Goal: Task Accomplishment & Management: Manage account settings

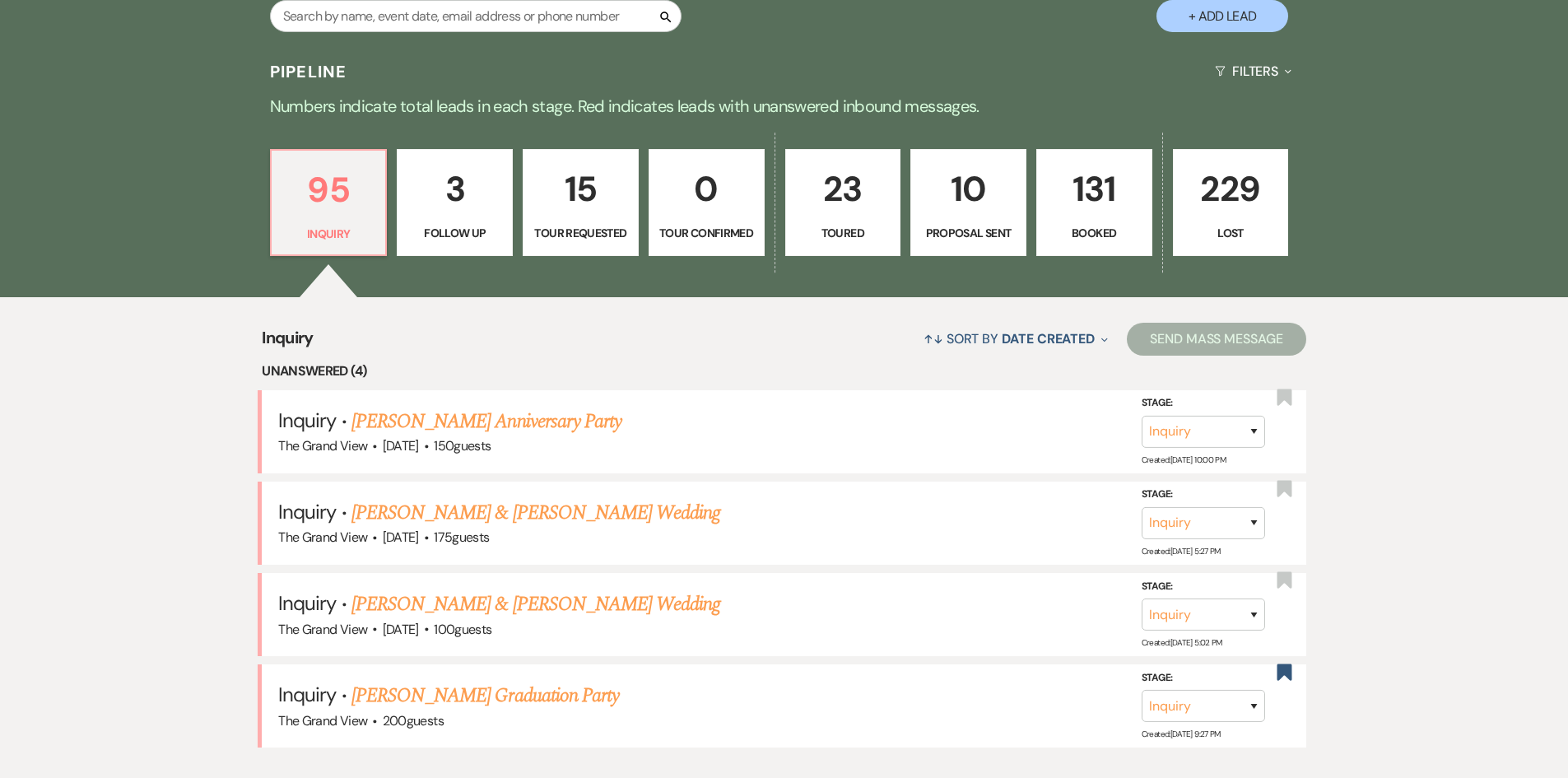
scroll to position [1235, 0]
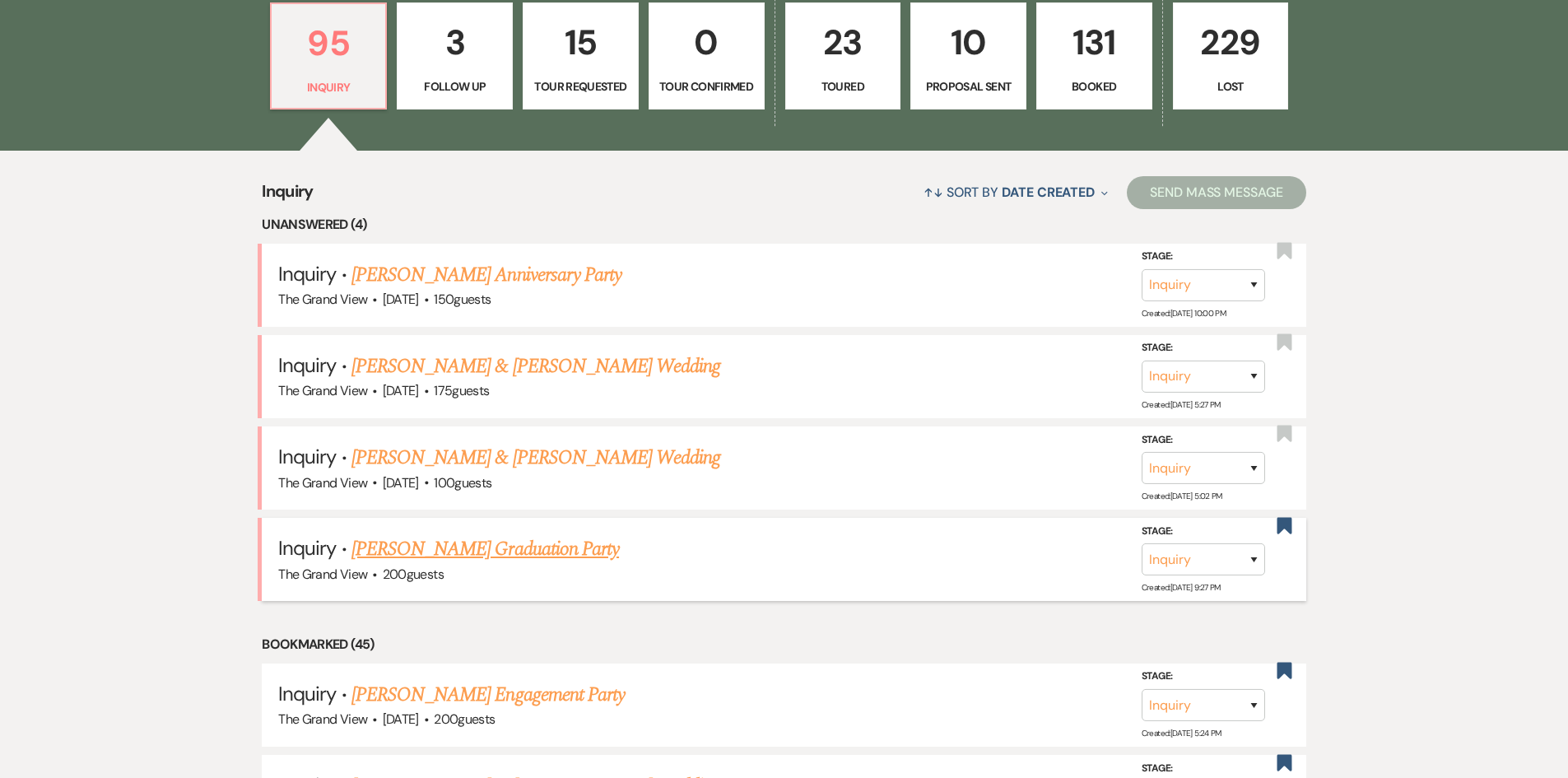
click at [486, 552] on link "Sofia Vela's Graduation Party" at bounding box center [485, 549] width 268 height 29
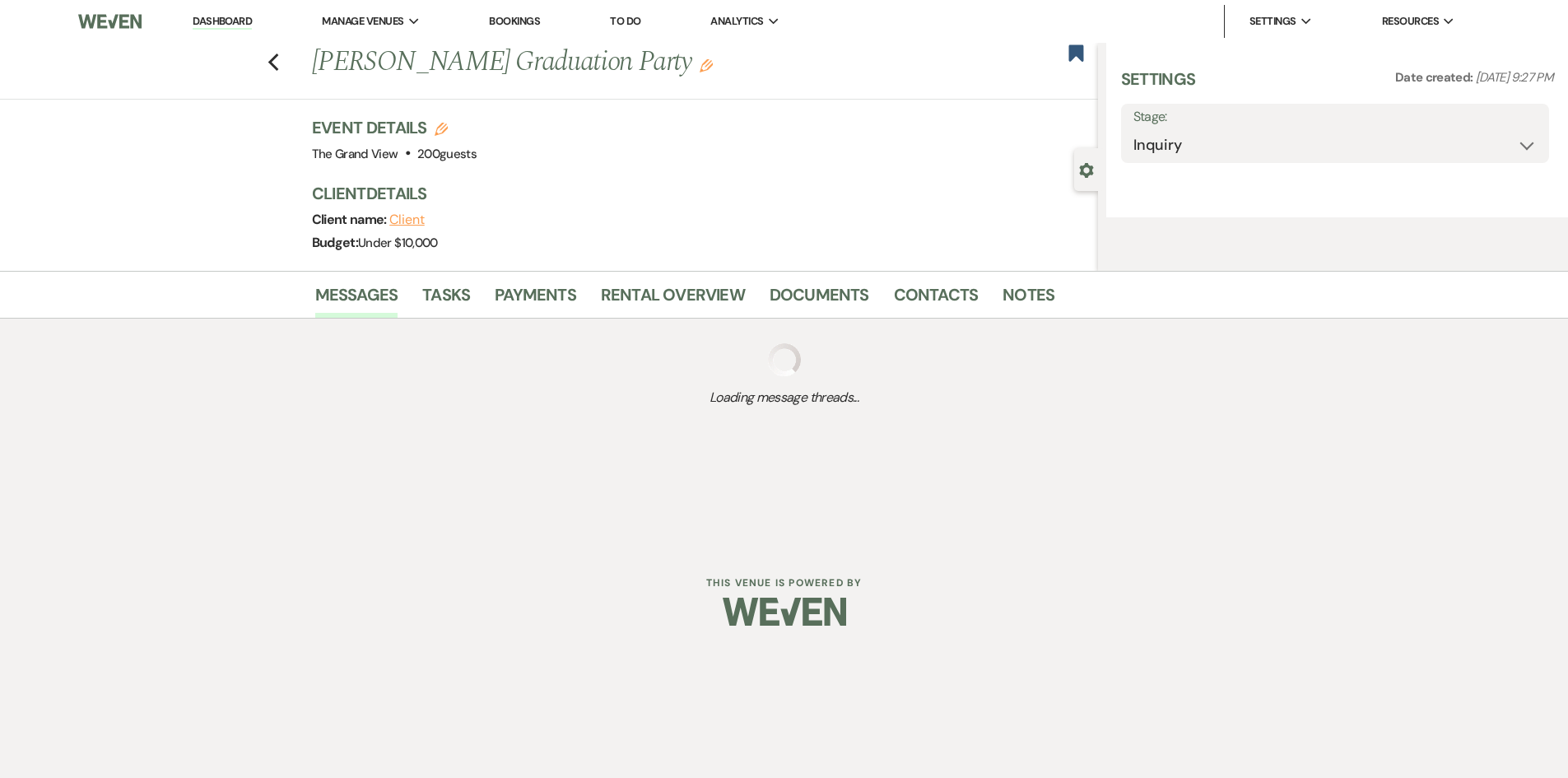
select select "5"
select select "19"
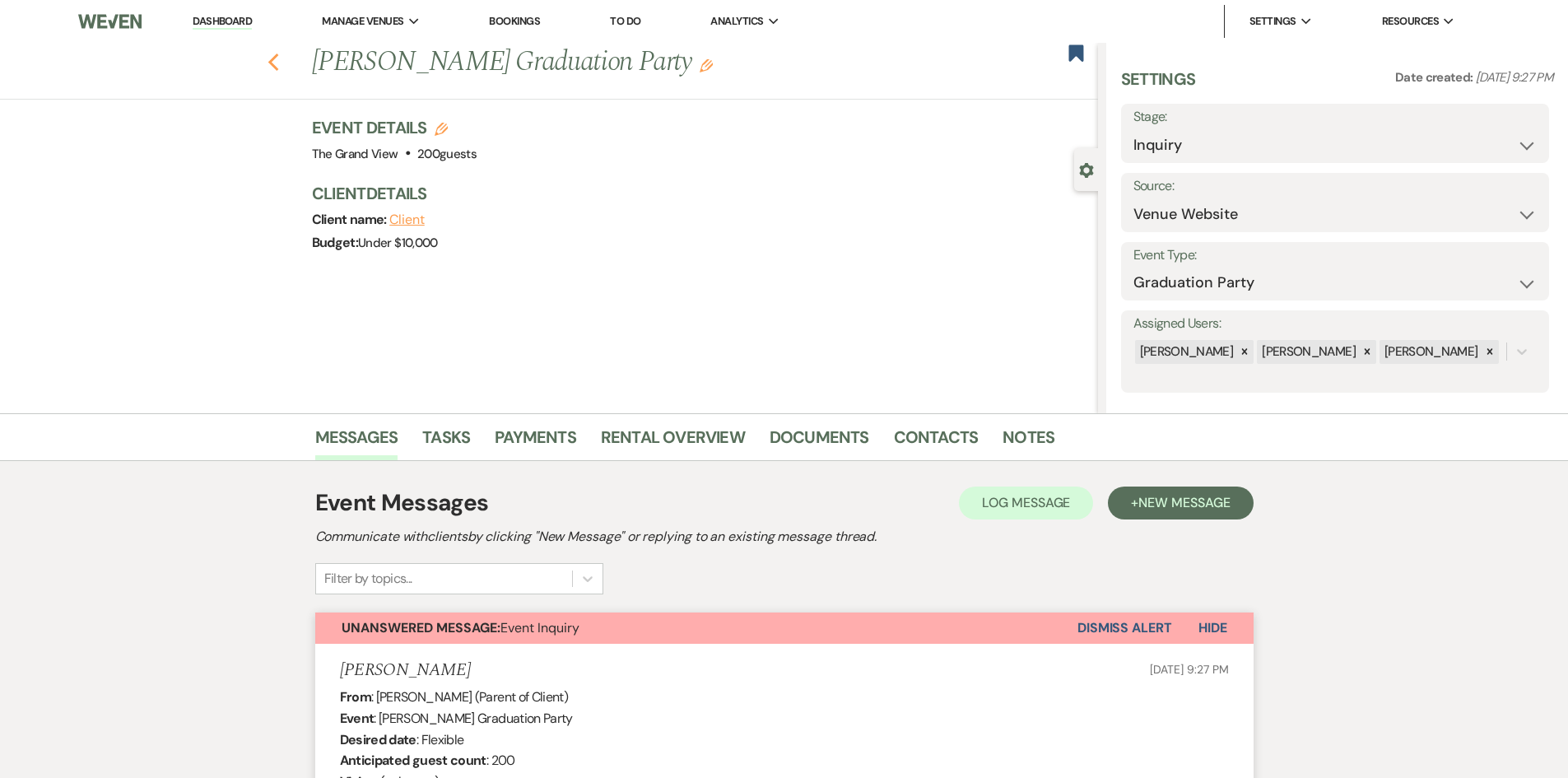
click at [280, 60] on icon "Previous" at bounding box center [274, 63] width 13 height 20
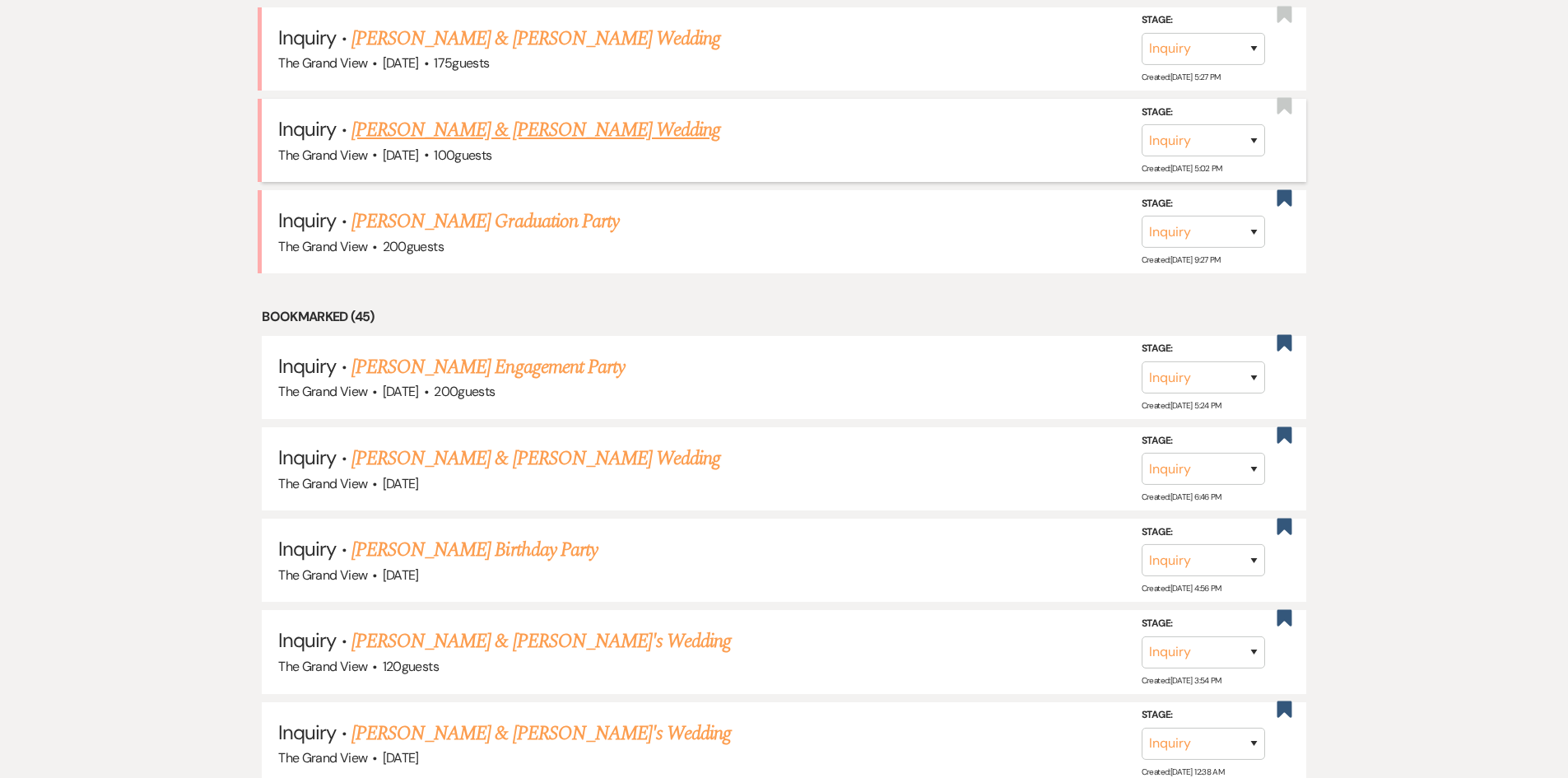
scroll to position [1564, 0]
click at [518, 137] on link "Maurice Fair & Cenika Roderick's Wedding" at bounding box center [536, 128] width 368 height 29
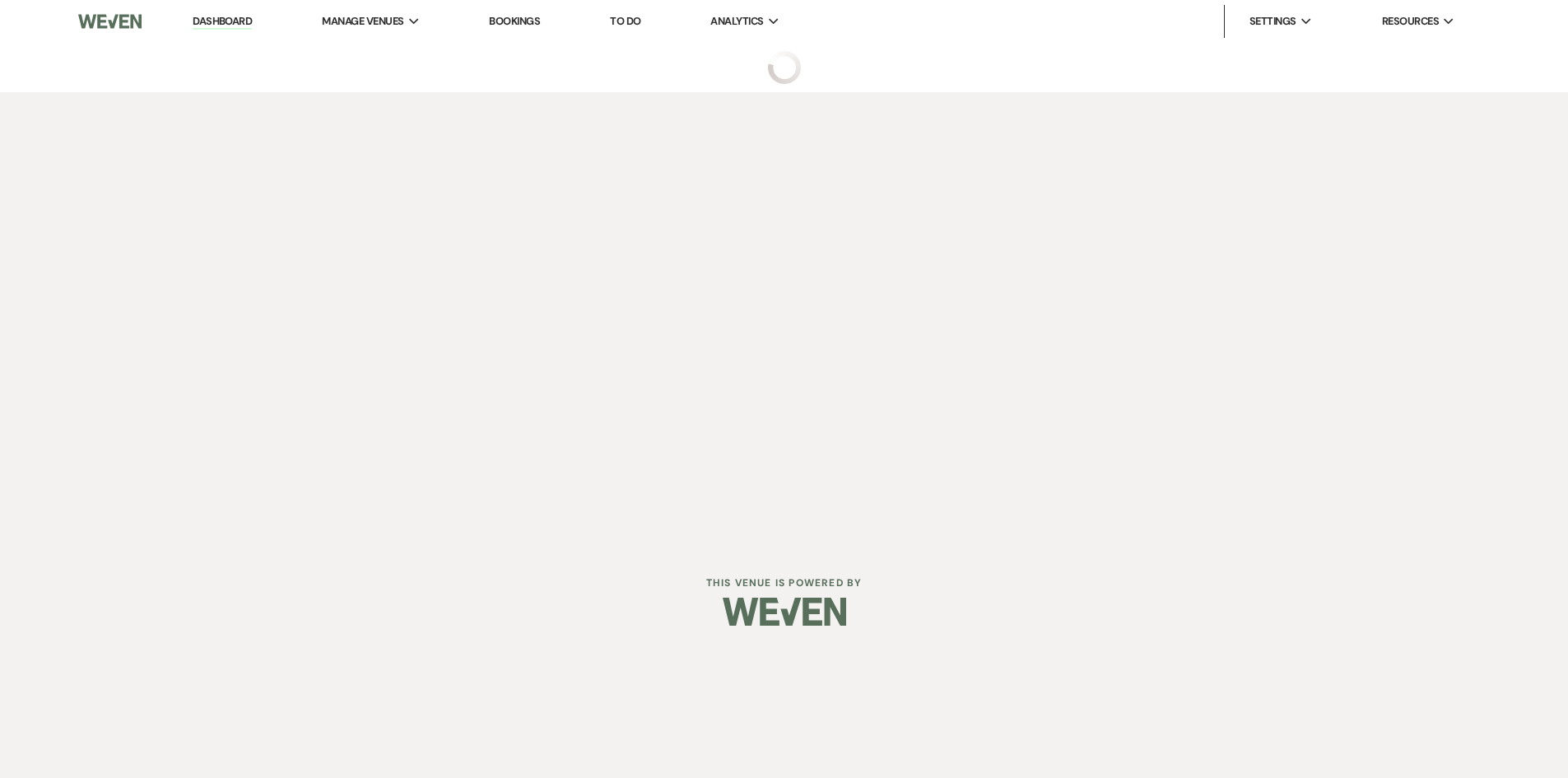
select select "5"
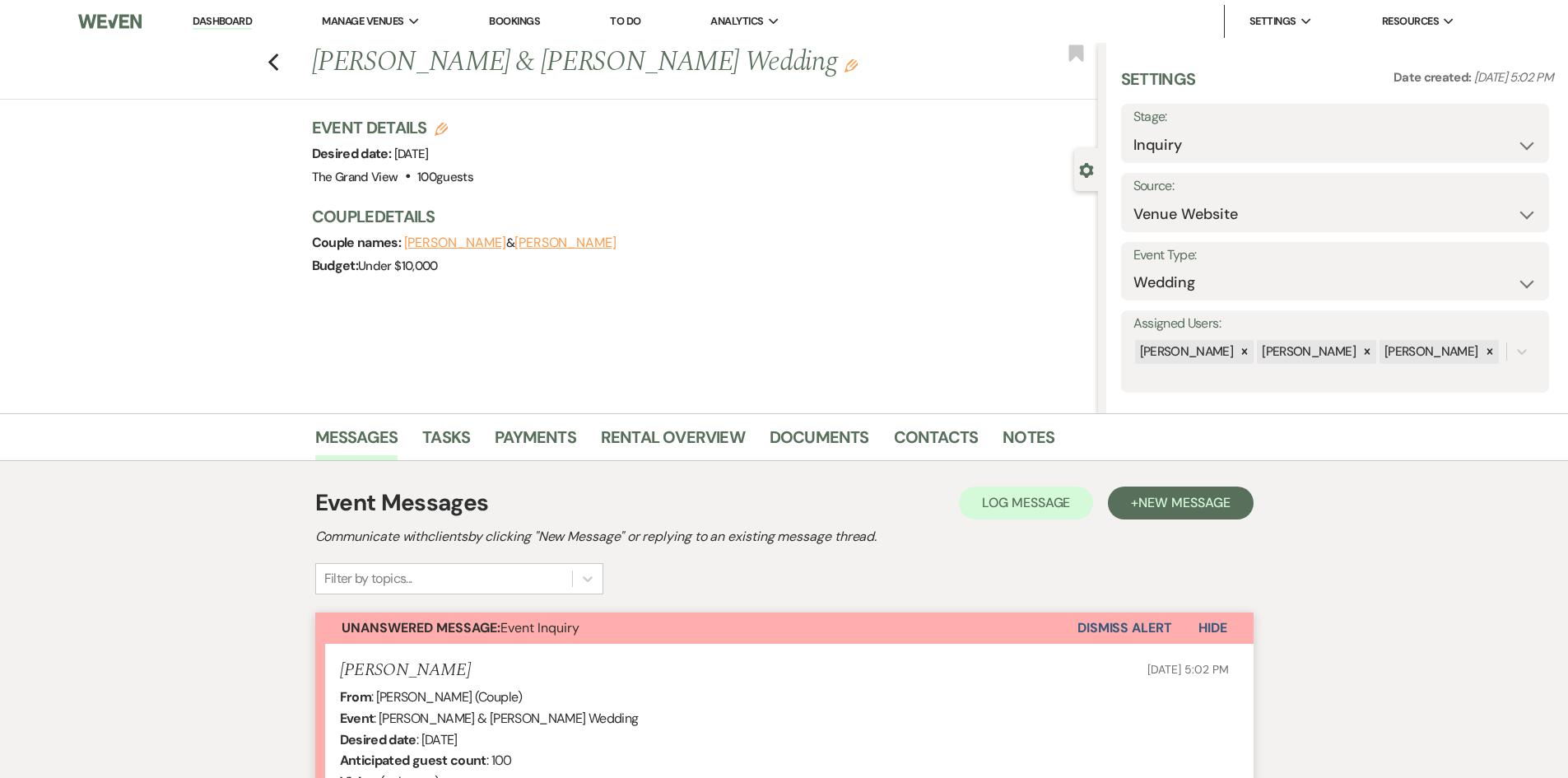
scroll to position [356, 0]
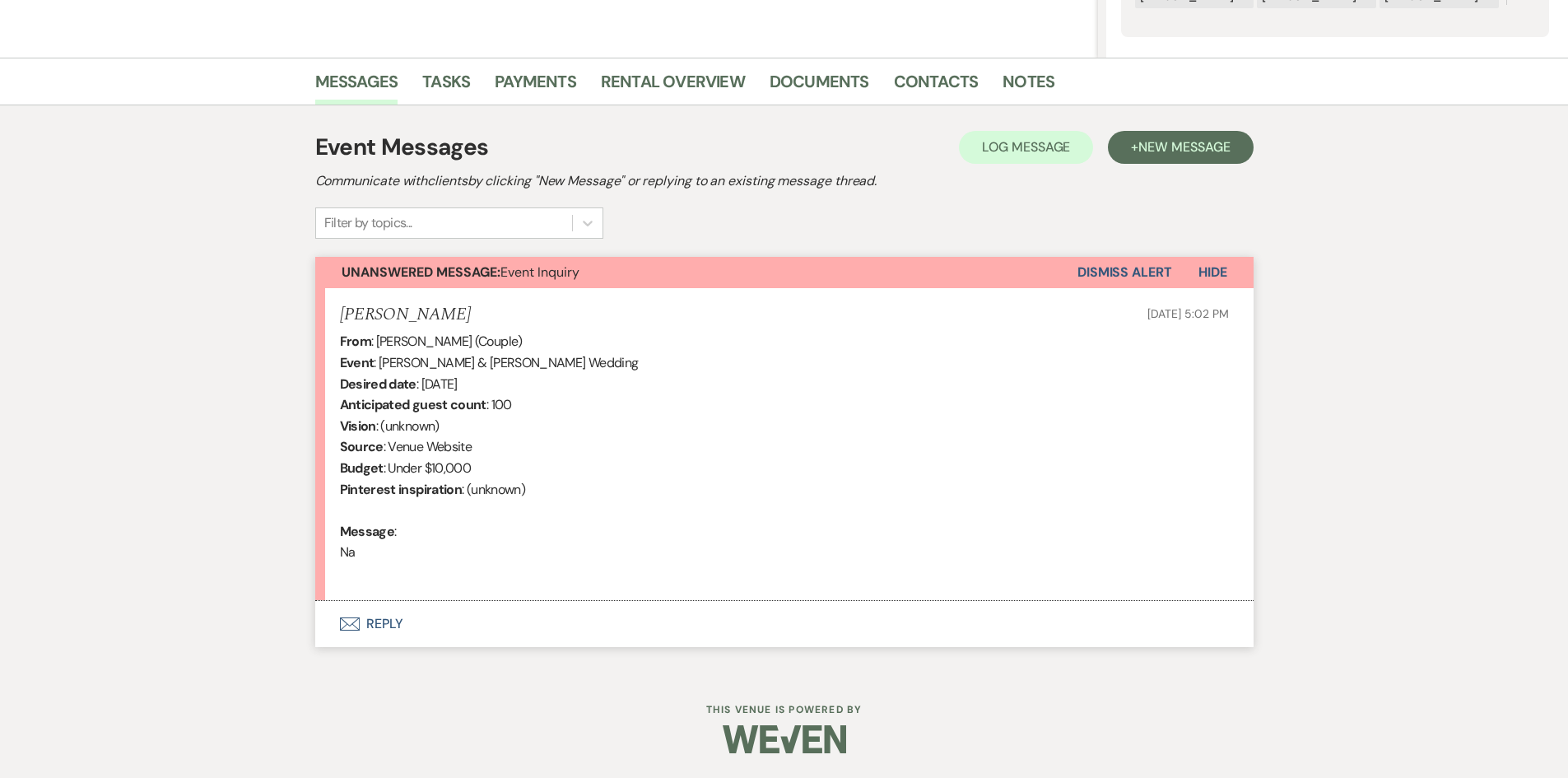
click at [364, 627] on button "Envelope Reply" at bounding box center [785, 624] width 938 height 46
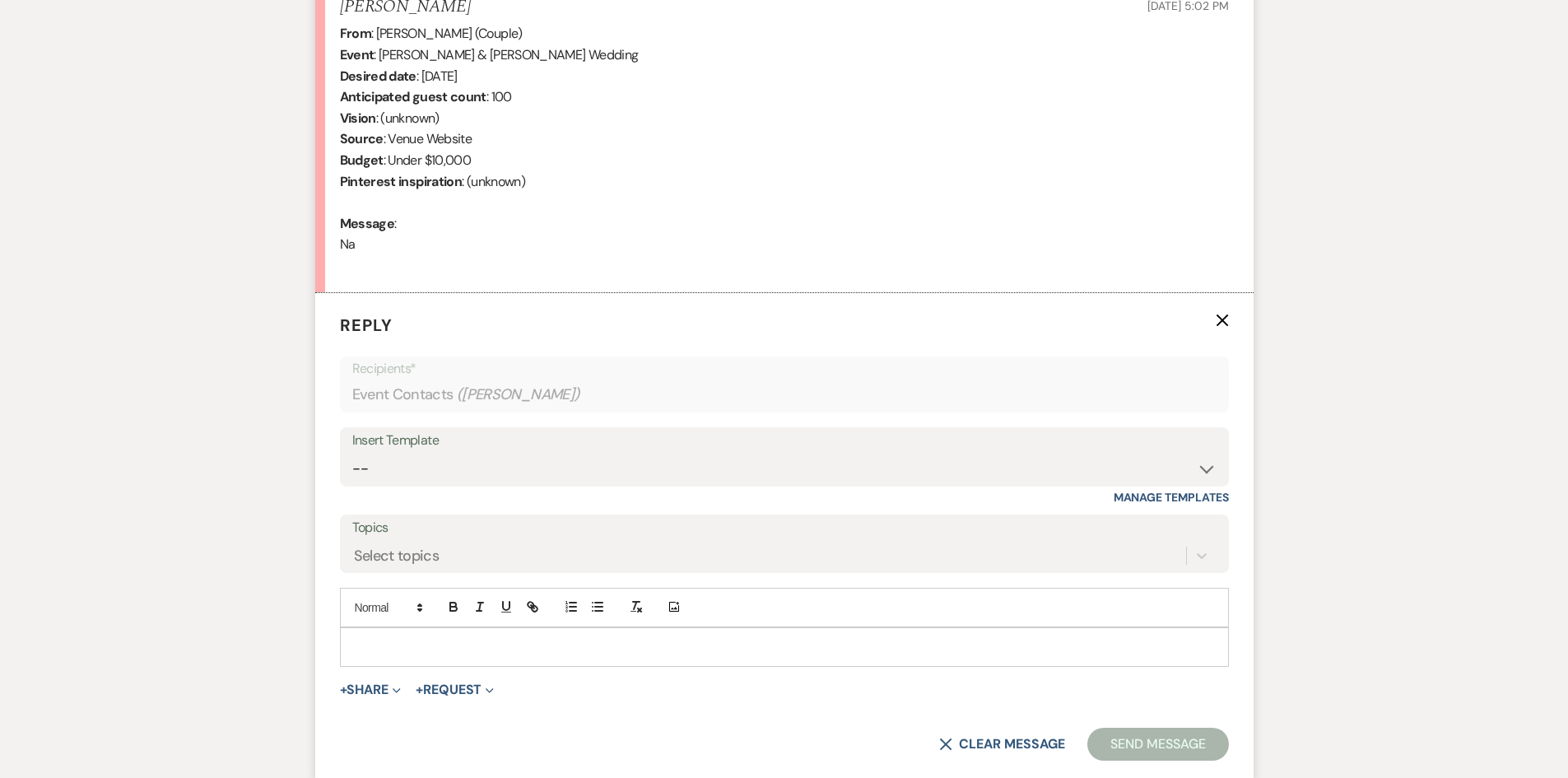
scroll to position [670, 0]
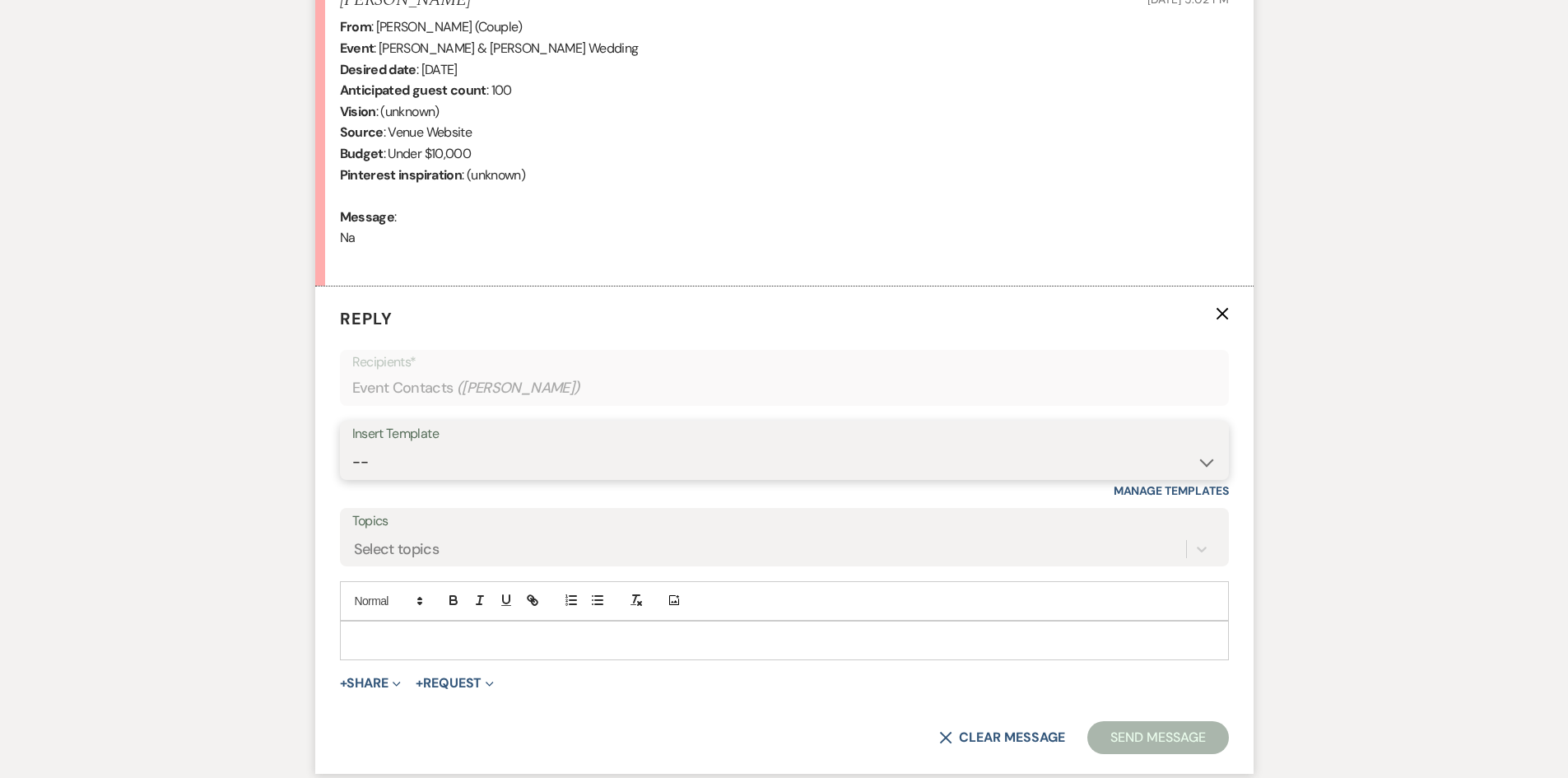
click at [494, 467] on select "-- Weven Planning Portal Introduction (Booked Events) Initial Inquiry Response …" at bounding box center [785, 462] width 865 height 32
click at [140, 305] on div "Messages Tasks Payments Rental Overview Documents Contacts Notes Event Messages…" at bounding box center [784, 280] width 1568 height 1075
click at [540, 457] on select "-- Weven Planning Portal Introduction (Booked Events) Initial Inquiry Response …" at bounding box center [785, 462] width 865 height 32
select select "5070"
click at [353, 446] on select "-- Weven Planning Portal Introduction (Booked Events) Initial Inquiry Response …" at bounding box center [785, 462] width 865 height 32
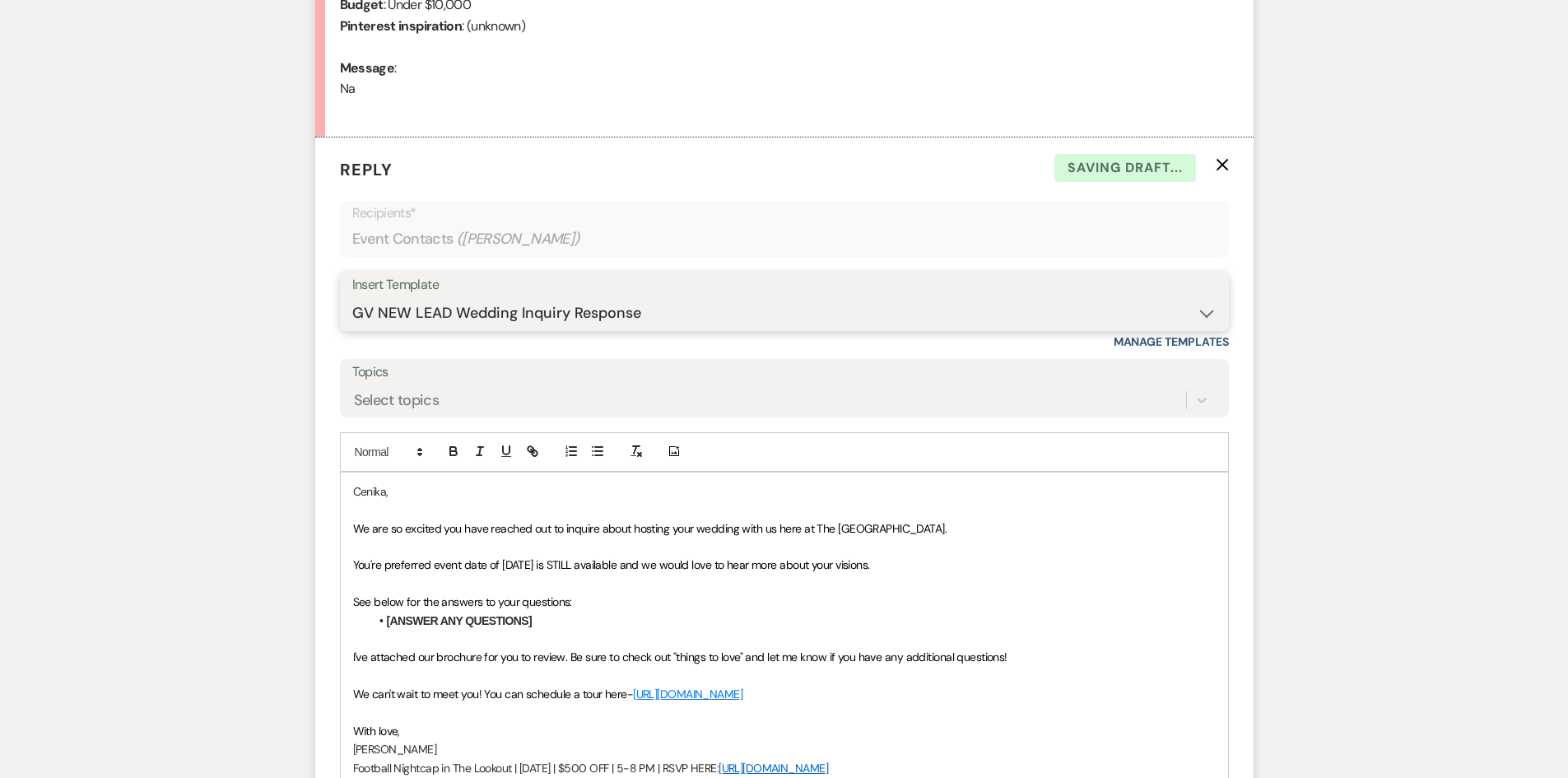
scroll to position [835, 0]
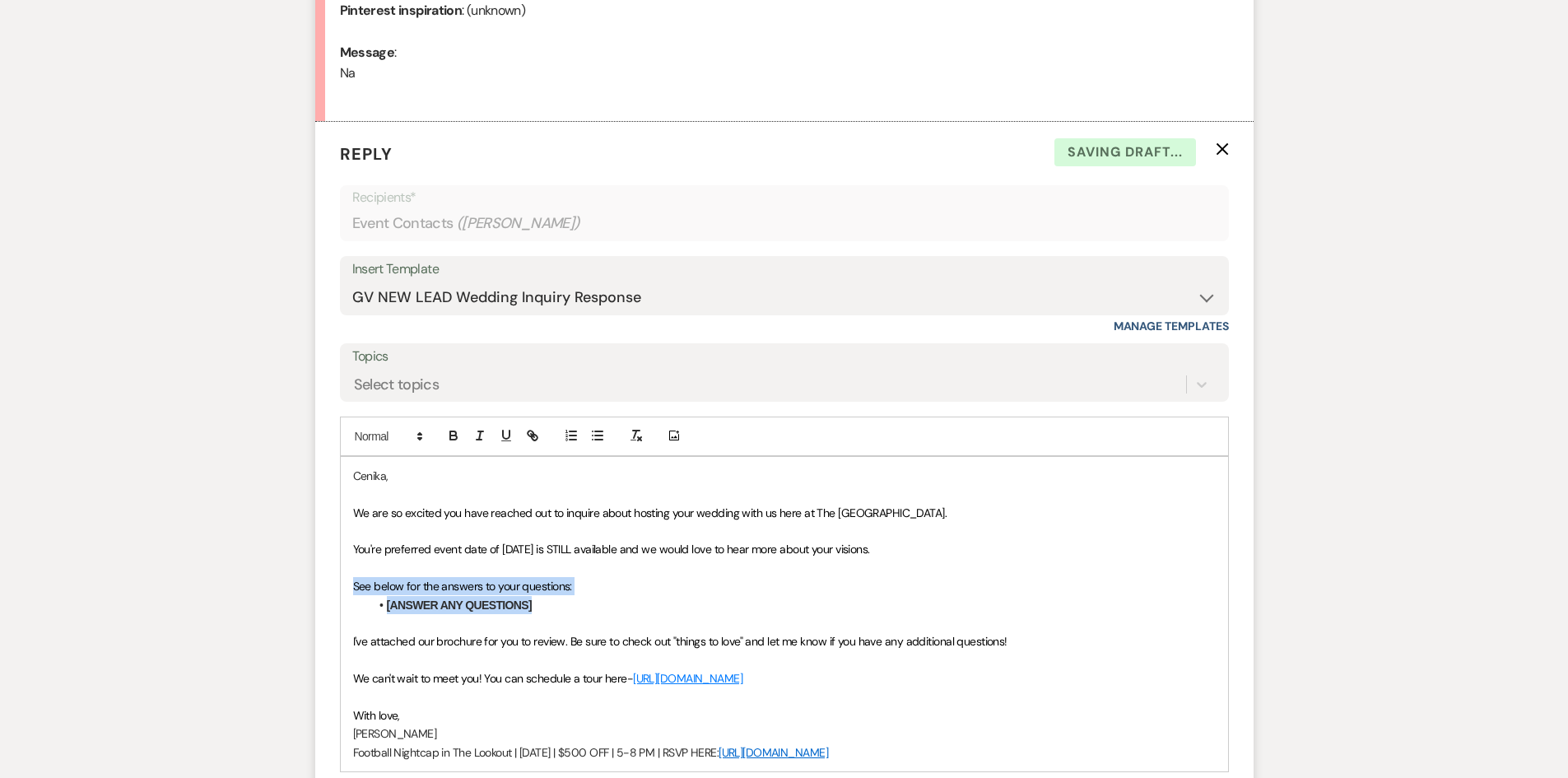
drag, startPoint x: 550, startPoint y: 614, endPoint x: 340, endPoint y: 586, distance: 211.9
click at [341, 586] on div "Cenika, We are so excited you have reached out to inquire about hosting your we…" at bounding box center [784, 614] width 887 height 315
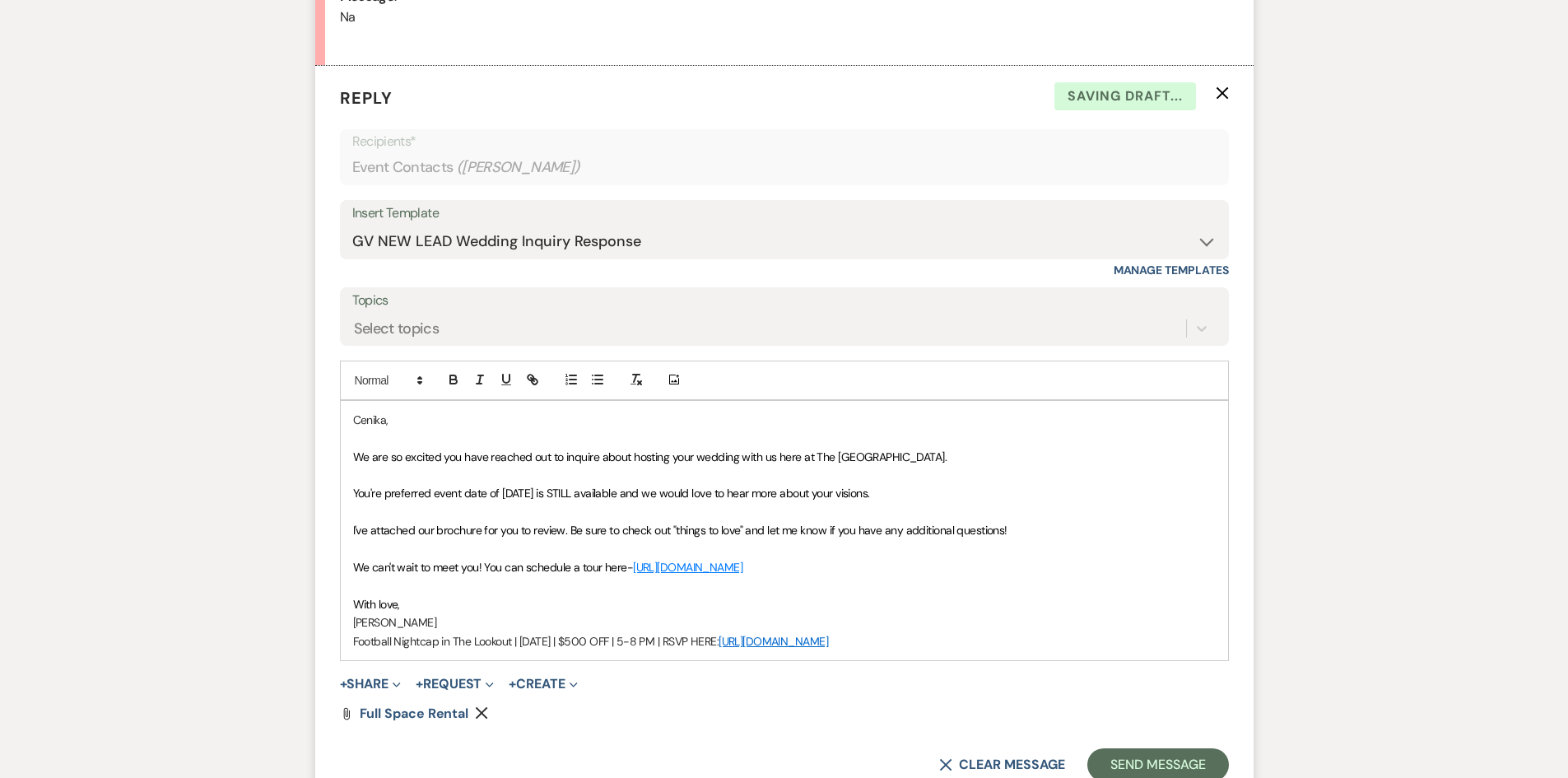
scroll to position [917, 0]
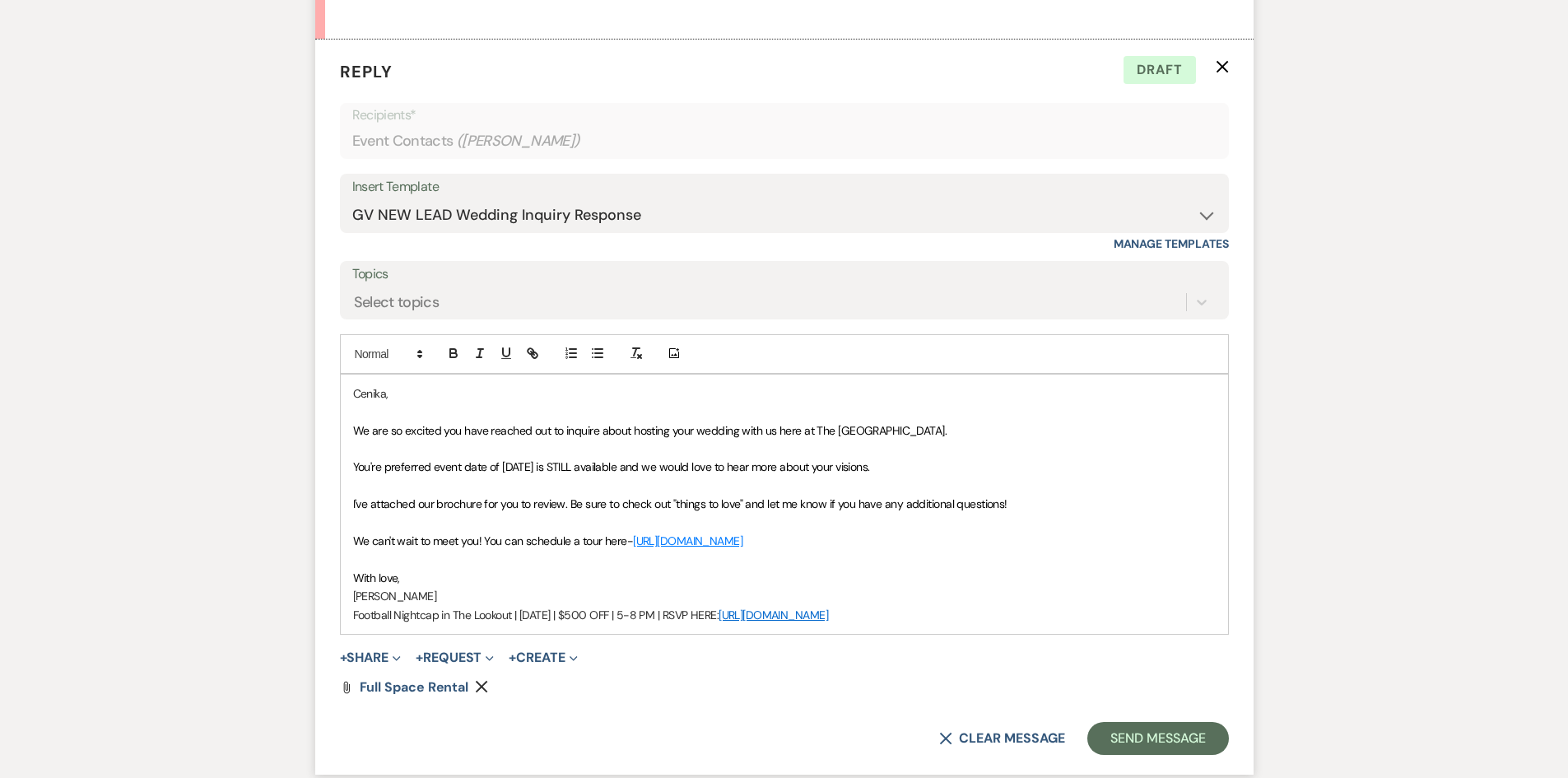
drag, startPoint x: 929, startPoint y: 621, endPoint x: 300, endPoint y: 605, distance: 629.2
click at [300, 605] on div "Messages Tasks Payments Rental Overview Documents Contacts Notes Event Messages…" at bounding box center [784, 158] width 1568 height 1323
click at [975, 621] on p "Football Nightcap in The Lookout | Sept 12 | $500 OFF | 5-8 PM | RSVP HERE: htt…" at bounding box center [785, 615] width 863 height 18
drag, startPoint x: 975, startPoint y: 621, endPoint x: 294, endPoint y: 621, distance: 681.0
click at [294, 621] on div "Messages Tasks Payments Rental Overview Documents Contacts Notes Event Messages…" at bounding box center [784, 158] width 1568 height 1323
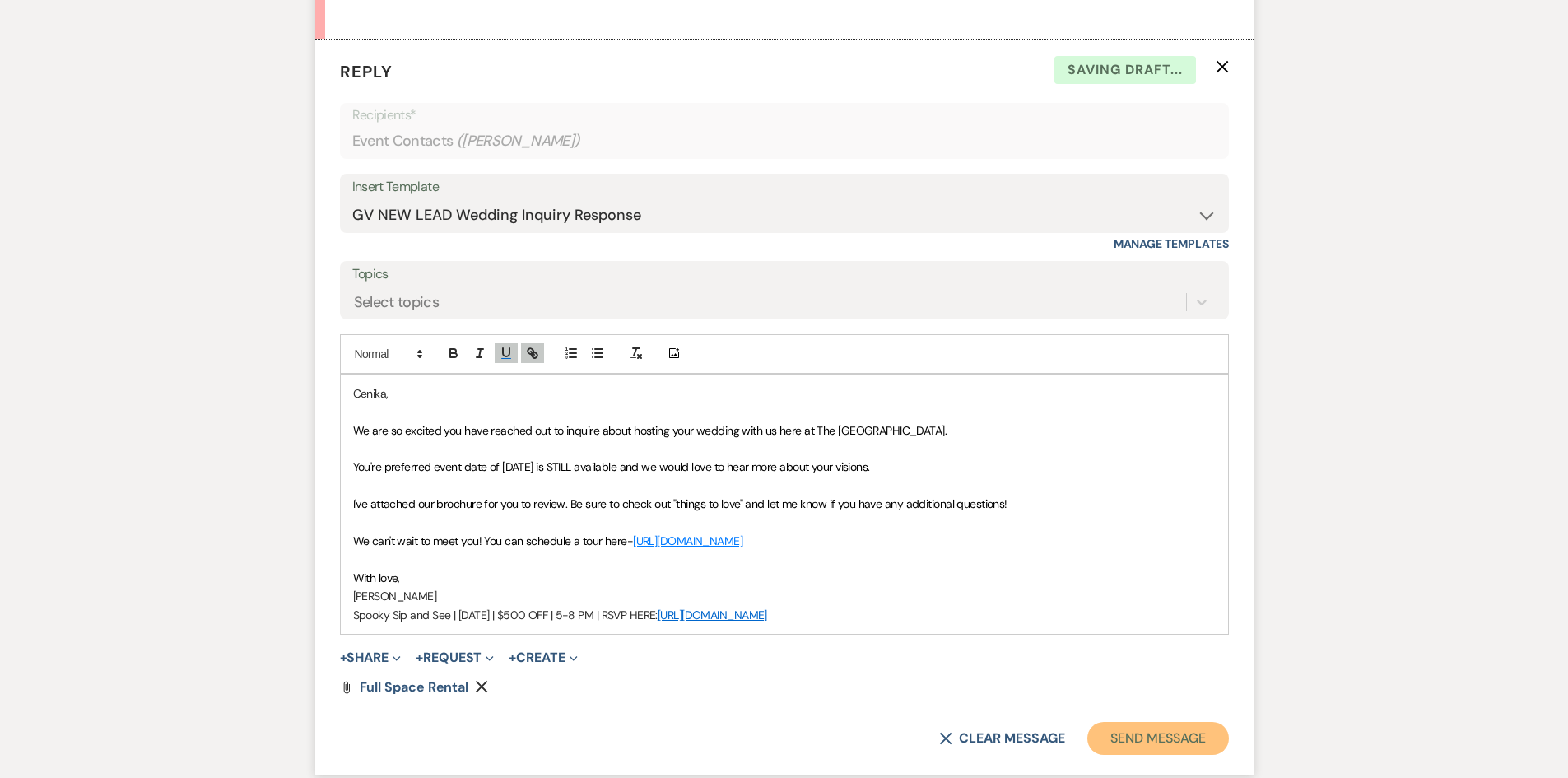
click at [1158, 738] on button "Send Message" at bounding box center [1158, 738] width 141 height 33
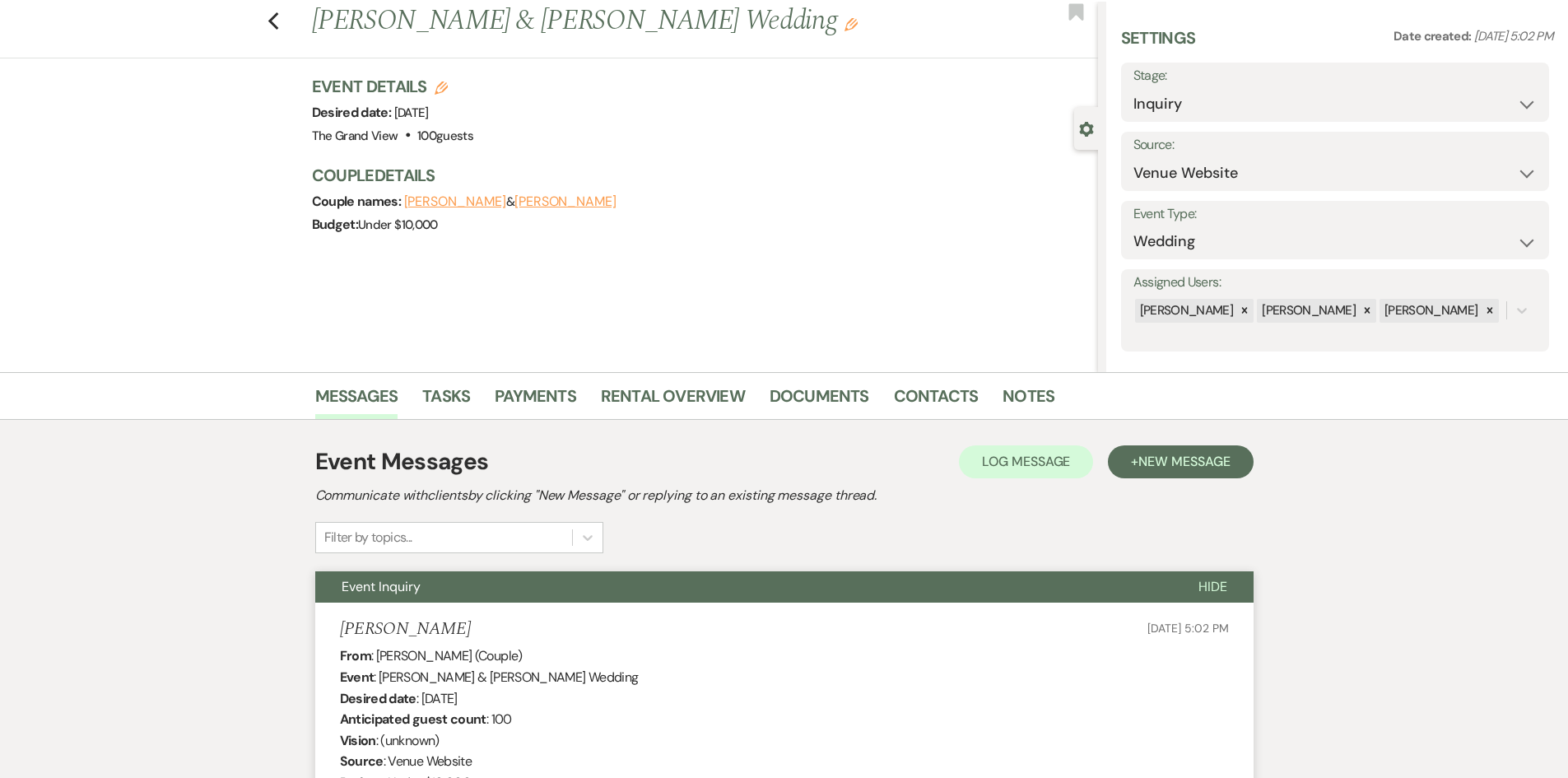
scroll to position [0, 0]
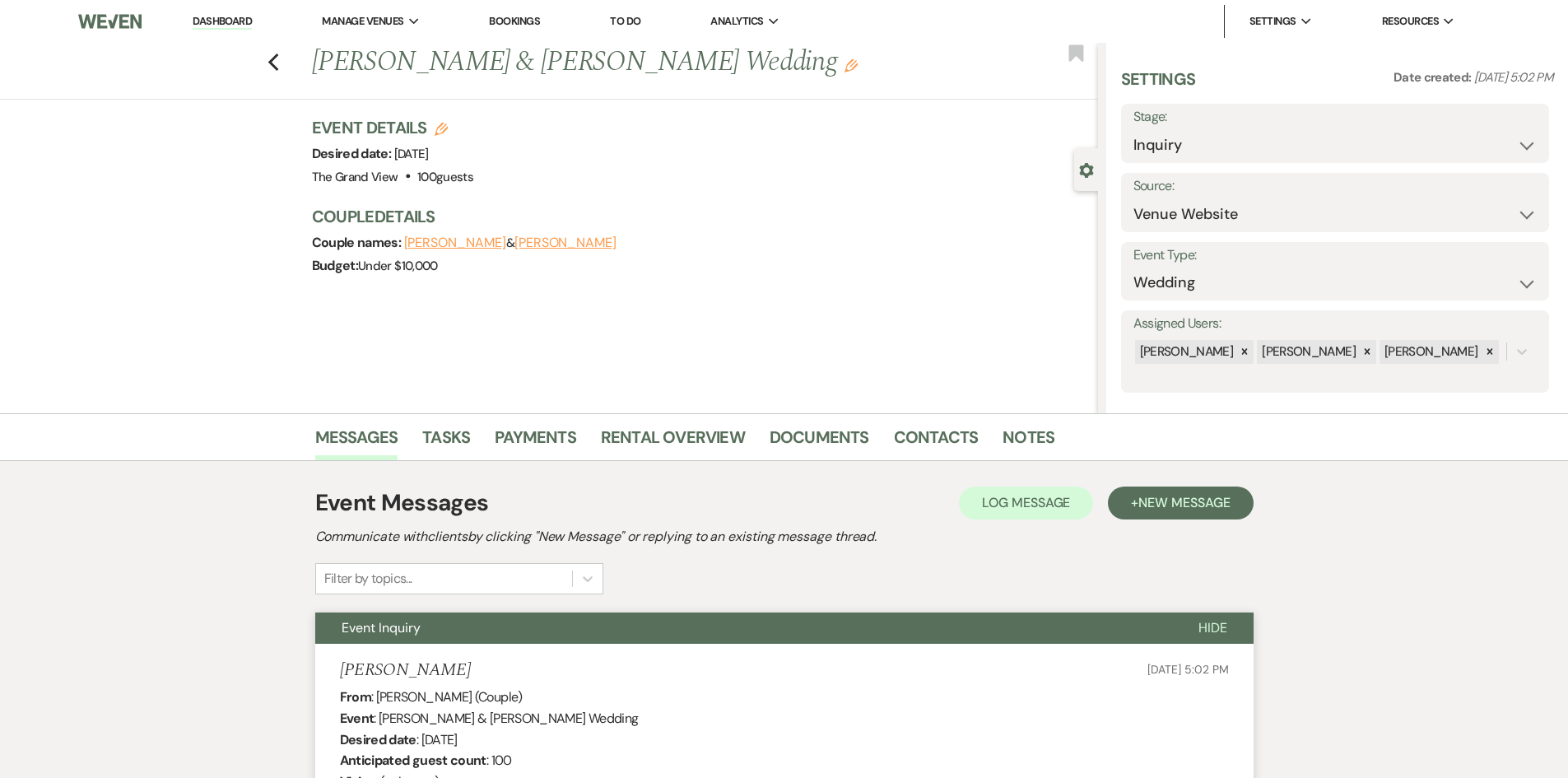
click at [1074, 42] on nav "Dashboard Manage Venues Expand The Grand View Sellmark Ranch Bookings To Do Ana…" at bounding box center [784, 21] width 1568 height 43
click at [1077, 54] on use "button" at bounding box center [1076, 53] width 15 height 17
click at [279, 67] on use "button" at bounding box center [273, 63] width 11 height 18
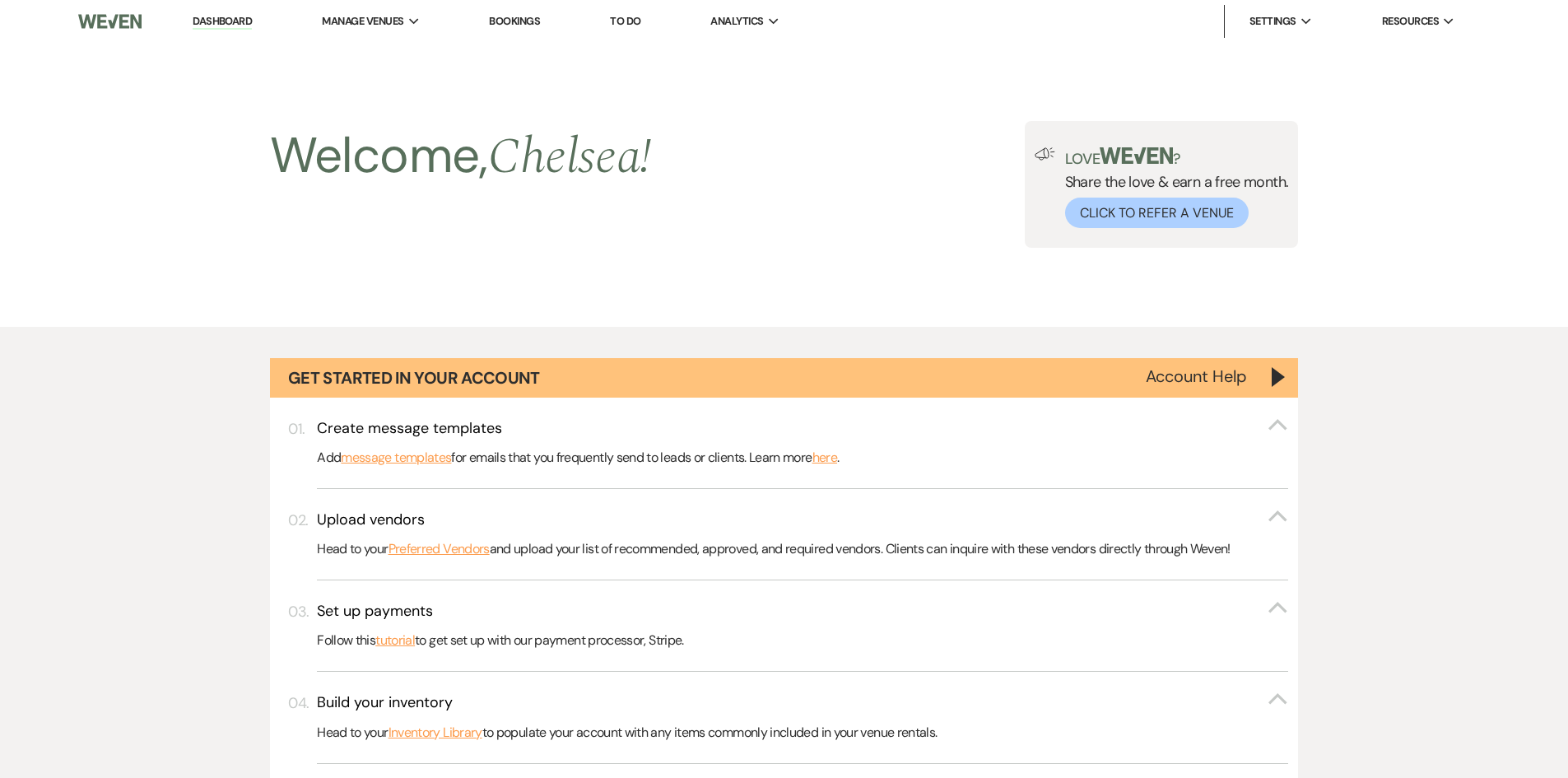
scroll to position [1564, 0]
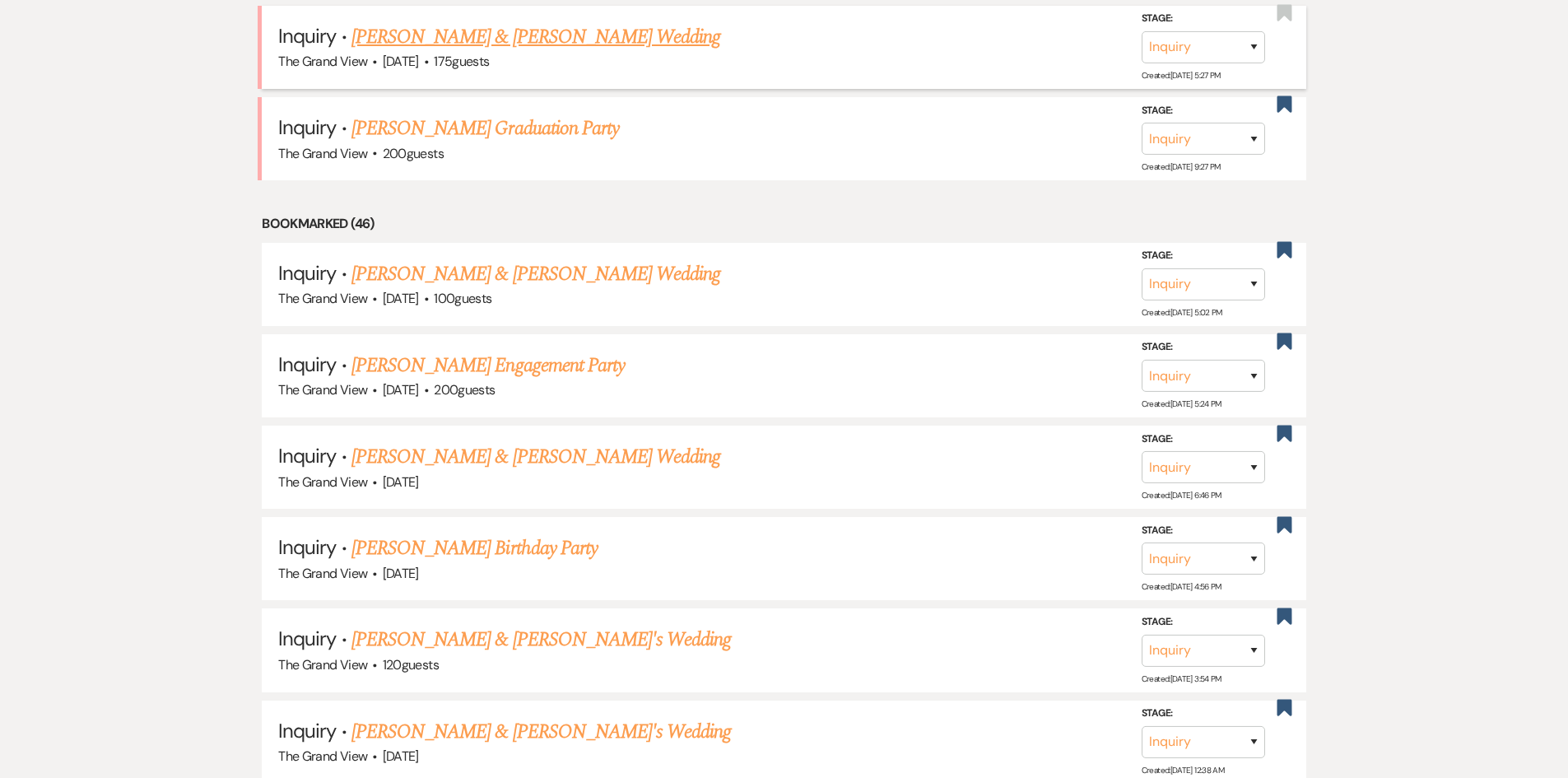
click at [535, 39] on link "Richard Hernandez & Allison Rodriguez's Wedding" at bounding box center [536, 36] width 368 height 29
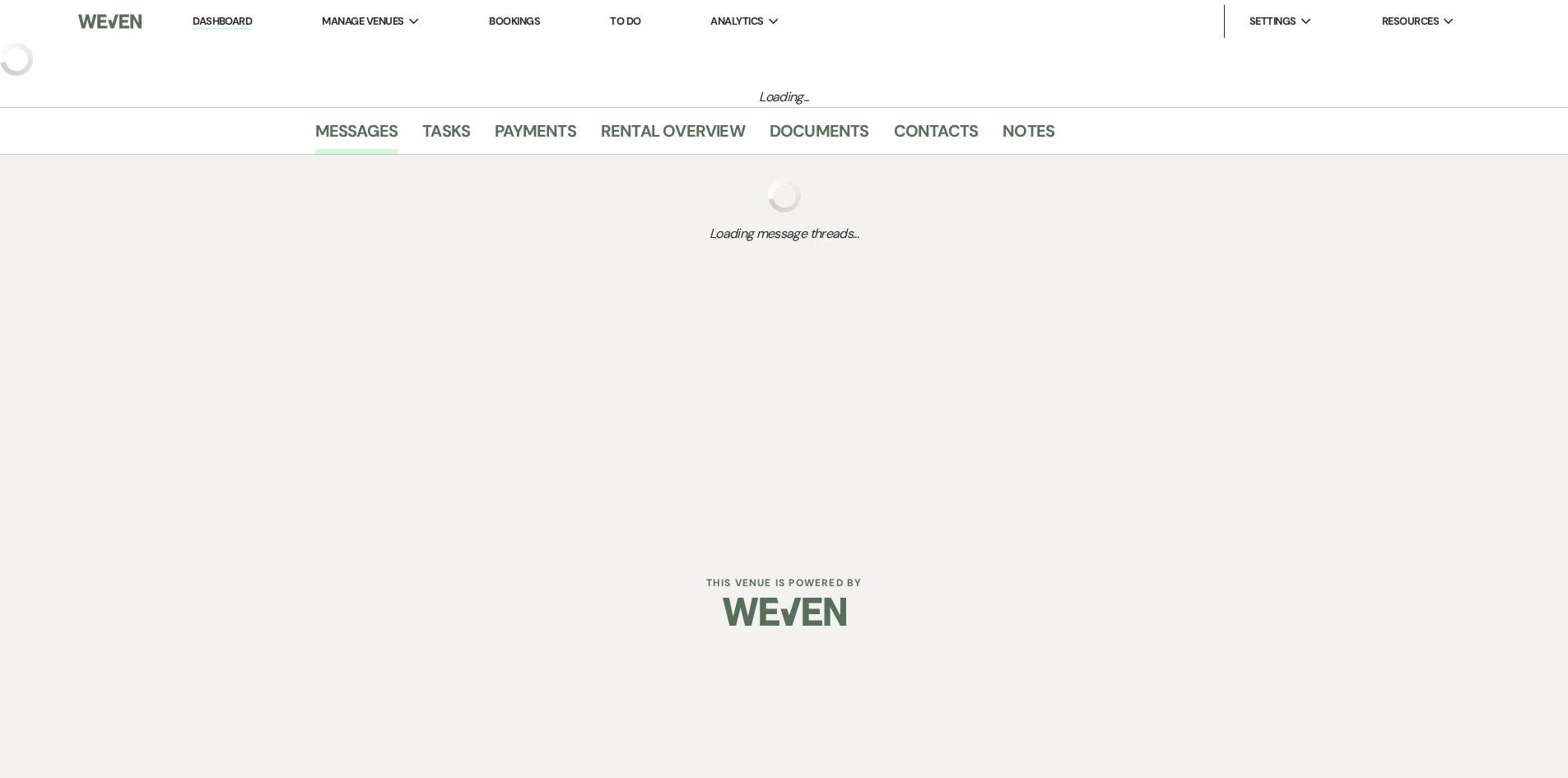
select select "5"
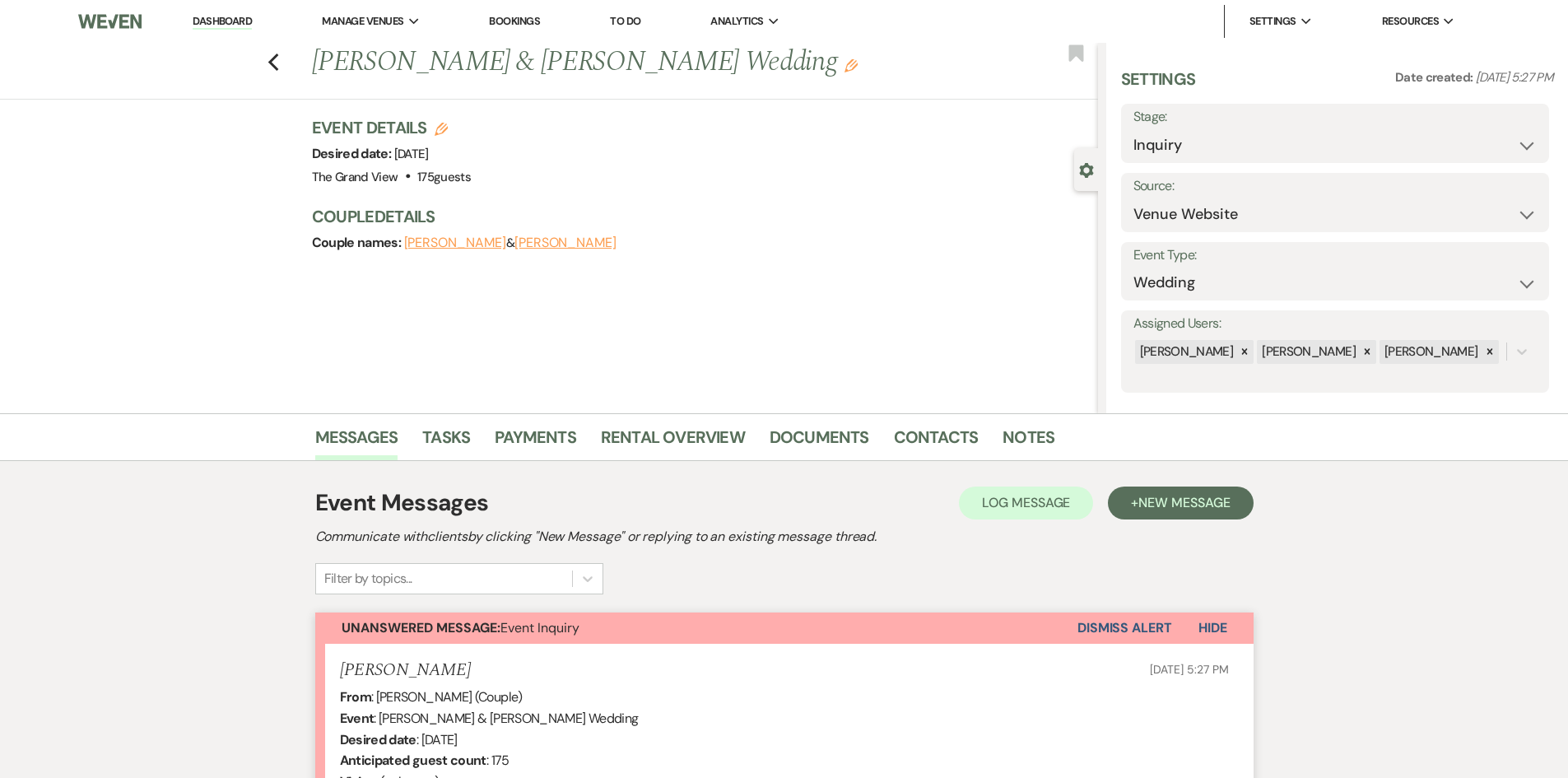
scroll to position [356, 0]
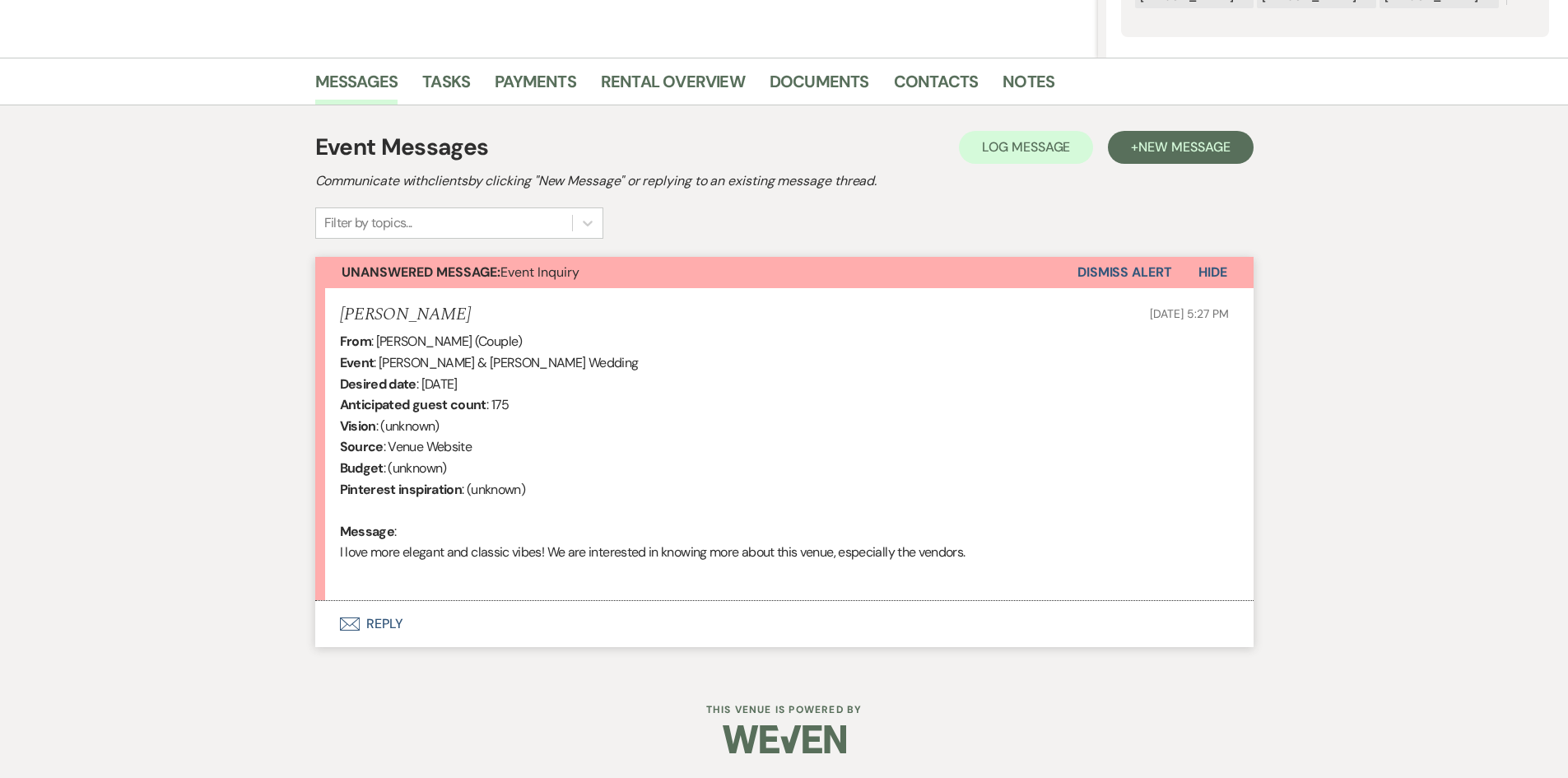
click at [362, 617] on button "Envelope Reply" at bounding box center [785, 624] width 938 height 46
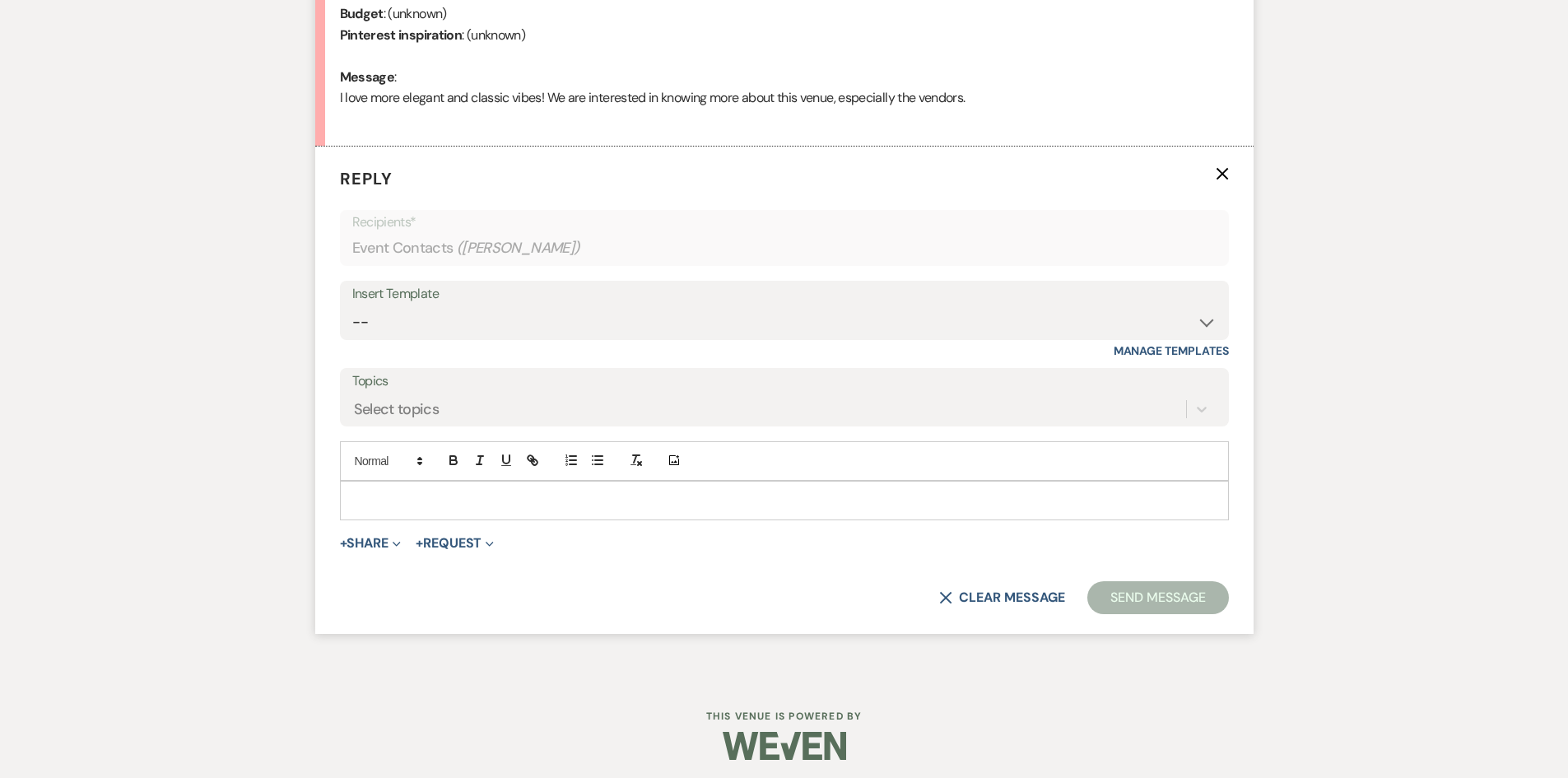
scroll to position [812, 0]
click at [452, 316] on select "-- Weven Planning Portal Introduction (Booked Events) Initial Inquiry Response …" at bounding box center [785, 321] width 865 height 32
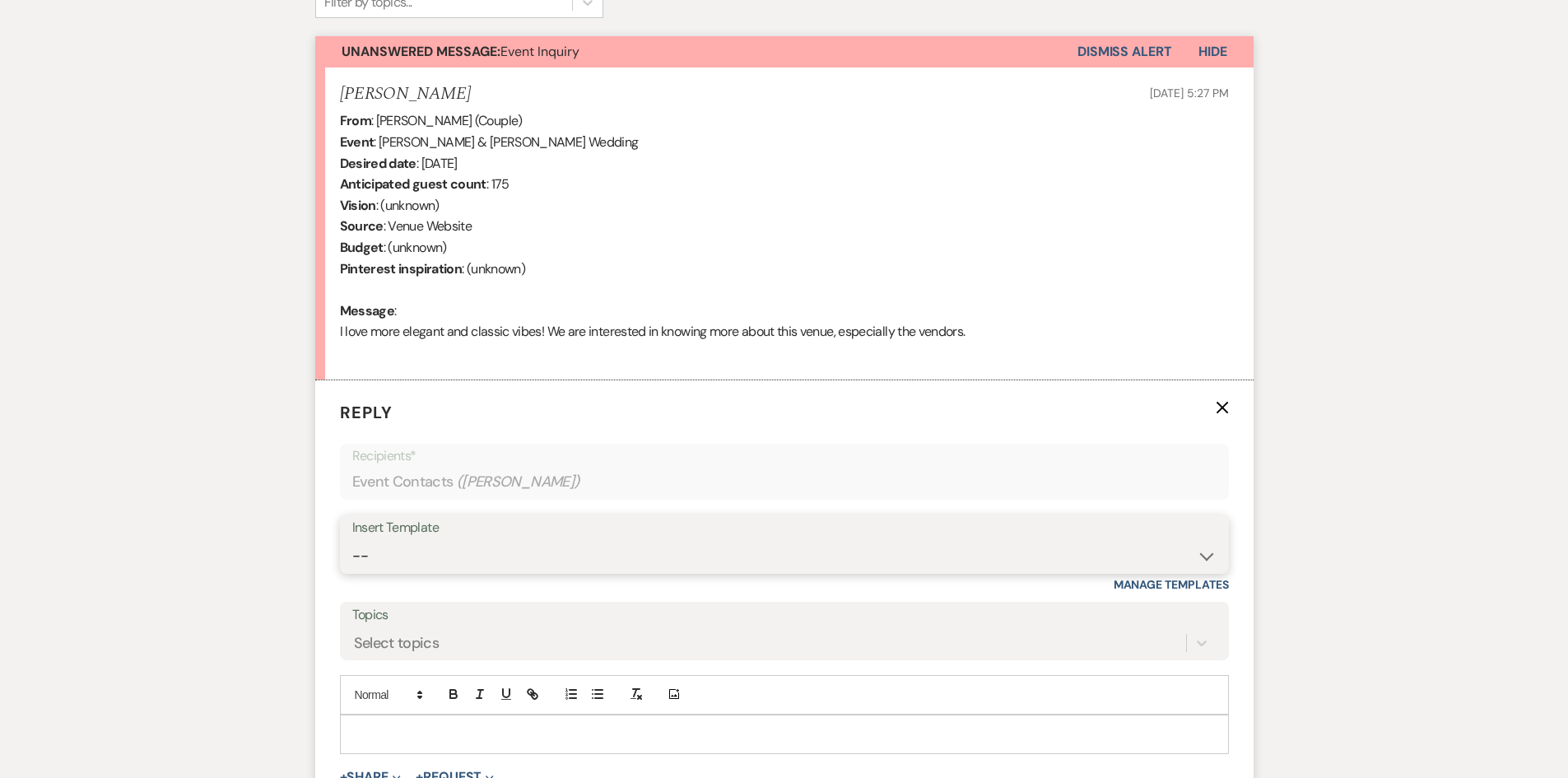
scroll to position [570, 0]
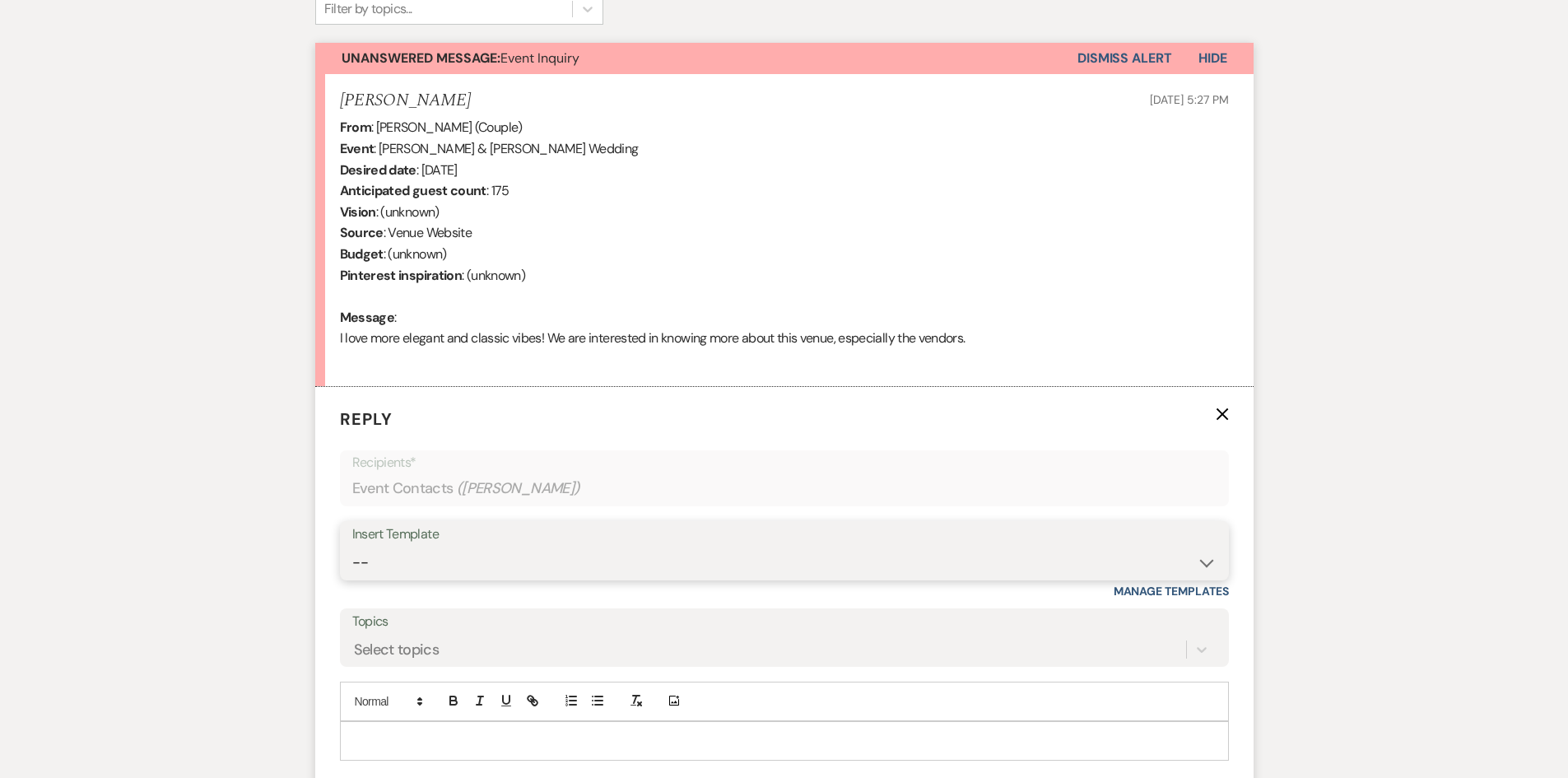
click at [479, 561] on select "-- Weven Planning Portal Introduction (Booked Events) Initial Inquiry Response …" at bounding box center [785, 562] width 865 height 32
select select "5070"
click at [353, 546] on select "-- Weven Planning Portal Introduction (Booked Events) Initial Inquiry Response …" at bounding box center [785, 562] width 865 height 32
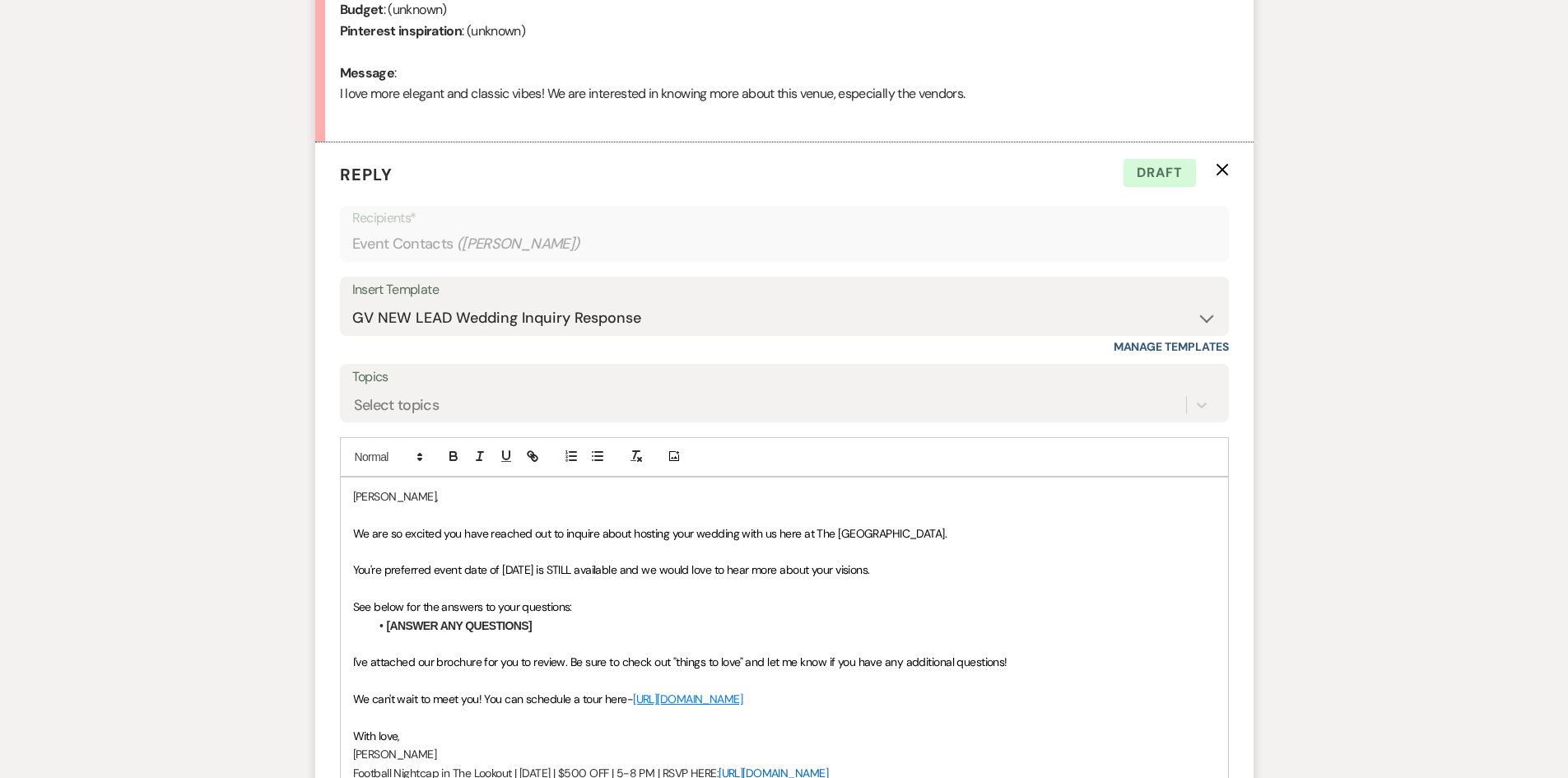
scroll to position [817, 0]
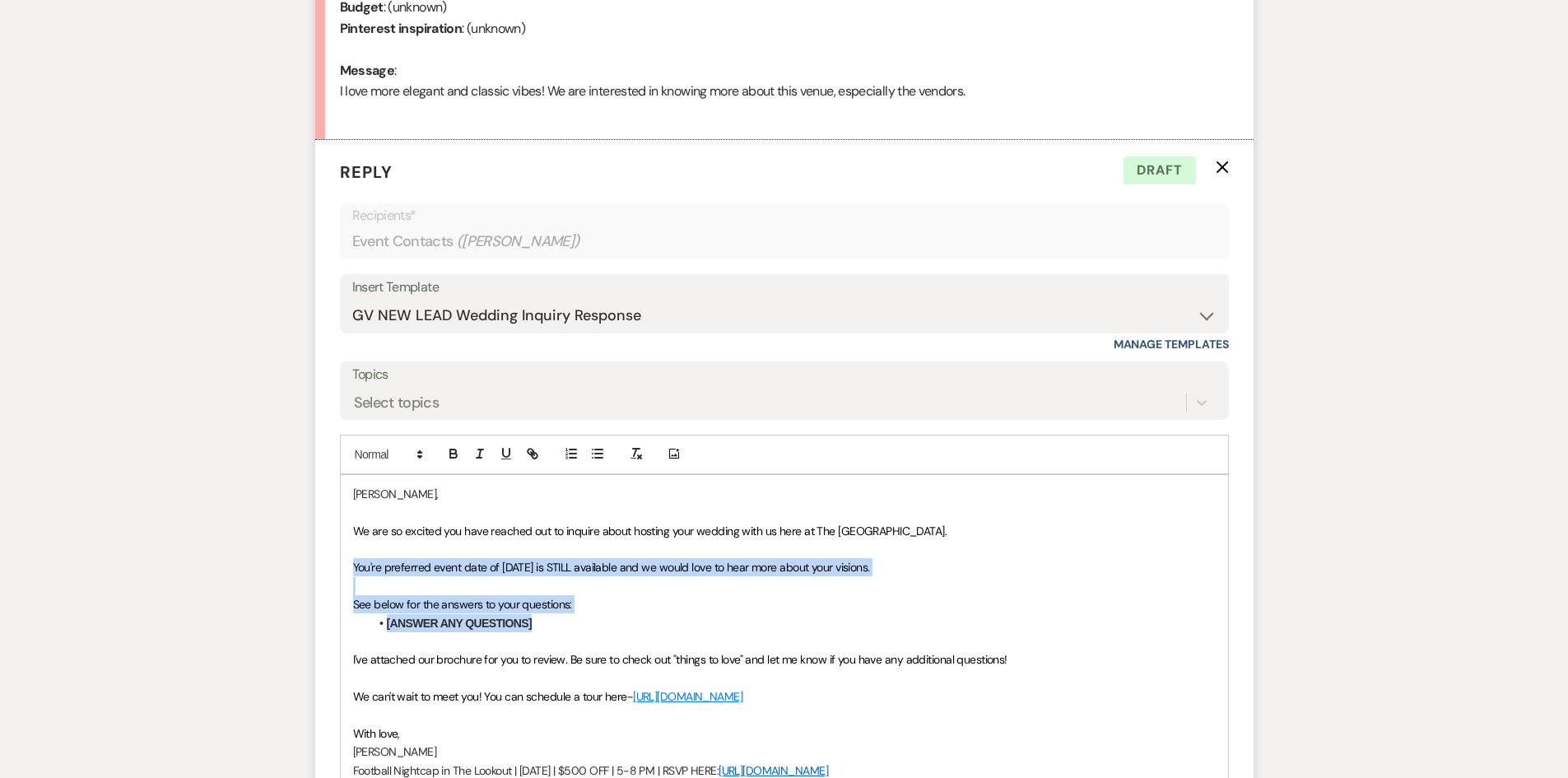
drag, startPoint x: 558, startPoint y: 624, endPoint x: 338, endPoint y: 577, distance: 225.0
click at [338, 577] on form "Reply X Draft Recipients* Event Contacts ( Allison Rodriguez ) Insert Template …" at bounding box center [785, 535] width 938 height 791
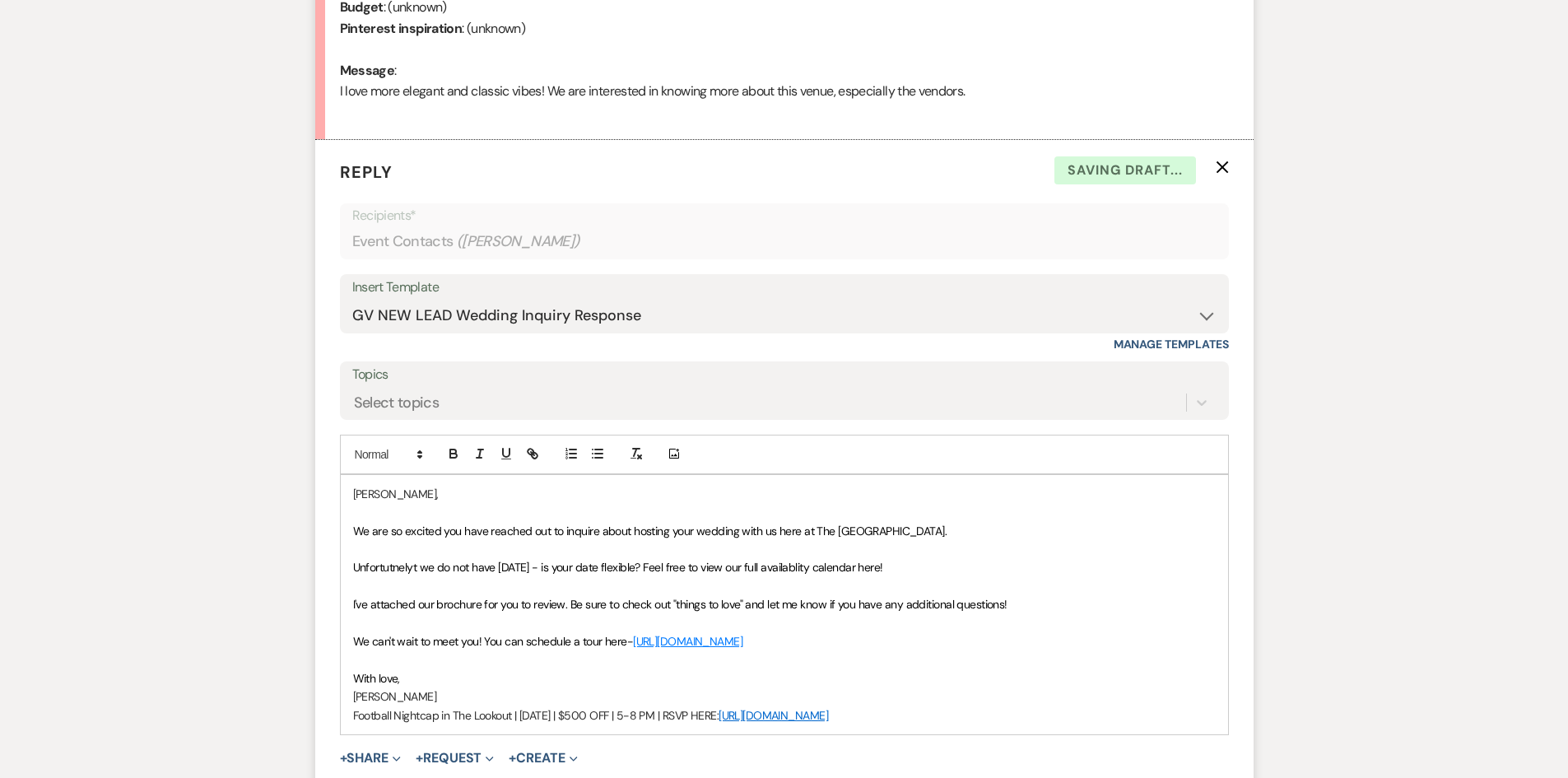
click at [777, 578] on p at bounding box center [785, 587] width 863 height 18
click at [780, 577] on p "Unfortutnelyt we do not have 12/12/26 - is your date flexible? Feel free to vie…" at bounding box center [785, 567] width 863 height 18
click at [368, 562] on span "Unfortutnelyt we do not have 12/12/26 - is your date flexible? Feel free to vie…" at bounding box center [619, 567] width 533 height 15
click at [405, 567] on span "Unfortunatly we do not have 12/12/26 - is your date flexible? Feel free to view…" at bounding box center [619, 567] width 532 height 15
click at [400, 604] on span "I've attached our brochure for you to review. Be sure to check out "things to l…" at bounding box center [681, 604] width 655 height 15
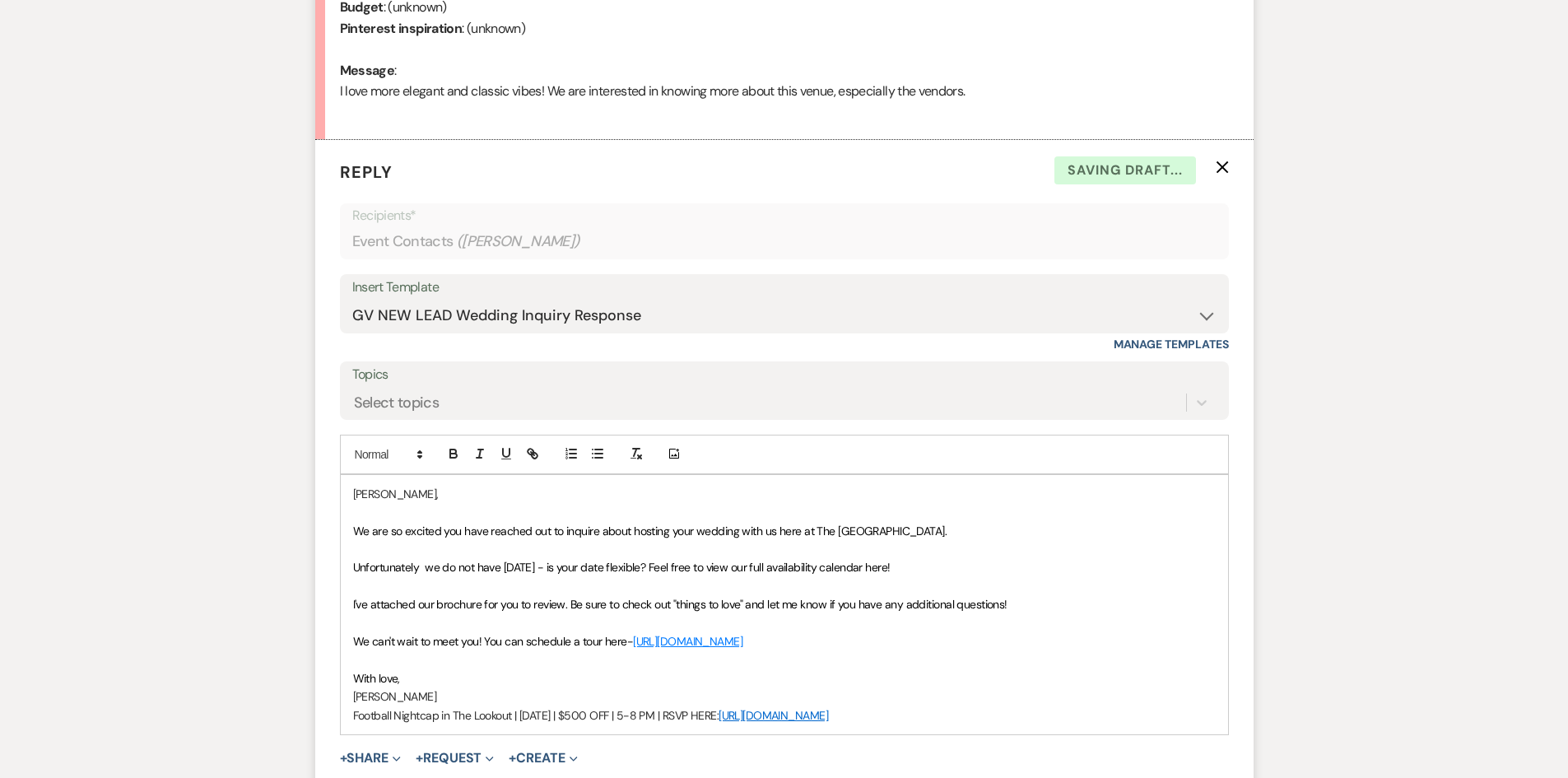
click at [399, 584] on p at bounding box center [785, 587] width 863 height 18
drag, startPoint x: 923, startPoint y: 720, endPoint x: 307, endPoint y: 729, distance: 616.1
click at [307, 729] on div "Messages Tasks Payments Rental Overview Documents Contacts Notes Event Messages…" at bounding box center [784, 258] width 1568 height 1323
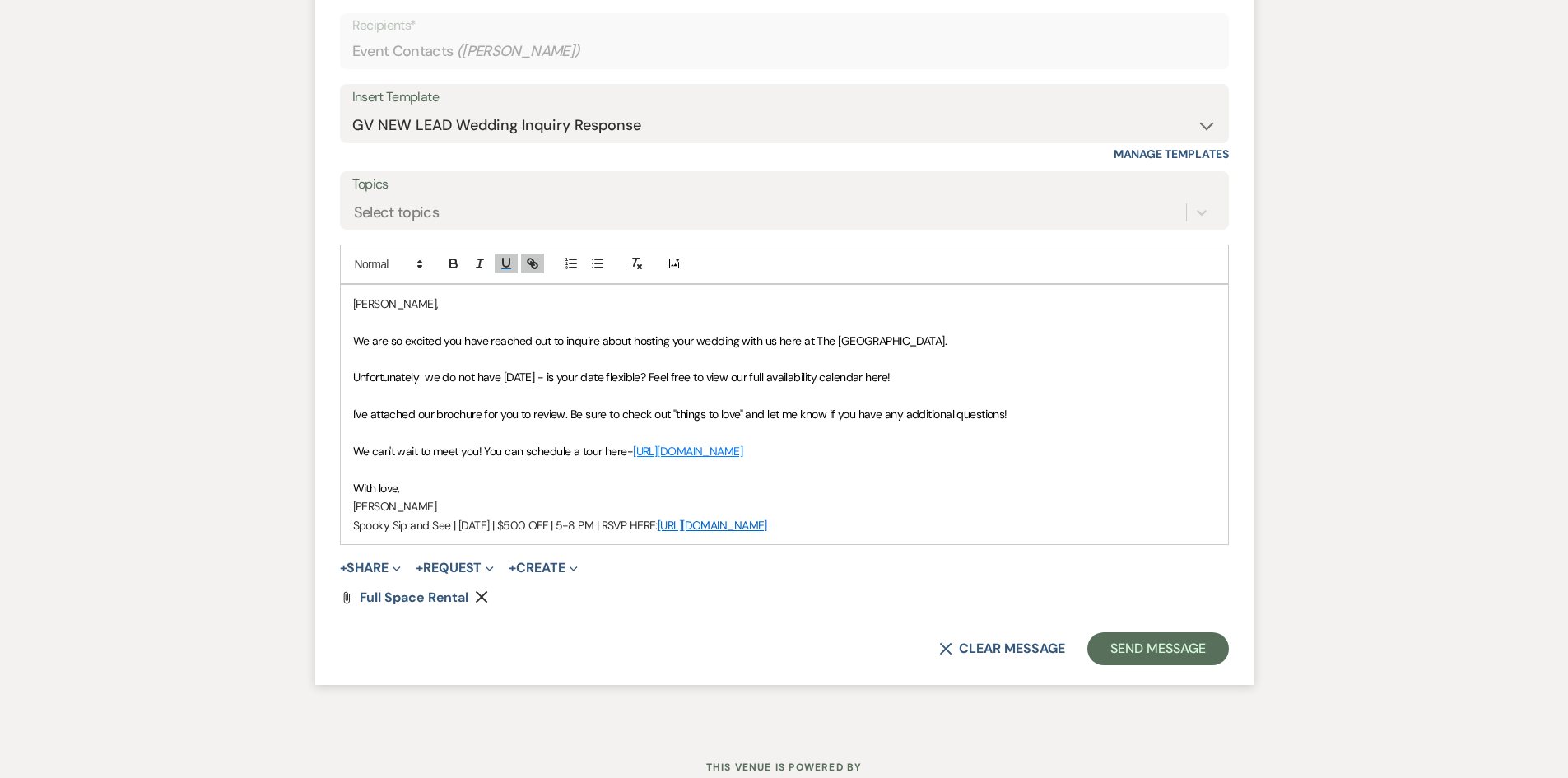
scroll to position [1063, 0]
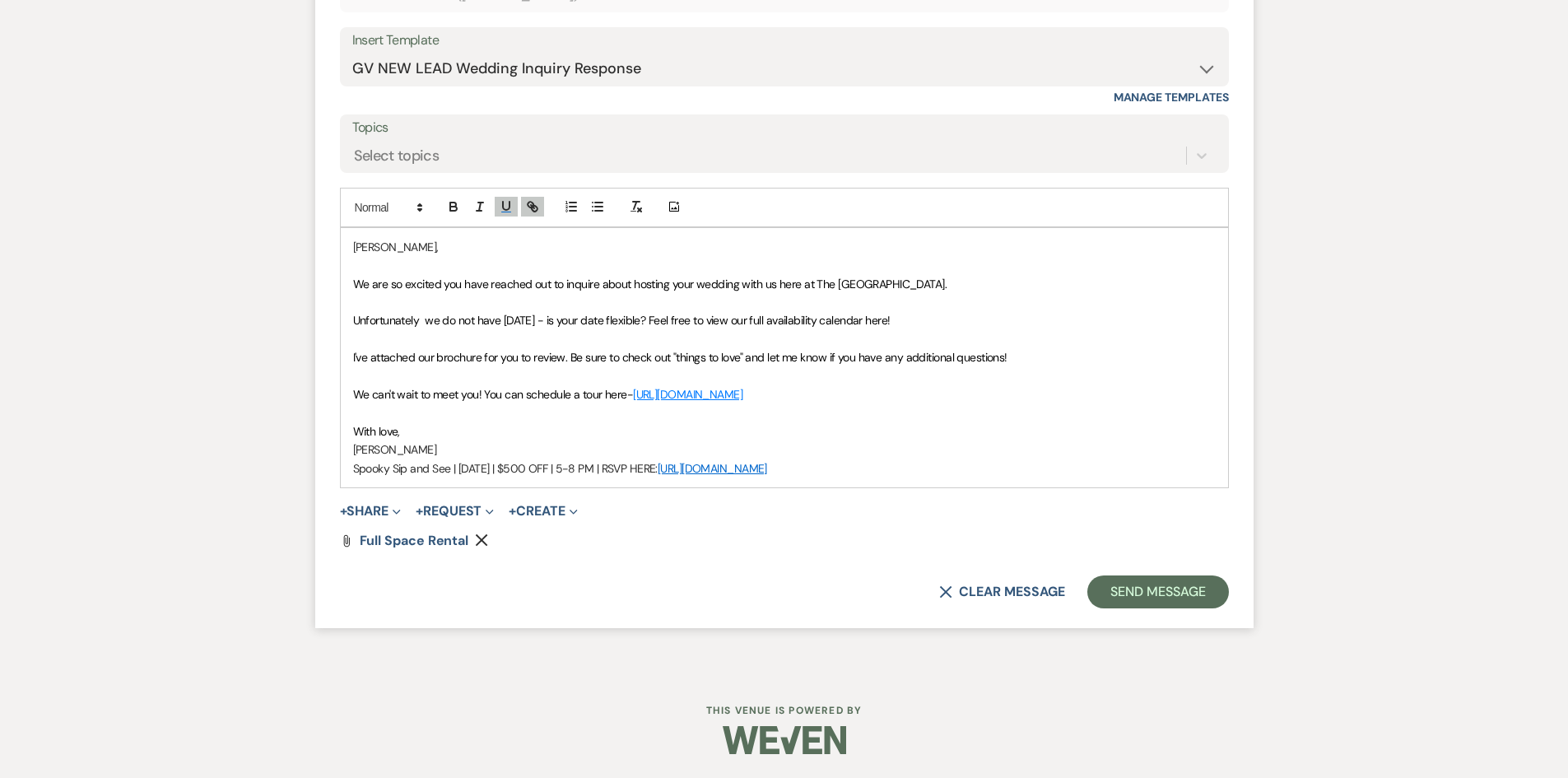
drag, startPoint x: 917, startPoint y: 321, endPoint x: 654, endPoint y: 323, distance: 263.0
click at [654, 323] on p "Unfortunately we do not have 12/12/26 - is your date flexible? Feel free to vie…" at bounding box center [785, 321] width 863 height 18
click at [531, 206] on icon "button" at bounding box center [533, 206] width 15 height 15
paste input "https://www.canva.com/design/DAGnRW7NnuM/gy3z5wB1vWllIFJNxAhkgg/view?utm_conten…"
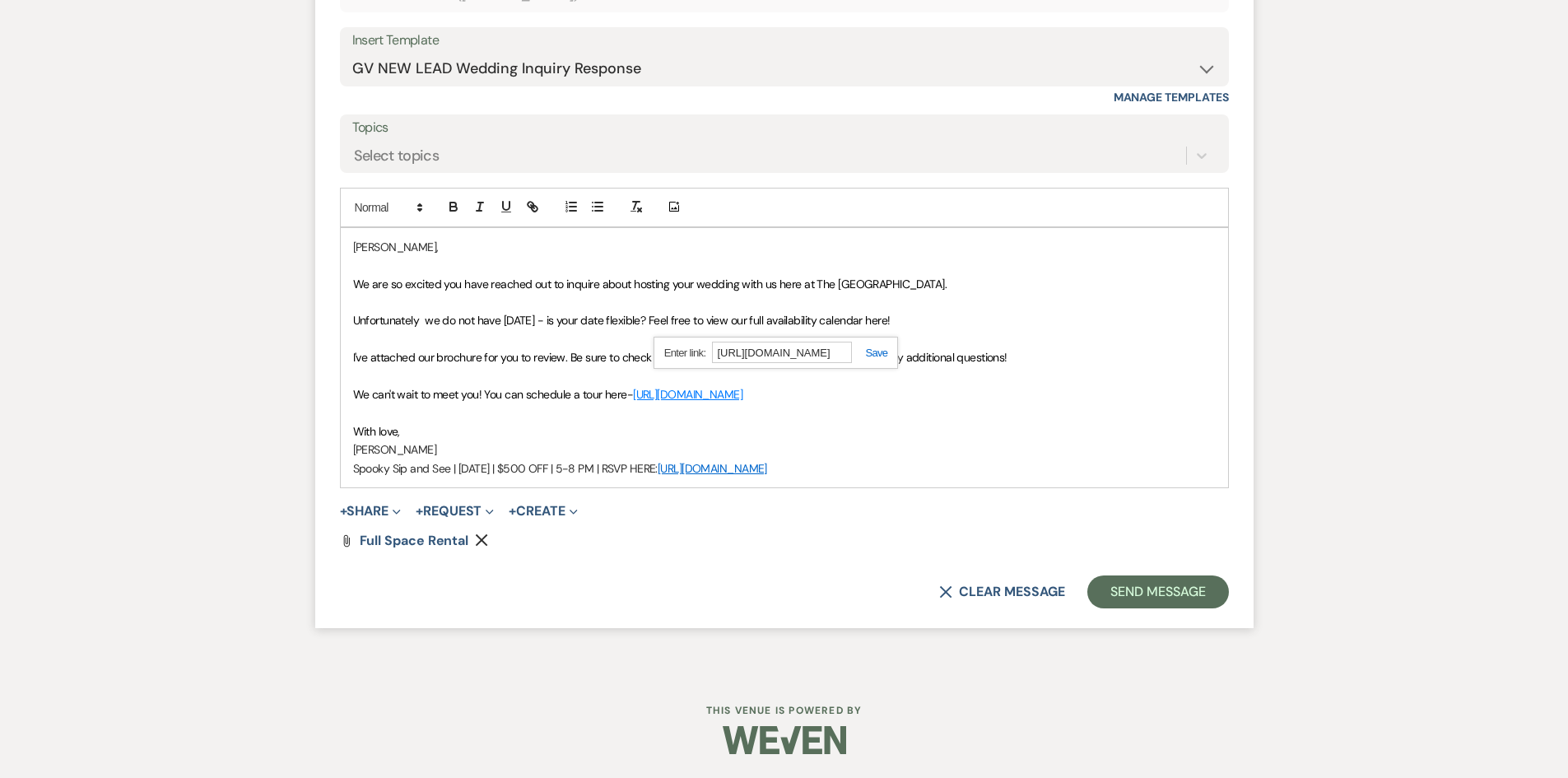
type input "https://www.canva.com/design/DAGnRW7NnuM/gy3z5wB1vWllIFJNxAhkgg/view?utm_conten…"
click at [884, 355] on link at bounding box center [870, 352] width 35 height 13
click at [617, 384] on p at bounding box center [785, 376] width 863 height 18
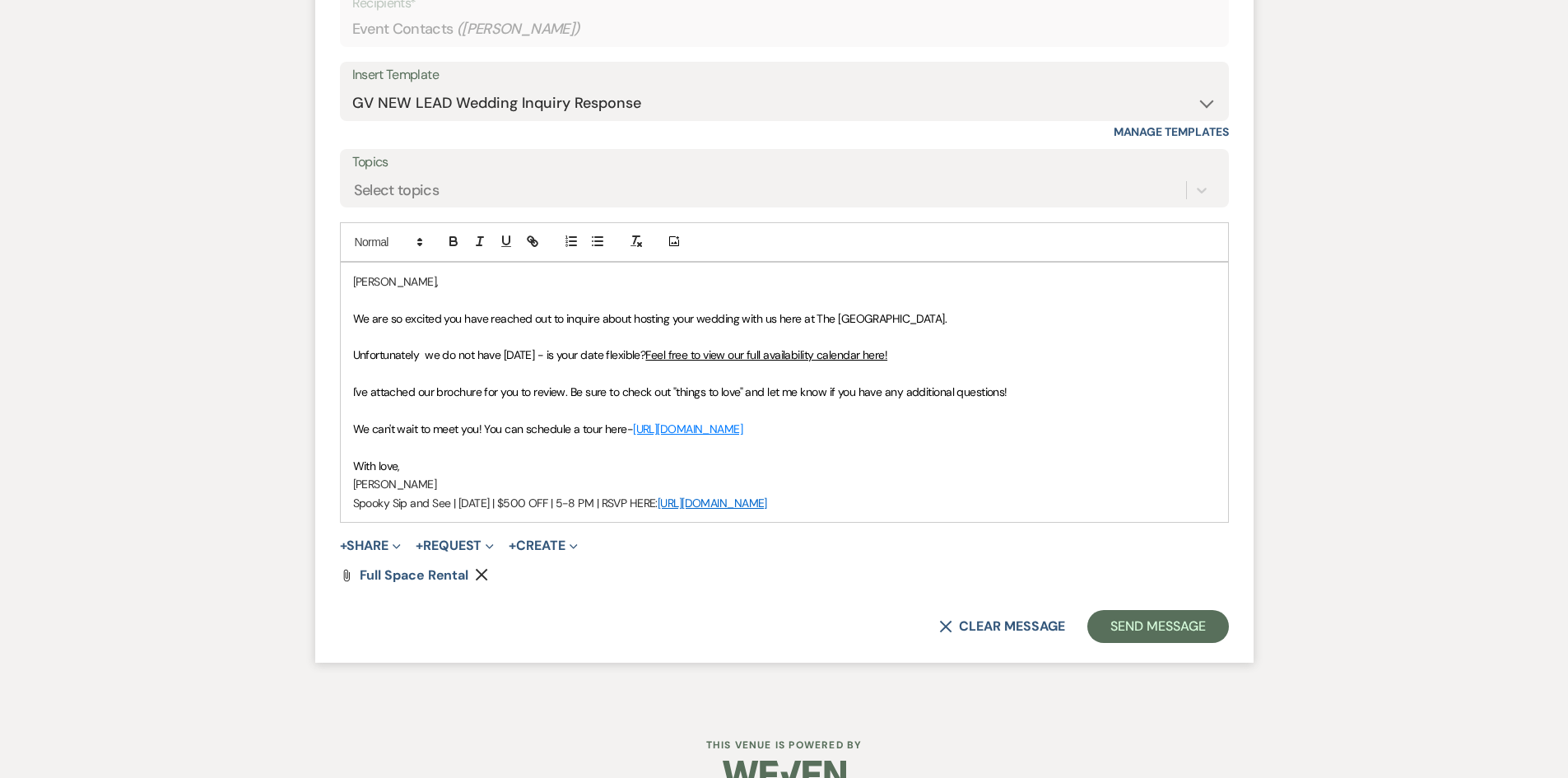
scroll to position [1063, 0]
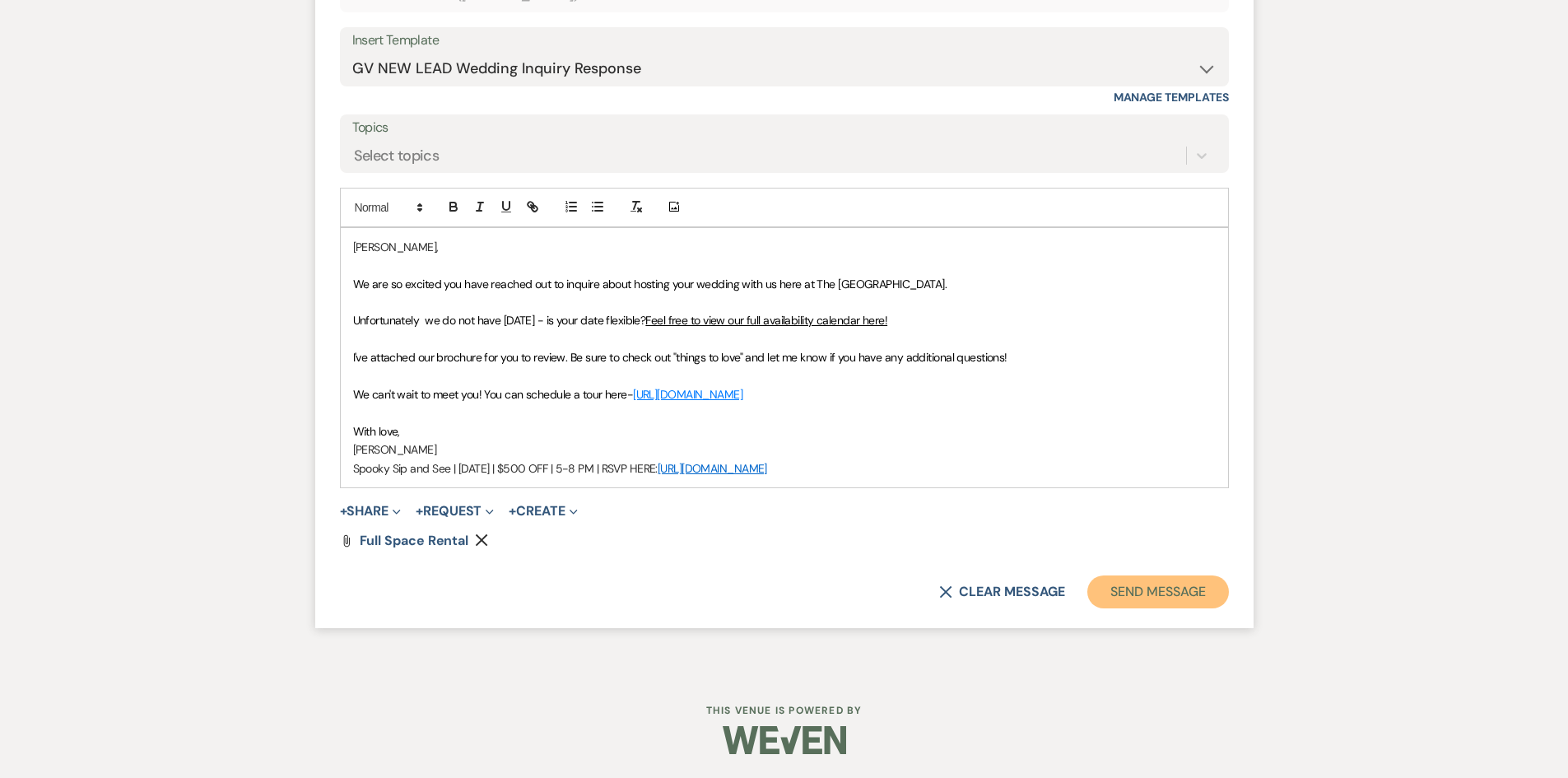
click at [1126, 580] on button "Send Message" at bounding box center [1158, 592] width 141 height 33
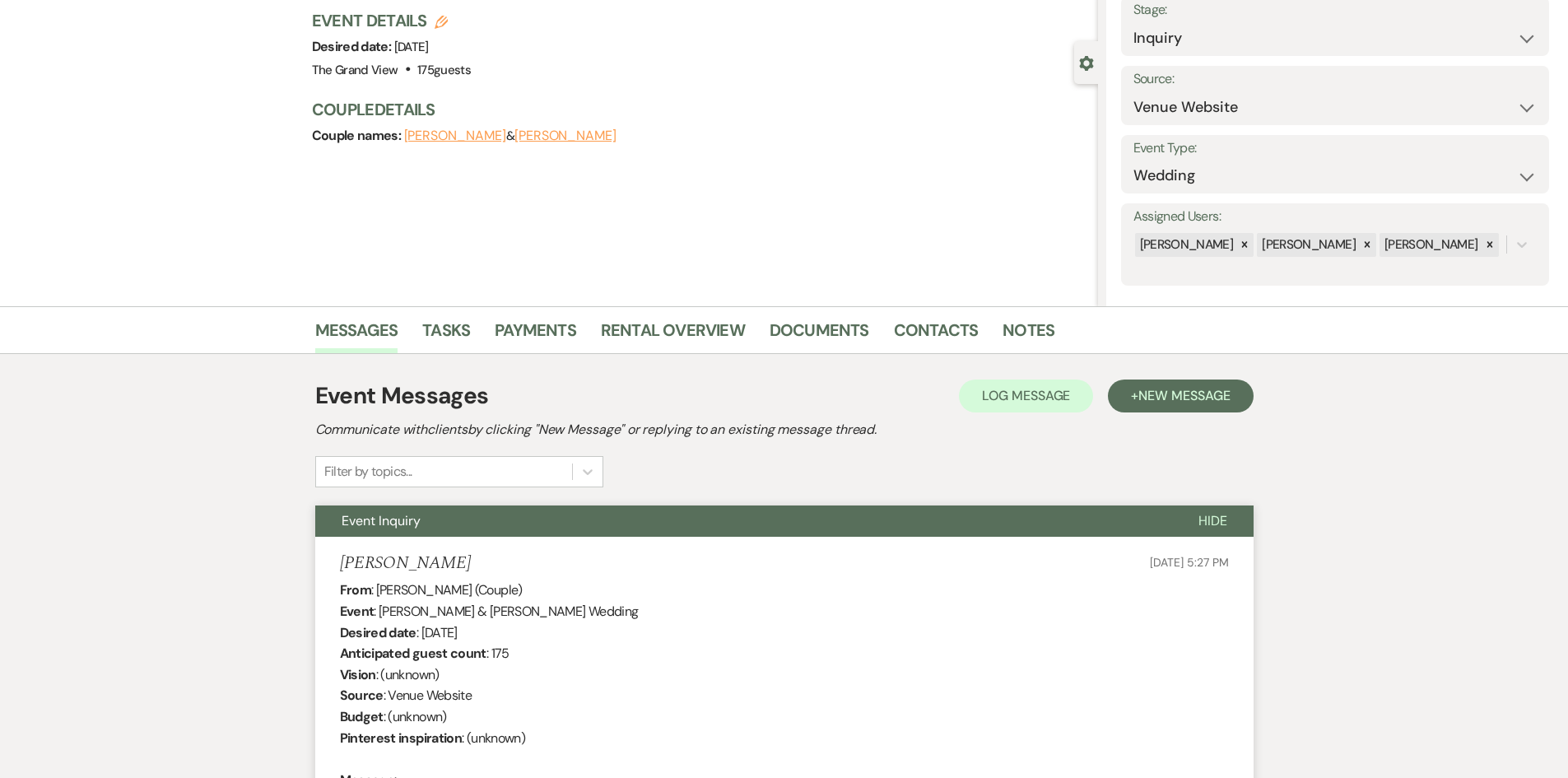
scroll to position [0, 0]
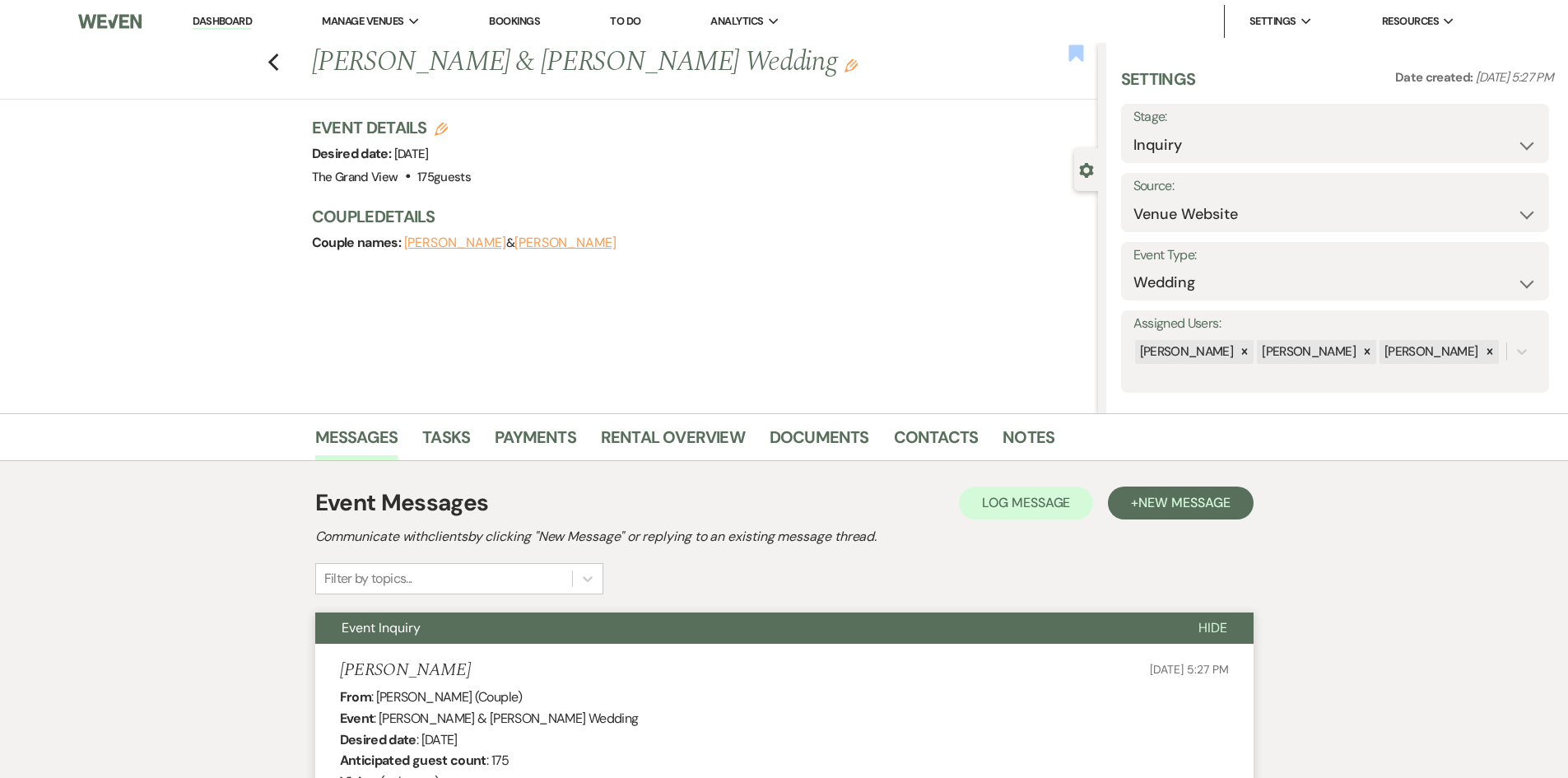
click at [1072, 56] on use "button" at bounding box center [1076, 53] width 15 height 17
click at [279, 64] on icon "Previous" at bounding box center [274, 63] width 13 height 20
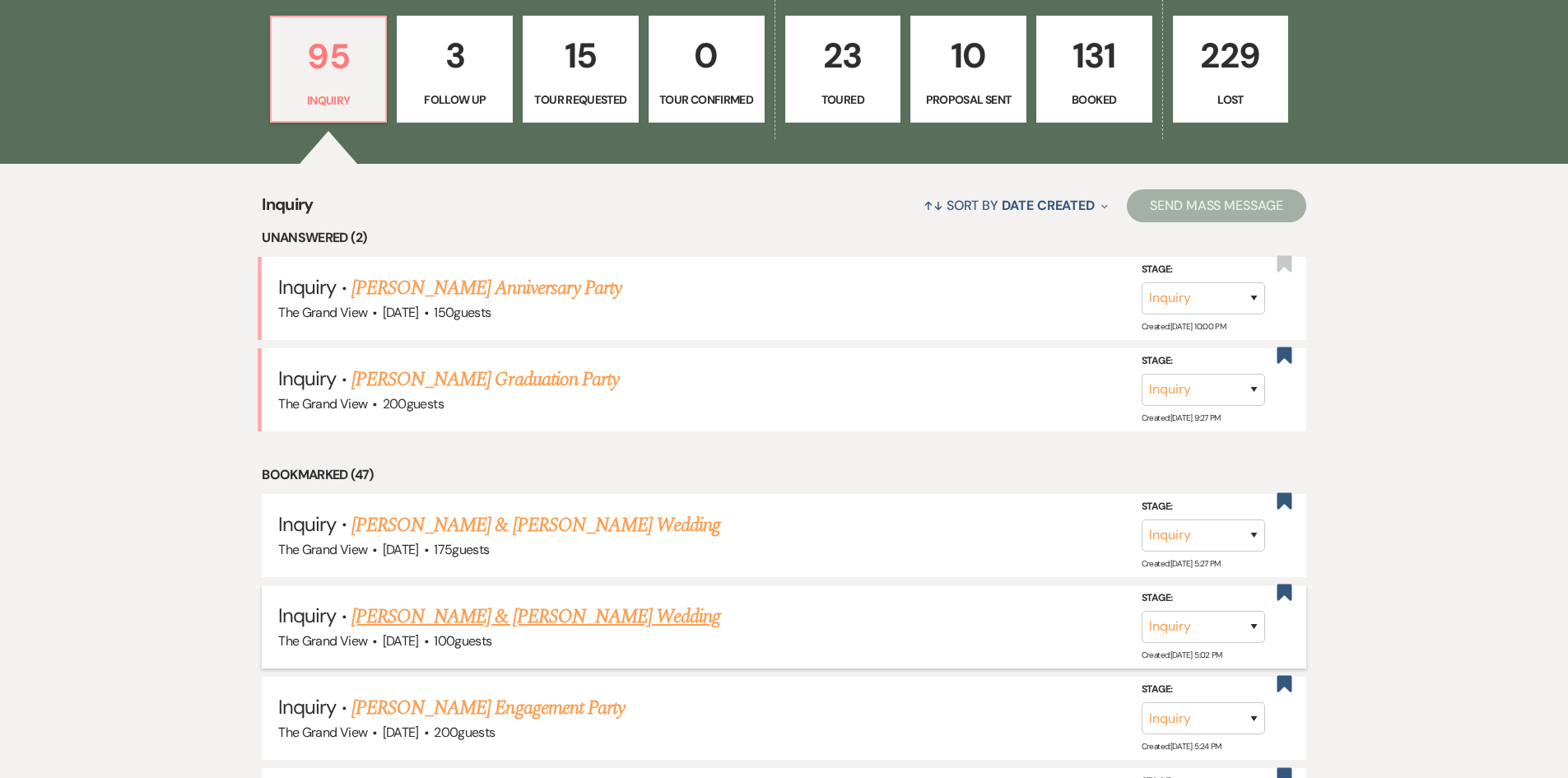
scroll to position [1070, 0]
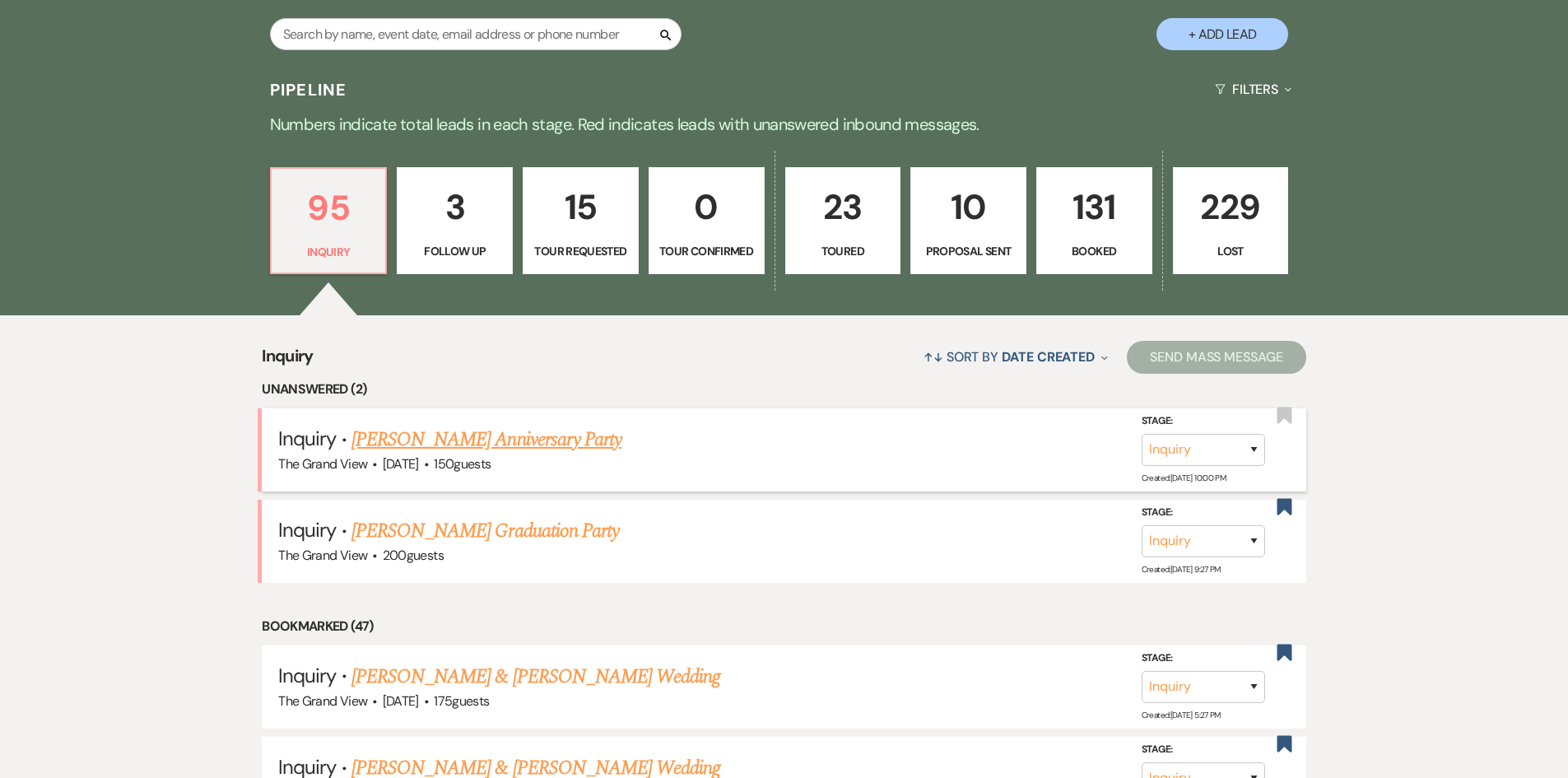
click at [479, 448] on link "[PERSON_NAME] Anniversary Party" at bounding box center [487, 439] width 270 height 29
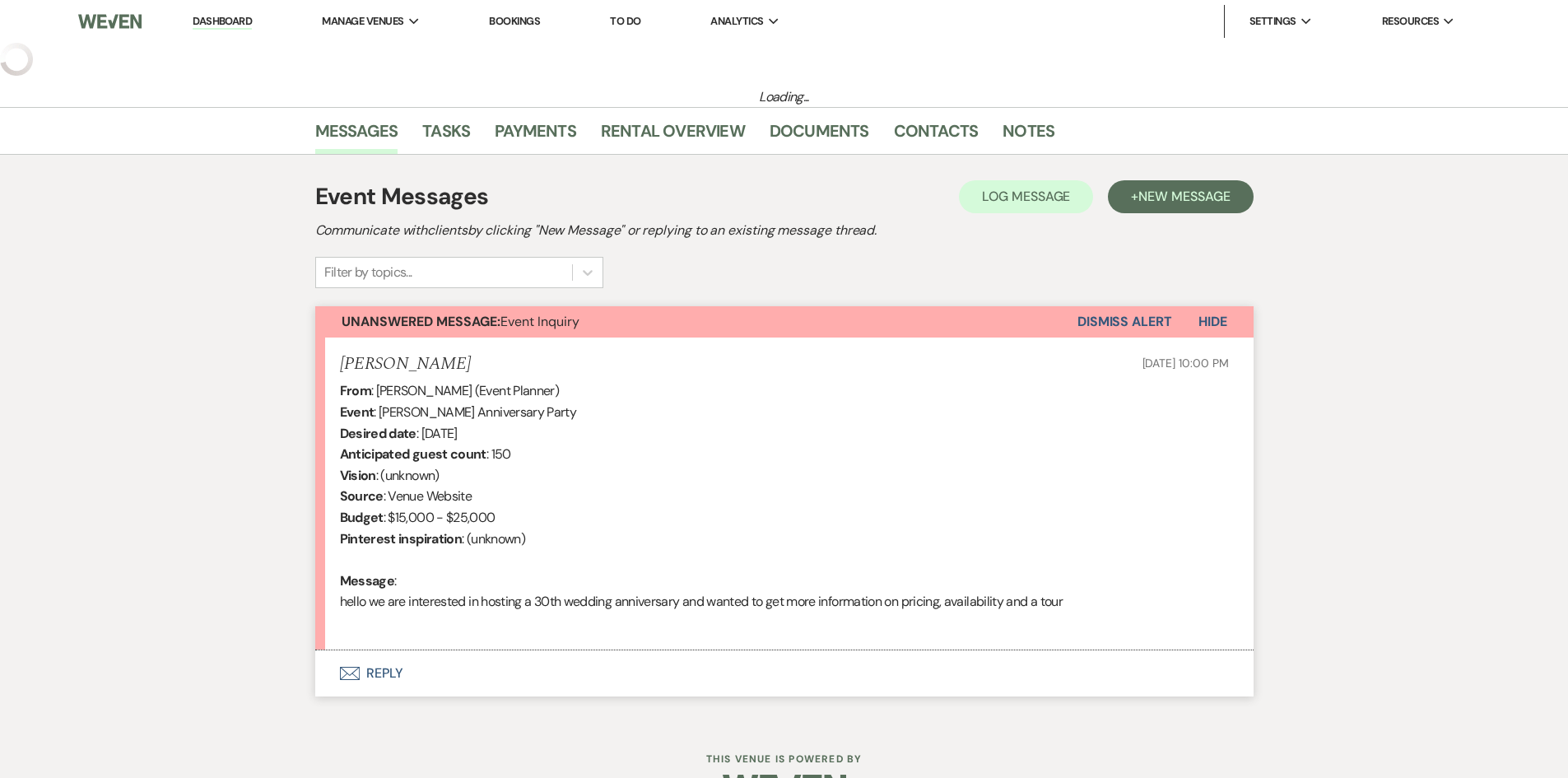
select select "5"
select select "17"
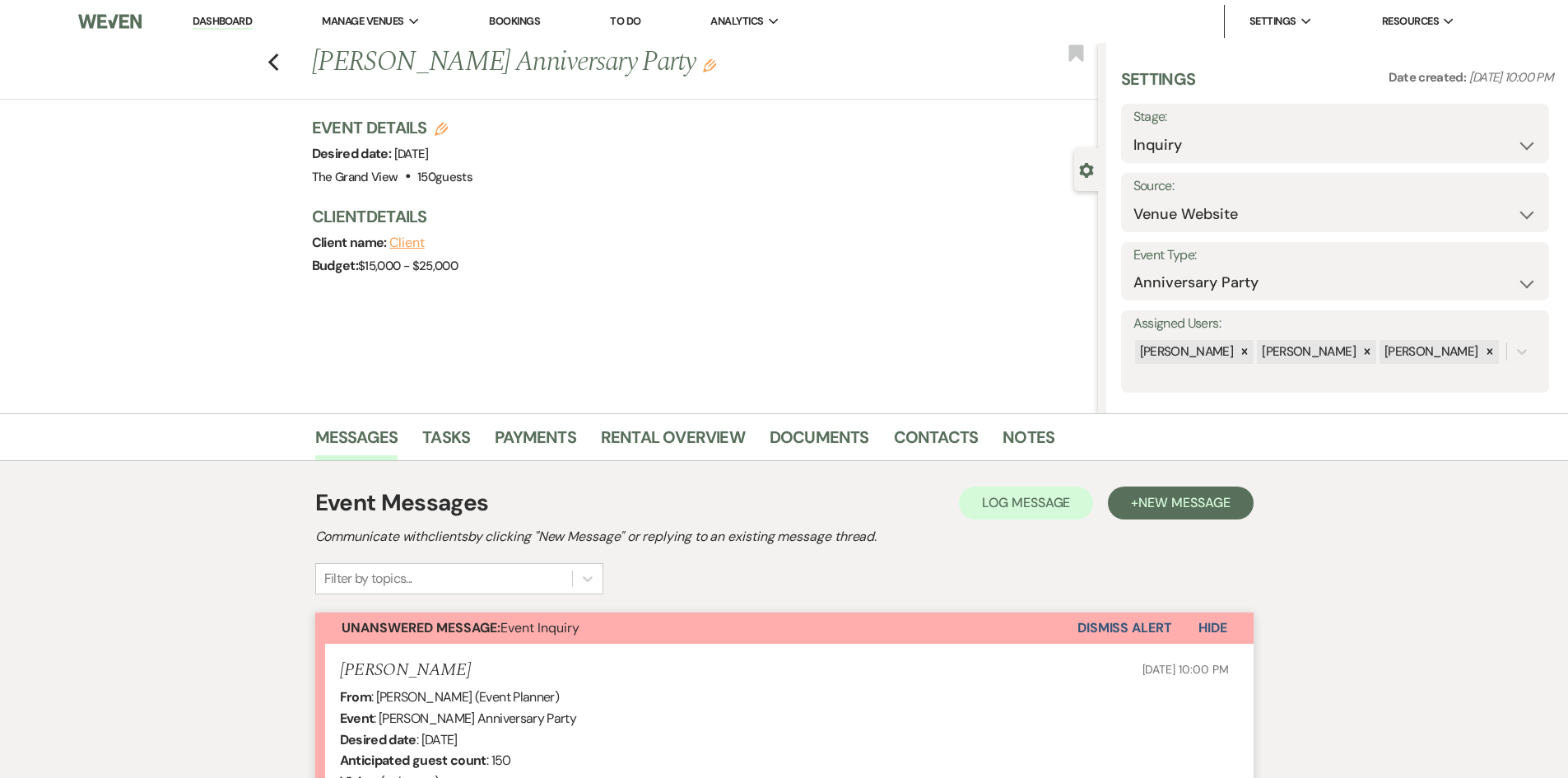
scroll to position [356, 0]
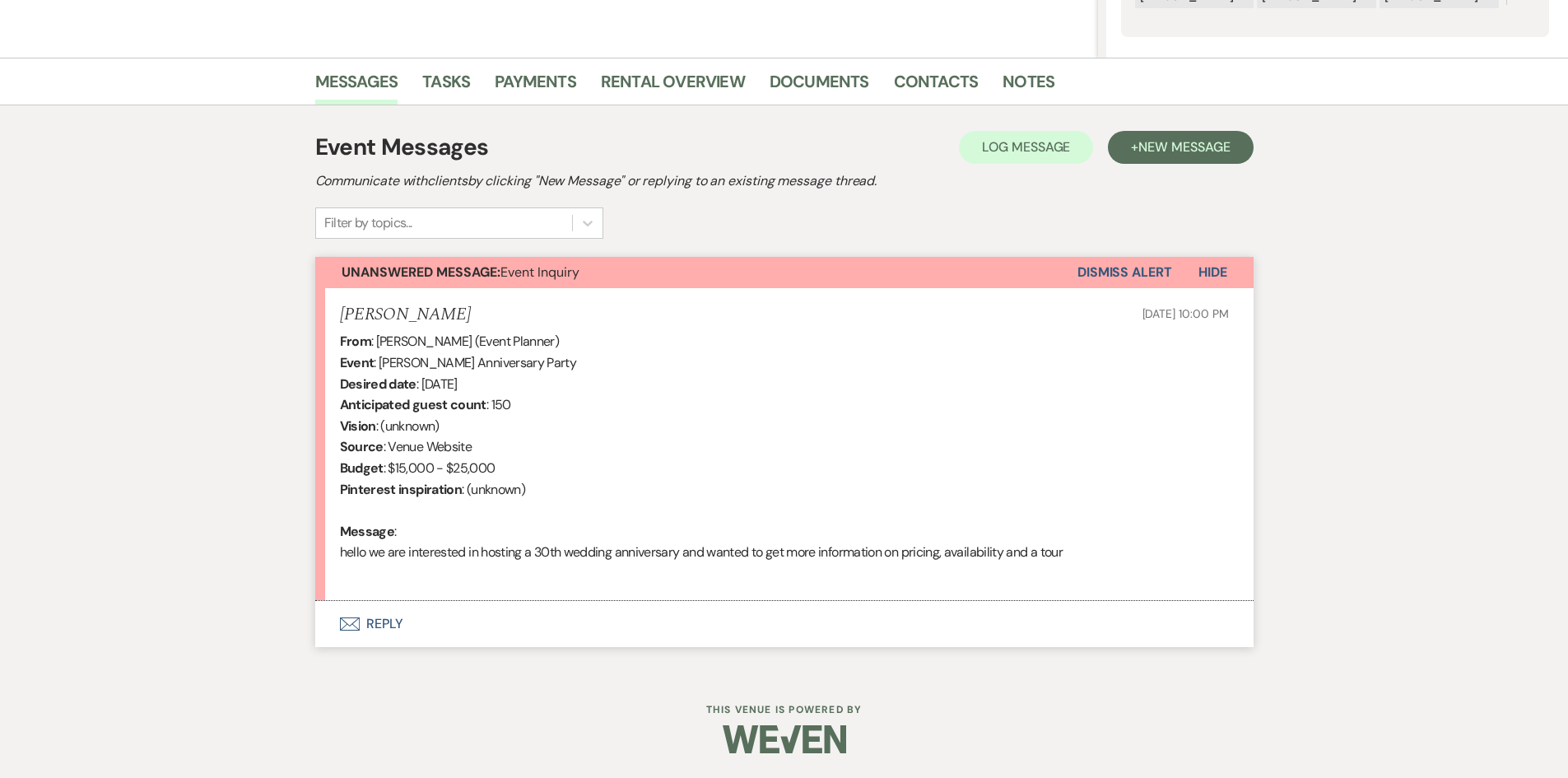
click at [373, 636] on button "Envelope Reply" at bounding box center [785, 624] width 938 height 46
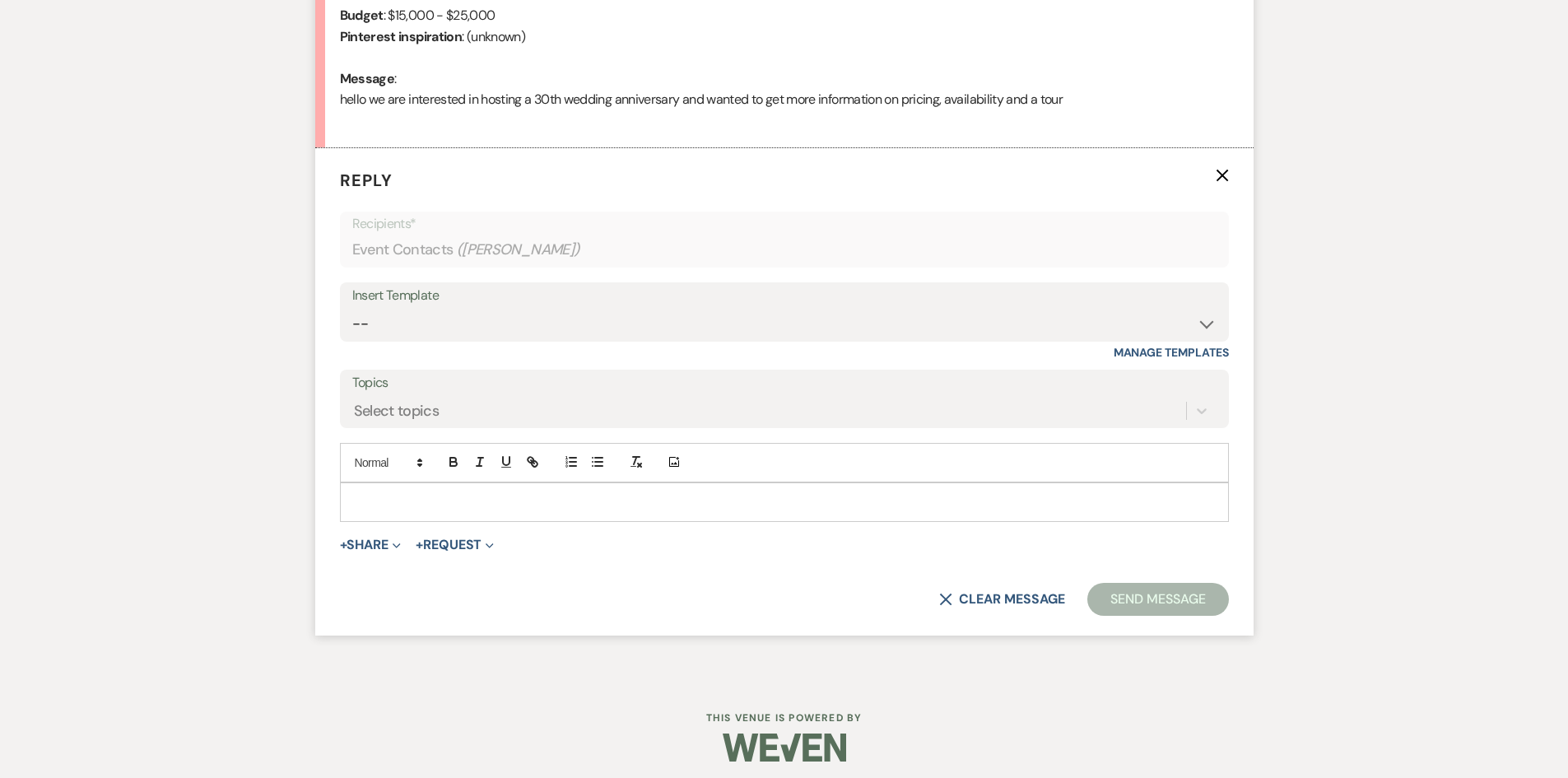
scroll to position [812, 0]
click at [444, 322] on select "-- Weven Planning Portal Introduction (Booked Events) Initial Inquiry Response …" at bounding box center [785, 321] width 865 height 32
select select "5070"
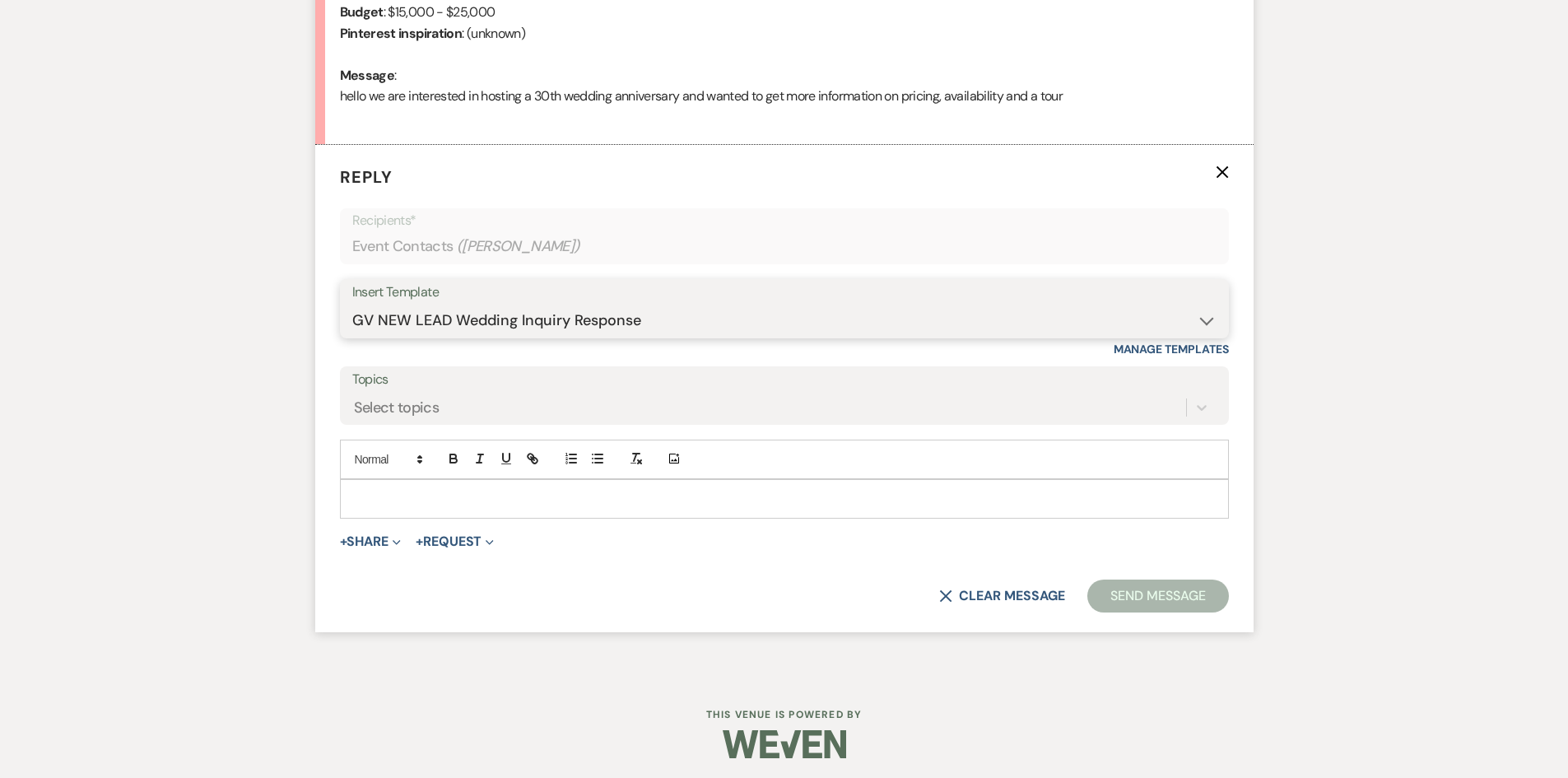
click at [353, 305] on select "-- Weven Planning Portal Introduction (Booked Events) Initial Inquiry Response …" at bounding box center [785, 321] width 865 height 32
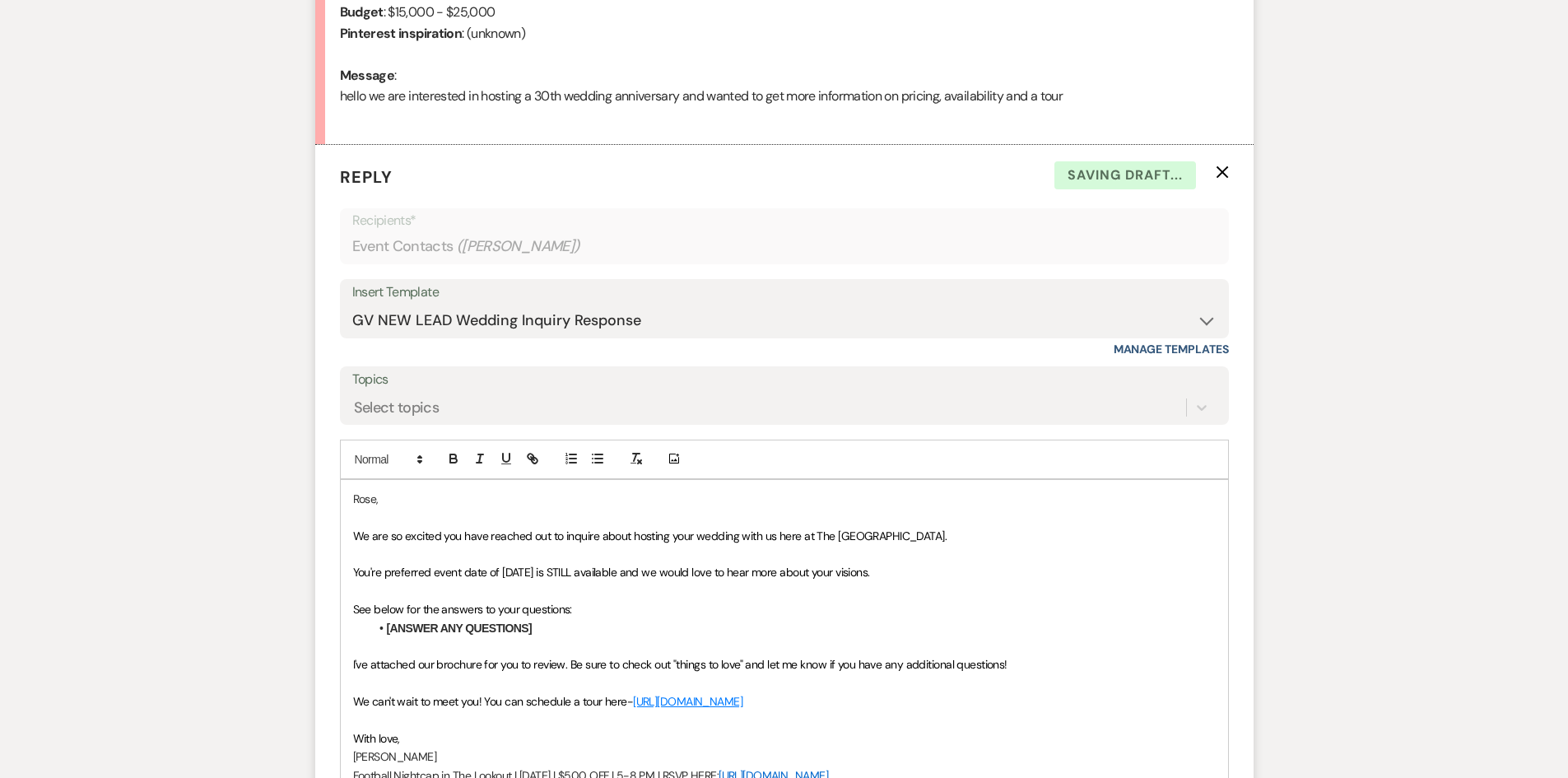
click at [694, 539] on span "We are so excited you have reached out to inquire about hosting your wedding wi…" at bounding box center [651, 536] width 594 height 15
click at [762, 535] on span "We are so excited you have reached out to inquire about hosting your 30th weddi…" at bounding box center [664, 536] width 621 height 15
drag, startPoint x: 1105, startPoint y: 538, endPoint x: 889, endPoint y: 538, distance: 216.0
click at [889, 538] on p "We are so excited you have reached out to inquire about hosting your 30th weddi…" at bounding box center [785, 536] width 863 height 18
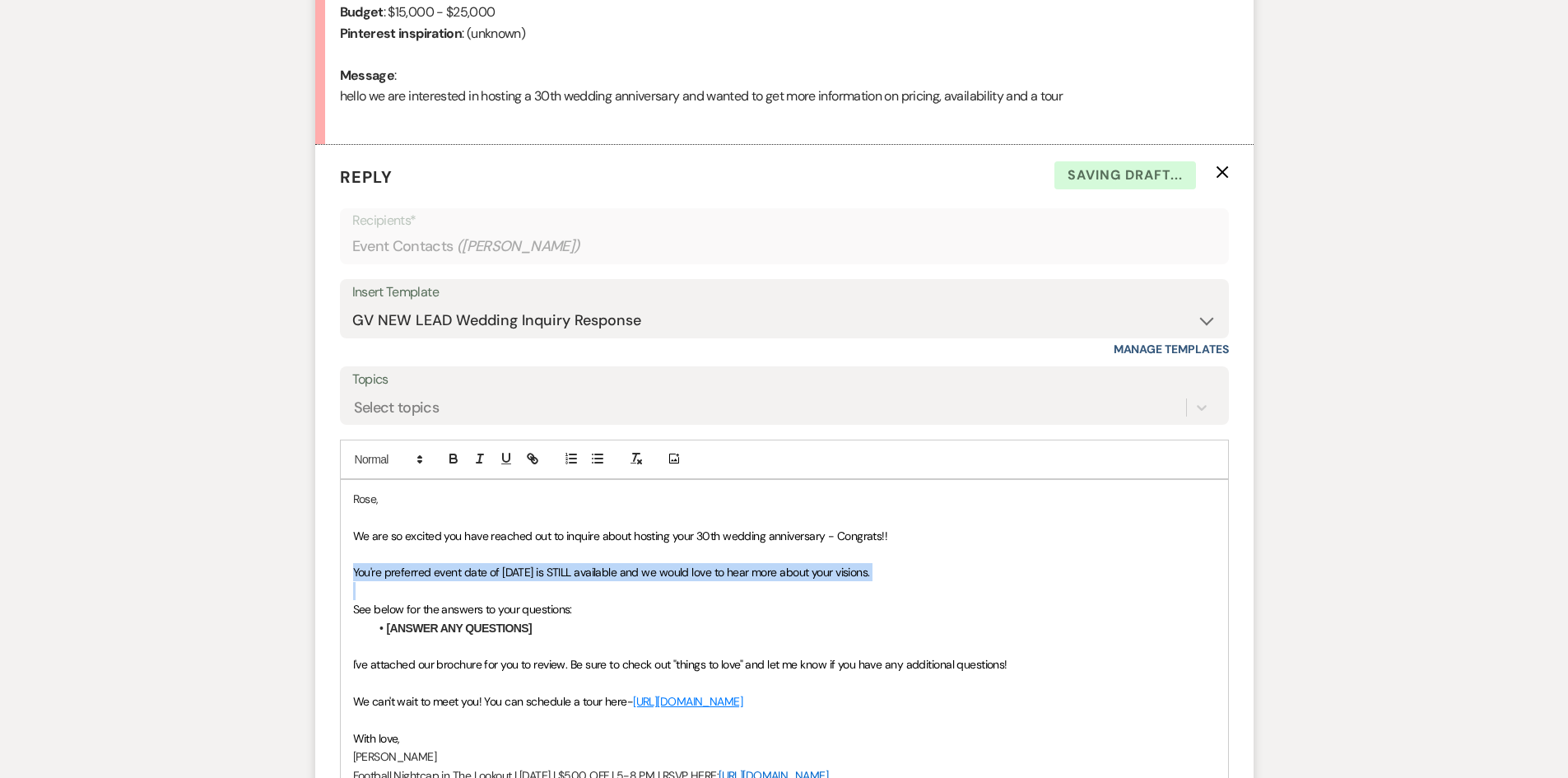
drag, startPoint x: 358, startPoint y: 574, endPoint x: 878, endPoint y: 582, distance: 520.1
click at [878, 582] on div "Rose, We are so excited you have reached out to inquire about hosting your 30th…" at bounding box center [784, 637] width 887 height 315
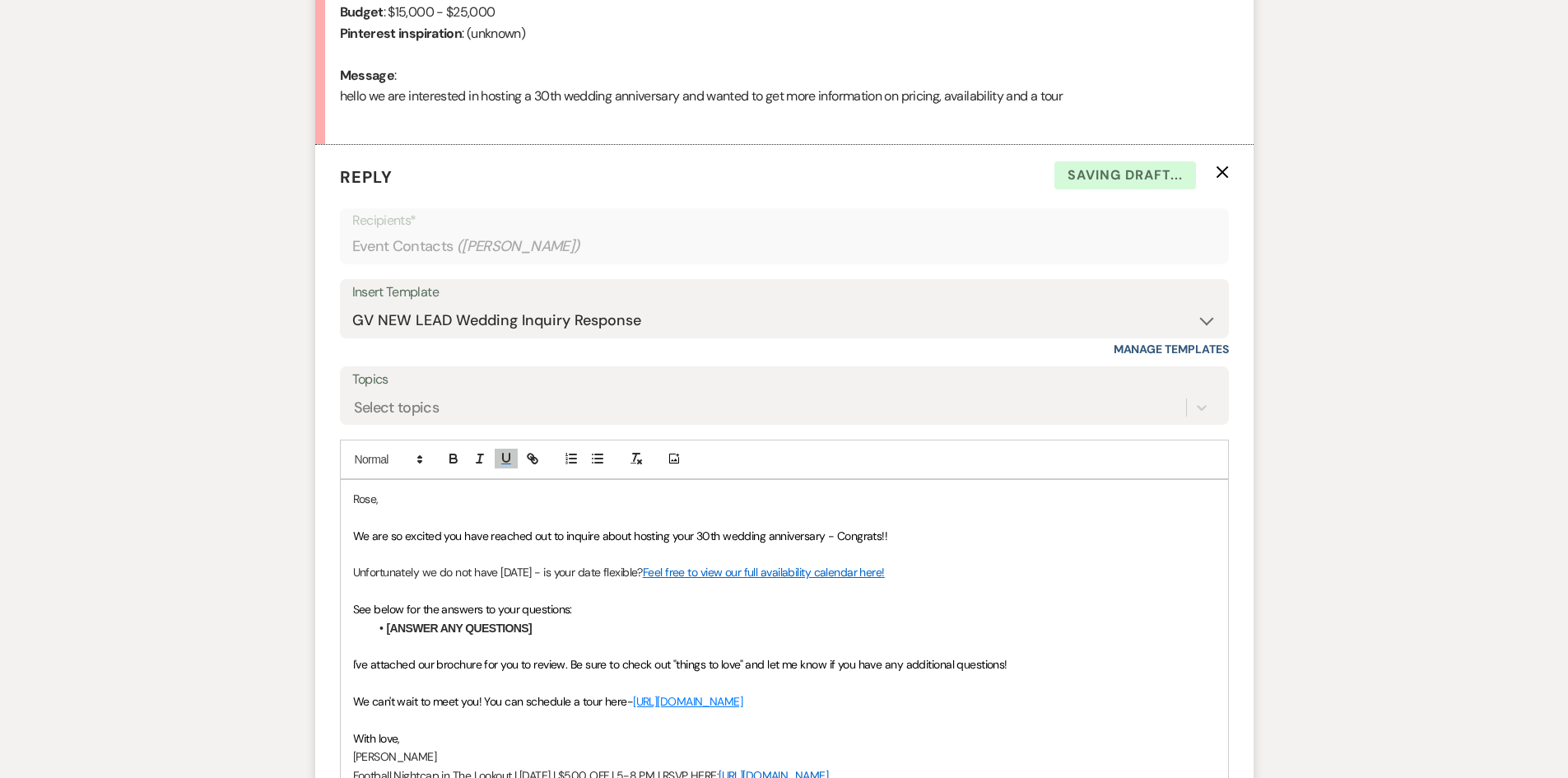
click at [519, 574] on span "Unfortunately we do not have 12/12/26 - is your date flexible?" at bounding box center [498, 572] width 290 height 15
click at [536, 573] on span "Unfortunately we do not have 12/5/26 - is your date flexible?" at bounding box center [498, 572] width 290 height 15
drag, startPoint x: 553, startPoint y: 621, endPoint x: 336, endPoint y: 603, distance: 217.7
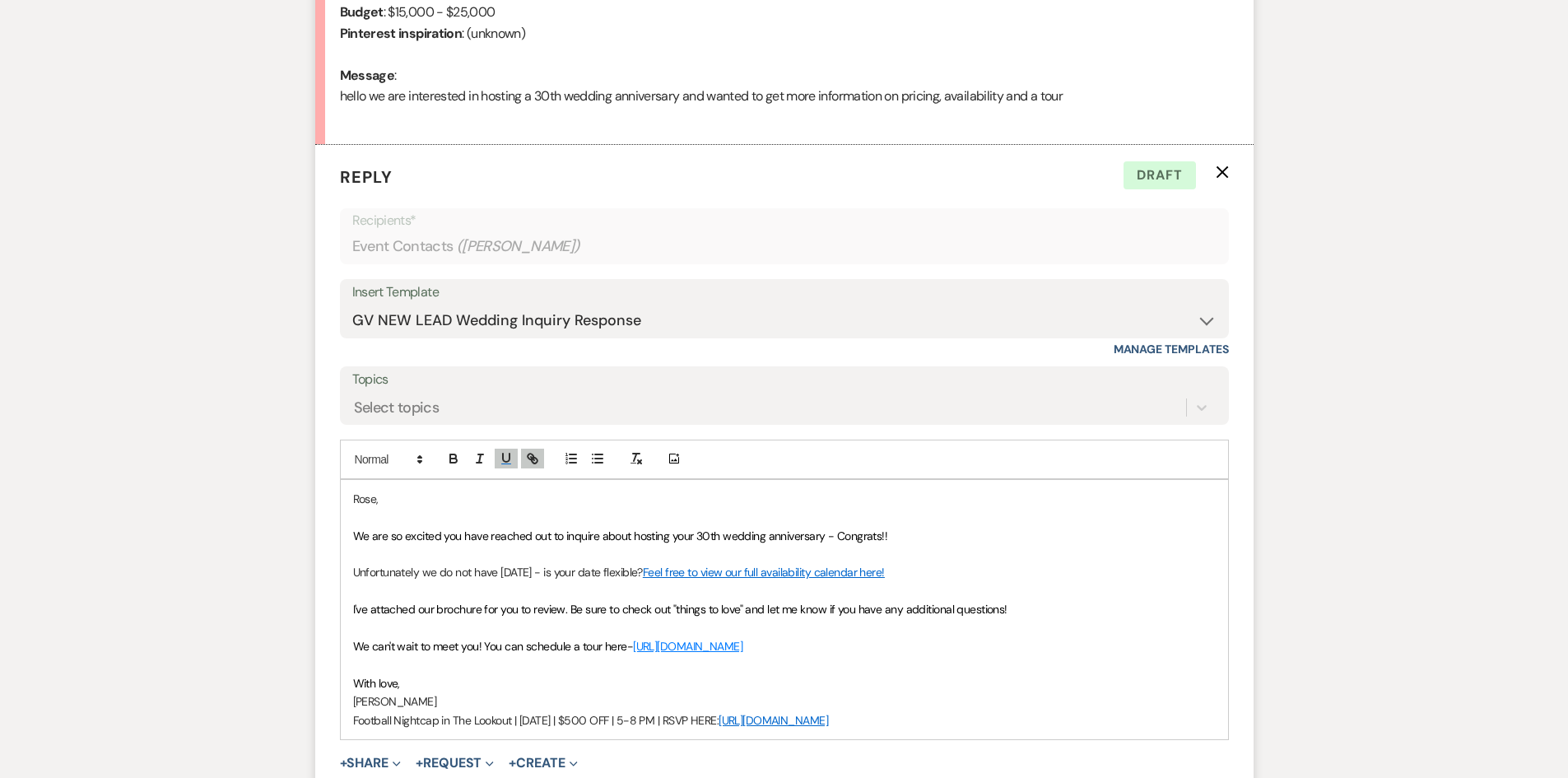
drag, startPoint x: 951, startPoint y: 722, endPoint x: 289, endPoint y: 739, distance: 662.2
click at [289, 739] on div "Messages Tasks Payments Rental Overview Documents Contacts Notes Event Messages…" at bounding box center [784, 263] width 1568 height 1323
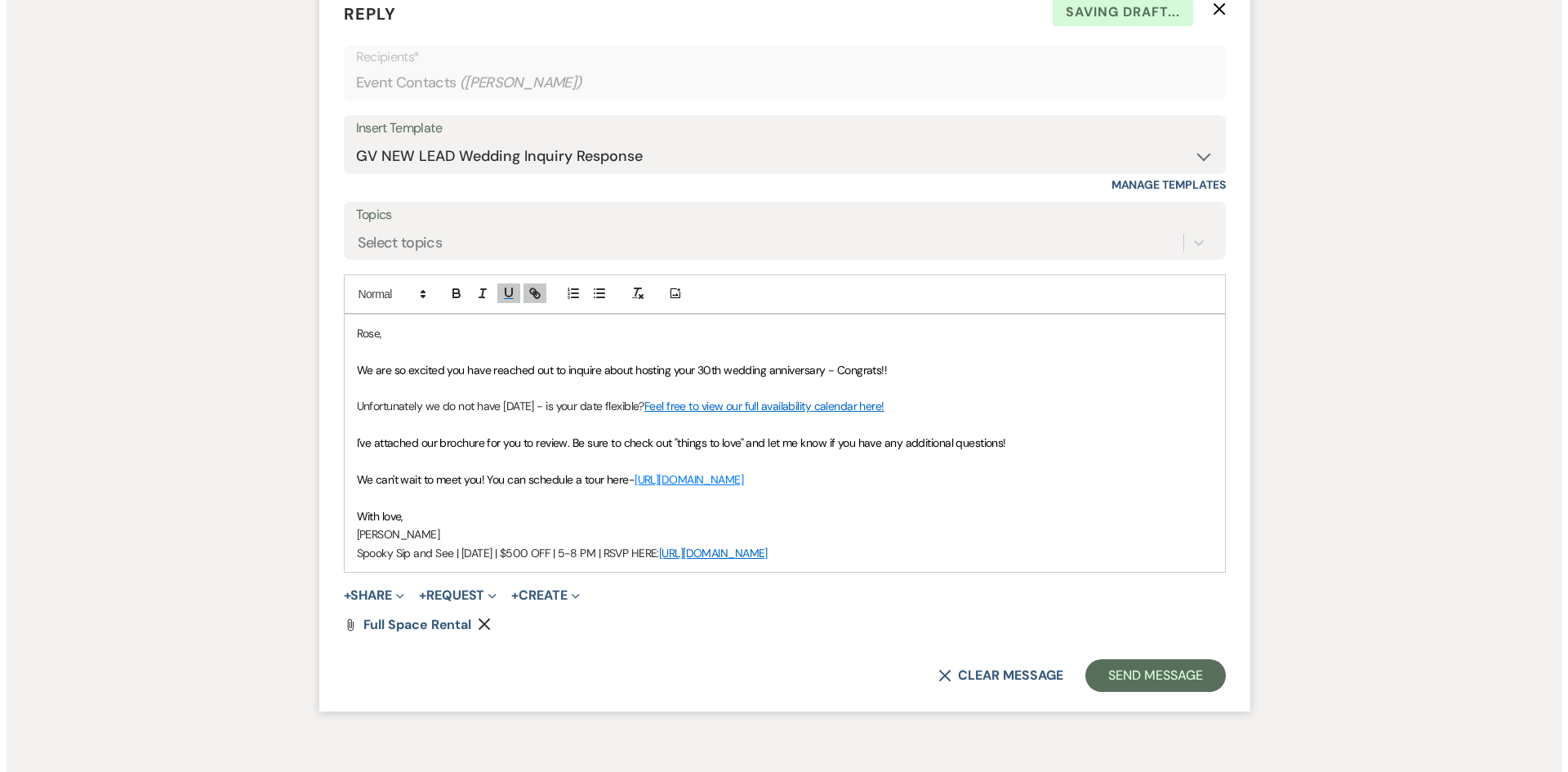
scroll to position [969, 0]
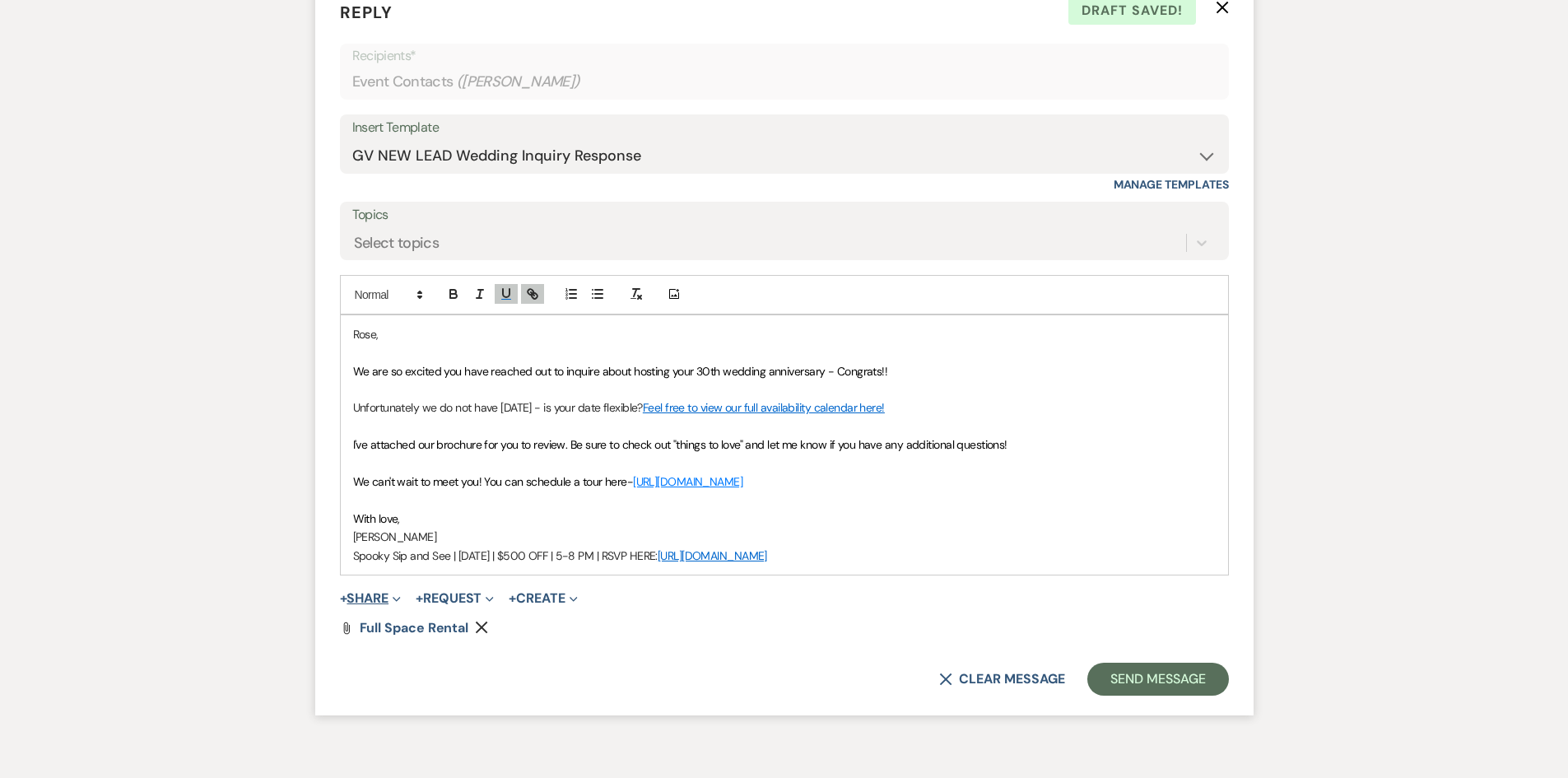
click at [366, 594] on button "+ Share Expand" at bounding box center [371, 598] width 62 height 13
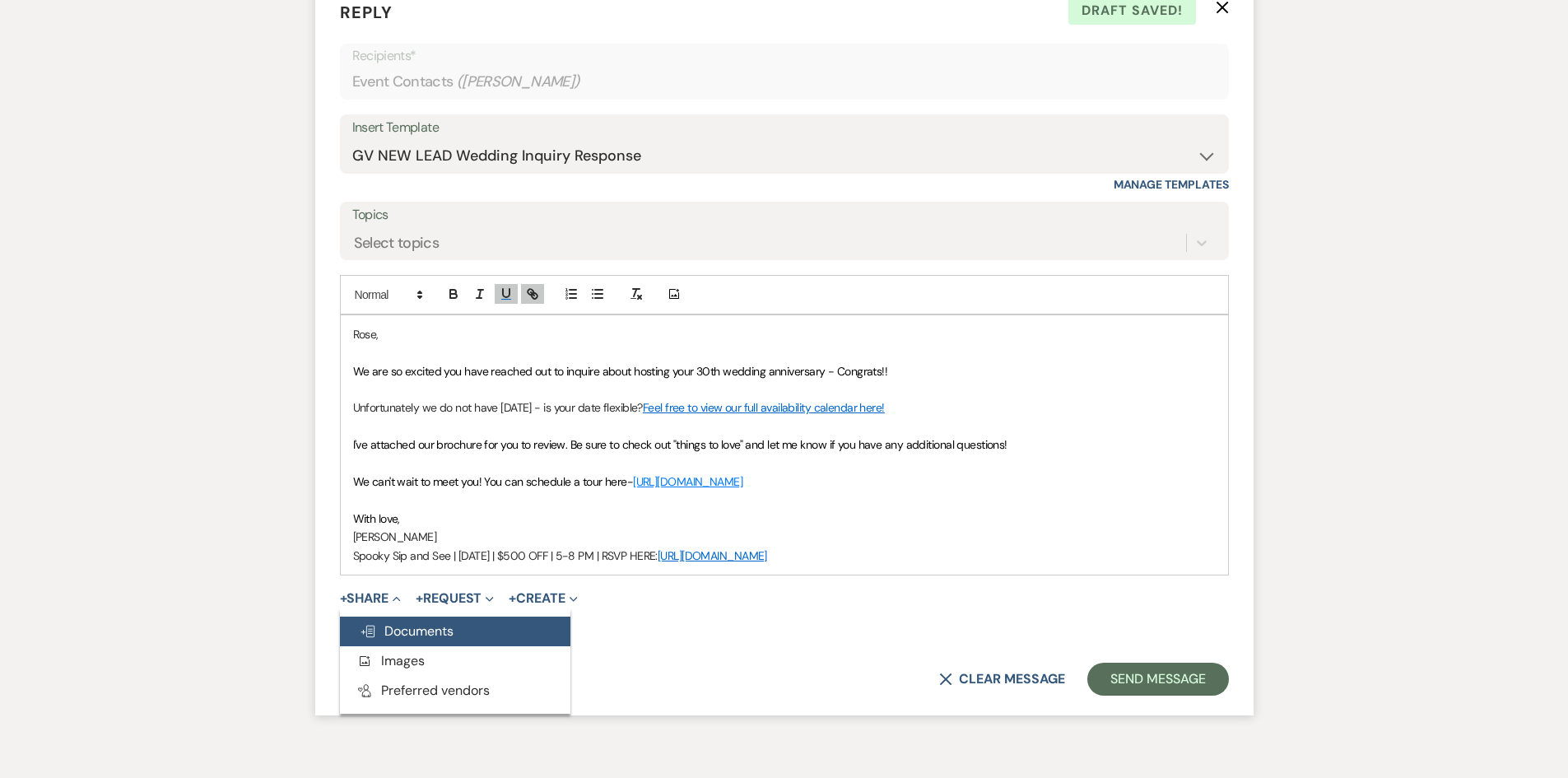
click at [403, 633] on span "Doc Upload Documents" at bounding box center [407, 630] width 94 height 18
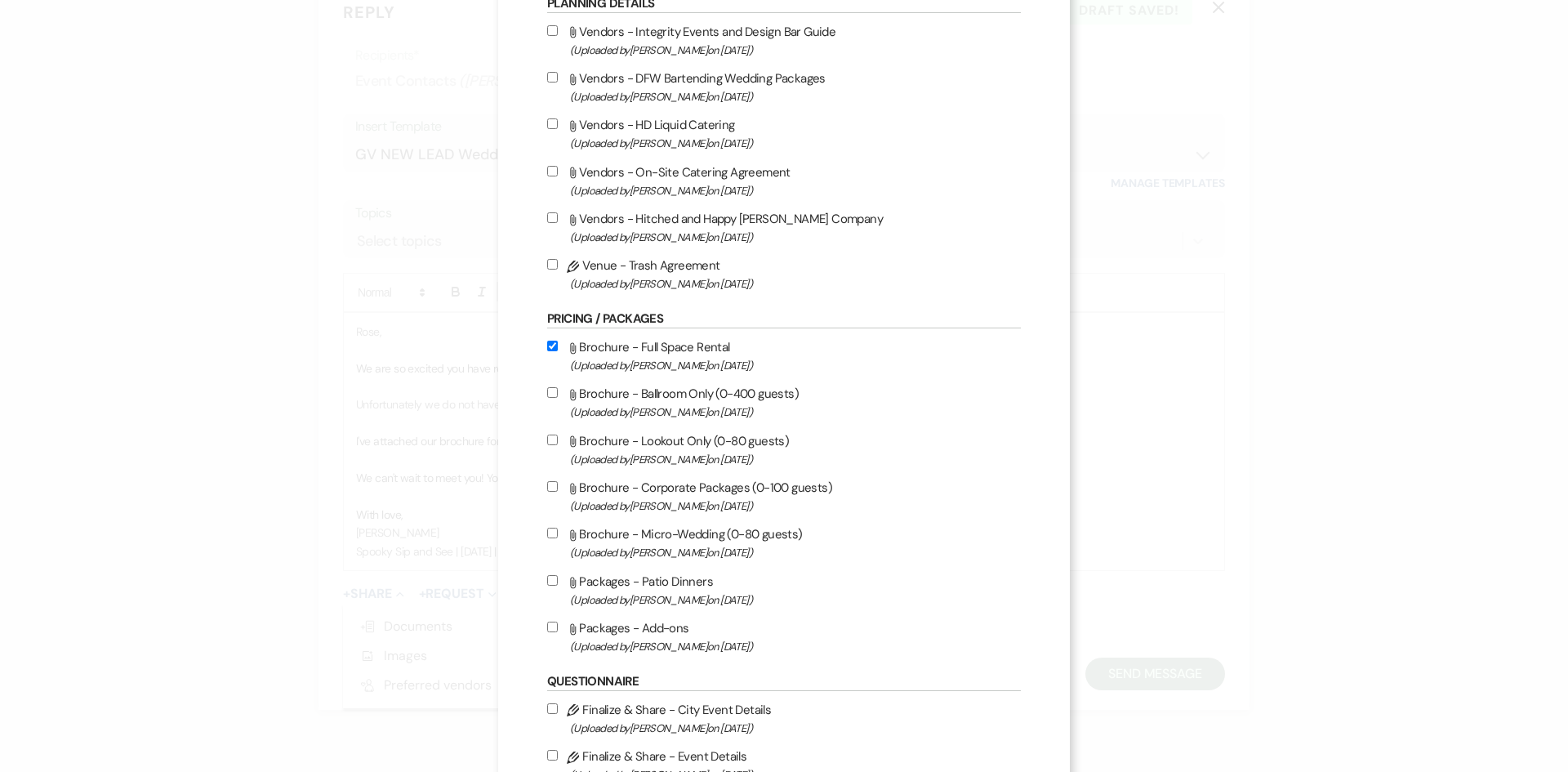
scroll to position [654, 0]
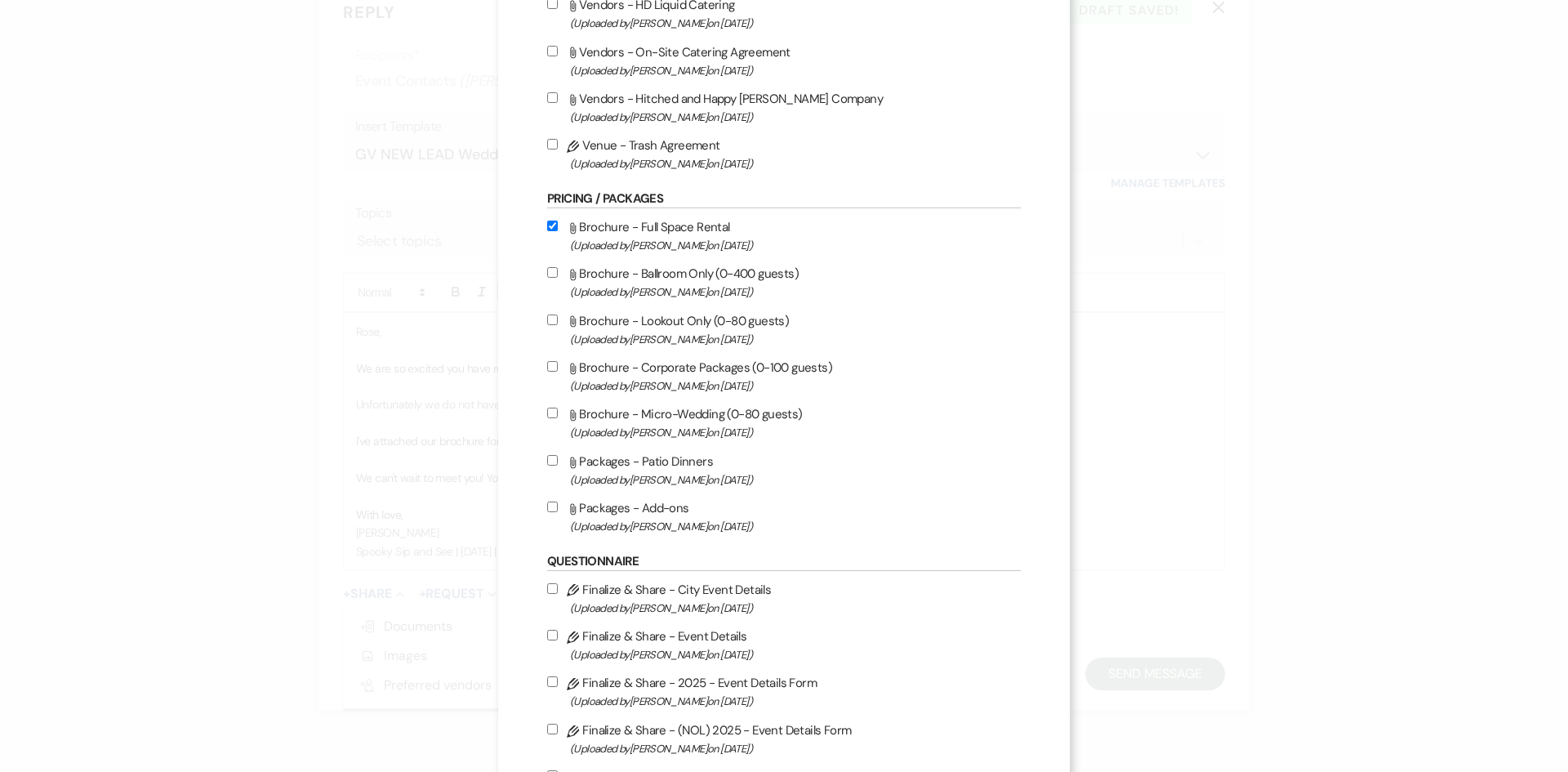
click at [679, 278] on label "Attach File Brochure - Ballroom Only (0-400 guests) (Uploaded by Chelsea Needha…" at bounding box center [784, 282] width 474 height 38
click at [558, 277] on input "Attach File Brochure - Ballroom Only (0-400 guests) (Uploaded by Chelsea Needha…" at bounding box center [552, 272] width 11 height 11
checkbox input "true"
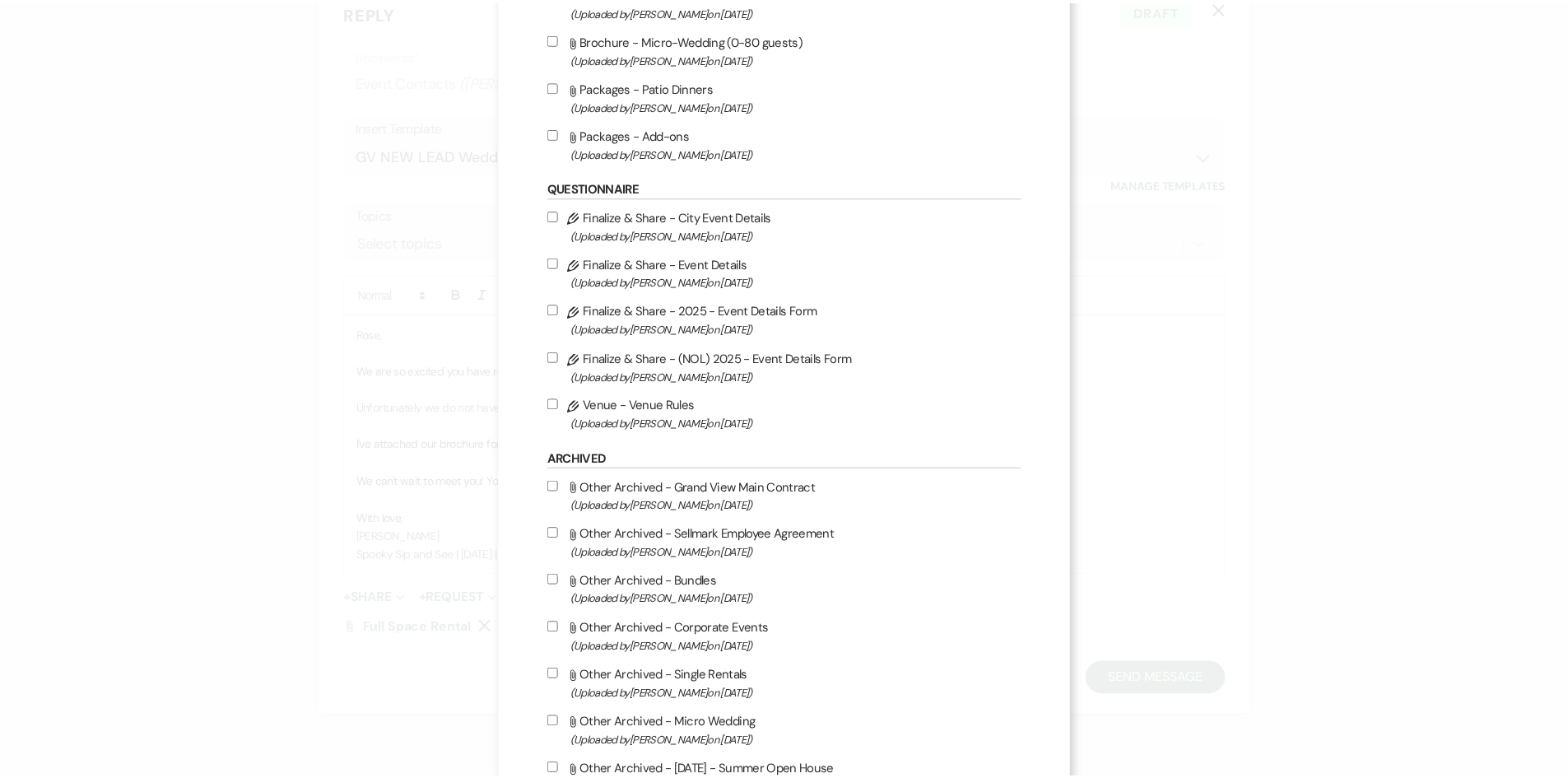
scroll to position [1204, 0]
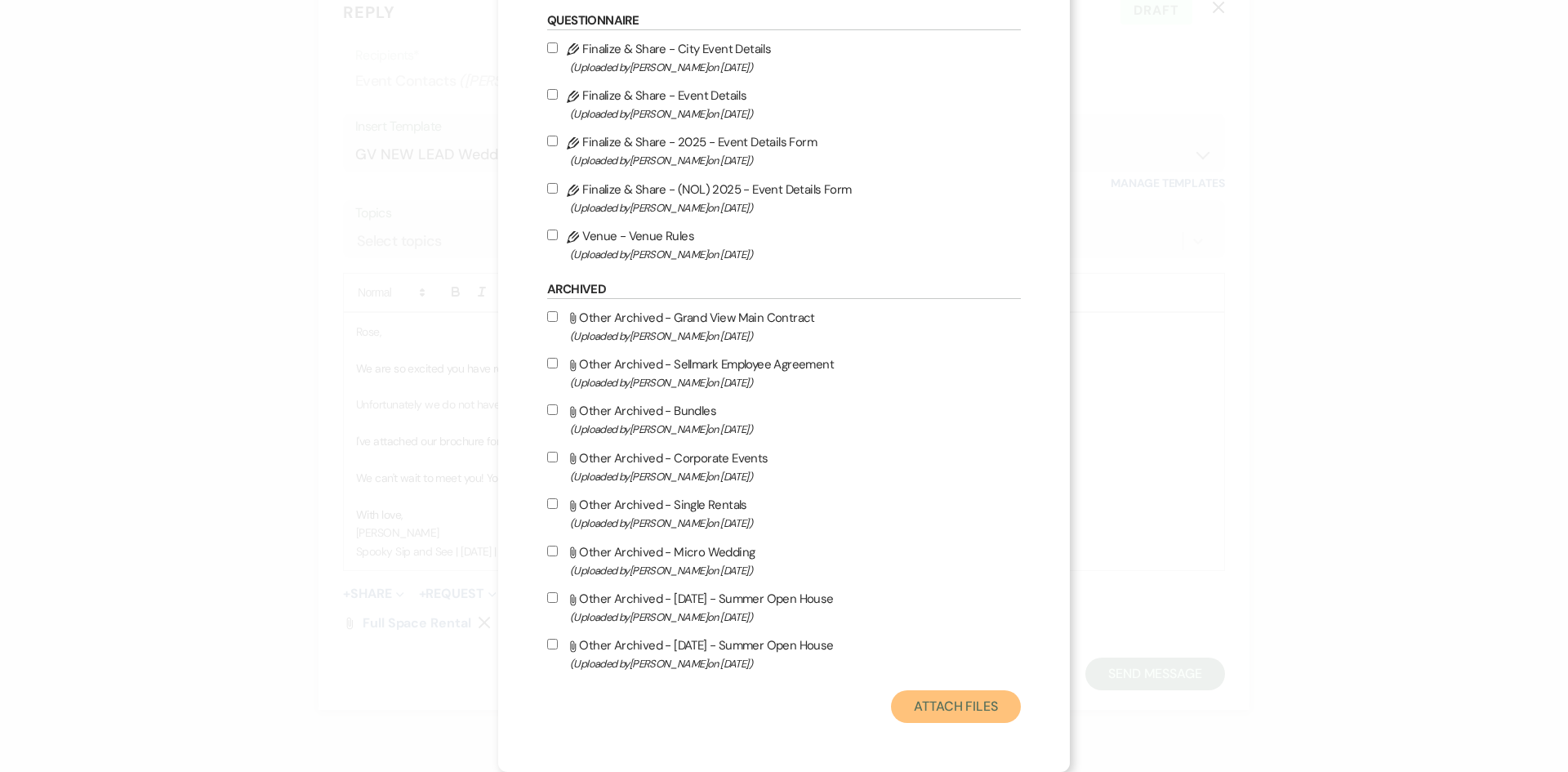
click at [922, 716] on button "Attach Files" at bounding box center [956, 706] width 130 height 32
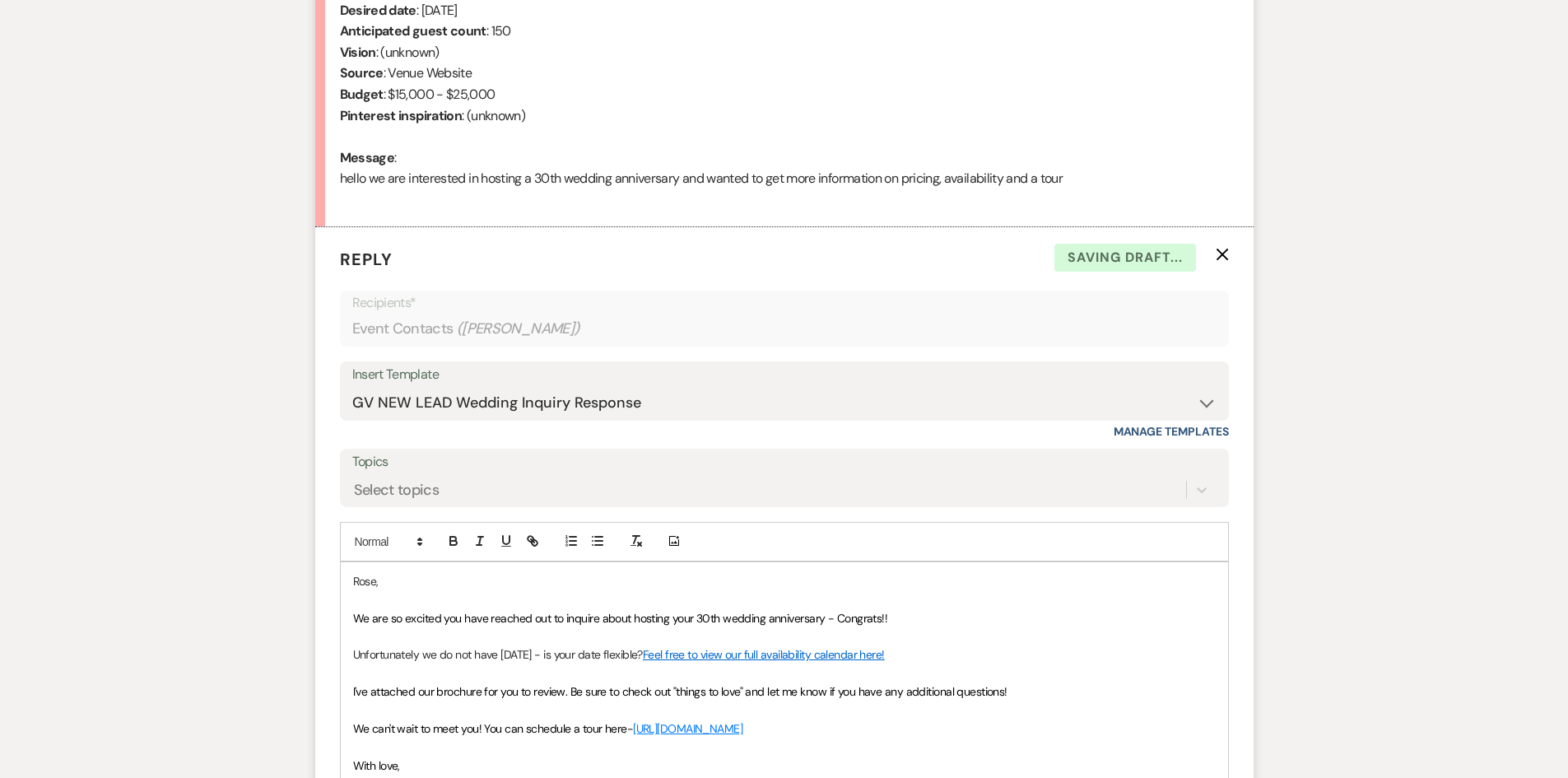
scroll to position [1091, 0]
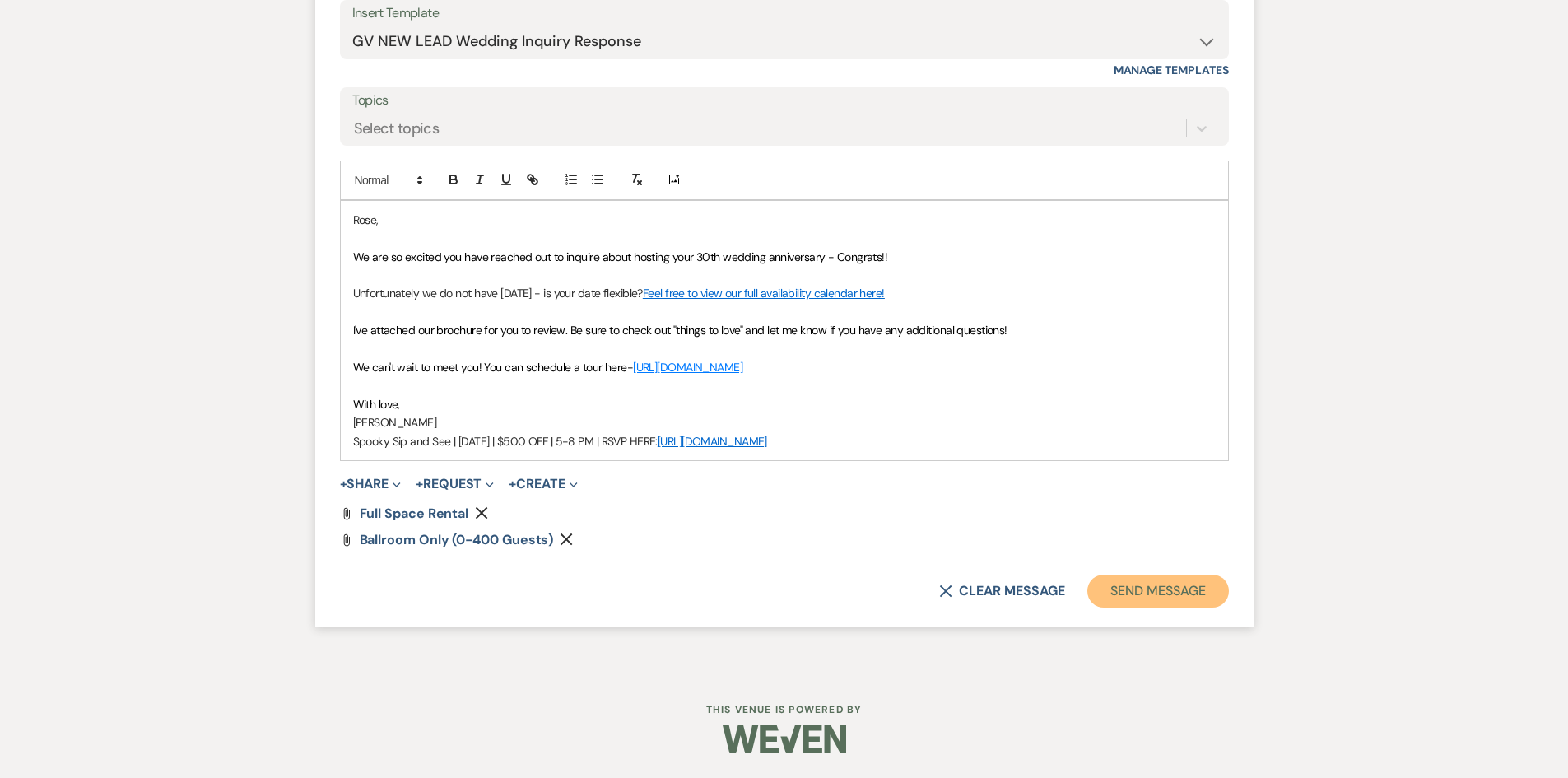
click at [1148, 579] on button "Send Message" at bounding box center [1158, 591] width 141 height 33
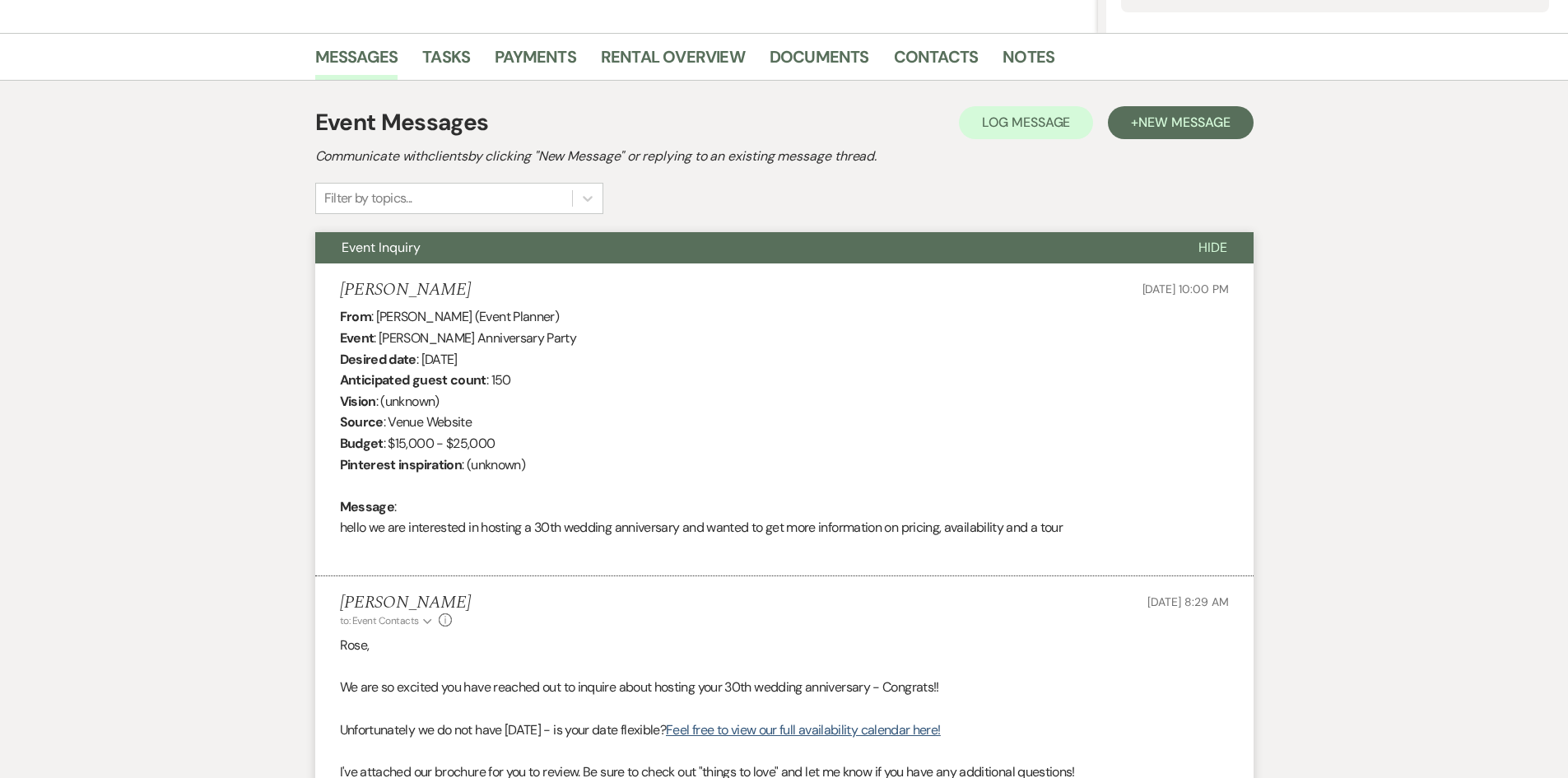
scroll to position [0, 0]
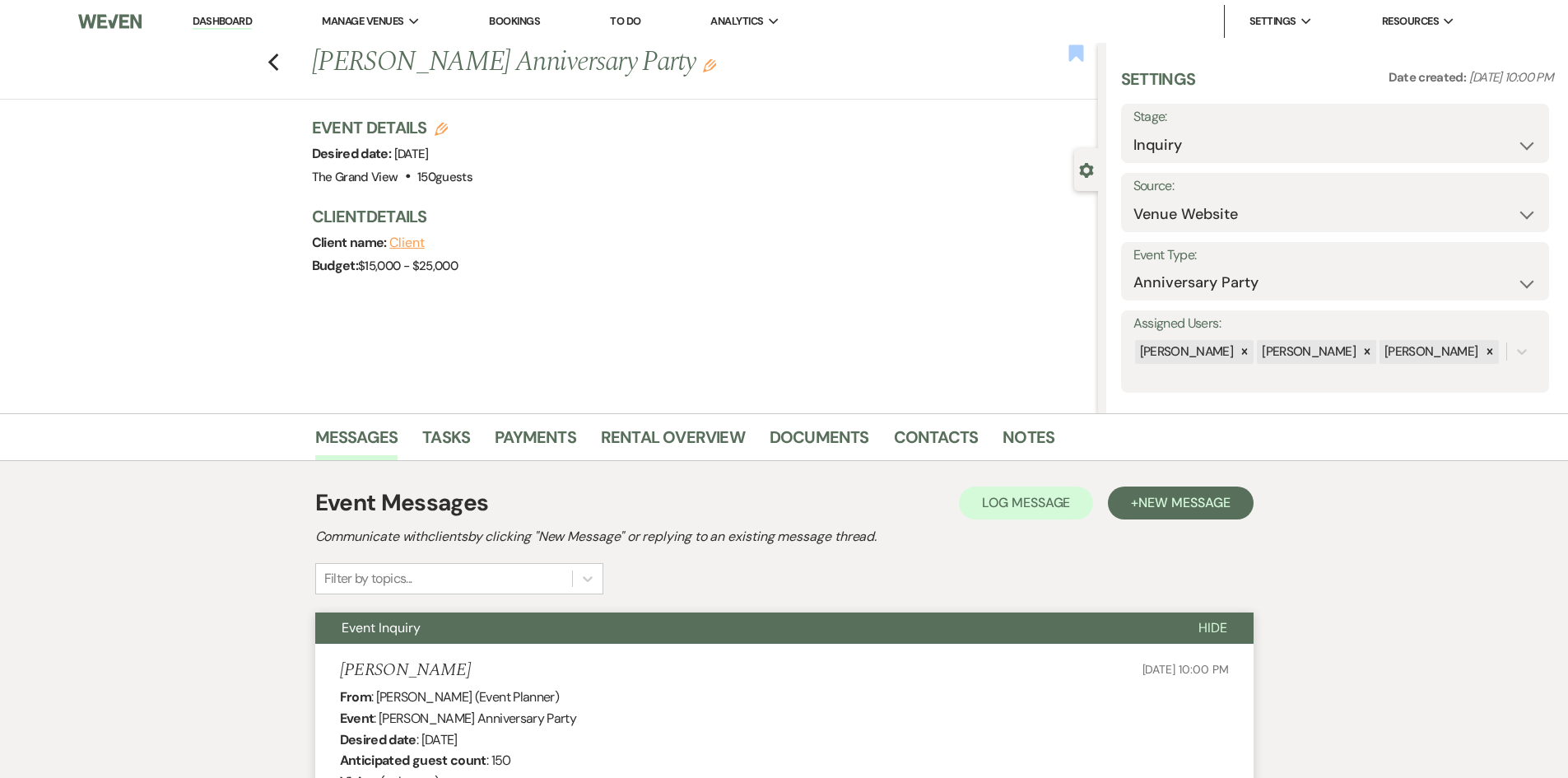
click at [1074, 50] on use "button" at bounding box center [1076, 53] width 15 height 17
click at [277, 64] on use "button" at bounding box center [273, 63] width 11 height 18
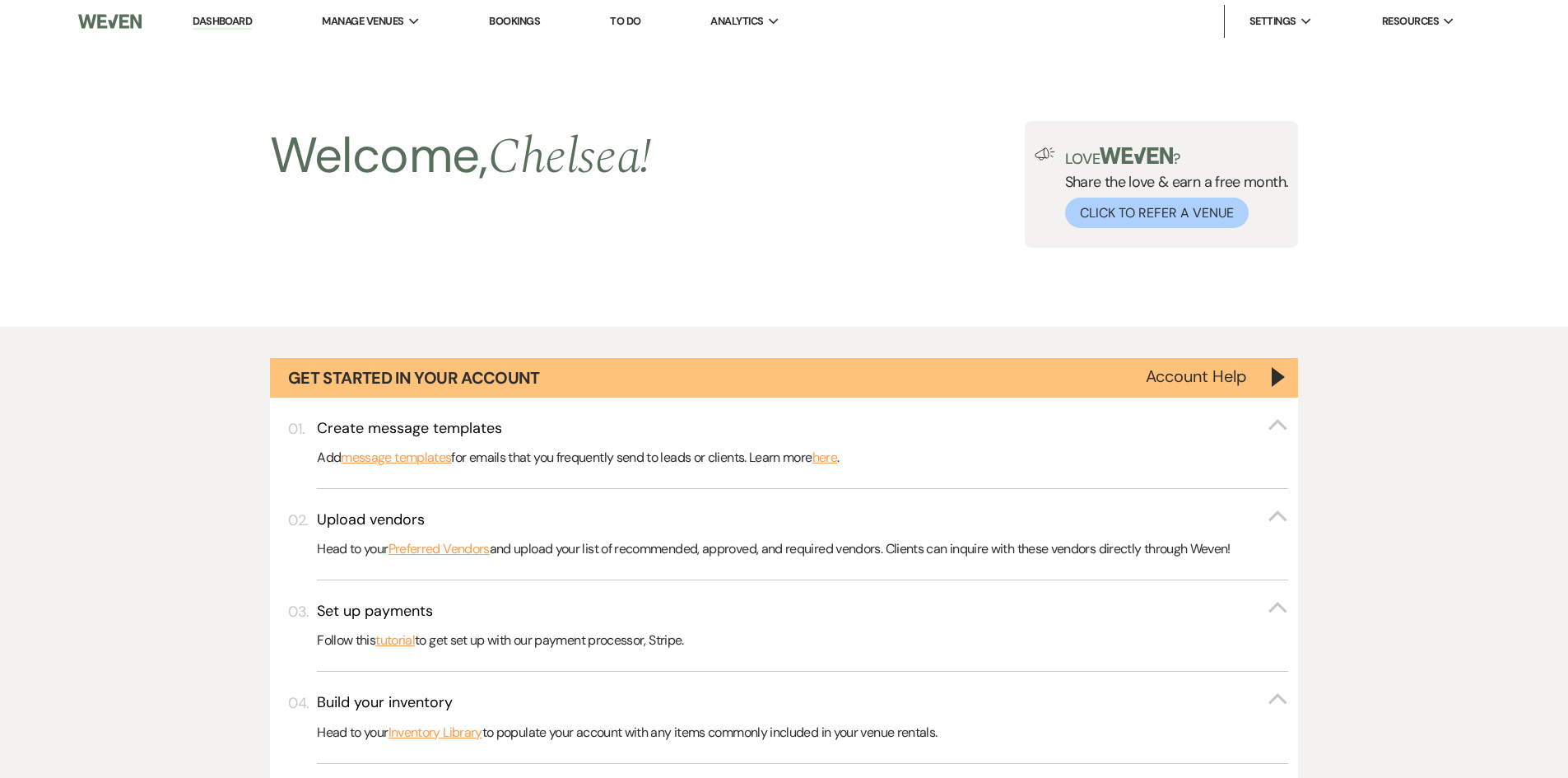
scroll to position [1070, 0]
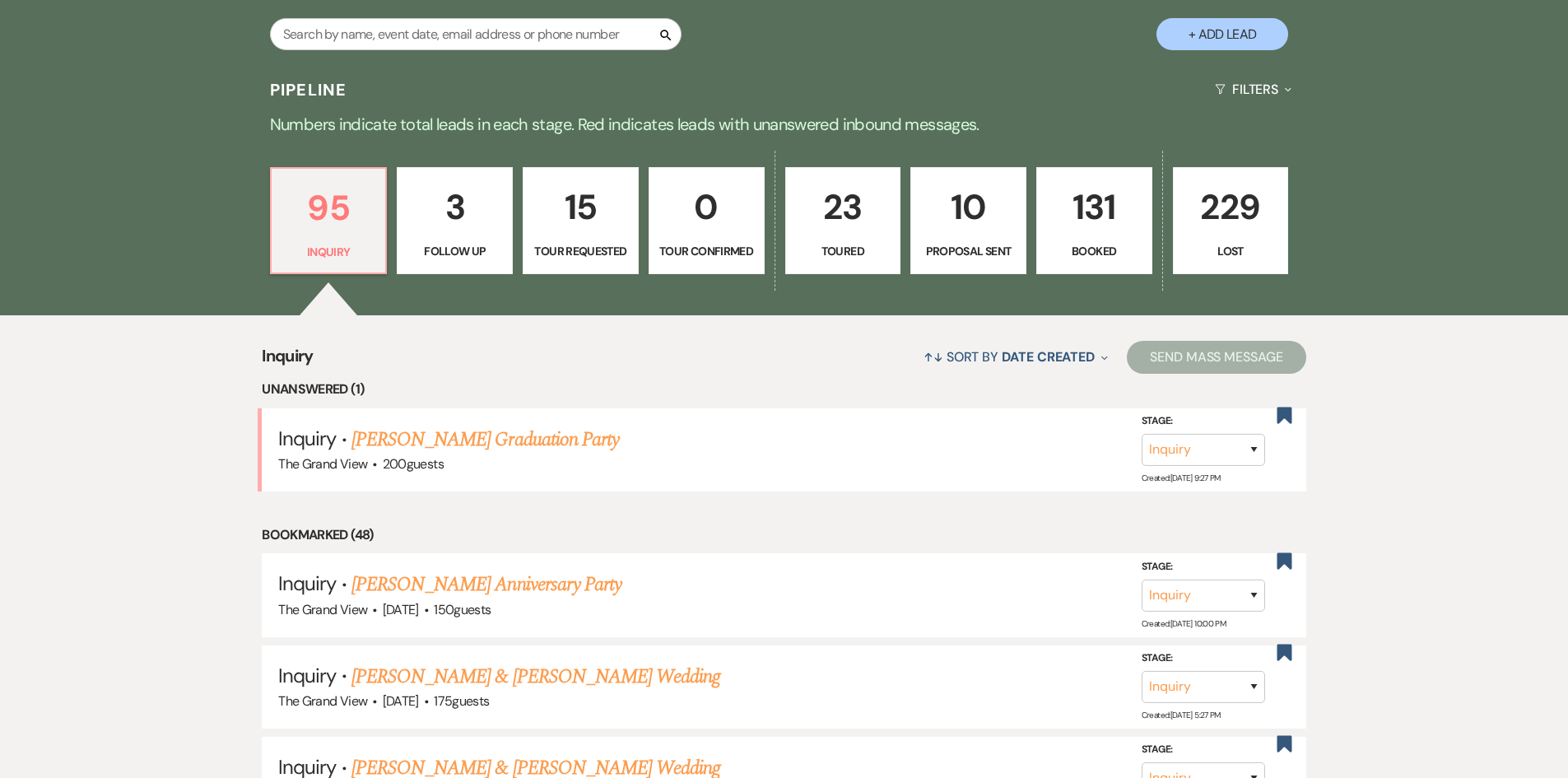
click at [1078, 251] on p "Booked" at bounding box center [1095, 251] width 95 height 18
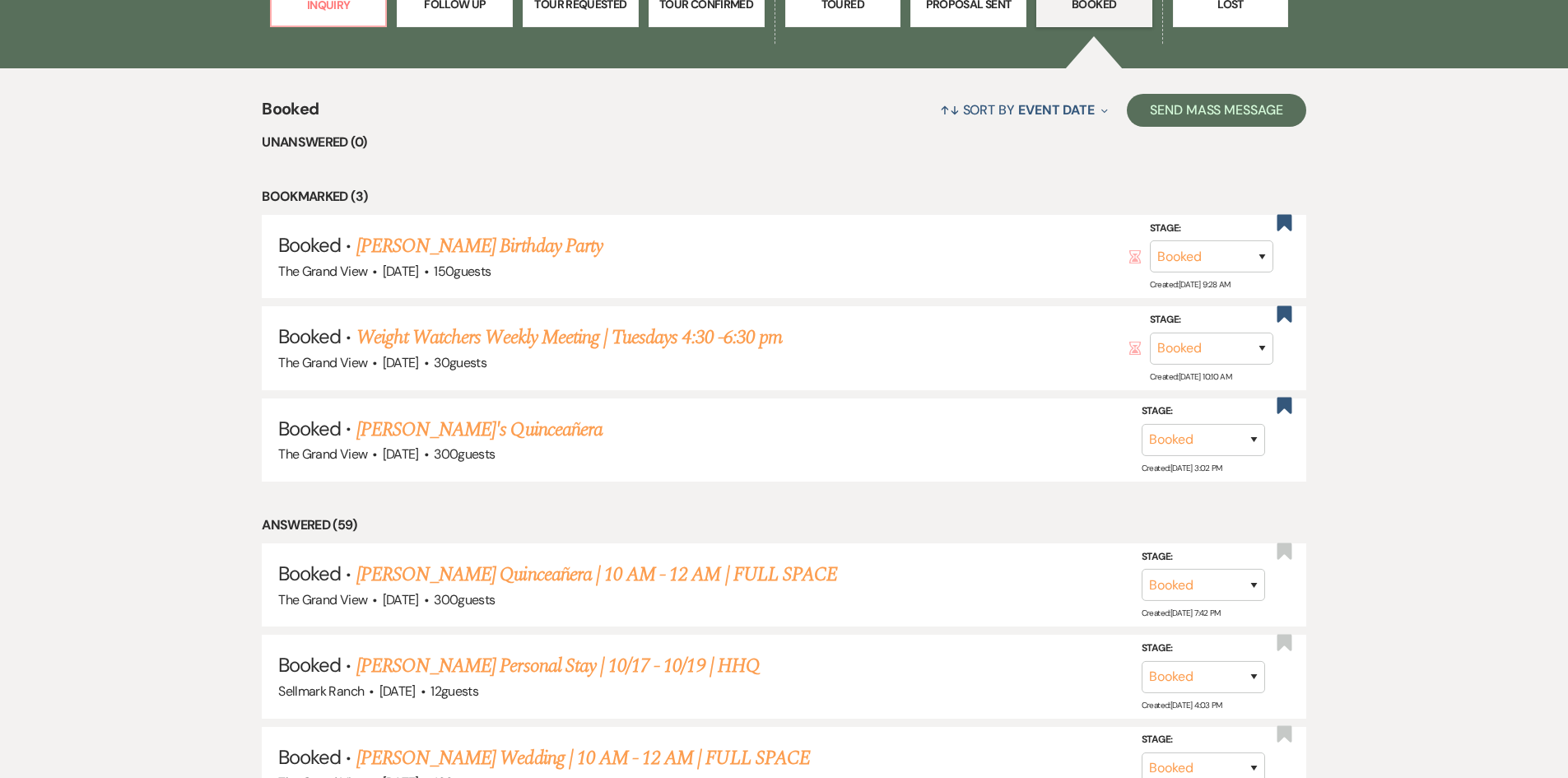
scroll to position [1729, 0]
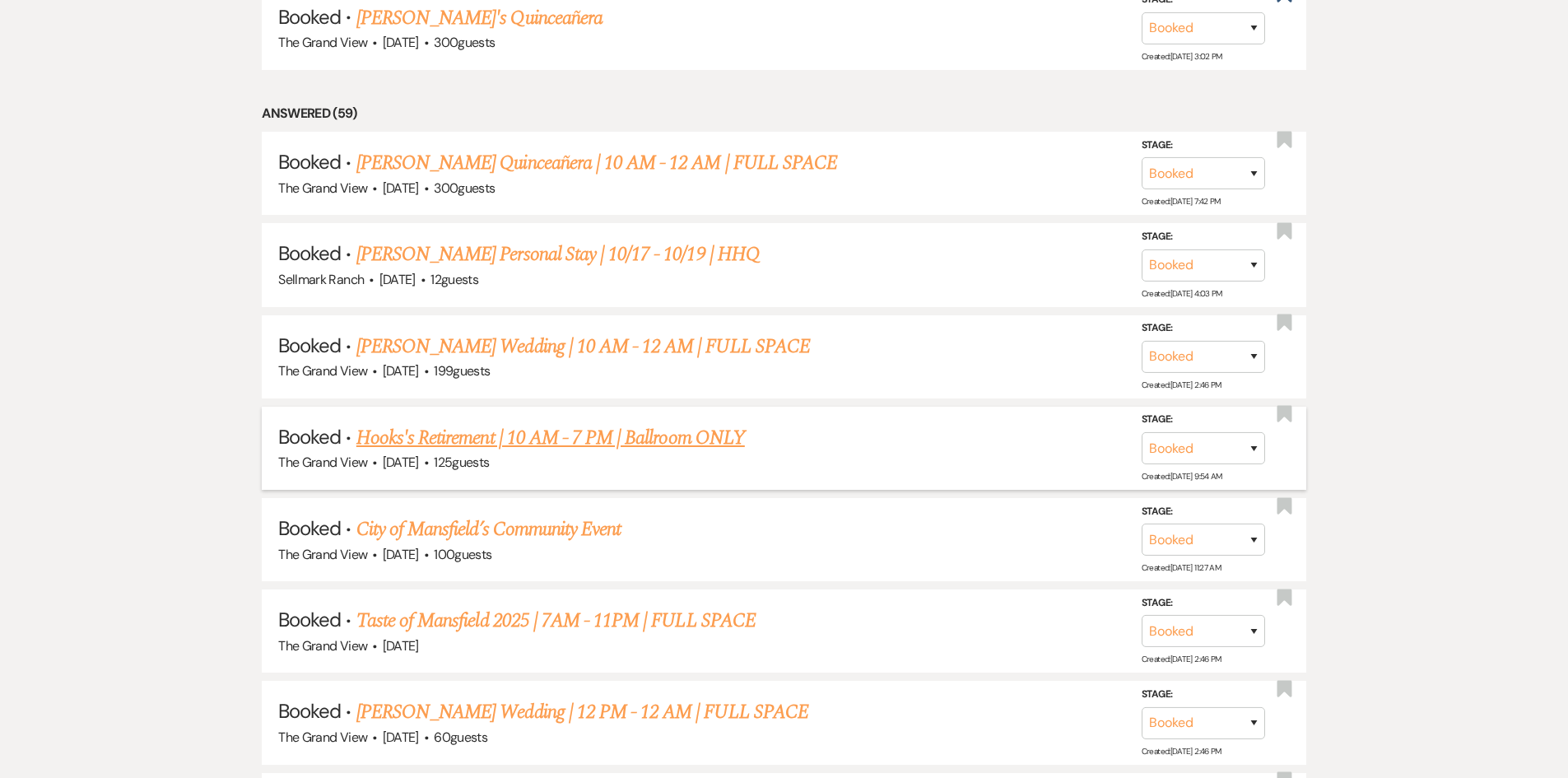
click at [431, 443] on link "Hooks's Retirement | 10 AM - 7 PM | Ballroom ONLY" at bounding box center [551, 437] width 389 height 29
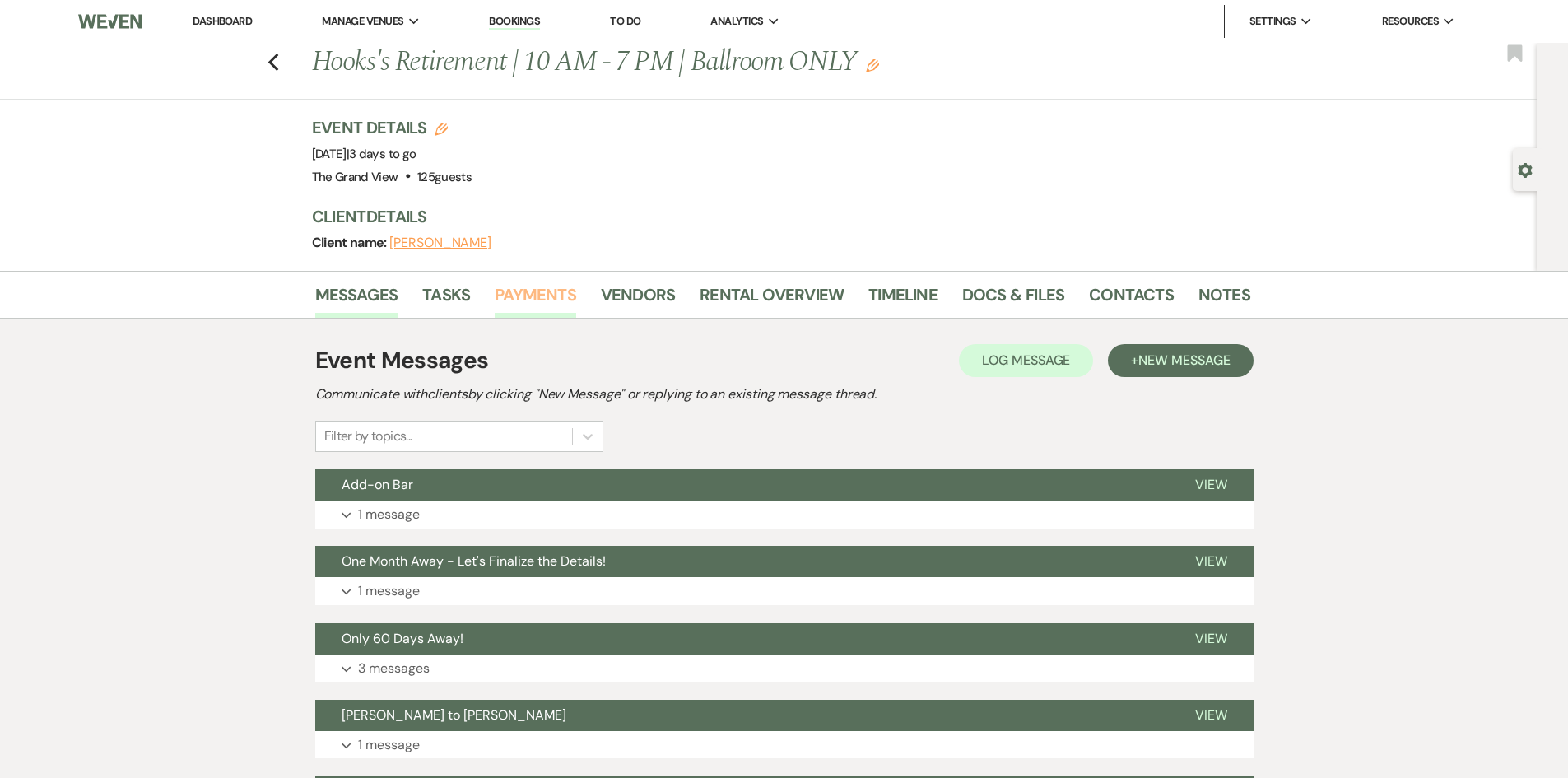
click at [536, 298] on link "Payments" at bounding box center [535, 299] width 81 height 36
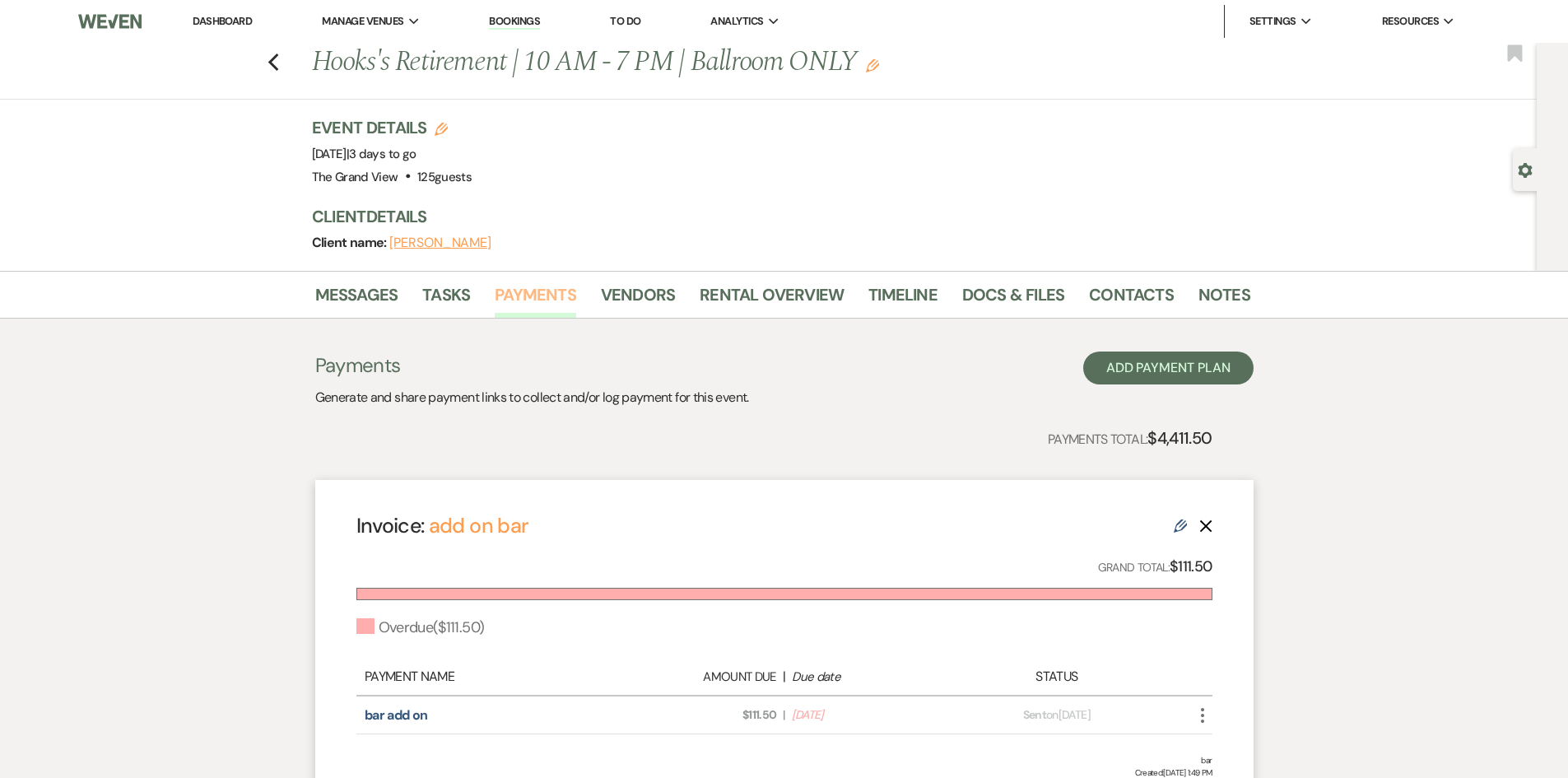
scroll to position [82, 0]
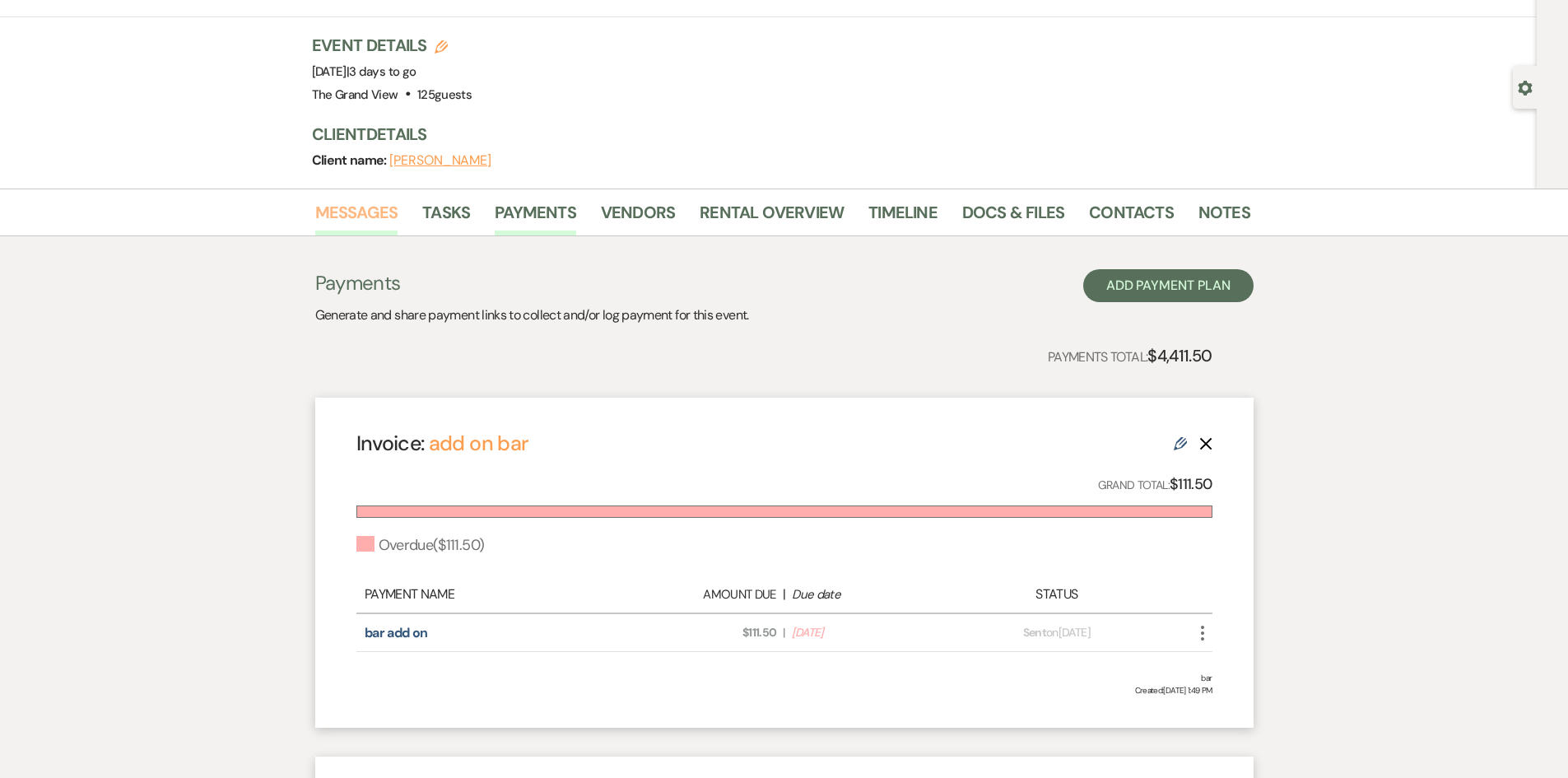
click at [336, 219] on link "Messages" at bounding box center [357, 217] width 83 height 36
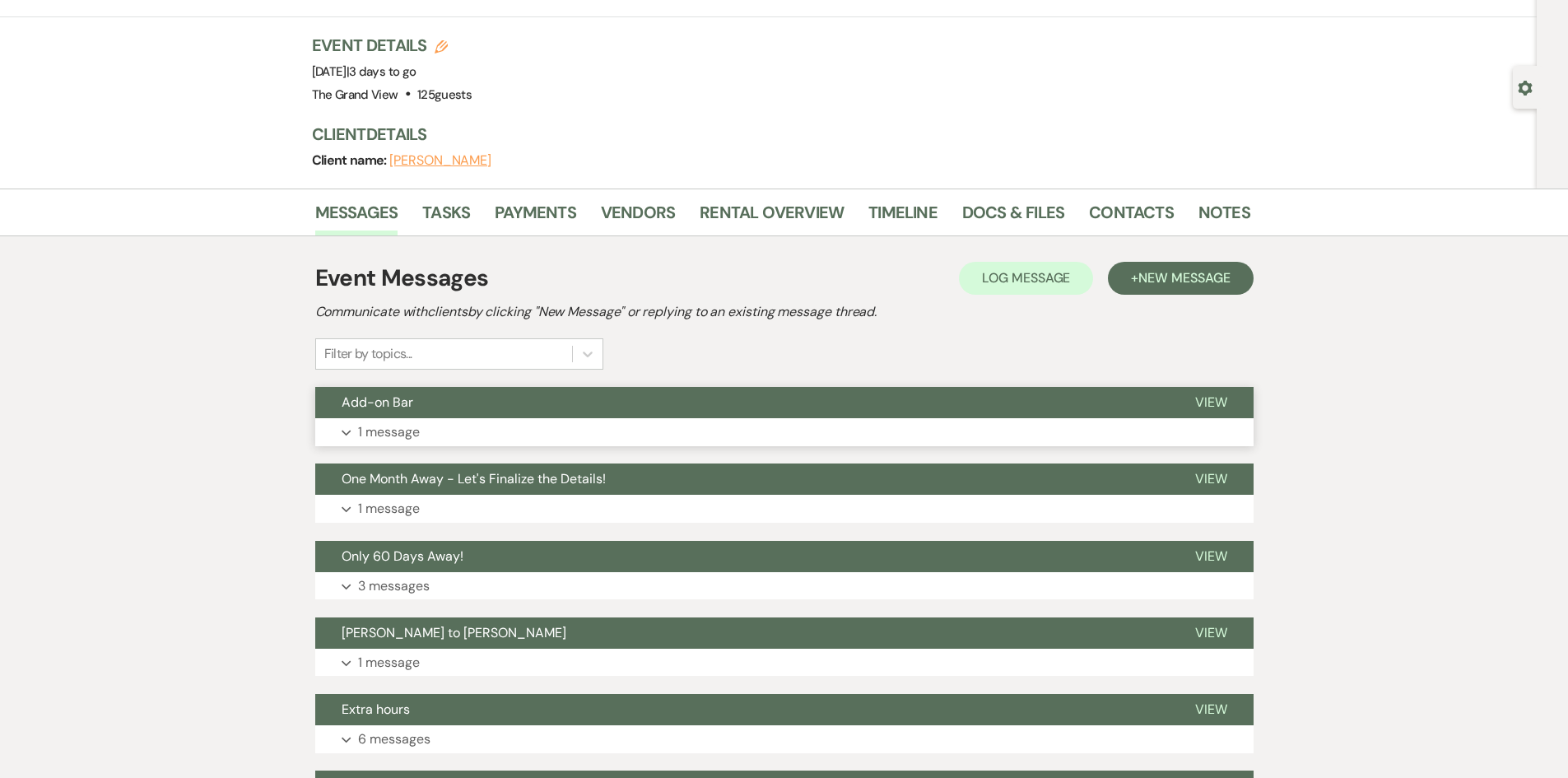
click at [432, 406] on button "Add-on Bar" at bounding box center [742, 402] width 854 height 31
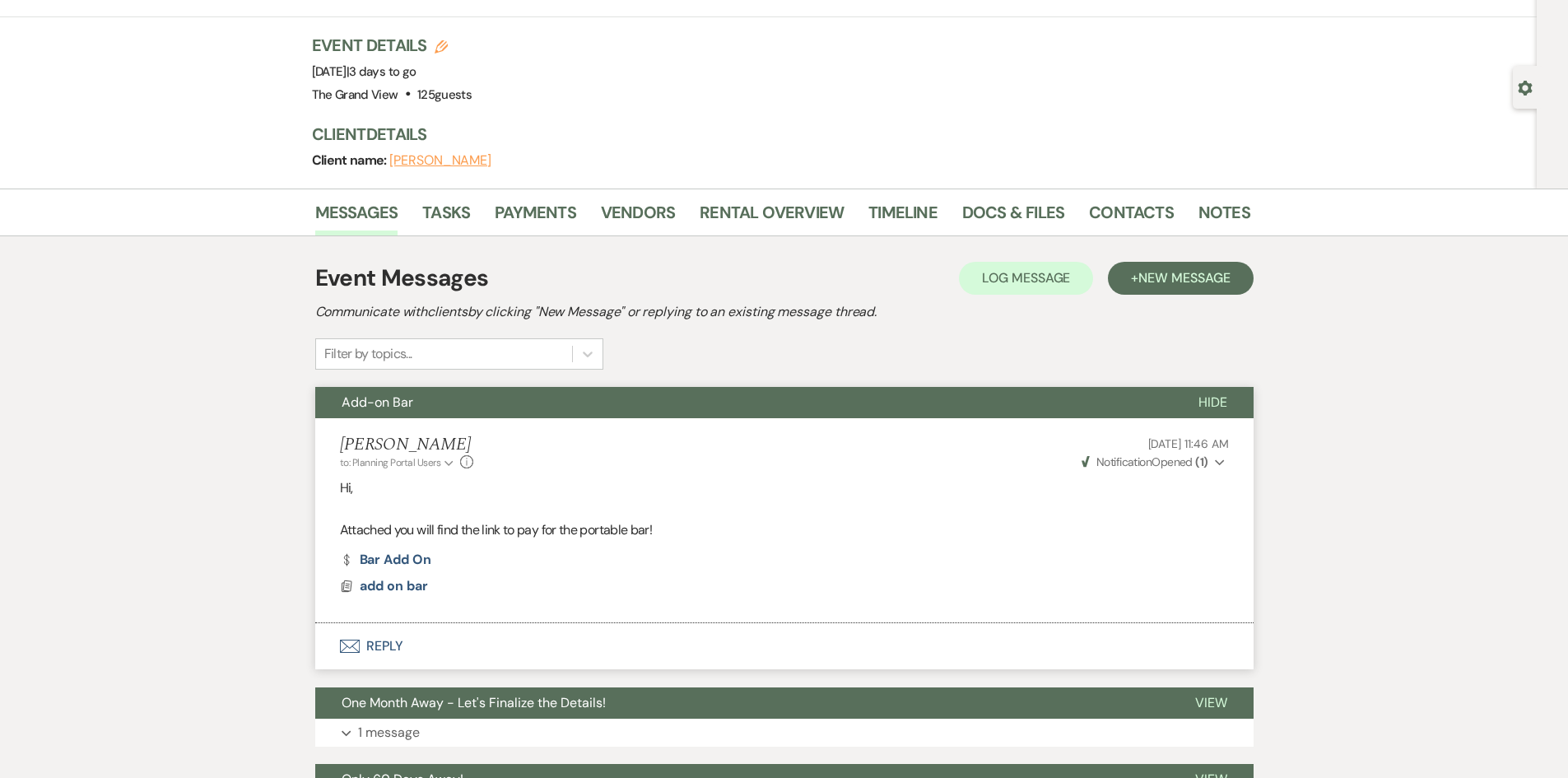
click at [1151, 462] on span "Notification" at bounding box center [1124, 462] width 55 height 15
click at [541, 222] on link "Payments" at bounding box center [535, 217] width 81 height 36
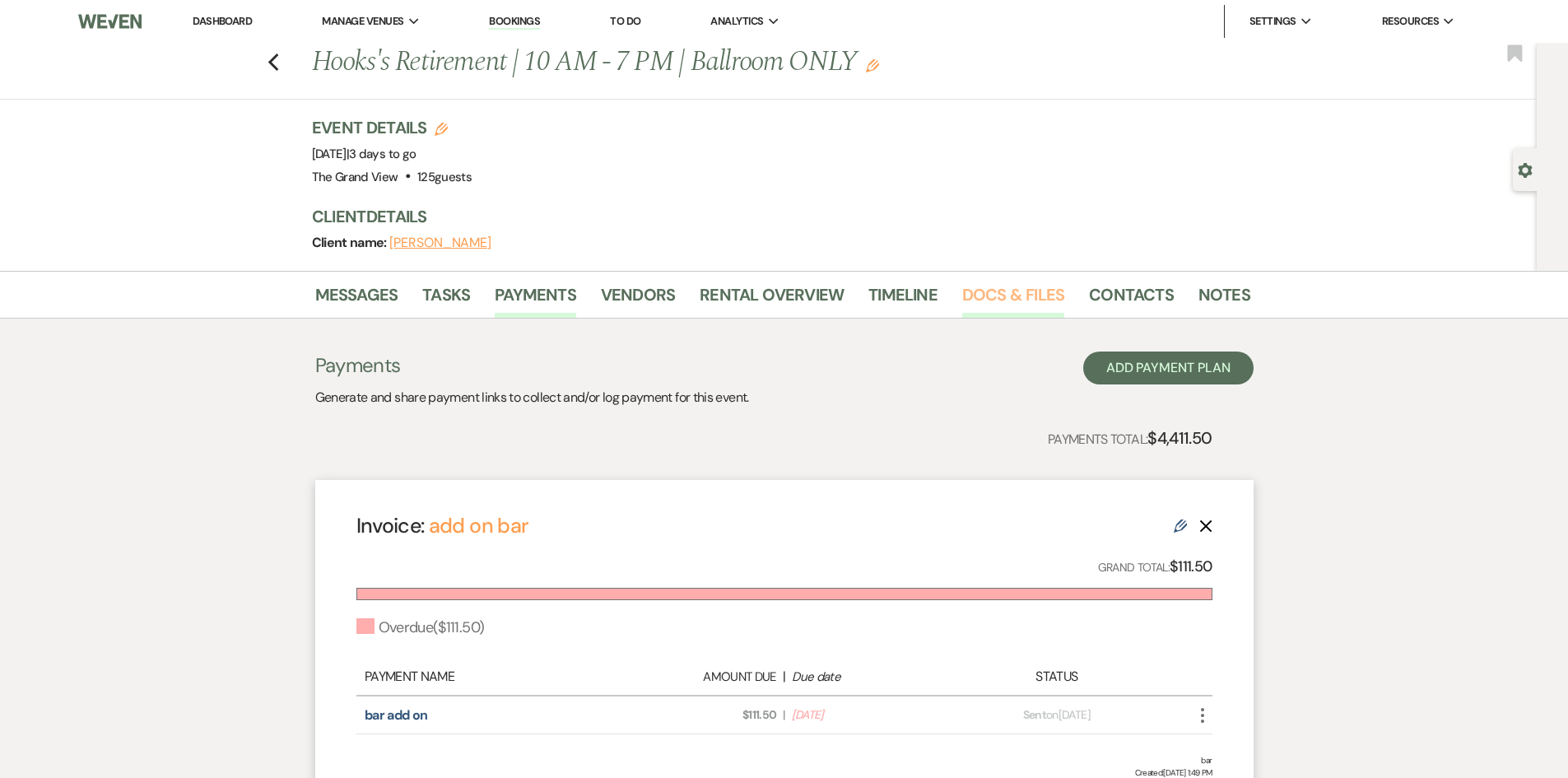
click at [1001, 285] on link "Docs & Files" at bounding box center [1014, 299] width 102 height 36
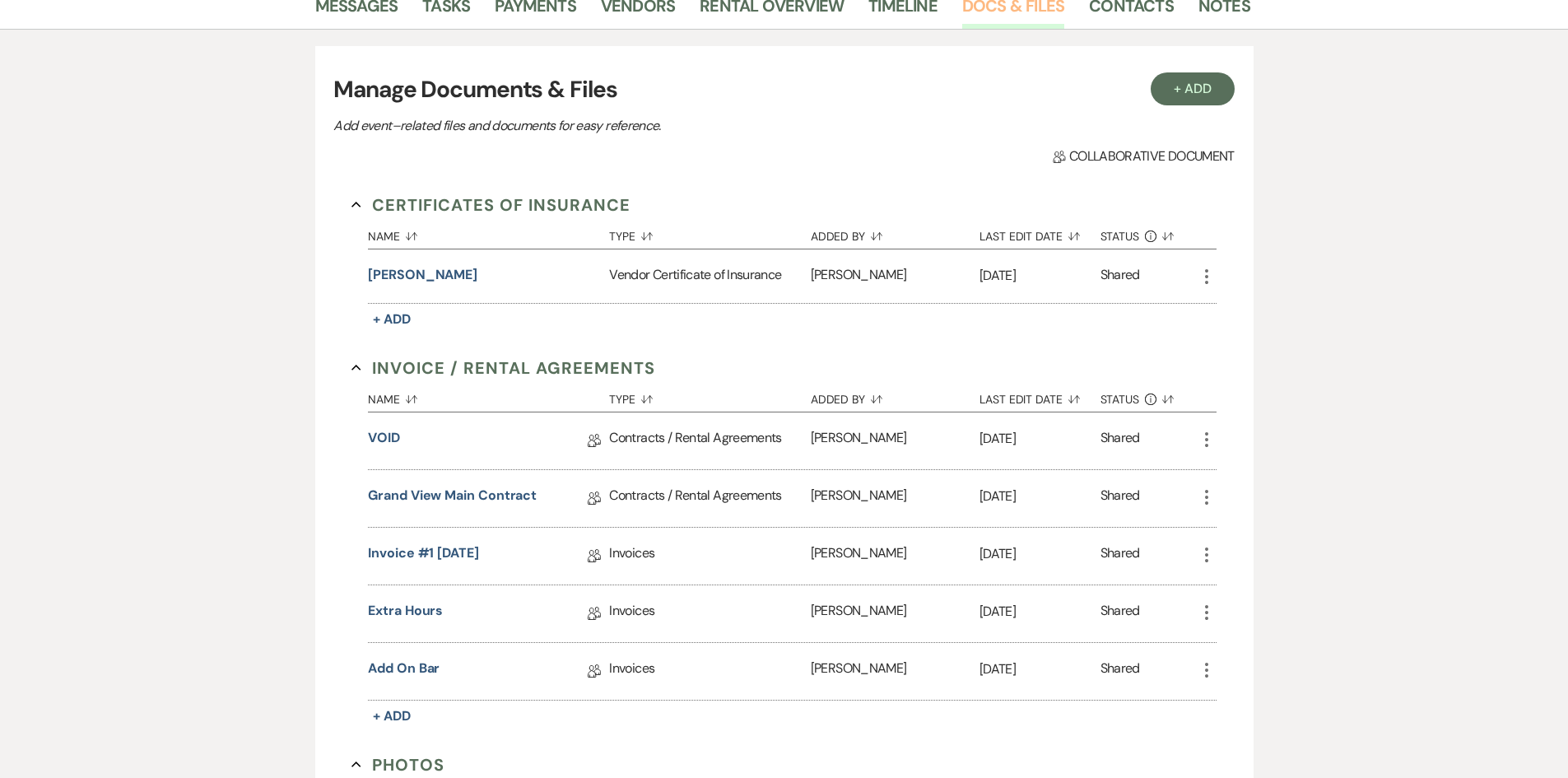
scroll to position [329, 0]
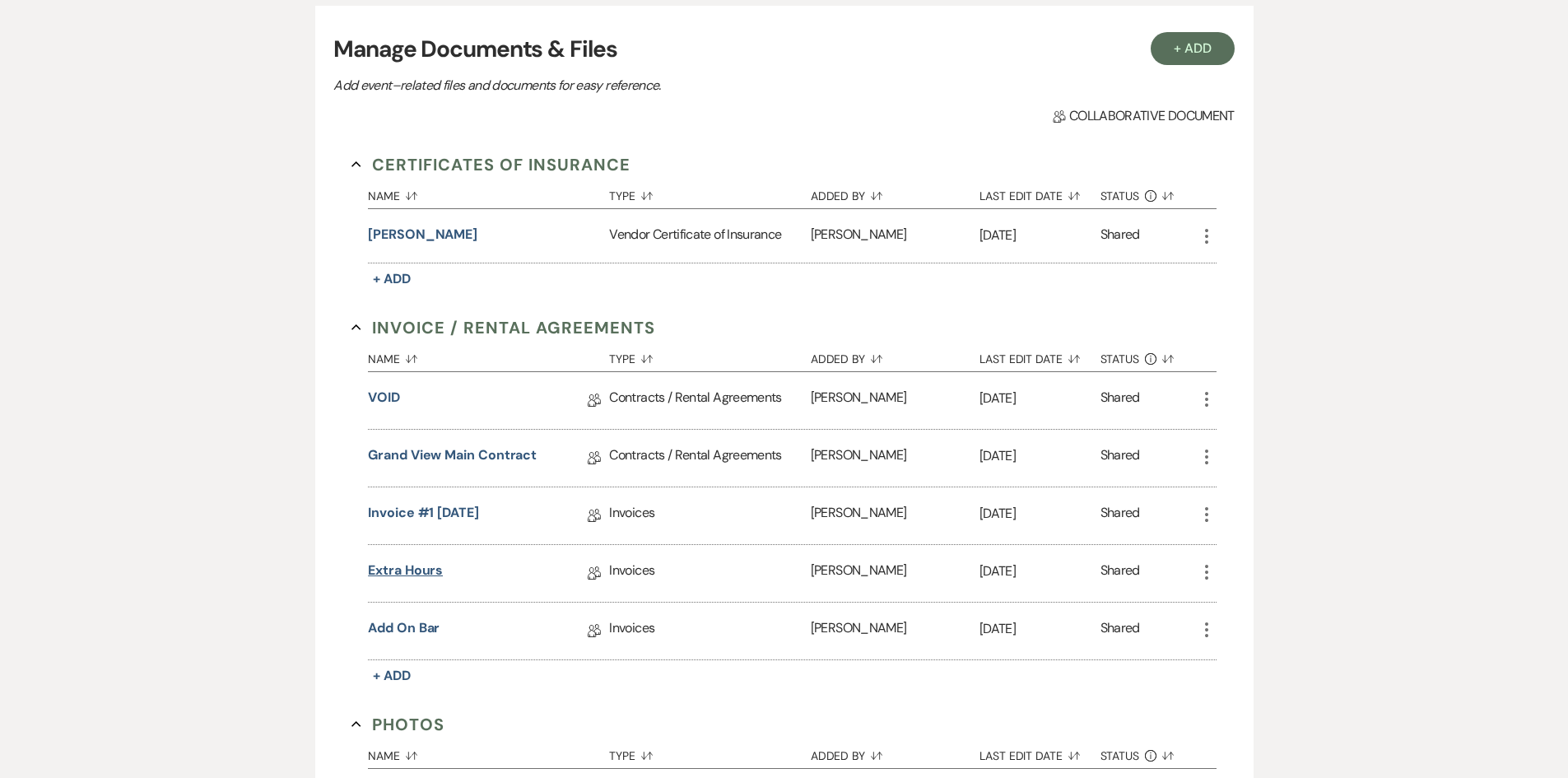
click at [418, 575] on link "Extra Hours" at bounding box center [405, 573] width 75 height 25
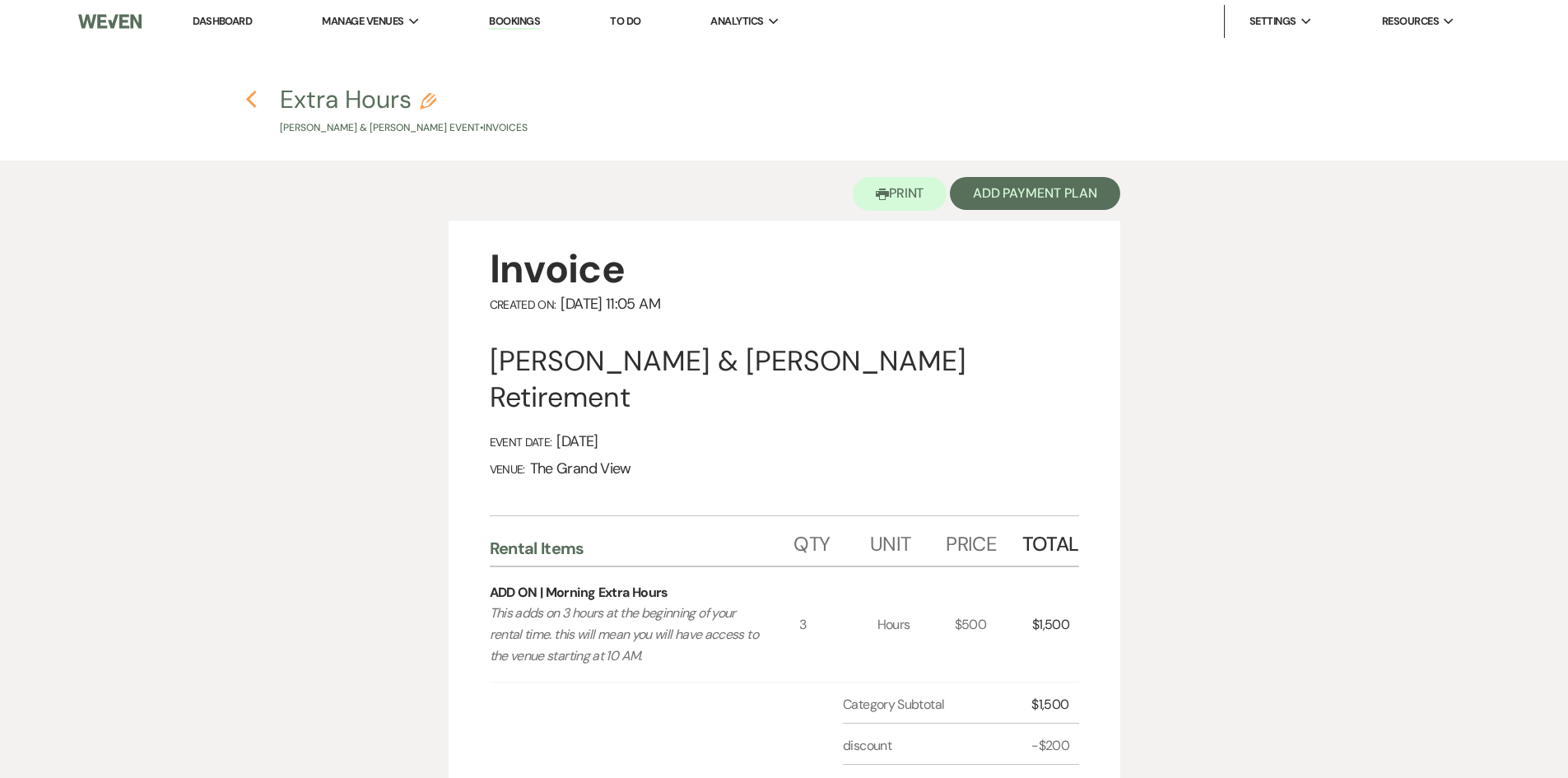
click at [250, 102] on use "button" at bounding box center [251, 100] width 11 height 18
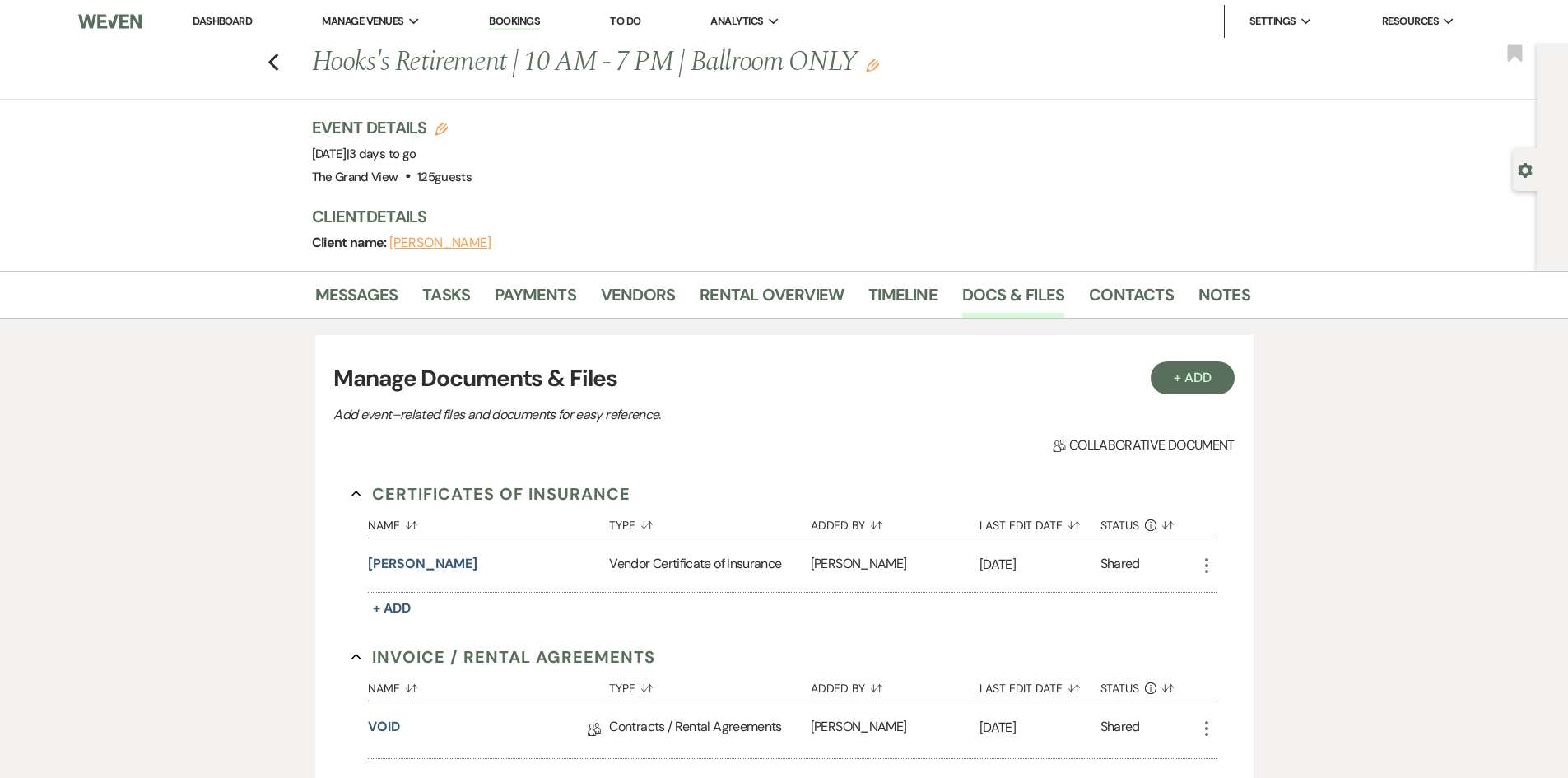
scroll to position [329, 0]
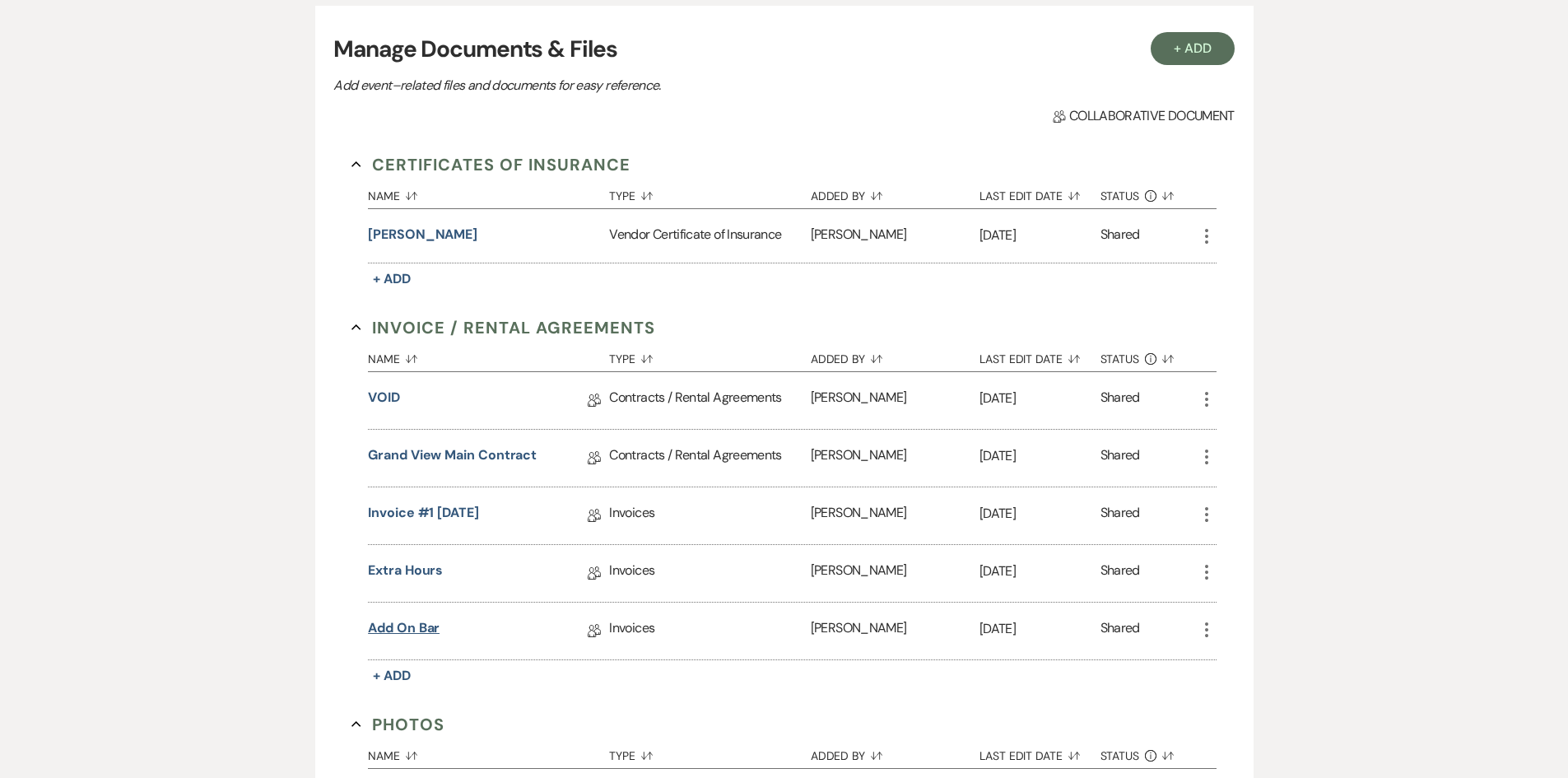
click at [411, 623] on link "add on bar" at bounding box center [403, 631] width 71 height 25
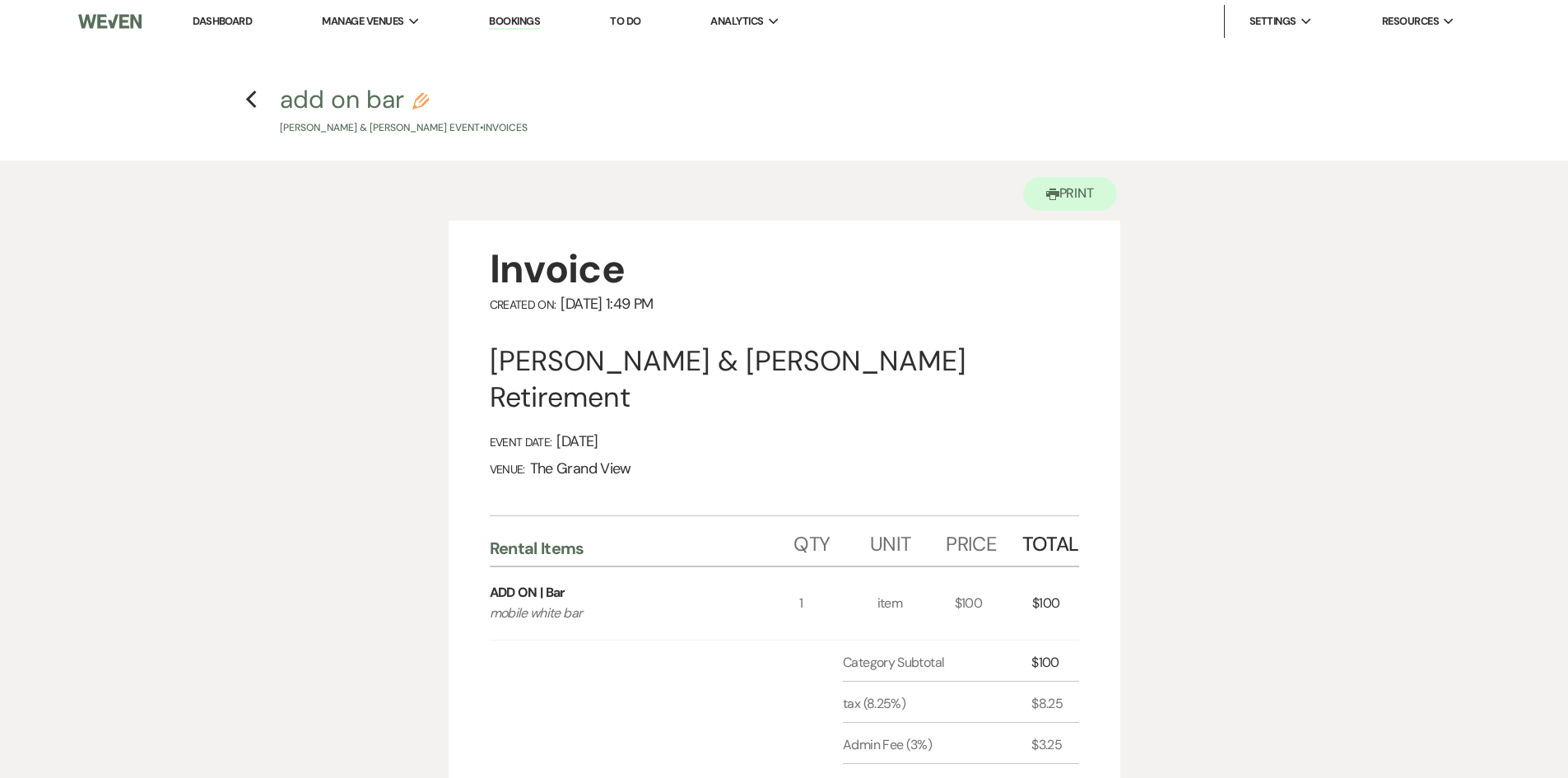
click at [238, 104] on h4 "Previous add on bar Pencil Wylita Hooks & Katrena Mayes's Event • Invoices" at bounding box center [785, 109] width 1185 height 54
click at [250, 102] on use "button" at bounding box center [251, 100] width 11 height 18
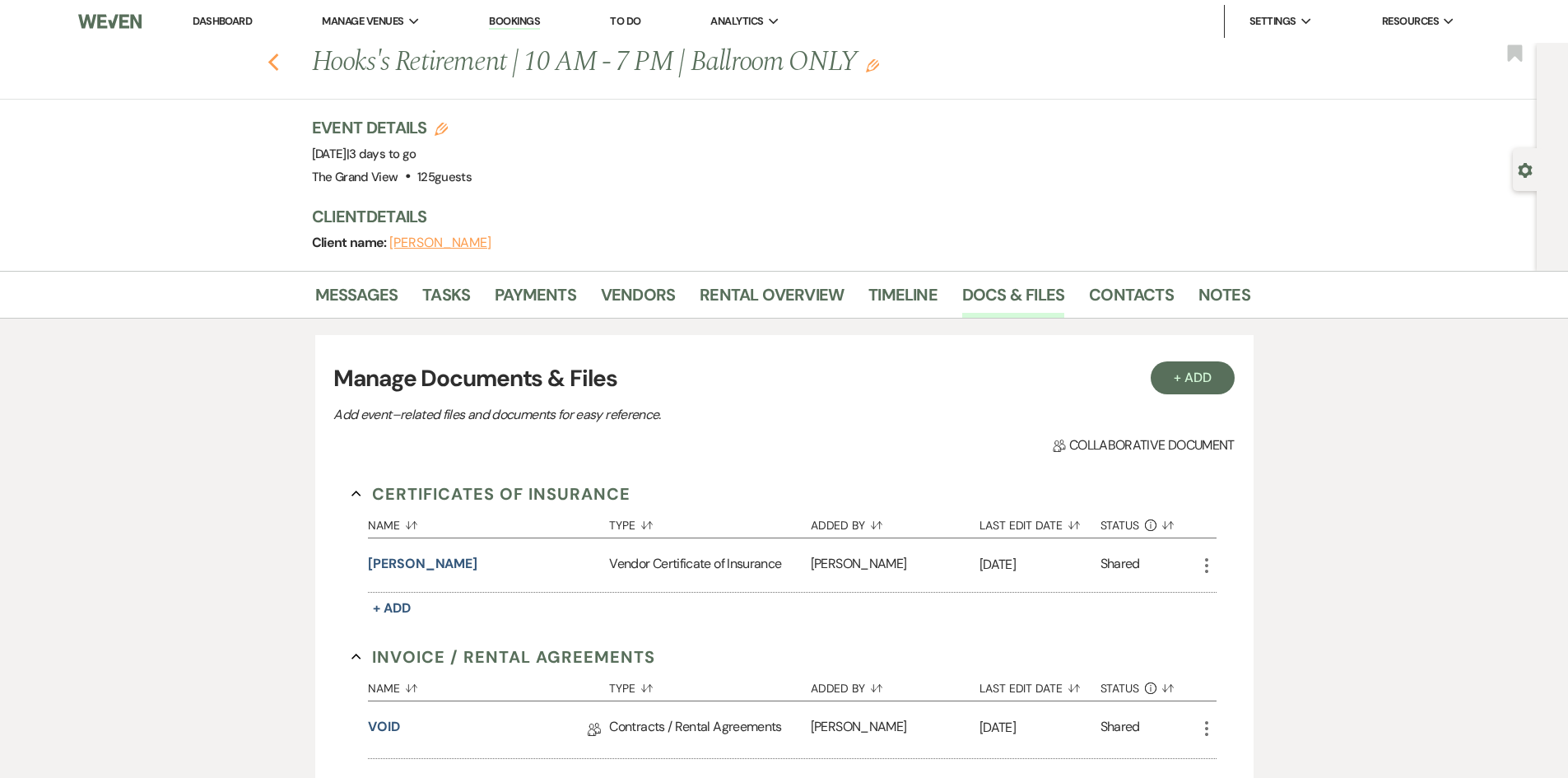
click at [275, 70] on icon "Previous" at bounding box center [274, 63] width 13 height 20
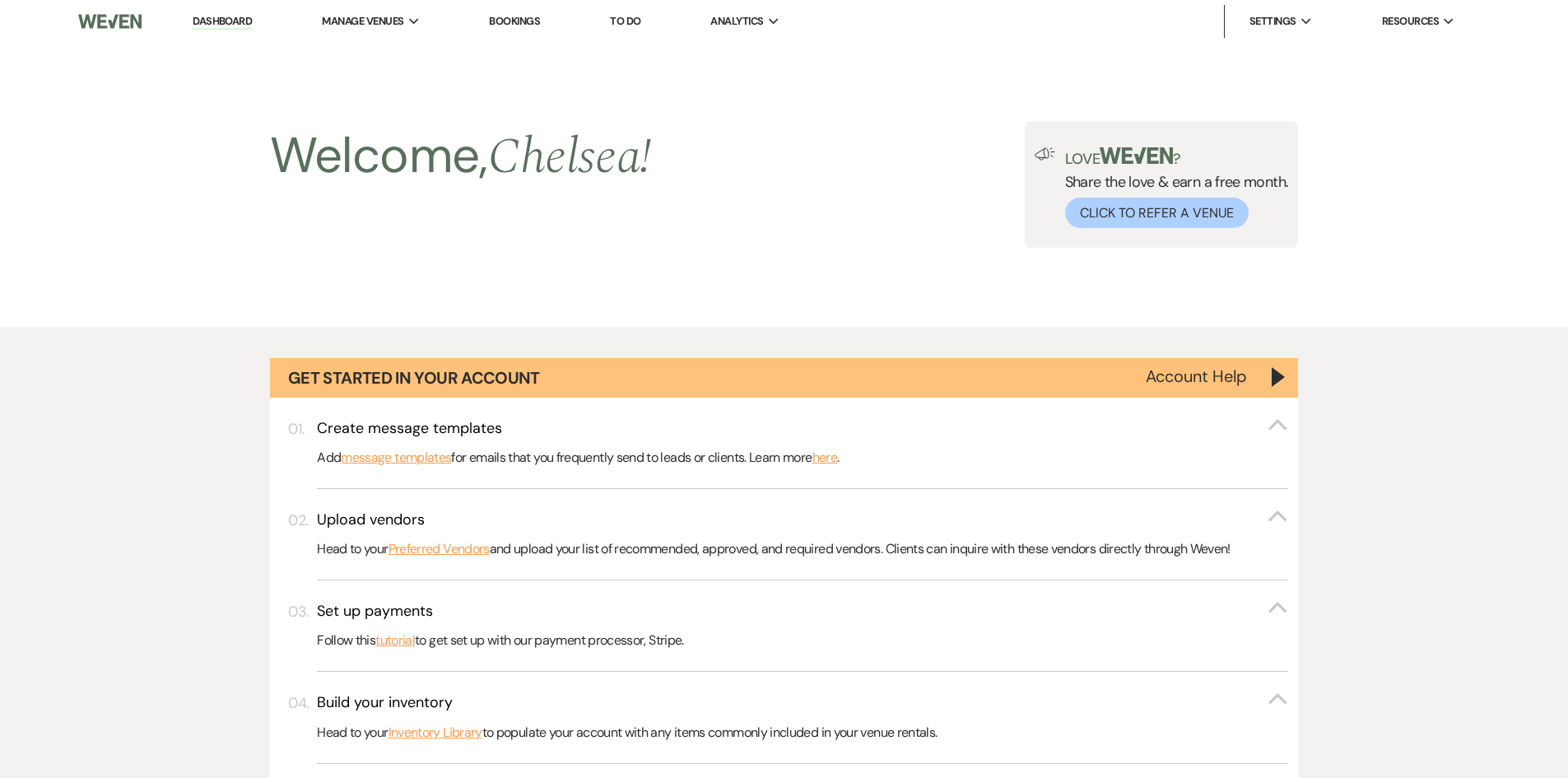
scroll to position [1729, 0]
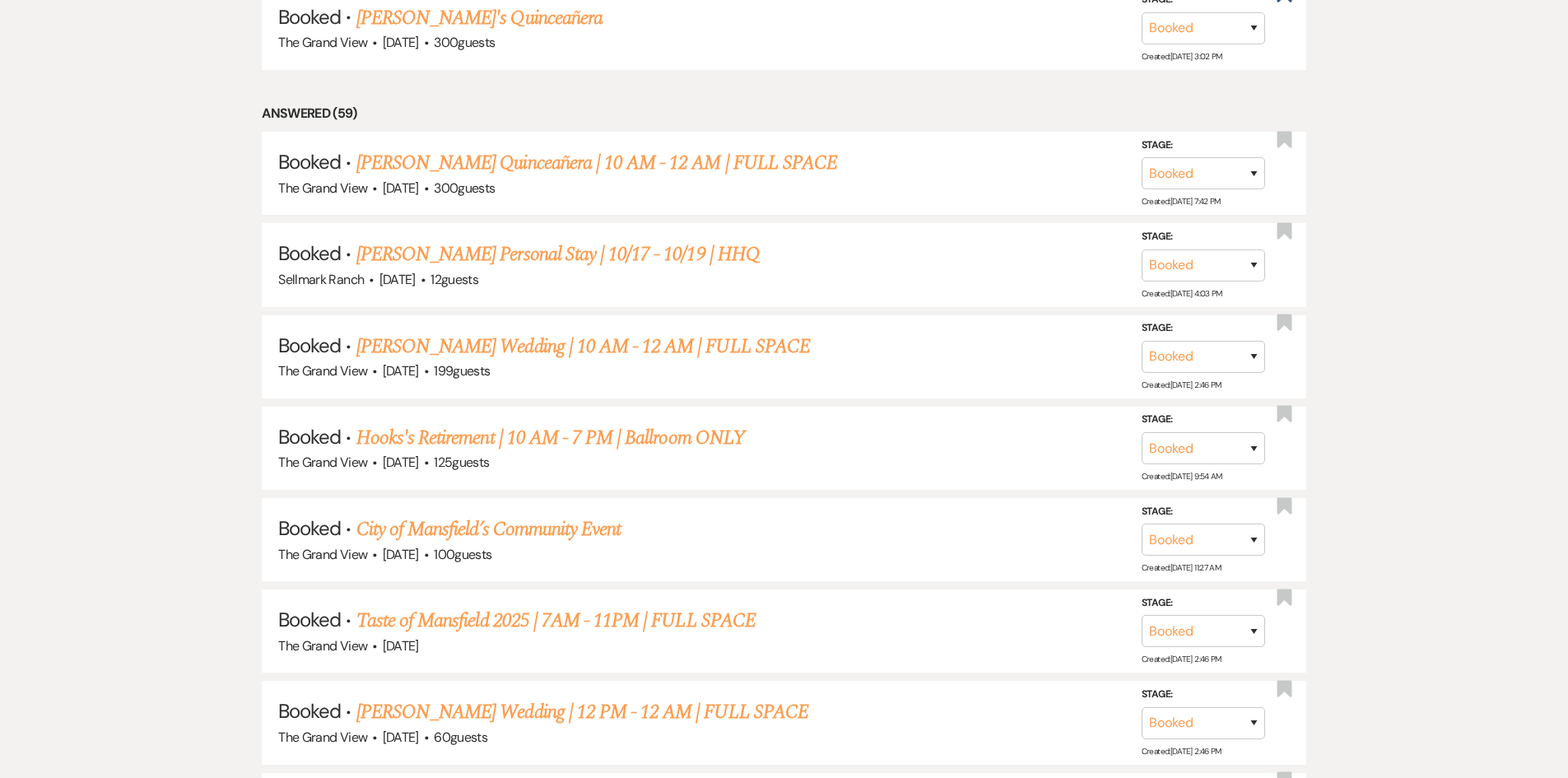
click at [455, 715] on link "Swanner Wedding | 12 PM - 12 AM | FULL SPACE" at bounding box center [583, 712] width 452 height 29
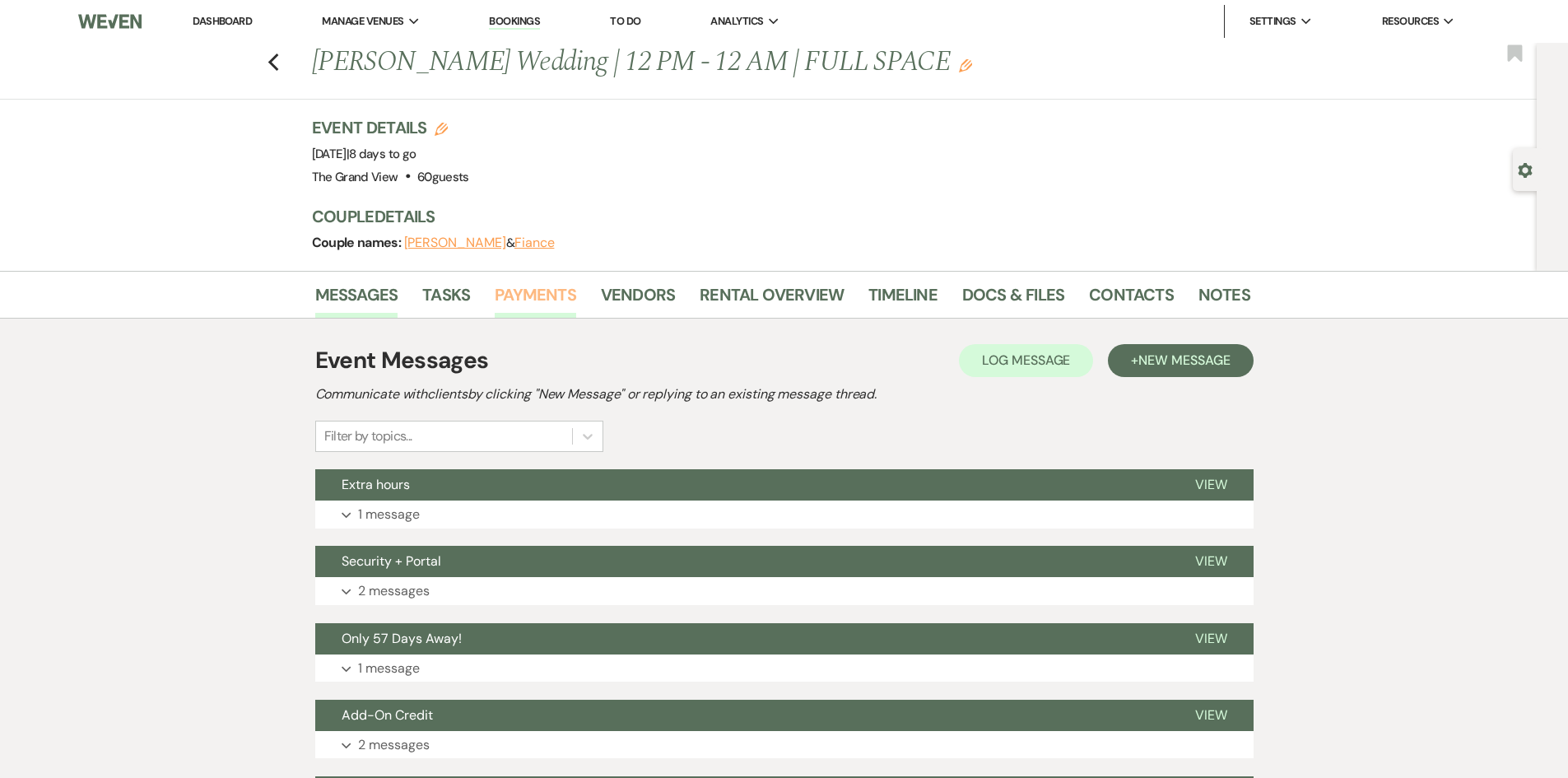
click at [522, 299] on link "Payments" at bounding box center [535, 299] width 81 height 36
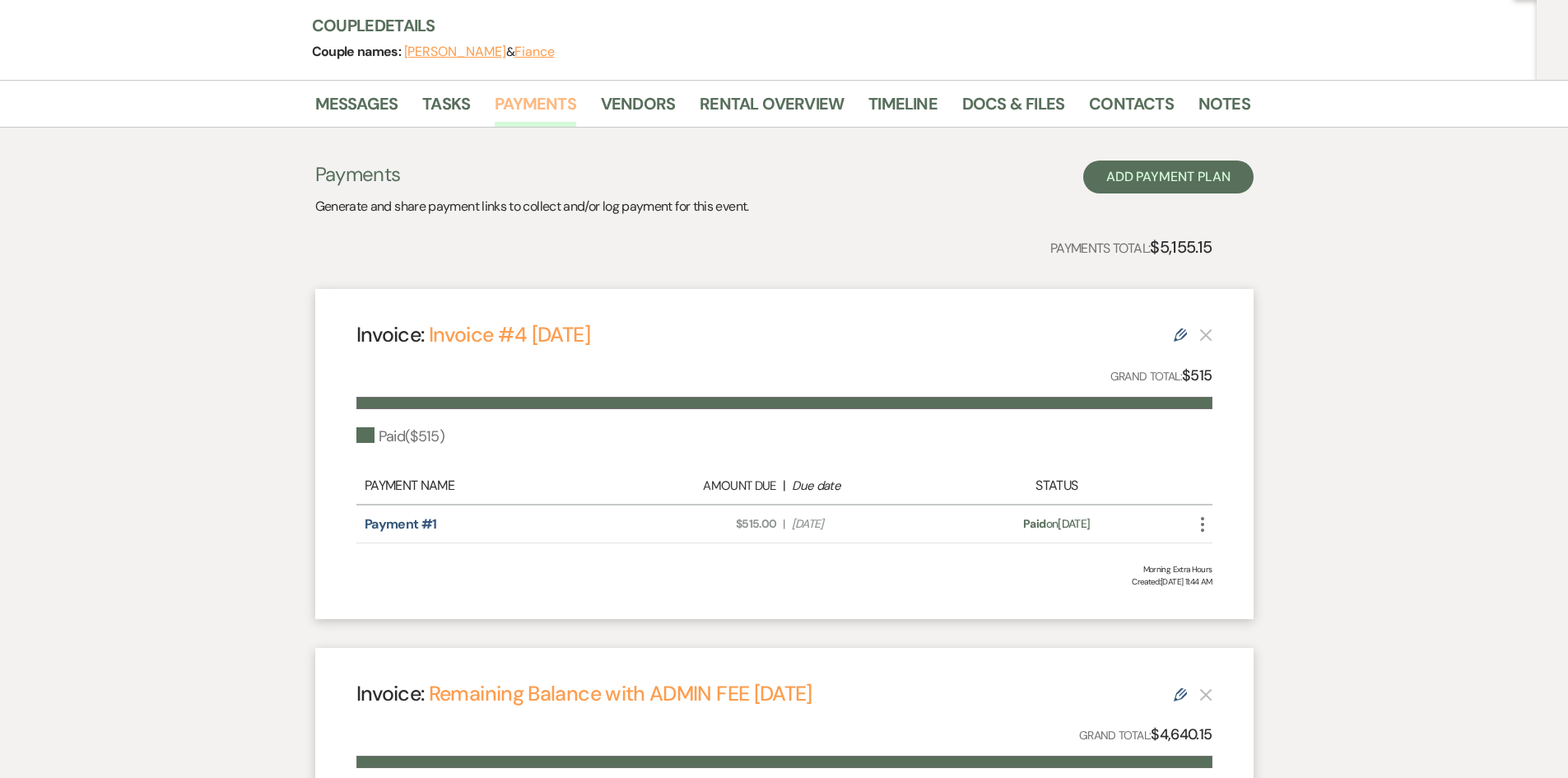
scroll to position [185, 0]
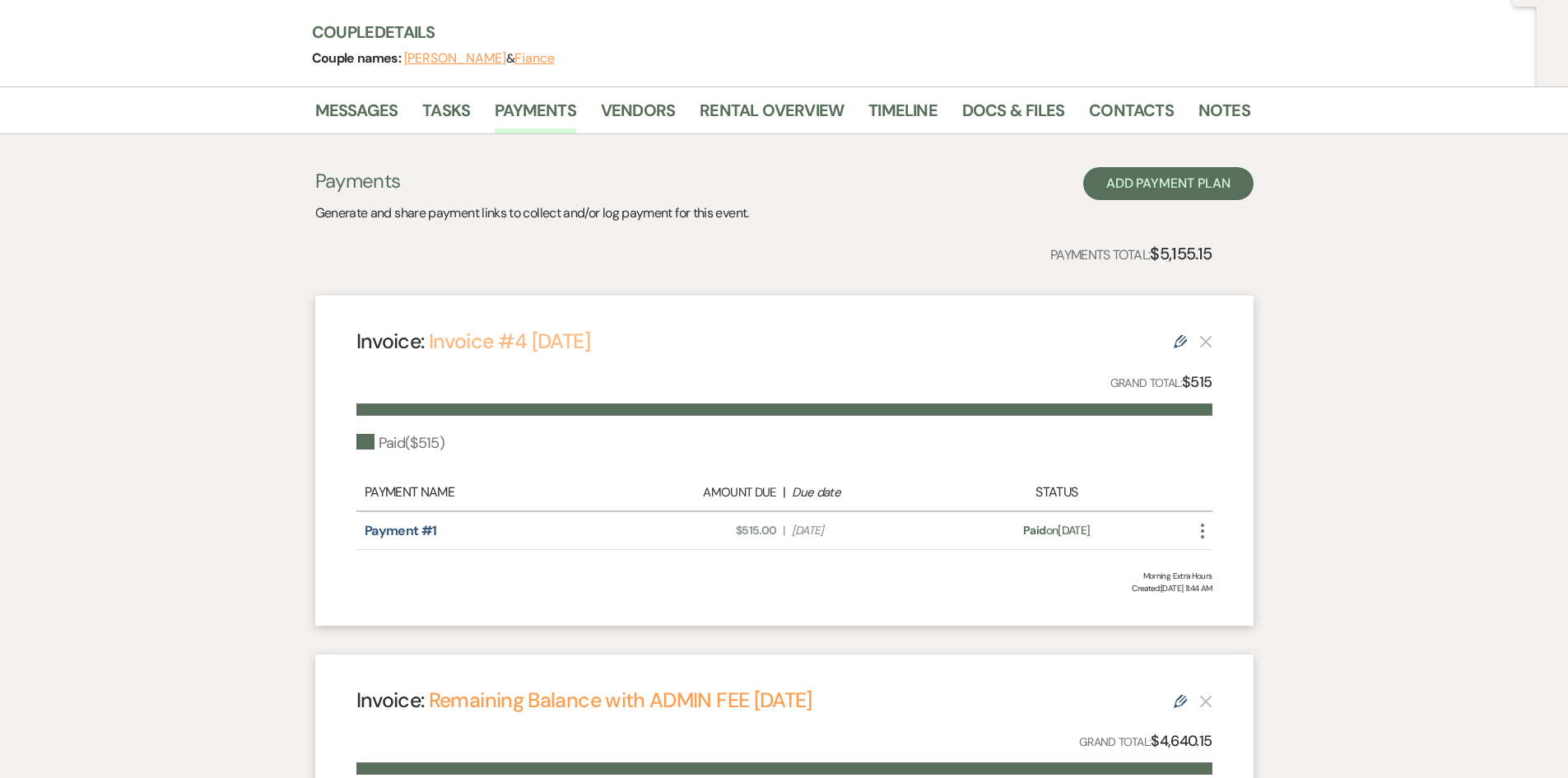
click at [560, 343] on link "Invoice #4 10-14-2025" at bounding box center [510, 341] width 161 height 27
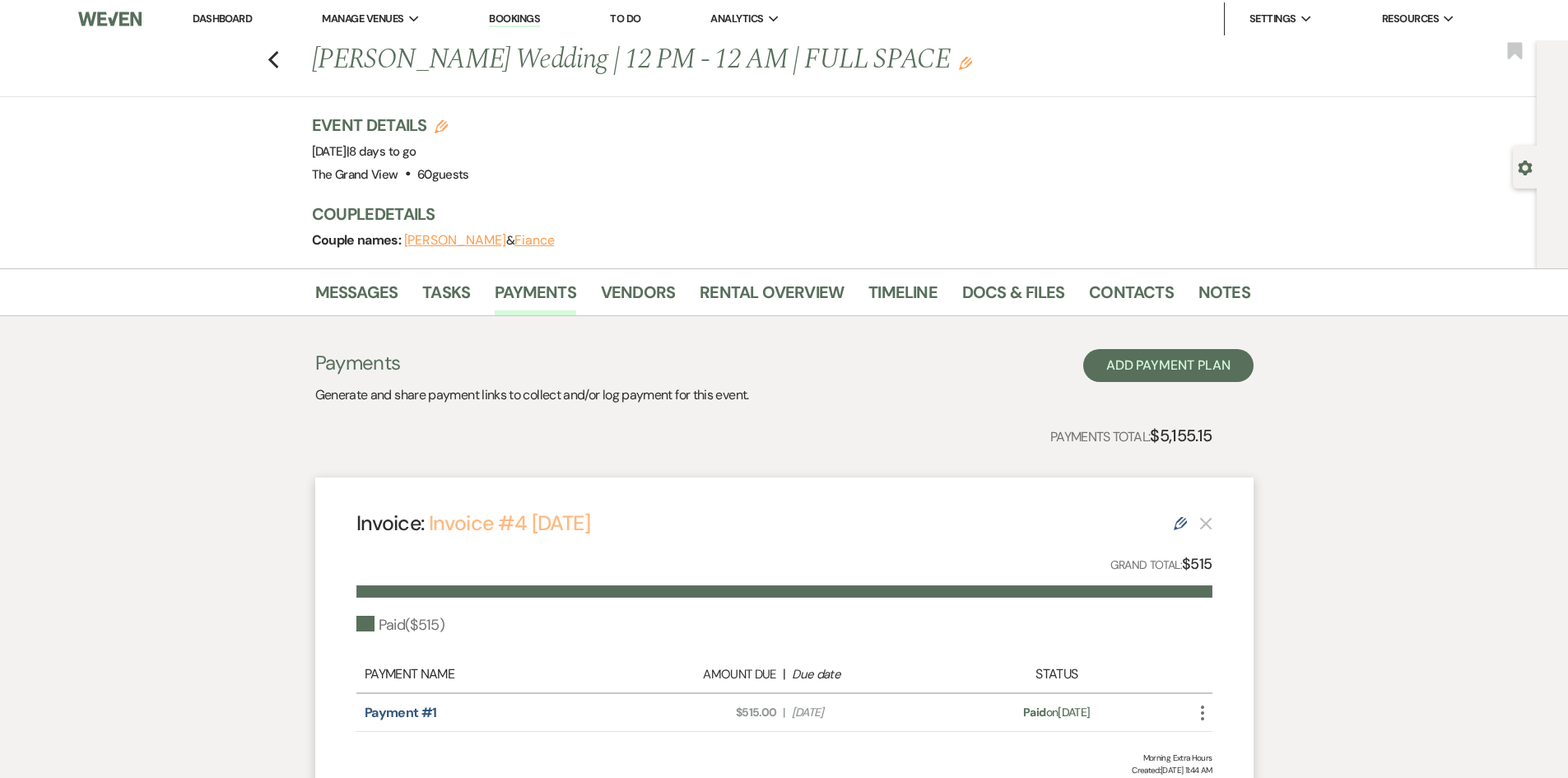
scroll to position [0, 0]
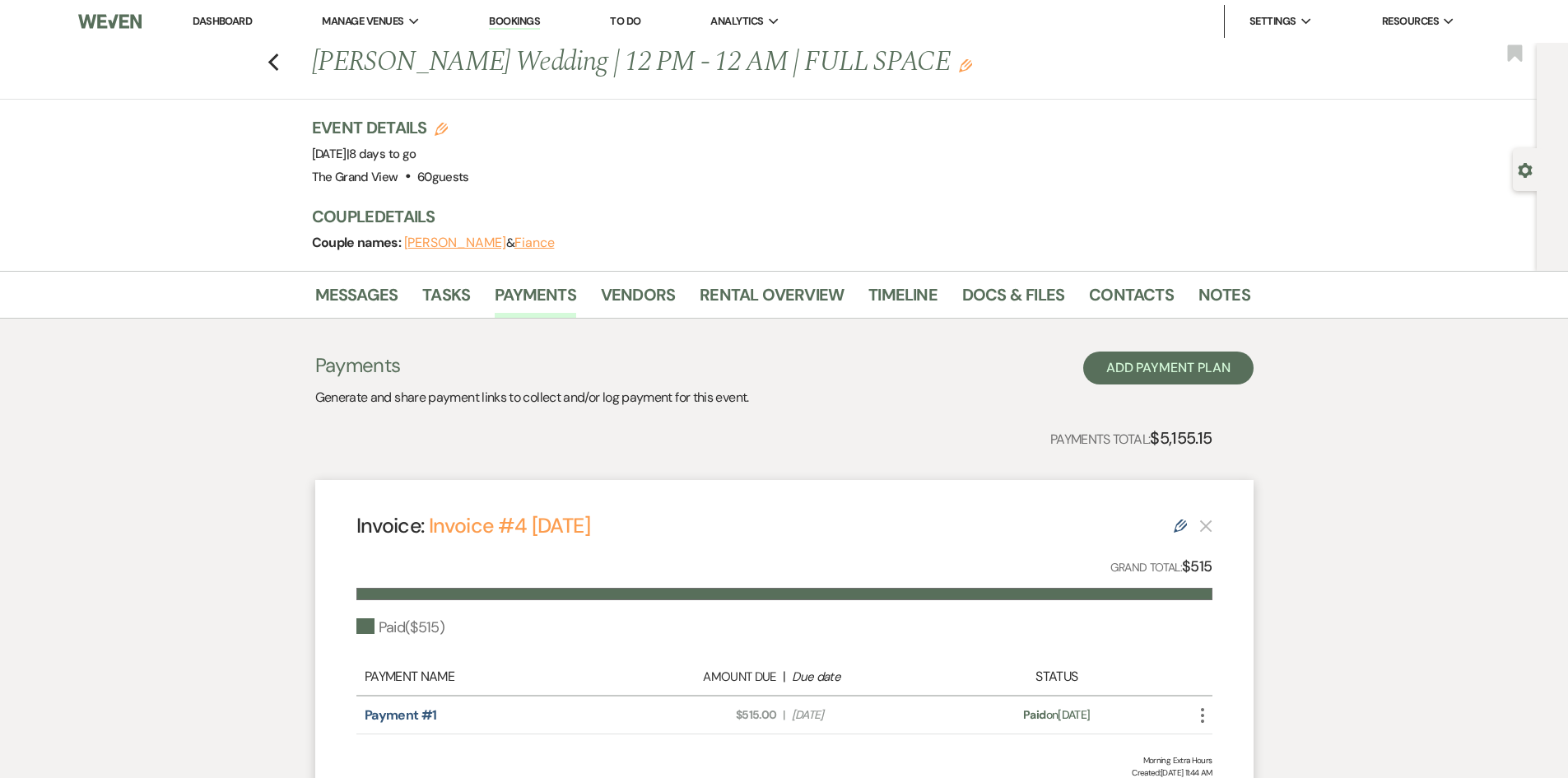
drag, startPoint x: 229, startPoint y: 17, endPoint x: 256, endPoint y: 30, distance: 30.0
click at [229, 17] on link "Dashboard" at bounding box center [222, 21] width 60 height 14
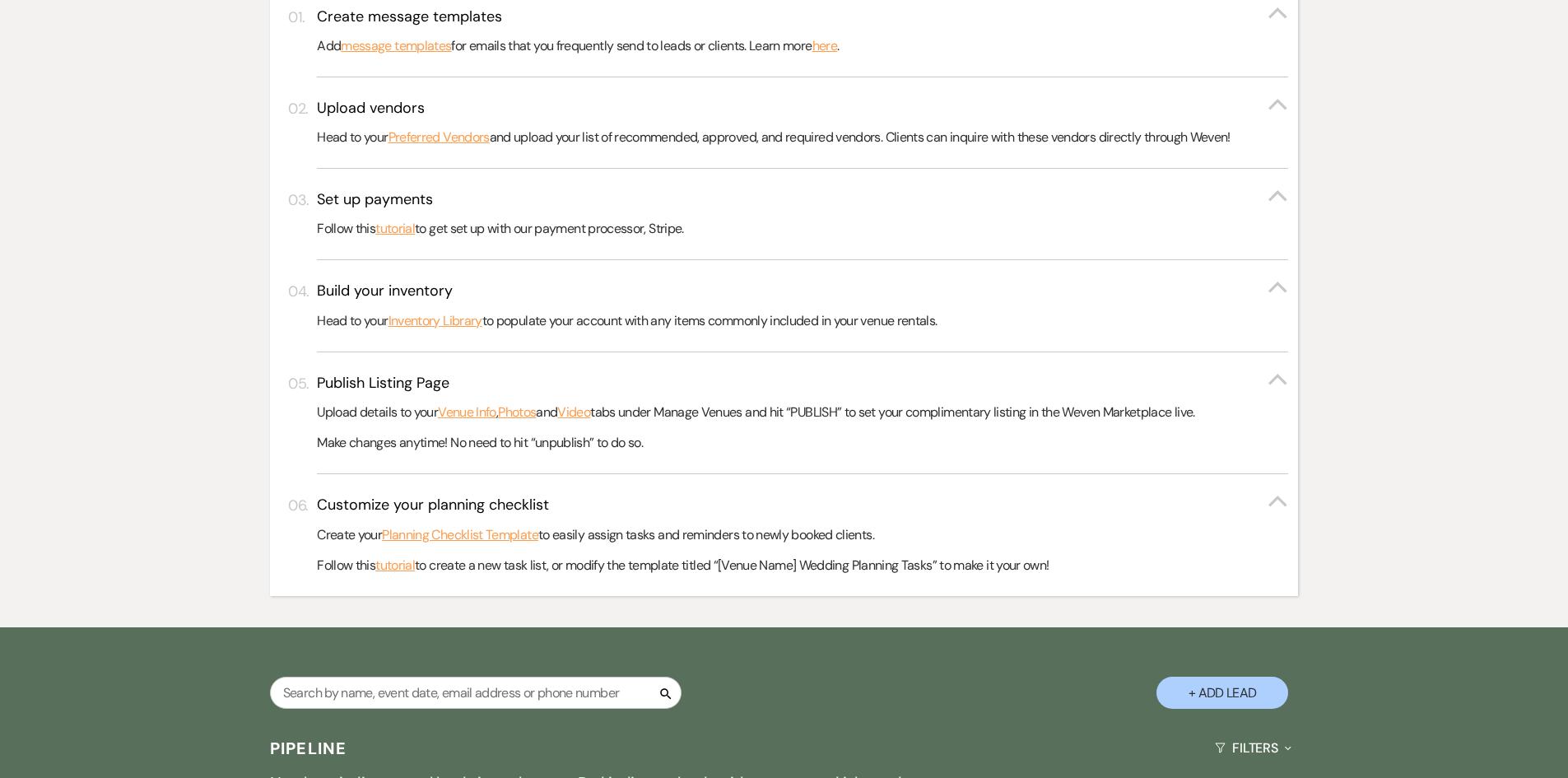
scroll to position [823, 0]
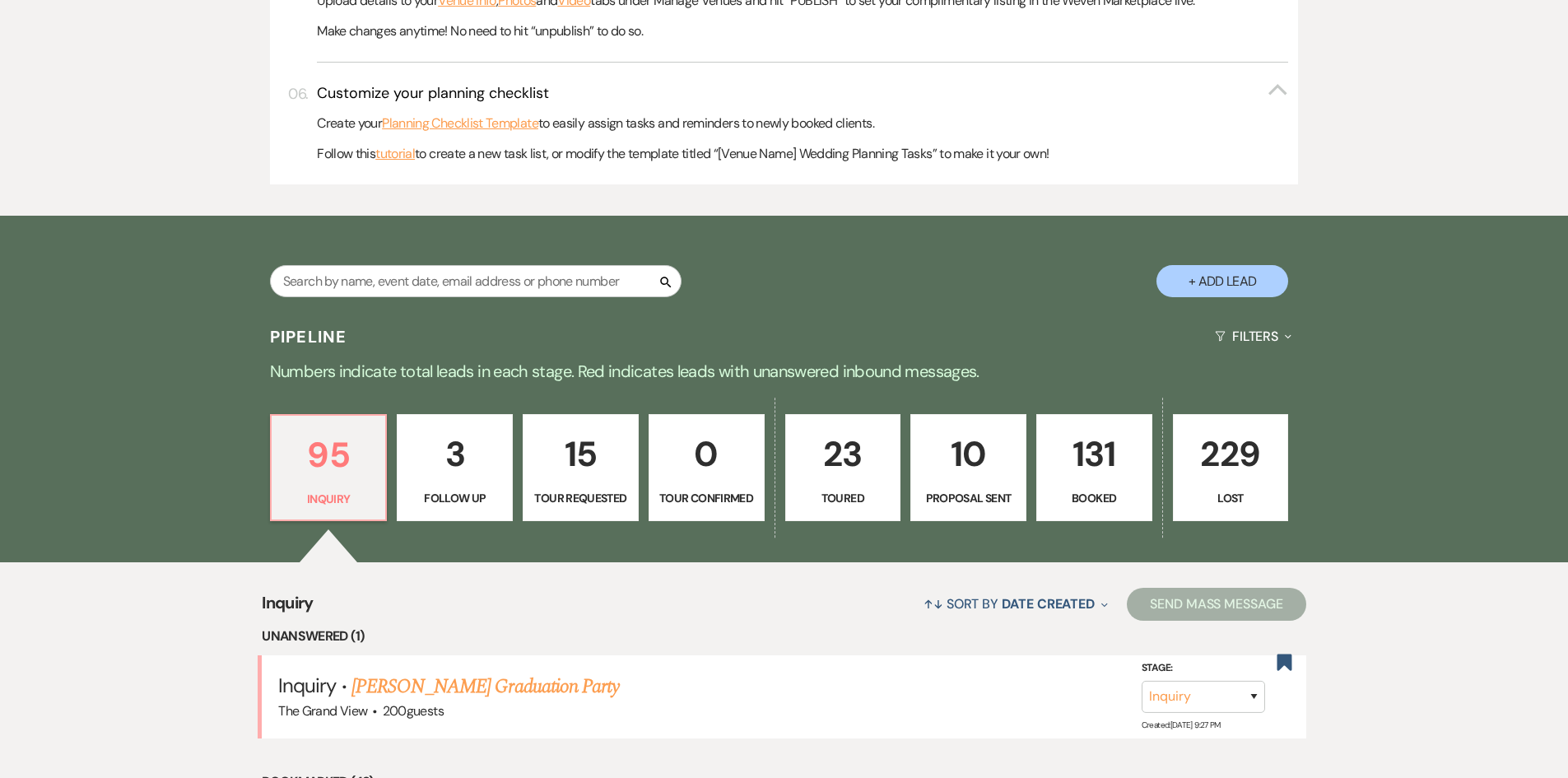
click at [1085, 458] on p "131" at bounding box center [1095, 454] width 95 height 55
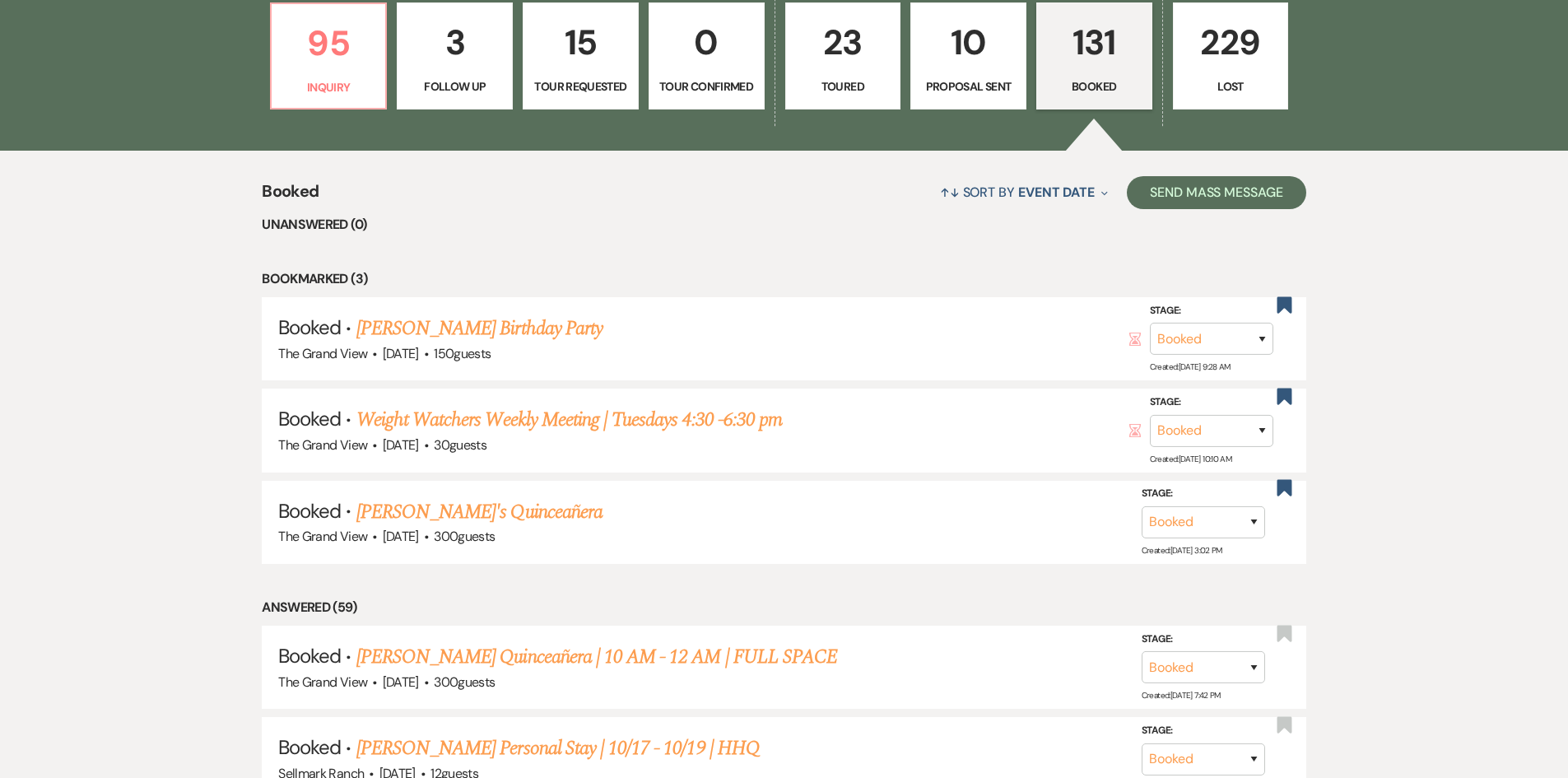
click at [951, 66] on p "10" at bounding box center [968, 43] width 95 height 55
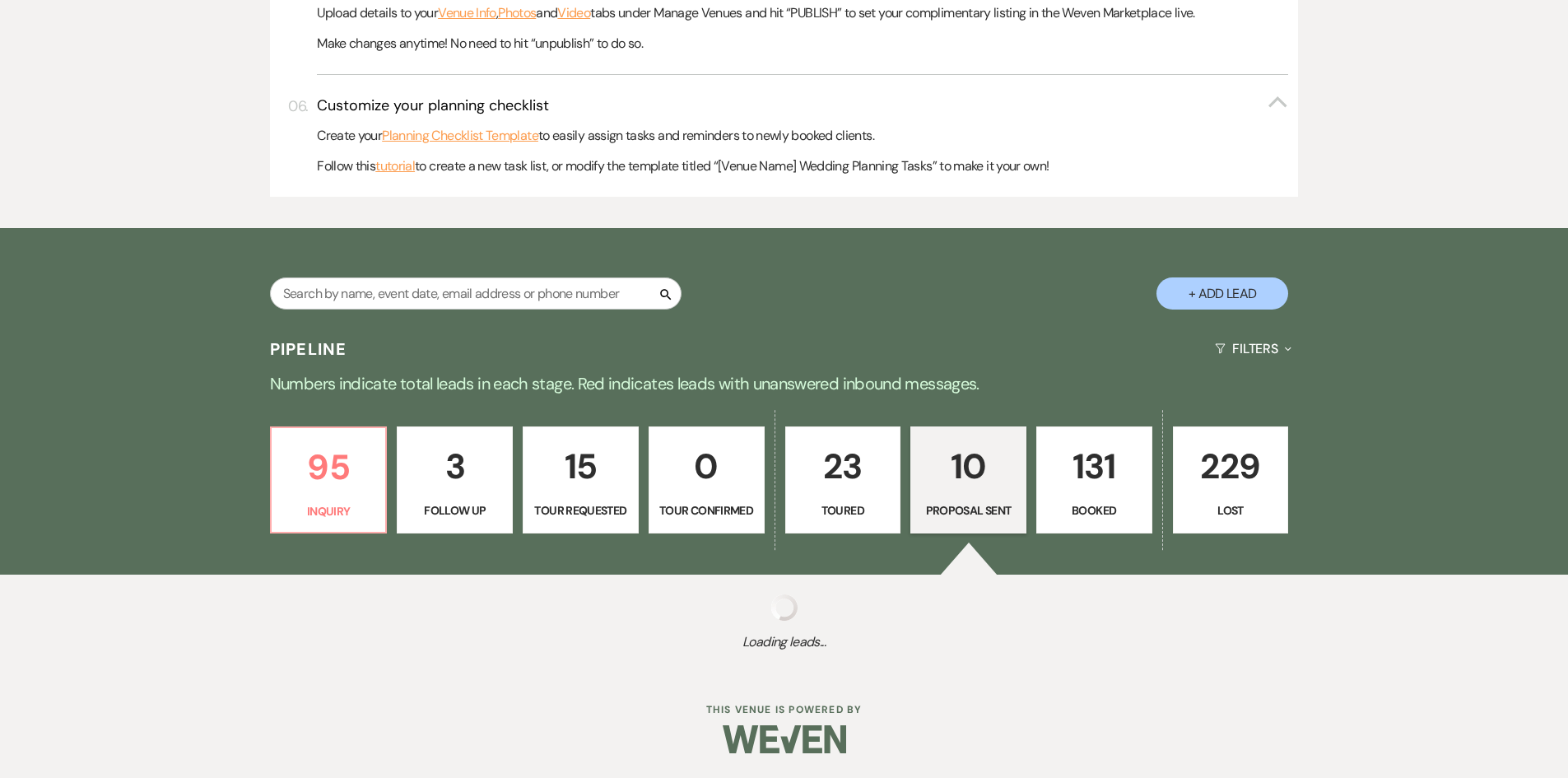
select select "6"
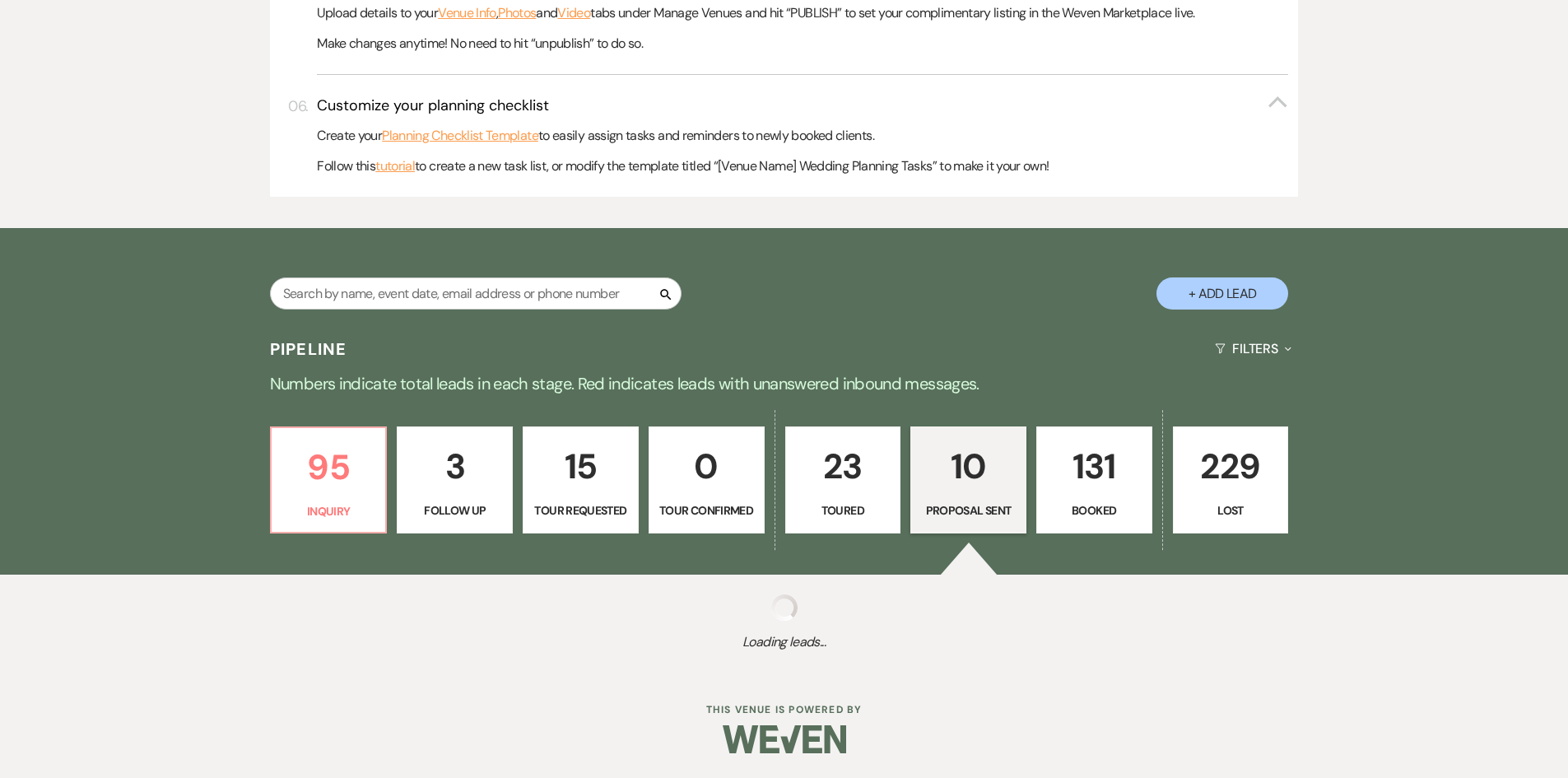
select select "6"
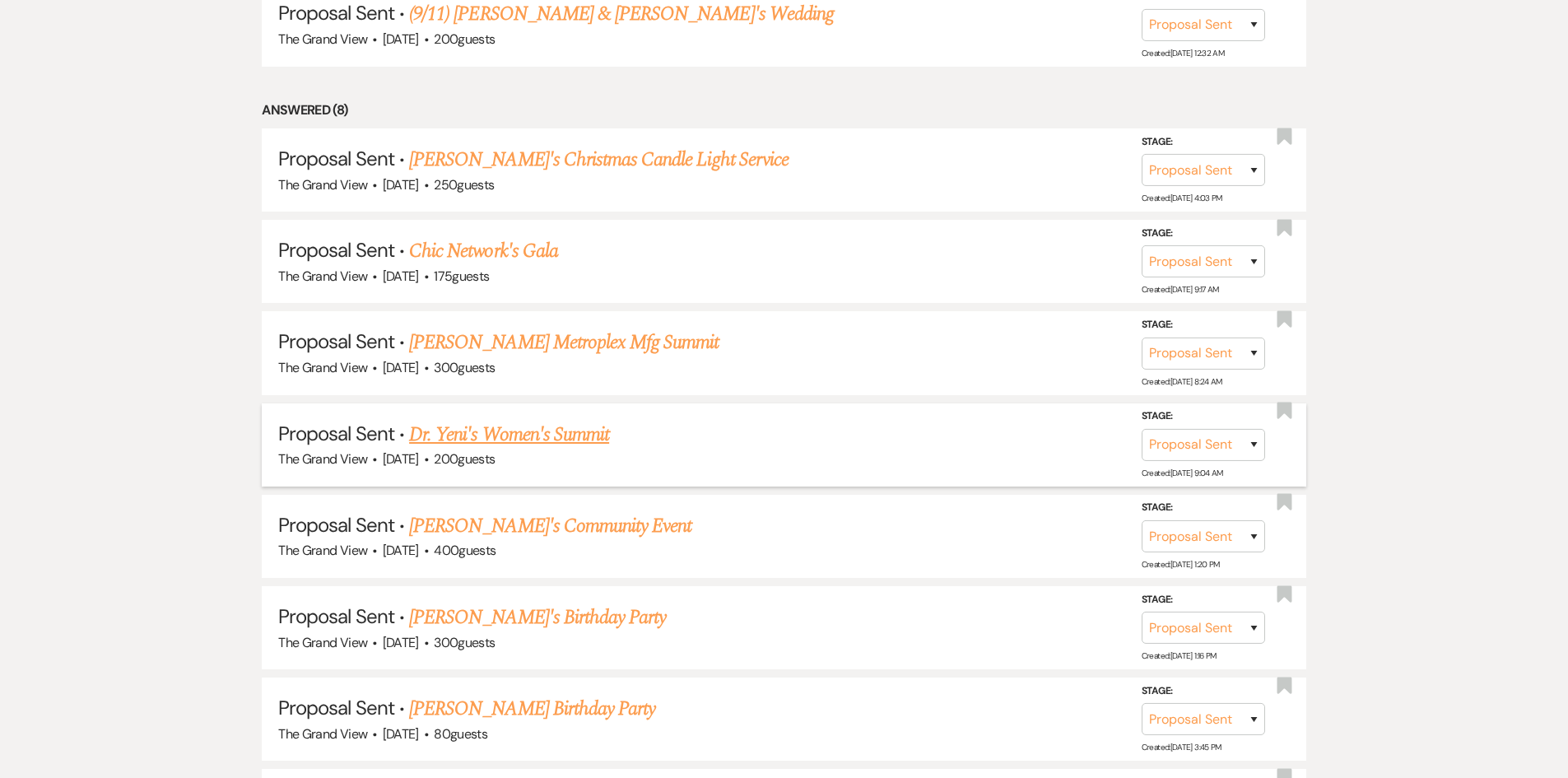
scroll to position [1647, 0]
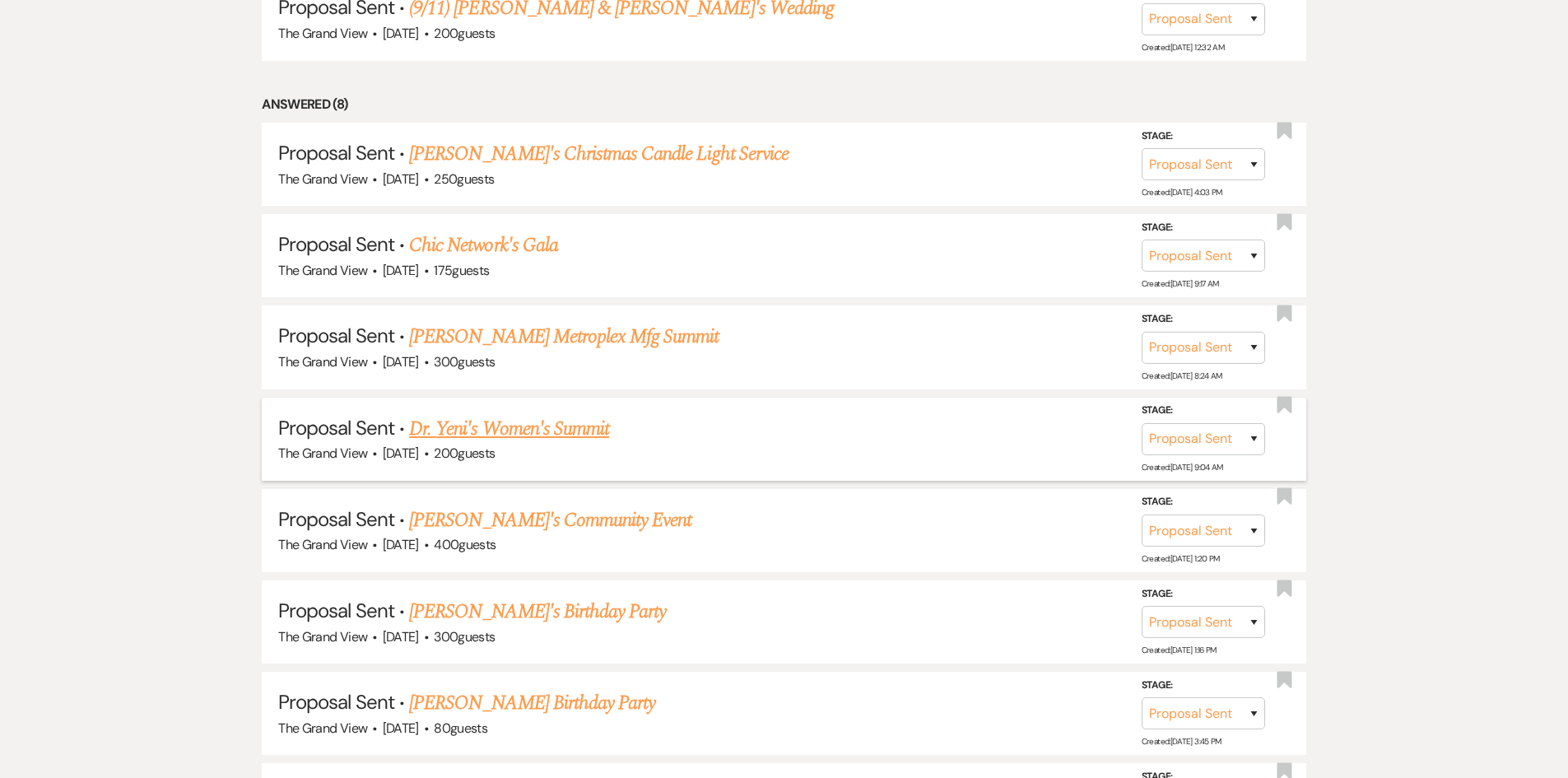
click at [525, 426] on link "Dr. Yeni's Women's Summit" at bounding box center [509, 428] width 200 height 29
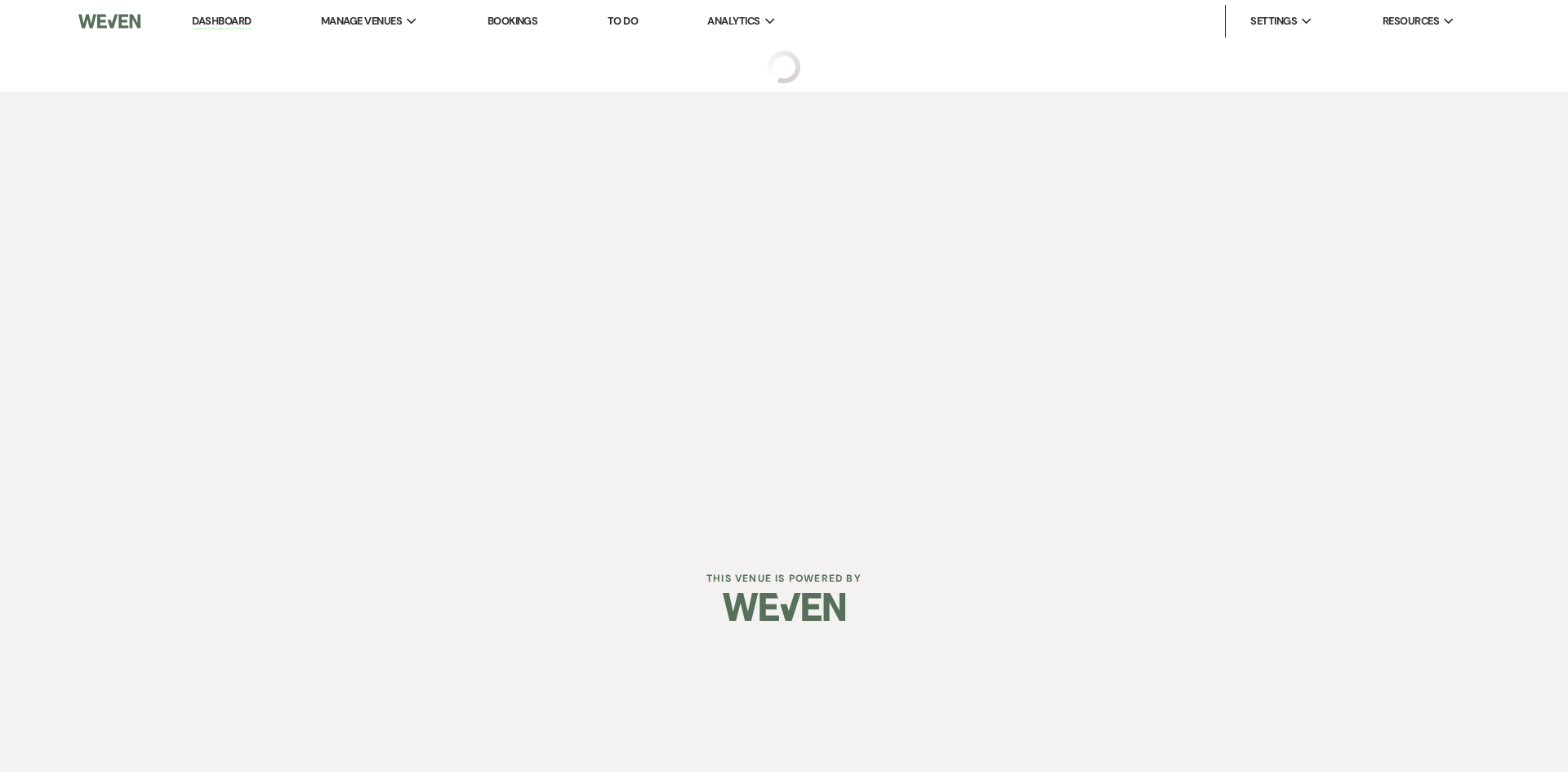
select select "6"
select select "5"
select select "13"
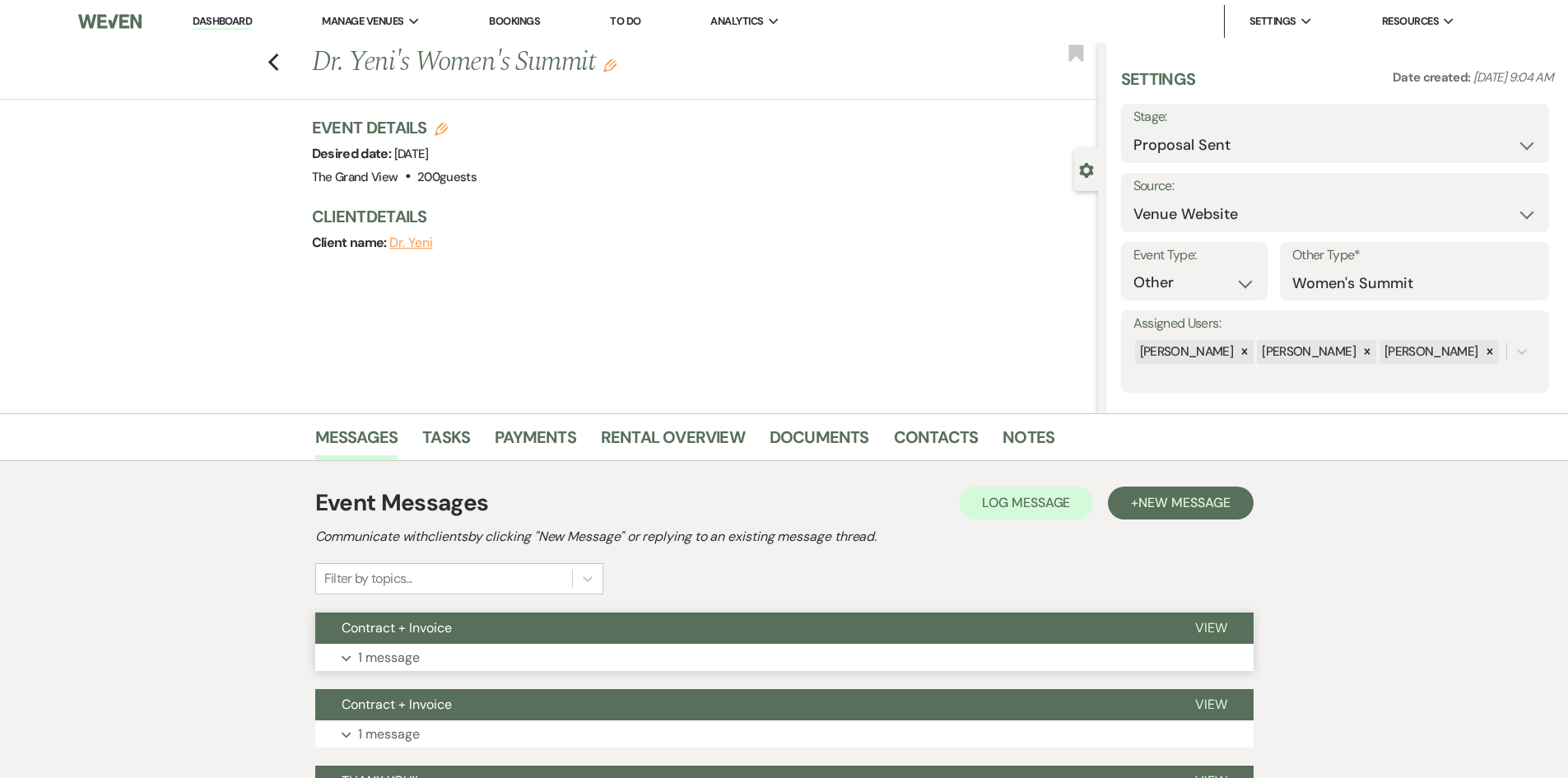
click at [510, 632] on button "Contract + Invoice" at bounding box center [742, 628] width 854 height 31
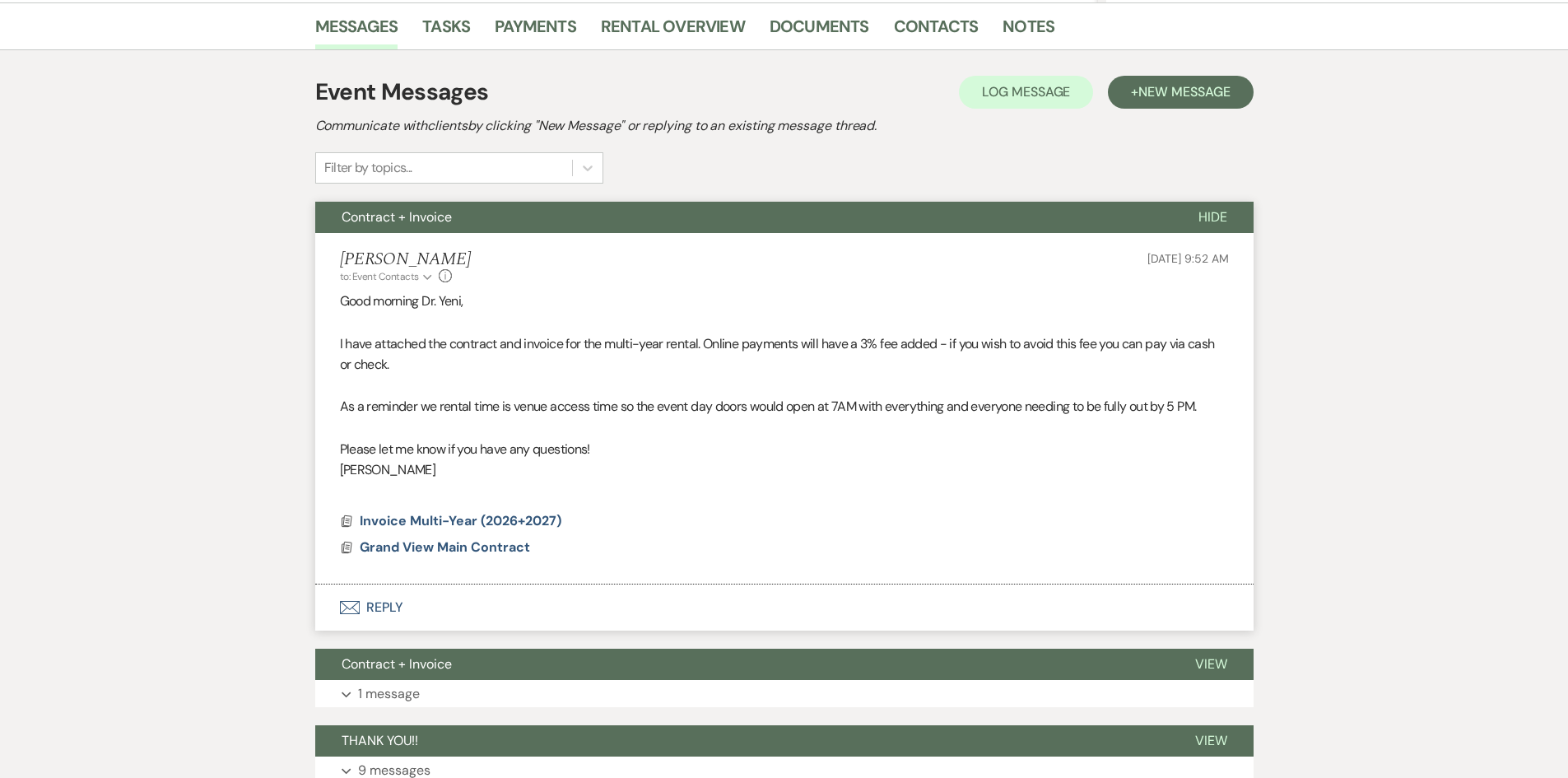
scroll to position [411, 0]
click at [374, 608] on button "Envelope Reply" at bounding box center [785, 607] width 938 height 46
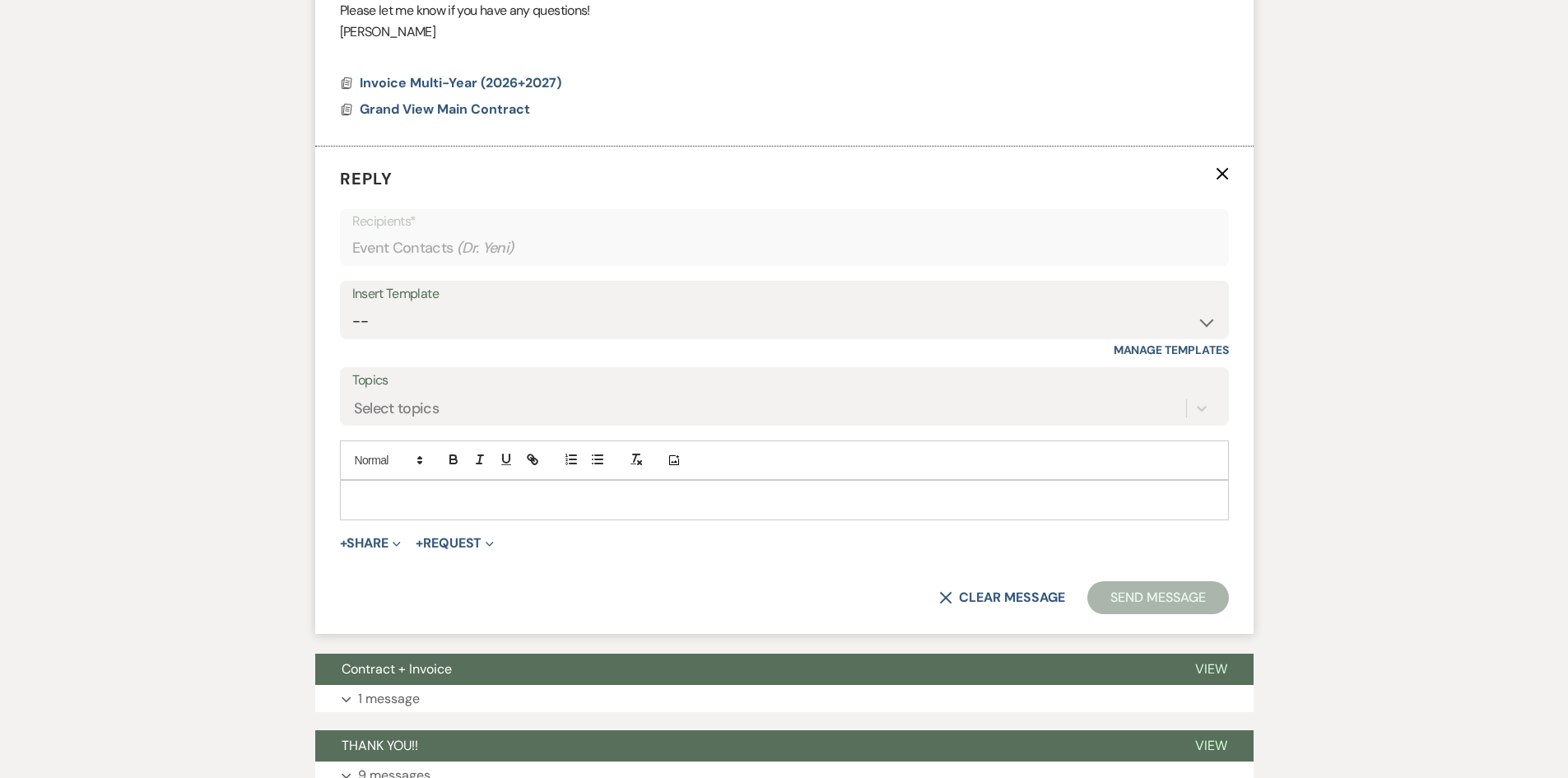
scroll to position [851, 0]
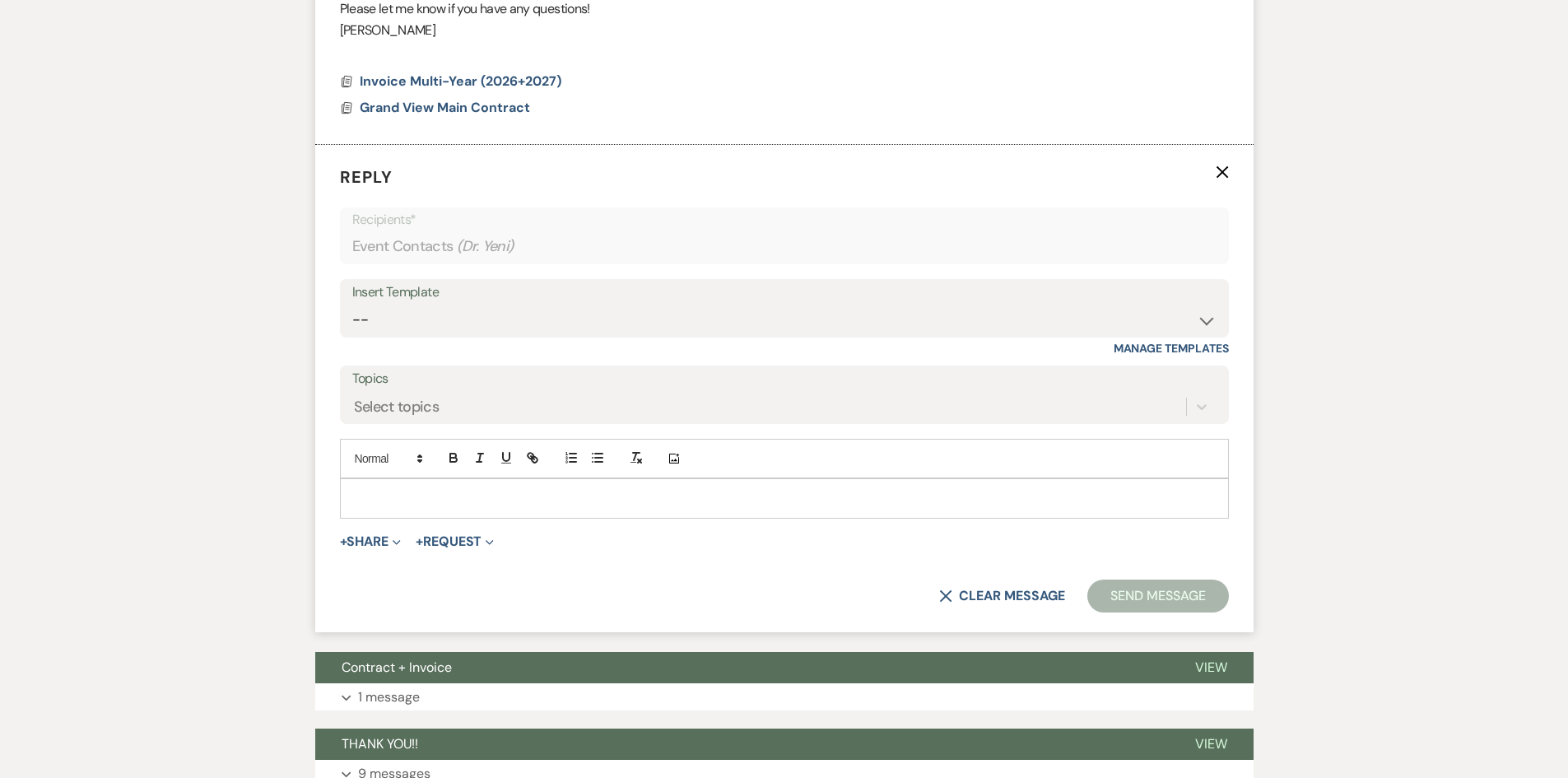
click at [419, 495] on p at bounding box center [785, 499] width 863 height 18
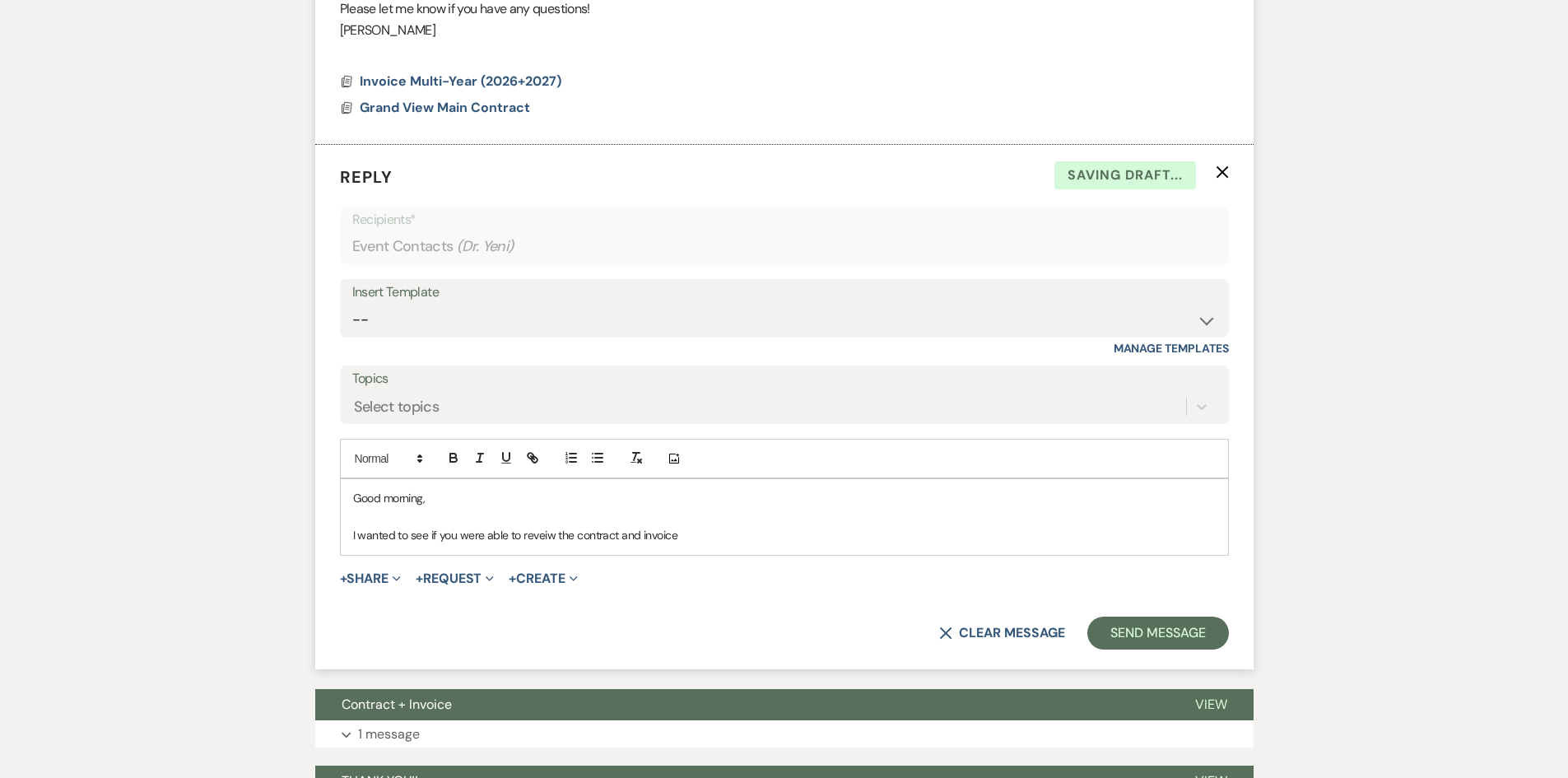
click at [532, 534] on p "I wanted to see if you were able to reveiw the contract and invoice" at bounding box center [785, 535] width 863 height 18
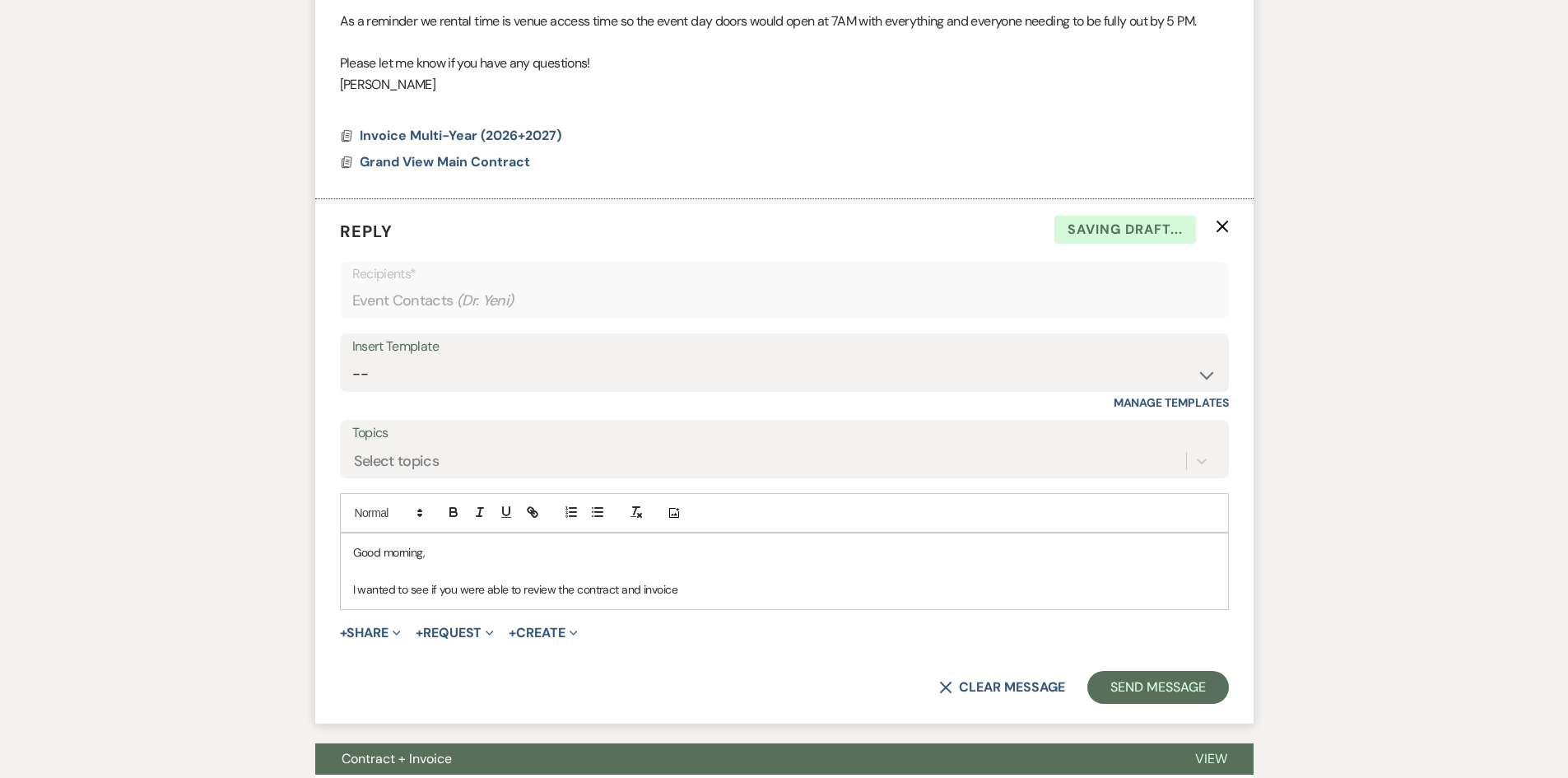
scroll to position [769, 0]
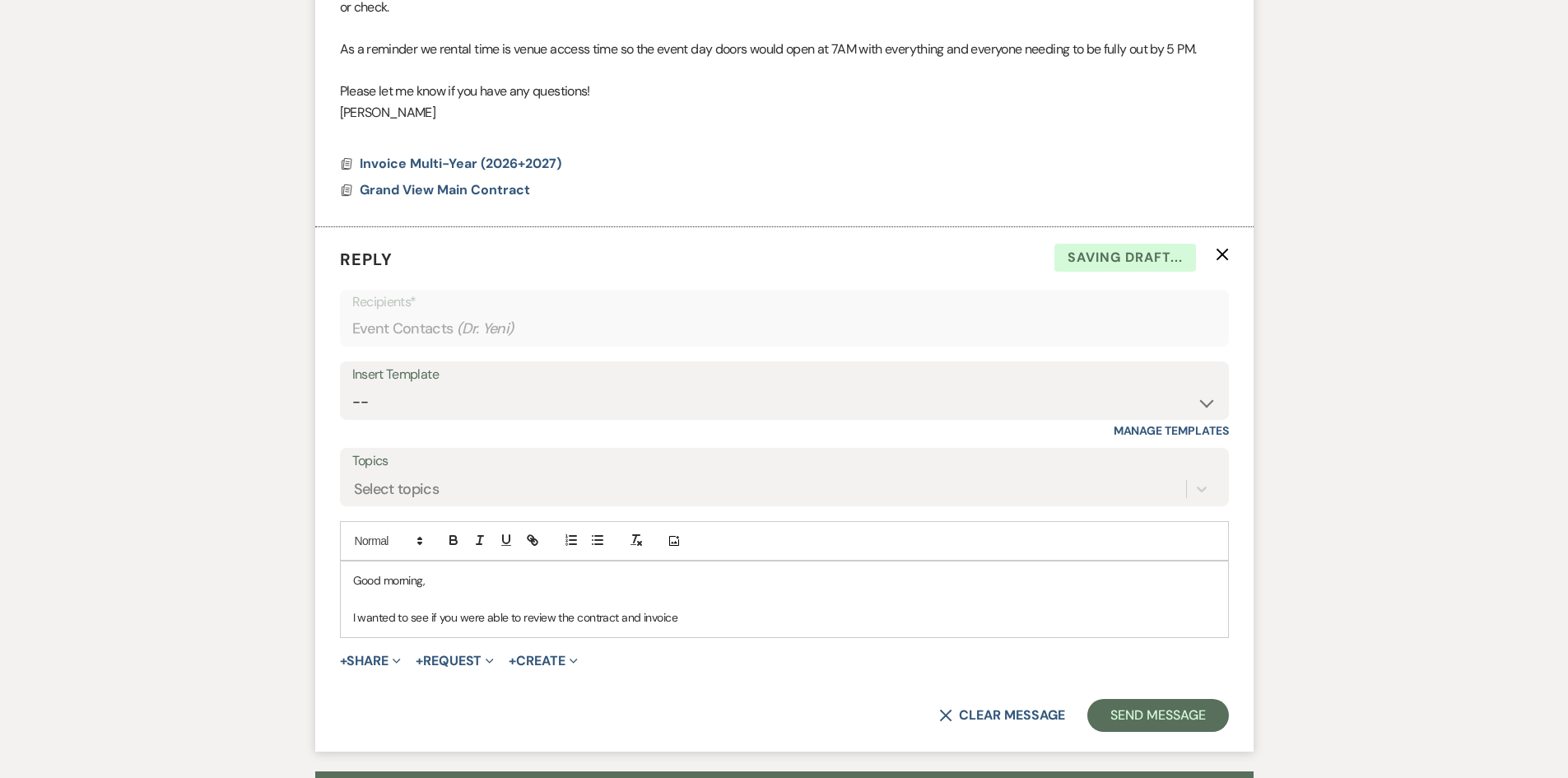
click at [692, 621] on p "I wanted to see if you were able to review the contract and invoice" at bounding box center [785, 618] width 863 height 18
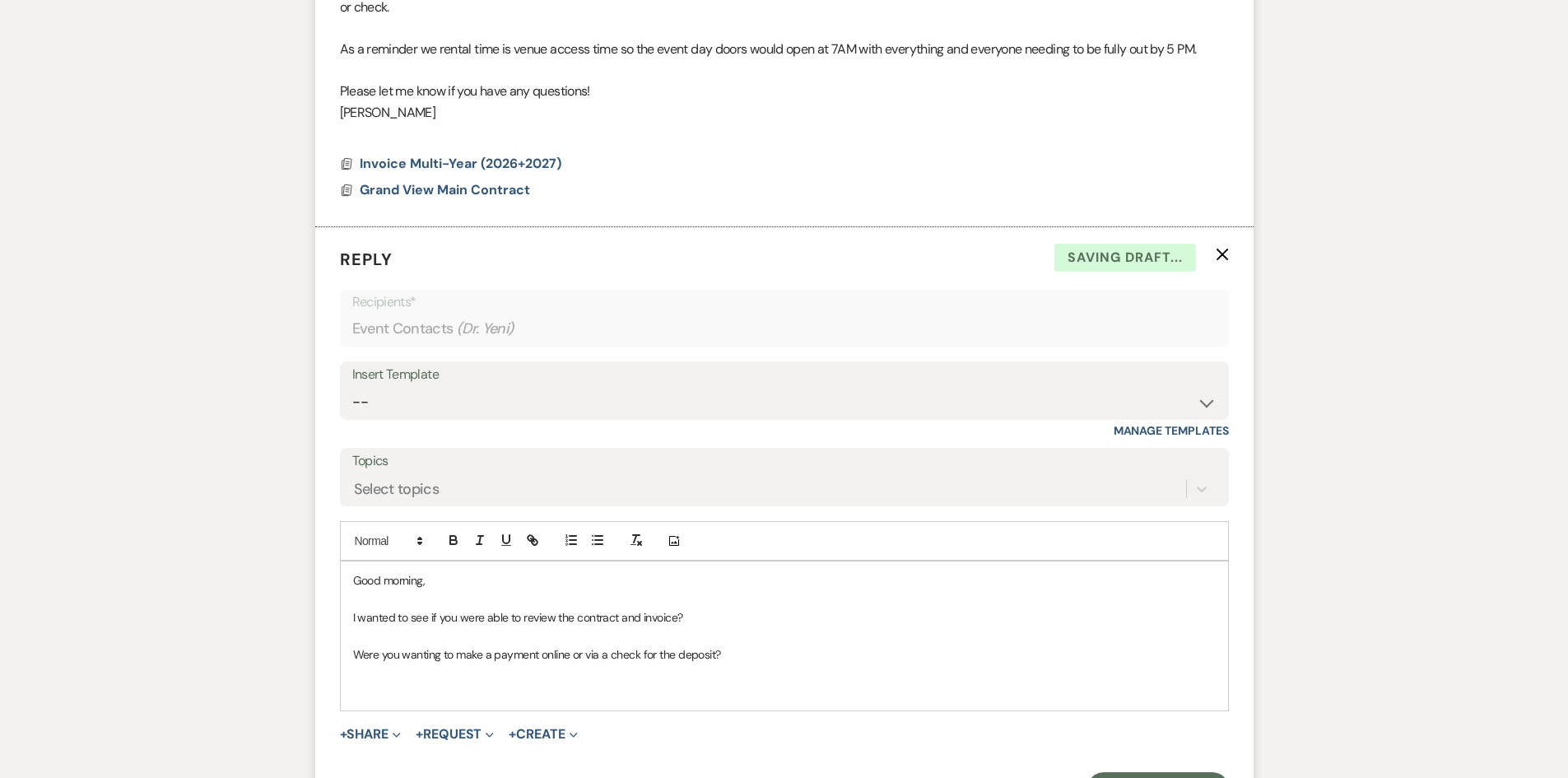
click at [361, 603] on p at bounding box center [785, 599] width 863 height 18
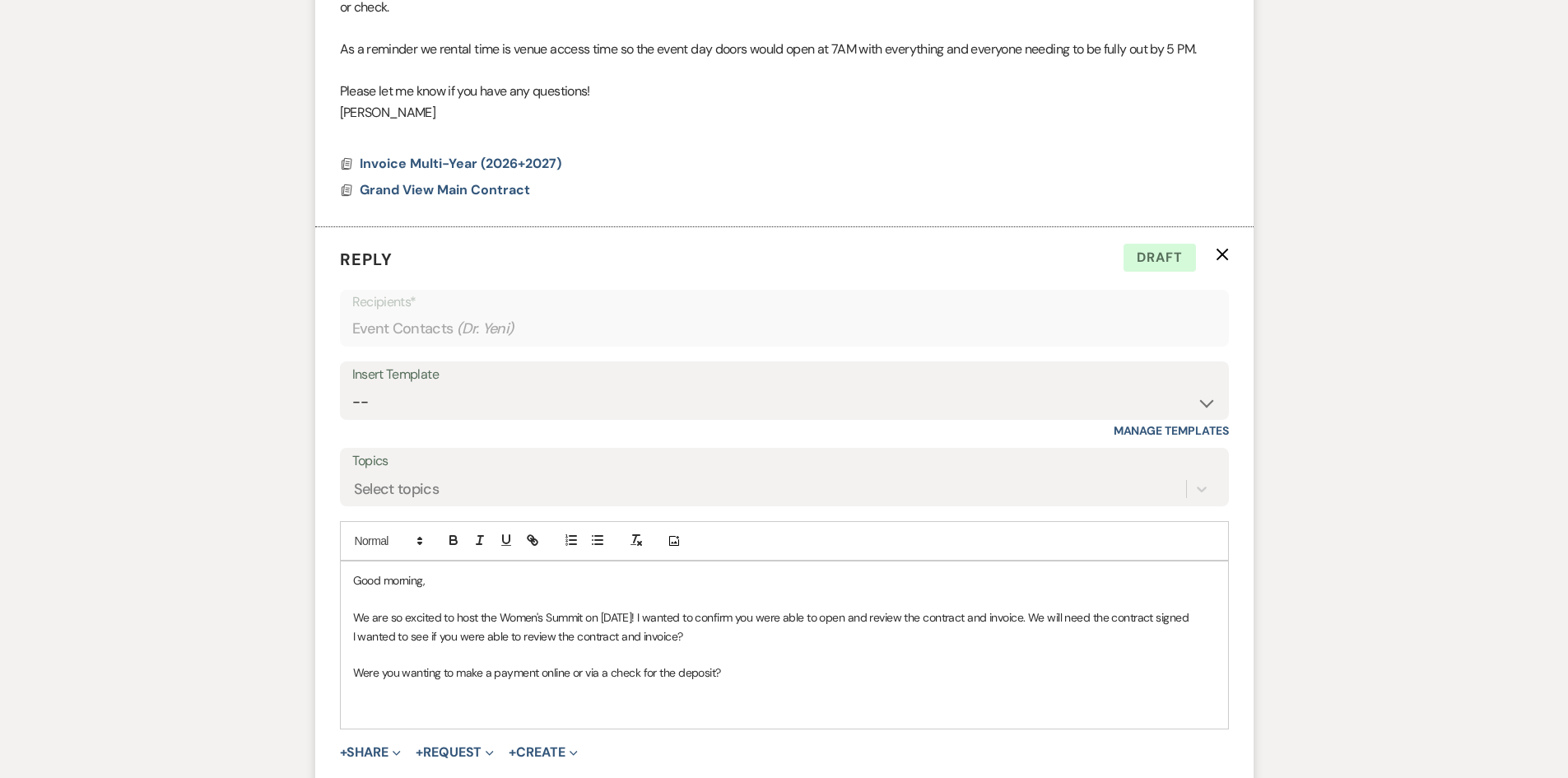
click at [489, 626] on p "We are so excited to host the Women's Summit on January 24th! I wanted to confi…" at bounding box center [785, 618] width 863 height 18
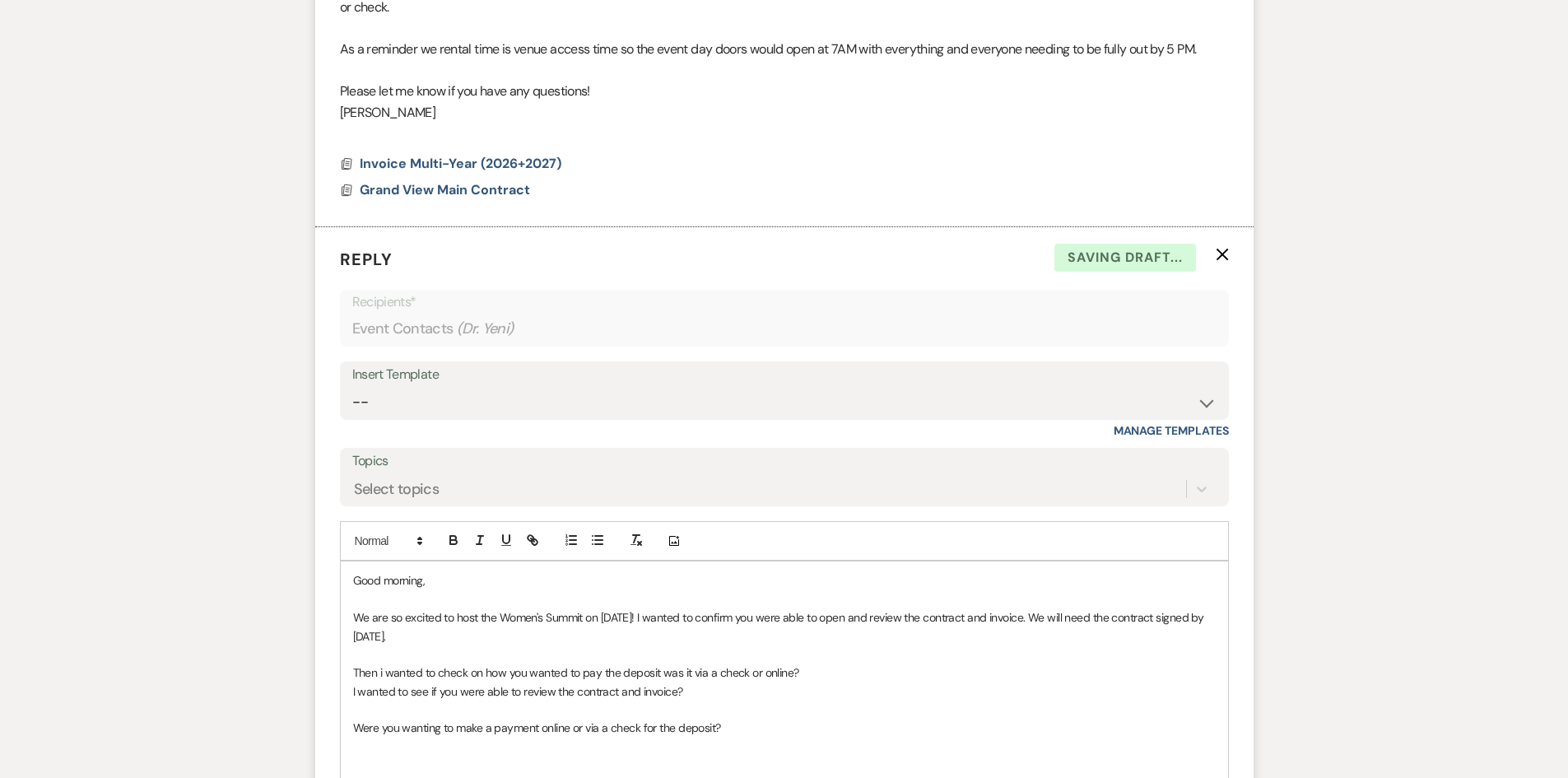
drag, startPoint x: 743, startPoint y: 725, endPoint x: 324, endPoint y: 696, distance: 420.0
click at [324, 696] on form "Reply X Saving draft... Recipients* Event Contacts ( Dr. Yeni ) Insert Template…" at bounding box center [785, 563] width 938 height 671
click at [362, 729] on p "best," at bounding box center [785, 728] width 863 height 18
click at [369, 704] on p at bounding box center [785, 710] width 863 height 18
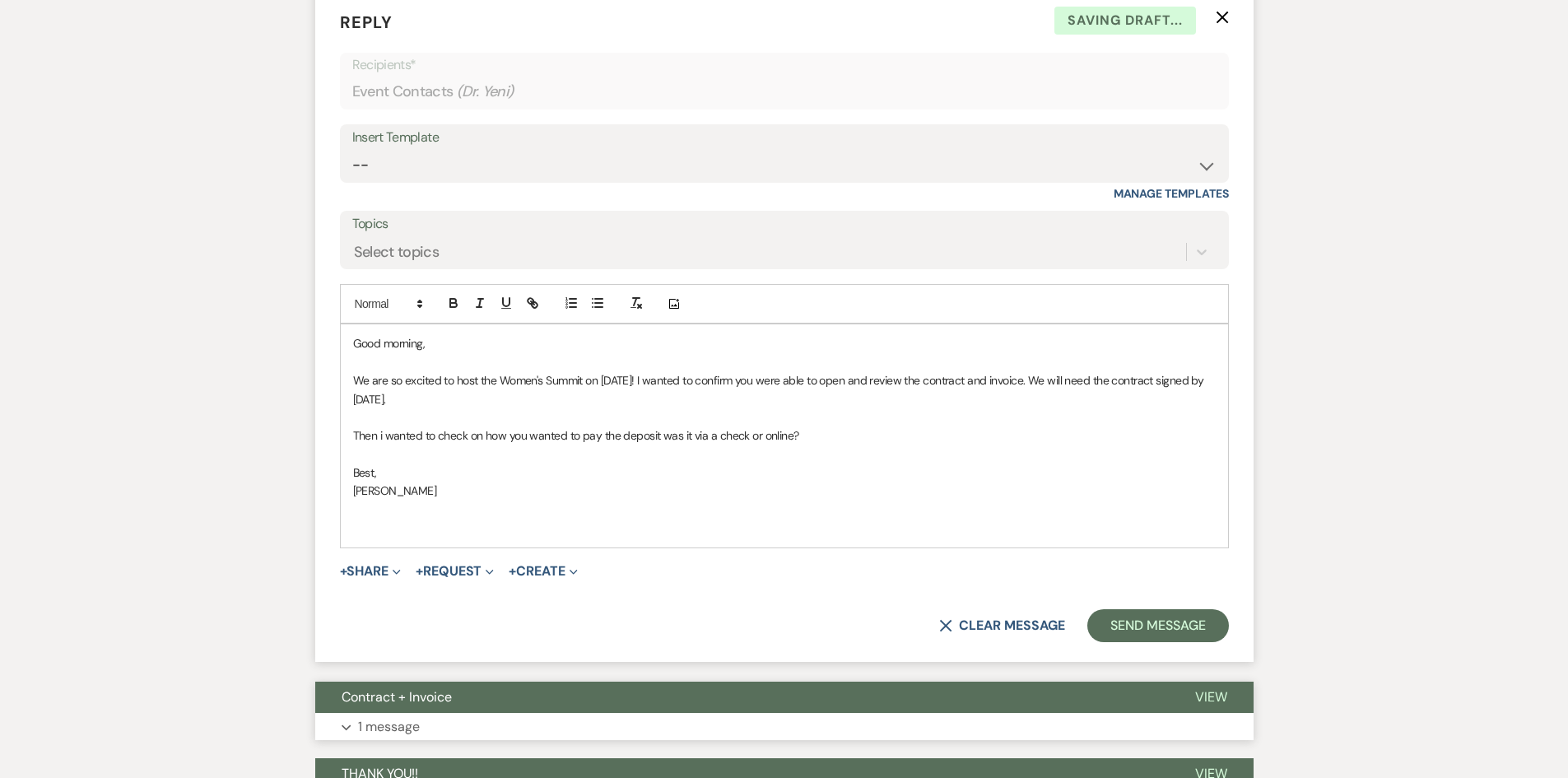
scroll to position [1016, 0]
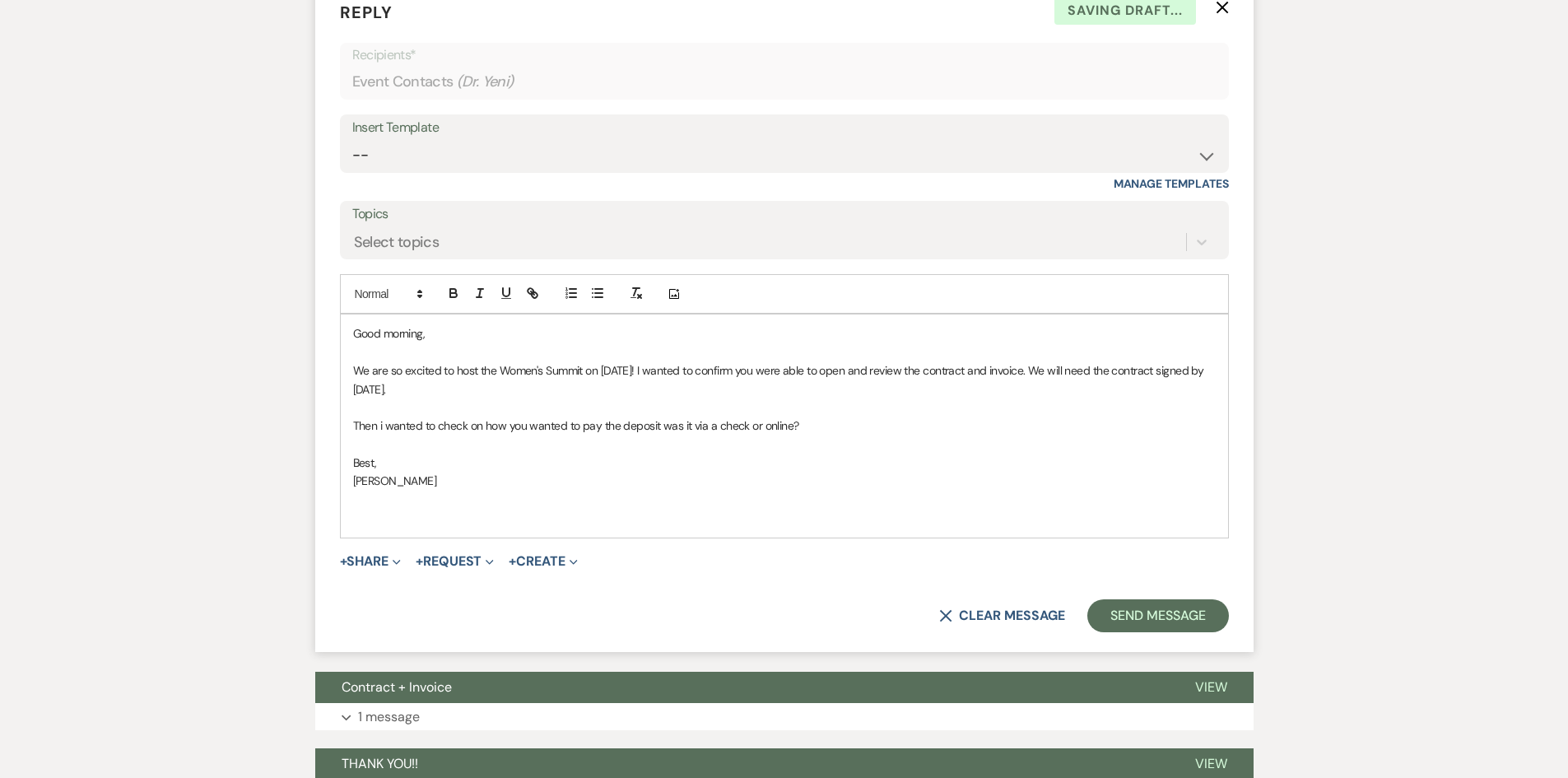
click at [353, 514] on p at bounding box center [785, 518] width 863 height 18
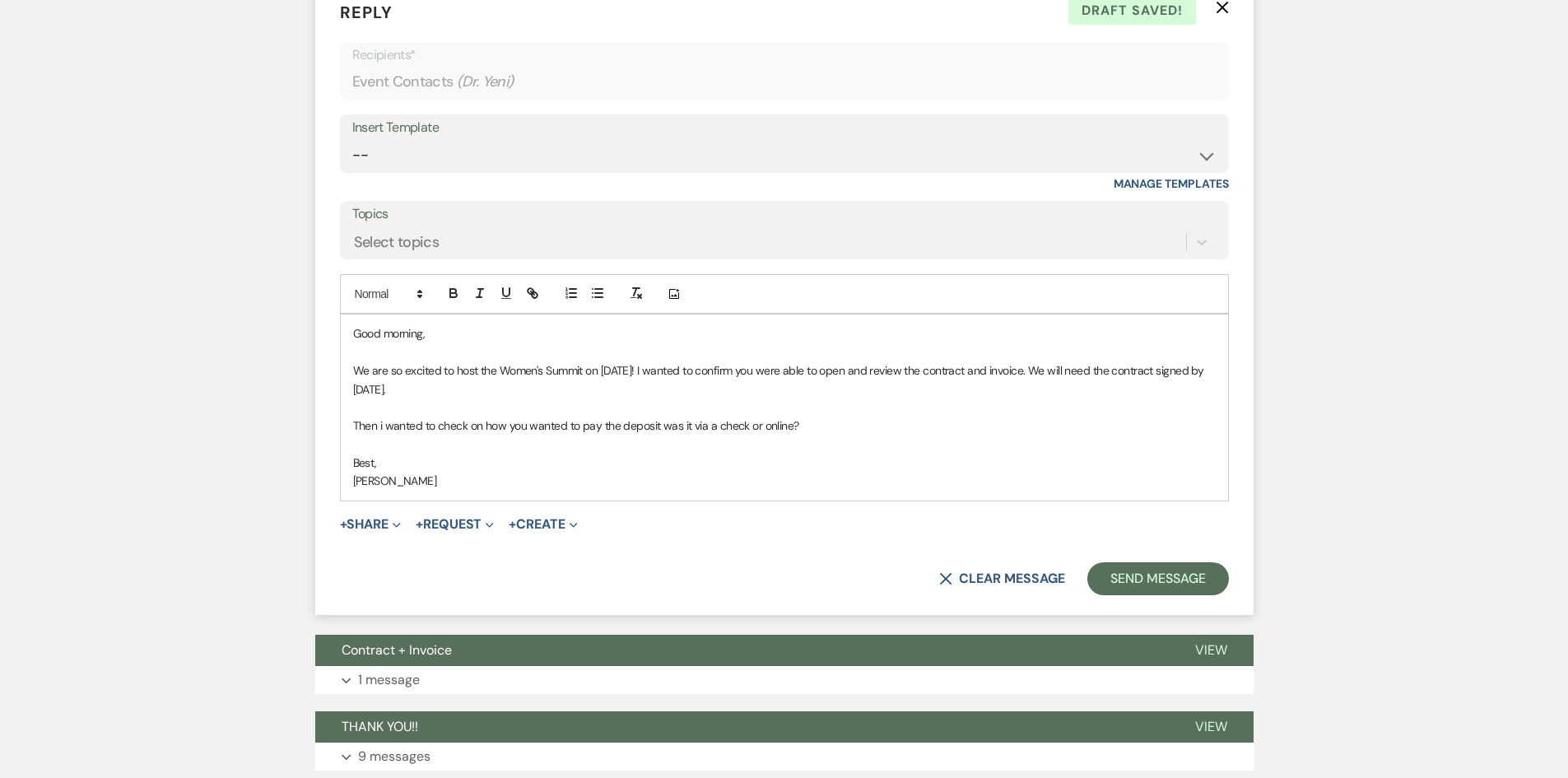
click at [384, 422] on p "Then i wanted to check on how you wanted to pay the deposit was it via a check …" at bounding box center [785, 426] width 863 height 18
click at [1150, 587] on button "Send Message" at bounding box center [1158, 578] width 141 height 33
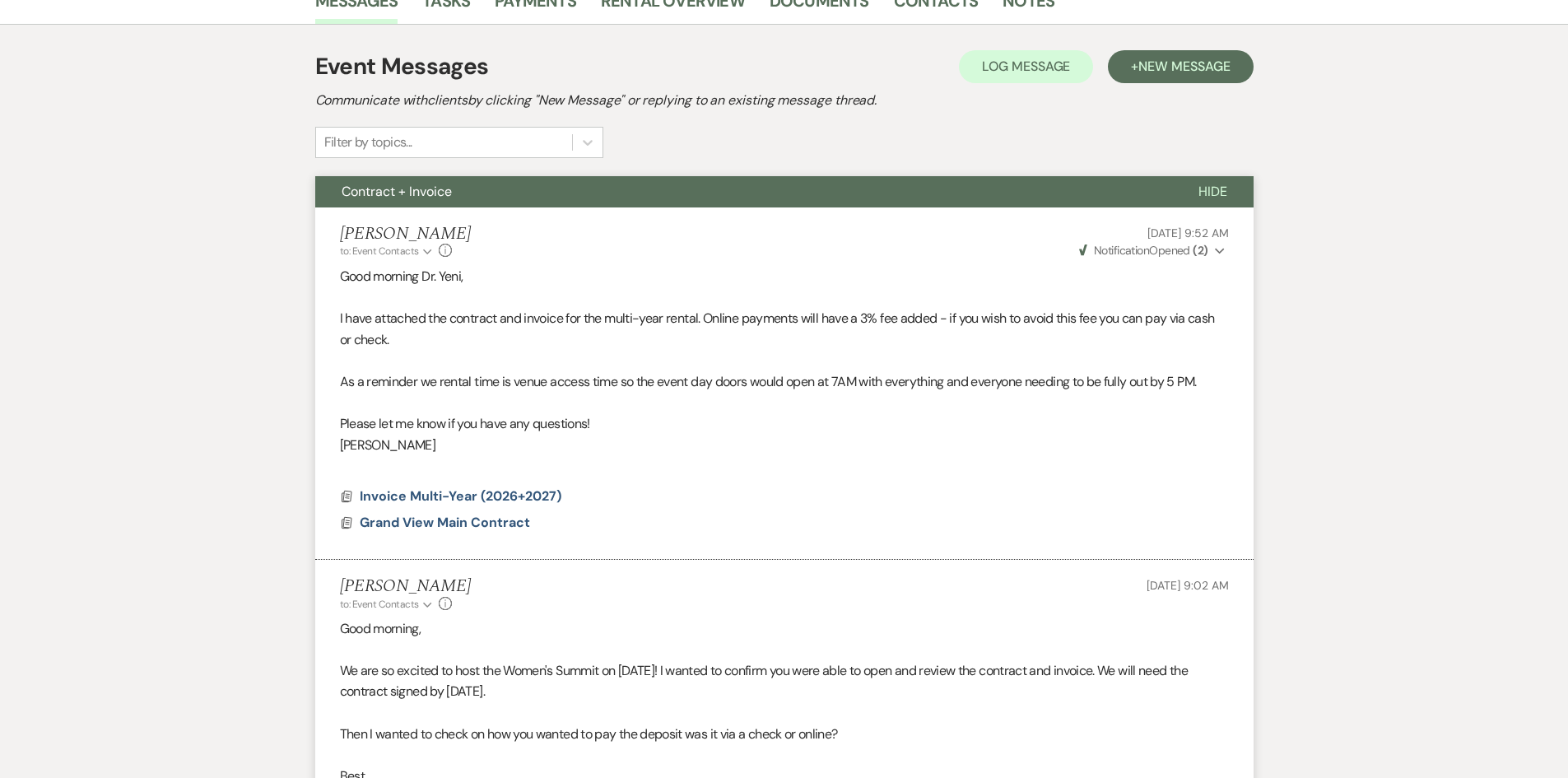
scroll to position [0, 0]
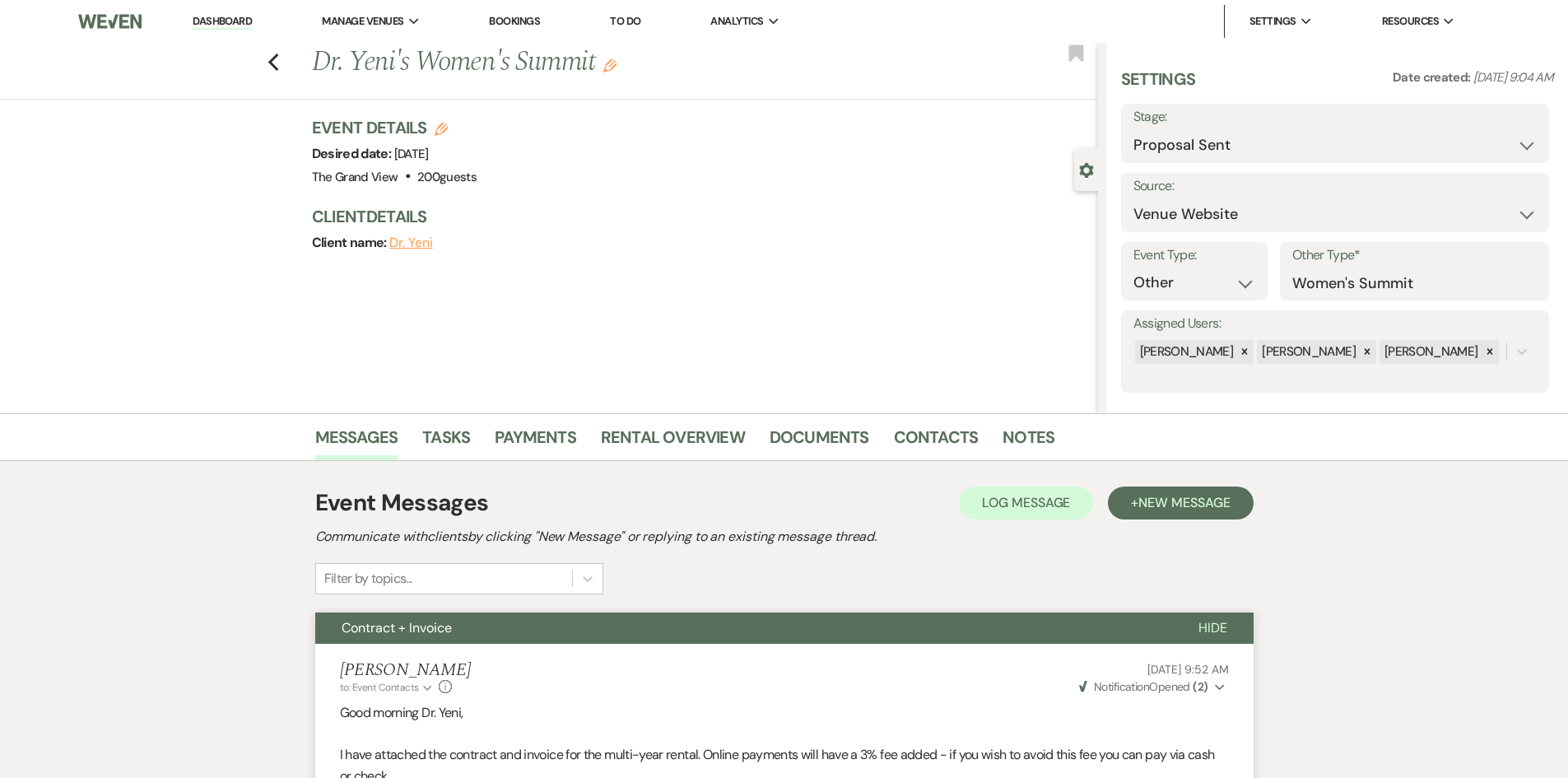
click at [222, 18] on link "Dashboard" at bounding box center [222, 22] width 60 height 16
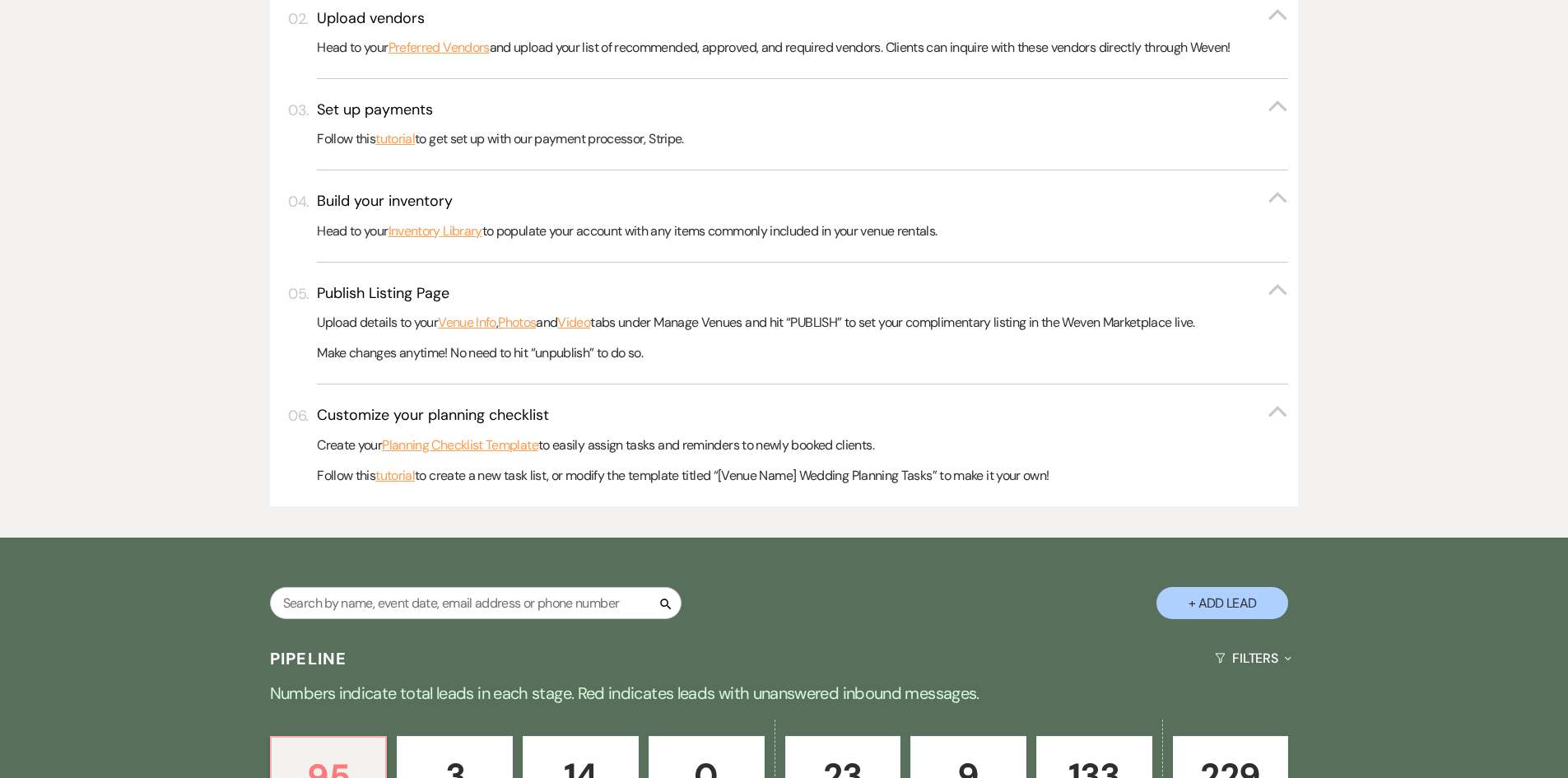
scroll to position [741, 0]
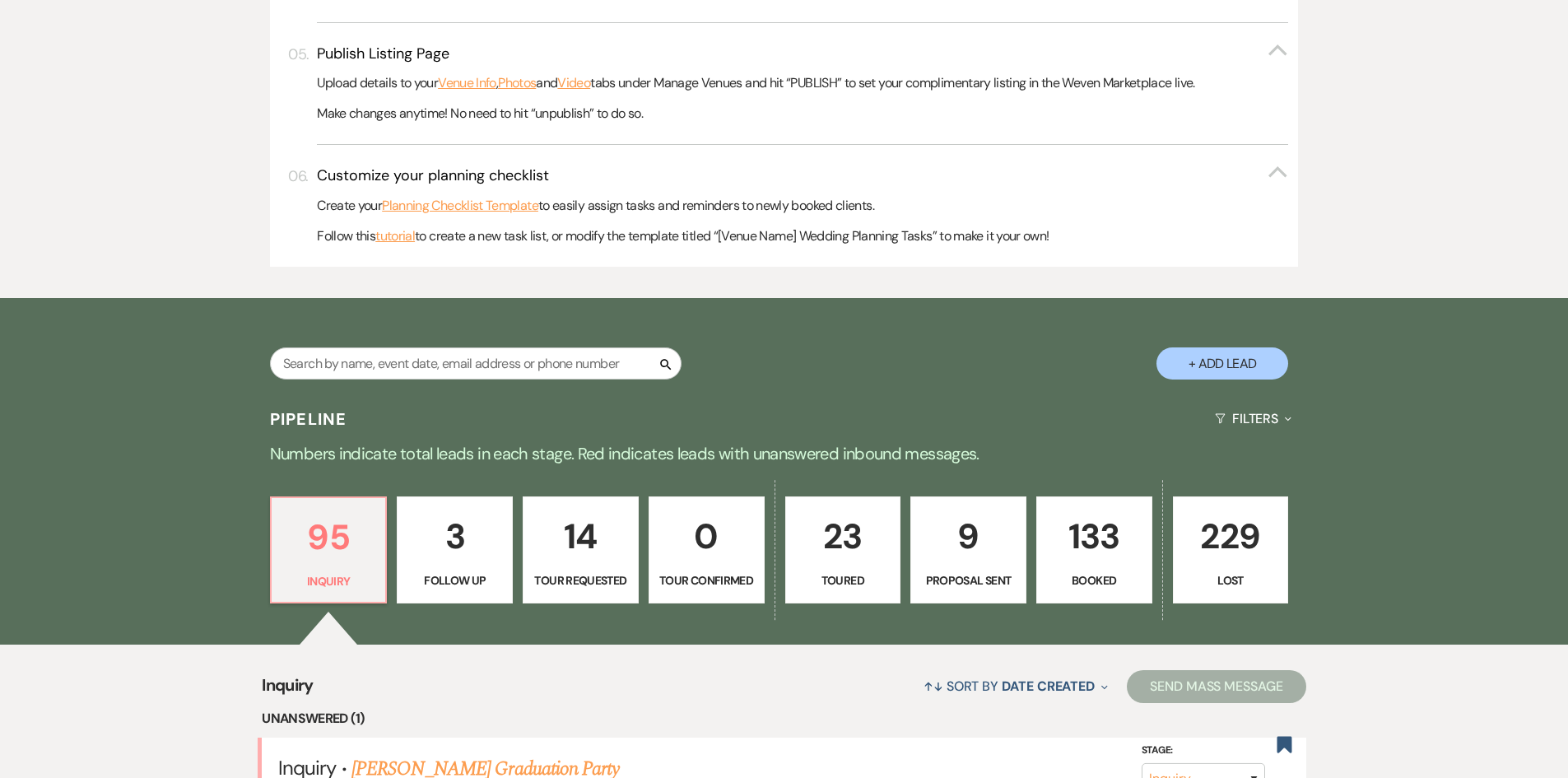
click at [967, 520] on p "9" at bounding box center [968, 536] width 95 height 55
select select "6"
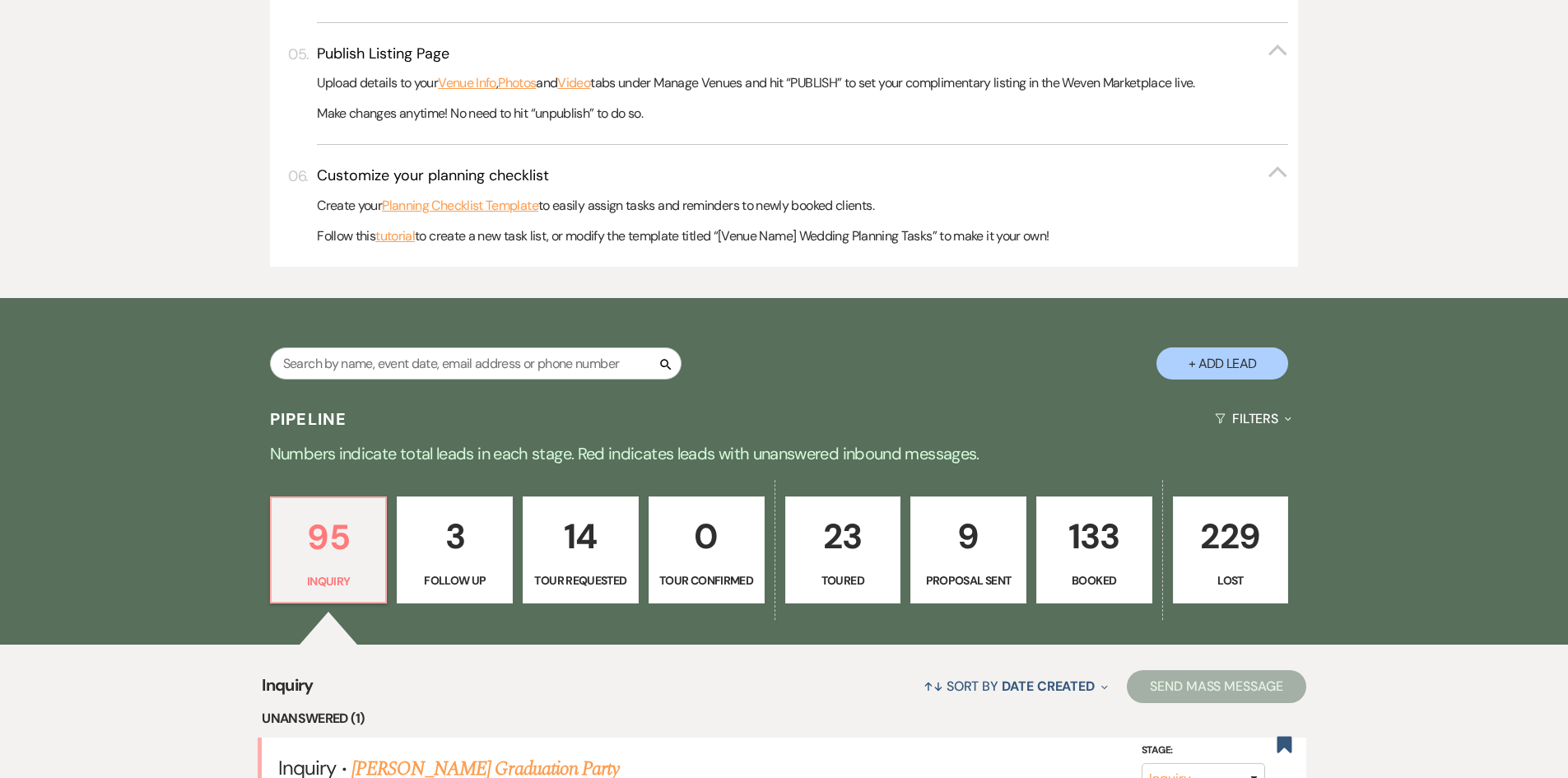
select select "6"
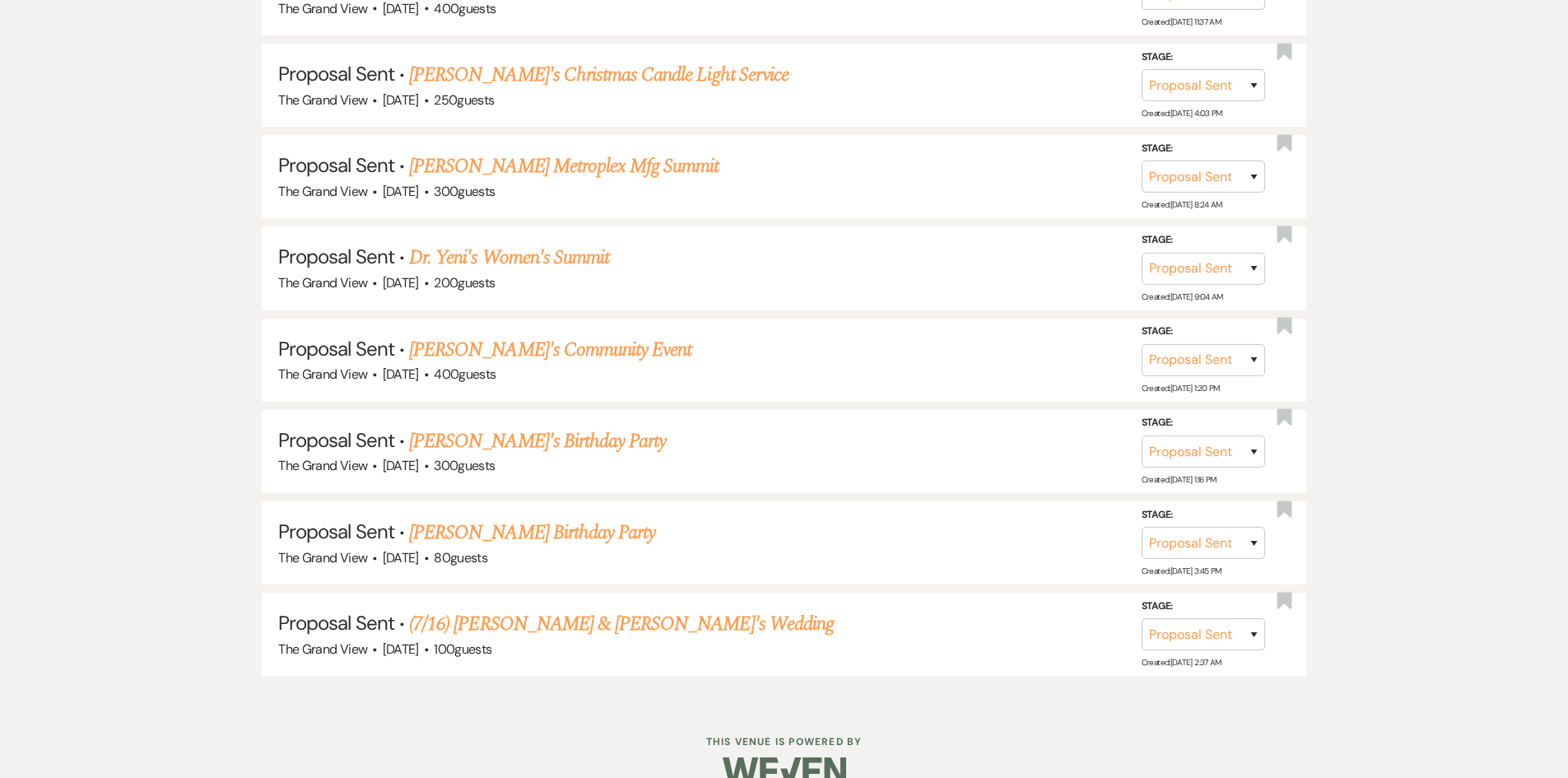
scroll to position [1729, 0]
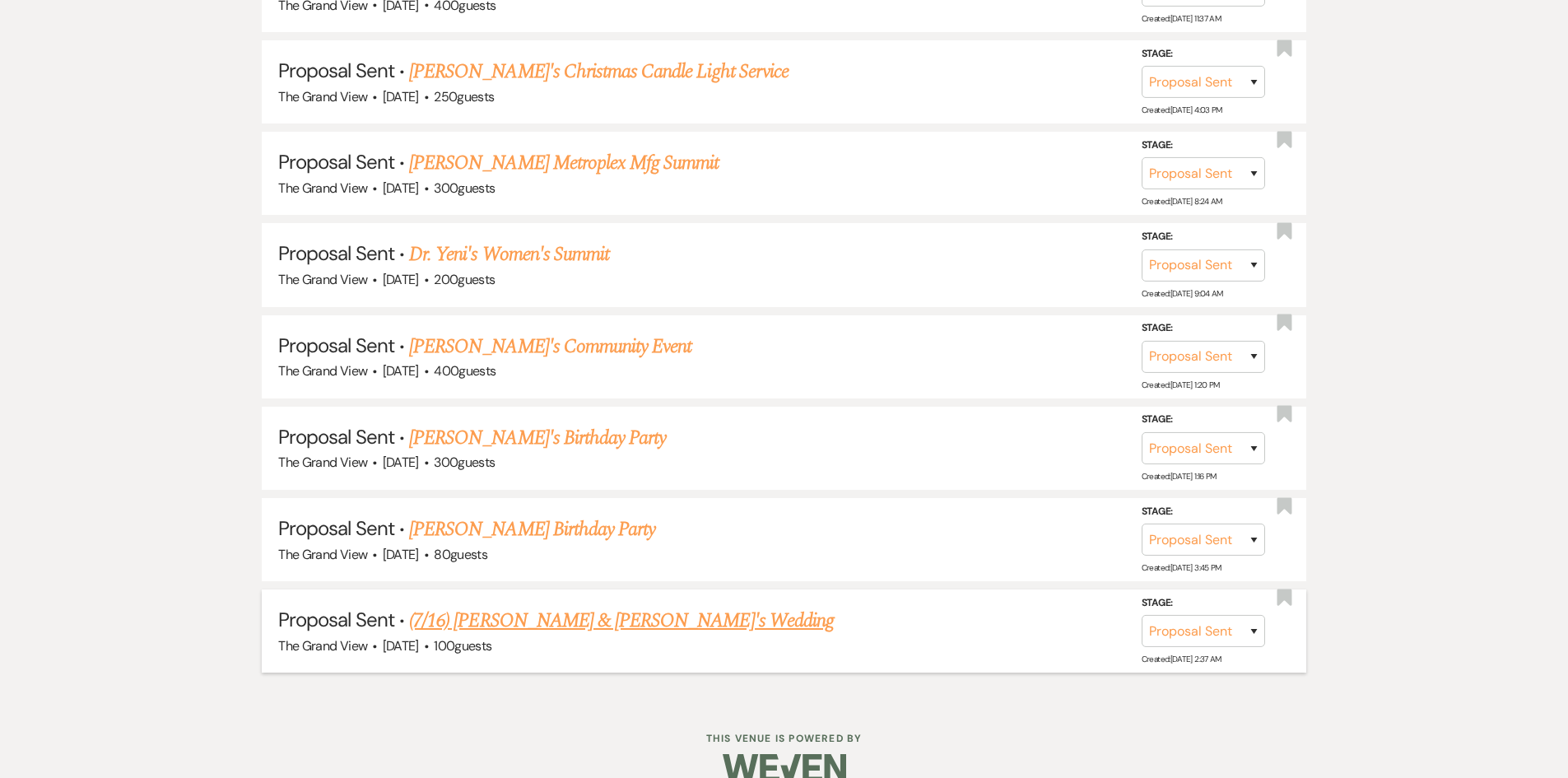
click at [725, 626] on link "(7/16) Mardarius Thompson & KinSasha's Wedding" at bounding box center [621, 620] width 425 height 29
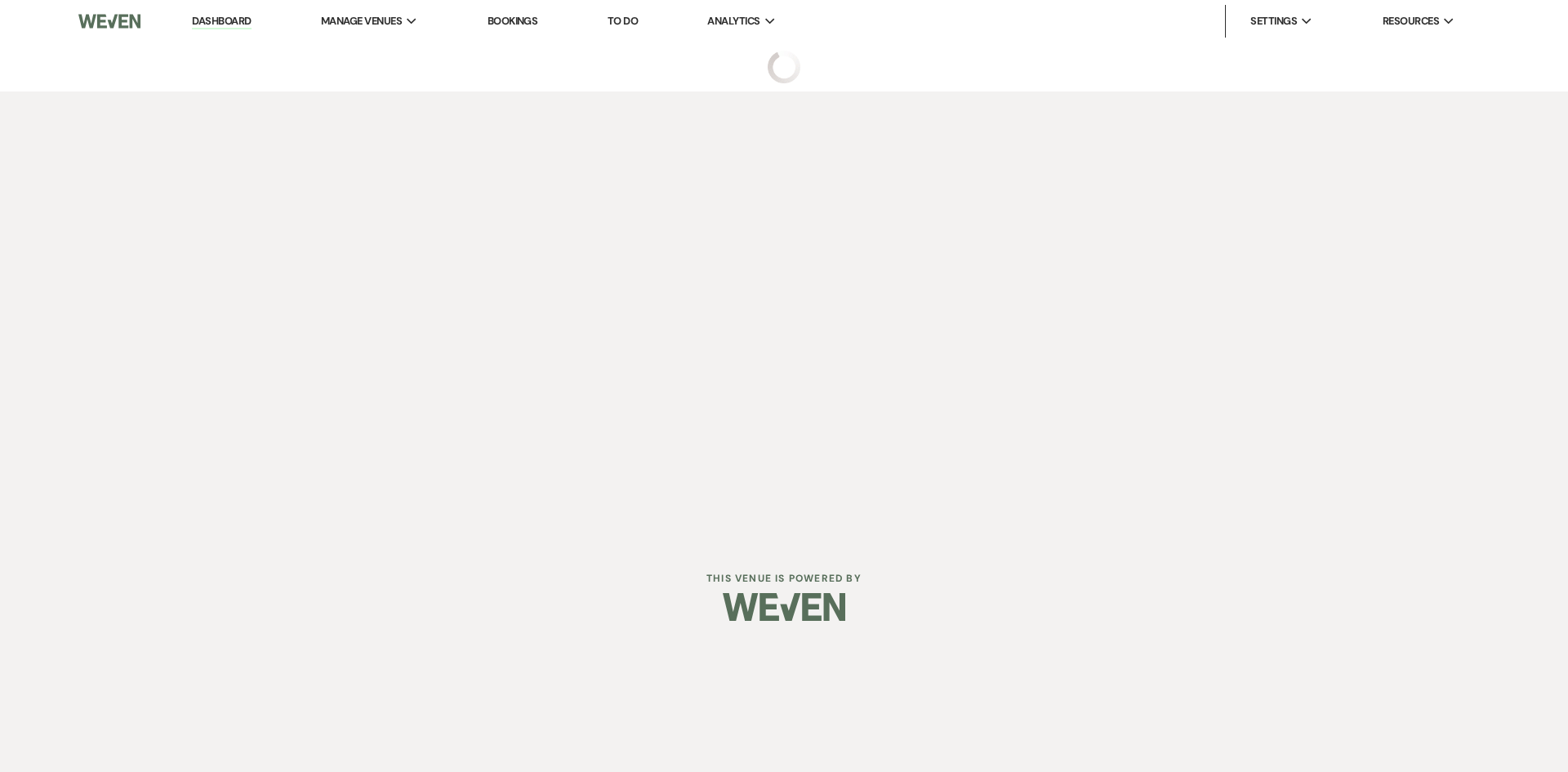
select select "6"
select select "5"
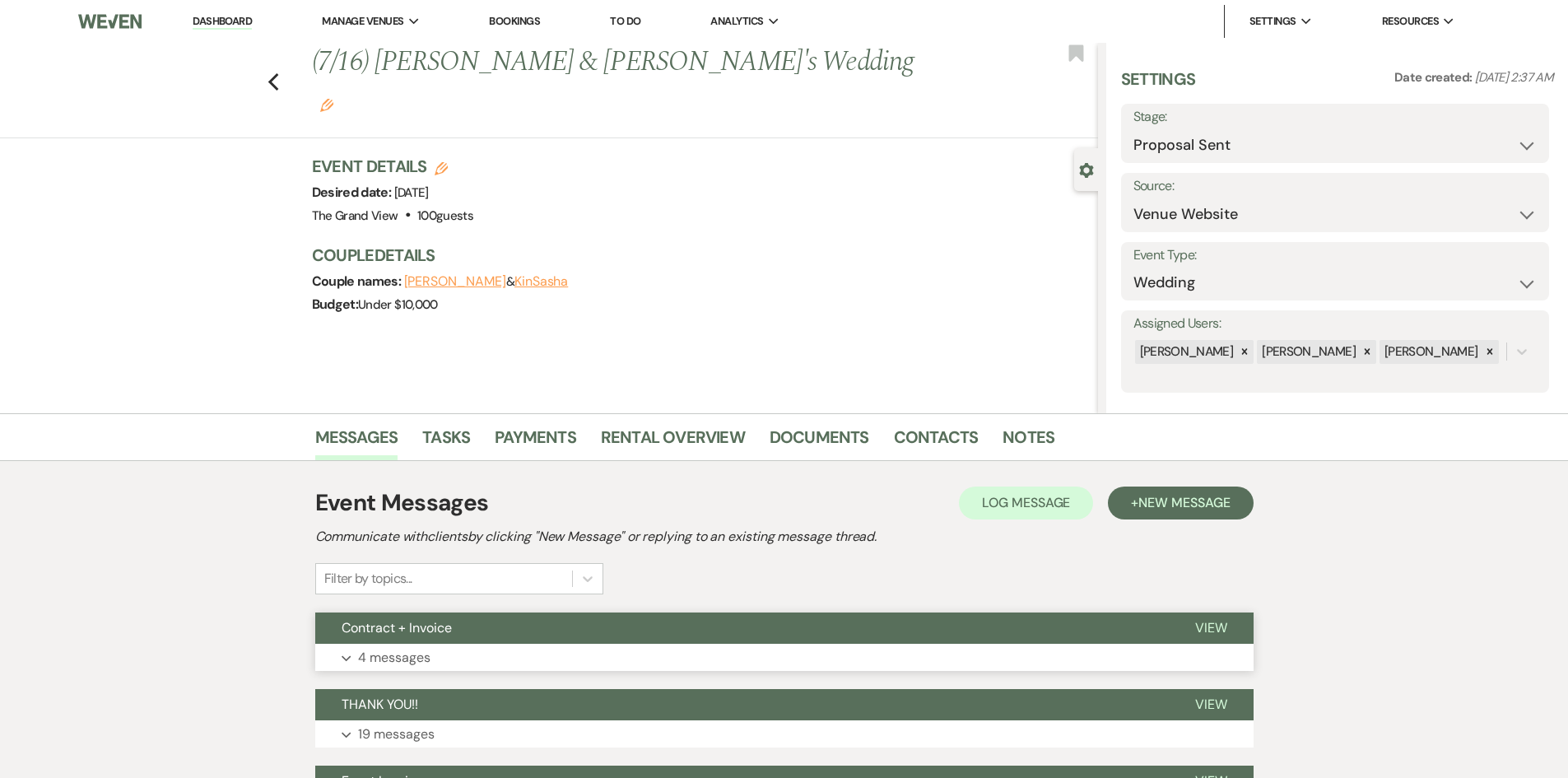
click at [727, 621] on button "Contract + Invoice" at bounding box center [742, 628] width 854 height 31
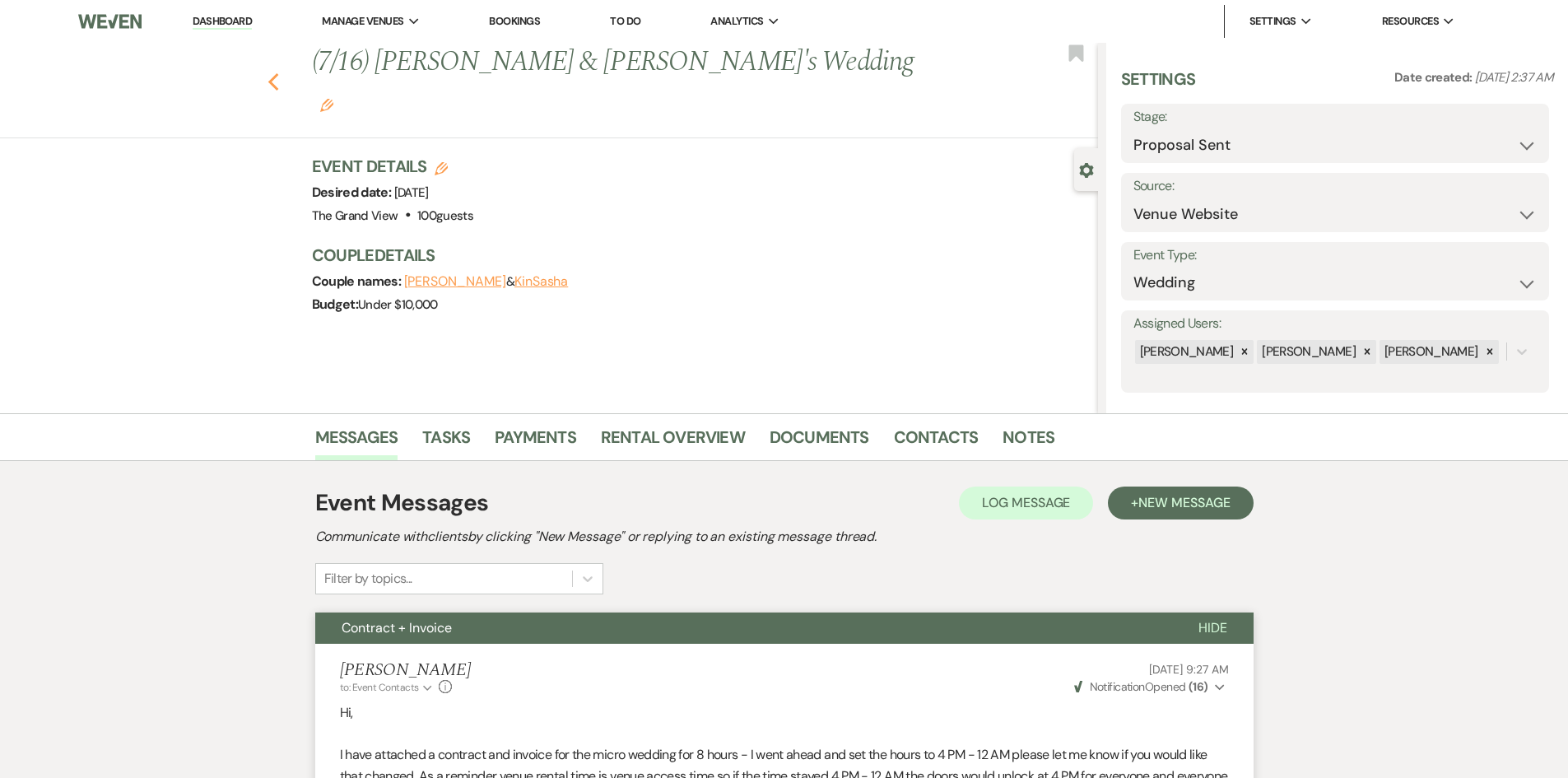
click at [276, 72] on icon "Previous" at bounding box center [274, 82] width 13 height 20
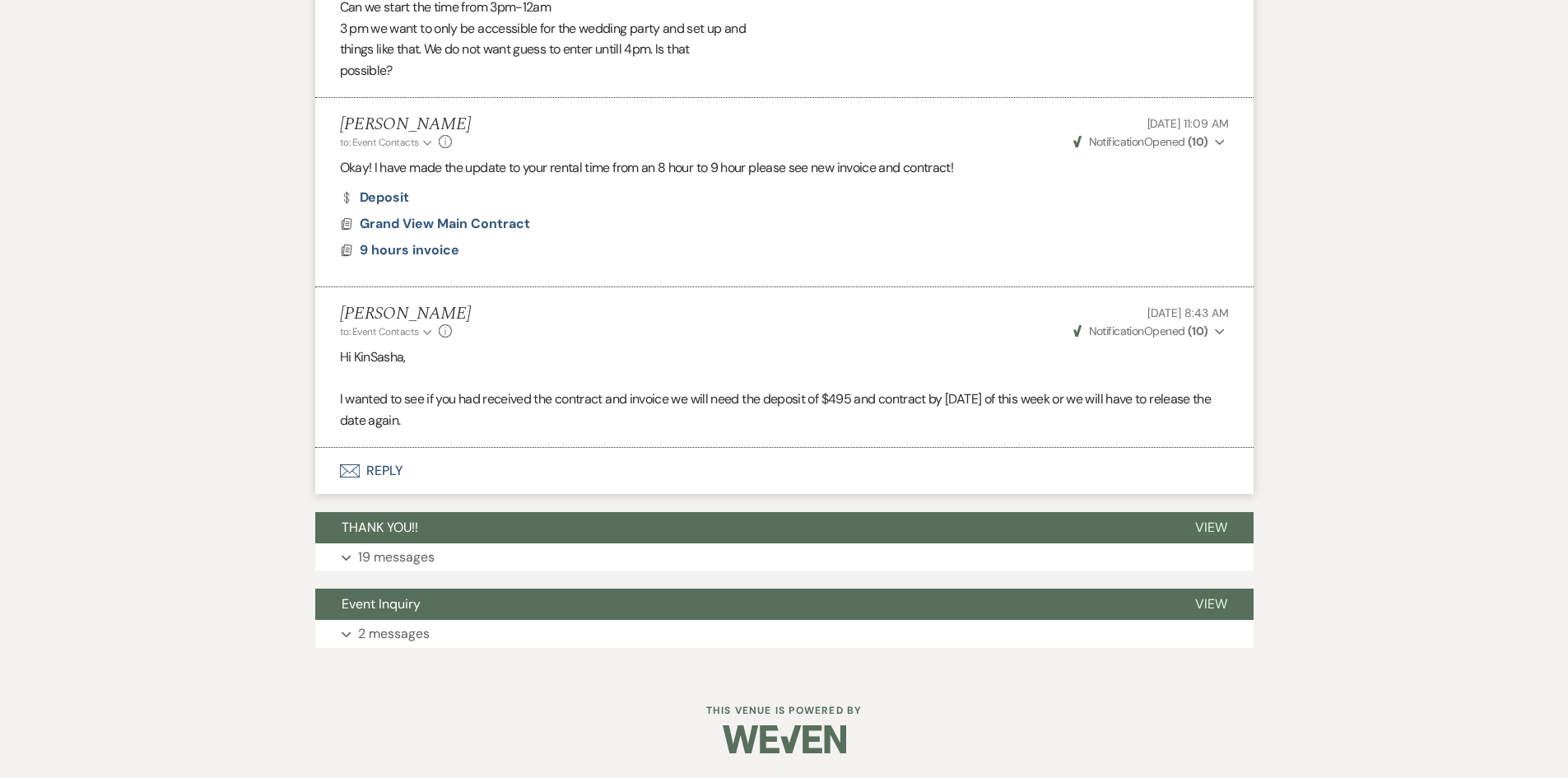
select select "6"
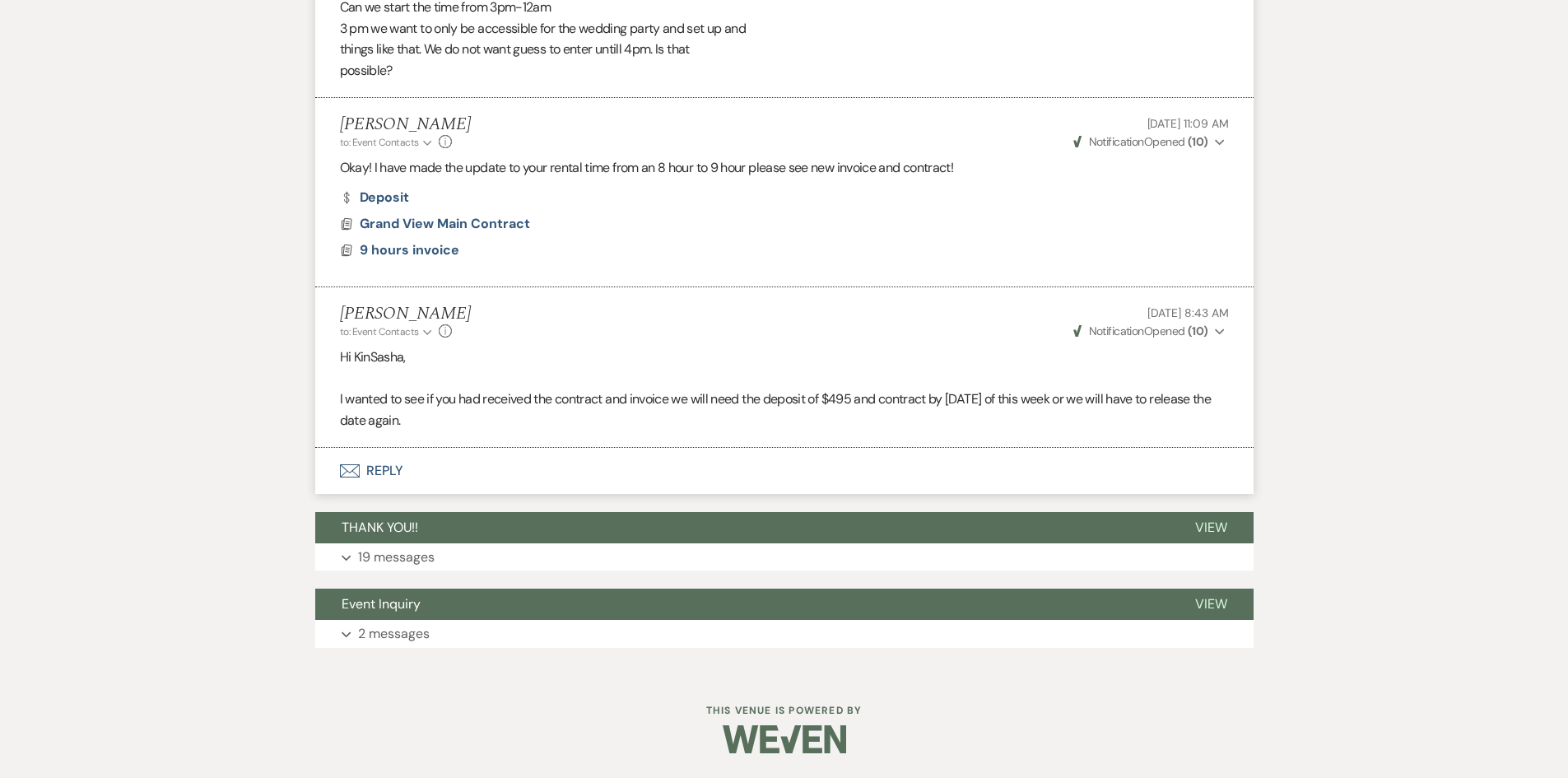
select select "6"
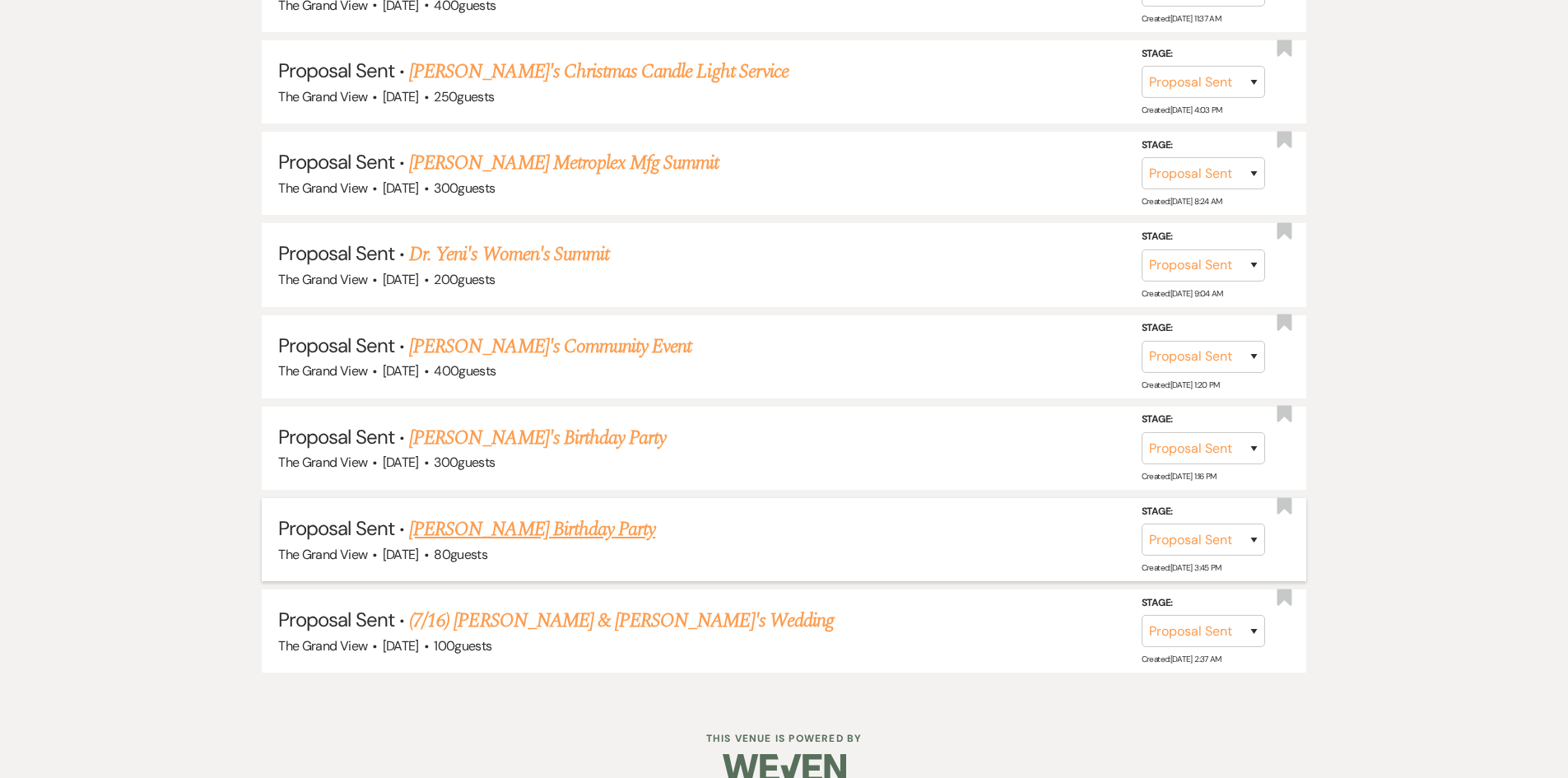
click at [553, 520] on link "Jennifer Watson's Birthday Party" at bounding box center [531, 529] width 246 height 29
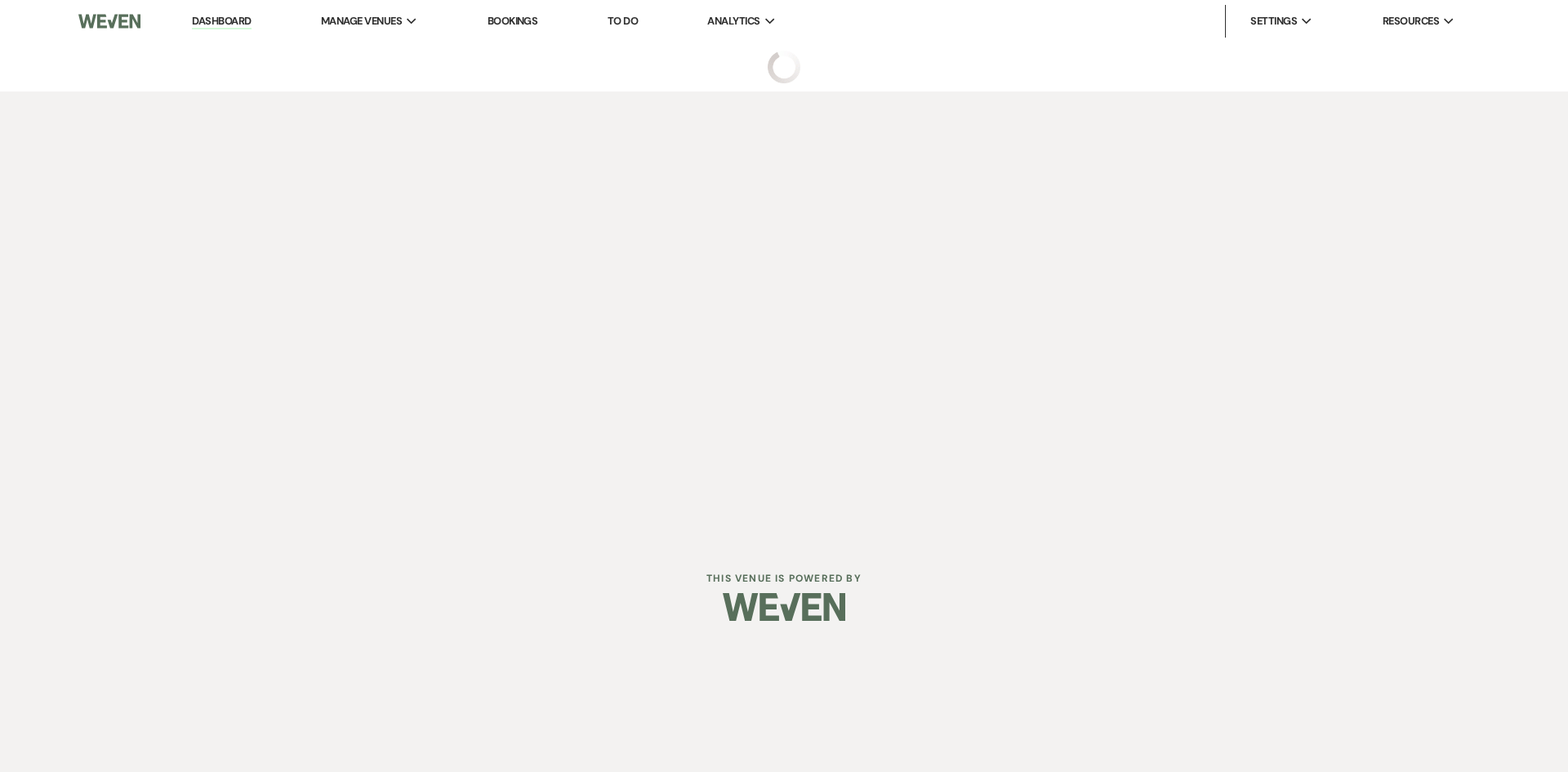
select select "6"
select select "12"
select select "4"
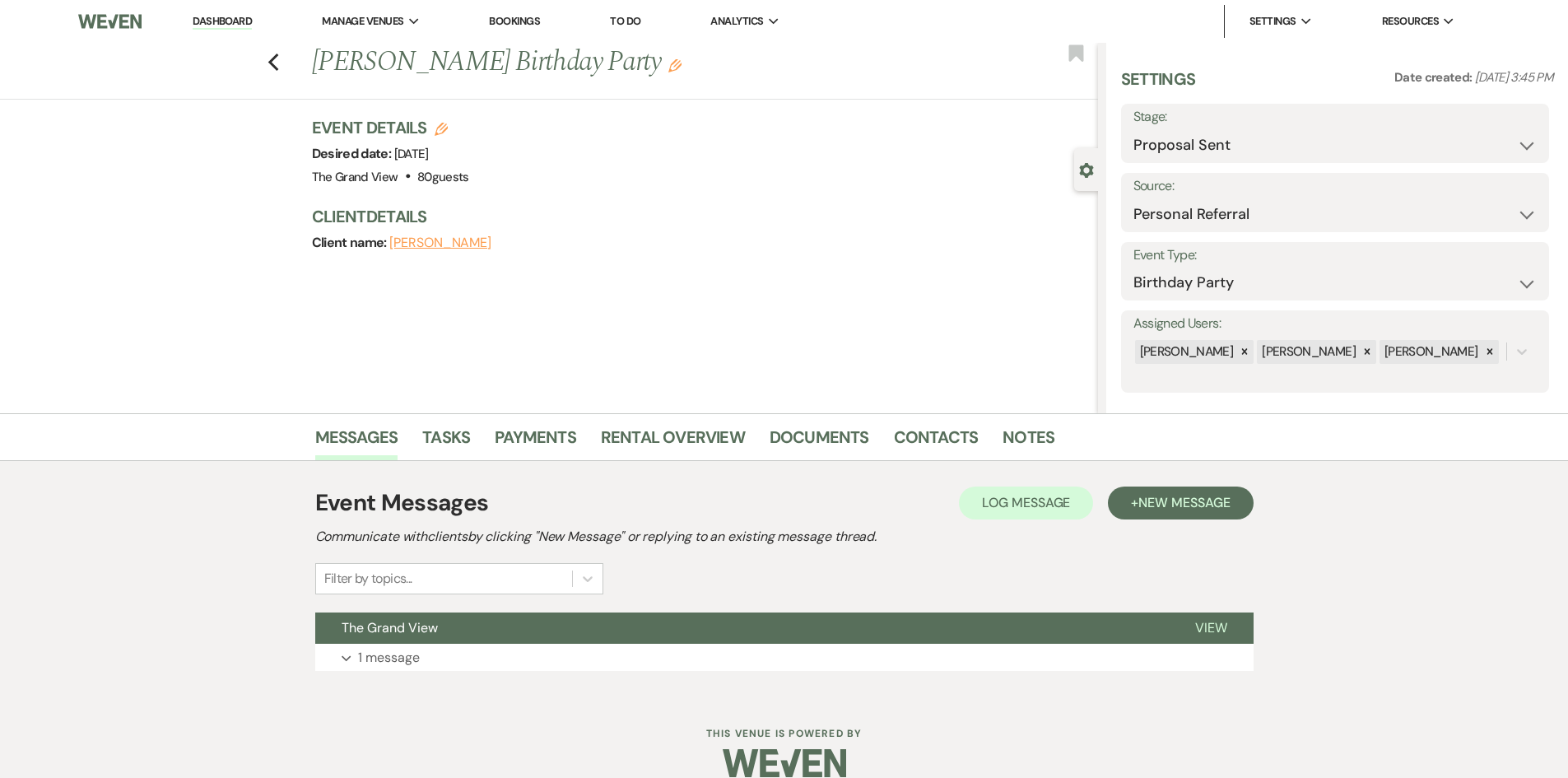
drag, startPoint x: 302, startPoint y: 70, endPoint x: 650, endPoint y: 45, distance: 348.9
click at [650, 45] on div "Previous Jennifer Watson's Birthday Party Edit Bookmark" at bounding box center [545, 71] width 1106 height 57
copy h1 "Jennifer Watson's Birthday Party"
click at [911, 440] on link "Contacts" at bounding box center [936, 441] width 85 height 36
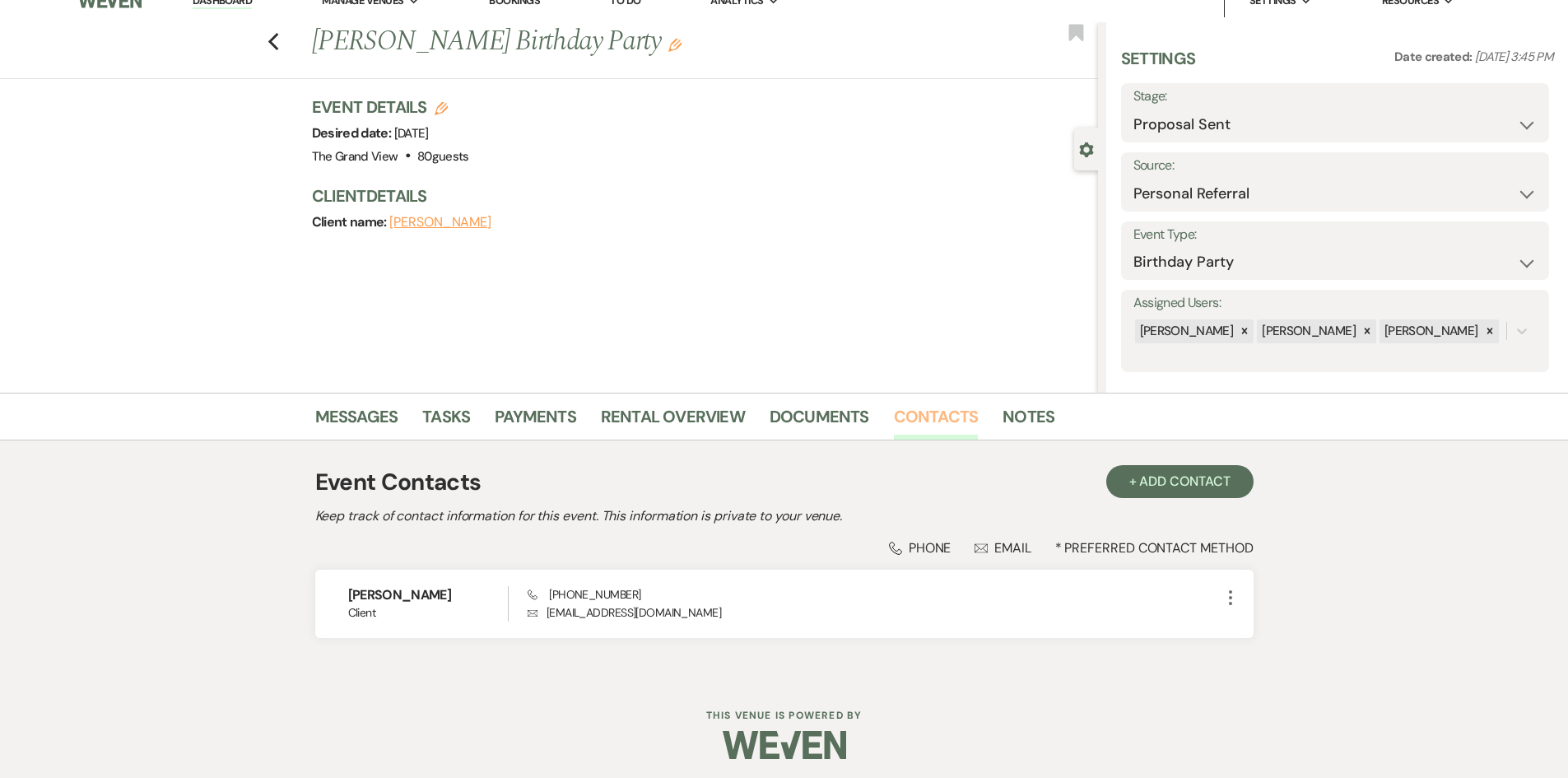
scroll to position [26, 0]
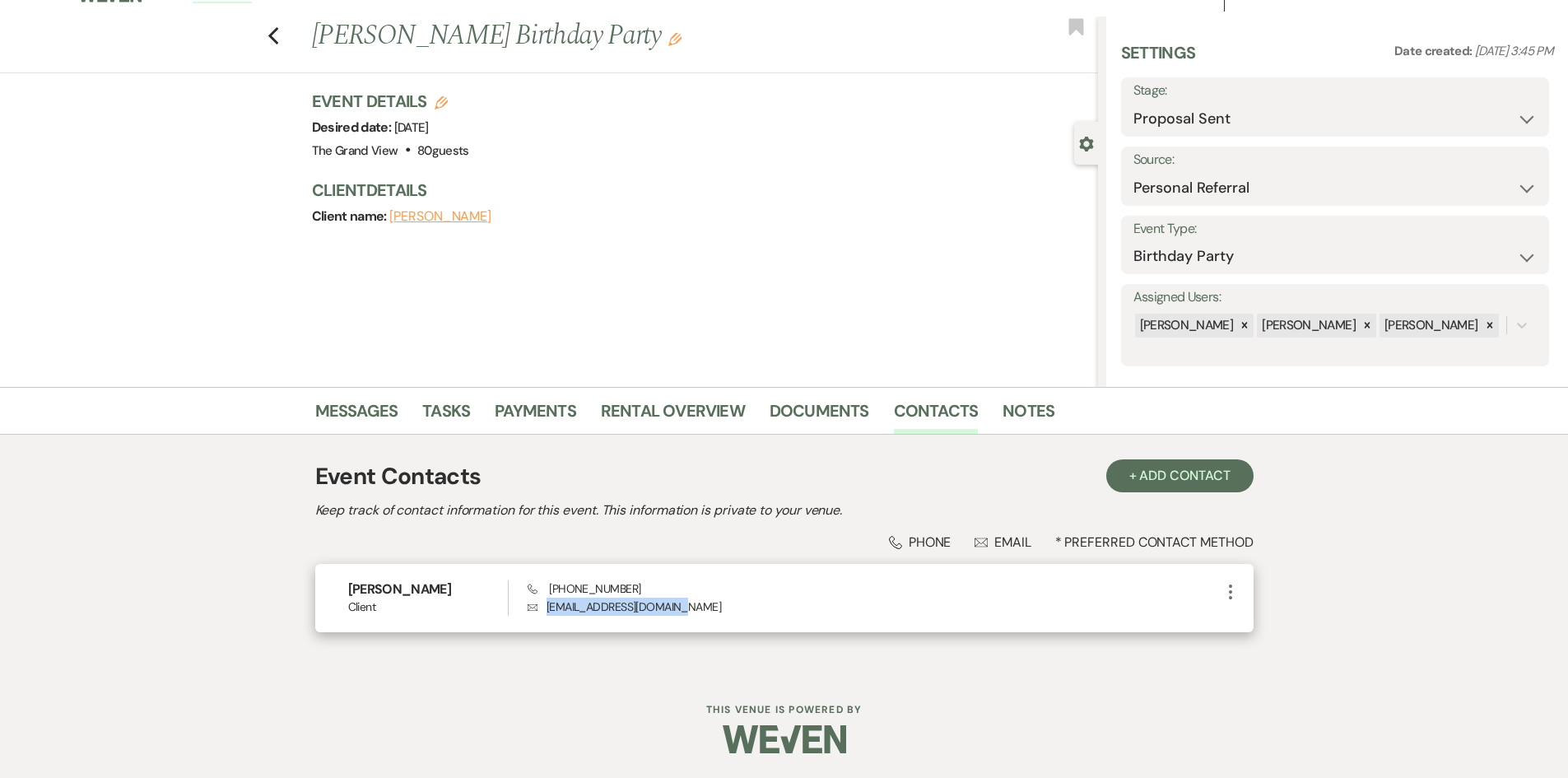
drag, startPoint x: 690, startPoint y: 604, endPoint x: 532, endPoint y: 607, distance: 158.0
click at [532, 607] on p "Envelope mrs.watson679@gmail.com" at bounding box center [874, 607] width 693 height 18
copy p "mrs.watson679@gmail.com"
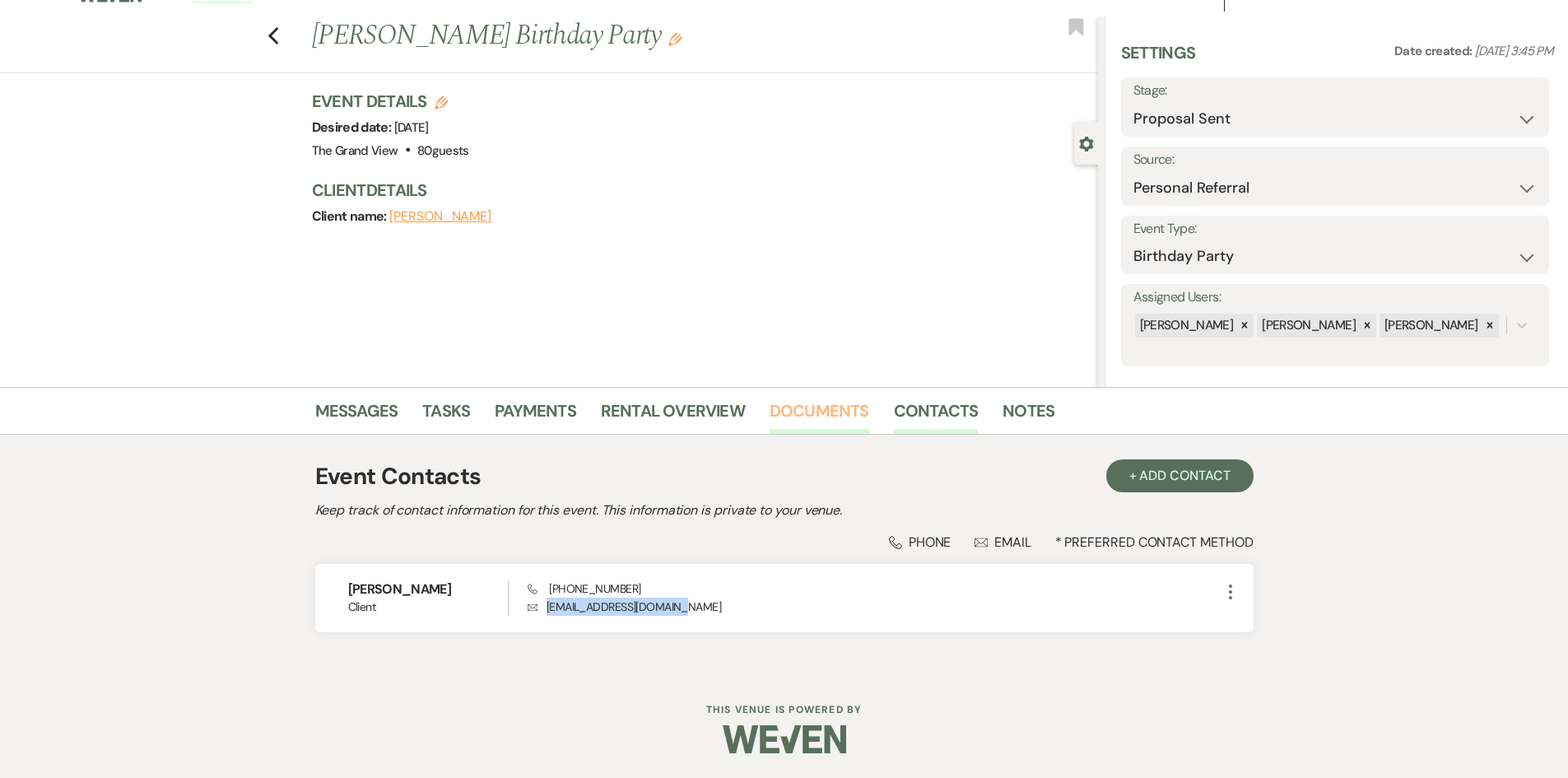
click at [830, 416] on link "Documents" at bounding box center [819, 415] width 100 height 36
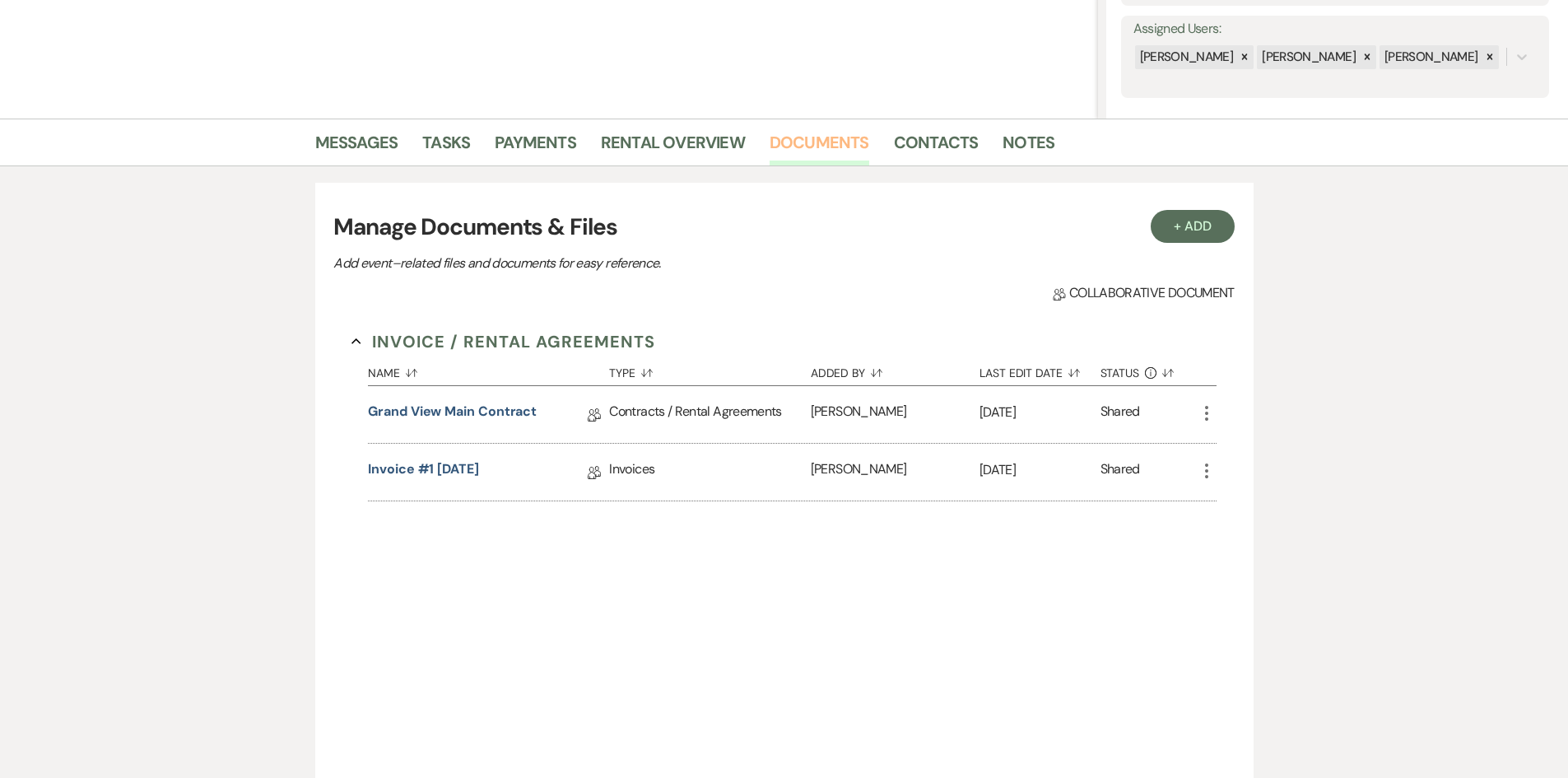
scroll to position [356, 0]
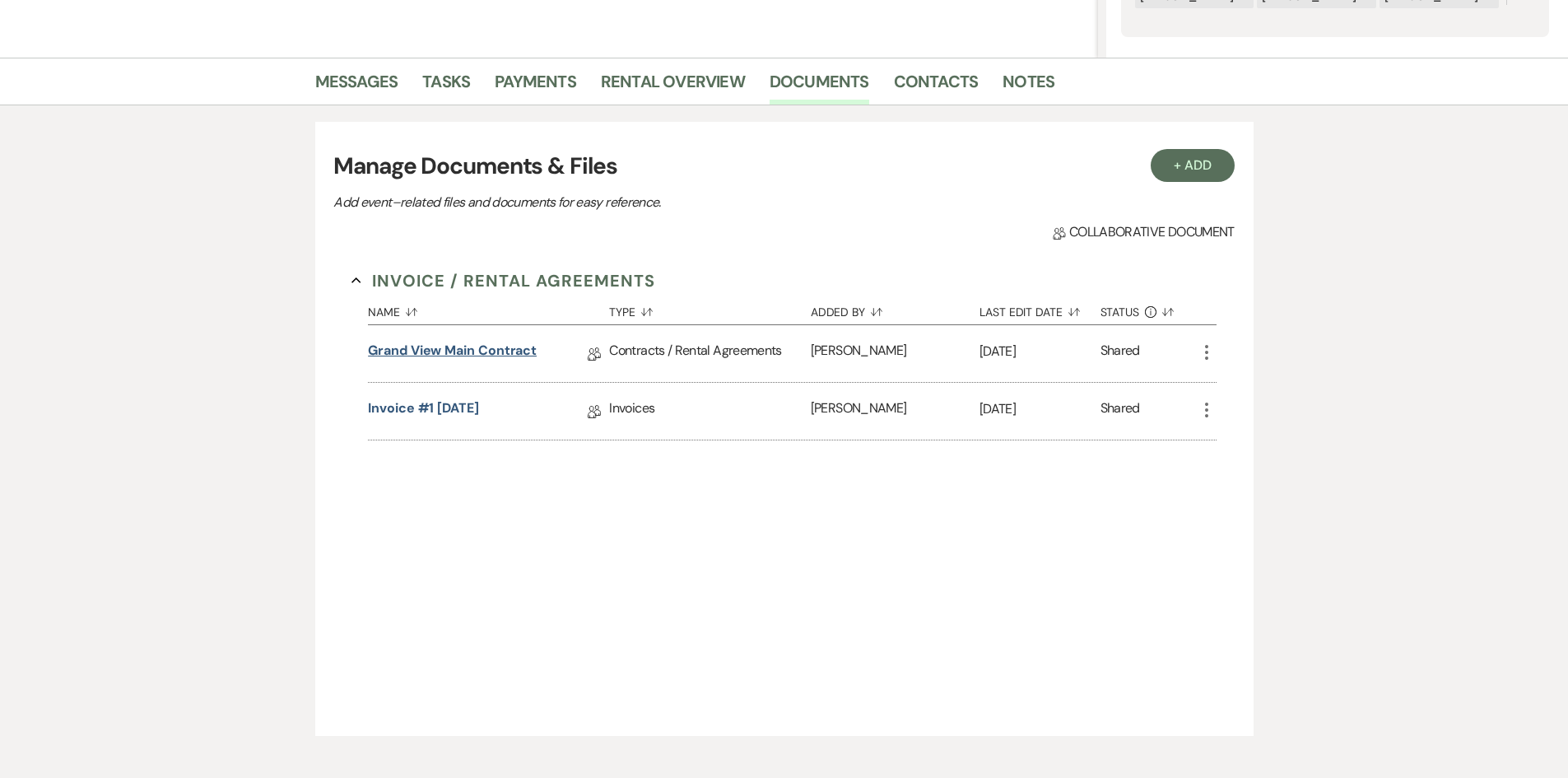
click at [461, 347] on link "Grand View Main Contract" at bounding box center [452, 353] width 169 height 25
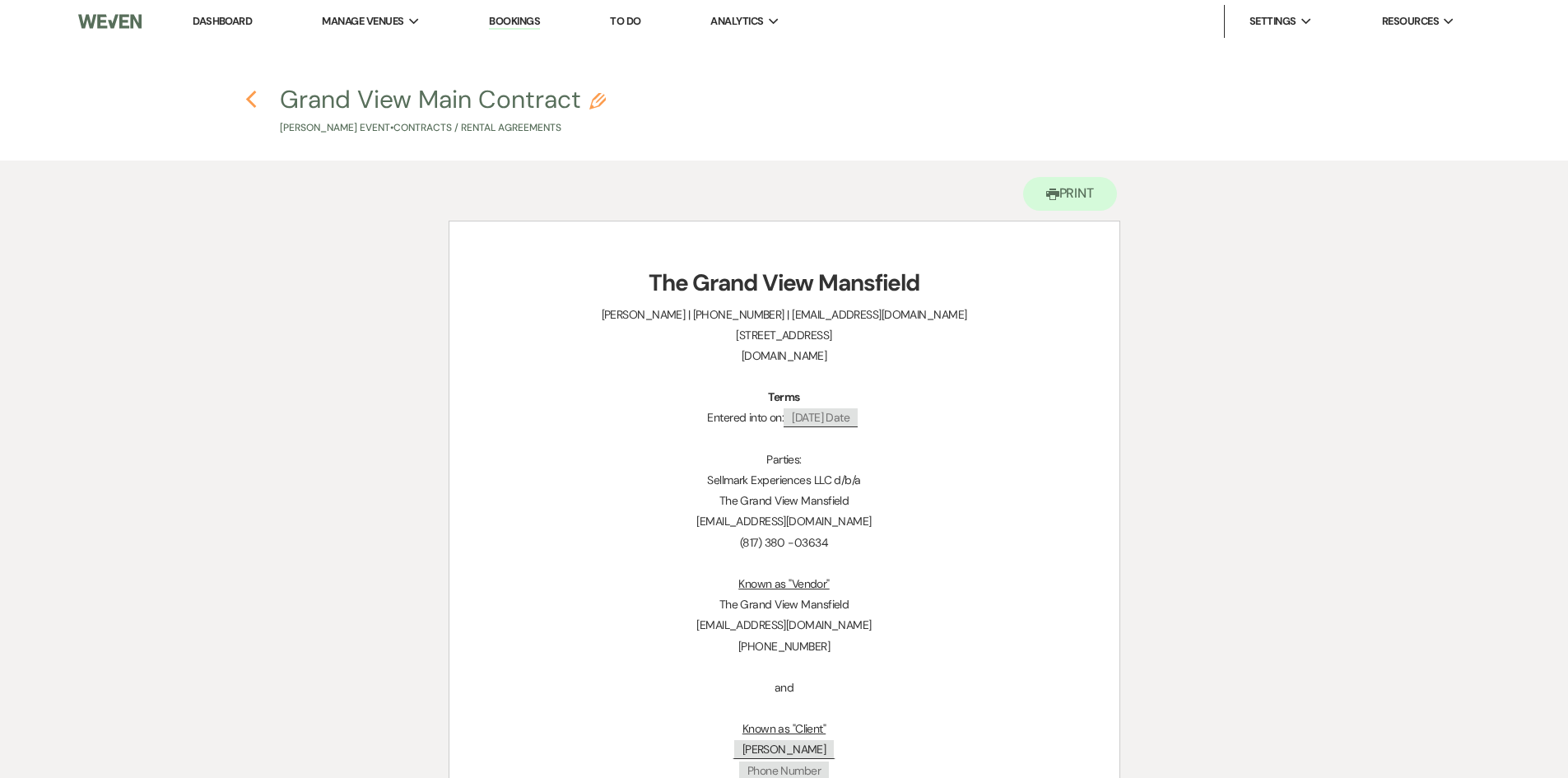
click at [248, 104] on icon "Previous" at bounding box center [251, 100] width 13 height 20
select select "6"
select select "12"
select select "4"
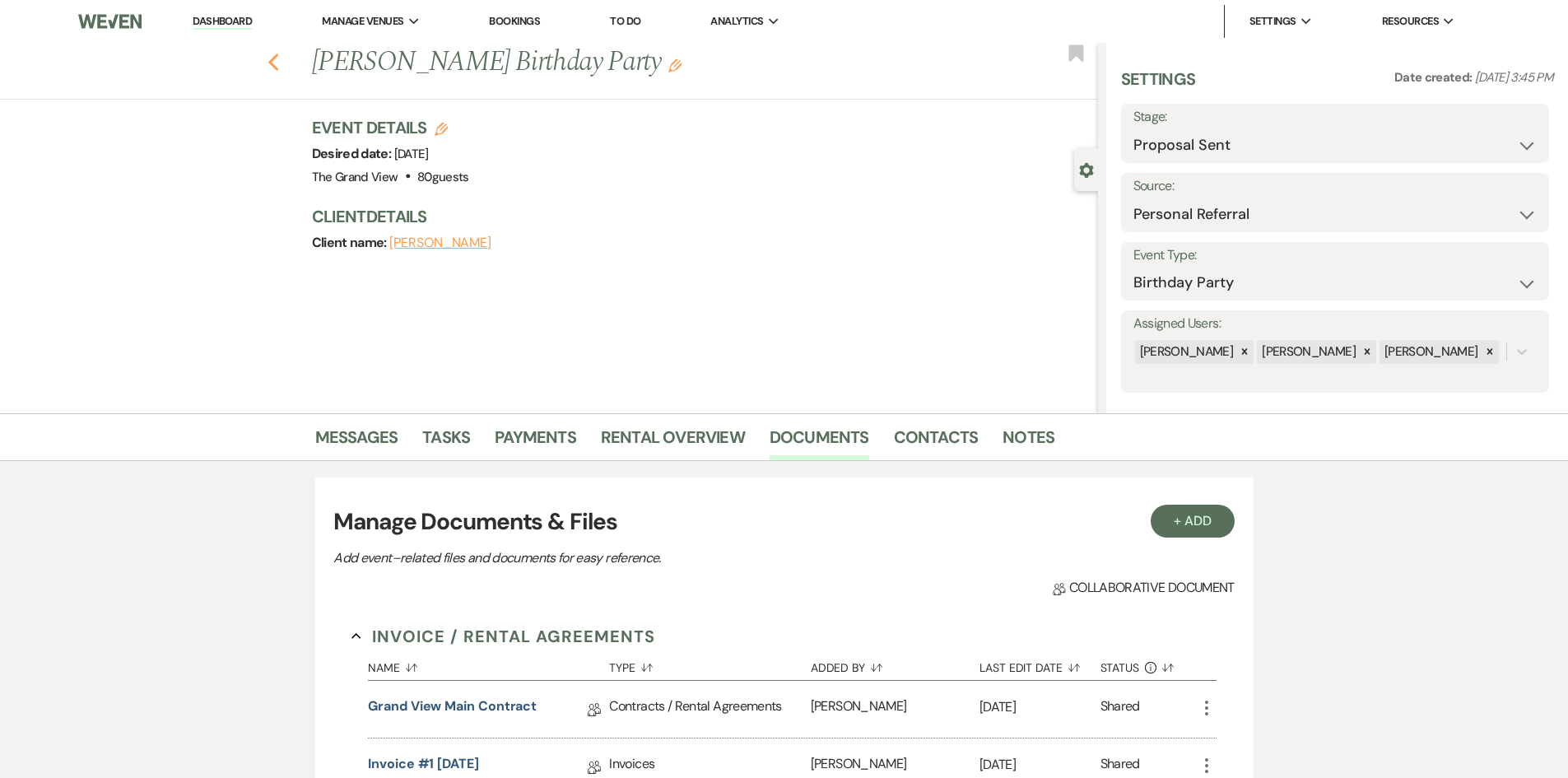
click at [277, 62] on use "button" at bounding box center [273, 63] width 11 height 18
select select "6"
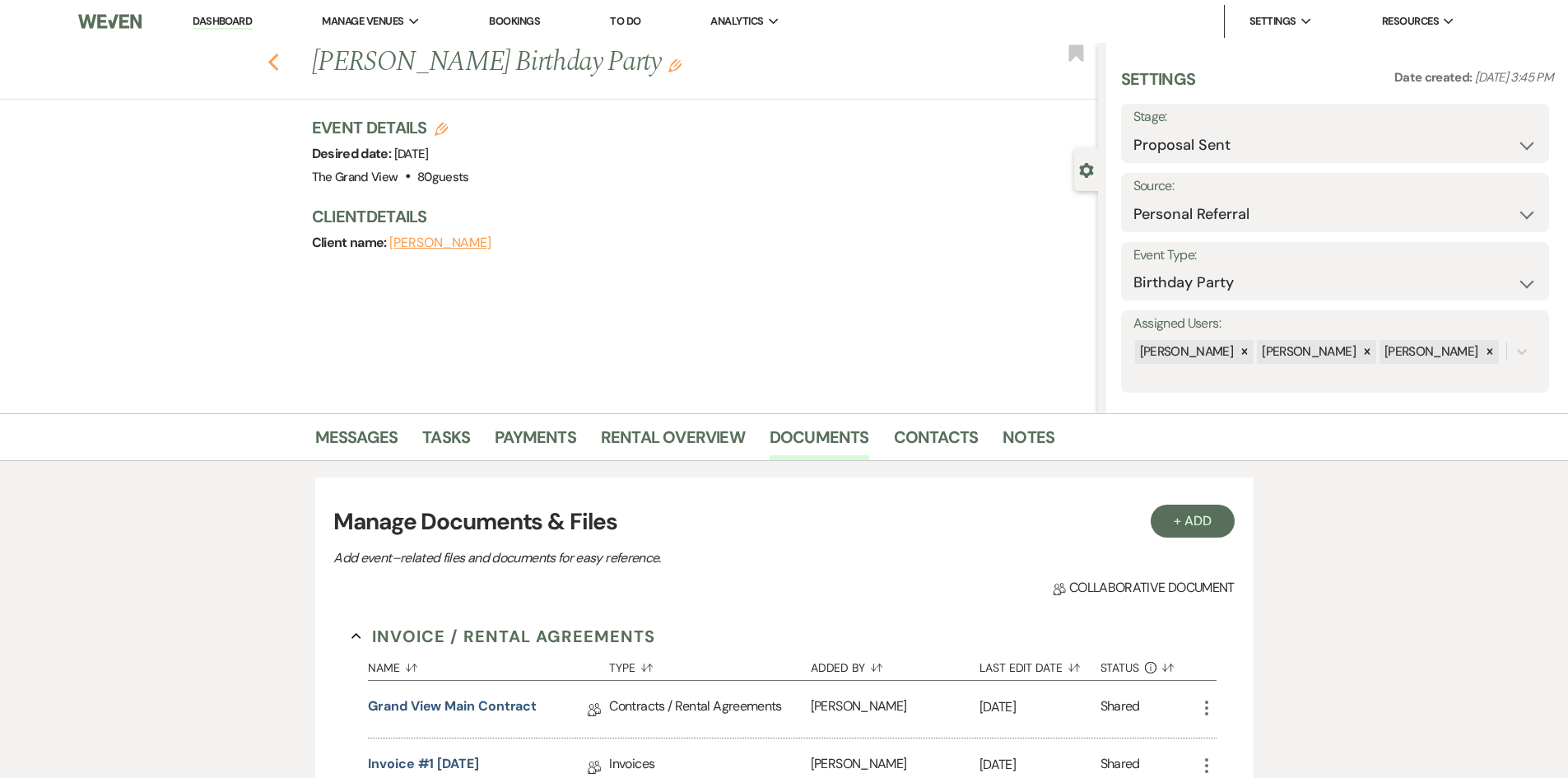
select select "6"
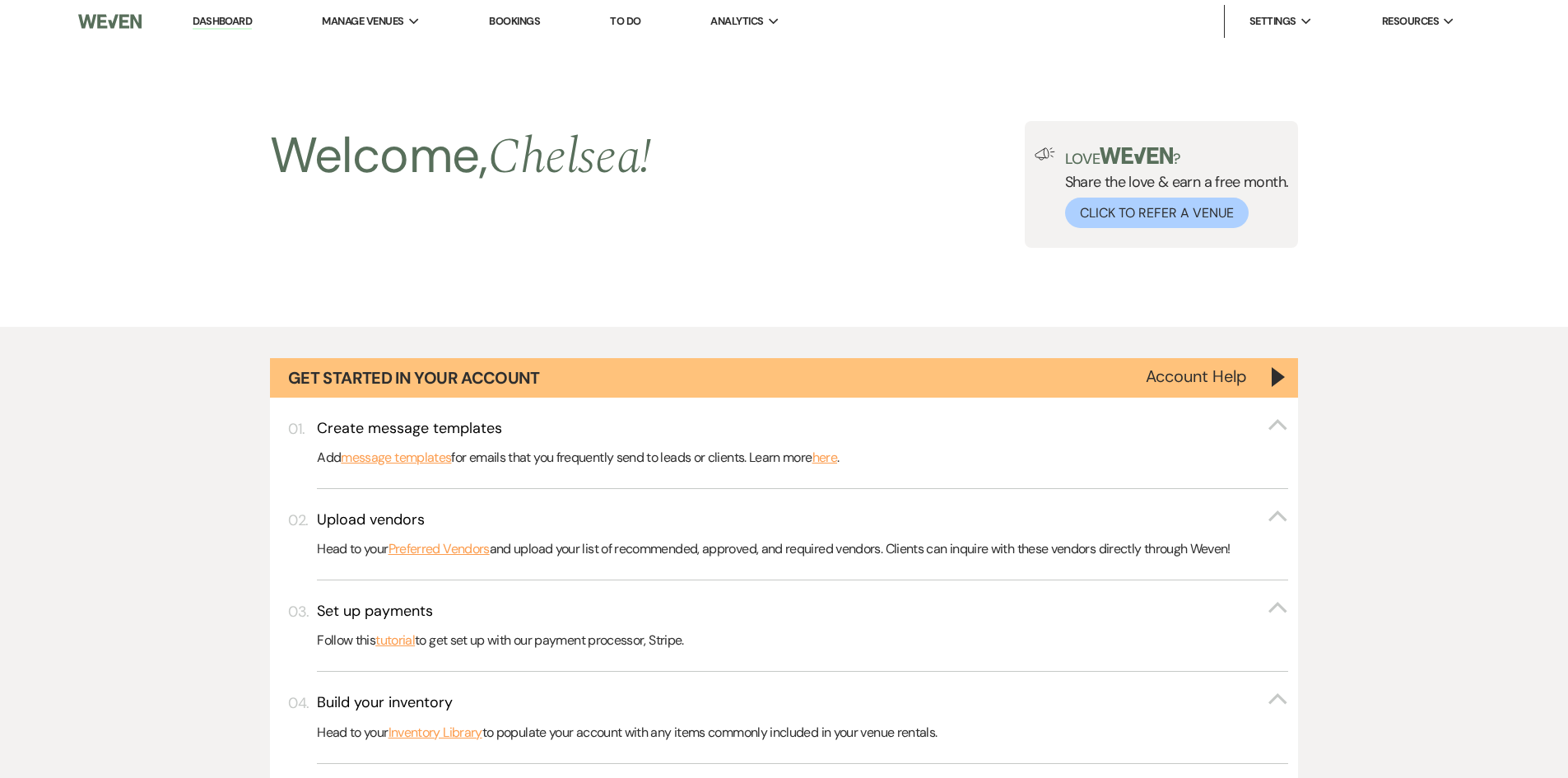
scroll to position [1729, 0]
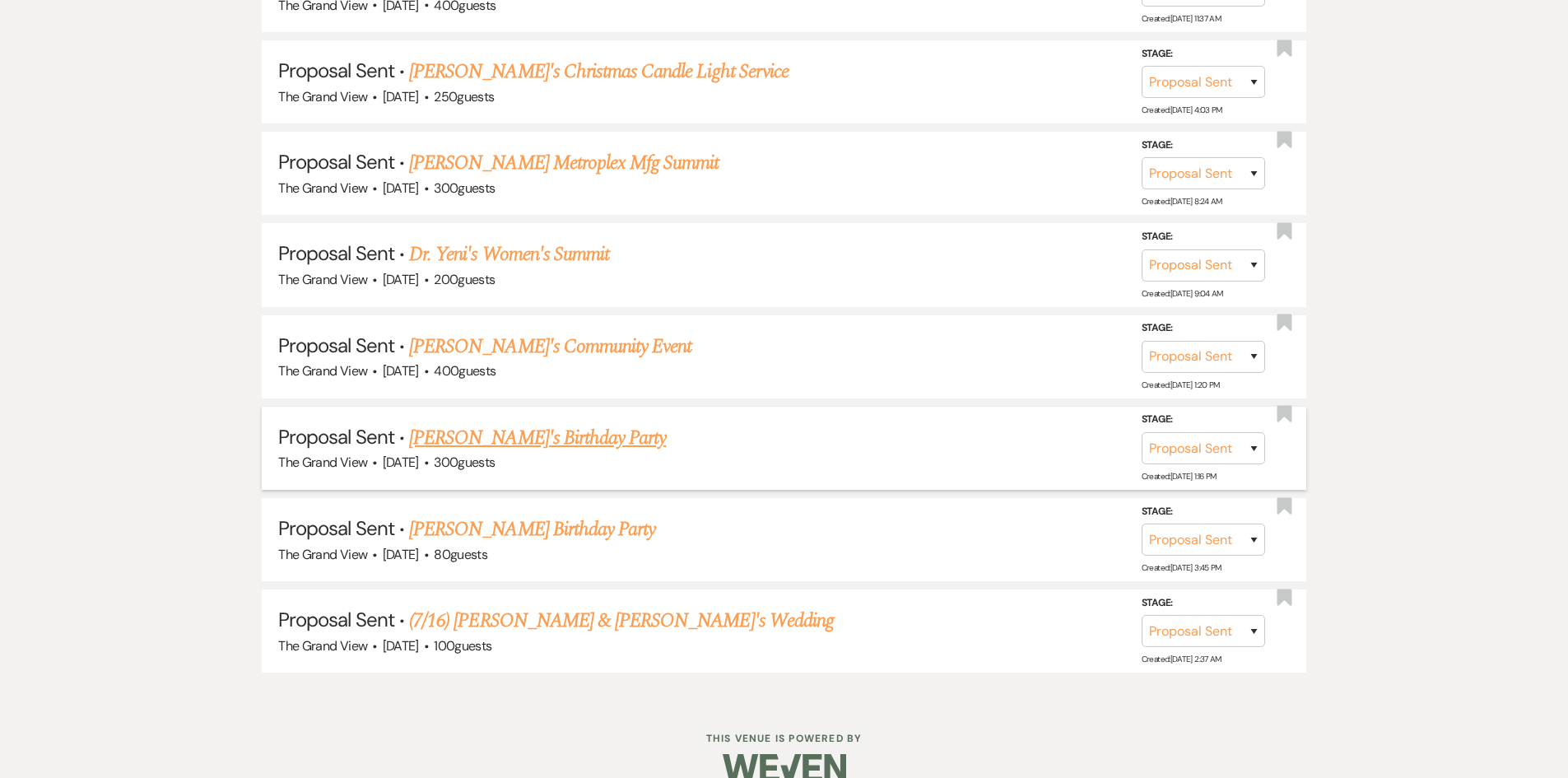
click at [466, 443] on link "Edgar's Birthday Party" at bounding box center [537, 437] width 257 height 29
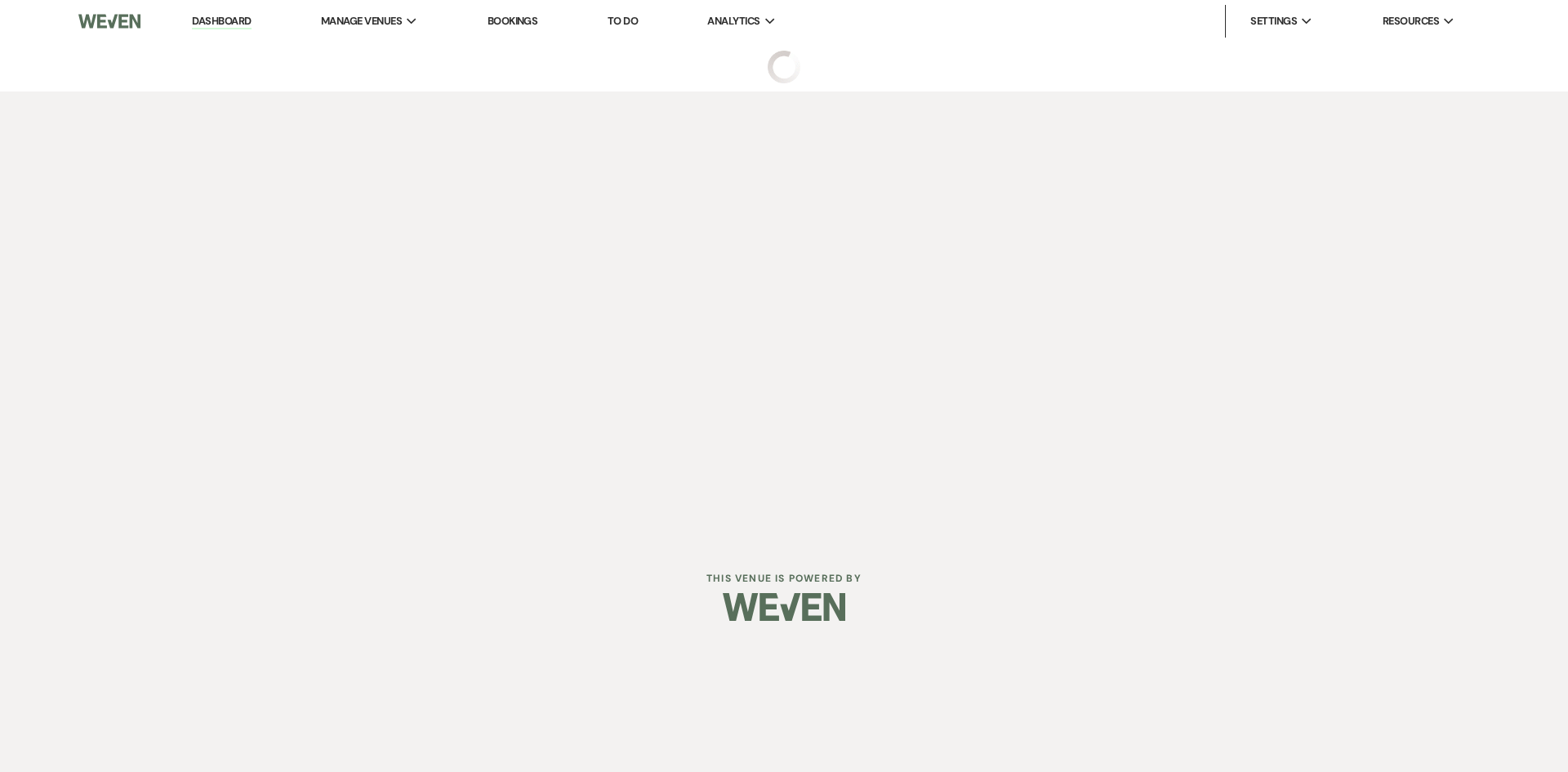
select select "6"
select select "20"
select select "4"
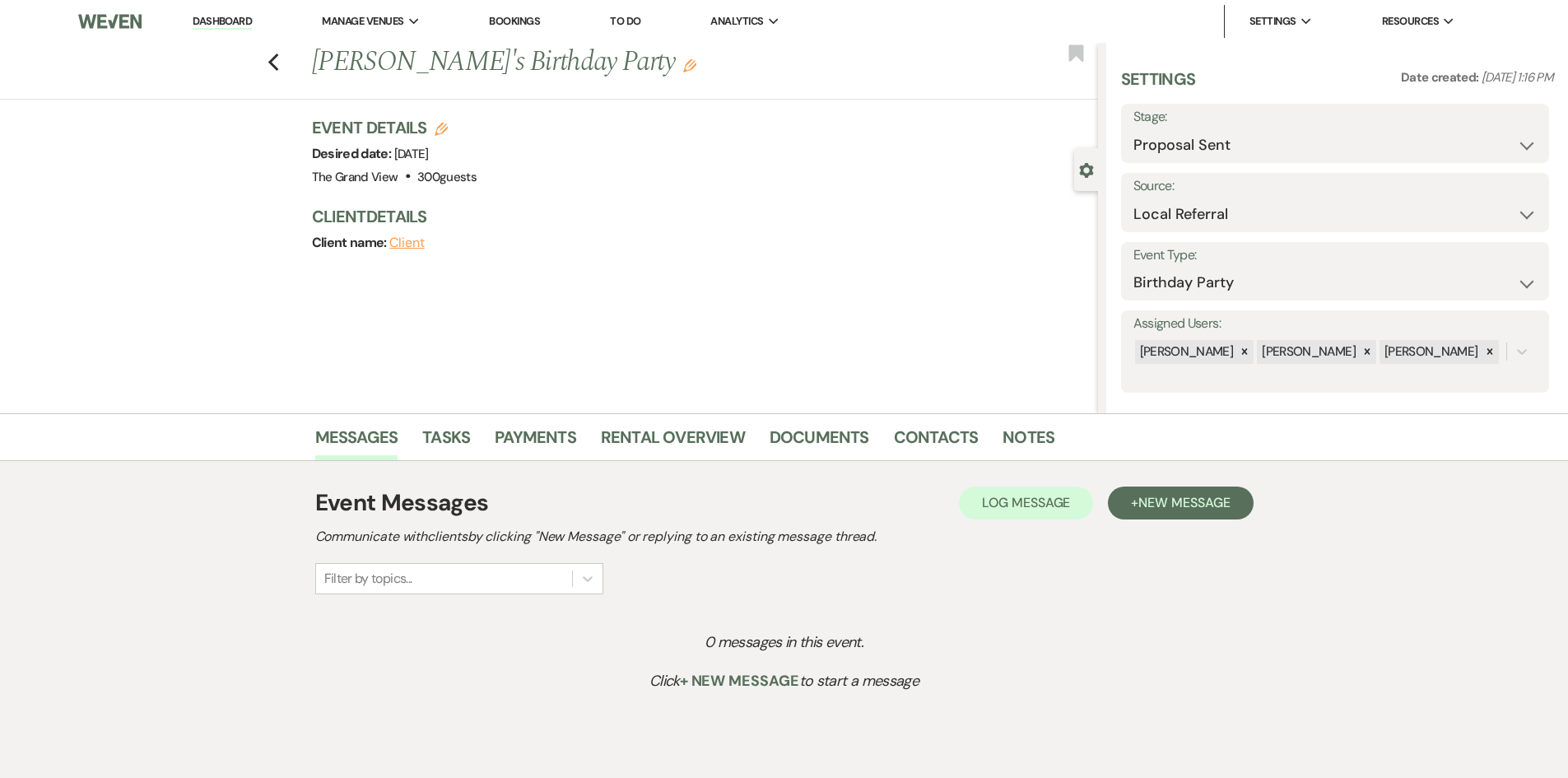
click at [864, 444] on li "Documents" at bounding box center [832, 440] width 124 height 39
click at [833, 442] on link "Documents" at bounding box center [819, 441] width 100 height 36
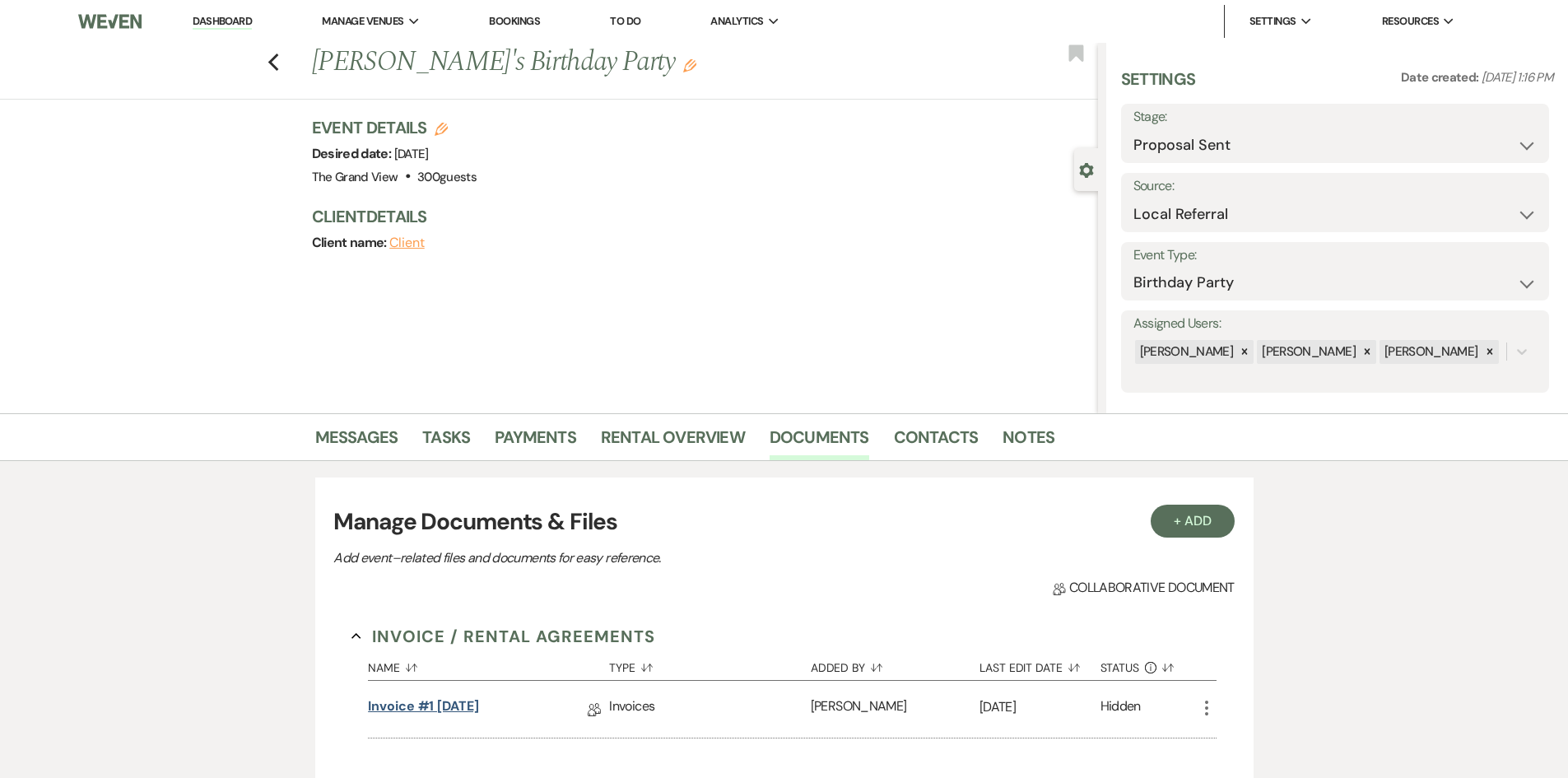
click at [441, 697] on link "Invoice #1 8-28-2025" at bounding box center [423, 709] width 111 height 25
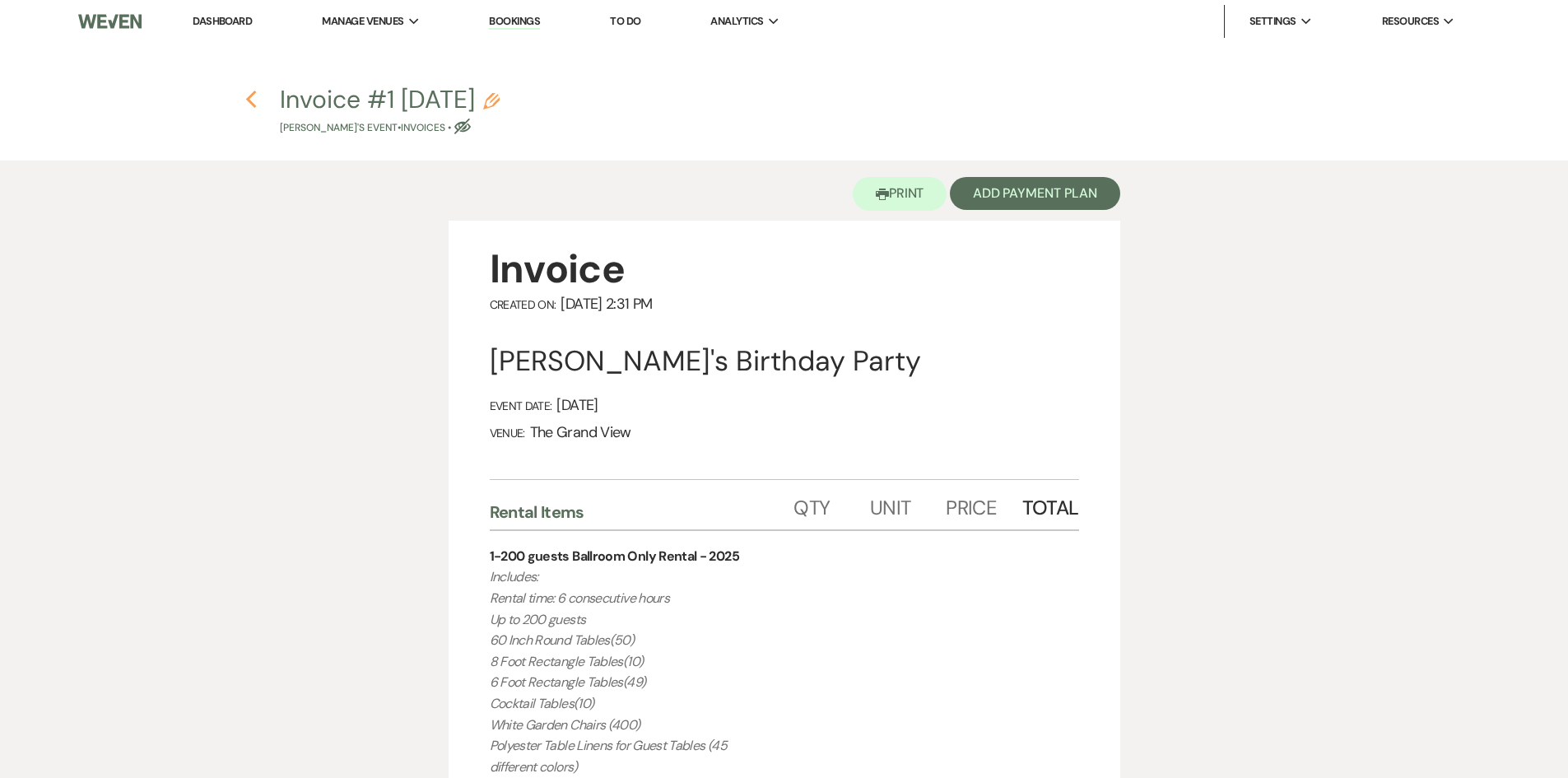
click at [252, 104] on use "button" at bounding box center [251, 100] width 11 height 18
select select "6"
select select "20"
select select "4"
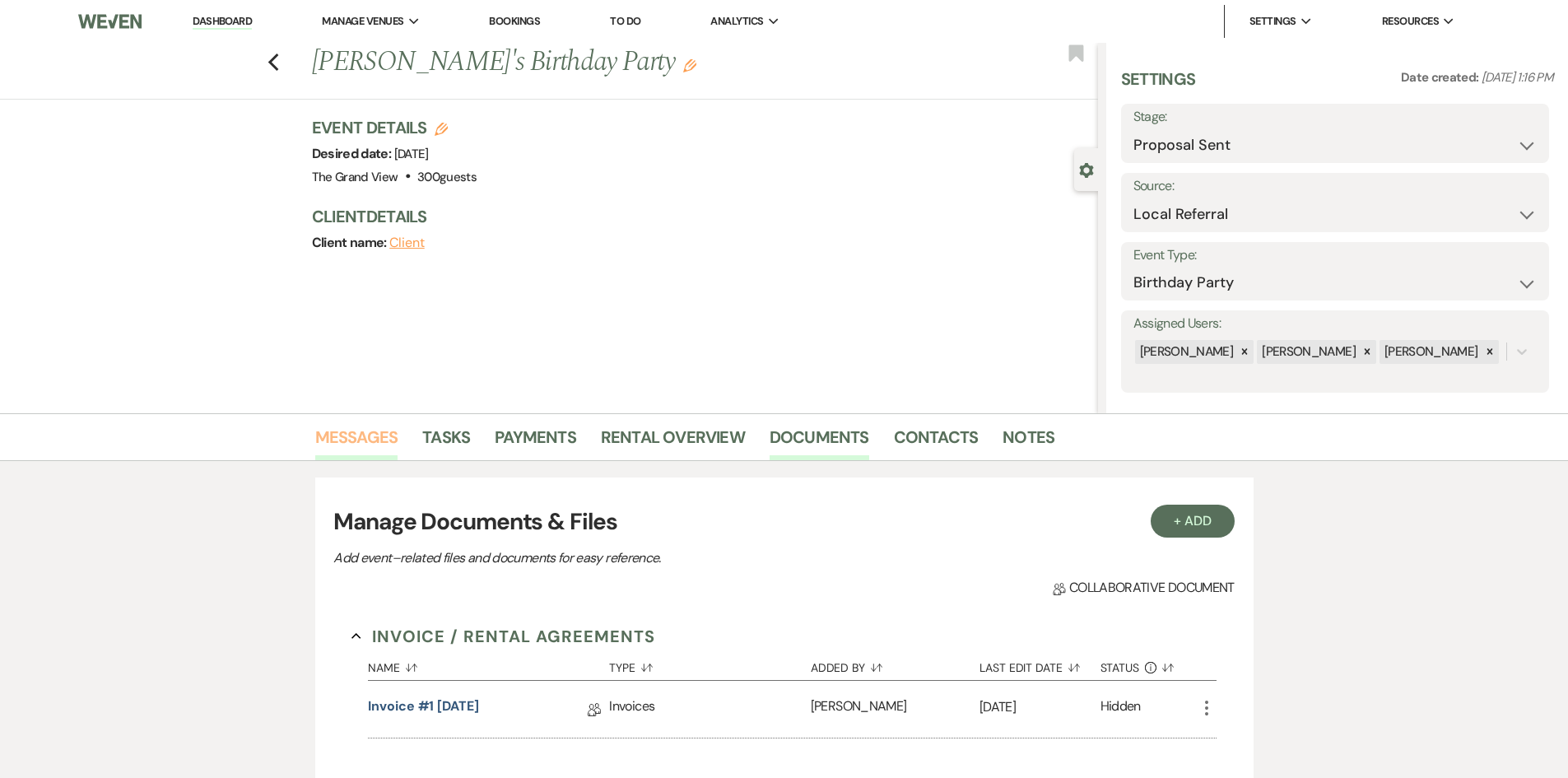
click at [342, 457] on link "Messages" at bounding box center [357, 441] width 83 height 36
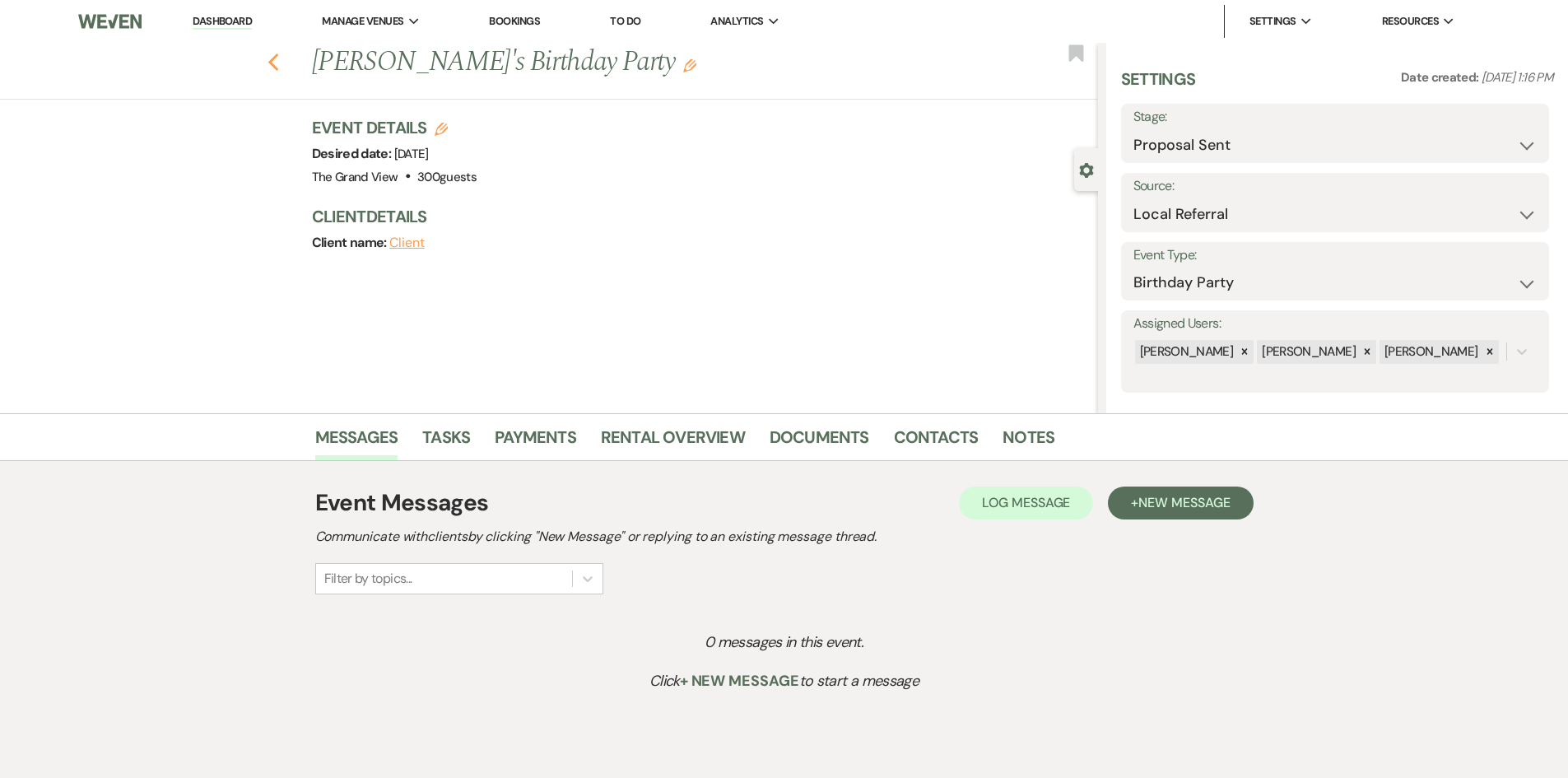
click at [280, 71] on icon "Previous" at bounding box center [274, 63] width 13 height 20
select select "6"
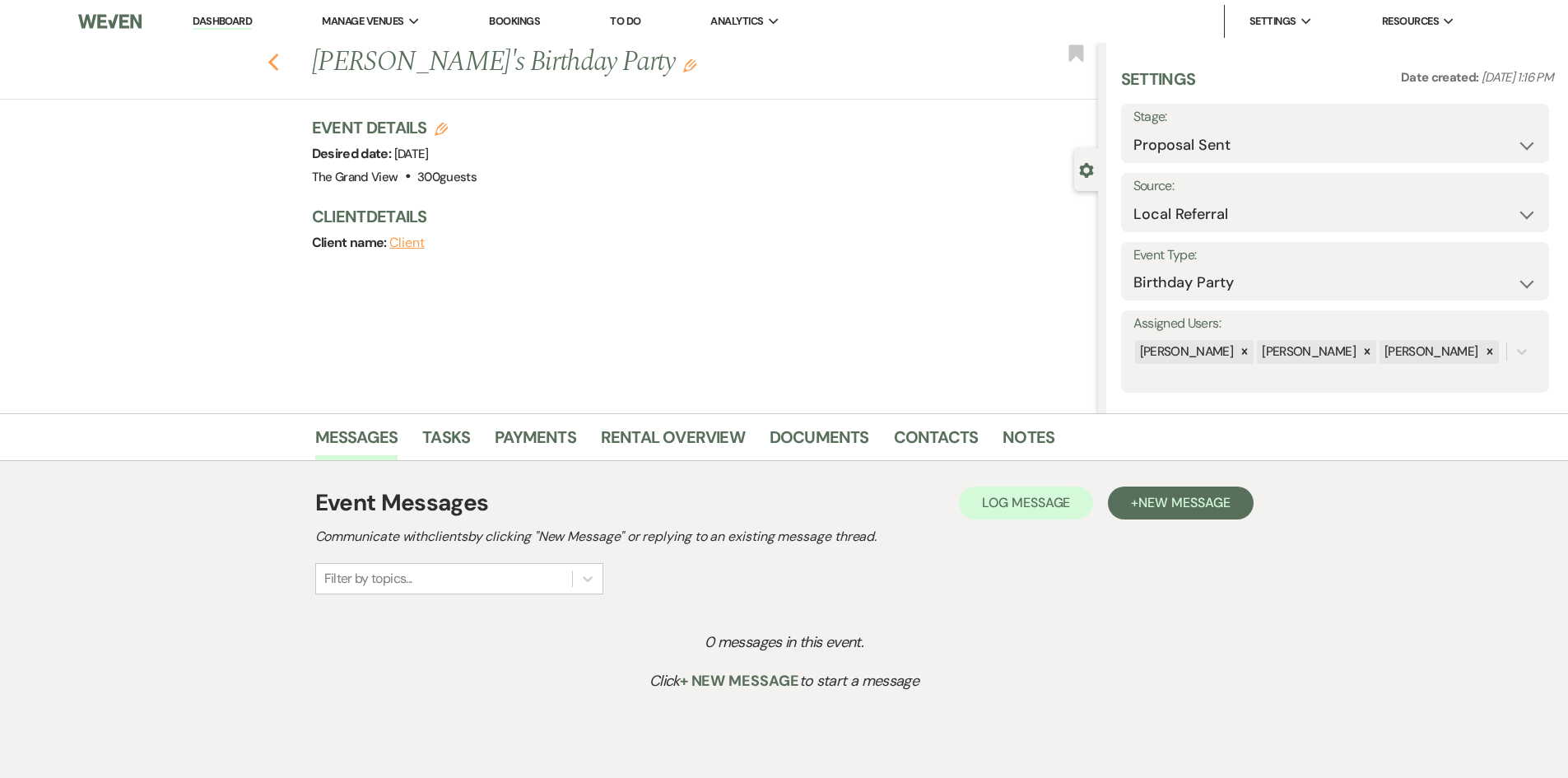
select select "6"
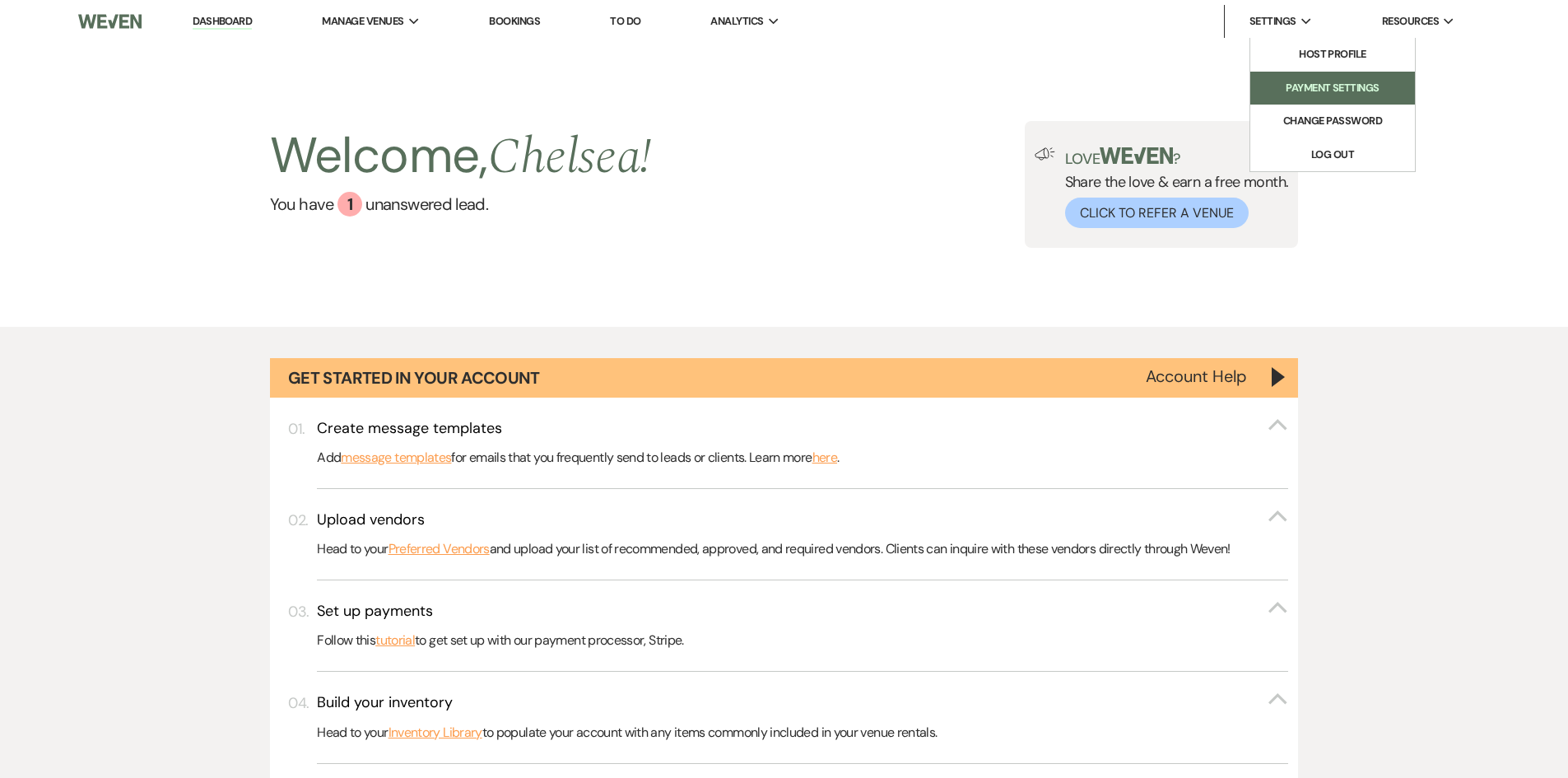
click at [1306, 85] on li "Payment Settings" at bounding box center [1333, 88] width 149 height 17
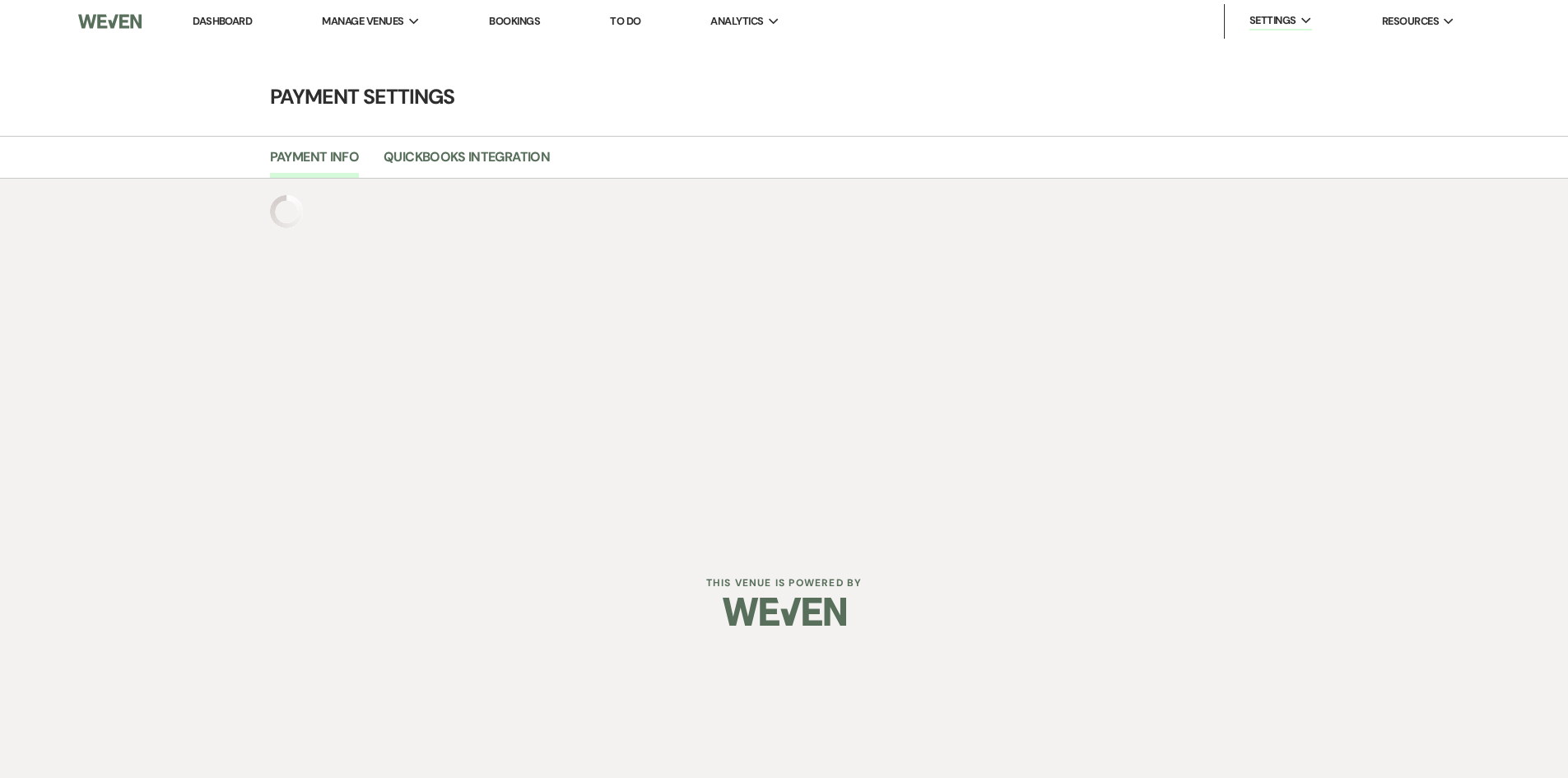
select select "true"
select select "331"
select select "true"
select select "331"
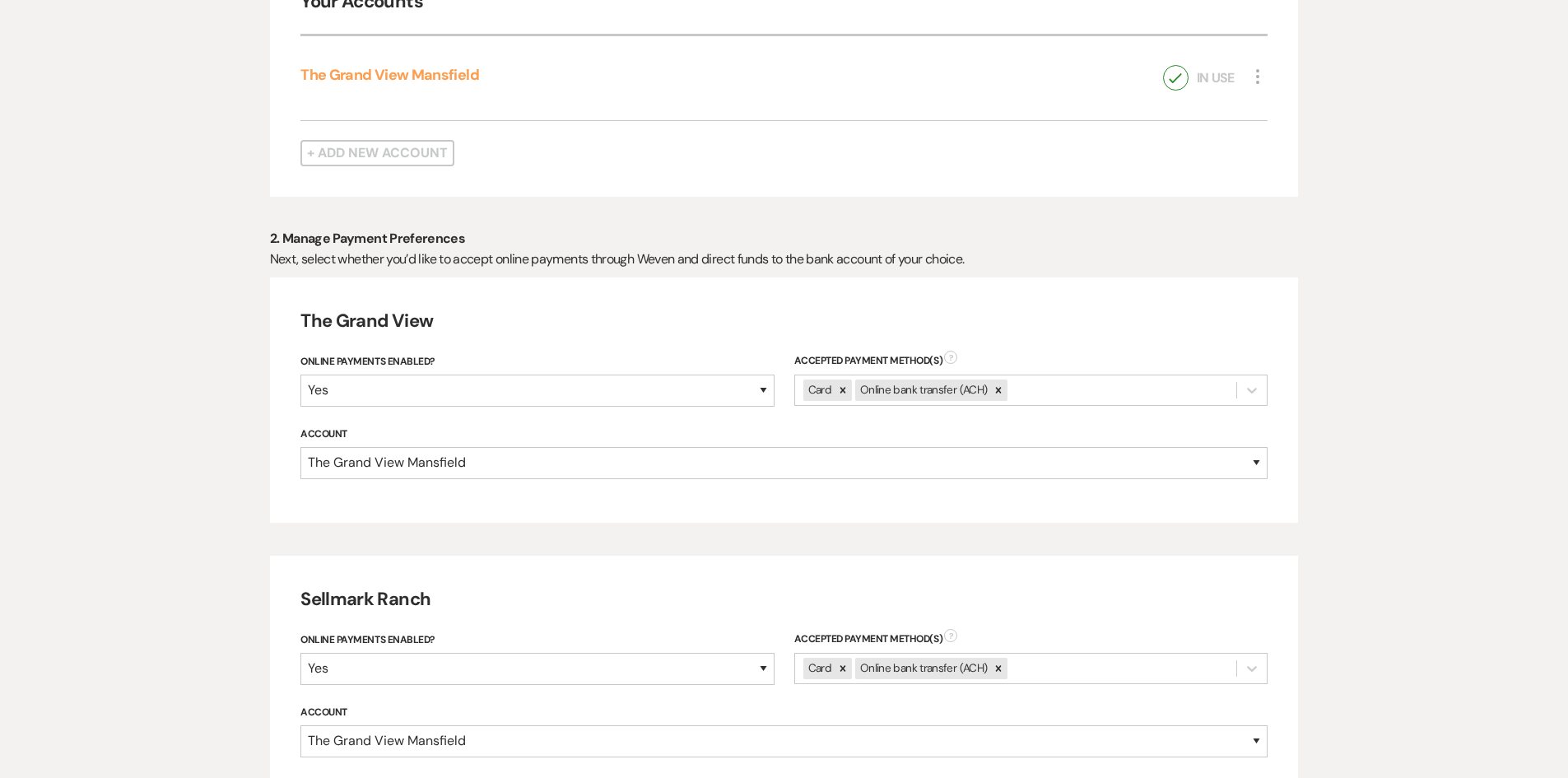
scroll to position [761, 0]
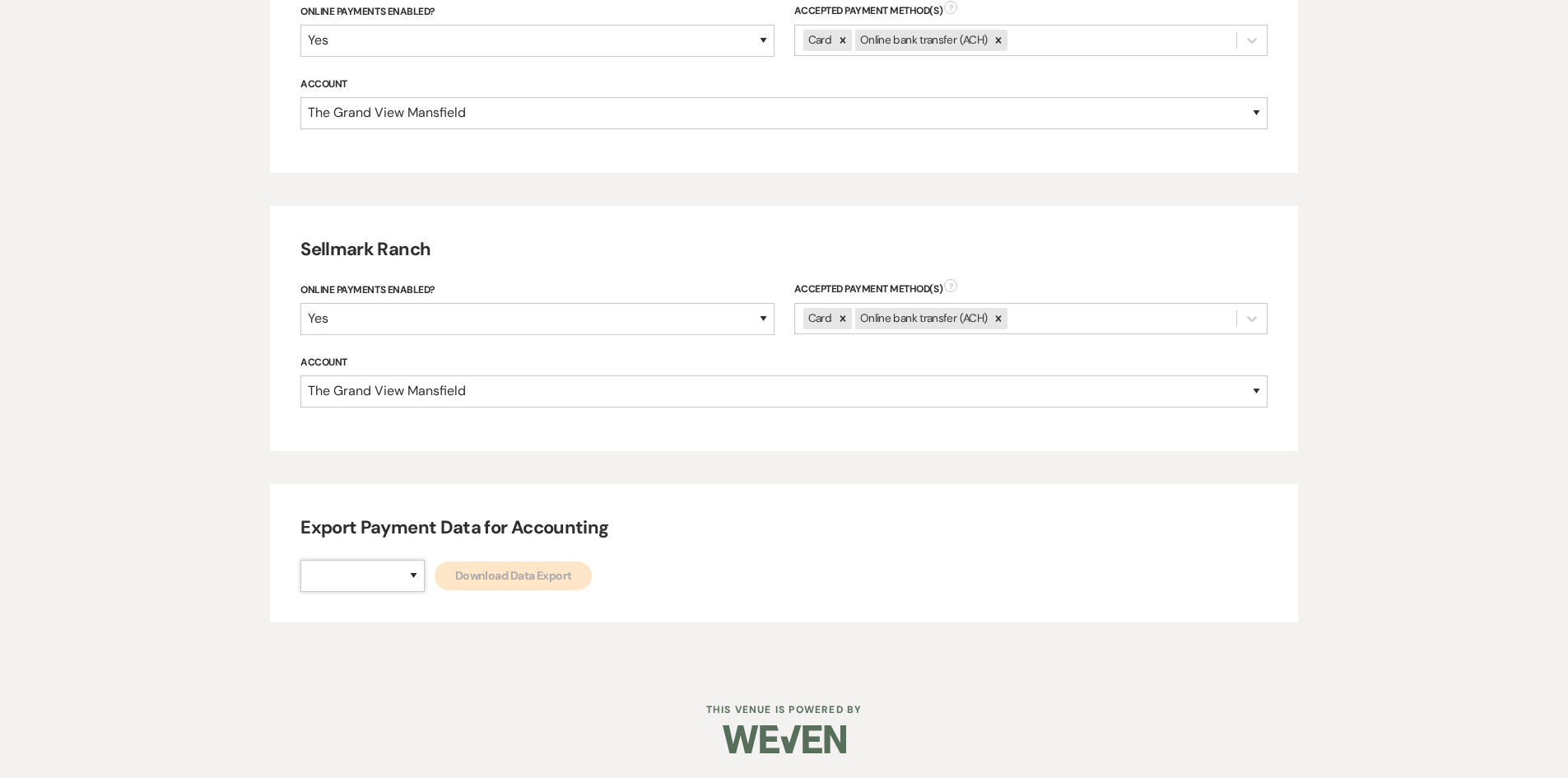
click at [399, 563] on select "The Grand View [GEOGRAPHIC_DATA]" at bounding box center [363, 576] width 124 height 32
select select "836"
click at [301, 560] on select "The Grand View [GEOGRAPHIC_DATA]" at bounding box center [363, 576] width 124 height 32
click at [514, 572] on link "Download Data Export" at bounding box center [513, 576] width 157 height 29
select select
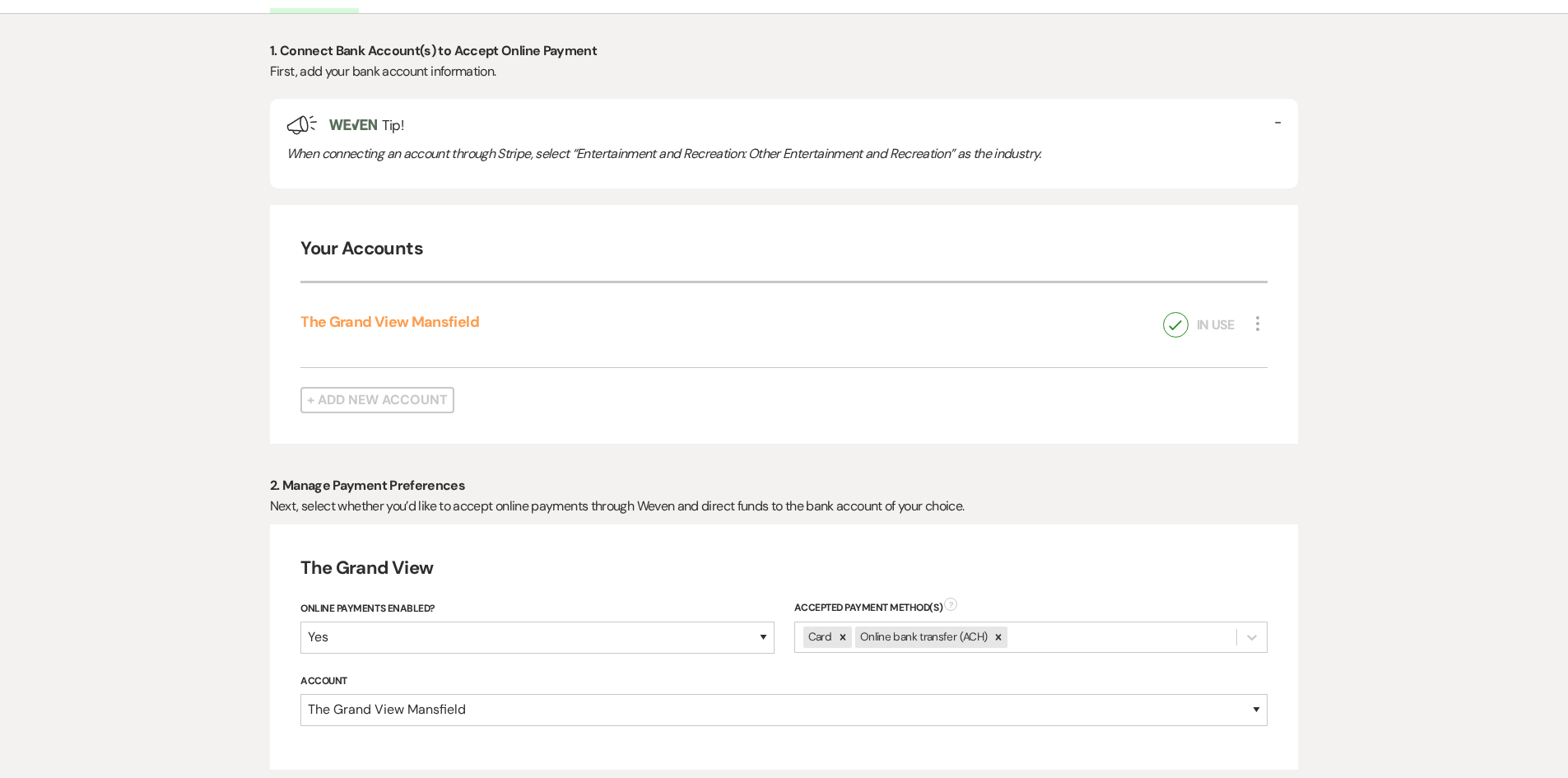
scroll to position [0, 0]
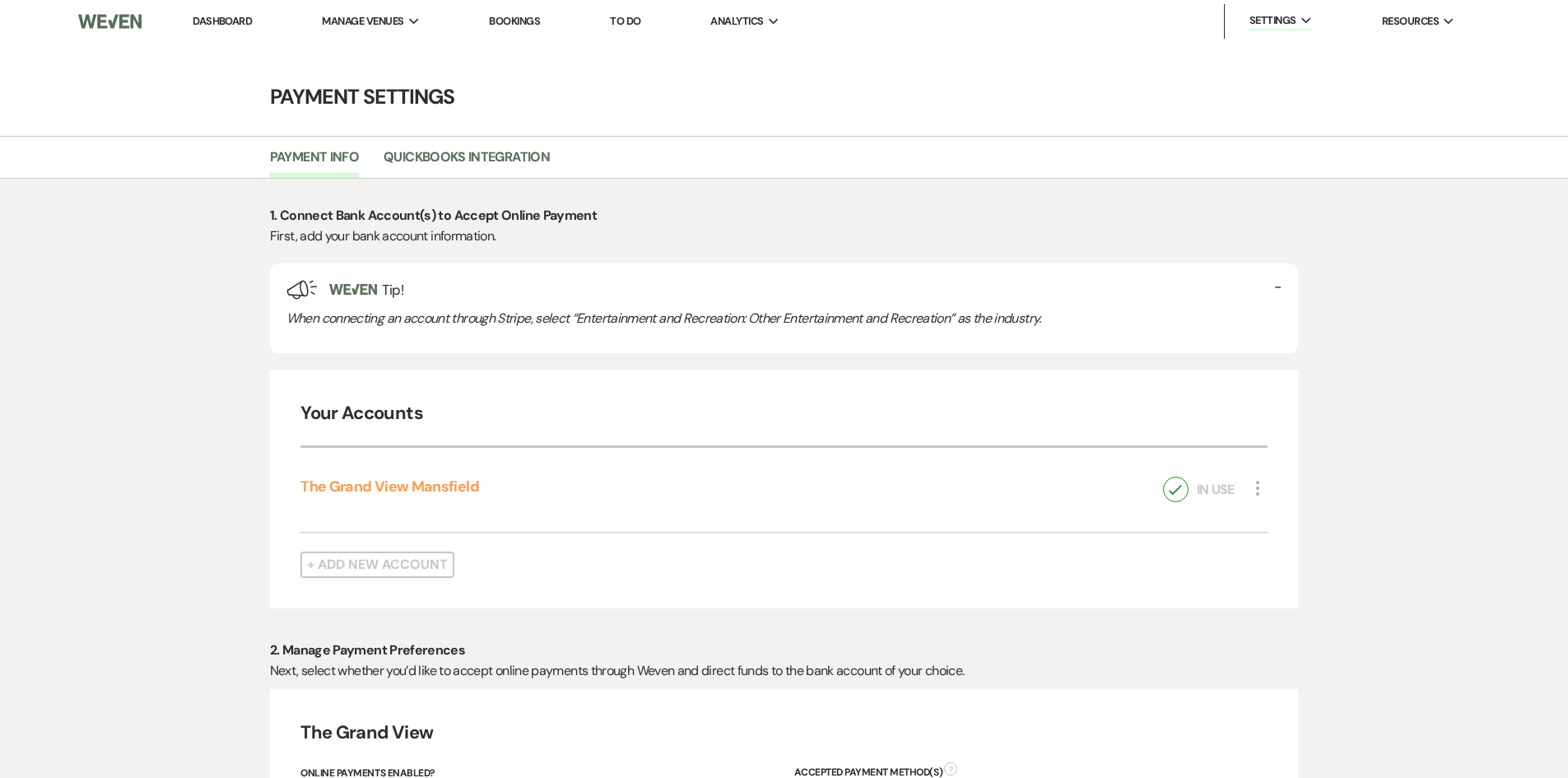
drag, startPoint x: 217, startPoint y: 22, endPoint x: 204, endPoint y: 4, distance: 22.2
click at [217, 22] on link "Dashboard" at bounding box center [222, 21] width 60 height 14
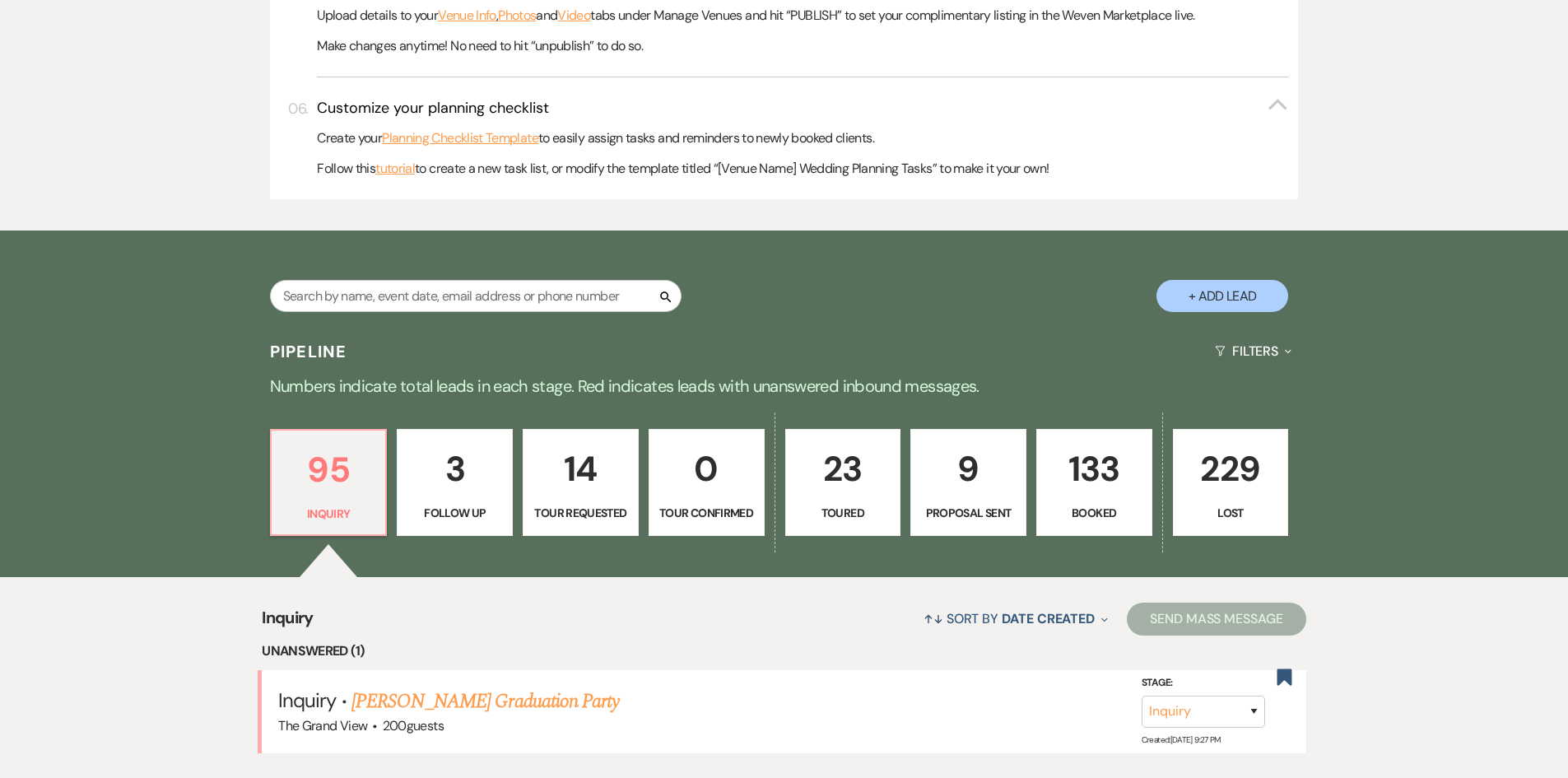
scroll to position [823, 0]
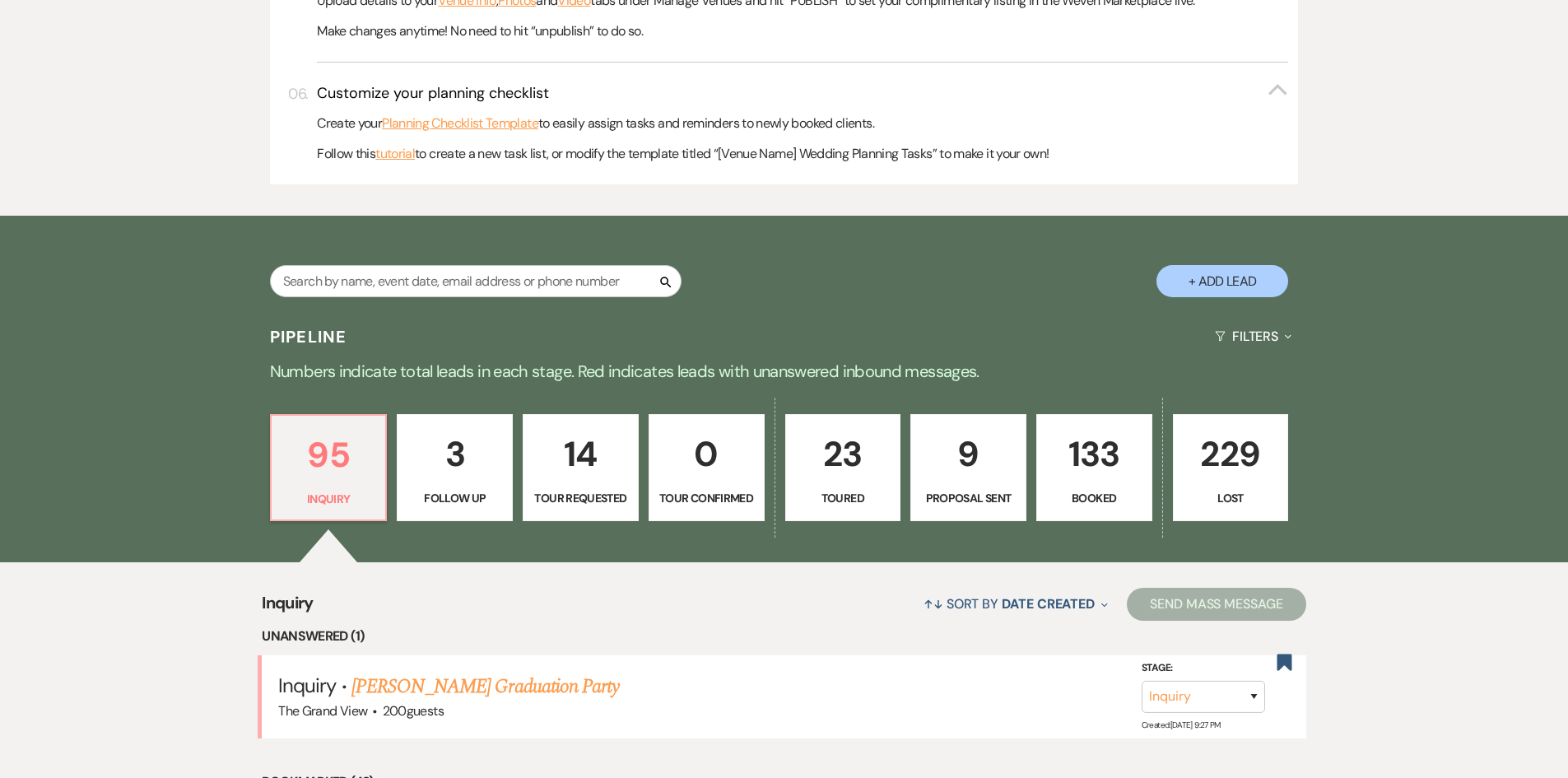
click at [1100, 463] on p "133" at bounding box center [1095, 454] width 95 height 55
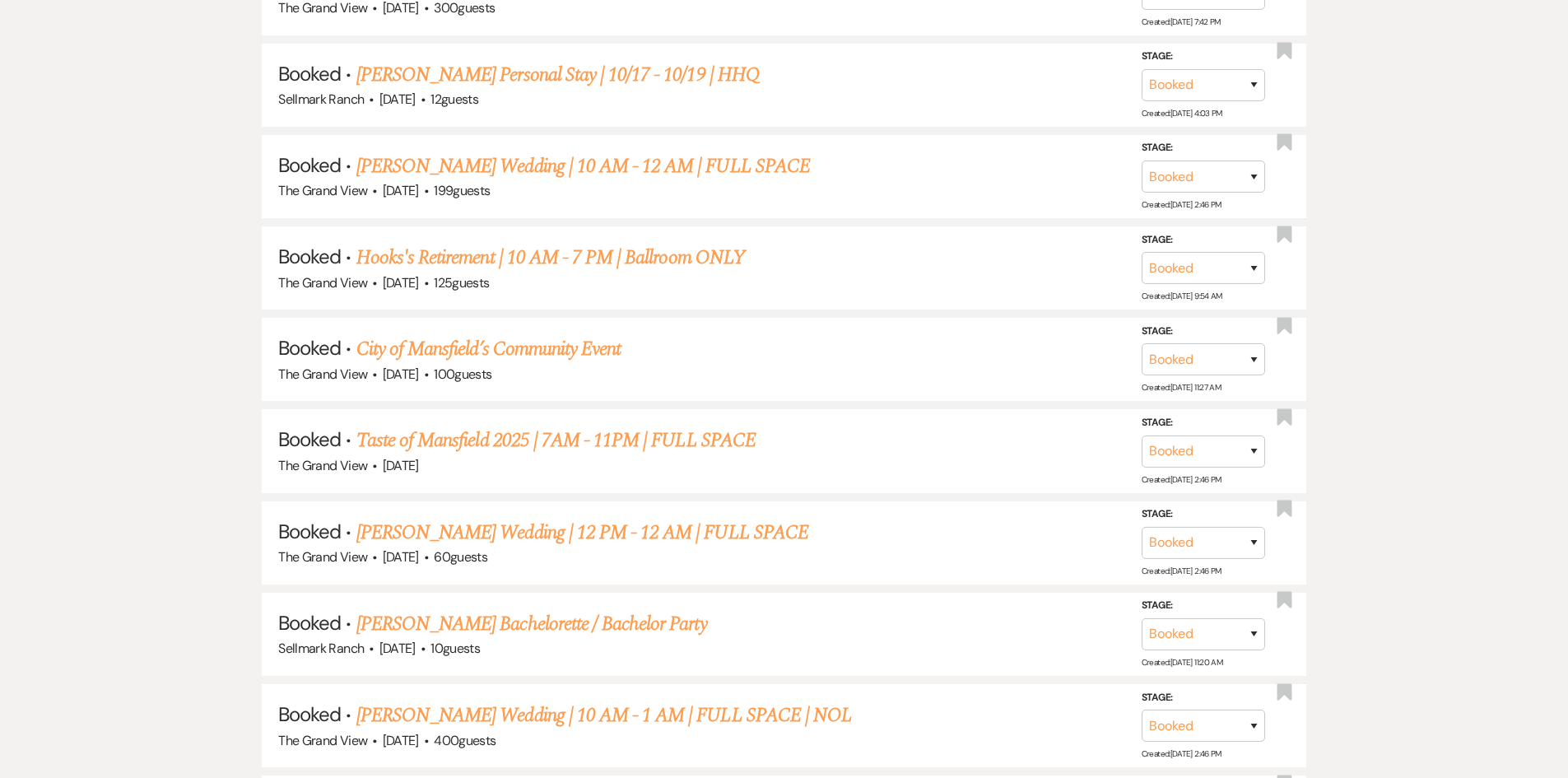
scroll to position [2058, 0]
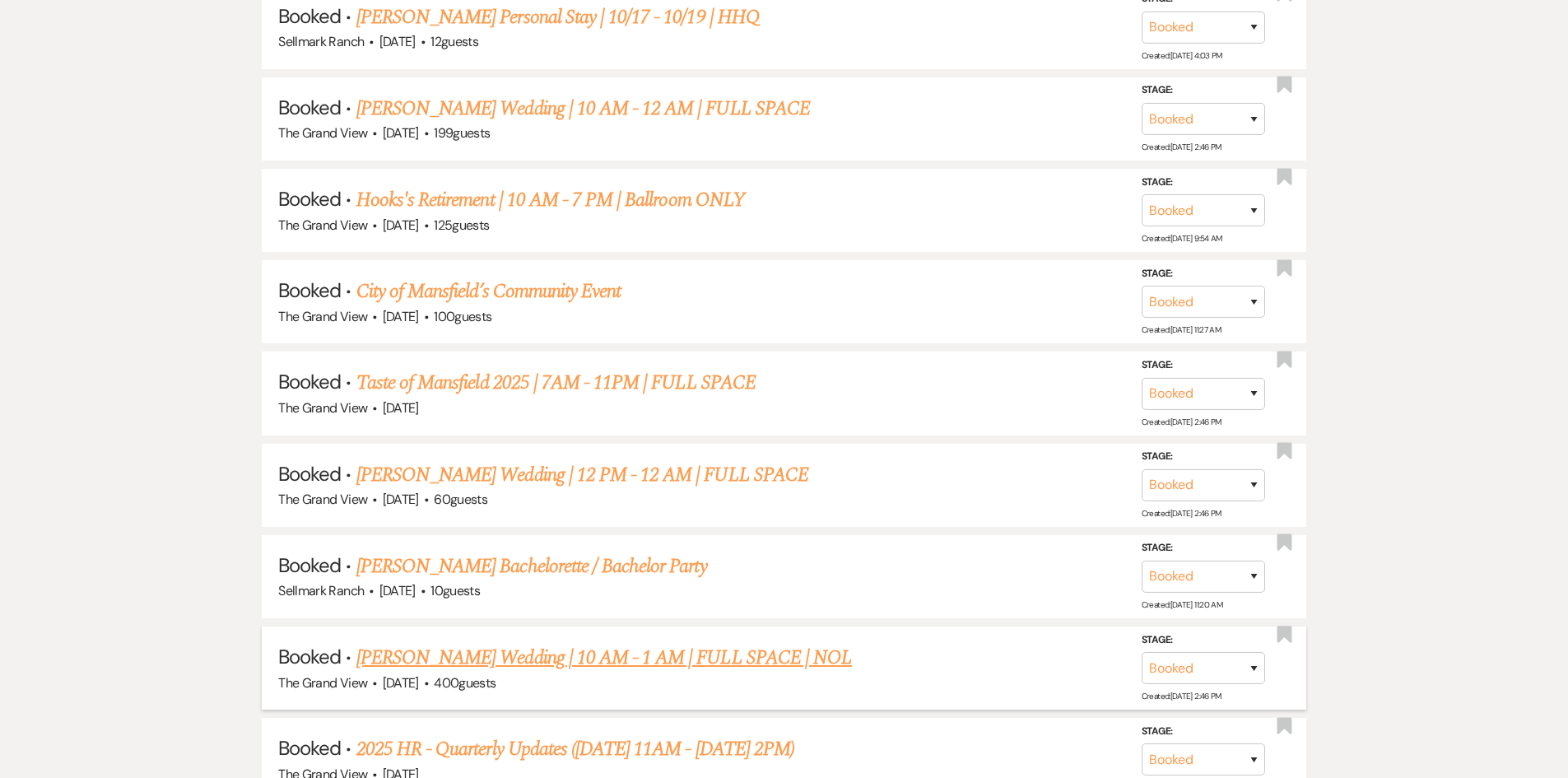
click at [478, 663] on link "Garcia Ortiz Wedding | 10 AM - 1 AM | FULL SPACE | NOL" at bounding box center [604, 657] width 495 height 29
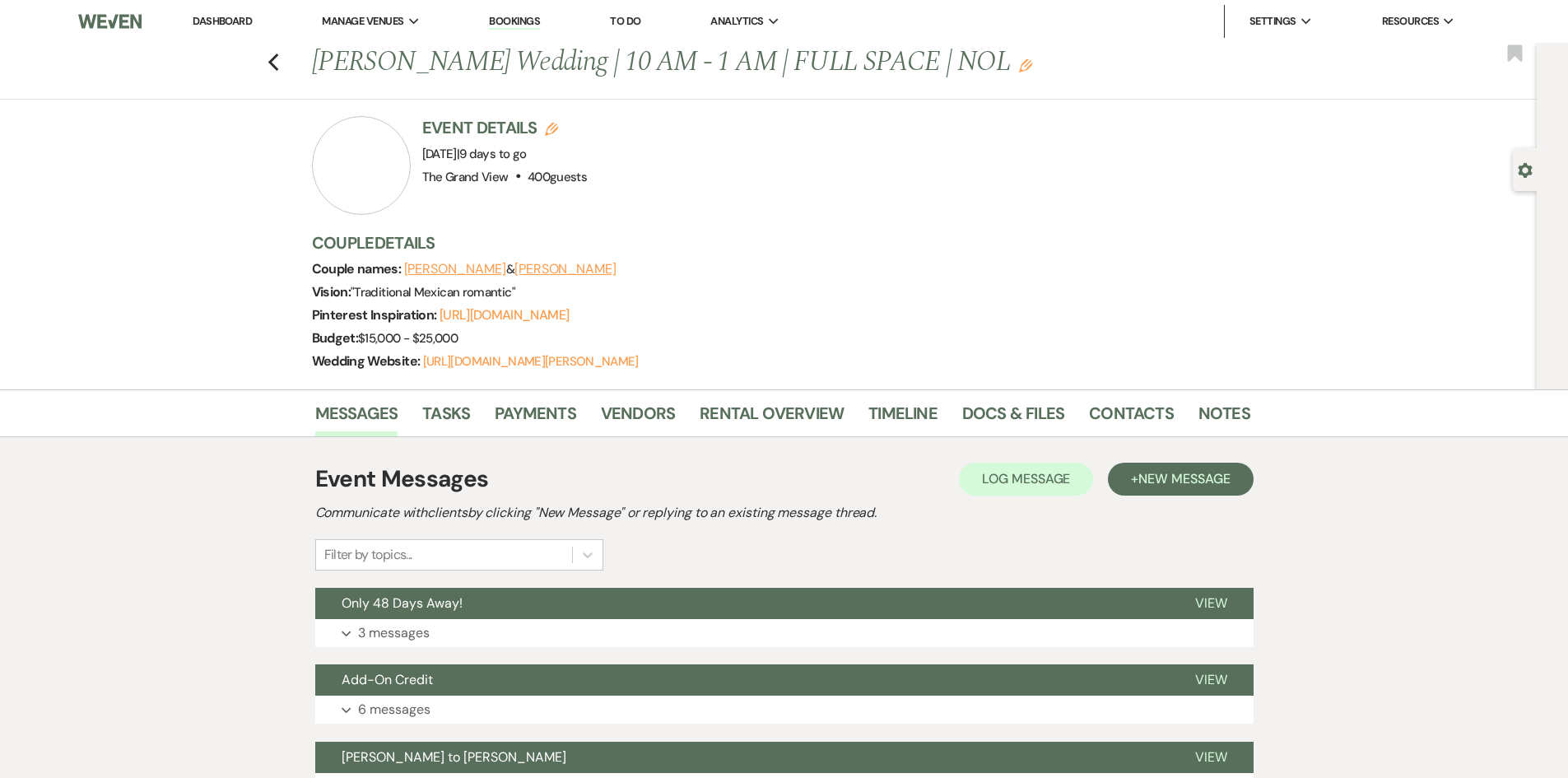
scroll to position [493, 0]
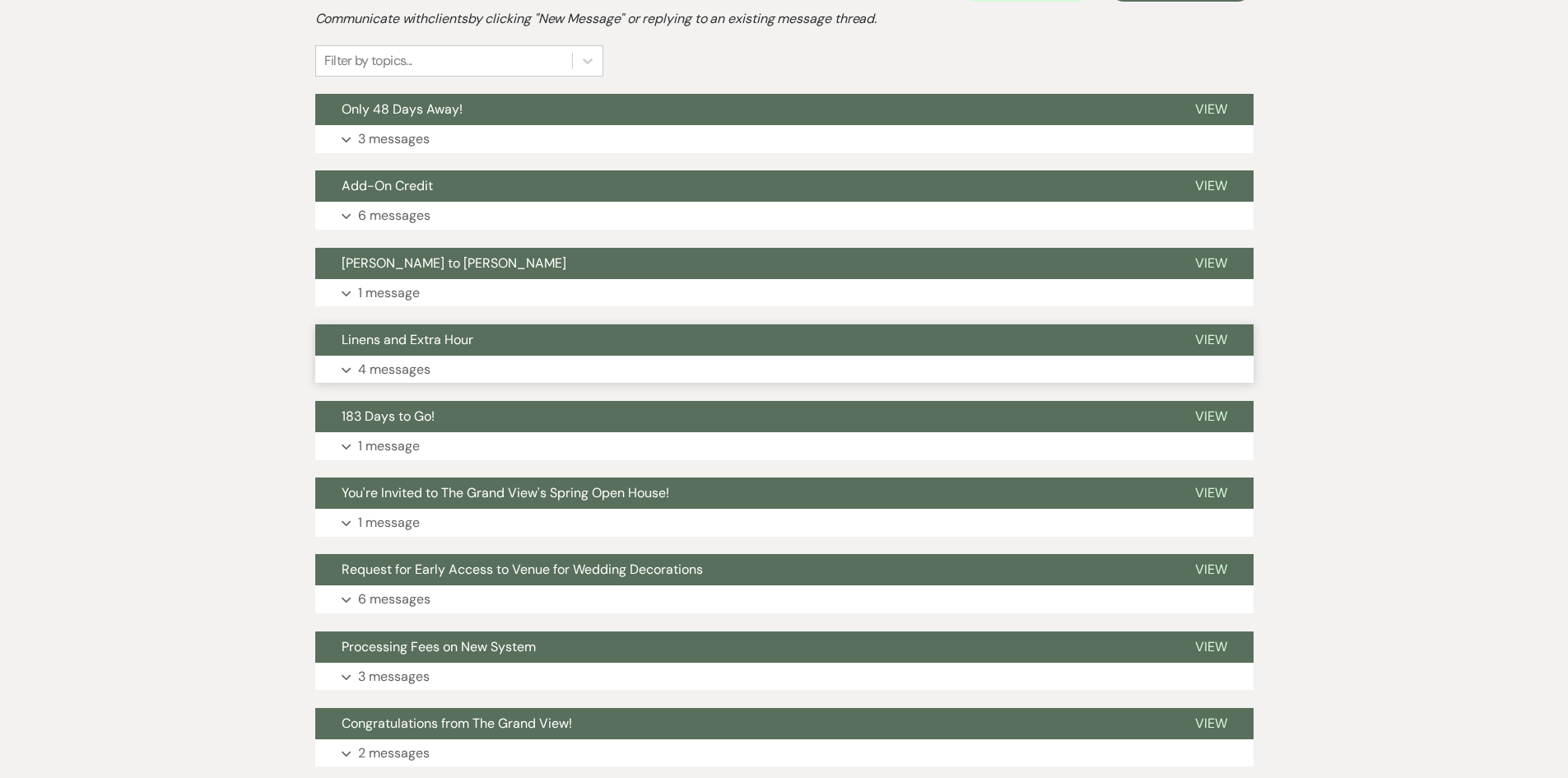
click at [457, 371] on button "Expand 4 messages" at bounding box center [785, 369] width 938 height 28
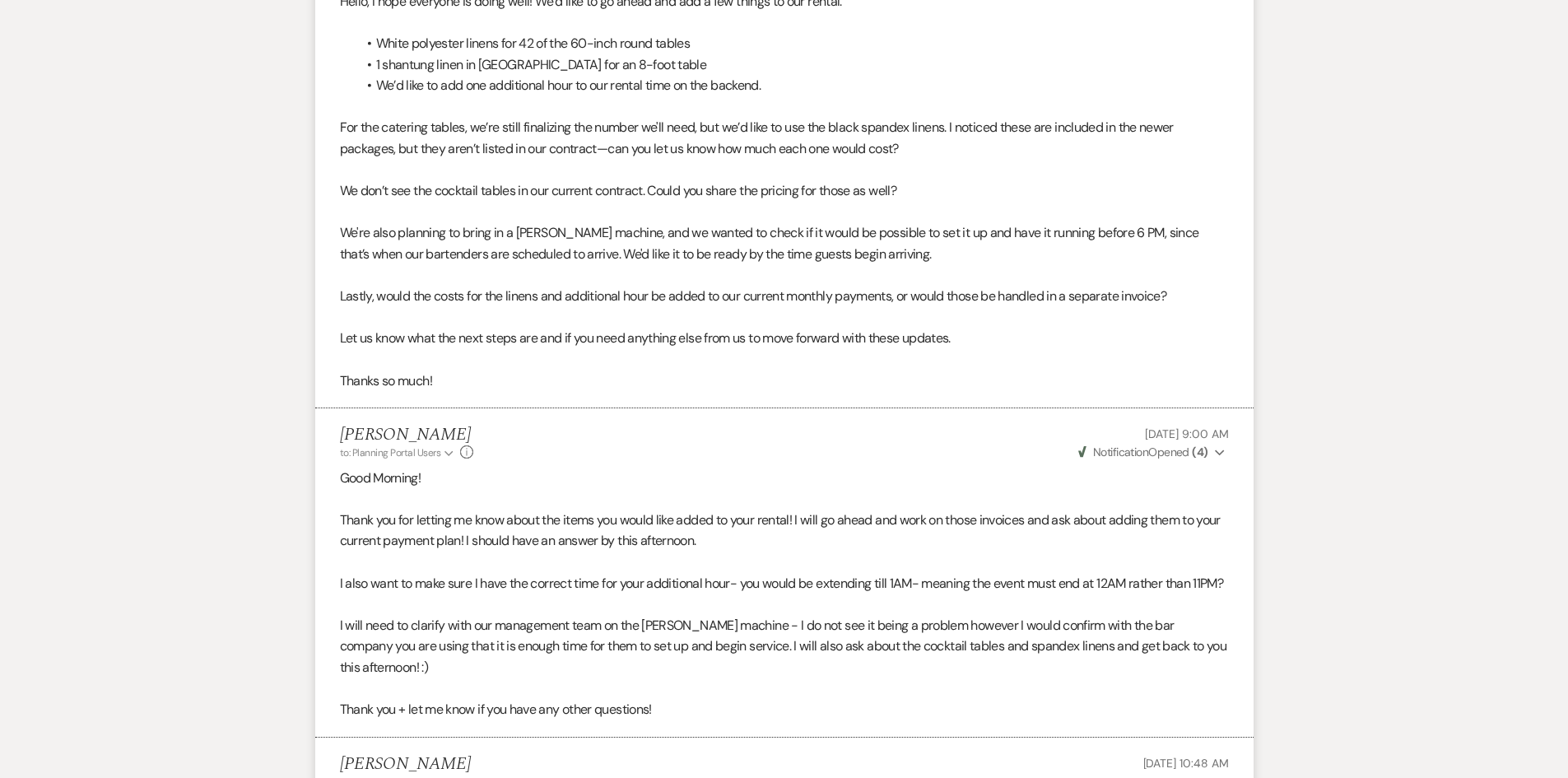
scroll to position [906, 0]
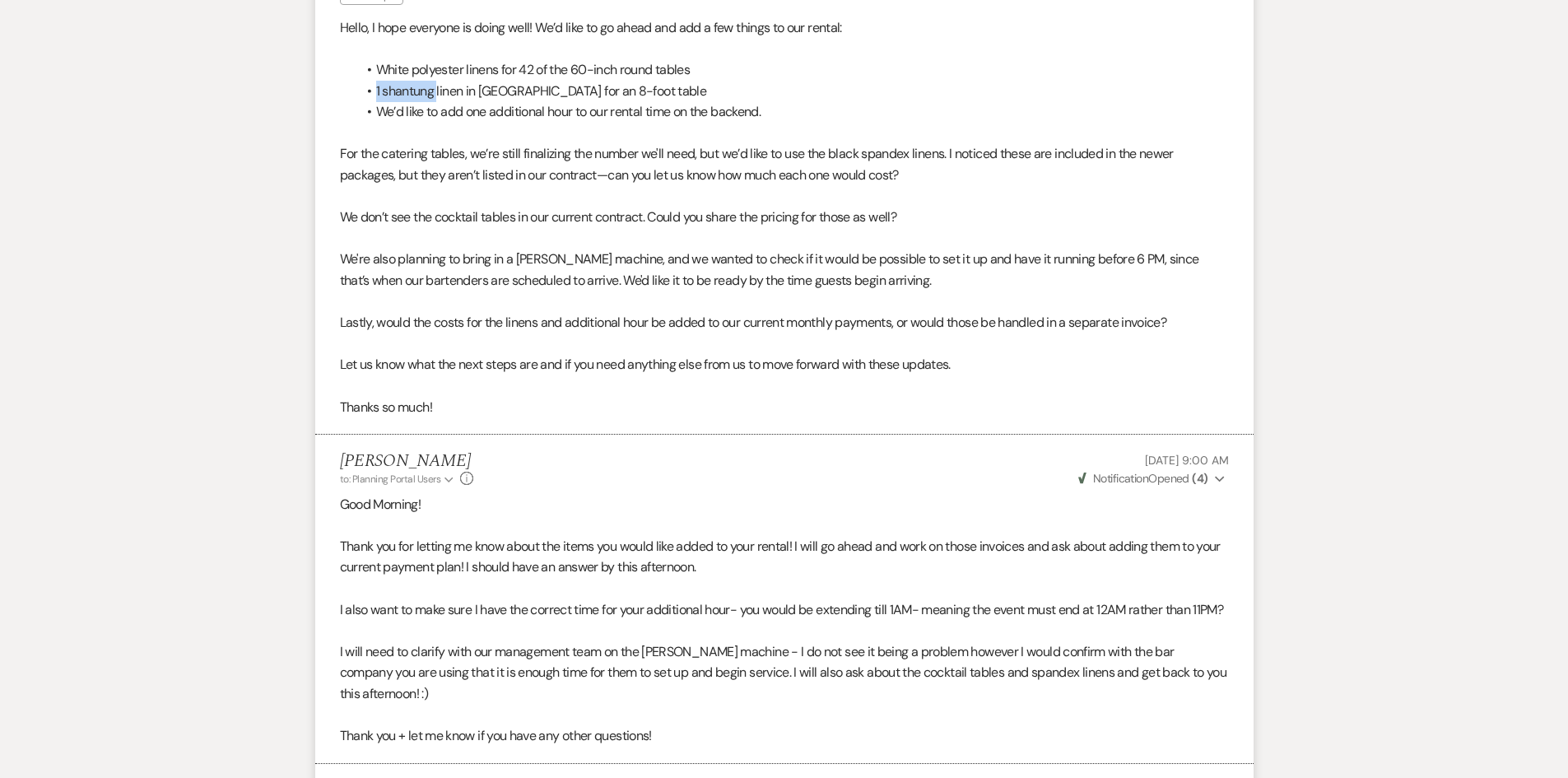
drag, startPoint x: 377, startPoint y: 92, endPoint x: 438, endPoint y: 91, distance: 61.0
click at [438, 91] on li "1 shantung linen in Peacock for an 8-foot table" at bounding box center [793, 91] width 873 height 22
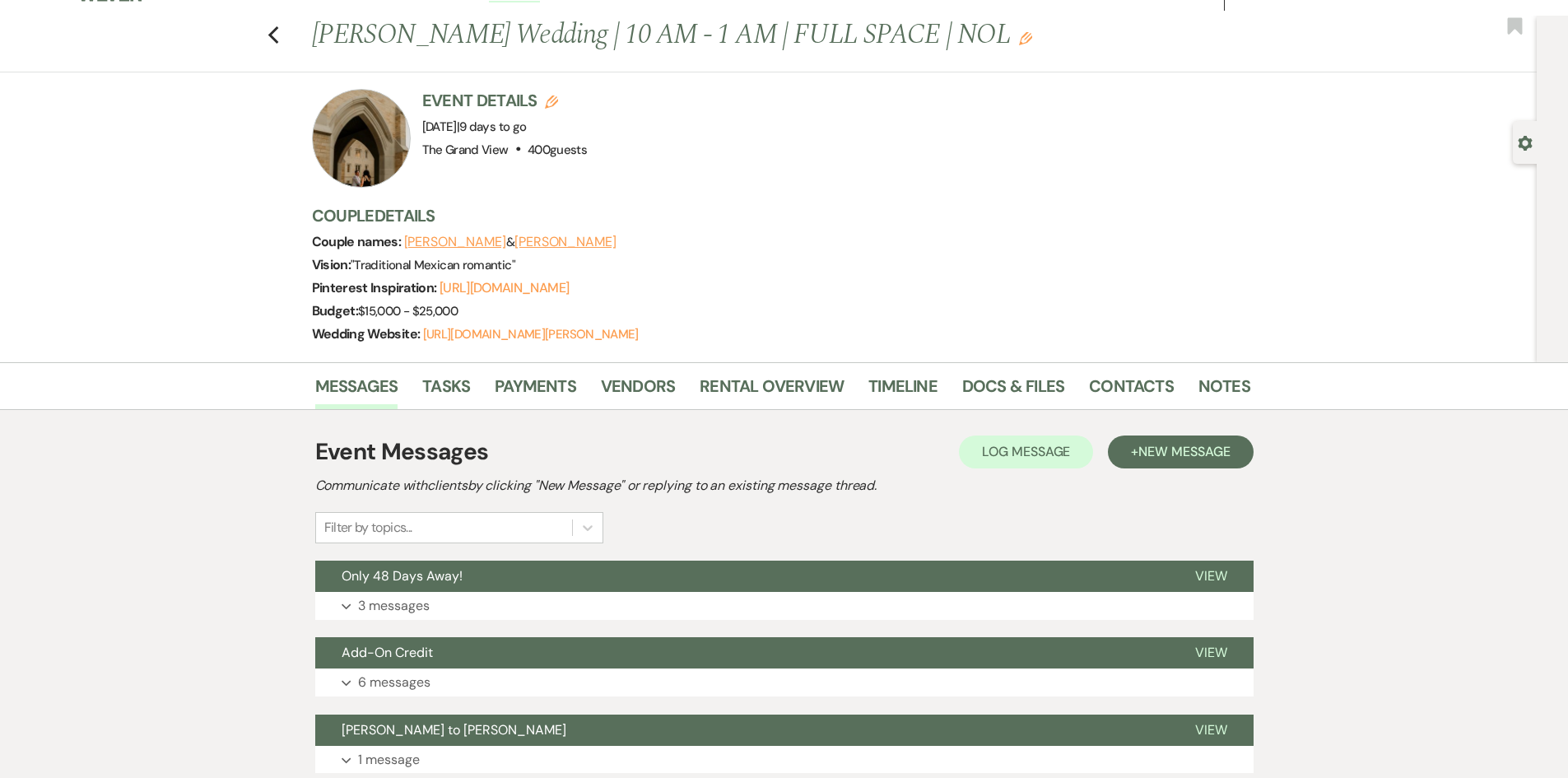
scroll to position [0, 0]
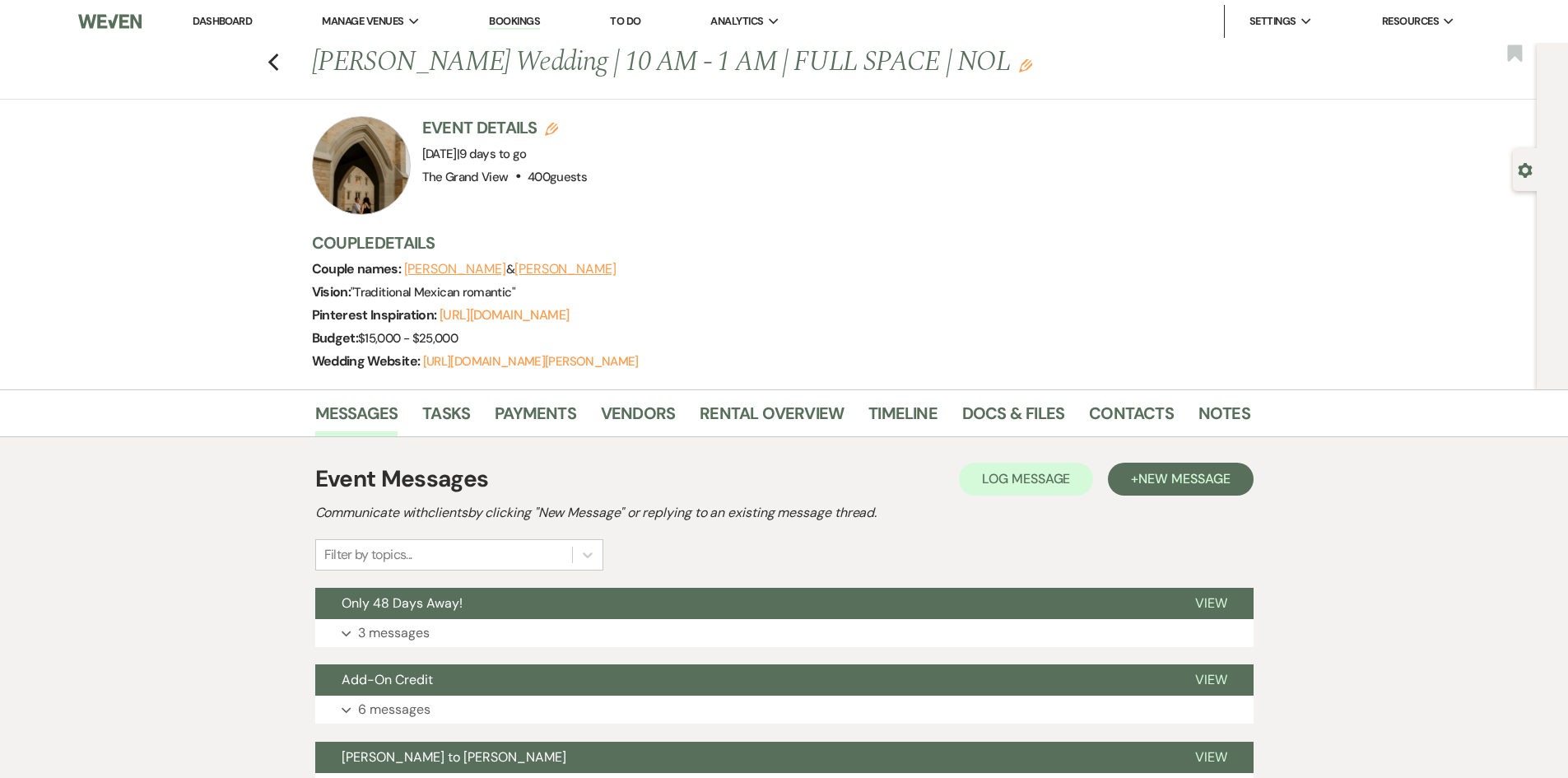
click at [228, 16] on link "Dashboard" at bounding box center [222, 21] width 60 height 14
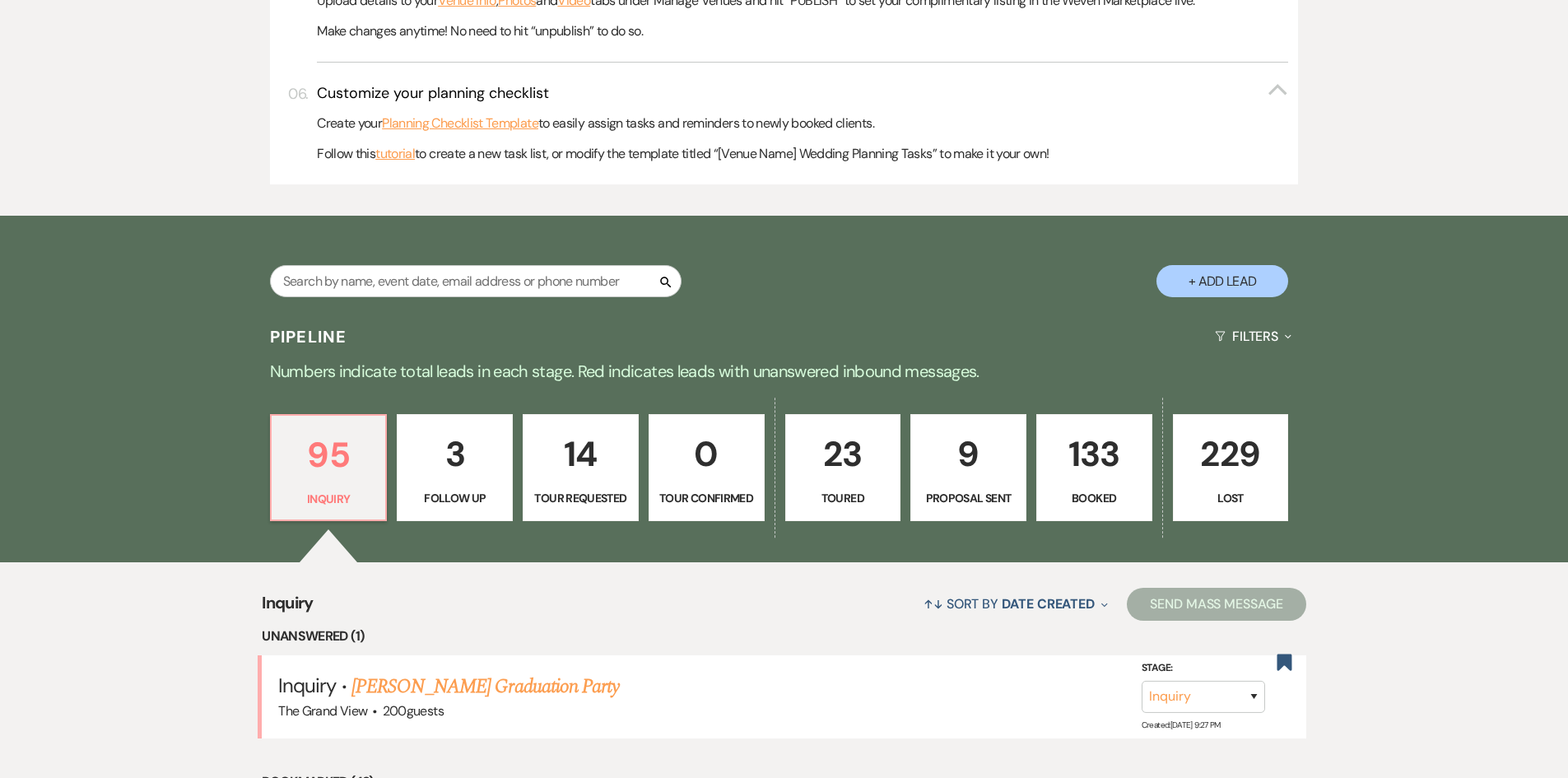
click at [1222, 279] on button "+ Add Lead" at bounding box center [1222, 281] width 132 height 32
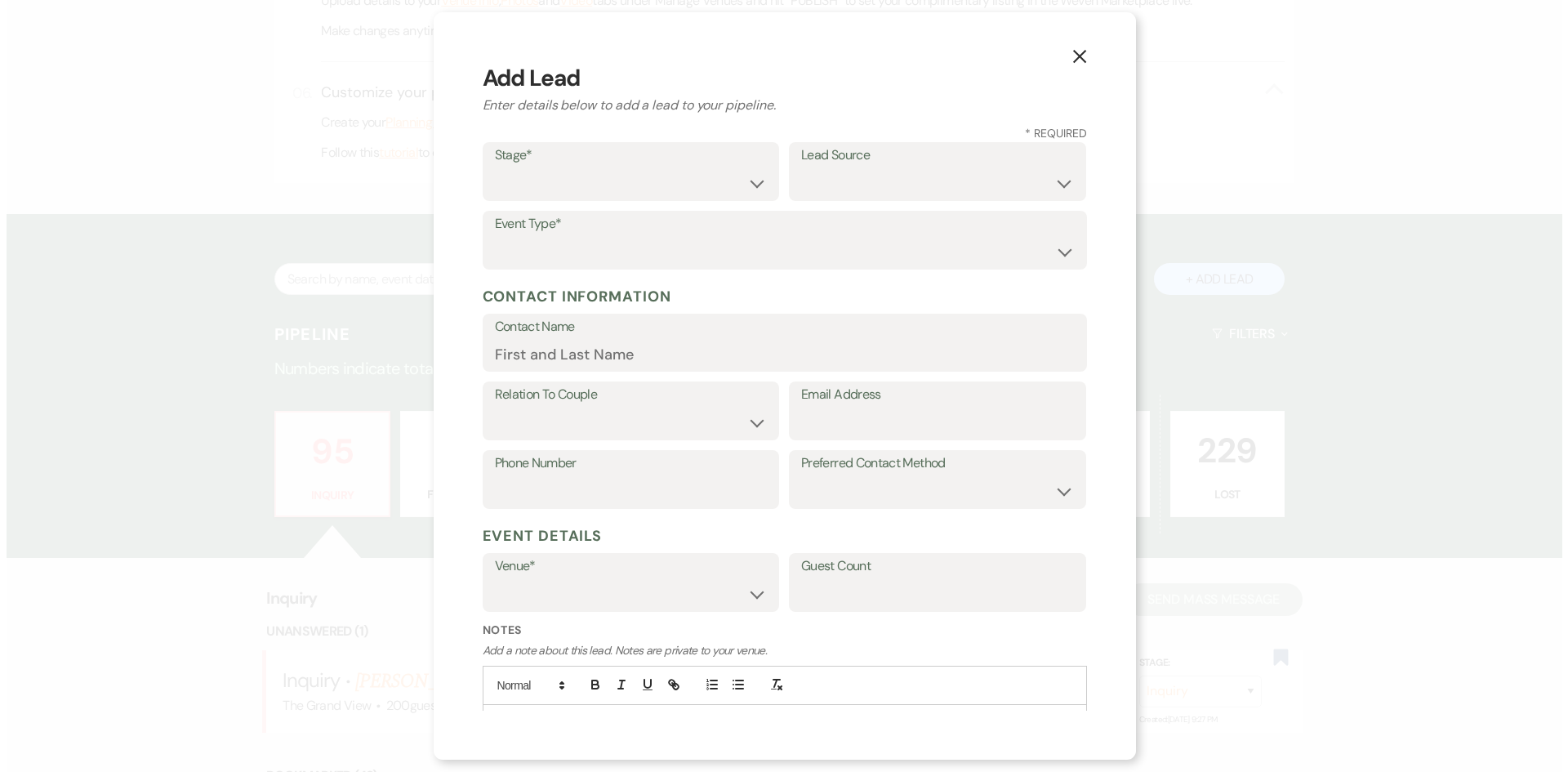
scroll to position [818, 0]
click at [643, 169] on select "Inquiry Follow Up Tour Requested Tour Confirmed Toured Proposal Sent Booked Lost" at bounding box center [630, 183] width 273 height 32
click at [494, 167] on select "Inquiry Follow Up Tour Requested Tour Confirmed Toured Proposal Sent Booked Lost" at bounding box center [630, 183] width 273 height 32
click at [925, 157] on label "Lead Source" at bounding box center [938, 156] width 273 height 23
click at [919, 178] on select "Weven Venue Website Instagram Facebook Pinterest Google The Knot Wedding Wire H…" at bounding box center [938, 183] width 273 height 32
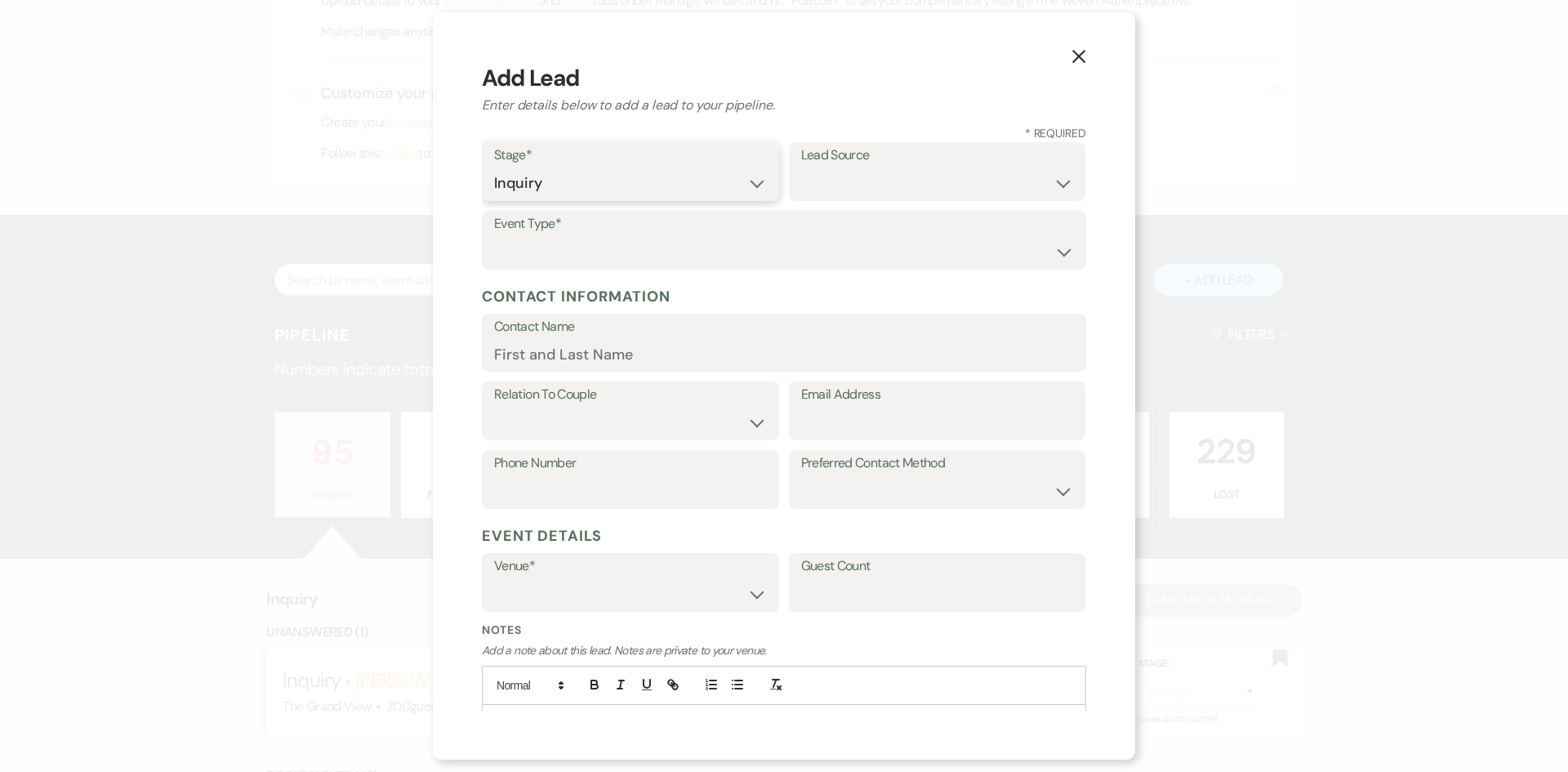
click at [669, 192] on select "Inquiry Follow Up Tour Requested Tour Confirmed Toured Proposal Sent Booked Lost" at bounding box center [630, 183] width 273 height 32
select select "6"
click at [494, 167] on select "Inquiry Follow Up Tour Requested Tour Confirmed Toured Proposal Sent Booked Lost" at bounding box center [630, 183] width 273 height 32
click at [927, 170] on select "Weven Venue Website Instagram Facebook Pinterest Google The Knot Wedding Wire H…" at bounding box center [938, 183] width 273 height 32
select select "14"
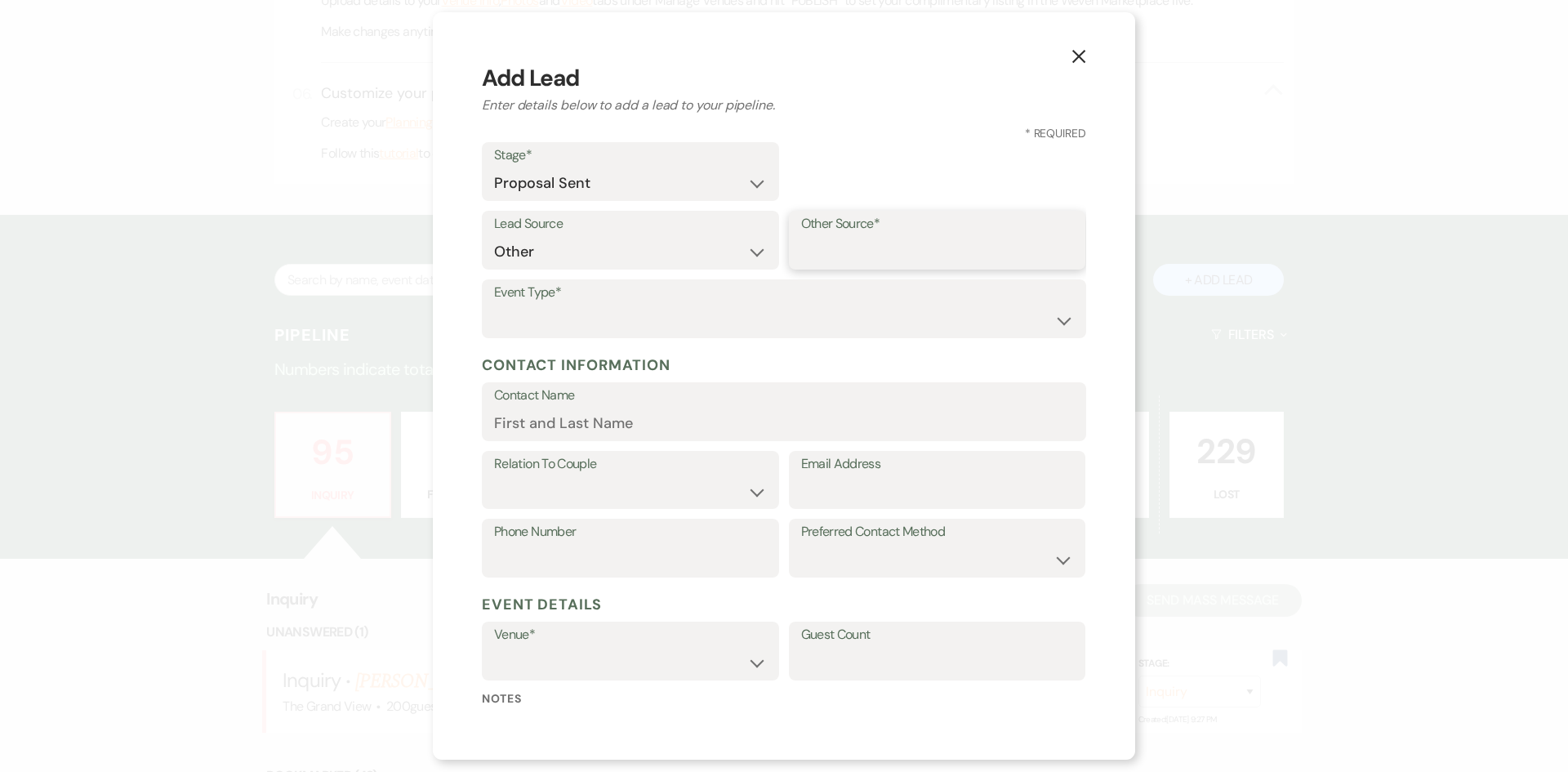
click at [839, 253] on input "Other Source*" at bounding box center [938, 252] width 273 height 32
type input "Sellmark"
click at [655, 314] on select "Wedding Anniversary Party Baby Shower Bachelorette / Bachelor Party Birthday Pa…" at bounding box center [784, 321] width 580 height 32
select select "1"
click at [494, 305] on select "Wedding Anniversary Party Baby Shower Bachelorette / Bachelor Party Birthday Pa…" at bounding box center [784, 321] width 580 height 32
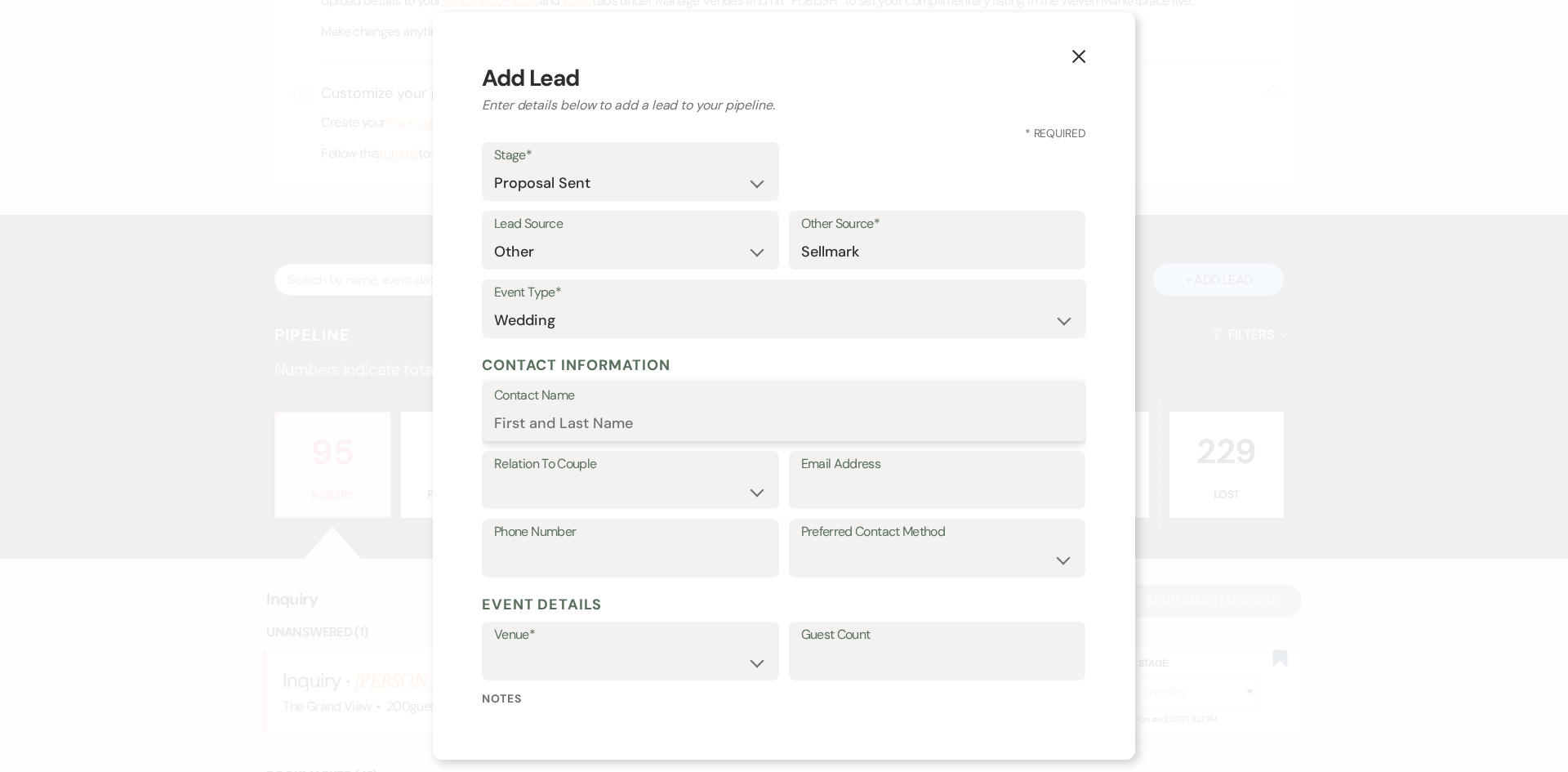
click at [589, 417] on input "Contact Name" at bounding box center [784, 423] width 580 height 32
click at [844, 489] on input "Email Address" at bounding box center [938, 491] width 273 height 32
paste input "alee@sellmark.com"
type input "alee@sellmark.com"
click at [540, 430] on input "Contact Name" at bounding box center [784, 423] width 580 height 32
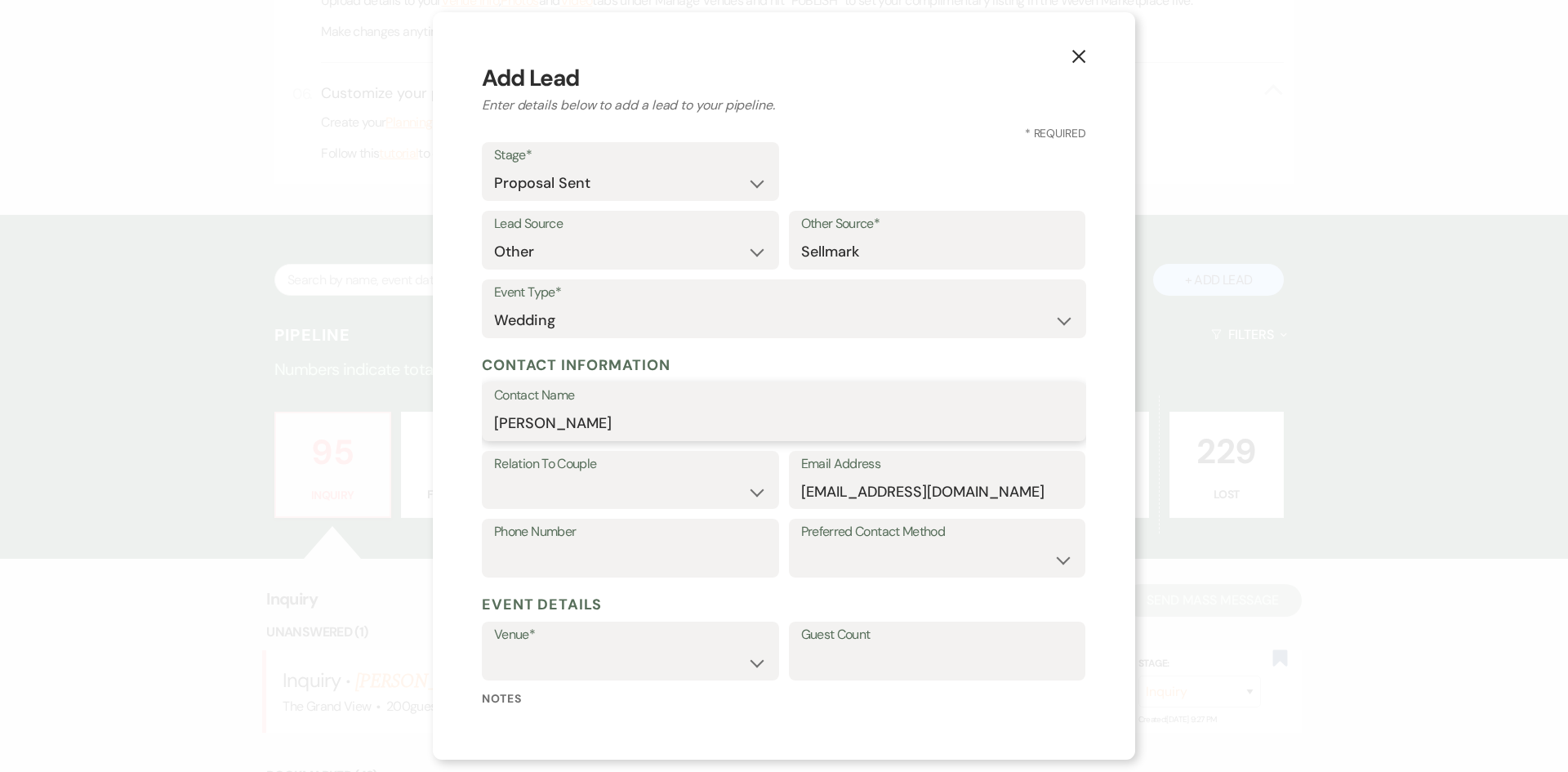
type input "Adam Lee"
click at [634, 486] on select "Couple Planner Parent of Couple Family Member Friend Other" at bounding box center [630, 491] width 273 height 32
select select "1"
click at [494, 476] on select "Couple Planner Parent of Couple Family Member Friend Other" at bounding box center [630, 491] width 273 height 32
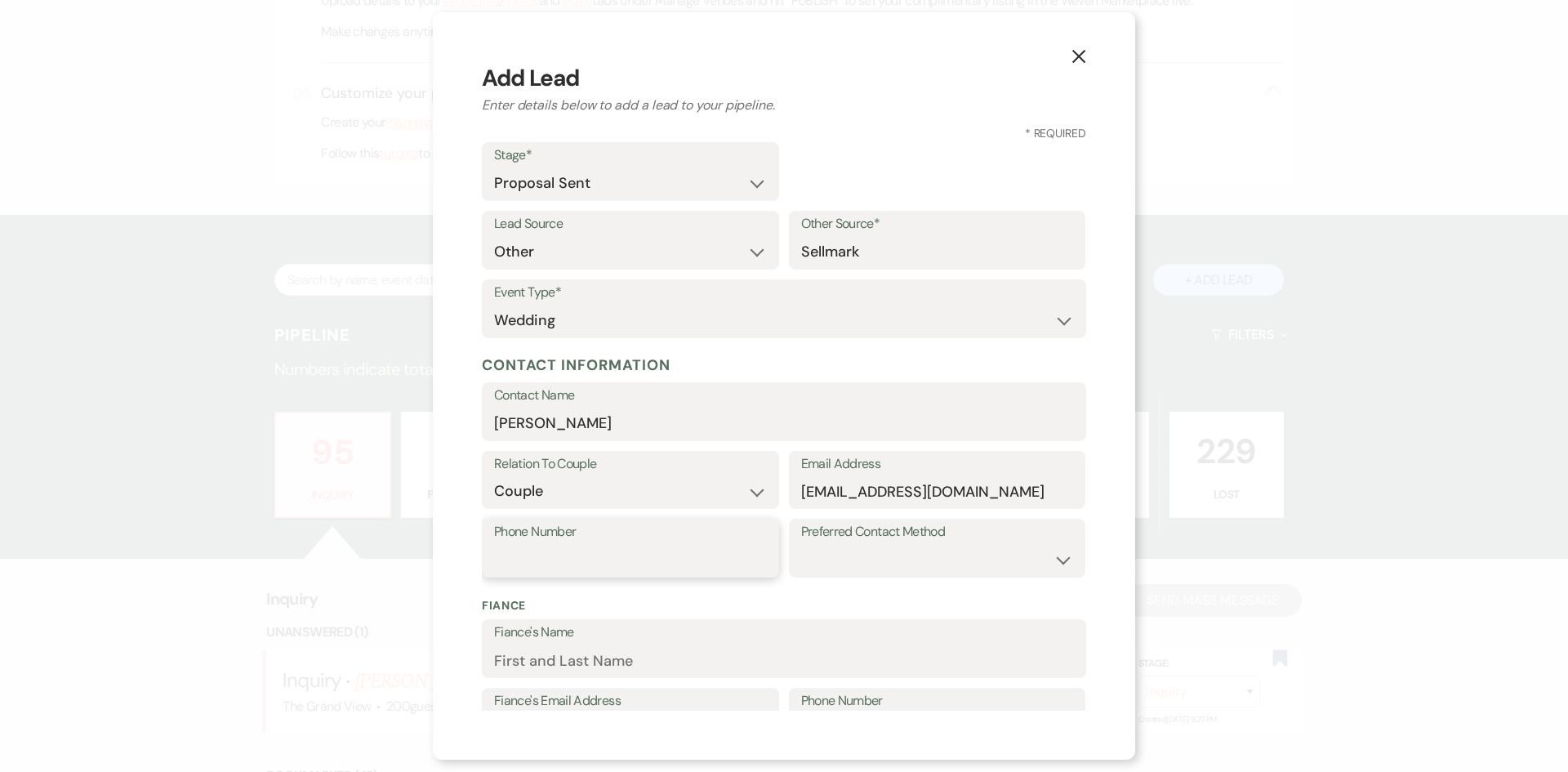
click at [516, 549] on input "Phone Number" at bounding box center [630, 560] width 273 height 32
click at [574, 558] on input "Phone Number" at bounding box center [630, 560] width 273 height 32
paste input "8175561841"
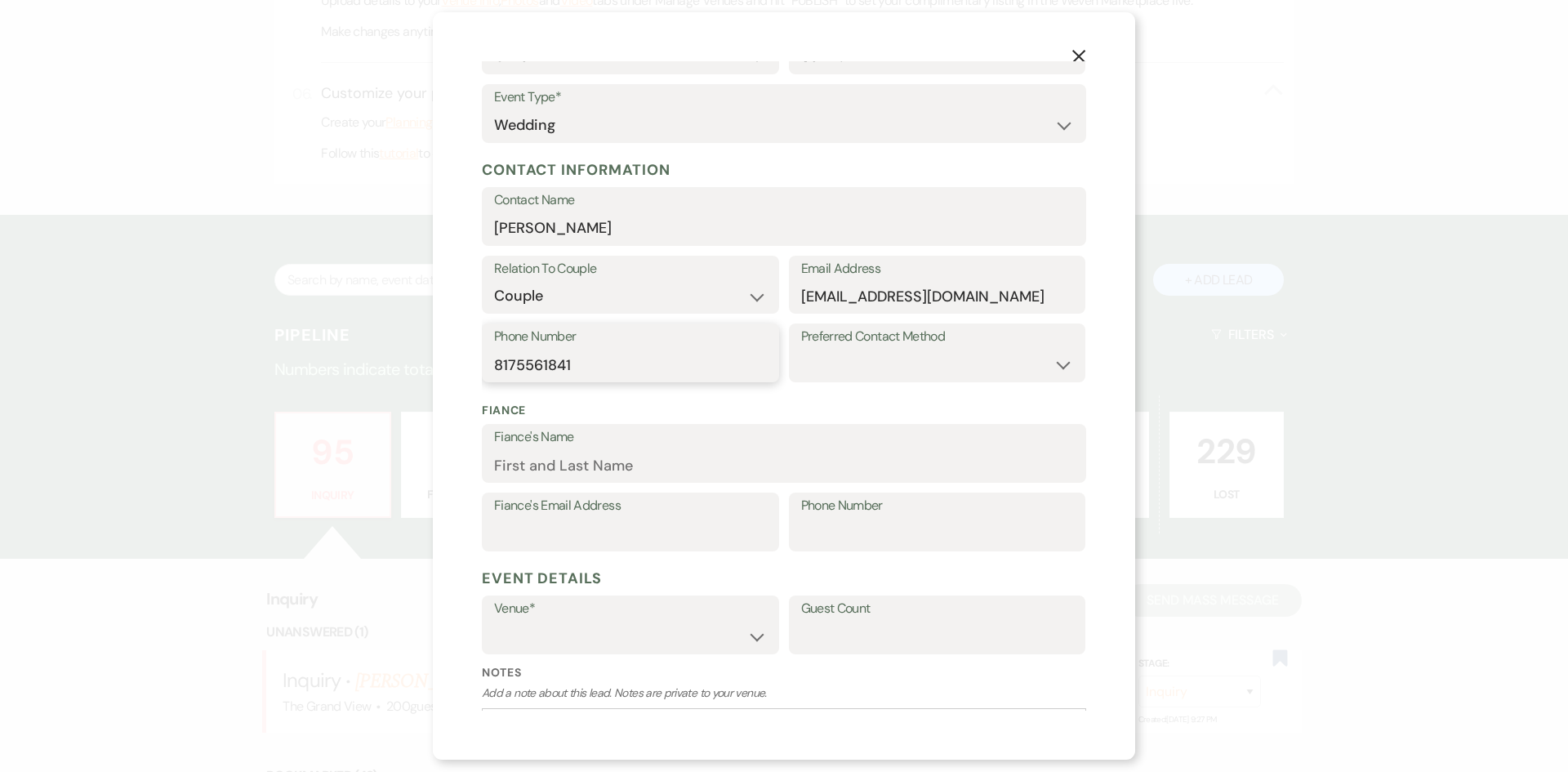
scroll to position [245, 0]
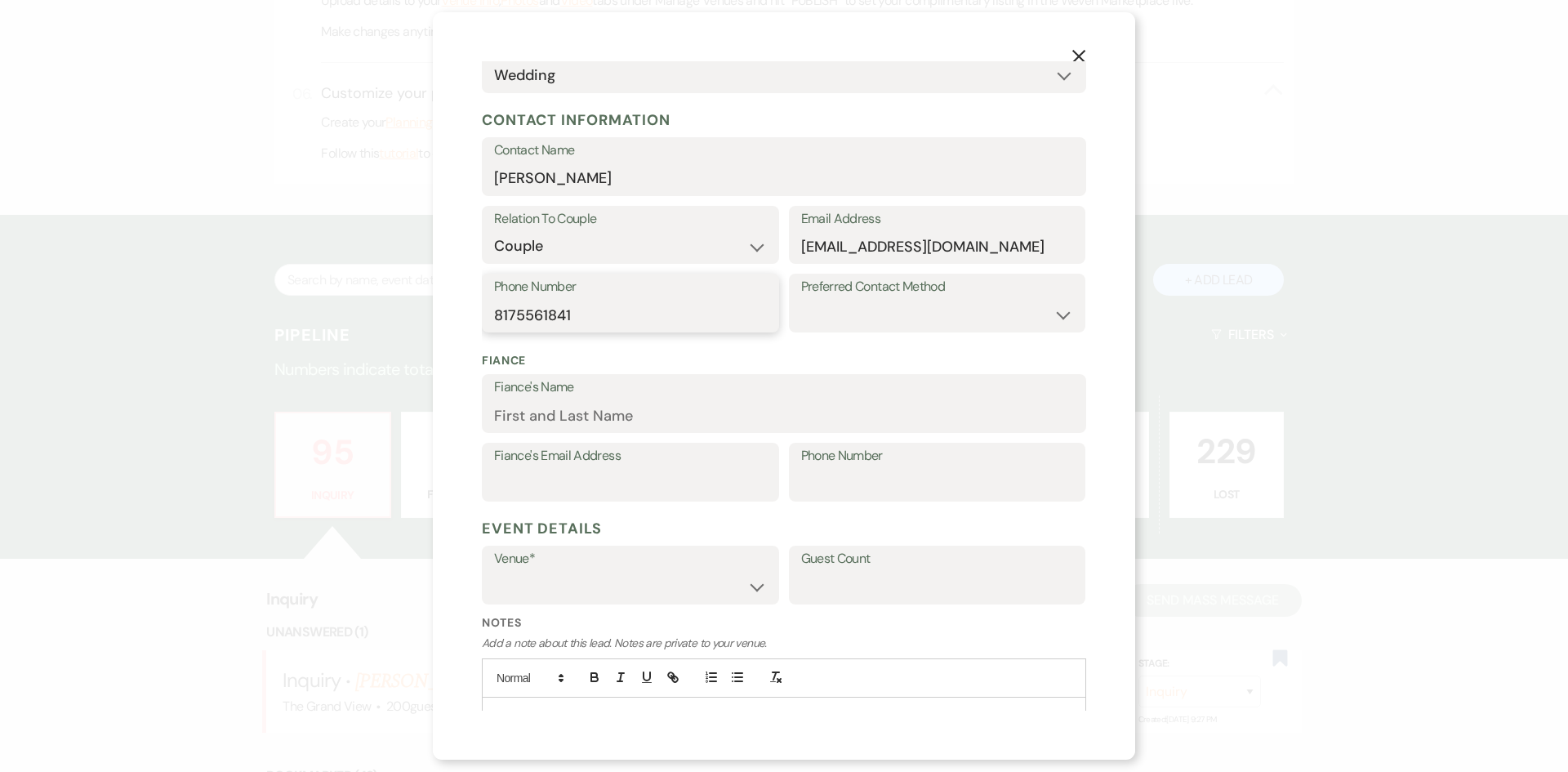
type input "8175561841"
click at [554, 553] on label "Venue*" at bounding box center [630, 559] width 273 height 23
click at [556, 581] on select "The Grand View Sellmark Ranch" at bounding box center [630, 587] width 273 height 32
select select "836"
click at [494, 571] on select "The Grand View Sellmark Ranch" at bounding box center [630, 587] width 273 height 32
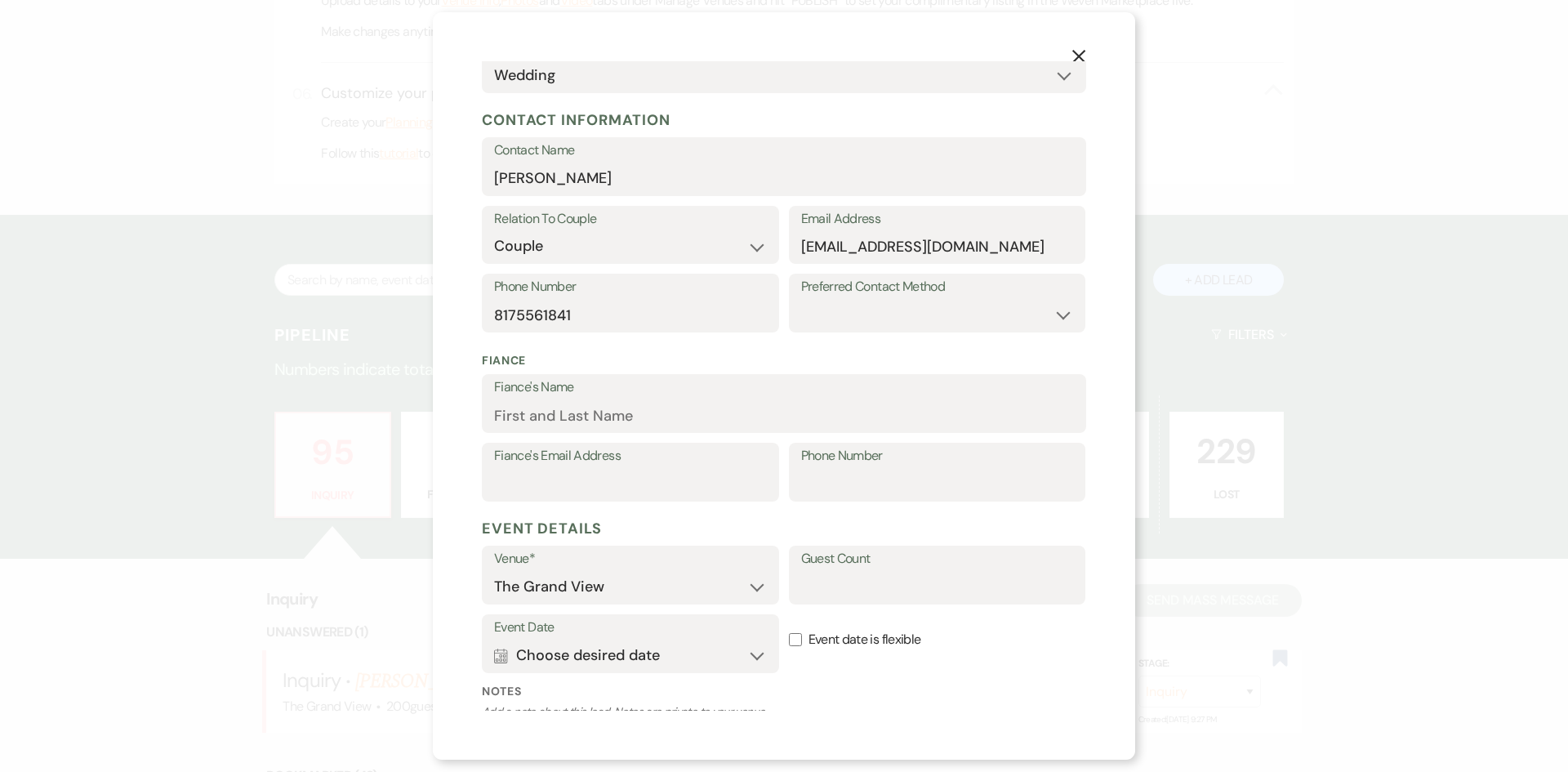
click at [785, 605] on div "Venue* The Grand View Sellmark Ranch Guest Count" at bounding box center [784, 580] width 605 height 68
click at [816, 594] on input "Guest Count" at bounding box center [938, 587] width 273 height 32
type input "300"
click at [709, 650] on button "Calendar Choose desired date Expand" at bounding box center [630, 655] width 273 height 32
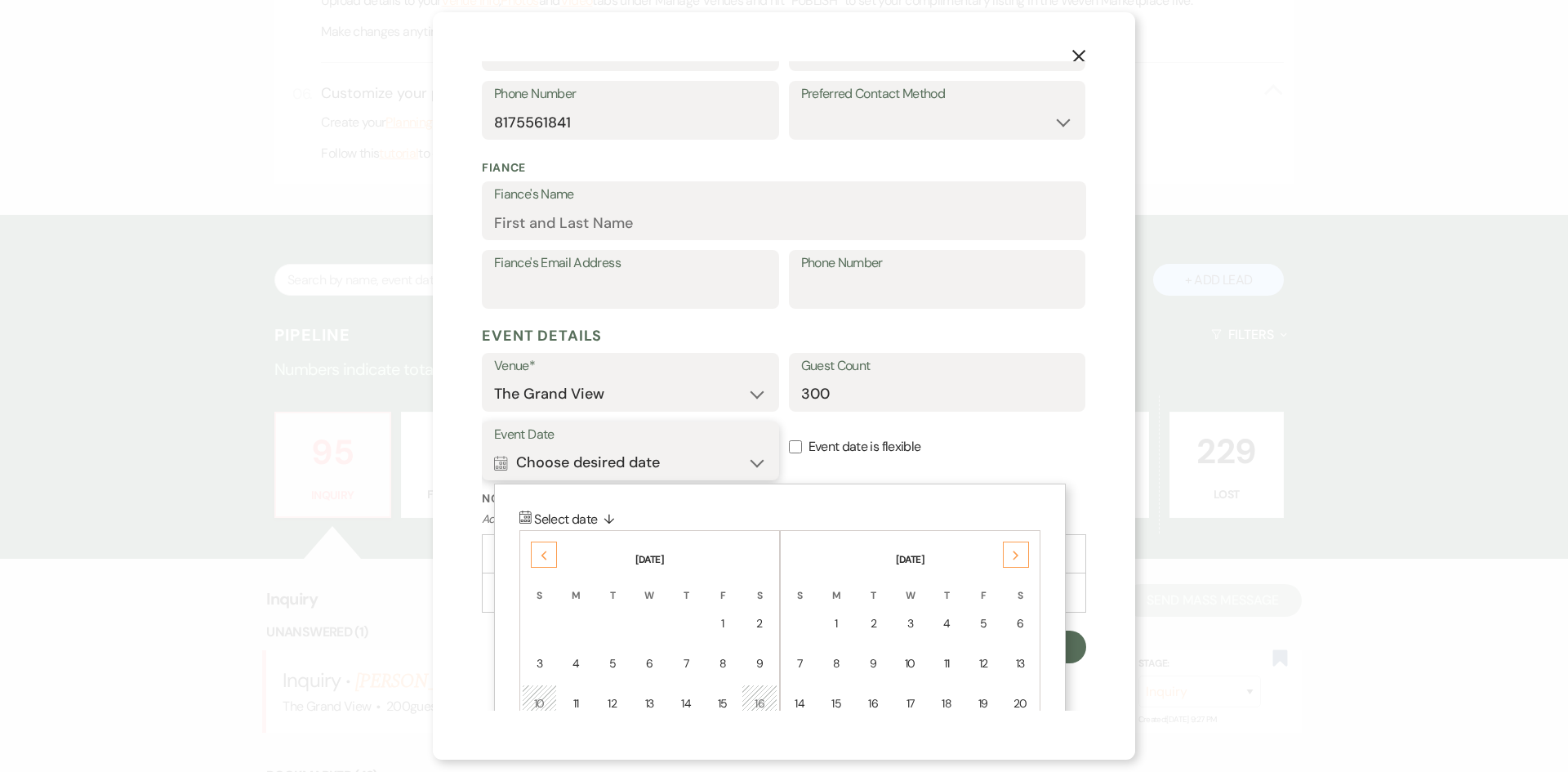
scroll to position [547, 0]
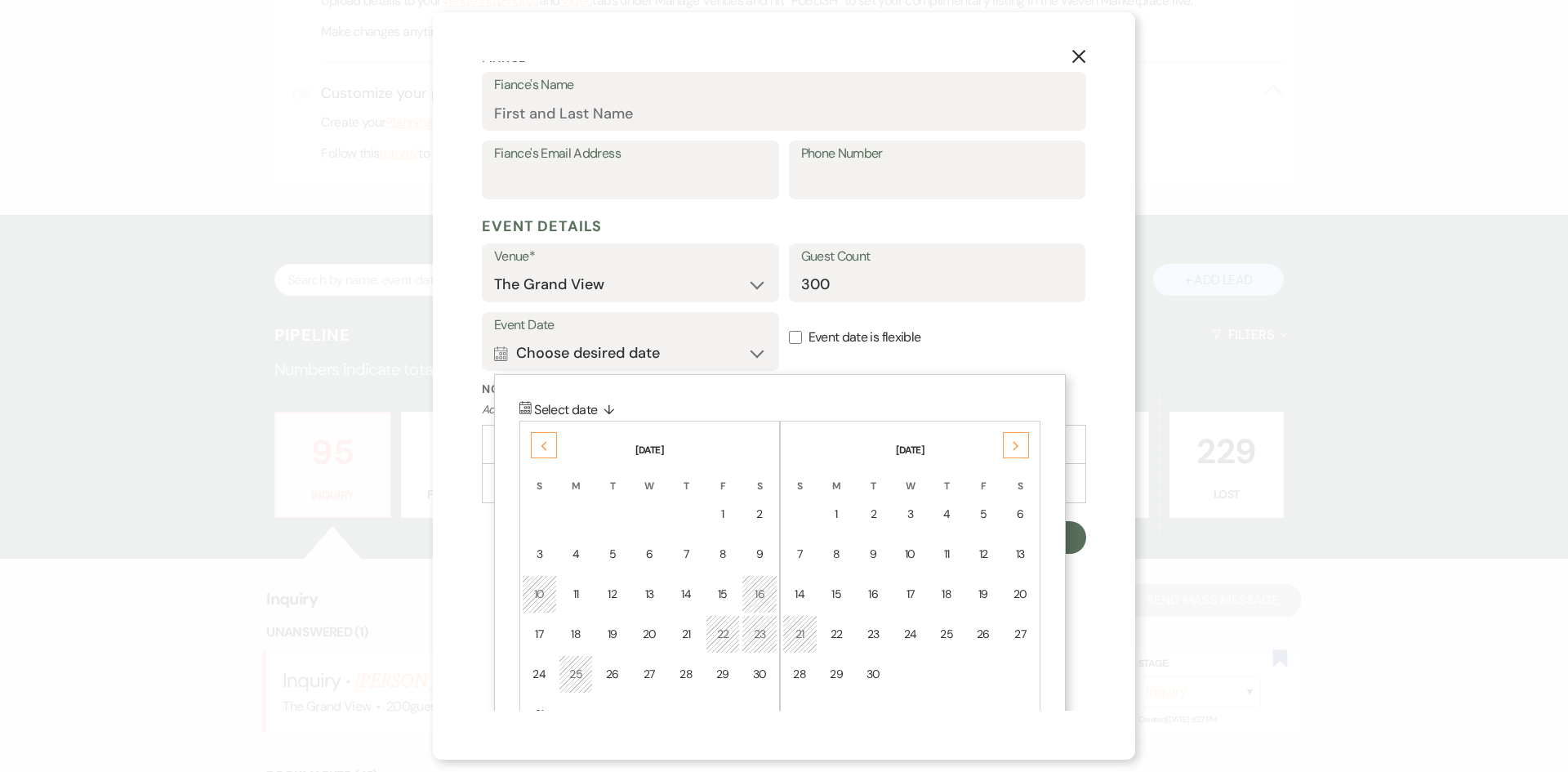
click at [998, 450] on th "June 2026" at bounding box center [910, 440] width 256 height 34
click at [1007, 448] on div "Next" at bounding box center [1015, 445] width 26 height 26
click at [1008, 448] on div "Next" at bounding box center [1015, 445] width 26 height 26
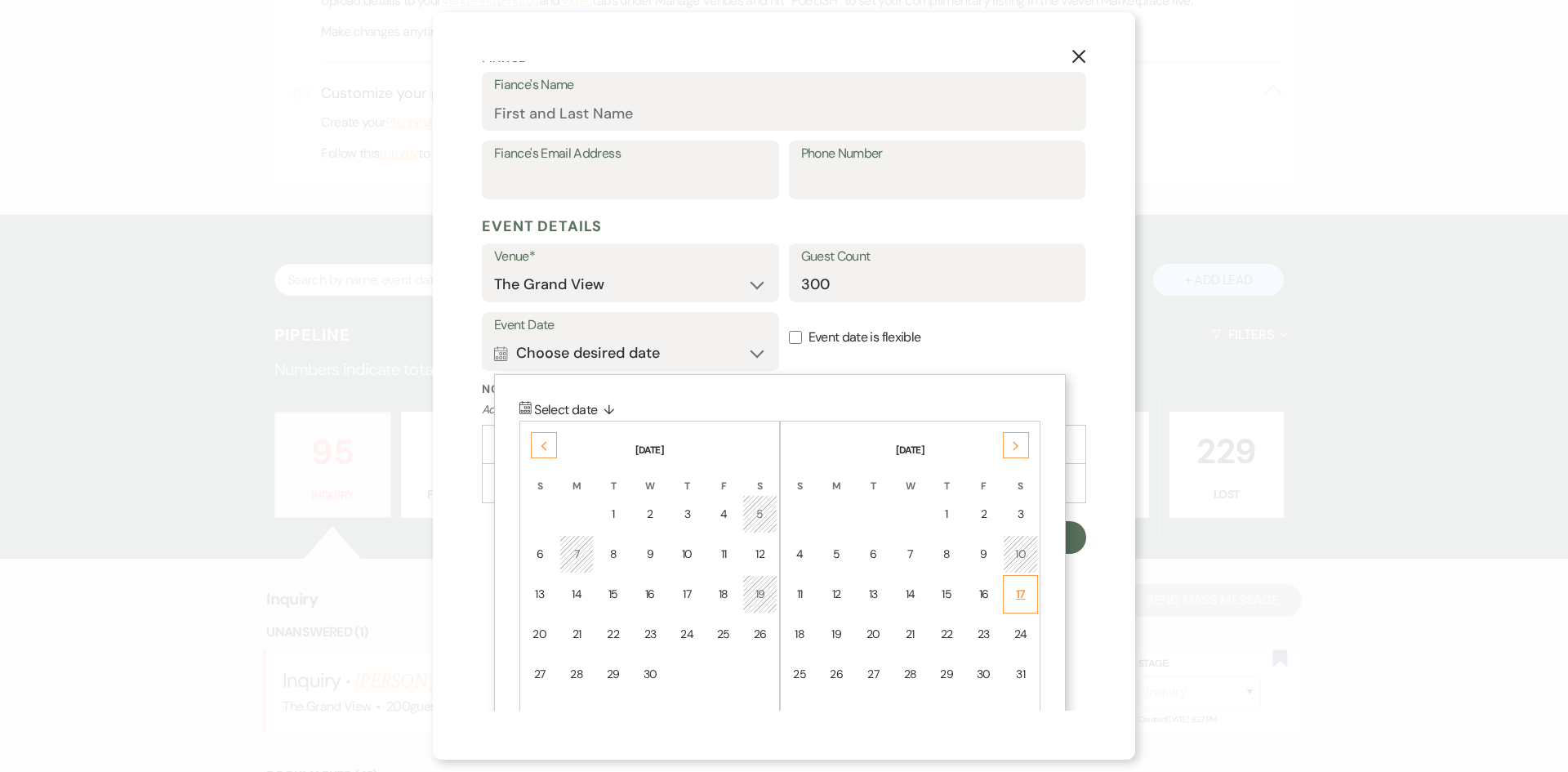
click at [1021, 599] on div "17" at bounding box center [1020, 594] width 14 height 17
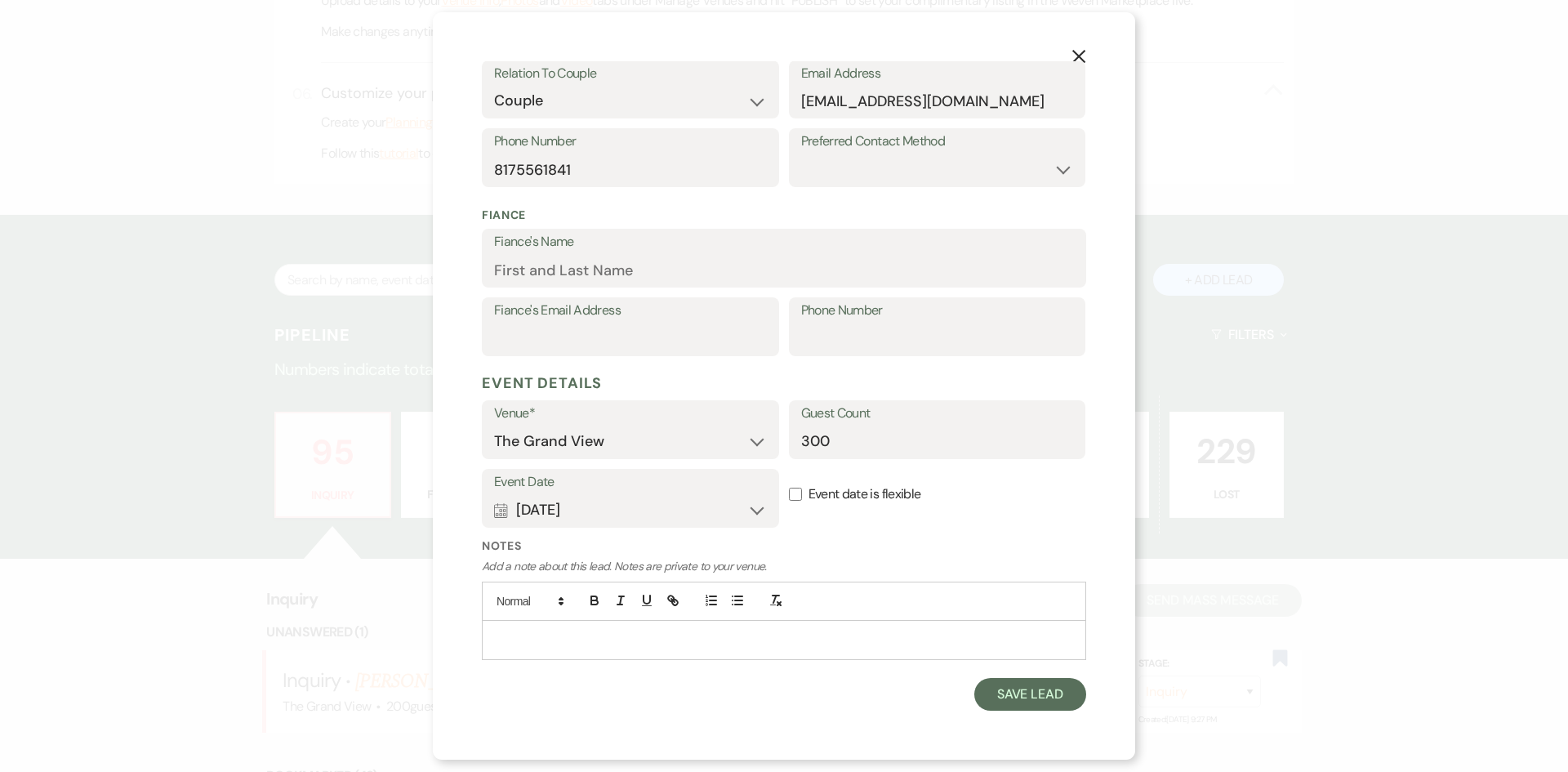
scroll to position [391, 0]
click at [996, 697] on button "Save Lead" at bounding box center [1030, 694] width 112 height 32
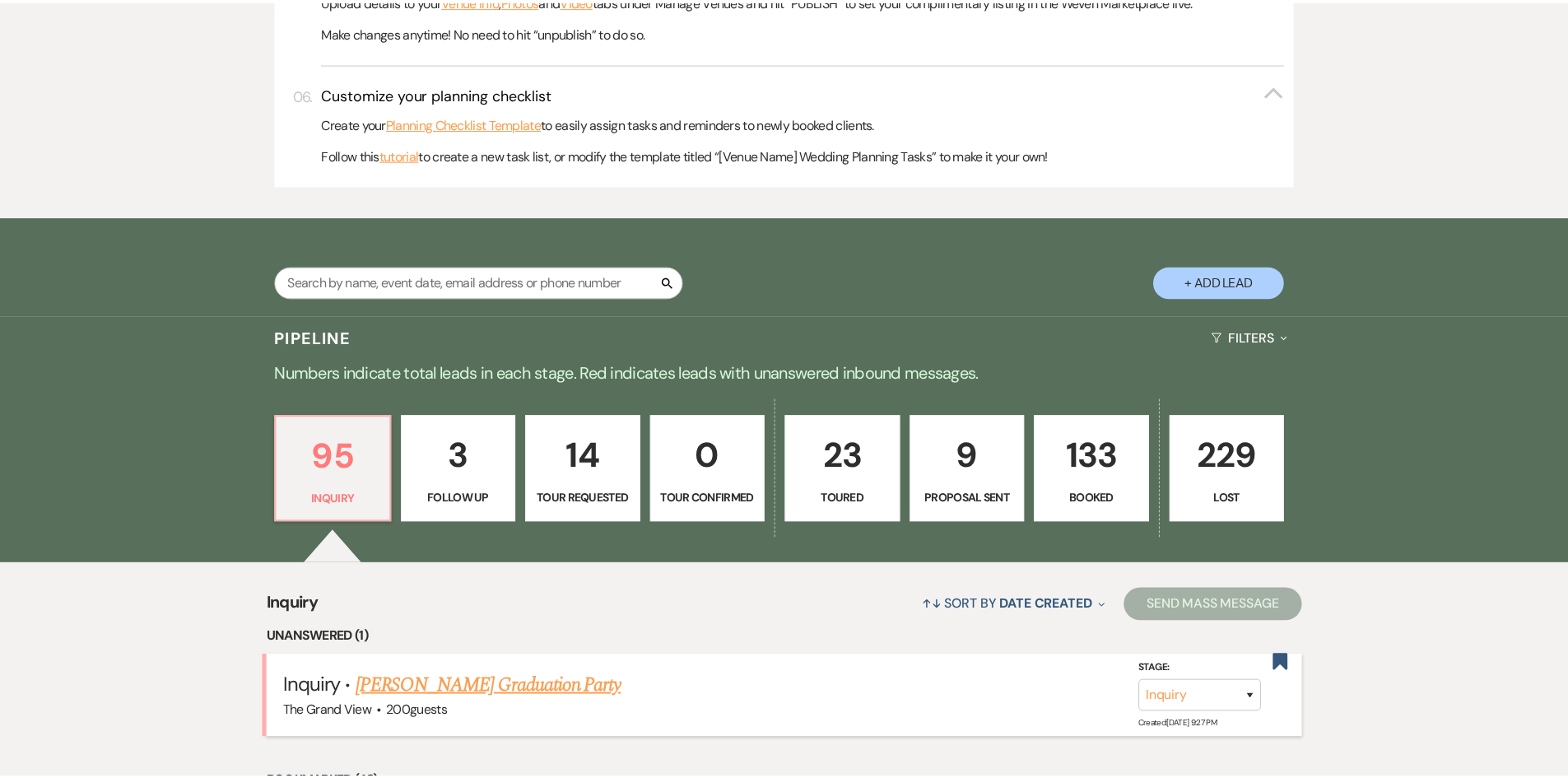
scroll to position [823, 0]
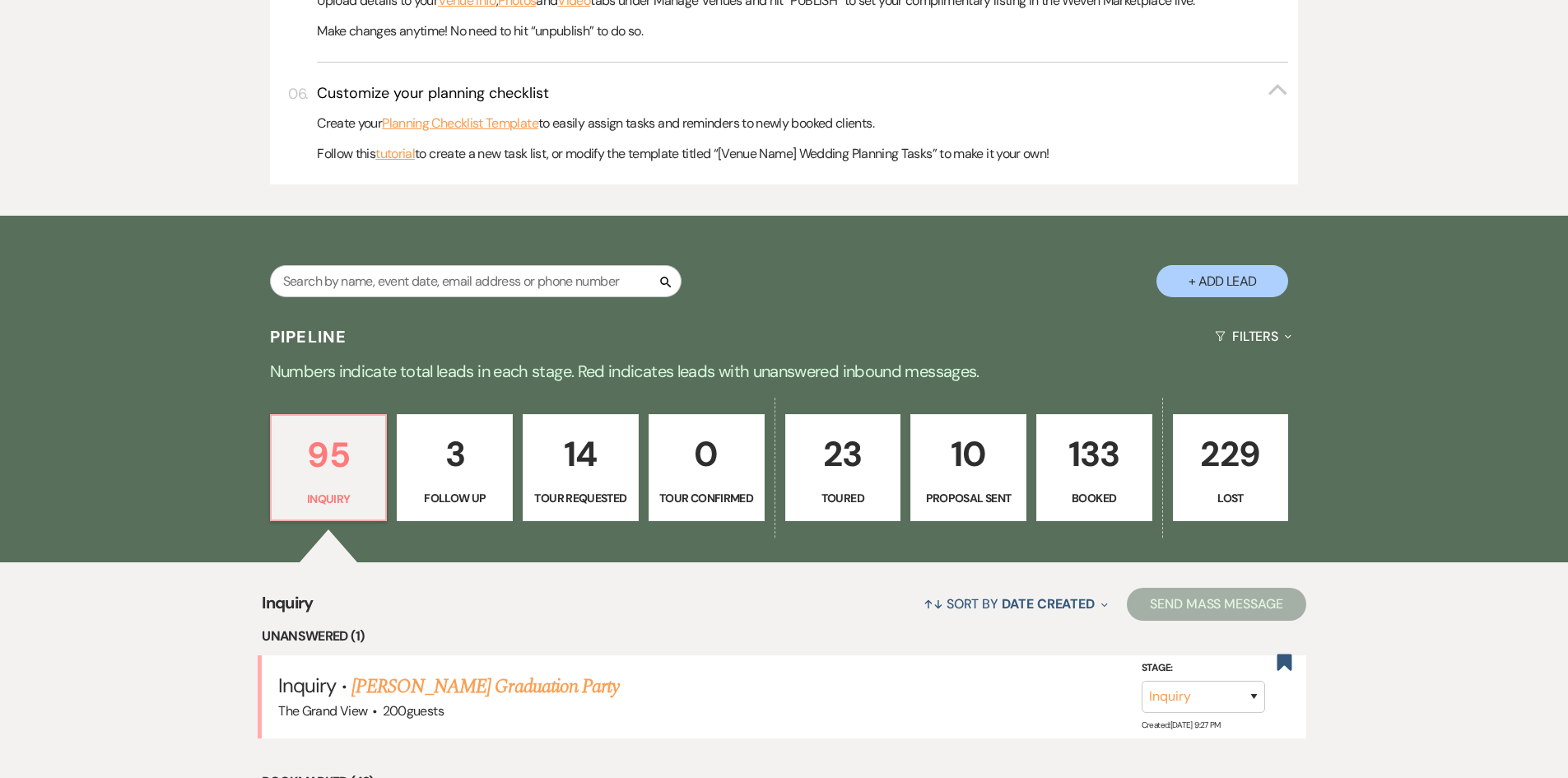
click at [980, 439] on p "10" at bounding box center [968, 454] width 95 height 55
select select "6"
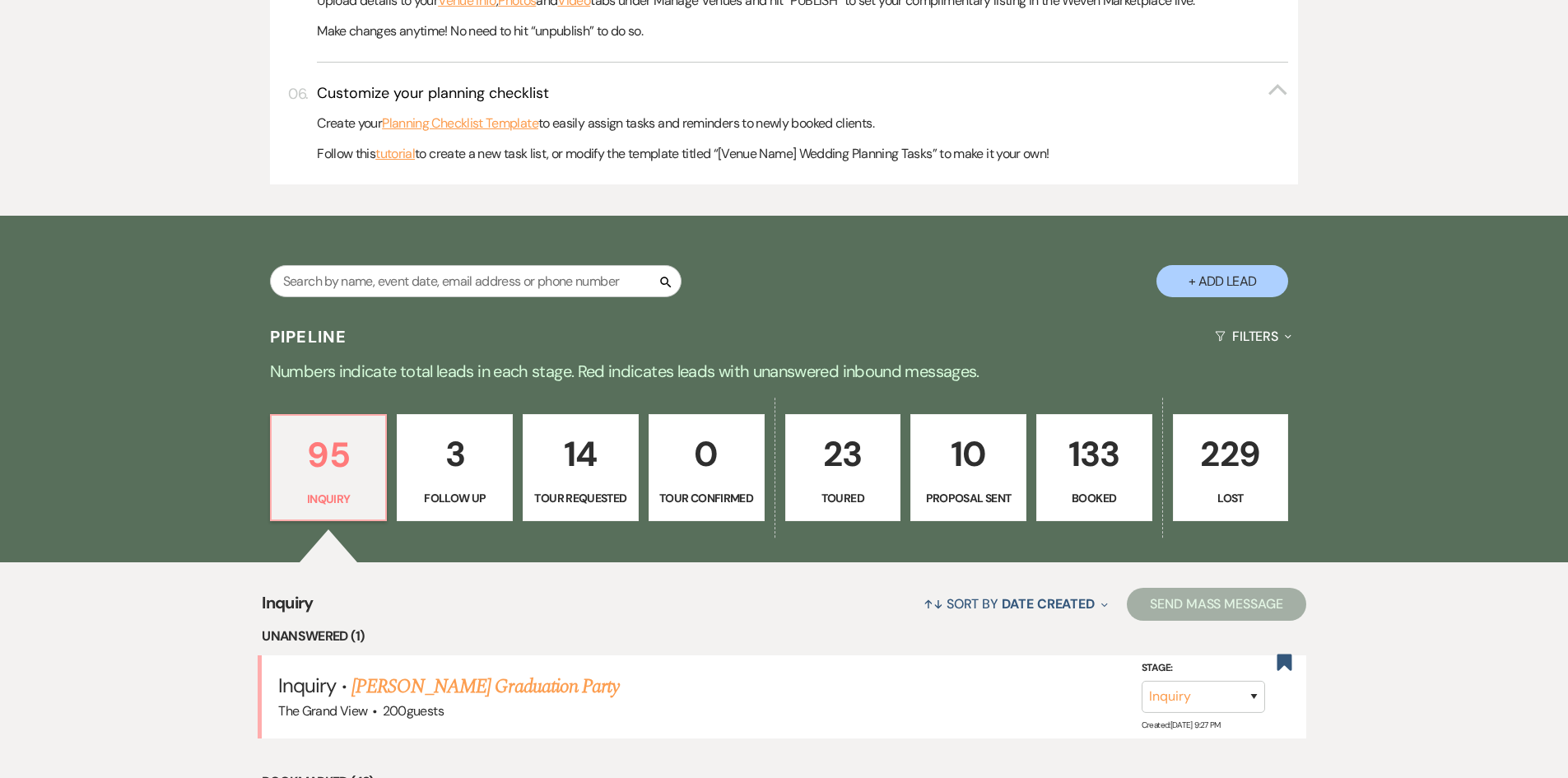
select select "6"
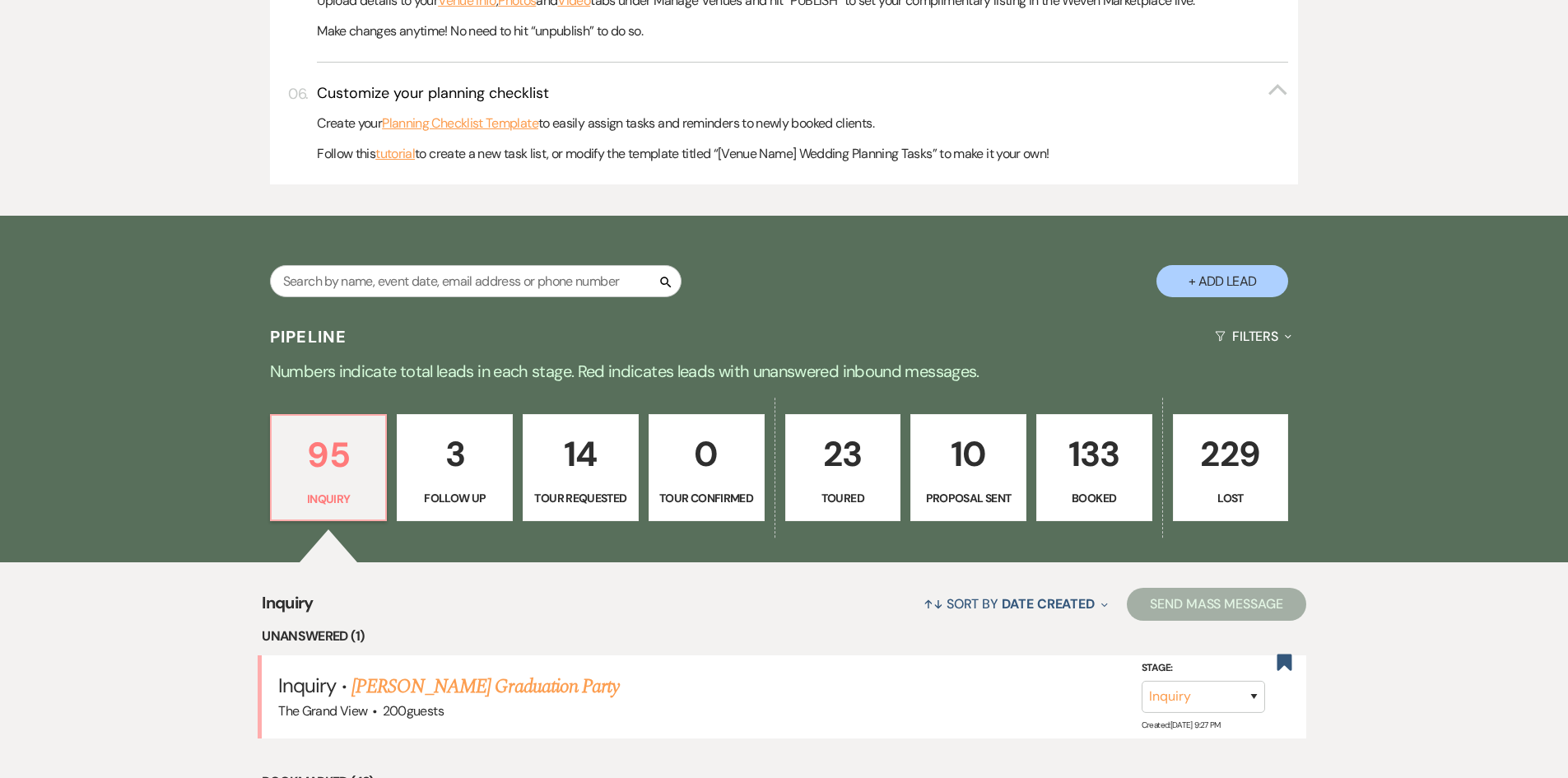
select select "6"
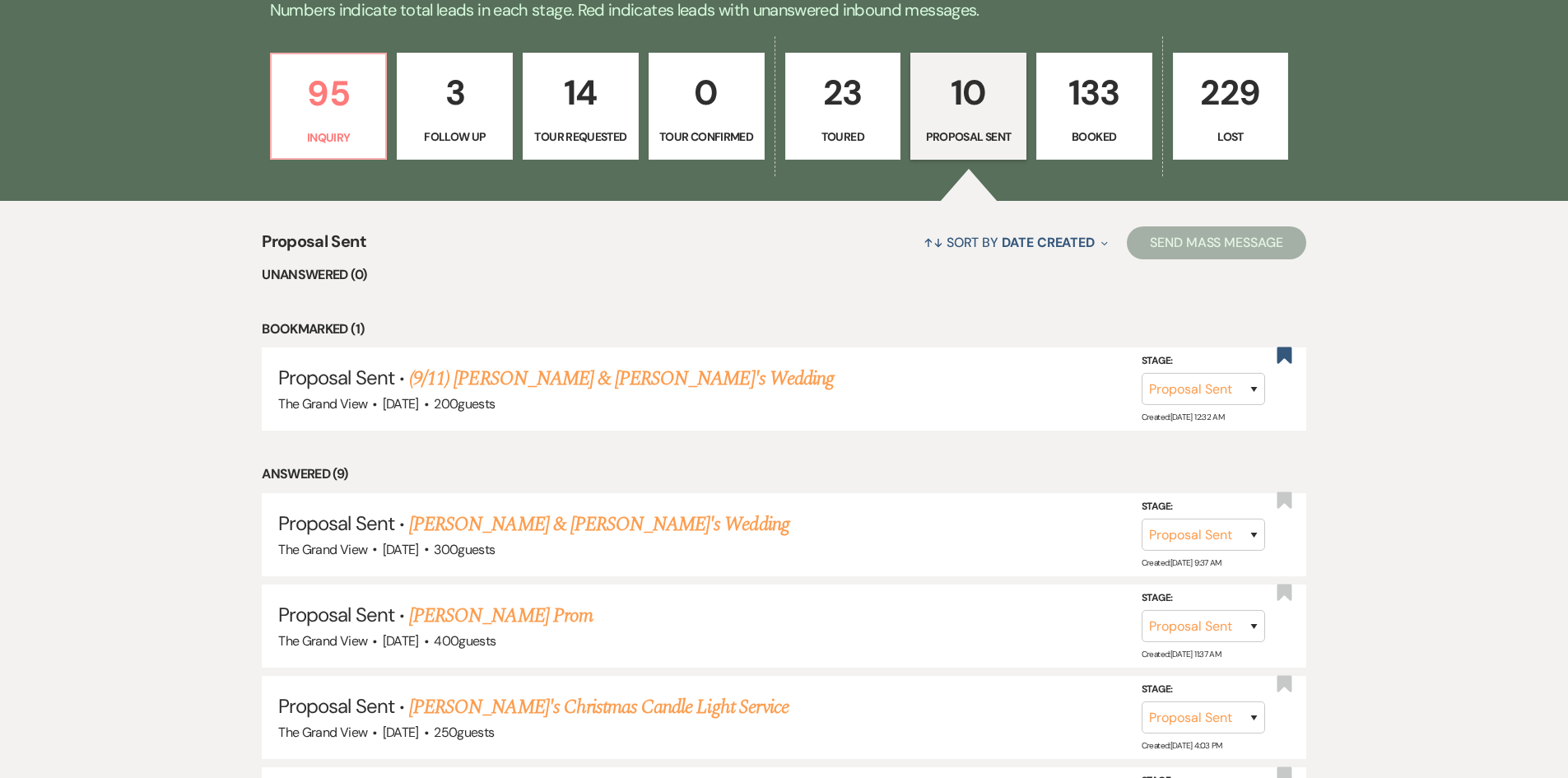
scroll to position [1564, 0]
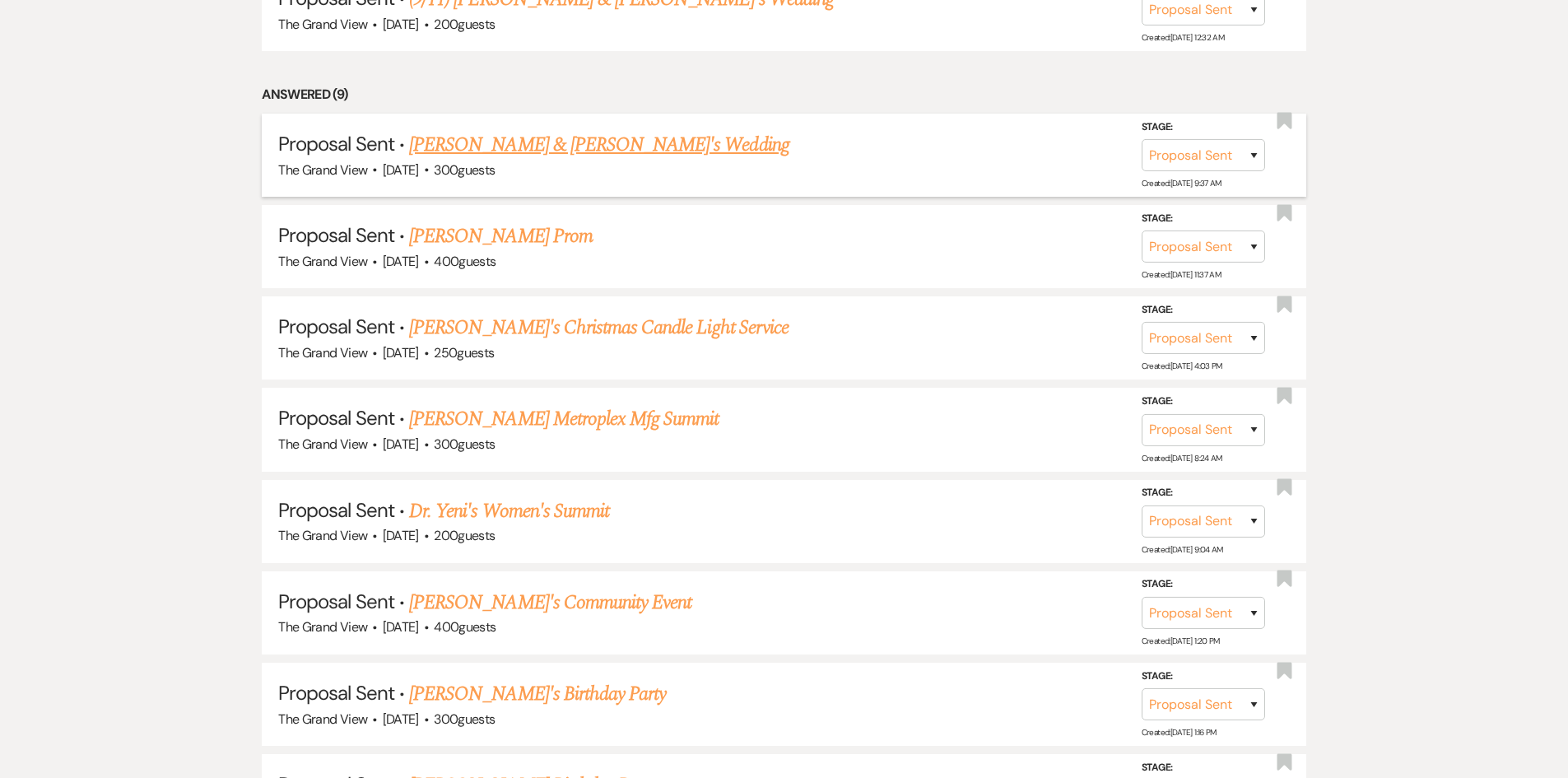
click at [583, 155] on link "Adam Lee & Fiance's Wedding" at bounding box center [598, 144] width 380 height 29
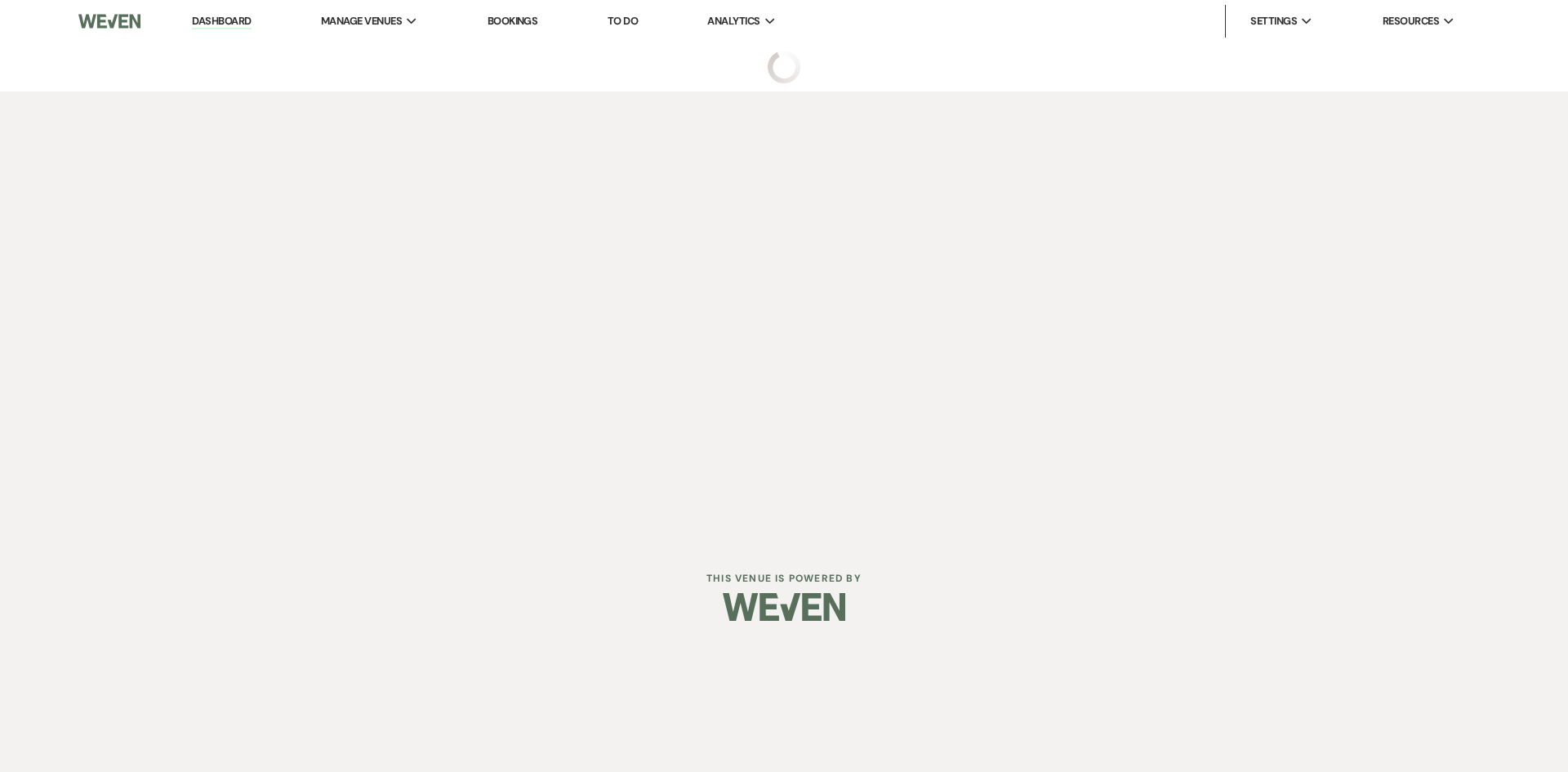
select select "6"
select select "14"
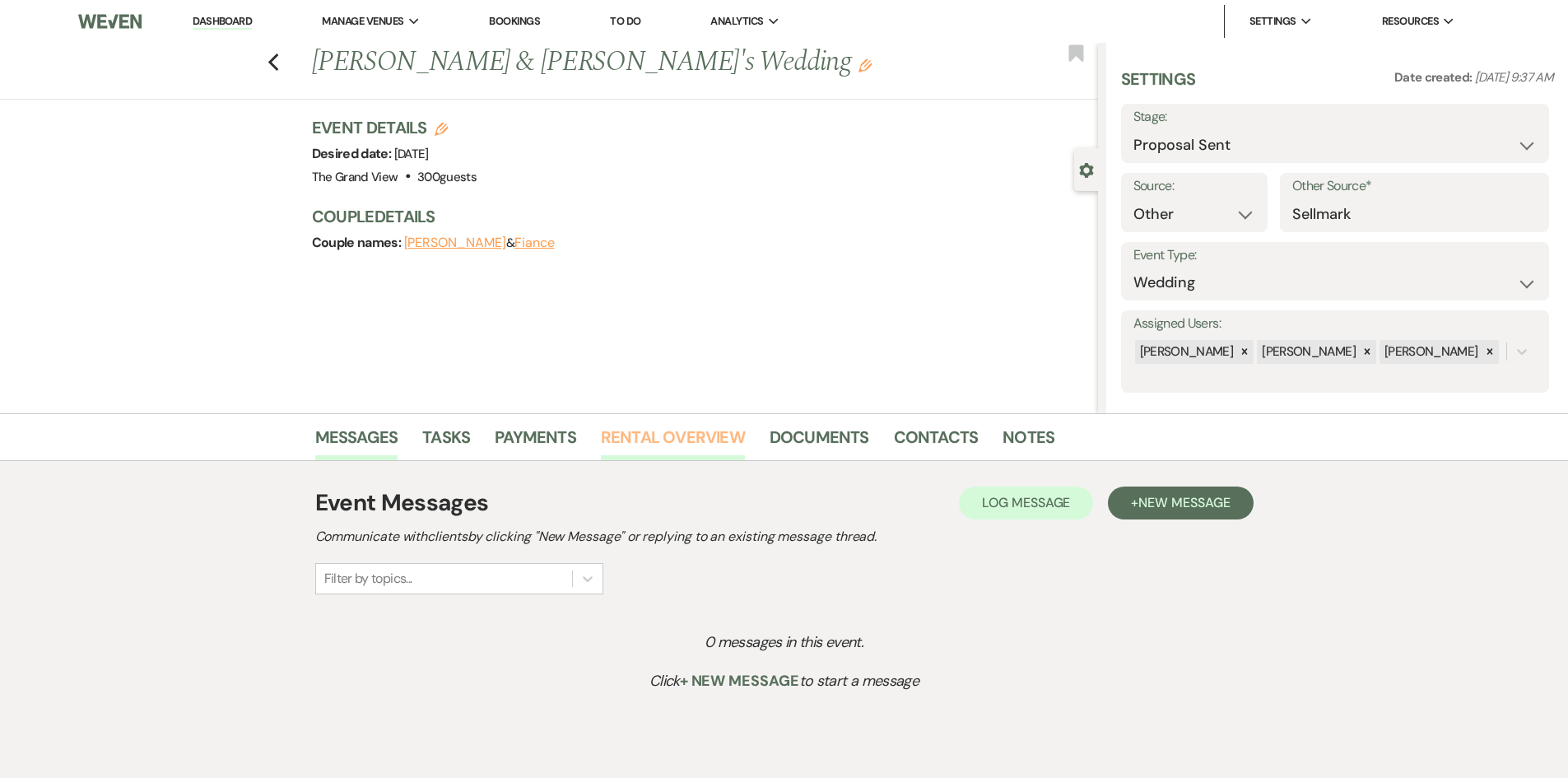
click at [704, 451] on link "Rental Overview" at bounding box center [673, 441] width 144 height 36
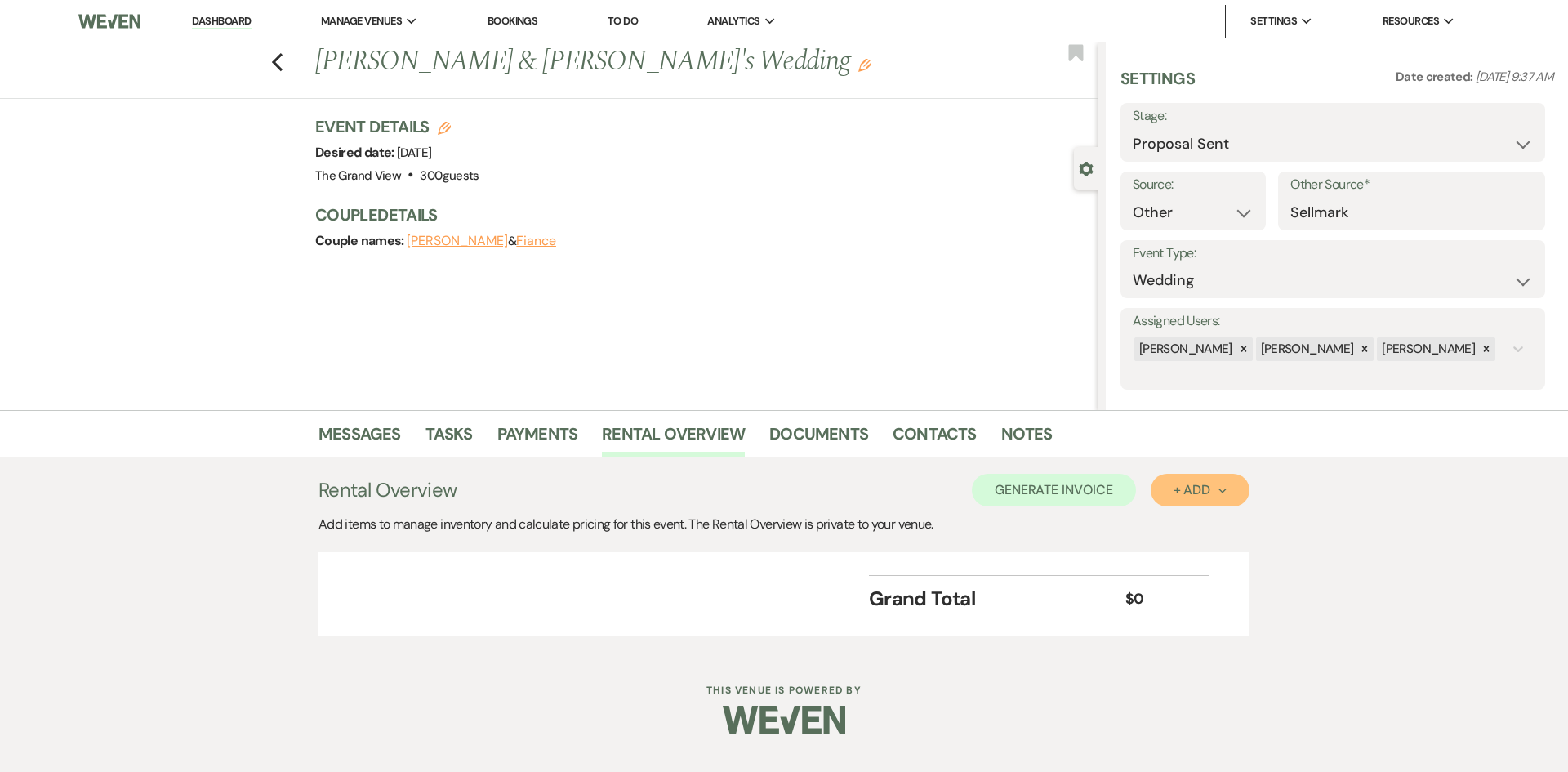
click at [1184, 498] on button "+ Add Next" at bounding box center [1200, 490] width 99 height 32
click at [1179, 518] on button "Item" at bounding box center [1192, 527] width 82 height 25
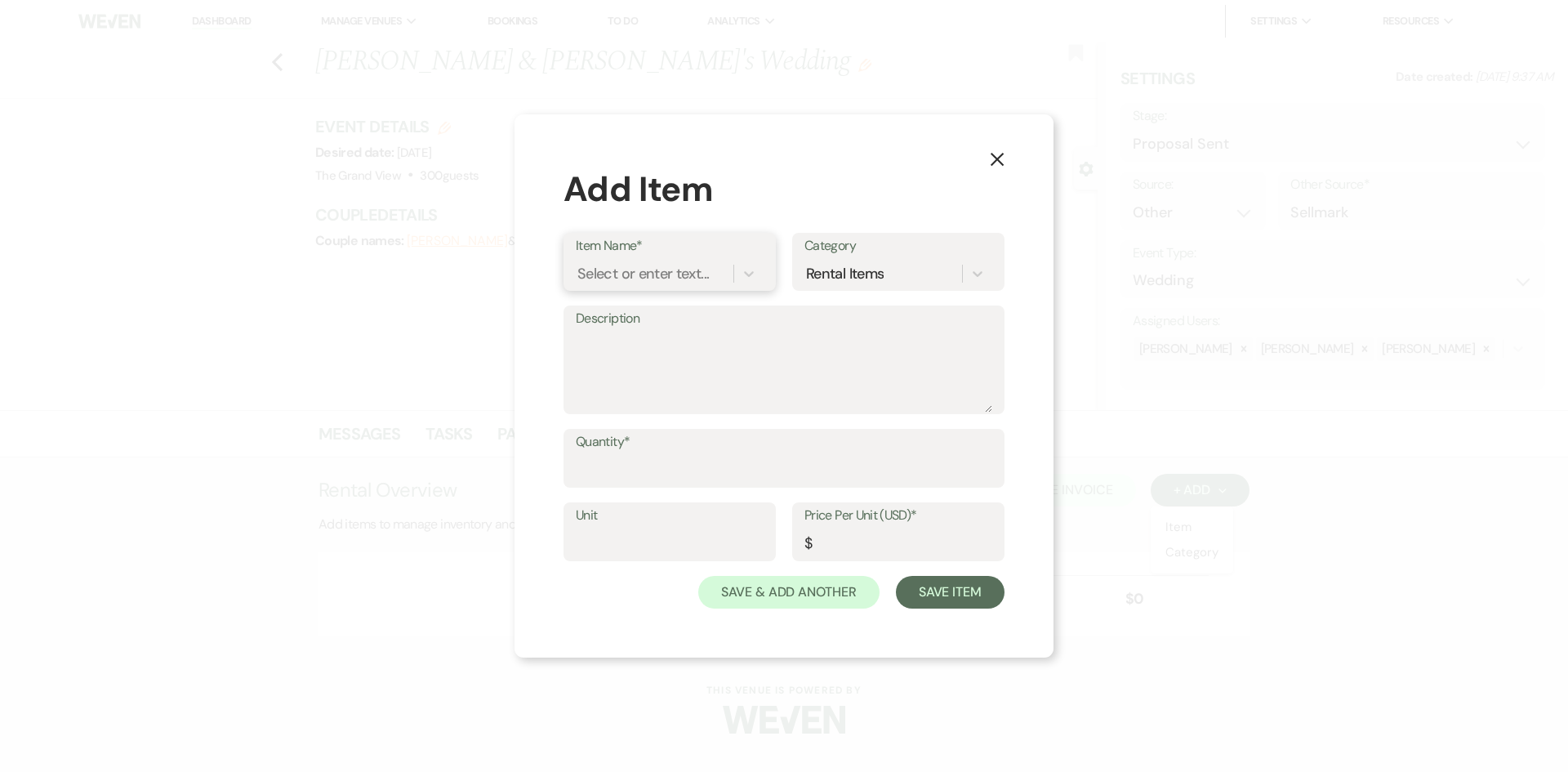
click at [701, 266] on div "Select or enter text..." at bounding box center [643, 274] width 132 height 22
type input "sat"
click at [617, 336] on div "14hr Bundle Rental - Saturday 2025" at bounding box center [670, 325] width 188 height 52
type textarea "Includes: Rental time: 10 AM - 12 AM Up to 200 guests 60 Inch Round Tables(50) …"
type input "Package"
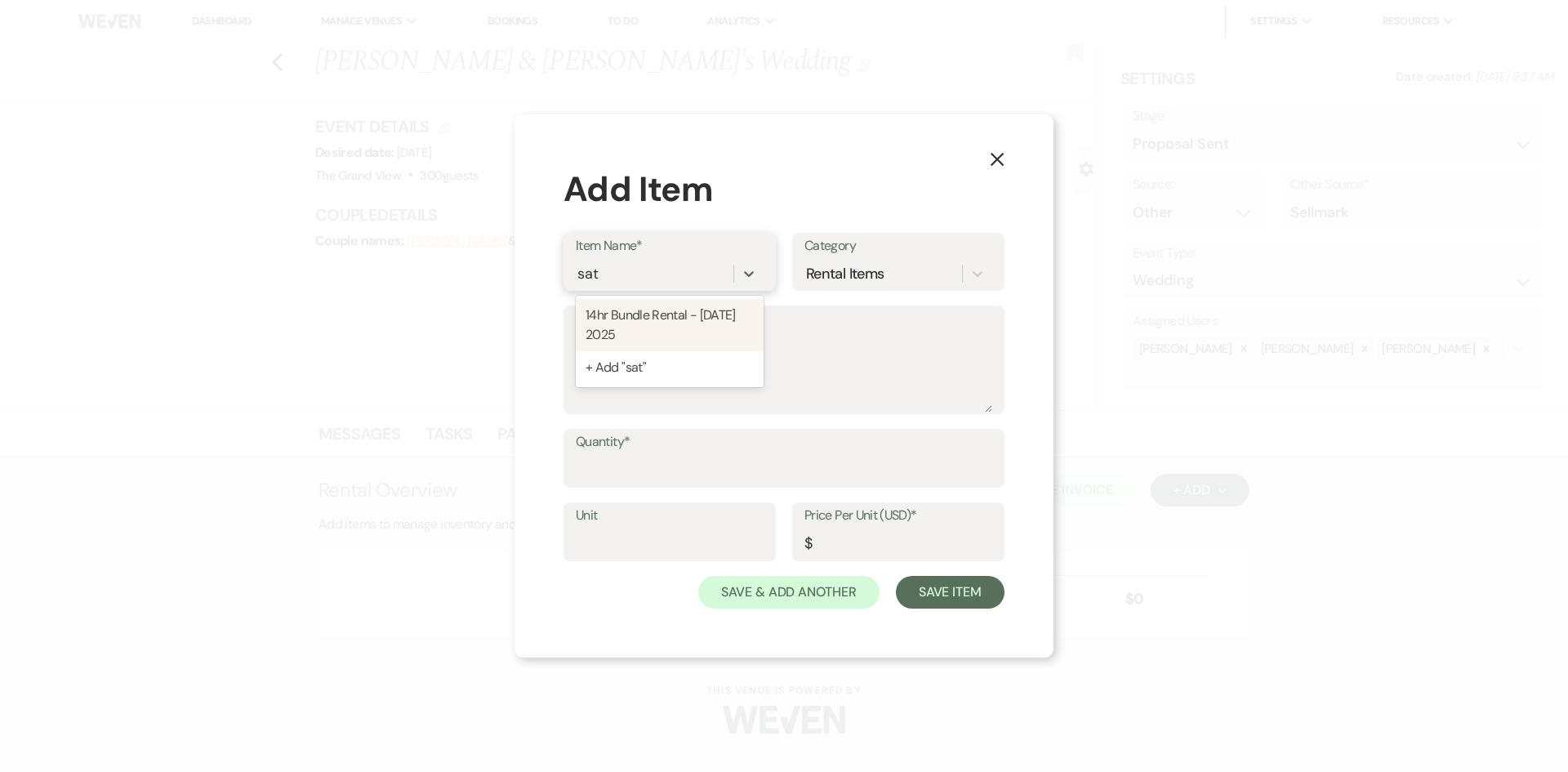
type input "6000"
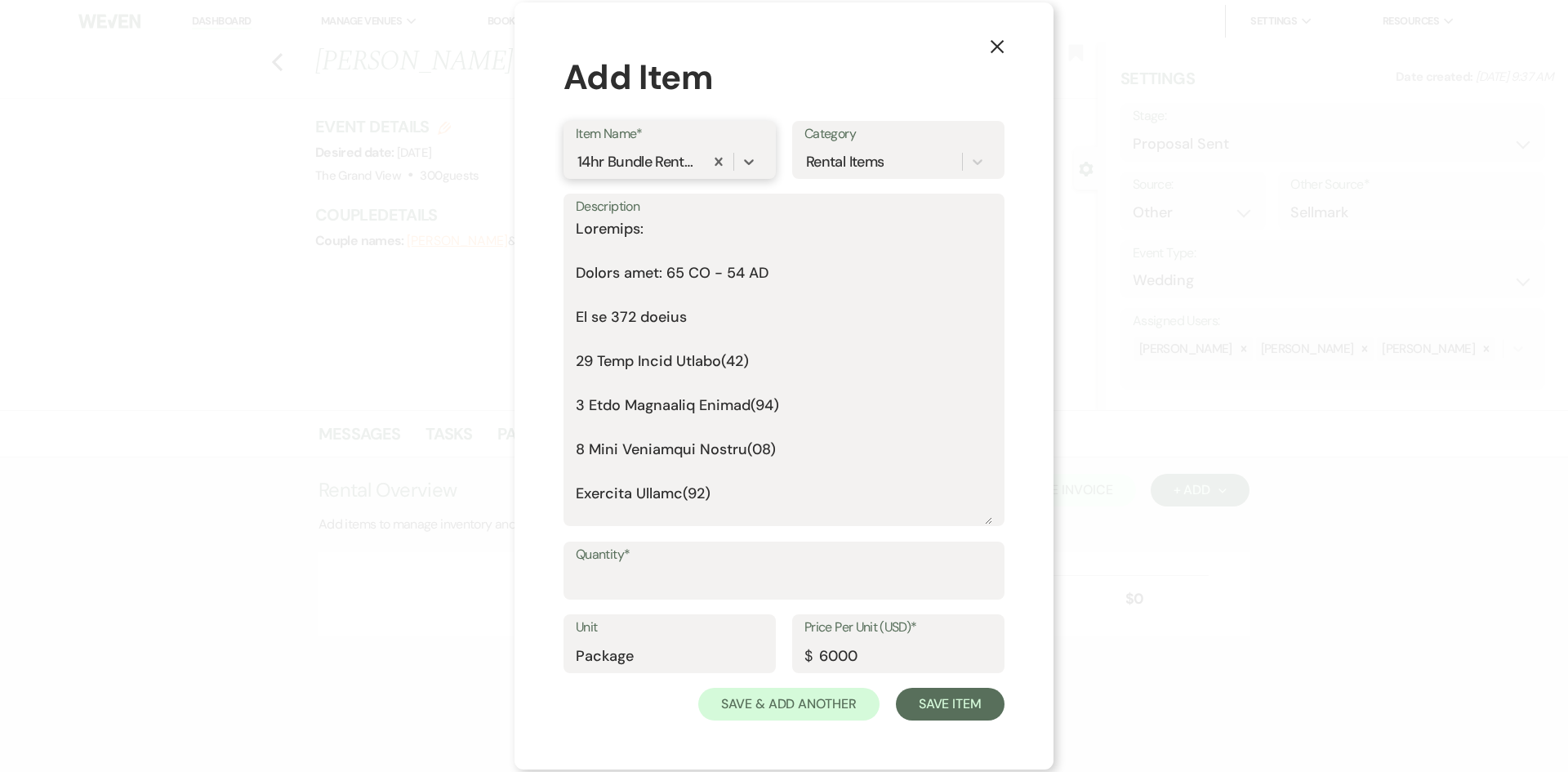
drag, startPoint x: 991, startPoint y: 411, endPoint x: 979, endPoint y: 655, distance: 244.3
click at [979, 655] on form "Item Name* option 14hr Bundle Rental - Saturday 2025, selected. 0 results avail…" at bounding box center [784, 421] width 441 height 600
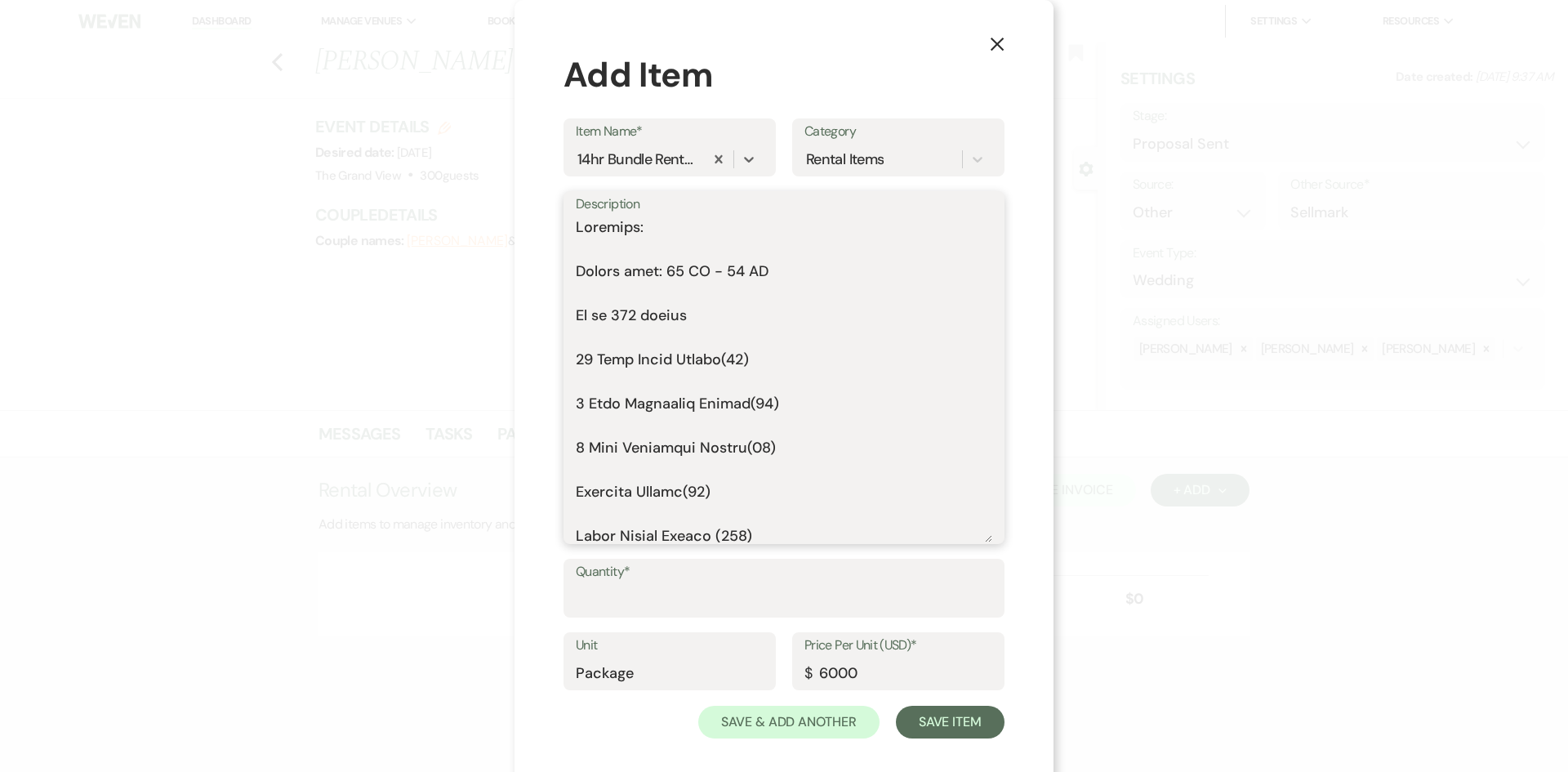
click at [597, 261] on textarea "Description" at bounding box center [784, 379] width 416 height 326
click at [597, 247] on textarea "Description" at bounding box center [784, 379] width 416 height 326
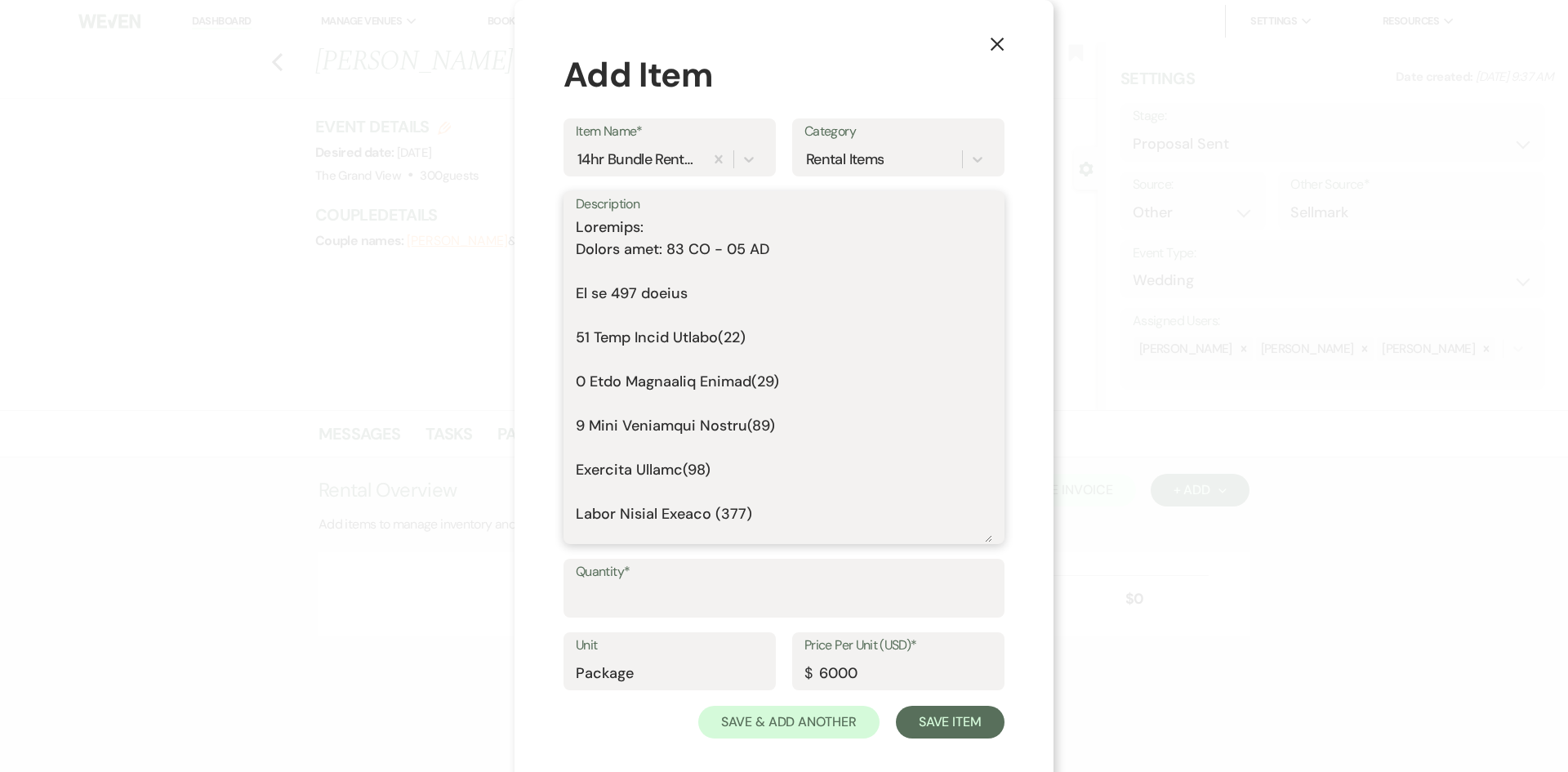
click at [601, 279] on textarea "Description" at bounding box center [784, 379] width 416 height 326
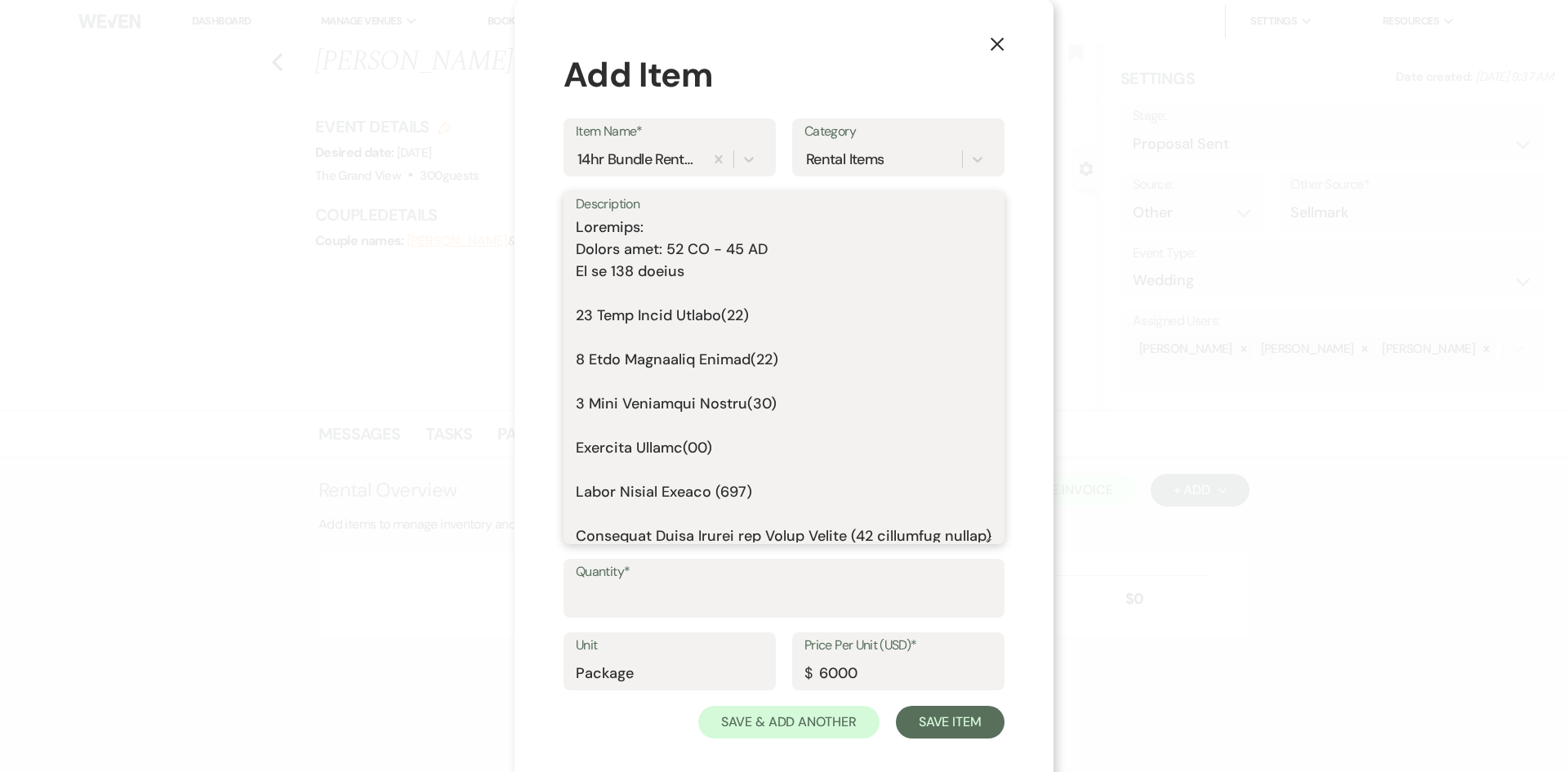
click at [601, 303] on textarea "Description" at bounding box center [784, 379] width 416 height 326
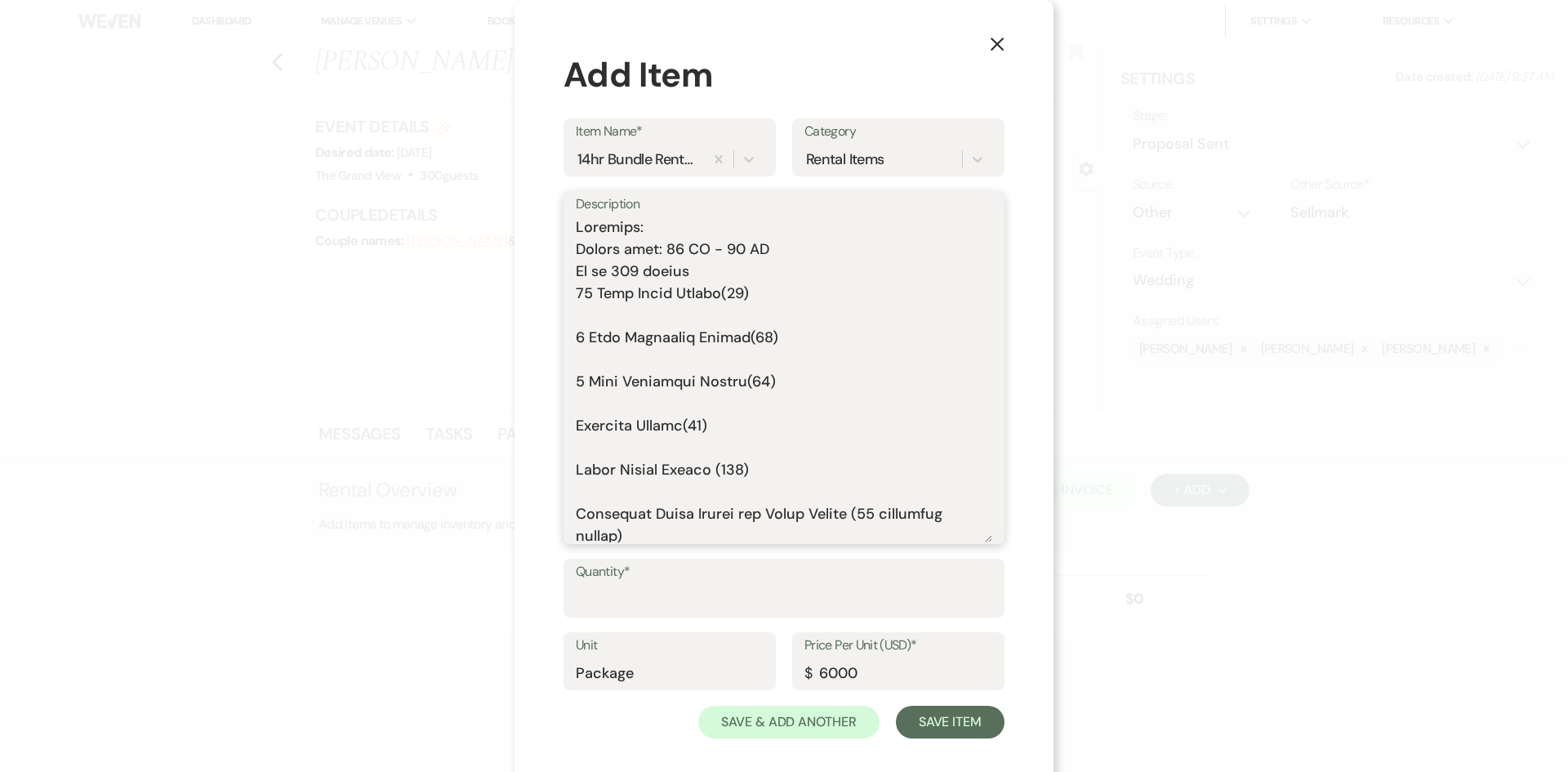
click at [618, 268] on textarea "Description" at bounding box center [784, 379] width 416 height 326
type textarea "Includes: Rental time: 10 AM - 12 AM Up to 300 guests 60 Inch Round Tables(50) …"
drag, startPoint x: 864, startPoint y: 665, endPoint x: 824, endPoint y: 671, distance: 40.4
click at [824, 671] on input "6000" at bounding box center [898, 673] width 188 height 32
type input "6500"
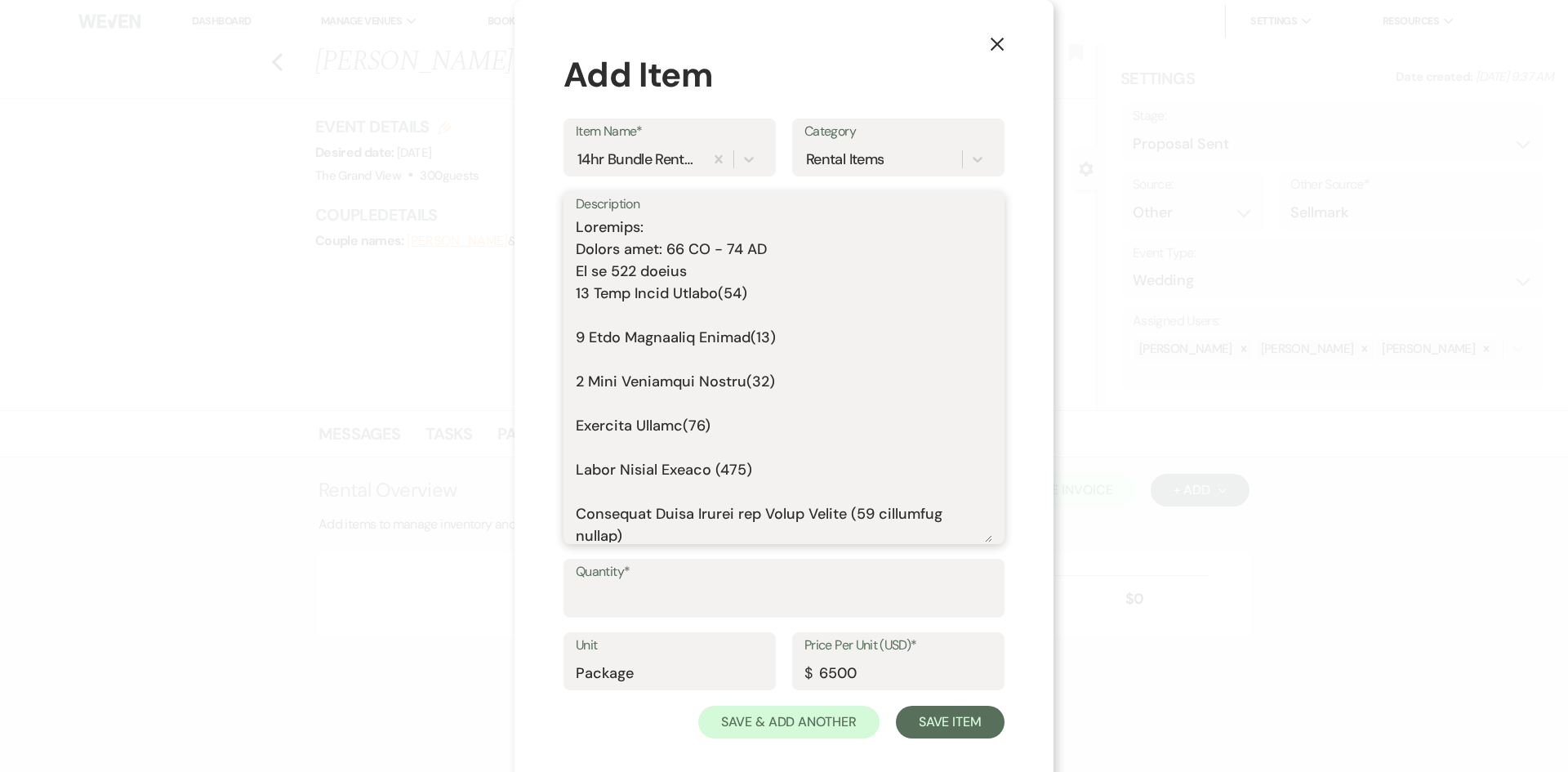
click at [591, 321] on textarea "Description" at bounding box center [784, 379] width 416 height 326
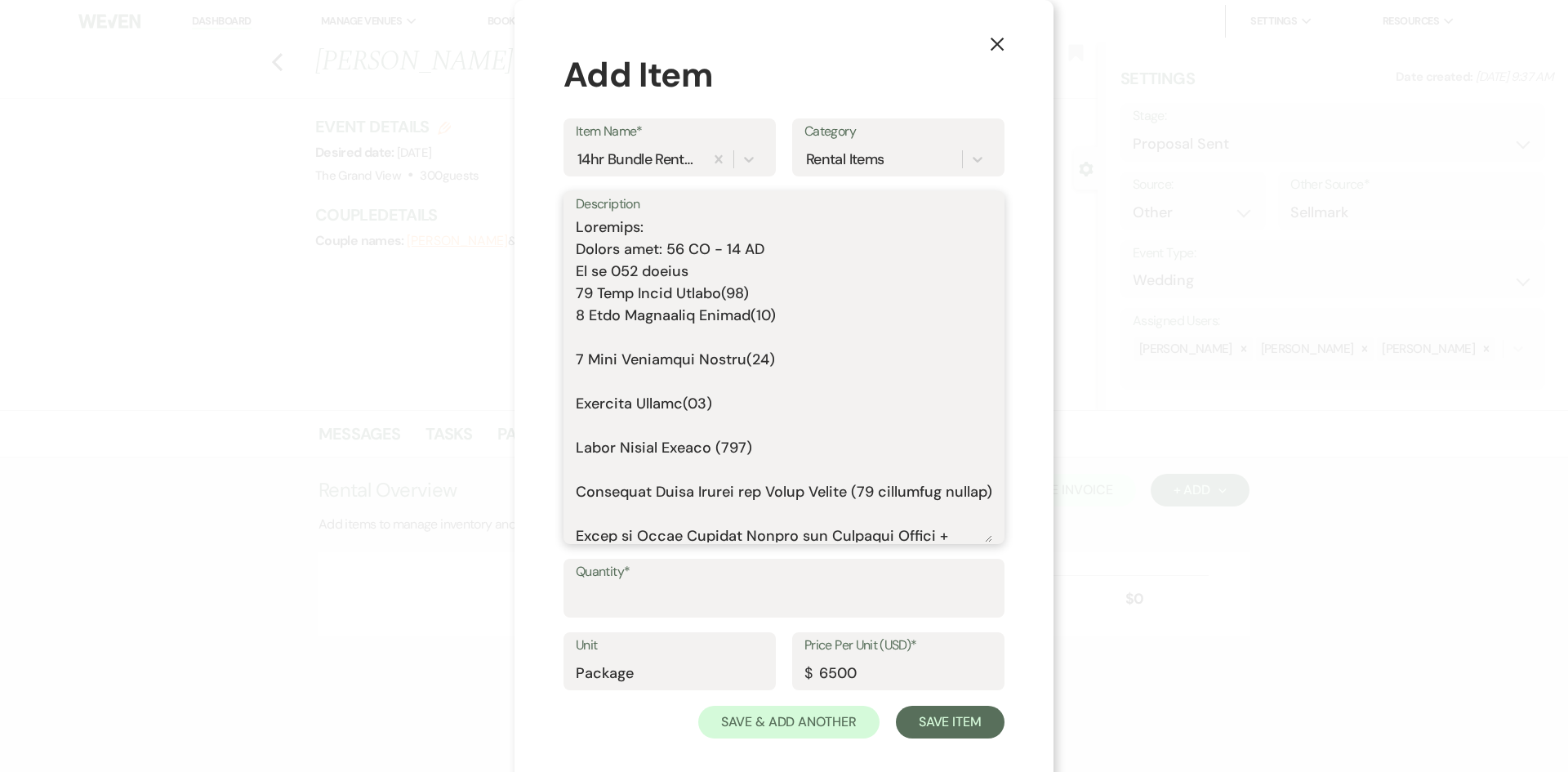
click at [590, 341] on textarea "Description" at bounding box center [784, 379] width 416 height 326
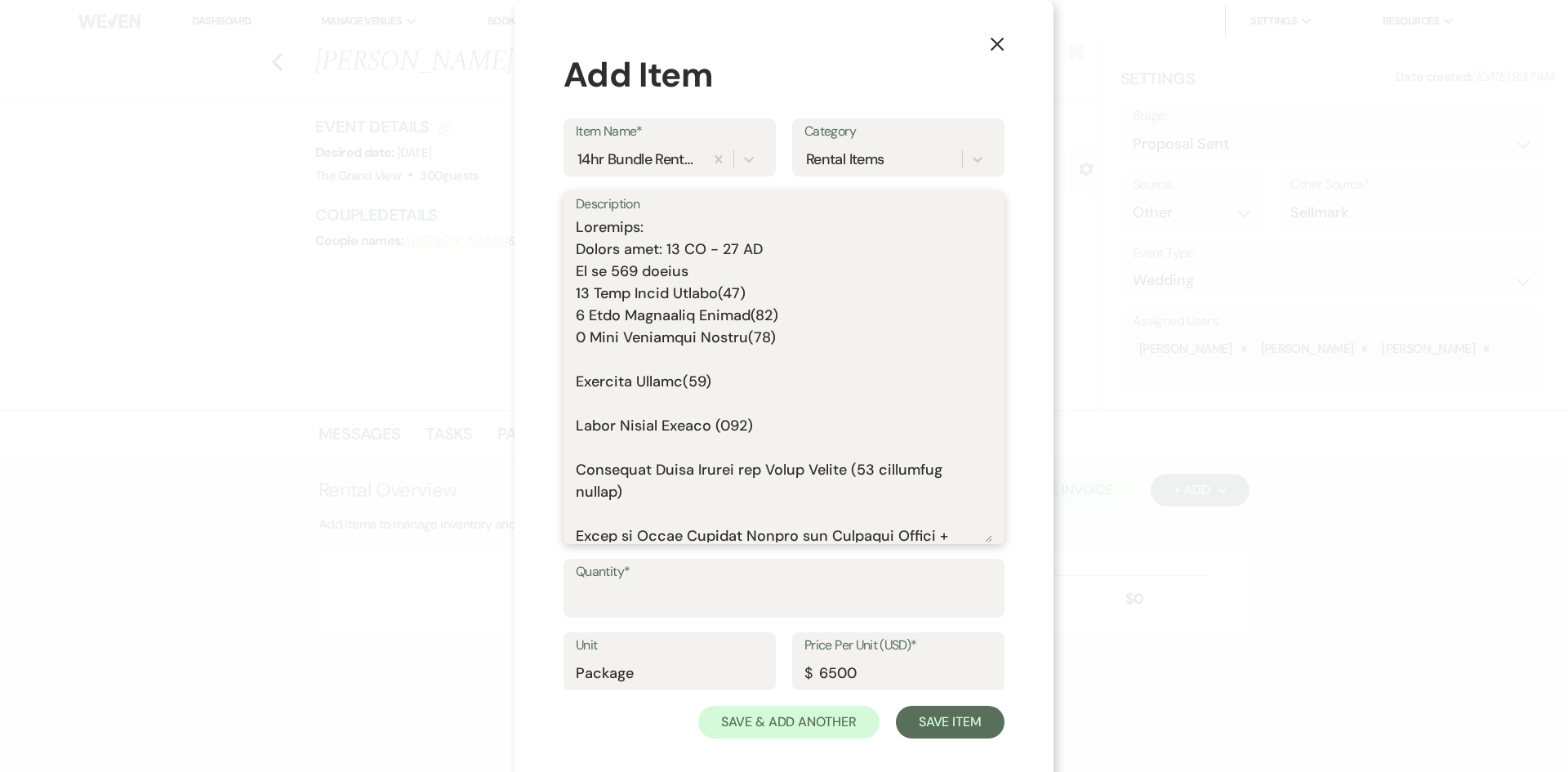
click at [590, 358] on textarea "Description" at bounding box center [784, 379] width 416 height 326
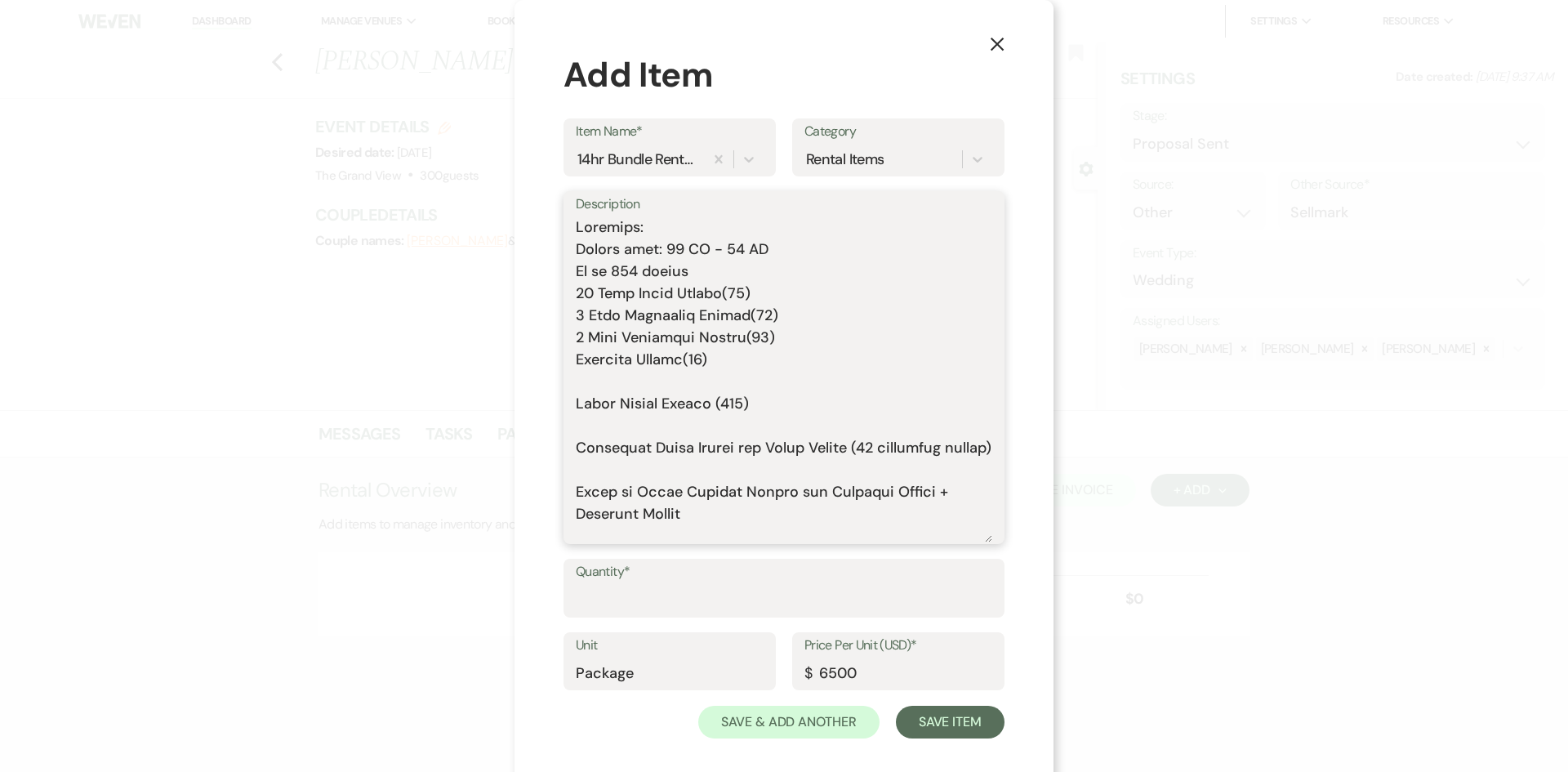
click at [595, 382] on textarea "Description" at bounding box center [784, 379] width 416 height 326
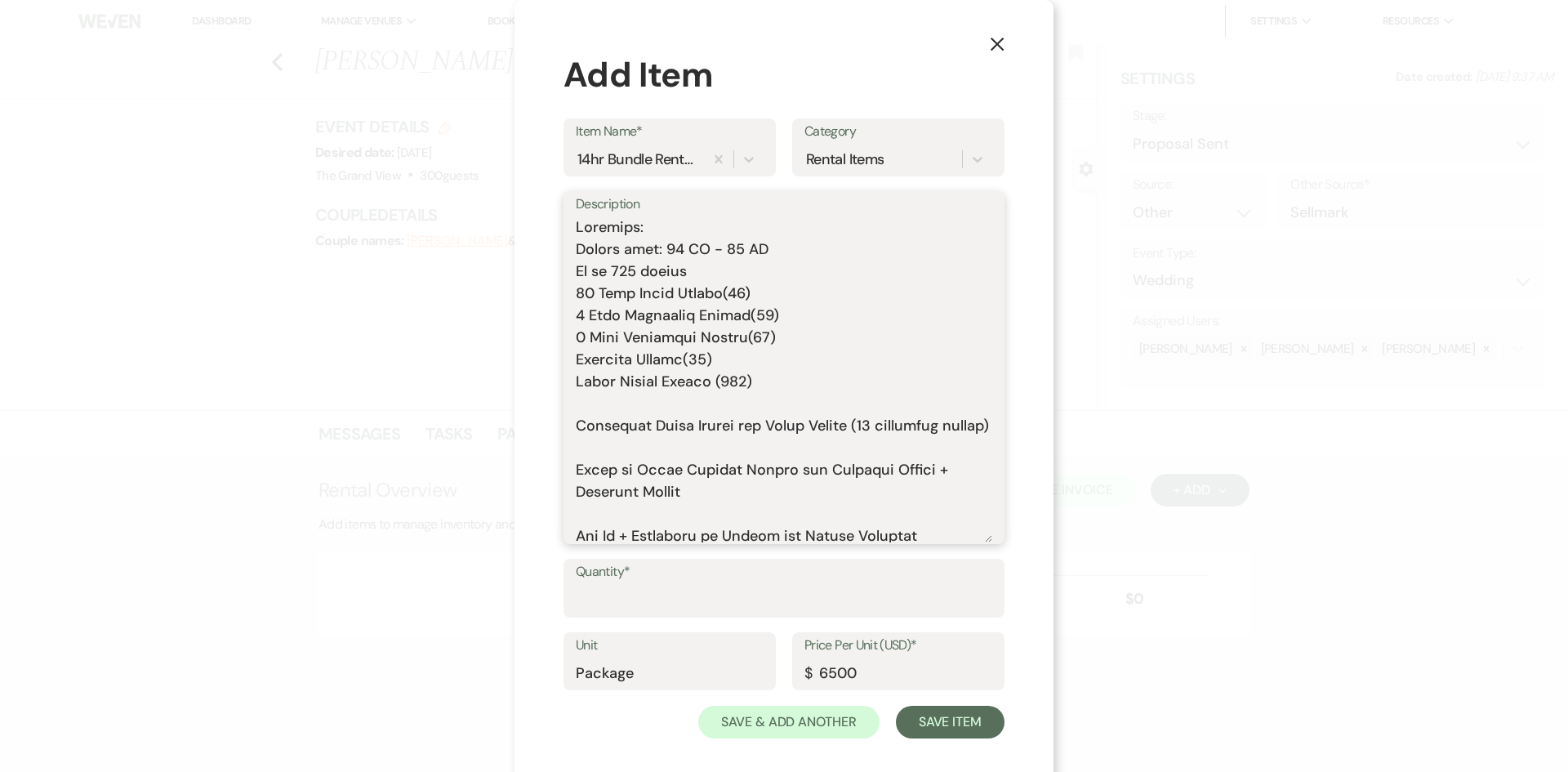
click at [595, 399] on textarea "Description" at bounding box center [784, 379] width 416 height 326
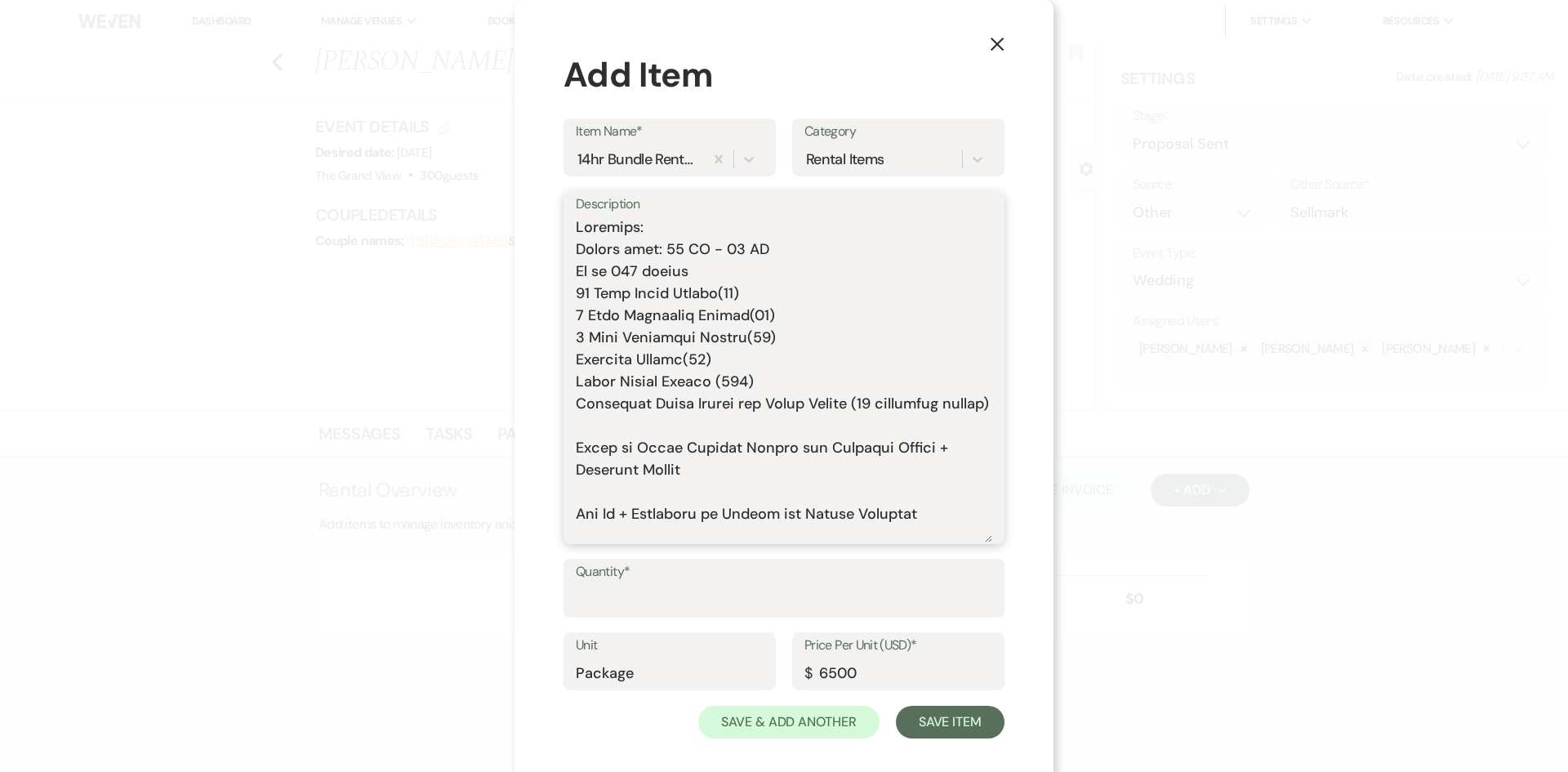
click at [590, 451] on textarea "Description" at bounding box center [784, 379] width 416 height 326
click at [592, 484] on textarea "Description" at bounding box center [784, 379] width 416 height 326
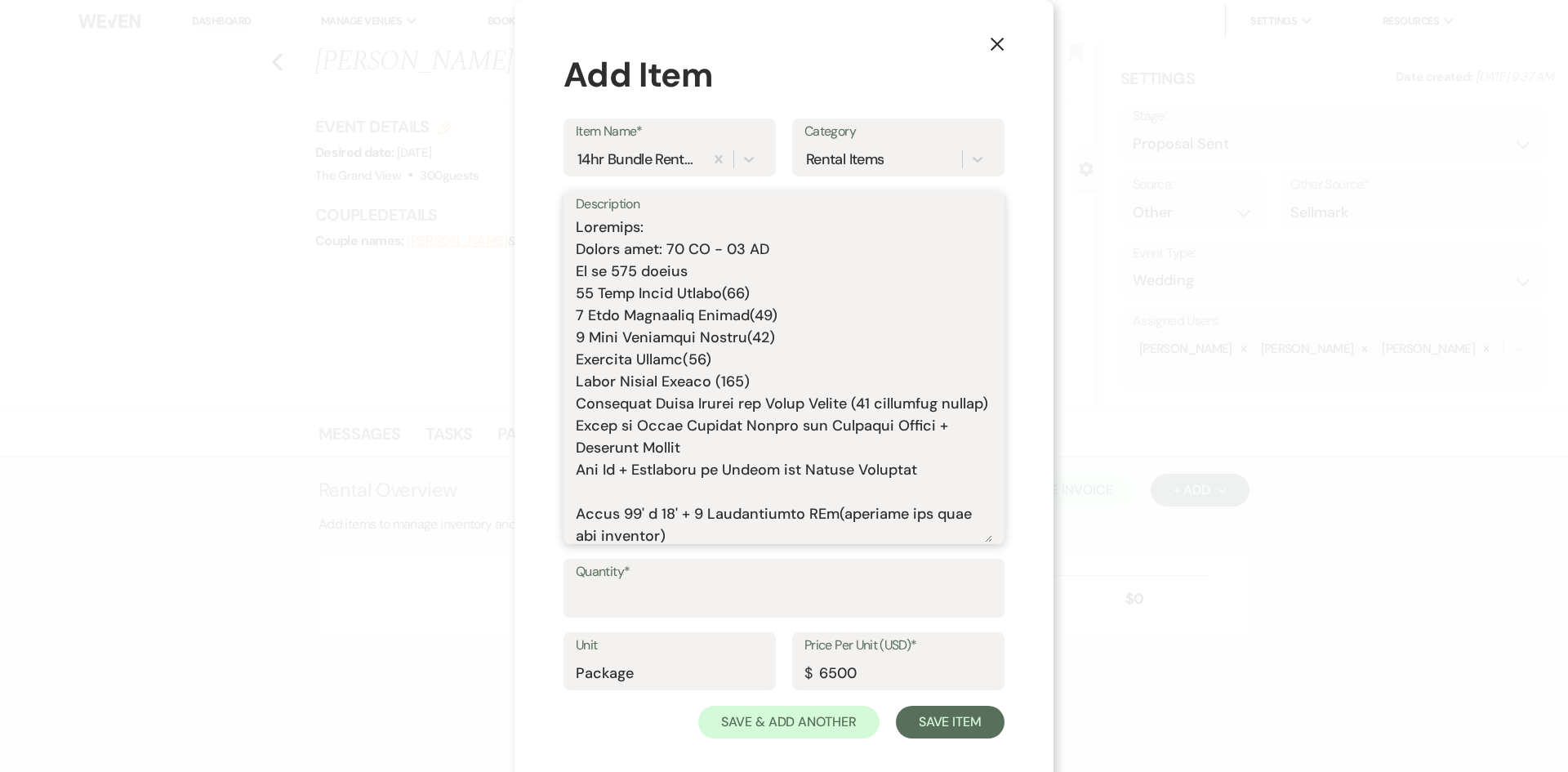
click at [597, 520] on textarea "Description" at bounding box center [784, 379] width 416 height 326
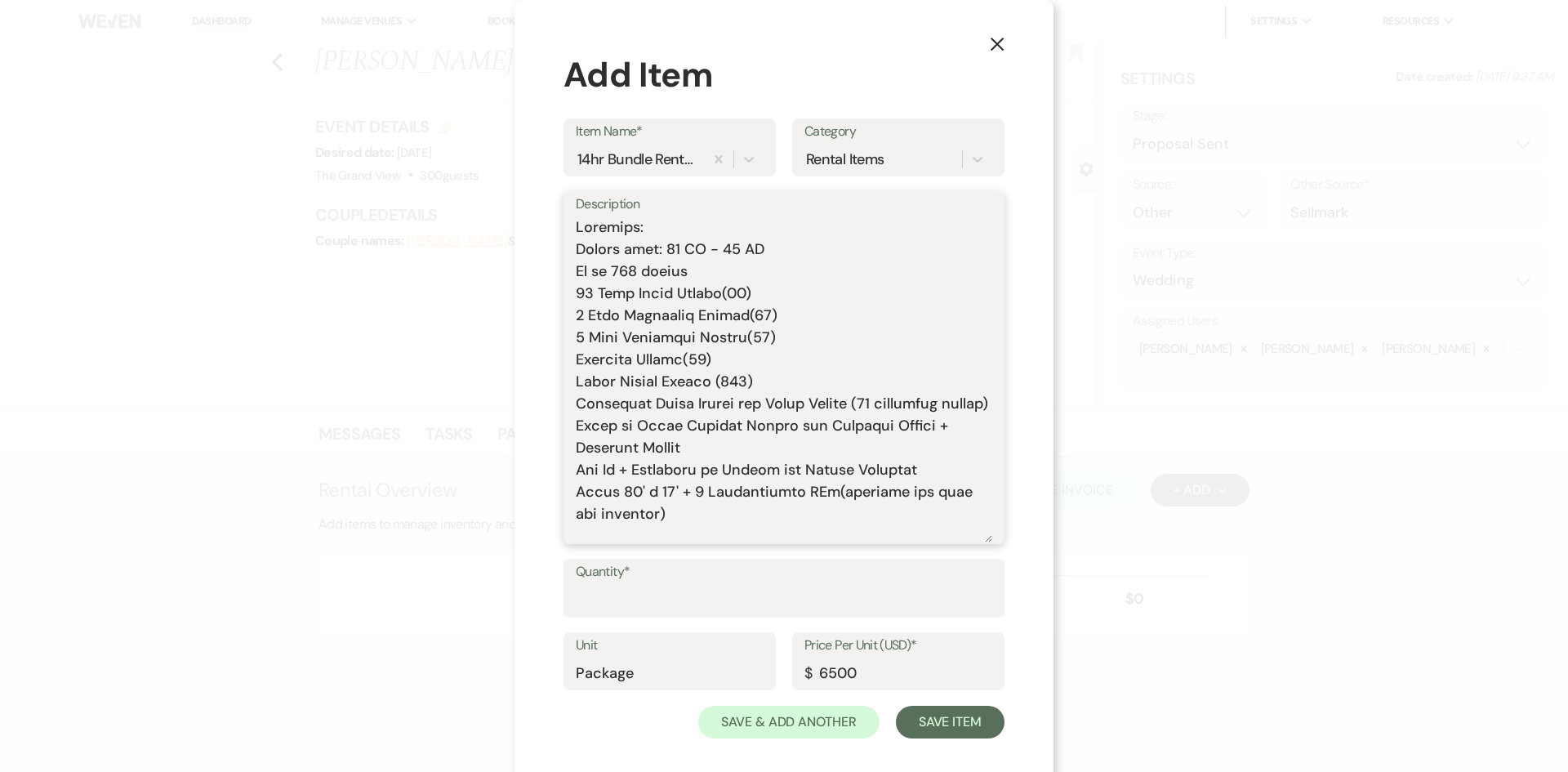
click at [809, 518] on textarea "Description" at bounding box center [784, 379] width 416 height 326
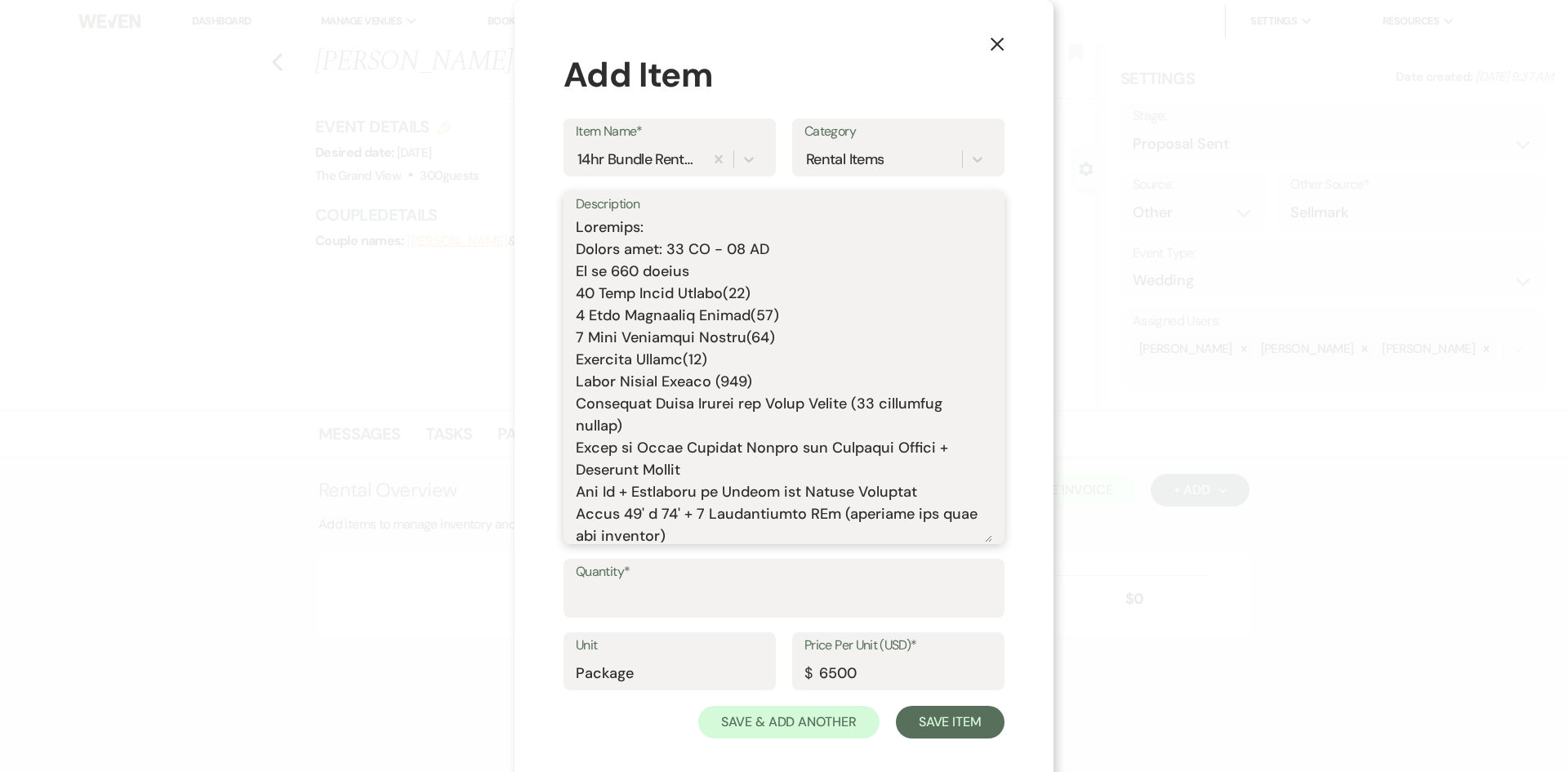
scroll to position [82, 0]
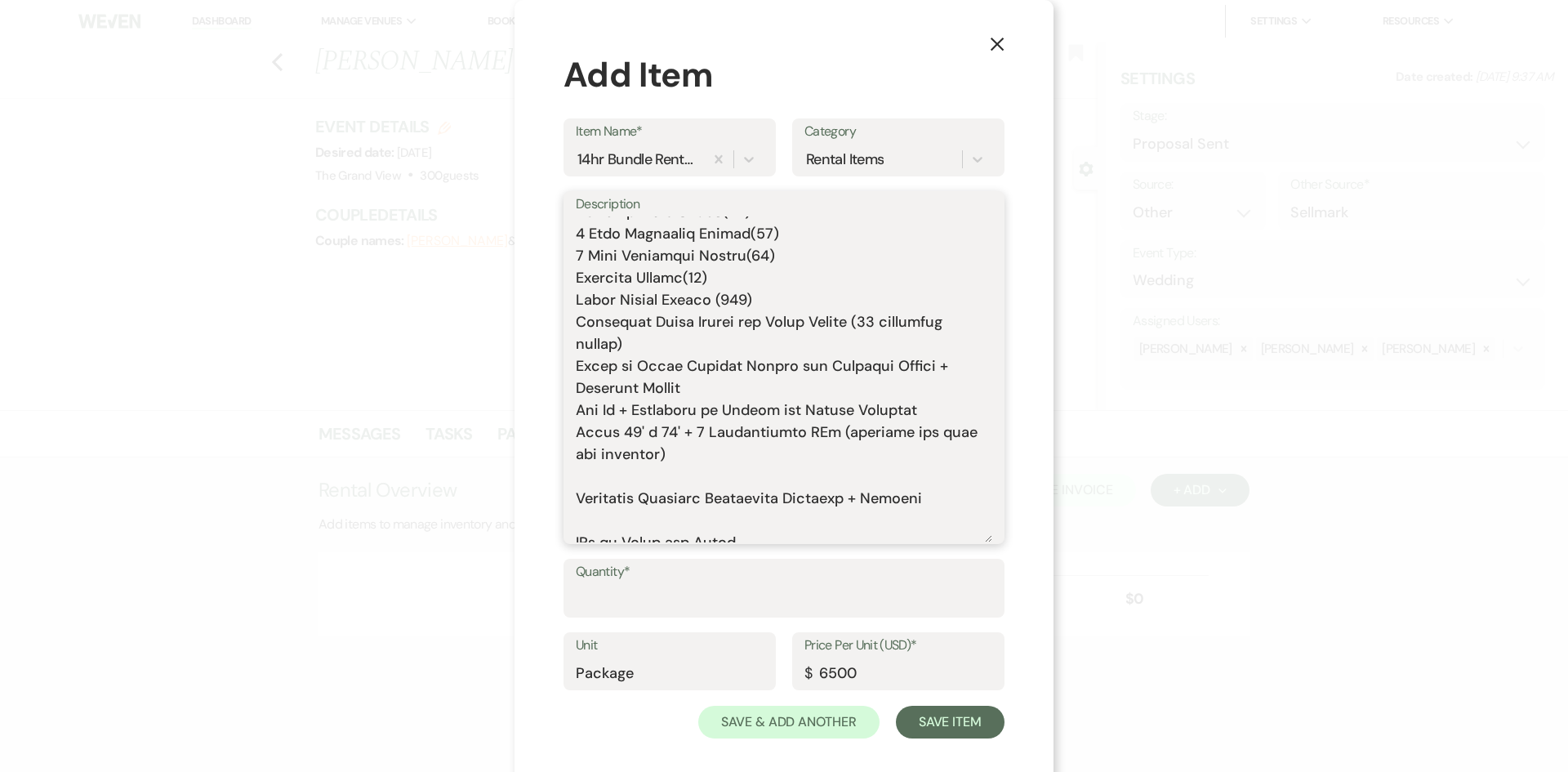
click at [578, 485] on textarea "Description" at bounding box center [784, 379] width 416 height 326
drag, startPoint x: 579, startPoint y: 501, endPoint x: 931, endPoint y: 494, distance: 352.1
click at [931, 494] on textarea "Description" at bounding box center [784, 379] width 416 height 326
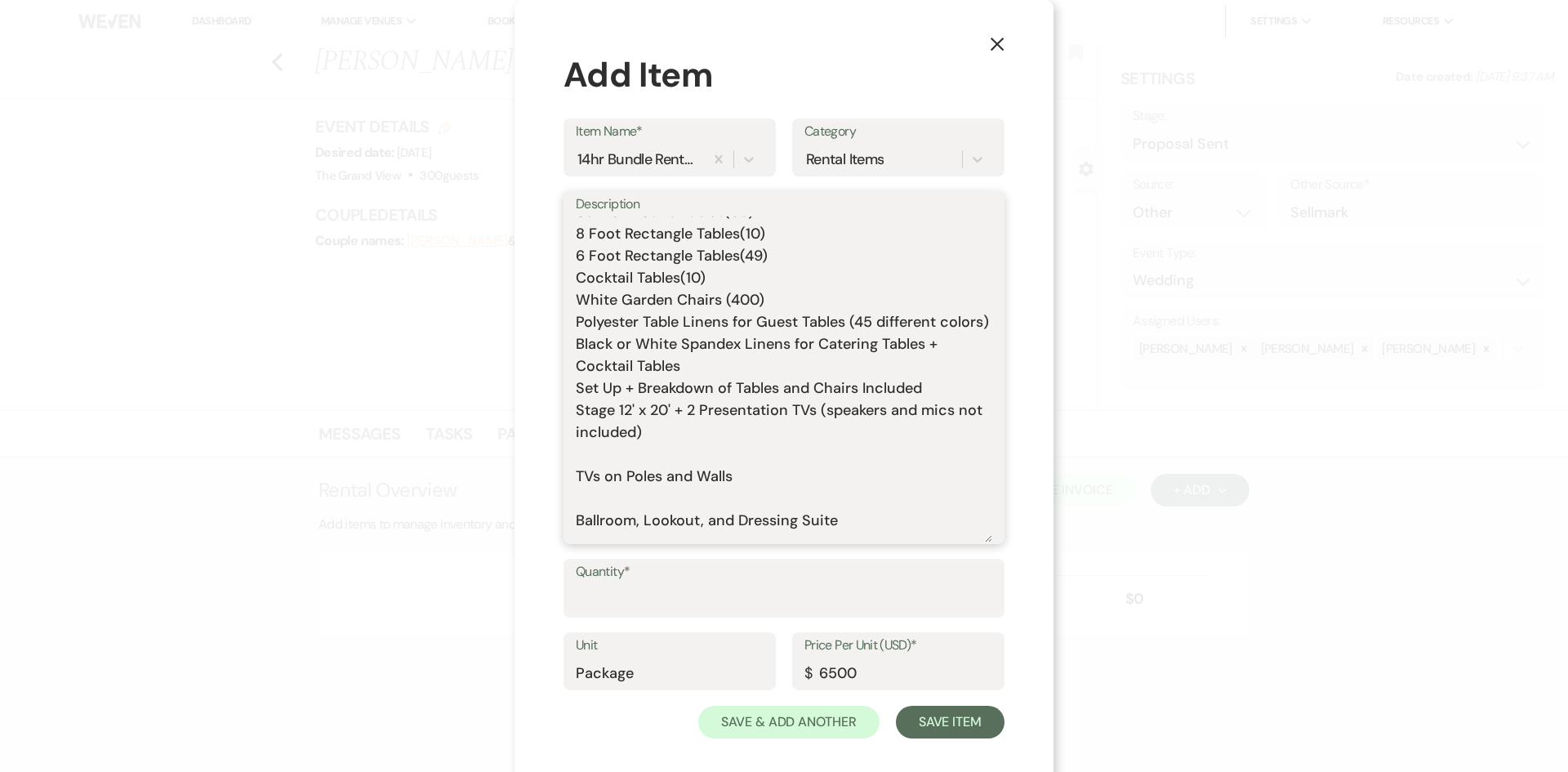
click at [633, 494] on textarea "Includes: Rental time: 10 AM - 12 AM Up to 300 guests 60 Inch Round Tables(50) …" at bounding box center [784, 379] width 416 height 326
click at [630, 488] on textarea "Includes: Rental time: 10 AM - 12 AM Up to 300 guests 60 Inch Round Tables(50) …" at bounding box center [784, 379] width 416 height 326
click at [605, 476] on textarea "Includes: Rental time: 10 AM - 12 AM Up to 300 guests 60 Inch Round Tables(50) …" at bounding box center [784, 379] width 416 height 326
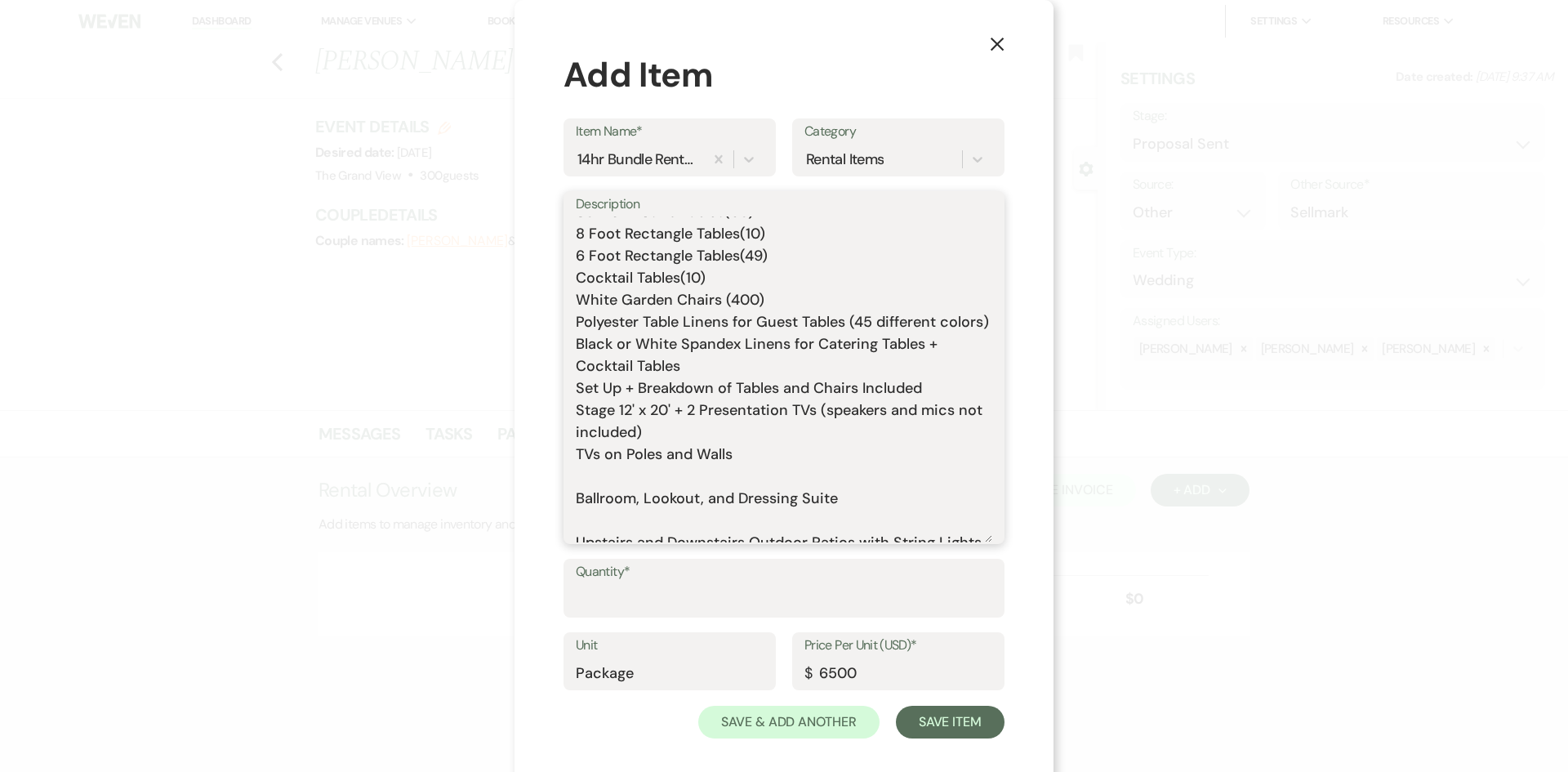
click at [597, 517] on textarea "Includes: Rental time: 10 AM - 12 AM Up to 300 guests 60 Inch Round Tables(50) …" at bounding box center [784, 379] width 416 height 326
click at [599, 501] on textarea "Includes: Rental time: 10 AM - 12 AM Up to 300 guests 60 Inch Round Tables(50) …" at bounding box center [784, 379] width 416 height 326
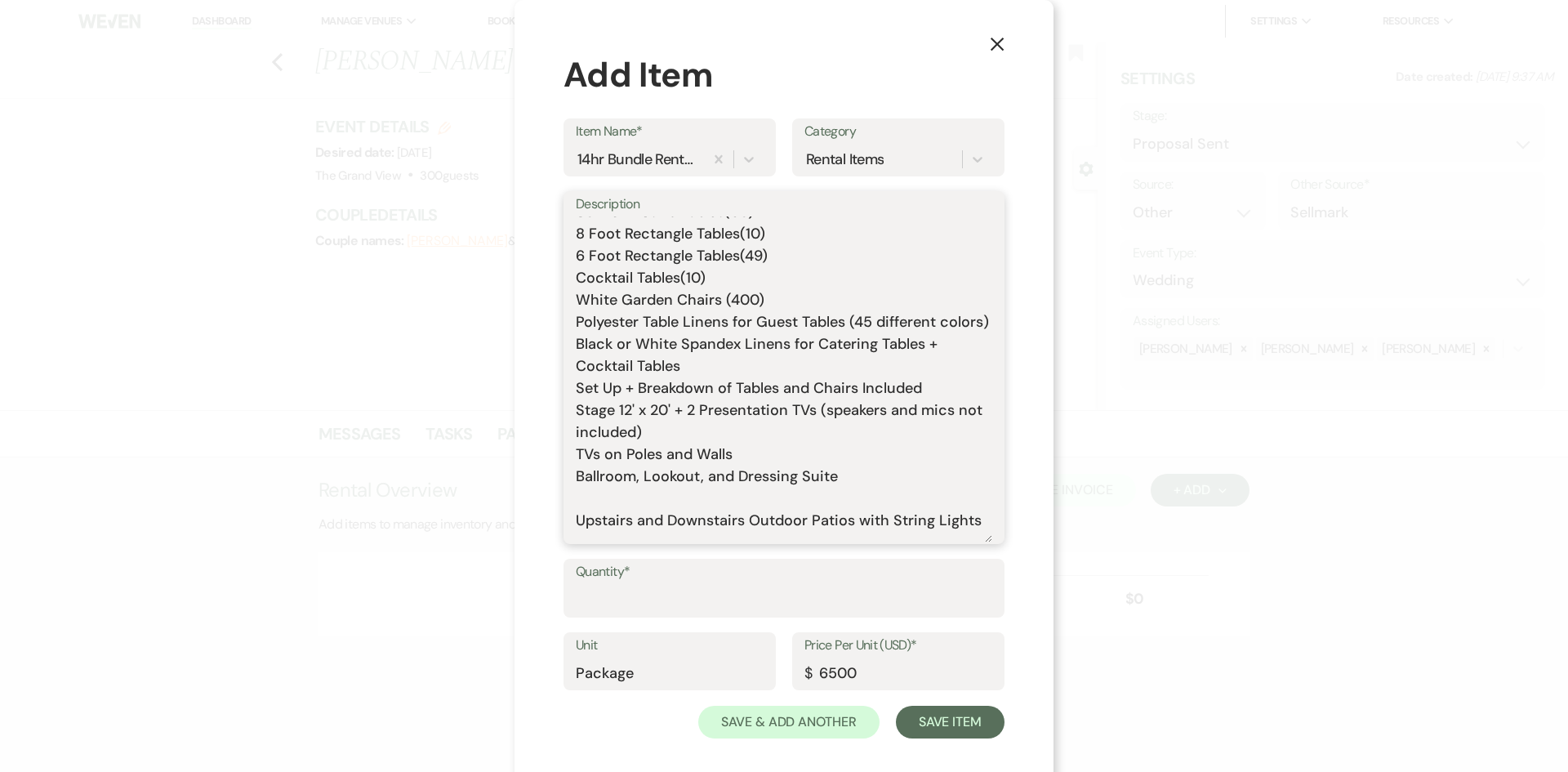
click at [699, 504] on textarea "Includes: Rental time: 10 AM - 12 AM Up to 300 guests 60 Inch Round Tables(50) …" at bounding box center [784, 379] width 416 height 326
click at [703, 504] on textarea "Includes: Rental time: 10 AM - 12 AM Up to 300 guests 60 Inch Round Tables(50) …" at bounding box center [784, 379] width 416 height 326
click at [836, 498] on textarea "Includes: Rental time: 10 AM - 12 AM Up to 300 guests 60 Inch Round Tables(50) …" at bounding box center [784, 379] width 416 height 326
click at [841, 502] on textarea "Includes: Rental time: 10 AM - 12 AM Up to 300 guests 60 Inch Round Tables(50) …" at bounding box center [784, 379] width 416 height 326
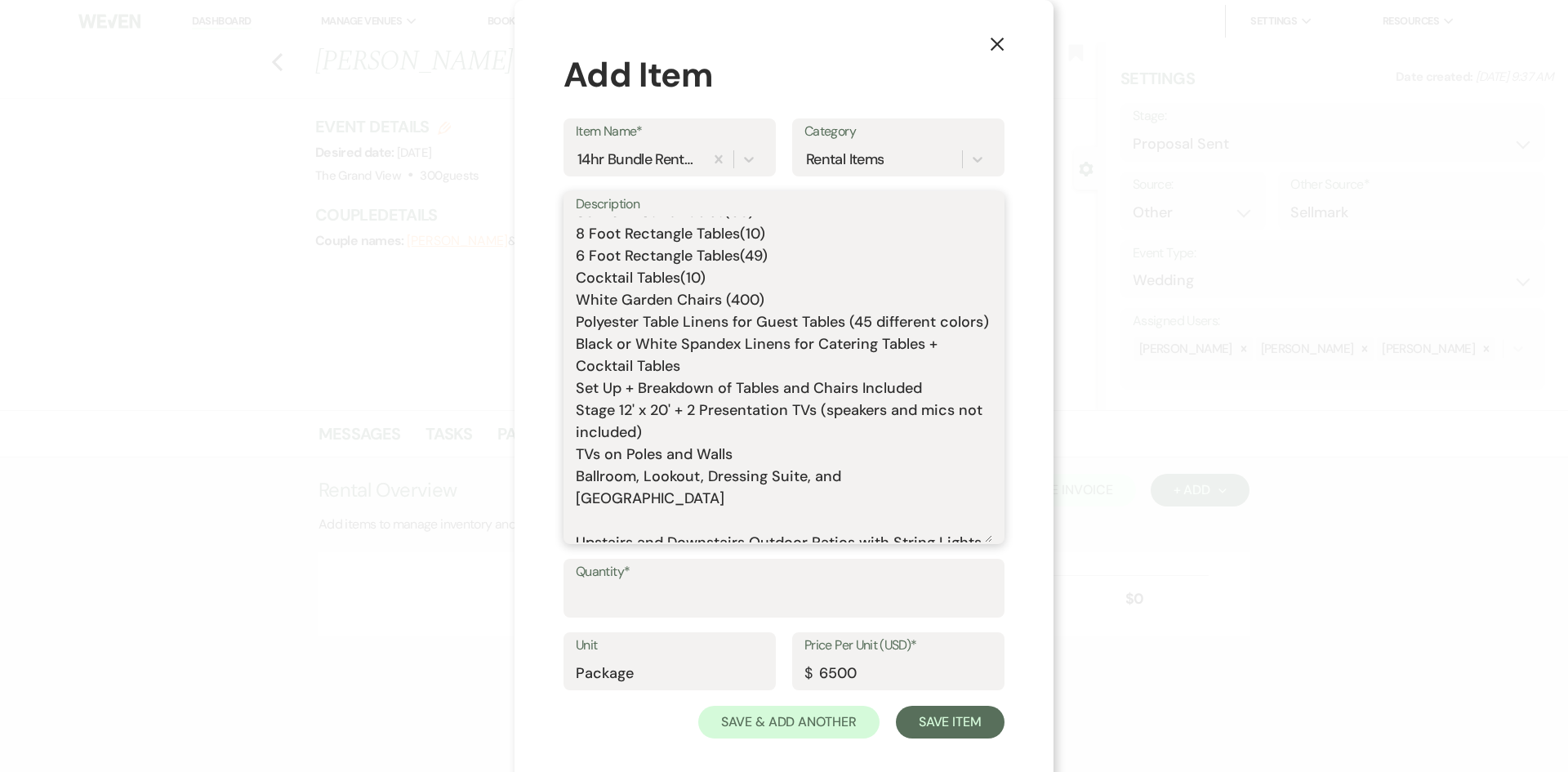
click at [829, 528] on textarea "Includes: Rental time: 10 AM - 12 AM Up to 300 guests 60 Inch Round Tables(50) …" at bounding box center [784, 379] width 416 height 326
click at [735, 533] on textarea "Includes: Rental time: 10 AM - 12 AM Up to 300 guests 60 Inch Round Tables(50) …" at bounding box center [784, 379] width 416 height 326
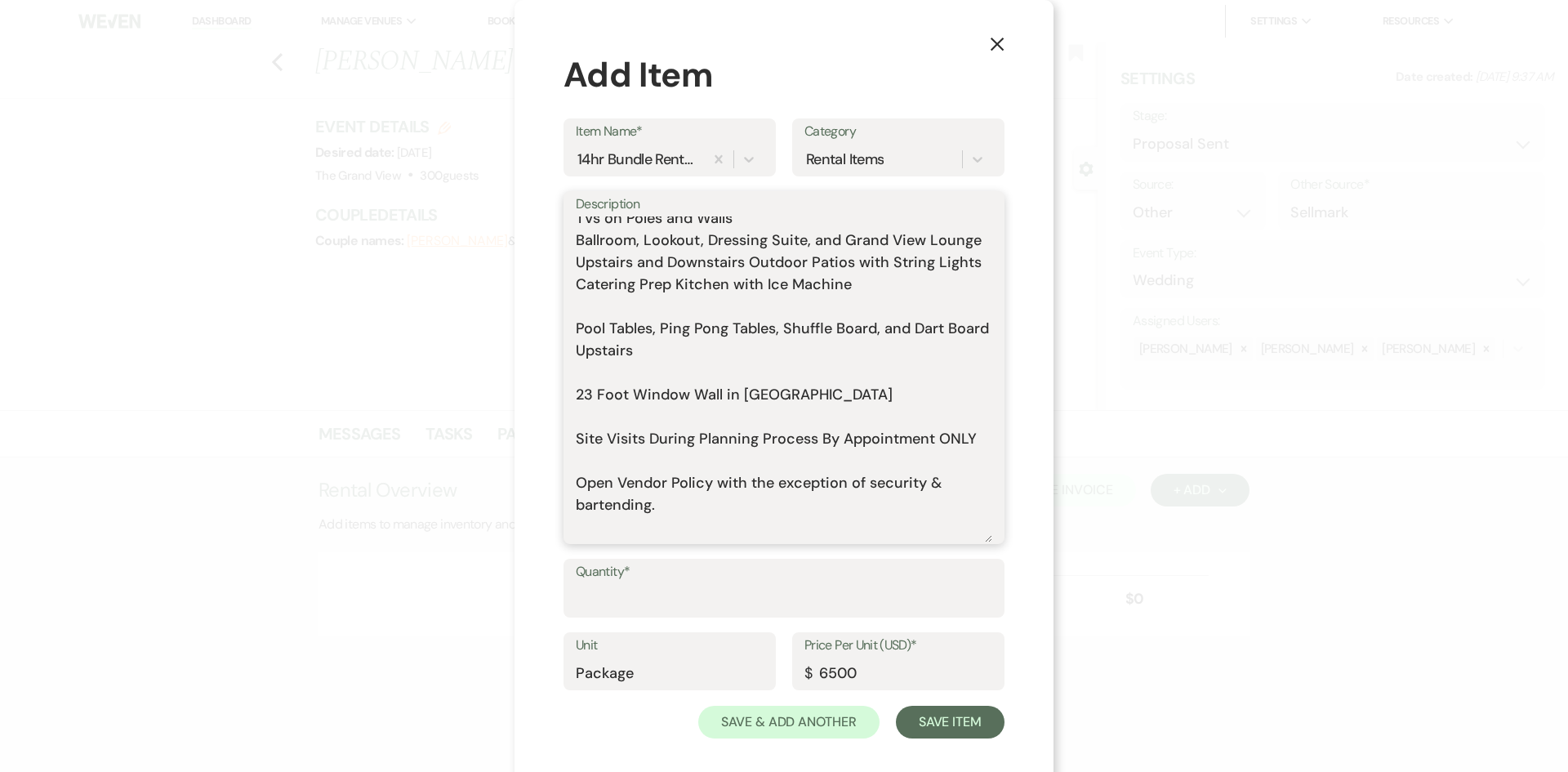
scroll to position [326, 0]
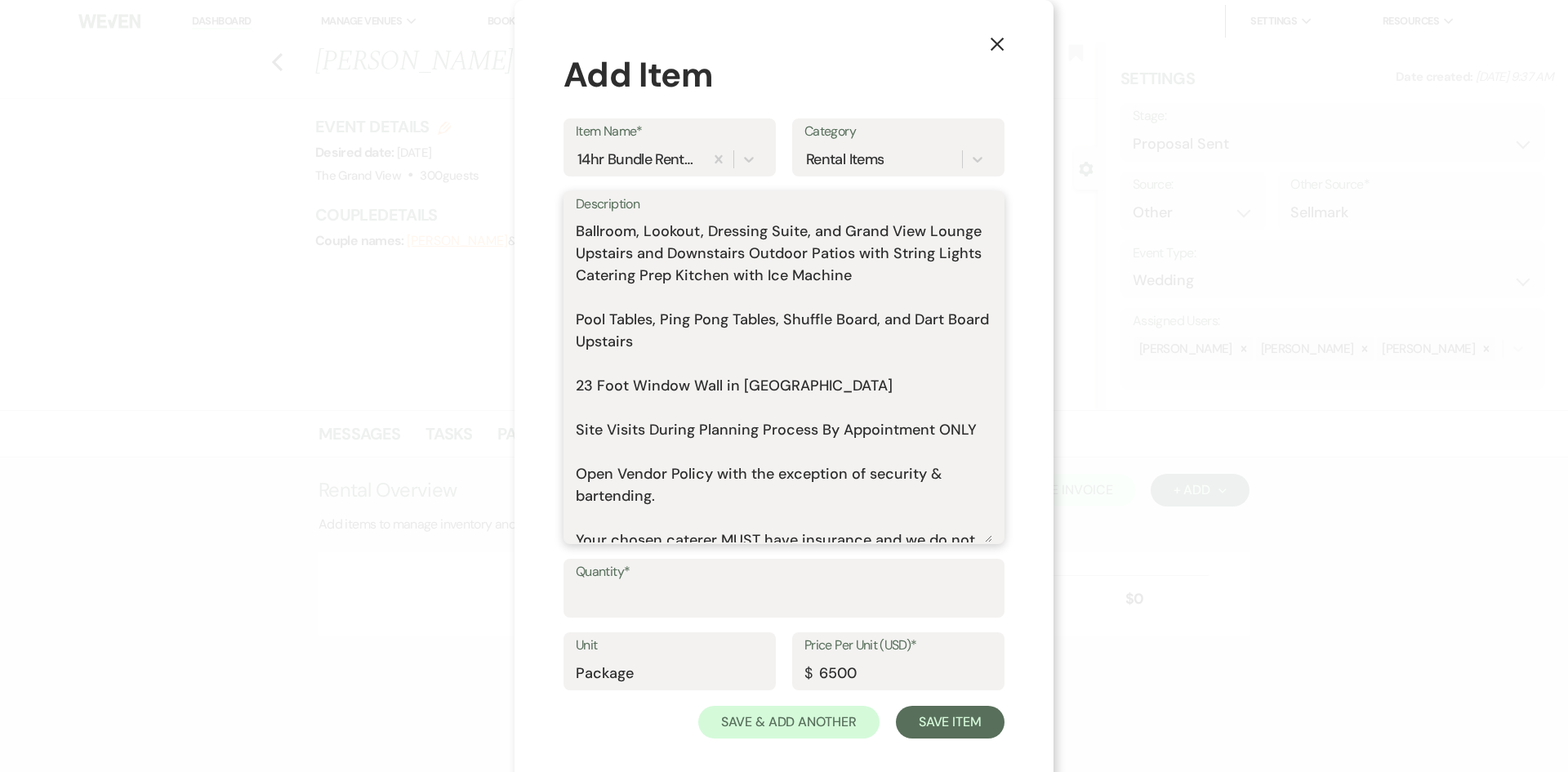
click at [617, 317] on textarea "Includes: Rental time: 10 AM - 12 AM Up to 300 guests 60 Inch Round Tables(50) …" at bounding box center [784, 379] width 416 height 326
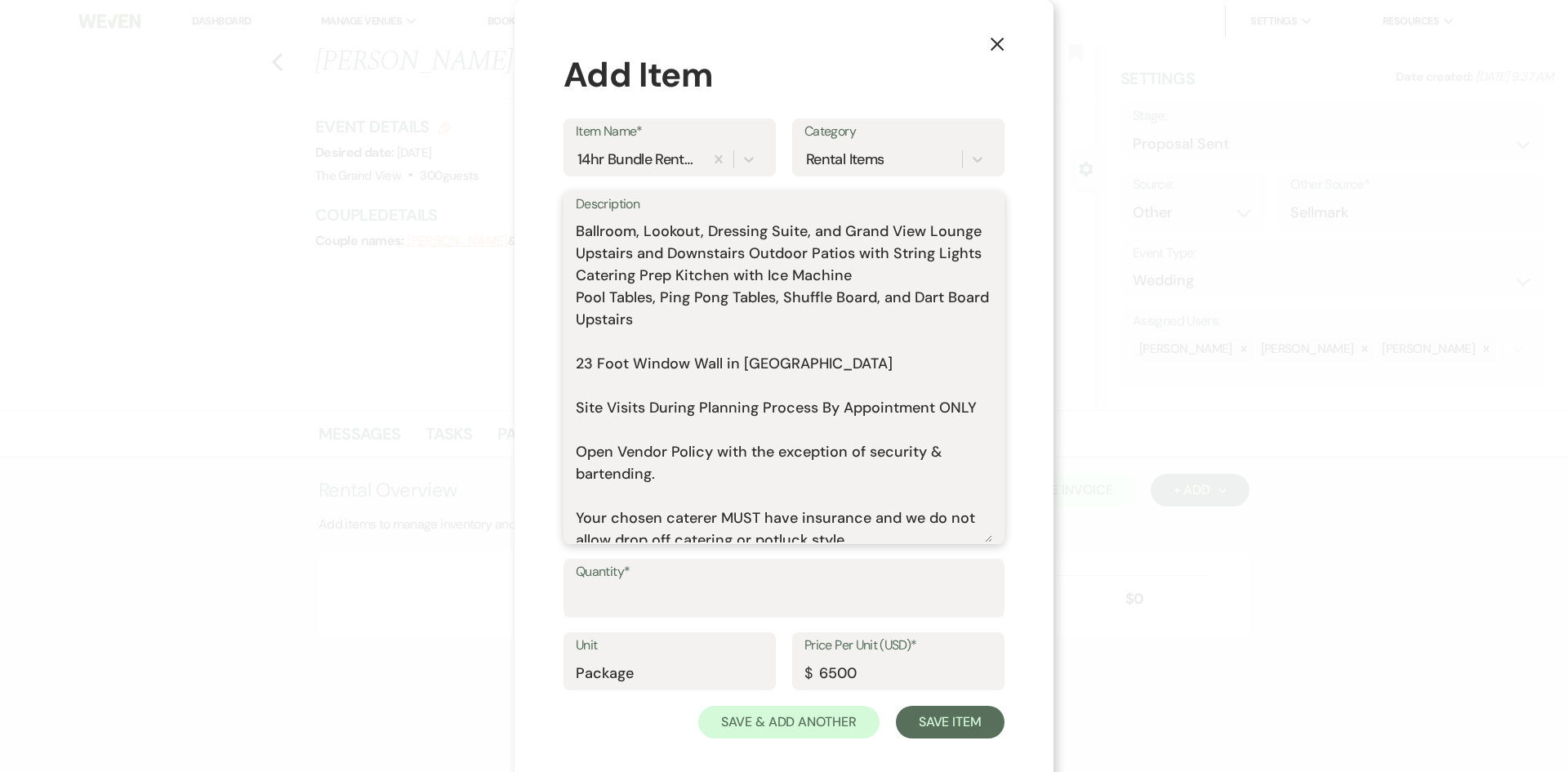
click at [644, 324] on textarea "Includes: Rental time: 10 AM - 12 AM Up to 300 guests 60 Inch Round Tables(50) …" at bounding box center [784, 379] width 416 height 326
click at [758, 320] on textarea "Includes: Rental time: 10 AM - 12 AM Up to 300 guests 60 Inch Round Tables(50) …" at bounding box center [784, 379] width 416 height 326
click at [684, 365] on textarea "Includes: Rental time: 10 AM - 12 AM Up to 300 guests 60 Inch Round Tables(50) …" at bounding box center [784, 379] width 416 height 326
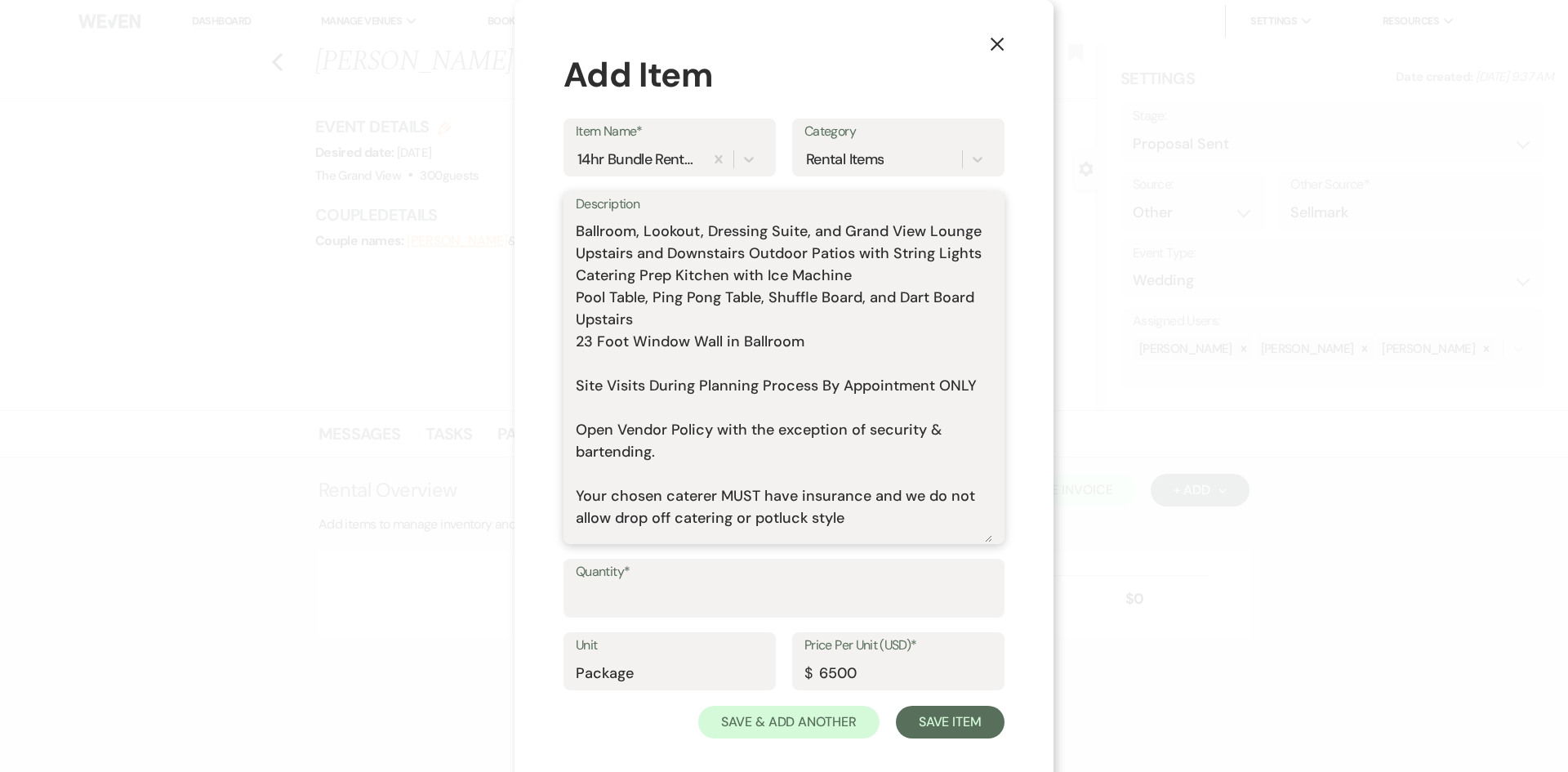
click at [663, 392] on textarea "Includes: Rental time: 10 AM - 12 AM Up to 300 guests 60 Inch Round Tables(50) …" at bounding box center [784, 379] width 416 height 326
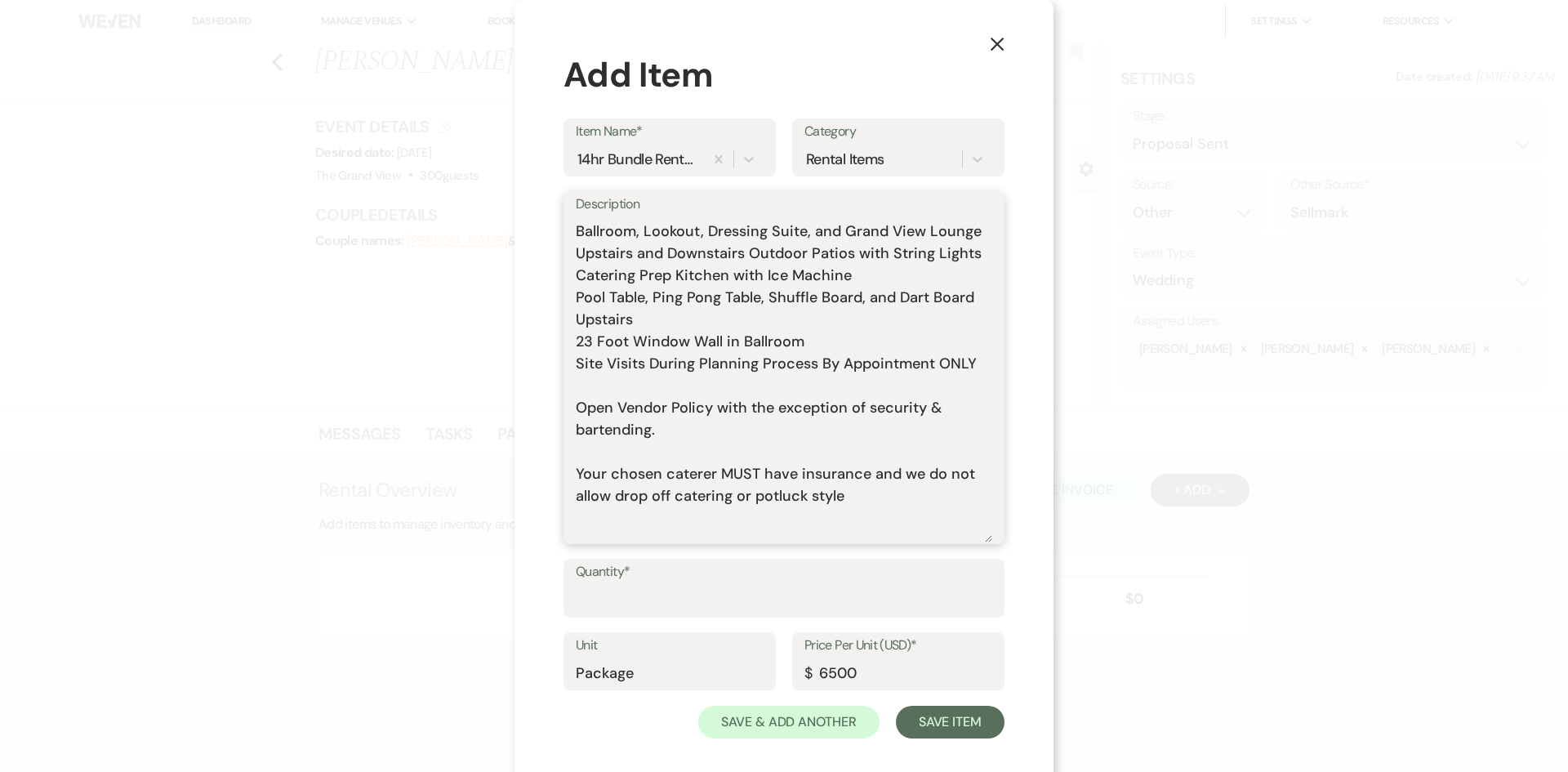
click at [653, 412] on textarea "Includes: Rental time: 10 AM - 12 AM Up to 300 guests 60 Inch Round Tables(50) …" at bounding box center [784, 379] width 416 height 326
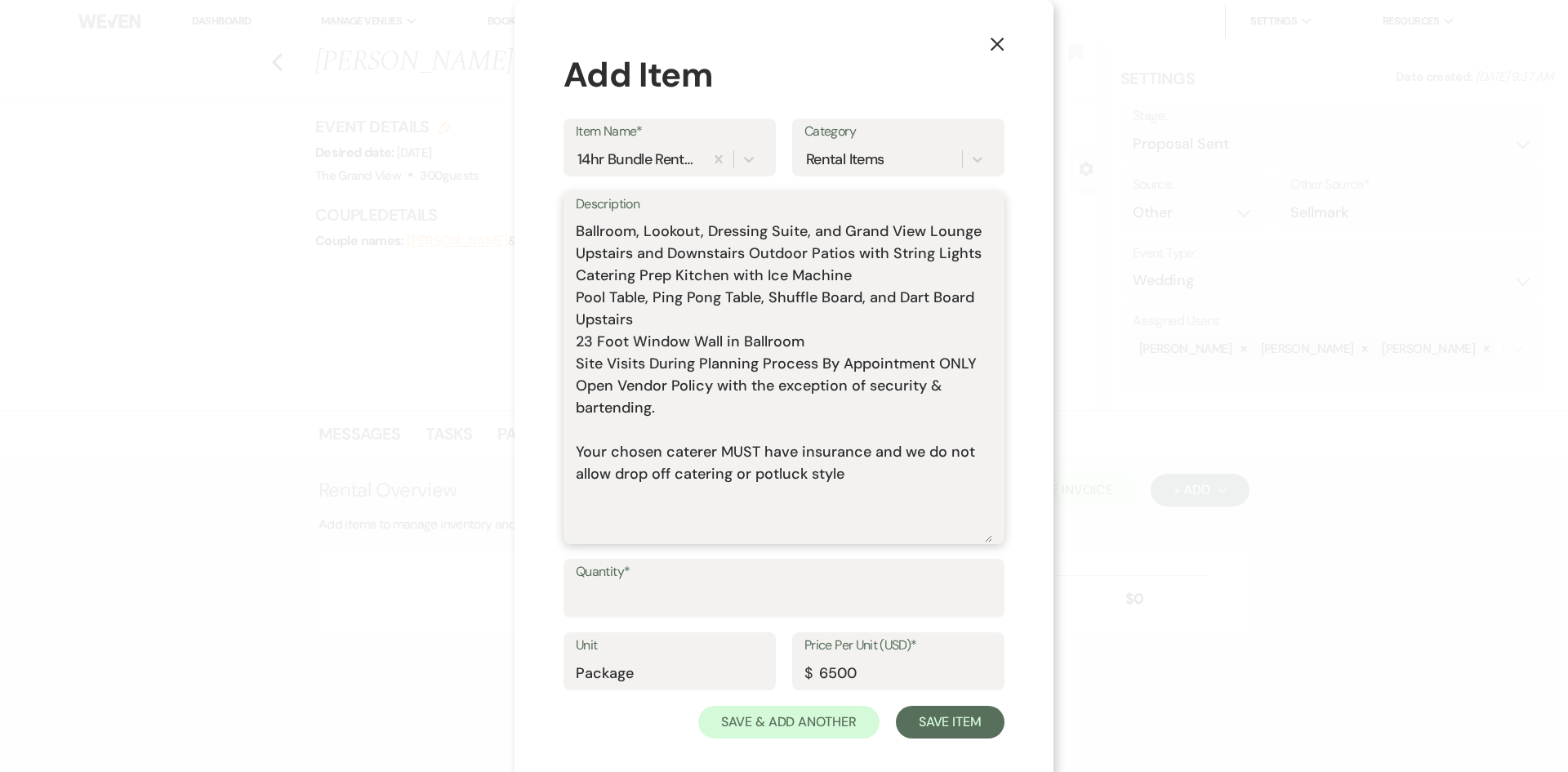
click at [634, 460] on textarea "Includes: Rental time: 10 AM - 12 AM Up to 300 guests 60 Inch Round Tables(50) …" at bounding box center [784, 379] width 416 height 326
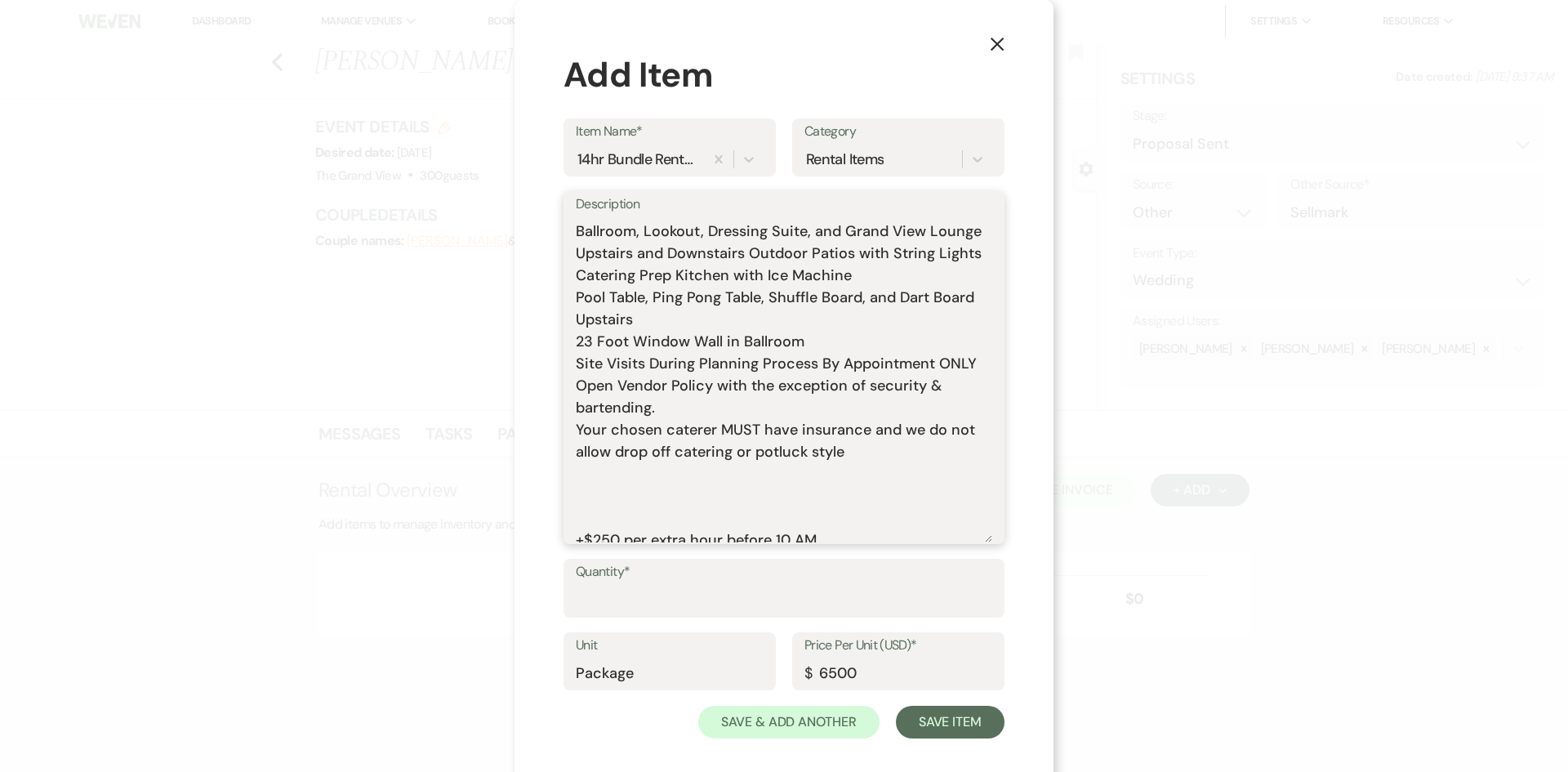
click at [611, 519] on textarea "Includes: Rental time: 10 AM - 12 AM Up to 300 guests 60 Inch Round Tables(50) …" at bounding box center [784, 379] width 416 height 326
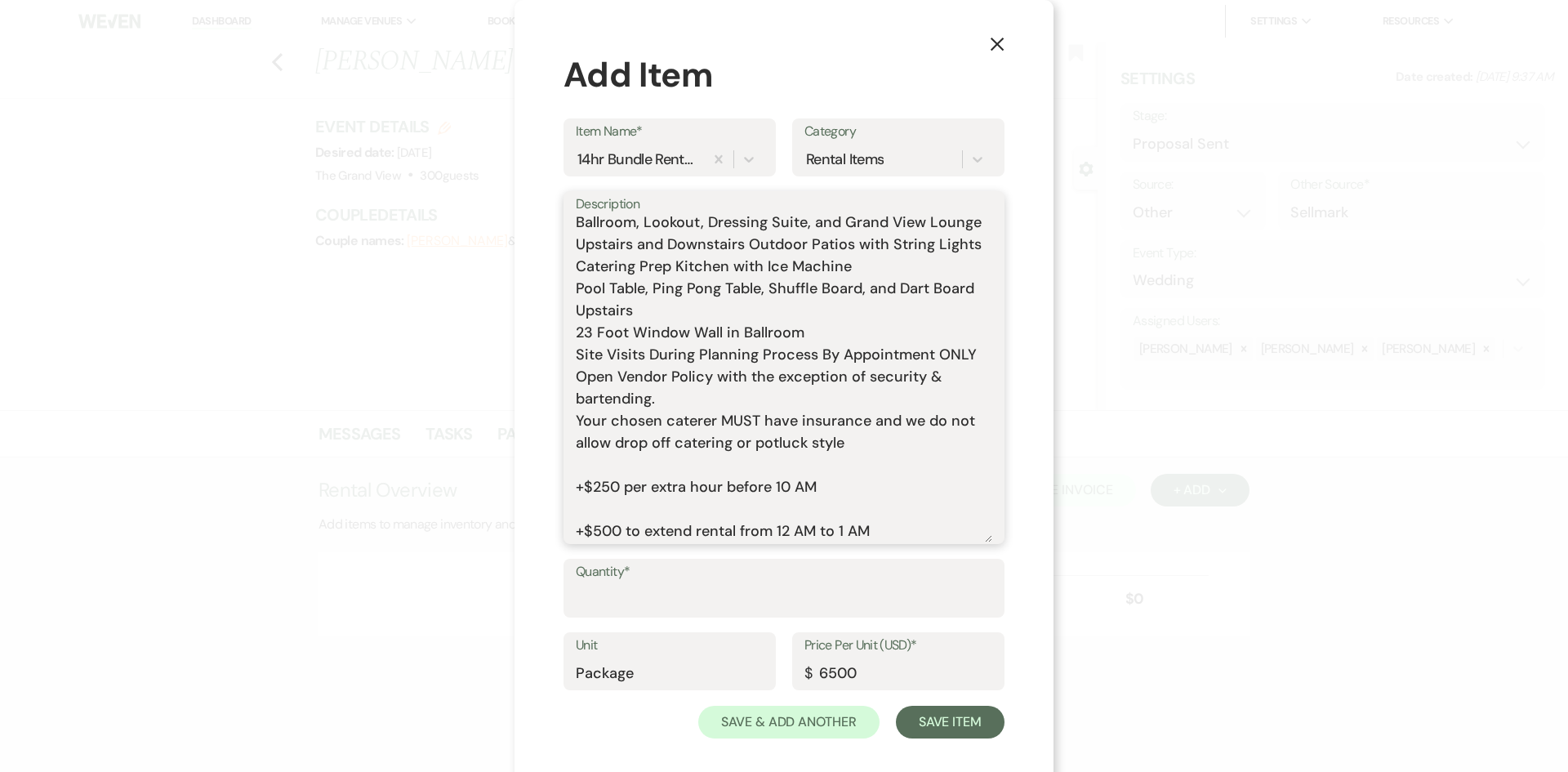
click at [599, 519] on textarea "Includes: Rental time: 10 AM - 12 AM Up to 300 guests 60 Inch Round Tables(50) …" at bounding box center [784, 379] width 416 height 326
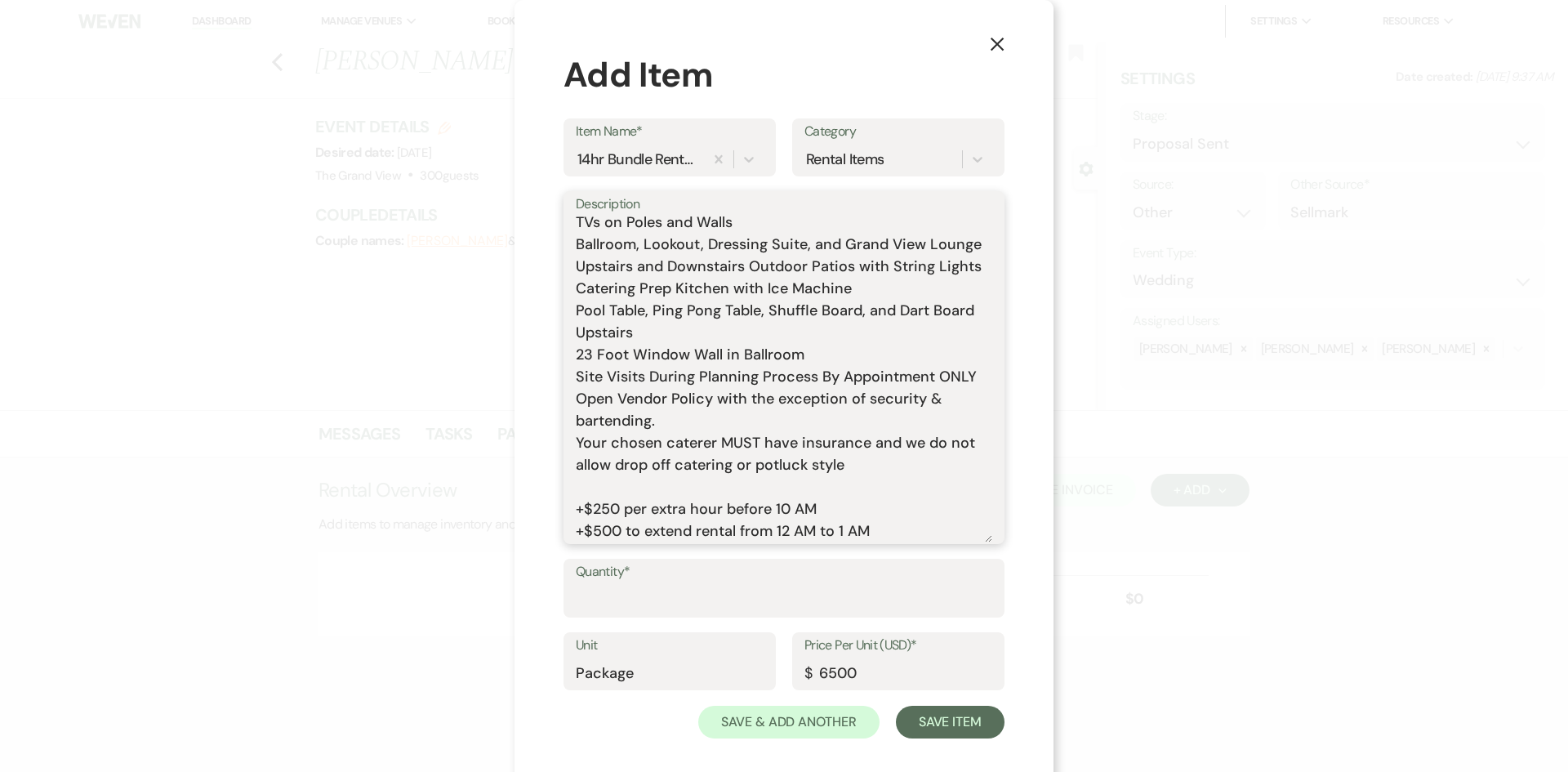
scroll to position [336, 0]
type textarea "Includes: Rental time: 10 AM - 12 AM Up to 300 guests 60 Inch Round Tables(50) …"
drag, startPoint x: 628, startPoint y: 585, endPoint x: 616, endPoint y: 586, distance: 12.0
click at [628, 586] on input "Quantity*" at bounding box center [784, 600] width 416 height 32
type input "1"
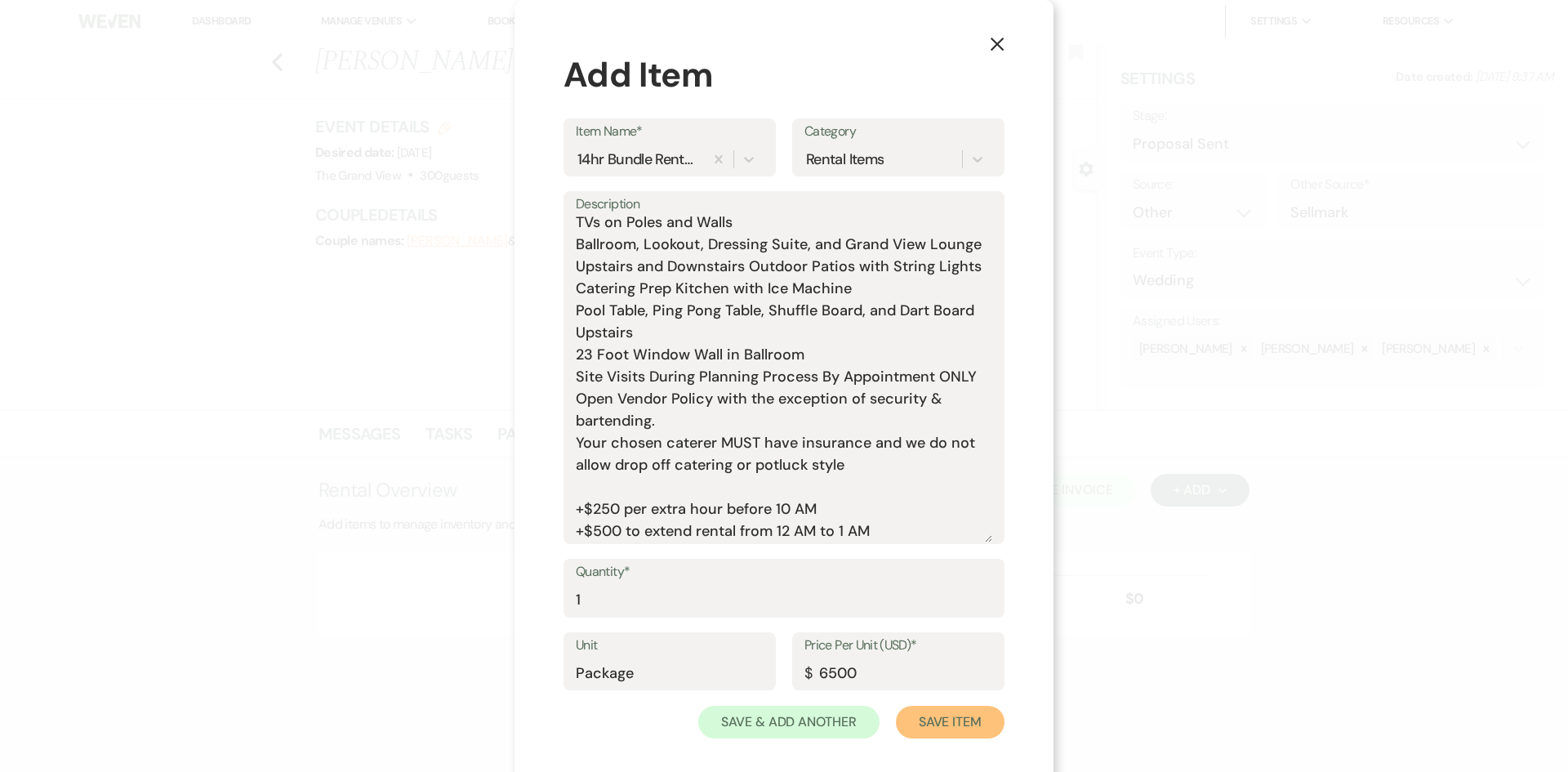
click at [962, 714] on button "Save Item" at bounding box center [950, 721] width 108 height 32
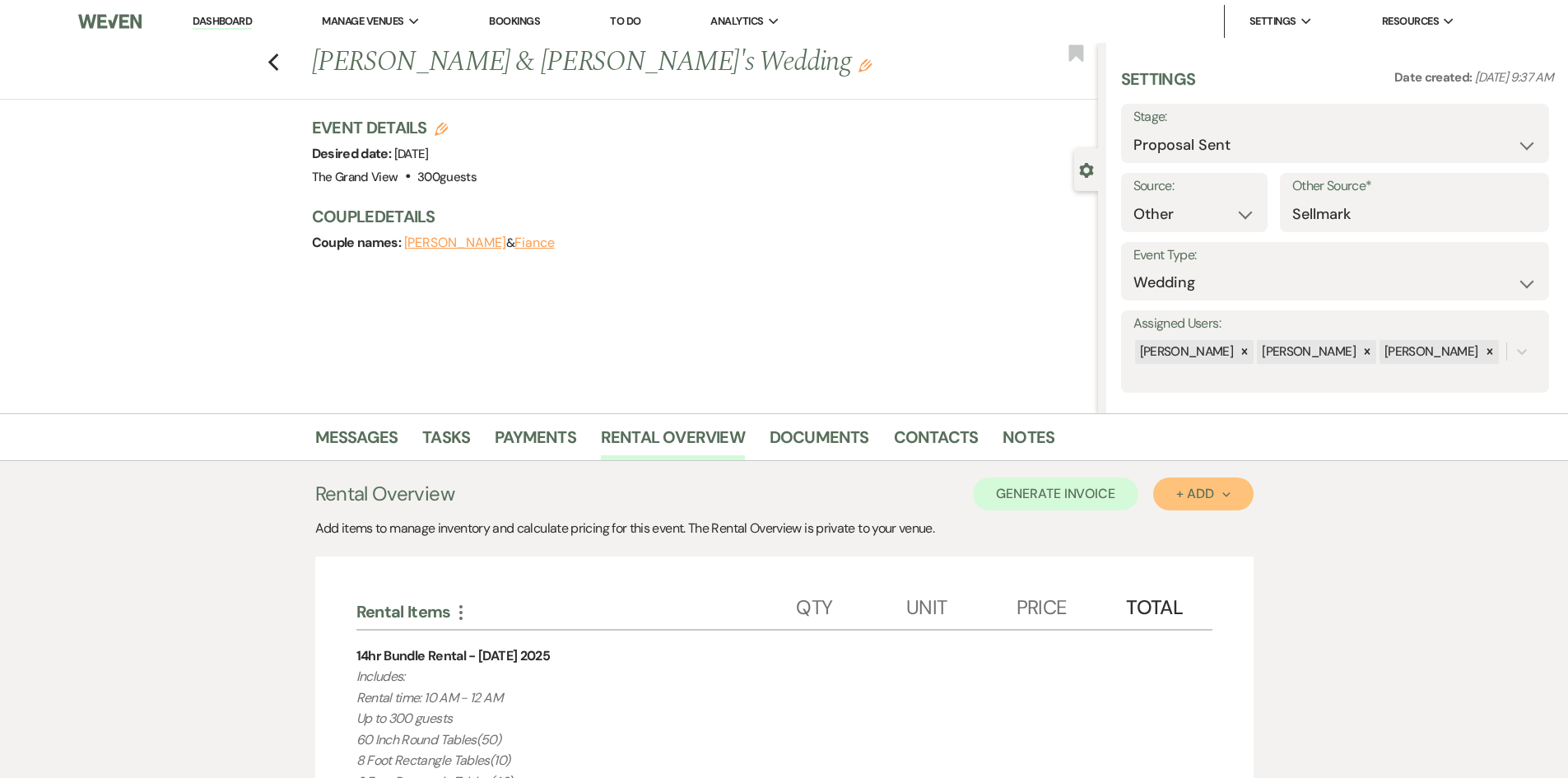
click at [1178, 496] on div "+ Add Next" at bounding box center [1204, 494] width 54 height 13
click at [1171, 518] on ul "Item Category" at bounding box center [1194, 544] width 83 height 67
click at [1177, 529] on button "Item" at bounding box center [1194, 531] width 83 height 25
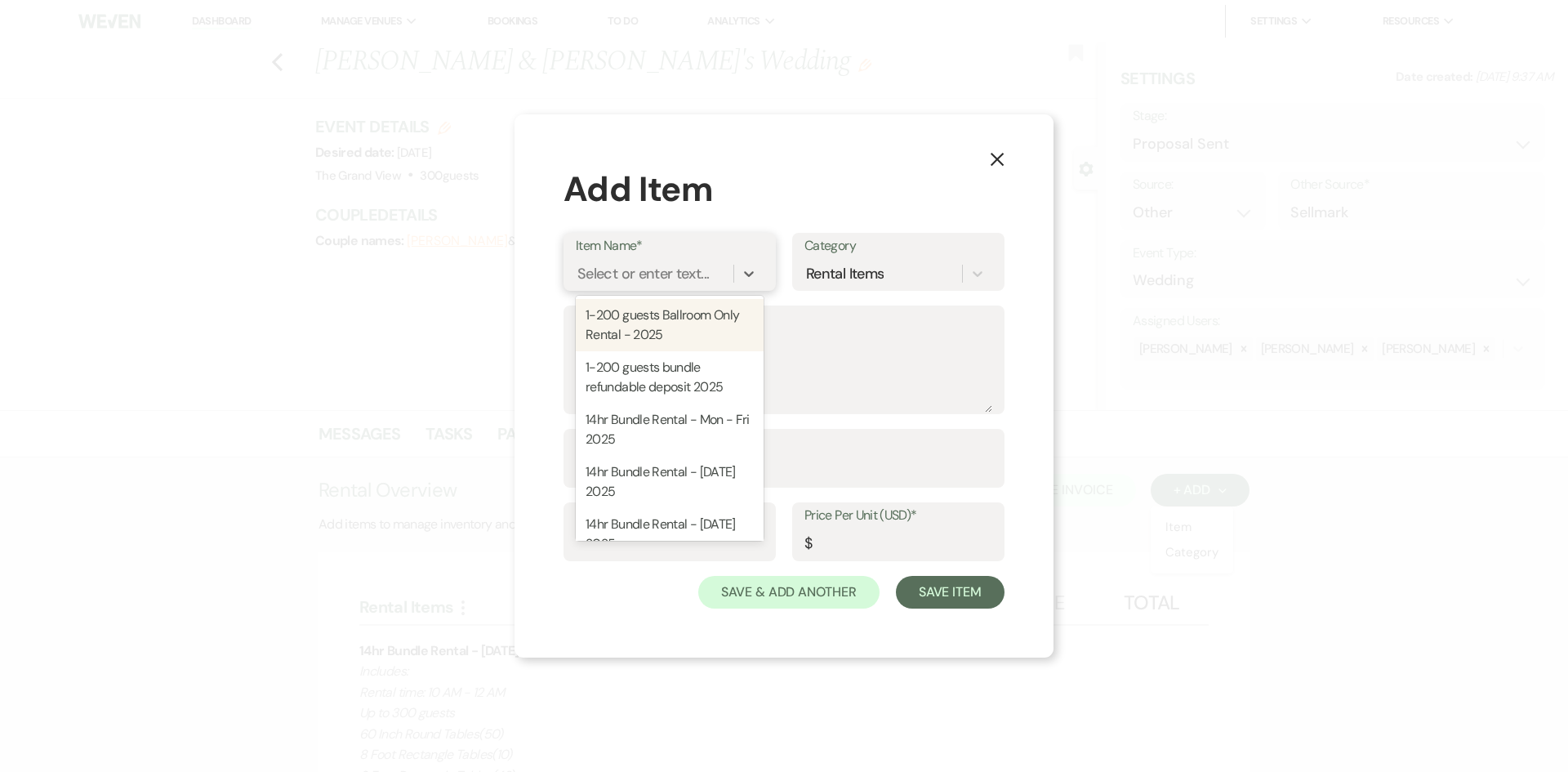
click at [694, 265] on div "Select or enter text..." at bounding box center [643, 274] width 132 height 22
type input "re"
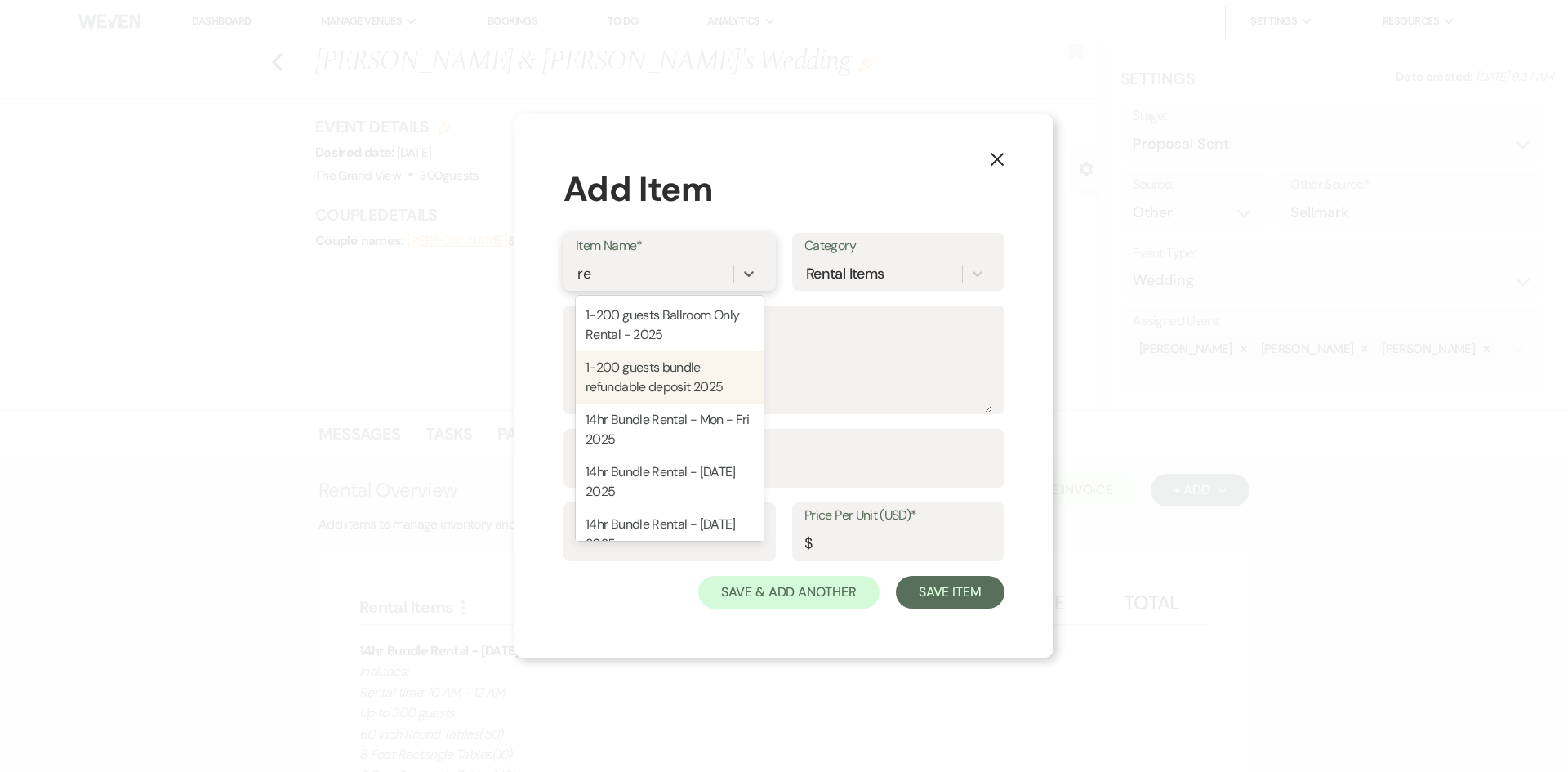
click at [696, 378] on div "1-200 guests bundle refundable deposit 2025" at bounding box center [670, 377] width 188 height 52
type textarea "This is the refundable deposit if you guest count is 1-200. Refundable deposit …"
type input "Package"
type input "500"
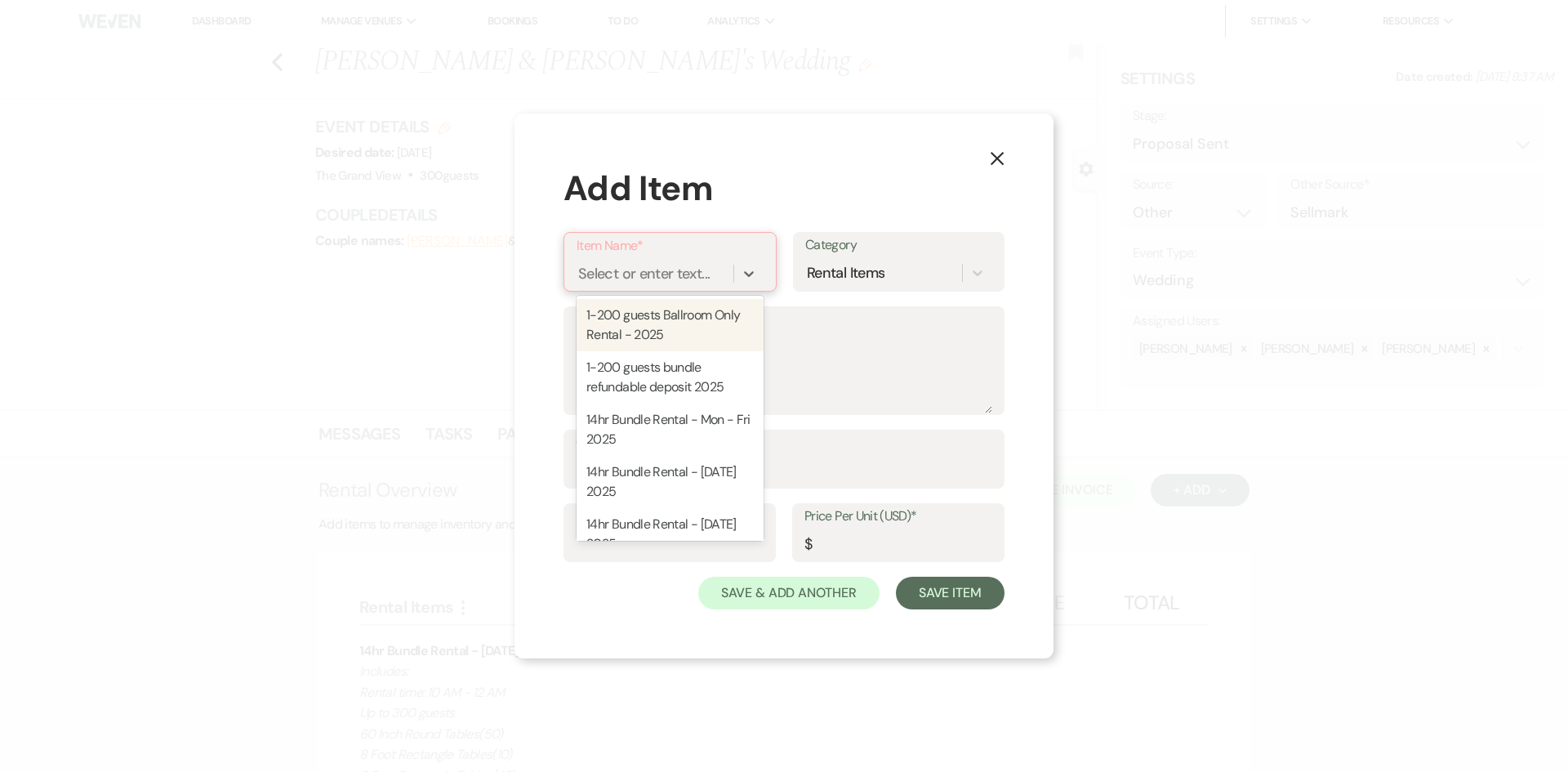
click at [684, 280] on div "Select or enter text..." at bounding box center [644, 274] width 132 height 22
type input "ref"
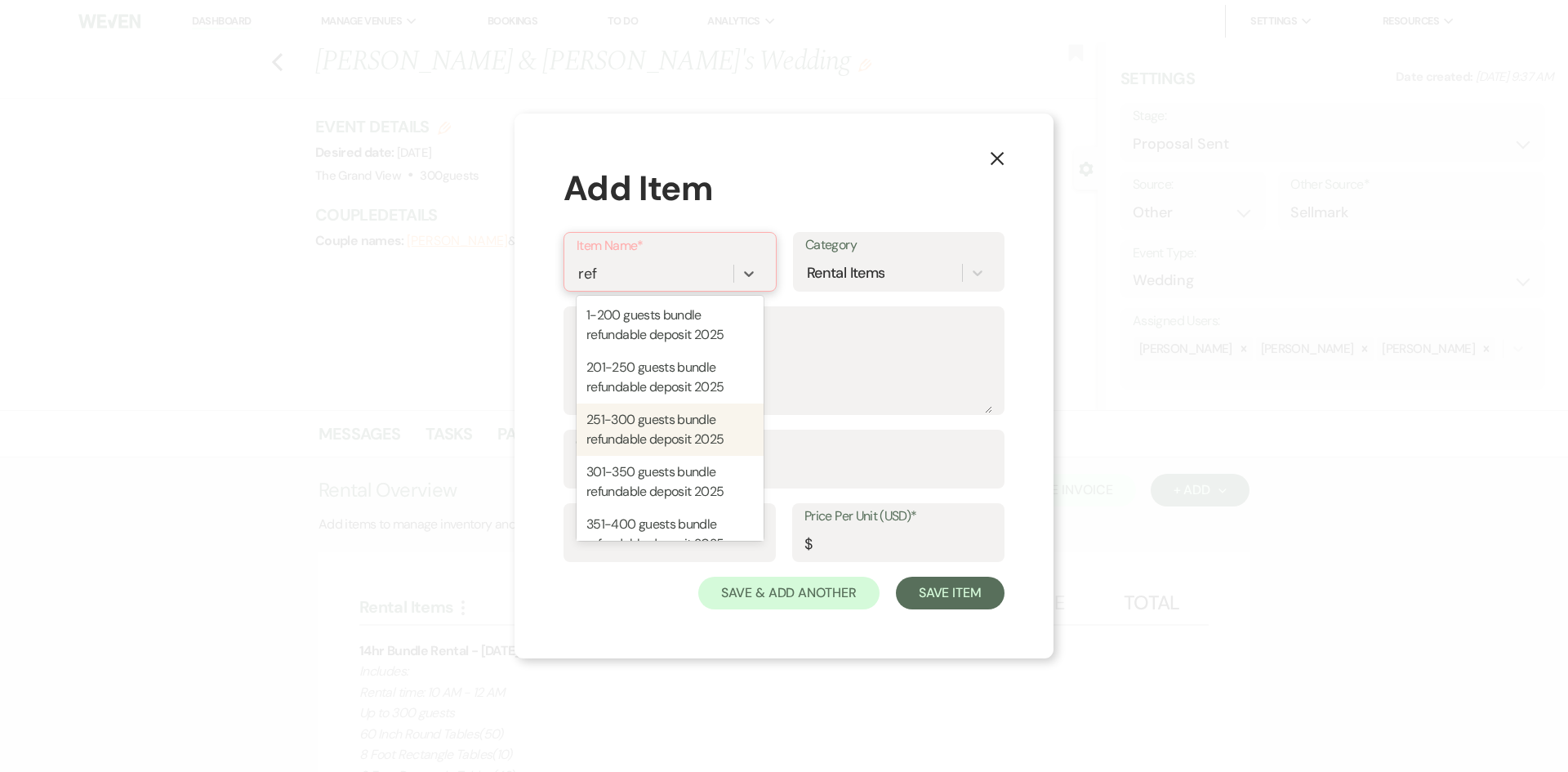
click at [699, 435] on div "251-300 guests bundle refundable deposit 2025" at bounding box center [670, 430] width 187 height 52
type textarea "This is the refundable deposit if you guest count is 251-300. Refundable deposi…"
type input "Package"
type input "750"
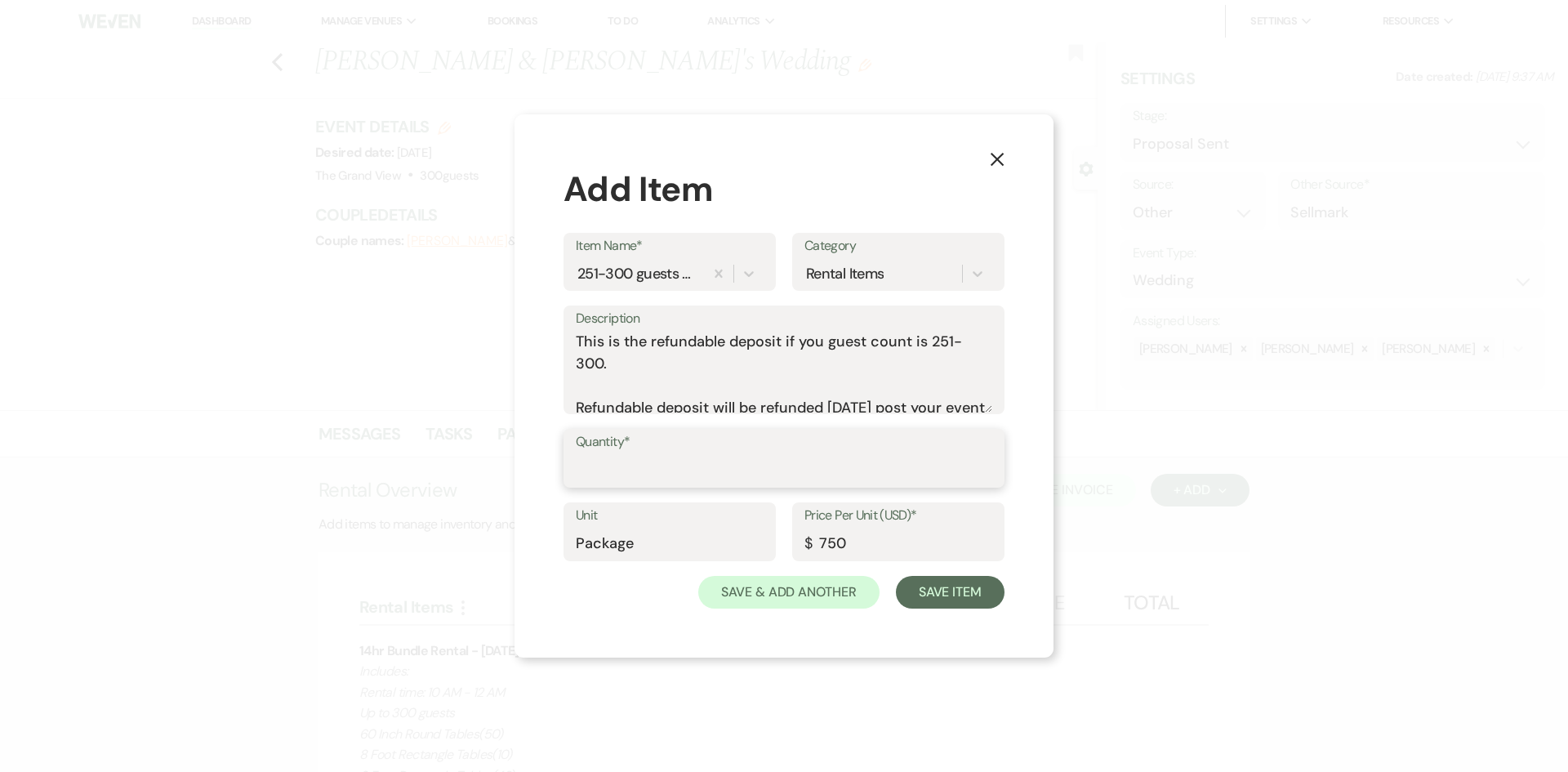
click at [660, 472] on input "Quantity*" at bounding box center [784, 470] width 416 height 32
type input "1"
click at [928, 580] on button "Save Item" at bounding box center [950, 591] width 108 height 32
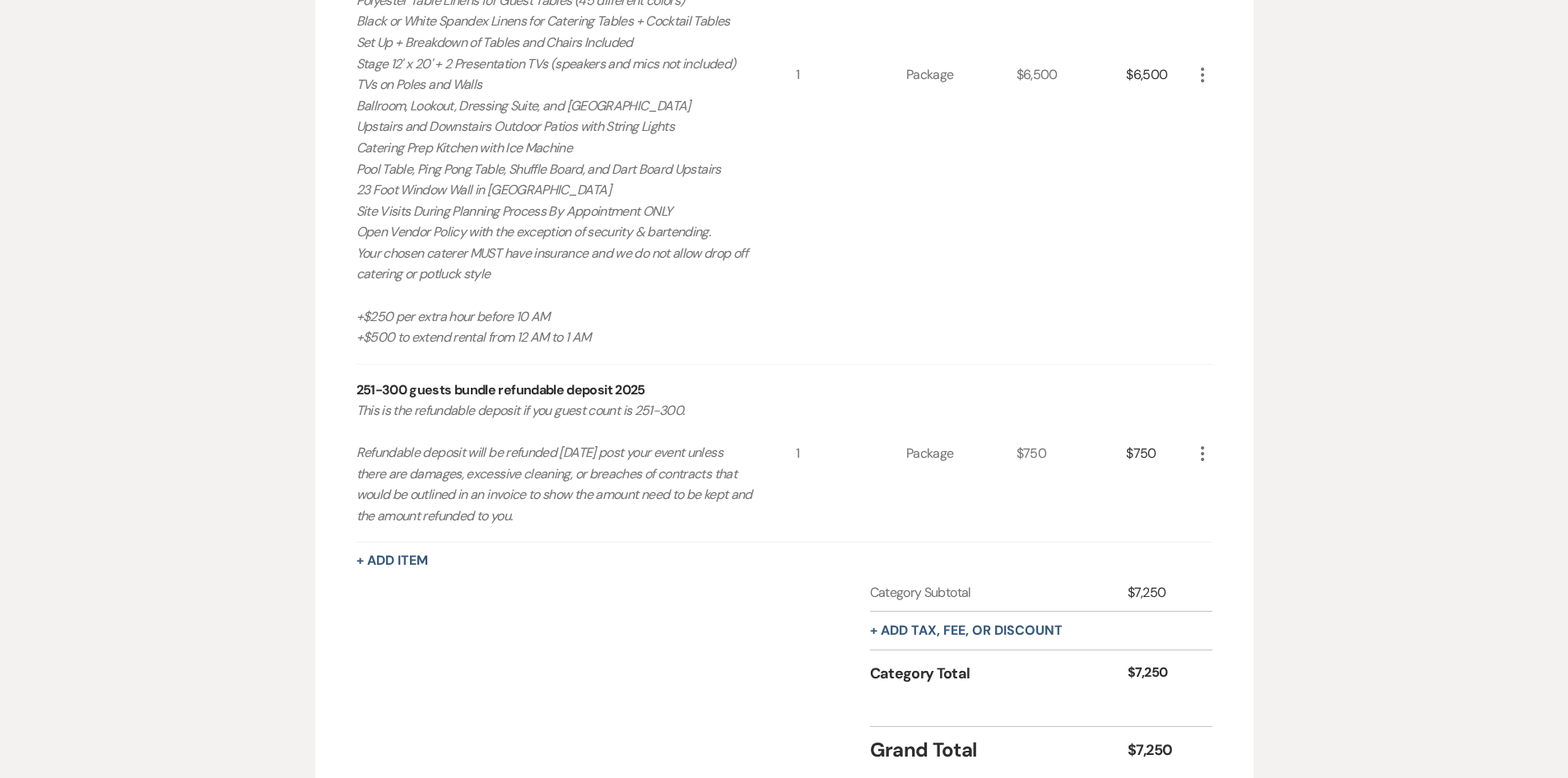
scroll to position [977, 0]
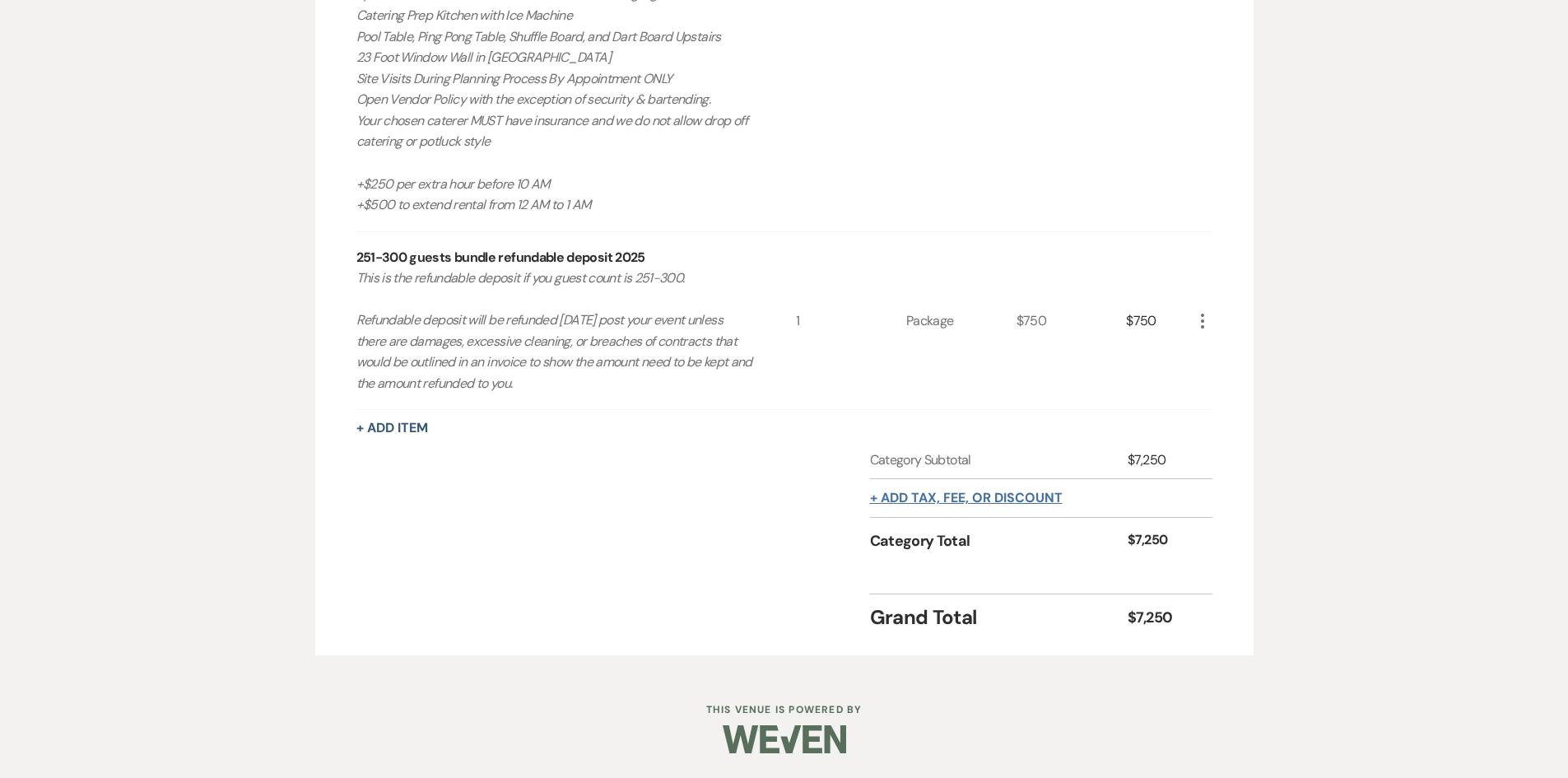
click at [964, 503] on button "+ Add tax, fee, or discount" at bounding box center [967, 499] width 193 height 13
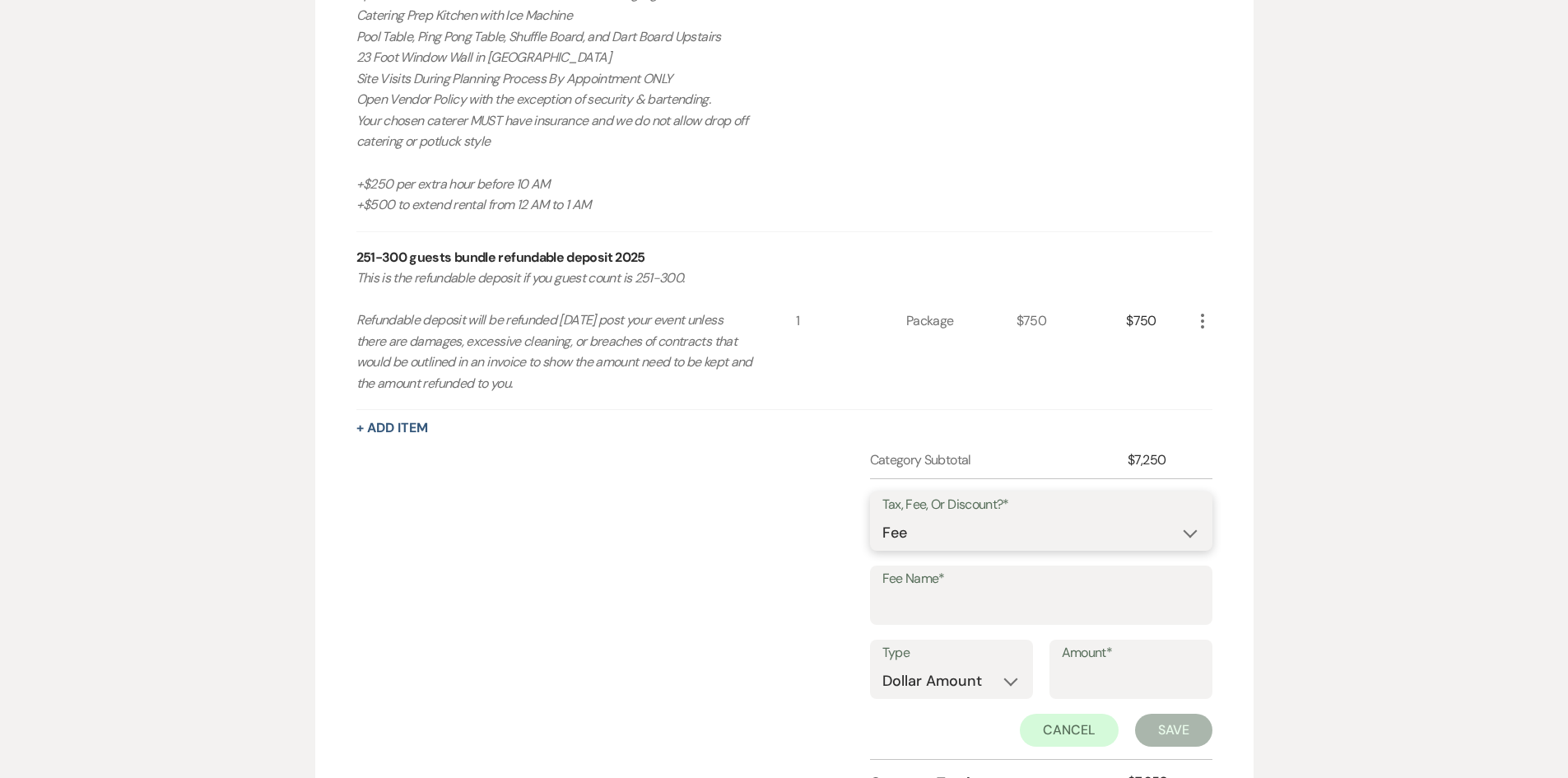
click at [970, 537] on select "Fee Discount Tax" at bounding box center [1041, 533] width 318 height 32
select select "3"
click at [882, 517] on select "Fee Discount Tax" at bounding box center [1041, 533] width 318 height 32
click at [970, 608] on input "Fee Name*" at bounding box center [1041, 607] width 318 height 32
type input "tax"
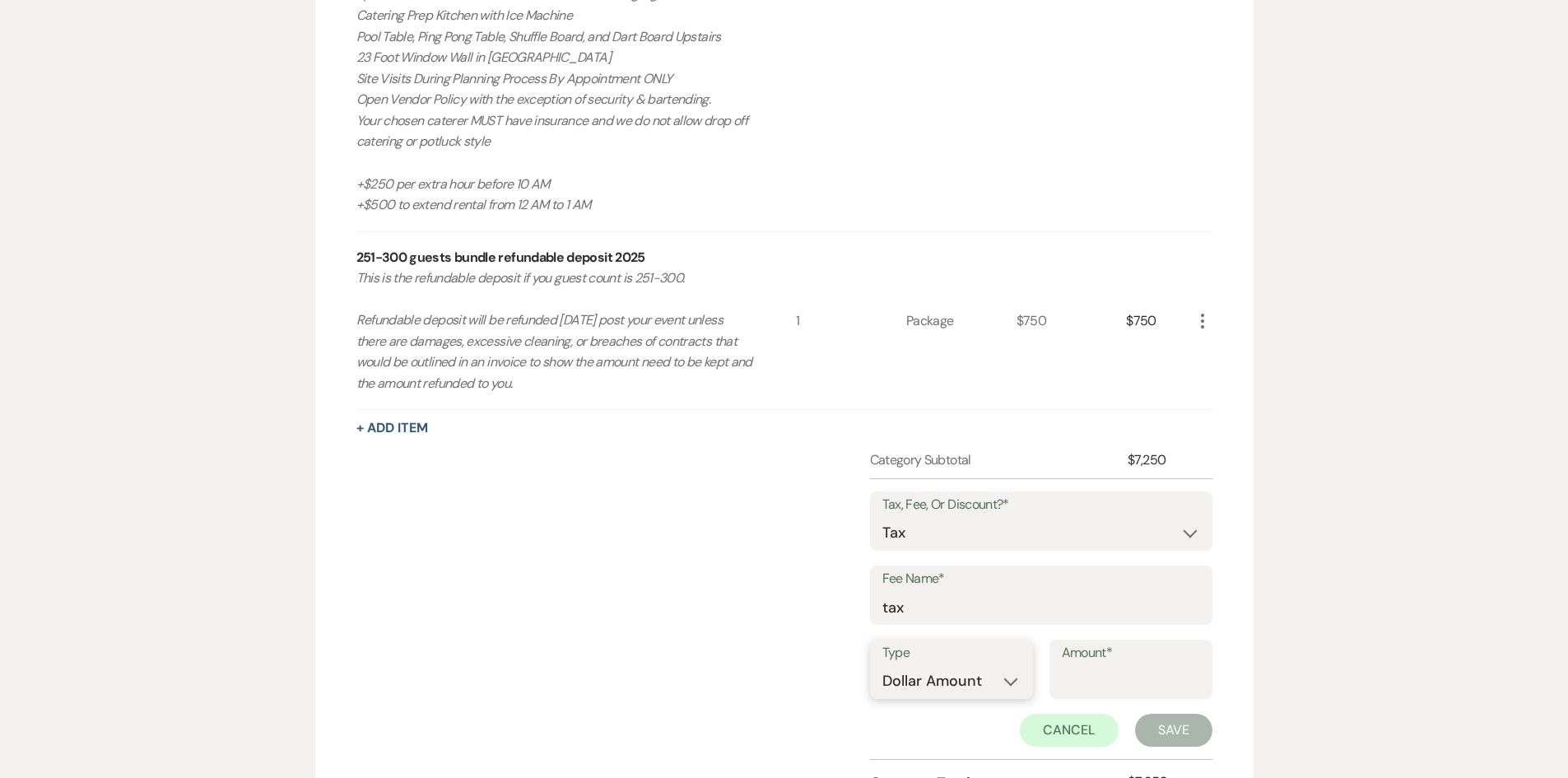
drag, startPoint x: 907, startPoint y: 681, endPoint x: 912, endPoint y: 697, distance: 16.8
click at [907, 681] on select "Dollar Amount Percentage" at bounding box center [951, 681] width 139 height 32
select select "false"
click at [882, 665] on select "Dollar Amount Percentage" at bounding box center [951, 681] width 139 height 32
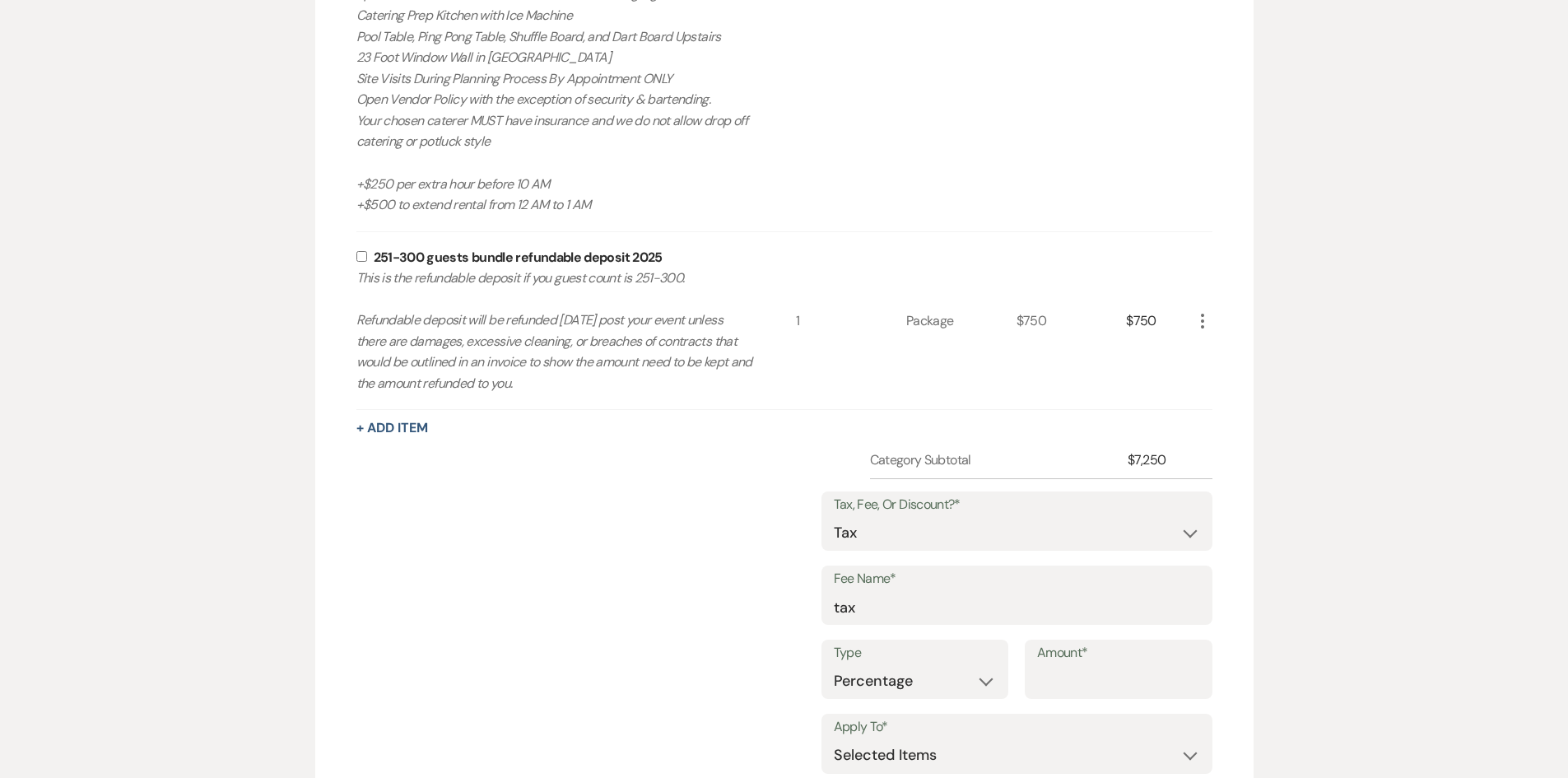
click at [1054, 698] on div "Type Dollar Amount Percentage Amount*" at bounding box center [1017, 676] width 391 height 74
click at [1067, 674] on input "Amount*" at bounding box center [1119, 681] width 163 height 32
type input "8.25"
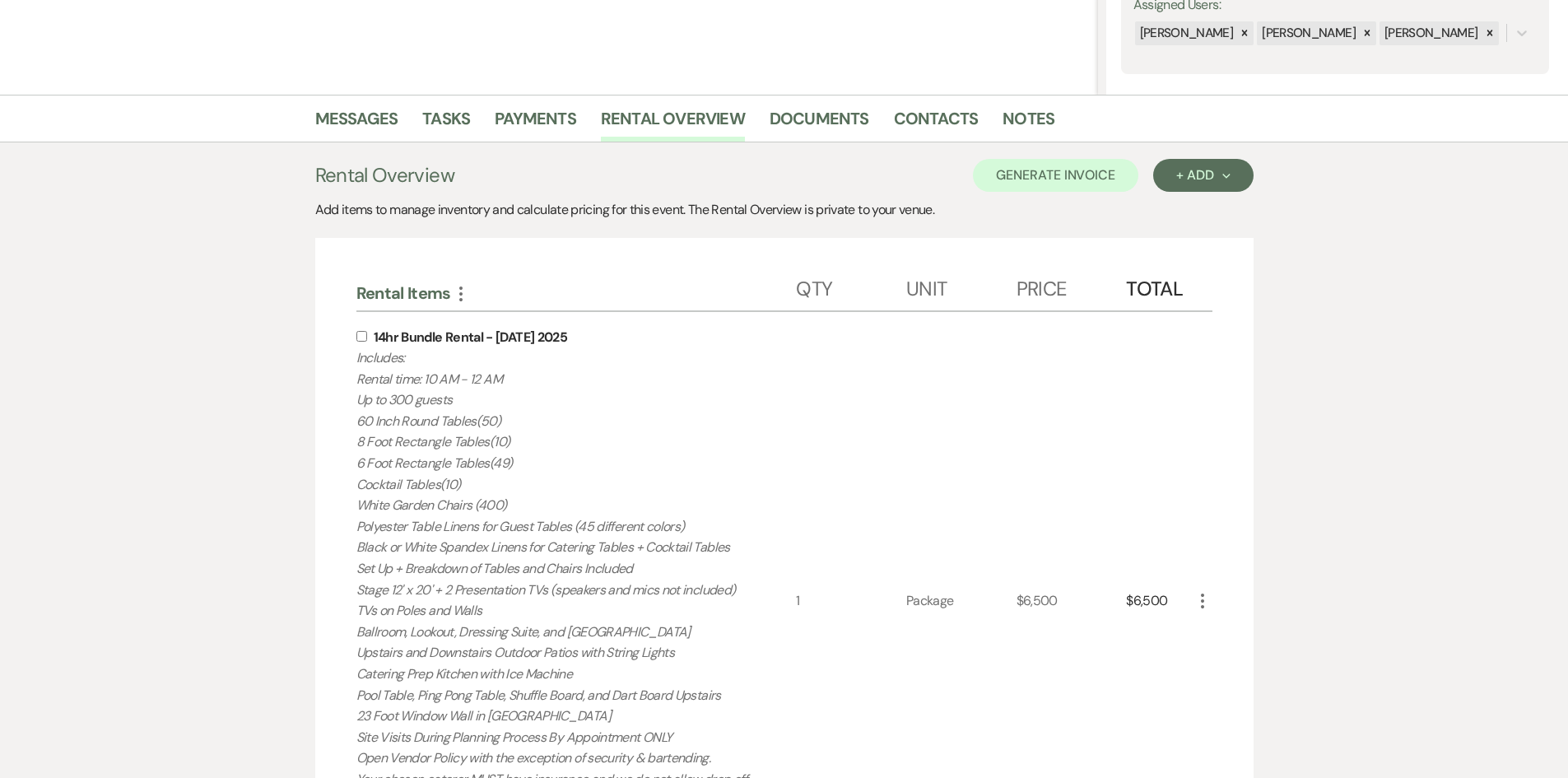
click at [358, 333] on input "checkbox" at bounding box center [362, 336] width 11 height 11
checkbox input "true"
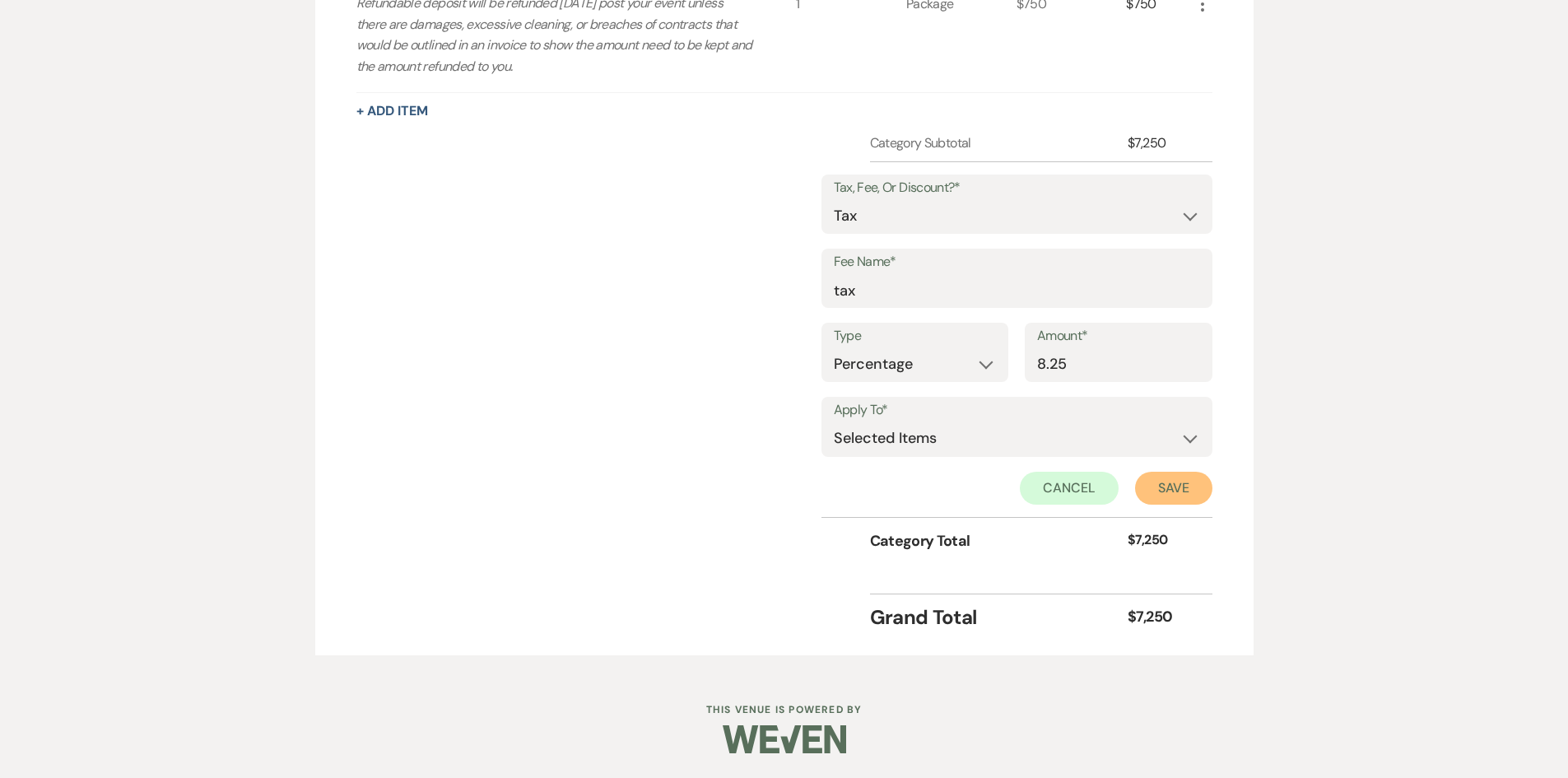
click at [1190, 499] on button "Save" at bounding box center [1173, 488] width 77 height 33
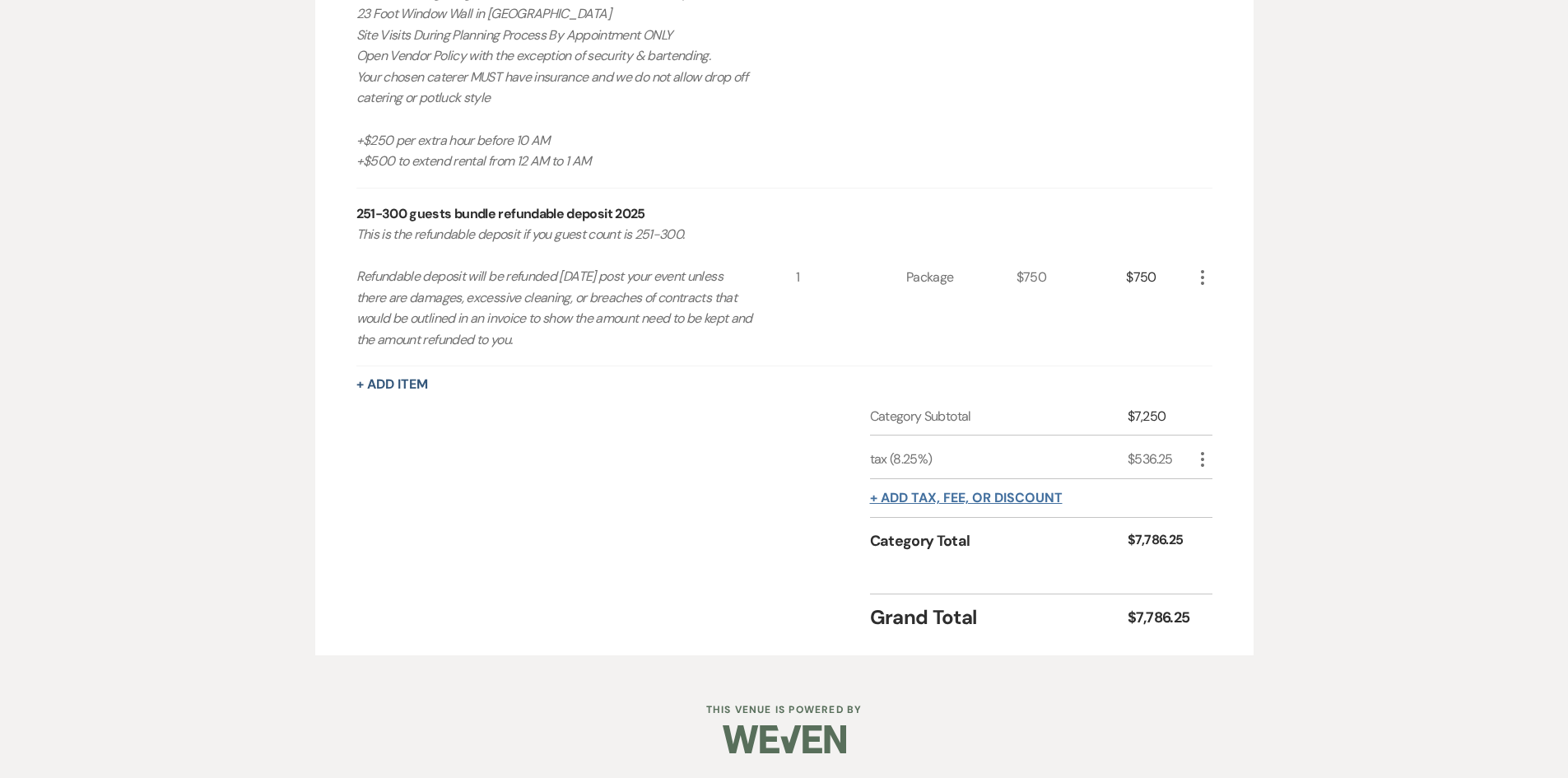
click at [980, 498] on button "+ Add tax, fee, or discount" at bounding box center [967, 499] width 193 height 13
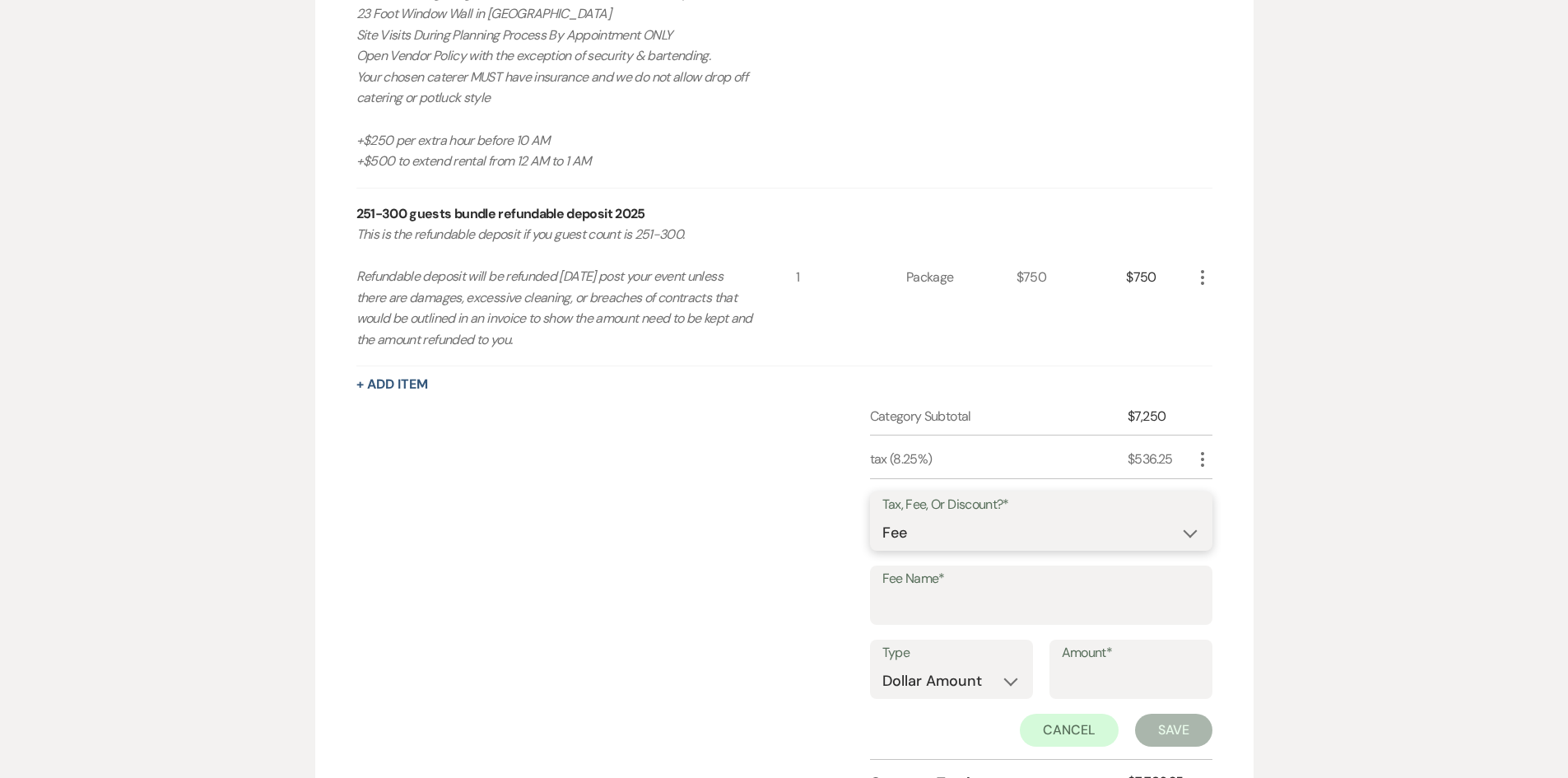
click at [978, 535] on select "Fee Discount Tax" at bounding box center [1041, 533] width 318 height 32
select select "2"
click at [882, 517] on select "Fee Discount Tax" at bounding box center [1041, 533] width 318 height 32
click at [957, 629] on div "Fee Name*" at bounding box center [1042, 603] width 342 height 74
click at [955, 606] on input "Fee Name*" at bounding box center [1041, 607] width 318 height 32
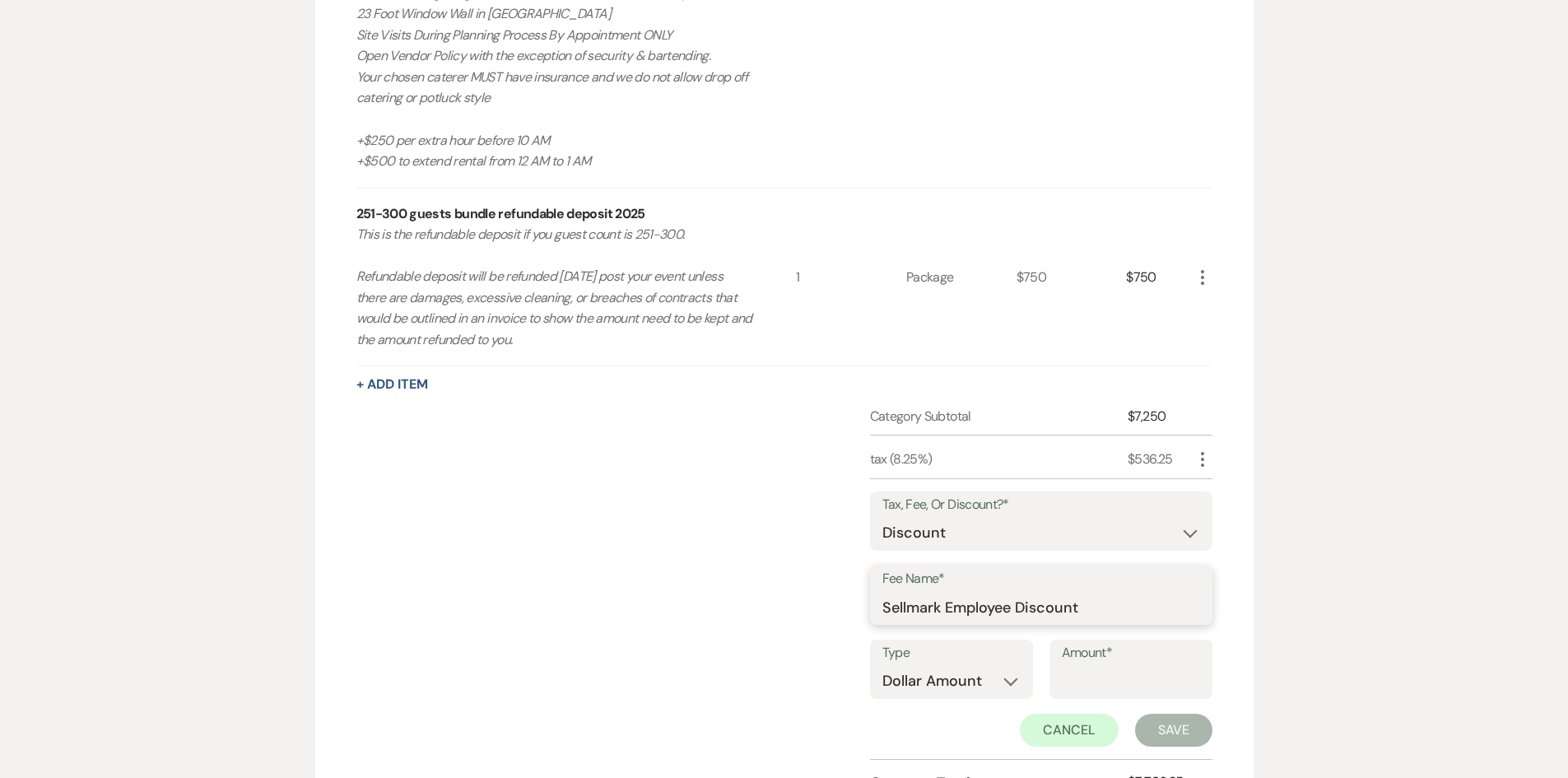
type input "Sellmark Employee Discount"
drag, startPoint x: 942, startPoint y: 685, endPoint x: 935, endPoint y: 697, distance: 13.9
click at [942, 685] on select "Dollar Amount Percentage" at bounding box center [951, 681] width 139 height 32
select select "false"
click at [882, 665] on select "Dollar Amount Percentage" at bounding box center [951, 681] width 139 height 32
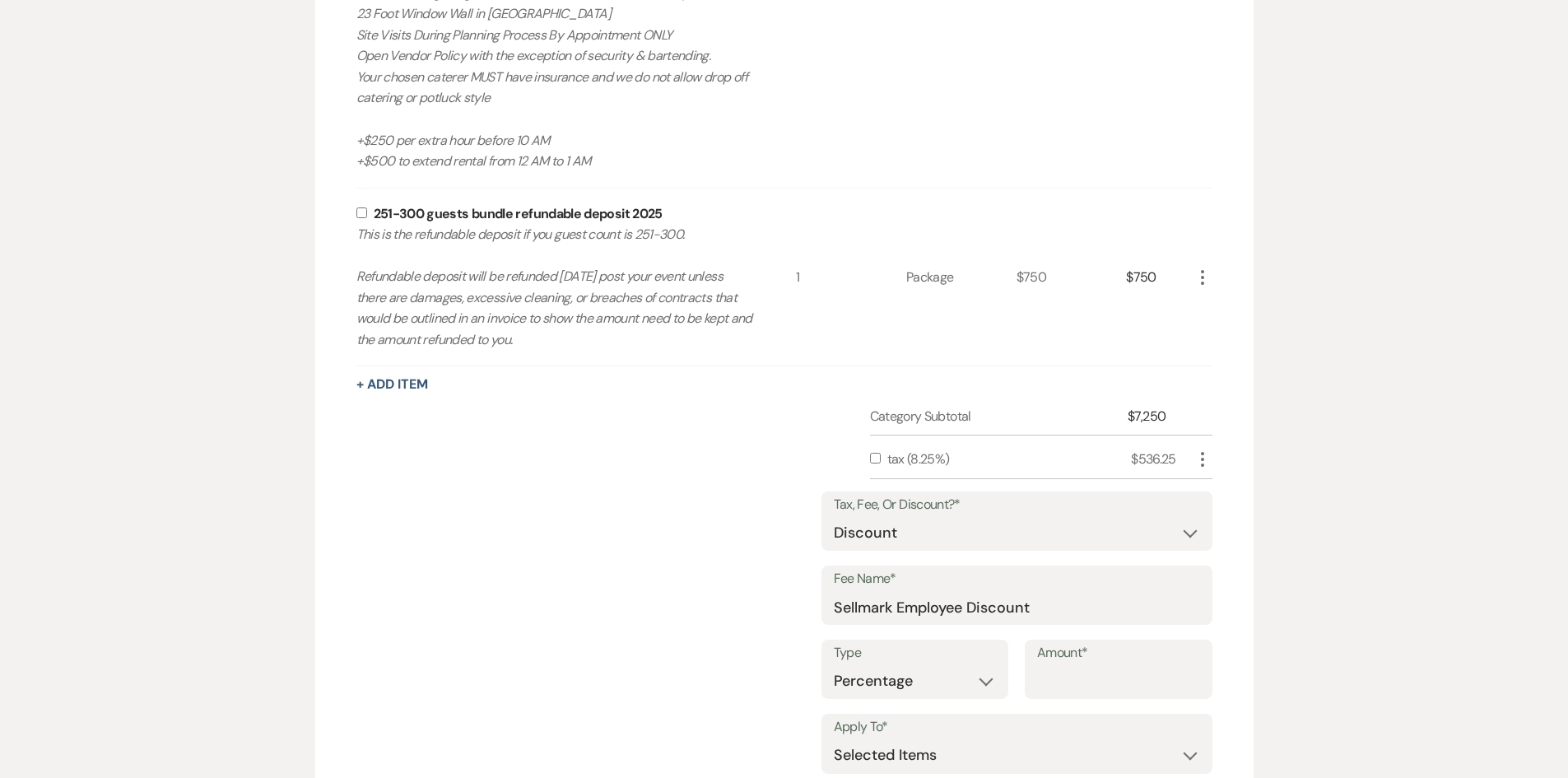
click at [1104, 681] on input "Amount*" at bounding box center [1119, 681] width 163 height 32
type input "30"
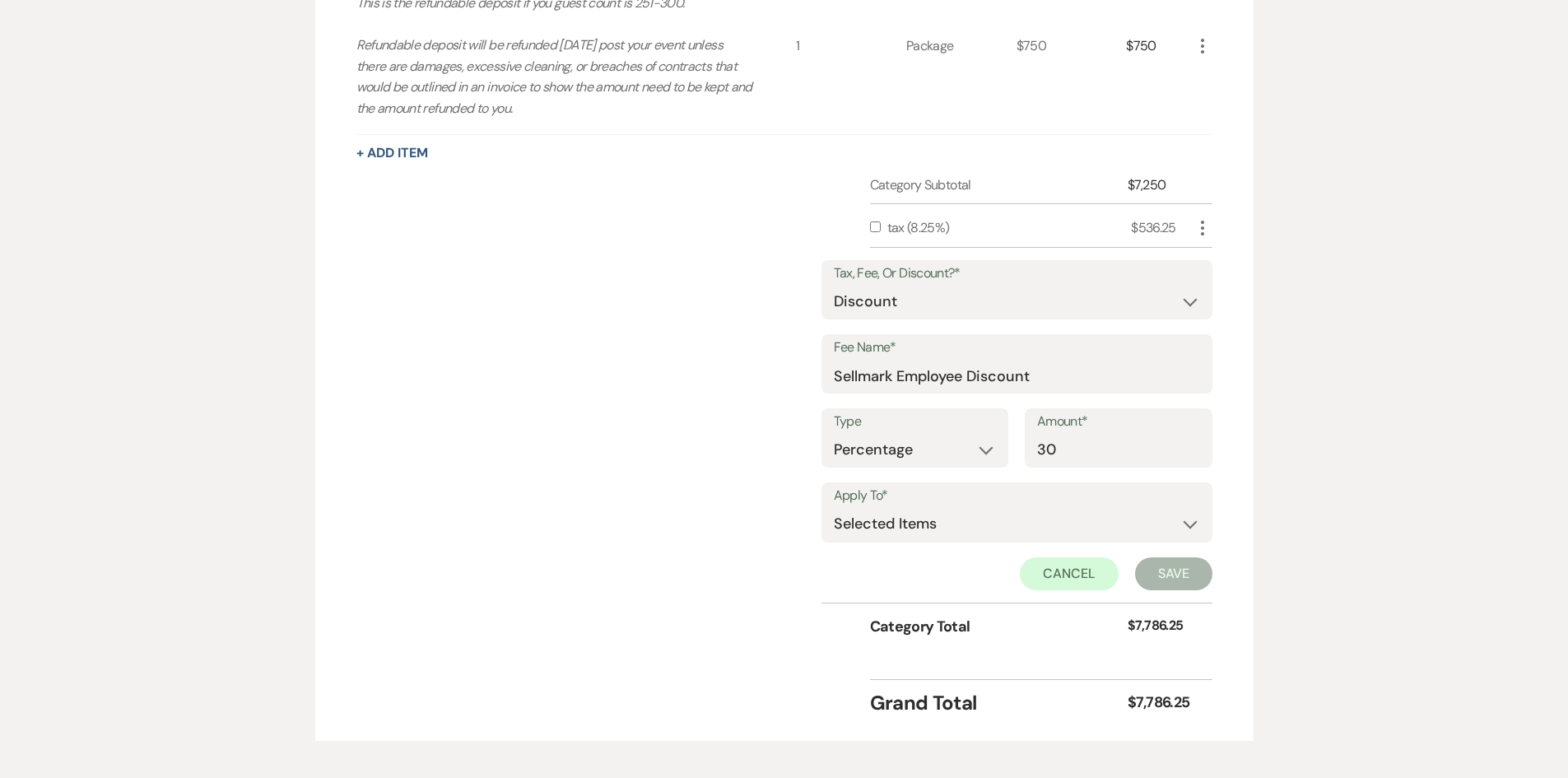
scroll to position [1267, 0]
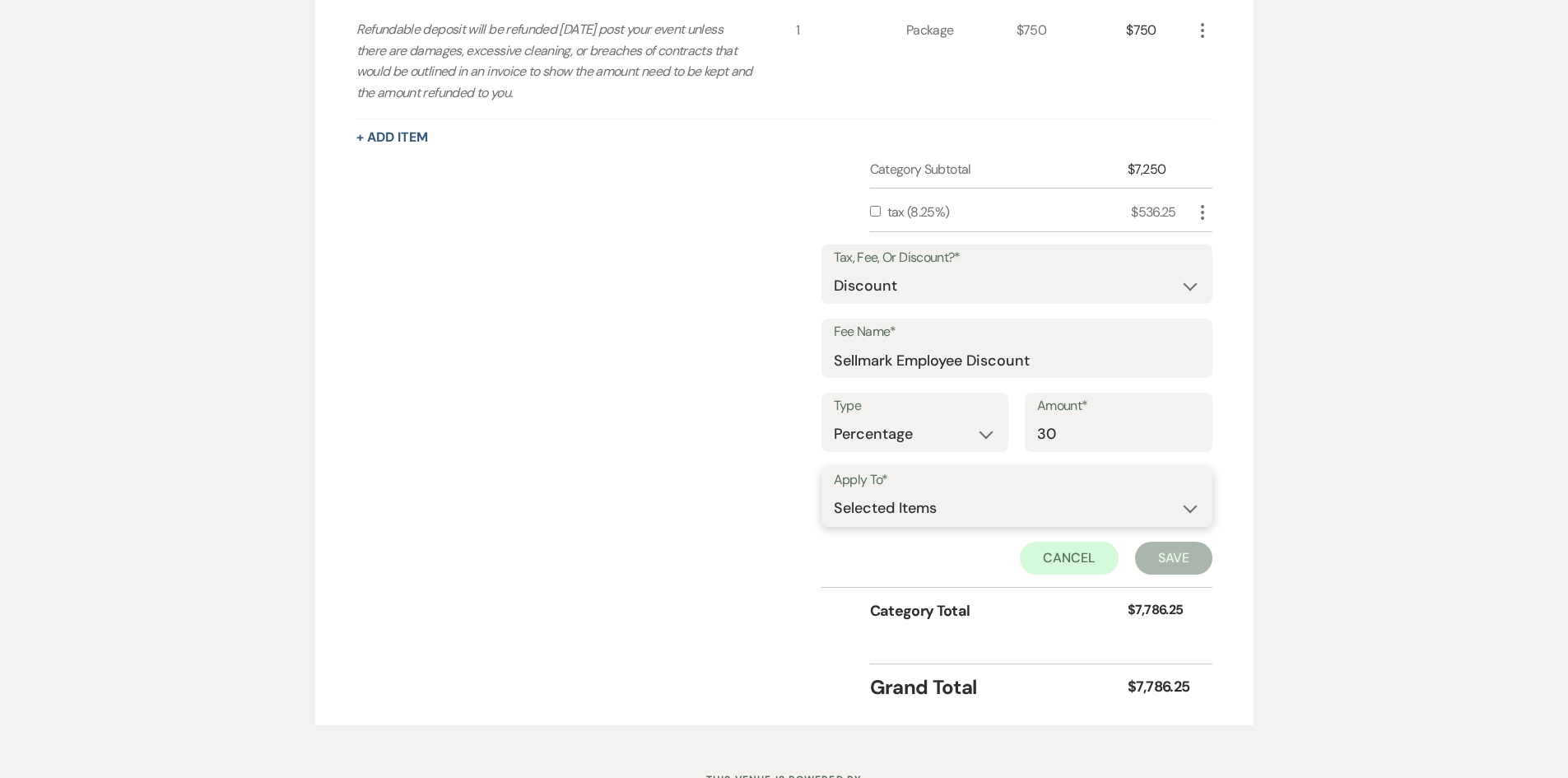
click at [932, 513] on select "Selected Items Category Subtotal (before all Taxes/Fees/Discounts) Category Tot…" at bounding box center [1017, 509] width 366 height 33
select select "2"
click at [834, 493] on select "Selected Items Category Subtotal (before all Taxes/Fees/Discounts) Category Tot…" at bounding box center [1017, 509] width 366 height 33
click at [1189, 551] on button "Save" at bounding box center [1173, 557] width 77 height 33
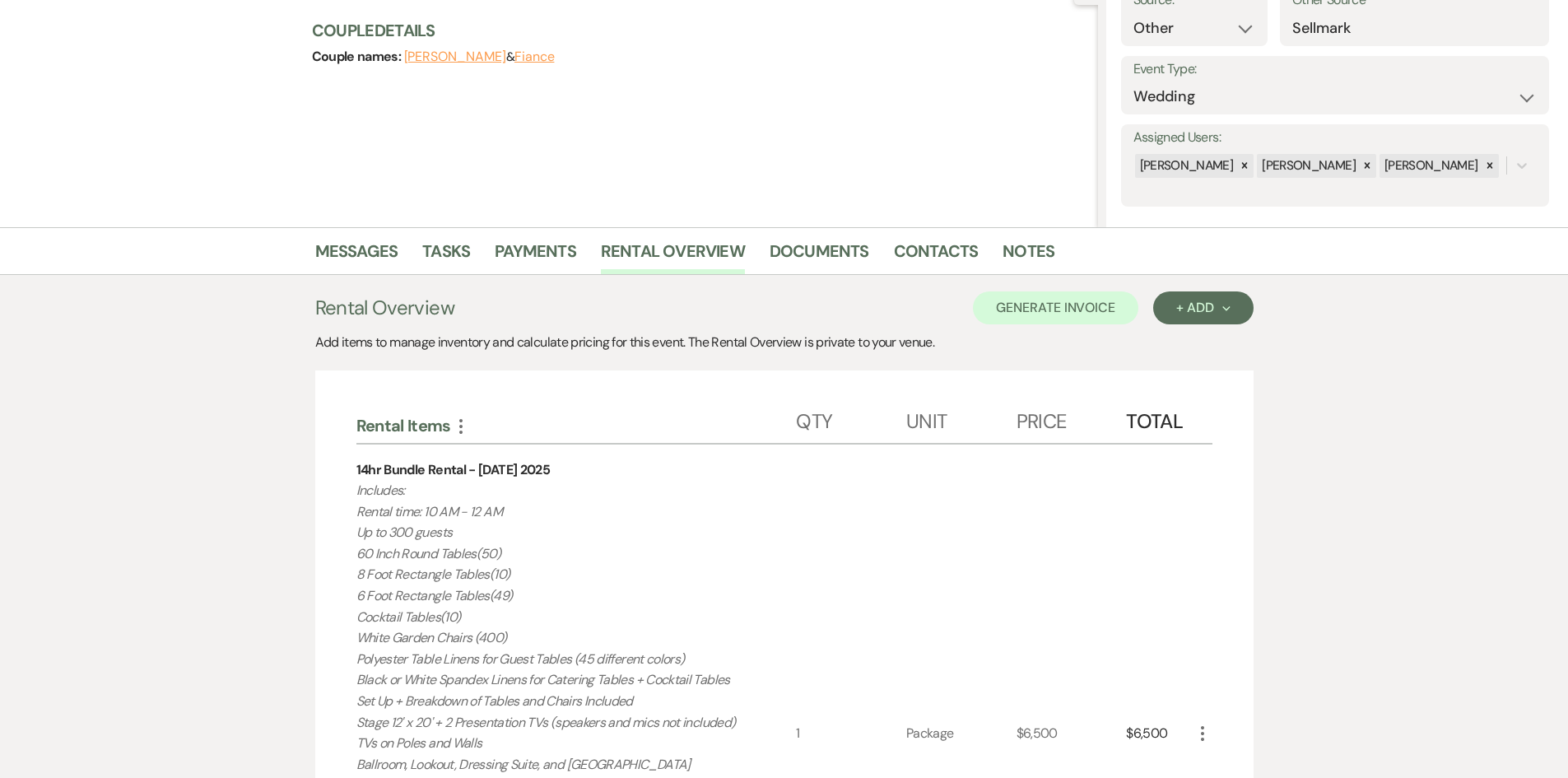
scroll to position [159, 0]
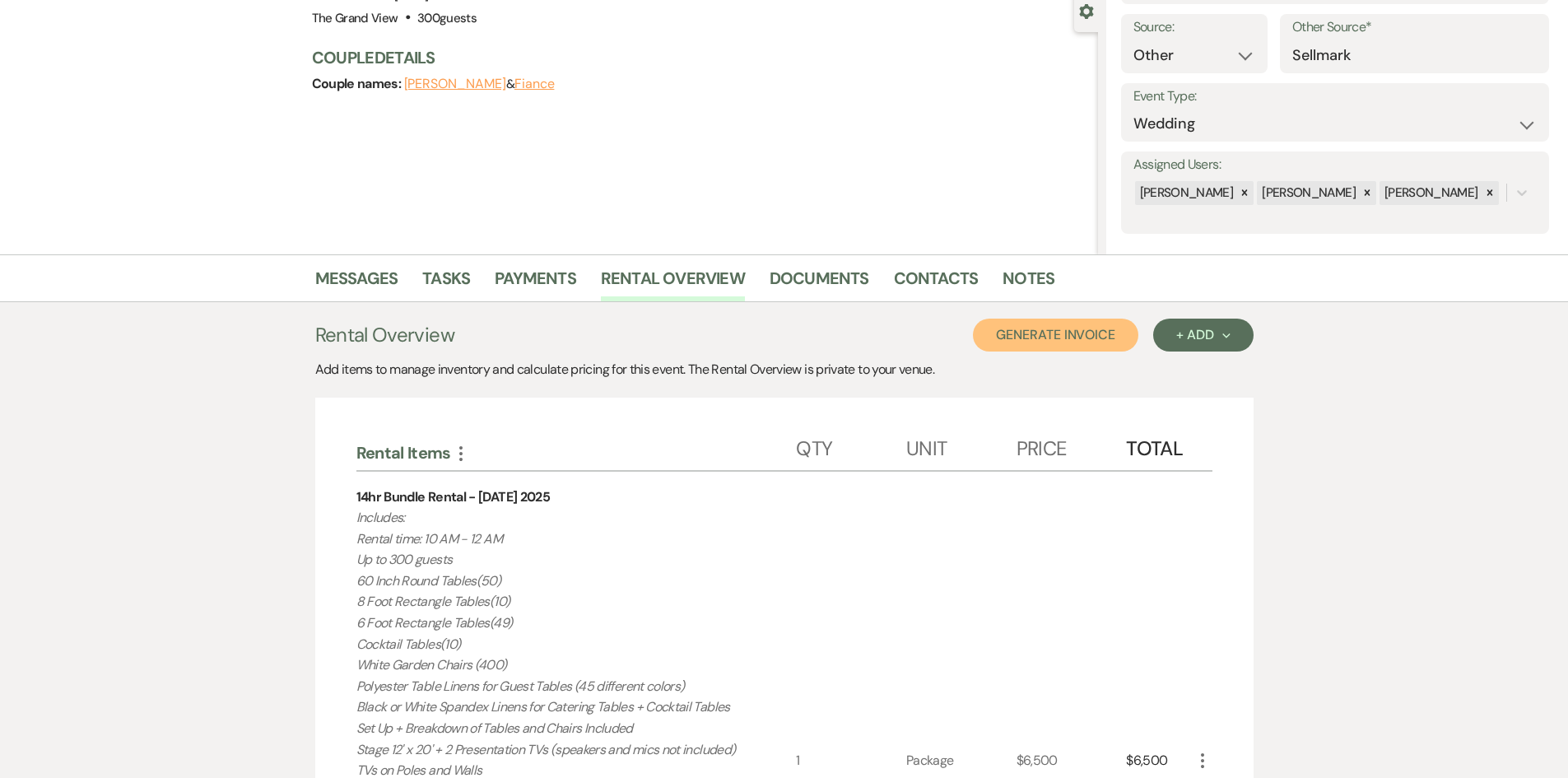
click at [1043, 323] on button "Generate Invoice" at bounding box center [1055, 335] width 165 height 33
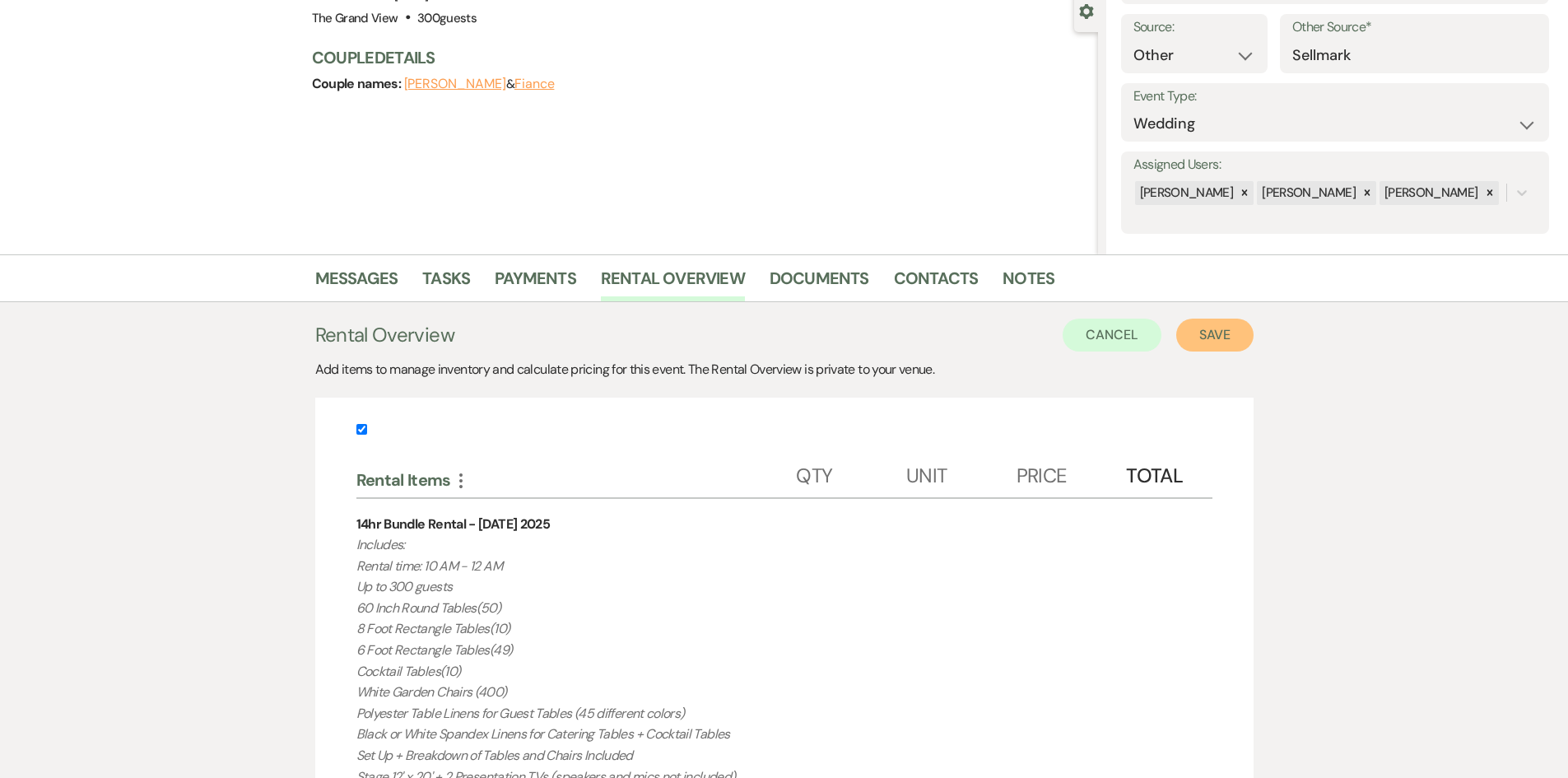
click at [1202, 326] on button "Save" at bounding box center [1215, 335] width 77 height 33
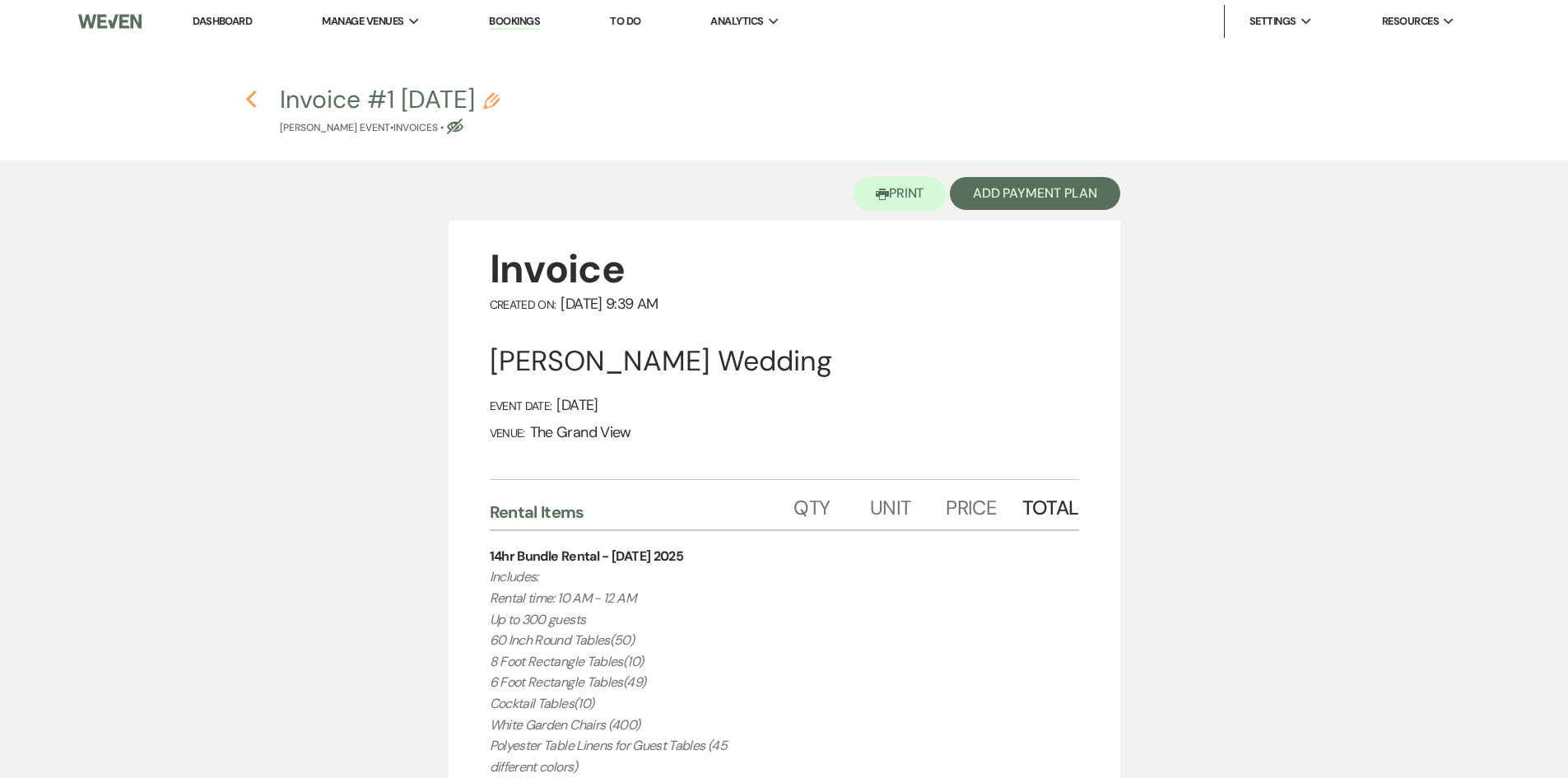
click at [248, 101] on use "button" at bounding box center [251, 100] width 11 height 18
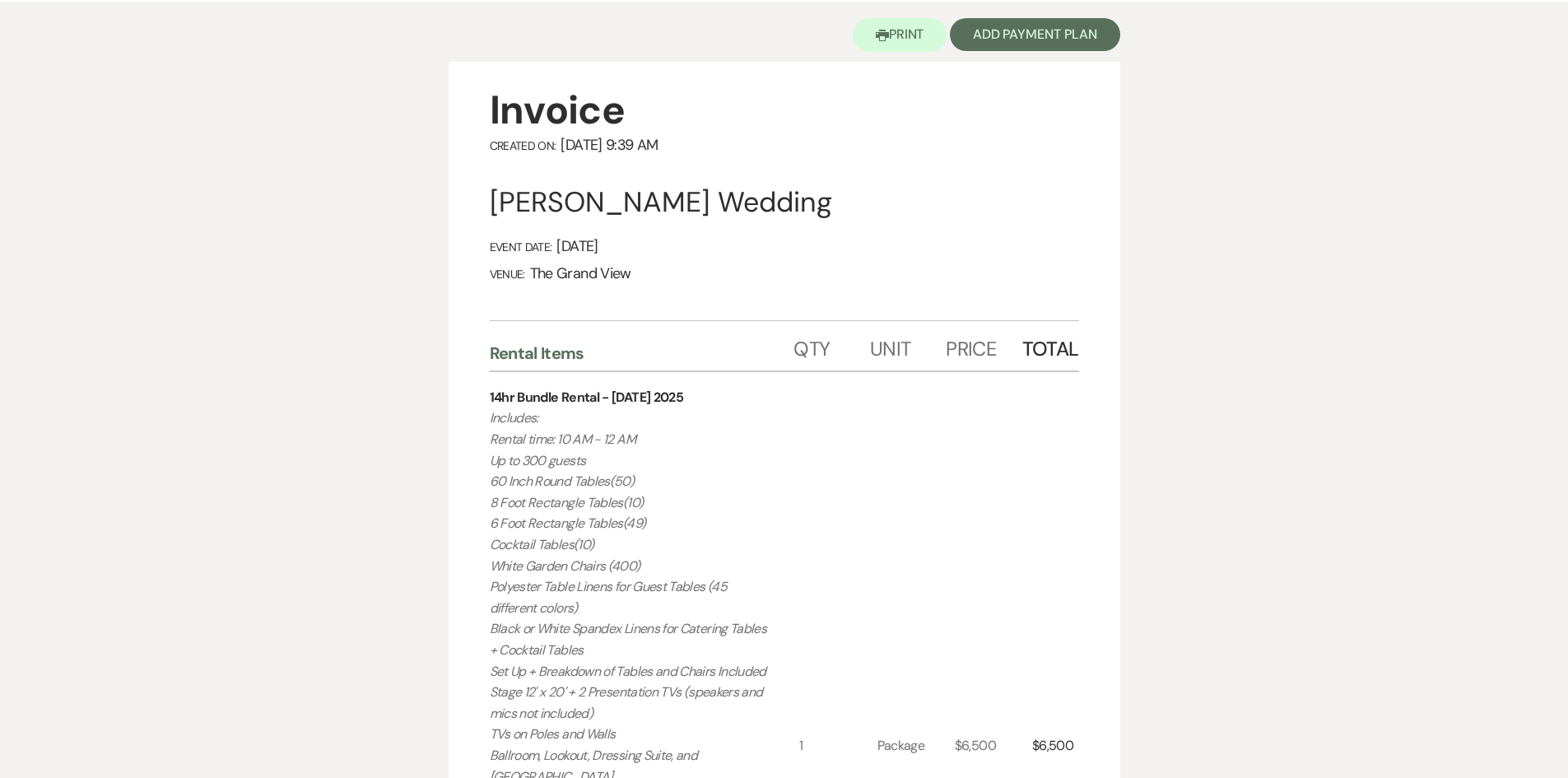
select select "6"
select select "14"
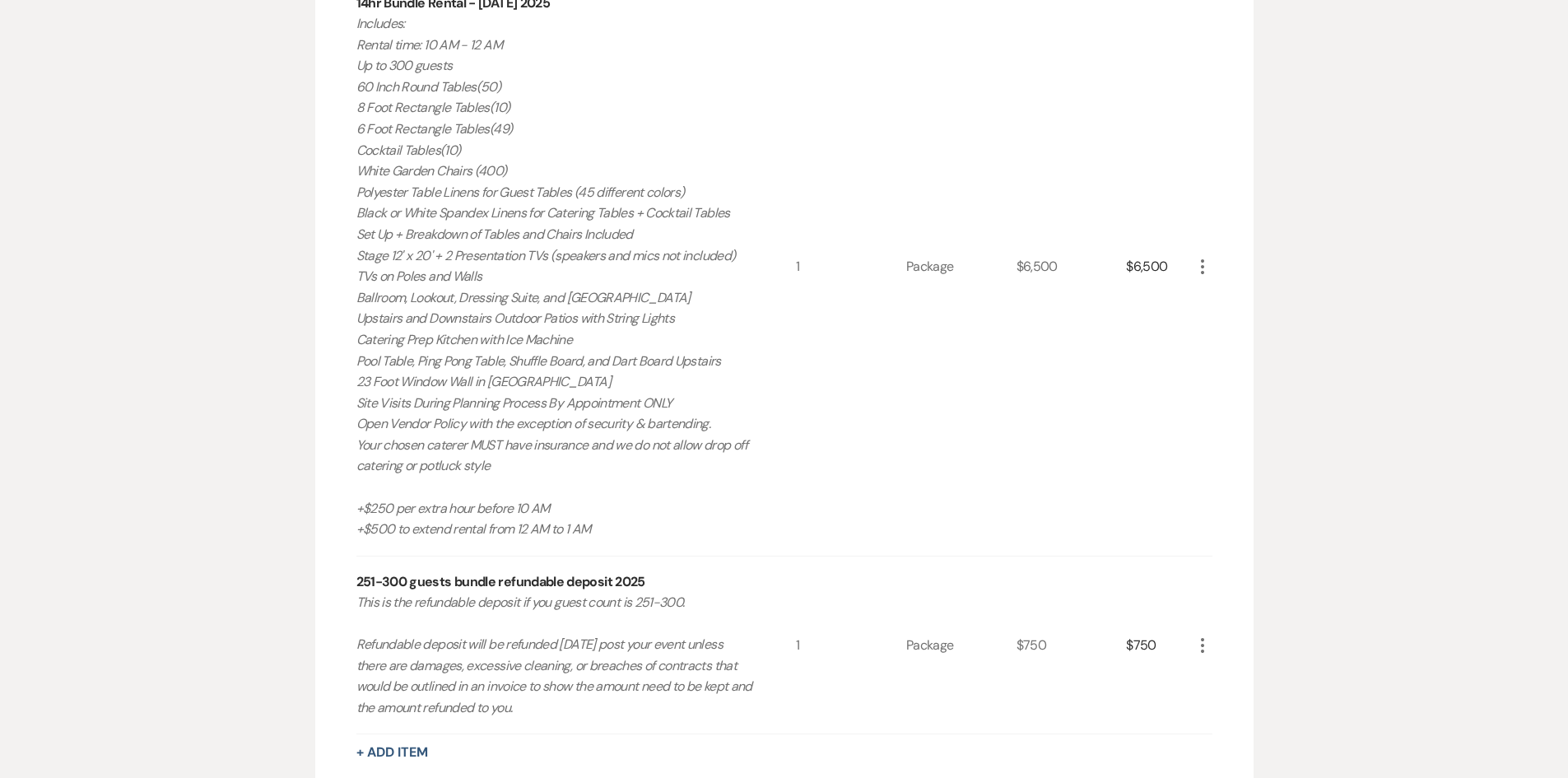
scroll to position [1064, 0]
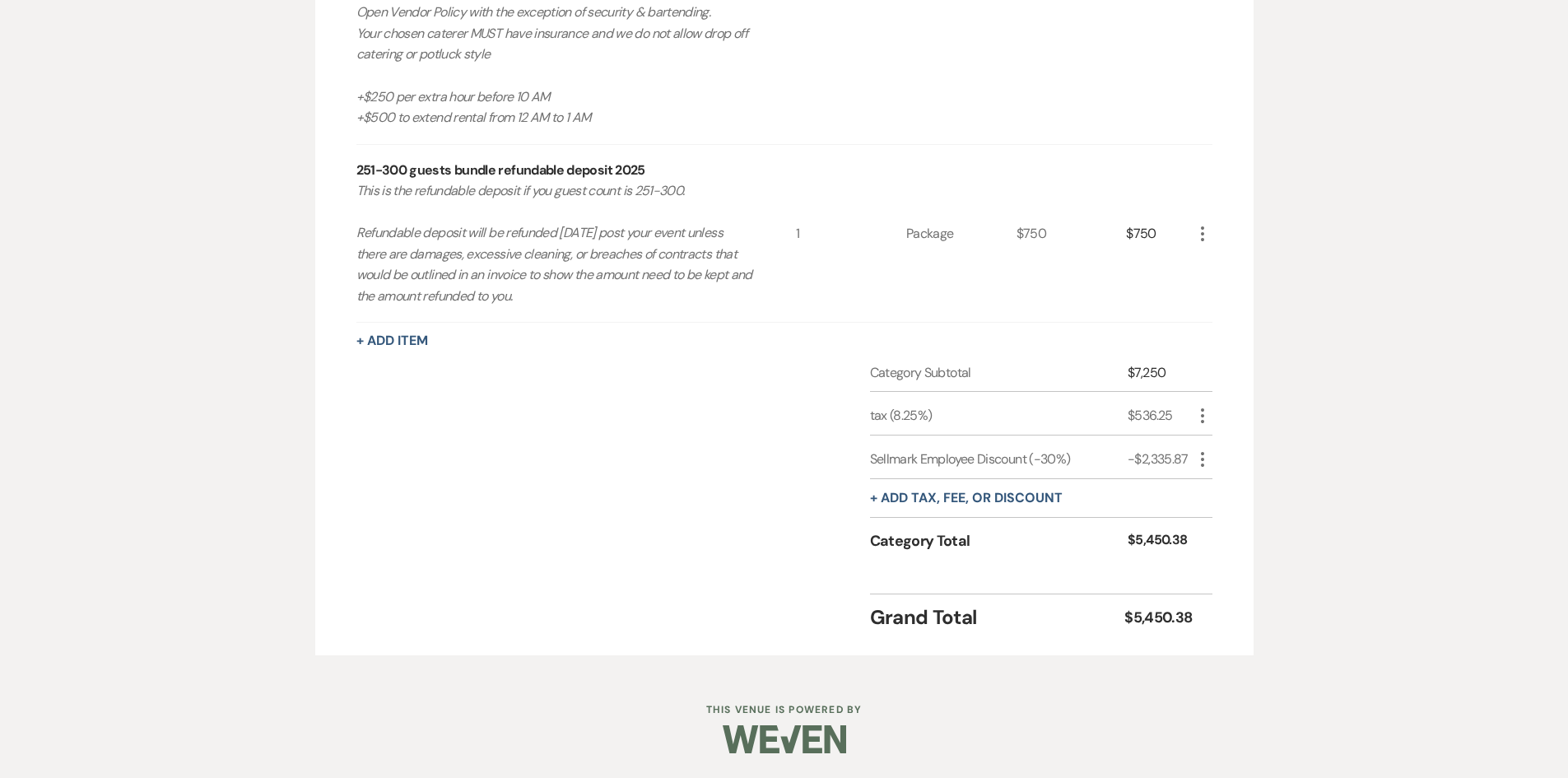
click at [1207, 463] on icon "More" at bounding box center [1203, 460] width 20 height 20
click at [1210, 484] on button "Pencil Edit" at bounding box center [1236, 491] width 86 height 26
select select "2"
select select "false"
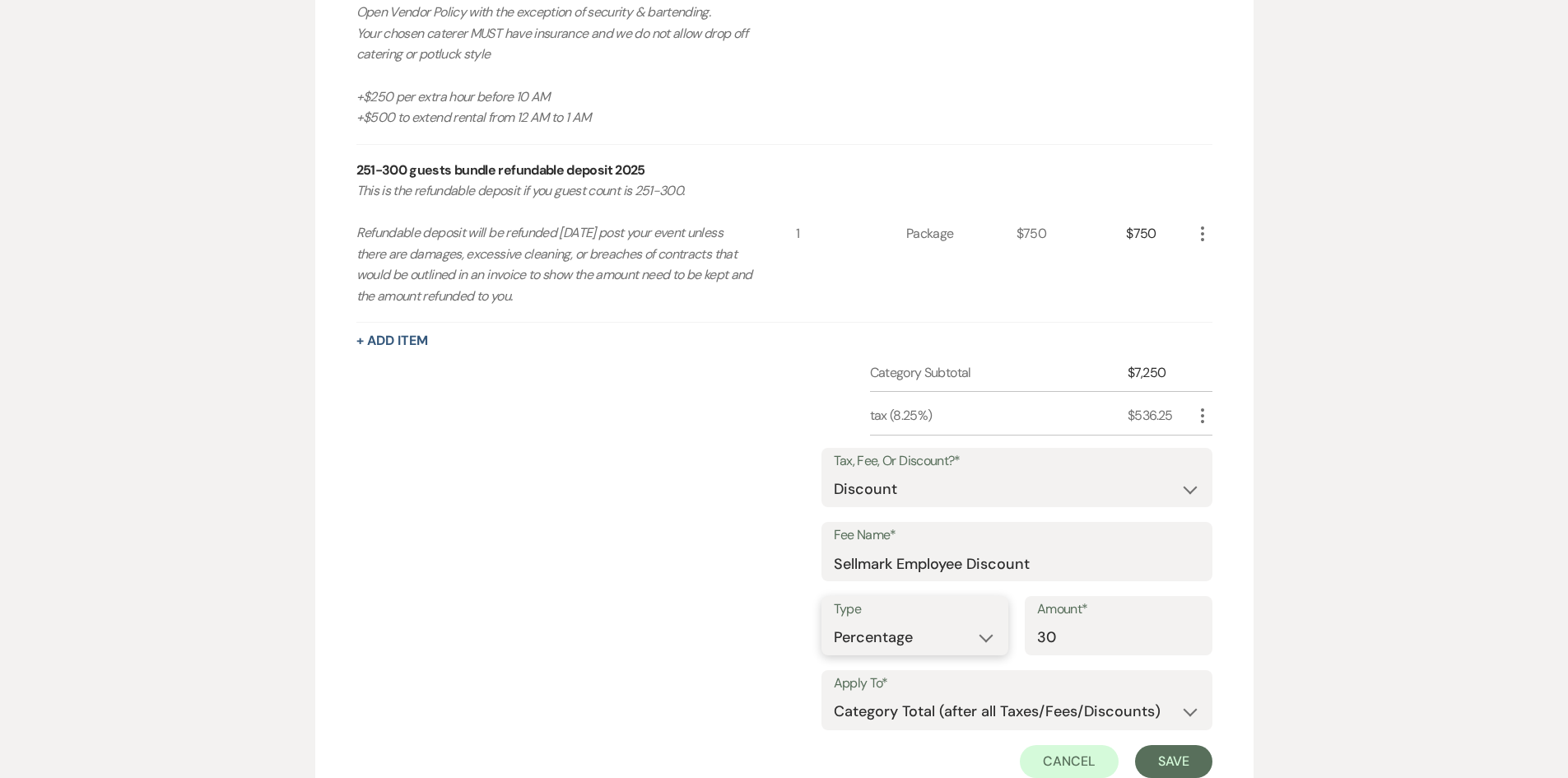
drag, startPoint x: 915, startPoint y: 631, endPoint x: 914, endPoint y: 652, distance: 21.0
click at [915, 631] on select "Dollar Amount Percentage" at bounding box center [916, 637] width 163 height 32
click at [834, 621] on select "Dollar Amount Percentage" at bounding box center [916, 637] width 163 height 32
click at [930, 707] on select "Selected Items Category Subtotal (before all Taxes/Fees/Discounts) Category Tot…" at bounding box center [1017, 712] width 366 height 33
select select "0"
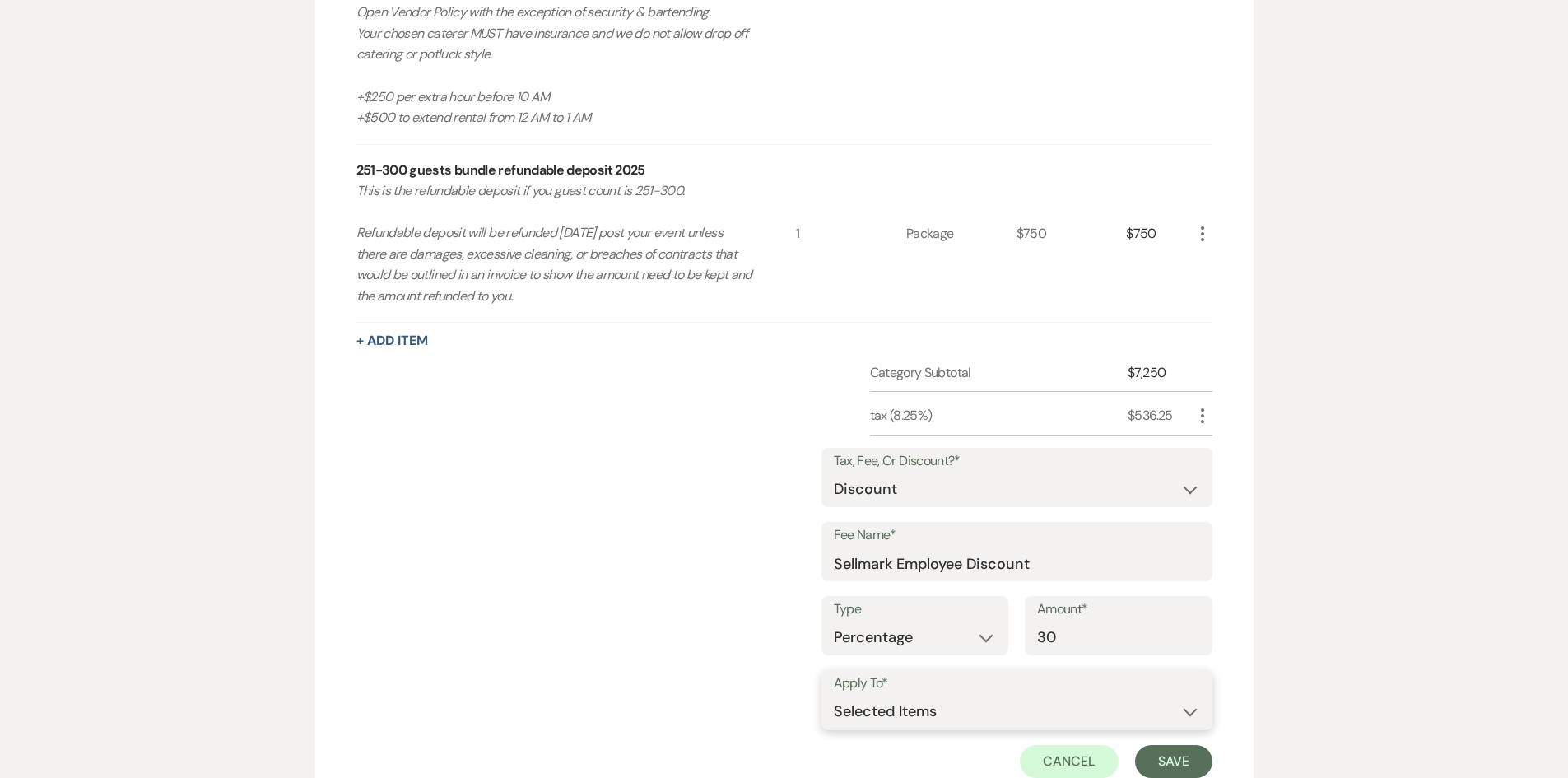
click at [834, 696] on select "Selected Items Category Subtotal (before all Taxes/Fees/Discounts) Category Tot…" at bounding box center [1017, 712] width 366 height 33
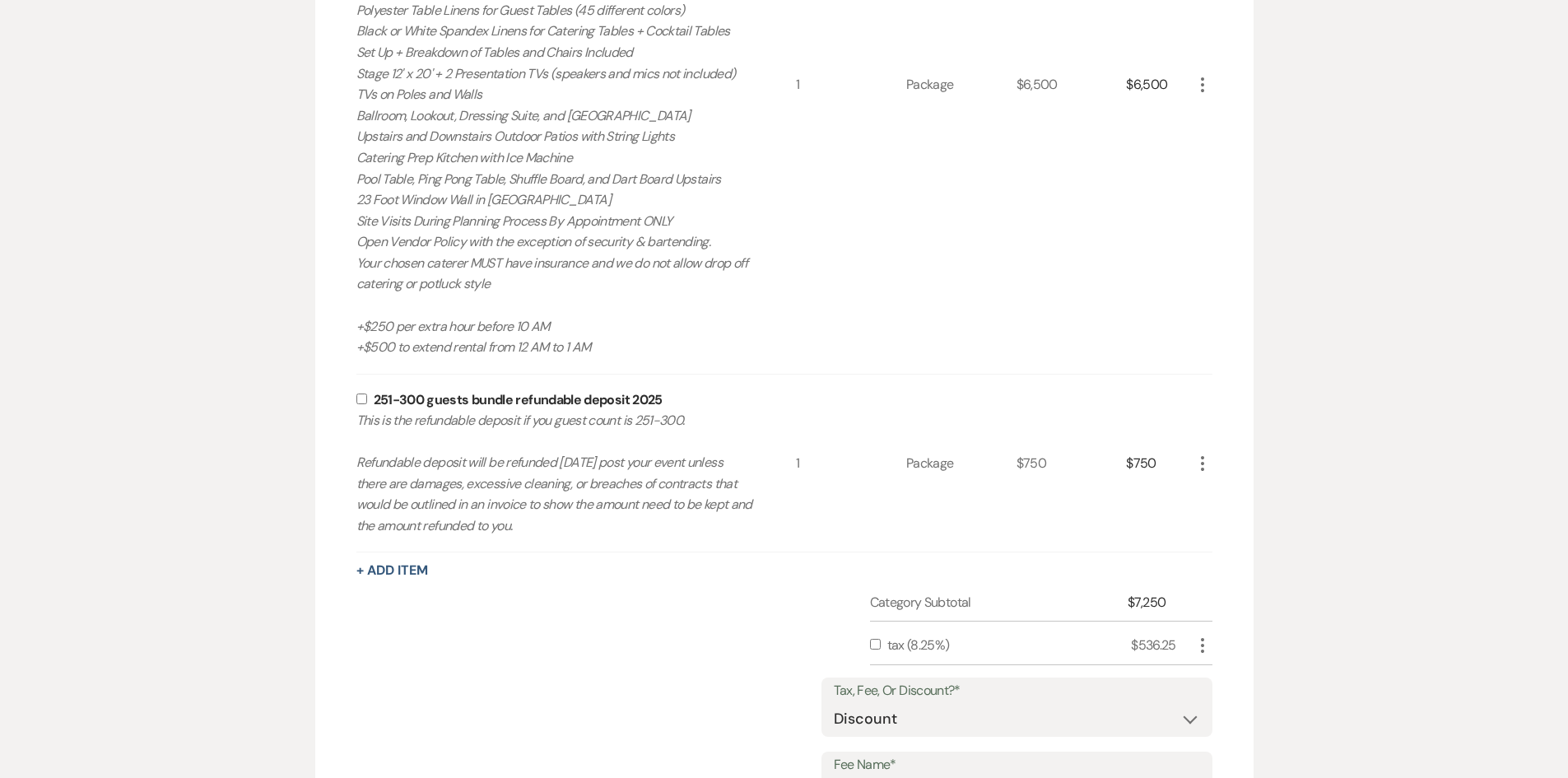
scroll to position [488, 0]
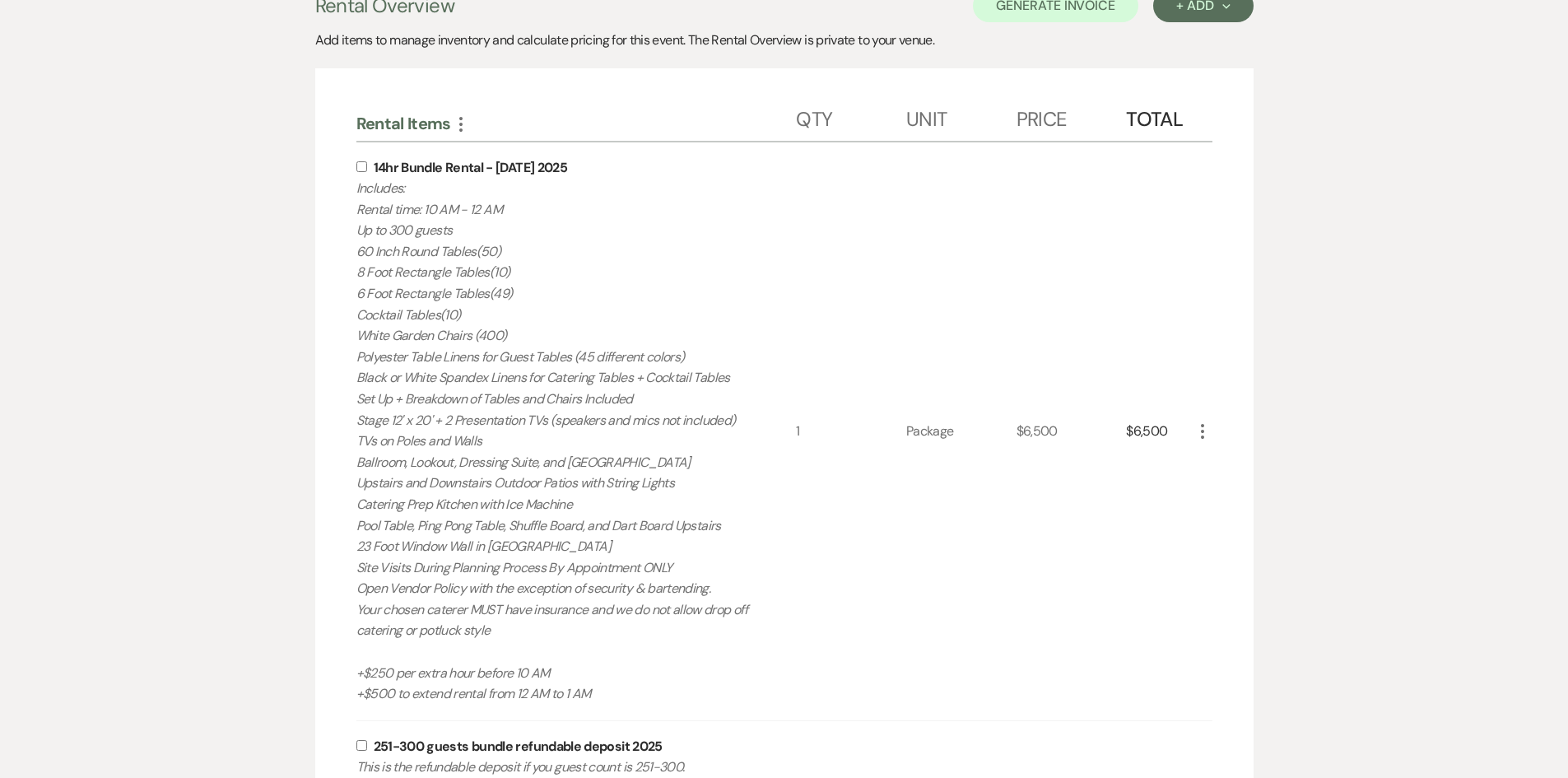
click at [368, 168] on label at bounding box center [365, 166] width 18 height 11
click at [367, 168] on input "checkbox" at bounding box center [362, 166] width 11 height 11
checkbox input "true"
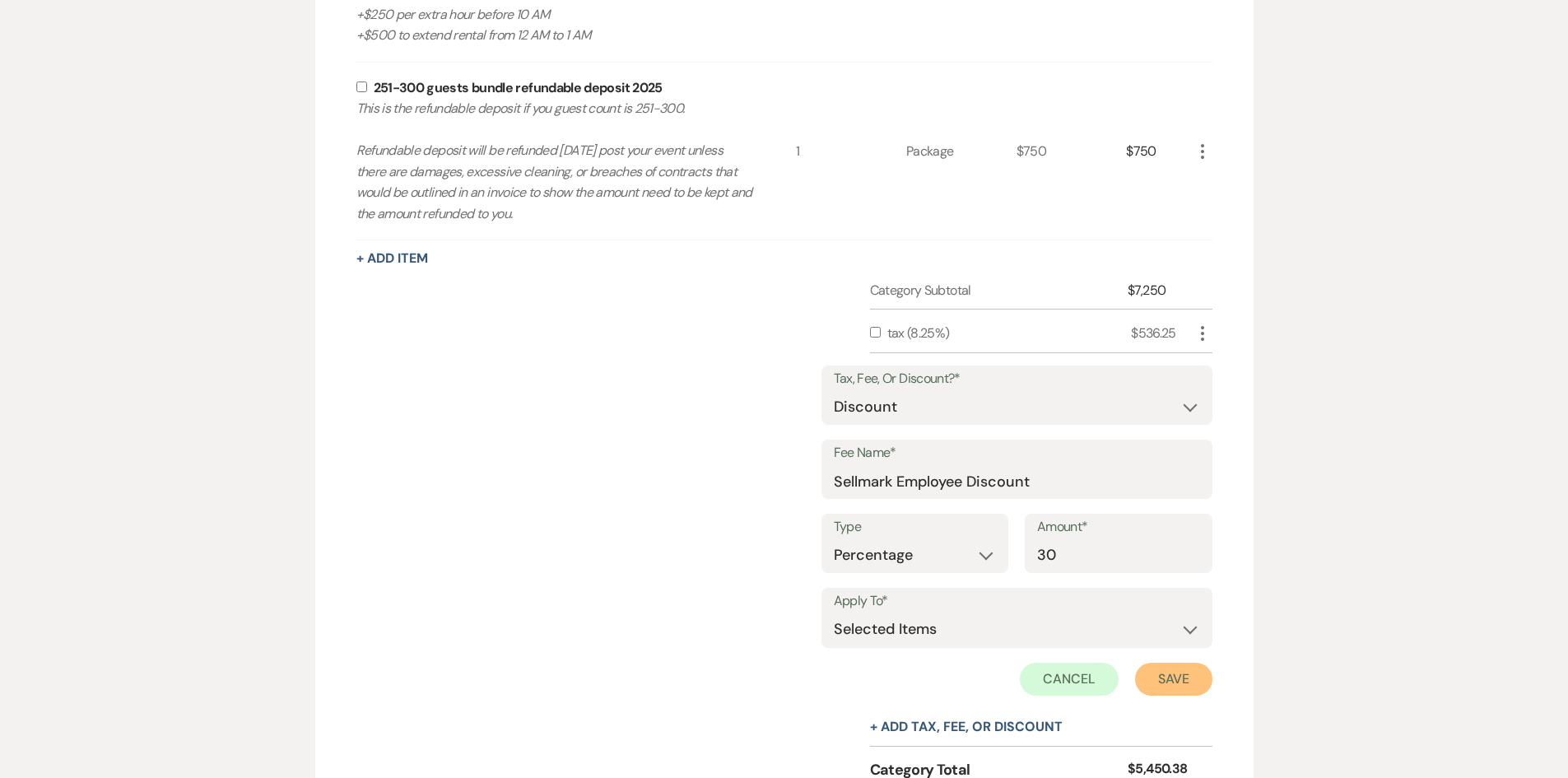
click at [1185, 674] on button "Save" at bounding box center [1173, 679] width 77 height 33
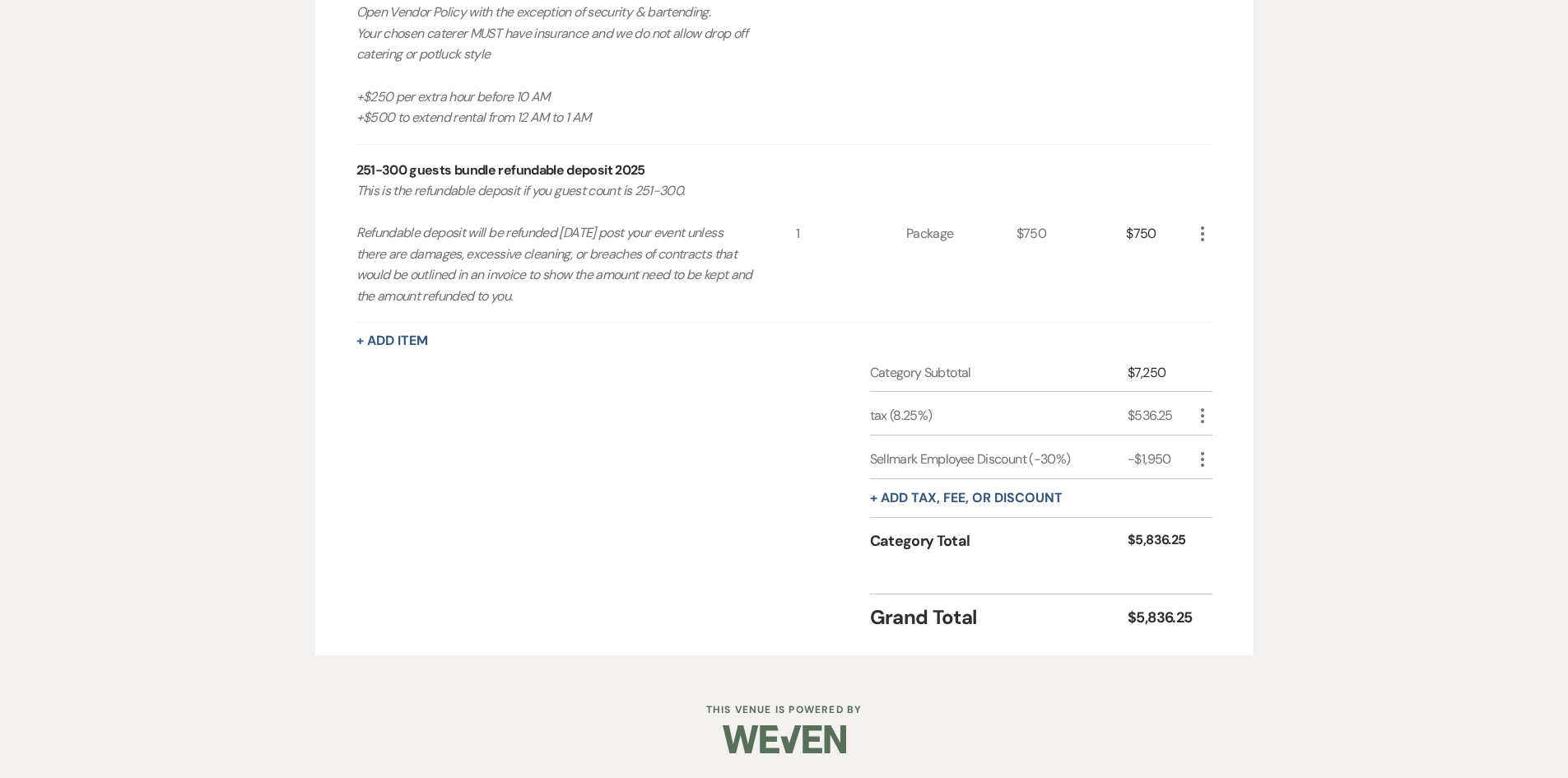
click at [1209, 418] on icon "More" at bounding box center [1203, 416] width 20 height 20
click at [1228, 450] on button "Pencil Edit" at bounding box center [1236, 447] width 86 height 26
select select "3"
select select "false"
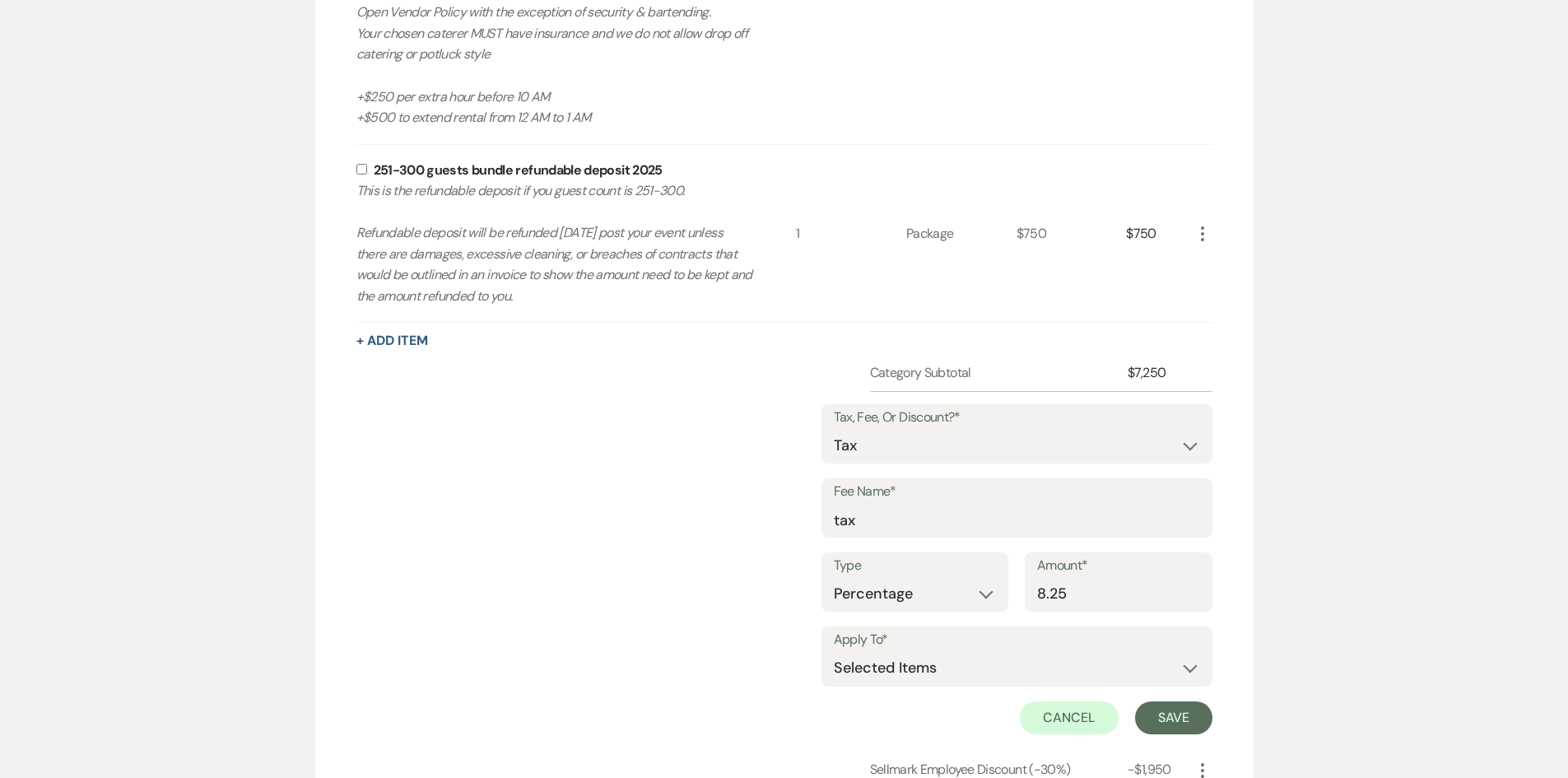
click at [945, 647] on label "Apply To*" at bounding box center [1017, 640] width 366 height 23
click at [941, 663] on select "Selected Items Category Subtotal (before all Taxes/Fees/Discounts) Category Tot…" at bounding box center [1017, 668] width 366 height 33
click at [934, 660] on select "Selected Items Category Subtotal (before all Taxes/Fees/Discounts) Category Tot…" at bounding box center [1017, 668] width 366 height 33
click at [1185, 717] on button "Save" at bounding box center [1173, 718] width 77 height 33
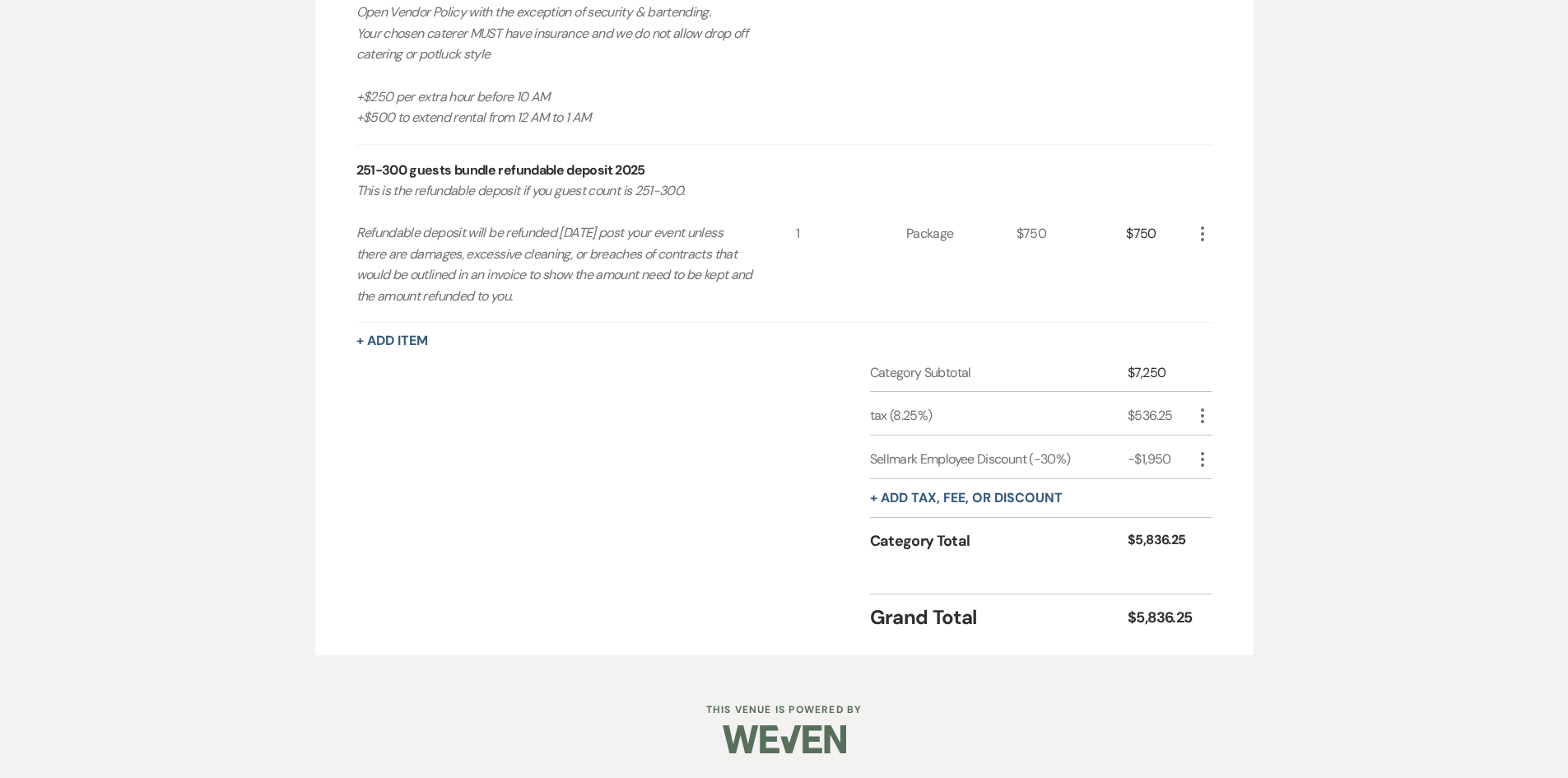
click at [1205, 462] on icon "More" at bounding box center [1203, 460] width 20 height 20
click at [1231, 488] on button "Pencil Edit" at bounding box center [1236, 491] width 86 height 26
select select "2"
select select "false"
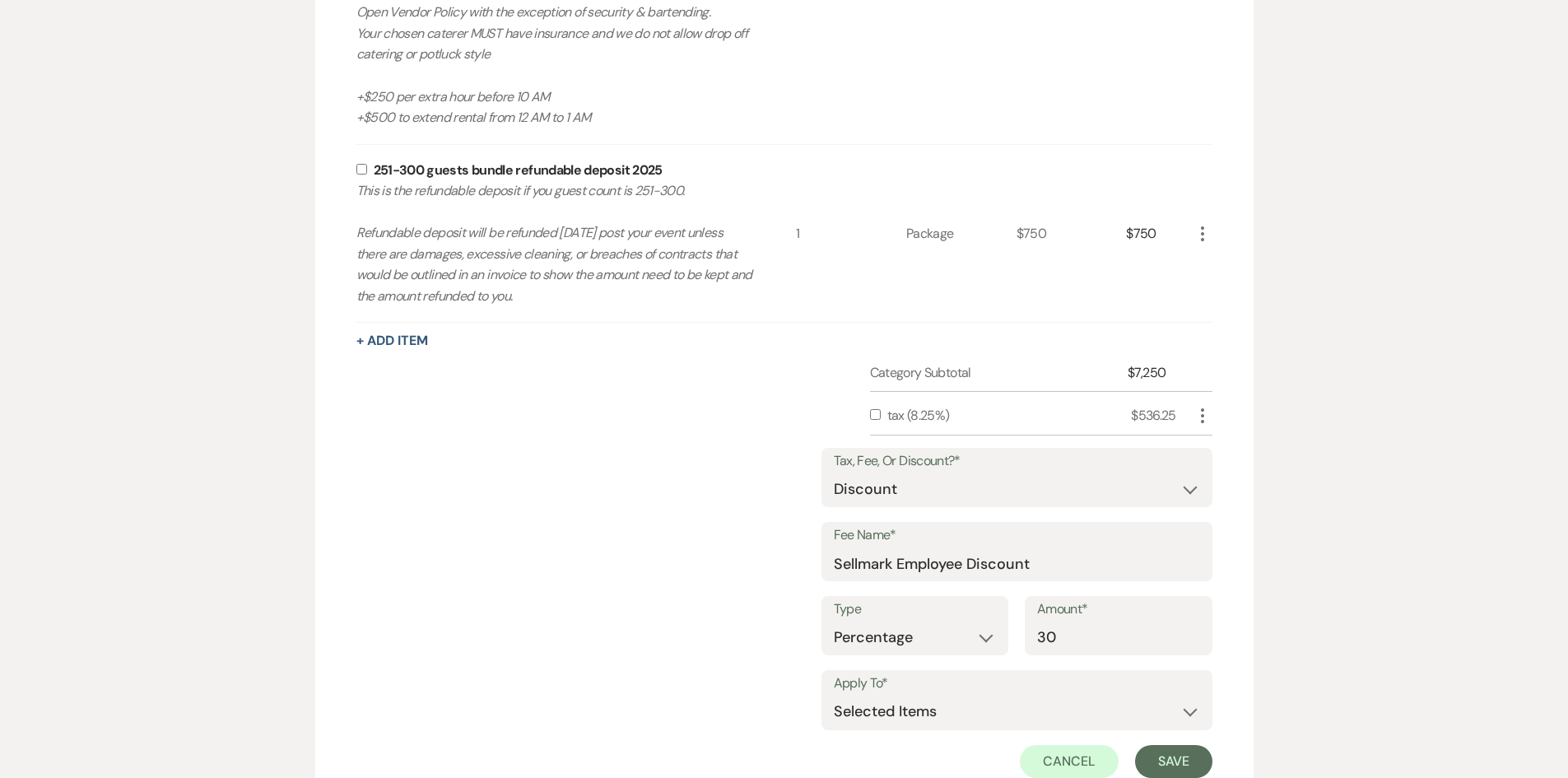
click at [875, 413] on input "checkbox" at bounding box center [875, 414] width 11 height 11
checkbox input "true"
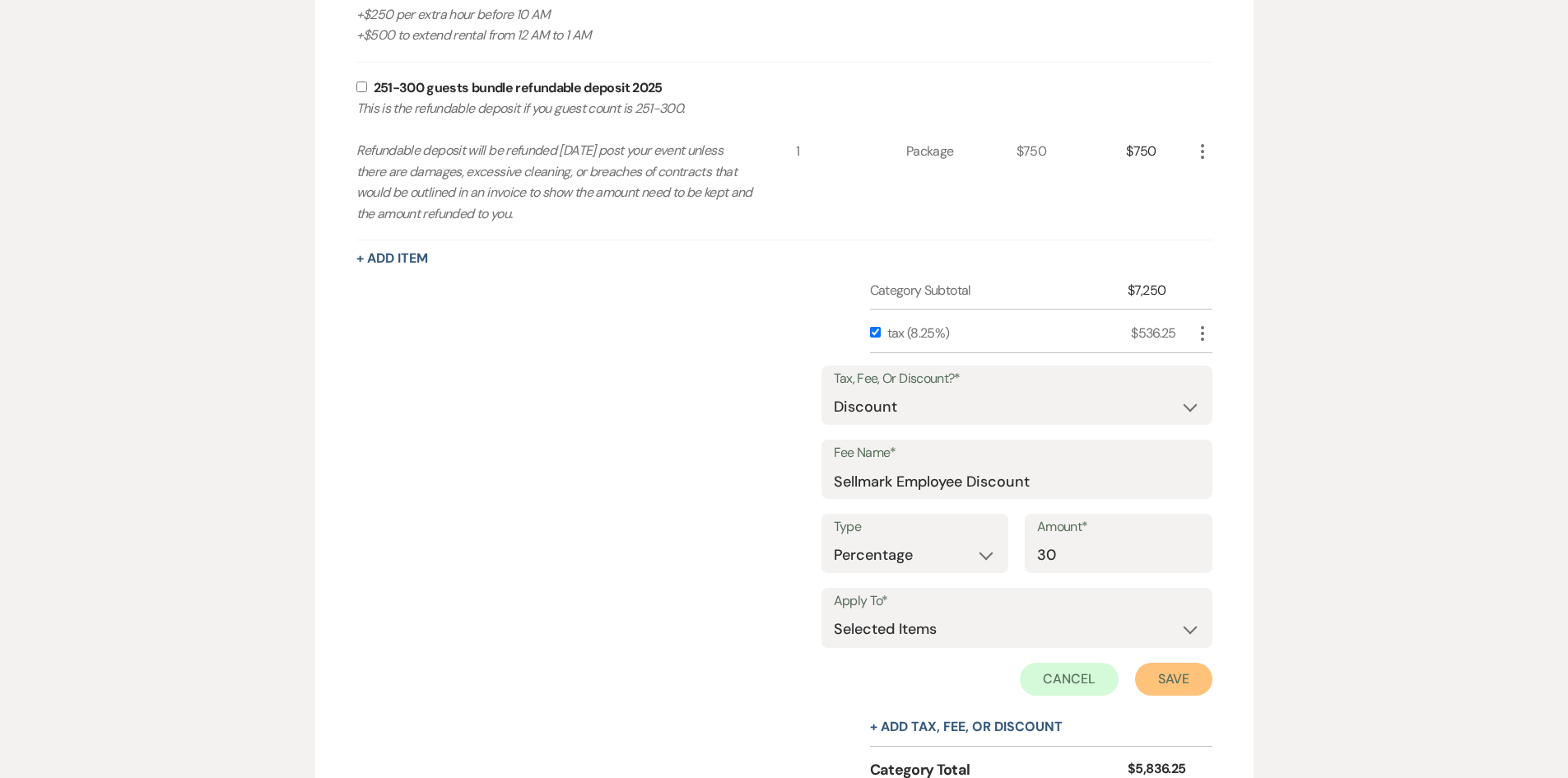
click at [1170, 682] on button "Save" at bounding box center [1173, 679] width 77 height 33
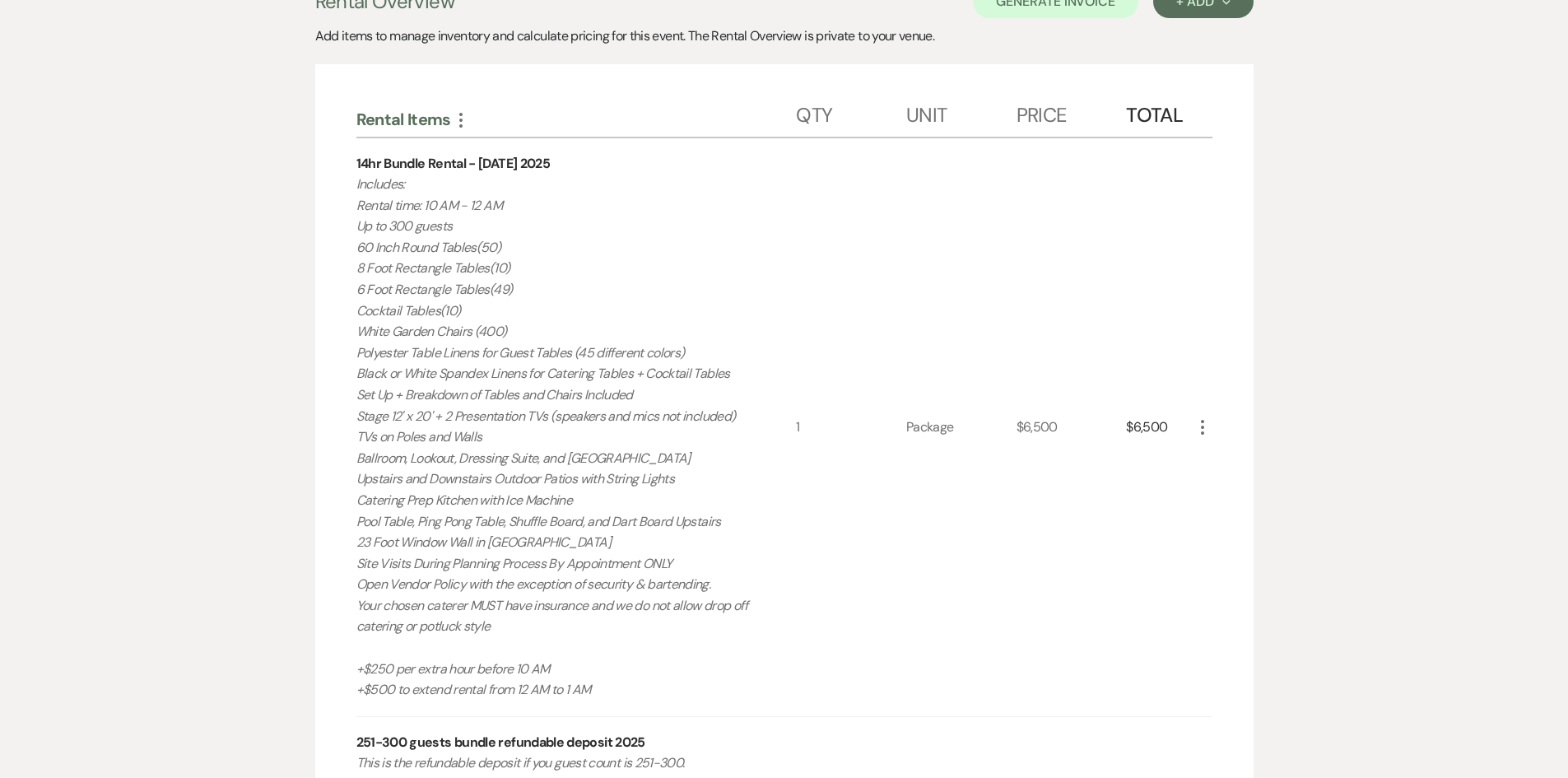
scroll to position [488, 0]
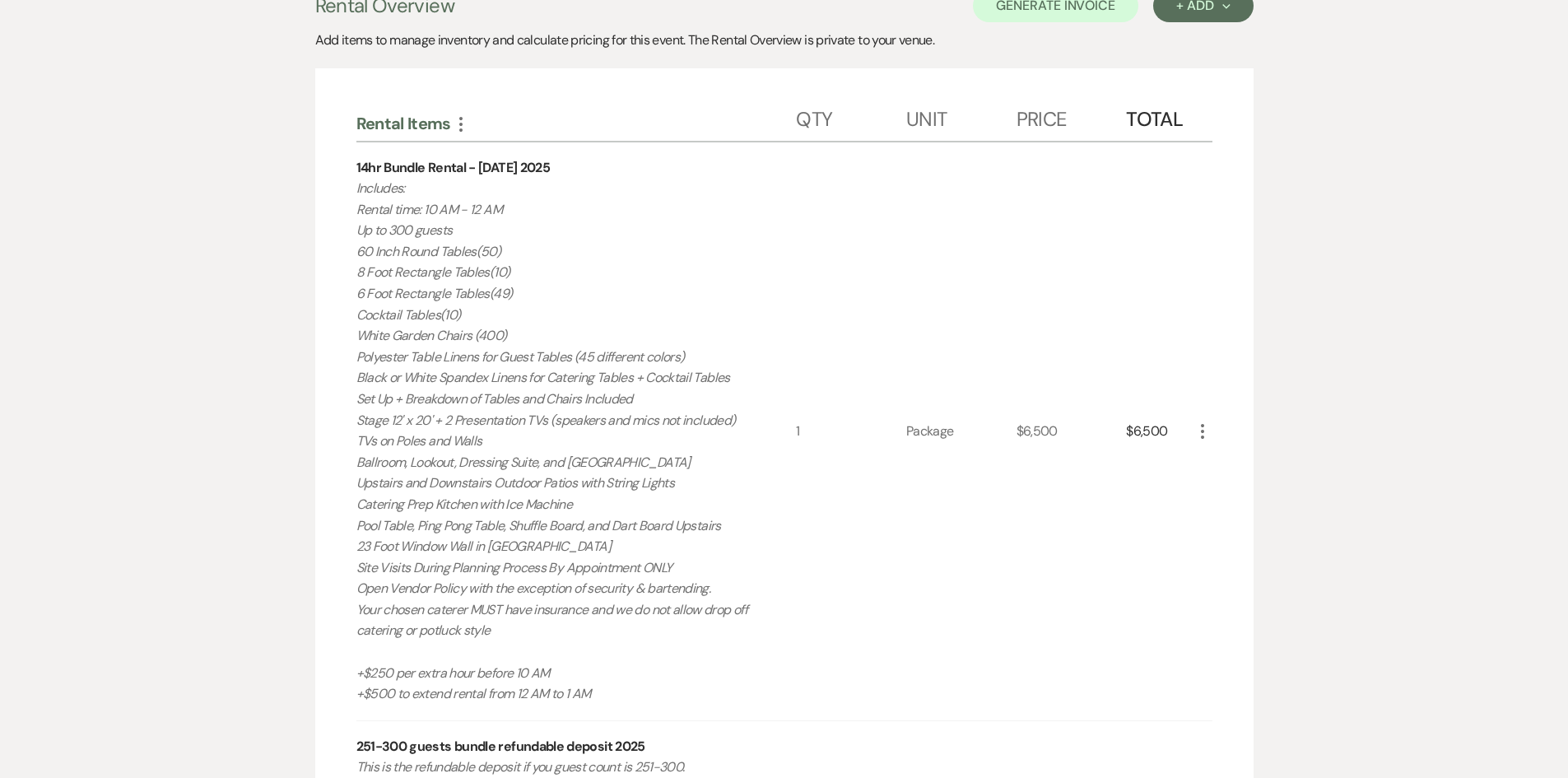
click at [1058, 22] on div "Rental Overview Generate Invoice + Add Next Add items to manage inventory and c…" at bounding box center [785, 610] width 938 height 1242
click at [1059, 13] on button "Generate Invoice" at bounding box center [1055, 5] width 165 height 33
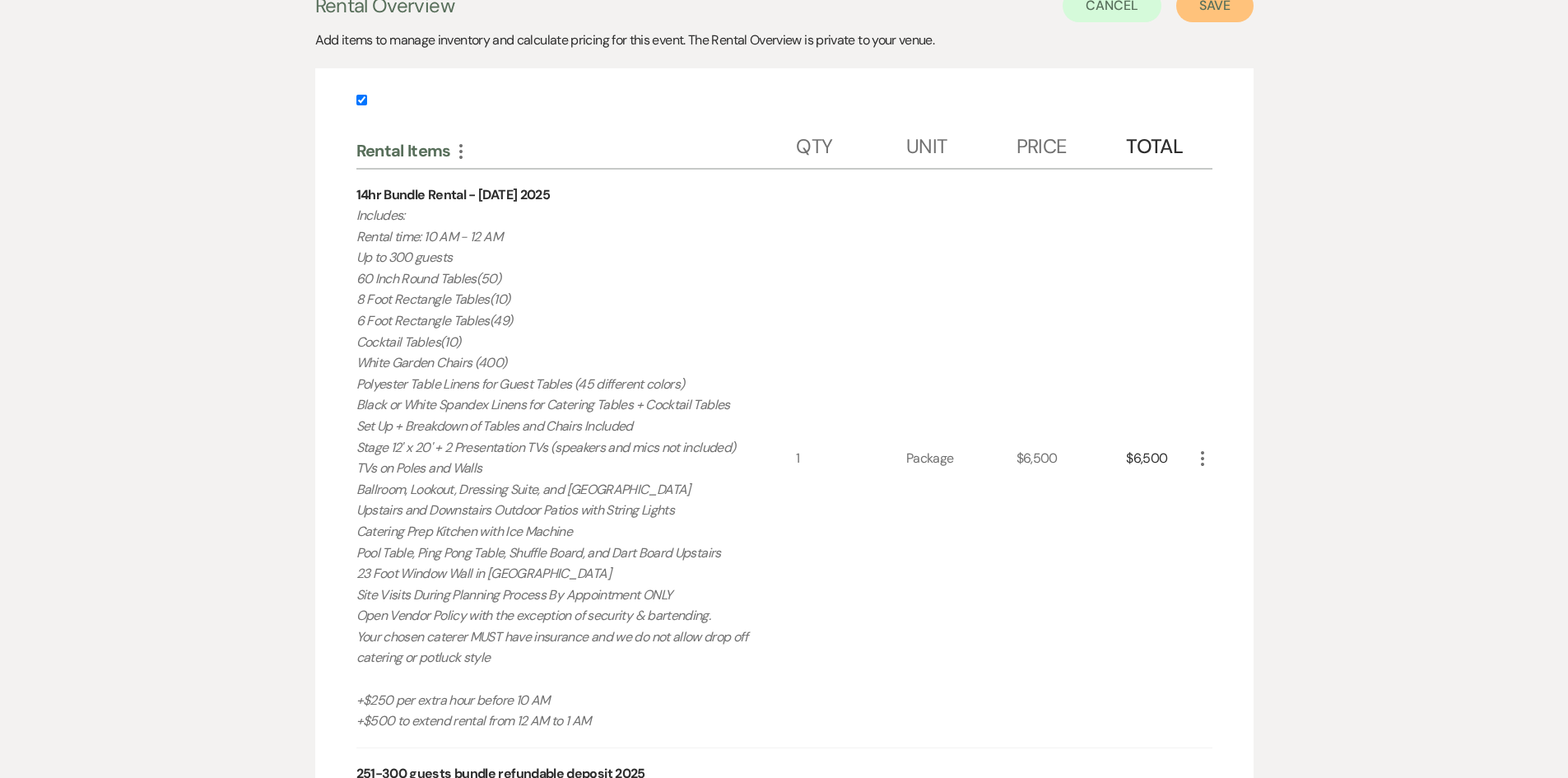
click at [1227, 16] on button "Save" at bounding box center [1215, 5] width 77 height 33
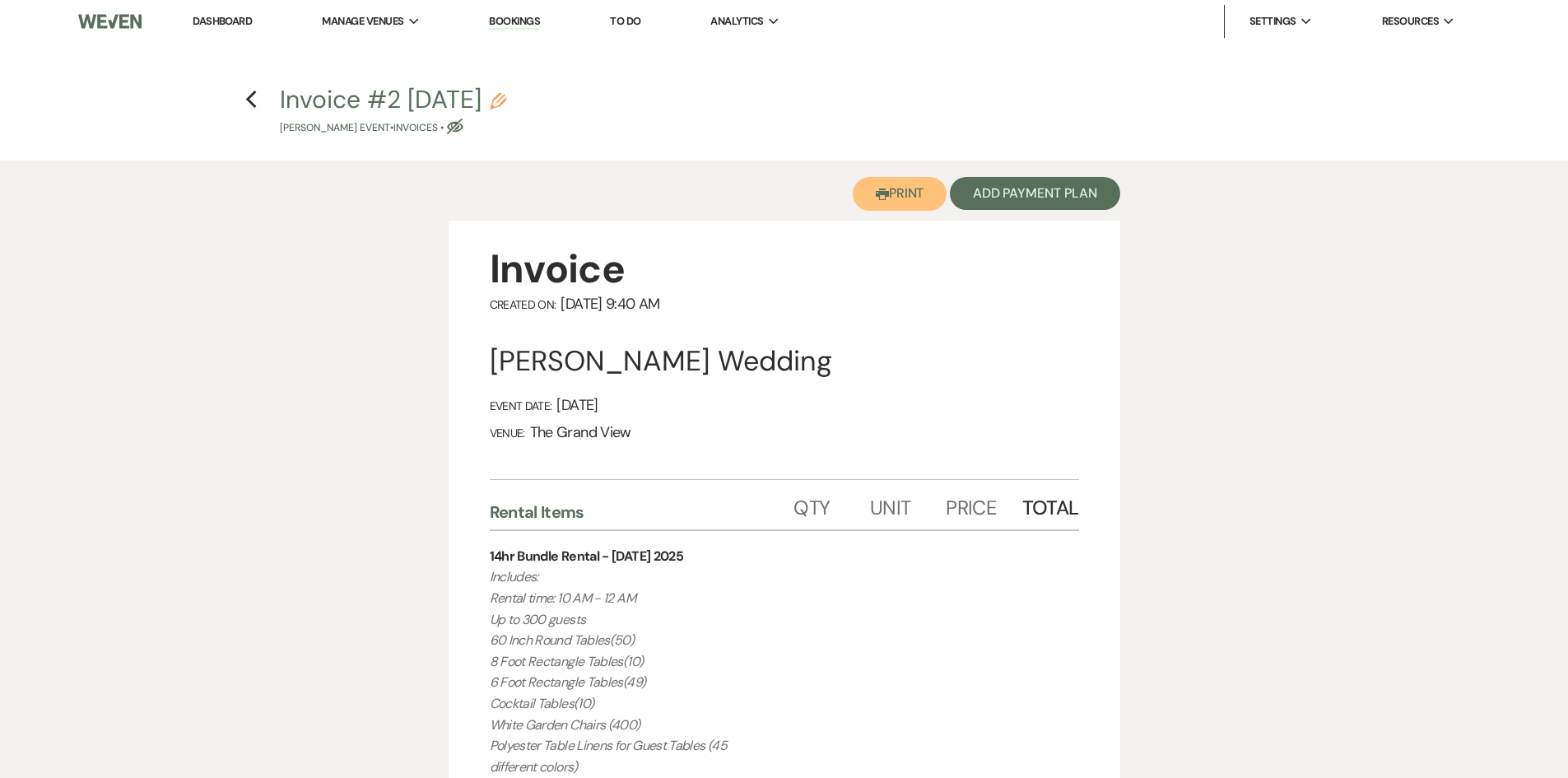
click at [925, 207] on button "Printer Print" at bounding box center [900, 194] width 95 height 34
click at [203, 21] on link "Dashboard" at bounding box center [222, 21] width 60 height 14
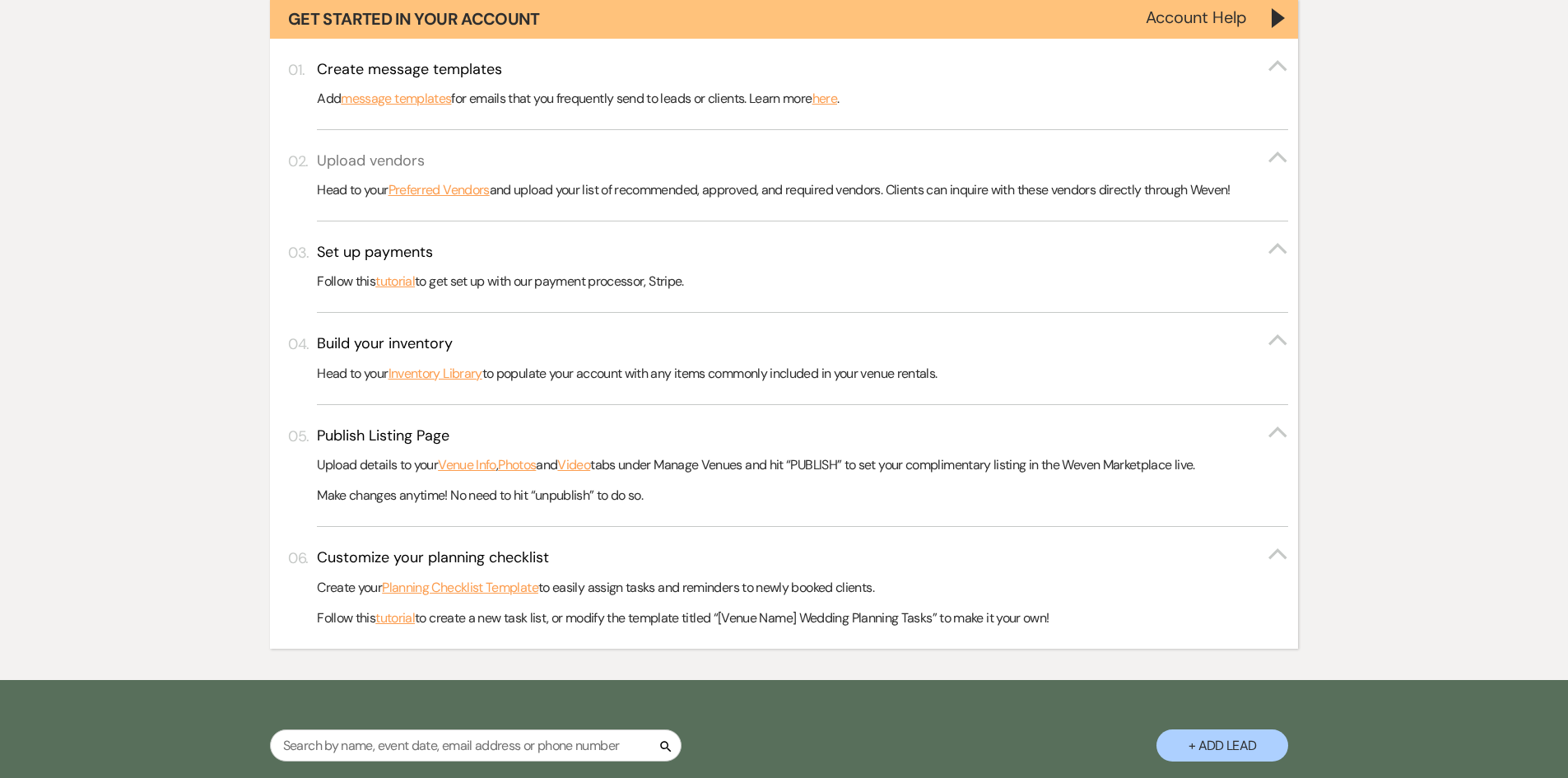
scroll to position [411, 0]
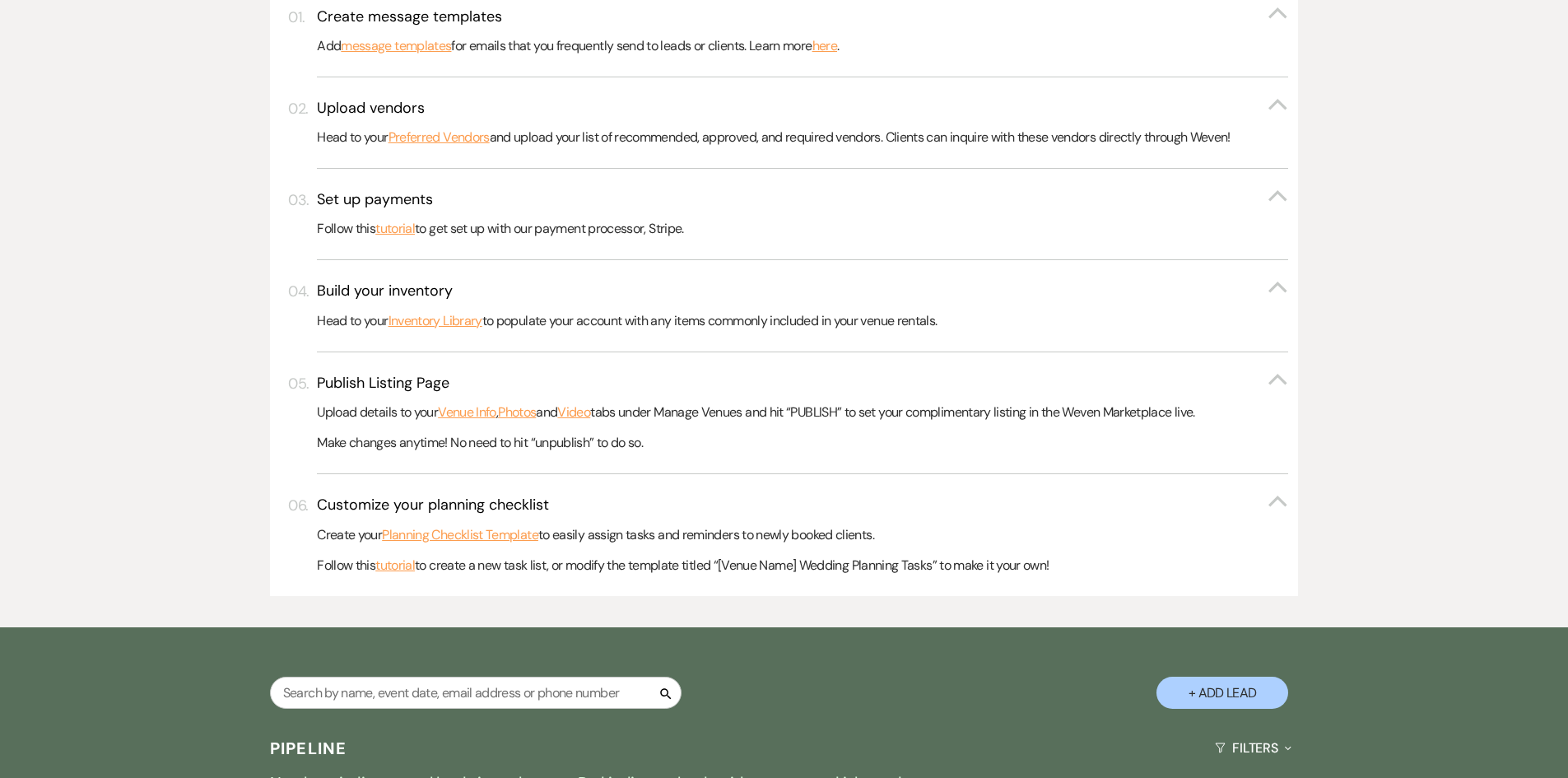
click at [562, 676] on div "Search + Add Lead" at bounding box center [785, 678] width 1185 height 86
click at [527, 688] on input "text" at bounding box center [476, 692] width 411 height 32
type input "johnson"
select select "8"
select select "10"
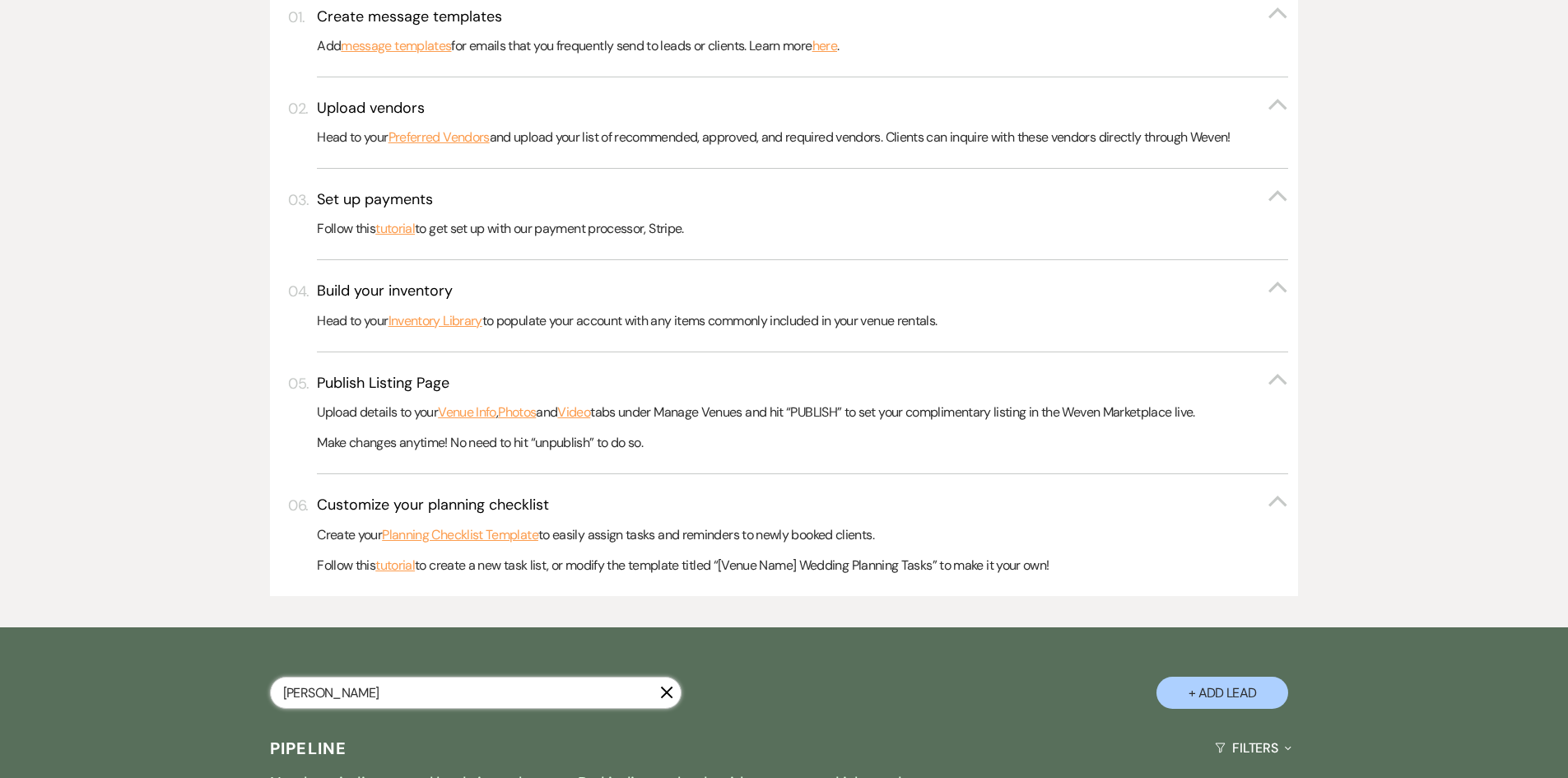
select select "8"
select select "3"
select select "8"
select select "5"
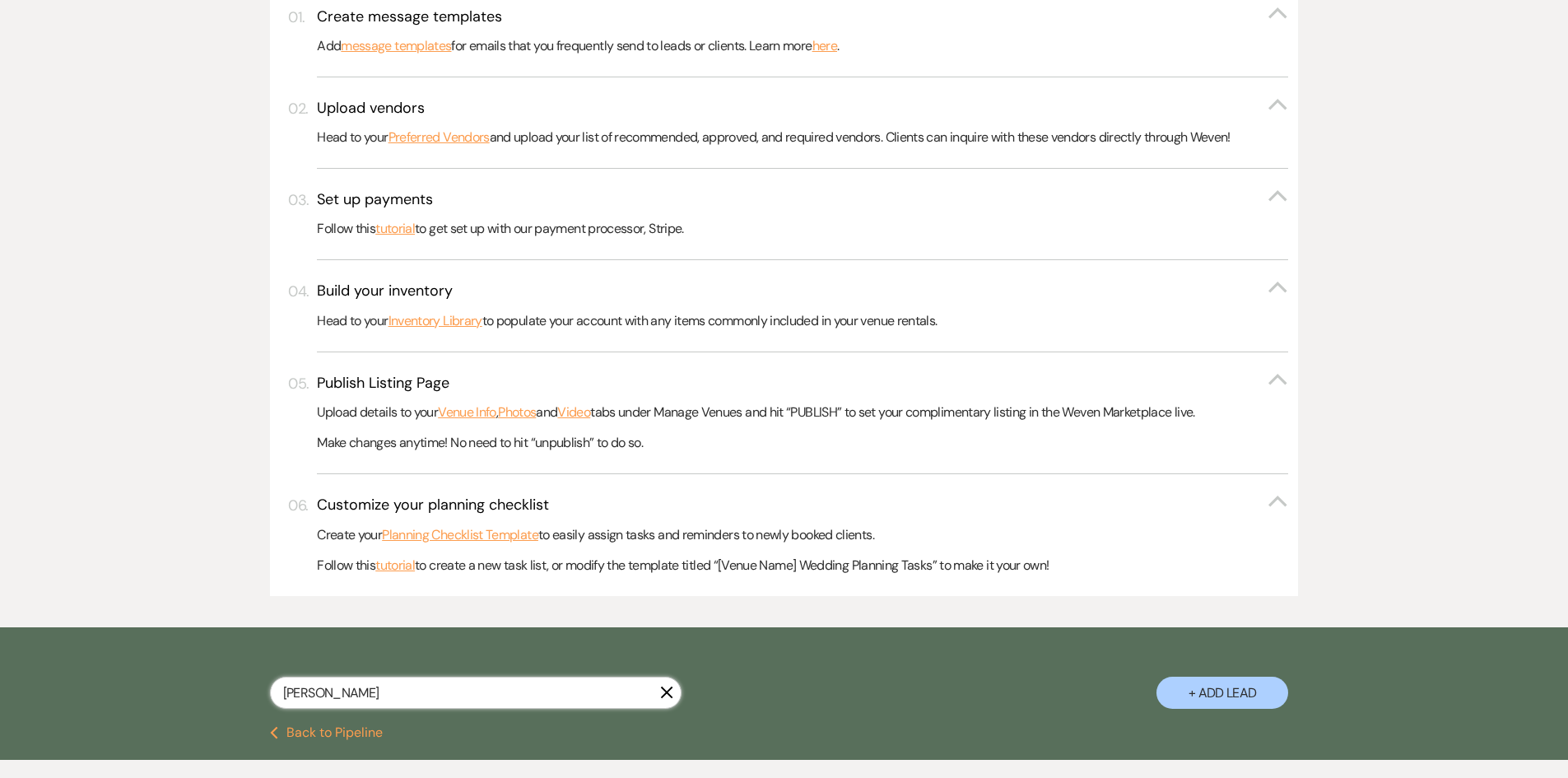
type input "johnson wedding"
select select "8"
select select "10"
select select "8"
select select "3"
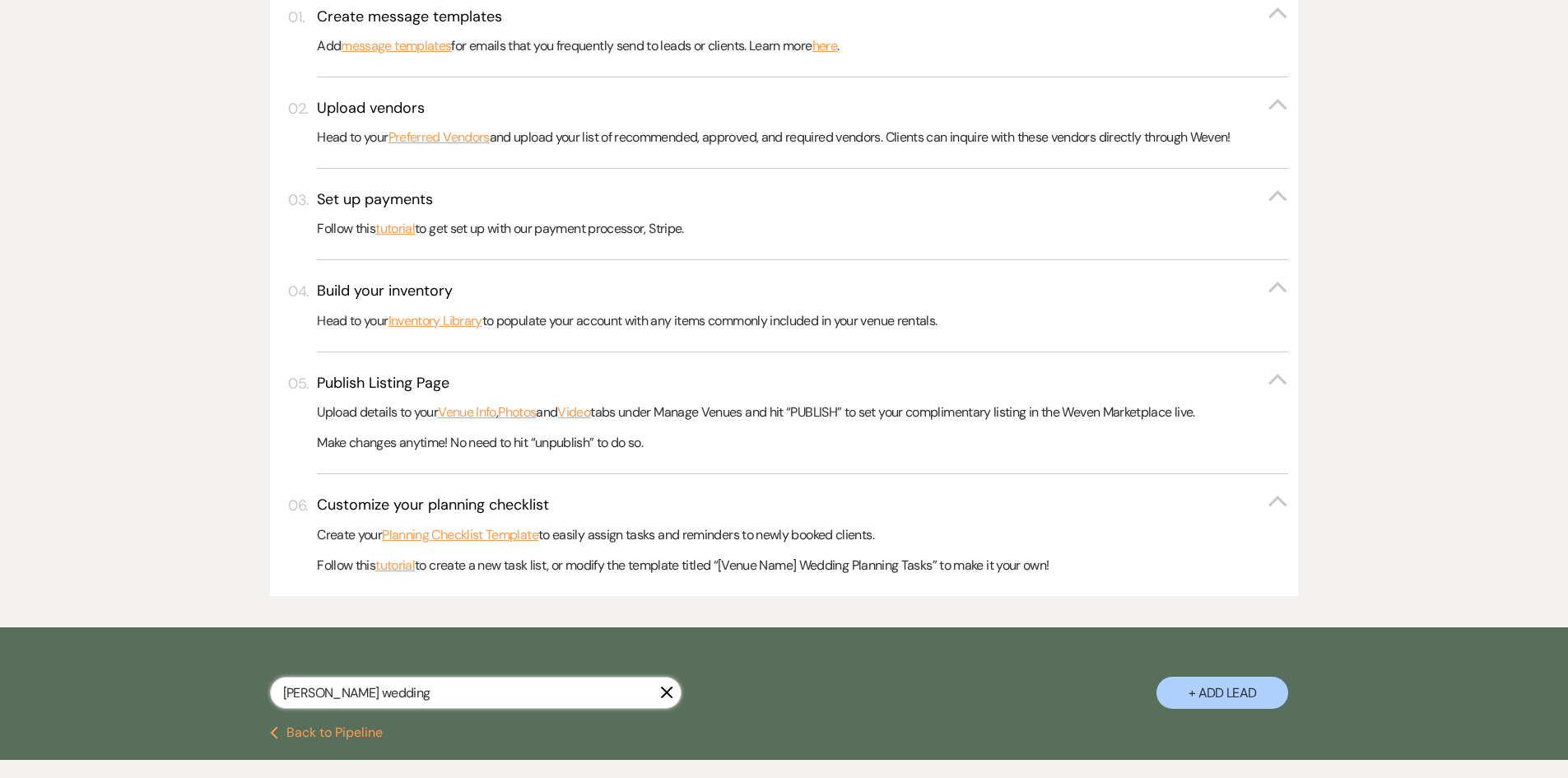
select select "8"
select select "5"
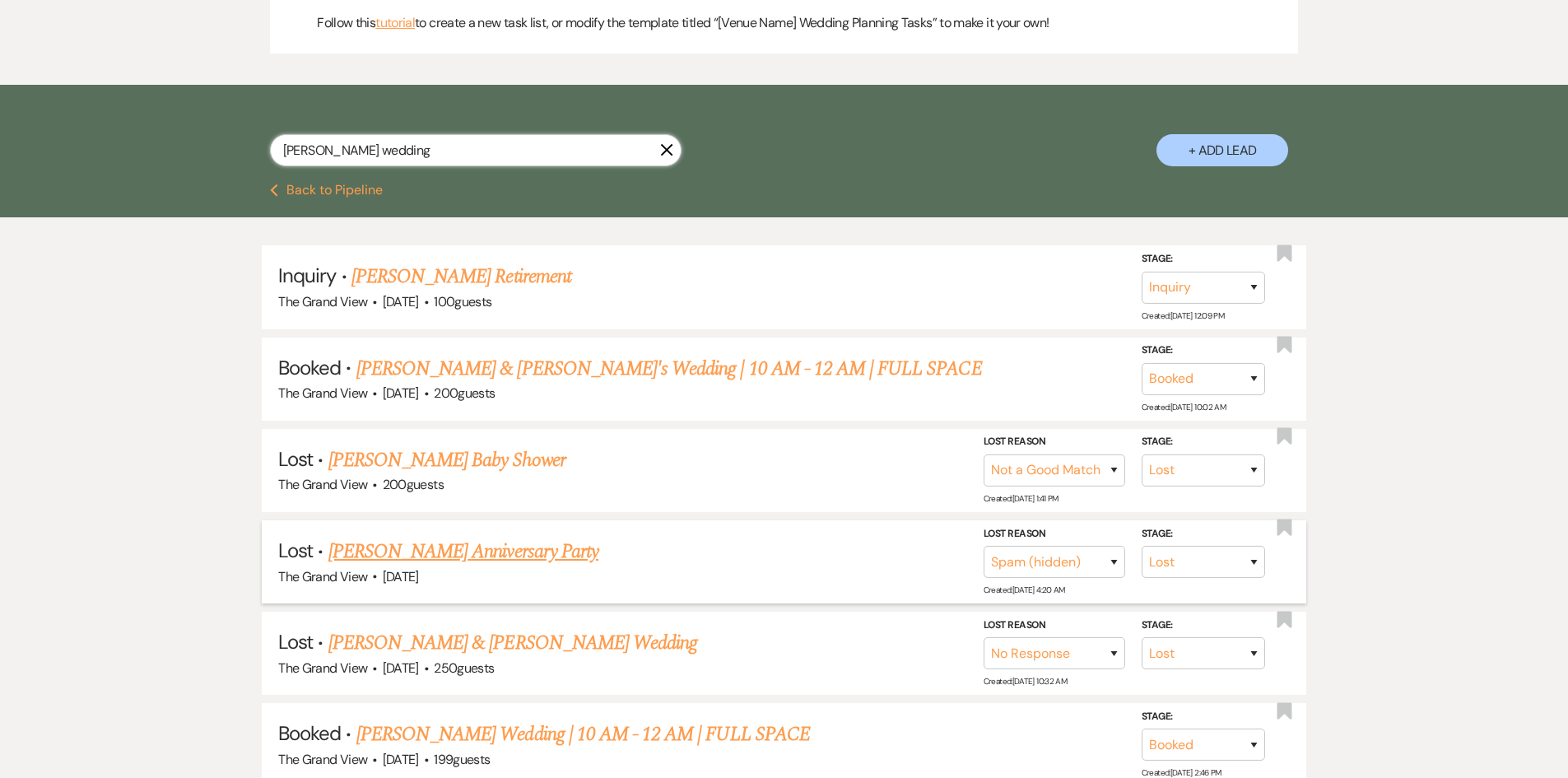
scroll to position [988, 0]
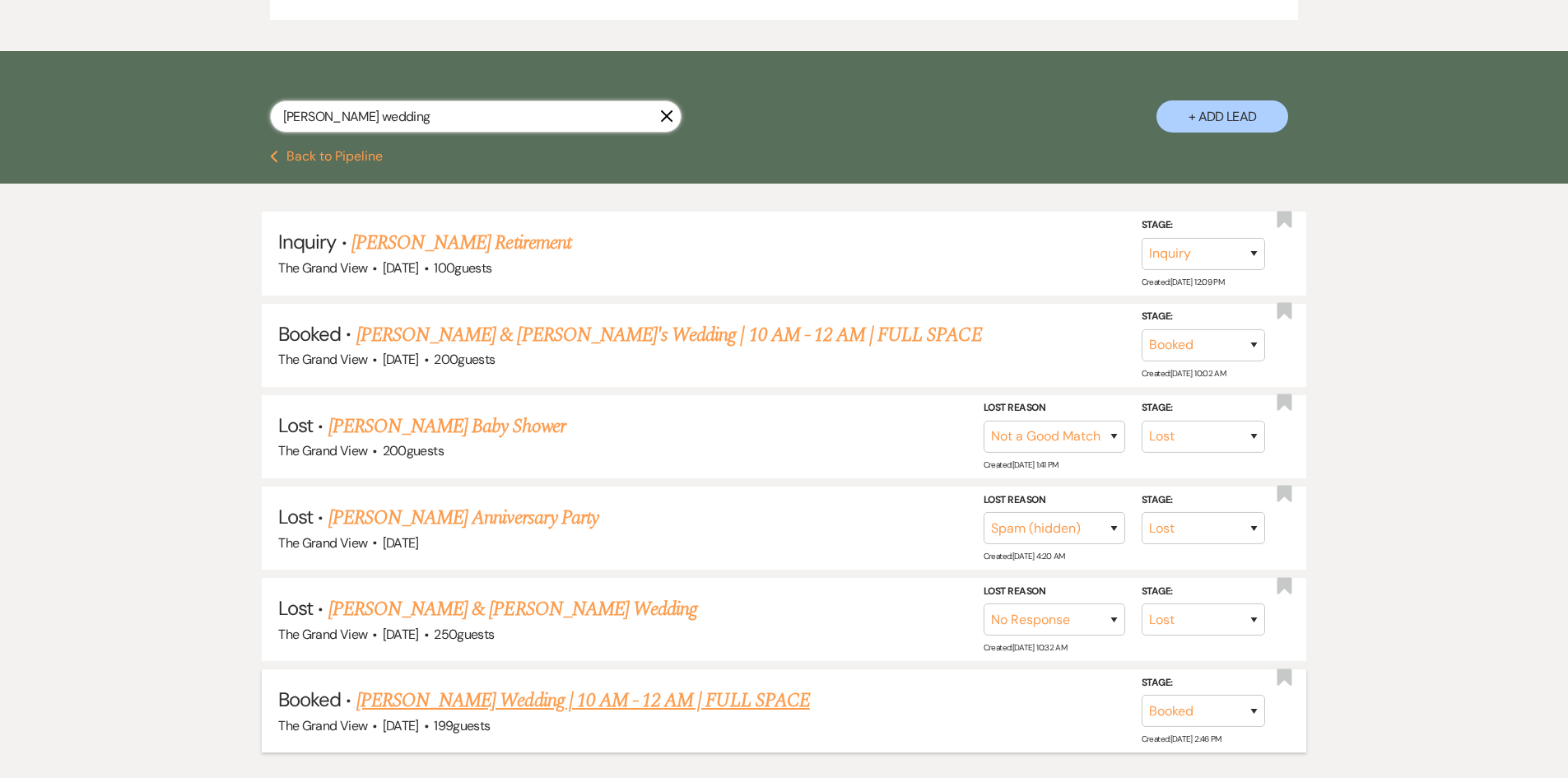
type input "johnson wedding"
click at [460, 693] on link "Johnson Wedding | 10 AM - 12 AM | FULL SPACE" at bounding box center [583, 700] width 453 height 29
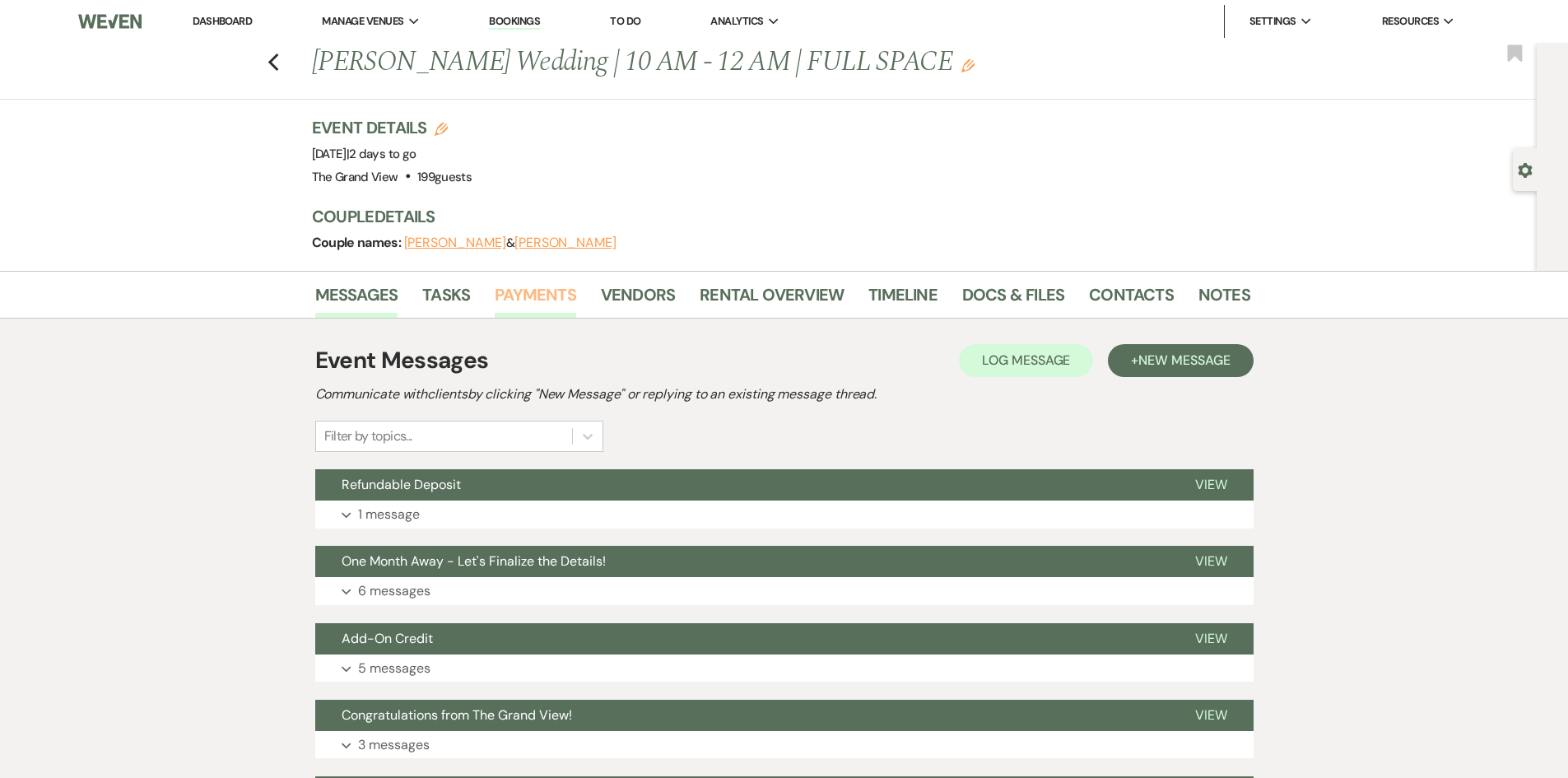
click at [516, 303] on link "Payments" at bounding box center [535, 299] width 81 height 36
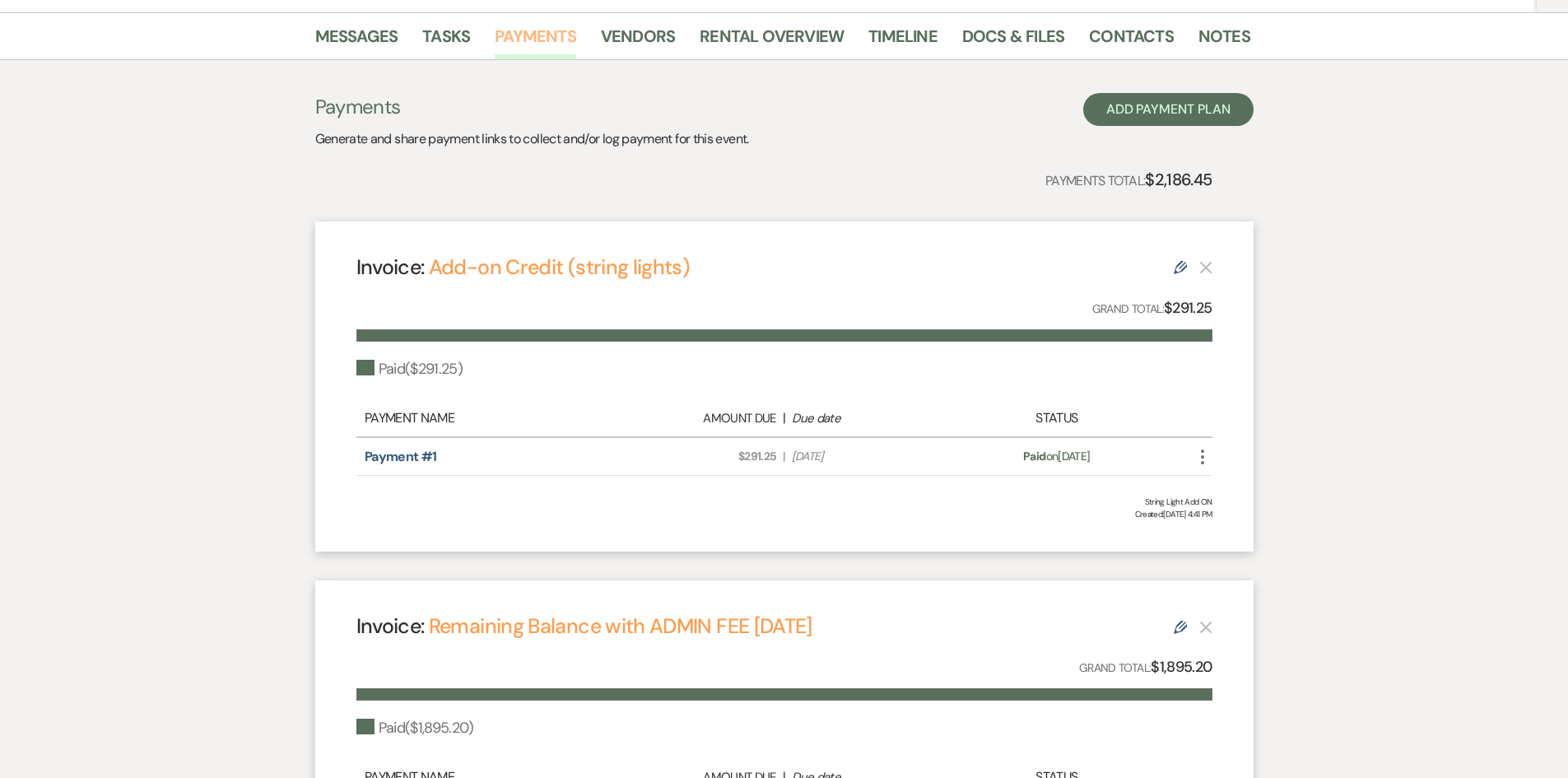
scroll to position [247, 0]
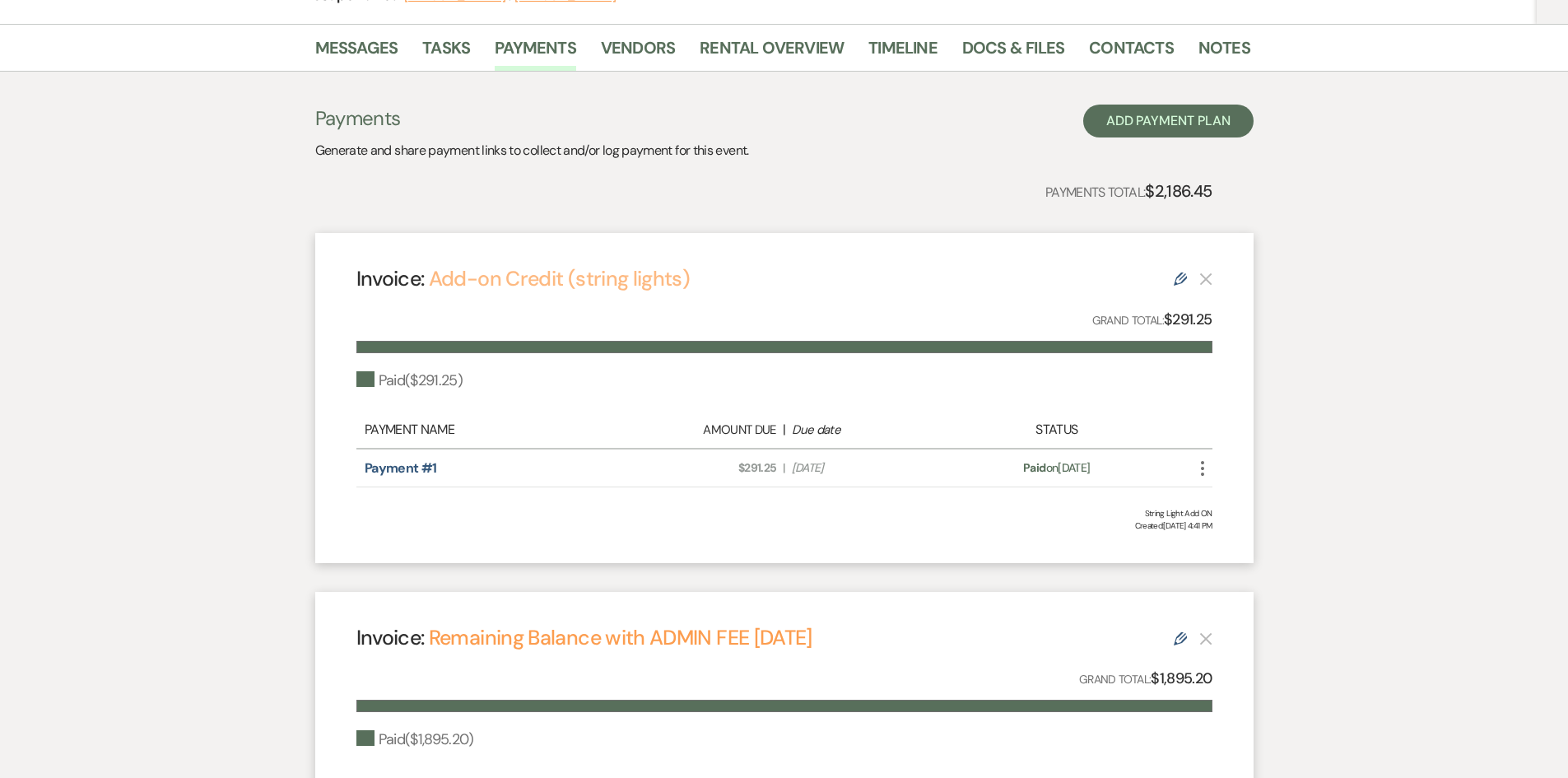
click at [537, 269] on link "Add-on Credit (string lights)" at bounding box center [559, 279] width 261 height 27
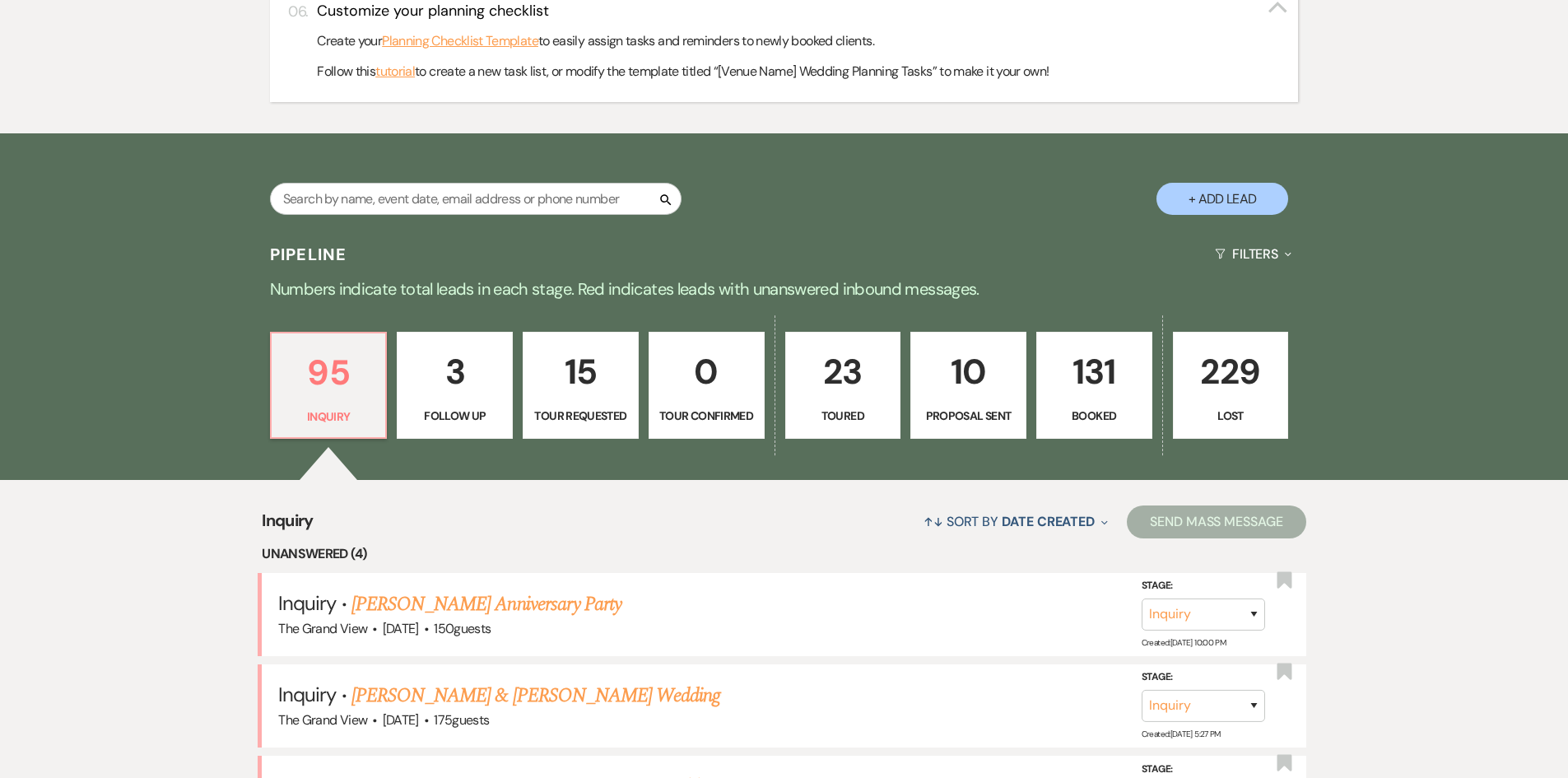
scroll to position [1399, 0]
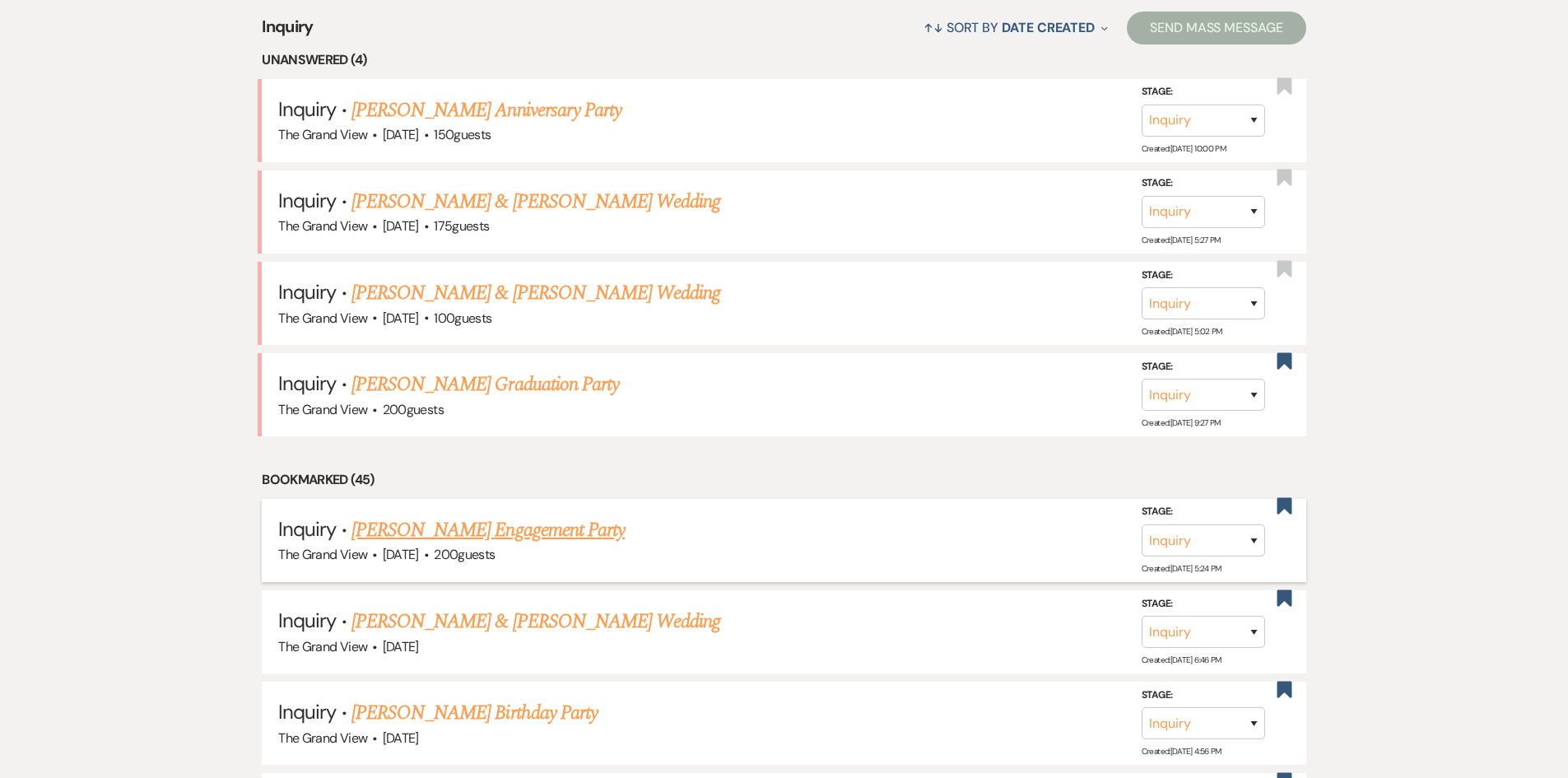
click at [566, 525] on link "Misheal Aggrey's Engagement Party" at bounding box center [489, 530] width 274 height 29
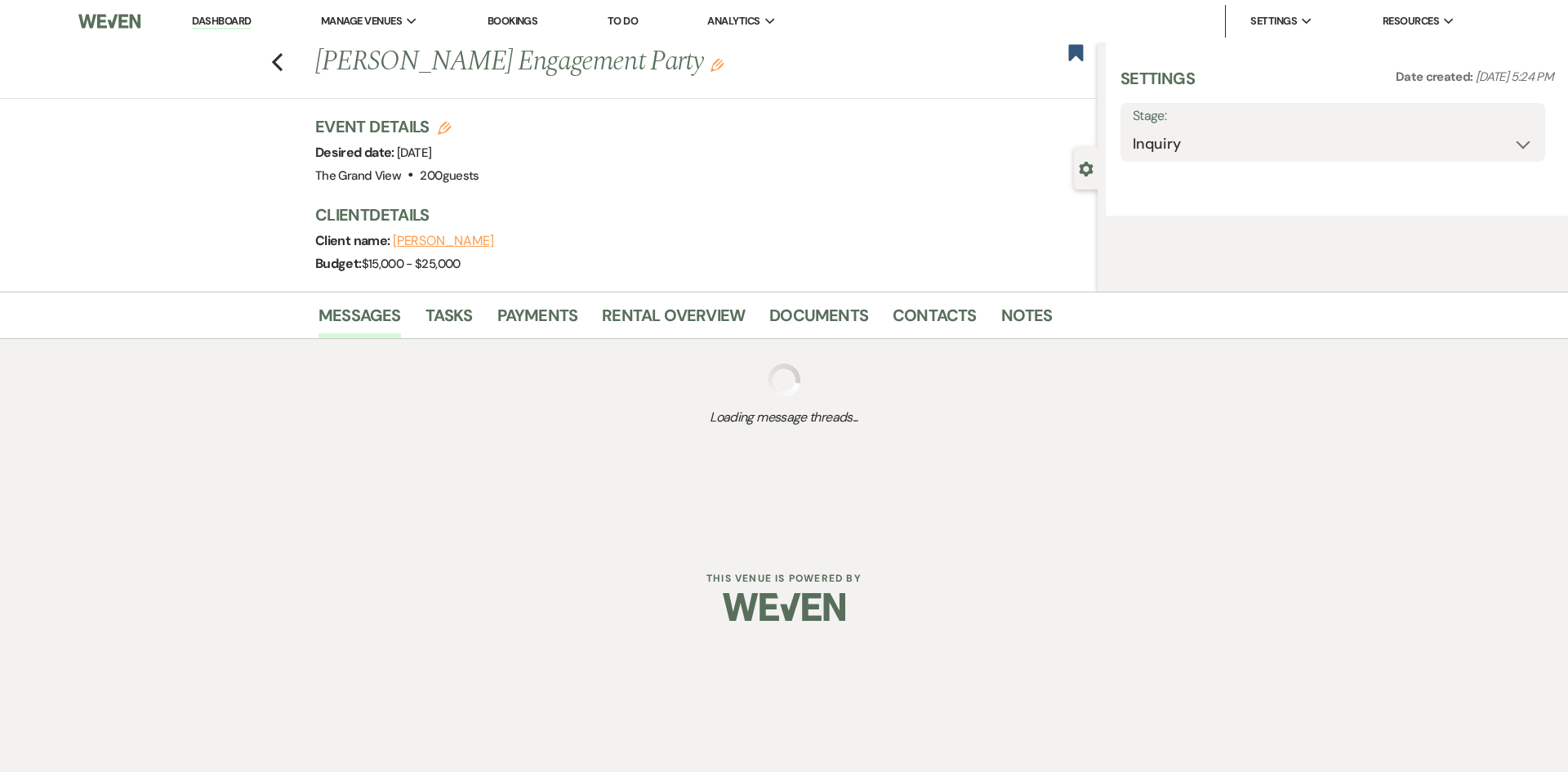
select select "5"
select select "10"
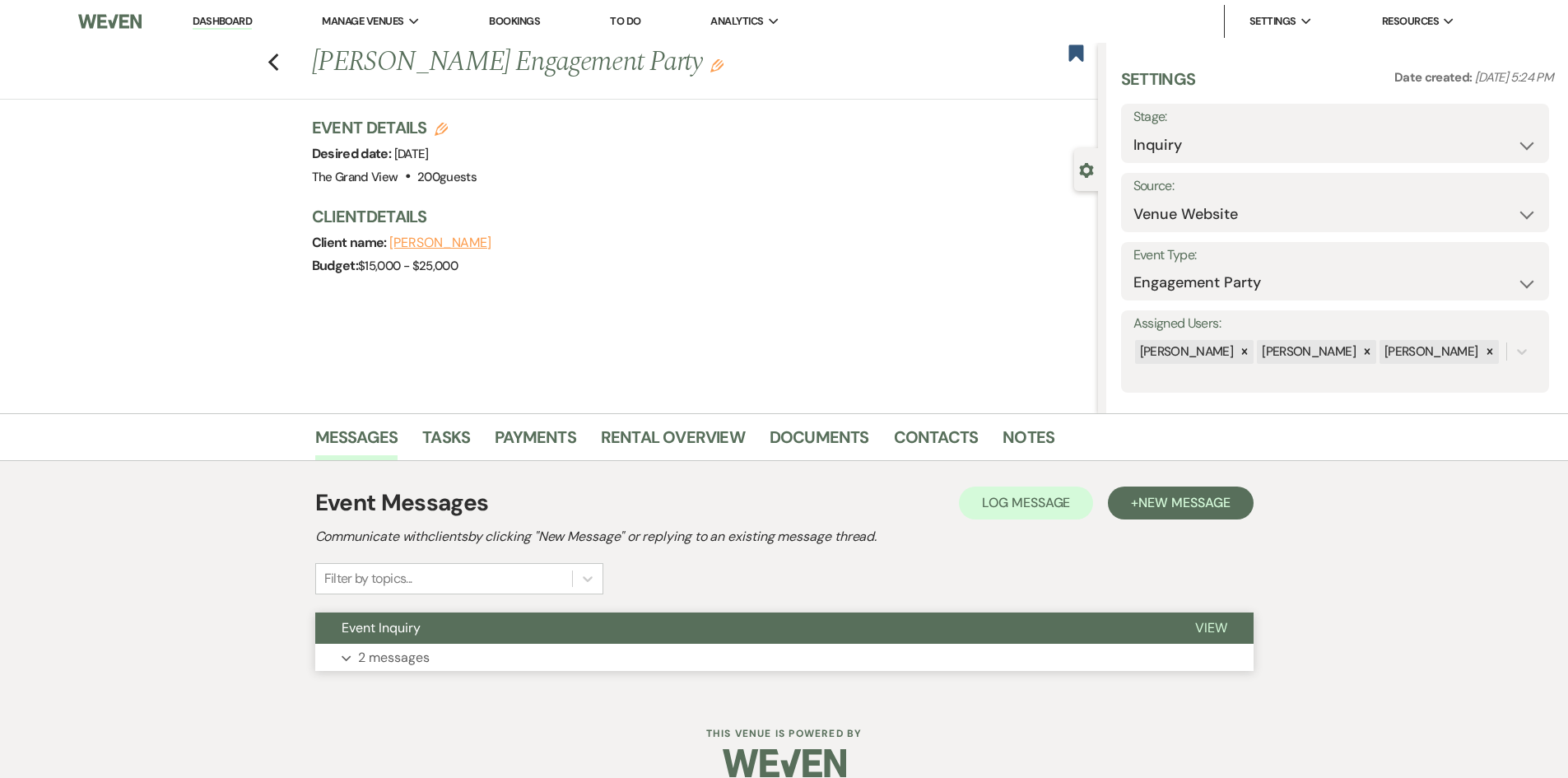
click at [476, 627] on button "Event Inquiry" at bounding box center [742, 628] width 854 height 31
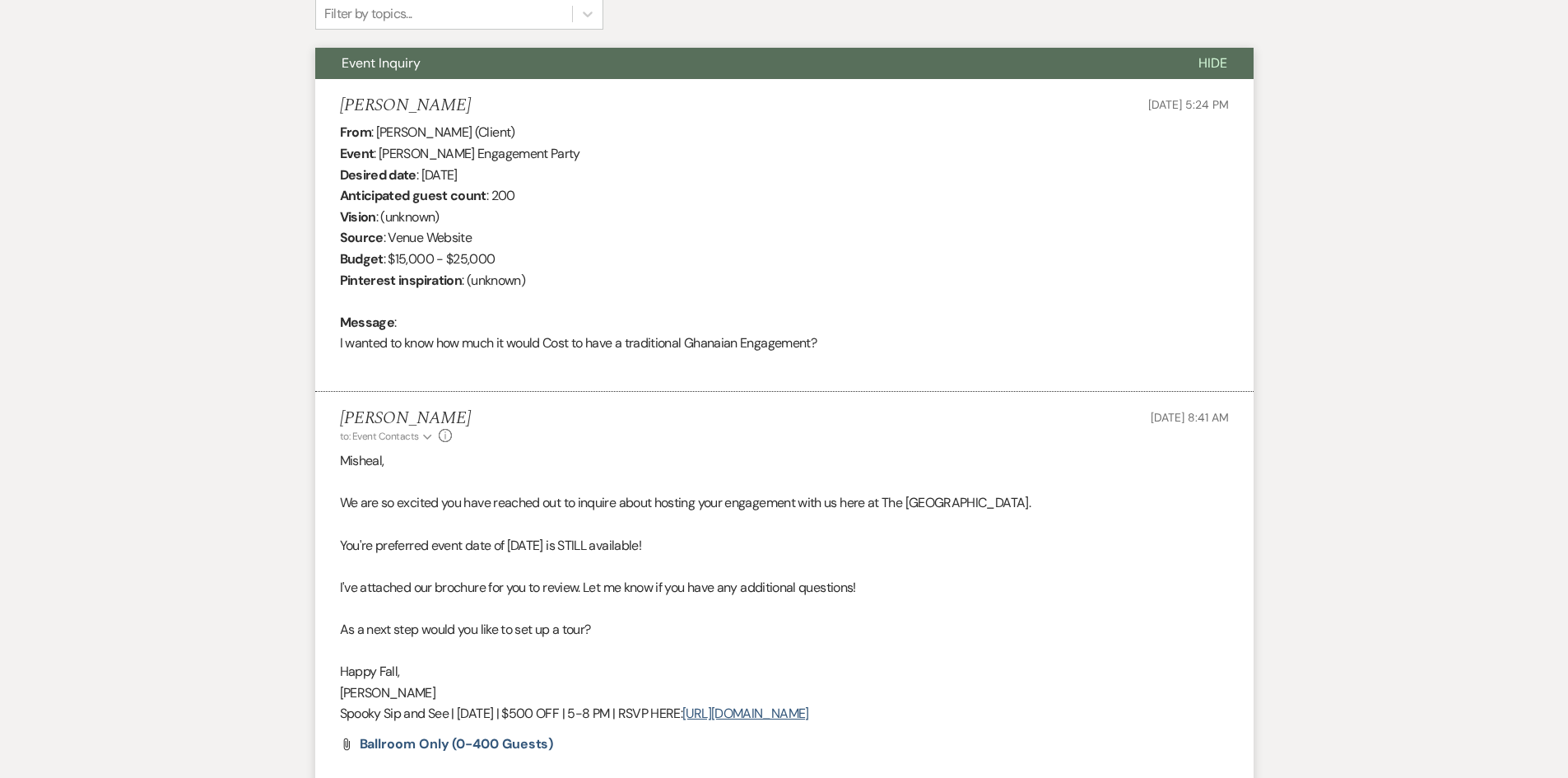
scroll to position [741, 0]
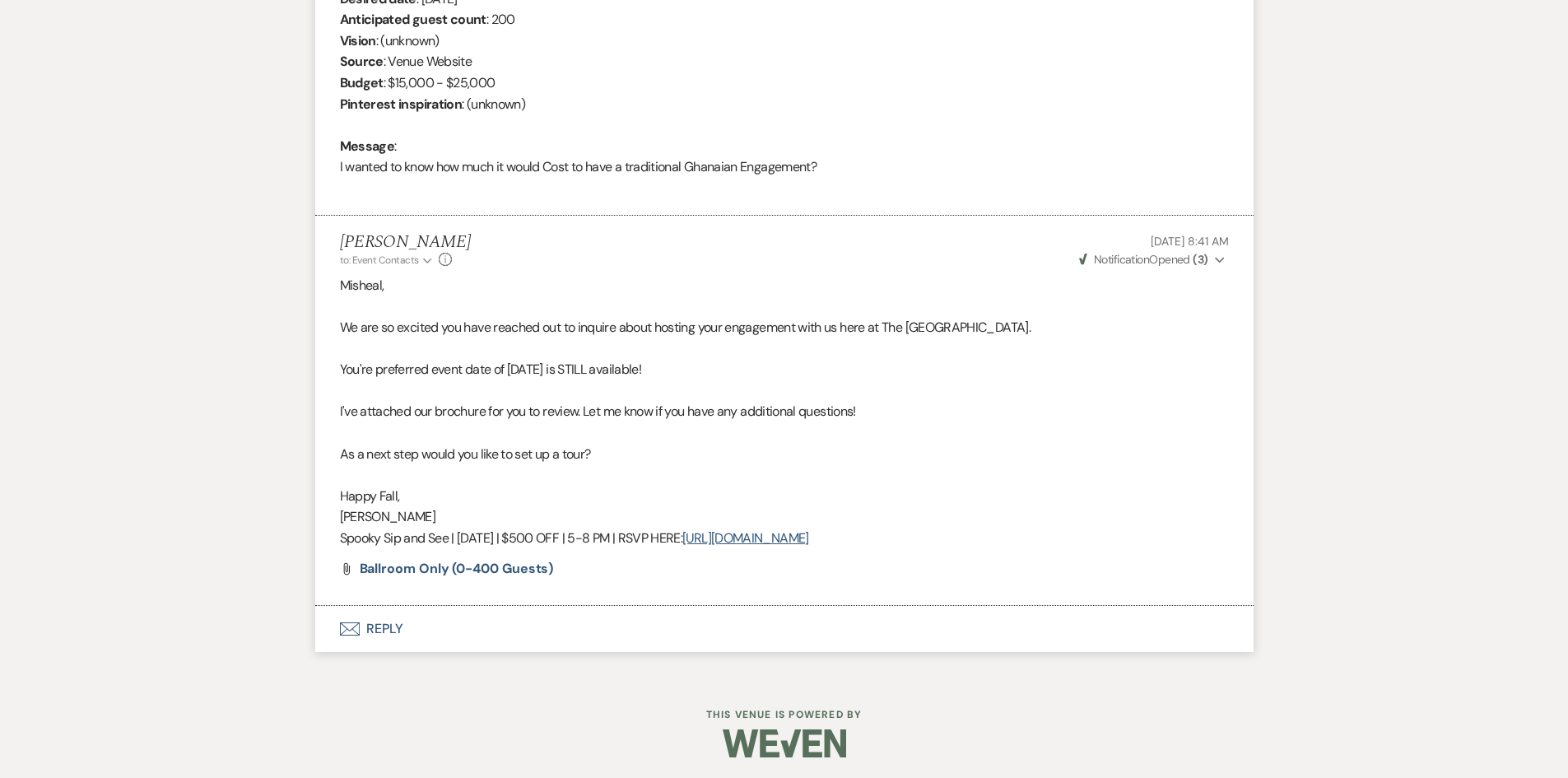
drag, startPoint x: 926, startPoint y: 534, endPoint x: 312, endPoint y: 539, distance: 614.0
click at [312, 539] on div "Messages Tasks Payments Rental Overview Documents Contacts Notes Event Messages…" at bounding box center [784, 175] width 1568 height 1005
copy p "Spooky Sip and See | Oct 29 | $500 OFF | 5-8 PM | RSVP HERE: https://forms.gle/…"
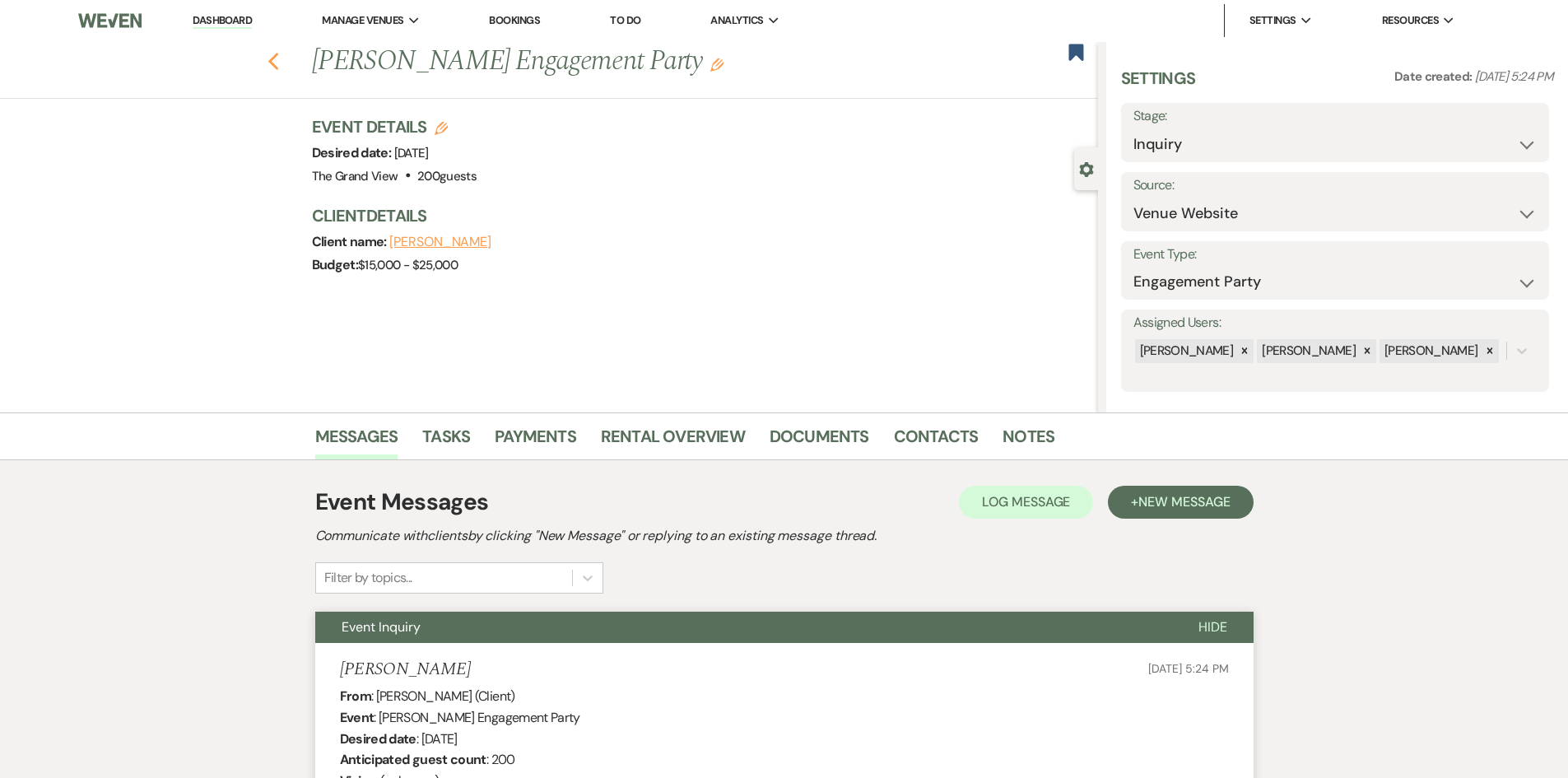
scroll to position [0, 0]
click at [279, 56] on use "button" at bounding box center [273, 63] width 11 height 18
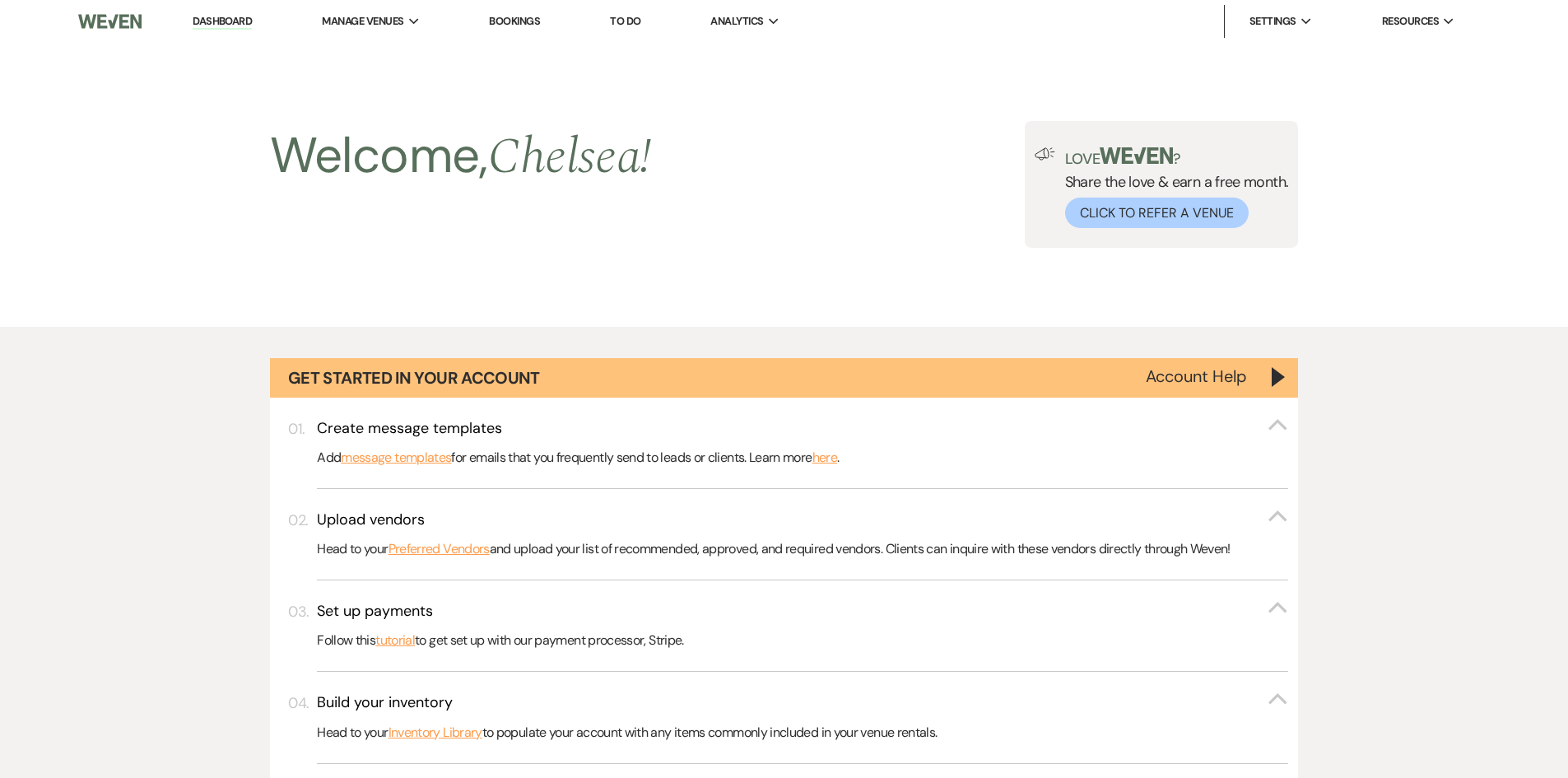
scroll to position [1399, 0]
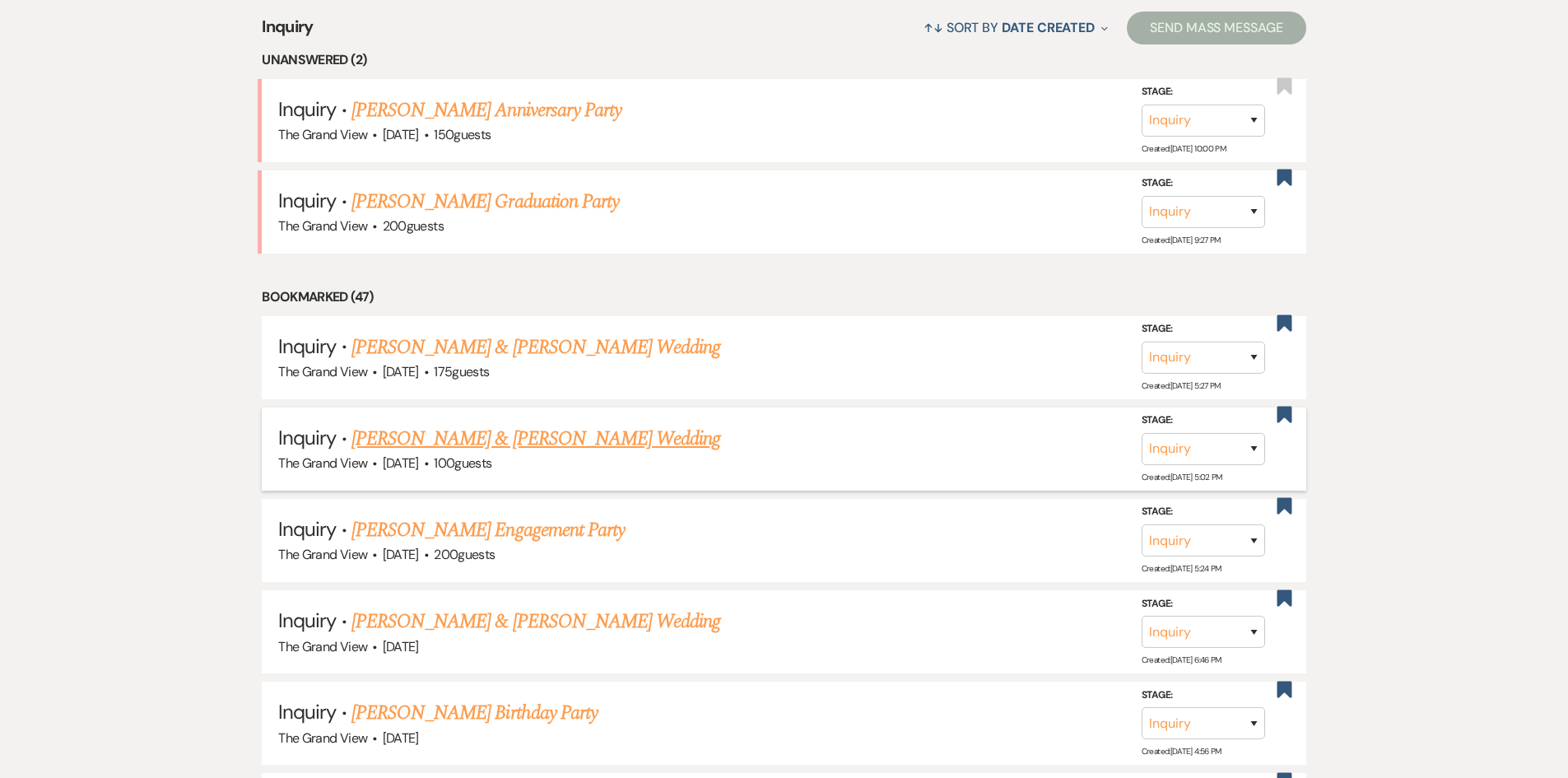
click at [441, 445] on link "Maurice Fair & Cenika Roderick's Wedding" at bounding box center [536, 438] width 368 height 29
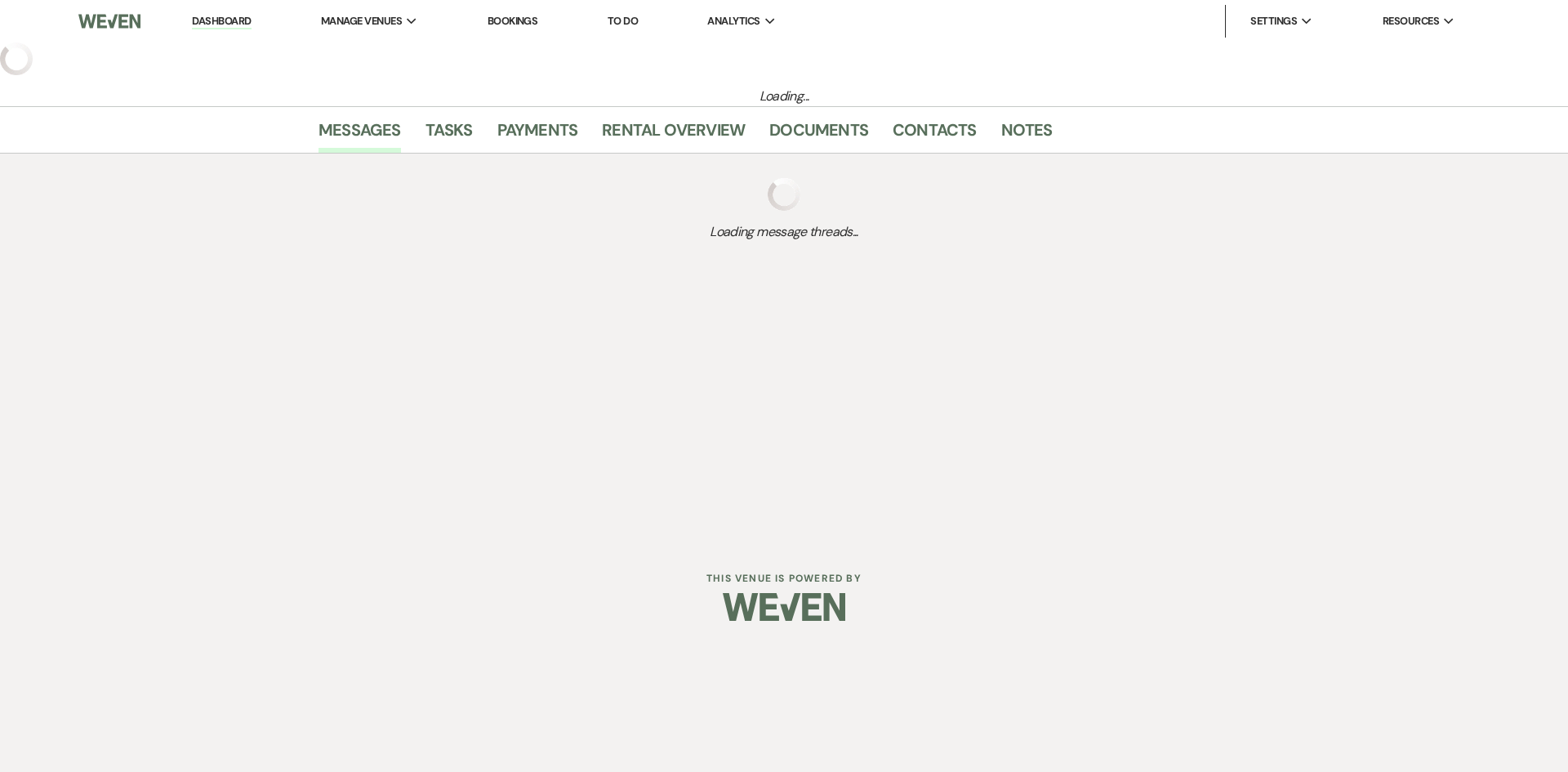
select select "5"
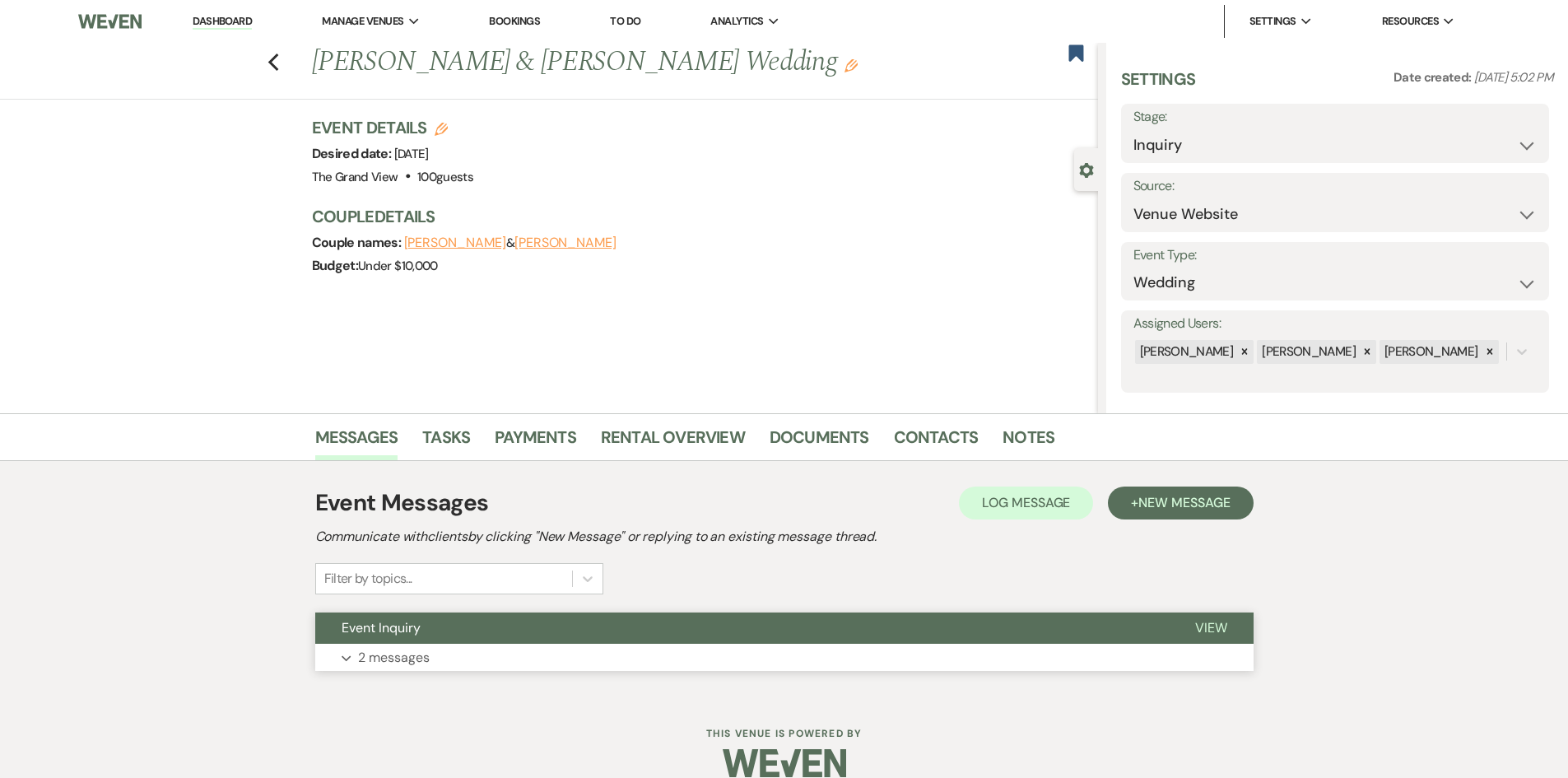
click at [442, 648] on button "Expand 2 messages" at bounding box center [785, 657] width 938 height 28
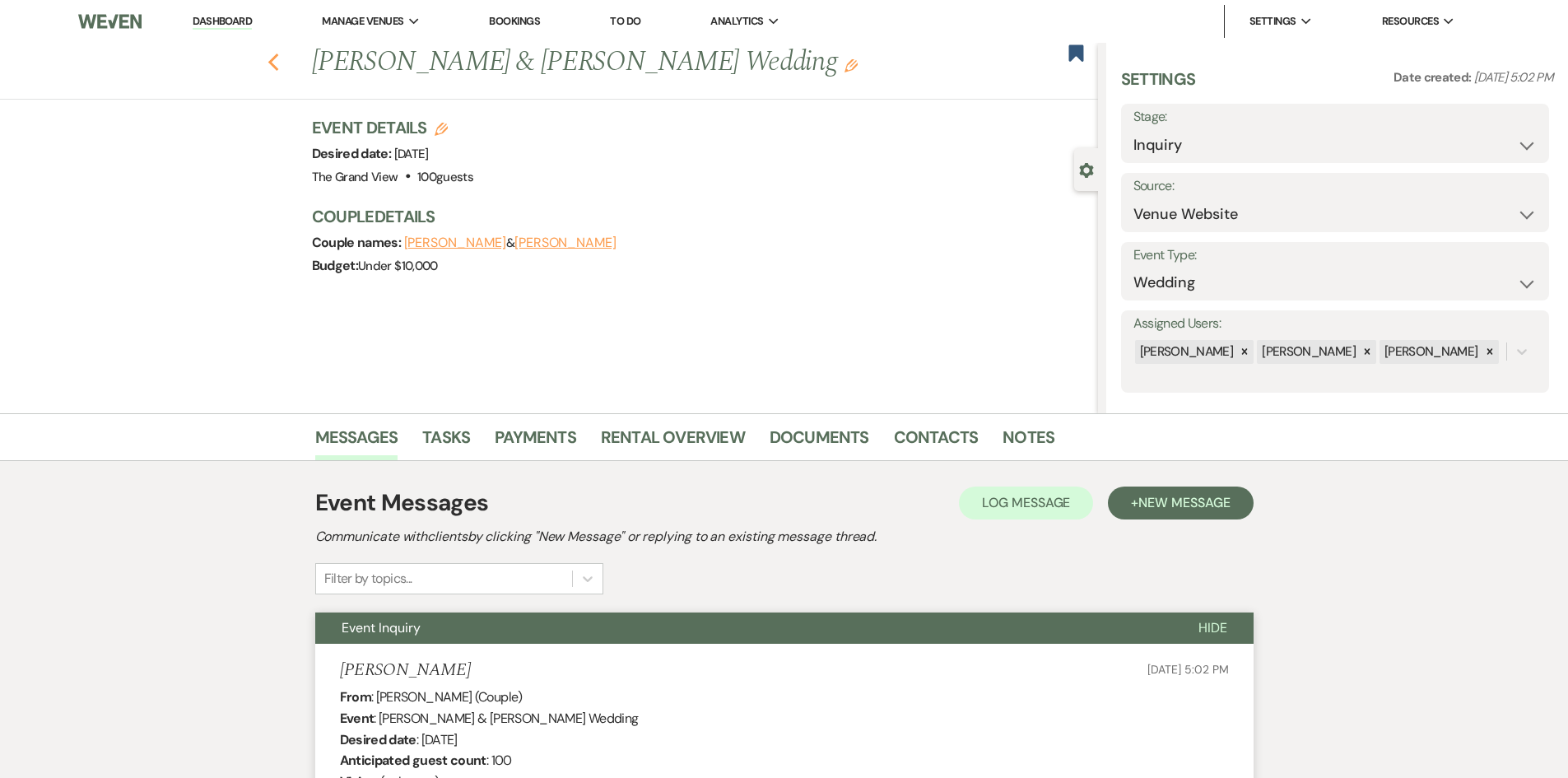
click at [279, 68] on icon "Previous" at bounding box center [274, 63] width 13 height 20
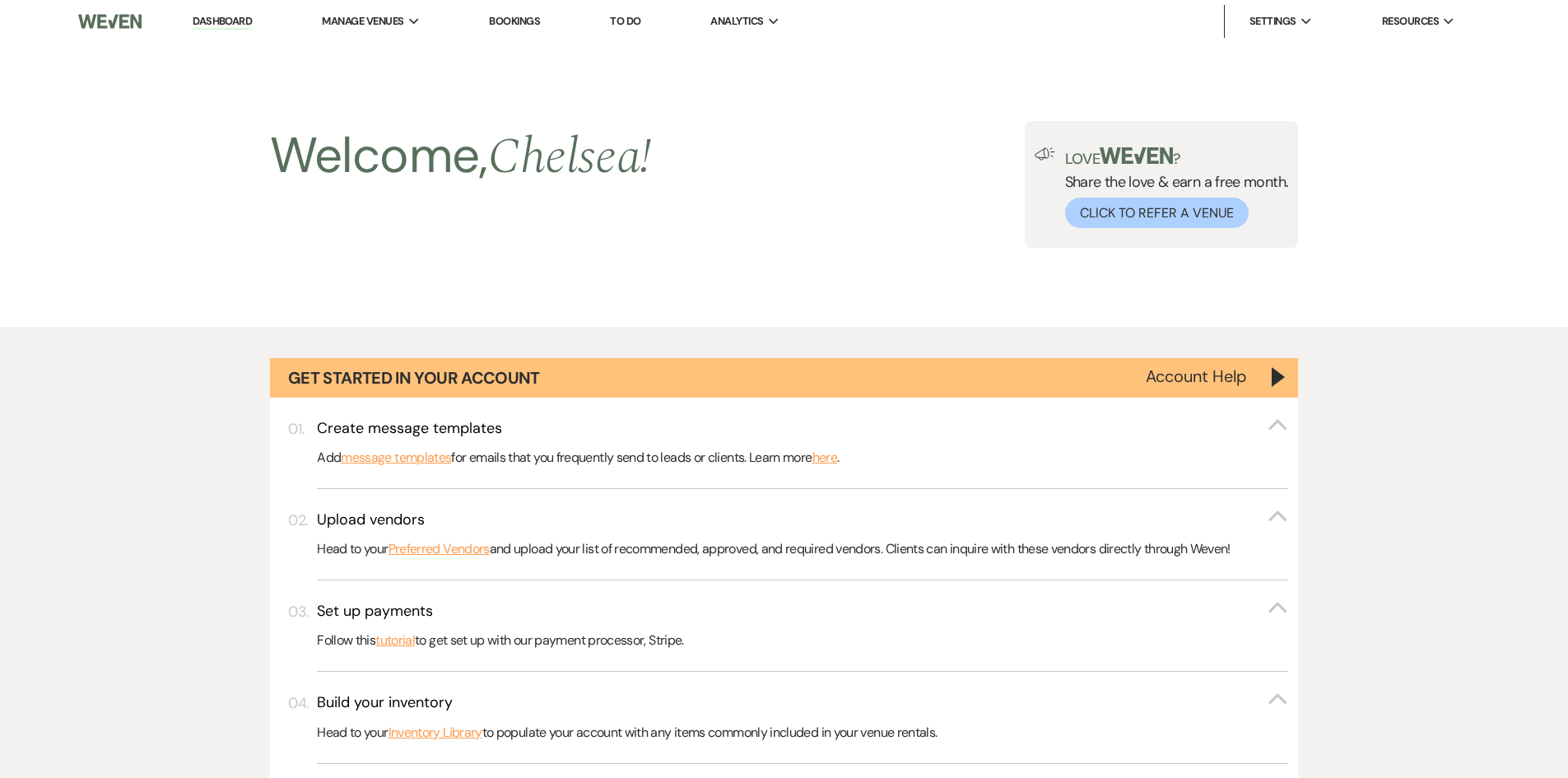
scroll to position [1399, 0]
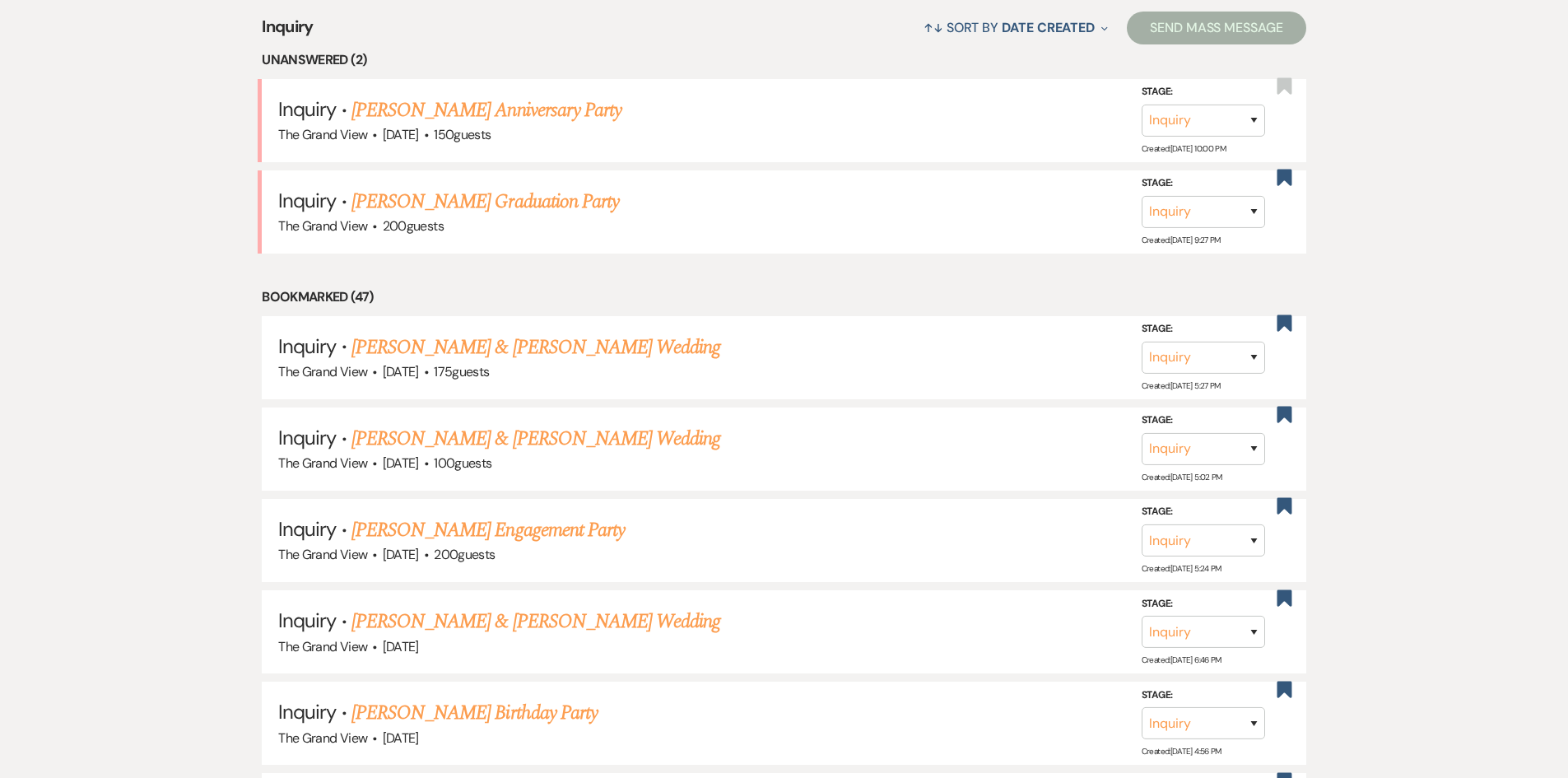
click at [425, 346] on link "Richard Hernandez & Allison Rodriguez's Wedding" at bounding box center [536, 347] width 368 height 29
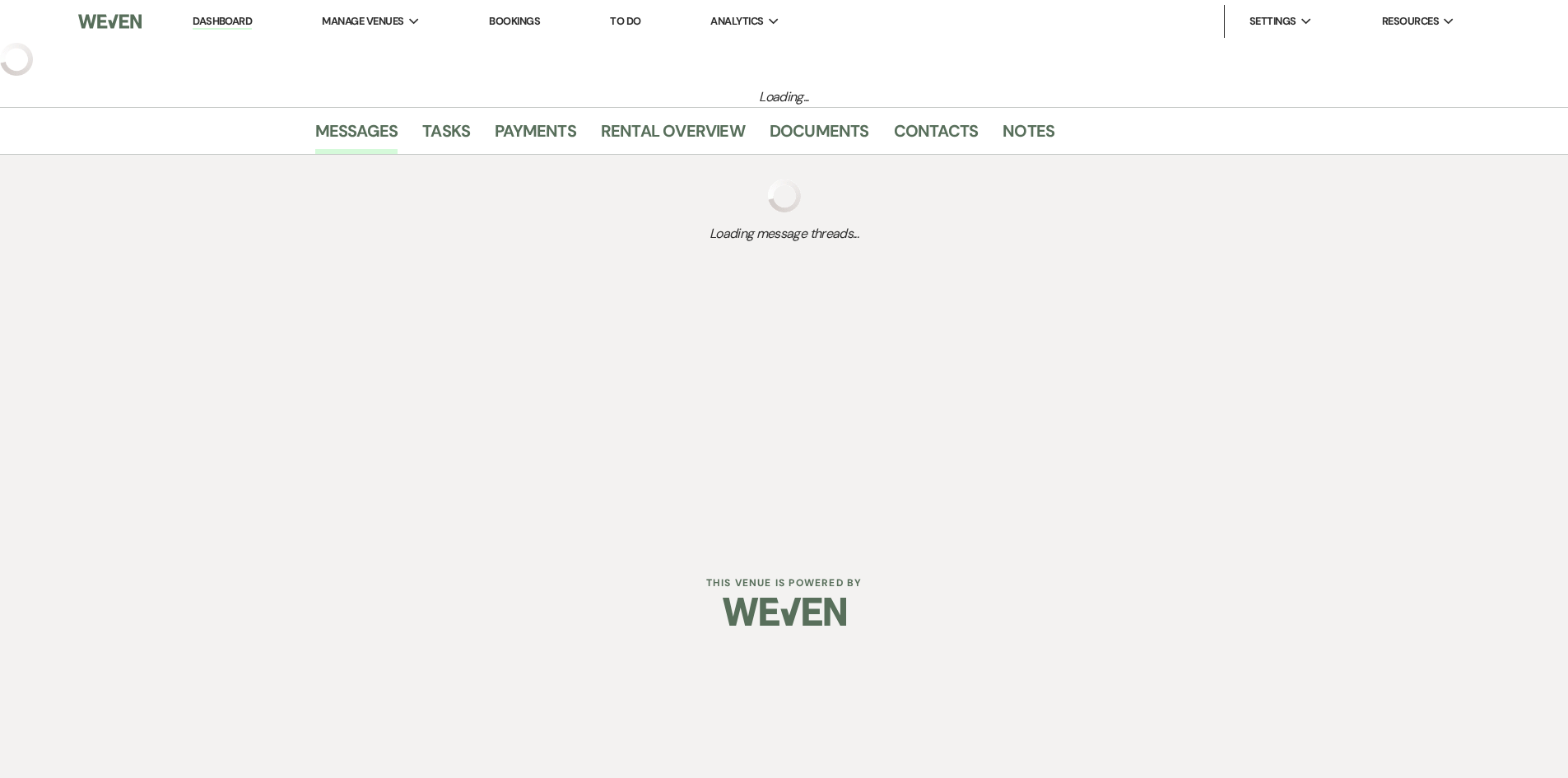
select select "5"
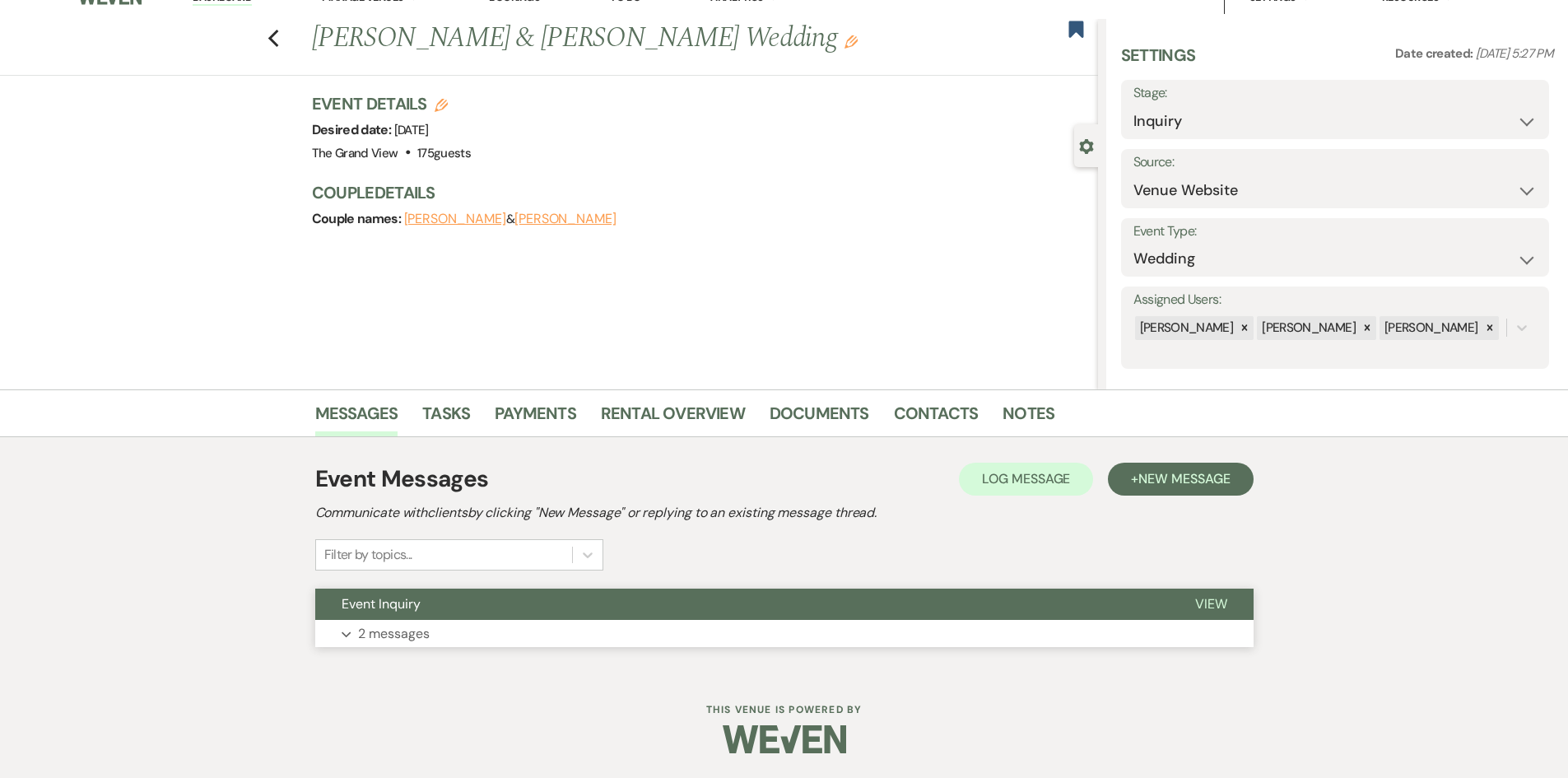
click at [413, 624] on p "2 messages" at bounding box center [394, 634] width 71 height 22
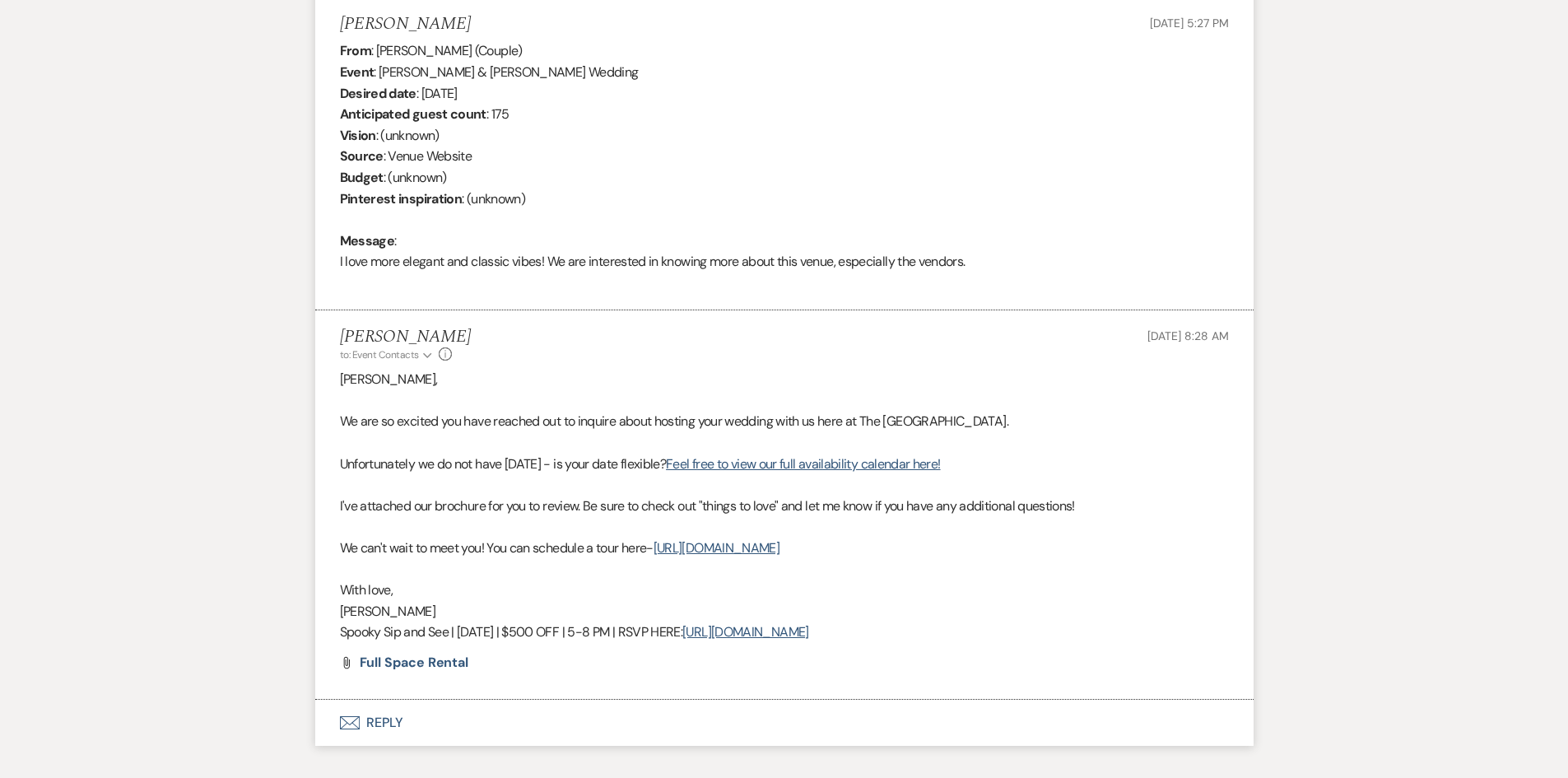
scroll to position [682, 0]
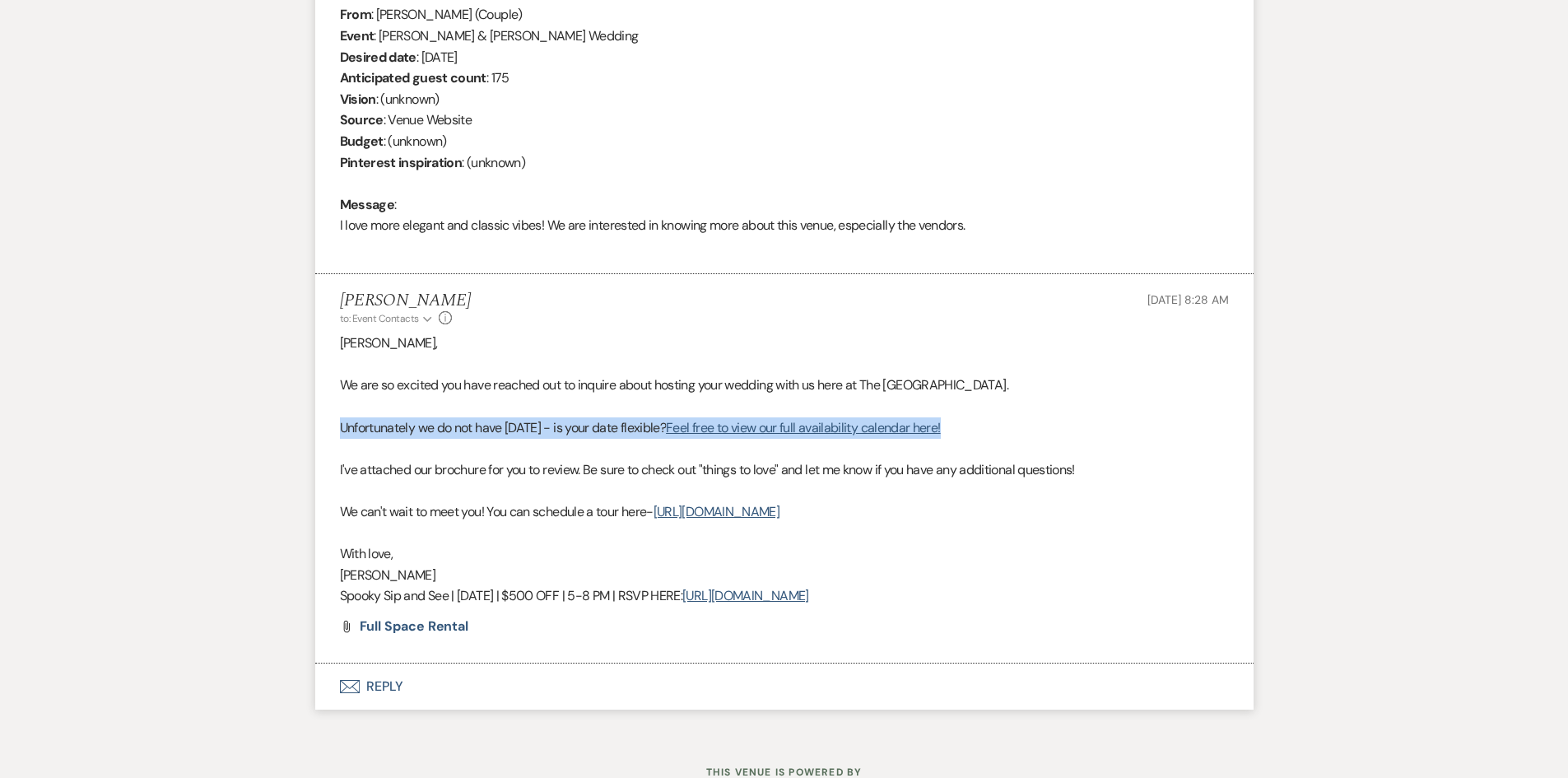
drag, startPoint x: 337, startPoint y: 428, endPoint x: 1024, endPoint y: 423, distance: 687.0
click at [1024, 423] on li "Chelsea Needham to: Event Contacts Expand Info Oct 15, 2025, 8:28 AM Allison, W…" at bounding box center [785, 468] width 938 height 389
copy p "Unfortunately we do not have 12/12/26 - is your date flexible? Feel free to vie…"
drag, startPoint x: 912, startPoint y: 587, endPoint x: 328, endPoint y: 593, distance: 584.0
click at [328, 593] on li "Chelsea Needham to: Event Contacts Expand Info Oct 15, 2025, 8:28 AM Allison, W…" at bounding box center [785, 468] width 938 height 389
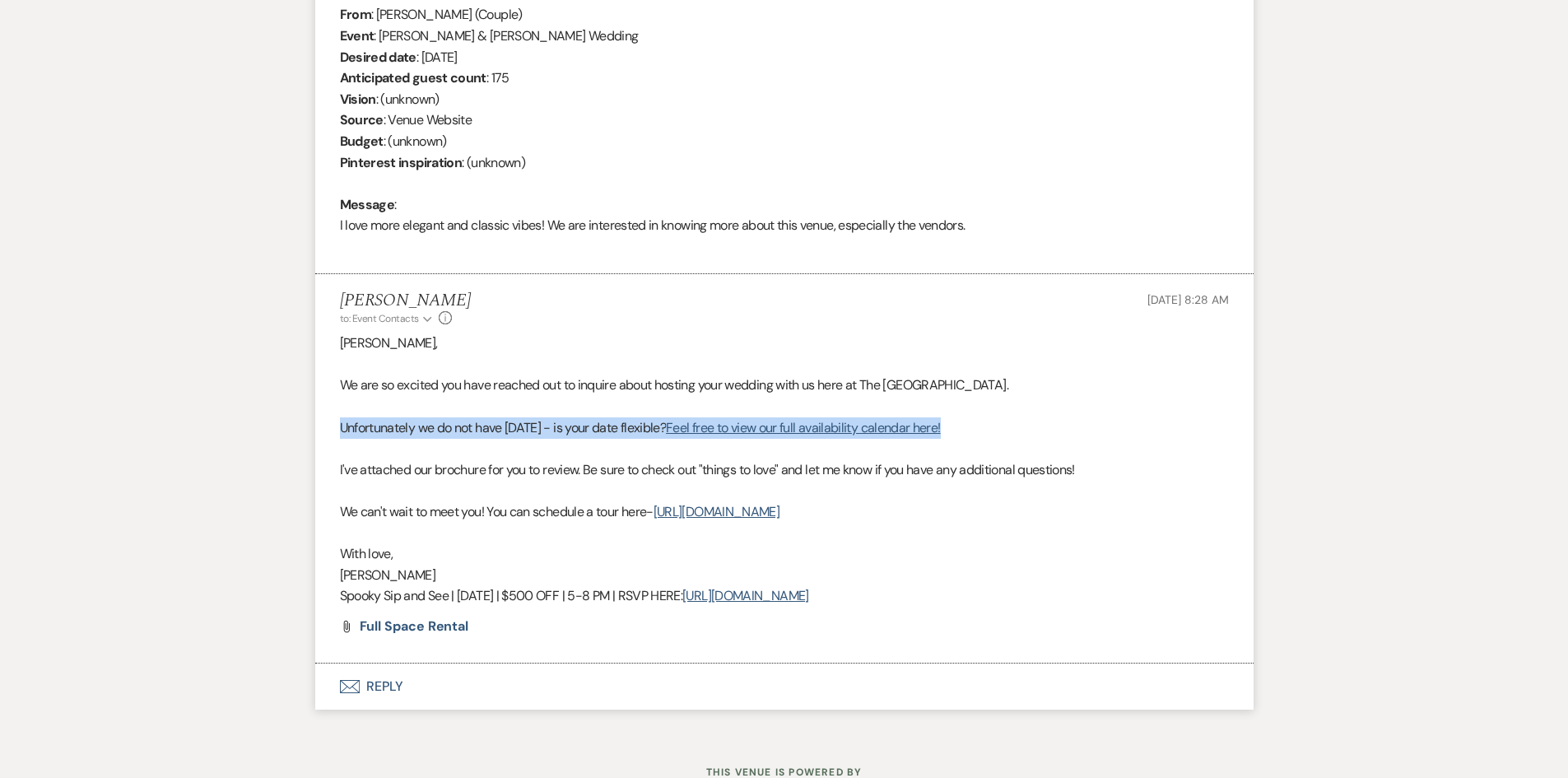
copy p "Spooky Sip and See | Oct 29 | $500 OFF | 5-8 PM | RSVP HERE: https://forms.gle/…"
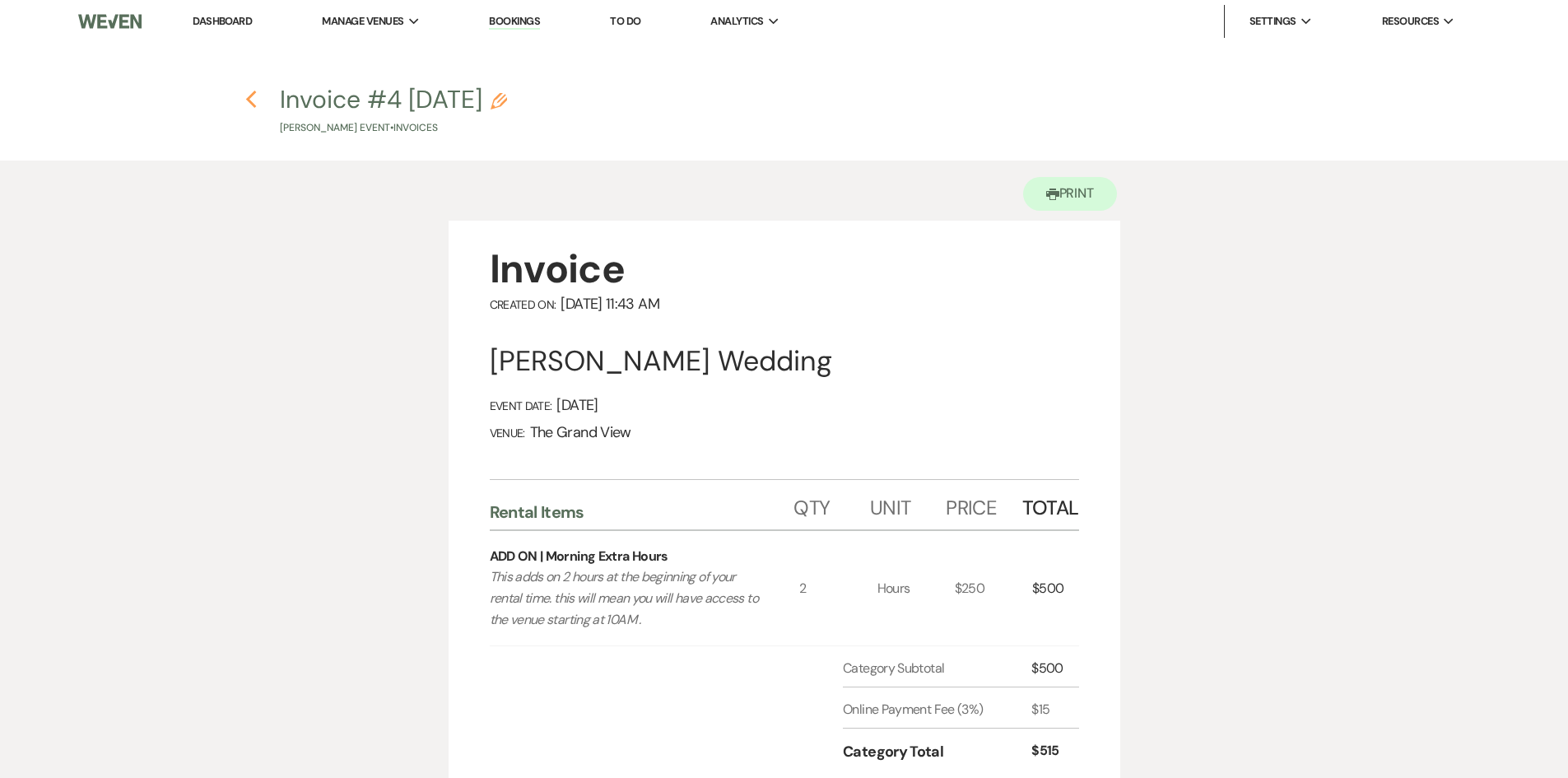
click at [256, 97] on icon "Previous" at bounding box center [251, 100] width 13 height 20
click at [254, 96] on icon "Previous" at bounding box center [251, 100] width 13 height 20
click at [228, 29] on li "Dashboard" at bounding box center [222, 21] width 76 height 33
click at [227, 19] on link "Dashboard" at bounding box center [222, 21] width 60 height 14
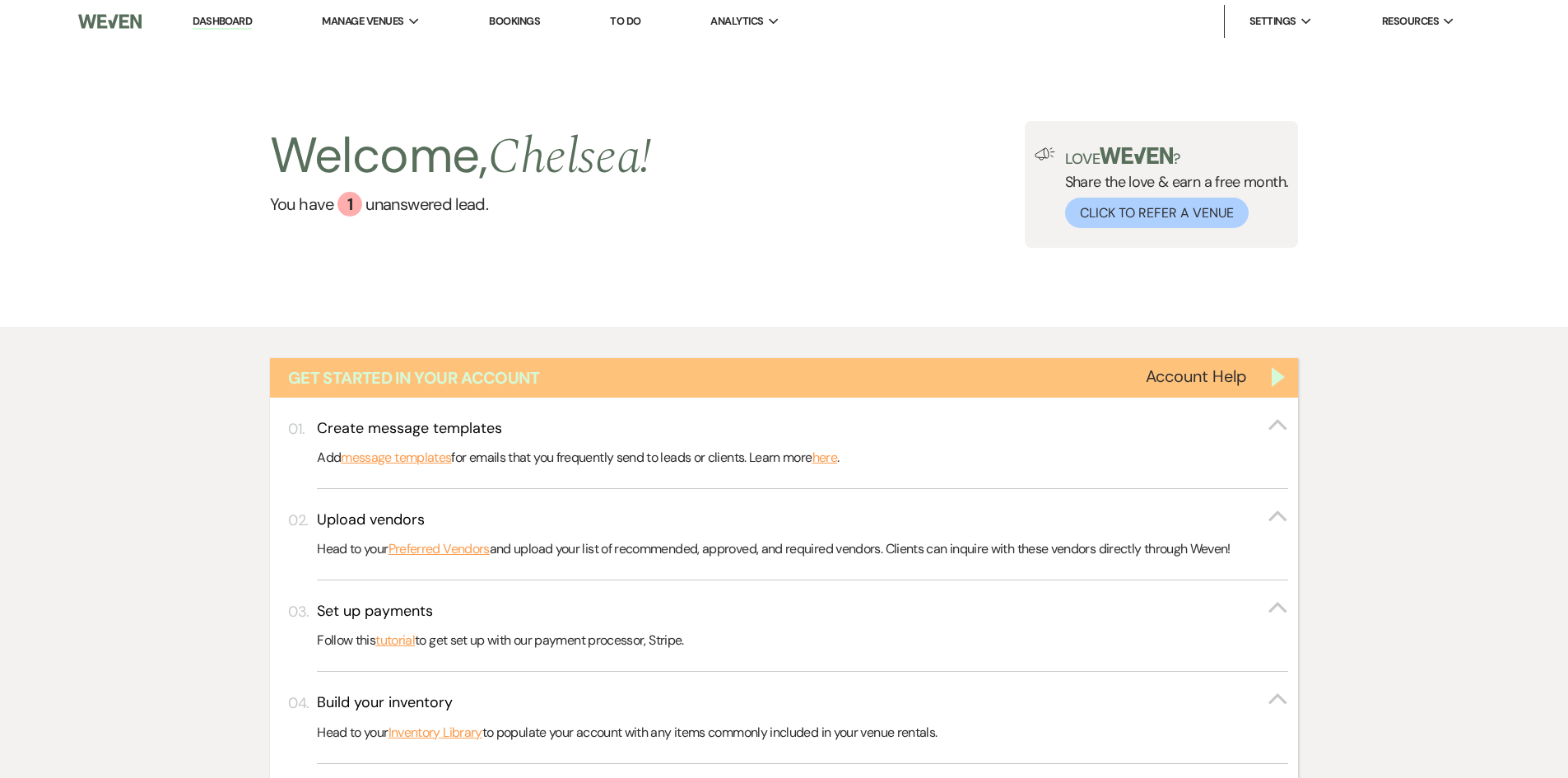
scroll to position [55, 0]
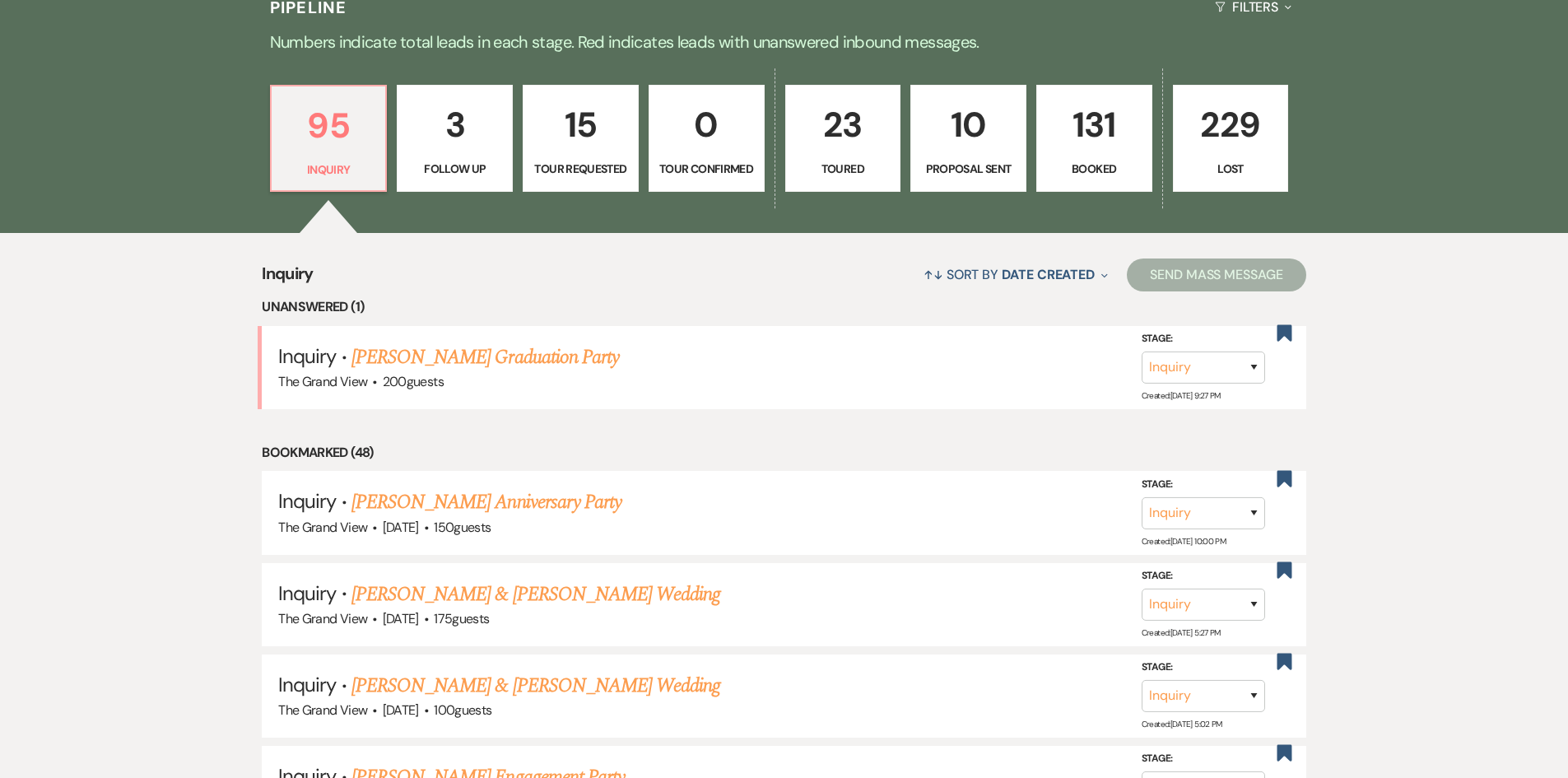
click at [1069, 146] on p "131" at bounding box center [1095, 125] width 95 height 55
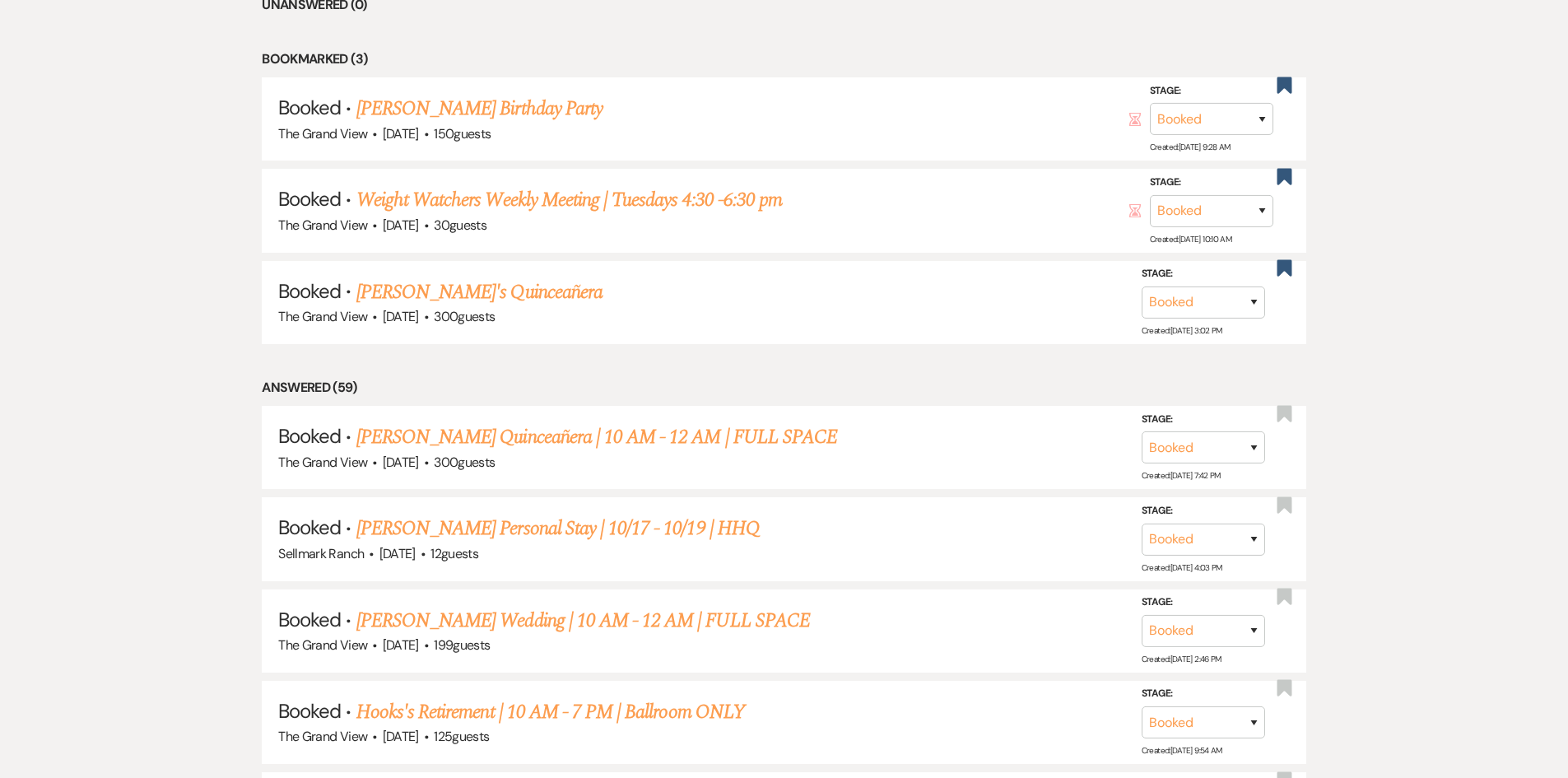
scroll to position [1481, 0]
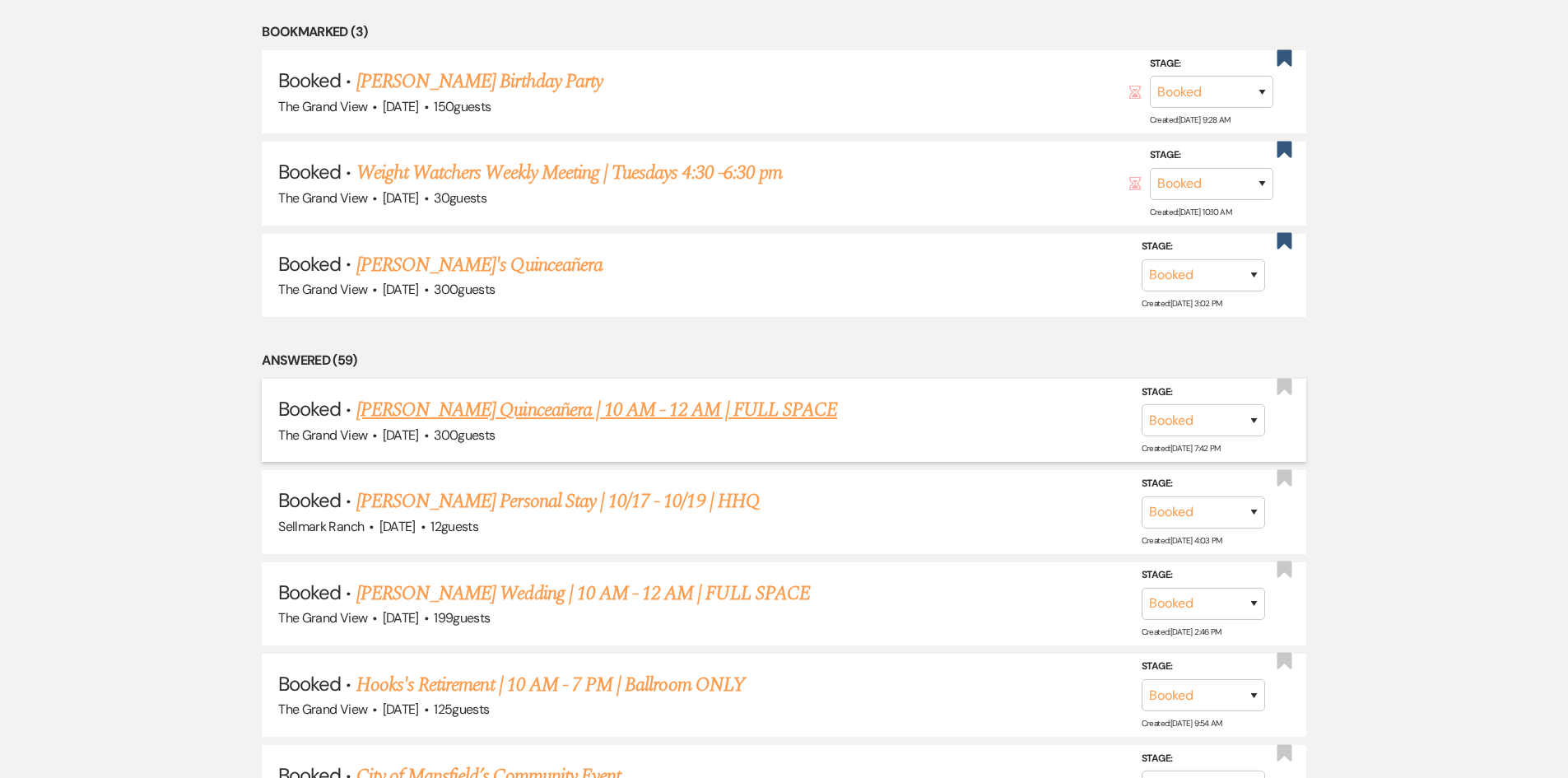
click at [622, 423] on link "Leticia Martinez's Quinceañera | 10 AM - 12 AM | FULL SPACE" at bounding box center [597, 410] width 481 height 29
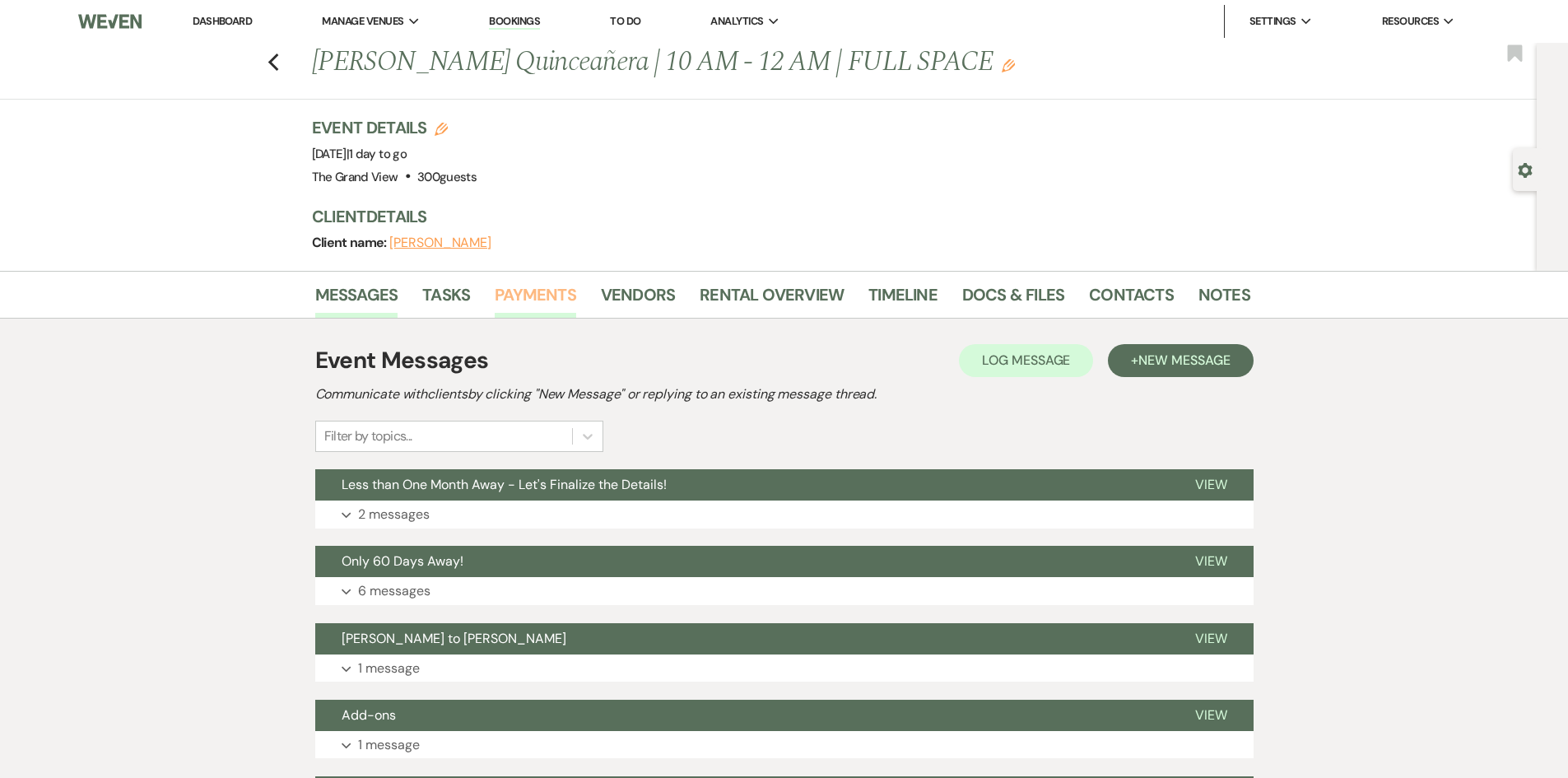
click at [510, 295] on link "Payments" at bounding box center [535, 299] width 81 height 36
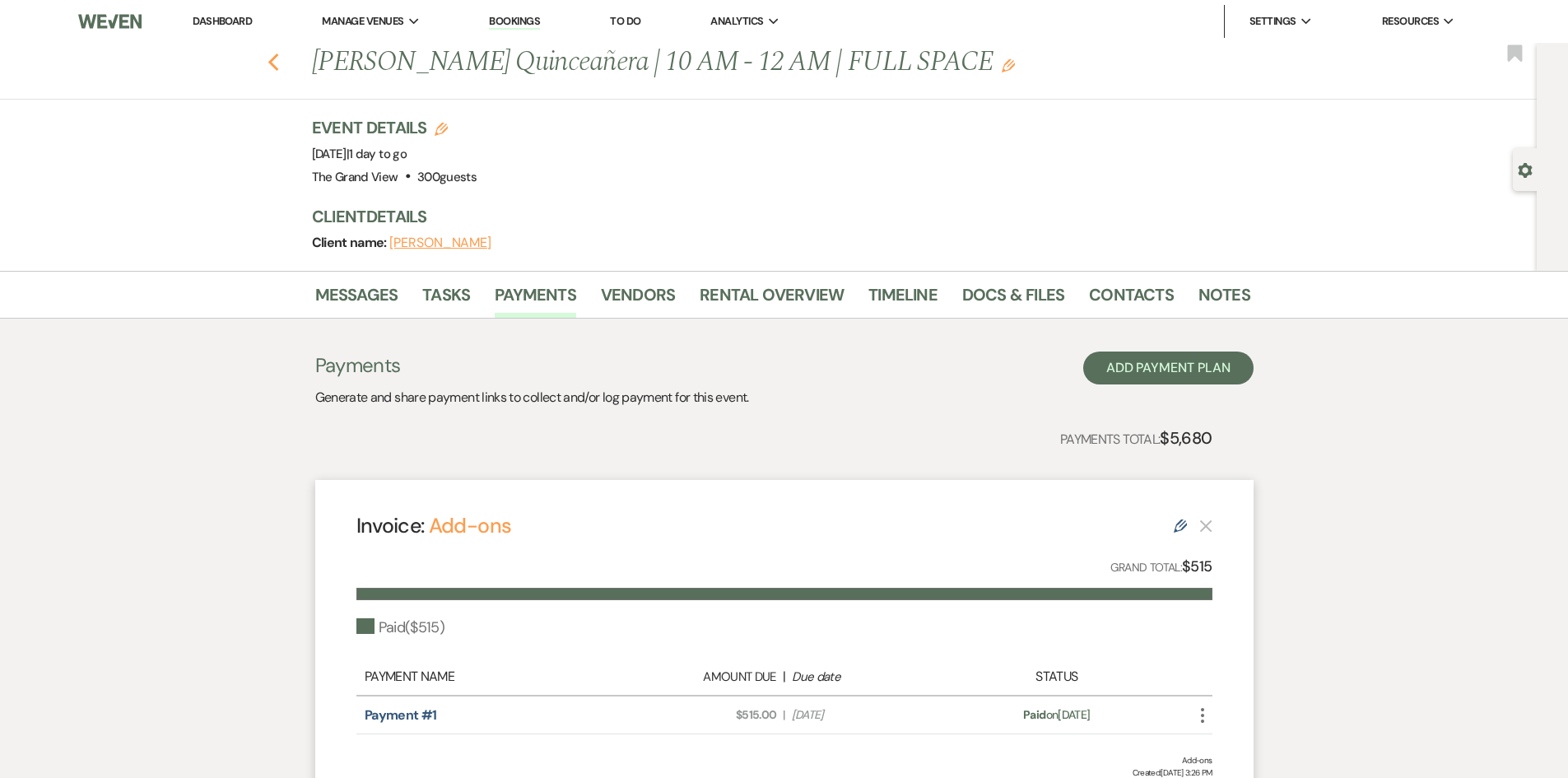
click at [279, 67] on icon "Previous" at bounding box center [274, 63] width 13 height 20
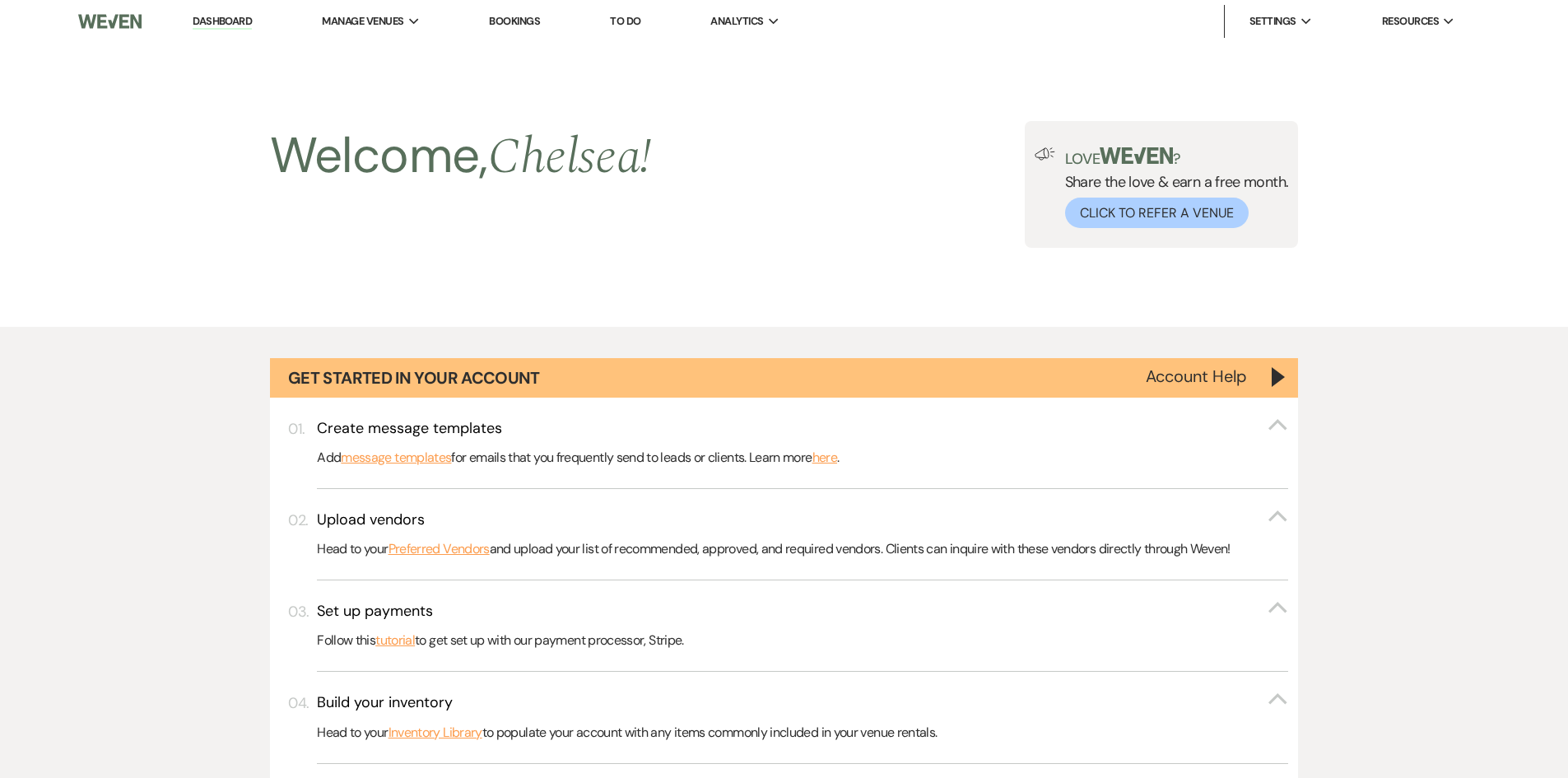
scroll to position [1481, 0]
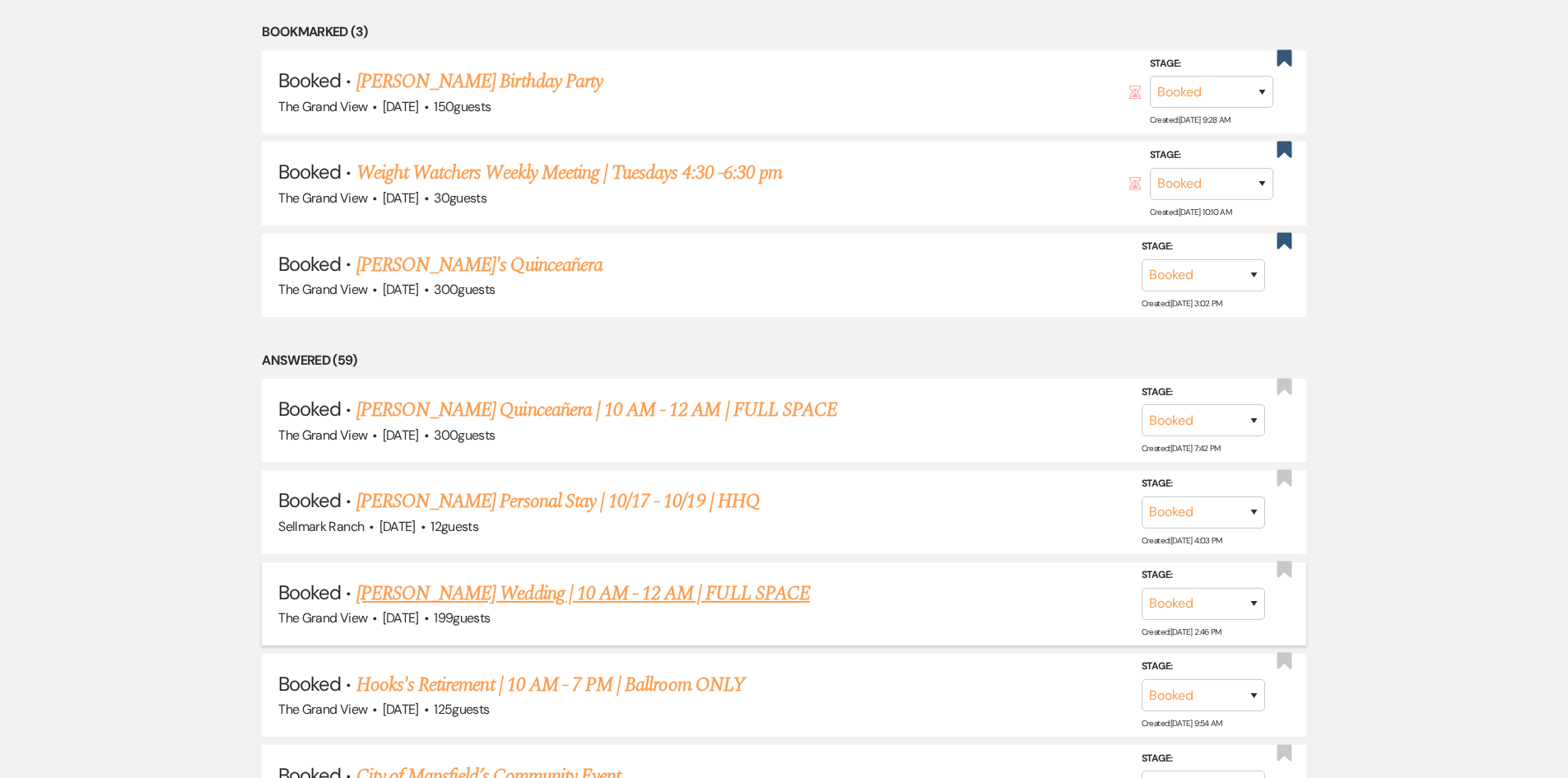
click at [502, 595] on link "[PERSON_NAME] Wedding | 10 AM - 12 AM | FULL SPACE" at bounding box center [583, 593] width 453 height 29
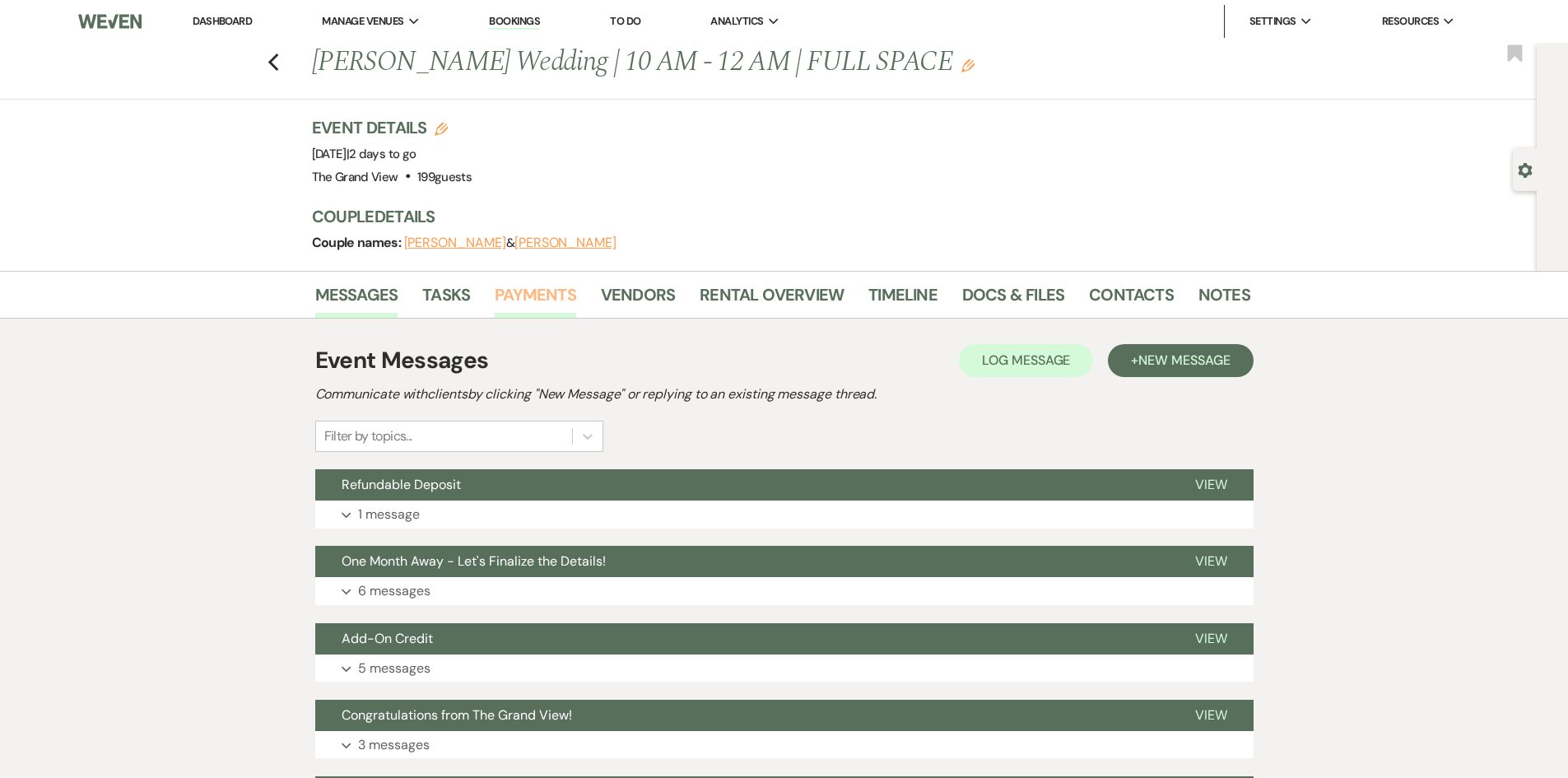
click at [505, 297] on link "Payments" at bounding box center [535, 299] width 81 height 36
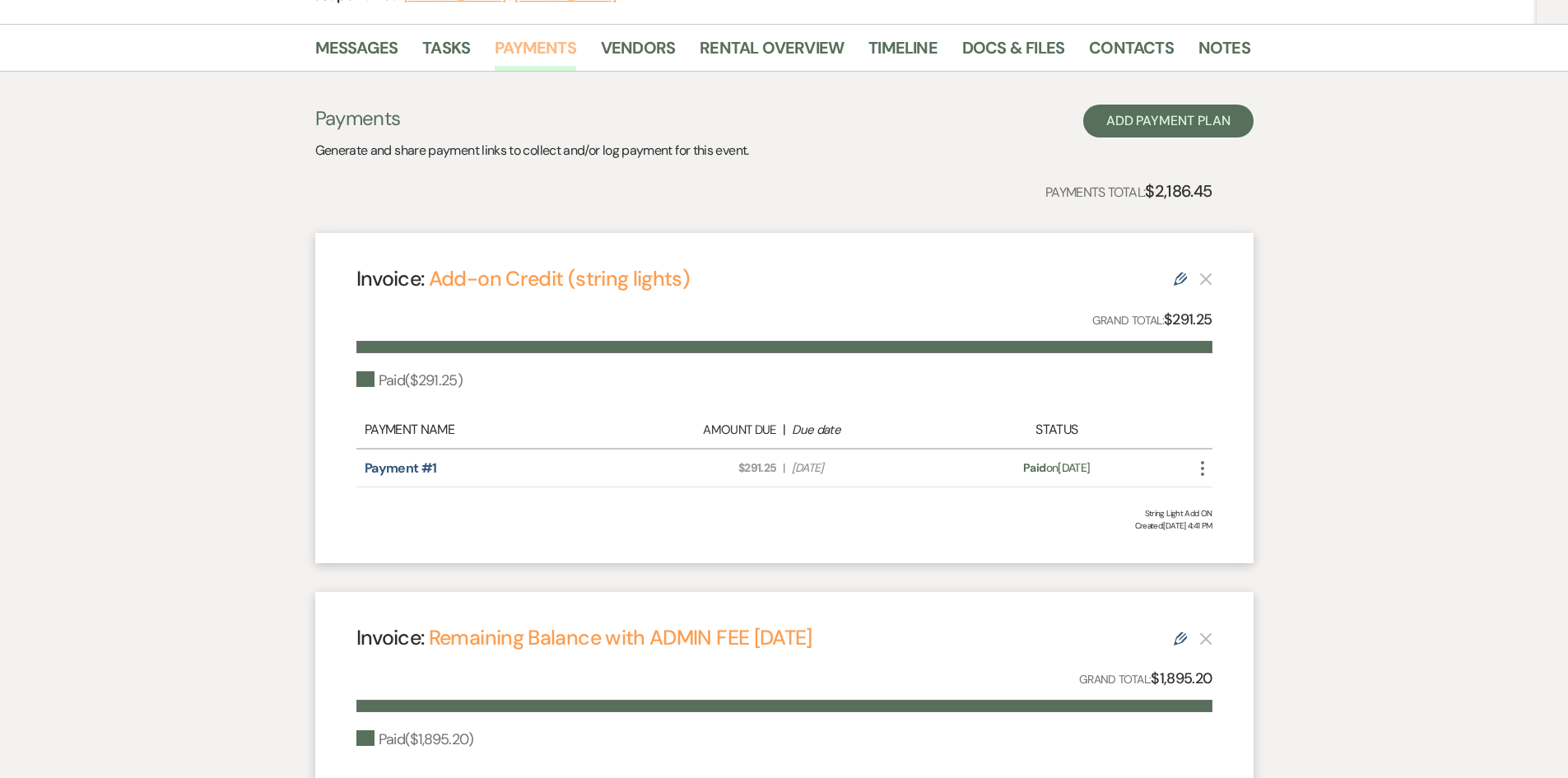
scroll to position [329, 0]
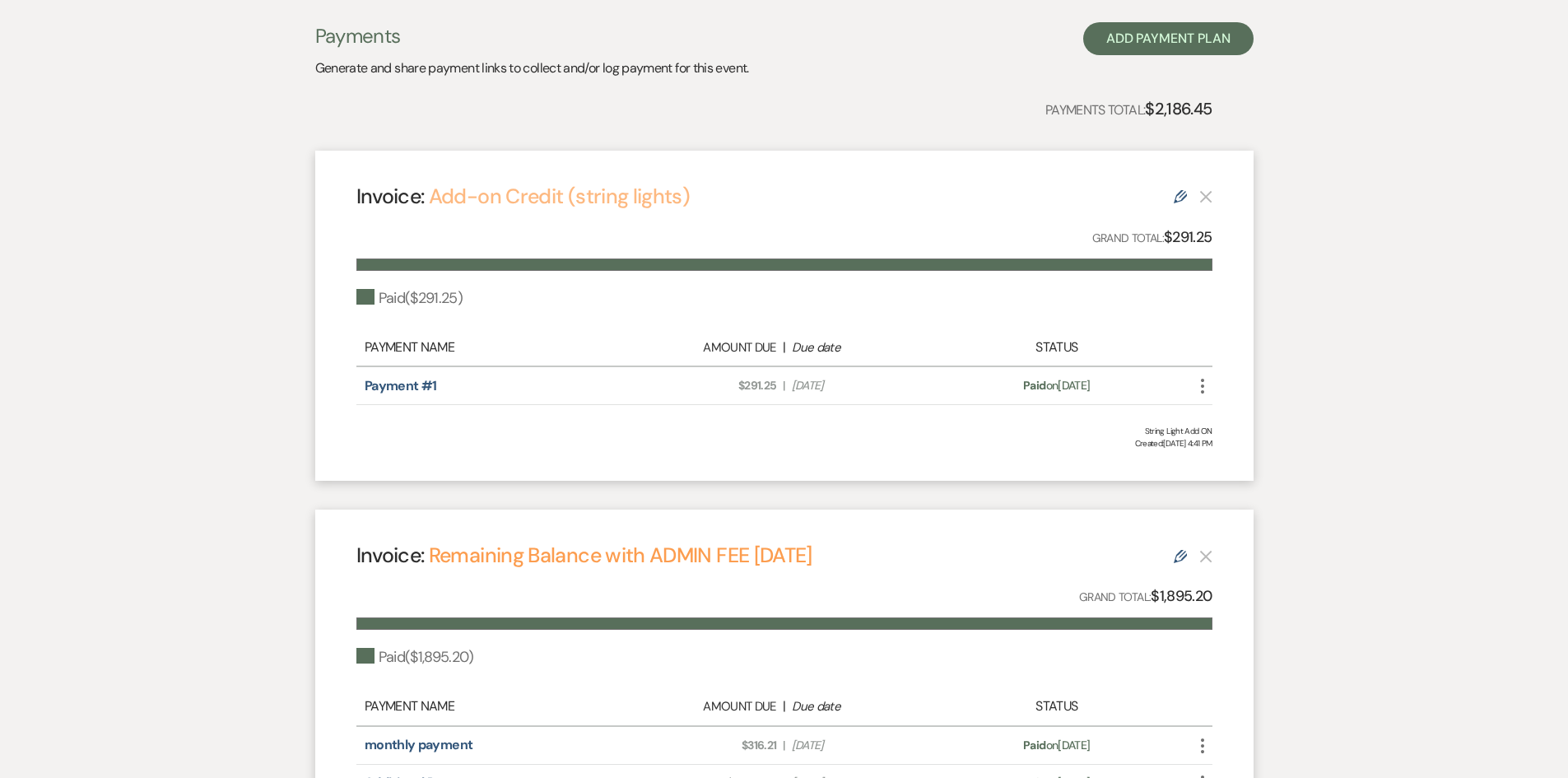
click at [582, 201] on link "Add-on Credit (string lights)" at bounding box center [559, 196] width 261 height 27
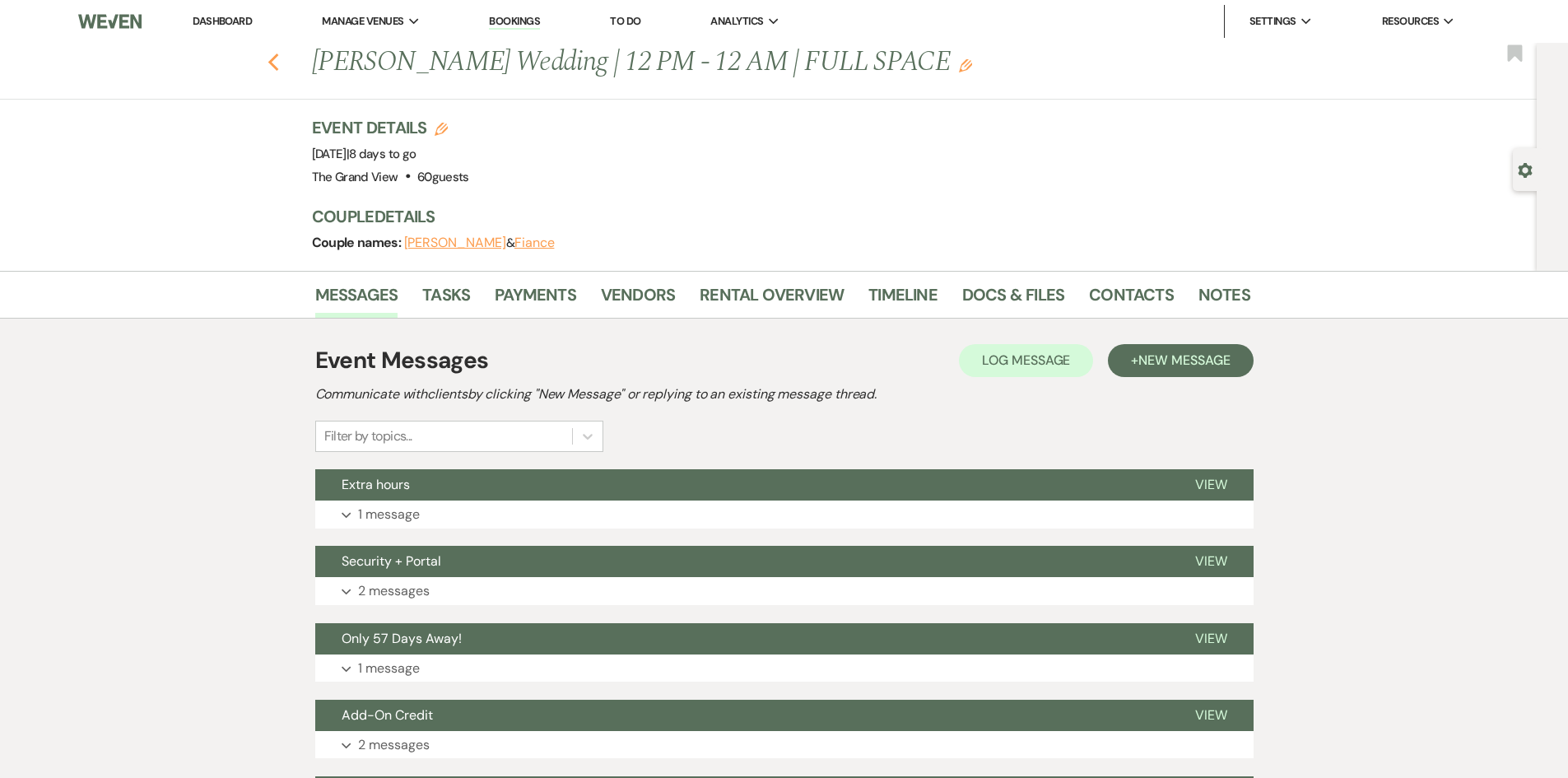
click at [274, 60] on icon "Previous" at bounding box center [274, 63] width 13 height 20
click at [278, 65] on use "button" at bounding box center [273, 63] width 11 height 18
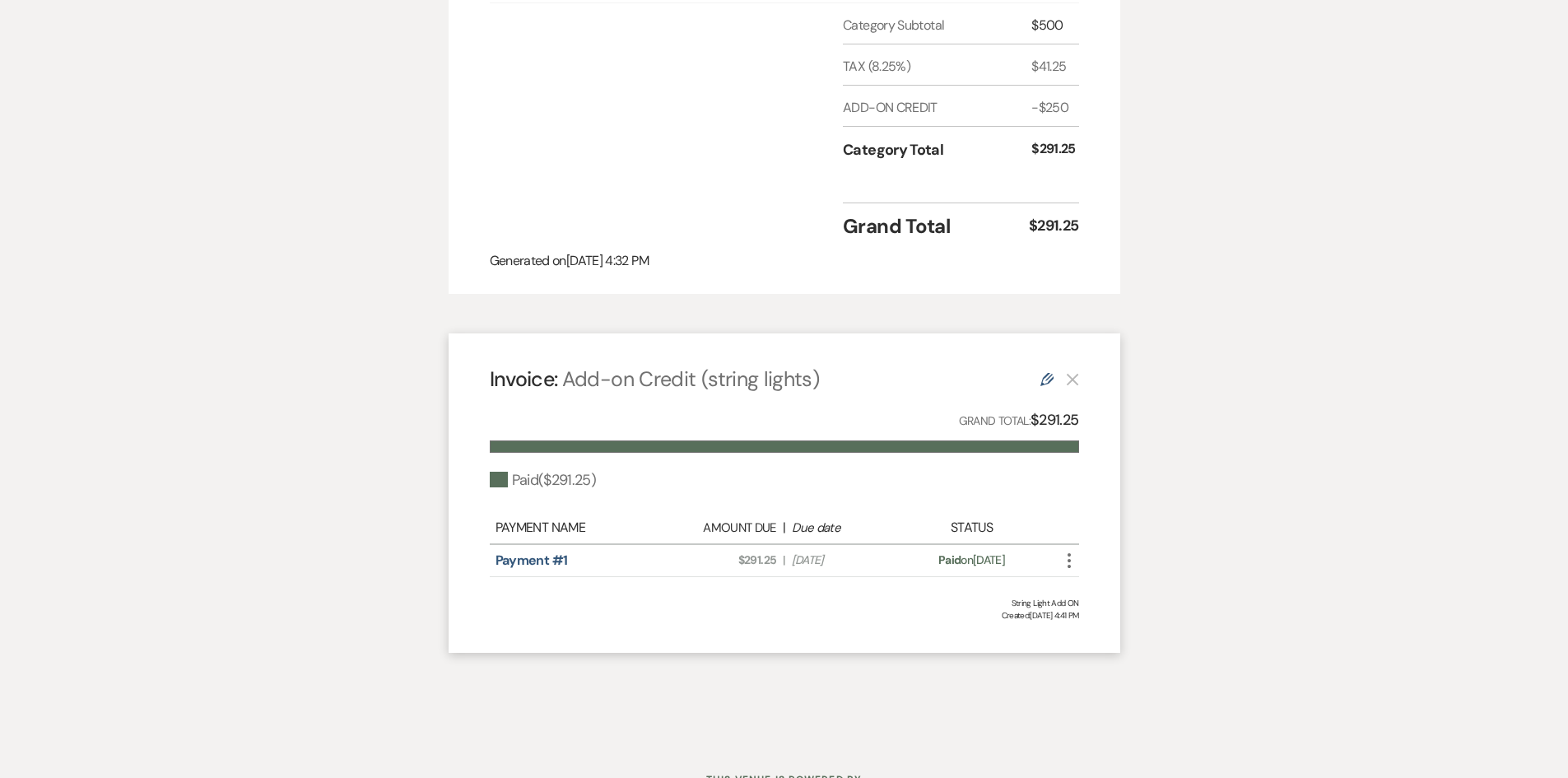
scroll to position [577, 0]
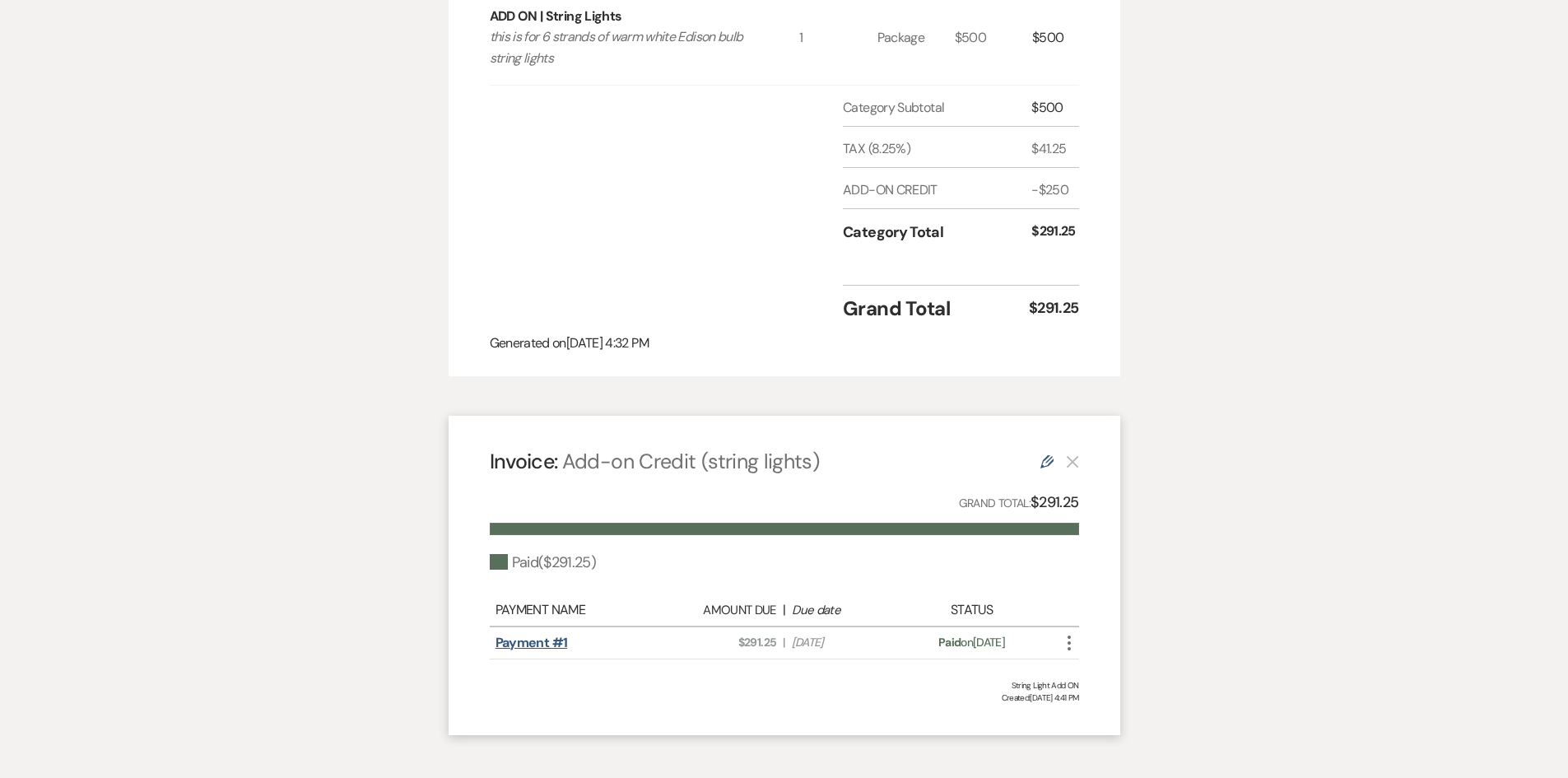
click at [549, 634] on link "Payment #1" at bounding box center [531, 642] width 72 height 18
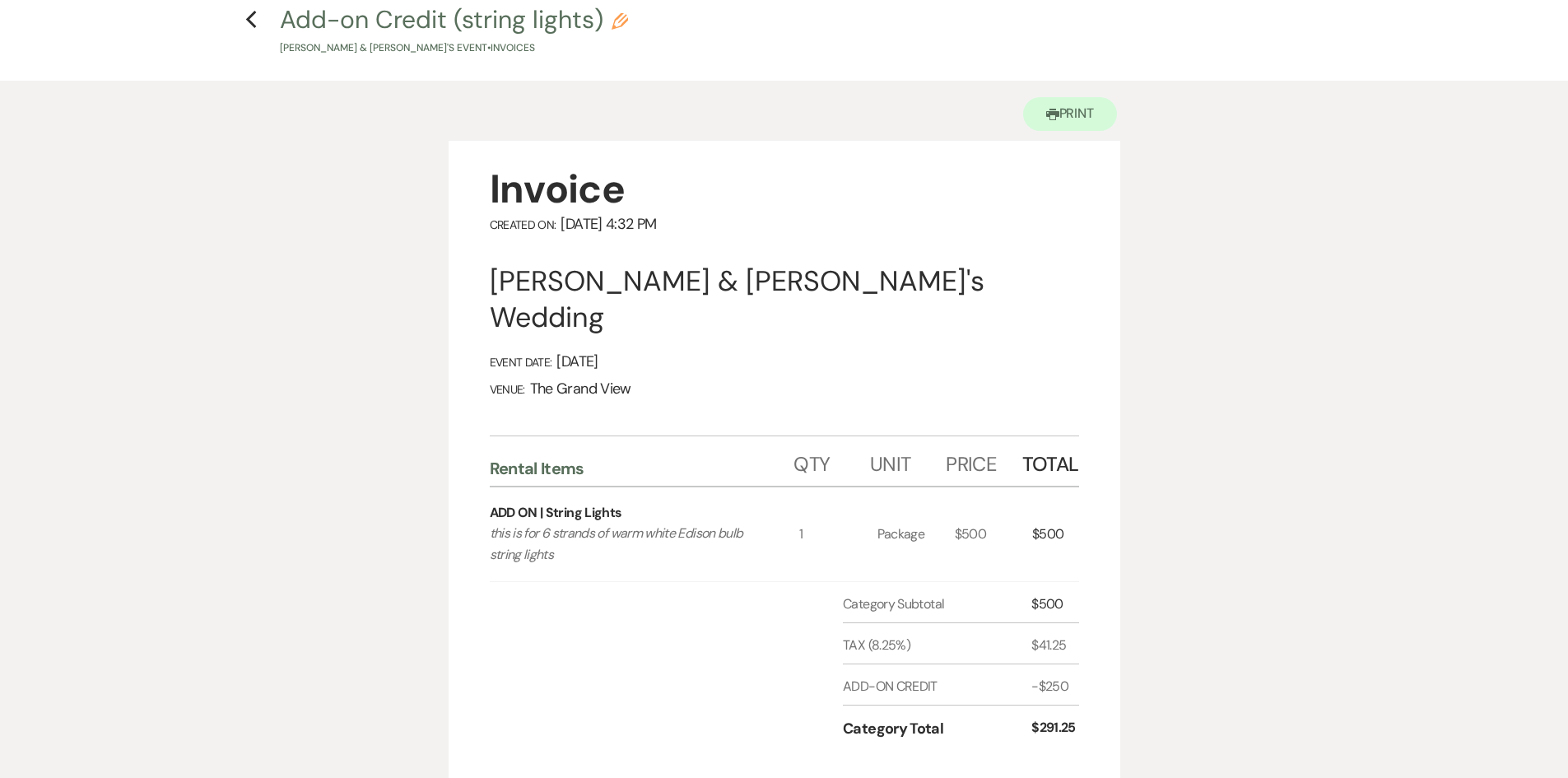
scroll to position [82, 0]
click at [252, 19] on icon "Previous" at bounding box center [251, 18] width 13 height 20
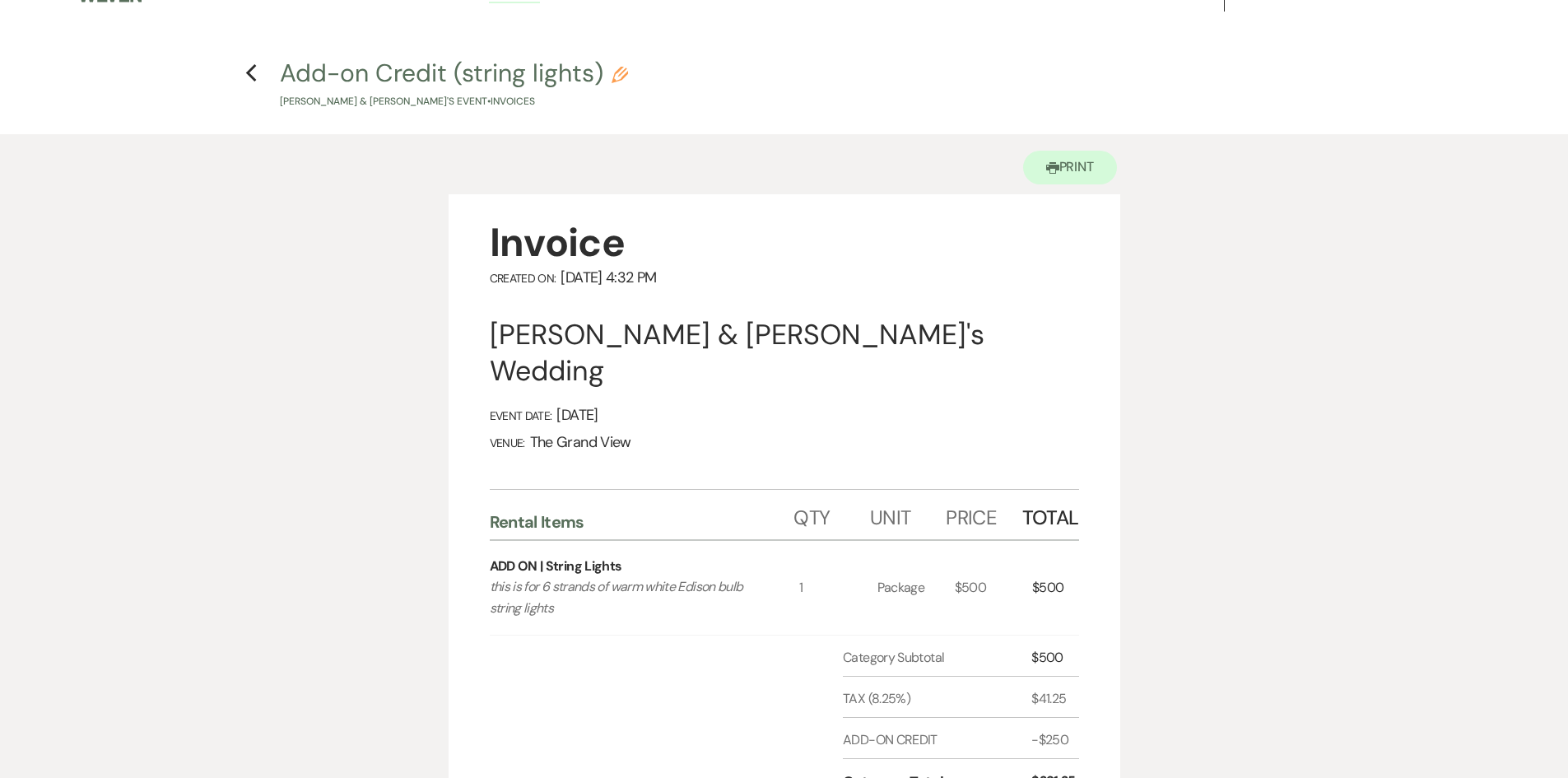
scroll to position [0, 0]
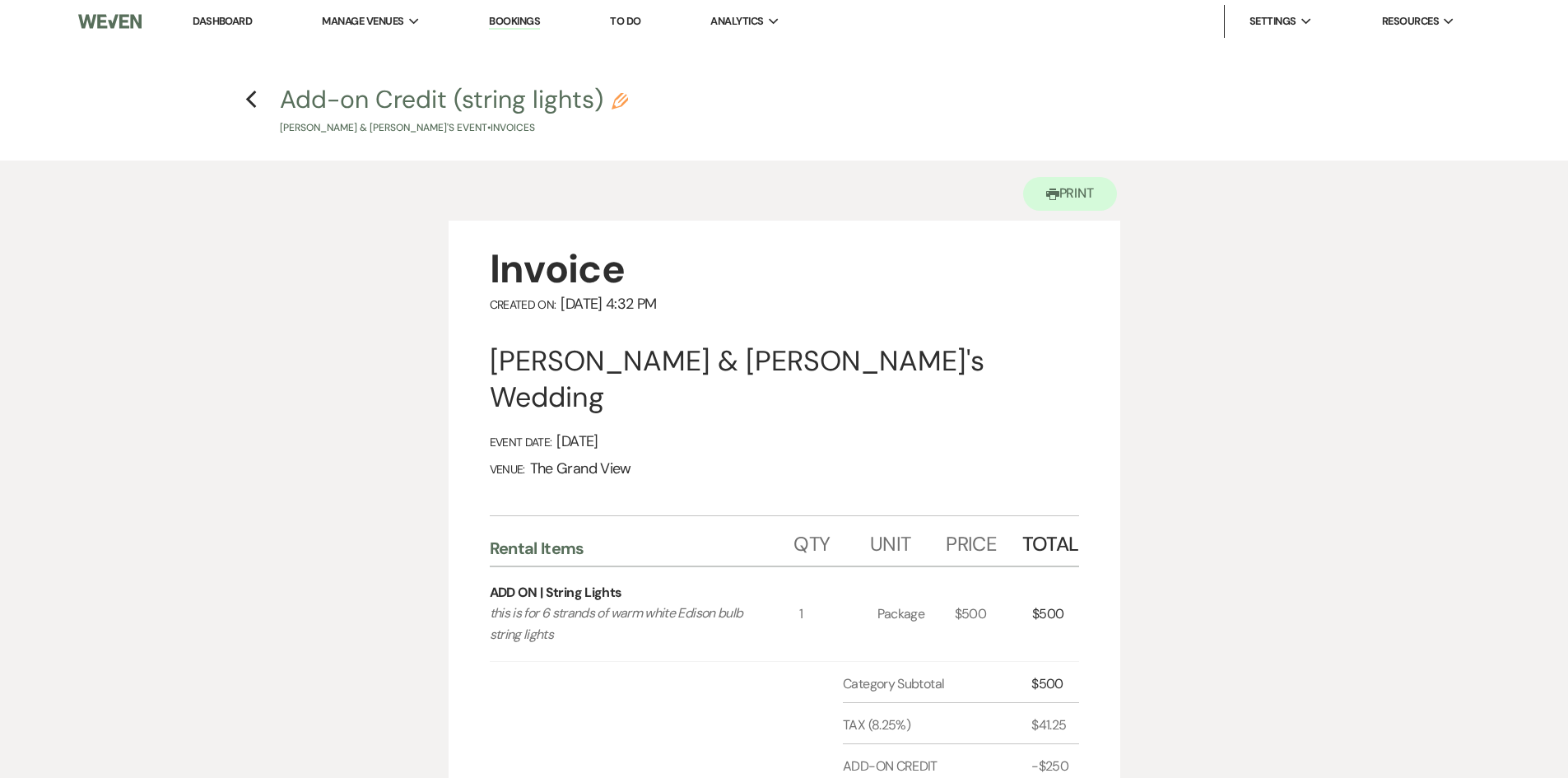
click at [245, 24] on link "Dashboard" at bounding box center [222, 21] width 60 height 14
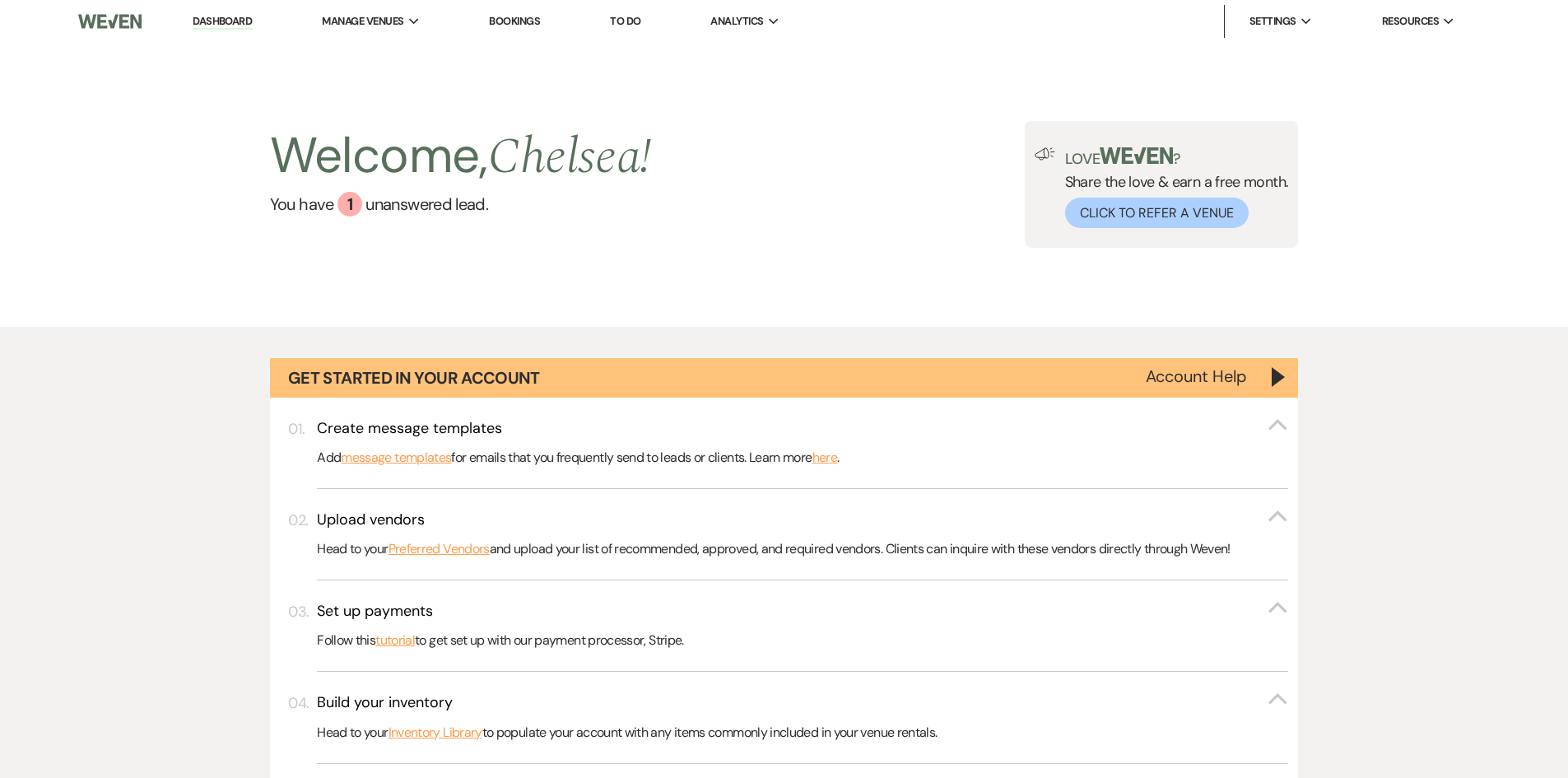
scroll to position [375, 0]
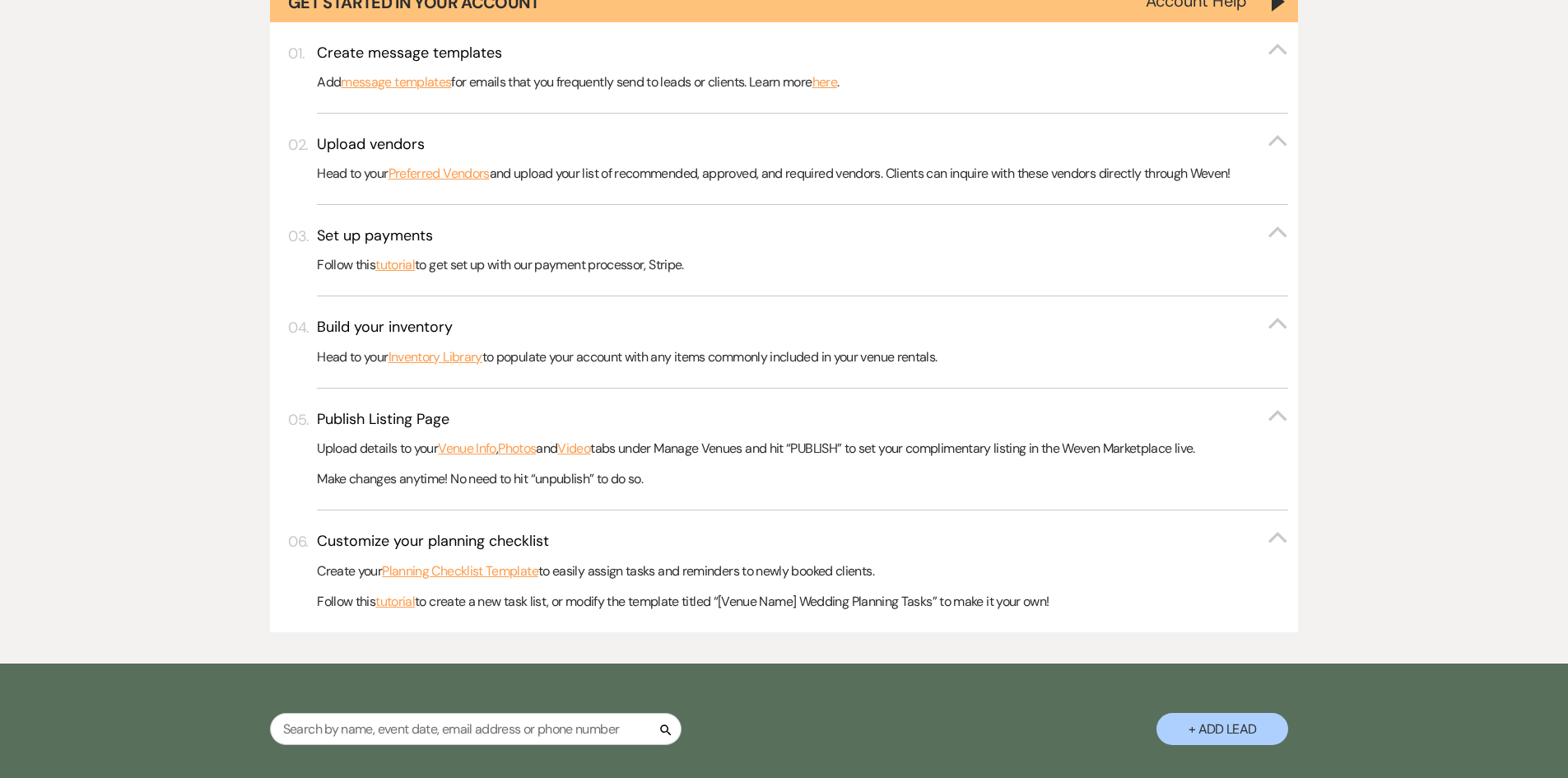
click at [1087, 671] on div "Search + Add Lead" at bounding box center [785, 714] width 1185 height 86
click at [1111, 762] on div "Pipeline Filters Expand" at bounding box center [785, 784] width 1185 height 44
click at [1085, 671] on div "Search + Add Lead" at bounding box center [785, 714] width 1185 height 86
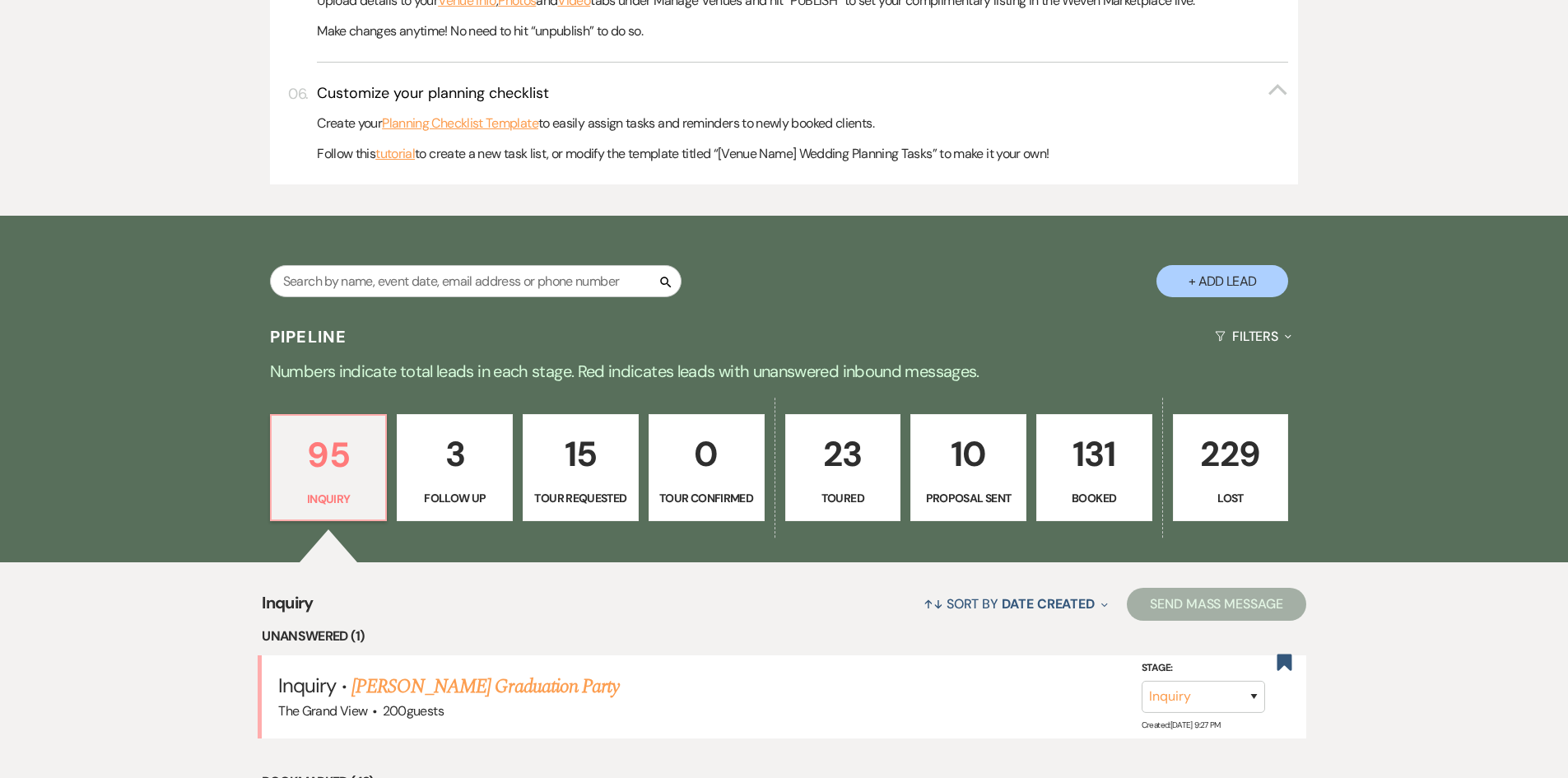
click at [1085, 450] on p "131" at bounding box center [1095, 454] width 95 height 55
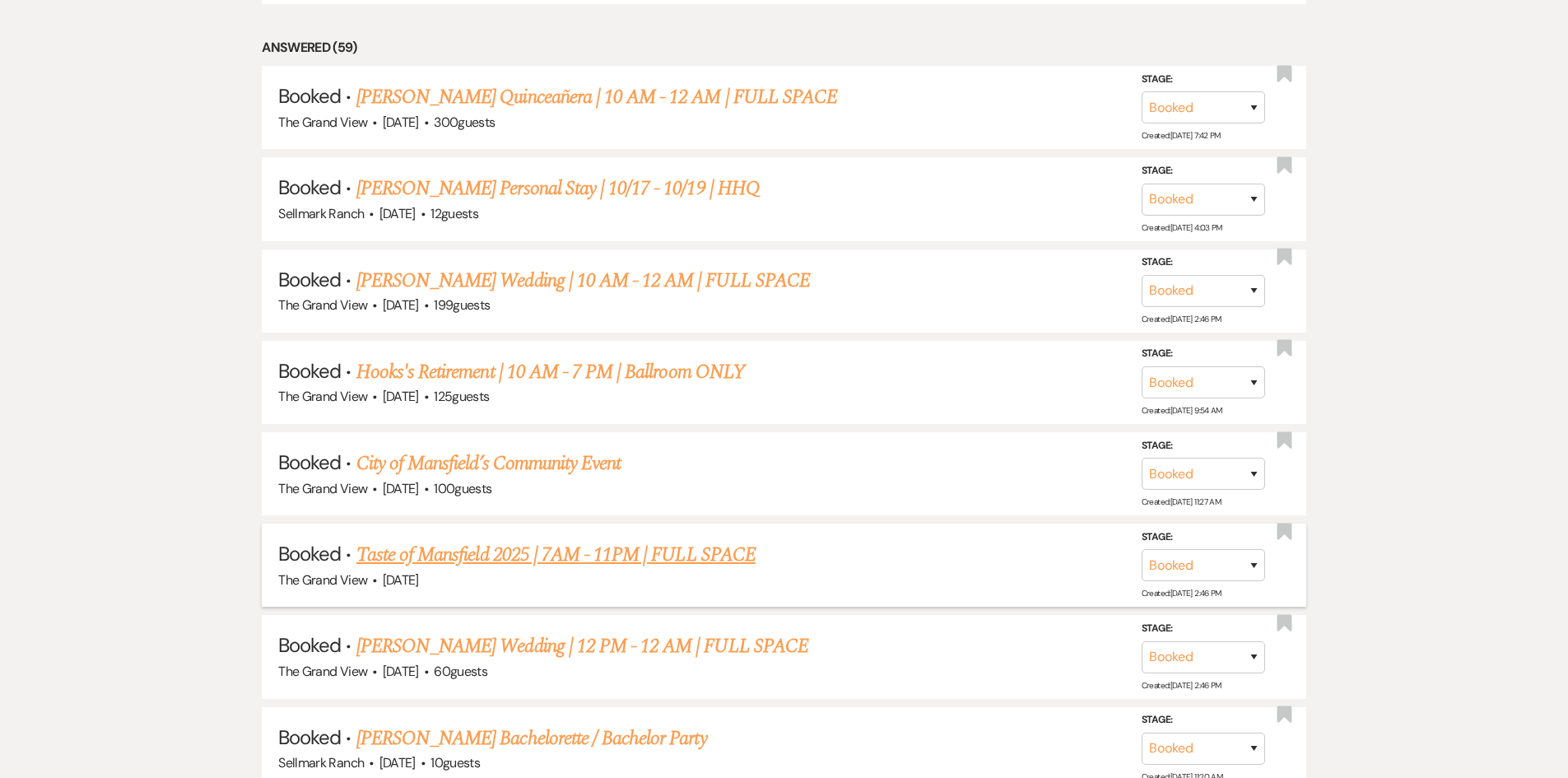
scroll to position [1893, 0]
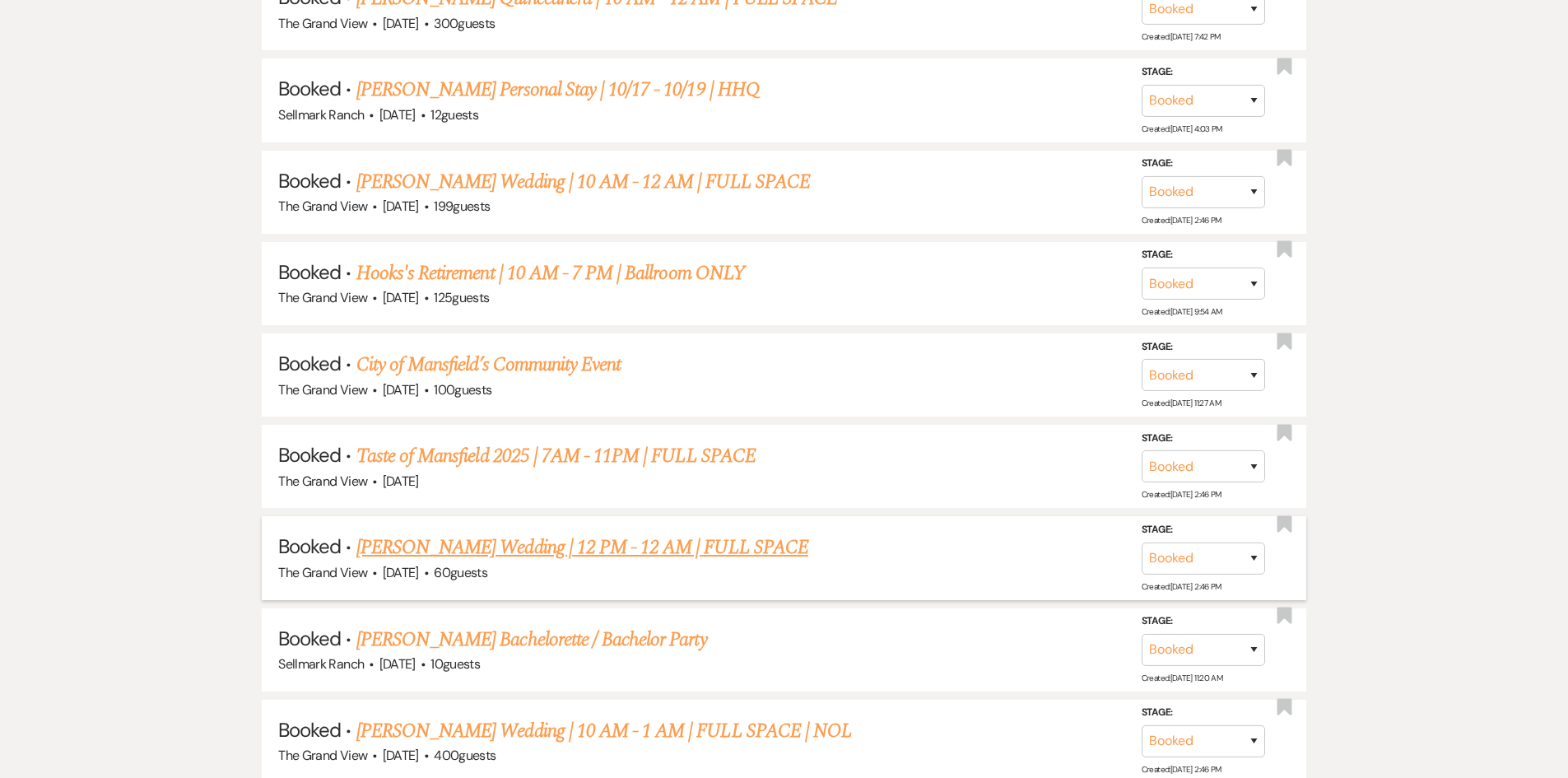
click at [565, 546] on link "[PERSON_NAME] Wedding | 12 PM - 12 AM | FULL SPACE" at bounding box center [583, 547] width 452 height 29
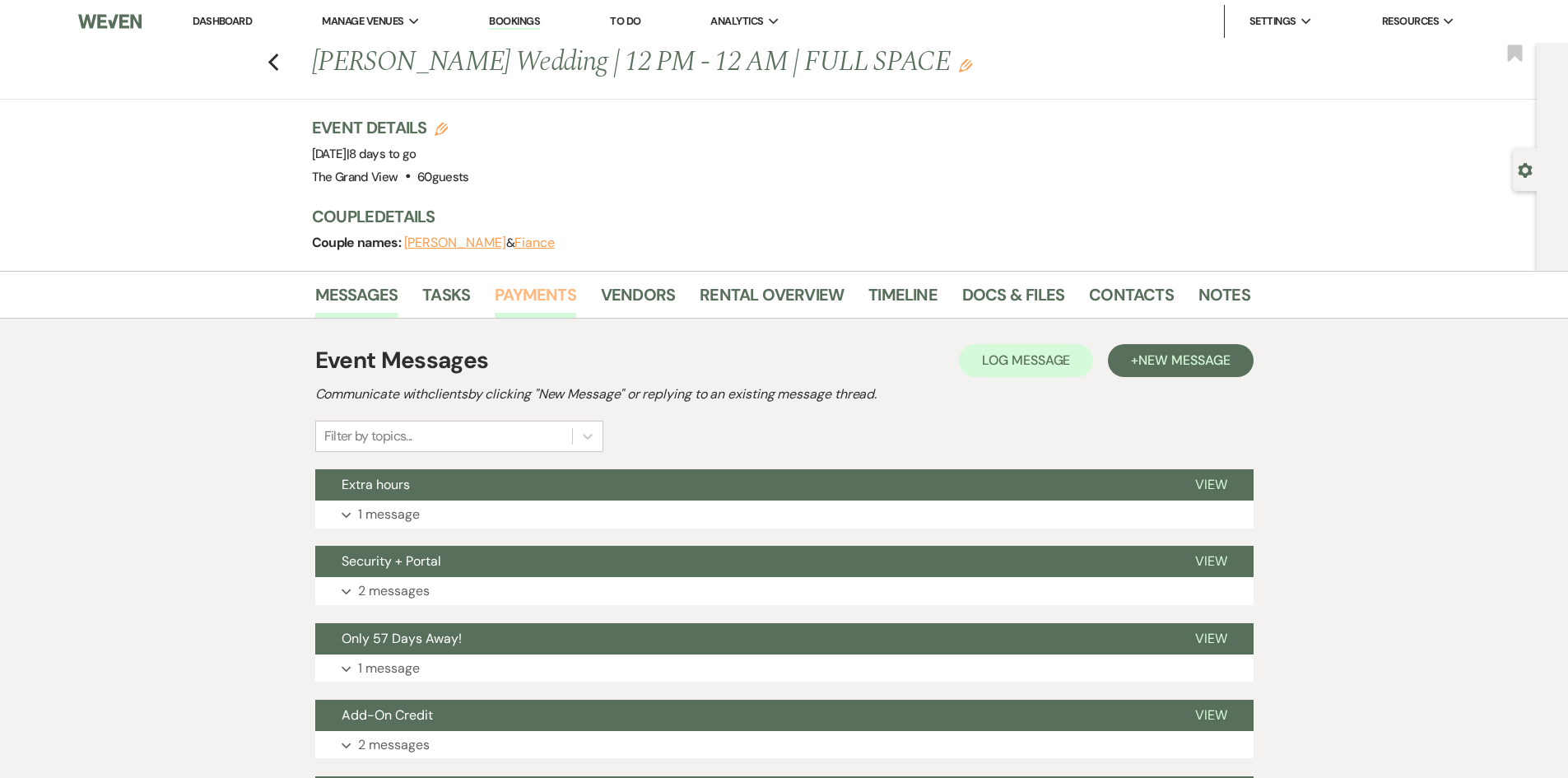
click at [531, 283] on link "Payments" at bounding box center [535, 299] width 81 height 36
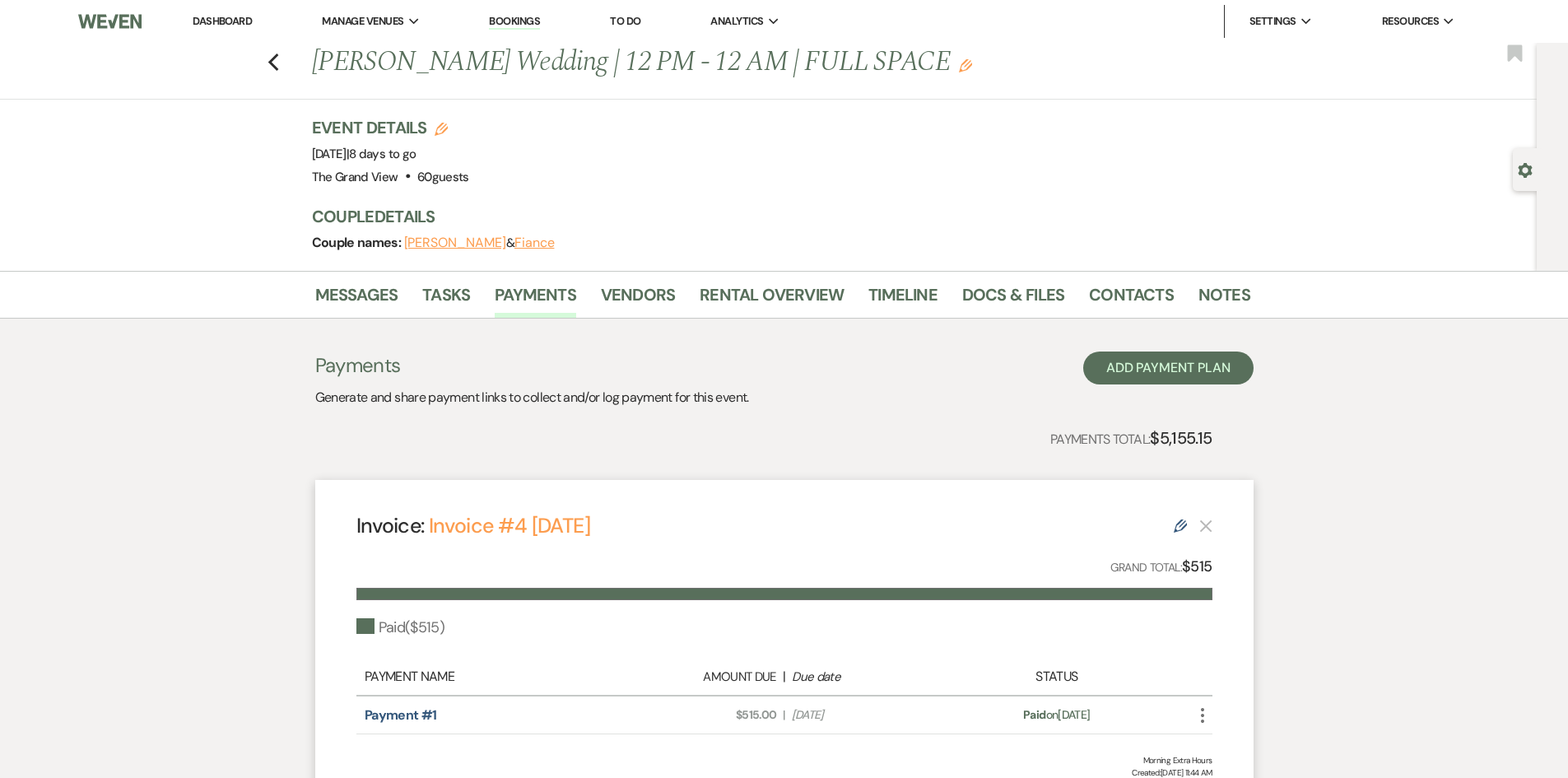
click at [269, 63] on div "Previous Swanner Wedding | 12 PM - 12 AM | FULL SPACE Edit Bookmark" at bounding box center [764, 71] width 1545 height 57
click at [280, 63] on icon "Previous" at bounding box center [274, 63] width 13 height 20
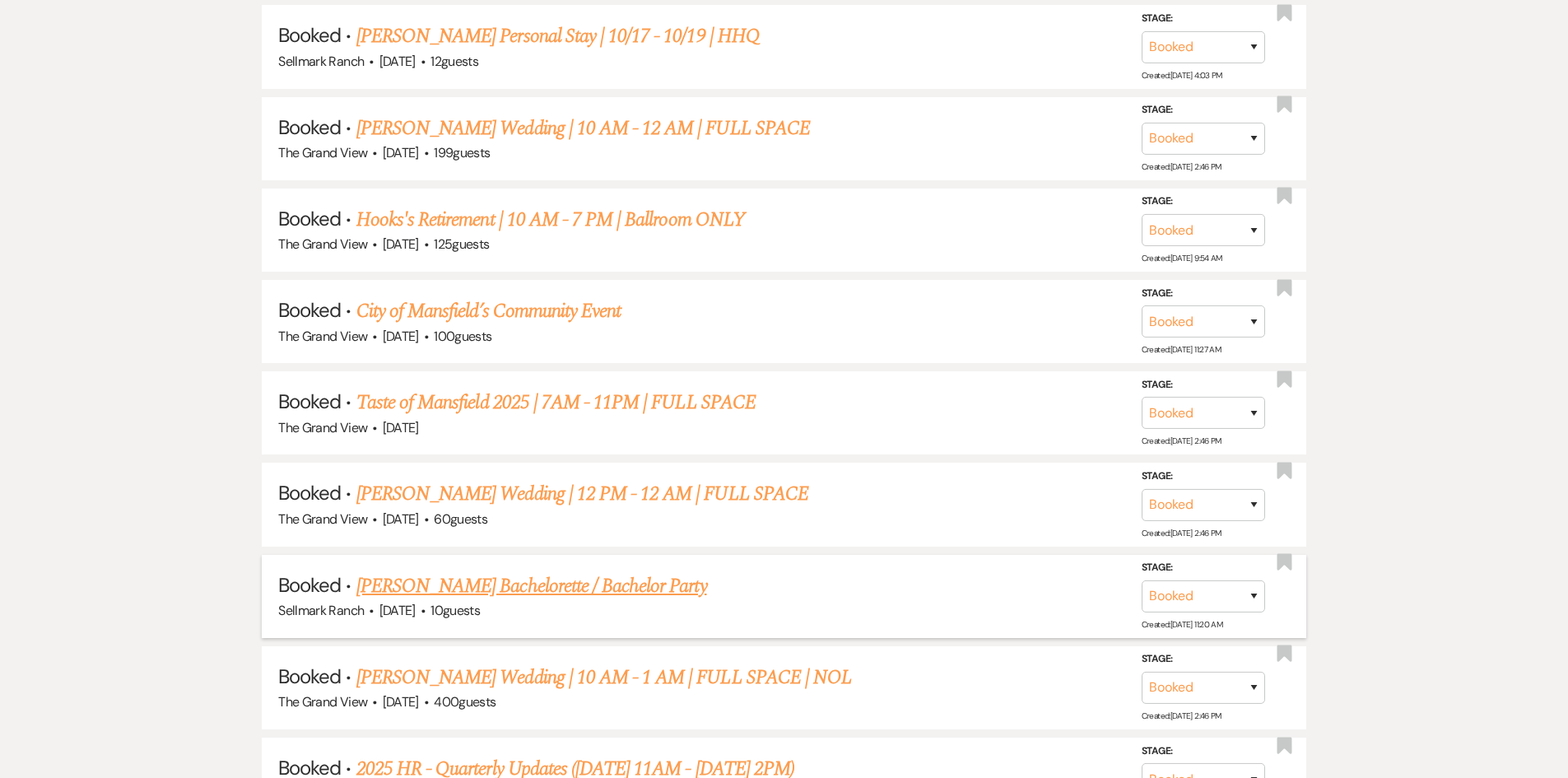
scroll to position [1976, 0]
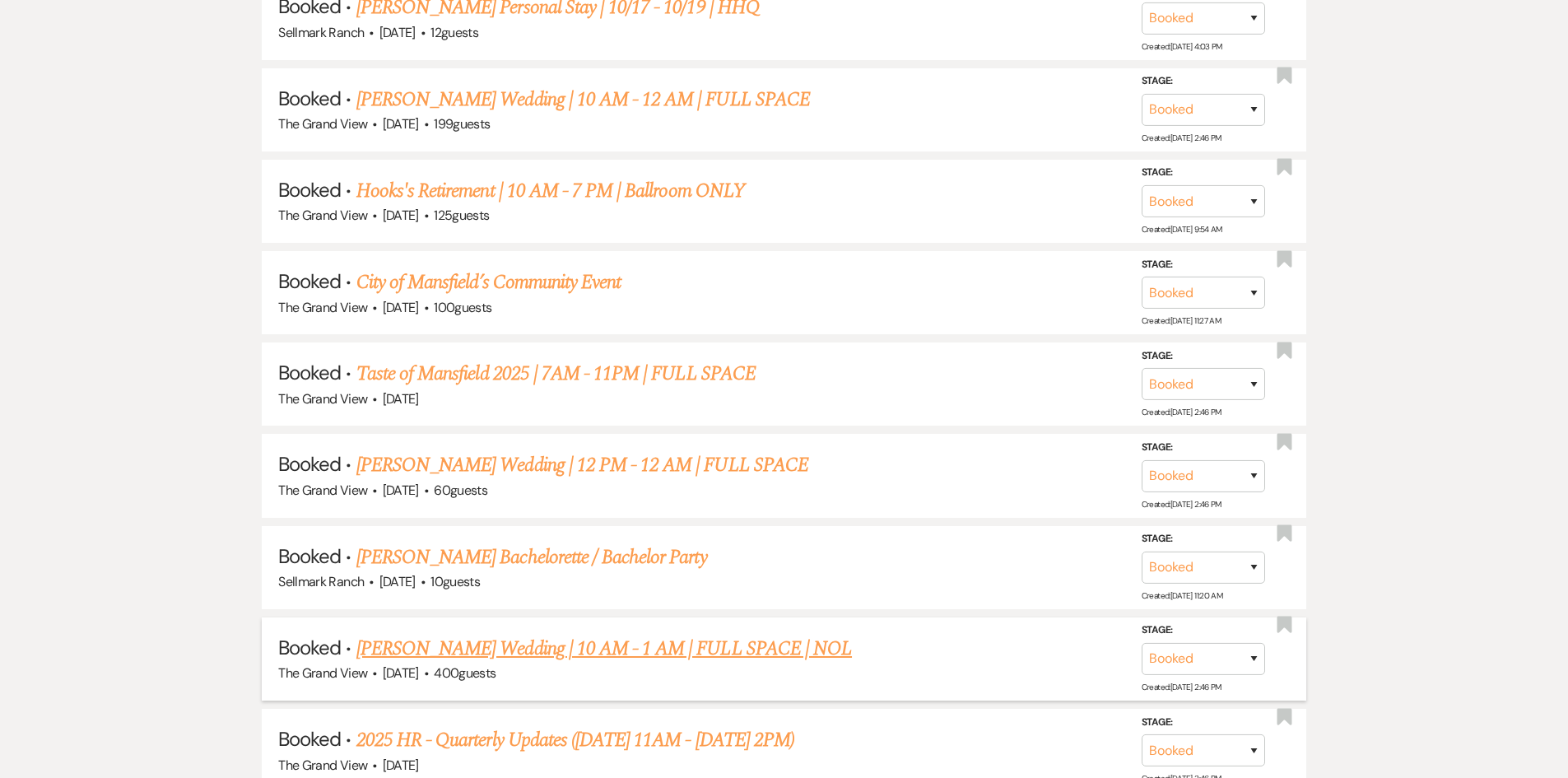
click at [547, 659] on link "[PERSON_NAME] Wedding | 10 AM - 1 AM | FULL SPACE | NOL" at bounding box center [604, 648] width 495 height 29
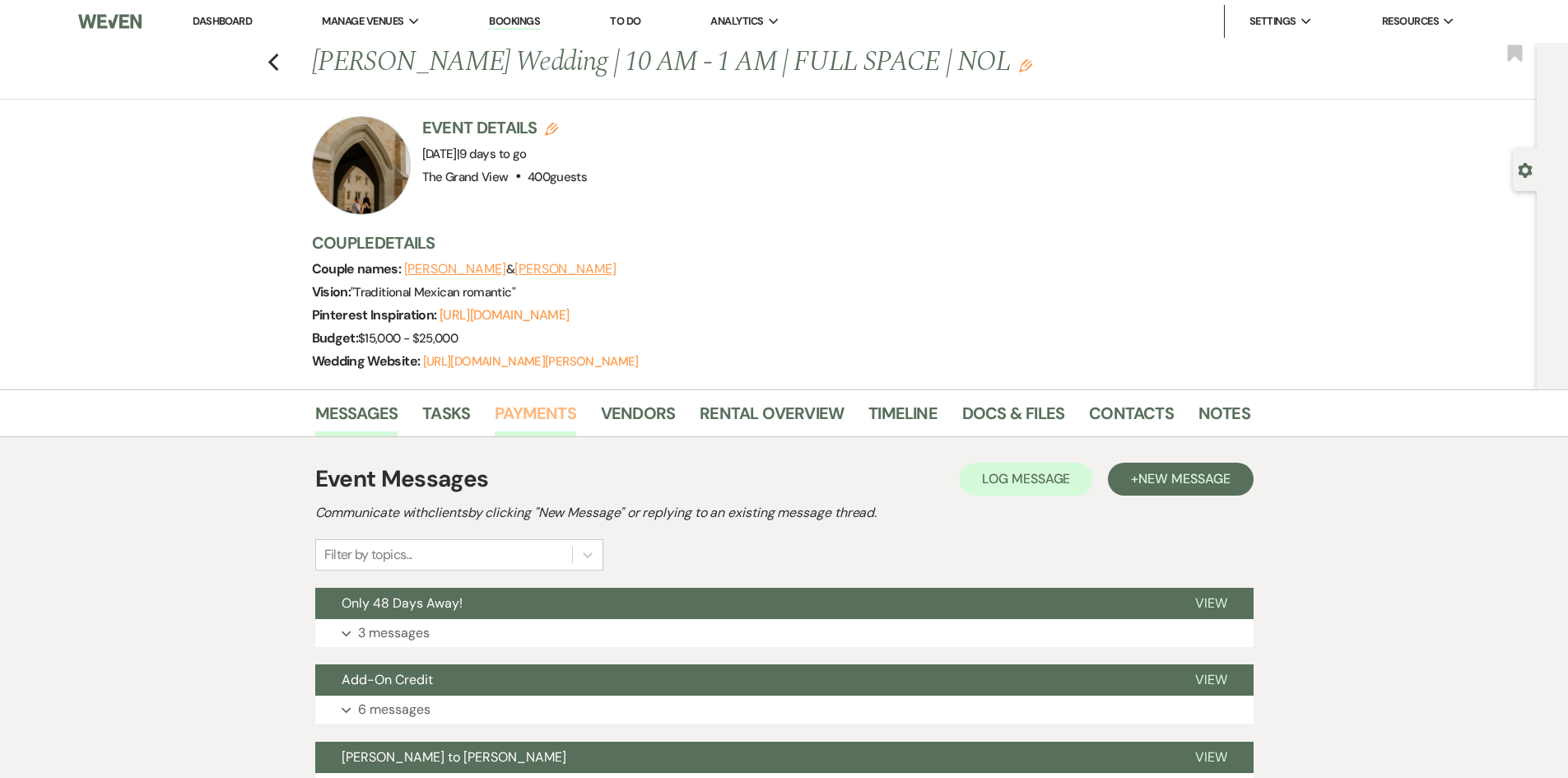
click at [526, 427] on link "Payments" at bounding box center [535, 418] width 81 height 36
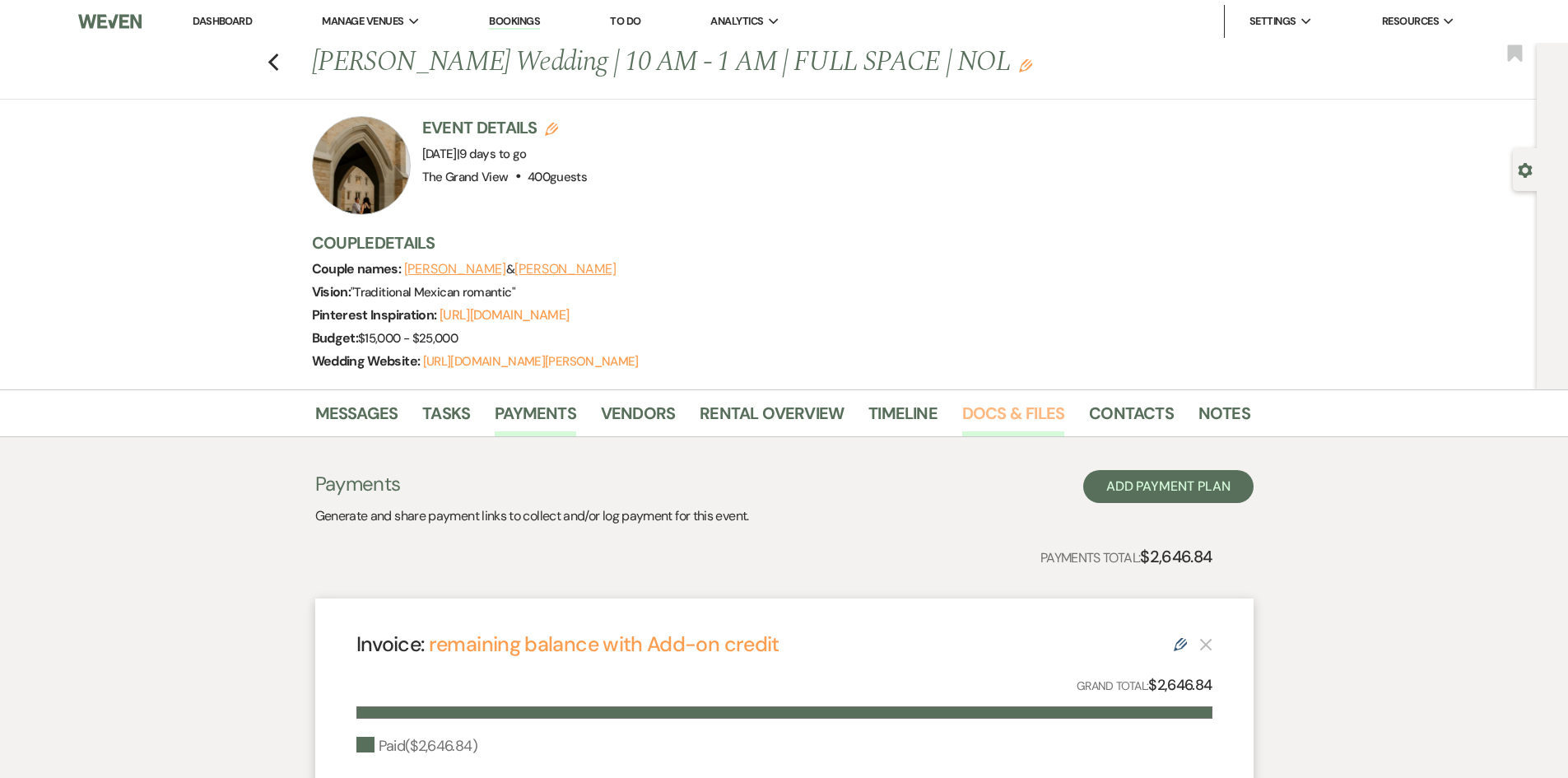
click at [1021, 411] on link "Docs & Files" at bounding box center [1014, 418] width 102 height 36
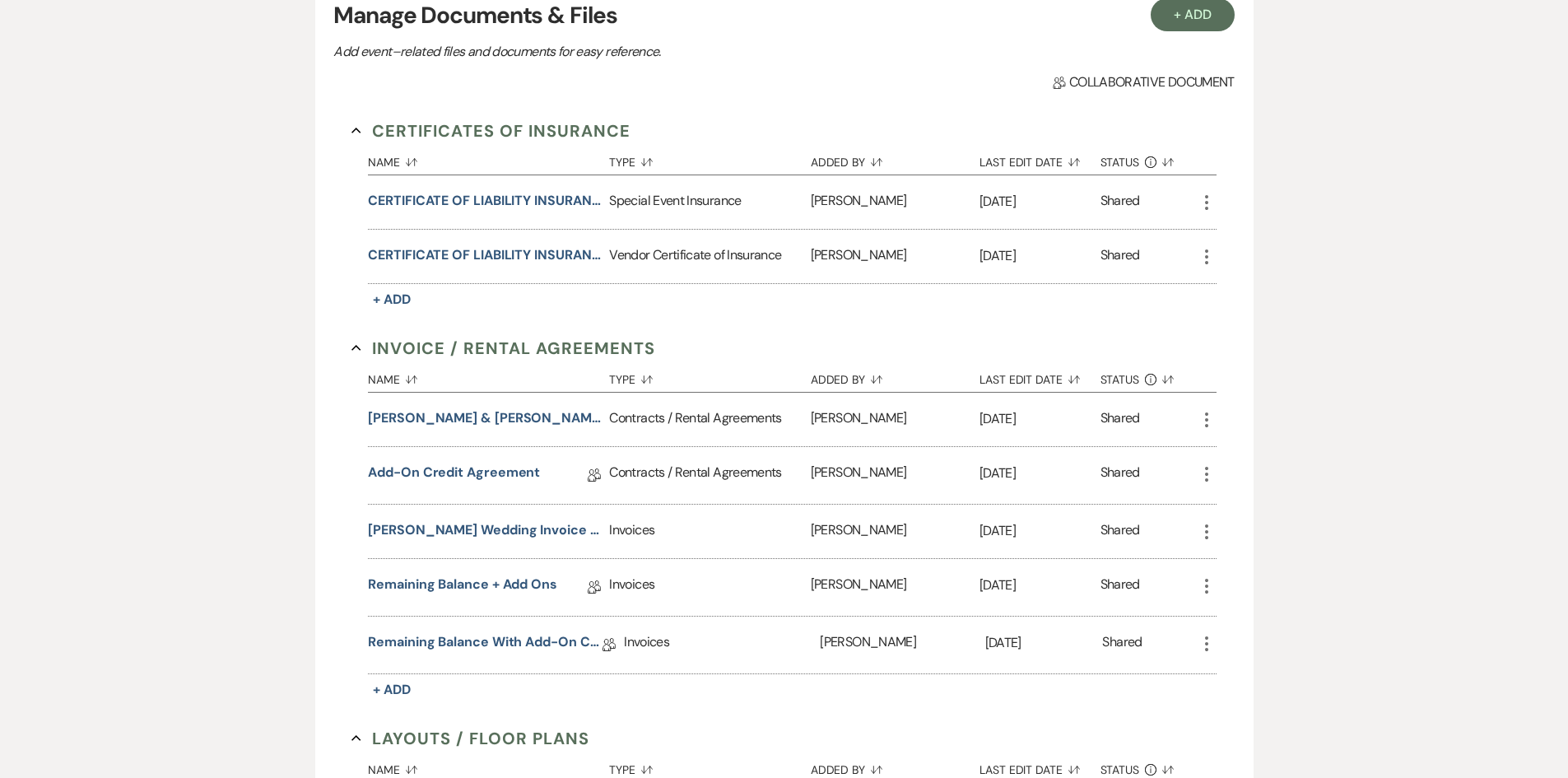
scroll to position [659, 0]
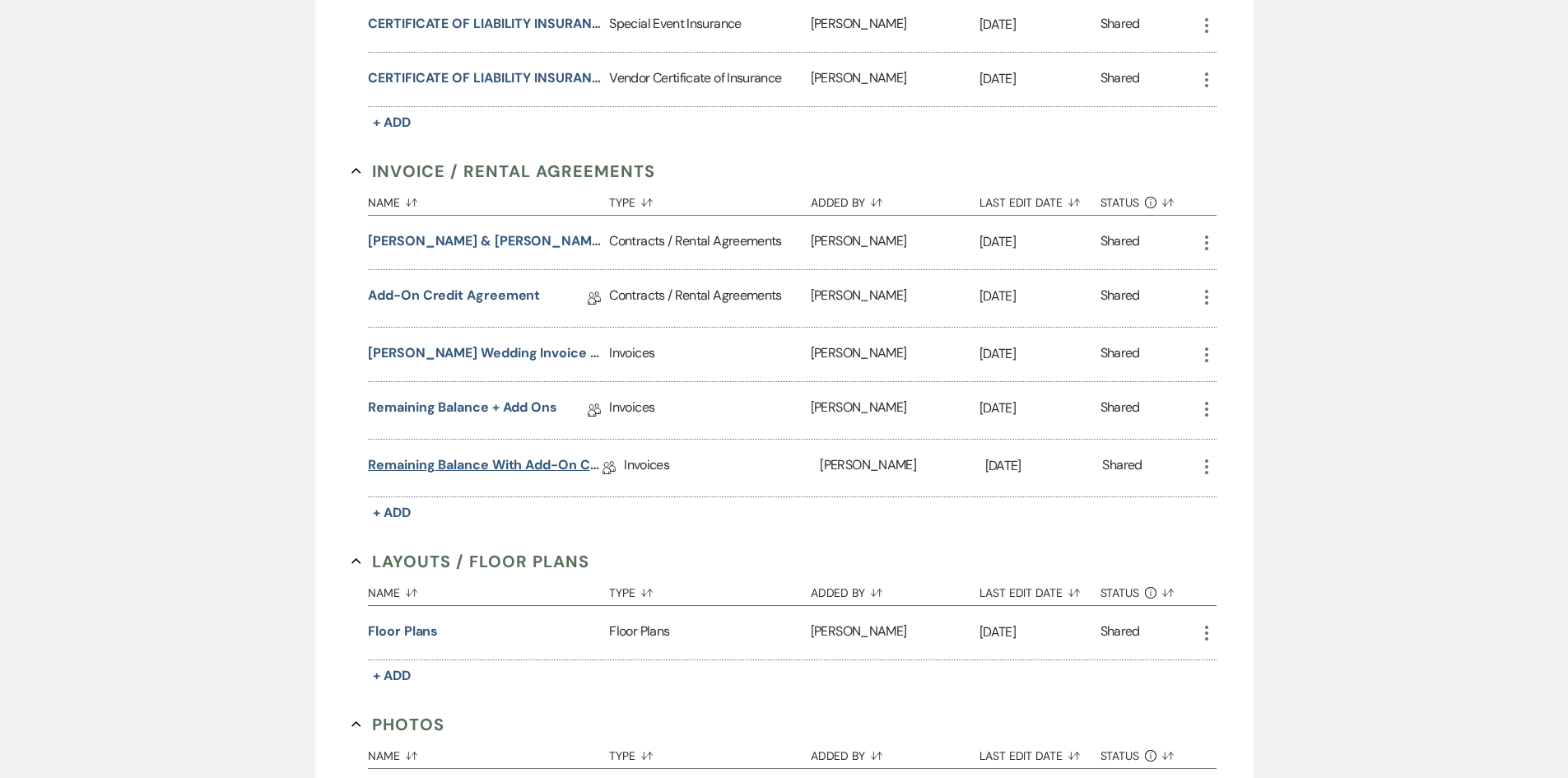
click at [521, 459] on link "remaining balance with Add-on credit" at bounding box center [485, 467] width 235 height 25
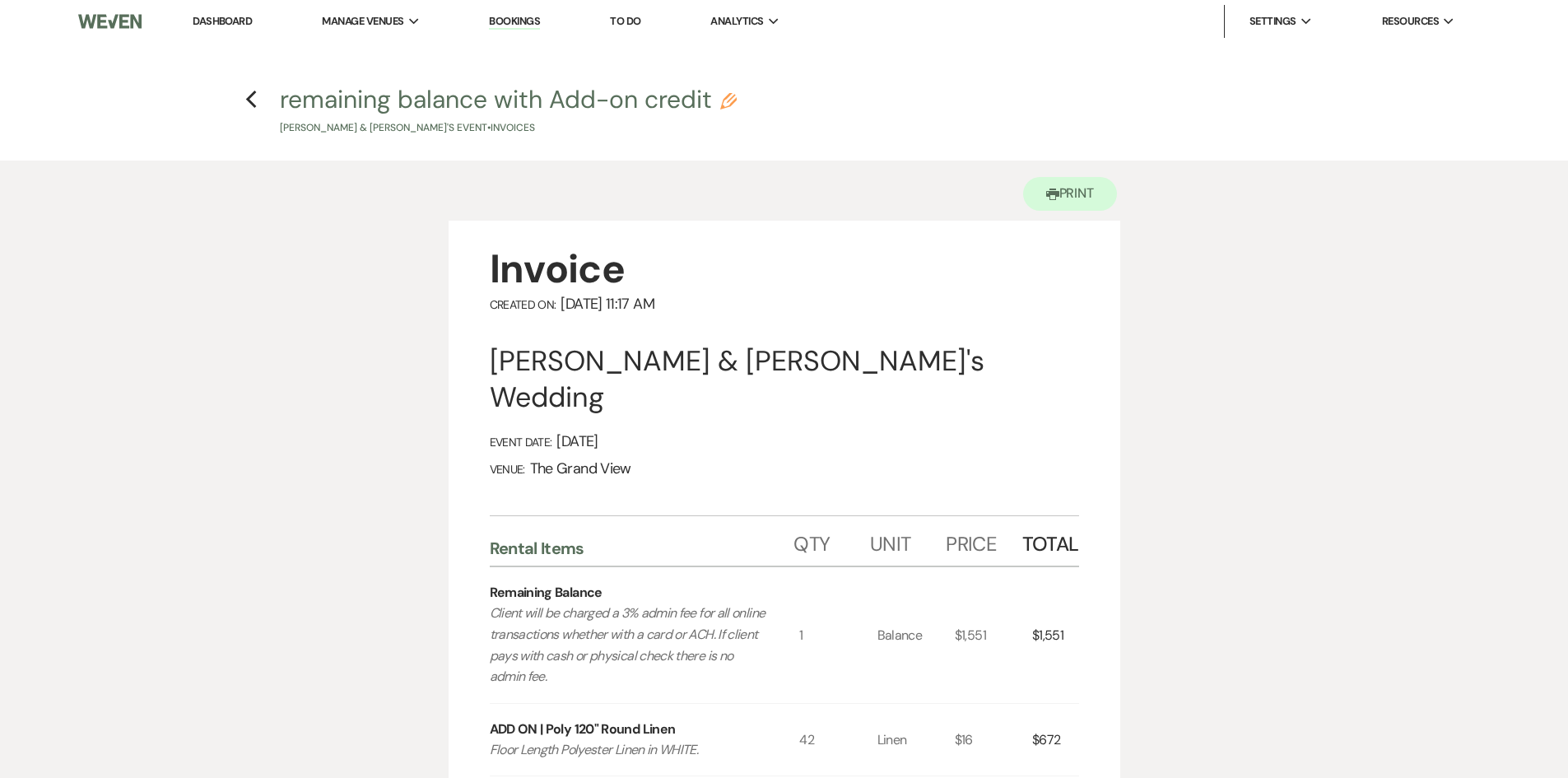
click at [260, 97] on h4 "Previous remaining balance with Add-on credit Pencil Maribel Garcia Ortiz & Art…" at bounding box center [785, 109] width 1185 height 54
click at [252, 102] on icon "Previous" at bounding box center [251, 100] width 13 height 20
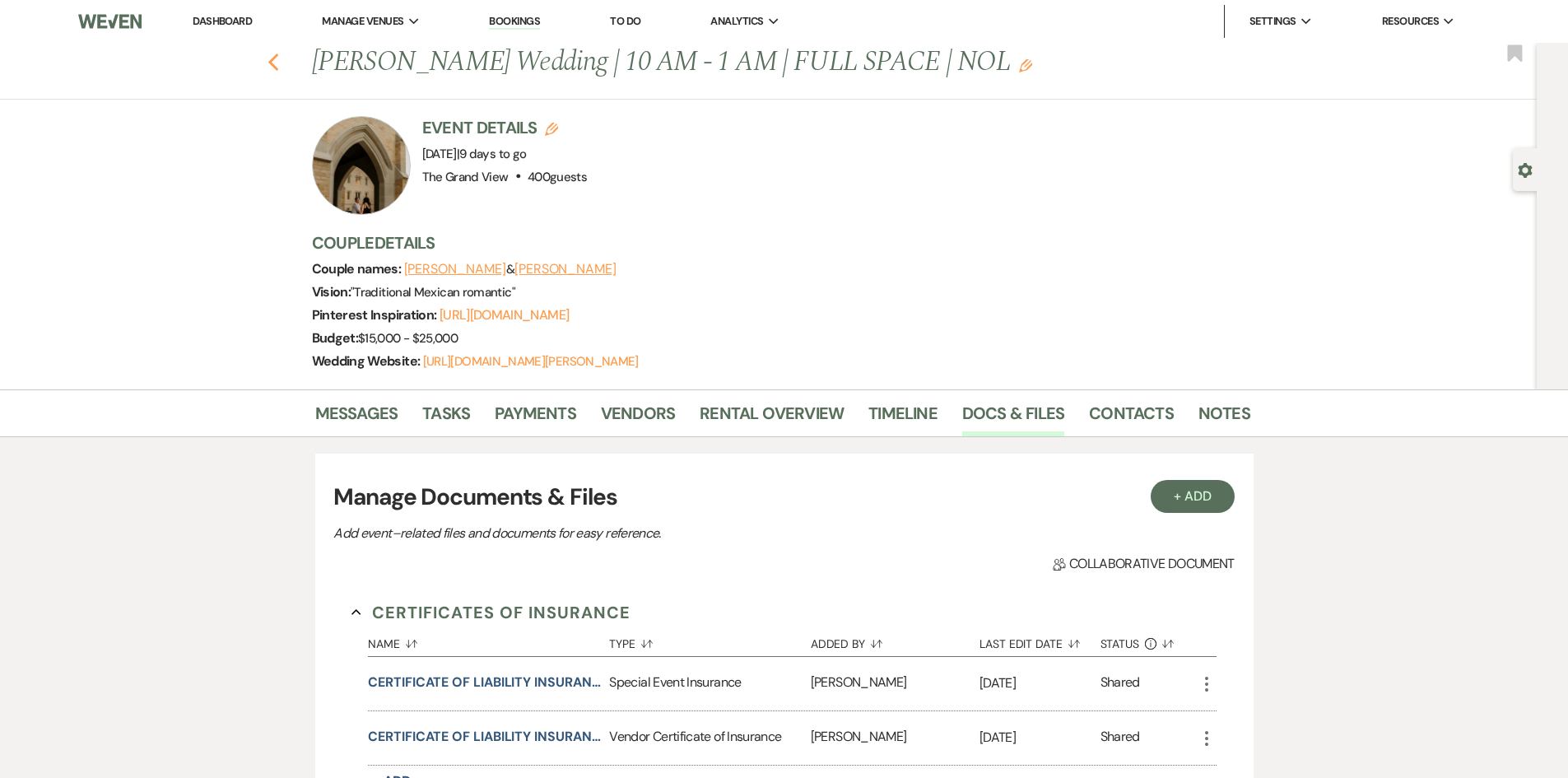
click at [279, 68] on use "button" at bounding box center [273, 63] width 11 height 18
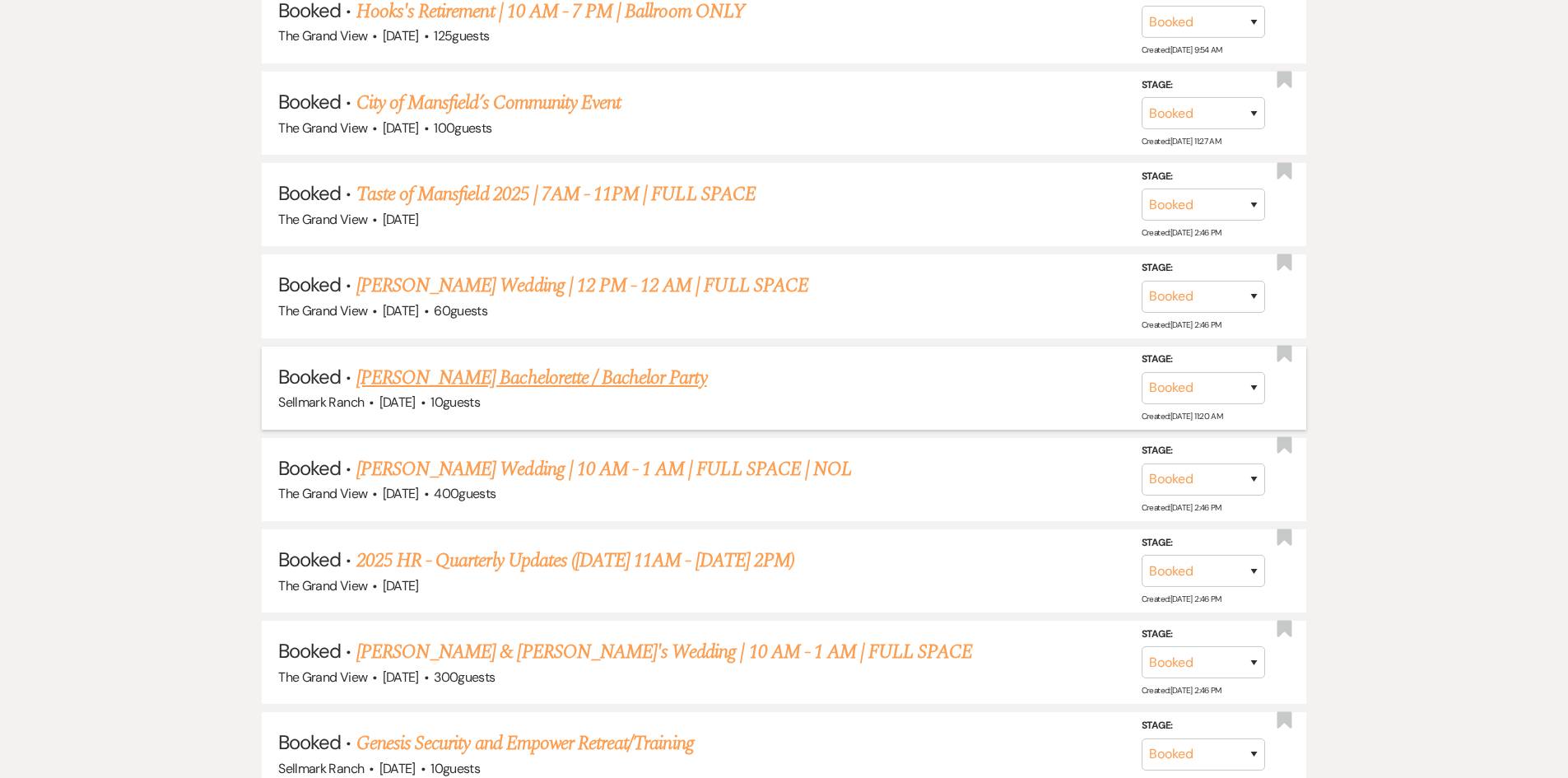
scroll to position [2222, 0]
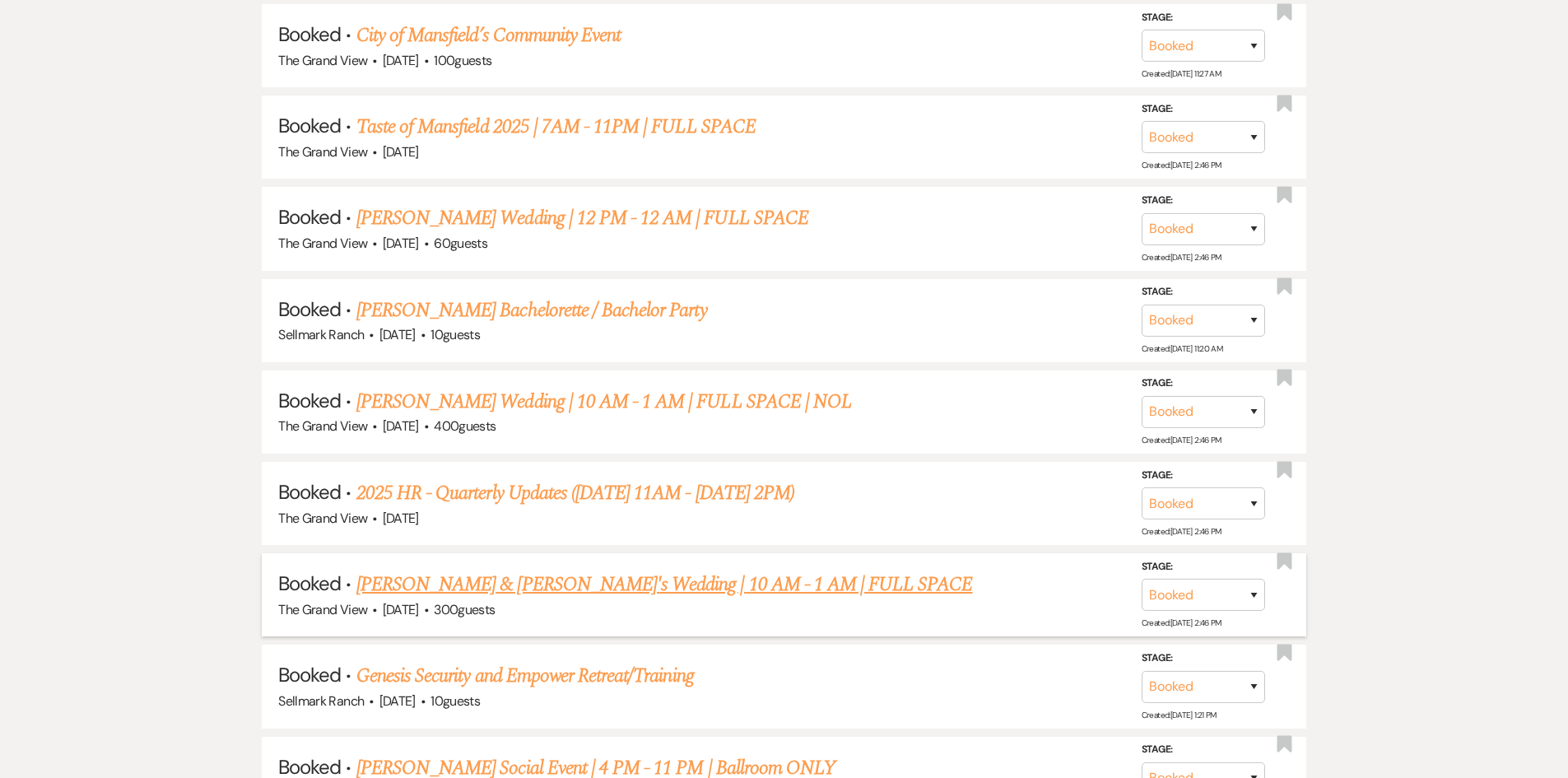
click at [491, 579] on link "[PERSON_NAME] & [PERSON_NAME]'s Wedding | 10 AM - 1 AM | FULL SPACE" at bounding box center [665, 584] width 617 height 29
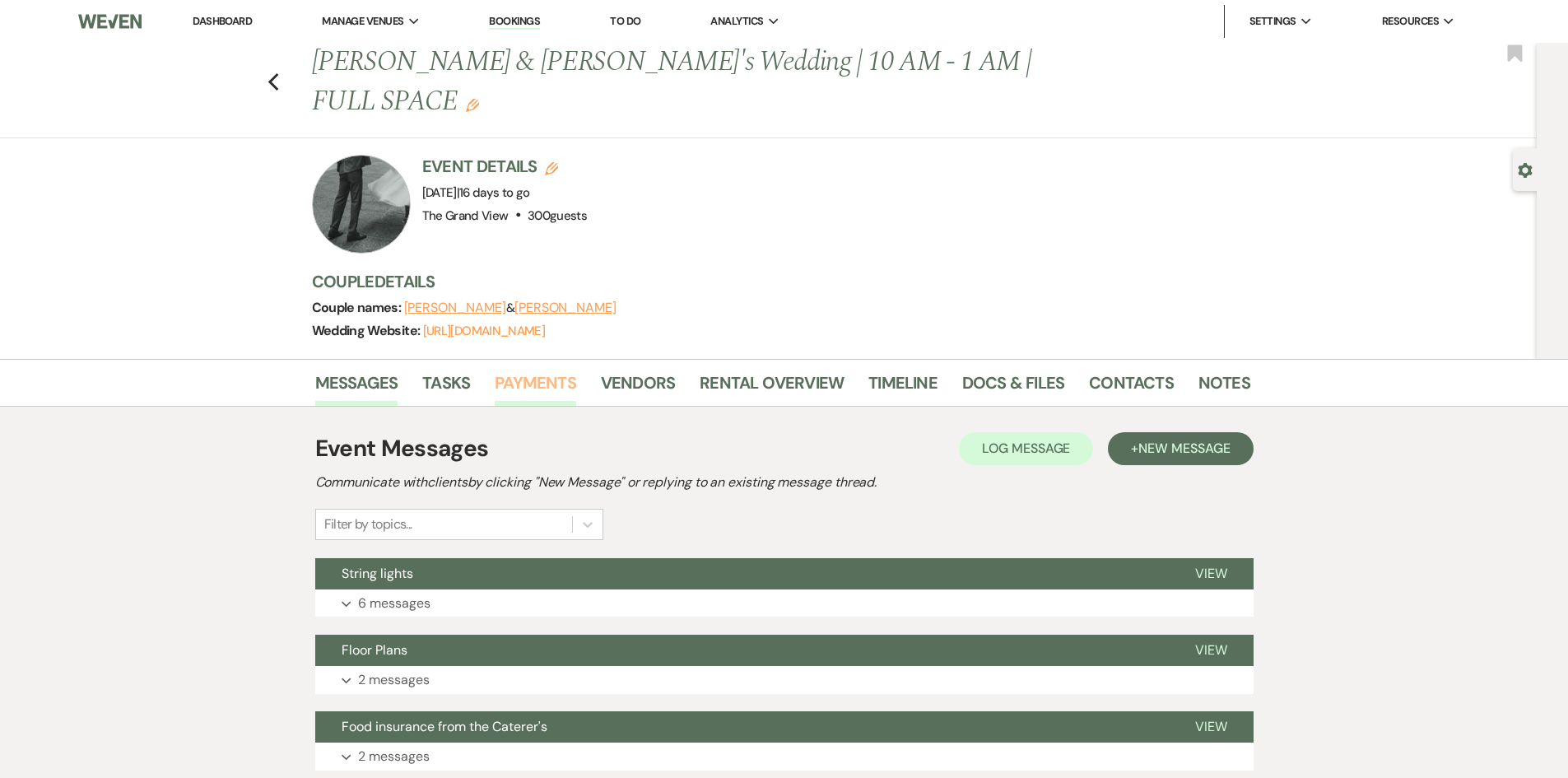
click at [511, 369] on link "Payments" at bounding box center [535, 387] width 81 height 36
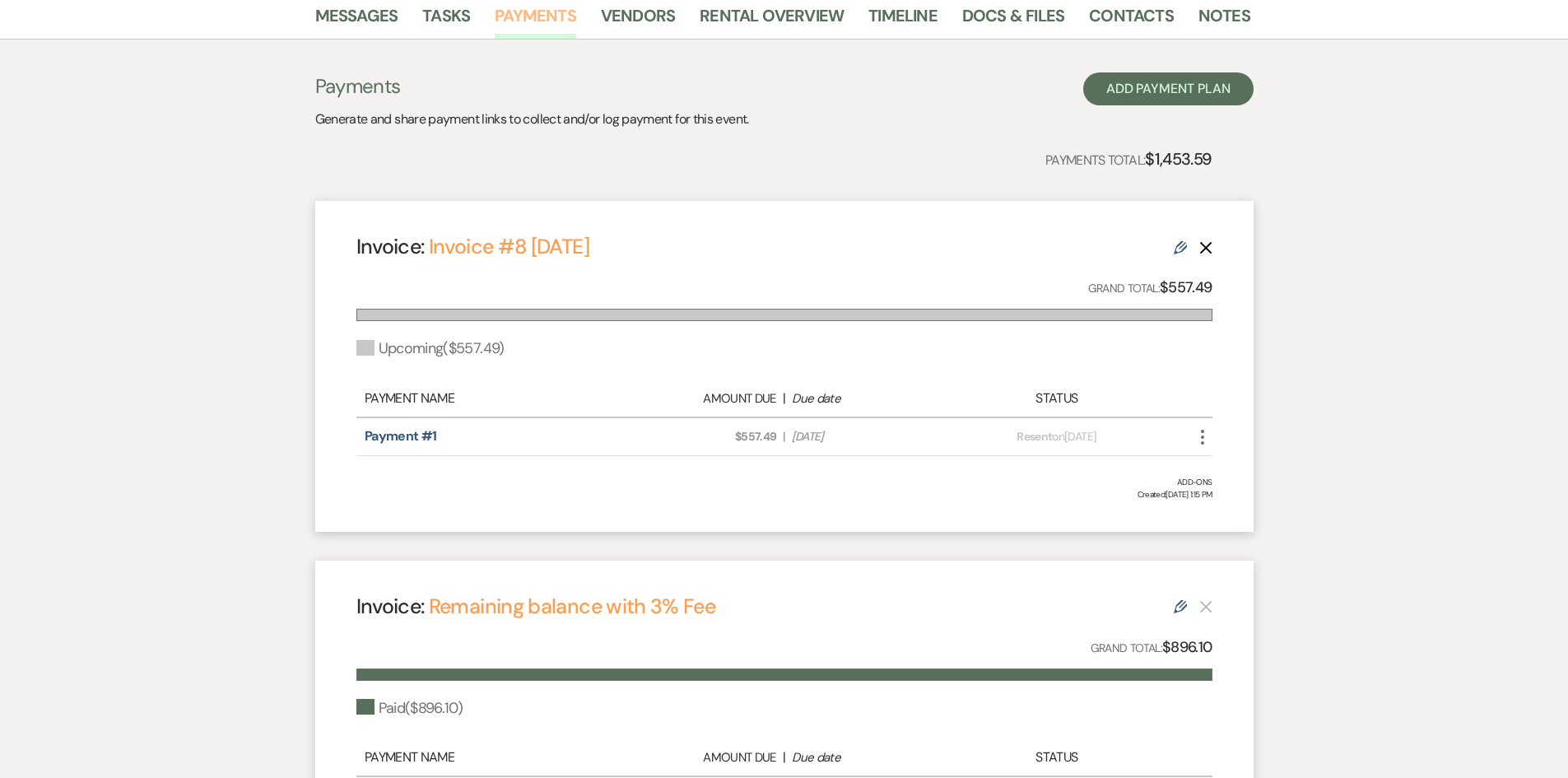
scroll to position [316, 0]
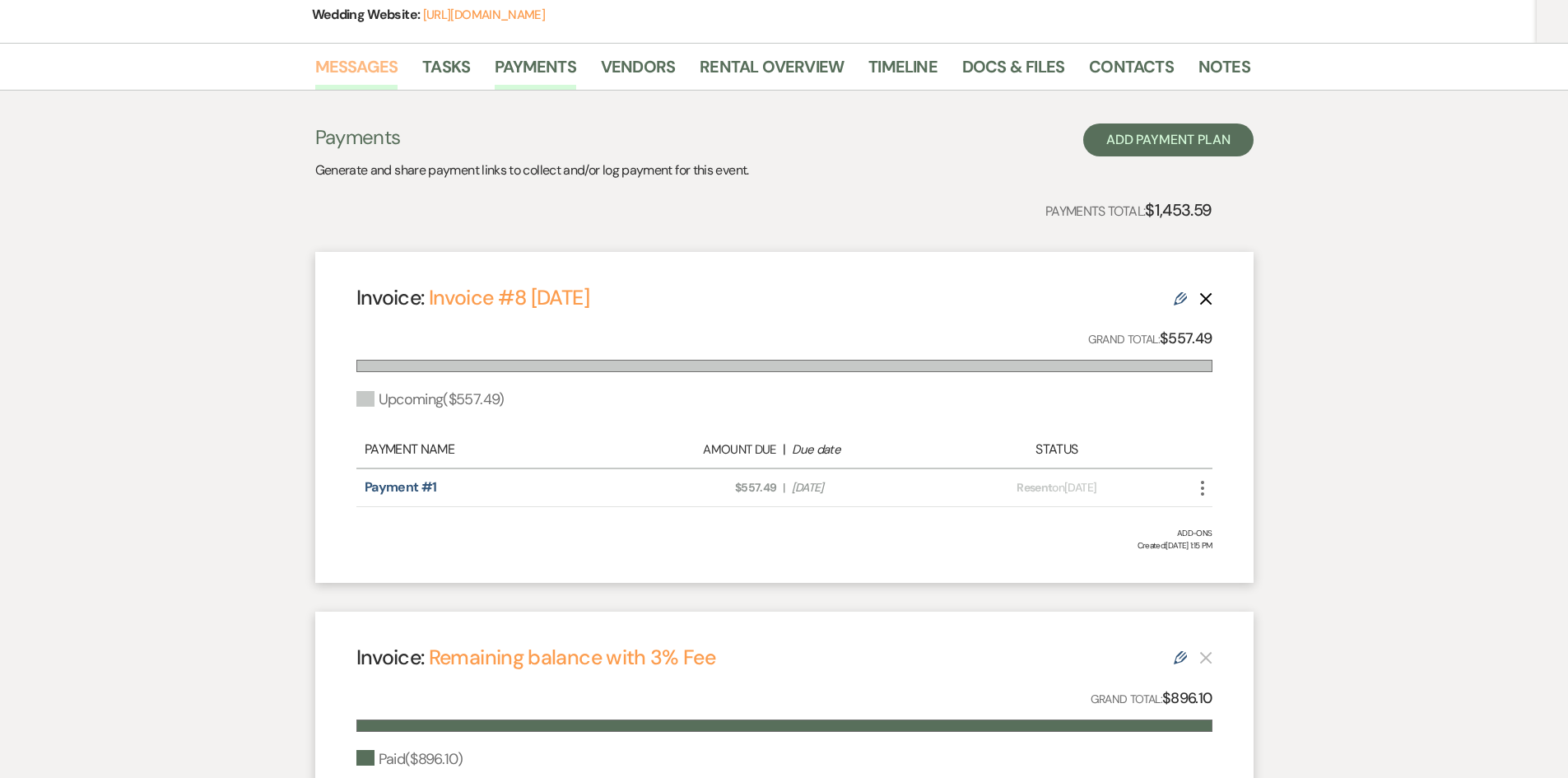
click at [342, 54] on link "Messages" at bounding box center [357, 71] width 83 height 36
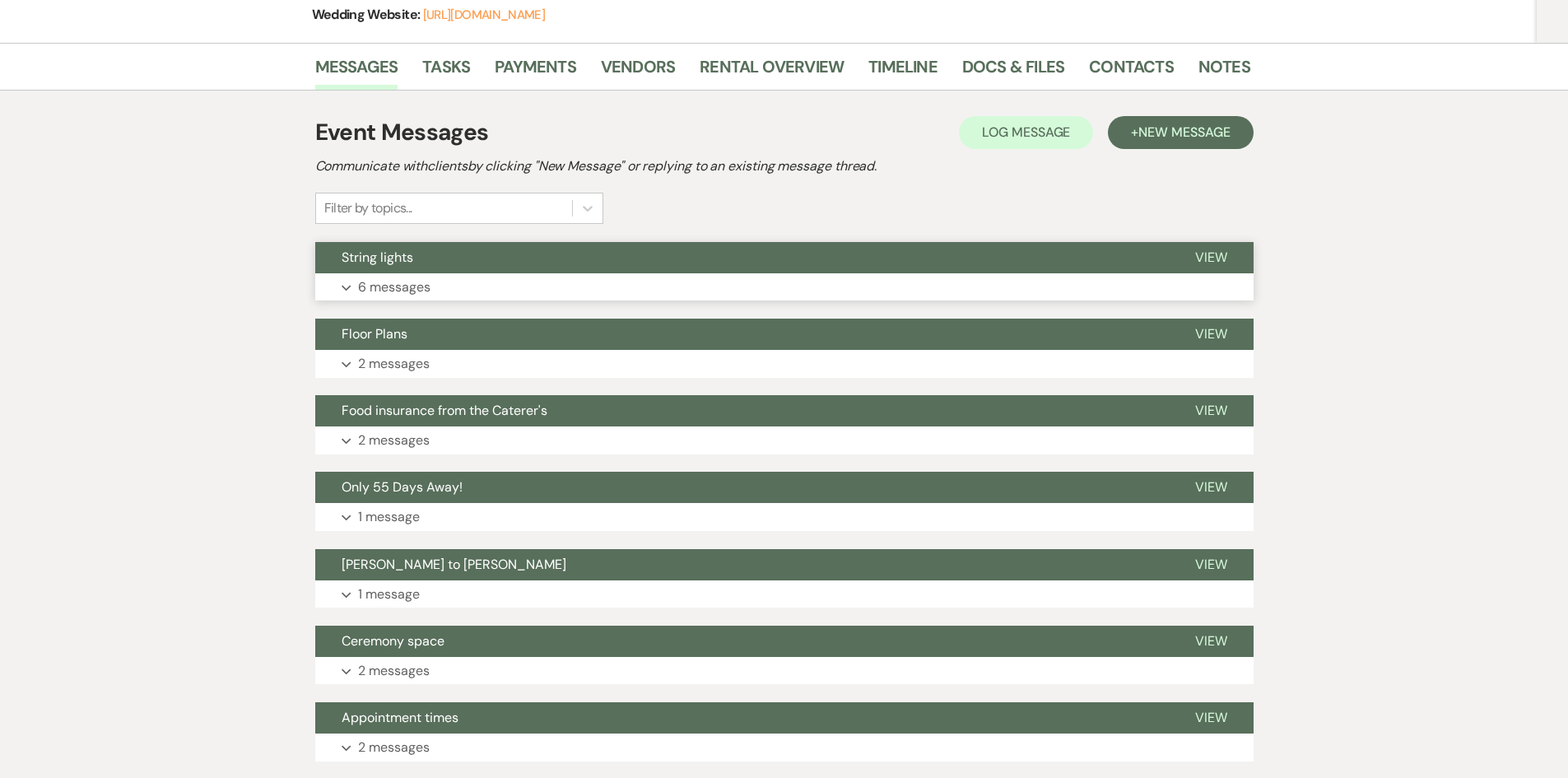
click at [468, 274] on button "Expand 6 messages" at bounding box center [785, 287] width 938 height 28
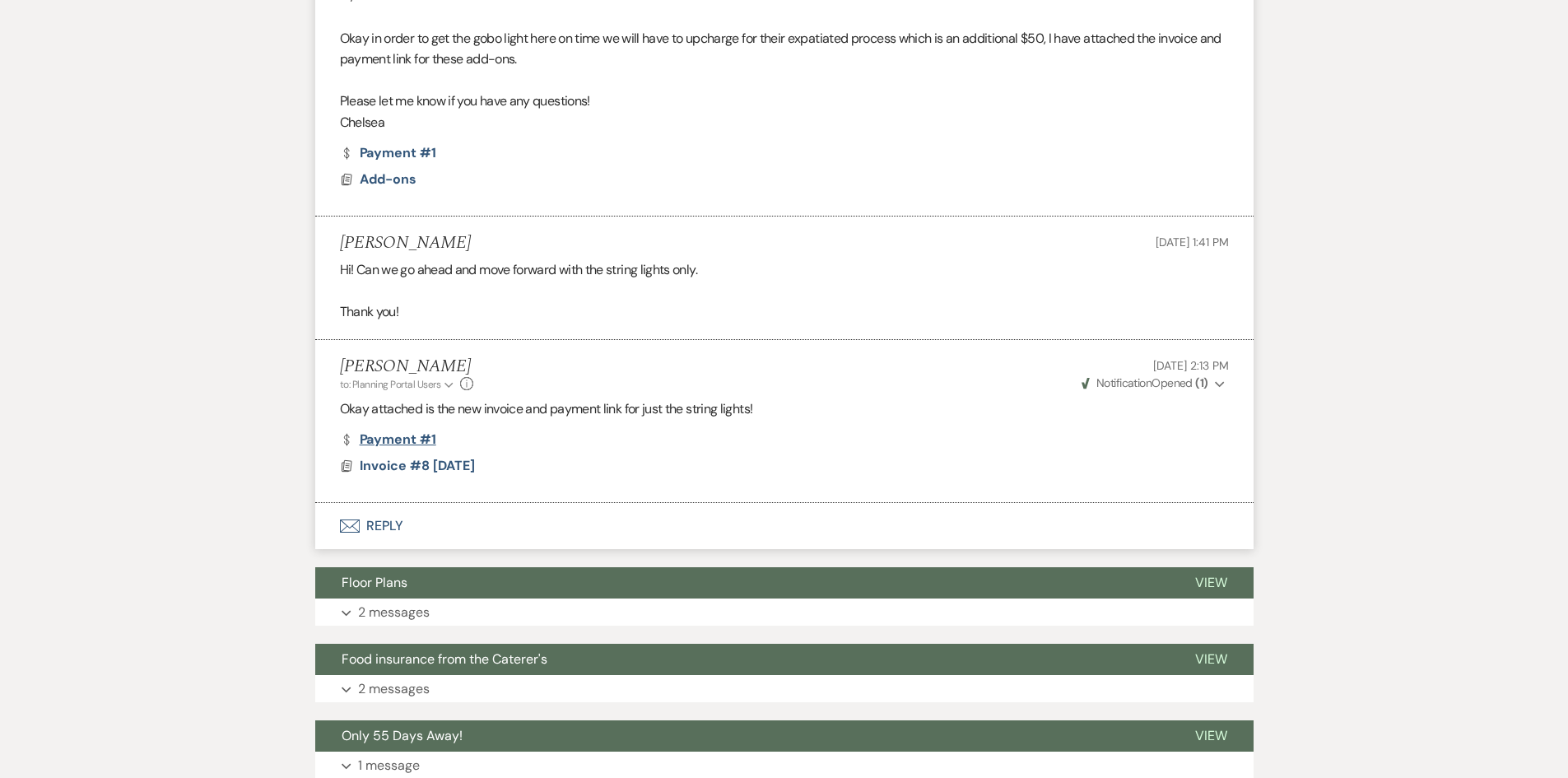
click at [416, 433] on link "Dollar Payment Payment #1" at bounding box center [388, 440] width 97 height 13
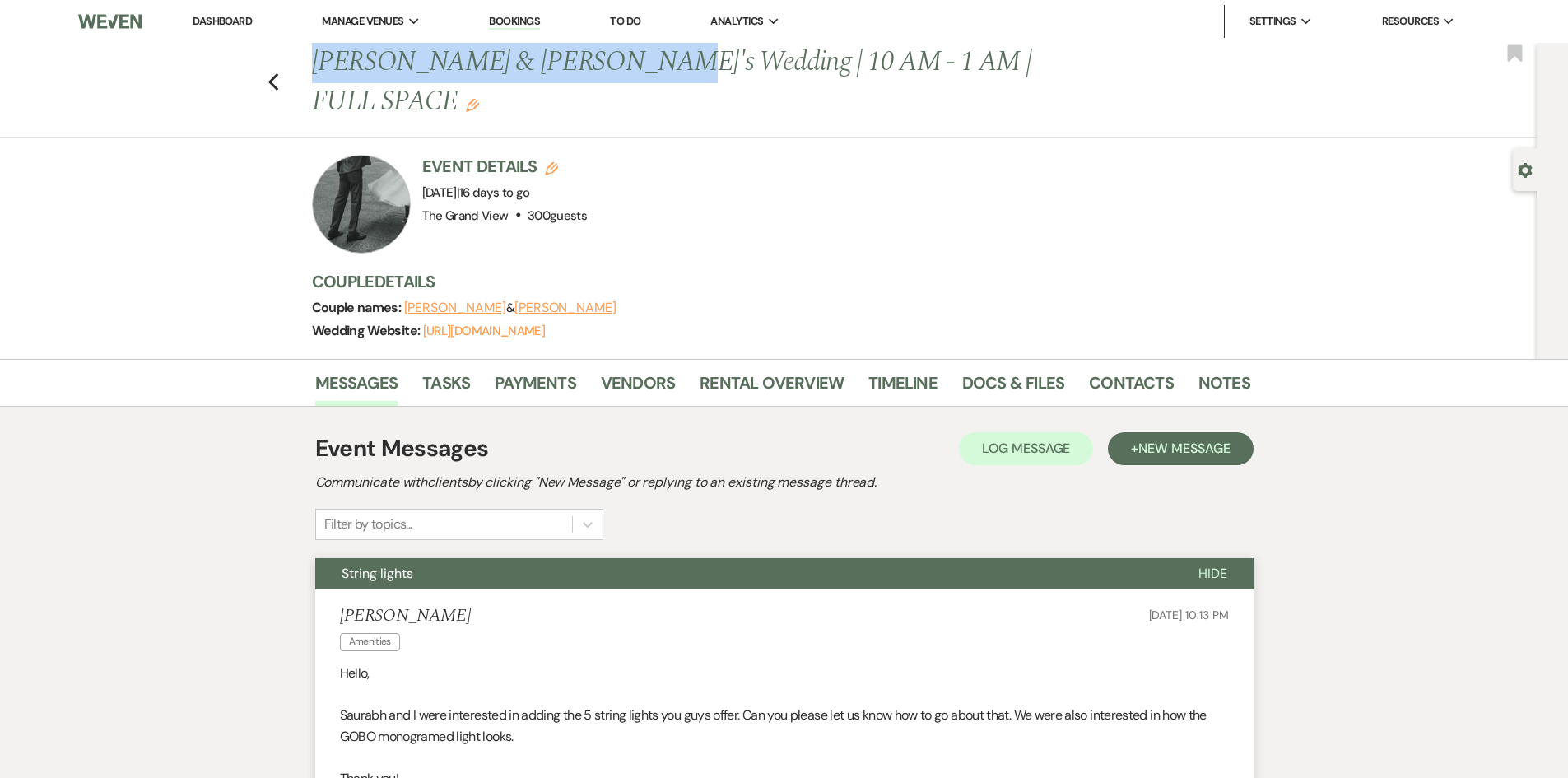
drag, startPoint x: 316, startPoint y: 69, endPoint x: 622, endPoint y: 55, distance: 306.3
click at [622, 55] on div "Previous Herrera & Mandloi's Wedding | 10 AM - 1 AM | FULL SPACE Edit" at bounding box center [773, 81] width 938 height 78
click at [560, 369] on link "Payments" at bounding box center [535, 387] width 81 height 36
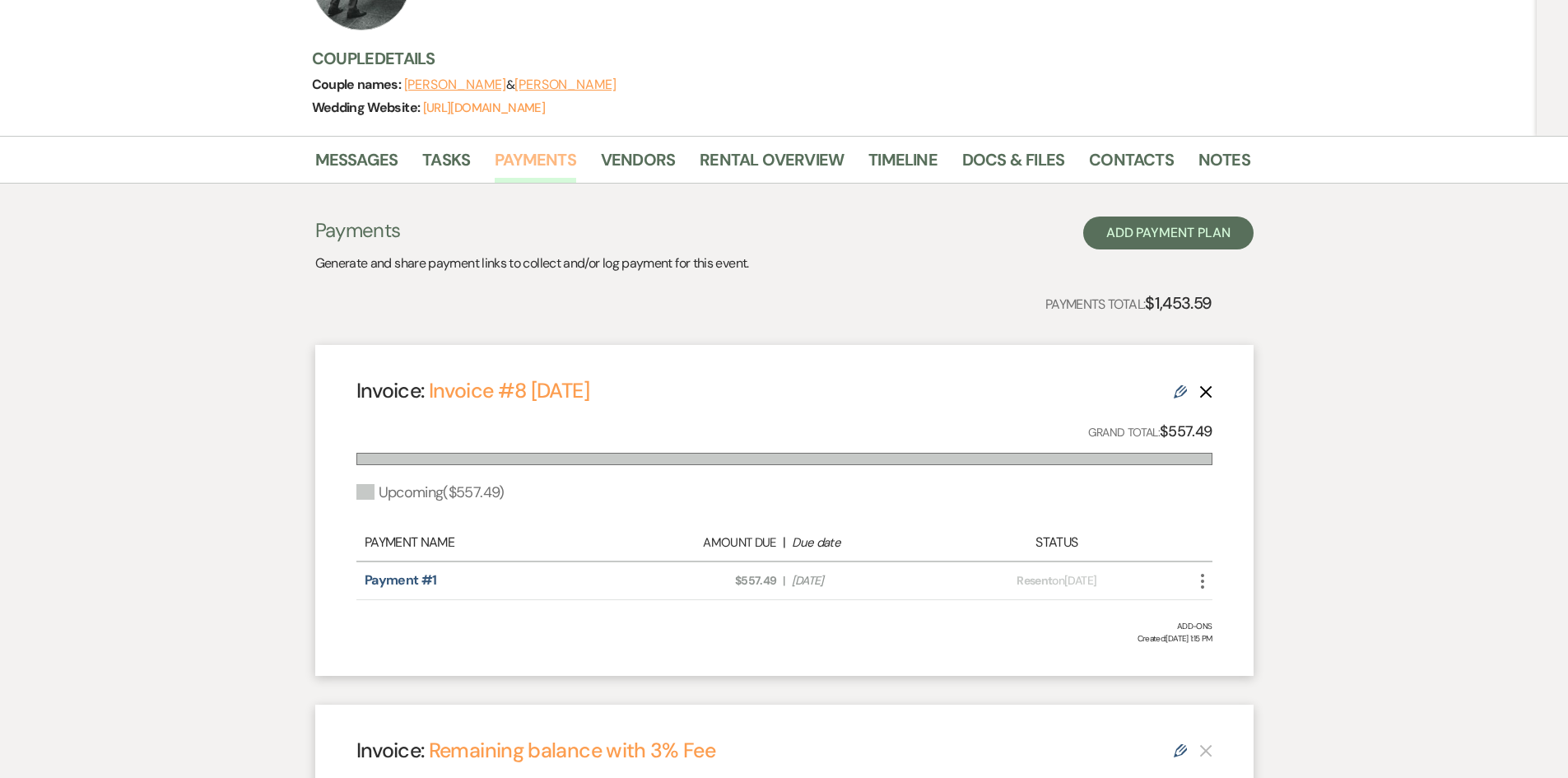
scroll to position [247, 0]
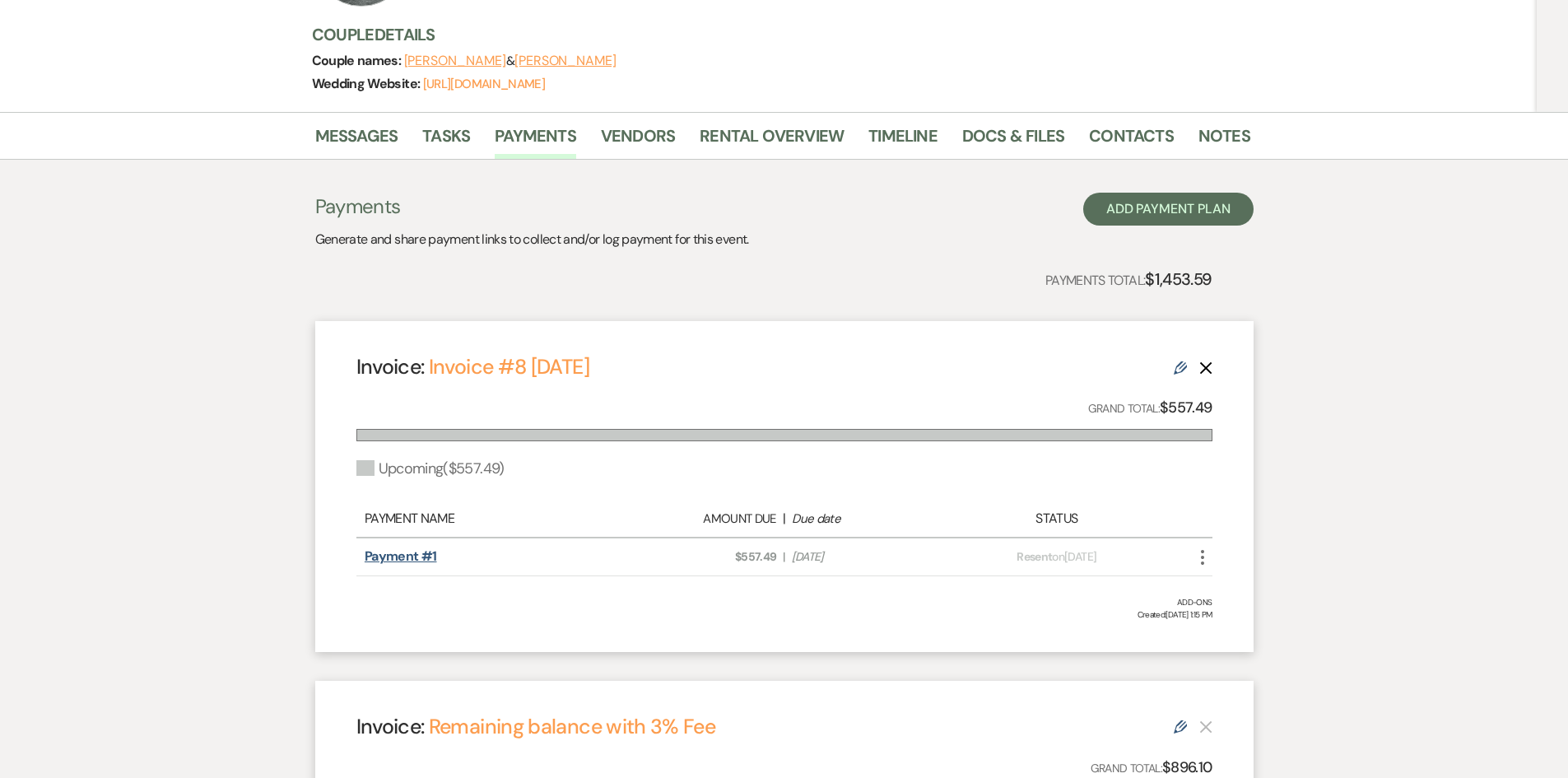
click at [419, 547] on link "Payment #1" at bounding box center [400, 556] width 72 height 18
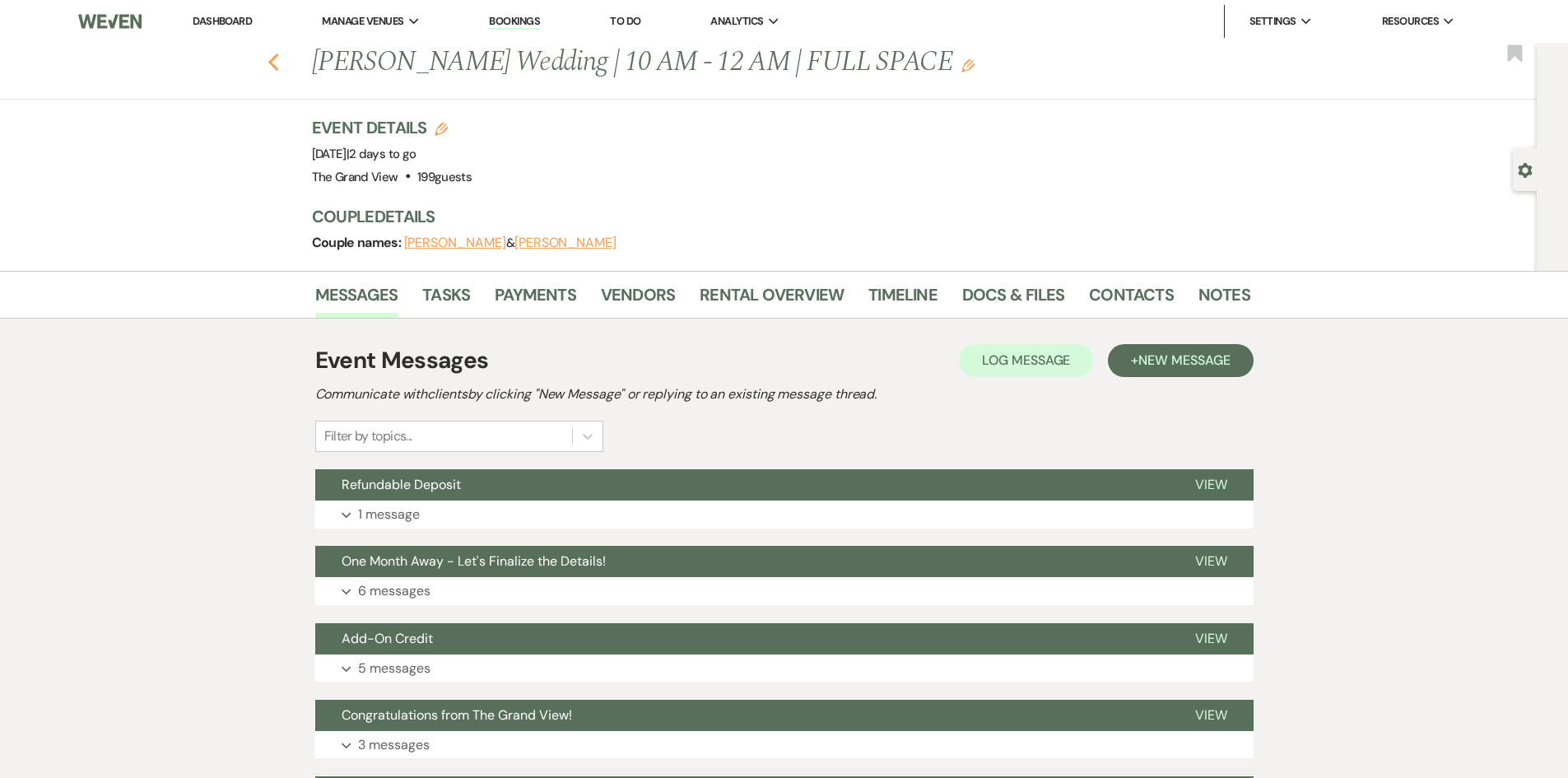
click at [279, 61] on use "button" at bounding box center [273, 63] width 11 height 18
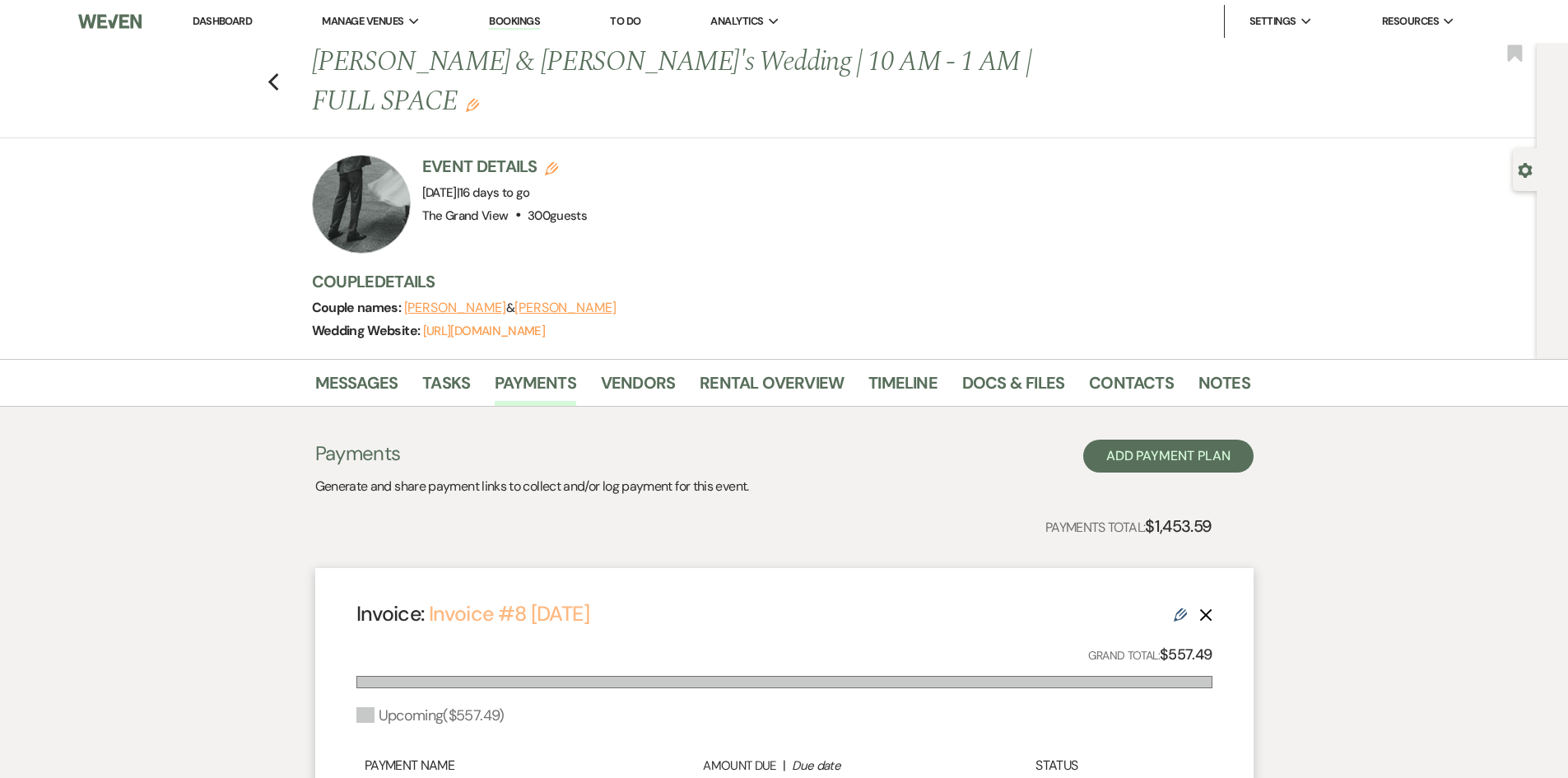
drag, startPoint x: 606, startPoint y: 547, endPoint x: 614, endPoint y: 562, distance: 17.0
click at [607, 568] on div "Invoice: Invoice #8 [DATE] Edit Delete Grand Total: $557.49 Upcoming ( $557.49 …" at bounding box center [785, 733] width 938 height 330
click at [589, 600] on link "Invoice #8 [DATE]" at bounding box center [509, 614] width 160 height 27
click at [211, 23] on link "Dashboard" at bounding box center [222, 21] width 60 height 14
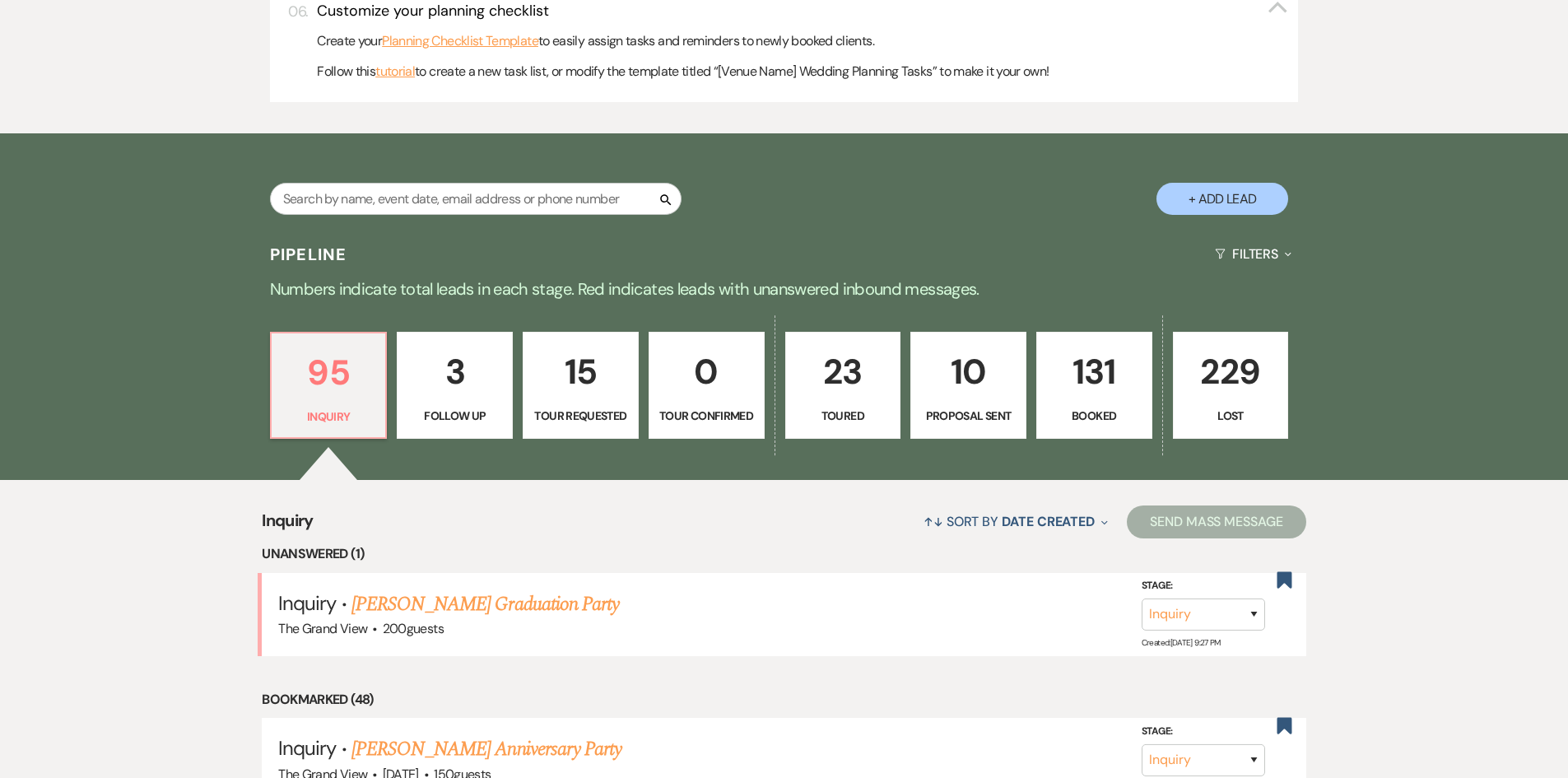
click at [963, 373] on p "10" at bounding box center [968, 372] width 95 height 55
select select "6"
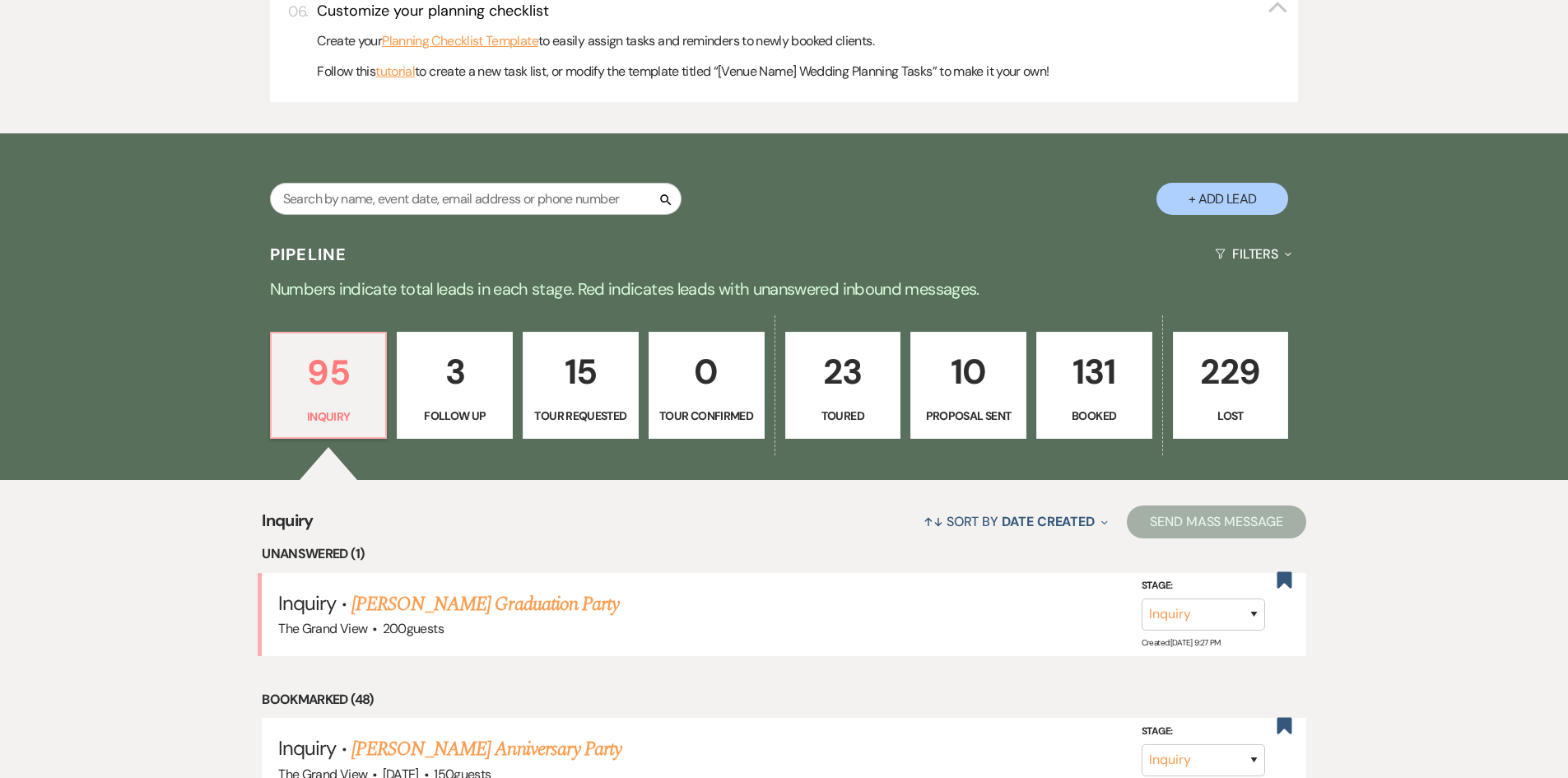
select select "6"
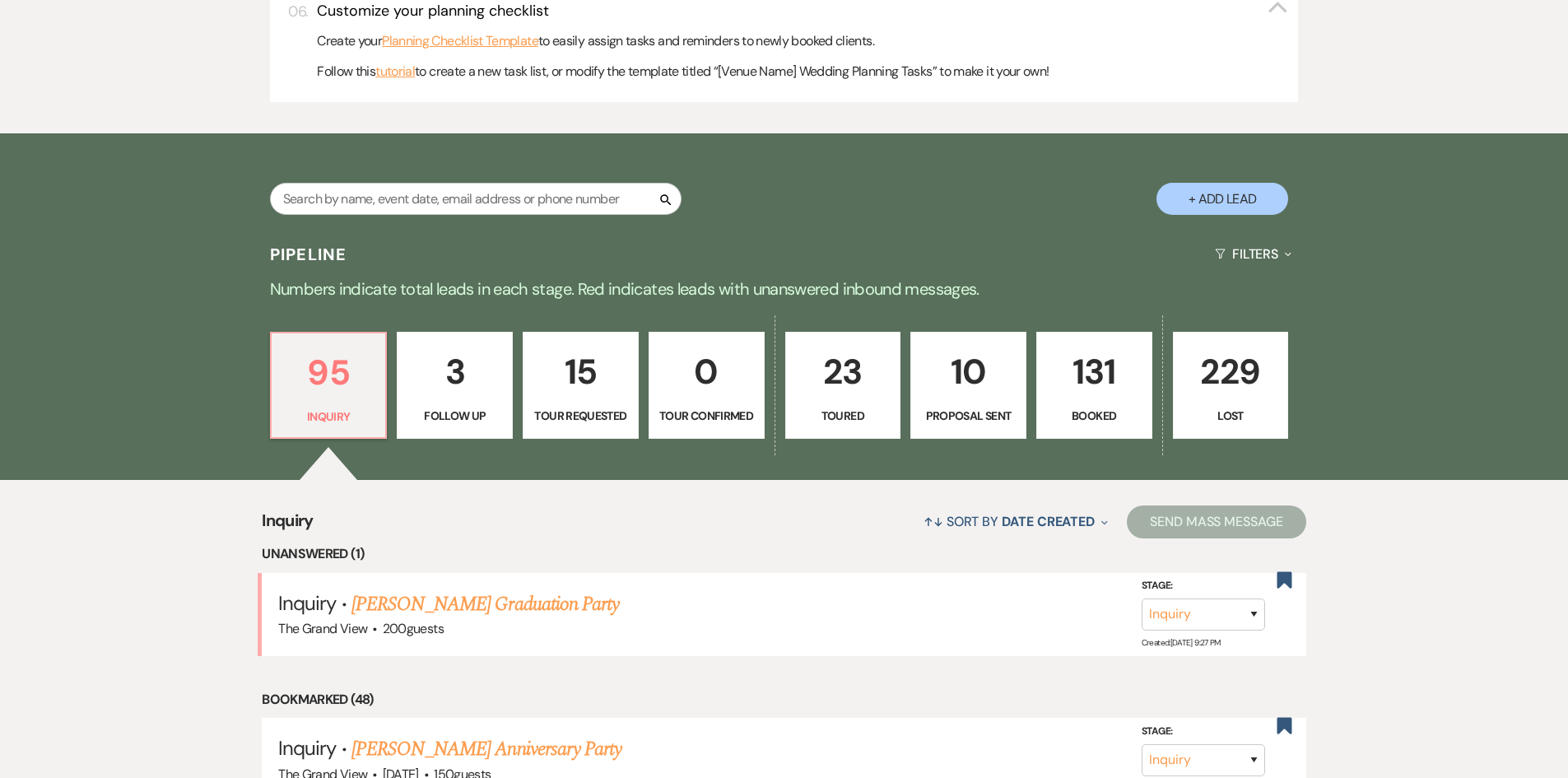
select select "6"
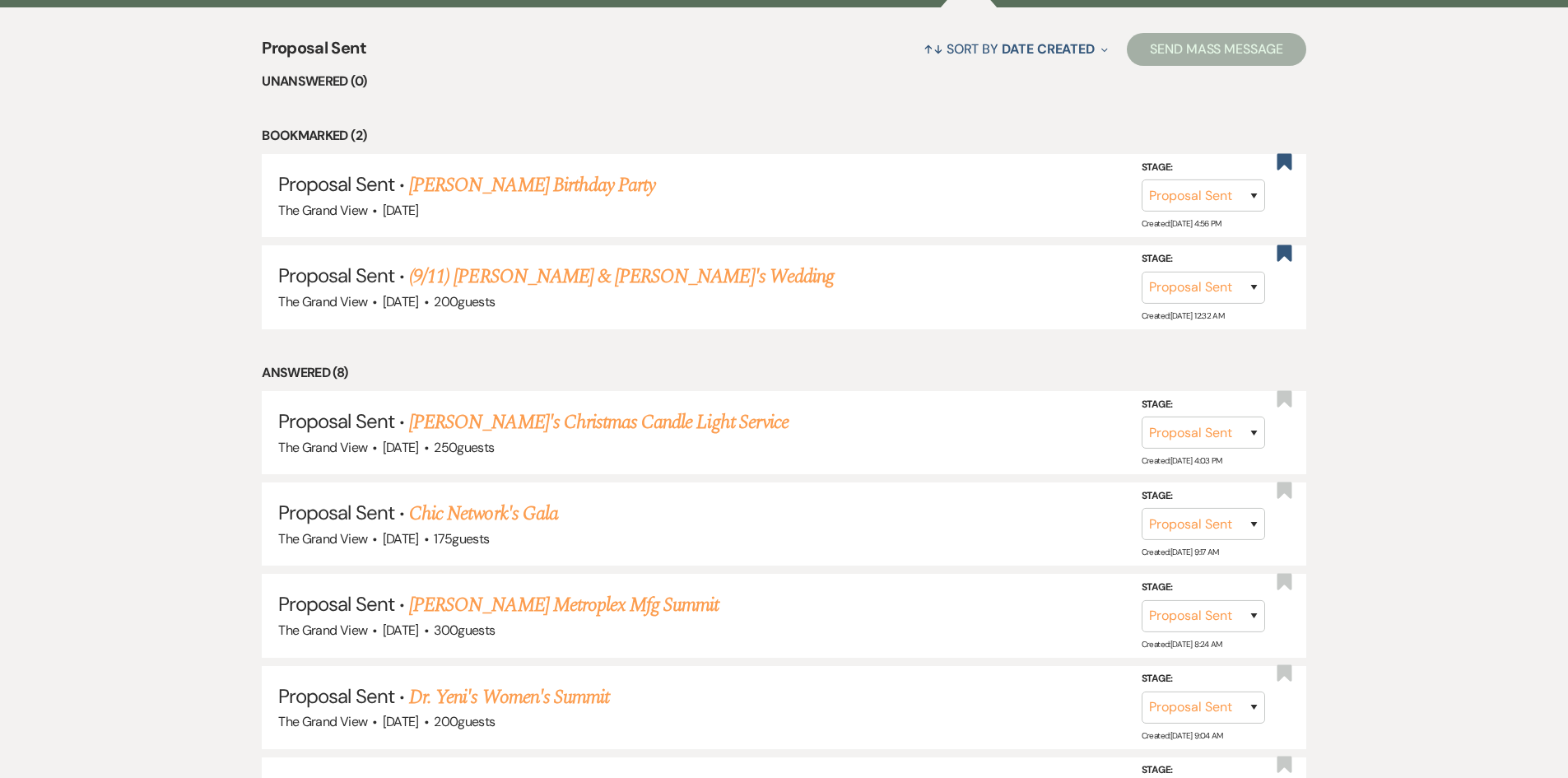
scroll to position [1399, 0]
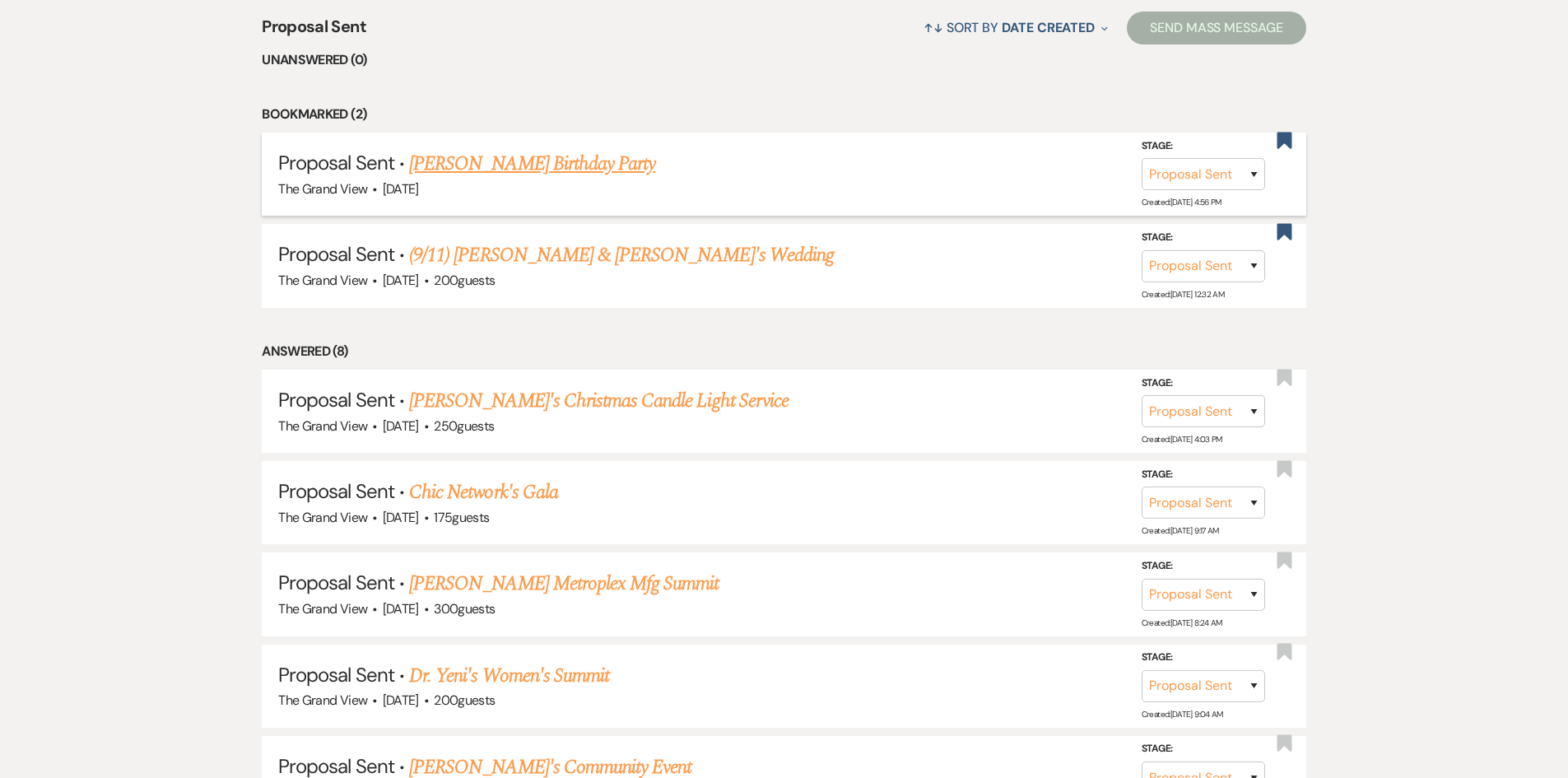
click at [566, 163] on link "[PERSON_NAME] Birthday Party" at bounding box center [531, 164] width 246 height 29
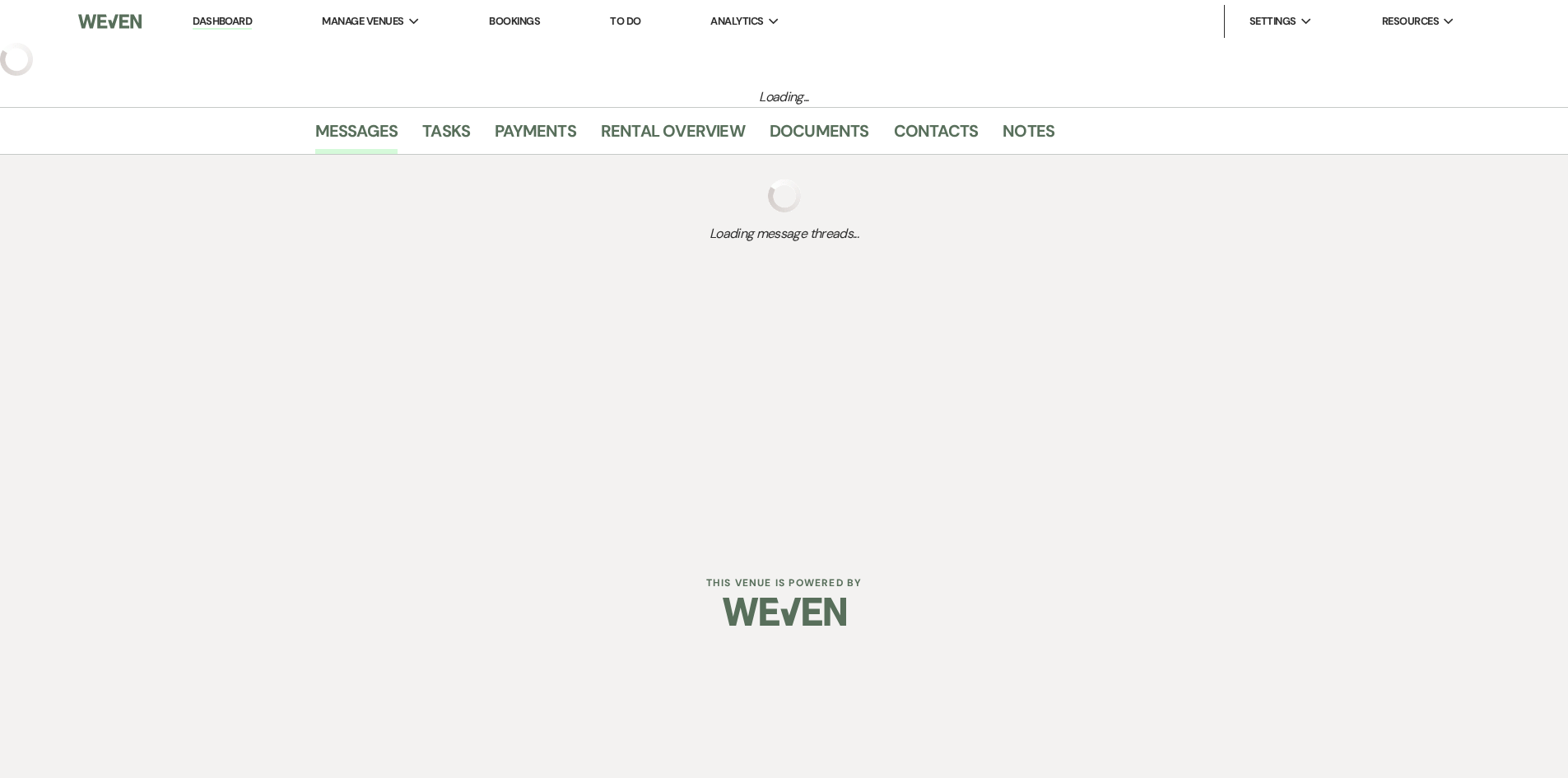
select select "6"
select select "5"
select select "4"
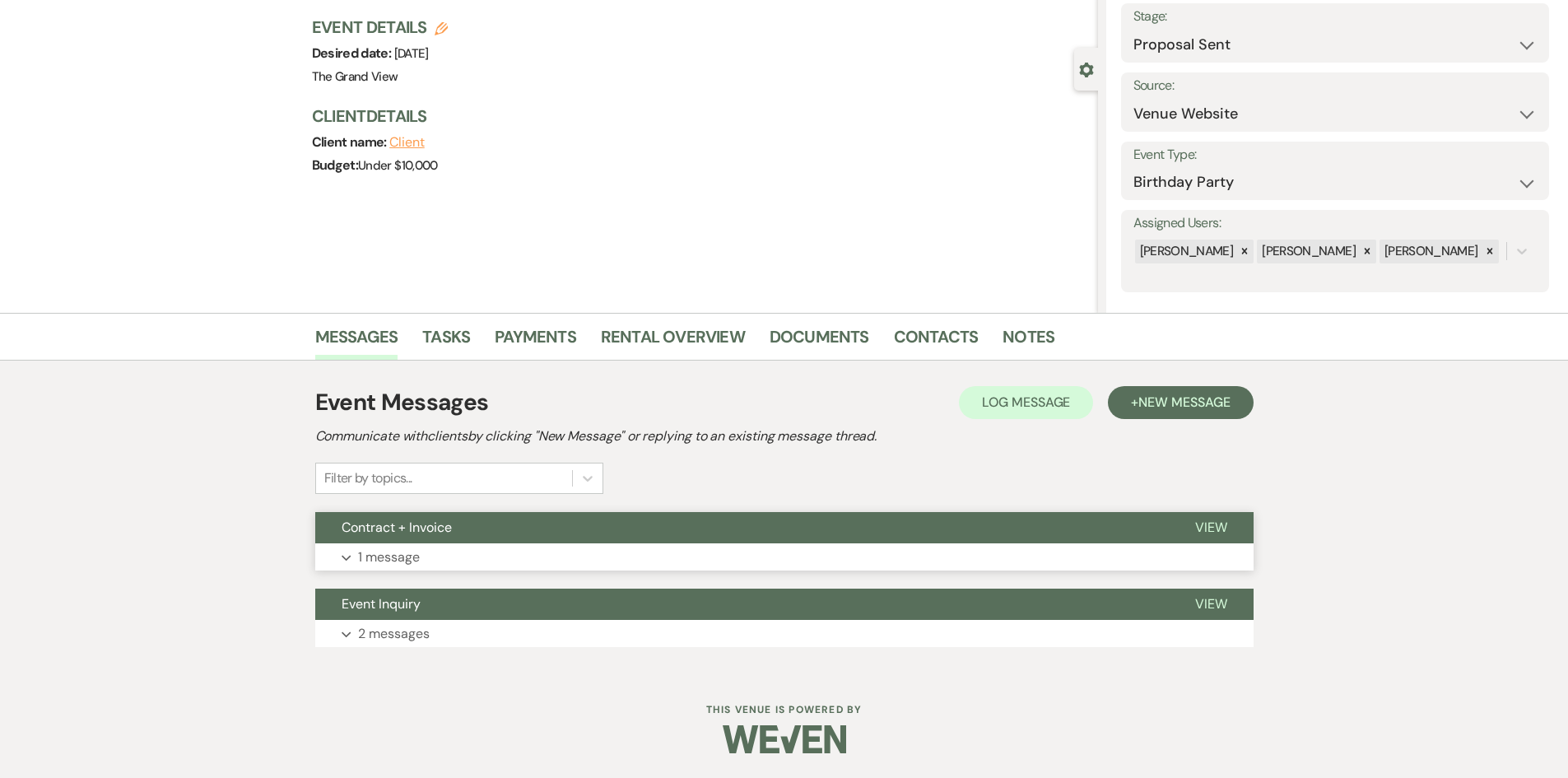
click at [507, 529] on button "Contract + Invoice" at bounding box center [742, 527] width 854 height 31
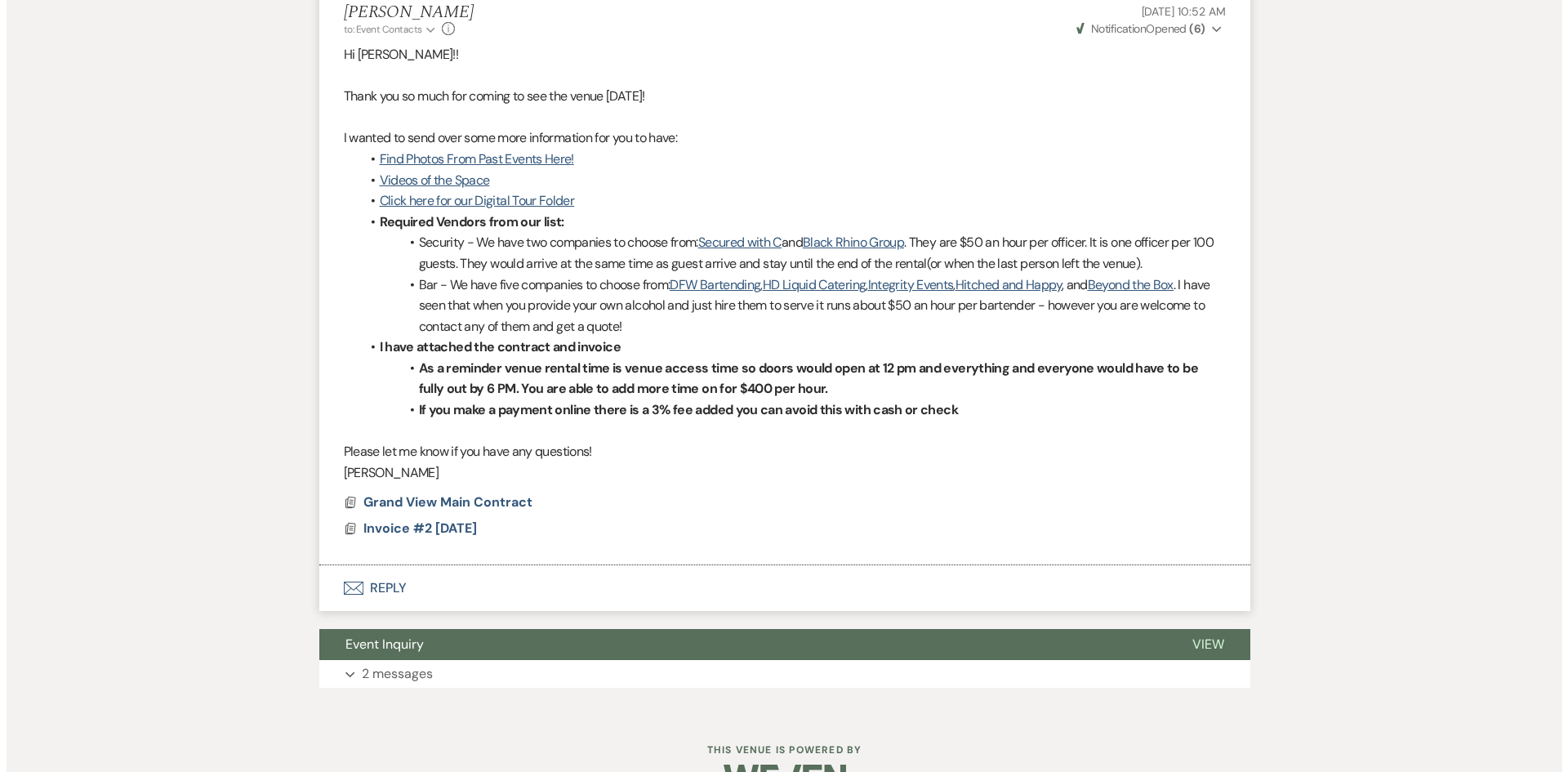
scroll to position [616, 0]
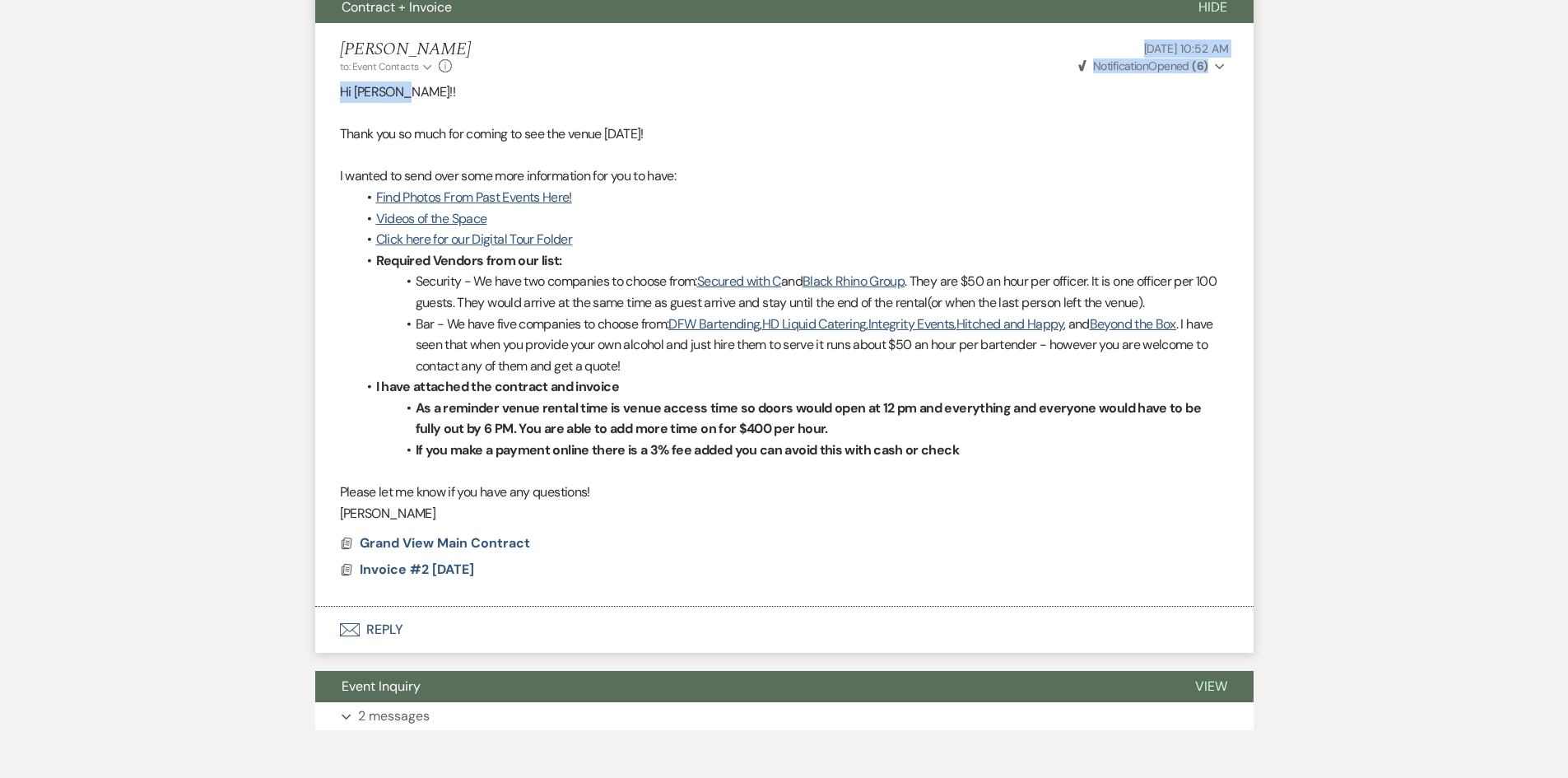
drag, startPoint x: 1073, startPoint y: 45, endPoint x: 1262, endPoint y: 81, distance: 192.4
click at [1262, 81] on div "Messages Tasks Payments Rental Overview Documents Contacts Notes Event Messages…" at bounding box center [784, 274] width 1568 height 963
click at [1188, 169] on p "I wanted to send over some more information for you to have:" at bounding box center [784, 176] width 889 height 22
click at [447, 543] on span "Grand View Main Contract" at bounding box center [445, 543] width 170 height 18
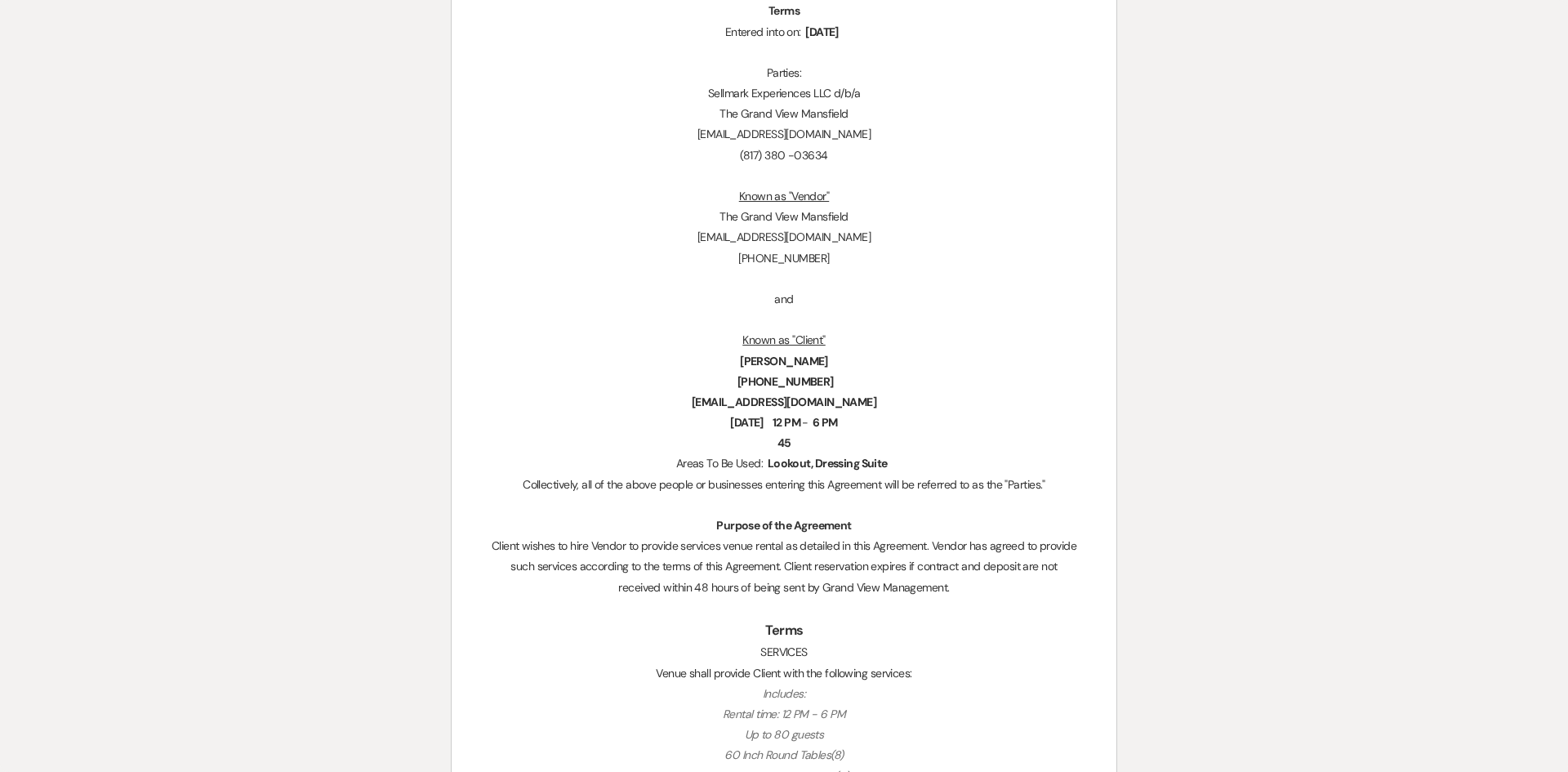
scroll to position [0, 0]
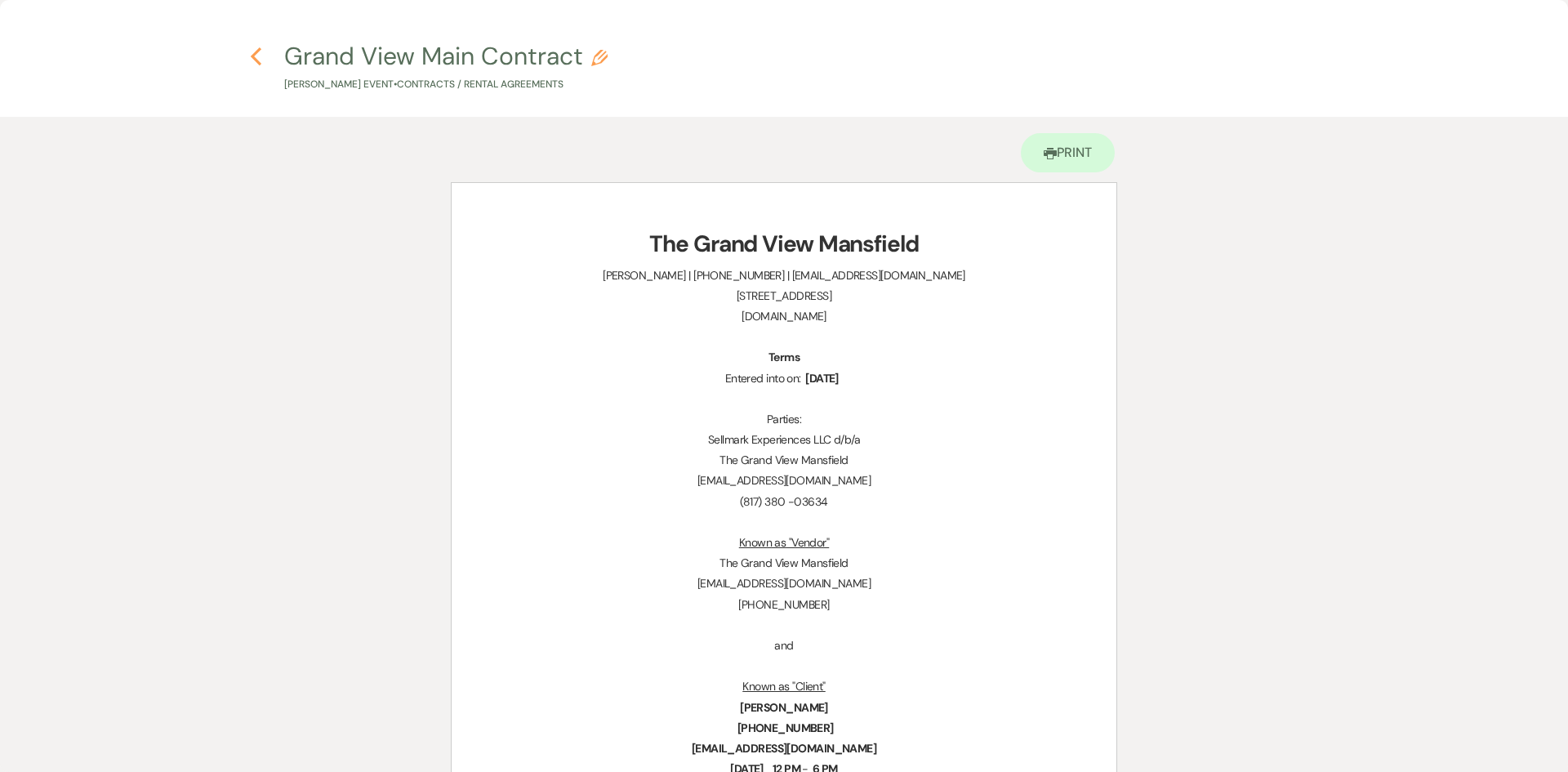
click at [253, 53] on icon "Previous" at bounding box center [256, 57] width 12 height 20
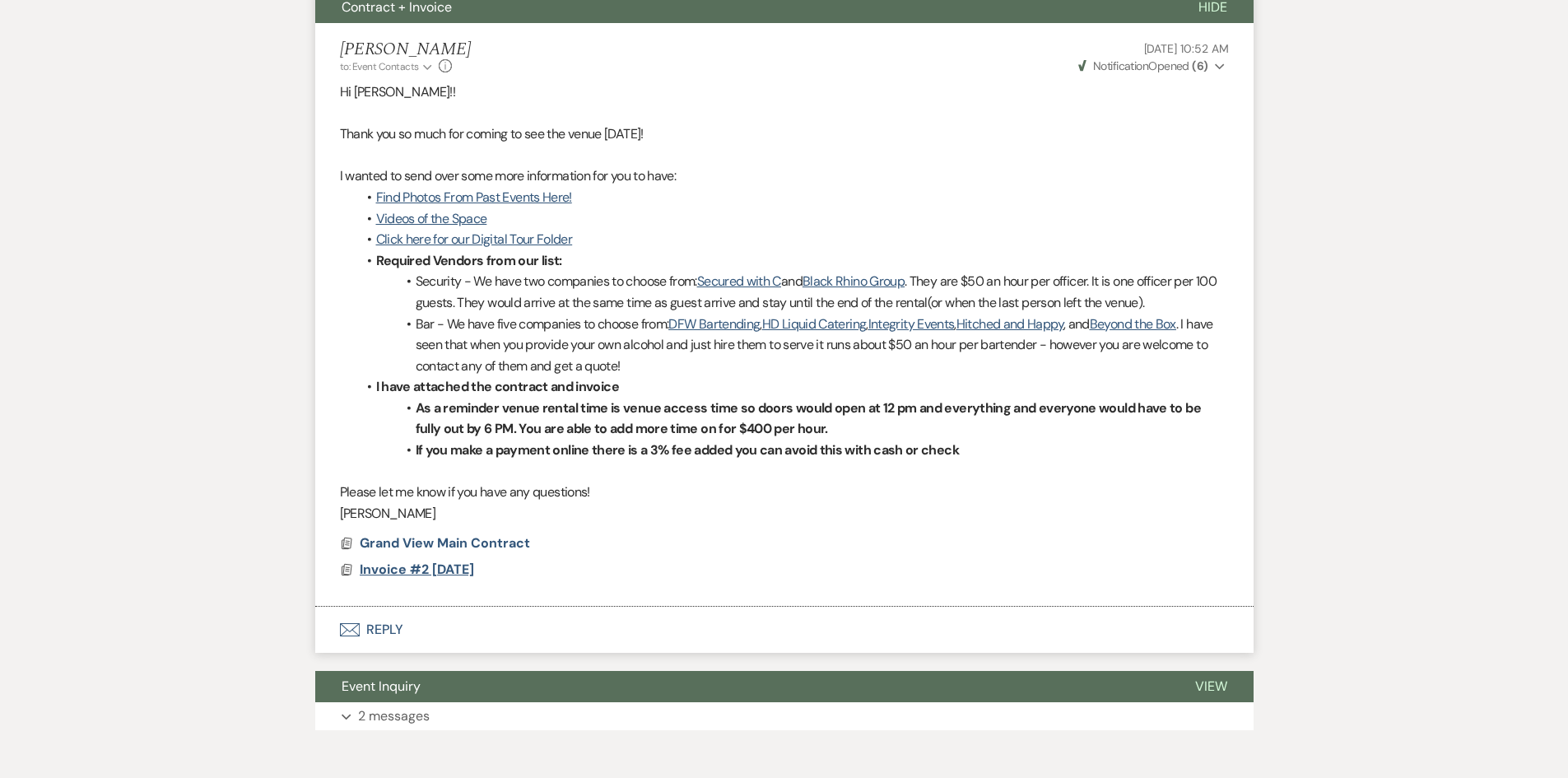
click at [427, 577] on span "Invoice #2 10-9-2025" at bounding box center [417, 569] width 114 height 18
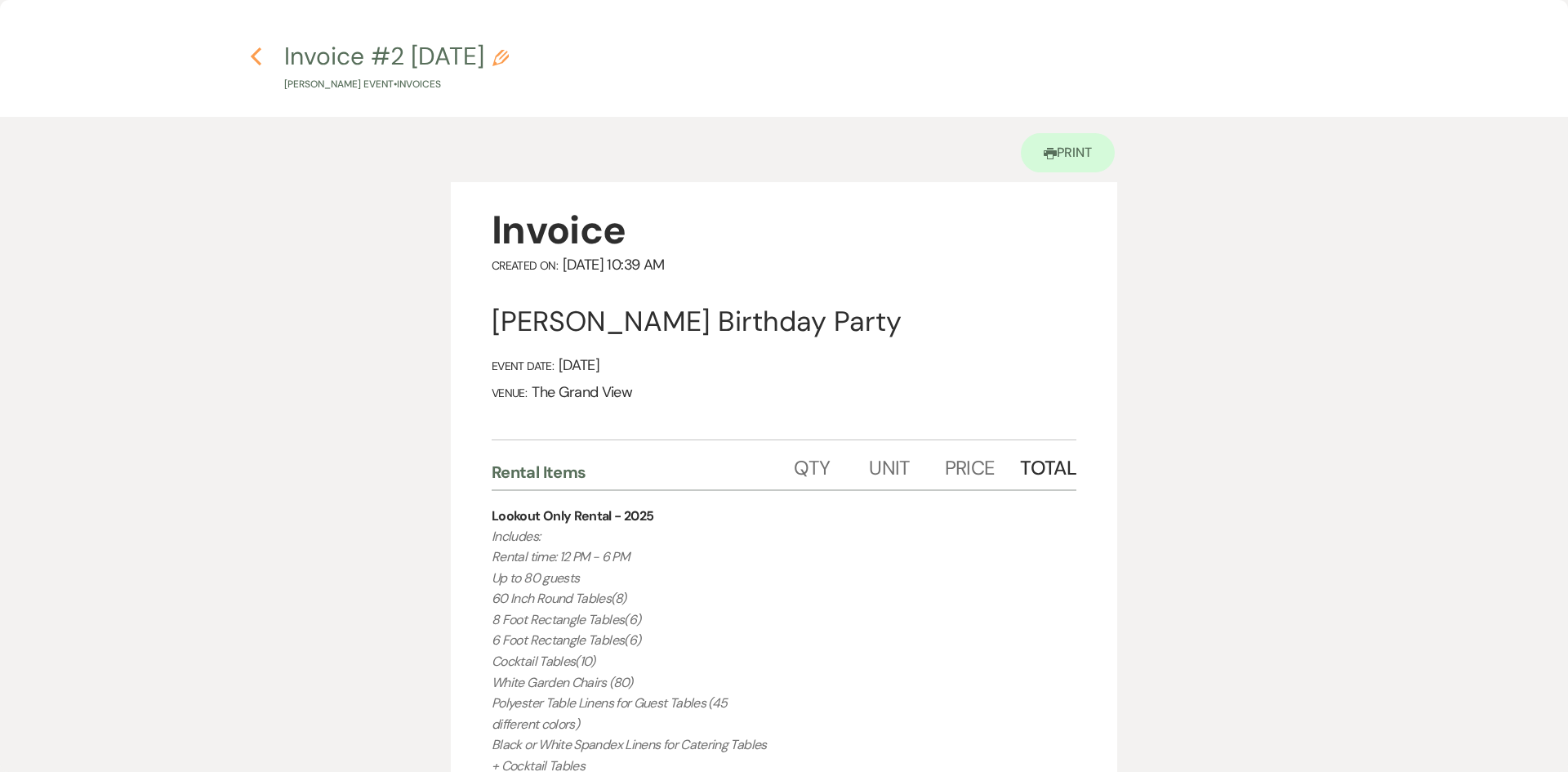
click at [256, 63] on icon "Previous" at bounding box center [256, 57] width 12 height 20
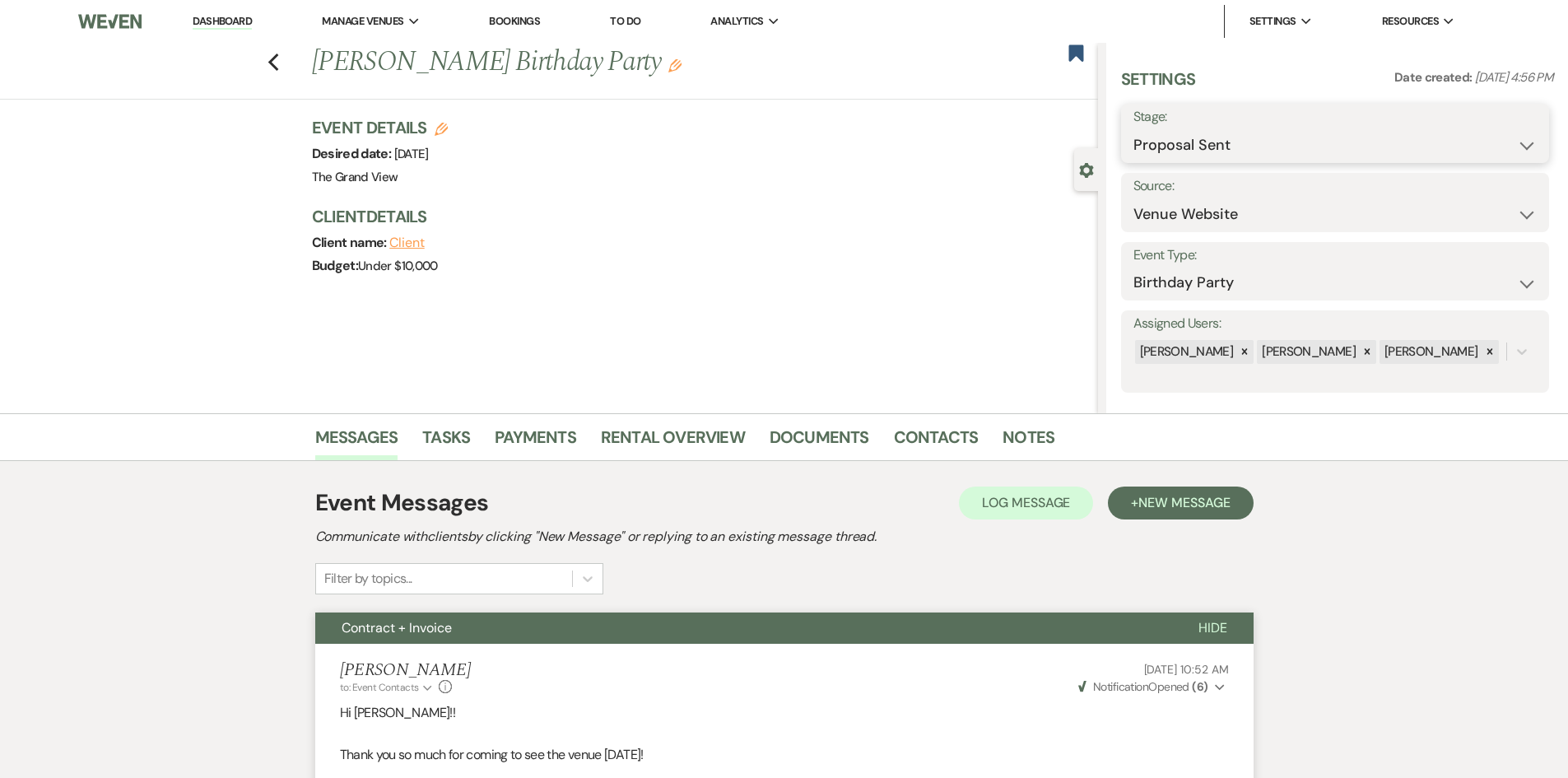
click at [1226, 149] on select "Inquiry Follow Up Tour Requested Tour Confirmed Toured Proposal Sent Booked Lost" at bounding box center [1335, 145] width 404 height 32
select select "7"
click at [1134, 129] on select "Inquiry Follow Up Tour Requested Tour Confirmed Toured Proposal Sent Booked Lost" at bounding box center [1335, 145] width 404 height 32
click at [1479, 143] on button "Save" at bounding box center [1503, 133] width 93 height 33
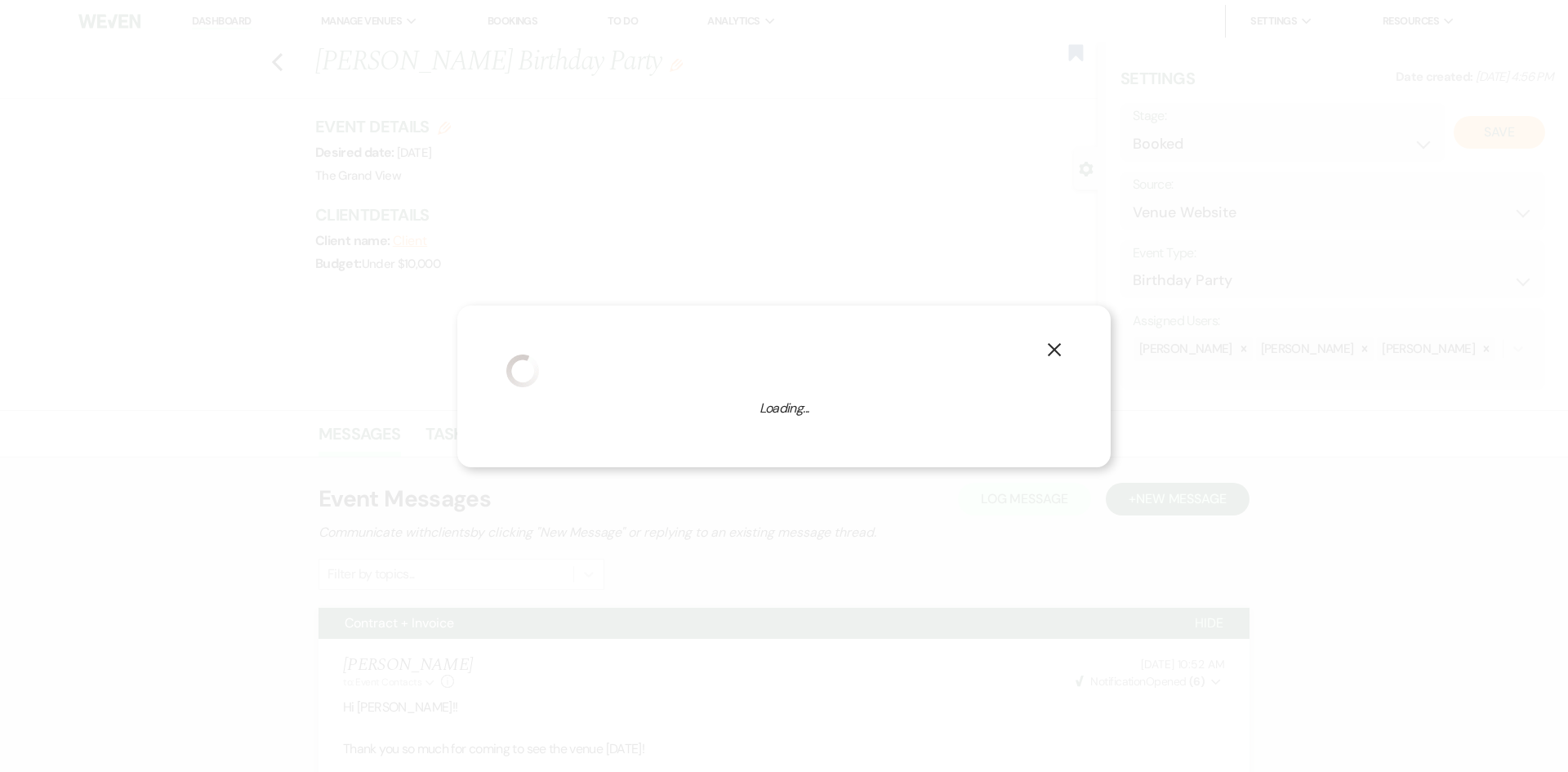
select select "4"
select select "836"
select select "false"
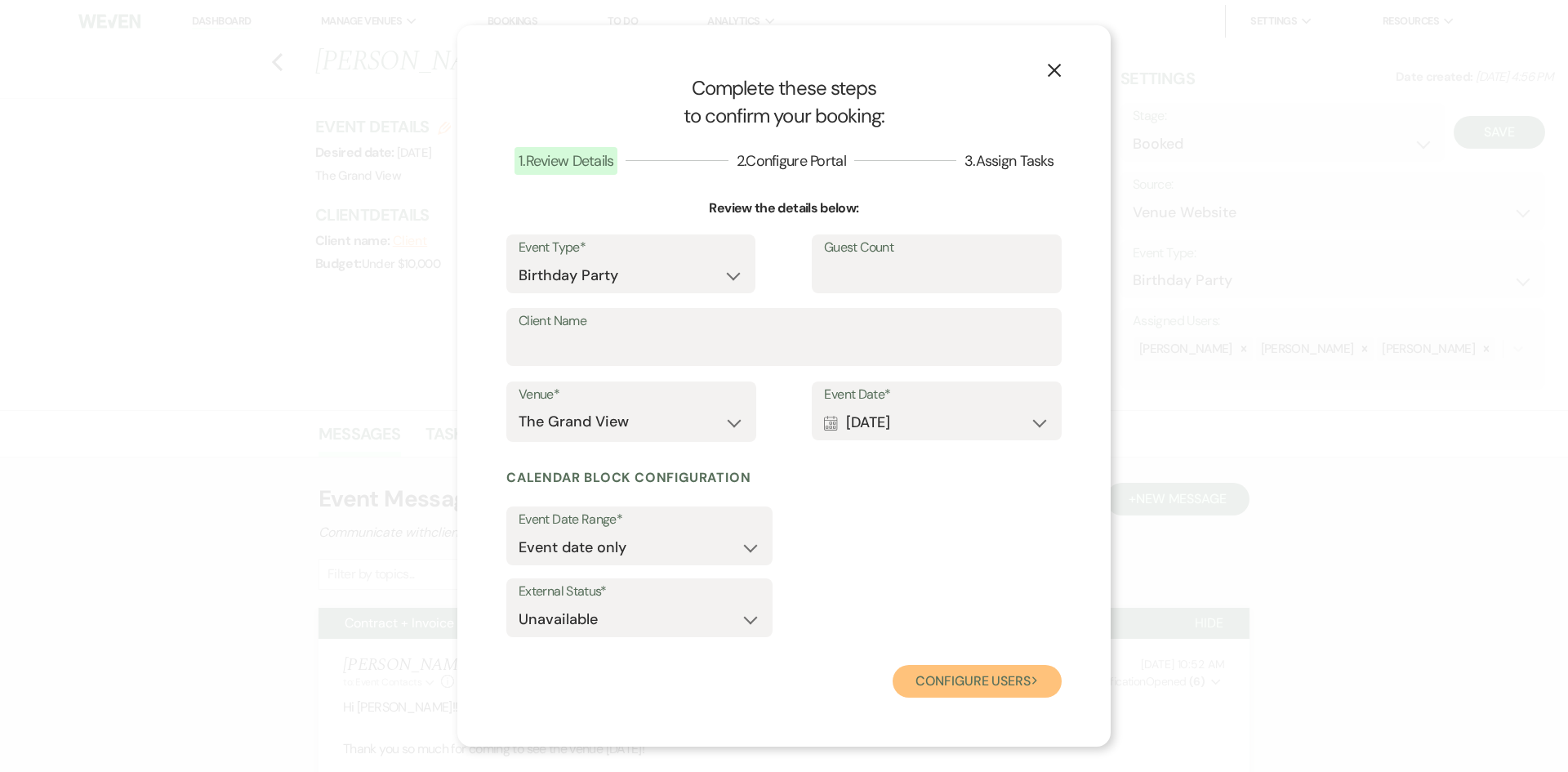
click at [983, 673] on button "Configure users Next" at bounding box center [977, 680] width 169 height 32
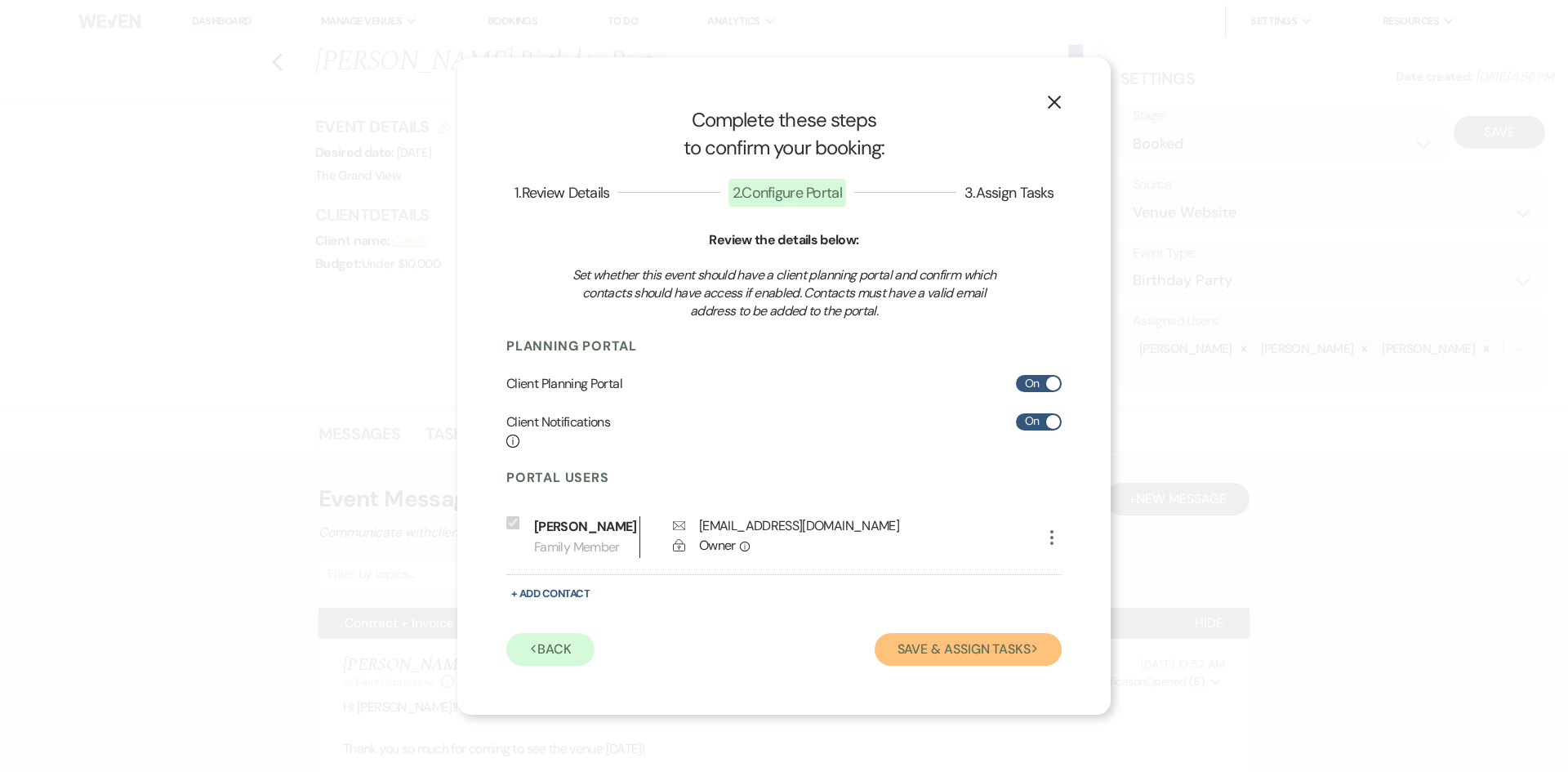
click at [949, 656] on button "Save & Assign Tasks Next" at bounding box center [968, 649] width 187 height 32
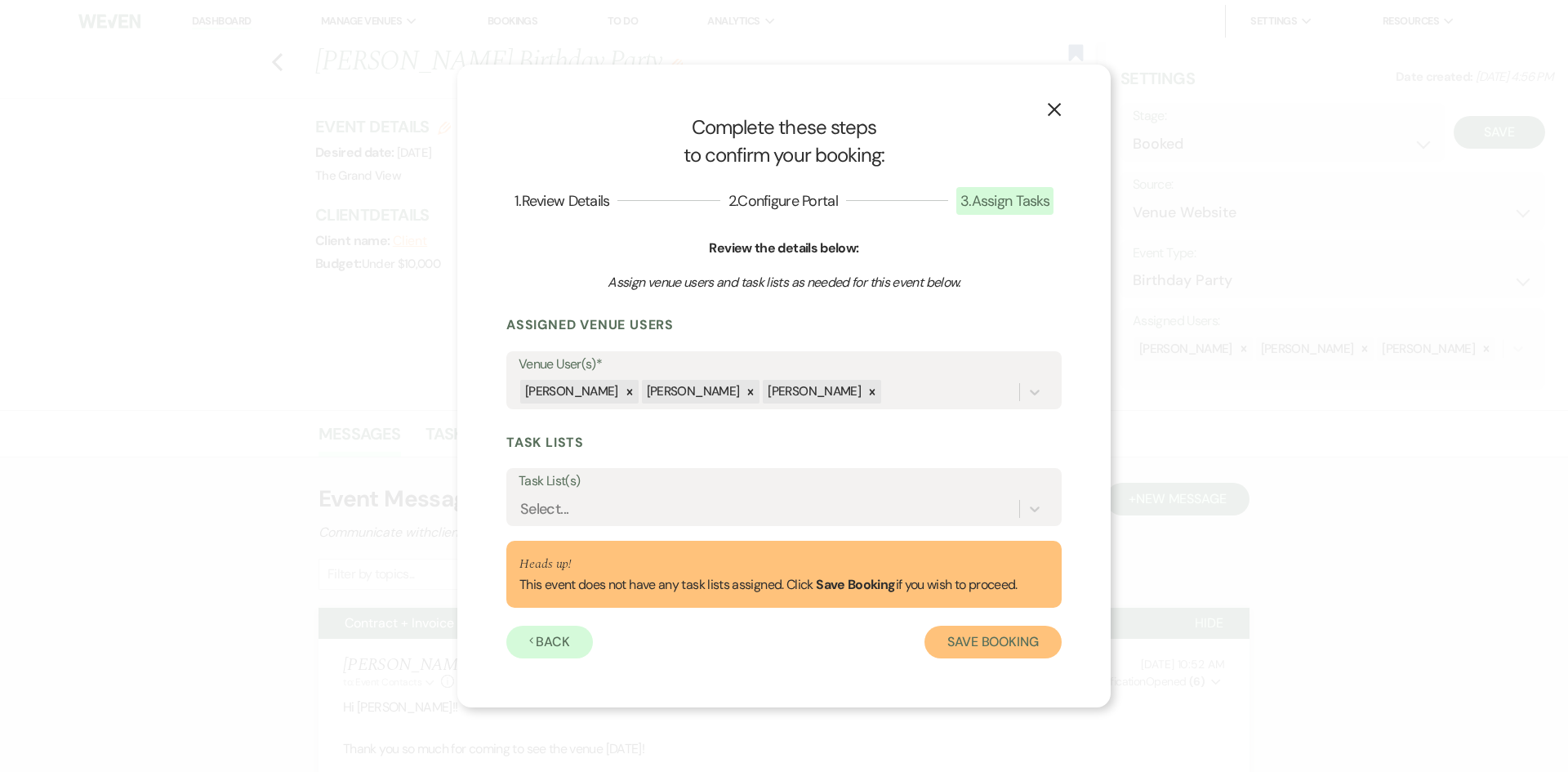
click at [969, 647] on button "Save Booking" at bounding box center [993, 641] width 137 height 32
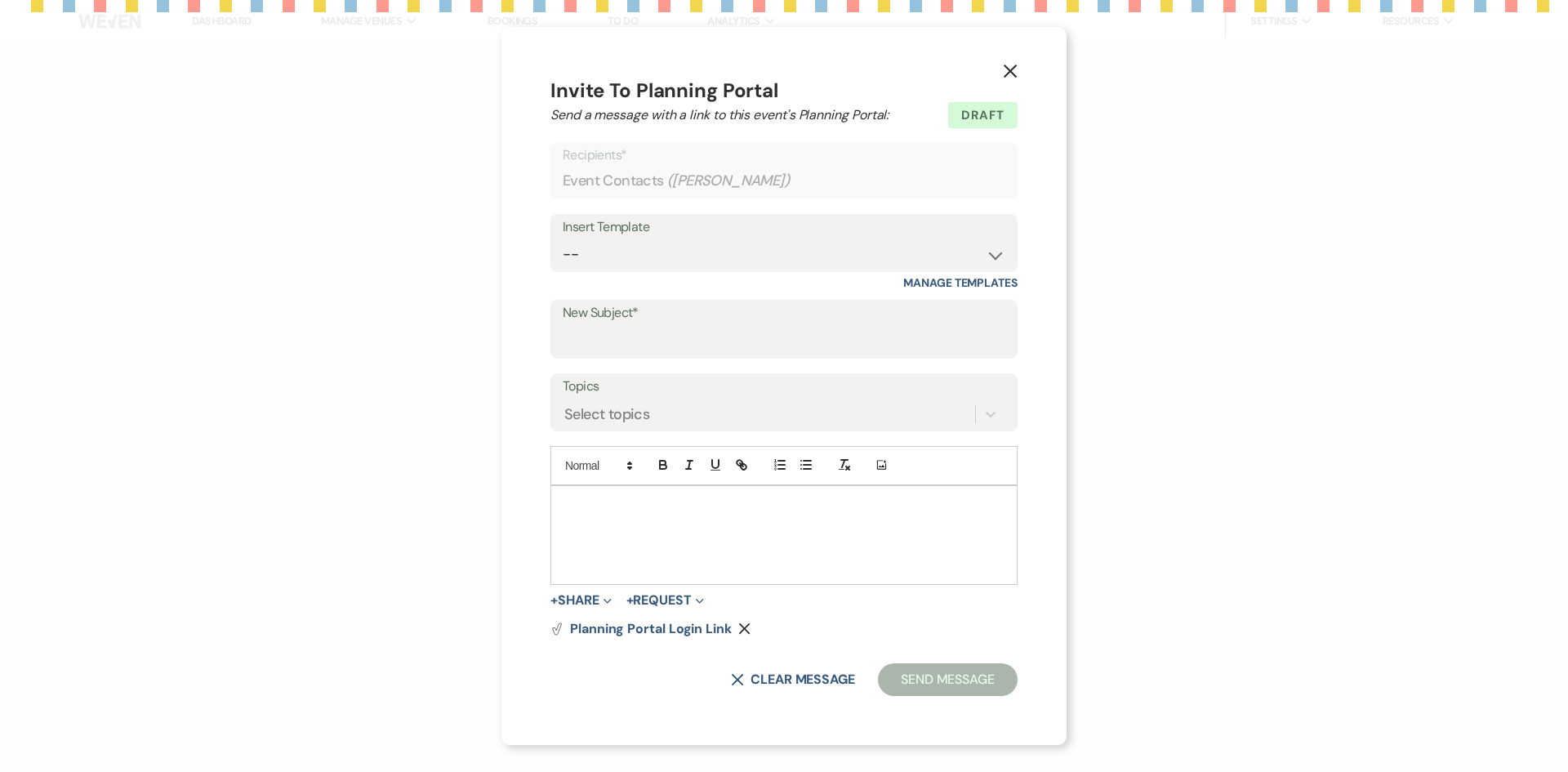
select select "5"
select select "4"
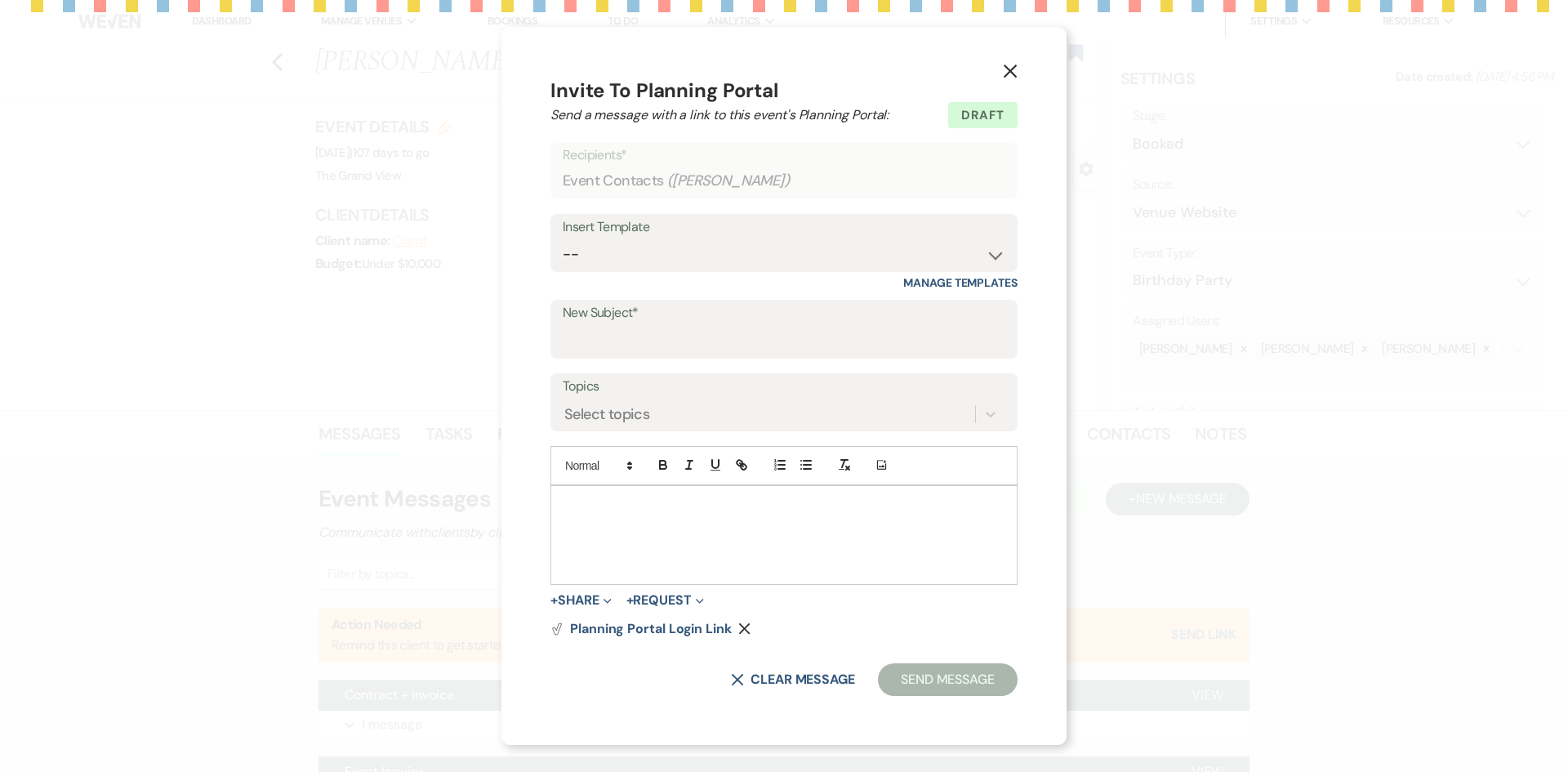
click at [1007, 72] on icon "X" at bounding box center [1010, 72] width 15 height 15
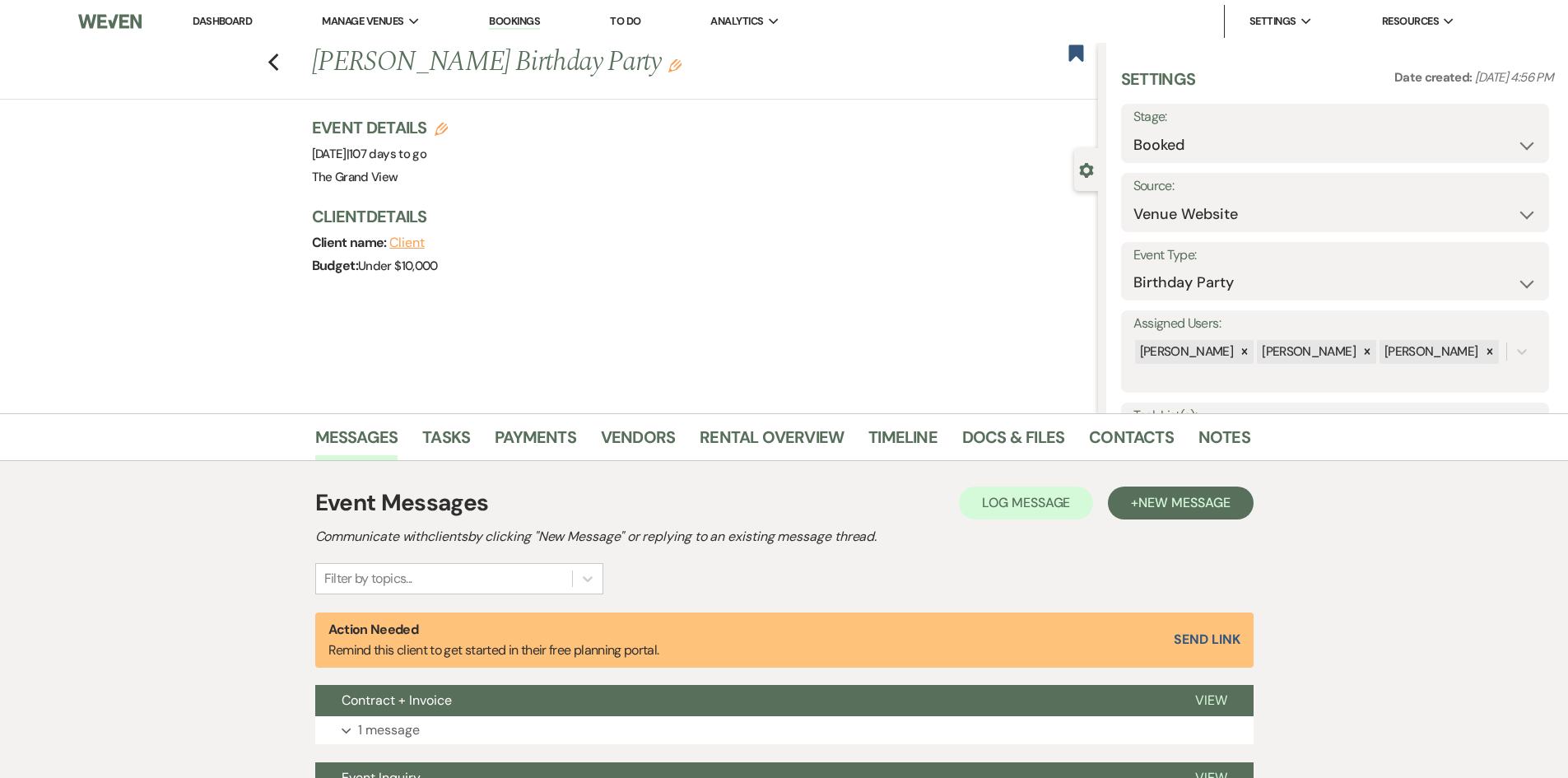
drag, startPoint x: 318, startPoint y: 65, endPoint x: 670, endPoint y: 59, distance: 352.1
click at [670, 59] on h1 "Maxine Taylor's Birthday Party Edit" at bounding box center [623, 62] width 622 height 39
copy h1 "Maxine Taylor's Birthday Party"
click at [1021, 449] on link "Docs & Files" at bounding box center [1014, 441] width 102 height 36
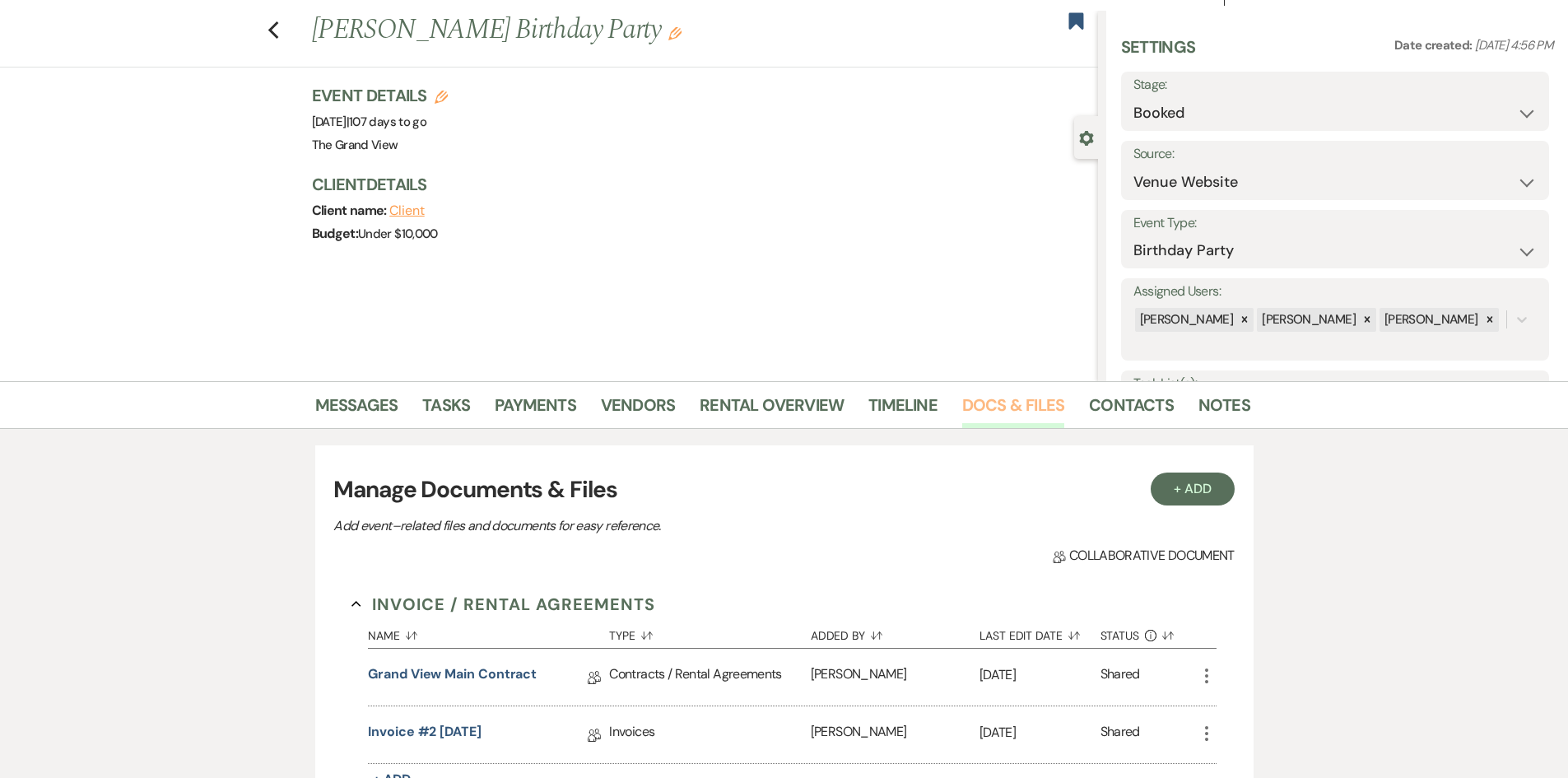
scroll to position [82, 0]
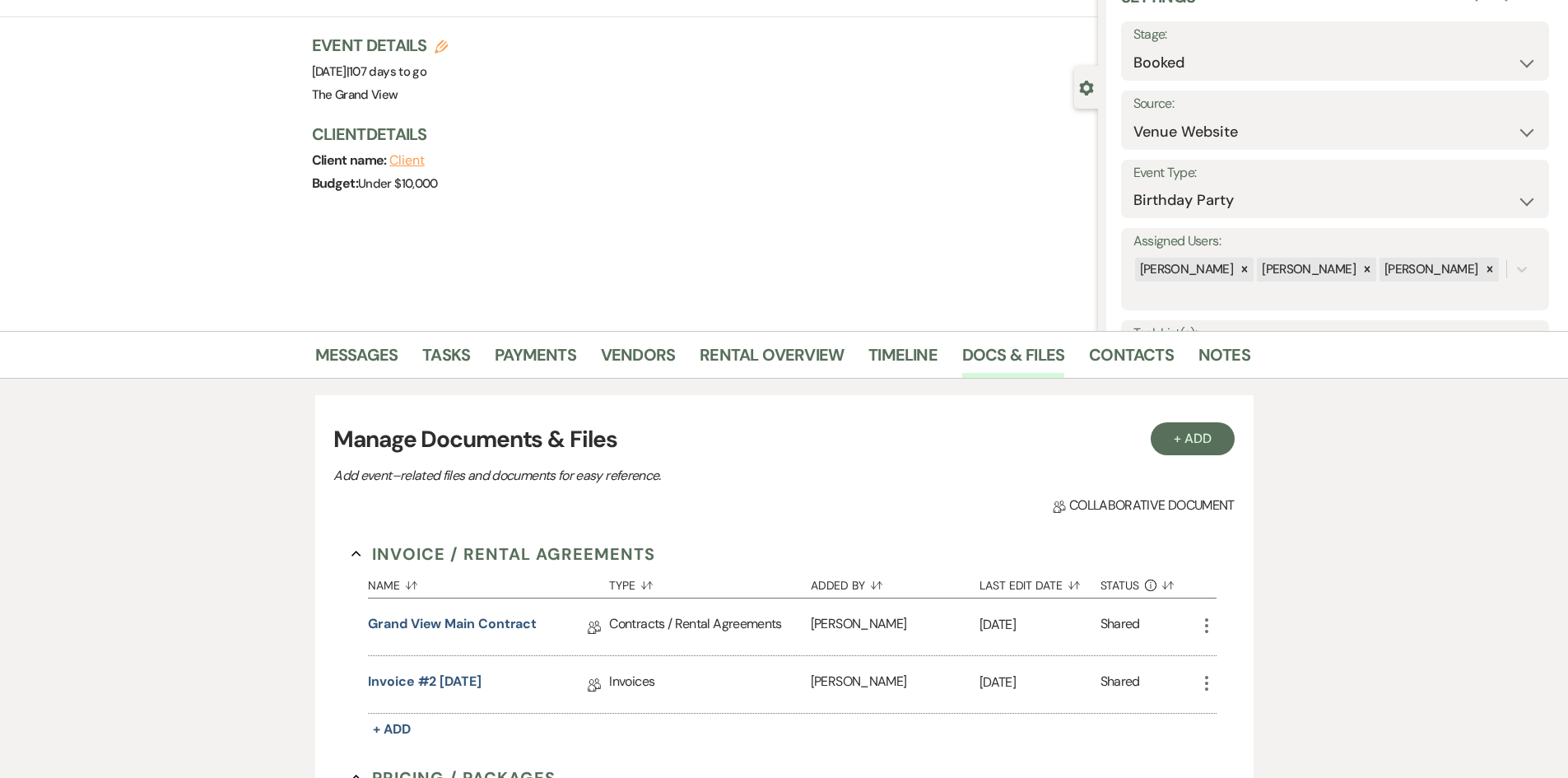
click at [490, 604] on div "Grand View Main Contract Collab Doc" at bounding box center [488, 627] width 241 height 57
click at [490, 627] on link "Grand View Main Contract" at bounding box center [452, 627] width 169 height 25
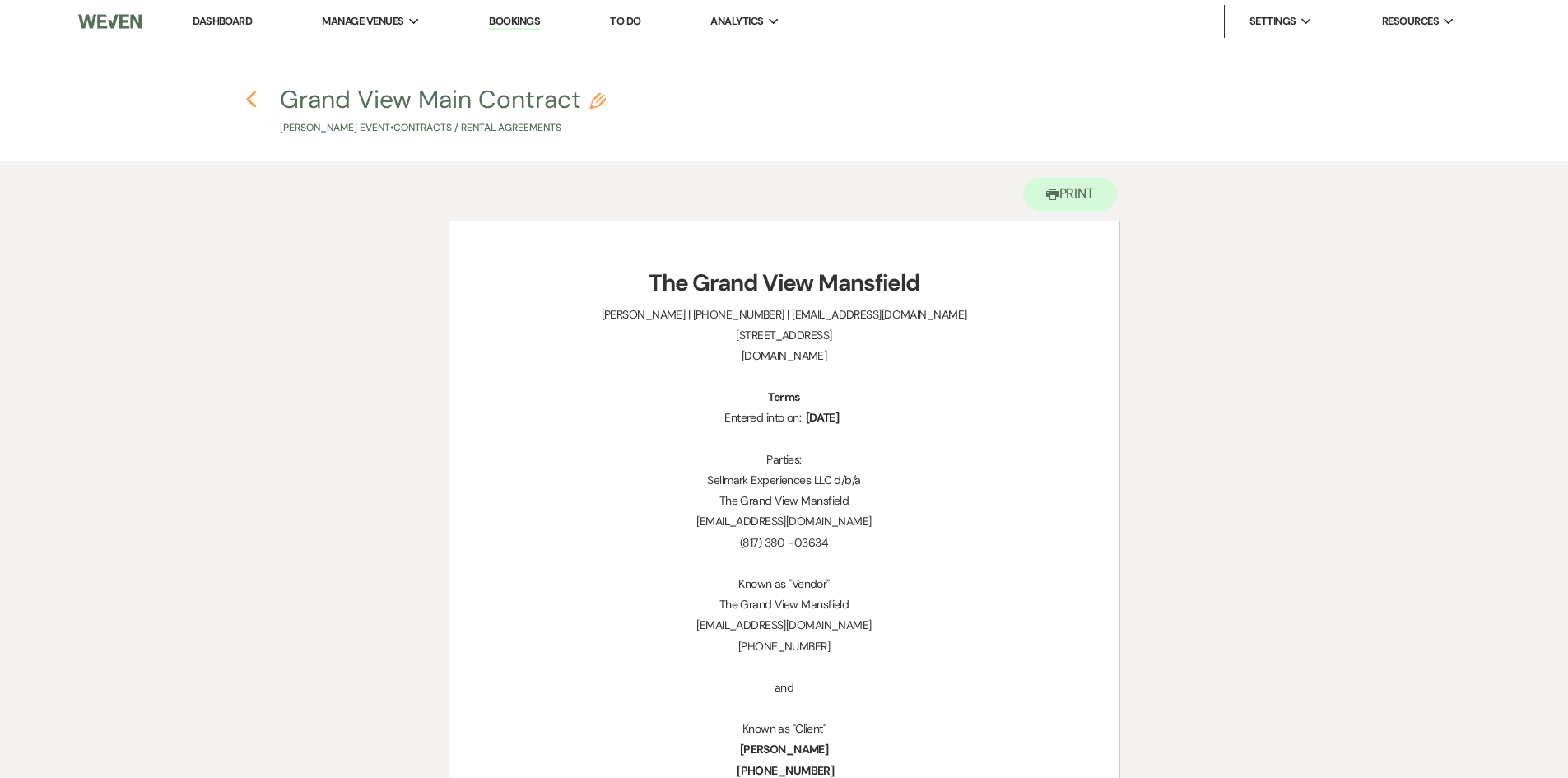
click at [243, 107] on h4 "Previous Grand View Main Contract Pencil Maxine Taylor's Event • Contracts / Re…" at bounding box center [785, 109] width 1185 height 54
click at [249, 103] on use "button" at bounding box center [251, 100] width 11 height 18
select select "5"
select select "4"
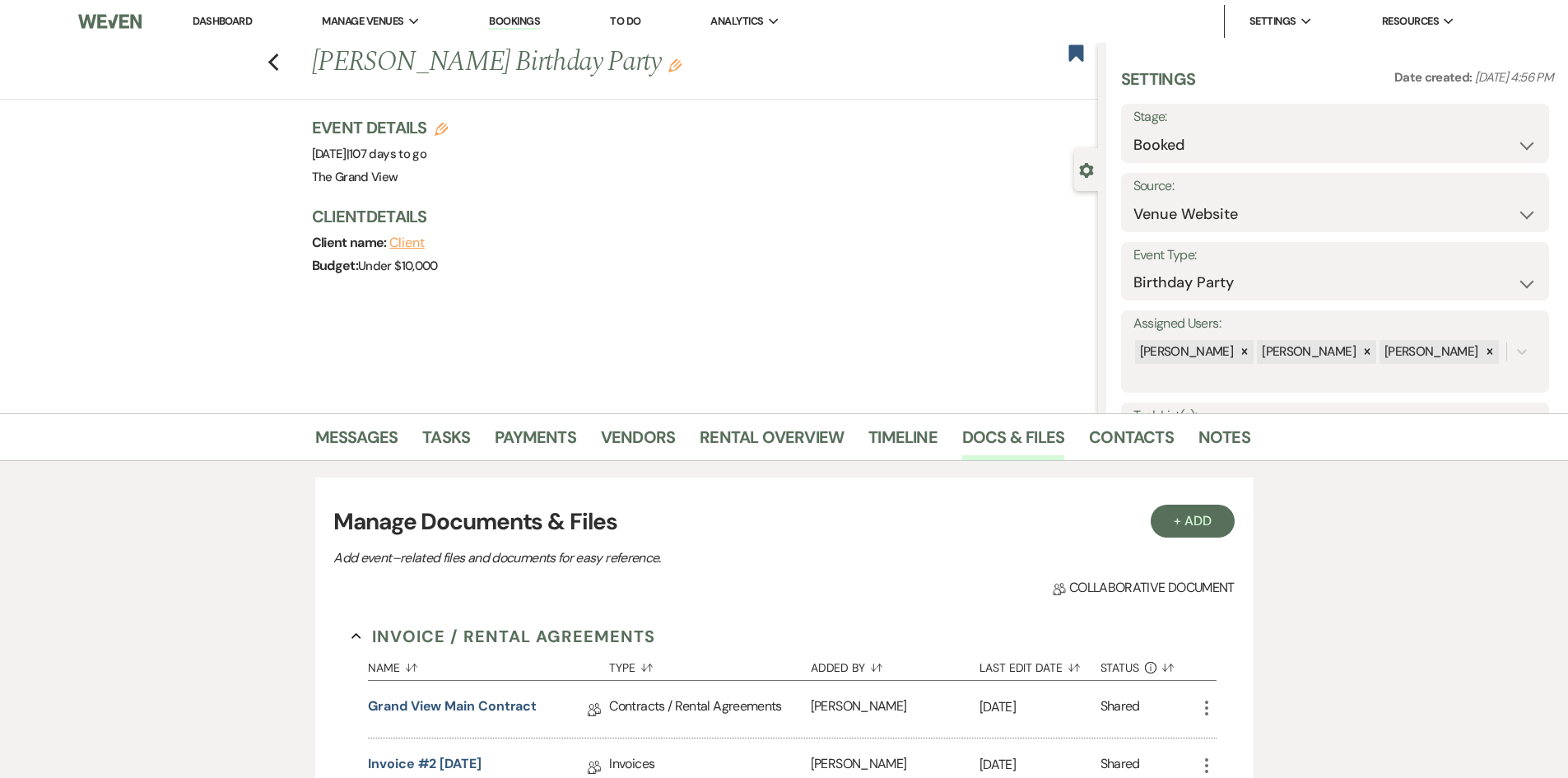
scroll to position [82, 0]
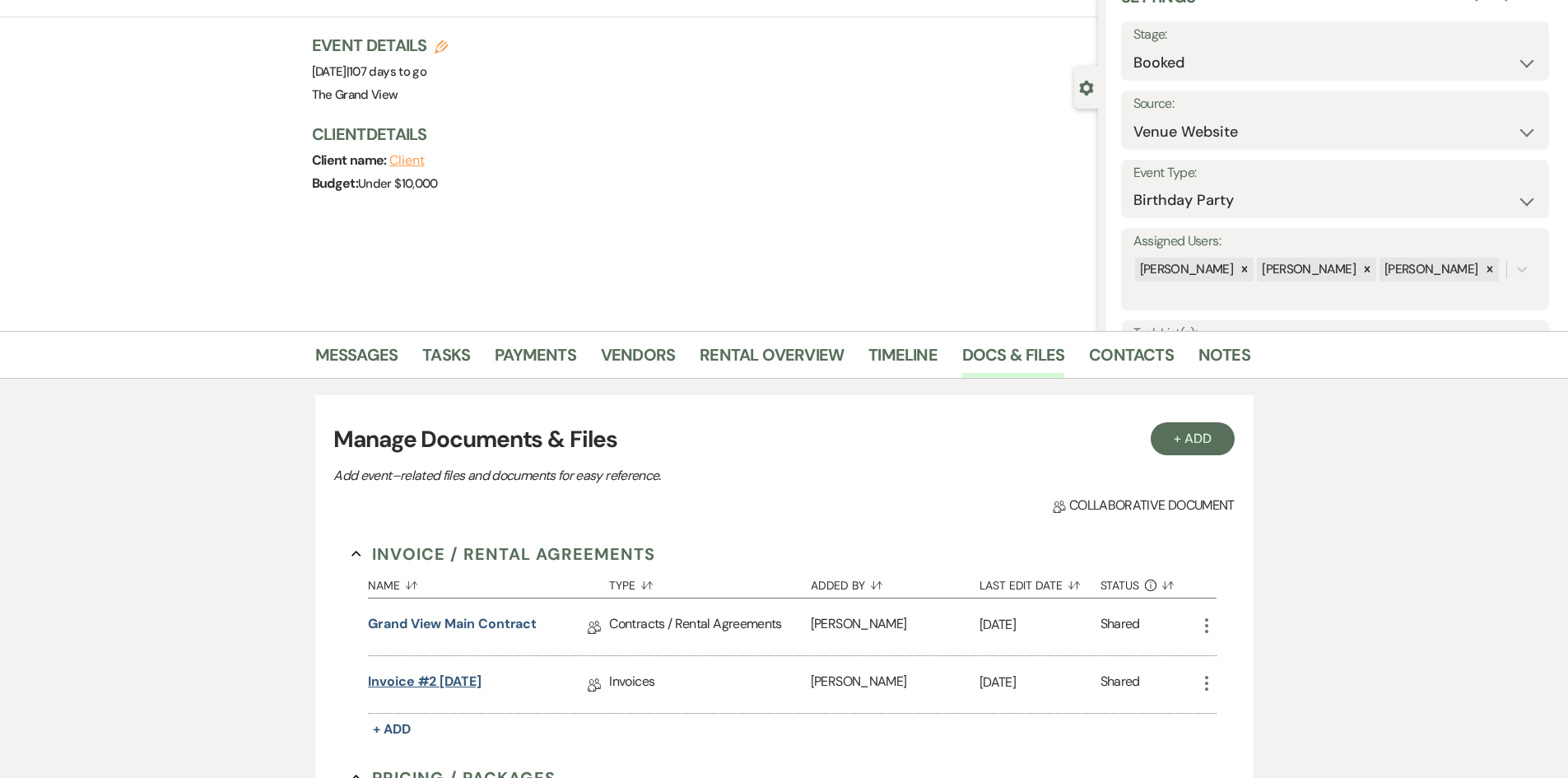
click at [462, 681] on link "Invoice #2 10-9-2025" at bounding box center [424, 684] width 113 height 25
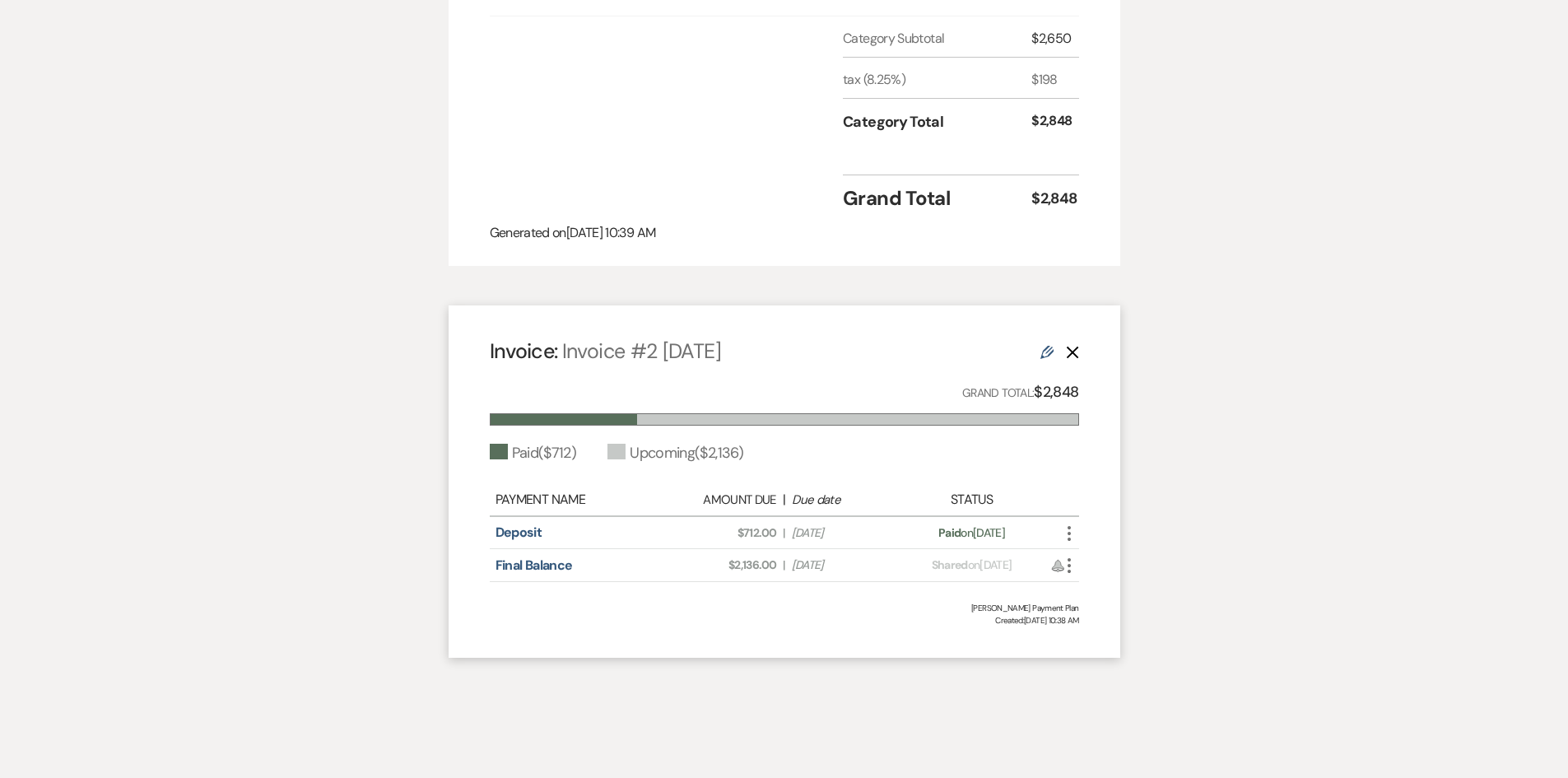
scroll to position [1481, 0]
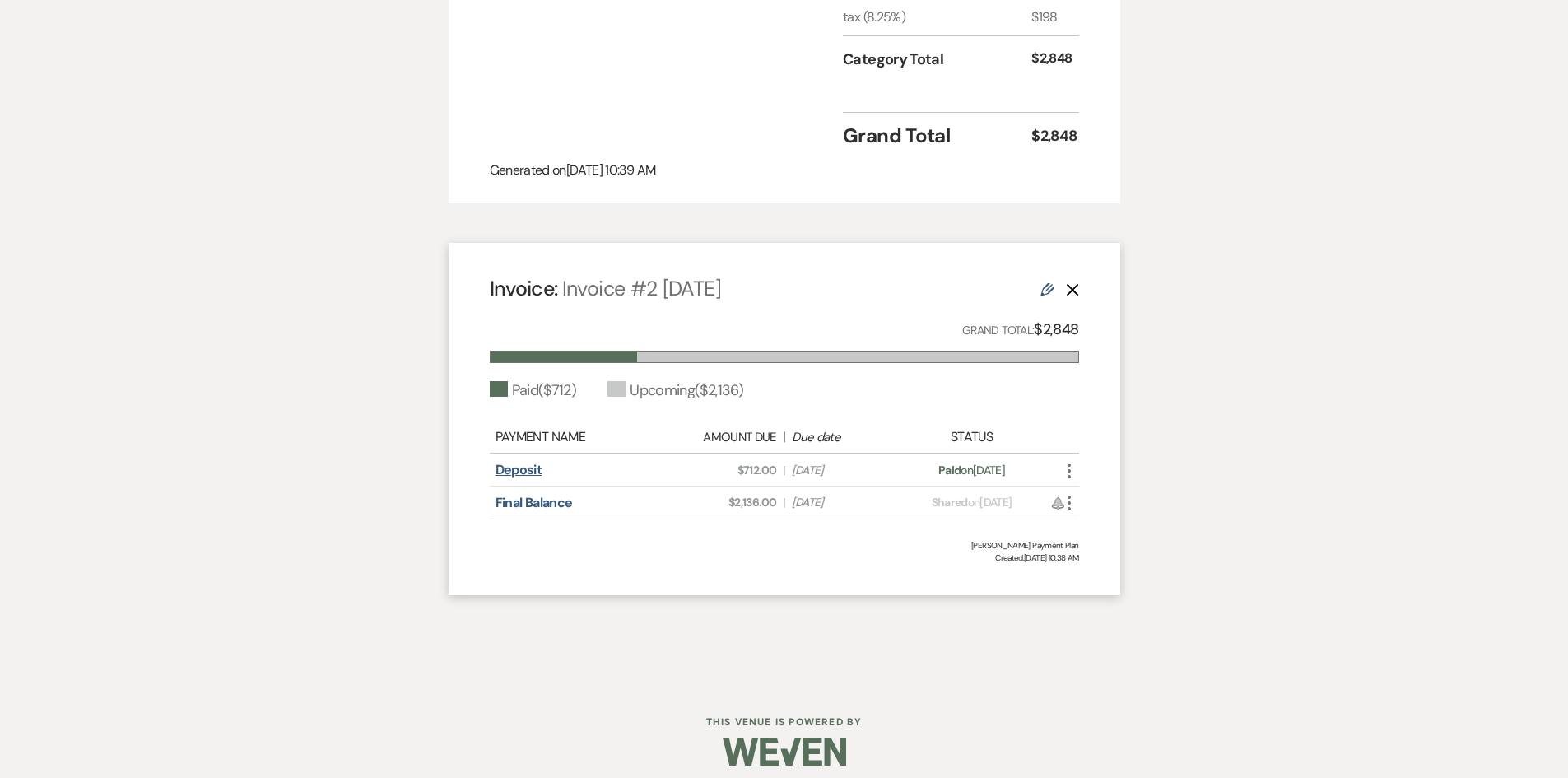
click at [525, 478] on link "Deposit" at bounding box center [519, 469] width 47 height 18
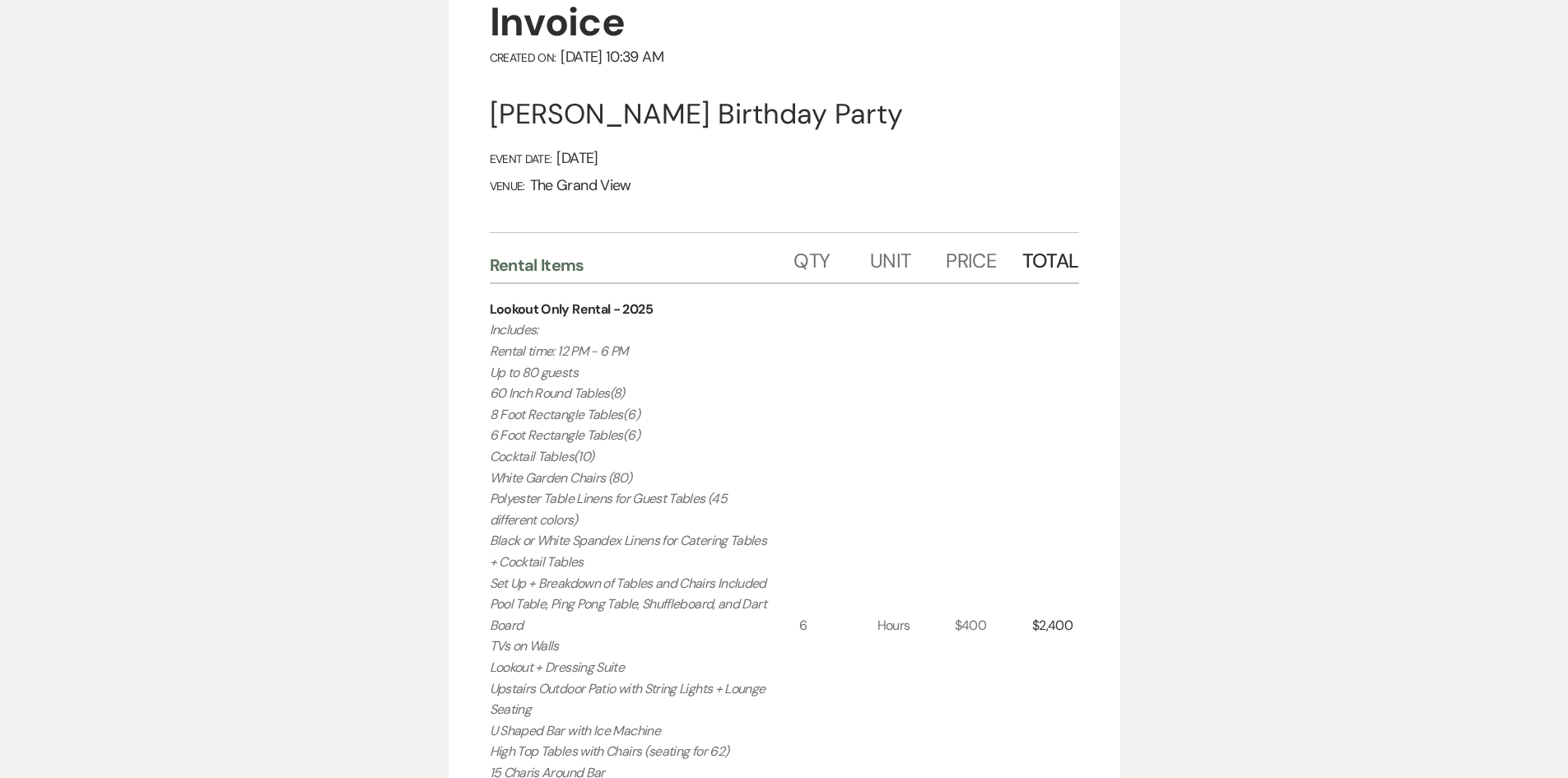
scroll to position [0, 0]
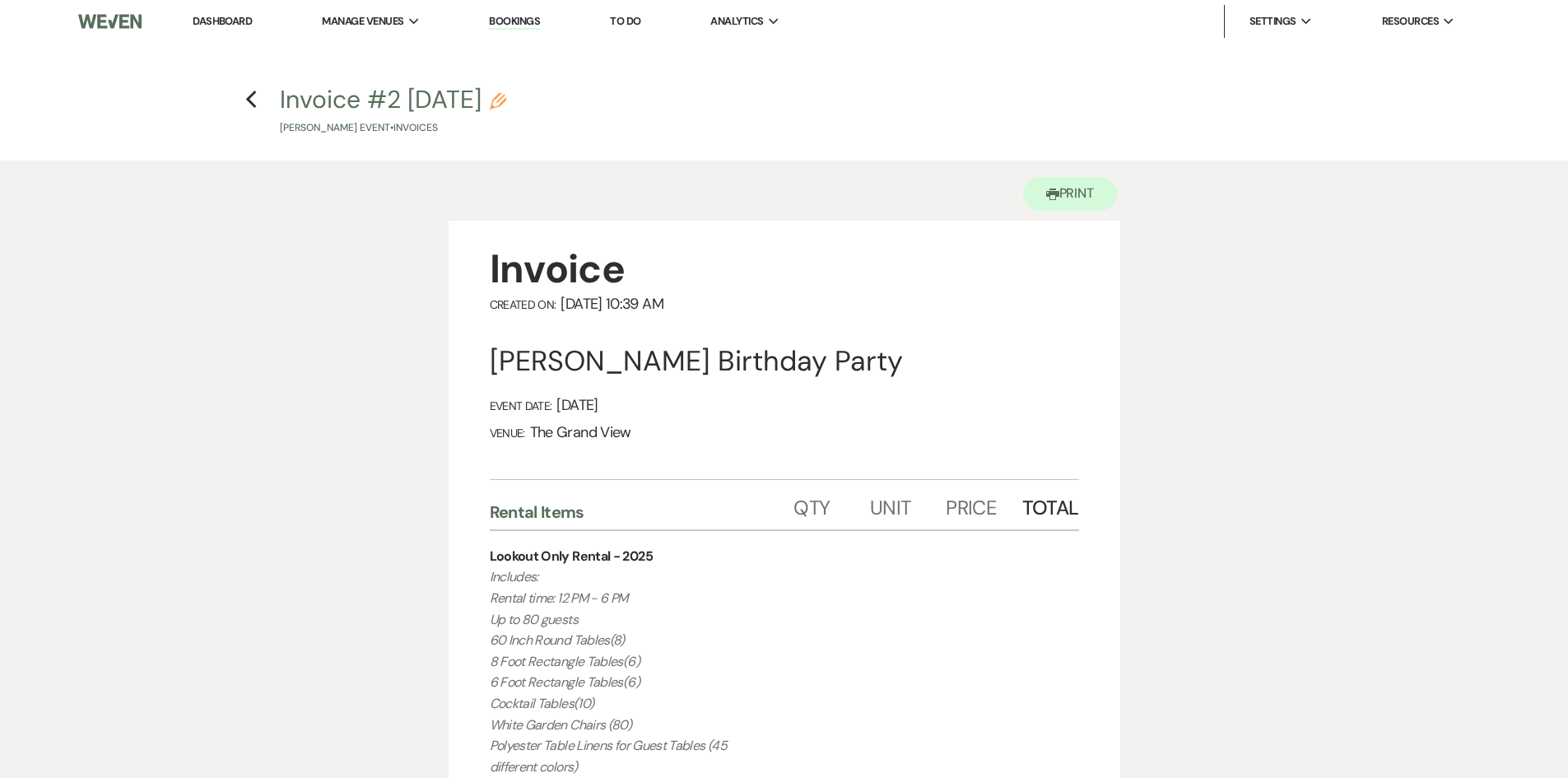
click at [233, 24] on link "Dashboard" at bounding box center [222, 21] width 60 height 14
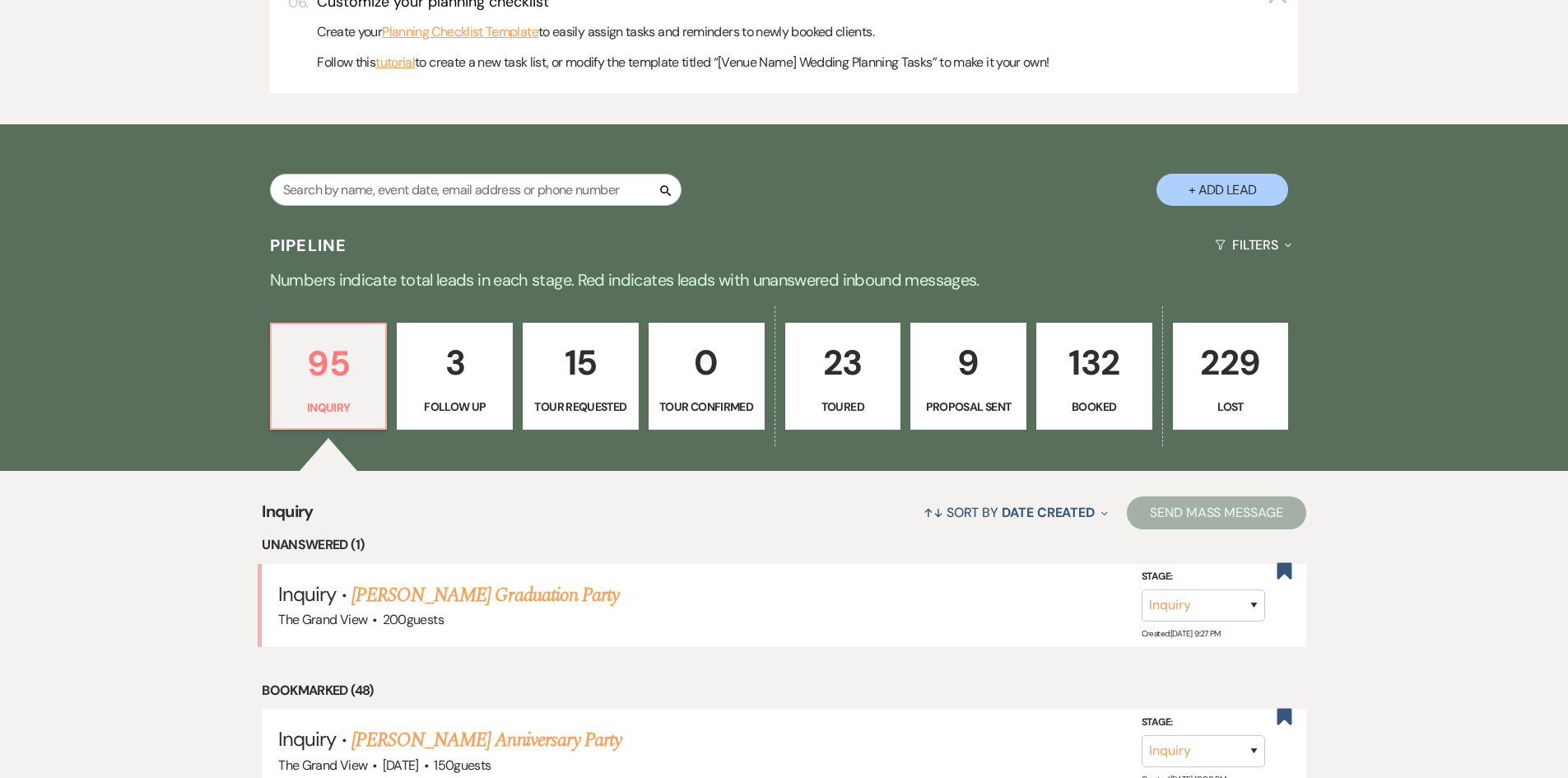
scroll to position [1152, 0]
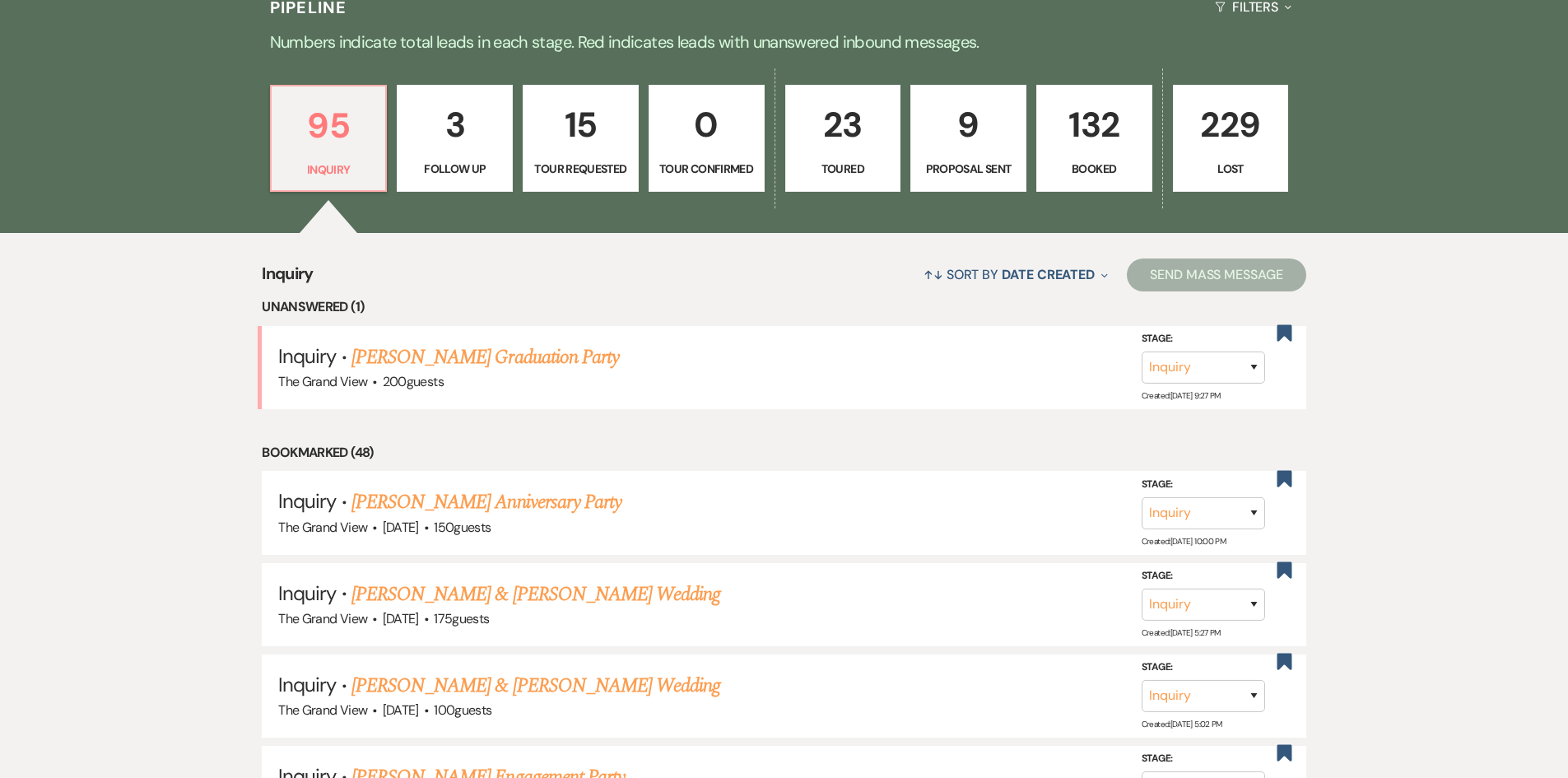
click at [934, 146] on p "9" at bounding box center [968, 125] width 95 height 55
select select "6"
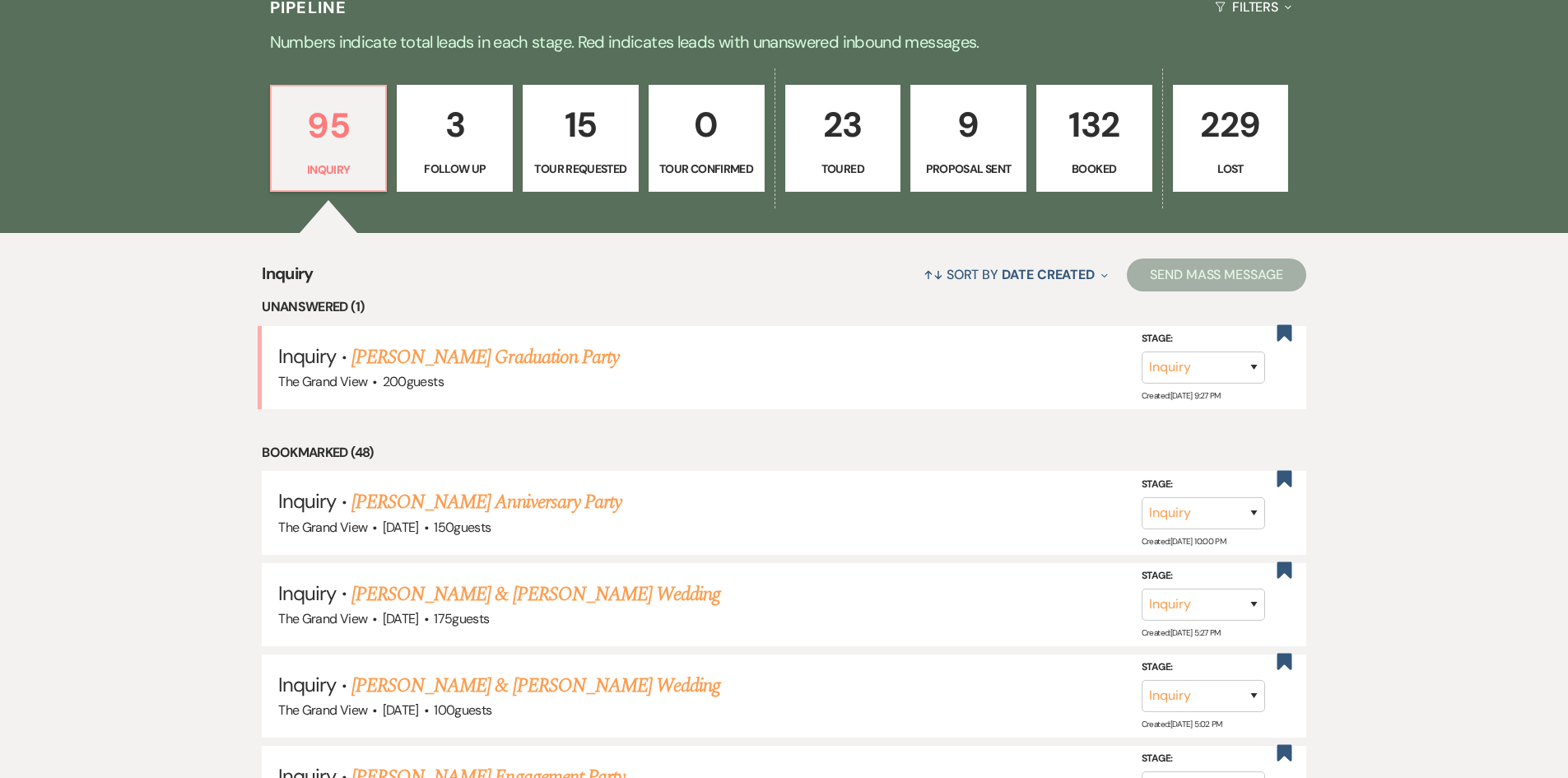
select select "6"
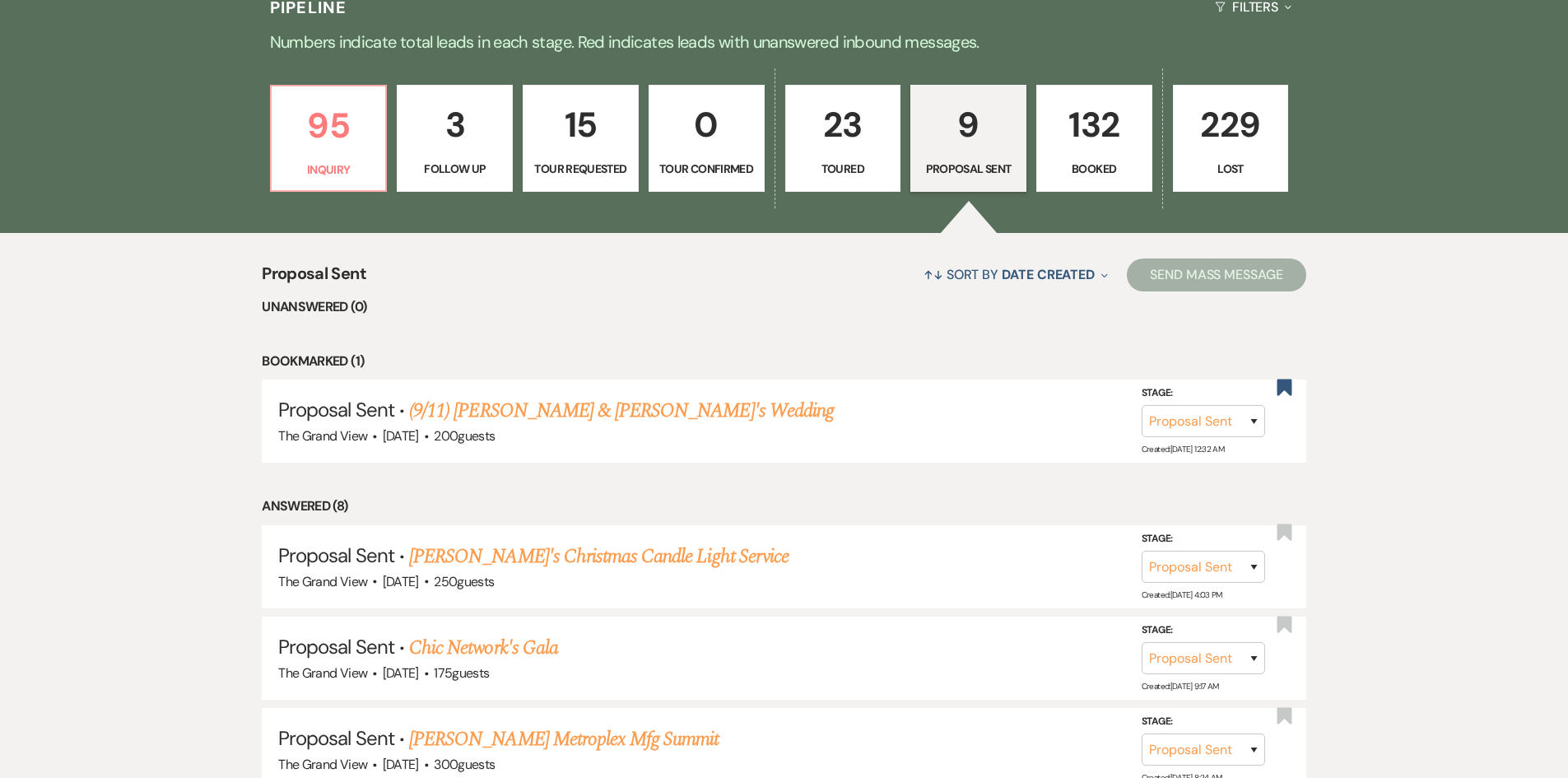
scroll to position [1235, 0]
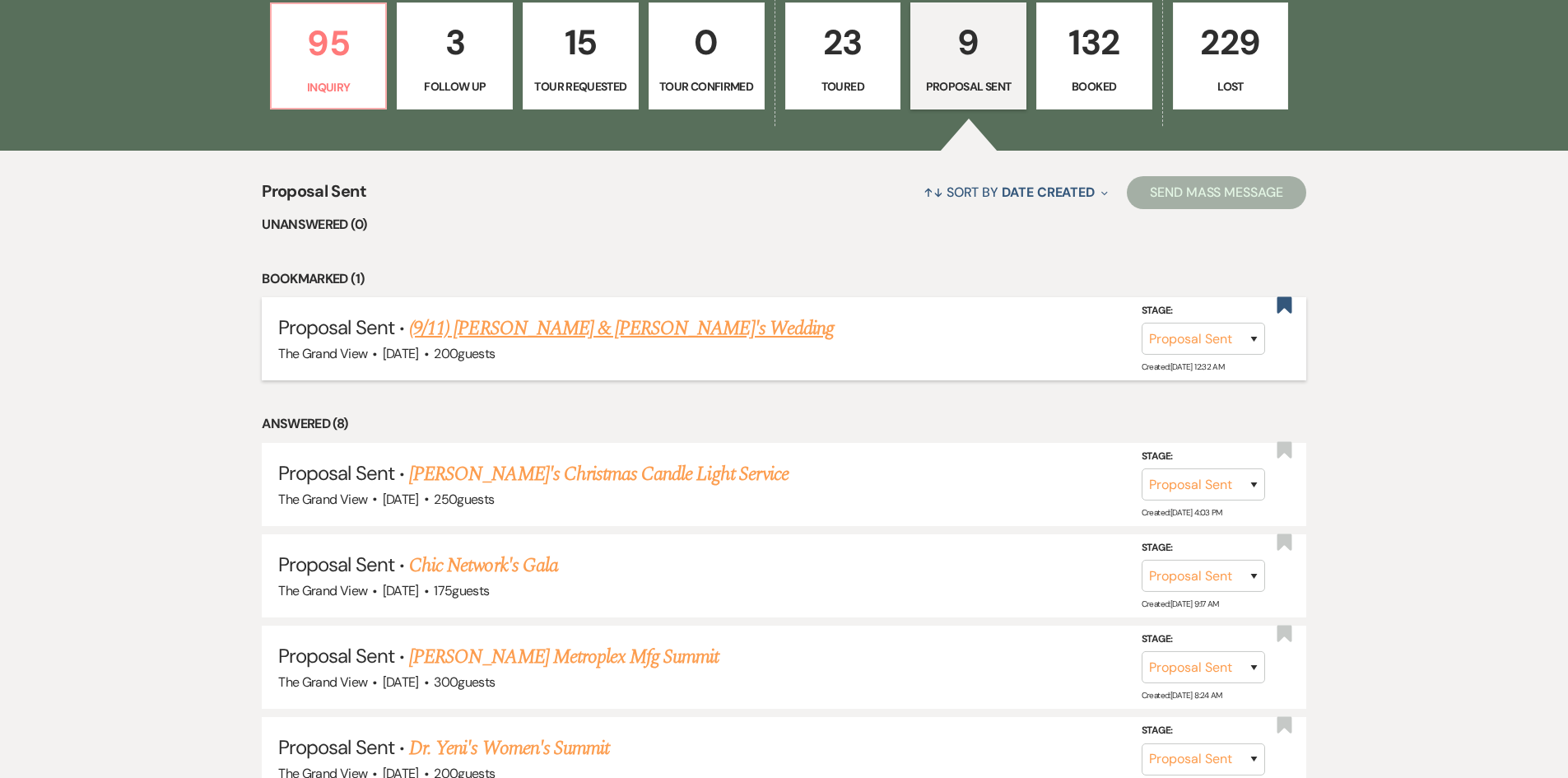
click at [580, 340] on link "(9/11) Orlando & Martha's Wedding" at bounding box center [621, 328] width 425 height 29
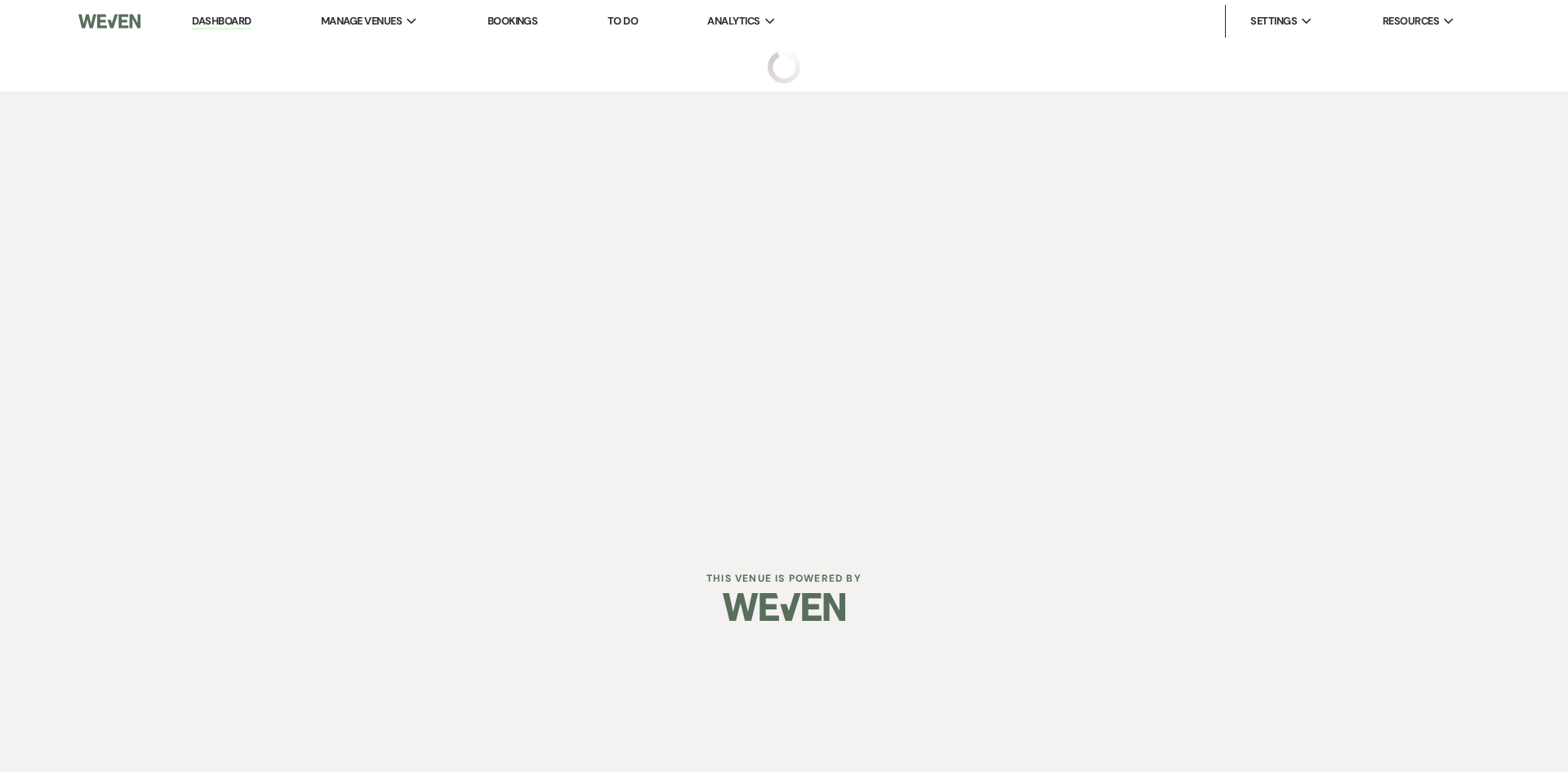
select select "6"
select select "5"
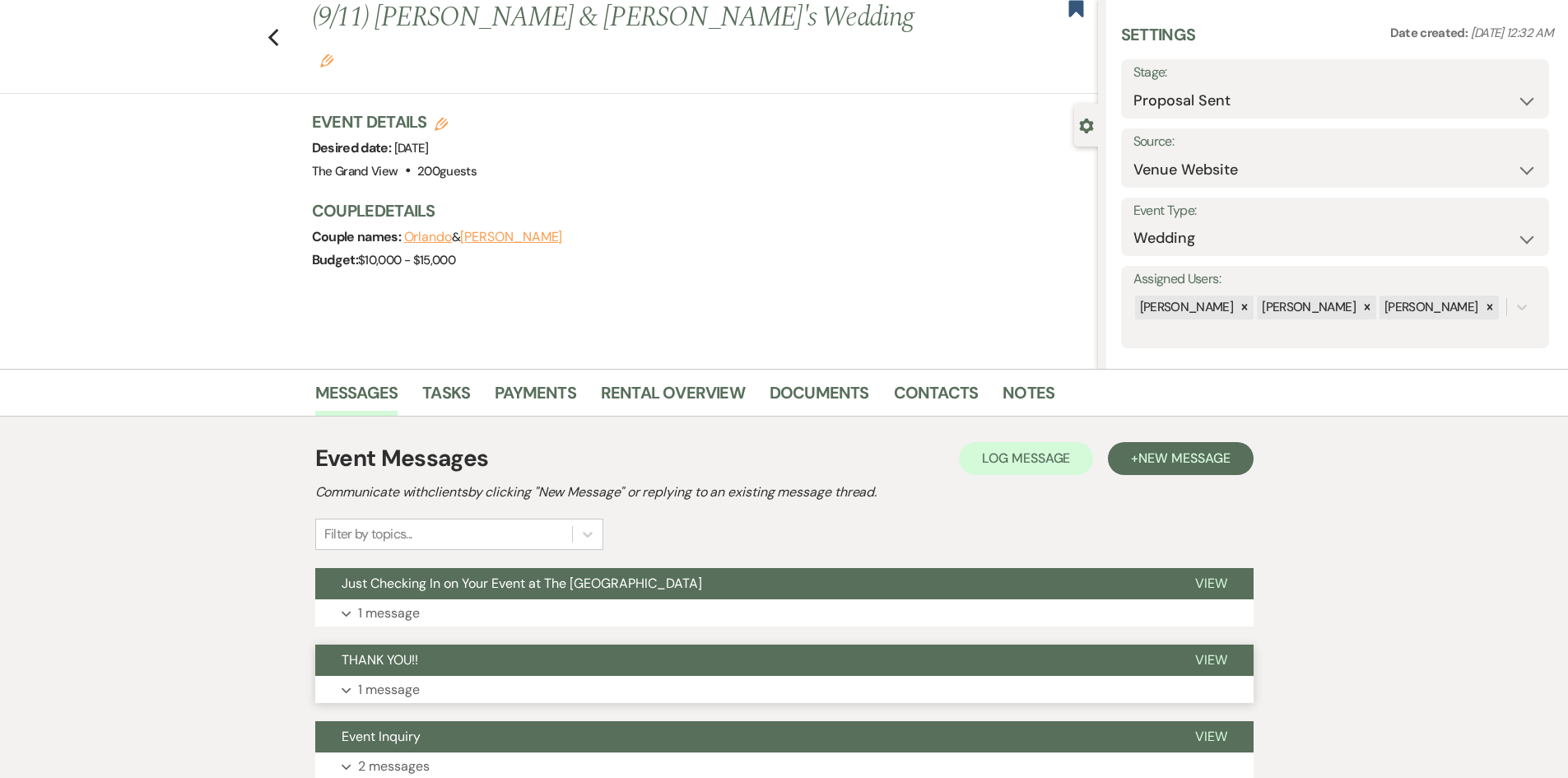
scroll to position [164, 0]
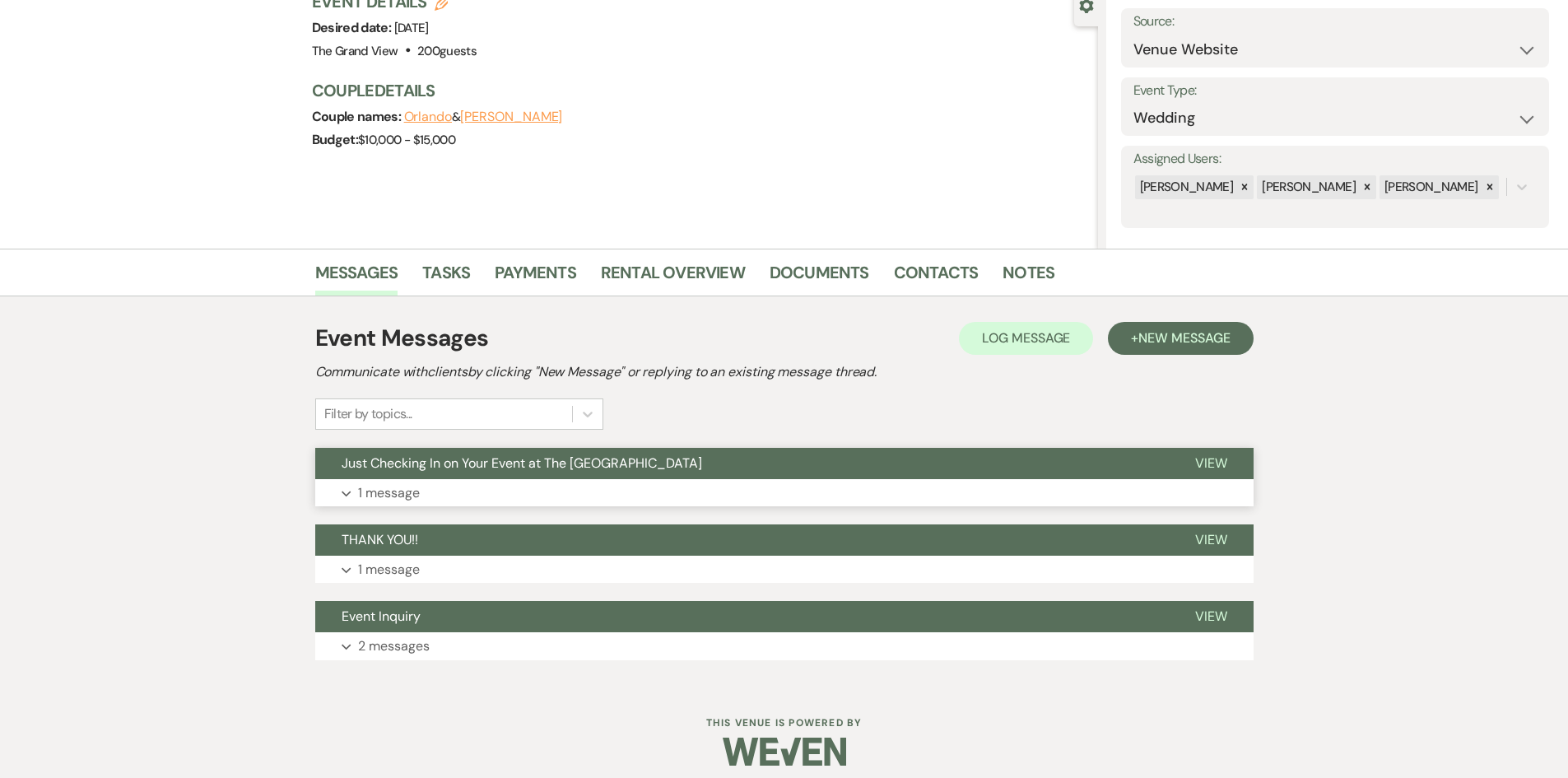
click at [524, 490] on button "Expand 1 message" at bounding box center [785, 493] width 938 height 28
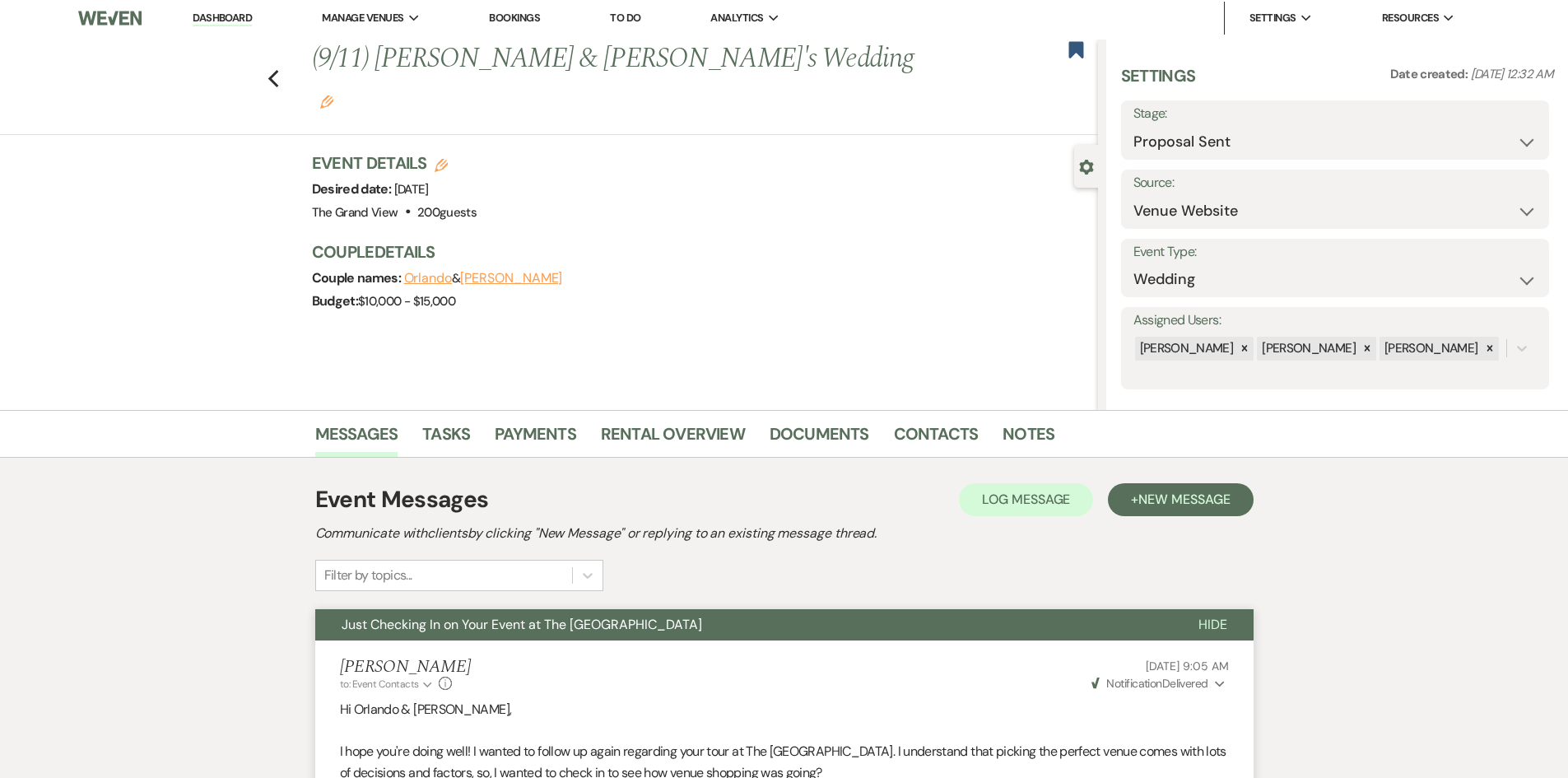
scroll to position [0, 0]
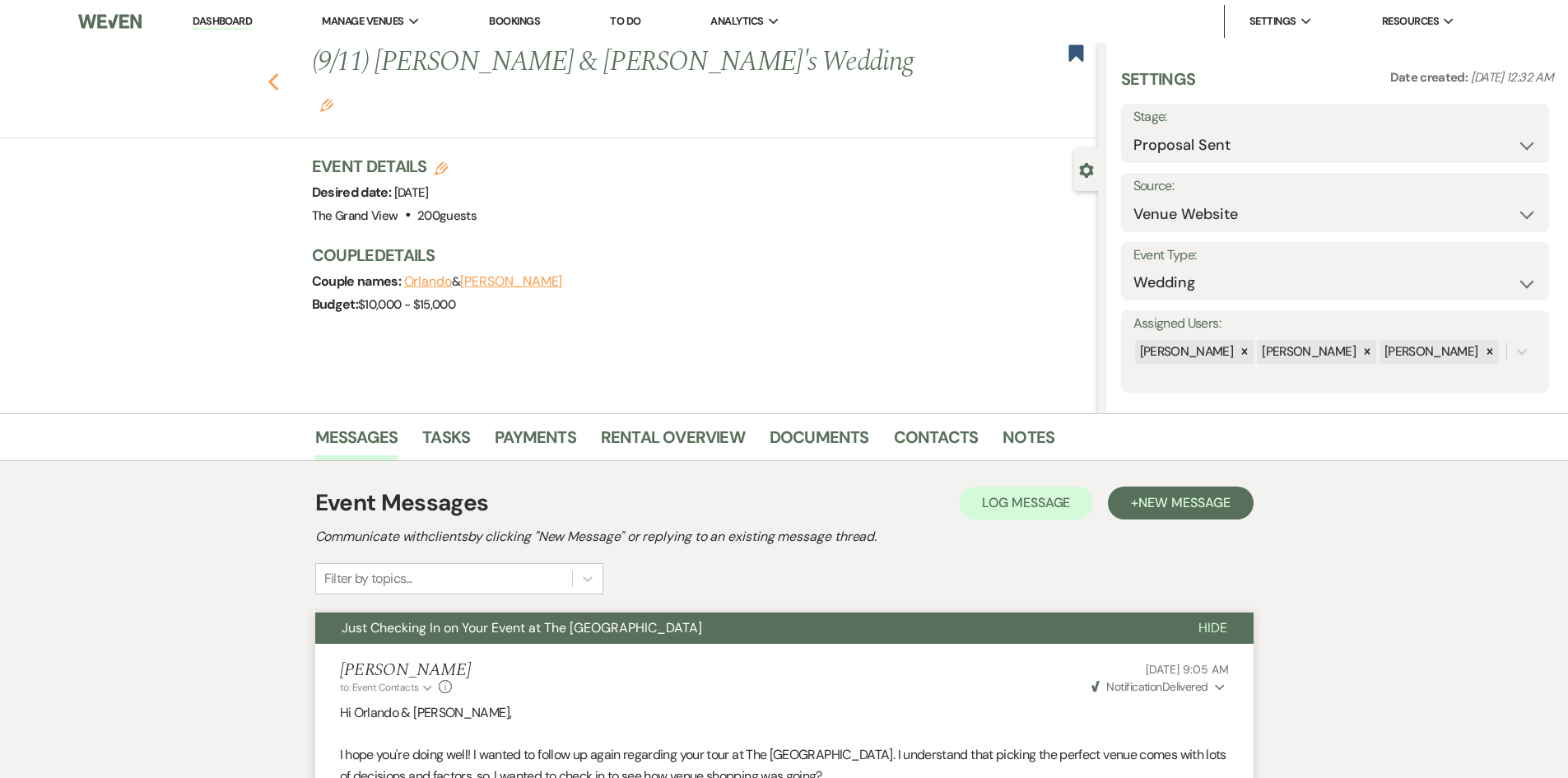
click at [275, 72] on icon "Previous" at bounding box center [274, 82] width 13 height 20
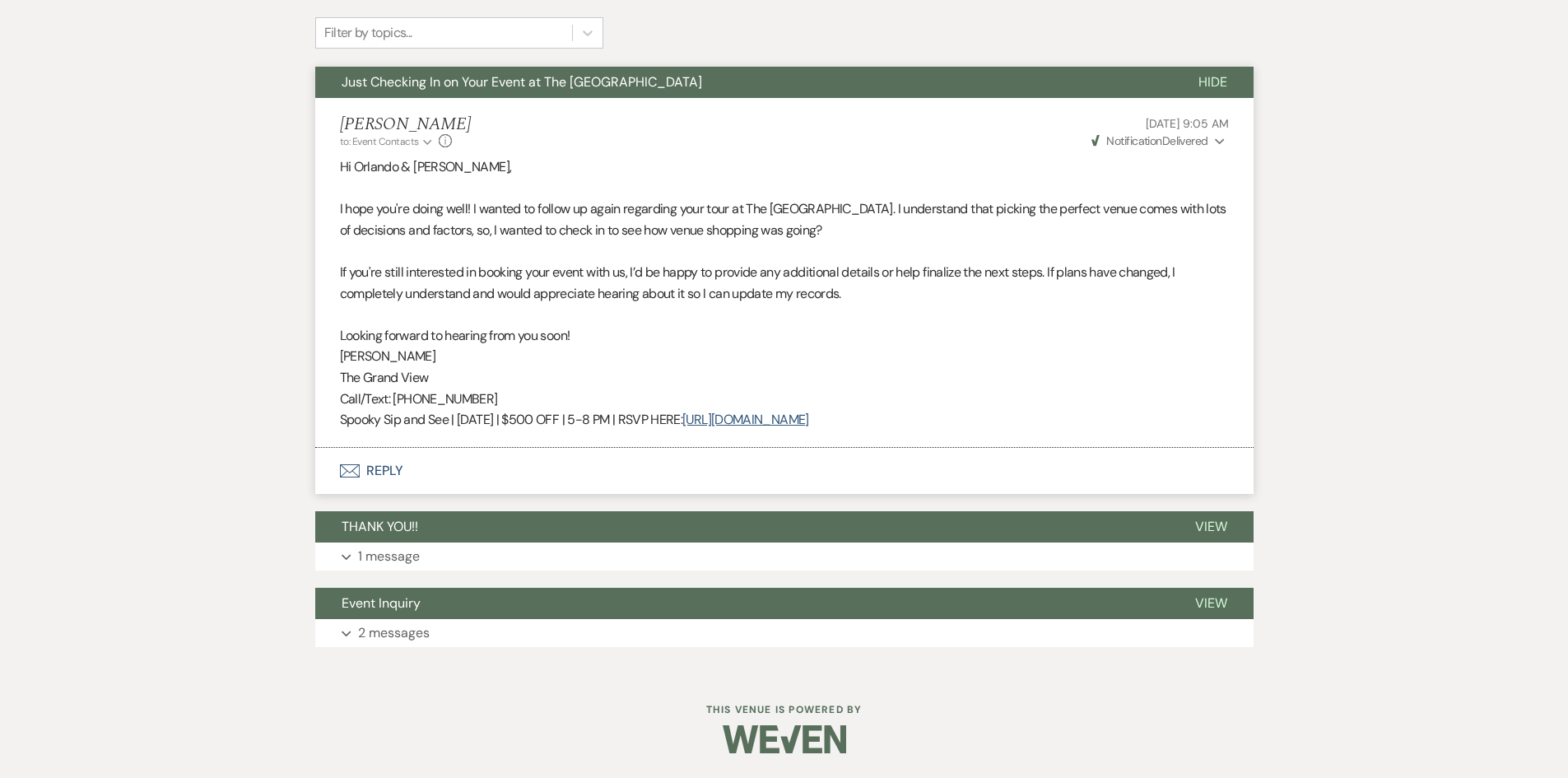
select select "6"
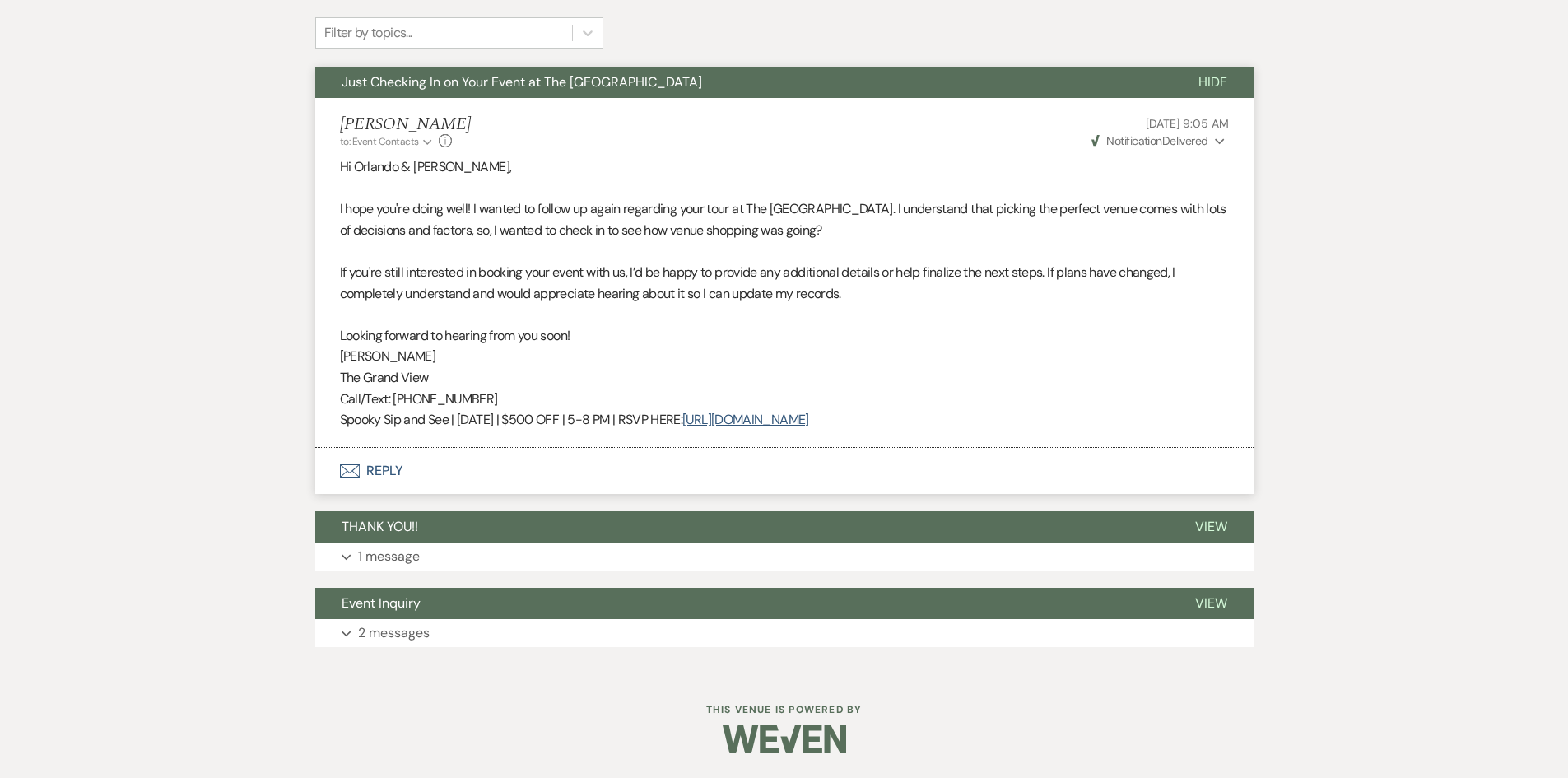
select select "6"
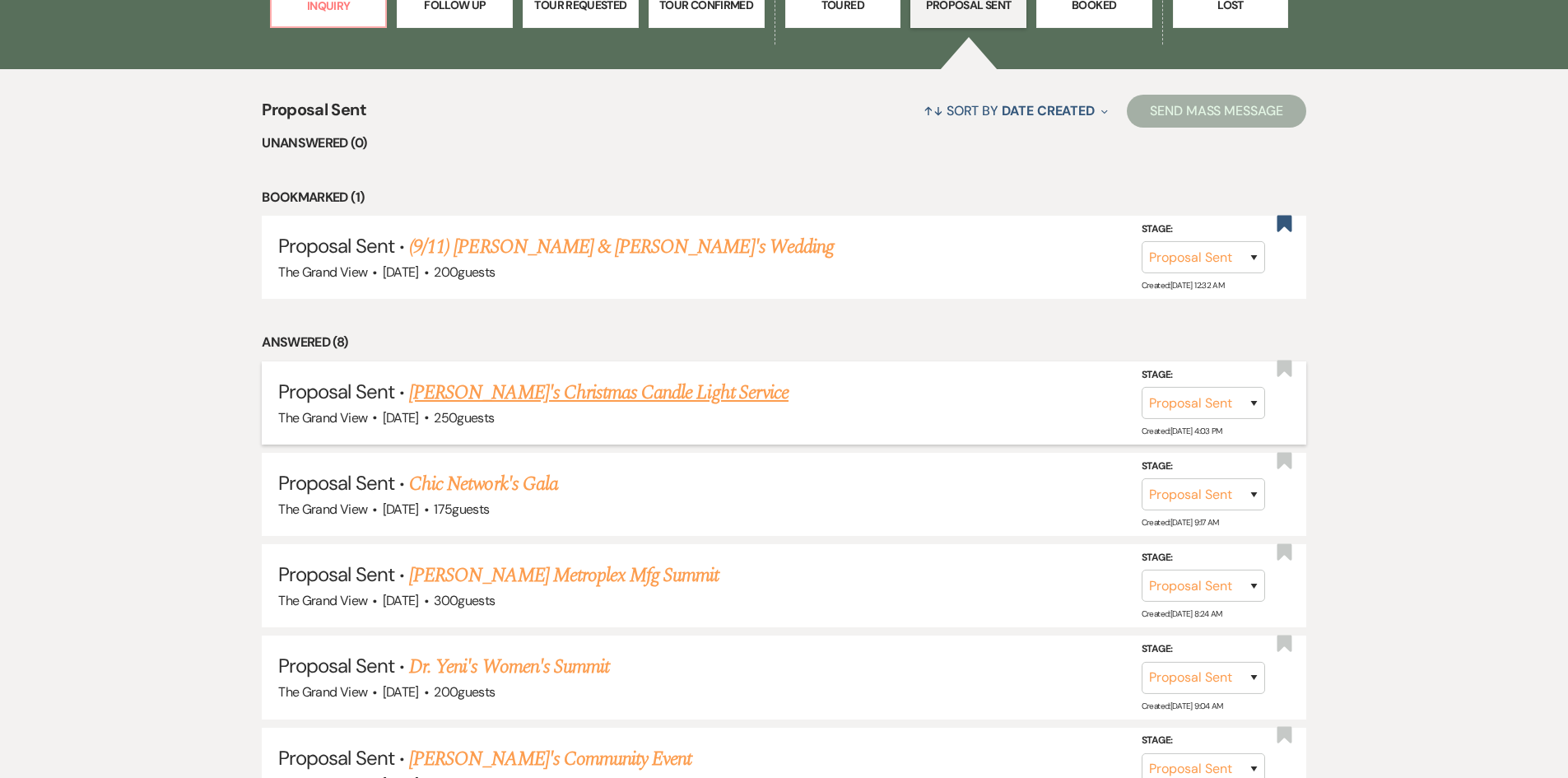
scroll to position [1317, 0]
click at [510, 387] on link "Desi Henk's Christmas Candle Light Service" at bounding box center [598, 391] width 379 height 29
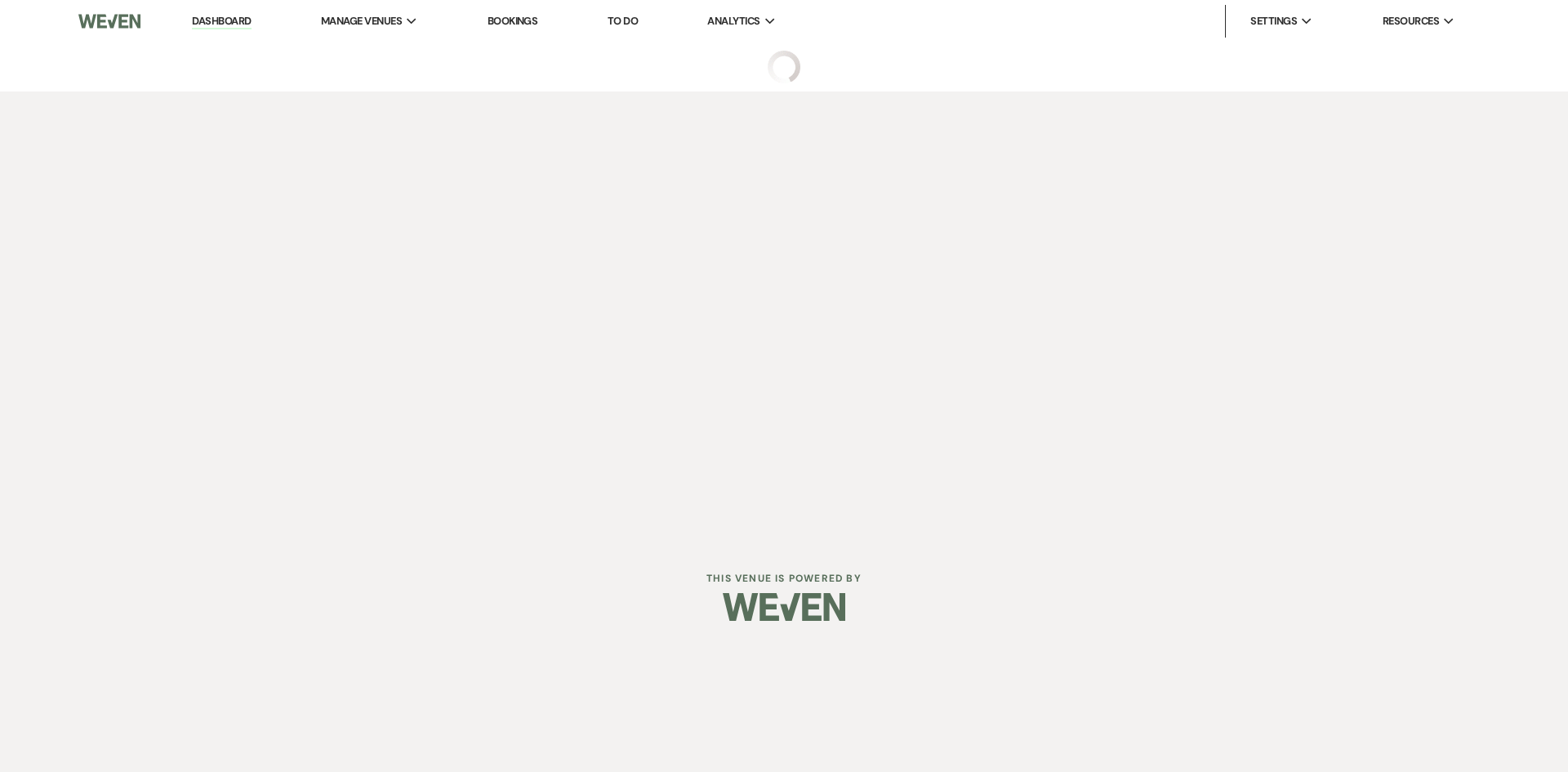
select select "6"
select select "23"
select select "13"
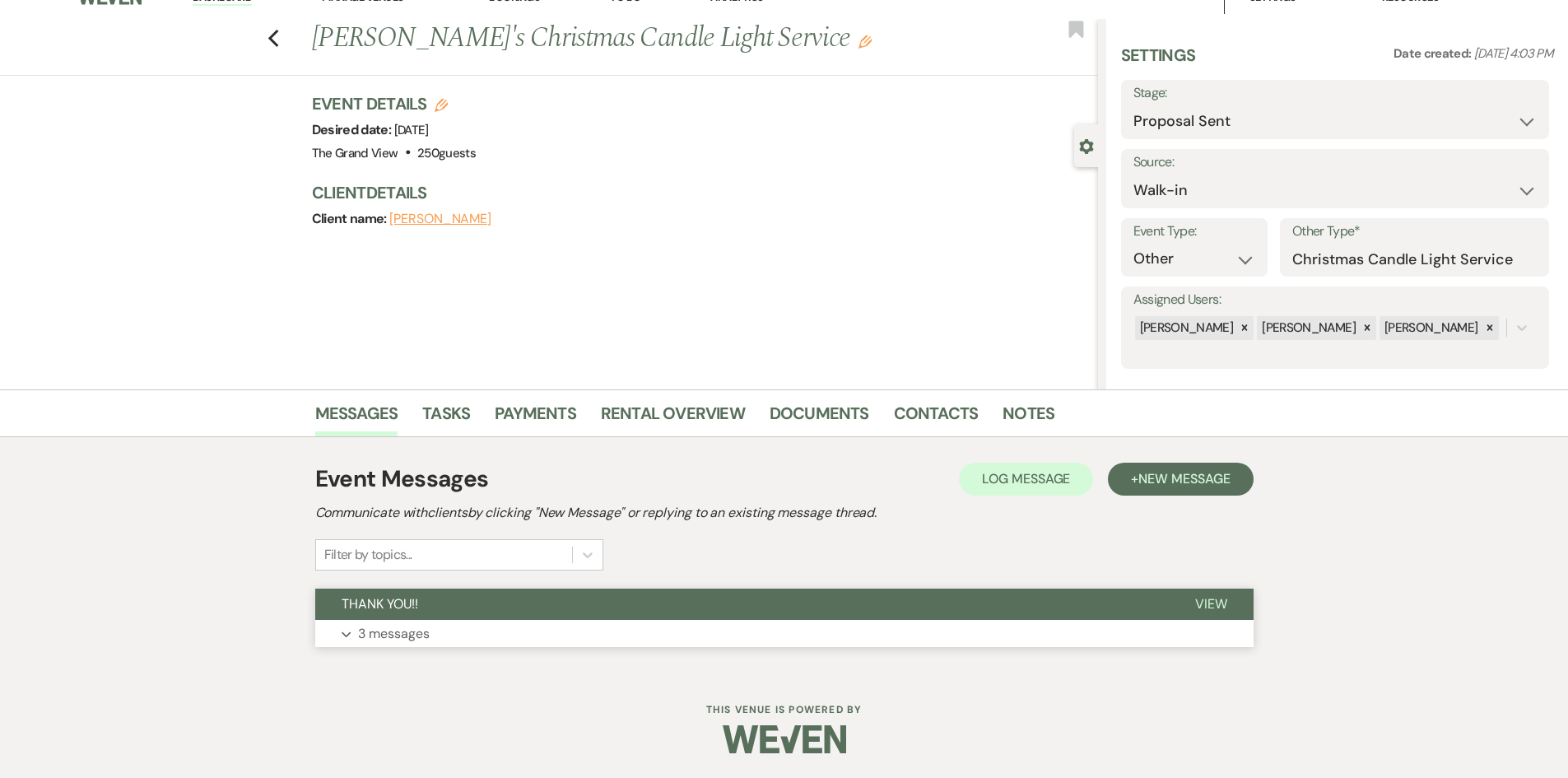
click at [407, 620] on button "Expand 3 messages" at bounding box center [785, 634] width 938 height 28
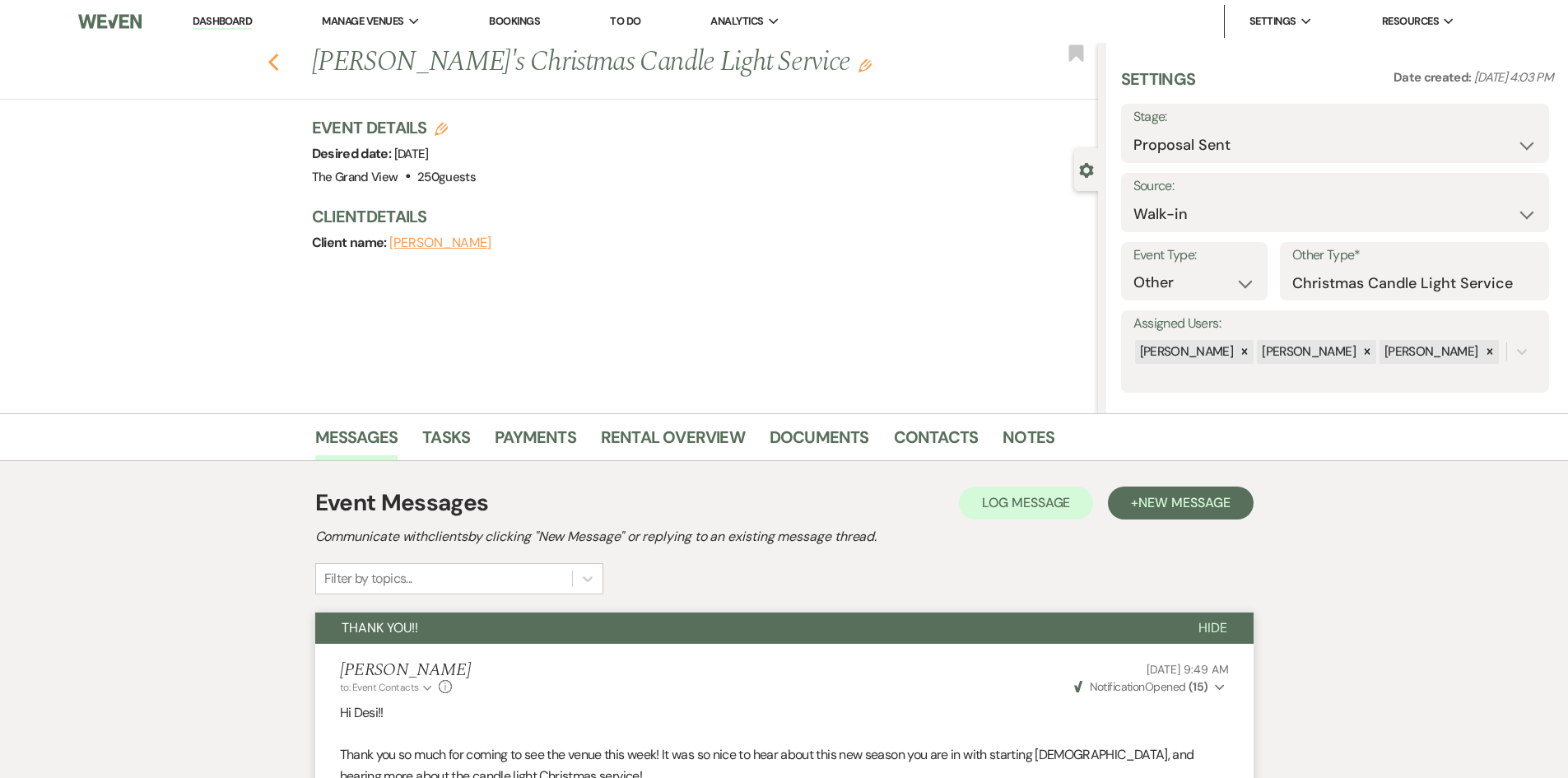
click at [280, 60] on icon "Previous" at bounding box center [274, 63] width 13 height 20
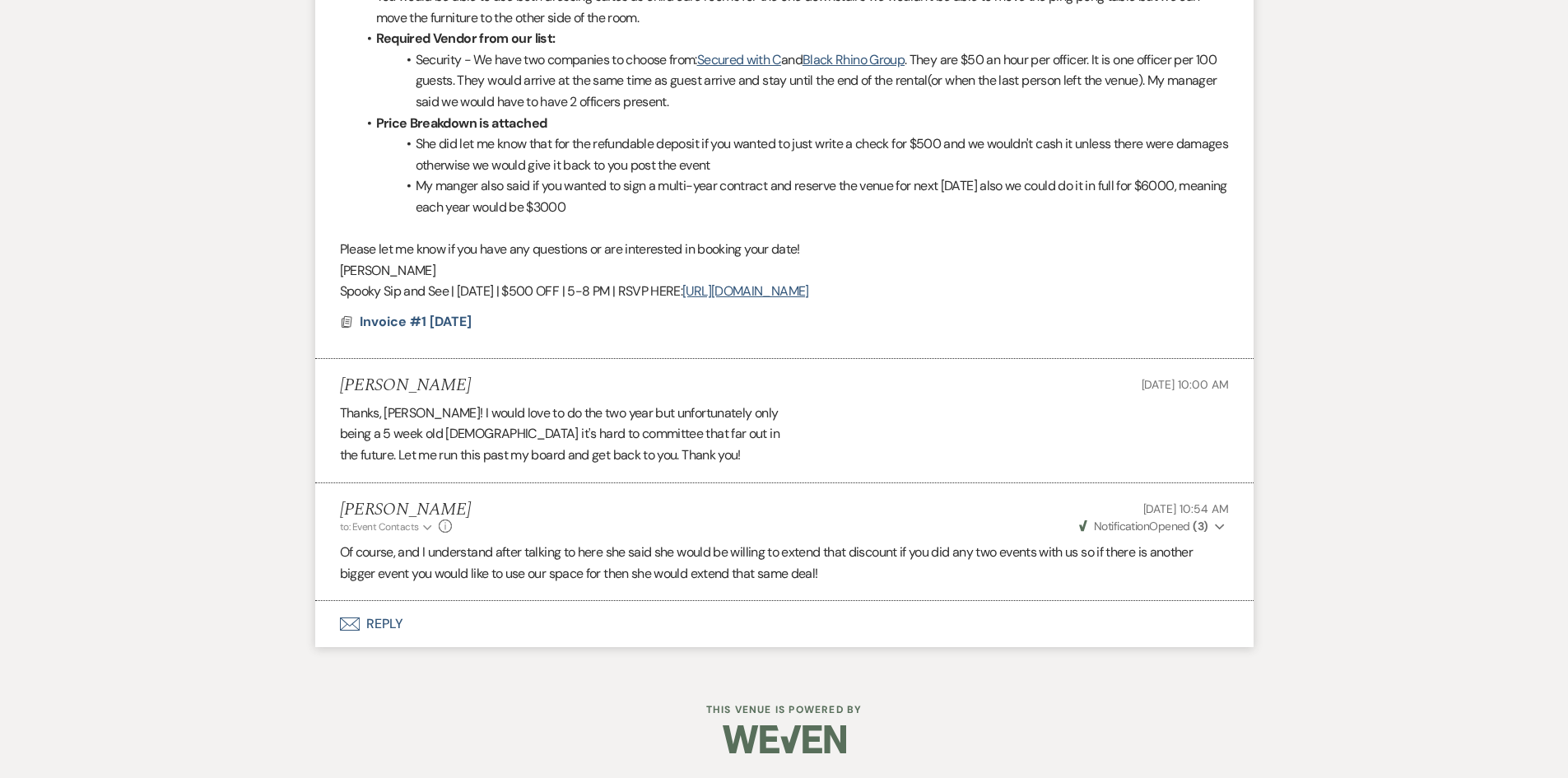
select select "6"
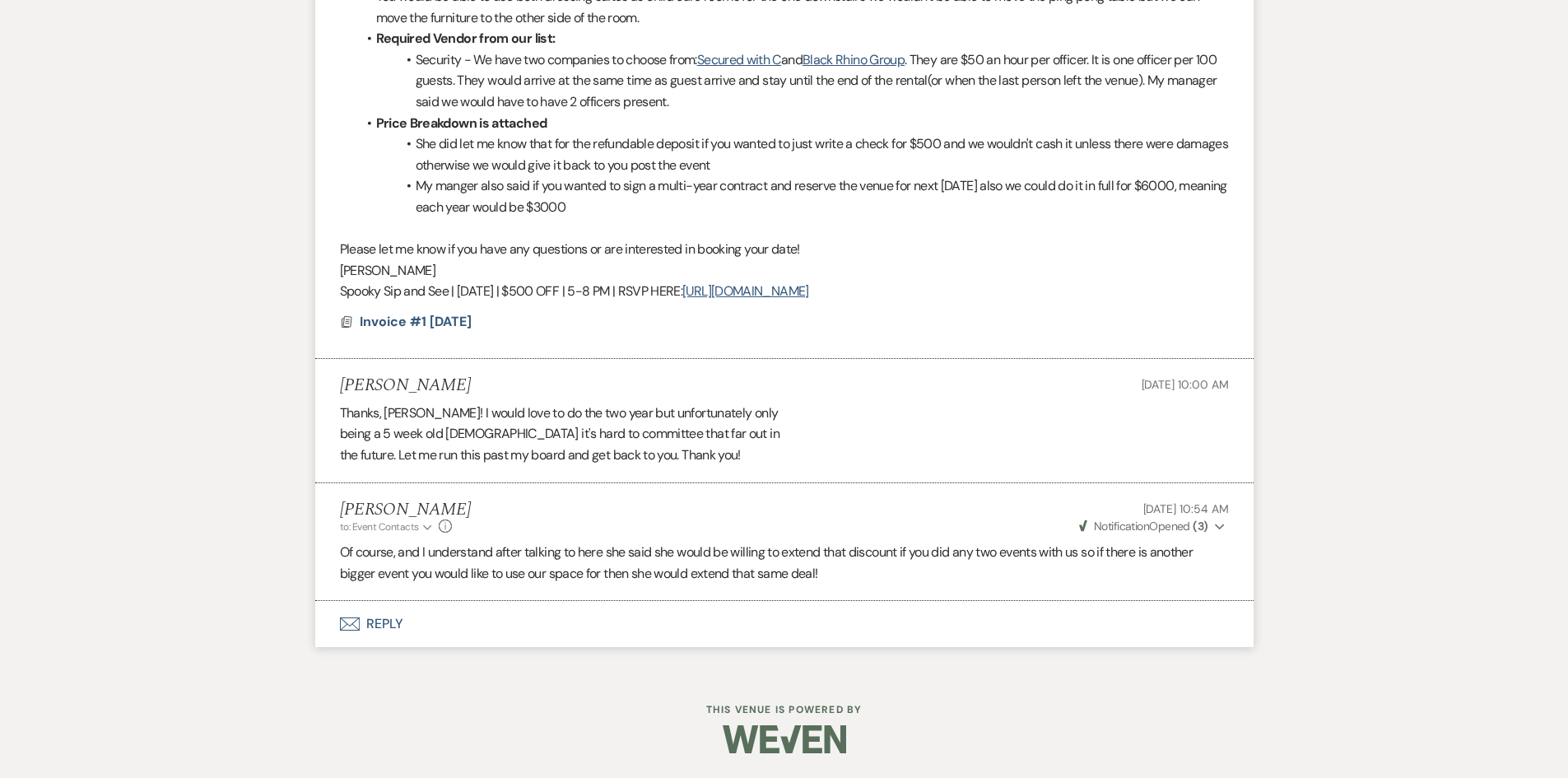
select select "6"
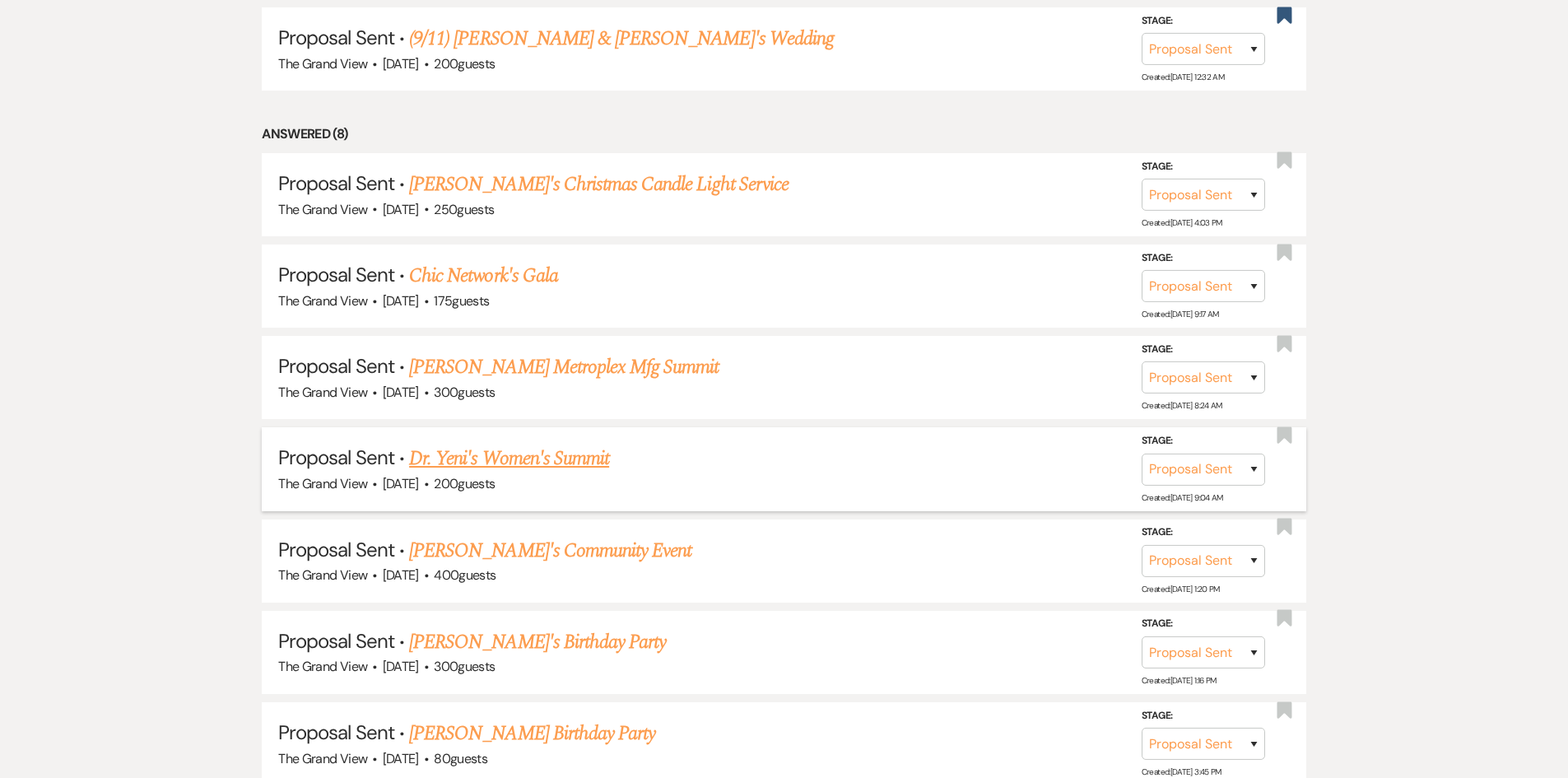
scroll to position [1481, 0]
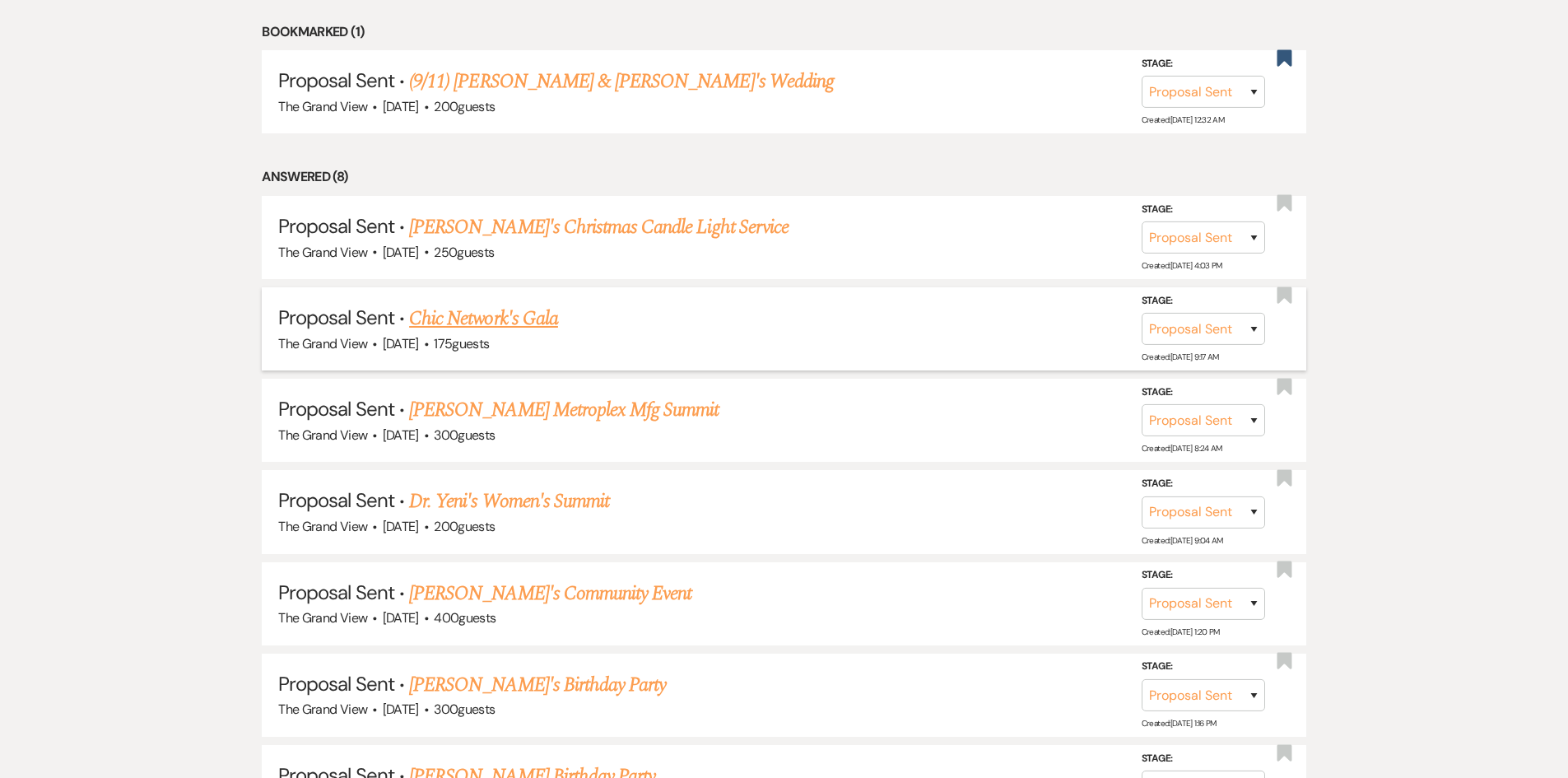
click at [483, 333] on div "The Grand View · Jan 25, 2026 · 175 guests" at bounding box center [784, 344] width 1011 height 22
click at [489, 321] on link "Chic Network's Gala" at bounding box center [483, 318] width 149 height 29
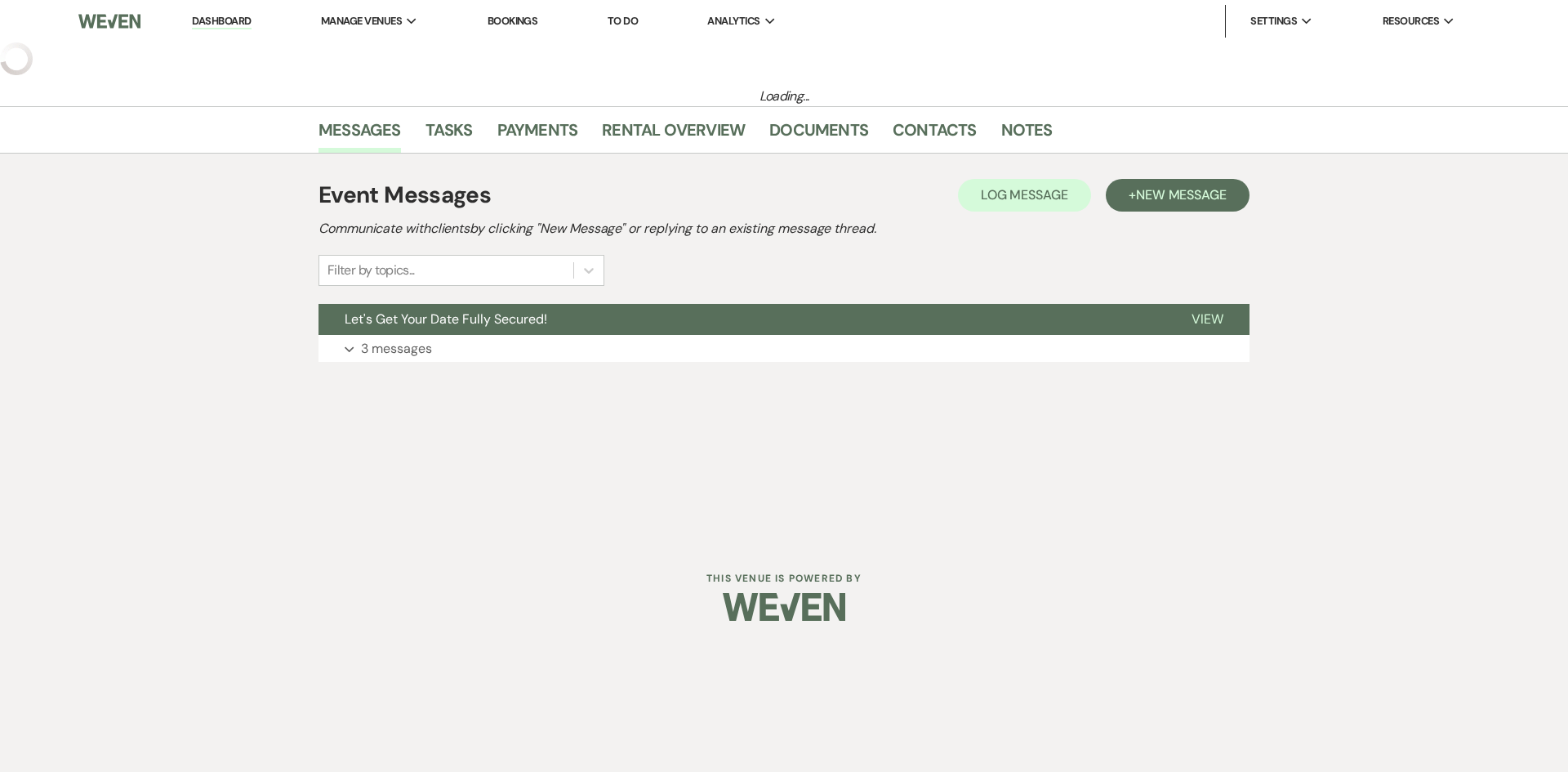
select select "6"
select select "24"
select select "13"
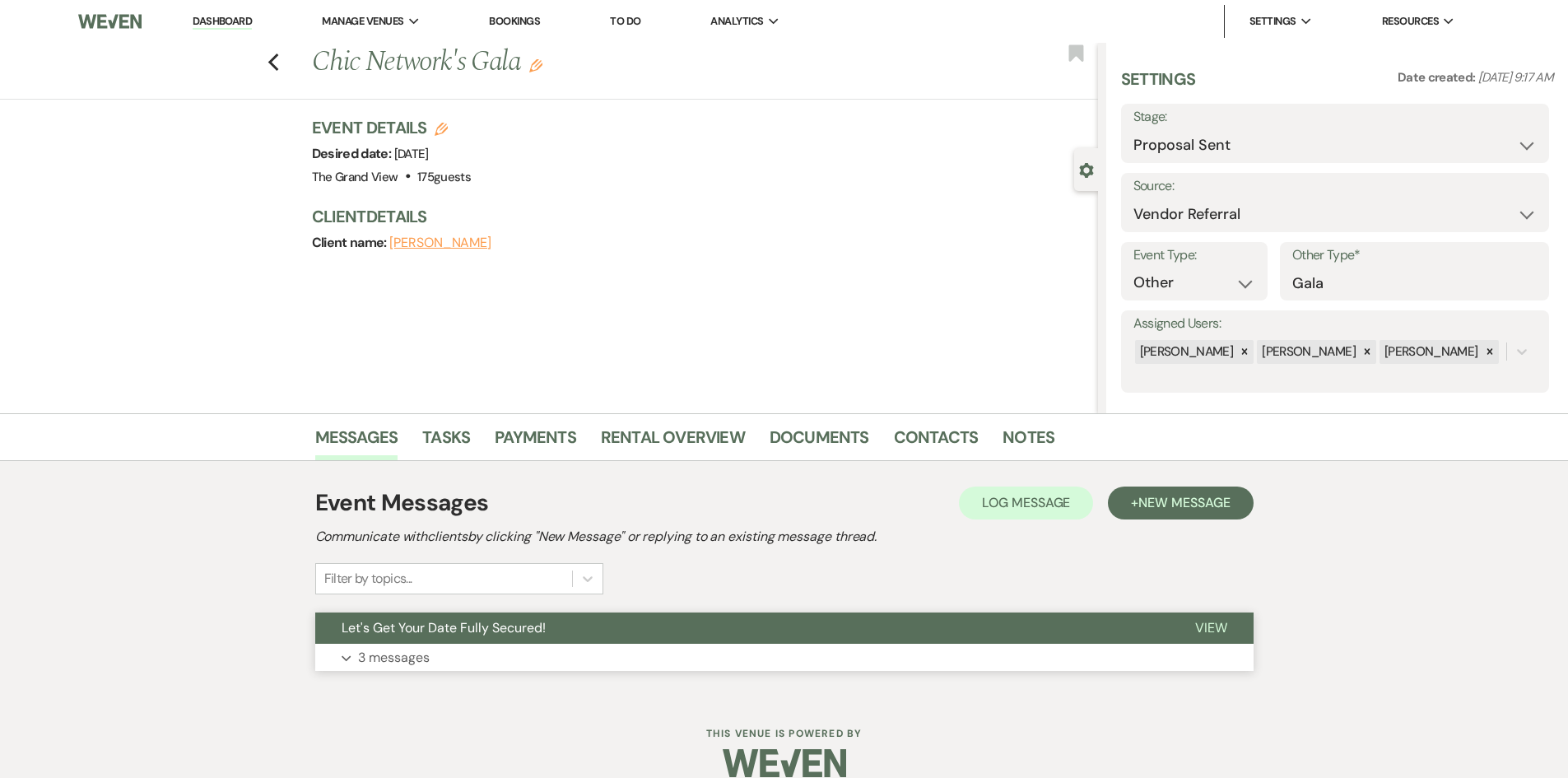
click at [463, 664] on button "Expand 3 messages" at bounding box center [785, 657] width 938 height 28
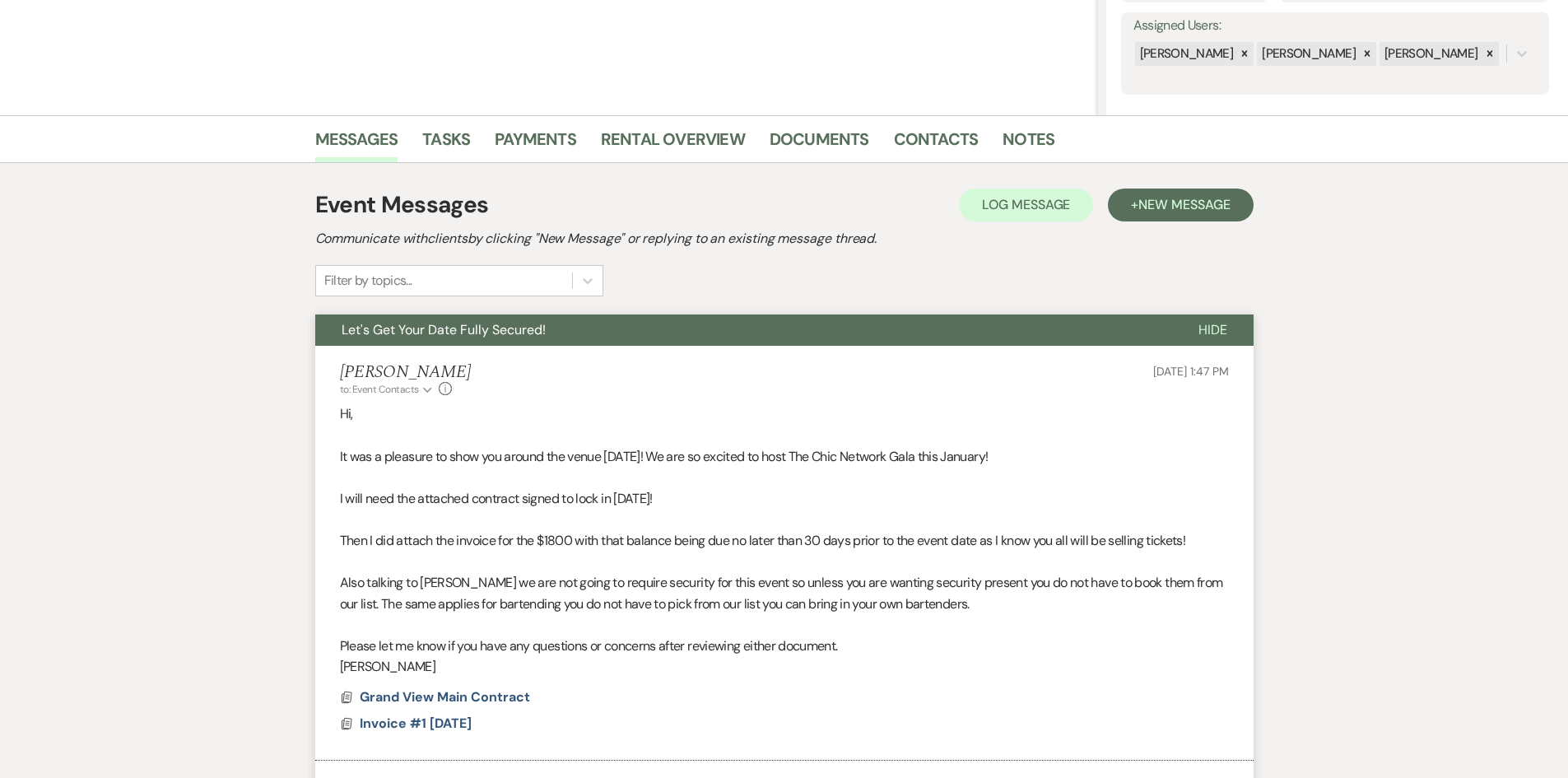
scroll to position [411, 0]
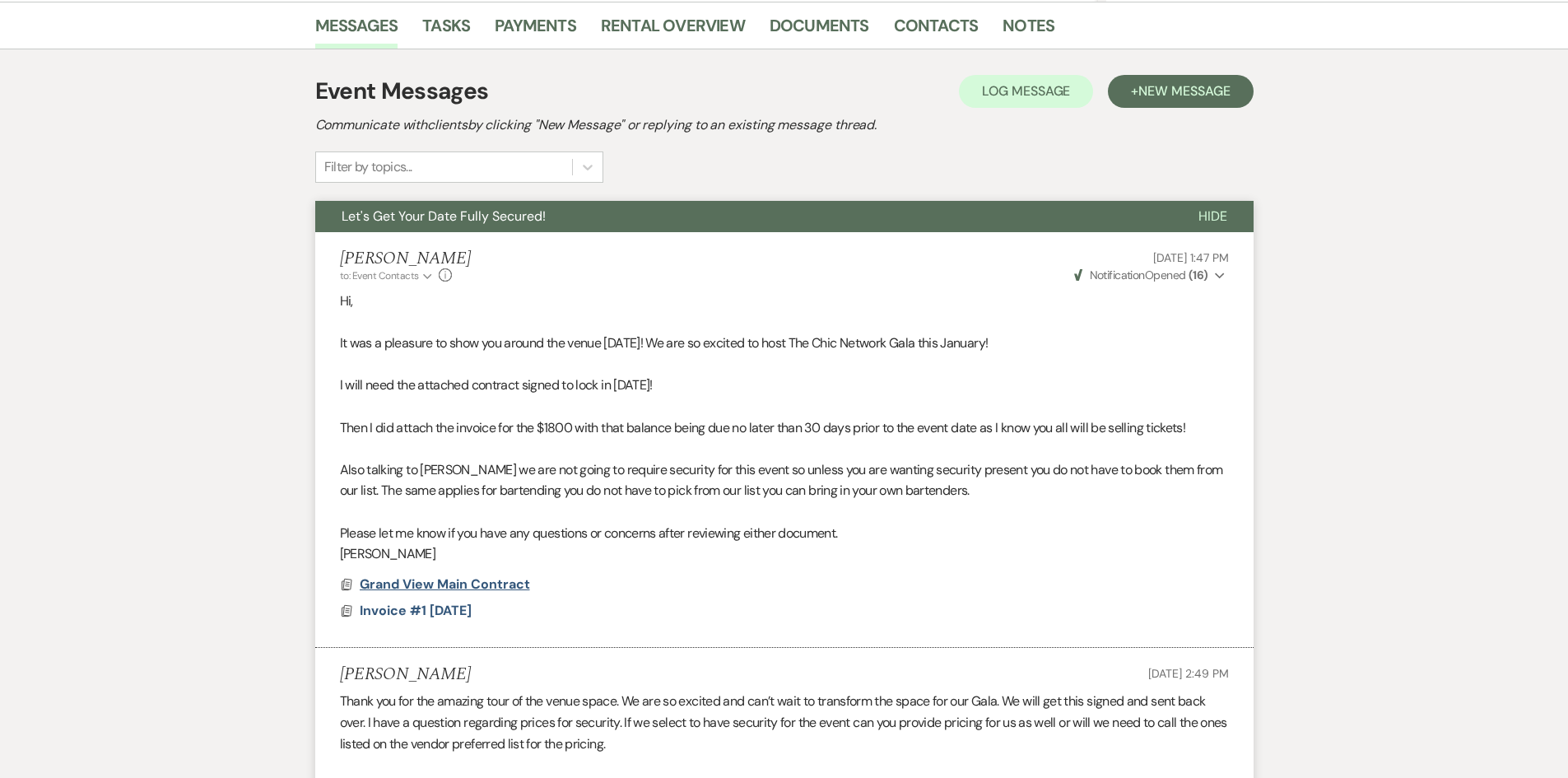
click at [474, 588] on span "Grand View Main Contract" at bounding box center [445, 584] width 170 height 18
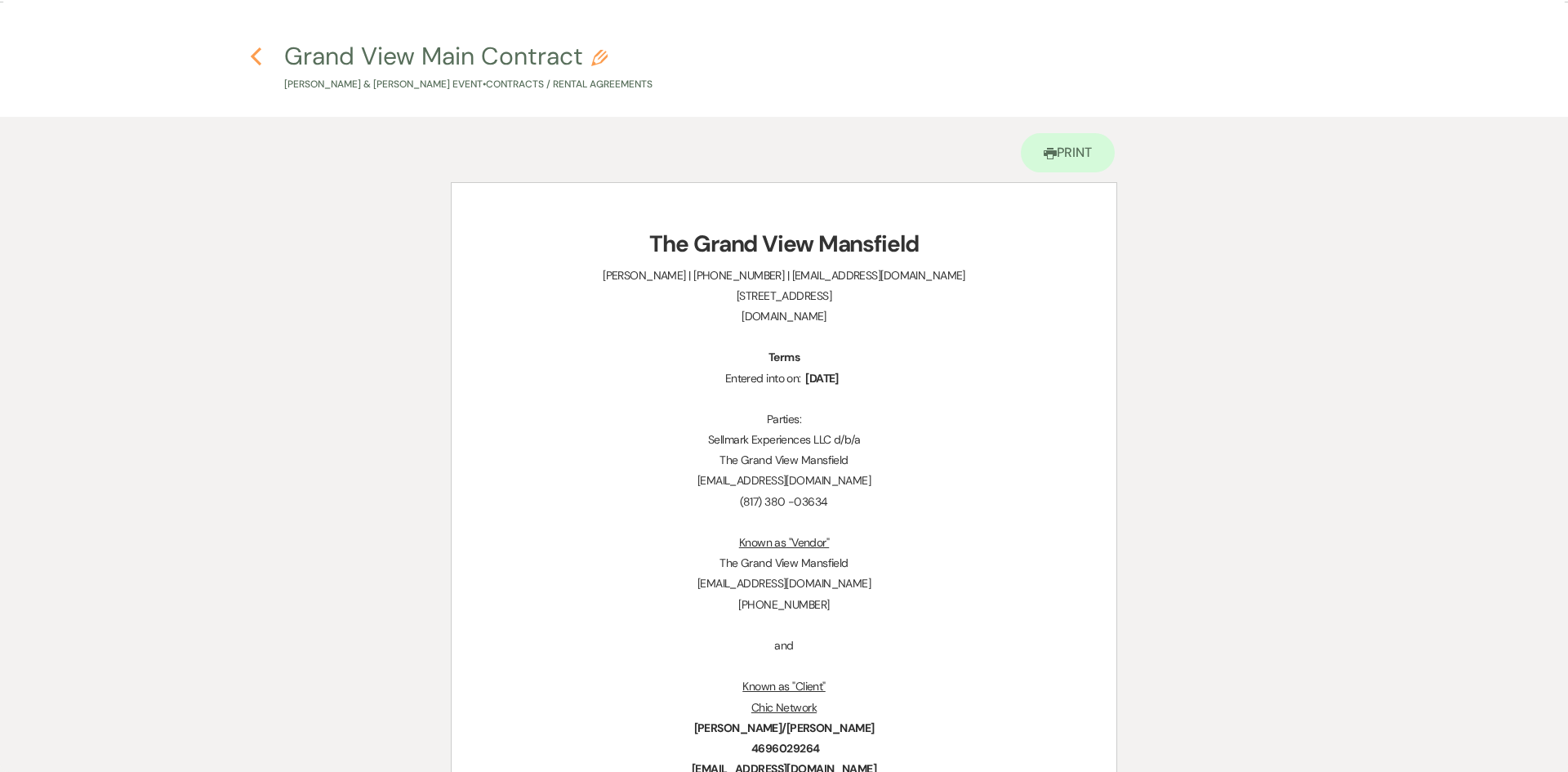
click at [256, 49] on icon "Previous" at bounding box center [256, 57] width 12 height 20
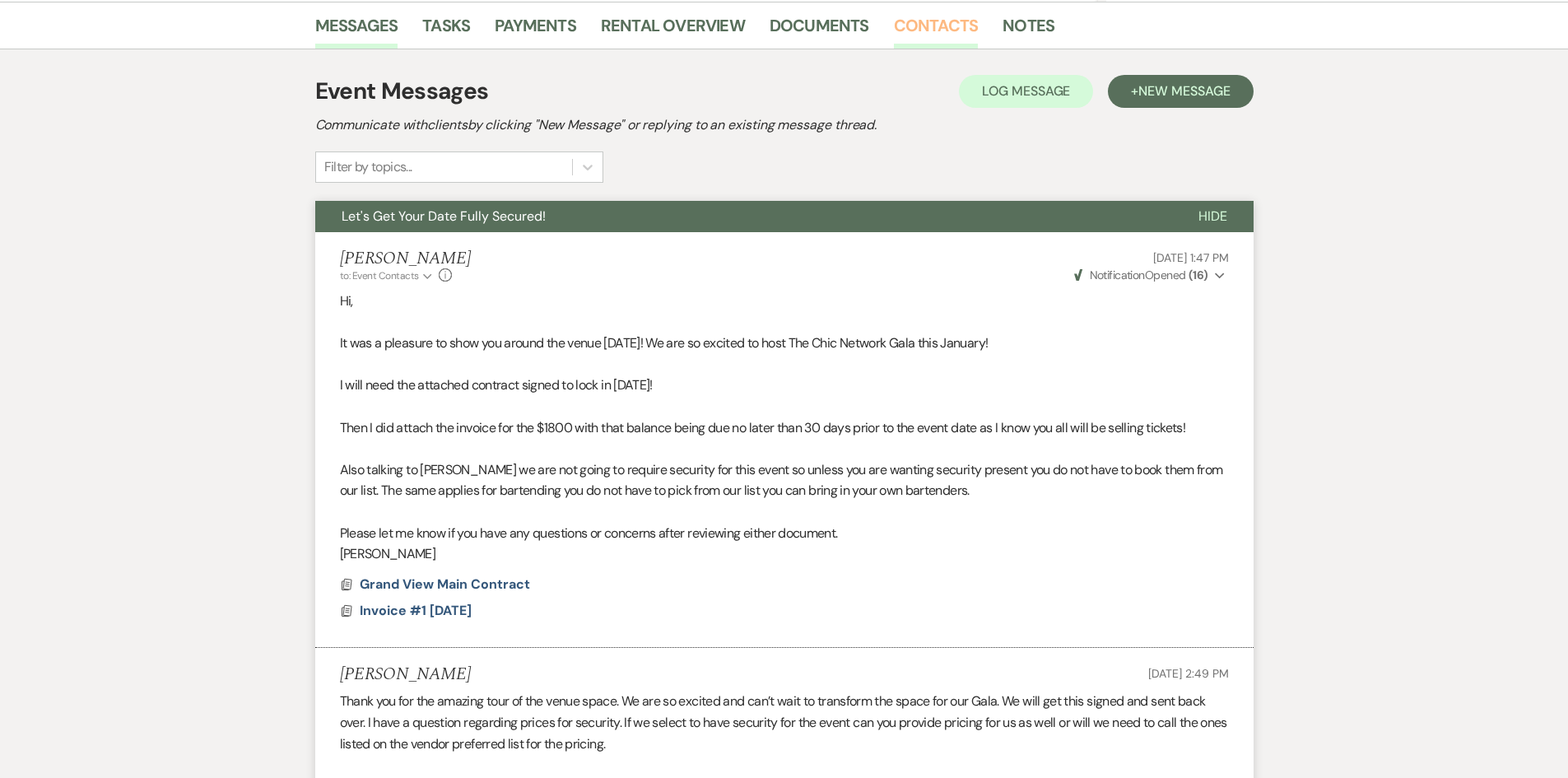
click at [944, 38] on link "Contacts" at bounding box center [936, 30] width 85 height 36
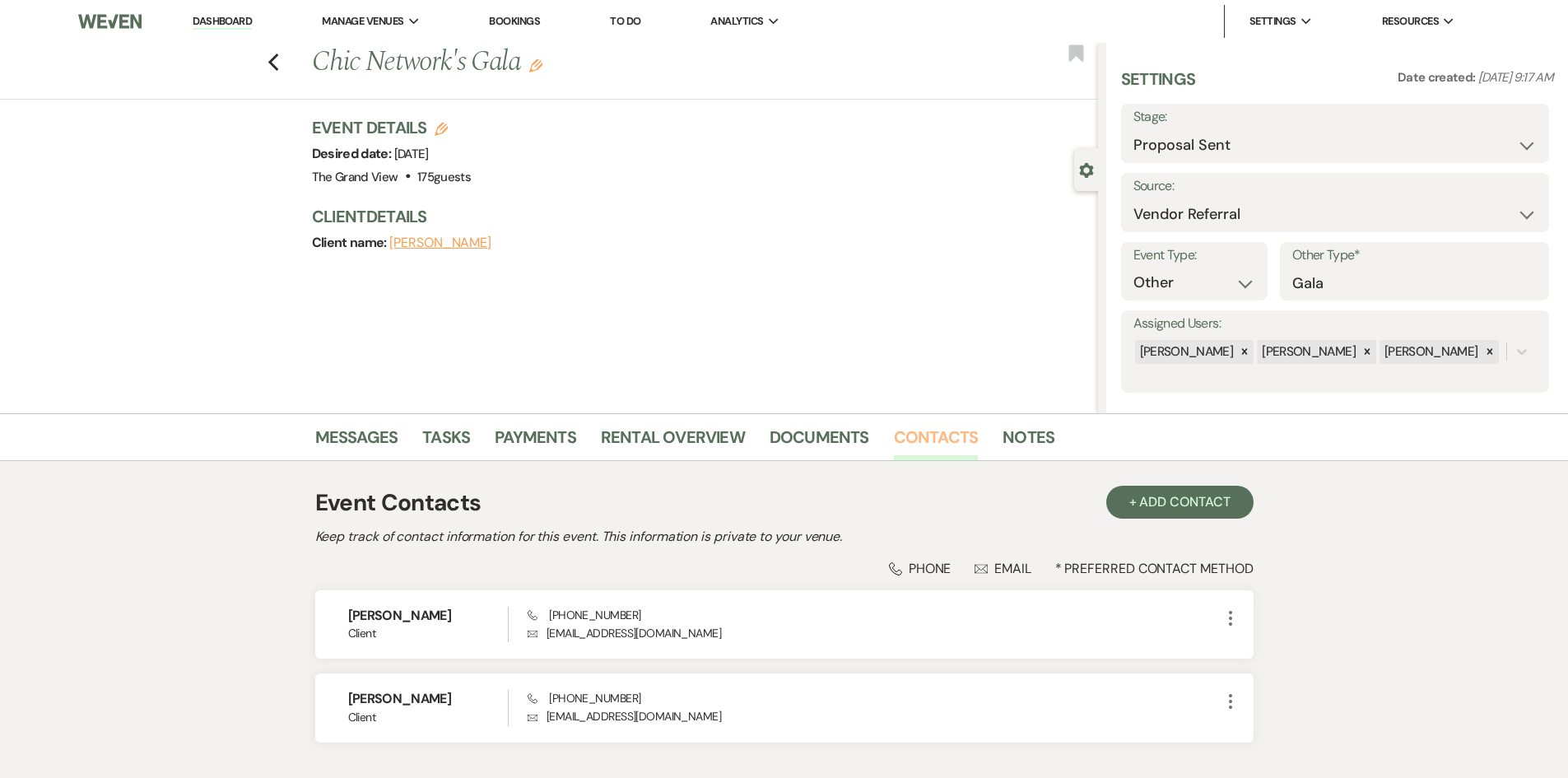
scroll to position [110, 0]
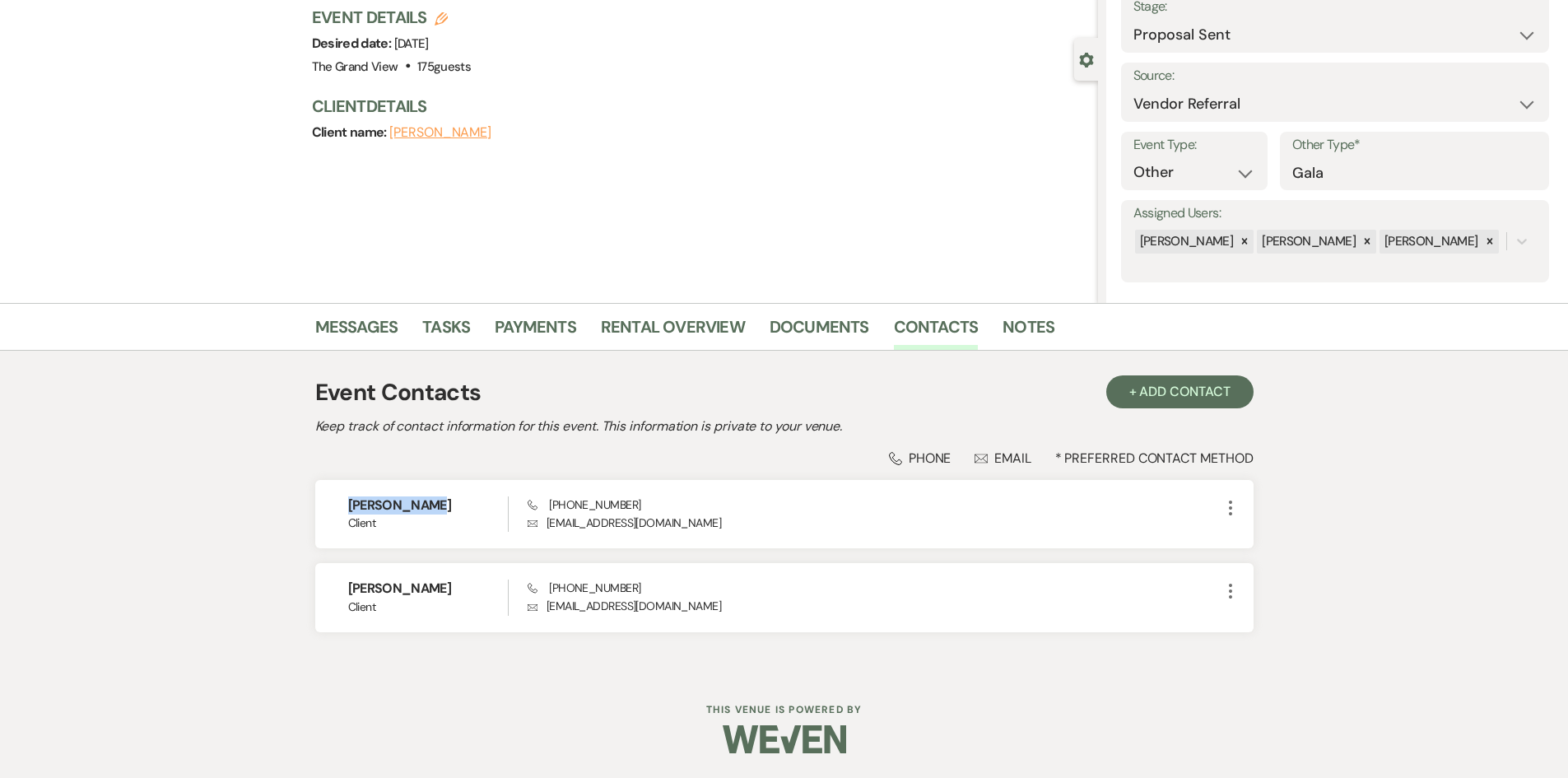
drag, startPoint x: 446, startPoint y: 493, endPoint x: 307, endPoint y: 509, distance: 139.9
click at [307, 509] on div "Messages Tasks Payments Rental Overview Documents Contacts Notes Event Contacts…" at bounding box center [784, 487] width 1568 height 368
copy h6 "Cornella Lee"
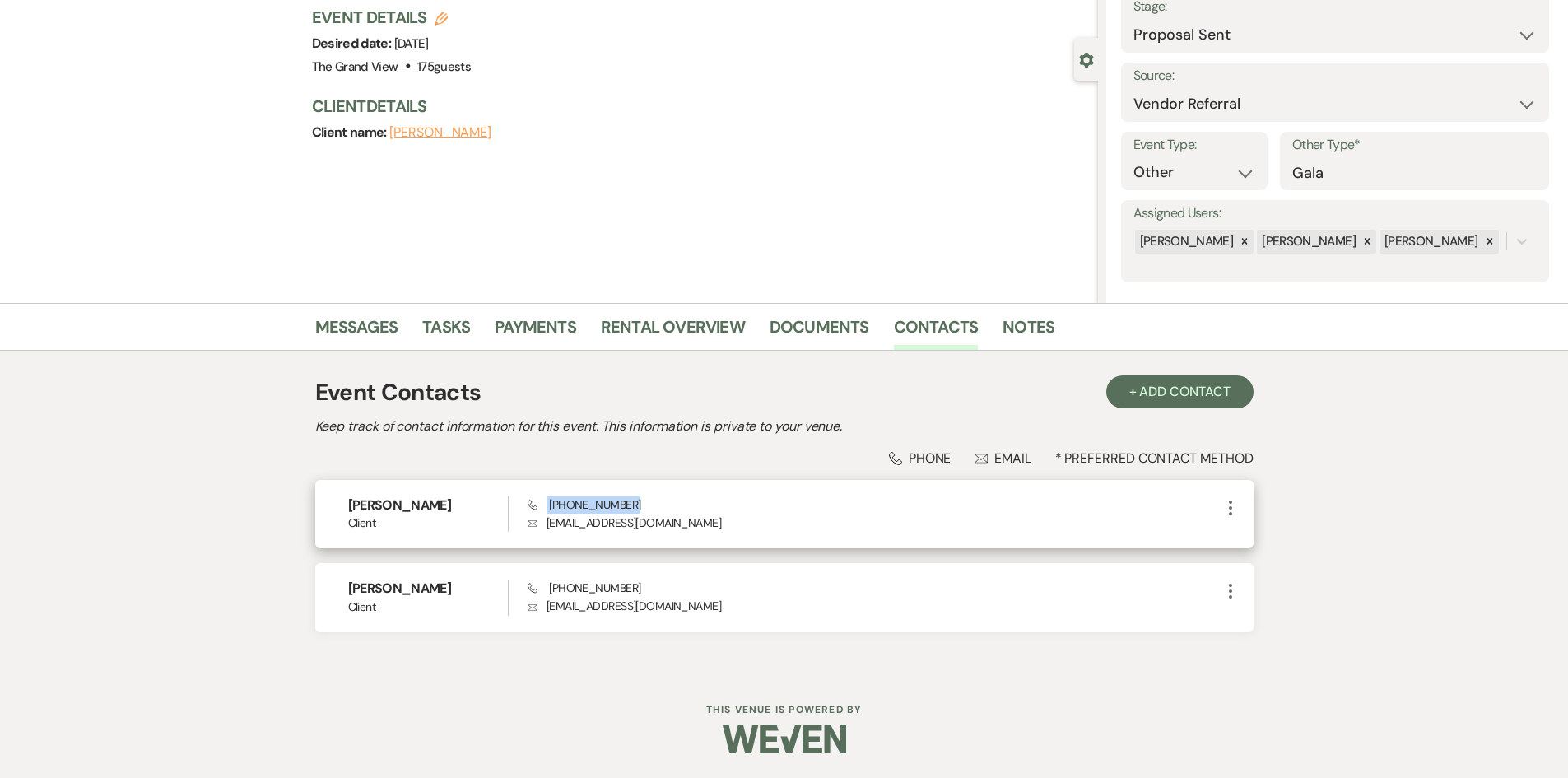
drag, startPoint x: 631, startPoint y: 501, endPoint x: 547, endPoint y: 511, distance: 84.6
click at [547, 511] on div "Phone (469) 602-9264 Envelope leesluxuryevents@gmail.com" at bounding box center [874, 514] width 693 height 35
copy span "(469) 602-9264"
drag, startPoint x: 725, startPoint y: 529, endPoint x: 526, endPoint y: 533, distance: 199.0
click at [526, 533] on div "Cornella Lee Client Phone (469) 602-9264 Envelope leesluxuryevents@gmail.com Mo…" at bounding box center [785, 514] width 938 height 68
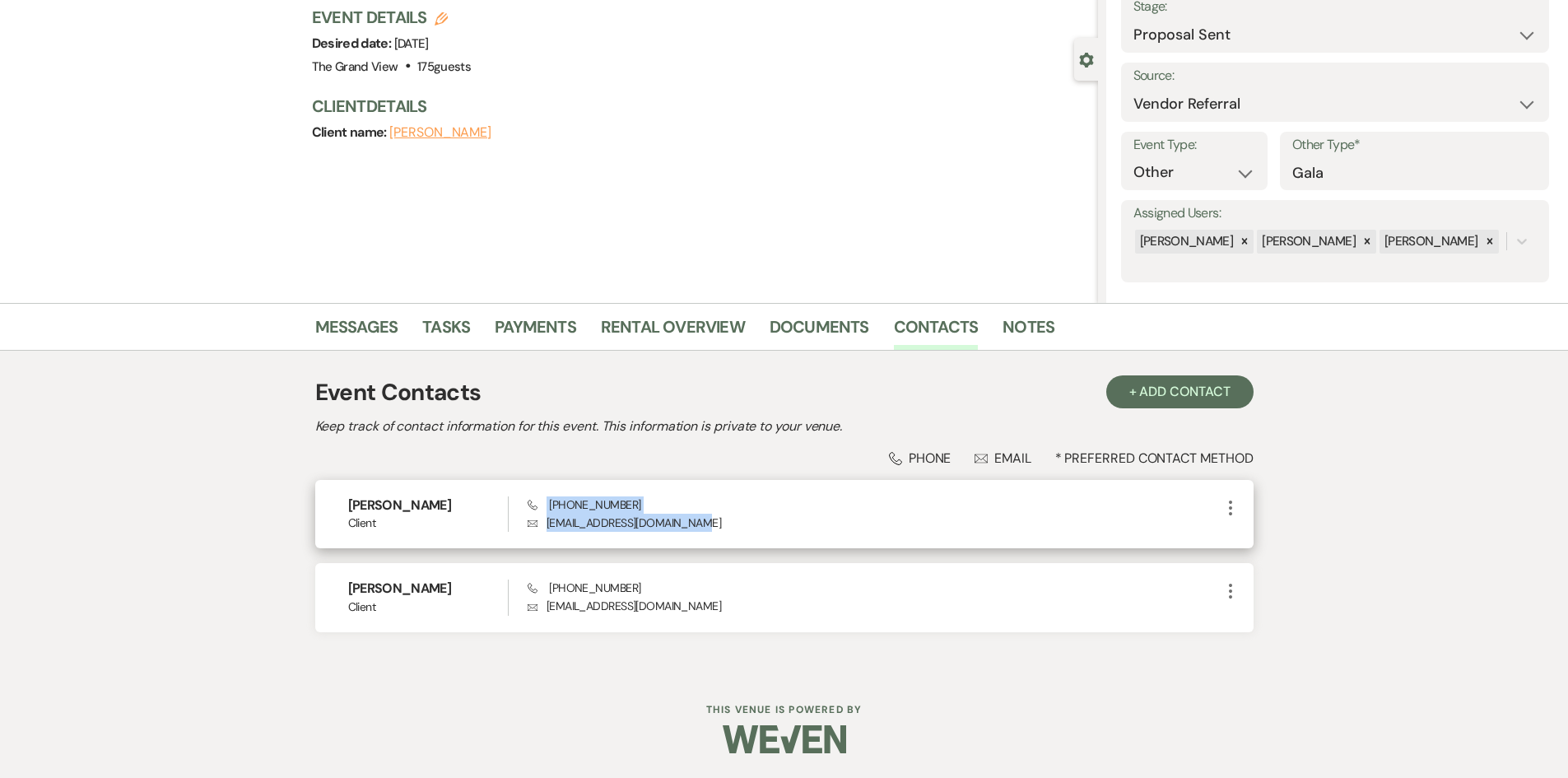
click at [747, 525] on p "Envelope leesluxuryevents@gmail.com" at bounding box center [874, 523] width 693 height 18
drag, startPoint x: 734, startPoint y: 525, endPoint x: 542, endPoint y: 530, distance: 192.1
click at [542, 530] on p "Envelope leesluxuryevents@gmail.com" at bounding box center [874, 523] width 693 height 18
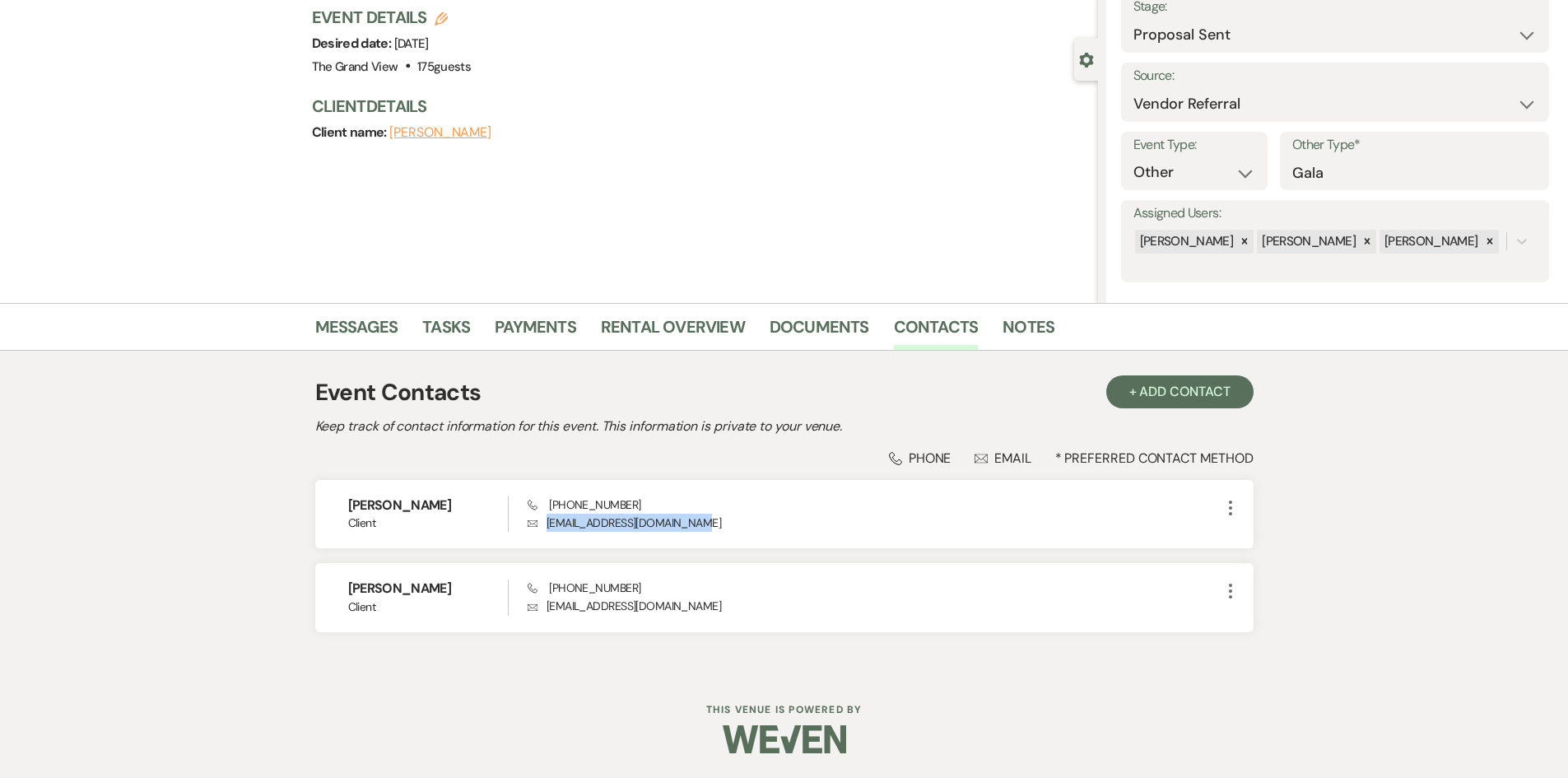
copy p "leesluxuryevents@gmail.com"
drag, startPoint x: 468, startPoint y: 589, endPoint x: 328, endPoint y: 589, distance: 140.0
click at [328, 589] on div "Neima Belancourt Client Phone (754) 201-8940 Envelope programs@chicnetwork.net …" at bounding box center [785, 597] width 938 height 68
copy h6 "Neima Belancourt"
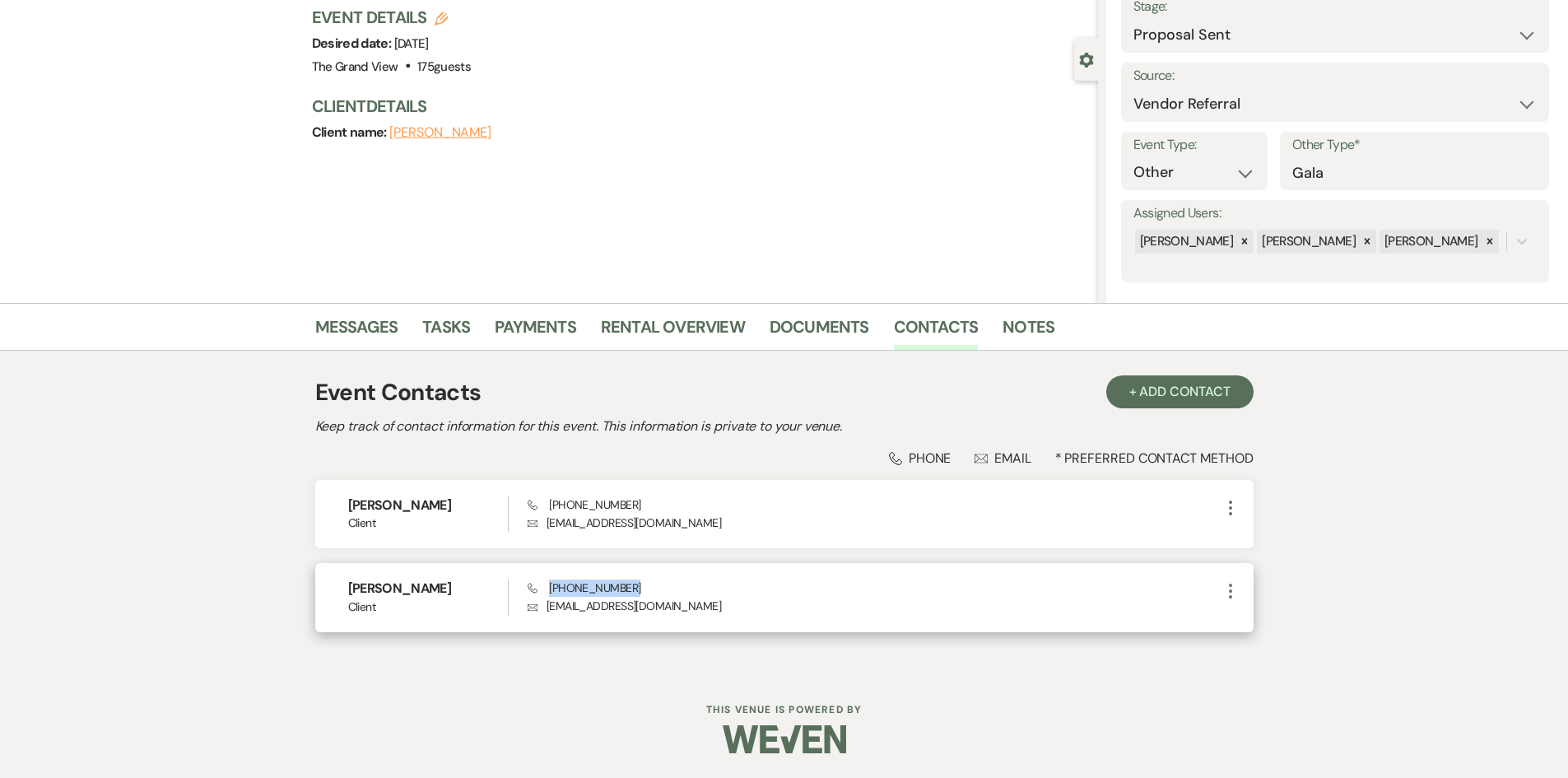
drag, startPoint x: 634, startPoint y: 587, endPoint x: 550, endPoint y: 594, distance: 84.3
click at [550, 594] on div "Phone (754) 201-8940 Envelope programs@chicnetwork.net" at bounding box center [874, 597] width 693 height 35
copy span "(754) 201-8940"
drag, startPoint x: 701, startPoint y: 602, endPoint x: 536, endPoint y: 621, distance: 166.1
click at [536, 621] on div "Neima Belancourt Client Phone (754) 201-8940 Envelope programs@chicnetwork.net …" at bounding box center [785, 597] width 938 height 68
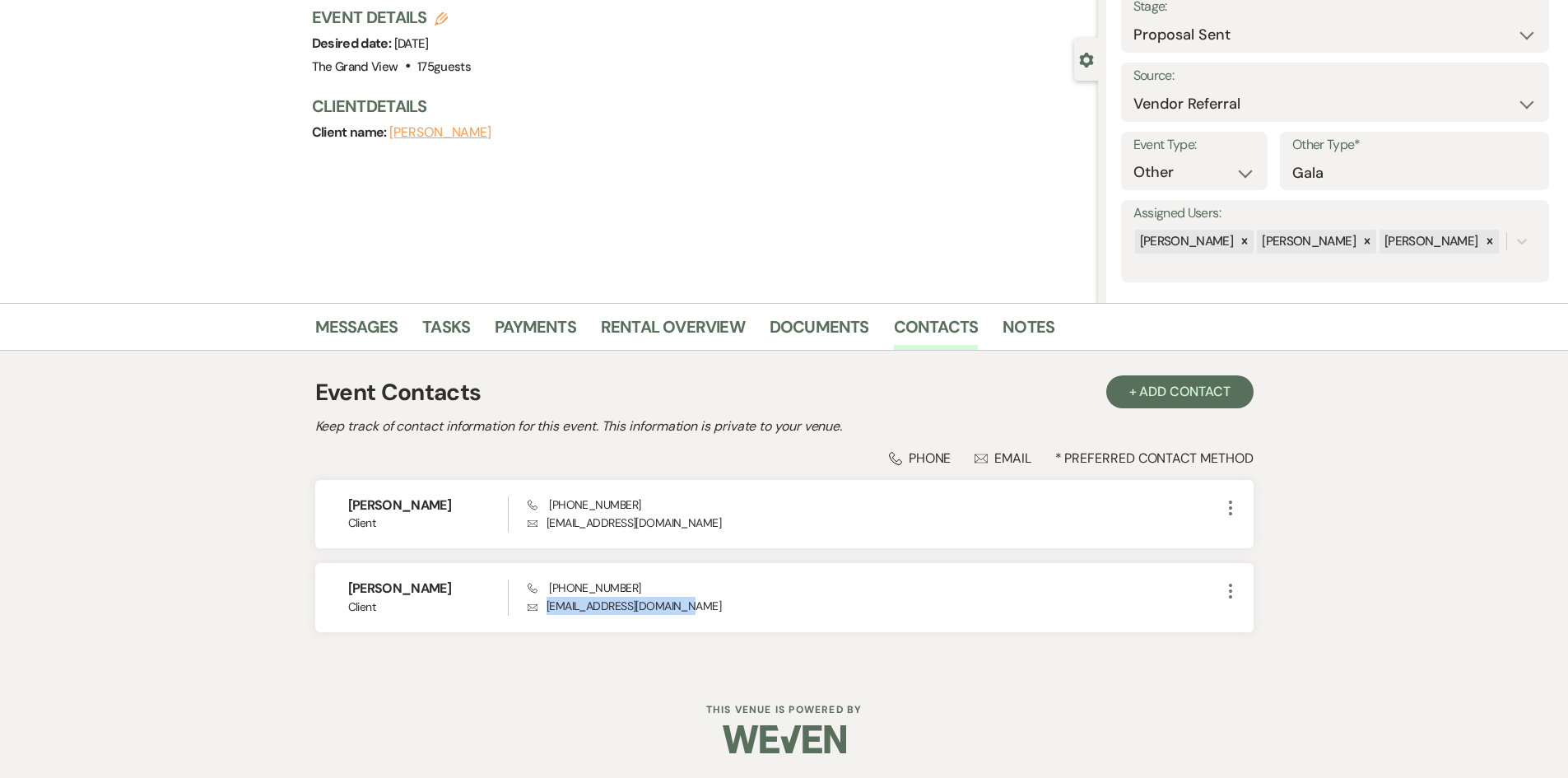
copy p "programs@chicnetwork.net"
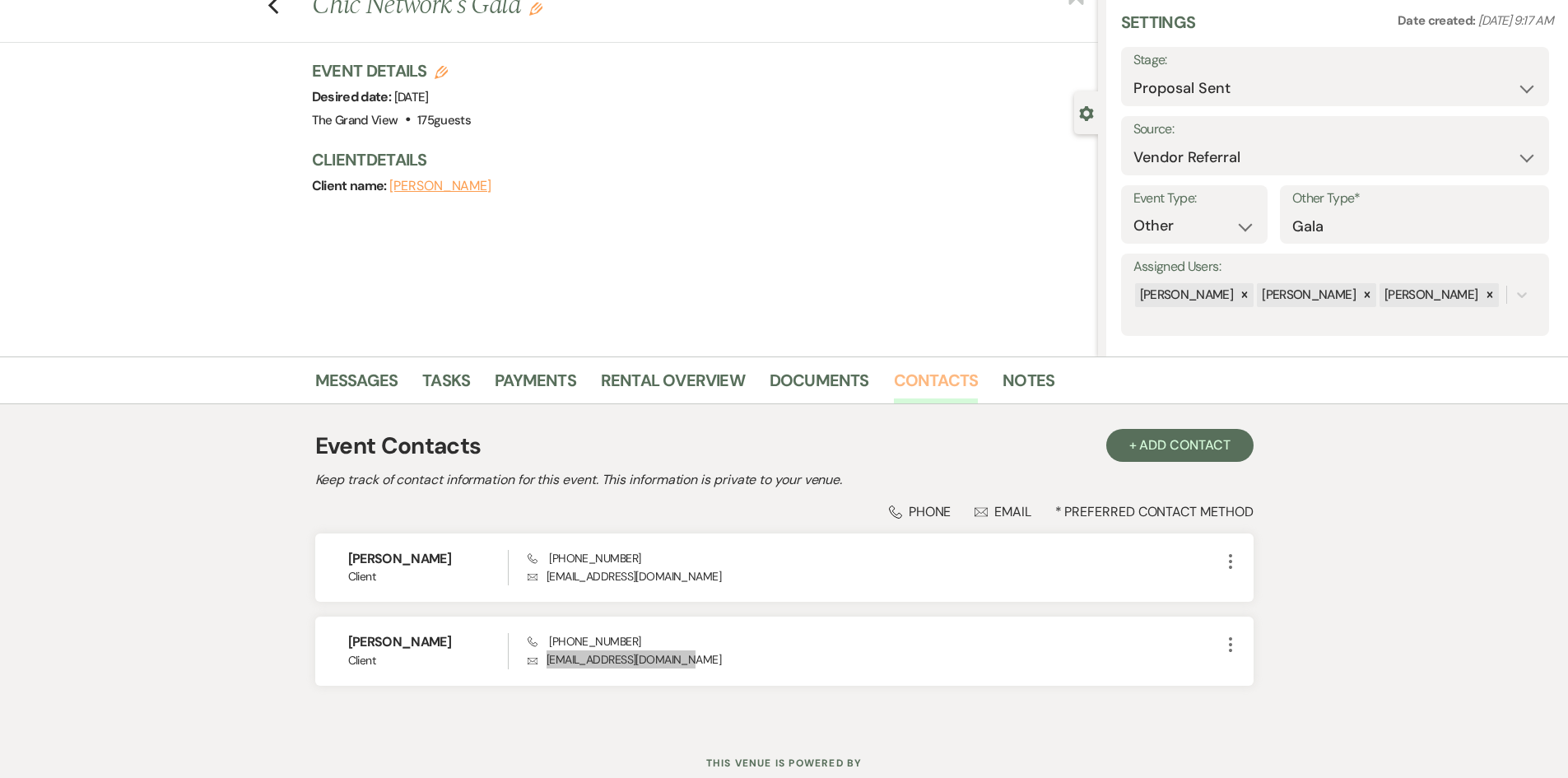
scroll to position [28, 0]
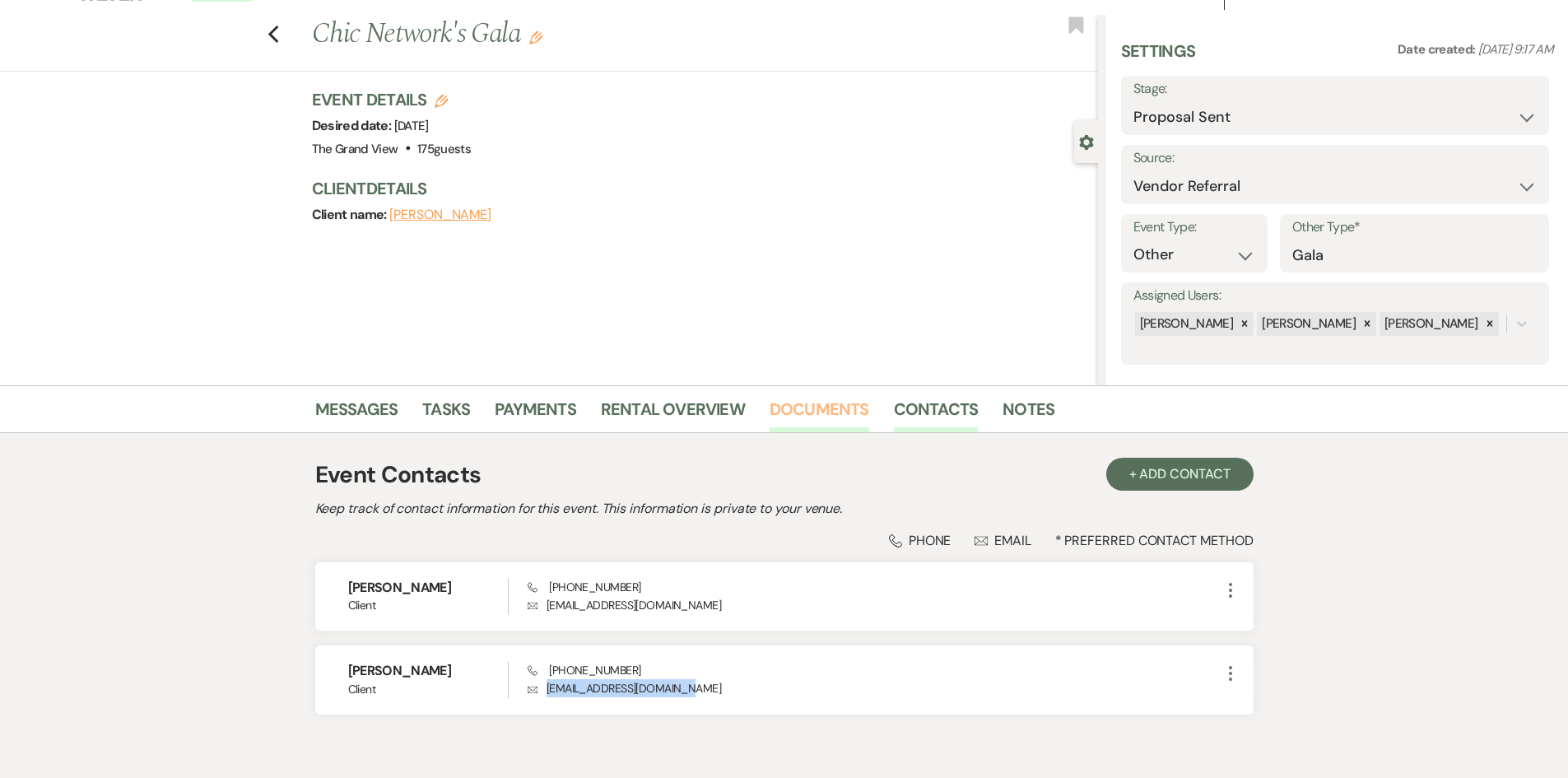
click at [845, 414] on link "Documents" at bounding box center [819, 414] width 100 height 36
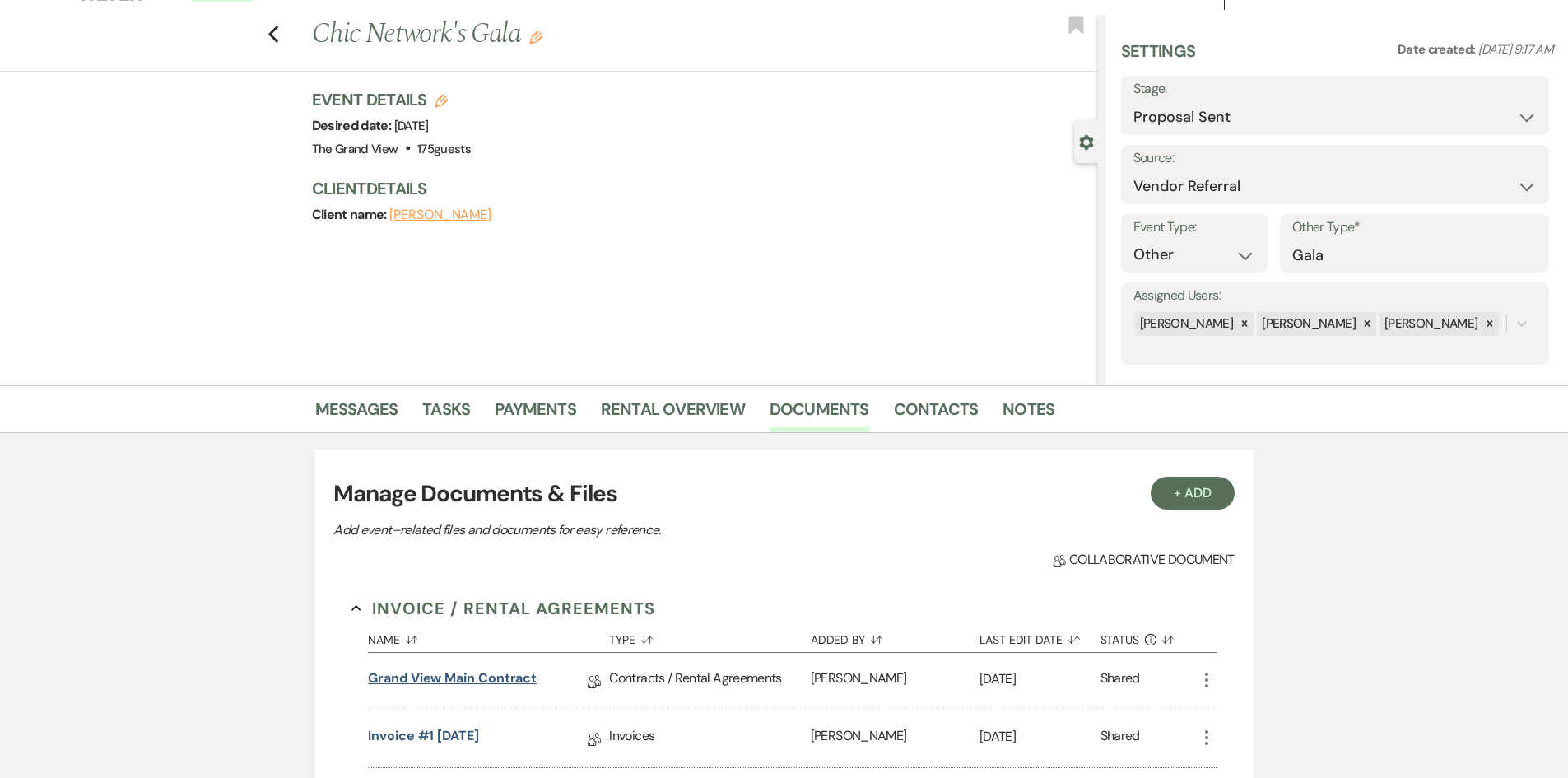
click at [495, 683] on link "Grand View Main Contract" at bounding box center [452, 681] width 169 height 25
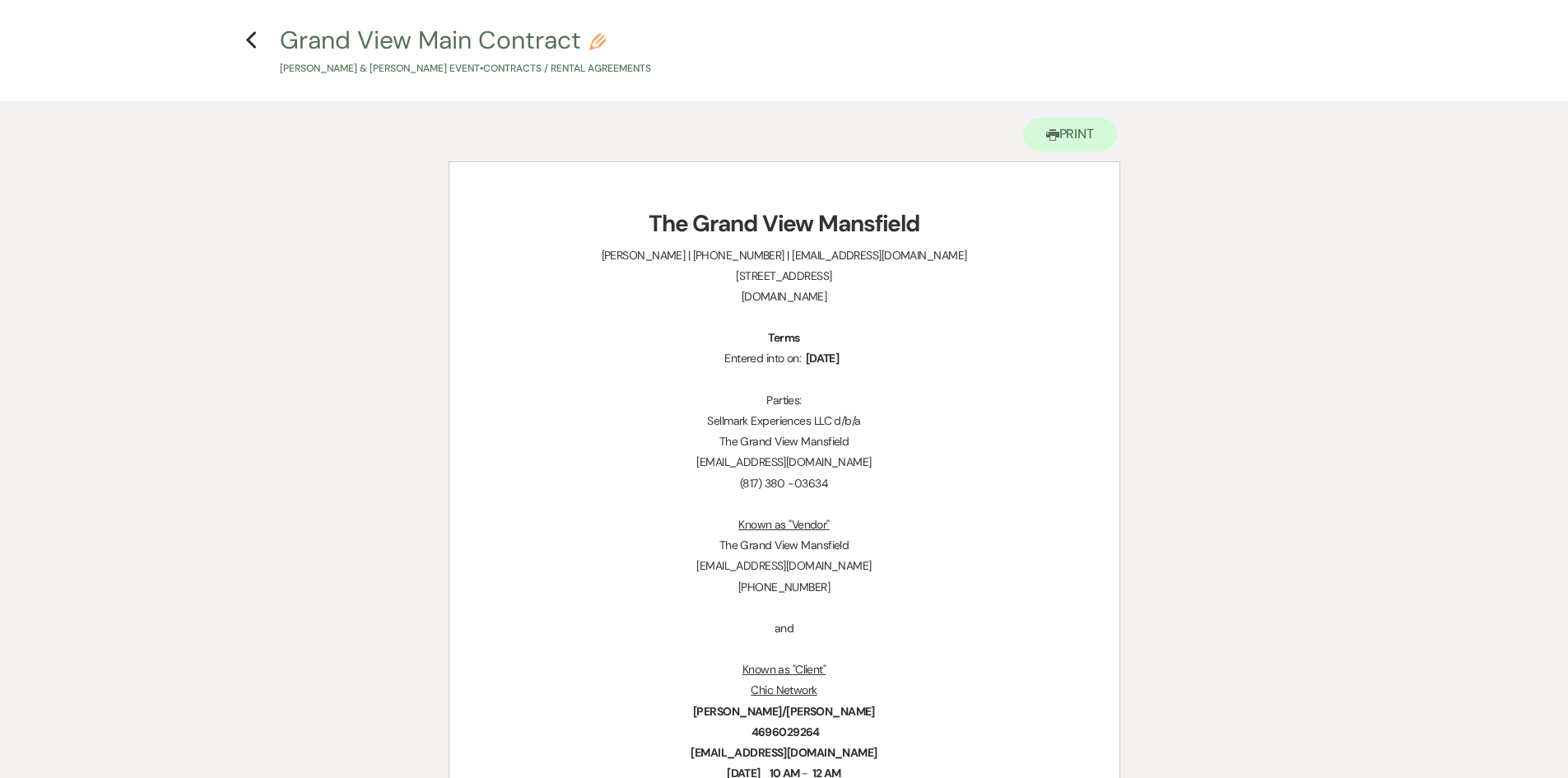
scroll to position [82, 0]
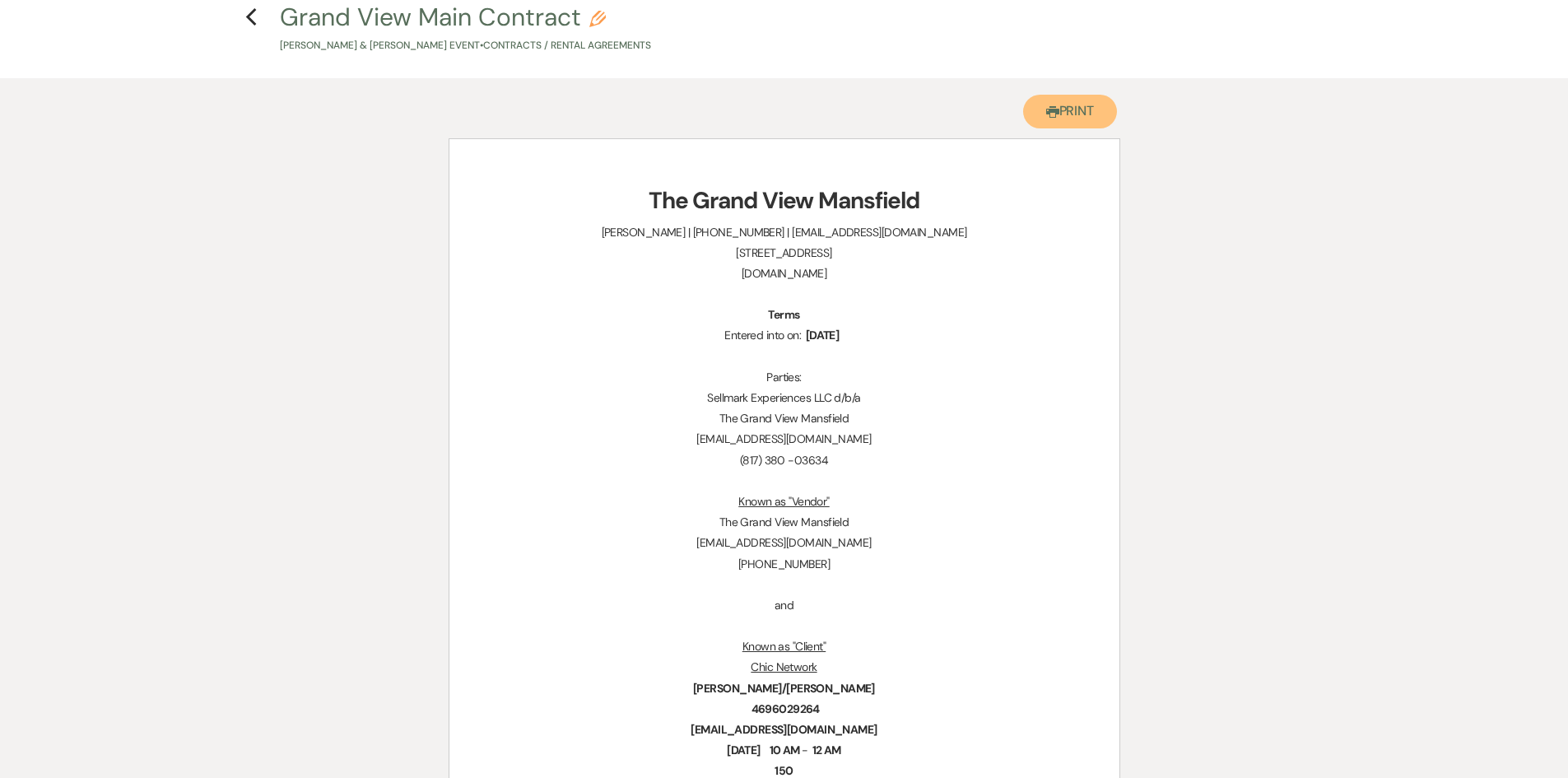
drag, startPoint x: 1069, startPoint y: 107, endPoint x: 860, endPoint y: 464, distance: 413.7
click at [1069, 107] on button "Printer Print" at bounding box center [1070, 112] width 95 height 34
click at [252, 21] on use "button" at bounding box center [251, 18] width 11 height 18
select select "6"
select select "24"
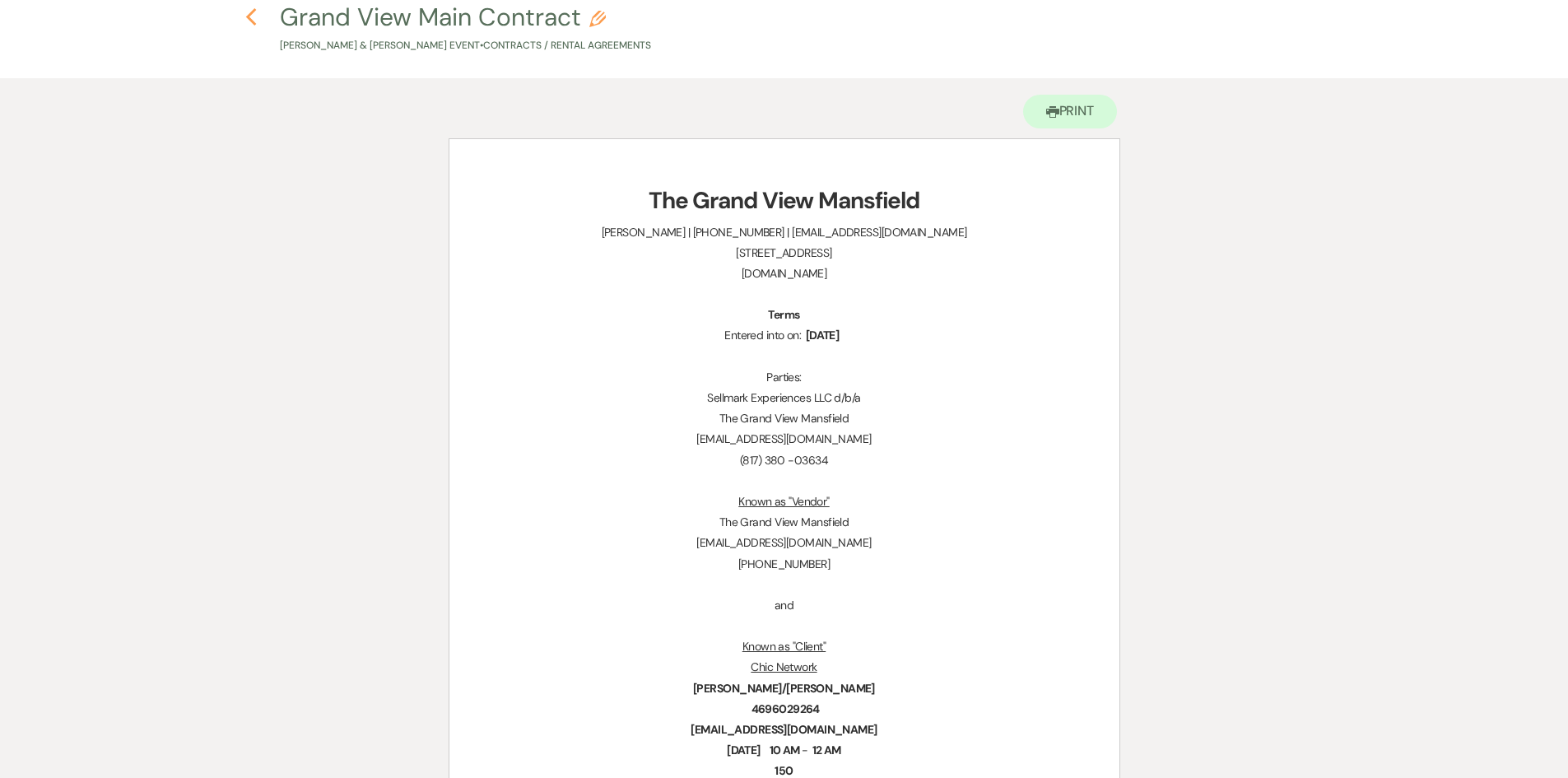
select select "13"
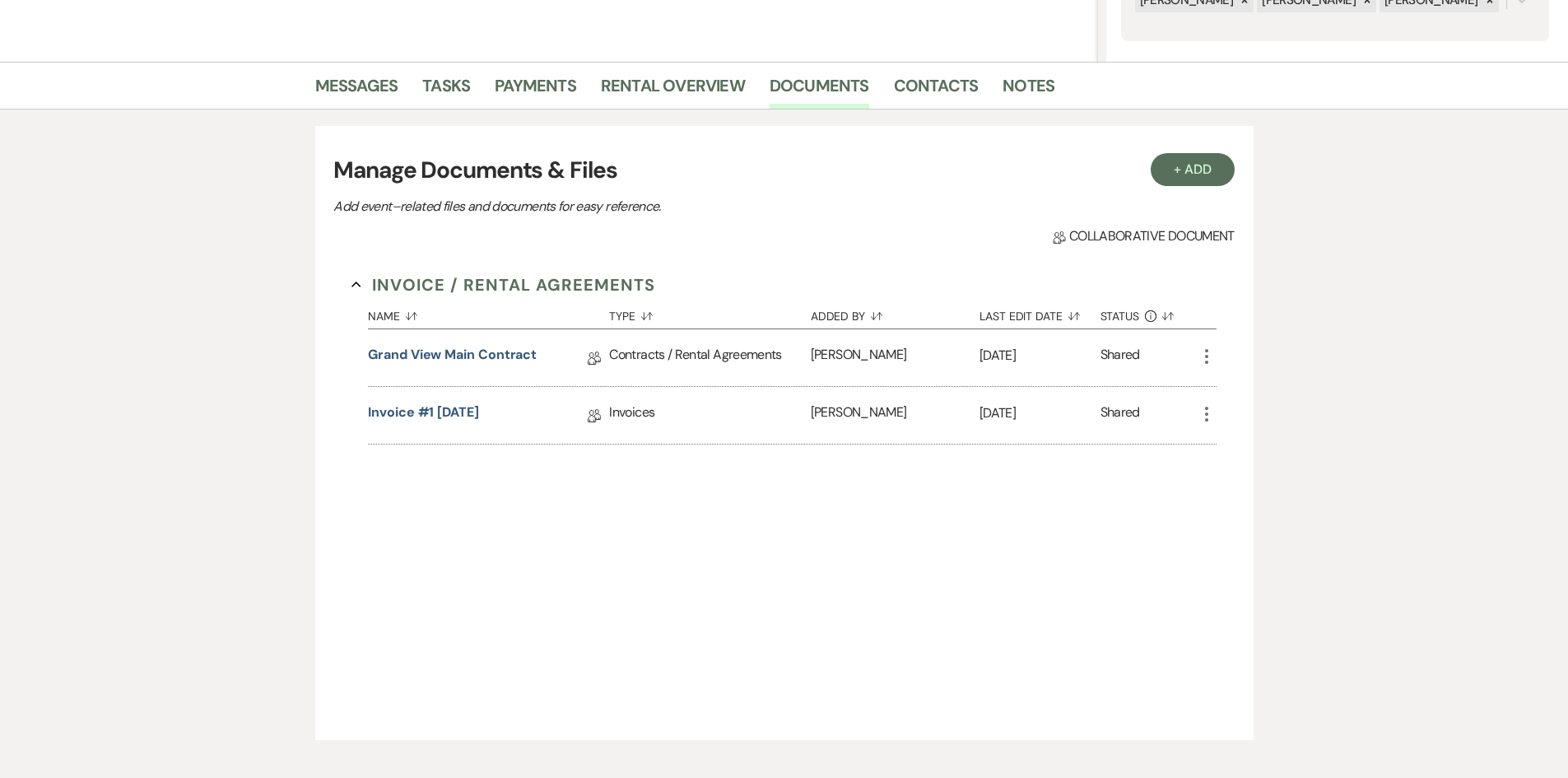
scroll to position [358, 0]
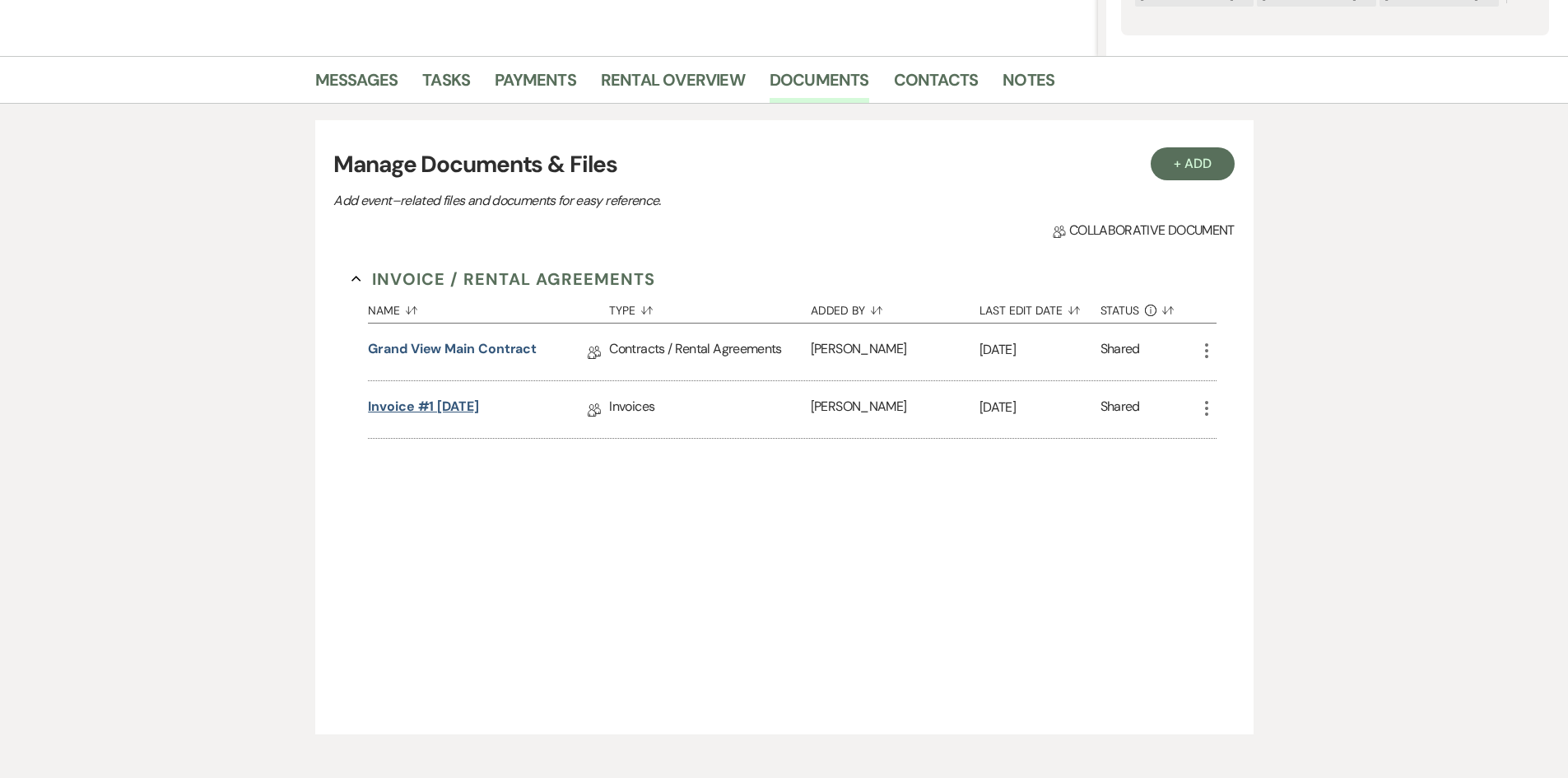
click at [458, 414] on link "Invoice #1 9-26-2025" at bounding box center [423, 410] width 111 height 25
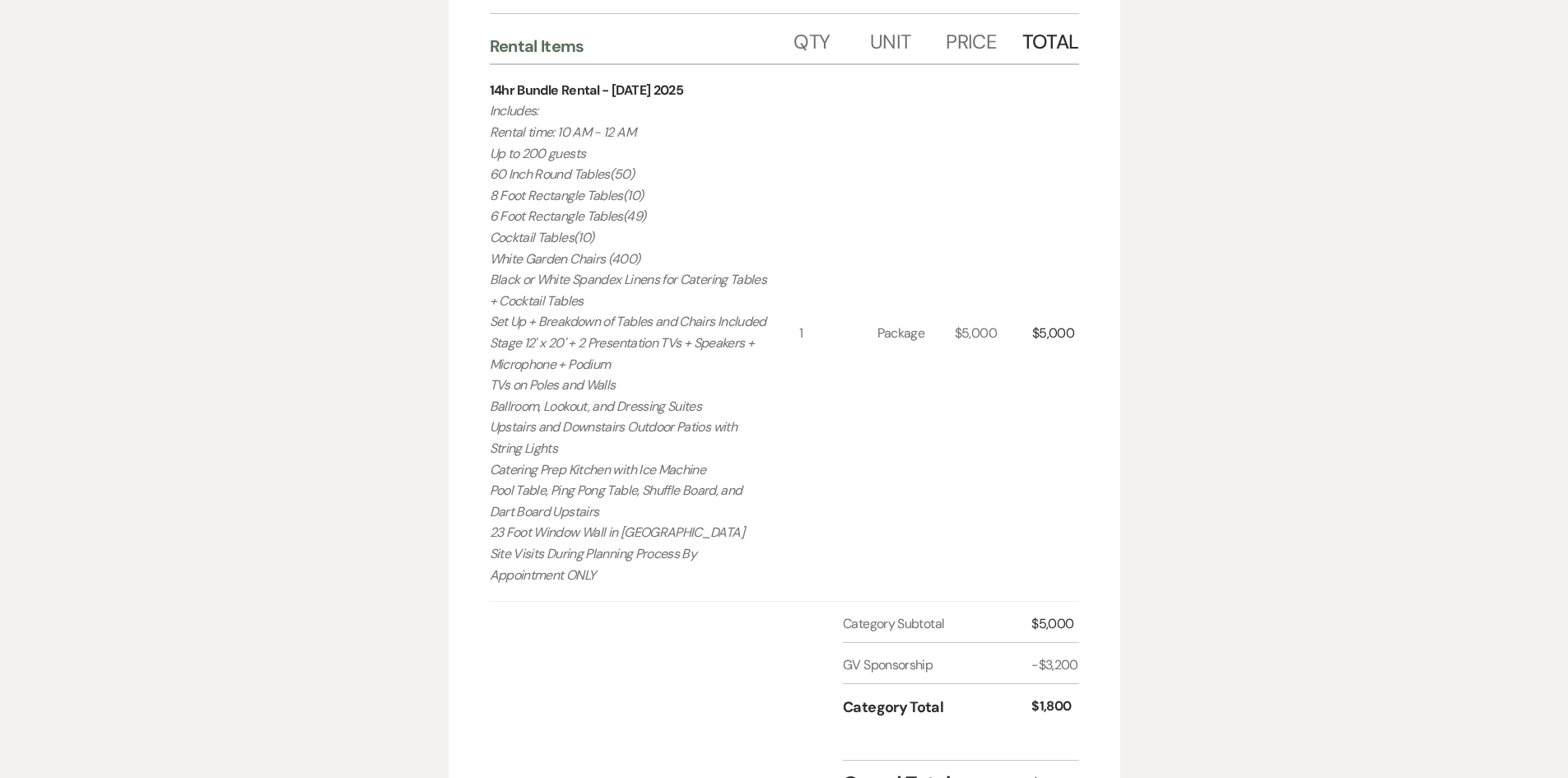
scroll to position [426, 0]
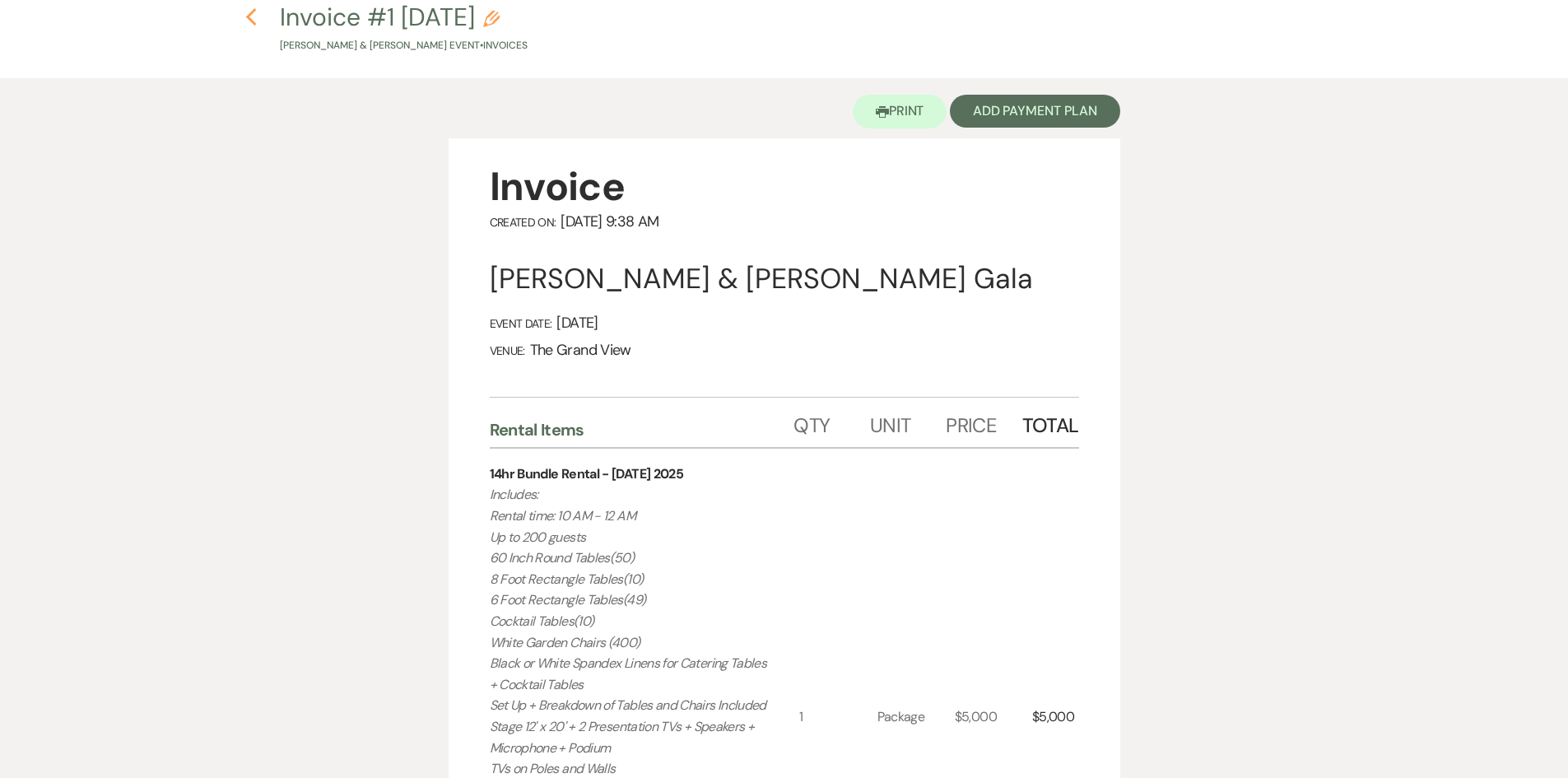
click at [250, 9] on icon "Previous" at bounding box center [251, 18] width 13 height 20
select select "6"
select select "24"
select select "13"
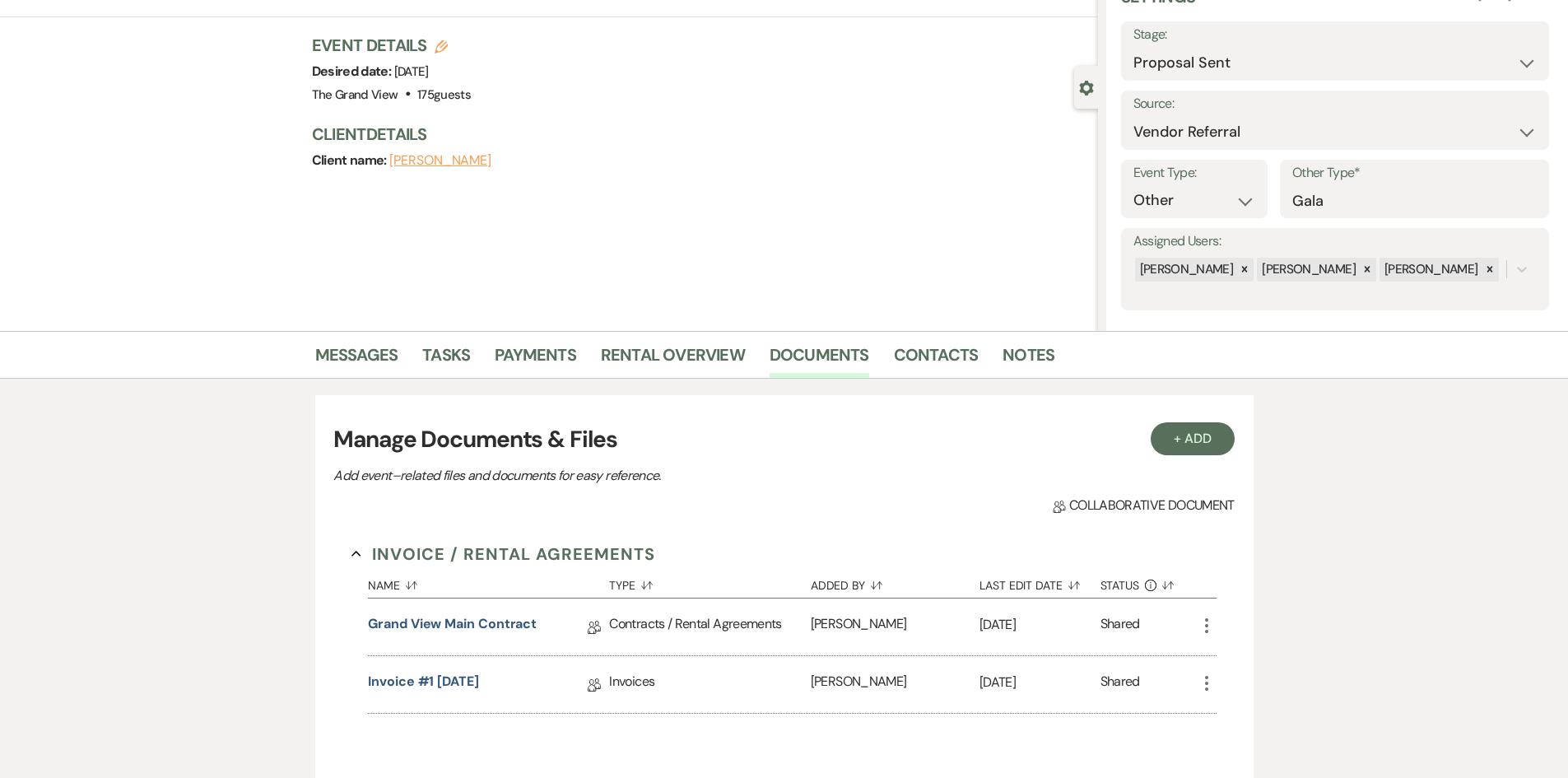
scroll to position [358, 0]
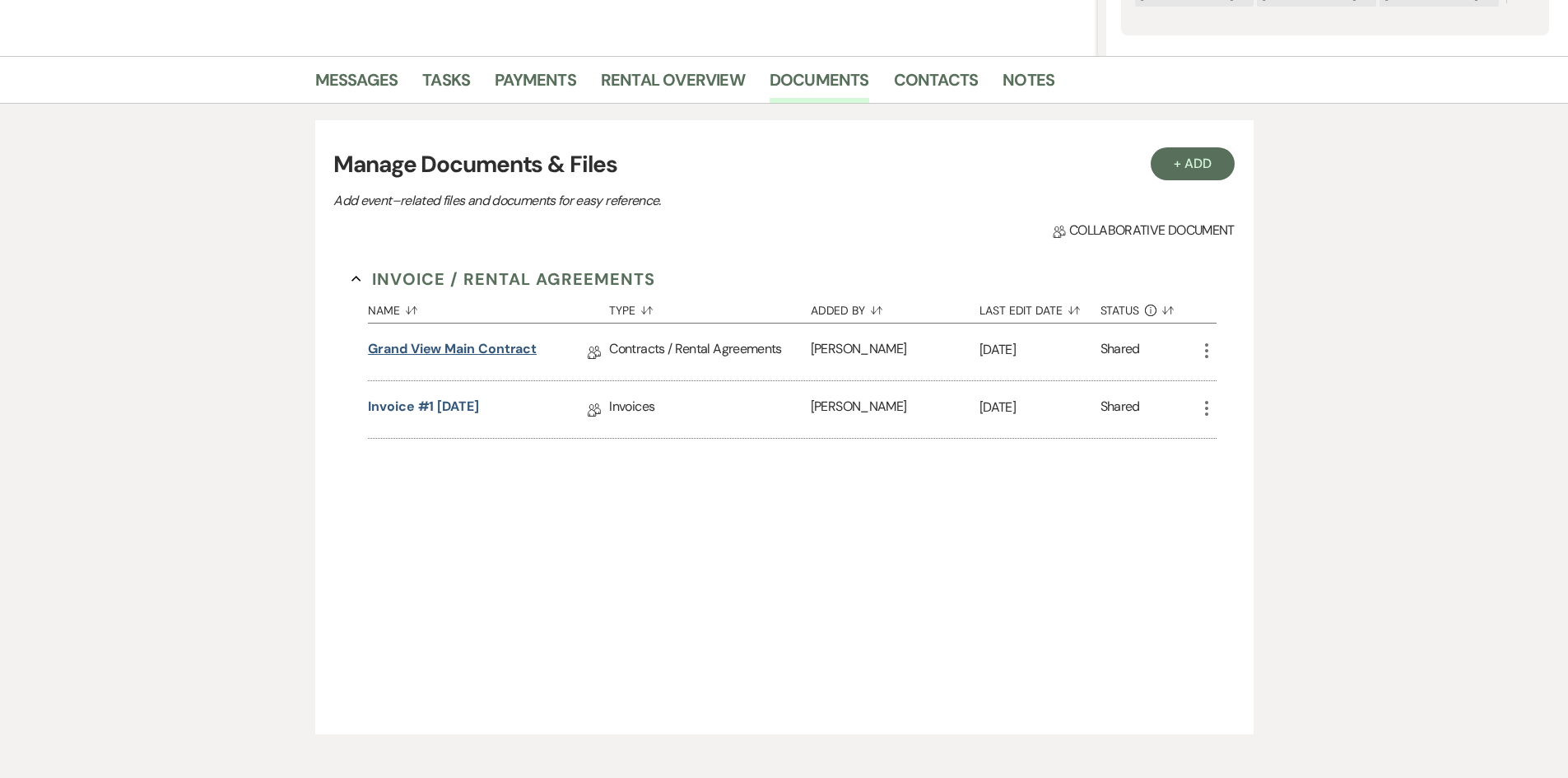
click at [464, 350] on link "Grand View Main Contract" at bounding box center [452, 352] width 169 height 25
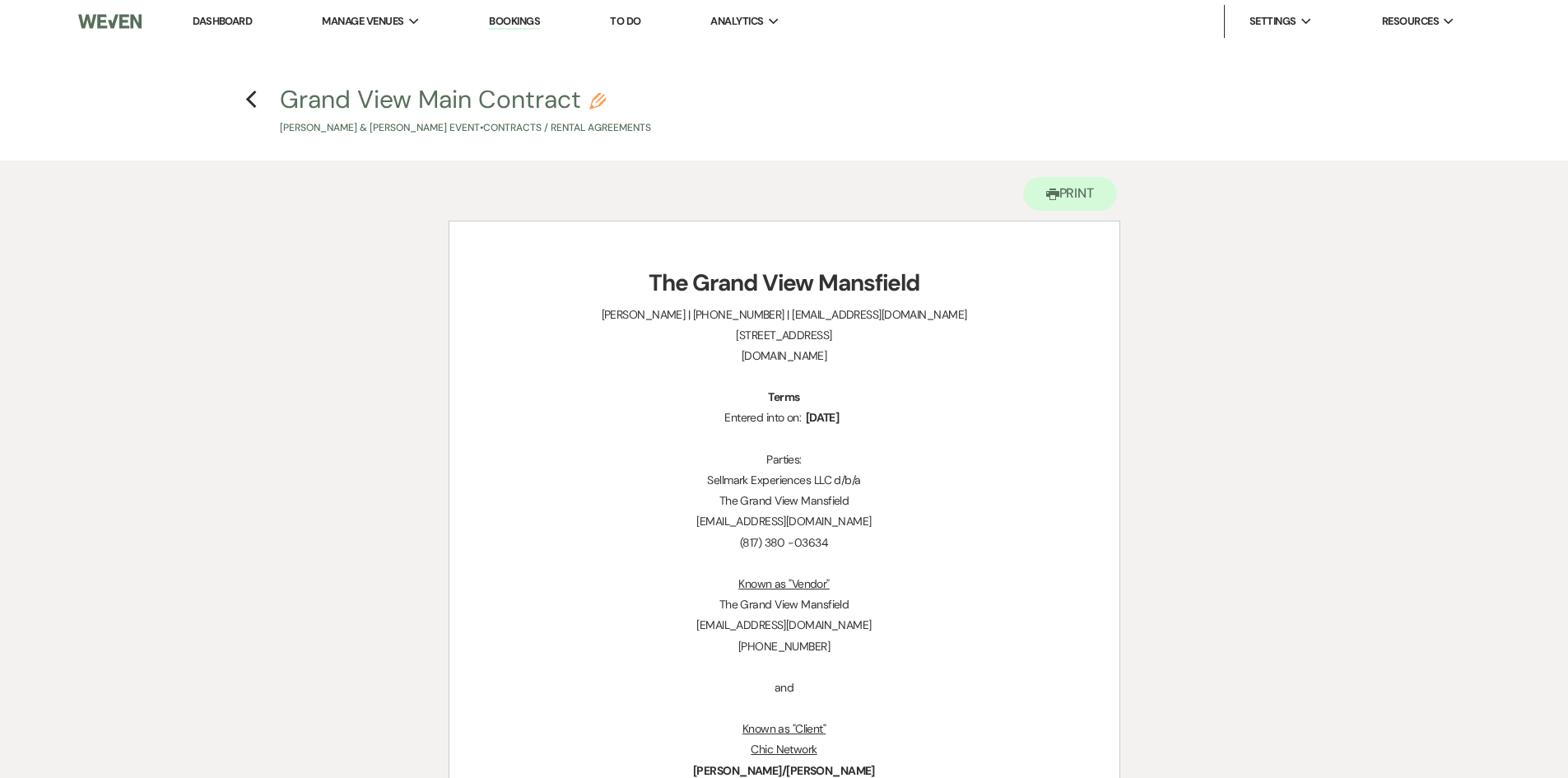
click at [259, 102] on h4 "Previous Grand View Main Contract Pencil Cornella Lee & Neima Belancourt's Even…" at bounding box center [785, 109] width 1185 height 54
click at [252, 102] on icon "Previous" at bounding box center [251, 100] width 13 height 20
select select "6"
select select "24"
select select "13"
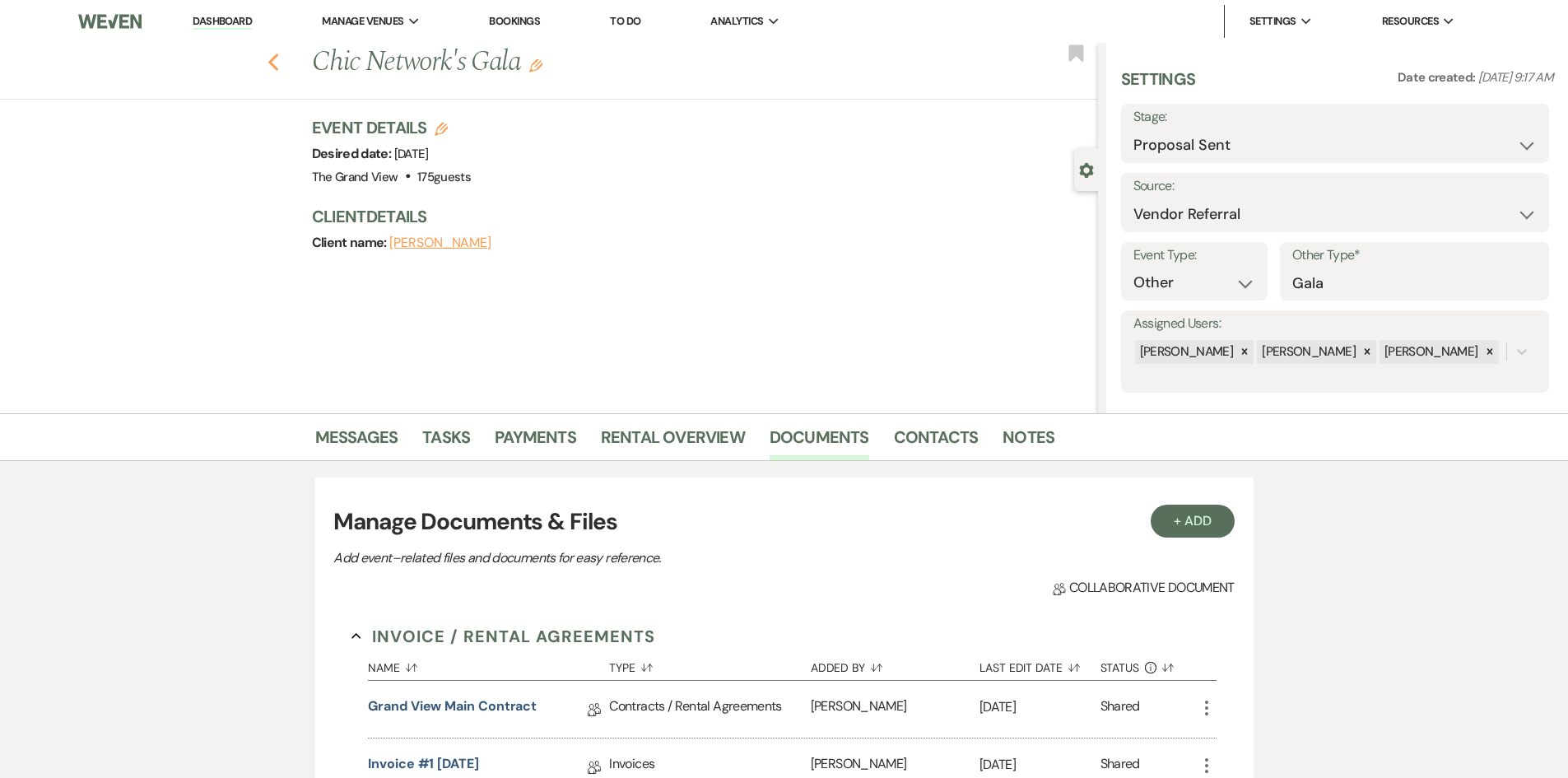
click at [279, 57] on use "button" at bounding box center [273, 63] width 11 height 18
select select "6"
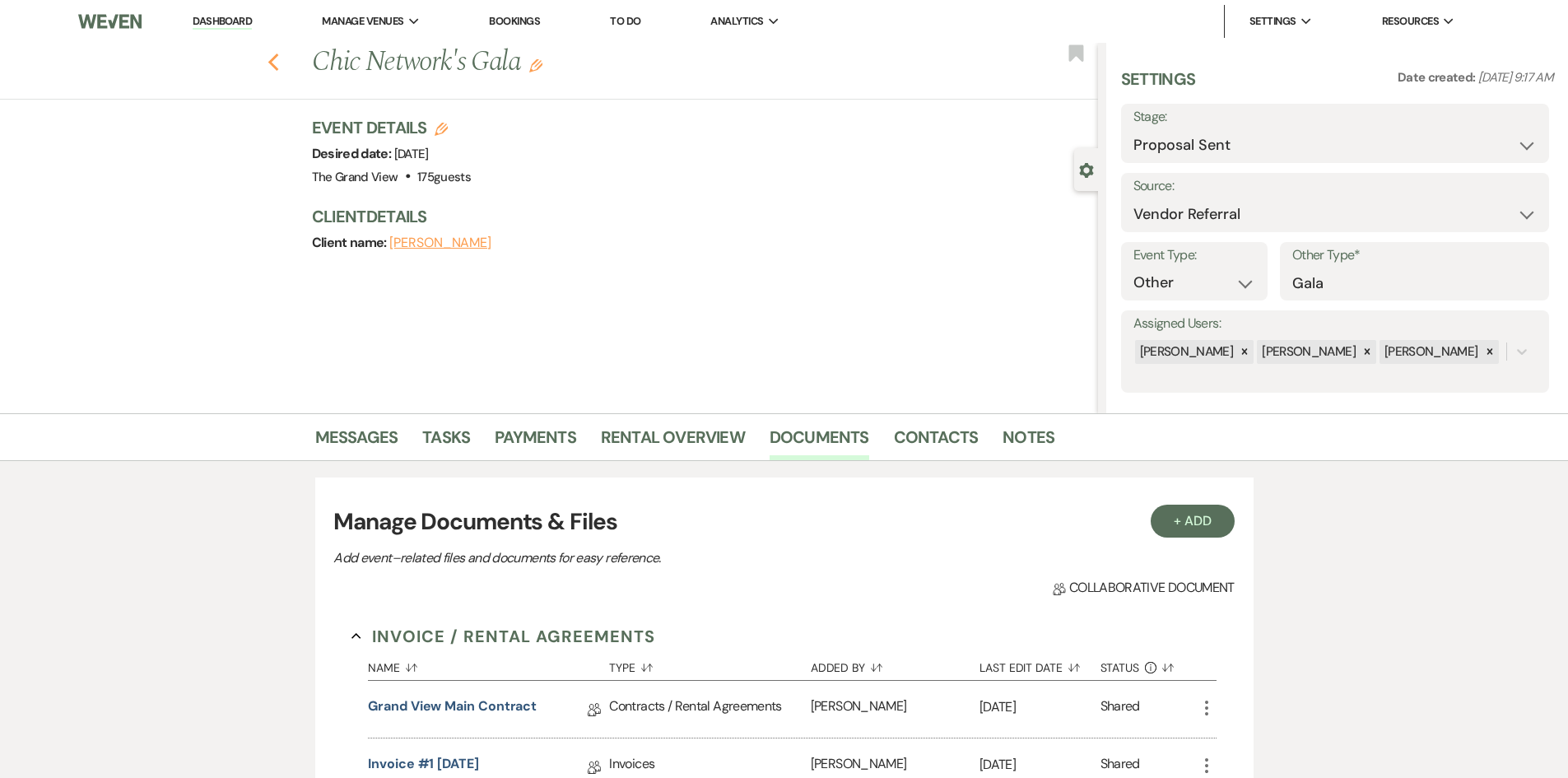
select select "6"
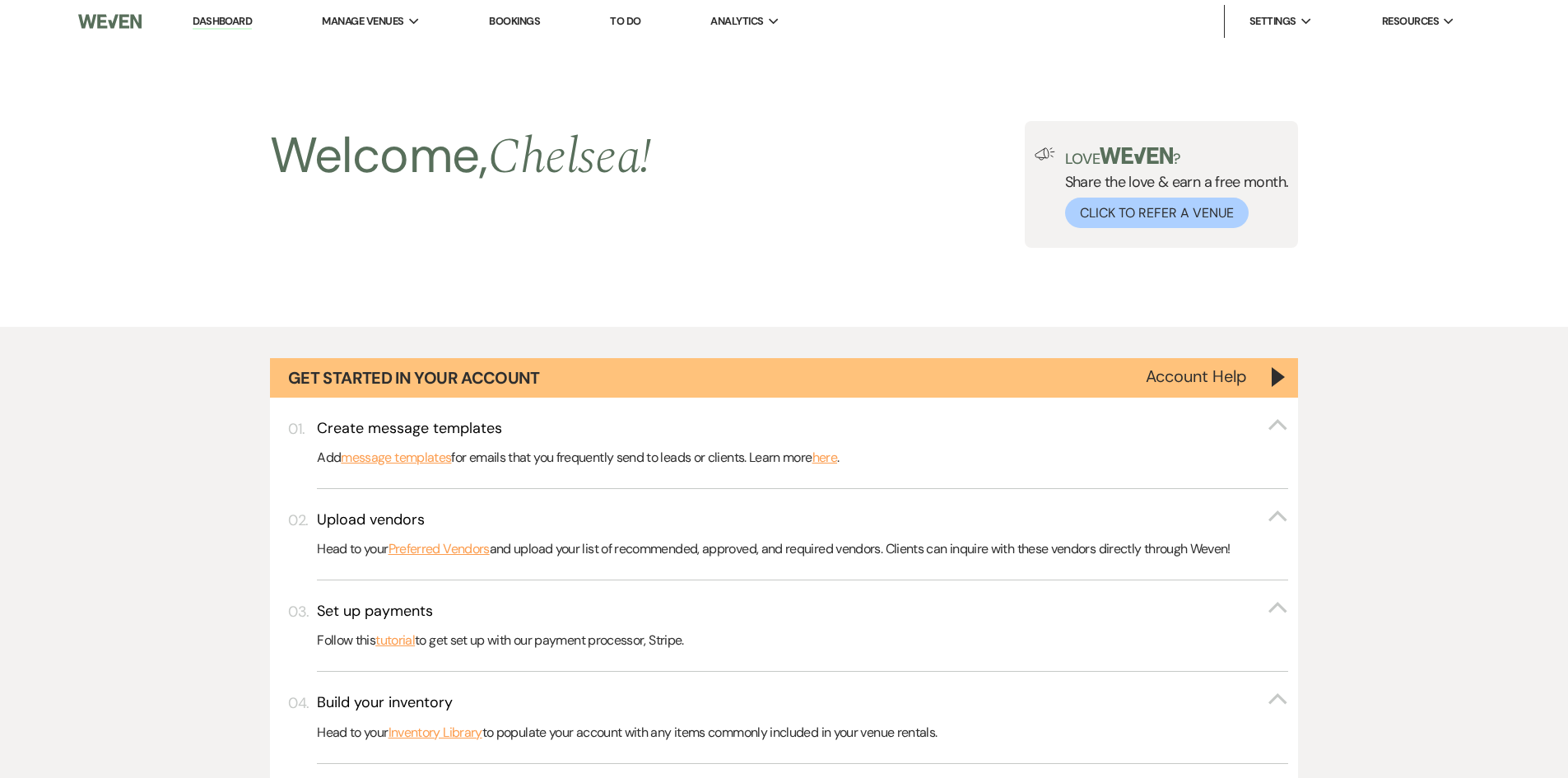
scroll to position [1481, 0]
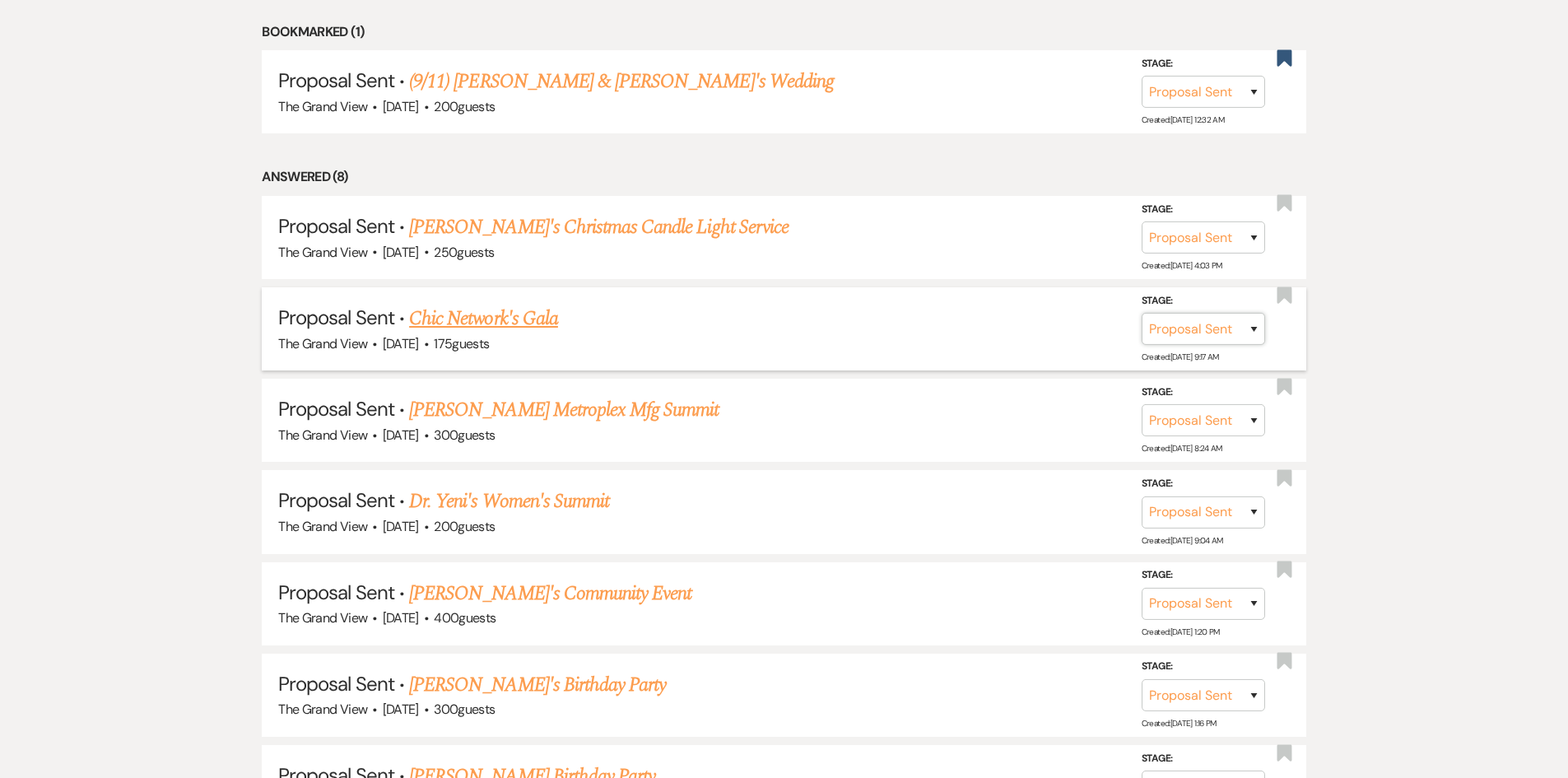
click at [1253, 337] on select "Inquiry Follow Up Tour Requested Tour Confirmed Toured Proposal Sent Booked Lost" at bounding box center [1203, 329] width 123 height 32
select select "7"
click at [1142, 313] on select "Inquiry Follow Up Tour Requested Tour Confirmed Toured Proposal Sent Booked Lost" at bounding box center [1203, 329] width 123 height 32
click at [1252, 340] on button "Save" at bounding box center [1232, 328] width 82 height 33
select select "13"
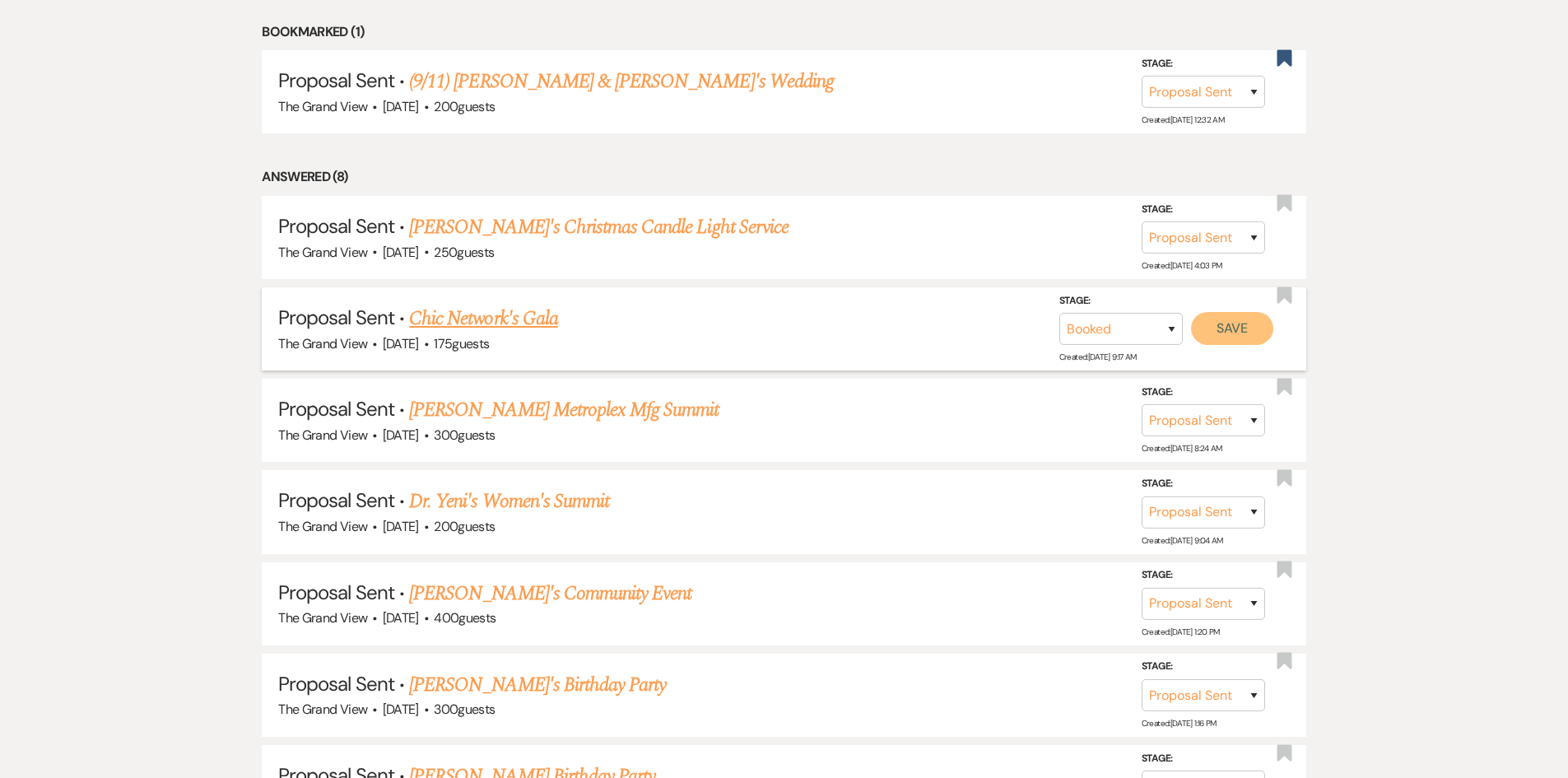
select select "836"
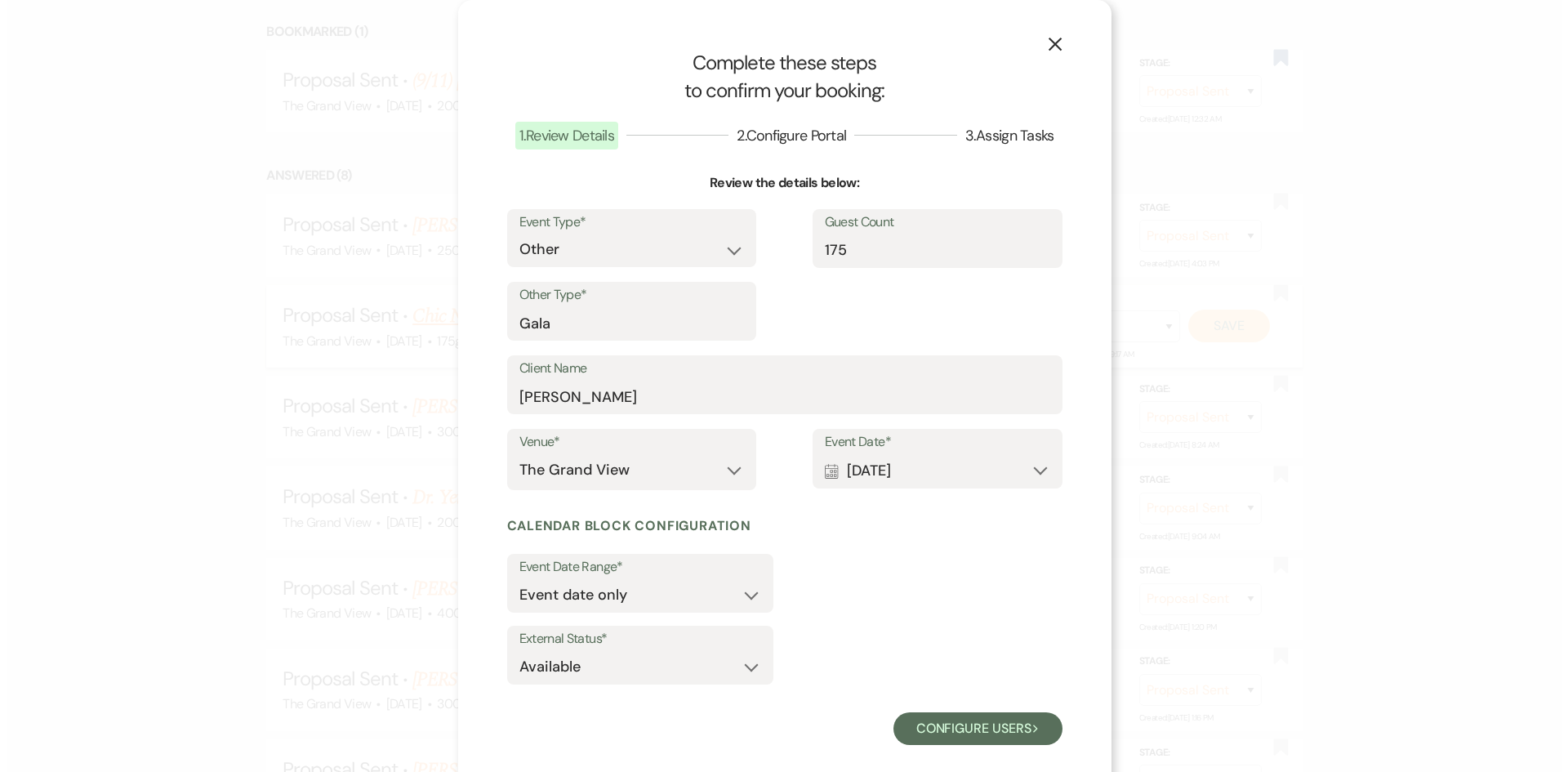
scroll to position [1471, 0]
click at [670, 679] on select "Available Unavailable" at bounding box center [640, 667] width 241 height 32
select select "false"
click at [519, 651] on select "Available Unavailable" at bounding box center [640, 667] width 241 height 32
click at [959, 720] on button "Configure users Next" at bounding box center [977, 728] width 169 height 32
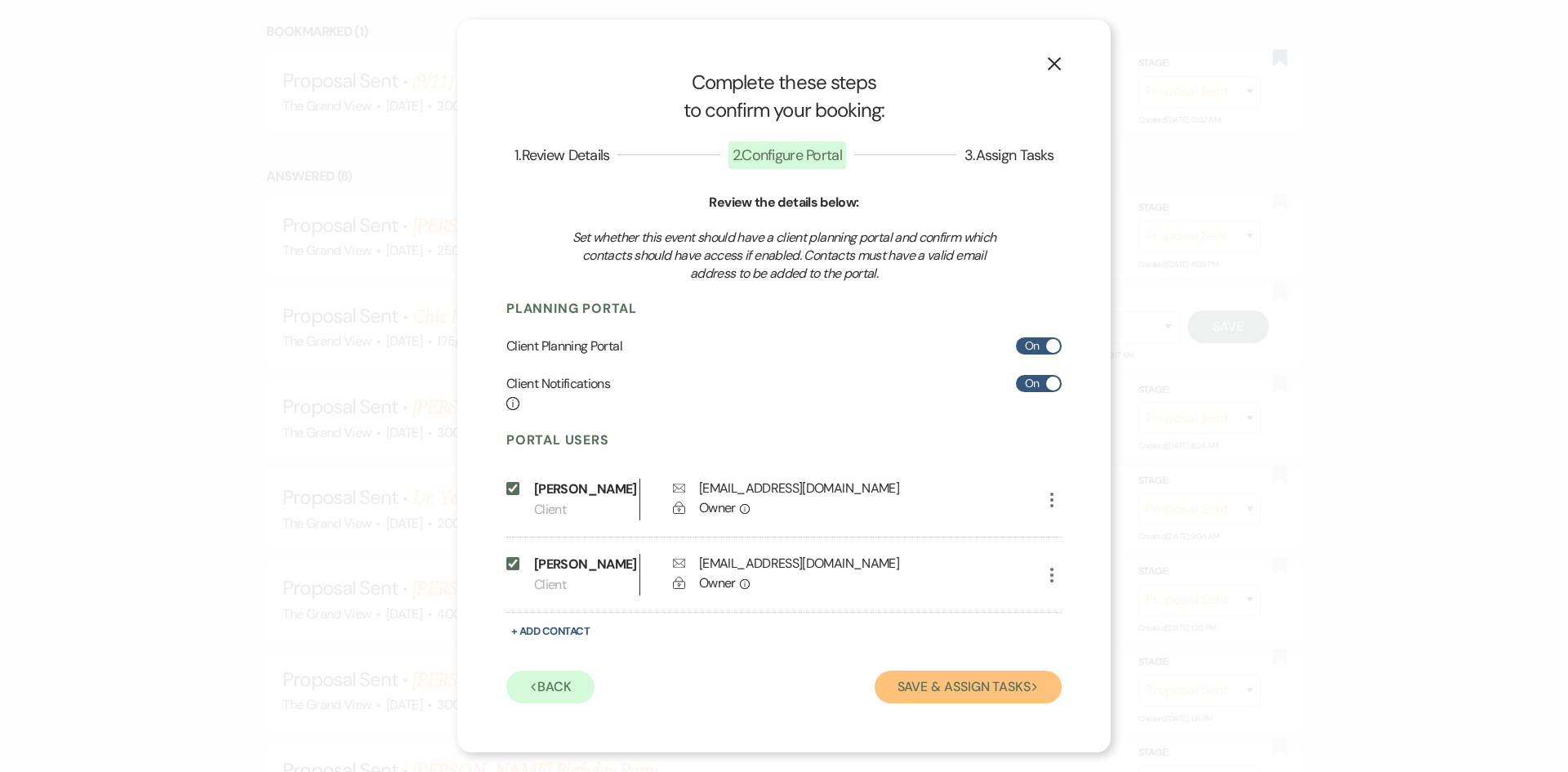
click at [1011, 703] on button "Save & Assign Tasks Next" at bounding box center [968, 686] width 187 height 32
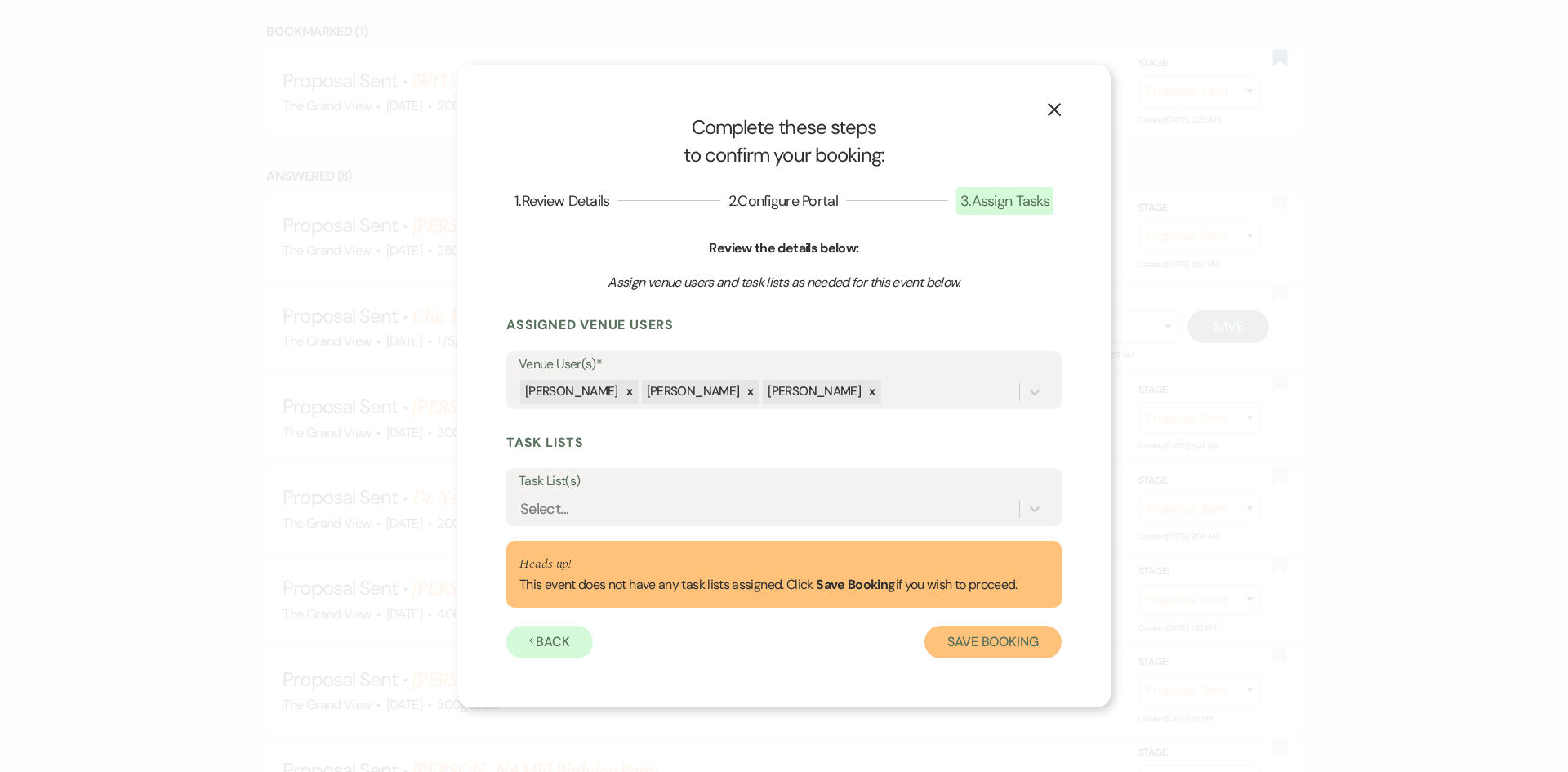
click at [986, 643] on button "Save Booking" at bounding box center [993, 641] width 137 height 32
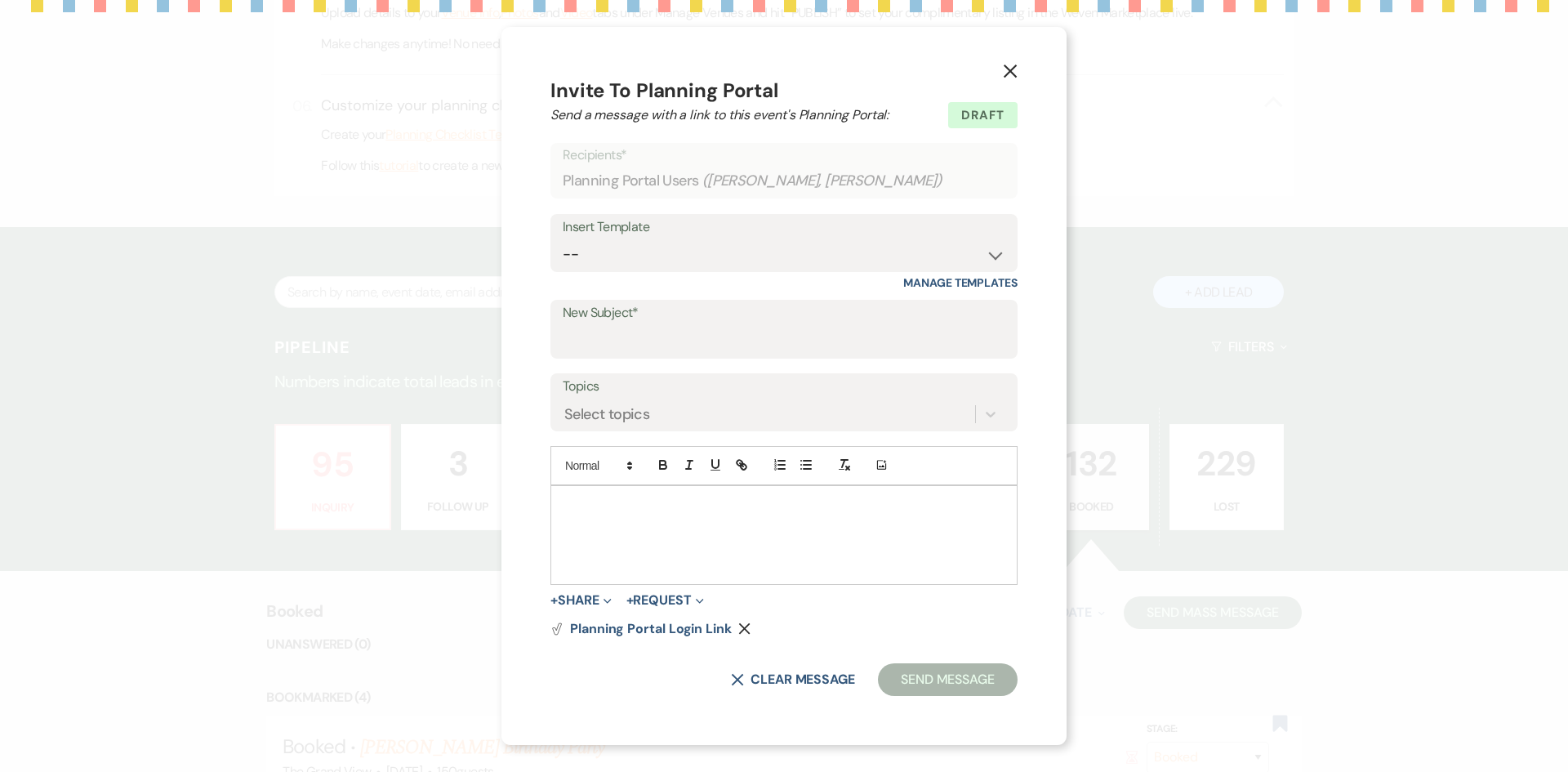
click at [1008, 66] on icon "X" at bounding box center [1010, 72] width 15 height 15
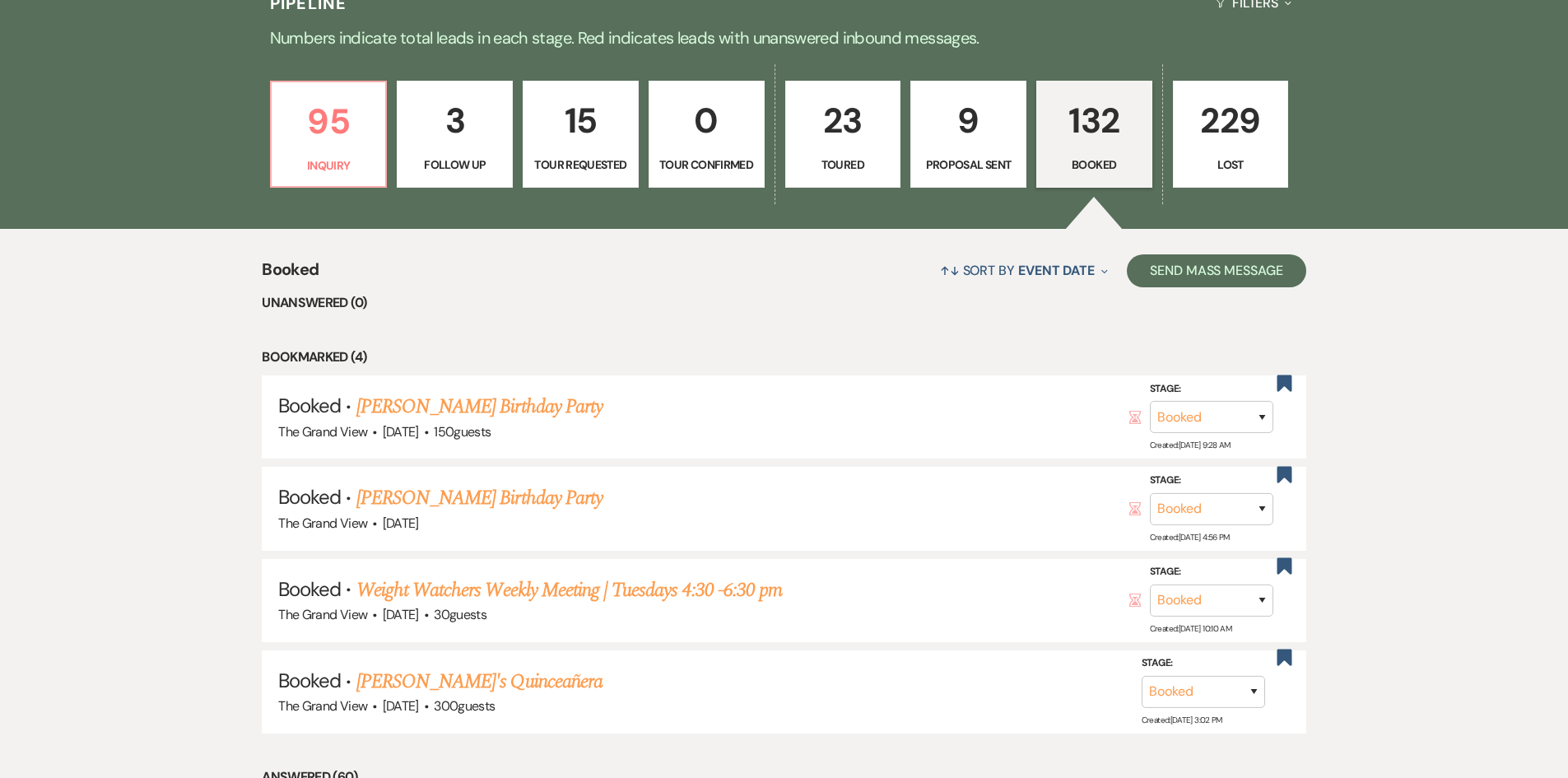
scroll to position [1152, 0]
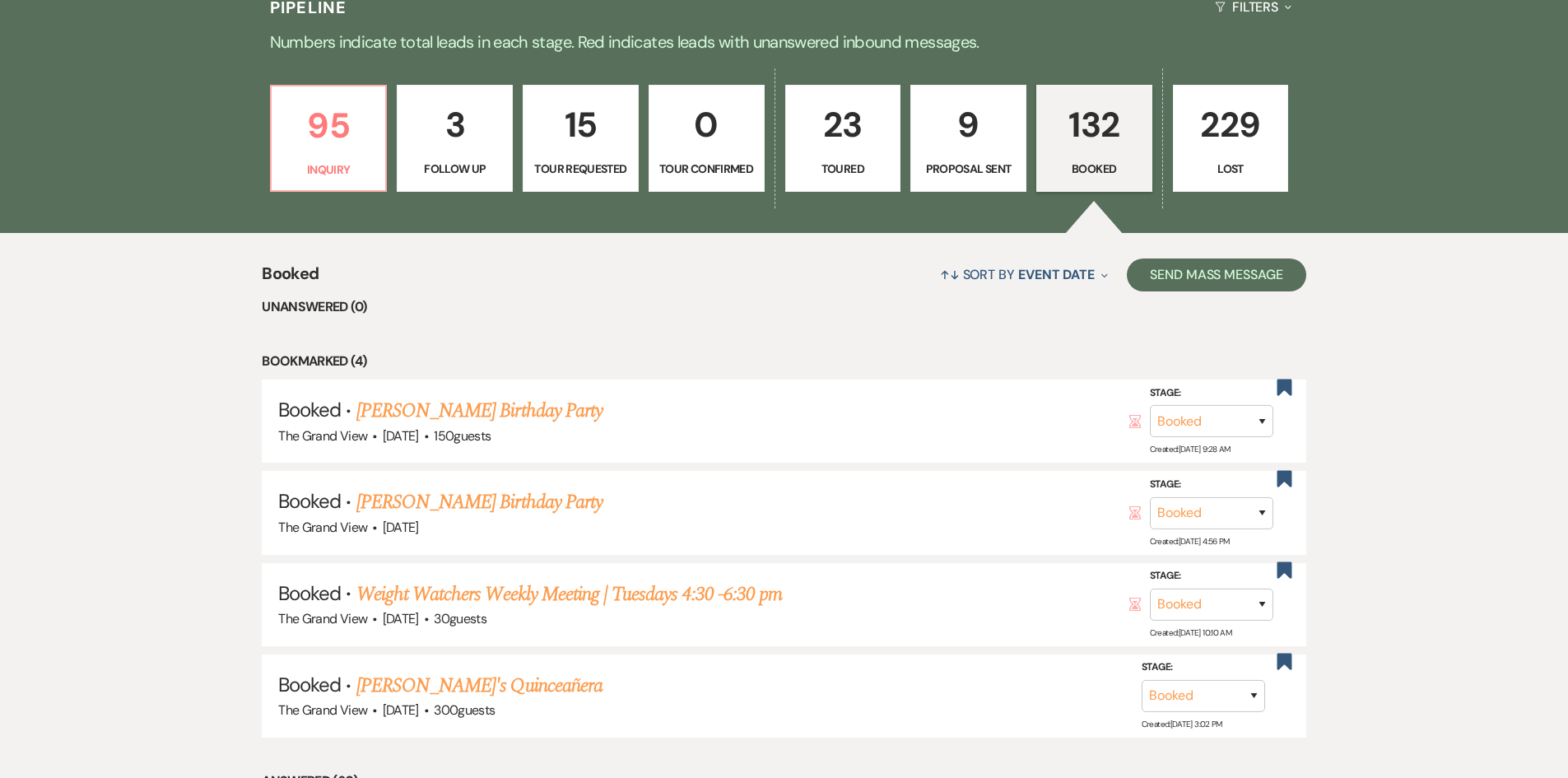
click at [968, 150] on p "9" at bounding box center [968, 125] width 95 height 55
select select "6"
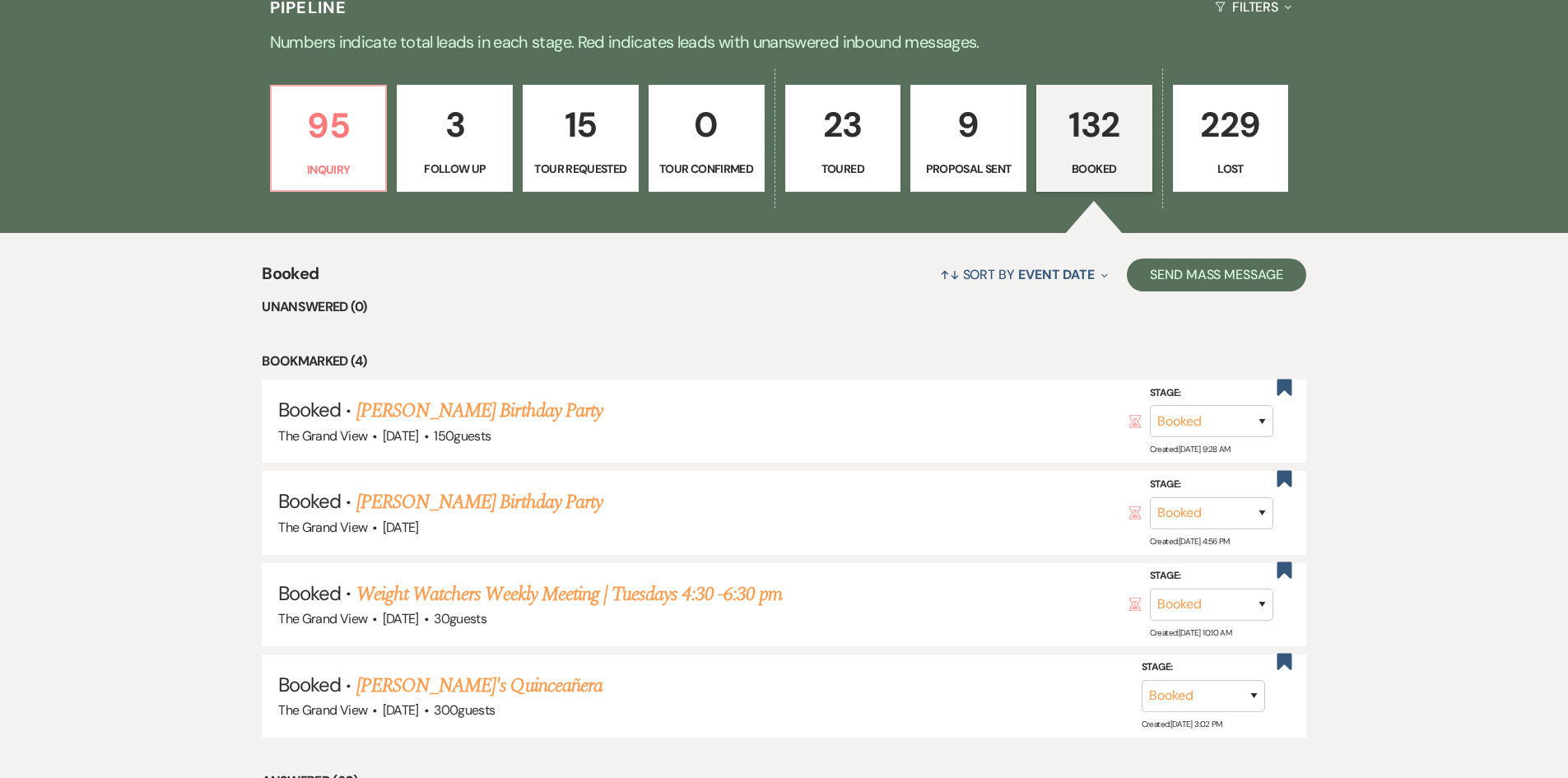
select select "6"
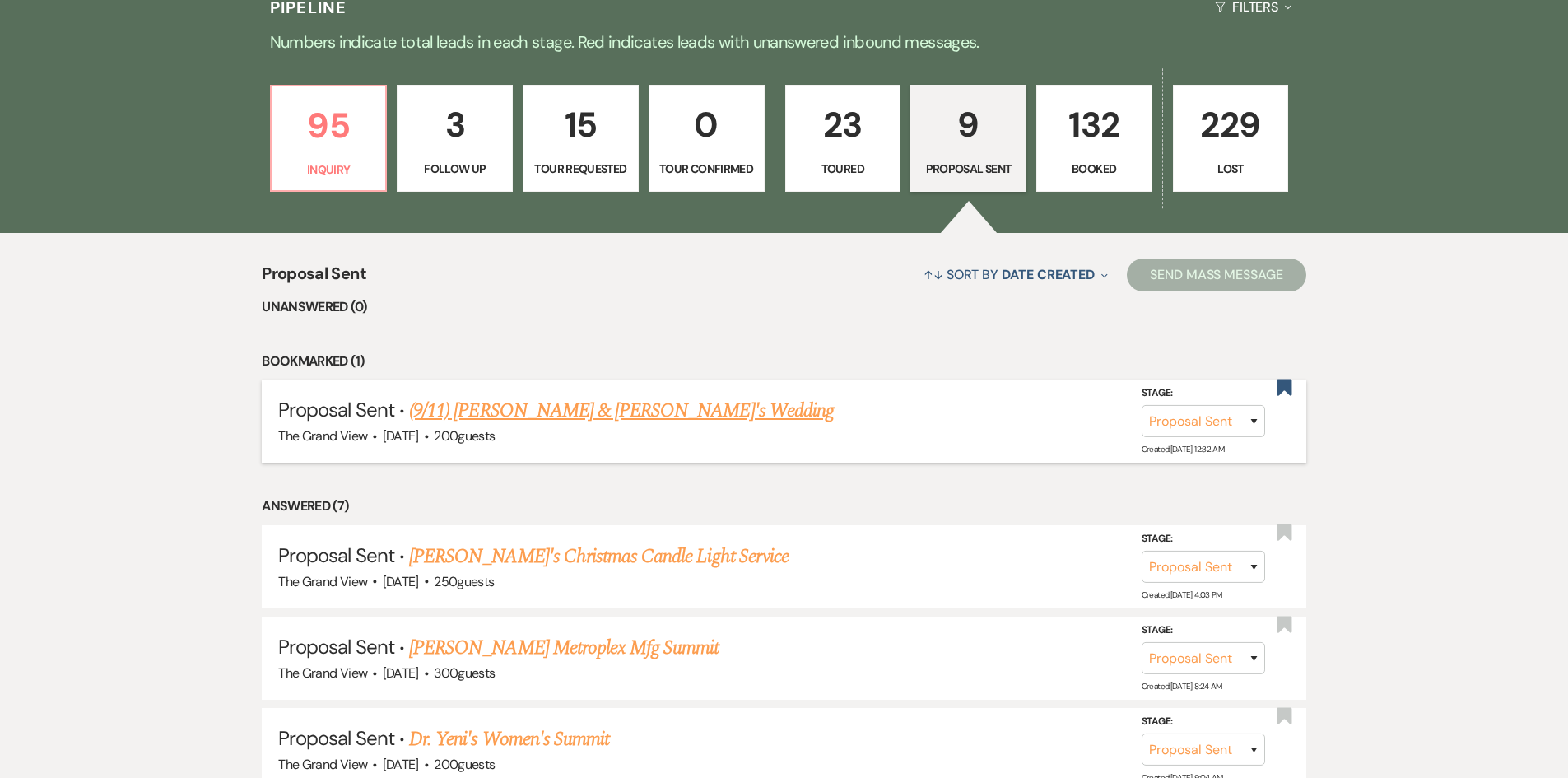
scroll to position [1647, 0]
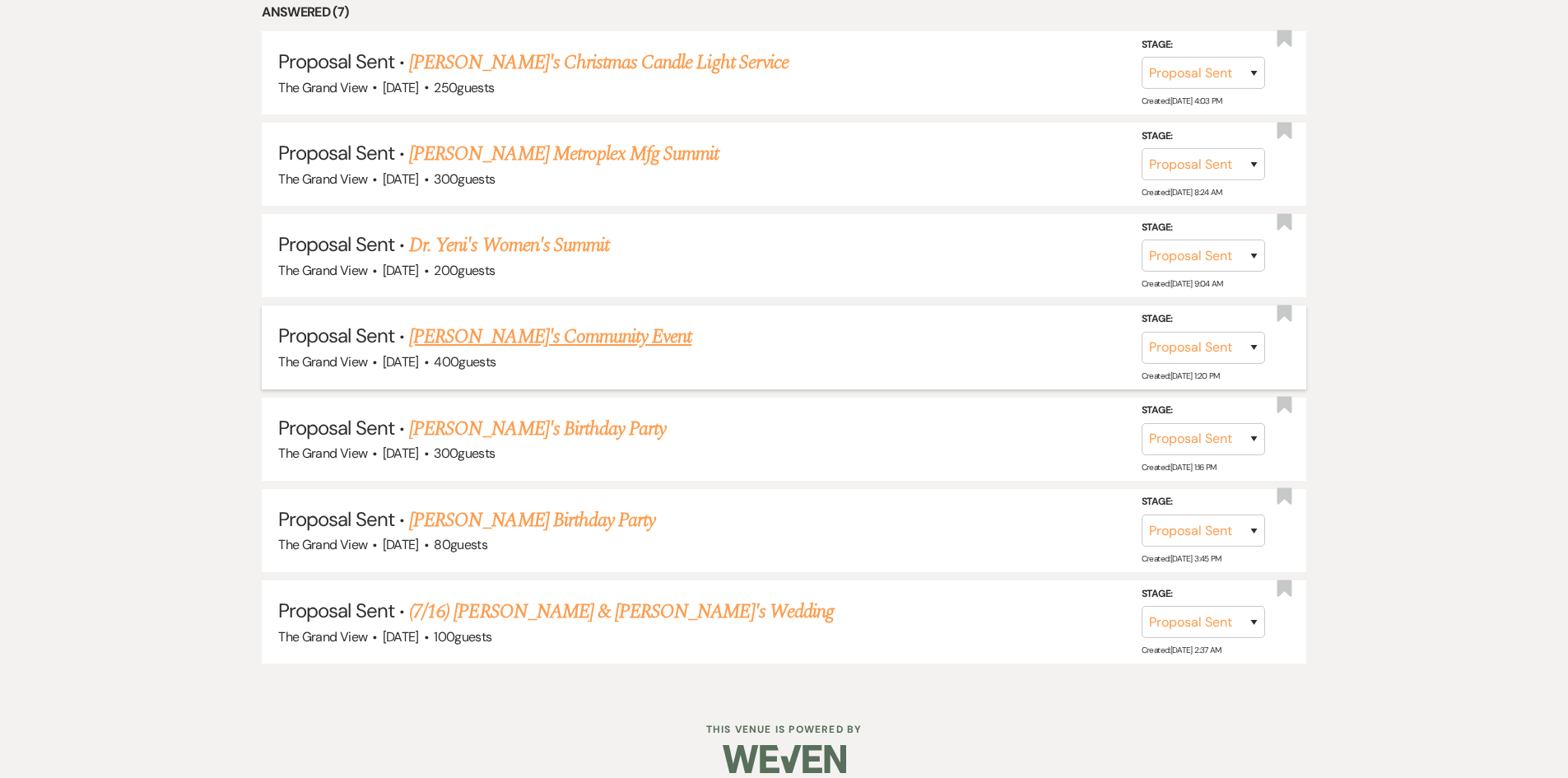
click at [522, 344] on link "Donnie's Community Event" at bounding box center [550, 336] width 282 height 29
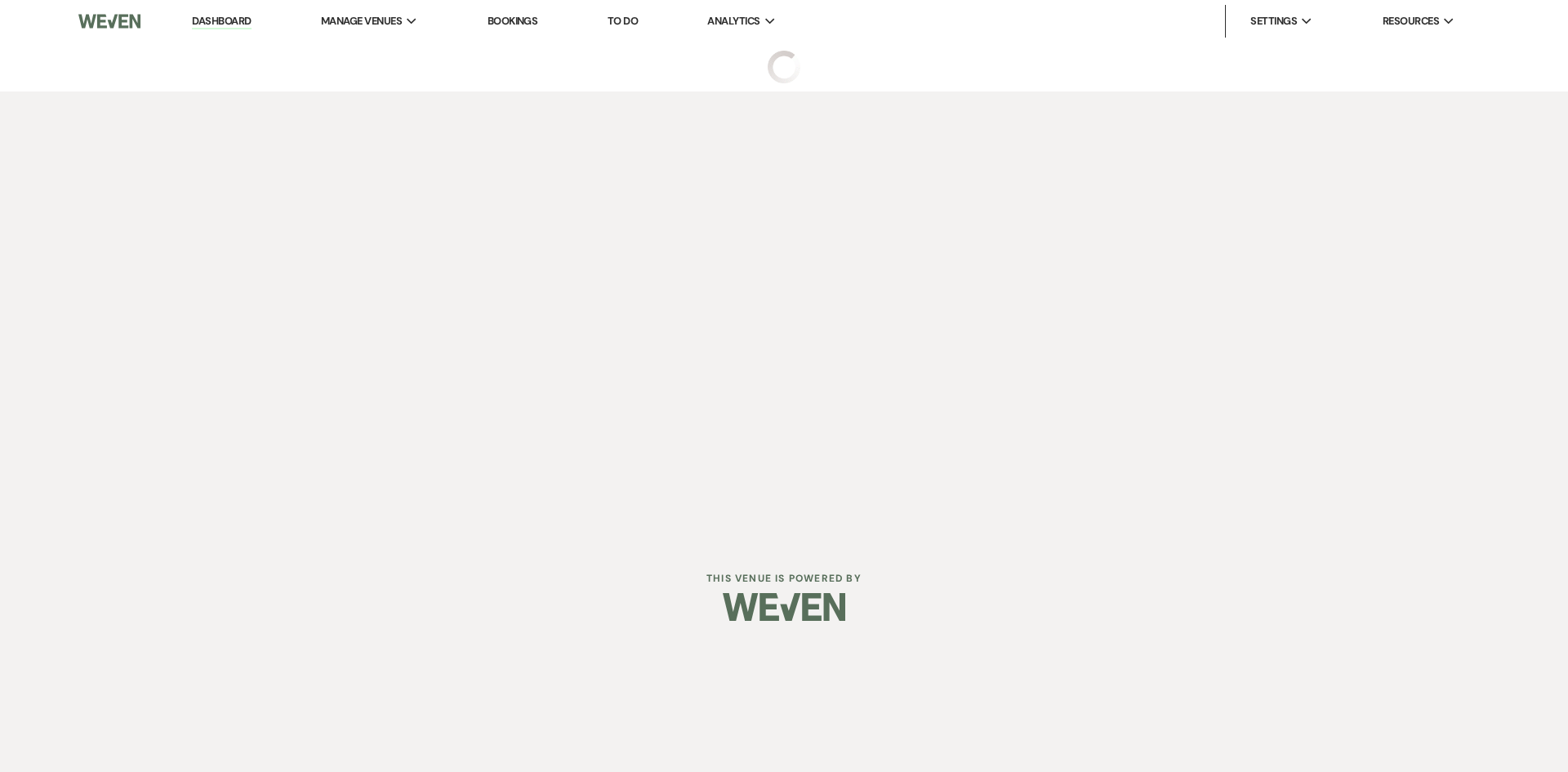
select select "6"
select select "22"
select select "7"
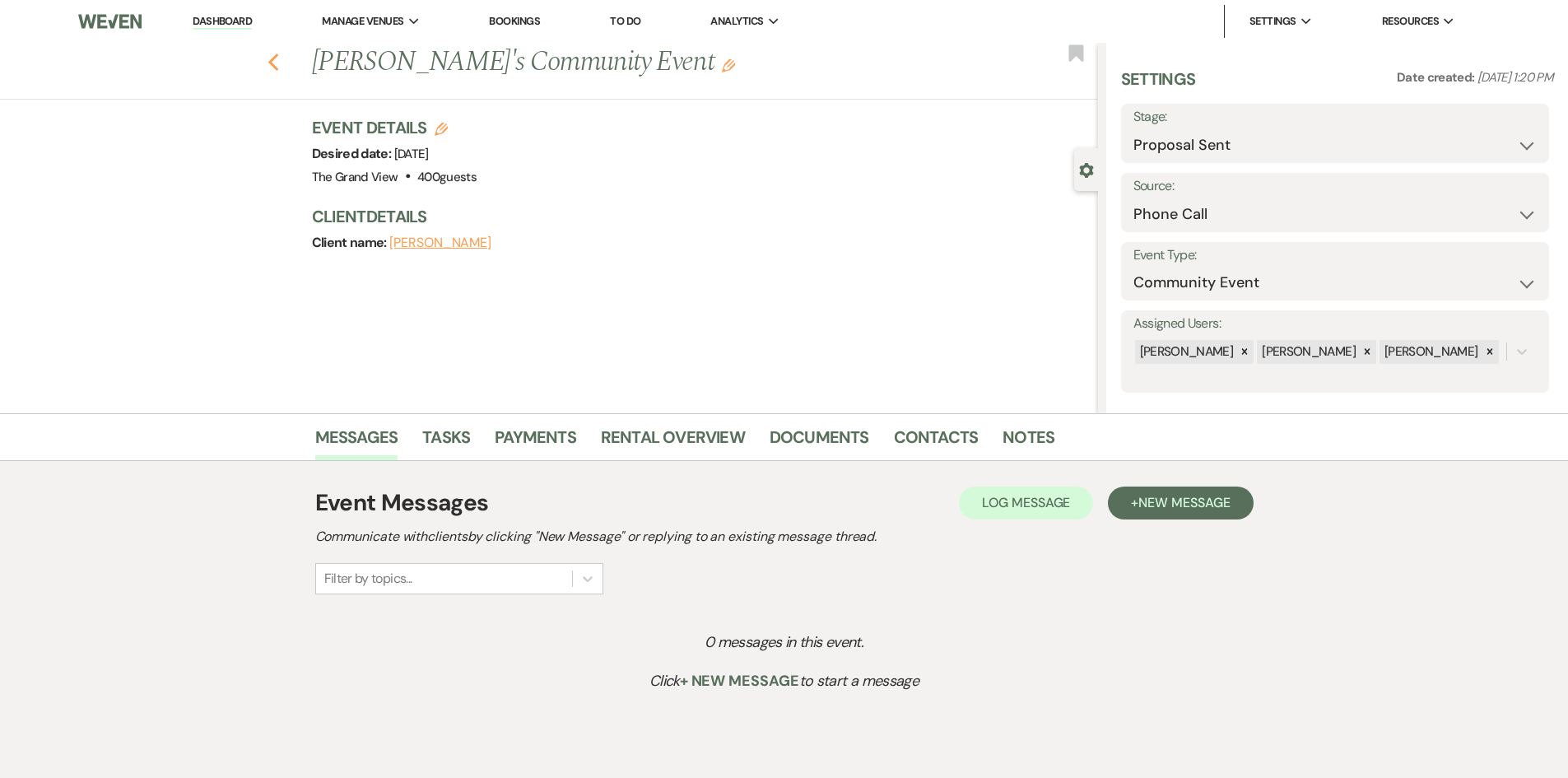
click at [279, 60] on use "button" at bounding box center [273, 63] width 11 height 18
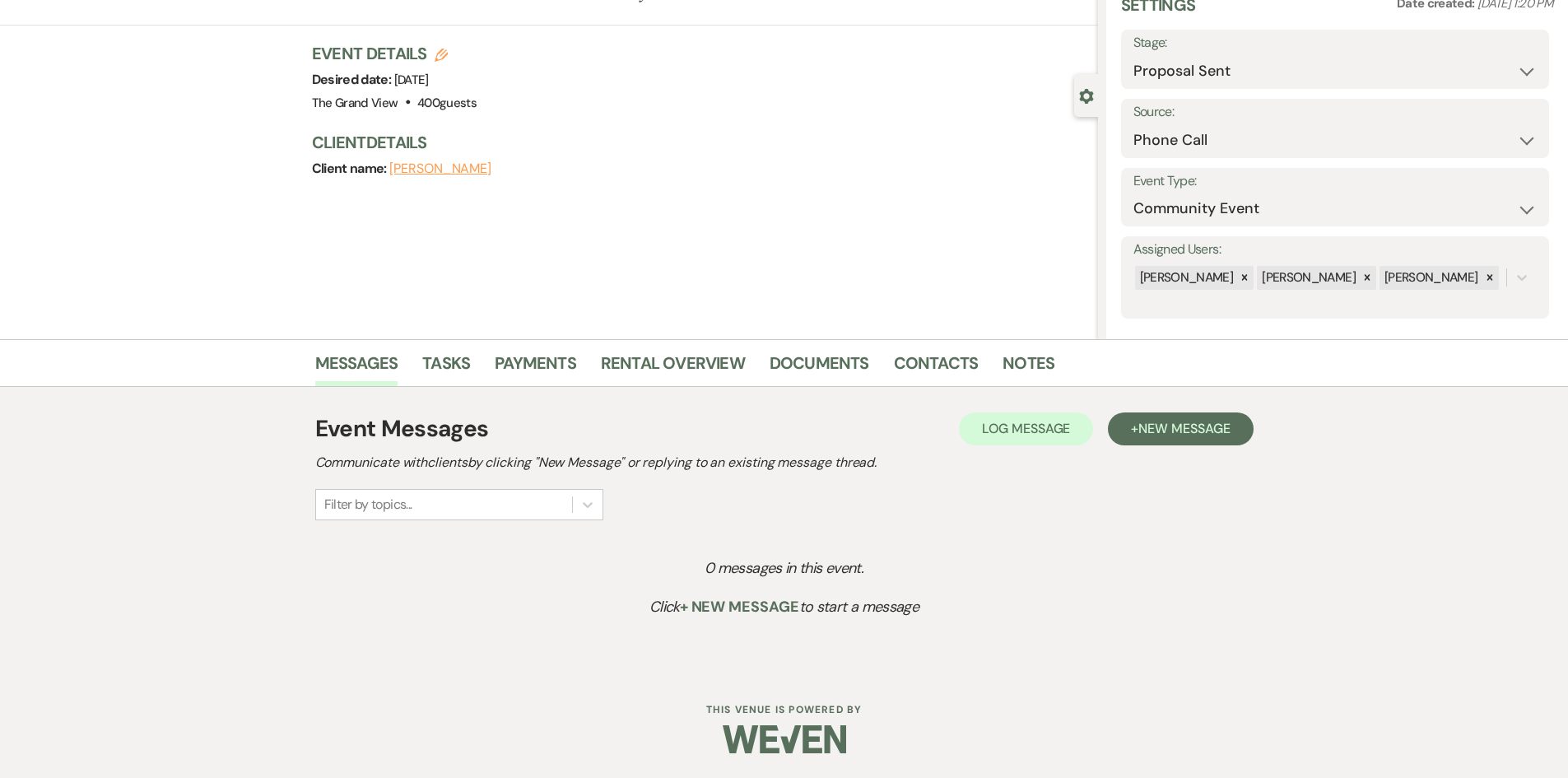
select select "6"
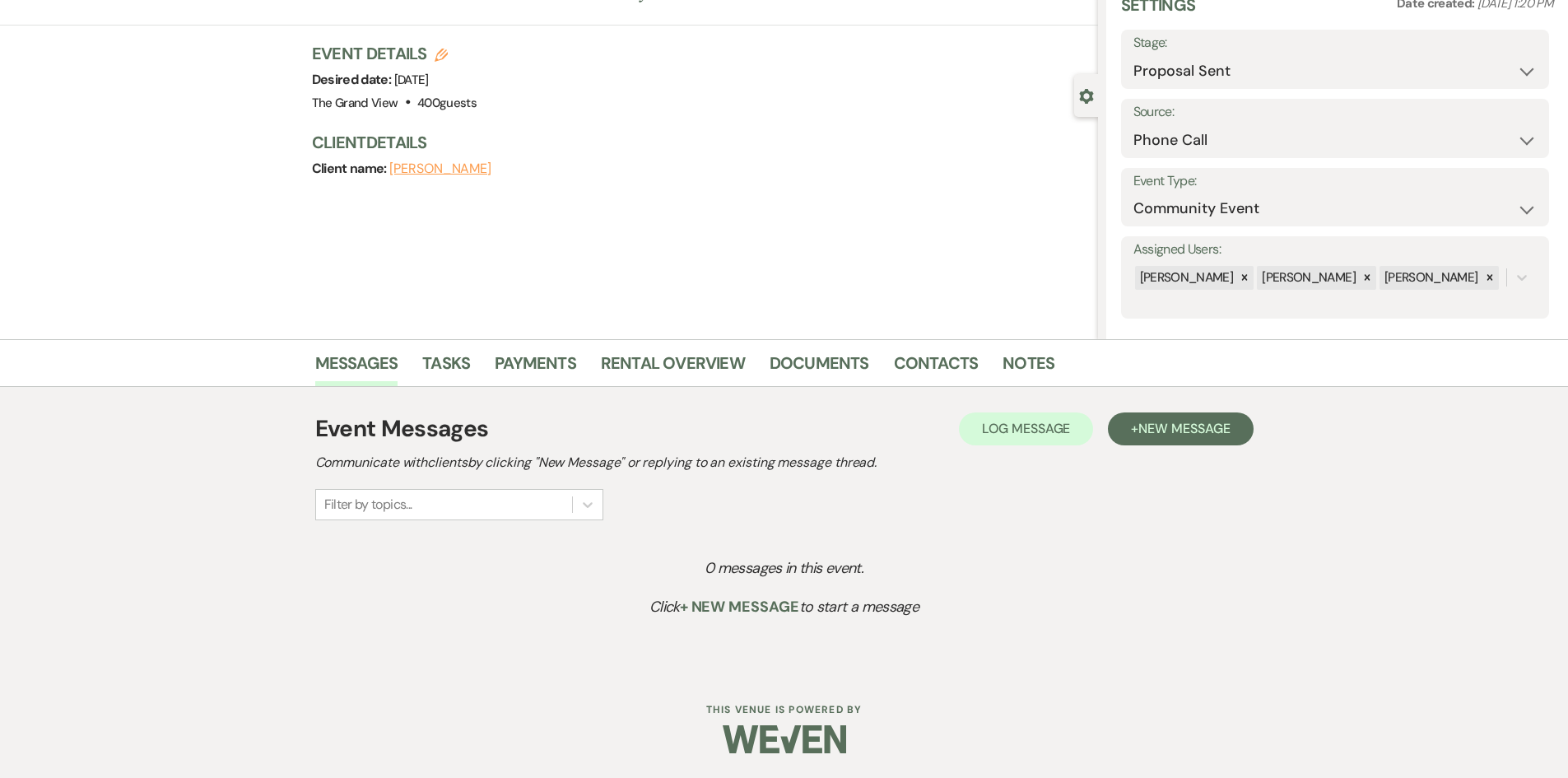
select select "6"
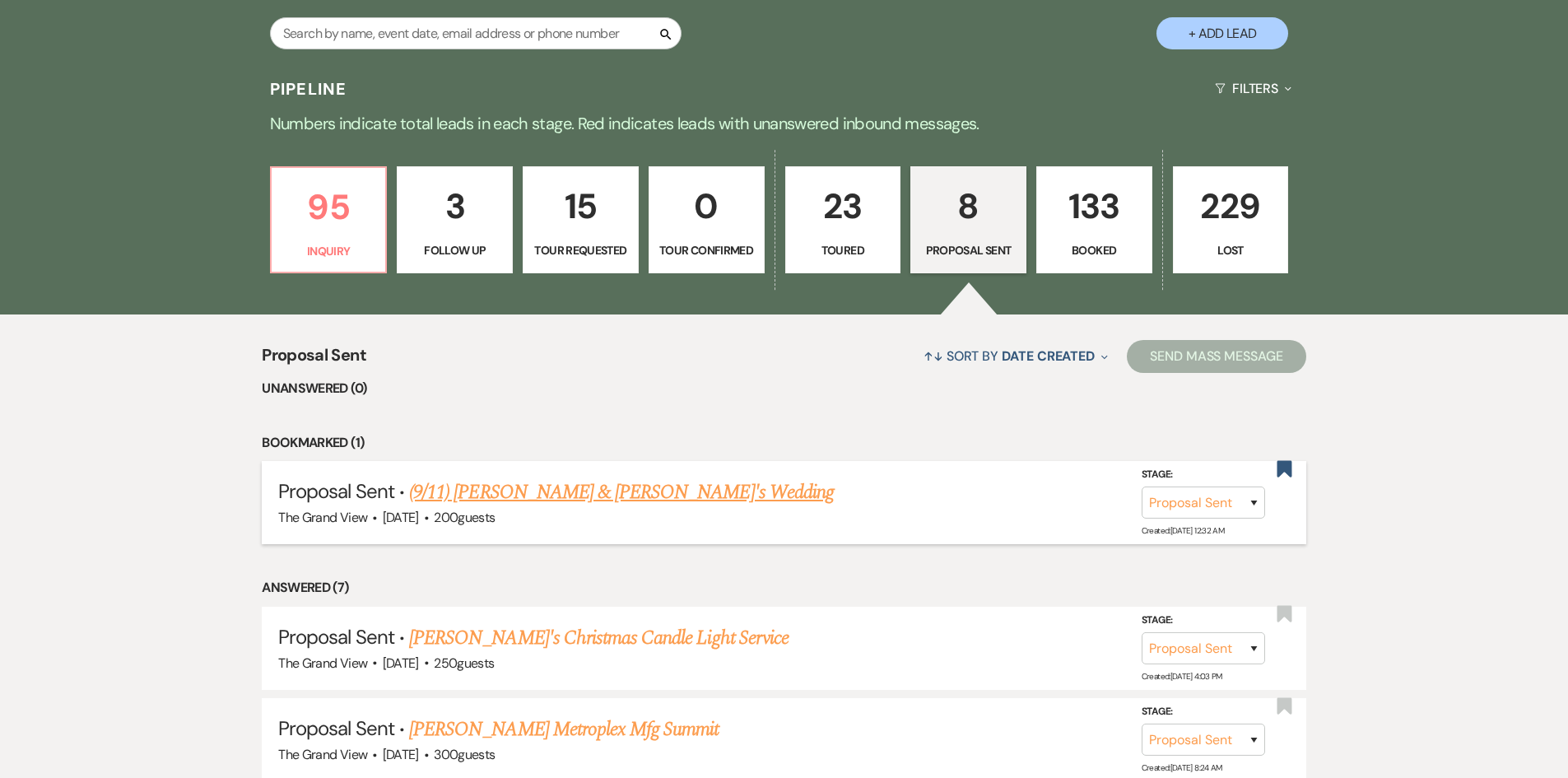
scroll to position [1070, 0]
click at [328, 236] on p "95" at bounding box center [328, 208] width 95 height 55
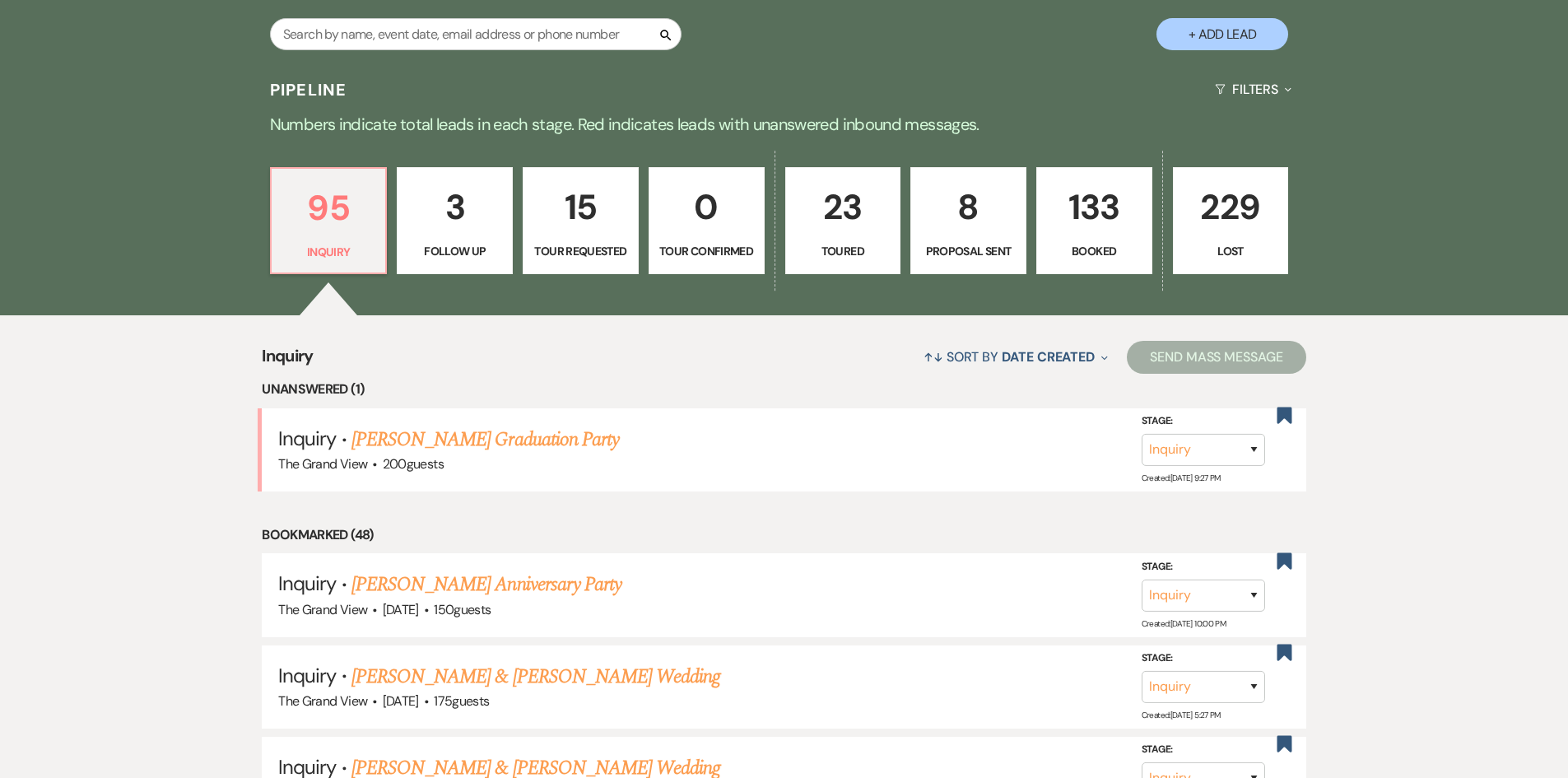
click at [983, 239] on link "8 Proposal Sent" at bounding box center [969, 221] width 116 height 107
select select "6"
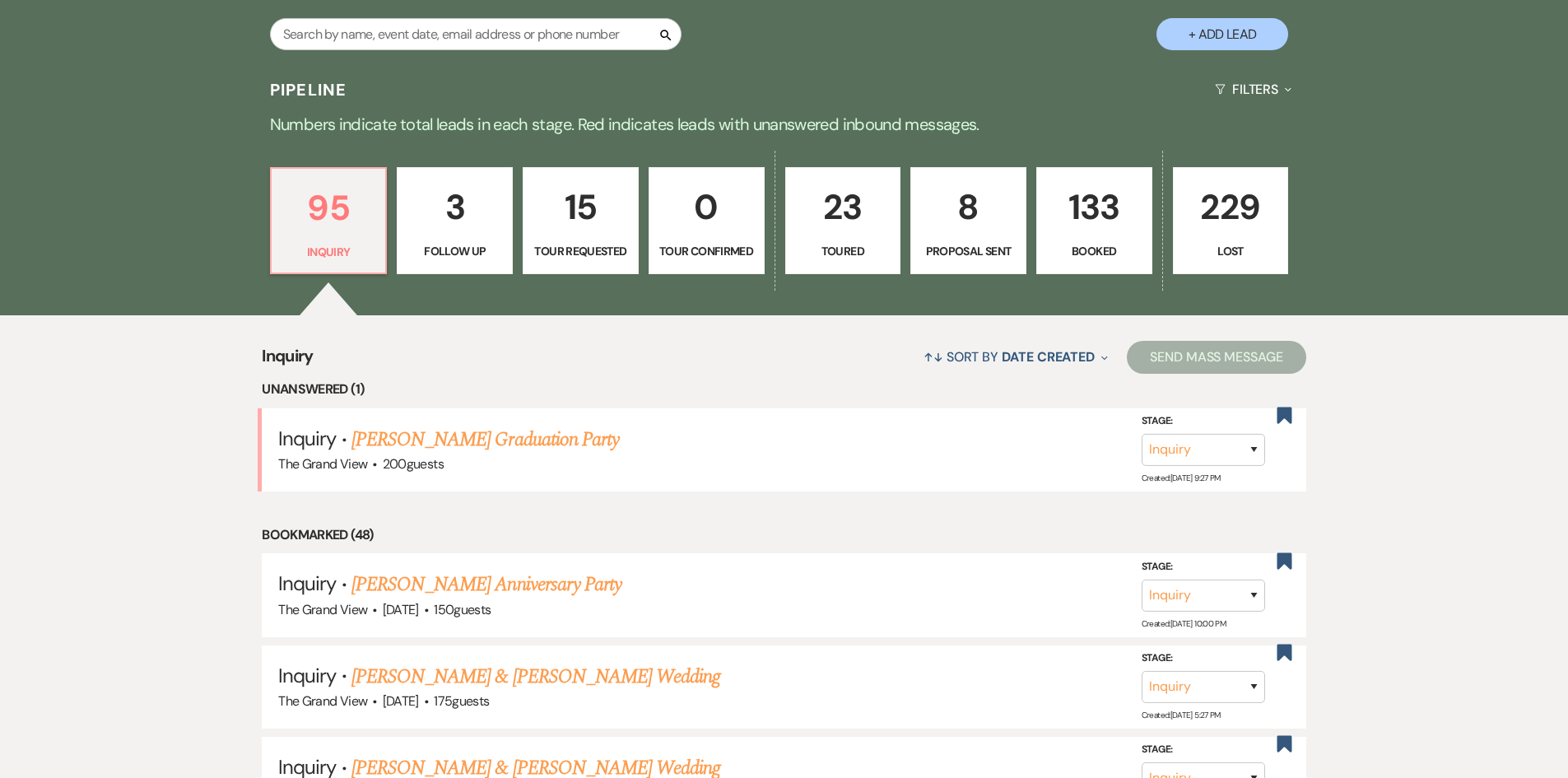
select select "6"
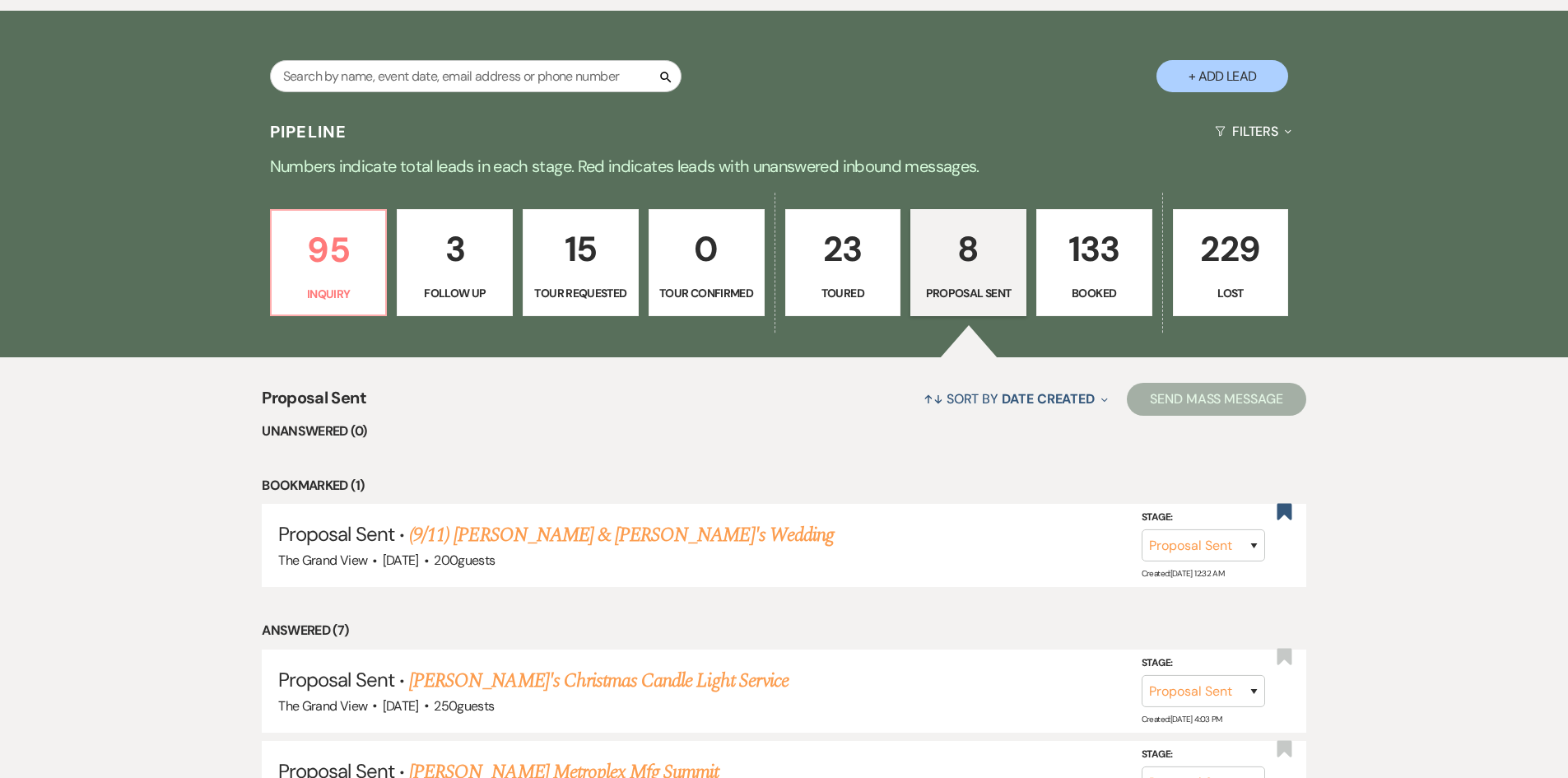
scroll to position [988, 0]
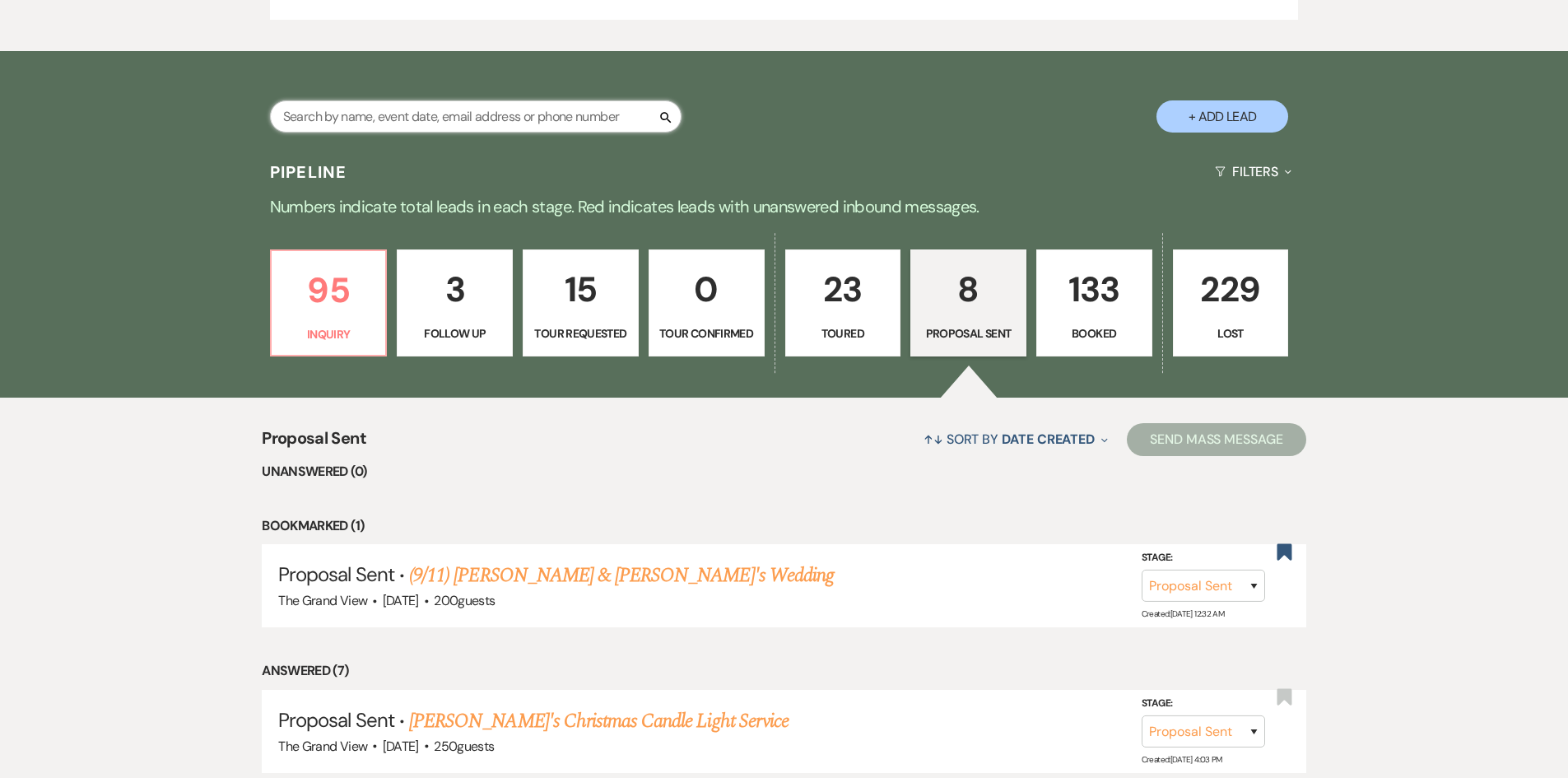
click at [499, 118] on input "text" at bounding box center [476, 117] width 411 height 32
type input "kev"
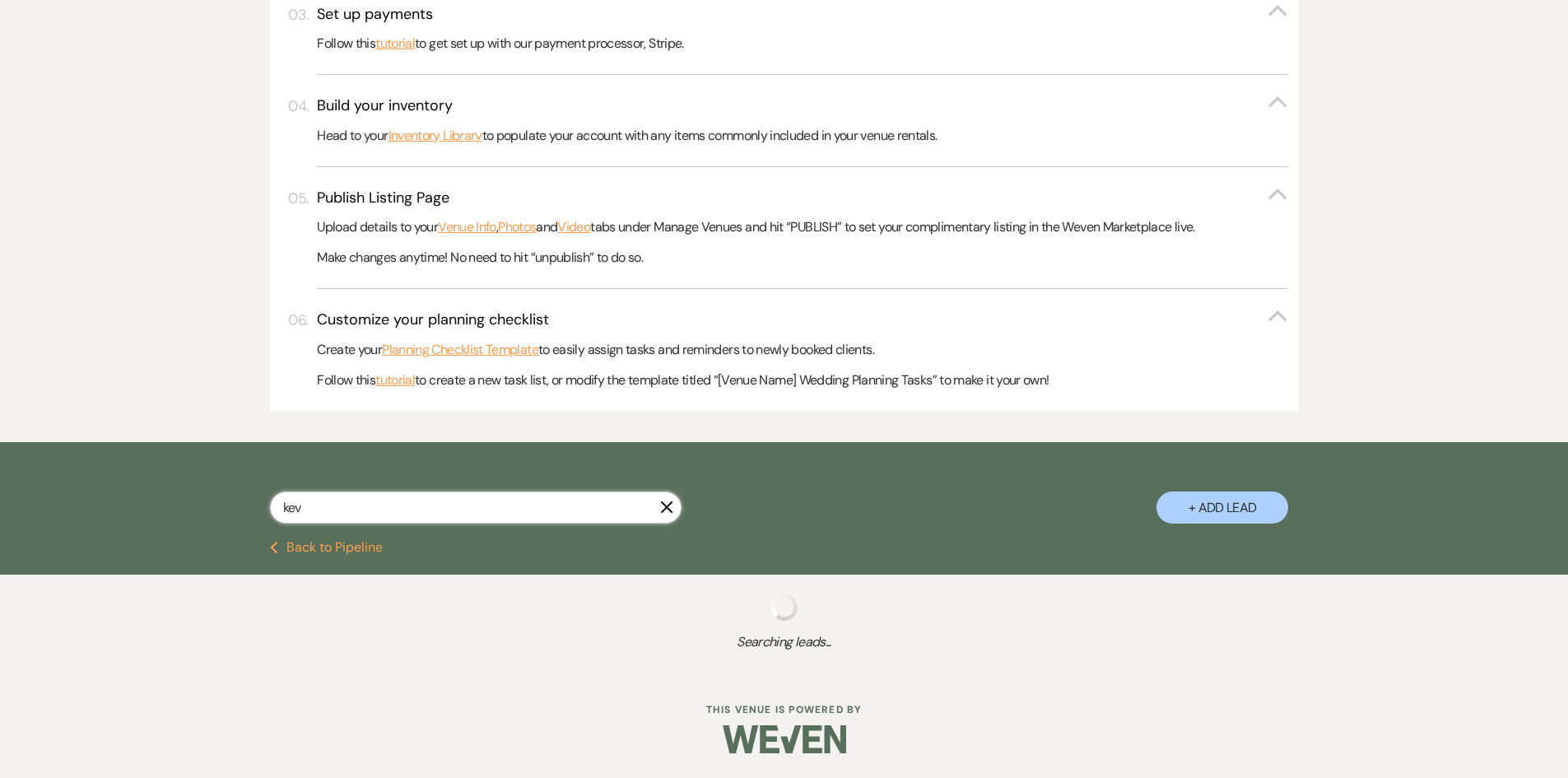
select select "2"
select select "5"
select select "2"
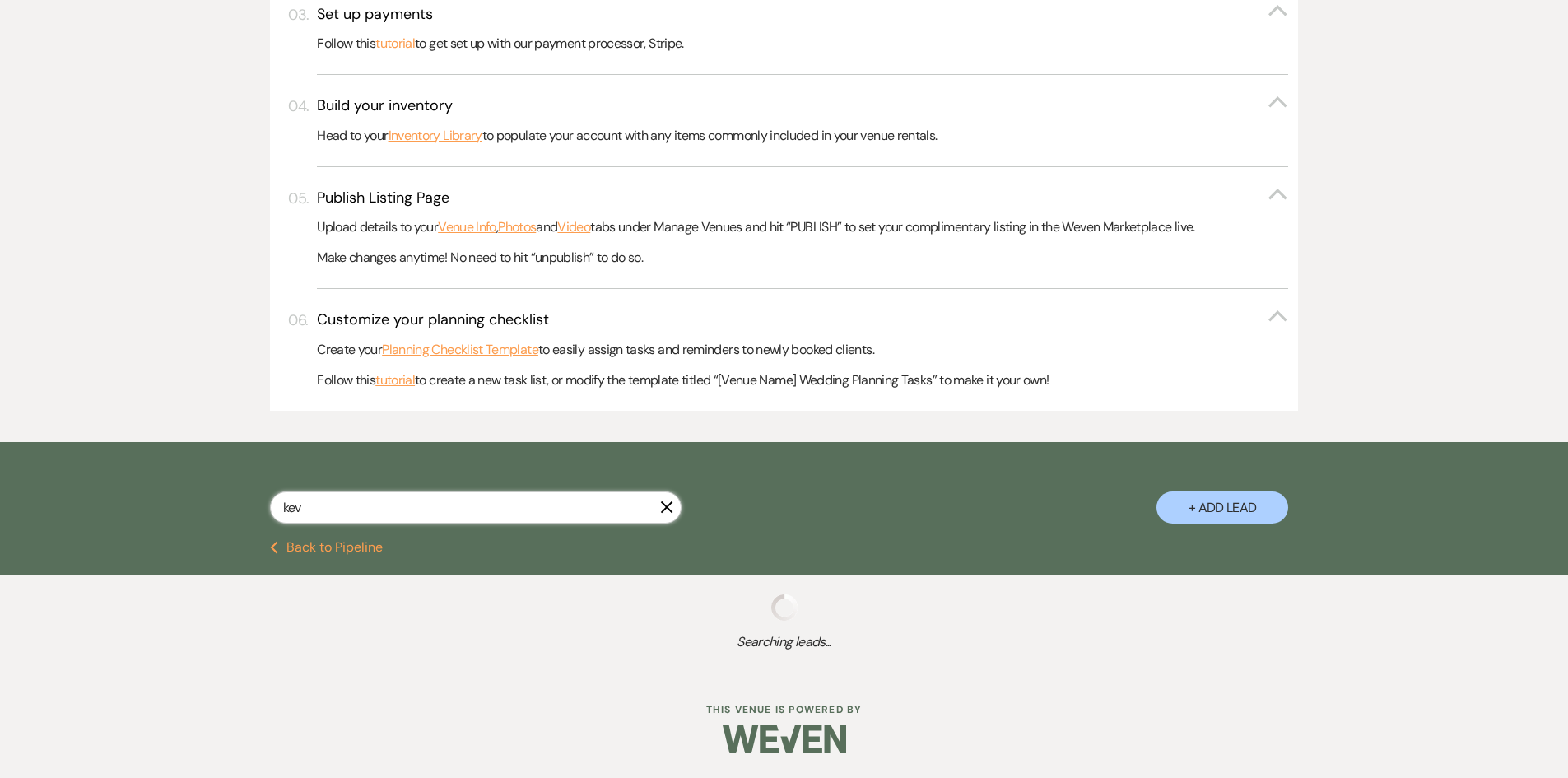
select select "8"
select select "5"
select select "8"
select select "5"
select select "8"
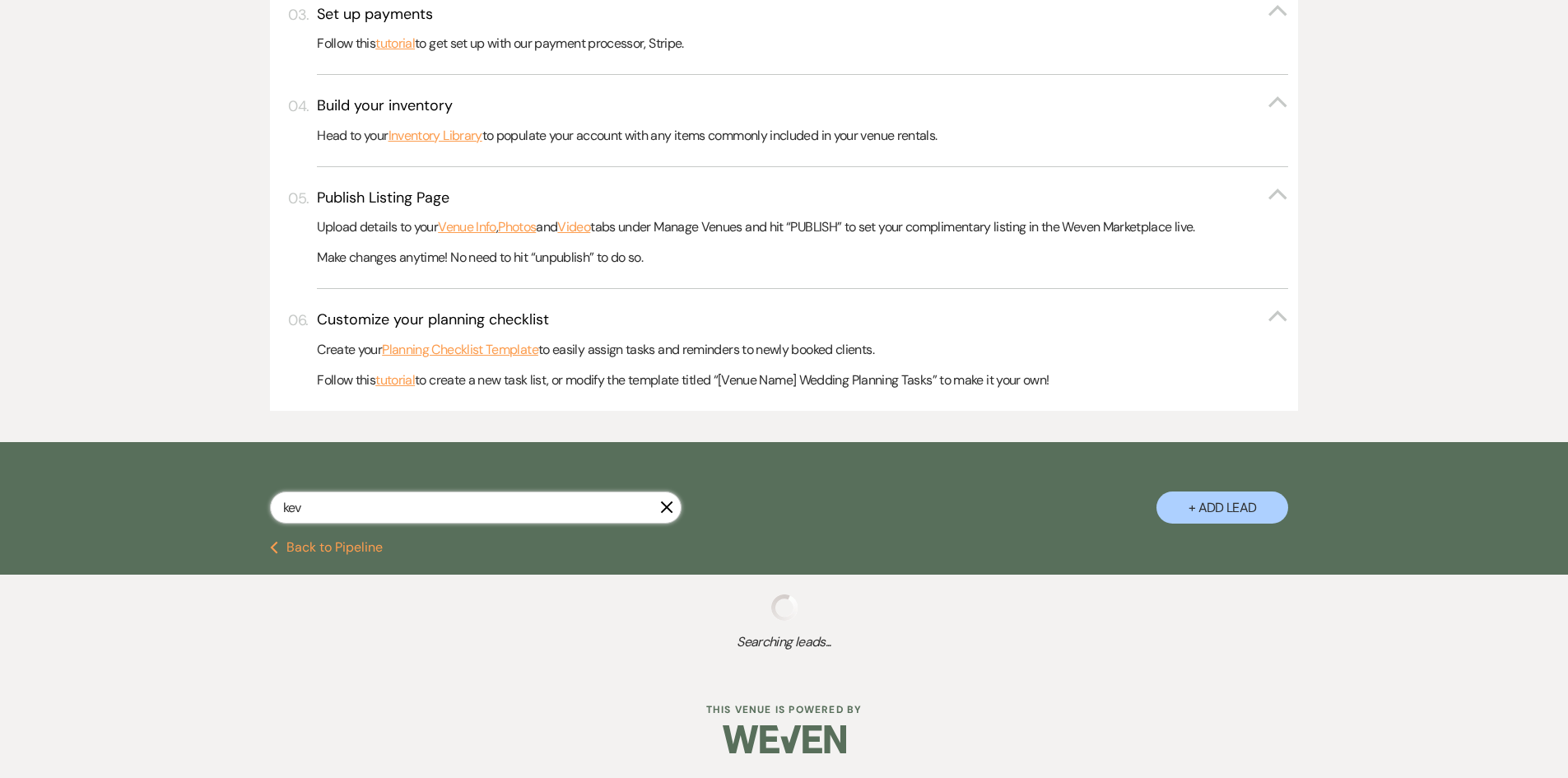
select select "8"
select select "11"
select select "8"
select select "5"
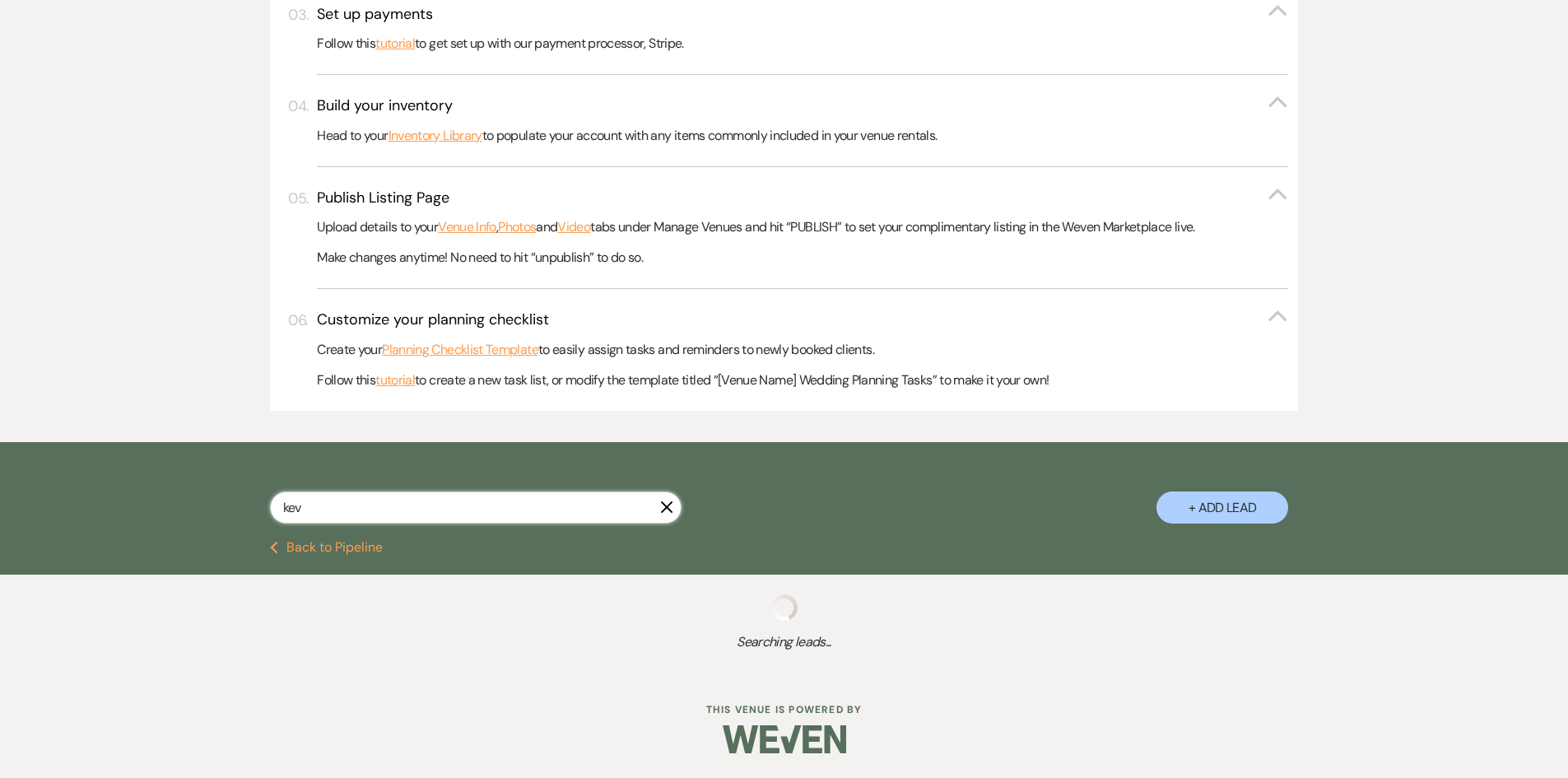
select select "8"
select select "5"
select select "8"
select select "5"
select select "8"
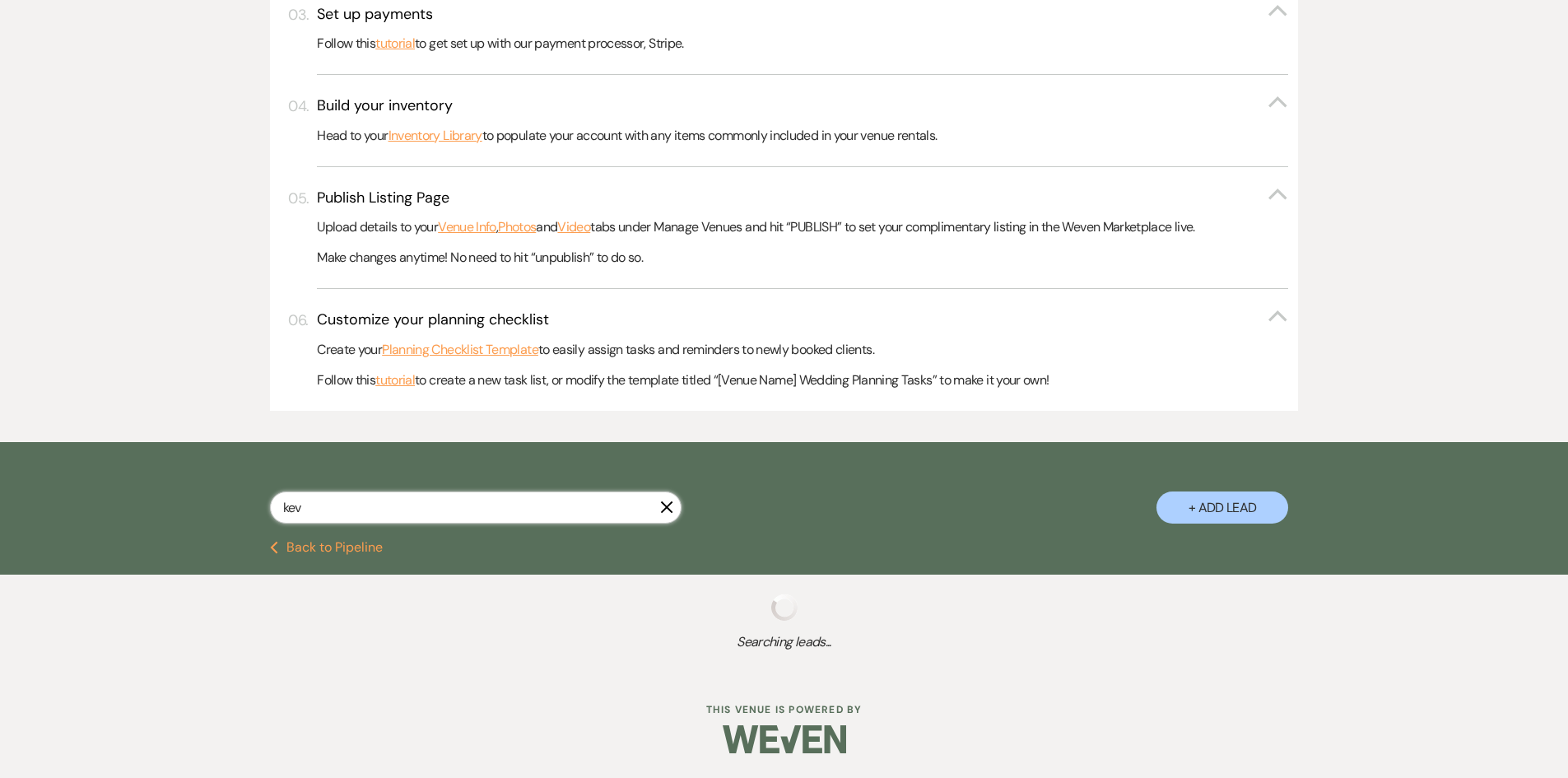
select select "5"
select select "8"
select select "5"
select select "8"
select select "6"
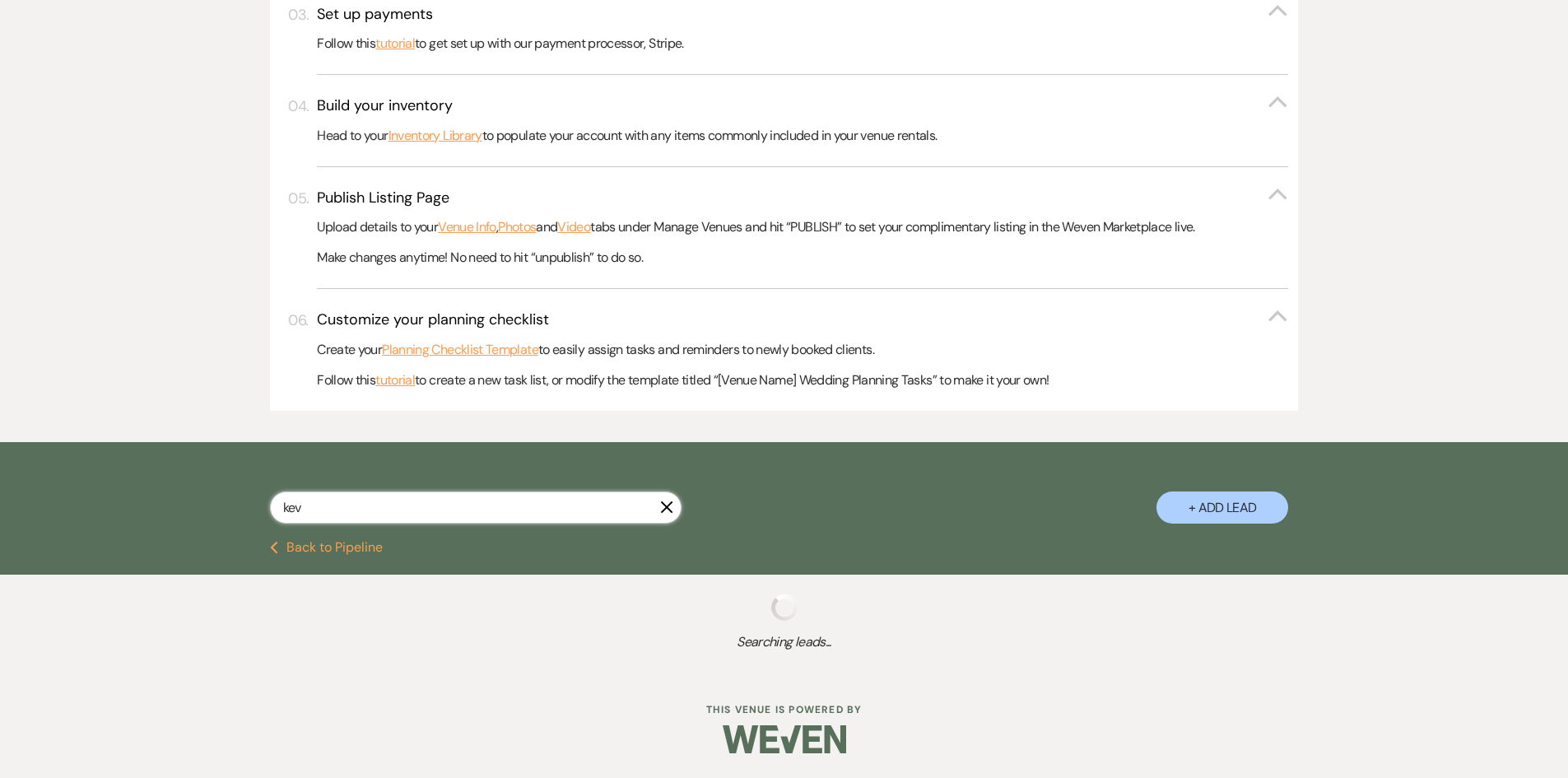
select select "8"
select select "5"
select select "8"
select select "5"
select select "8"
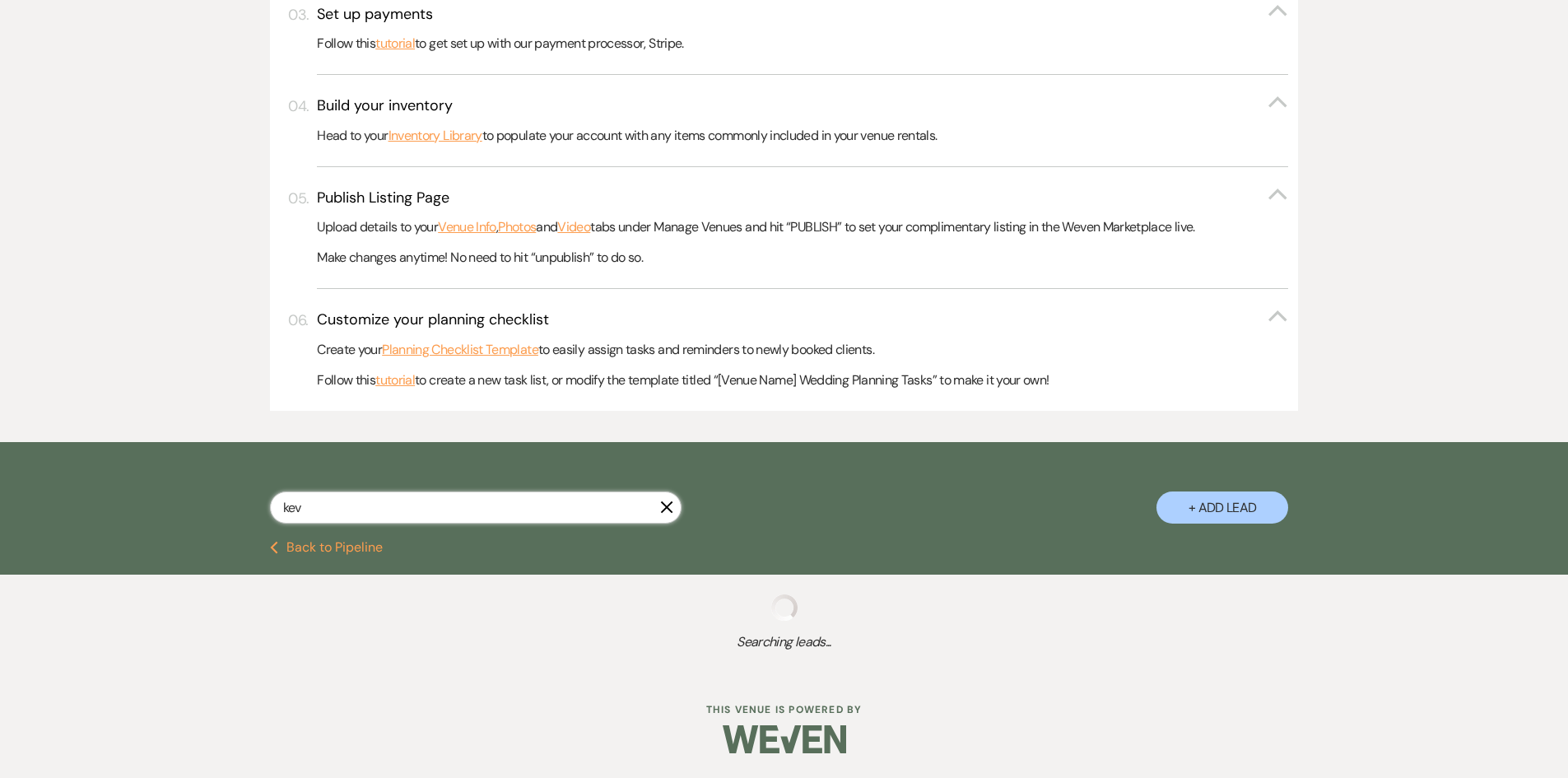
select select "5"
select select "8"
select select "5"
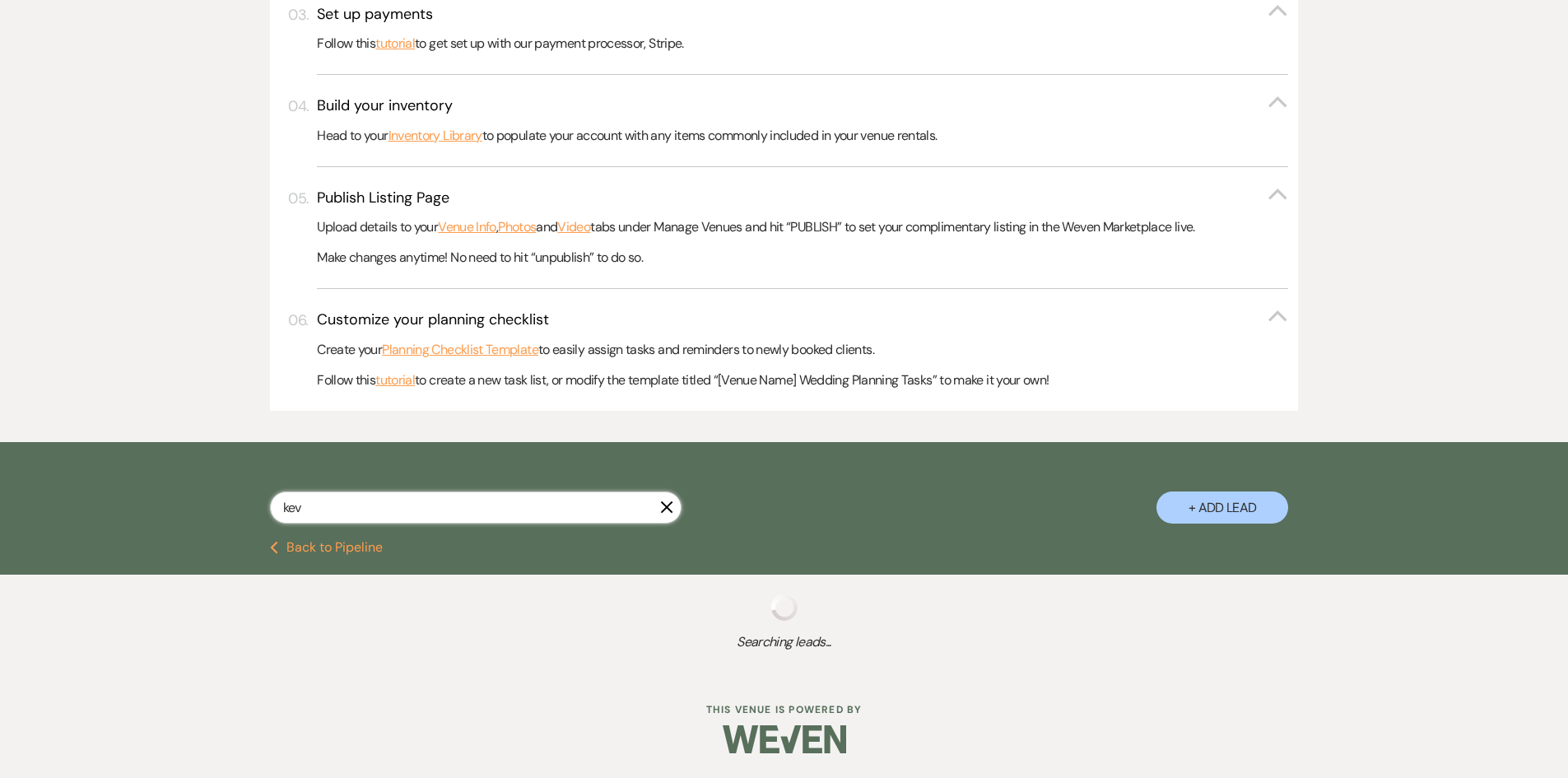
select select "8"
select select "5"
select select "8"
select select "5"
select select "8"
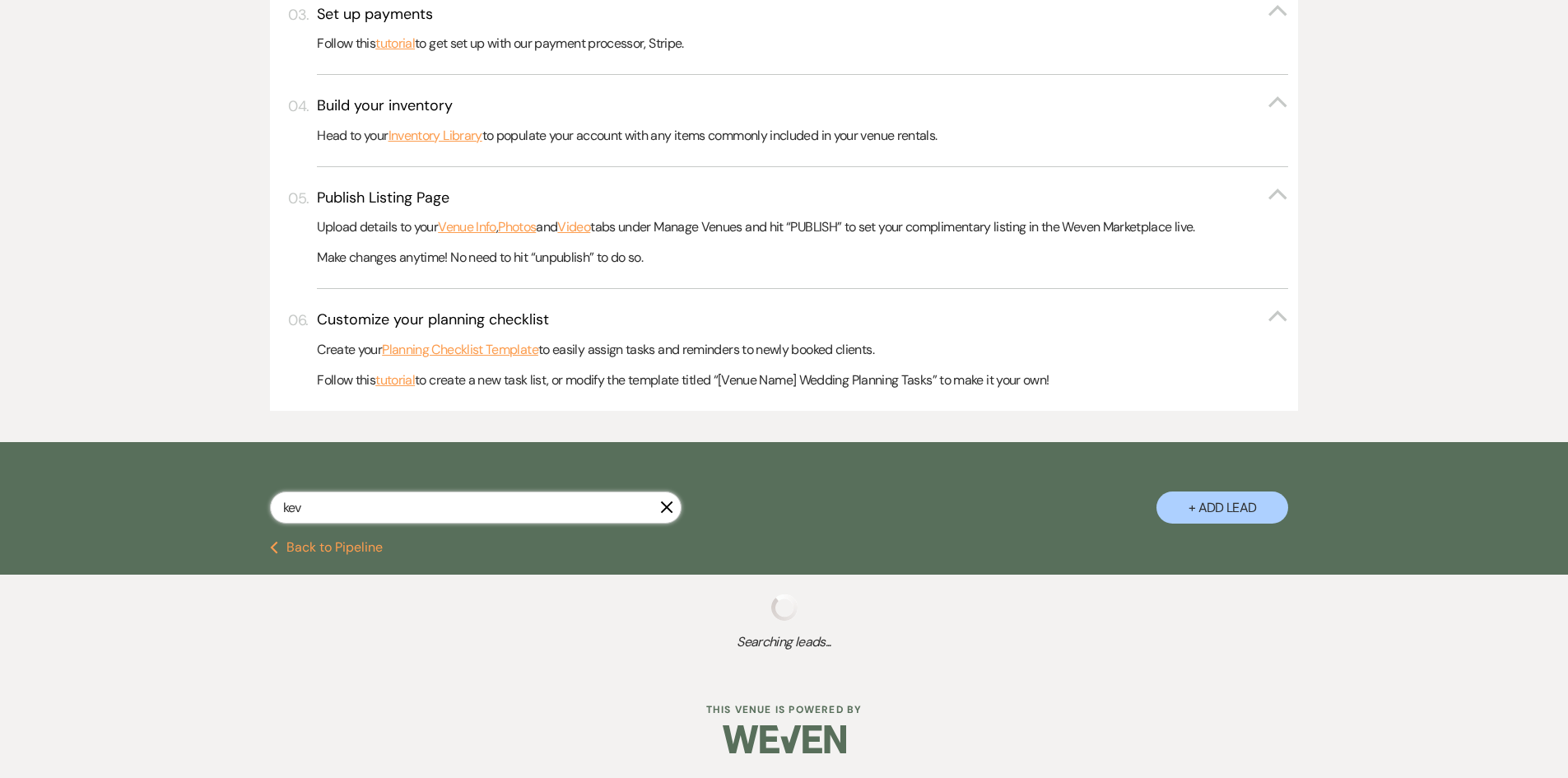
select select "8"
select select "2"
select select "8"
select select "5"
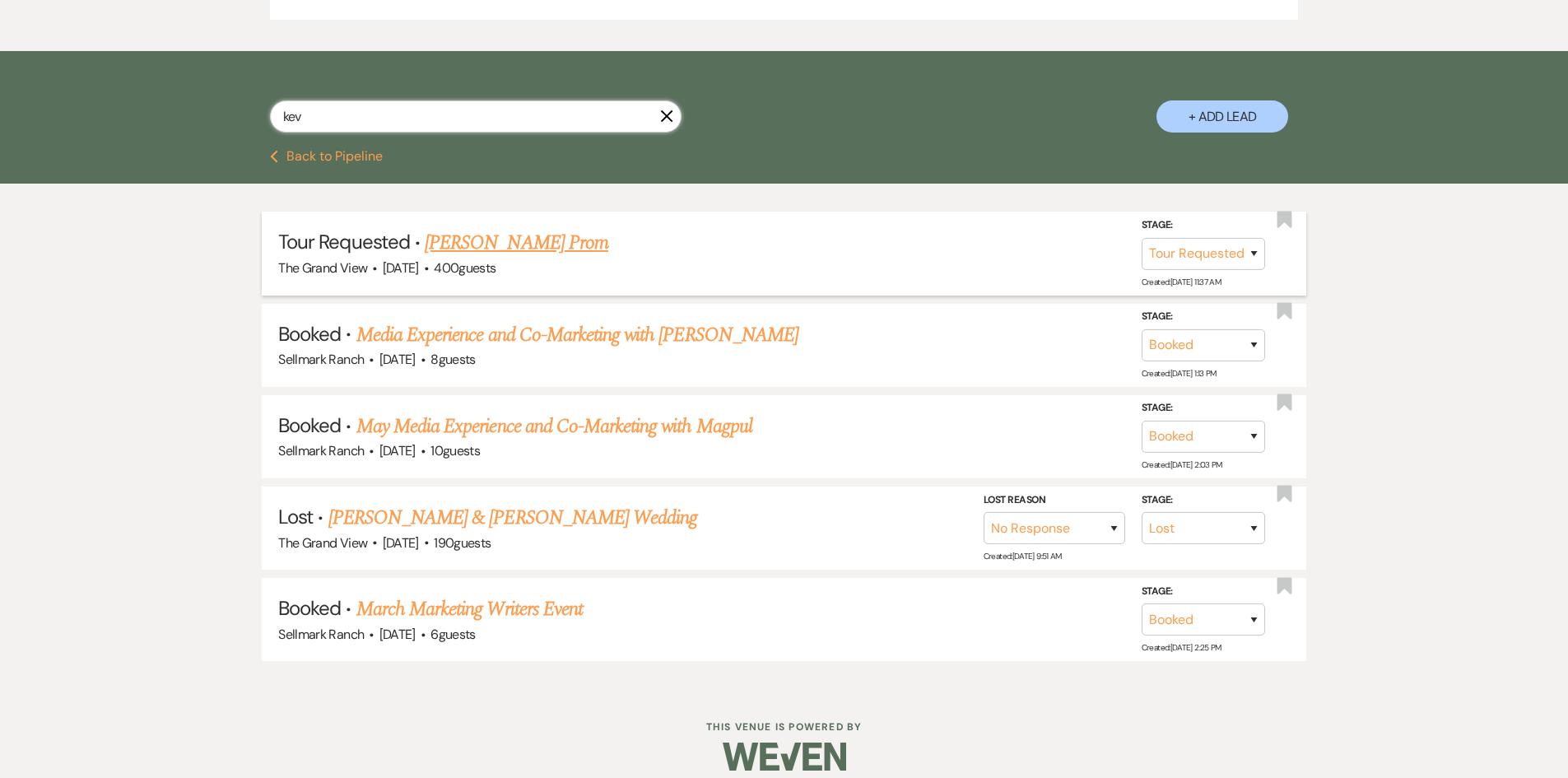
type input "kev"
click at [1247, 256] on select "Inquiry Follow Up Tour Requested Tour Confirmed Toured Proposal Sent Booked Lost" at bounding box center [1203, 253] width 123 height 32
select select "6"
click at [1142, 237] on select "Inquiry Follow Up Tour Requested Tour Confirmed Toured Proposal Sent Booked Lost" at bounding box center [1203, 253] width 123 height 32
click at [1242, 259] on button "Save" at bounding box center [1232, 252] width 82 height 33
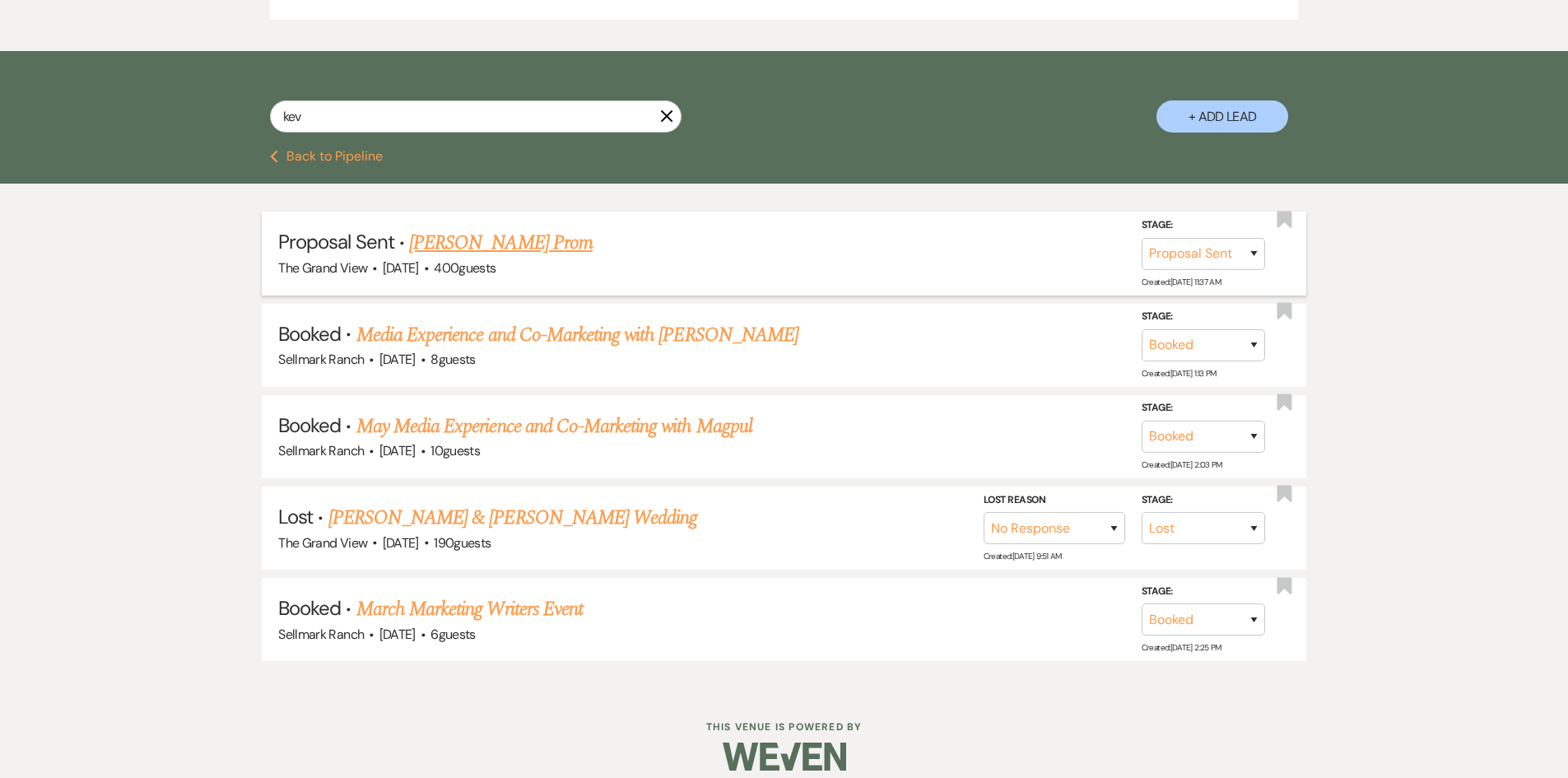
click at [488, 249] on link "Kevin Robedee's Prom" at bounding box center [500, 243] width 184 height 29
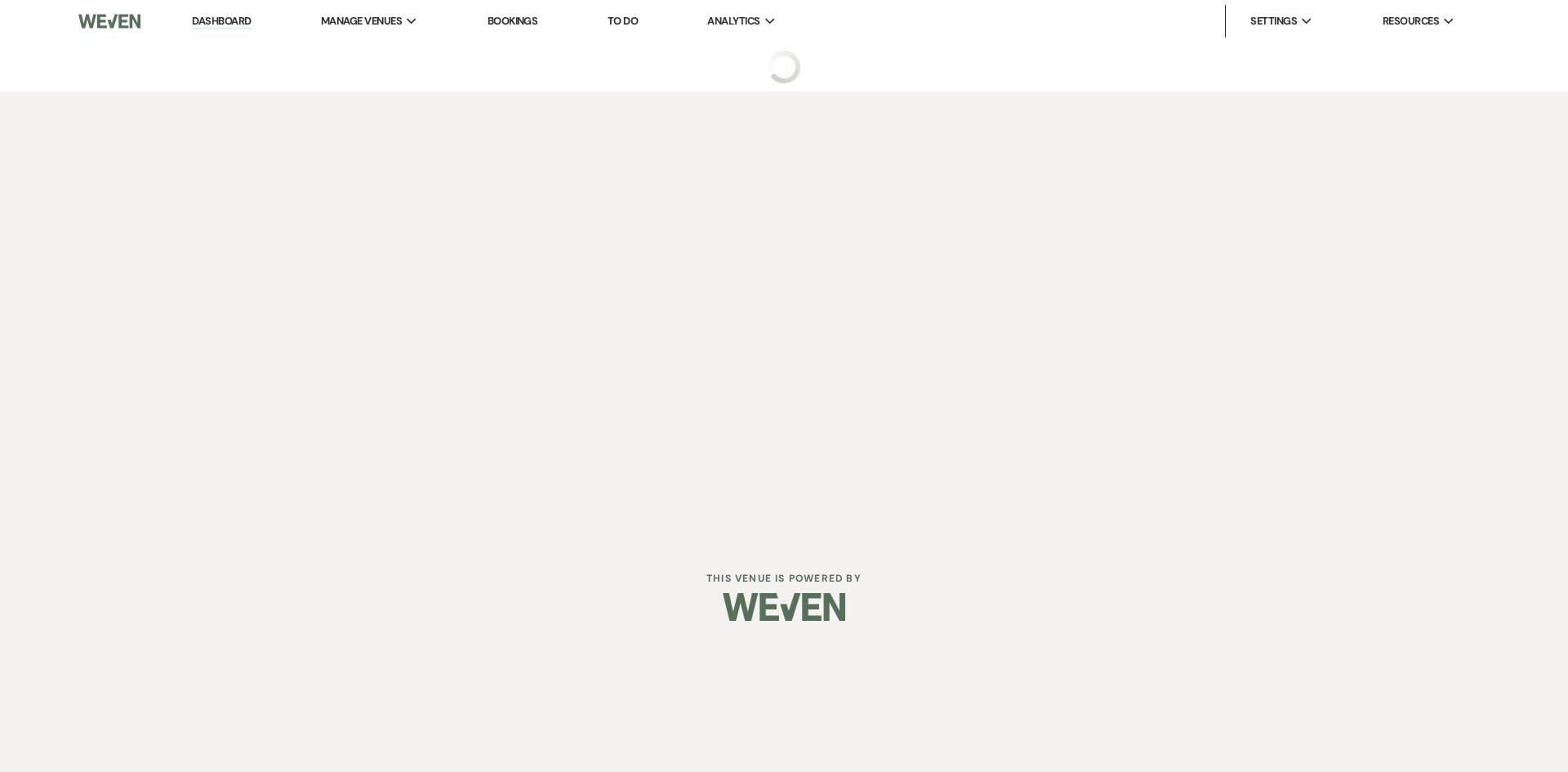
select select "6"
select select "5"
select select "13"
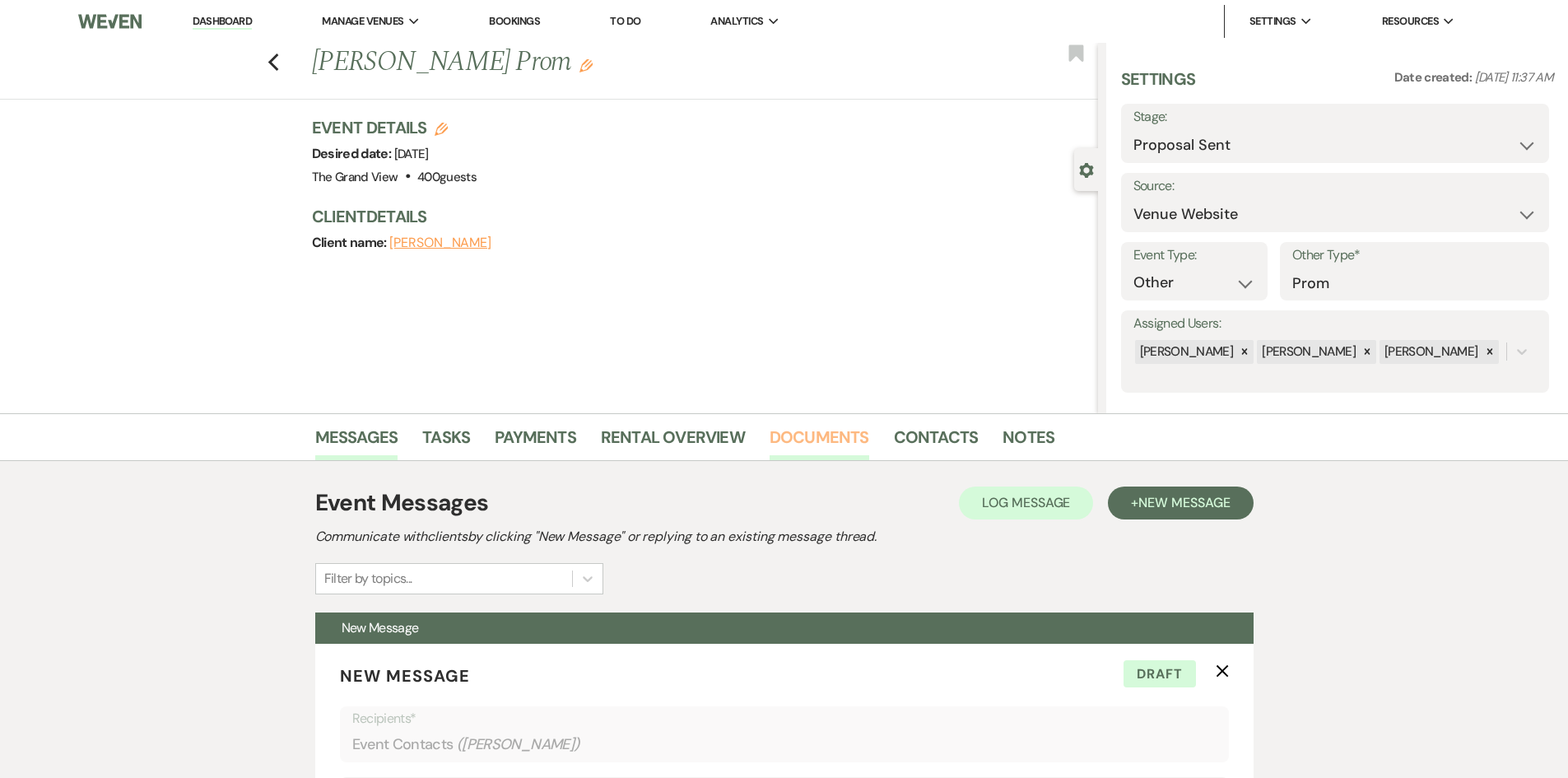
click at [822, 431] on link "Documents" at bounding box center [819, 441] width 100 height 36
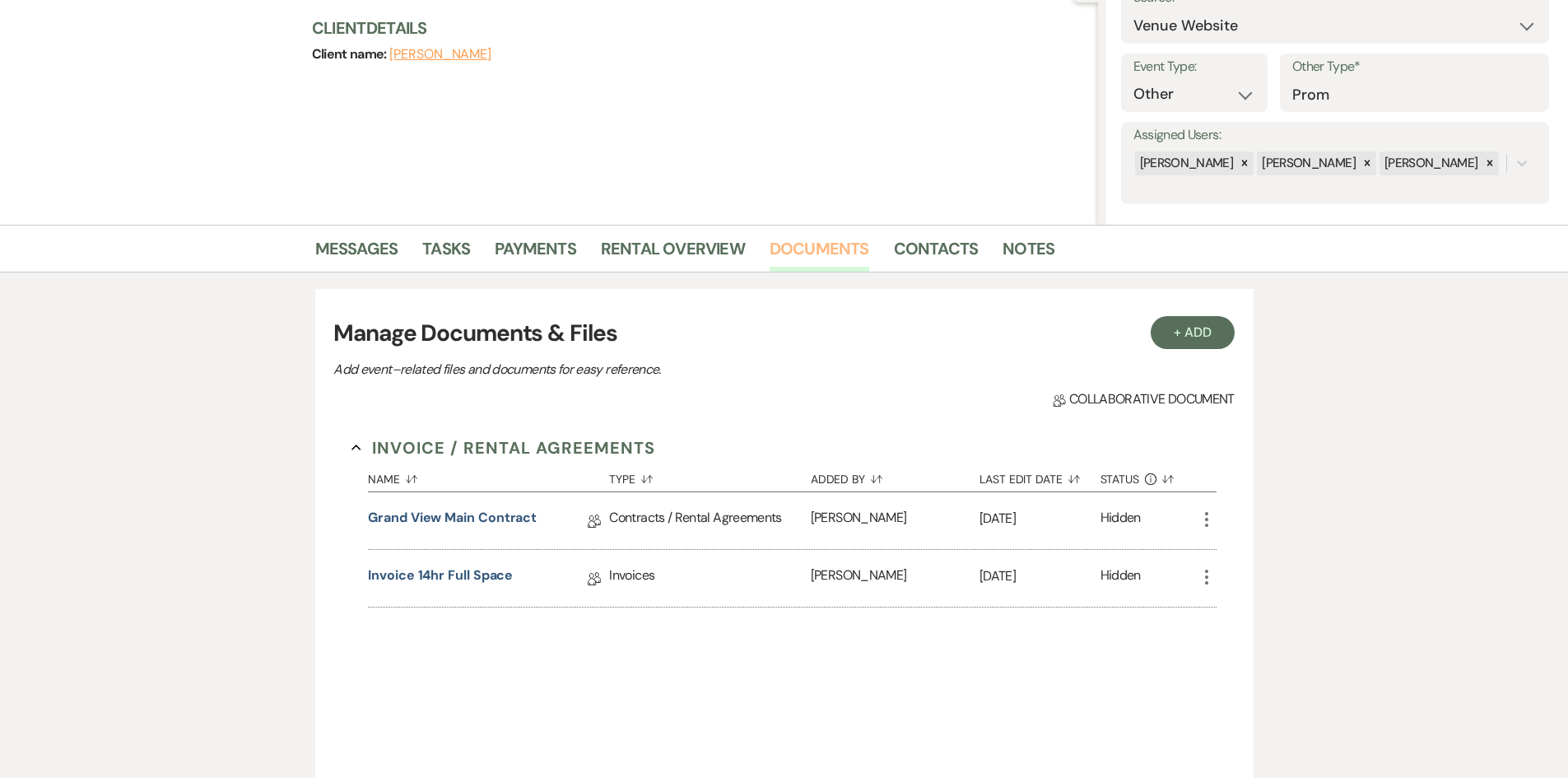
scroll to position [436, 0]
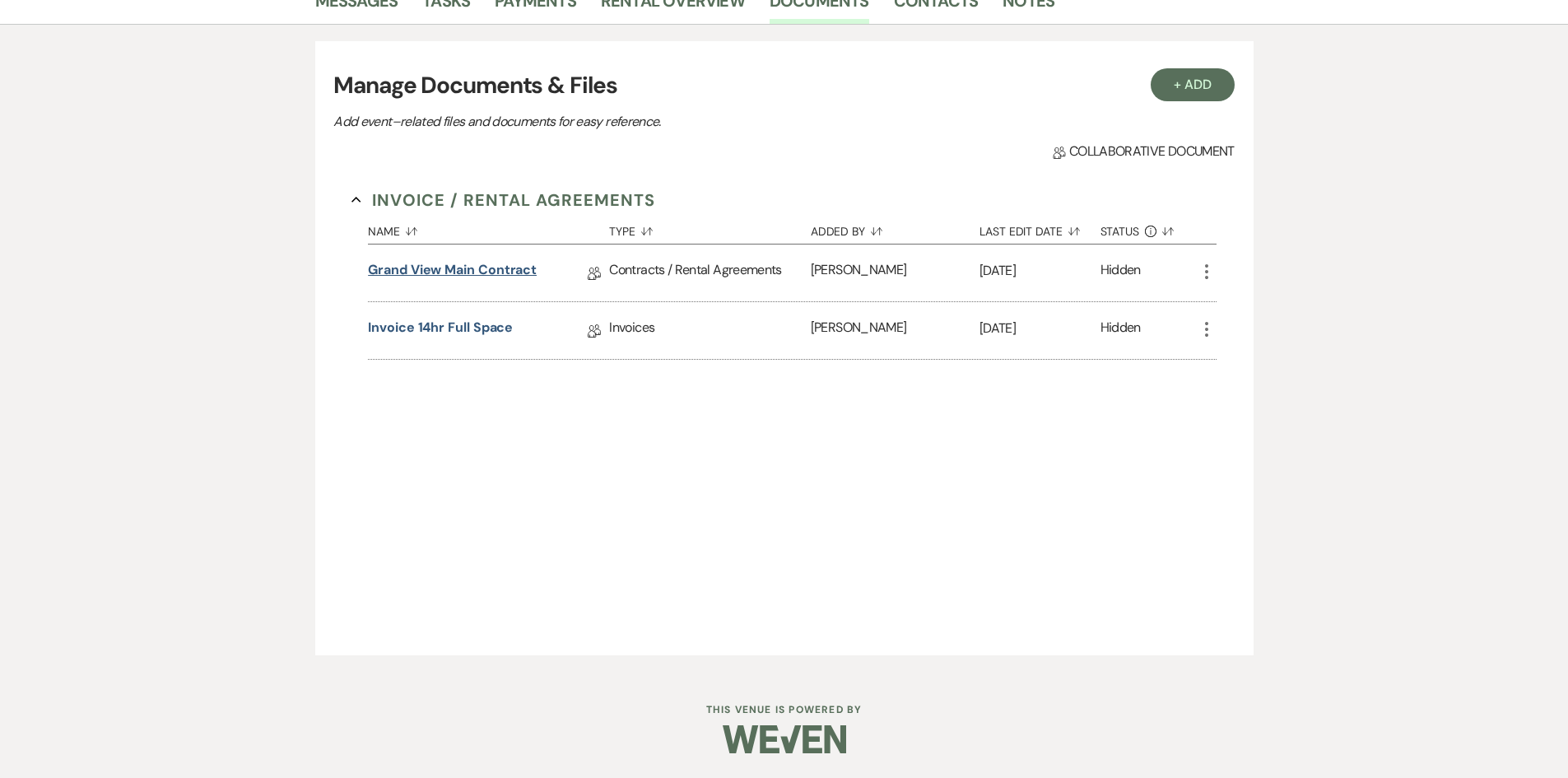
click at [481, 274] on link "Grand View Main Contract" at bounding box center [452, 273] width 169 height 25
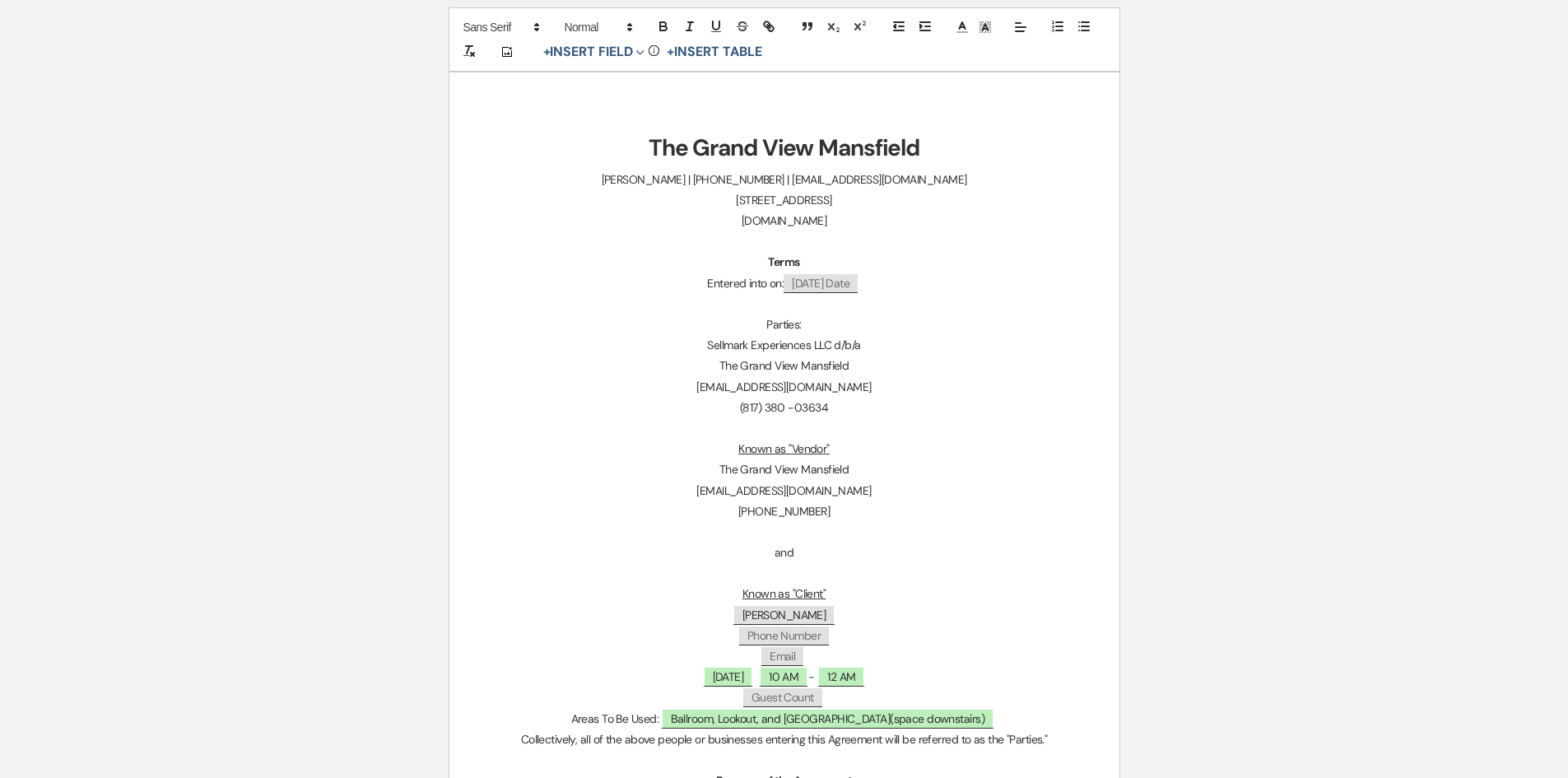
scroll to position [247, 0]
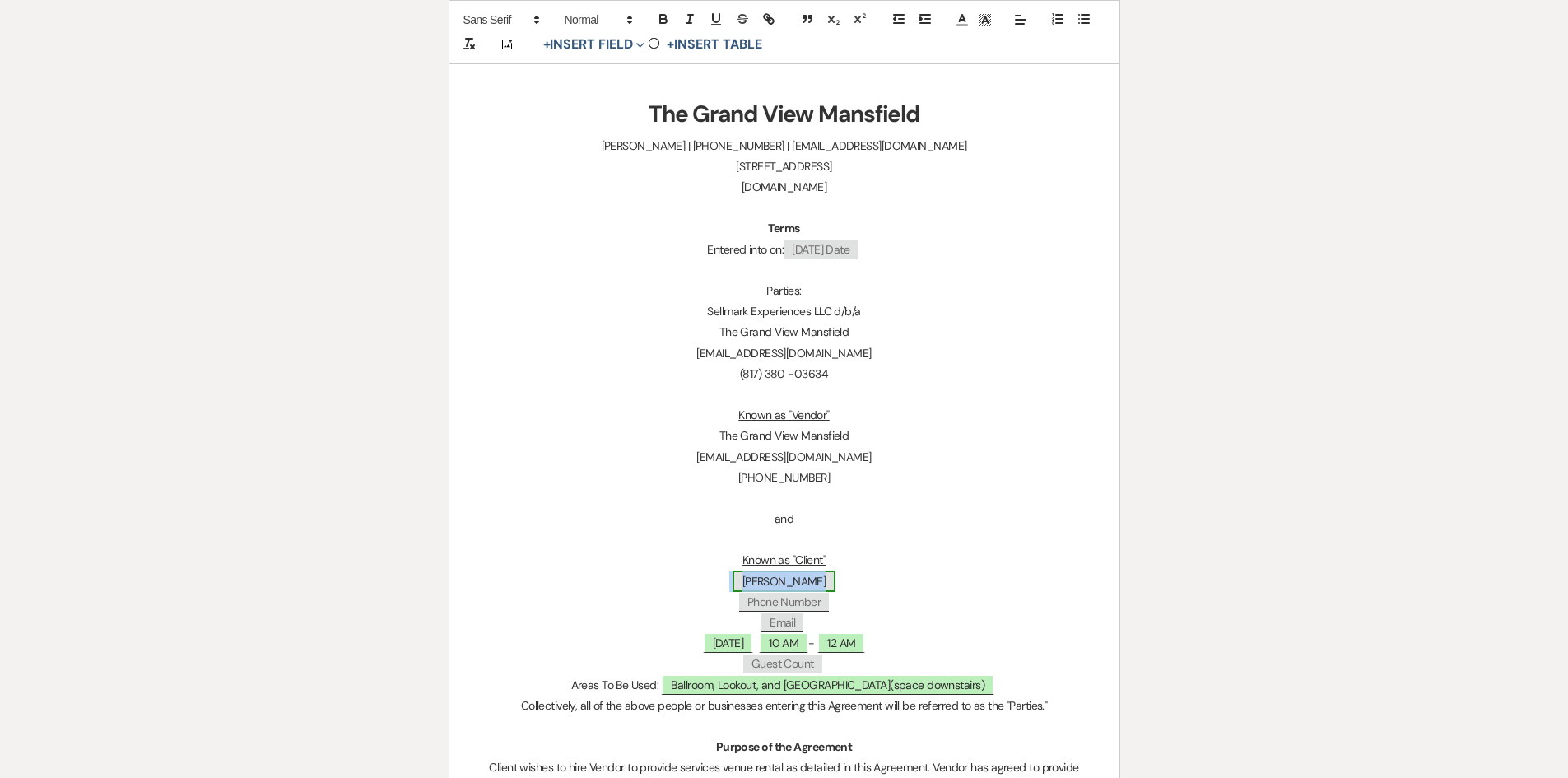
click at [802, 580] on span "Kevin Robedee" at bounding box center [785, 582] width 104 height 22
select select "smartCustomField"
select select "{{clientNames}}"
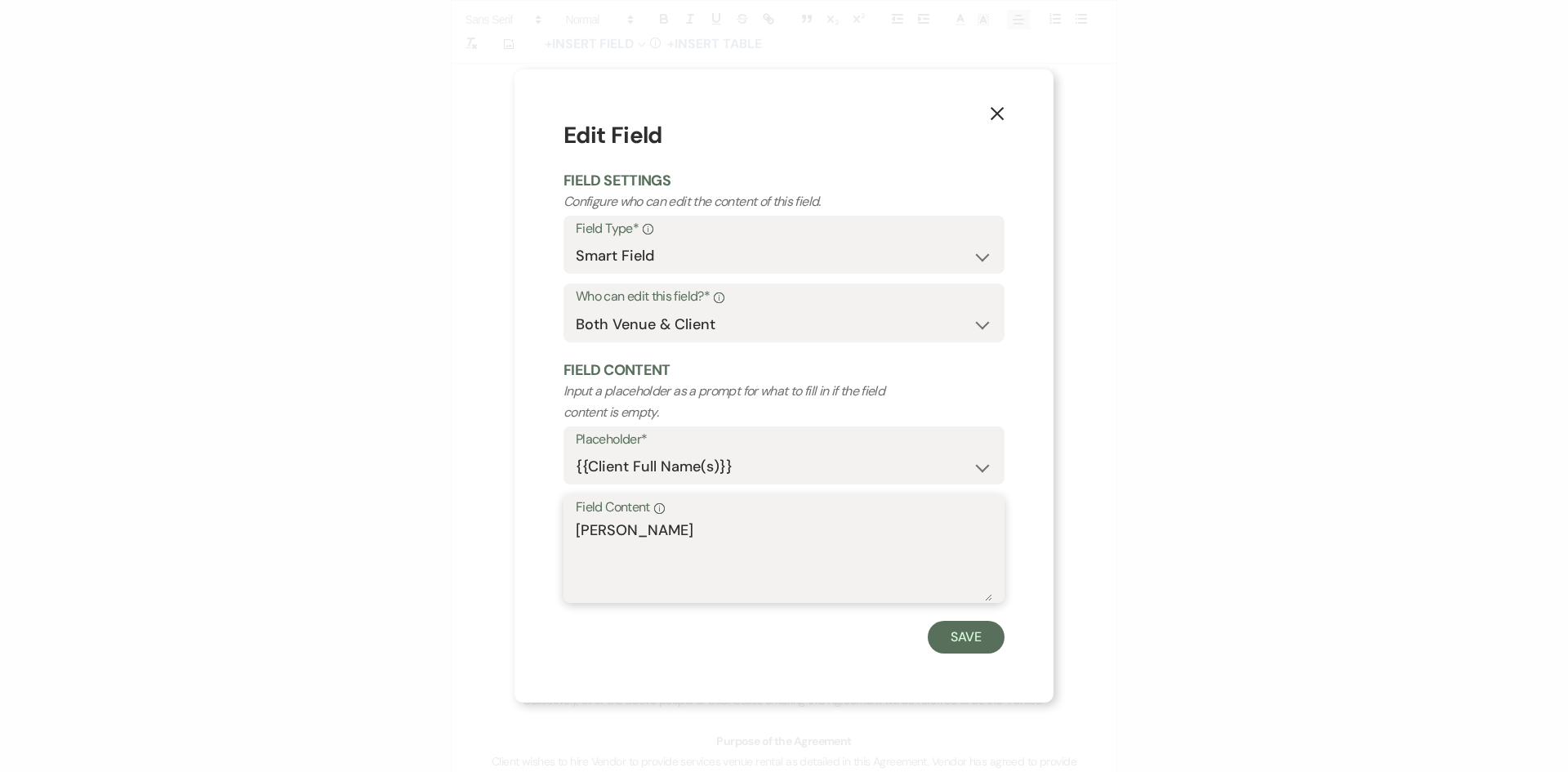
click at [719, 546] on textarea "Kevin Robedee" at bounding box center [784, 560] width 416 height 82
drag, startPoint x: 719, startPoint y: 541, endPoint x: 443, endPoint y: 534, distance: 276.1
click at [443, 534] on div "X Edit Field Field Settings Configure who can edit the content of this field. F…" at bounding box center [784, 386] width 1568 height 772
paste textarea "Dubiski Career High School"
type textarea "Dubiski Career High School"
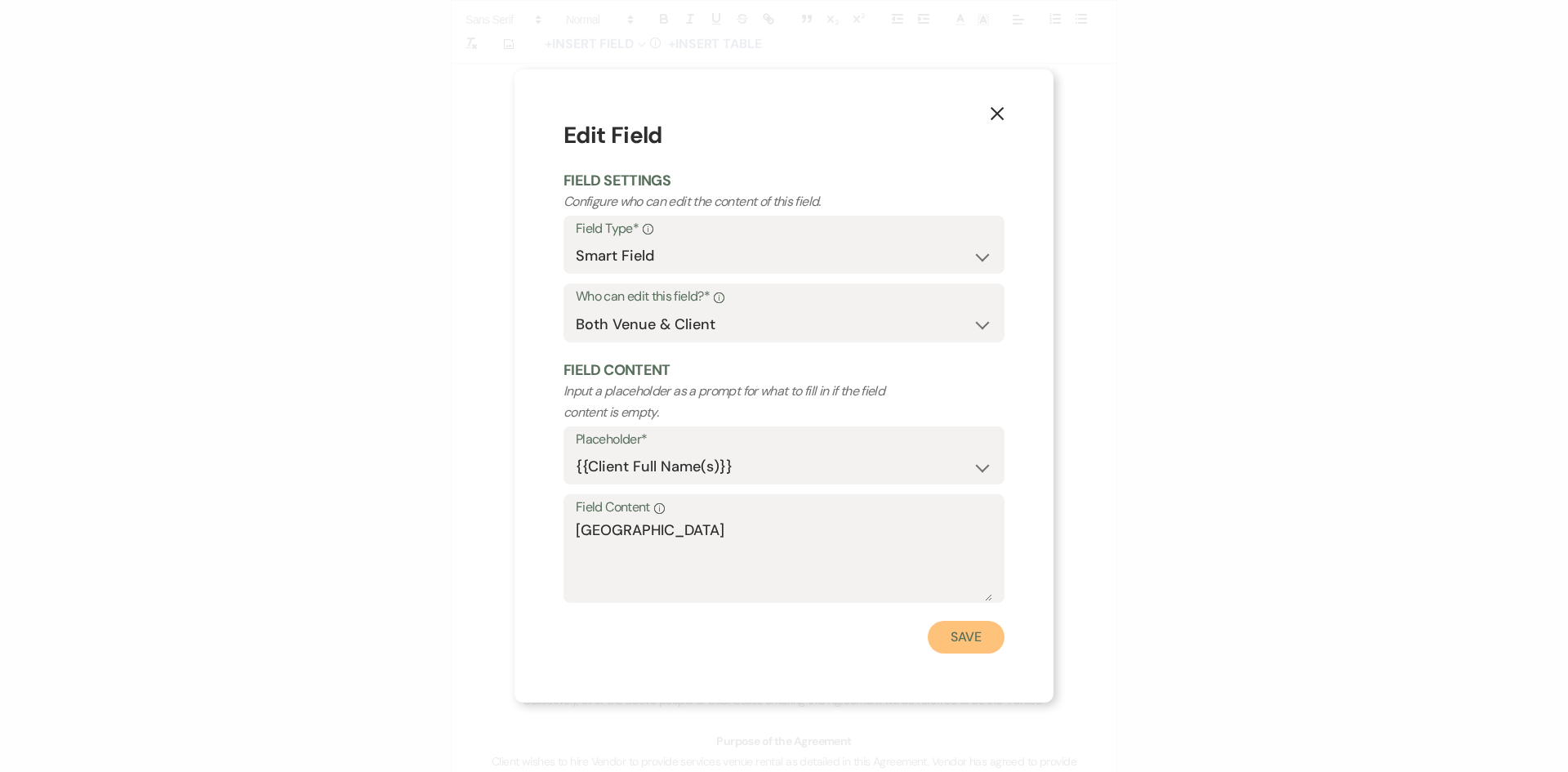
click at [953, 652] on button "Save" at bounding box center [966, 636] width 77 height 32
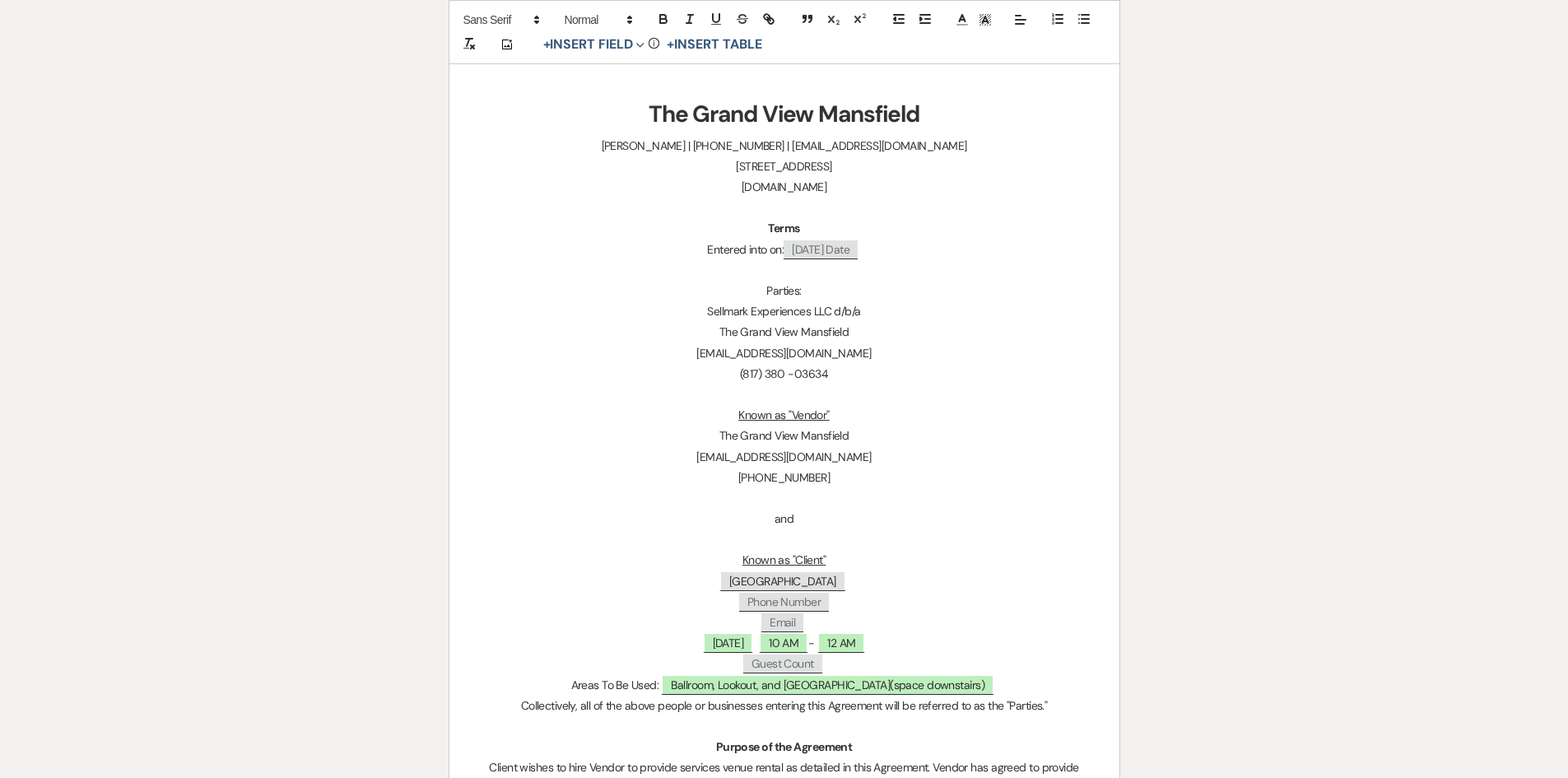
click at [806, 599] on span "Phone Number" at bounding box center [784, 602] width 90 height 19
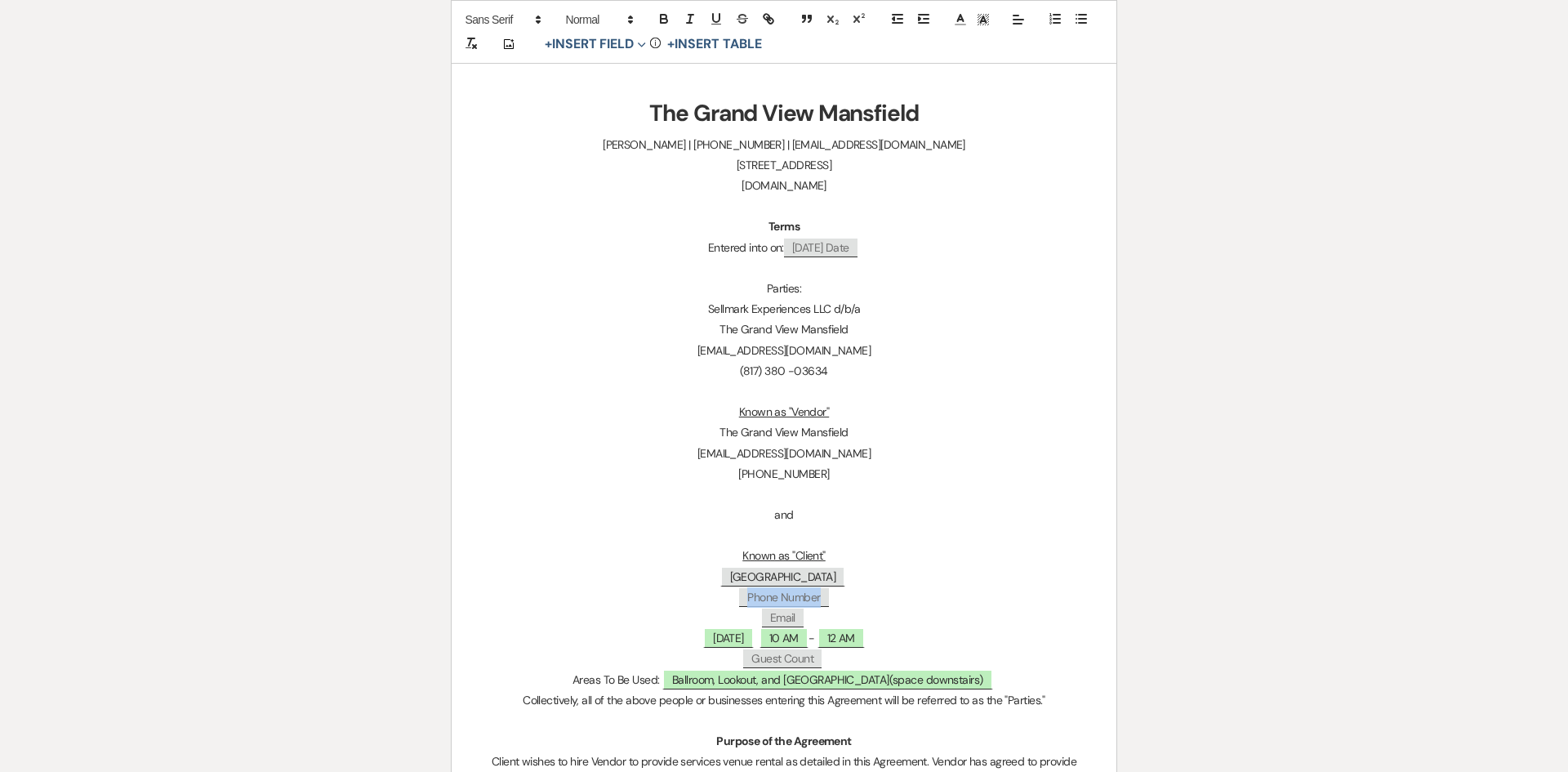
select select "client"
select select "Phone Number"
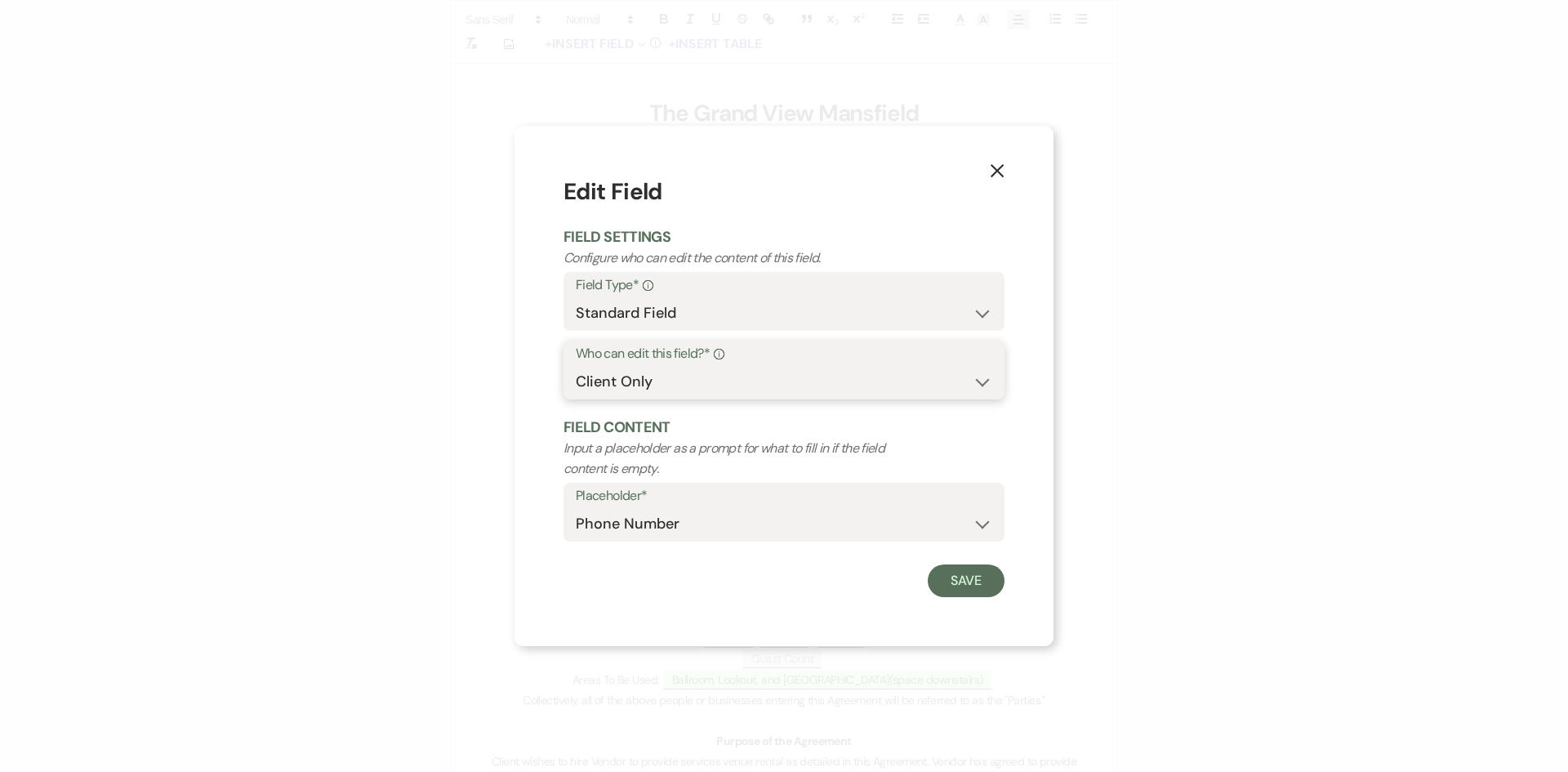
click at [709, 381] on select "Both Venue & Client Client Only Venue Only" at bounding box center [784, 381] width 416 height 32
select select "clientAndOwner"
click at [575, 366] on select "Both Venue & Client Client Only Venue Only" at bounding box center [784, 381] width 416 height 32
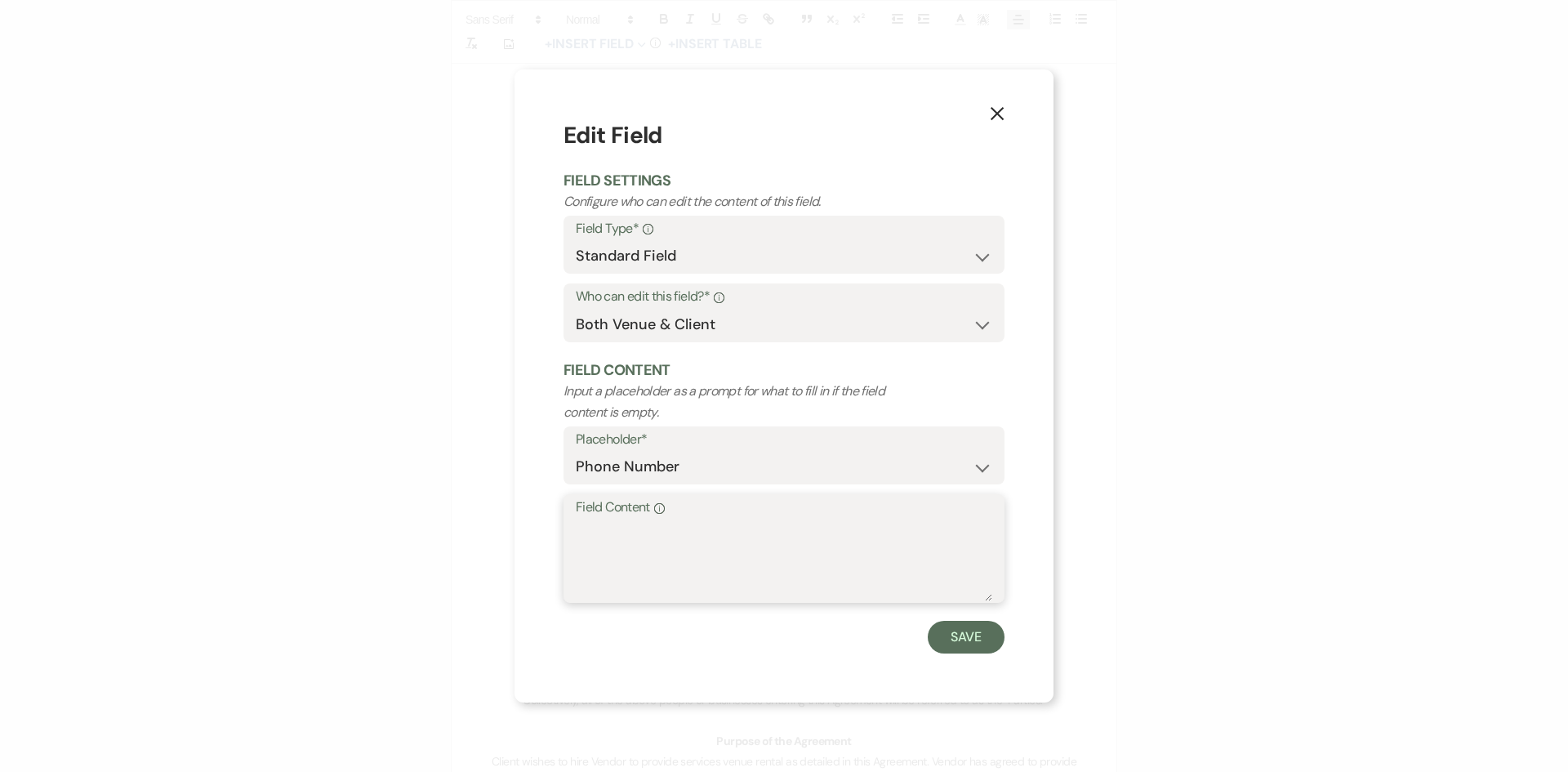
click at [670, 555] on textarea "Field Content Info" at bounding box center [784, 560] width 416 height 82
paste textarea "972-343-7800"
type textarea "972-343-7800"
click at [943, 636] on button "Save" at bounding box center [966, 636] width 77 height 32
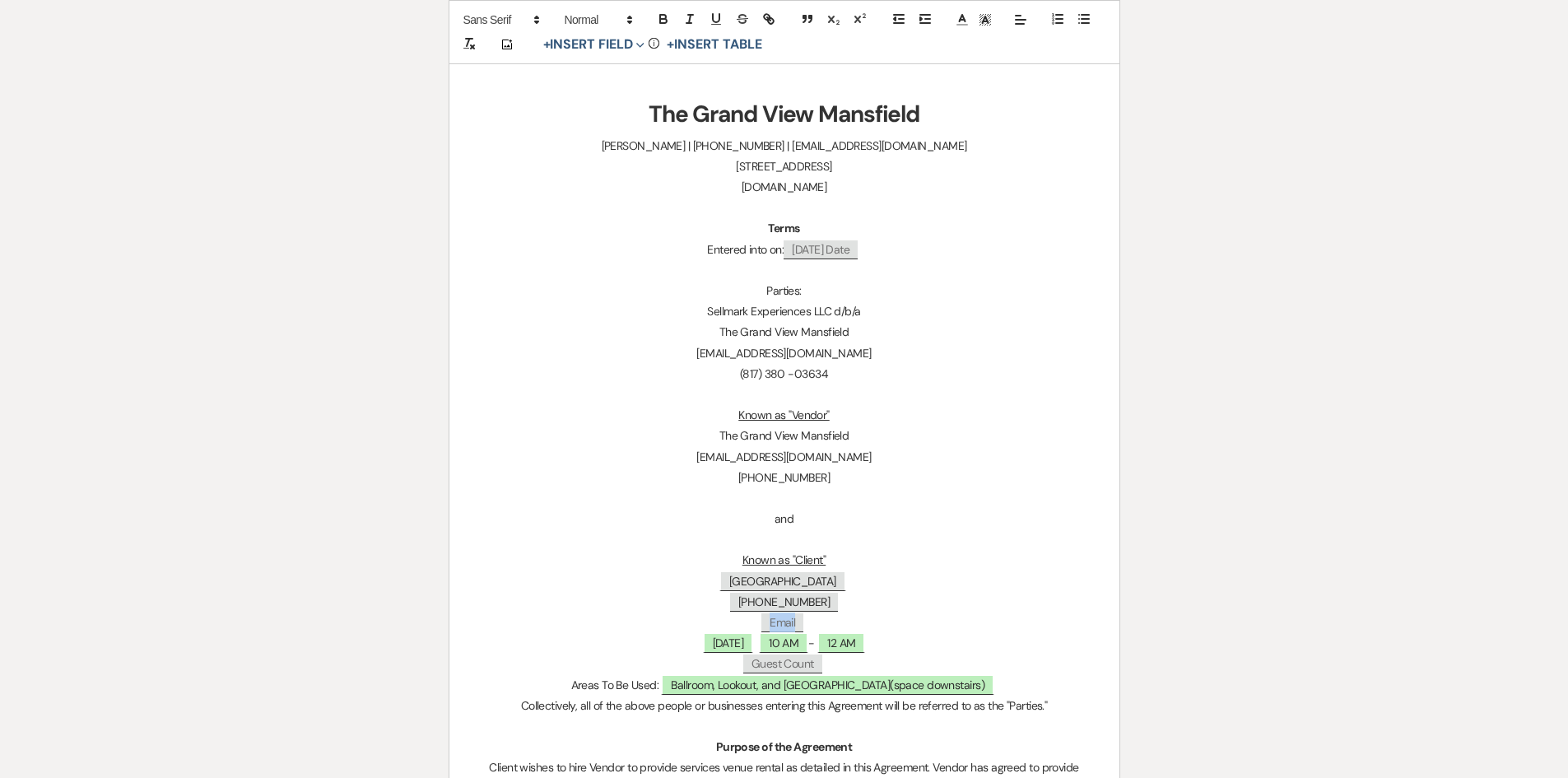
click at [785, 624] on span "Email" at bounding box center [782, 623] width 42 height 19
select select "client"
select select "Email"
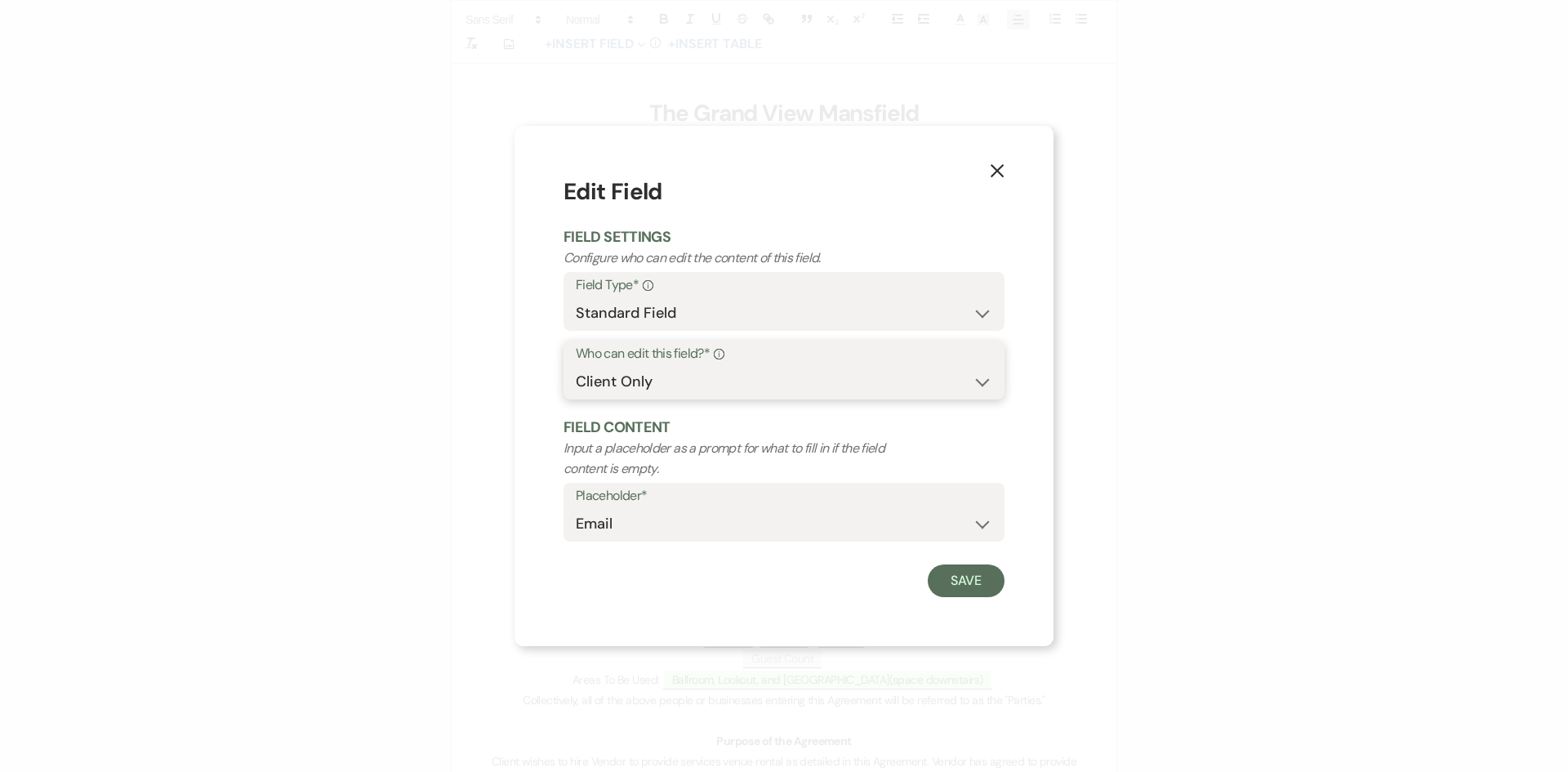
click at [682, 379] on select "Both Venue & Client Client Only Venue Only" at bounding box center [784, 381] width 416 height 32
select select "clientAndOwner"
click at [575, 366] on select "Both Venue & Client Client Only Venue Only" at bounding box center [784, 381] width 416 height 32
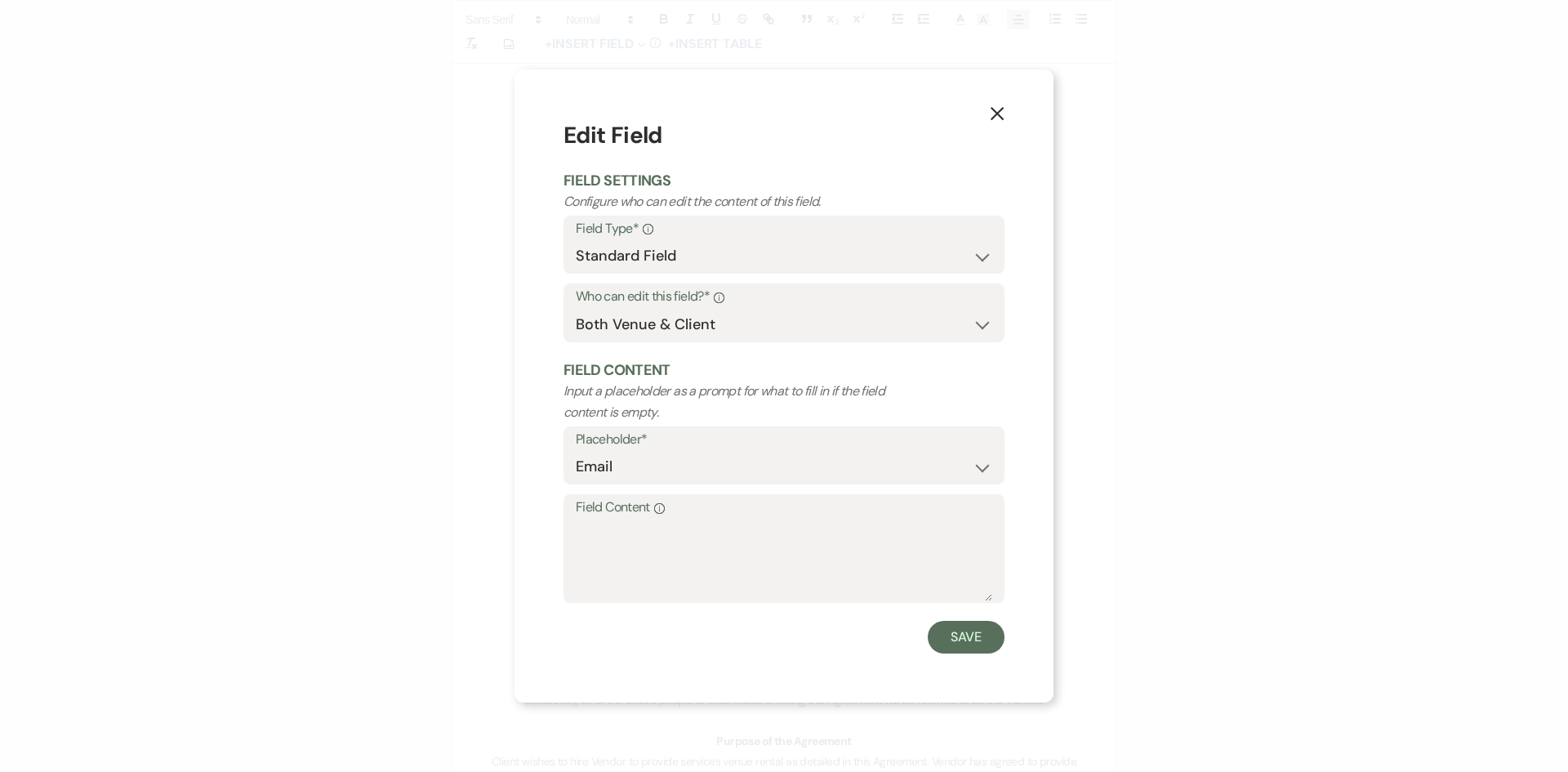
click at [668, 517] on label "Field Content Info" at bounding box center [784, 507] width 416 height 23
click at [668, 520] on textarea "Field Content Info" at bounding box center [784, 560] width 416 height 82
paste textarea "2990 S. State Hwy. 161 | Grand Prairie, TX 75052"
type textarea "2990 S. State Hwy. 161 | Grand Prairie, TX 75052"
click at [947, 636] on button "Save" at bounding box center [966, 636] width 77 height 32
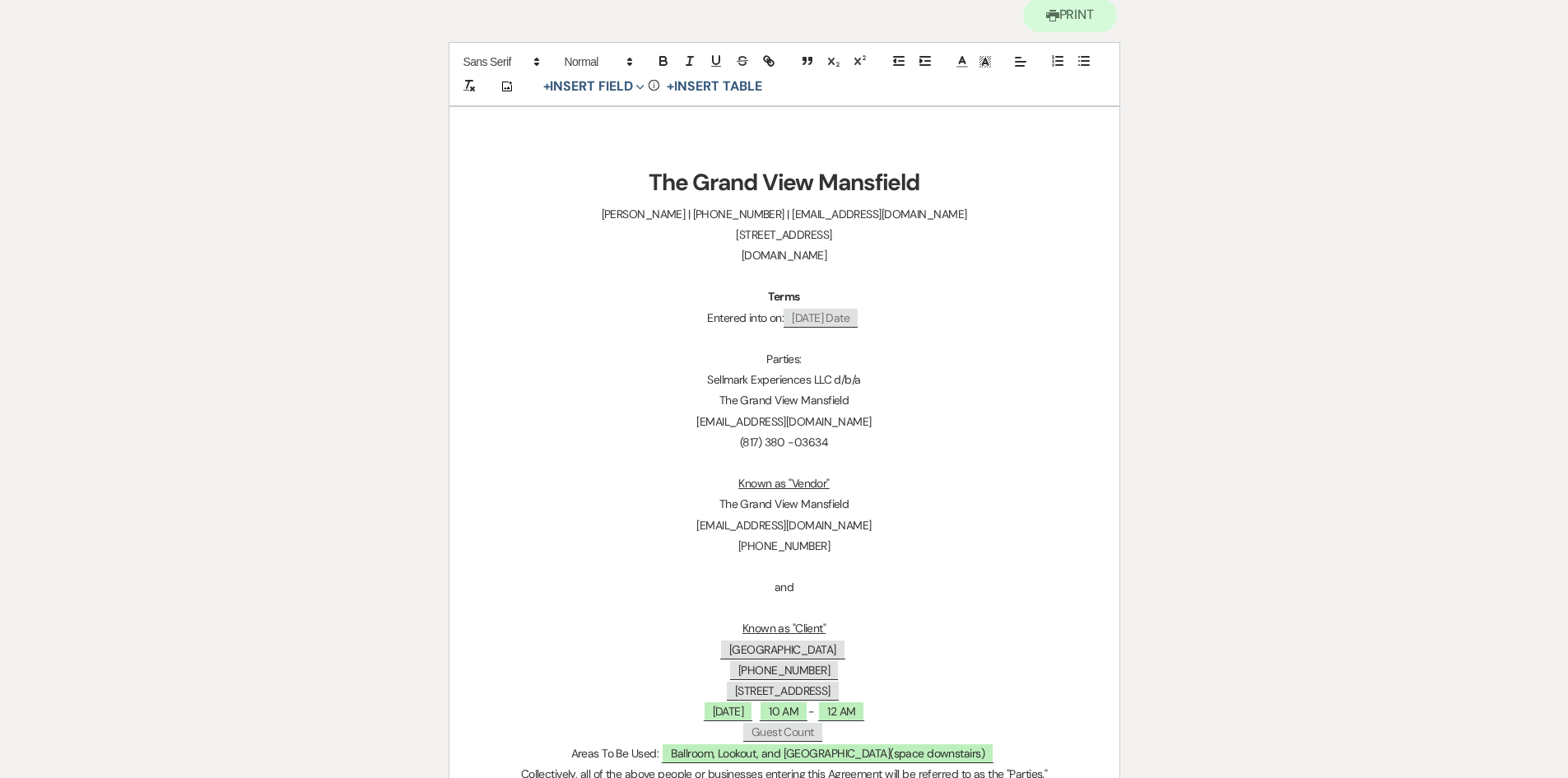
scroll to position [0, 0]
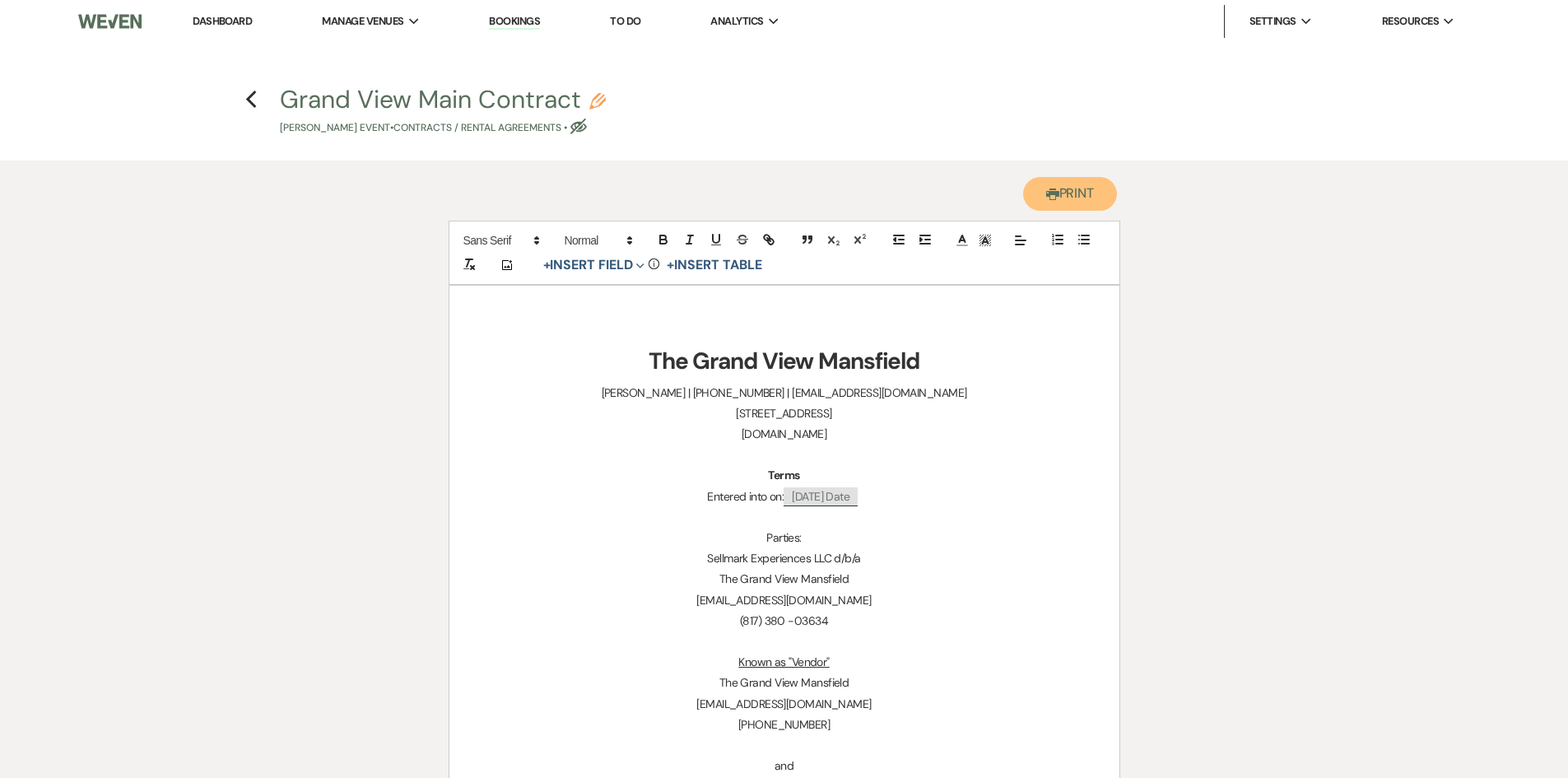
click at [1061, 191] on button "Printer Print" at bounding box center [1070, 194] width 95 height 34
click at [835, 499] on span "Today's Date" at bounding box center [821, 497] width 74 height 19
select select "client"
select select "custom_placeholder"
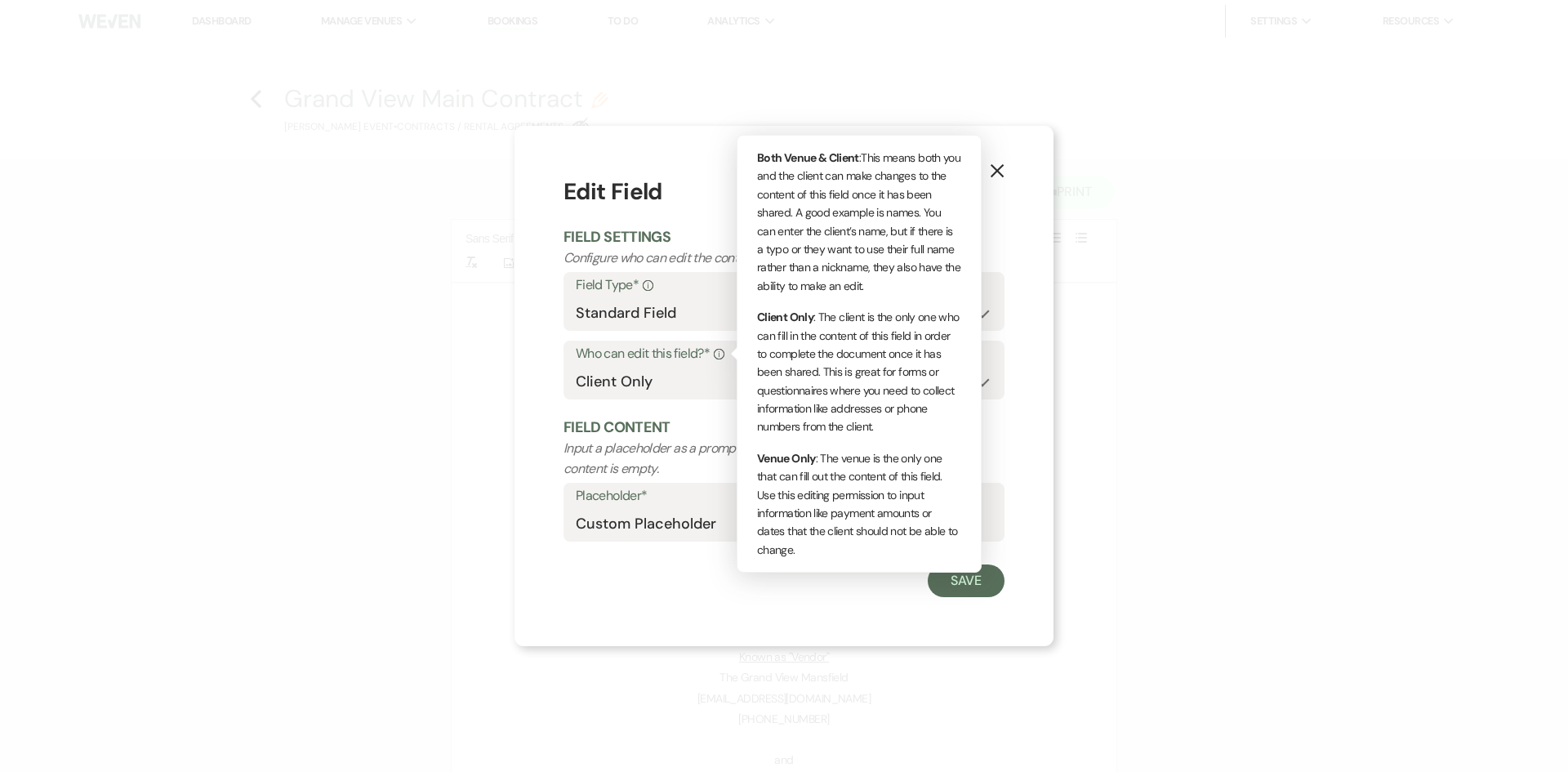
click at [721, 361] on div "Info" at bounding box center [717, 354] width 15 height 23
click at [660, 390] on select "Both Venue & Client Client Only Venue Only" at bounding box center [784, 381] width 416 height 32
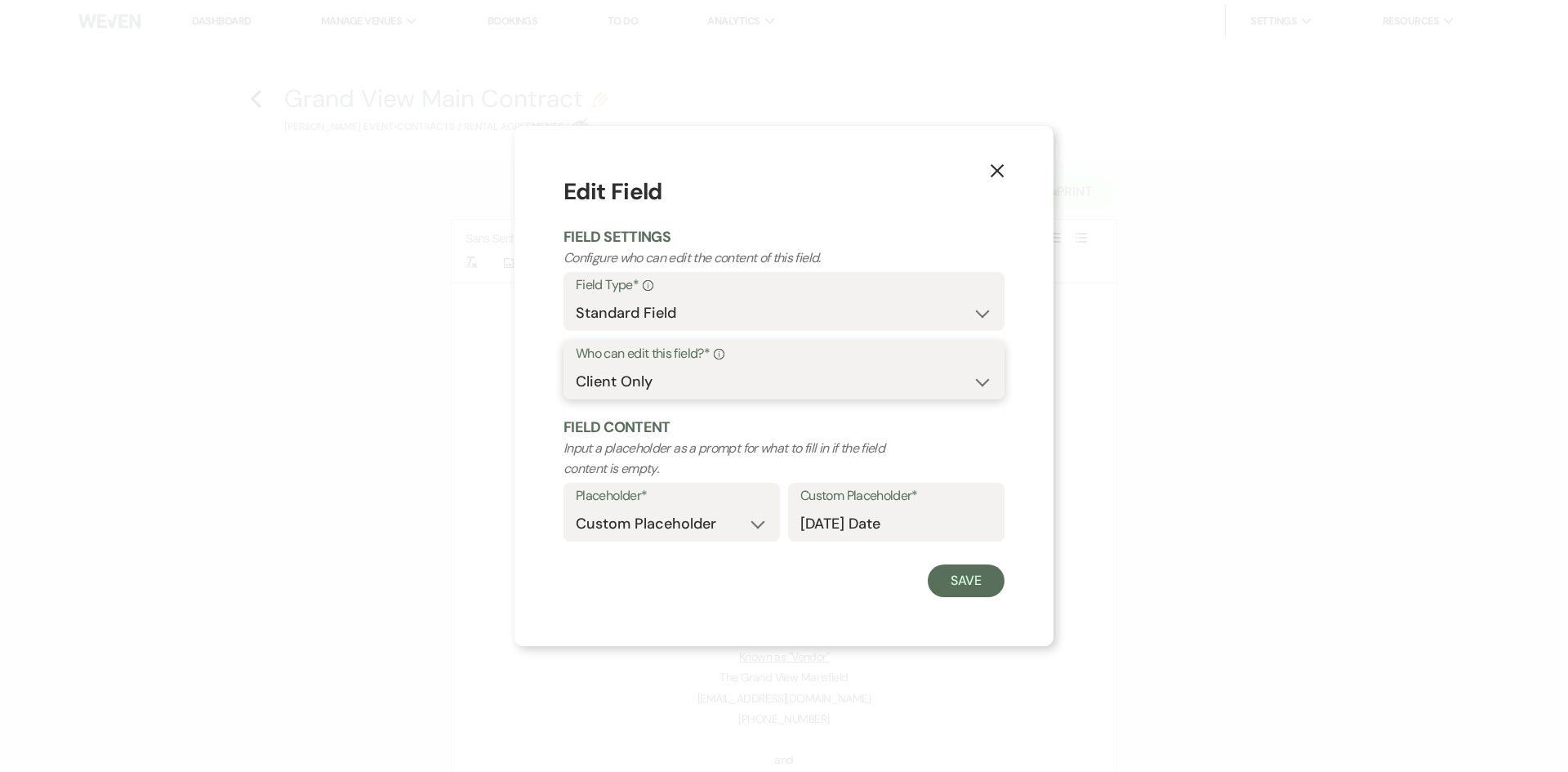
select select "clientAndOwner"
click at [575, 366] on select "Both Venue & Client Client Only Venue Only" at bounding box center [784, 381] width 416 height 32
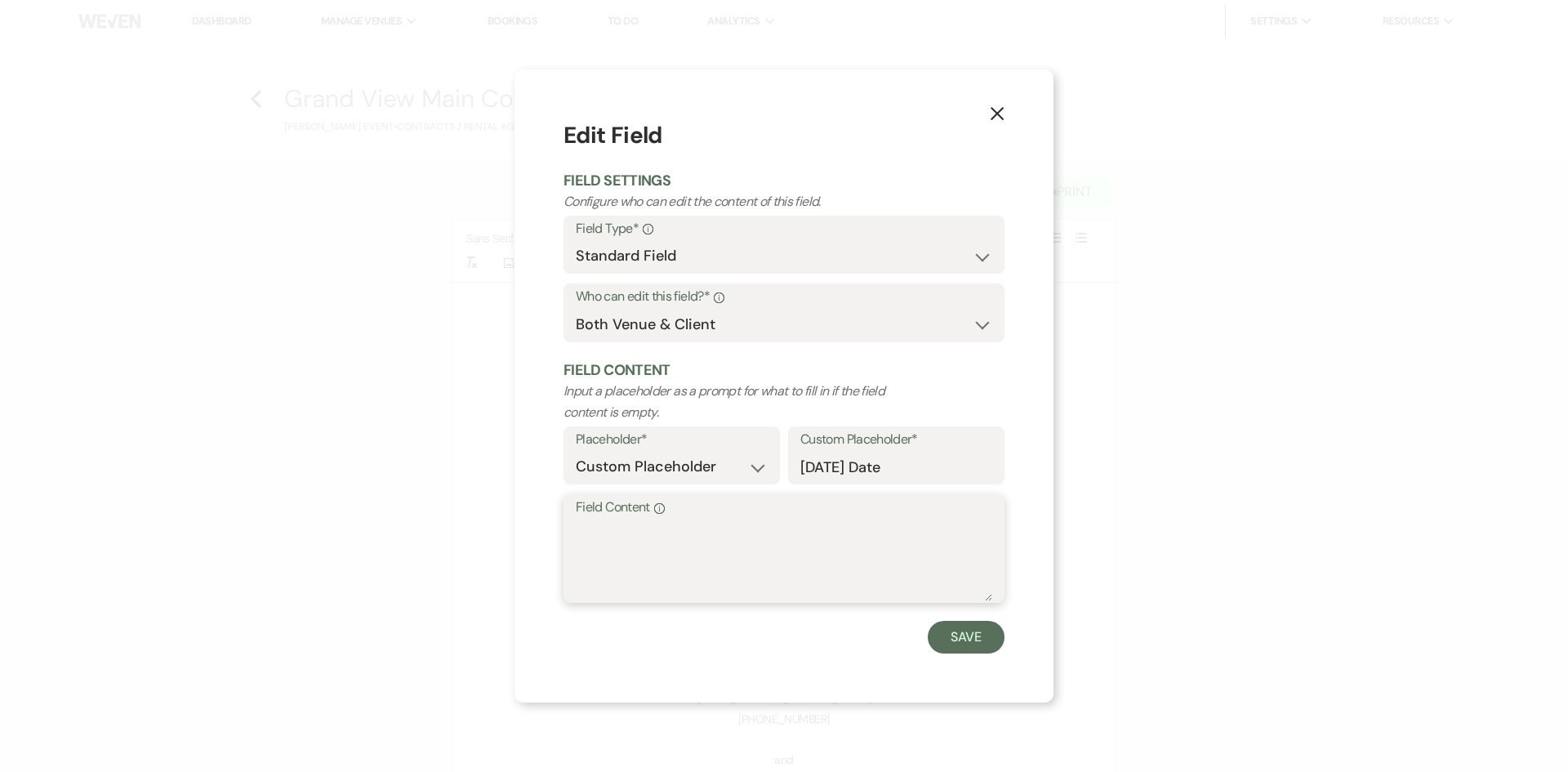
click at [696, 555] on textarea "Field Content Info" at bounding box center [784, 560] width 416 height 82
type textarea "10/15/2025"
click at [941, 647] on button "Save" at bounding box center [966, 636] width 77 height 32
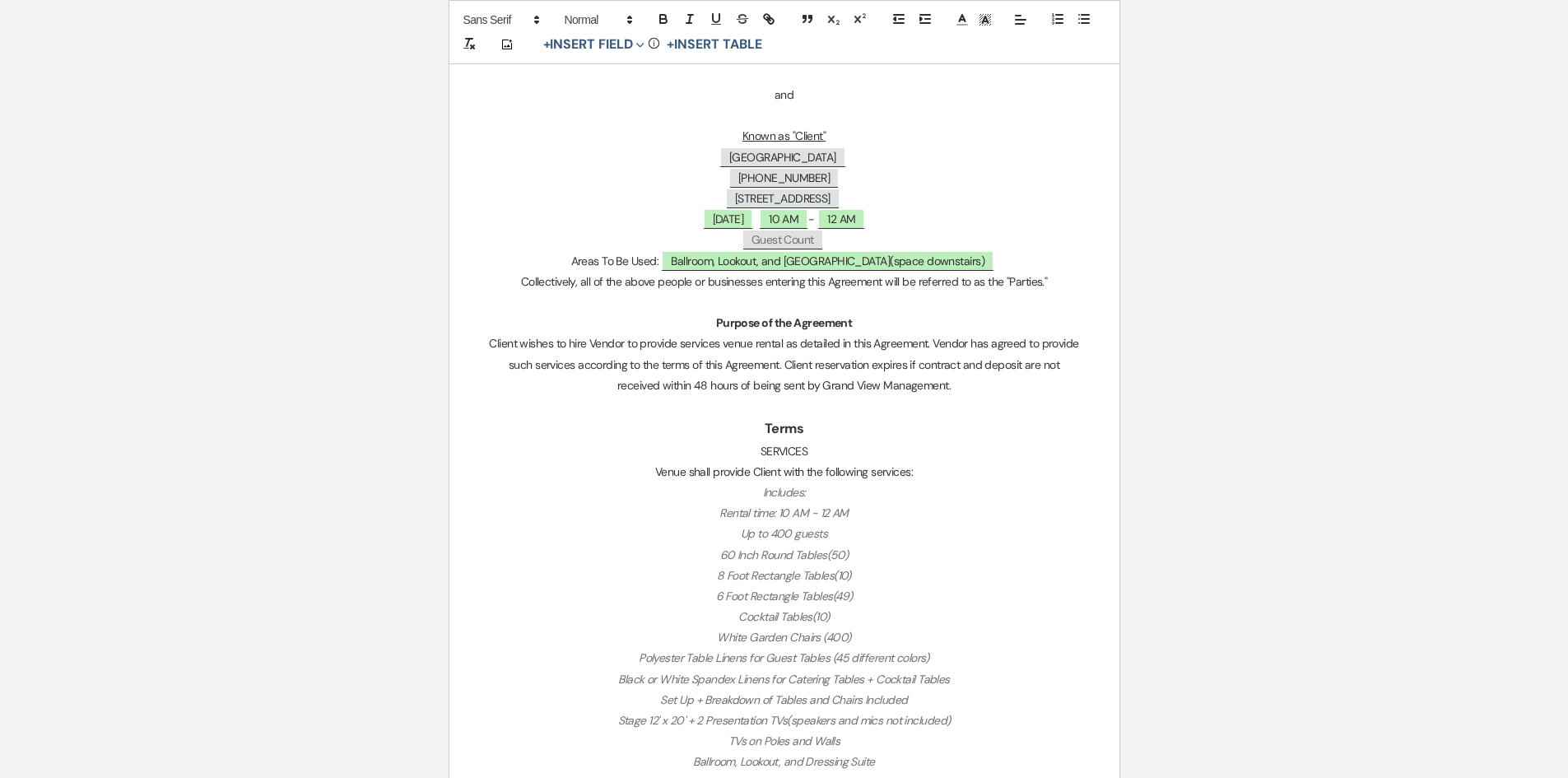
scroll to position [659, 0]
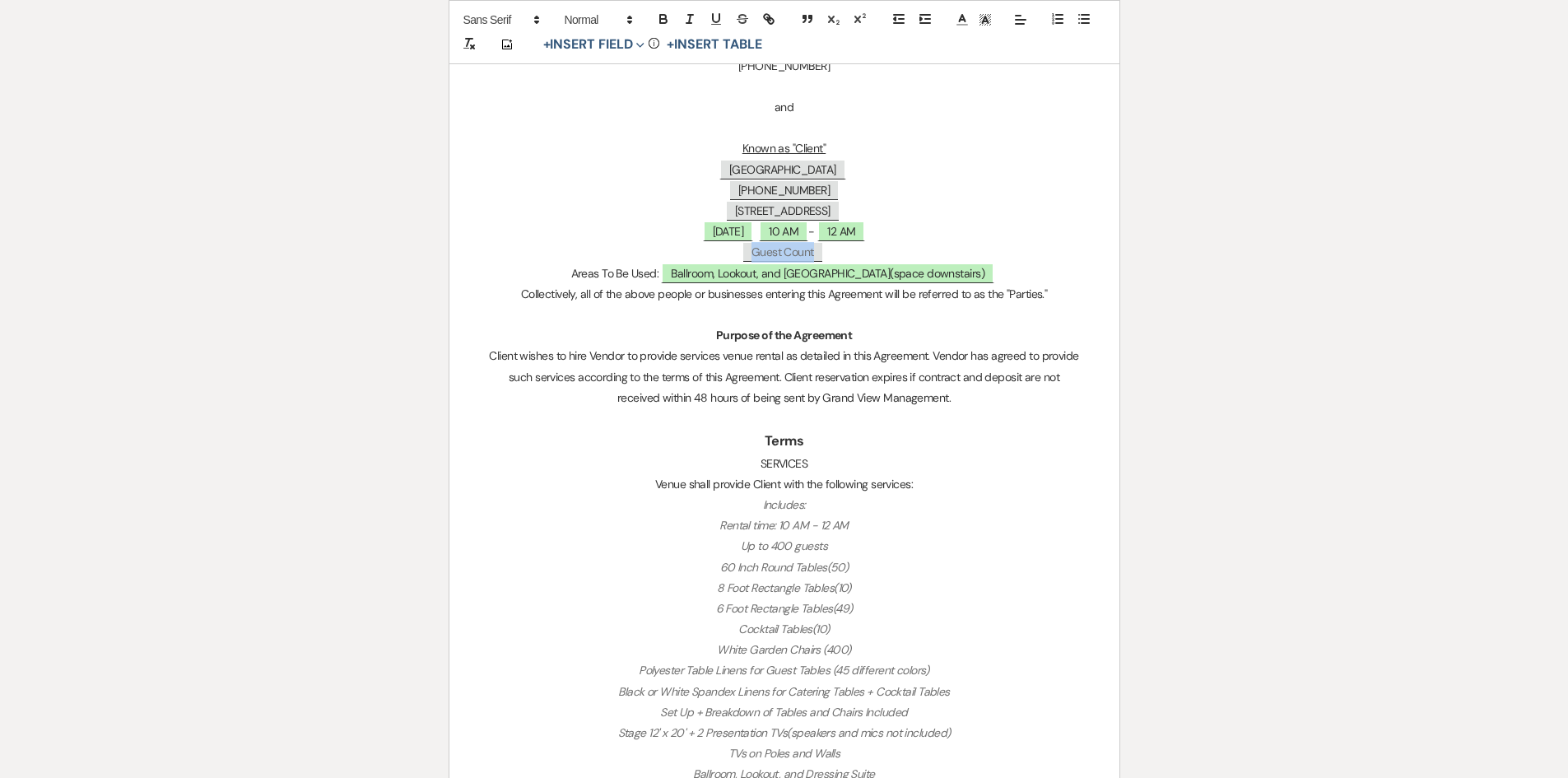
click at [822, 254] on span "Guest Count" at bounding box center [783, 252] width 79 height 19
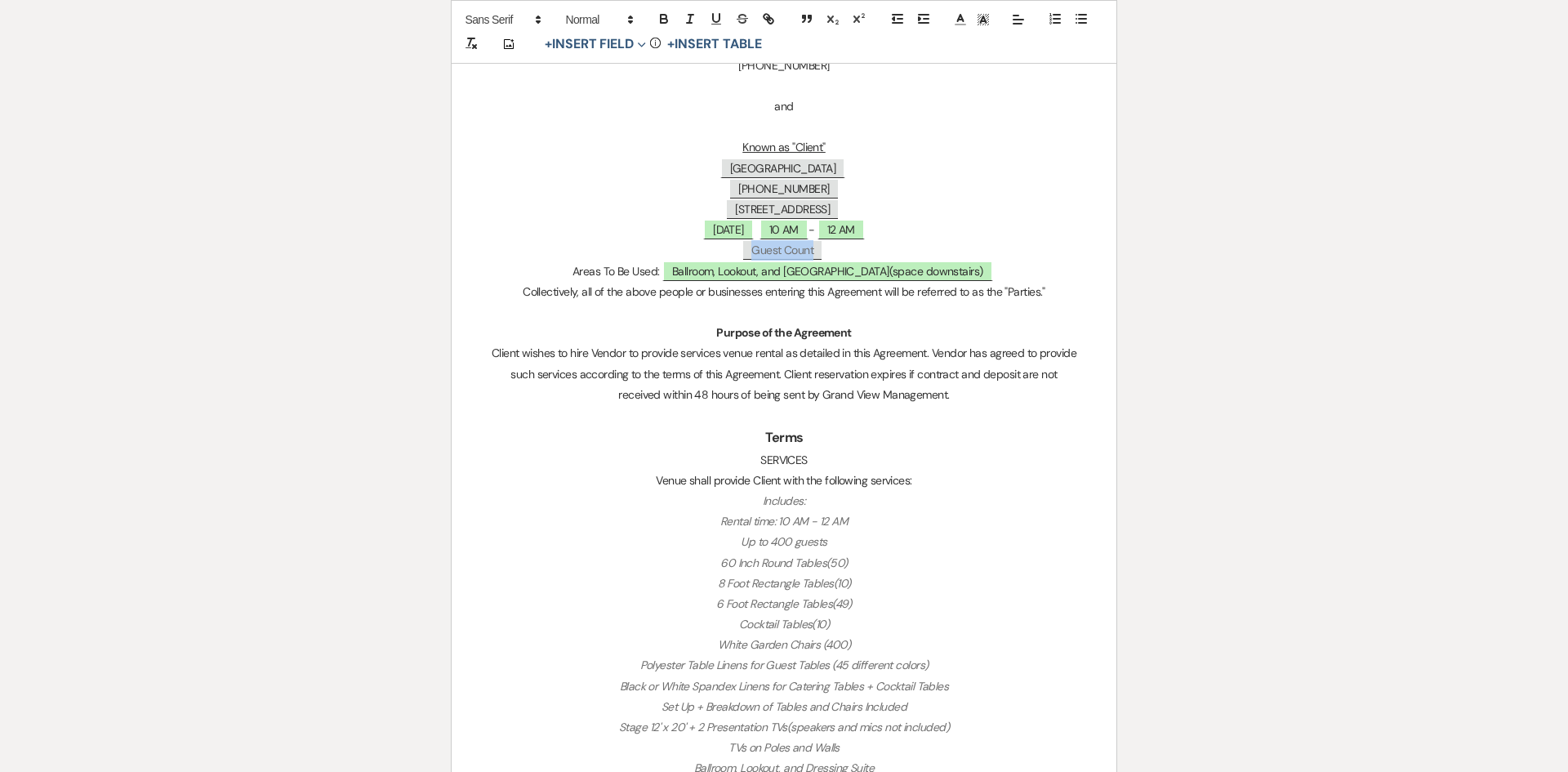
select select "client"
select select "custom_placeholder"
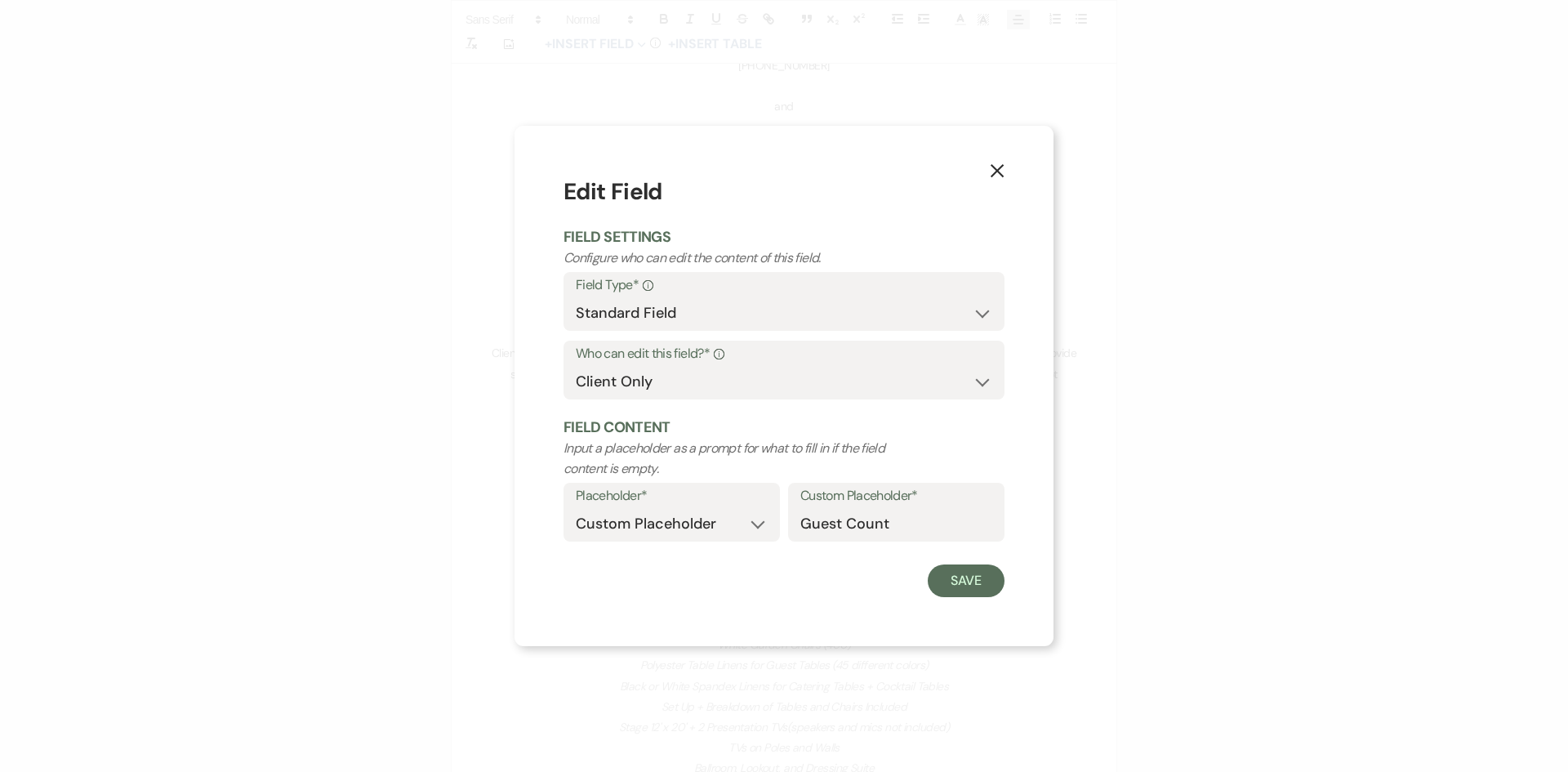
click at [998, 166] on icon "X" at bounding box center [998, 171] width 15 height 15
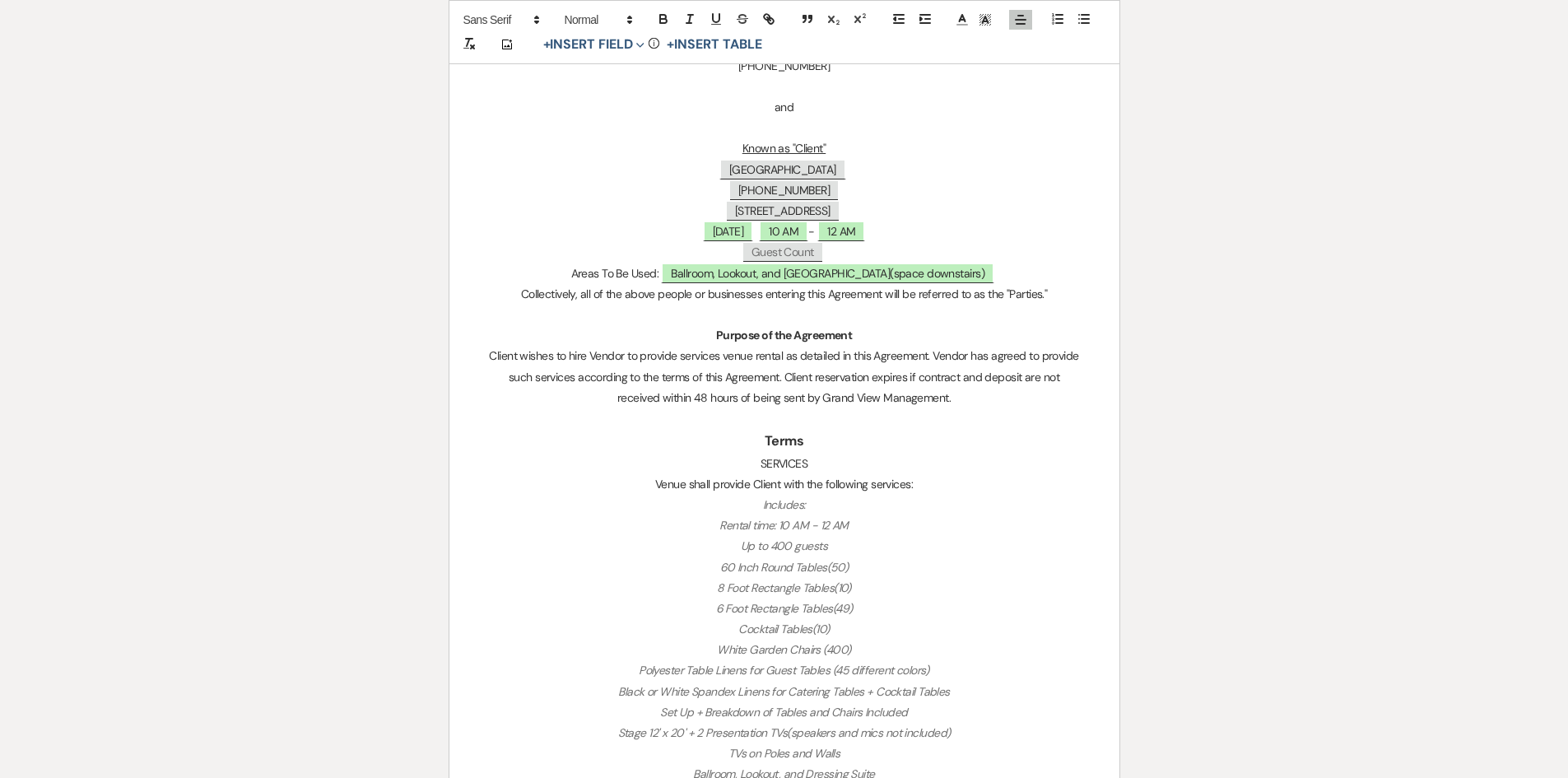
click at [830, 248] on p "﻿ Guest Count ﻿" at bounding box center [785, 252] width 591 height 21
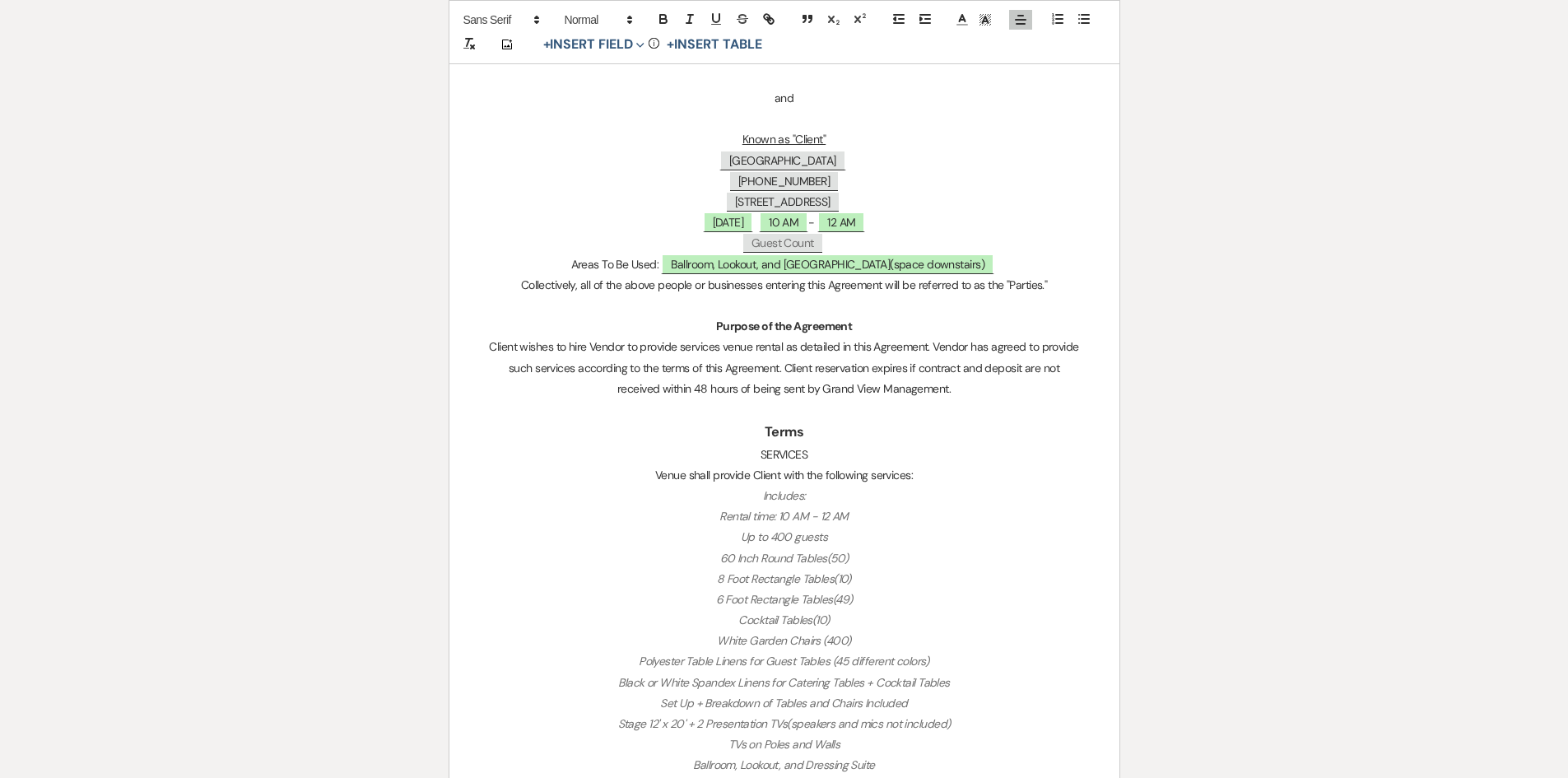
scroll to position [577, 0]
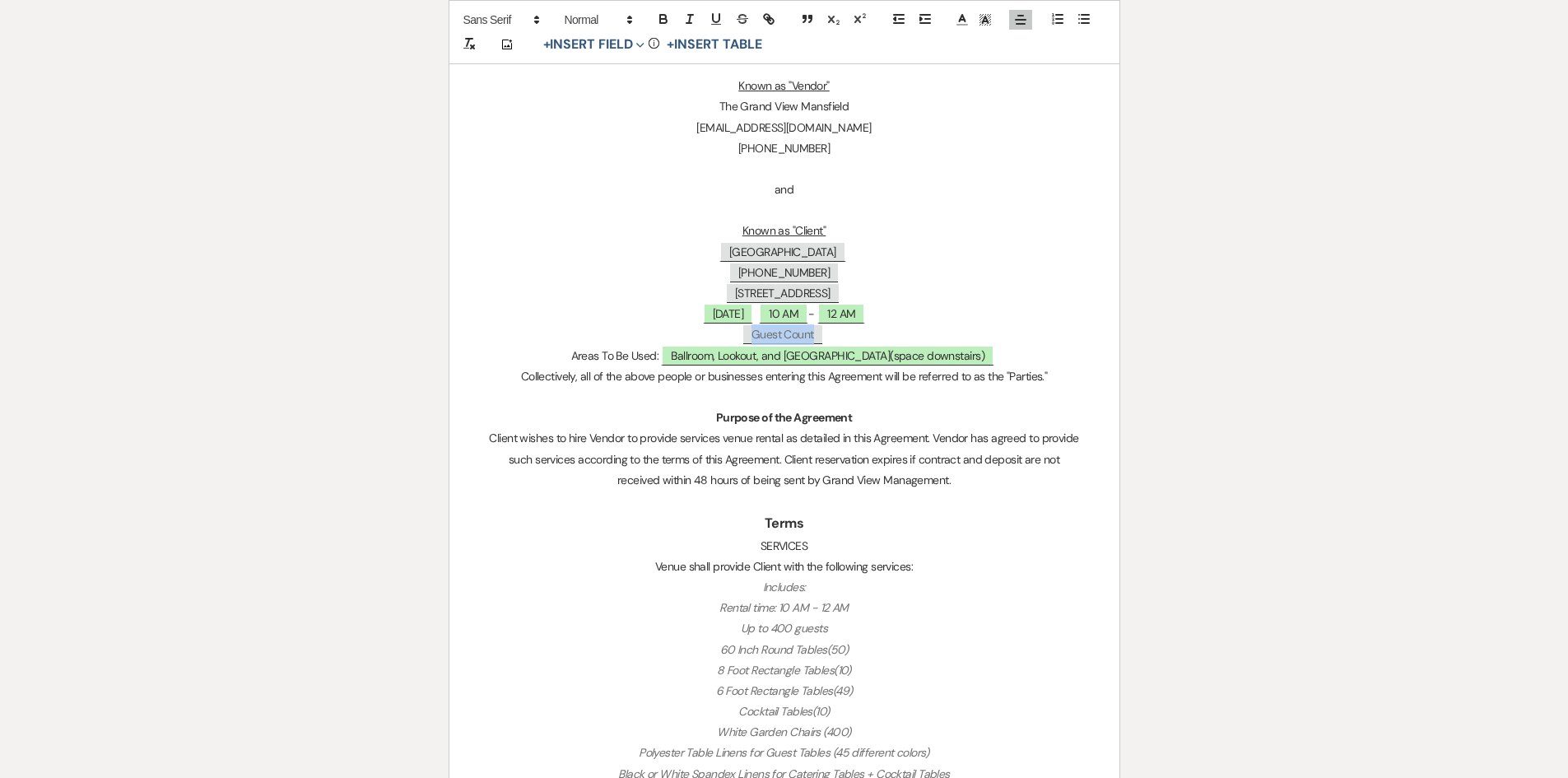
click at [784, 337] on span "Guest Count" at bounding box center [783, 334] width 79 height 19
select select "client"
select select "custom_placeholder"
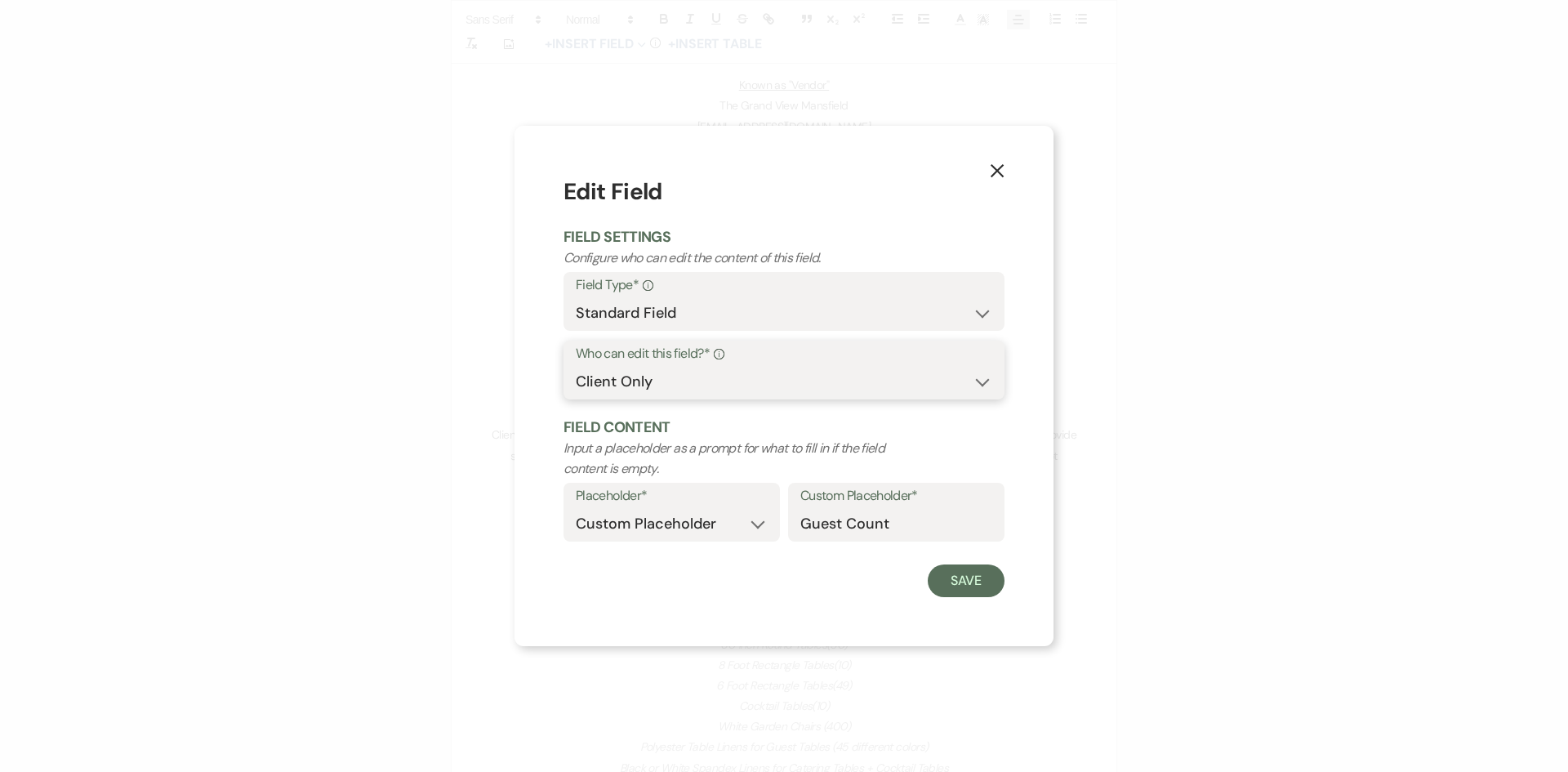
click at [729, 386] on select "Both Venue & Client Client Only Venue Only" at bounding box center [784, 381] width 416 height 32
select select "clientAndOwner"
click at [575, 366] on select "Both Venue & Client Client Only Venue Only" at bounding box center [784, 381] width 416 height 32
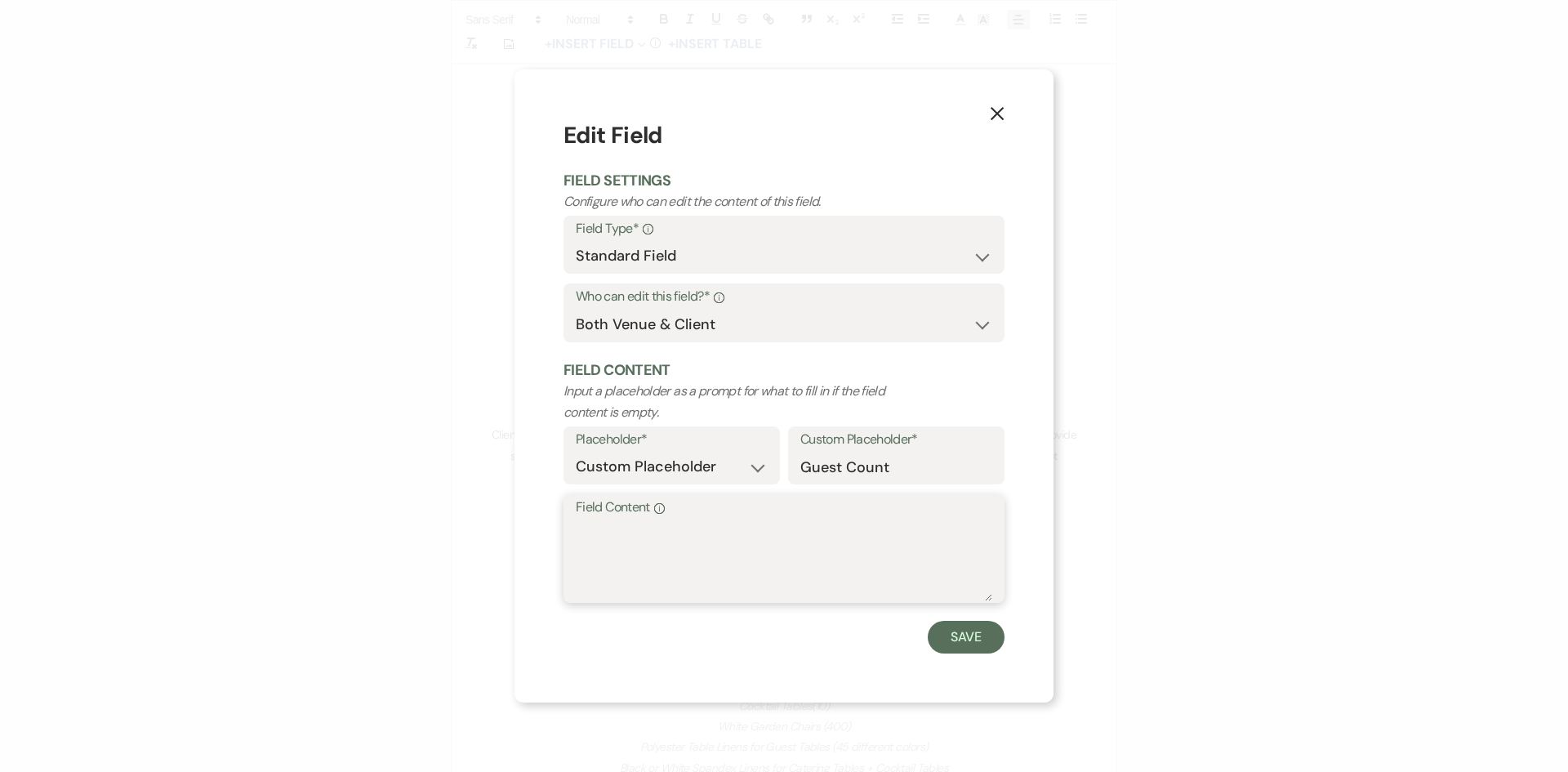
click at [699, 533] on textarea "Field Content Info" at bounding box center [784, 560] width 416 height 82
click at [992, 114] on icon "X" at bounding box center [998, 114] width 15 height 15
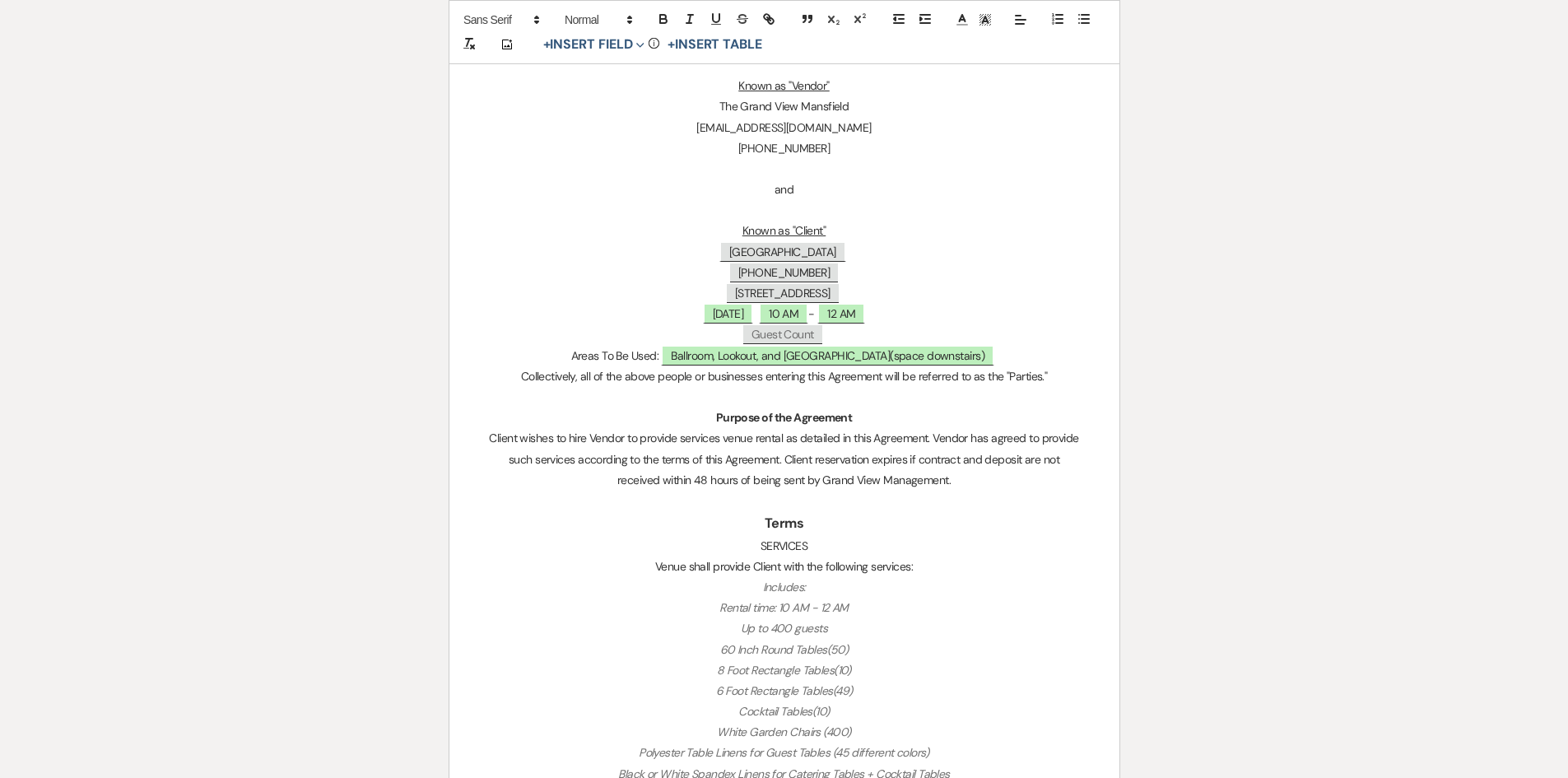
click at [828, 336] on p "﻿ Guest Count ﻿" at bounding box center [785, 334] width 591 height 21
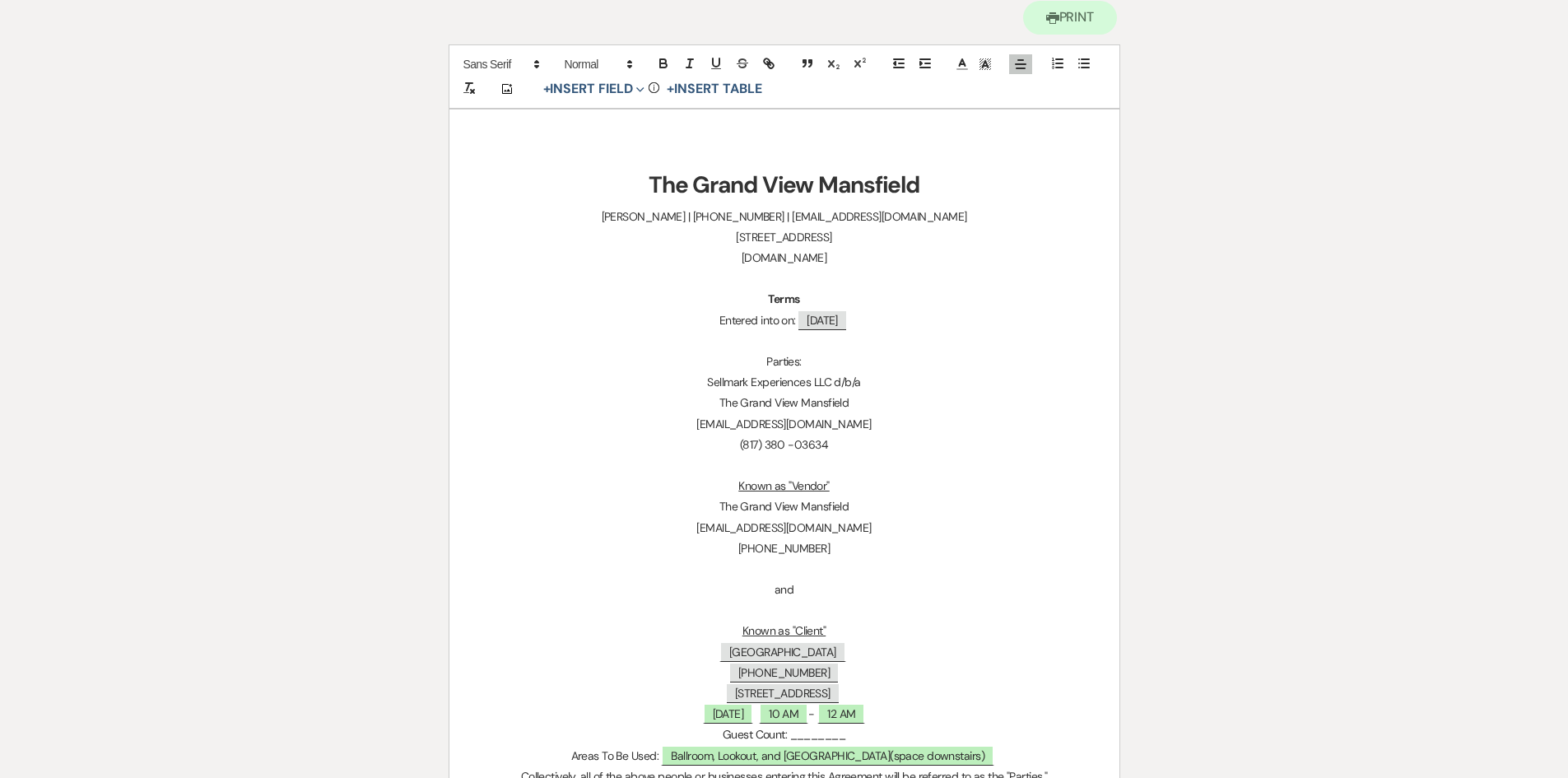
scroll to position [164, 0]
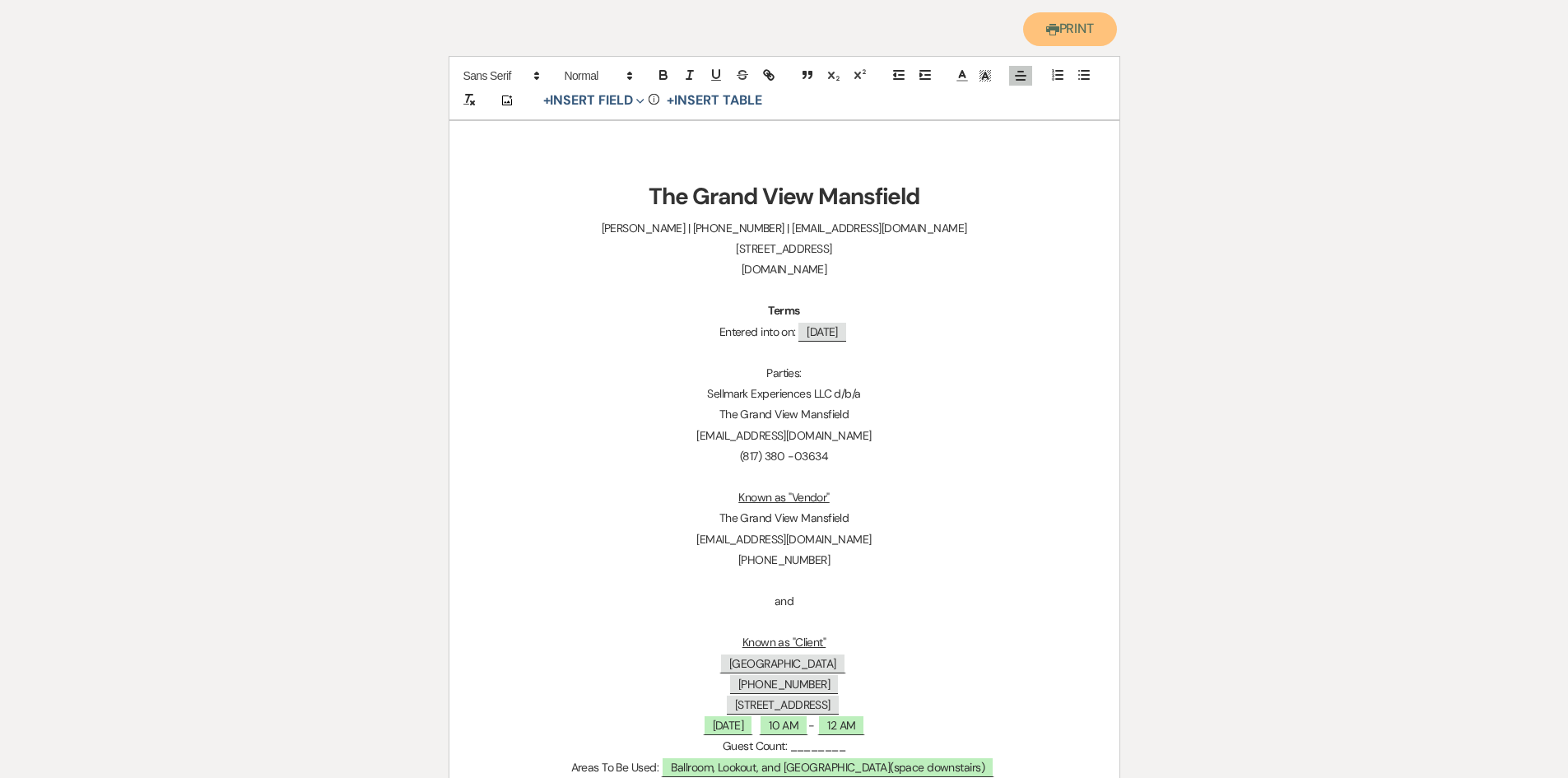
click at [1060, 25] on button "Printer Print" at bounding box center [1070, 29] width 95 height 34
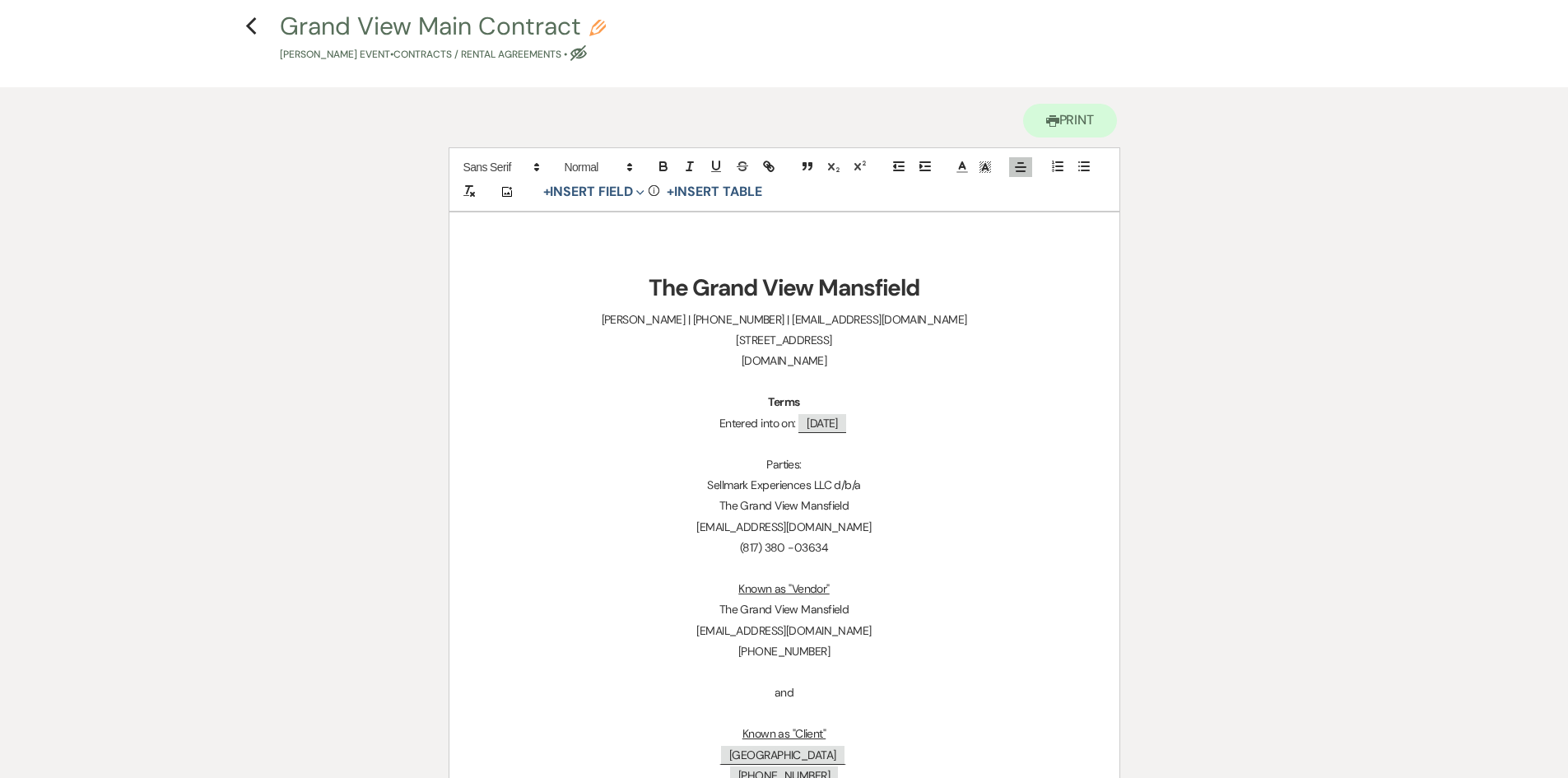
scroll to position [0, 0]
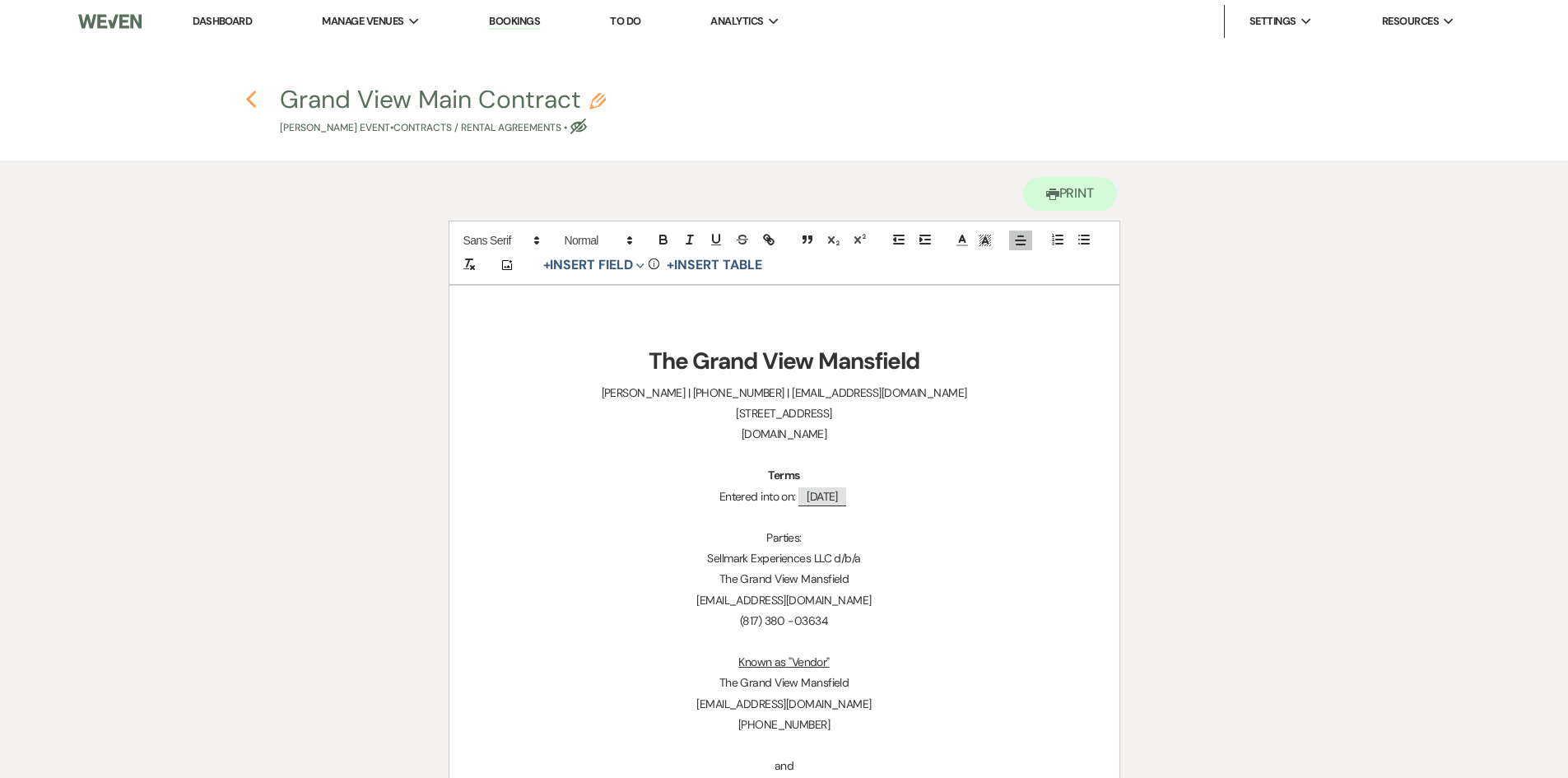
click at [249, 102] on use "button" at bounding box center [251, 100] width 11 height 18
select select "6"
select select "5"
select select "13"
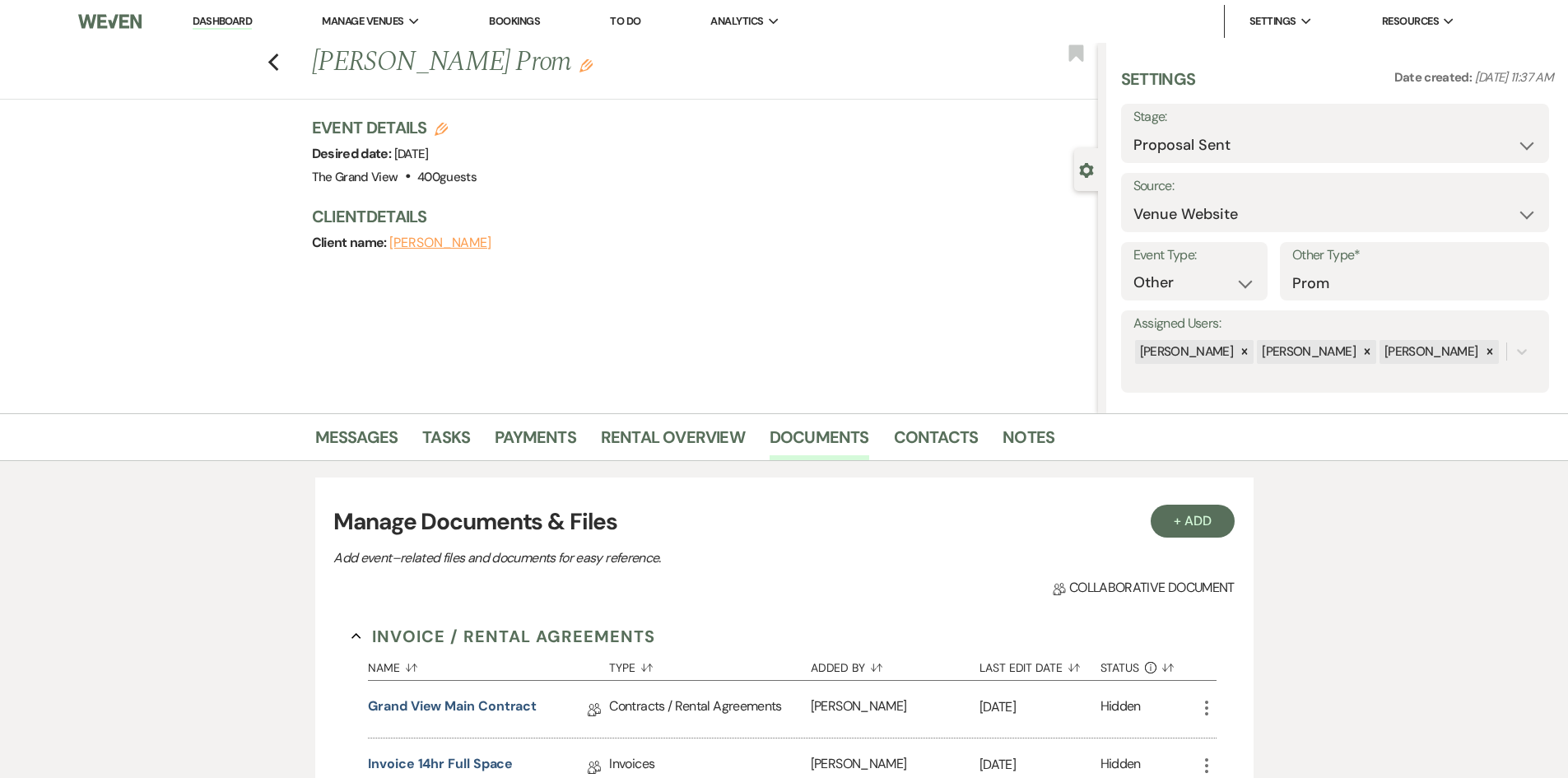
scroll to position [436, 0]
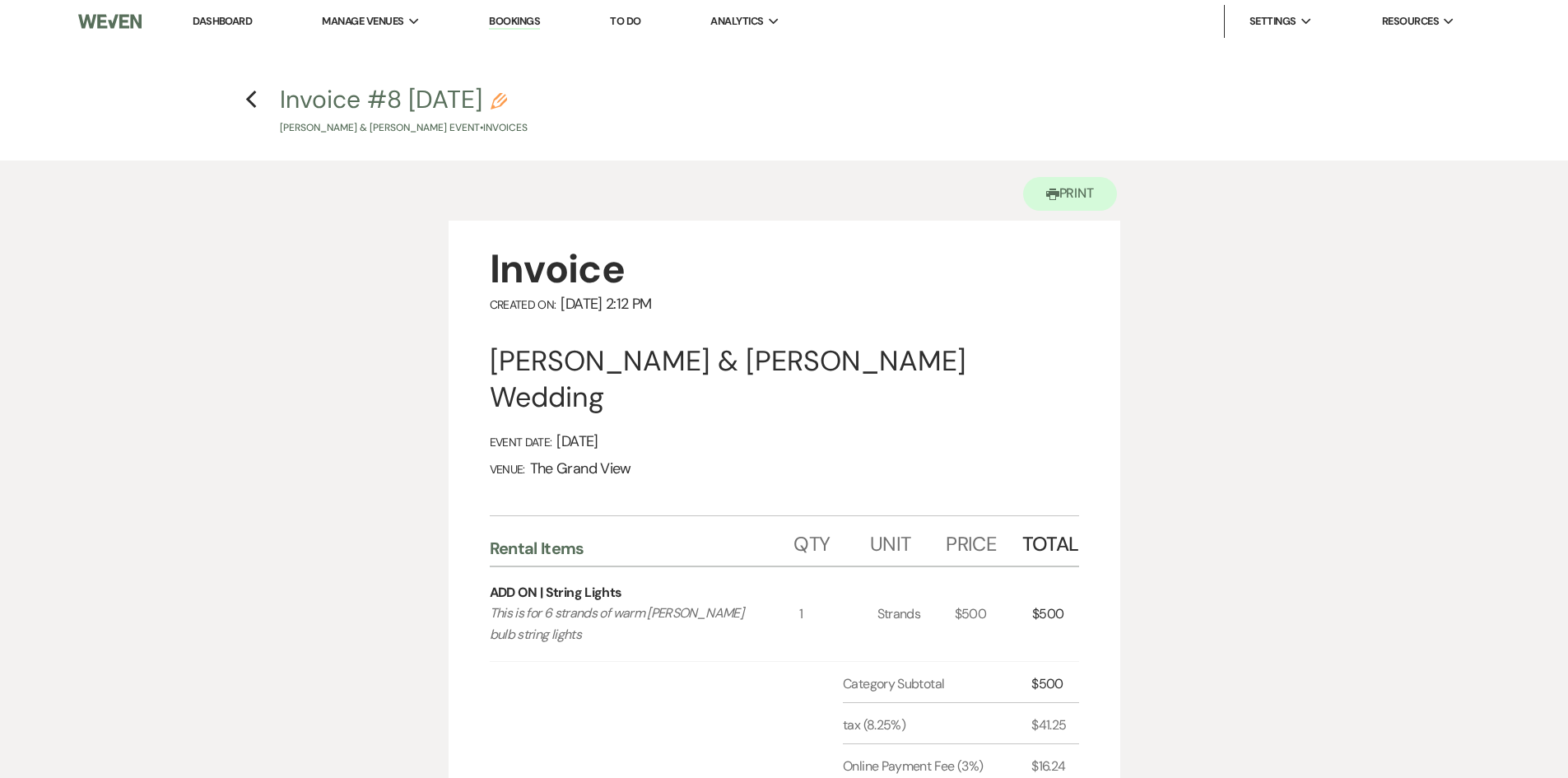
scroll to position [164, 0]
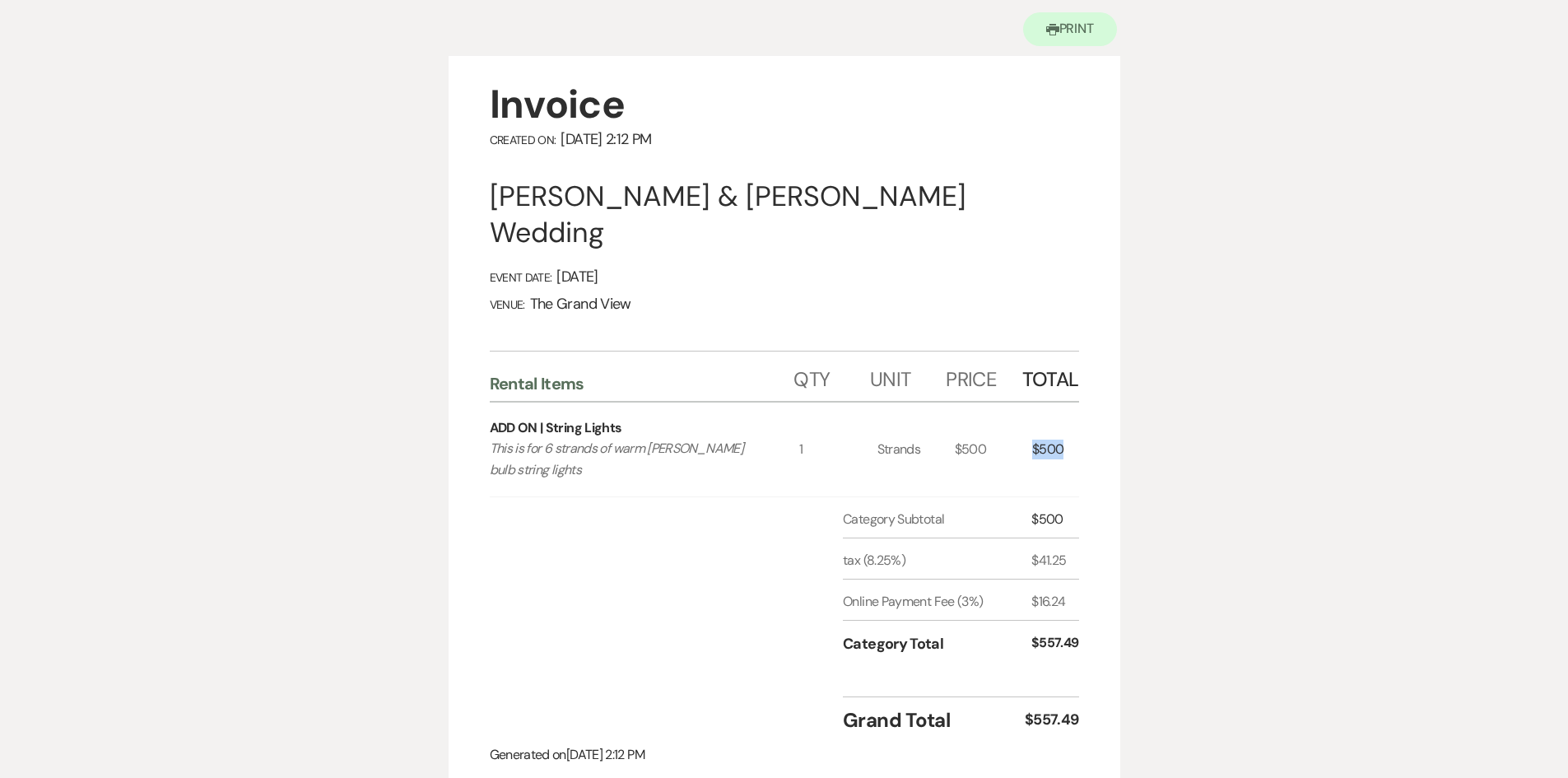
drag, startPoint x: 1015, startPoint y: 453, endPoint x: 1085, endPoint y: 450, distance: 70.1
click at [1085, 450] on div "Invoice Created On: [DATE] 2:12 PM Saphire [PERSON_NAME] & [PERSON_NAME] Weddin…" at bounding box center [785, 422] width 672 height 732
click at [1101, 463] on div "Invoice Created On: [DATE] 2:12 PM Saphire [PERSON_NAME] & [PERSON_NAME] Weddin…" at bounding box center [785, 422] width 672 height 732
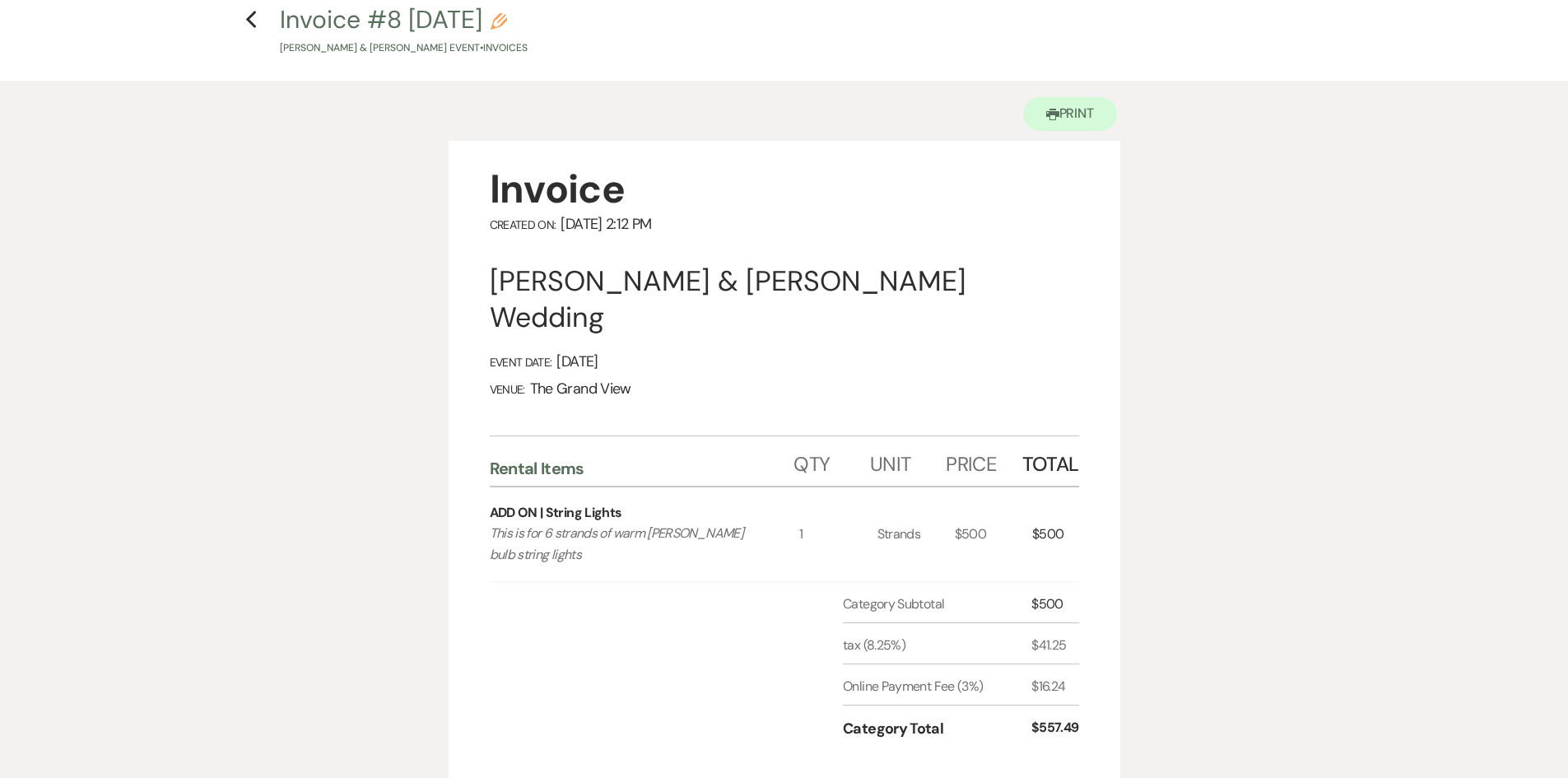
scroll to position [0, 0]
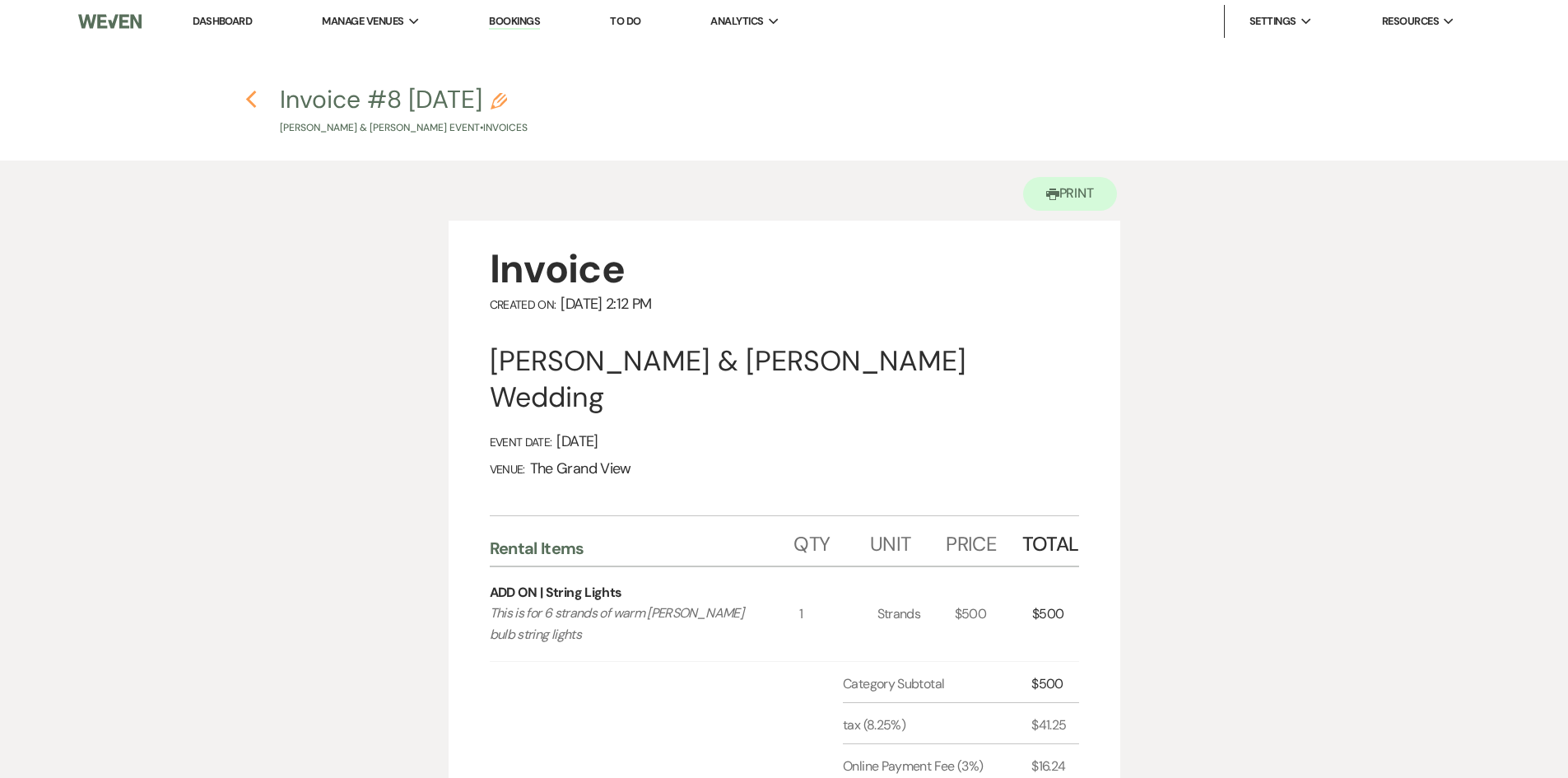
click at [254, 106] on use "button" at bounding box center [251, 100] width 11 height 18
click at [224, 14] on link "Dashboard" at bounding box center [222, 21] width 60 height 14
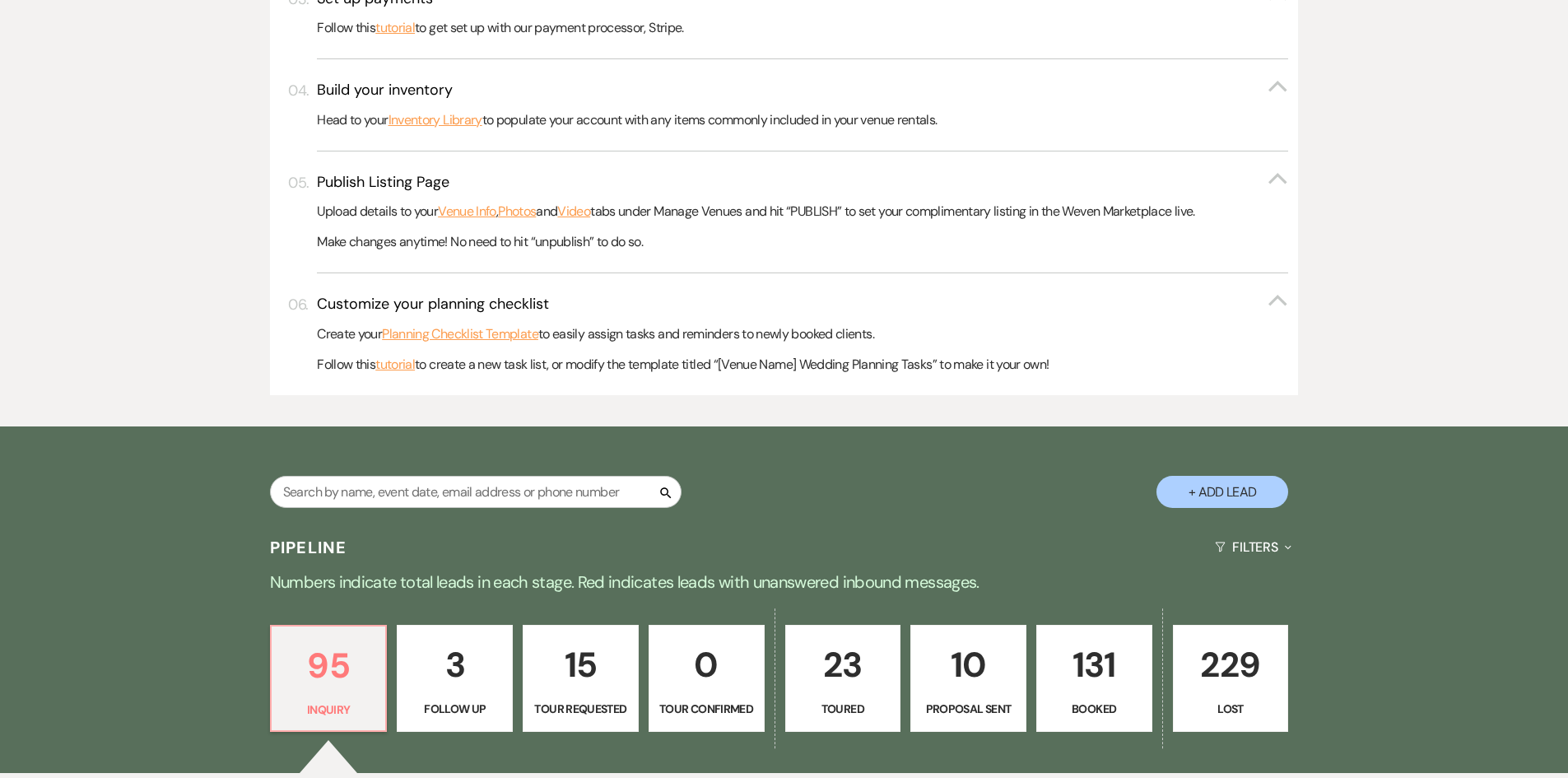
scroll to position [906, 0]
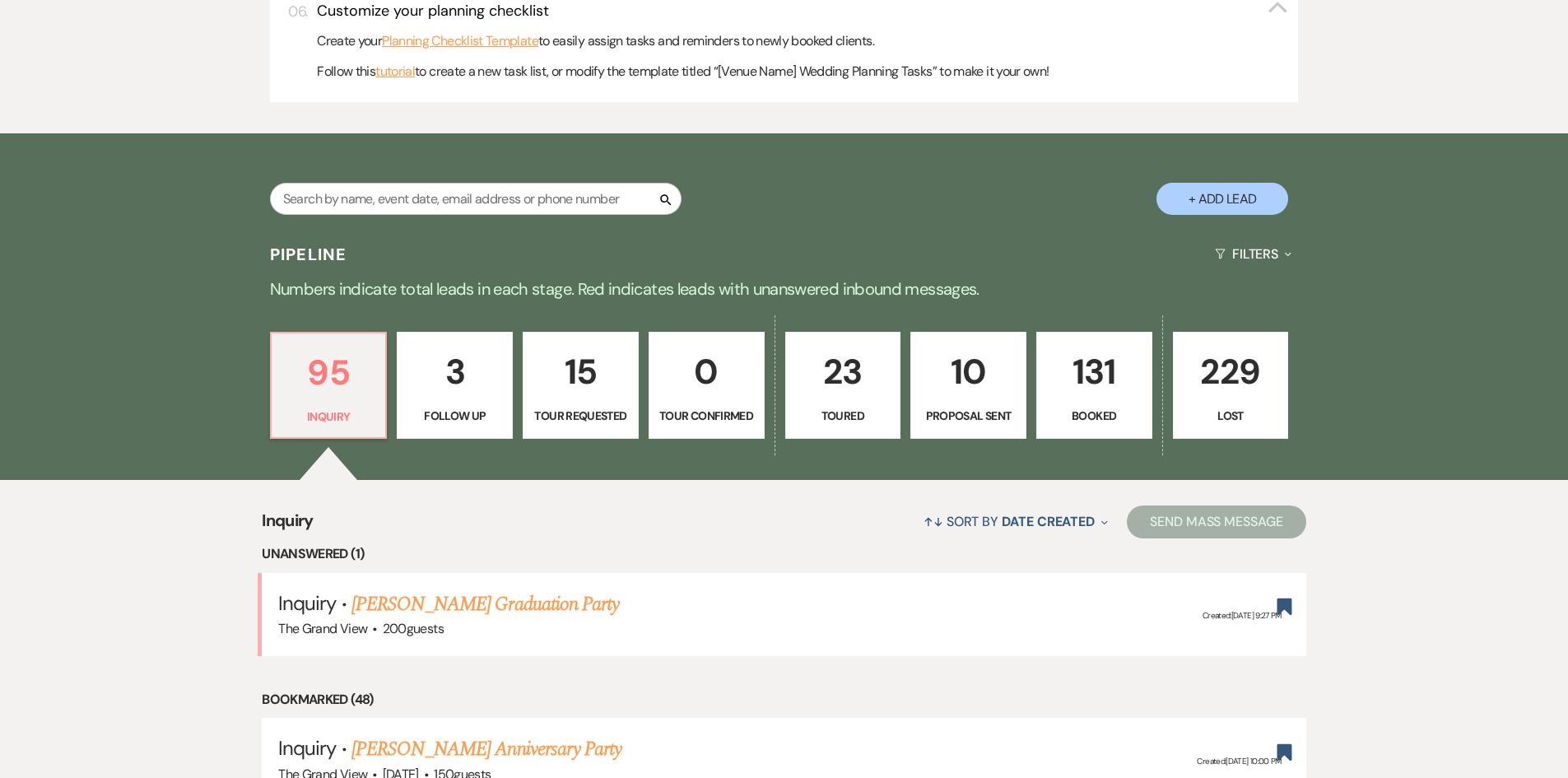
click at [1095, 396] on p "131" at bounding box center [1095, 372] width 95 height 55
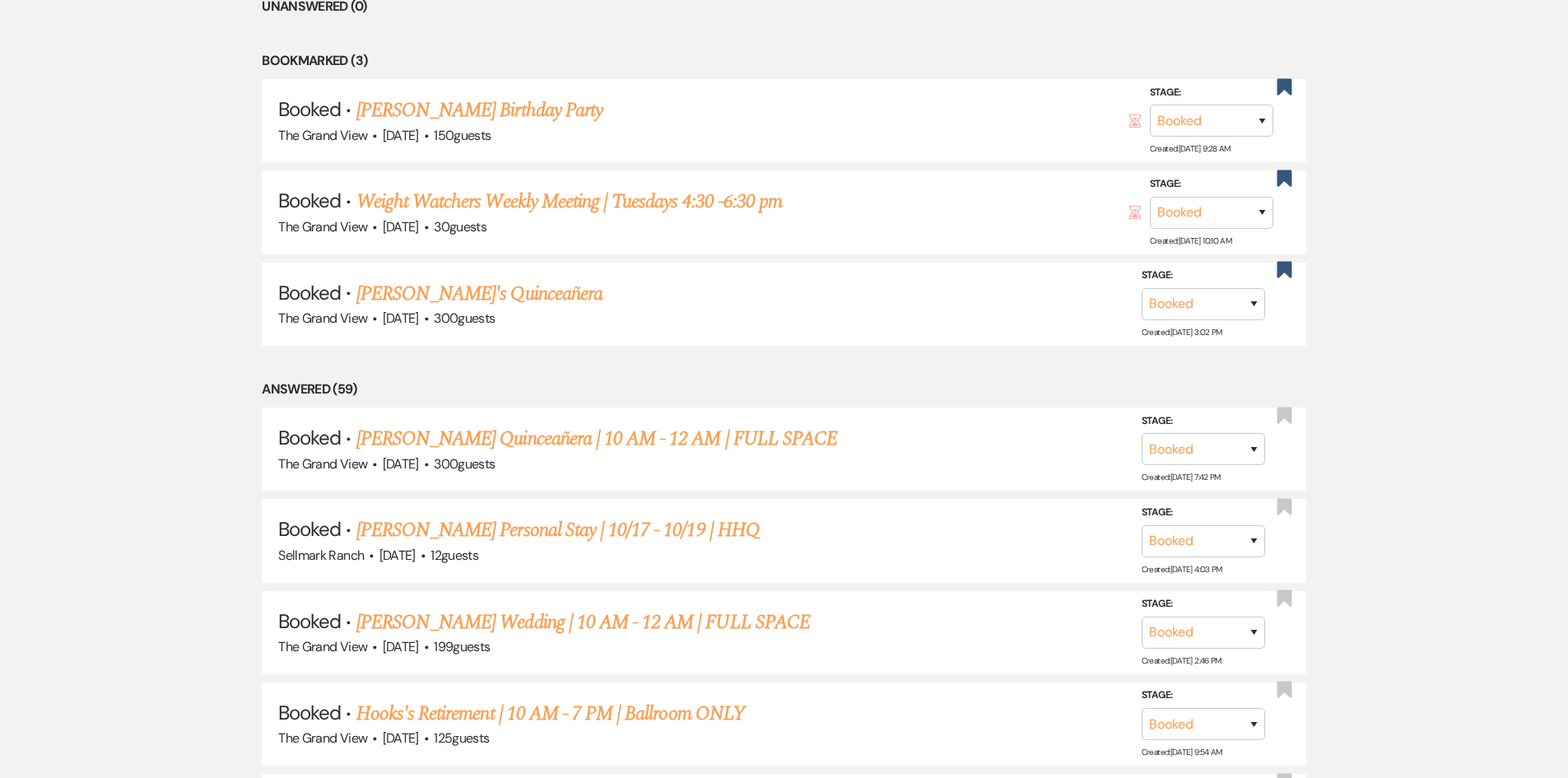
scroll to position [1481, 0]
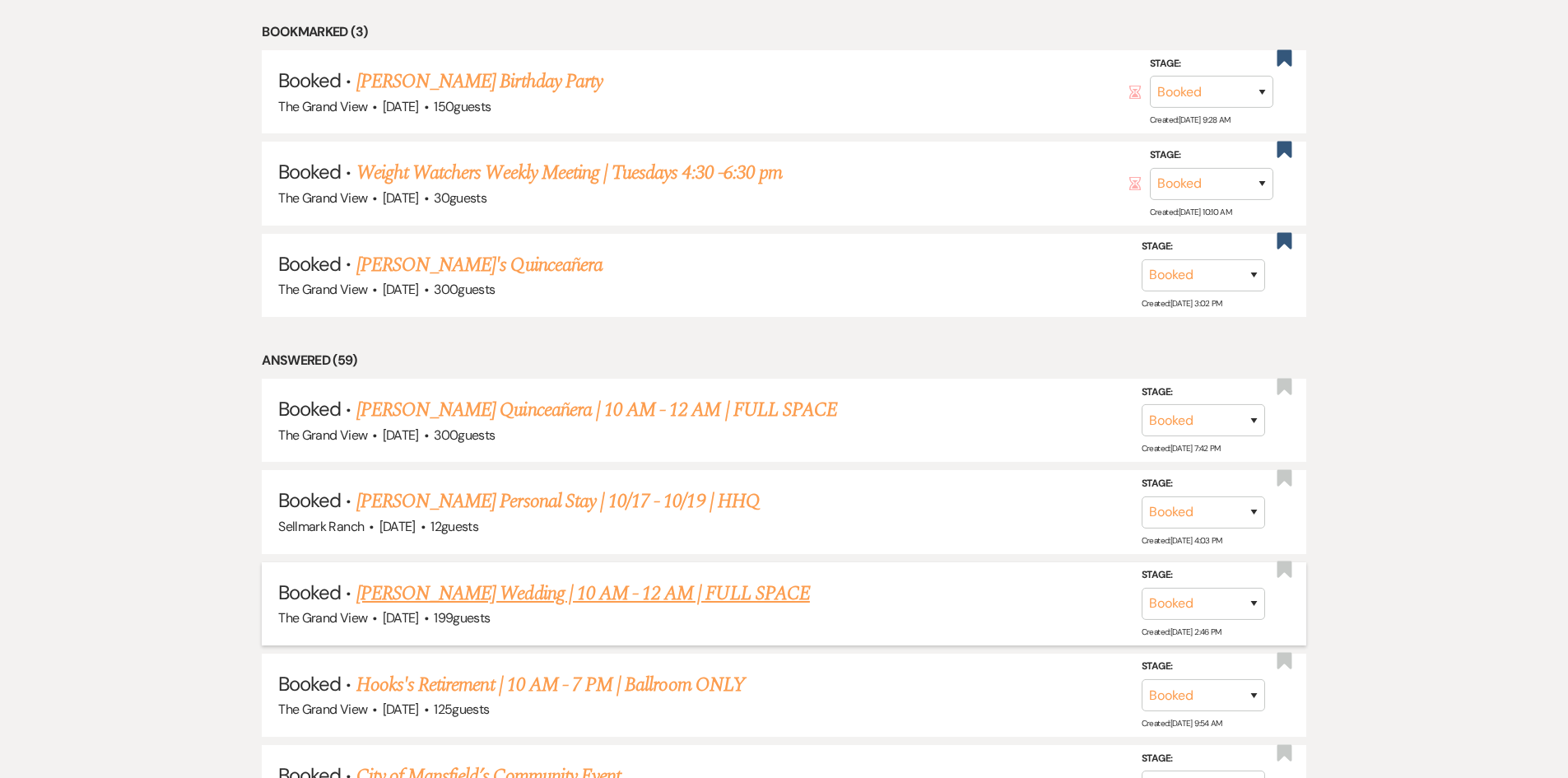
click at [463, 587] on link "[PERSON_NAME] Wedding | 10 AM - 12 AM | FULL SPACE" at bounding box center [583, 593] width 453 height 29
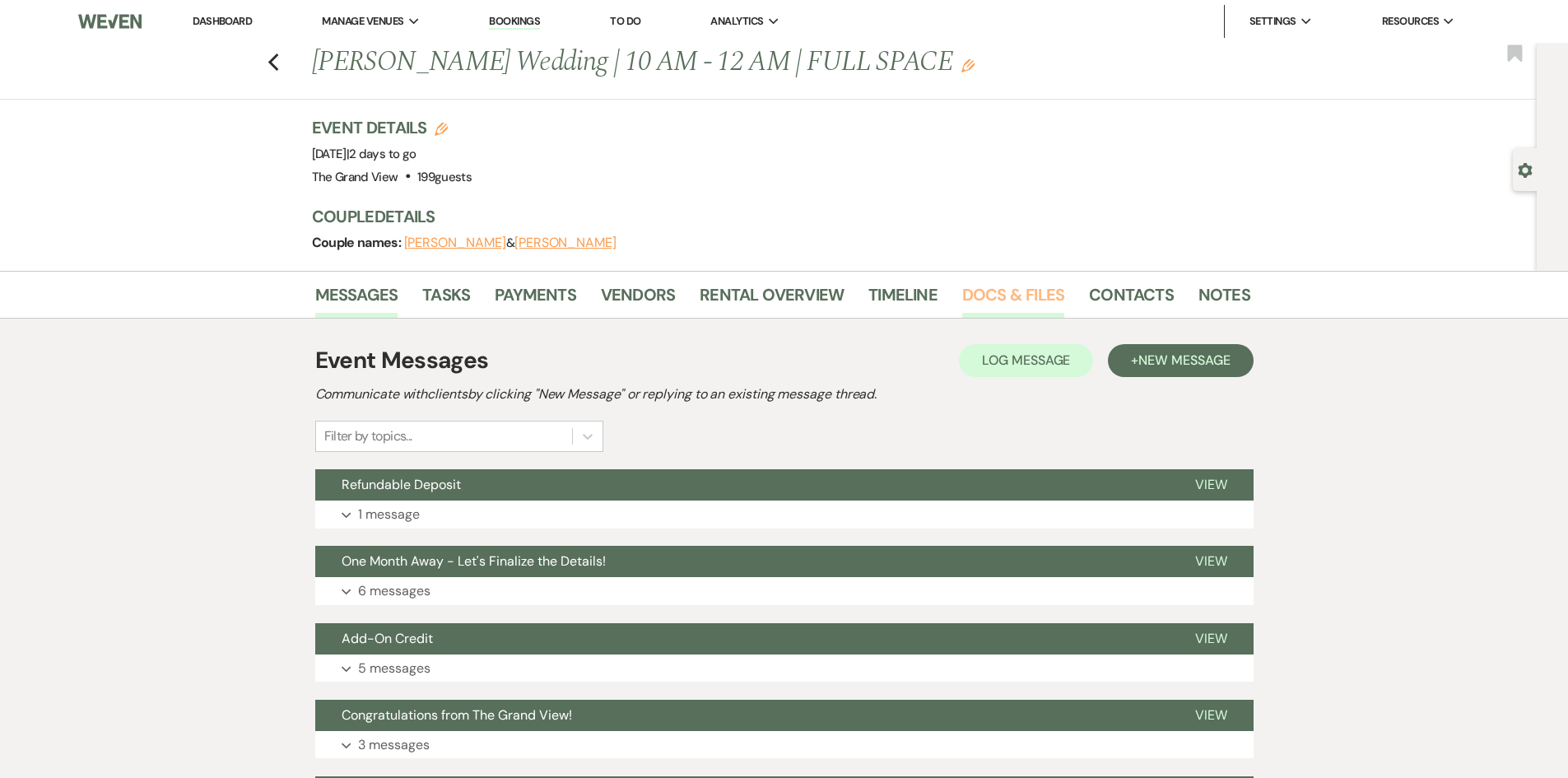
click at [1000, 301] on link "Docs & Files" at bounding box center [1014, 299] width 102 height 36
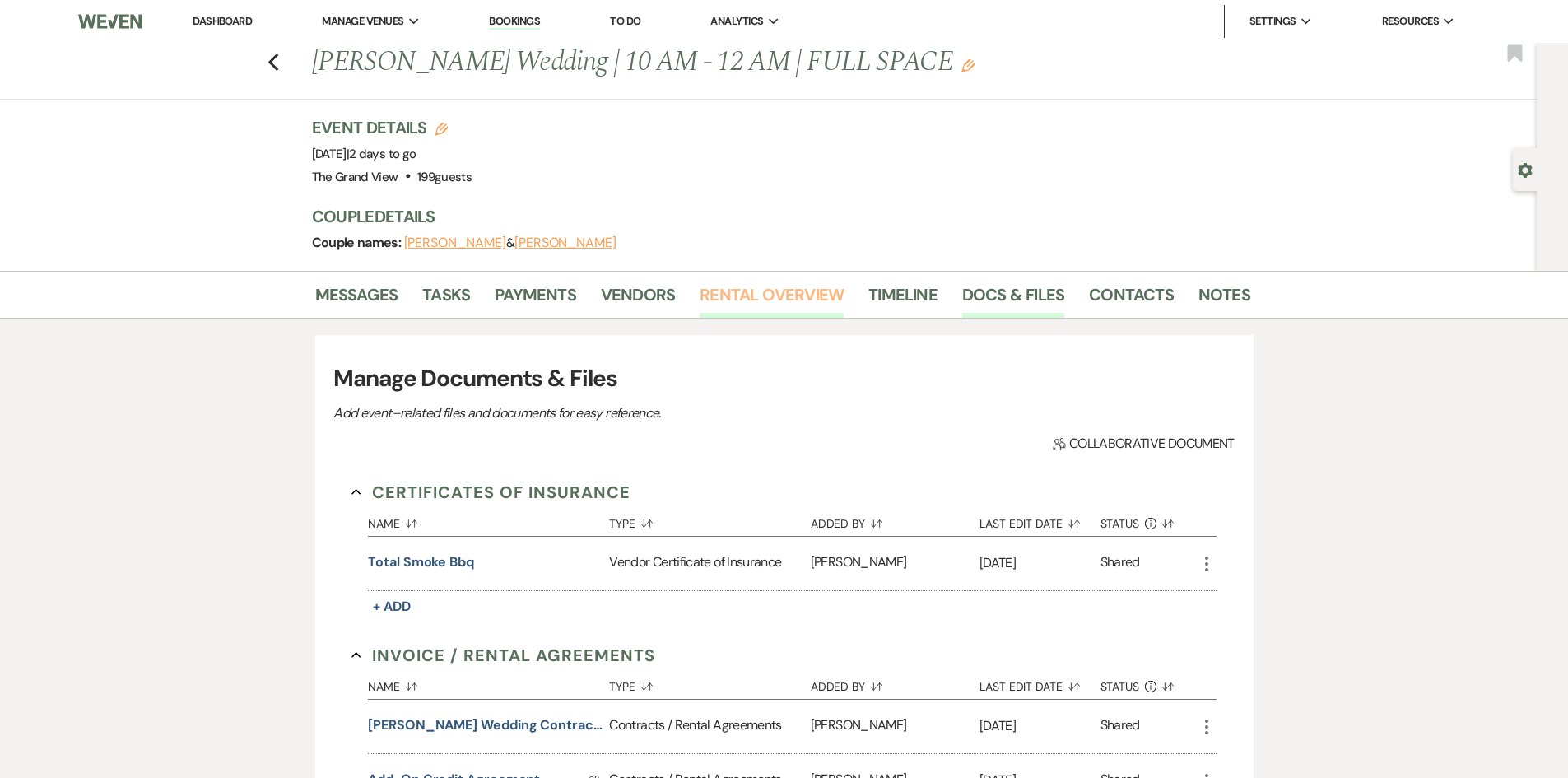
click at [743, 307] on link "Rental Overview" at bounding box center [772, 299] width 144 height 36
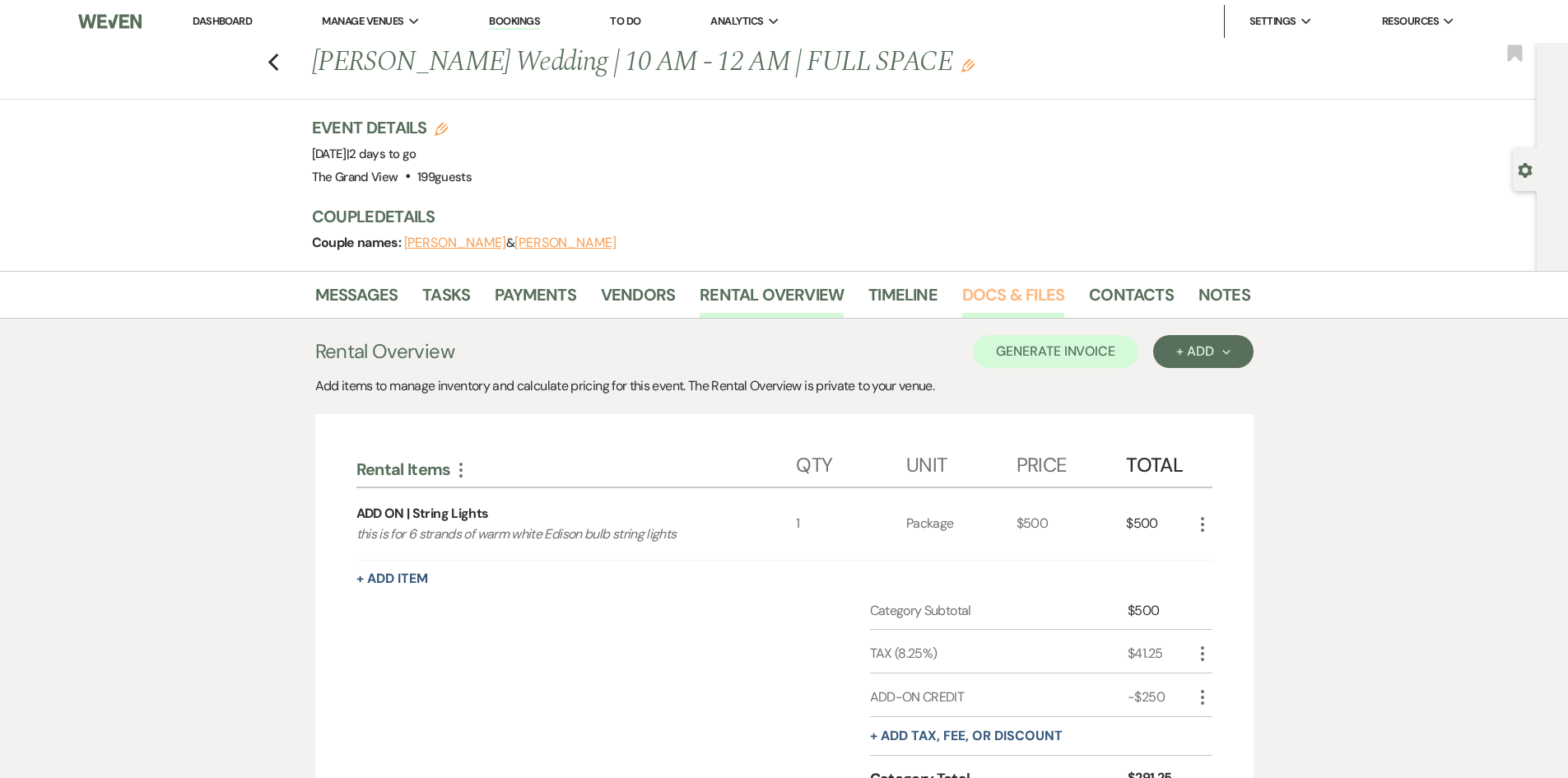
click at [1005, 300] on link "Docs & Files" at bounding box center [1014, 299] width 102 height 36
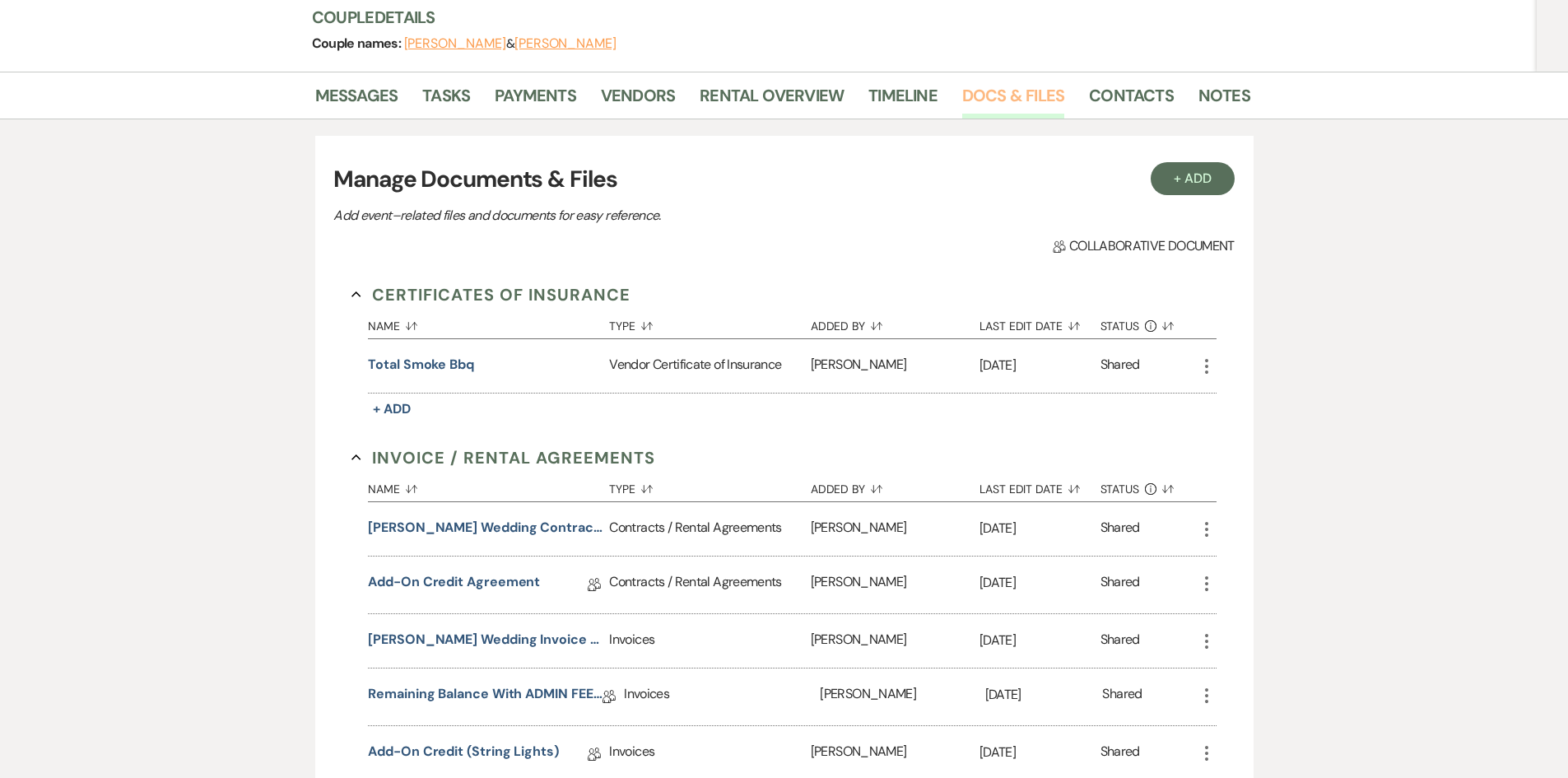
scroll to position [247, 0]
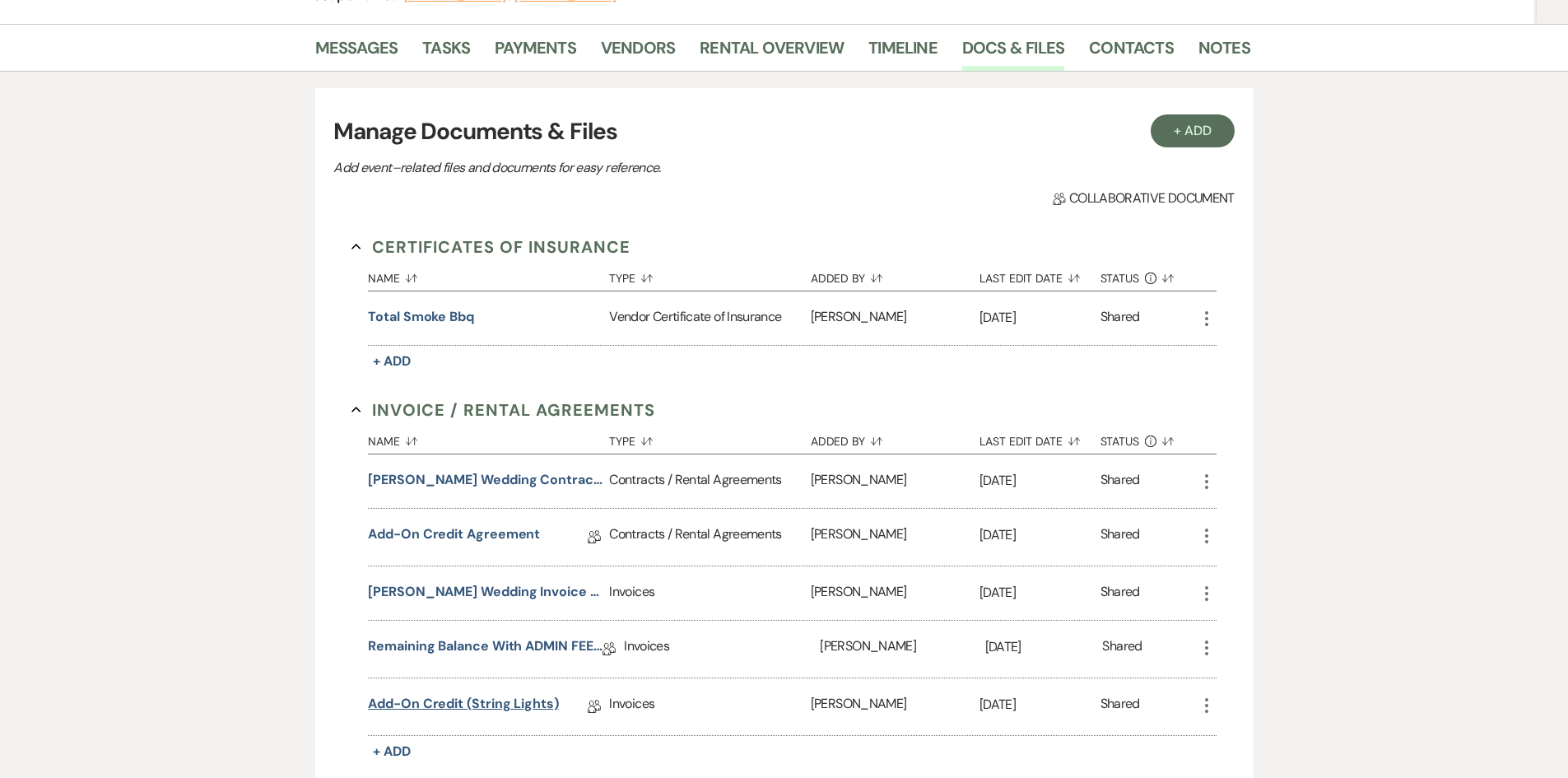
click at [473, 700] on link "Add-on Credit (string lights)" at bounding box center [463, 707] width 191 height 25
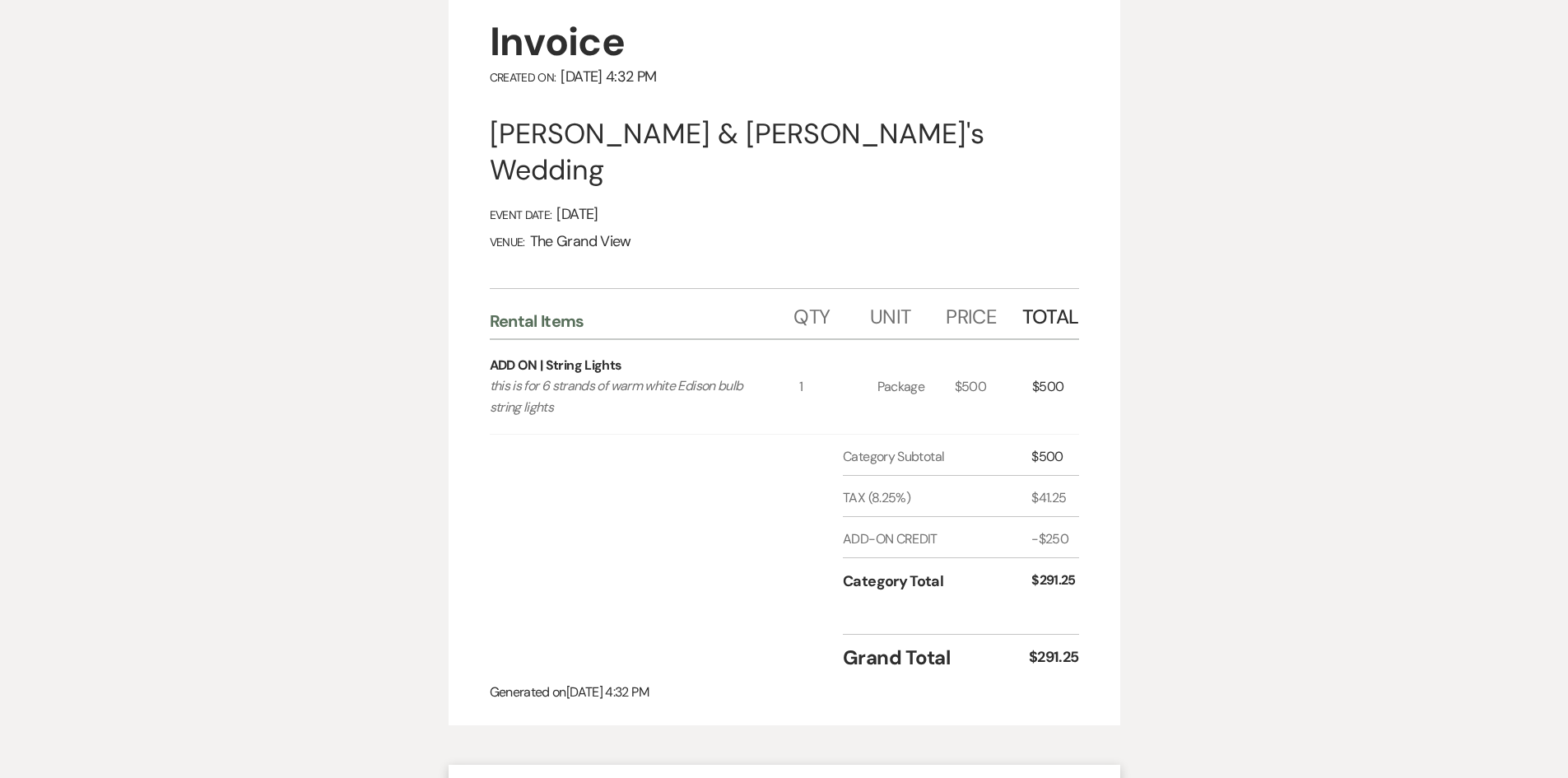
scroll to position [247, 0]
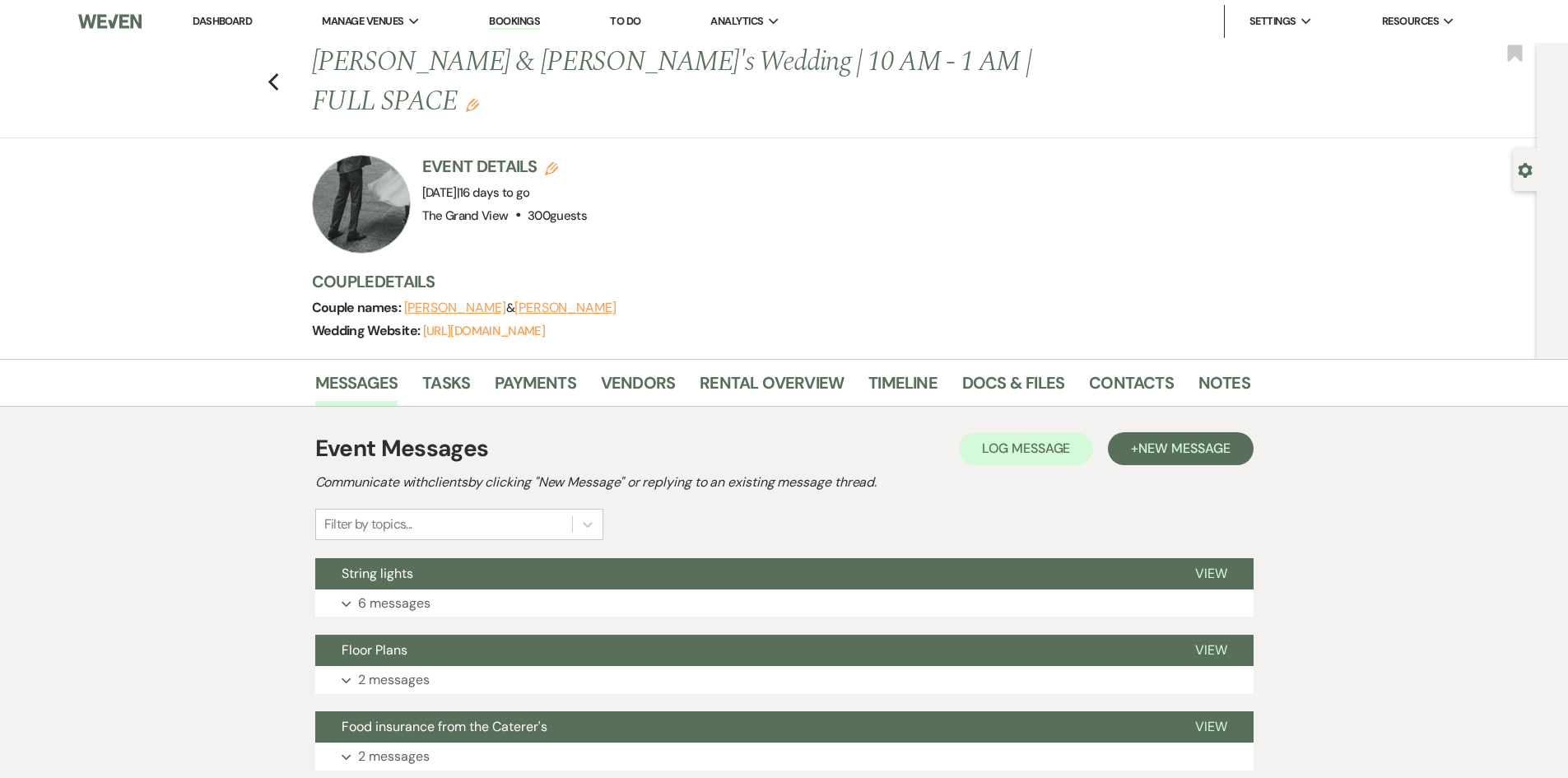
click at [272, 63] on div "Previous [PERSON_NAME] & [PERSON_NAME]'s Wedding | 10 AM - 1 AM | FULL SPACE Ed…" at bounding box center [764, 91] width 1545 height 96
click at [276, 73] on use "button" at bounding box center [273, 82] width 11 height 18
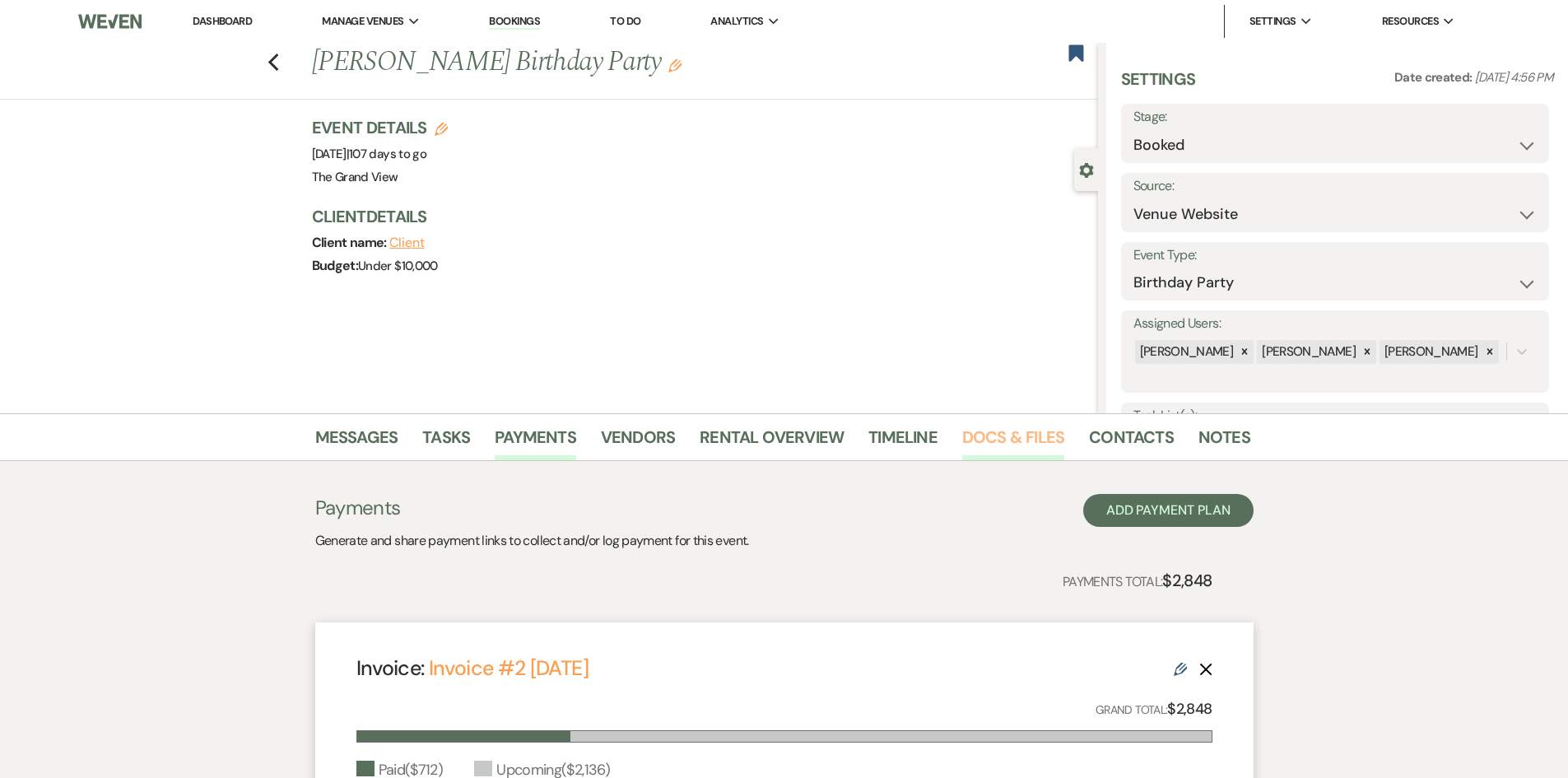
click at [1026, 444] on link "Docs & Files" at bounding box center [1014, 441] width 102 height 36
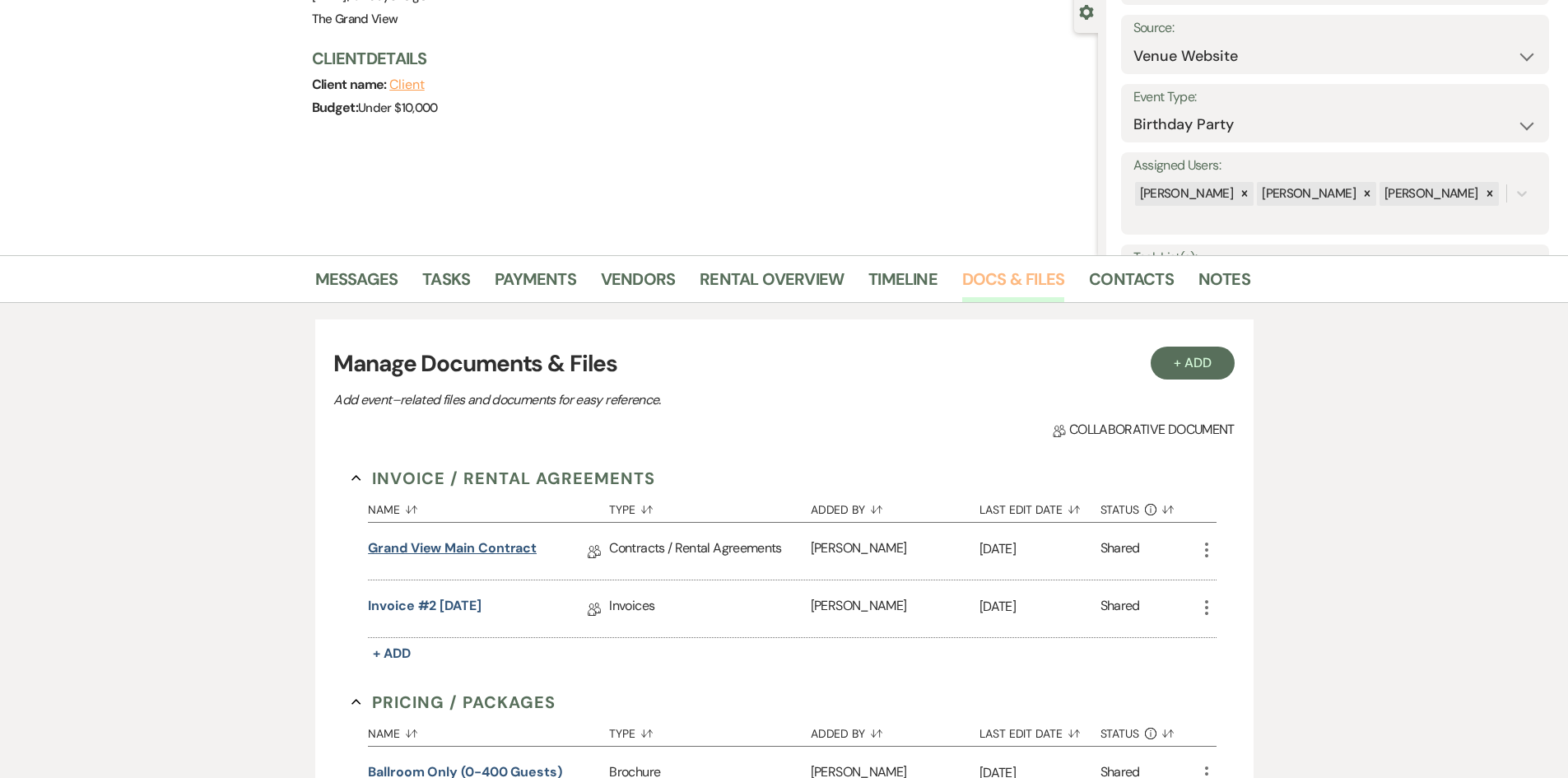
scroll to position [164, 0]
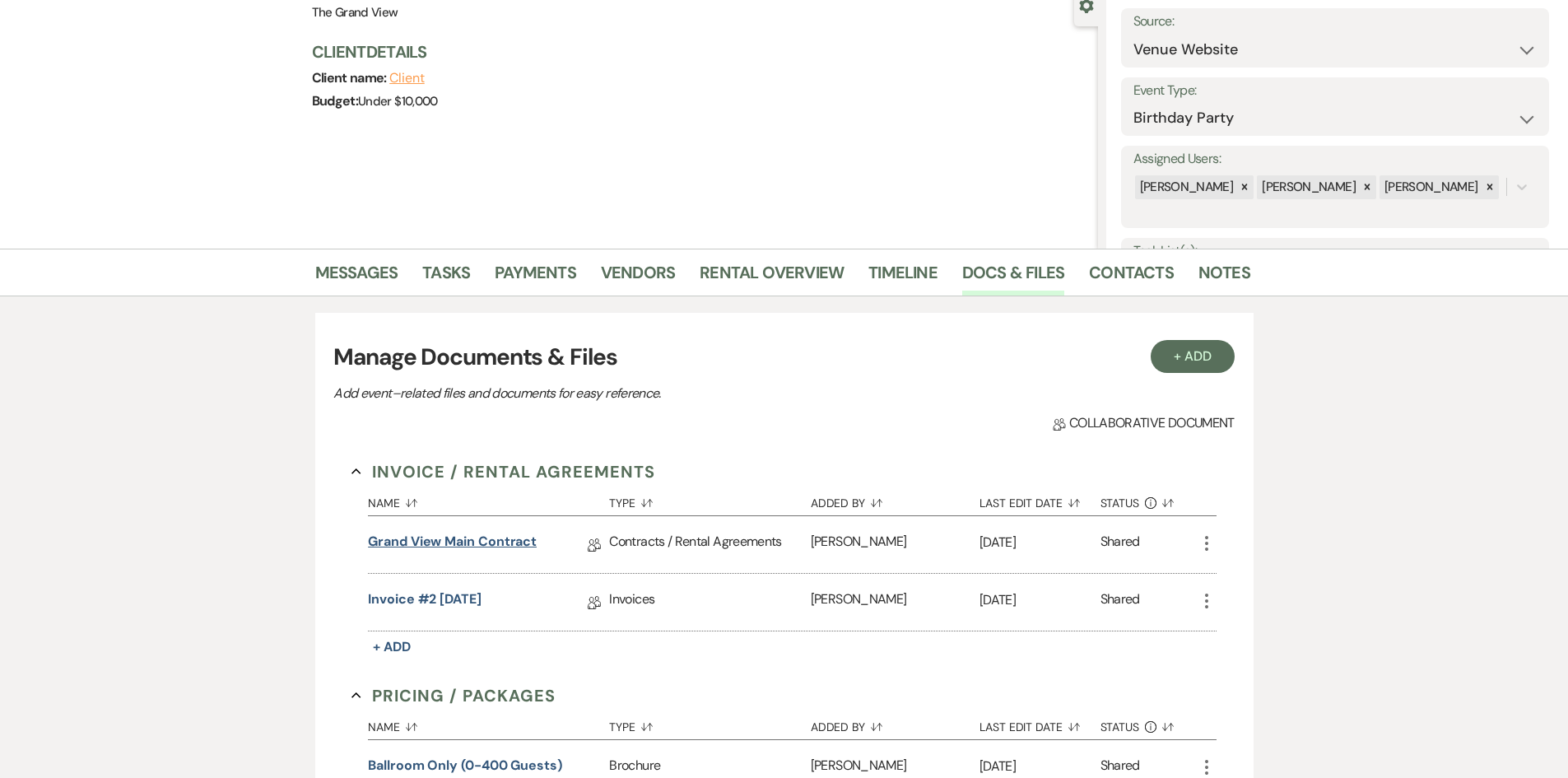
click at [493, 547] on link "Grand View Main Contract" at bounding box center [452, 545] width 169 height 25
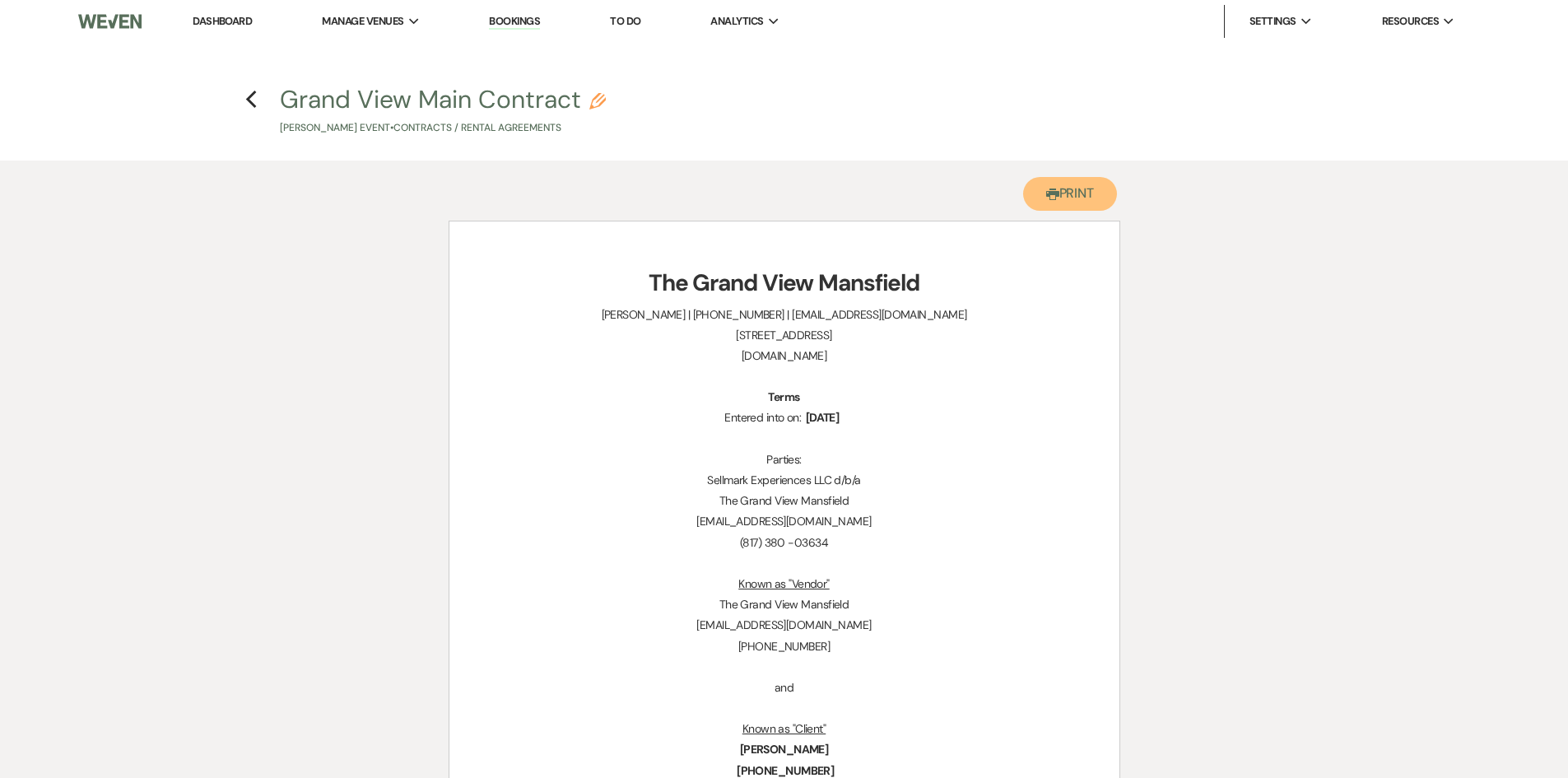
click at [1057, 206] on button "Printer Print" at bounding box center [1070, 194] width 95 height 34
click at [253, 98] on icon "Previous" at bounding box center [251, 100] width 13 height 20
select select "5"
select select "4"
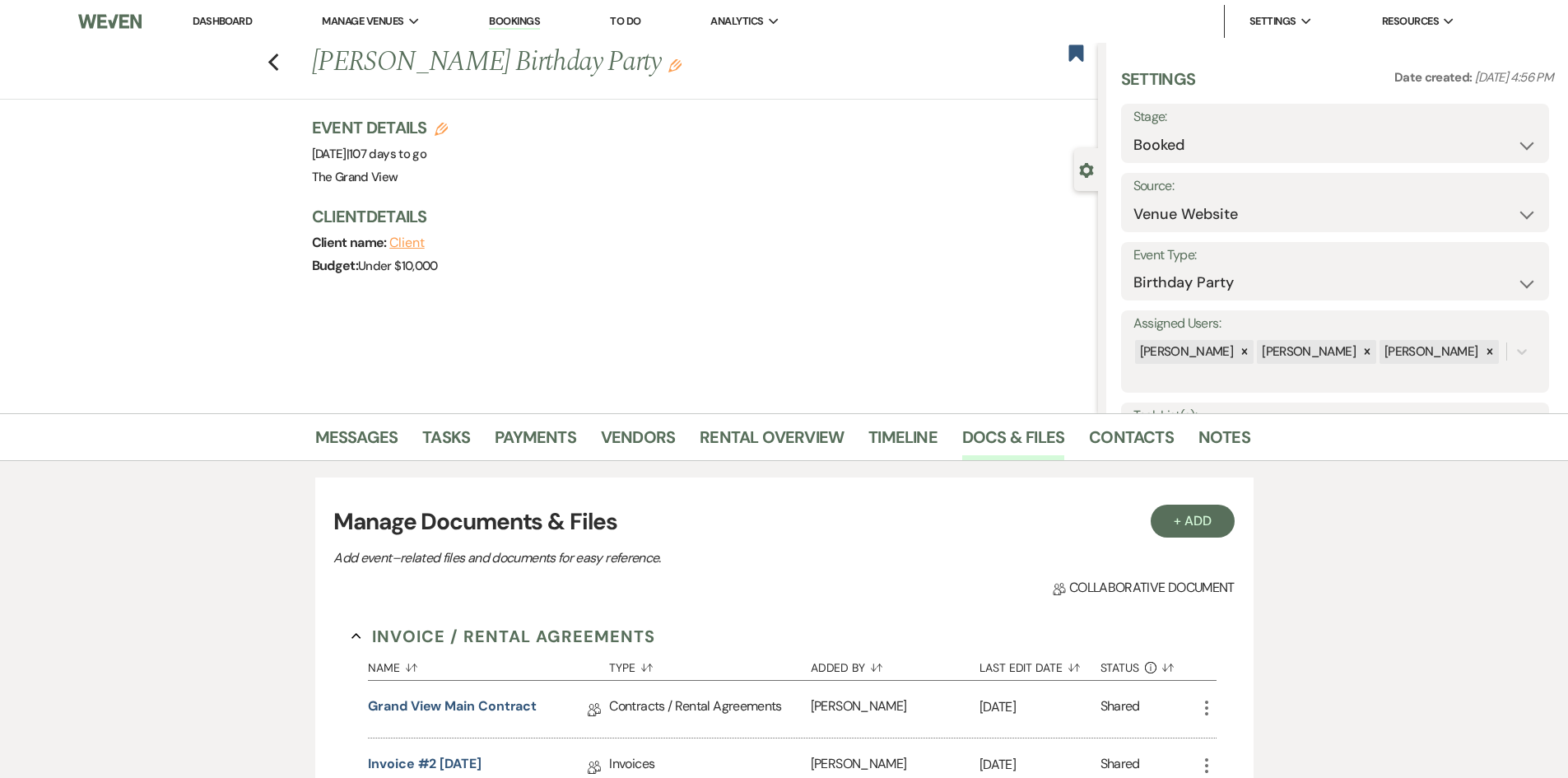
scroll to position [164, 0]
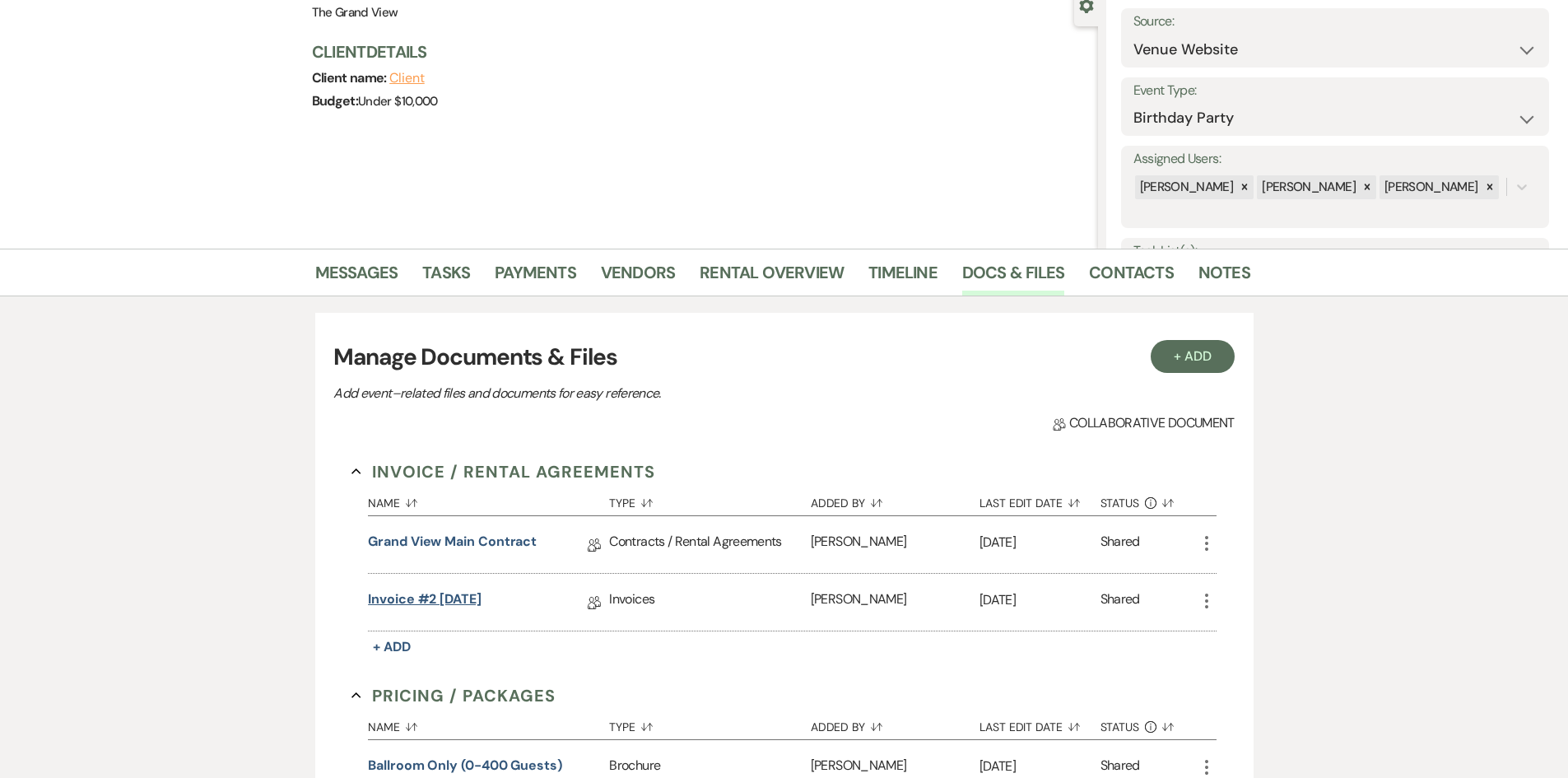
click at [482, 600] on link "Invoice #2 10-9-2025" at bounding box center [424, 602] width 113 height 25
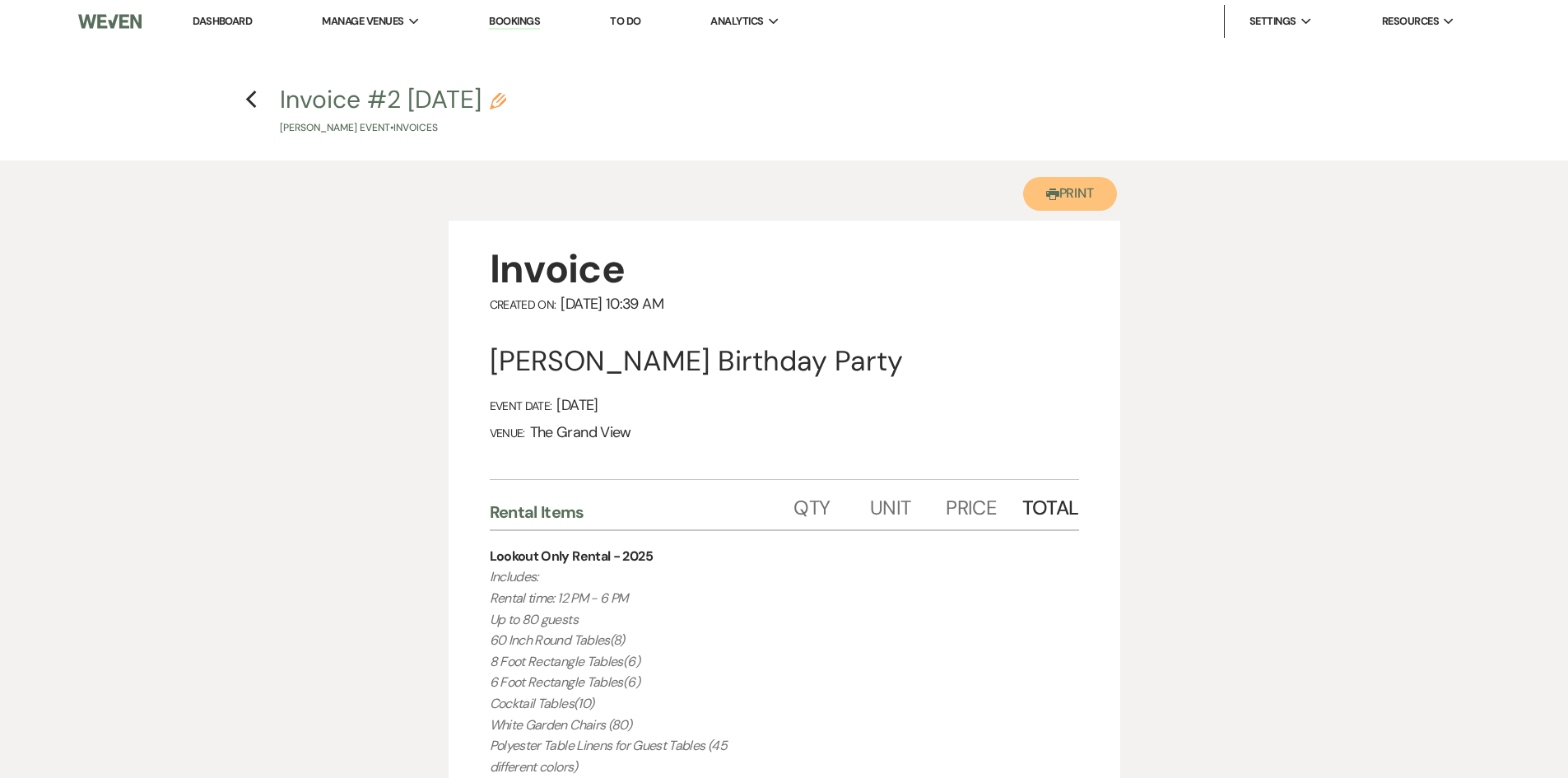
click at [1043, 205] on button "Printer Print" at bounding box center [1070, 194] width 95 height 34
click at [258, 102] on h4 "Previous Invoice #2 10-9-2025 Pencil Maxine Taylor's Event • Invoices" at bounding box center [785, 109] width 1185 height 54
click at [253, 102] on icon "Previous" at bounding box center [251, 100] width 13 height 20
select select "5"
select select "4"
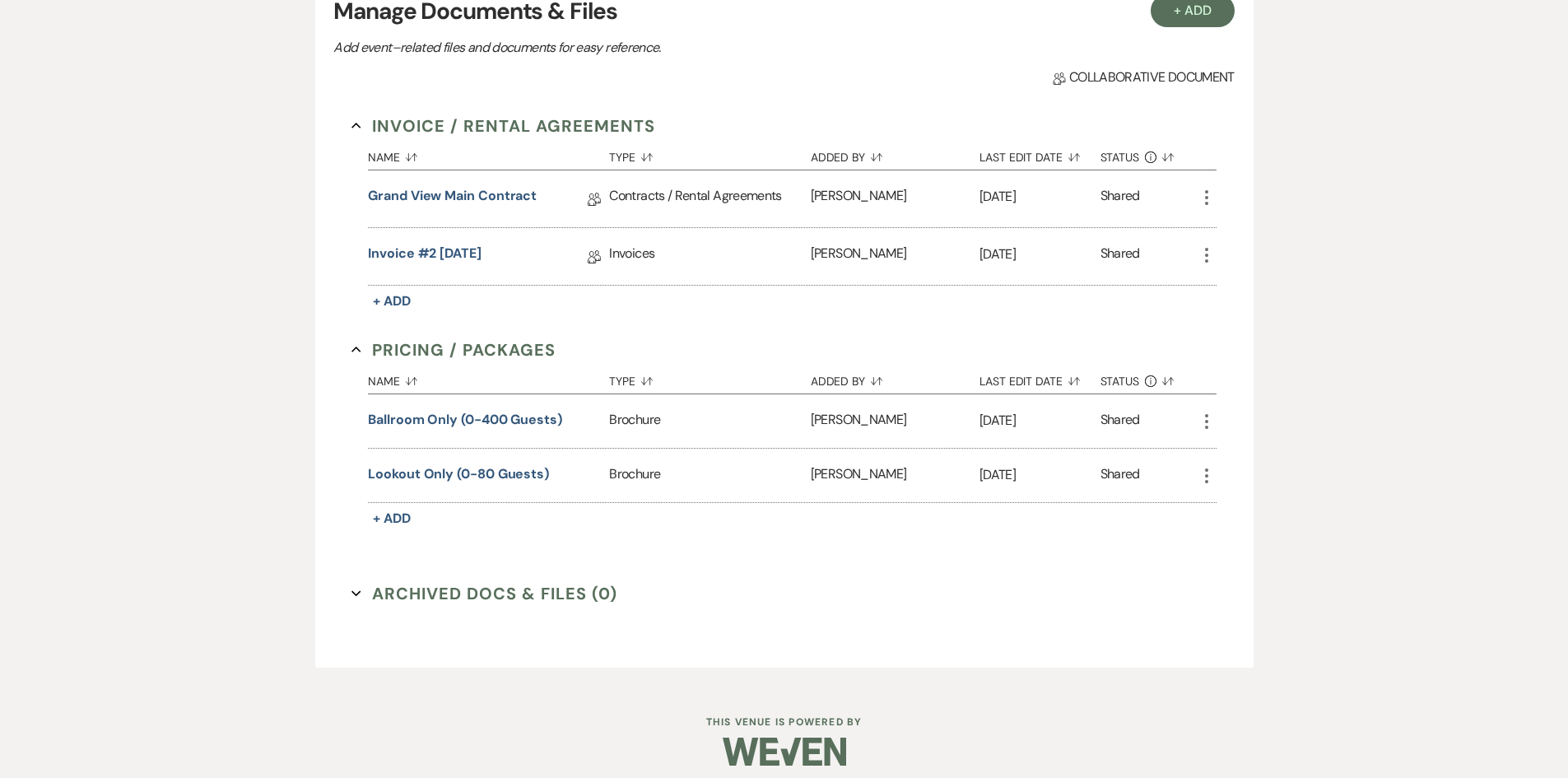
scroll to position [358, 0]
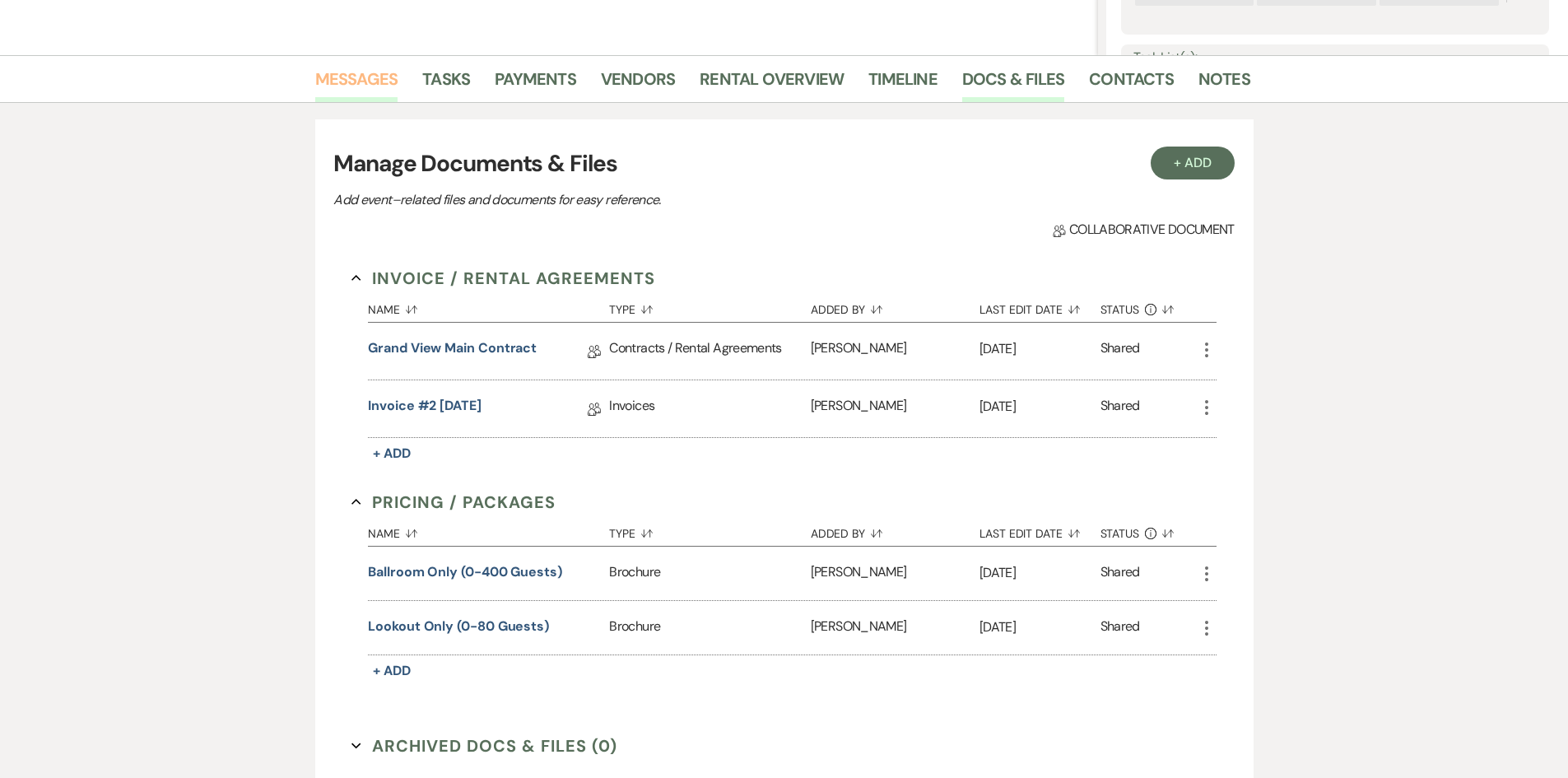
click at [375, 79] on link "Messages" at bounding box center [357, 83] width 83 height 36
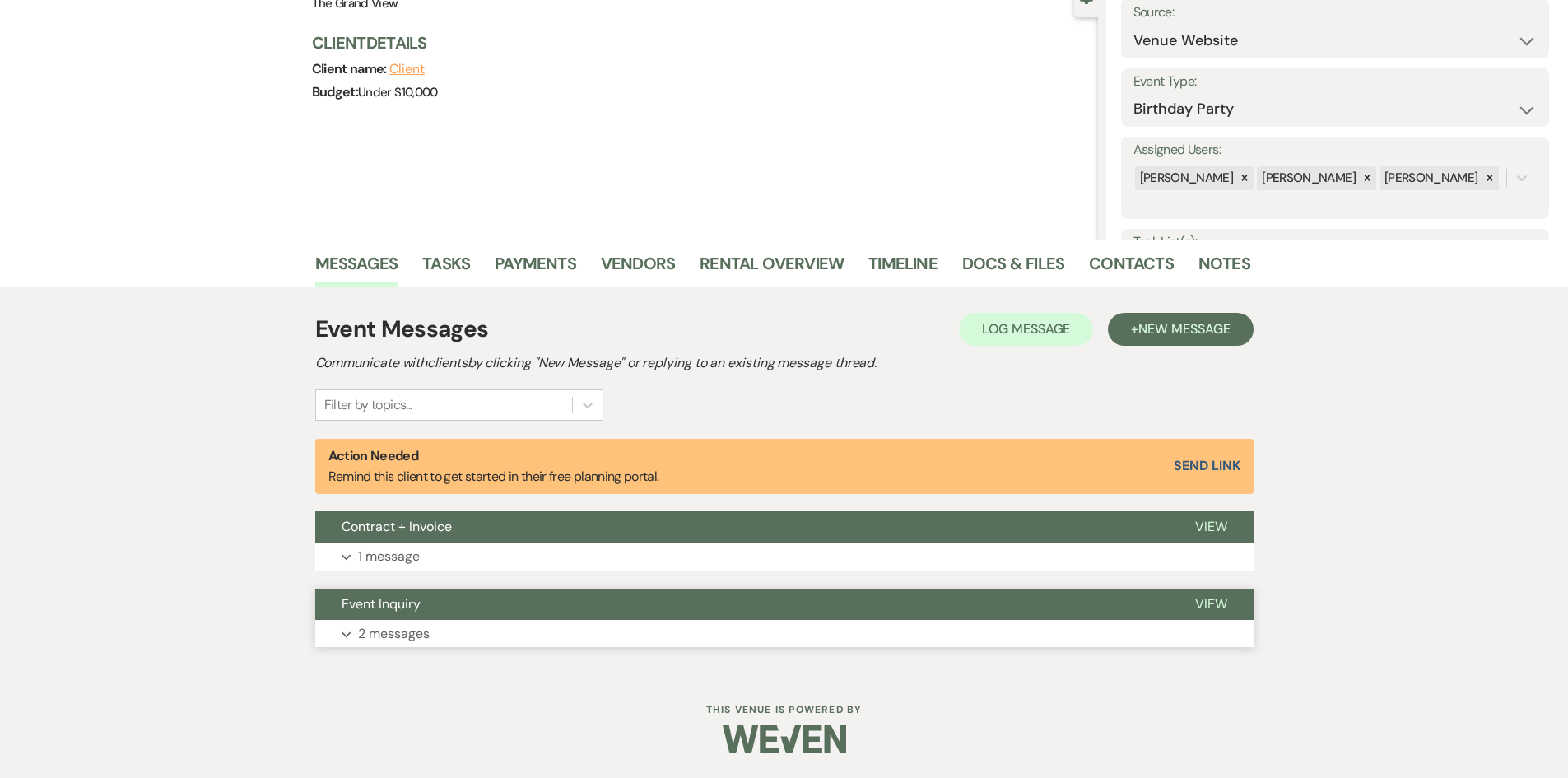
click at [483, 631] on button "Expand 2 messages" at bounding box center [785, 634] width 938 height 28
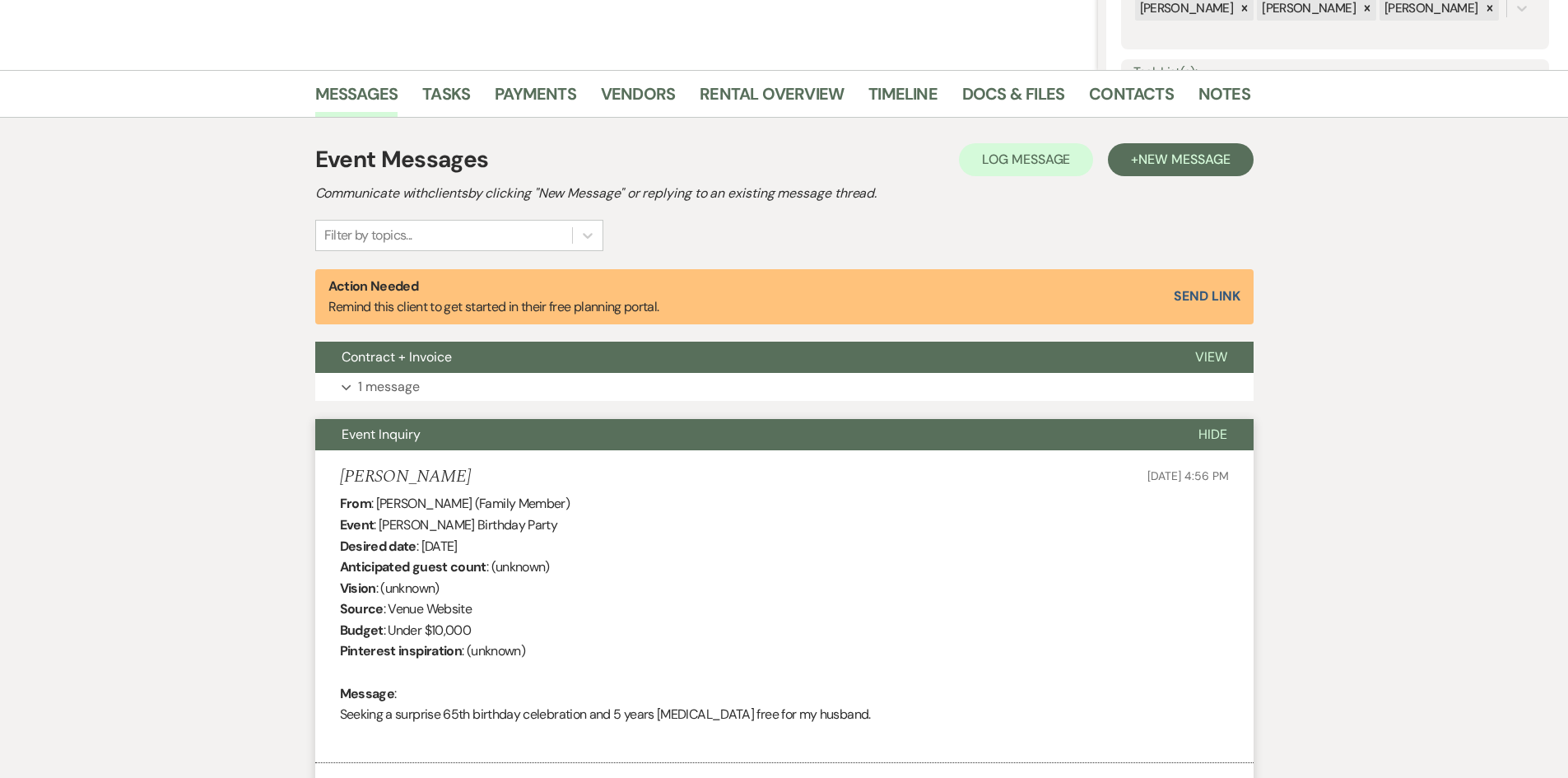
scroll to position [585, 0]
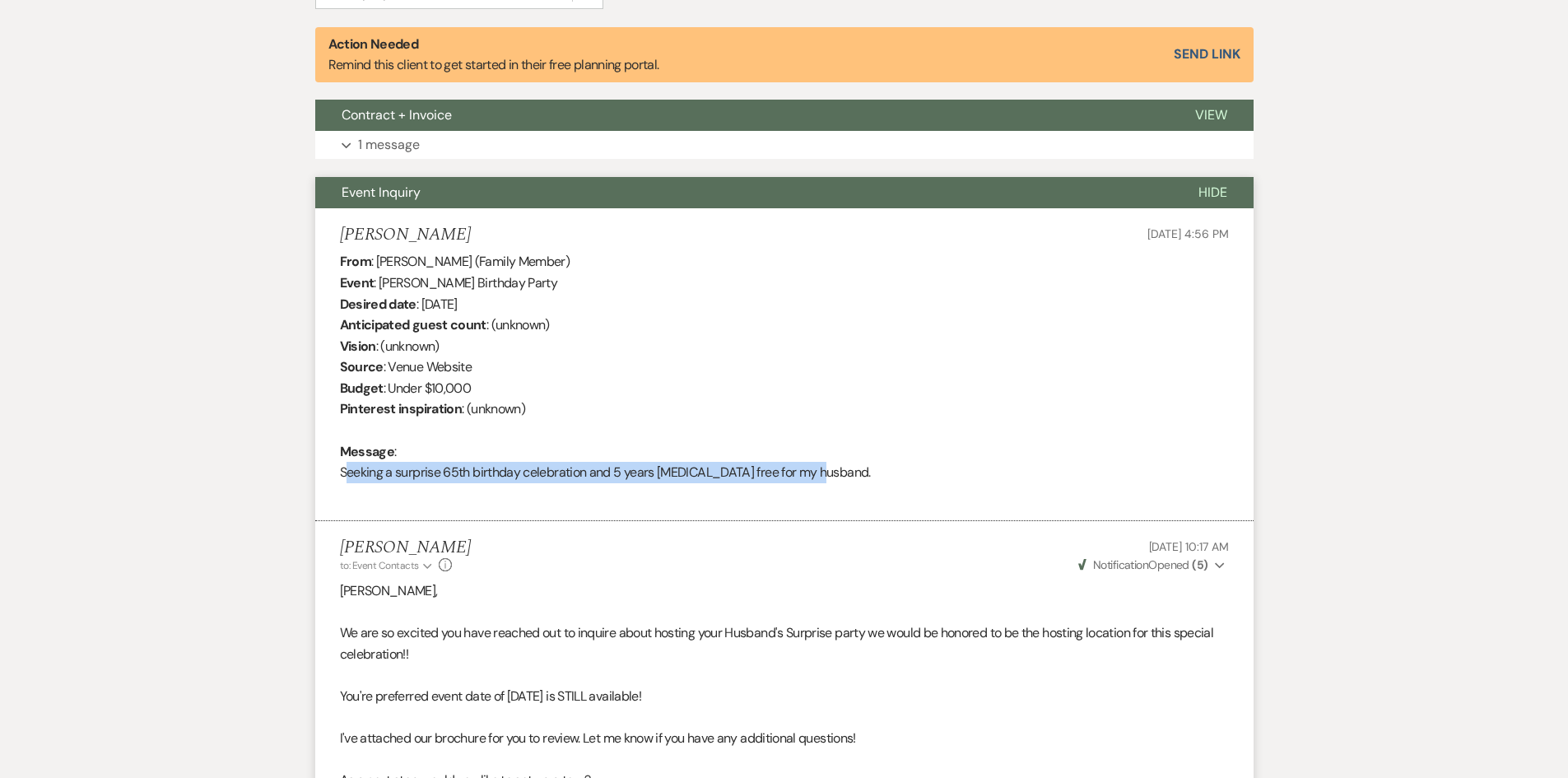
drag, startPoint x: 842, startPoint y: 475, endPoint x: 327, endPoint y: 477, distance: 515.0
click at [327, 477] on li "Maxine Taylor Sep 27, 2025, 4:56 PM From : Maxine Taylor (Family Member) Event …" at bounding box center [785, 365] width 938 height 314
copy div "Seeking a surprise 65th birthday celebration and 5 years cancer free for my hus…"
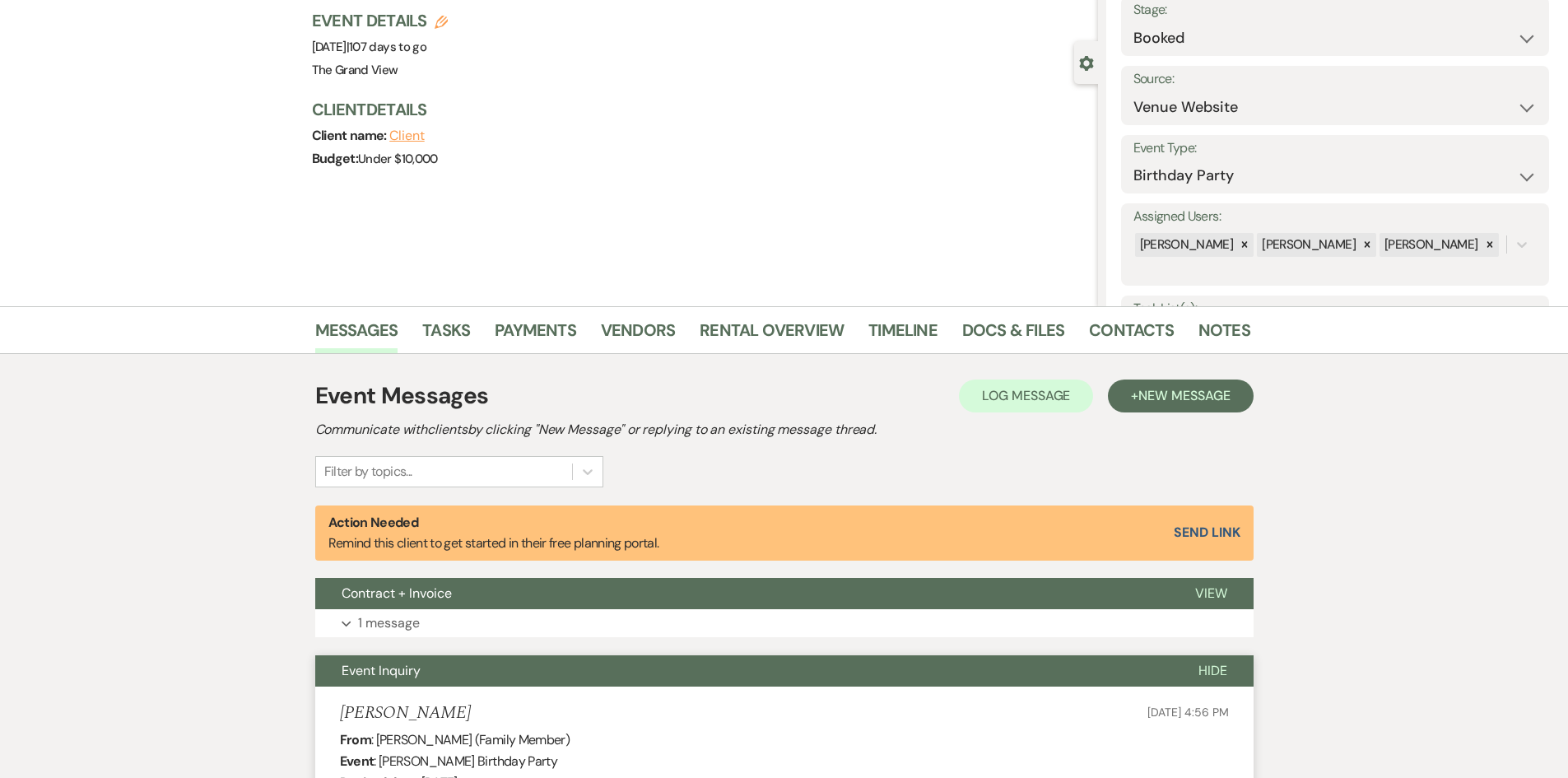
scroll to position [0, 0]
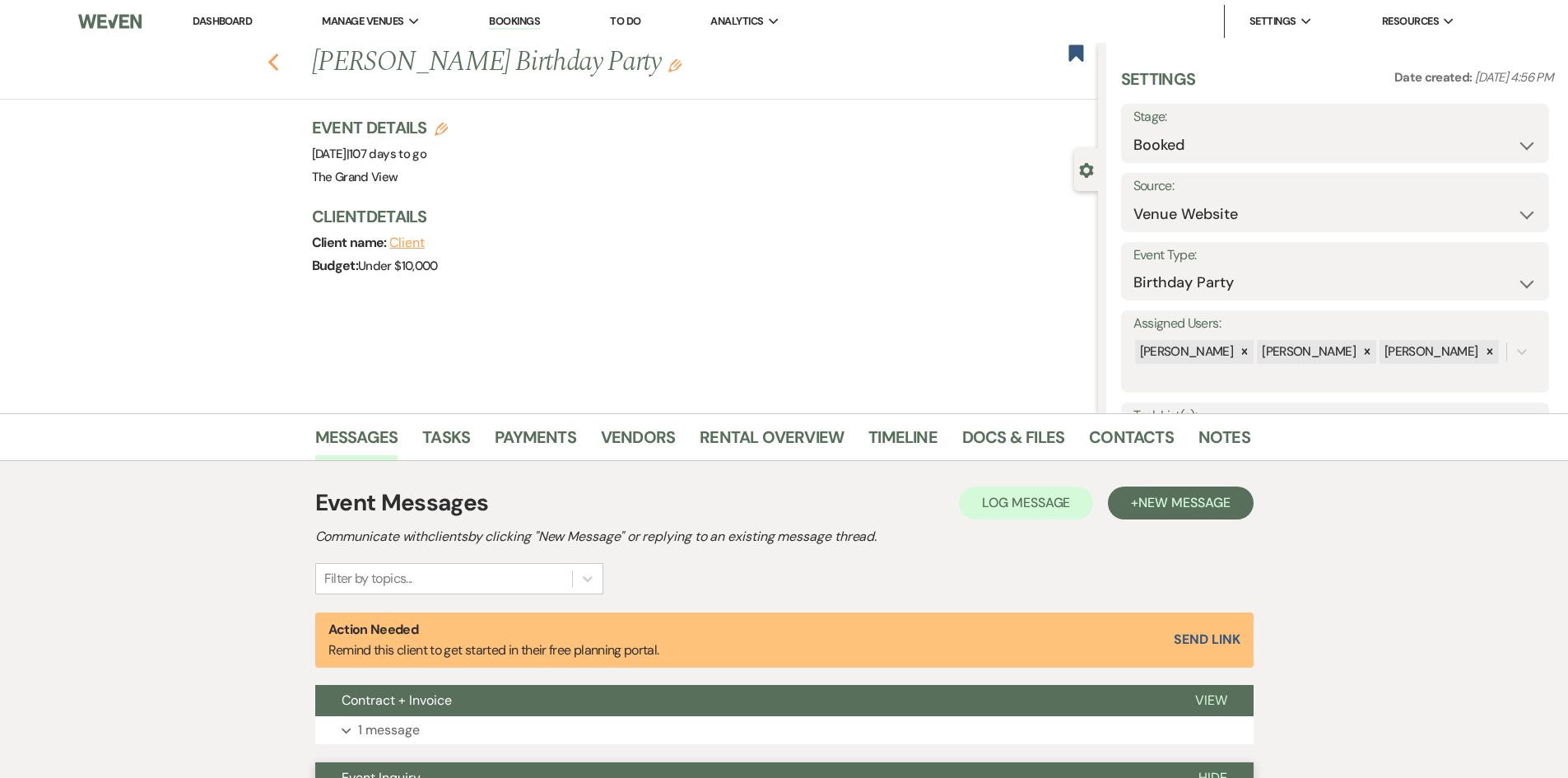
click at [279, 70] on use "button" at bounding box center [273, 63] width 11 height 18
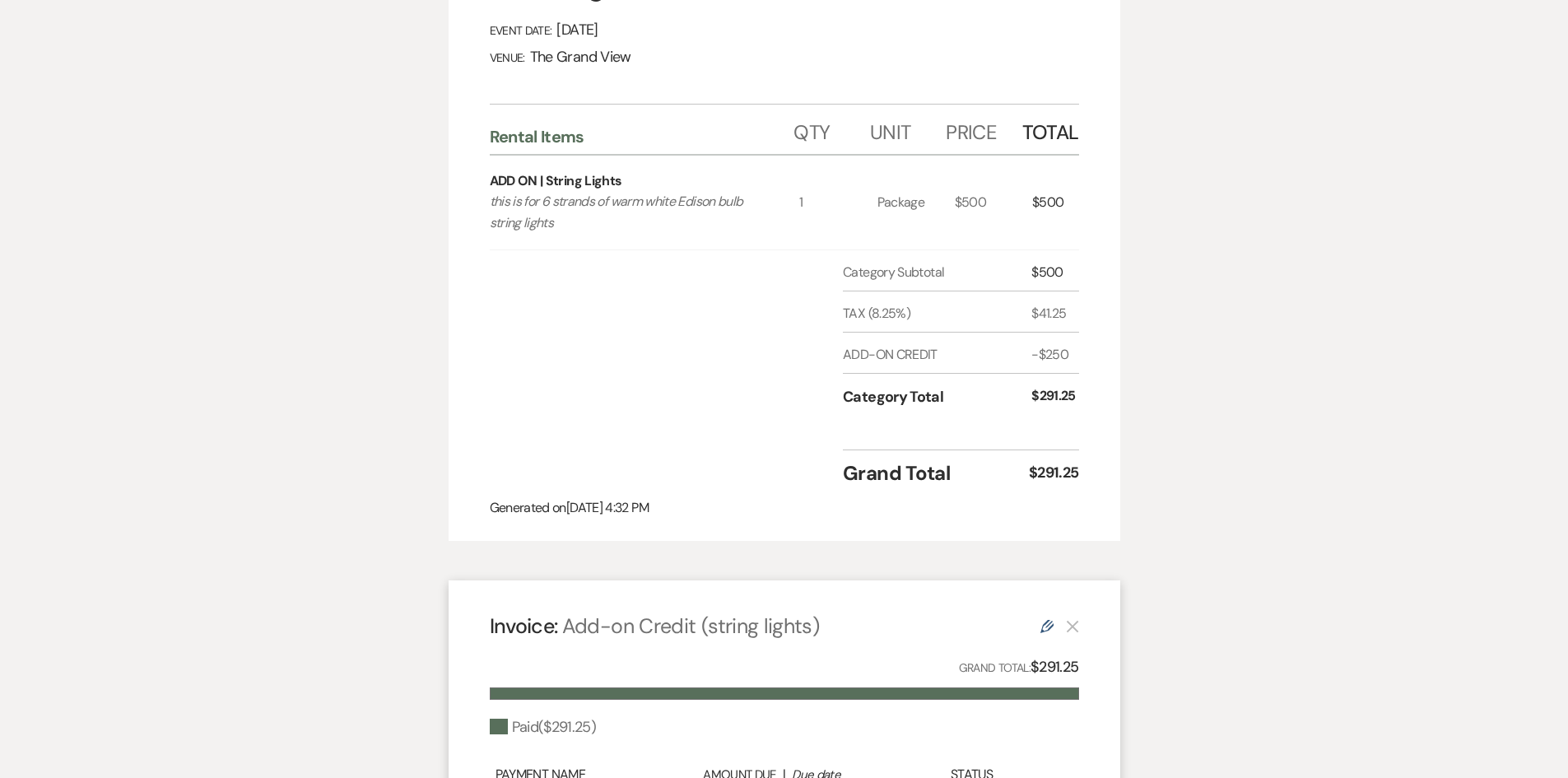
scroll to position [692, 0]
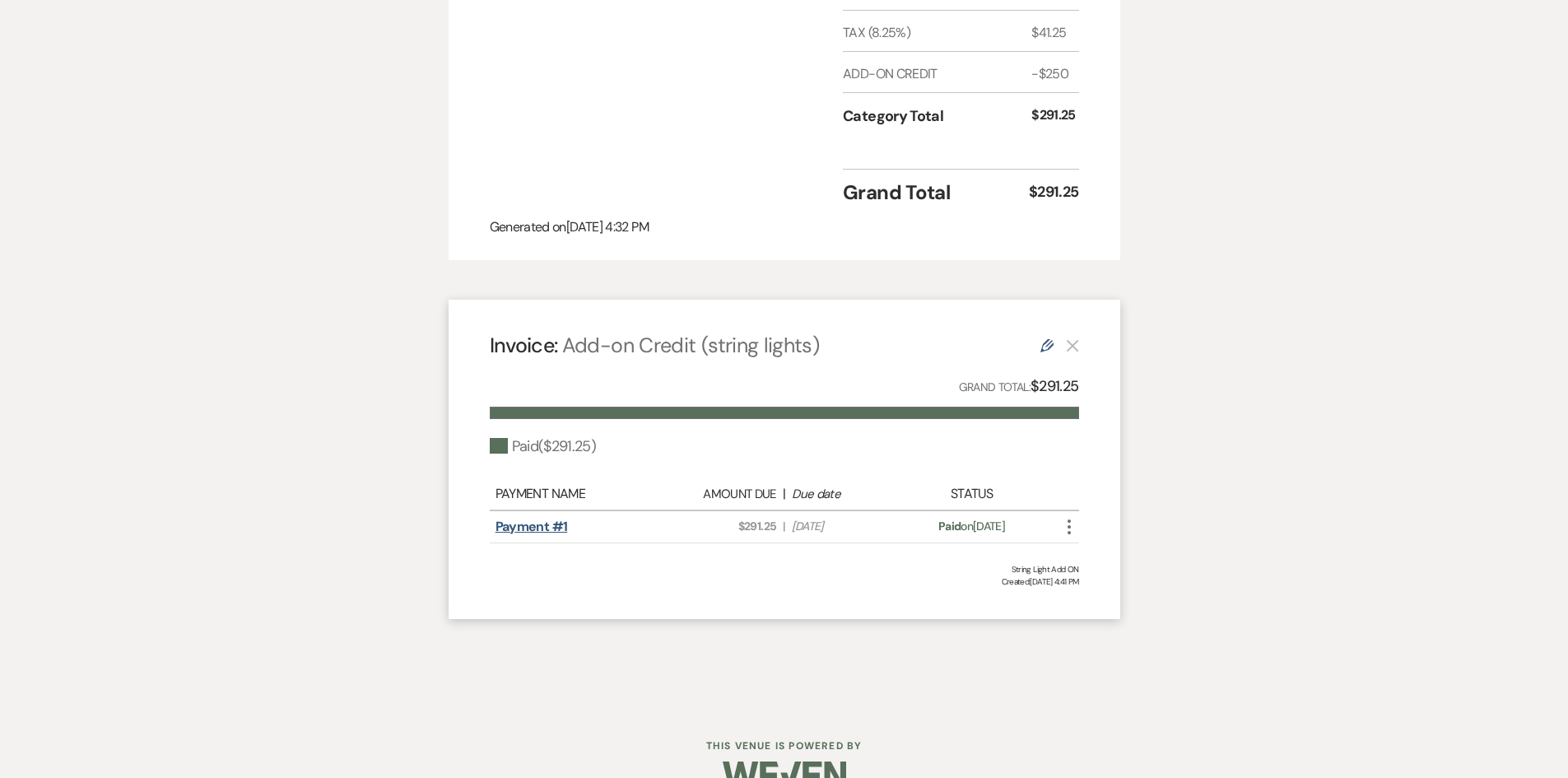
click at [530, 518] on link "Payment #1" at bounding box center [531, 526] width 72 height 18
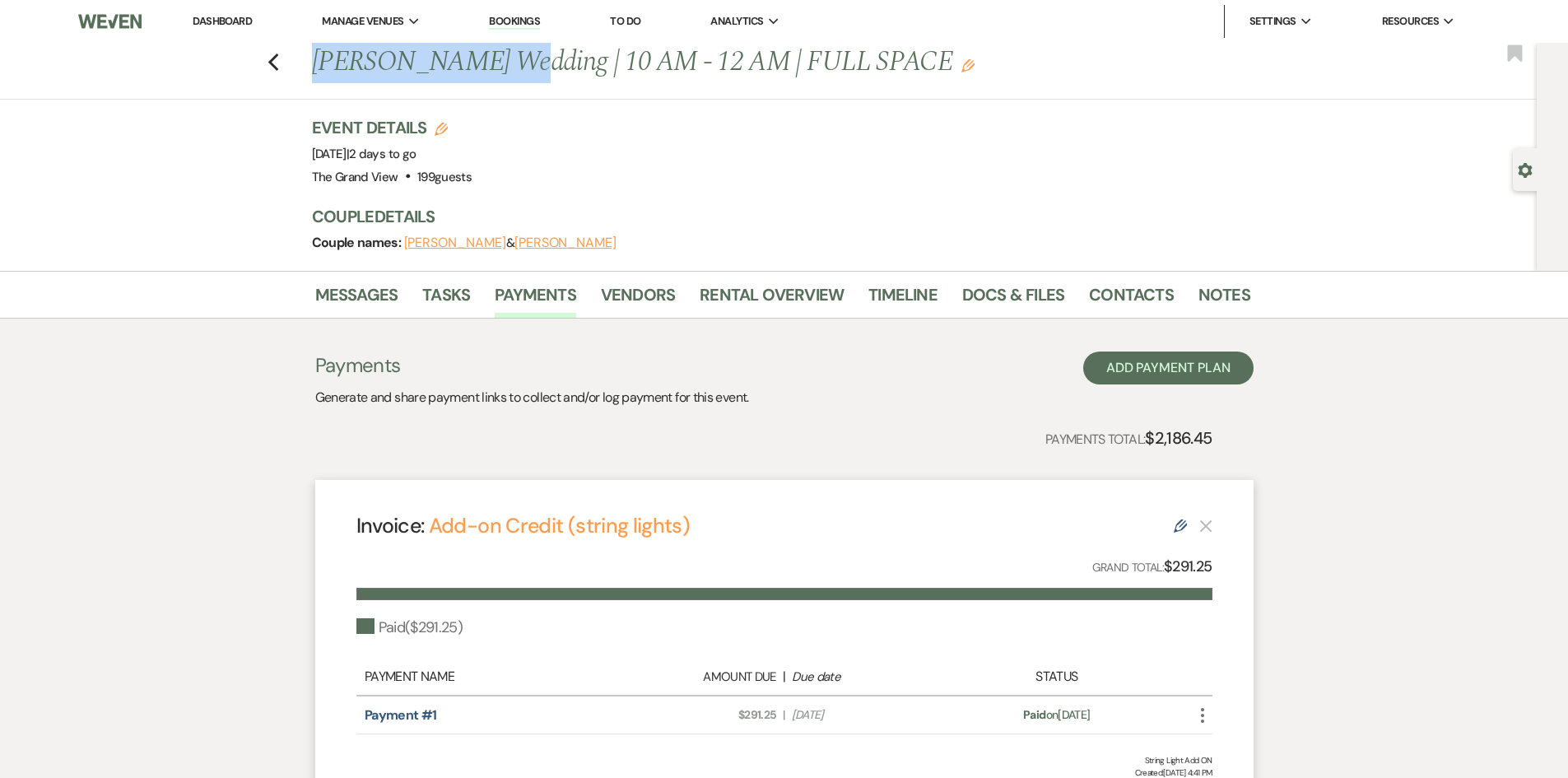
drag, startPoint x: 309, startPoint y: 58, endPoint x: 499, endPoint y: 65, distance: 190.1
click at [499, 65] on div "[PERSON_NAME] Wedding | 10 AM - 12 AM | FULL SPACE Edit Bookmark" at bounding box center [764, 71] width 1545 height 57
copy h1 "[PERSON_NAME] Wedding"
click at [1116, 287] on link "Contacts" at bounding box center [1132, 299] width 85 height 36
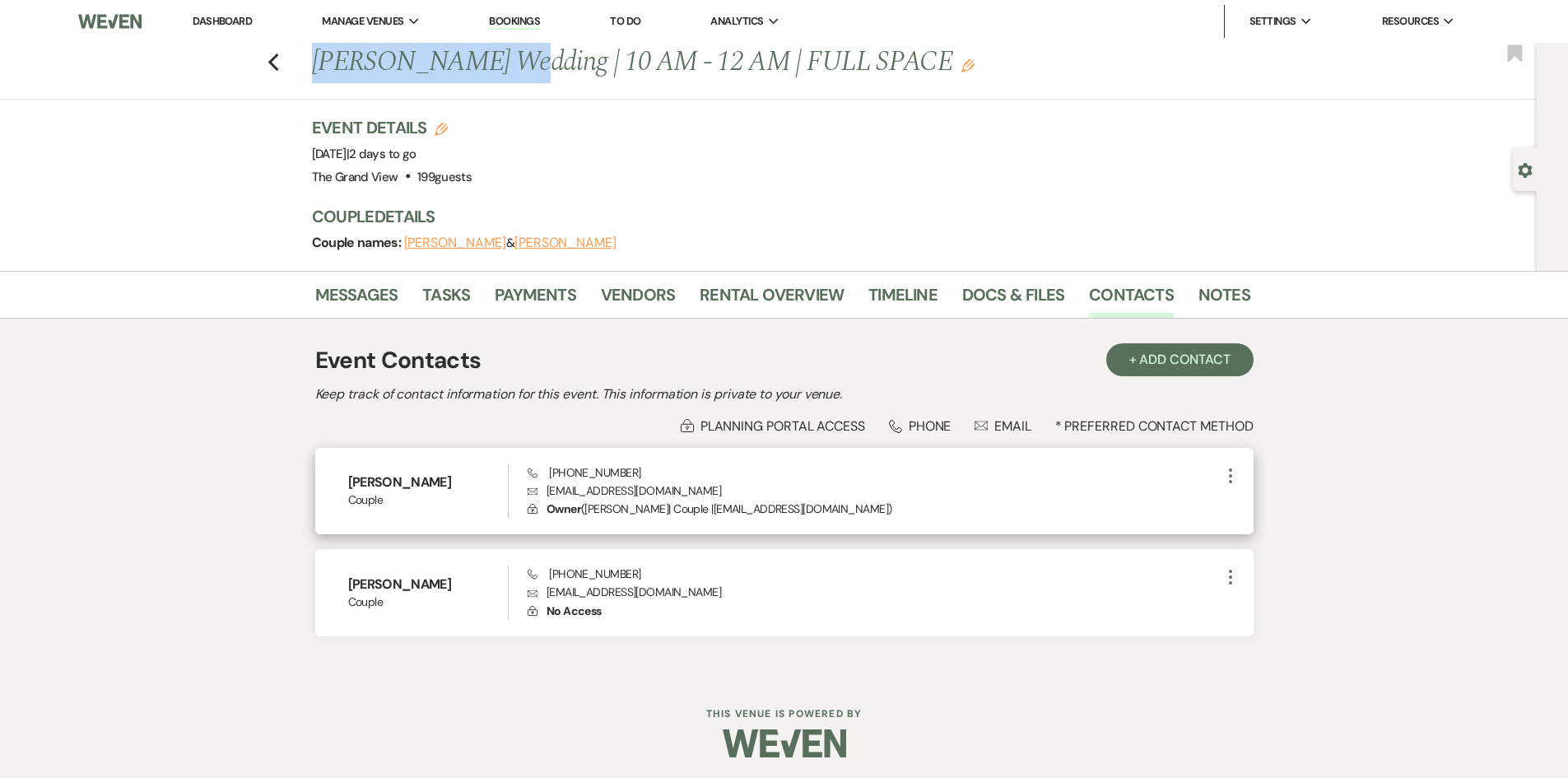
drag, startPoint x: 465, startPoint y: 484, endPoint x: 343, endPoint y: 490, distance: 122.1
click at [343, 490] on div "[PERSON_NAME] Couple Phone [PHONE_NUMBER] Envelope [EMAIL_ADDRESS][DOMAIN_NAME]…" at bounding box center [785, 492] width 938 height 87
copy h6 "[PERSON_NAME]"
click at [231, 24] on link "Dashboard" at bounding box center [222, 21] width 60 height 14
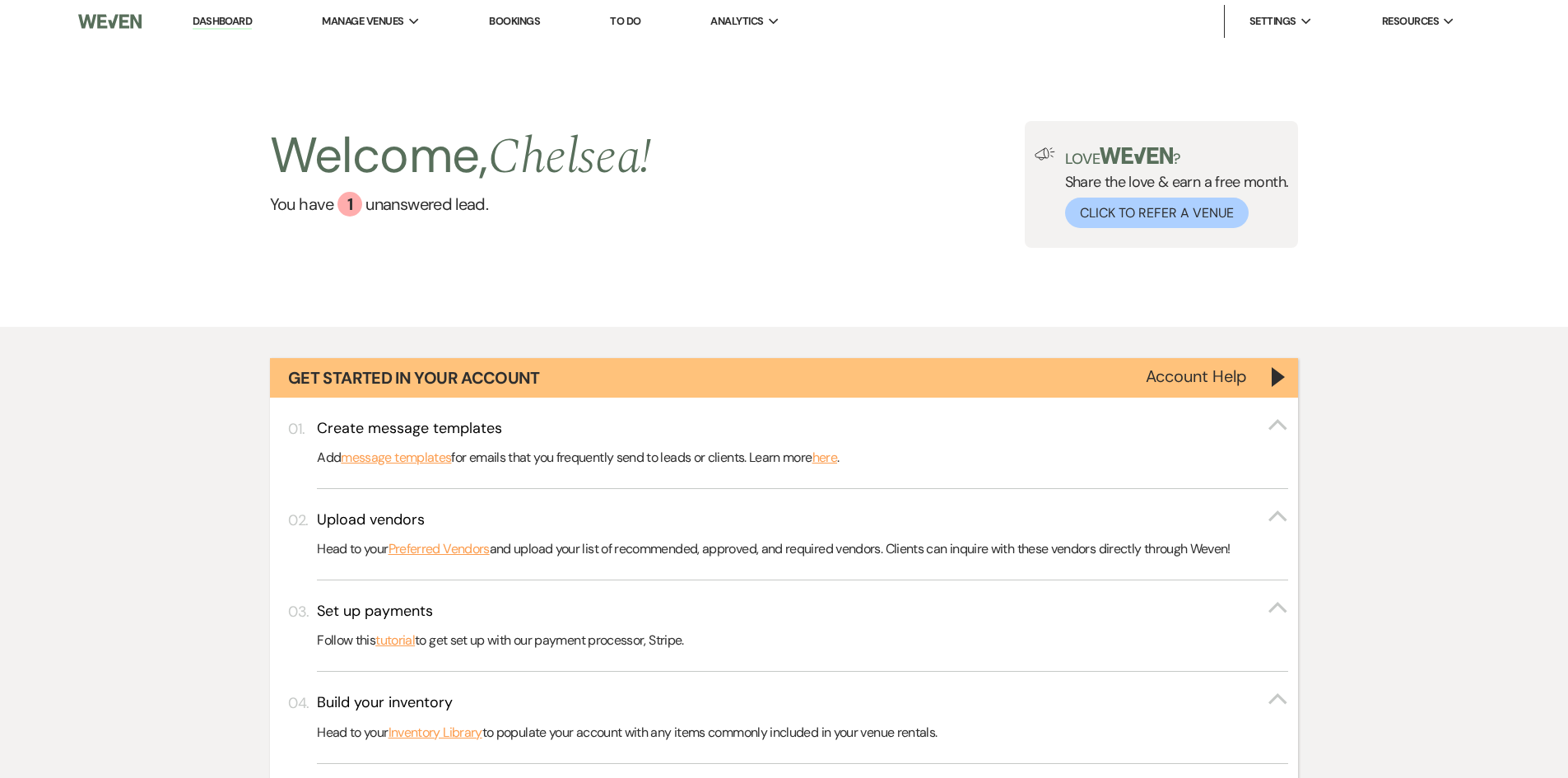
scroll to position [14, 0]
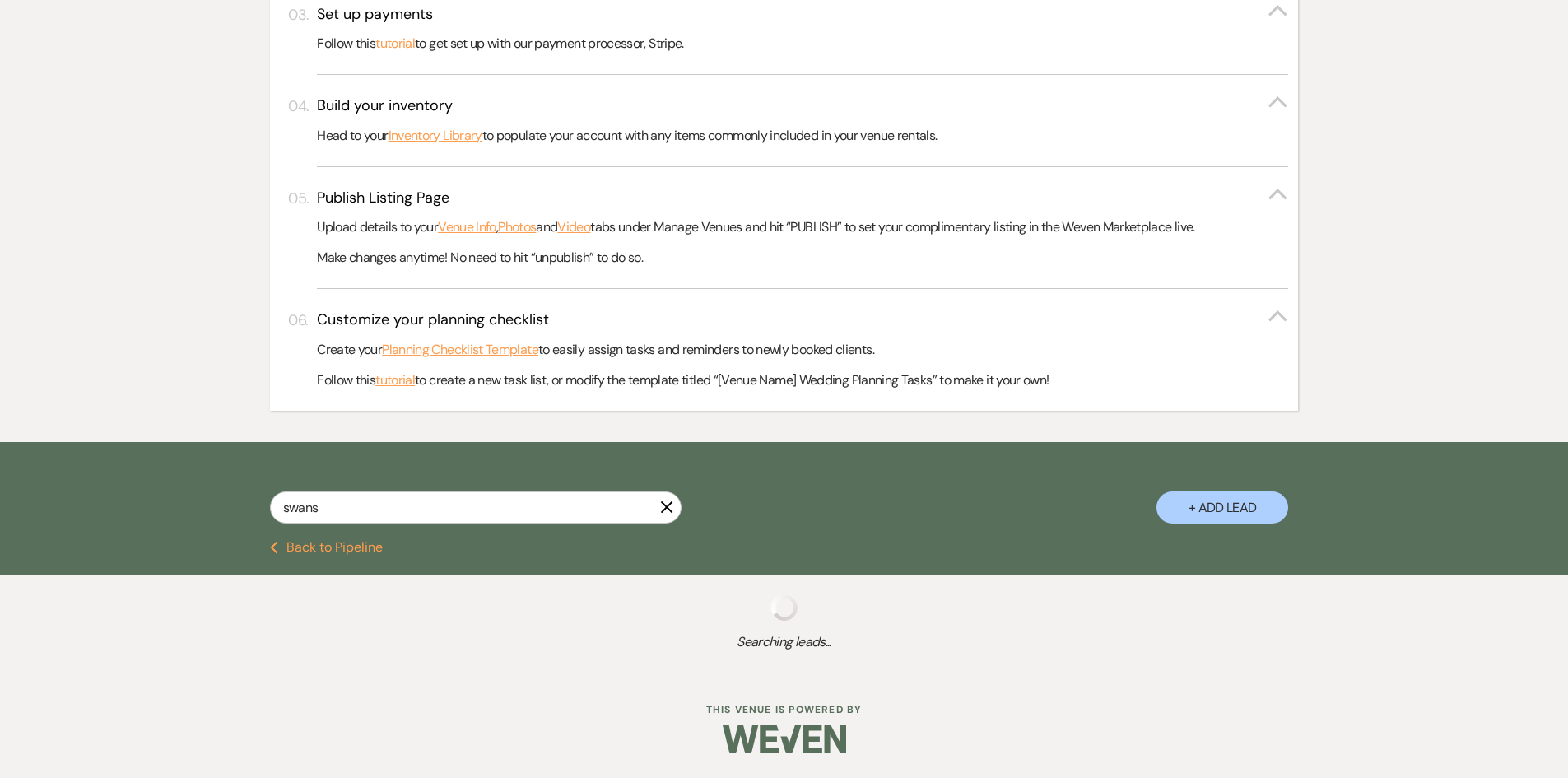
scroll to position [593, 0]
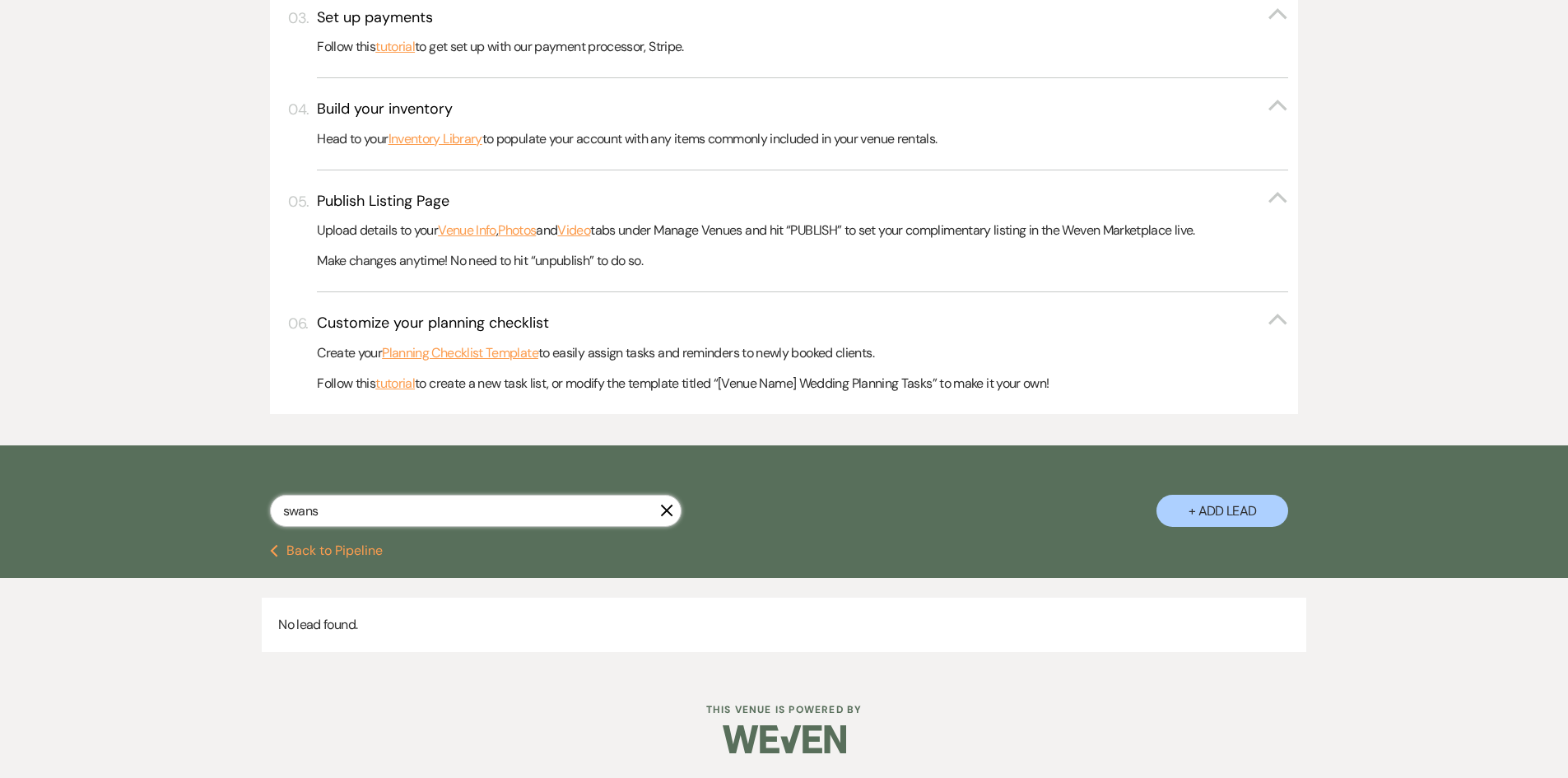
click at [400, 504] on input "swans" at bounding box center [476, 510] width 411 height 32
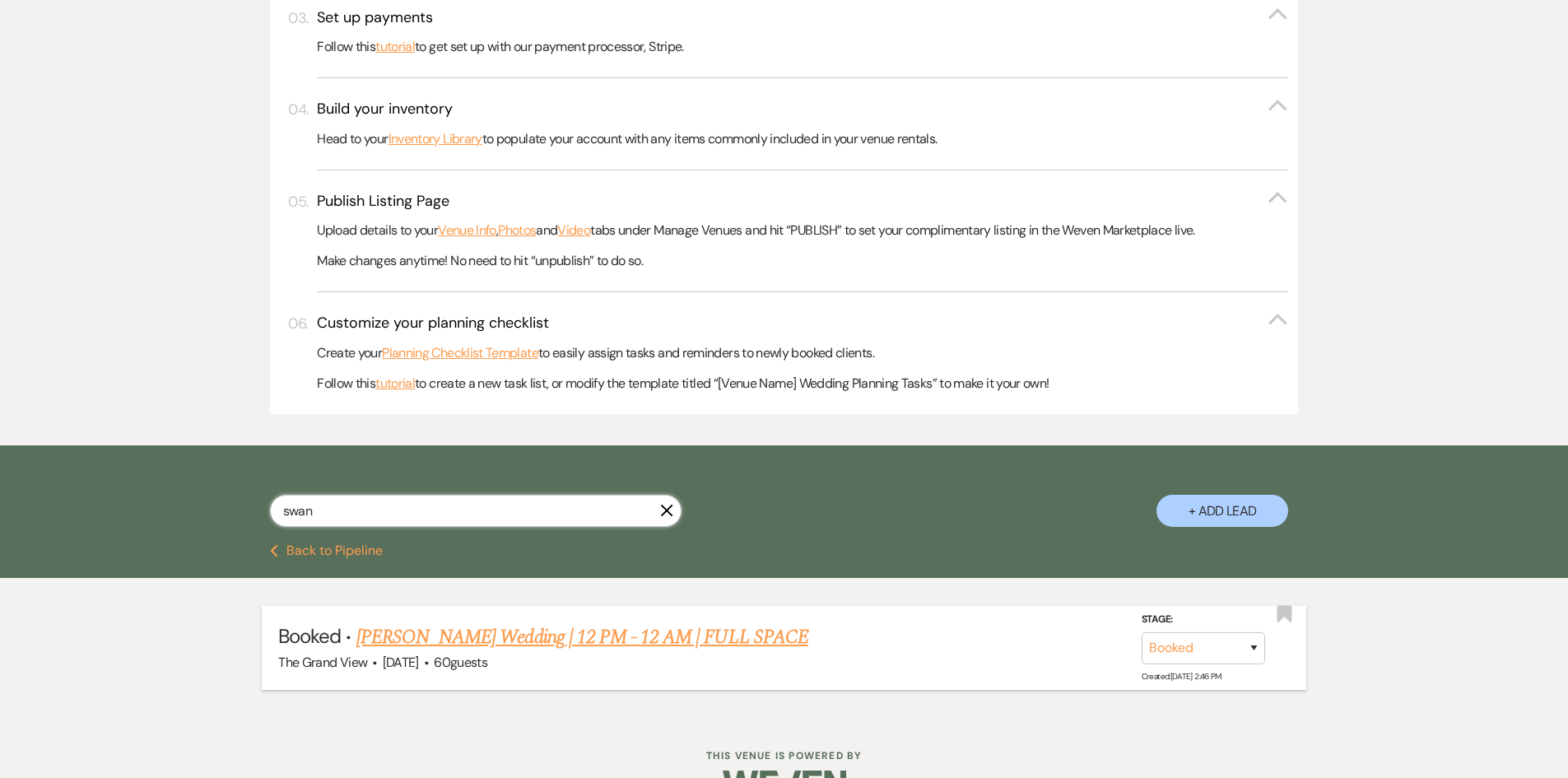
type input "swan"
click at [426, 629] on link "Swanner Wedding | 12 PM - 12 AM | FULL SPACE" at bounding box center [583, 636] width 452 height 29
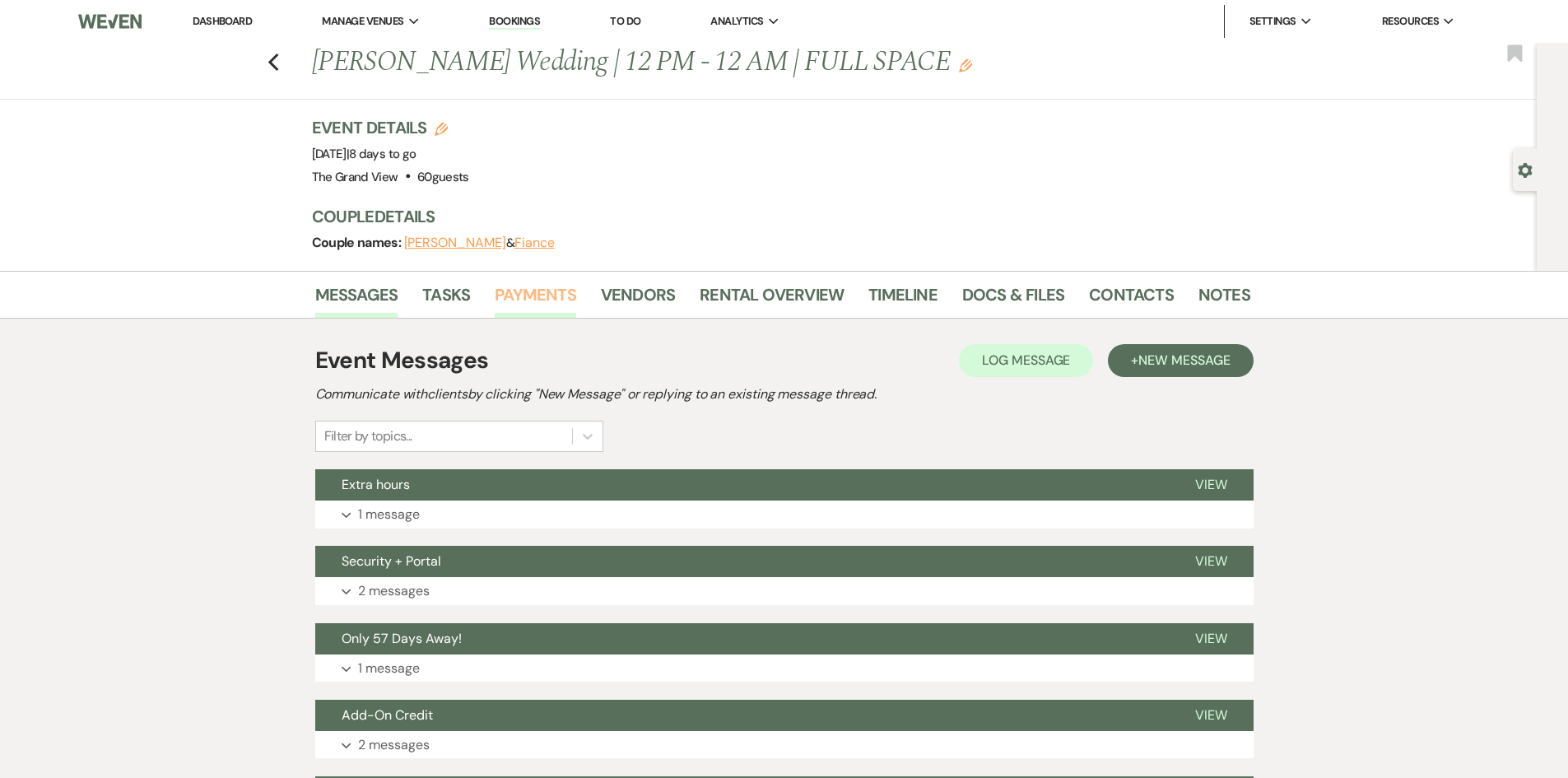
click at [527, 298] on link "Payments" at bounding box center [535, 299] width 81 height 36
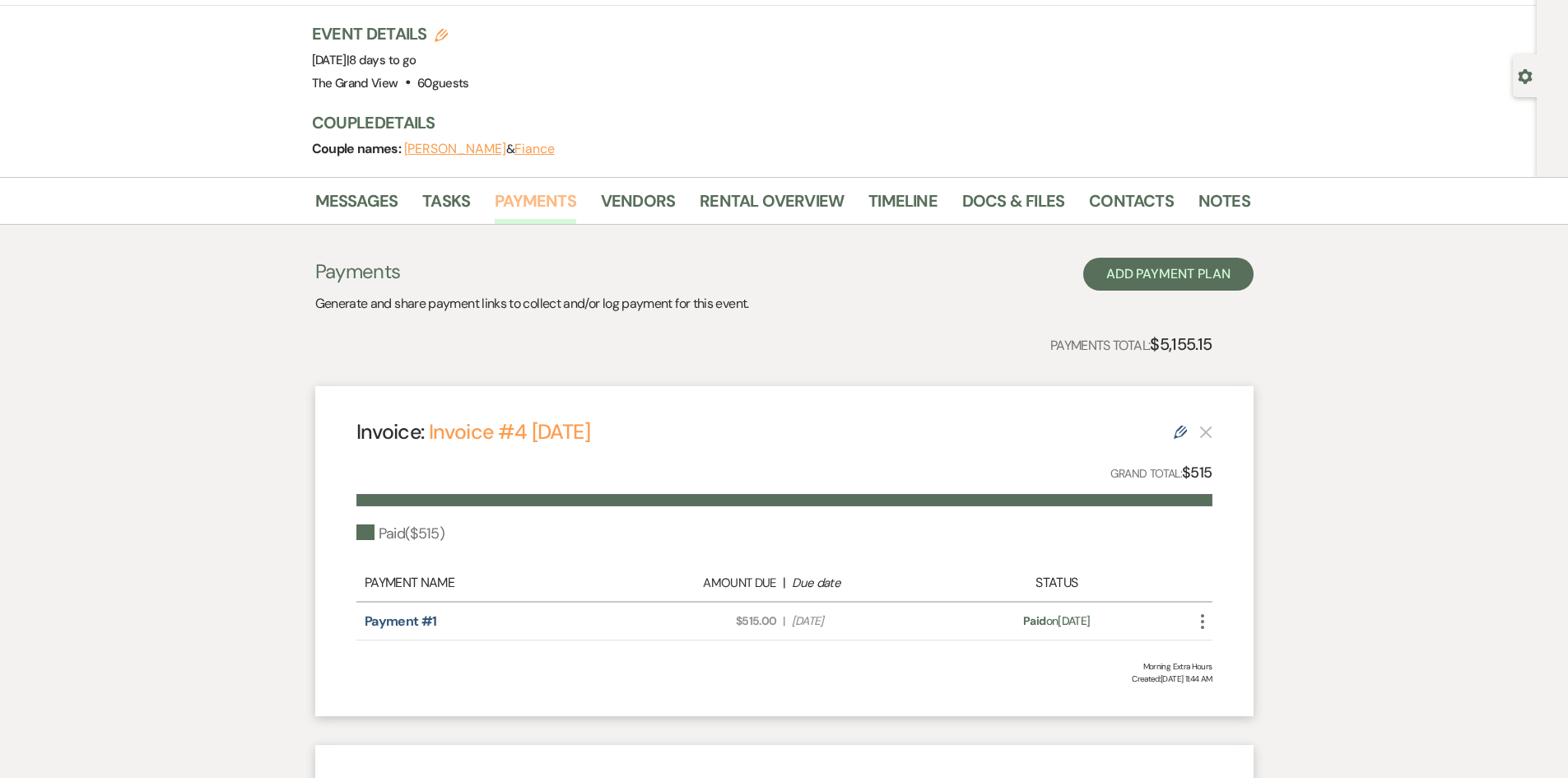
scroll to position [493, 0]
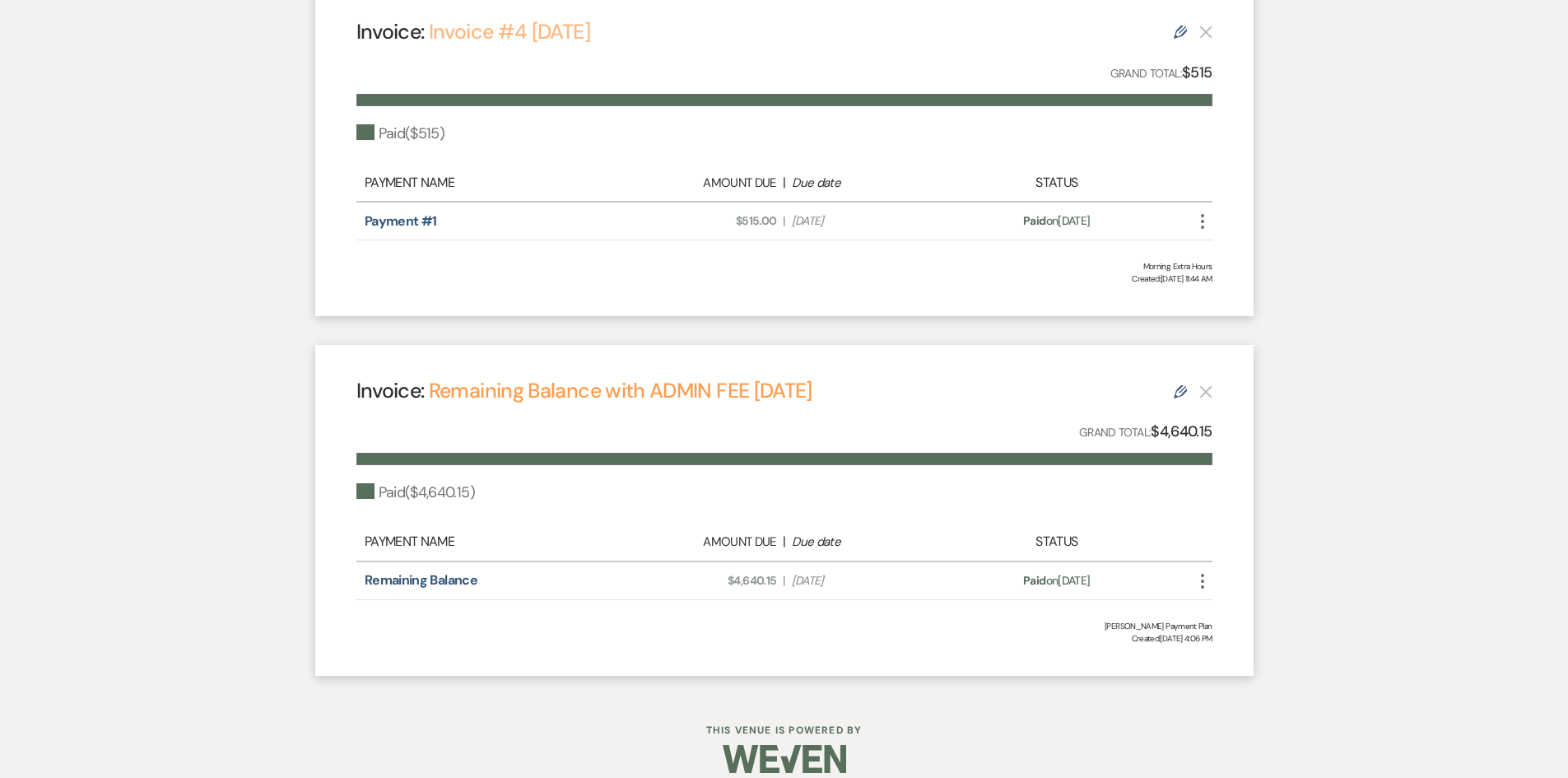
click at [582, 32] on link "Invoice #4 10-14-2025" at bounding box center [510, 32] width 161 height 27
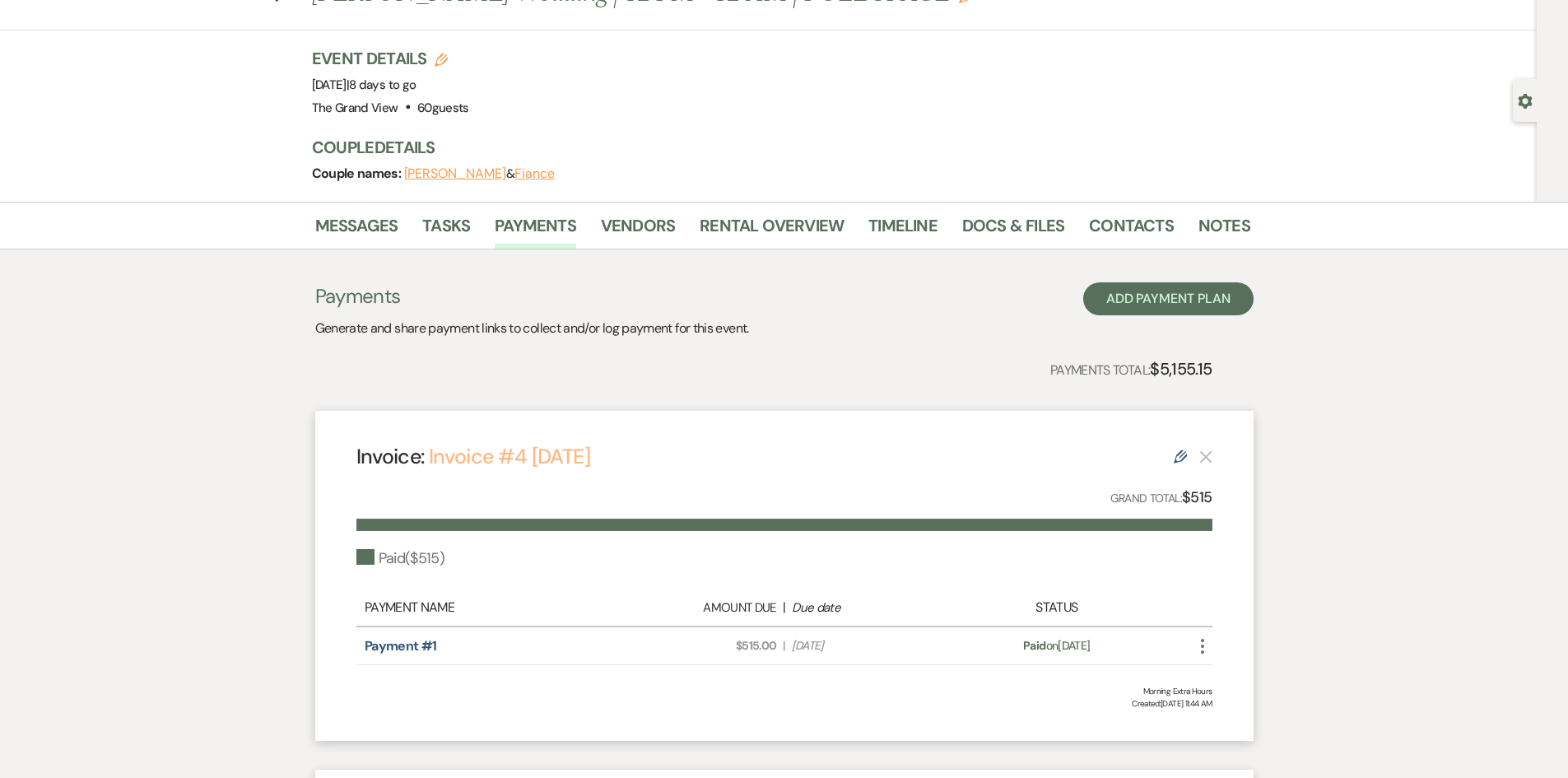
scroll to position [0, 0]
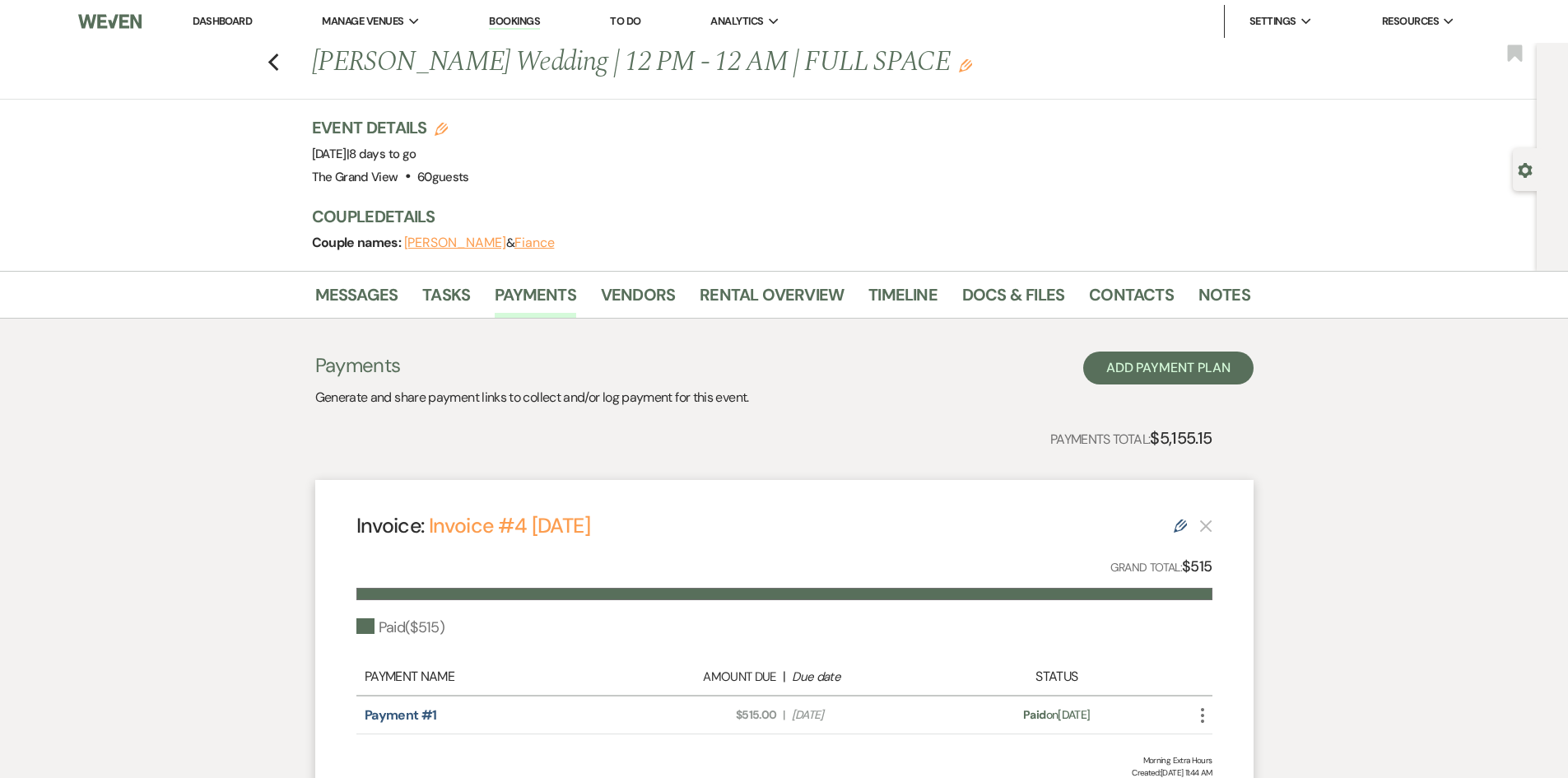
click at [231, 19] on link "Dashboard" at bounding box center [222, 21] width 60 height 14
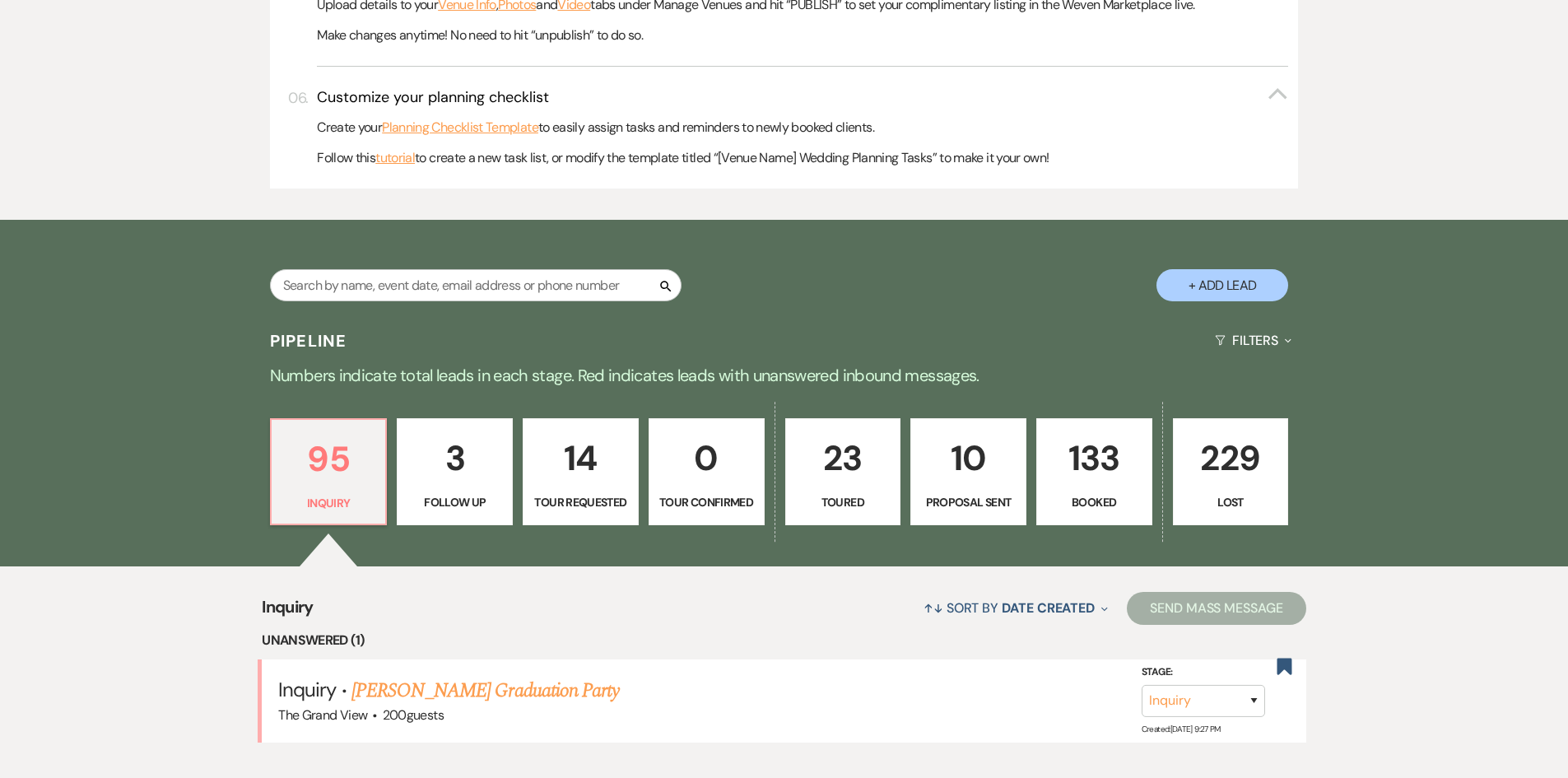
scroll to position [823, 0]
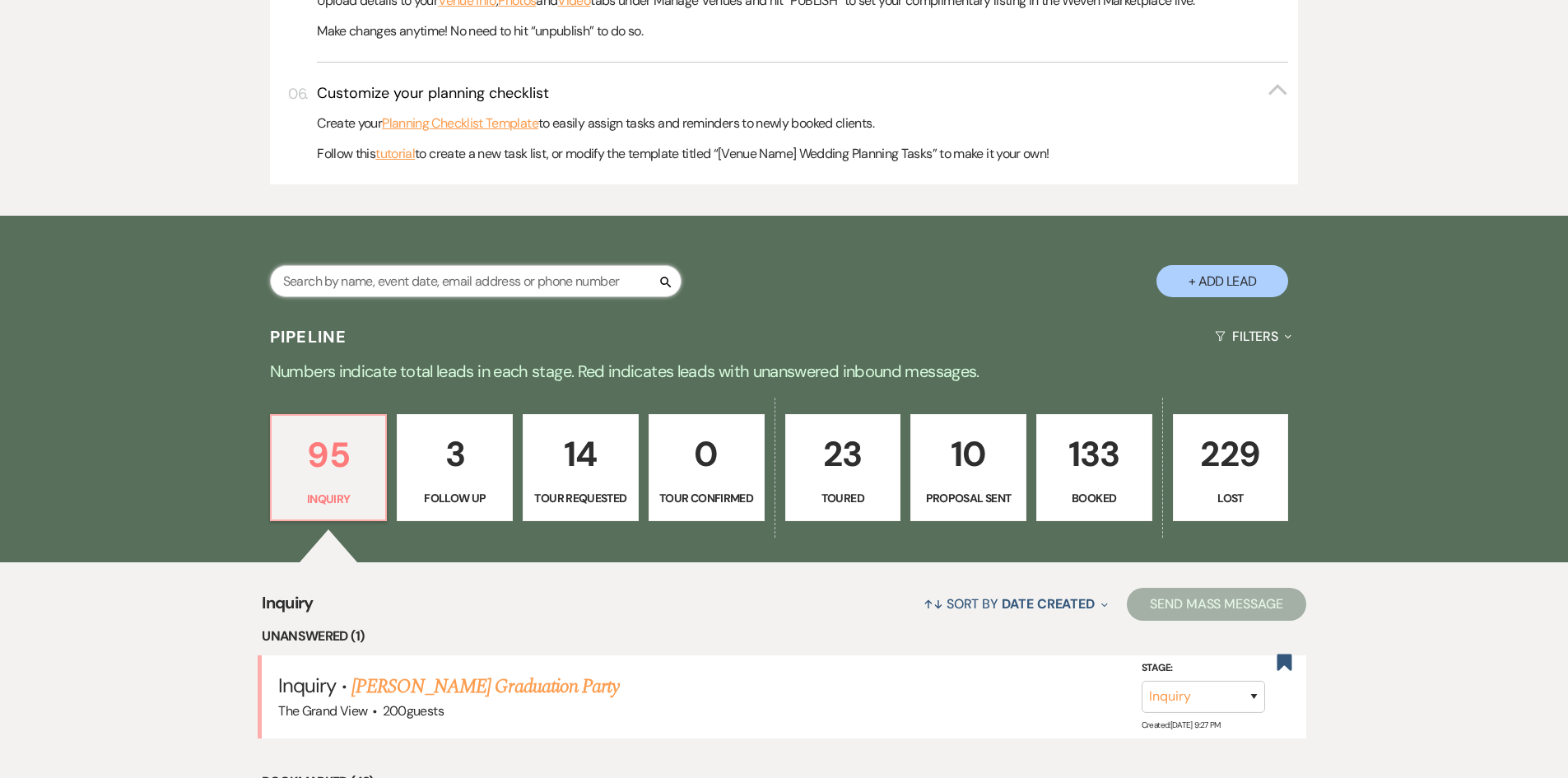
click at [478, 268] on input "text" at bounding box center [476, 281] width 411 height 32
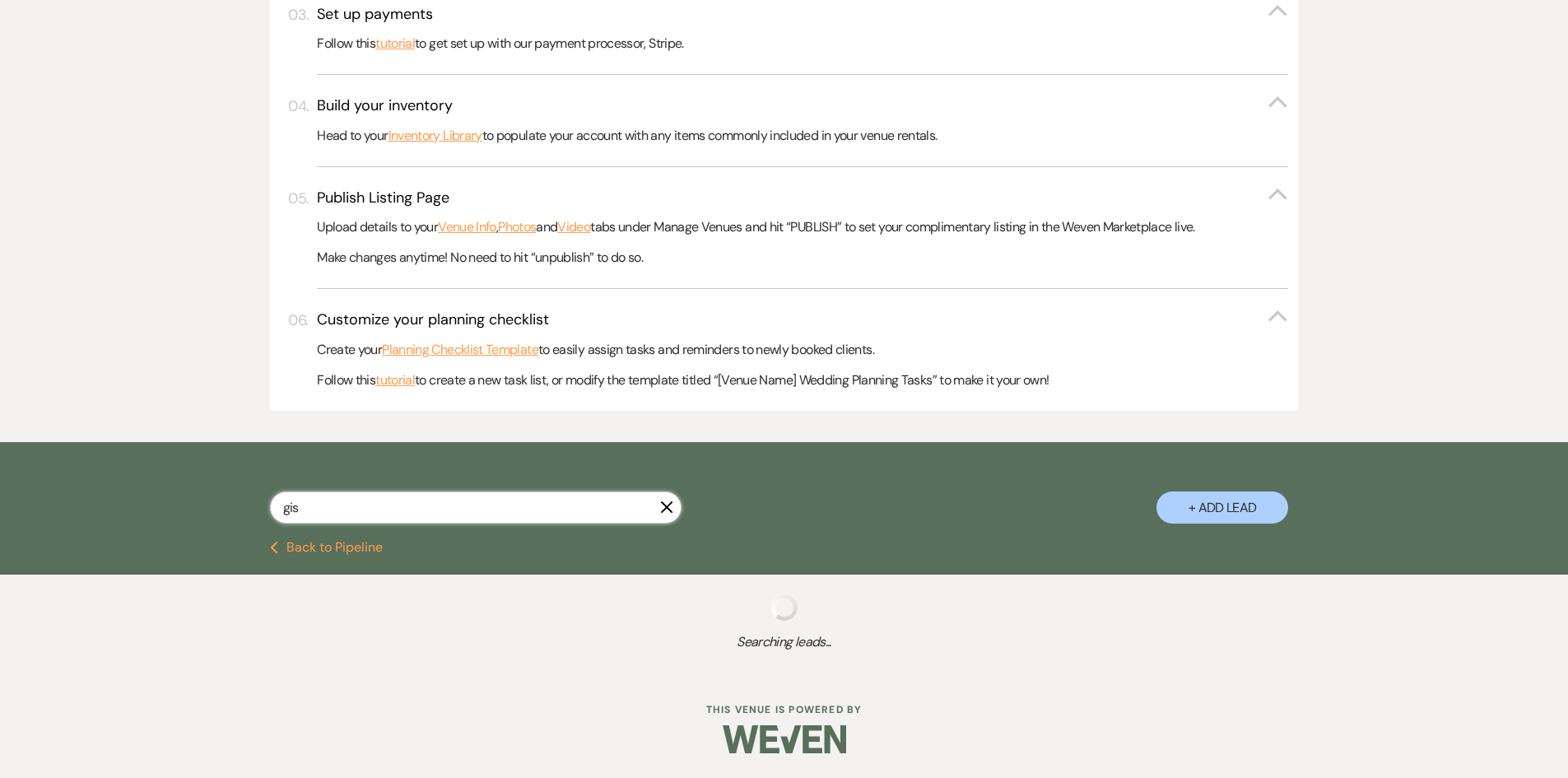
scroll to position [639, 0]
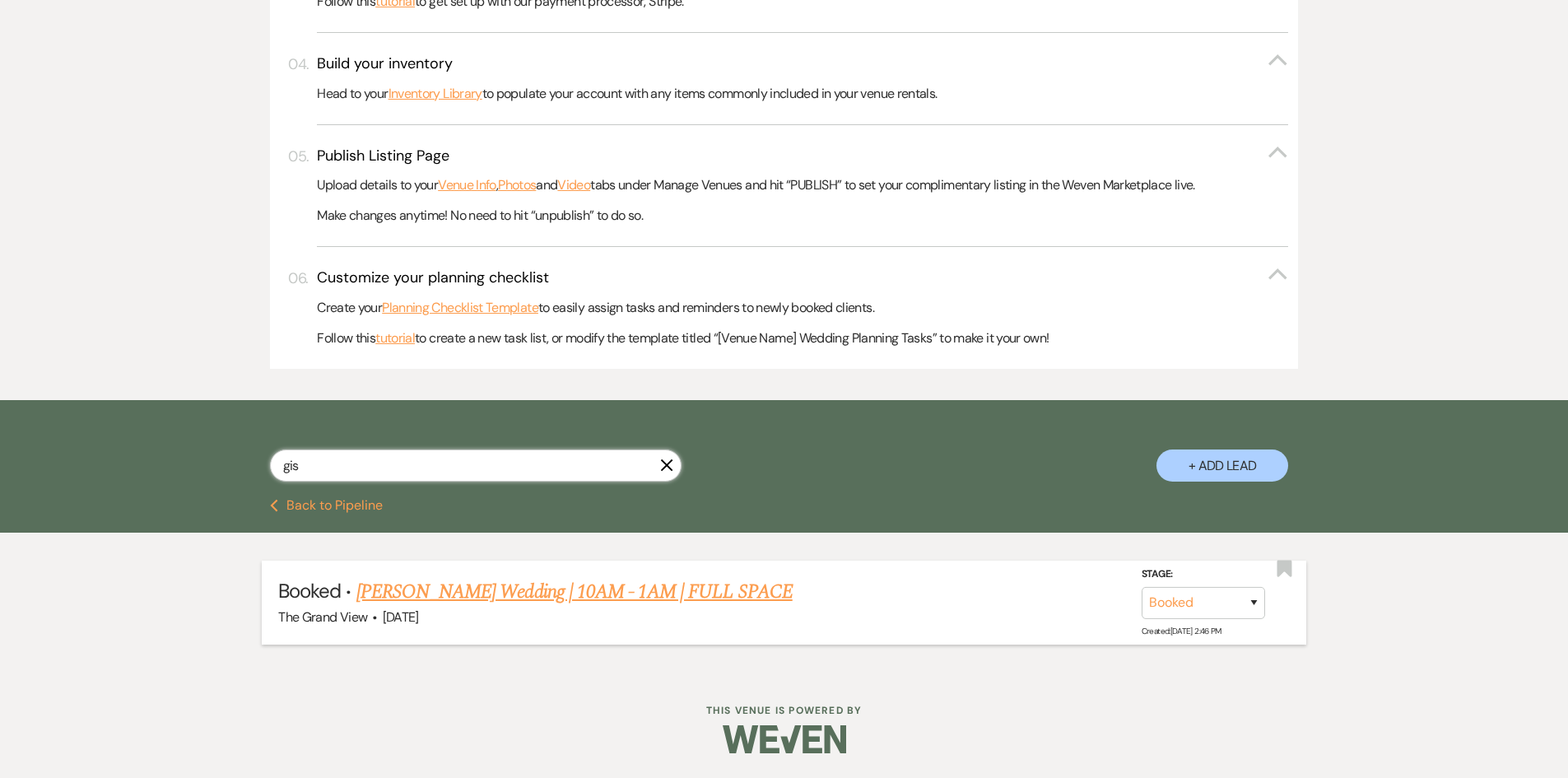
type input "gis"
click at [509, 590] on link "[PERSON_NAME] Wedding | 10AM - 1AM | FULL SPACE" at bounding box center [575, 592] width 436 height 29
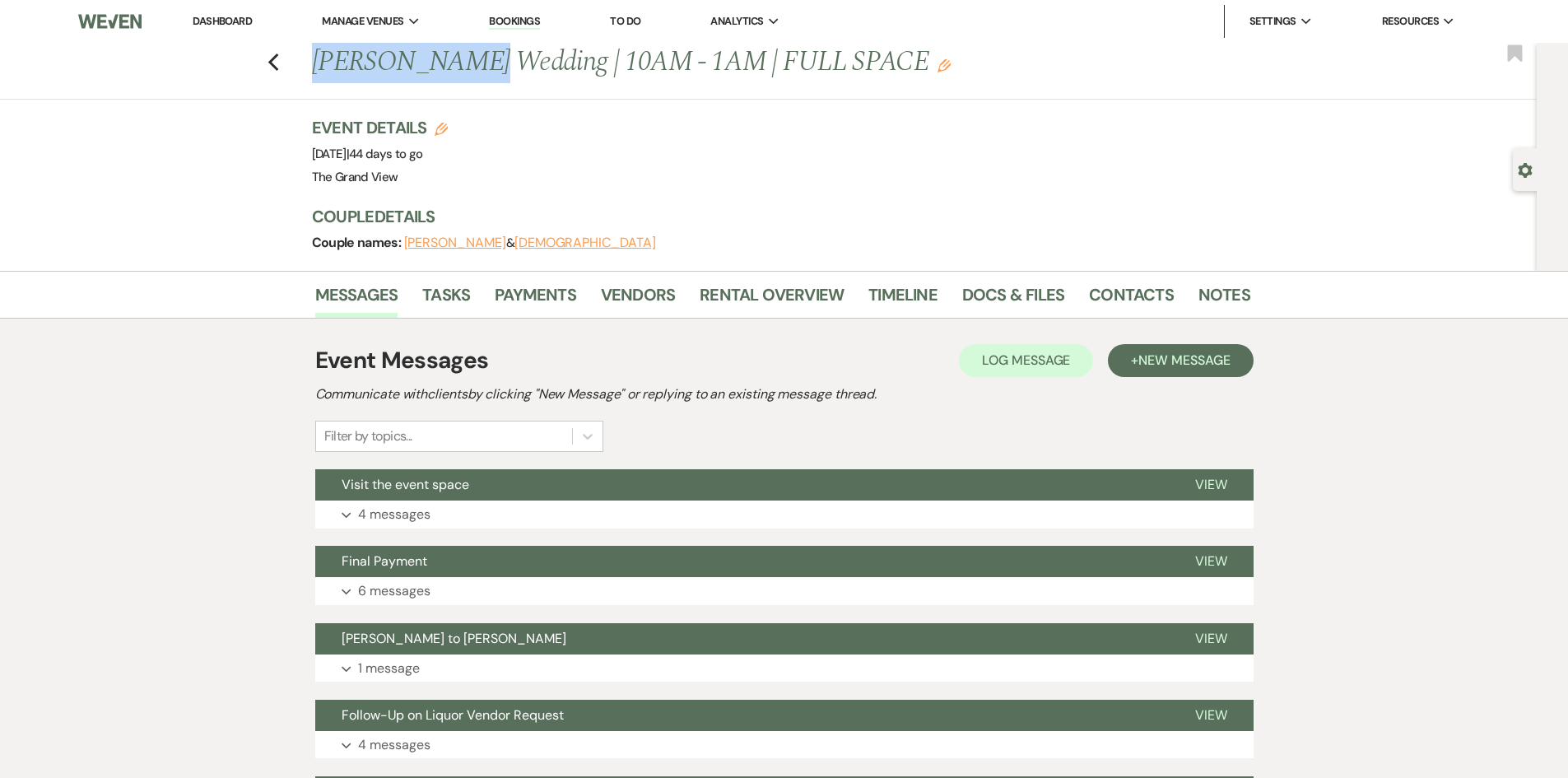
drag, startPoint x: 323, startPoint y: 60, endPoint x: 472, endPoint y: 60, distance: 149.0
click at [472, 60] on h1 "Ayala Wedding | 10AM - 1AM | FULL SPACE Edit" at bounding box center [681, 62] width 738 height 39
copy h1 "Ayala Wedding"
drag, startPoint x: 1116, startPoint y: 286, endPoint x: 1104, endPoint y: 300, distance: 18.4
click at [1116, 286] on link "Contacts" at bounding box center [1132, 299] width 85 height 36
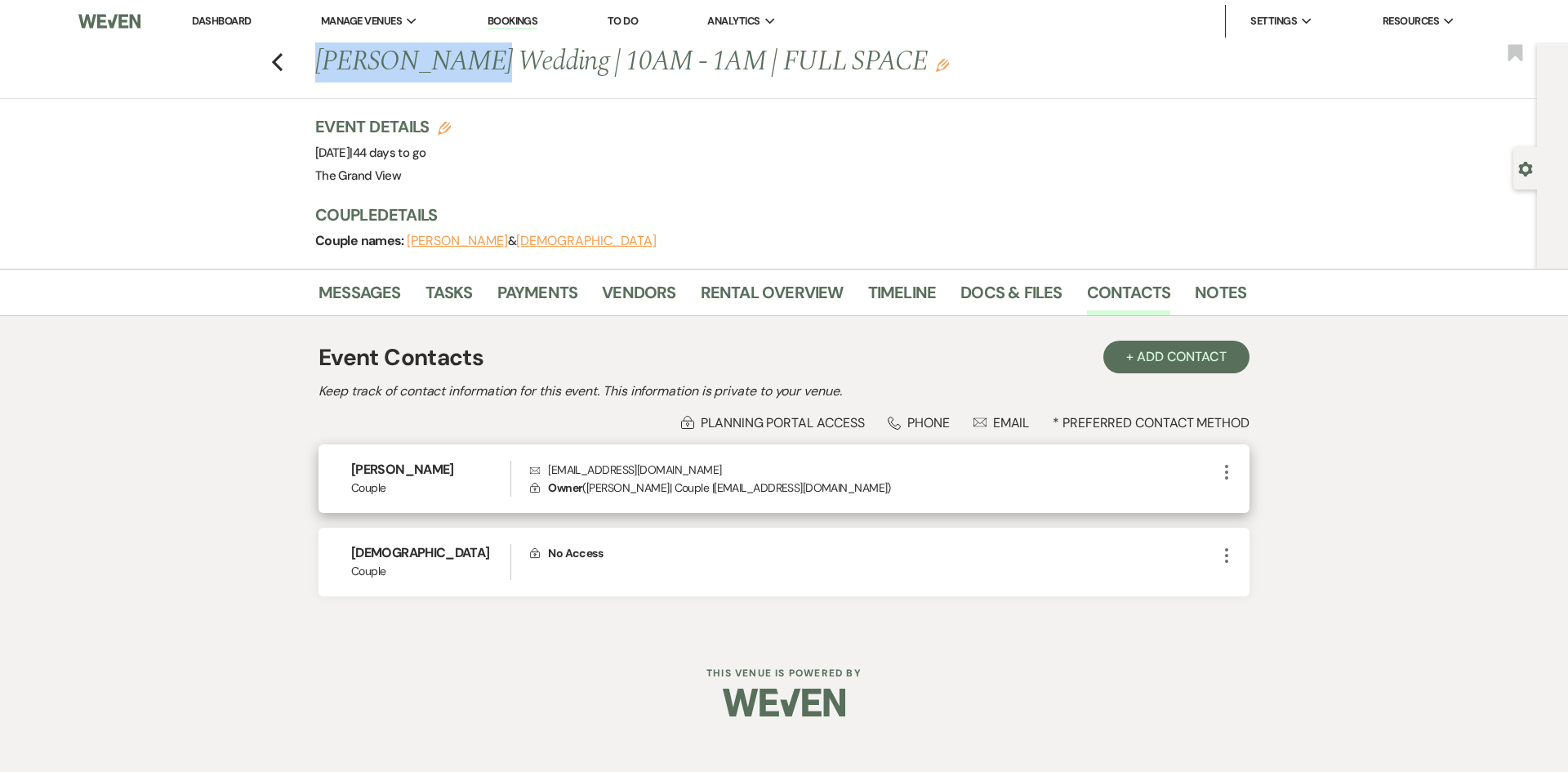
drag, startPoint x: 446, startPoint y: 466, endPoint x: 330, endPoint y: 462, distance: 116.1
click at [330, 462] on div "Gisselle Ayala Couple Envelope gisselleayala10@gmail.com Lock Owner ( Gisselle …" at bounding box center [784, 479] width 931 height 69
copy h6 "[PERSON_NAME]"
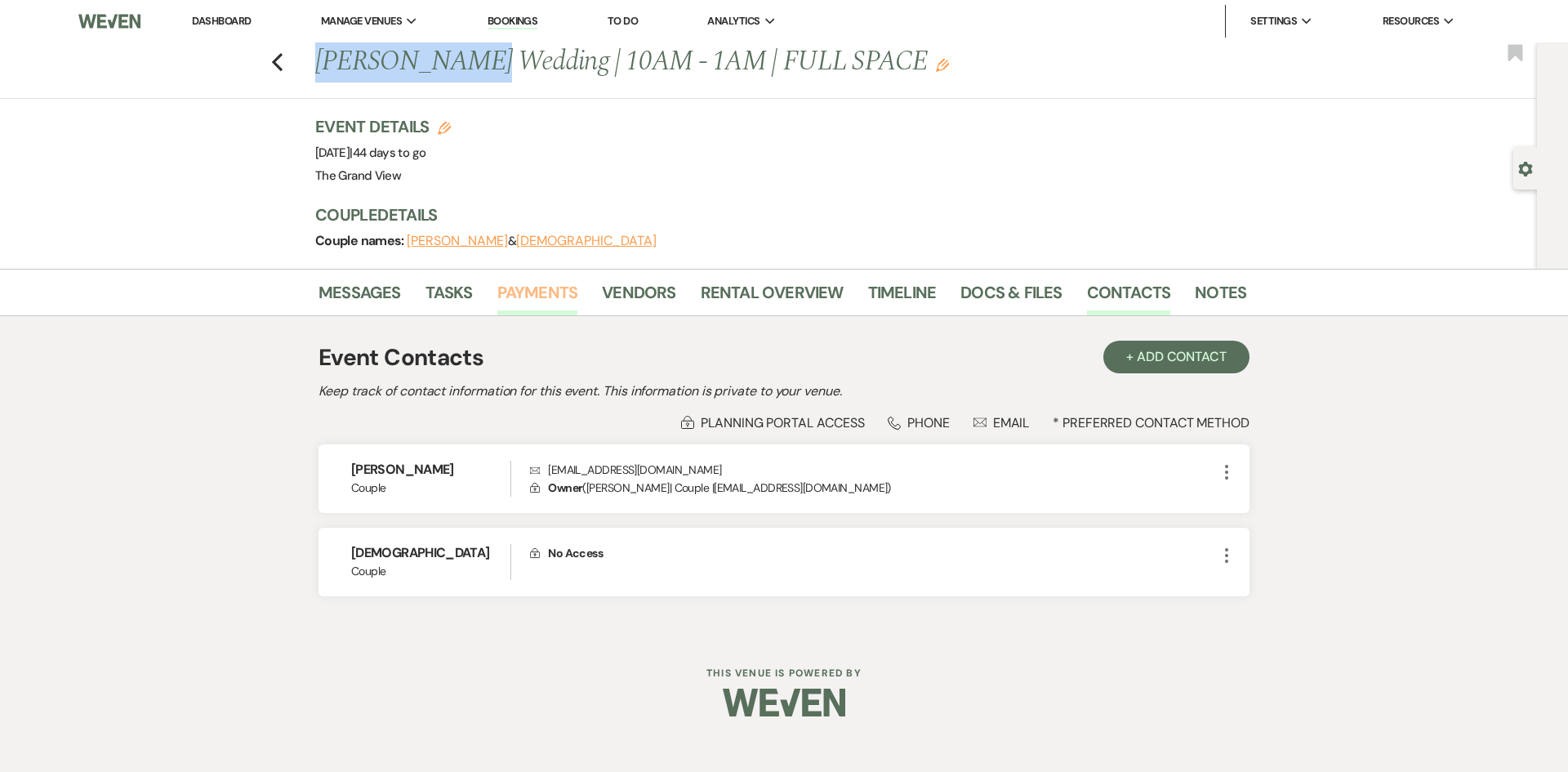
drag, startPoint x: 484, startPoint y: 295, endPoint x: 526, endPoint y: 305, distance: 43.2
click at [485, 295] on li "Tasks" at bounding box center [461, 296] width 72 height 39
click at [526, 305] on link "Payments" at bounding box center [537, 296] width 81 height 36
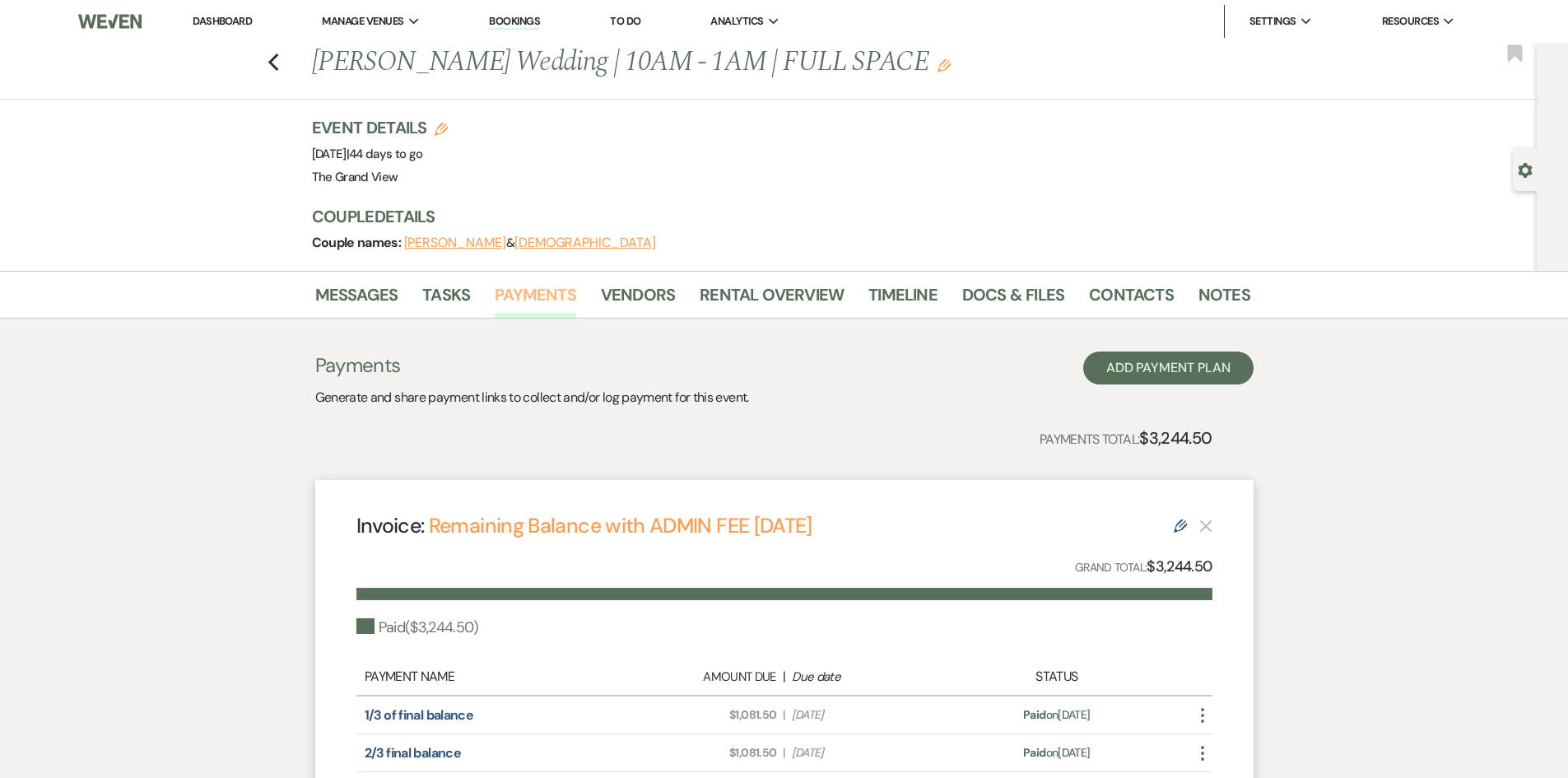
scroll to position [231, 0]
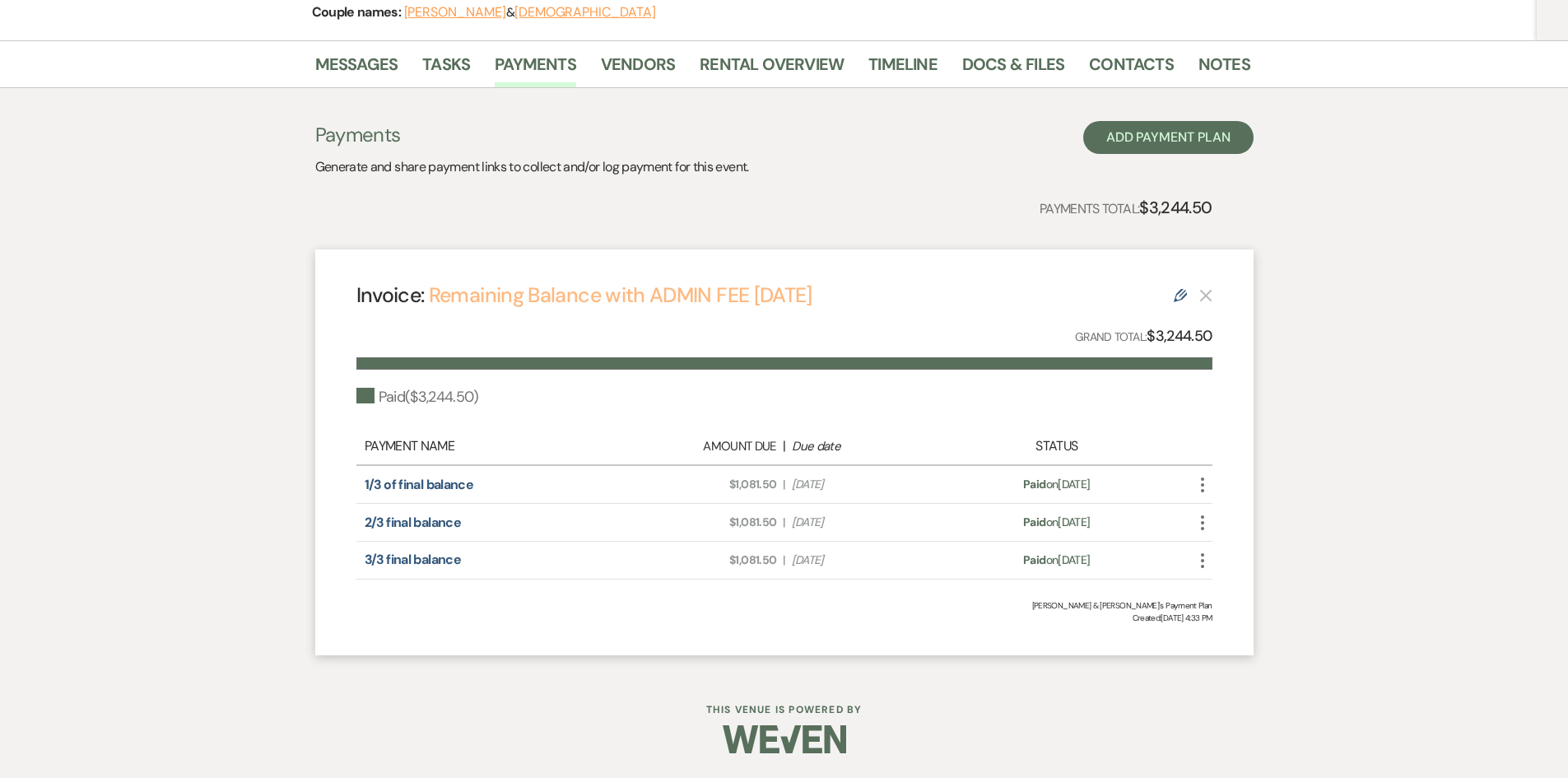
click at [541, 302] on link "Remaining Balance with ADMIN FEE [DATE]" at bounding box center [620, 295] width 384 height 27
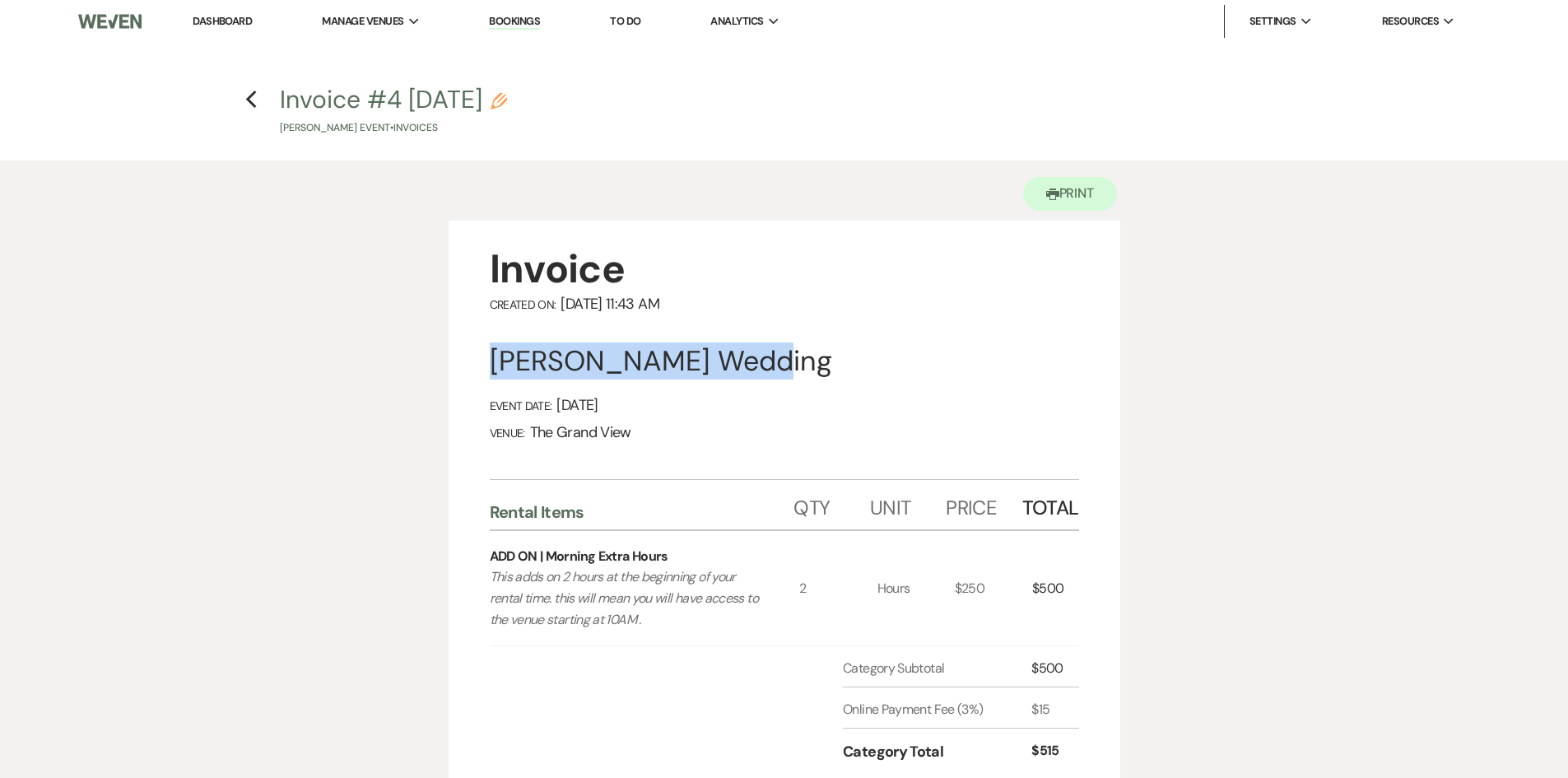
drag, startPoint x: 486, startPoint y: 363, endPoint x: 713, endPoint y: 357, distance: 227.1
click at [713, 357] on div "Invoice Created On: [DATE] 11:43 AM [PERSON_NAME] Wedding Event Date: [DATE] Ve…" at bounding box center [785, 558] width 672 height 675
copy div "[PERSON_NAME]"
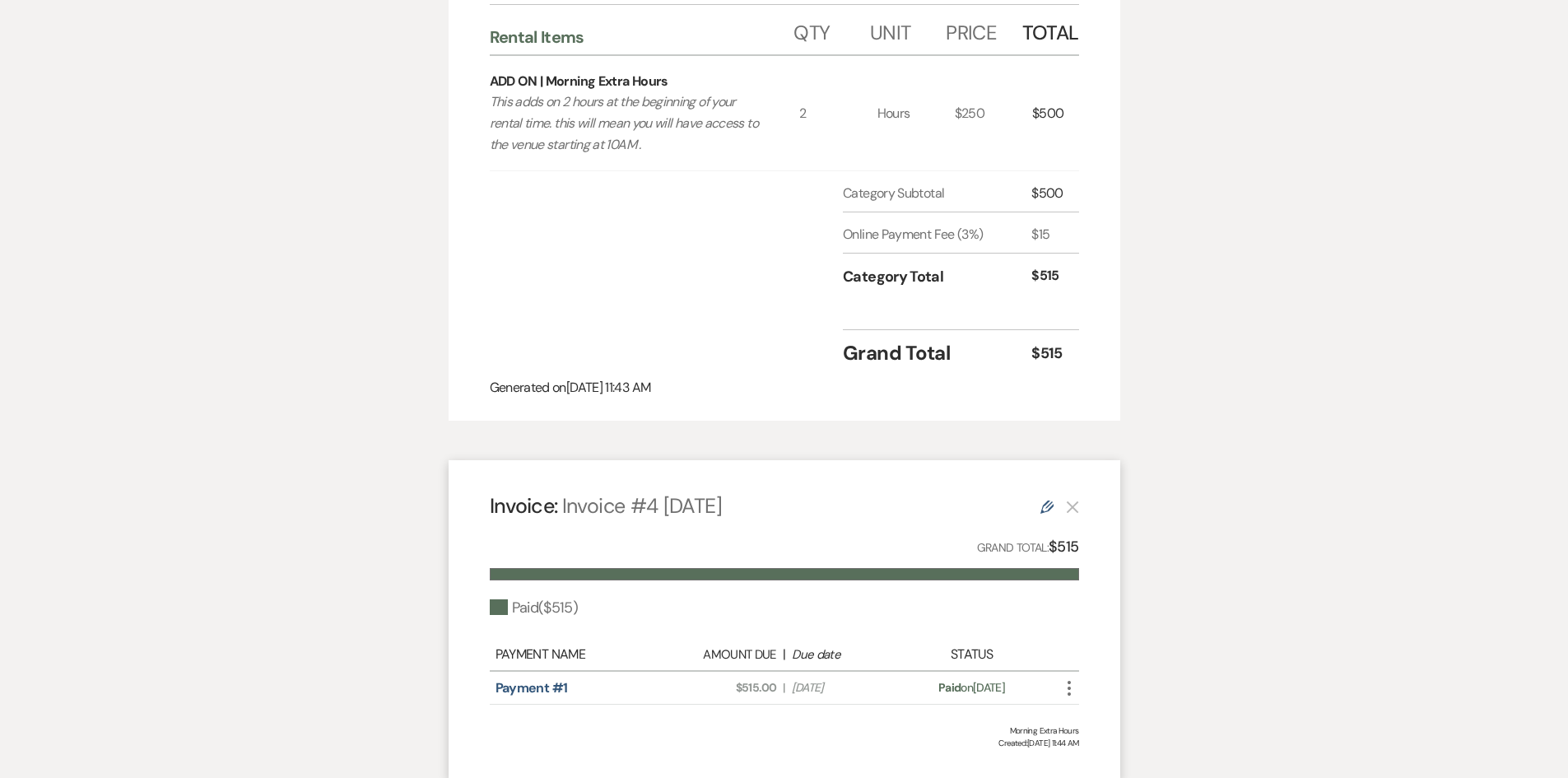
scroll to position [493, 0]
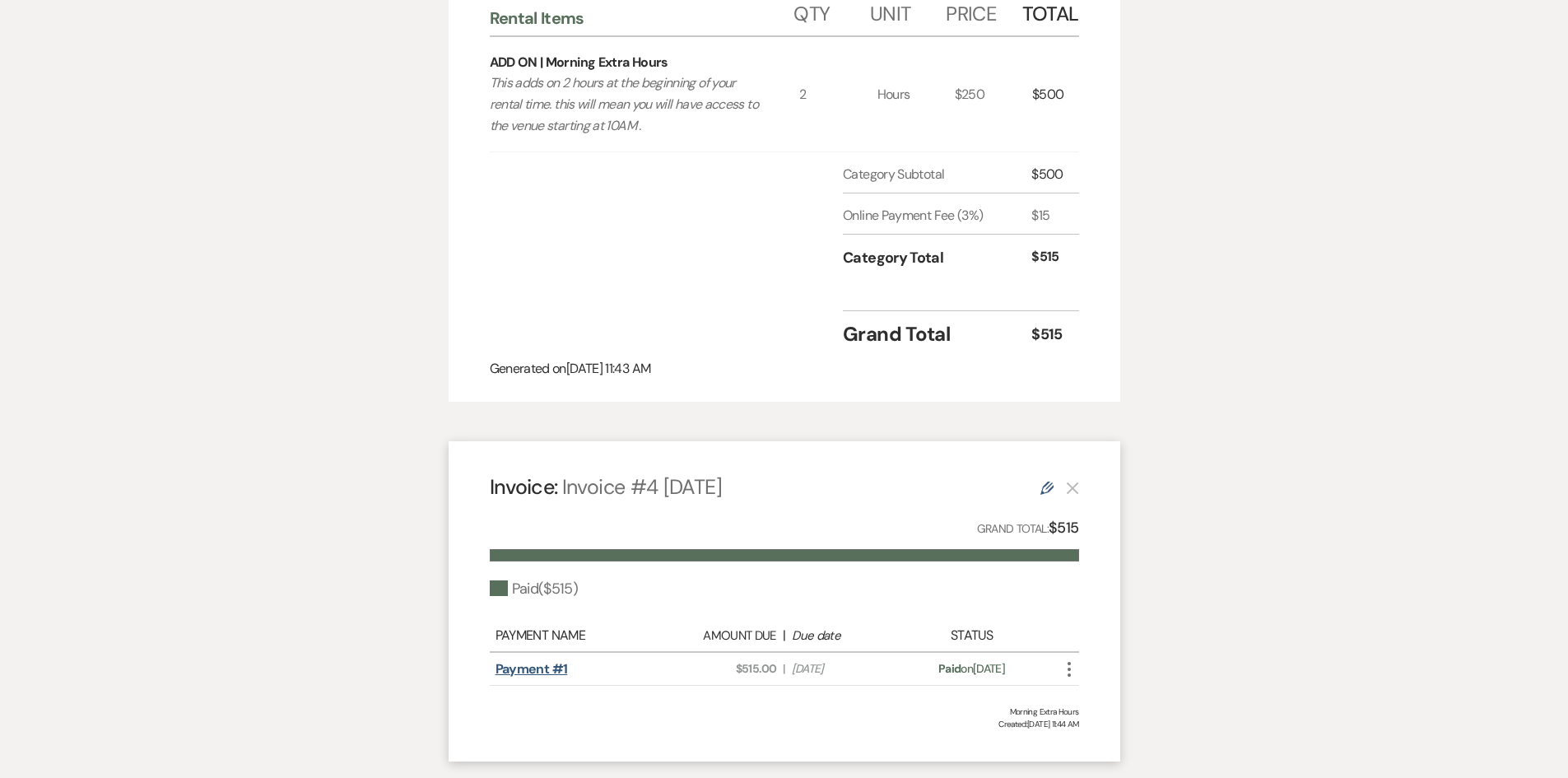
drag, startPoint x: 531, startPoint y: 682, endPoint x: 533, endPoint y: 672, distance: 10.2
click at [531, 681] on div "Payment #1 Amount Due: $515.00 | Due Date [DATE] Payment status: Paid on [DATE]…" at bounding box center [785, 669] width 589 height 32
click at [533, 671] on link "Payment #1" at bounding box center [531, 669] width 72 height 18
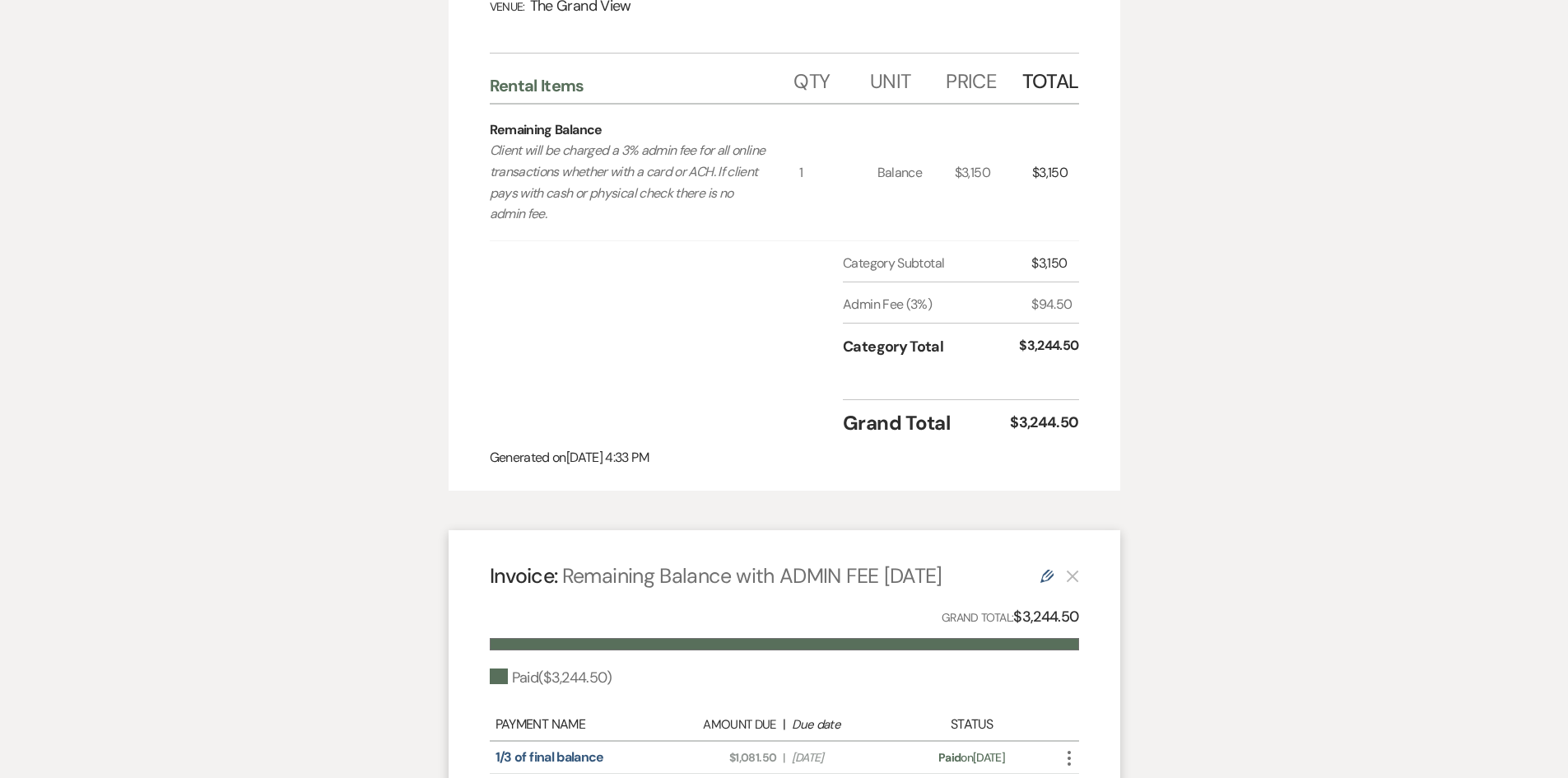
scroll to position [493, 0]
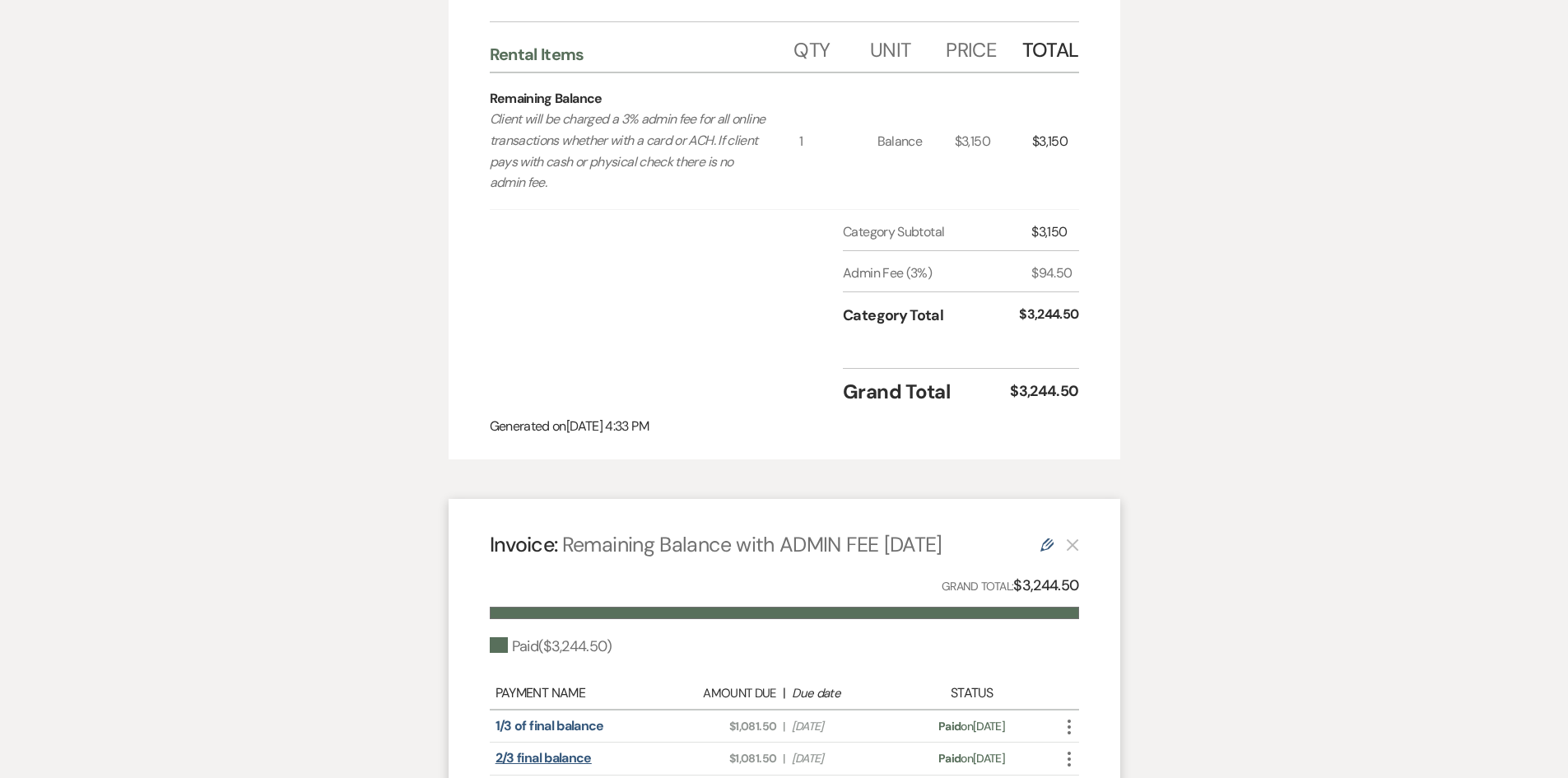
click at [579, 749] on link "2/3 final balance" at bounding box center [543, 758] width 97 height 18
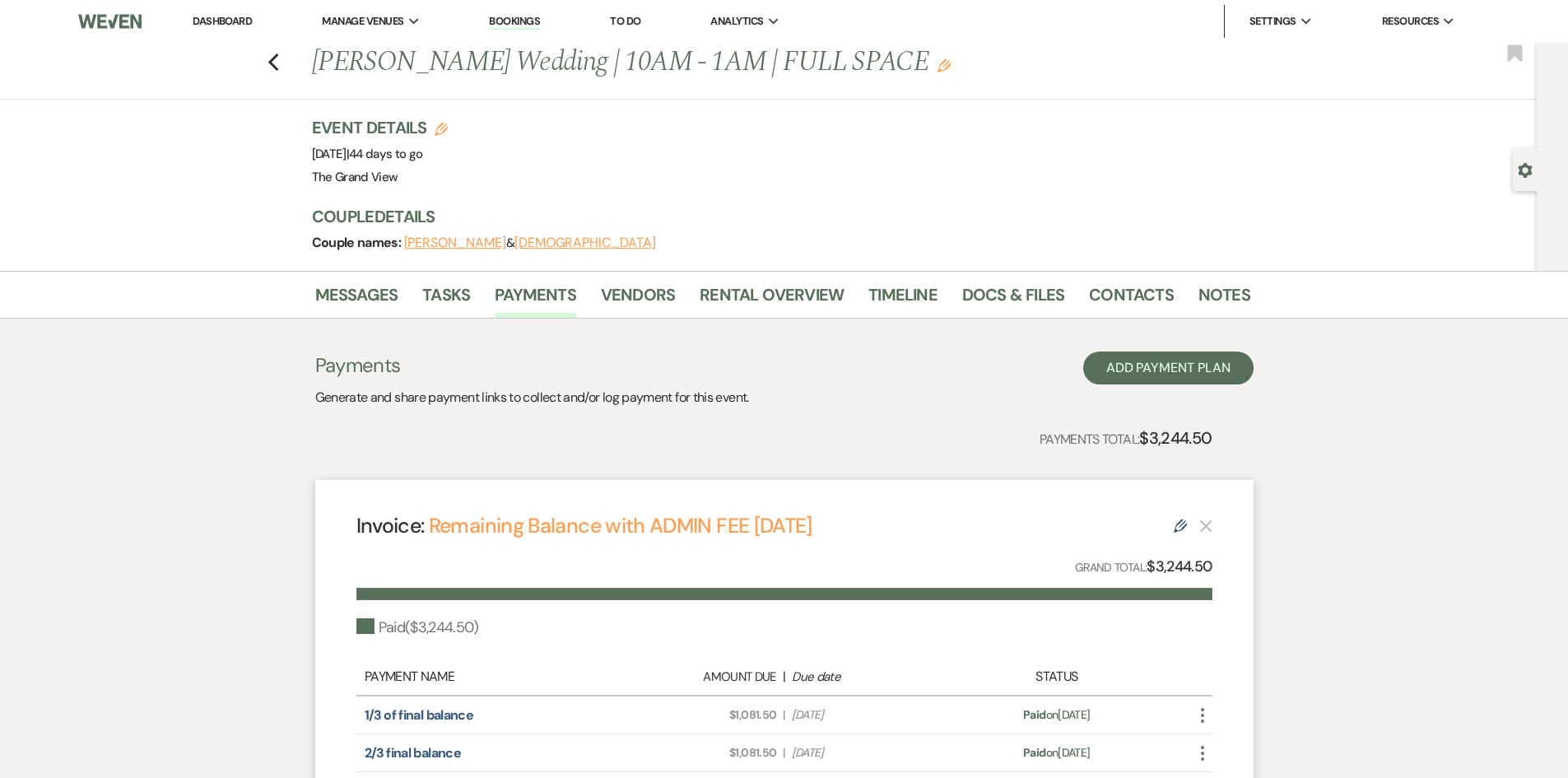
click at [224, 15] on link "Dashboard" at bounding box center [222, 21] width 60 height 14
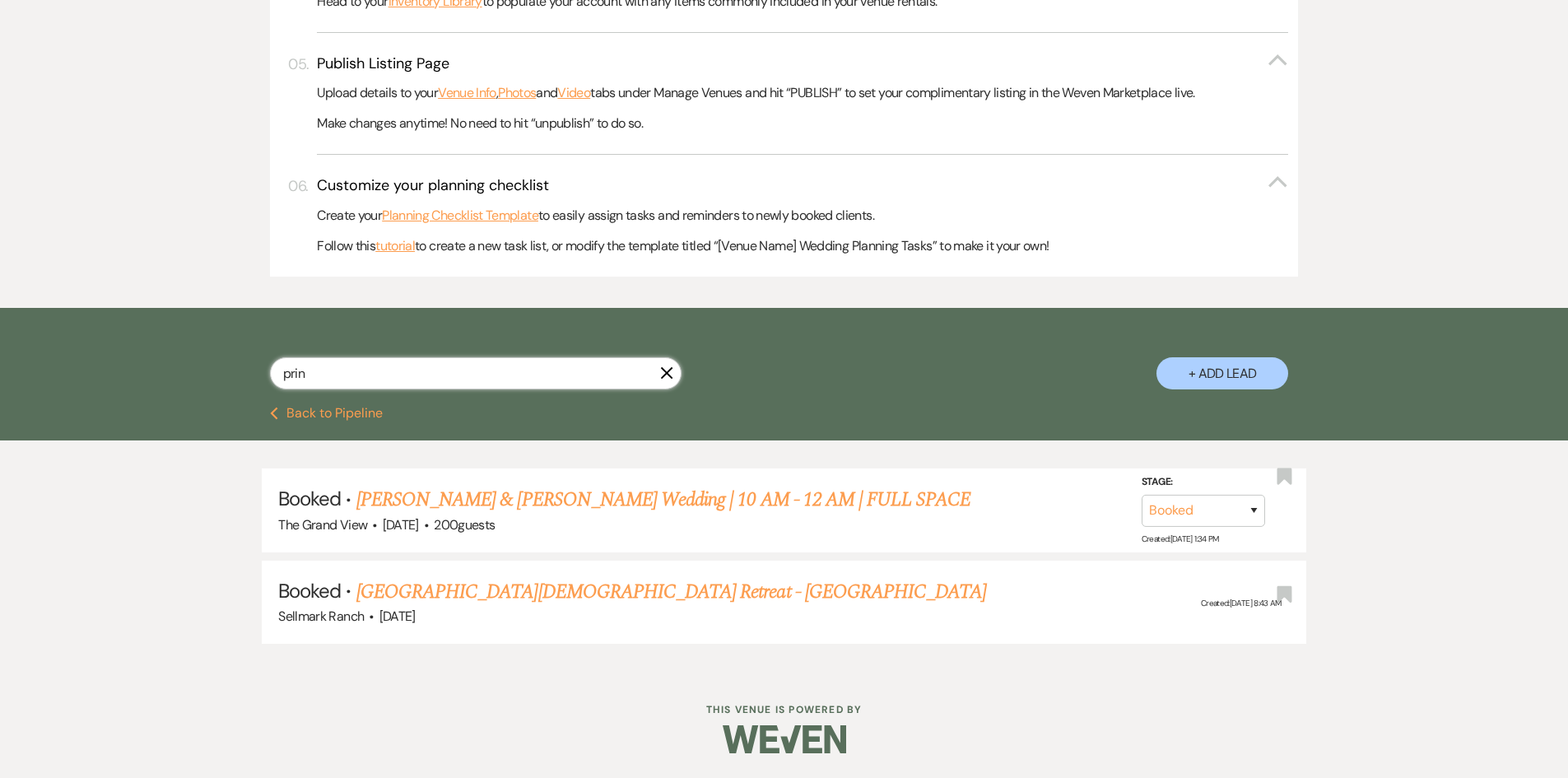
scroll to position [731, 0]
type input "prin"
click at [578, 504] on link "[PERSON_NAME] & [PERSON_NAME] Wedding | 10 AM - 12 AM | FULL SPACE" at bounding box center [664, 499] width 615 height 29
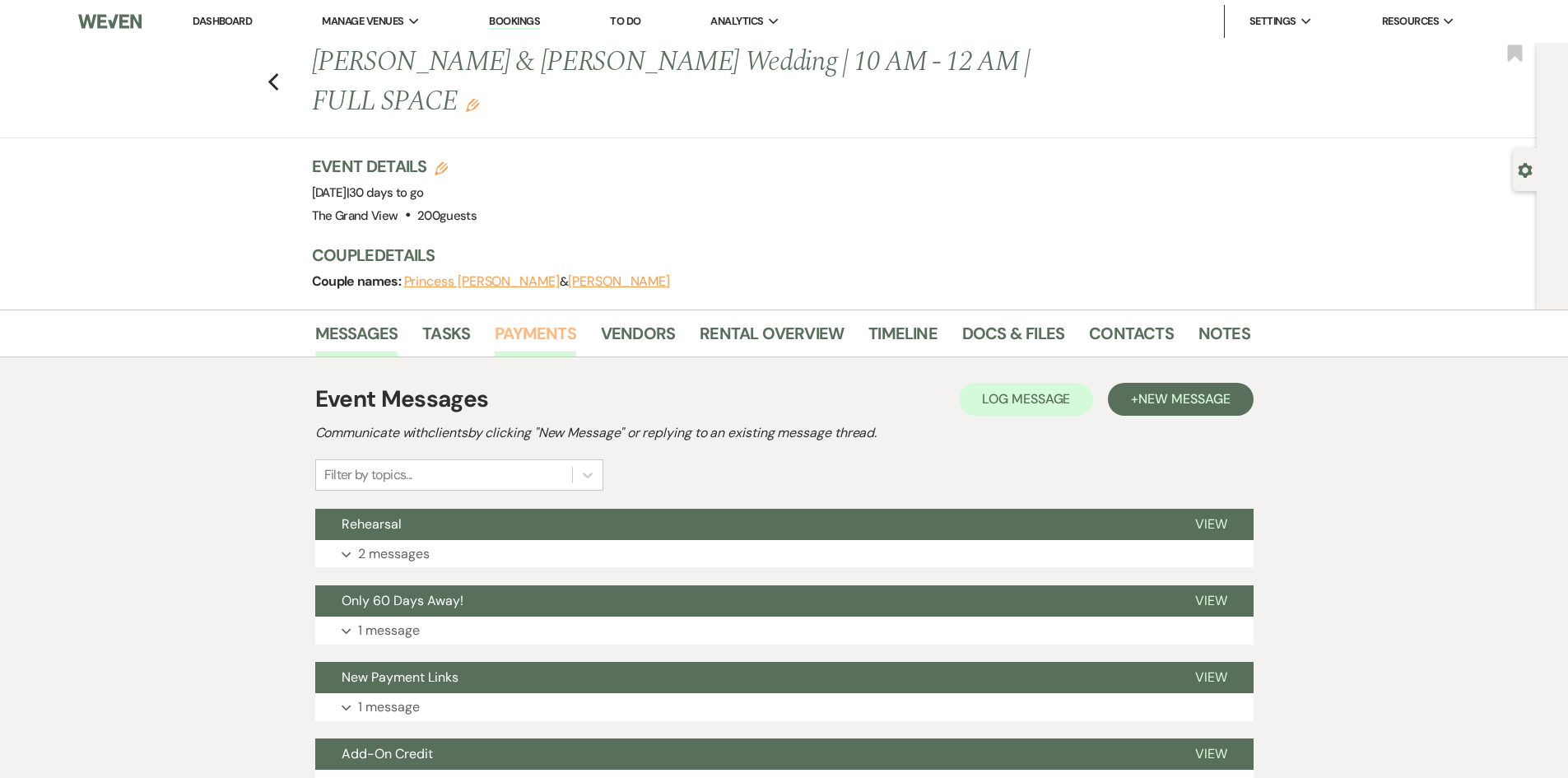
click at [529, 321] on link "Payments" at bounding box center [535, 338] width 81 height 36
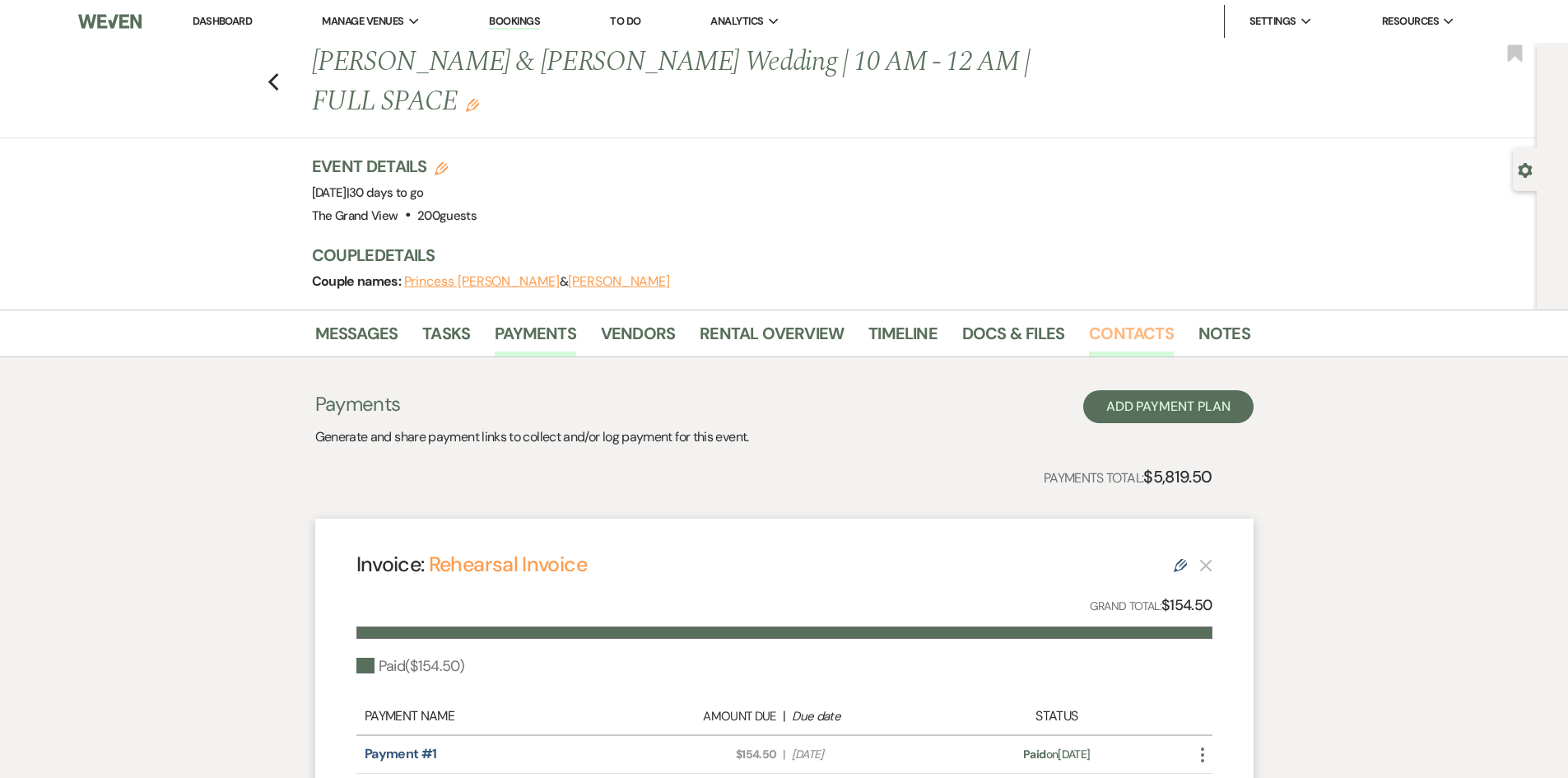
click at [1112, 321] on link "Contacts" at bounding box center [1132, 338] width 85 height 36
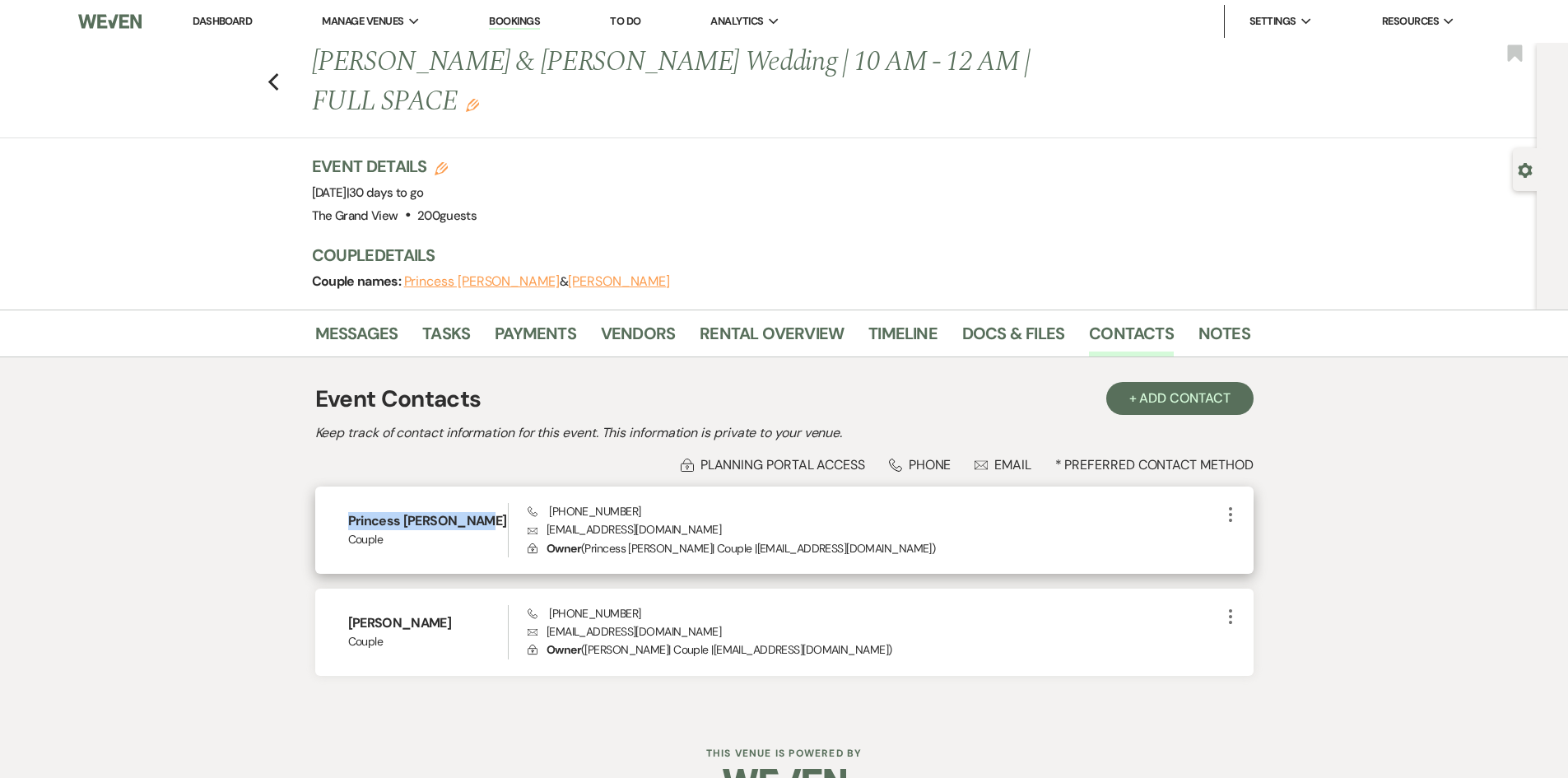
drag, startPoint x: 479, startPoint y: 484, endPoint x: 332, endPoint y: 486, distance: 147.0
click at [332, 487] on div "Princess [PERSON_NAME] Couple Phone [PHONE_NUMBER] Envelope [EMAIL_ADDRESS][DOM…" at bounding box center [785, 530] width 938 height 87
copy h6 "Princess [PERSON_NAME]"
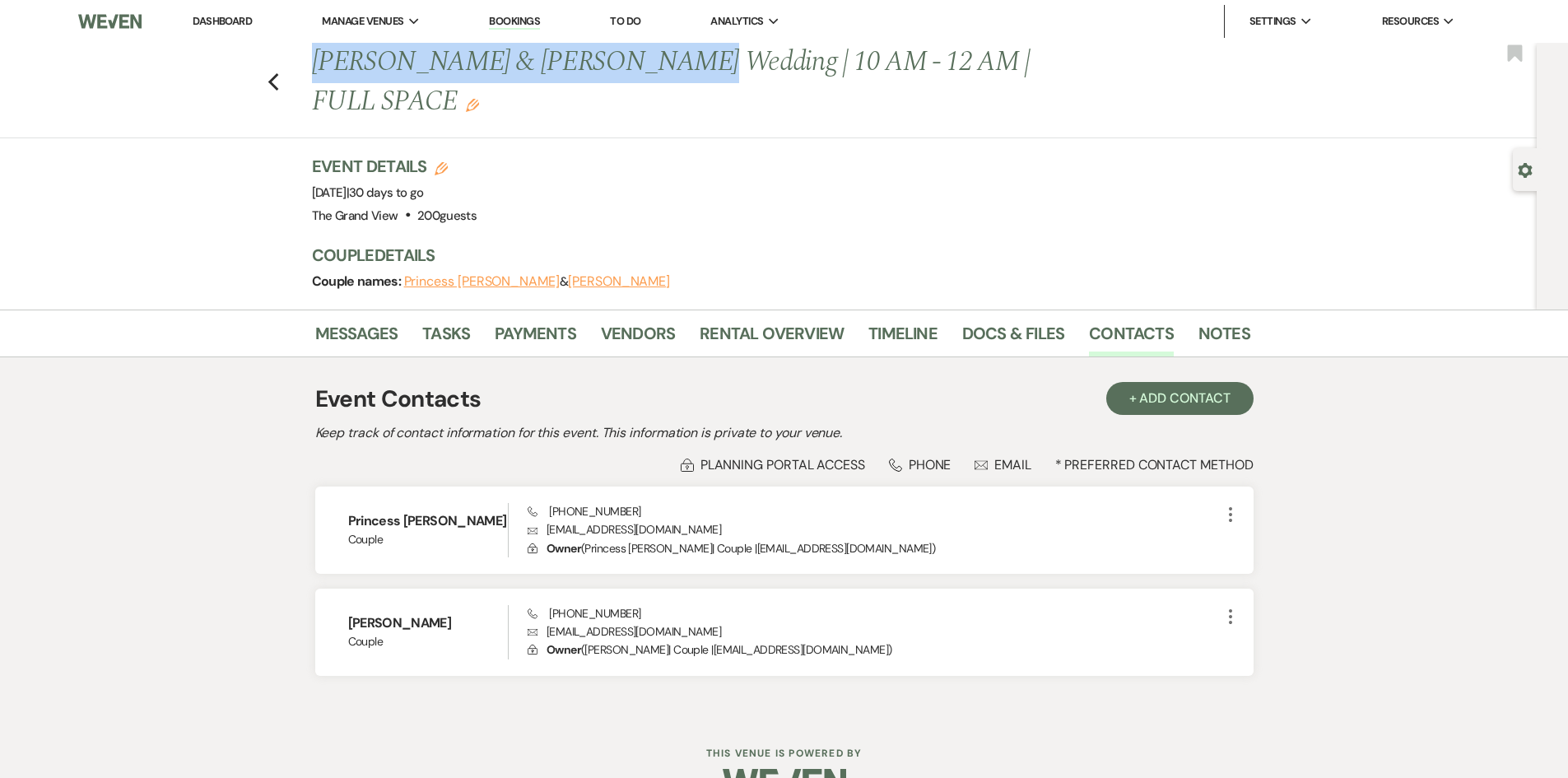
drag, startPoint x: 320, startPoint y: 57, endPoint x: 658, endPoint y: 67, distance: 338.1
click at [658, 67] on h1 "[PERSON_NAME] & [PERSON_NAME] Wedding | 10 AM - 12 AM | FULL SPACE Edit" at bounding box center [681, 81] width 738 height 78
copy h1 "[PERSON_NAME] & [PERSON_NAME] Wedding"
click at [536, 321] on link "Payments" at bounding box center [535, 338] width 81 height 36
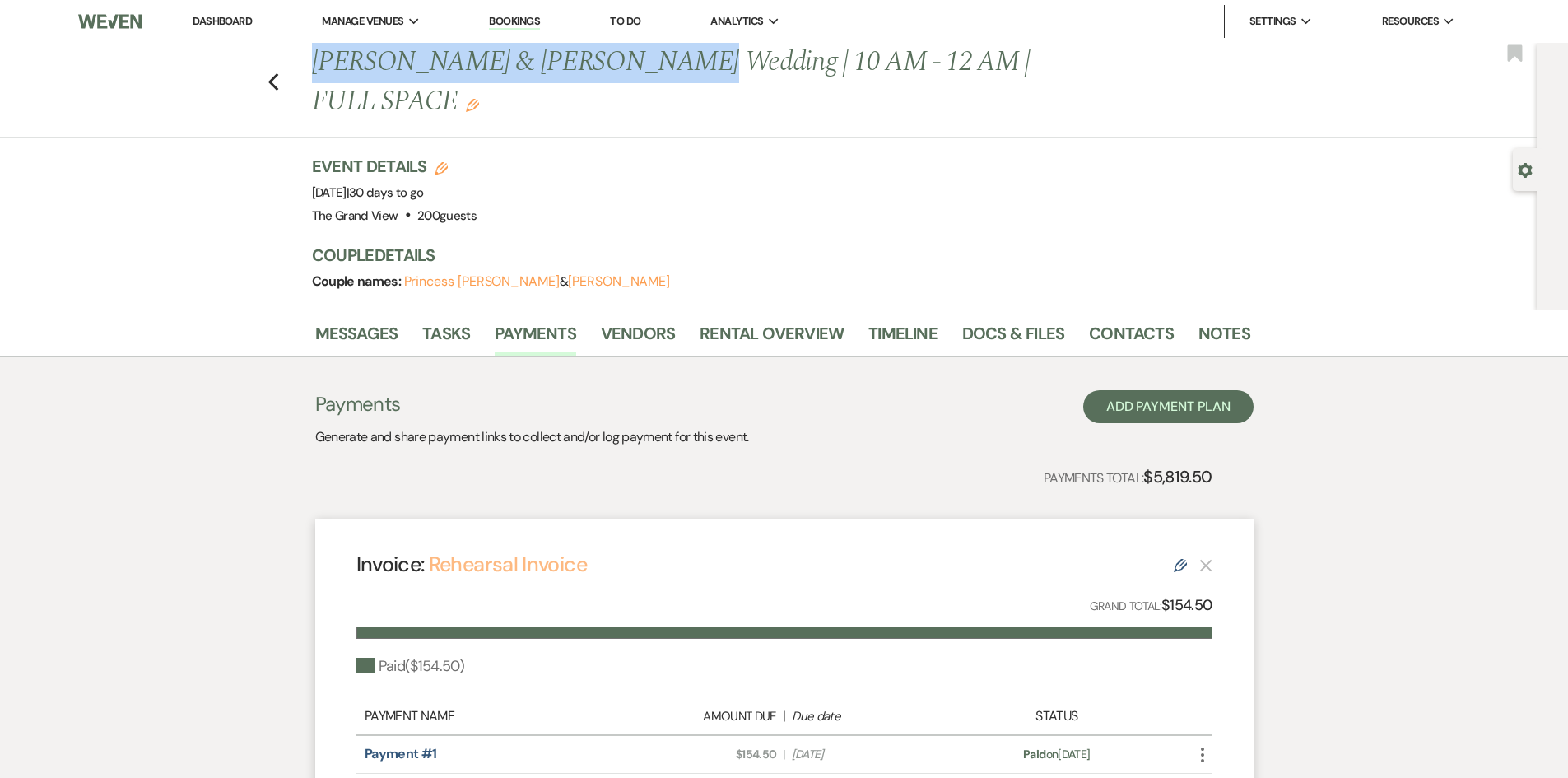
click at [498, 551] on link "Rehearsal Invoice" at bounding box center [508, 564] width 158 height 27
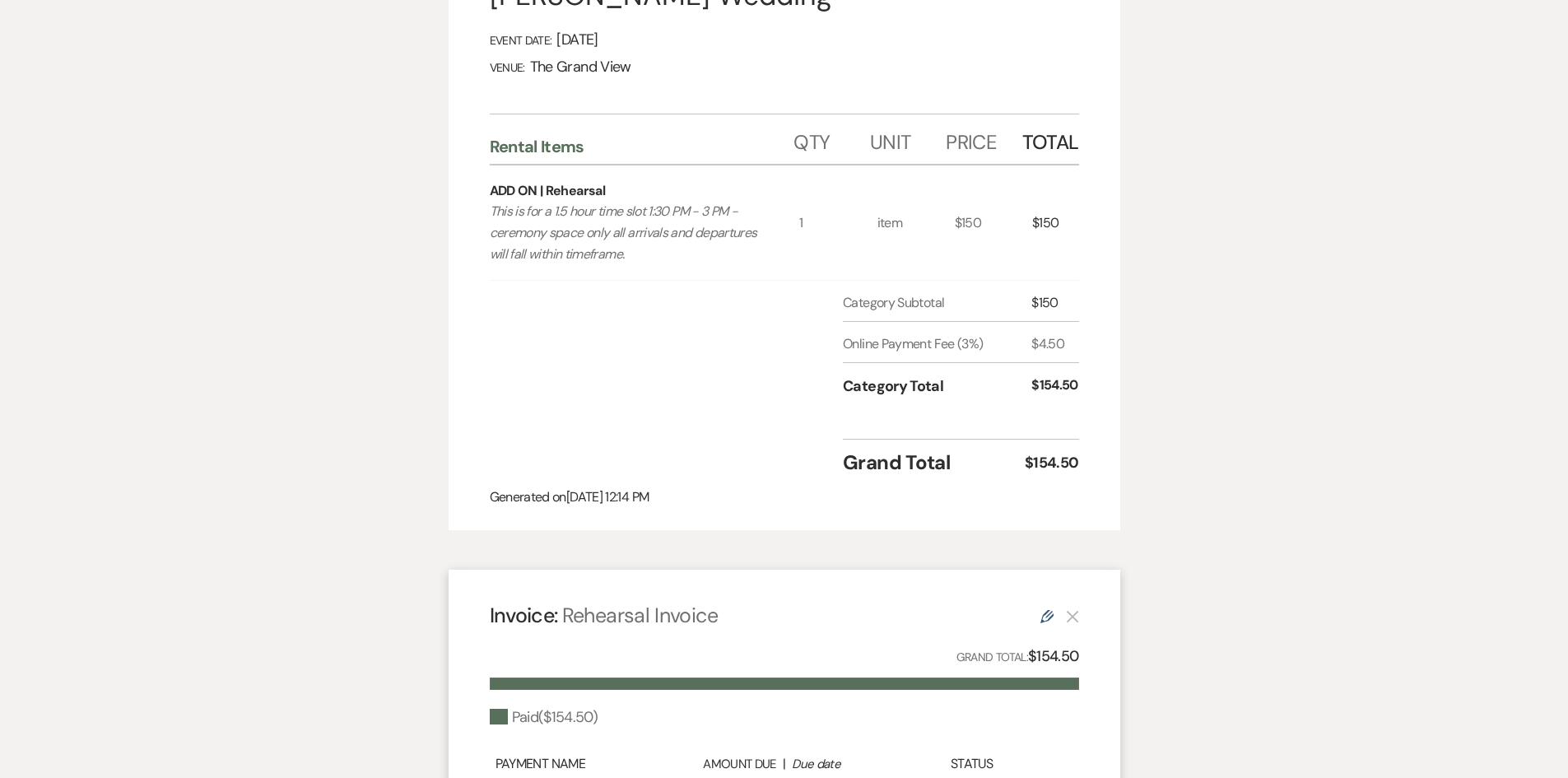
scroll to position [708, 0]
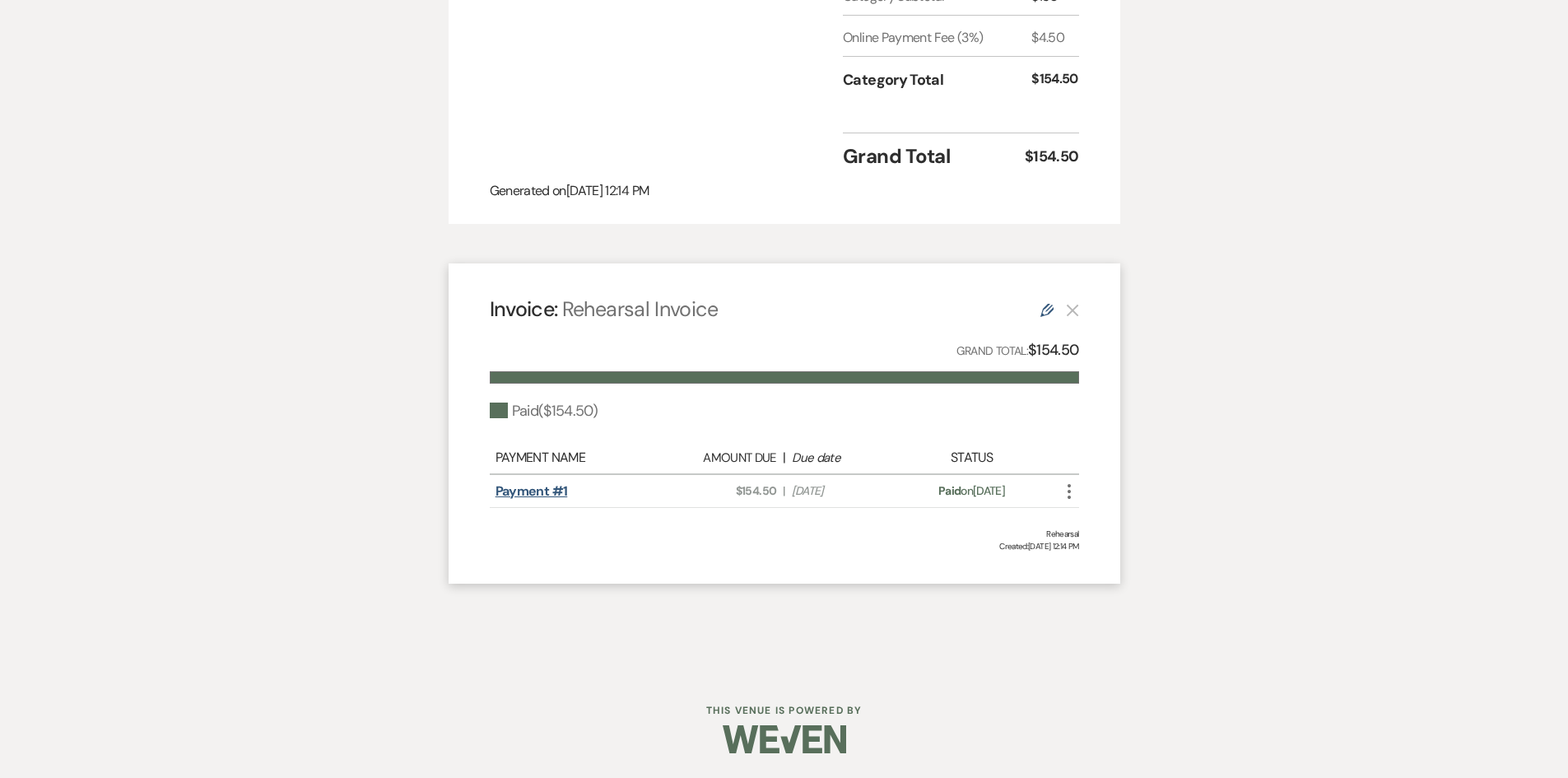
click at [539, 488] on link "Payment #1" at bounding box center [531, 491] width 72 height 18
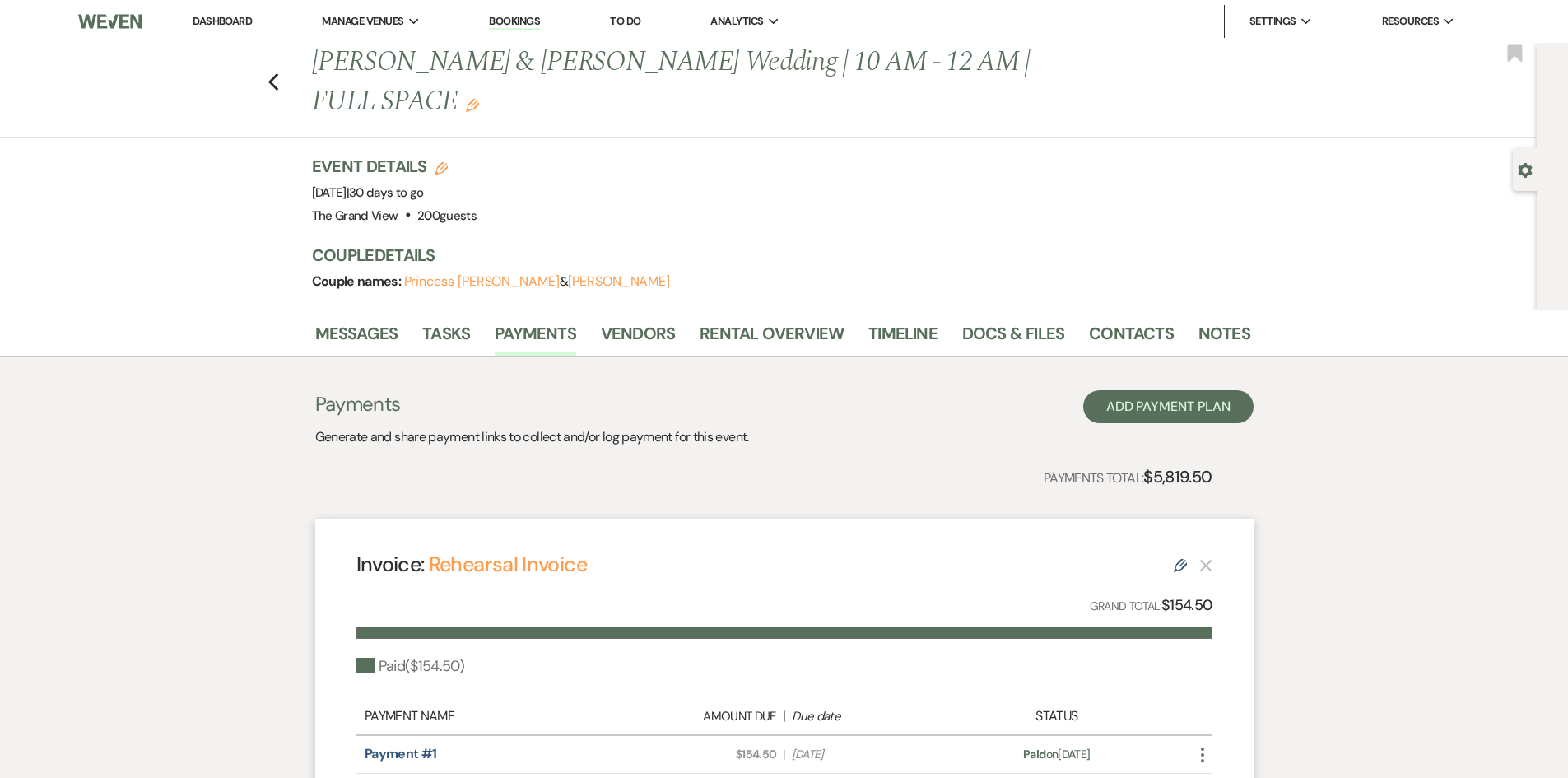
click at [216, 20] on link "Dashboard" at bounding box center [222, 21] width 60 height 14
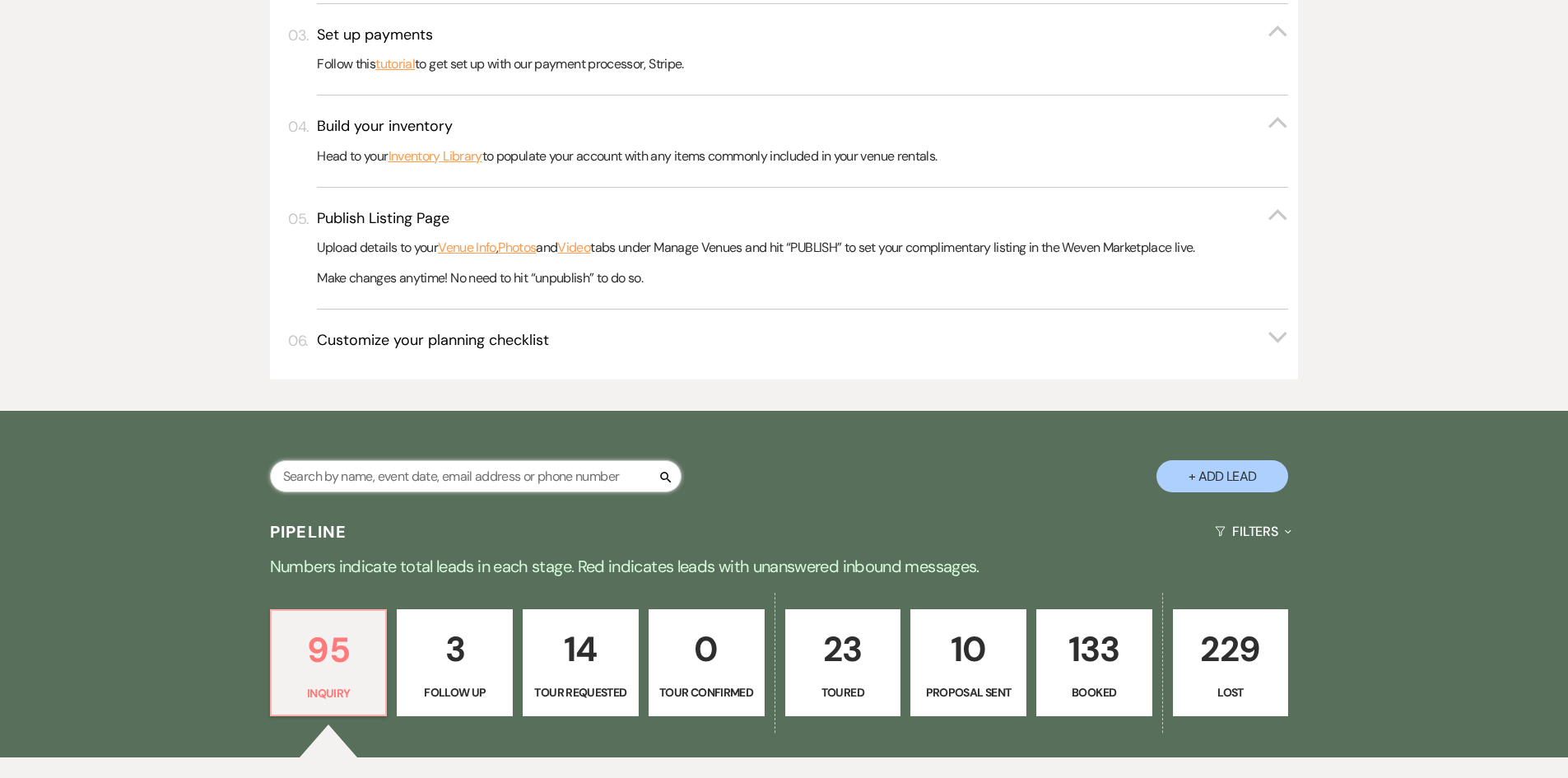
click at [402, 487] on input "text" at bounding box center [476, 476] width 411 height 32
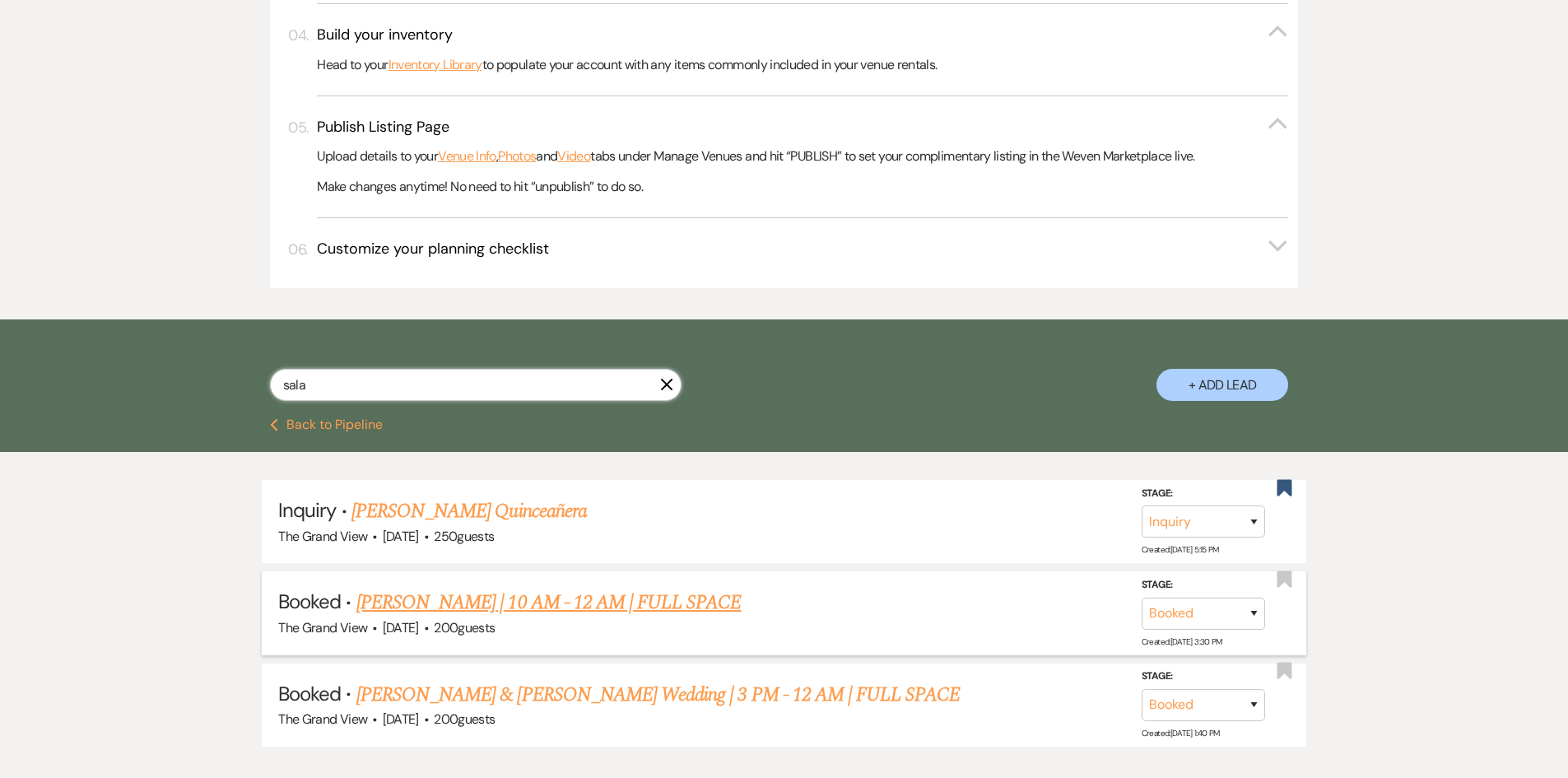
scroll to position [770, 0]
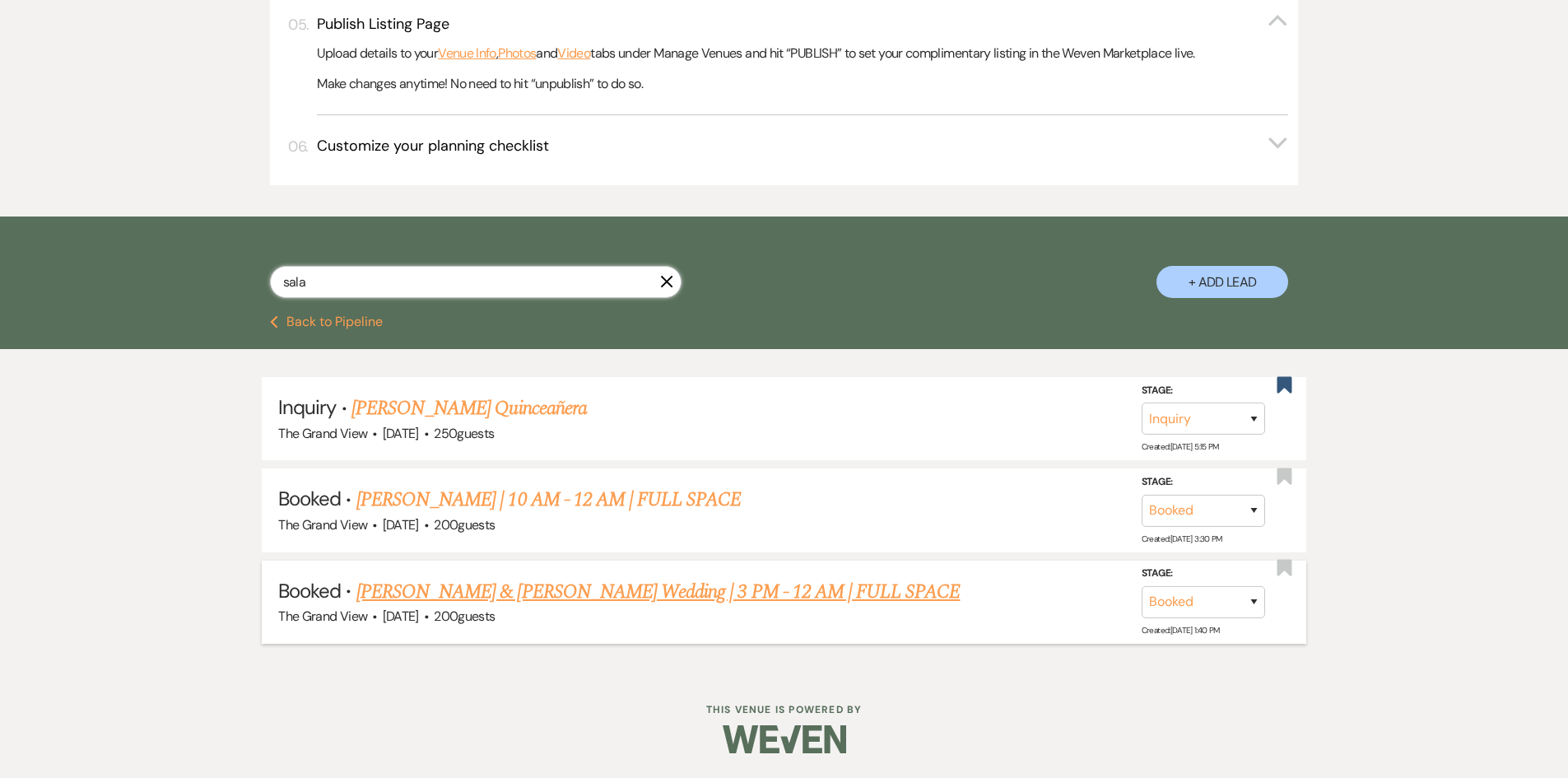
type input "sala"
click at [467, 579] on link "[PERSON_NAME] & [PERSON_NAME] Wedding | 3 PM - 12 AM | FULL SPACE" at bounding box center [659, 592] width 604 height 29
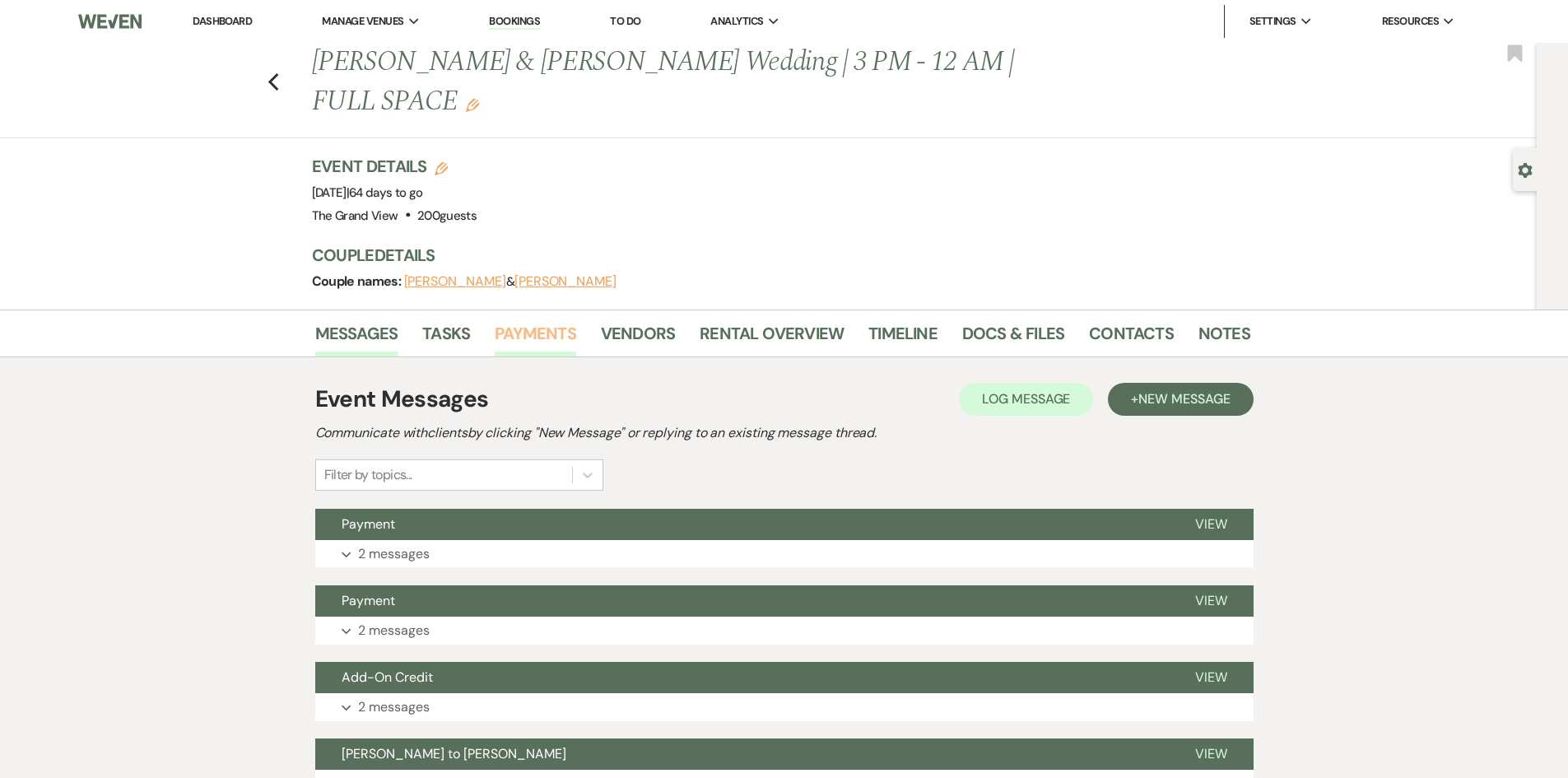
click at [520, 321] on link "Payments" at bounding box center [535, 338] width 81 height 36
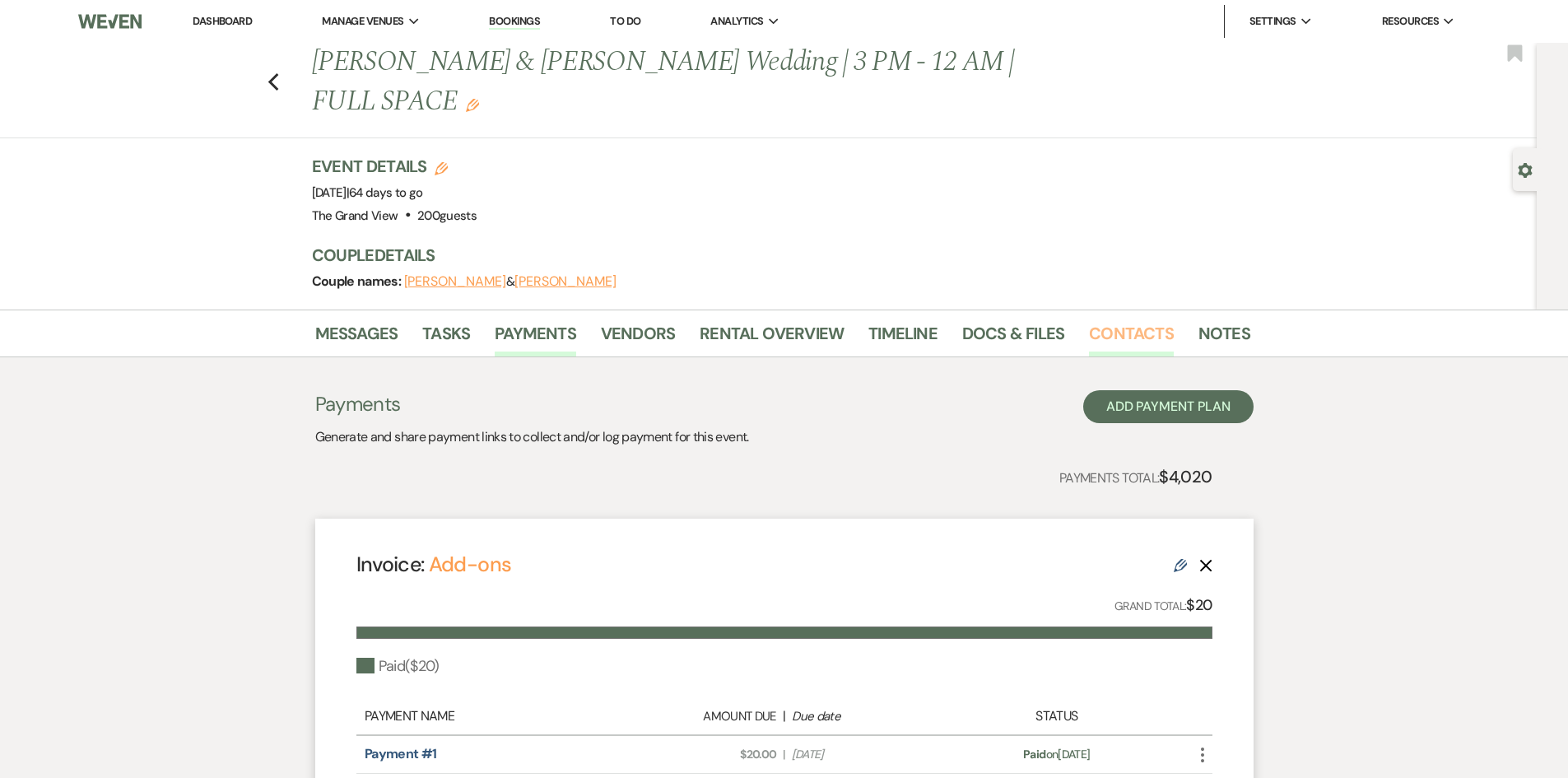
click at [1111, 321] on link "Contacts" at bounding box center [1132, 338] width 85 height 36
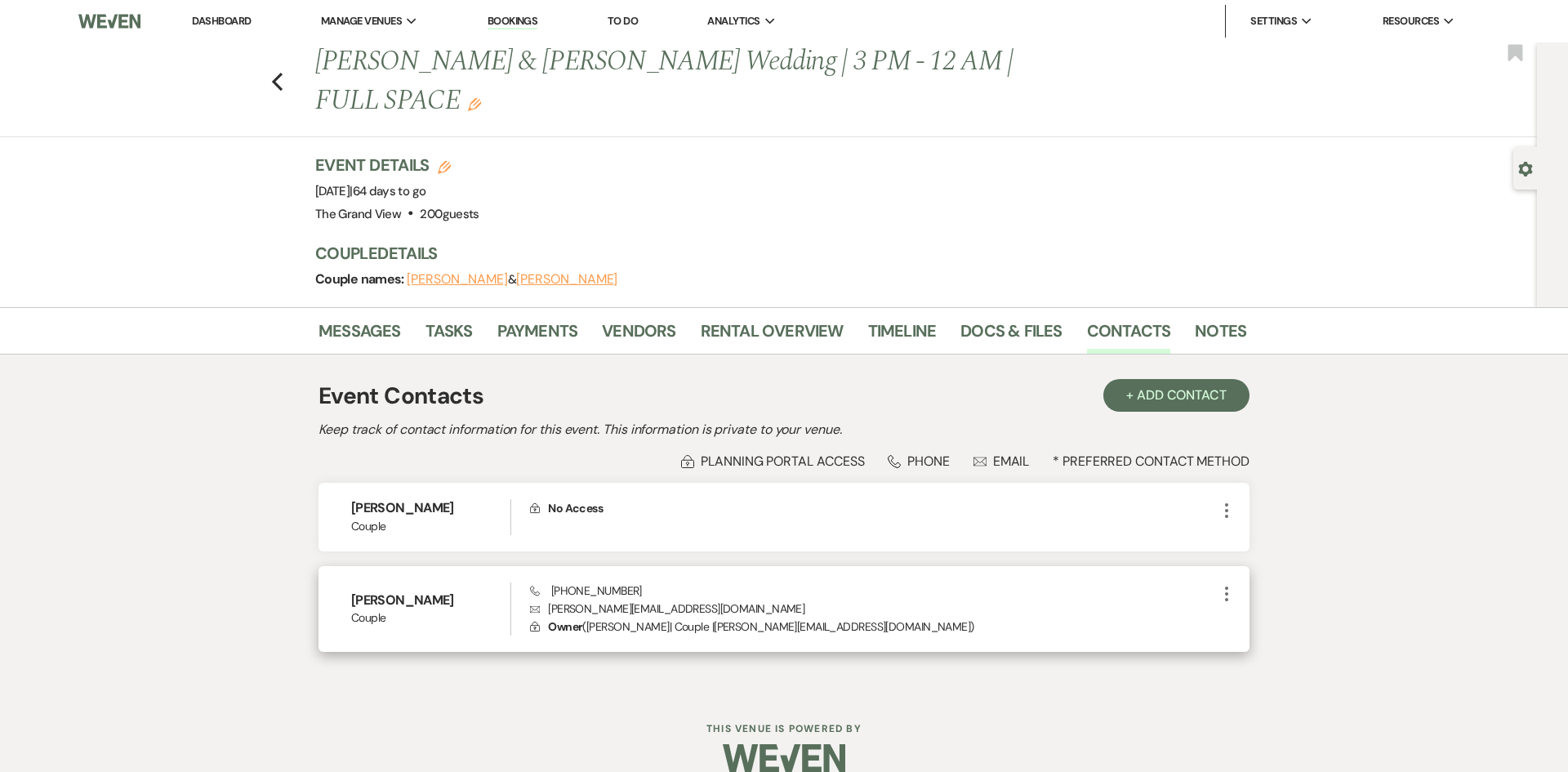
drag, startPoint x: 470, startPoint y: 555, endPoint x: 788, endPoint y: 562, distance: 318.1
click at [321, 566] on div "Stephanie Flores Couple Phone (214) 986-6949 Envelope stephanie.flores95@icloud…" at bounding box center [784, 610] width 931 height 87
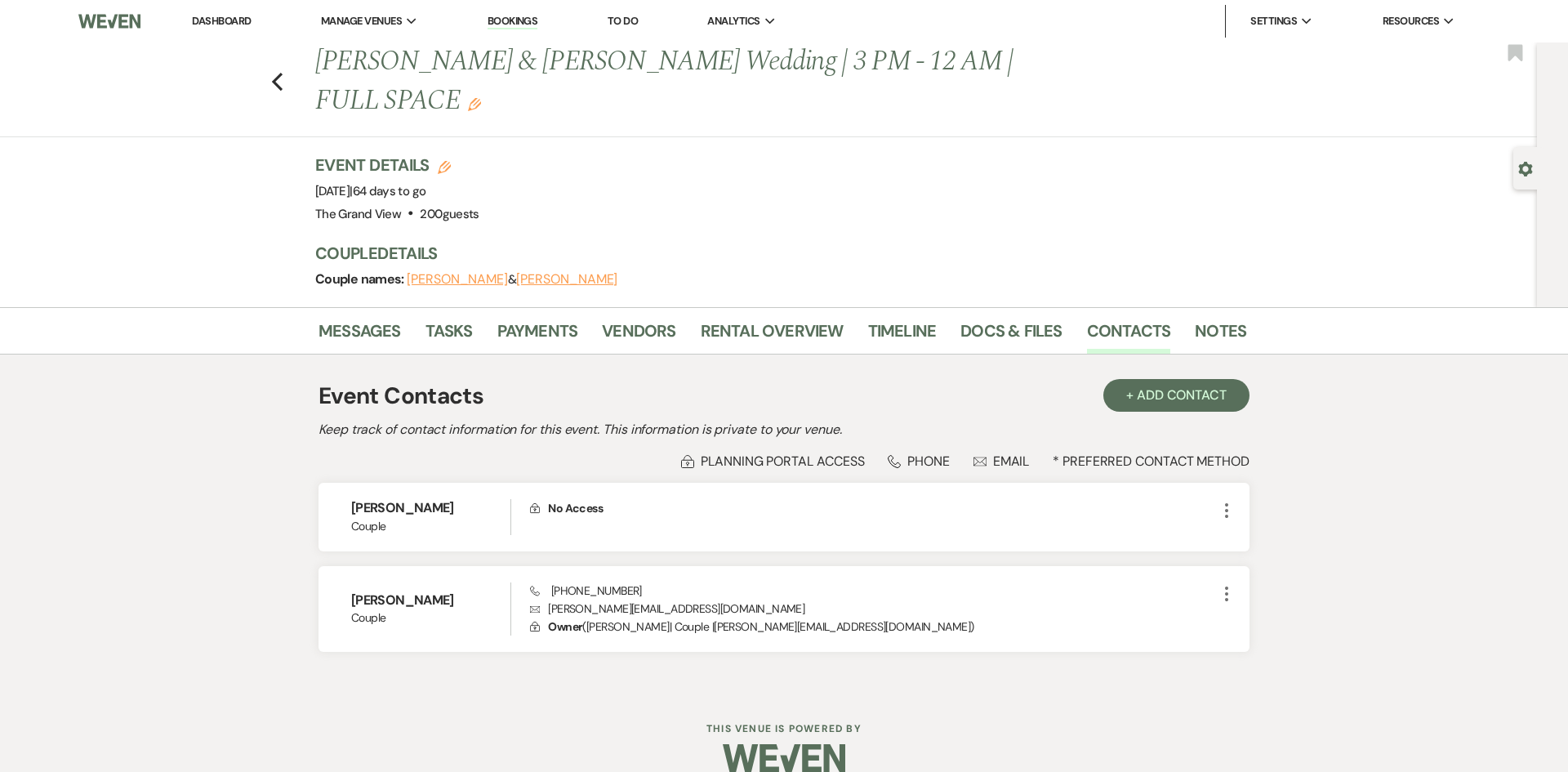
copy h6 "[PERSON_NAME]"
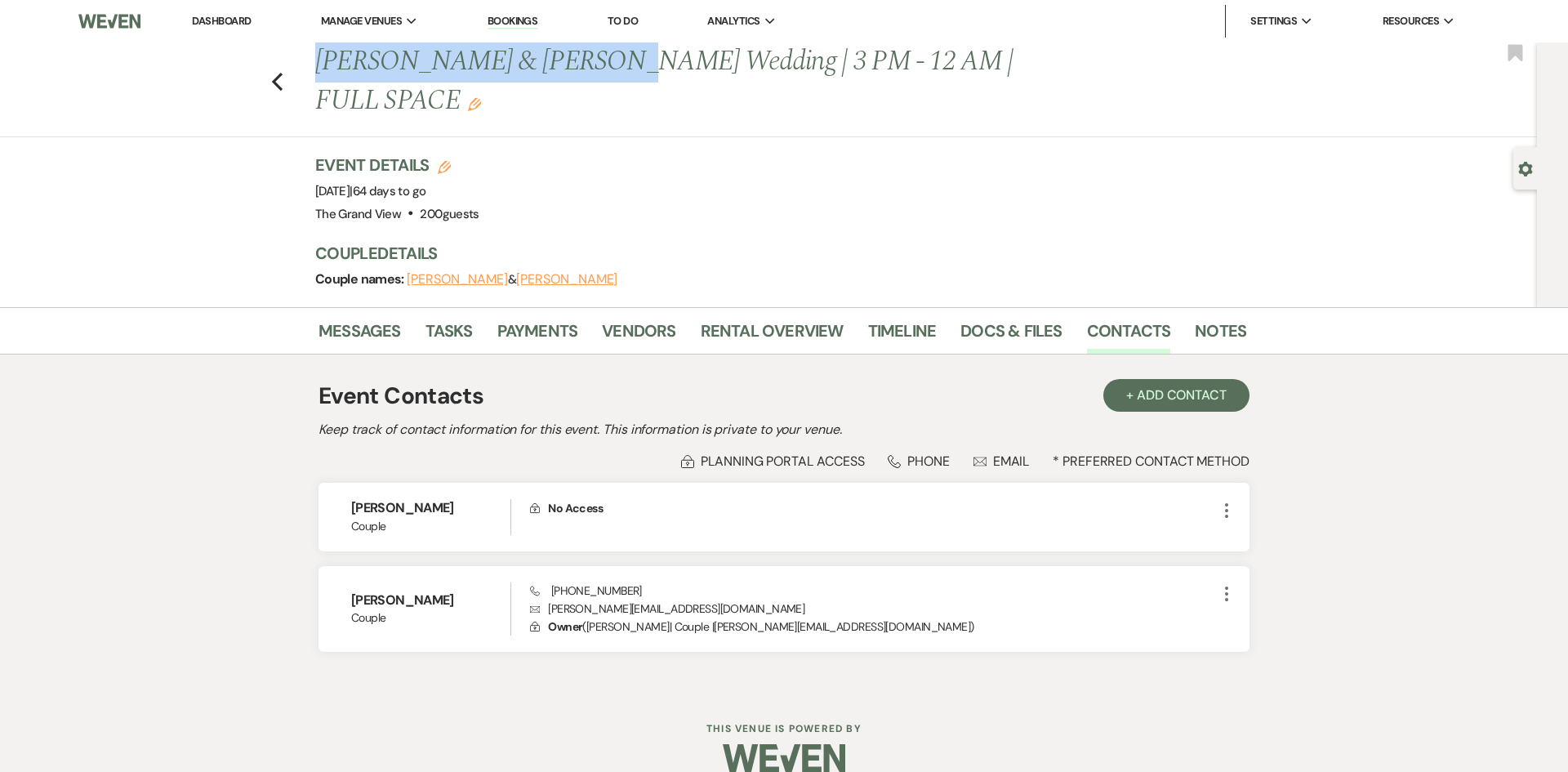
drag, startPoint x: 316, startPoint y: 58, endPoint x: 575, endPoint y: 59, distance: 259.0
click at [575, 59] on h1 "Salazar & Flores Wedding | 3 PM - 12 AM | FULL SPACE Edit" at bounding box center [681, 81] width 732 height 77
copy h1 "Salazar & Flores Wedding"
click at [507, 318] on link "Payments" at bounding box center [537, 336] width 81 height 36
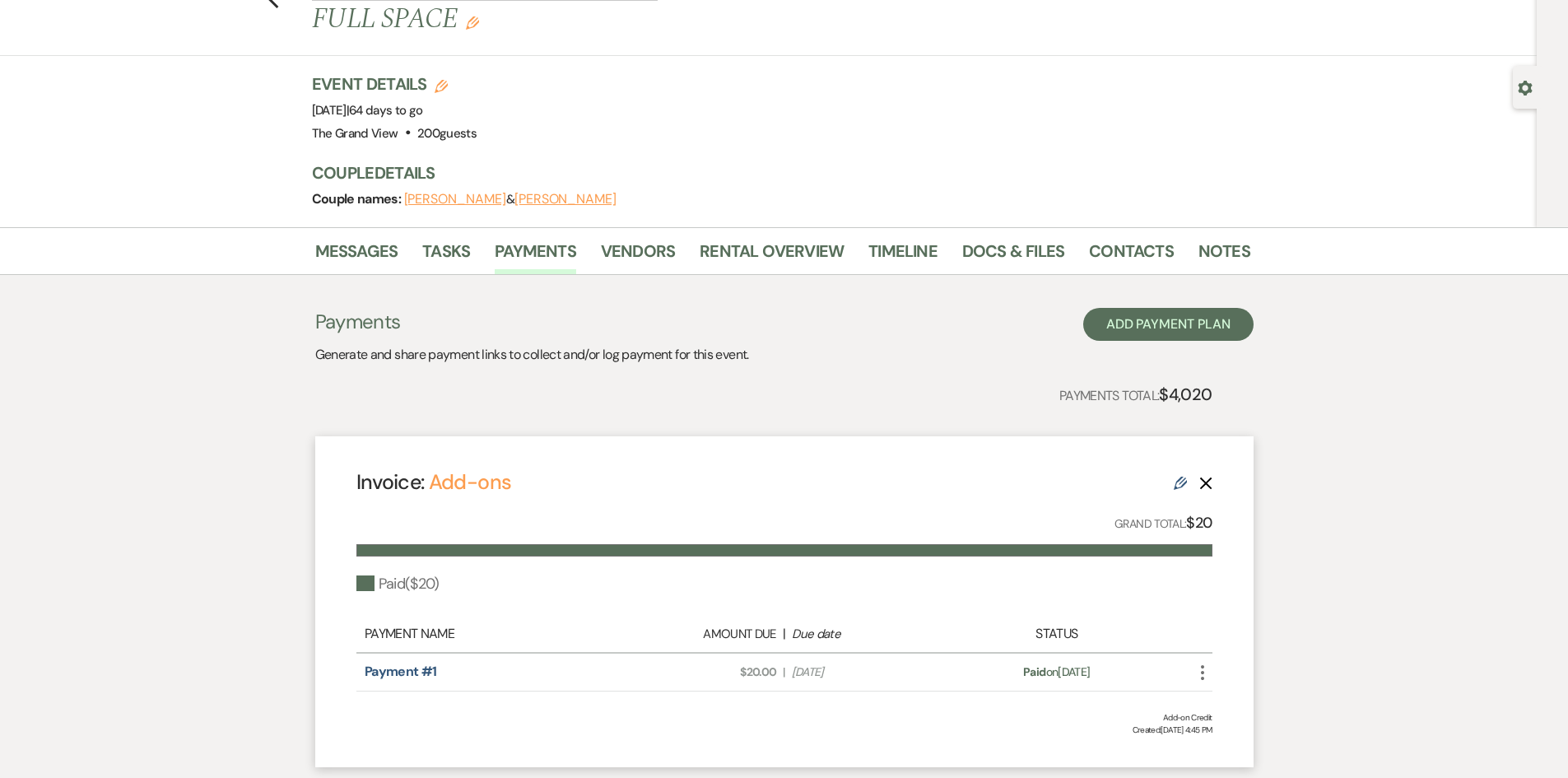
scroll to position [411, 0]
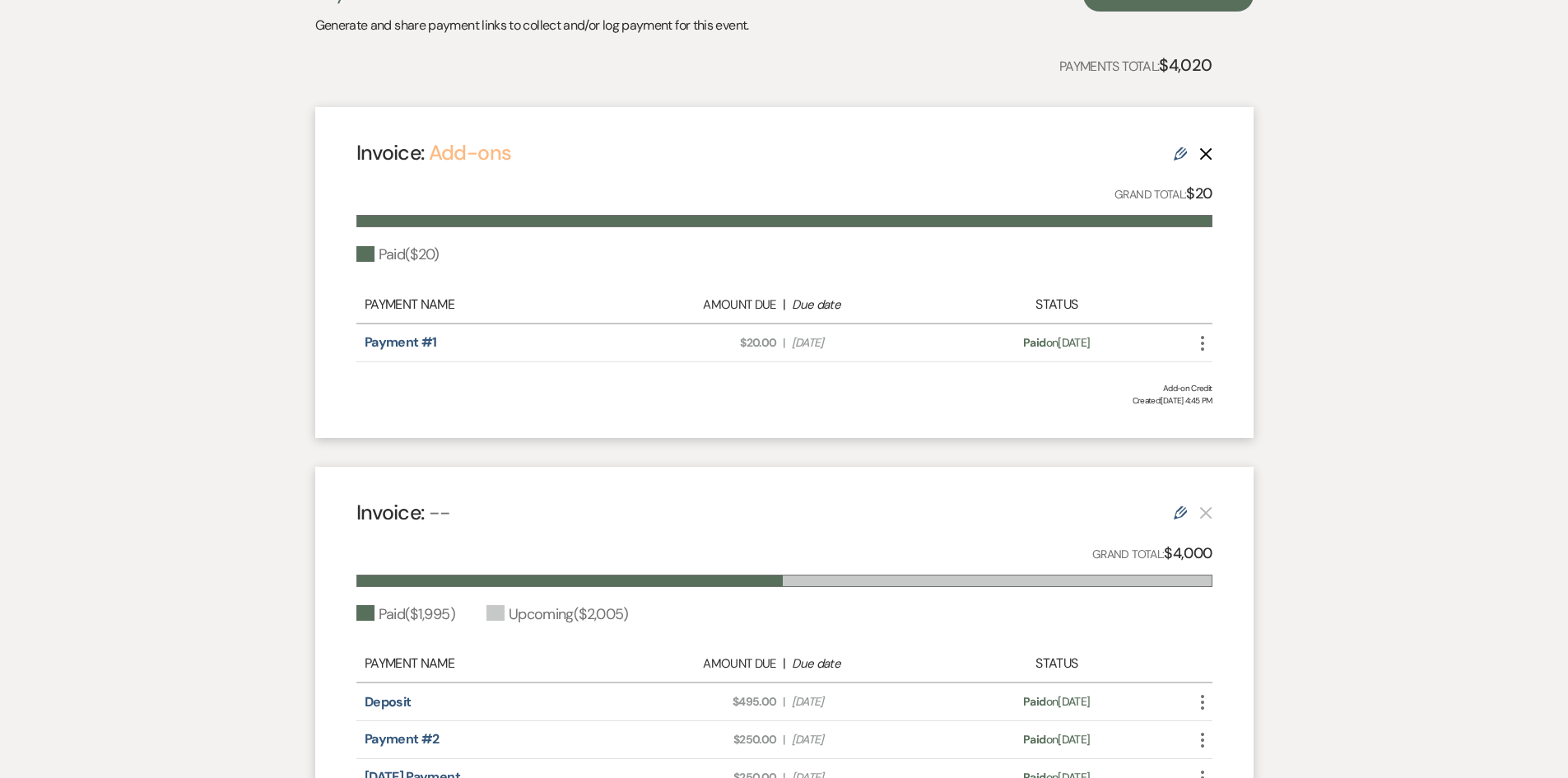
click at [478, 139] on link "Add-ons" at bounding box center [470, 153] width 83 height 27
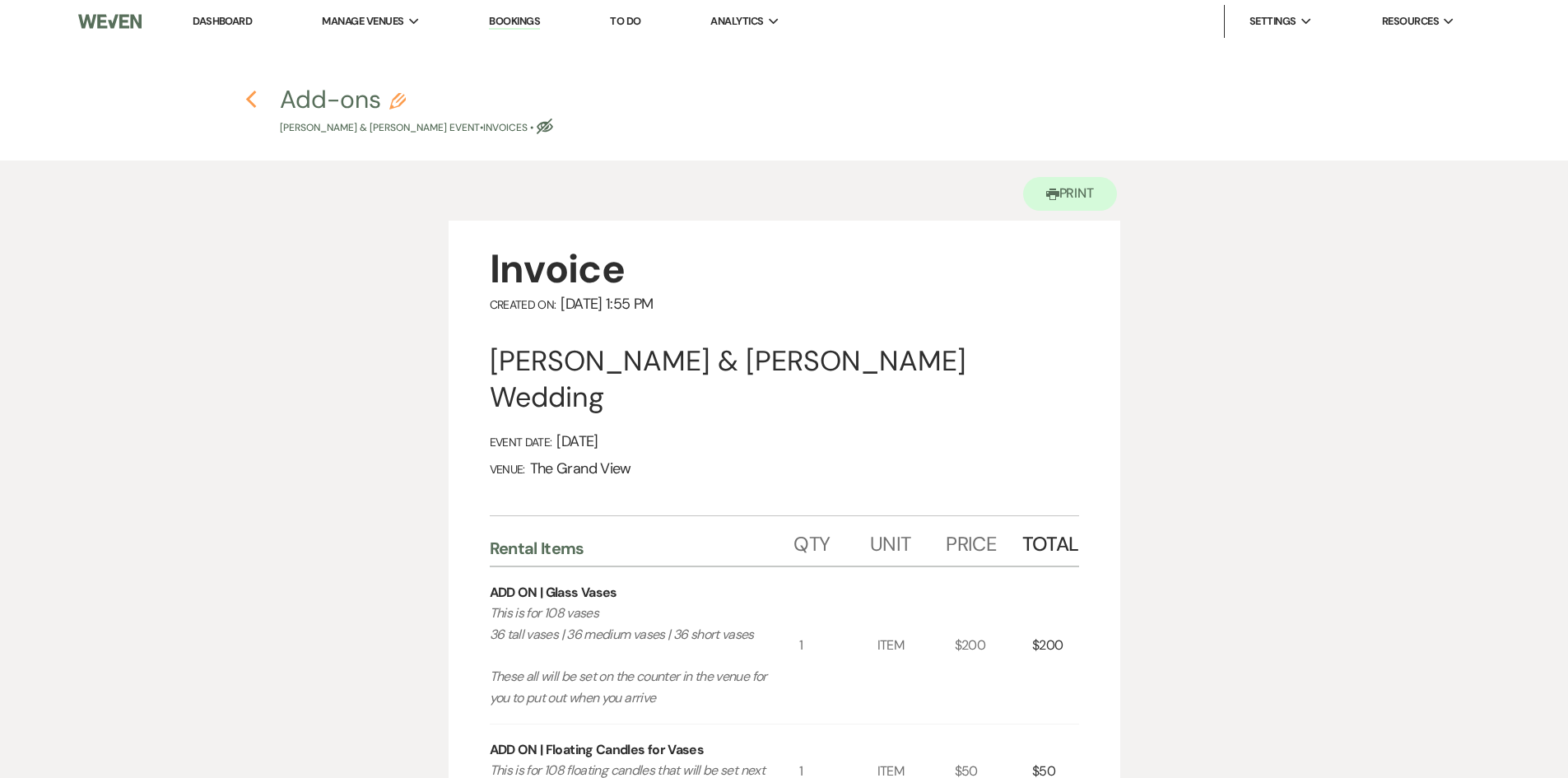
click at [245, 107] on icon "Previous" at bounding box center [251, 100] width 13 height 20
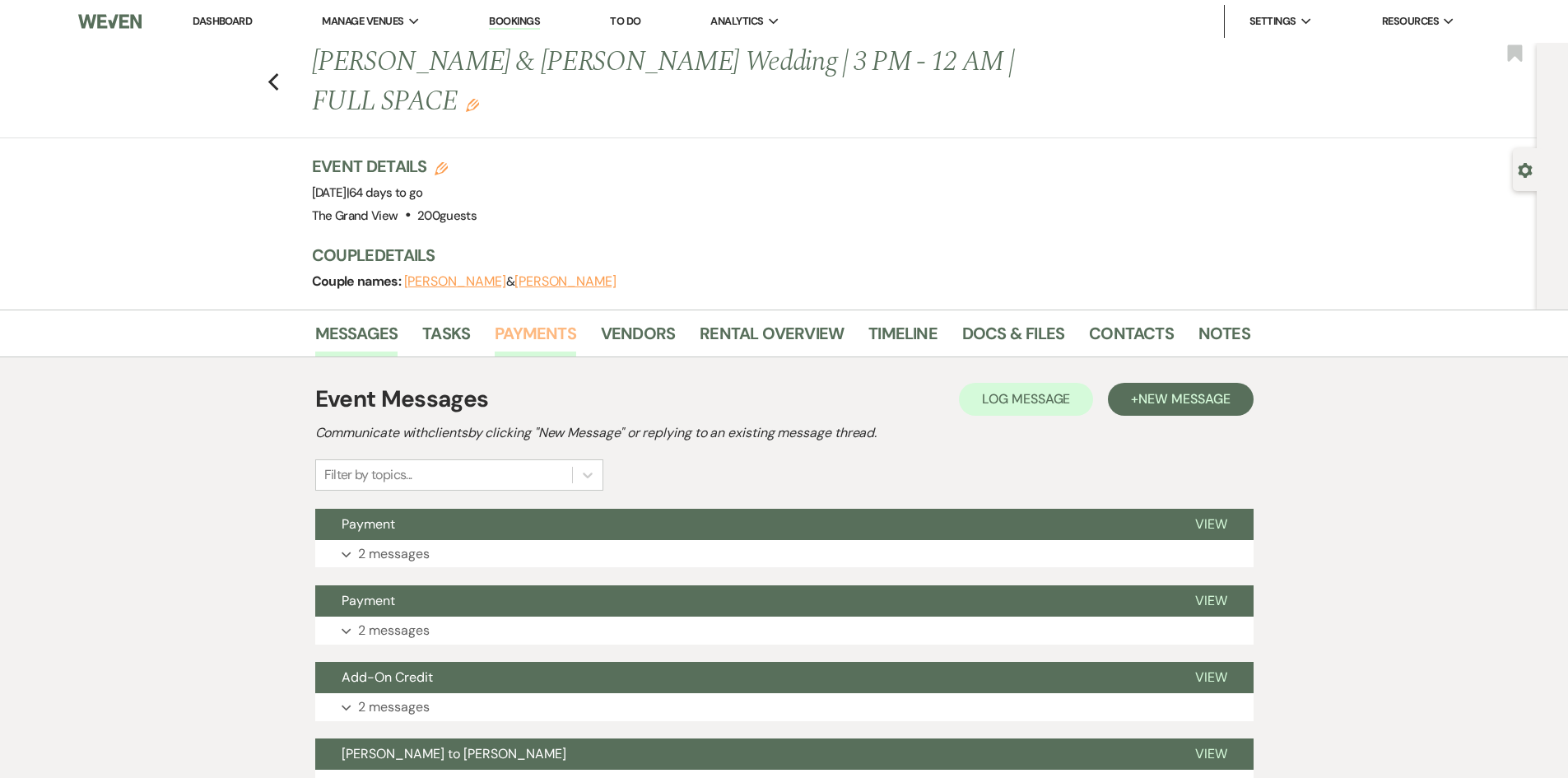
click at [547, 321] on link "Payments" at bounding box center [535, 338] width 81 height 36
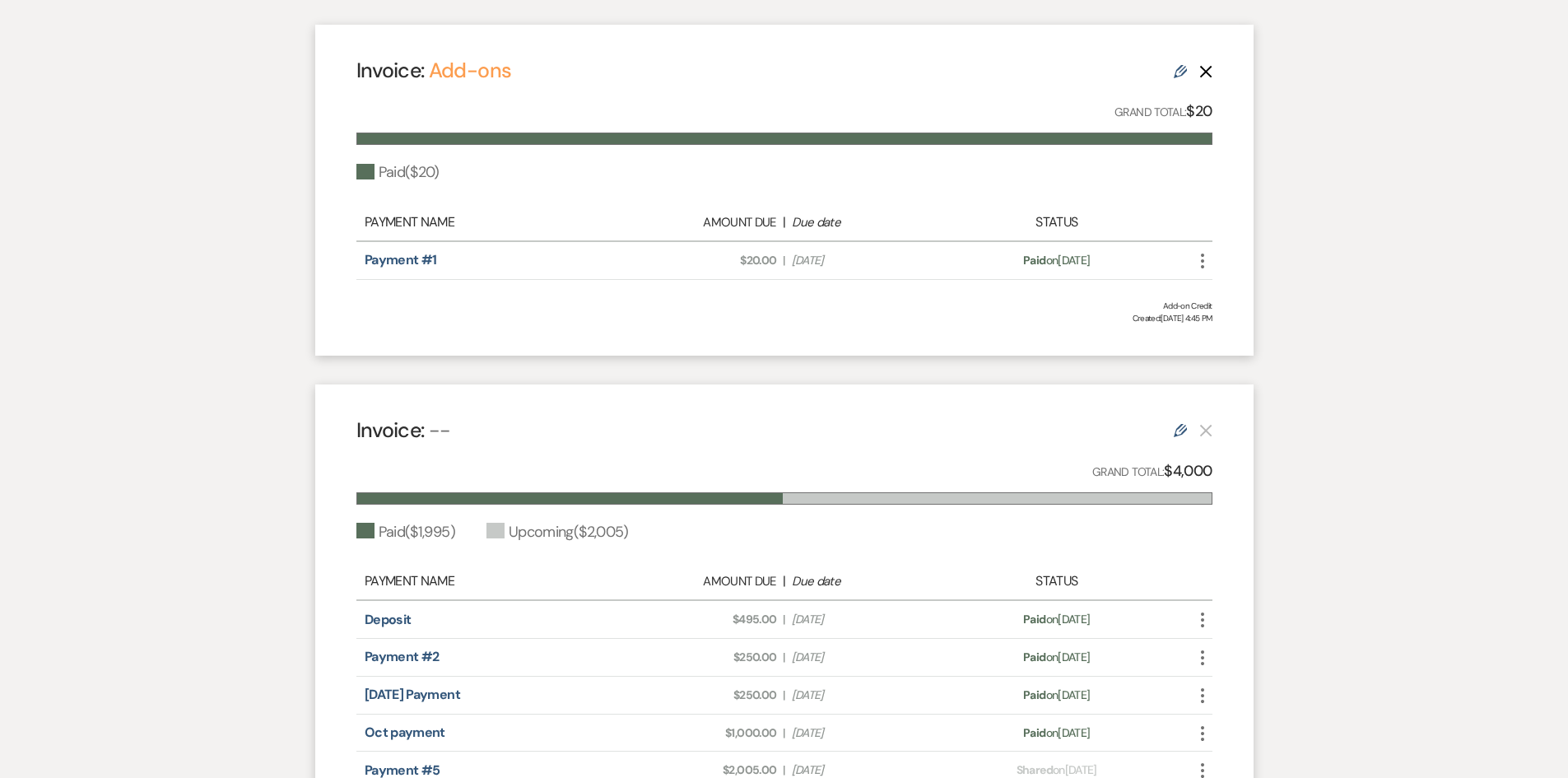
scroll to position [577, 0]
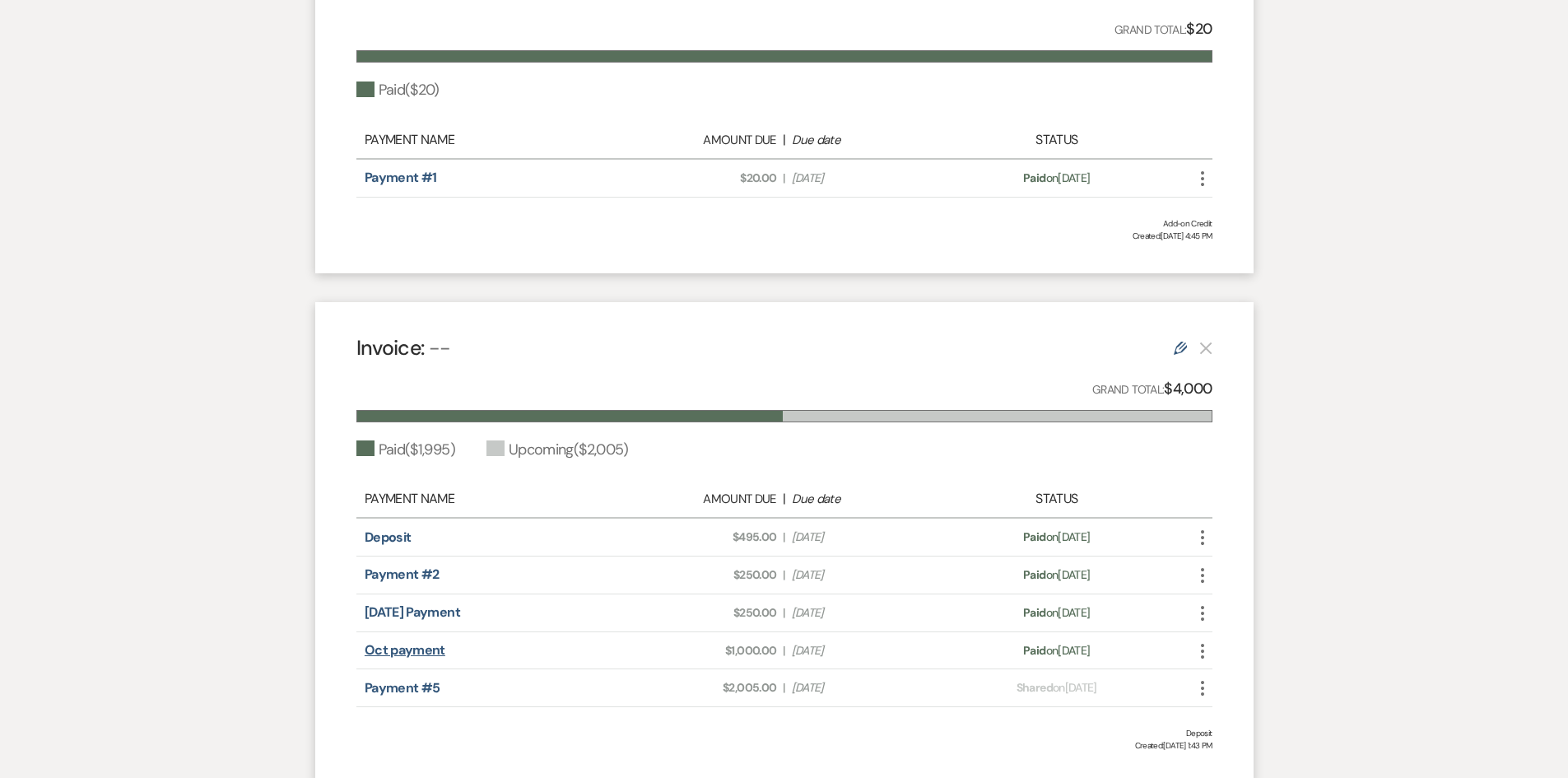
click at [395, 641] on link "Oct payment" at bounding box center [405, 650] width 81 height 18
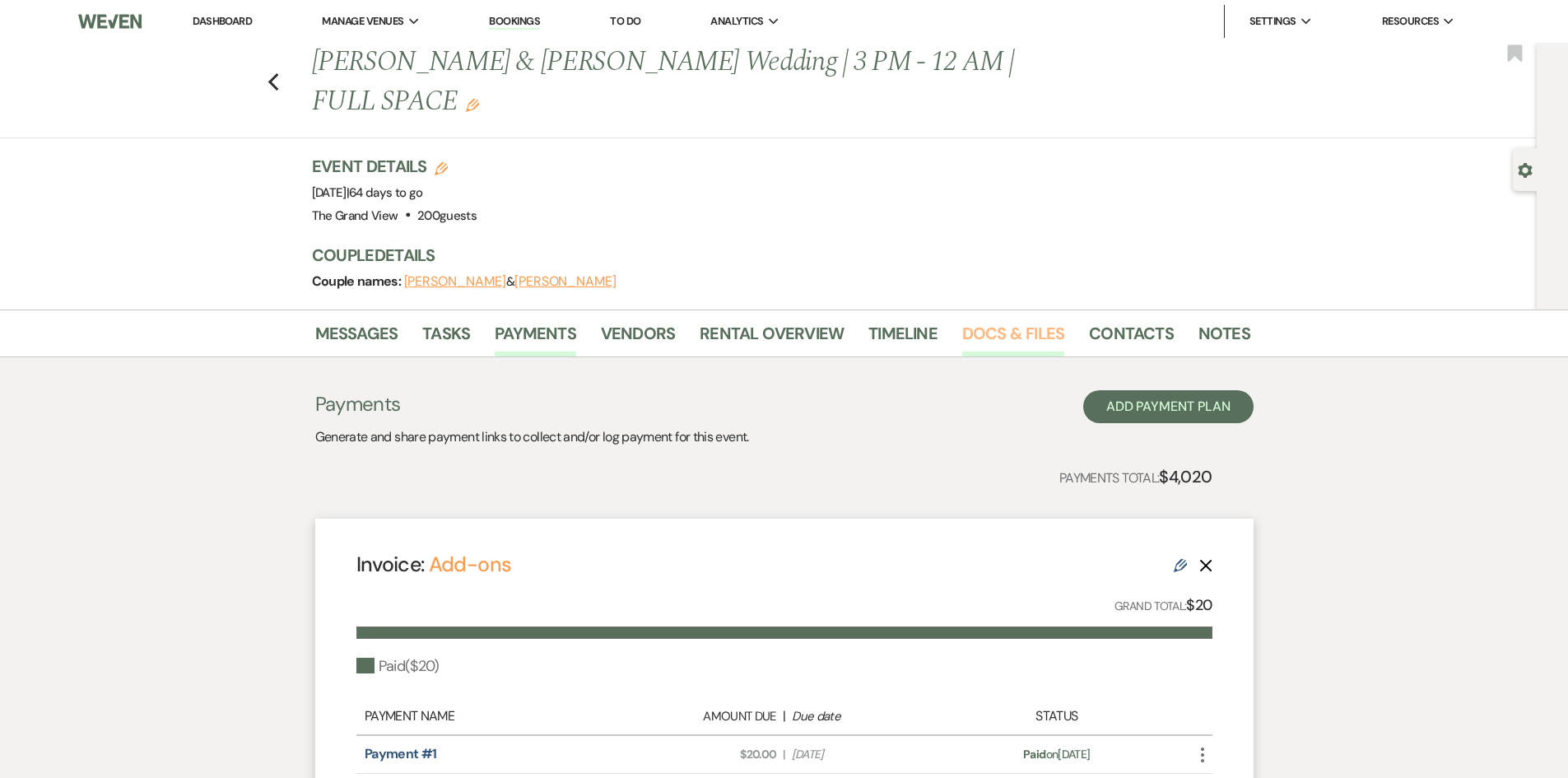
click at [995, 321] on link "Docs & Files" at bounding box center [1014, 338] width 102 height 36
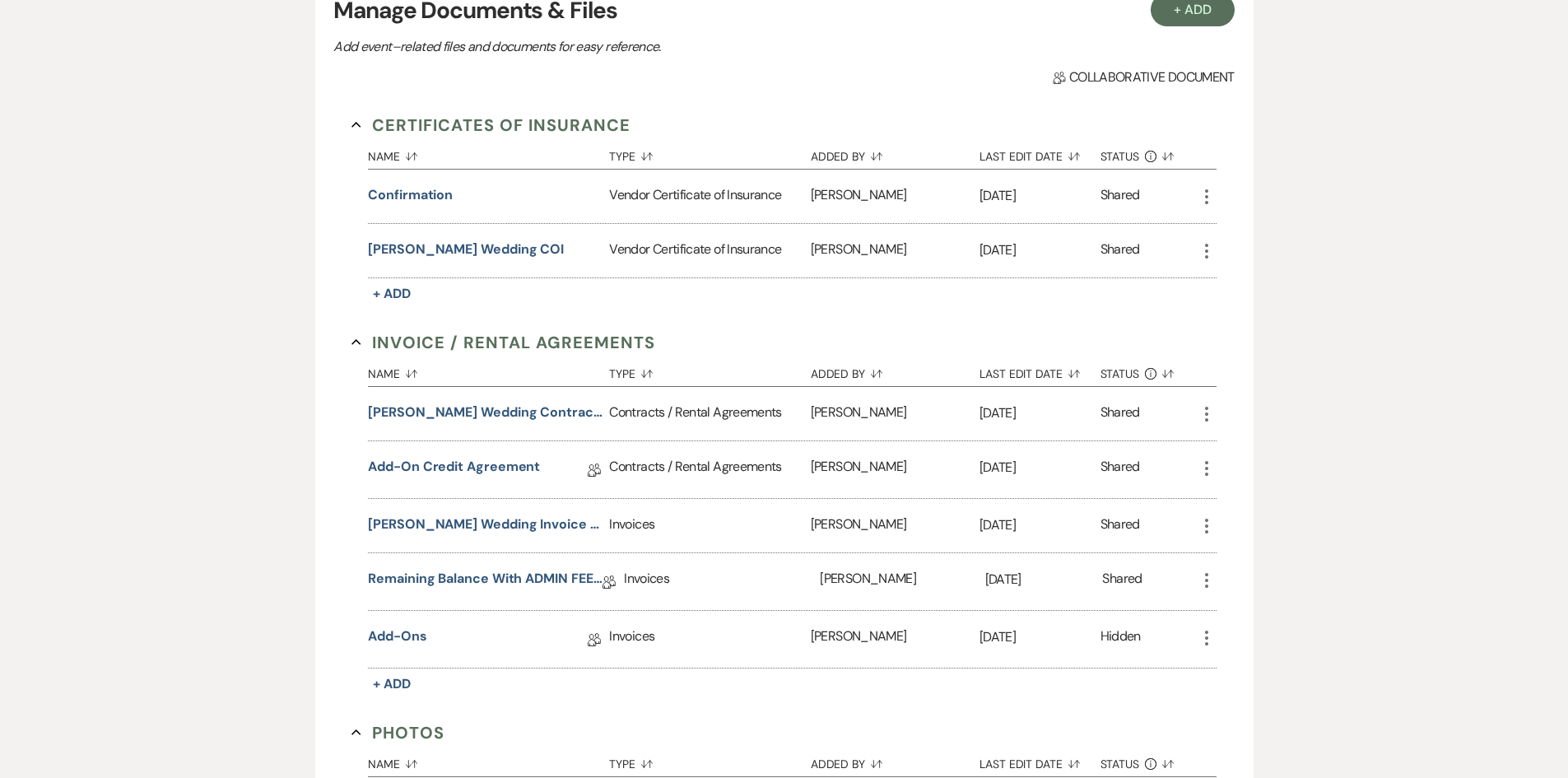
scroll to position [411, 0]
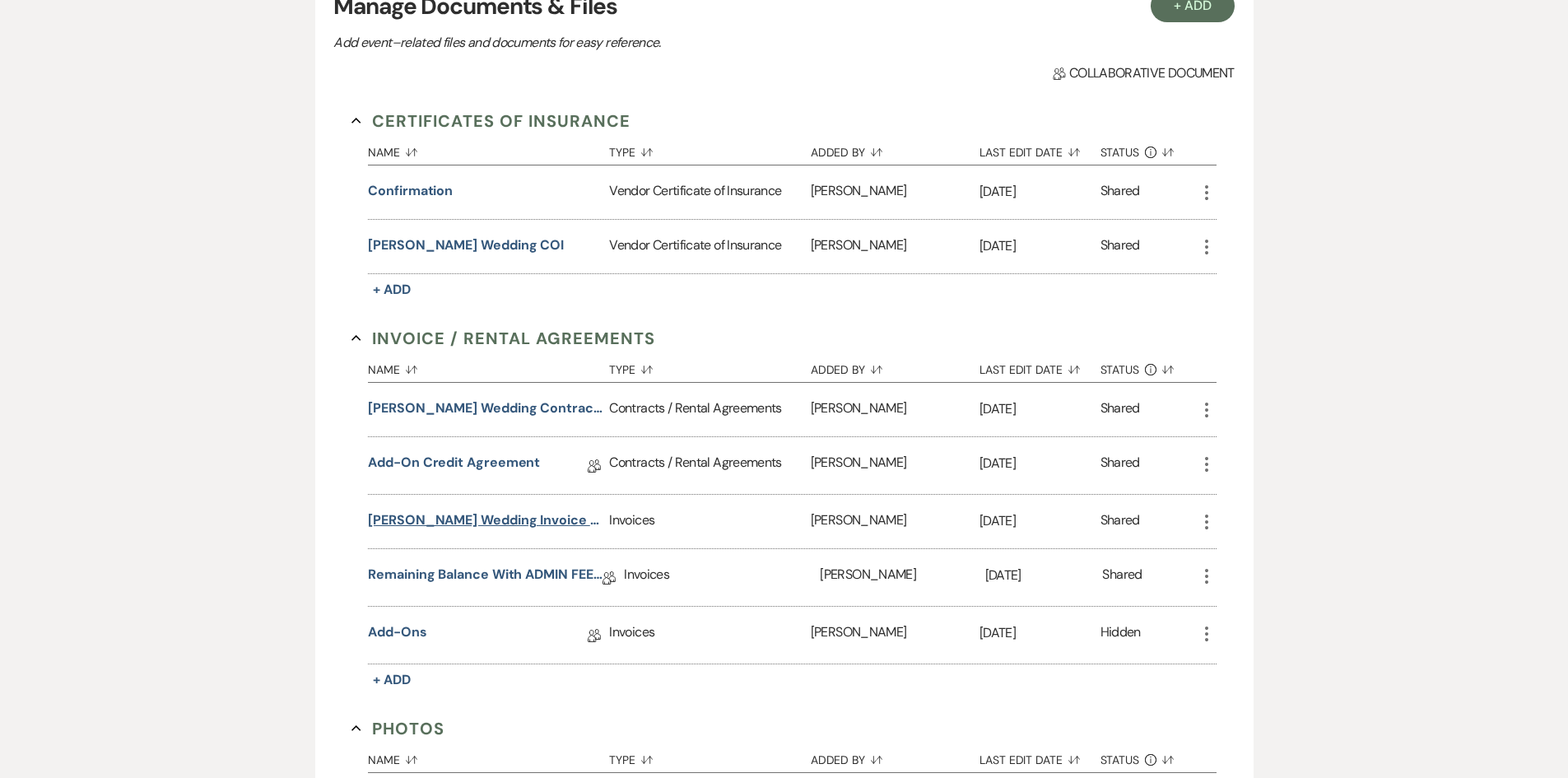
click at [520, 510] on button "[PERSON_NAME] Wedding Invoice [DATE]" at bounding box center [485, 520] width 235 height 20
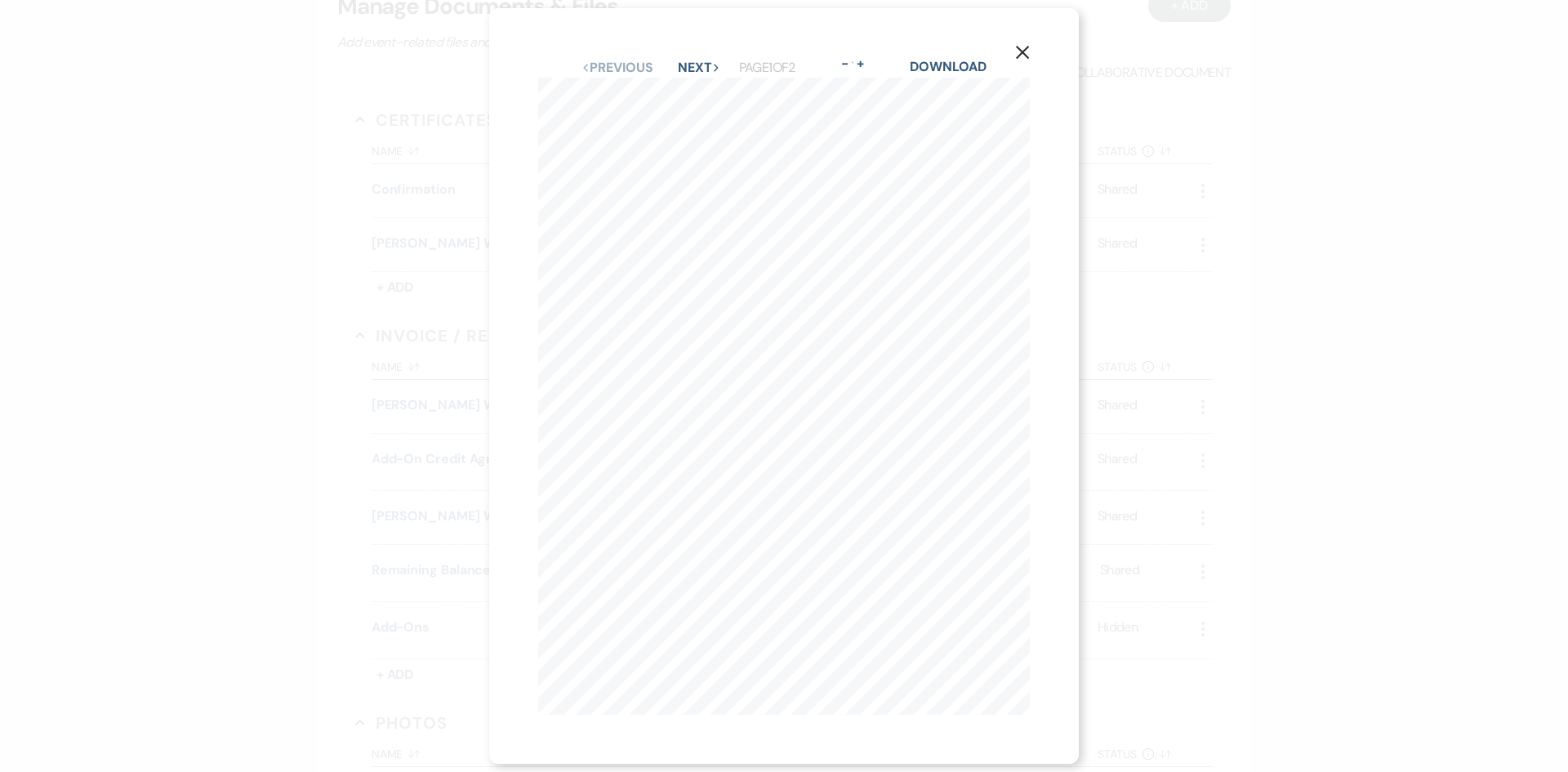
click at [1035, 52] on button "X" at bounding box center [1022, 52] width 24 height 28
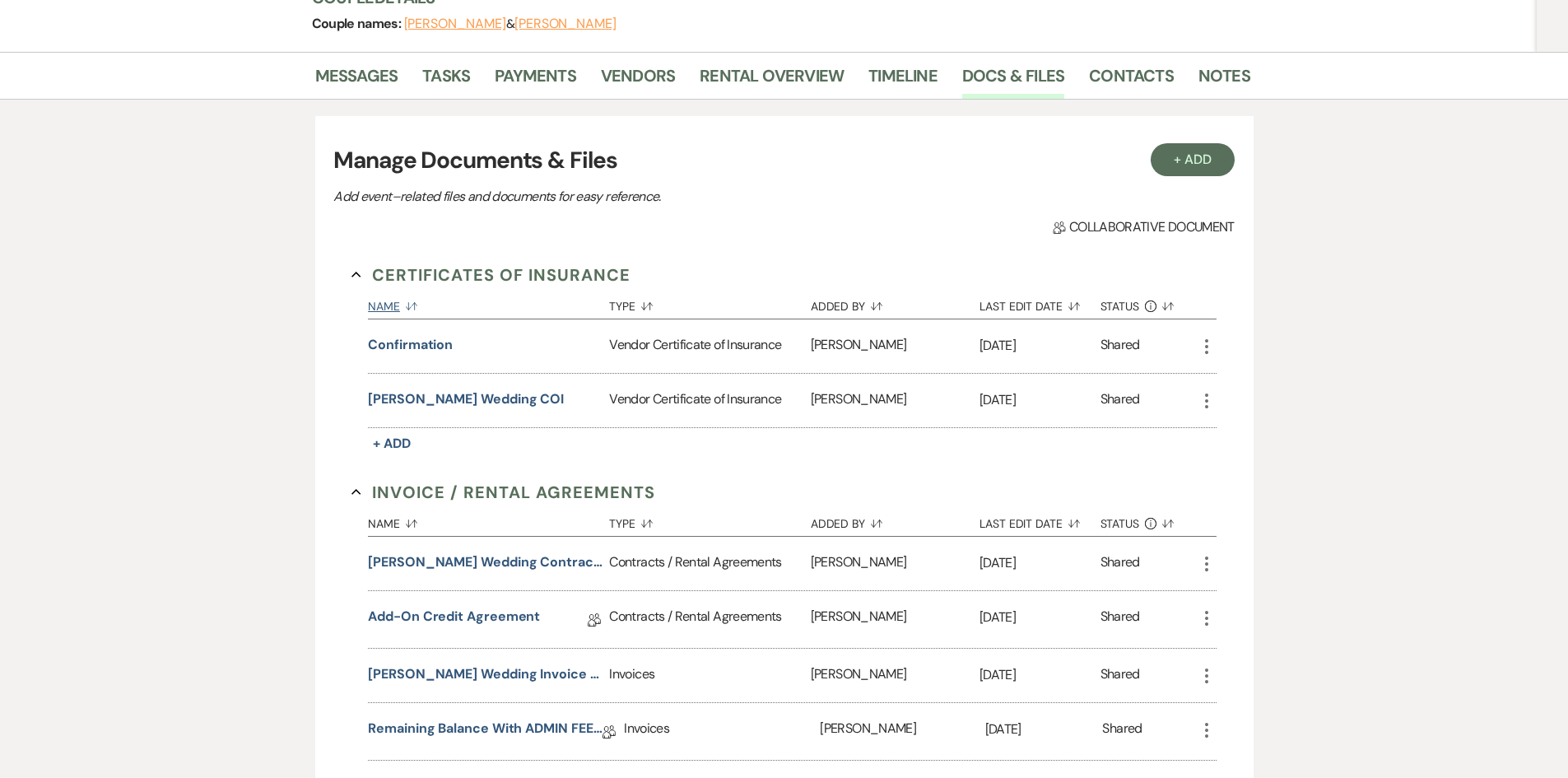
scroll to position [247, 0]
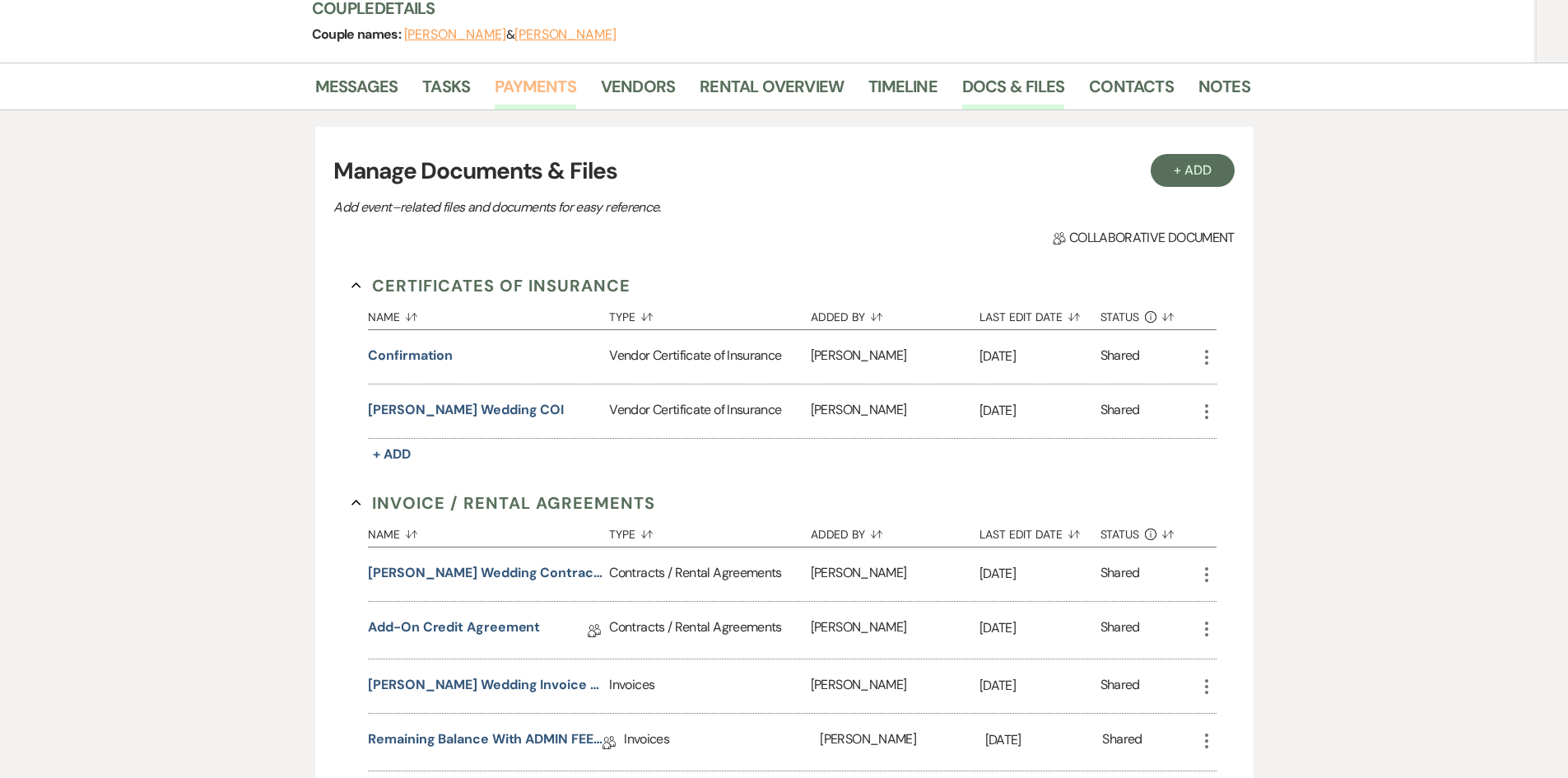
click at [505, 73] on link "Payments" at bounding box center [535, 91] width 81 height 36
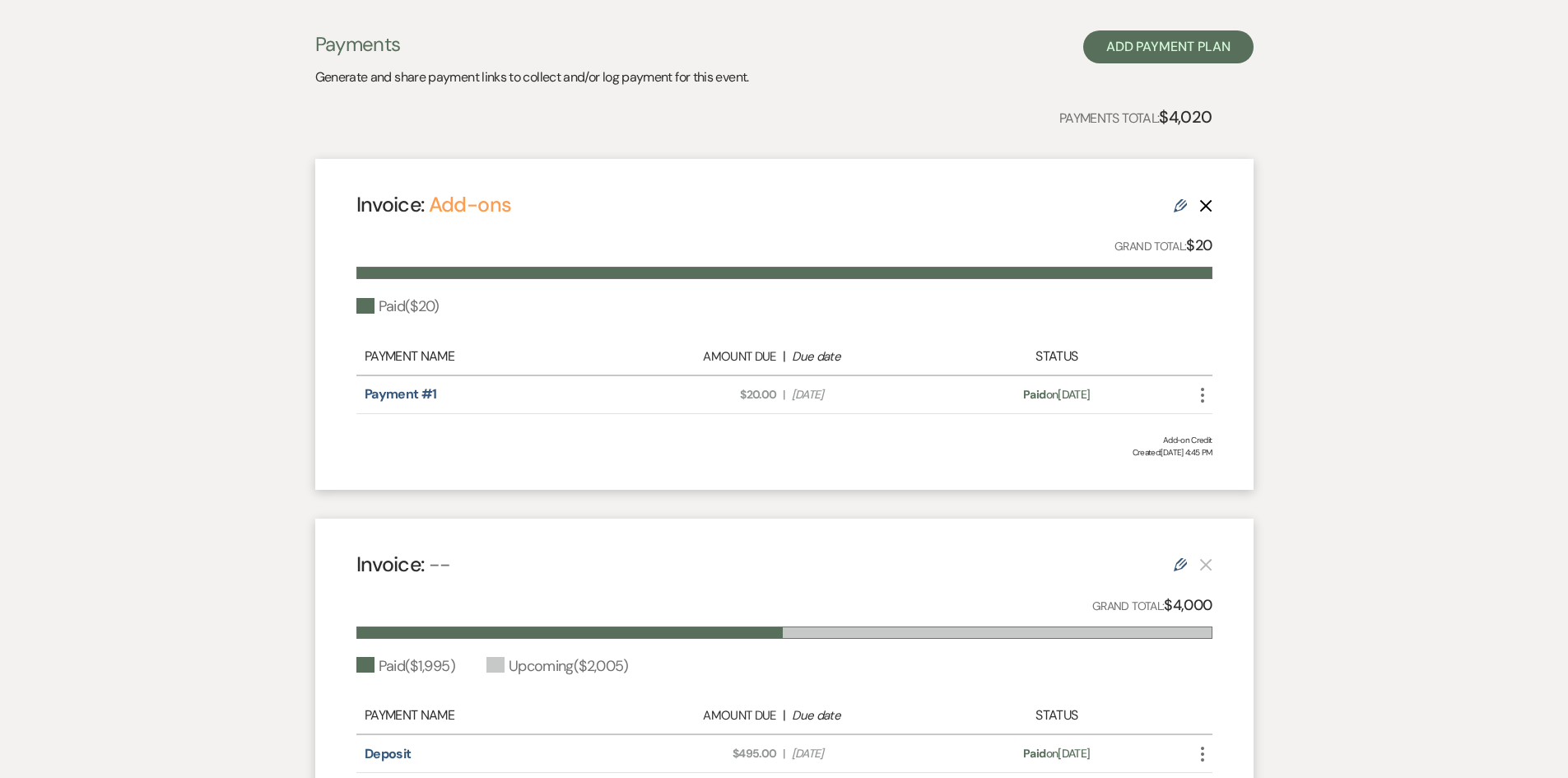
scroll to position [164, 0]
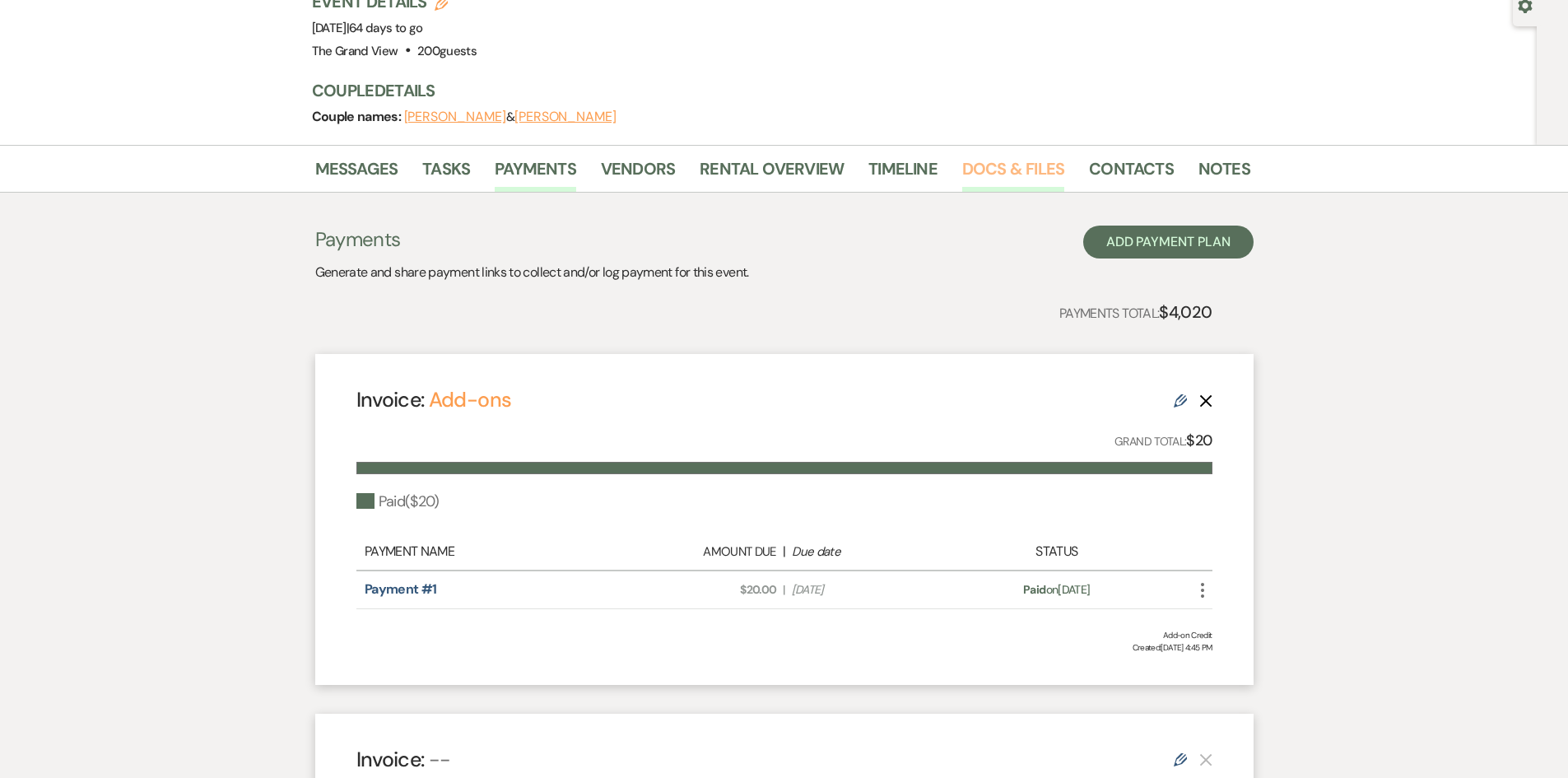
click at [977, 155] on link "Docs & Files" at bounding box center [1014, 173] width 102 height 36
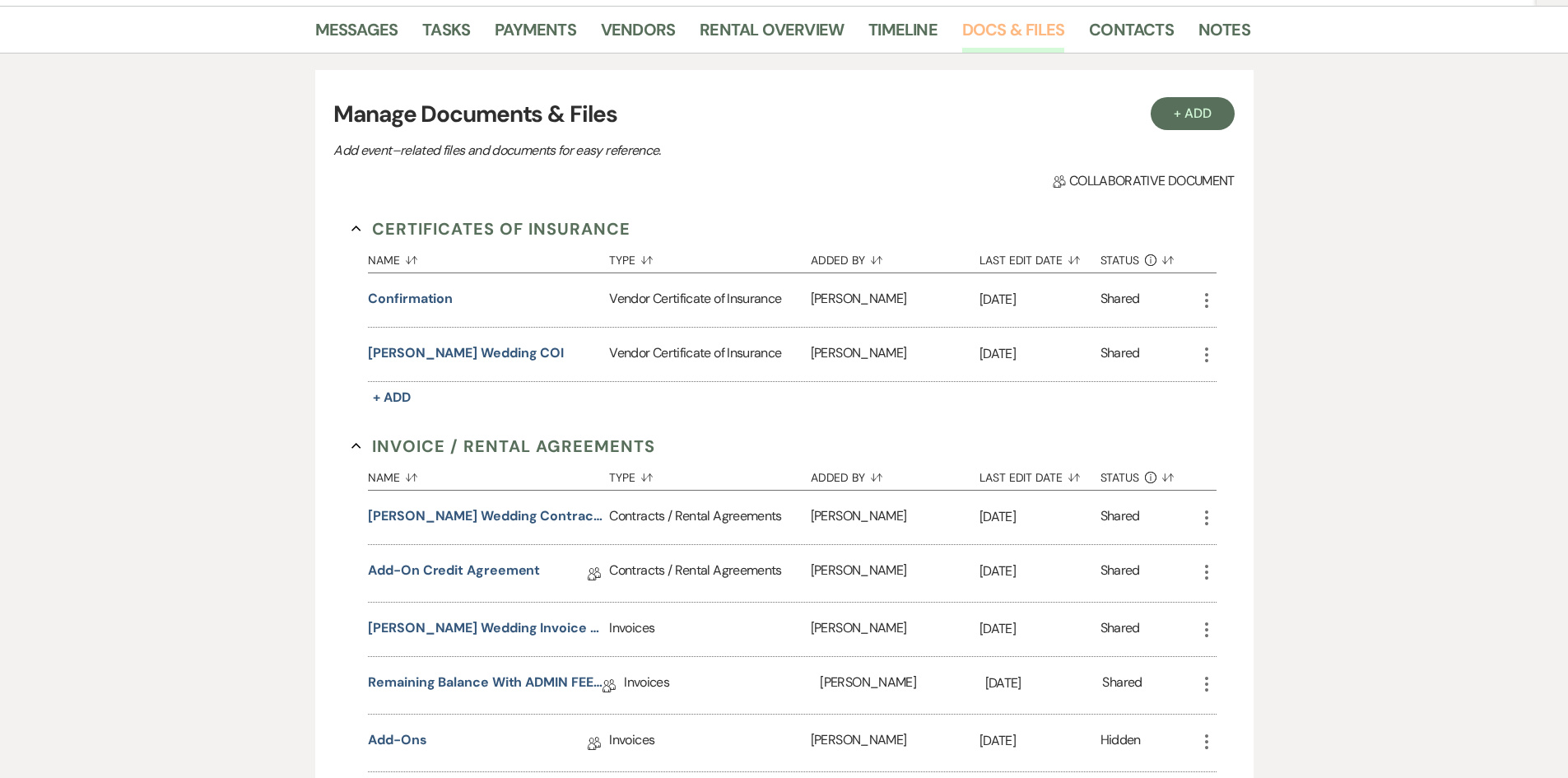
scroll to position [329, 0]
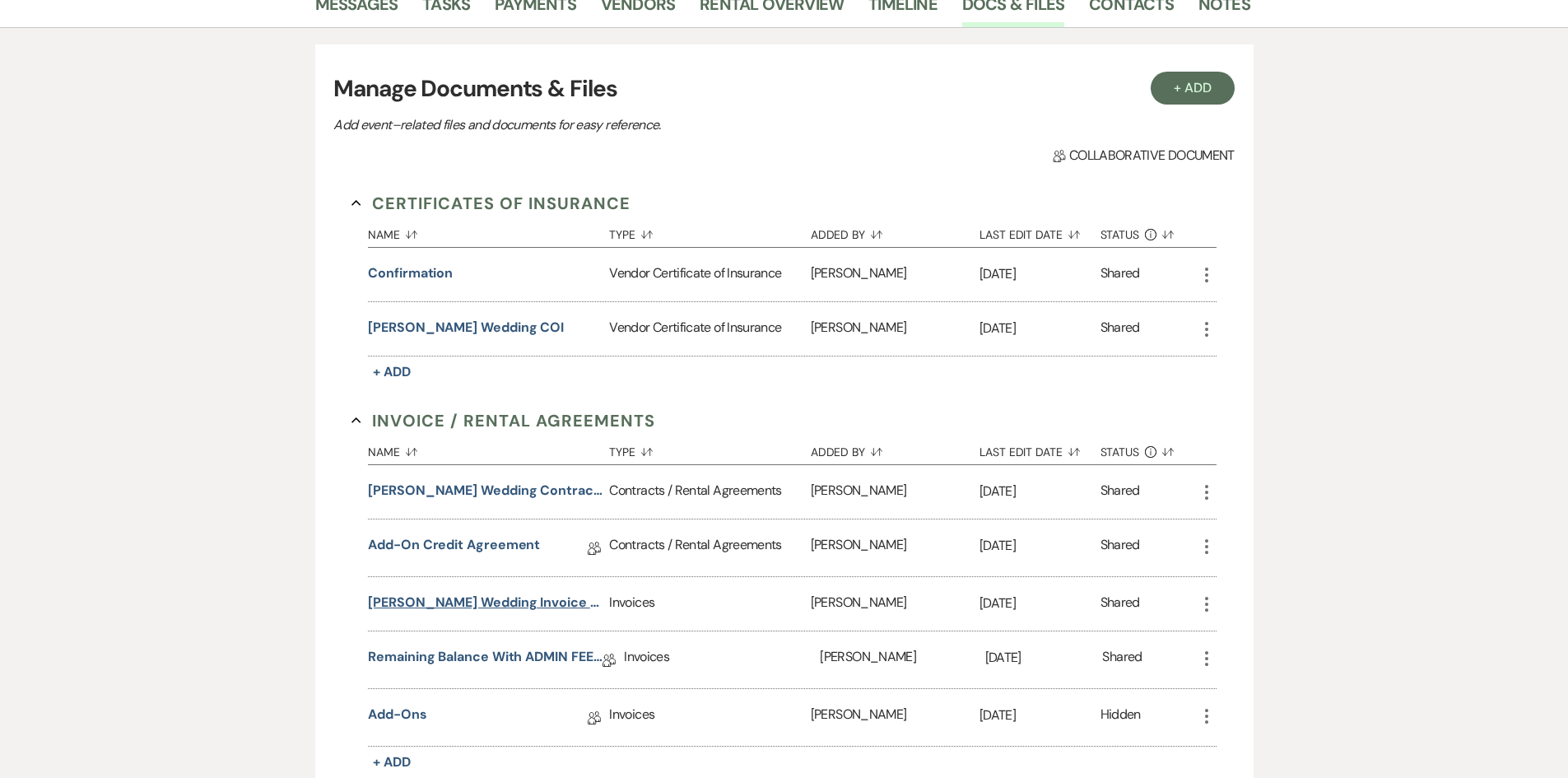
click at [490, 593] on button "[PERSON_NAME] Wedding Invoice [DATE]" at bounding box center [485, 603] width 235 height 20
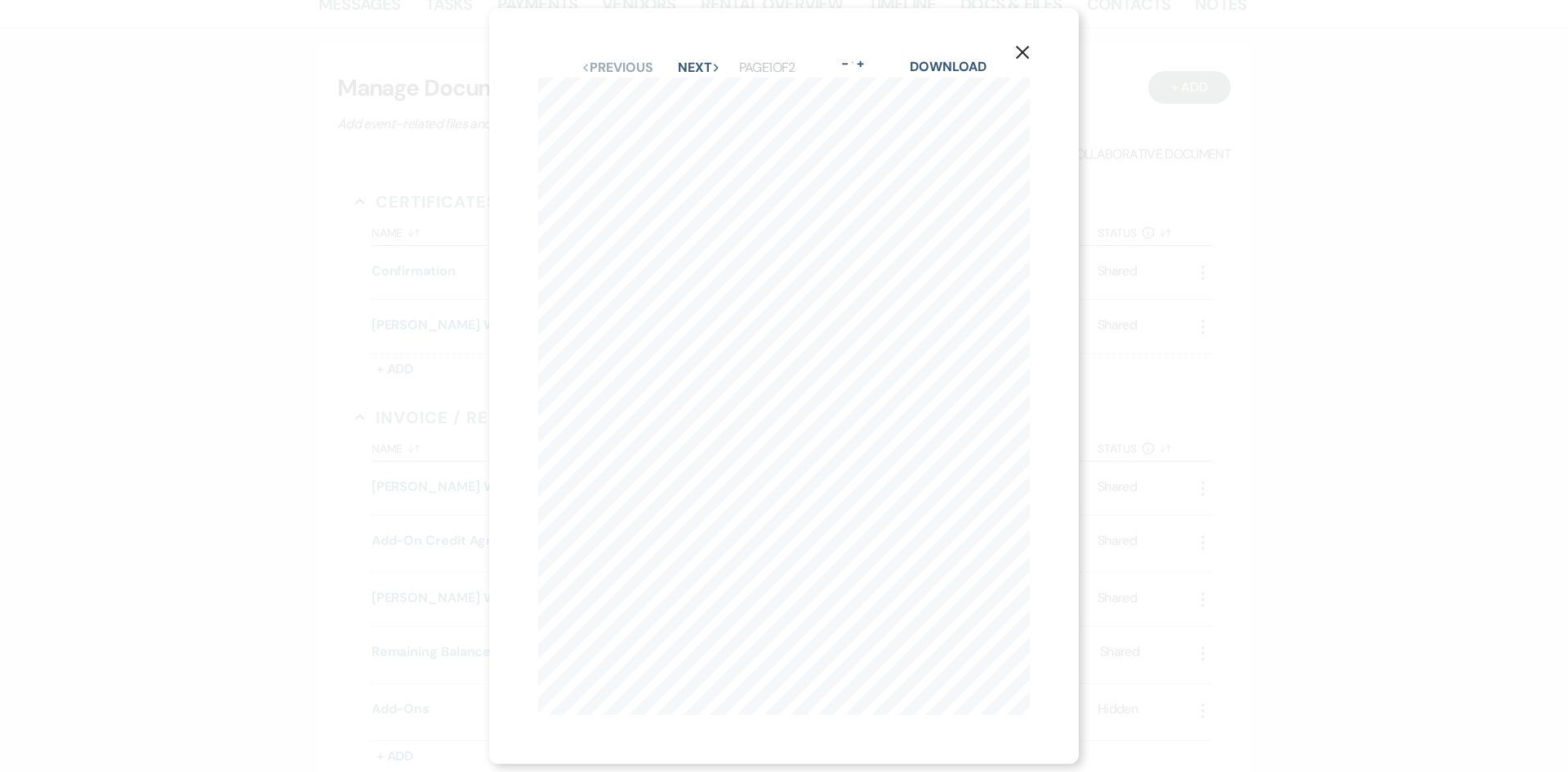
click at [1026, 46] on use "button" at bounding box center [1023, 52] width 13 height 13
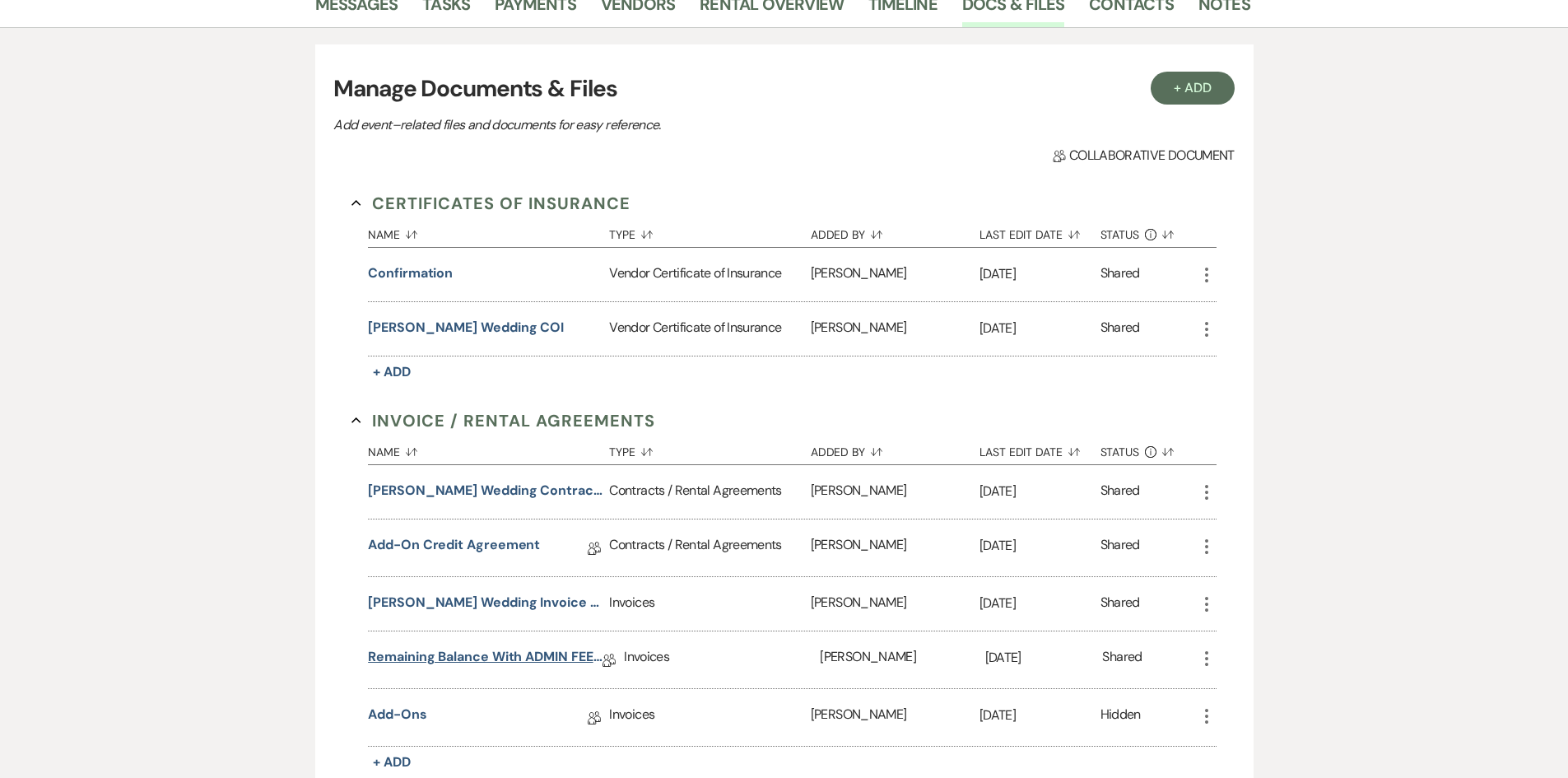
click at [452, 647] on link "Remaining Balance with ADMIN FEE 3-13-2025" at bounding box center [485, 660] width 235 height 25
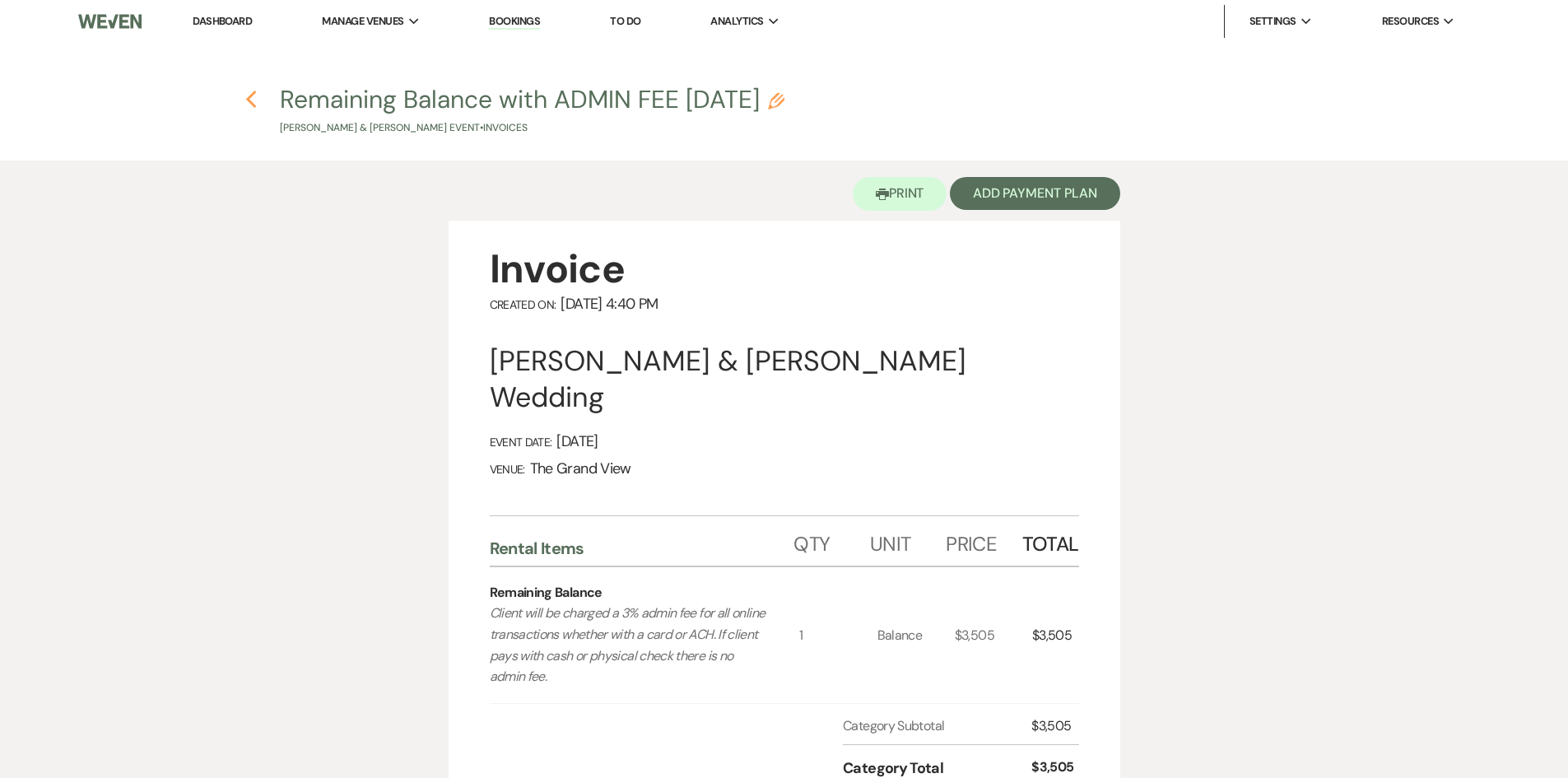
click at [248, 102] on use "button" at bounding box center [251, 100] width 11 height 18
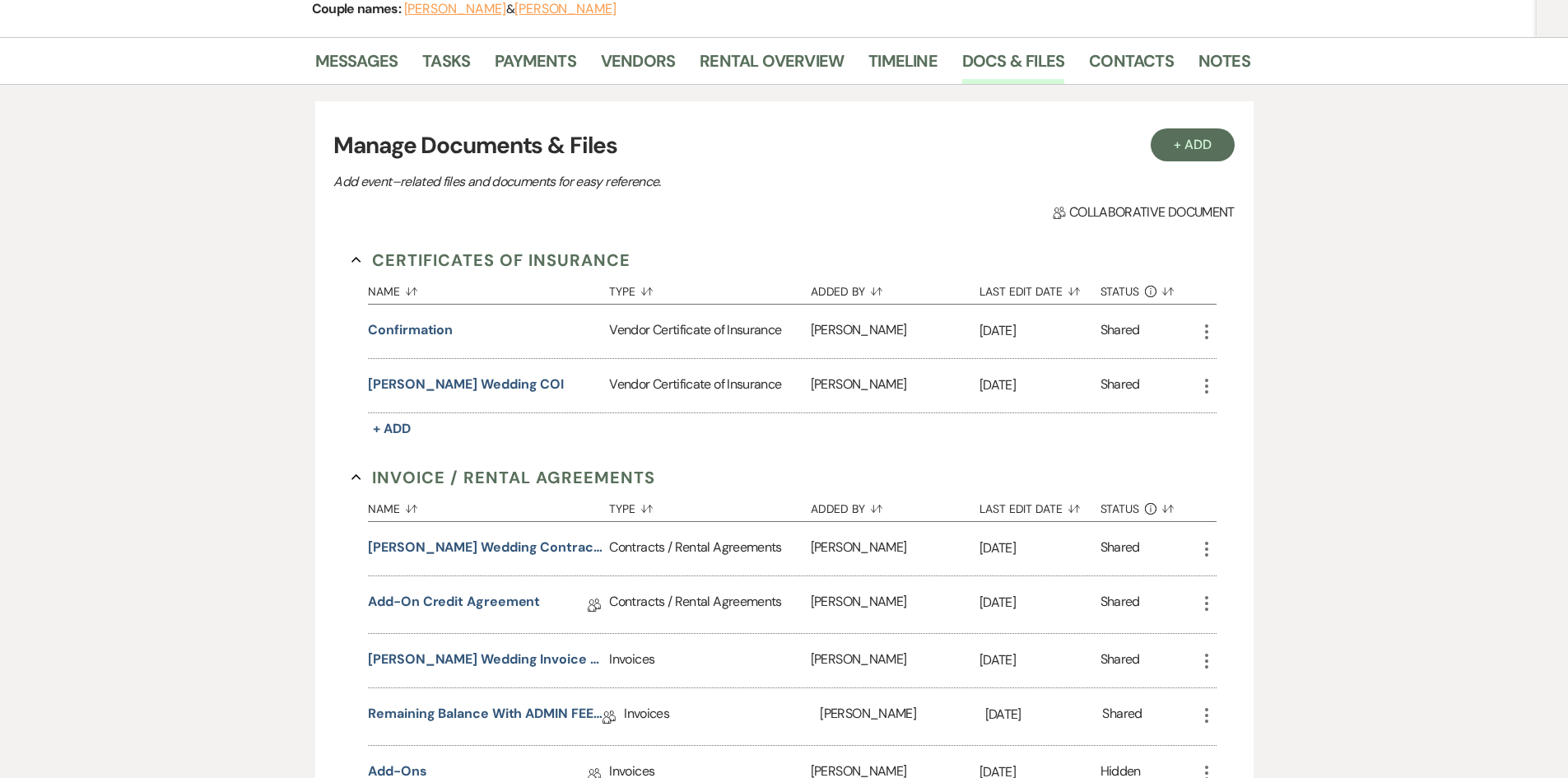
scroll to position [247, 0]
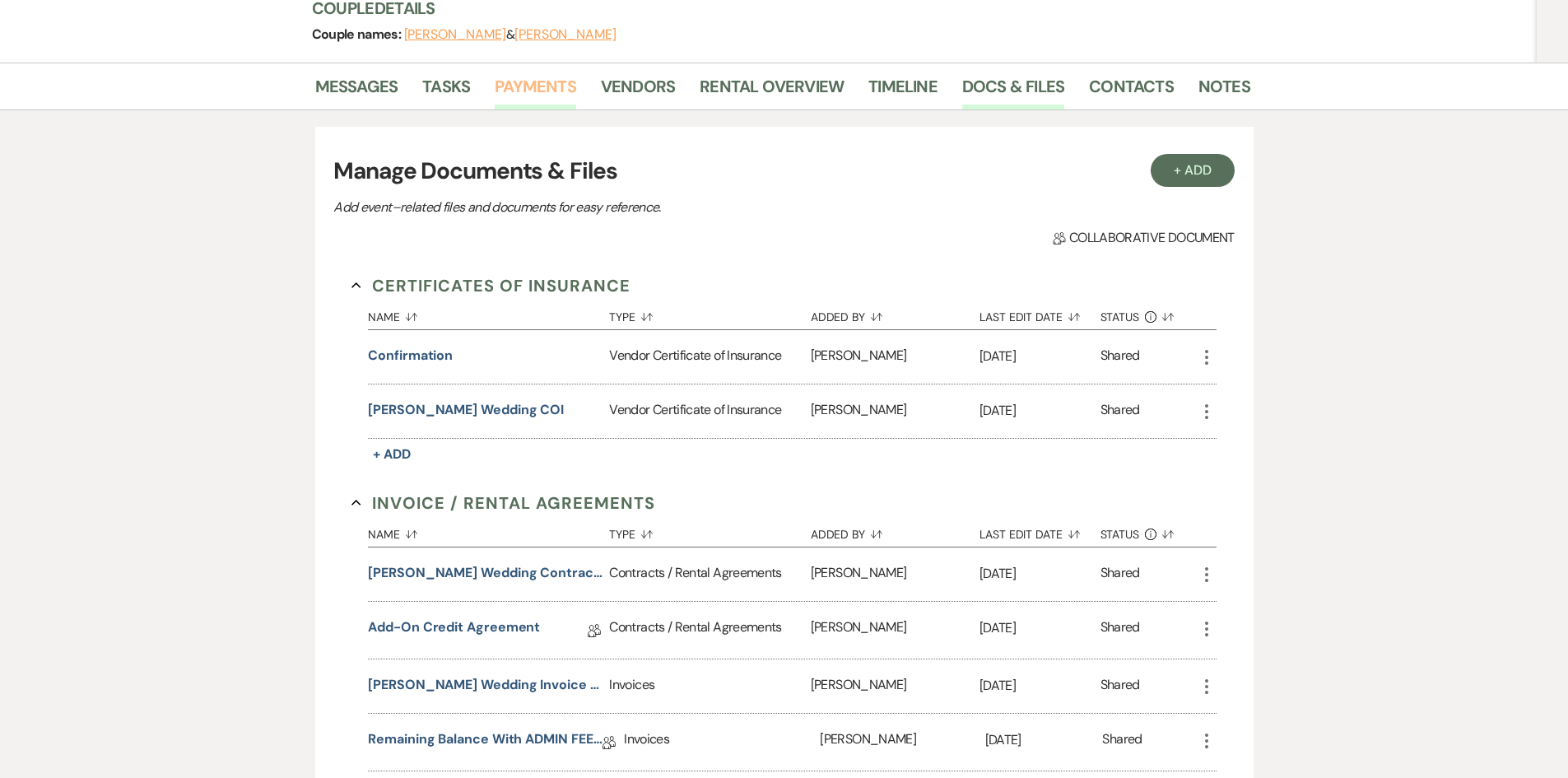
click at [524, 73] on link "Payments" at bounding box center [535, 91] width 81 height 36
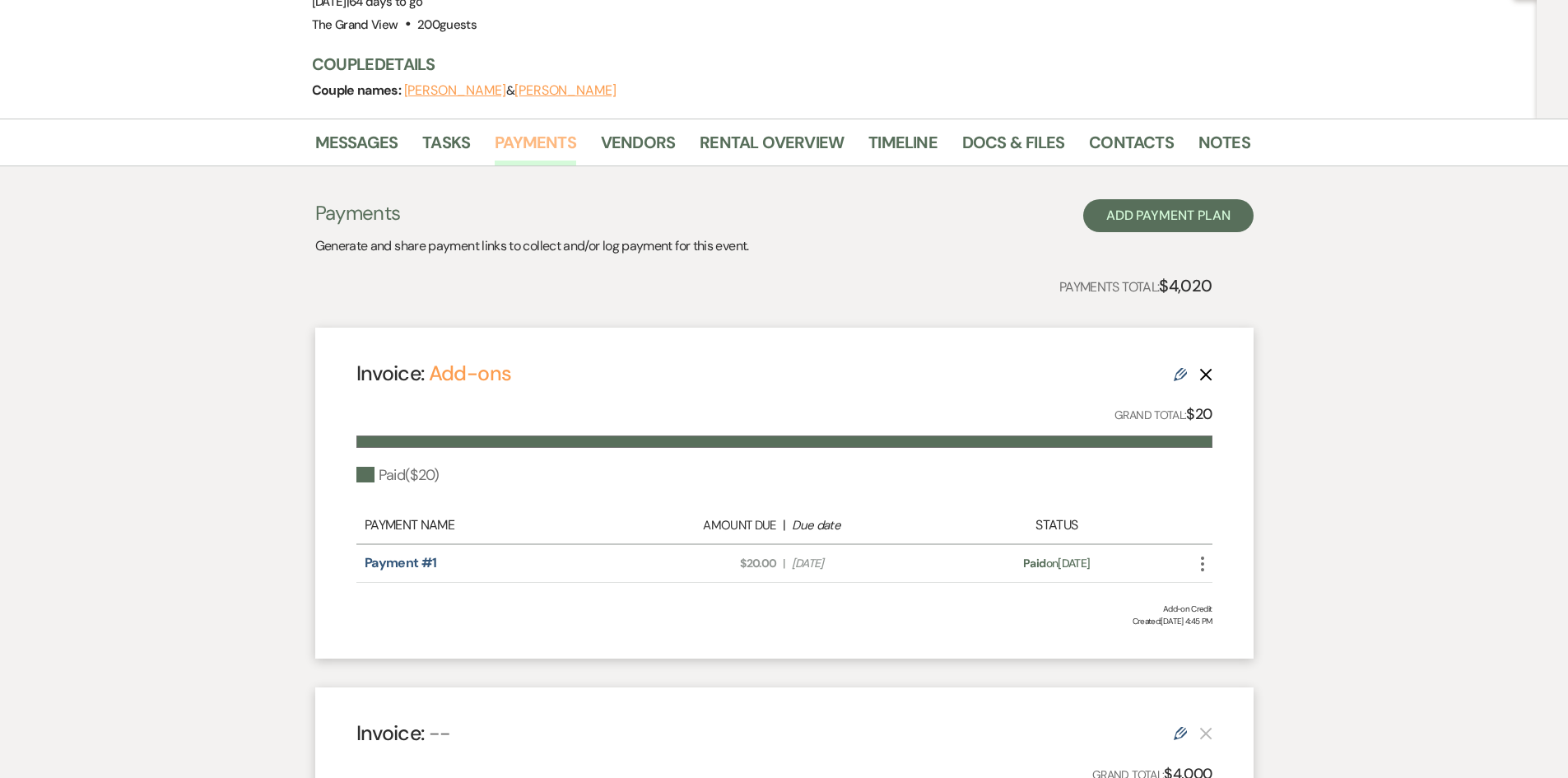
scroll to position [164, 0]
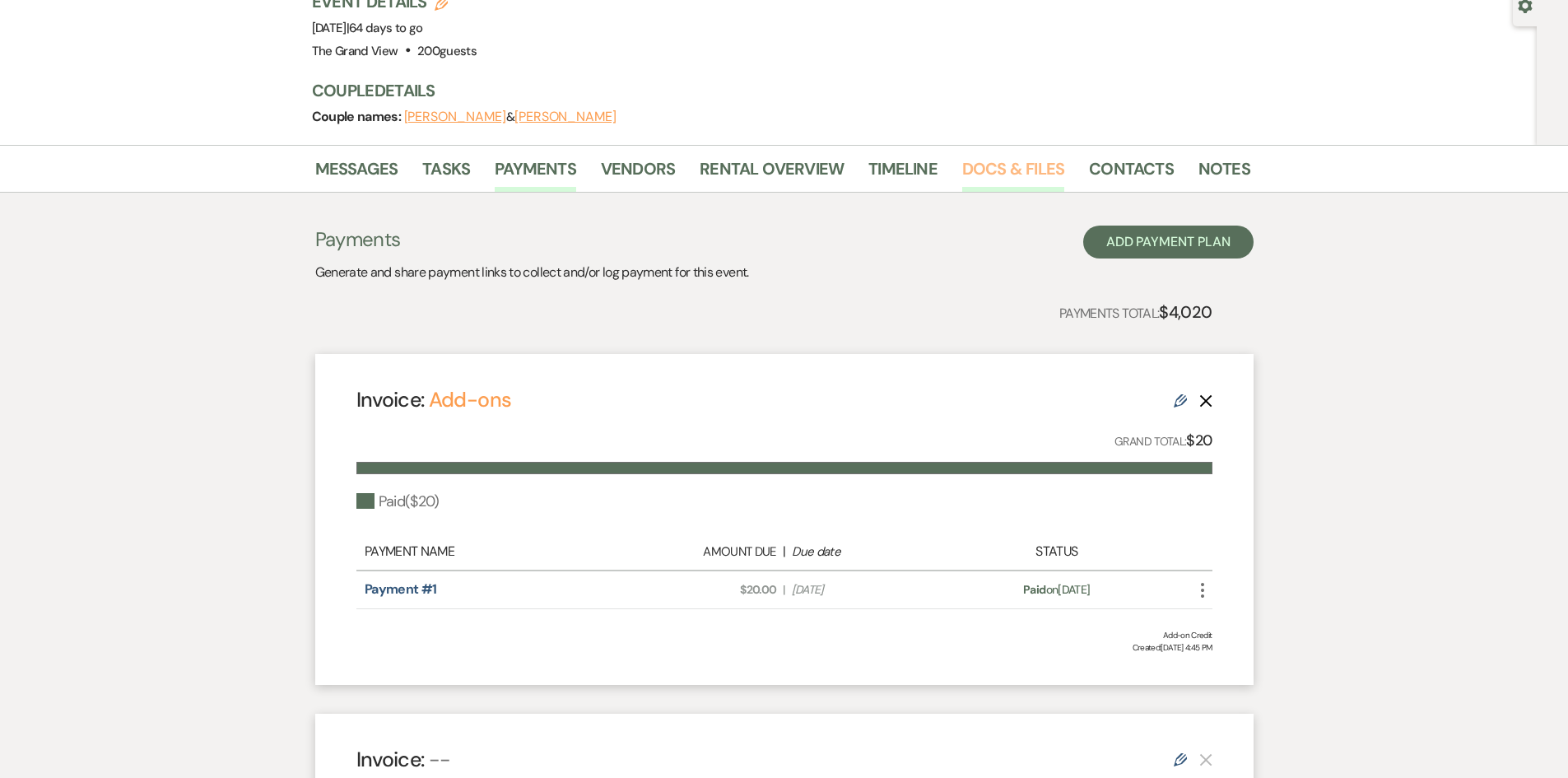
click at [999, 155] on link "Docs & Files" at bounding box center [1014, 173] width 102 height 36
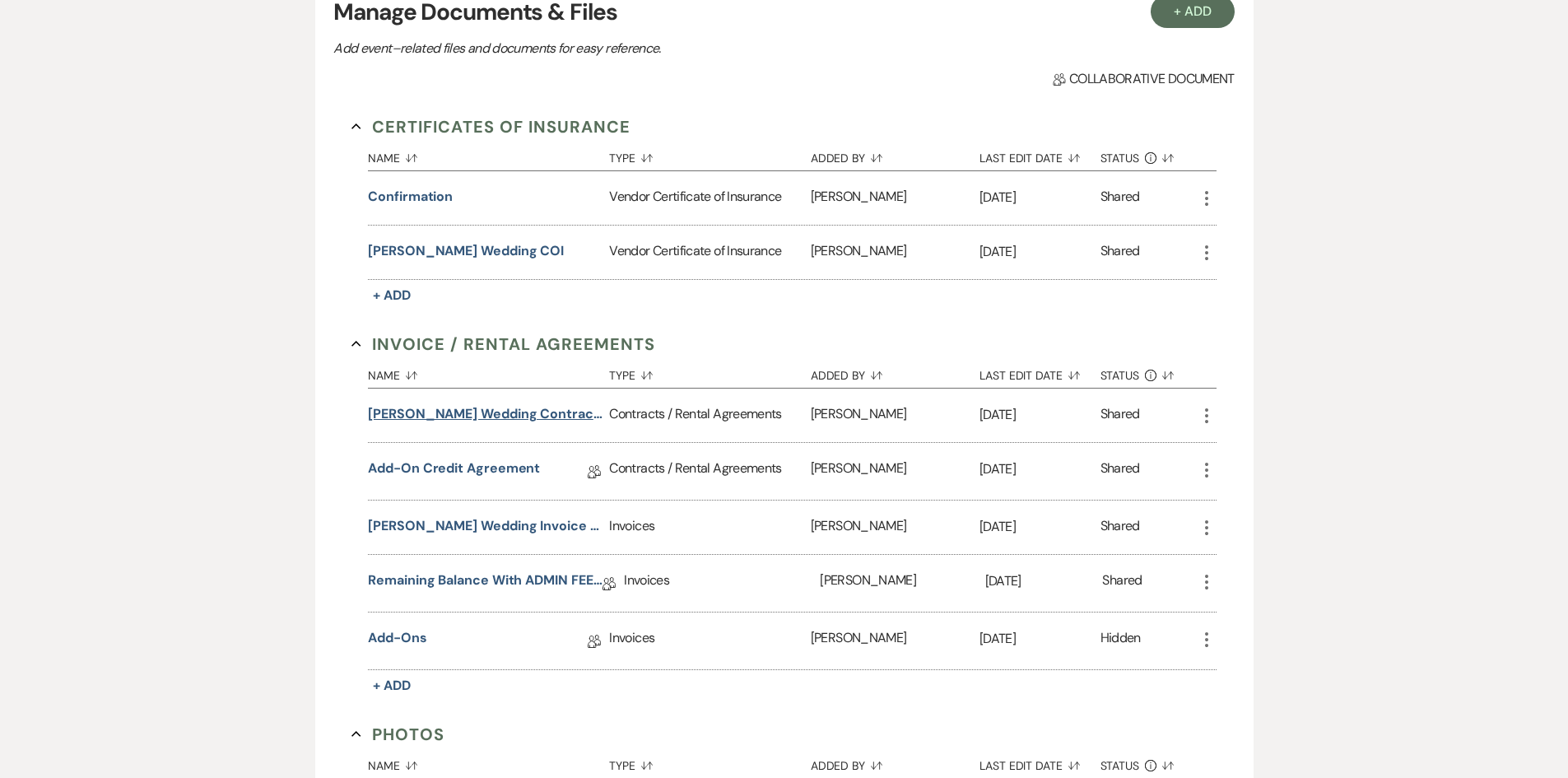
scroll to position [411, 0]
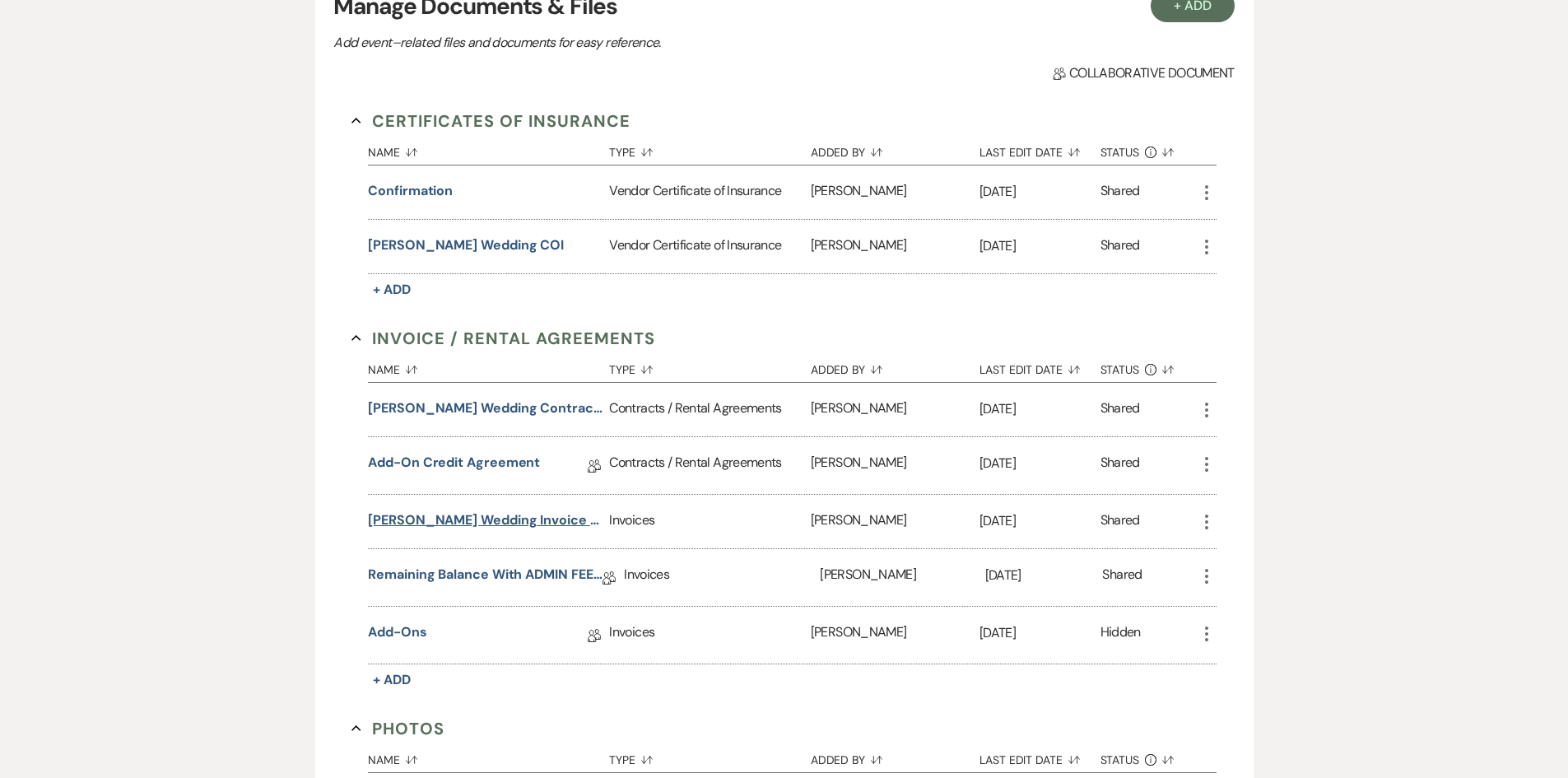
click at [543, 510] on button "Stephanie Flores Wedding Invoice 12-19-25" at bounding box center [485, 520] width 235 height 20
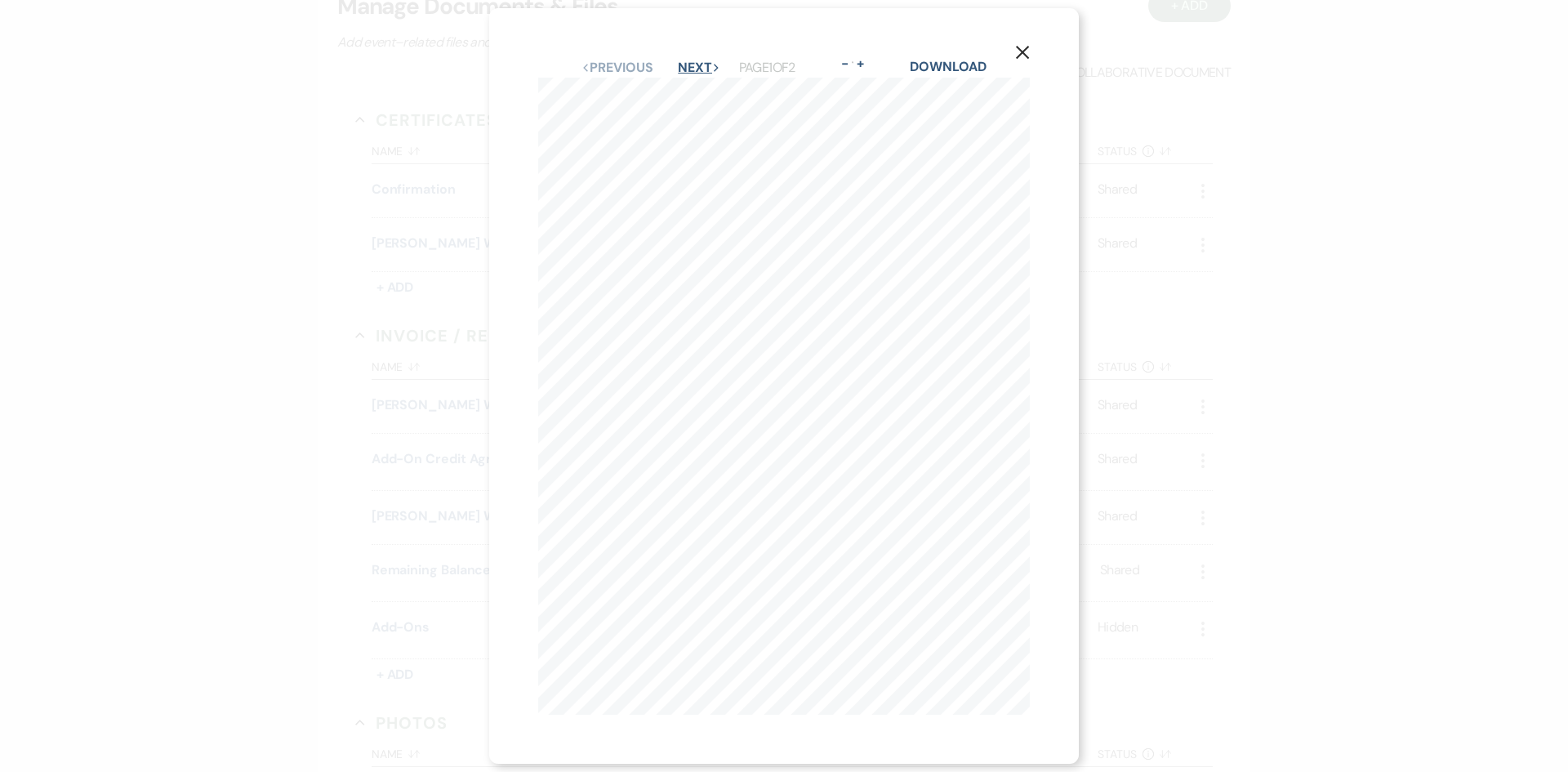
click at [693, 64] on button "Next Next" at bounding box center [699, 68] width 42 height 13
click at [620, 63] on button "Previous Previous" at bounding box center [616, 68] width 71 height 13
click at [1030, 51] on icon "X" at bounding box center [1023, 52] width 15 height 15
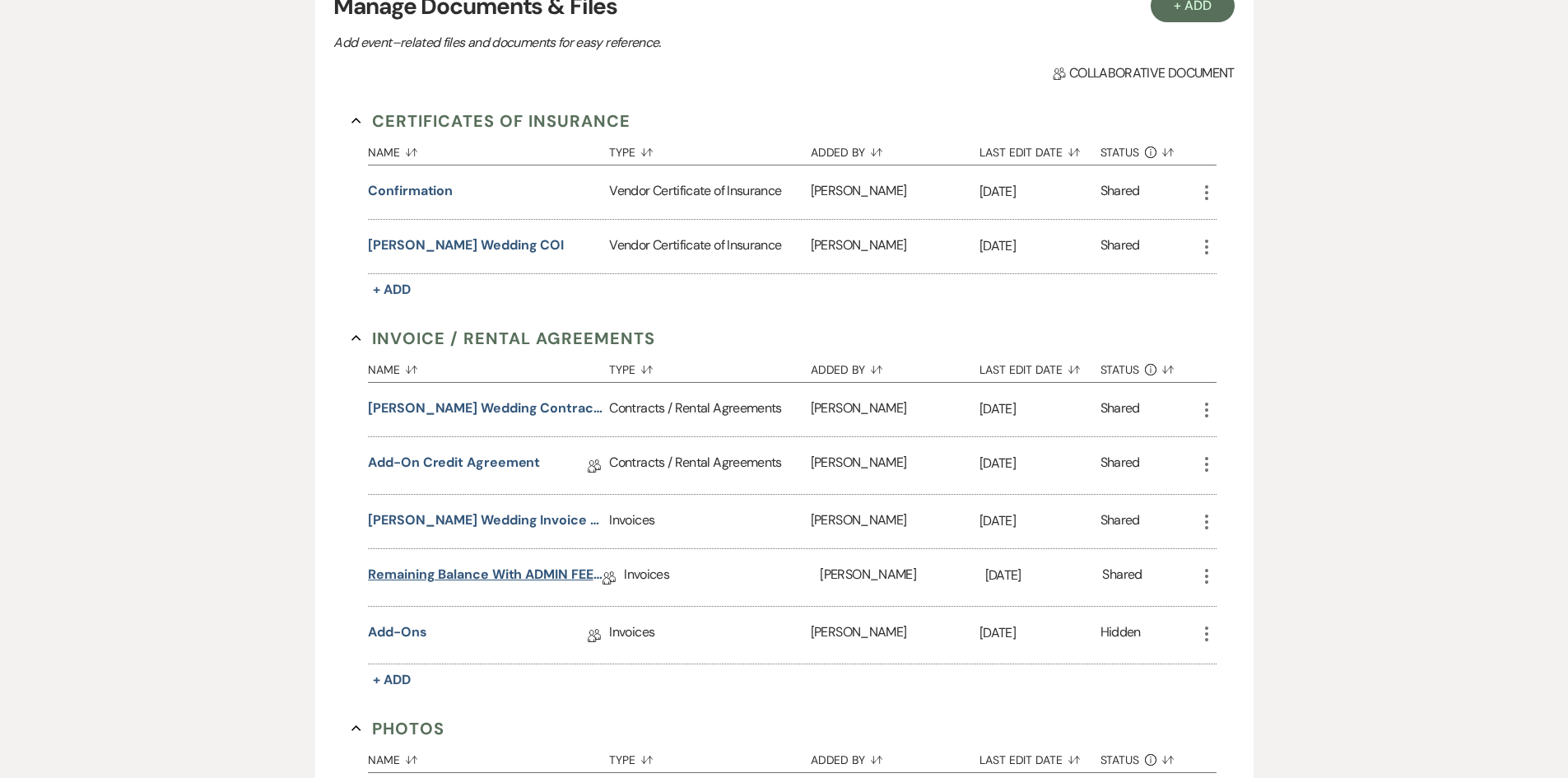
click at [538, 565] on link "Remaining Balance with ADMIN FEE 3-13-2025" at bounding box center [485, 577] width 235 height 25
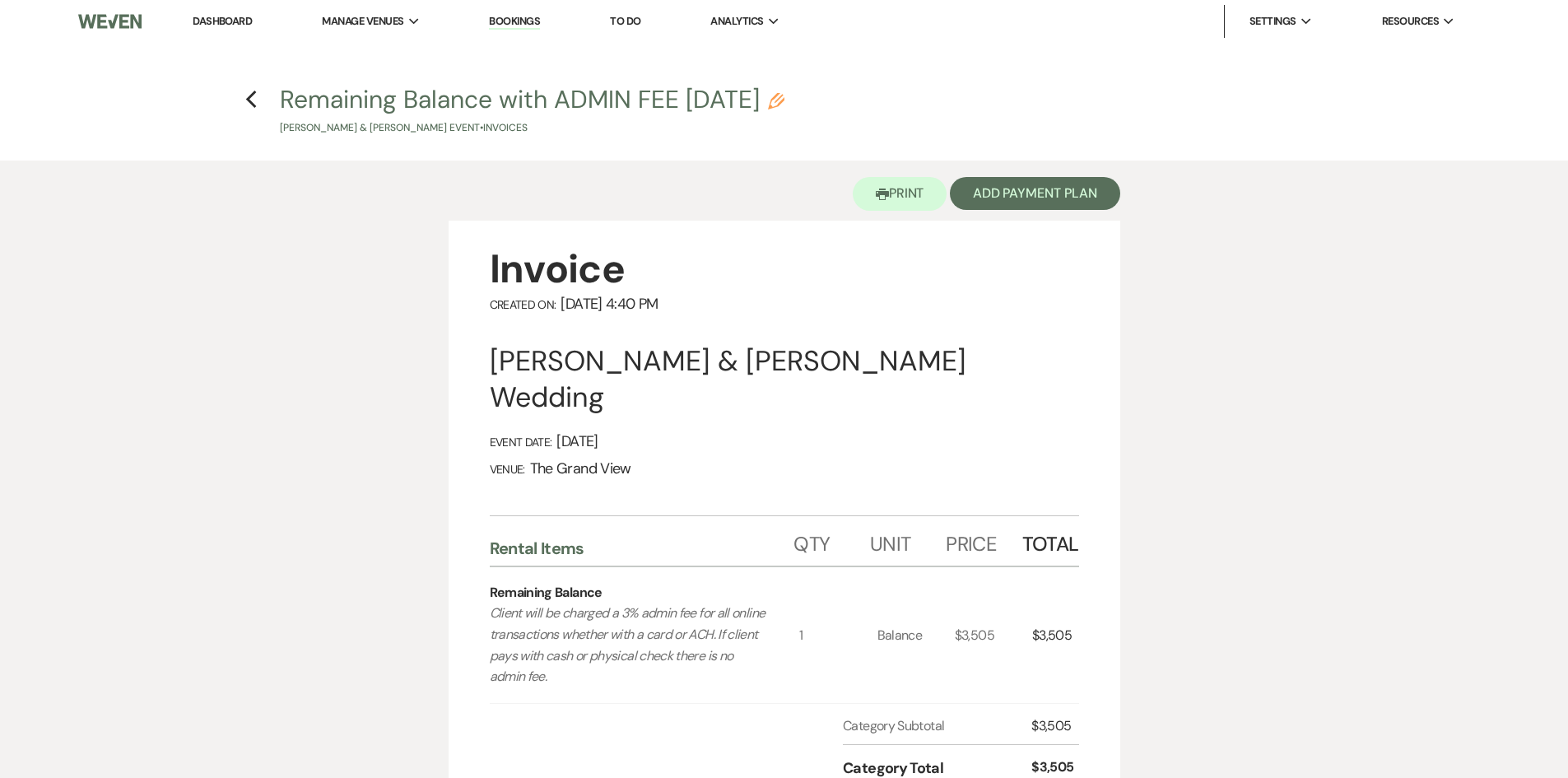
click at [258, 107] on h4 "Previous Remaining Balance with ADMIN FEE 3-13-2025 Pencil Stephen Salazar & St…" at bounding box center [785, 109] width 1185 height 54
click at [251, 99] on icon "Previous" at bounding box center [251, 100] width 13 height 20
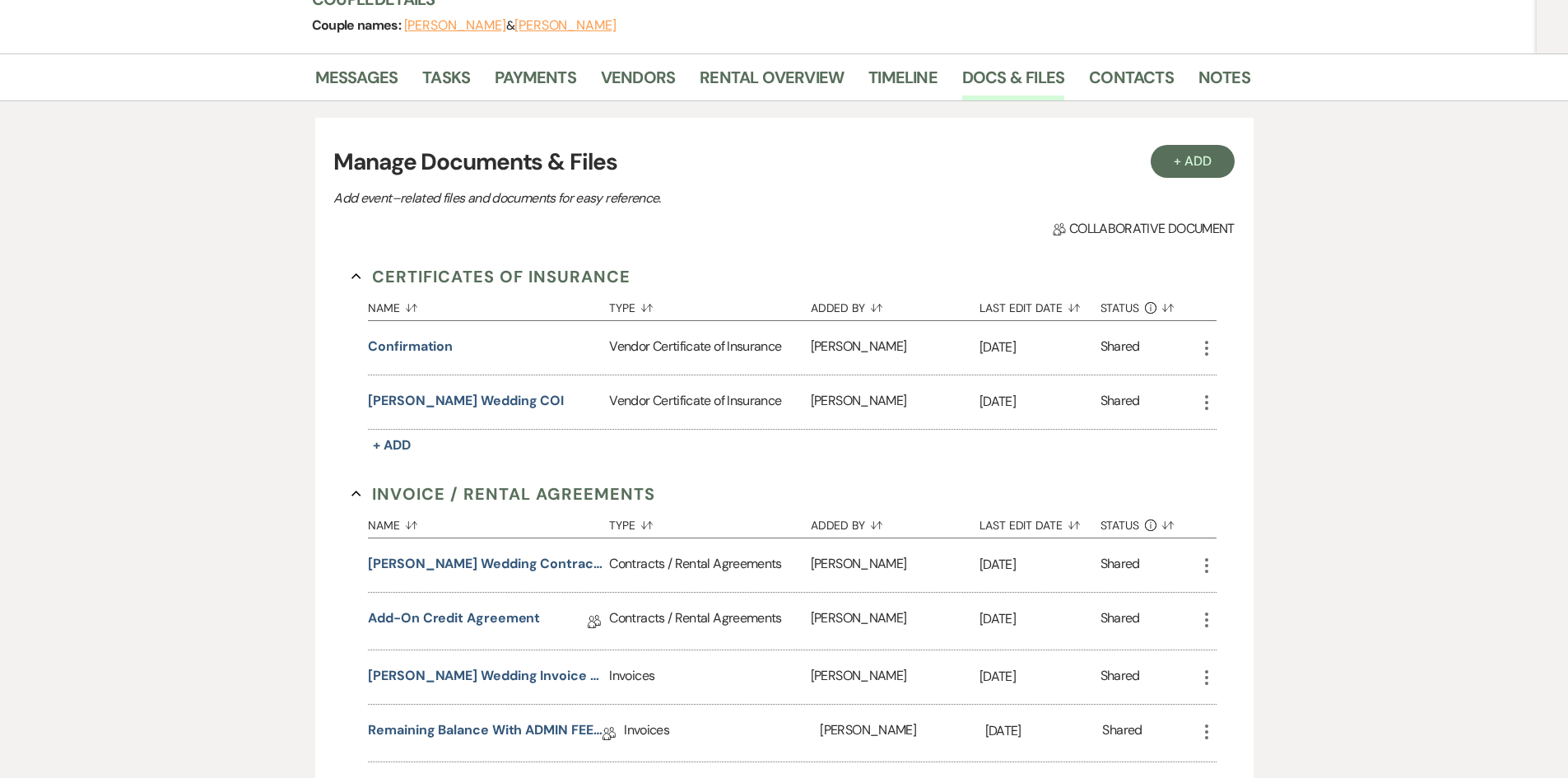
scroll to position [164, 0]
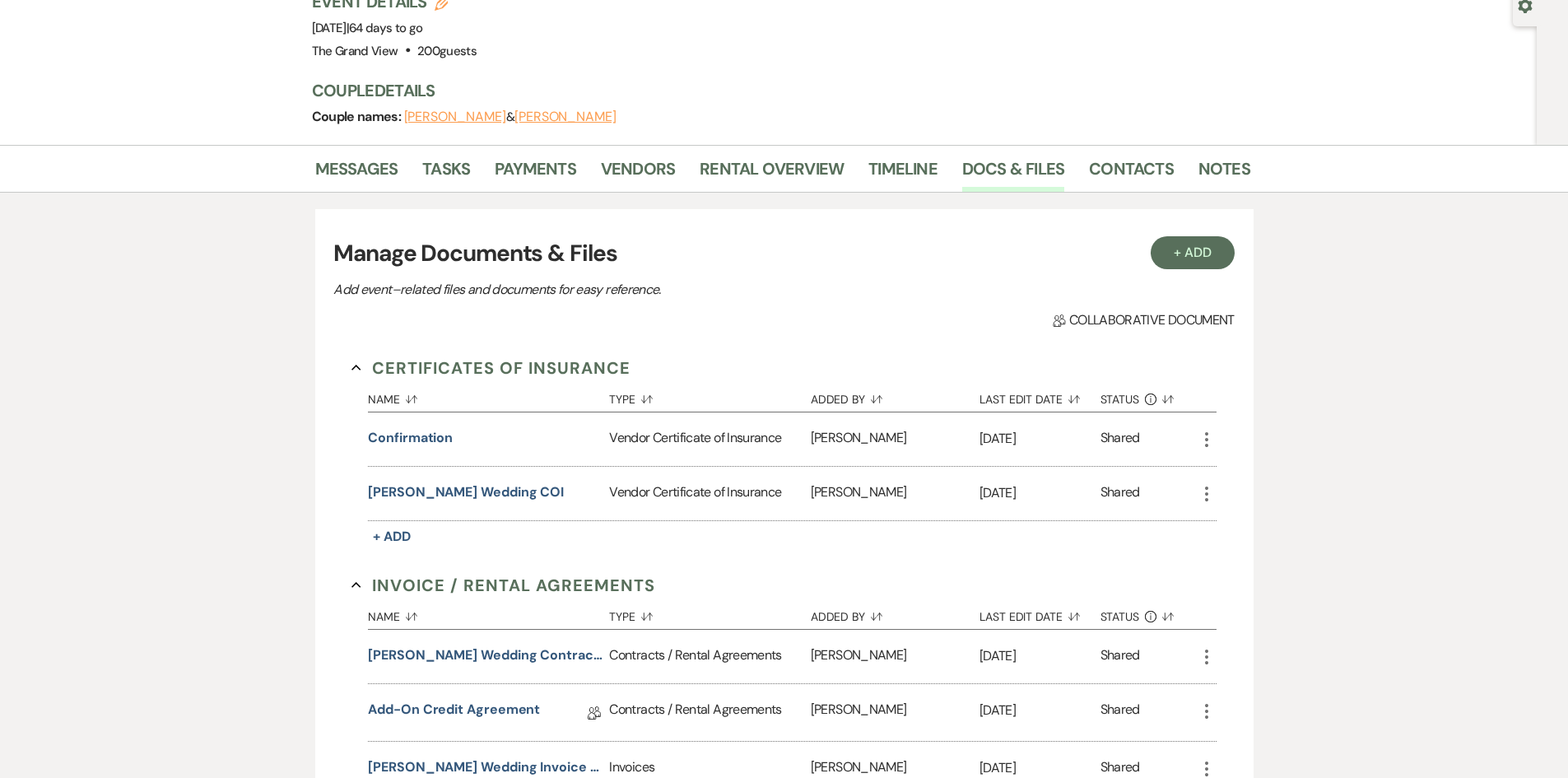
click at [515, 104] on div "Event Details Edit Event Date: Friday, December 19th, 2025 | 64 days to go Venu…" at bounding box center [781, 67] width 938 height 154
click at [515, 155] on link "Payments" at bounding box center [535, 173] width 81 height 36
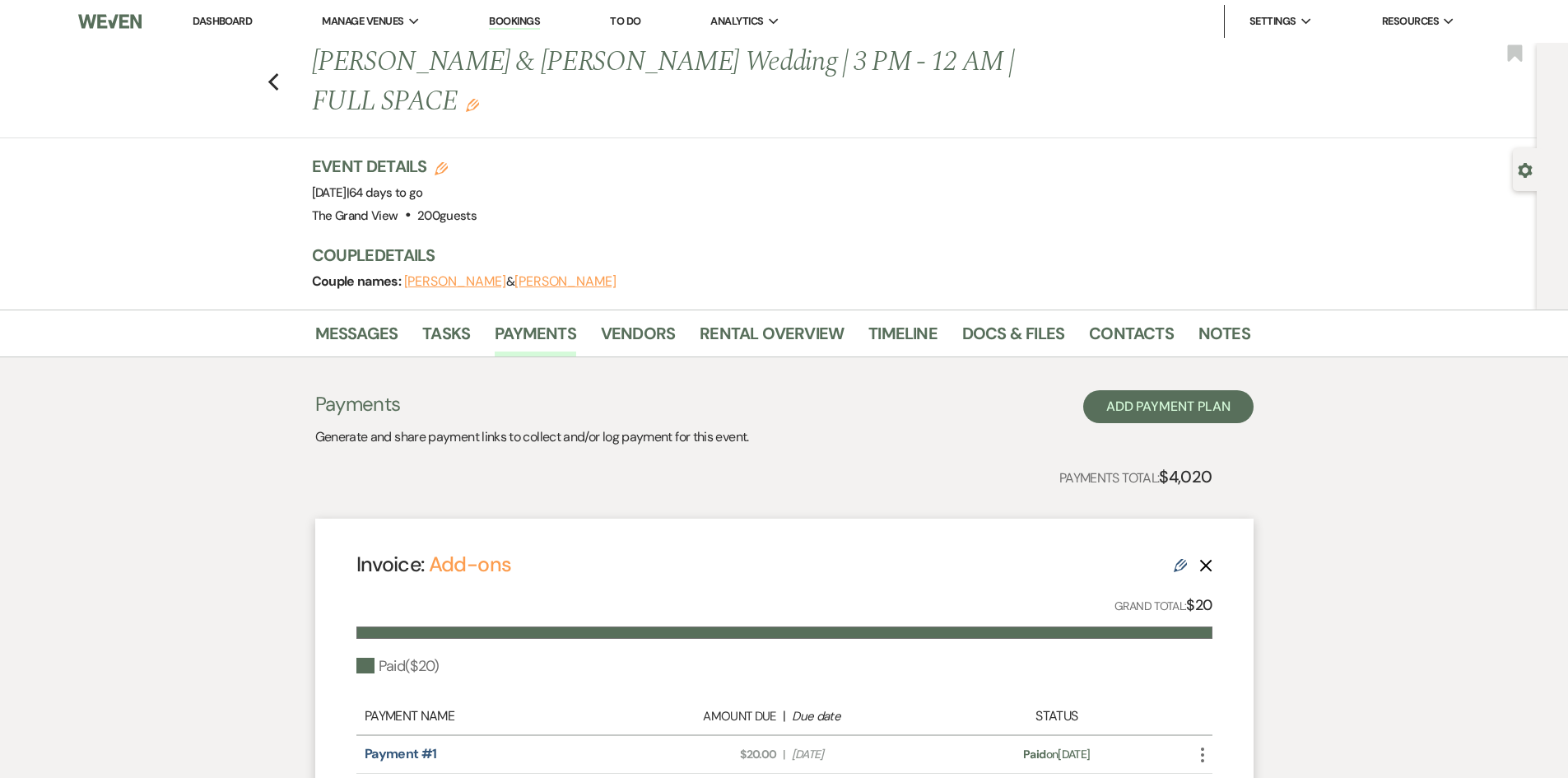
click at [246, 19] on link "Dashboard" at bounding box center [222, 21] width 60 height 14
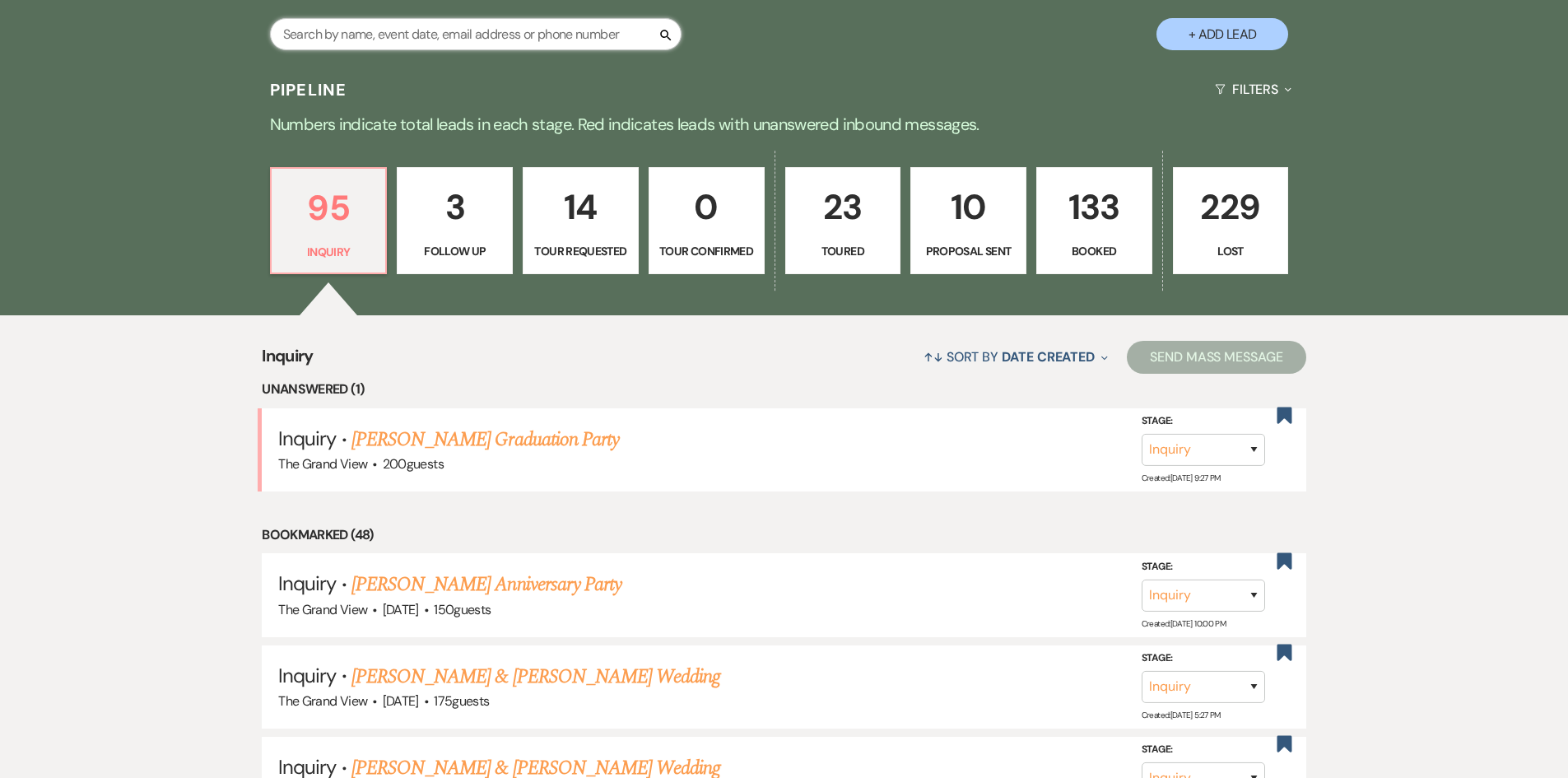
click at [457, 33] on input "text" at bounding box center [476, 34] width 411 height 32
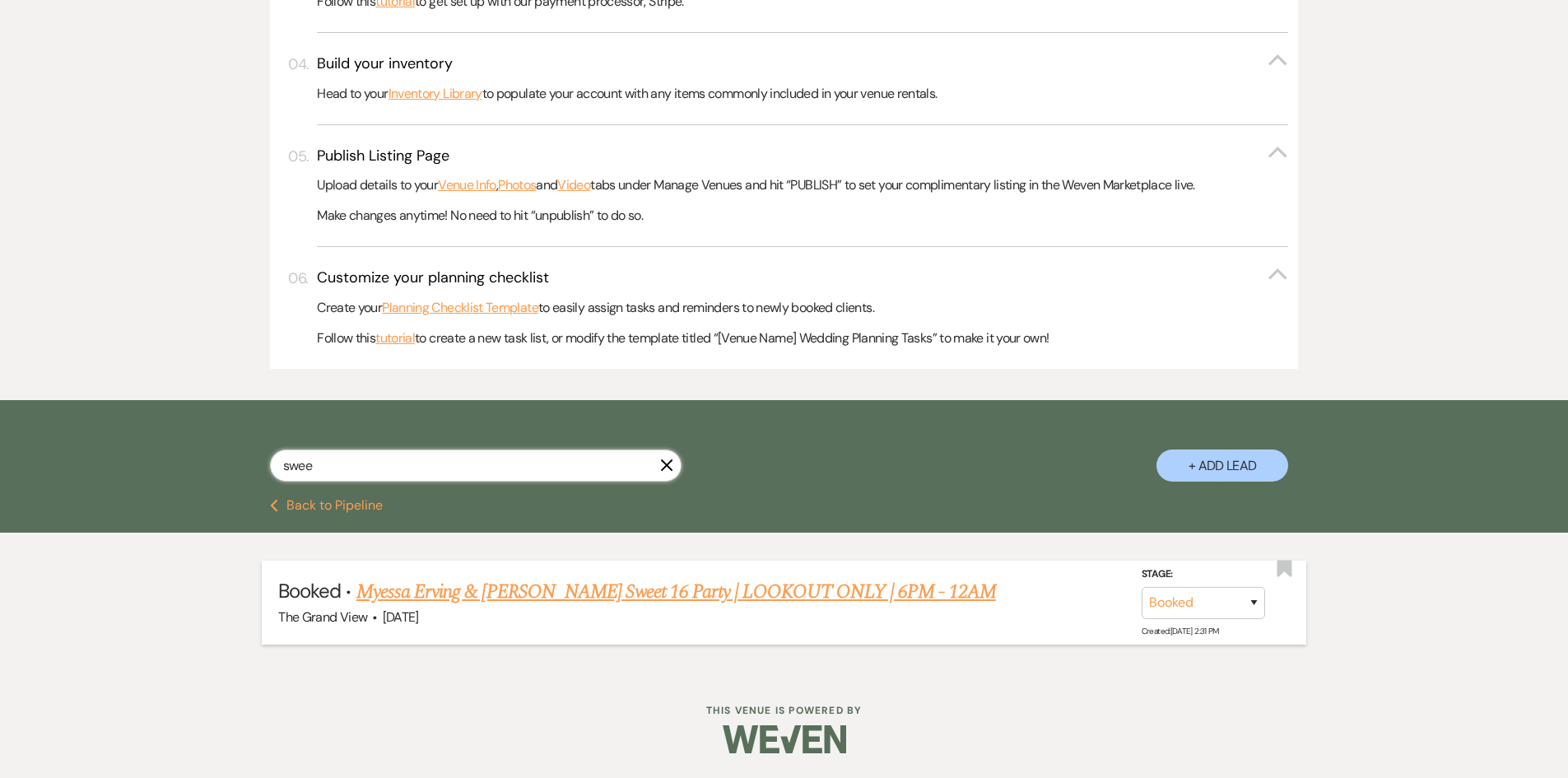
type input "swee"
click at [604, 598] on link "Myessa Erving & Edward Broadnax's Sweet 16 Party | LOOKOUT ONLY | 6PM - 12AM" at bounding box center [677, 592] width 640 height 29
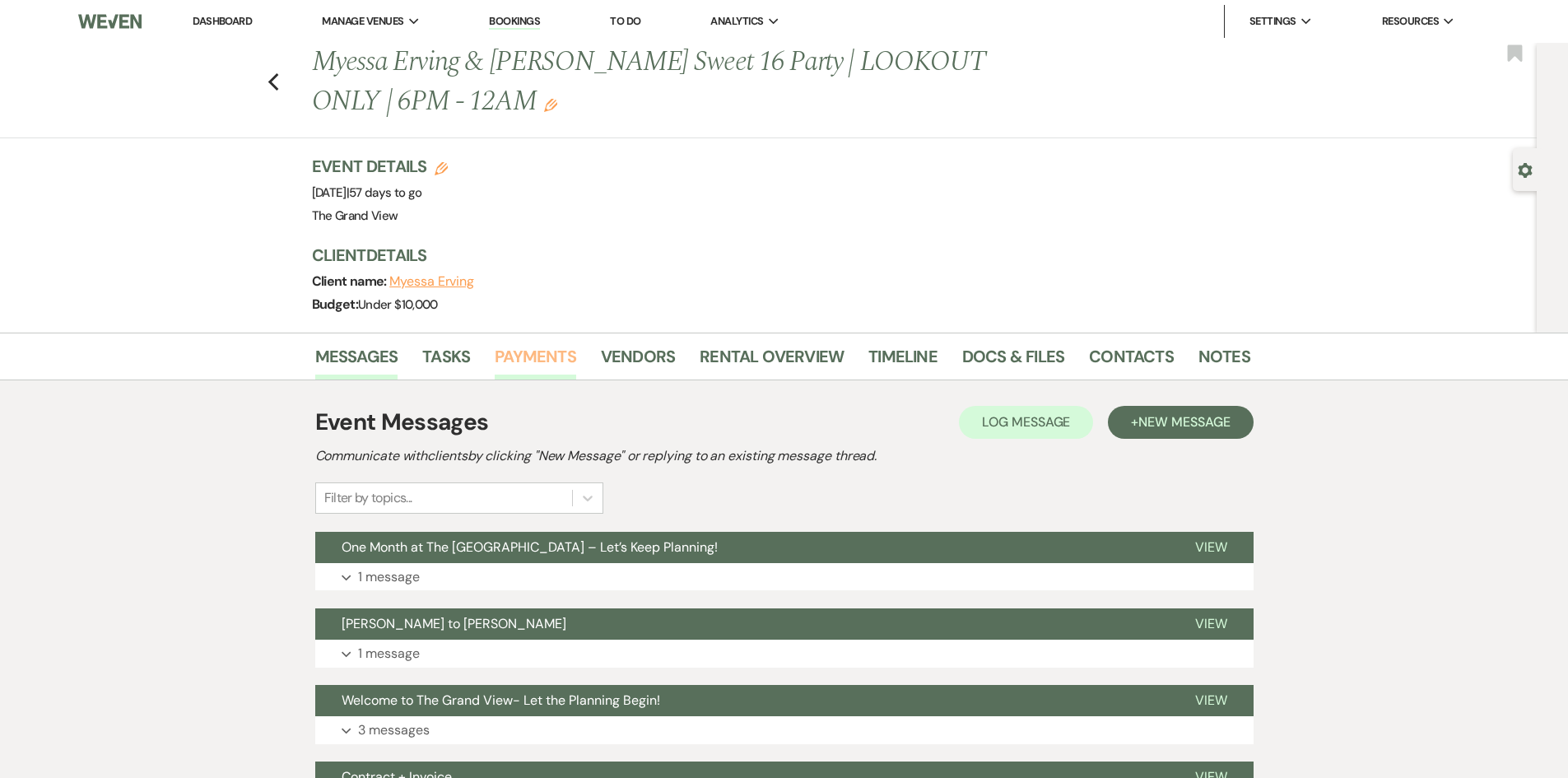
click at [553, 356] on link "Payments" at bounding box center [535, 361] width 81 height 36
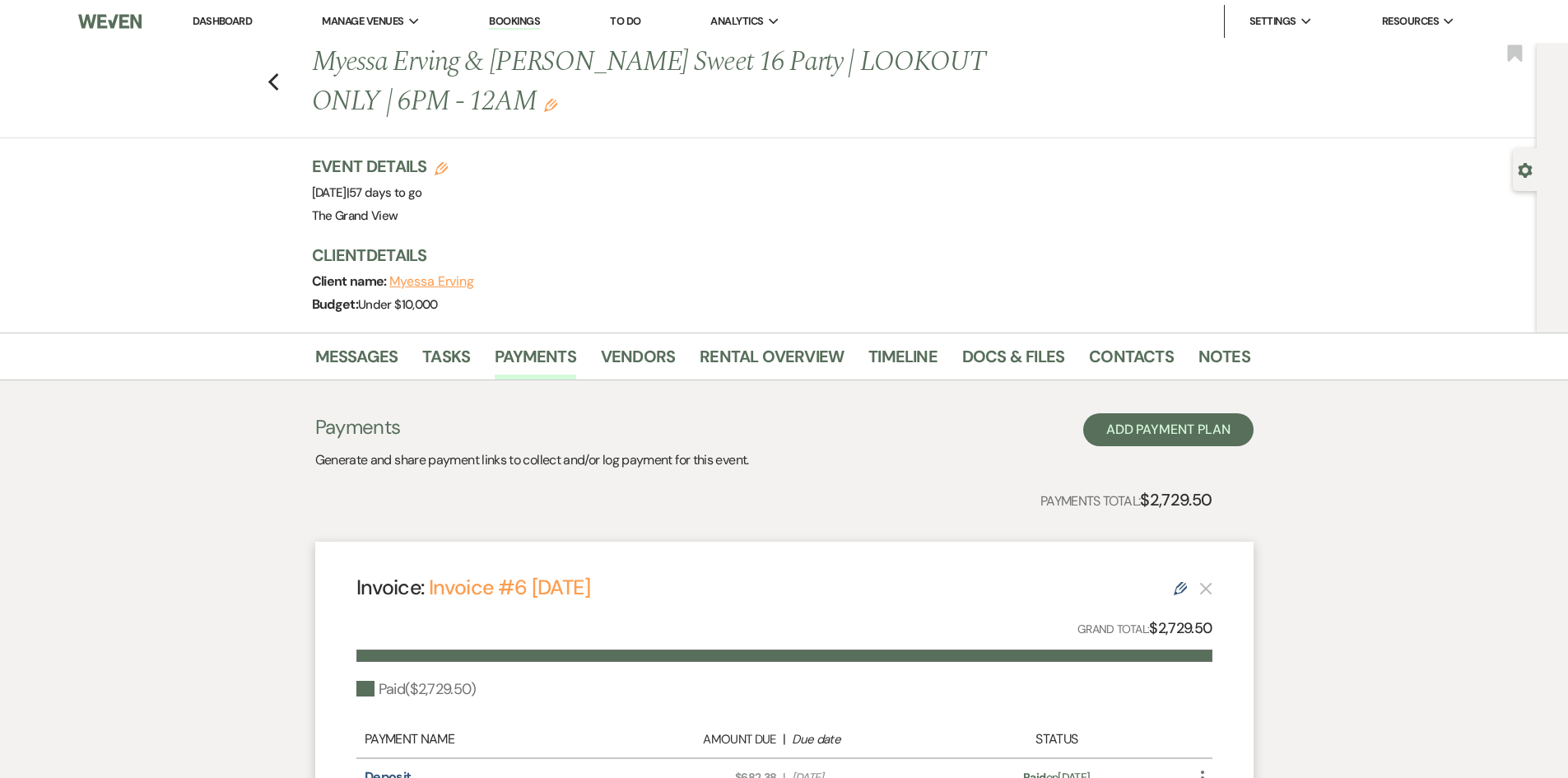
scroll to position [254, 0]
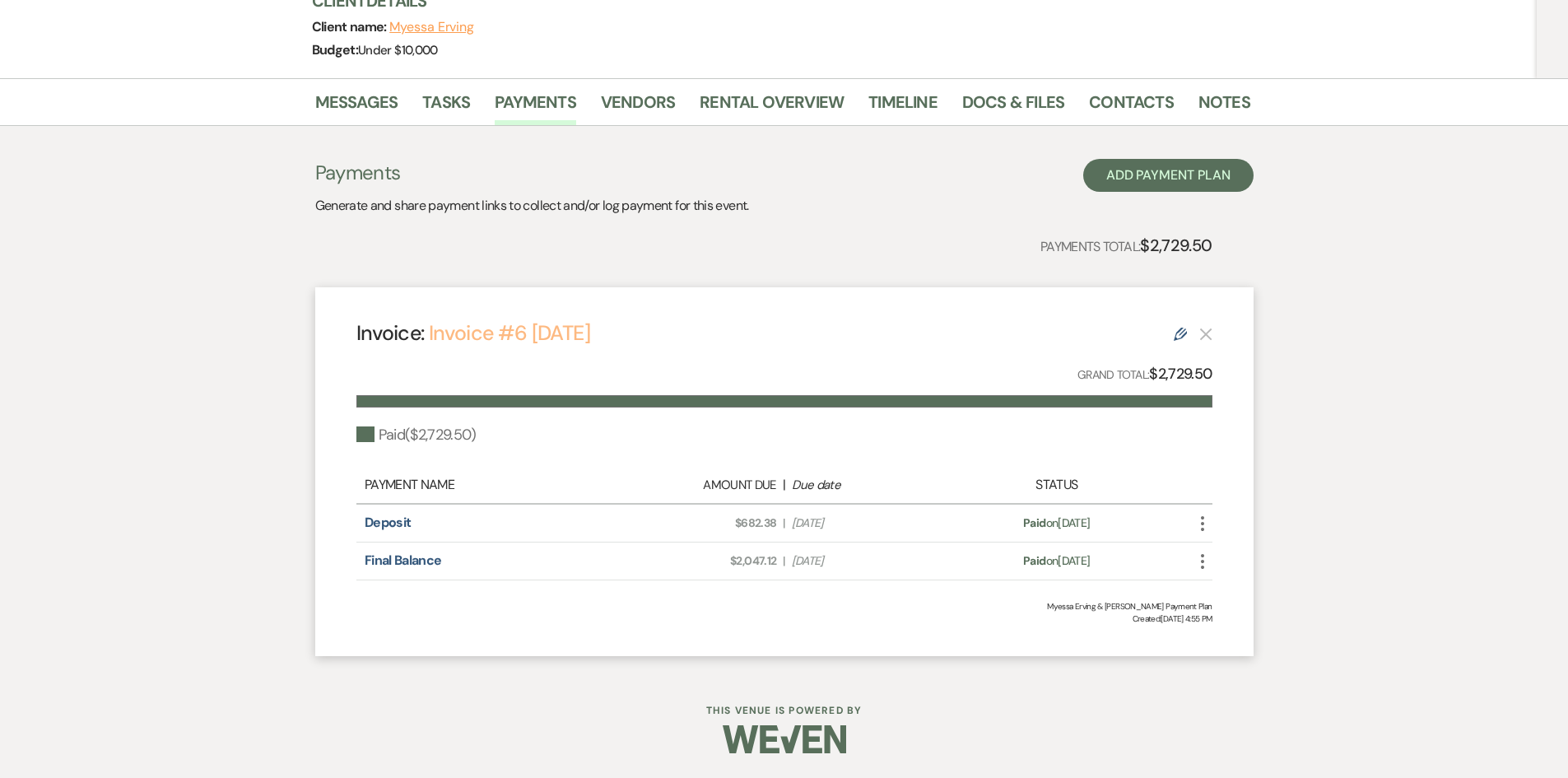
click at [539, 336] on link "Invoice #6 7-16-2025" at bounding box center [510, 333] width 161 height 27
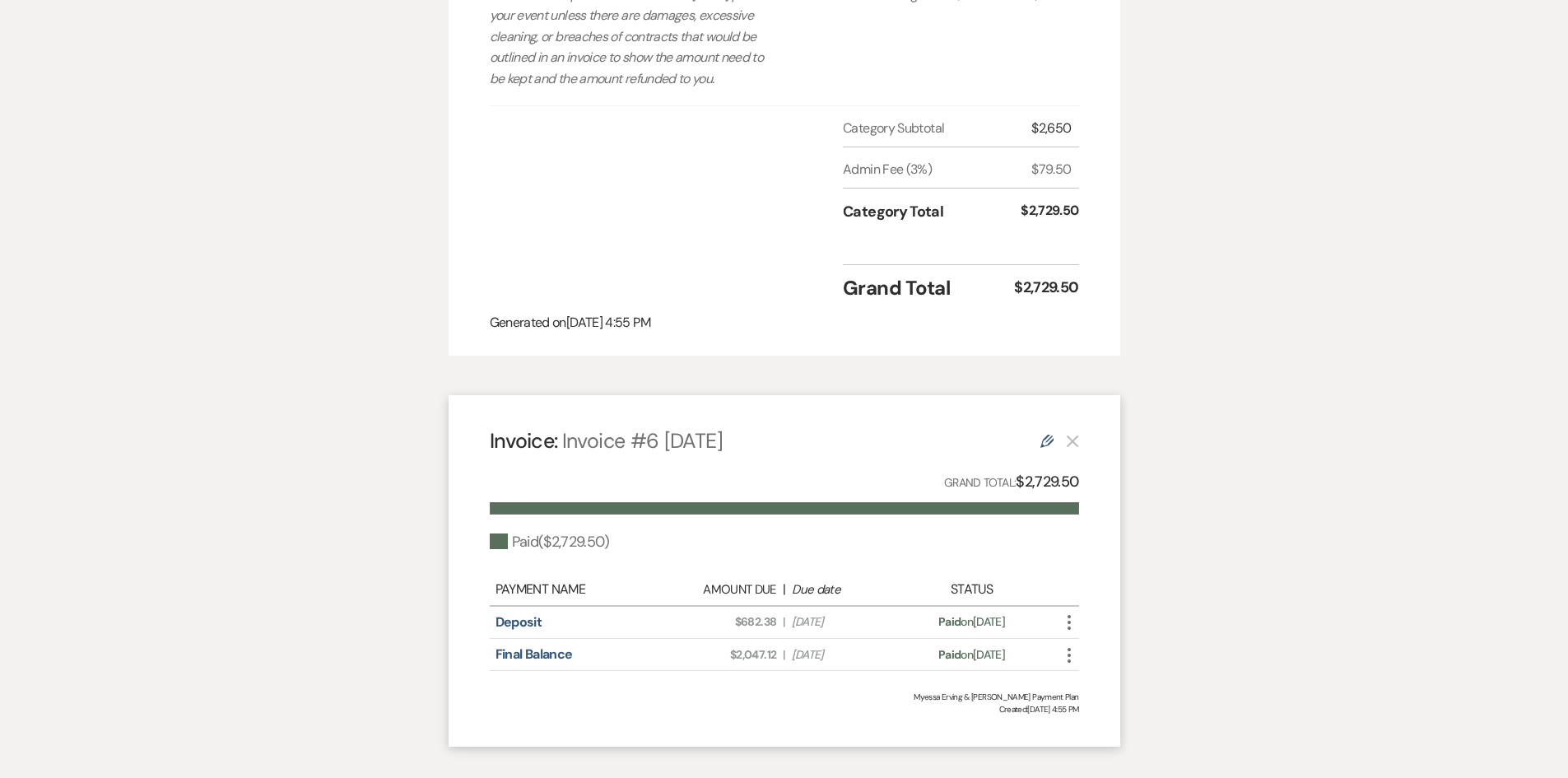
scroll to position [1399, 0]
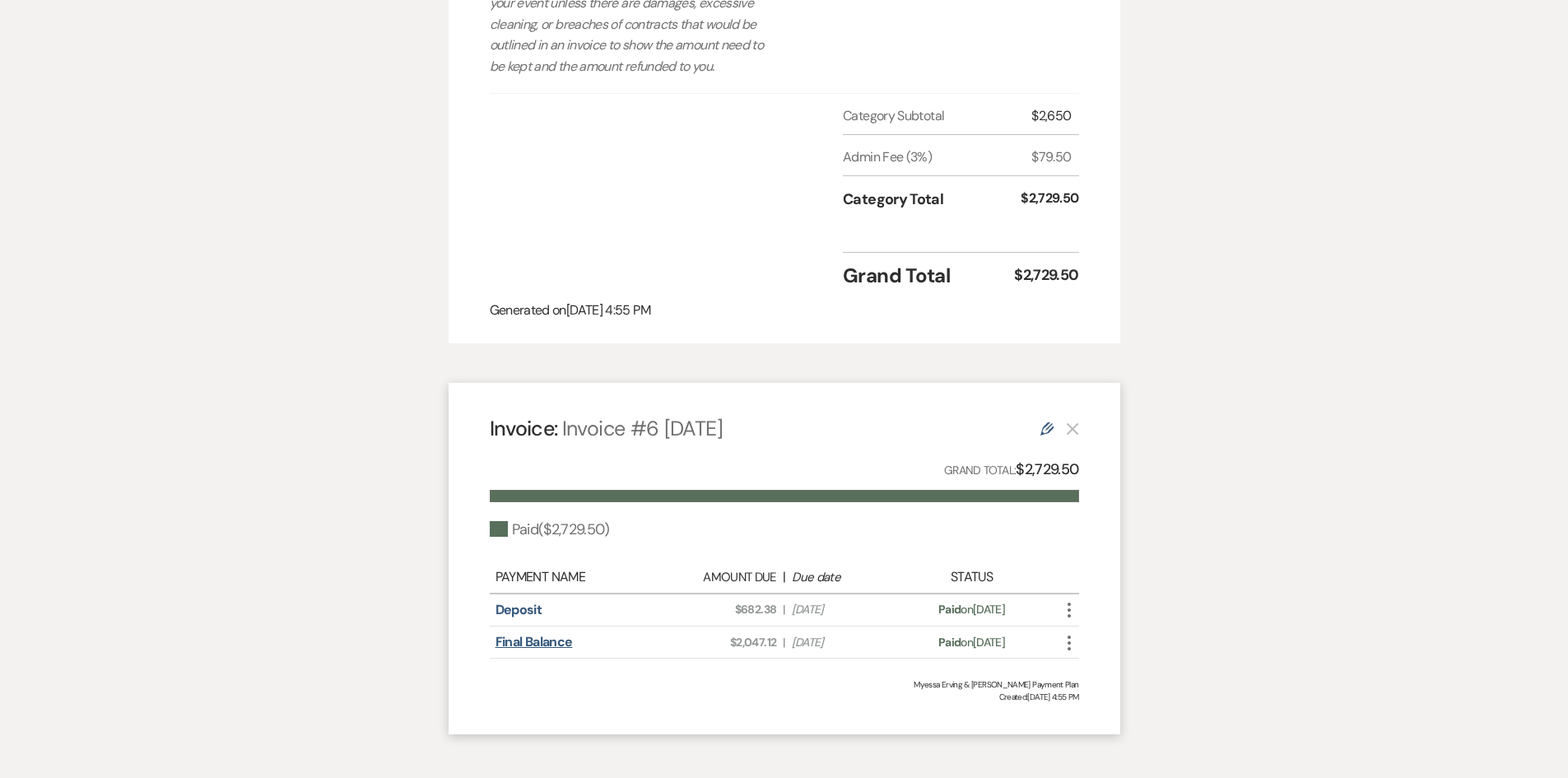
click at [526, 650] on link "Final Balance" at bounding box center [534, 641] width 77 height 18
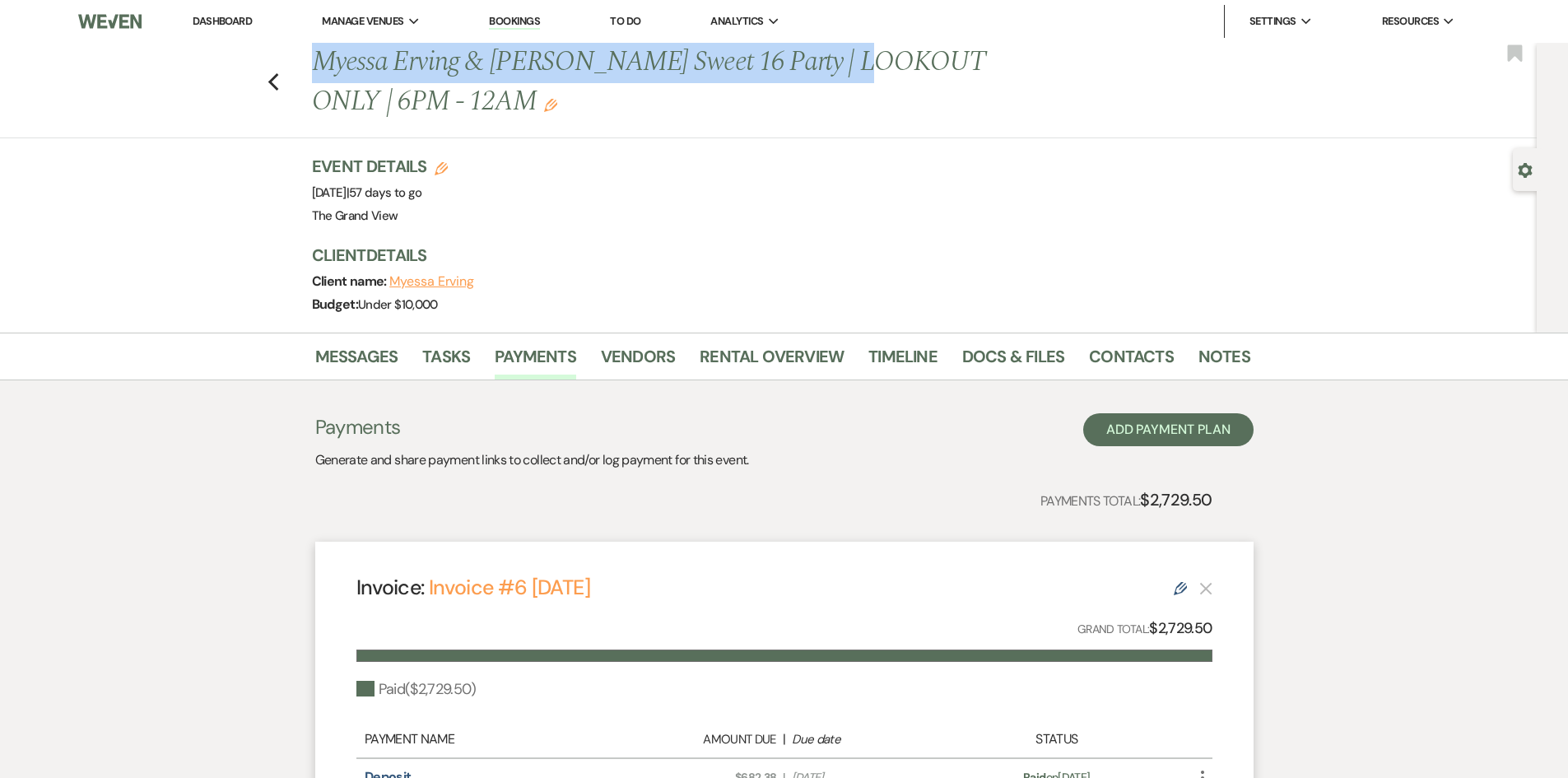
drag, startPoint x: 323, startPoint y: 65, endPoint x: 848, endPoint y: 68, distance: 525.0
click at [848, 68] on h1 "Myessa Erving & [PERSON_NAME] Sweet 16 Party | LOOKOUT ONLY | 6PM - 12AM Edit" at bounding box center [681, 81] width 738 height 78
copy h1 "Myessa Erving & [PERSON_NAME] Sweet 16 Party"
click at [588, 82] on h1 "Myessa Erving & [PERSON_NAME] Sweet 16 Party | LOOKOUT ONLY | 6PM - 12AM Edit" at bounding box center [681, 81] width 738 height 78
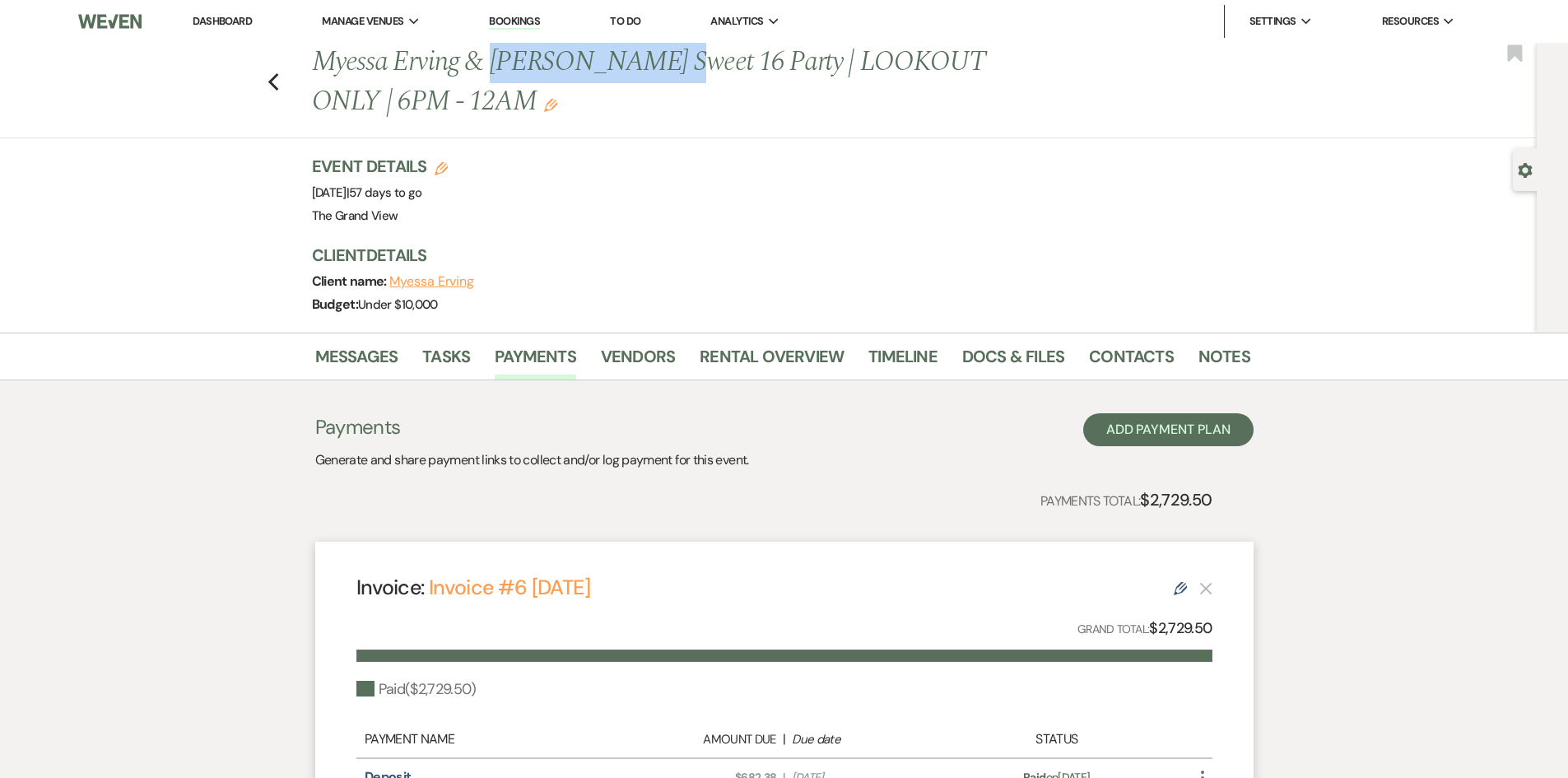
drag, startPoint x: 496, startPoint y: 58, endPoint x: 680, endPoint y: 70, distance: 184.4
click at [680, 70] on h1 "Myessa Erving & [PERSON_NAME] Sweet 16 Party | LOOKOUT ONLY | 6PM - 12AM Edit" at bounding box center [681, 81] width 738 height 78
copy h1 "[PERSON_NAME]"
click at [218, 17] on link "Dashboard" at bounding box center [222, 21] width 60 height 14
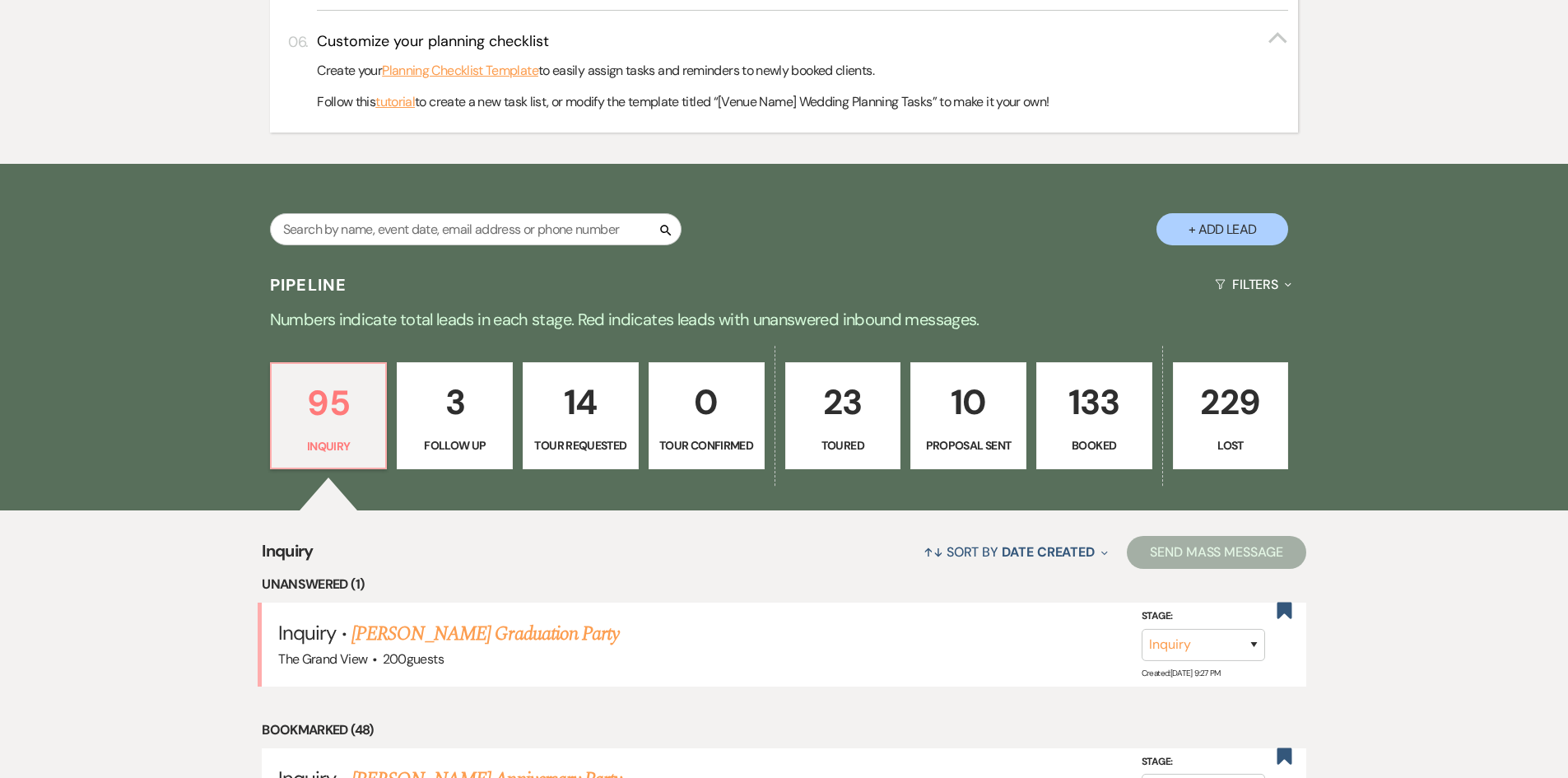
click at [352, 279] on div "Pipeline Filters Expand" at bounding box center [785, 285] width 1185 height 44
click at [328, 236] on input "text" at bounding box center [476, 229] width 411 height 32
type input "maria"
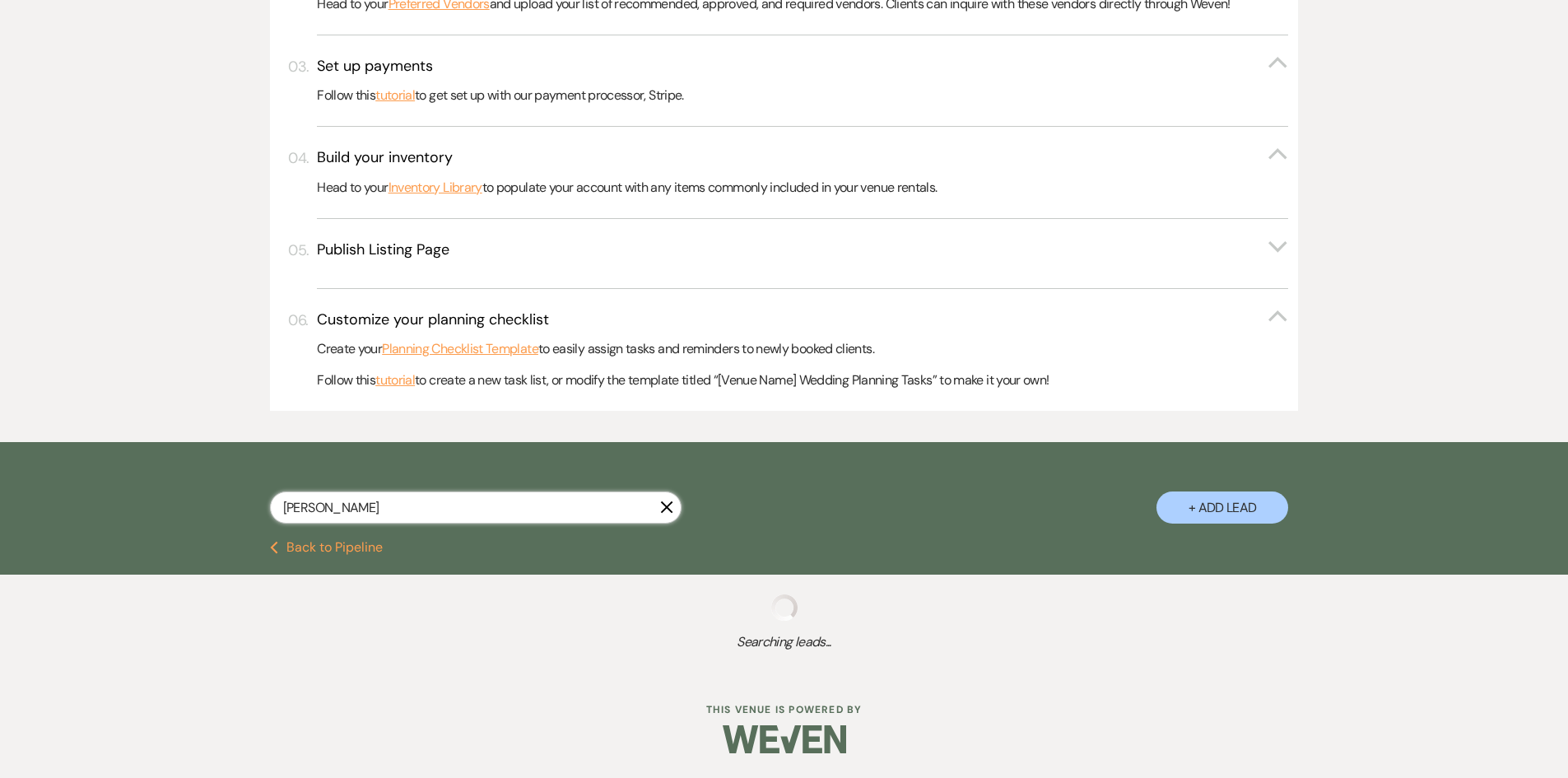
scroll to position [823, 0]
select select "8"
select select "5"
select select "8"
select select "5"
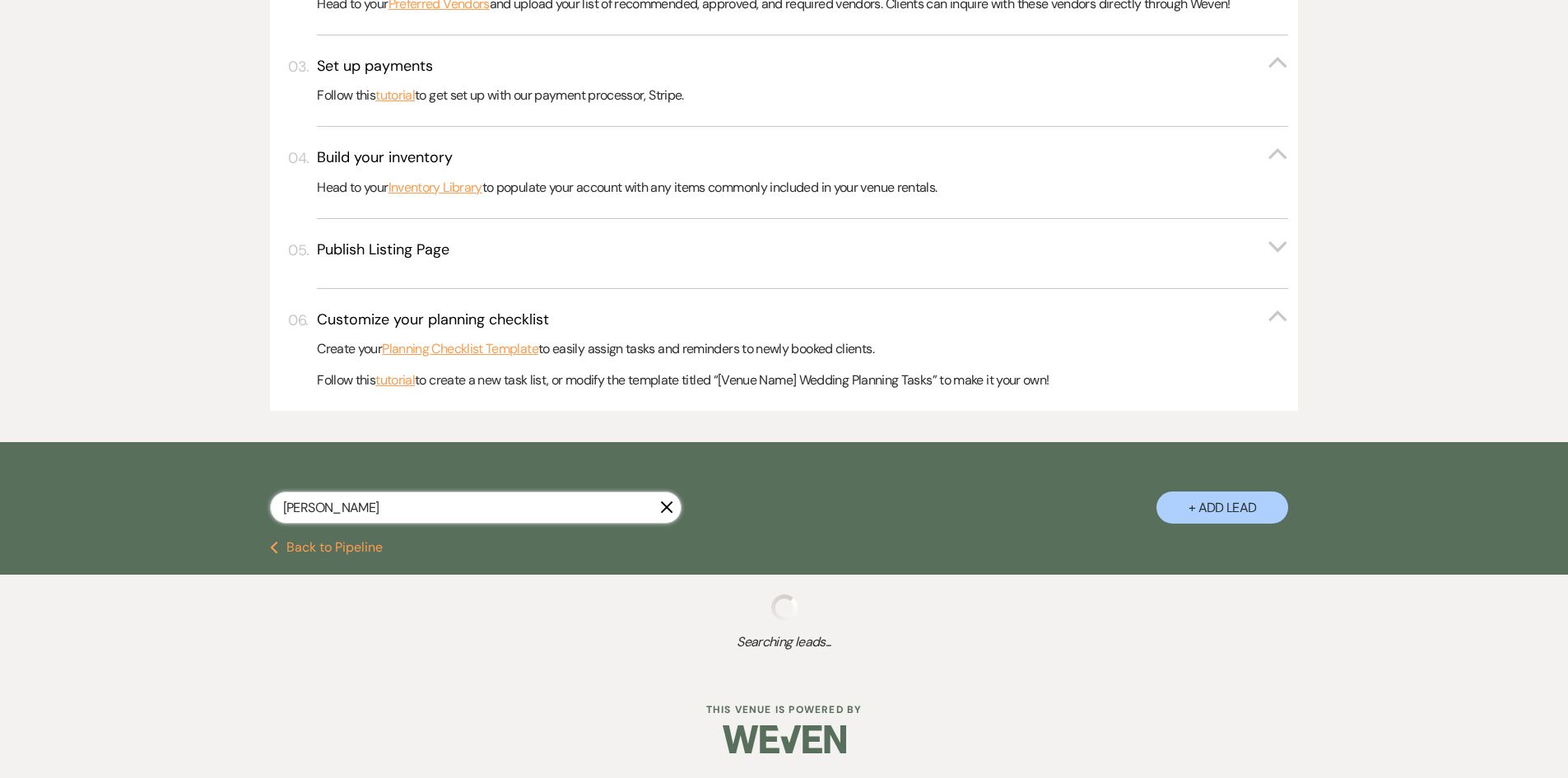
select select "8"
select select "5"
select select "8"
select select "5"
select select "8"
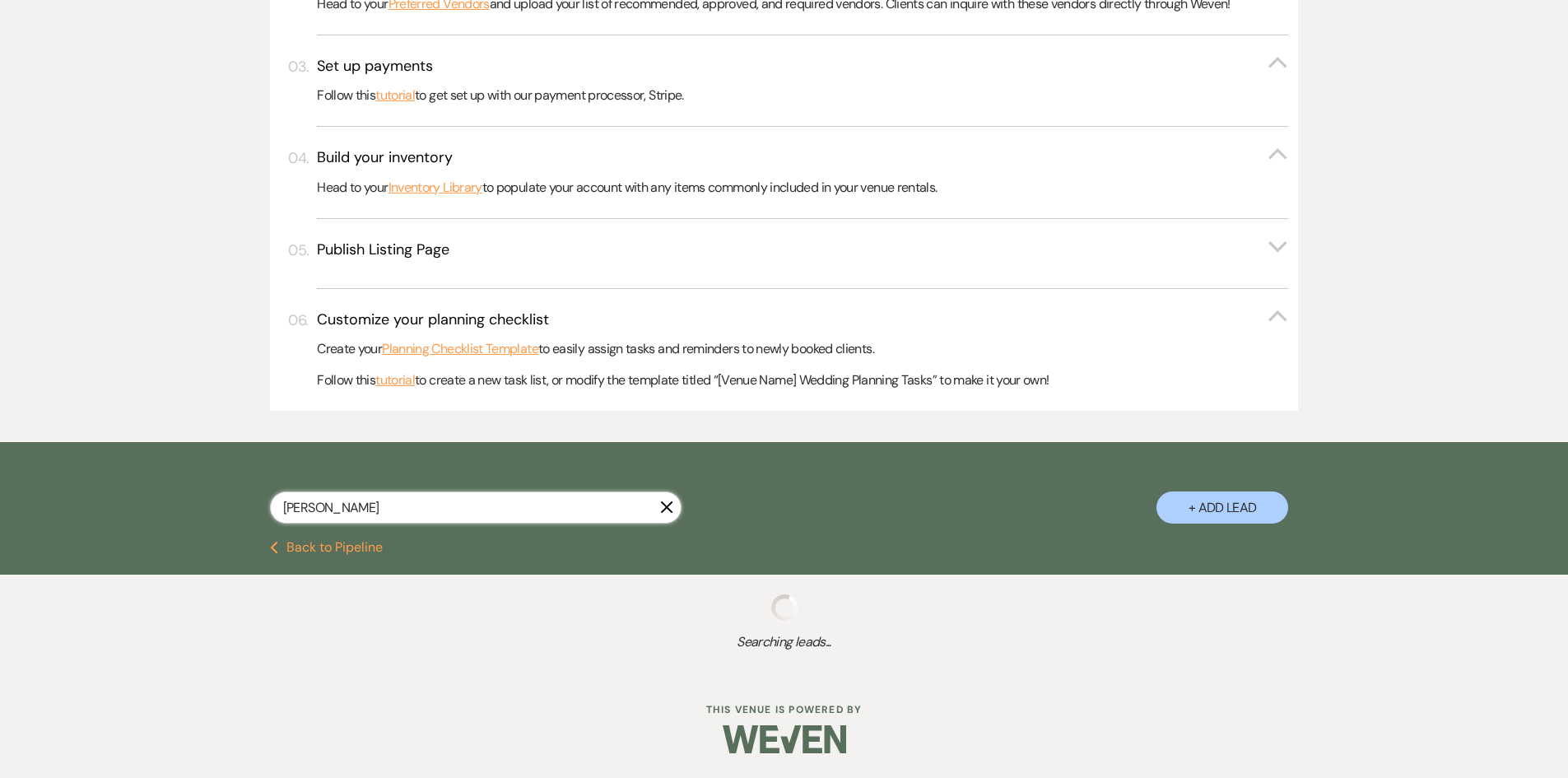
select select "5"
select select "8"
select select "4"
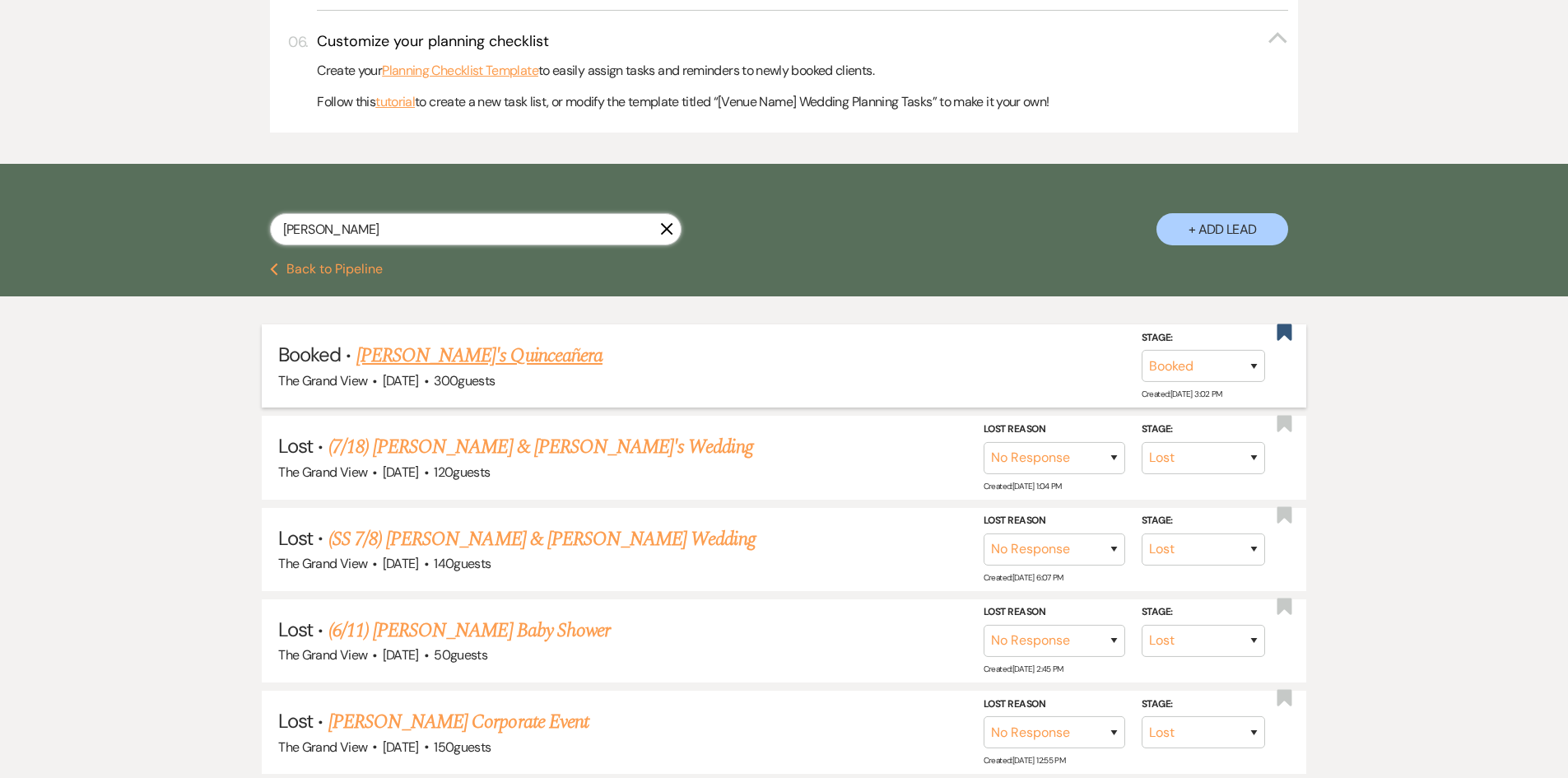
type input "maria"
click at [395, 361] on link "Maria's Quinceañera" at bounding box center [479, 355] width 246 height 29
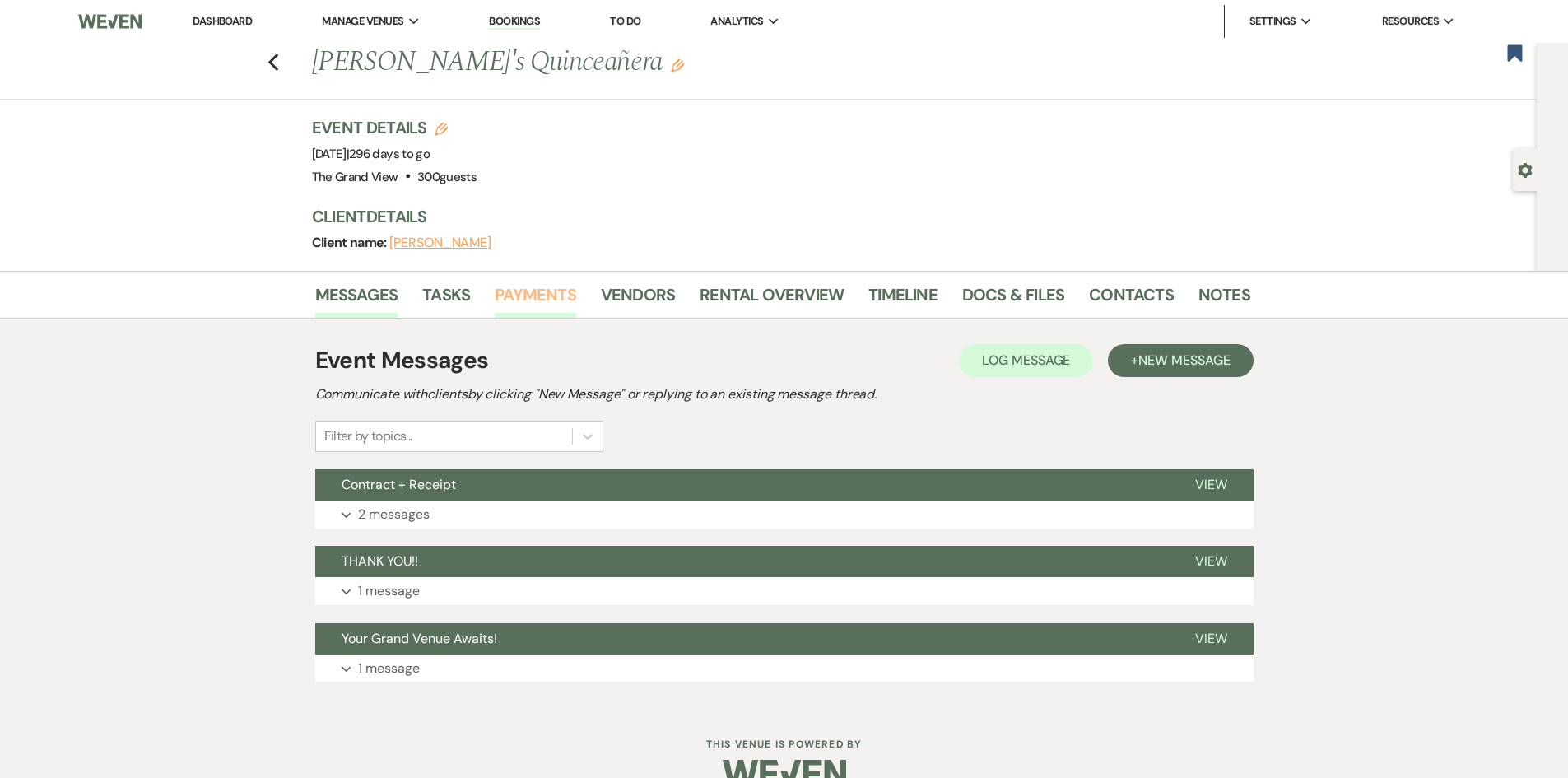
click at [541, 296] on link "Payments" at bounding box center [535, 299] width 81 height 36
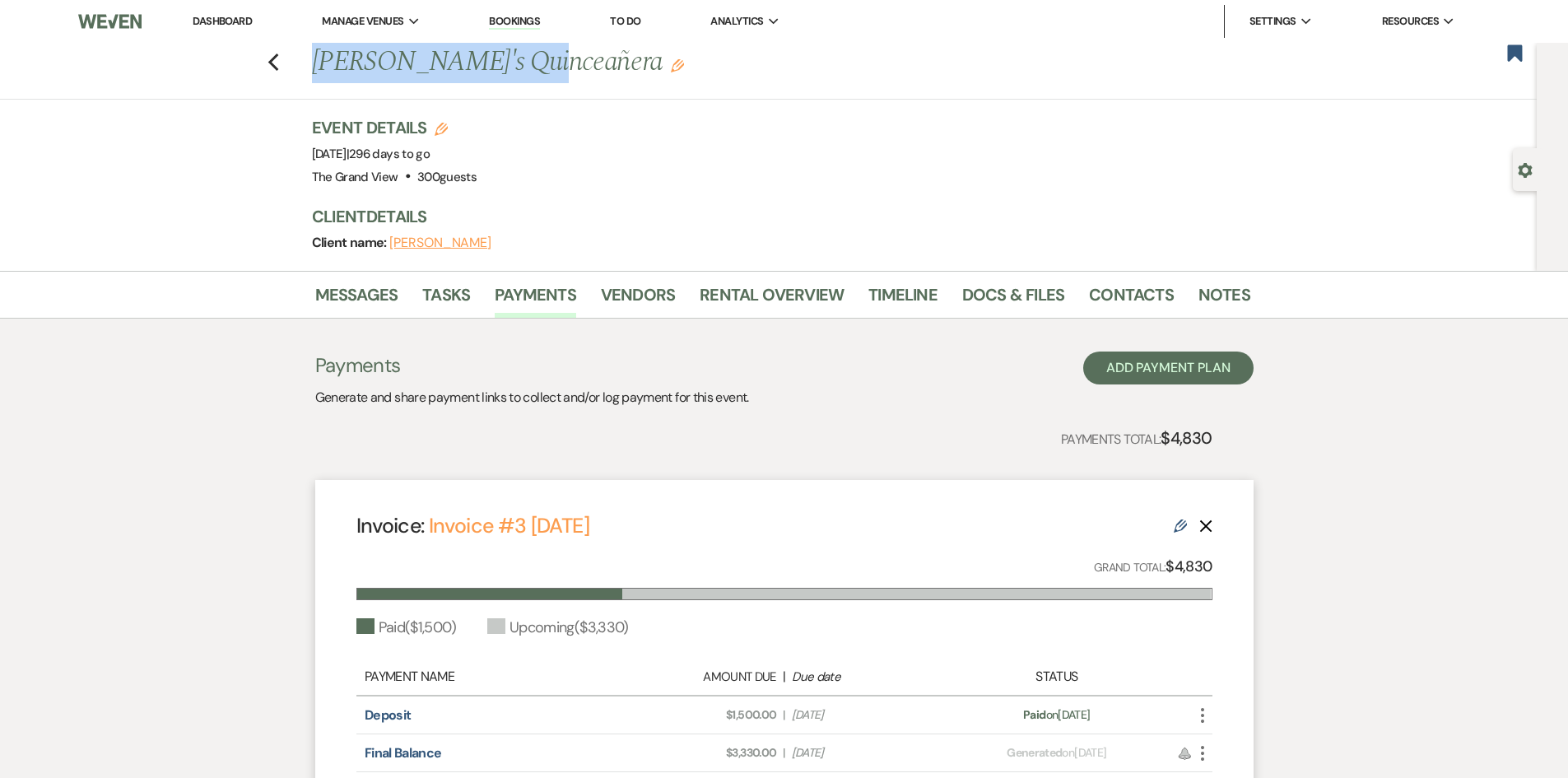
drag, startPoint x: 321, startPoint y: 50, endPoint x: 536, endPoint y: 69, distance: 215.8
click at [536, 69] on h1 "Maria's Quinceañera Edit" at bounding box center [681, 62] width 738 height 39
copy h1 "Maria's Quinceañera"
click at [1076, 300] on li "Docs & Files" at bounding box center [1026, 298] width 127 height 39
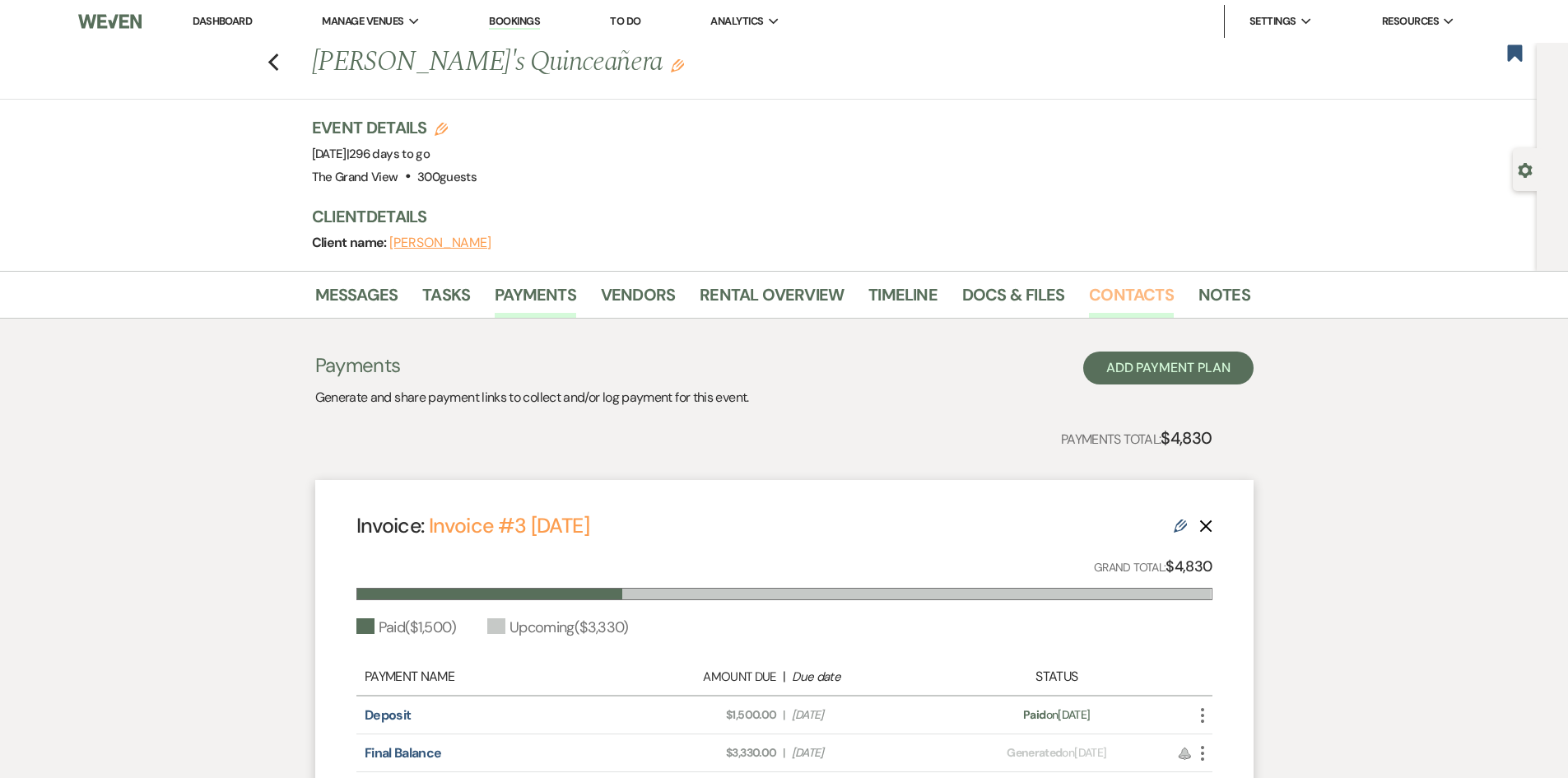
click at [1117, 298] on link "Contacts" at bounding box center [1132, 299] width 85 height 36
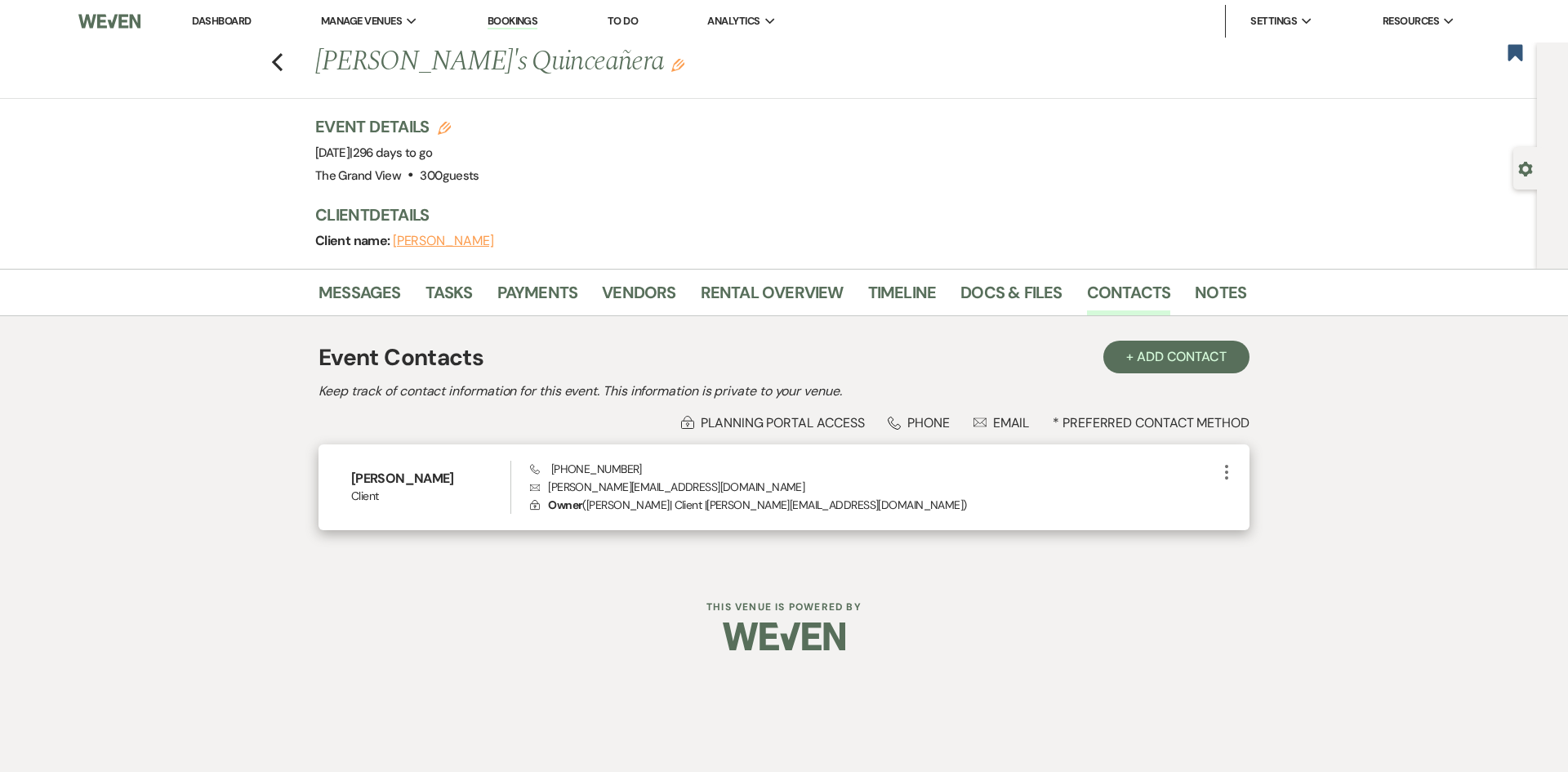
click at [434, 479] on h6 "Maria" at bounding box center [431, 479] width 159 height 18
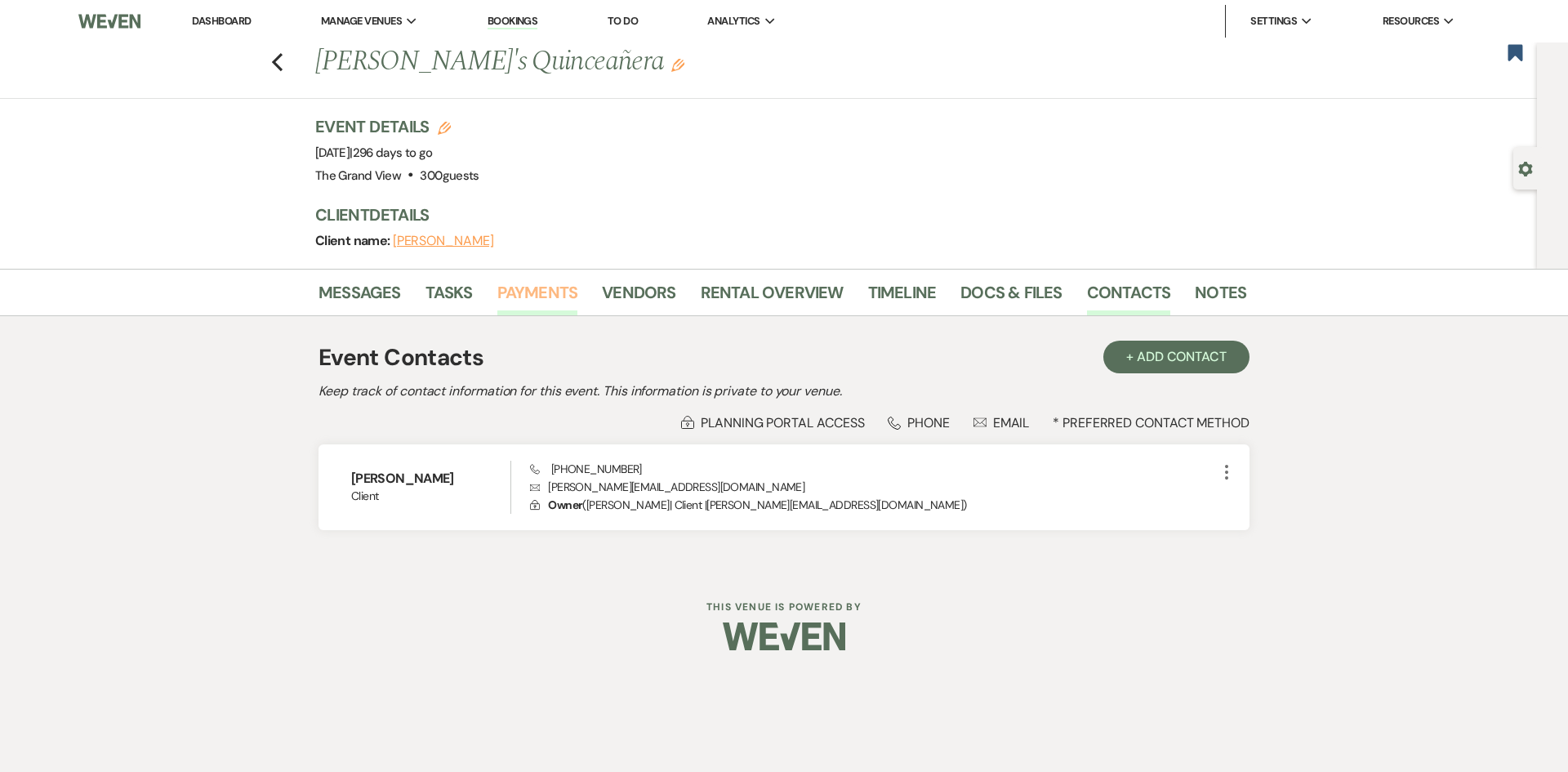
click at [540, 301] on link "Payments" at bounding box center [537, 296] width 81 height 36
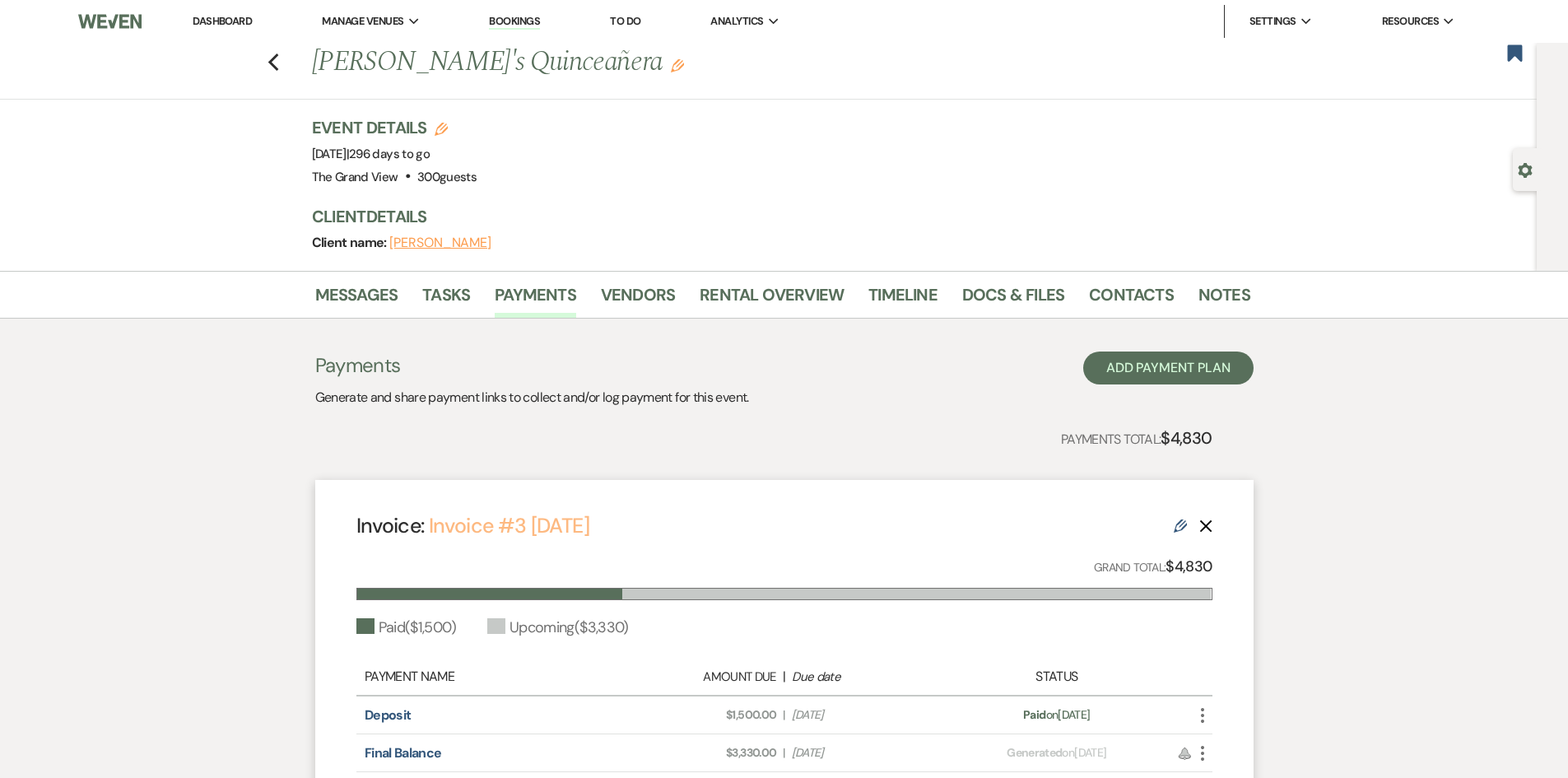
click at [572, 527] on link "Invoice #3 10-1-2025" at bounding box center [509, 525] width 160 height 27
click at [215, 20] on link "Dashboard" at bounding box center [222, 21] width 60 height 14
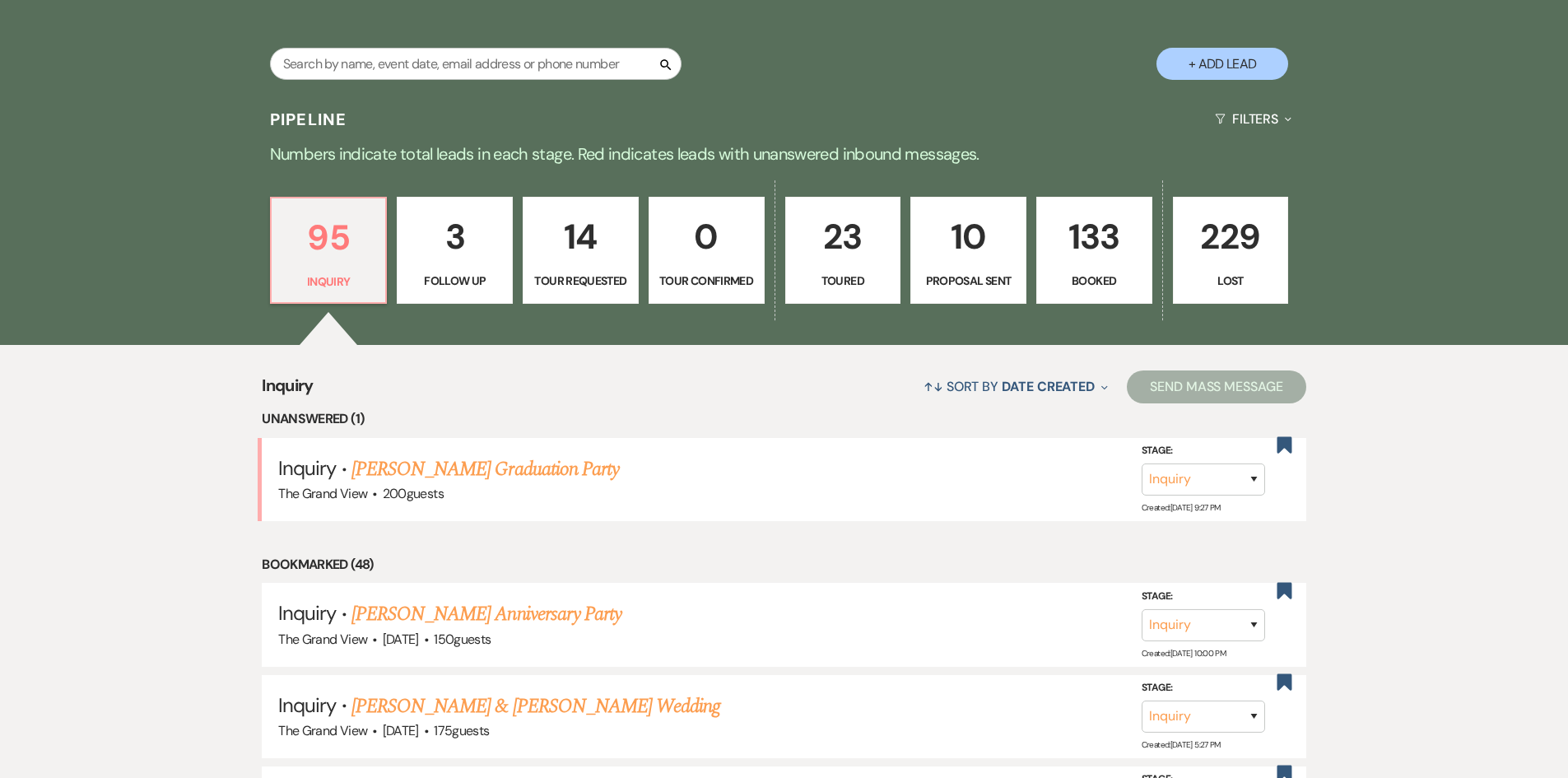
scroll to position [906, 0]
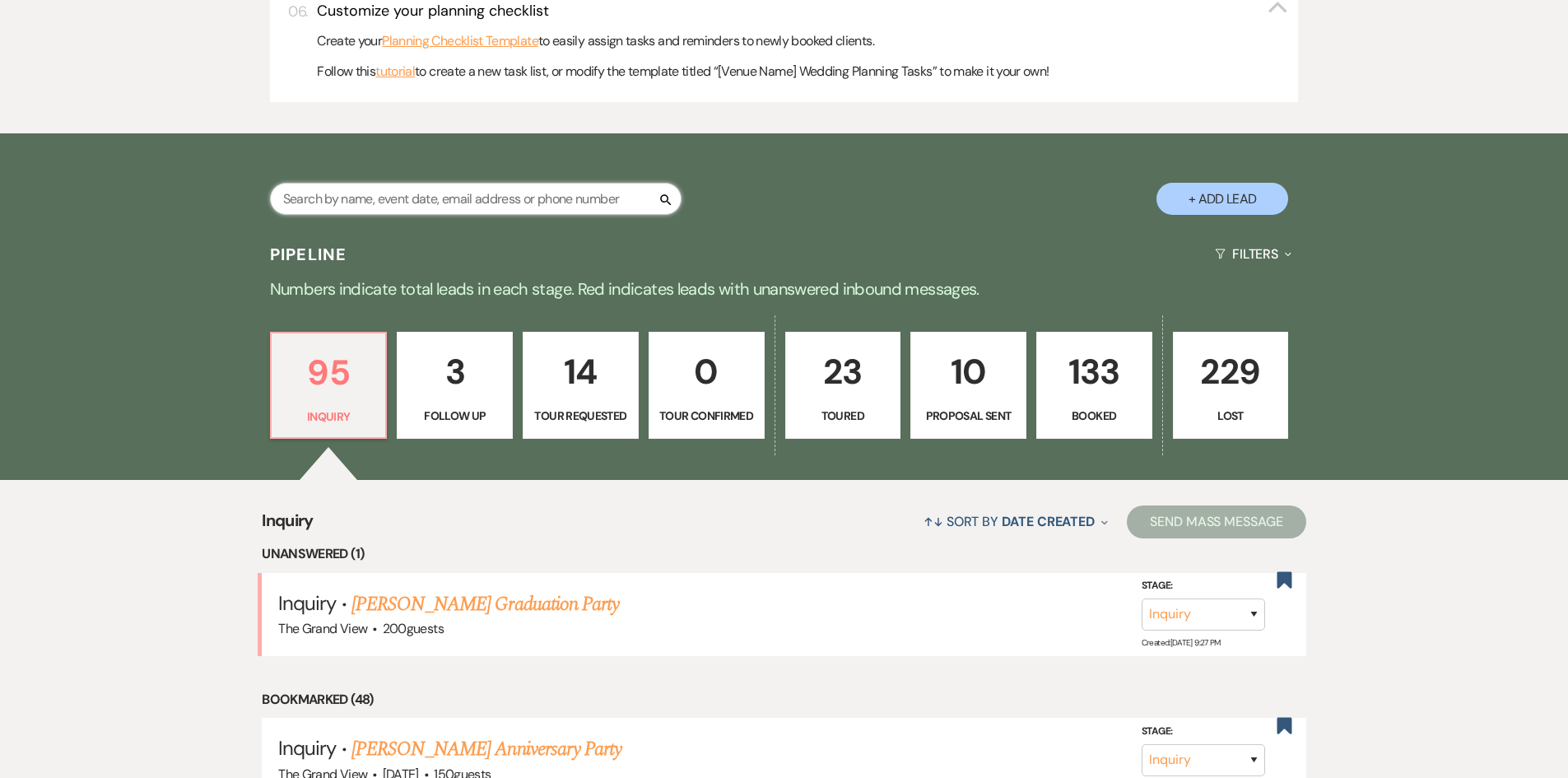
click at [446, 202] on input "text" at bounding box center [476, 199] width 411 height 32
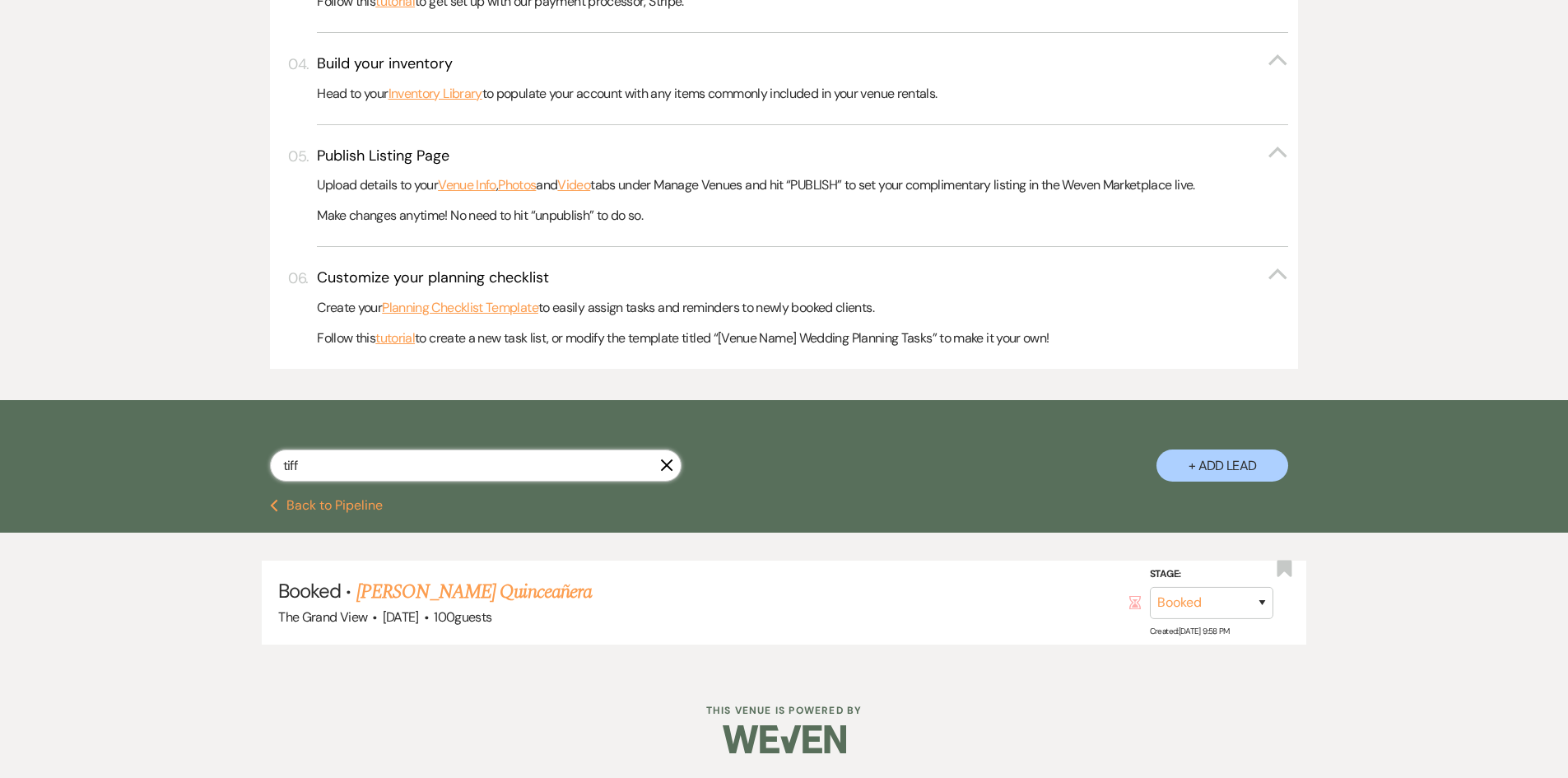
scroll to position [639, 0]
type input "tiff"
click at [481, 595] on link "Tiffany Soto's Quinceañera" at bounding box center [474, 592] width 236 height 29
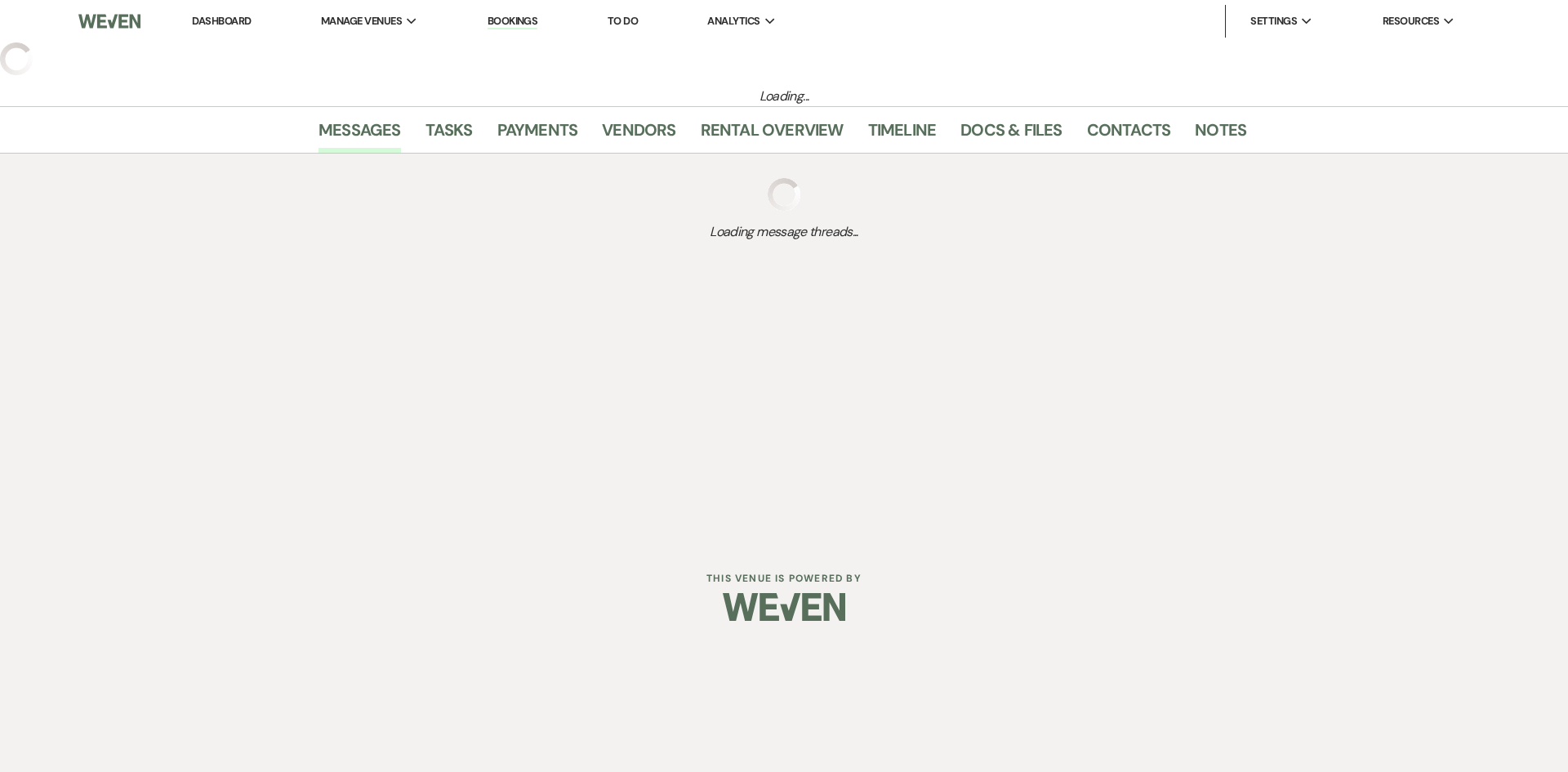
select select "5"
select select "15"
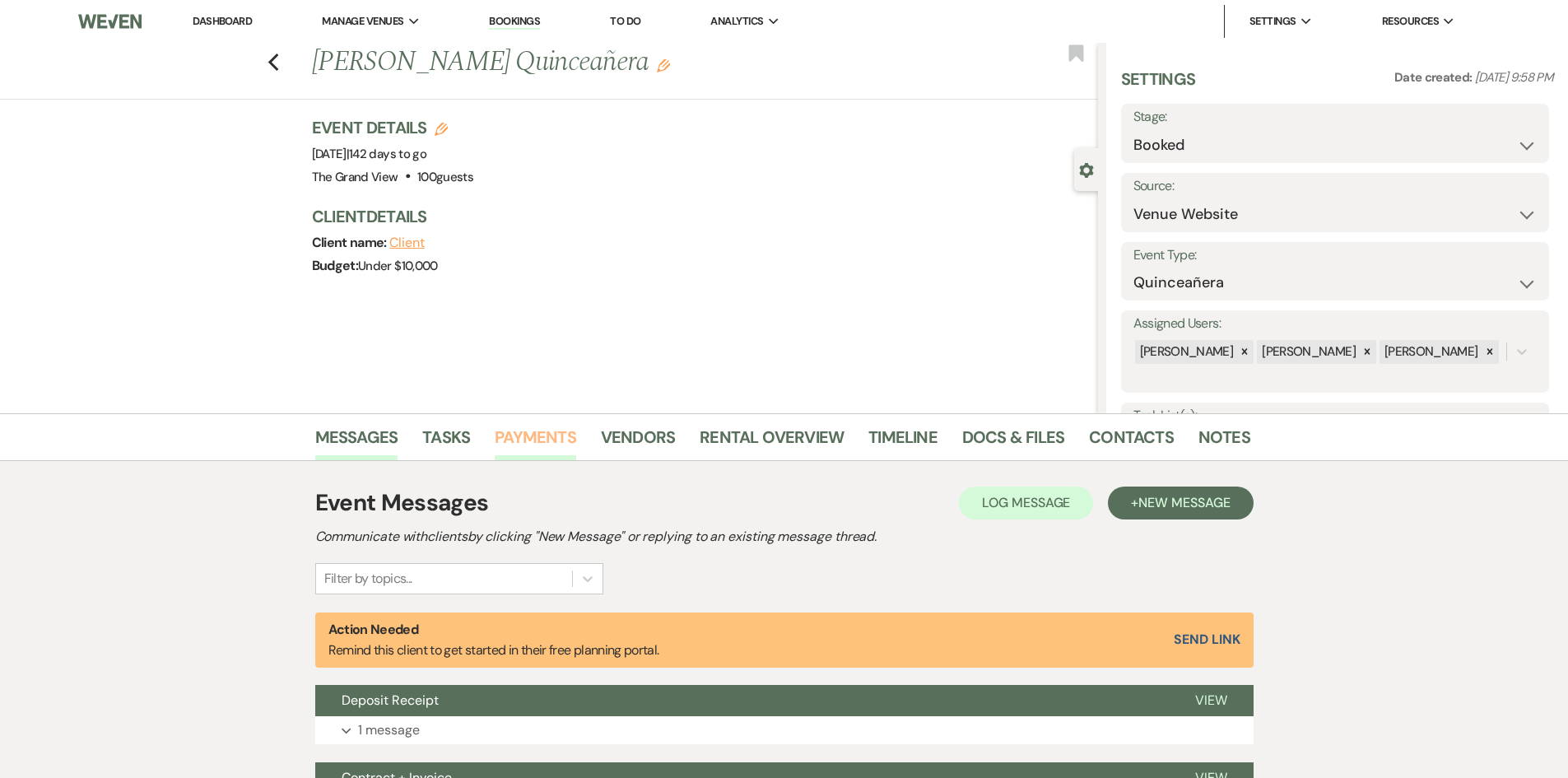
click at [524, 446] on link "Payments" at bounding box center [535, 441] width 81 height 36
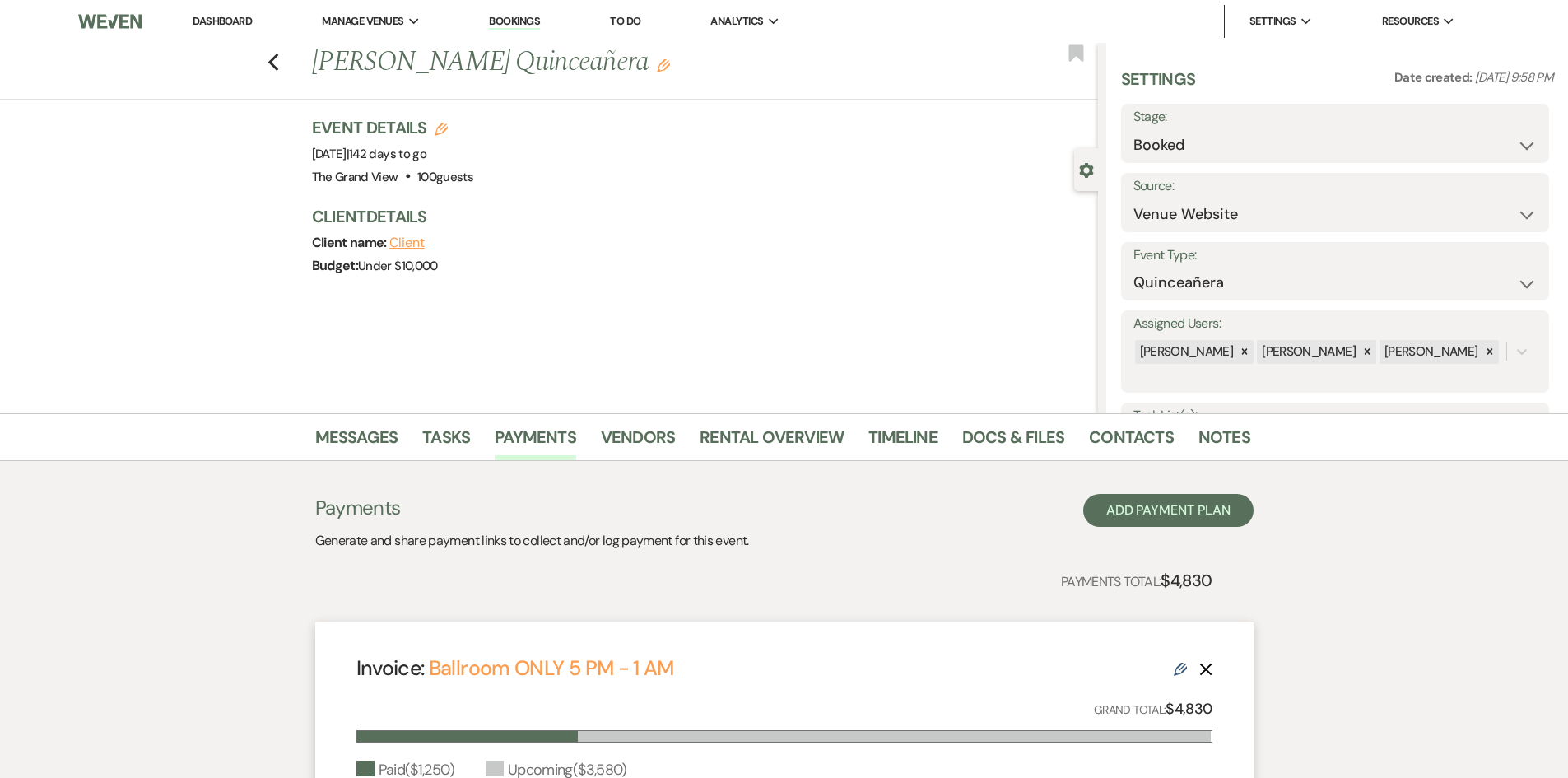
drag, startPoint x: 410, startPoint y: 69, endPoint x: 594, endPoint y: 62, distance: 184.1
click at [594, 62] on h1 "Tiffany Soto's Quinceañera Edit" at bounding box center [623, 62] width 622 height 39
copy h1 "Soto's Quinceañera"
click at [313, 62] on div "Previous Tiffany Soto's Quinceañera Edit Bookmark" at bounding box center [545, 71] width 1106 height 57
drag, startPoint x: 315, startPoint y: 62, endPoint x: 440, endPoint y: 63, distance: 125.0
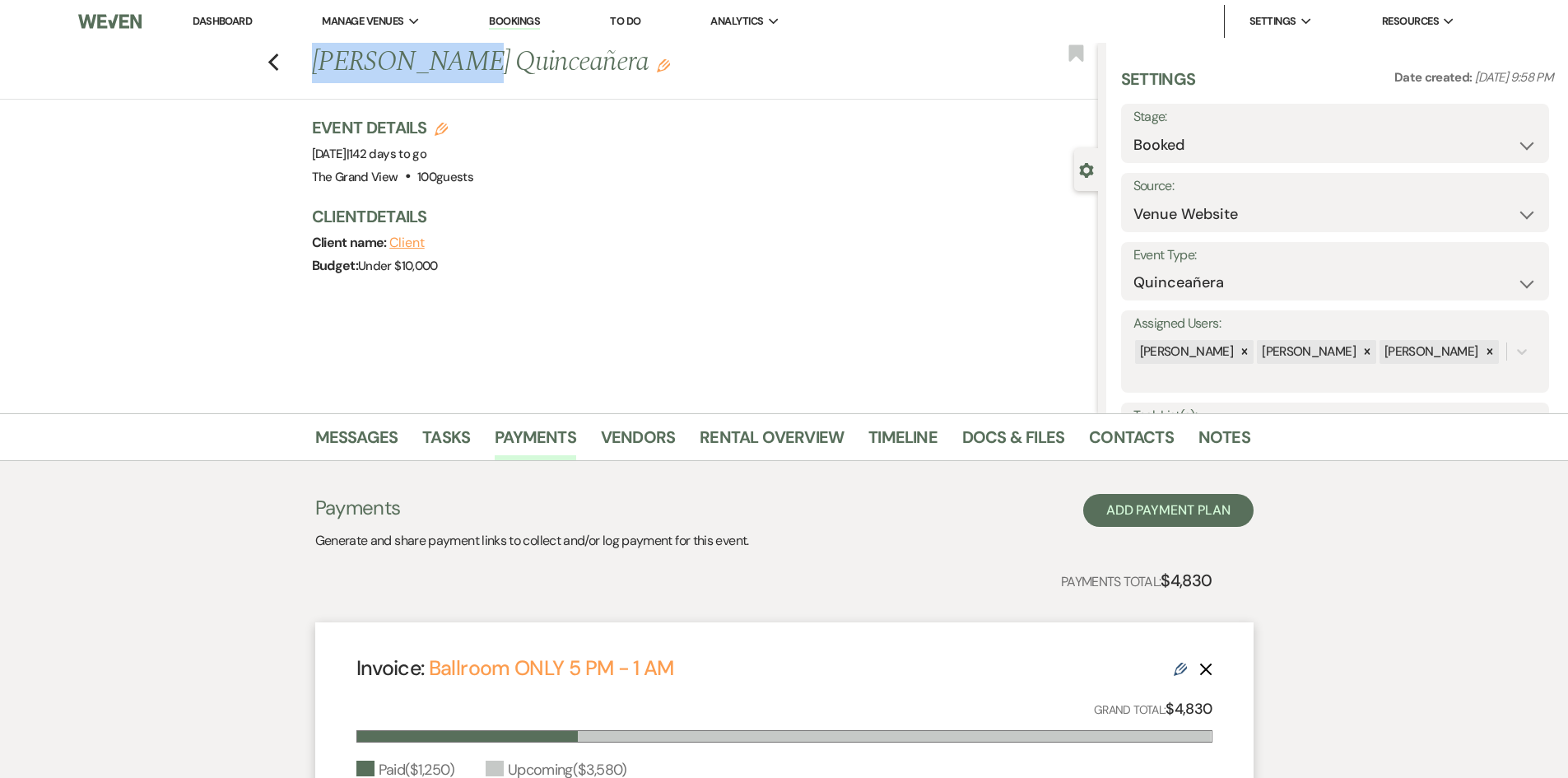
click at [440, 63] on div "Previous Tiffany Soto's Quinceañera Edit" at bounding box center [701, 62] width 794 height 39
copy h1 "Tiffany Soto"
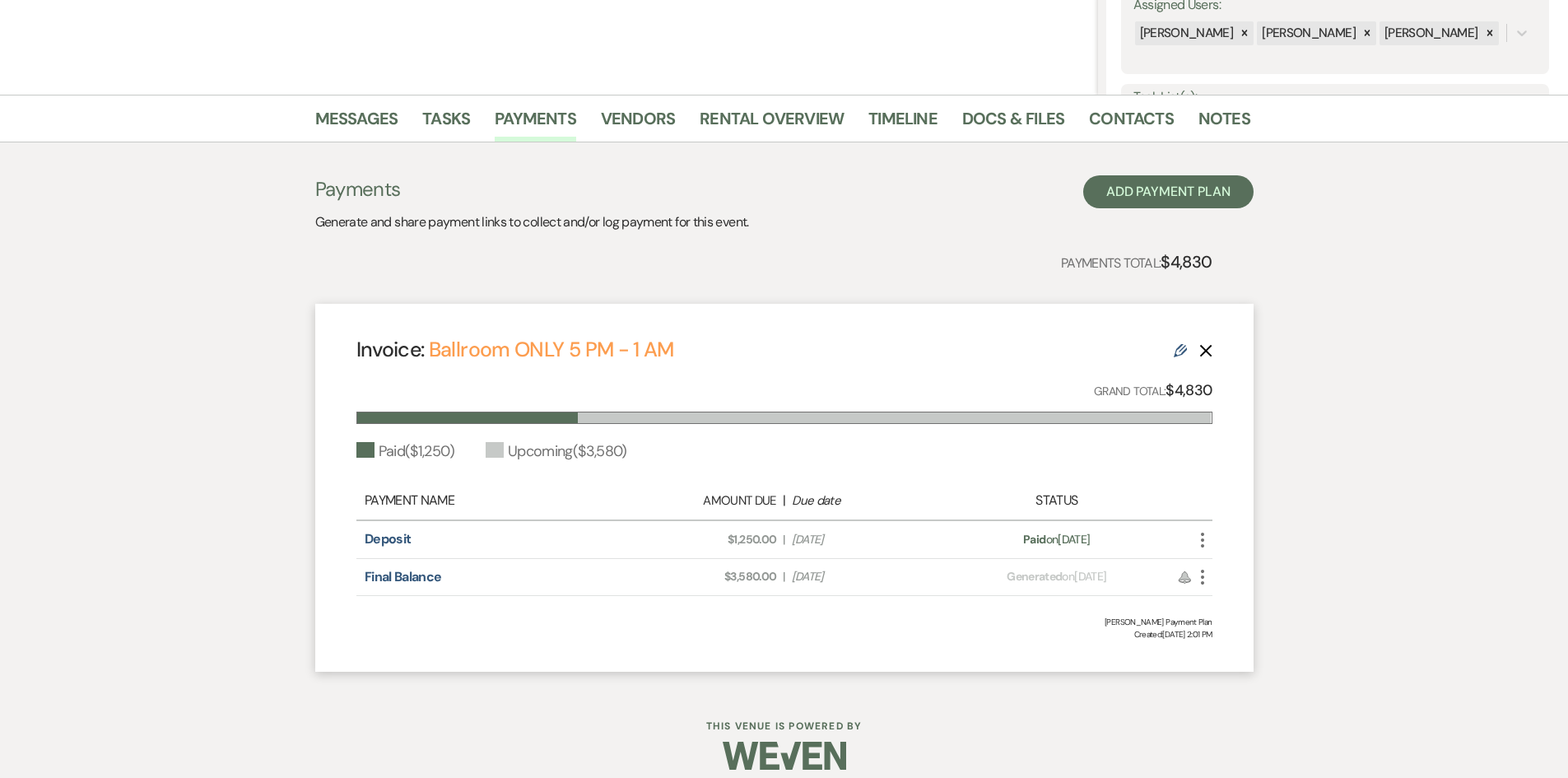
scroll to position [329, 0]
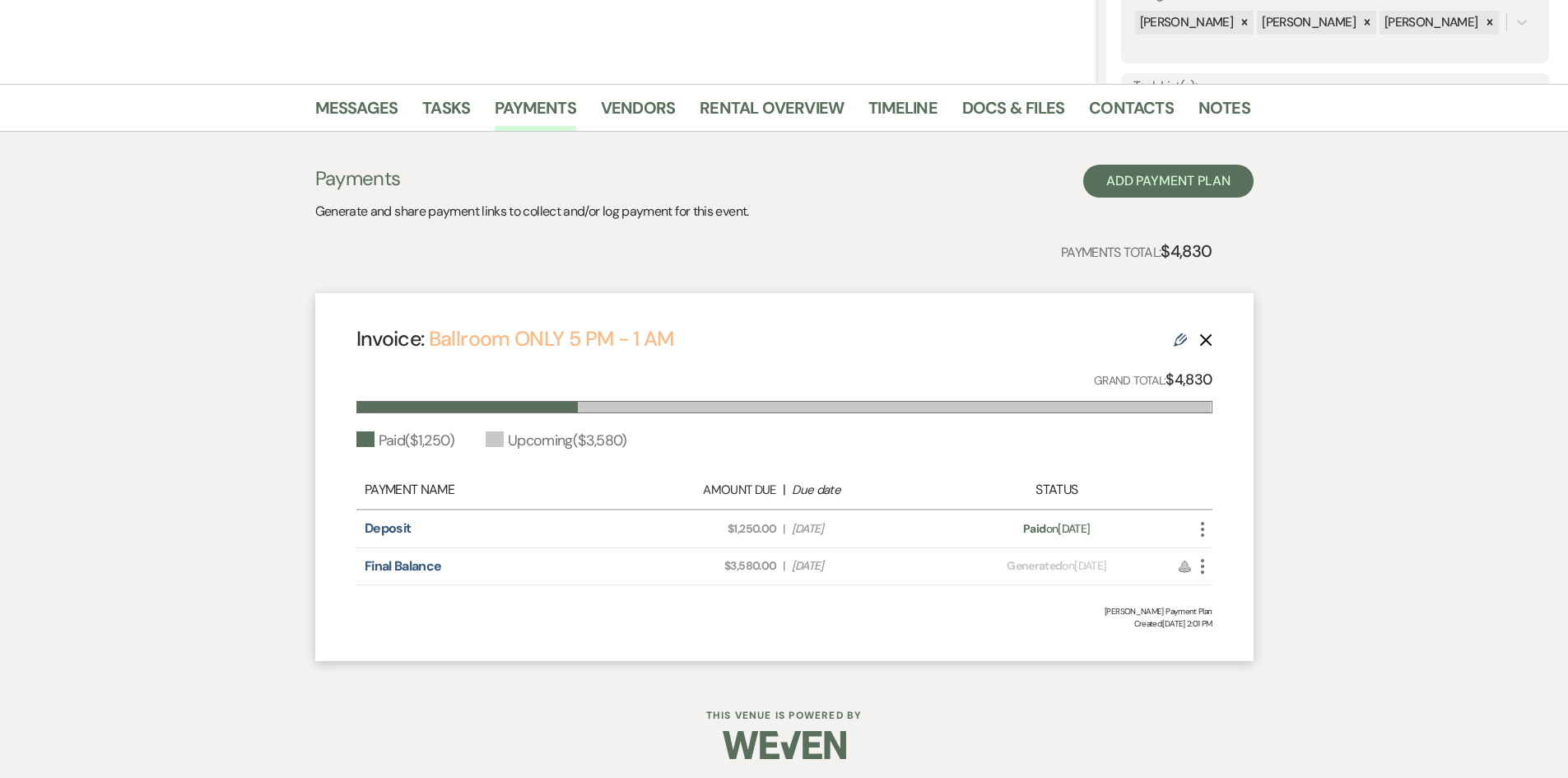
click at [556, 345] on link "Ballroom ONLY 5 PM - 1 AM" at bounding box center [551, 338] width 245 height 27
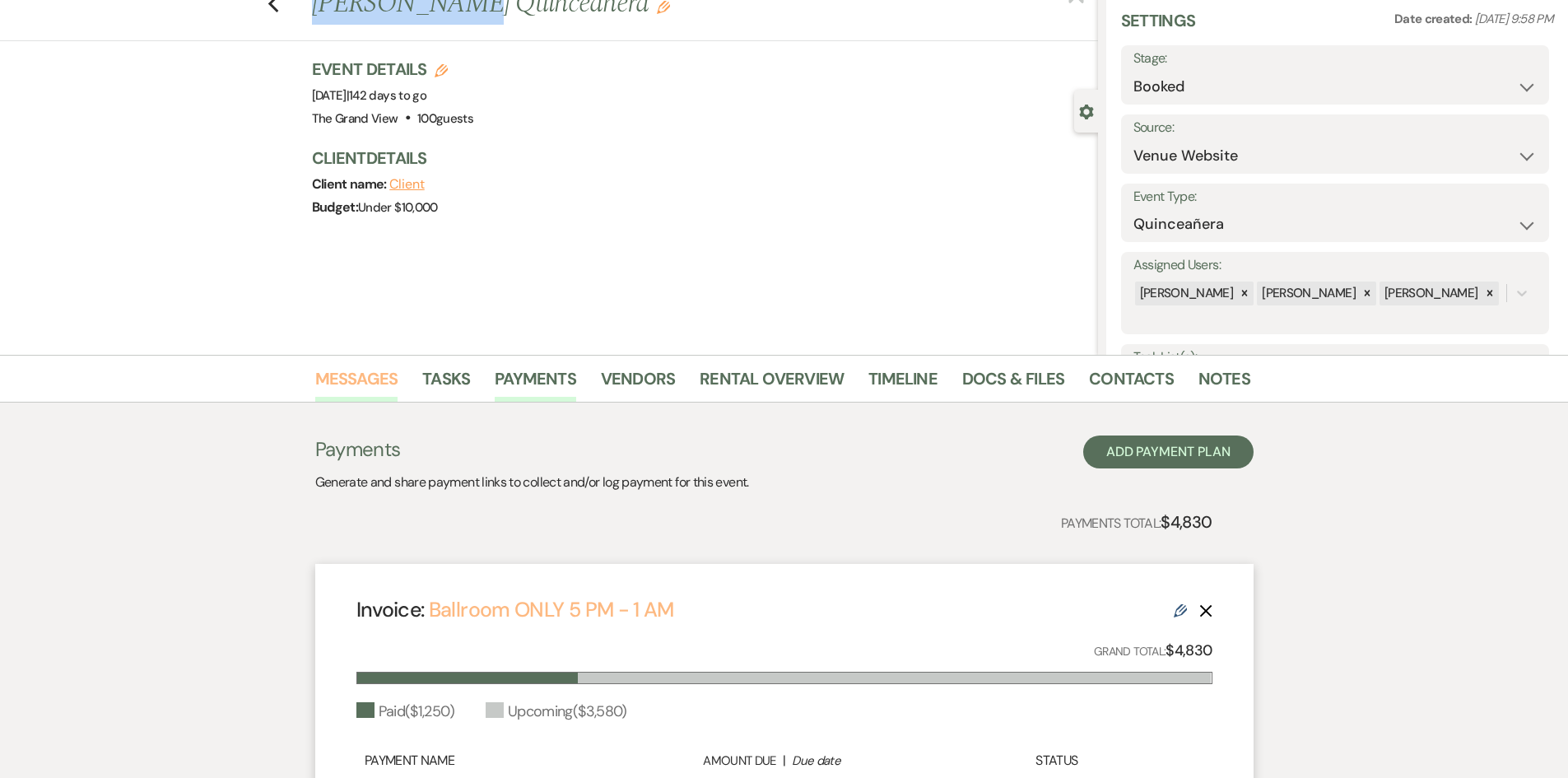
scroll to position [0, 0]
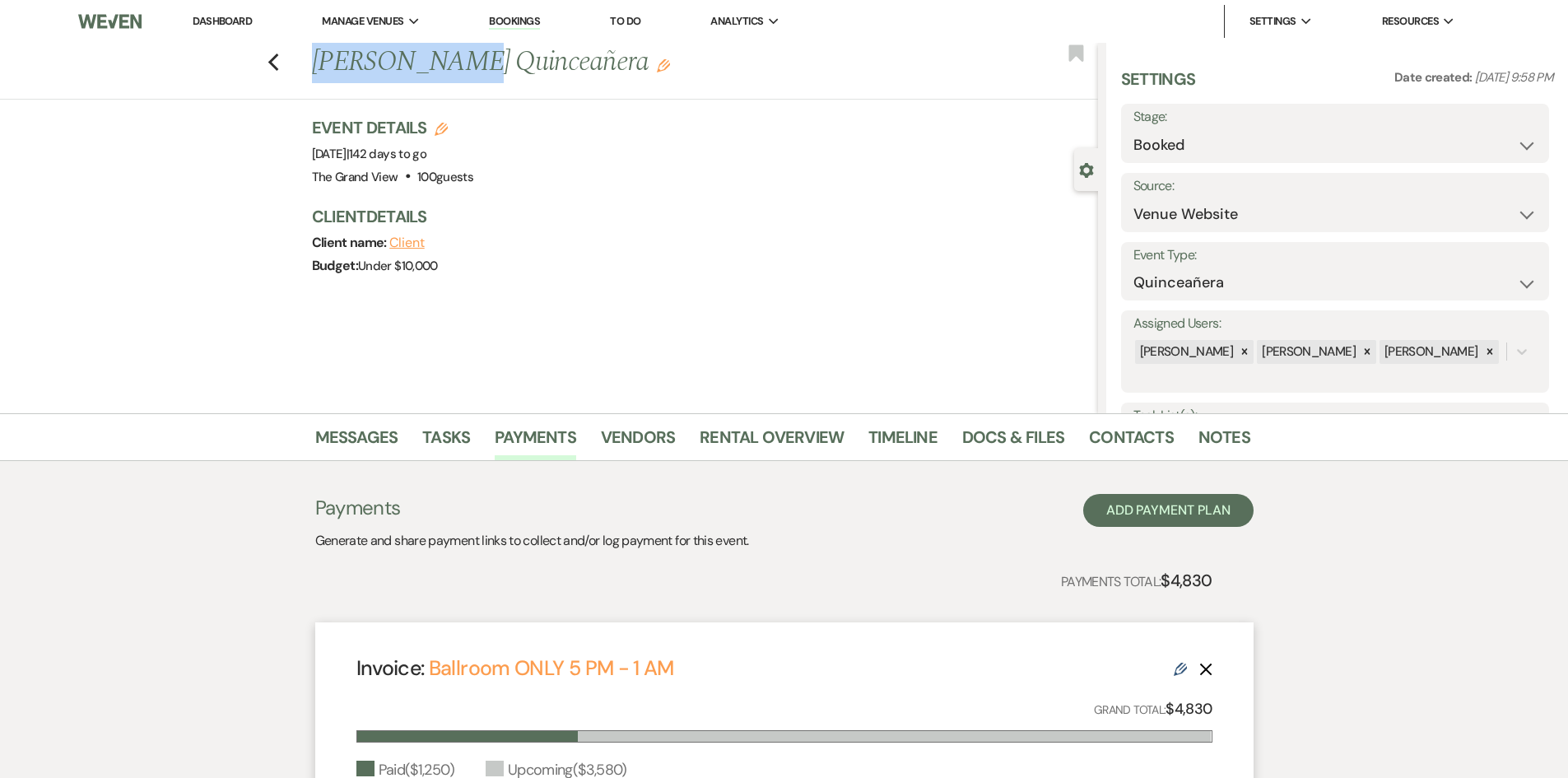
click at [221, 14] on link "Dashboard" at bounding box center [222, 21] width 60 height 14
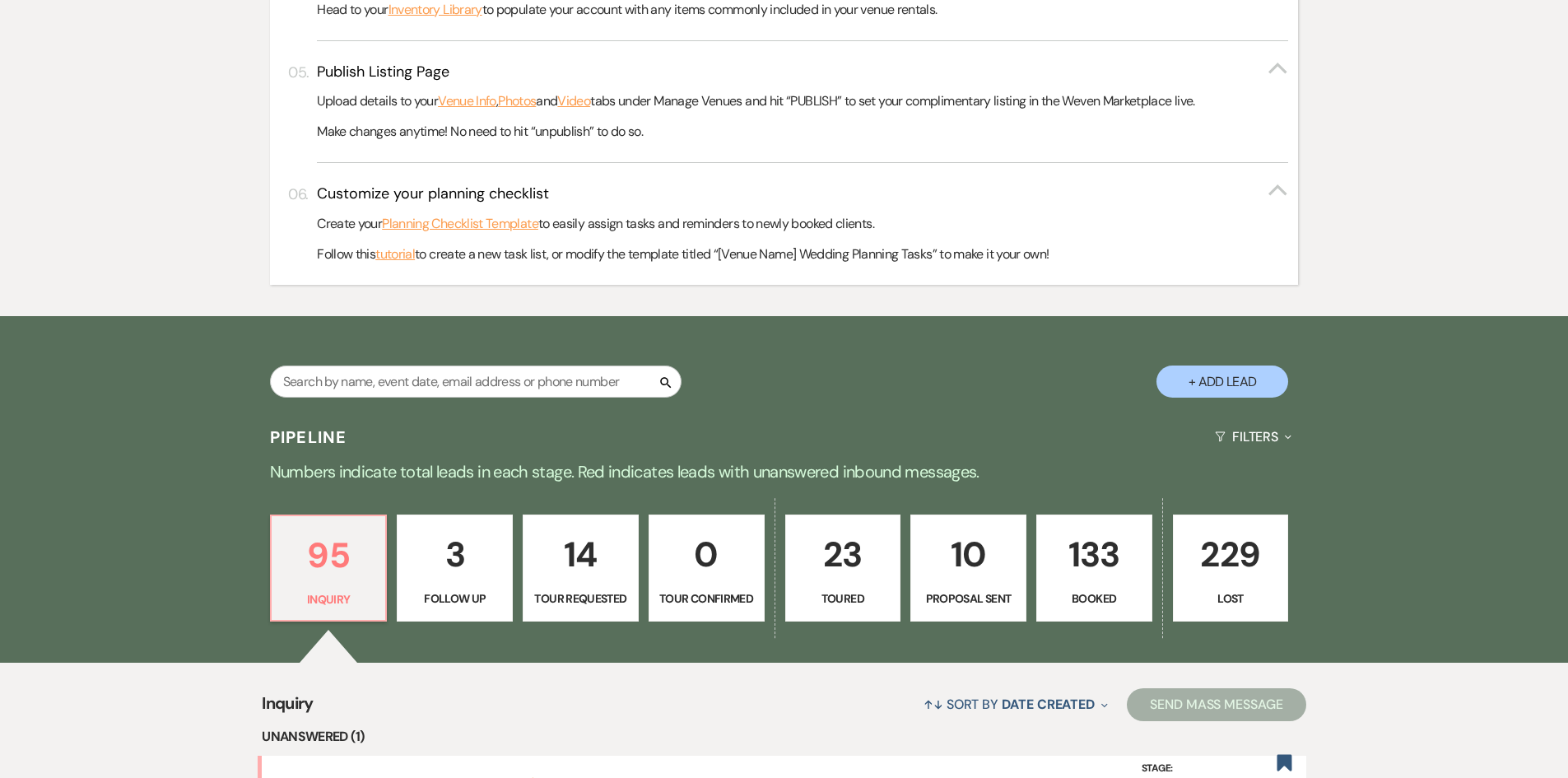
scroll to position [906, 0]
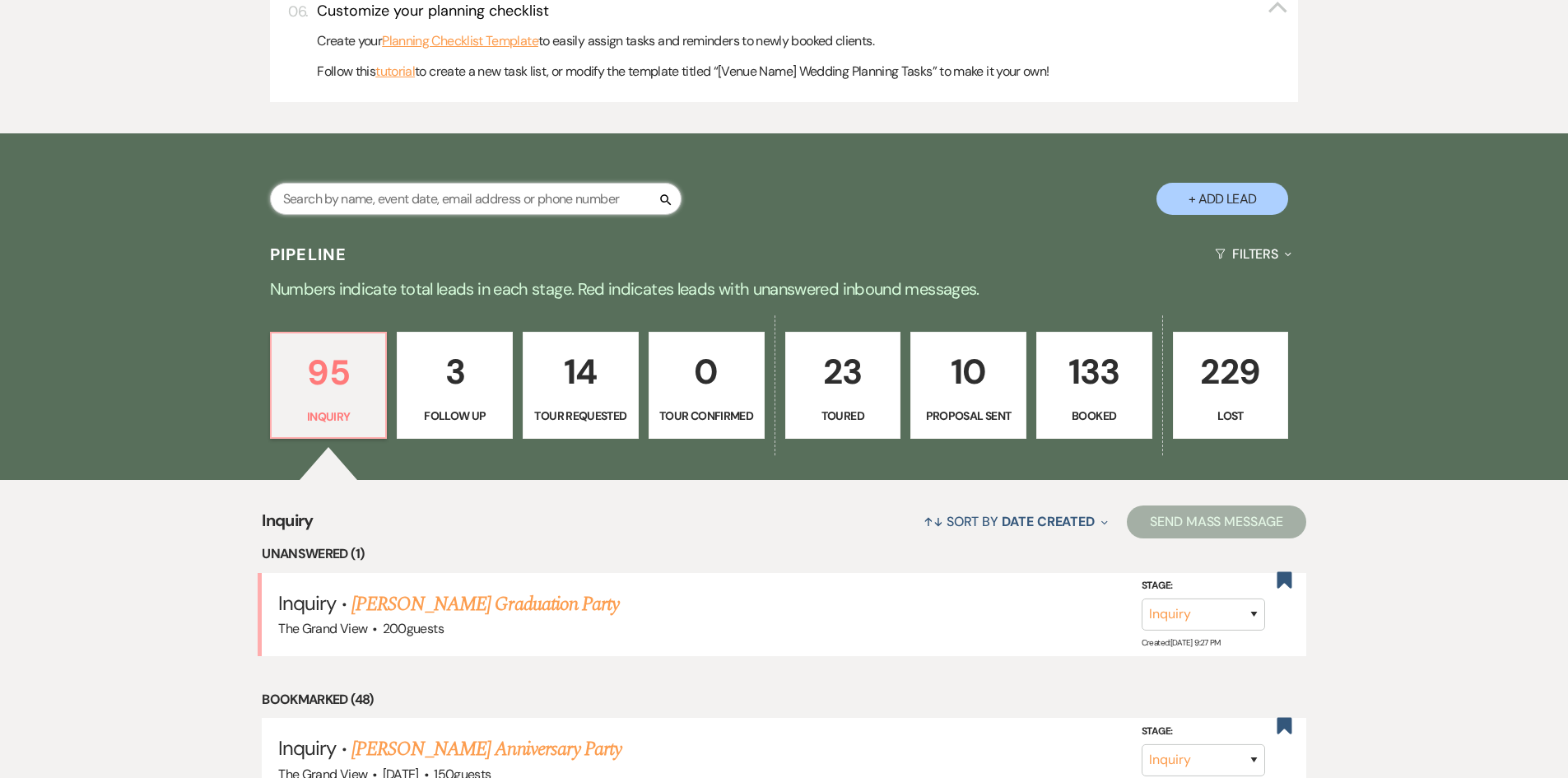
click at [560, 199] on input "text" at bounding box center [476, 199] width 411 height 32
type input "max"
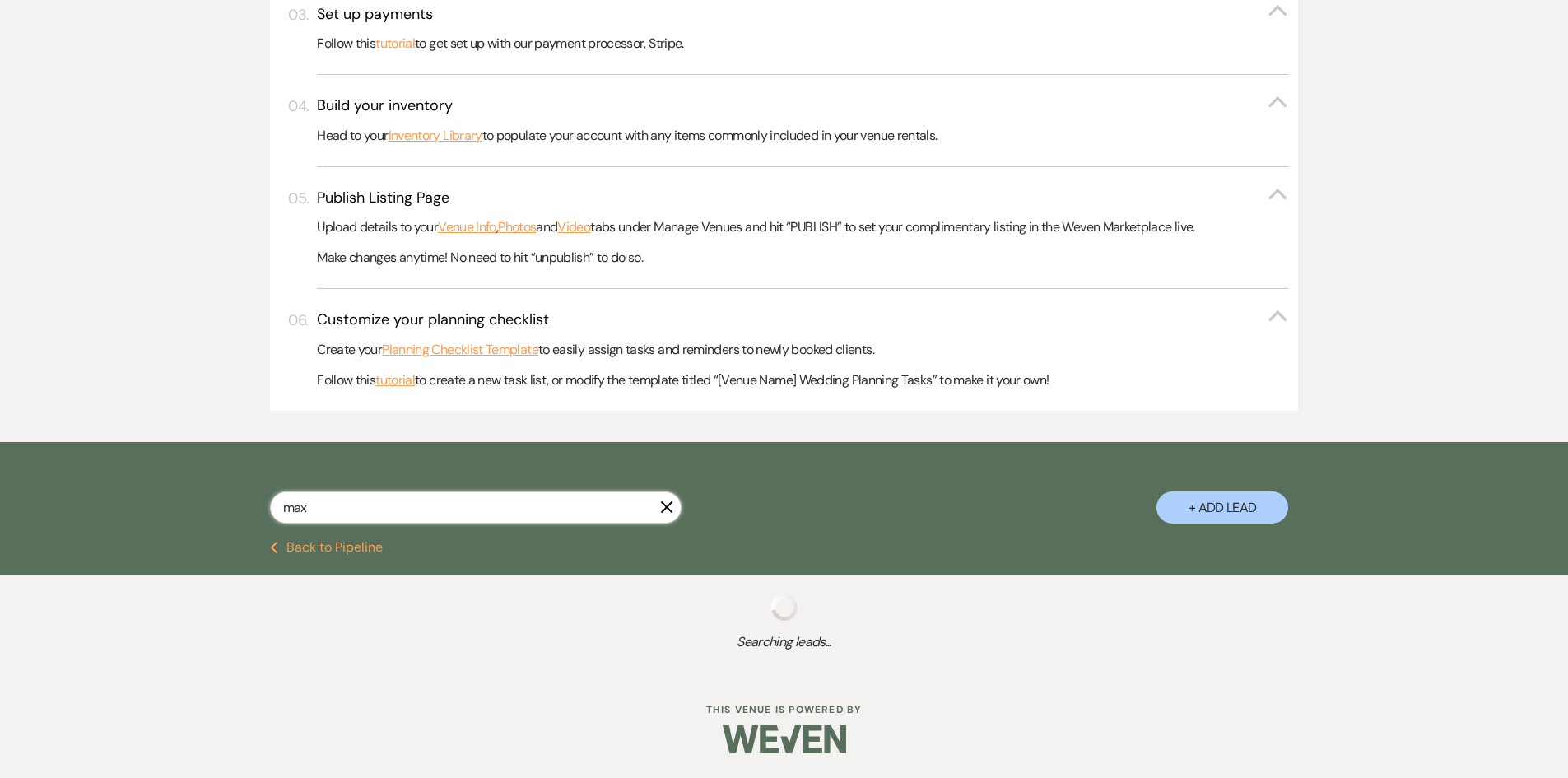
select select "8"
select select "4"
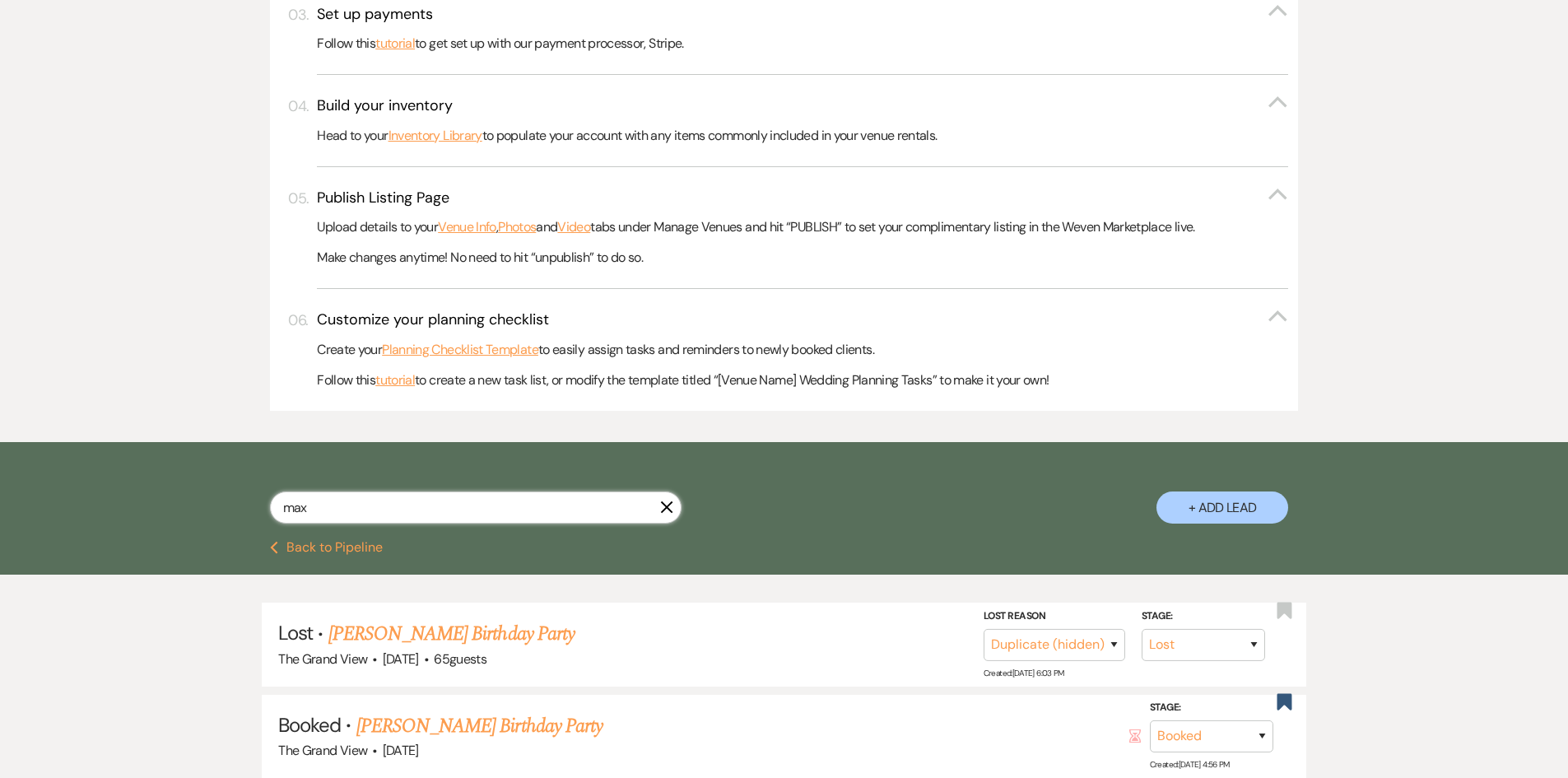
scroll to position [731, 0]
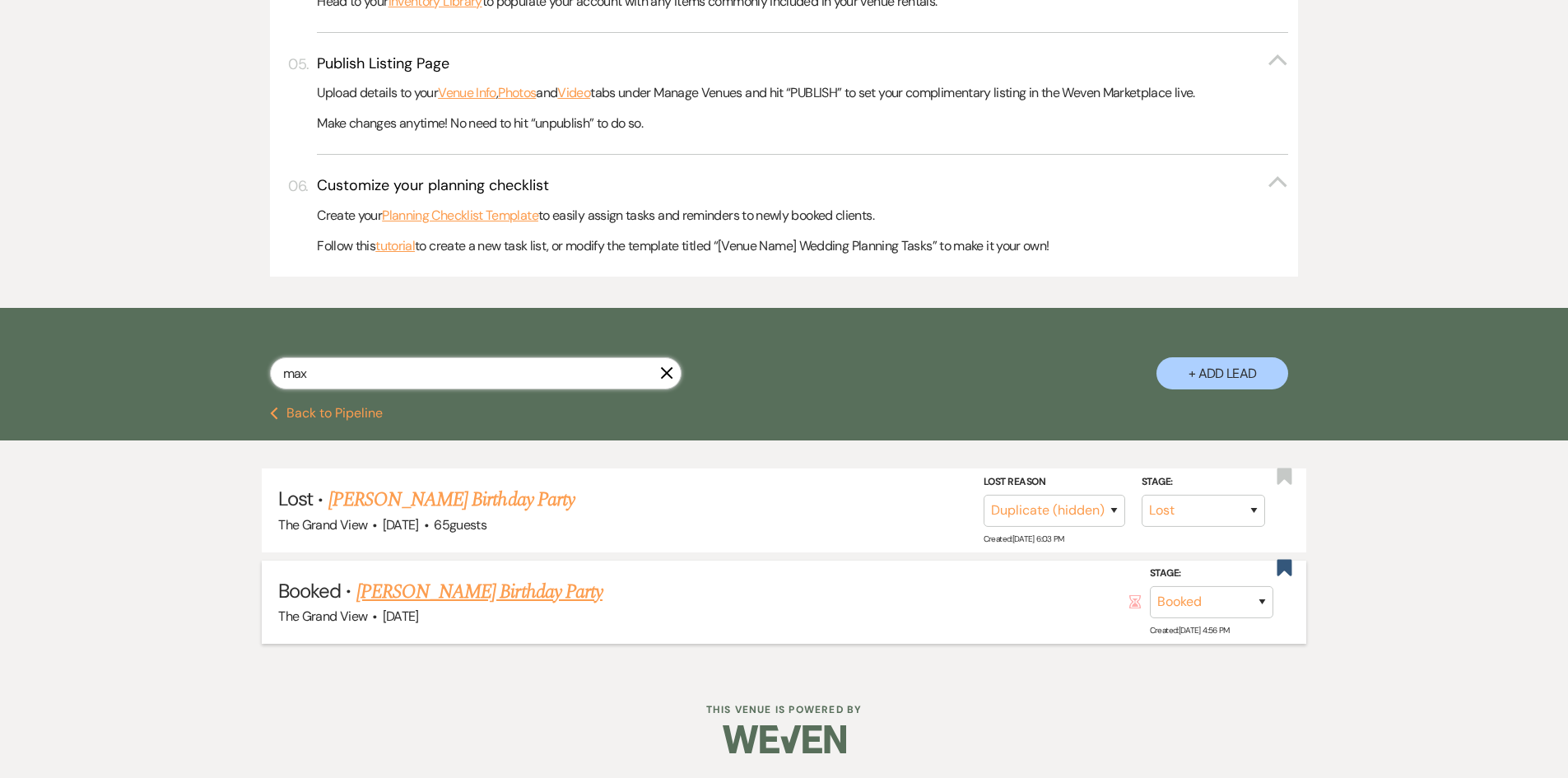
type input "max"
click at [497, 600] on link "Maxine Taylor's Birthday Party" at bounding box center [479, 592] width 246 height 29
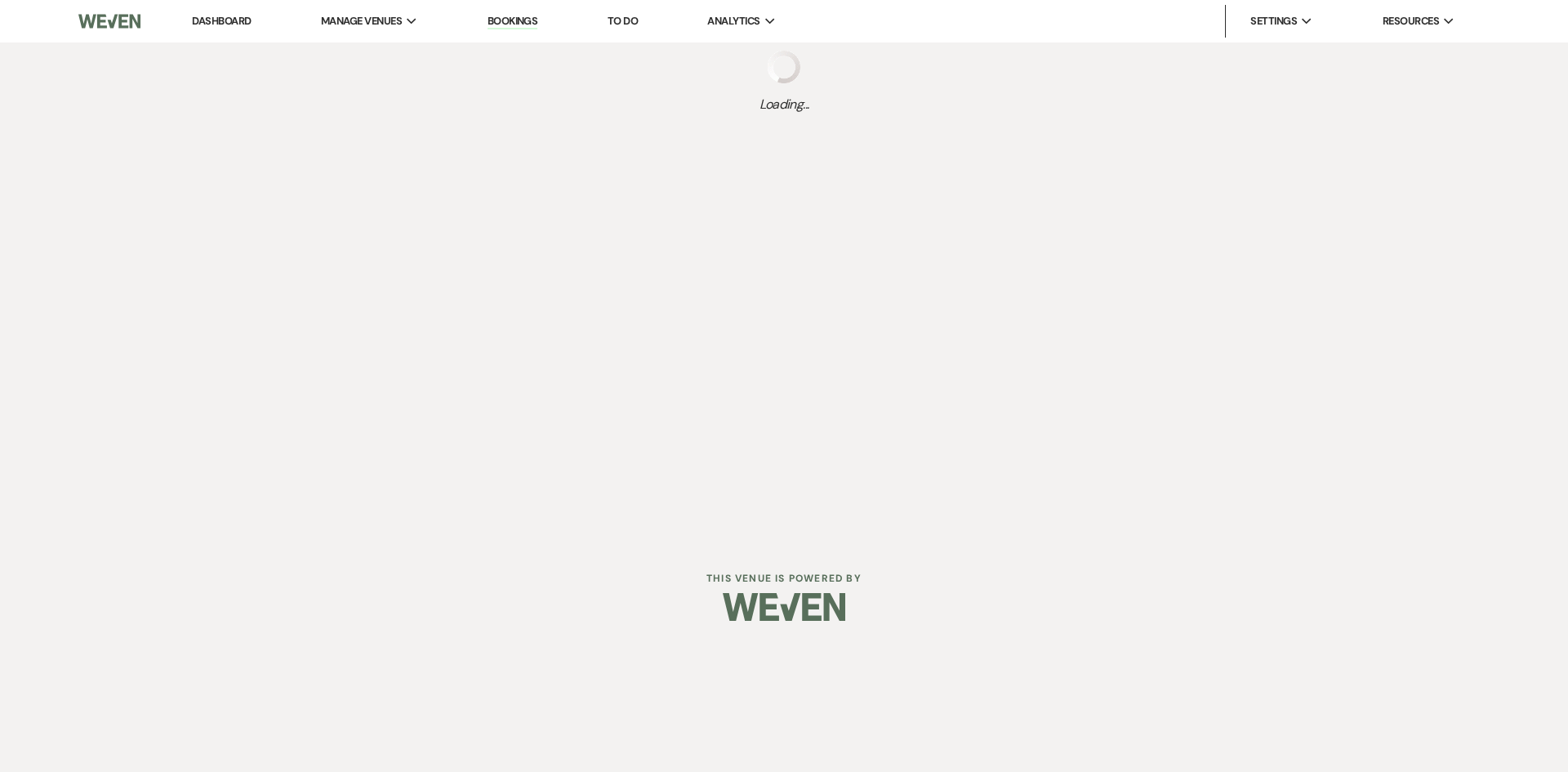
select select "5"
select select "4"
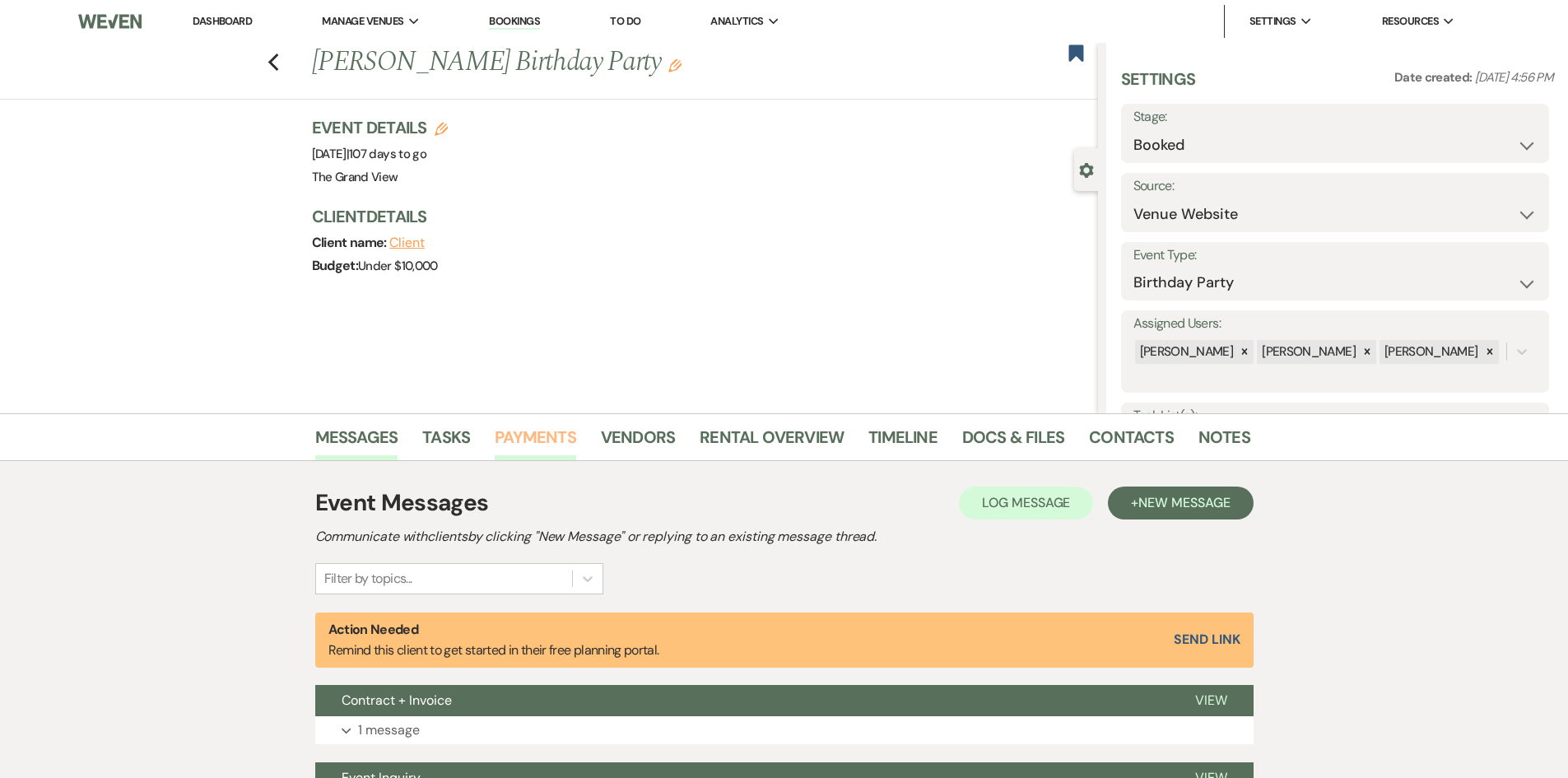
click at [515, 441] on link "Payments" at bounding box center [535, 441] width 81 height 36
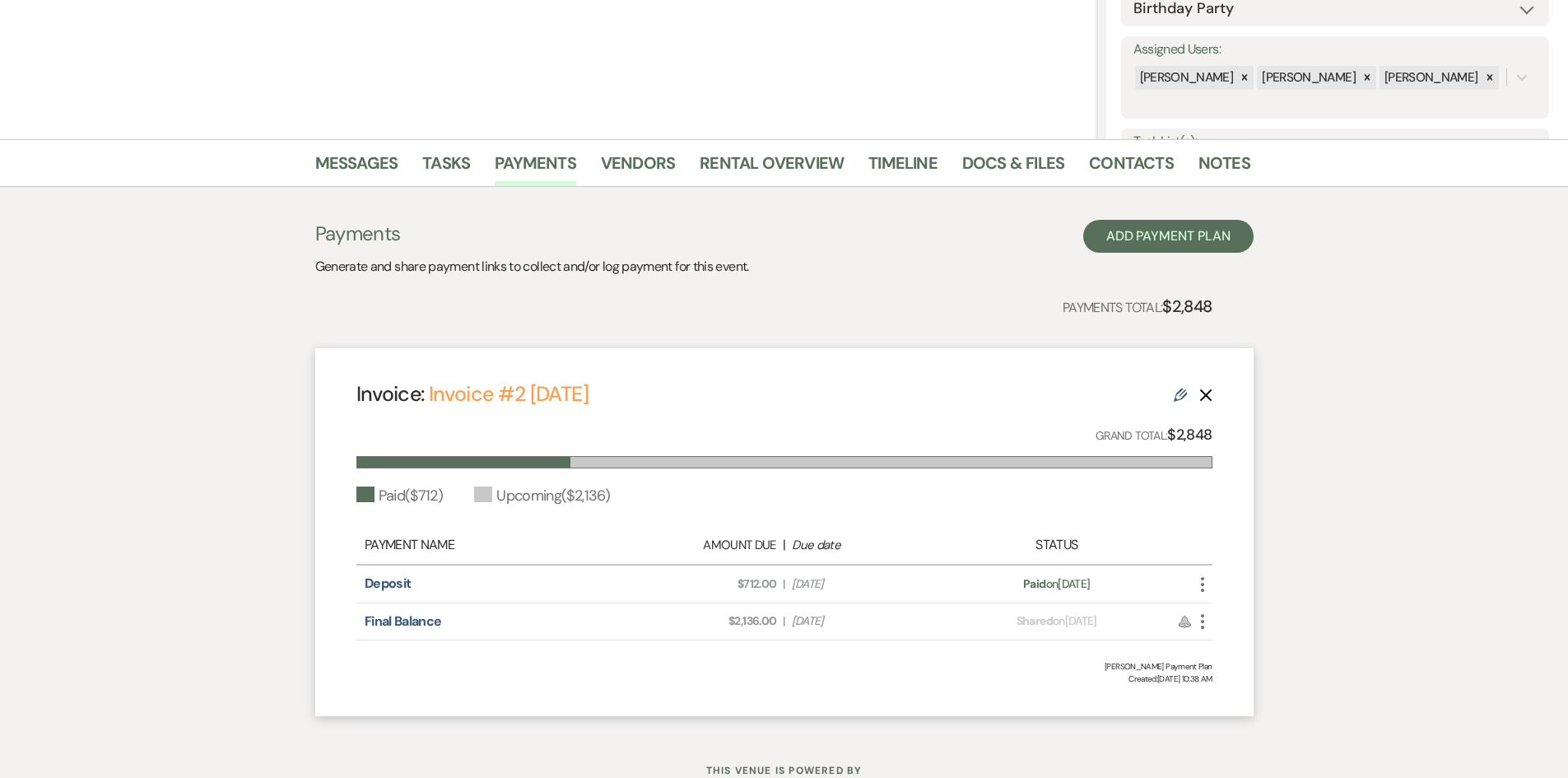
scroll to position [335, 0]
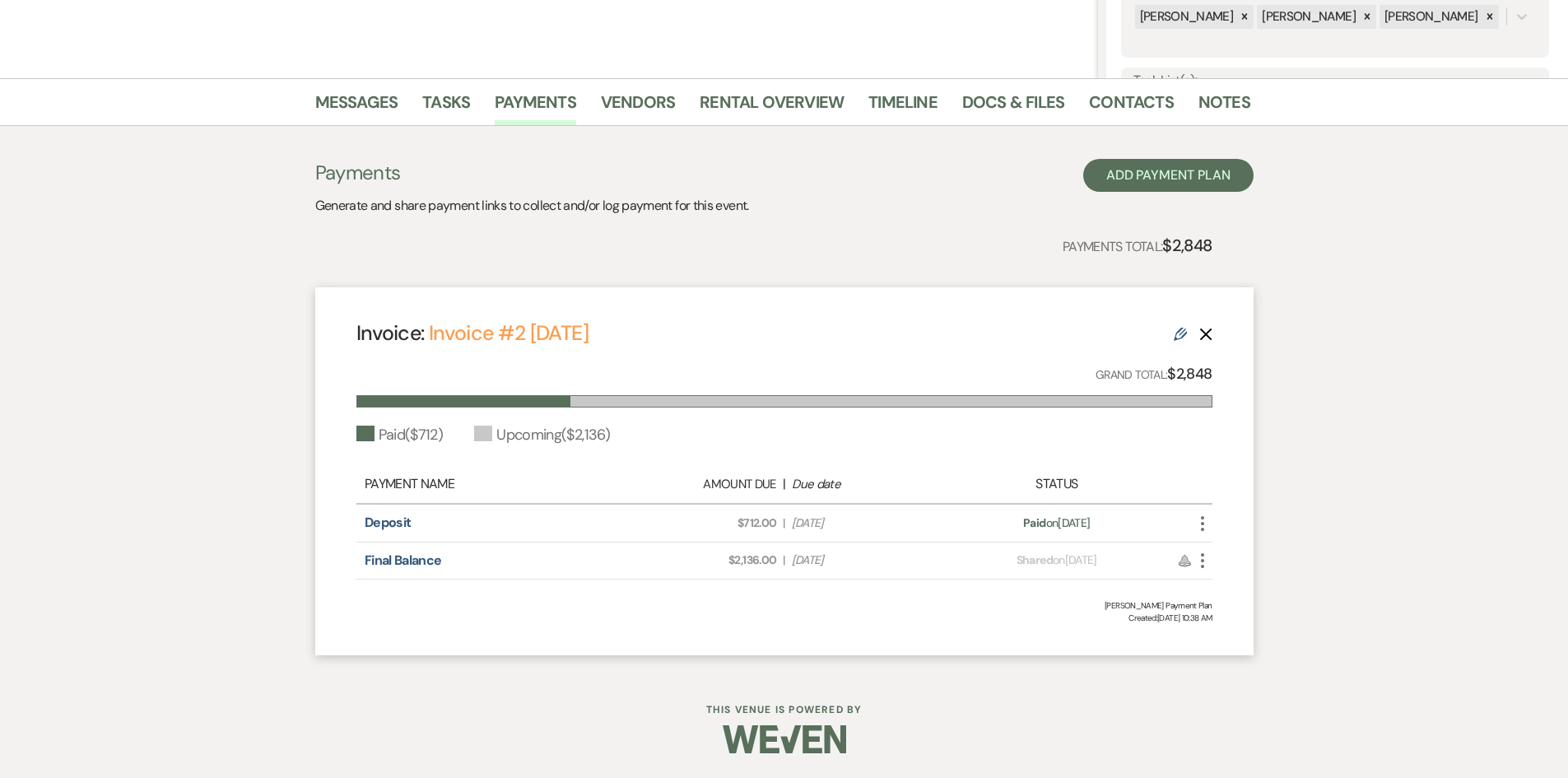
click at [463, 683] on div "Dashboard Manage Venues Expand The Grand View Sellmark Ranch Bookings To Do Ana…" at bounding box center [784, 222] width 1568 height 1113
click at [578, 186] on h3 "Payments" at bounding box center [532, 172] width 434 height 28
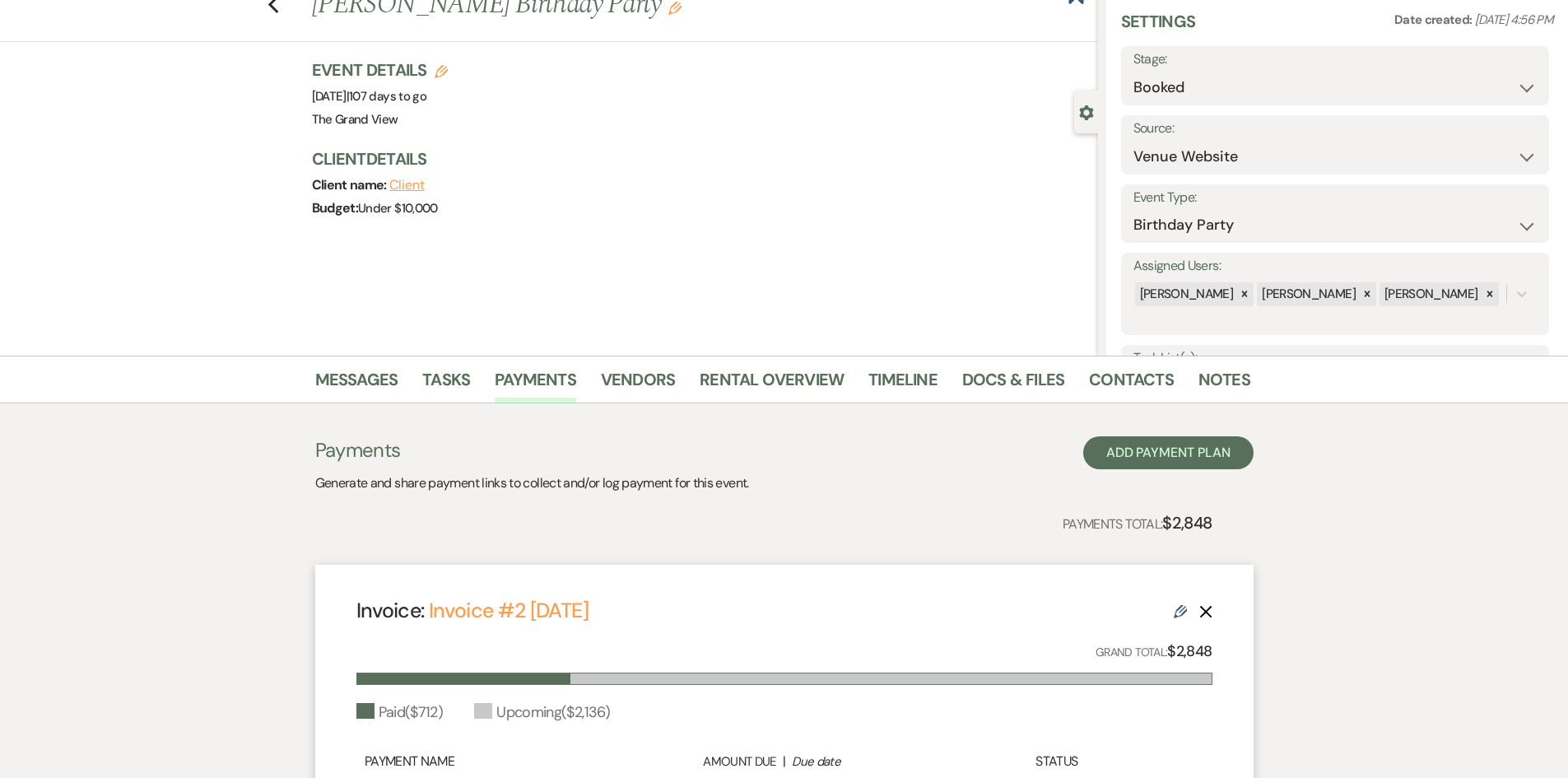
scroll to position [82, 0]
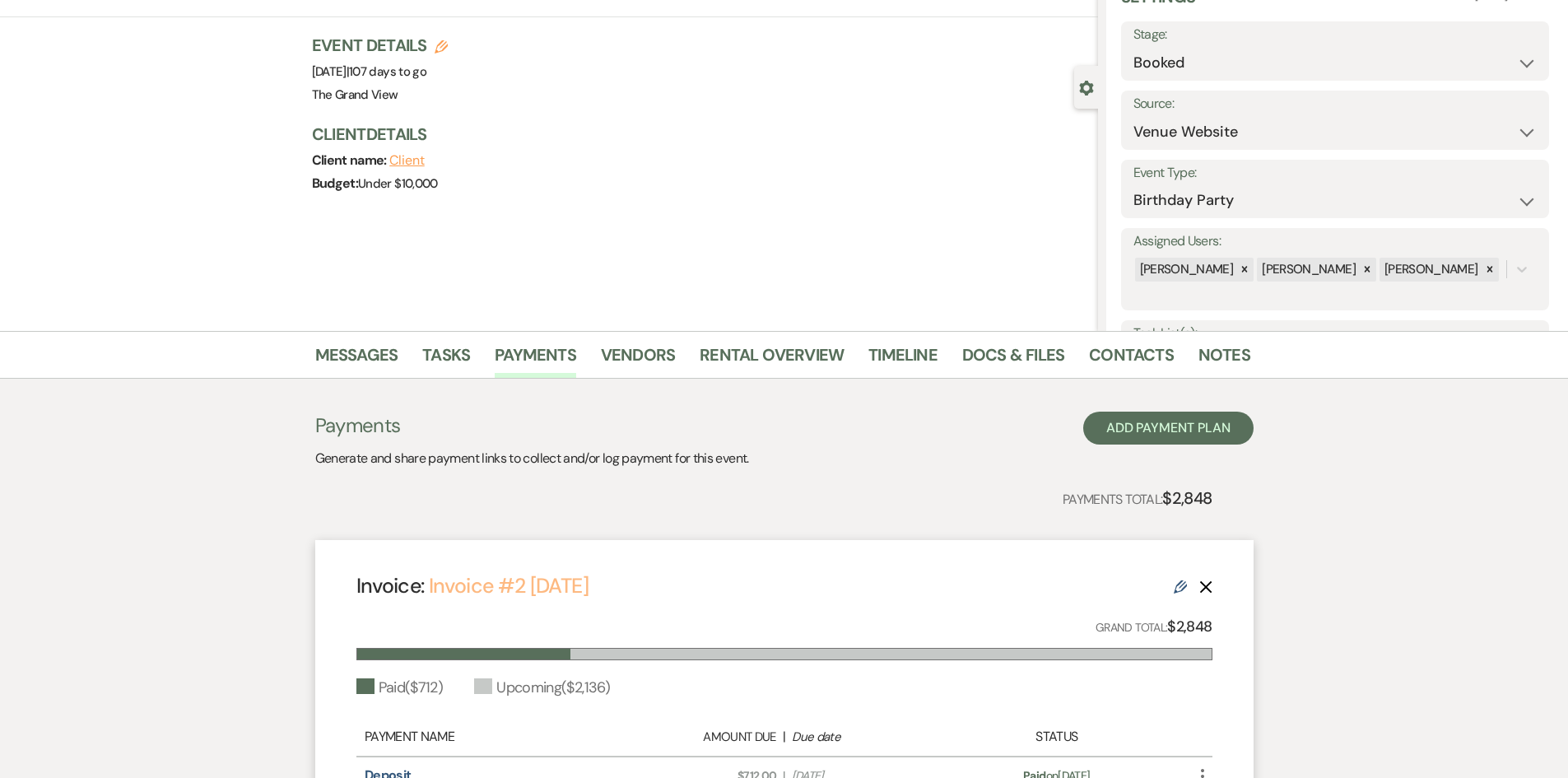
click at [586, 578] on link "Invoice #2 10-9-2025" at bounding box center [509, 586] width 159 height 27
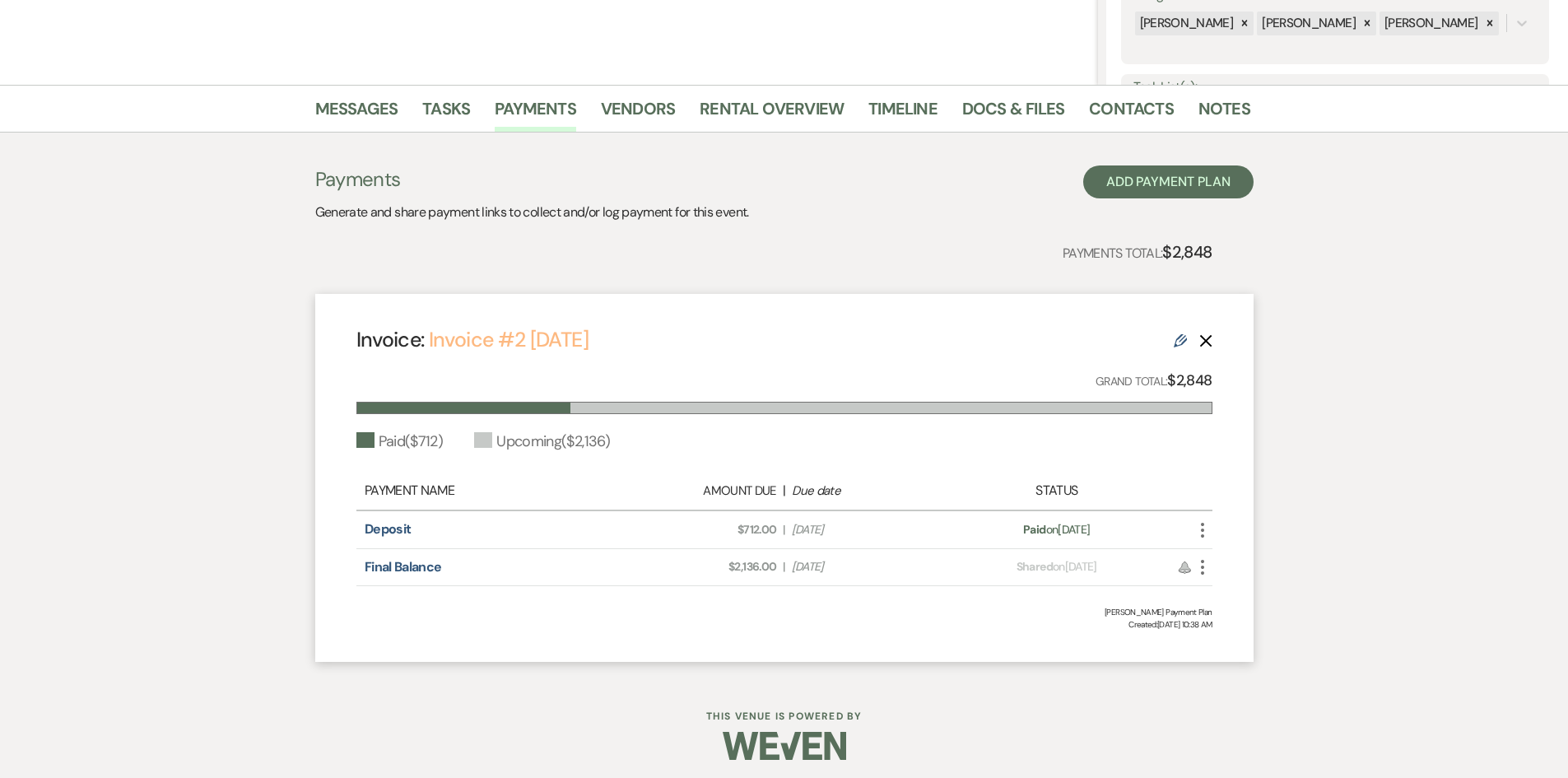
scroll to position [335, 0]
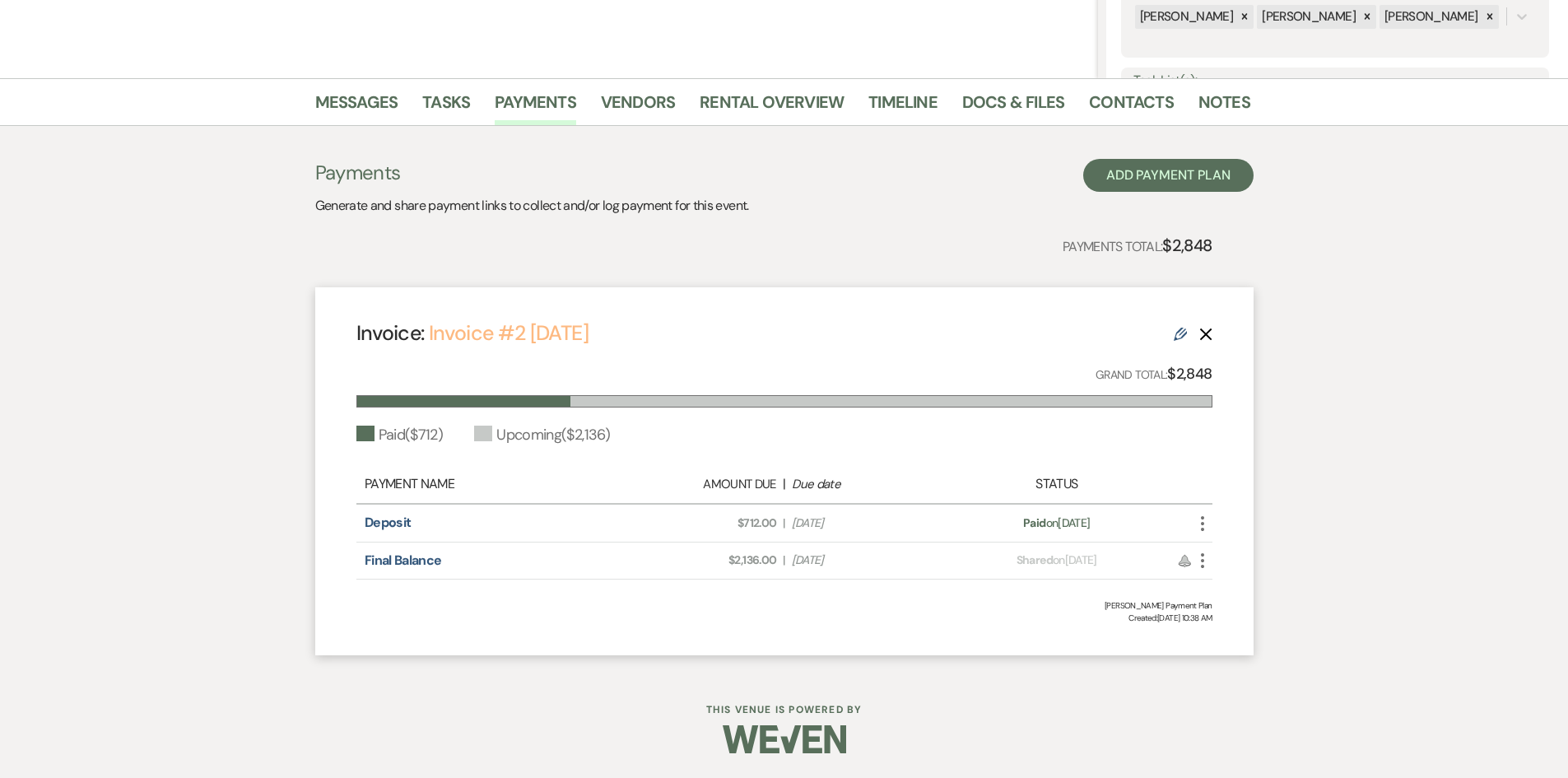
click at [570, 330] on link "Invoice #2 10-9-2025" at bounding box center [509, 333] width 159 height 27
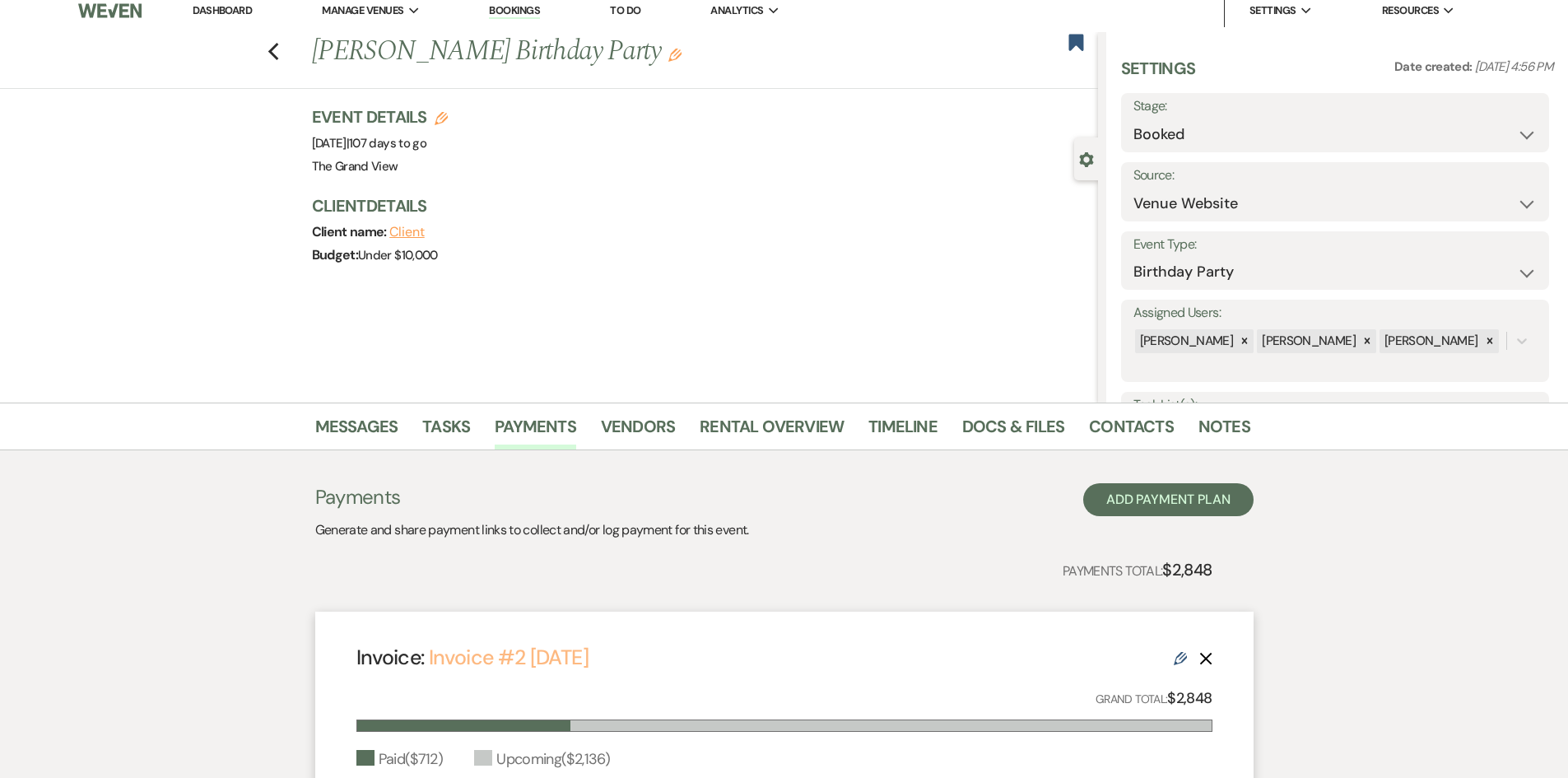
scroll to position [0, 0]
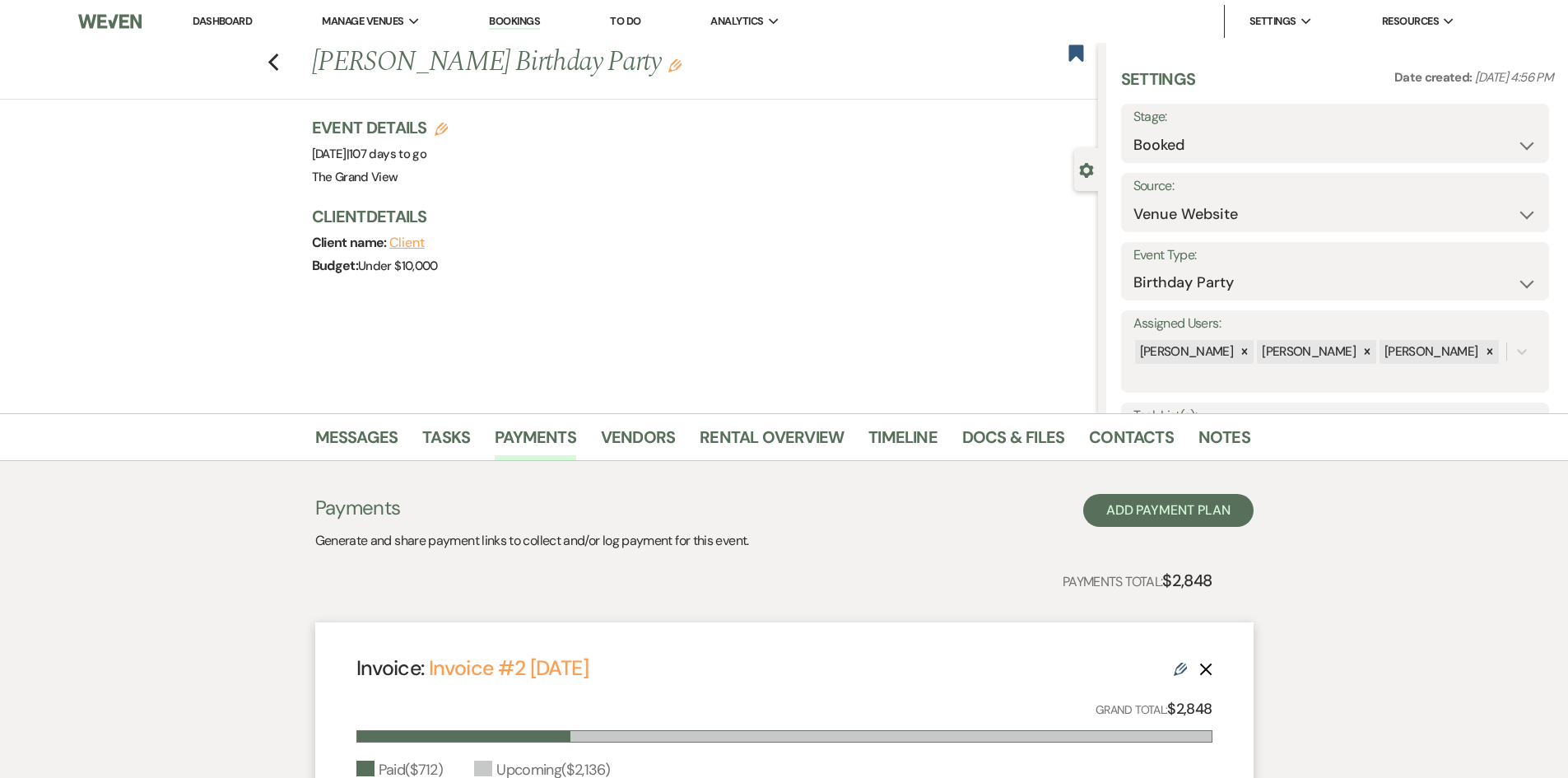
click at [208, 16] on link "Dashboard" at bounding box center [222, 21] width 60 height 14
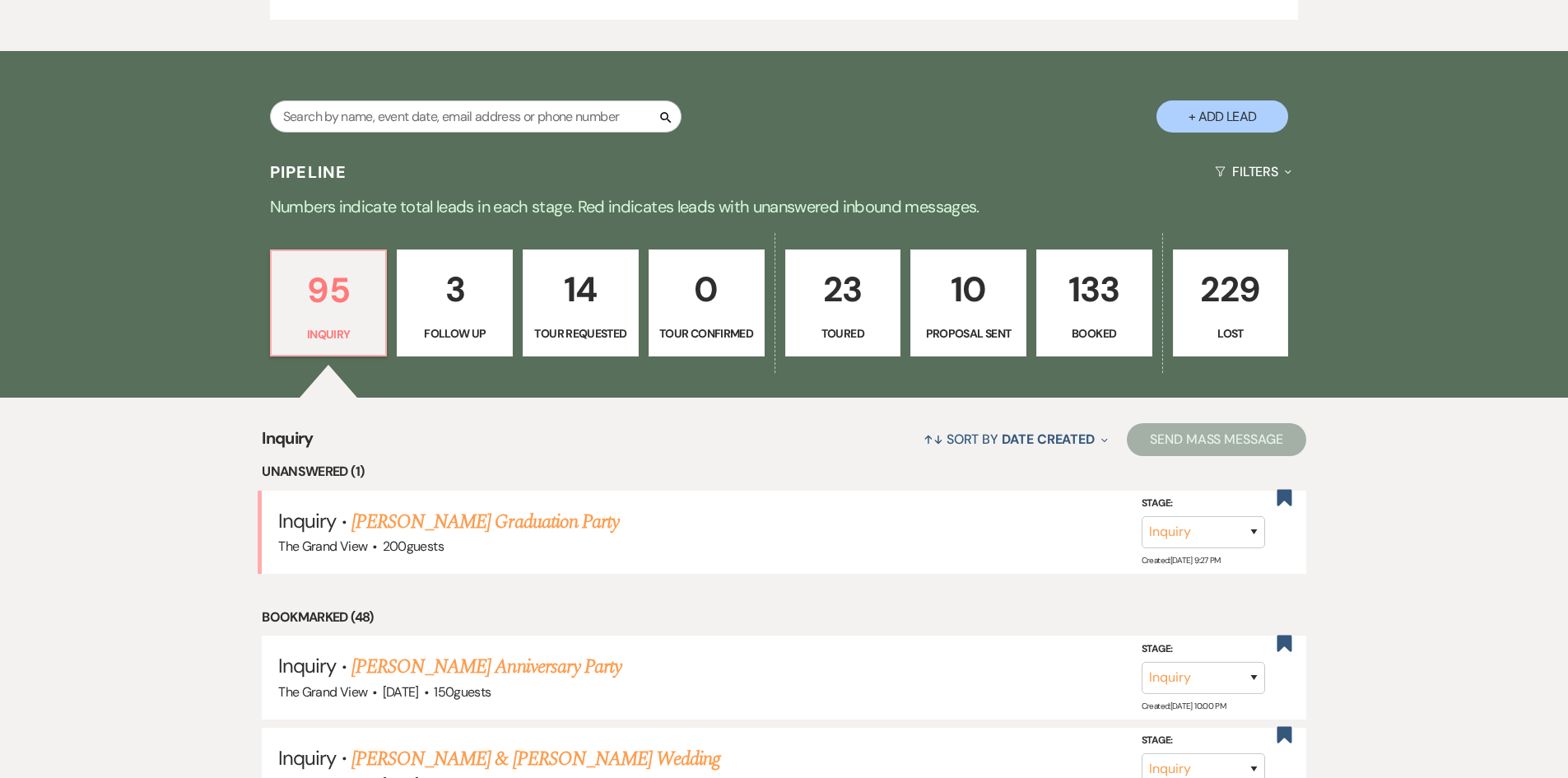
click at [1127, 281] on p "133" at bounding box center [1095, 290] width 95 height 55
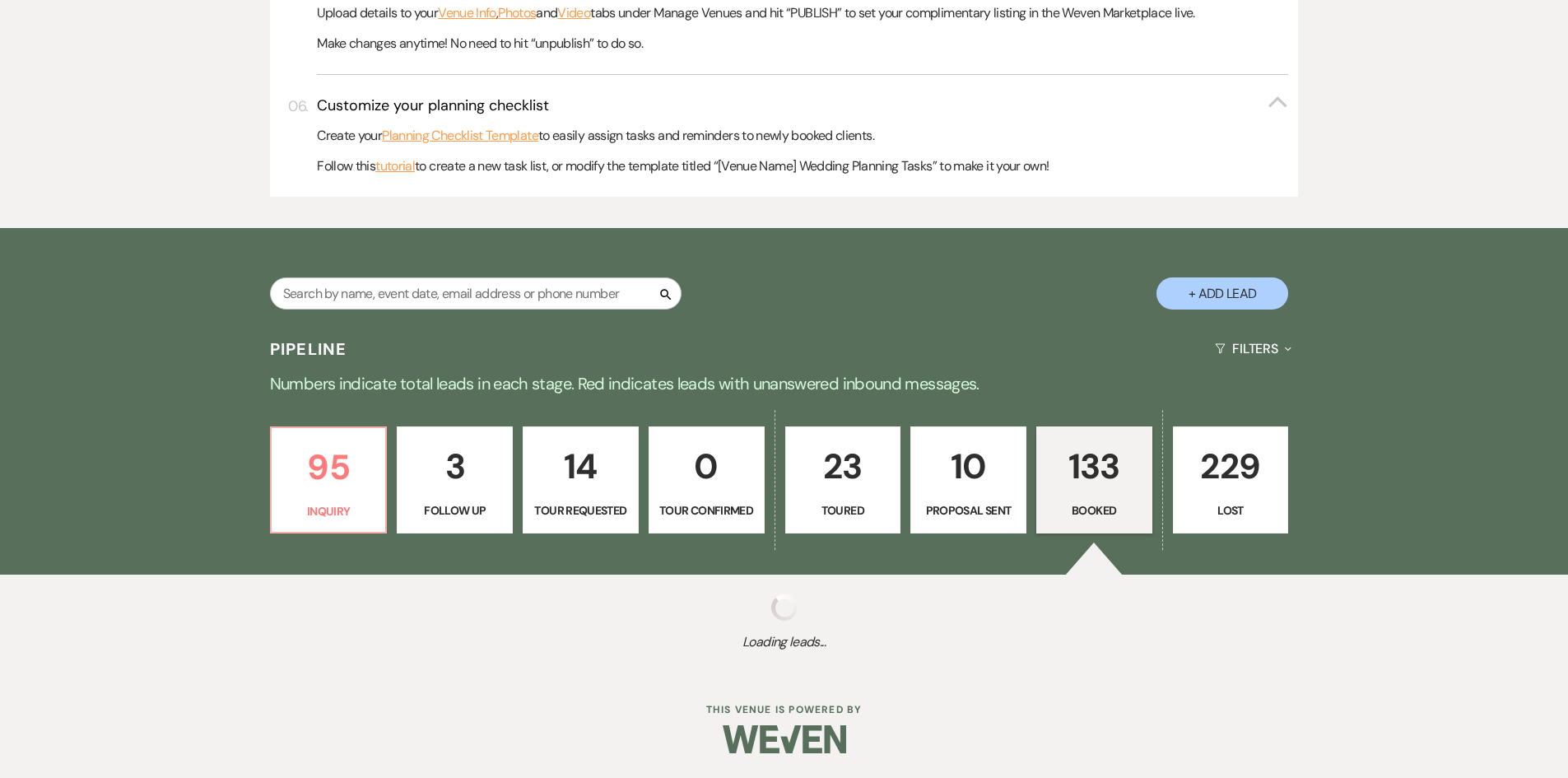
scroll to position [811, 0]
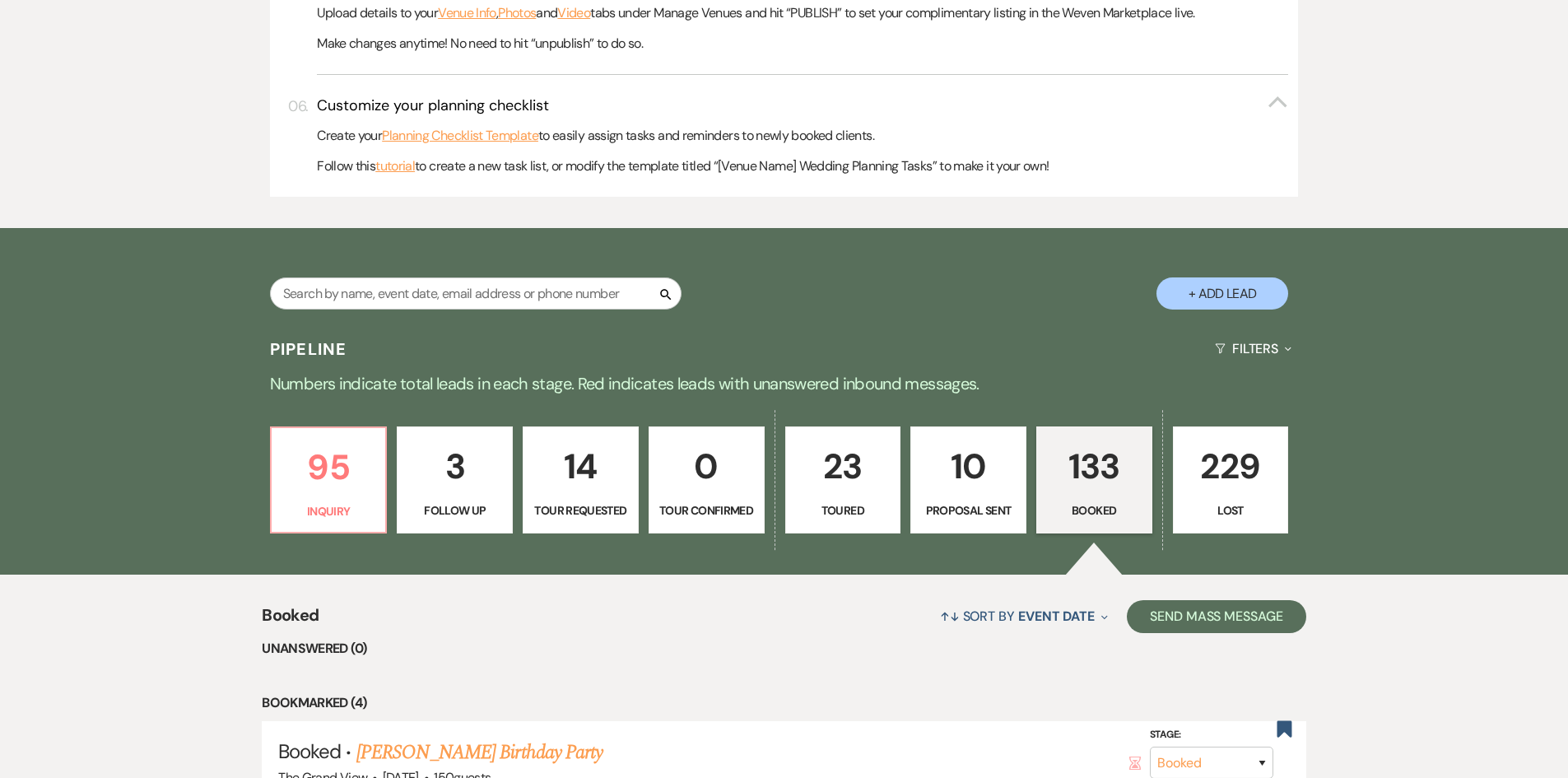
click at [484, 326] on div "Pipeline Filters Expand" at bounding box center [785, 348] width 1185 height 44
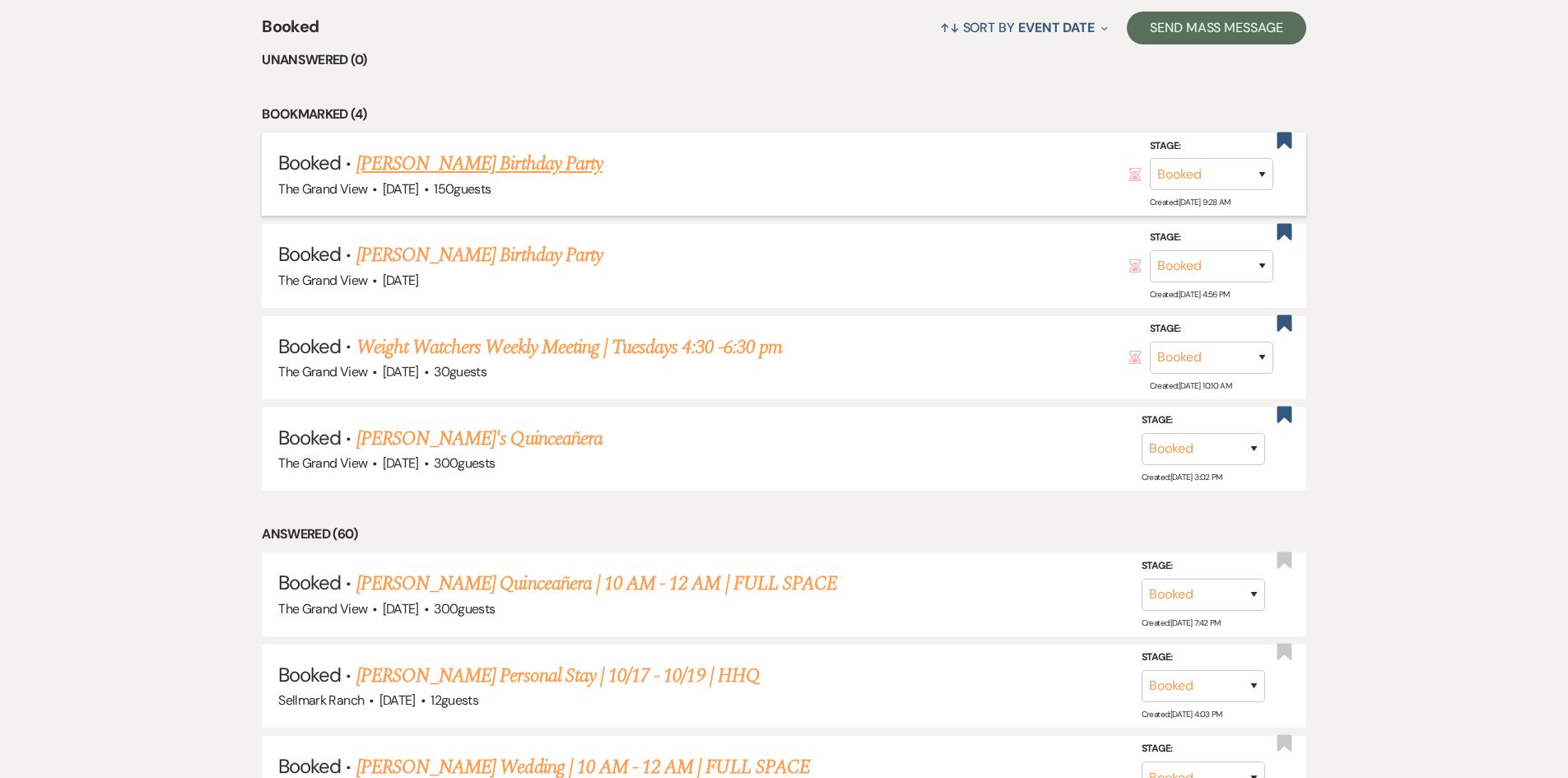
click at [486, 163] on link "Alexis Davalos's Birthday Party" at bounding box center [479, 164] width 246 height 29
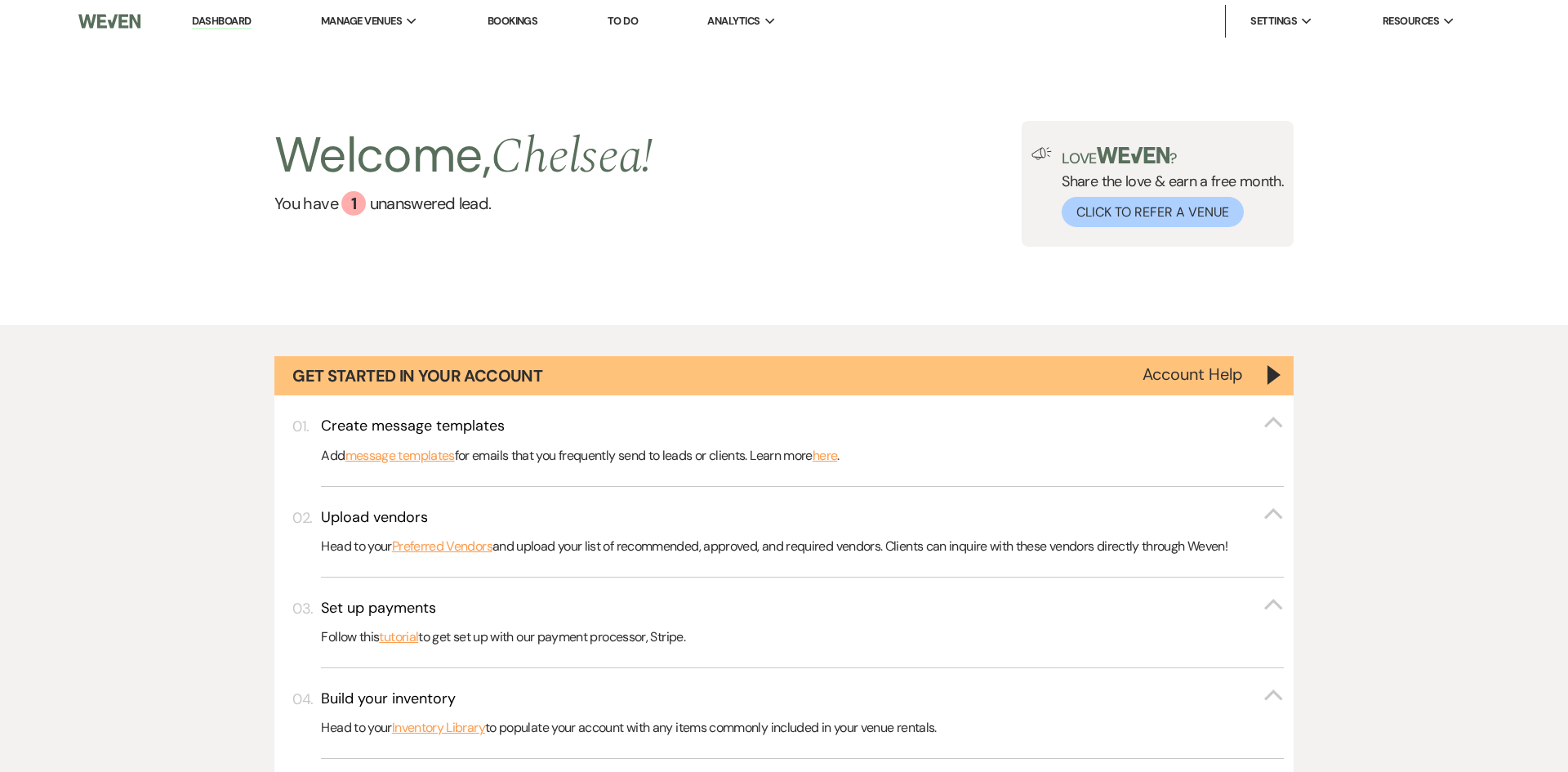
select select "5"
select select "4"
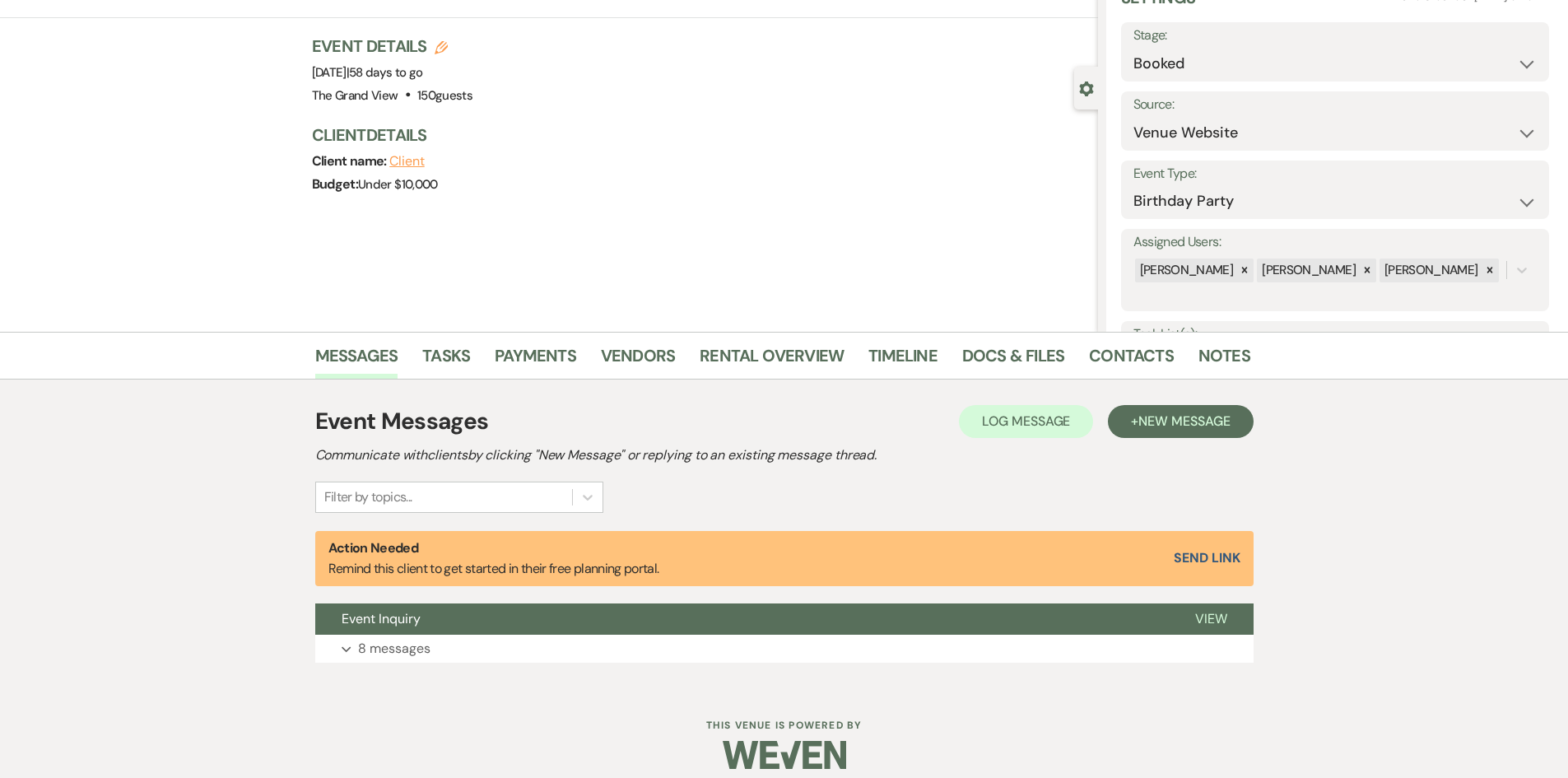
scroll to position [97, 0]
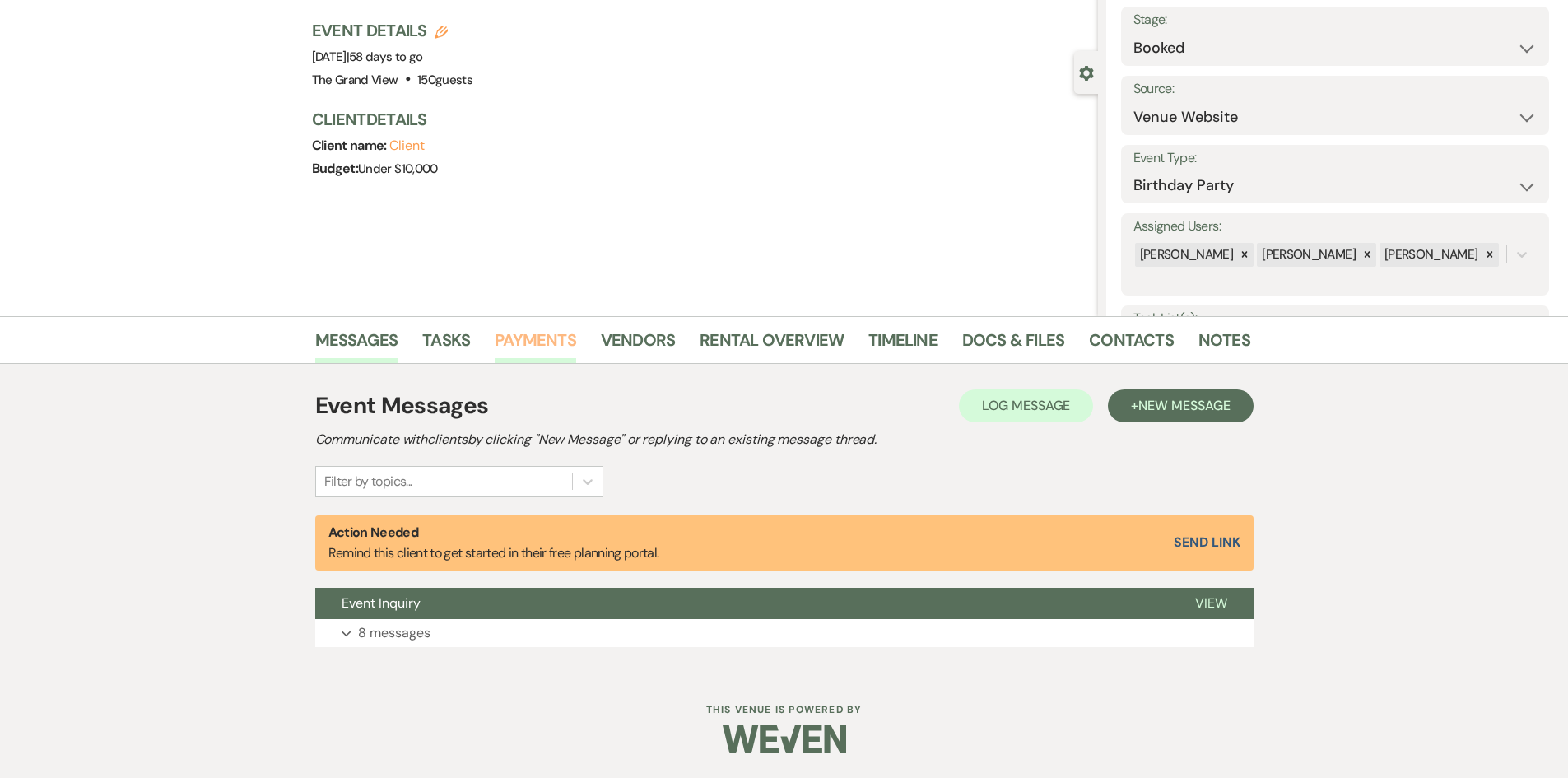
click at [572, 347] on link "Payments" at bounding box center [535, 344] width 81 height 36
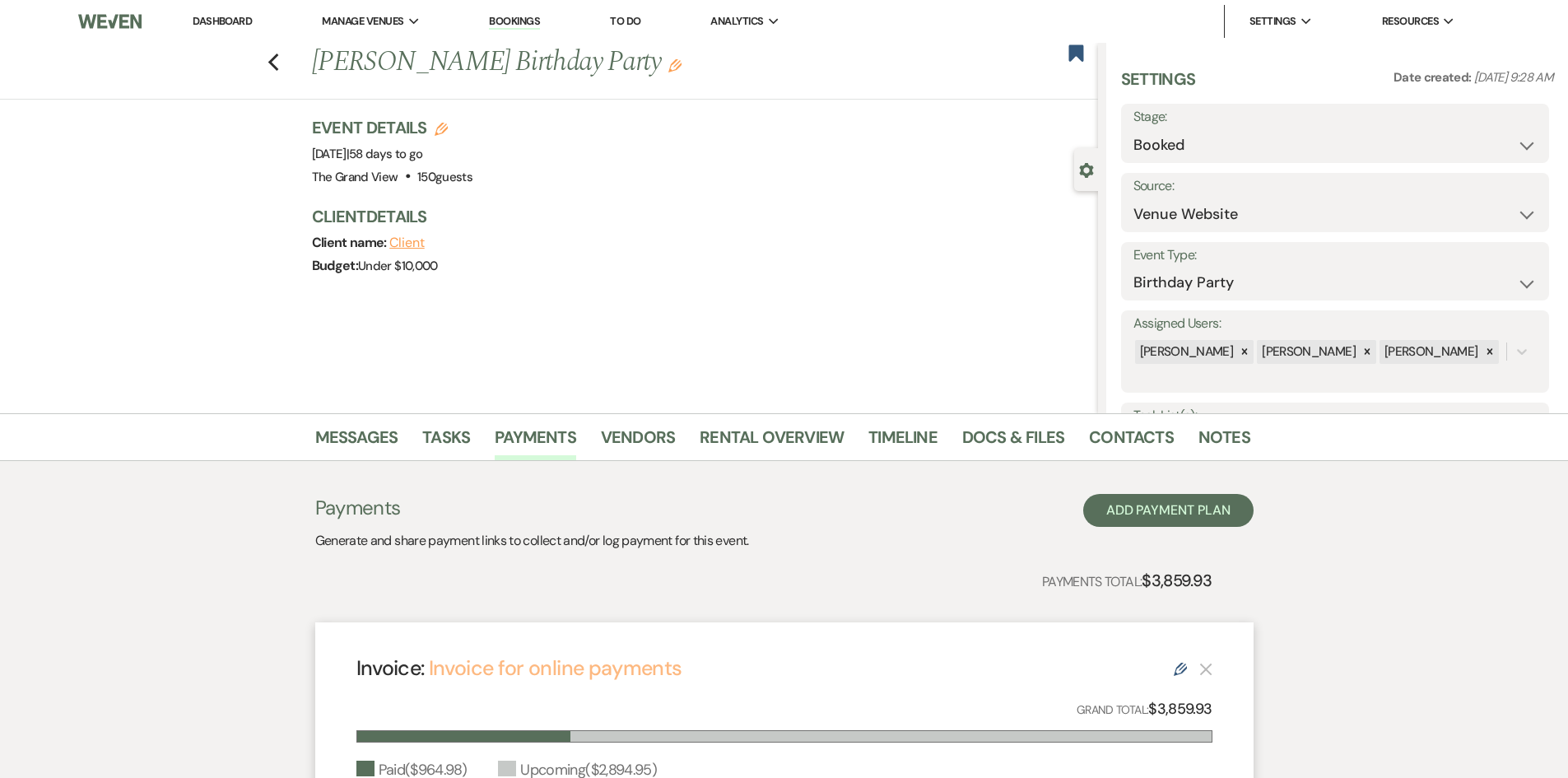
click at [534, 675] on link "Invoice for online payments" at bounding box center [556, 668] width 253 height 27
click at [217, 18] on link "Dashboard" at bounding box center [222, 21] width 60 height 14
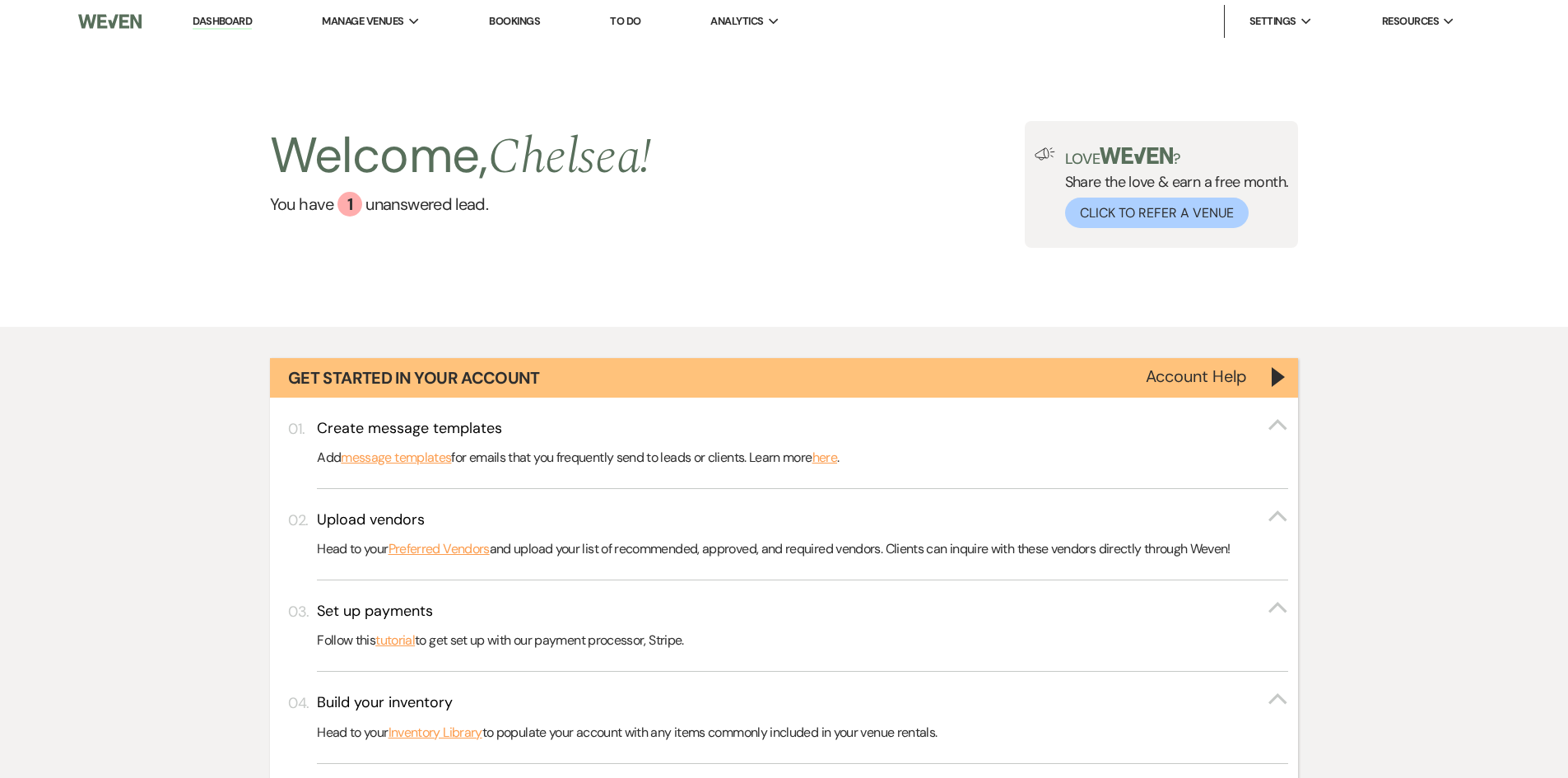
scroll to position [493, 0]
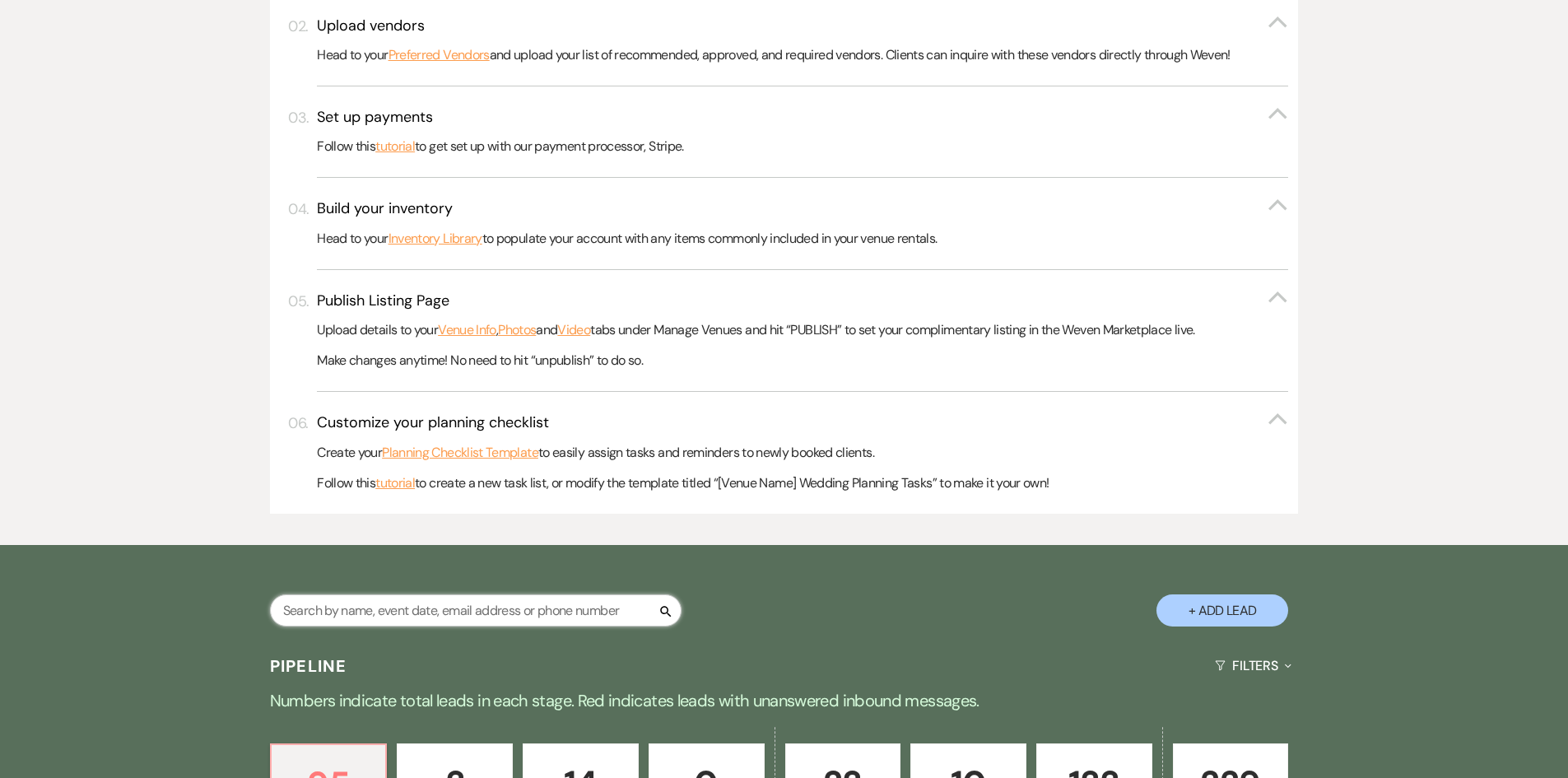
click at [612, 614] on input "text" at bounding box center [476, 610] width 411 height 32
type input "mari"
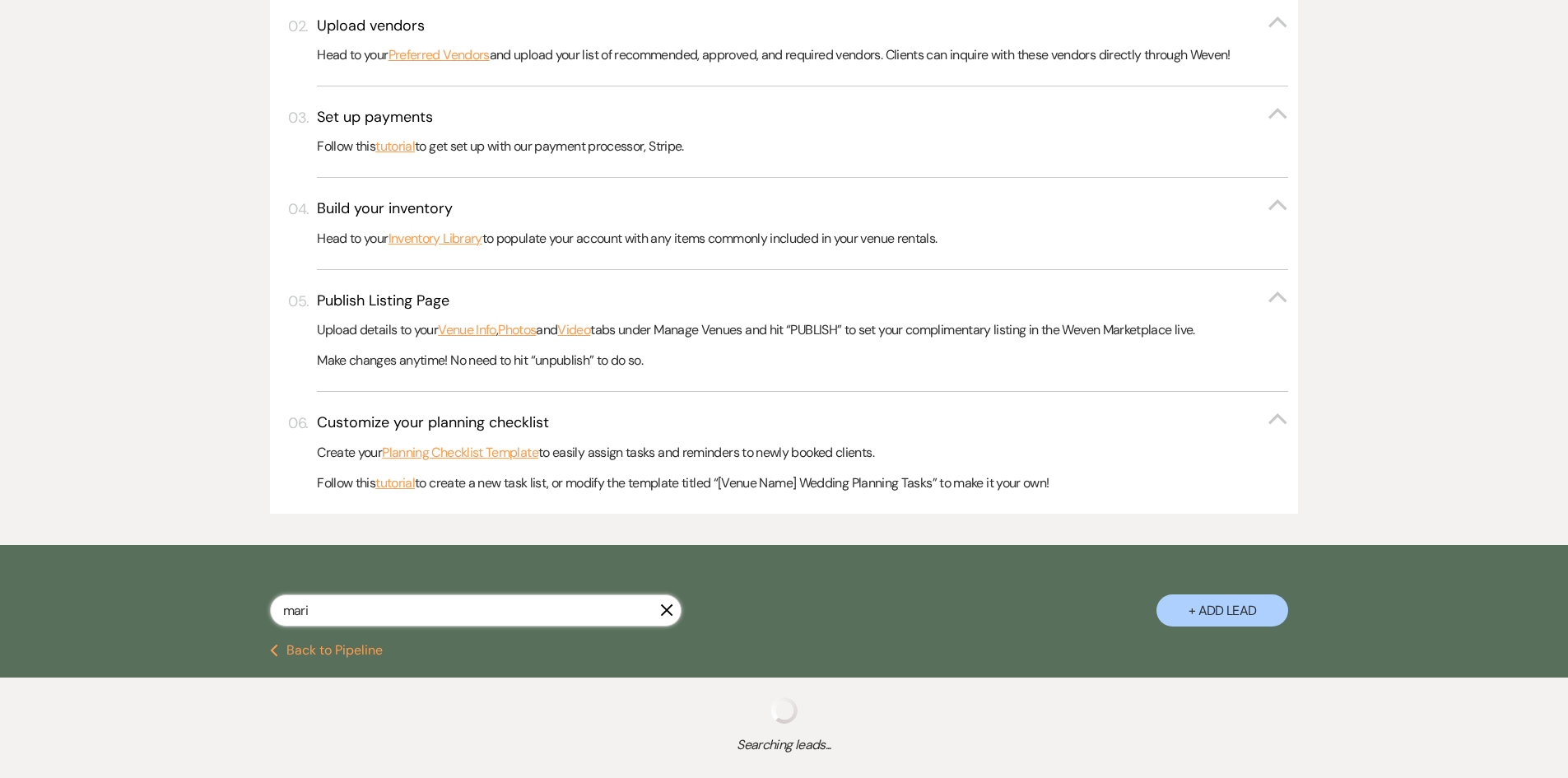
select select "8"
select select "5"
select select "2"
select select "8"
select select "5"
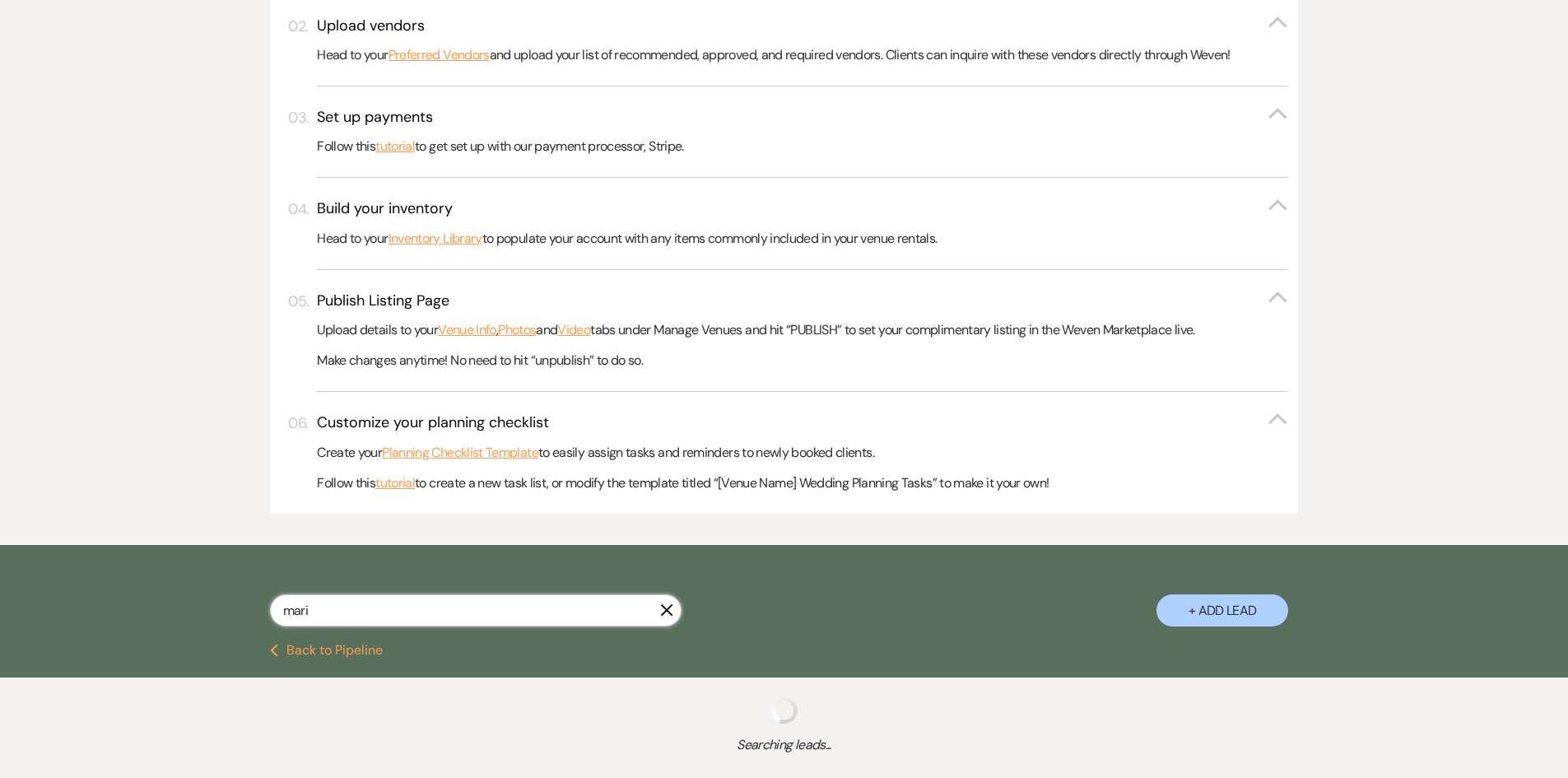
select select "8"
select select "5"
select select "8"
select select "5"
select select "8"
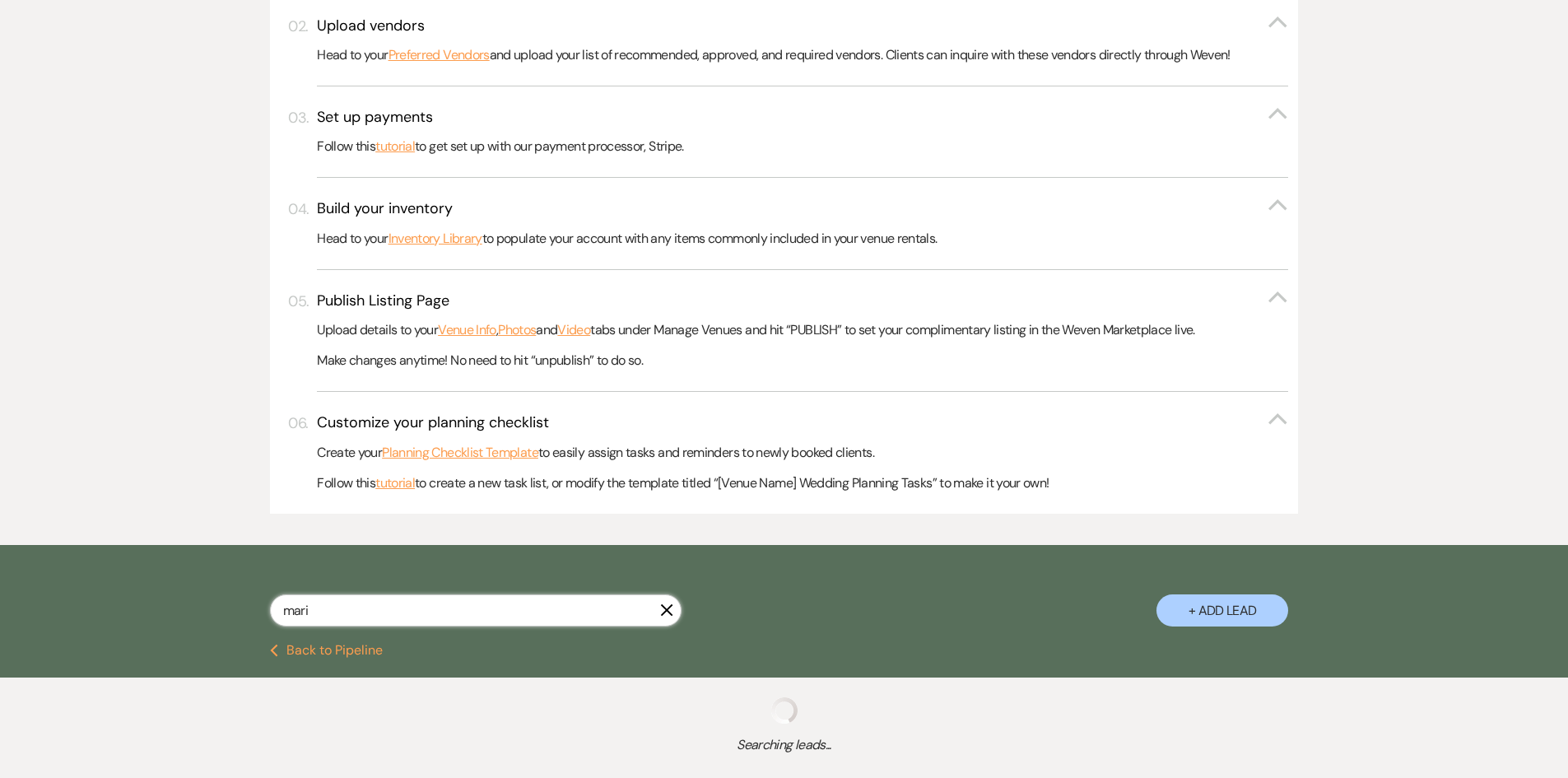
select select "5"
select select "8"
select select "1"
select select "8"
select select "11"
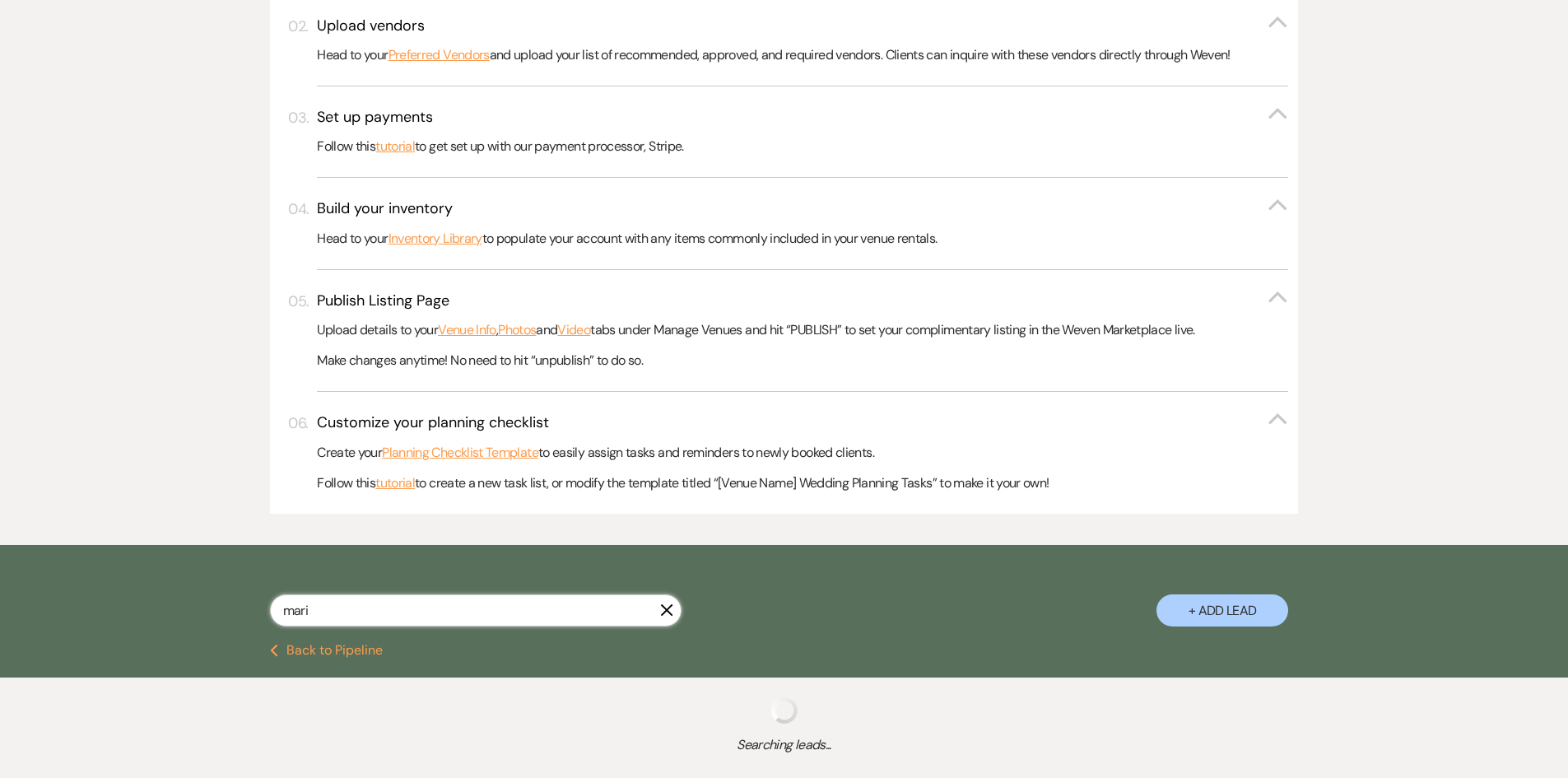
select select "8"
select select "5"
select select "8"
select select "4"
select select "8"
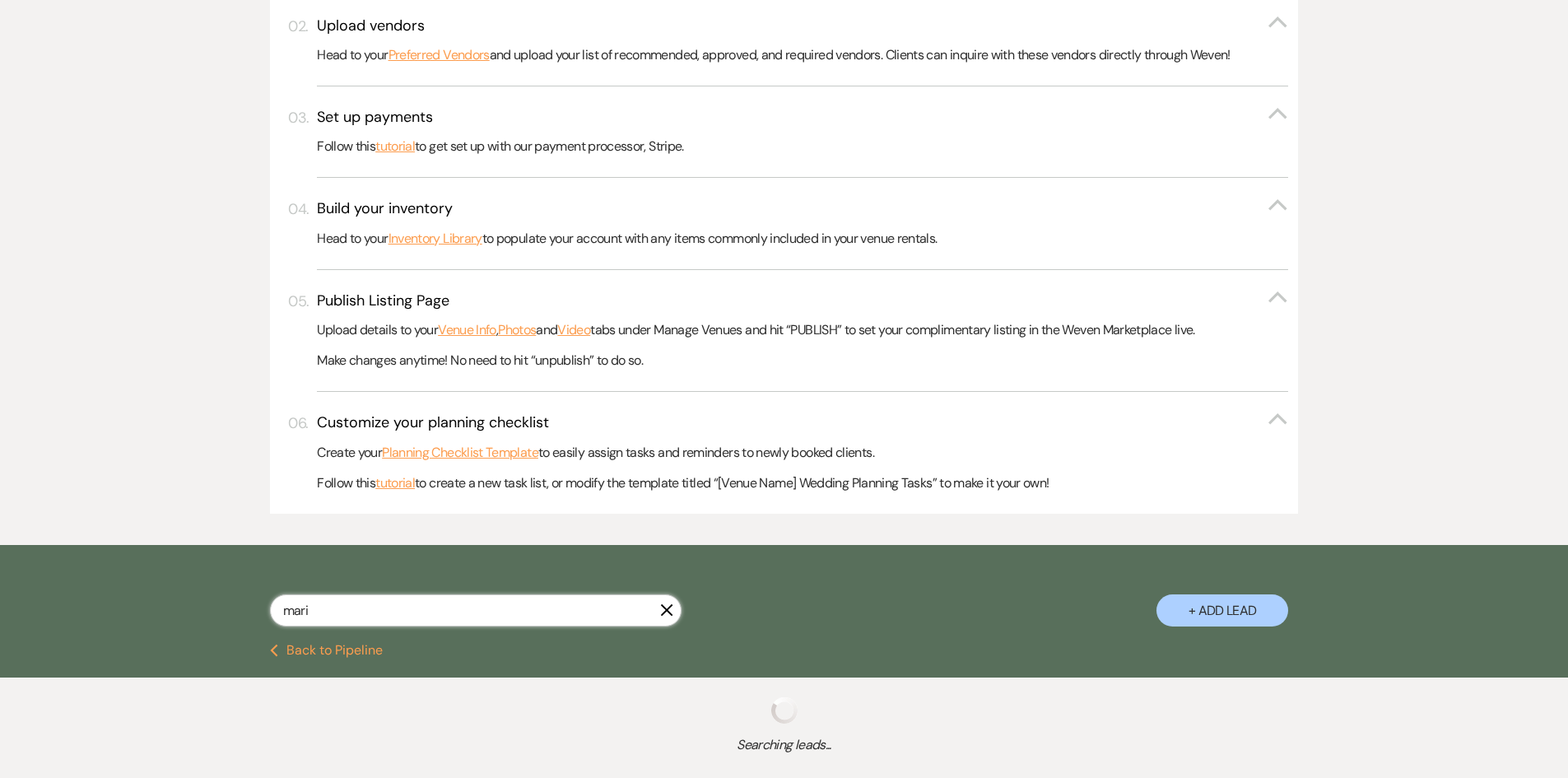
select select "11"
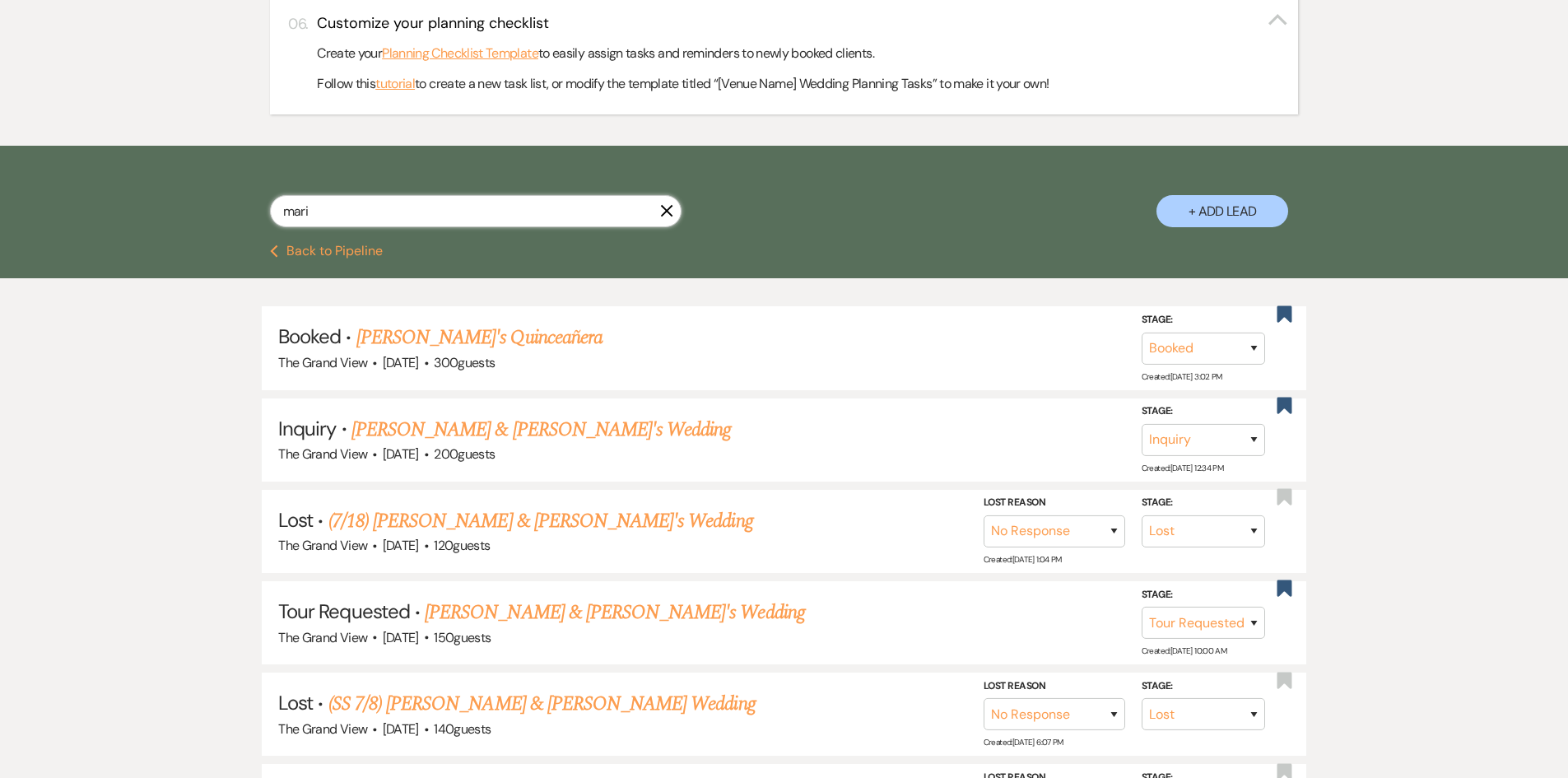
scroll to position [577, 0]
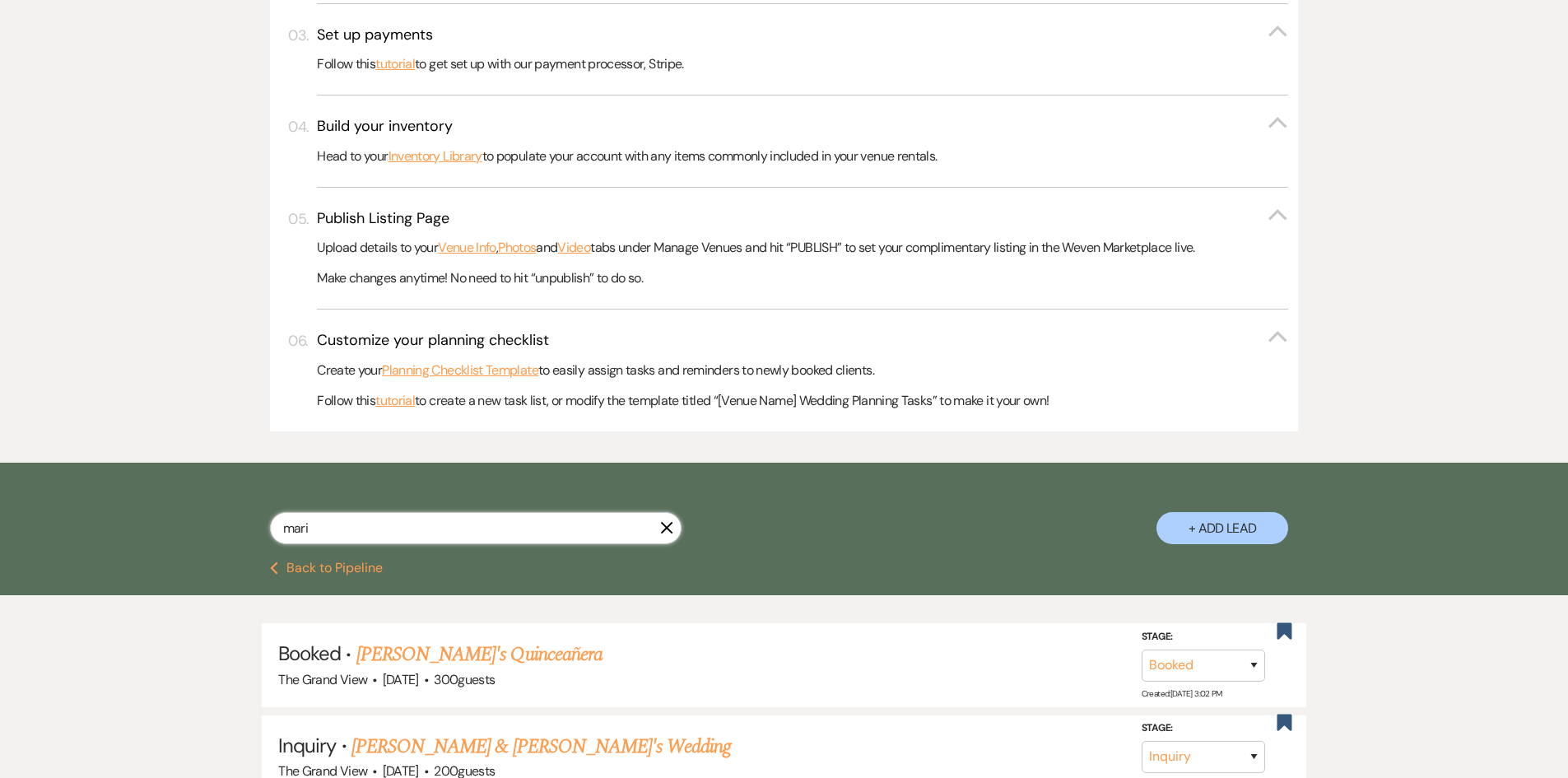
type input "mari"
click at [668, 528] on icon "X" at bounding box center [667, 528] width 13 height 13
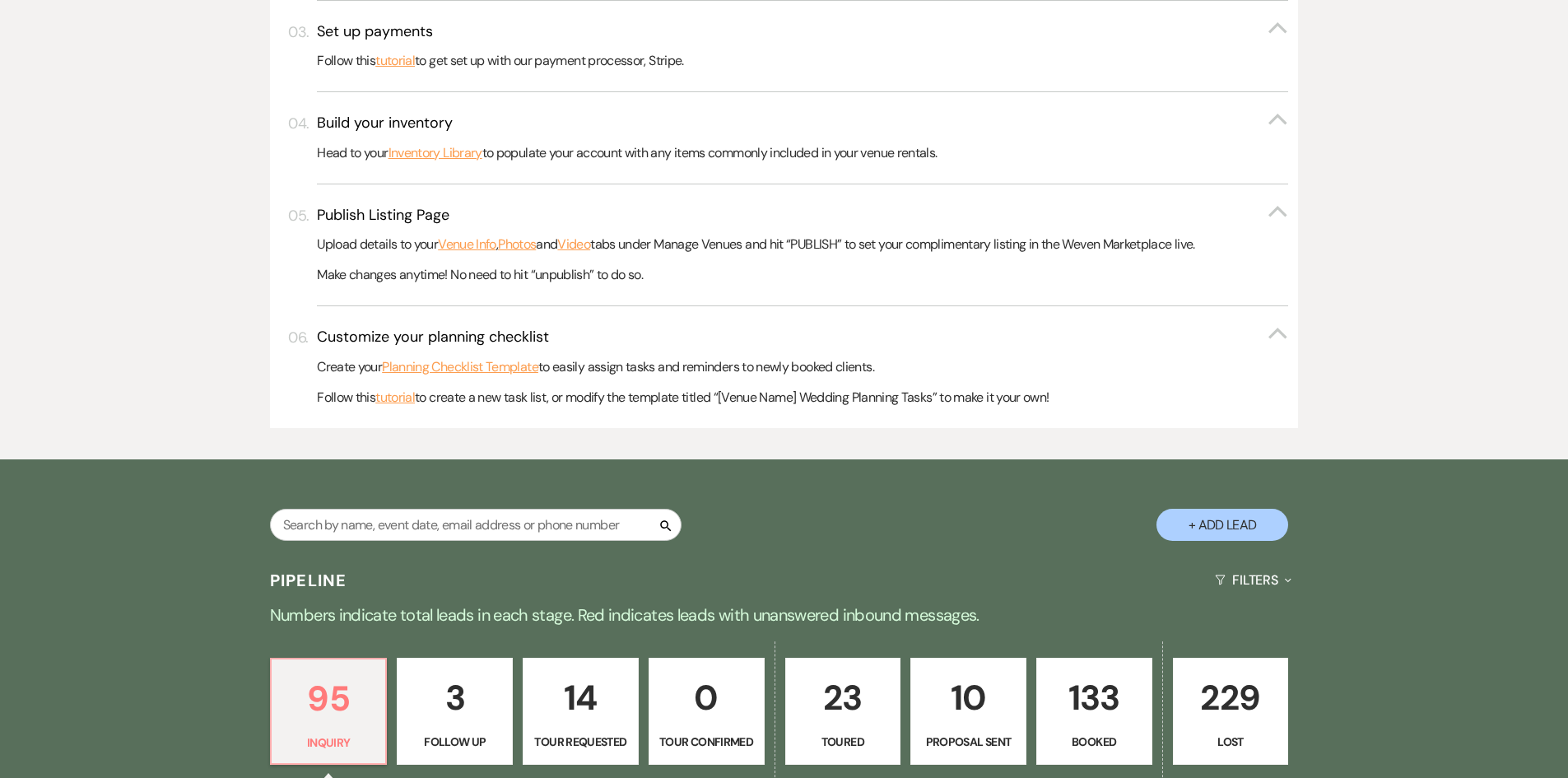
scroll to position [659, 0]
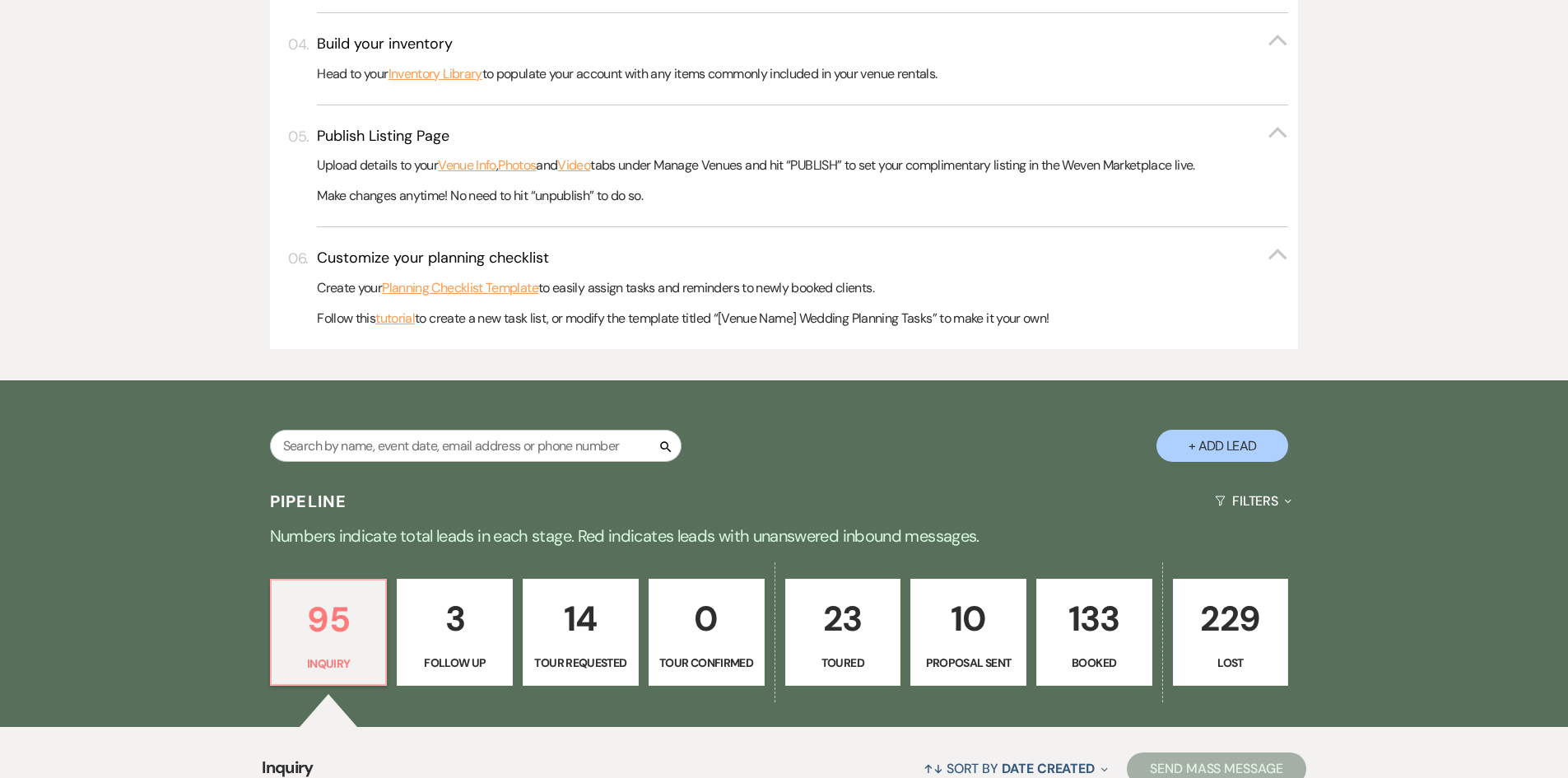
click at [1078, 566] on div "95 Inquiry 3 Follow Up 14 Tour Requested 0 Tour Confirmed 23 Toured 10 Proposal…" at bounding box center [785, 643] width 1185 height 168
click at [1095, 625] on p "133" at bounding box center [1095, 619] width 95 height 55
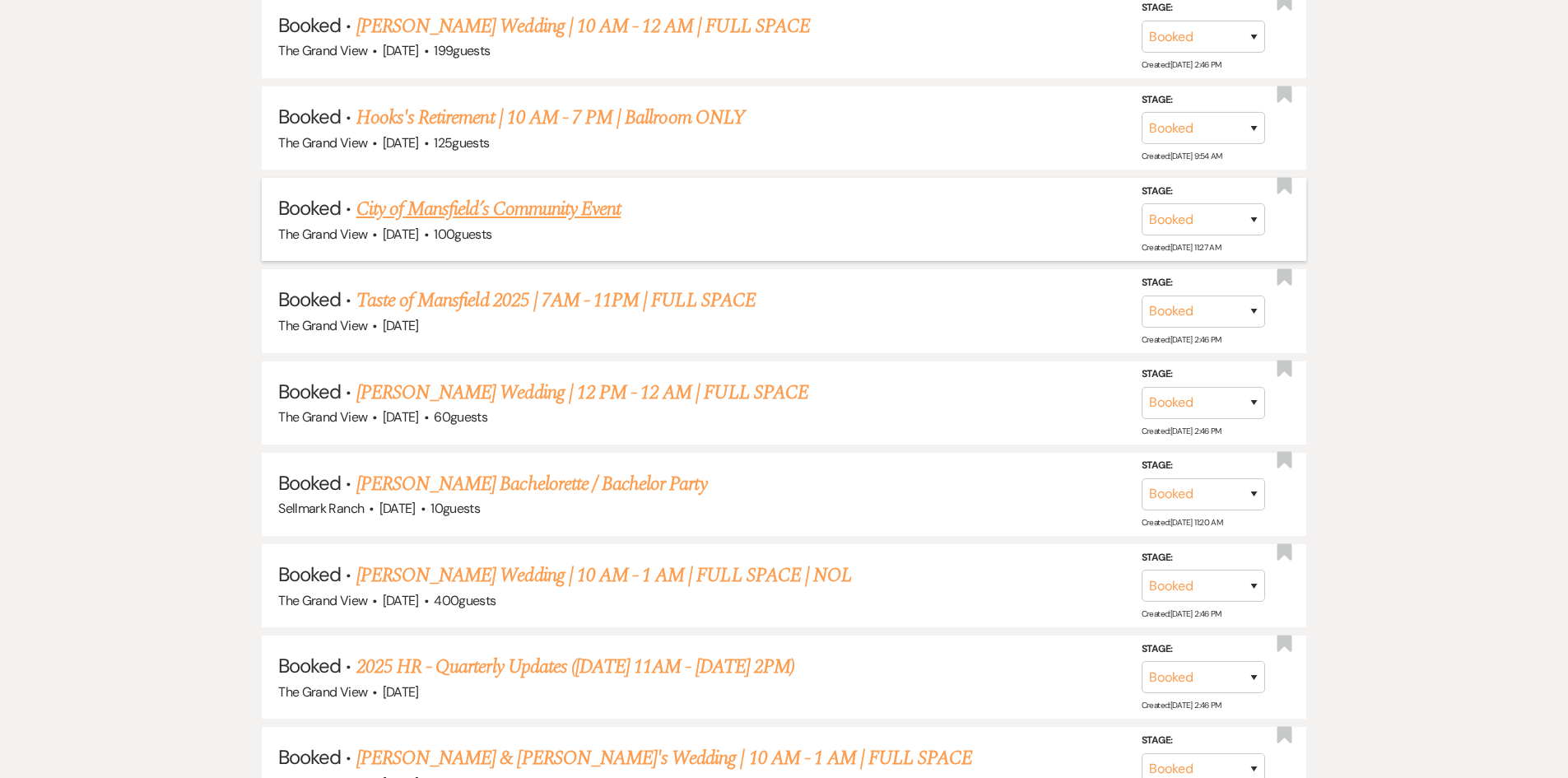
scroll to position [2222, 0]
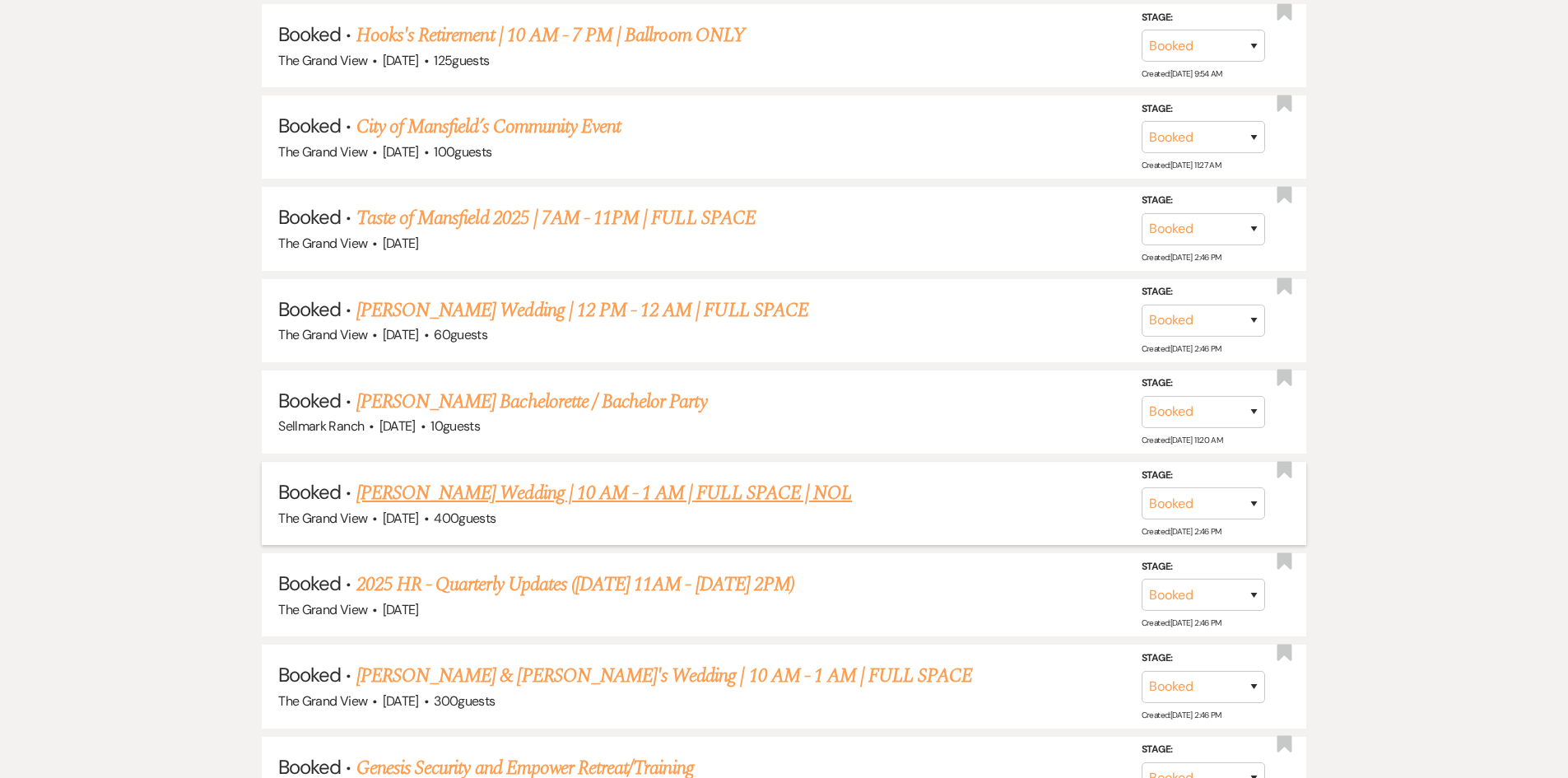
click at [433, 494] on link "Garcia Ortiz Wedding | 10 AM - 1 AM | FULL SPACE | NOL" at bounding box center [604, 493] width 495 height 29
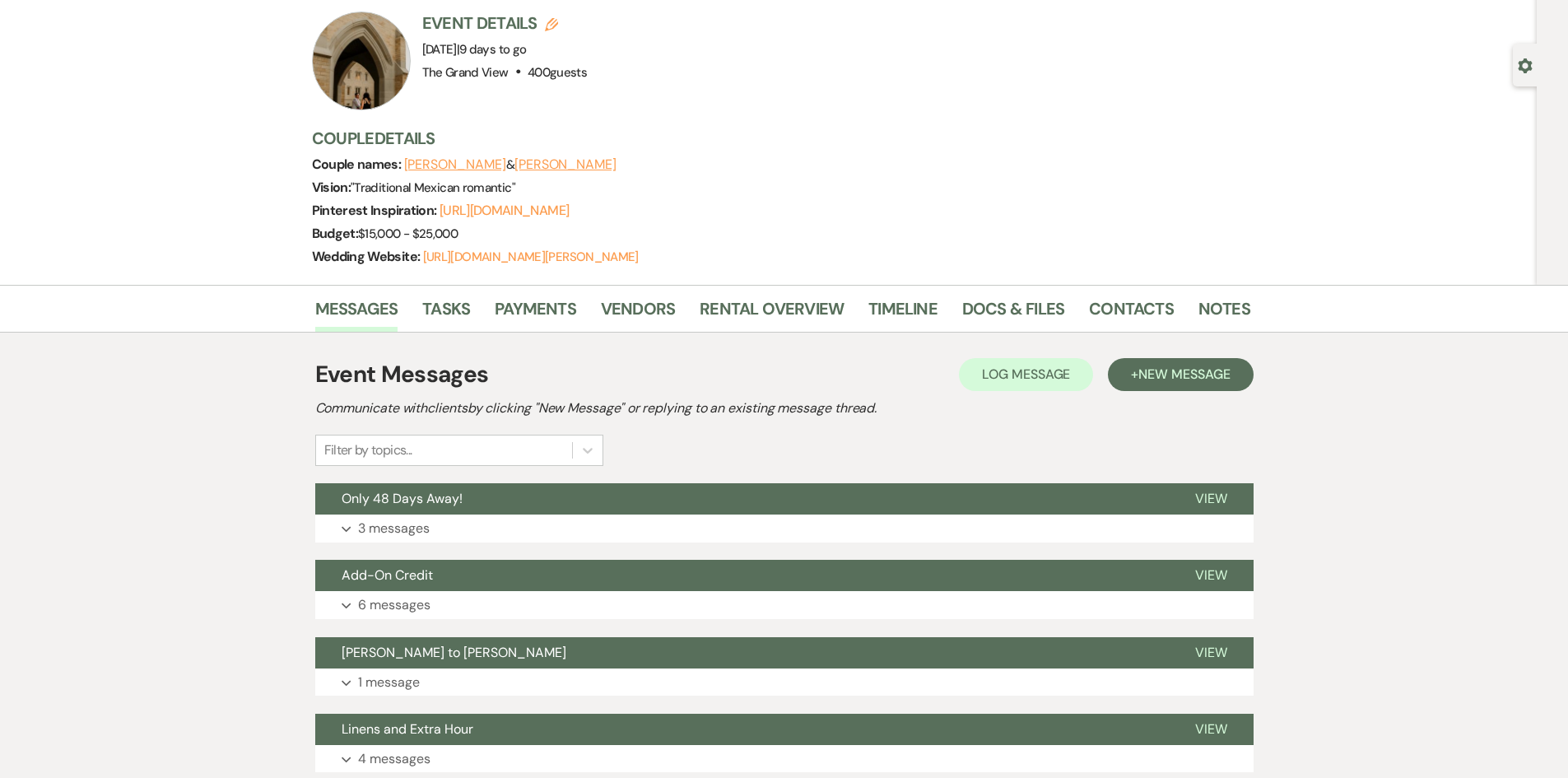
scroll to position [247, 0]
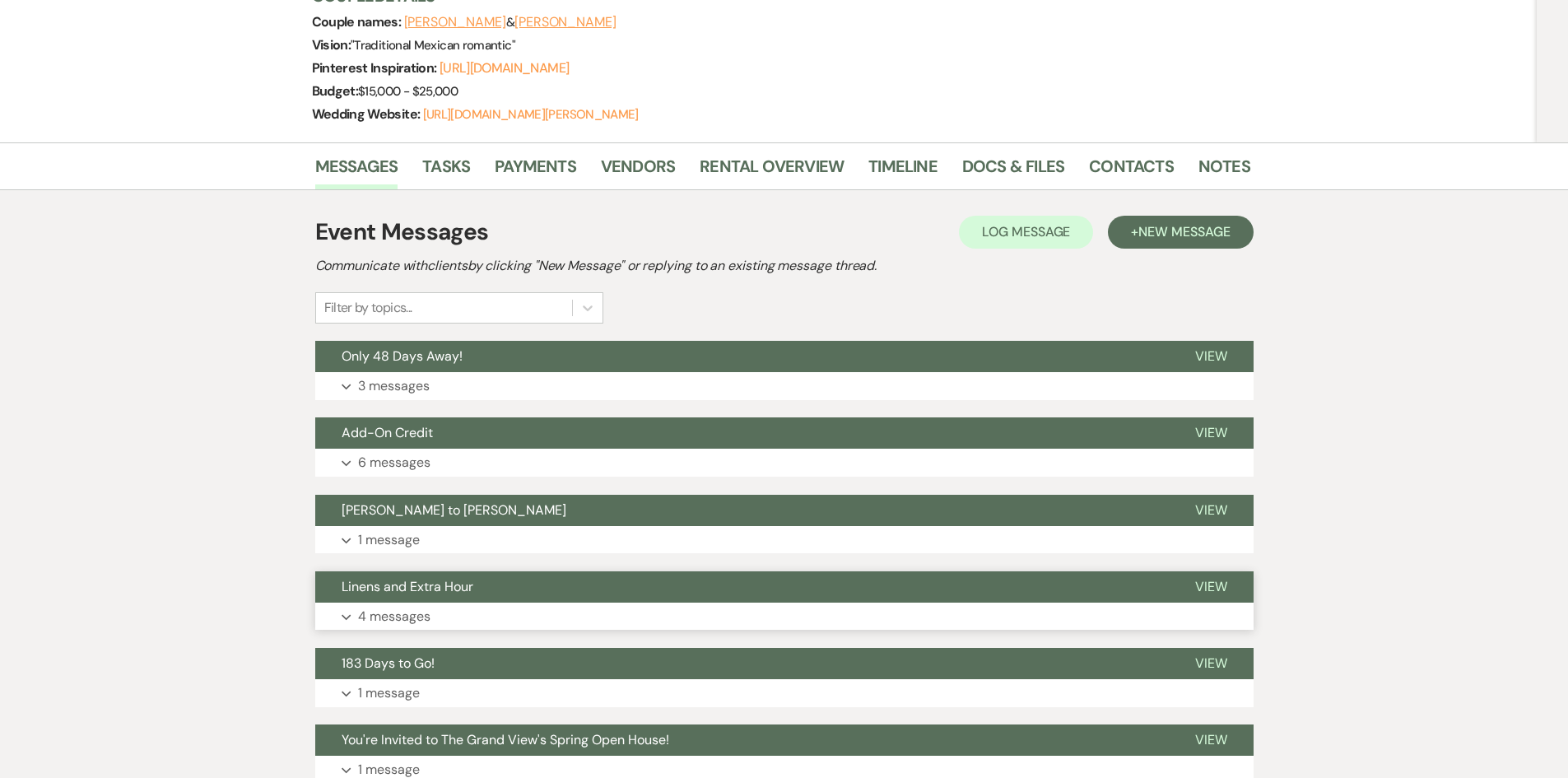
click at [459, 619] on button "Expand 4 messages" at bounding box center [785, 616] width 938 height 28
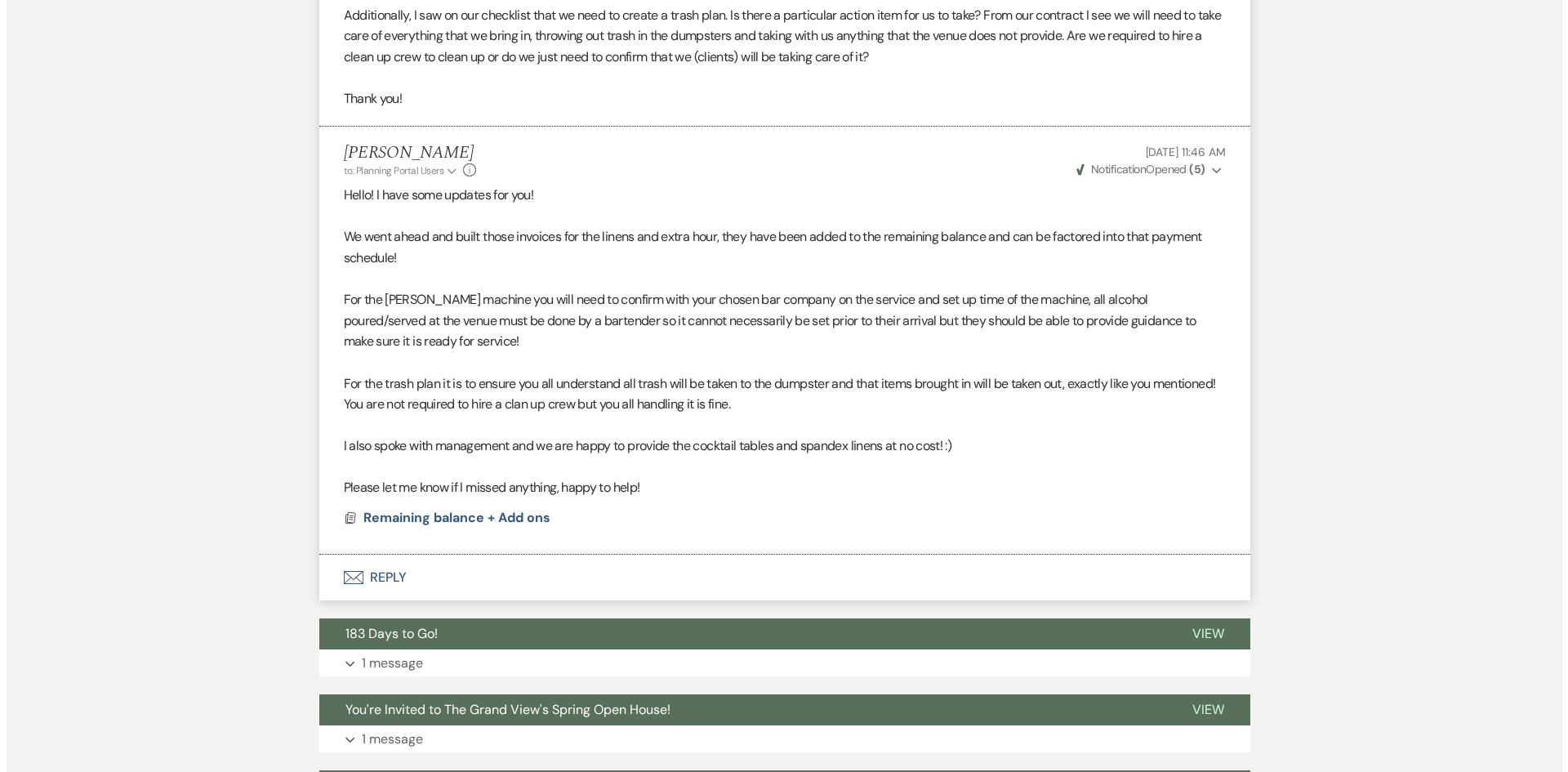
scroll to position [1797, 0]
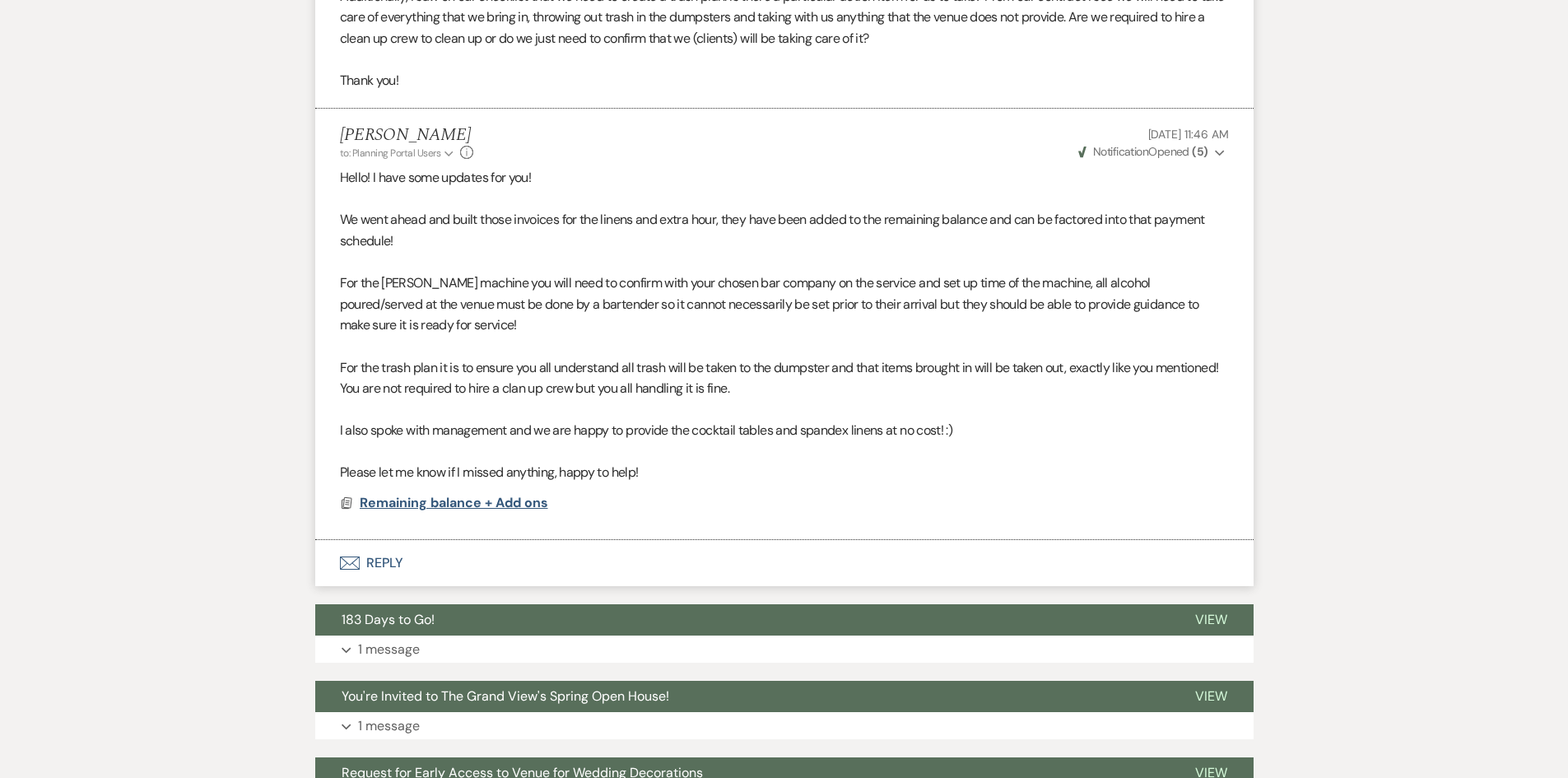
click at [474, 511] on span "Remaining balance + Add ons" at bounding box center [454, 502] width 189 height 18
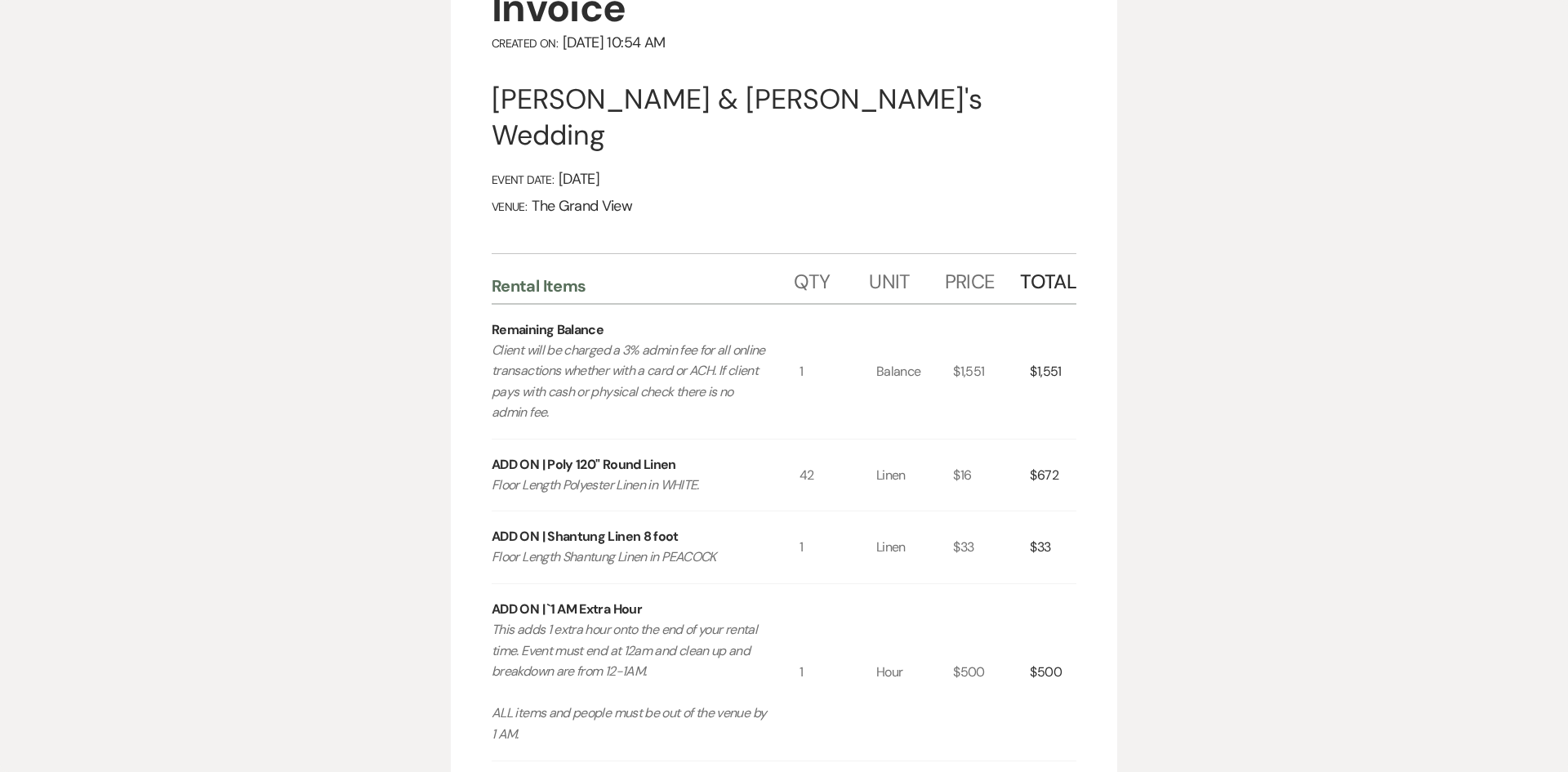
scroll to position [552, 0]
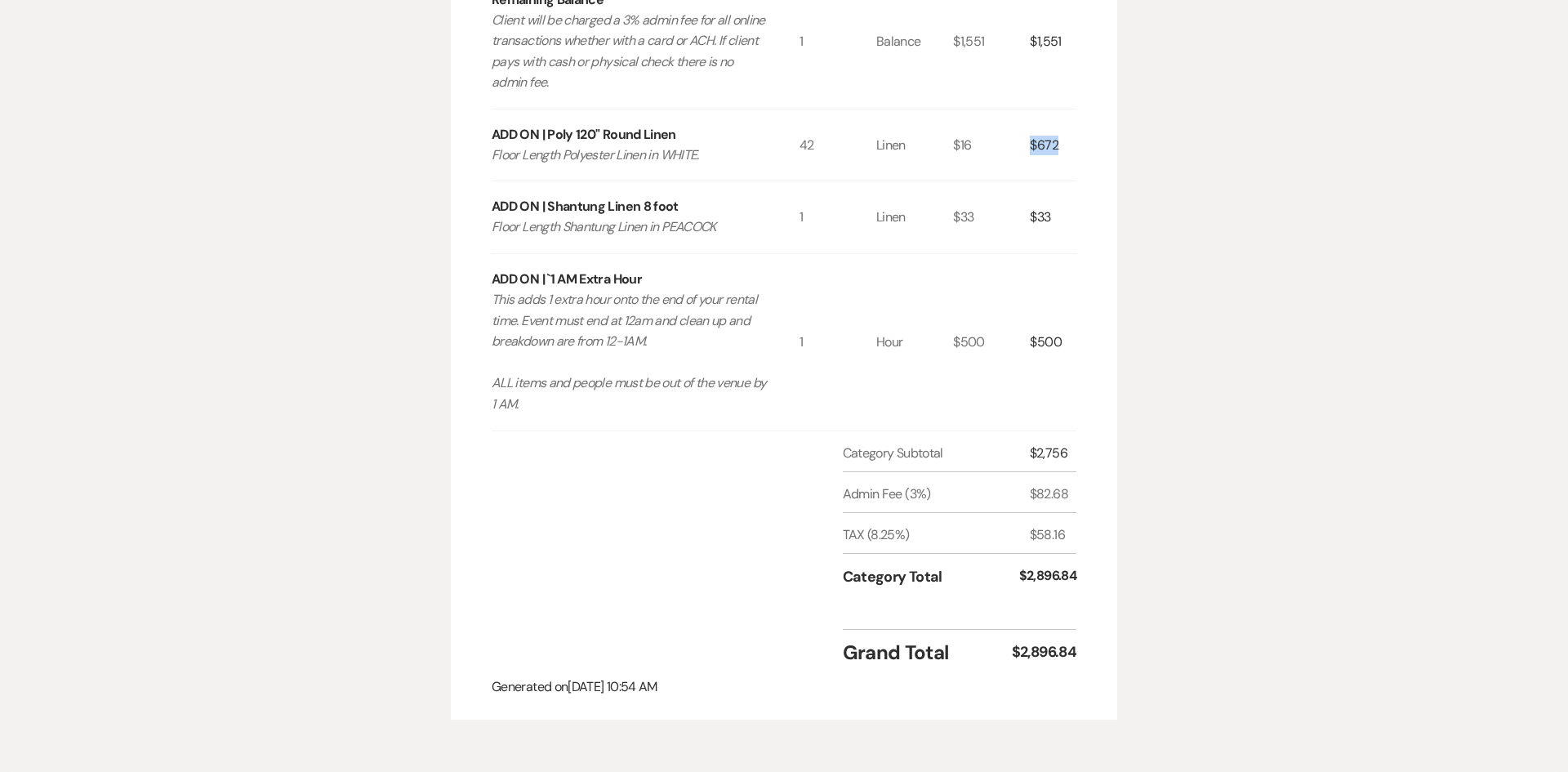
drag, startPoint x: 1070, startPoint y: 109, endPoint x: 1023, endPoint y: 107, distance: 47.0
click at [1023, 109] on div "ADD ON | Poly 120" Round Linen Floor Length Polyester Linen in WHITE. 42 Linen …" at bounding box center [784, 145] width 585 height 72
drag, startPoint x: 1064, startPoint y: 174, endPoint x: 988, endPoint y: 176, distance: 76.0
click at [988, 182] on div "ADD ON | Shantung Linen 8 foot Floor Length Shantung Linen in PEACOCK 1 Linen $…" at bounding box center [784, 217] width 585 height 72
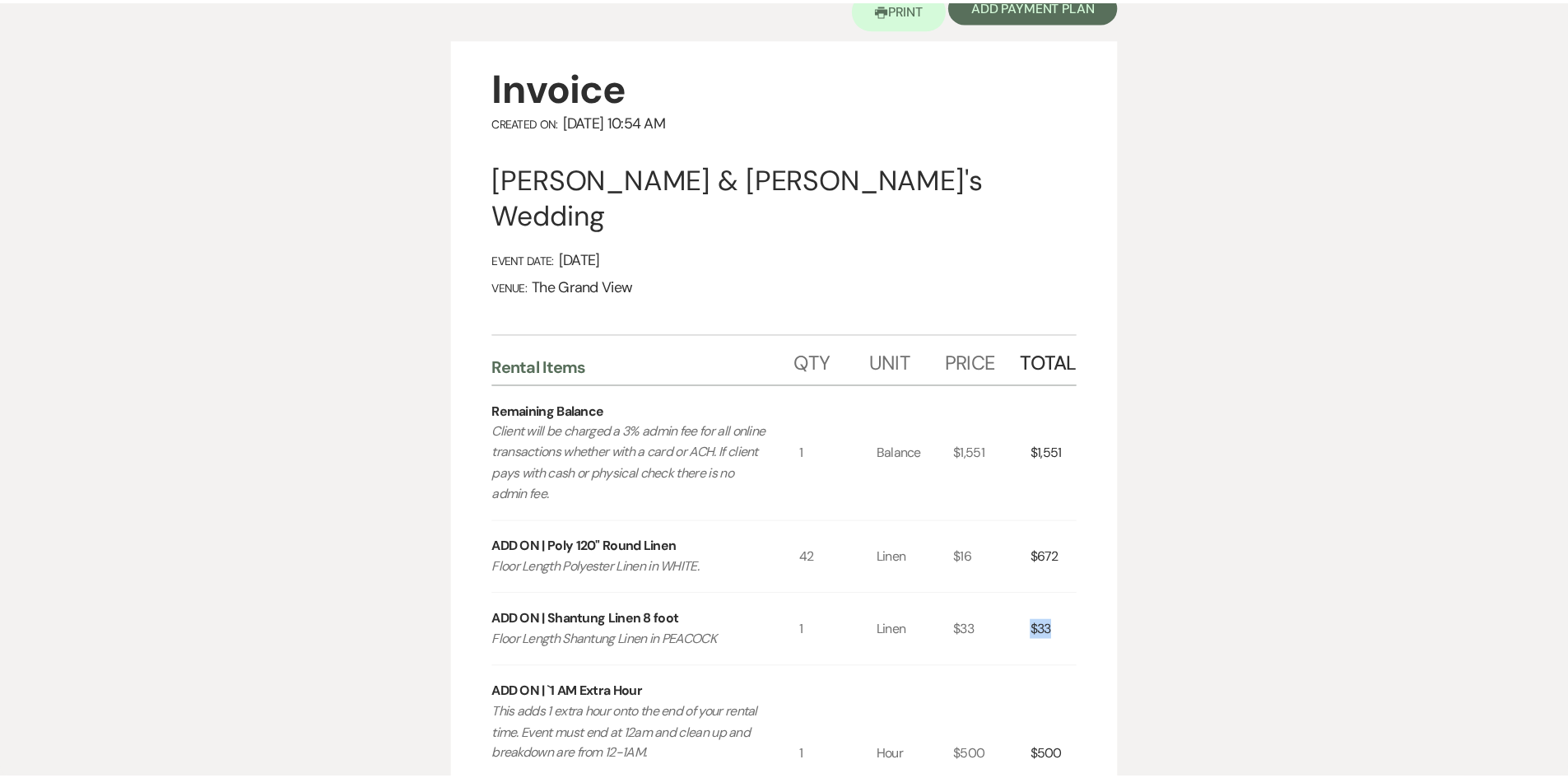
scroll to position [0, 0]
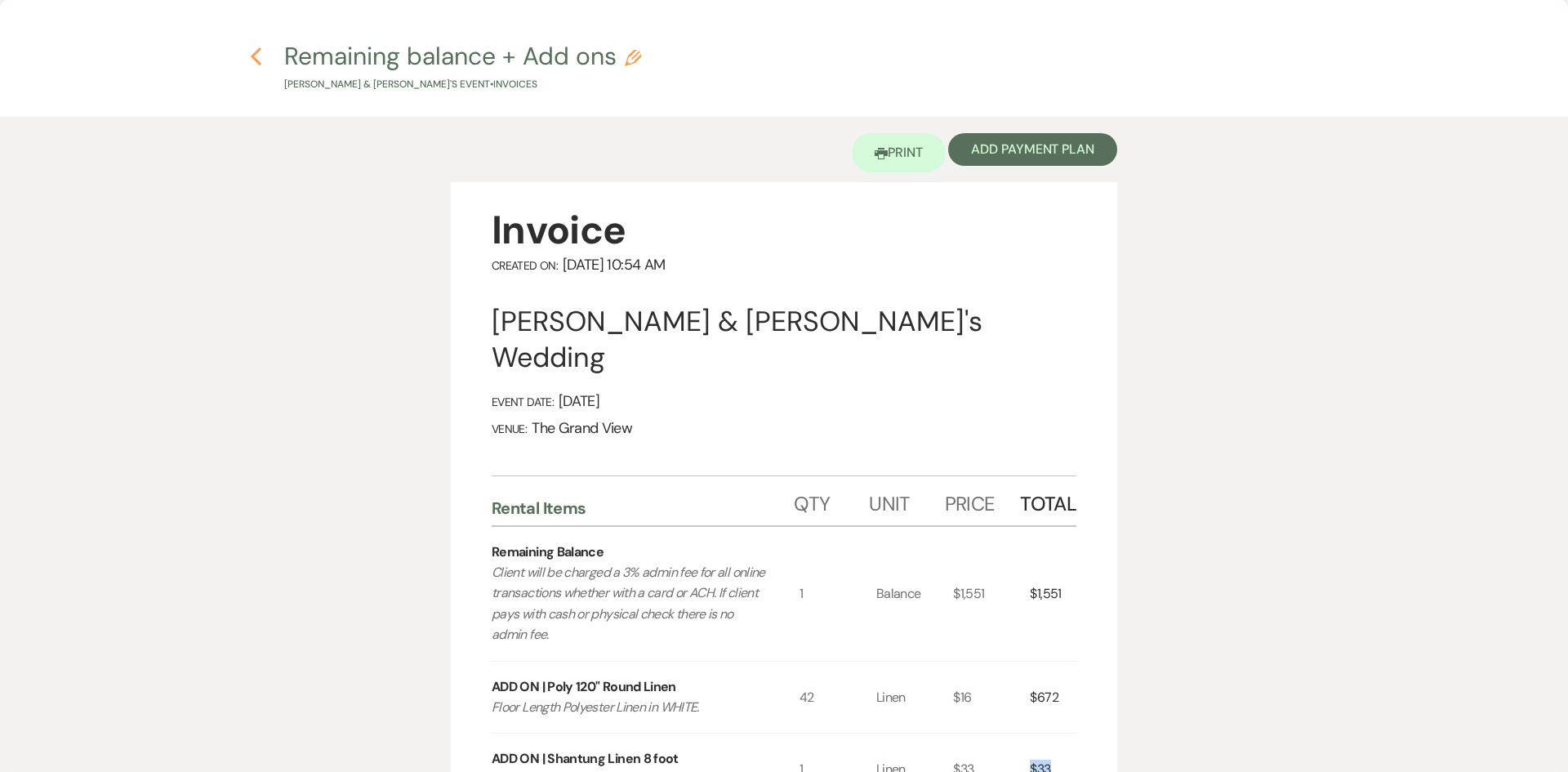
click at [256, 56] on icon "Previous" at bounding box center [256, 57] width 12 height 20
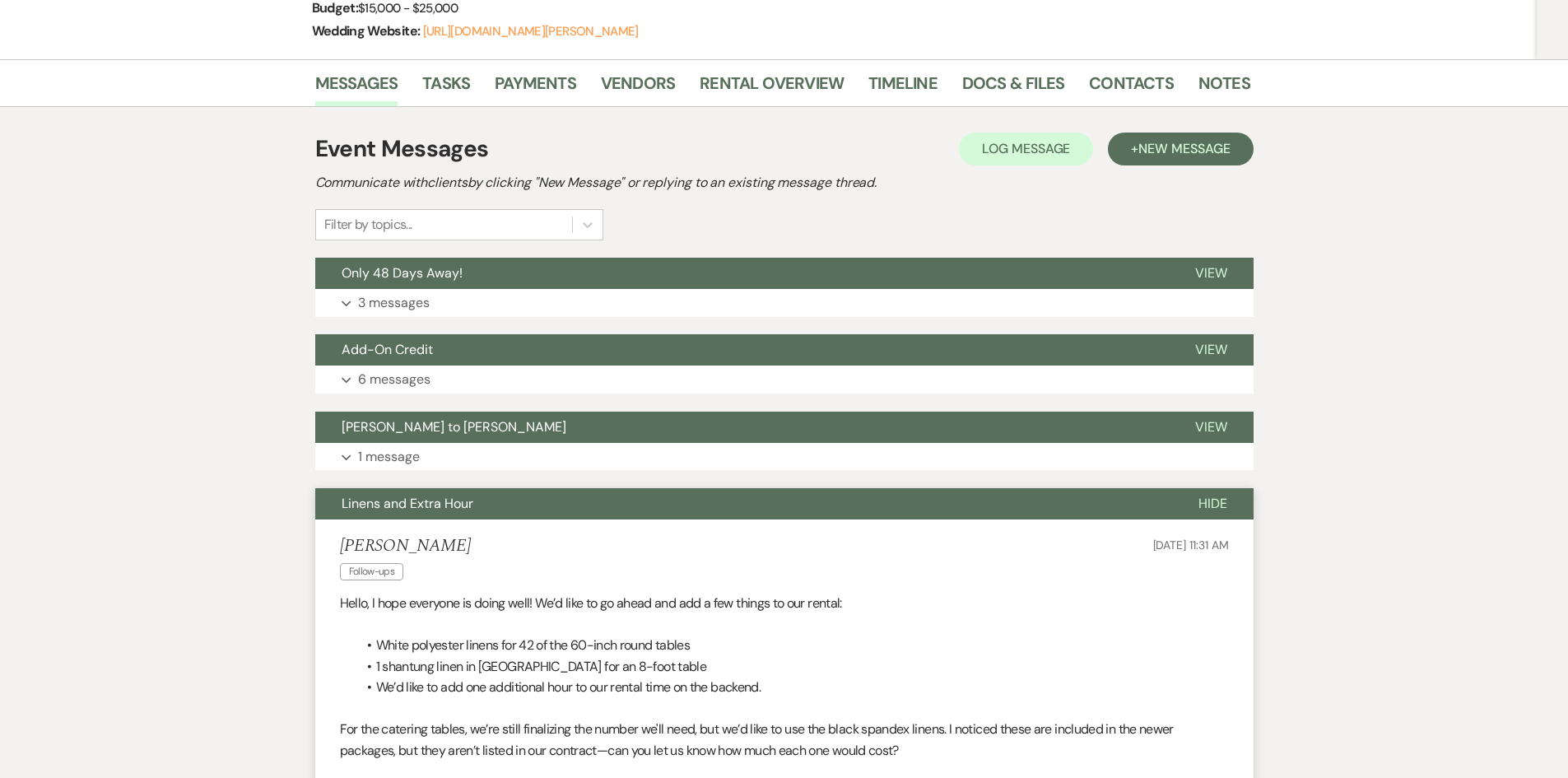
scroll to position [329, 0]
click at [776, 92] on link "Rental Overview" at bounding box center [772, 88] width 144 height 36
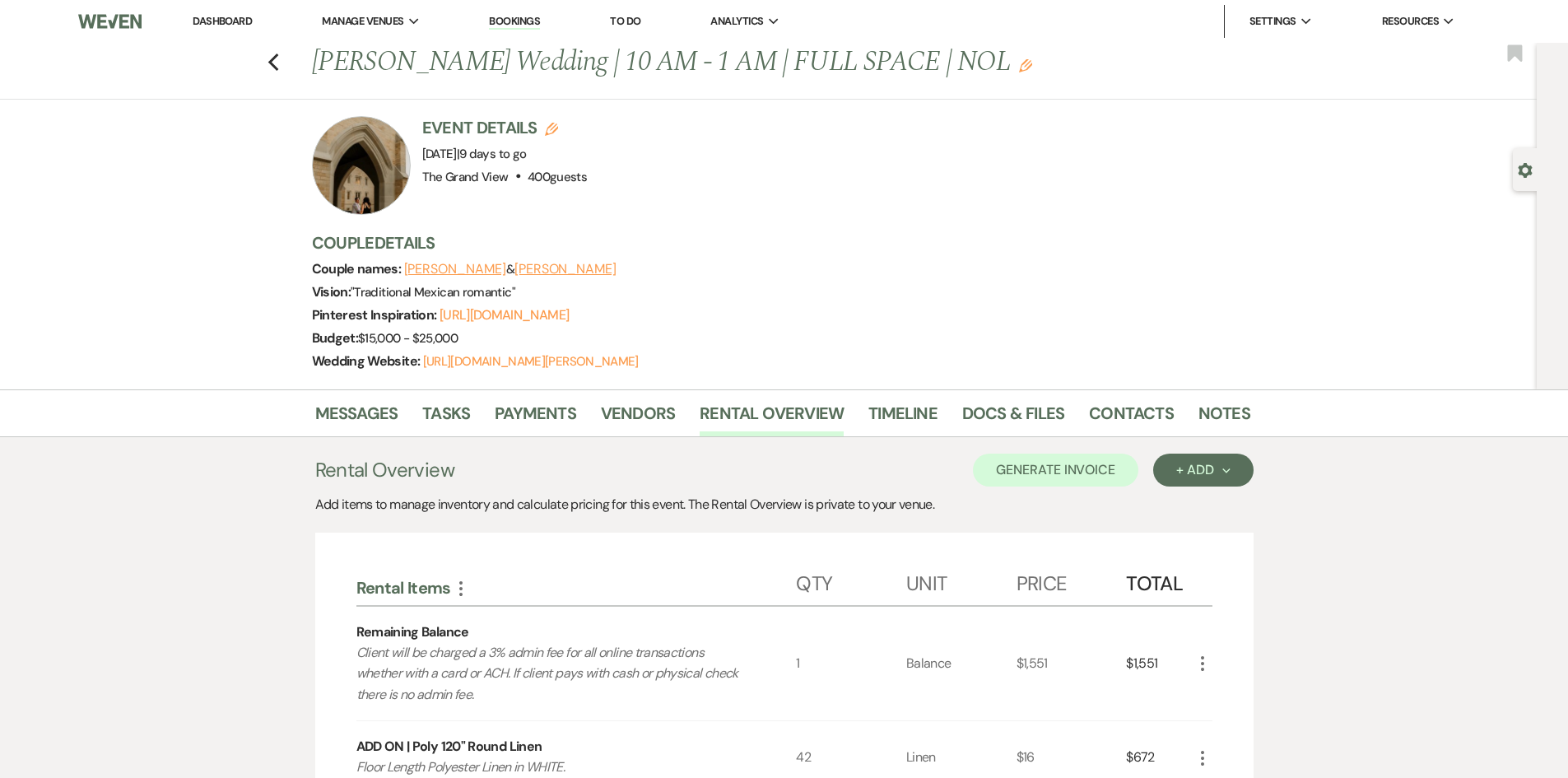
click at [229, 22] on link "Dashboard" at bounding box center [222, 21] width 60 height 14
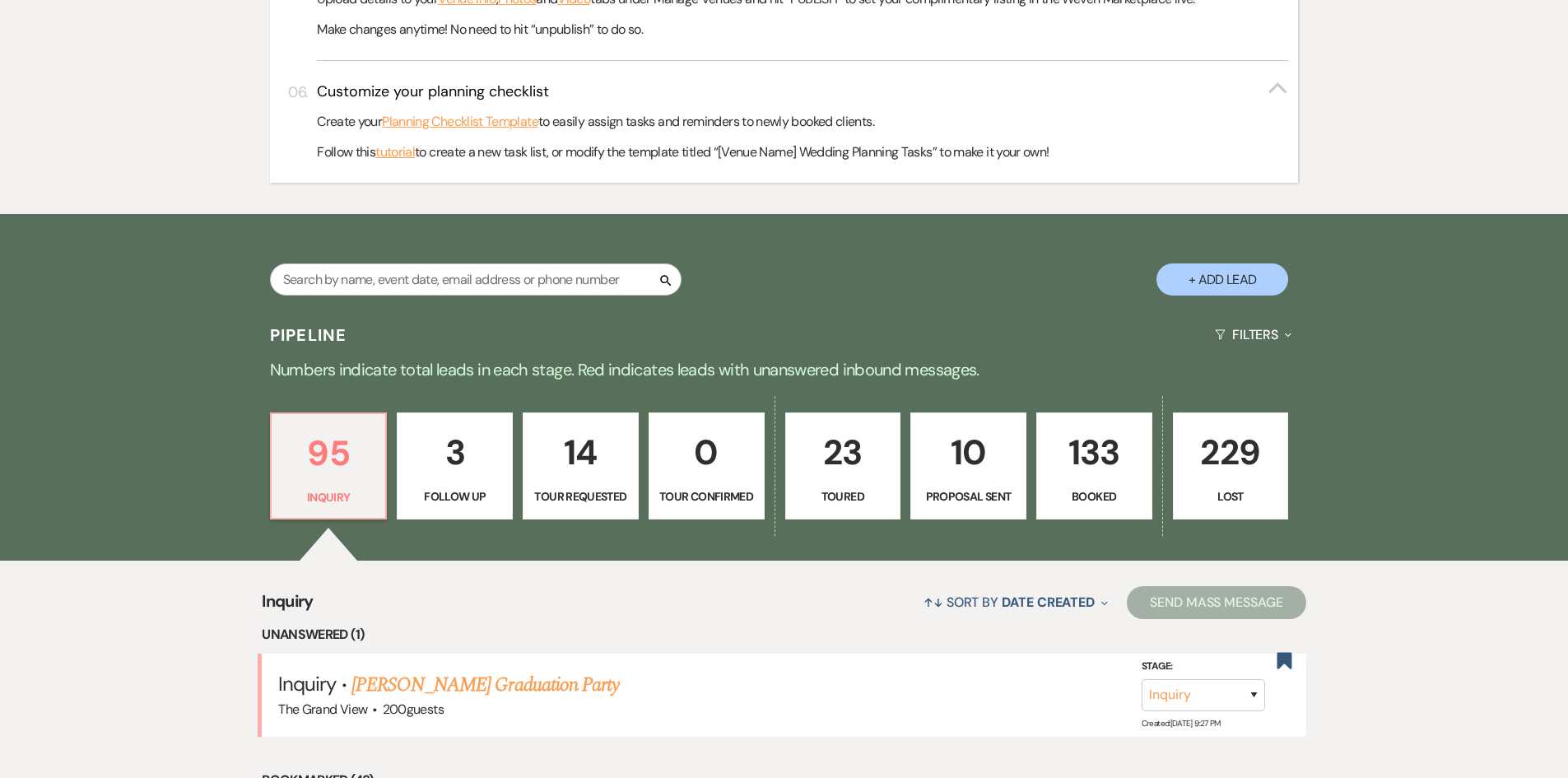
scroll to position [906, 0]
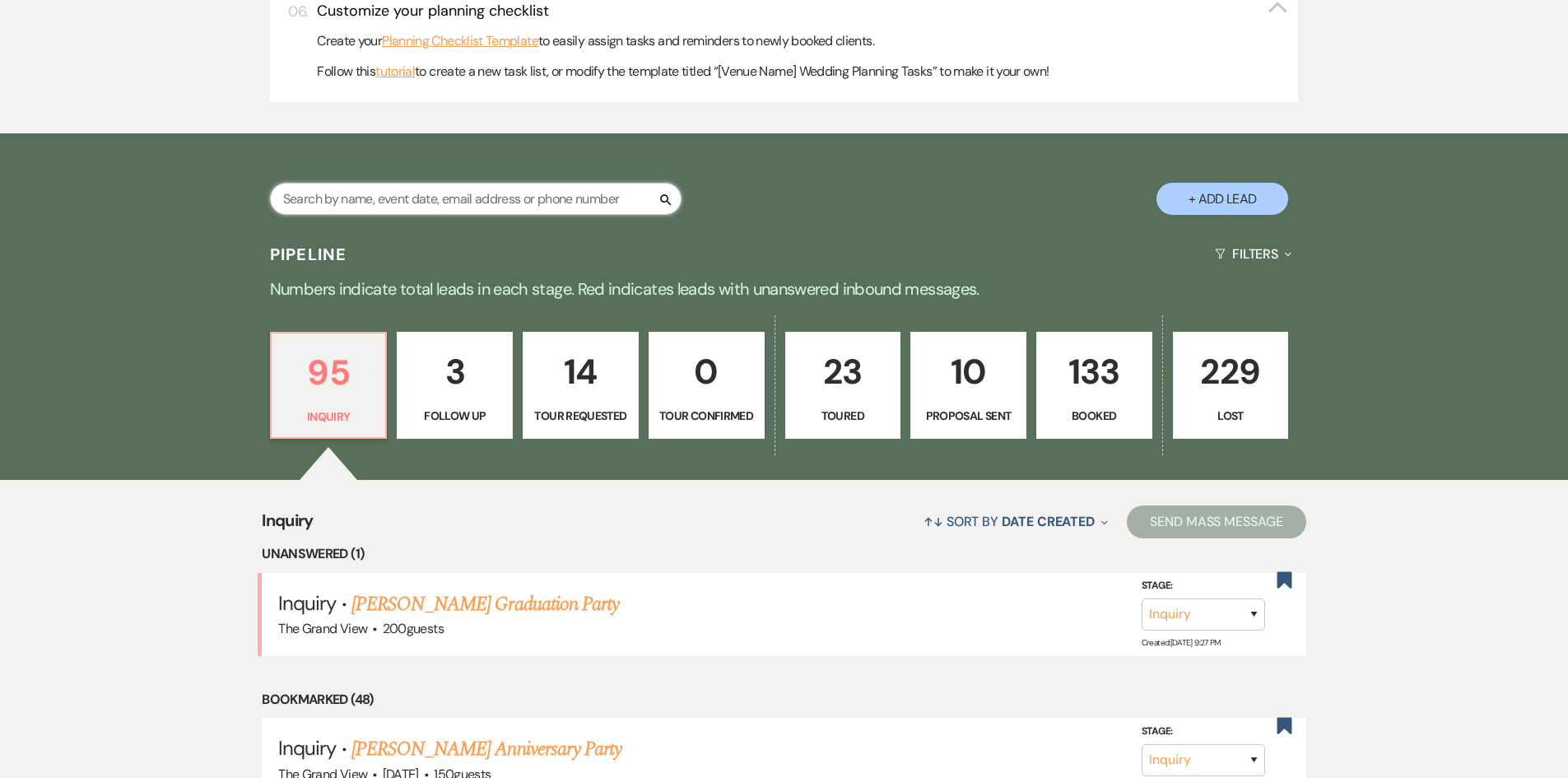
click at [504, 202] on input "text" at bounding box center [476, 199] width 411 height 32
type input "we"
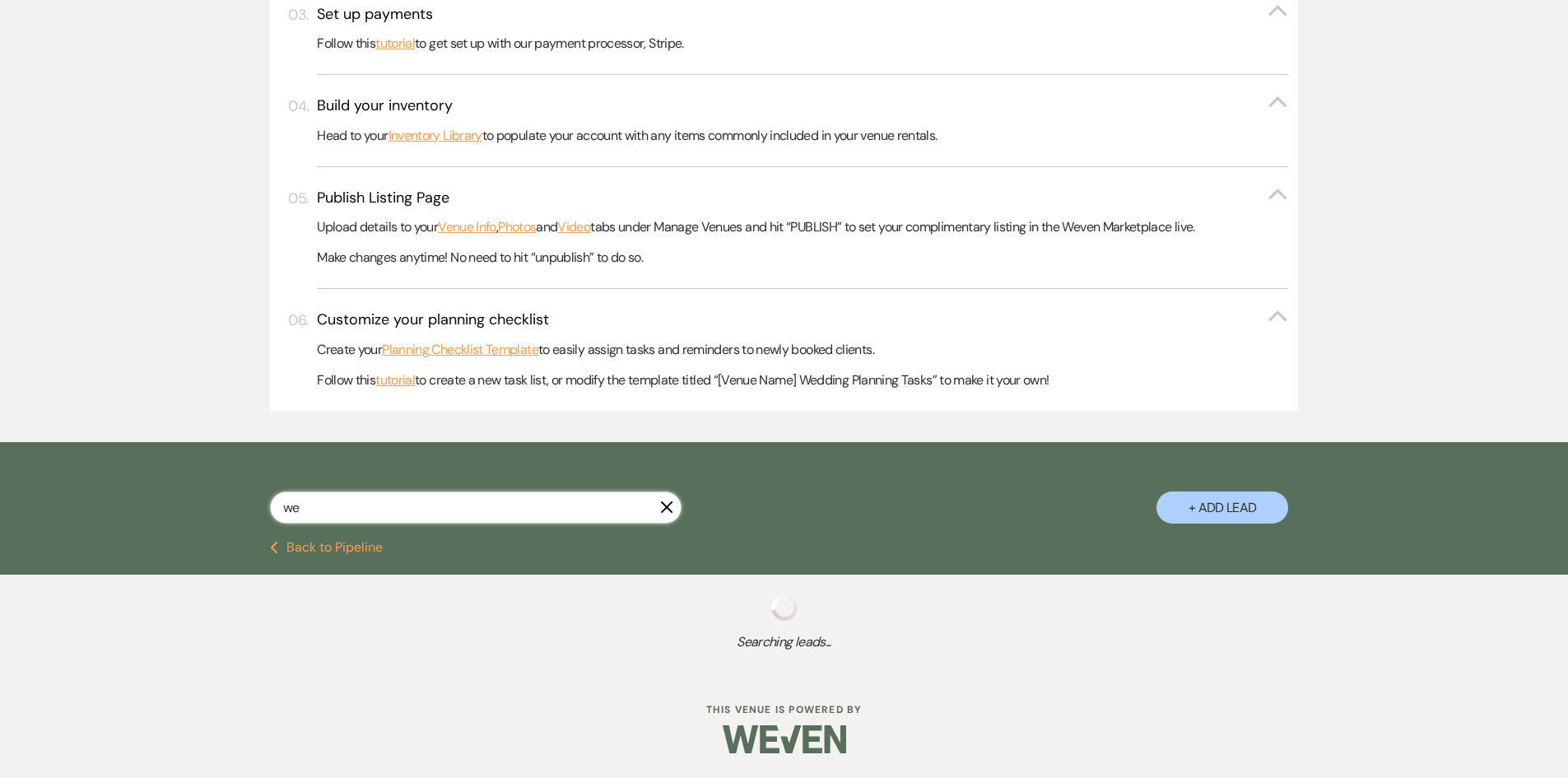
scroll to position [906, 0]
select select "5"
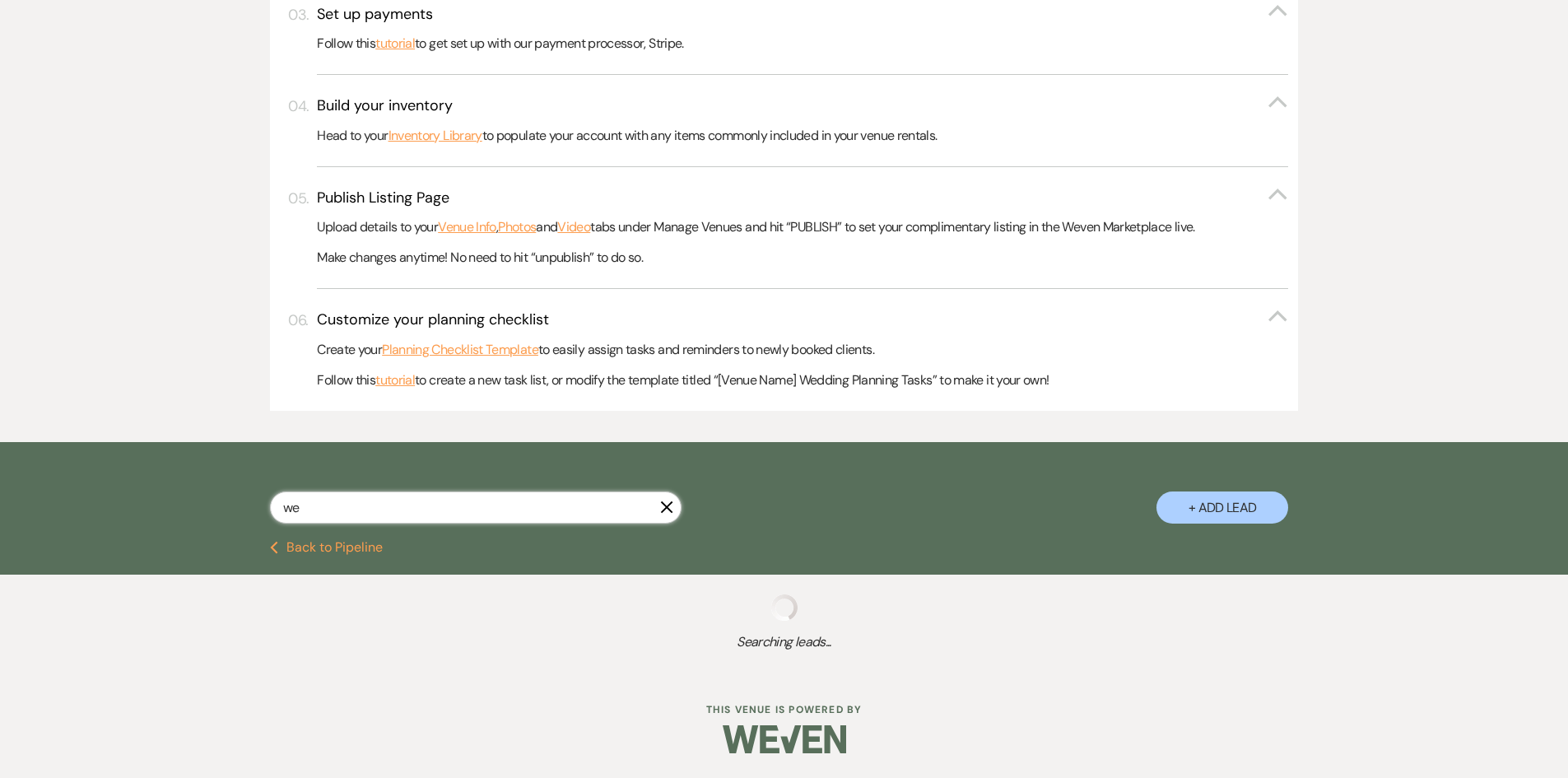
select select "5"
select select "6"
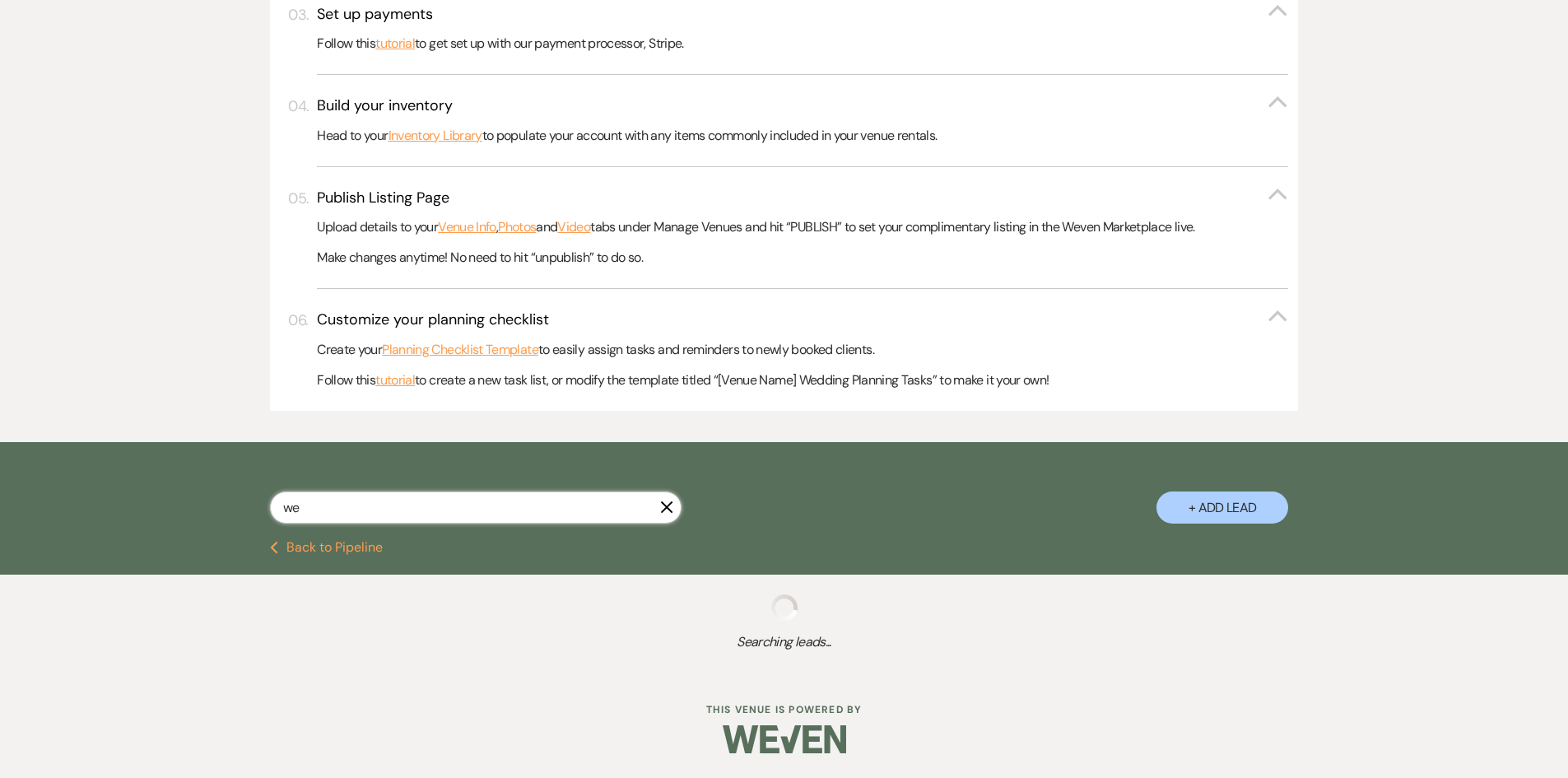
select select "5"
select select "8"
select select "6"
select select "5"
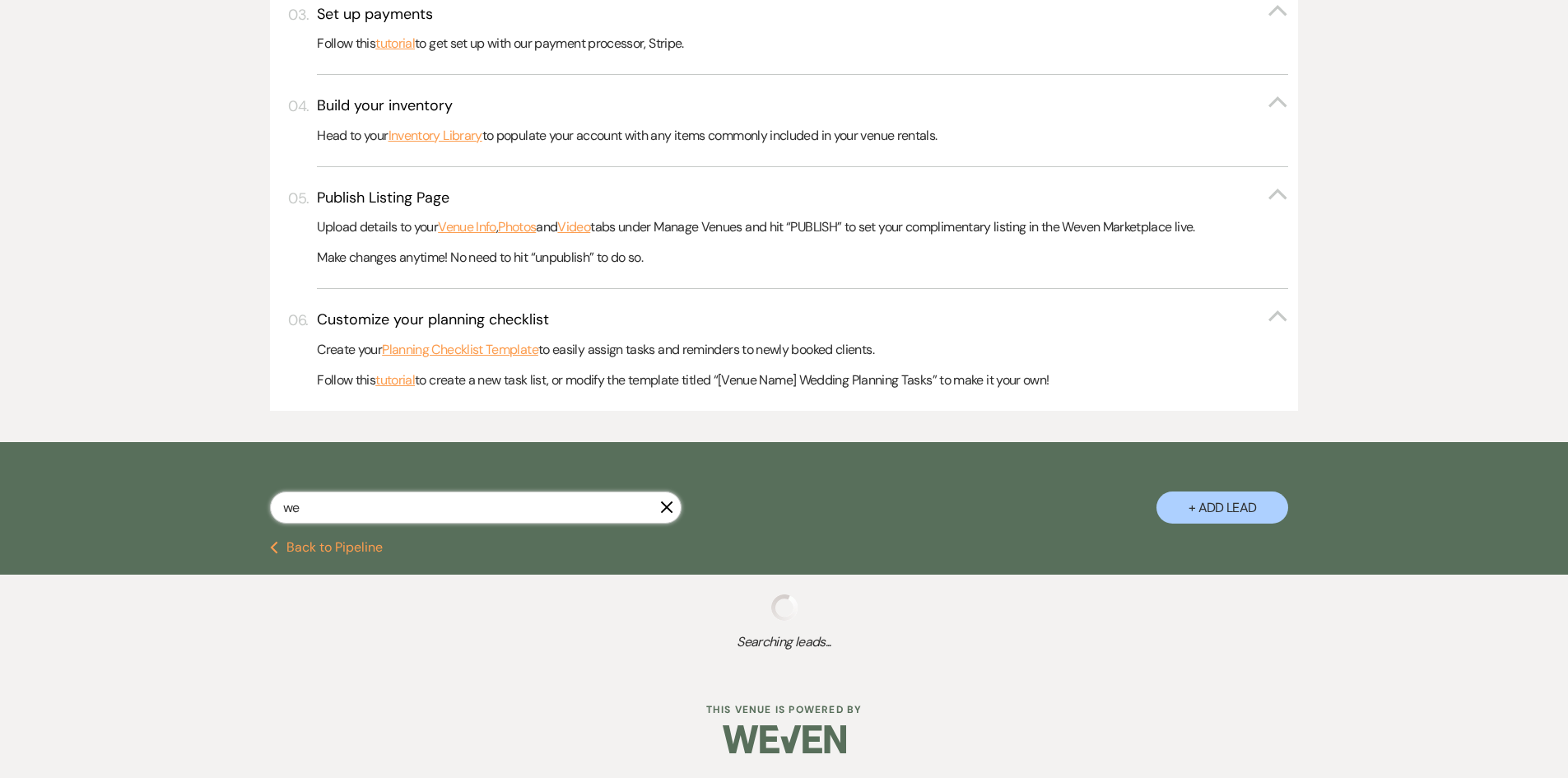
select select "5"
select select "8"
select select "5"
select select "2"
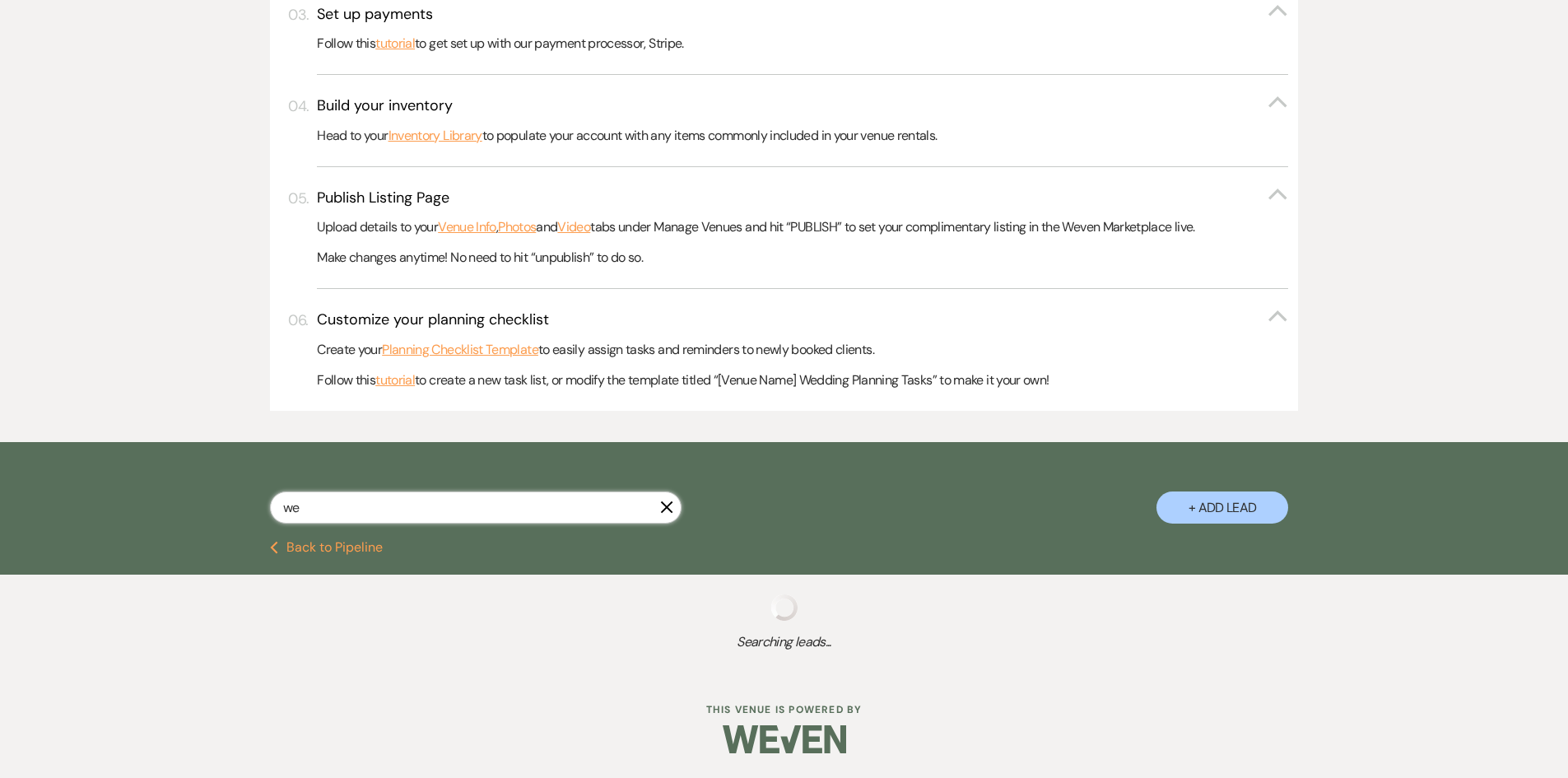
select select "8"
select select "5"
select select "6"
select select "8"
select select "6"
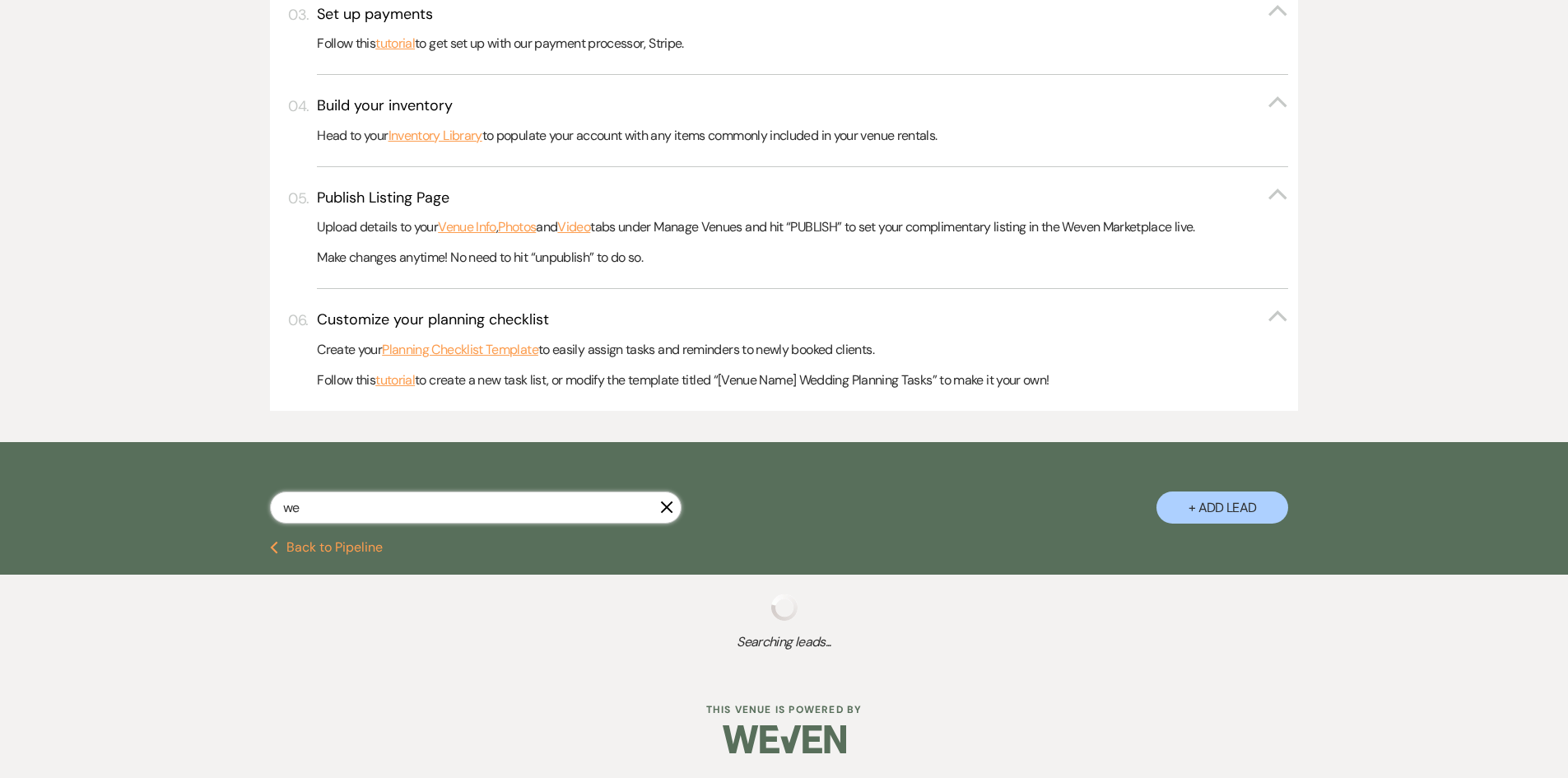
select select "5"
select select "8"
select select "5"
select select "8"
select select "6"
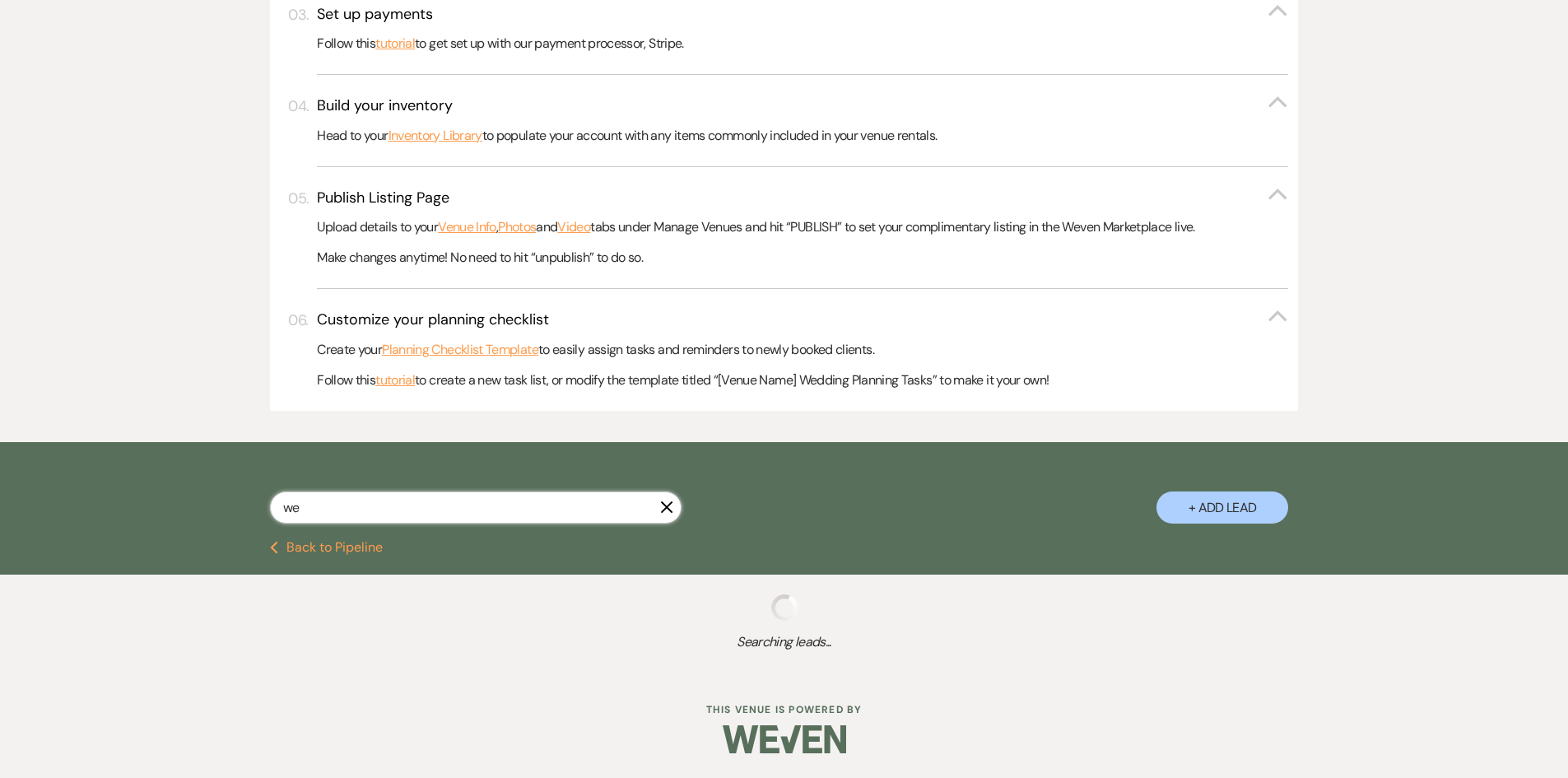
select select "8"
select select "5"
select select "8"
select select "5"
select select "8"
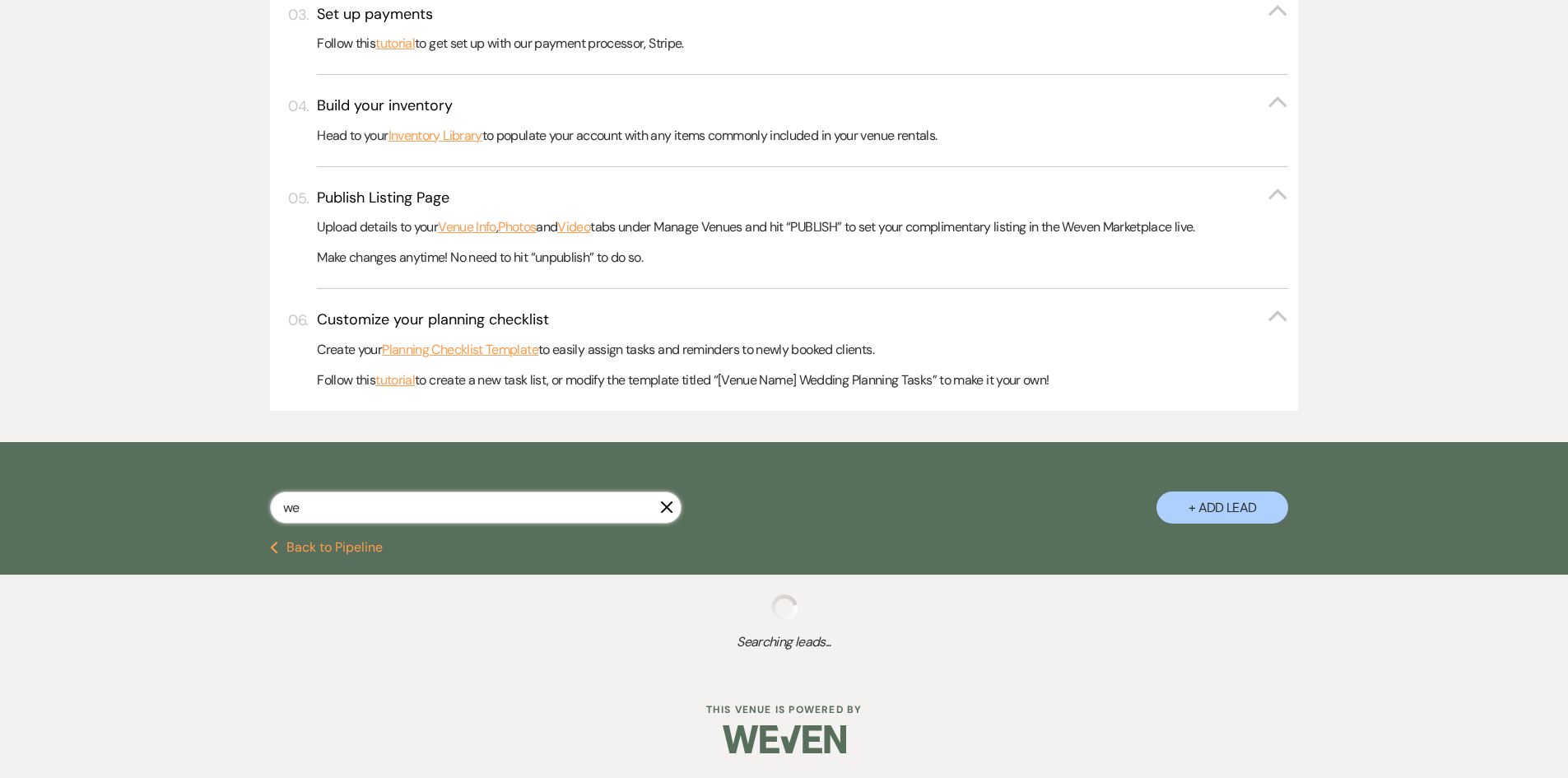
select select "6"
select select "8"
select select "5"
select select "8"
select select "11"
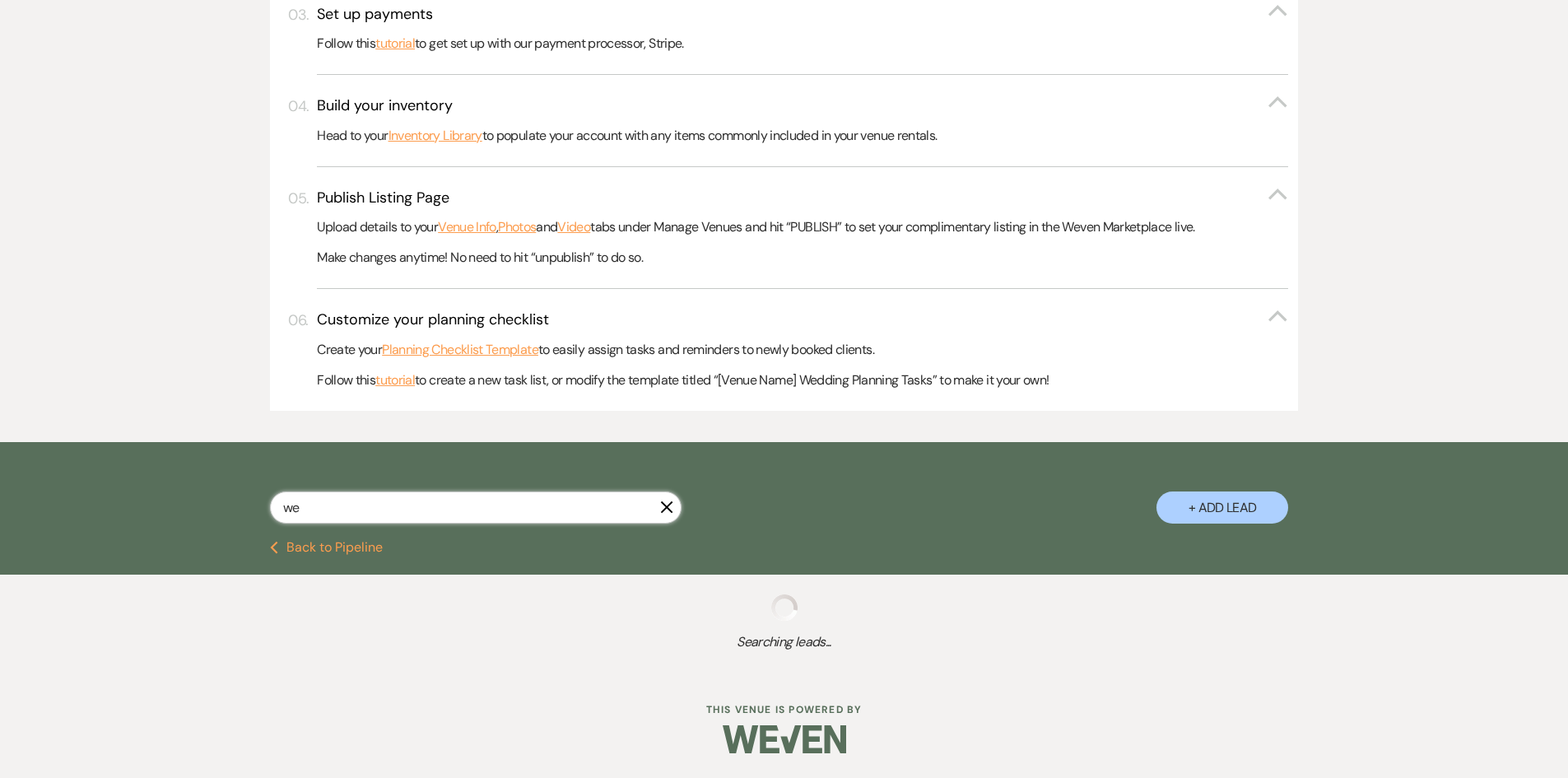
select select "8"
select select "1"
select select "8"
select select "5"
select select "8"
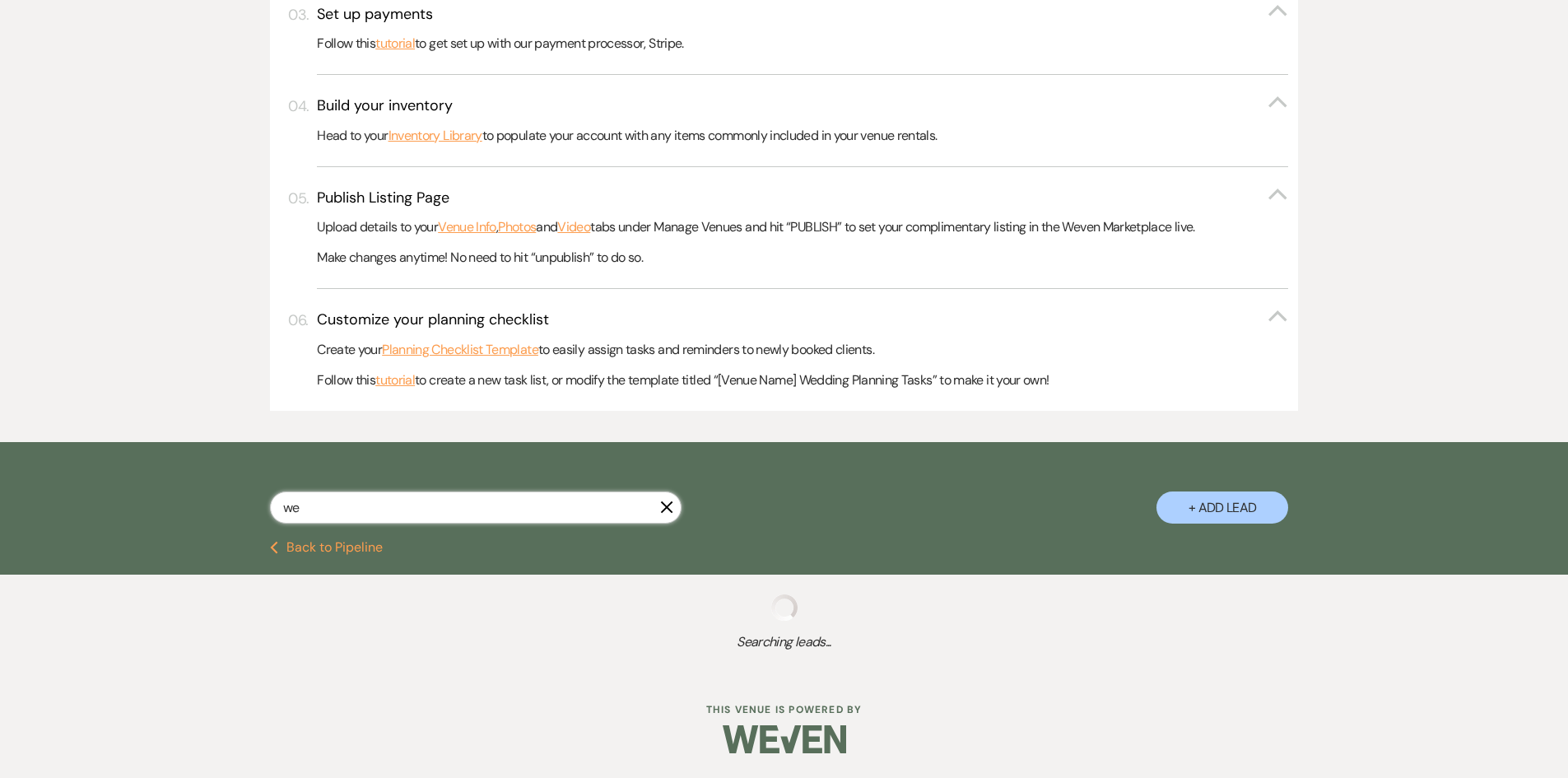
select select "5"
select select "8"
select select "6"
select select "8"
select select "5"
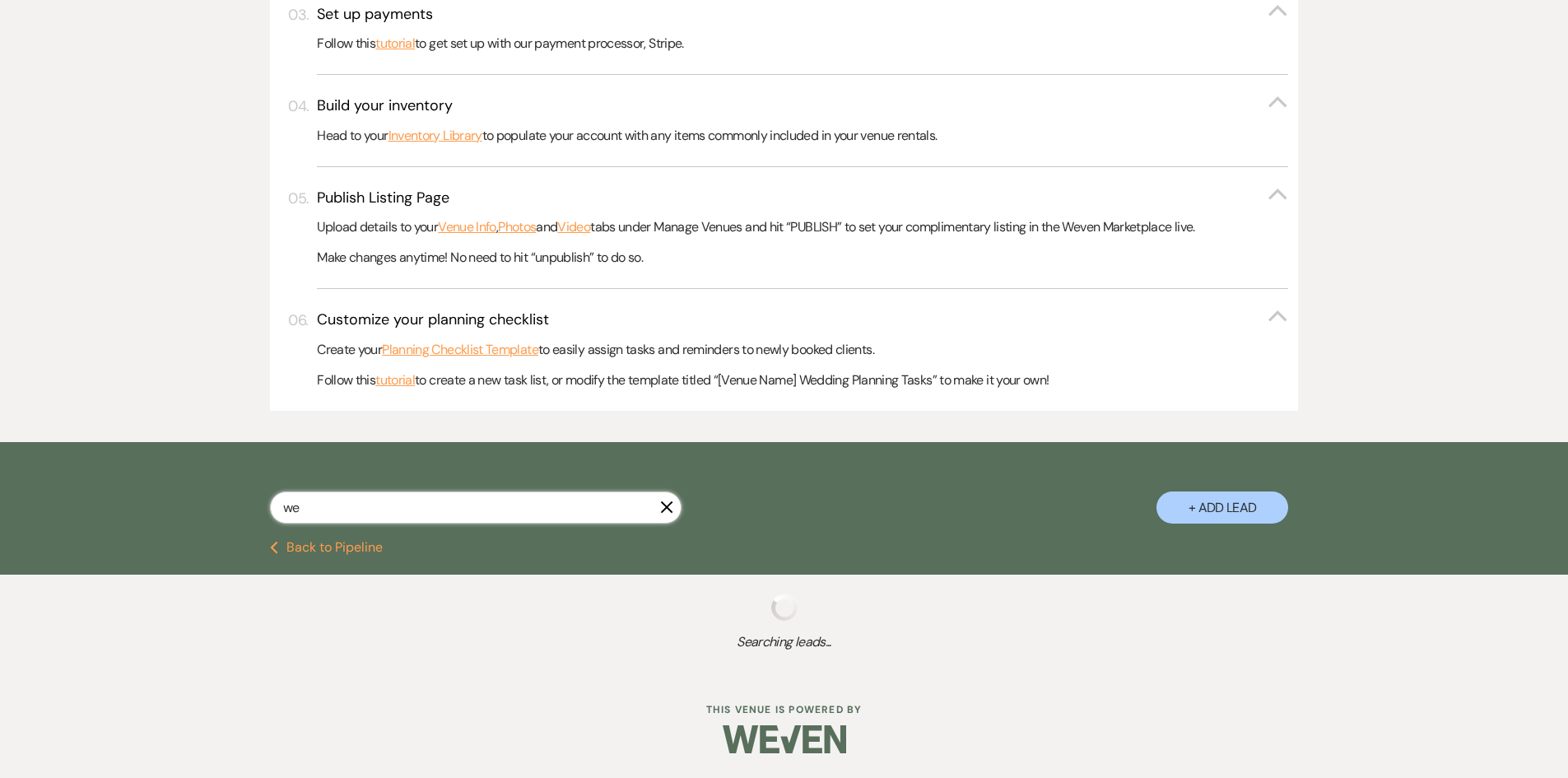
select select "8"
select select "5"
select select "8"
select select "5"
select select "2"
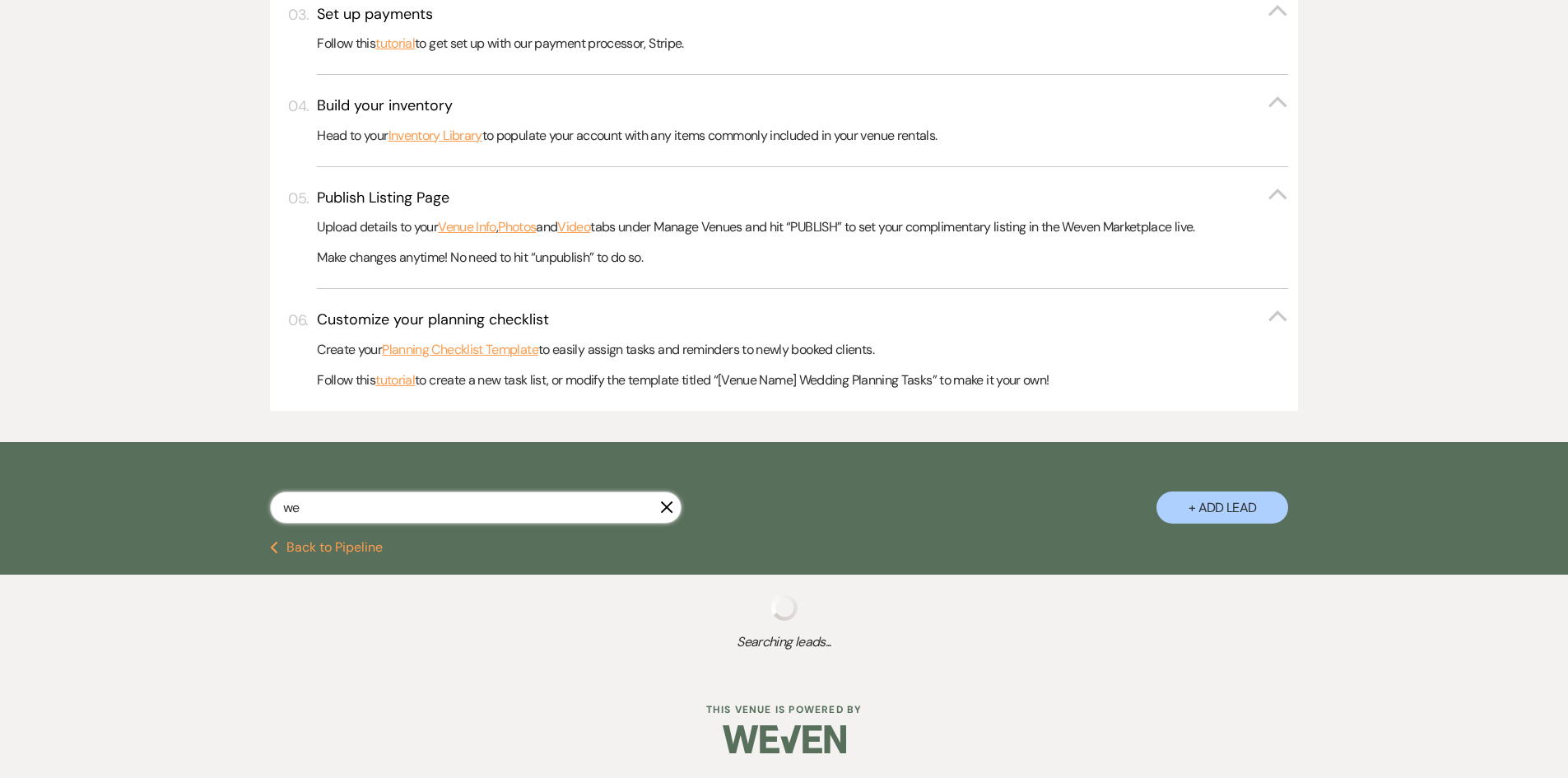
select select "8"
select select "5"
select select "8"
select select "5"
select select "8"
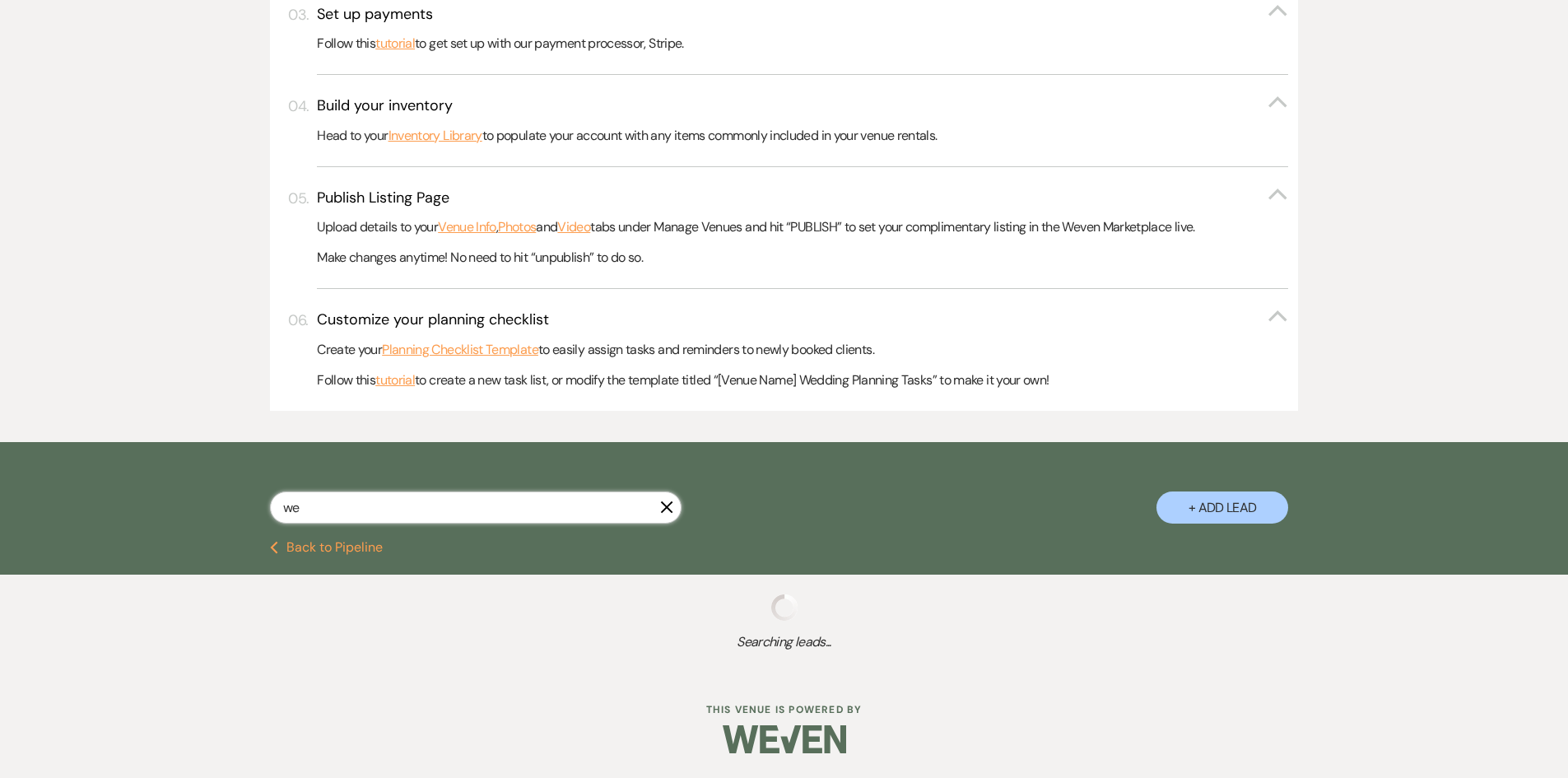
select select "5"
select select "8"
select select "5"
select select "8"
select select "5"
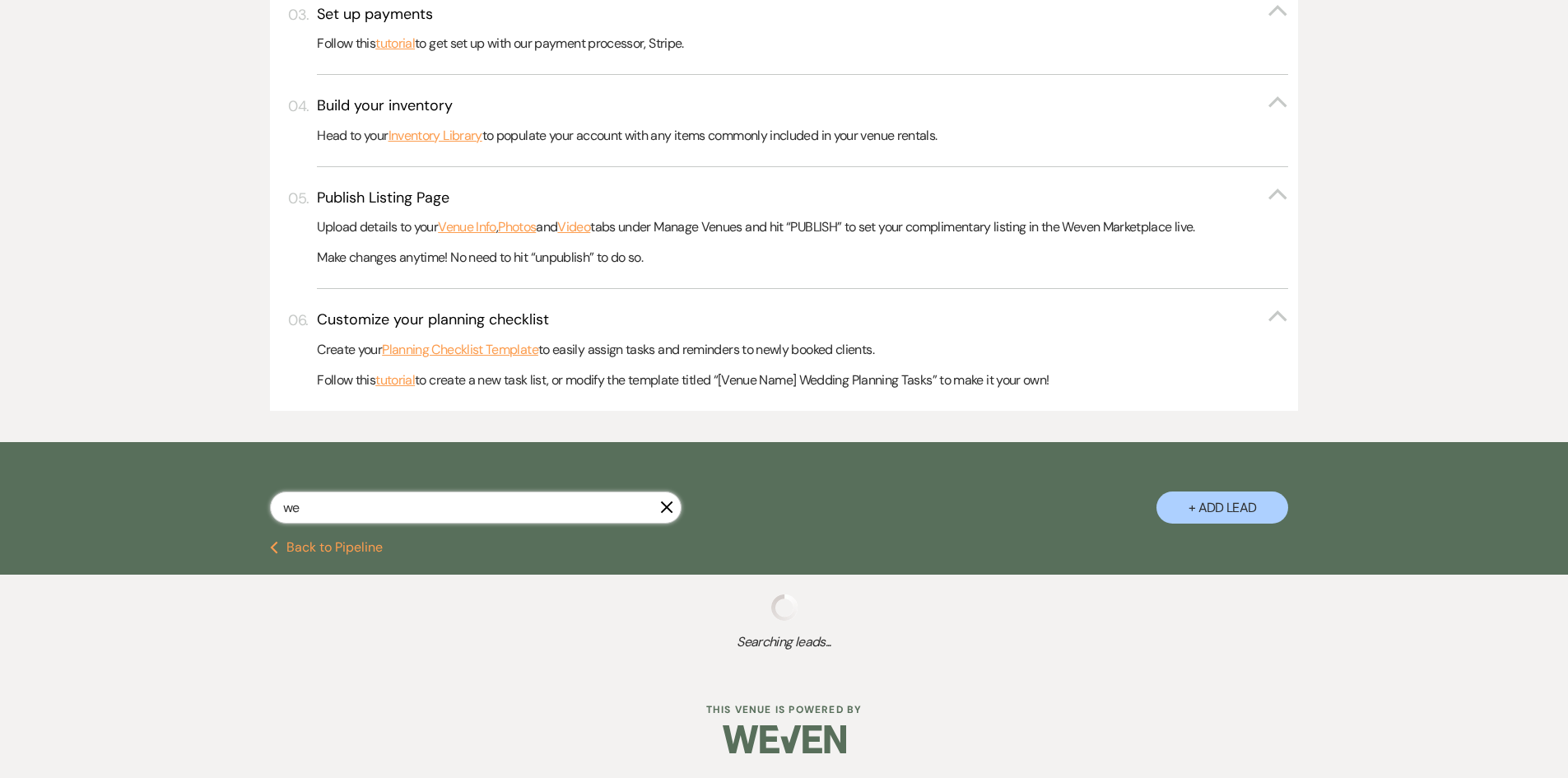
select select "8"
select select "6"
select select "8"
select select "5"
select select "8"
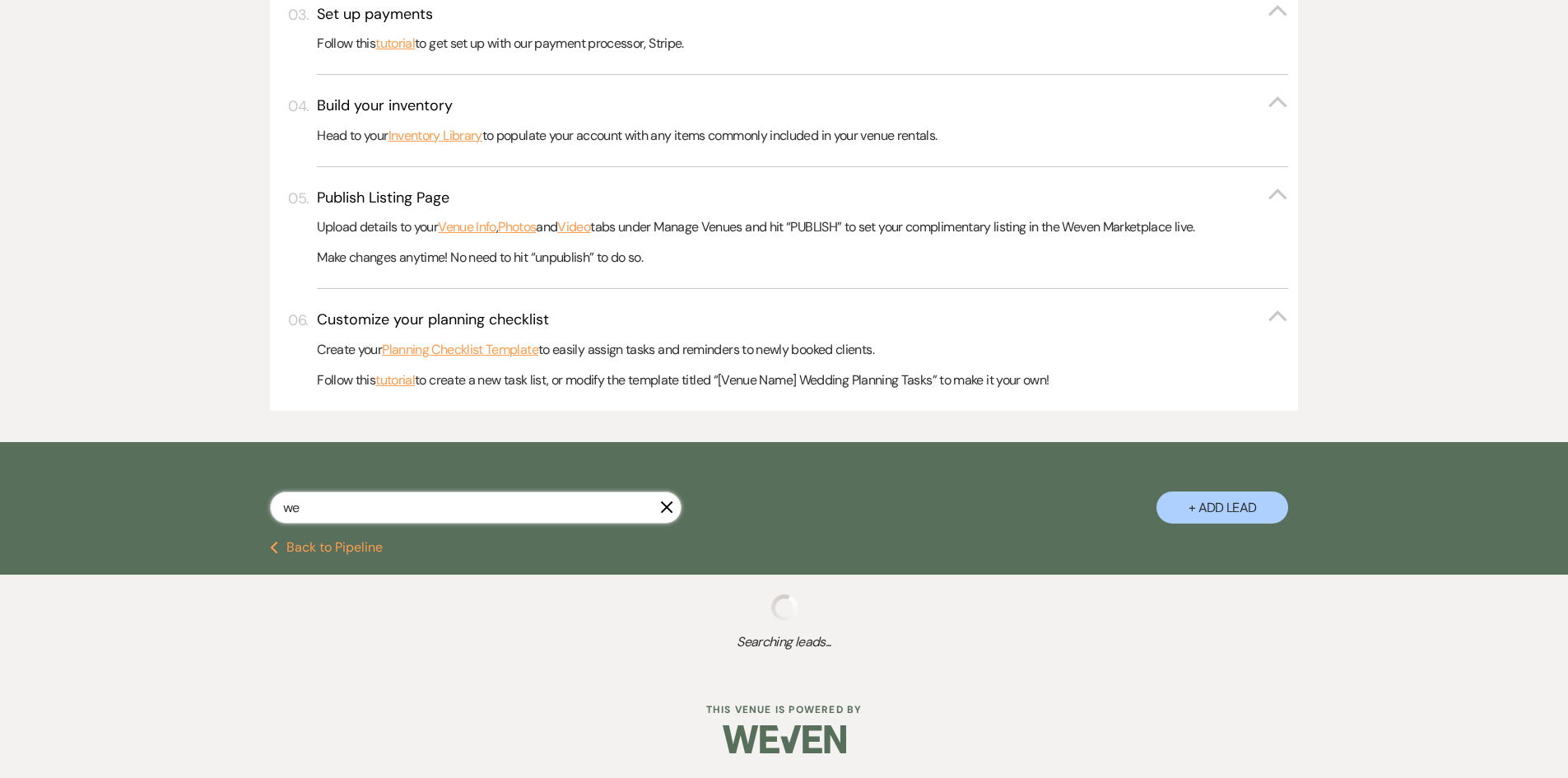
select select "5"
select select "8"
select select "5"
select select "8"
select select "10"
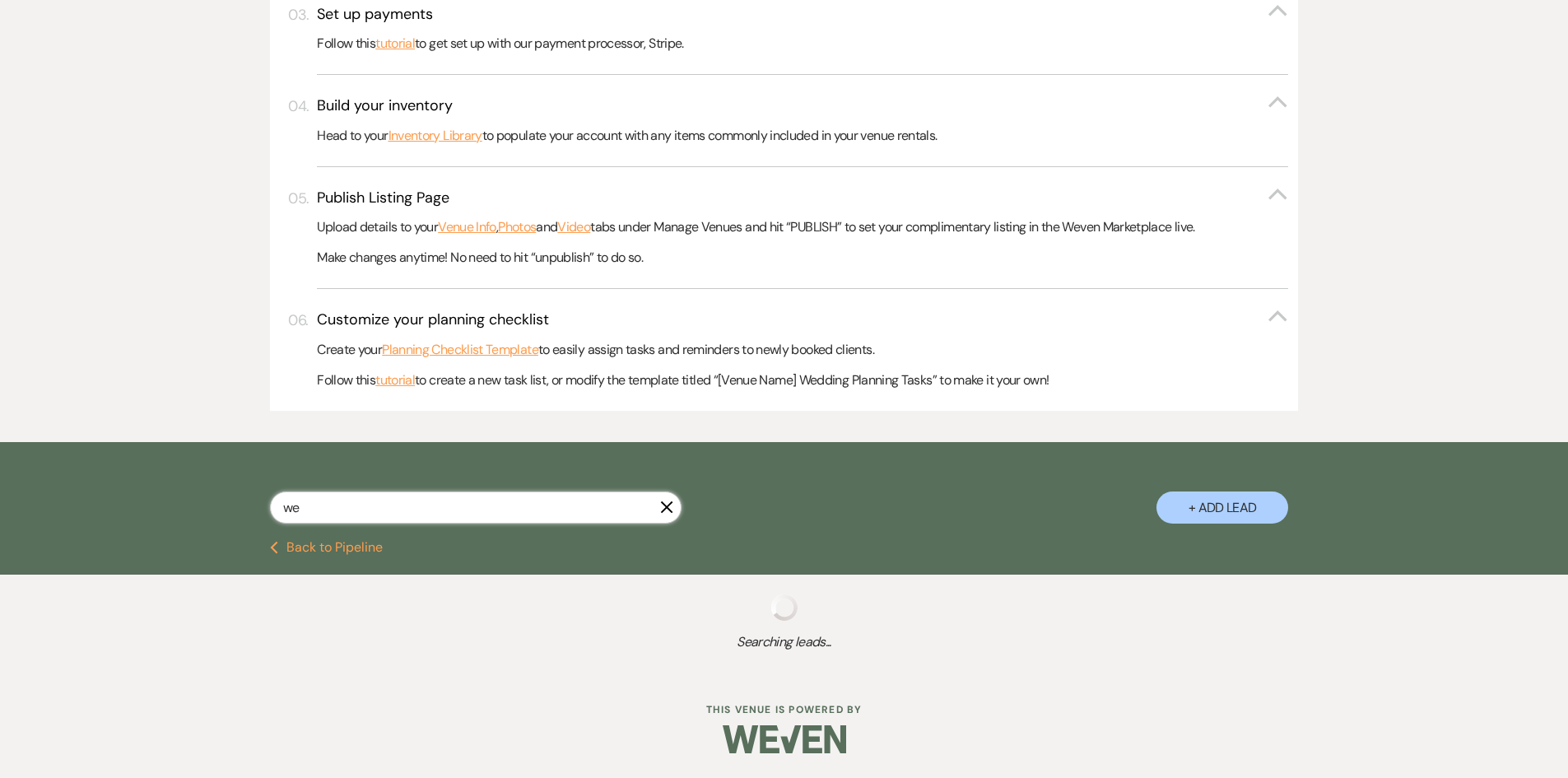
select select "8"
select select "5"
select select "8"
select select "5"
select select "8"
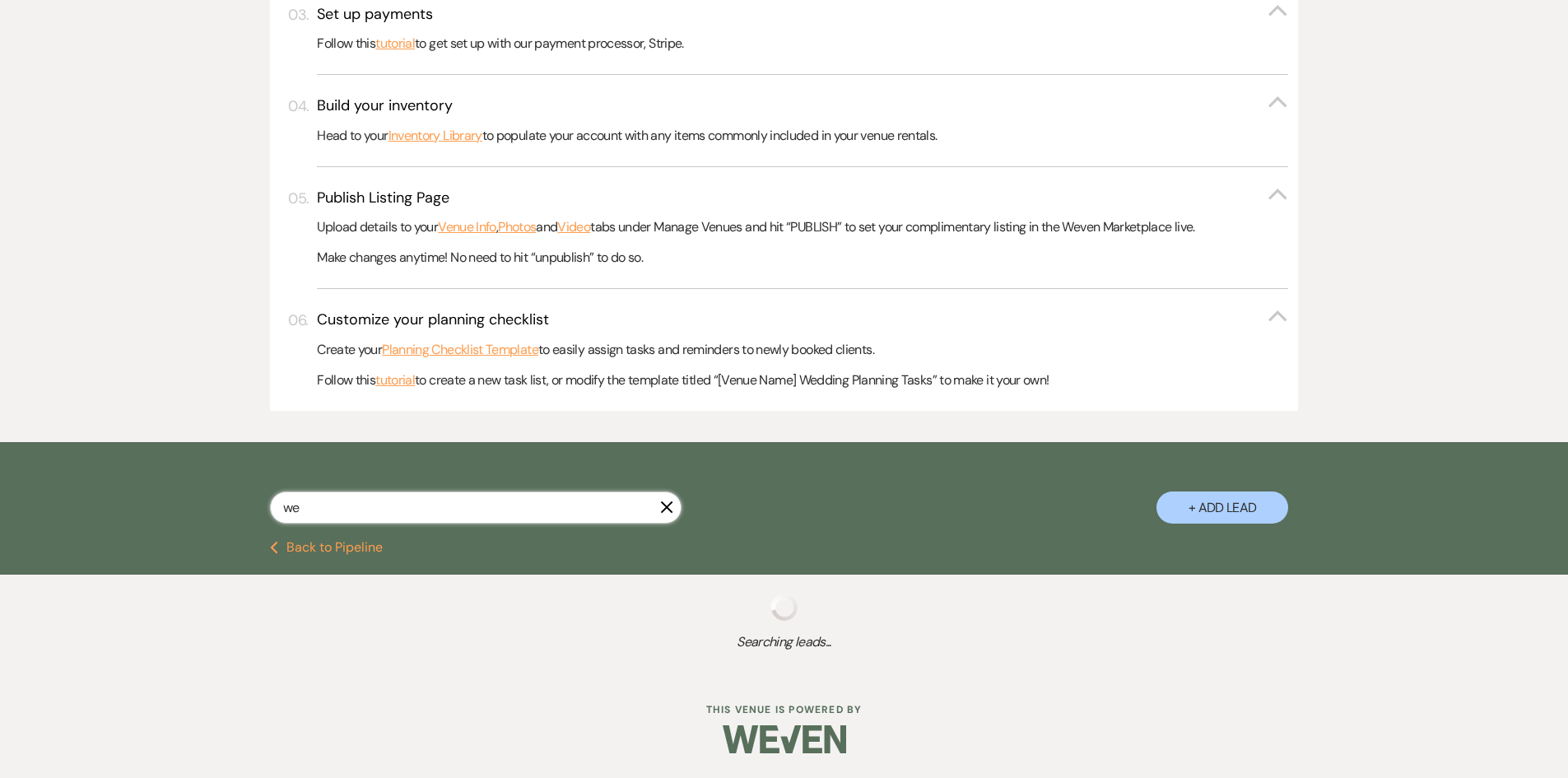
select select "5"
select select "8"
select select "5"
select select "8"
select select "5"
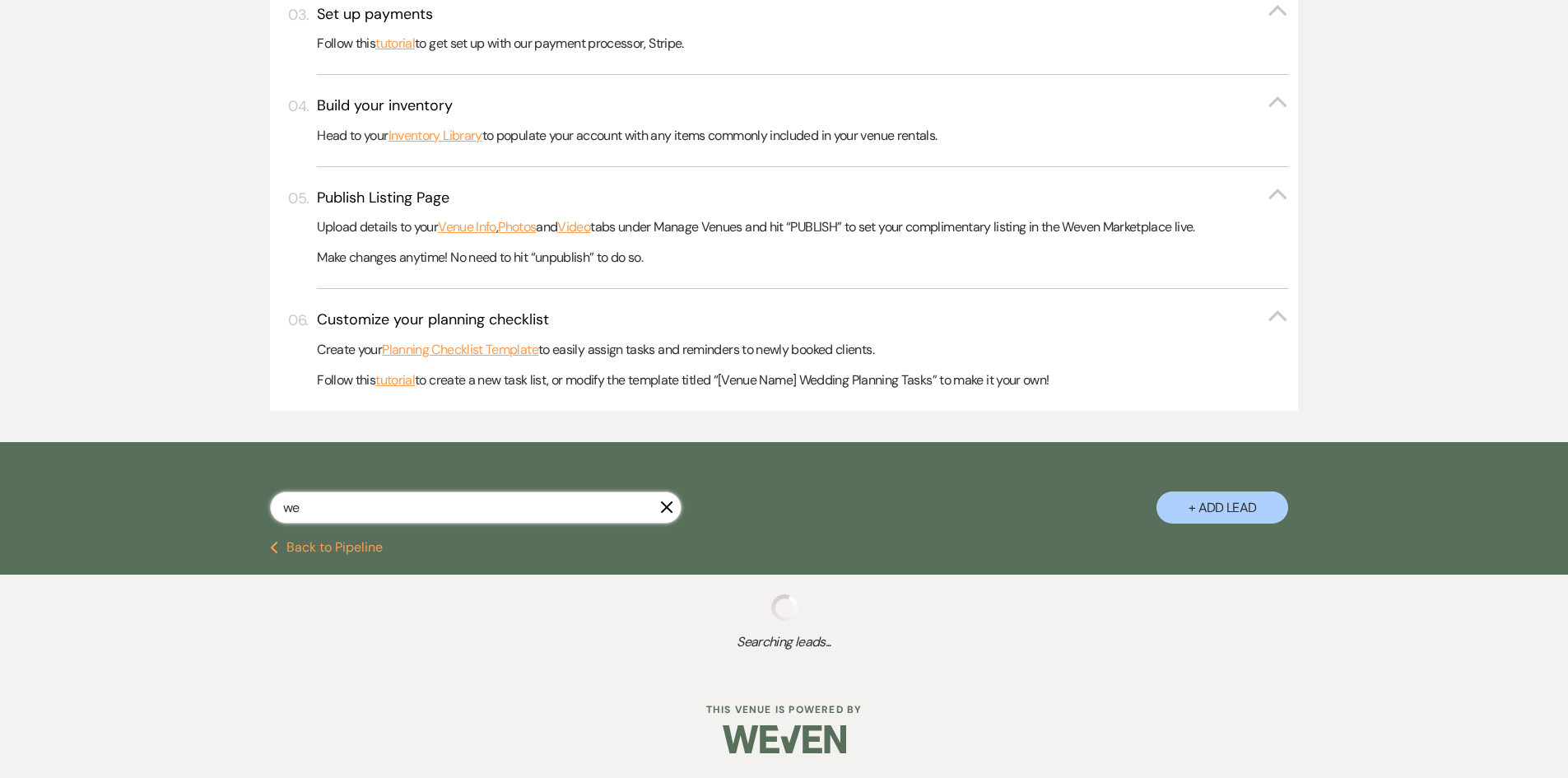
select select "8"
select select "5"
select select "8"
select select "6"
select select "8"
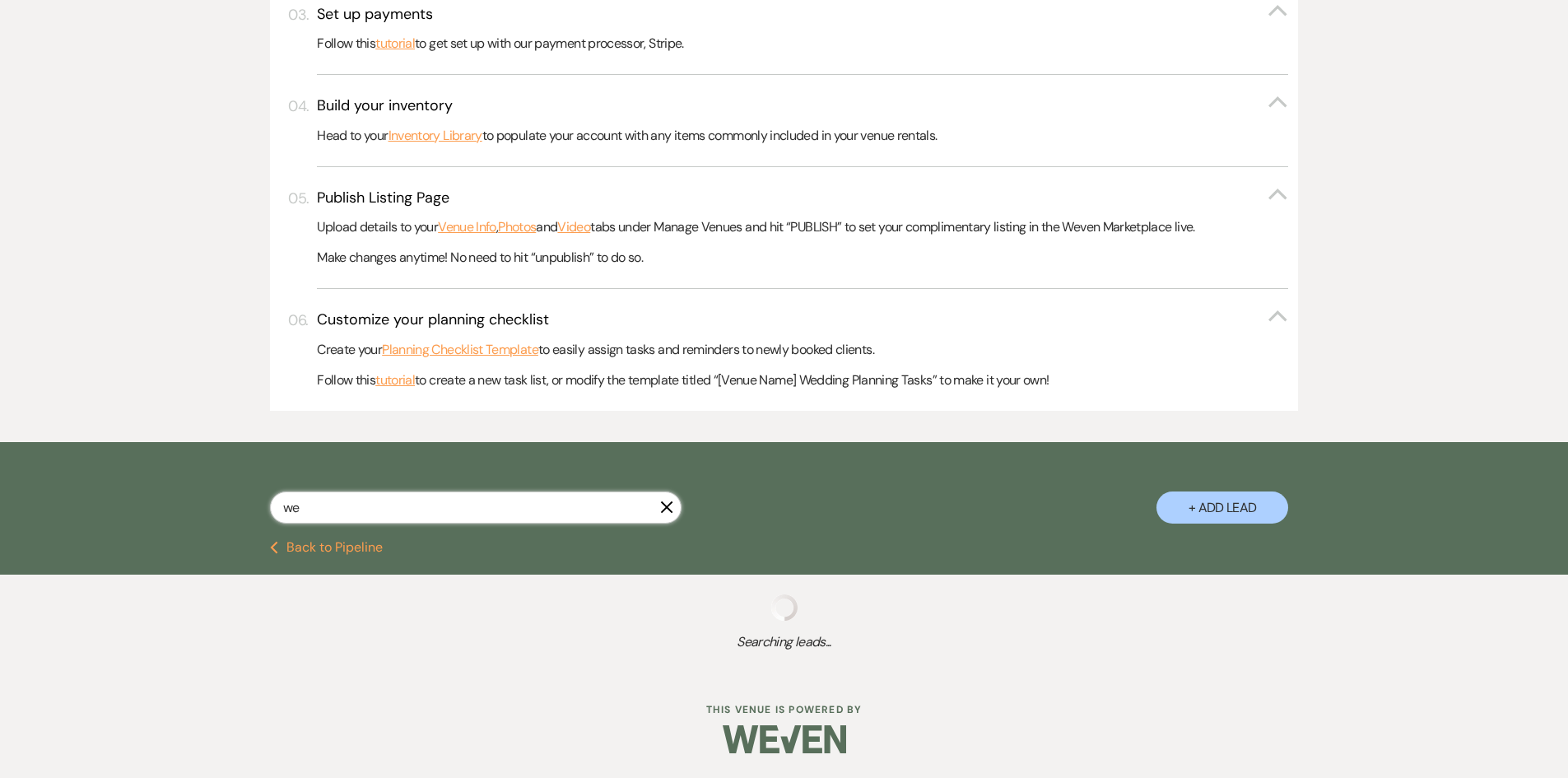
select select "5"
select select "8"
select select "5"
select select "2"
select select "8"
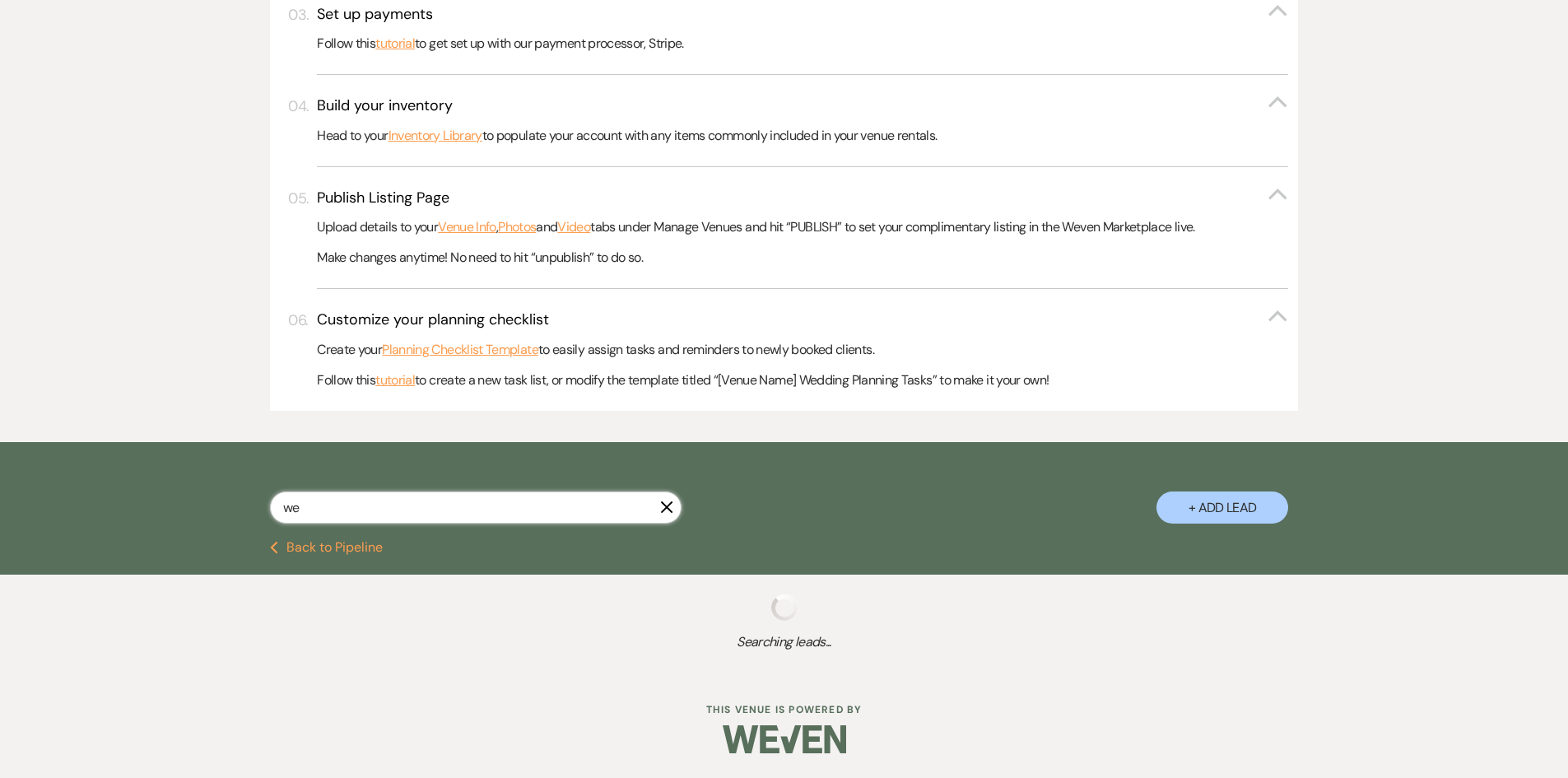
select select "10"
select select "8"
select select "5"
select select "8"
select select "5"
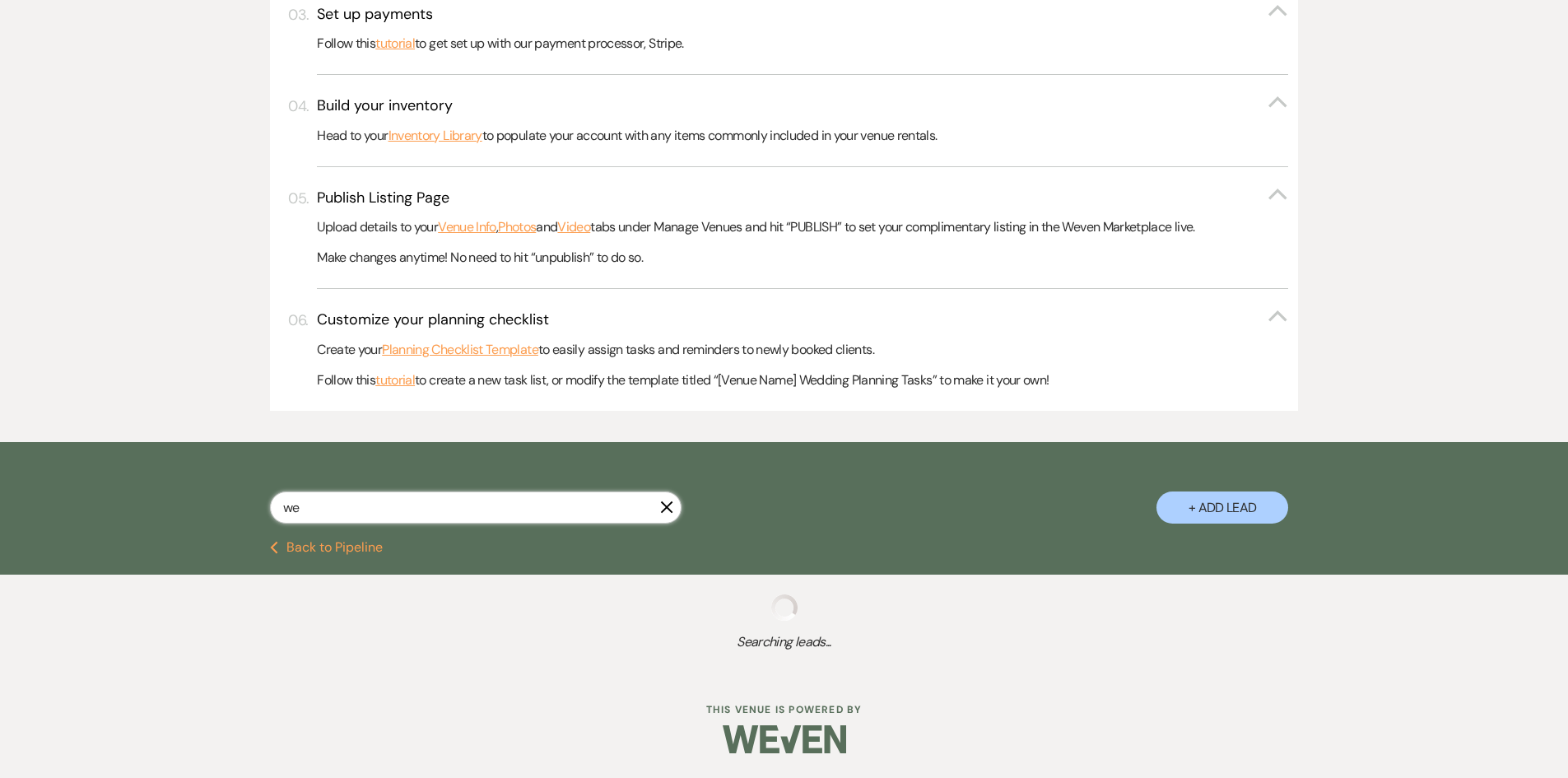
select select "8"
select select "5"
select select "8"
select select "5"
select select "8"
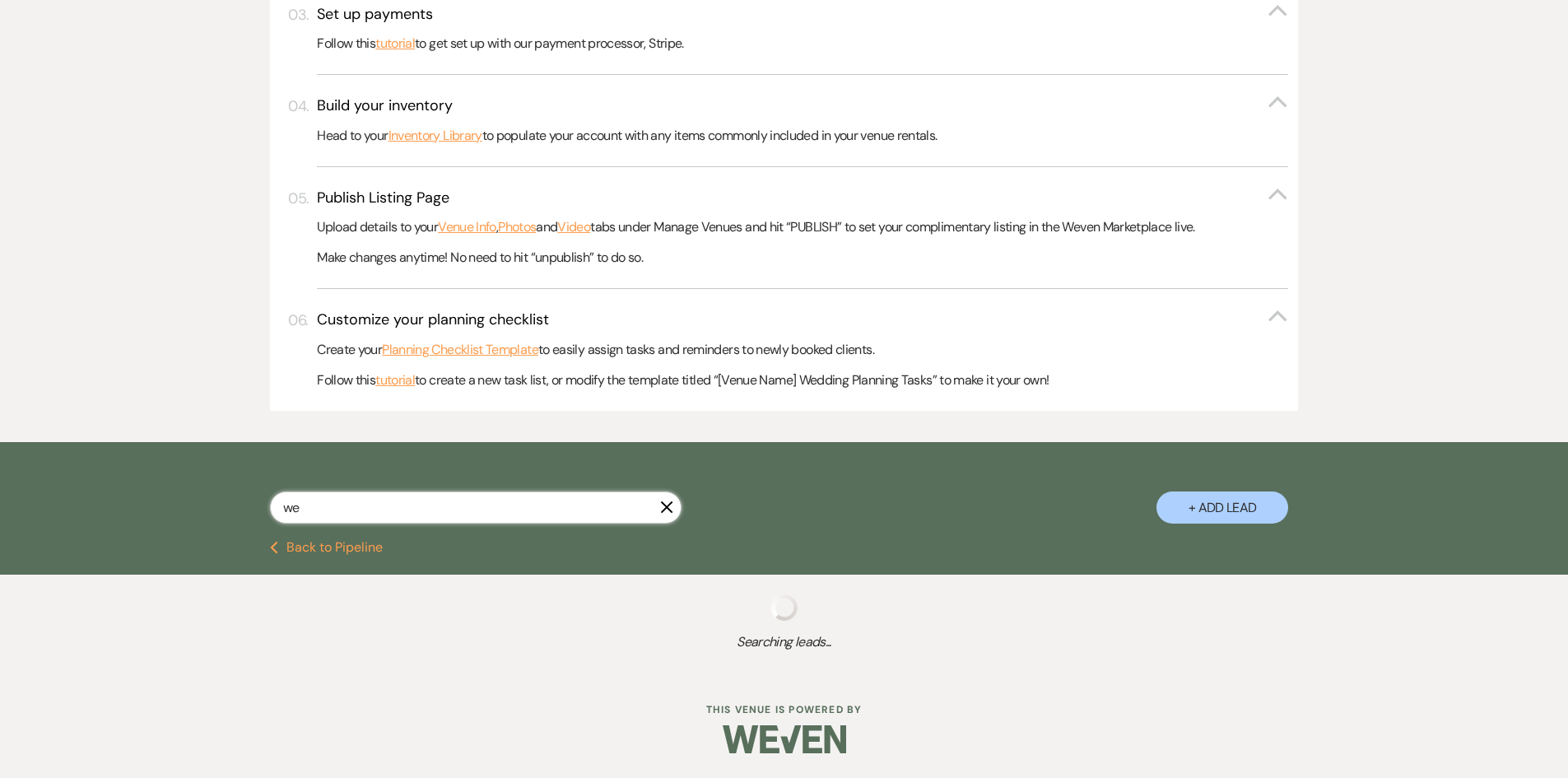
select select "5"
select select "8"
select select "11"
select select "8"
select select "6"
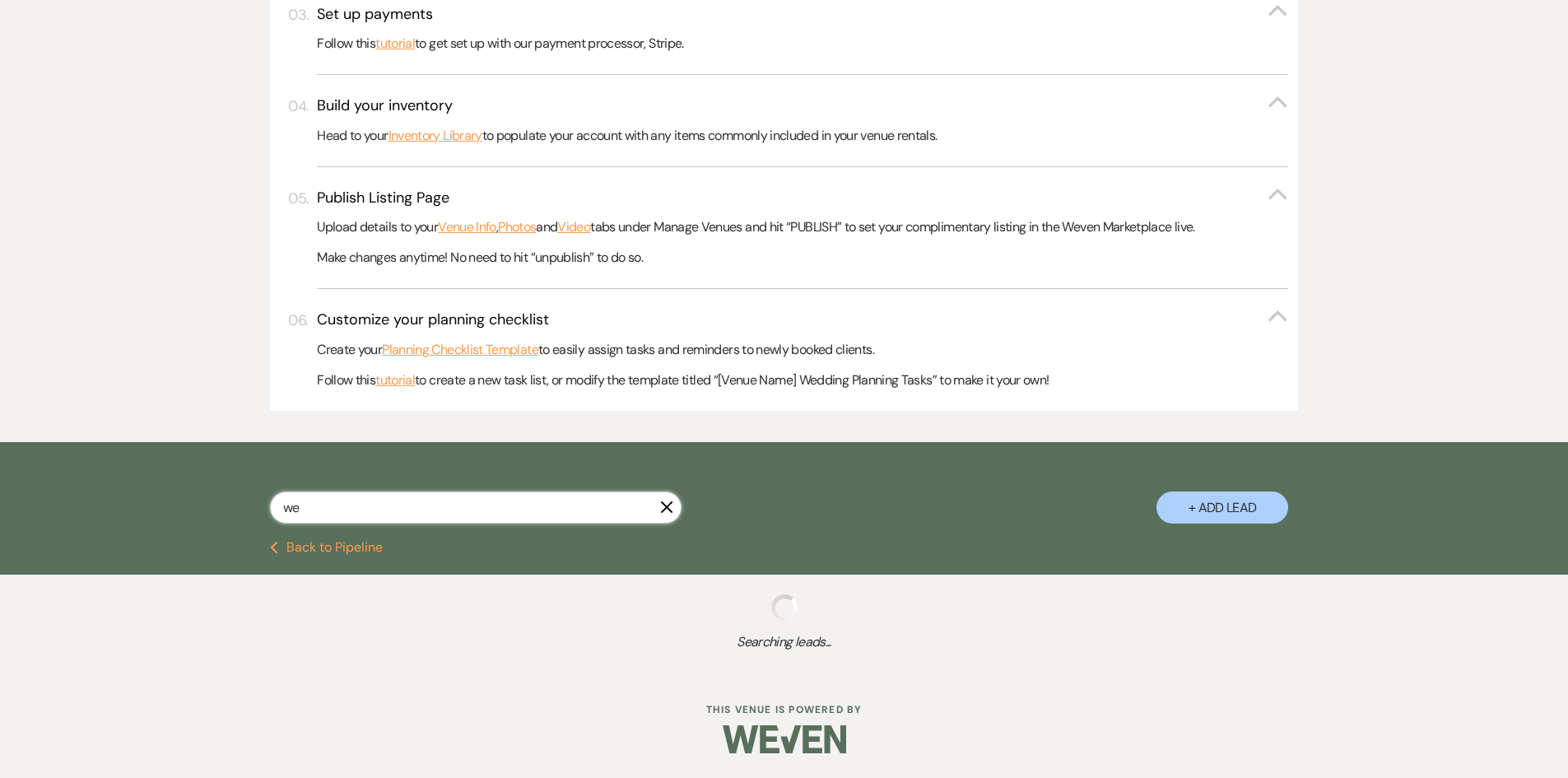
select select "8"
select select "5"
select select "8"
select select "11"
select select "8"
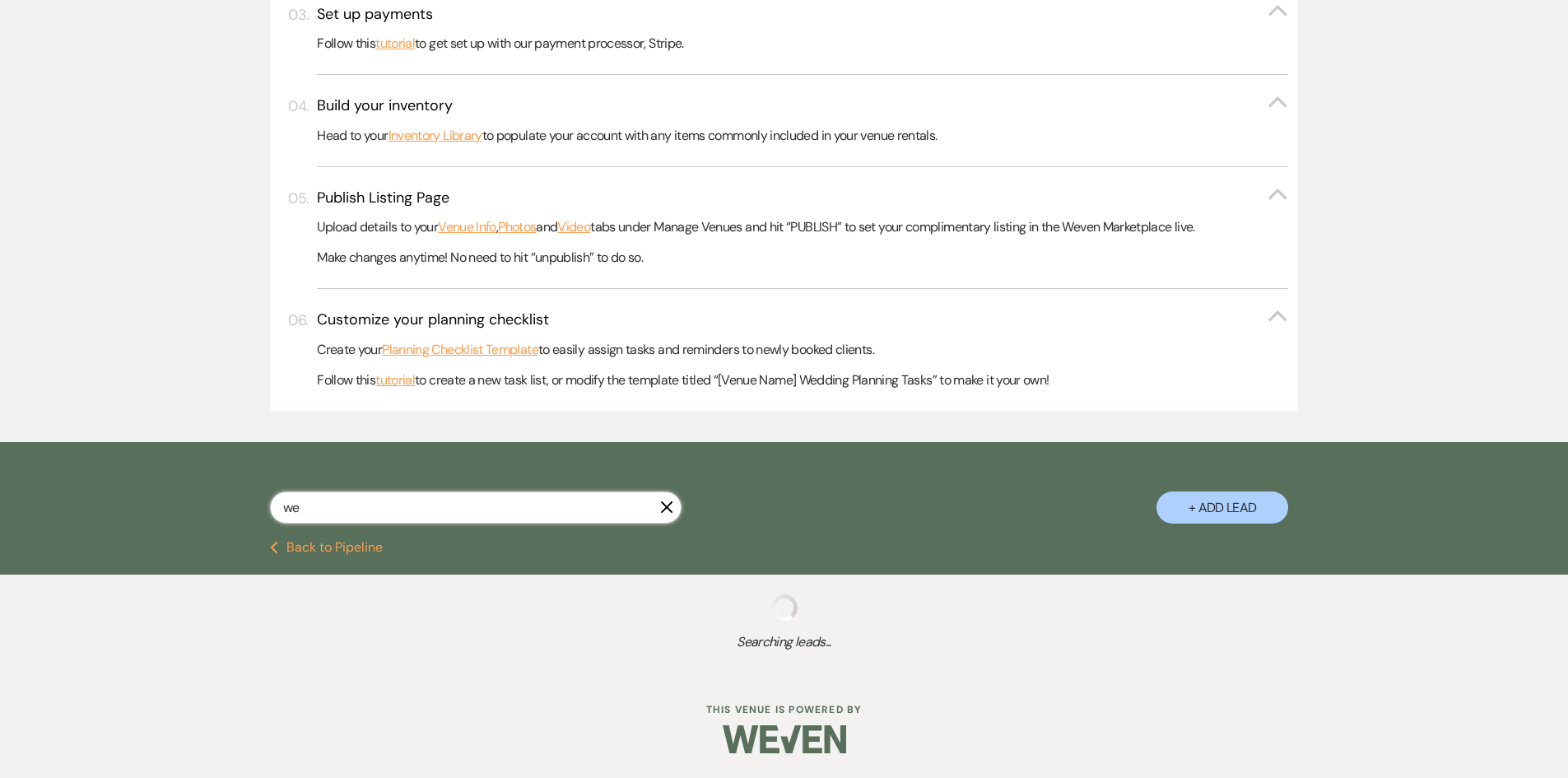
select select "5"
select select "8"
select select "6"
select select "8"
select select "5"
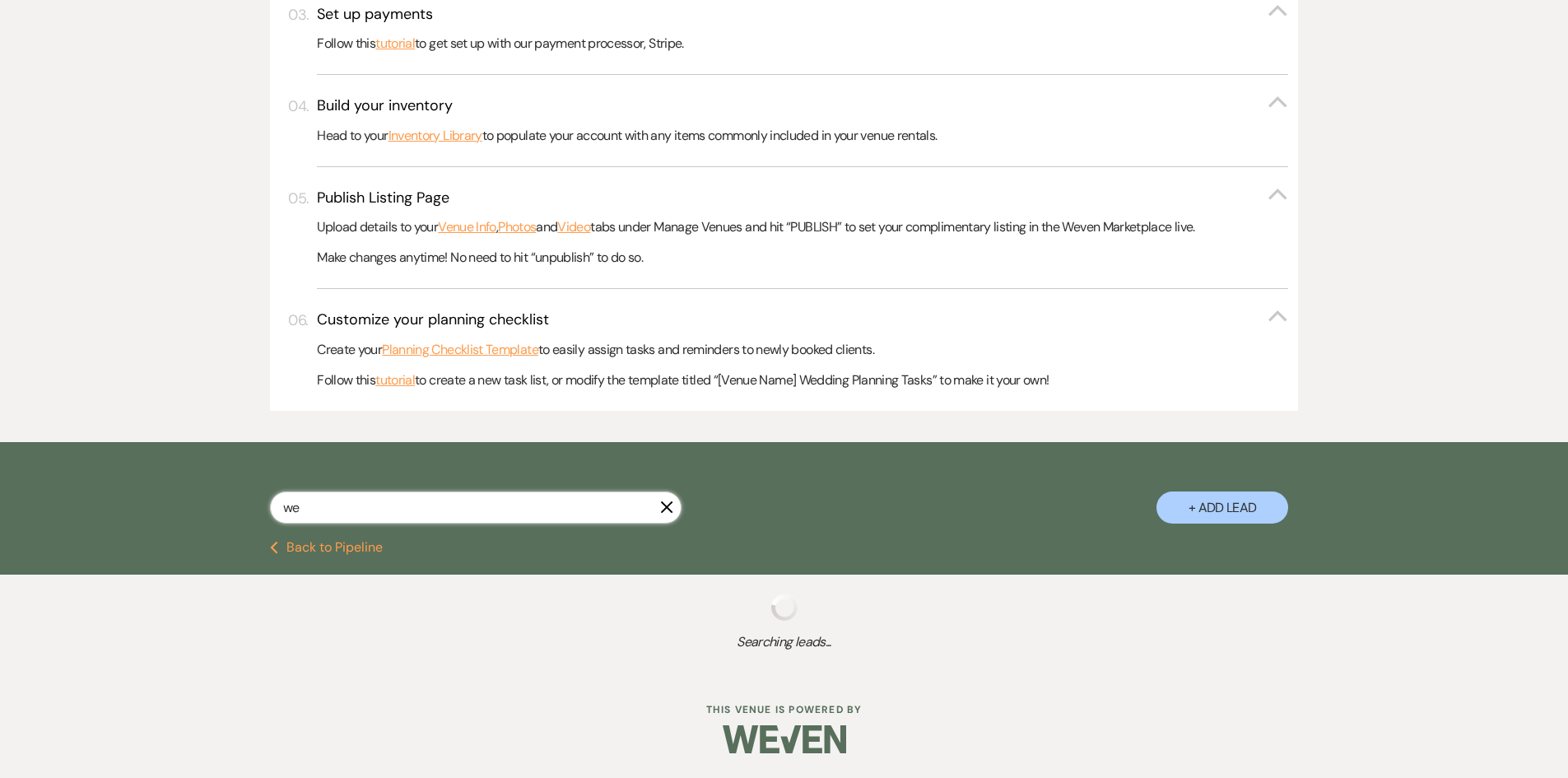
select select "8"
select select "1"
select select "8"
select select "11"
select select "8"
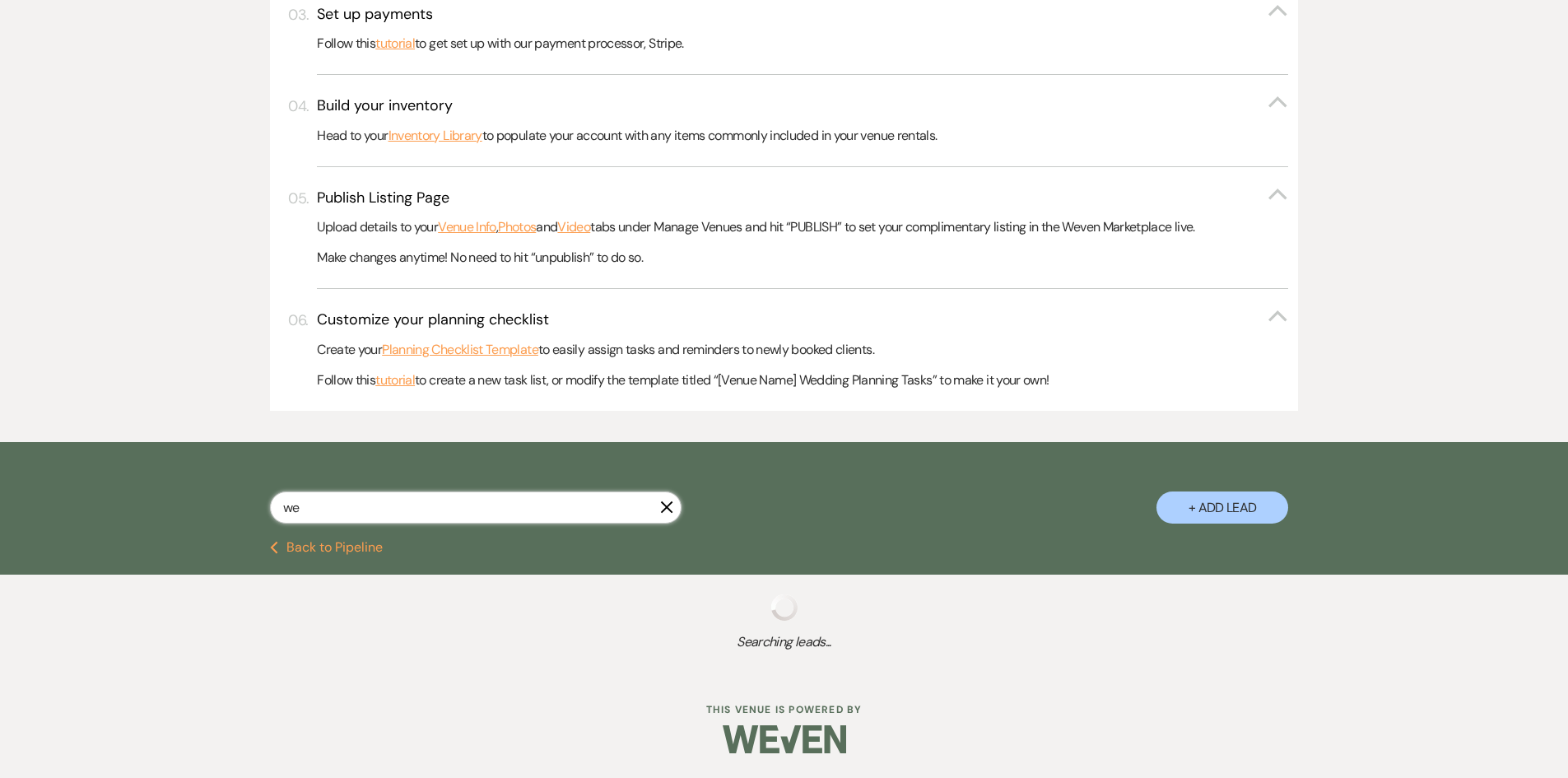
select select "8"
select select "4"
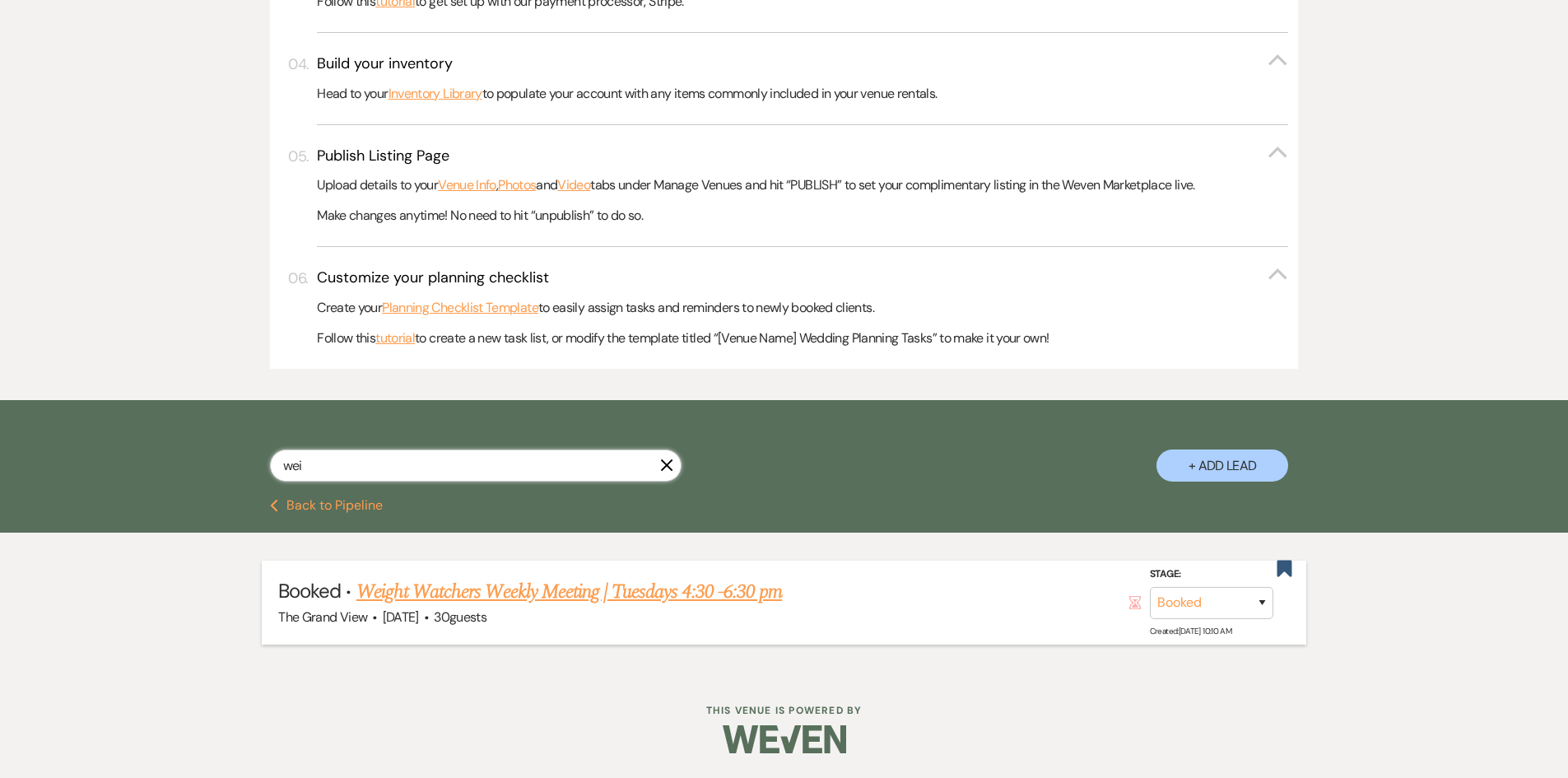
type input "wei"
click at [651, 600] on link "Weight Watchers Weekly Meeting | Tuesdays 4:30 -6:30 pm" at bounding box center [569, 592] width 426 height 29
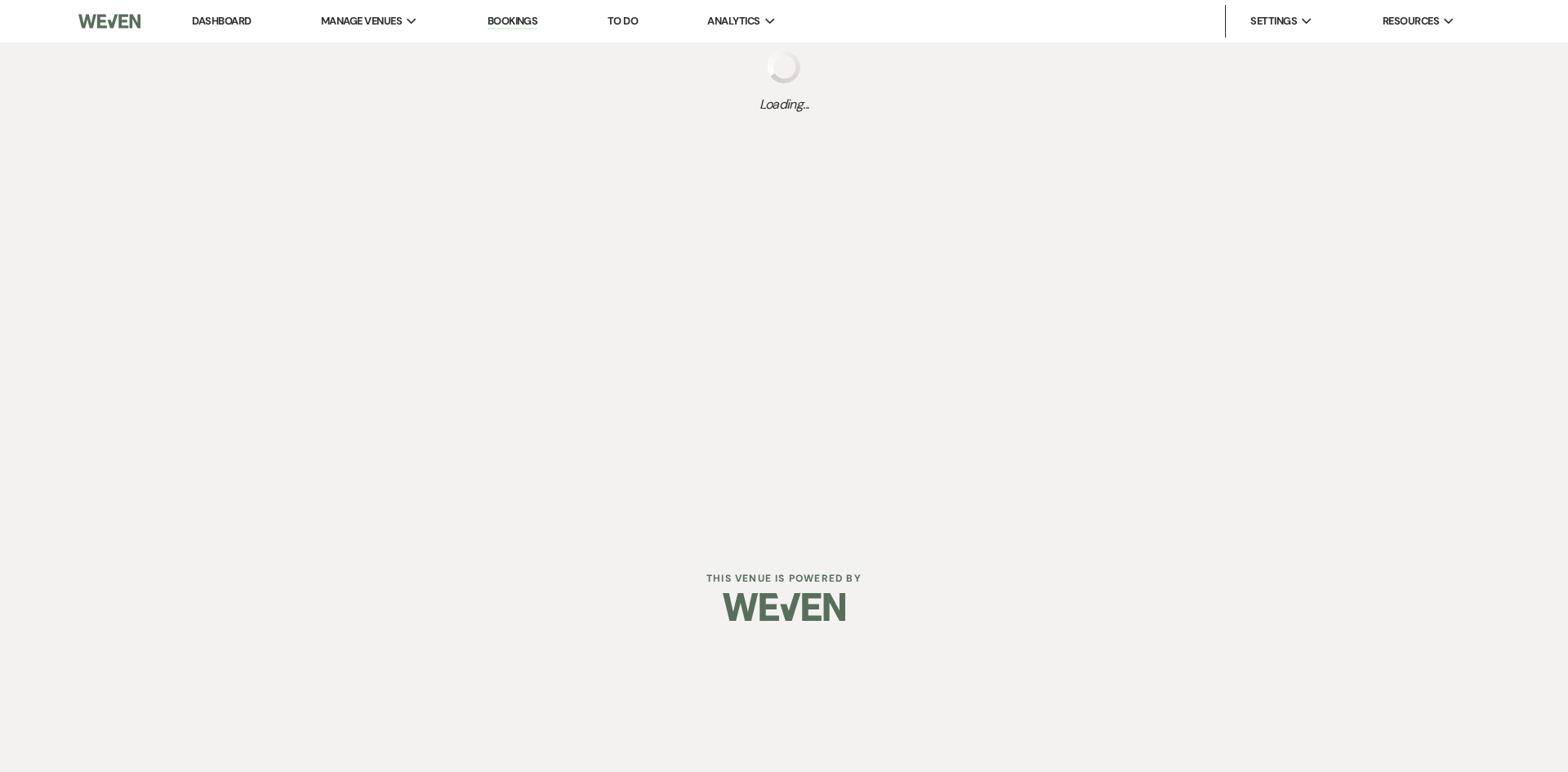
select select "22"
select select "9"
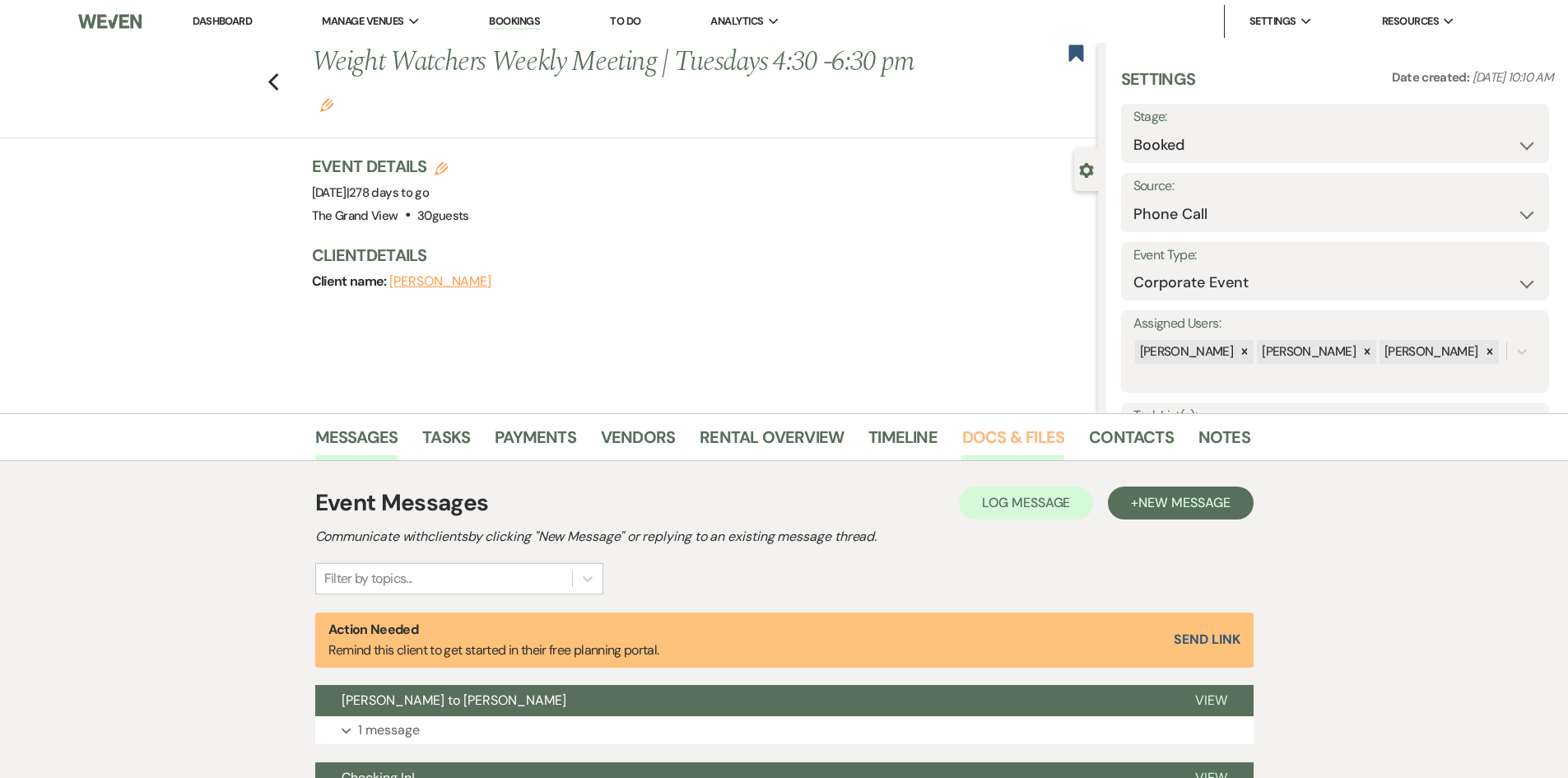
click at [976, 430] on link "Docs & Files" at bounding box center [1014, 441] width 102 height 36
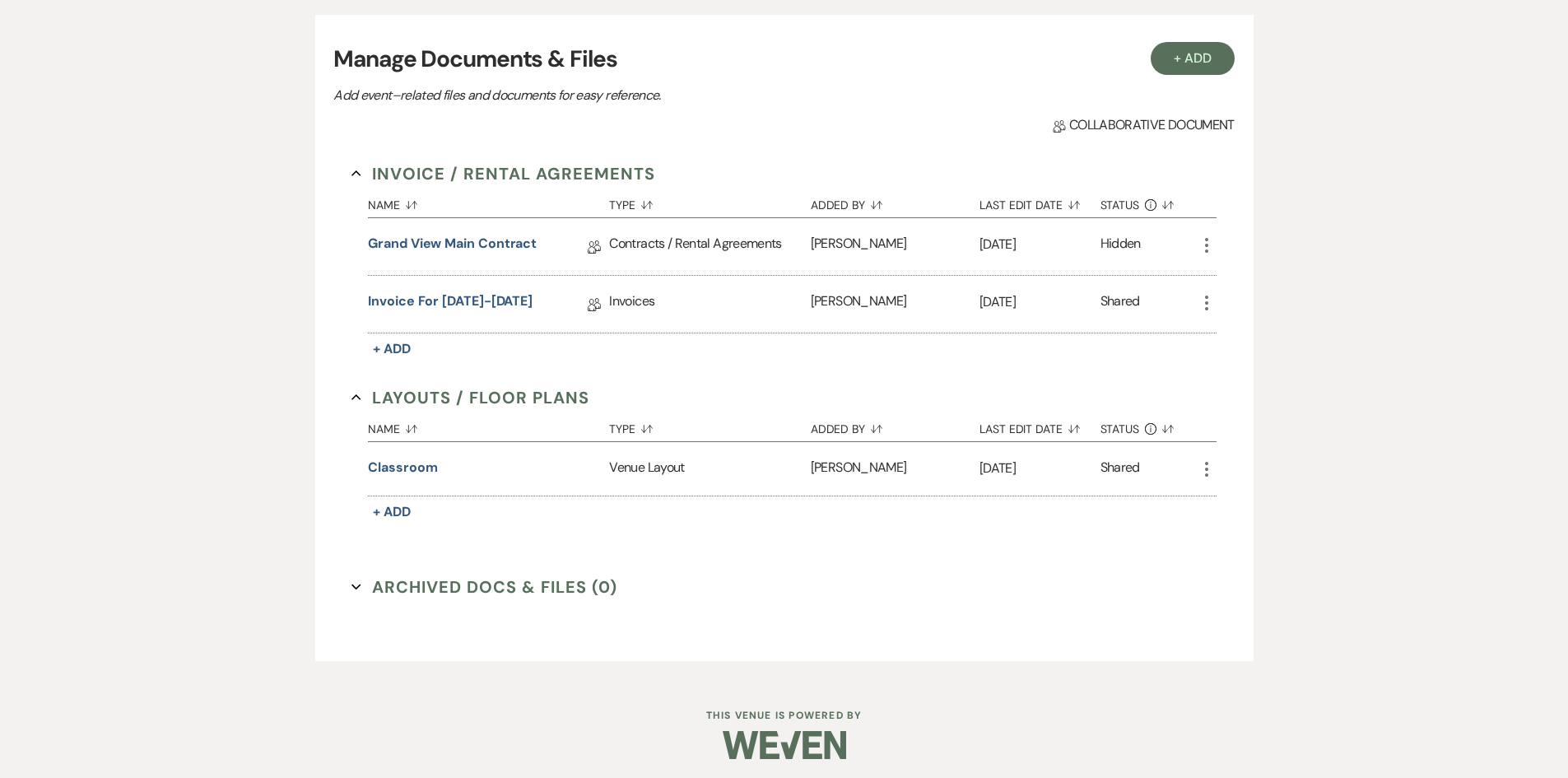
scroll to position [468, 0]
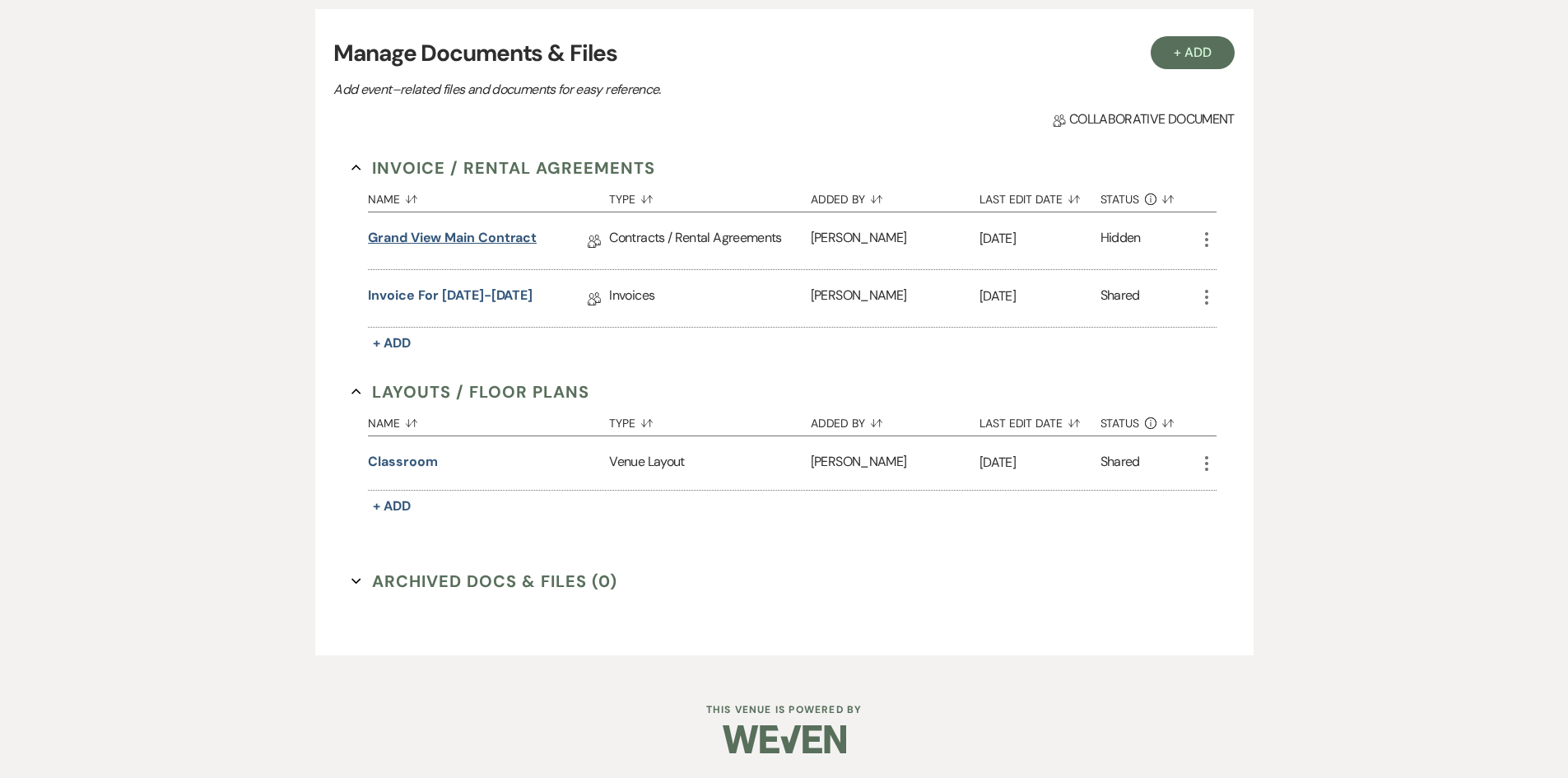
click at [474, 229] on link "Grand View Main Contract" at bounding box center [452, 241] width 169 height 25
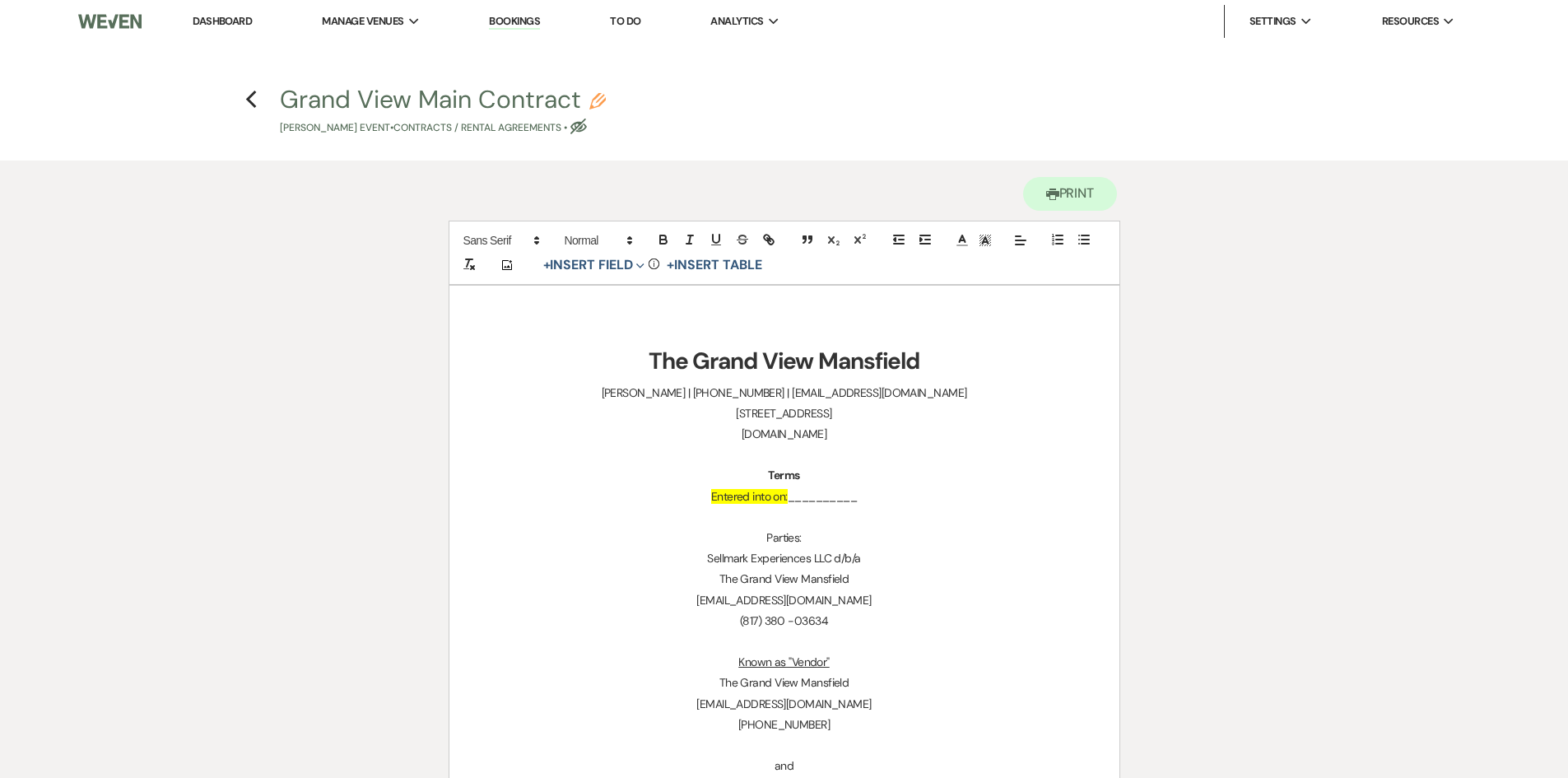
click at [222, 30] on li "Dashboard" at bounding box center [222, 21] width 76 height 33
click at [223, 22] on link "Dashboard" at bounding box center [222, 21] width 60 height 14
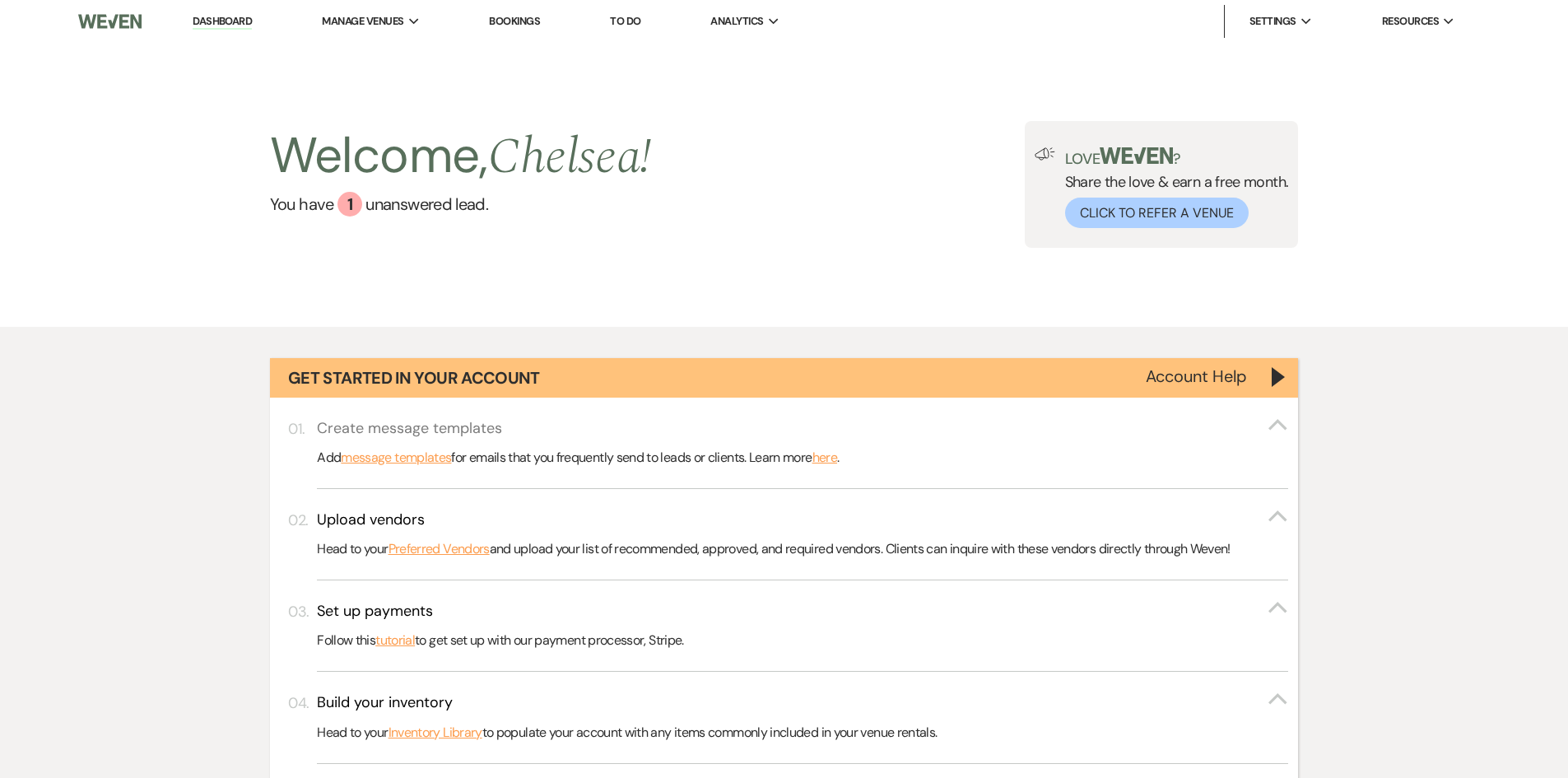
scroll to position [741, 0]
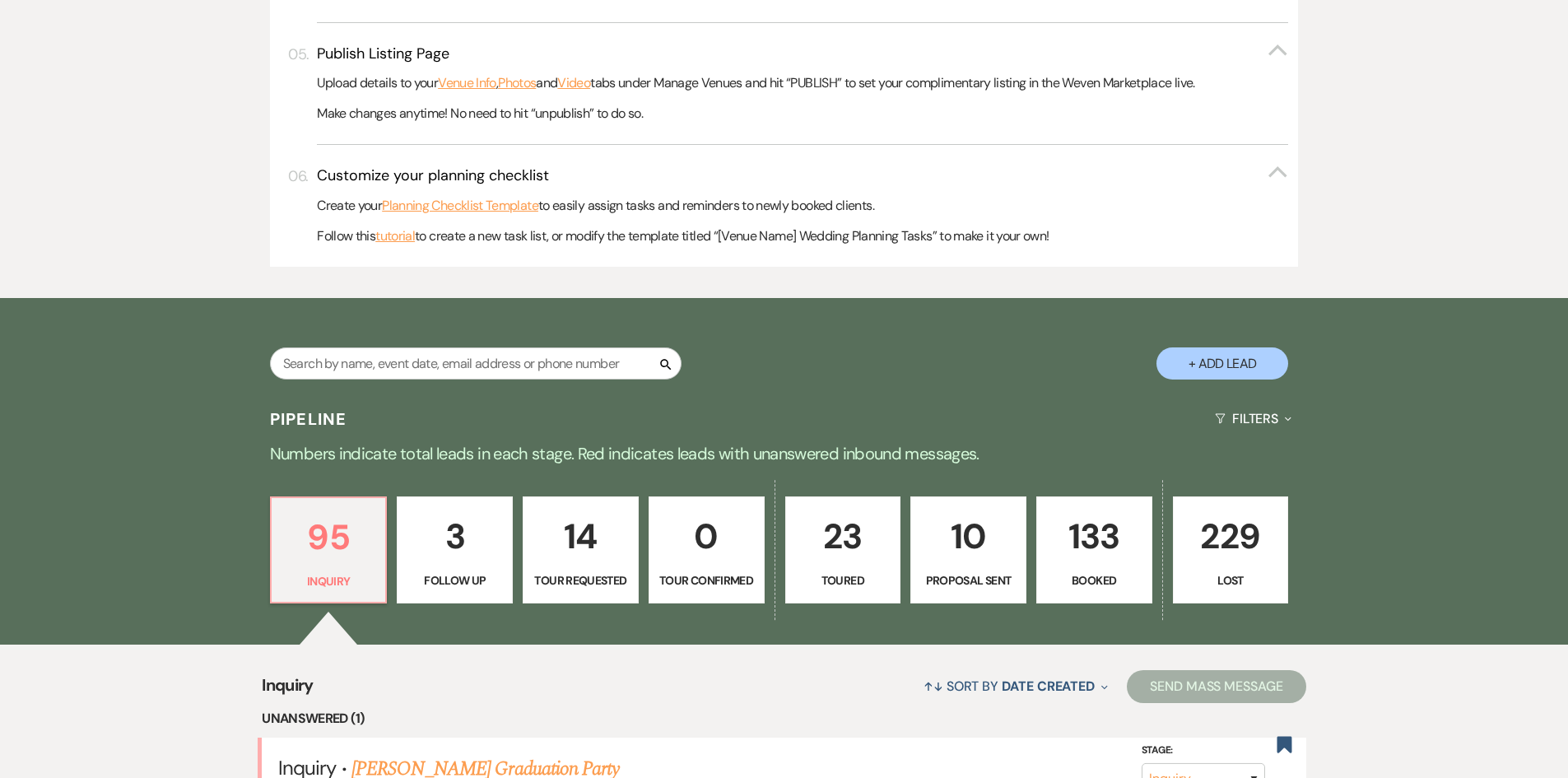
click at [410, 343] on div "Search + Add Lead" at bounding box center [785, 349] width 1185 height 86
click at [415, 360] on input "text" at bounding box center [476, 363] width 411 height 32
paste input "Cenika Roderick"
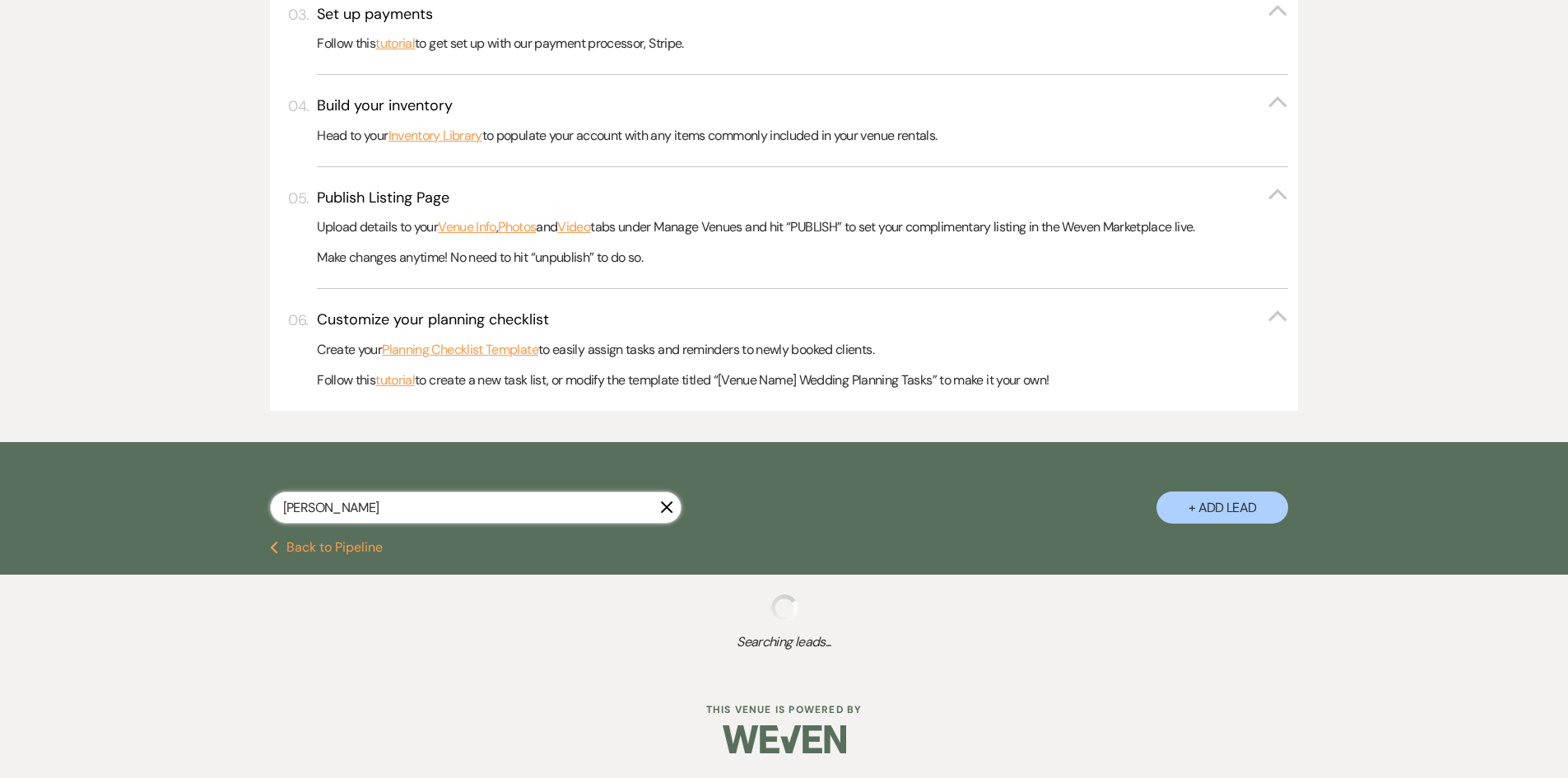
scroll to position [639, 0]
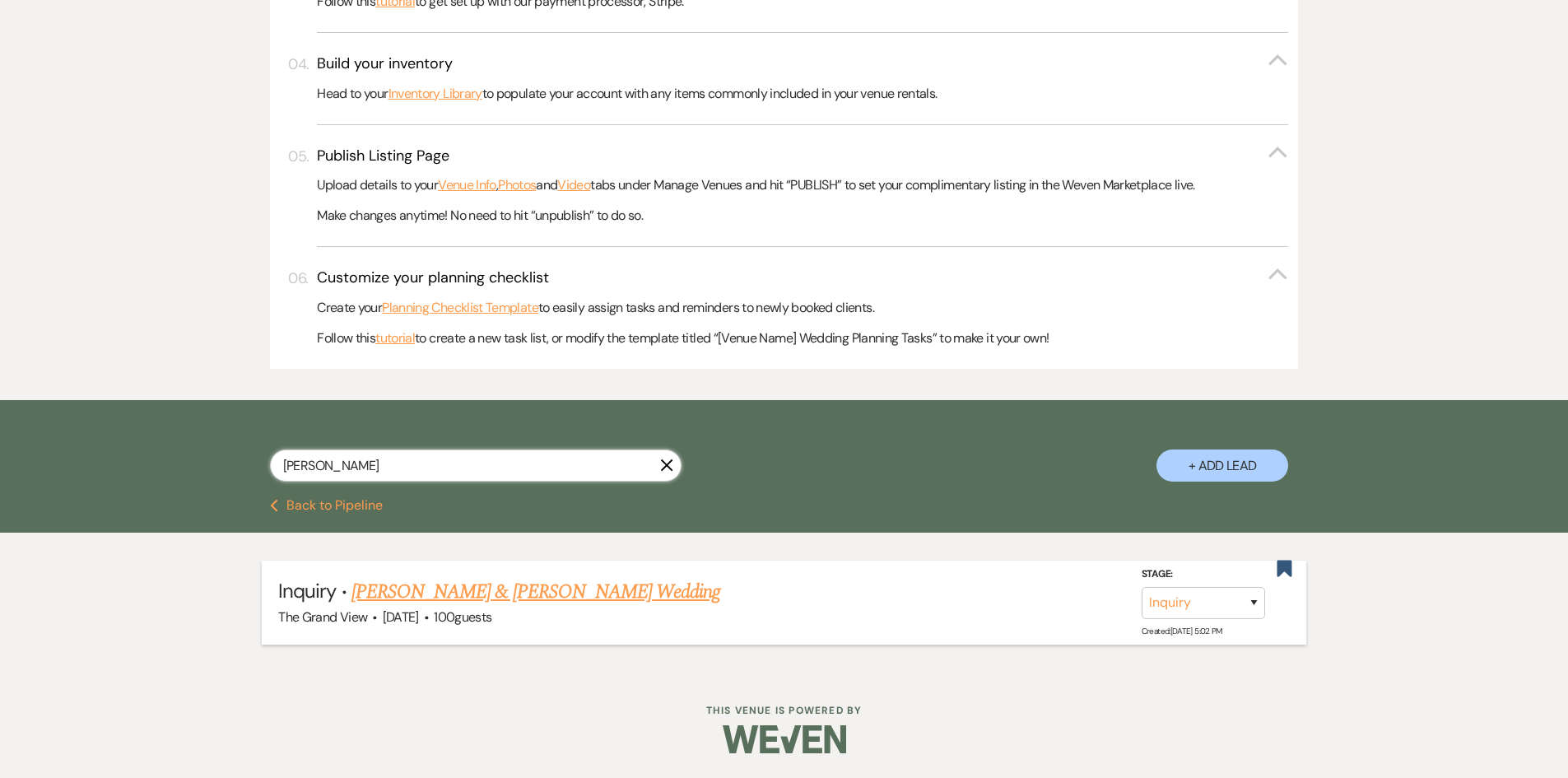
type input "Cenika Roderick"
click at [565, 589] on link "[PERSON_NAME] & [PERSON_NAME] Wedding" at bounding box center [536, 592] width 368 height 29
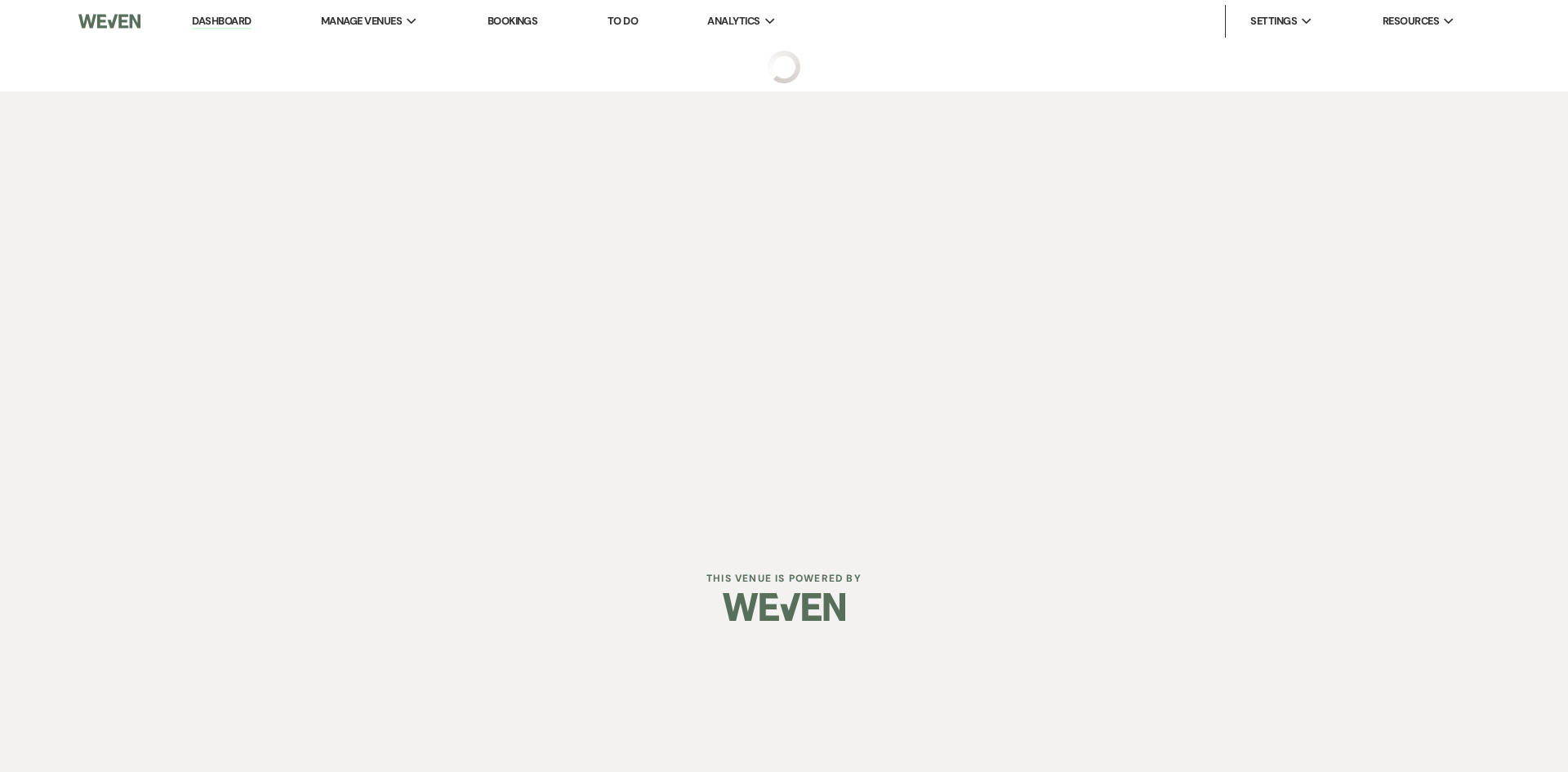
select select "5"
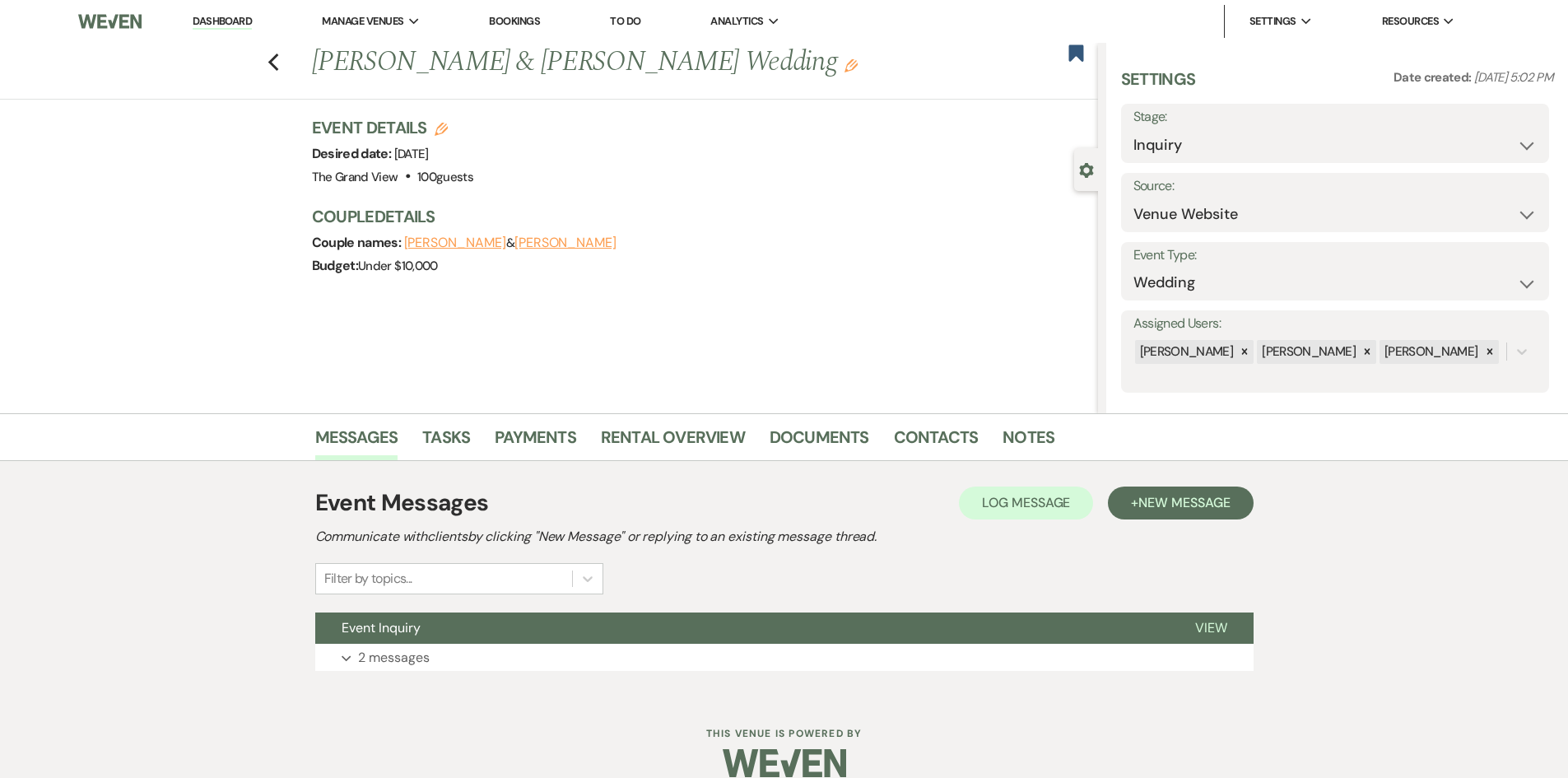
click at [513, 609] on div "Event Messages Log Log Message + New Message Communicate with clients by clicki…" at bounding box center [785, 578] width 938 height 201
click at [504, 651] on button "Expand 2 messages" at bounding box center [785, 657] width 938 height 28
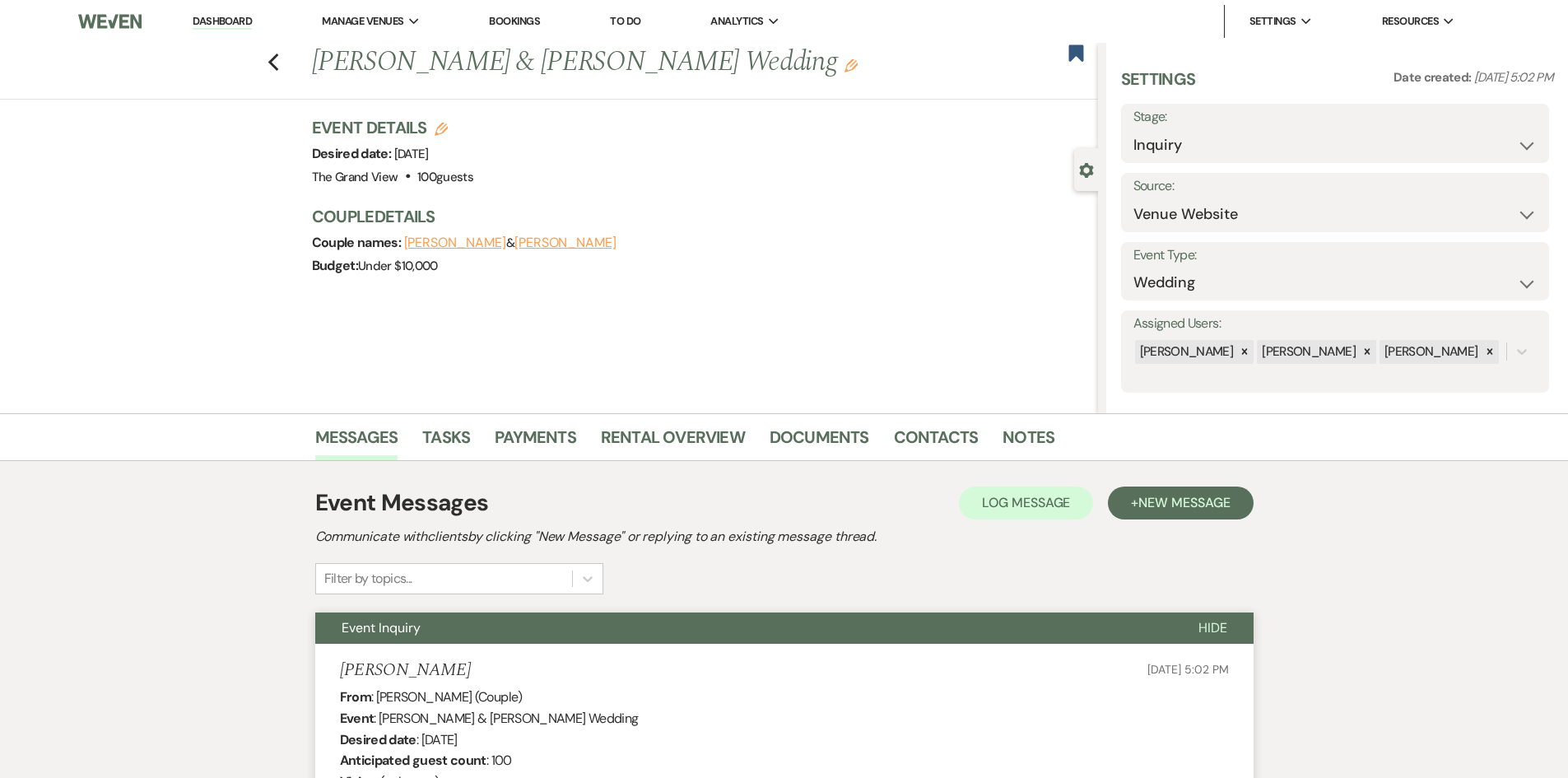
click at [235, 22] on link "Dashboard" at bounding box center [222, 22] width 60 height 16
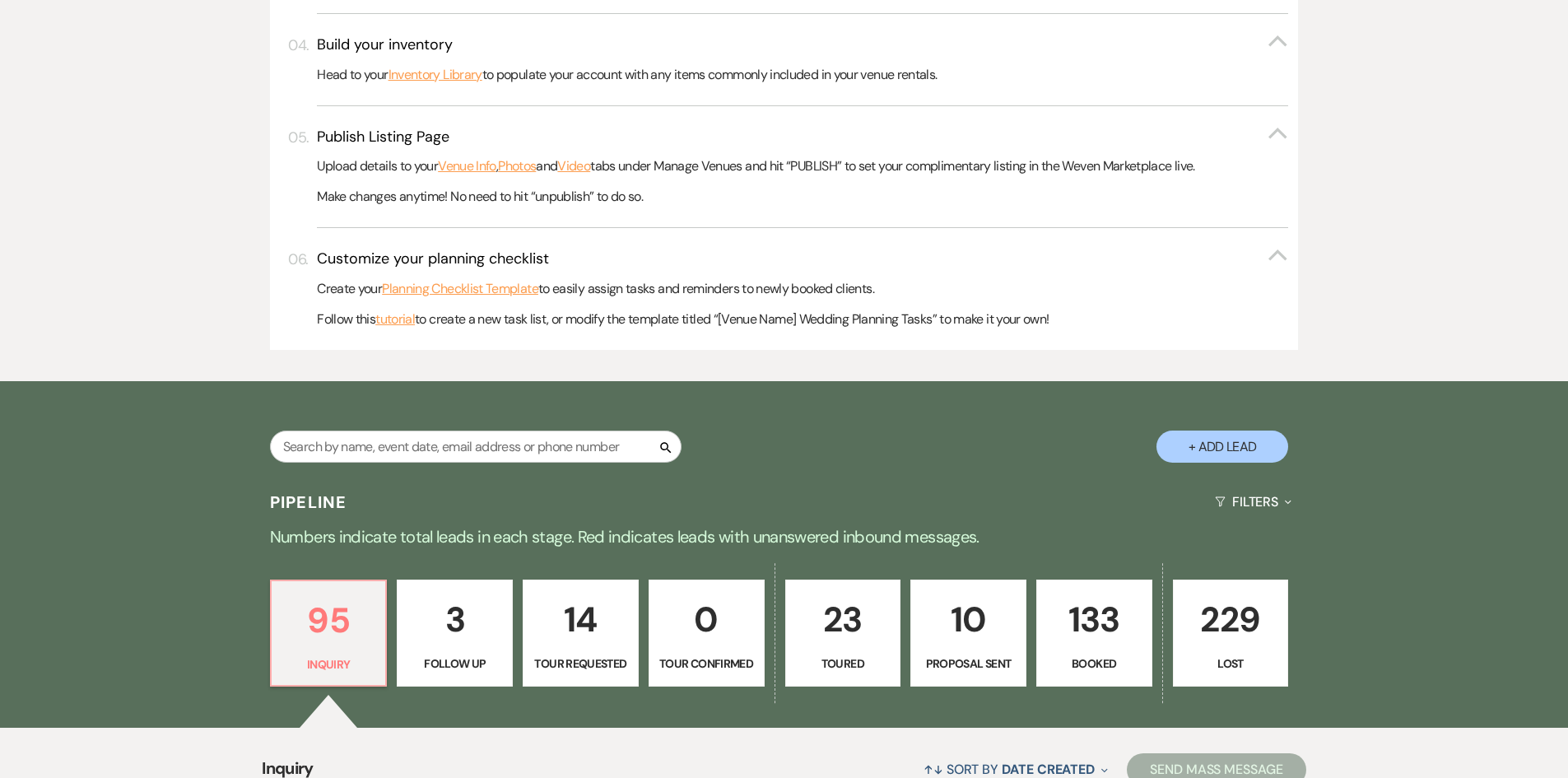
scroll to position [659, 0]
click at [415, 453] on input "text" at bounding box center [476, 446] width 411 height 32
paste input "Playing Sotayo"
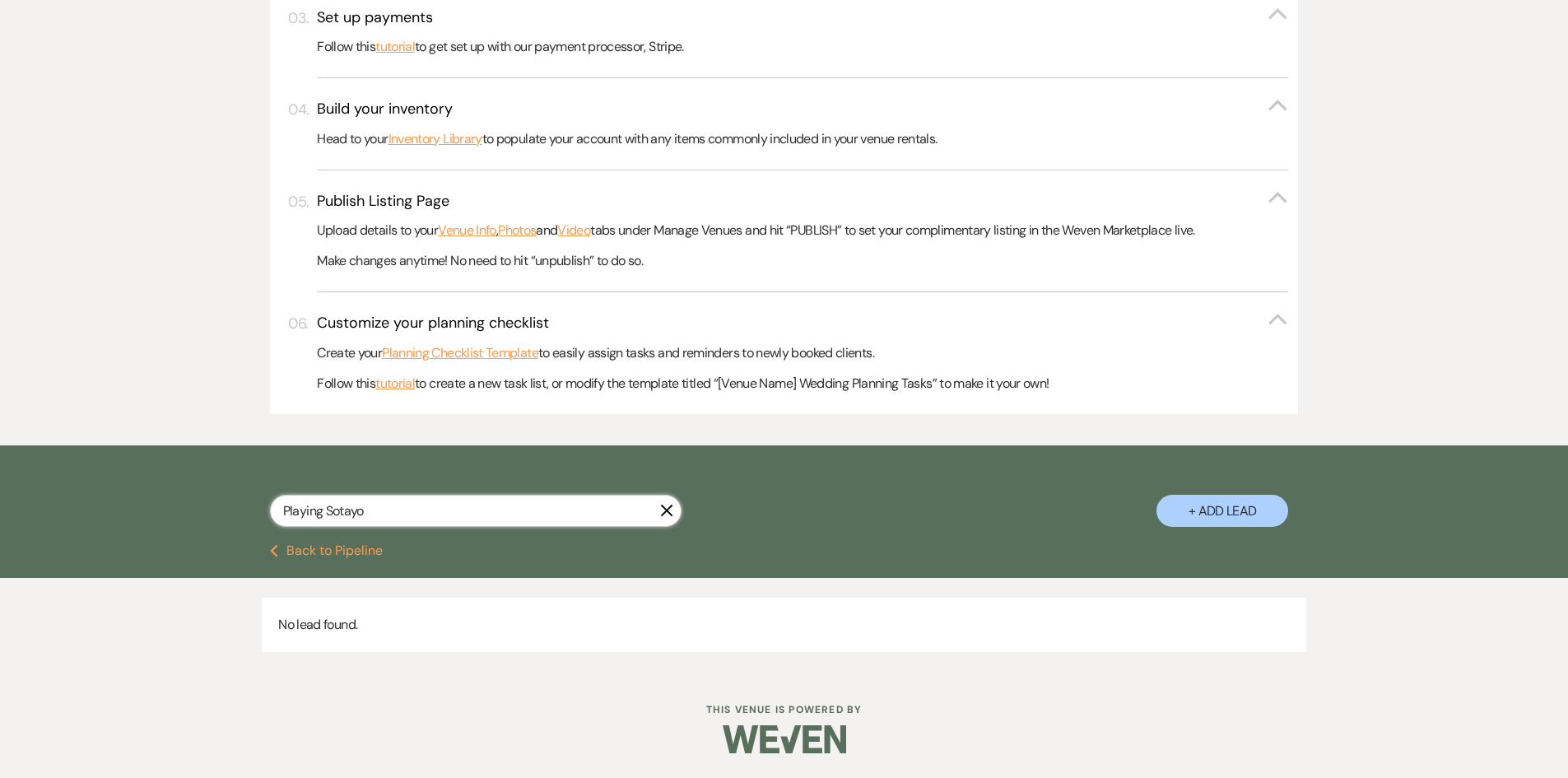
type input "Playing Sotayo"
click at [1197, 510] on button "+ Add Lead" at bounding box center [1222, 510] width 132 height 32
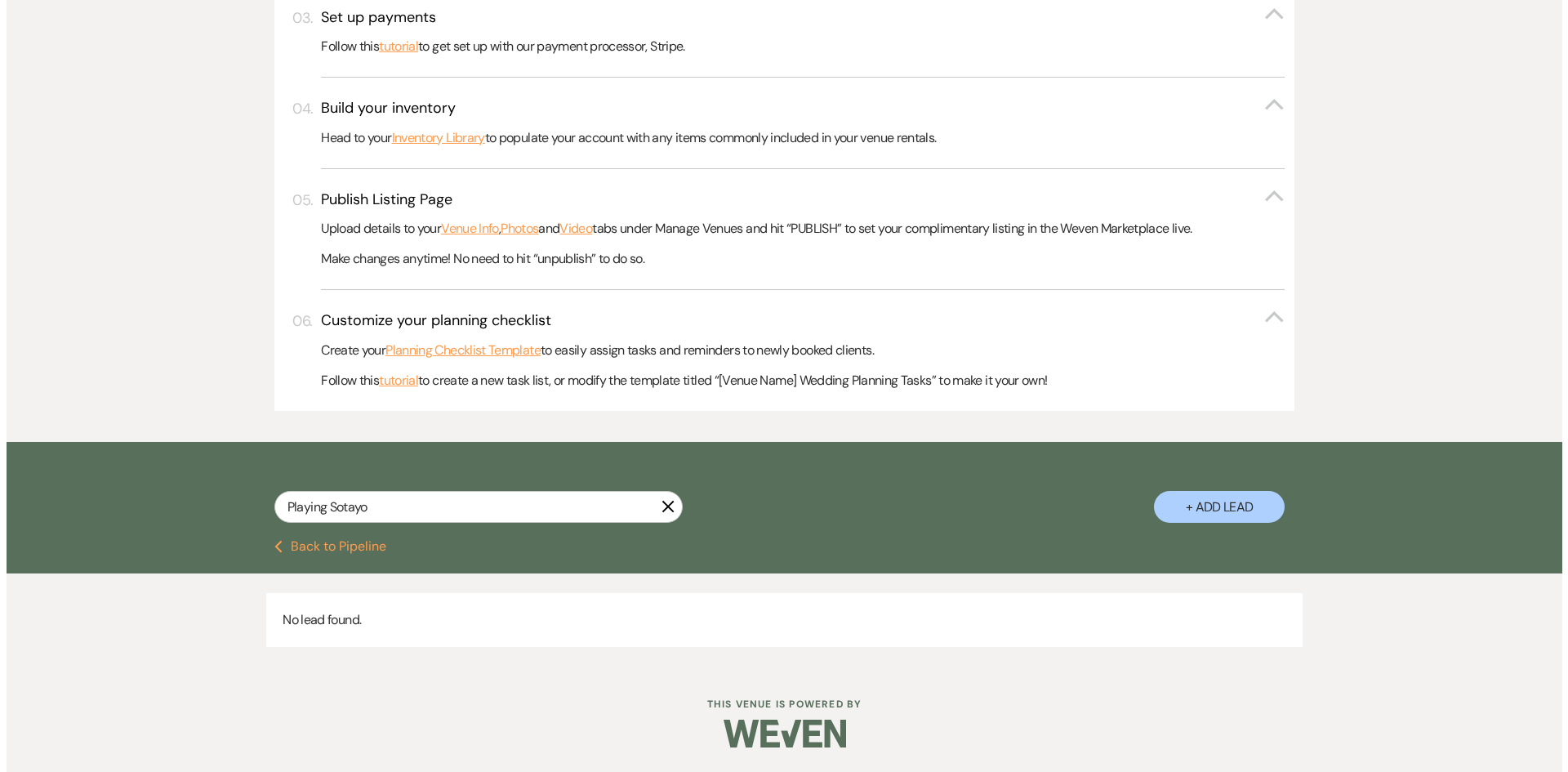
scroll to position [590, 0]
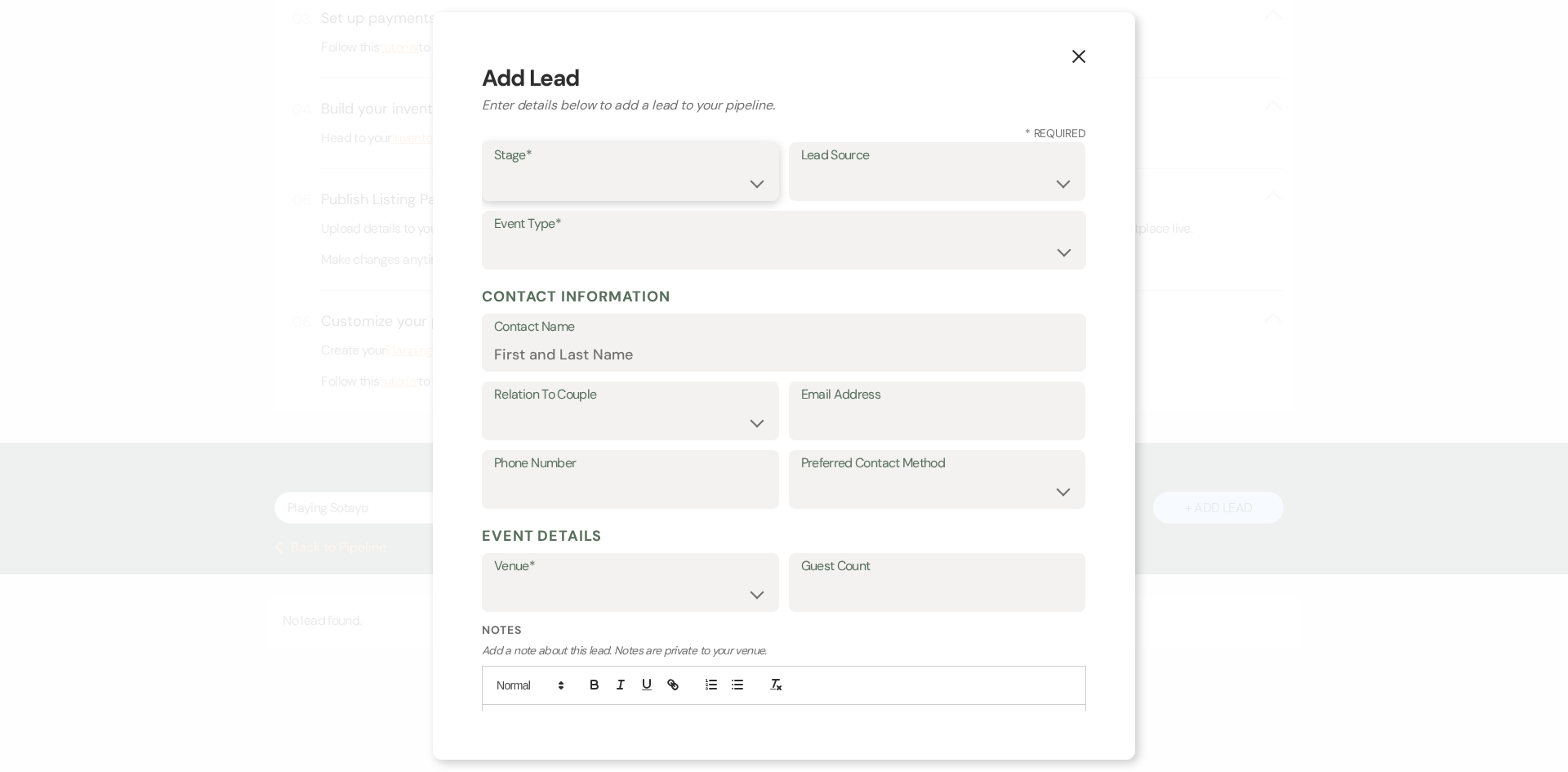
click at [585, 168] on select "Inquiry Follow Up Tour Requested Tour Confirmed Toured Proposal Sent Booked Lost" at bounding box center [630, 183] width 273 height 32
select select "4"
click at [494, 167] on select "Inquiry Follow Up Tour Requested Tour Confirmed Toured Proposal Sent Booked Lost" at bounding box center [630, 183] width 273 height 32
click at [889, 178] on select "Weven Venue Website Instagram Facebook Pinterest Google The Knot Wedding Wire H…" at bounding box center [938, 183] width 273 height 32
select select "5"
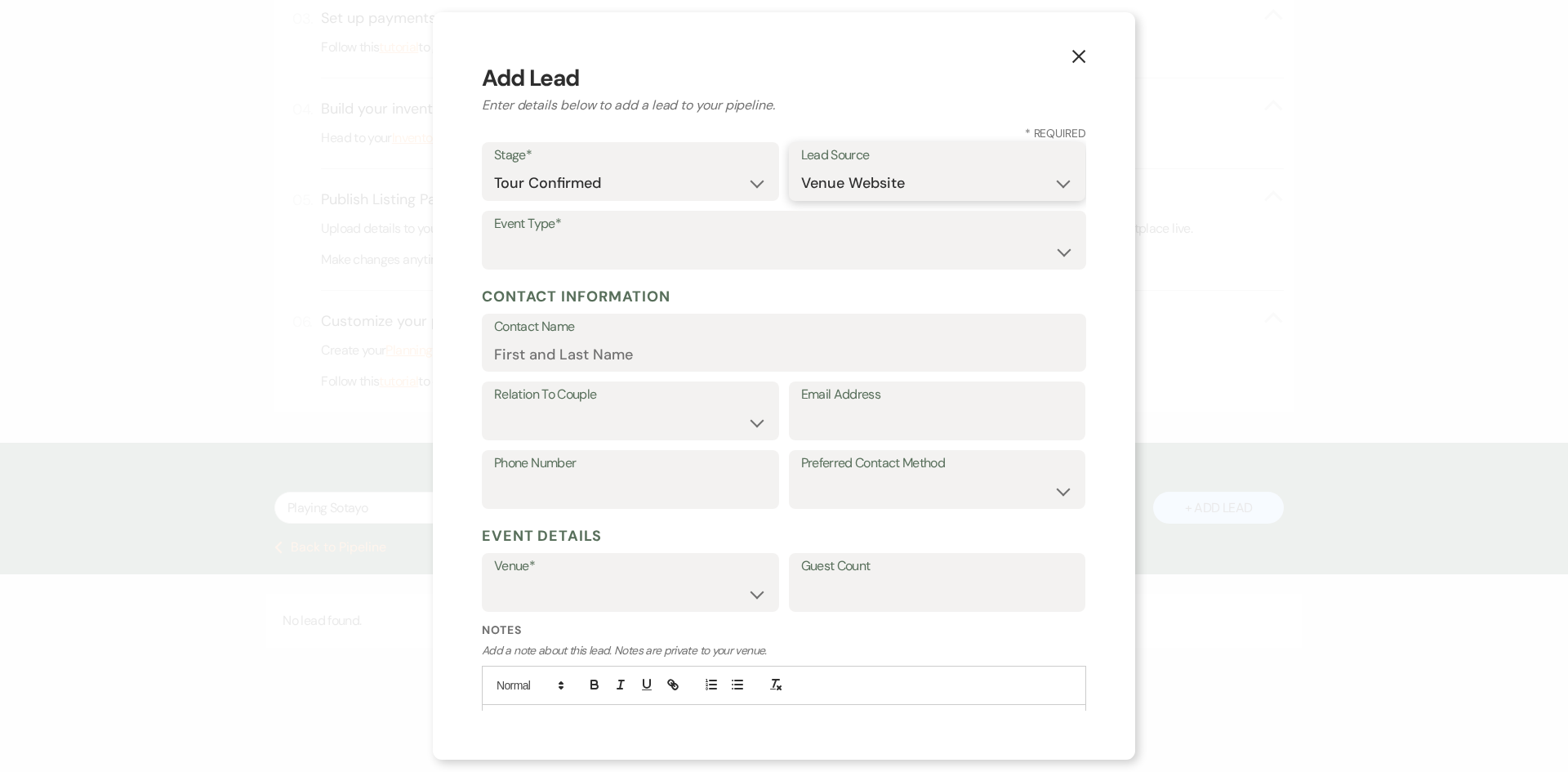
click at [801, 167] on select "Weven Venue Website Instagram Facebook Pinterest Google The Knot Wedding Wire H…" at bounding box center [938, 183] width 273 height 32
click at [713, 243] on select "Wedding Anniversary Party Baby Shower Bachelorette / Bachelor Party Birthday Pa…" at bounding box center [784, 252] width 580 height 32
select select "4"
click at [494, 236] on select "Wedding Anniversary Party Baby Shower Bachelorette / Bachelor Party Birthday Pa…" at bounding box center [784, 252] width 580 height 32
click at [639, 356] on input "Contact Name" at bounding box center [784, 354] width 580 height 32
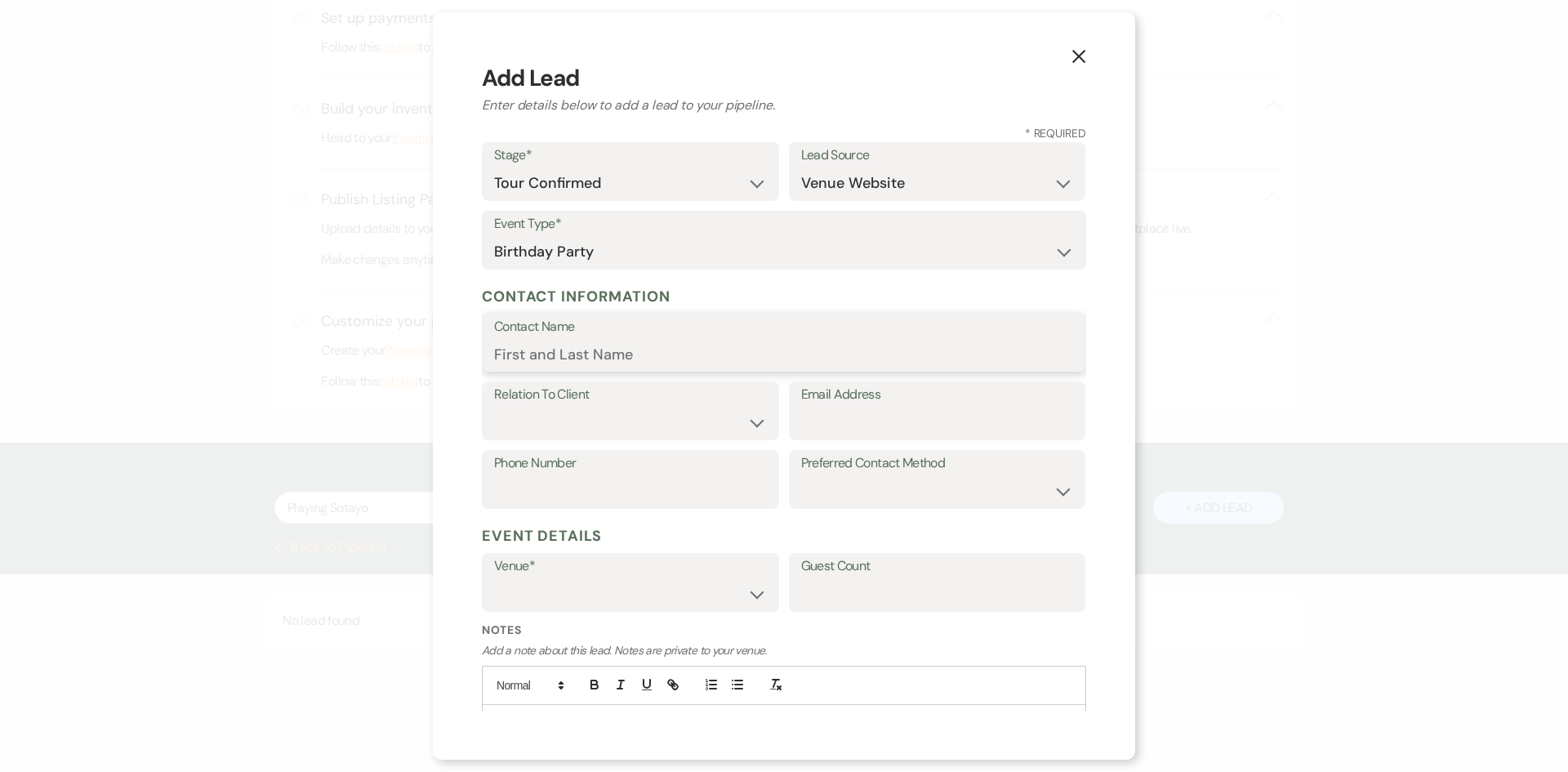
paste input "Playing Sotayo"
type input "Playing Sotayo"
click at [550, 416] on select "Client Event Planner Parent of Client Family Member Friend Other" at bounding box center [630, 422] width 273 height 32
select select "1"
click at [494, 406] on select "Client Event Planner Parent of Client Family Member Friend Other" at bounding box center [630, 422] width 273 height 32
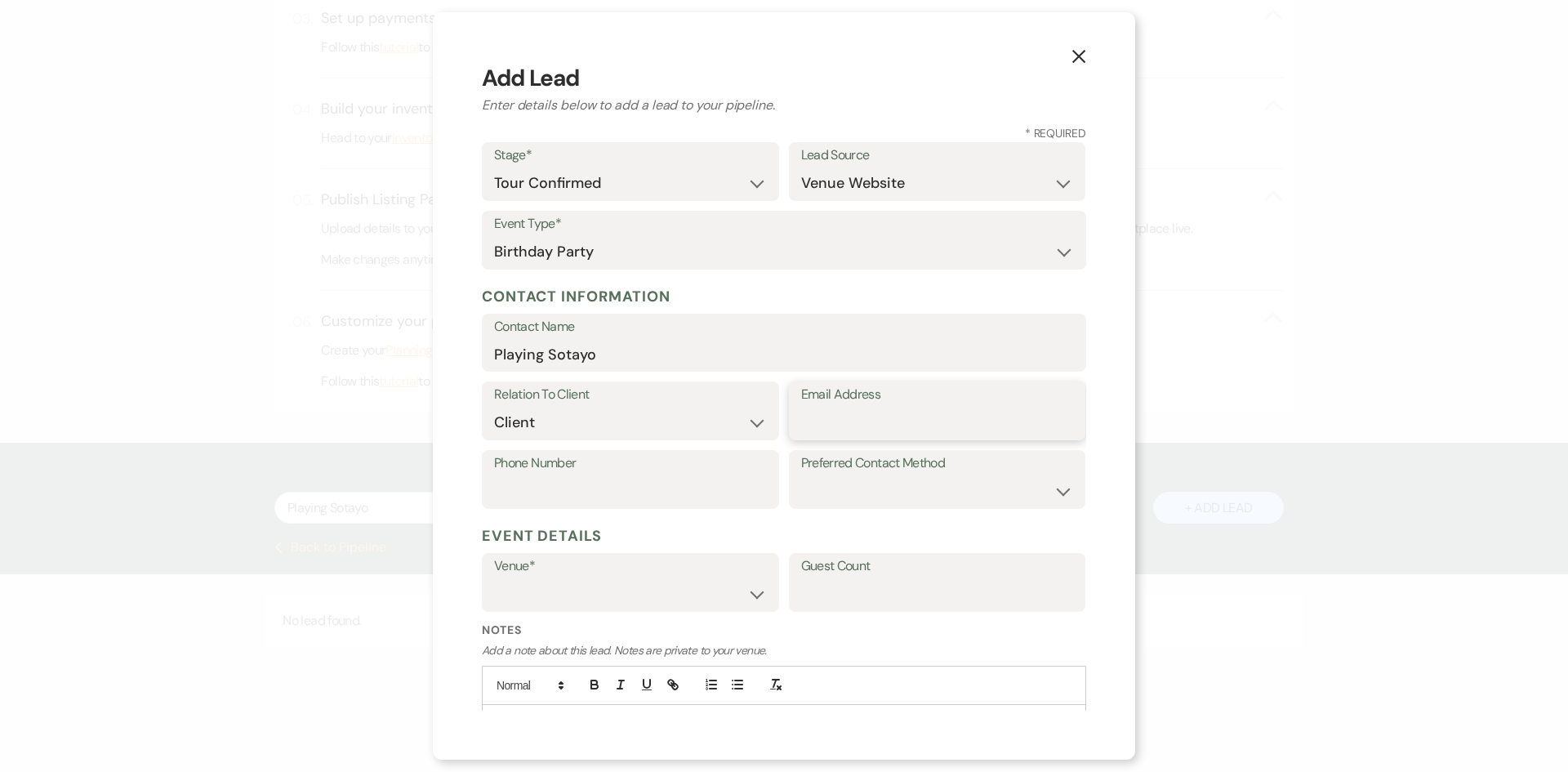
click at [898, 414] on input "Email Address" at bounding box center [938, 422] width 273 height 32
paste input "yinckuz@gmail.com"
type input "yinckuz@gmail.com"
click at [659, 491] on input "Phone Number" at bounding box center [630, 491] width 273 height 32
paste input "8177133043"
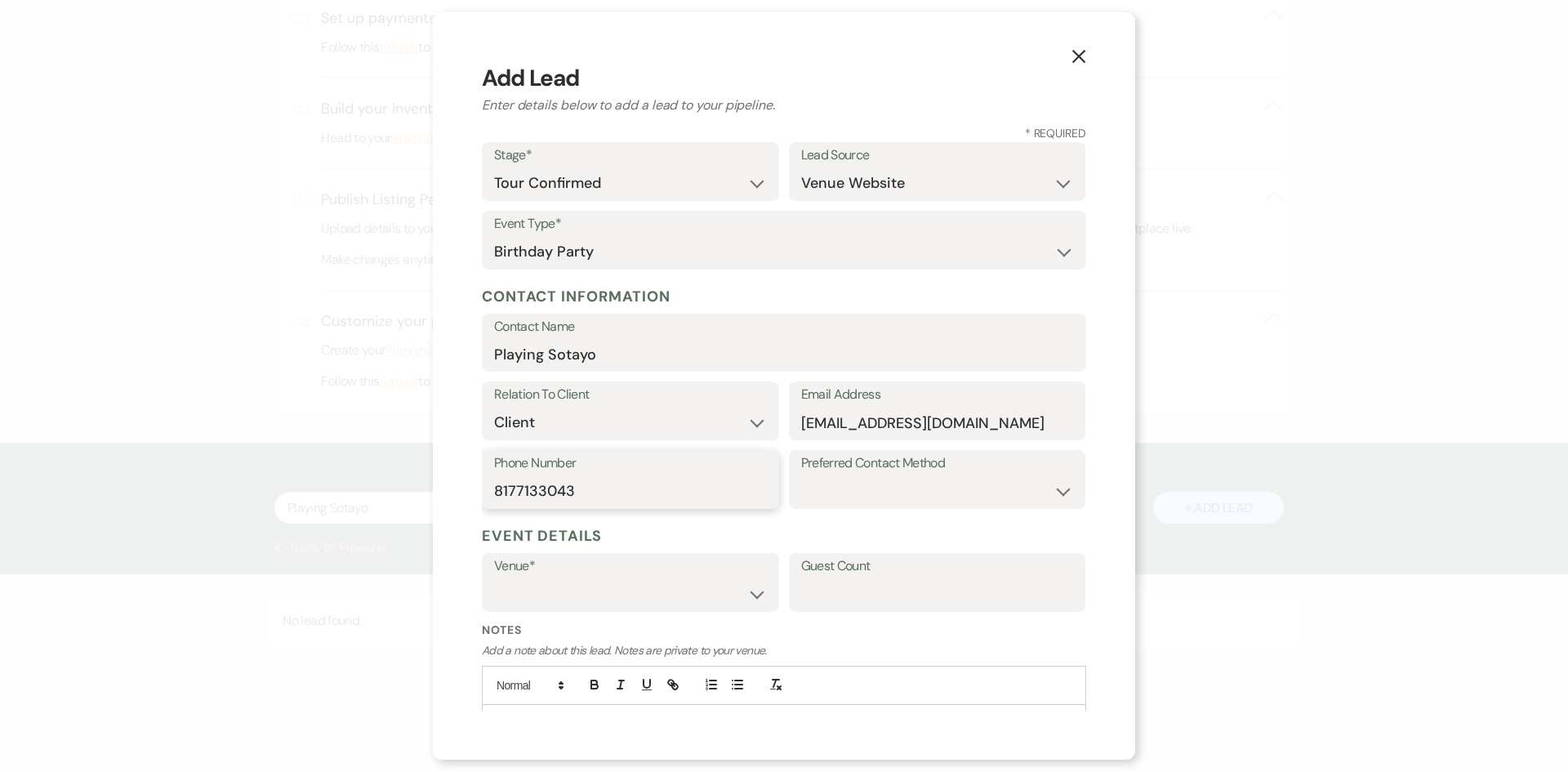
type input "8177133043"
click at [544, 595] on select "The Grand View Sellmark Ranch" at bounding box center [630, 594] width 273 height 32
select select "836"
click at [494, 578] on select "The Grand View Sellmark Ranch" at bounding box center [630, 594] width 273 height 32
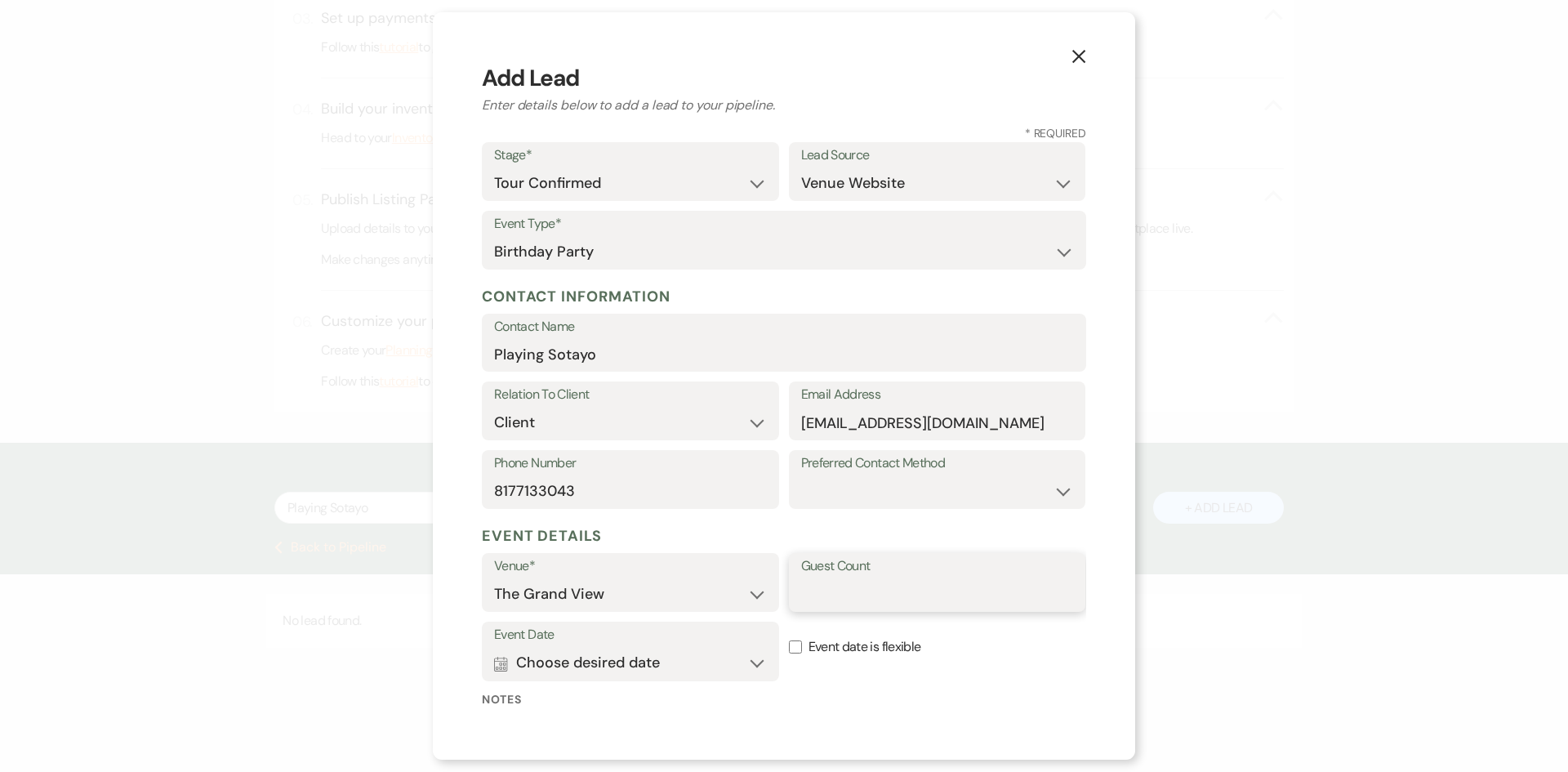
click at [884, 604] on input "Guest Count" at bounding box center [938, 594] width 273 height 32
type input "300"
click at [640, 655] on button "Calendar Choose desired date Expand" at bounding box center [630, 663] width 273 height 32
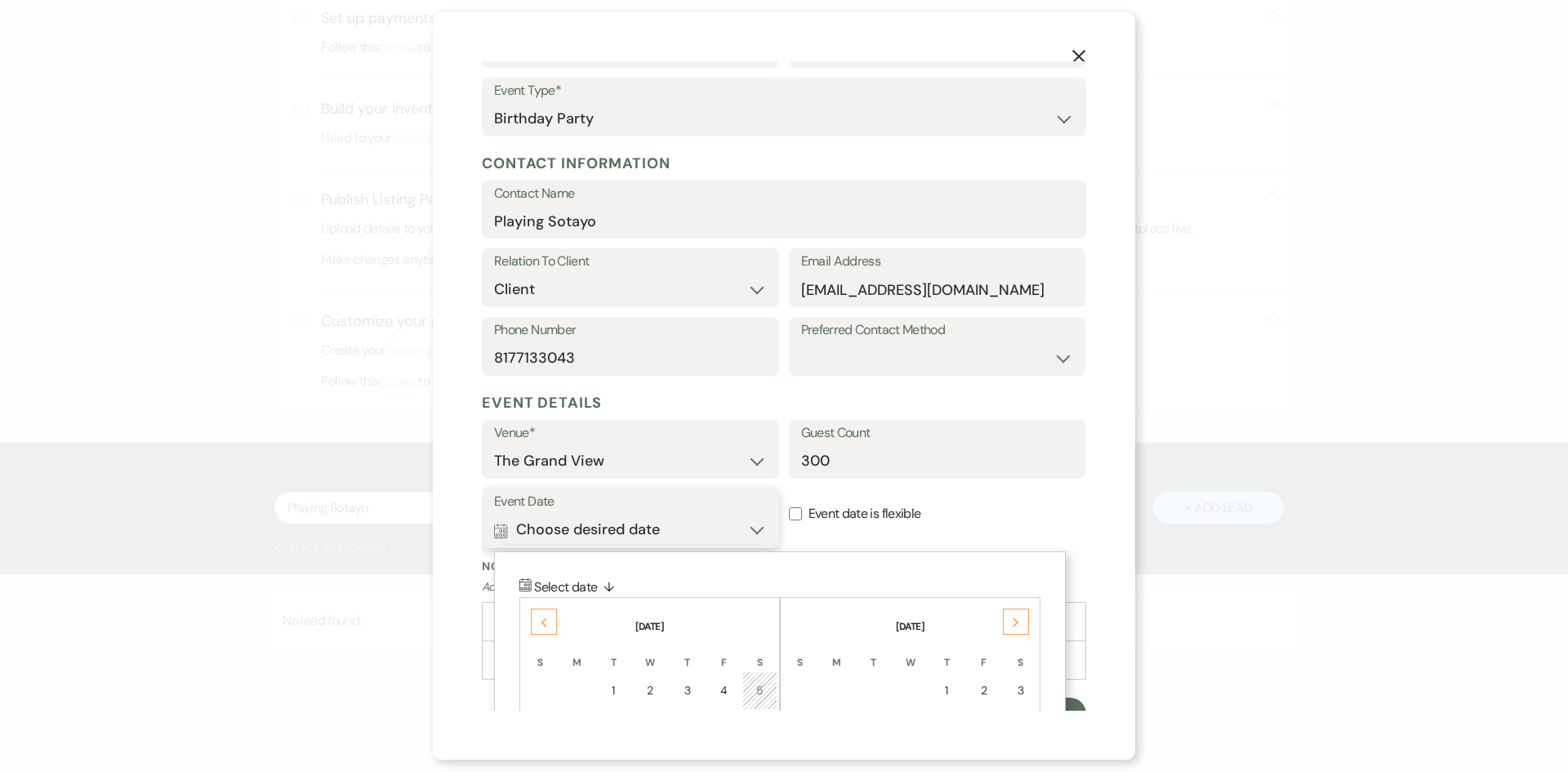
scroll to position [152, 0]
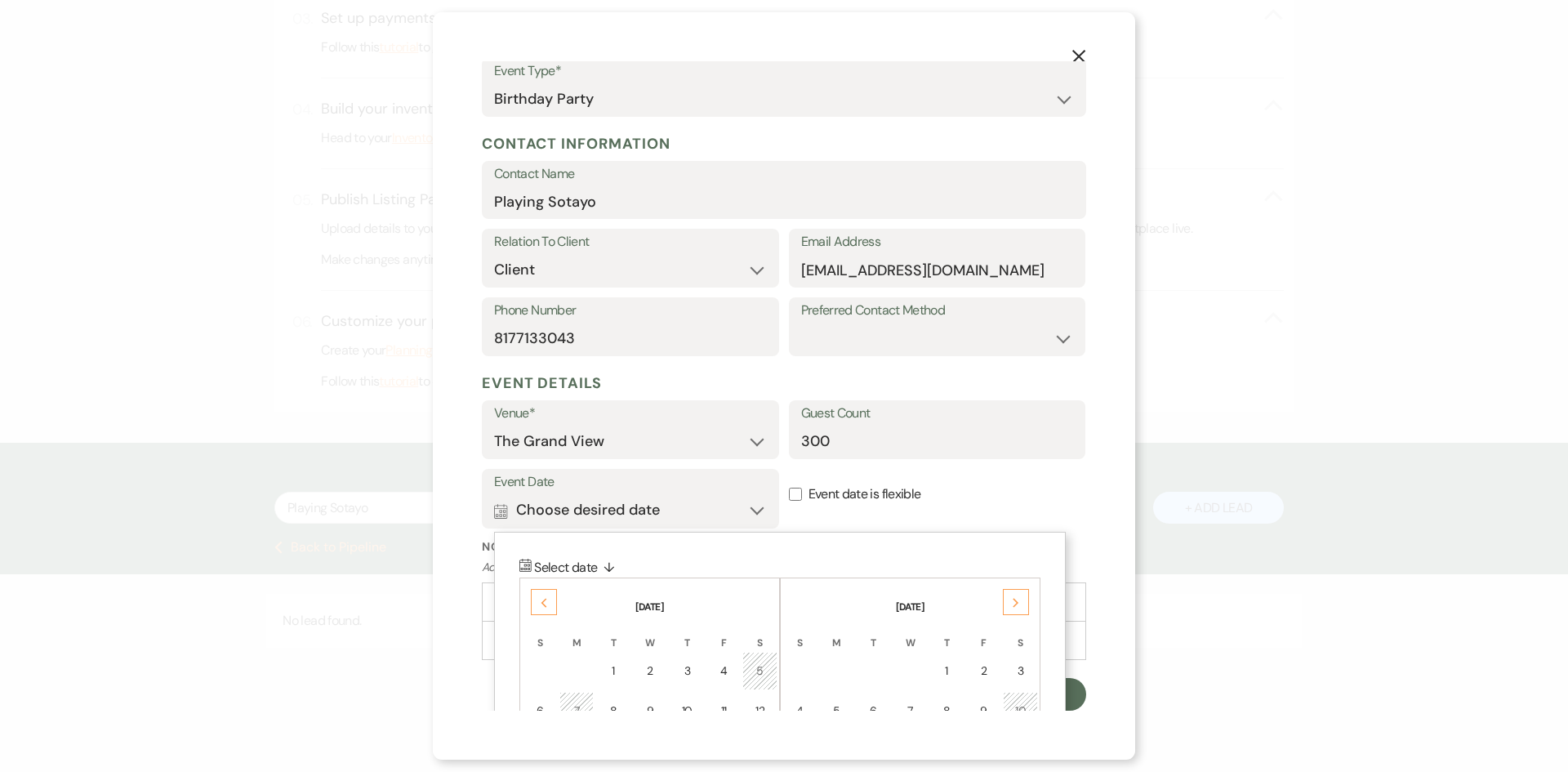
click at [1006, 605] on div "Next" at bounding box center [1015, 601] width 26 height 26
click at [532, 605] on div "Previous" at bounding box center [544, 601] width 26 height 26
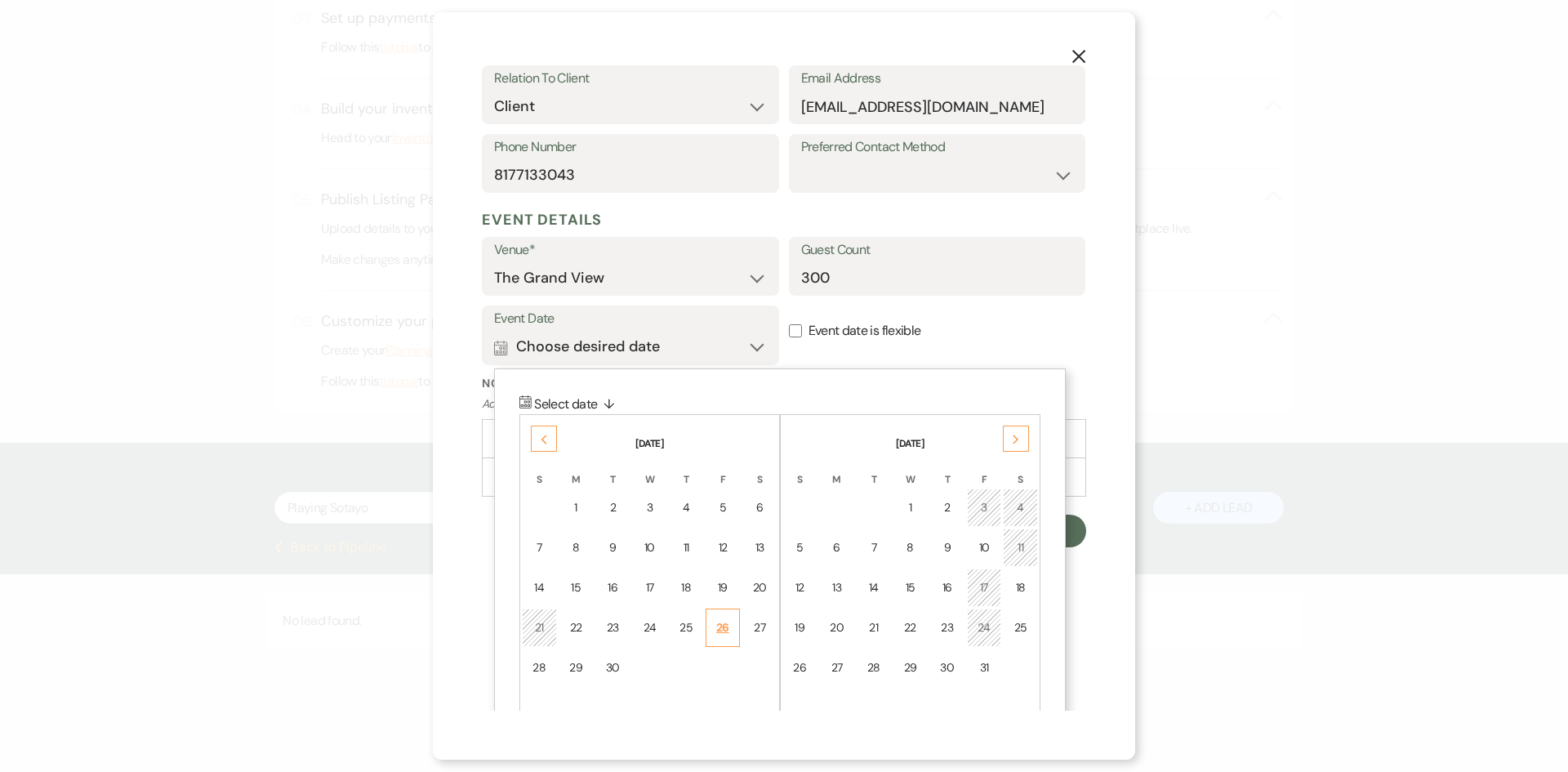
click at [725, 623] on div "26" at bounding box center [723, 627] width 14 height 17
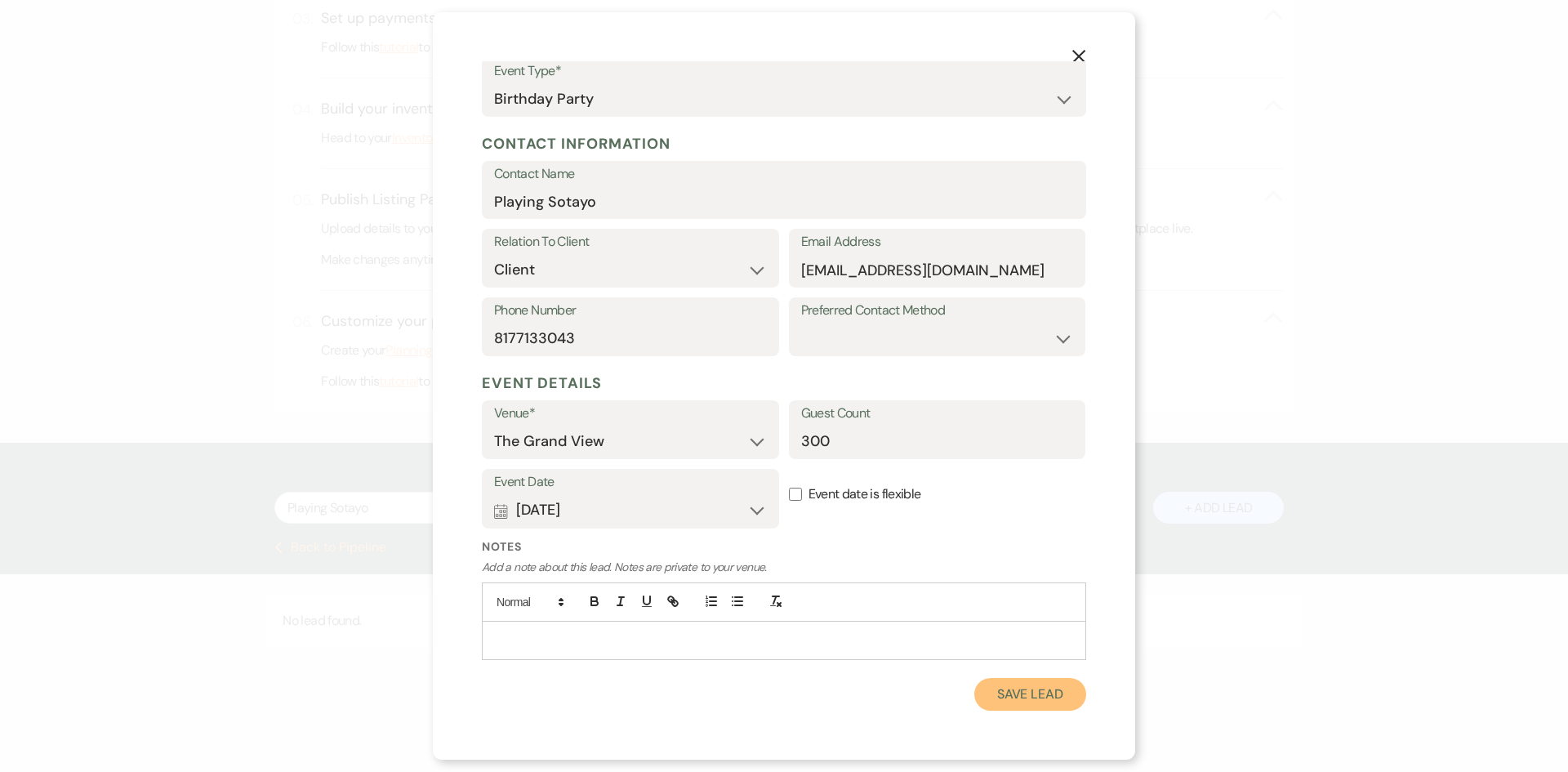
click at [1033, 704] on button "Save Lead" at bounding box center [1030, 694] width 112 height 32
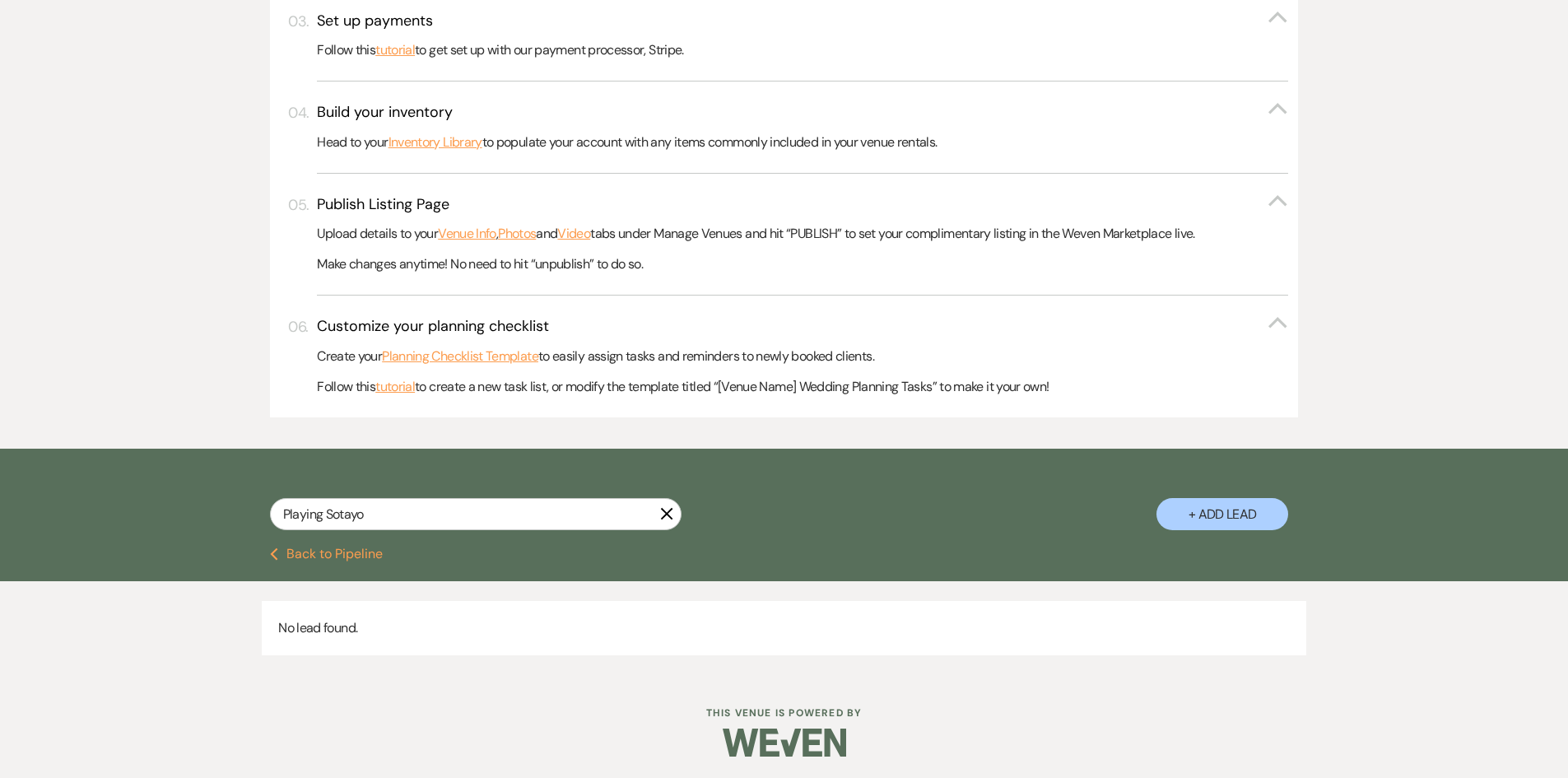
scroll to position [593, 0]
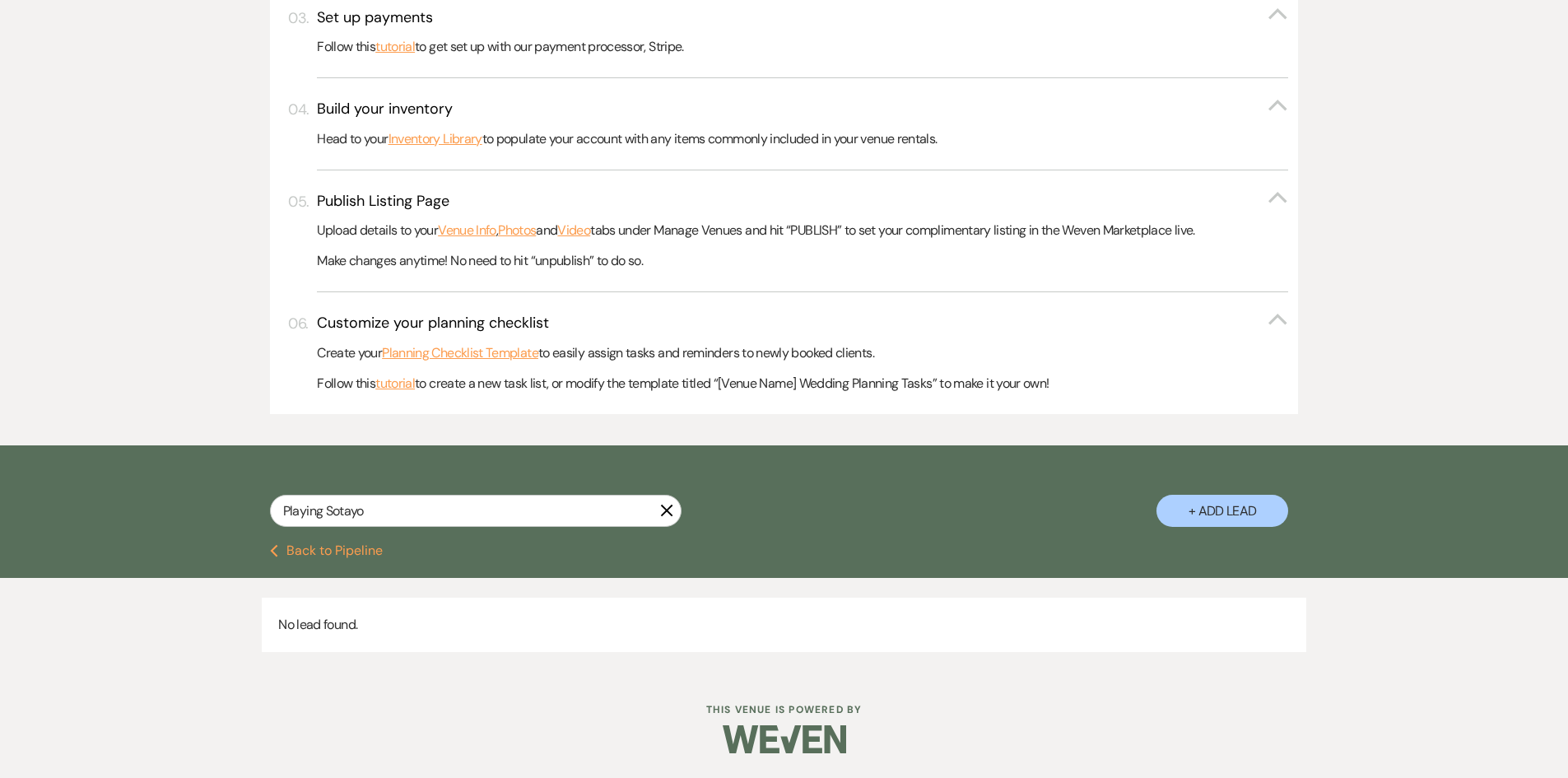
click at [681, 517] on div "Playing Sotayo" at bounding box center [476, 510] width 411 height 32
click at [664, 519] on input "Playing Sotayo" at bounding box center [476, 510] width 411 height 32
click at [666, 508] on icon "X" at bounding box center [667, 510] width 13 height 13
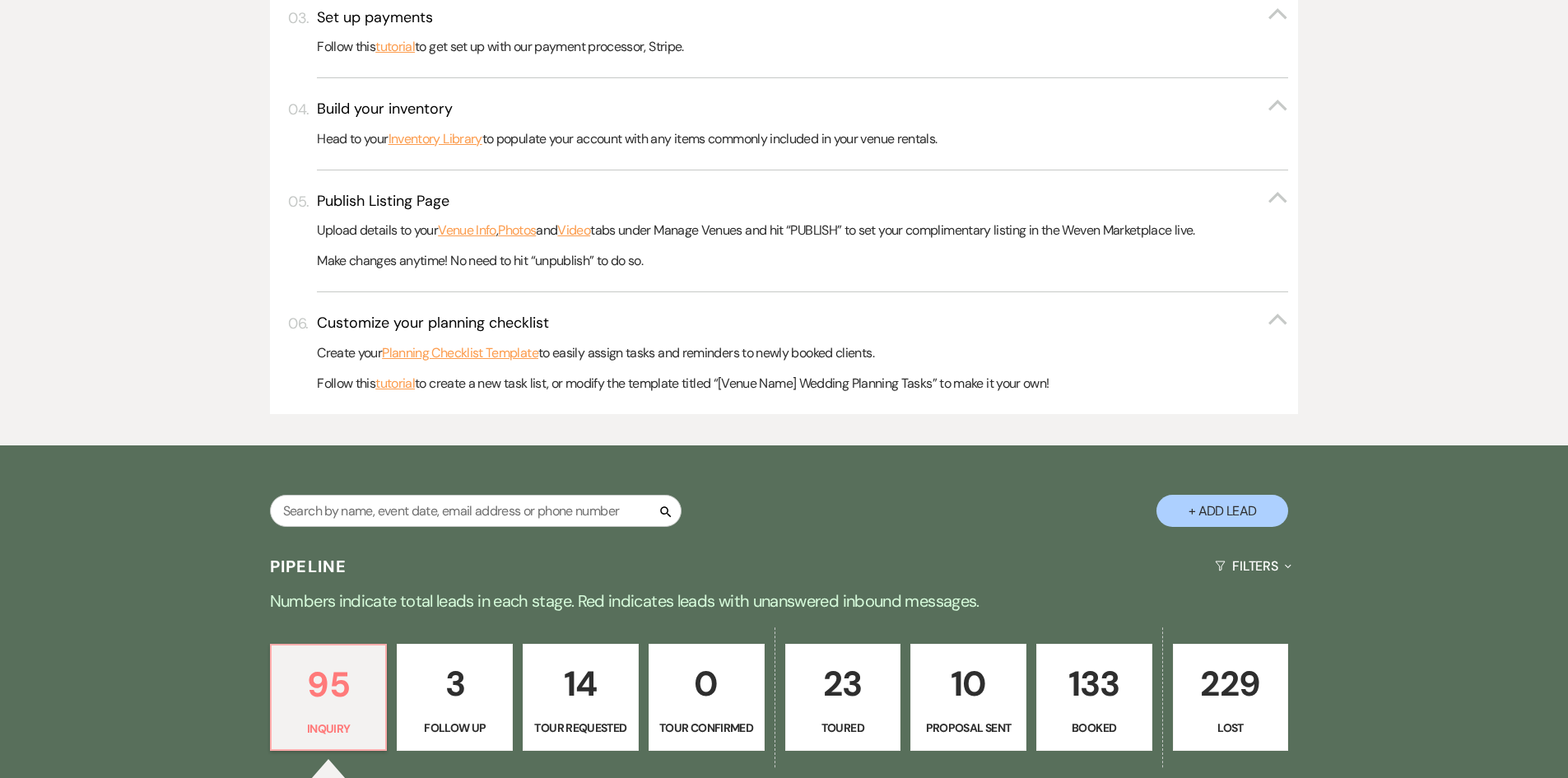
scroll to position [659, 0]
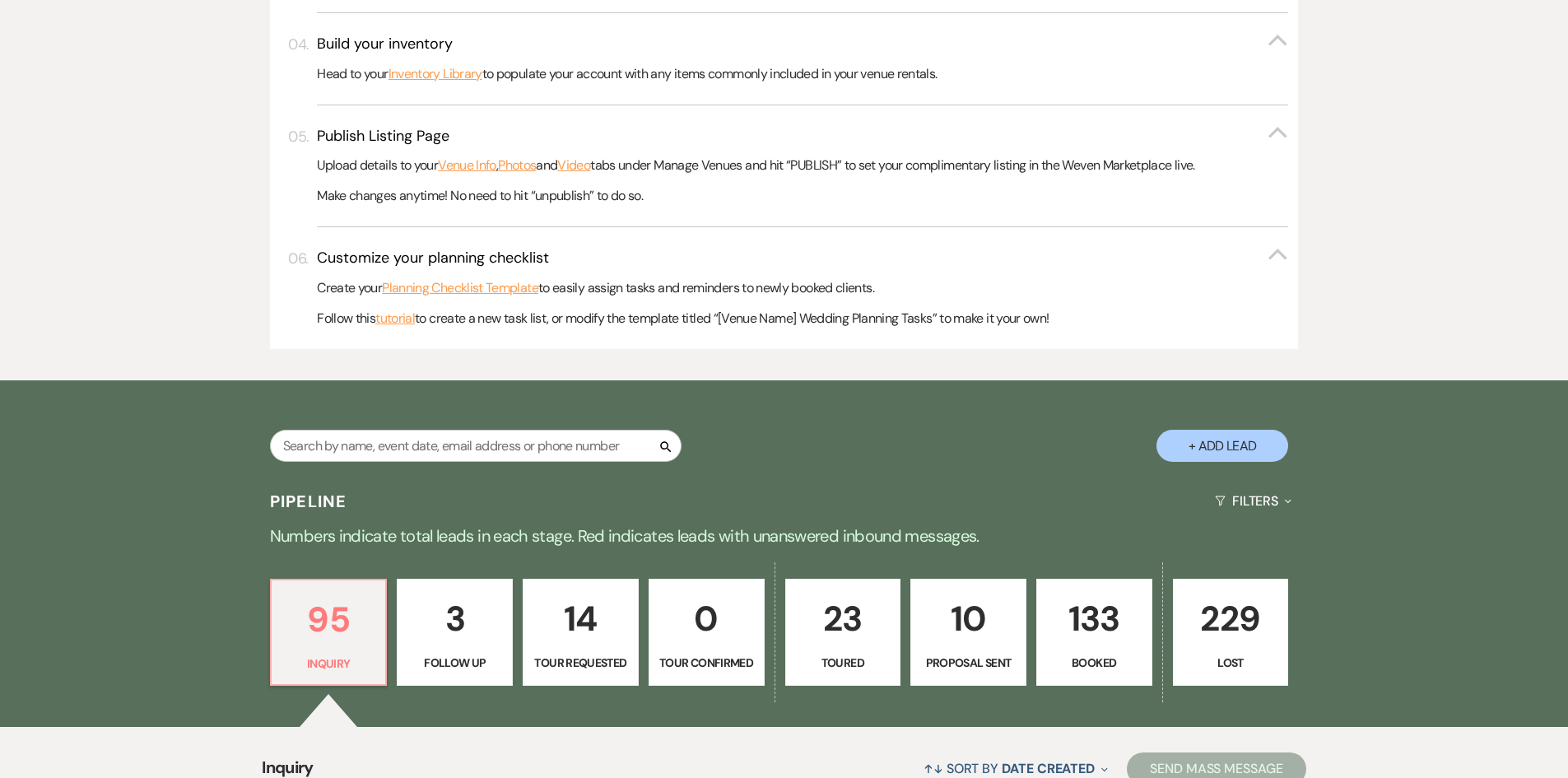
click at [606, 636] on p "14" at bounding box center [581, 619] width 95 height 55
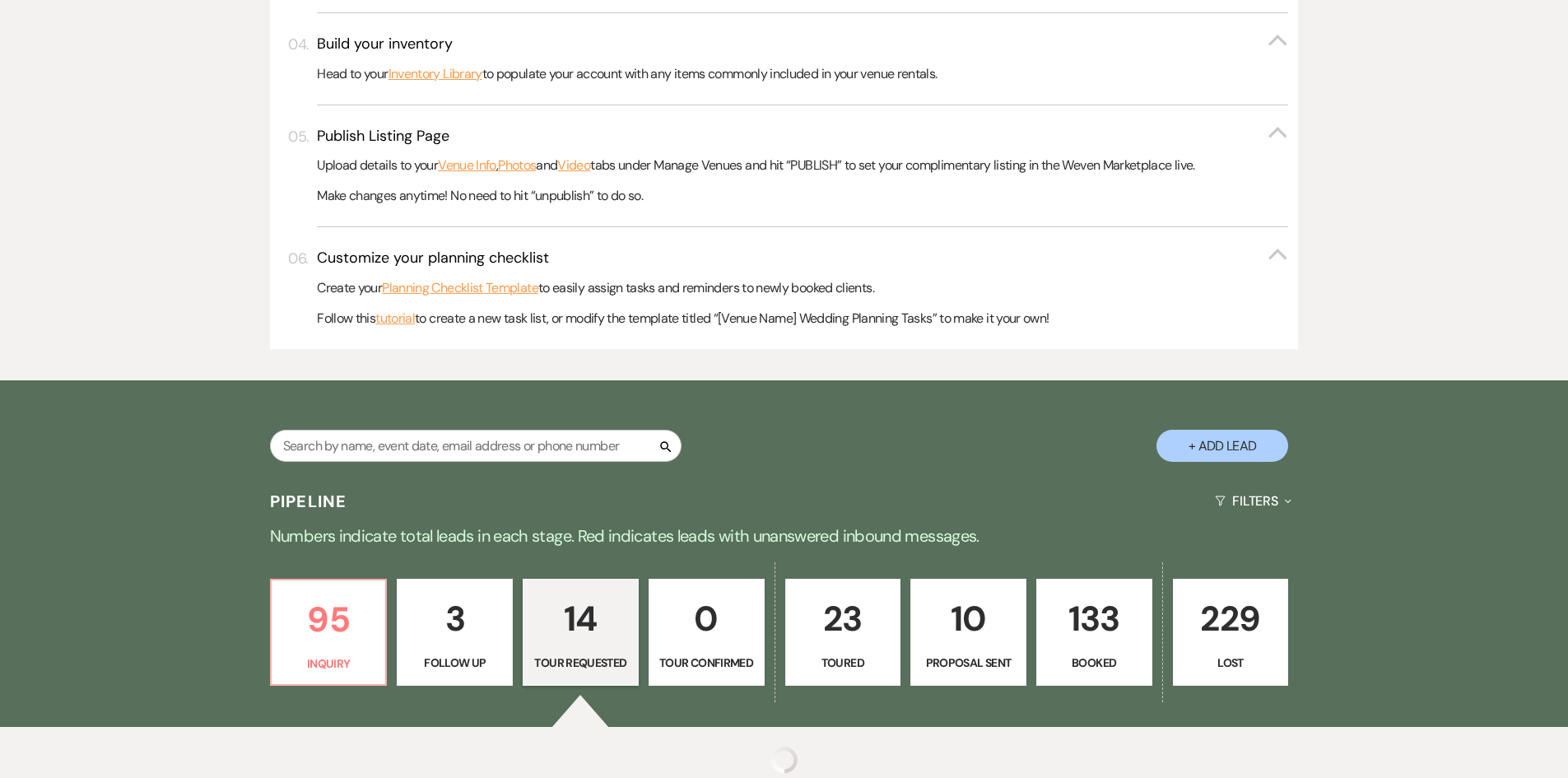
select select "2"
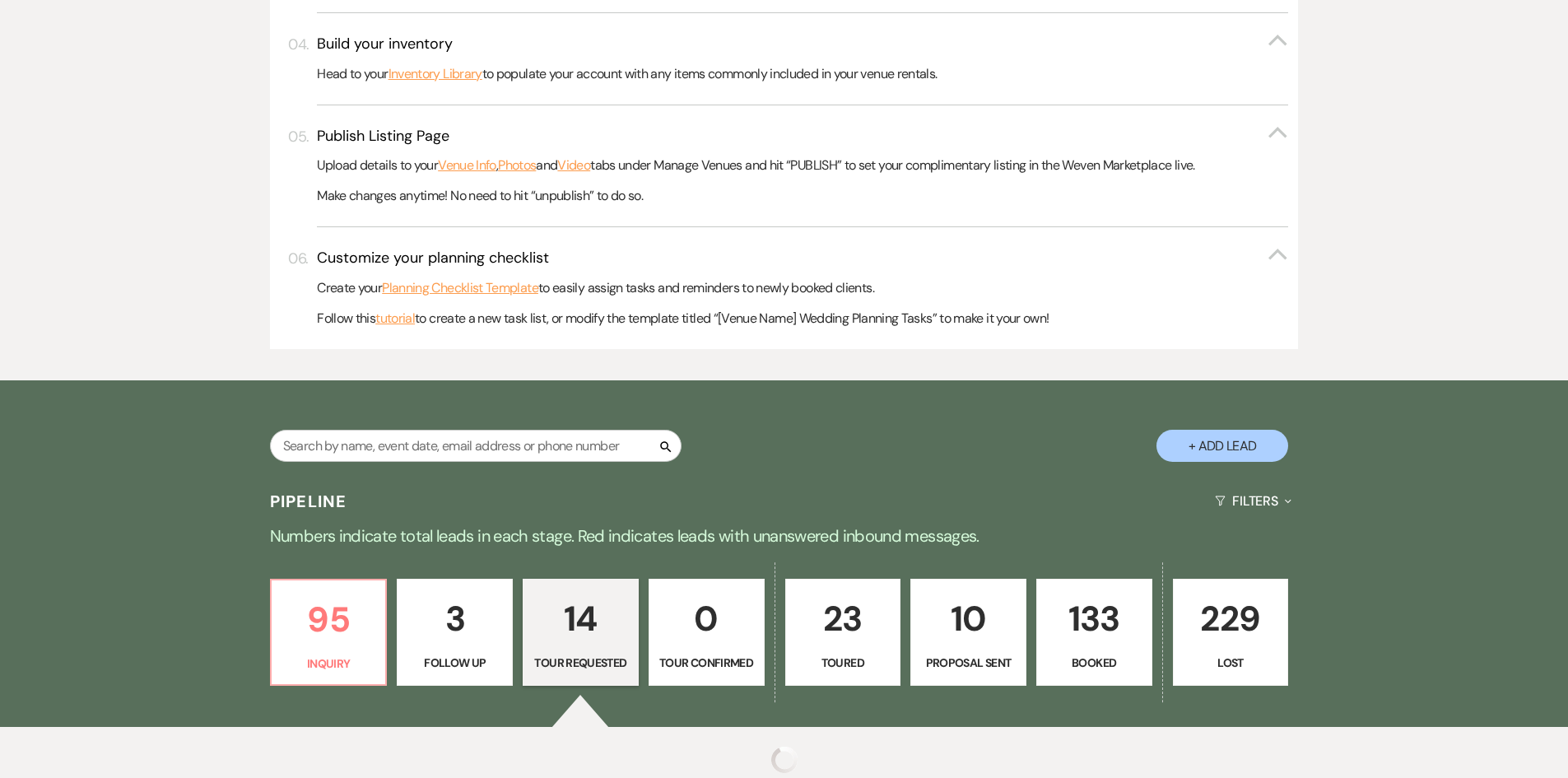
select select "2"
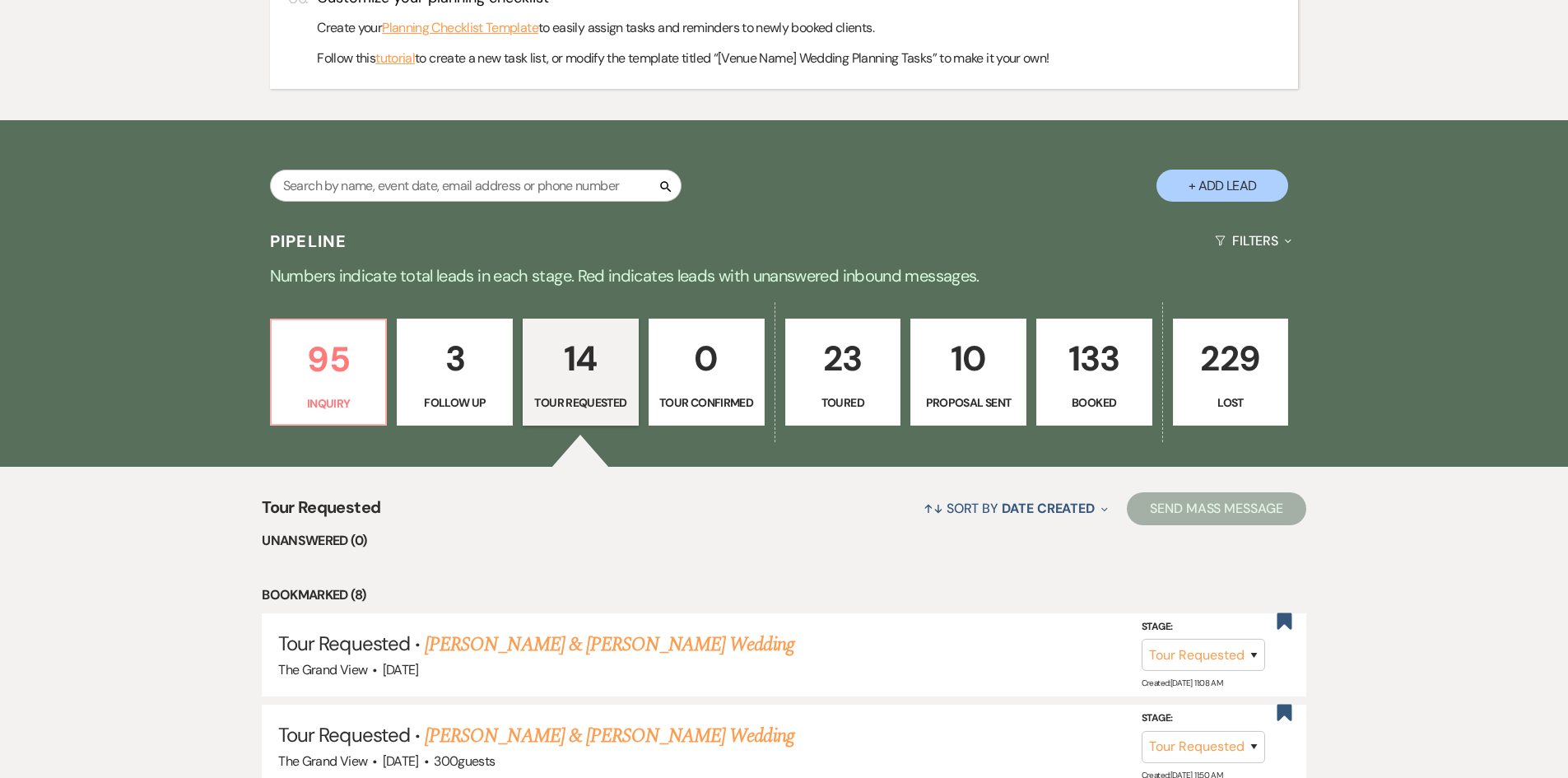
scroll to position [741, 0]
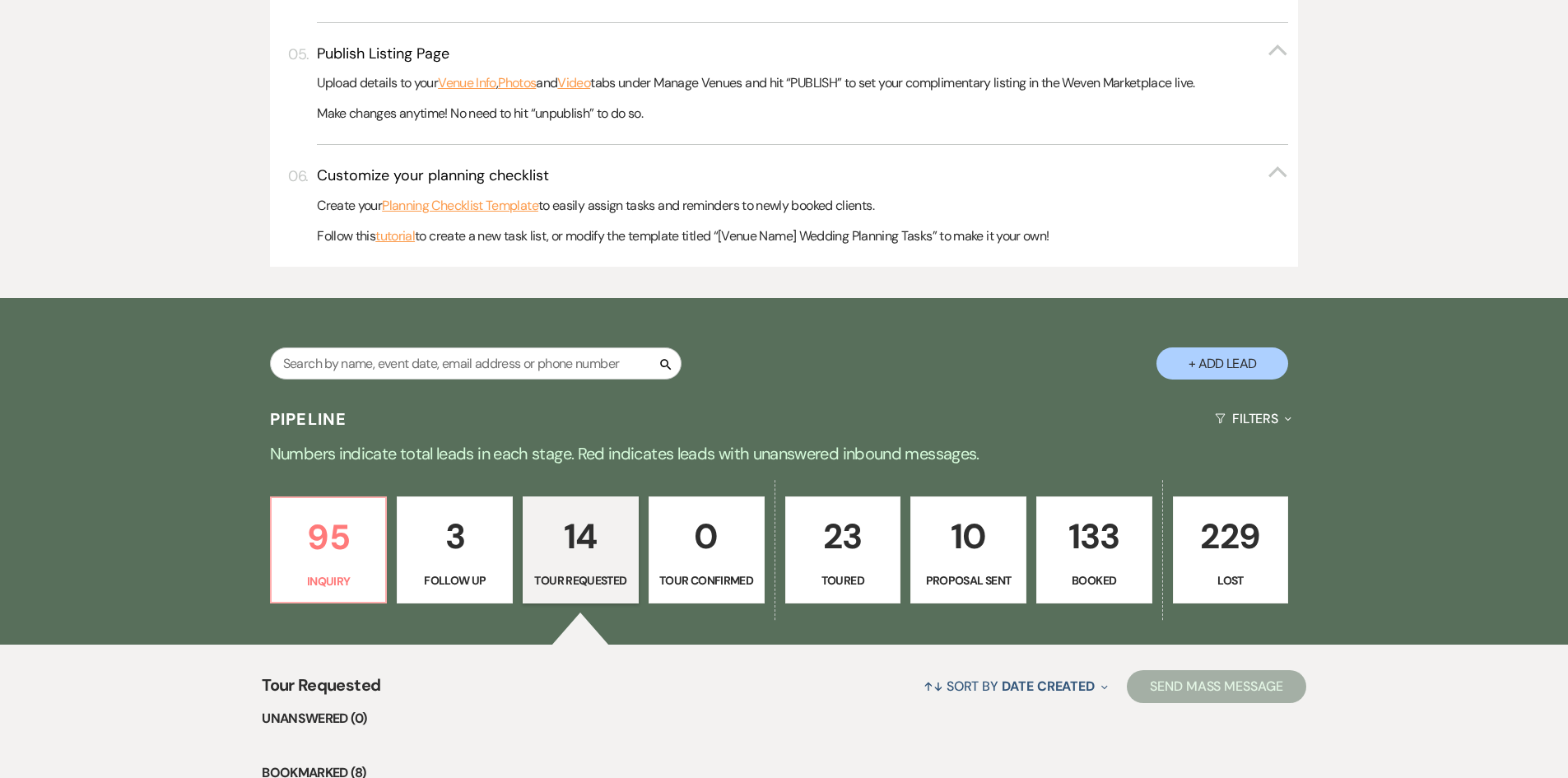
click at [493, 384] on div "Search" at bounding box center [476, 370] width 411 height 45
click at [489, 368] on input "text" at bounding box center [476, 363] width 411 height 32
paste input "8177133043"
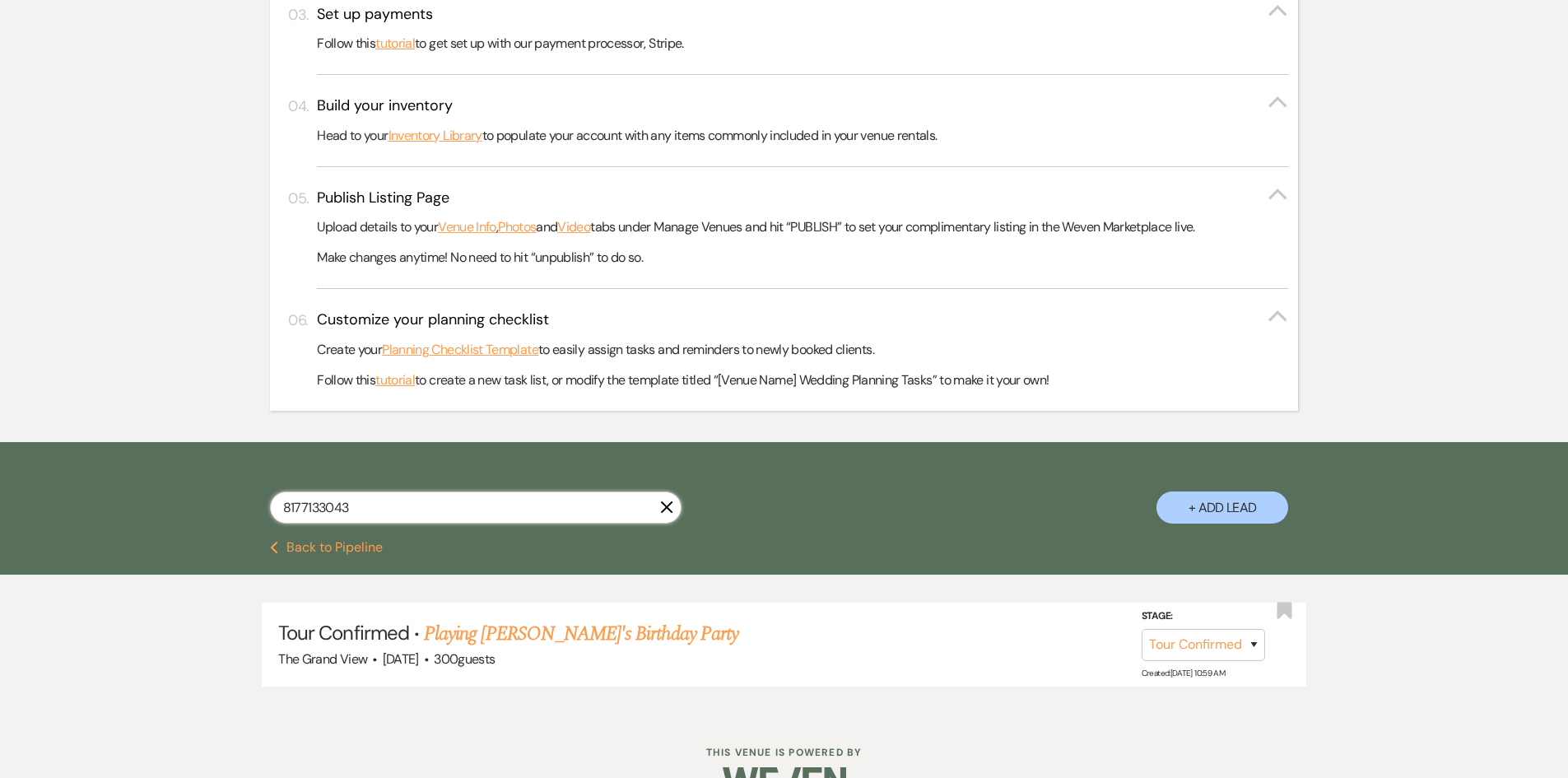
scroll to position [639, 0]
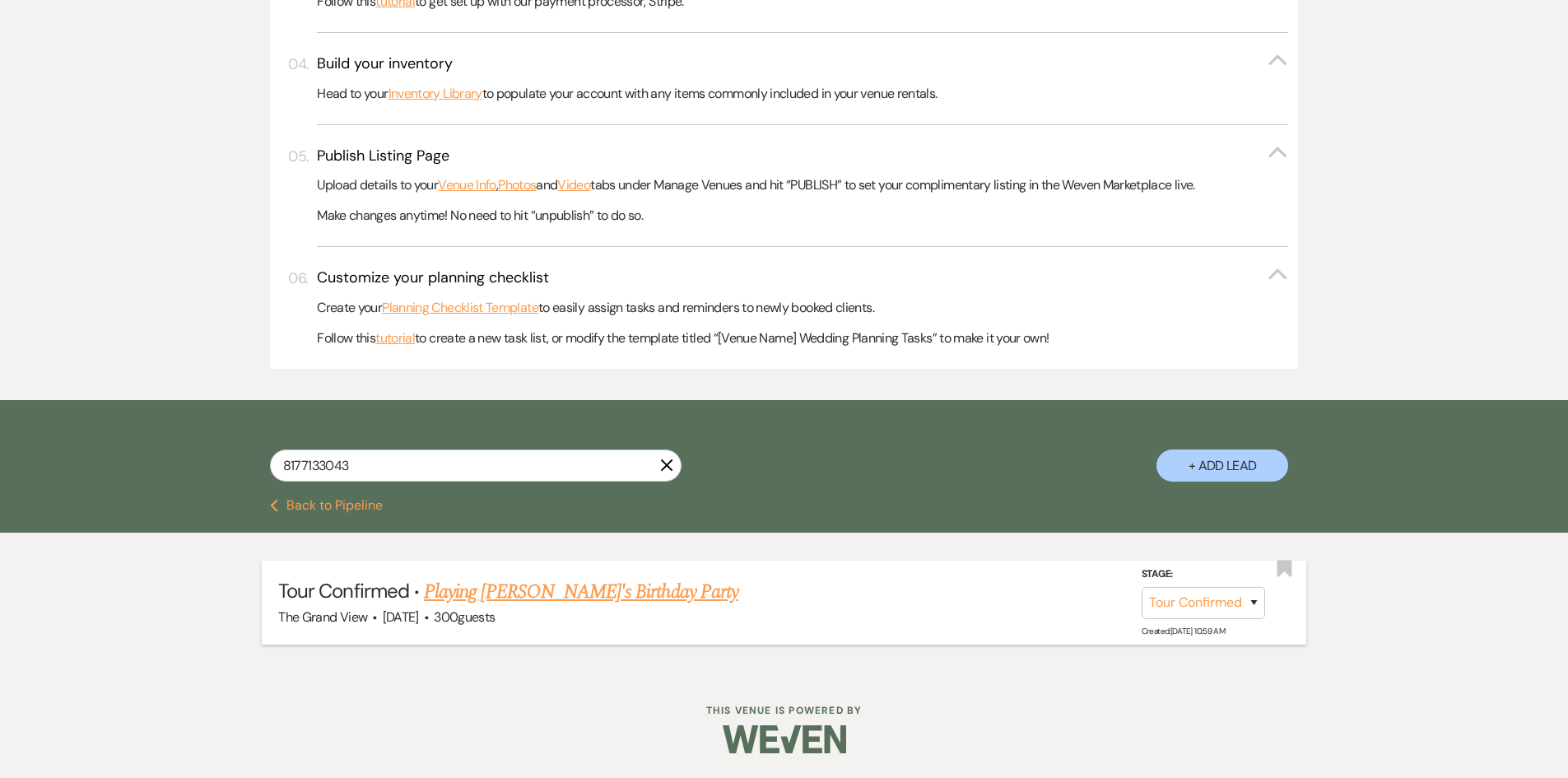
click at [555, 601] on link "Playing [PERSON_NAME]'s Birthday Party" at bounding box center [581, 592] width 315 height 29
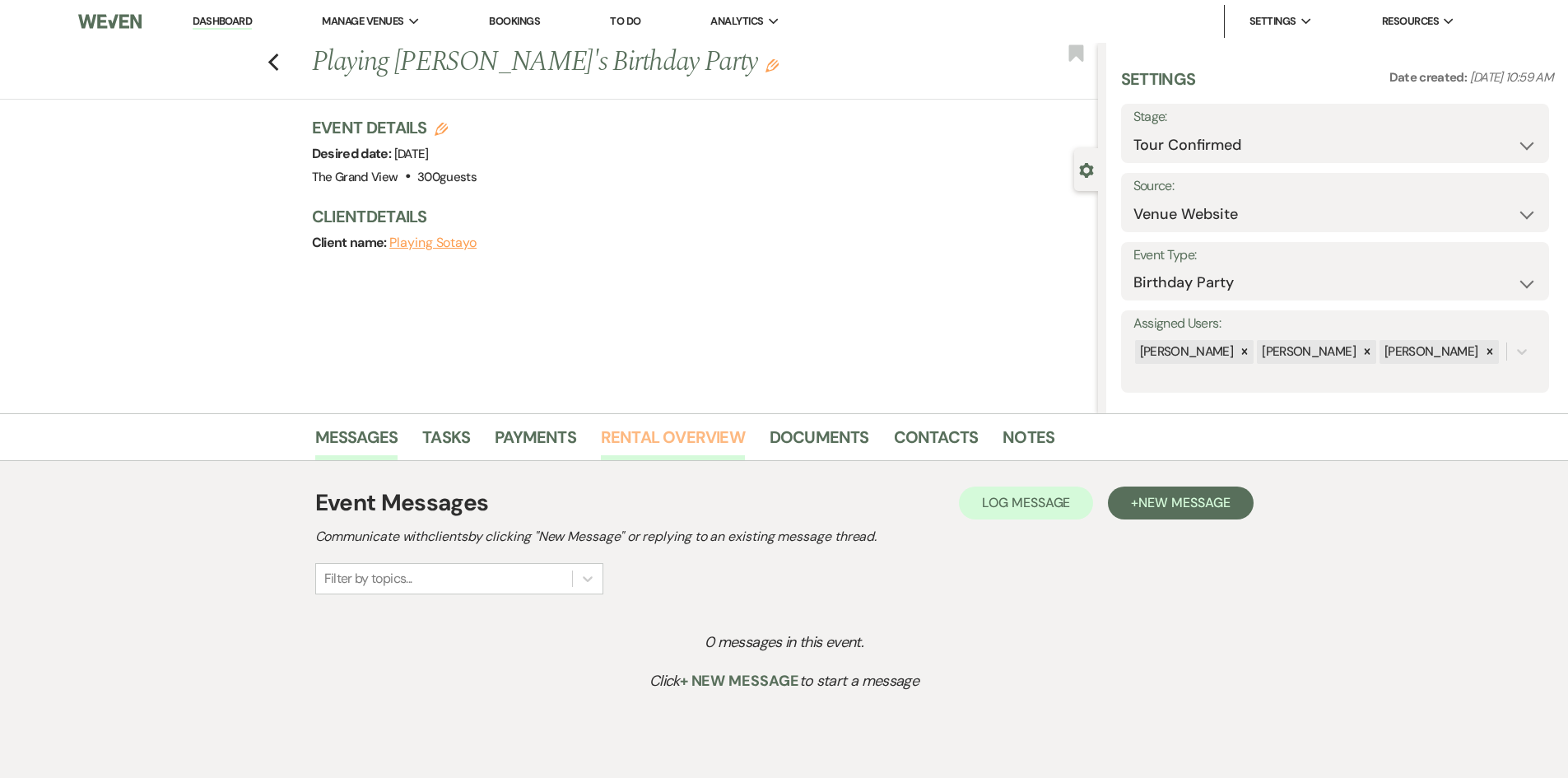
click at [704, 444] on link "Rental Overview" at bounding box center [673, 441] width 144 height 36
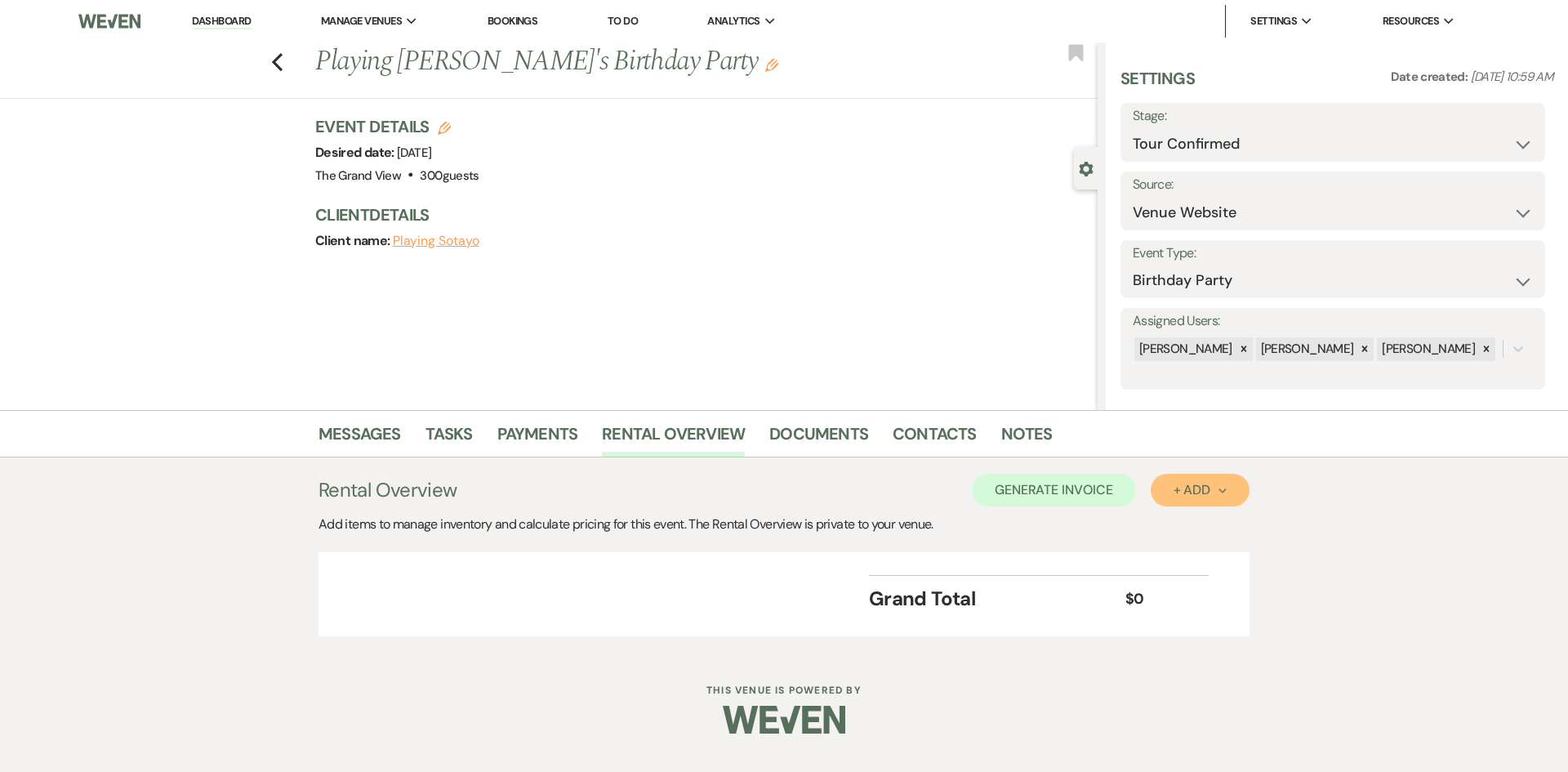
click at [1173, 490] on div "+ Add Next" at bounding box center [1200, 491] width 53 height 13
click at [1176, 526] on button "Item" at bounding box center [1192, 527] width 82 height 25
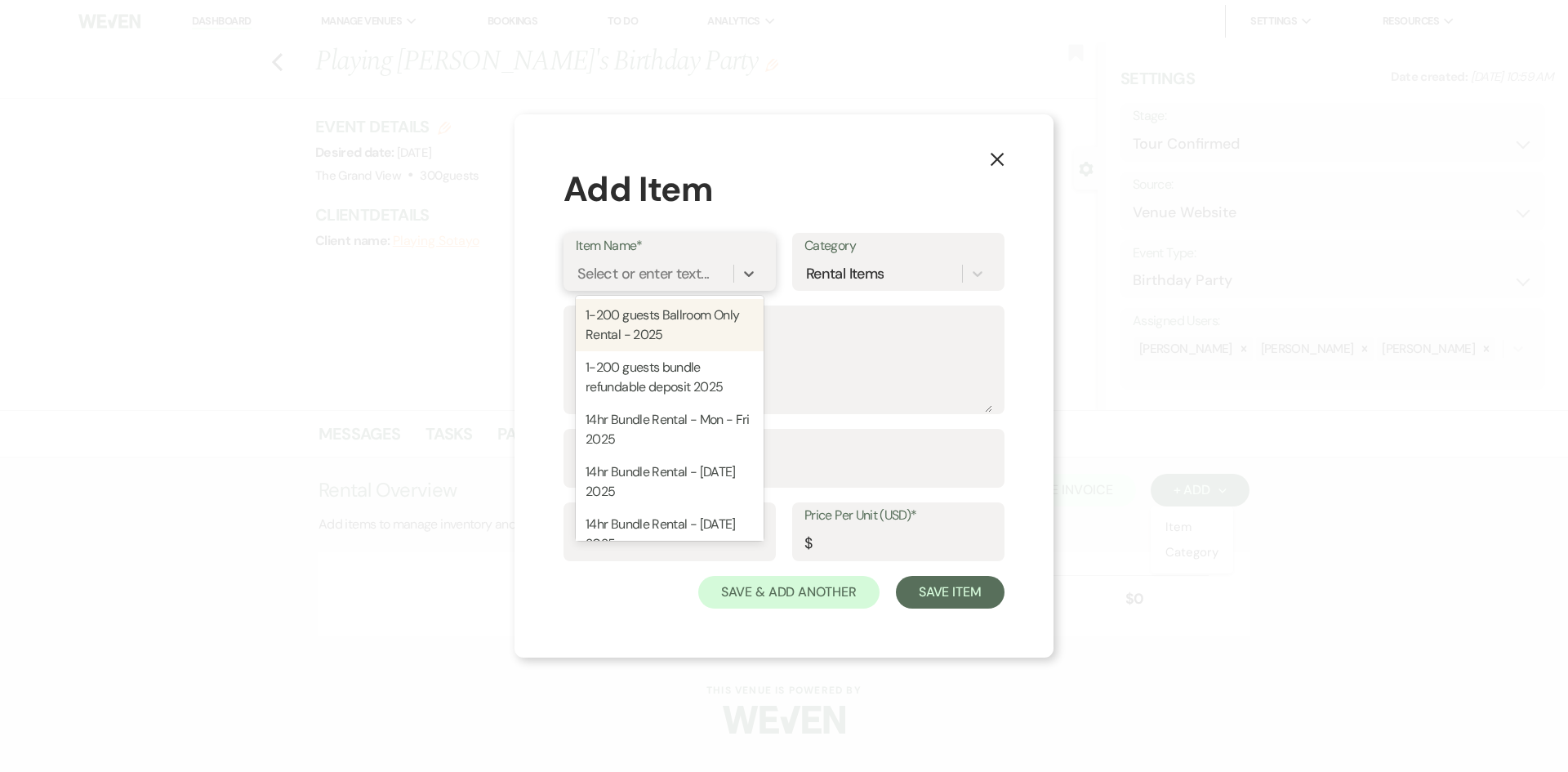
click at [668, 281] on div "Select or enter text..." at bounding box center [643, 274] width 132 height 22
click at [662, 317] on div "14hr Bundle Rental - Mon - Fri 2025" at bounding box center [670, 325] width 188 height 52
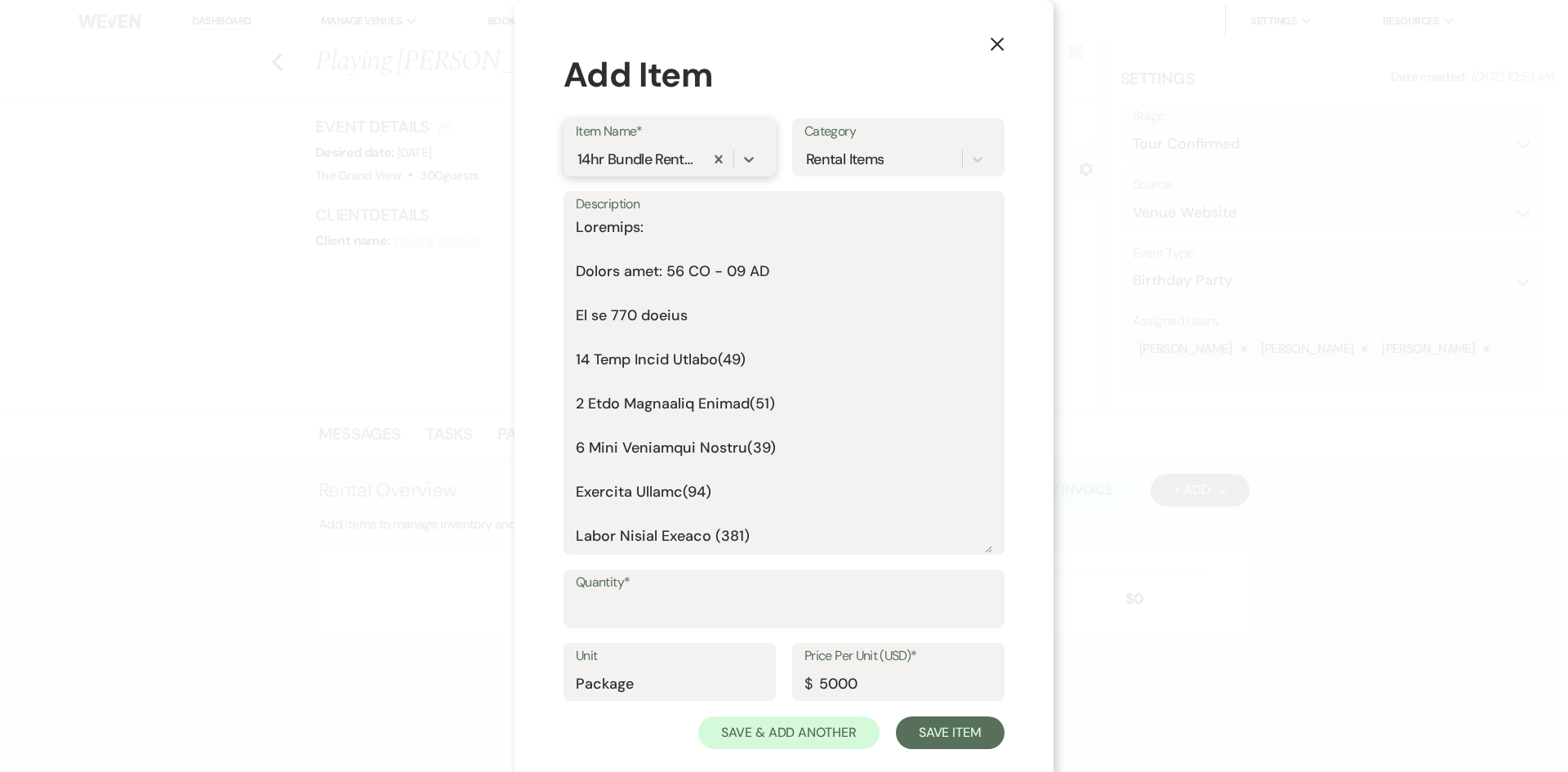
drag, startPoint x: 988, startPoint y: 411, endPoint x: 952, endPoint y: 665, distance: 256.5
click at [952, 665] on form "Item Name* option 14hr Bundle Rental - Mon - Fri 2025, selected. 0 results avai…" at bounding box center [784, 433] width 441 height 630
click at [605, 252] on textarea "Description" at bounding box center [784, 385] width 416 height 336
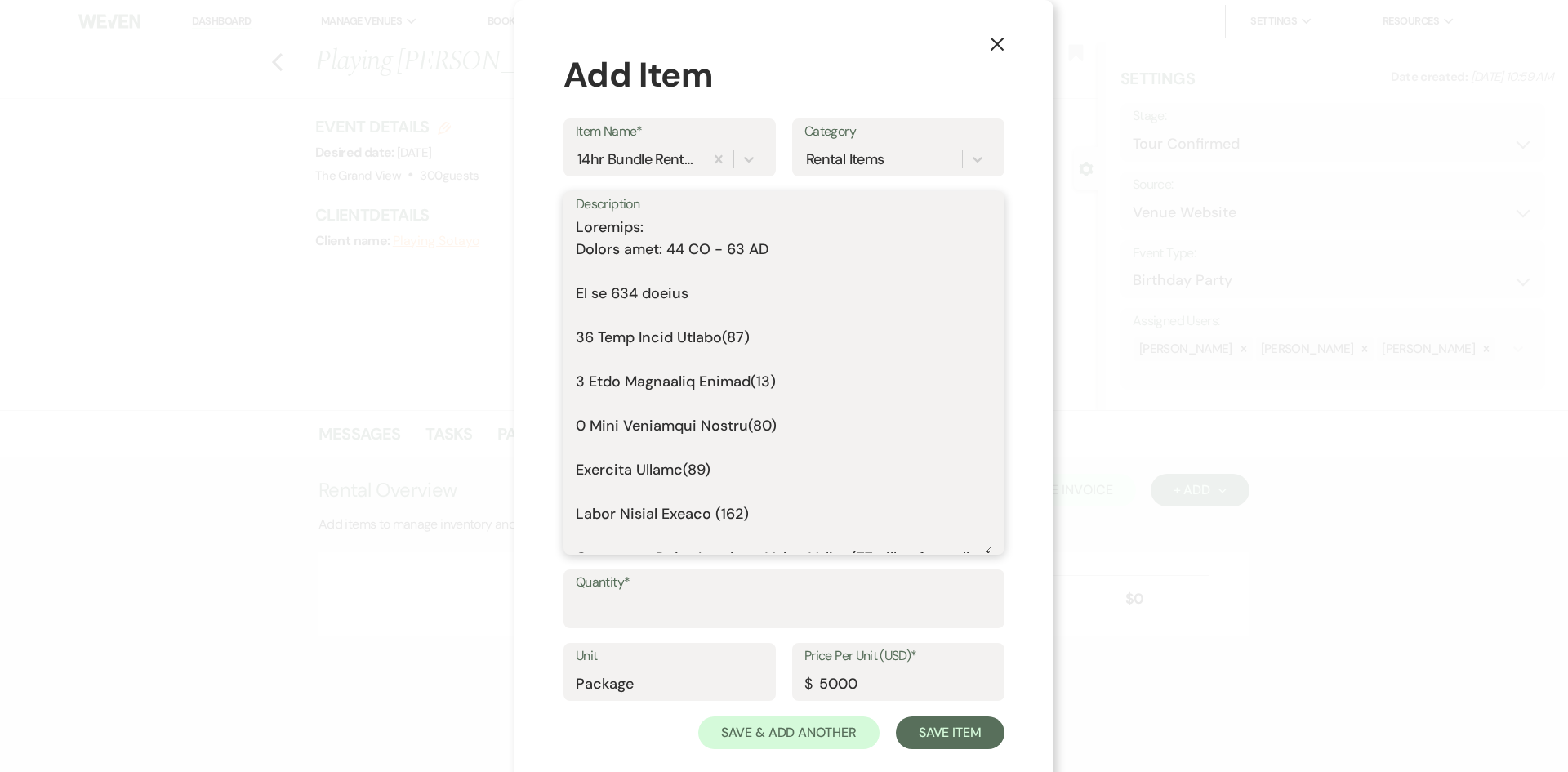
click at [602, 278] on textarea "Description" at bounding box center [784, 385] width 416 height 336
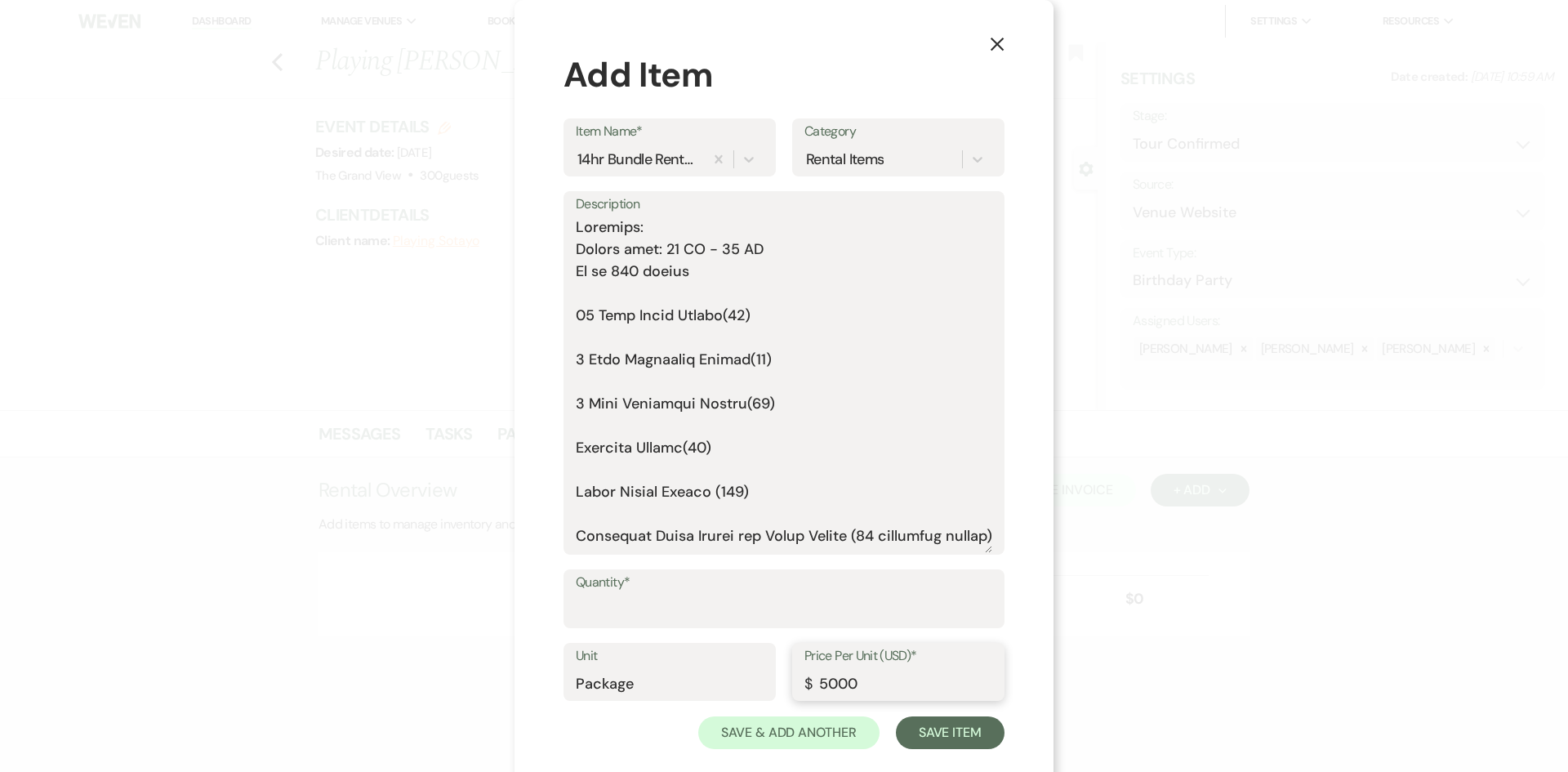
click at [829, 684] on input "5000" at bounding box center [898, 683] width 188 height 32
click at [616, 271] on textarea "Description" at bounding box center [784, 385] width 416 height 336
click at [605, 301] on textarea "Description" at bounding box center [784, 385] width 416 height 336
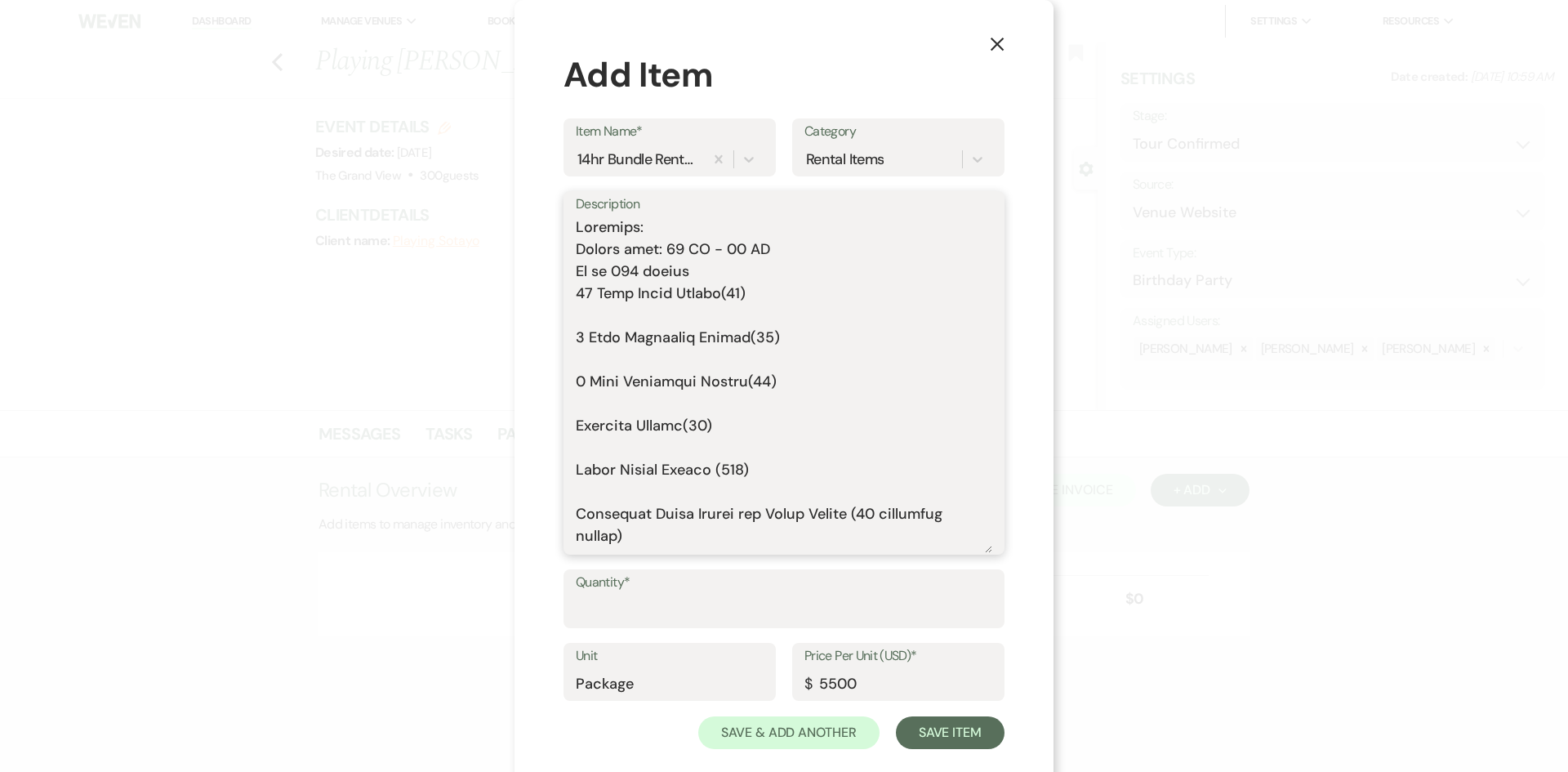
click at [612, 330] on textarea "Description" at bounding box center [784, 385] width 416 height 336
click at [614, 314] on textarea "Description" at bounding box center [784, 385] width 416 height 336
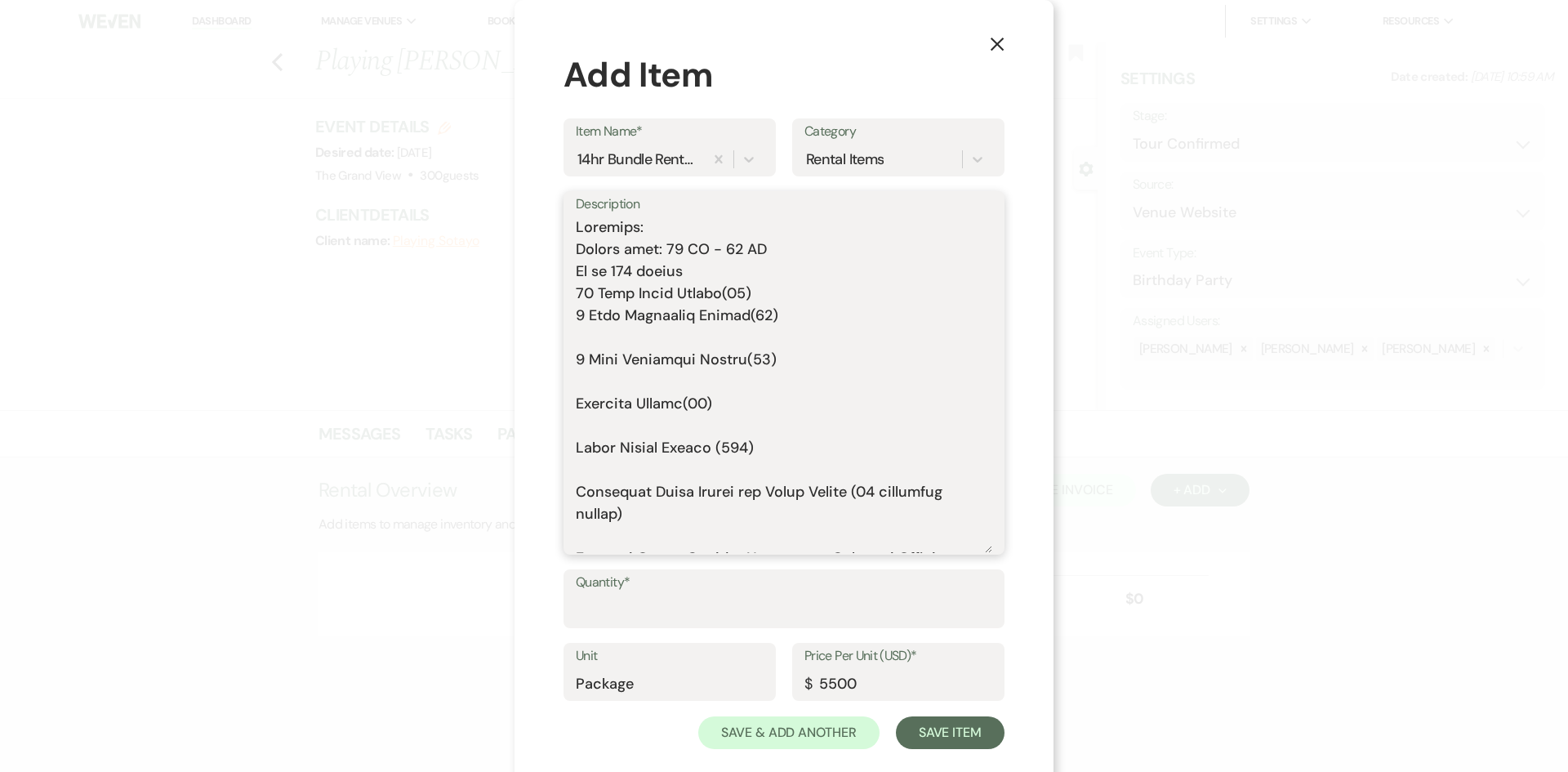
click at [612, 340] on textarea "Description" at bounding box center [784, 385] width 416 height 336
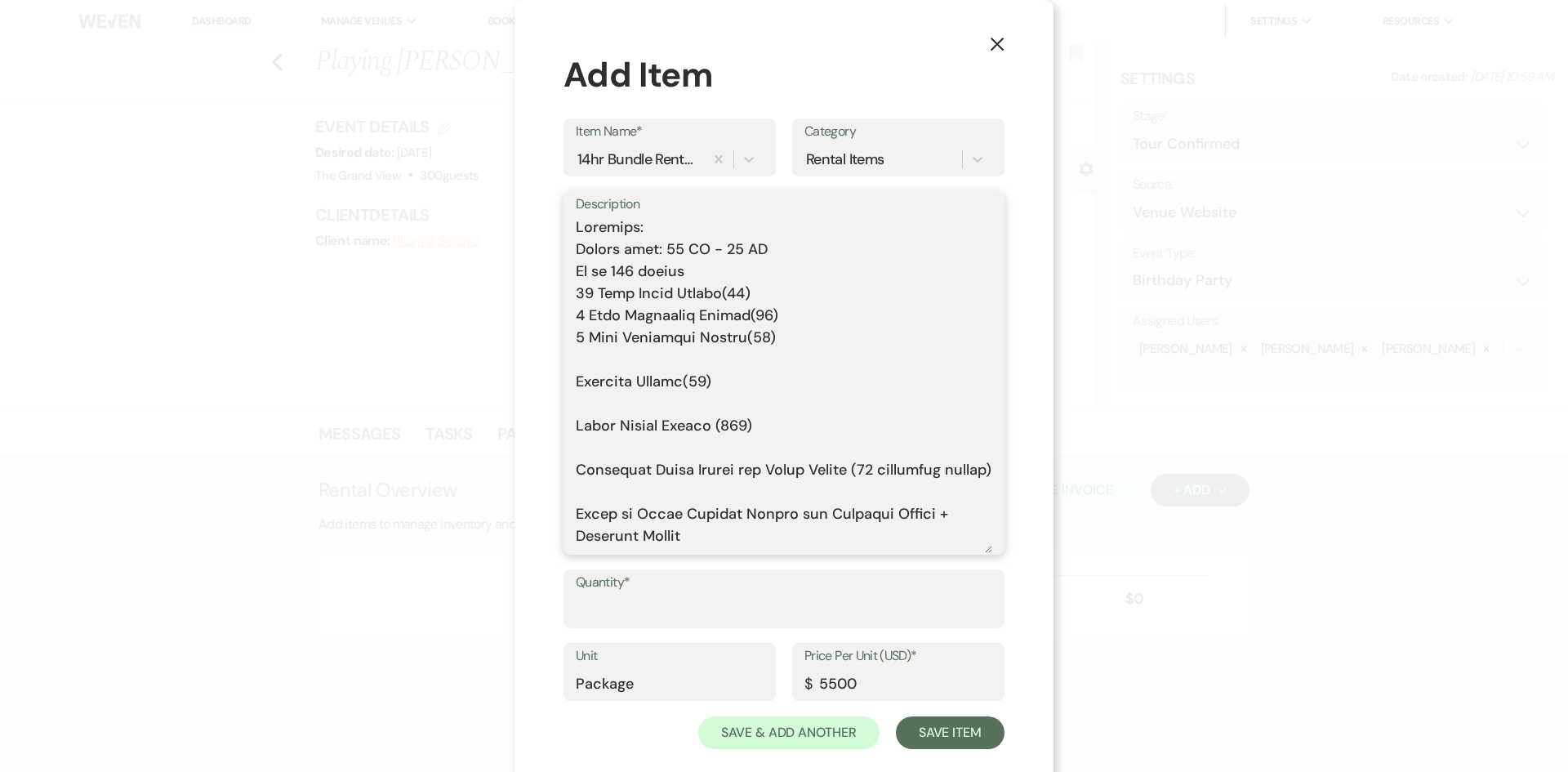
click at [612, 357] on textarea "Description" at bounding box center [784, 385] width 416 height 336
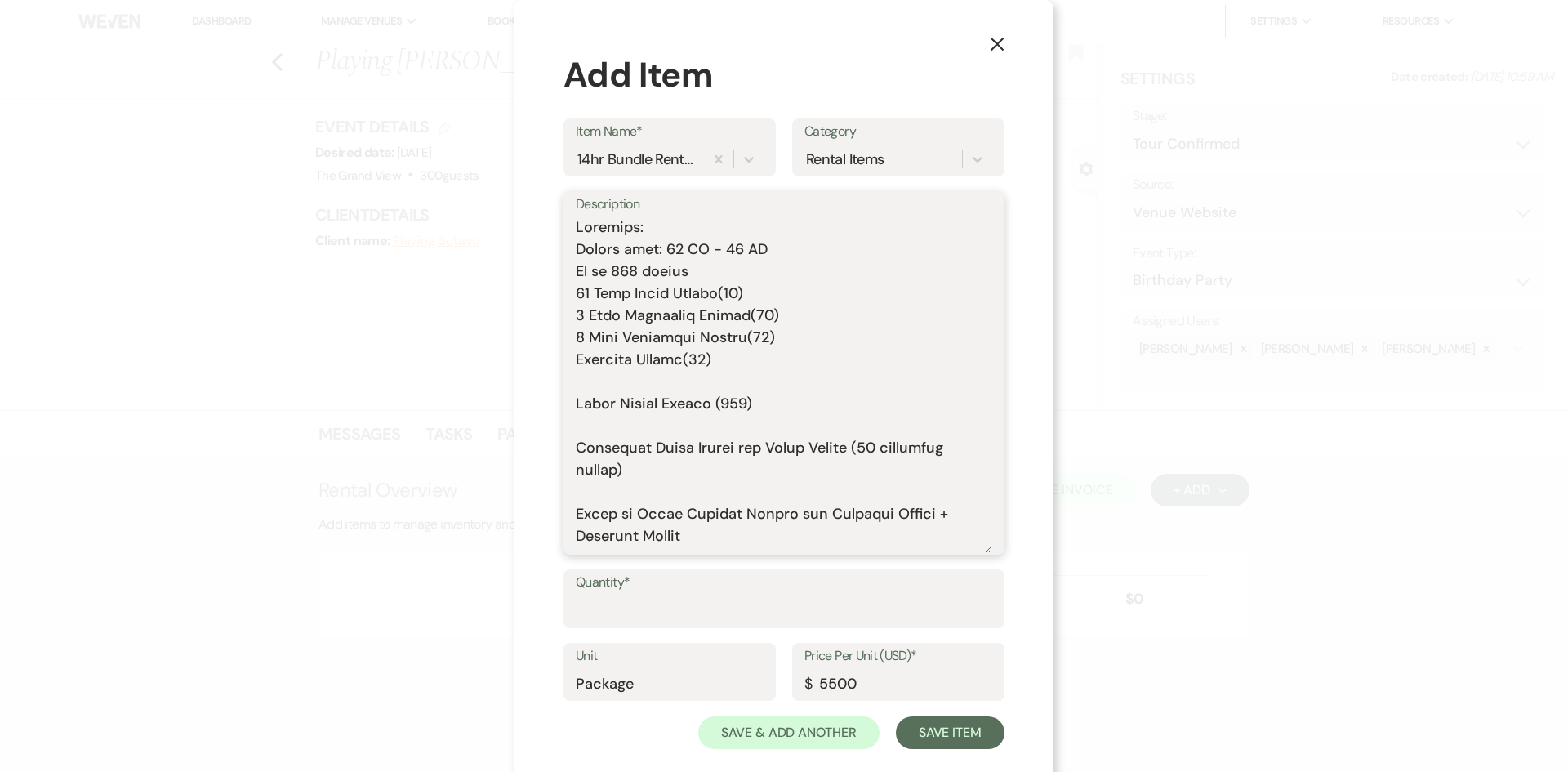
click at [616, 386] on textarea "Description" at bounding box center [784, 385] width 416 height 336
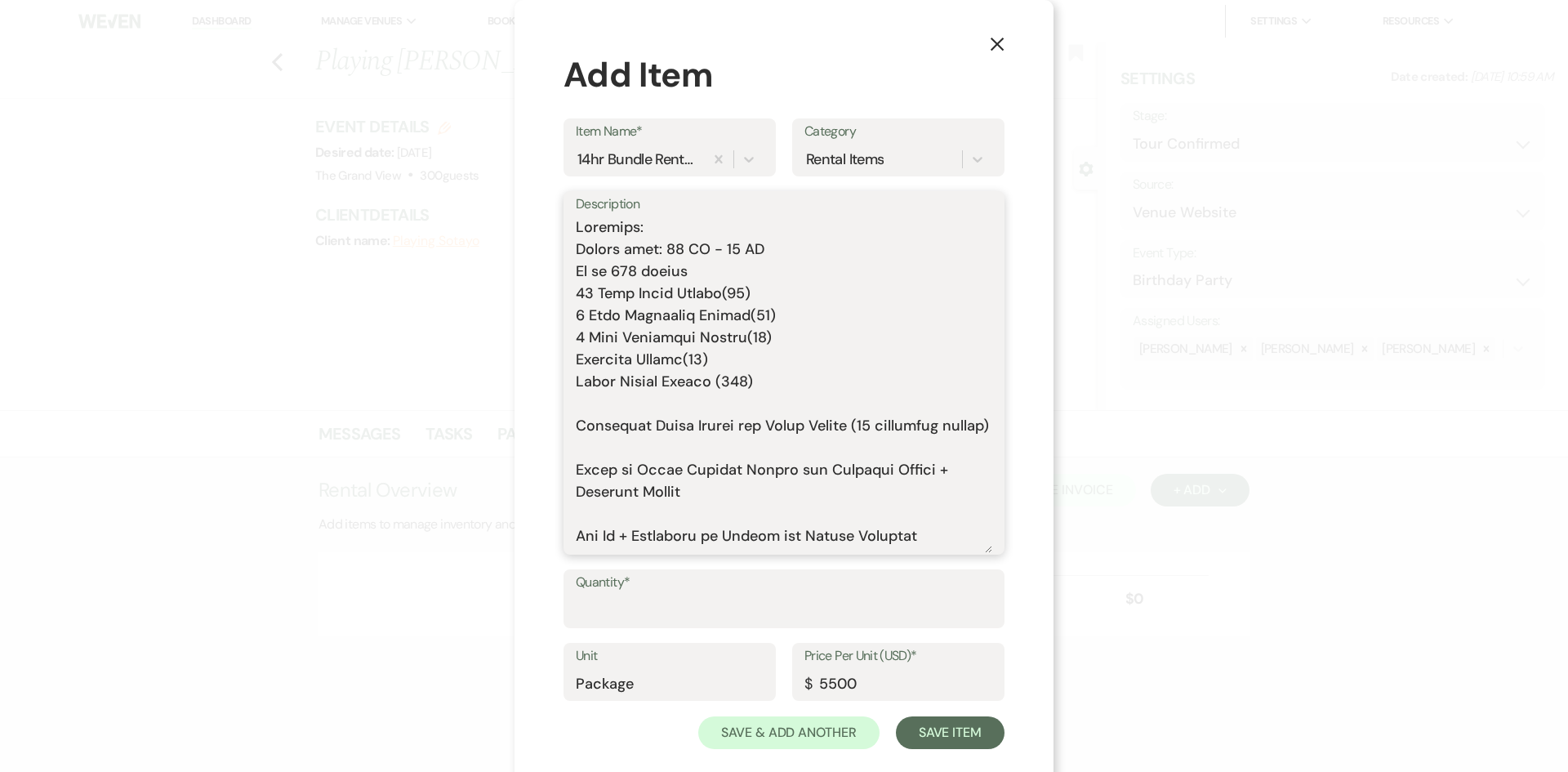
click at [615, 407] on textarea "Description" at bounding box center [784, 385] width 416 height 336
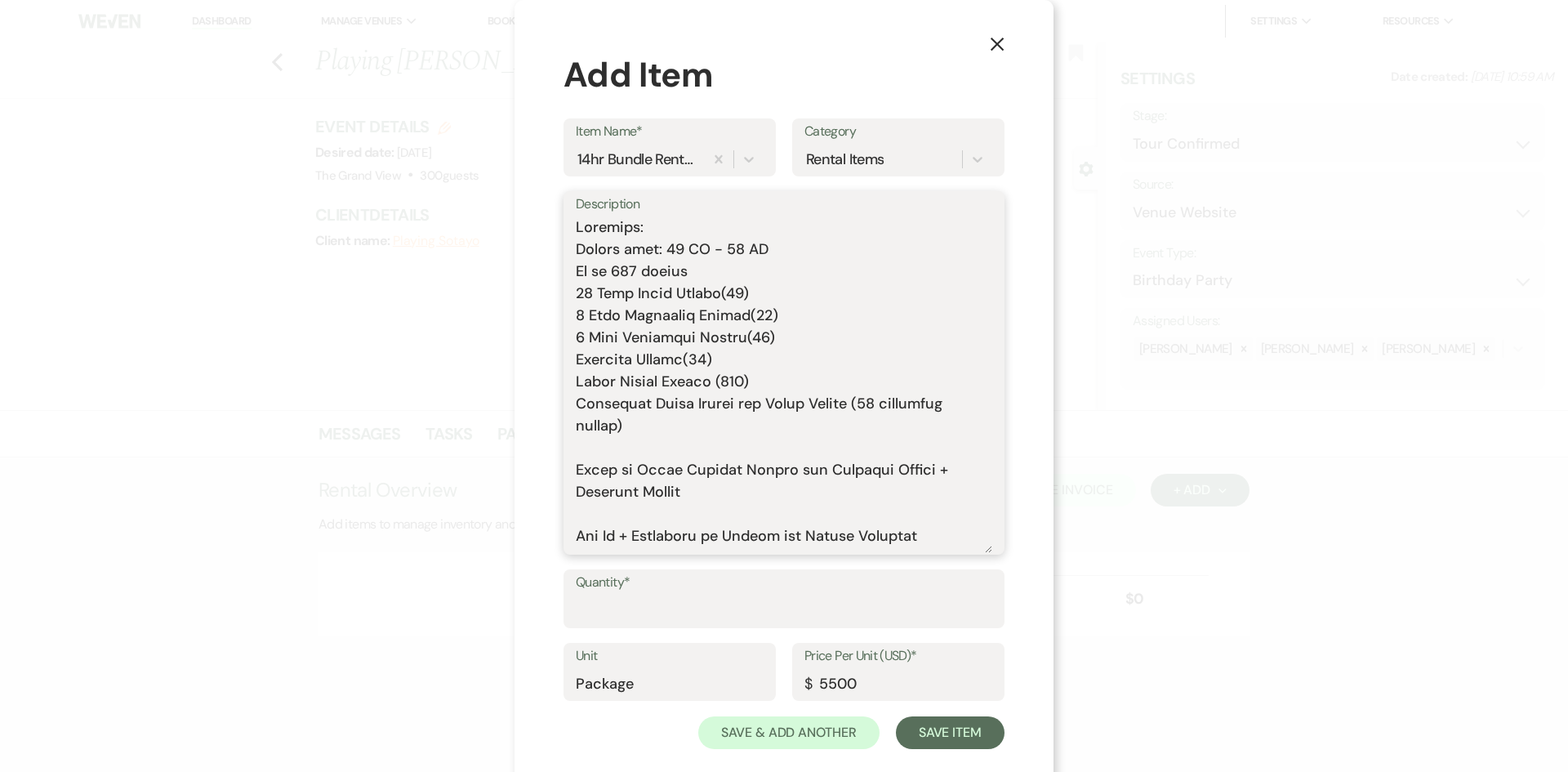
click at [610, 452] on textarea "Description" at bounding box center [784, 385] width 416 height 336
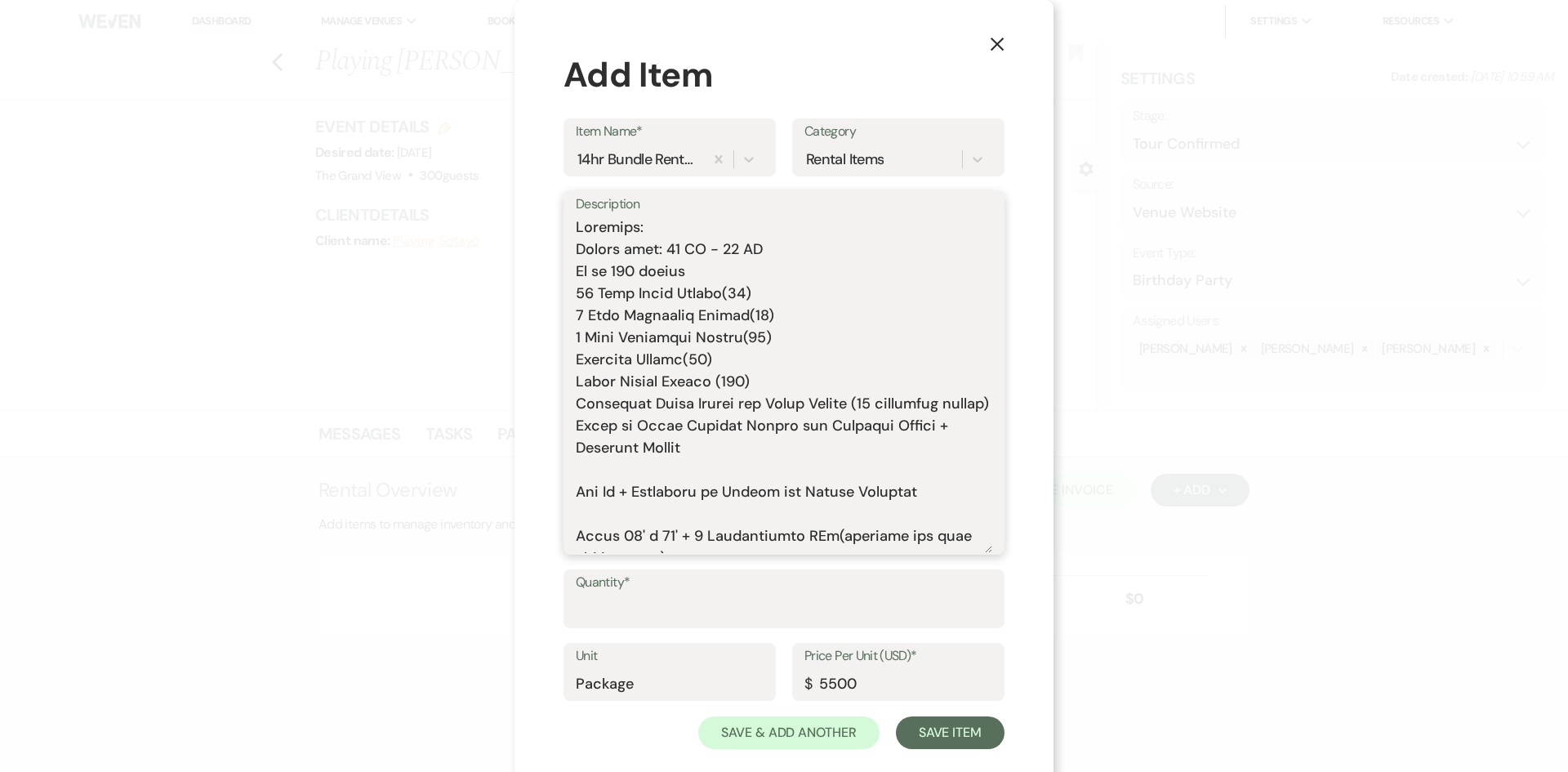
click at [614, 487] on textarea "Description" at bounding box center [784, 385] width 416 height 336
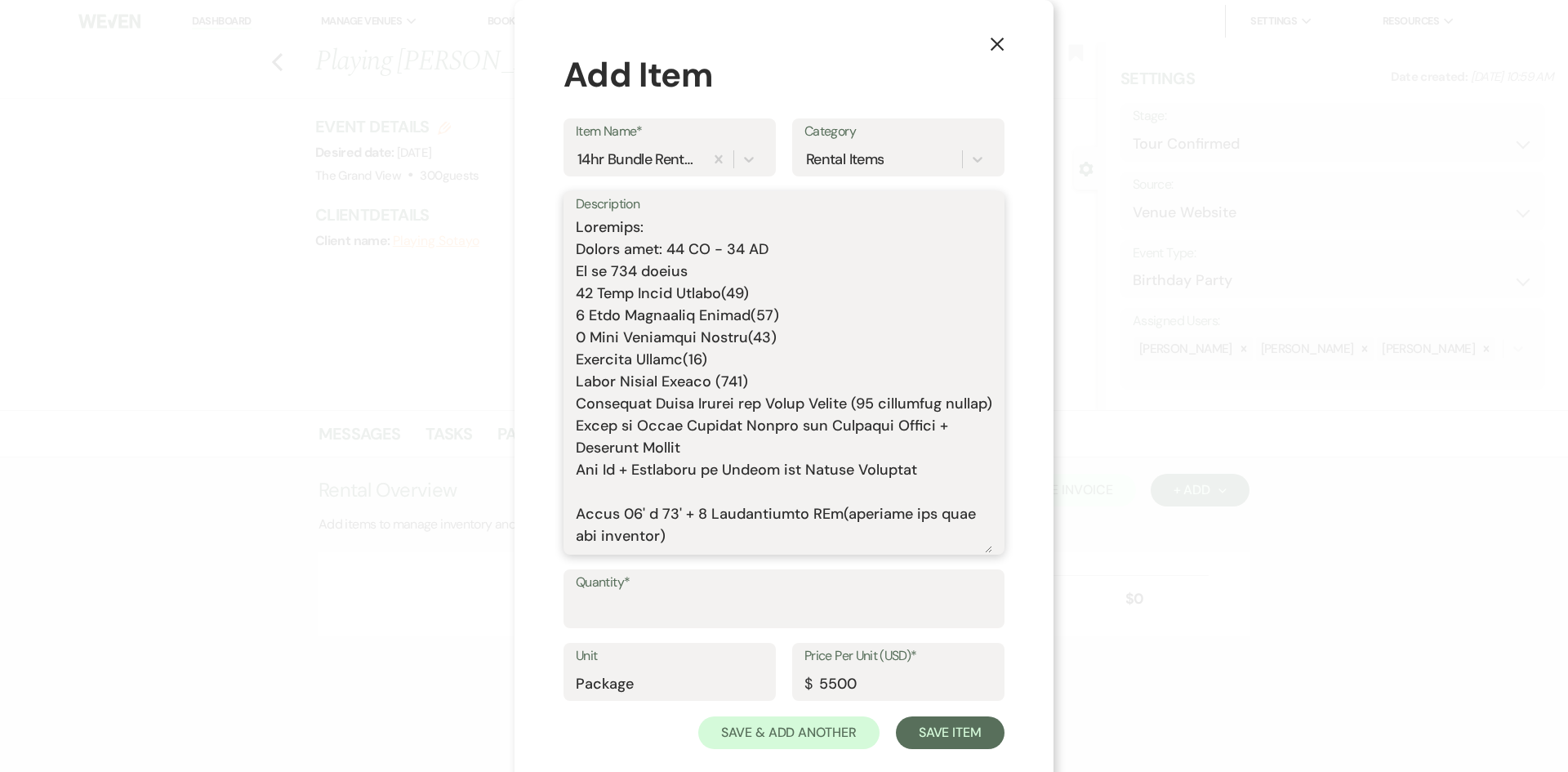
click at [609, 523] on textarea "Description" at bounding box center [784, 385] width 416 height 336
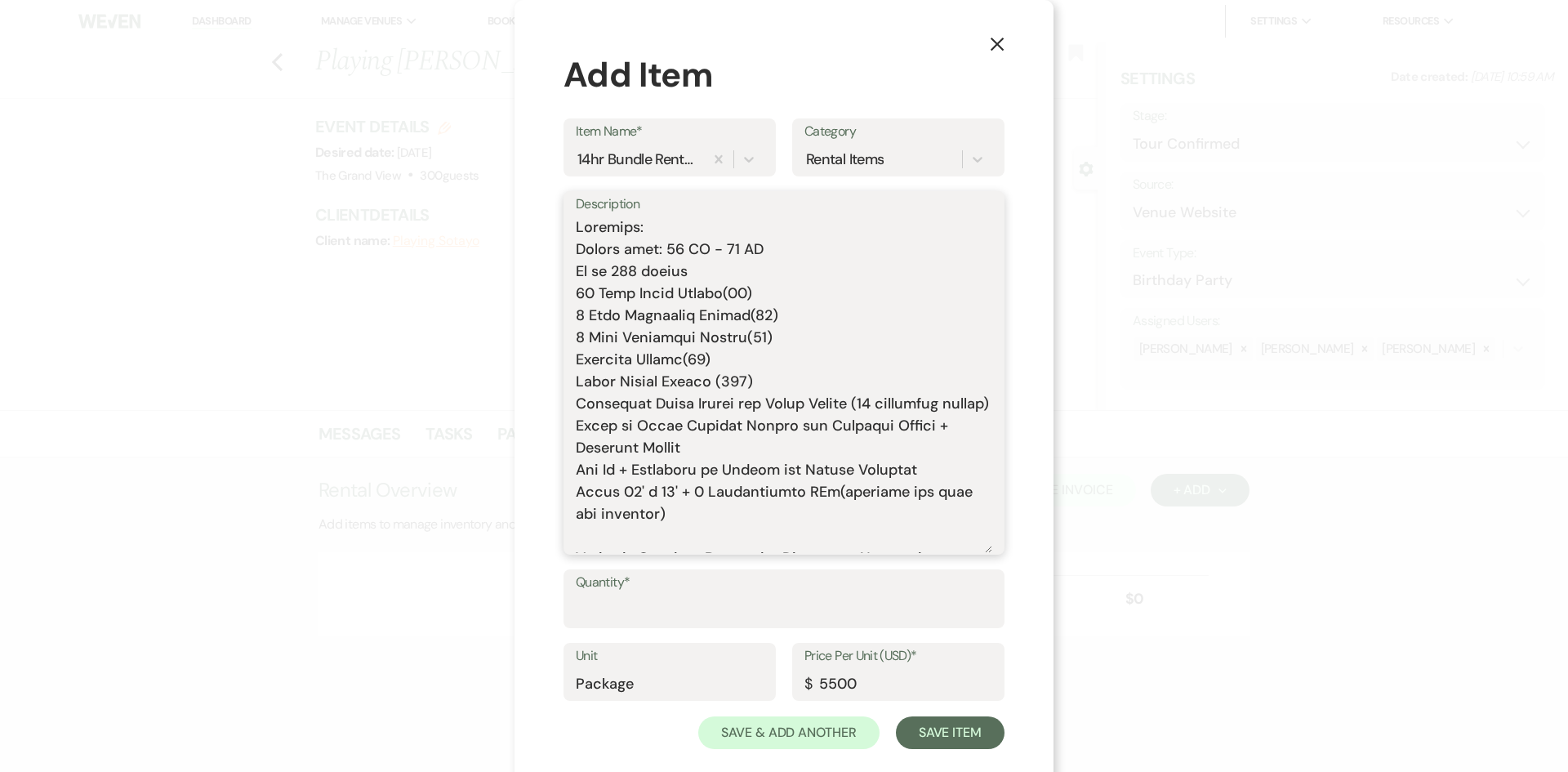
scroll to position [82, 0]
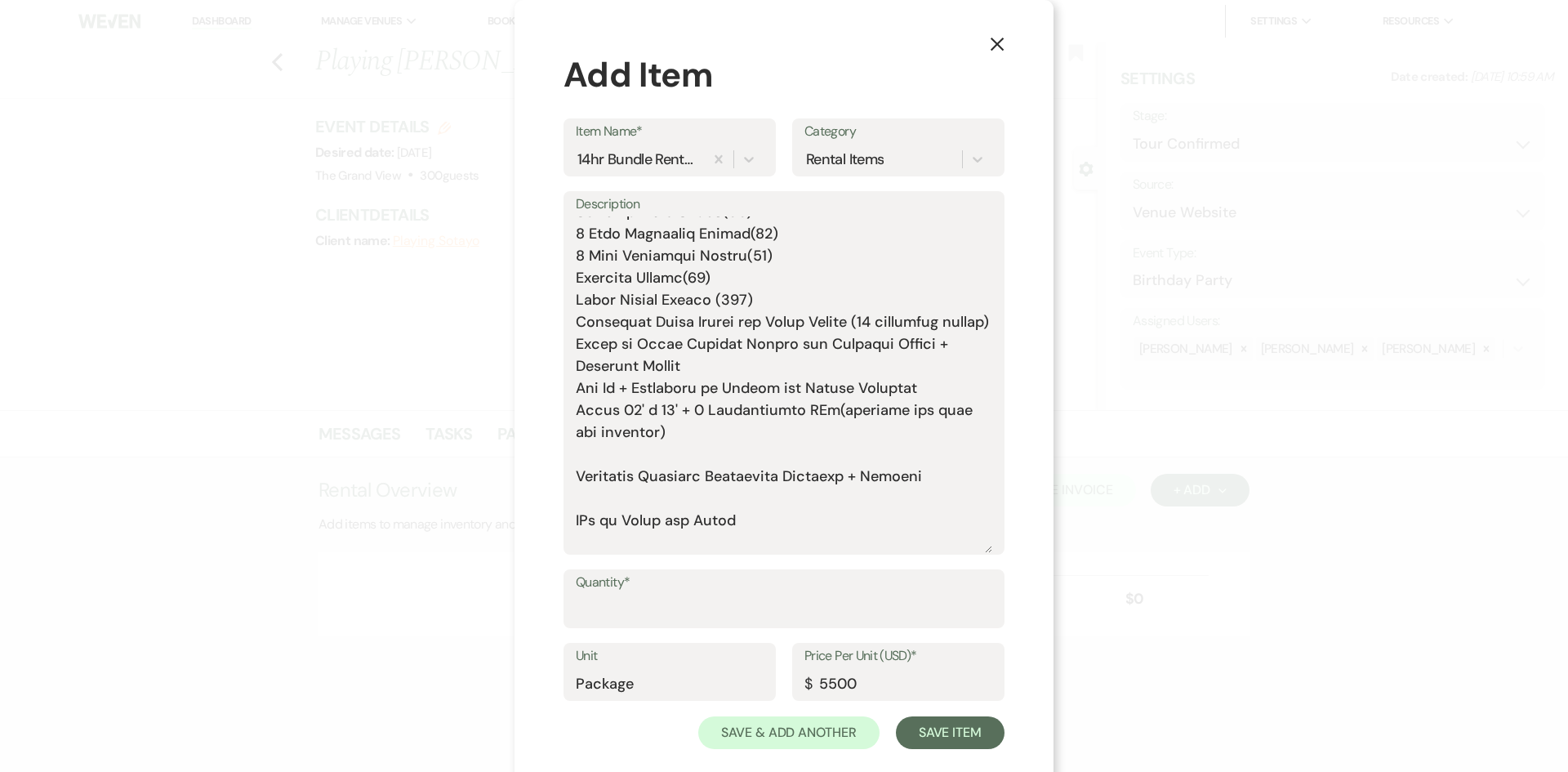
drag, startPoint x: 568, startPoint y: 498, endPoint x: 884, endPoint y: 497, distance: 316.0
click at [884, 497] on div "Description" at bounding box center [784, 373] width 441 height 363
drag, startPoint x: 933, startPoint y: 500, endPoint x: 563, endPoint y: 496, distance: 370.0
click at [564, 496] on div "Description" at bounding box center [784, 373] width 441 height 363
click at [595, 478] on textarea "Includes: Rental time: 10 AM - 12 AM Up to 300 guests 60 Inch Round Tables(50) …" at bounding box center [784, 385] width 416 height 336
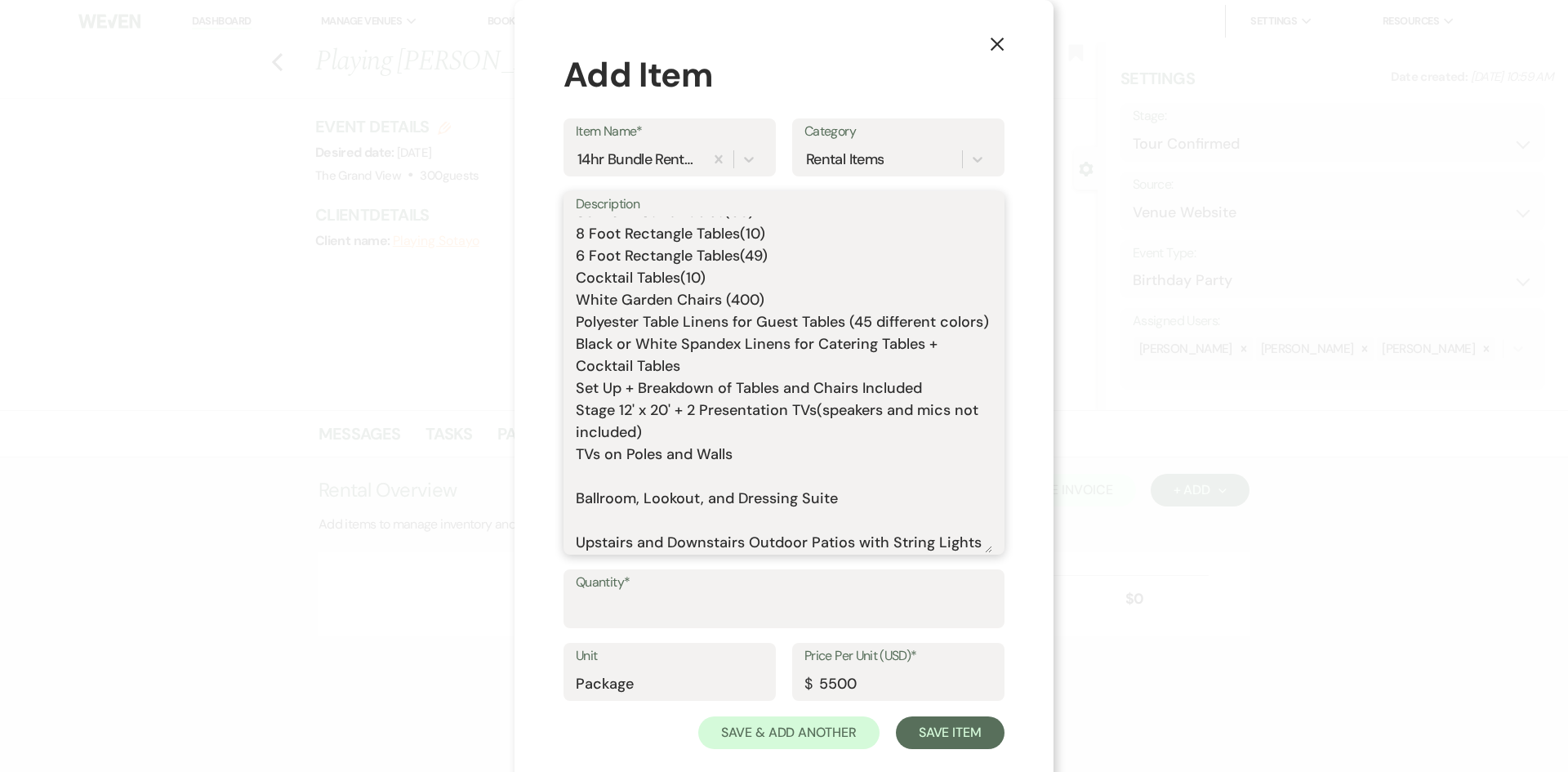
click at [590, 499] on textarea "Includes: Rental time: 10 AM - 12 AM Up to 300 guests 60 Inch Round Tables(50) …" at bounding box center [784, 385] width 416 height 336
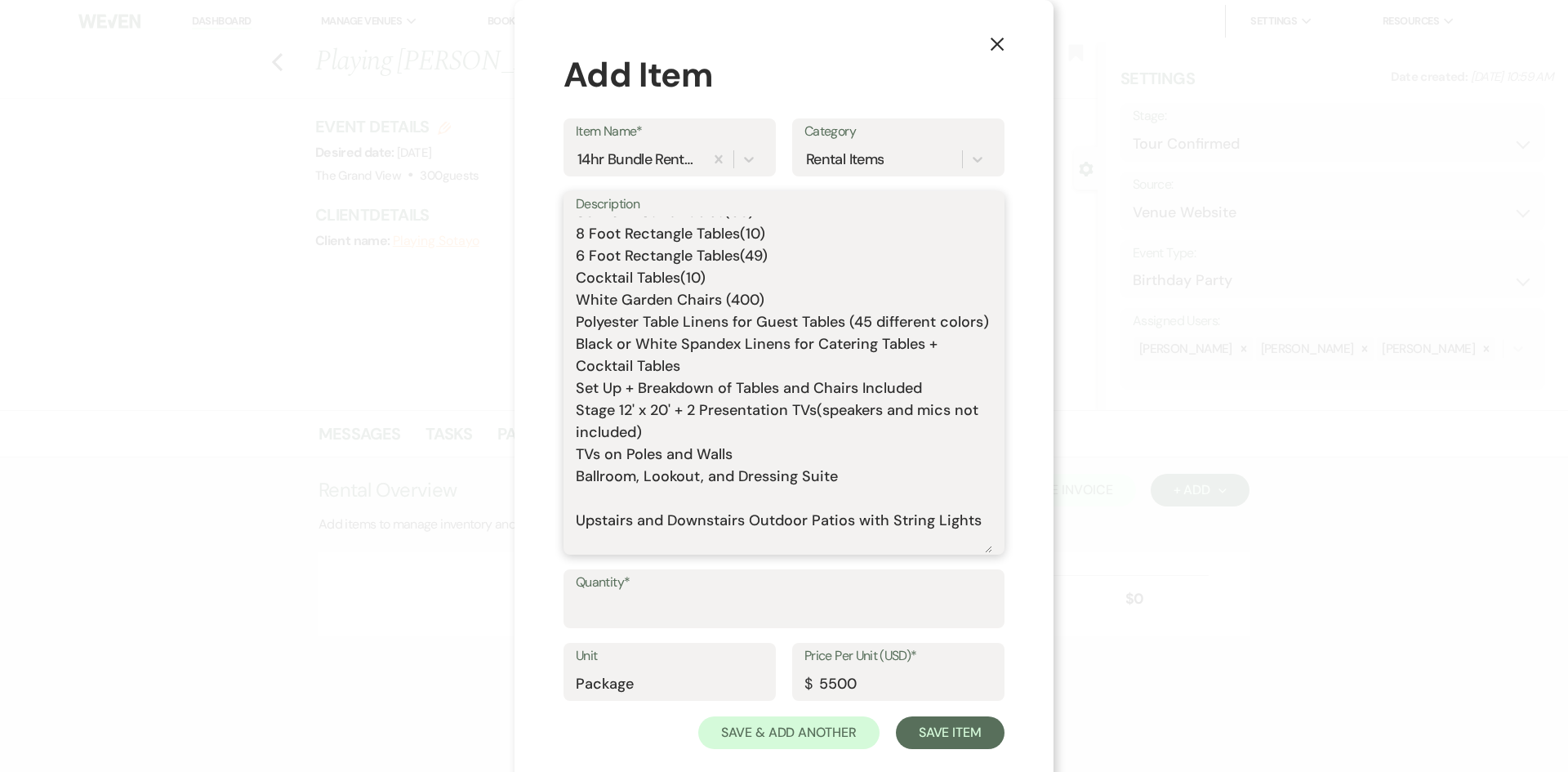
click at [595, 518] on textarea "Includes: Rental time: 10 AM - 12 AM Up to 300 guests 60 Inch Round Tables(50) …" at bounding box center [784, 385] width 416 height 336
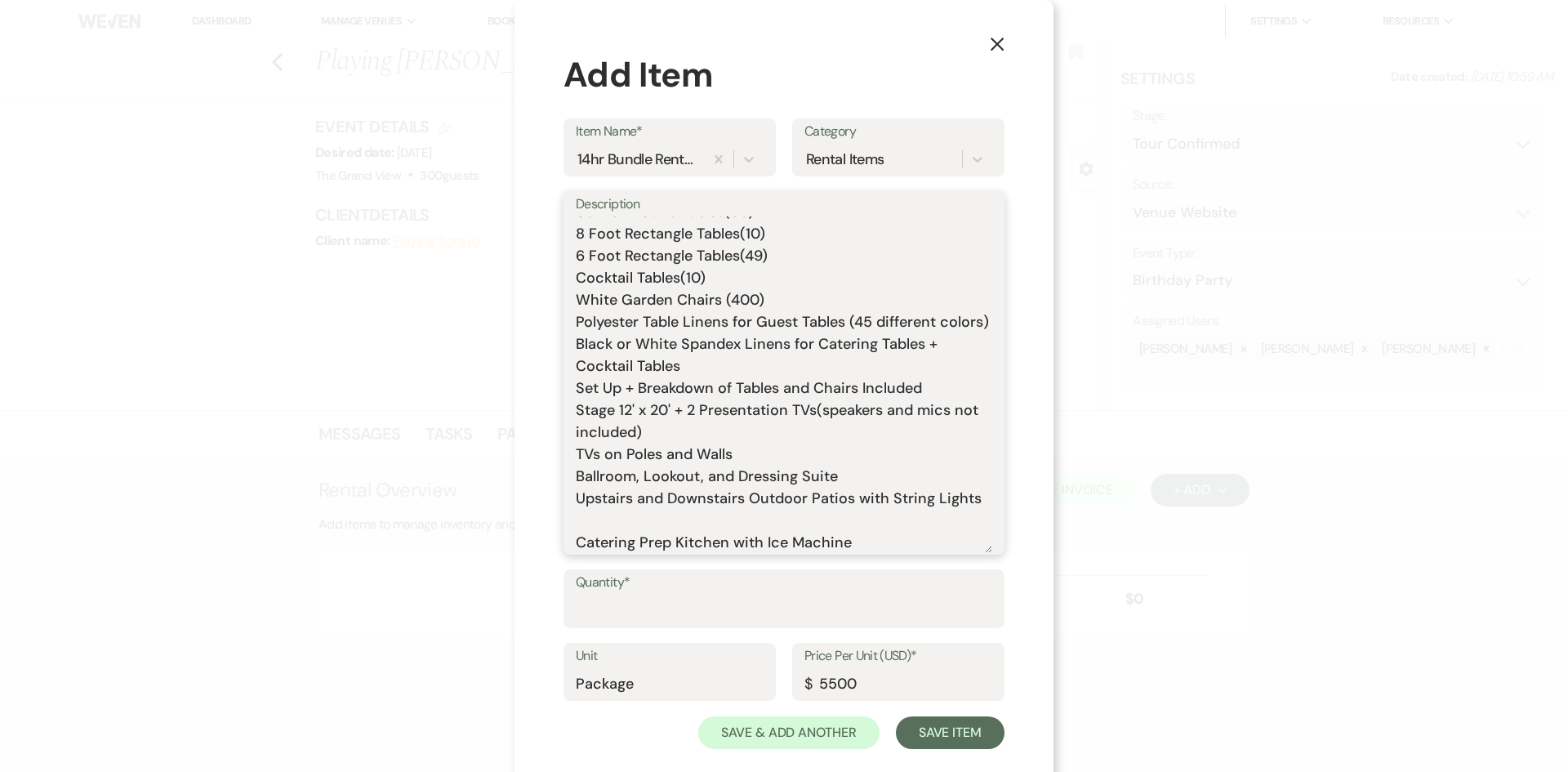
click at [611, 545] on textarea "Includes: Rental time: 10 AM - 12 AM Up to 300 guests 60 Inch Round Tables(50) …" at bounding box center [784, 385] width 416 height 336
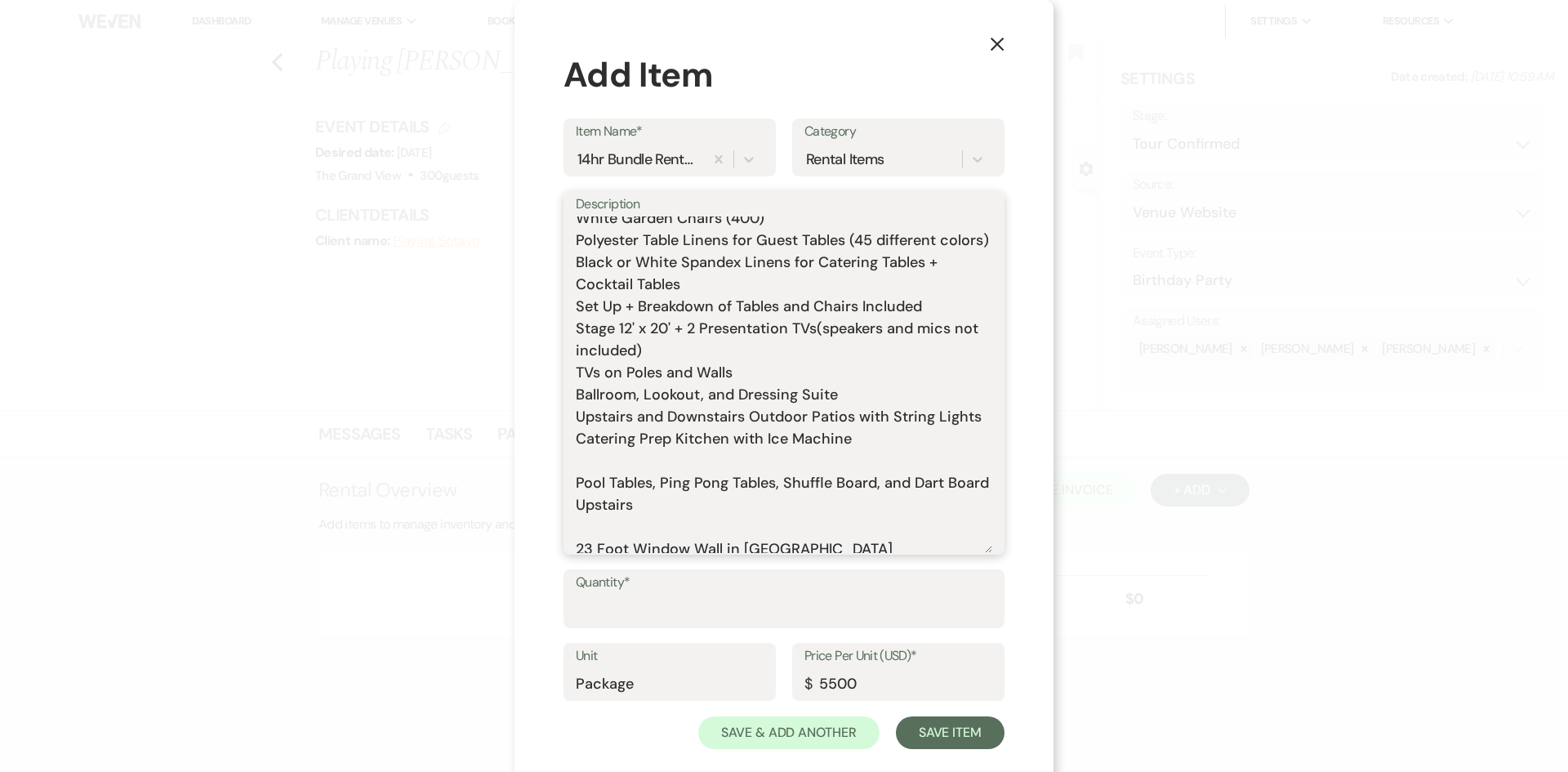
click at [642, 508] on textarea "Includes: Rental time: 10 AM - 12 AM Up to 300 guests 60 Inch Round Tables(50) …" at bounding box center [784, 385] width 416 height 336
click at [647, 507] on textarea "Includes: Rental time: 10 AM - 12 AM Up to 300 guests 60 Inch Round Tables(50) …" at bounding box center [784, 385] width 416 height 336
click at [759, 505] on textarea "Includes: Rental time: 10 AM - 12 AM Up to 300 guests 60 Inch Round Tables(50) …" at bounding box center [784, 385] width 416 height 336
click at [738, 476] on textarea "Includes: Rental time: 10 AM - 12 AM Up to 300 guests 60 Inch Round Tables(50) …" at bounding box center [784, 385] width 416 height 336
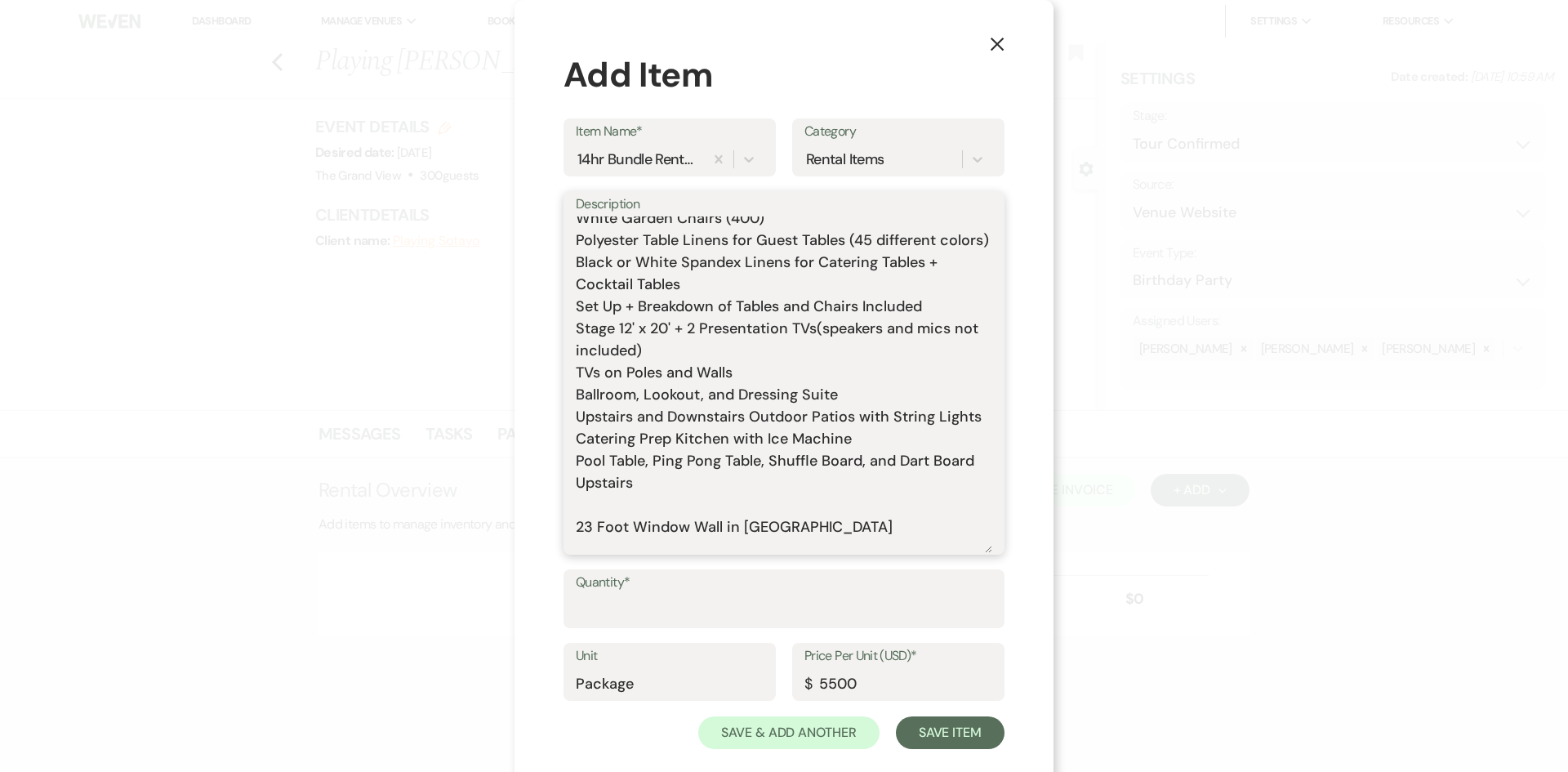
click at [669, 529] on textarea "Includes: Rental time: 10 AM - 12 AM Up to 300 guests 60 Inch Round Tables(50) …" at bounding box center [784, 385] width 416 height 336
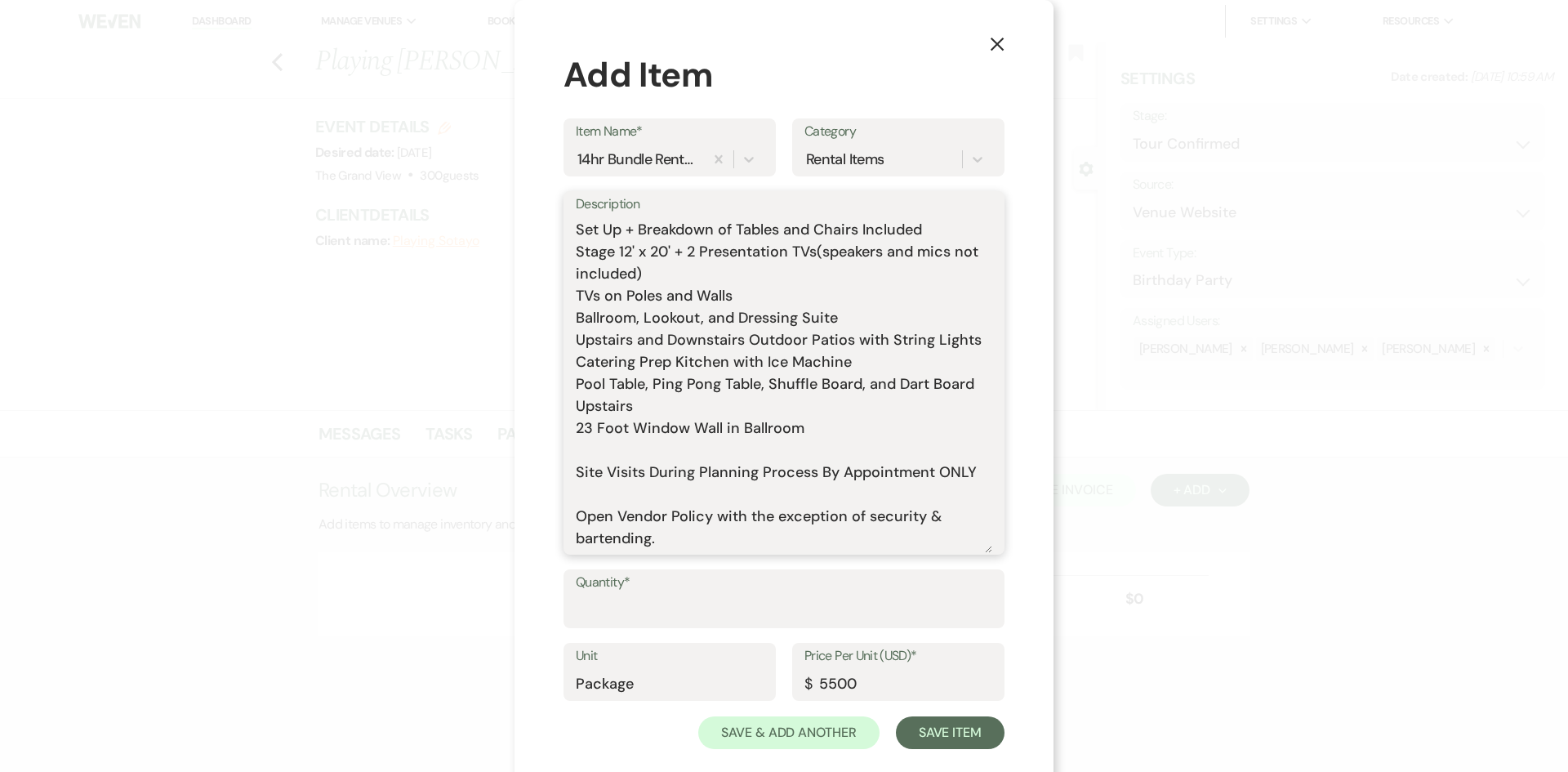
scroll to position [245, 0]
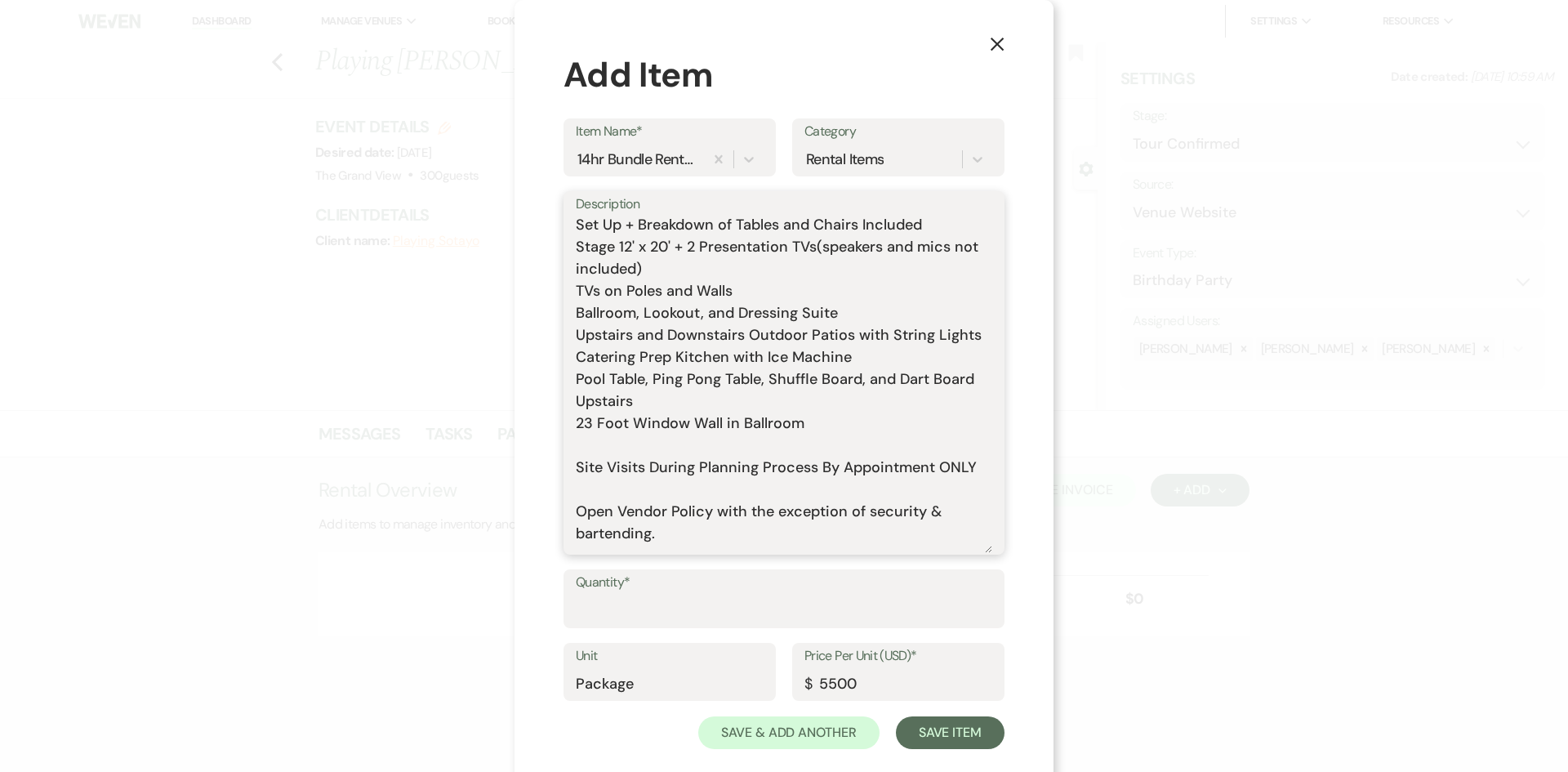
click at [646, 472] on textarea "Includes: Rental time: 10 AM - 12 AM Up to 300 guests 60 Inch Round Tables(50) …" at bounding box center [784, 385] width 416 height 336
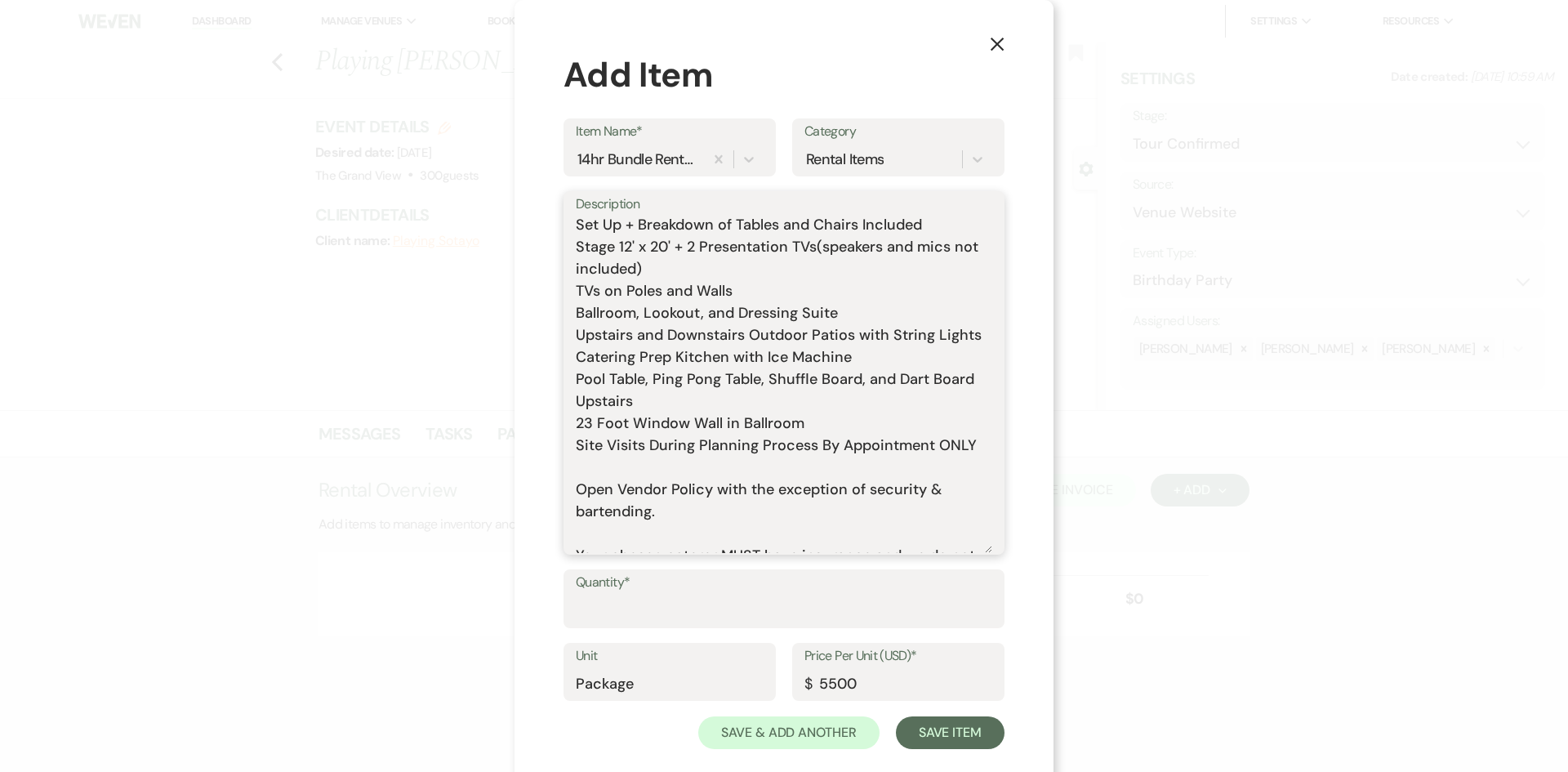
click at [635, 496] on textarea "Includes: Rental time: 10 AM - 12 AM Up to 300 guests 60 Inch Round Tables(50) …" at bounding box center [784, 385] width 416 height 336
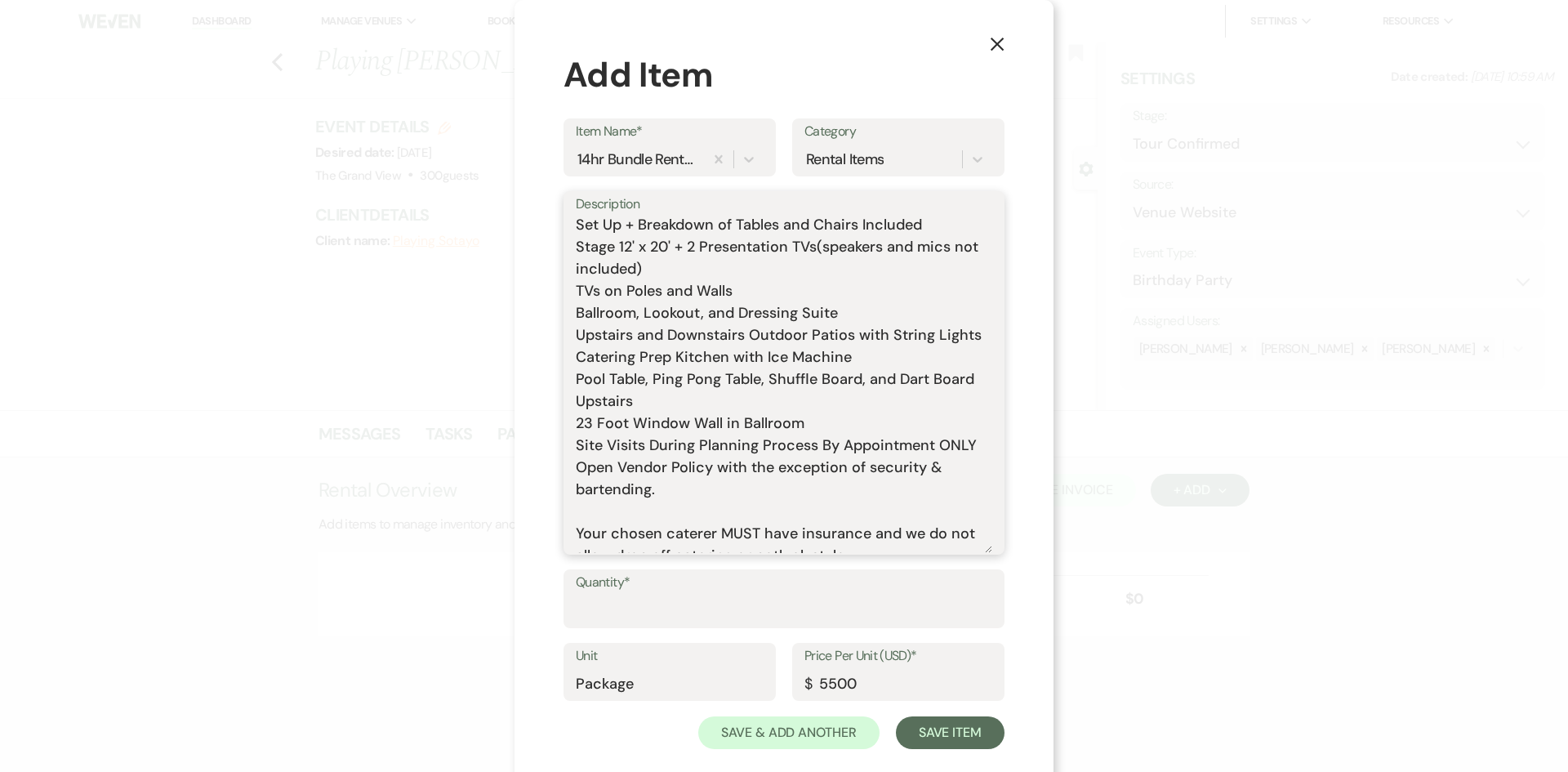
click at [635, 535] on textarea "Includes: Rental time: 10 AM - 12 AM Up to 300 guests 60 Inch Round Tables(50) …" at bounding box center [784, 385] width 416 height 336
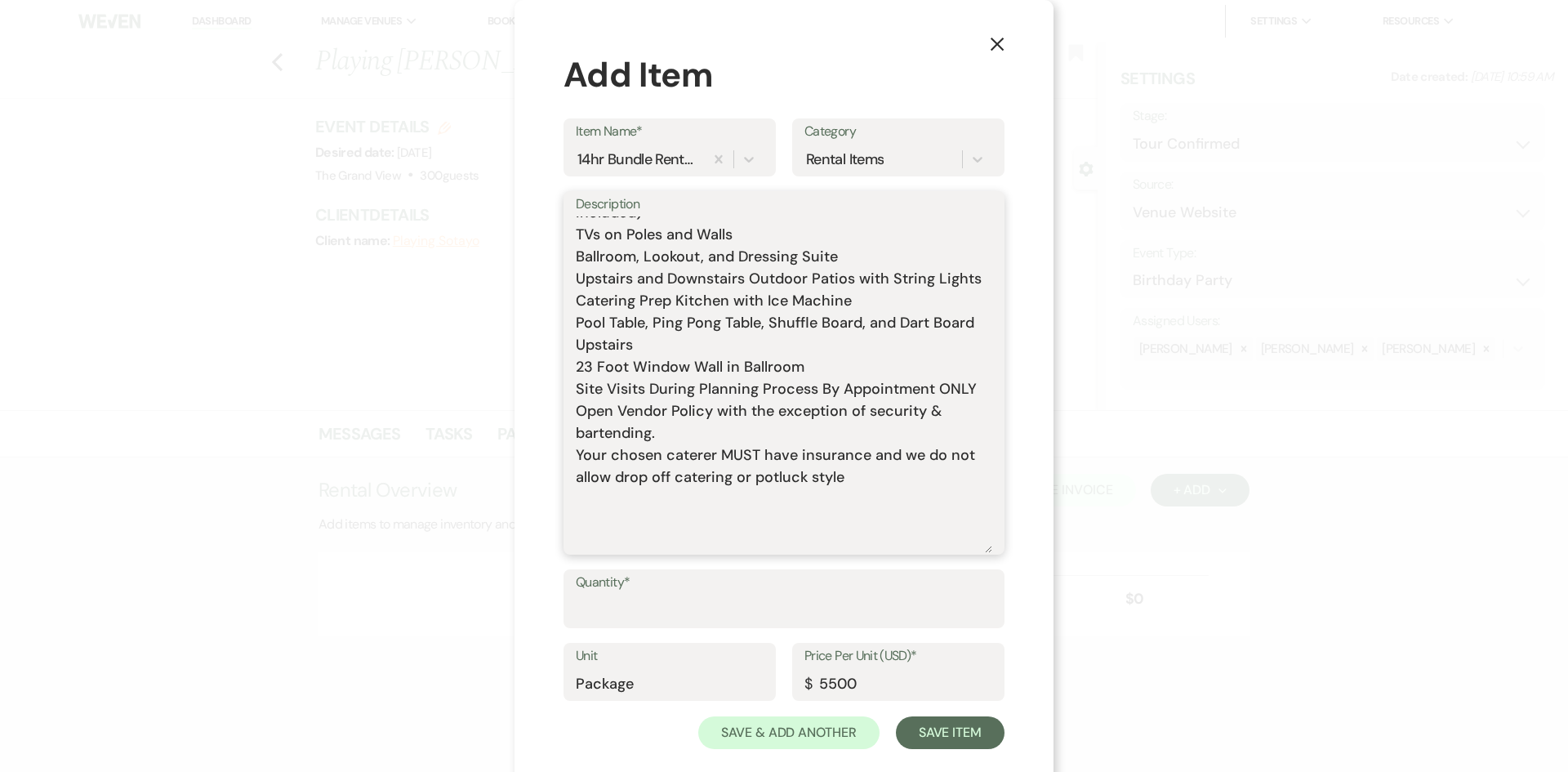
scroll to position [326, 0]
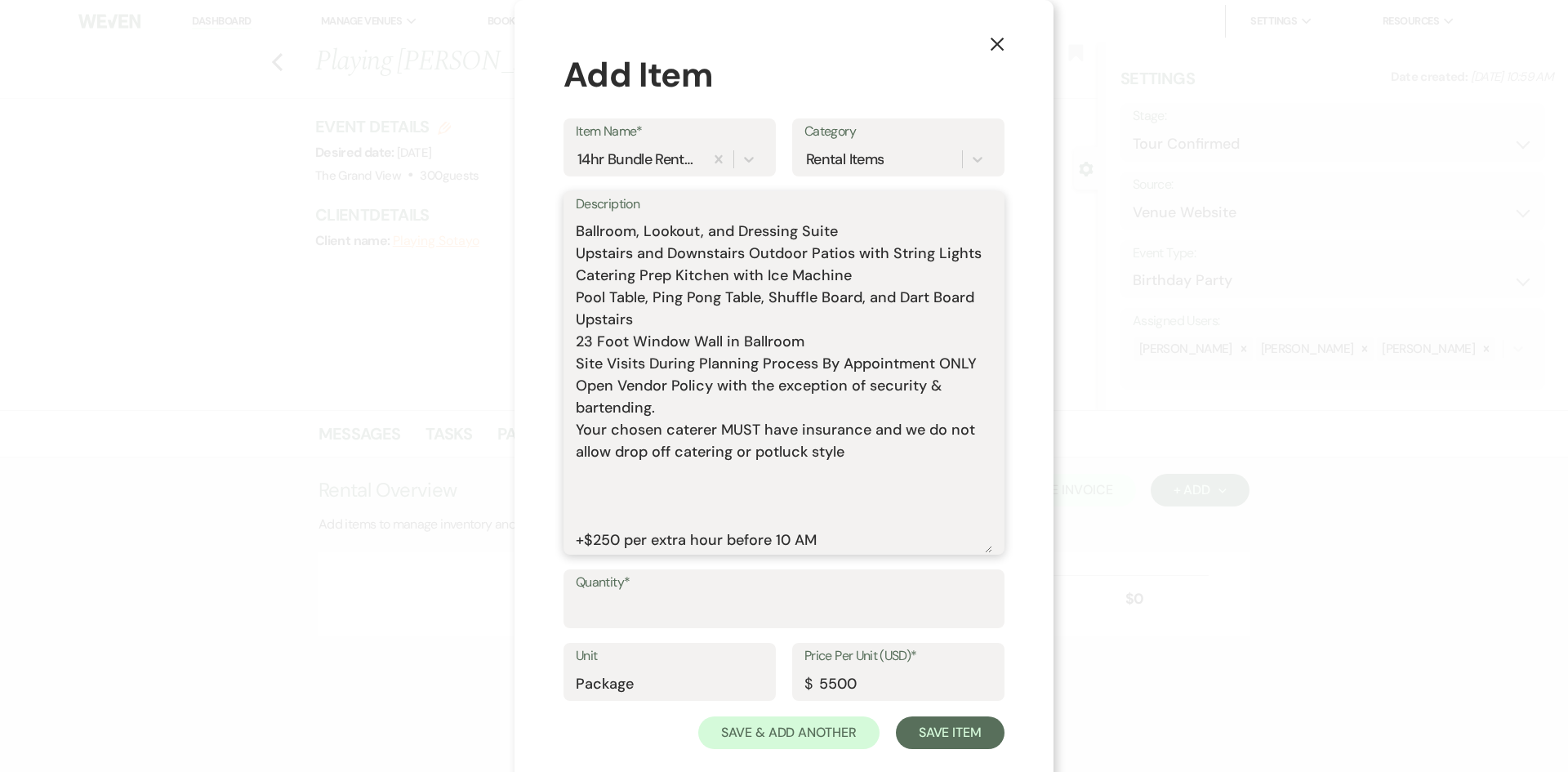
click at [633, 515] on textarea "Includes: Rental time: 10 AM - 12 AM Up to 300 guests 60 Inch Round Tables(50) …" at bounding box center [784, 385] width 416 height 336
click at [636, 519] on textarea "Includes: Rental time: 10 AM - 12 AM Up to 300 guests 60 Inch Round Tables(50) …" at bounding box center [784, 385] width 416 height 336
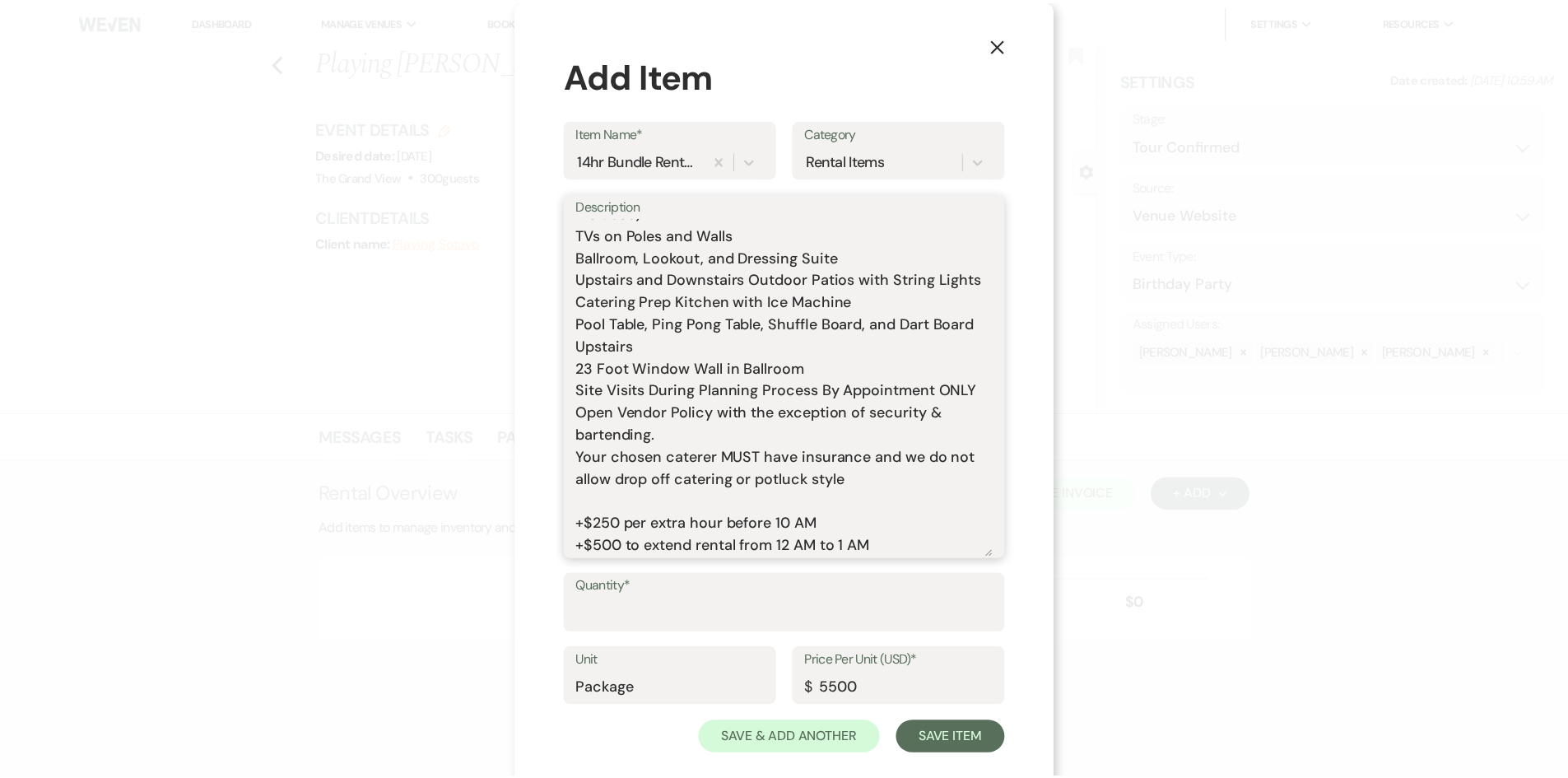
scroll to position [327, 0]
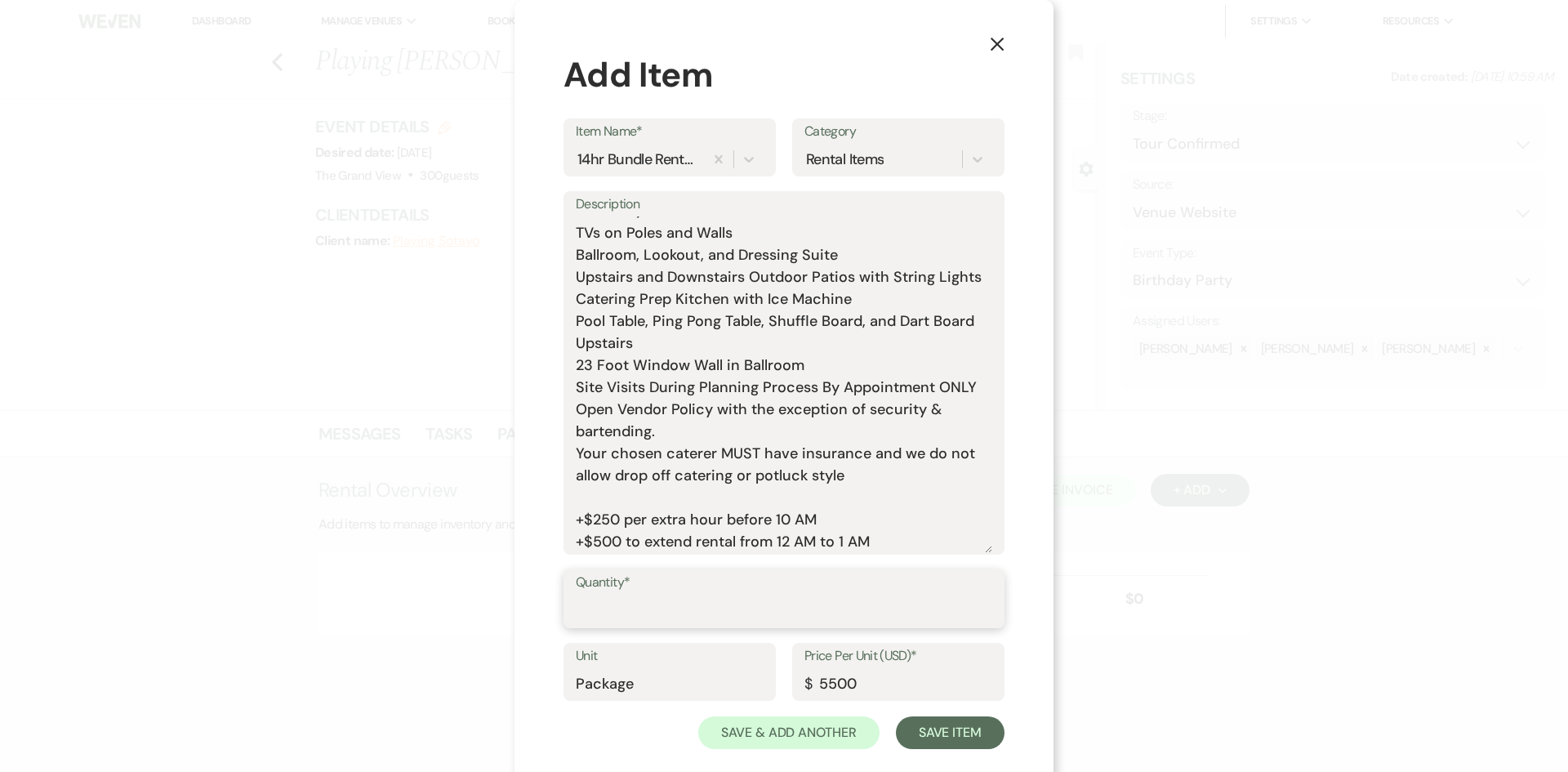
click at [659, 597] on input "Quantity*" at bounding box center [784, 610] width 416 height 32
click at [933, 730] on button "Save Item" at bounding box center [950, 732] width 108 height 32
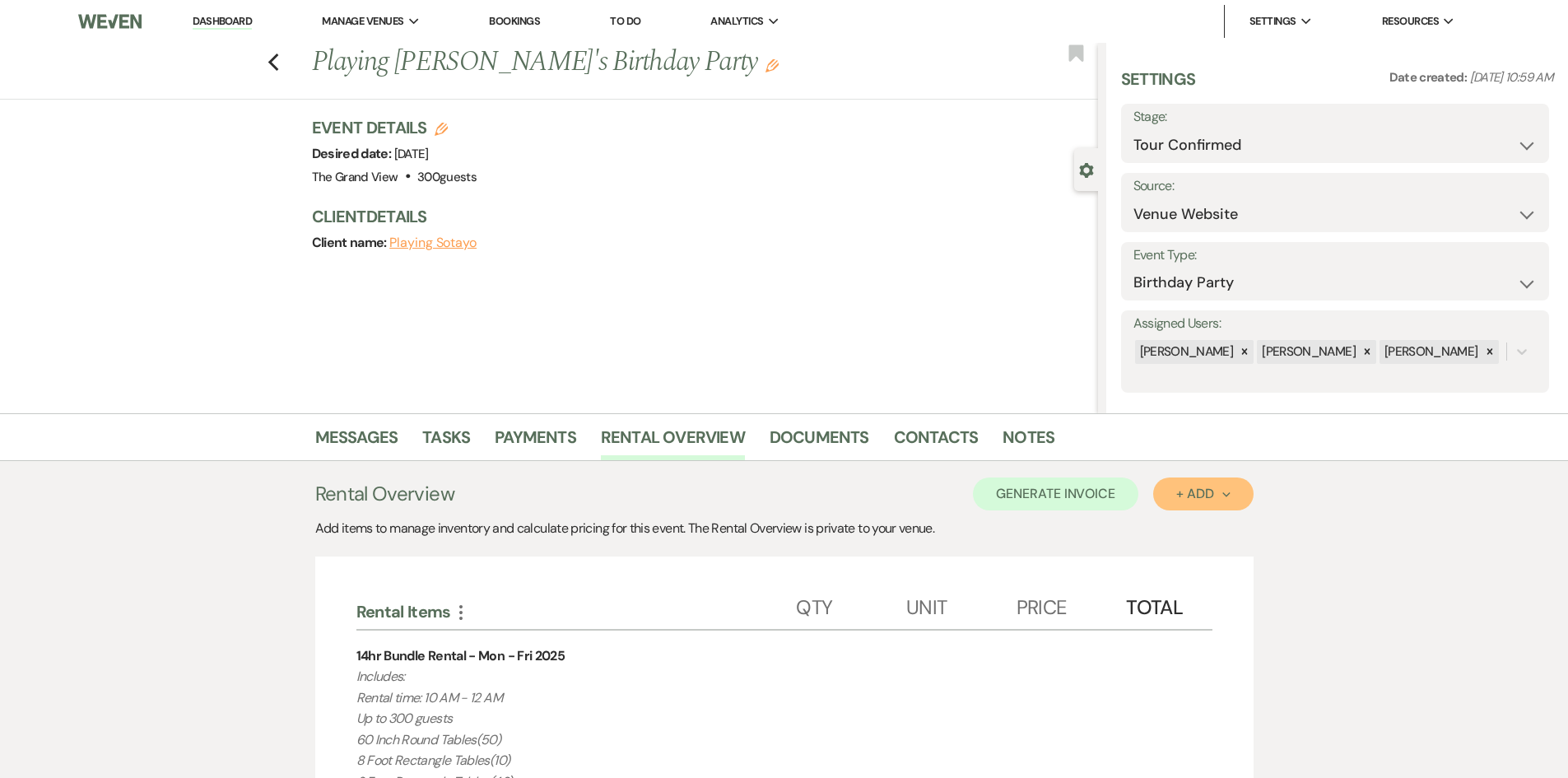
click at [1184, 493] on div "+ Add Next" at bounding box center [1204, 494] width 54 height 13
click at [1170, 519] on button "Item" at bounding box center [1194, 531] width 83 height 25
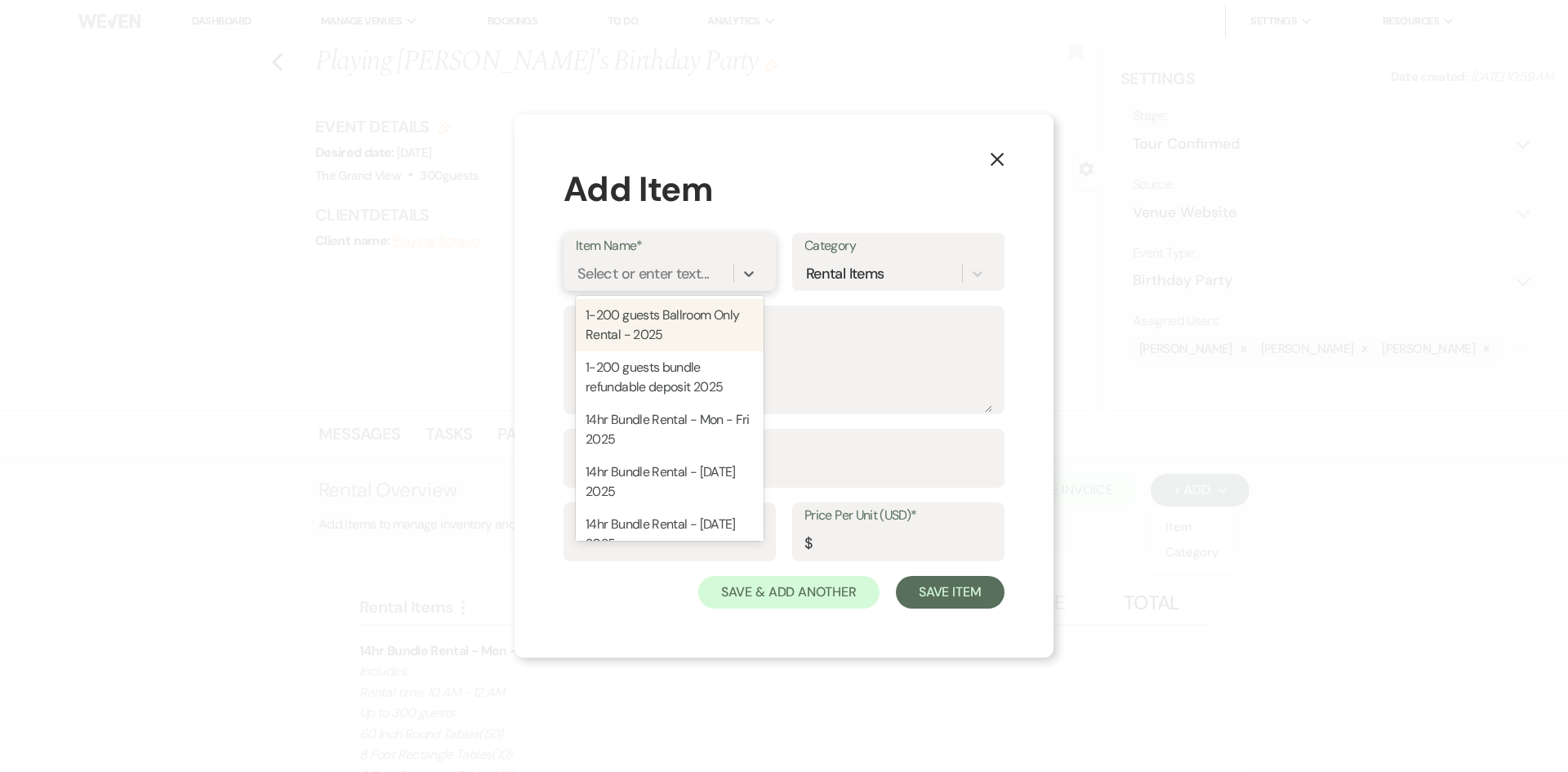
click at [631, 260] on div "Select or enter text..." at bounding box center [654, 274] width 157 height 28
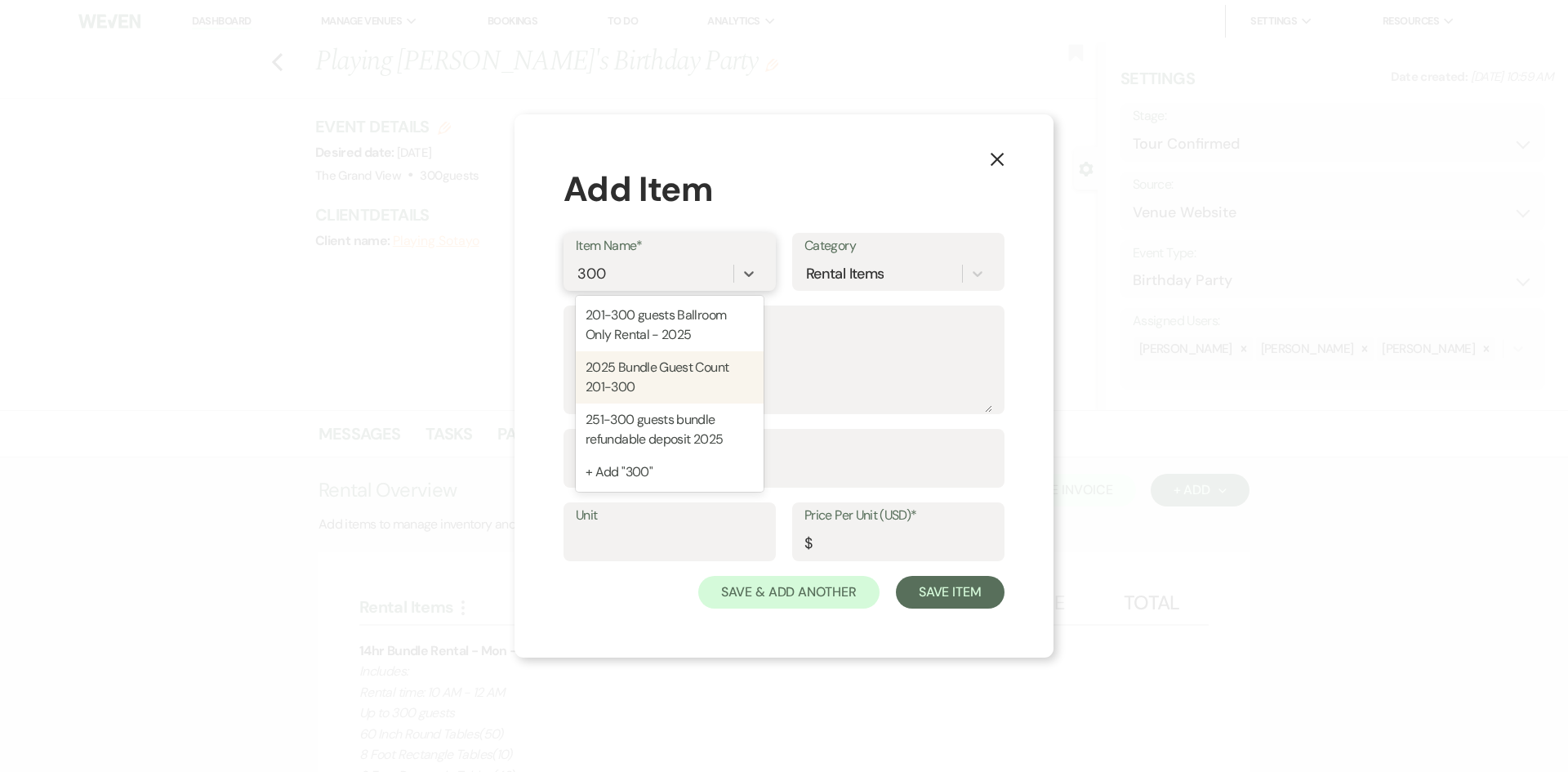
click at [661, 379] on div "2025 Bundle Guest Count 201-300" at bounding box center [670, 377] width 188 height 52
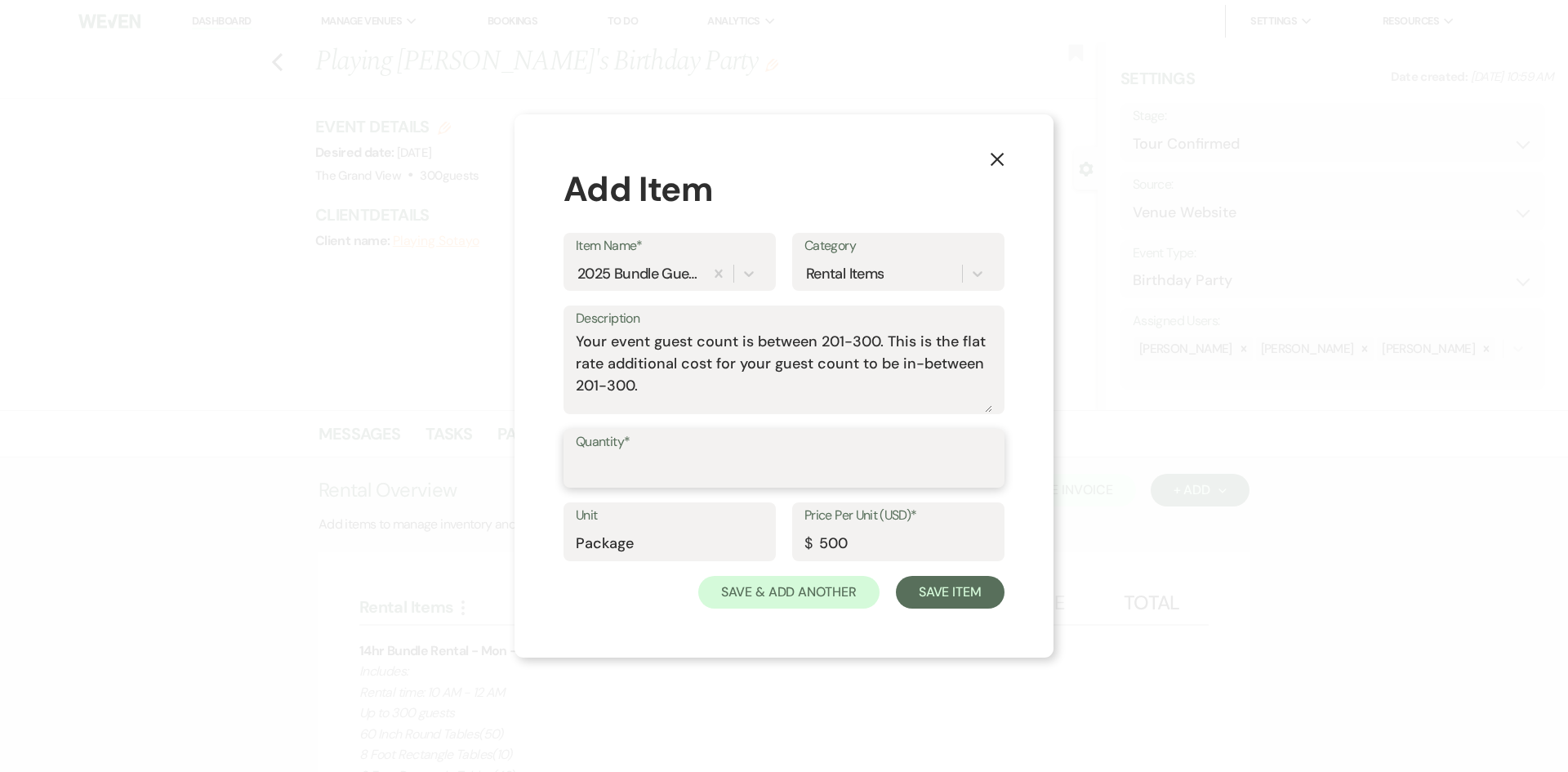
click at [678, 460] on input "Quantity*" at bounding box center [784, 470] width 416 height 32
click at [995, 589] on button "Save Item" at bounding box center [950, 591] width 108 height 32
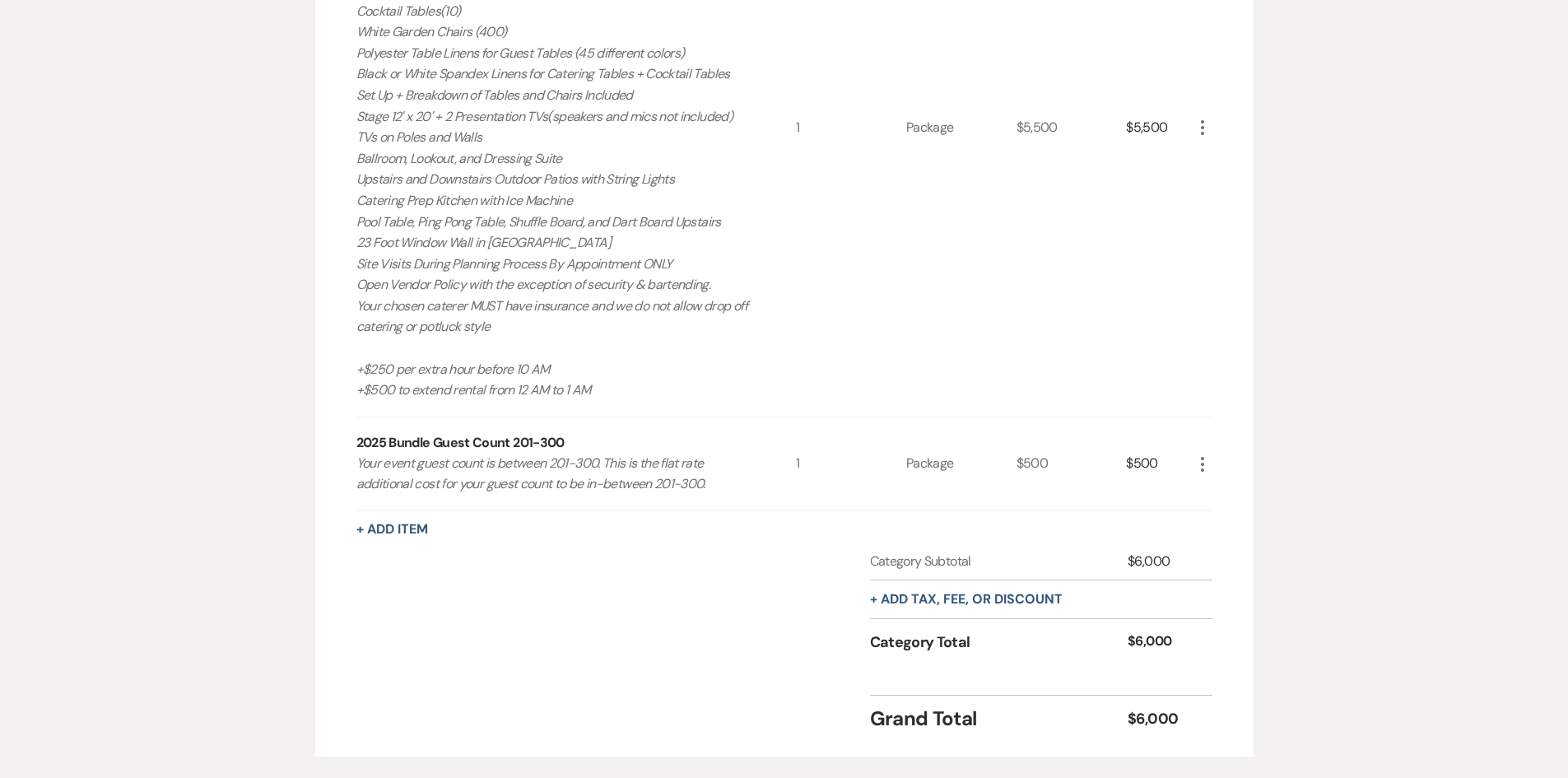
scroll to position [893, 0]
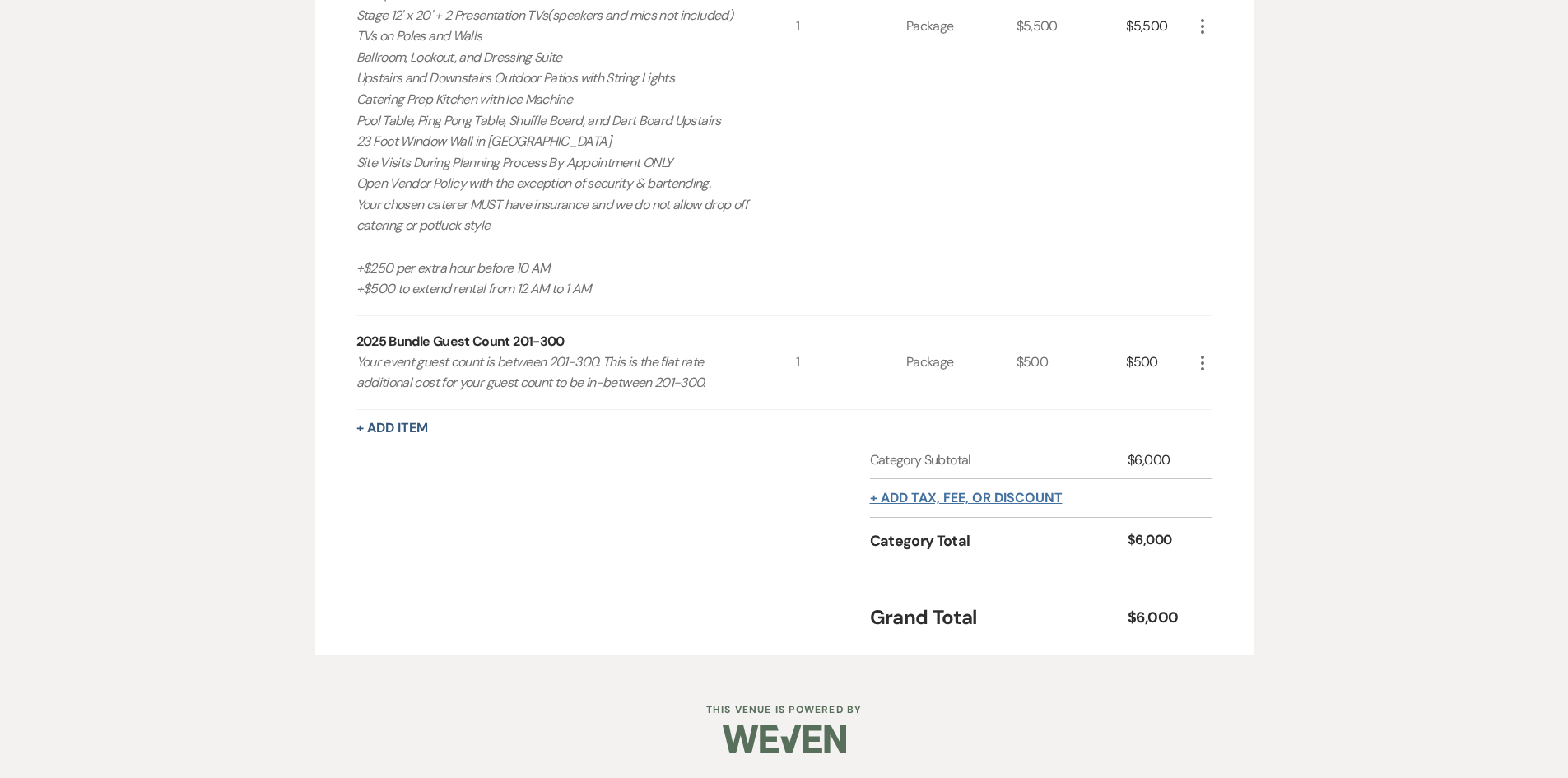
click at [943, 499] on button "+ Add tax, fee, or discount" at bounding box center [967, 499] width 193 height 13
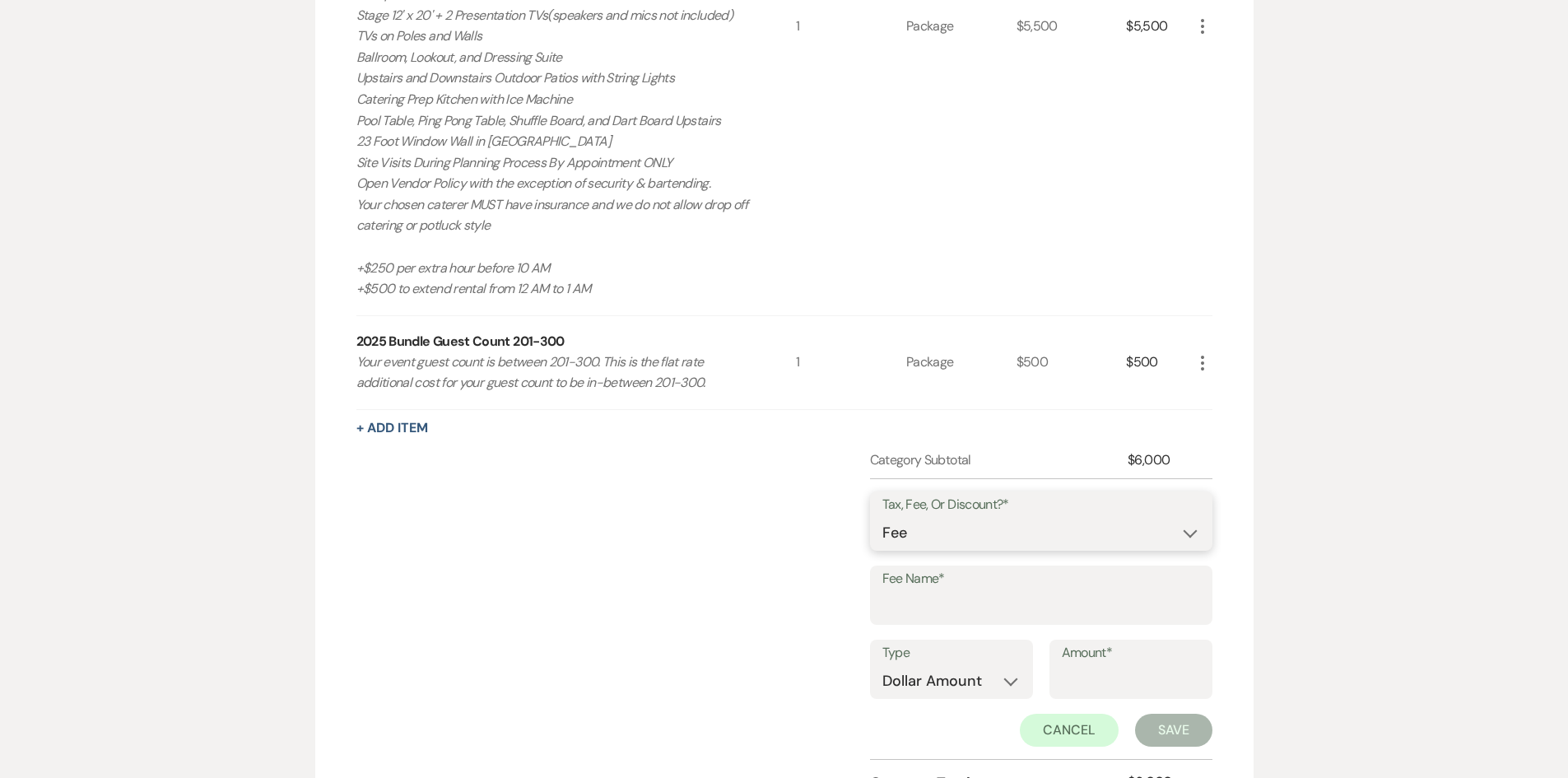
click at [953, 537] on select "Fee Discount Tax" at bounding box center [1041, 533] width 318 height 32
click at [882, 517] on select "Fee Discount Tax" at bounding box center [1041, 533] width 318 height 32
click at [947, 593] on input "Fee Name*" at bounding box center [1041, 607] width 318 height 32
click at [934, 661] on label "Type" at bounding box center [951, 653] width 139 height 23
click at [921, 689] on select "Dollar Amount Percentage" at bounding box center [951, 681] width 139 height 32
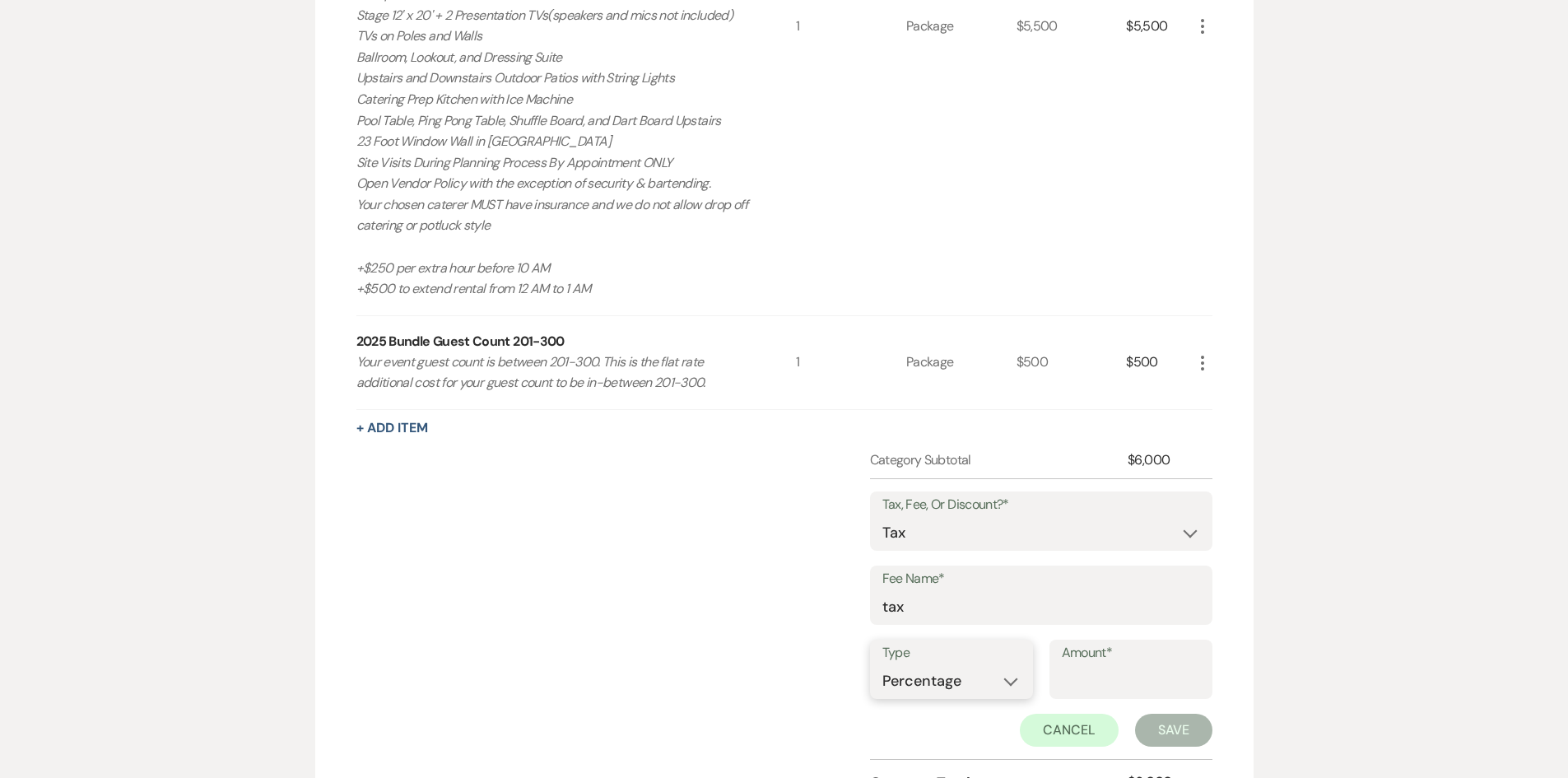
click at [882, 665] on select "Dollar Amount Percentage" at bounding box center [951, 681] width 139 height 32
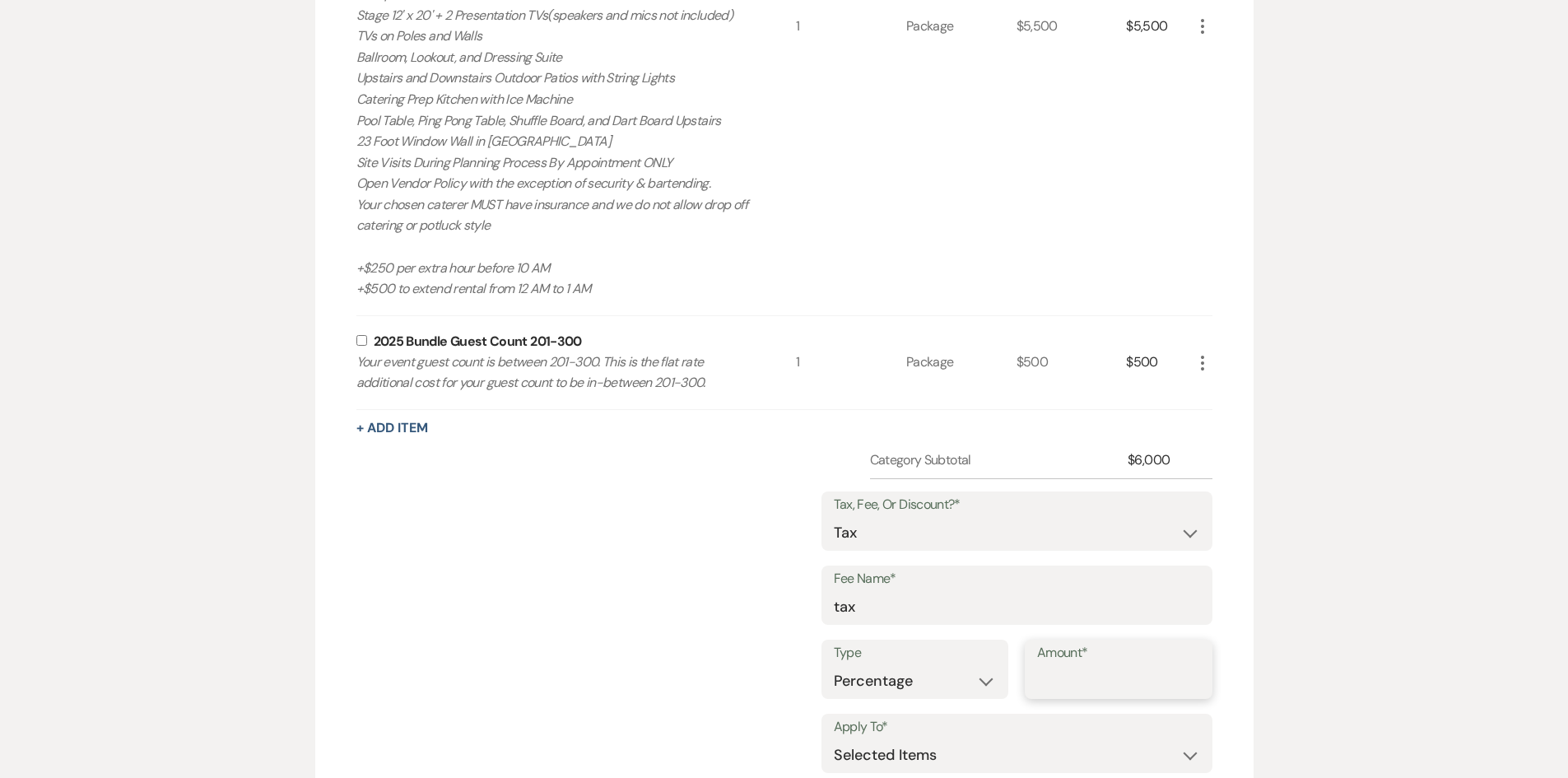
click at [1087, 686] on input "Amount*" at bounding box center [1119, 681] width 163 height 32
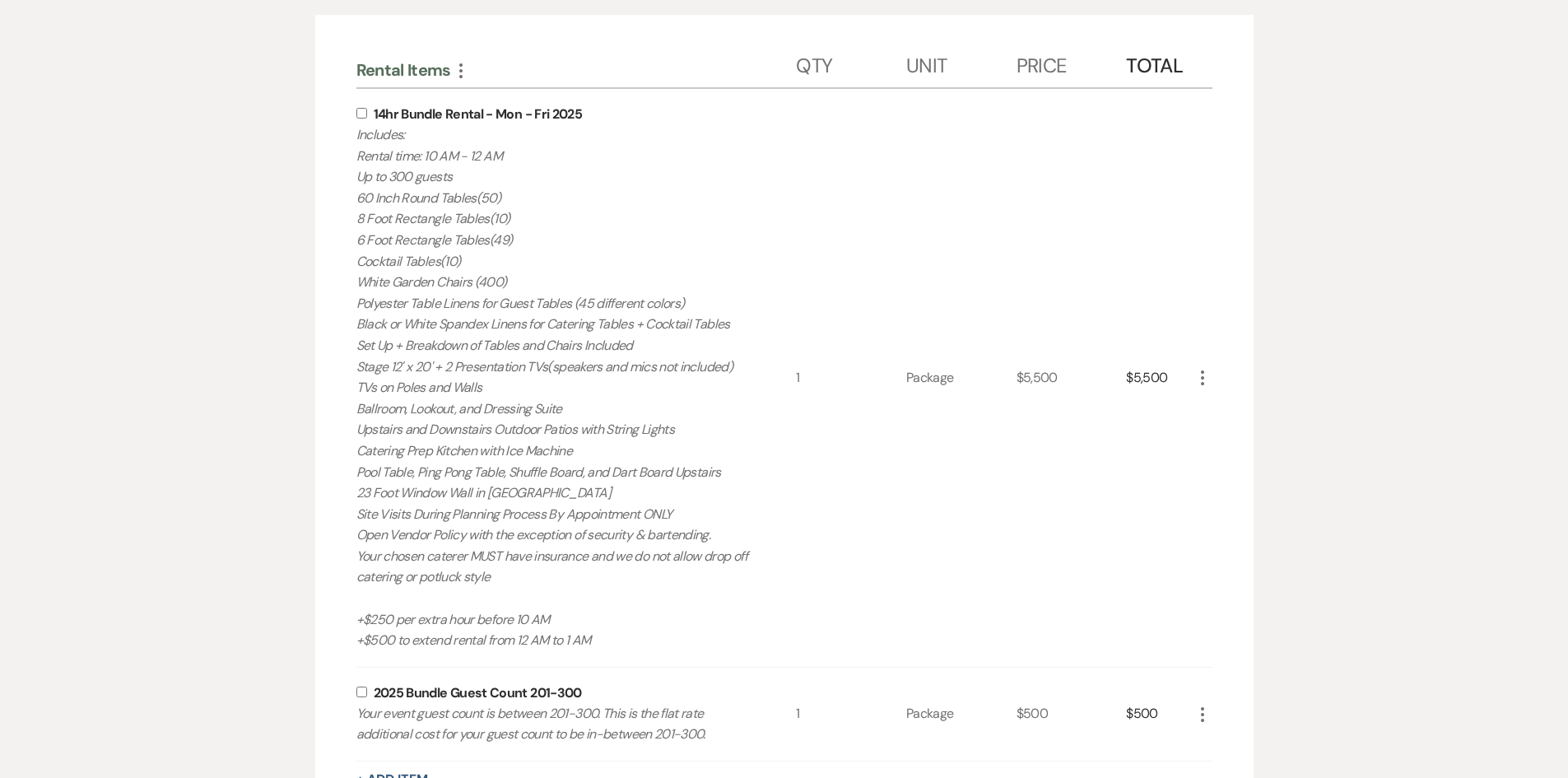
scroll to position [317, 0]
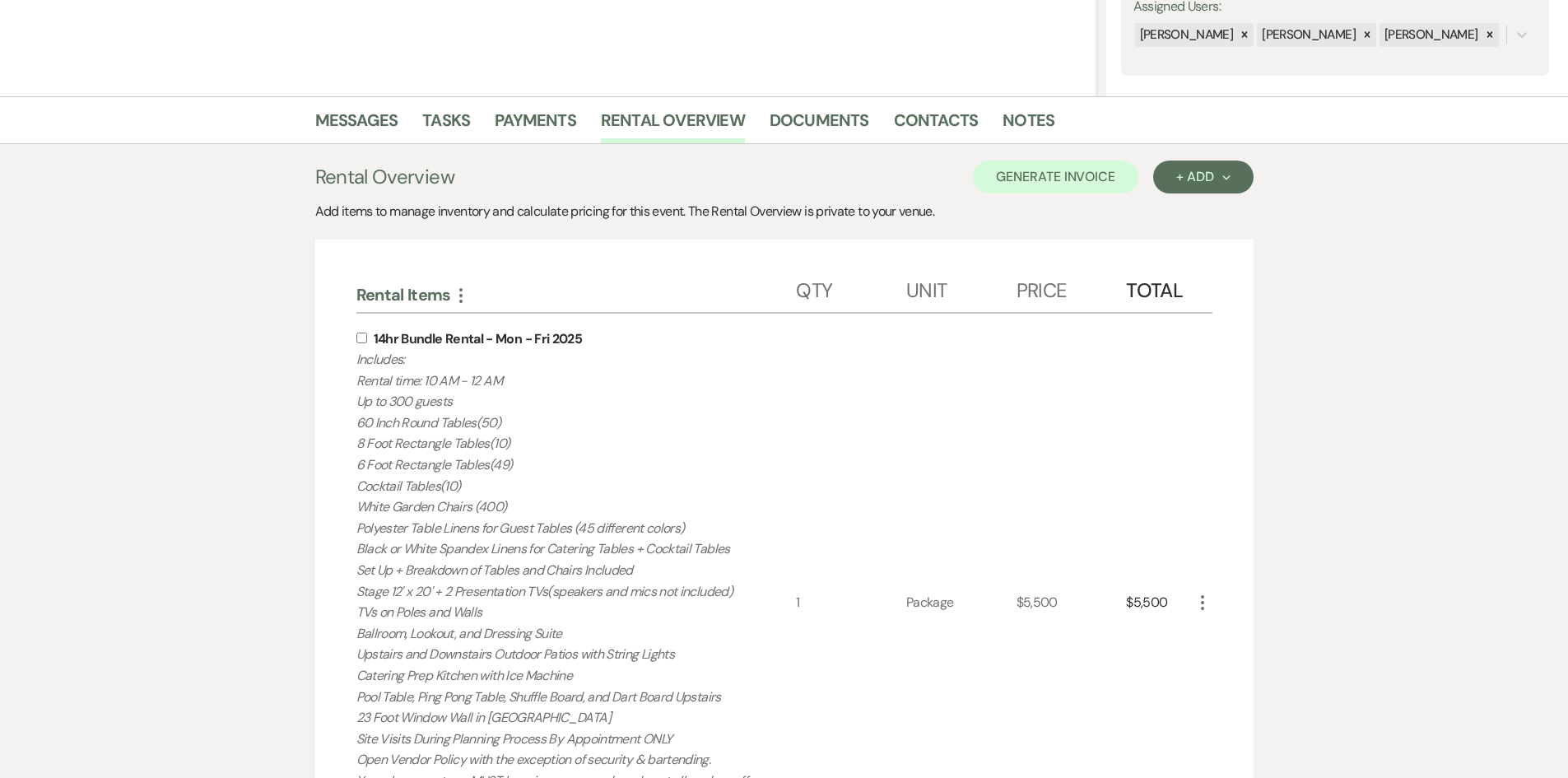
click at [361, 340] on input "checkbox" at bounding box center [362, 337] width 11 height 11
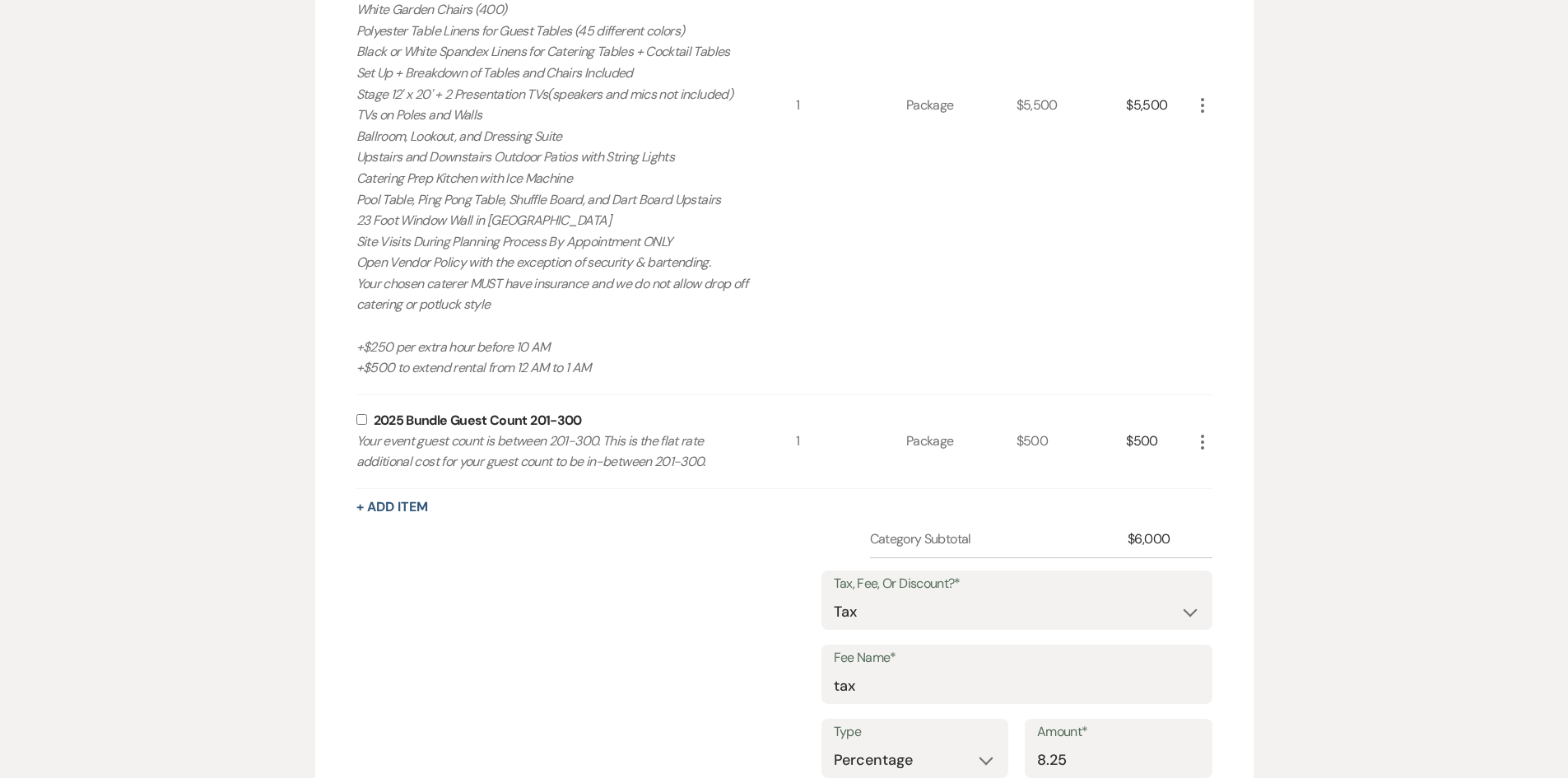
scroll to position [975, 0]
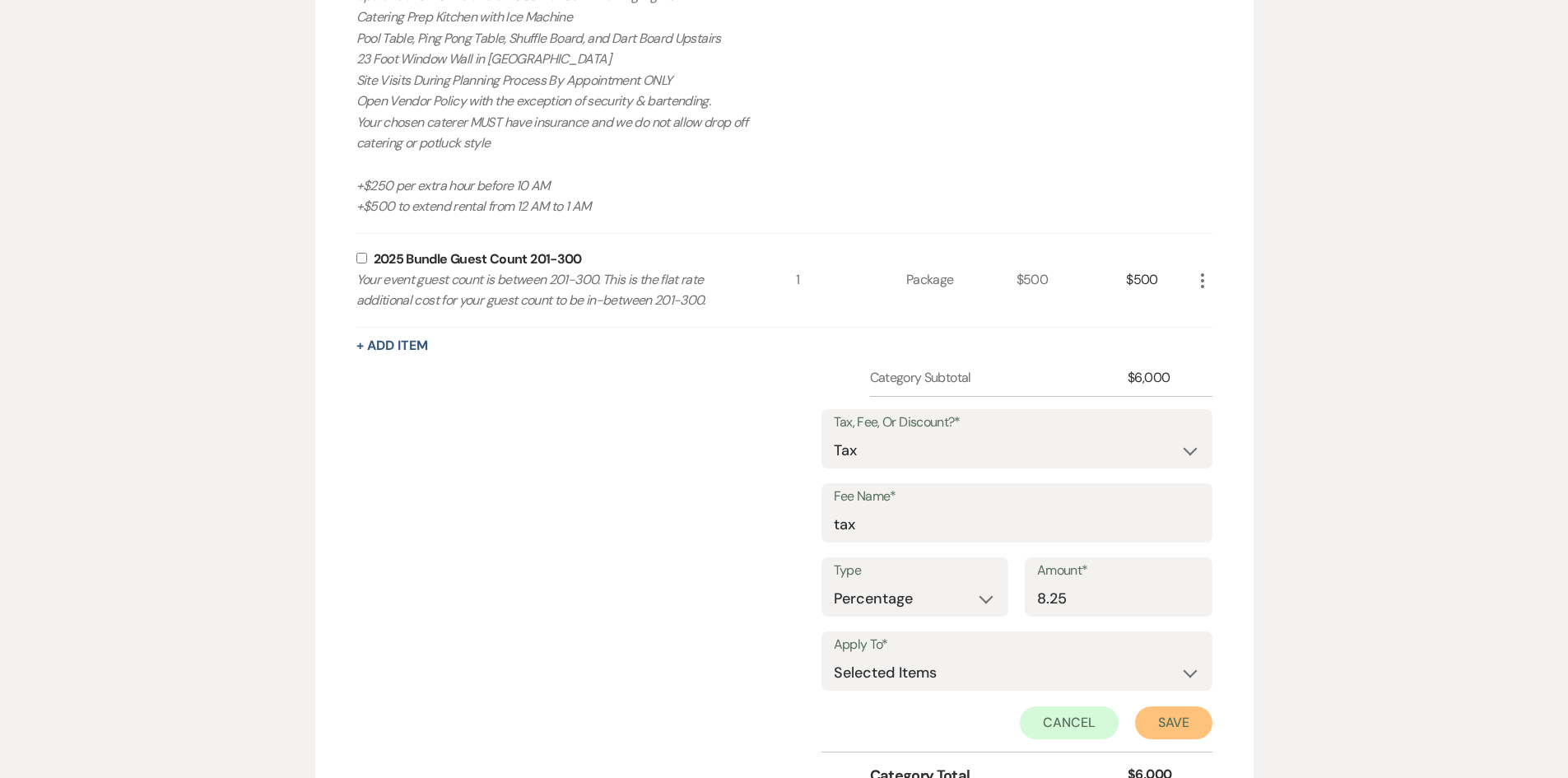
click at [1178, 716] on button "Save" at bounding box center [1173, 723] width 77 height 33
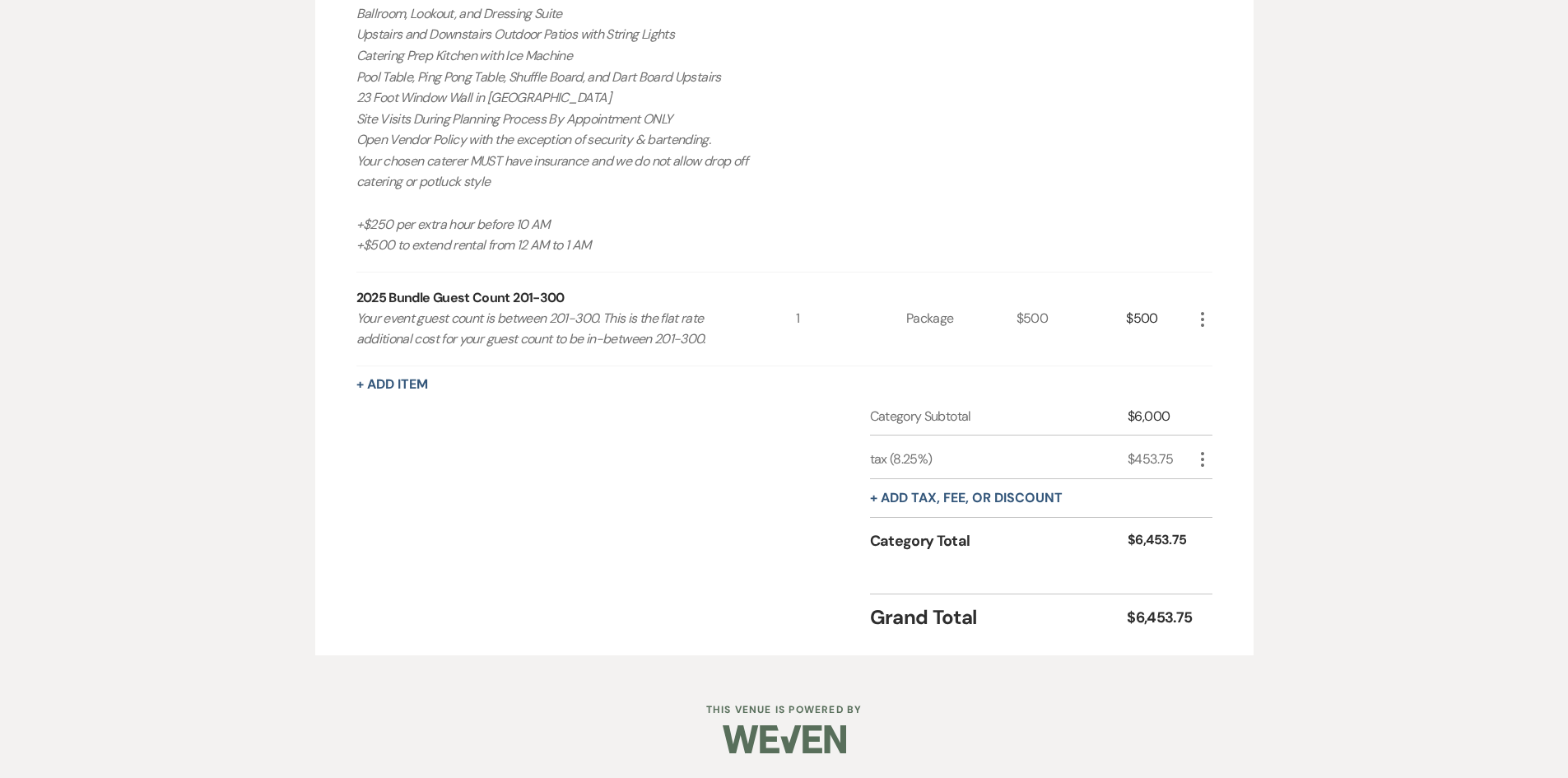
scroll to position [937, 0]
click at [1207, 321] on icon "More" at bounding box center [1203, 320] width 20 height 20
click at [1224, 375] on button "X Delete" at bounding box center [1237, 377] width 89 height 26
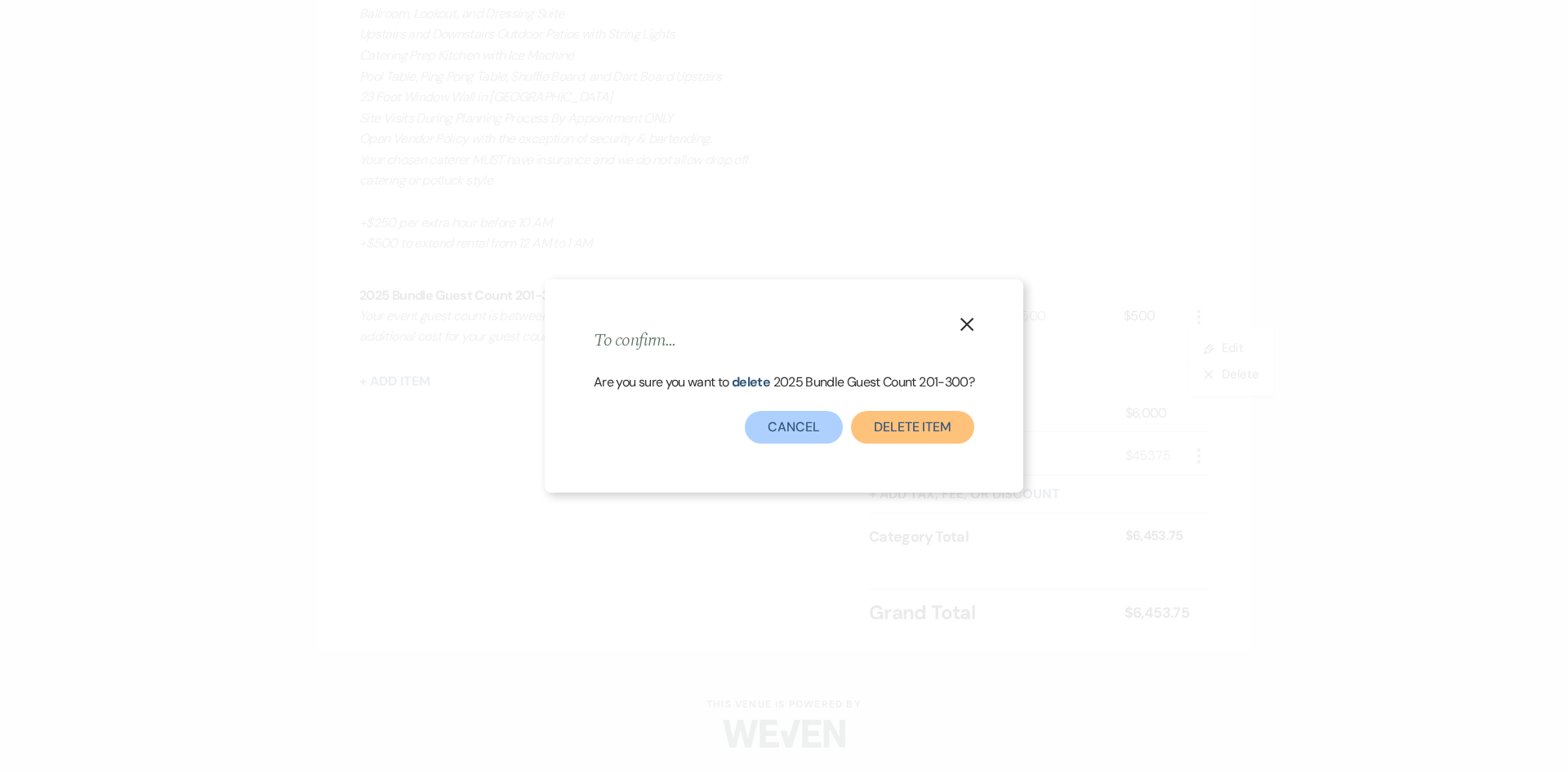
click at [902, 417] on button "Delete Item" at bounding box center [913, 426] width 123 height 32
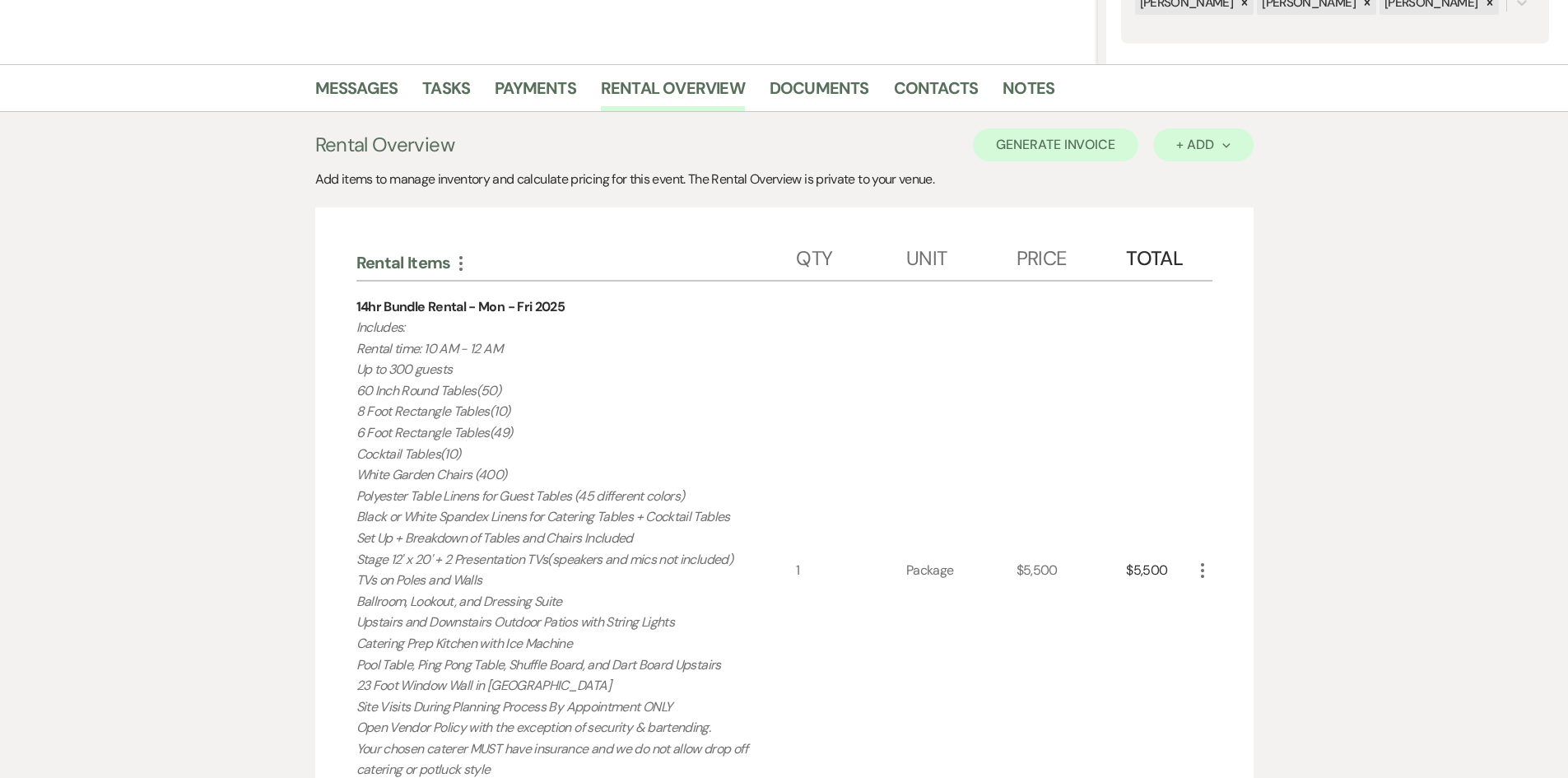
scroll to position [267, 0]
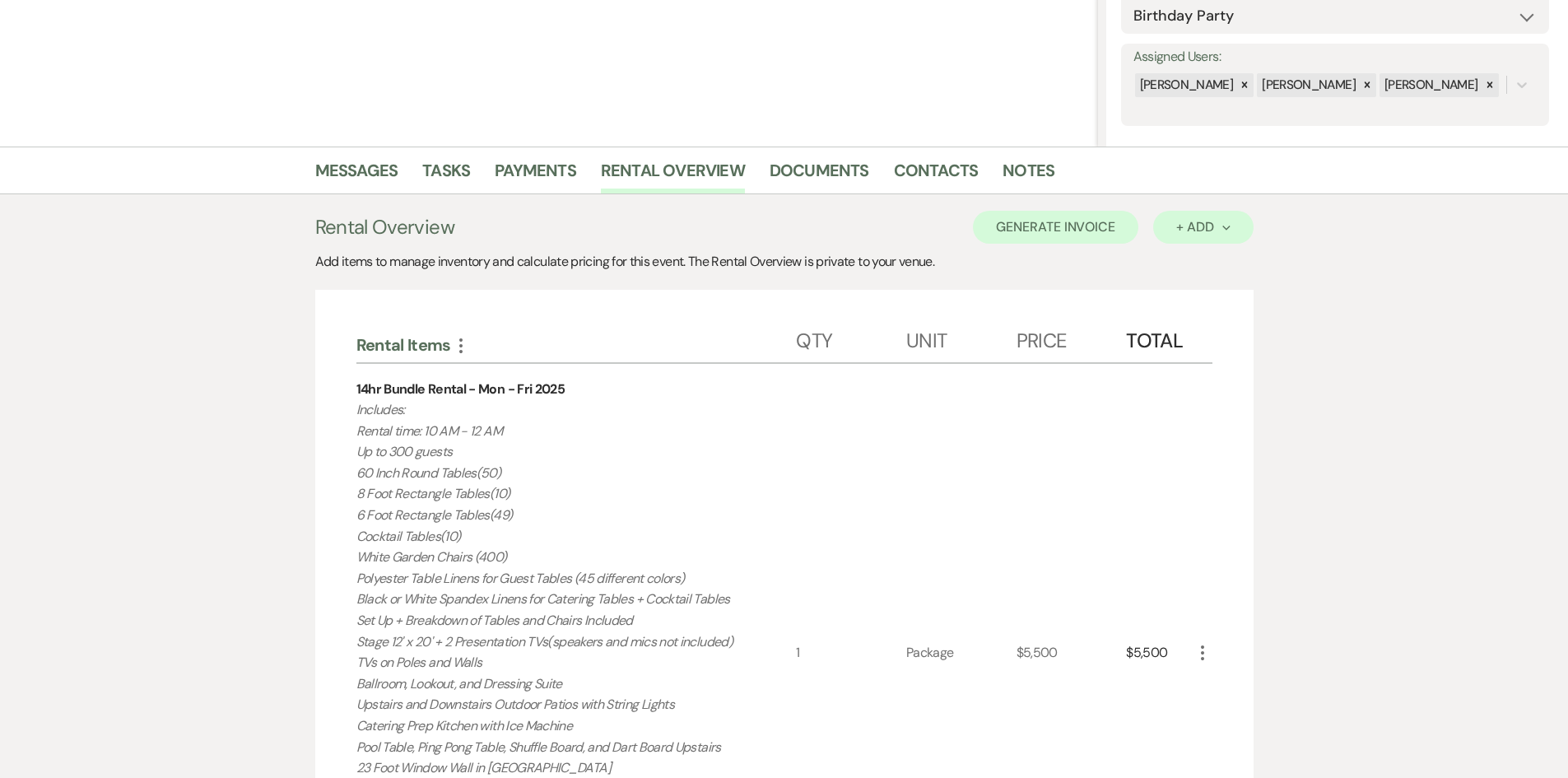
drag, startPoint x: 1194, startPoint y: 191, endPoint x: 1191, endPoint y: 217, distance: 26.2
click at [1194, 192] on ul "Messages Tasks Payments Rental Overview Documents Contacts Notes" at bounding box center [785, 173] width 938 height 39
click at [1192, 217] on button "+ Add Next" at bounding box center [1203, 227] width 100 height 33
click at [1168, 269] on button "Item" at bounding box center [1194, 264] width 83 height 25
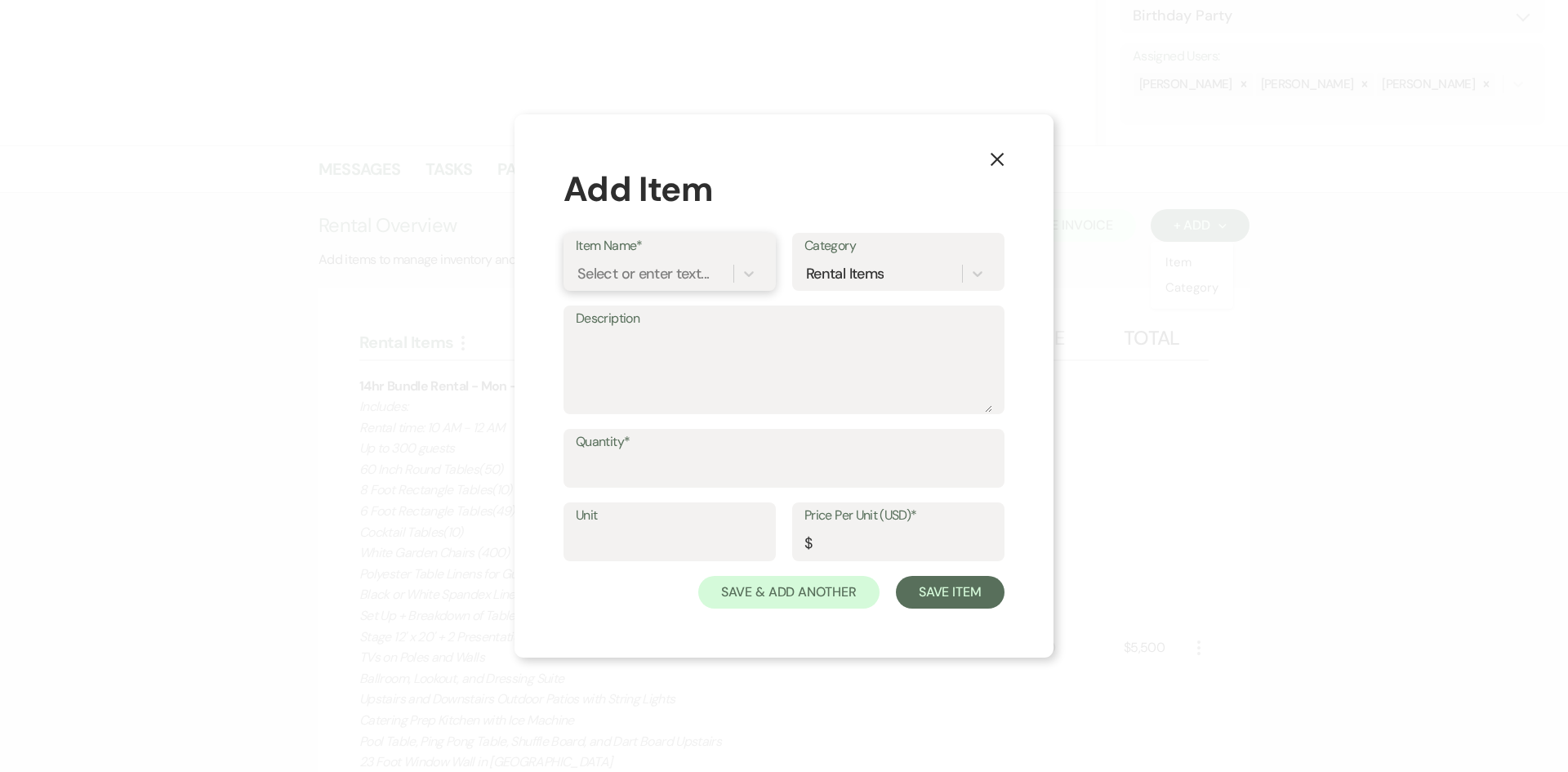
click at [650, 276] on div "Select or enter text..." at bounding box center [643, 274] width 132 height 22
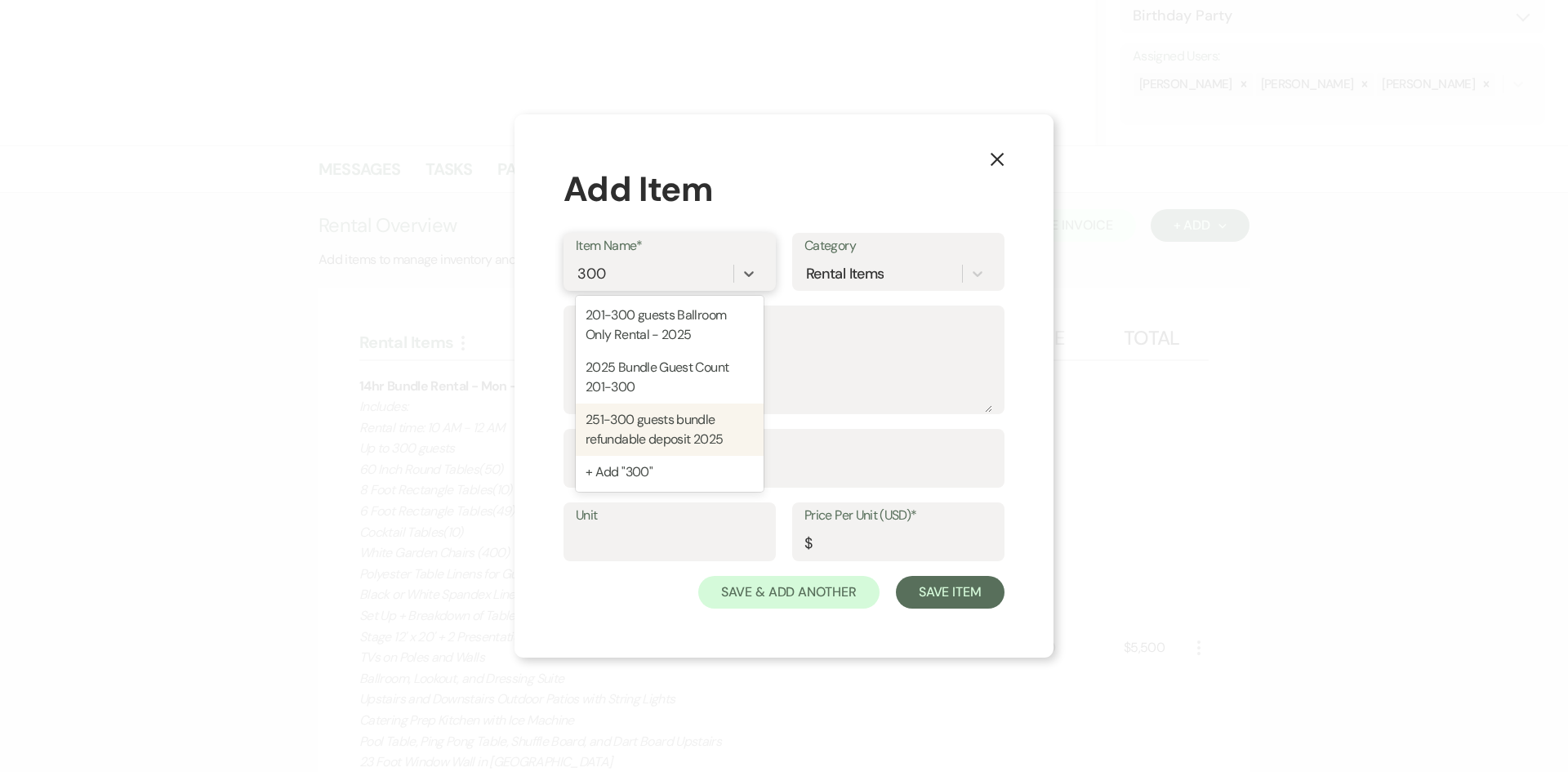
click at [663, 440] on div "251-300 guests bundle refundable deposit 2025" at bounding box center [670, 430] width 188 height 52
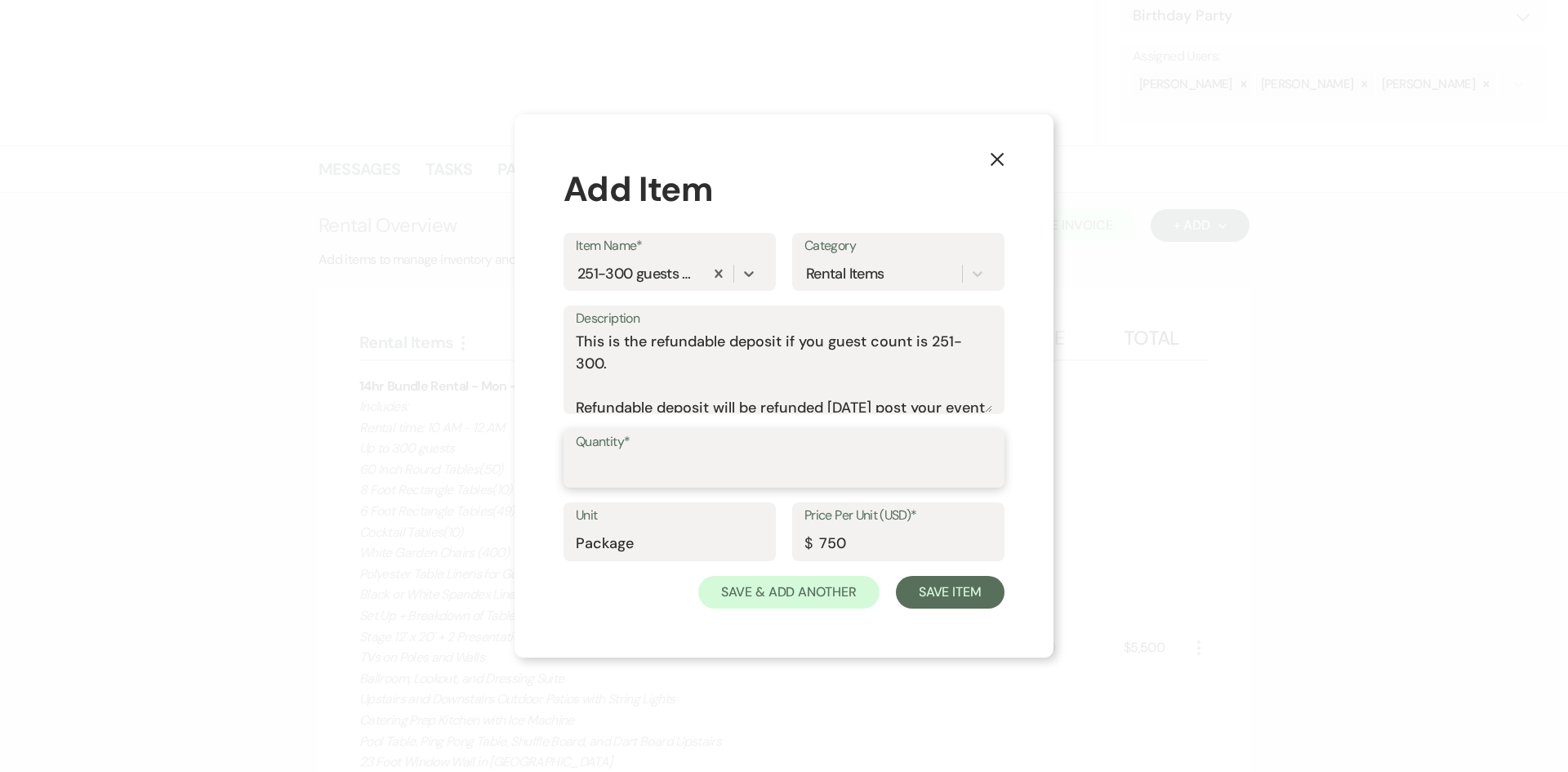
click at [673, 457] on input "Quantity*" at bounding box center [784, 470] width 416 height 32
click at [942, 585] on button "Save Item" at bounding box center [950, 591] width 108 height 32
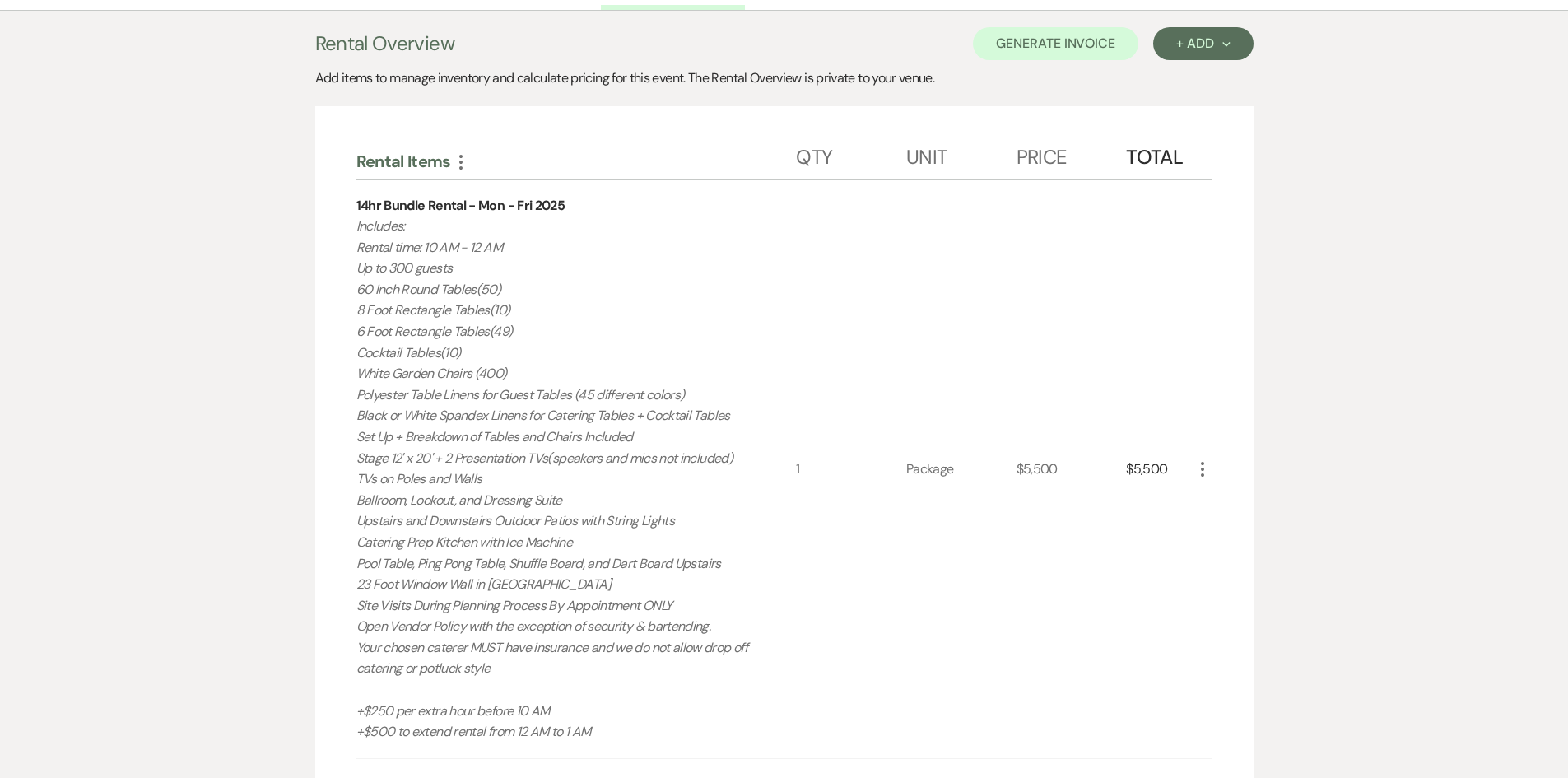
scroll to position [445, 0]
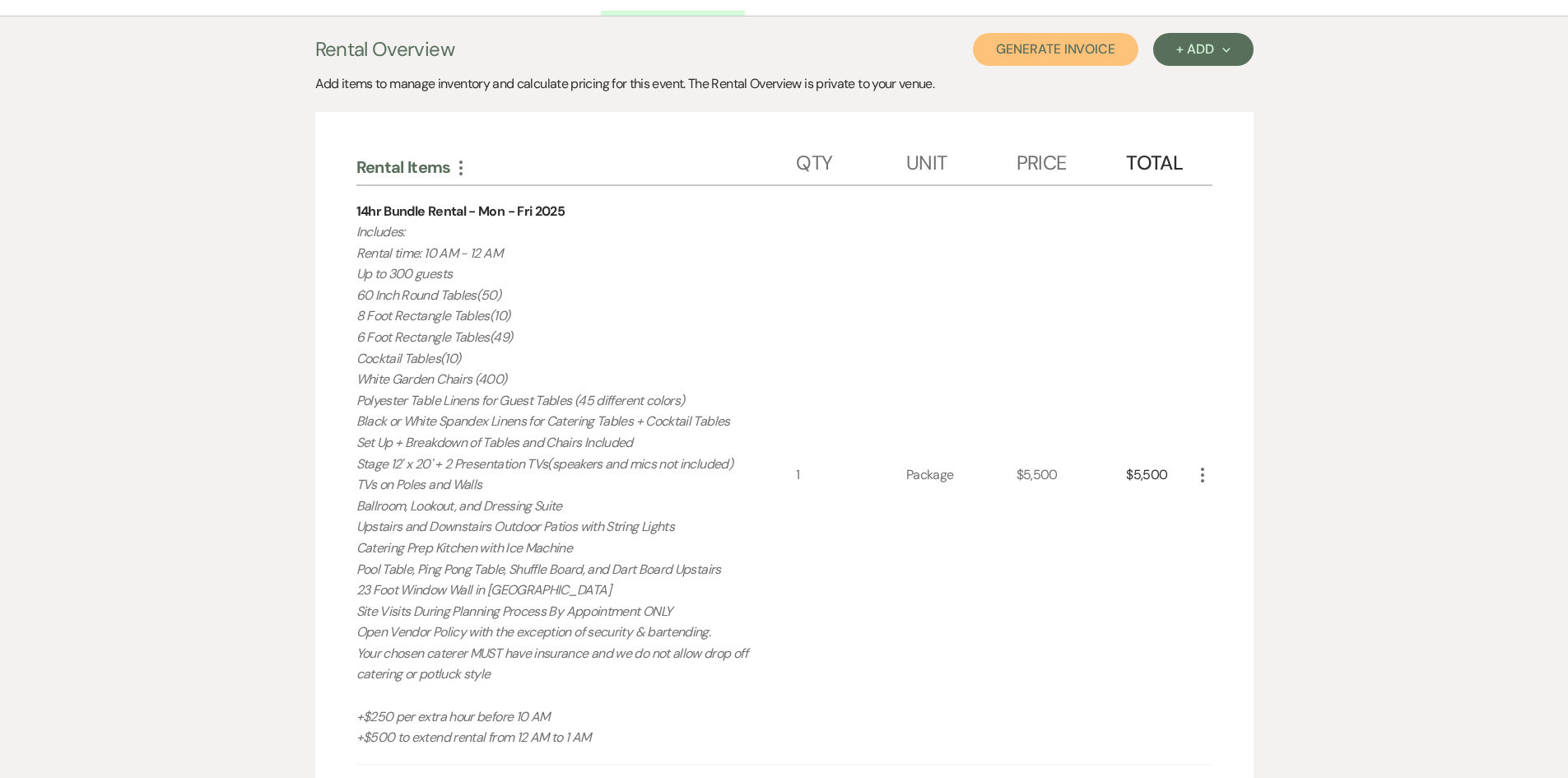
click at [1065, 48] on button "Generate Invoice" at bounding box center [1055, 49] width 165 height 33
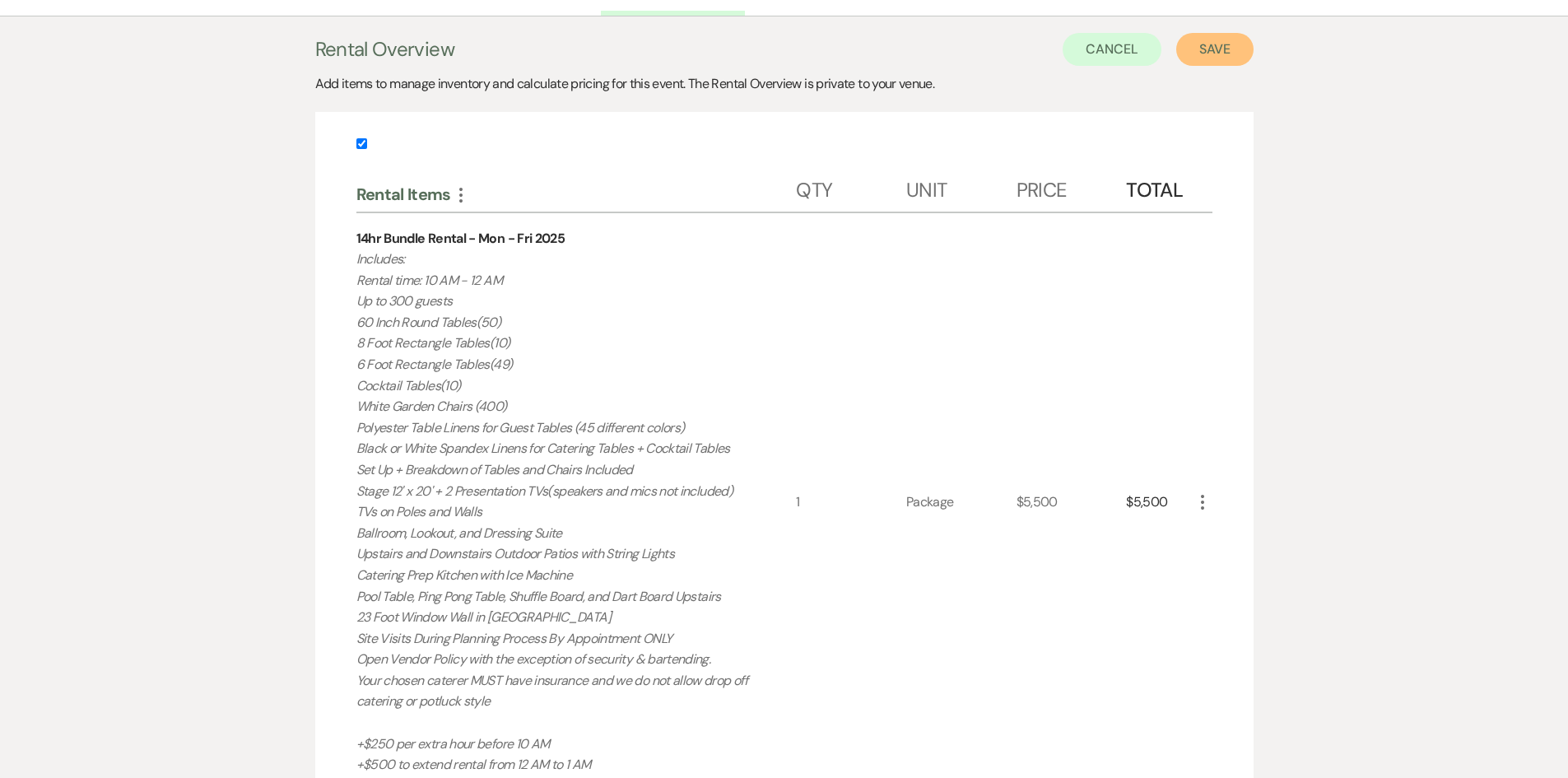
click at [1213, 47] on button "Save" at bounding box center [1215, 49] width 77 height 33
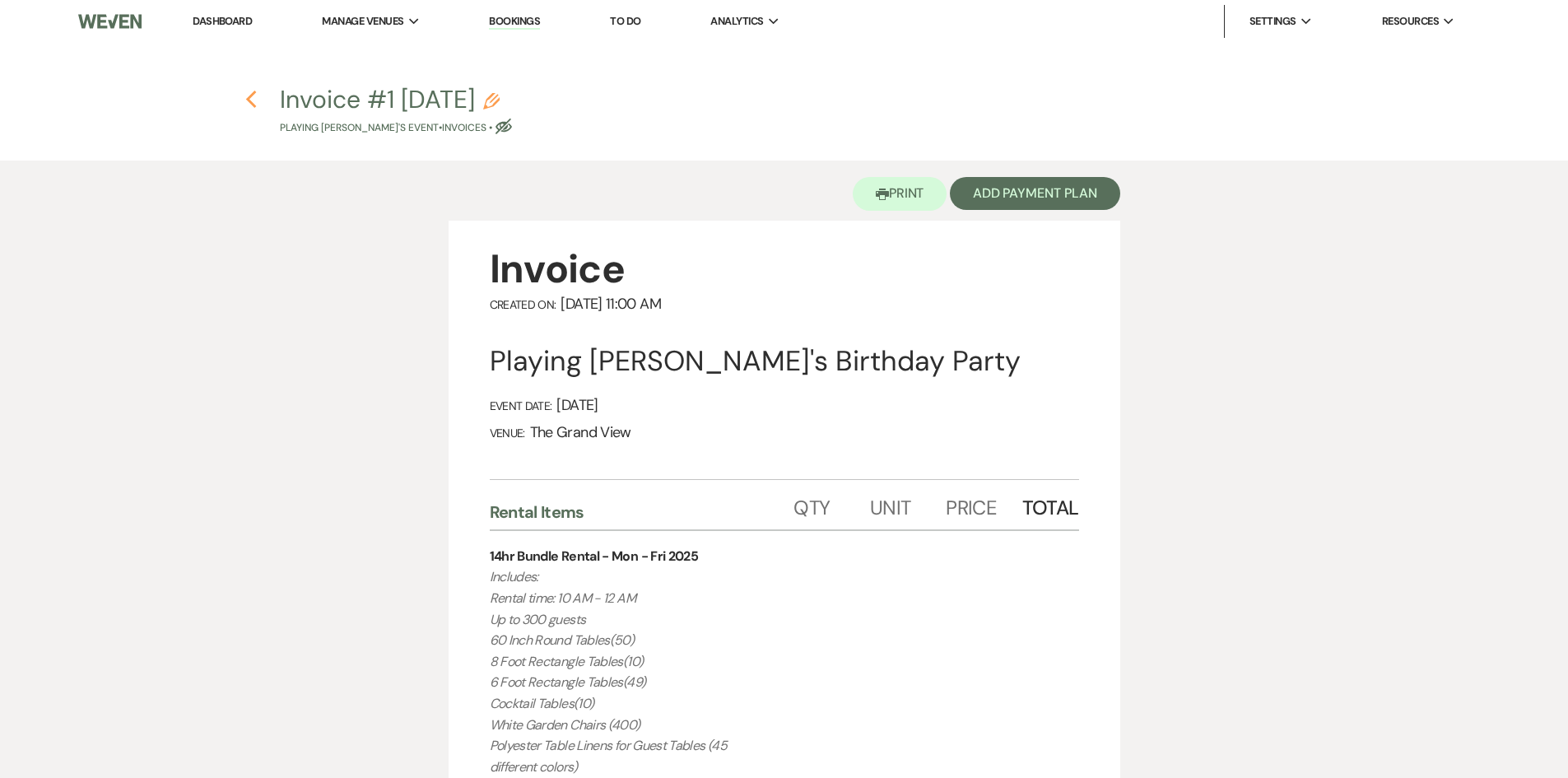
click at [252, 97] on icon "Previous" at bounding box center [251, 100] width 13 height 20
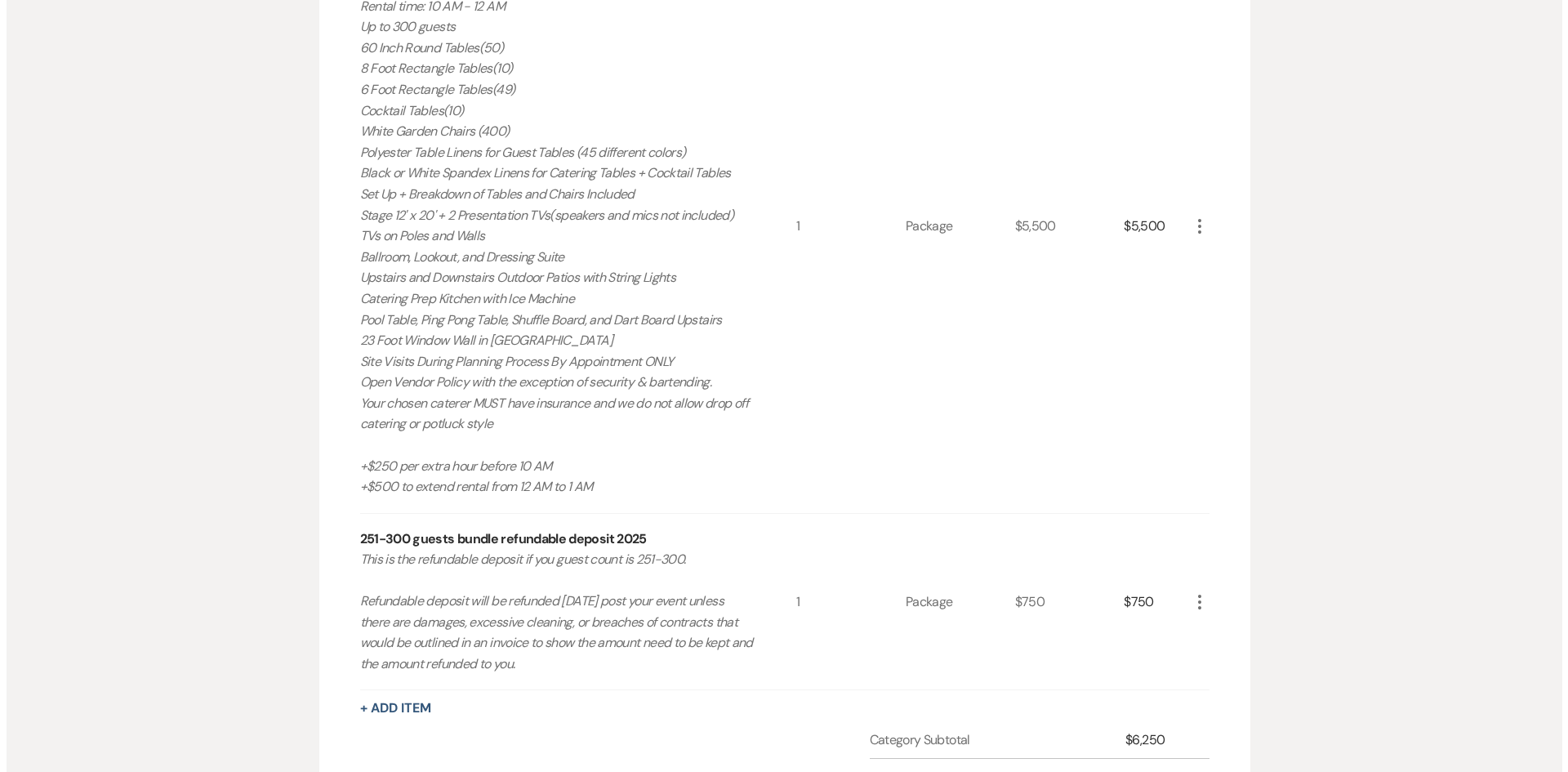
scroll to position [523, 0]
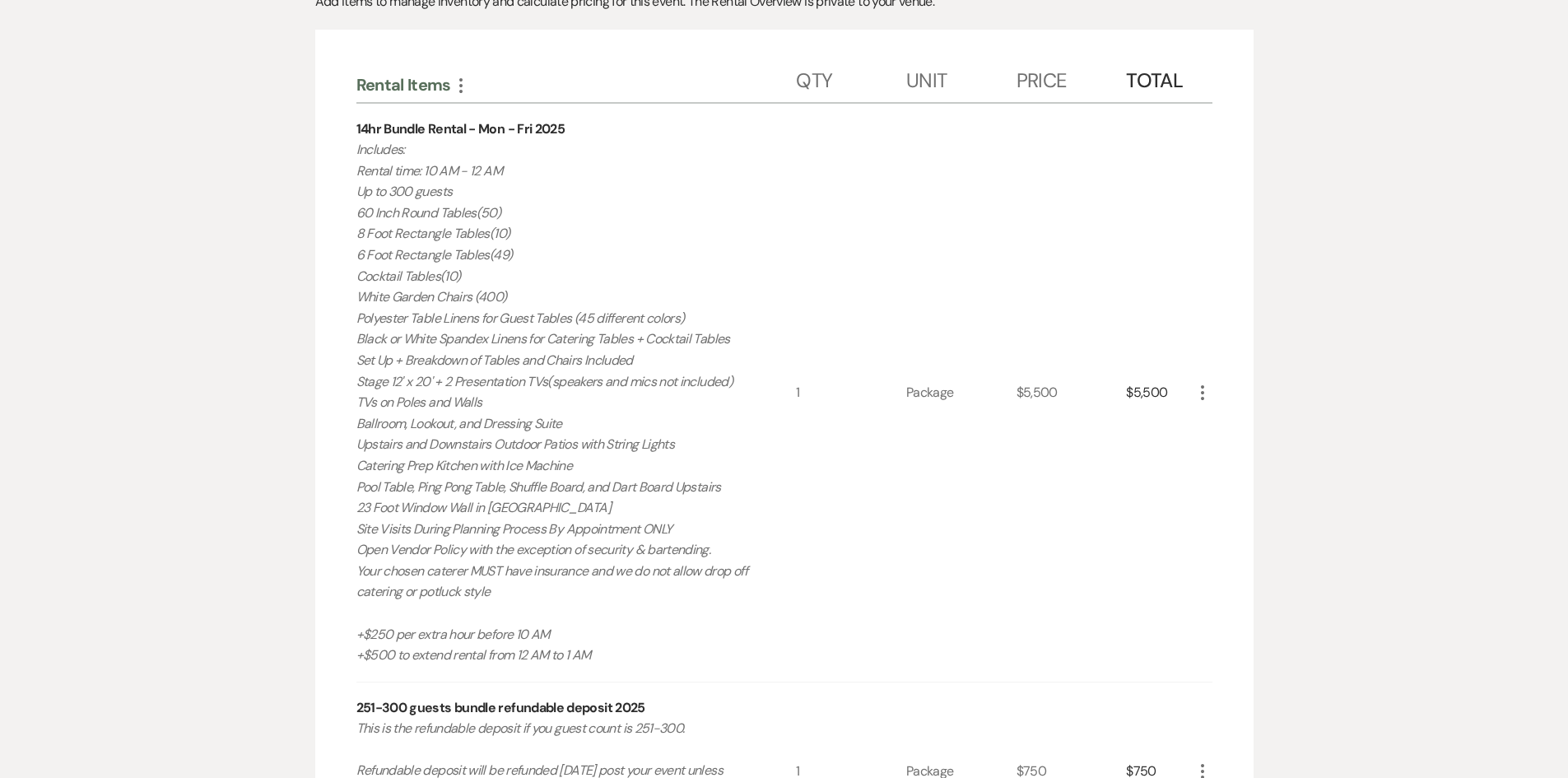
click at [1203, 392] on use "button" at bounding box center [1203, 393] width 3 height 15
click at [1209, 422] on button "Pencil Edit" at bounding box center [1236, 424] width 86 height 26
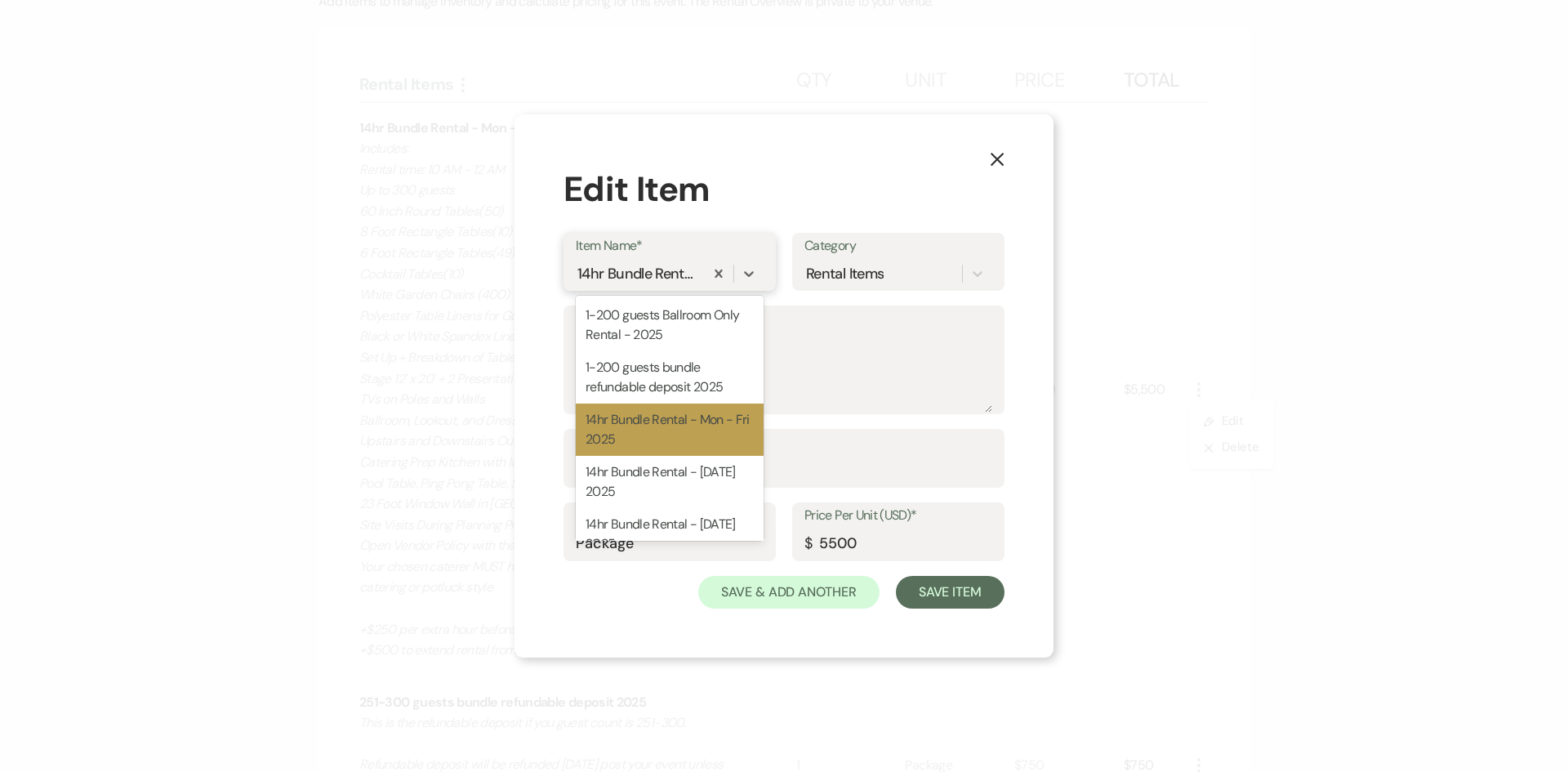
click at [656, 268] on div "14hr Bundle Rental - Mon - Fri 2025" at bounding box center [638, 274] width 122 height 22
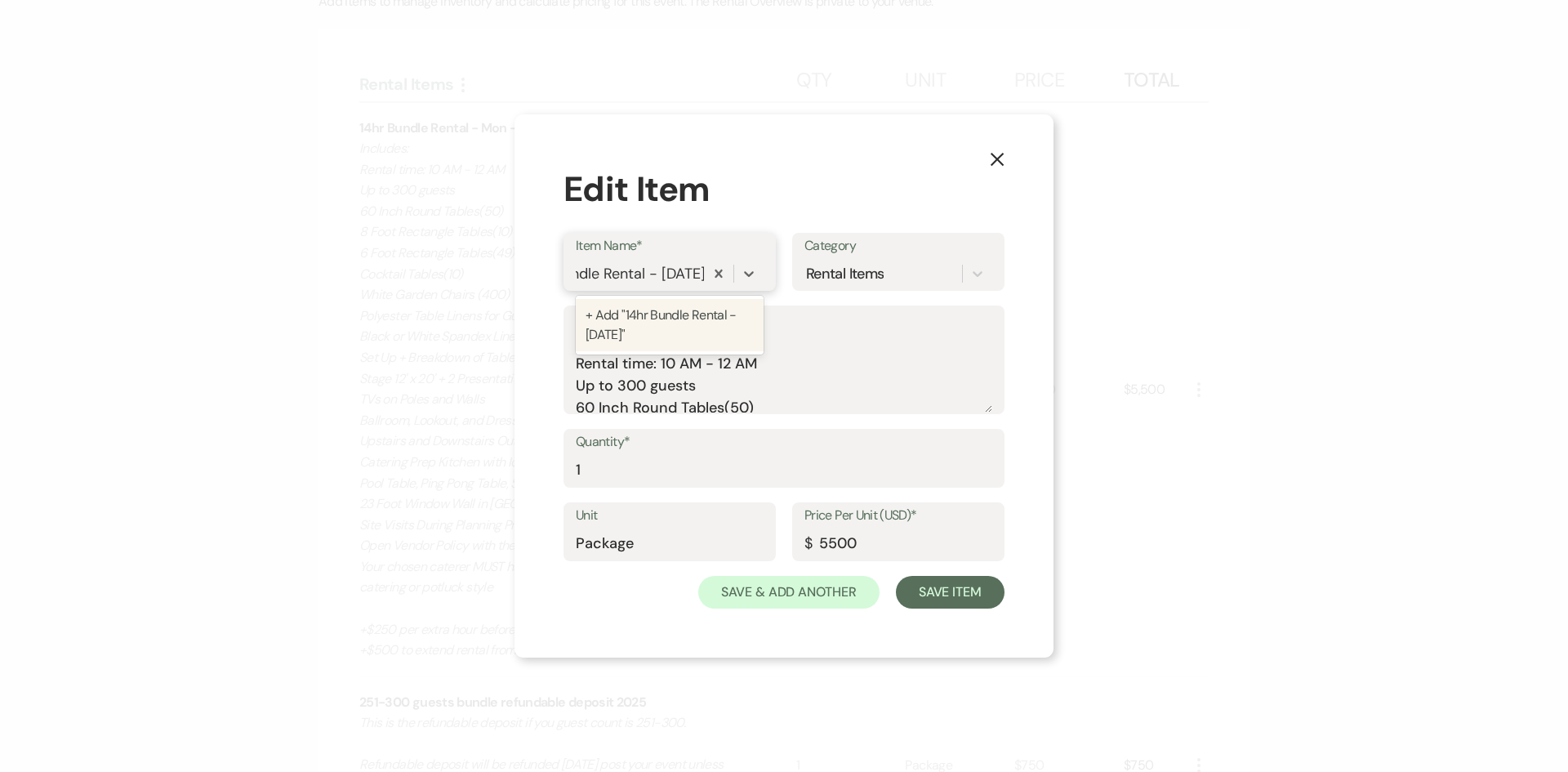
scroll to position [0, 57]
click at [695, 316] on div "+ Add "14hr Bundle Rental - Friday & Sunday"" at bounding box center [703, 325] width 256 height 52
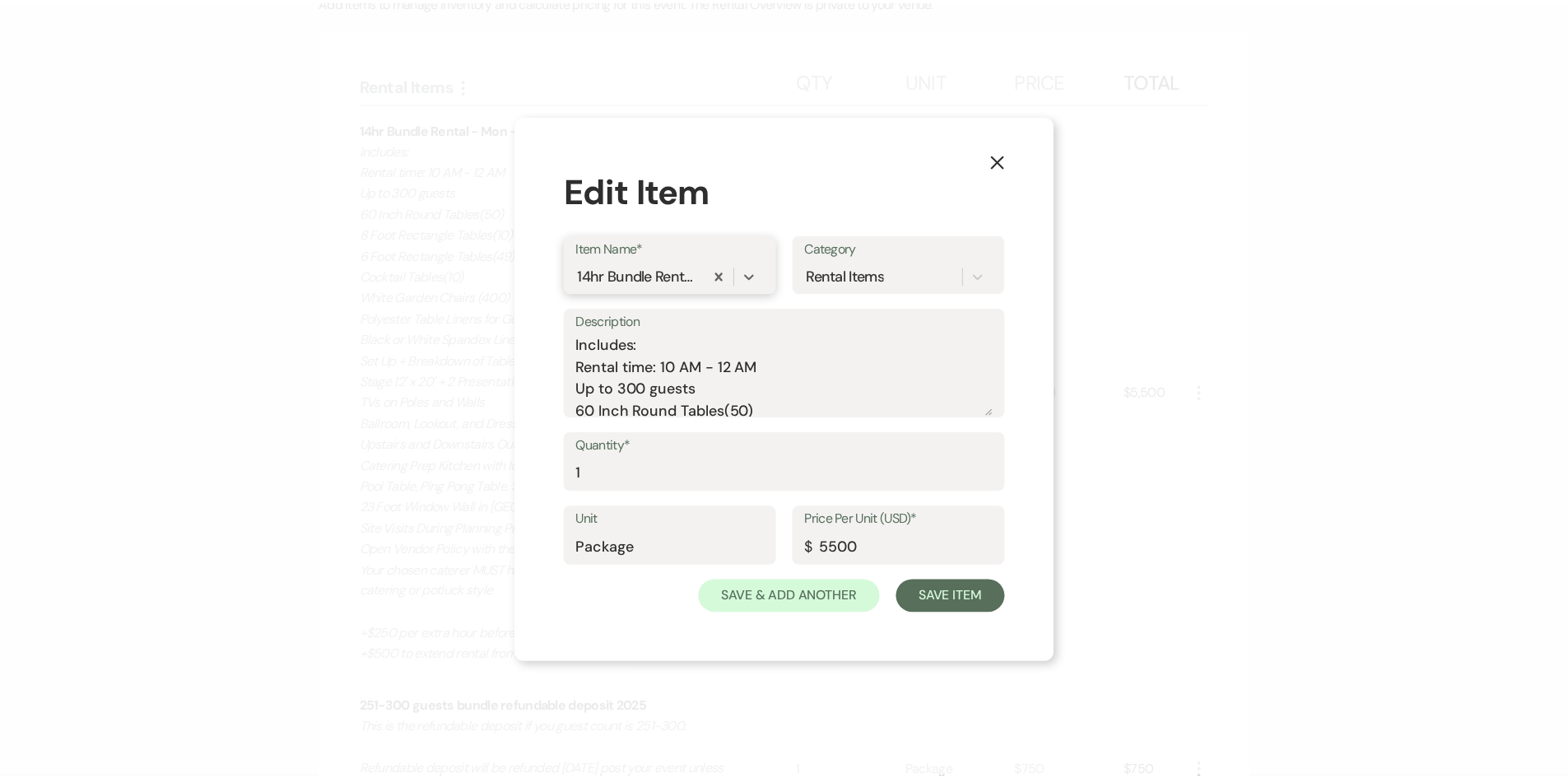
scroll to position [0, 0]
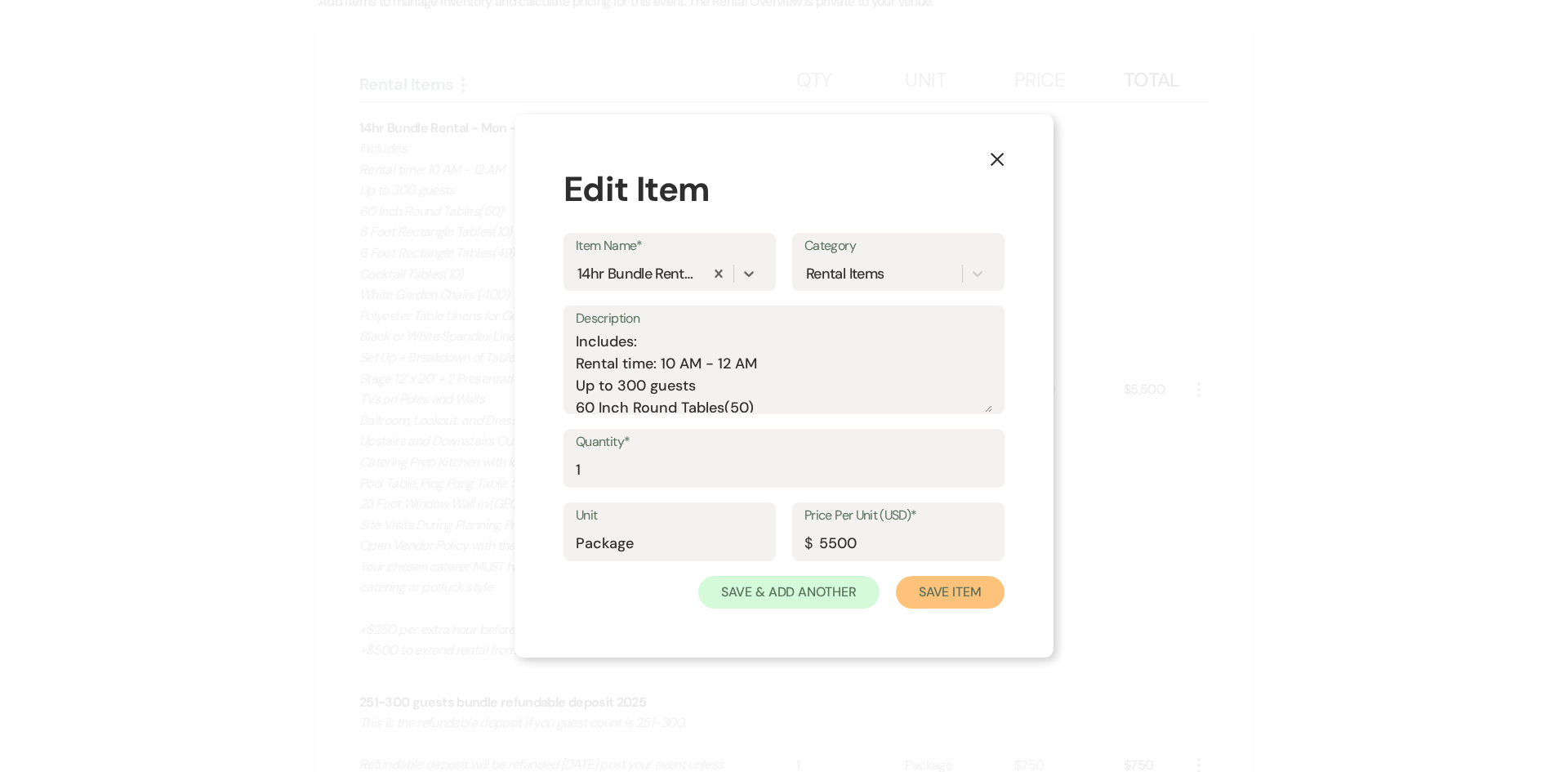
click at [981, 601] on button "Save Item" at bounding box center [950, 591] width 108 height 32
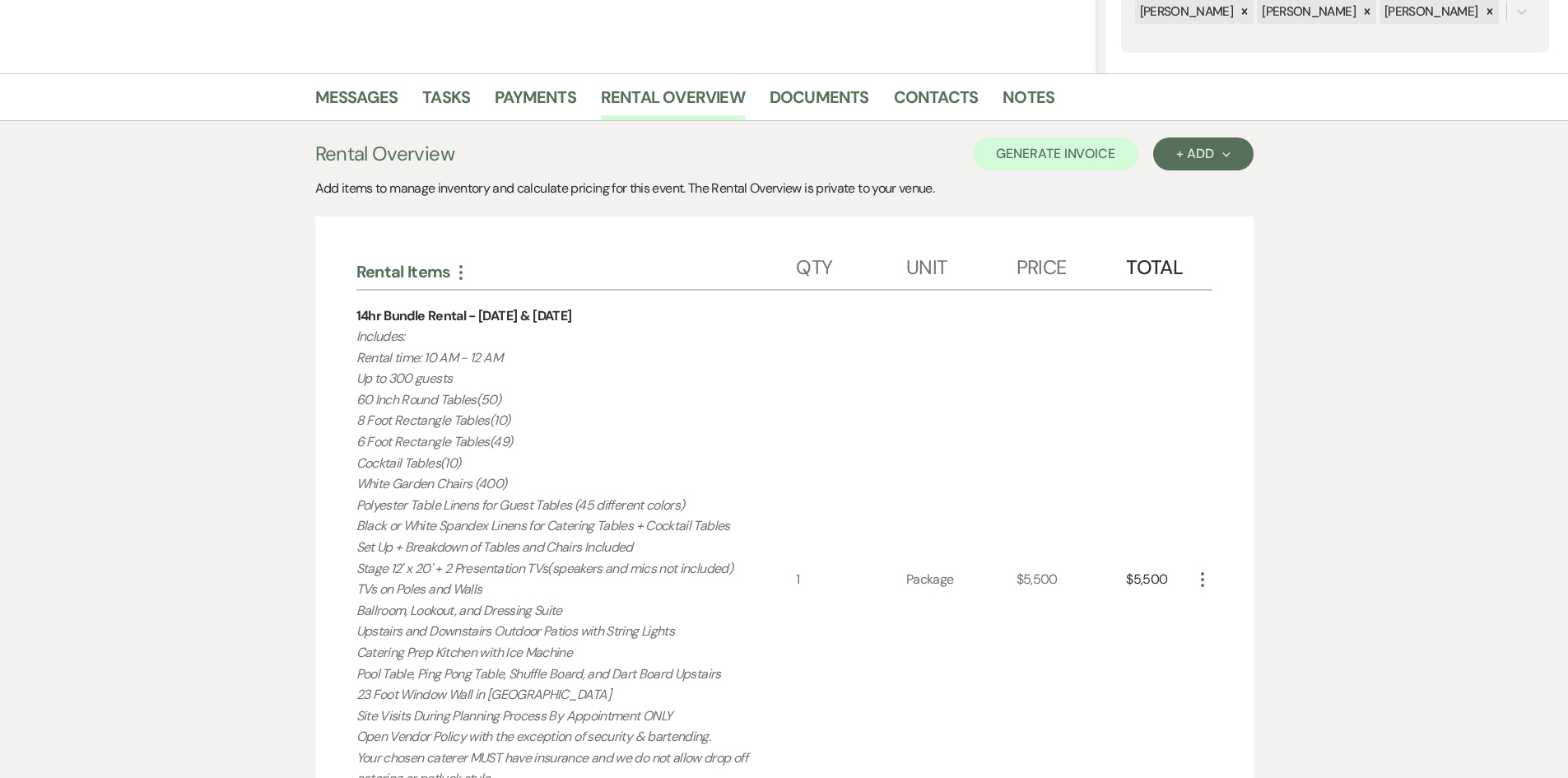
scroll to position [197, 0]
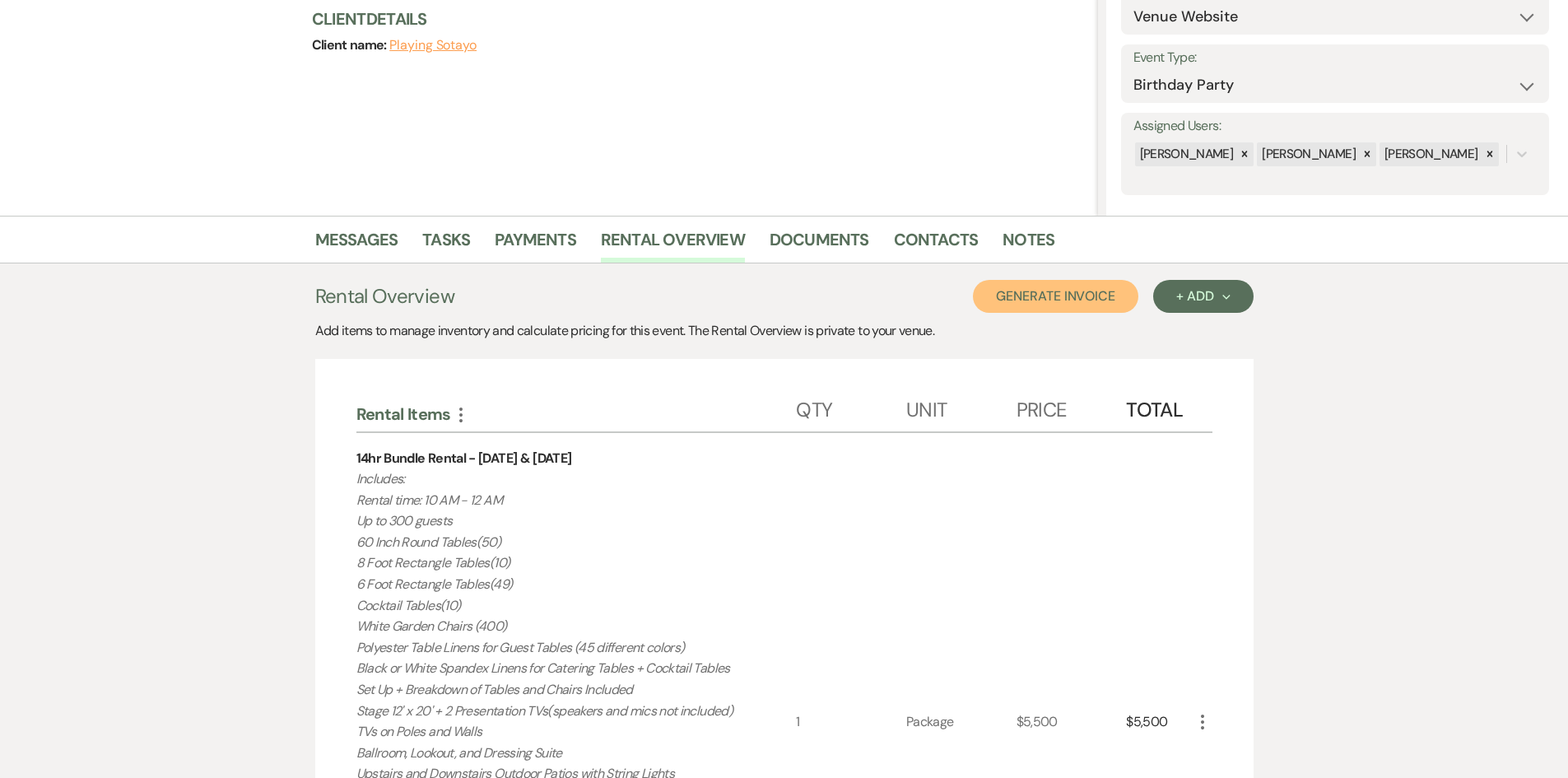
click at [1038, 289] on button "Generate Invoice" at bounding box center [1055, 295] width 165 height 33
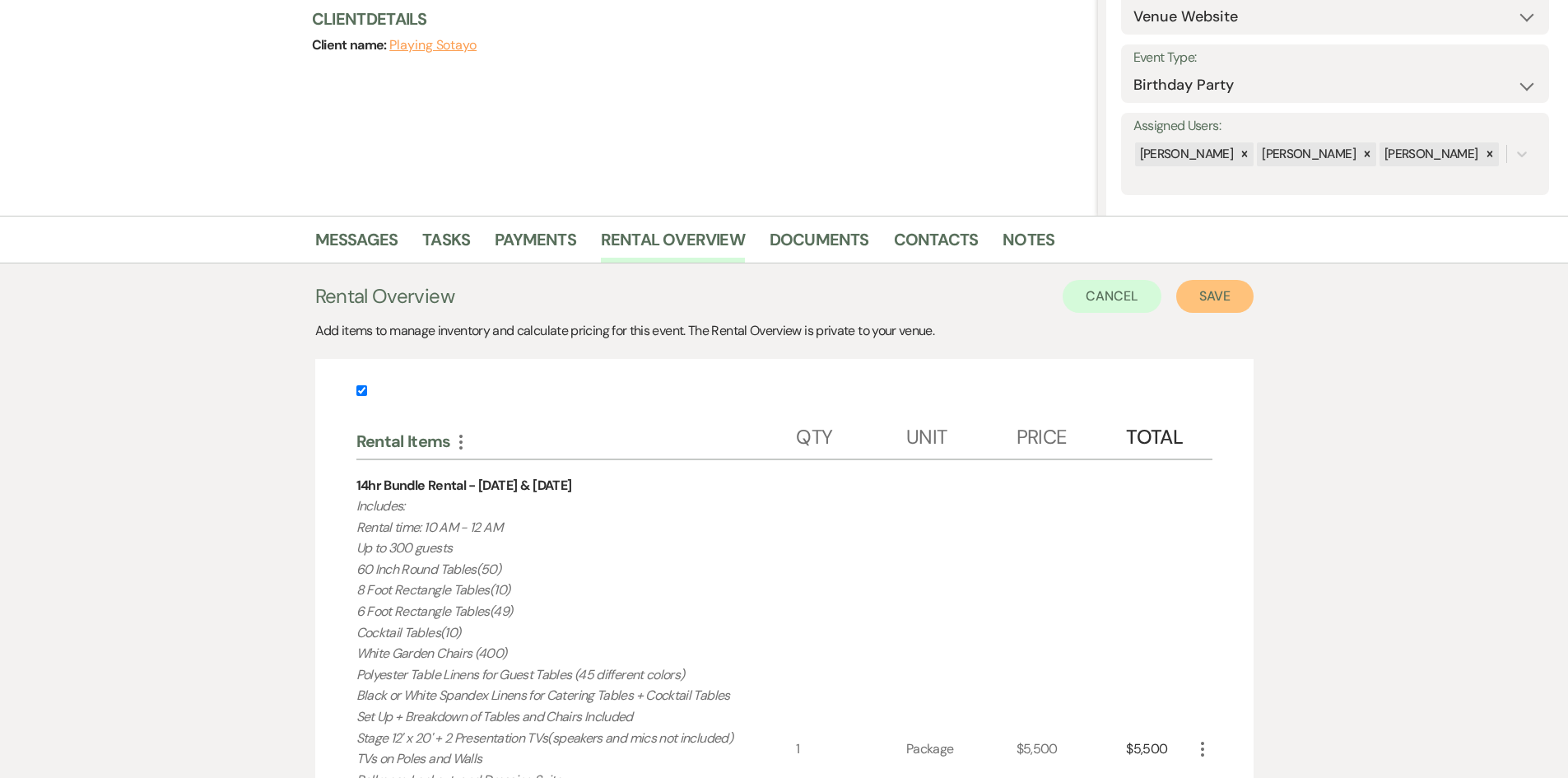
click at [1184, 296] on button "Save" at bounding box center [1215, 295] width 77 height 33
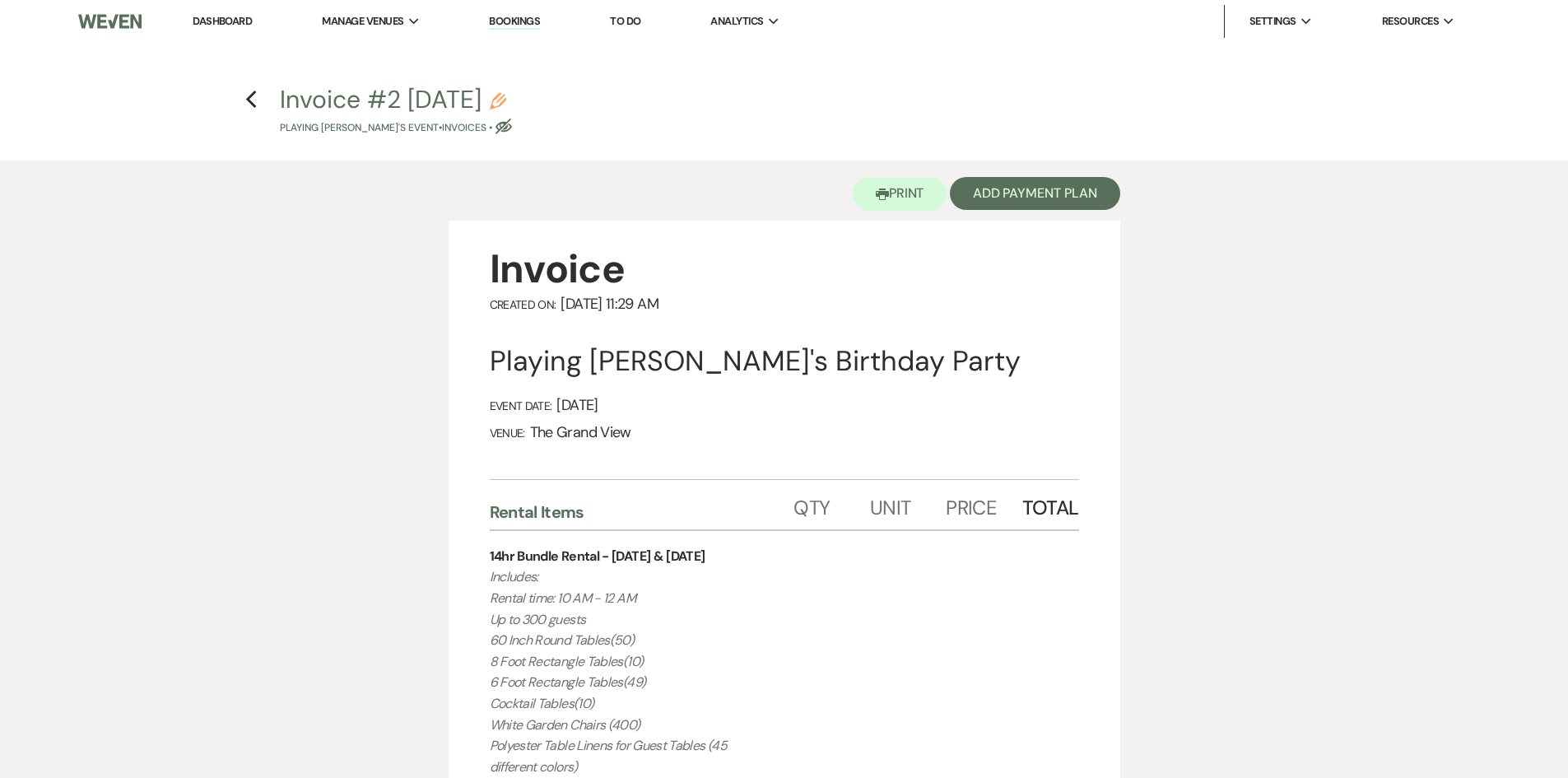
click at [506, 95] on icon "Pencil" at bounding box center [499, 102] width 17 height 17
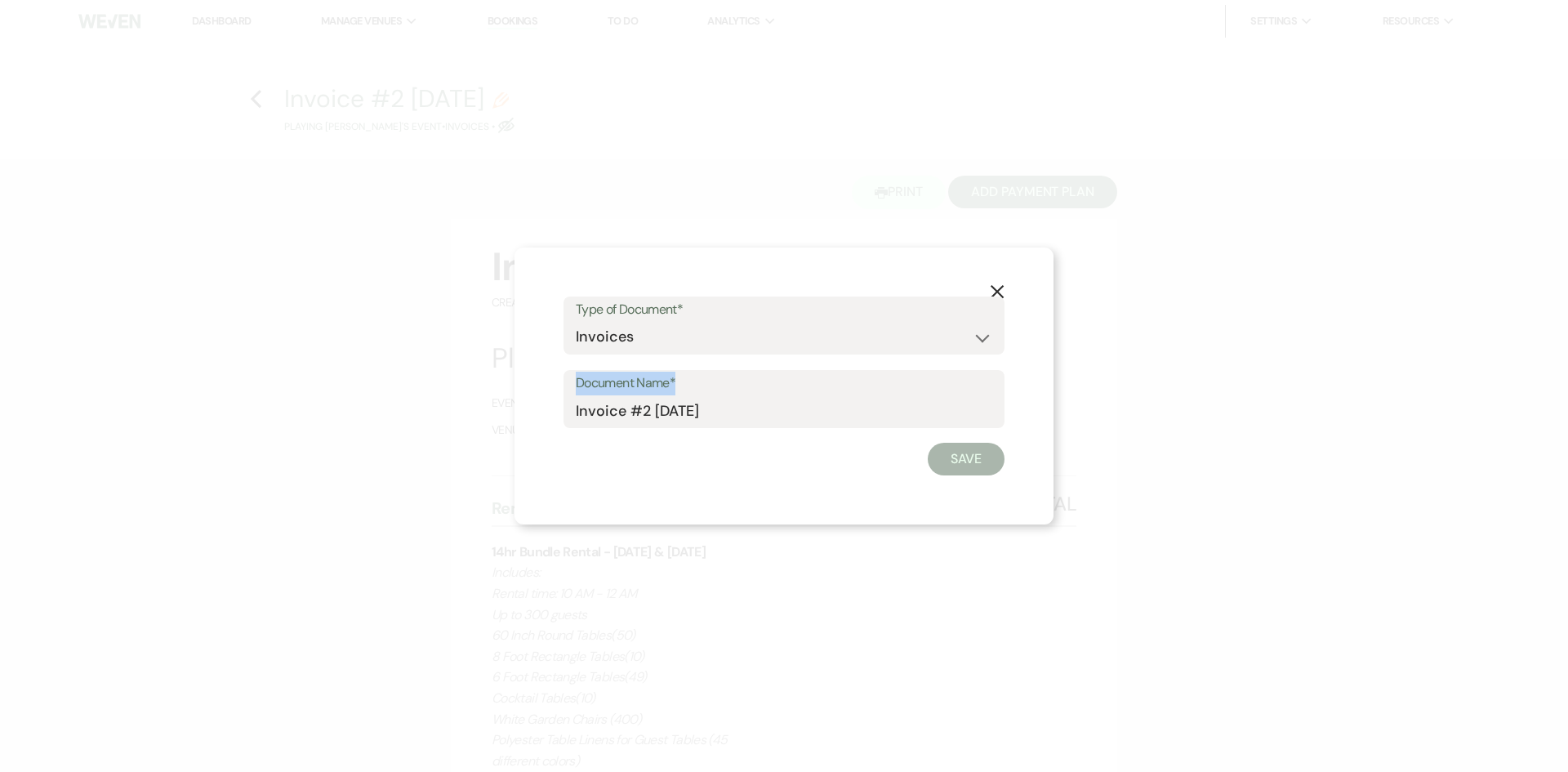
drag, startPoint x: 798, startPoint y: 393, endPoint x: 556, endPoint y: 416, distance: 243.1
click at [556, 416] on div "X Type of Document* Special Event Insurance Vendor Certificate of Insurance Con…" at bounding box center [784, 386] width 539 height 277
drag, startPoint x: 750, startPoint y: 409, endPoint x: 629, endPoint y: 414, distance: 121.1
click at [629, 414] on input "Invoice #2 10-15-2025" at bounding box center [784, 411] width 416 height 32
click at [961, 468] on button "Save" at bounding box center [966, 459] width 77 height 32
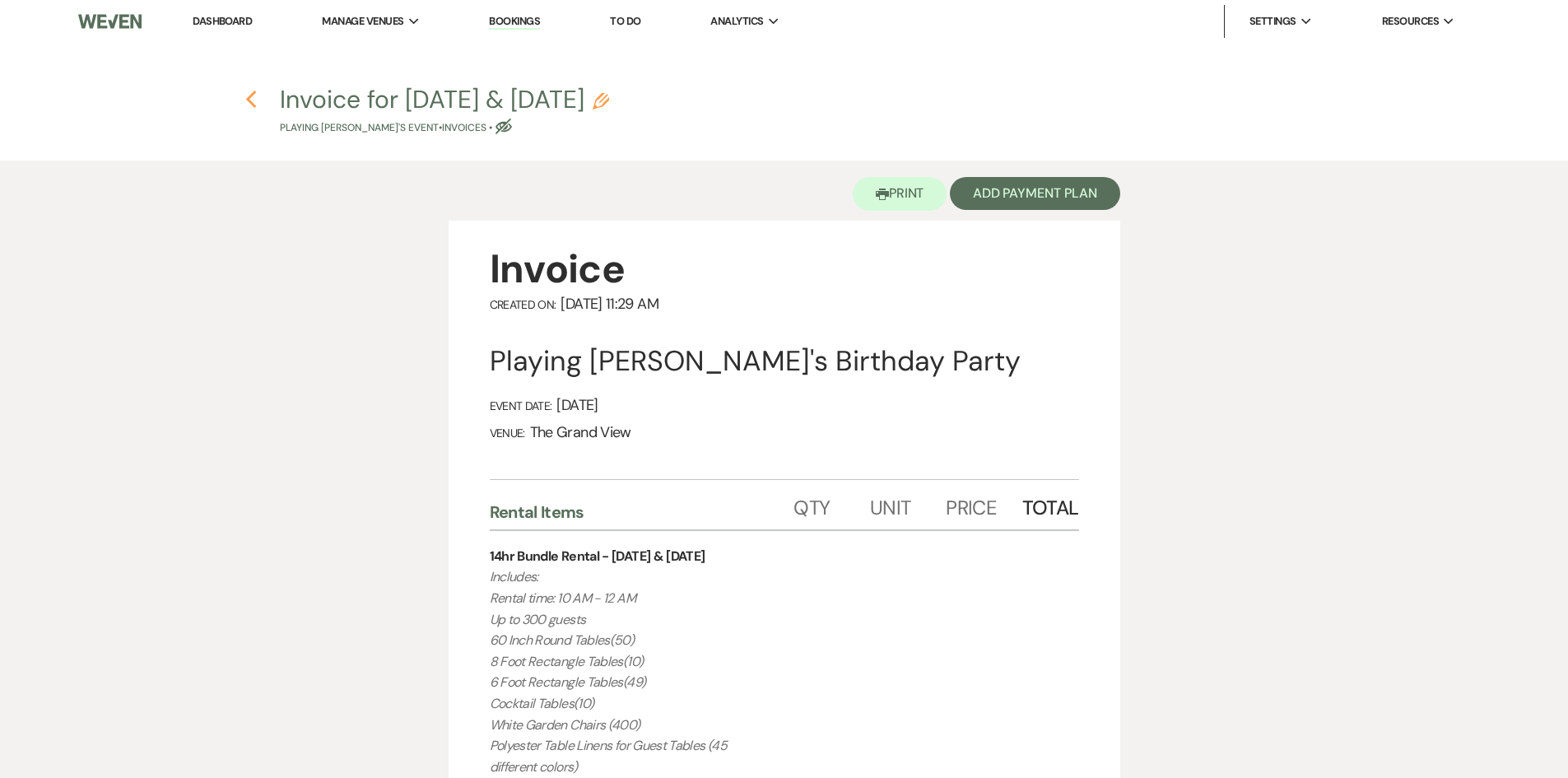
click at [248, 104] on icon "Previous" at bounding box center [251, 100] width 13 height 20
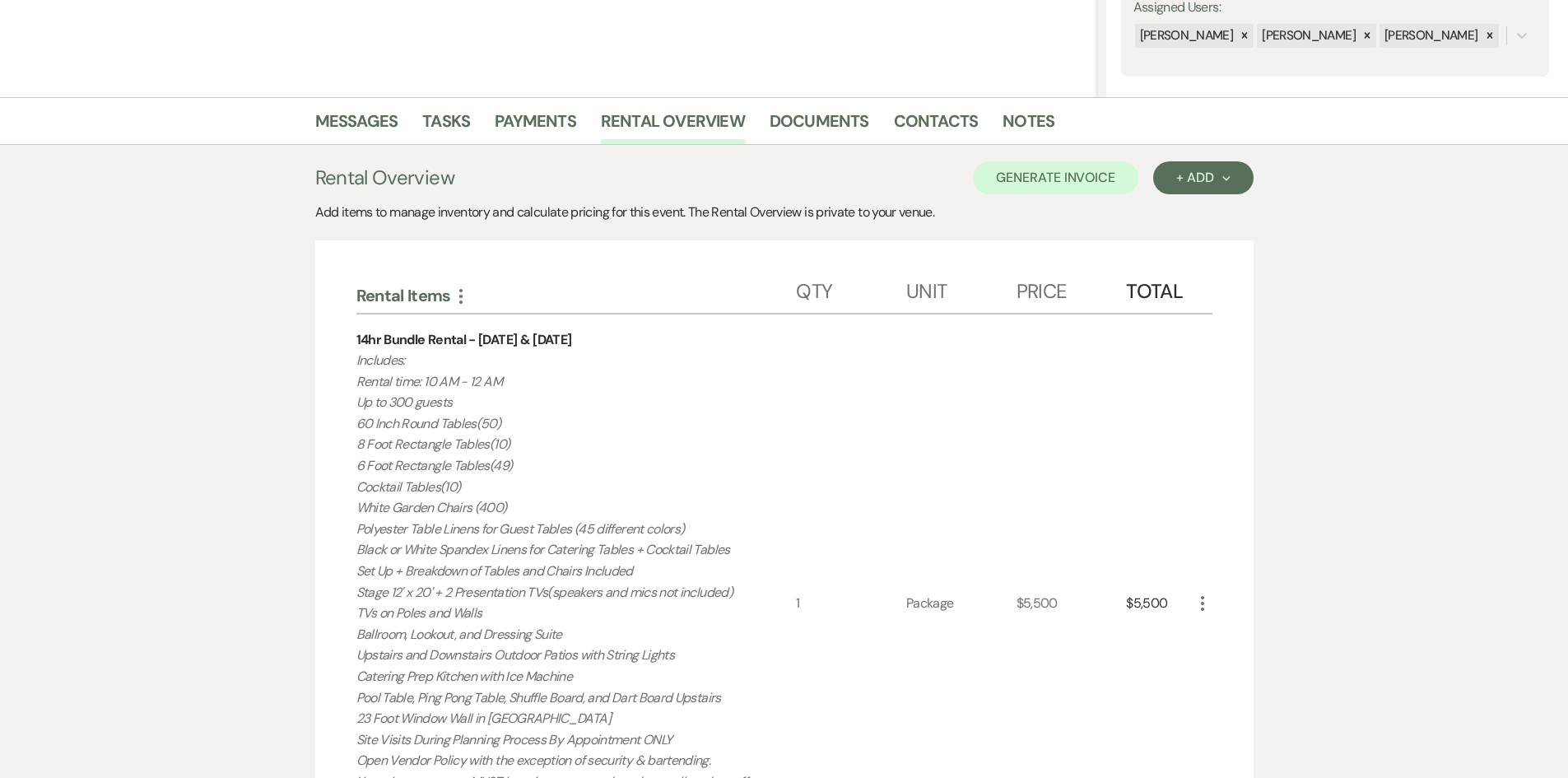
scroll to position [445, 0]
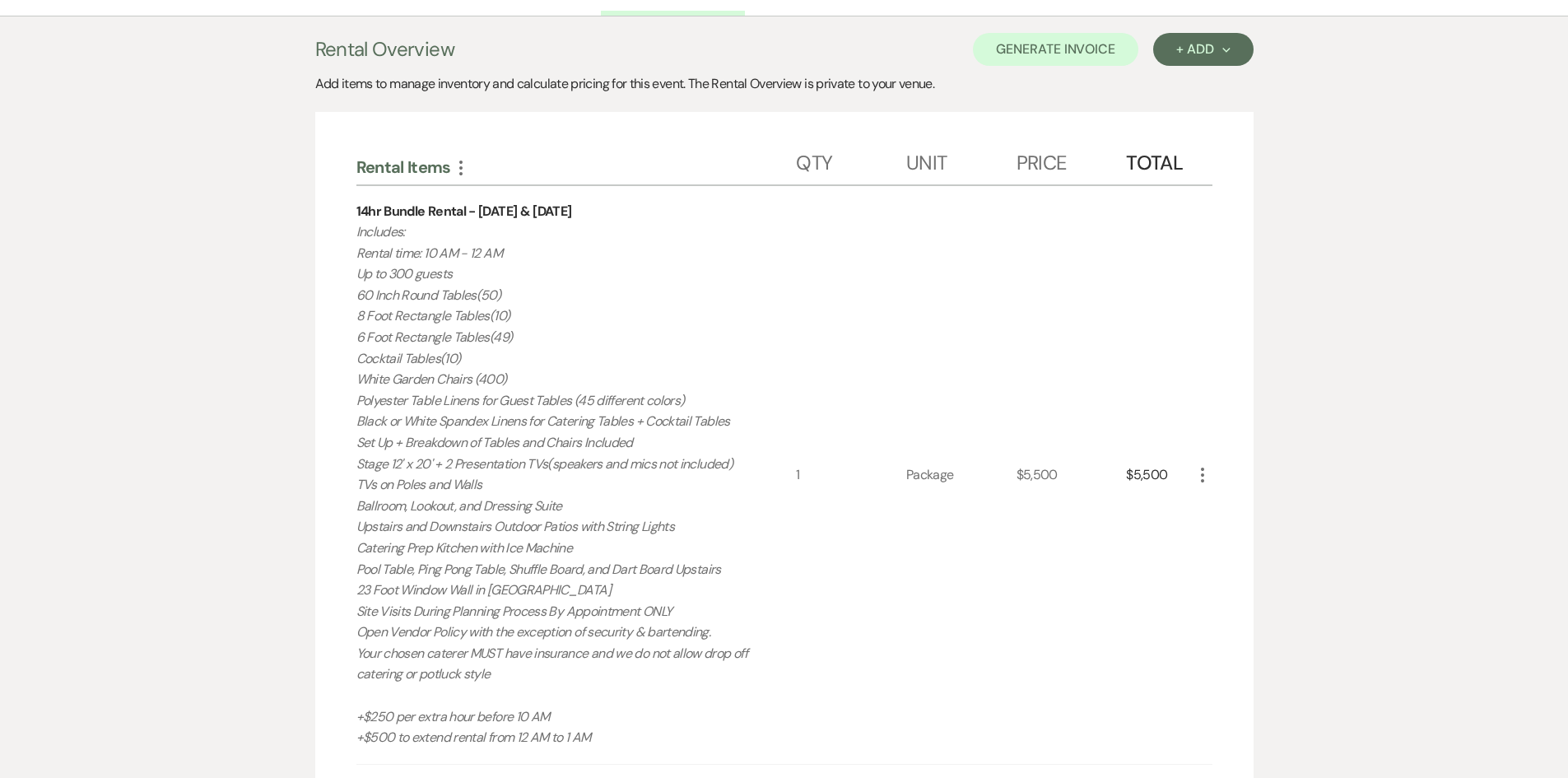
click at [1191, 465] on div "$5,500" at bounding box center [1159, 475] width 65 height 578
click at [1204, 477] on icon "More" at bounding box center [1203, 475] width 20 height 20
click at [1214, 542] on button "X Delete" at bounding box center [1237, 533] width 89 height 26
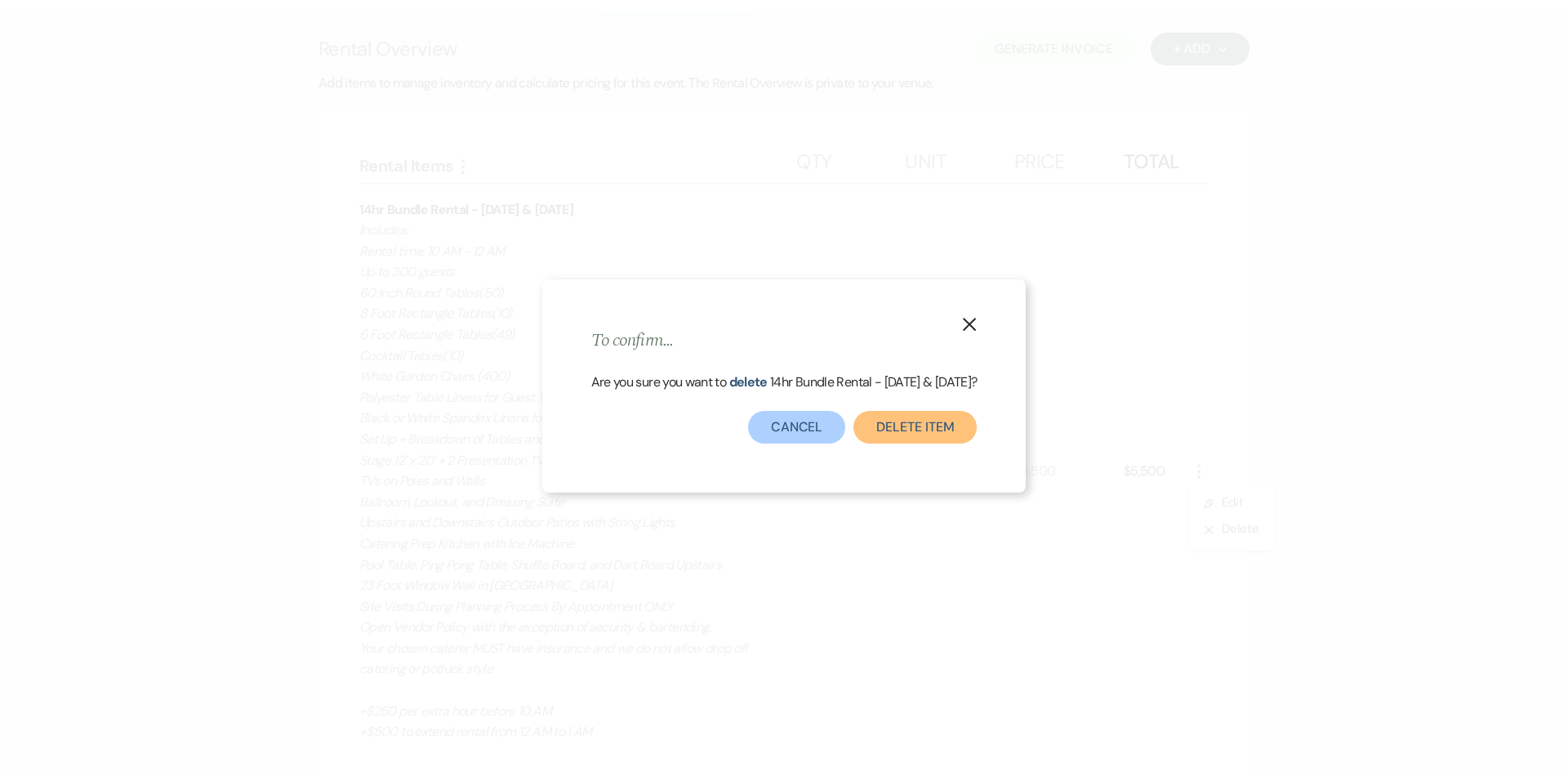
drag, startPoint x: 910, startPoint y: 434, endPoint x: 926, endPoint y: 441, distance: 17.5
click at [913, 435] on button "Delete Item" at bounding box center [915, 426] width 123 height 32
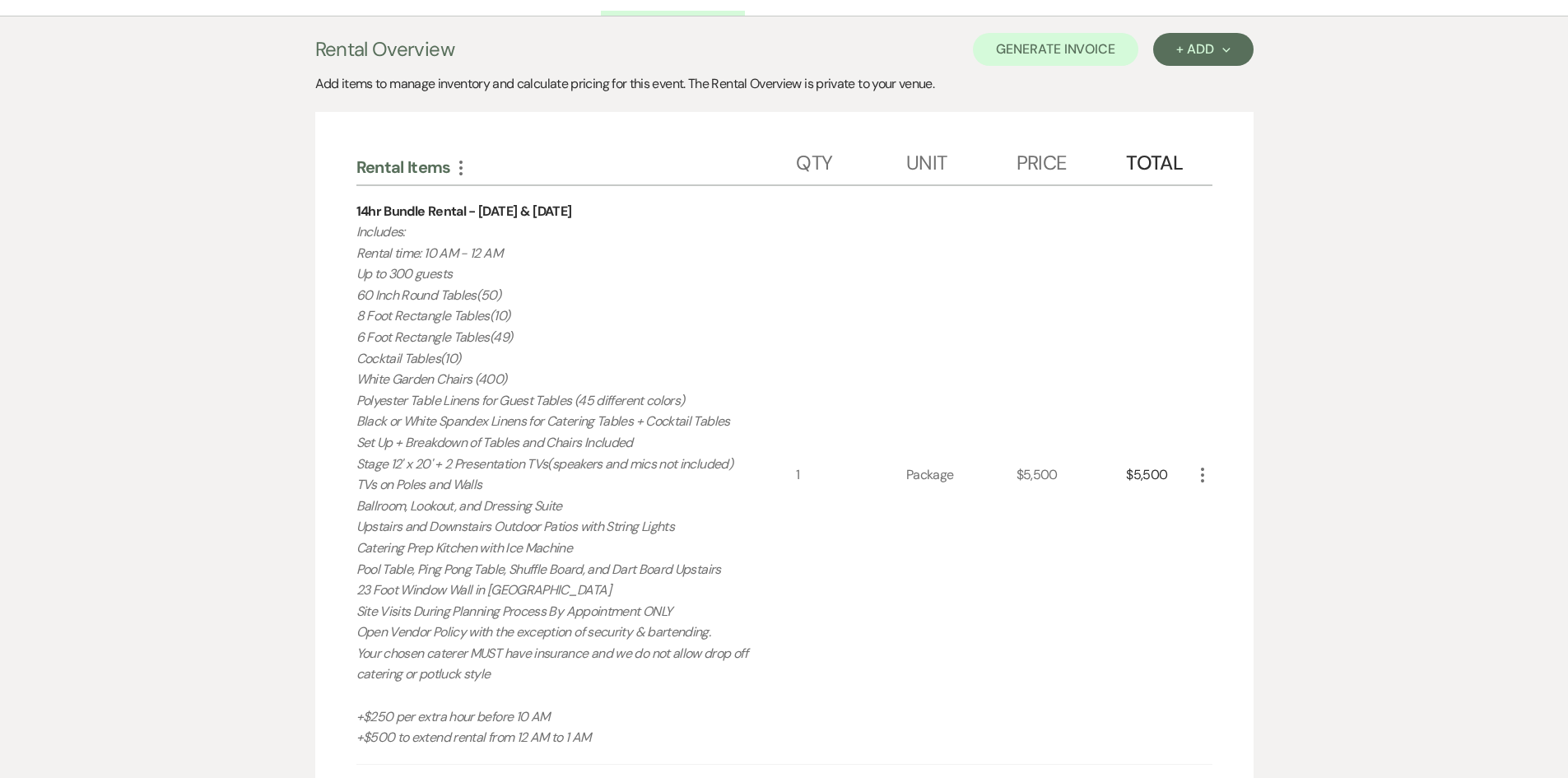
scroll to position [399, 0]
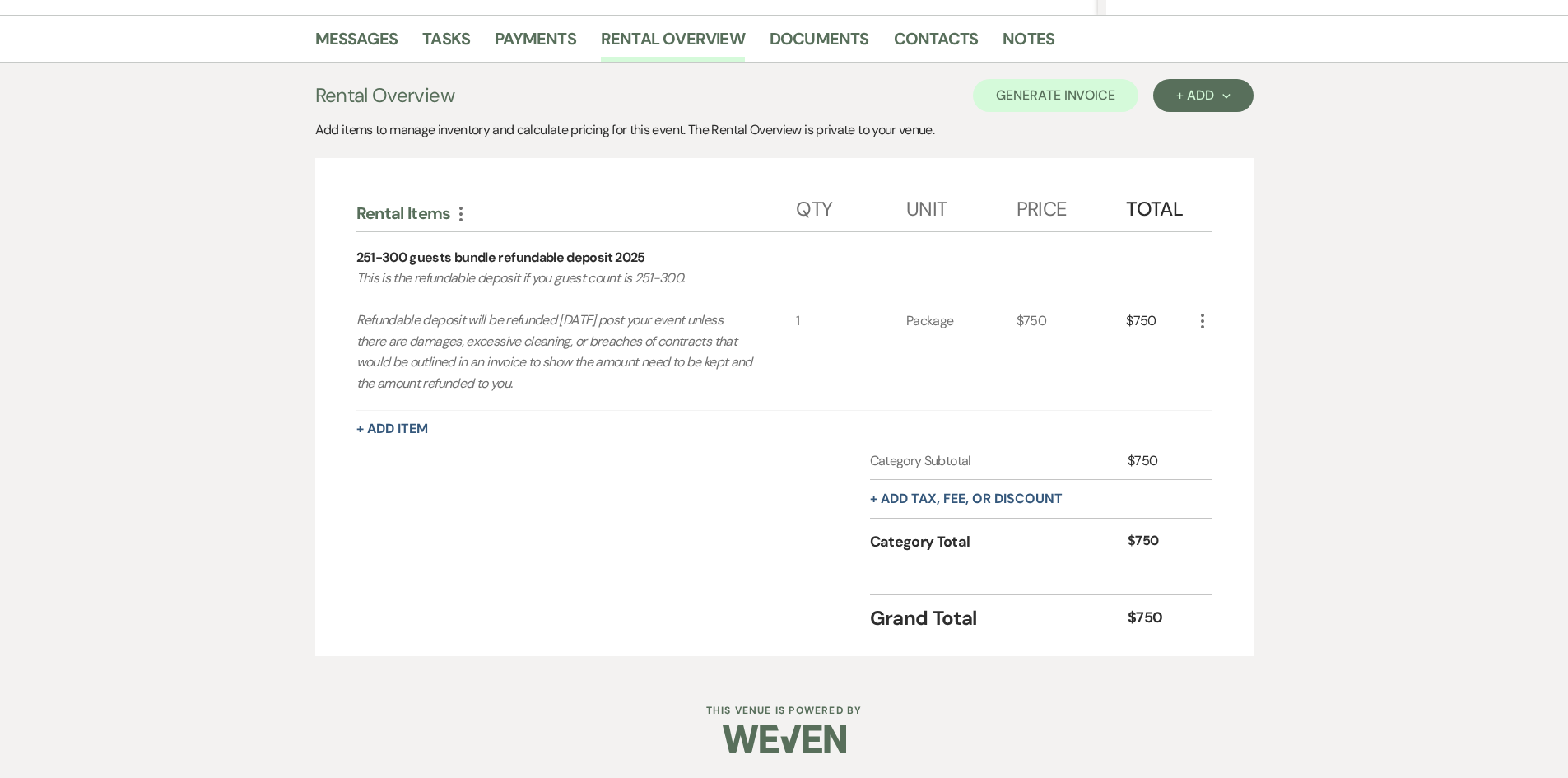
click at [1207, 322] on icon "More" at bounding box center [1203, 321] width 20 height 20
click at [1220, 380] on icon "X" at bounding box center [1216, 379] width 10 height 13
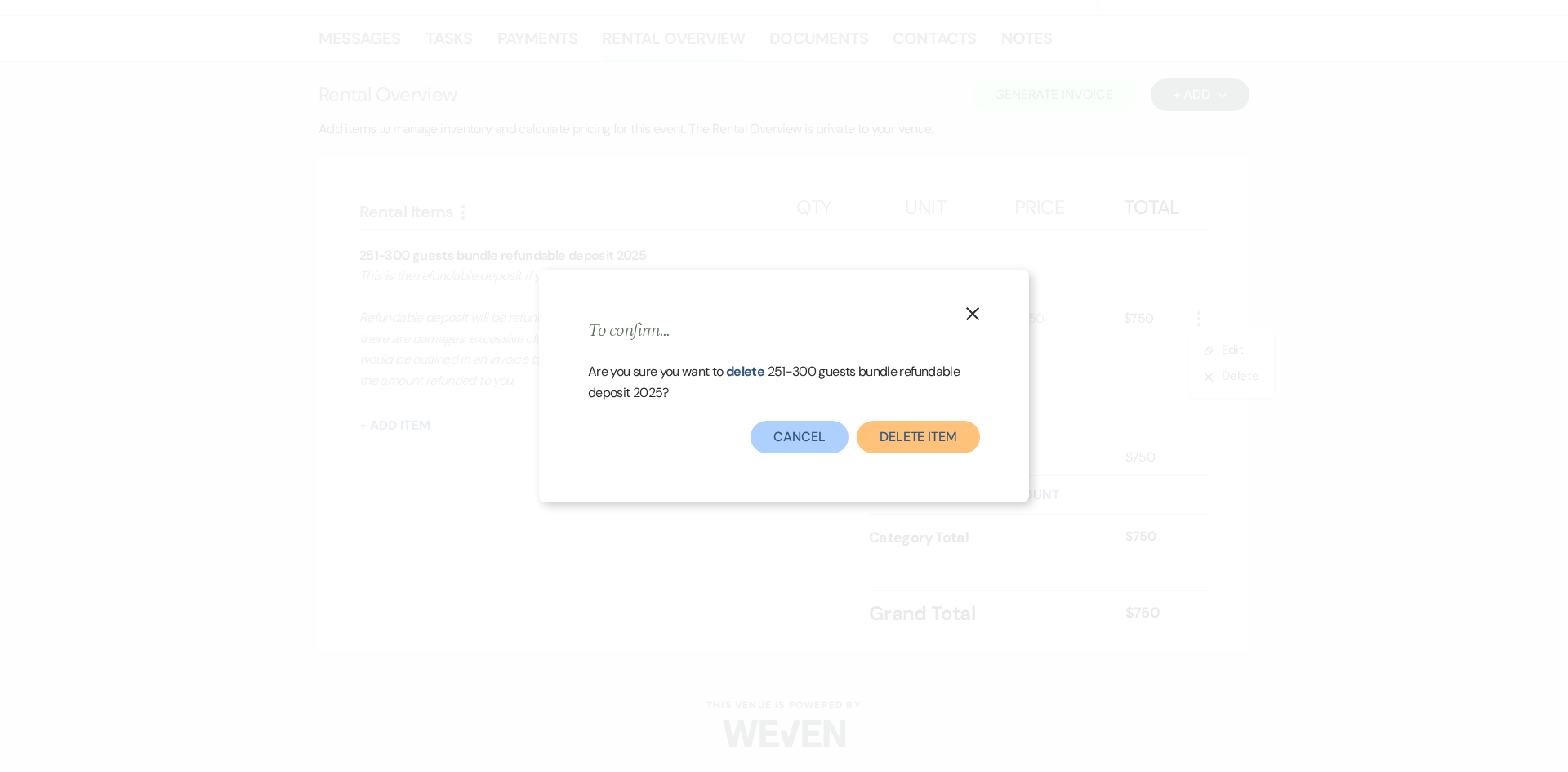
click at [936, 432] on button "Delete Item" at bounding box center [918, 436] width 123 height 32
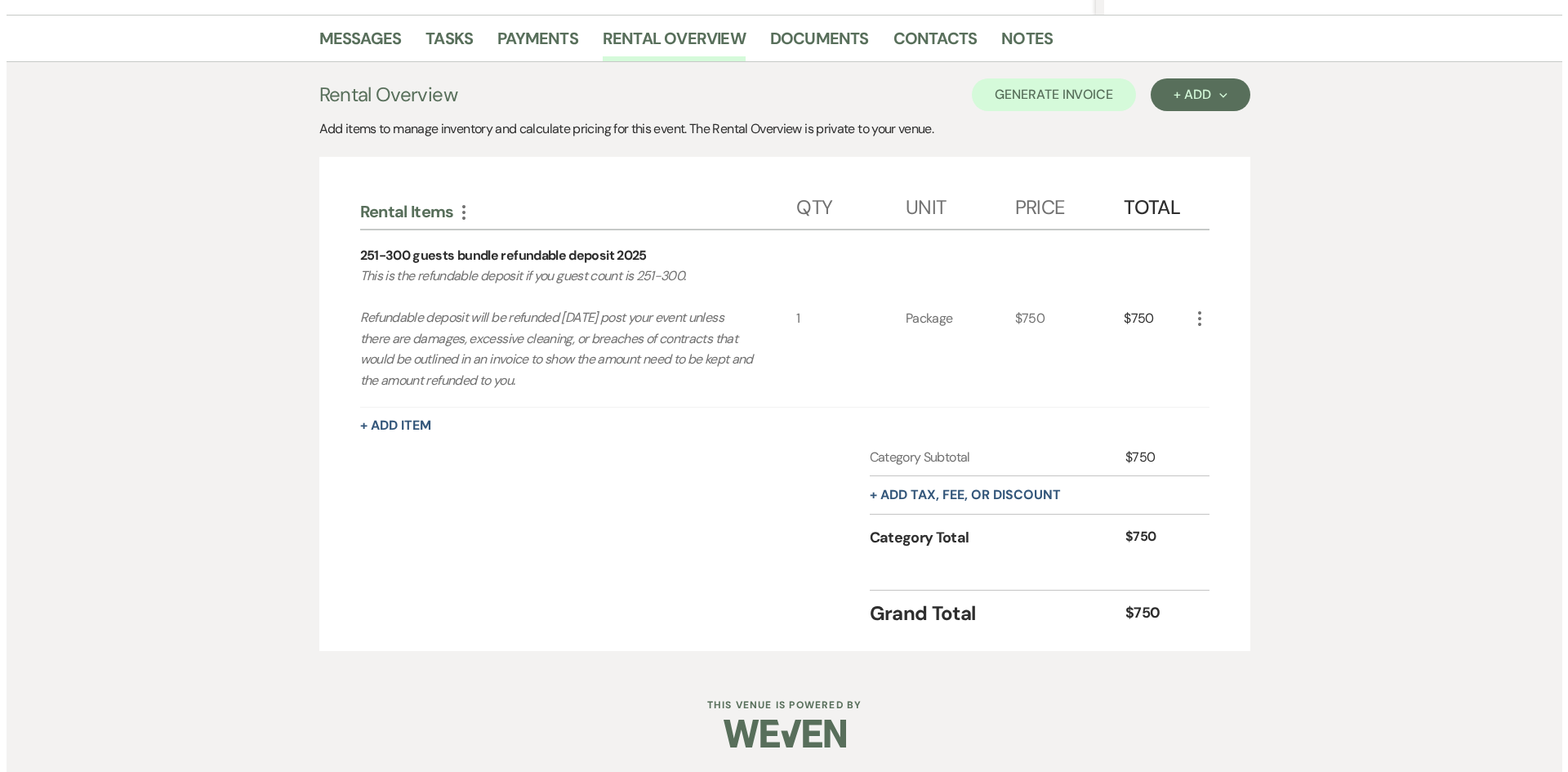
scroll to position [301, 0]
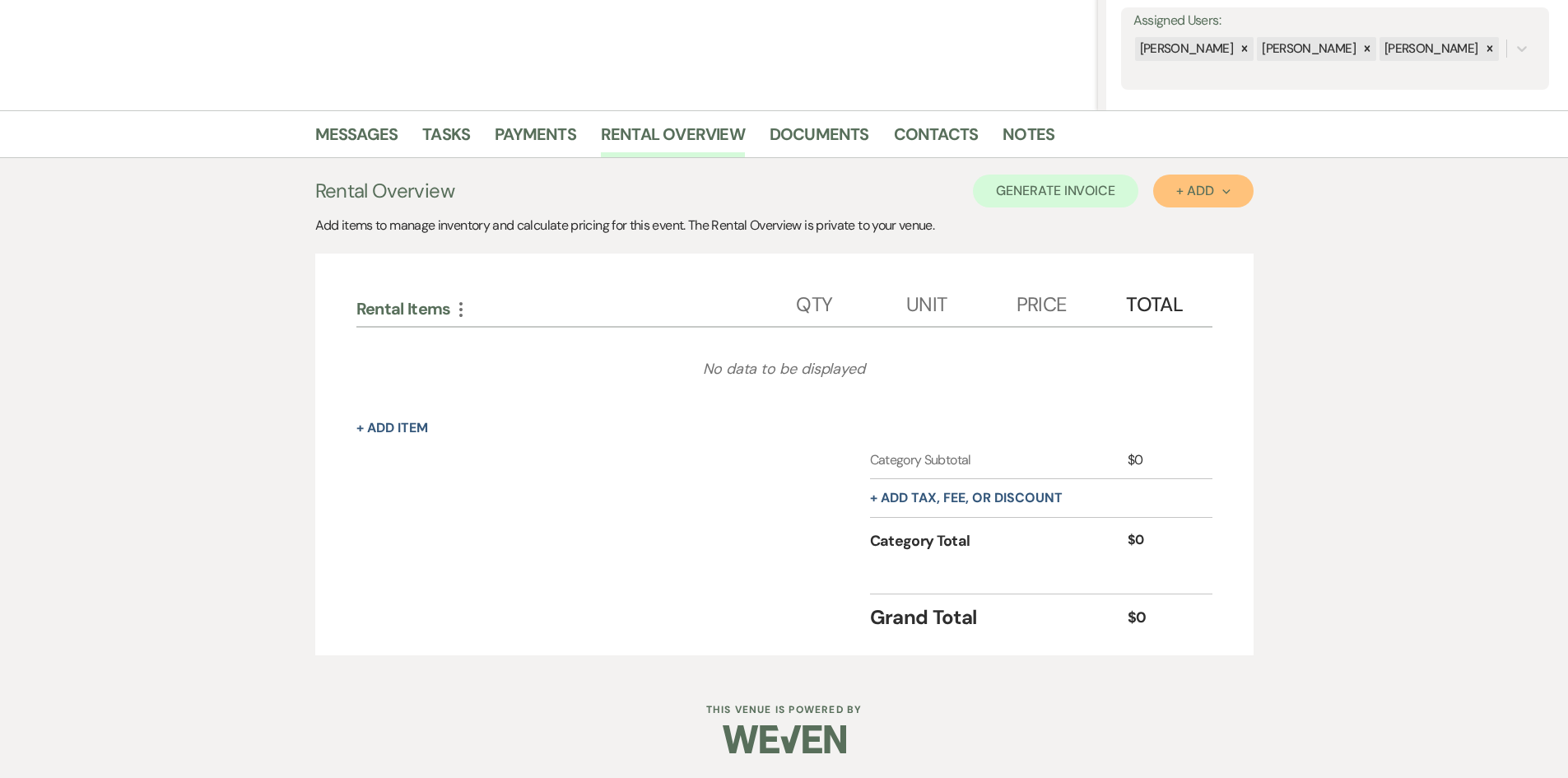
click at [1212, 193] on div "+ Add Next" at bounding box center [1204, 191] width 54 height 13
click at [1192, 227] on button "Item" at bounding box center [1194, 228] width 83 height 25
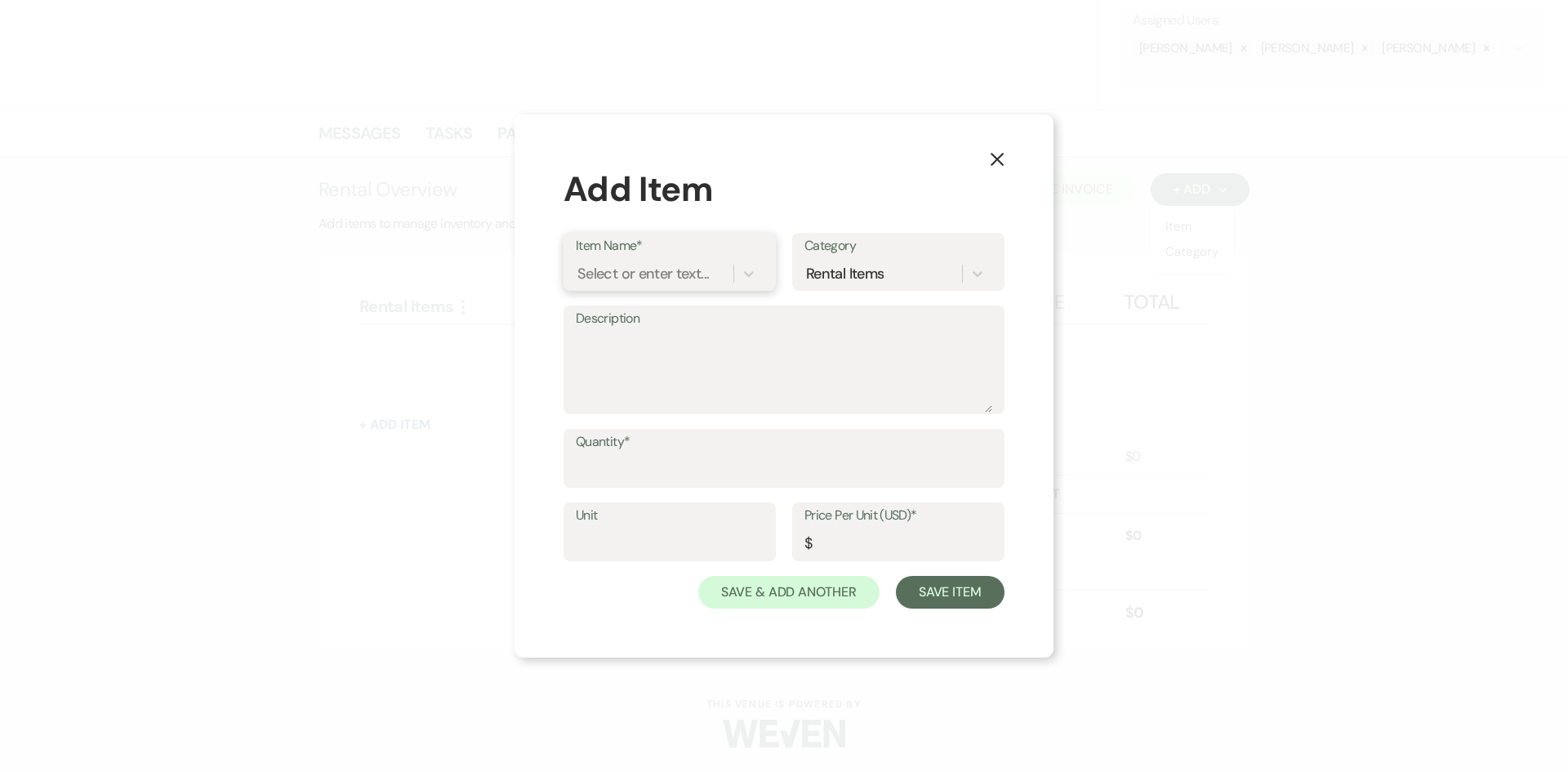
click at [614, 287] on div "Select or enter text..." at bounding box center [654, 274] width 157 height 28
click at [652, 321] on div "14hr Bundle Rental - Saturday 2025" at bounding box center [670, 325] width 188 height 52
click at [650, 363] on textarea "Description" at bounding box center [784, 371] width 416 height 82
click at [993, 411] on div "Description" at bounding box center [784, 360] width 441 height 108
click at [984, 414] on div "Description" at bounding box center [784, 367] width 441 height 123
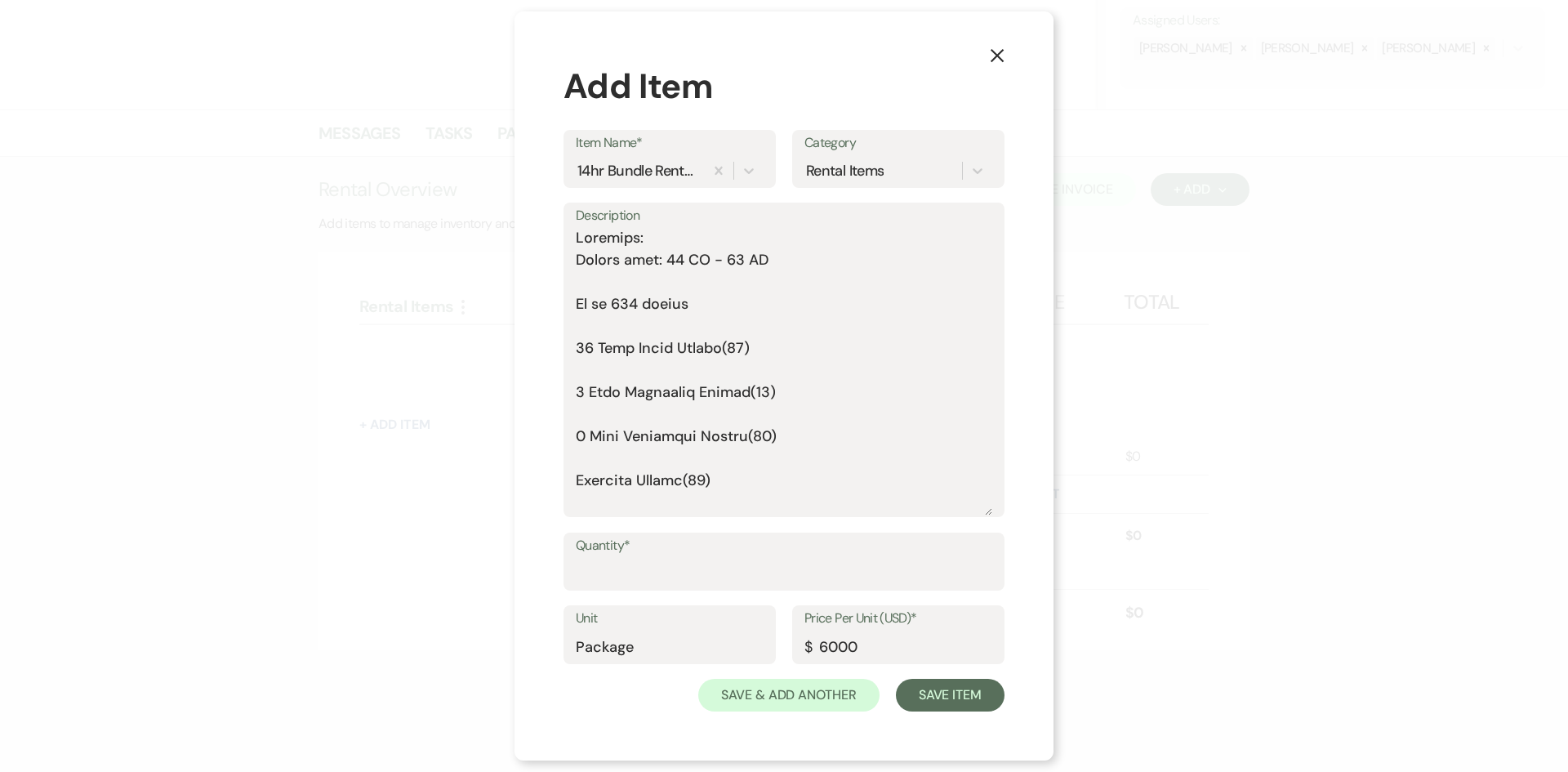
drag, startPoint x: 988, startPoint y: 406, endPoint x: 700, endPoint y: 330, distance: 297.9
click at [1009, 612] on div "X Add Item Item Name* 14hr Bundle Rental - Saturday 2025 Category Rental Items …" at bounding box center [784, 386] width 539 height 750
click at [649, 283] on textarea "Description" at bounding box center [784, 371] width 416 height 287
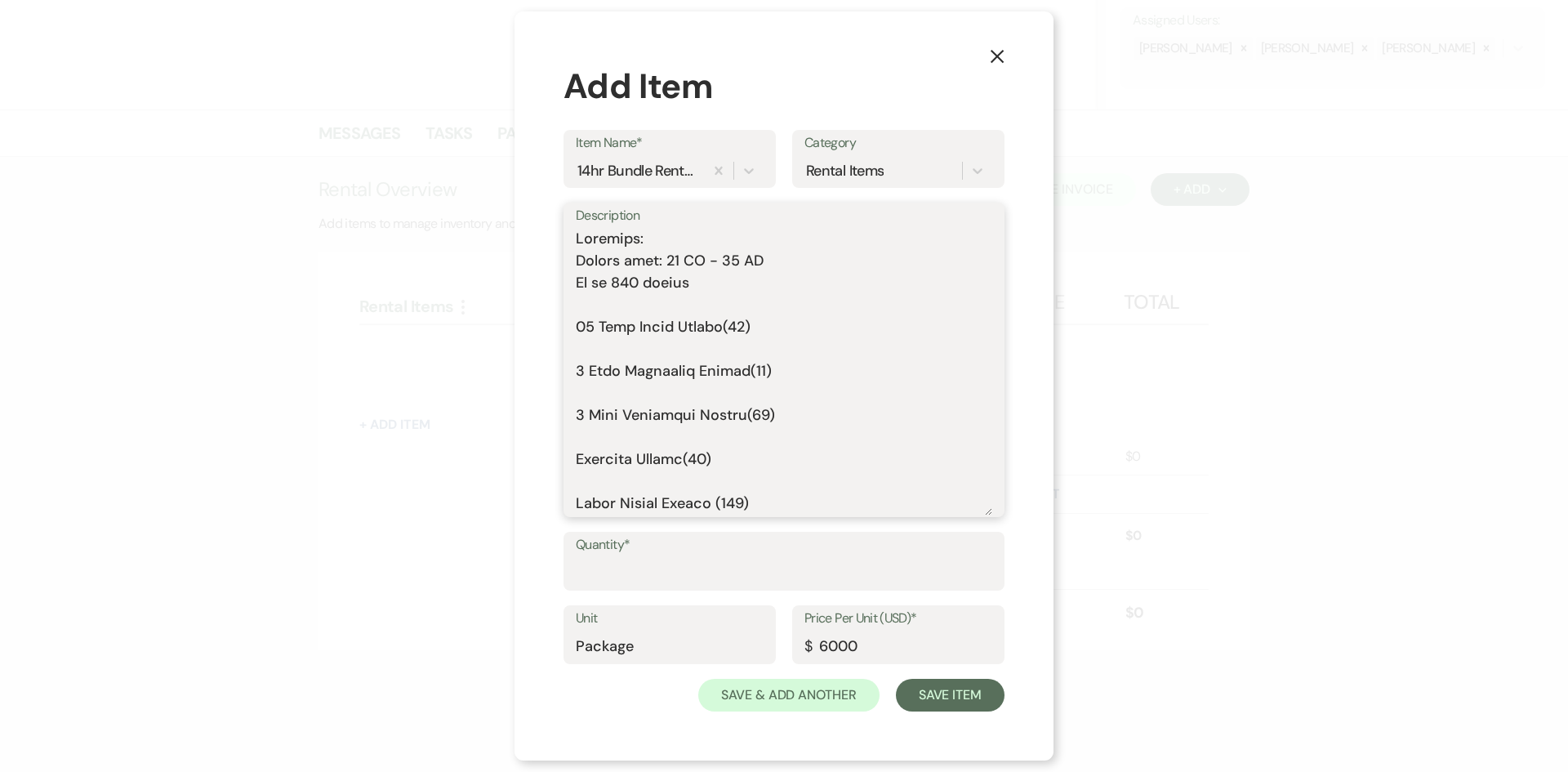
click at [619, 300] on textarea "Description" at bounding box center [784, 371] width 416 height 287
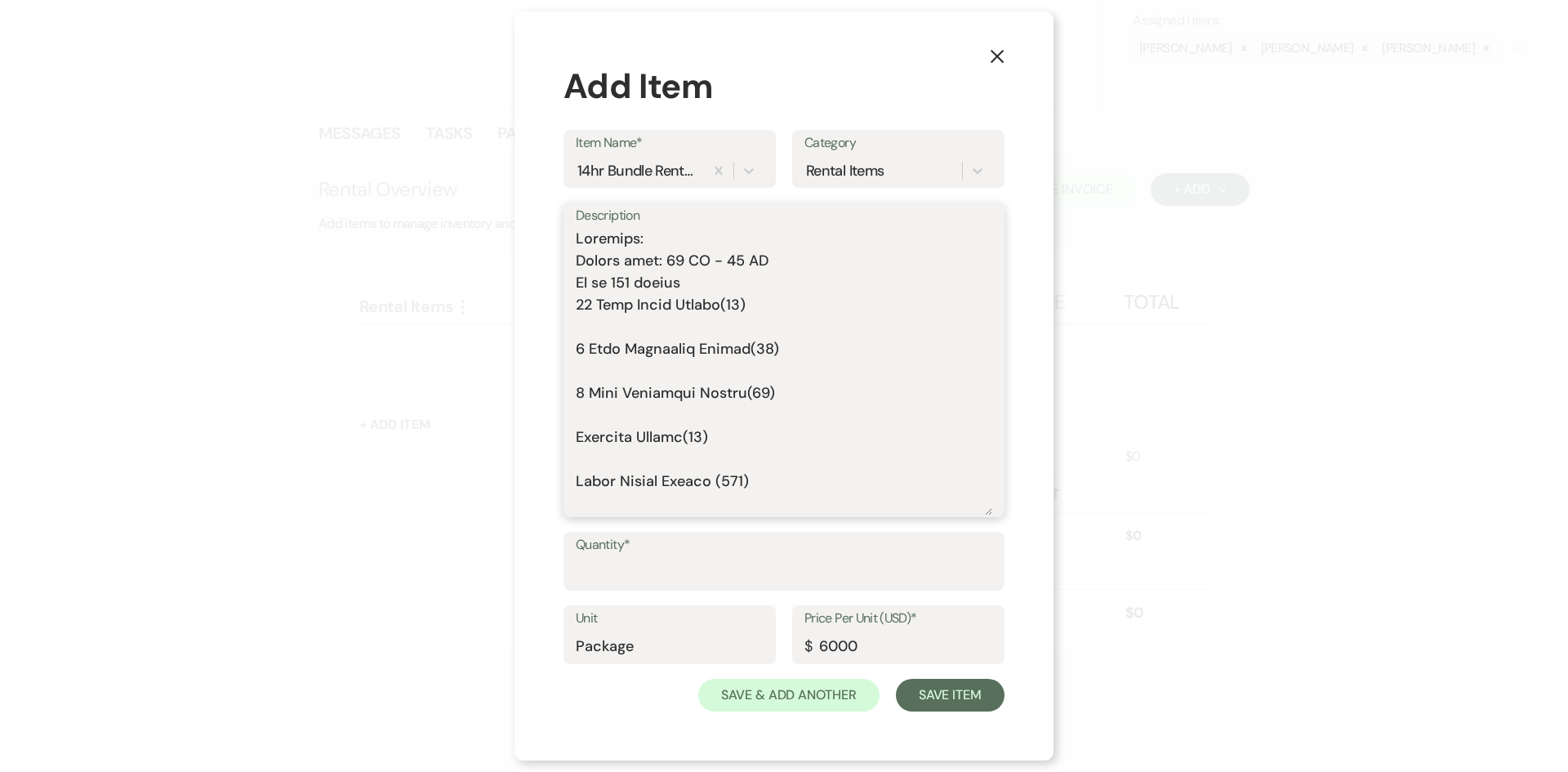
click at [625, 280] on textarea "Description" at bounding box center [784, 371] width 416 height 287
click at [834, 640] on input "6000" at bounding box center [898, 646] width 188 height 32
click at [610, 325] on textarea "Description" at bounding box center [784, 371] width 416 height 287
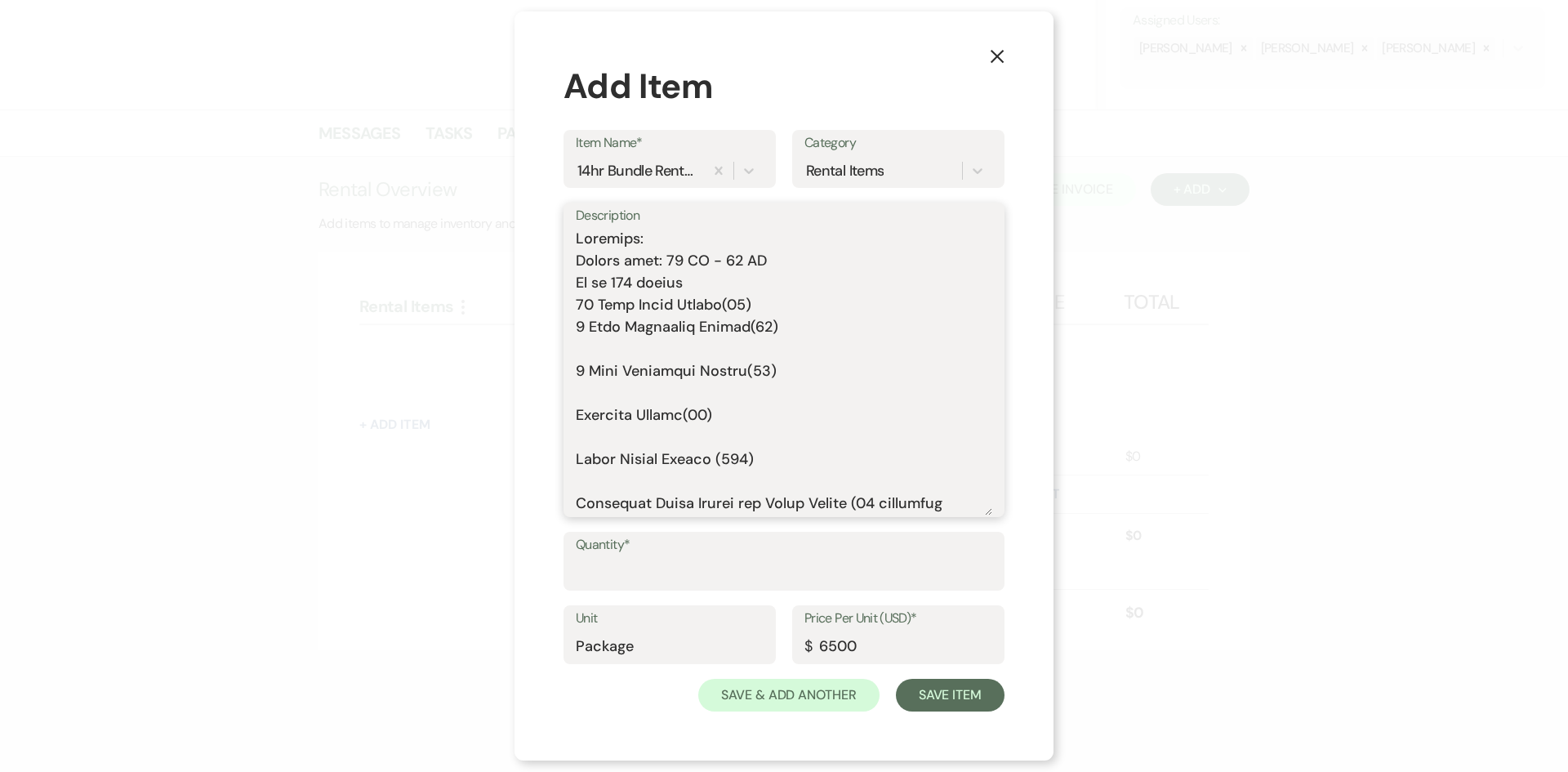
click at [611, 349] on textarea "Description" at bounding box center [784, 371] width 416 height 287
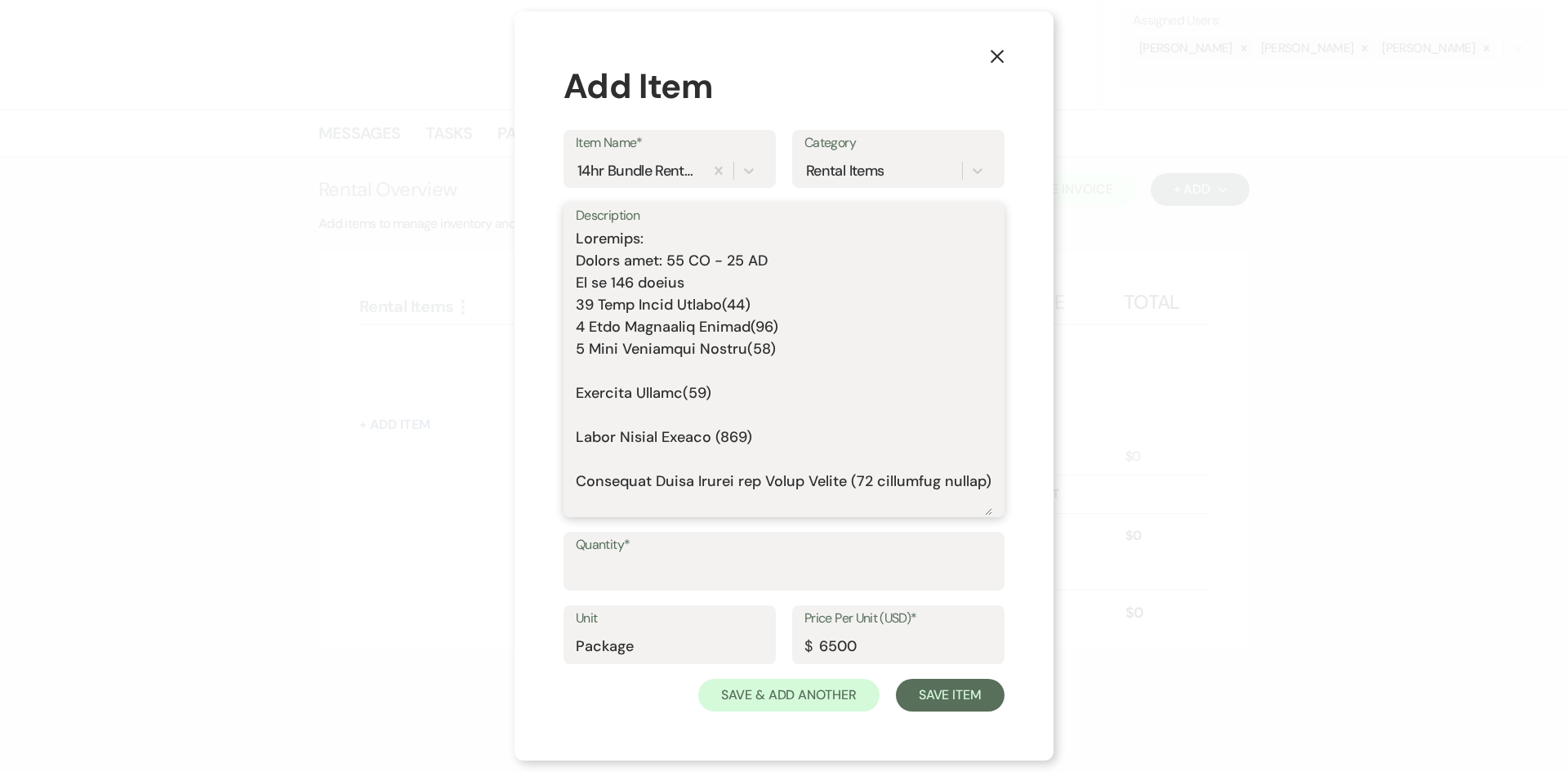
click at [607, 366] on textarea "Description" at bounding box center [784, 371] width 416 height 287
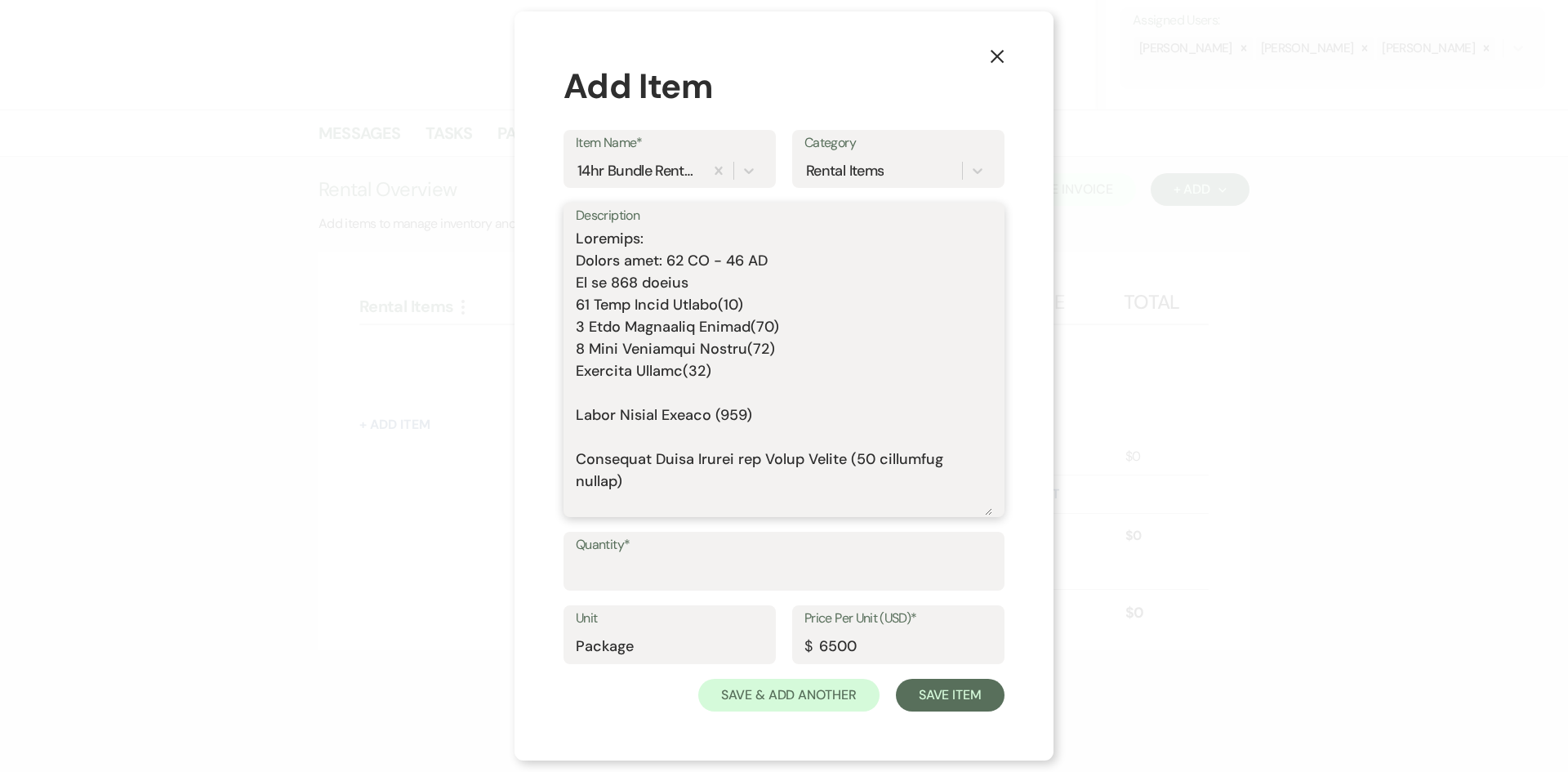
click at [610, 393] on textarea "Description" at bounding box center [784, 371] width 416 height 287
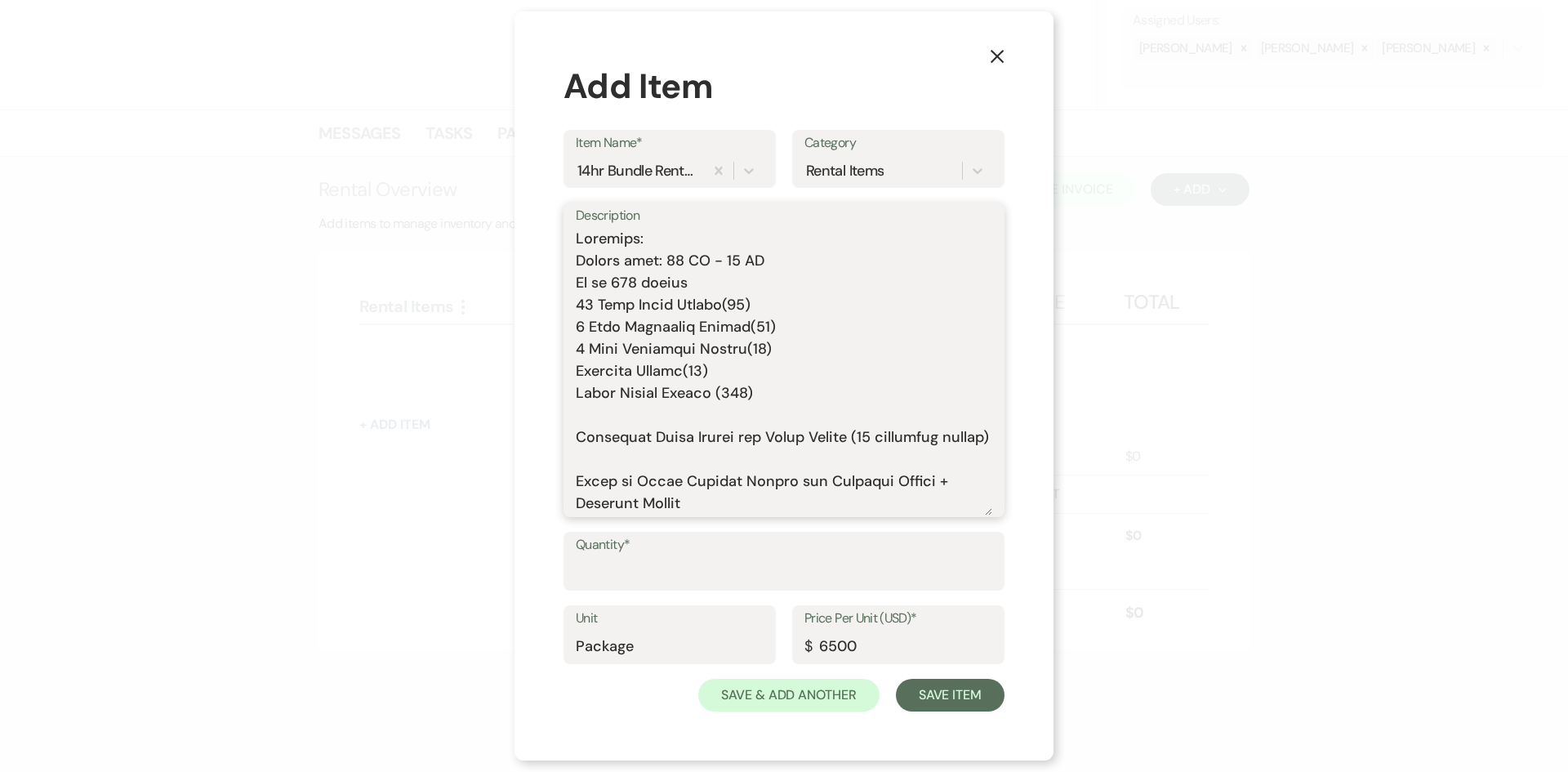
click at [616, 416] on textarea "Description" at bounding box center [784, 371] width 416 height 287
click at [615, 461] on textarea "Description" at bounding box center [784, 371] width 416 height 287
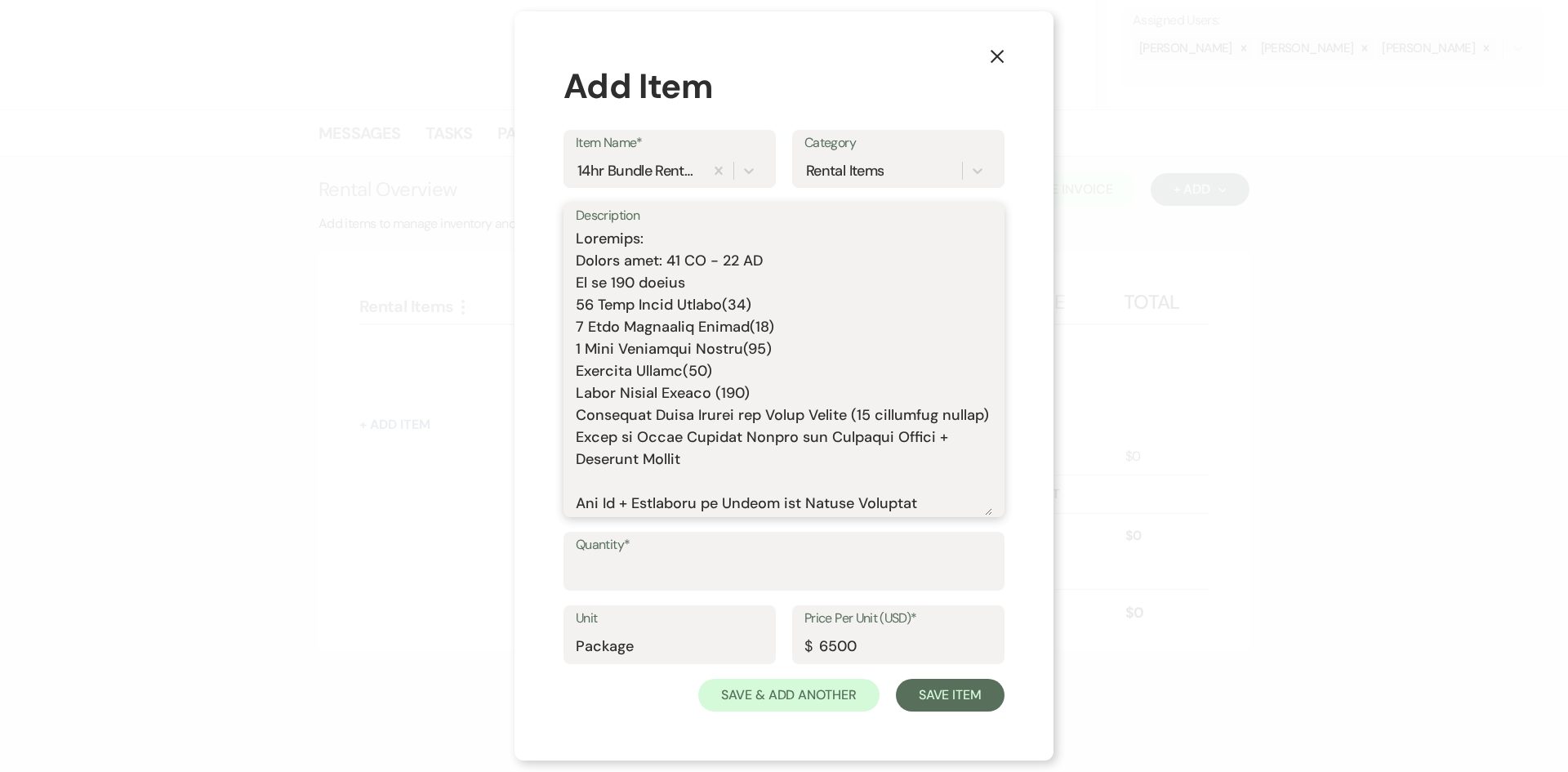
click at [615, 500] on textarea "Description" at bounding box center [784, 371] width 416 height 287
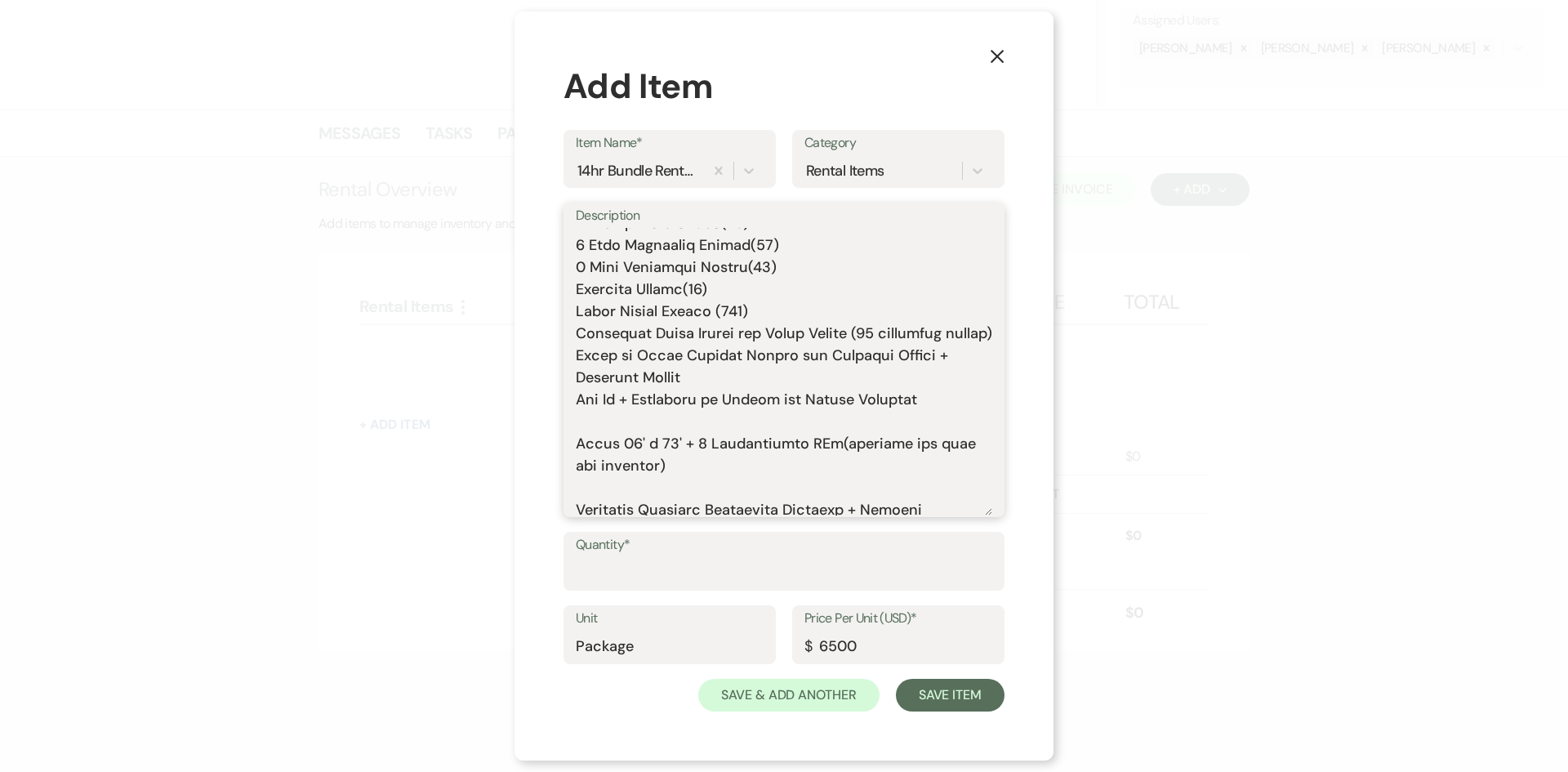
click at [613, 451] on textarea "Description" at bounding box center [784, 371] width 416 height 287
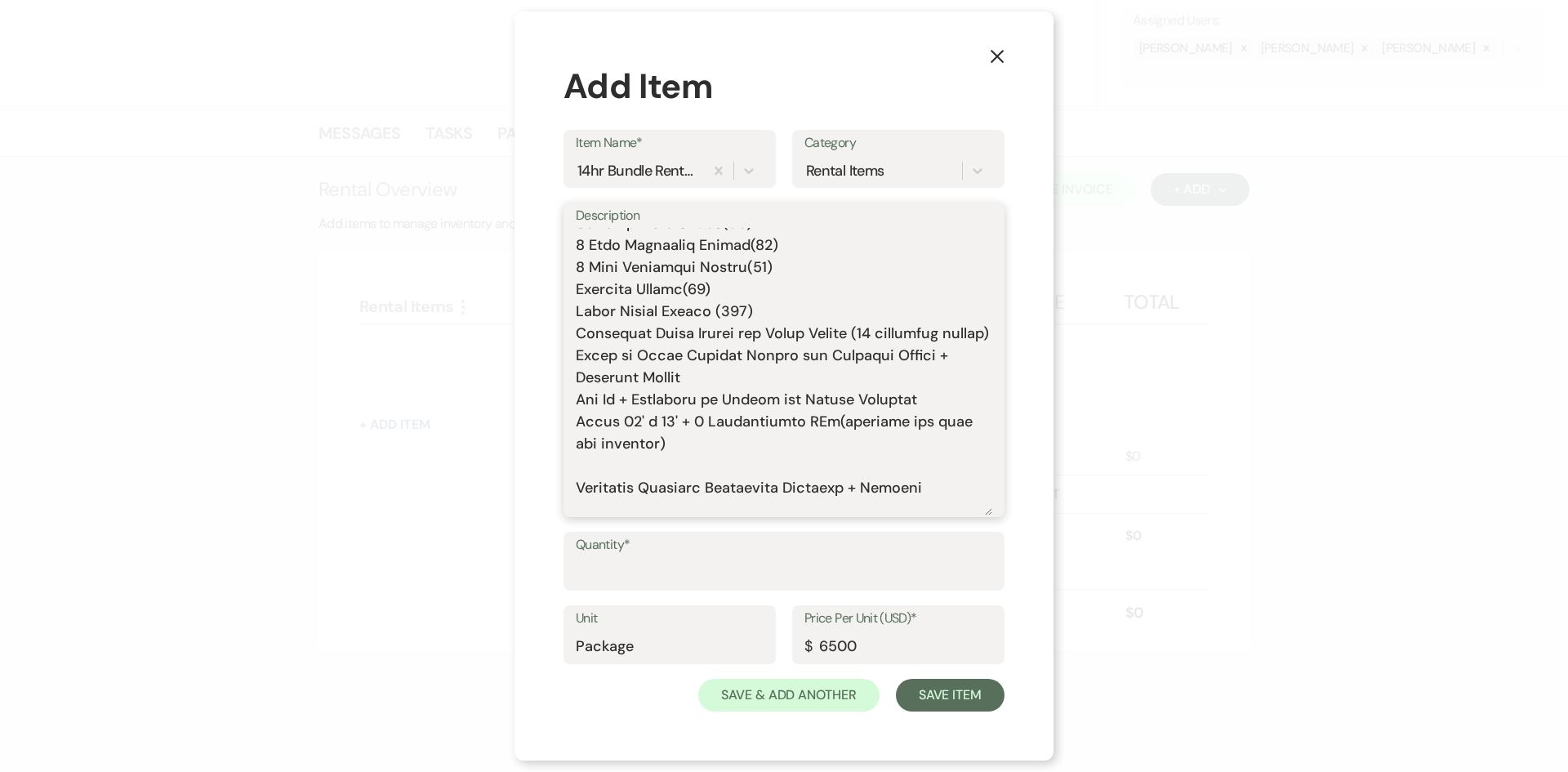
click at [615, 486] on textarea "Description" at bounding box center [784, 371] width 416 height 287
drag, startPoint x: 581, startPoint y: 487, endPoint x: 972, endPoint y: 486, distance: 391.0
click at [972, 486] on textarea "Description" at bounding box center [784, 371] width 416 height 287
click at [651, 494] on textarea "Includes: Rental time: 10 AM - 12 AM Up to 300 guests 60 Inch Round Tables(50) …" at bounding box center [784, 371] width 416 height 287
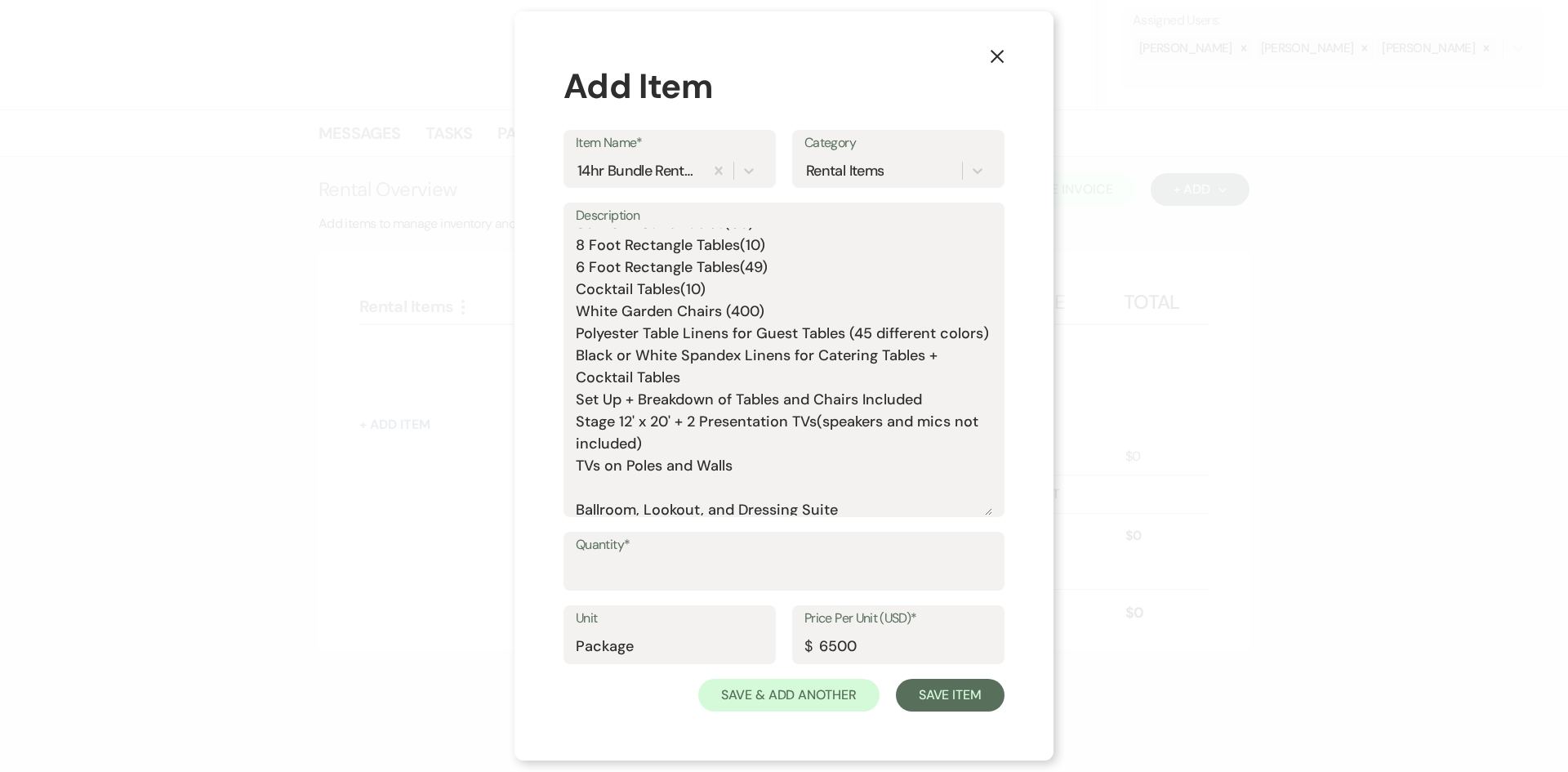
click at [657, 519] on div "Description Includes: Rental time: 10 AM - 12 AM Up to 300 guests 60 Inch Round…" at bounding box center [784, 366] width 441 height 329
click at [658, 504] on textarea "Includes: Rental time: 10 AM - 12 AM Up to 300 guests 60 Inch Round Tables(50) …" at bounding box center [784, 371] width 416 height 287
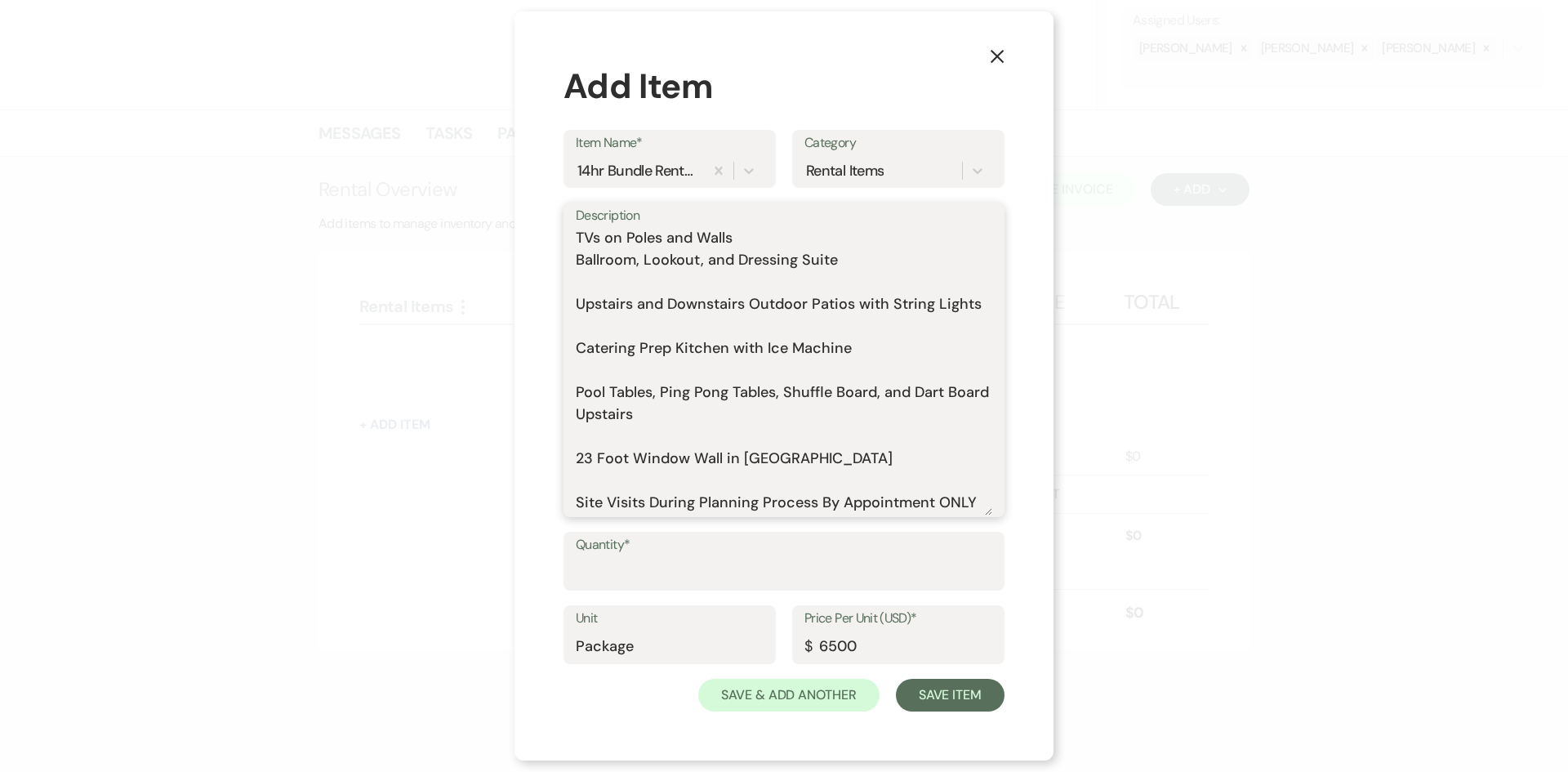
scroll to position [326, 0]
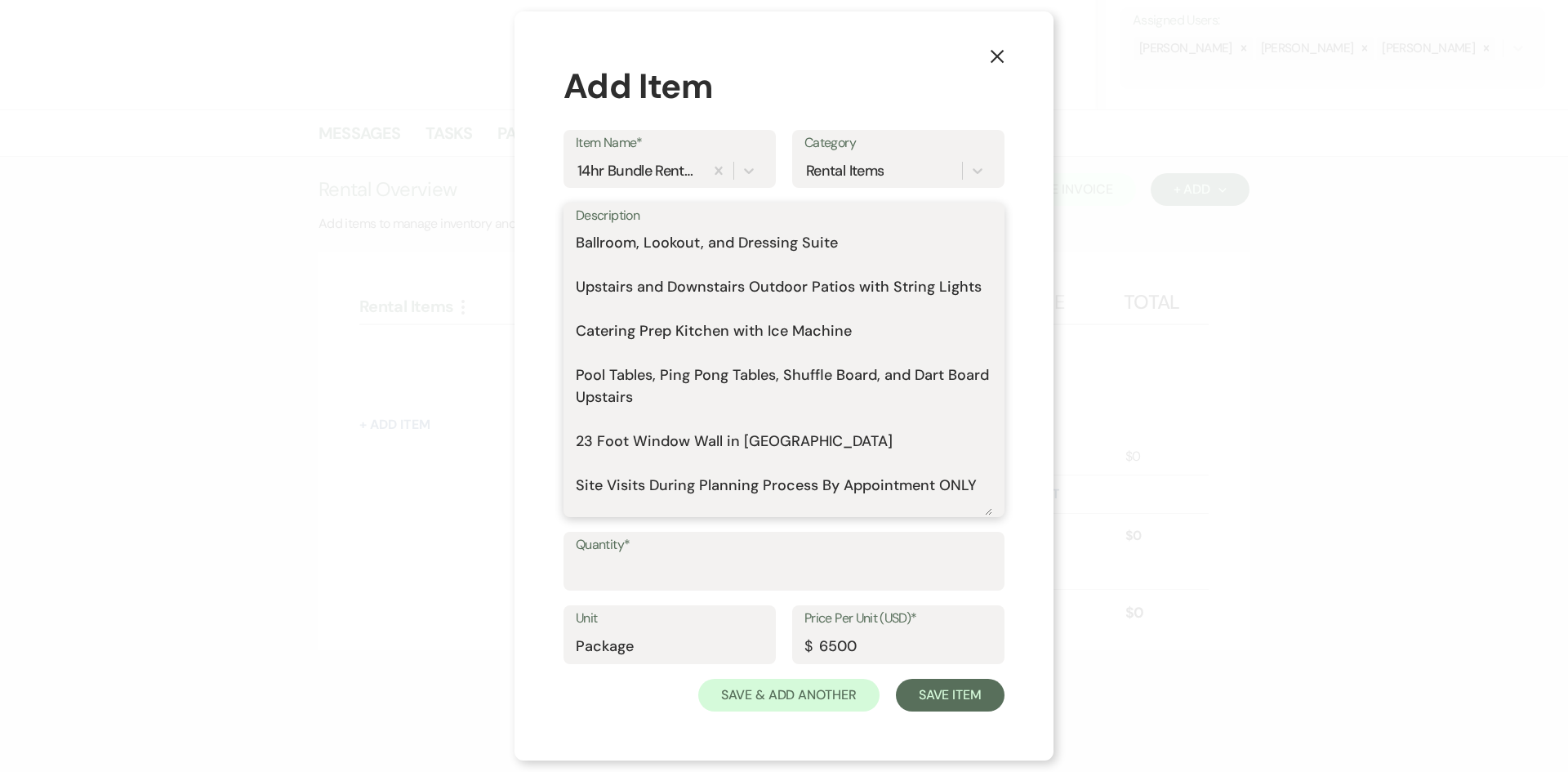
click at [731, 269] on textarea "Includes: Rental time: 10 AM - 12 AM Up to 300 guests 60 Inch Round Tables(50) …" at bounding box center [784, 371] width 416 height 287
click at [723, 270] on textarea "Includes: Rental time: 10 AM - 12 AM Up to 300 guests 60 Inch Round Tables(50) …" at bounding box center [784, 371] width 416 height 287
click at [829, 267] on textarea "Includes: Rental time: 10 AM - 12 AM Up to 300 guests 60 Inch Round Tables(50) …" at bounding box center [784, 371] width 416 height 287
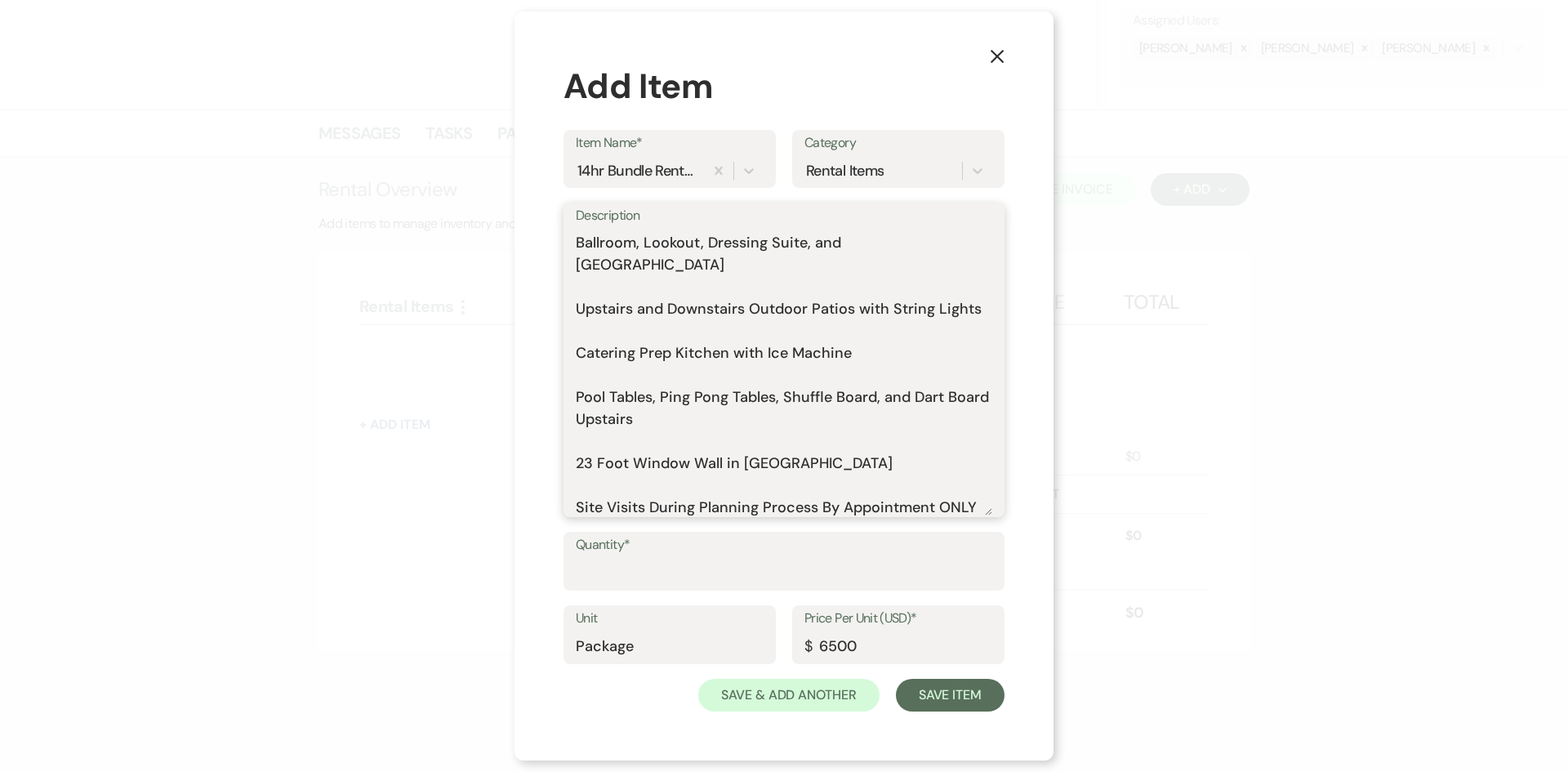
click at [804, 290] on textarea "Includes: Rental time: 10 AM - 12 AM Up to 300 guests 60 Inch Round Tables(50) …" at bounding box center [784, 371] width 416 height 287
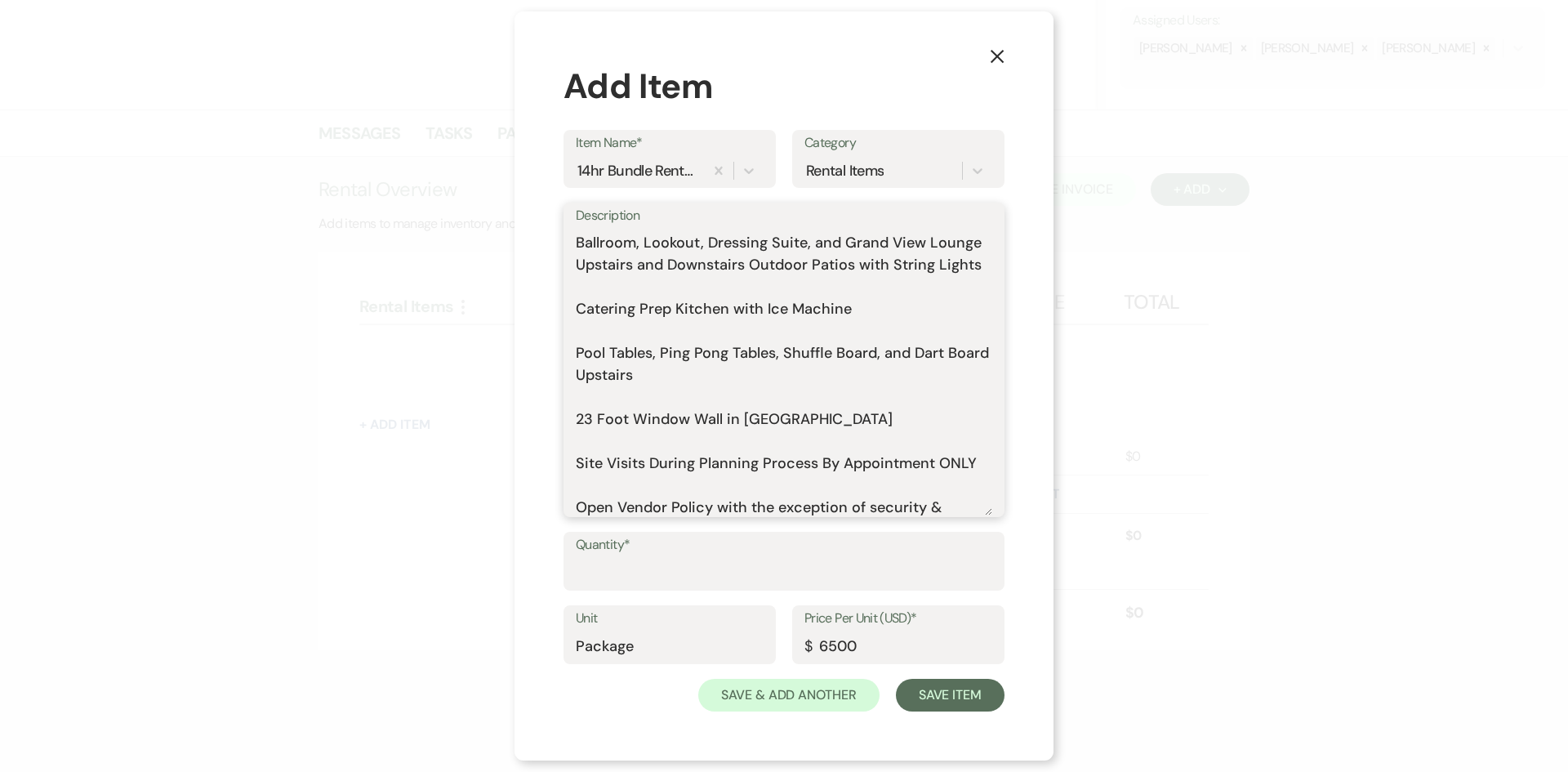
click at [742, 306] on textarea "Includes: Rental time: 10 AM - 12 AM Up to 300 guests 60 Inch Round Tables(50) …" at bounding box center [784, 371] width 416 height 287
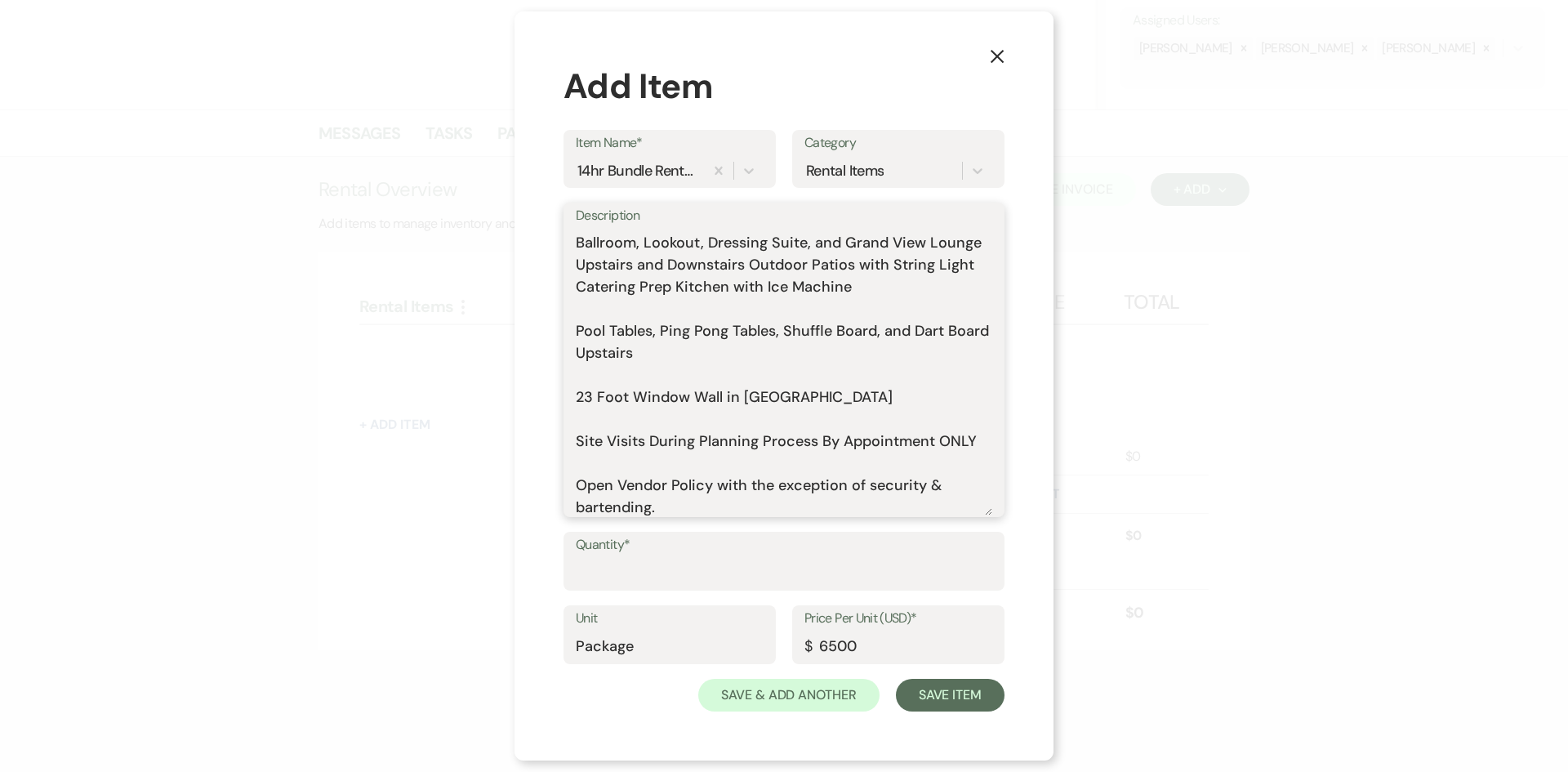
click at [652, 335] on textarea "Includes: Rental time: 10 AM - 12 AM Up to 300 guests 60 Inch Round Tables(50) …" at bounding box center [784, 371] width 416 height 287
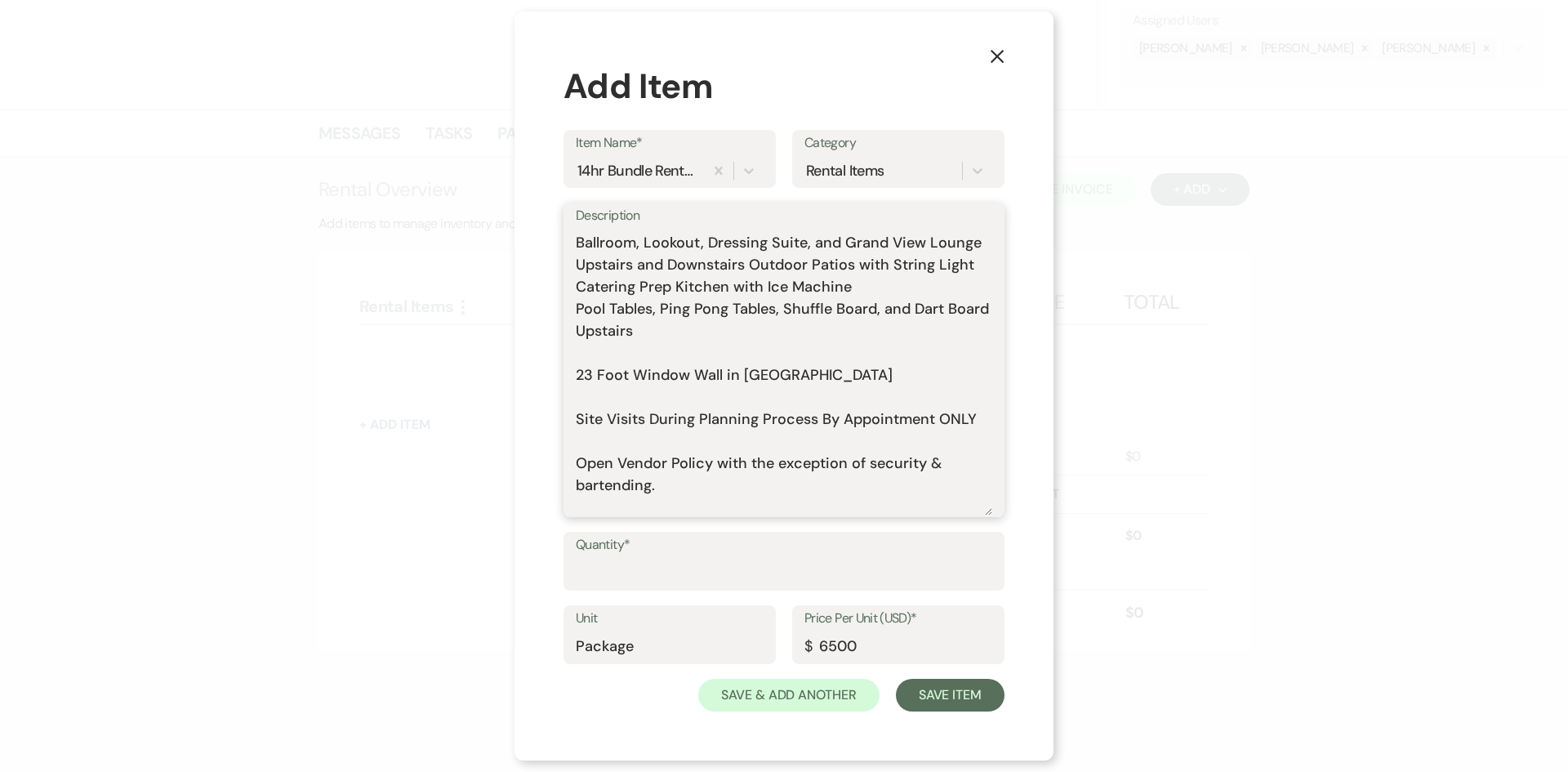
click at [968, 286] on textarea "Includes: Rental time: 10 AM - 12 AM Up to 300 guests 60 Inch Round Tables(50) …" at bounding box center [784, 371] width 416 height 287
click at [653, 334] on textarea "Includes: Rental time: 10 AM - 12 AM Up to 300 guests 60 Inch Round Tables(50) …" at bounding box center [784, 371] width 416 height 287
drag, startPoint x: 764, startPoint y: 326, endPoint x: 750, endPoint y: 343, distance: 22.0
click at [765, 326] on textarea "Includes: Rental time: 10 AM - 12 AM Up to 300 guests 60 Inch Round Tables(50) …" at bounding box center [784, 371] width 416 height 287
click at [708, 362] on textarea "Includes: Rental time: 10 AM - 12 AM Up to 300 guests 60 Inch Round Tables(50) …" at bounding box center [784, 371] width 416 height 287
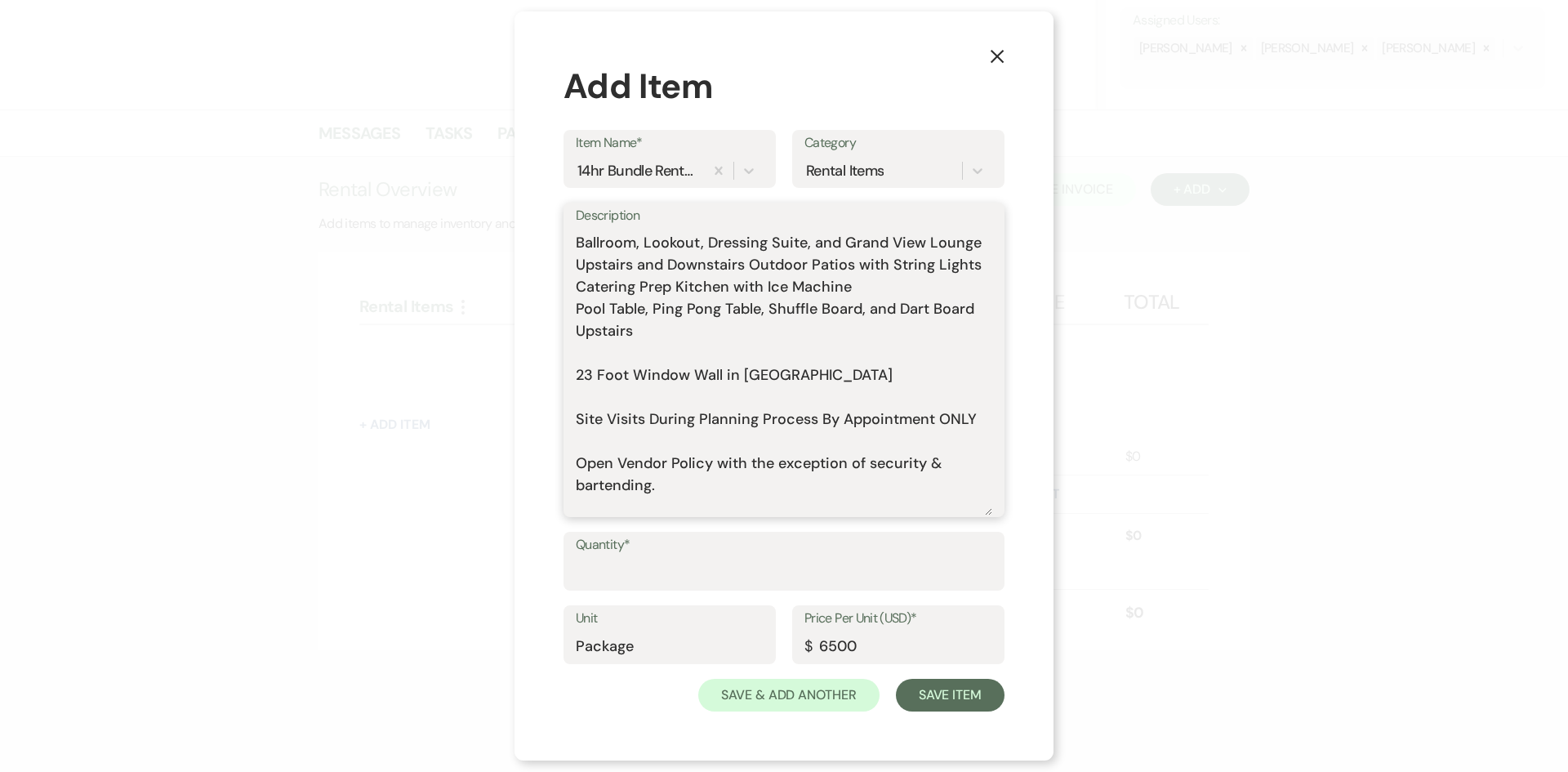
click at [705, 381] on textarea "Includes: Rental time: 10 AM - 12 AM Up to 300 guests 60 Inch Round Tables(50) …" at bounding box center [784, 371] width 416 height 287
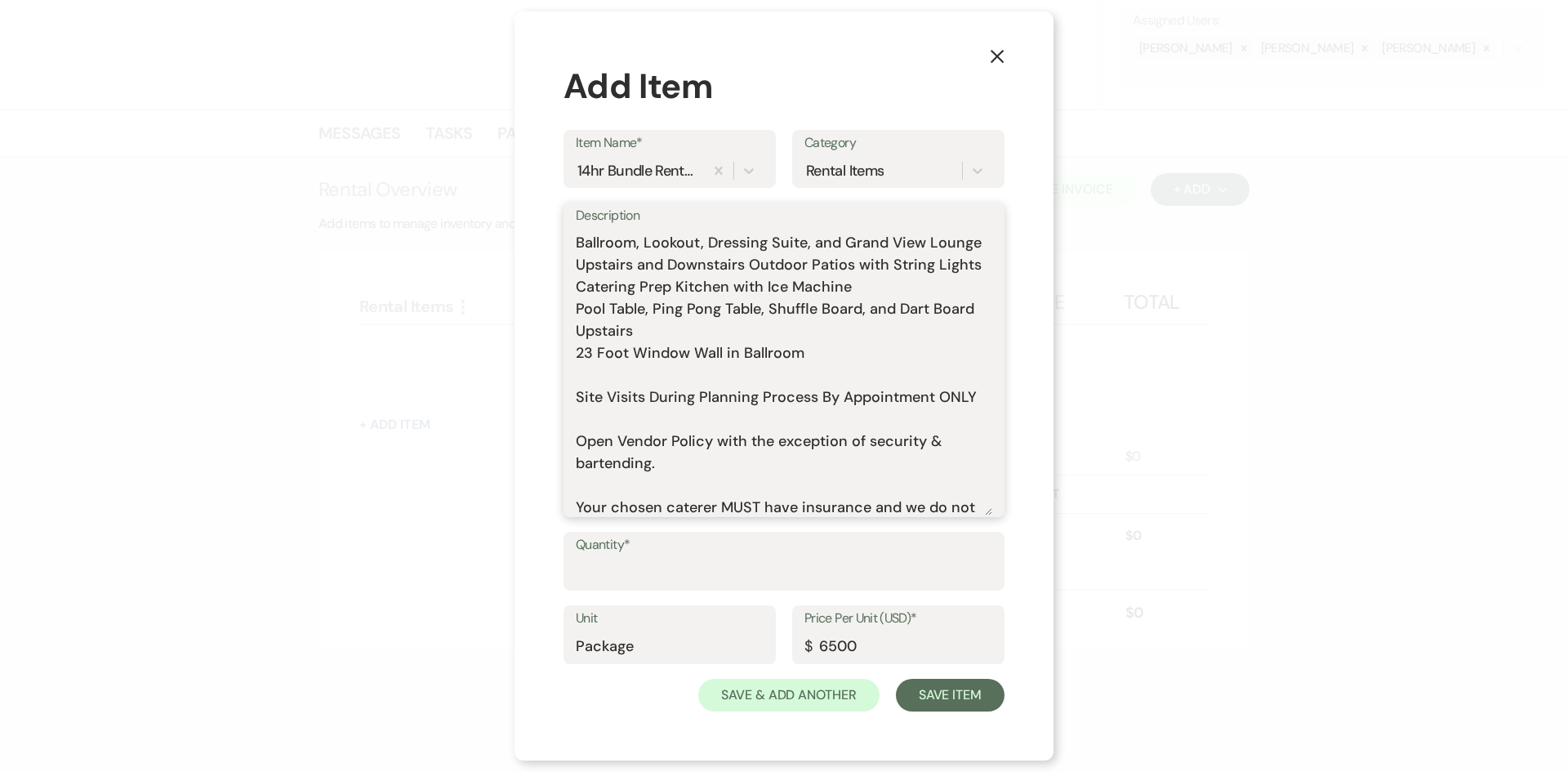
click at [701, 408] on textarea "Includes: Rental time: 10 AM - 12 AM Up to 300 guests 60 Inch Round Tables(50) …" at bounding box center [784, 371] width 416 height 287
click at [689, 402] on textarea "Includes: Rental time: 10 AM - 12 AM Up to 300 guests 60 Inch Round Tables(50) …" at bounding box center [784, 371] width 416 height 287
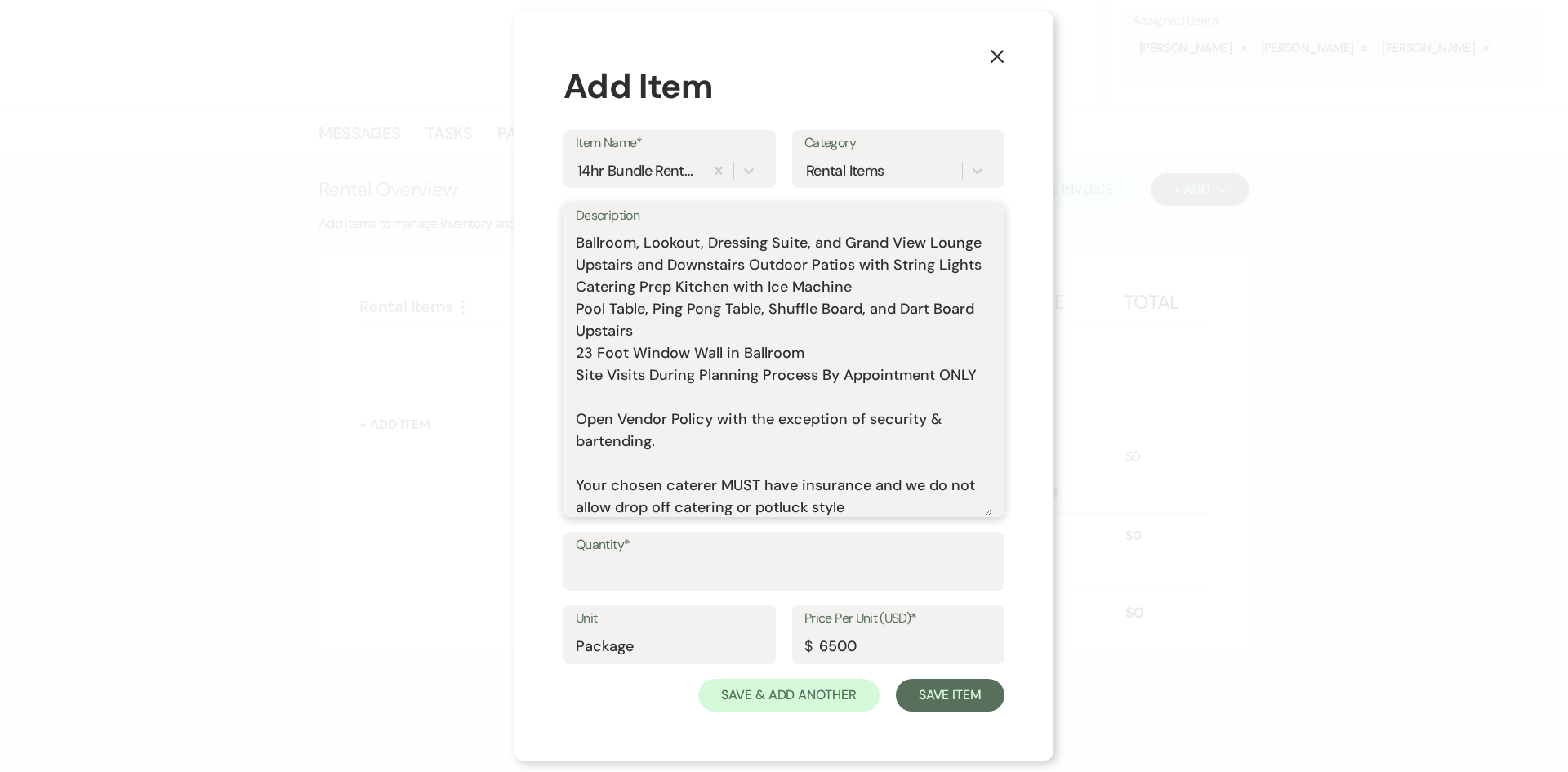
click at [659, 416] on textarea "Includes: Rental time: 10 AM - 12 AM Up to 300 guests 60 Inch Round Tables(50) …" at bounding box center [784, 371] width 416 height 287
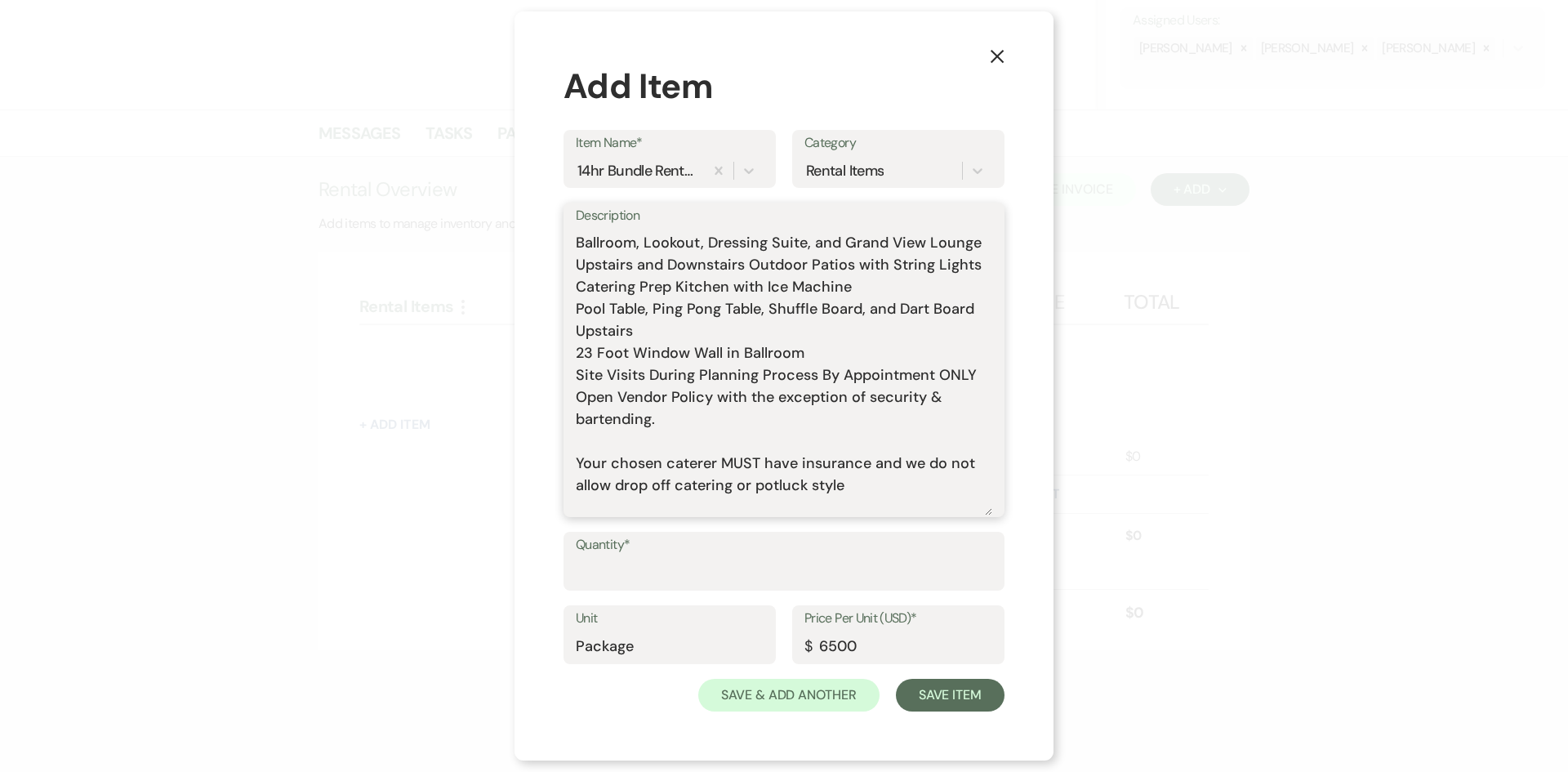
click at [655, 457] on textarea "Includes: Rental time: 10 AM - 12 AM Up to 300 guests 60 Inch Round Tables(50) …" at bounding box center [784, 371] width 416 height 287
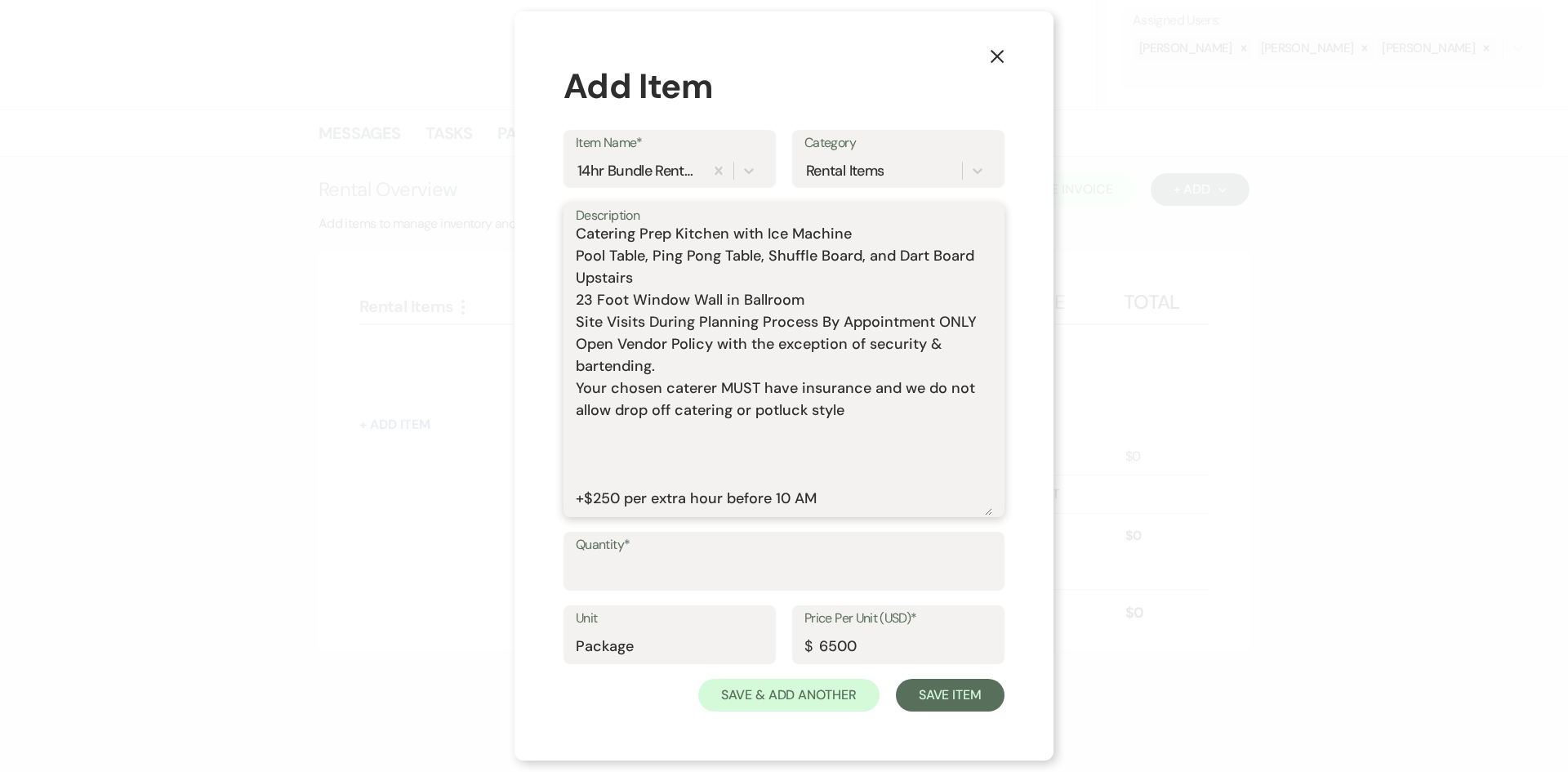
scroll to position [408, 0]
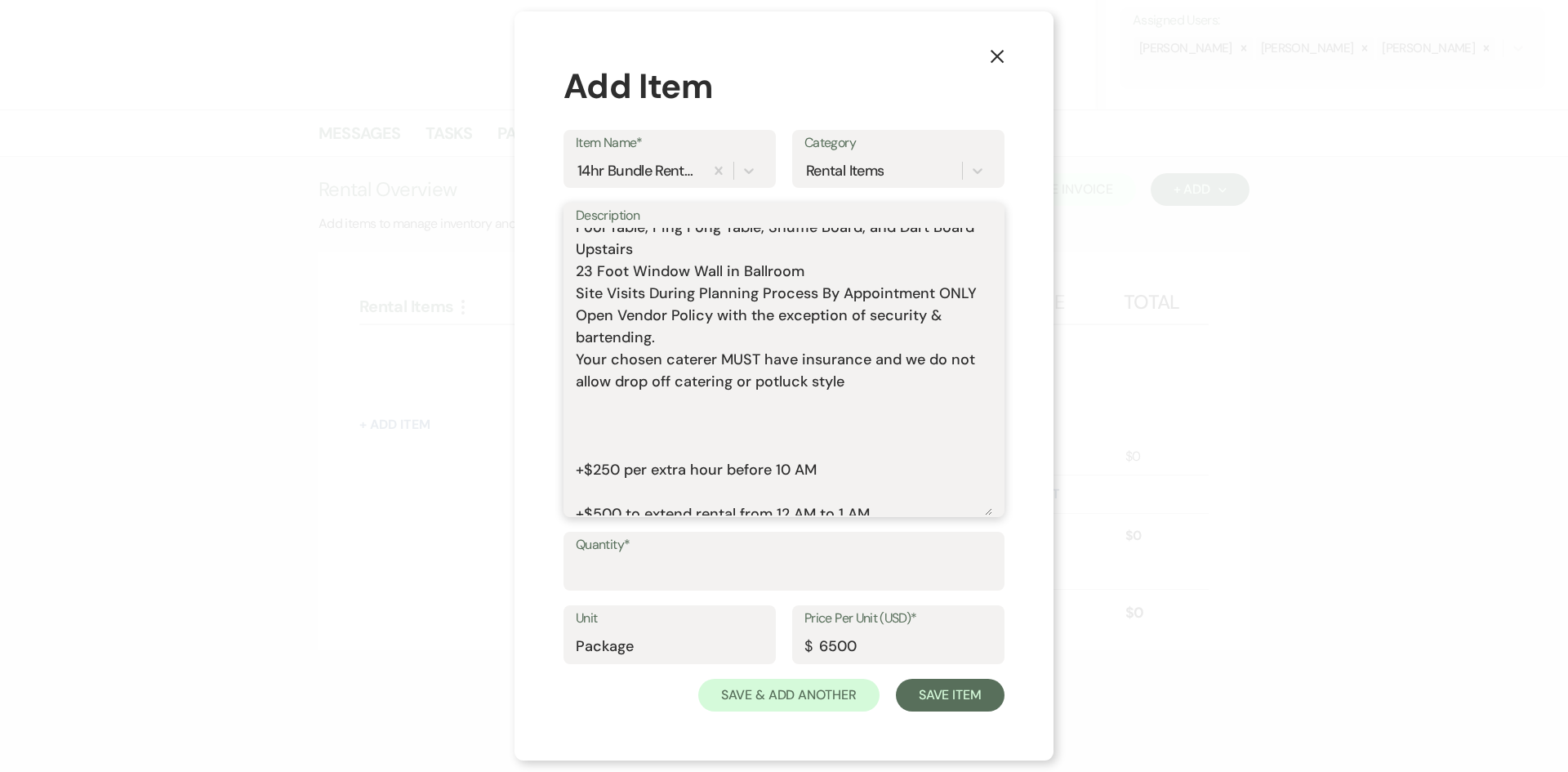
click at [653, 445] on textarea "Includes: Rental time: 10 AM - 12 AM Up to 300 guests 60 Inch Round Tables(50) …" at bounding box center [784, 371] width 416 height 287
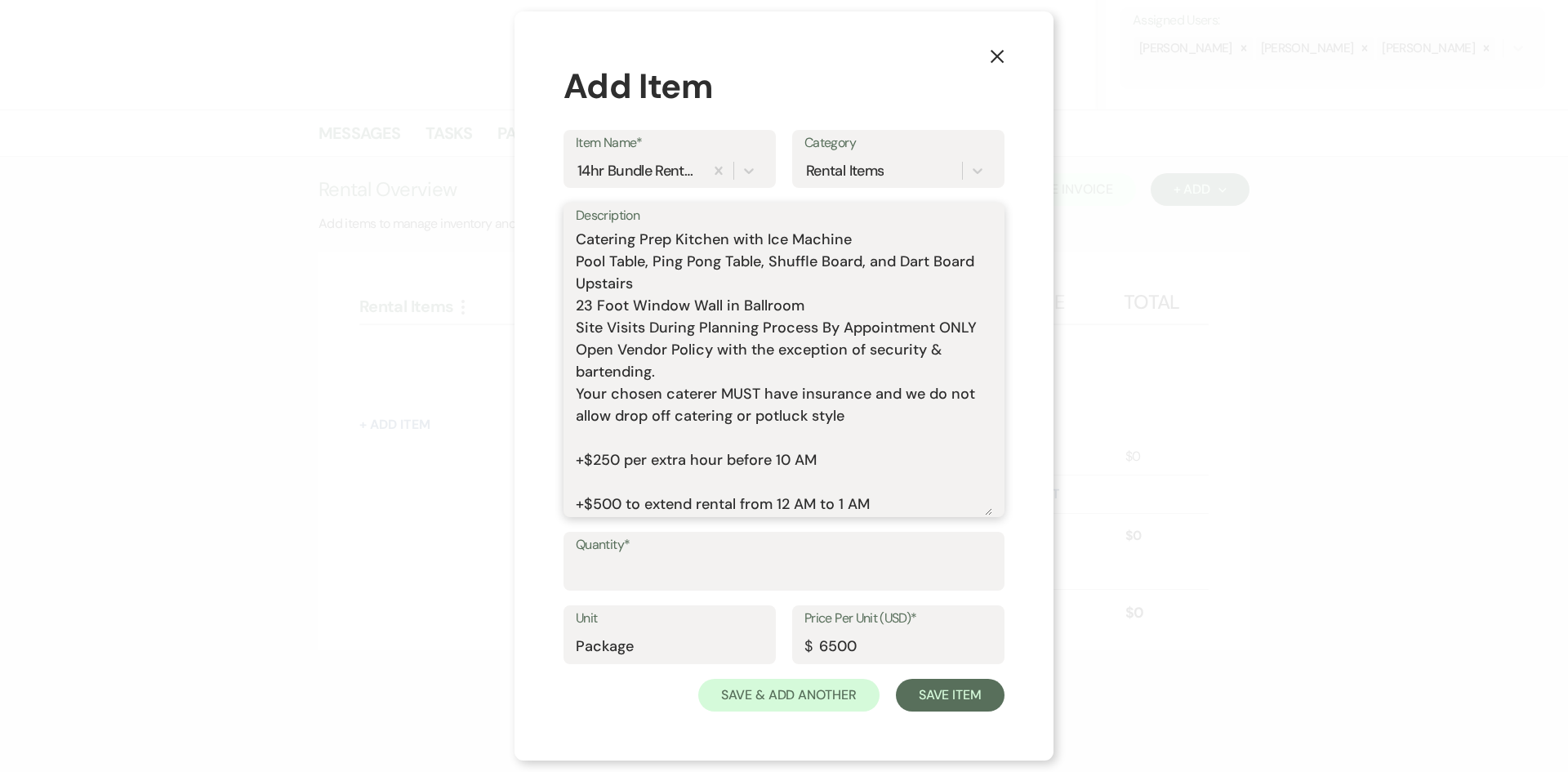
click at [650, 487] on textarea "Includes: Rental time: 10 AM - 12 AM Up to 300 guests 60 Inch Round Tables(50) …" at bounding box center [784, 371] width 416 height 287
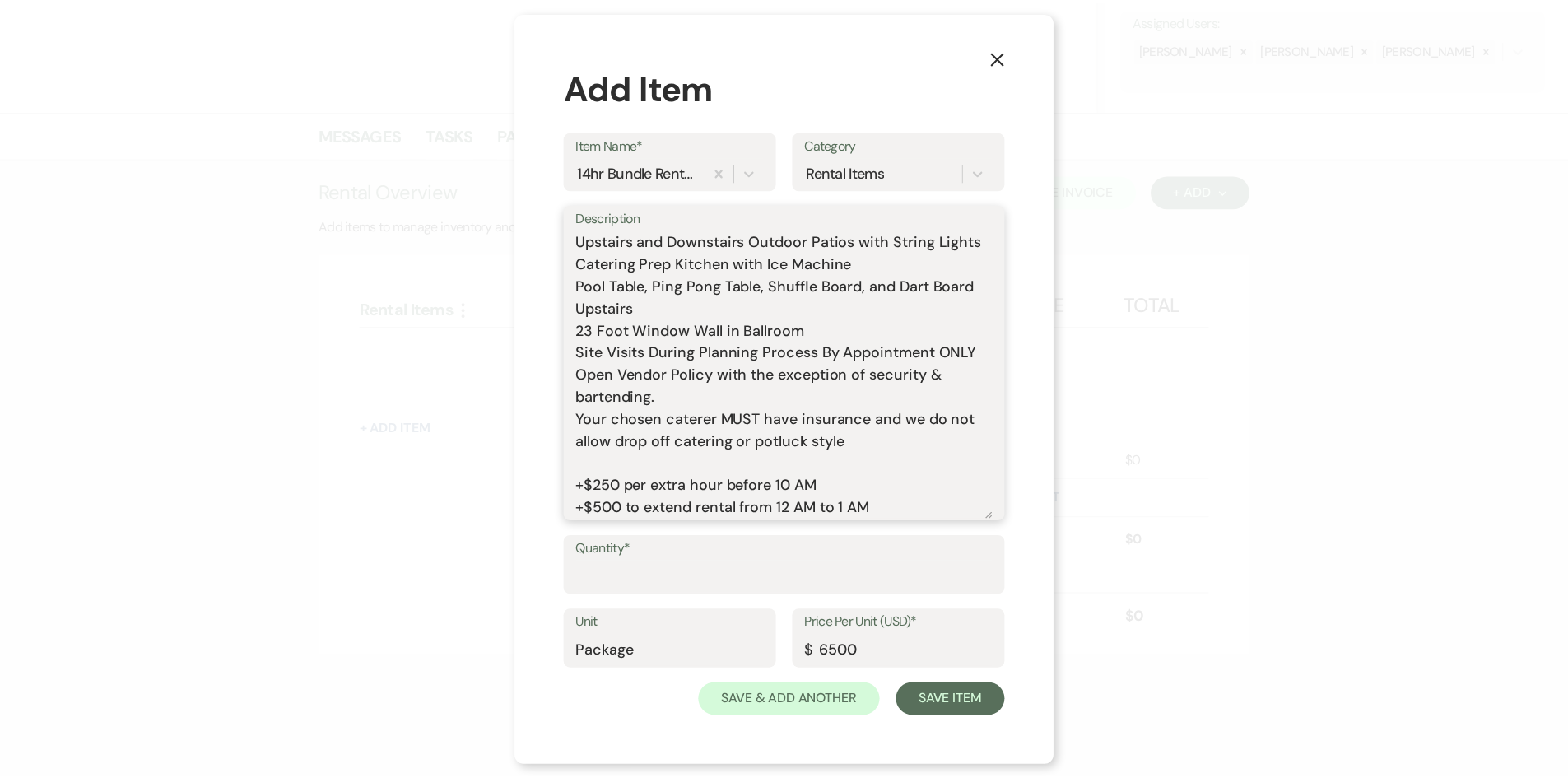
scroll to position [377, 0]
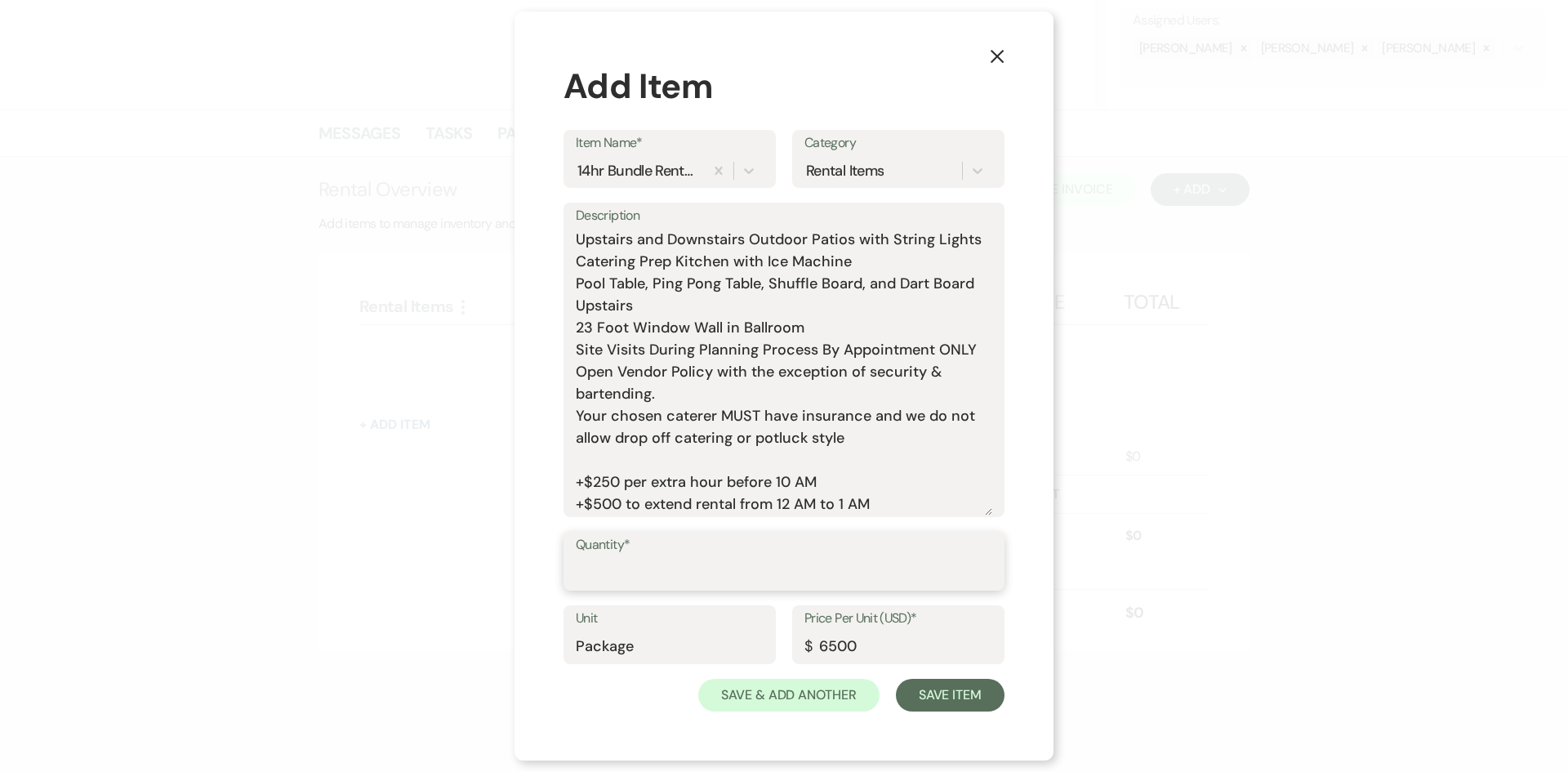
click at [654, 574] on input "Quantity*" at bounding box center [784, 573] width 416 height 32
click at [954, 689] on button "Save Item" at bounding box center [950, 695] width 108 height 32
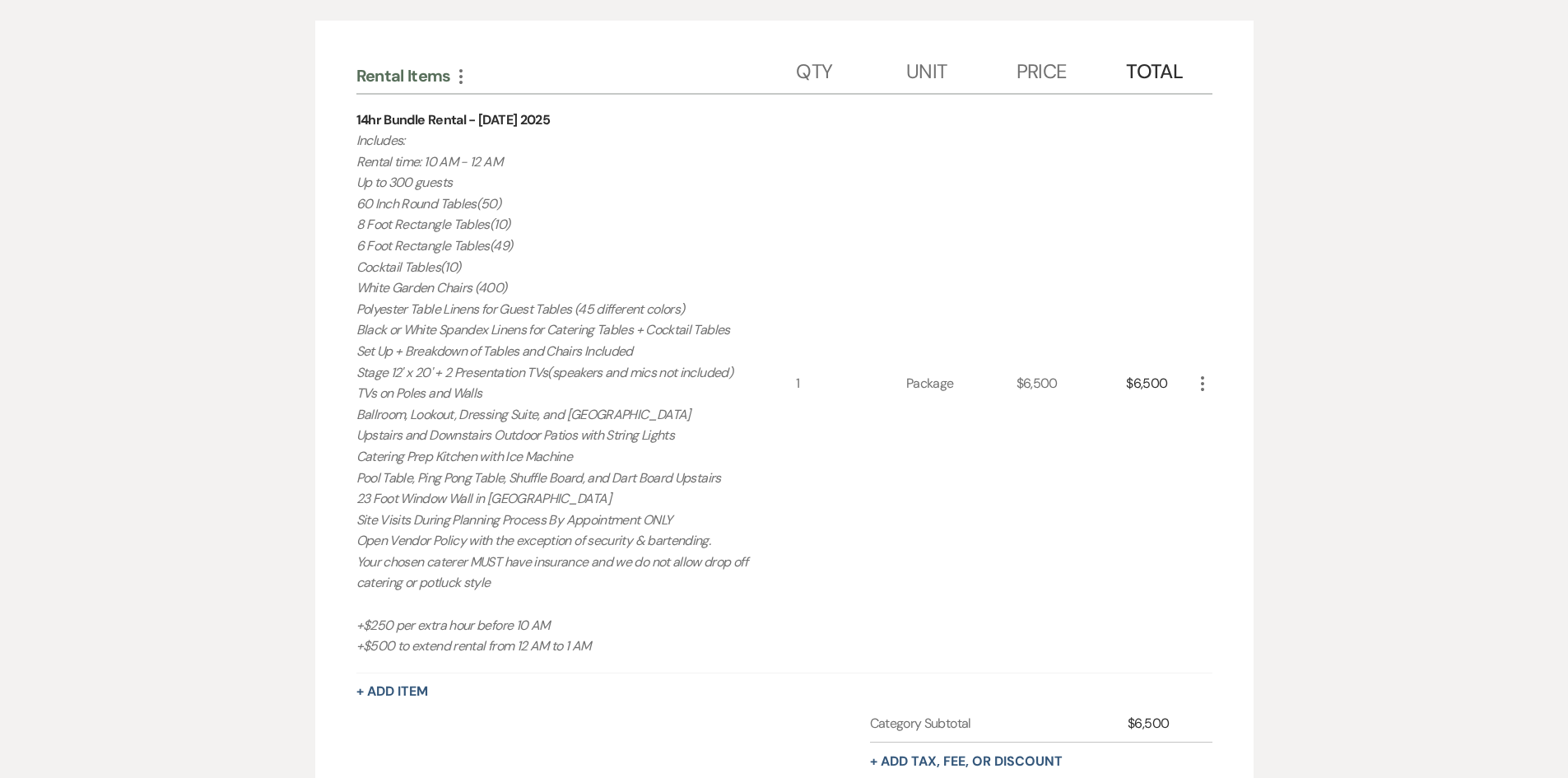
scroll to position [388, 0]
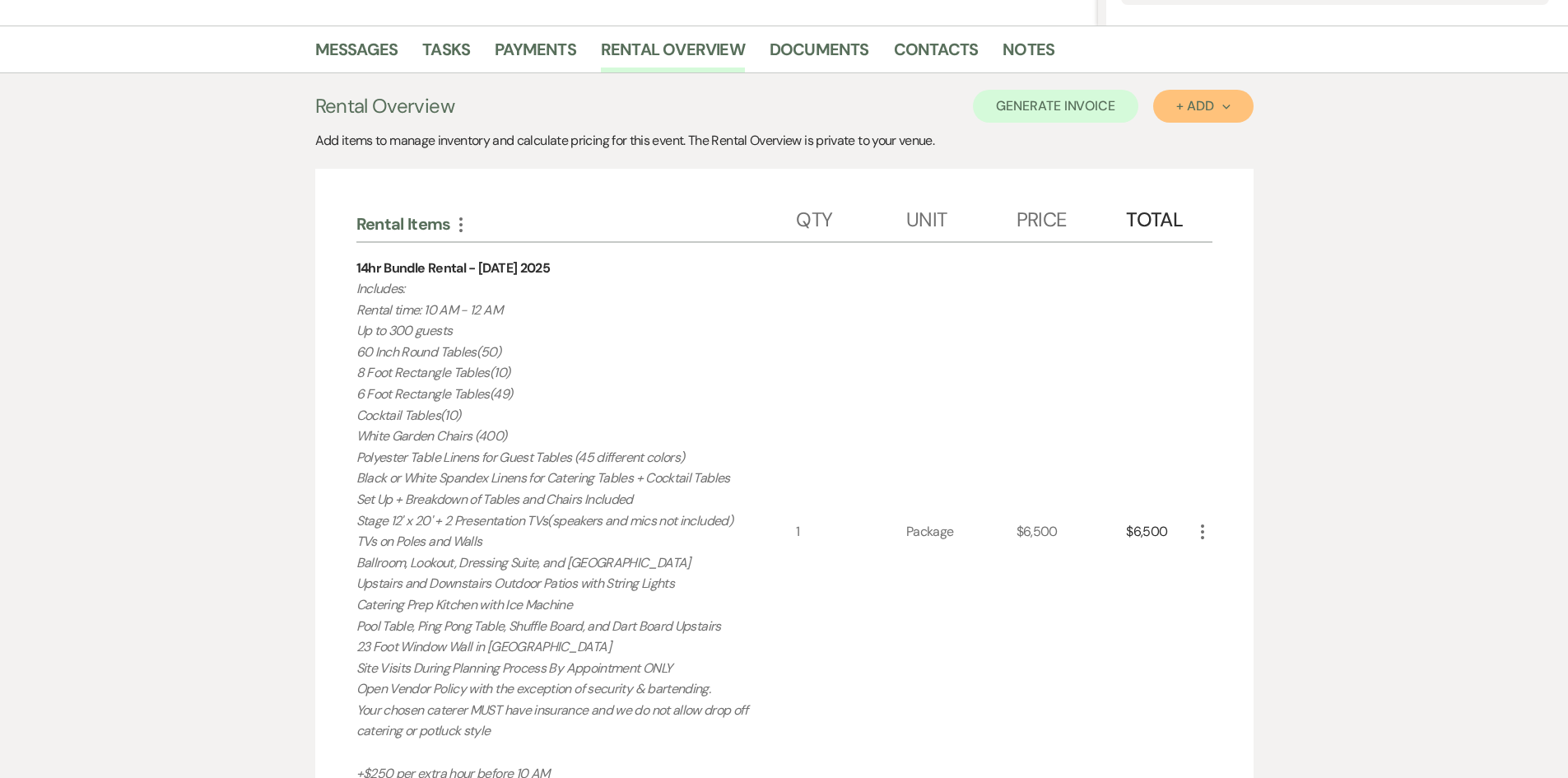
click at [1173, 107] on button "+ Add Next" at bounding box center [1203, 106] width 100 height 33
click at [1174, 139] on button "Item" at bounding box center [1194, 144] width 83 height 25
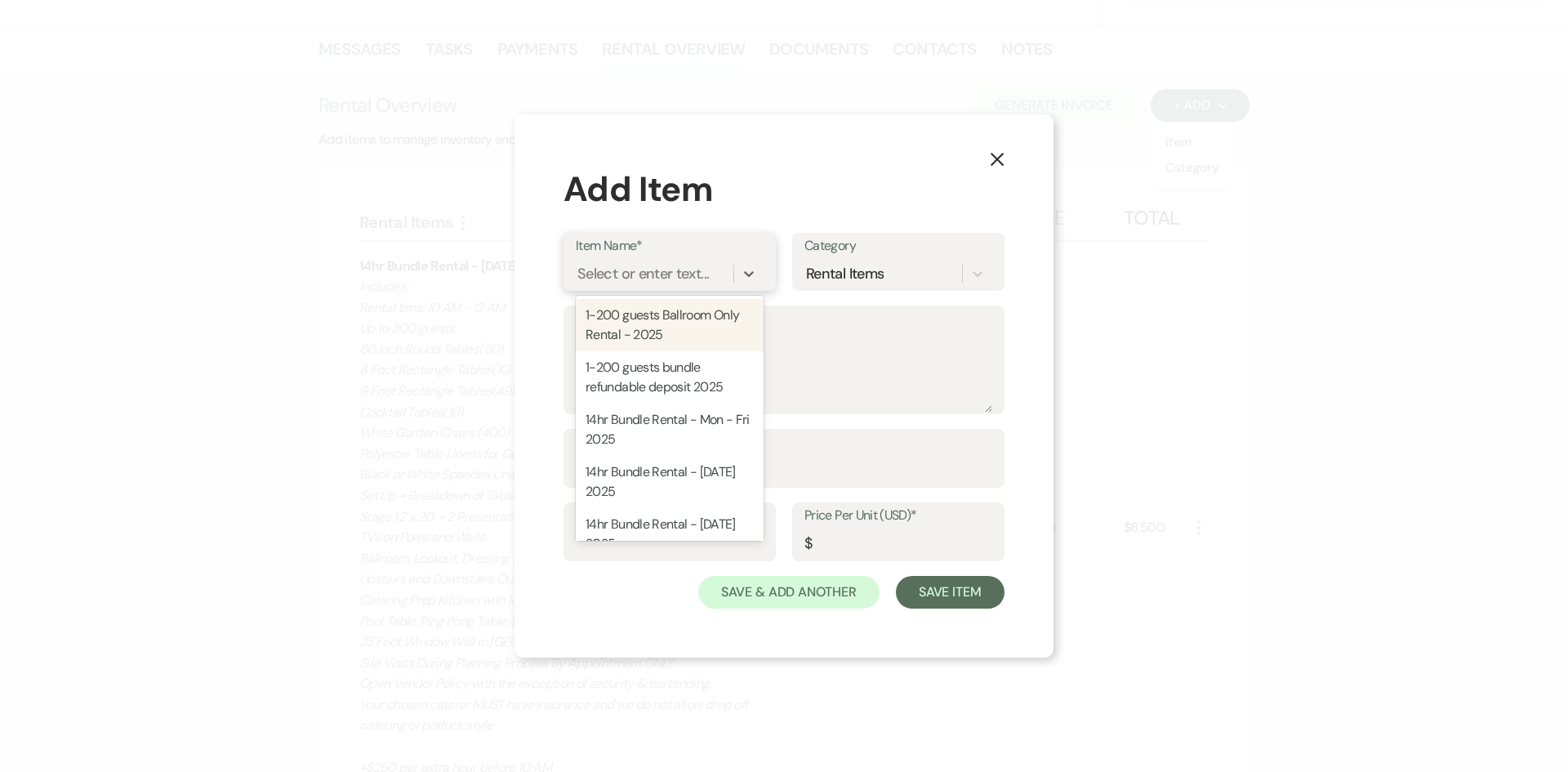
click at [630, 263] on div "Select or enter text..." at bounding box center [643, 274] width 132 height 22
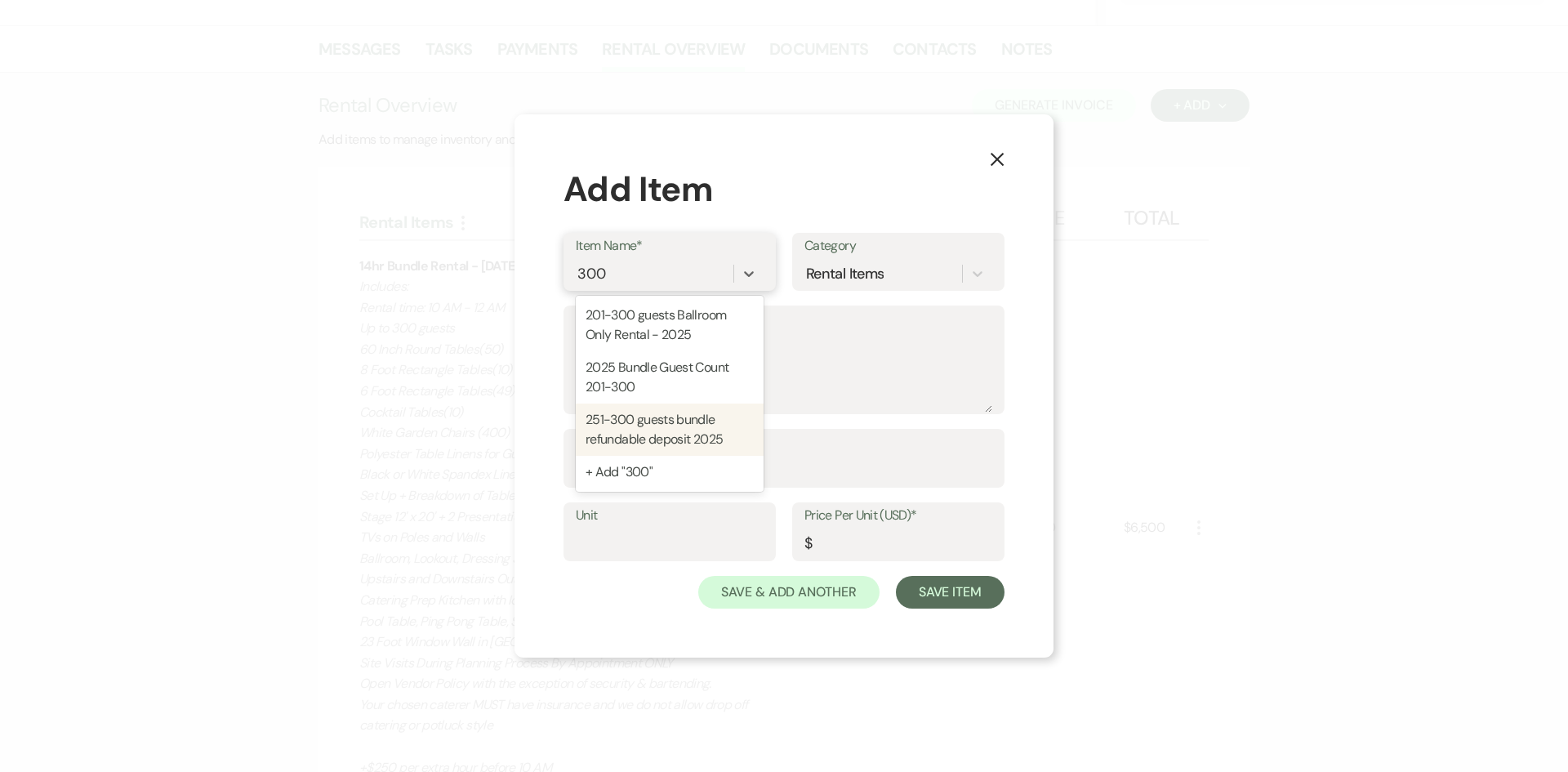
click at [674, 437] on div "251-300 guests bundle refundable deposit 2025" at bounding box center [670, 430] width 188 height 52
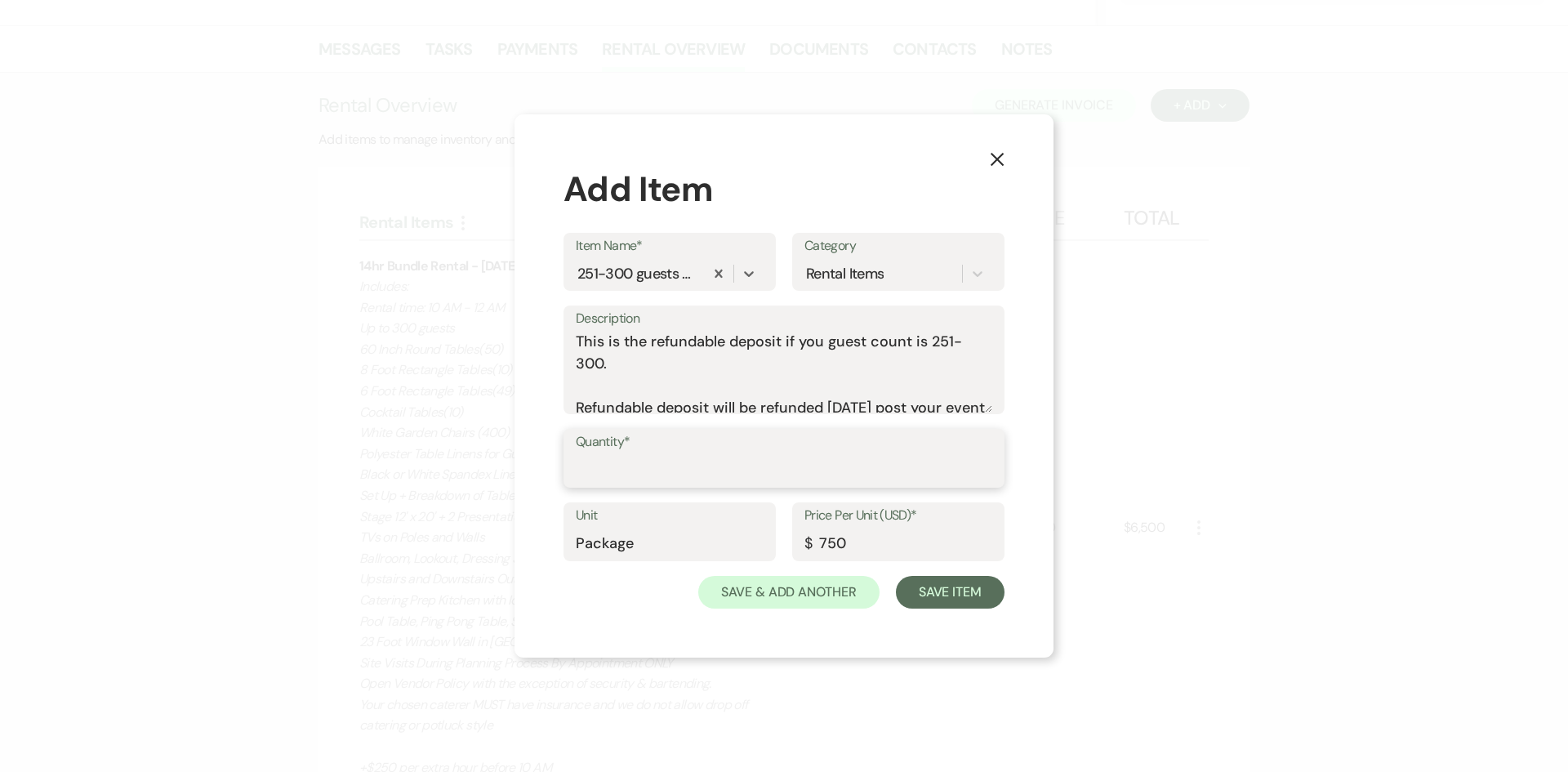
click at [688, 457] on input "Quantity*" at bounding box center [784, 470] width 416 height 32
click at [956, 604] on button "Save Item" at bounding box center [950, 591] width 108 height 32
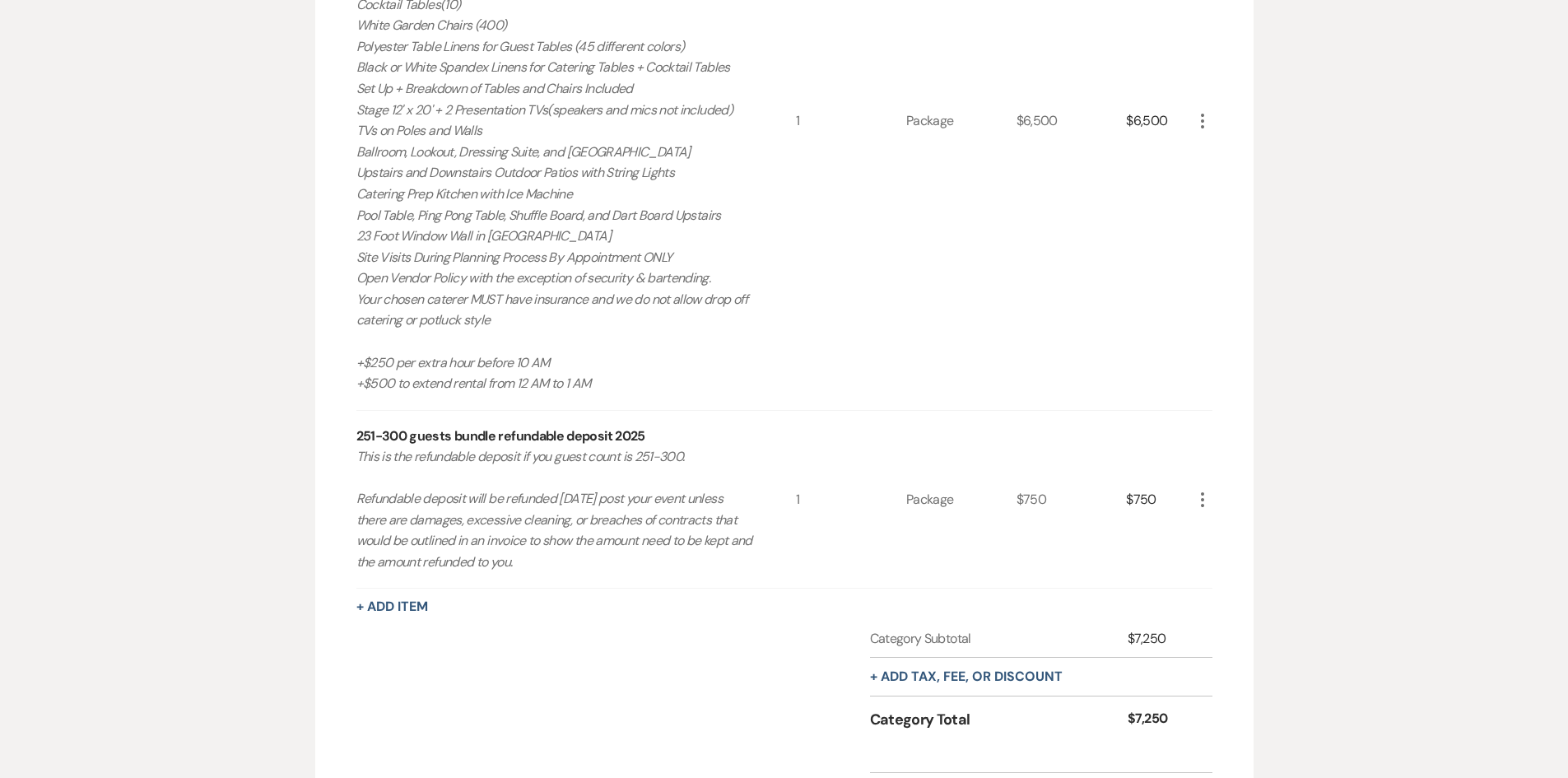
scroll to position [799, 0]
click at [983, 669] on button "+ Add tax, fee, or discount" at bounding box center [967, 676] width 193 height 13
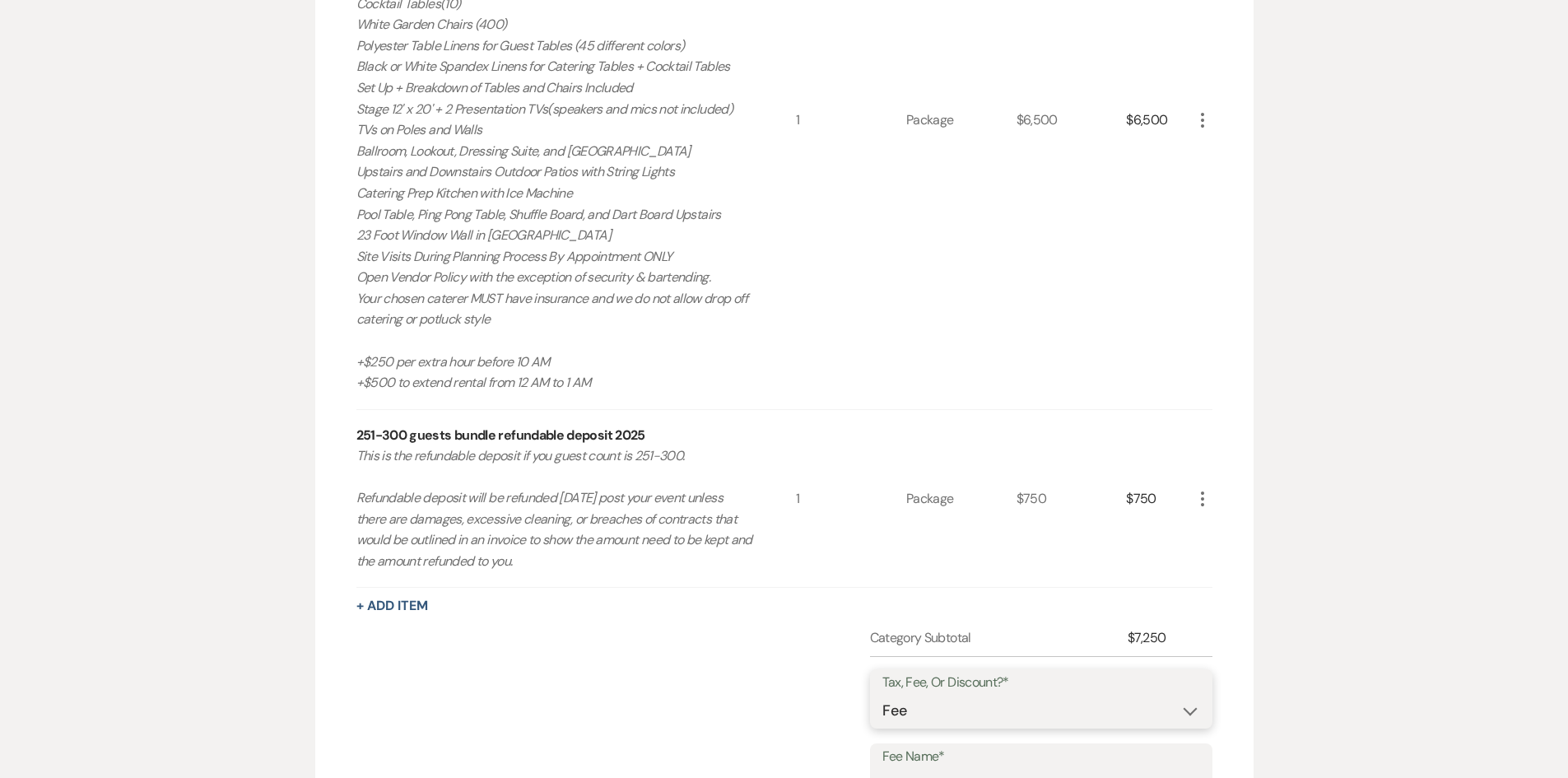
click at [992, 707] on select "Fee Discount Tax" at bounding box center [1041, 711] width 318 height 32
click at [882, 695] on select "Fee Discount Tax" at bounding box center [1041, 711] width 318 height 32
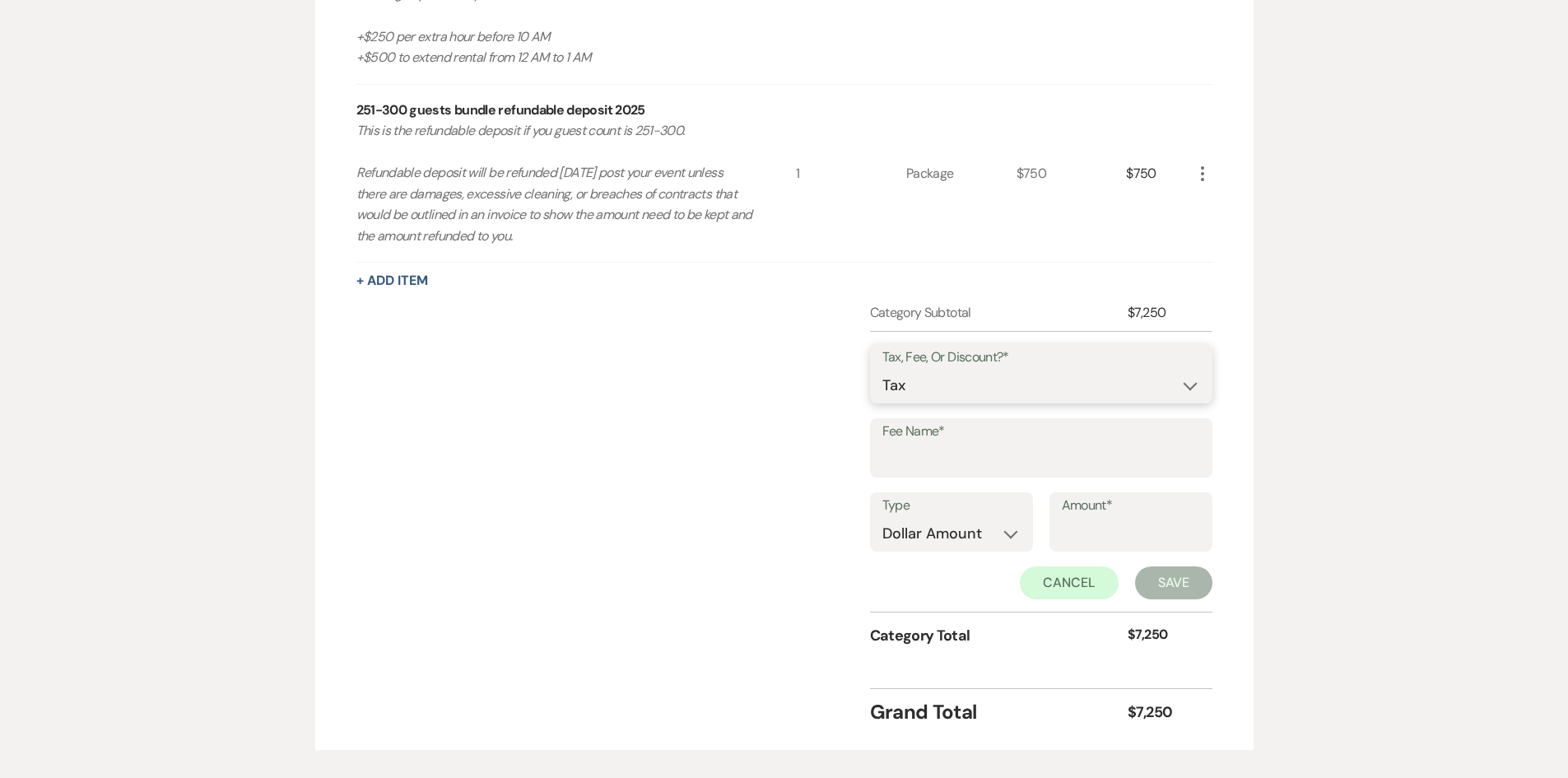
scroll to position [1129, 0]
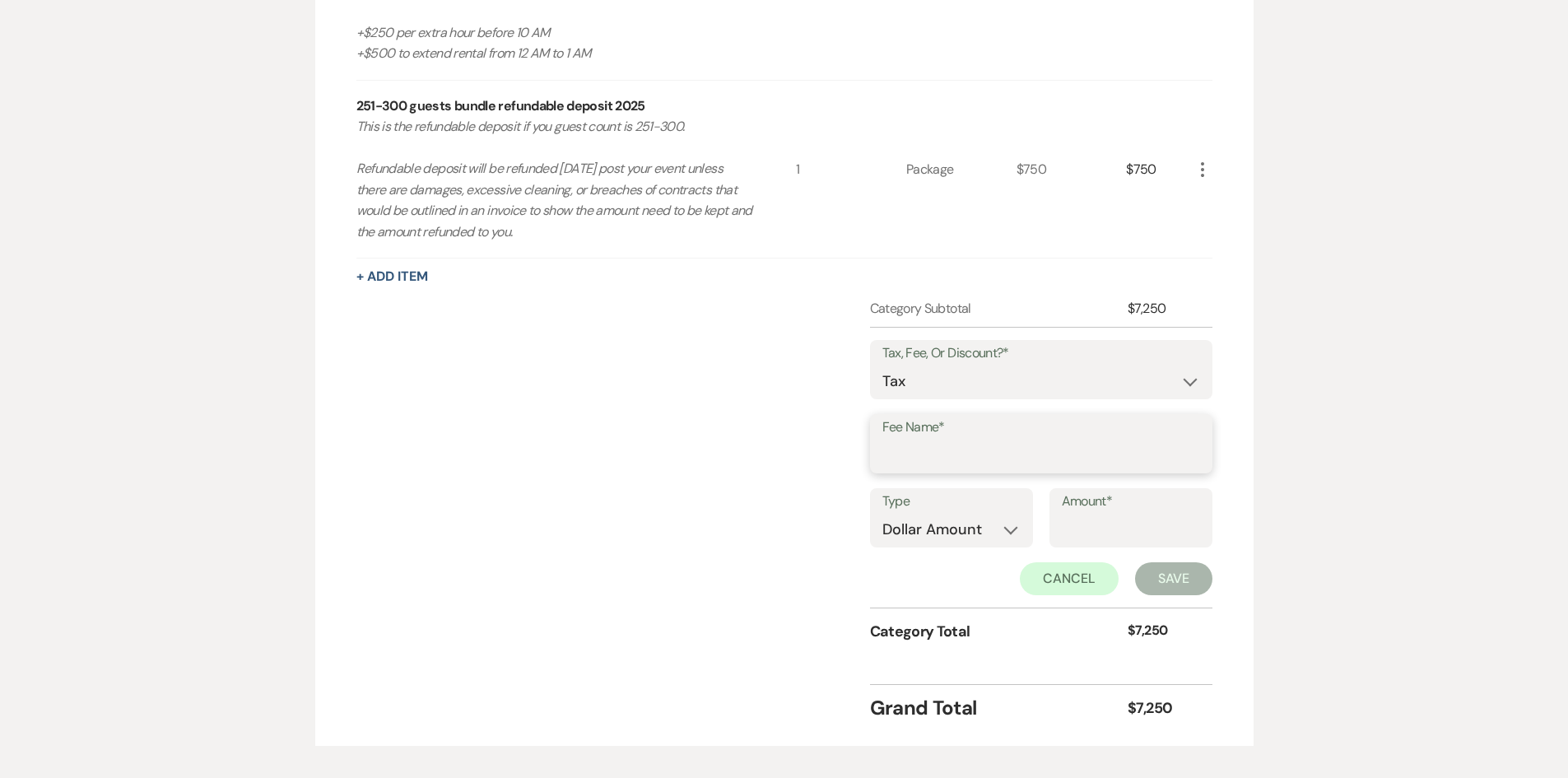
drag, startPoint x: 925, startPoint y: 461, endPoint x: 926, endPoint y: 449, distance: 12.0
click at [925, 461] on input "Fee Name*" at bounding box center [1041, 456] width 318 height 32
drag, startPoint x: 968, startPoint y: 500, endPoint x: 449, endPoint y: 326, distance: 547.4
click at [449, 326] on div "Category Subtotal $7,250 Tax, Fee, Or Discount?* Fee Discount Tax Fee Name* tax…" at bounding box center [785, 485] width 856 height 373
click at [980, 528] on select "Dollar Amount Percentage" at bounding box center [951, 530] width 139 height 32
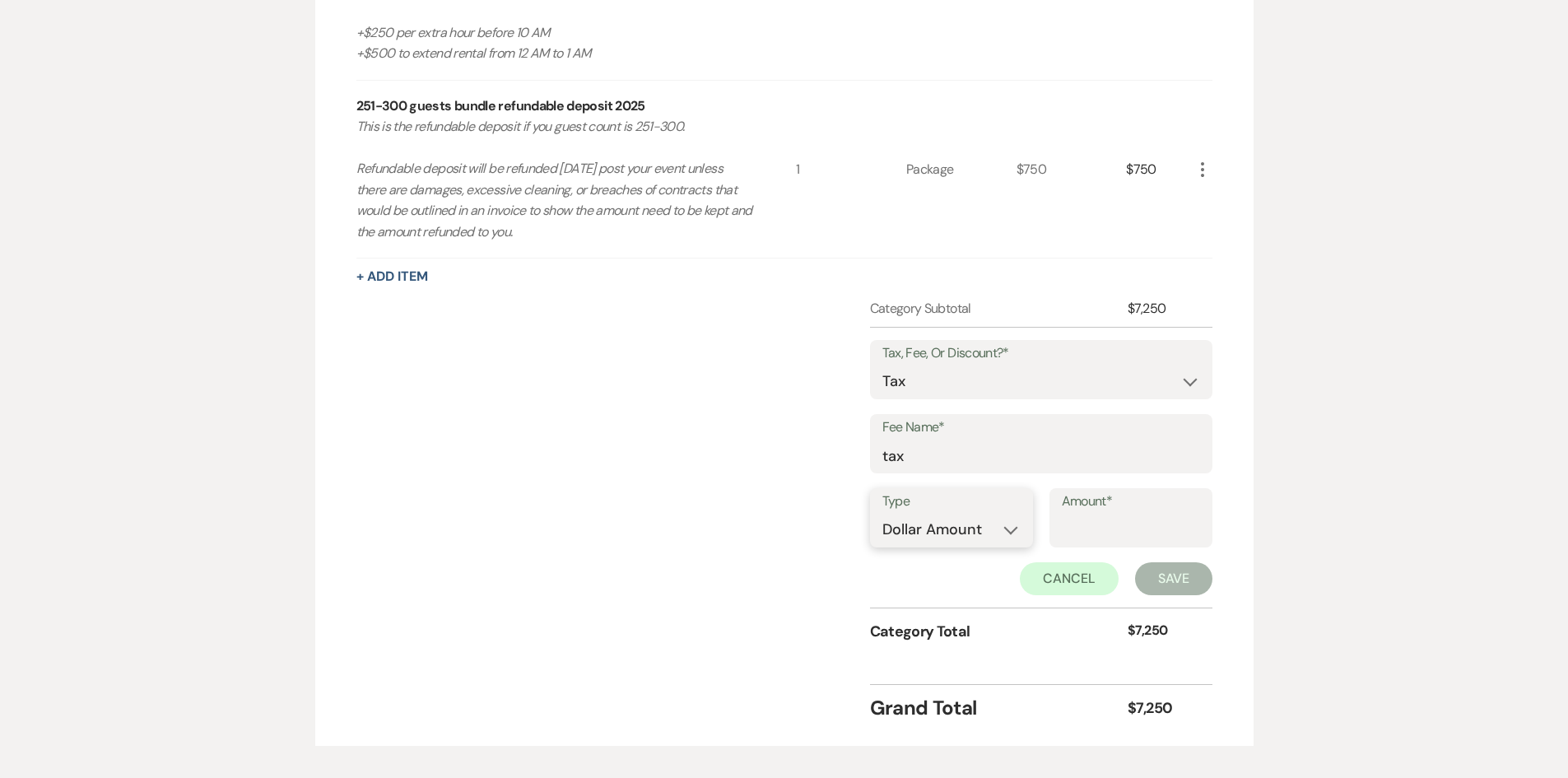
click at [882, 514] on select "Dollar Amount Percentage" at bounding box center [951, 530] width 139 height 32
click at [956, 534] on select "Dollar Amount Percentage" at bounding box center [951, 530] width 139 height 32
click at [882, 514] on select "Dollar Amount Percentage" at bounding box center [951, 530] width 139 height 32
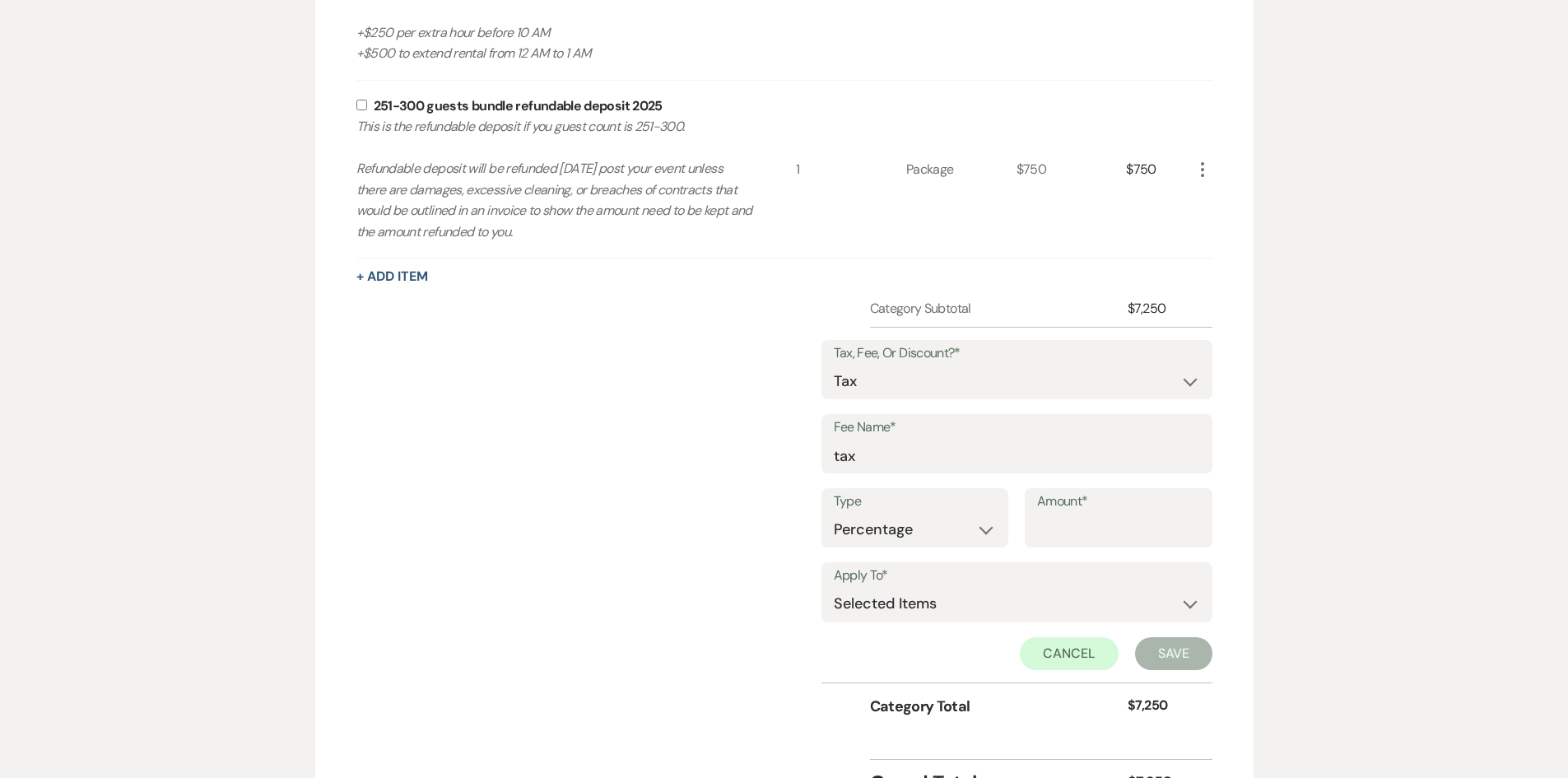
click at [1144, 507] on label "Amount*" at bounding box center [1119, 502] width 163 height 23
click at [1144, 514] on input "Amount*" at bounding box center [1119, 530] width 163 height 32
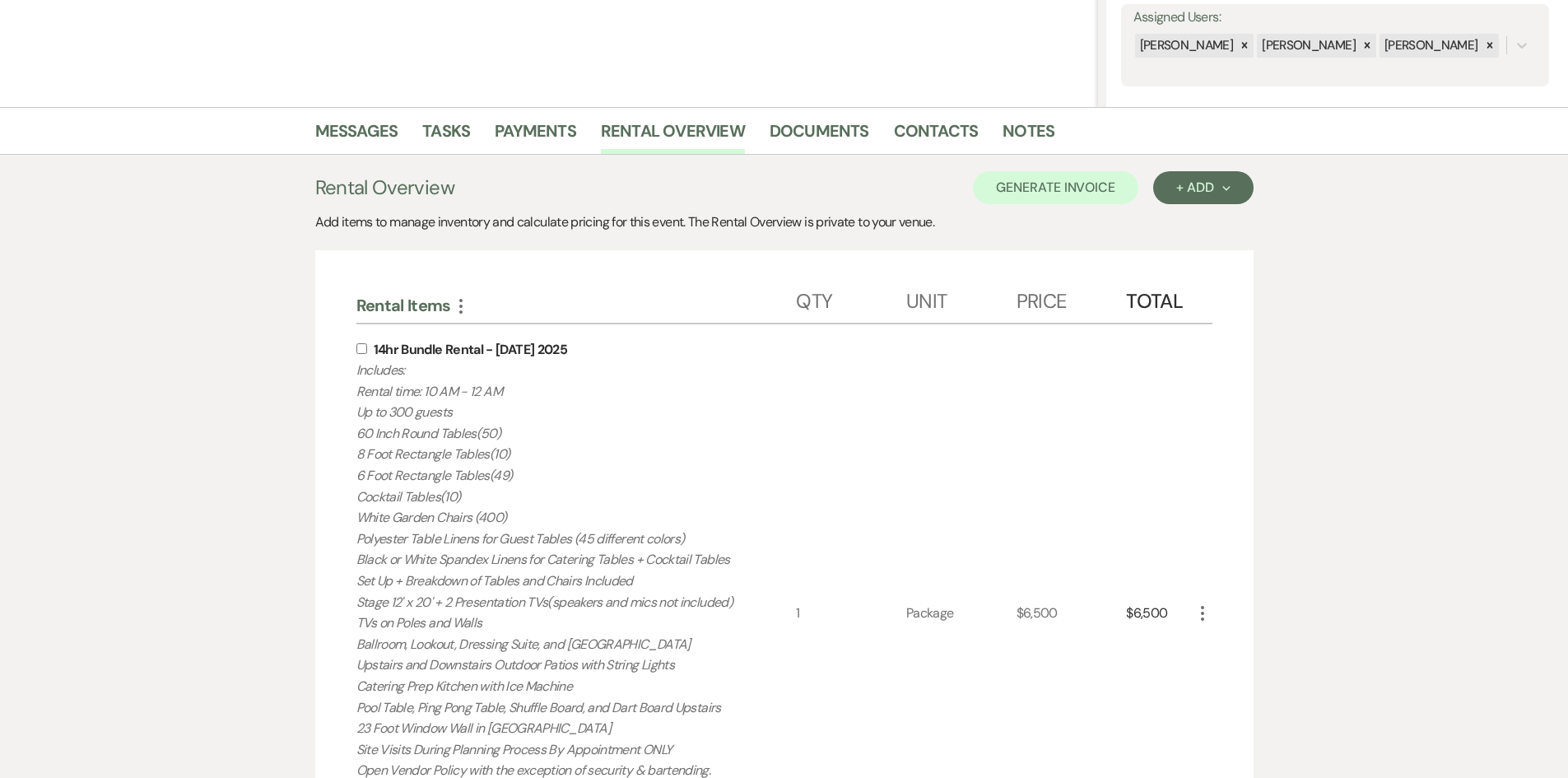
scroll to position [305, 0]
click at [357, 339] on div "14hr Bundle Rental - Saturday 2025 Includes: Rental time: 10 AM - 12 AM Up to 3…" at bounding box center [577, 614] width 441 height 578
drag, startPoint x: 360, startPoint y: 346, endPoint x: 576, endPoint y: 398, distance: 222.2
click at [361, 347] on input "checkbox" at bounding box center [362, 349] width 11 height 11
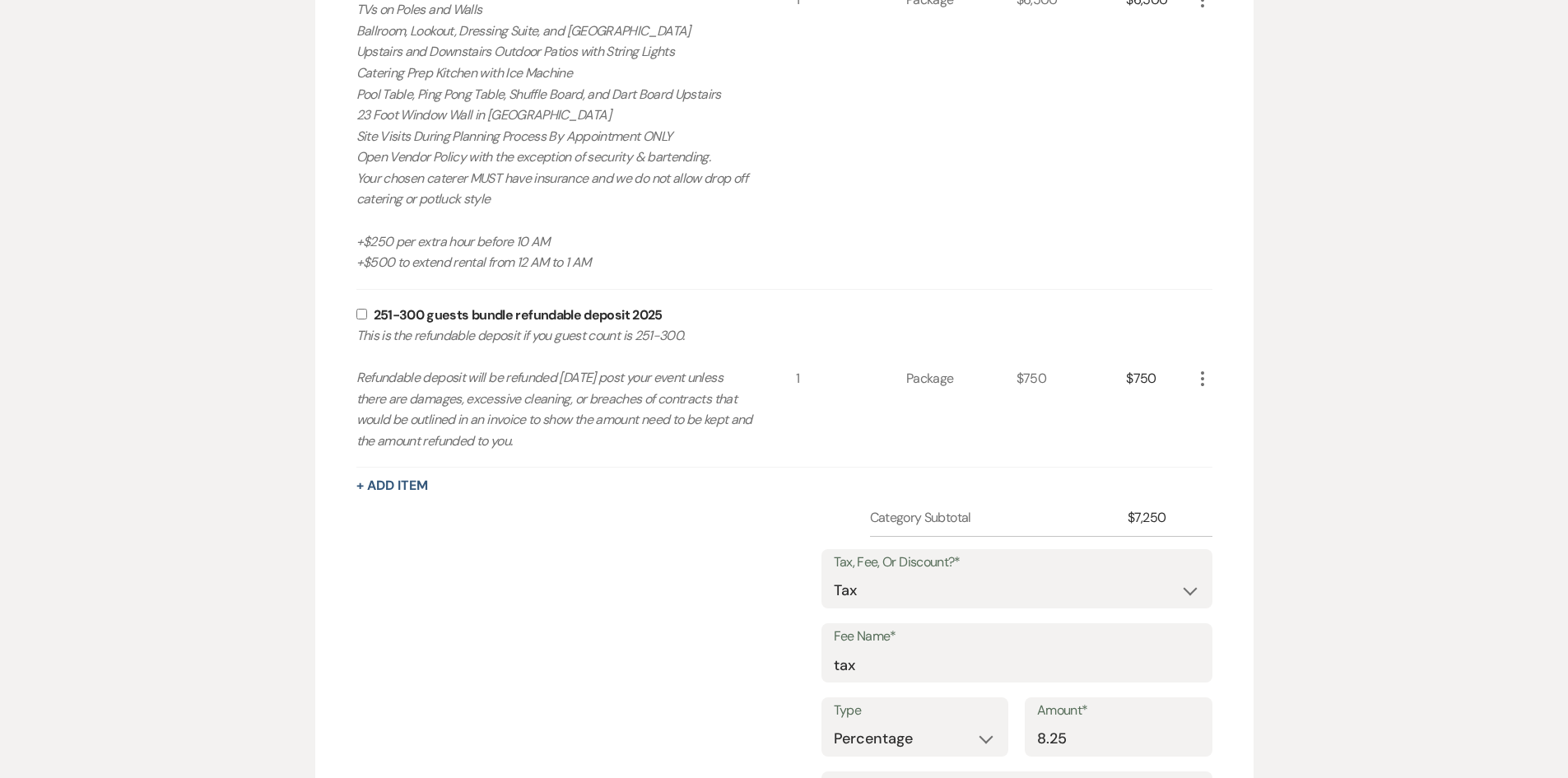
scroll to position [1047, 0]
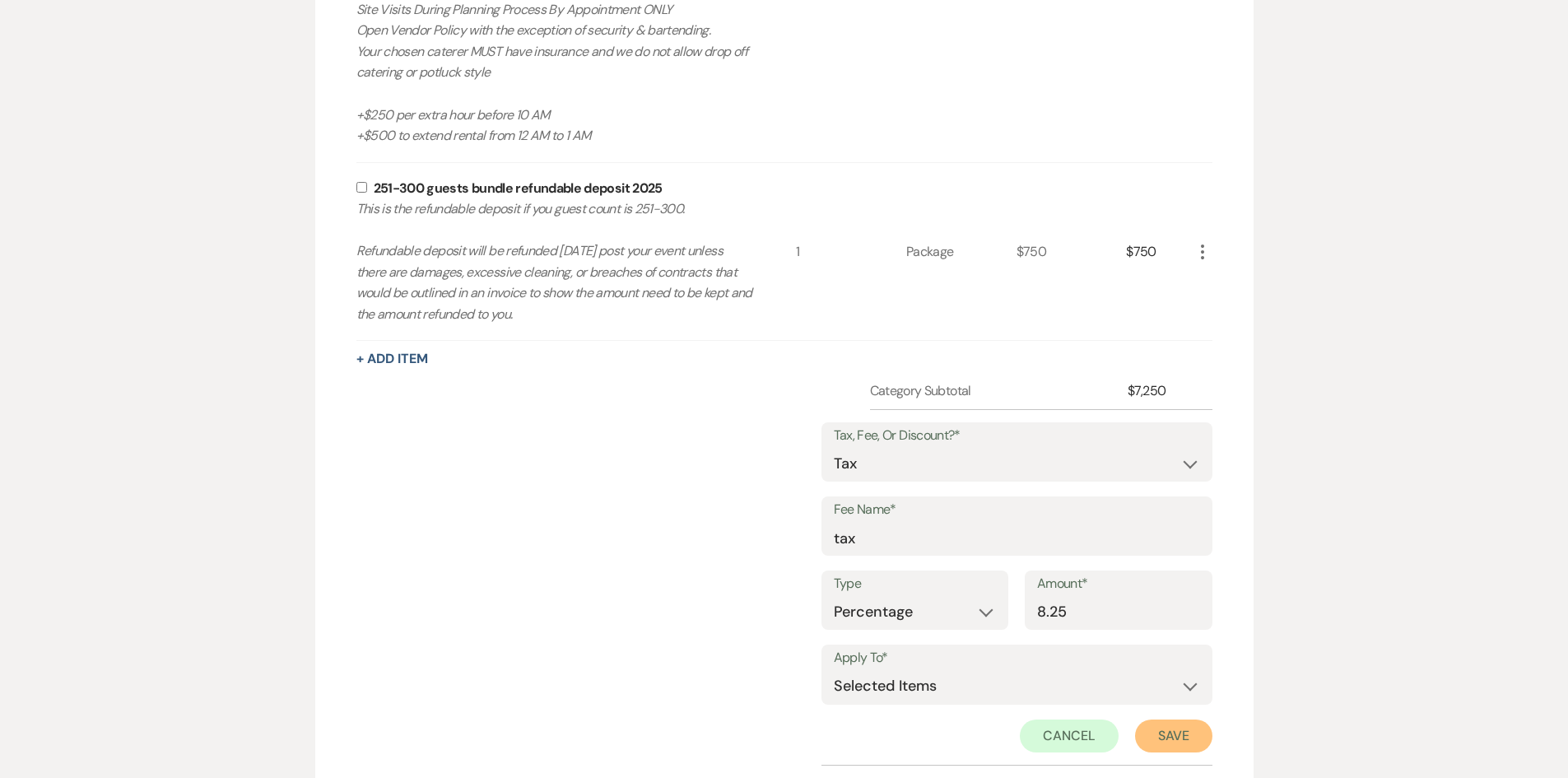
click at [1184, 730] on button "Save" at bounding box center [1173, 735] width 77 height 33
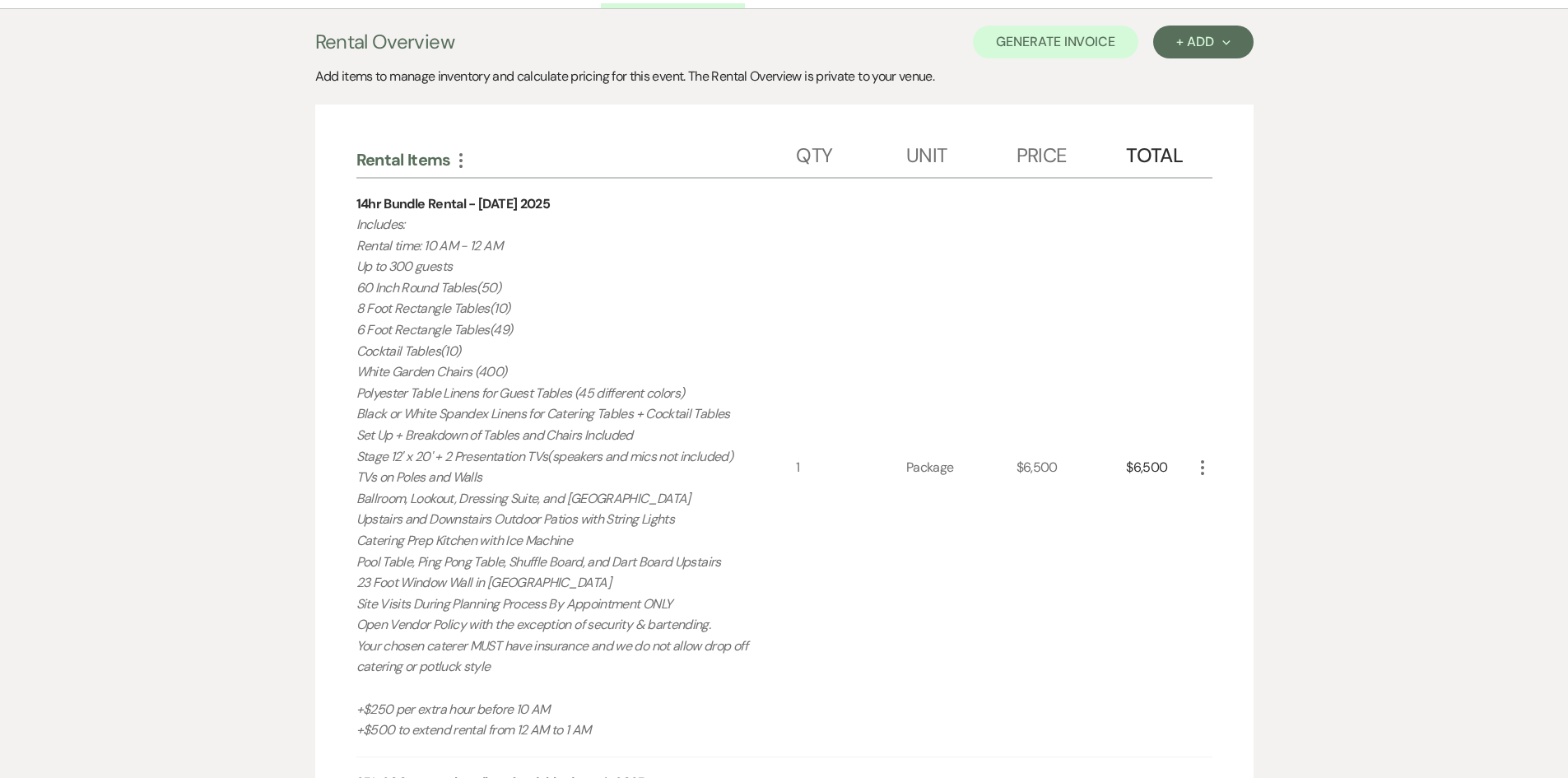
scroll to position [445, 0]
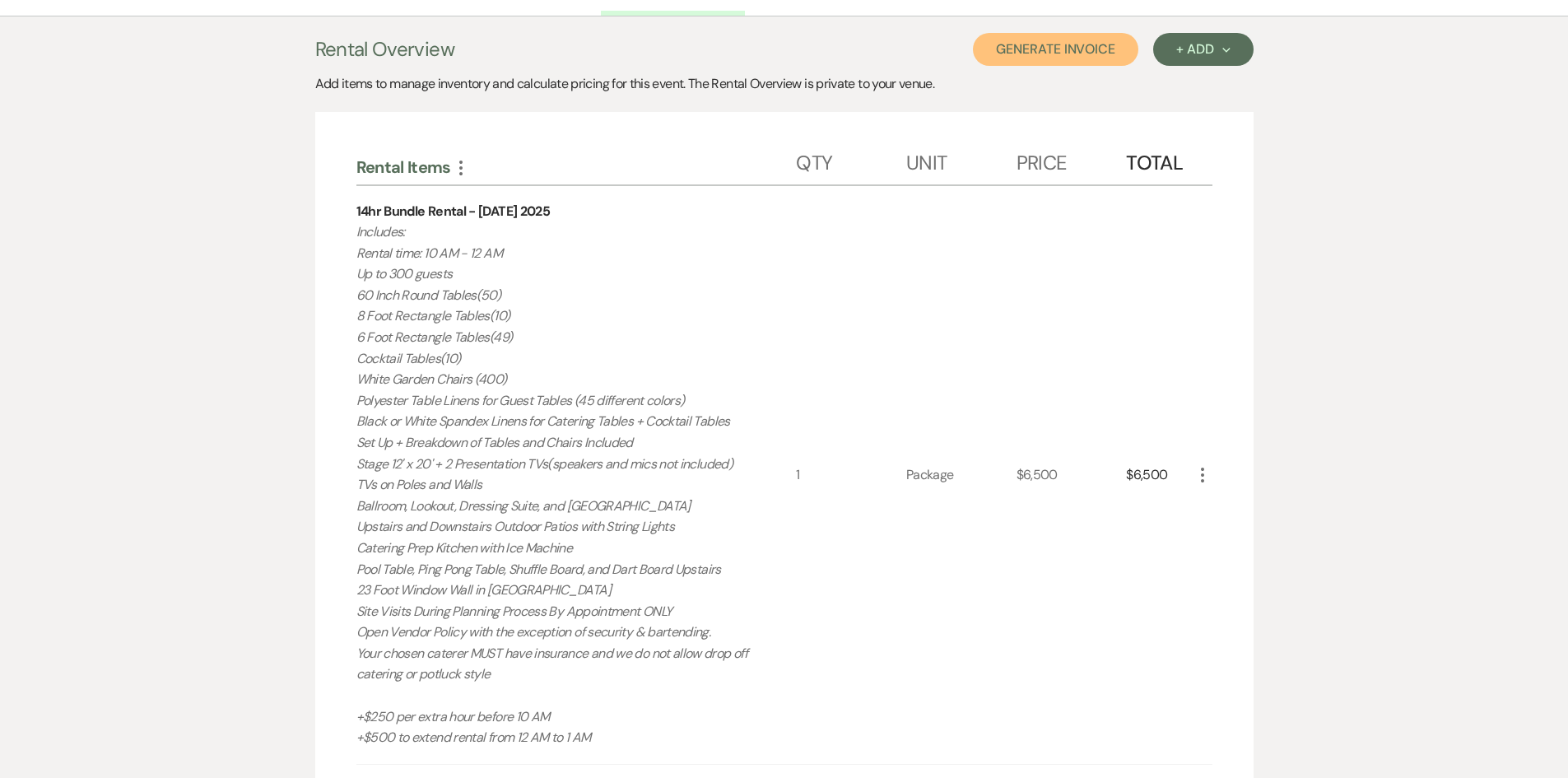
click at [1056, 43] on button "Generate Invoice" at bounding box center [1055, 49] width 165 height 33
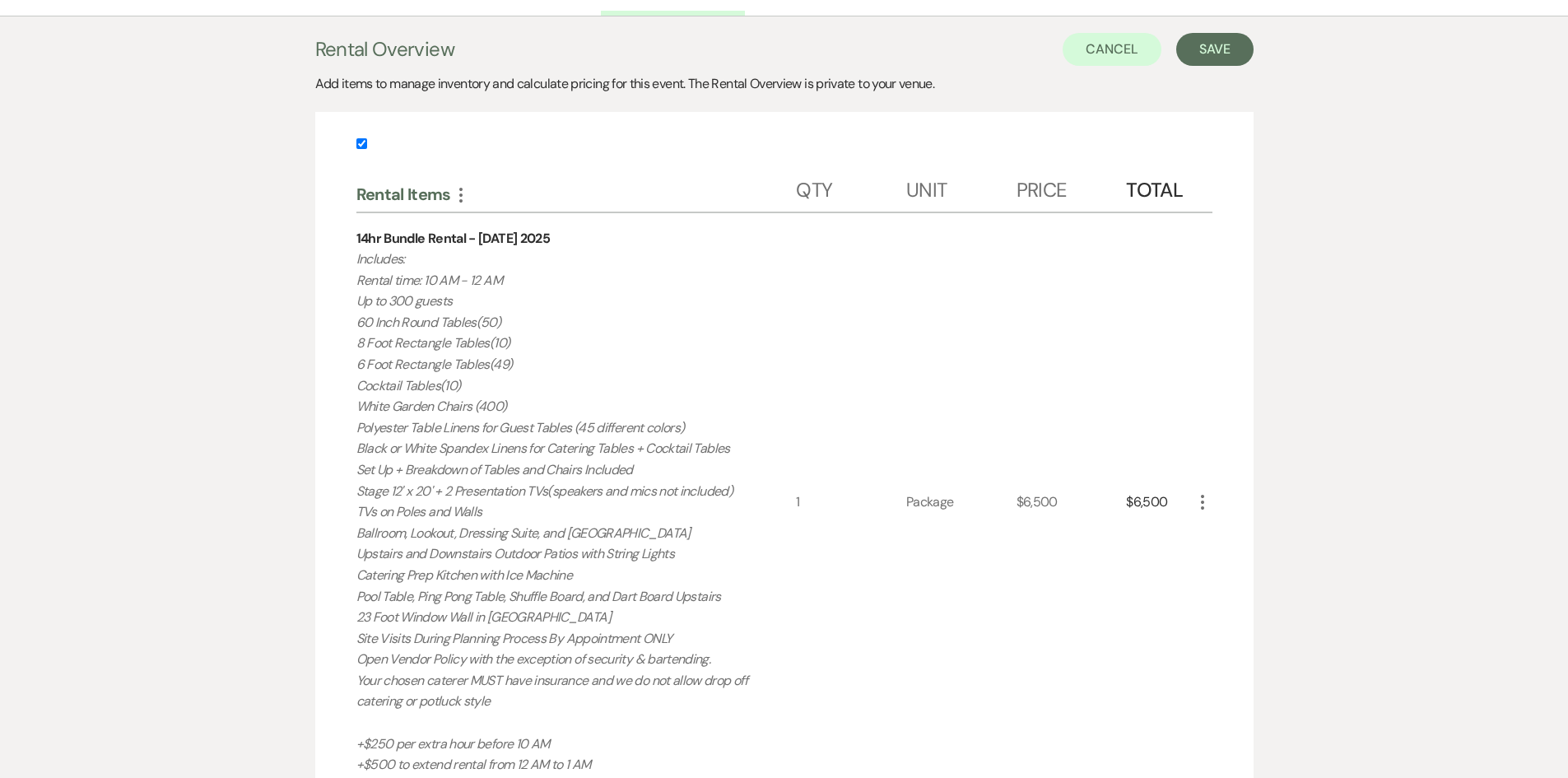
click at [1180, 63] on div "Cancel Save" at bounding box center [1158, 49] width 191 height 33
click at [1220, 47] on button "Save" at bounding box center [1215, 49] width 77 height 33
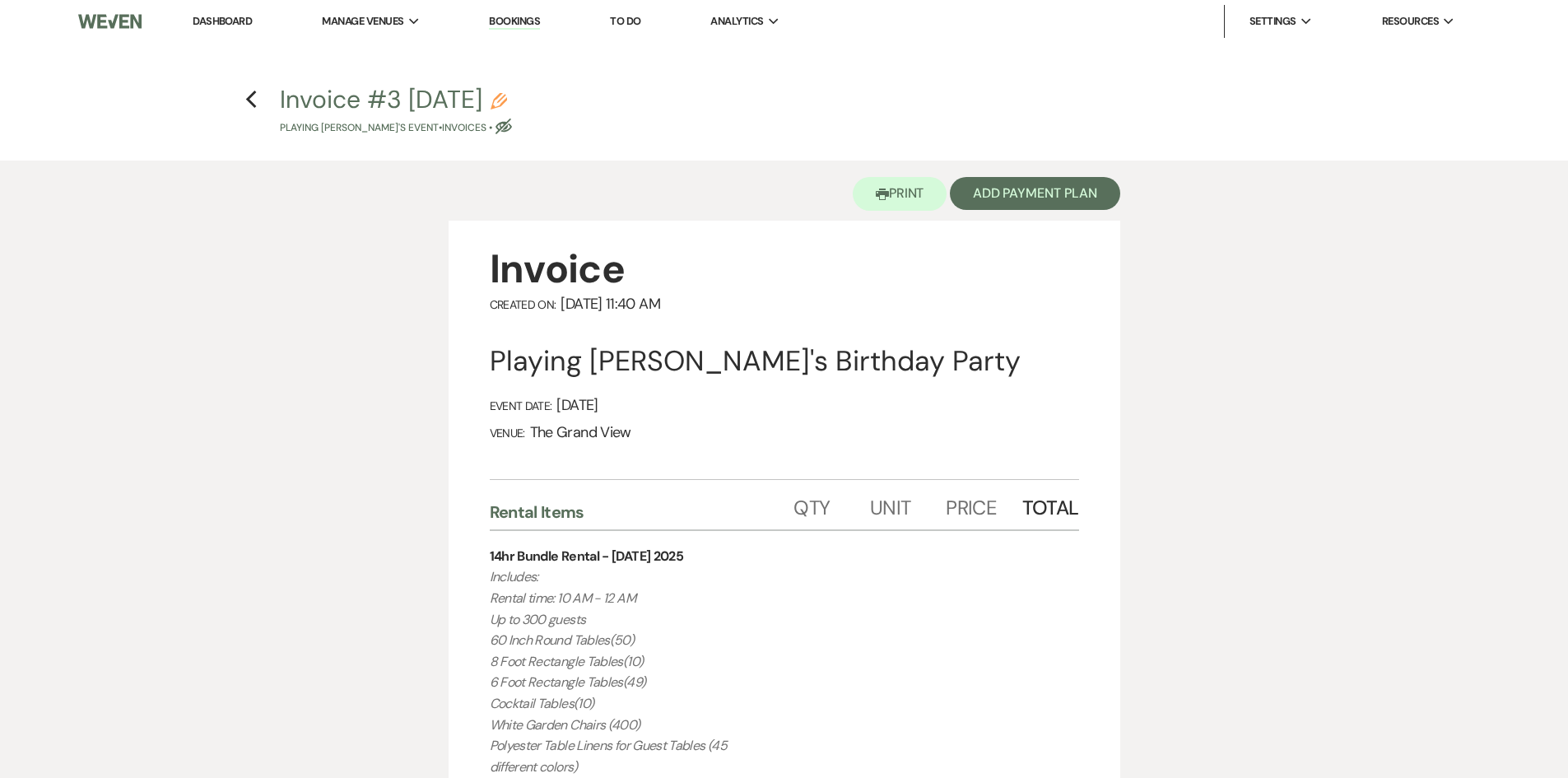
click at [507, 99] on icon "Pencil" at bounding box center [499, 102] width 17 height 17
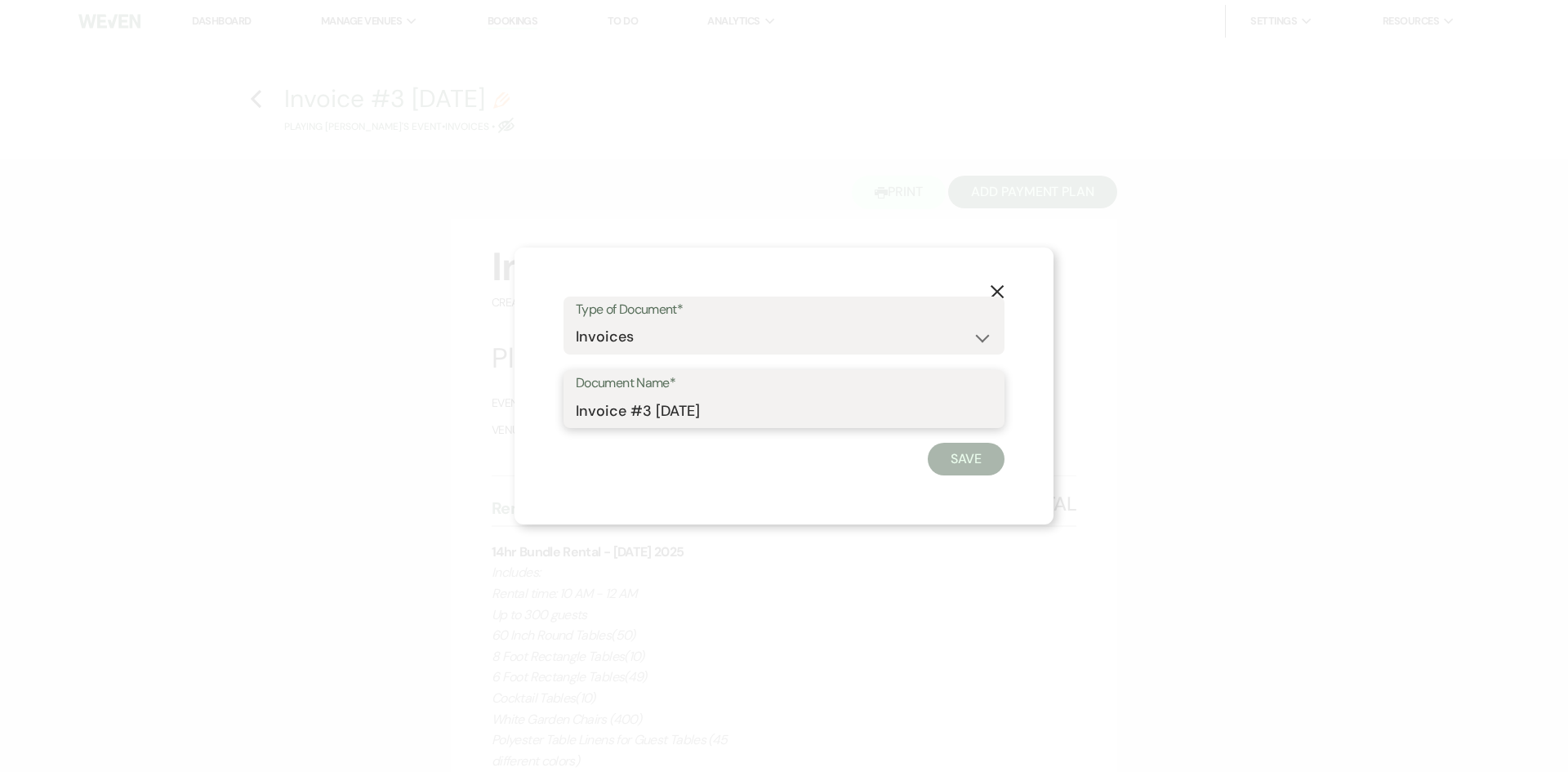
drag, startPoint x: 763, startPoint y: 415, endPoint x: 628, endPoint y: 428, distance: 135.6
click at [628, 428] on div "Document Name* Invoice #3 10-15-2025" at bounding box center [784, 399] width 441 height 59
click at [975, 459] on button "Save" at bounding box center [966, 459] width 77 height 32
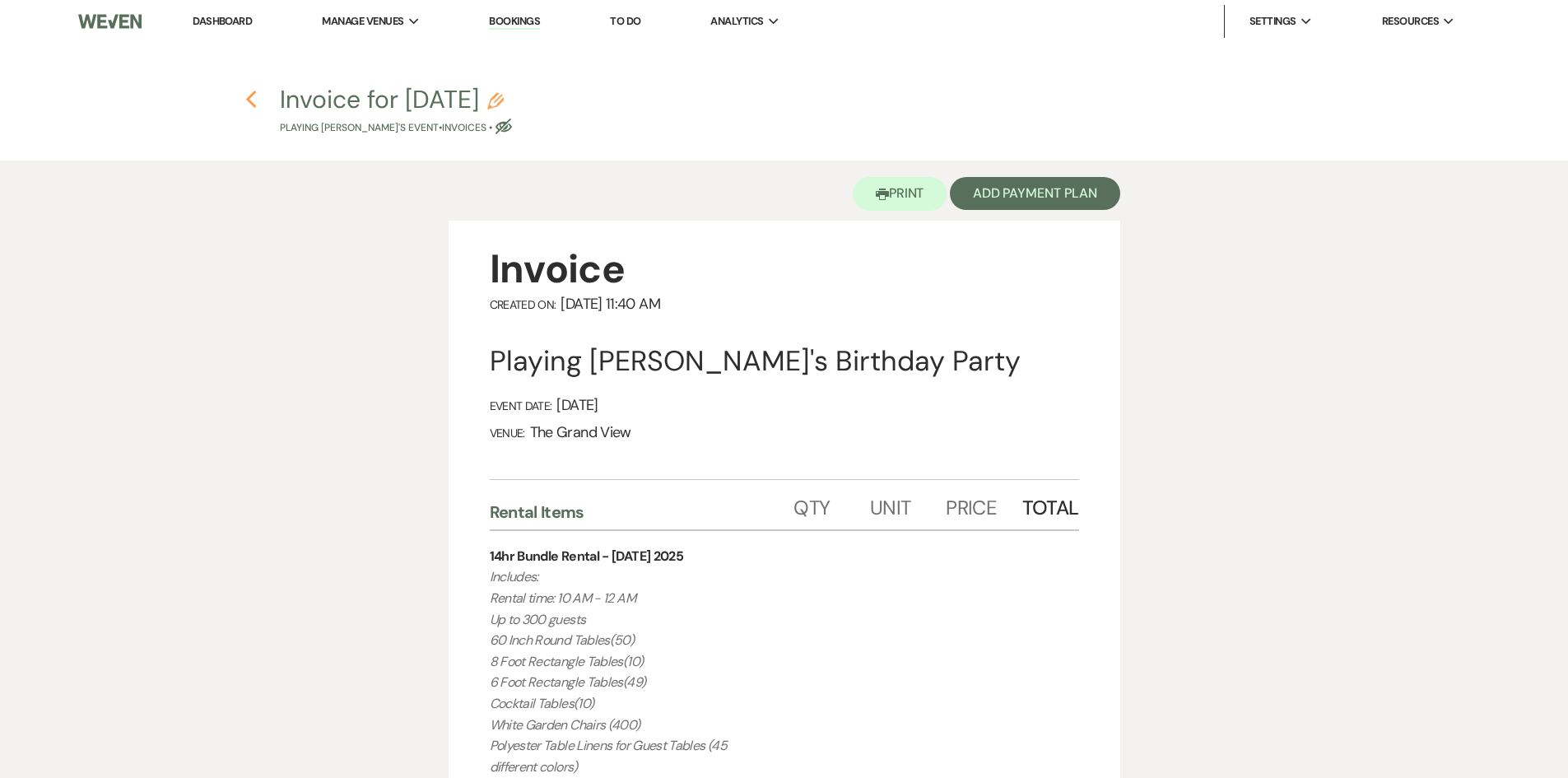
click at [250, 104] on use "button" at bounding box center [251, 100] width 11 height 18
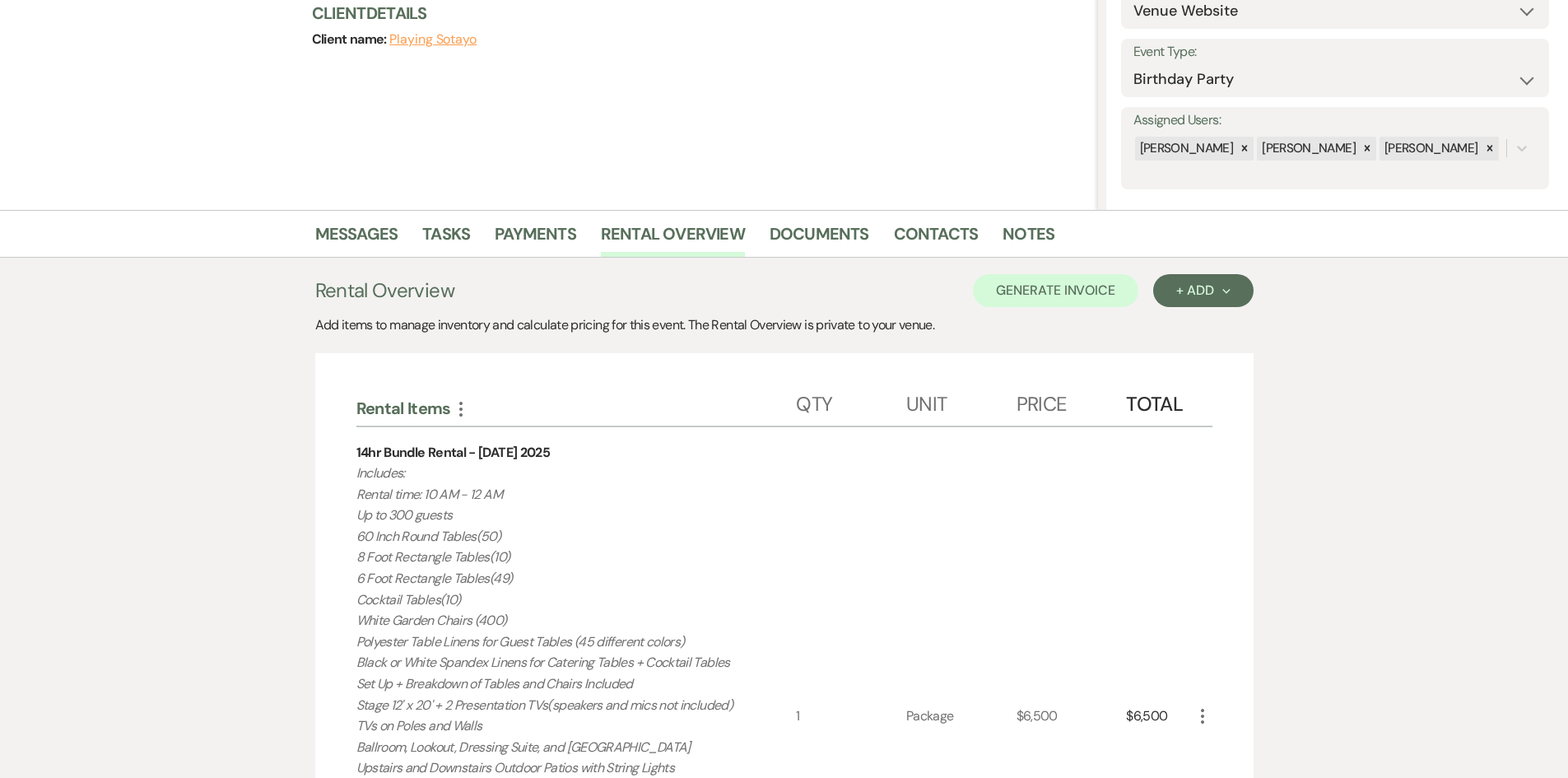
scroll to position [197, 0]
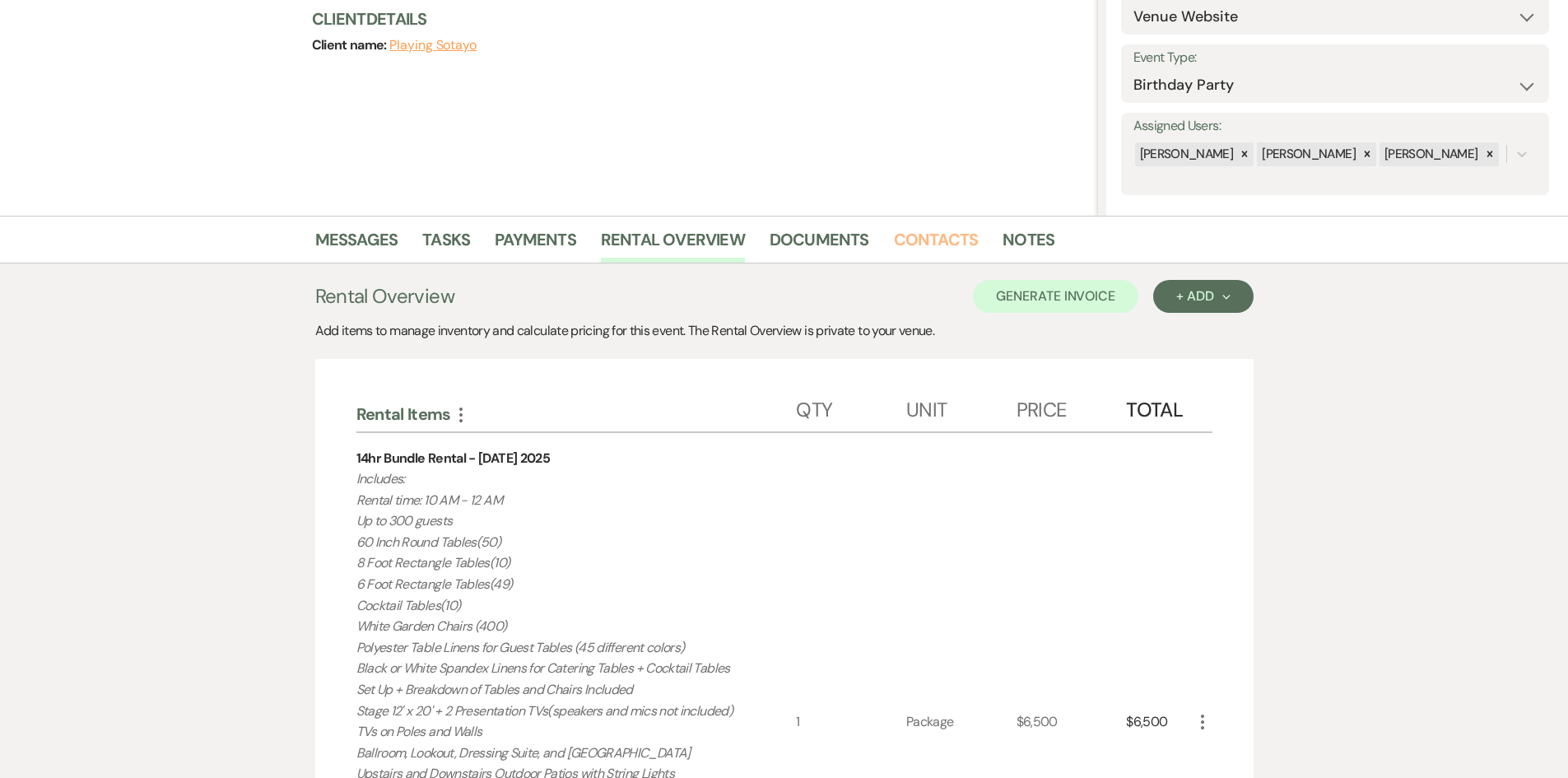
drag, startPoint x: 927, startPoint y: 236, endPoint x: 873, endPoint y: 245, distance: 54.7
click at [927, 236] on link "Contacts" at bounding box center [936, 244] width 85 height 36
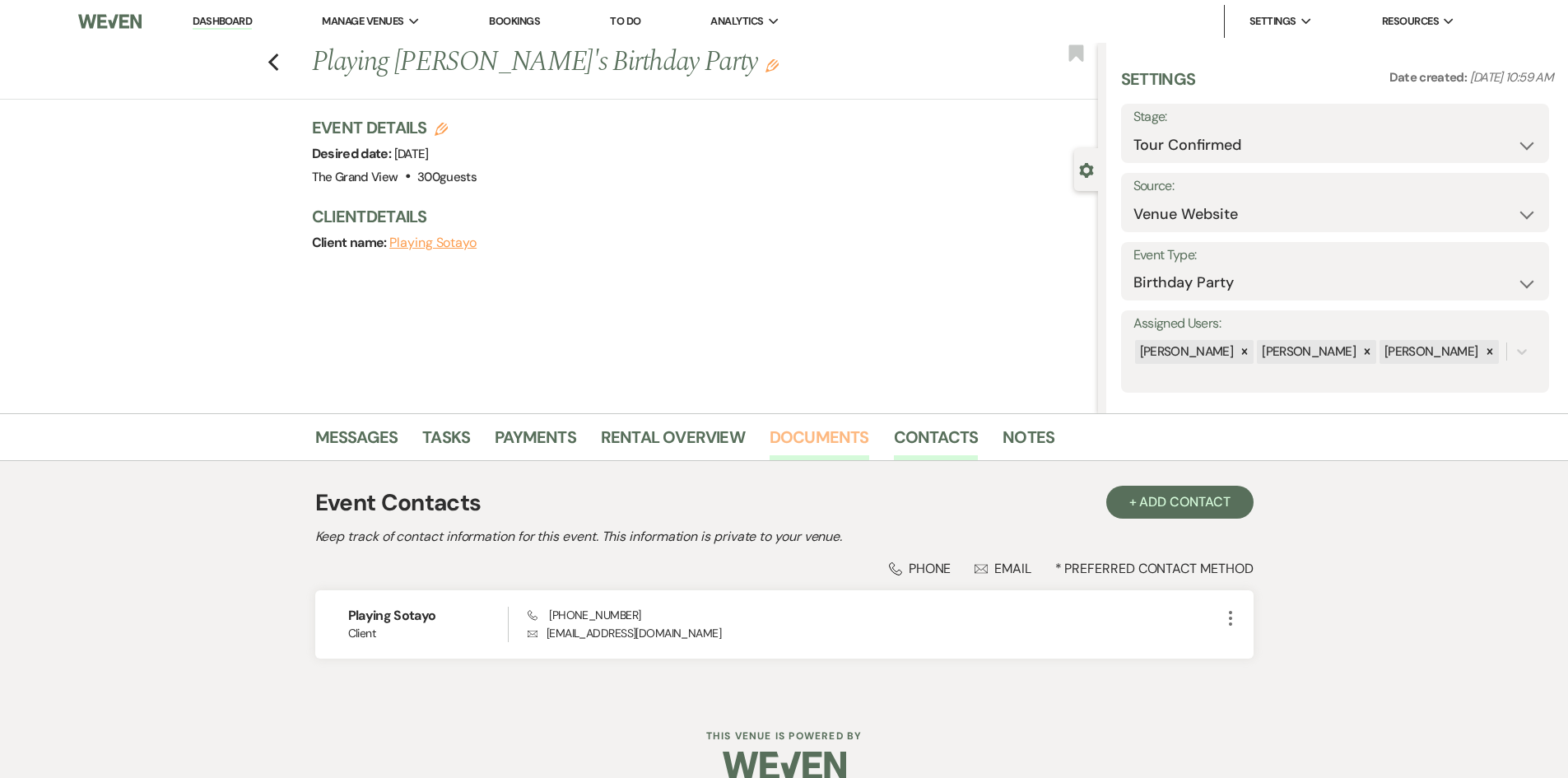
click at [829, 429] on link "Documents" at bounding box center [819, 441] width 100 height 36
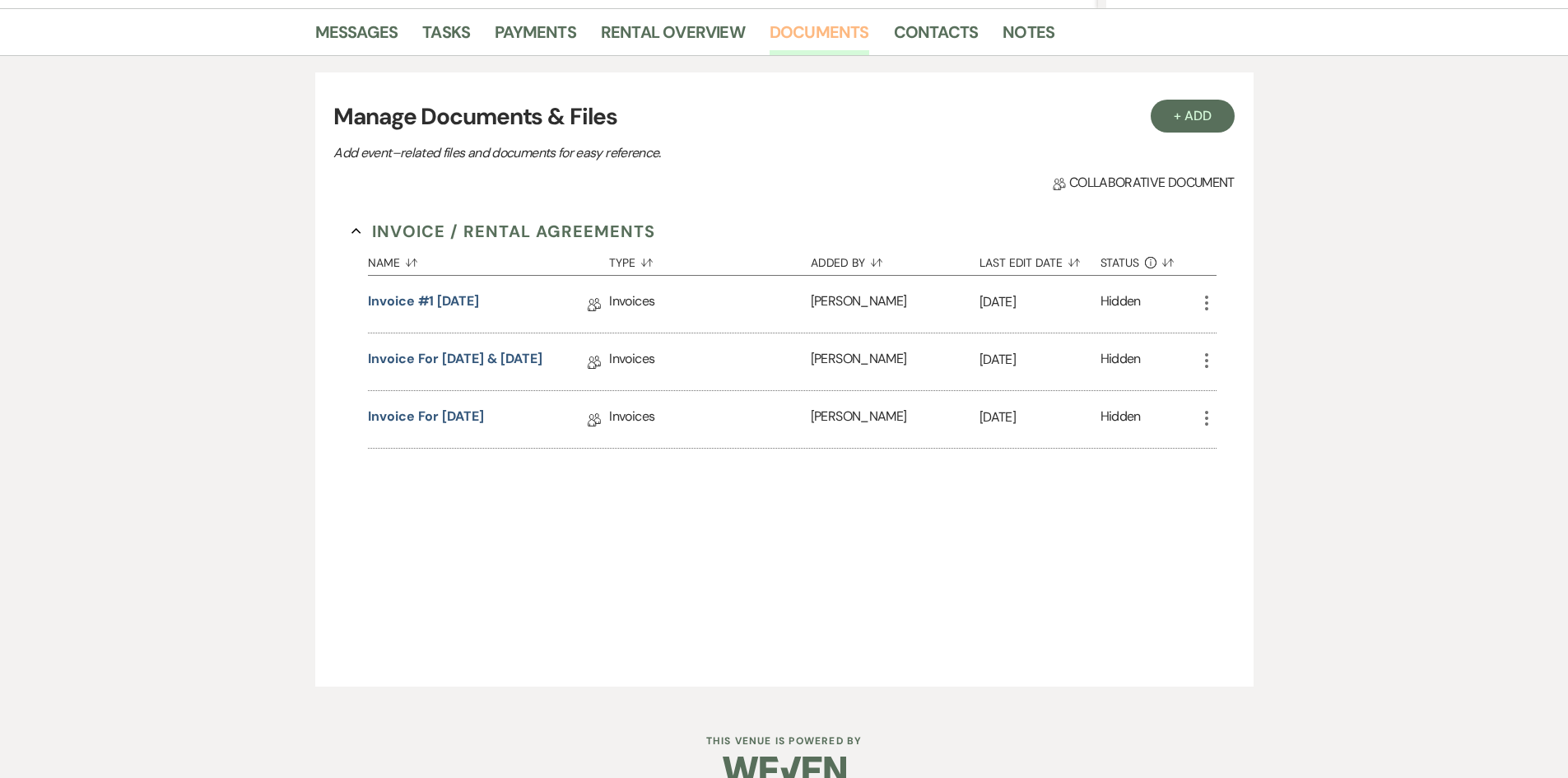
scroll to position [411, 0]
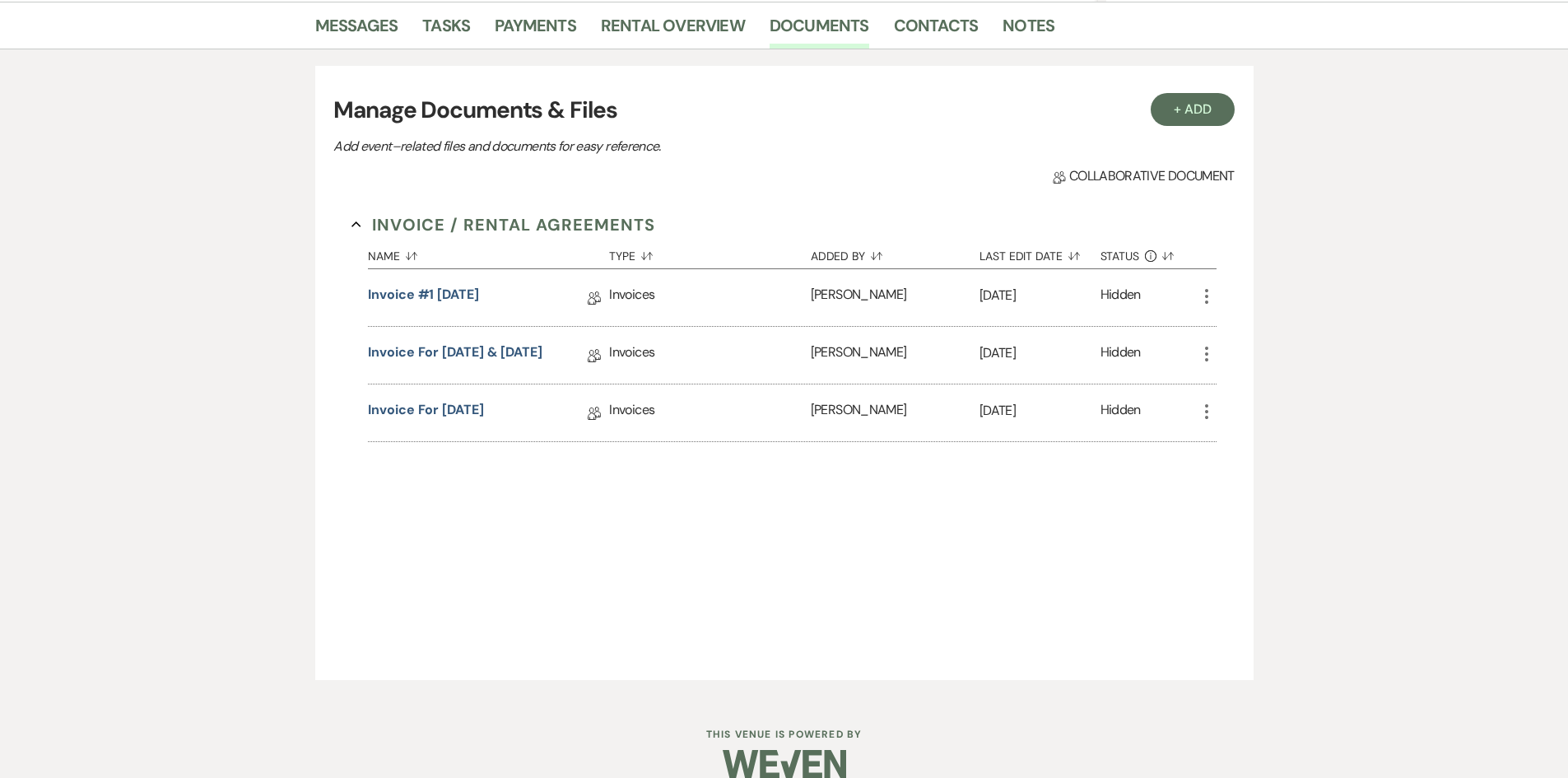
click at [1220, 297] on div "Invoice / Rental Agreements Collapse Name Sort Default Type Sort Default Added …" at bounding box center [783, 427] width 901 height 467
click at [1208, 297] on use "button" at bounding box center [1207, 296] width 3 height 15
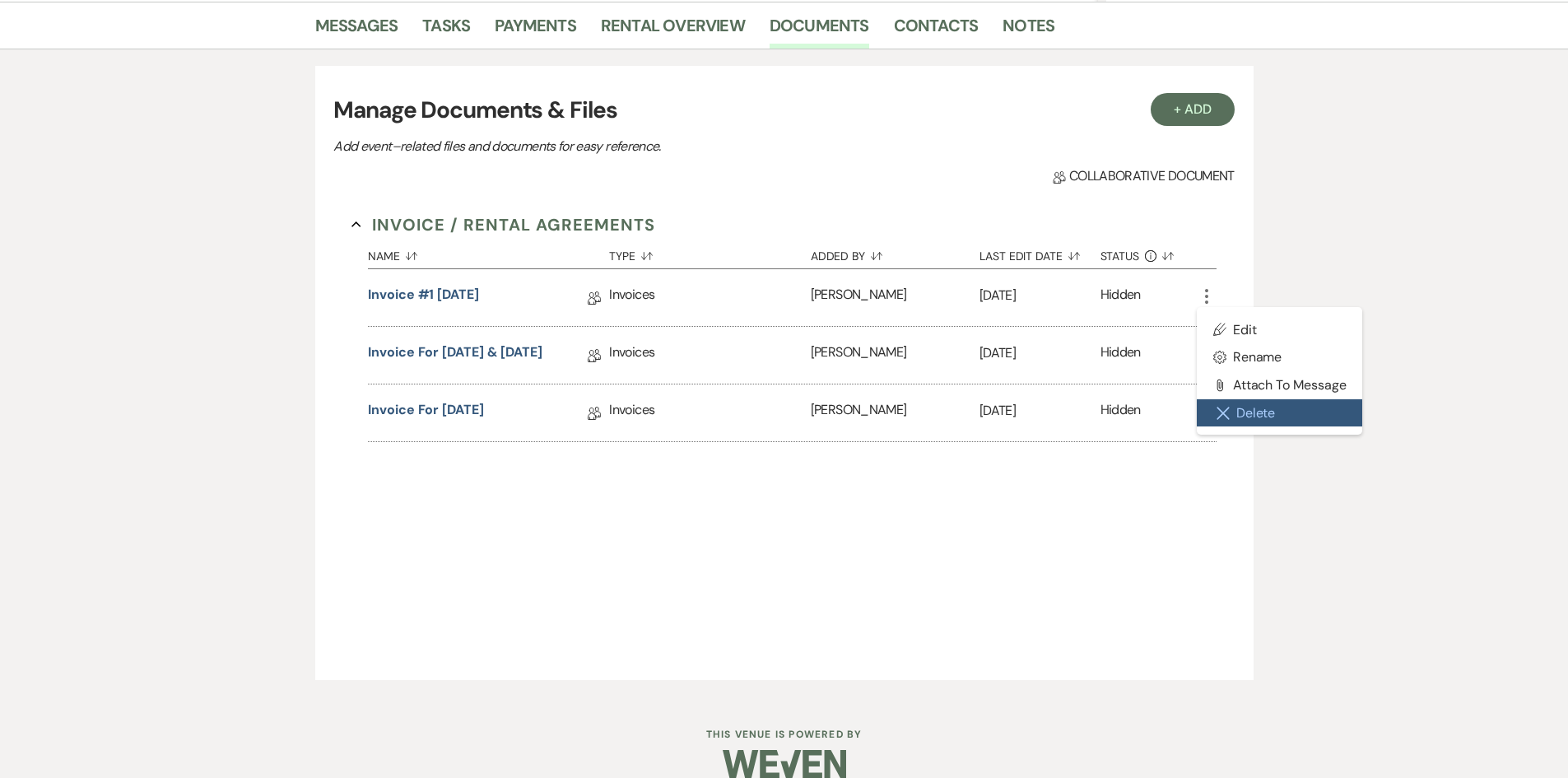
click at [1263, 410] on button "Close Delete X Delete" at bounding box center [1280, 413] width 166 height 28
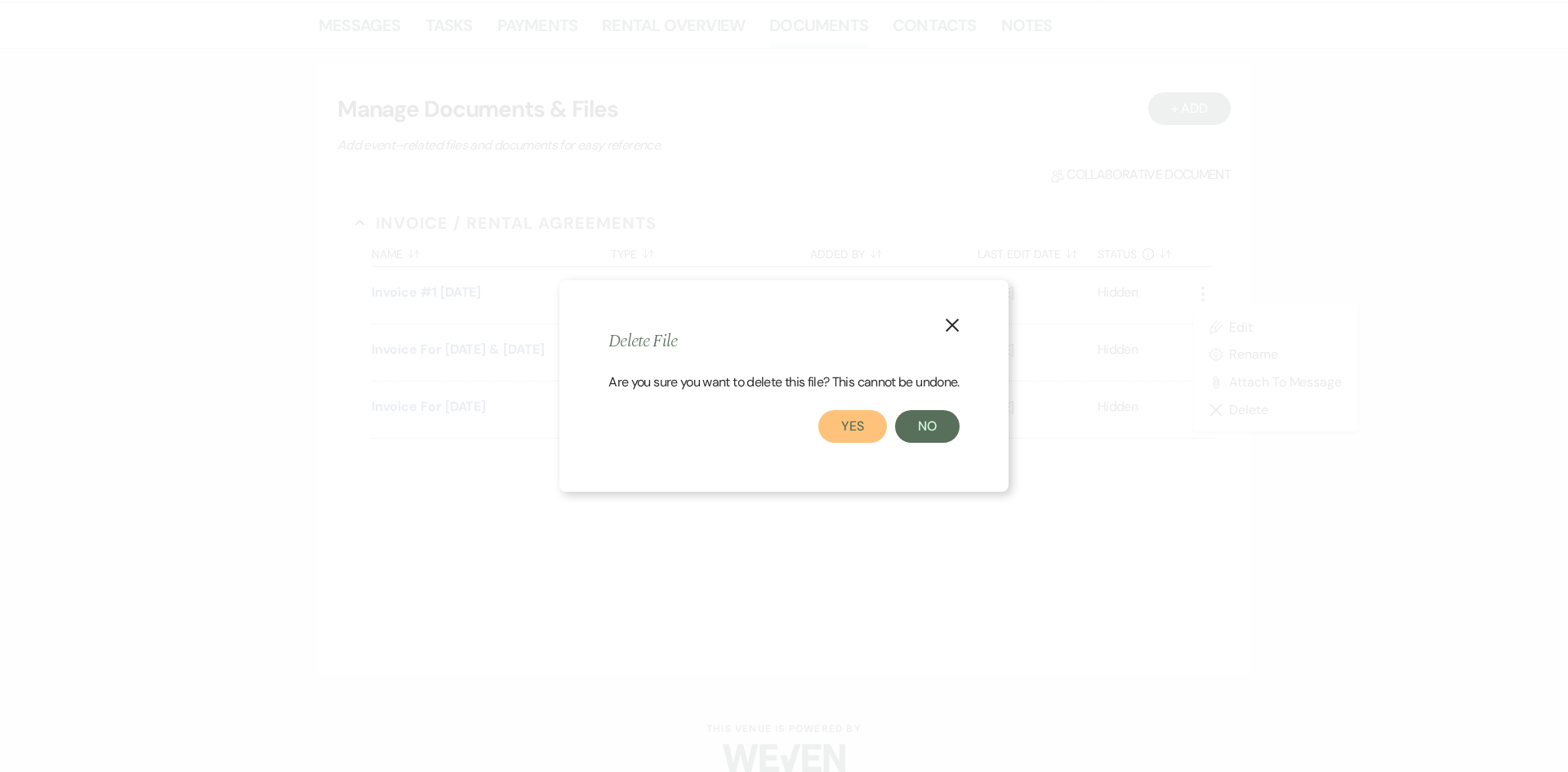
click at [839, 431] on button "Yes" at bounding box center [853, 426] width 68 height 32
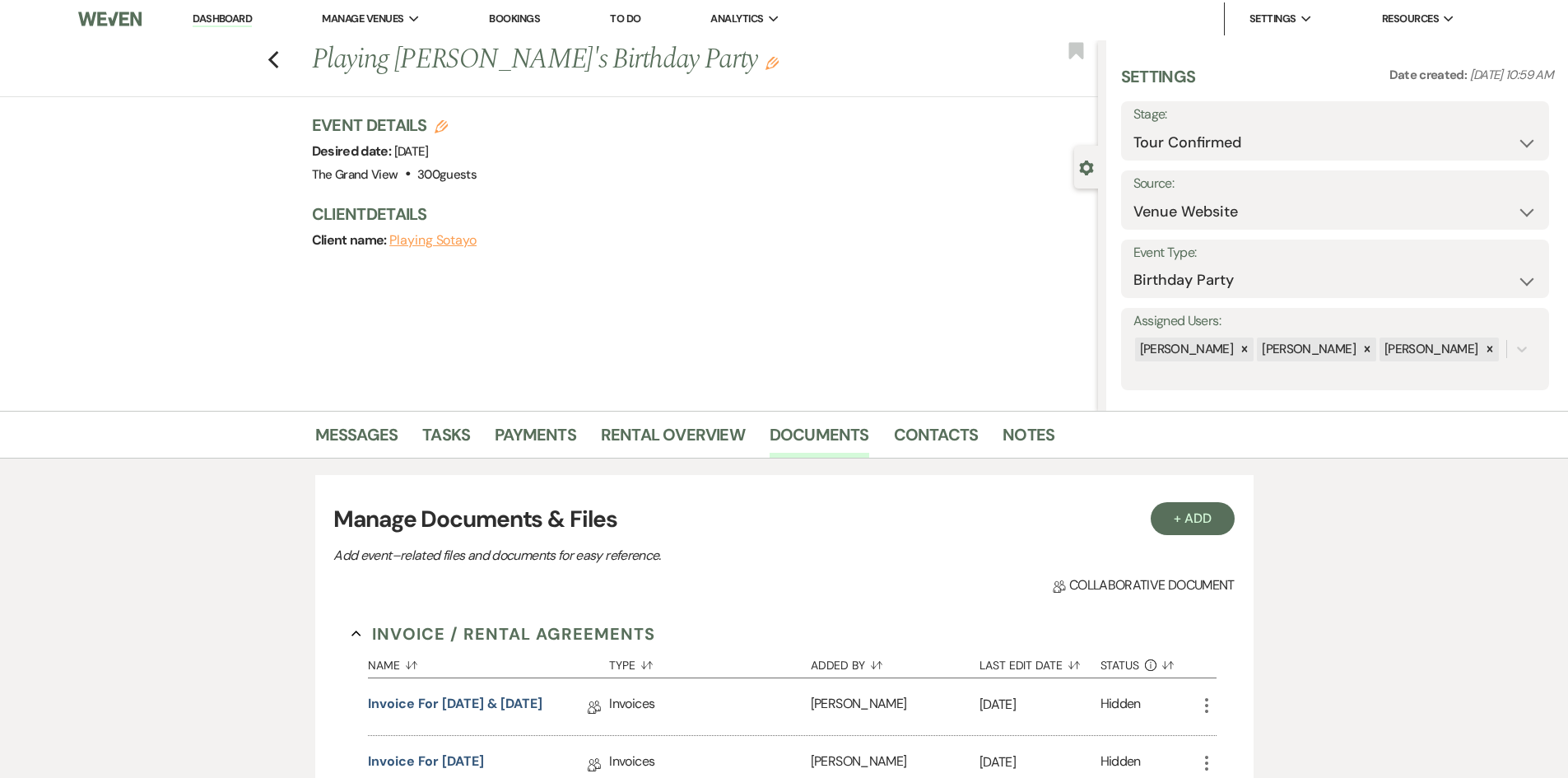
scroll to position [0, 0]
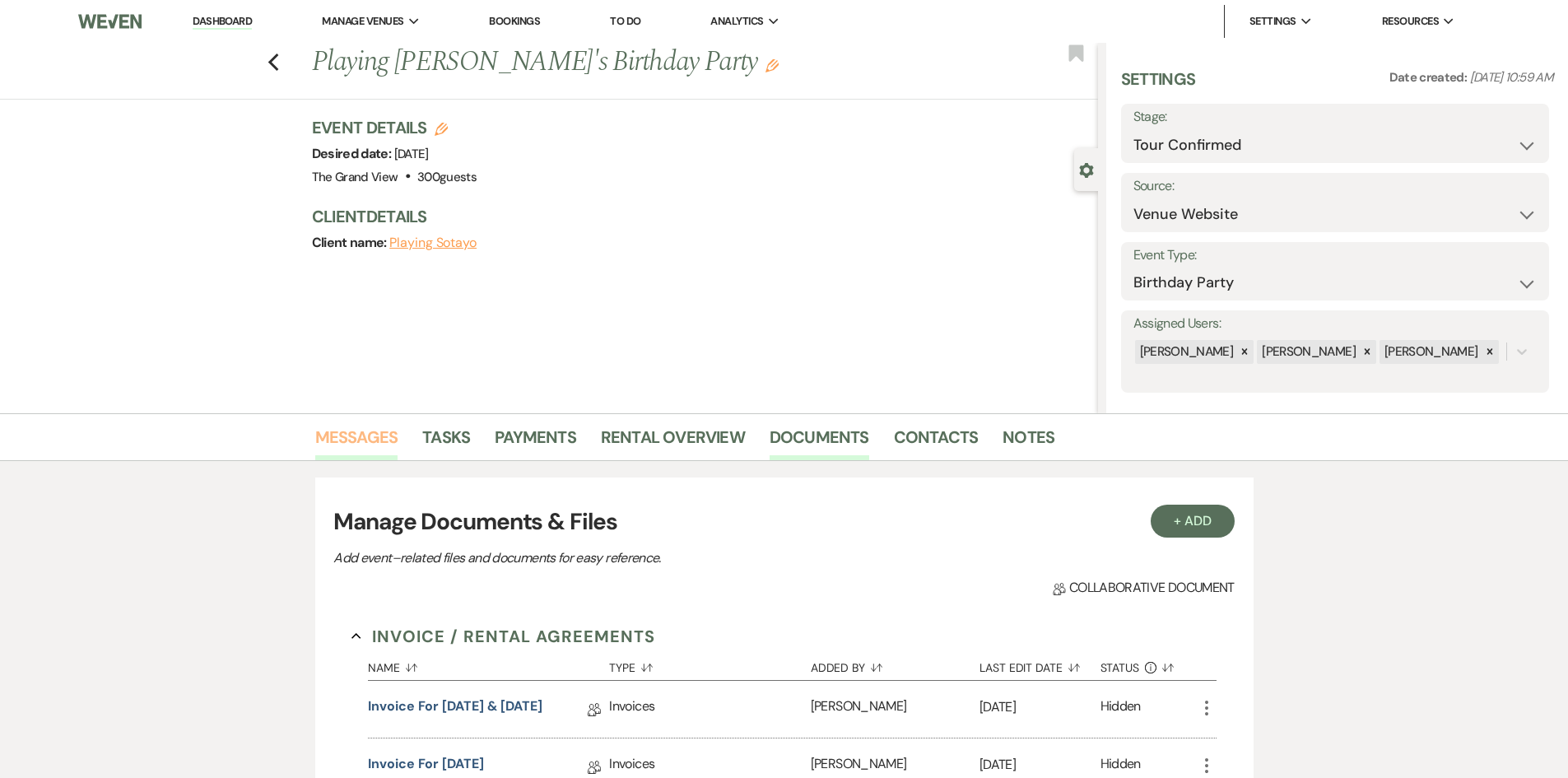
click at [364, 440] on link "Messages" at bounding box center [357, 441] width 83 height 36
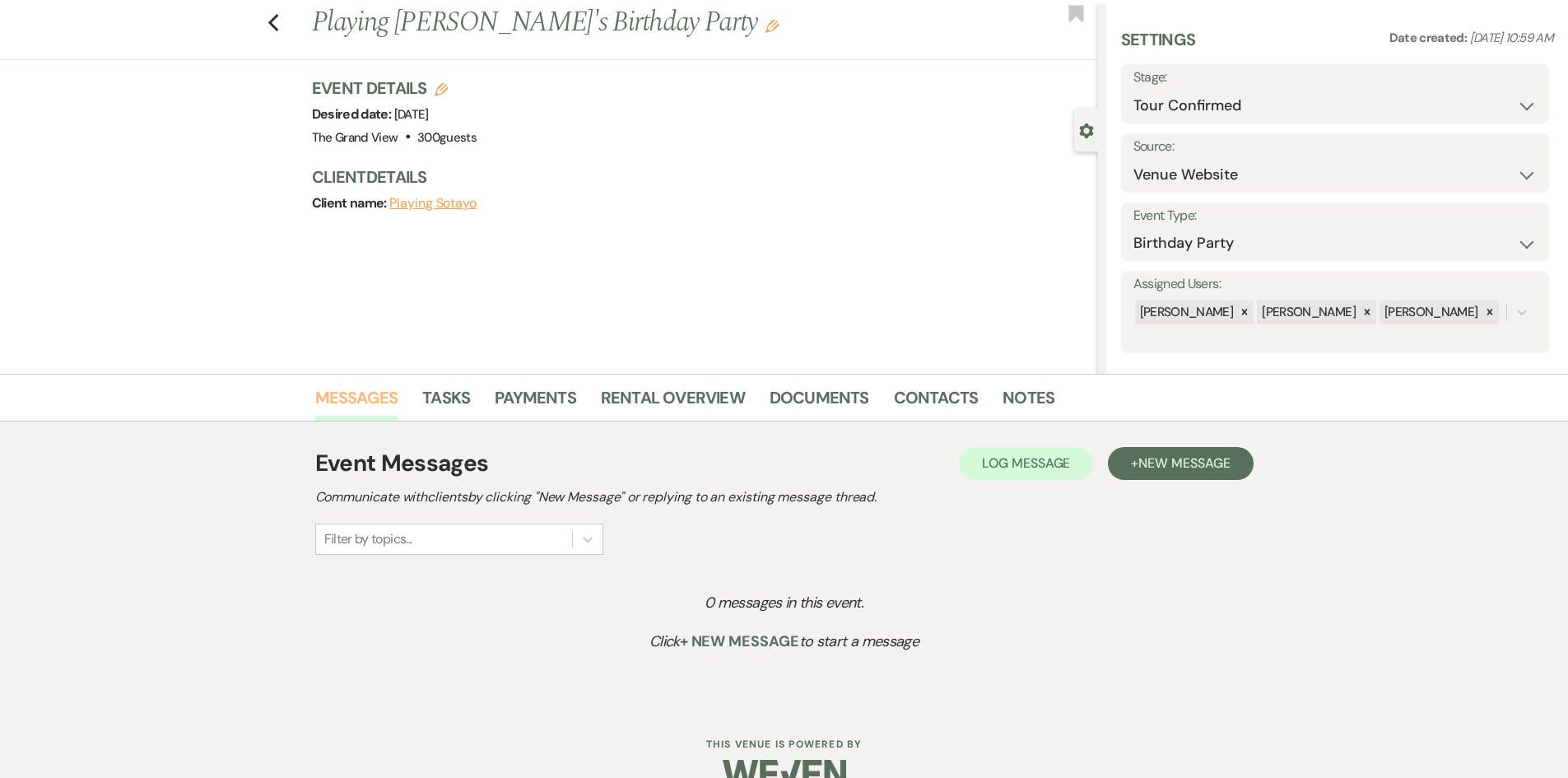
scroll to position [74, 0]
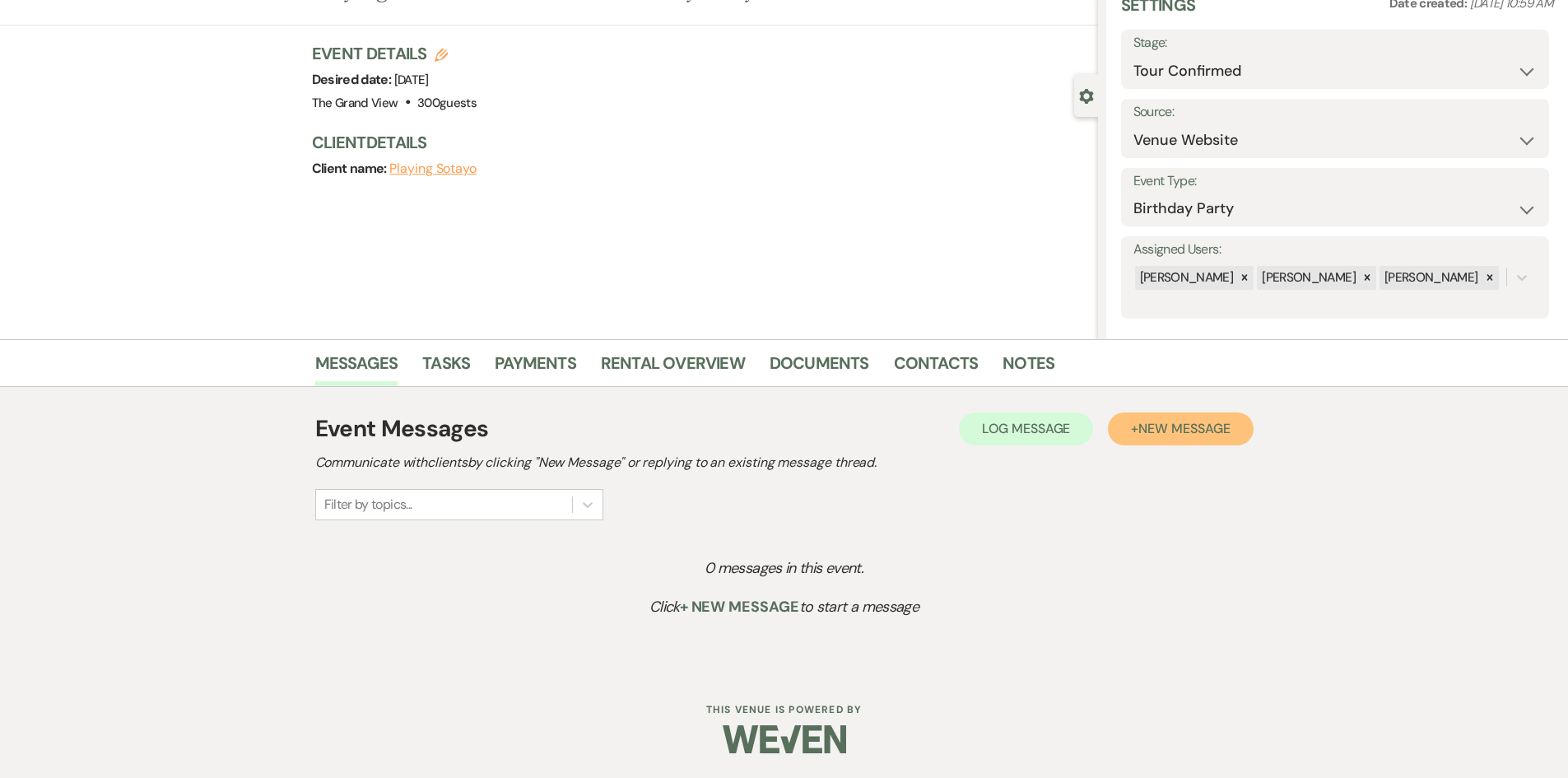
click at [1231, 430] on button "+ New Message" at bounding box center [1180, 428] width 145 height 33
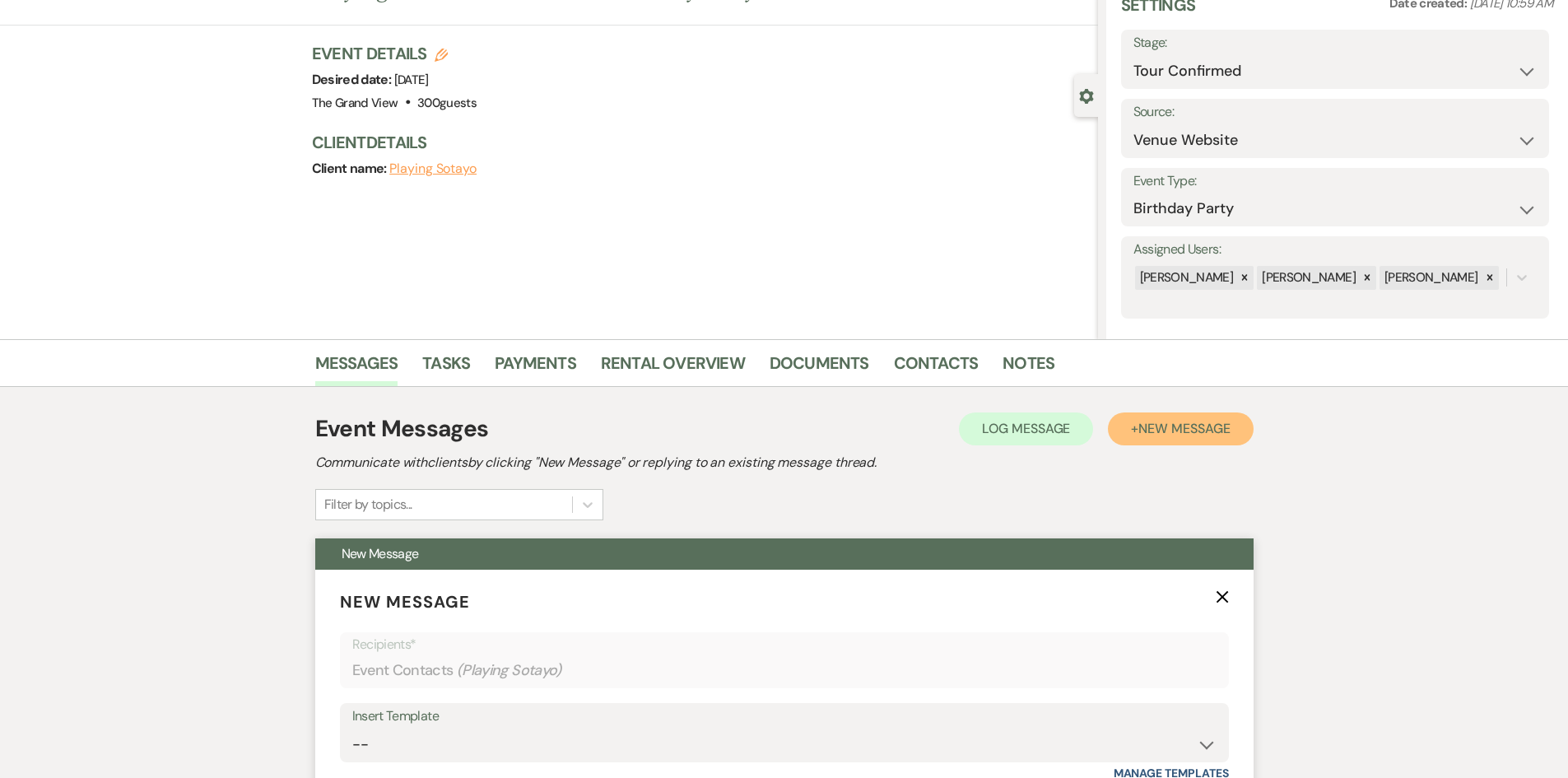
scroll to position [568, 0]
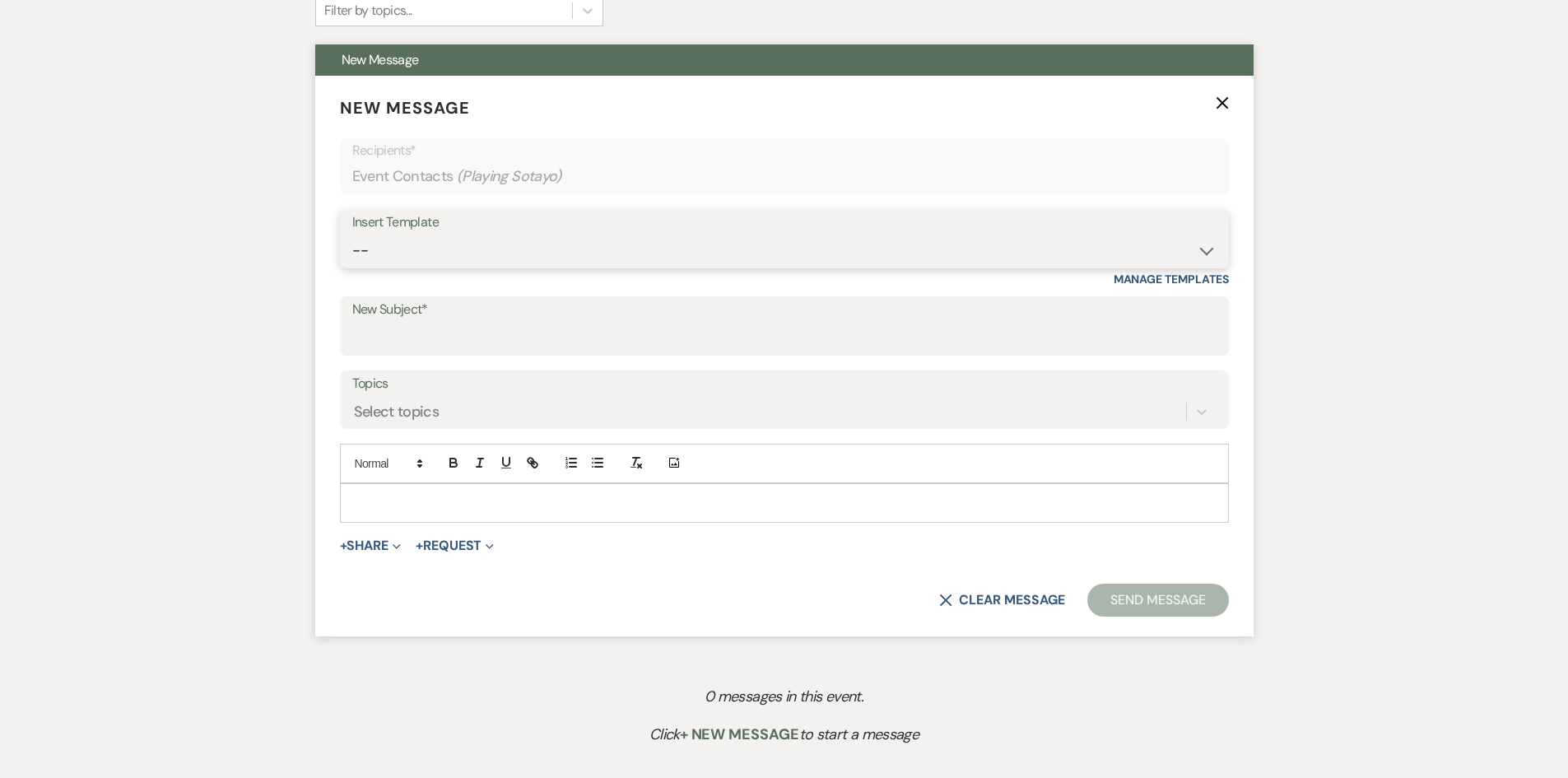
click at [534, 253] on select "-- Weven Planning Portal Introduction (Booked Events) Initial Inquiry Response …" at bounding box center [785, 251] width 865 height 32
click at [353, 235] on select "-- Weven Planning Portal Introduction (Booked Events) Initial Inquiry Response …" at bounding box center [785, 251] width 865 height 32
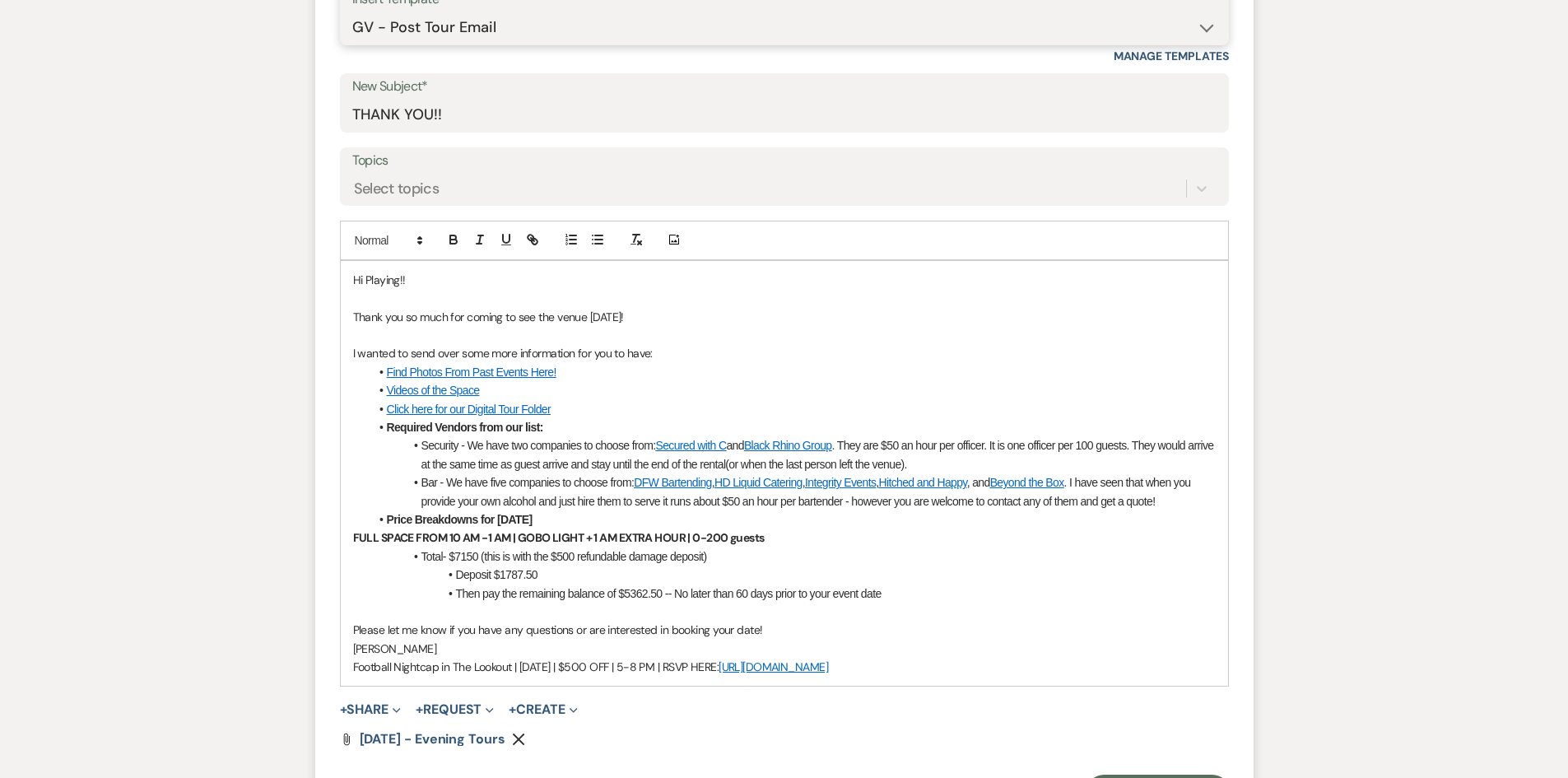
scroll to position [815, 0]
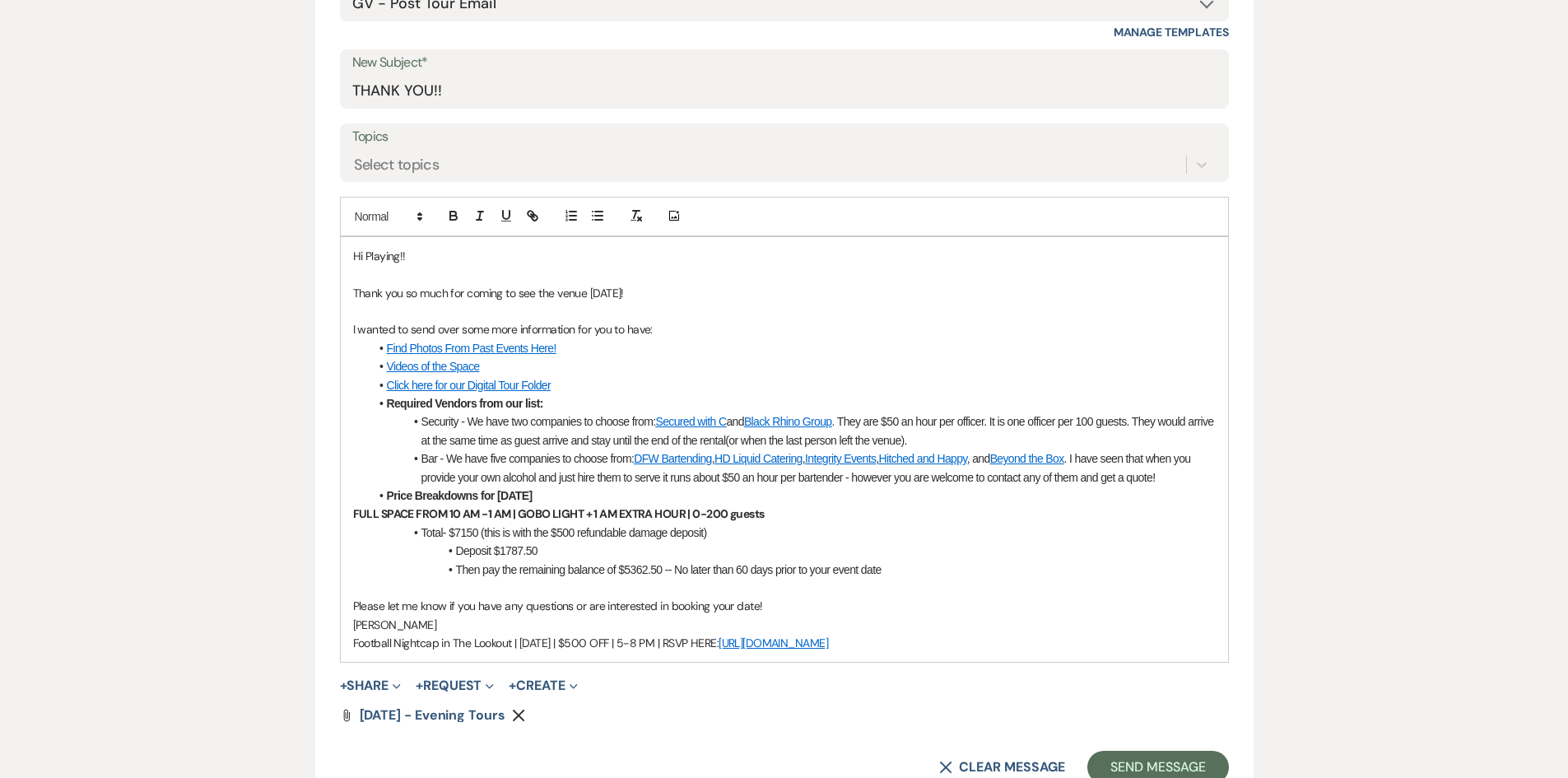
drag, startPoint x: 929, startPoint y: 637, endPoint x: 264, endPoint y: 645, distance: 665.0
click at [264, 645] on div "Messages Tasks Payments Rental Overview Documents Contacts Notes Event Messages…" at bounding box center [784, 282] width 1568 height 1368
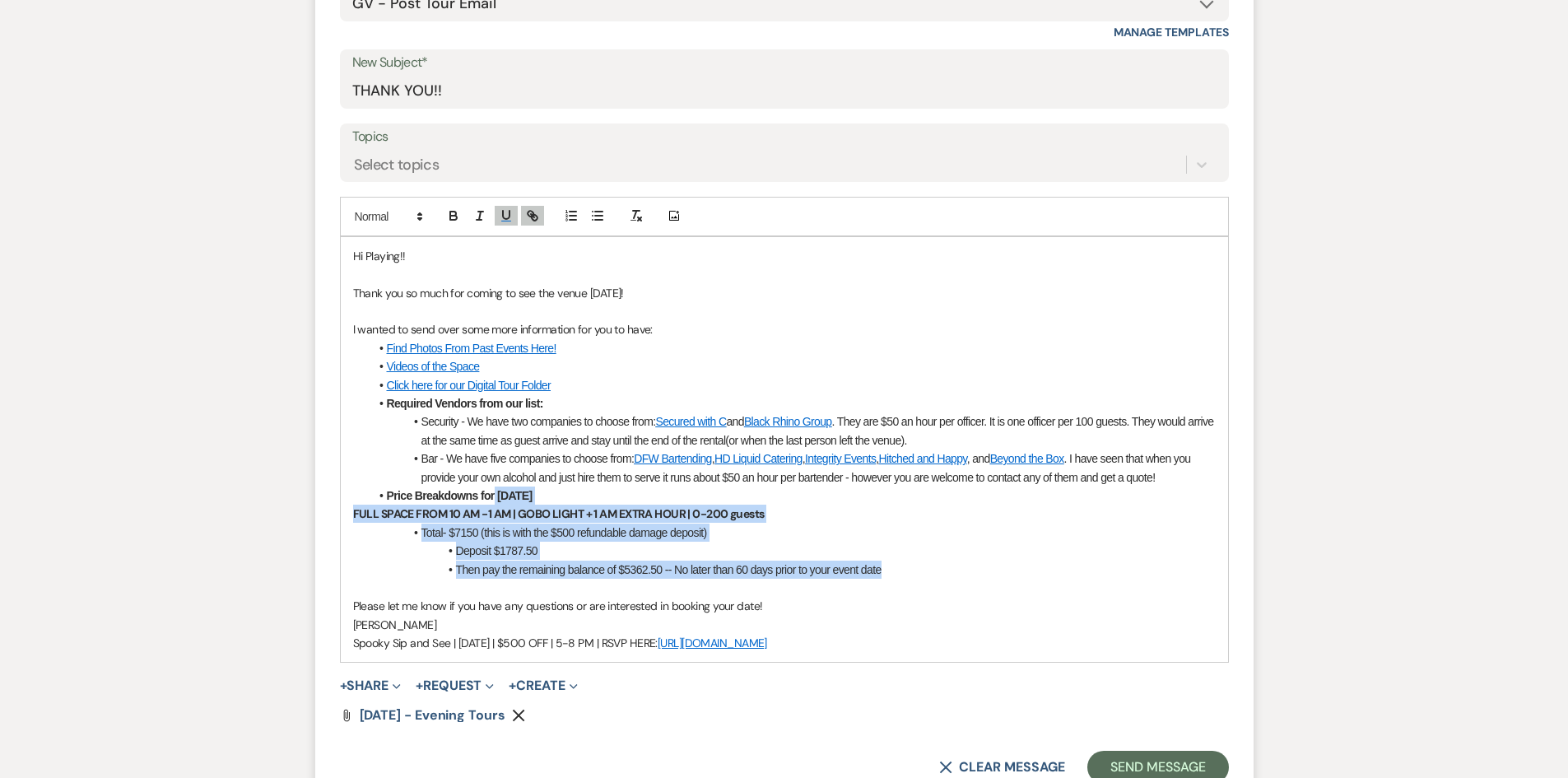
drag, startPoint x: 883, startPoint y: 570, endPoint x: 495, endPoint y: 495, distance: 395.2
click at [495, 495] on div "Hi Playing!! Thank you so much for coming to see the venue today! I wanted to s…" at bounding box center [784, 449] width 887 height 426
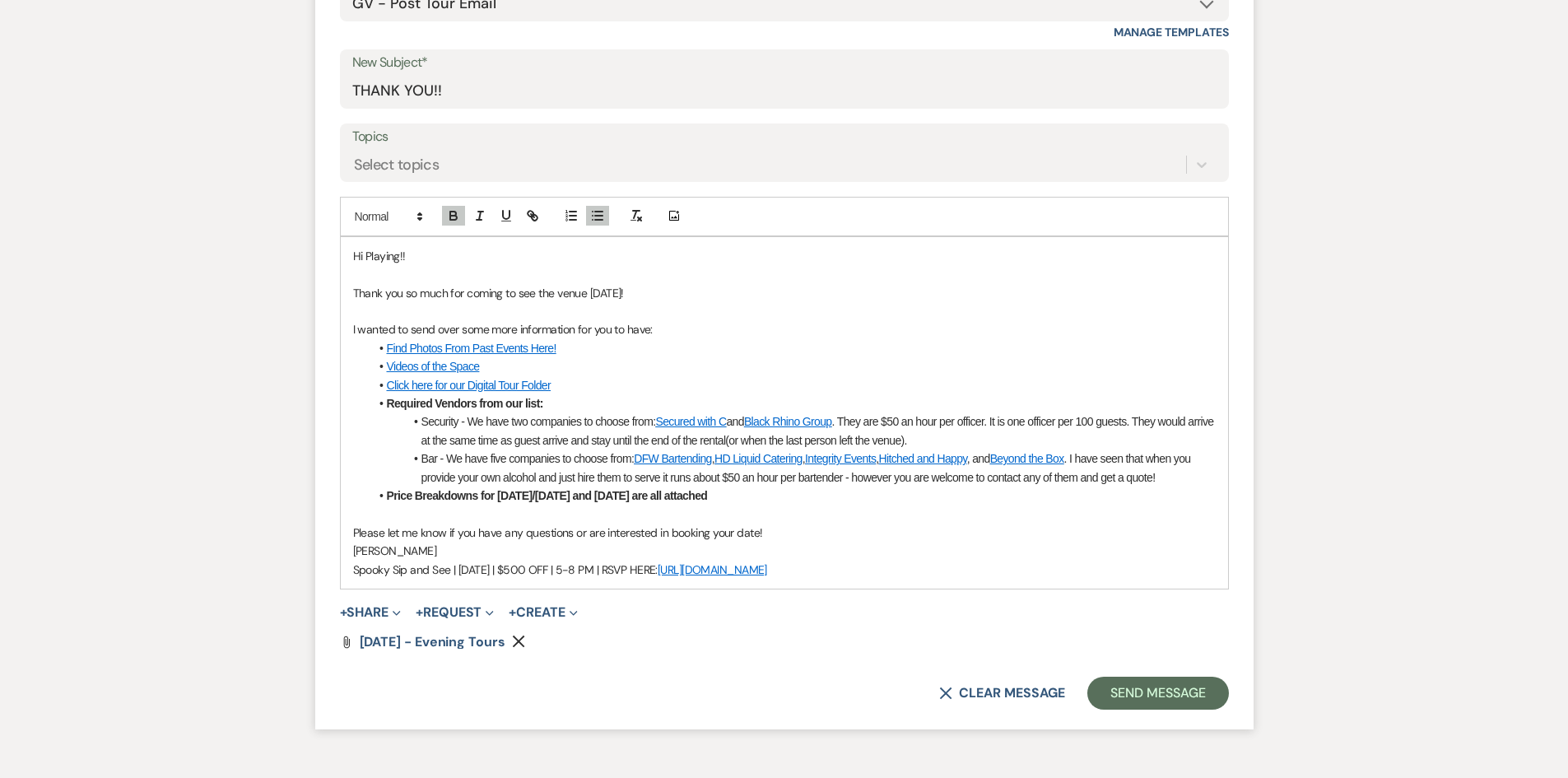
click at [517, 642] on icon "Remove" at bounding box center [519, 641] width 13 height 13
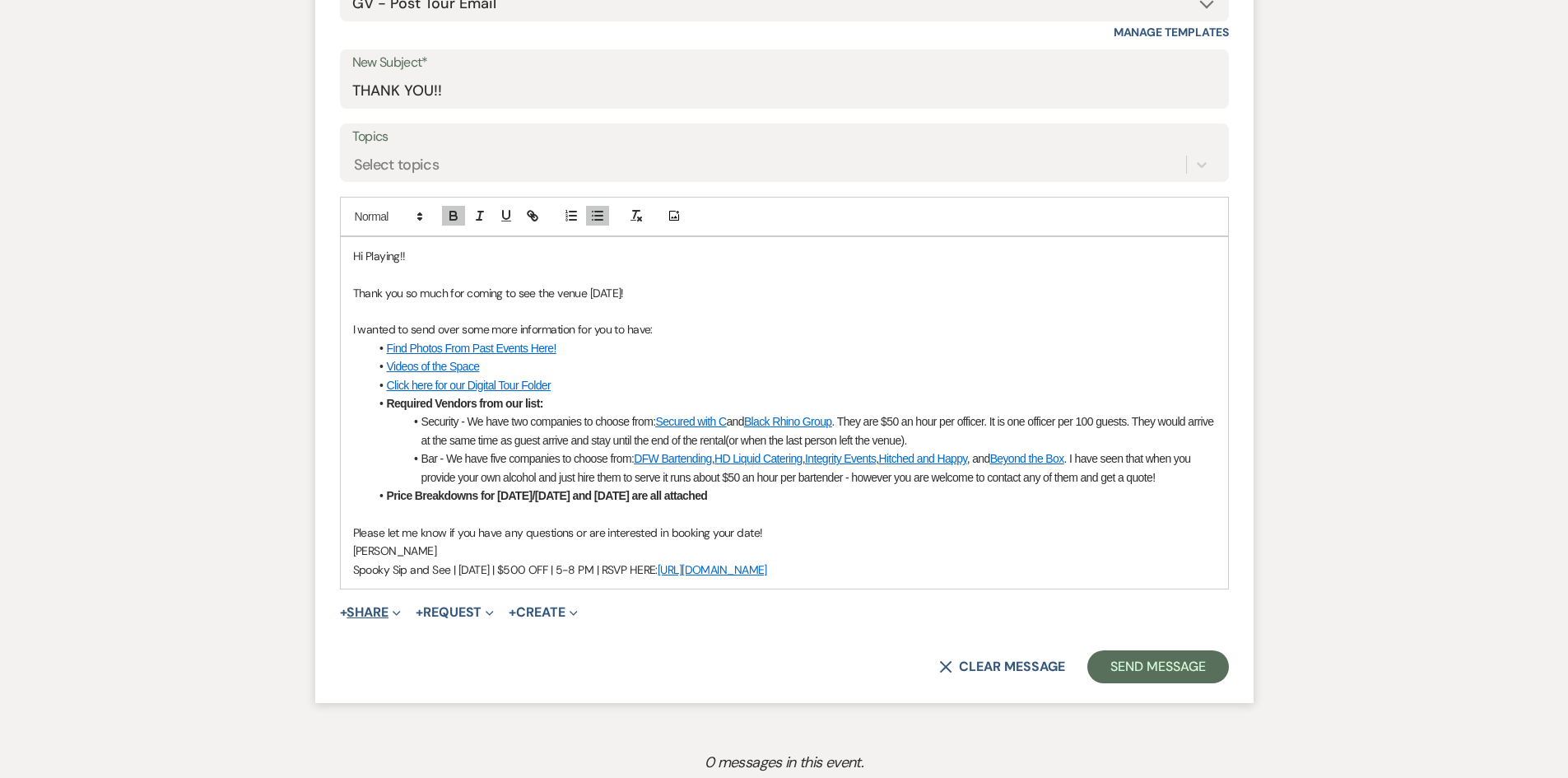
click at [359, 609] on button "+ Share Expand" at bounding box center [371, 613] width 62 height 13
click at [404, 647] on span "Doc Upload Documents" at bounding box center [407, 645] width 94 height 18
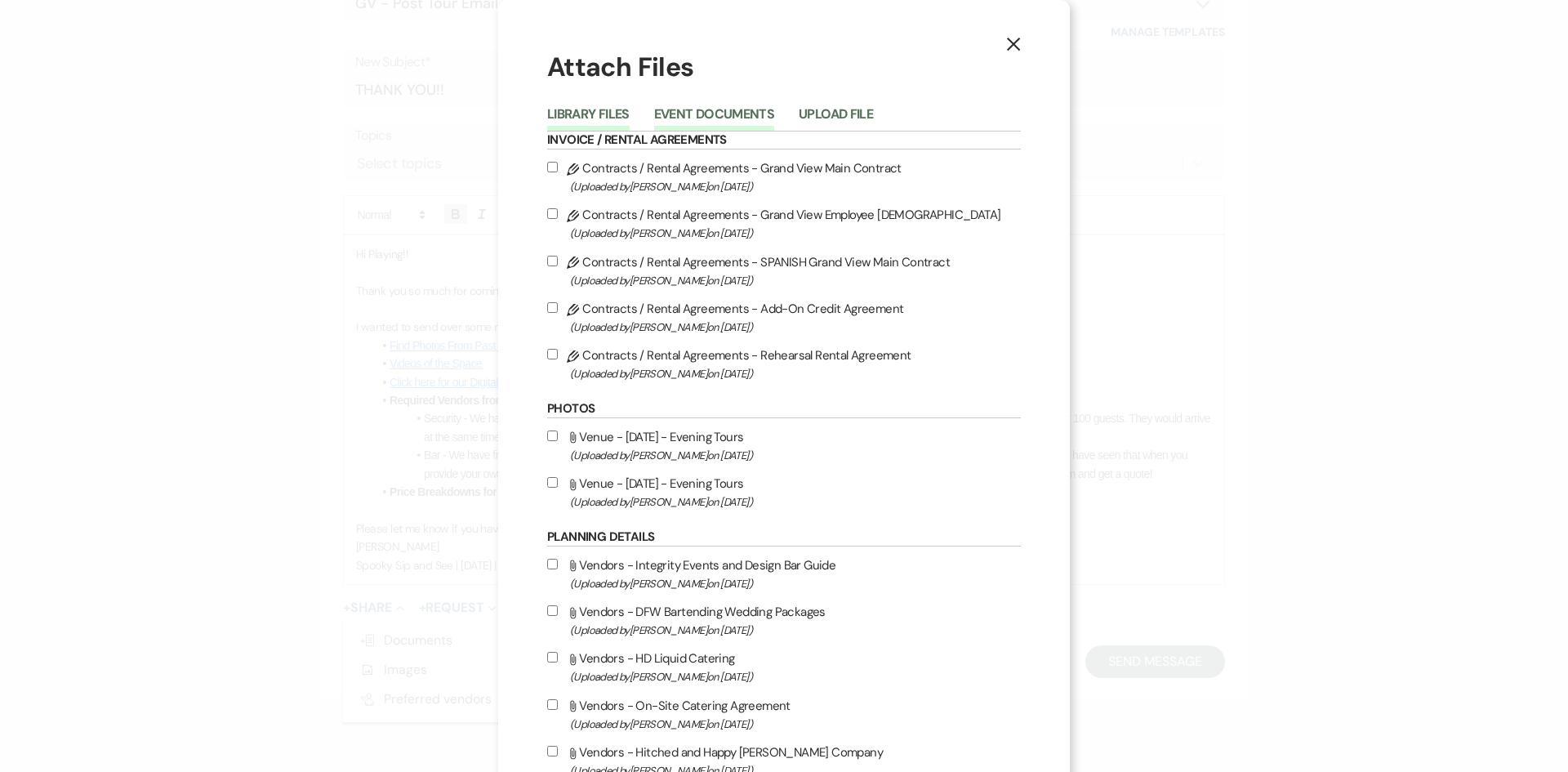
click at [728, 112] on button "Event Documents" at bounding box center [714, 118] width 120 height 22
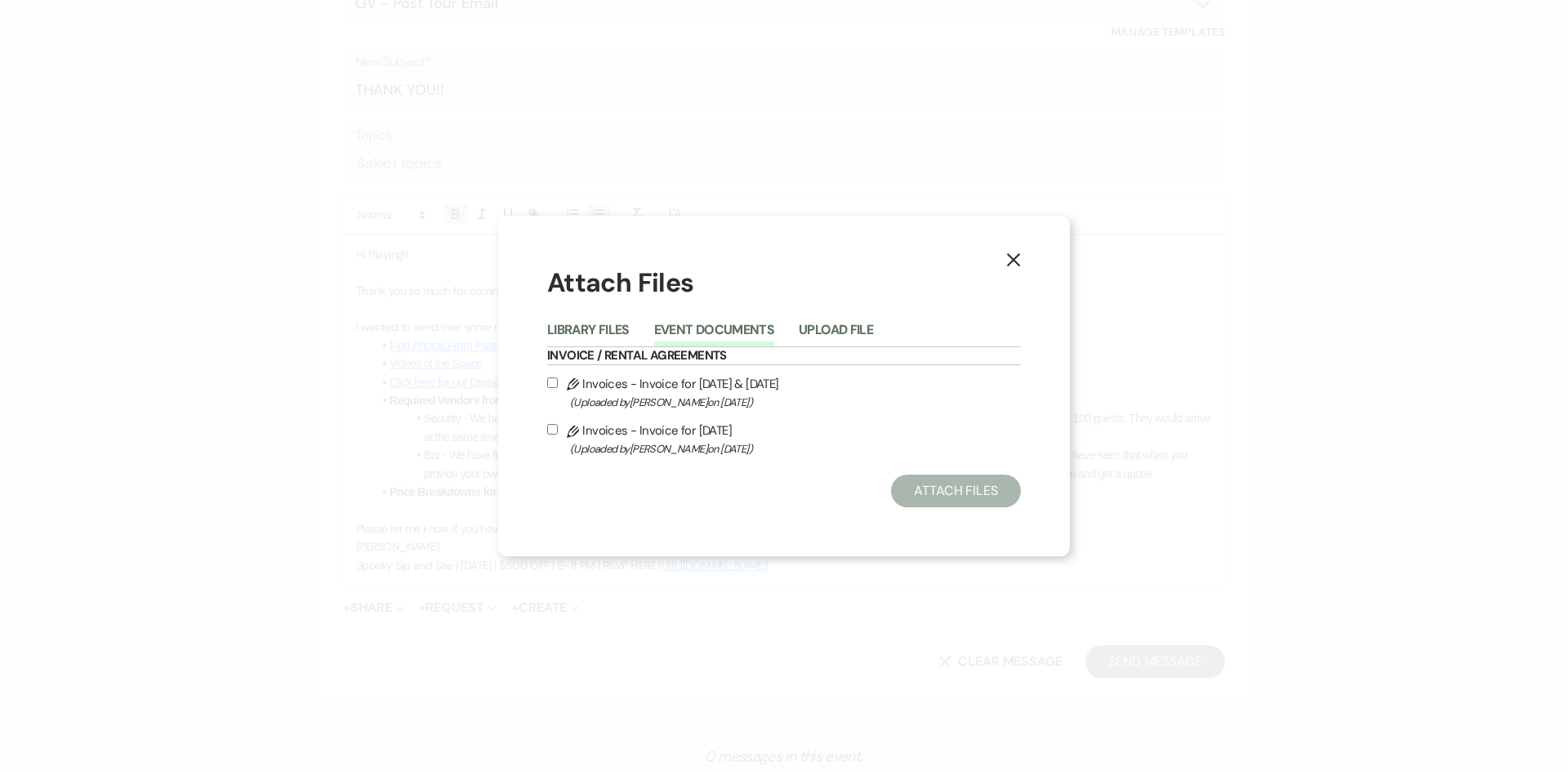
drag, startPoint x: 701, startPoint y: 447, endPoint x: 705, endPoint y: 428, distance: 19.4
click at [703, 441] on span "(Uploaded by Chelsea Needham on Oct 15th, 2025 )" at bounding box center [795, 449] width 450 height 19
click at [558, 435] on input "Pencil Invoices - Invoice for Saturday (Uploaded by Chelsea Needham on Oct 15th…" at bounding box center [552, 429] width 11 height 11
click at [724, 386] on label "Pencil Invoices - Invoice for Friday & Sunday (Uploaded by Chelsea Needham on O…" at bounding box center [784, 392] width 474 height 38
click at [558, 386] on input "Pencil Invoices - Invoice for Friday & Sunday (Uploaded by Chelsea Needham on O…" at bounding box center [552, 382] width 11 height 11
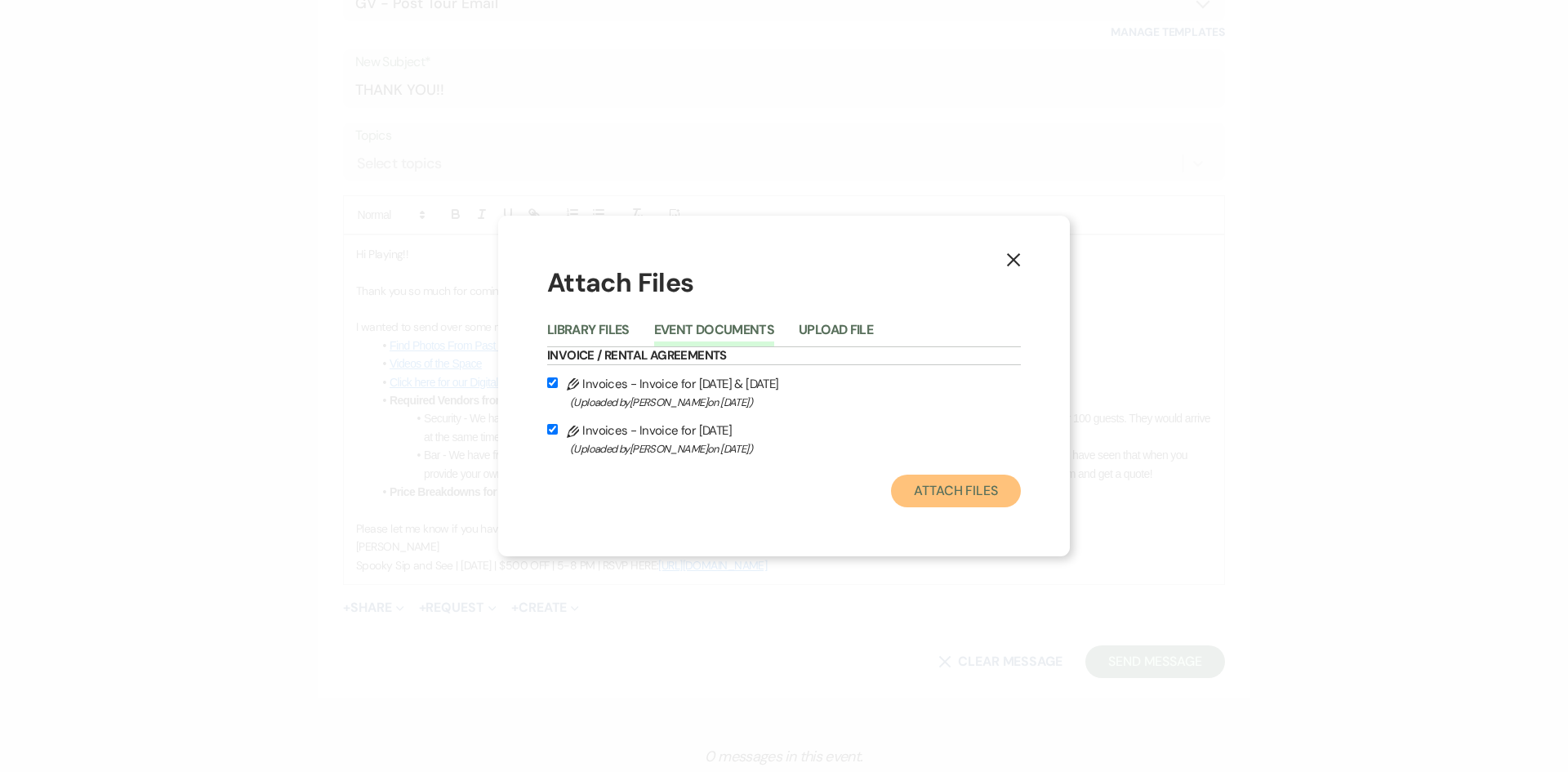
click at [983, 496] on button "Attach Files" at bounding box center [956, 491] width 130 height 32
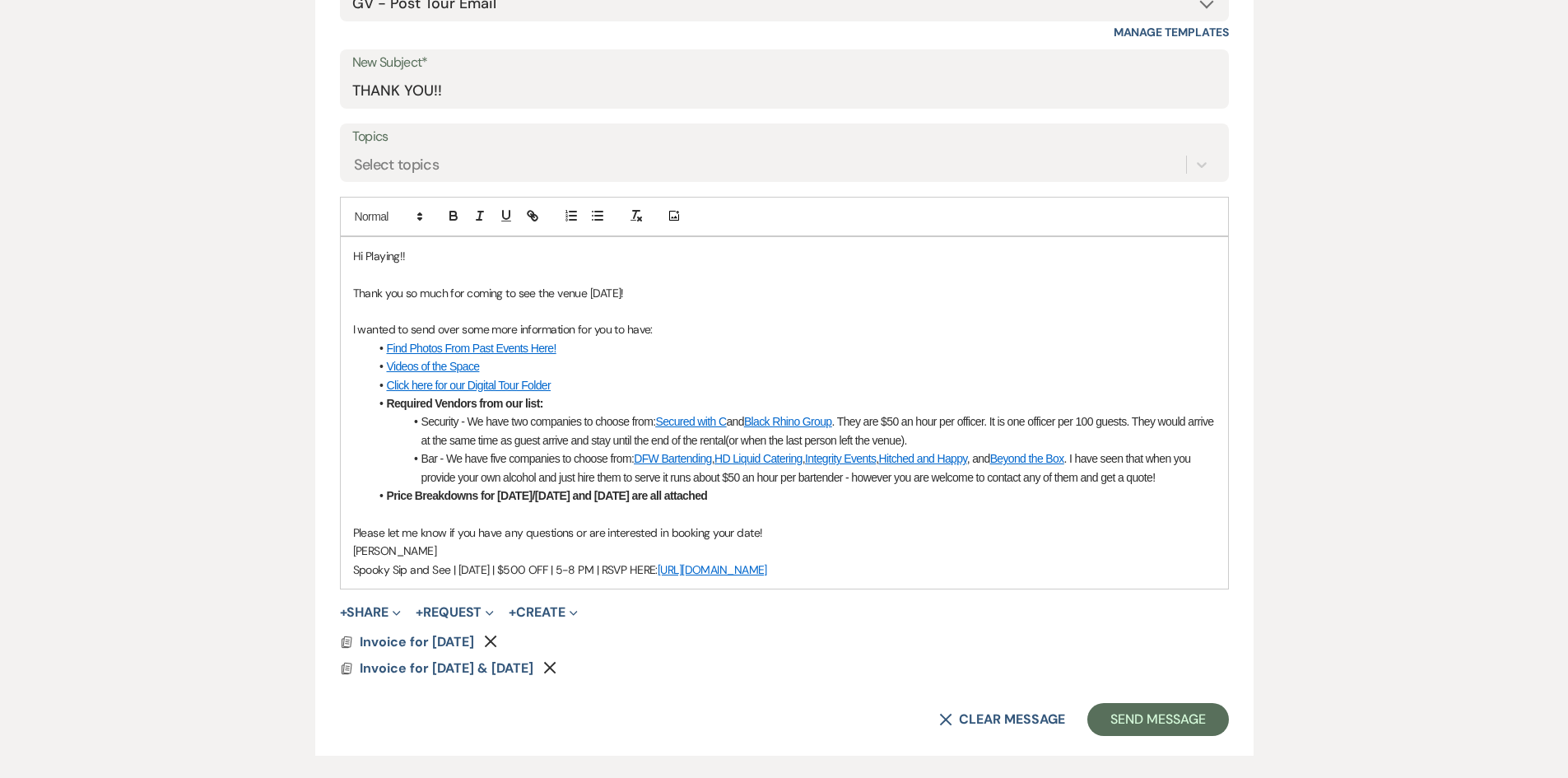
click at [617, 295] on p "Thank you so much for coming to see the venue today!" at bounding box center [785, 293] width 863 height 18
click at [1119, 295] on p "Thank you so much for coming to see the venue today it was so nice to meet you …" at bounding box center [785, 293] width 863 height 18
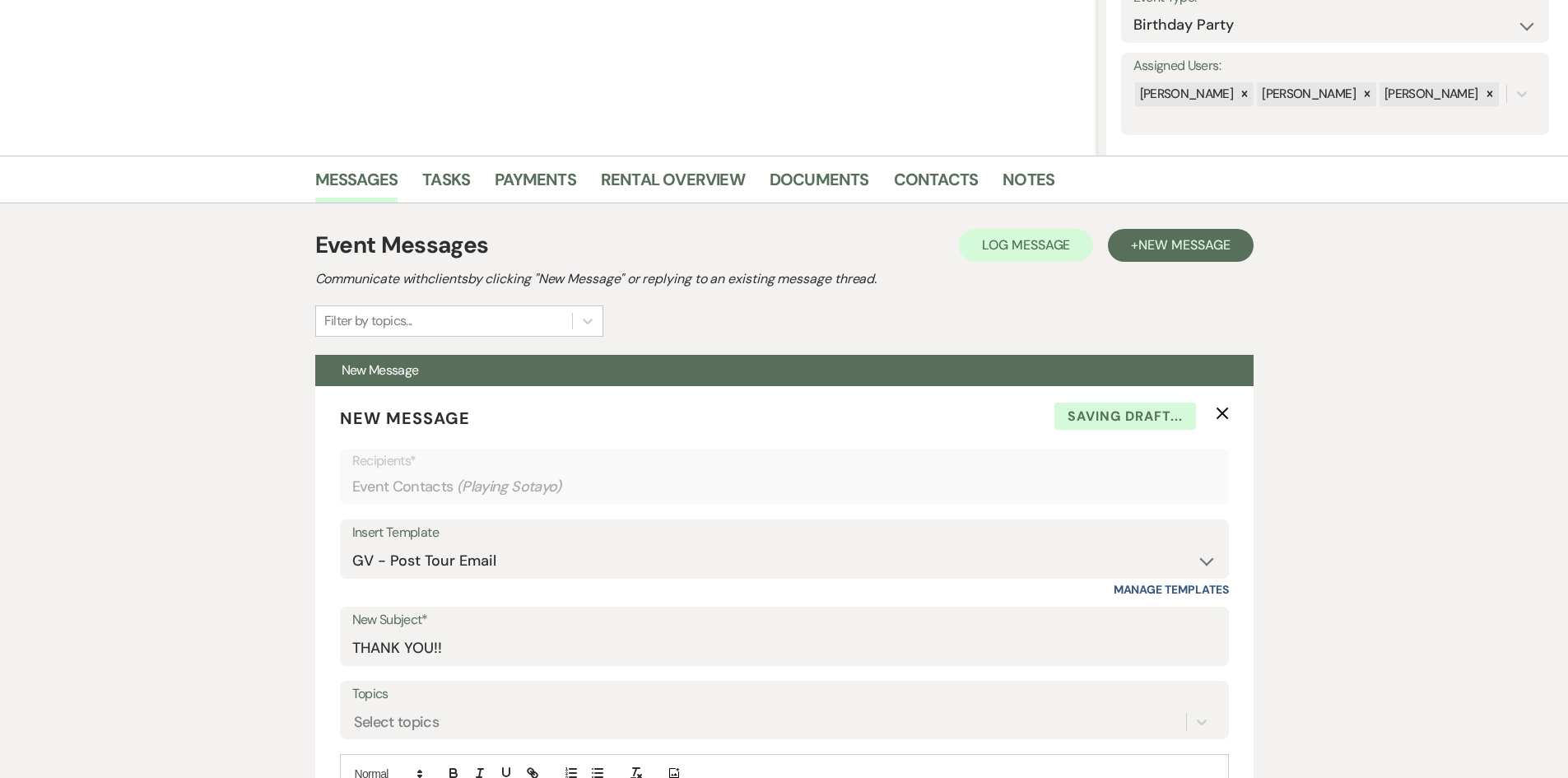
scroll to position [238, 0]
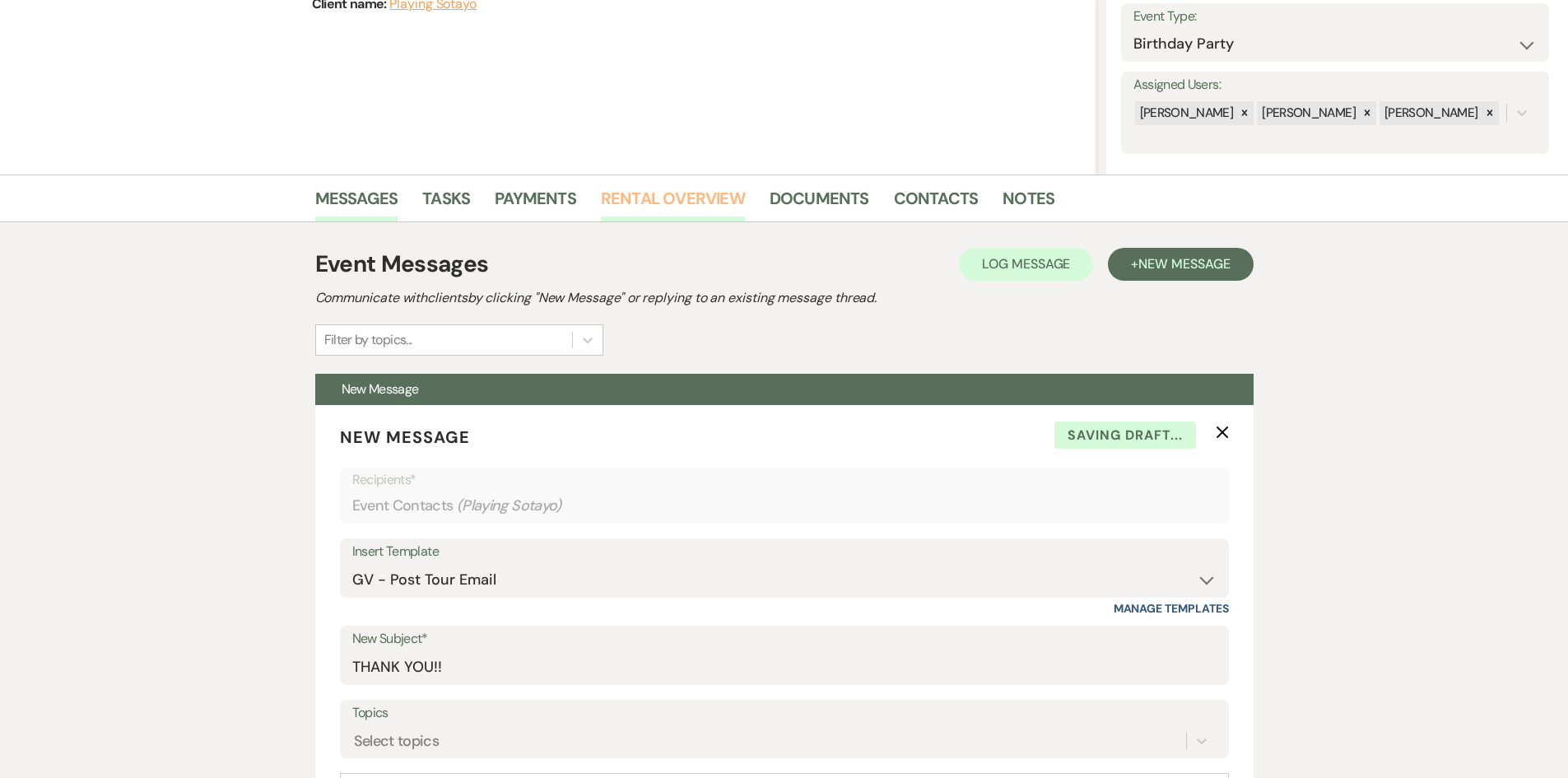
click at [677, 188] on link "Rental Overview" at bounding box center [673, 203] width 144 height 36
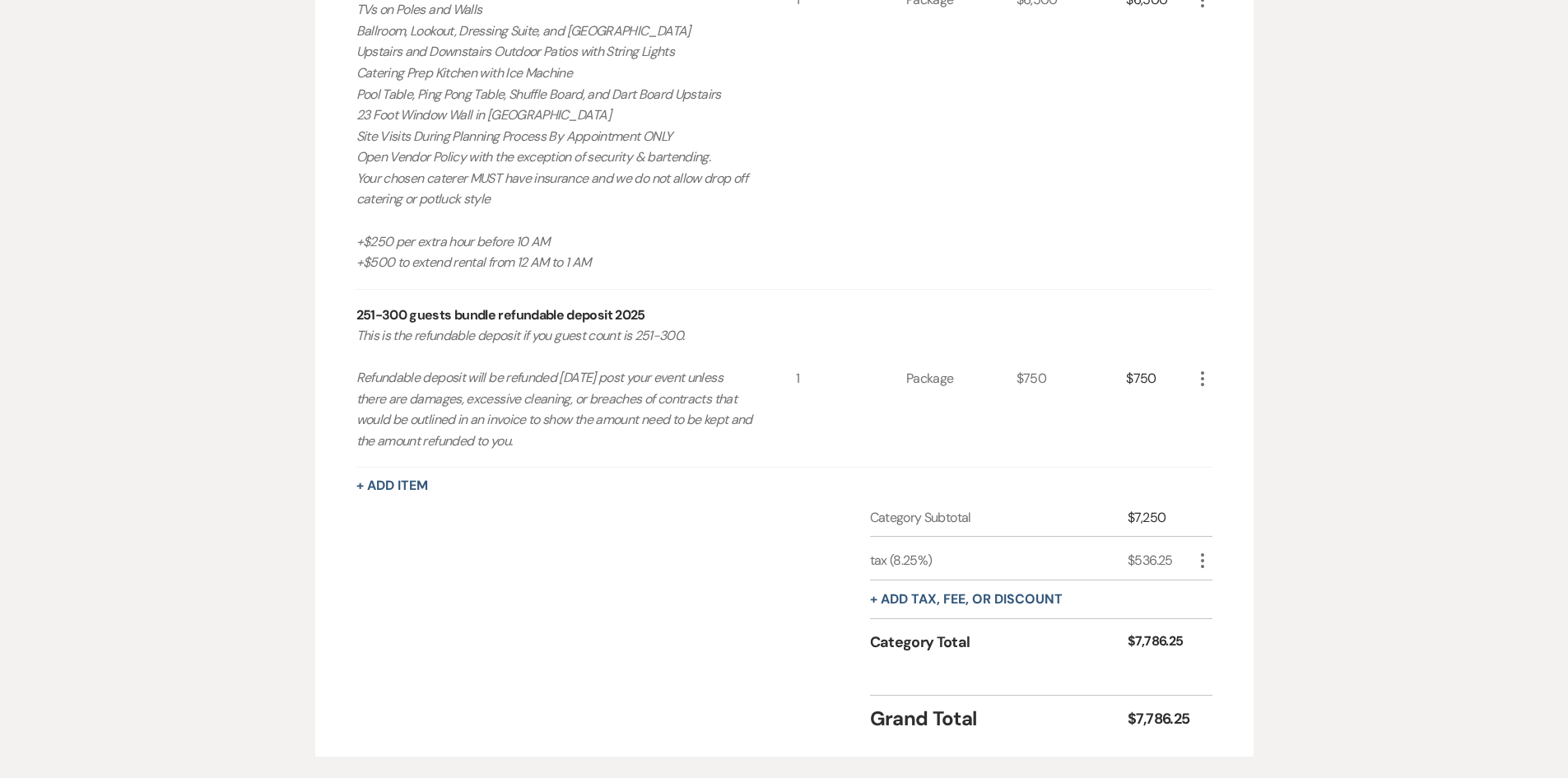
scroll to position [1021, 0]
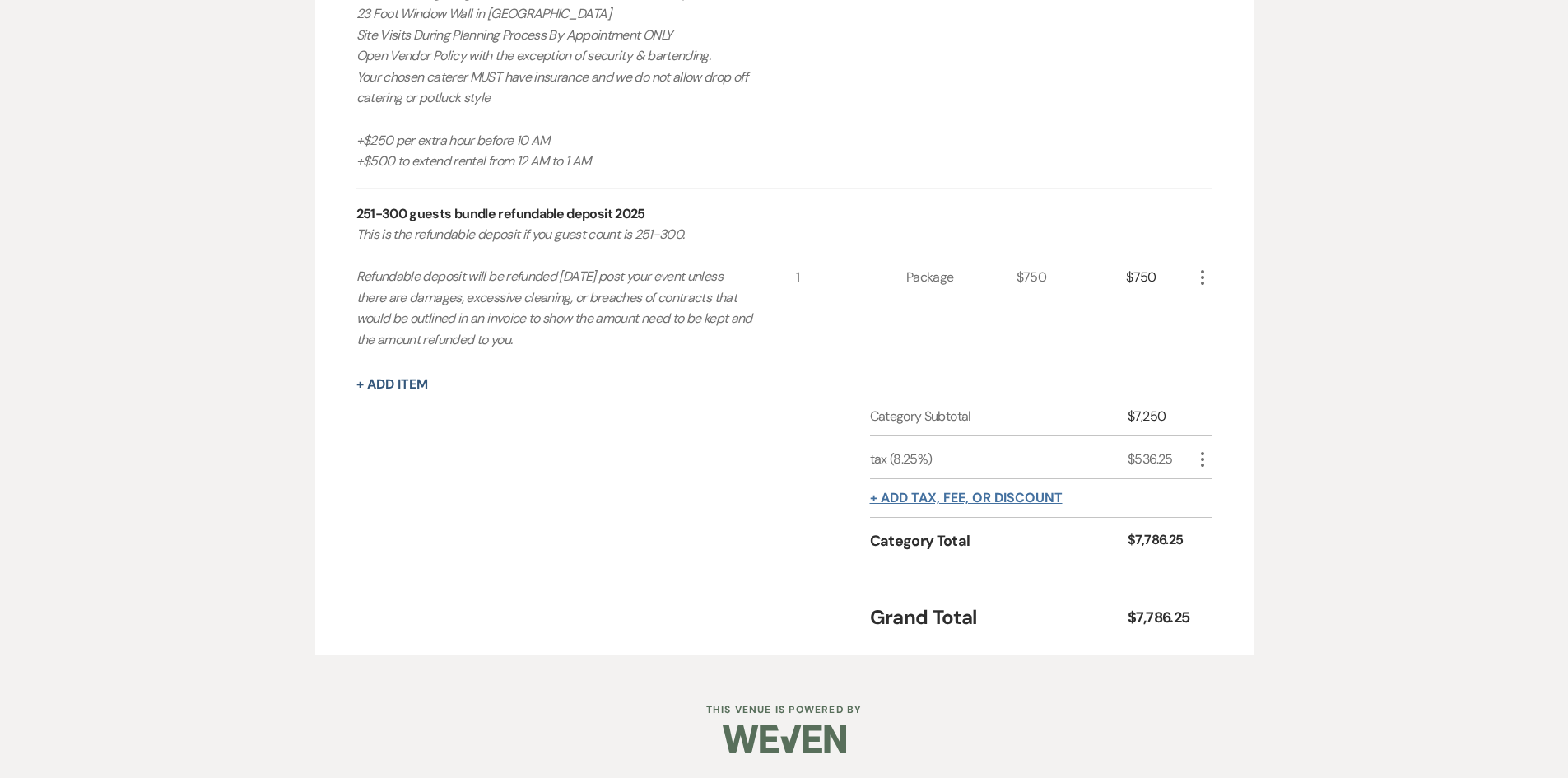
click at [975, 492] on button "+ Add tax, fee, or discount" at bounding box center [967, 499] width 193 height 13
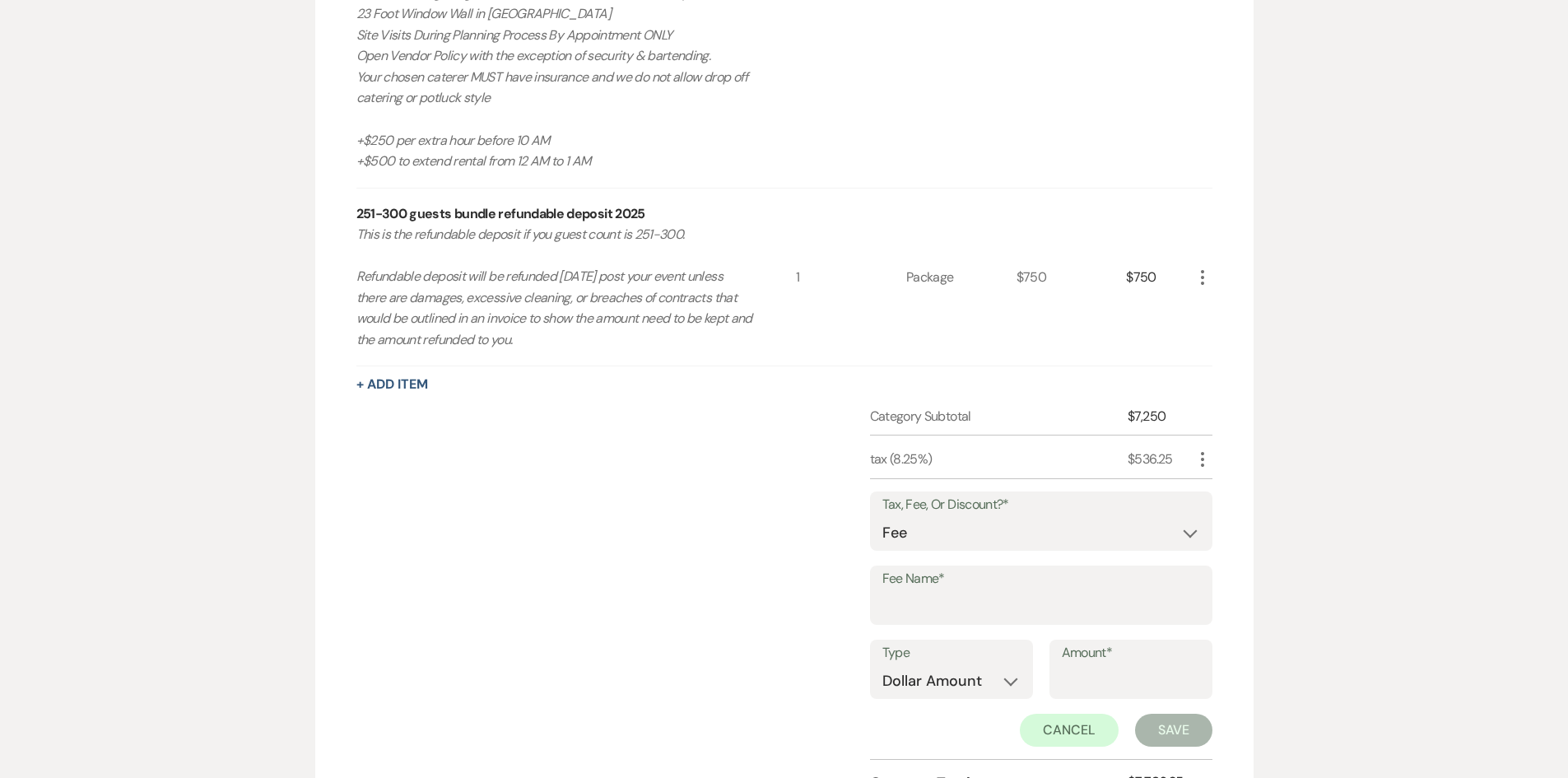
click at [991, 551] on div "Tax, Fee, Or Discount?* Fee Discount Tax" at bounding box center [1042, 521] width 342 height 60
drag, startPoint x: 960, startPoint y: 521, endPoint x: 962, endPoint y: 542, distance: 21.1
click at [960, 521] on select "Fee Discount Tax" at bounding box center [1041, 533] width 318 height 32
click at [882, 517] on select "Fee Discount Tax" at bounding box center [1041, 533] width 318 height 32
click at [942, 623] on input "Fee Name*" at bounding box center [1041, 607] width 318 height 32
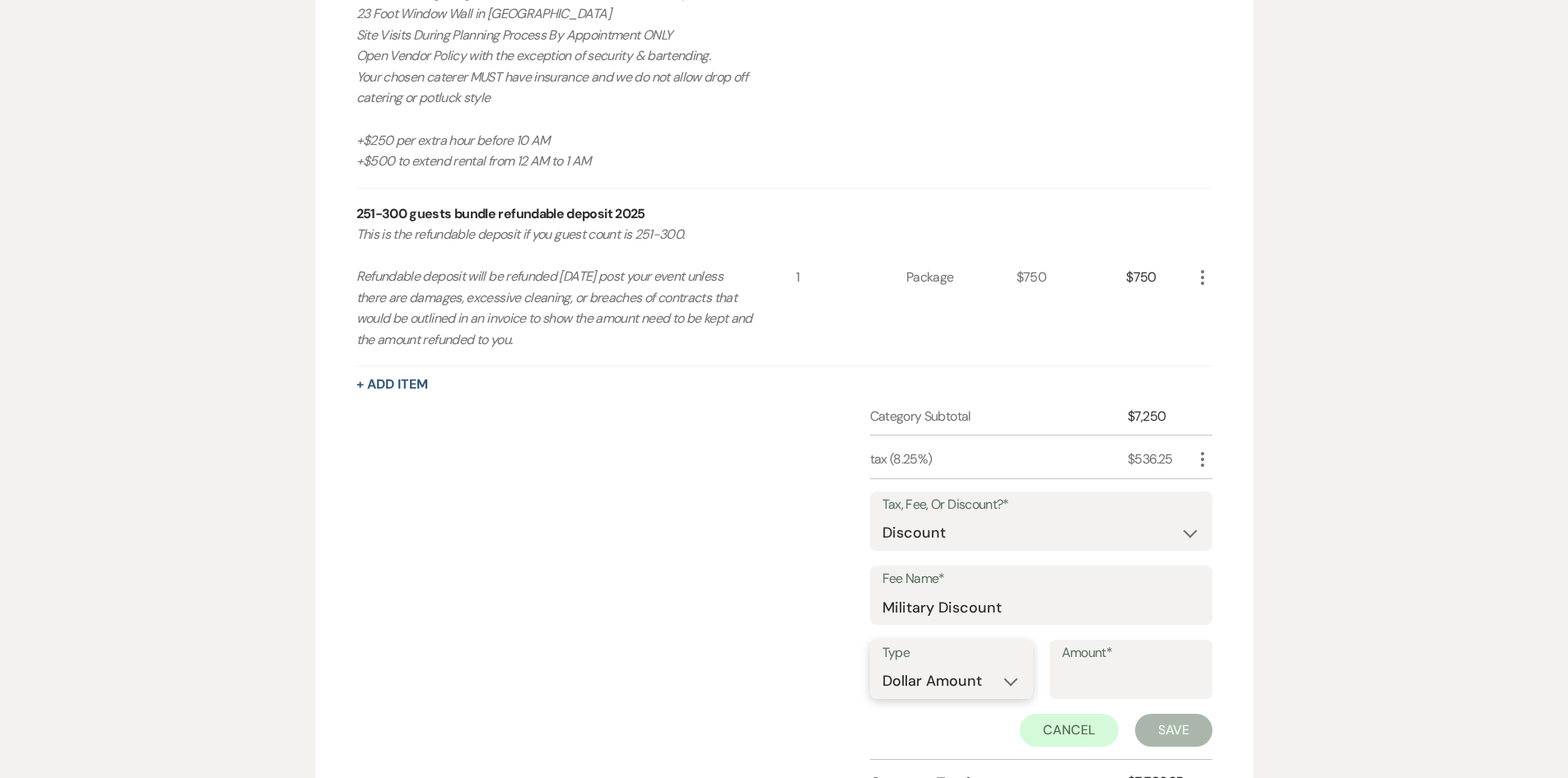
drag, startPoint x: 940, startPoint y: 688, endPoint x: 941, endPoint y: 697, distance: 9.1
click at [940, 688] on select "Dollar Amount Percentage" at bounding box center [951, 681] width 139 height 32
click at [882, 665] on select "Dollar Amount Percentage" at bounding box center [951, 681] width 139 height 32
click at [938, 734] on div "Cancel Save" at bounding box center [1042, 729] width 342 height 33
drag, startPoint x: 959, startPoint y: 681, endPoint x: 958, endPoint y: 692, distance: 11.0
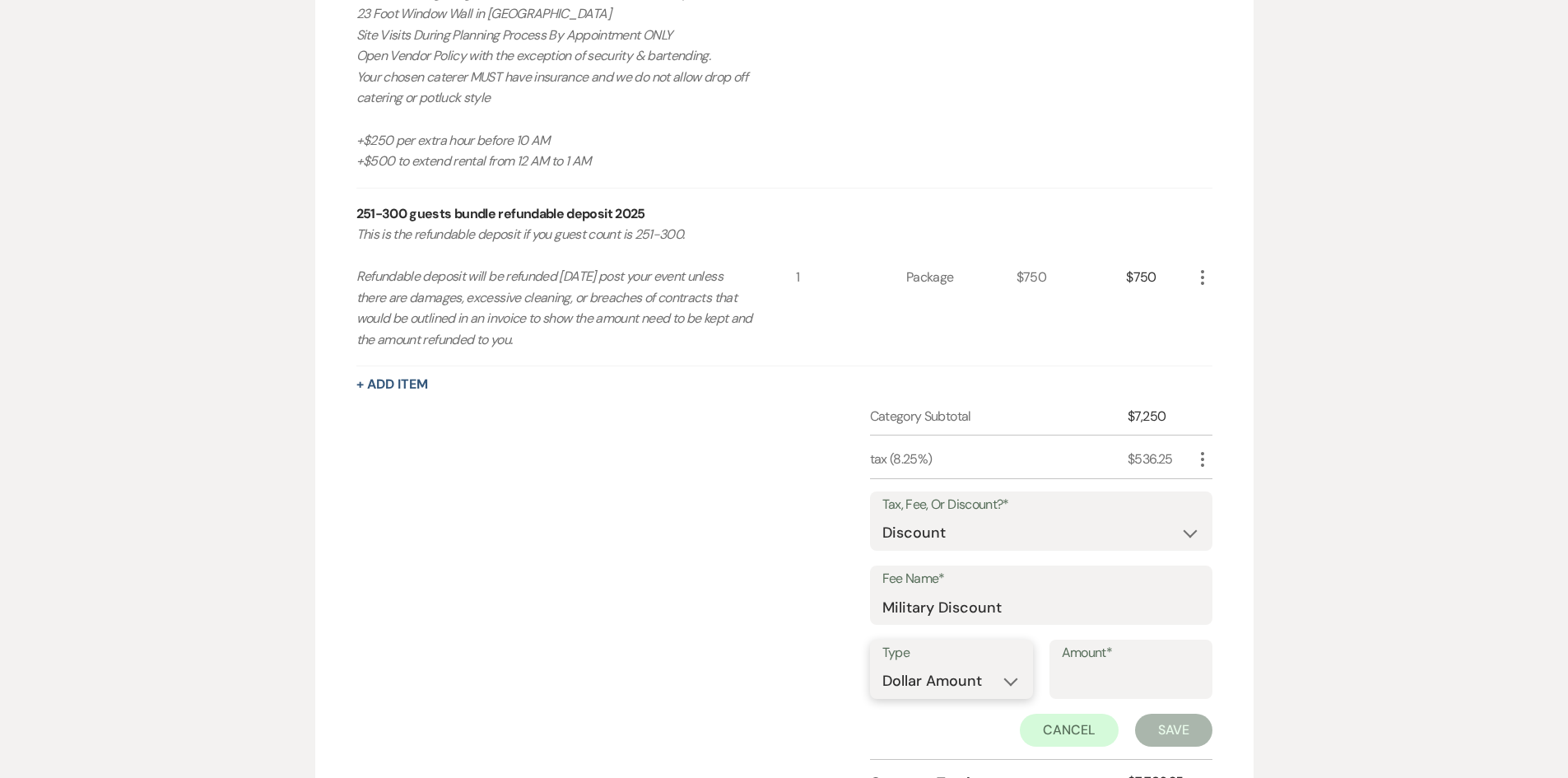
click at [959, 681] on select "Dollar Amount Percentage" at bounding box center [951, 681] width 139 height 32
click at [882, 665] on select "Dollar Amount Percentage" at bounding box center [951, 681] width 139 height 32
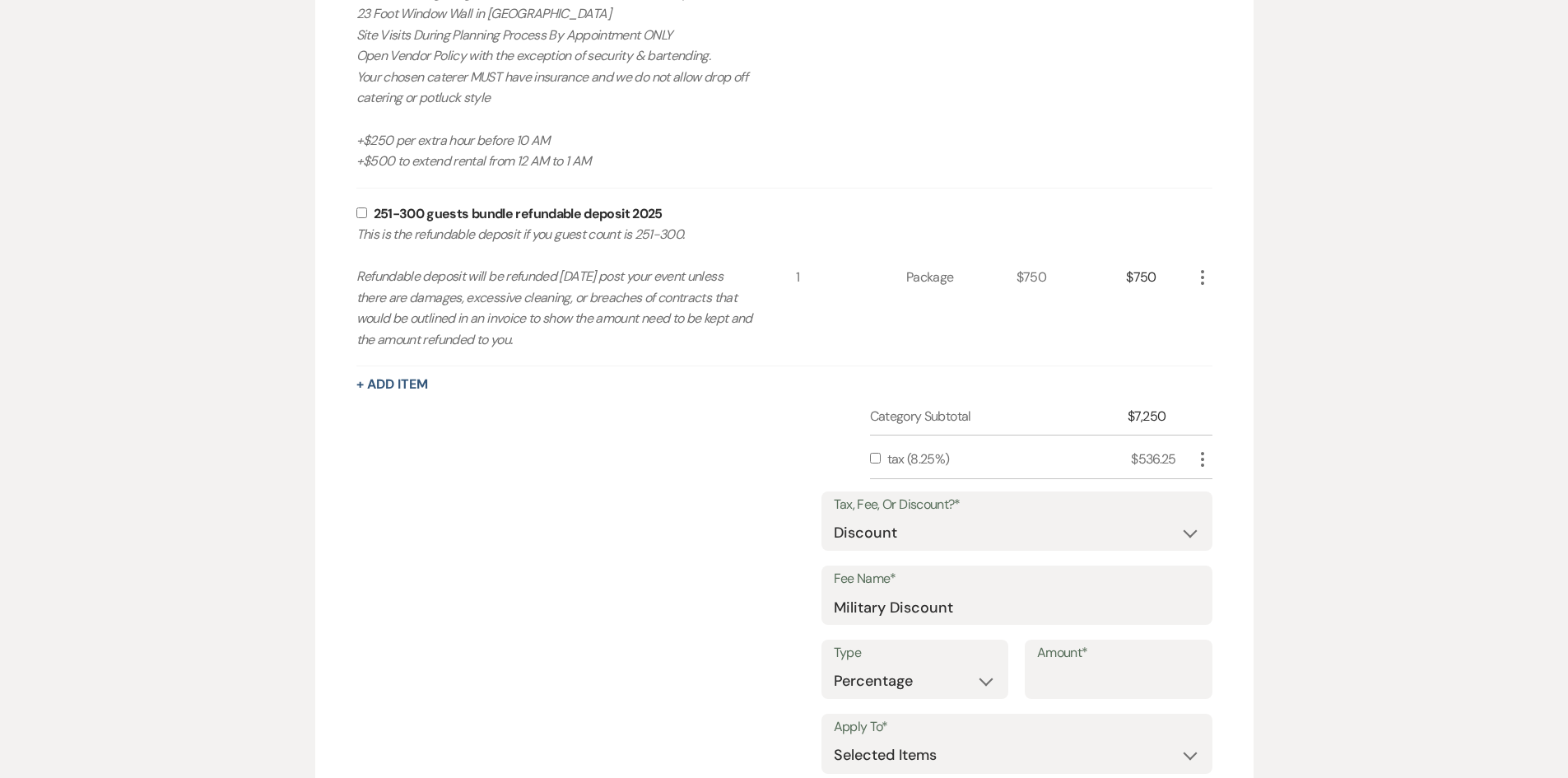
click at [1142, 671] on input "Amount*" at bounding box center [1119, 681] width 163 height 32
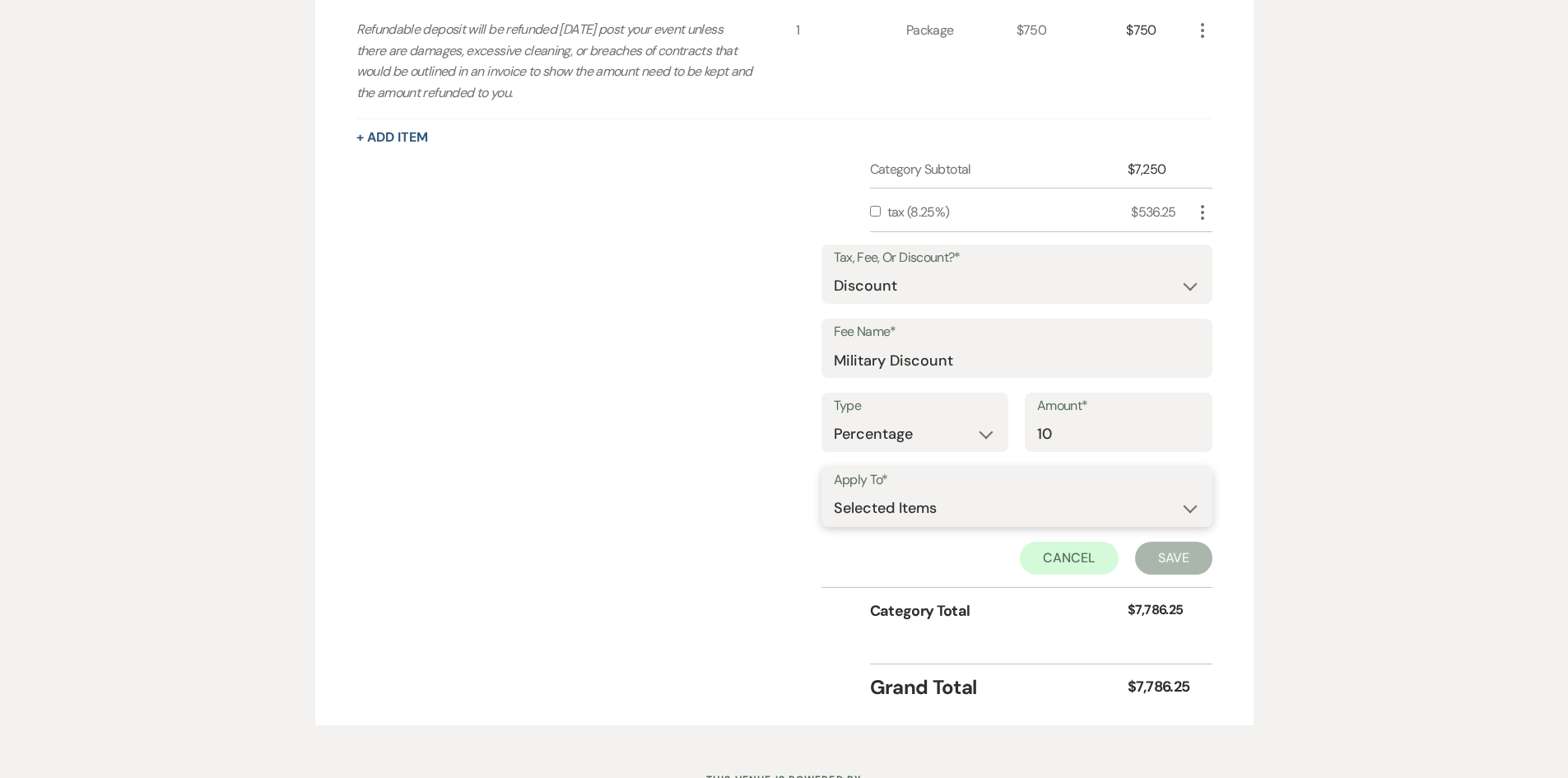
click at [948, 511] on select "Selected Items Category Subtotal (before all Taxes/Fees/Discounts) Category Tot…" at bounding box center [1017, 509] width 366 height 33
click at [834, 493] on select "Selected Items Category Subtotal (before all Taxes/Fees/Discounts) Category Tot…" at bounding box center [1017, 509] width 366 height 33
click at [1195, 567] on button "Save" at bounding box center [1173, 557] width 77 height 33
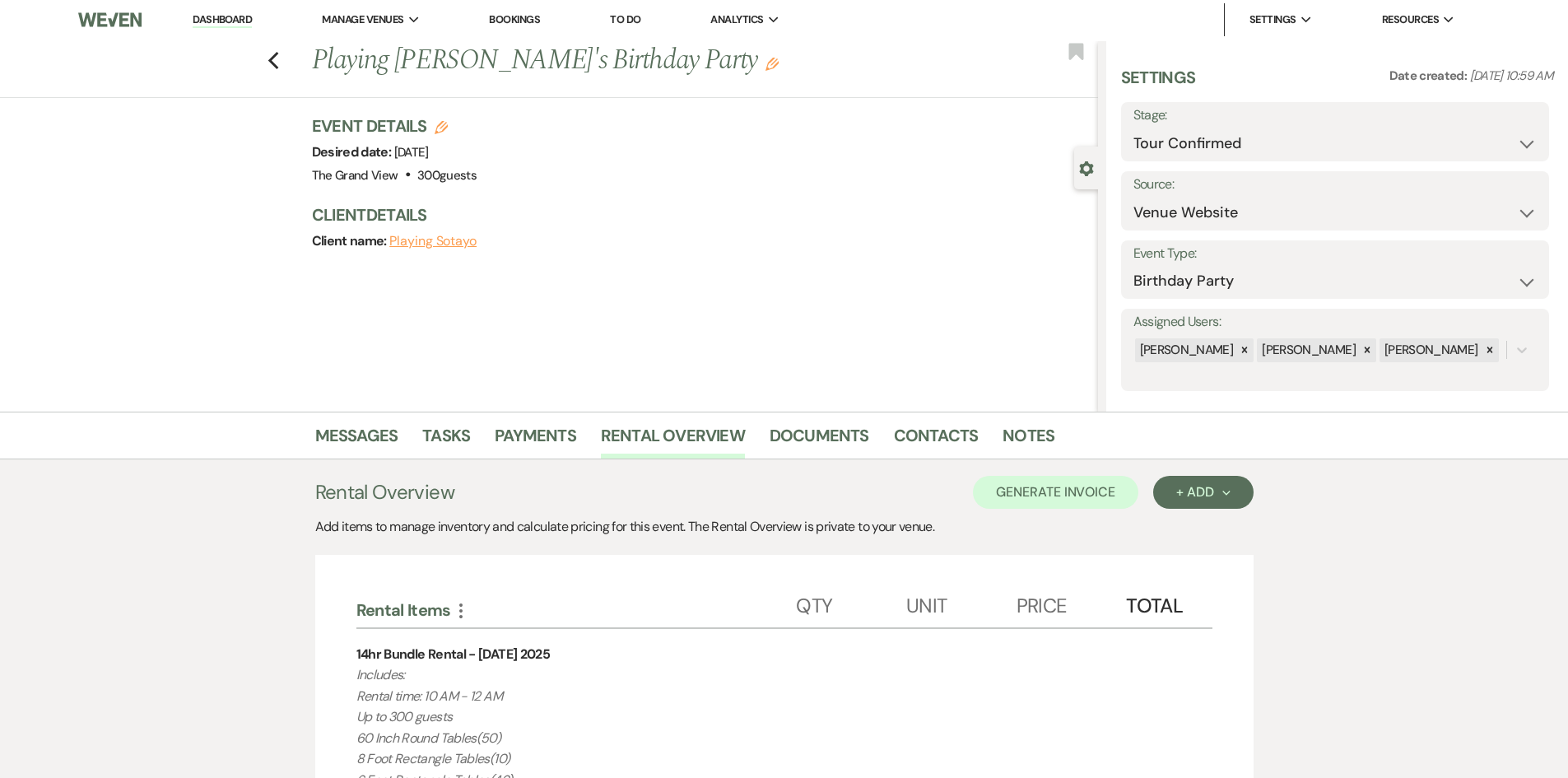
scroll to position [0, 0]
click at [1053, 500] on button "Generate Invoice" at bounding box center [1055, 493] width 165 height 33
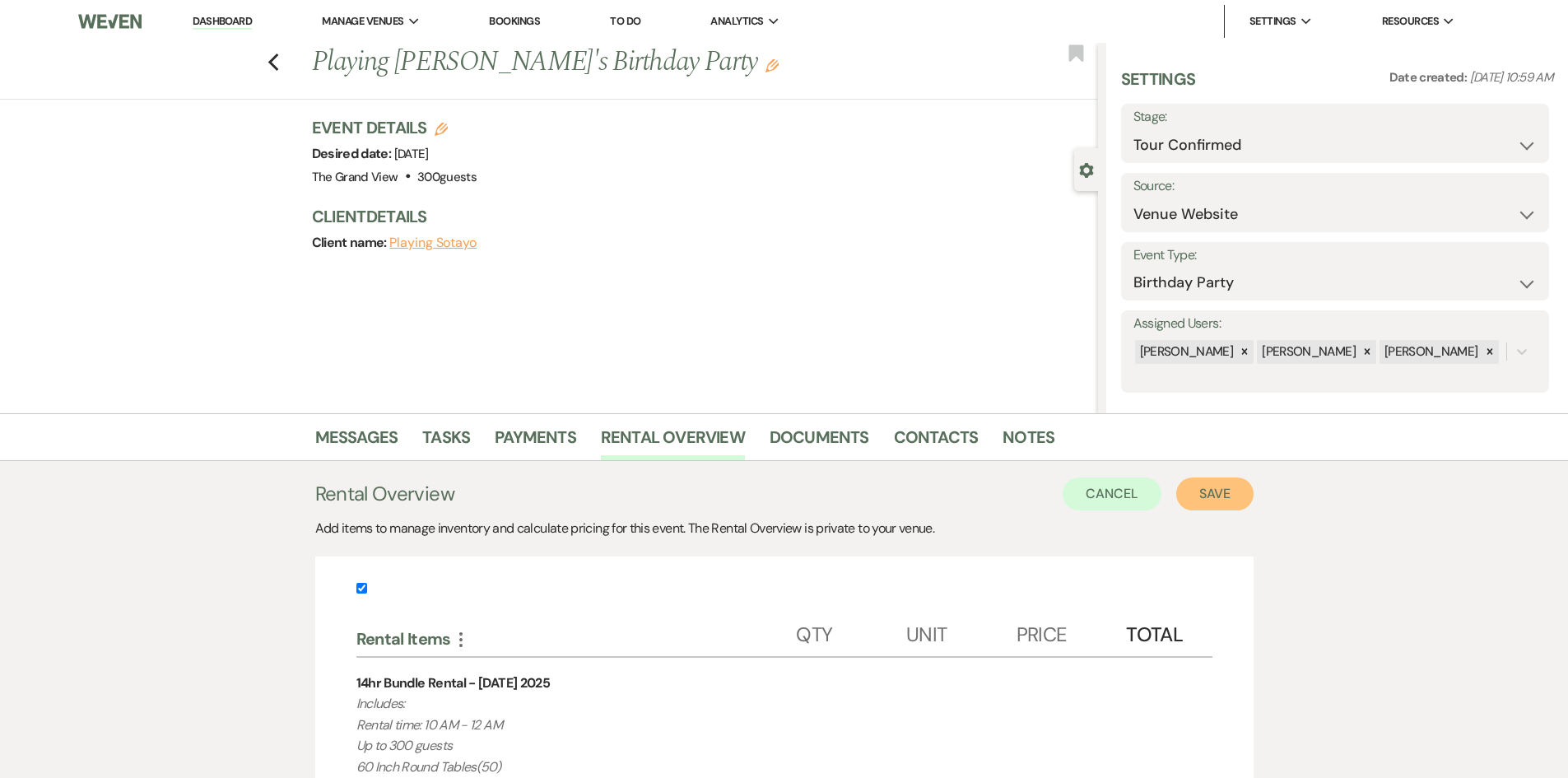
click at [1201, 496] on button "Save" at bounding box center [1215, 493] width 77 height 33
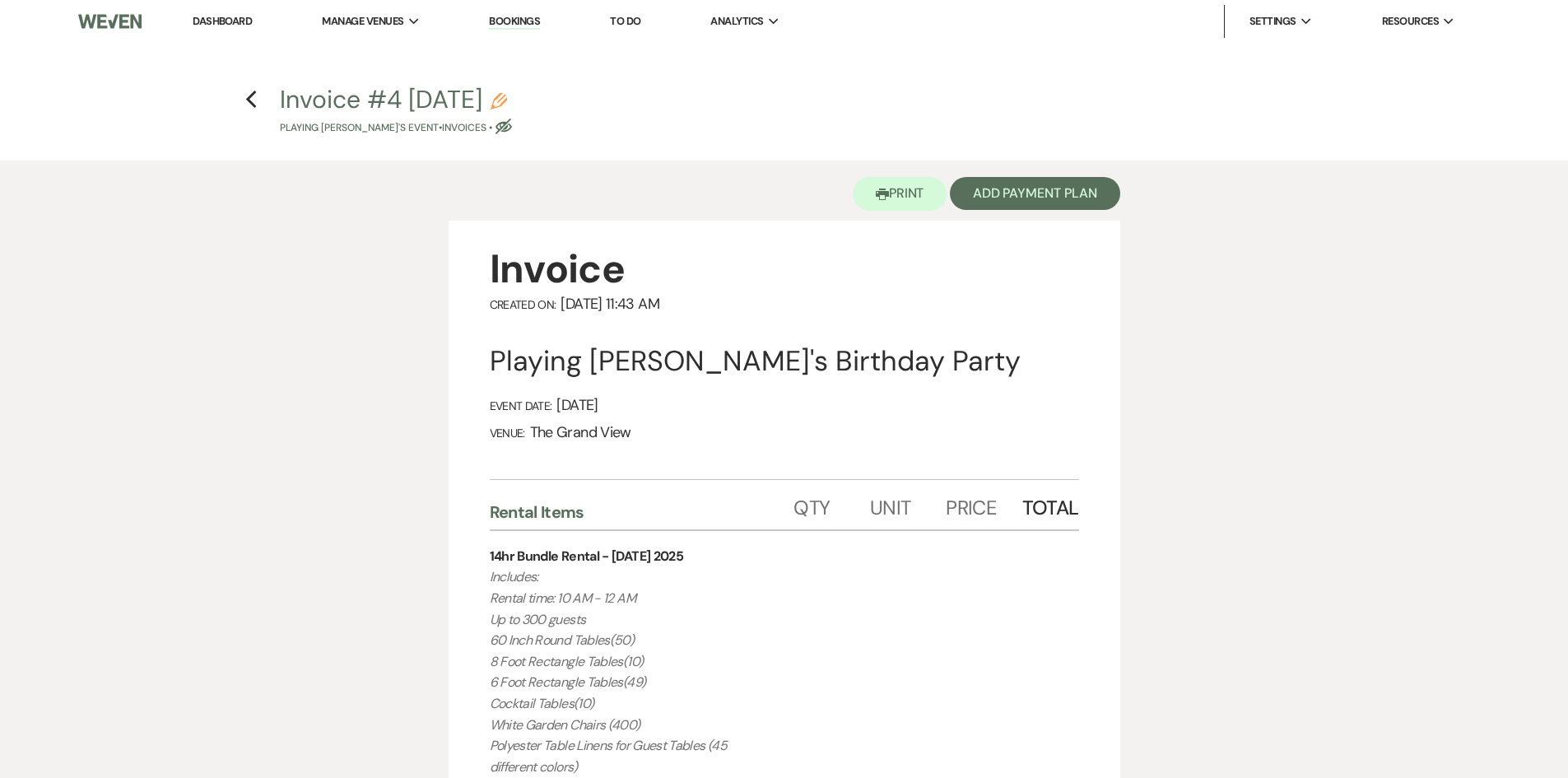
click at [507, 98] on icon "Pencil" at bounding box center [499, 102] width 17 height 17
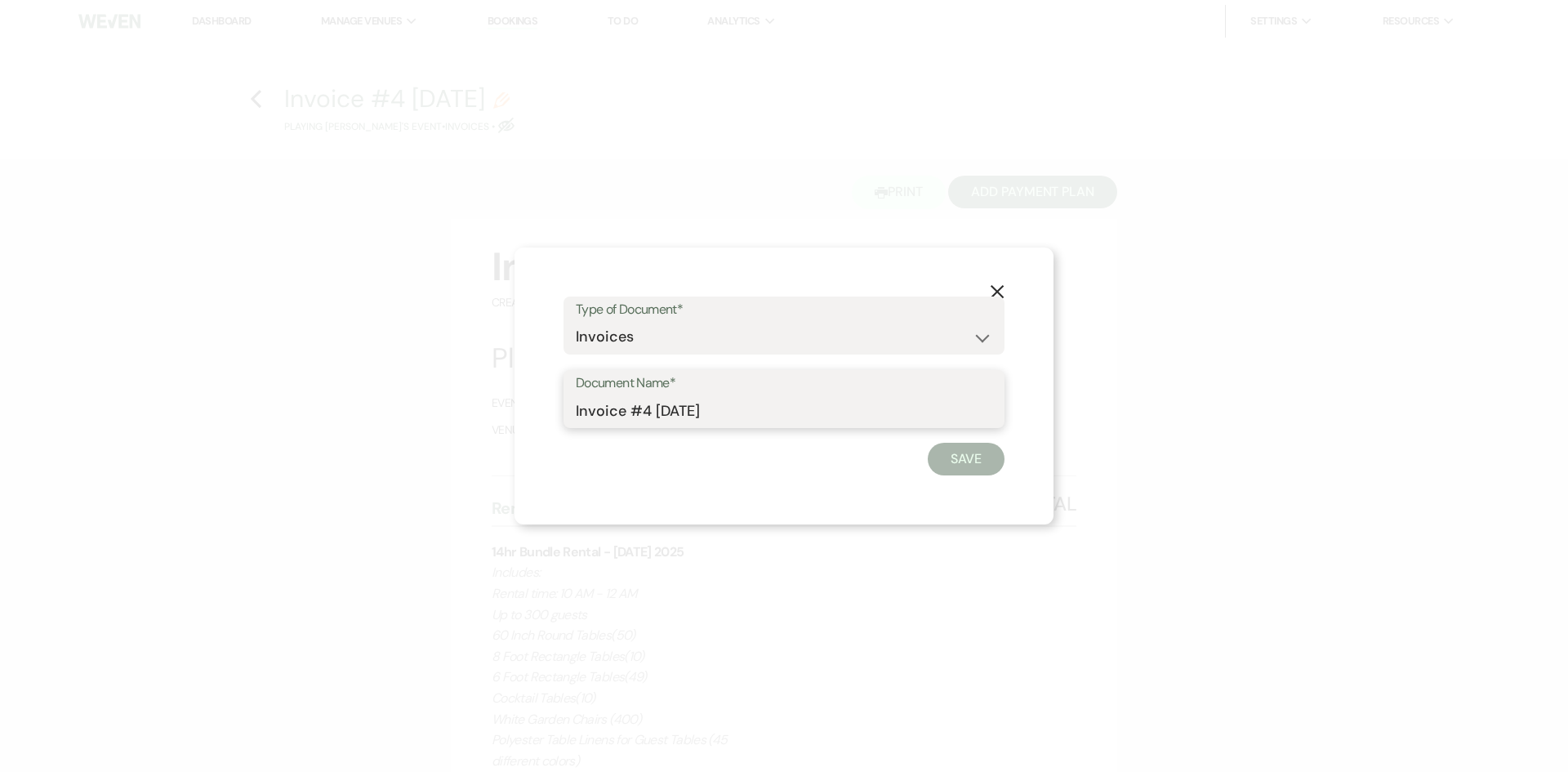
drag, startPoint x: 769, startPoint y: 401, endPoint x: 625, endPoint y: 427, distance: 146.3
click at [625, 427] on div "Document Name* Invoice #4 10-15-2025" at bounding box center [784, 399] width 441 height 59
click at [978, 471] on button "Save" at bounding box center [966, 459] width 77 height 32
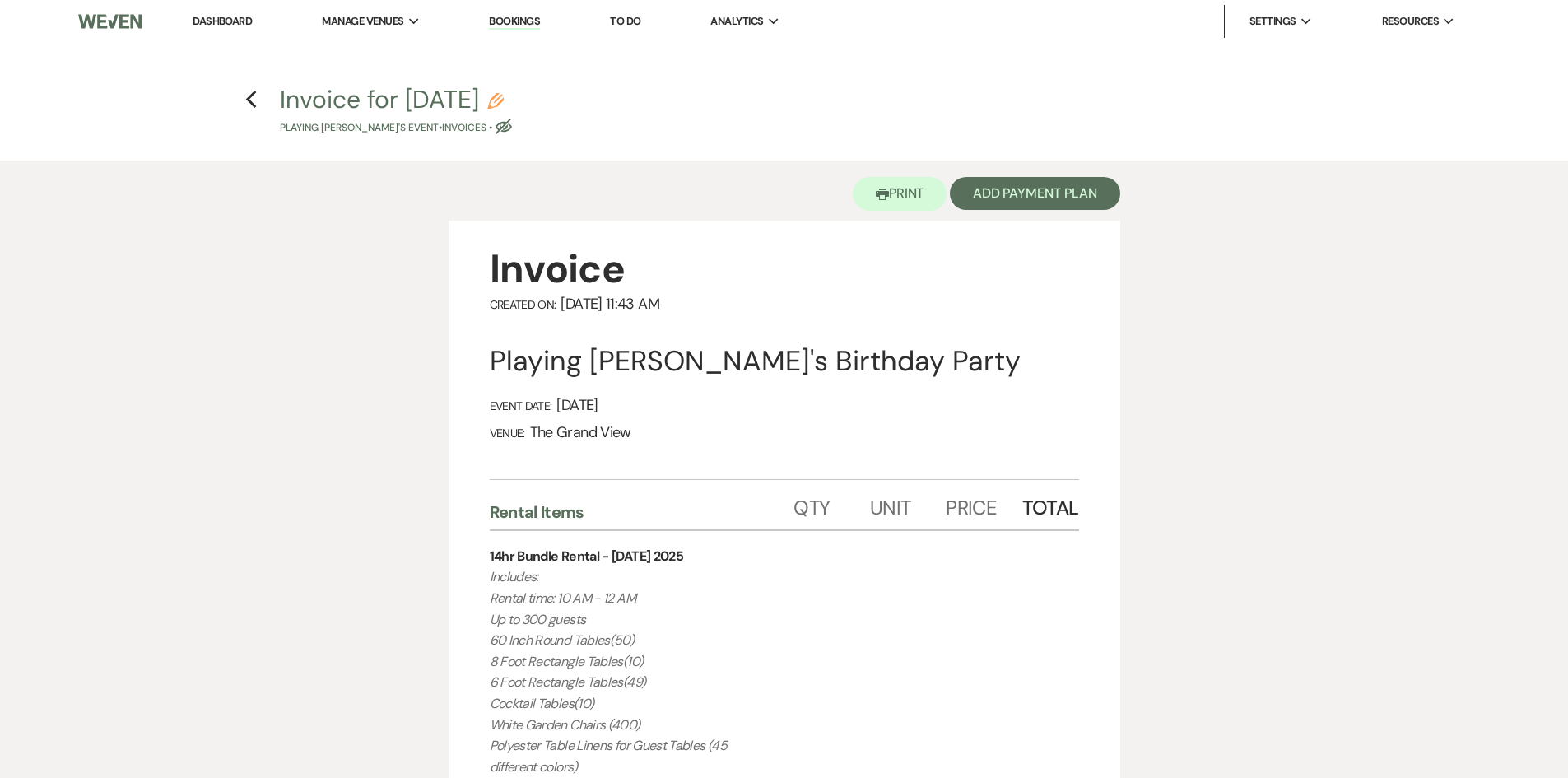
click at [504, 102] on use "button" at bounding box center [496, 102] width 17 height 17
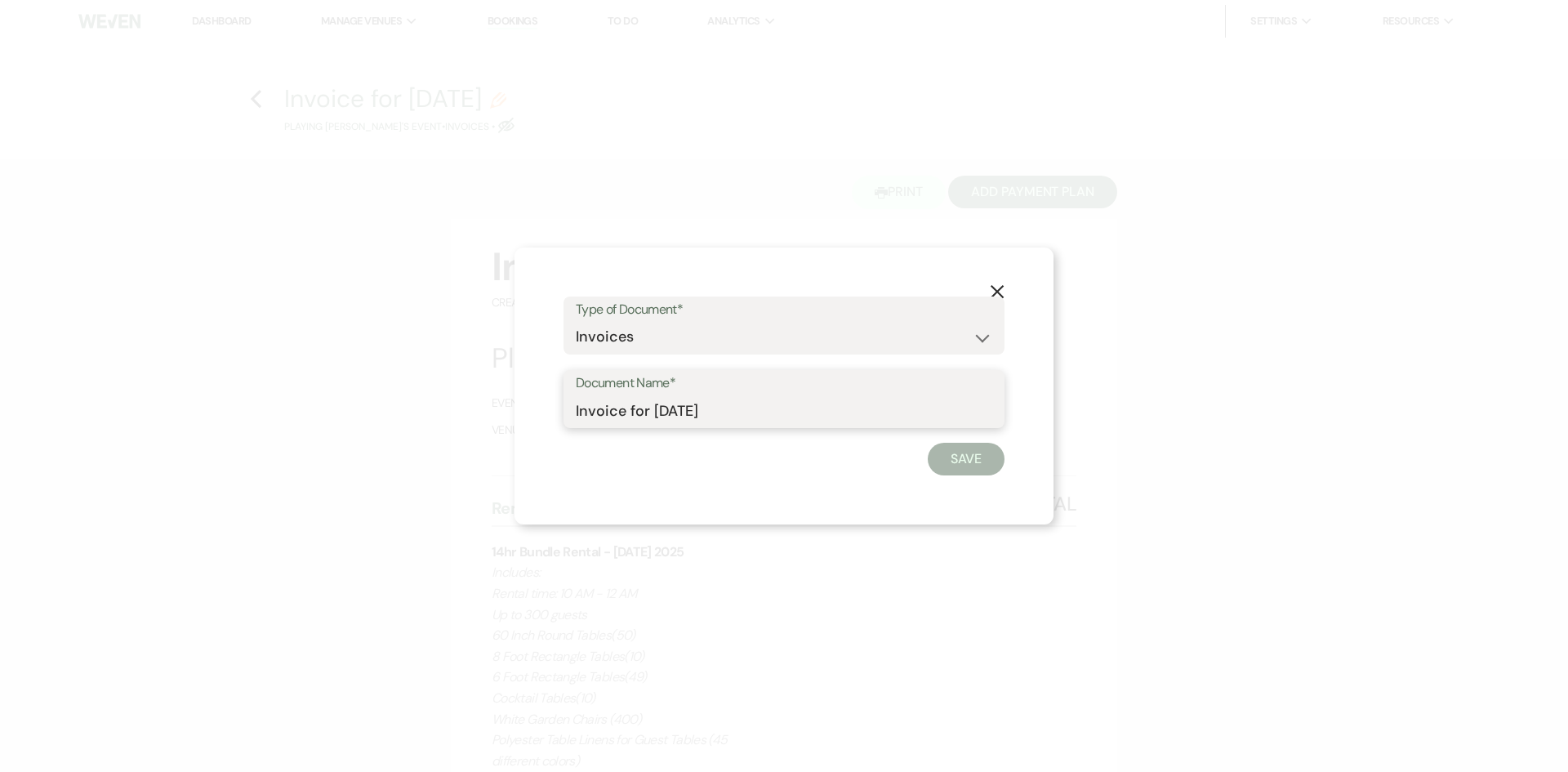
click at [744, 411] on input "Invoice for Saturday" at bounding box center [784, 411] width 416 height 32
click at [945, 458] on button "Save" at bounding box center [966, 459] width 77 height 32
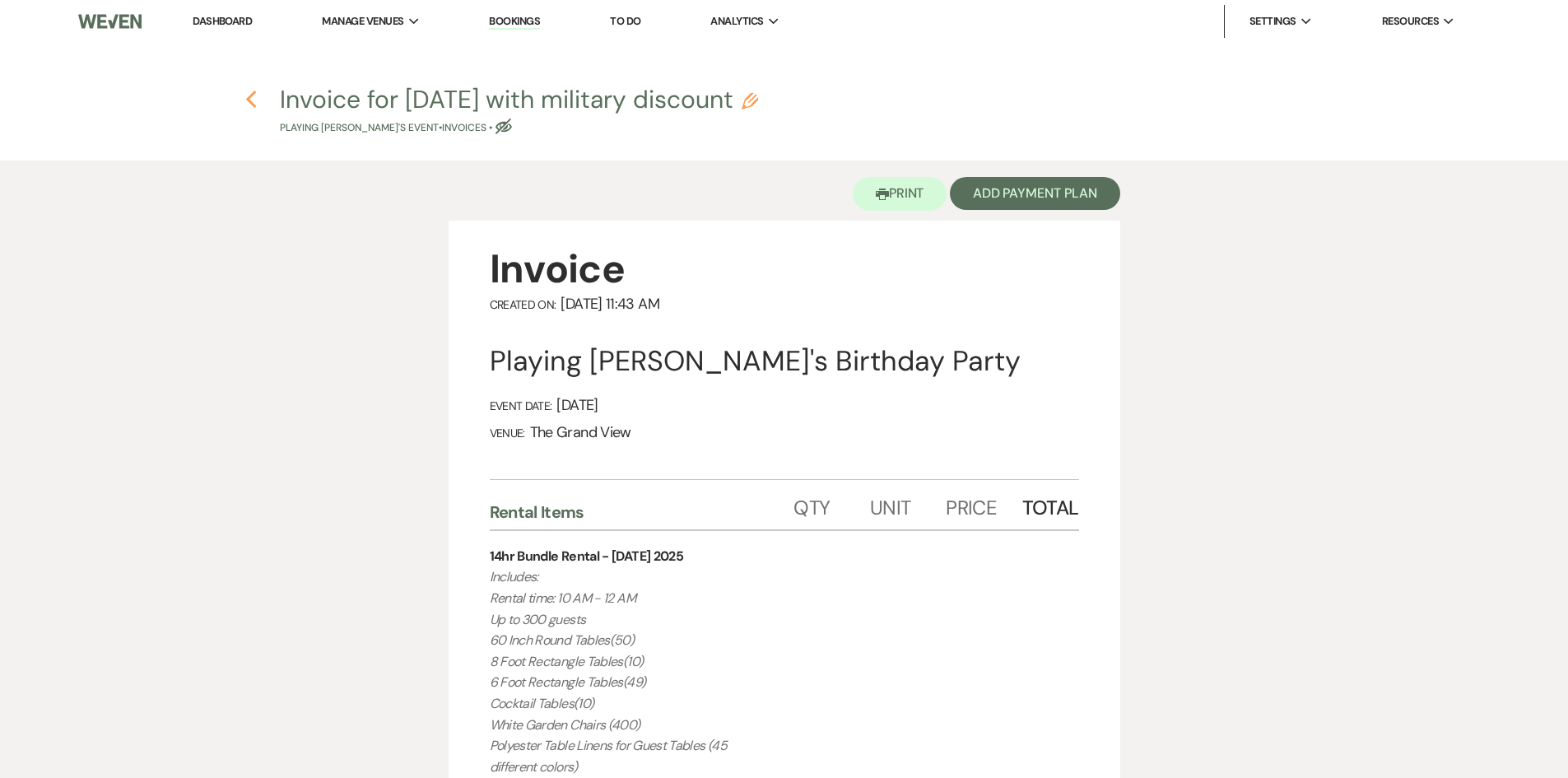
click at [250, 99] on icon "Previous" at bounding box center [251, 100] width 13 height 20
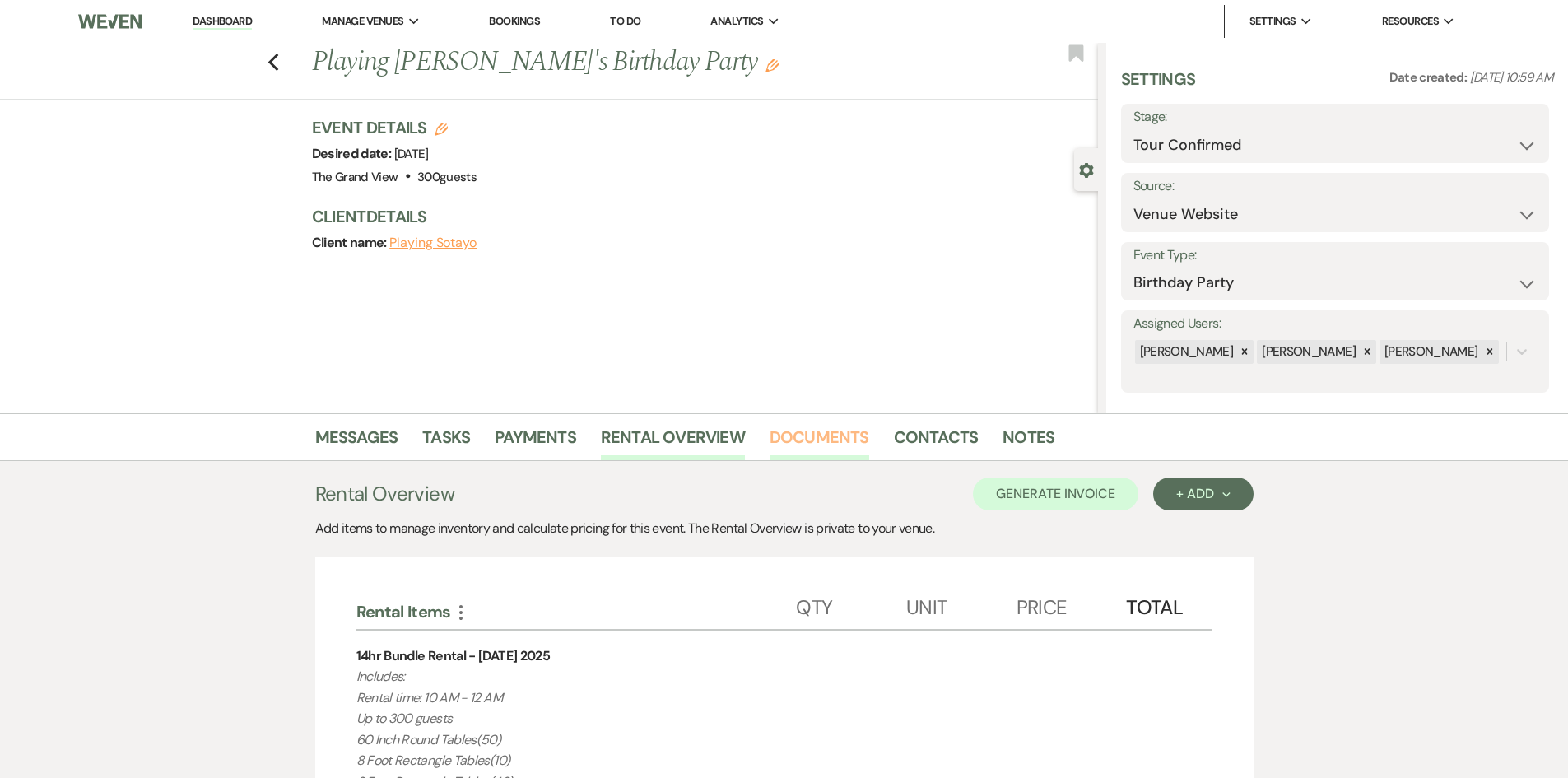
click at [843, 441] on link "Documents" at bounding box center [819, 441] width 100 height 36
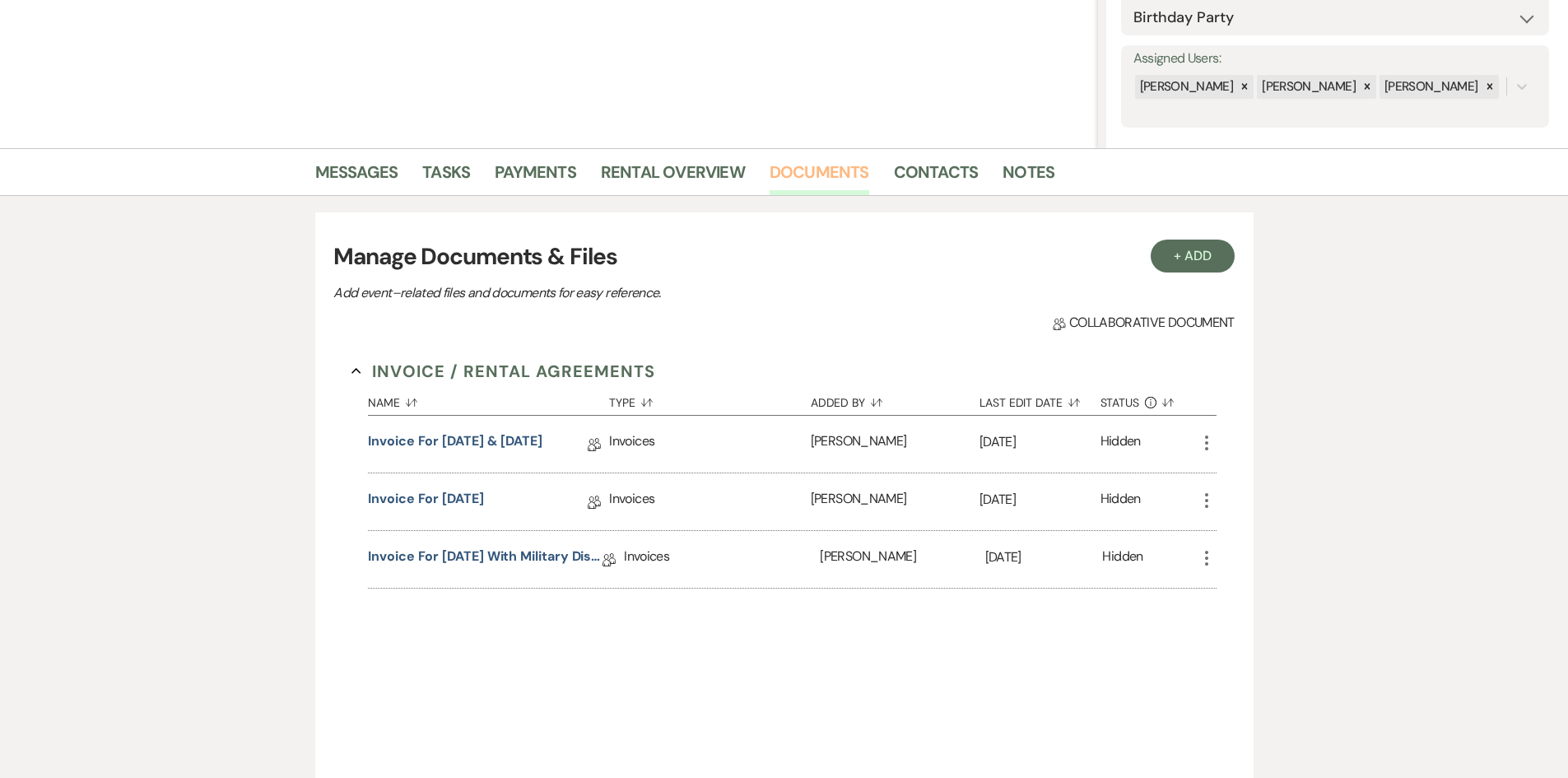
scroll to position [436, 0]
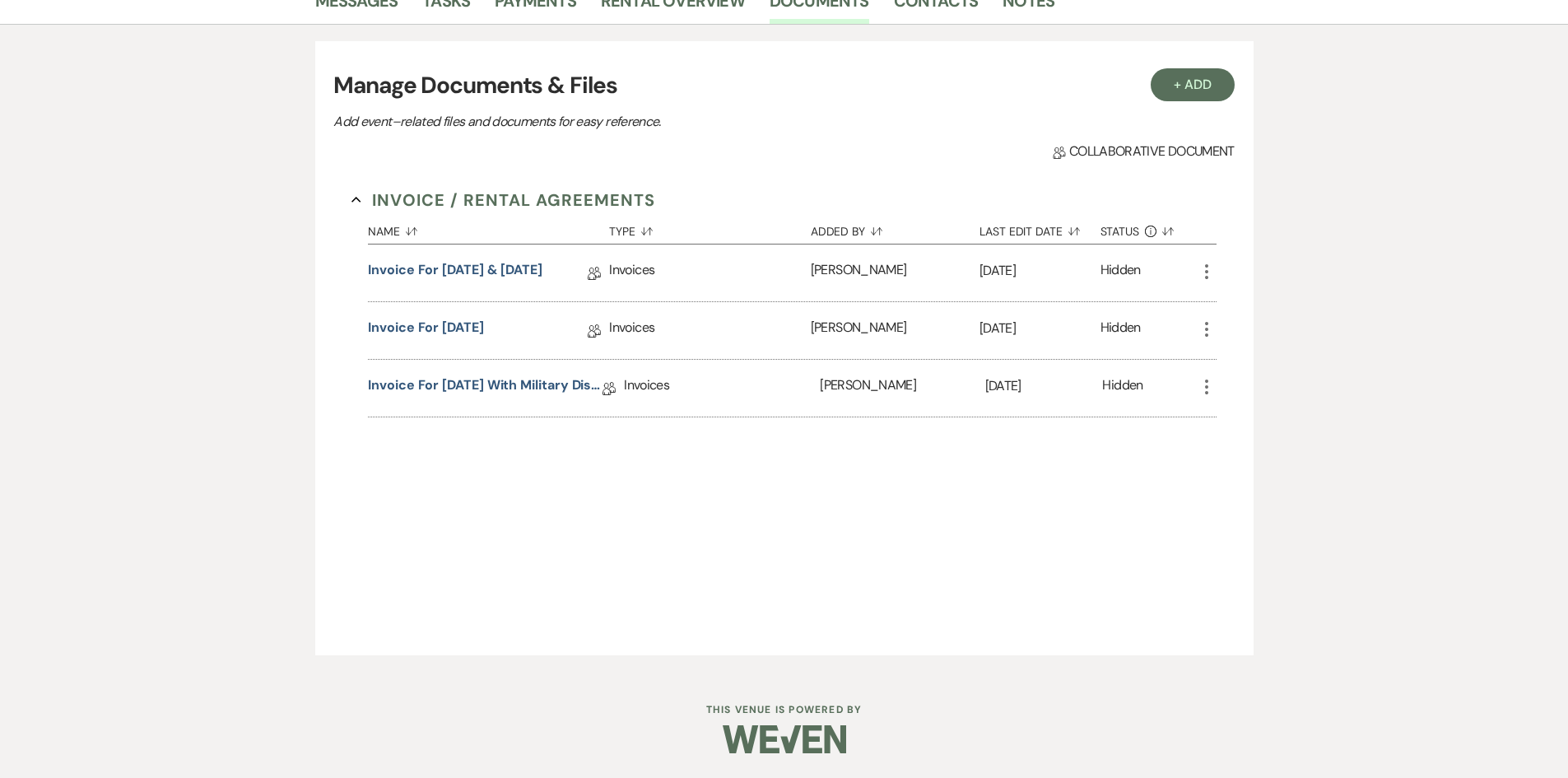
click at [1209, 334] on icon "More" at bounding box center [1207, 330] width 20 height 20
click at [1233, 370] on link "Pencil Edit" at bounding box center [1280, 362] width 166 height 28
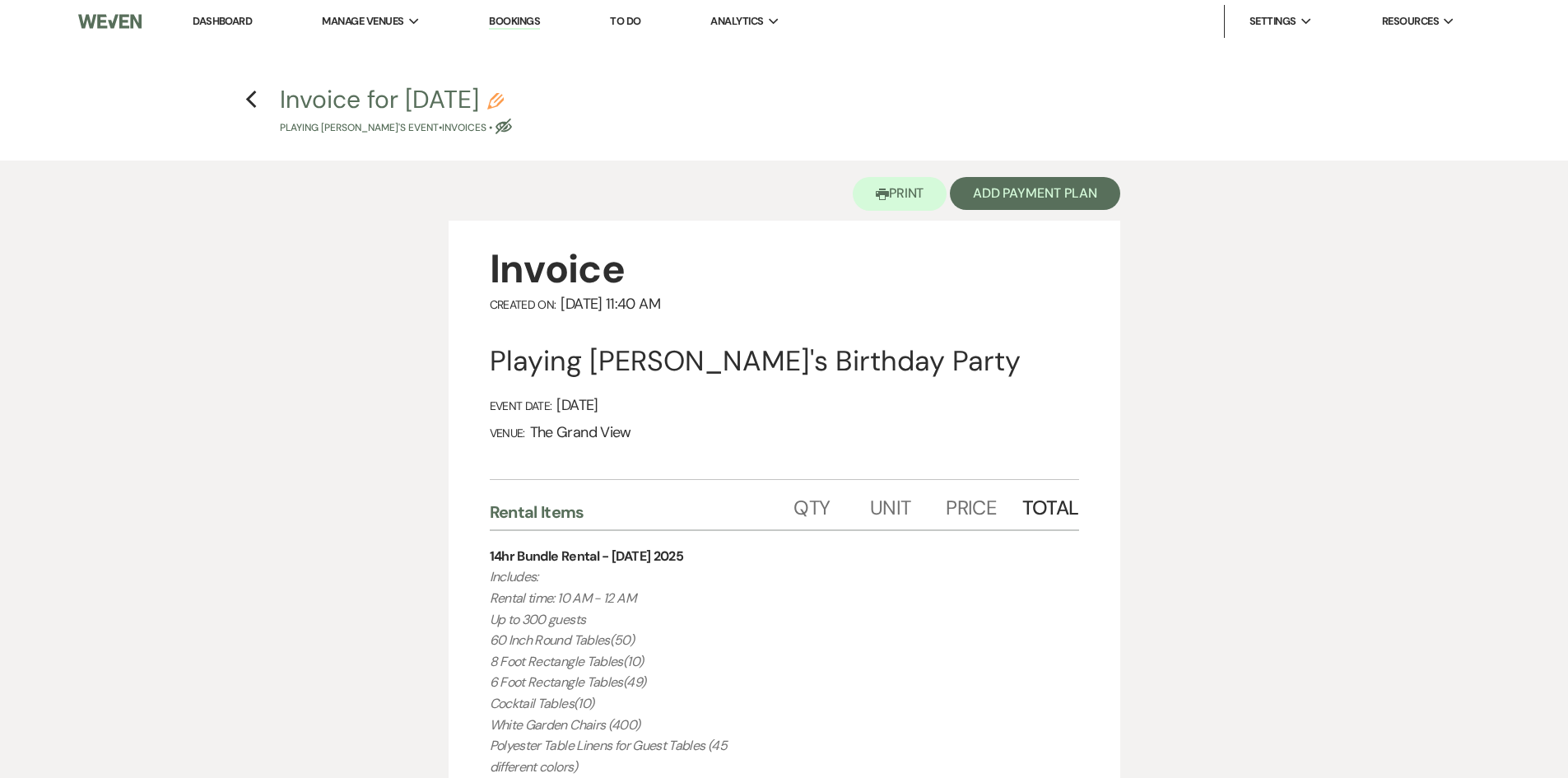
click at [504, 101] on use "button" at bounding box center [496, 102] width 17 height 17
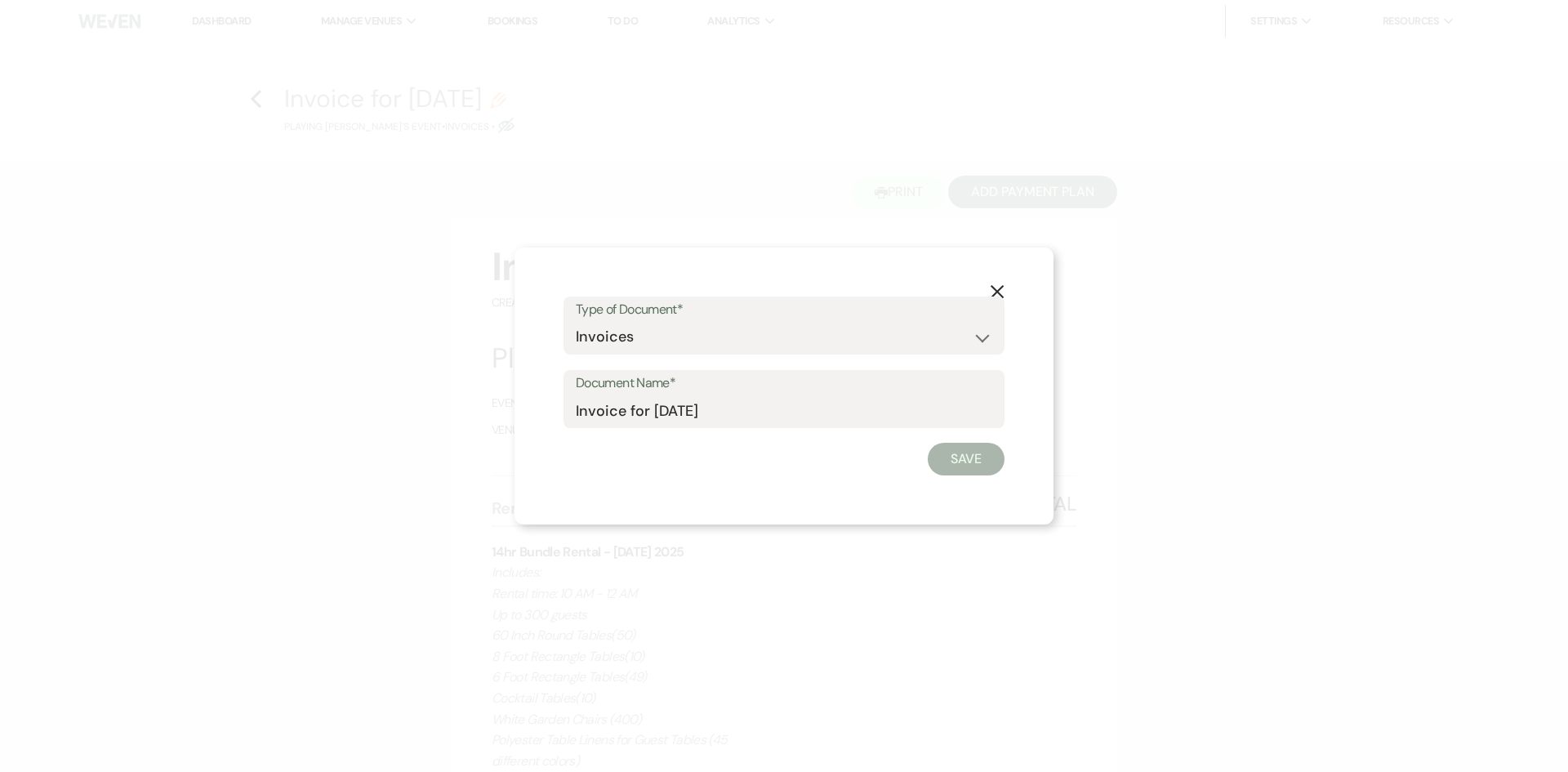
click at [665, 307] on label "Type of Document*" at bounding box center [784, 310] width 416 height 23
click at [671, 331] on select "Special Event Insurance Vendor Certificate of Insurance Contracts / Rental Agre…" at bounding box center [784, 336] width 416 height 32
click at [575, 321] on select "Special Event Insurance Vendor Certificate of Insurance Contracts / Rental Agre…" at bounding box center [784, 336] width 416 height 32
click at [963, 466] on button "Save" at bounding box center [966, 459] width 77 height 32
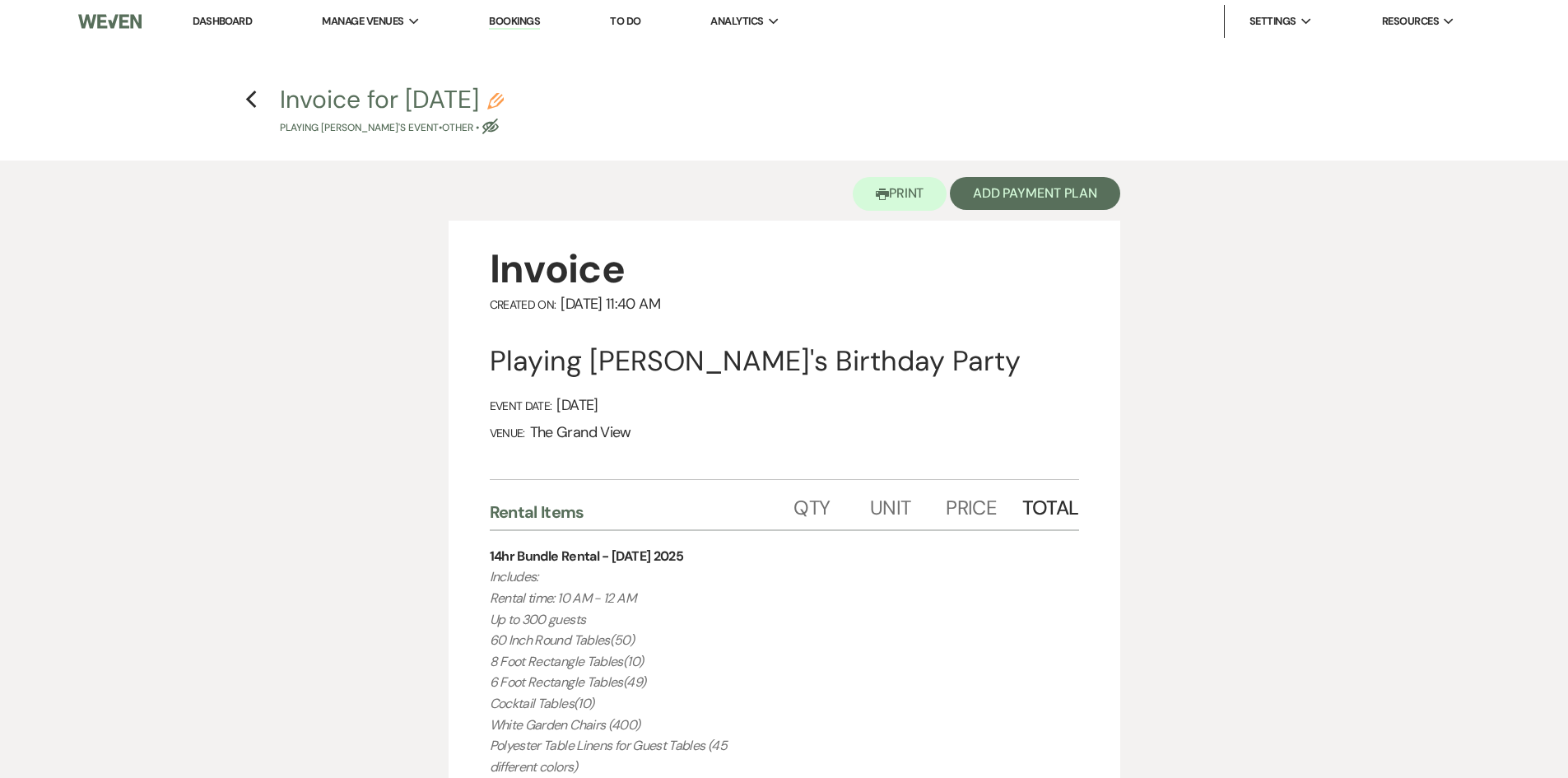
click at [259, 95] on h4 "Previous Invoice for Saturday Pencil Playing Sotayo's Event • Other • Eye Block…" at bounding box center [785, 109] width 1185 height 54
click at [249, 103] on use "button" at bounding box center [251, 100] width 11 height 18
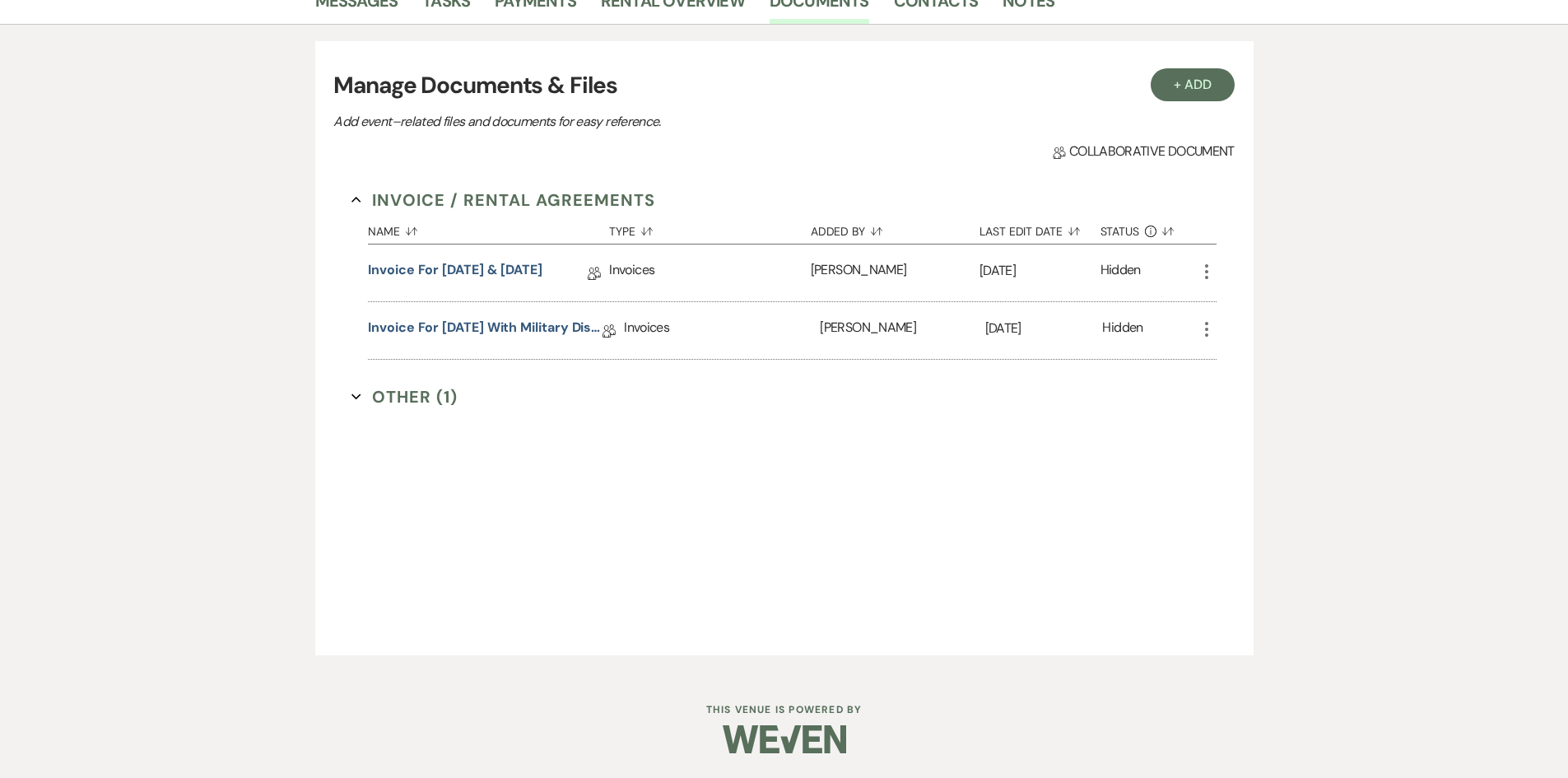
click at [1204, 274] on icon "More" at bounding box center [1207, 272] width 20 height 20
click at [697, 10] on link "Rental Overview" at bounding box center [673, 5] width 144 height 36
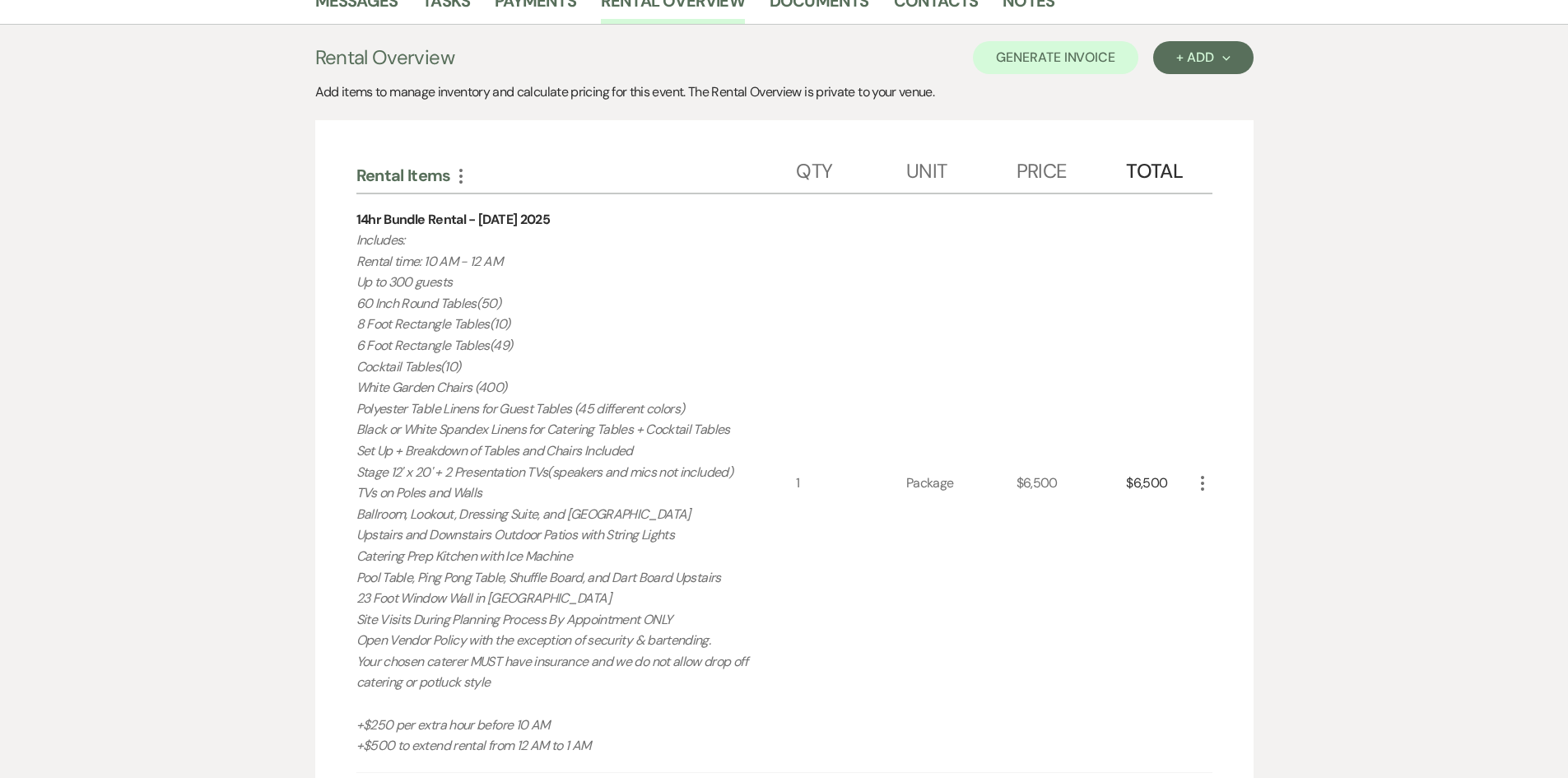
click at [1194, 481] on icon "More" at bounding box center [1203, 483] width 20 height 20
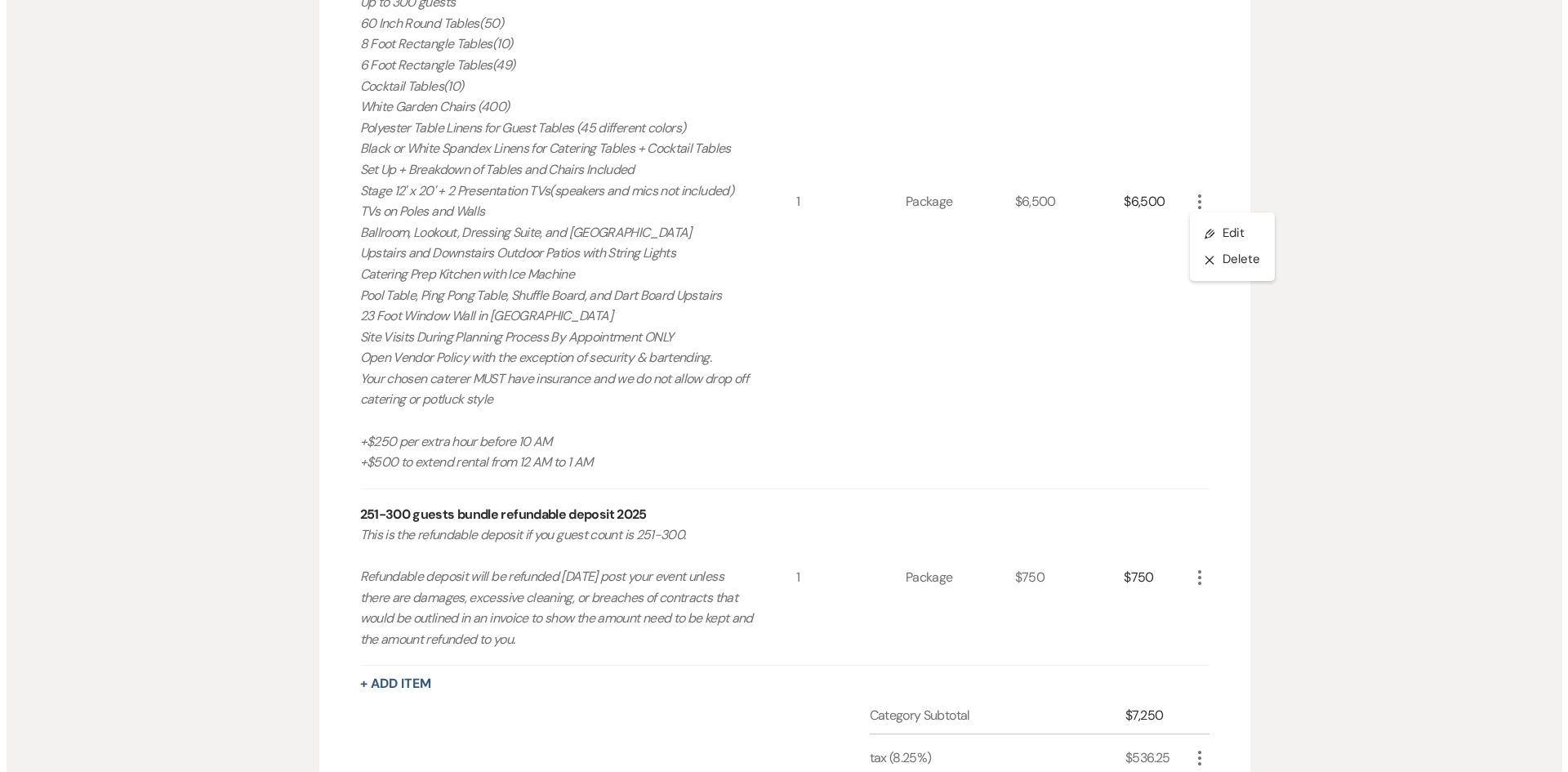
scroll to position [433, 0]
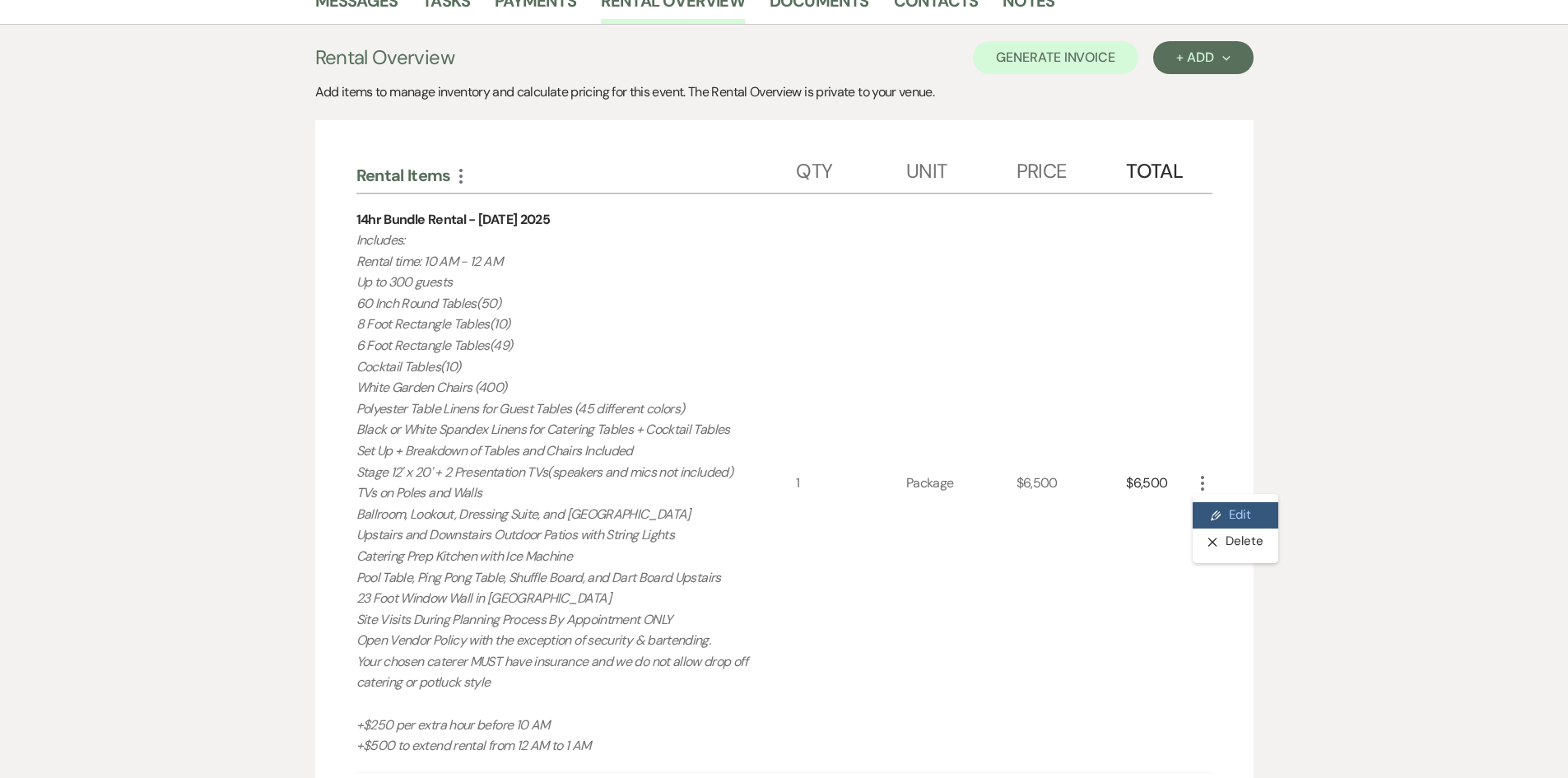
click at [1239, 507] on button "Pencil Edit" at bounding box center [1236, 514] width 86 height 26
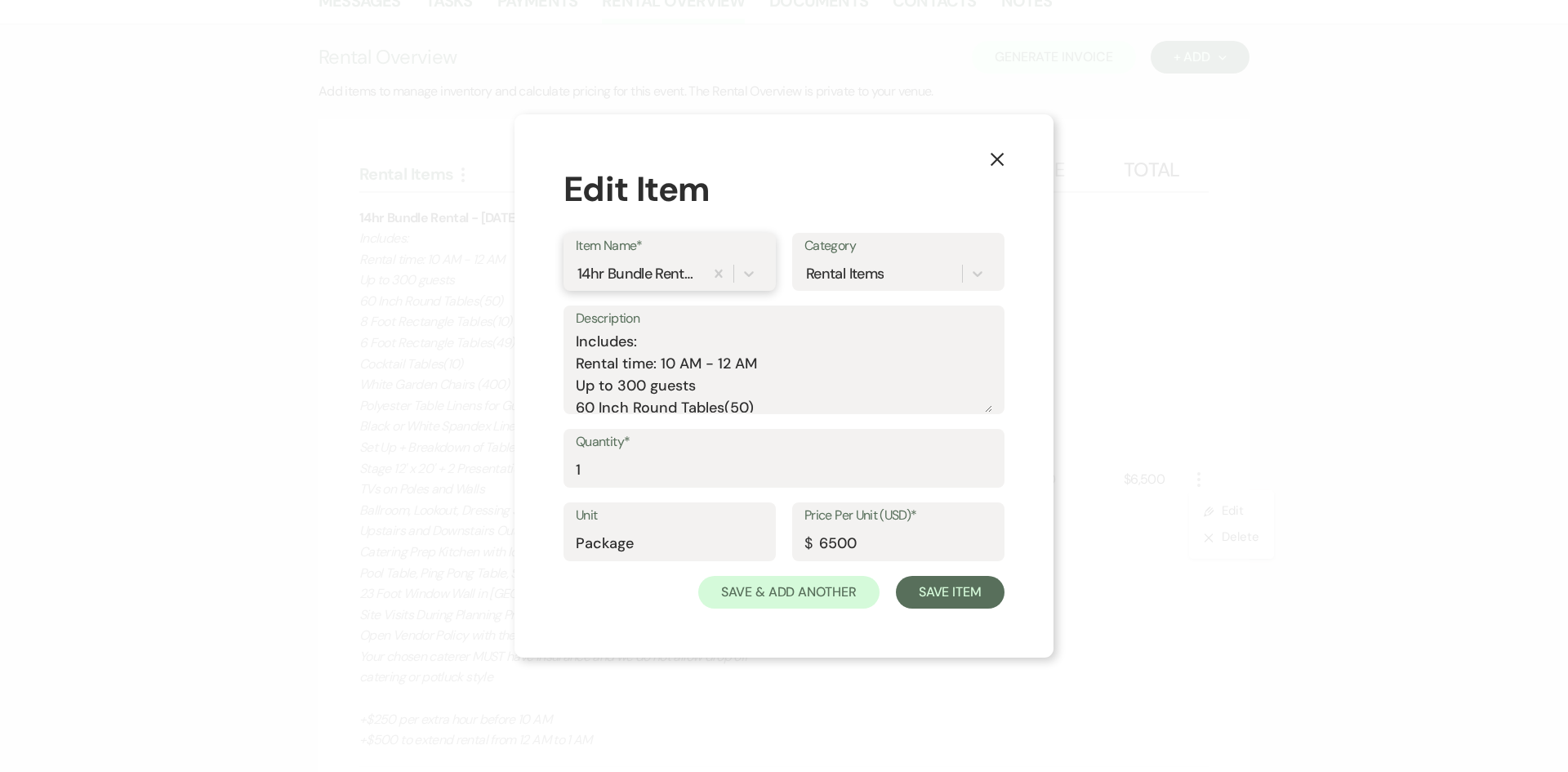
click at [639, 285] on div "14hr Bundle Rental - Saturday 2025" at bounding box center [640, 274] width 128 height 28
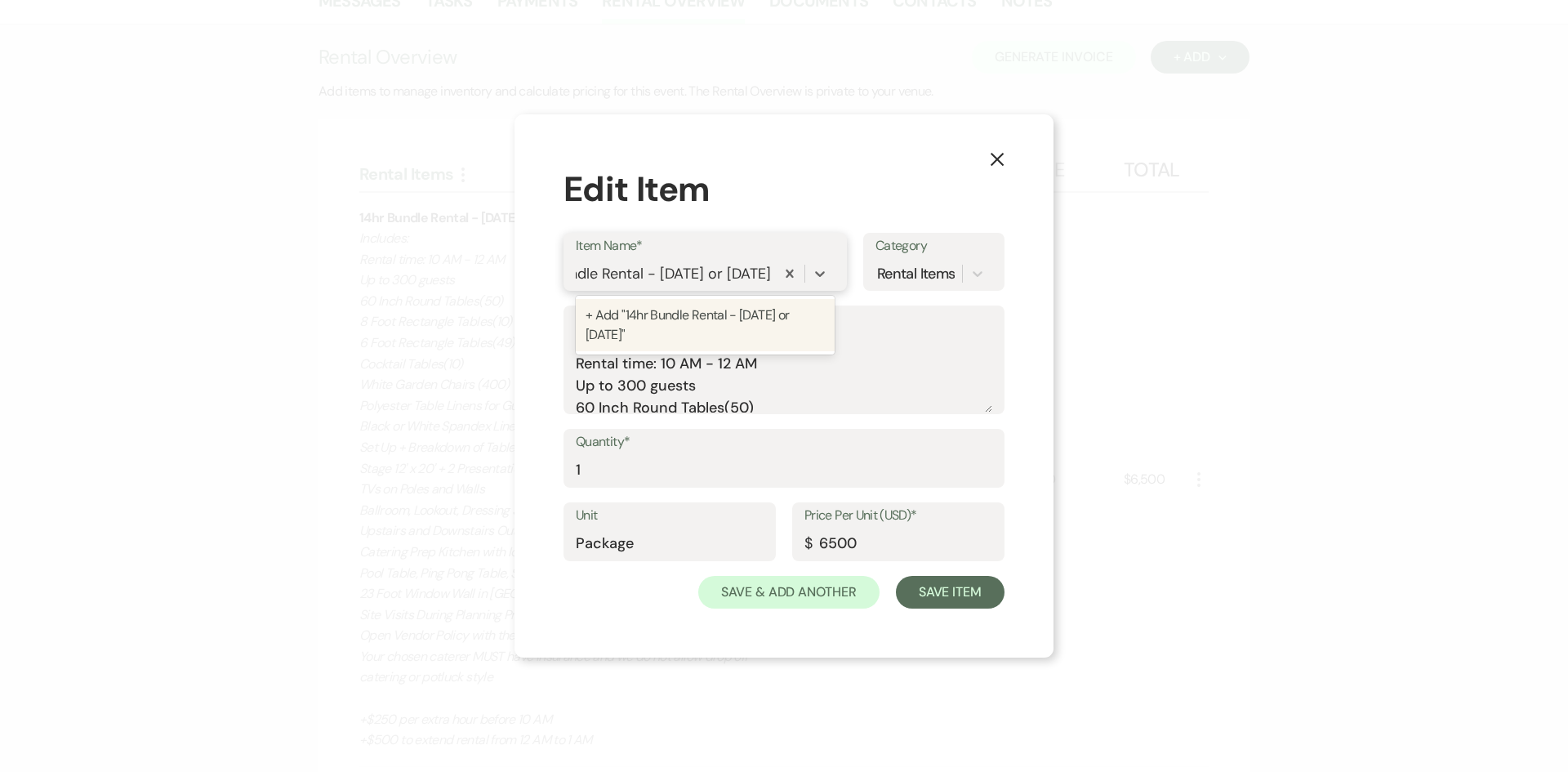
click at [638, 296] on div "+ Add "14hr Bundle Rental - Friday or Sunday"" at bounding box center [704, 325] width 259 height 59
click at [635, 320] on div "+ Add "14hr Bundle Rental - Friday or Sunday"" at bounding box center [704, 325] width 259 height 52
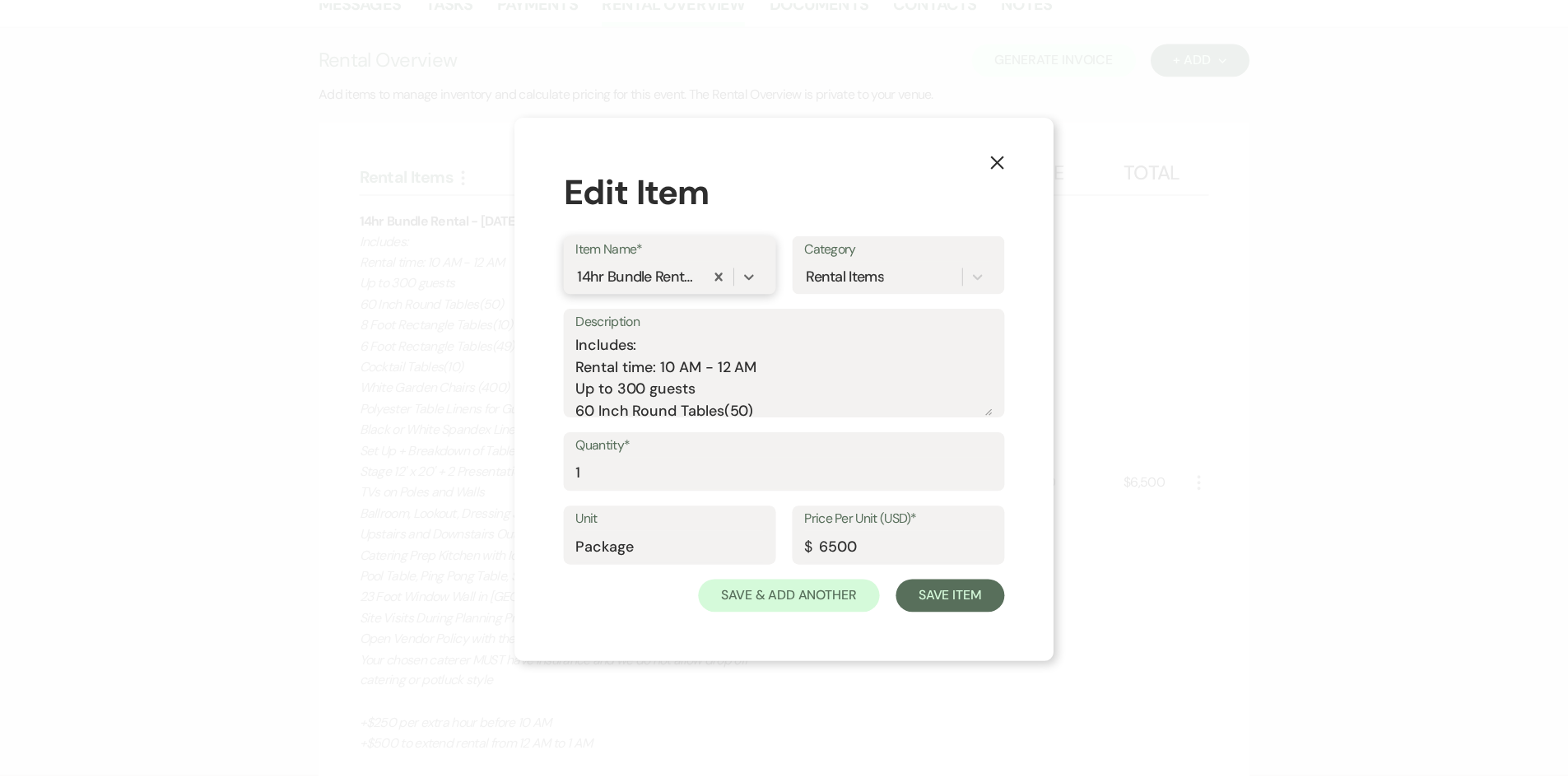
scroll to position [0, 0]
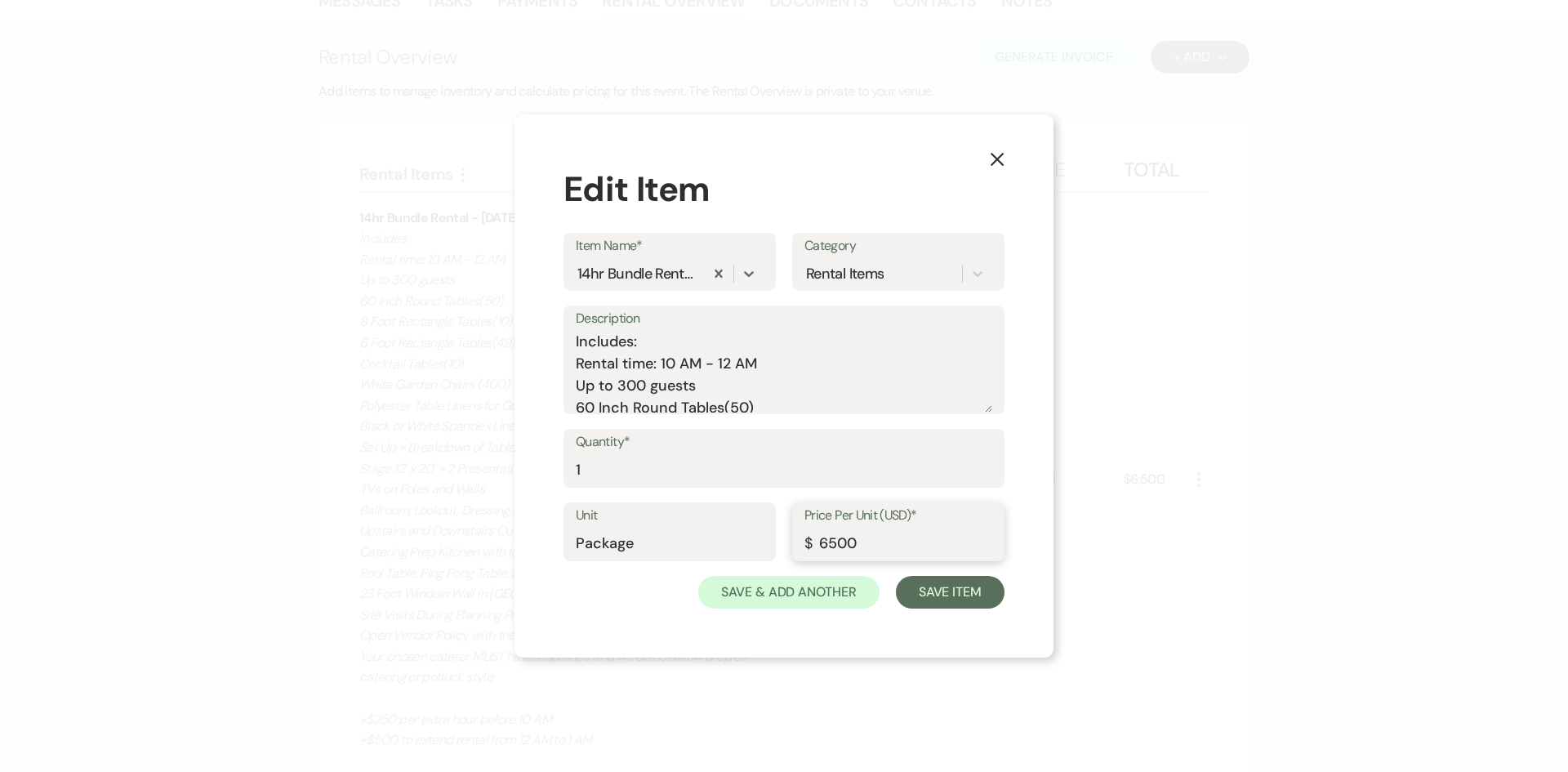
click at [829, 545] on input "6500" at bounding box center [898, 544] width 188 height 32
click at [939, 601] on button "Save Item" at bounding box center [950, 591] width 108 height 32
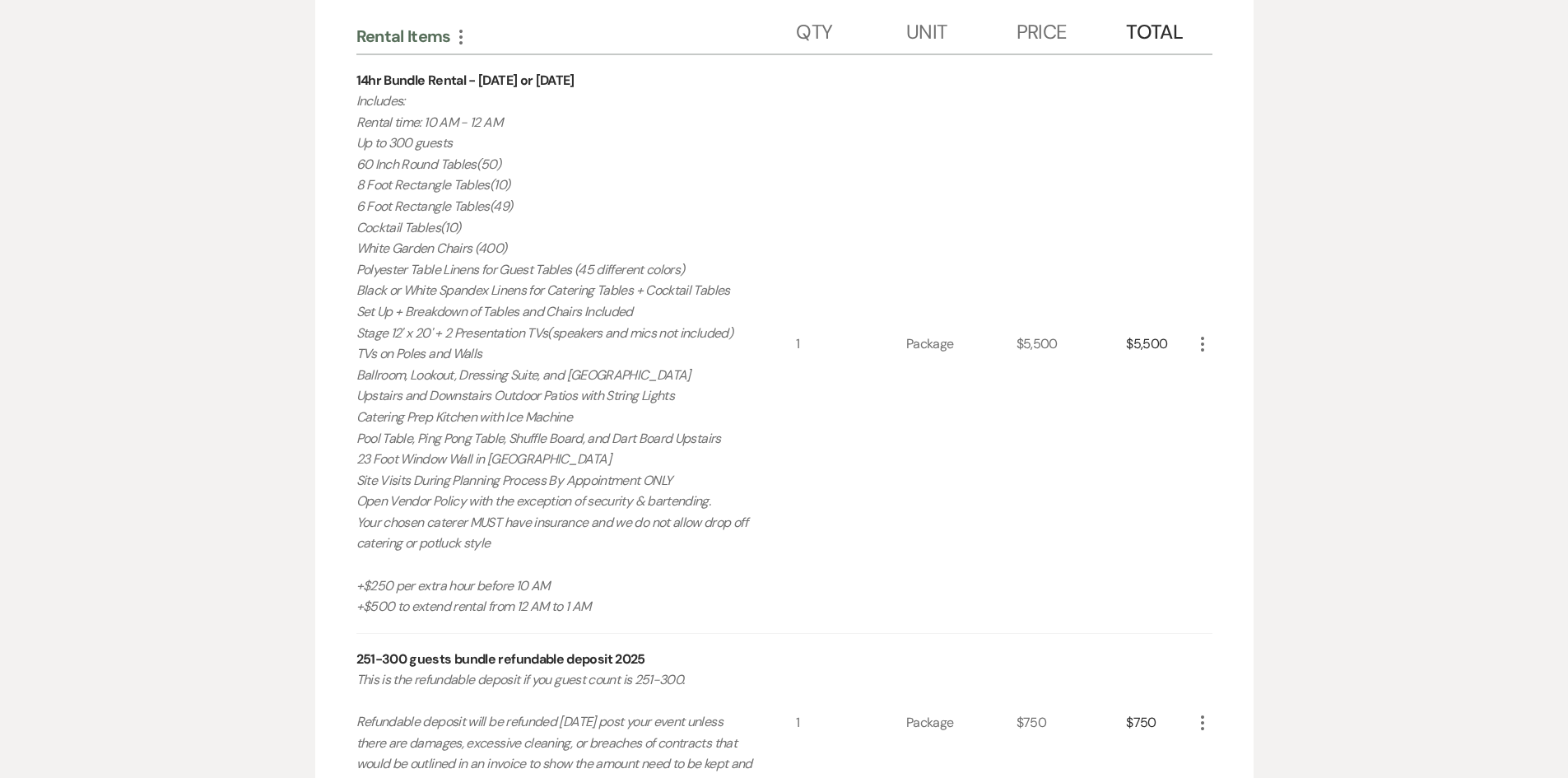
scroll to position [488, 0]
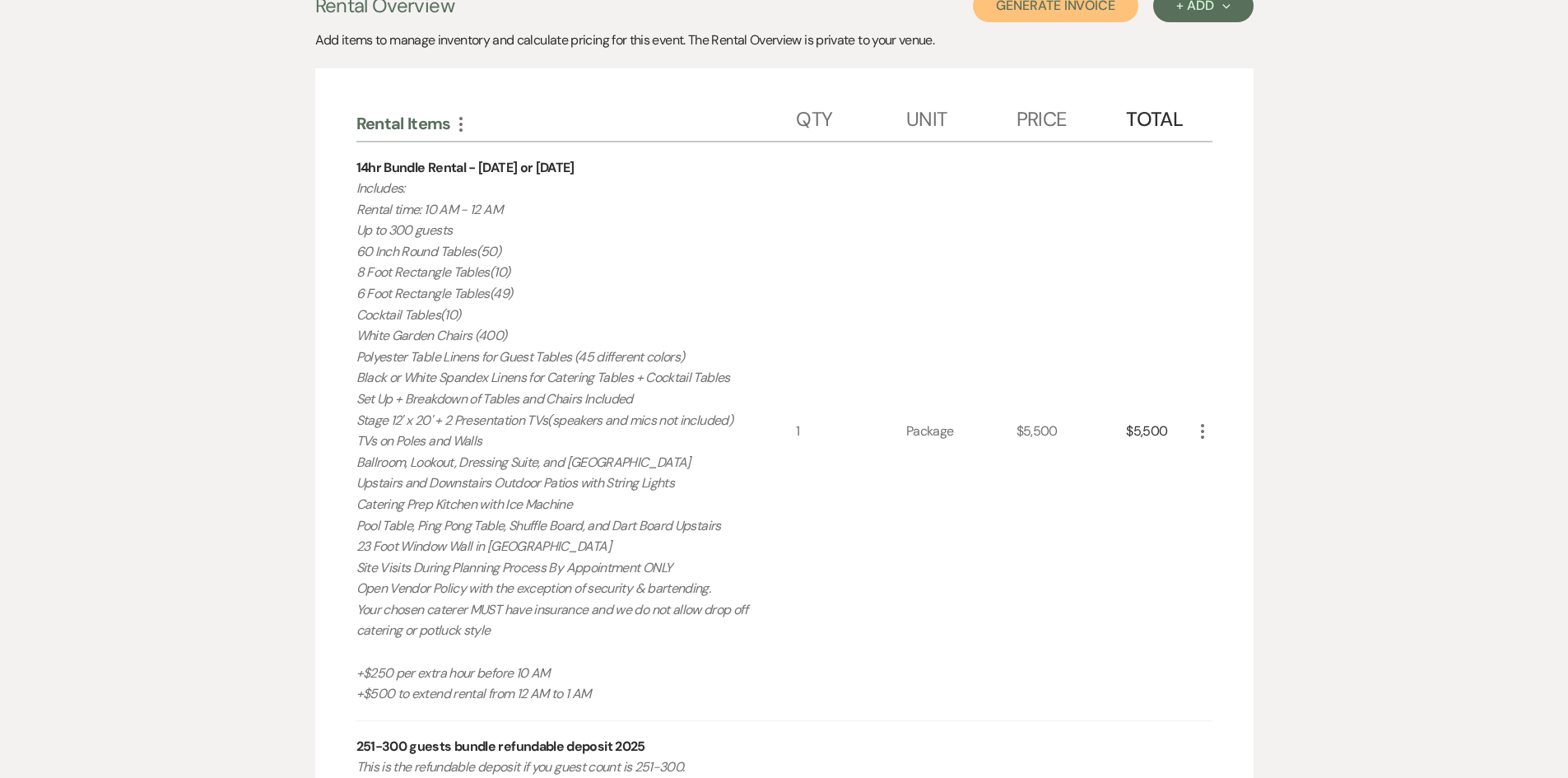
click at [1031, 8] on button "Generate Invoice" at bounding box center [1055, 5] width 165 height 33
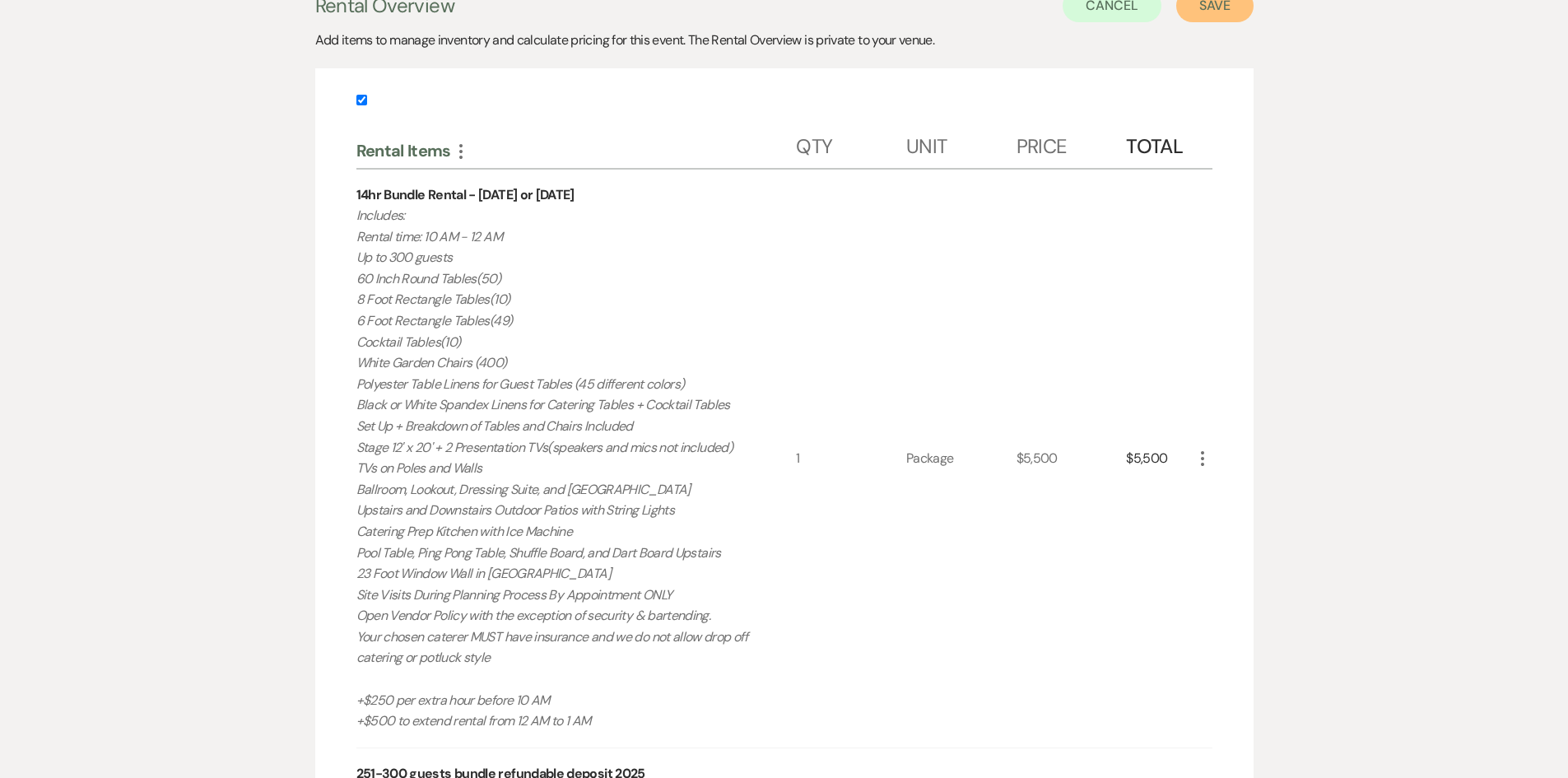
click at [1225, 14] on button "Save" at bounding box center [1215, 5] width 77 height 33
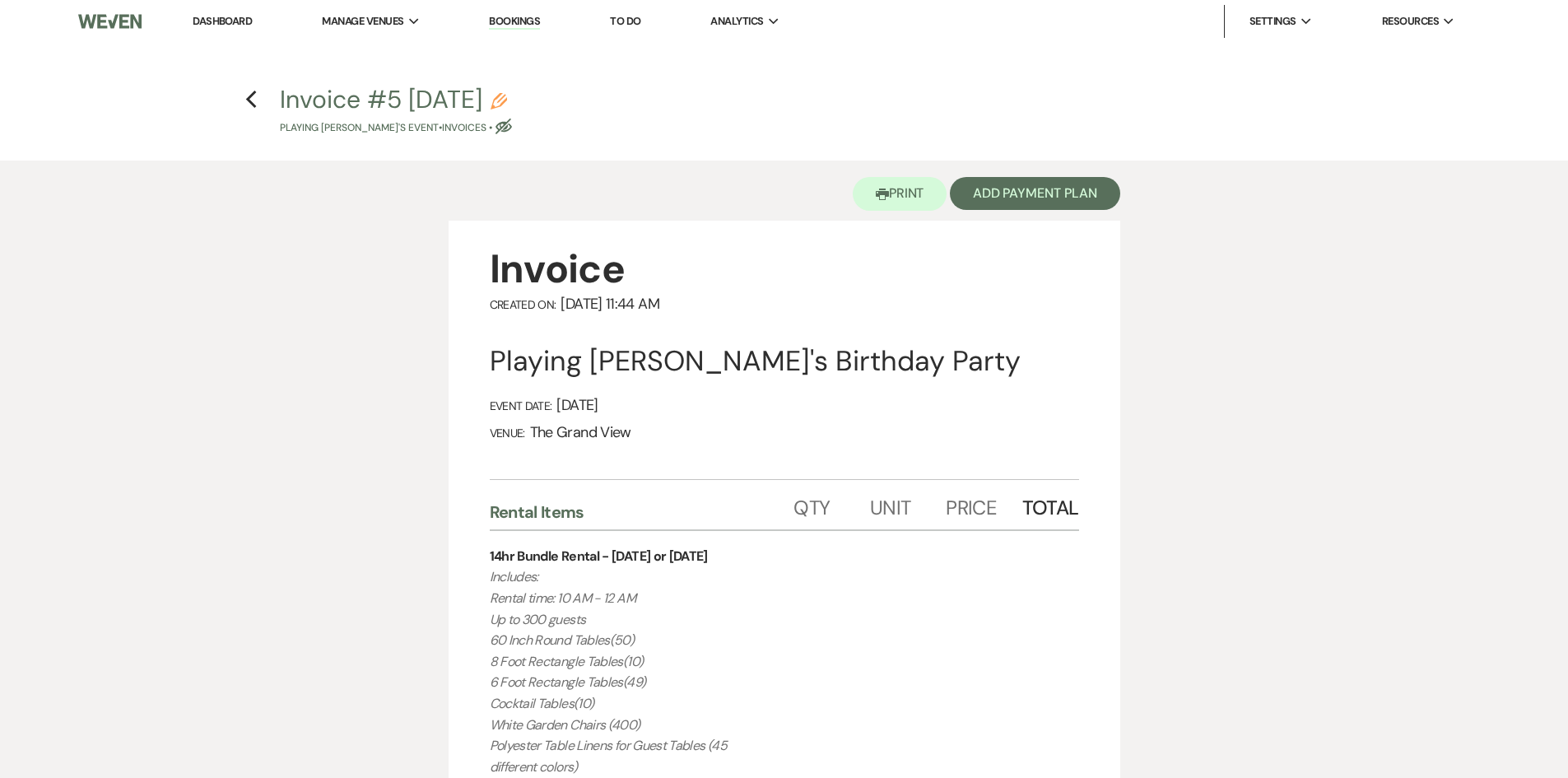
click at [507, 95] on icon "Pencil" at bounding box center [499, 102] width 17 height 17
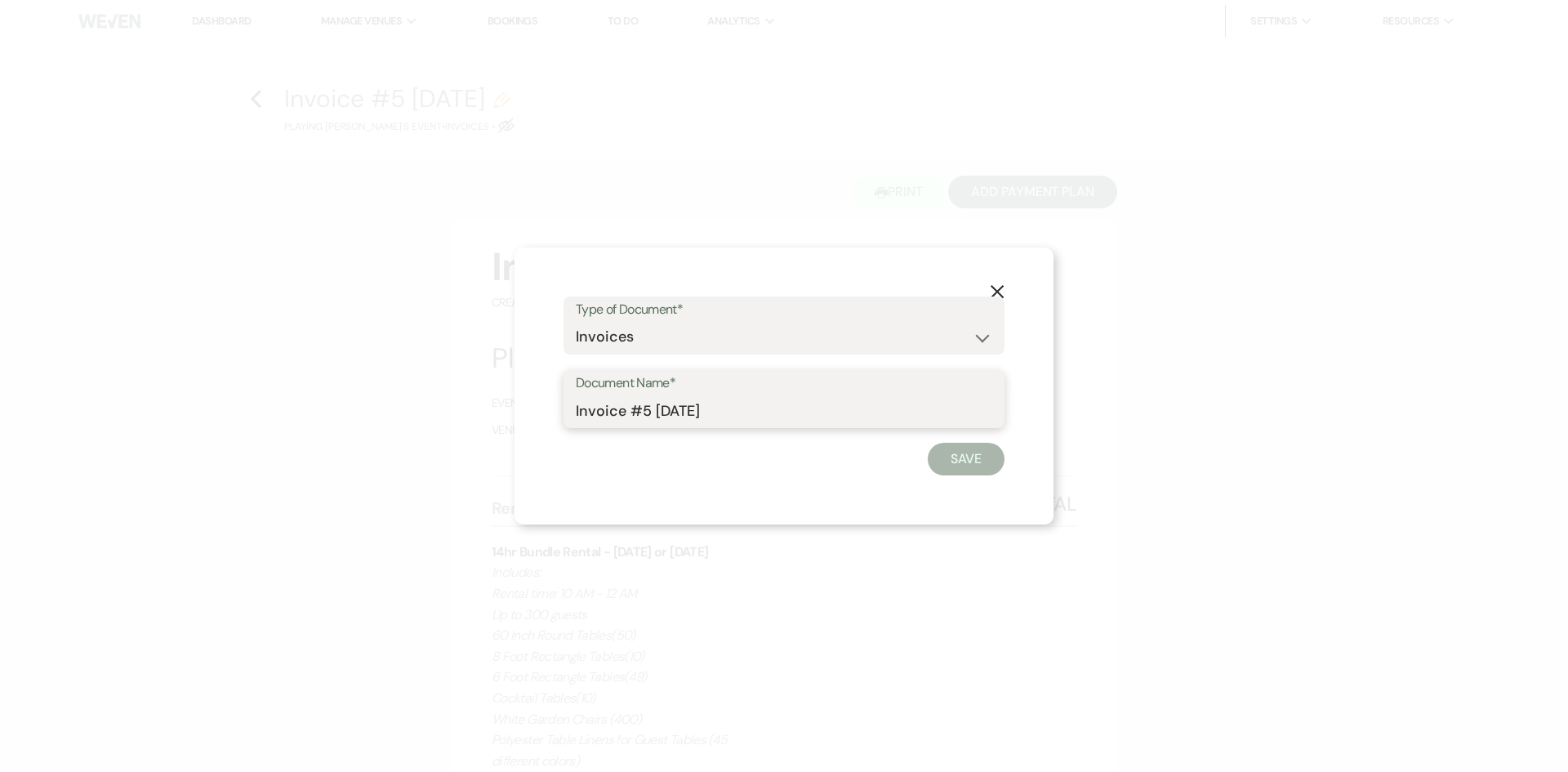
drag, startPoint x: 760, startPoint y: 417, endPoint x: 630, endPoint y: 416, distance: 130.0
click at [630, 416] on input "Invoice #5 10-15-2025" at bounding box center [784, 411] width 416 height 32
click at [983, 469] on button "Save" at bounding box center [966, 459] width 77 height 32
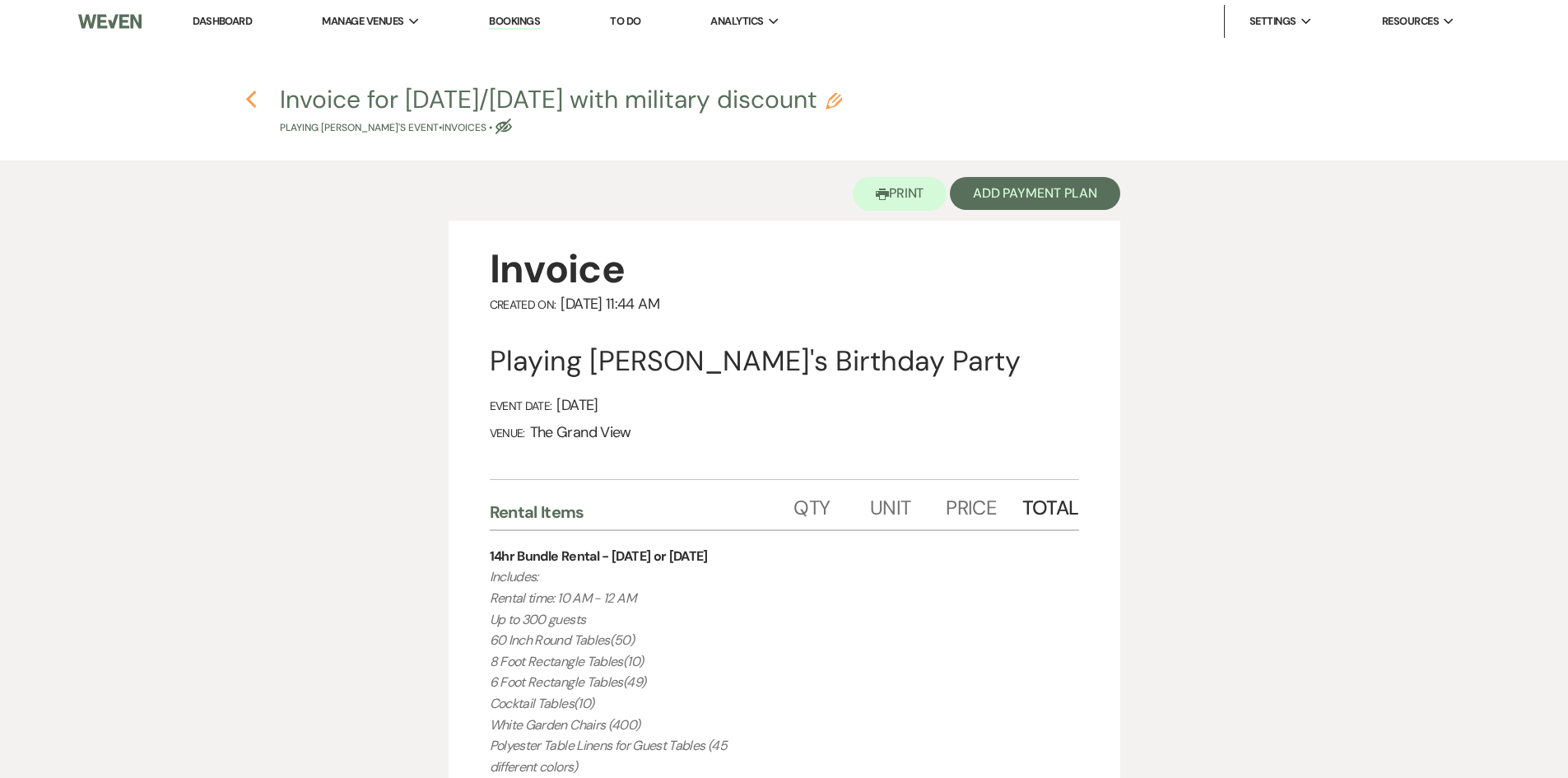
click at [249, 102] on use "button" at bounding box center [251, 100] width 11 height 18
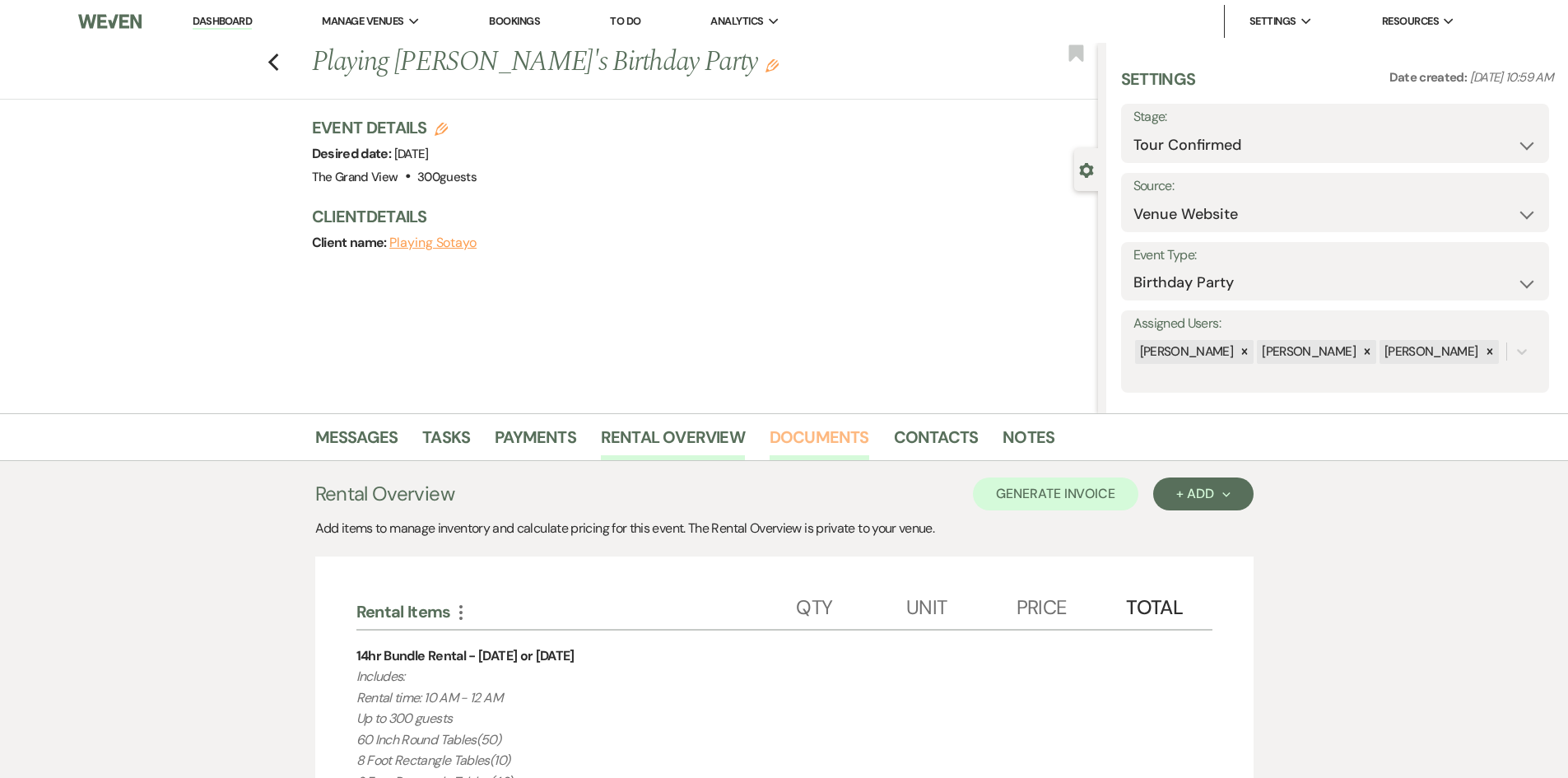
click at [823, 445] on link "Documents" at bounding box center [819, 441] width 100 height 36
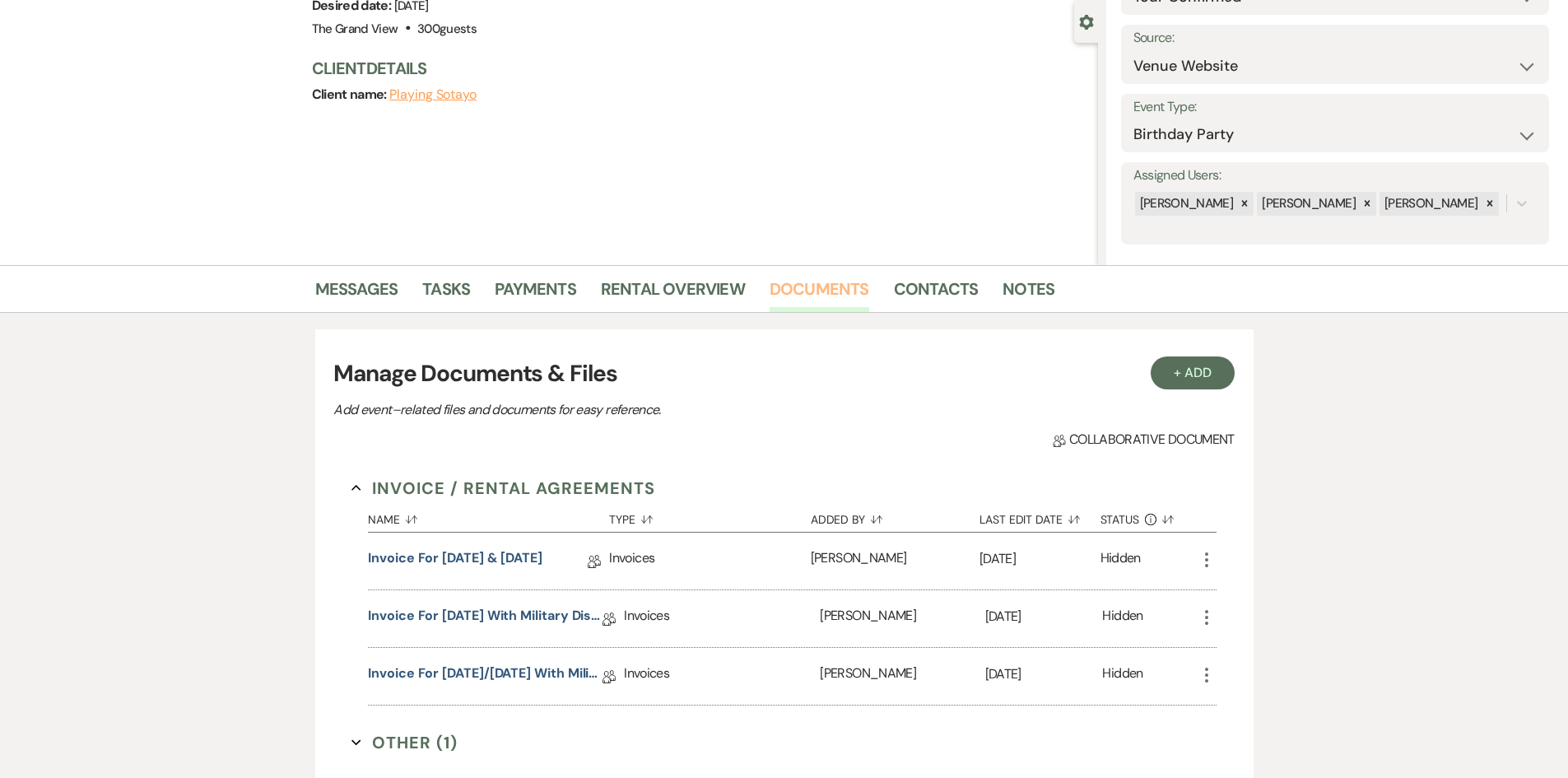
scroll to position [436, 0]
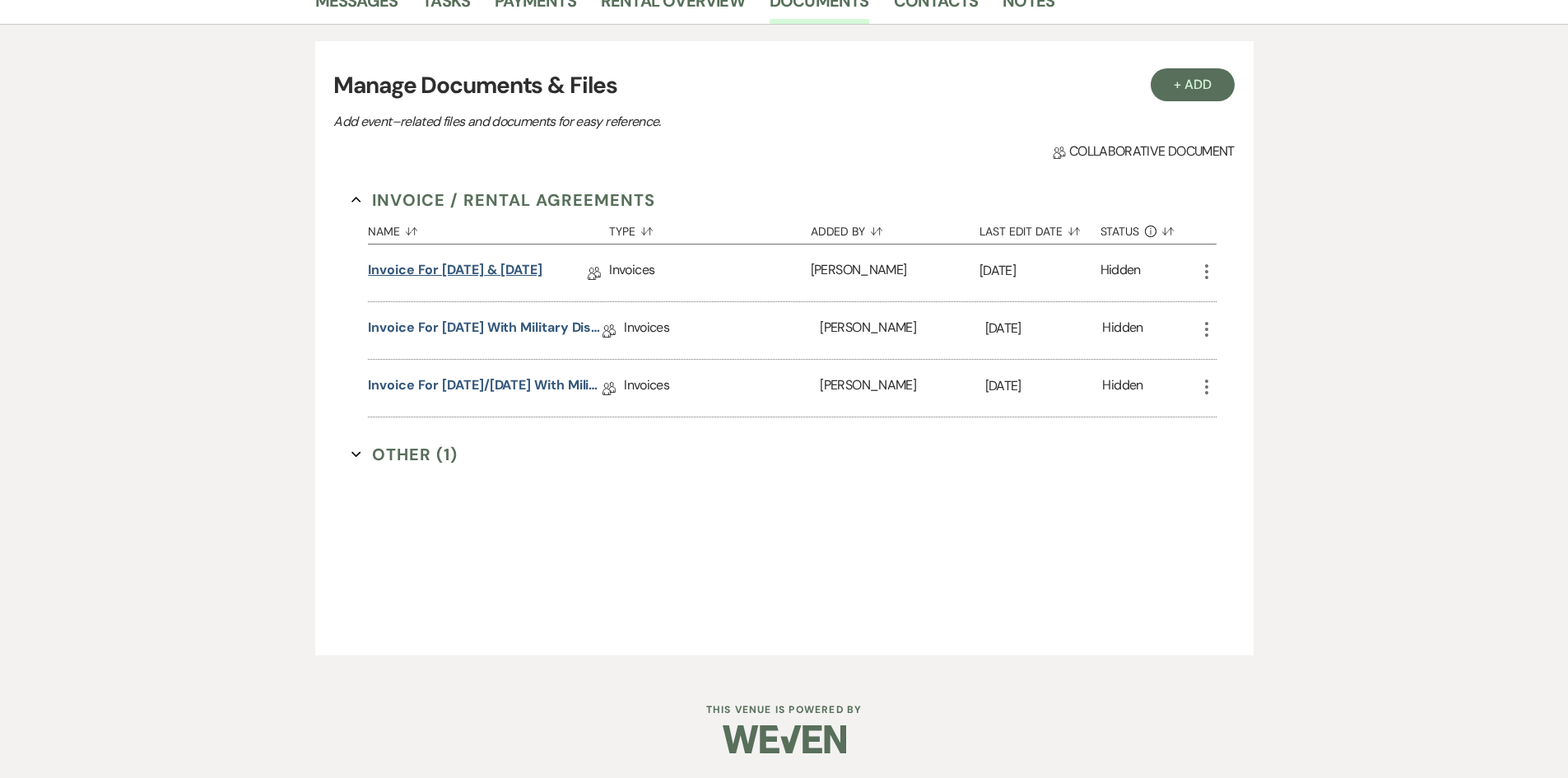
click at [470, 268] on link "Invoice for Friday & Sunday" at bounding box center [455, 273] width 175 height 25
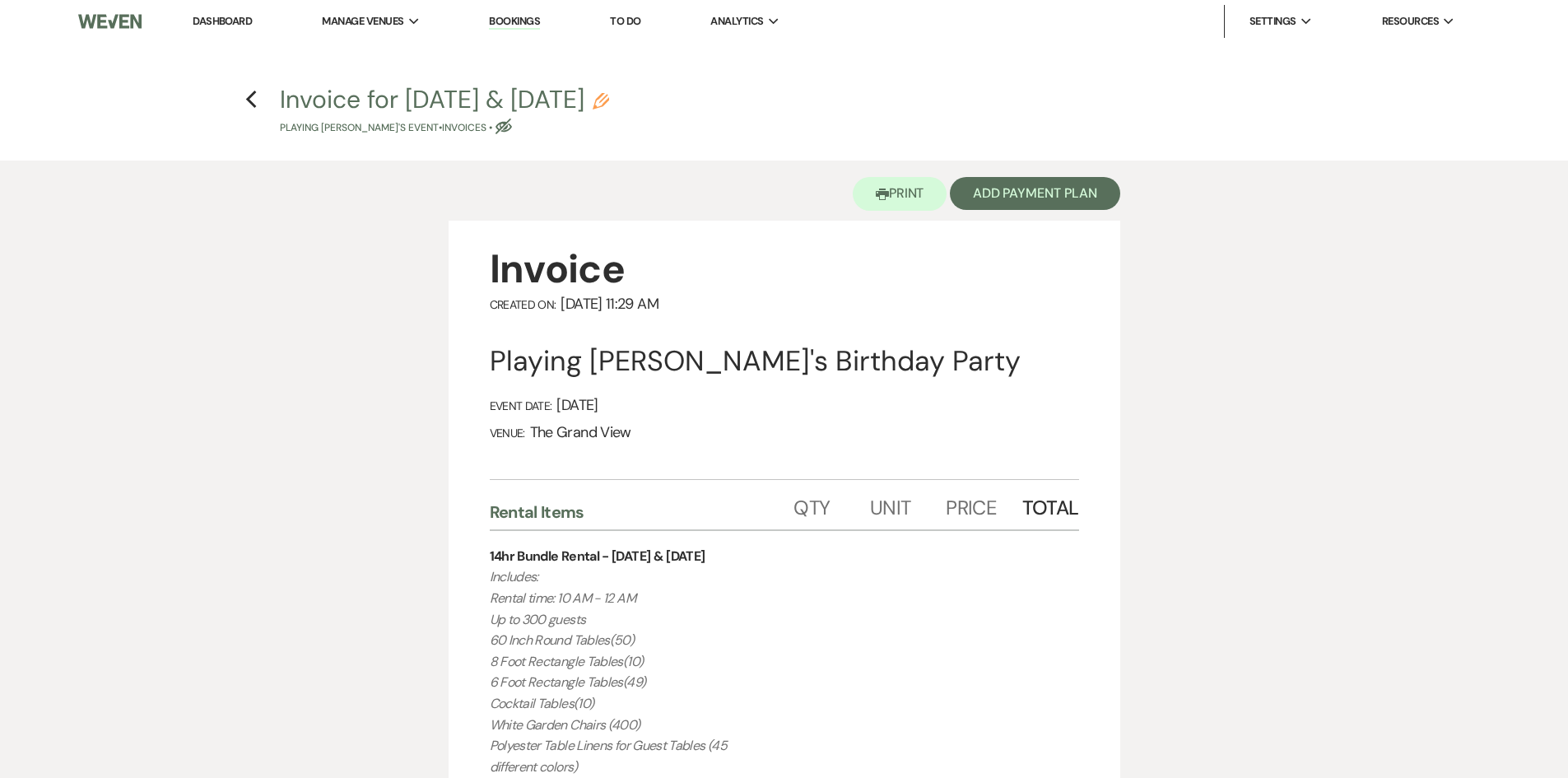
click at [600, 102] on icon "Pencil" at bounding box center [601, 102] width 17 height 17
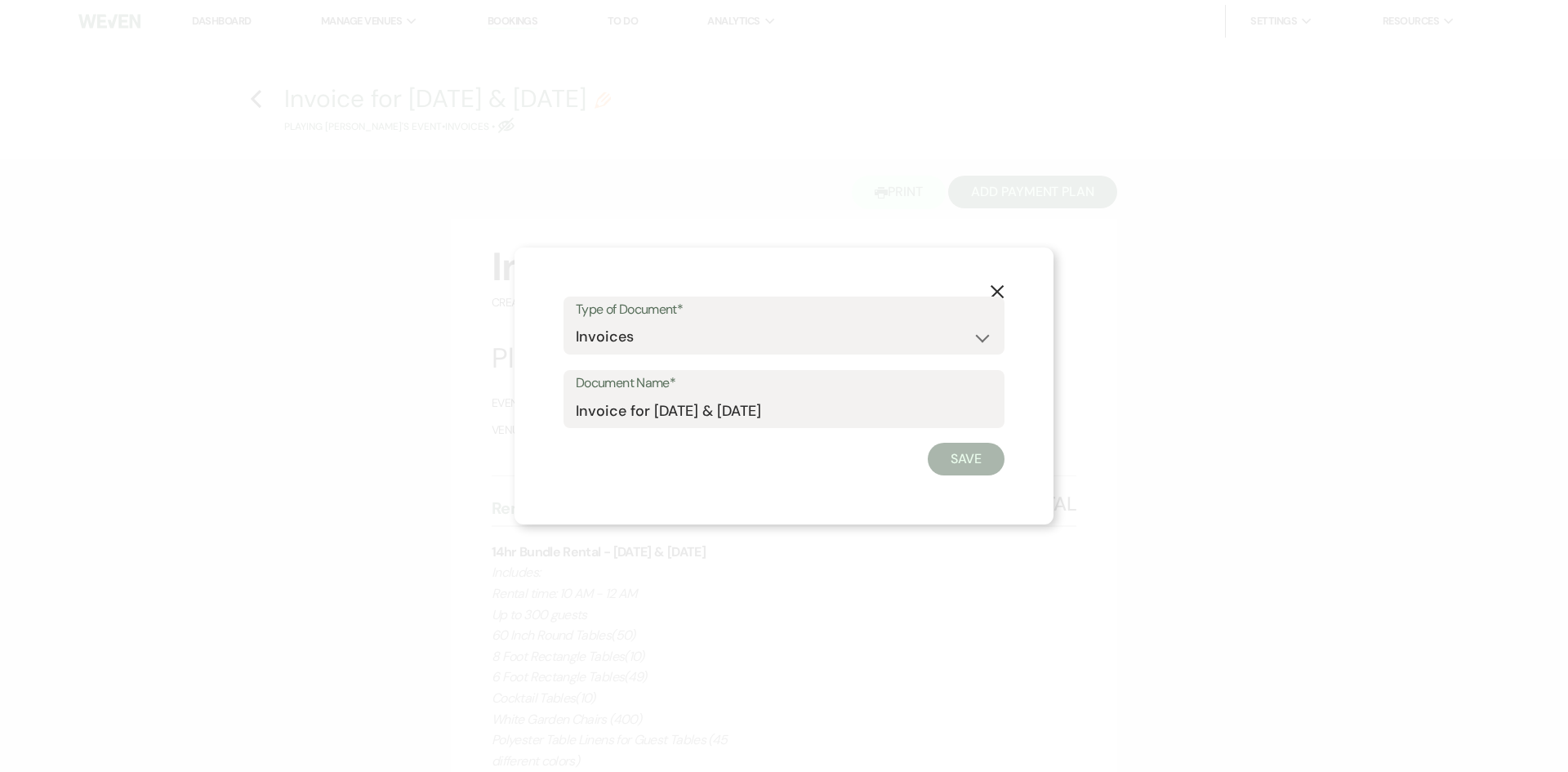
click at [676, 368] on form "Type of Document* Special Event Insurance Vendor Certificate of Insurance Contr…" at bounding box center [784, 386] width 441 height 180
click at [671, 340] on select "Special Event Insurance Vendor Certificate of Insurance Contracts / Rental Agre…" at bounding box center [784, 336] width 416 height 32
click at [575, 321] on select "Special Event Insurance Vendor Certificate of Insurance Contracts / Rental Agre…" at bounding box center [784, 336] width 416 height 32
click at [943, 464] on button "Save" at bounding box center [966, 459] width 77 height 32
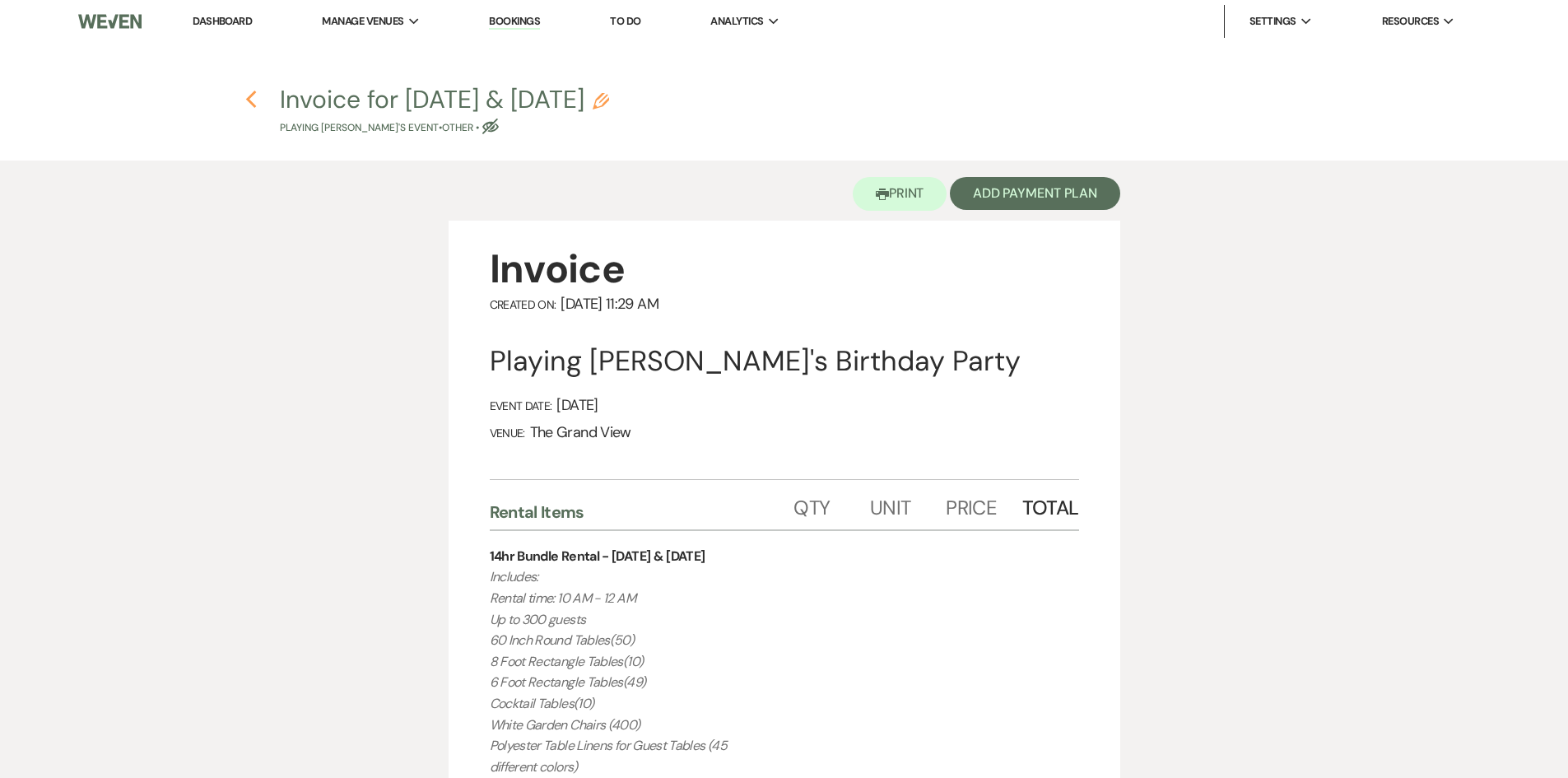
click at [255, 102] on icon "Previous" at bounding box center [251, 100] width 13 height 20
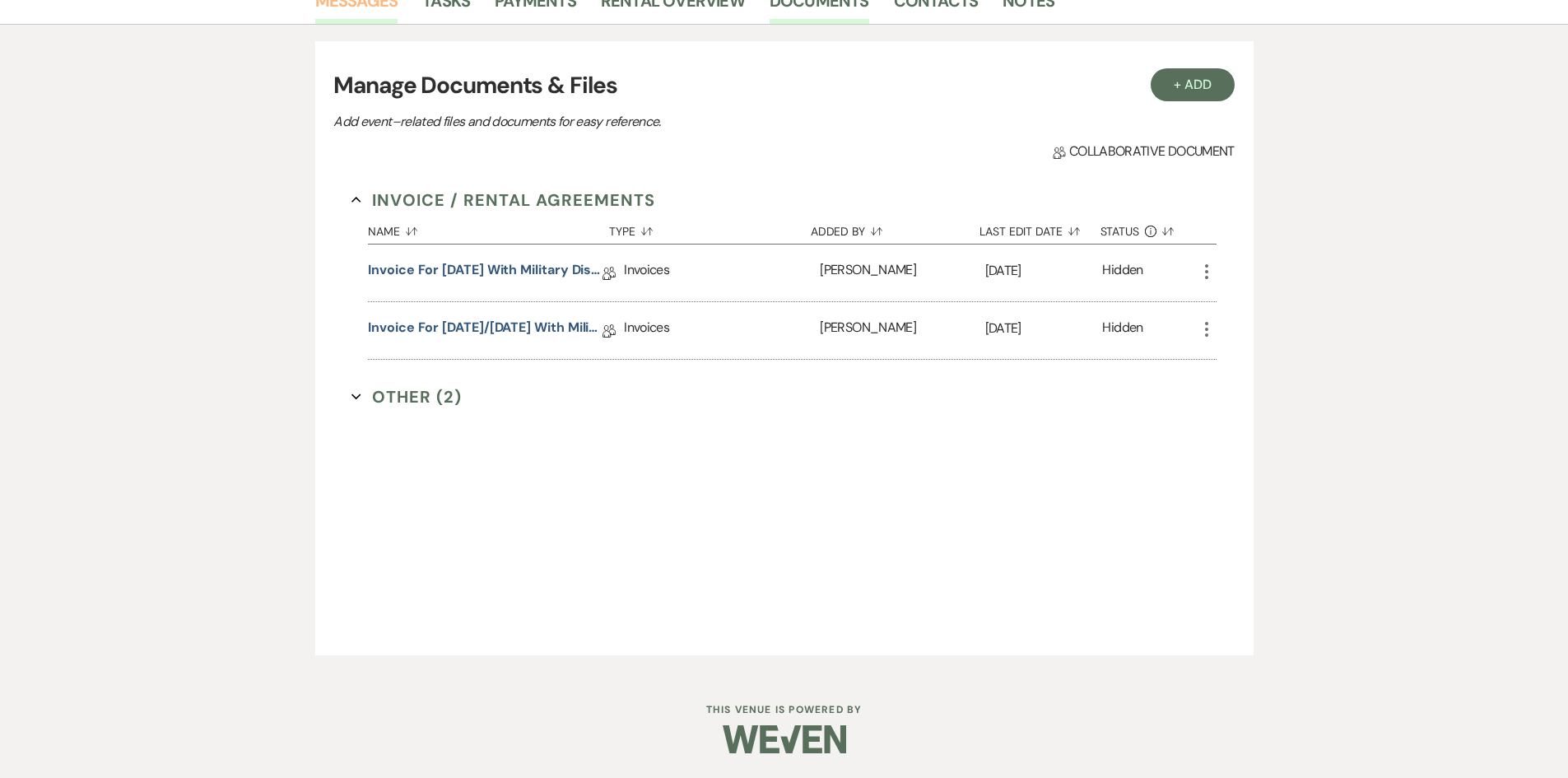
click at [359, 9] on link "Messages" at bounding box center [357, 5] width 83 height 36
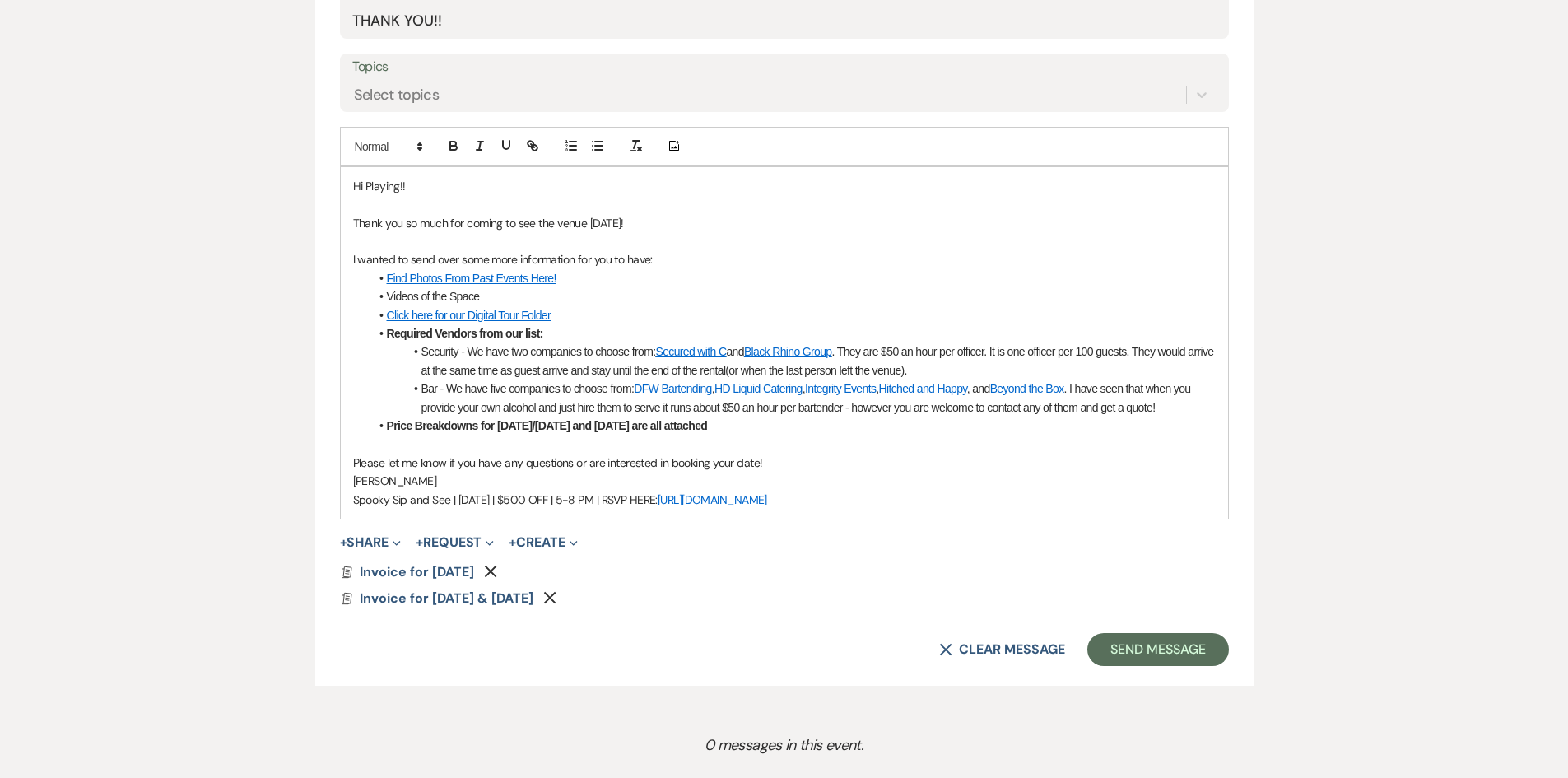
scroll to position [1062, 0]
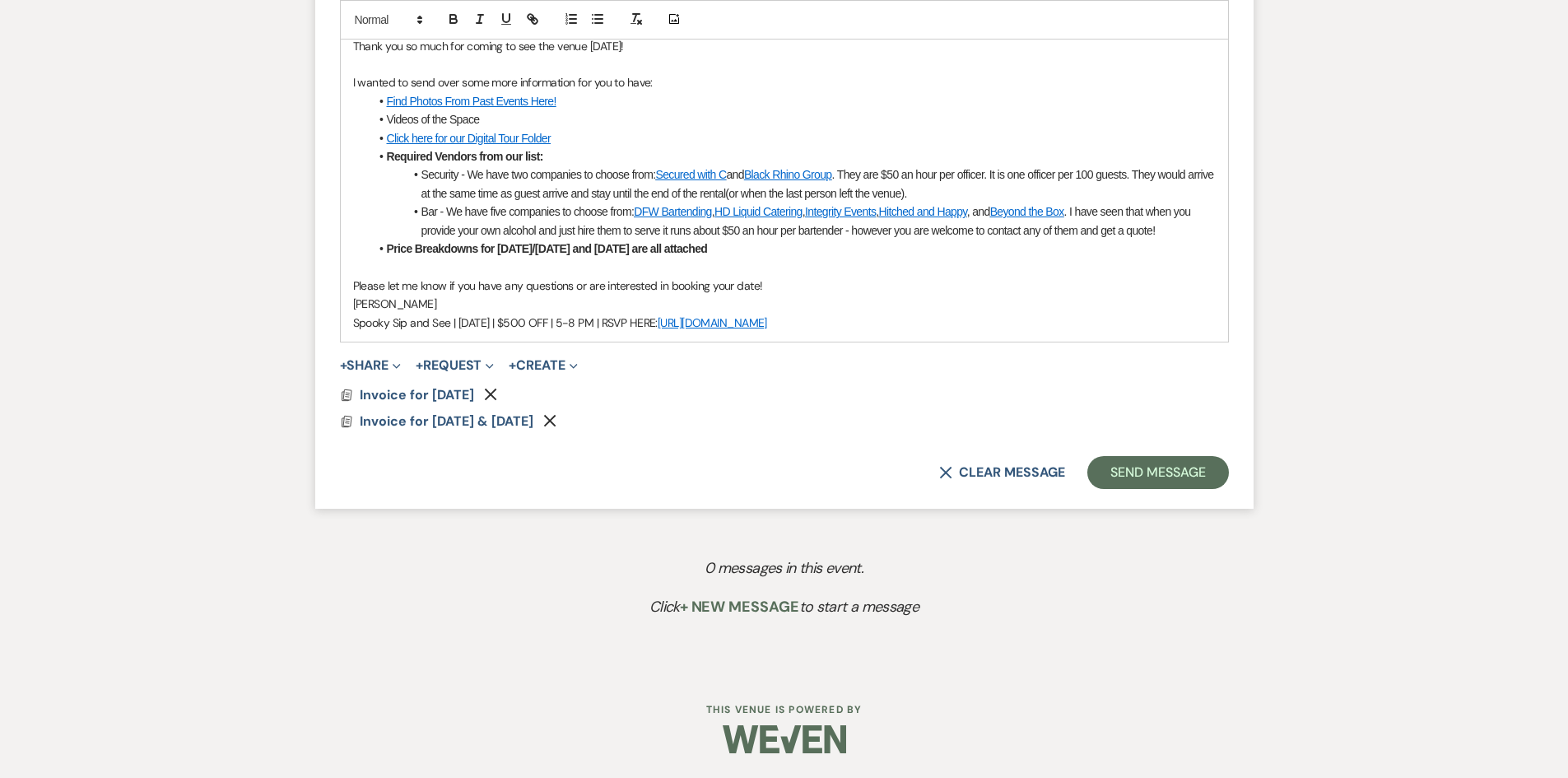
drag, startPoint x: 843, startPoint y: 320, endPoint x: 351, endPoint y: 336, distance: 492.3
click at [351, 336] on div "Hi Playing!! Thank you so much for coming to see the venue today! I wanted to s…" at bounding box center [784, 165] width 887 height 352
copy p "Spooky Sip and See | [DATE] | $500 OFF | 5-8 PM | RSVP HERE: [URL][DOMAIN_NAME]"
click at [500, 240] on li "Price Breakdowns for Friday/Sunday and Saturday are all attached" at bounding box center [792, 248] width 846 height 18
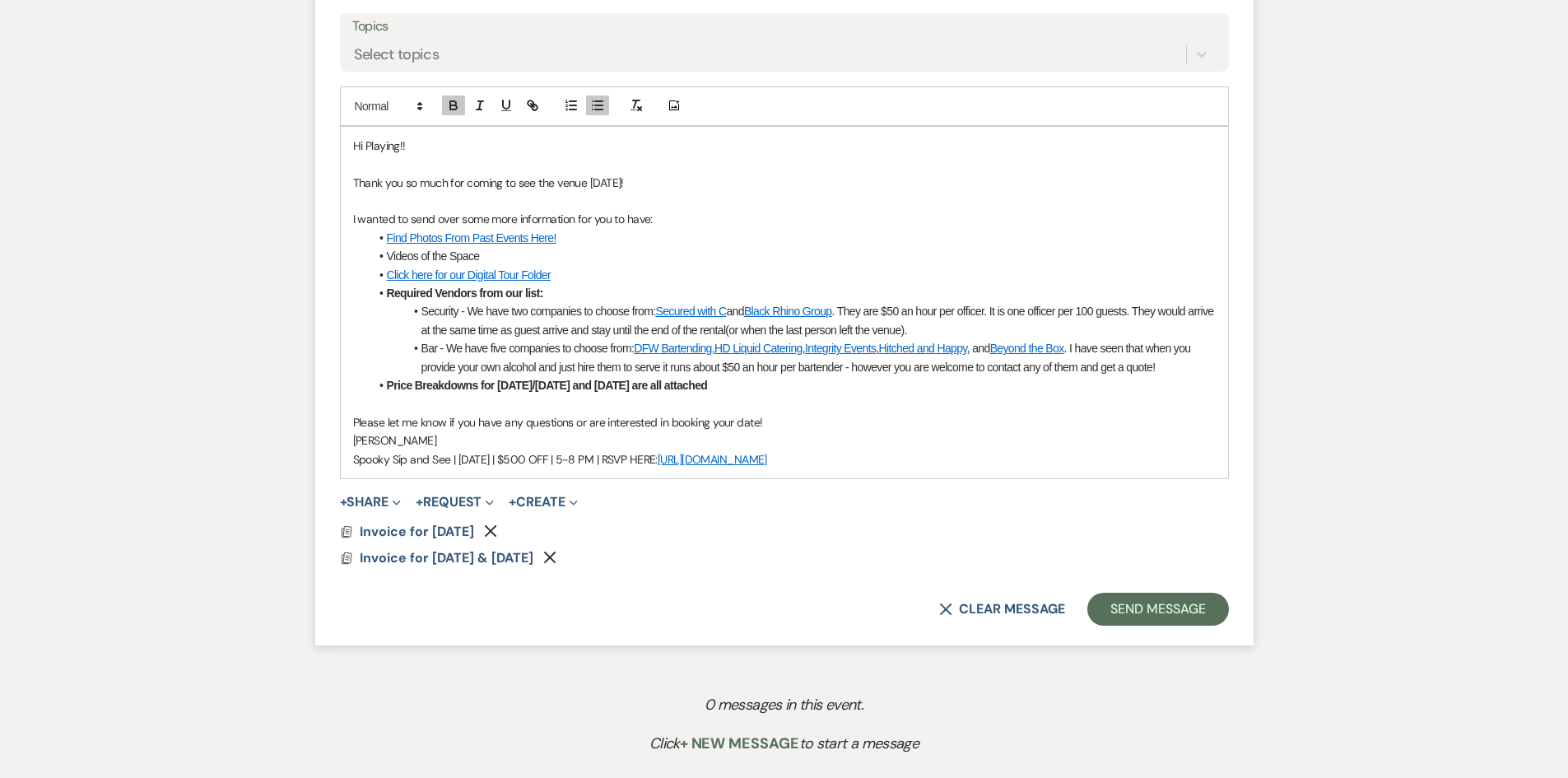
scroll to position [897, 0]
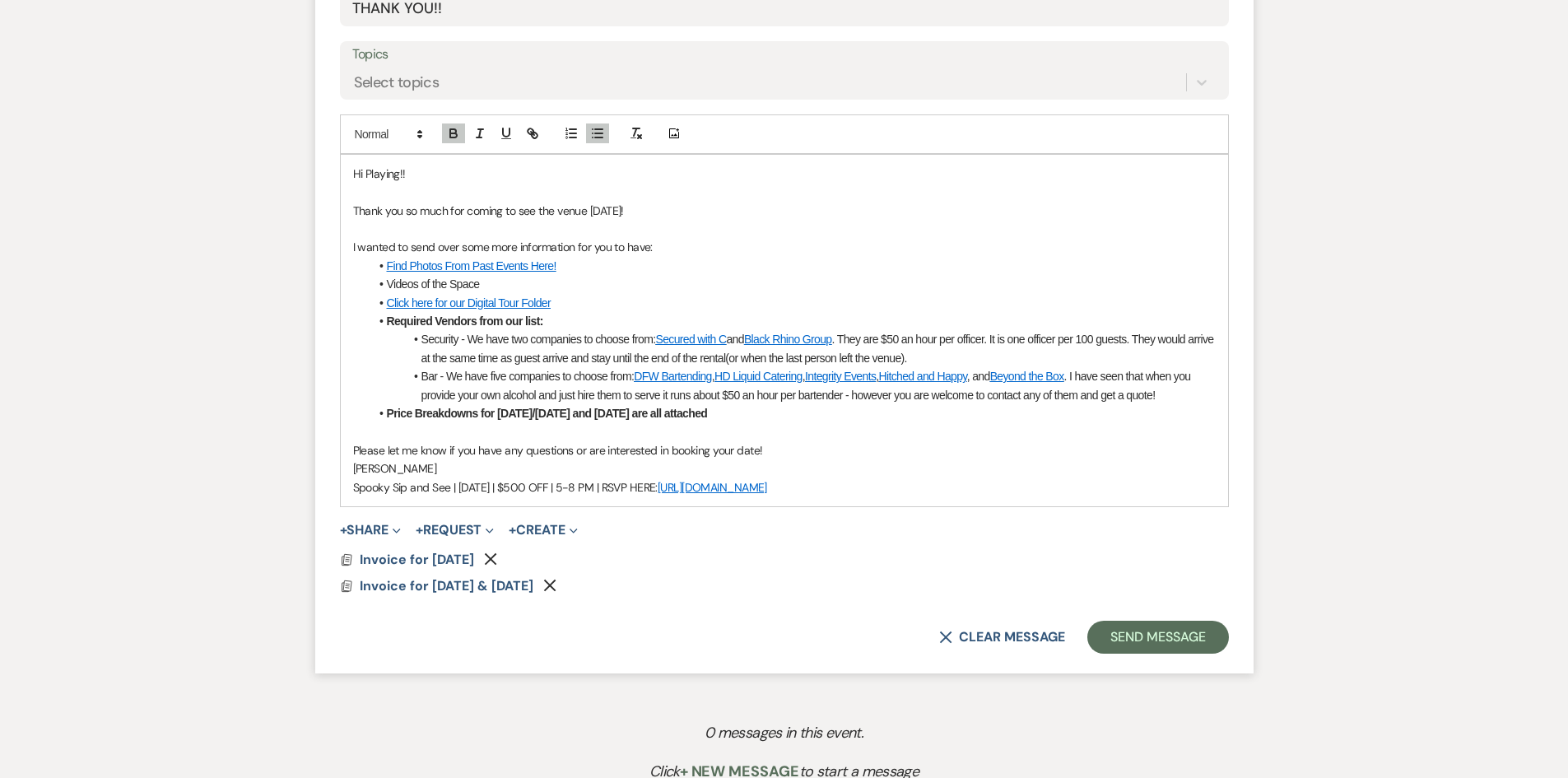
drag, startPoint x: 864, startPoint y: 488, endPoint x: 376, endPoint y: 409, distance: 494.4
click at [376, 409] on div "Hi Playing!! Thank you so much for coming to see the venue today! I wanted to s…" at bounding box center [784, 330] width 887 height 352
copy div "Price Breakdowns for Friday/Sunday and Saturday are all attached Please let me …"
click at [501, 8] on input "THANK YOU!!" at bounding box center [785, 8] width 865 height 32
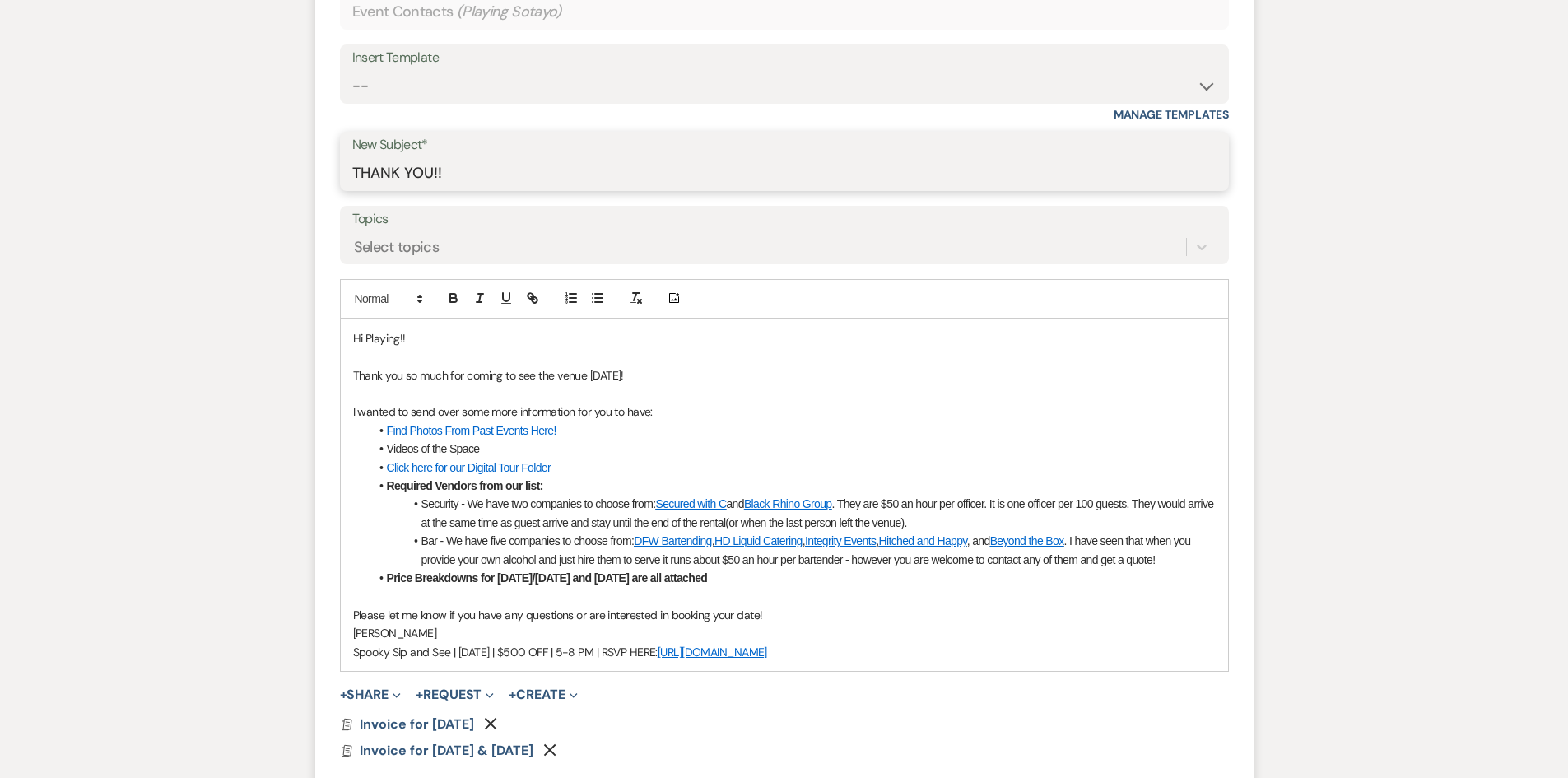
scroll to position [568, 0]
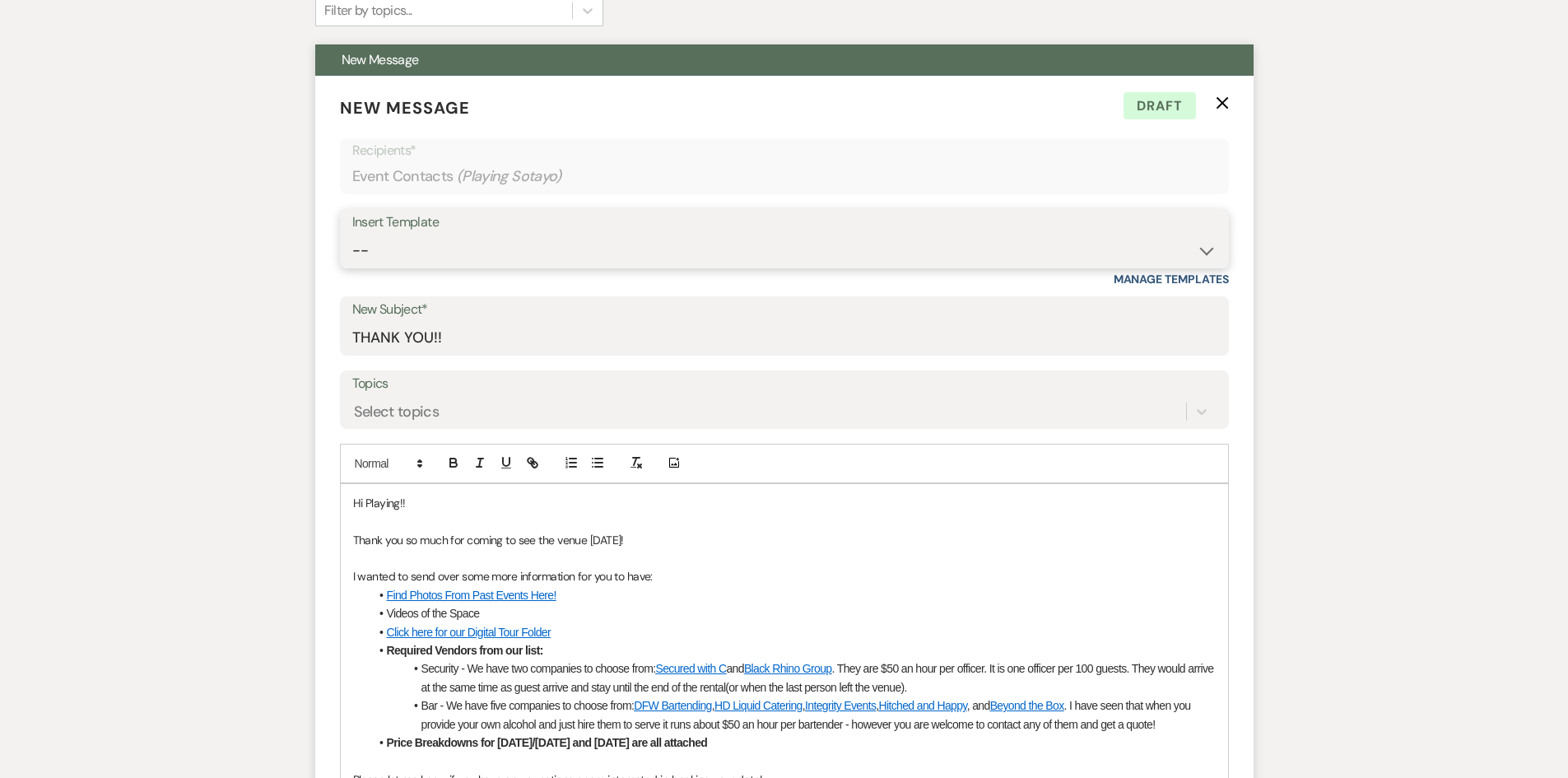
click at [493, 243] on select "-- Weven Planning Portal Introduction (Booked Events) Initial Inquiry Response …" at bounding box center [785, 251] width 865 height 32
click at [353, 235] on select "-- Weven Planning Portal Introduction (Booked Events) Initial Inquiry Response …" at bounding box center [785, 251] width 865 height 32
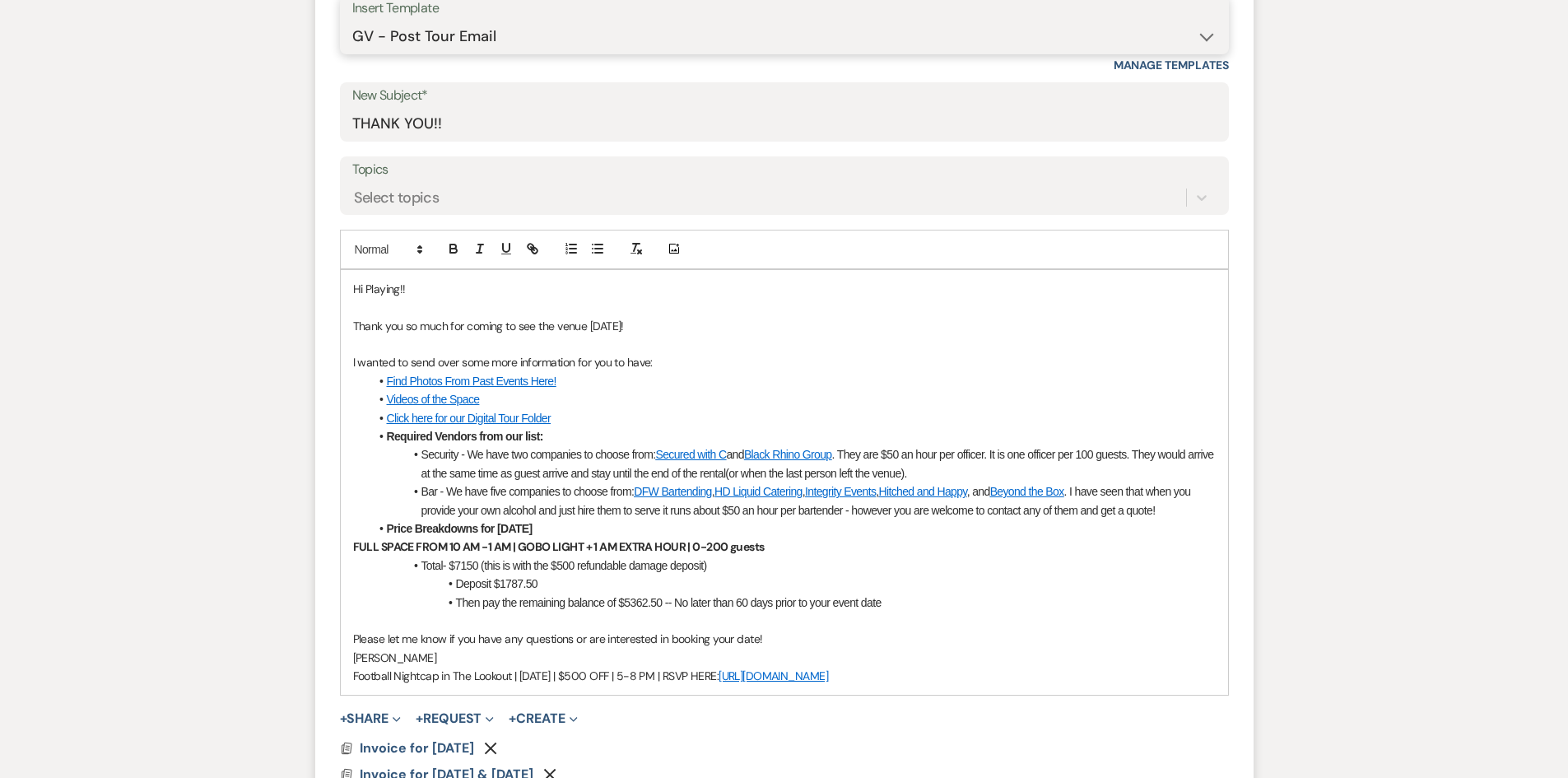
scroll to position [897, 0]
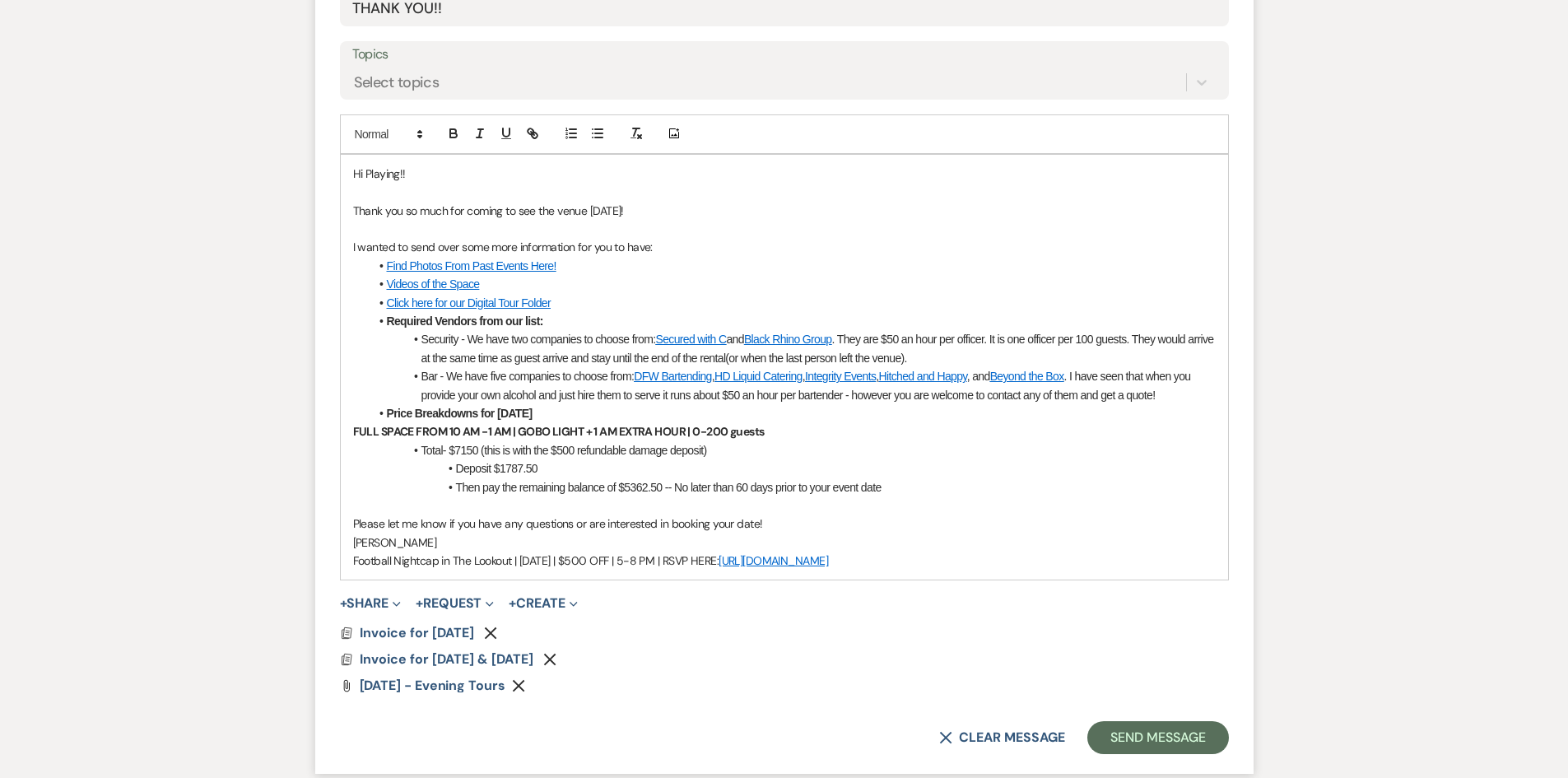
drag, startPoint x: 940, startPoint y: 561, endPoint x: 385, endPoint y: 416, distance: 573.6
click at [385, 416] on div "Hi Playing!! Thank you so much for coming to see the venue today! I wanted to s…" at bounding box center [784, 367] width 887 height 426
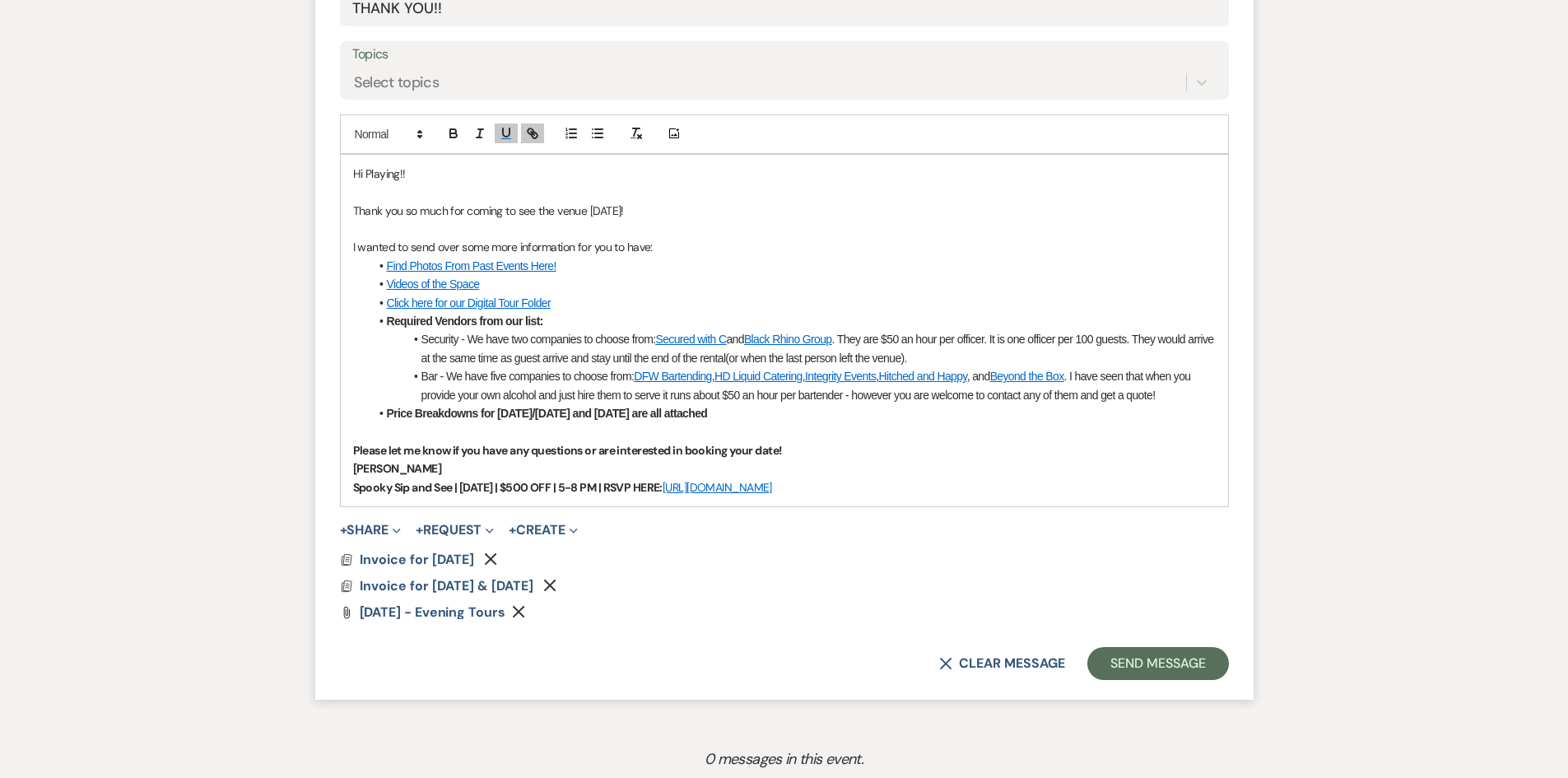
click at [497, 559] on icon "Remove" at bounding box center [491, 559] width 13 height 13
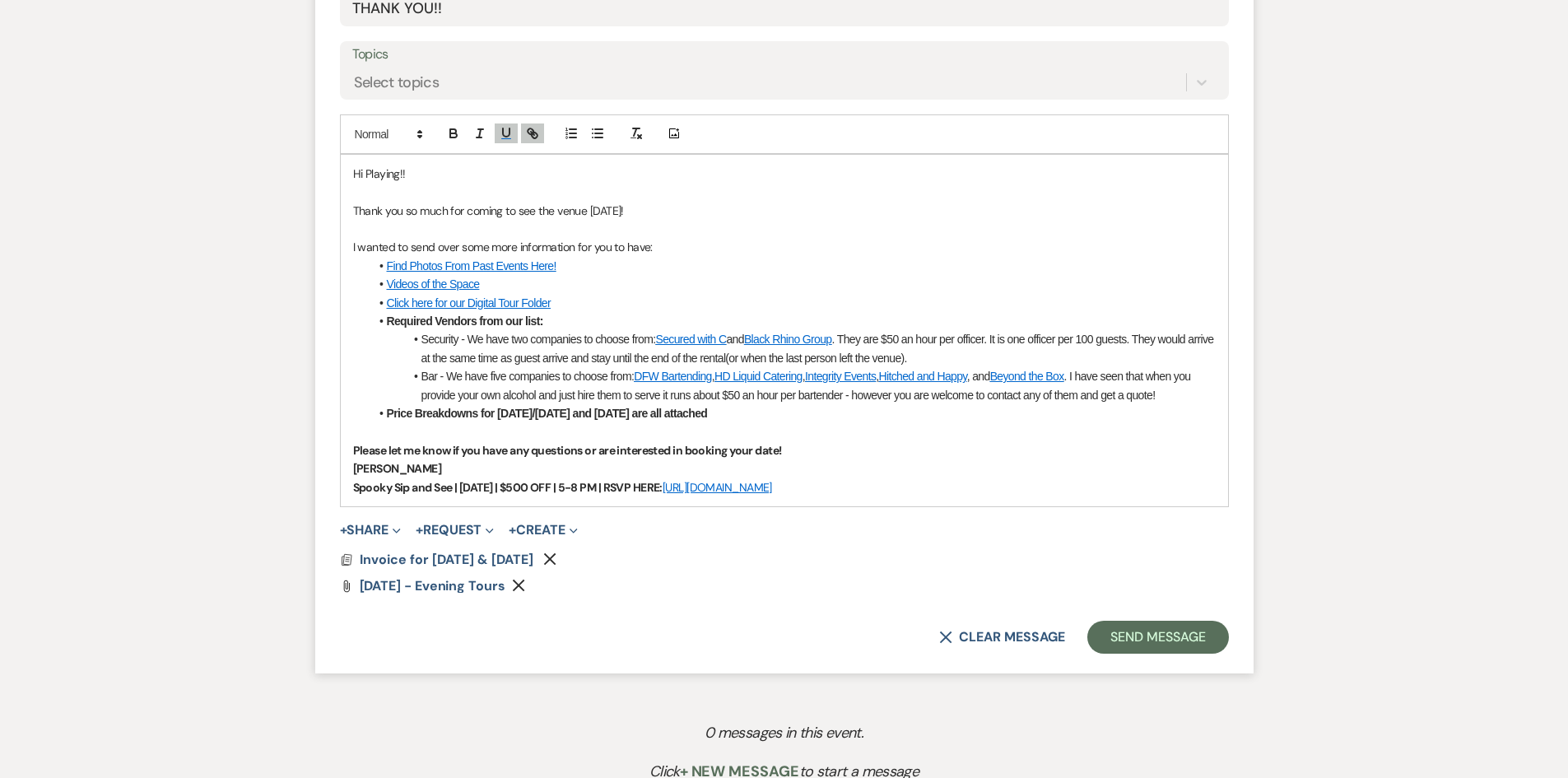
click at [550, 560] on icon "Remove" at bounding box center [550, 559] width 13 height 13
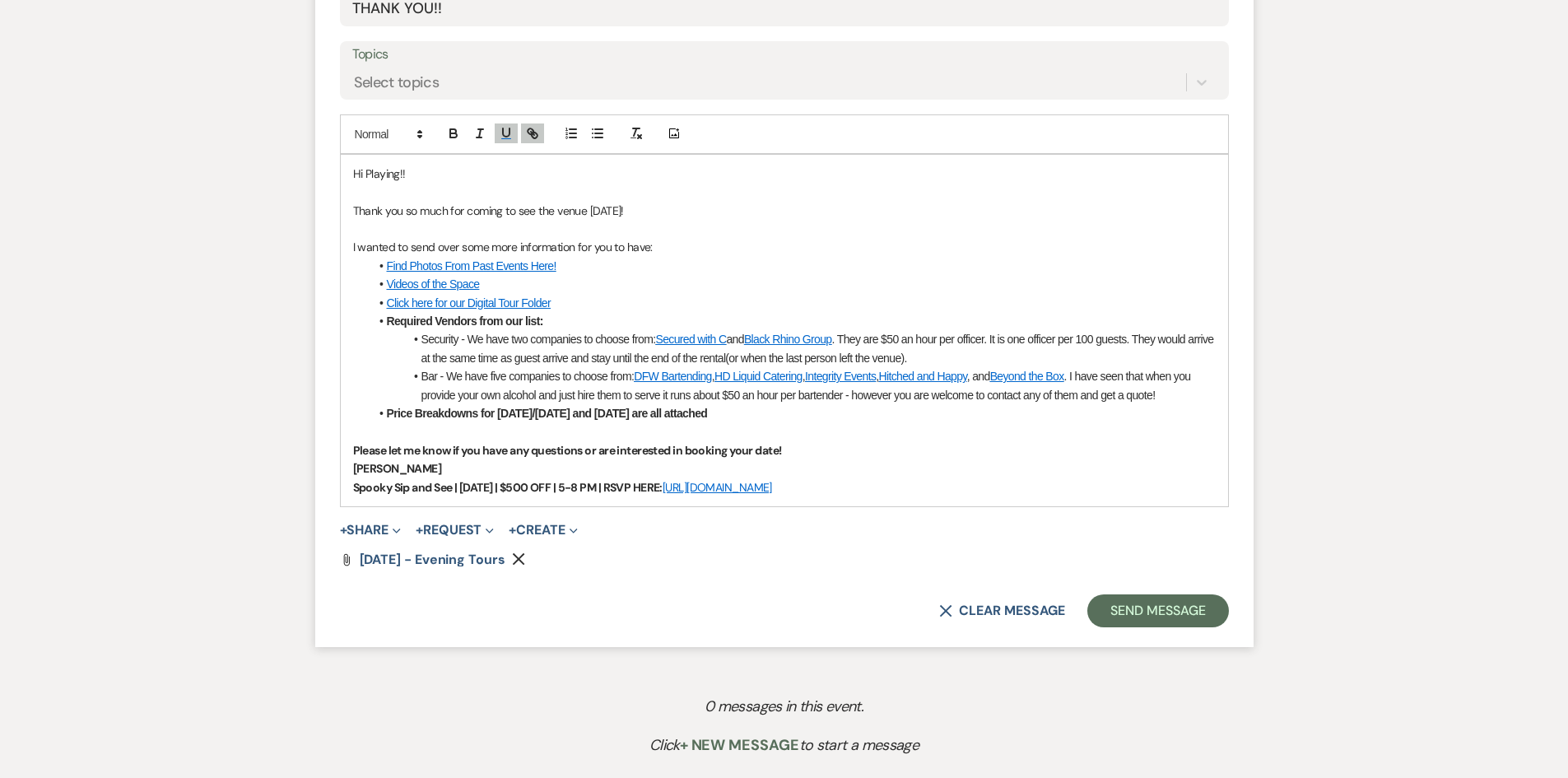
click at [517, 559] on icon "Remove" at bounding box center [519, 559] width 13 height 13
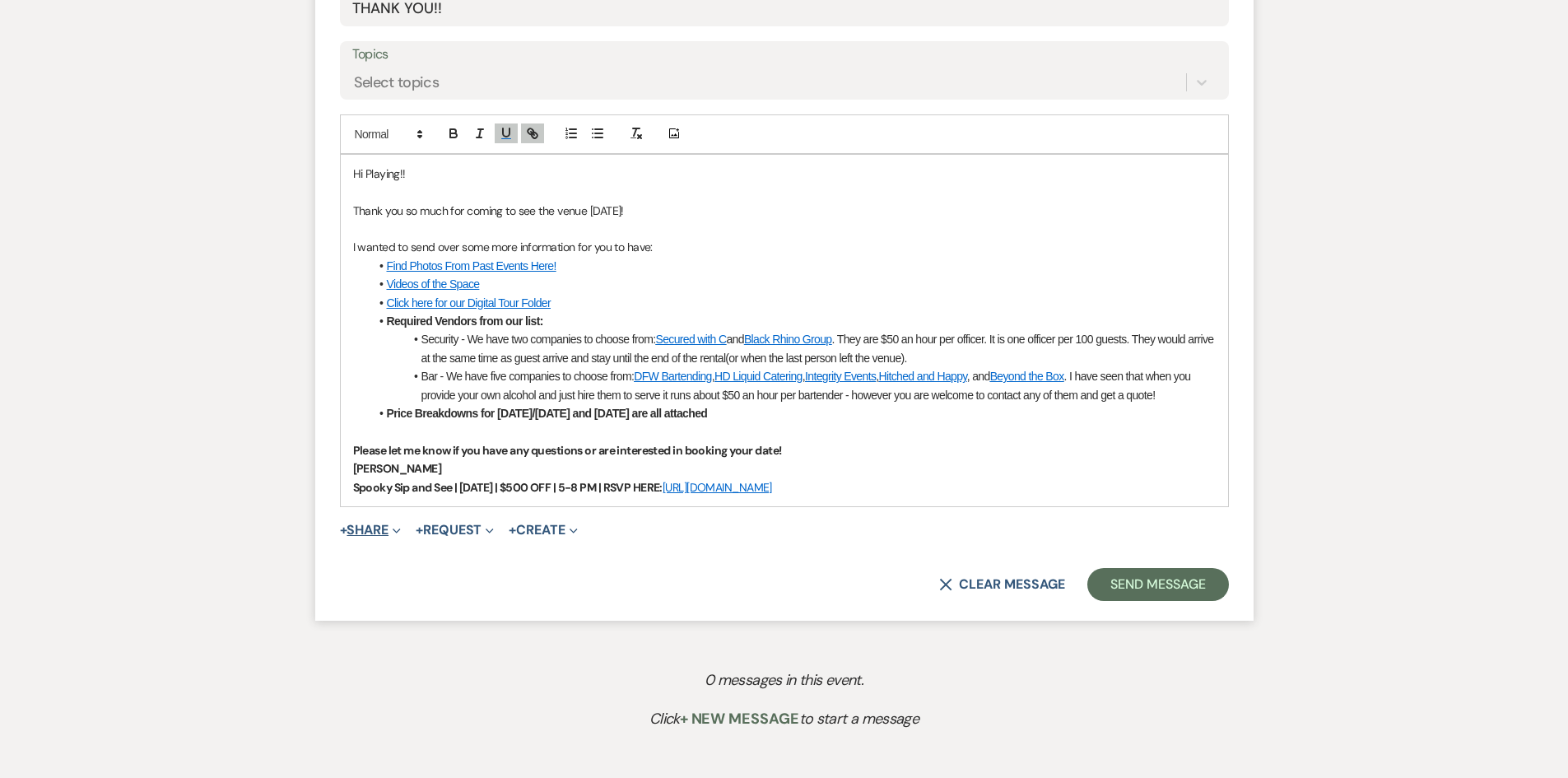
click at [369, 528] on button "+ Share Expand" at bounding box center [371, 530] width 62 height 13
click at [401, 559] on span "Doc Upload Documents" at bounding box center [407, 562] width 94 height 18
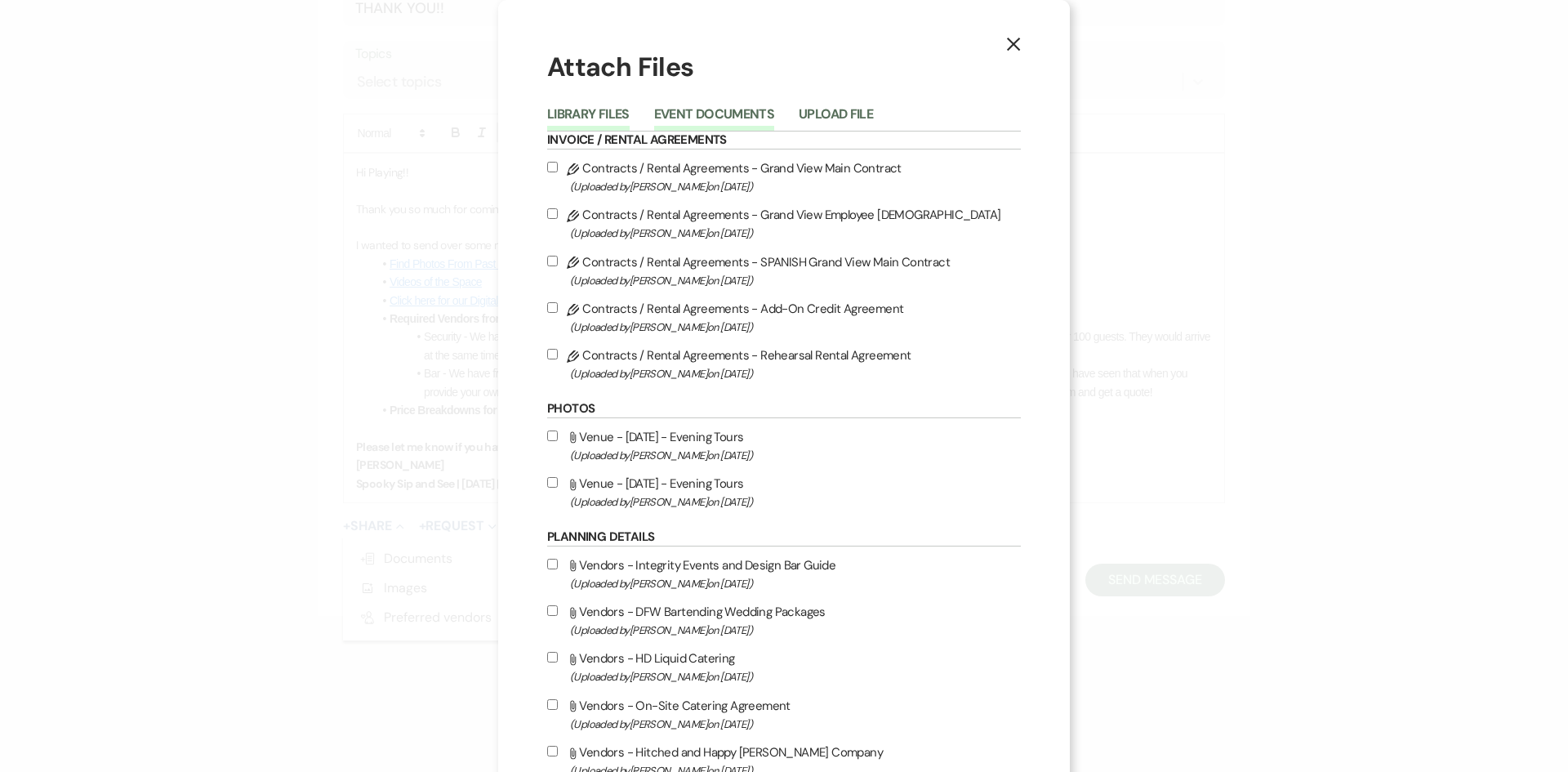
click at [683, 115] on button "Event Documents" at bounding box center [714, 118] width 120 height 22
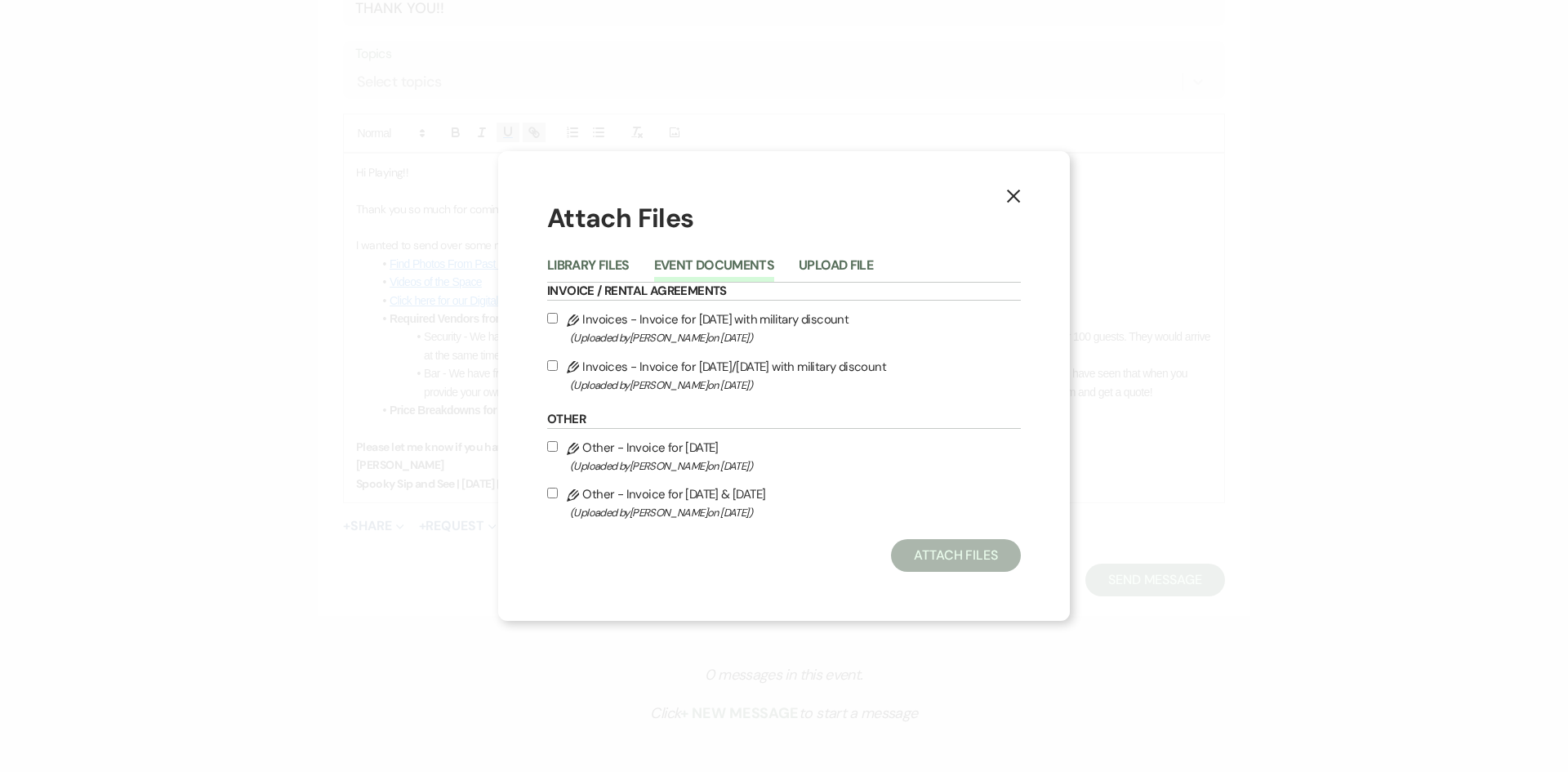
click at [690, 335] on span "(Uploaded by Chelsea Needham on Oct 15th, 2025 )" at bounding box center [795, 337] width 450 height 19
click at [558, 323] on input "Pencil Invoices - Invoice for Saturday with military discount (Uploaded by Chel…" at bounding box center [552, 318] width 11 height 11
click at [687, 381] on span "(Uploaded by Chelsea Needham on Oct 15th, 2025 )" at bounding box center [795, 385] width 450 height 19
click at [558, 371] on input "Pencil Invoices - Invoice for Friday/Sunday with military discount (Uploaded by…" at bounding box center [552, 366] width 11 height 11
click at [992, 556] on button "Attach Files" at bounding box center [956, 555] width 130 height 32
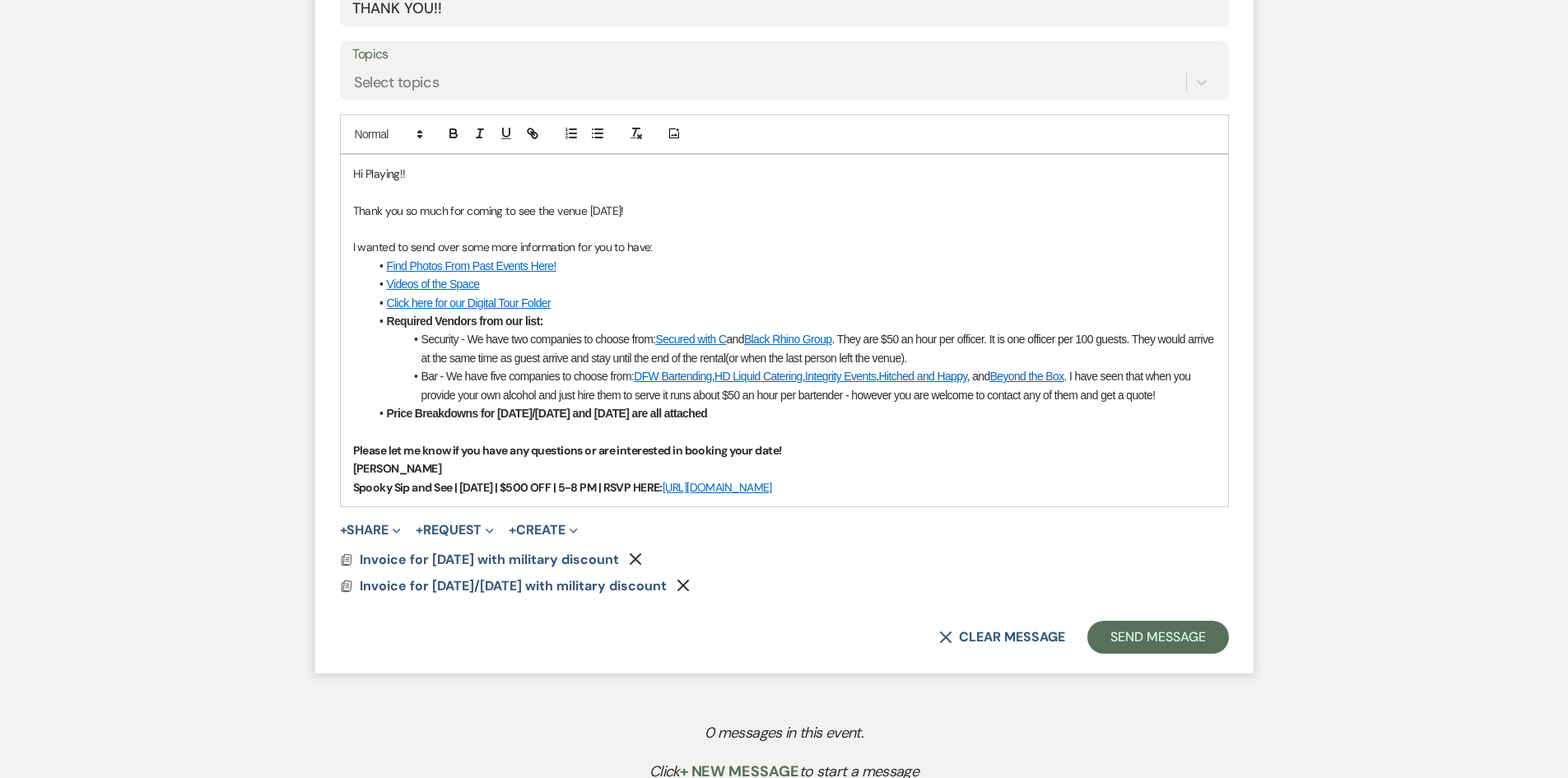
drag, startPoint x: 855, startPoint y: 493, endPoint x: 321, endPoint y: 455, distance: 535.4
click at [321, 455] on form "New Message X Saving draft... Recipients* Event Contacts ( Playing Sotayo ) Ins…" at bounding box center [785, 210] width 938 height 927
click at [451, 135] on icon "button" at bounding box center [454, 133] width 15 height 15
click at [893, 473] on p "[PERSON_NAME]" at bounding box center [785, 468] width 863 height 18
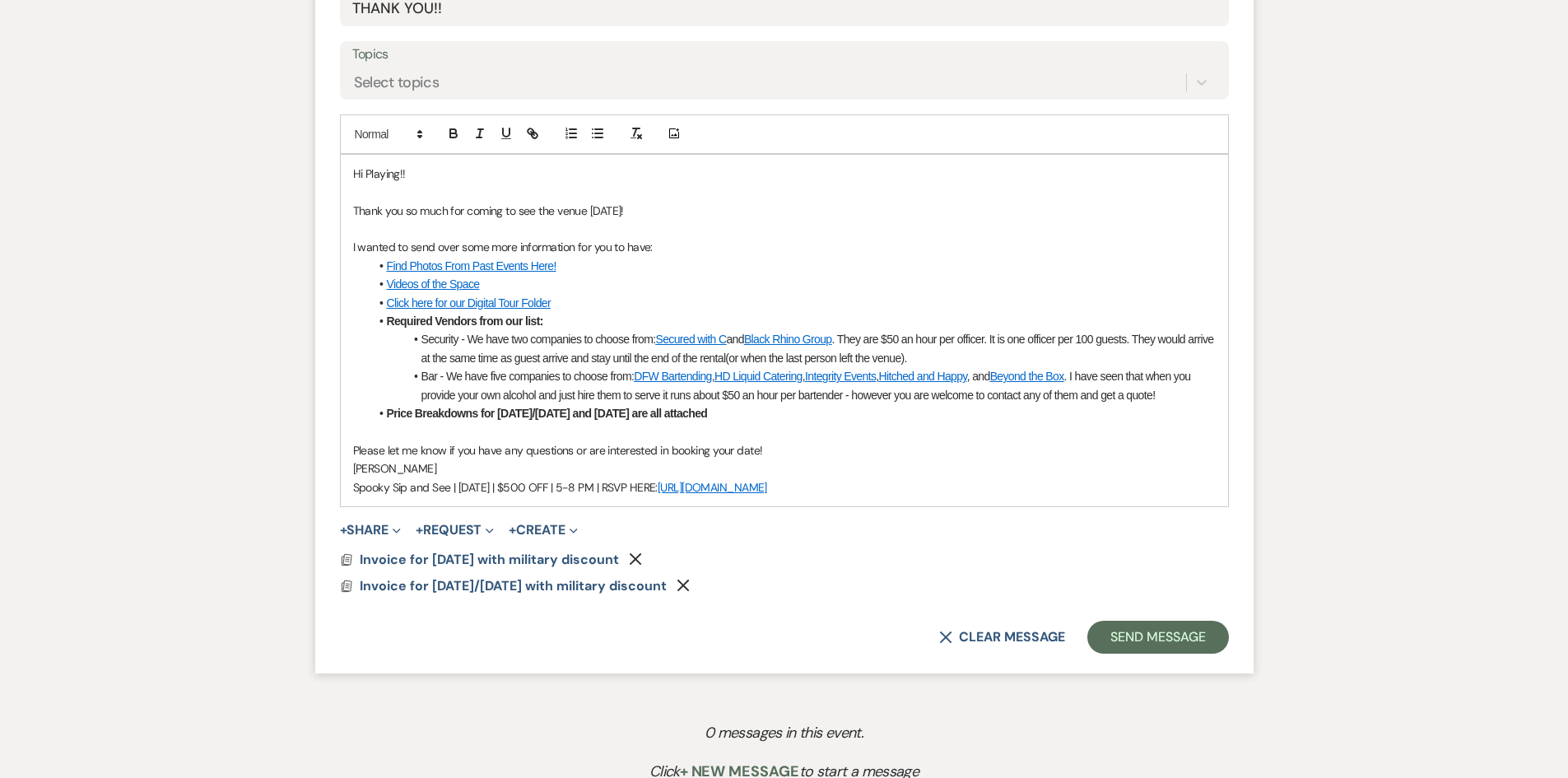
click at [650, 216] on p "Thank you so much for coming to see the venue today!" at bounding box center [785, 211] width 863 height 18
click at [384, 174] on p "Hi Playing!!" at bounding box center [785, 174] width 863 height 18
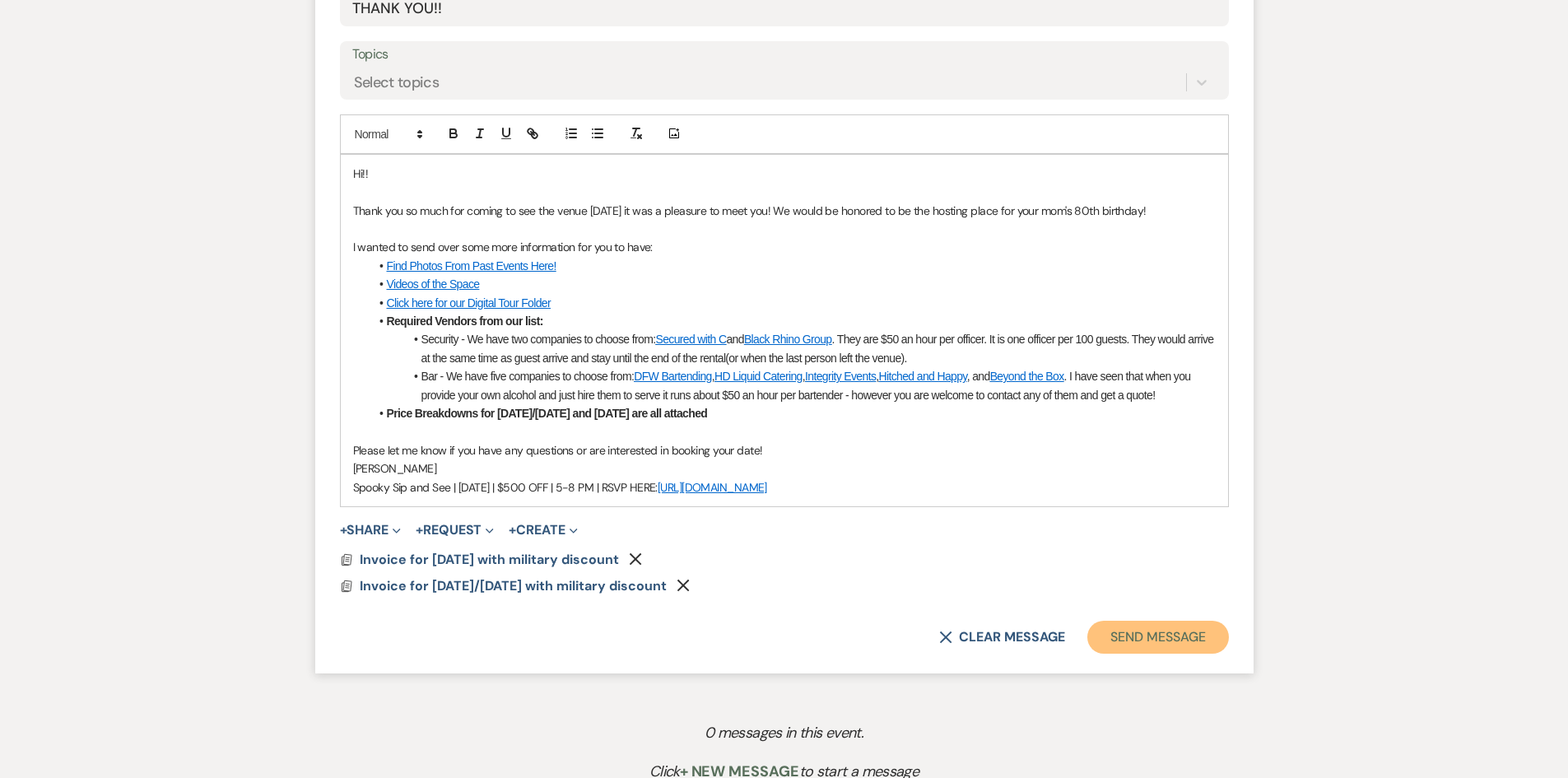
click at [1131, 634] on button "Send Message" at bounding box center [1158, 637] width 141 height 33
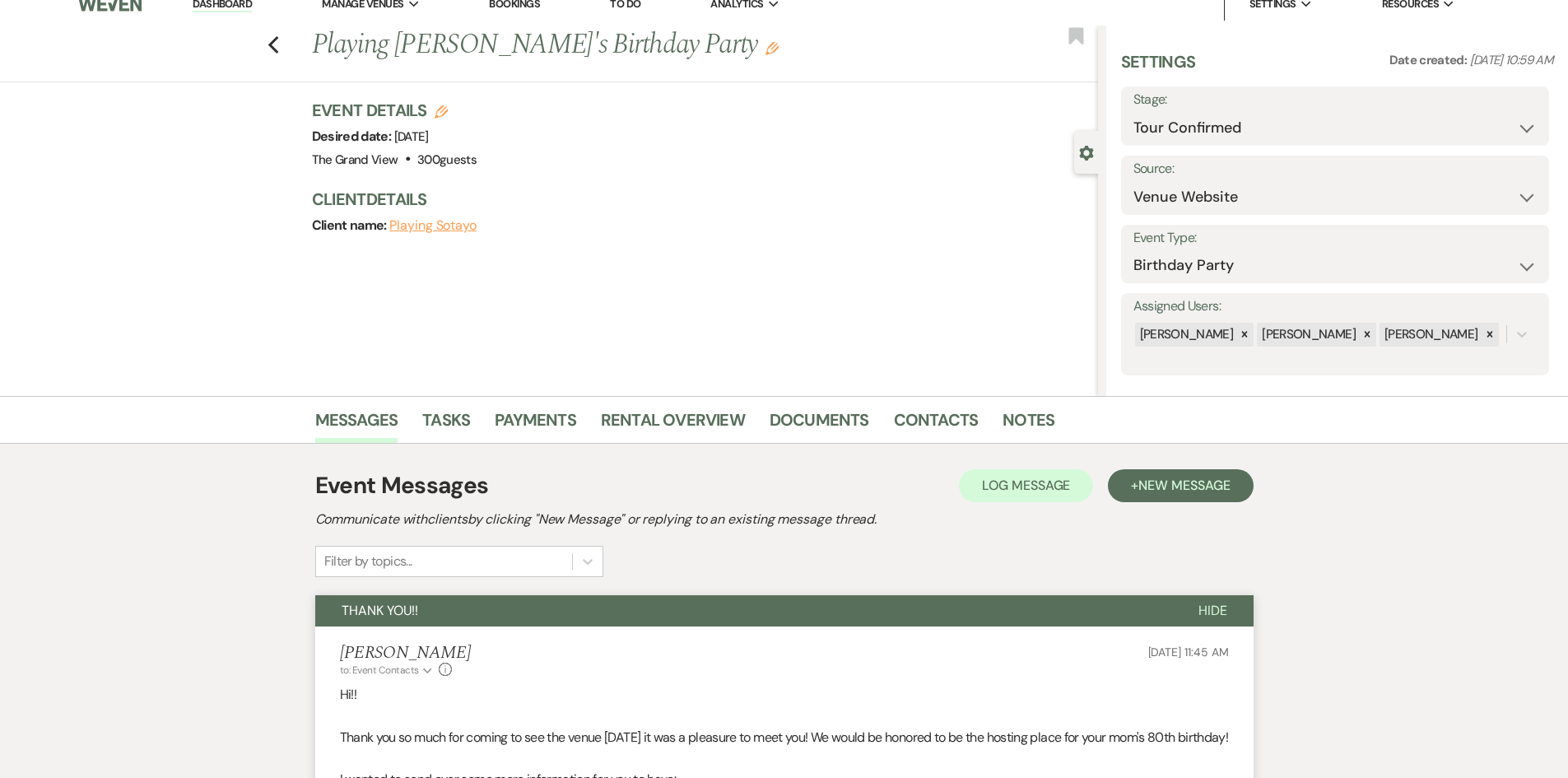
scroll to position [0, 0]
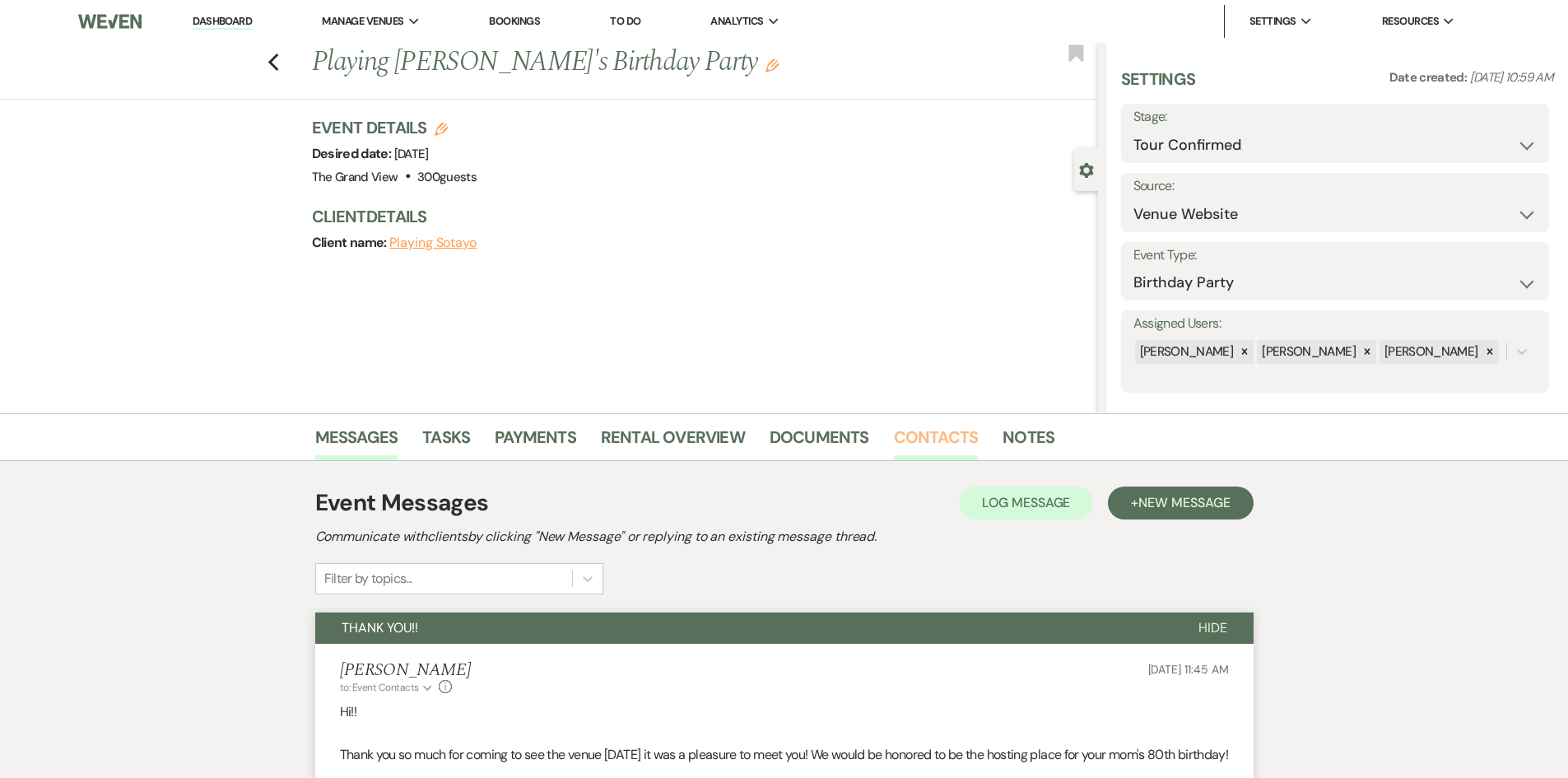
click at [931, 425] on link "Contacts" at bounding box center [936, 441] width 85 height 36
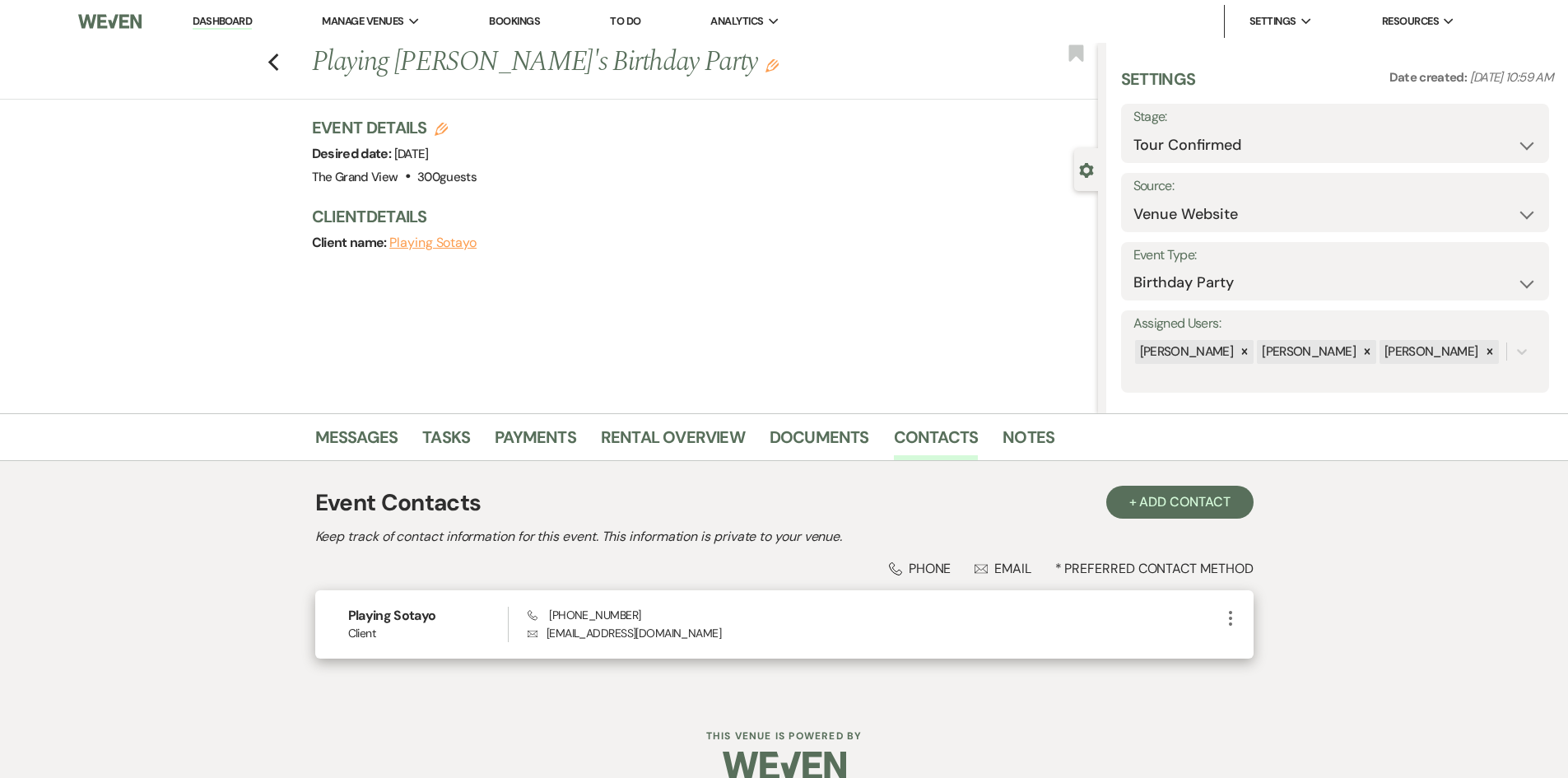
click at [1231, 616] on icon "More" at bounding box center [1231, 619] width 20 height 20
click at [1245, 647] on use "button" at bounding box center [1247, 650] width 13 height 13
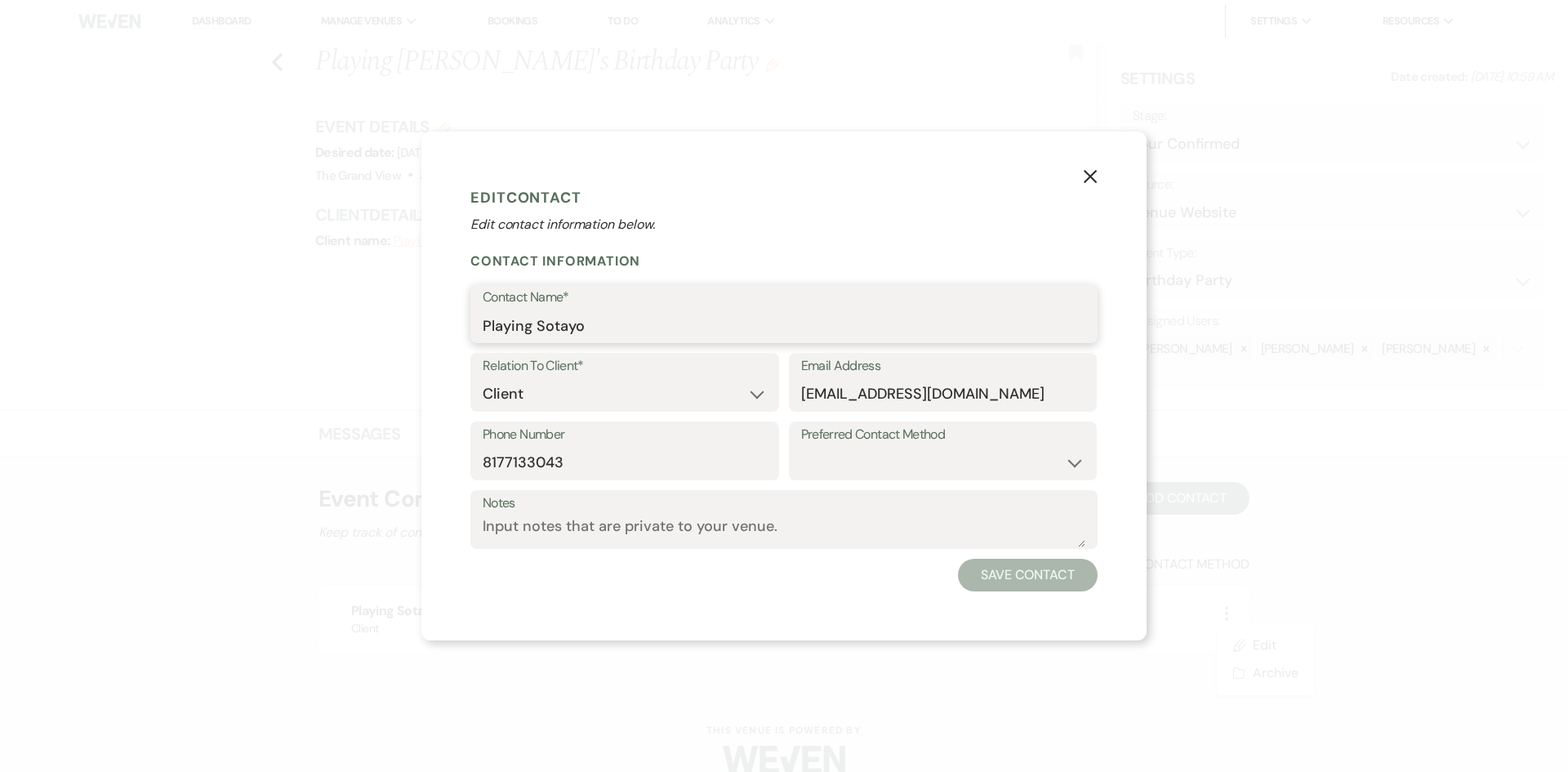
paste input "Olayinka Akinlabi"
drag, startPoint x: 705, startPoint y: 321, endPoint x: 436, endPoint y: 321, distance: 269.0
click at [436, 321] on div "X Edit Contact Edit contact information below. Contact Information Contact Name…" at bounding box center [784, 386] width 725 height 508
click at [1036, 559] on button "Save Contact" at bounding box center [1028, 575] width 140 height 32
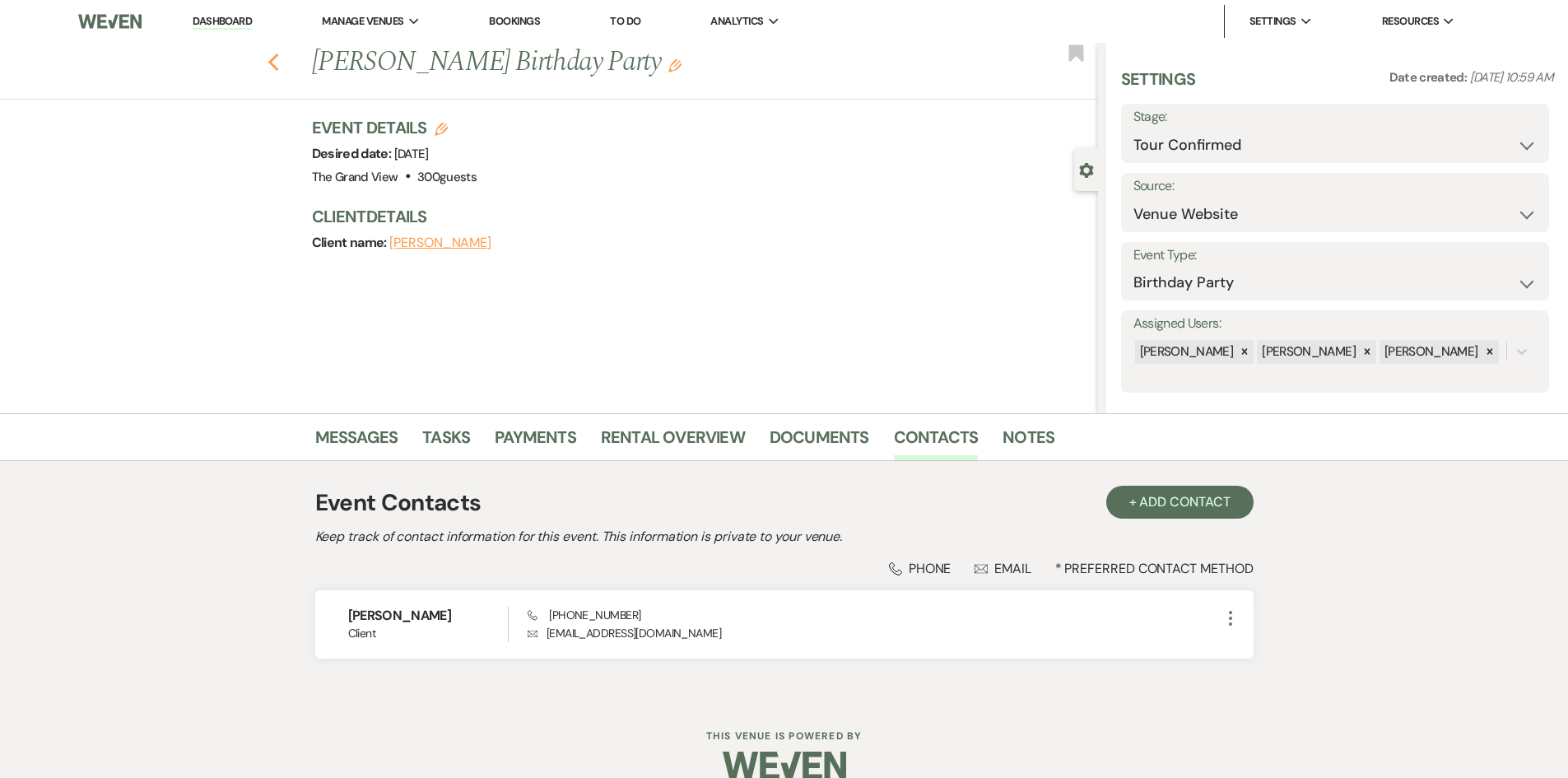
click at [279, 64] on icon "Previous" at bounding box center [274, 63] width 13 height 20
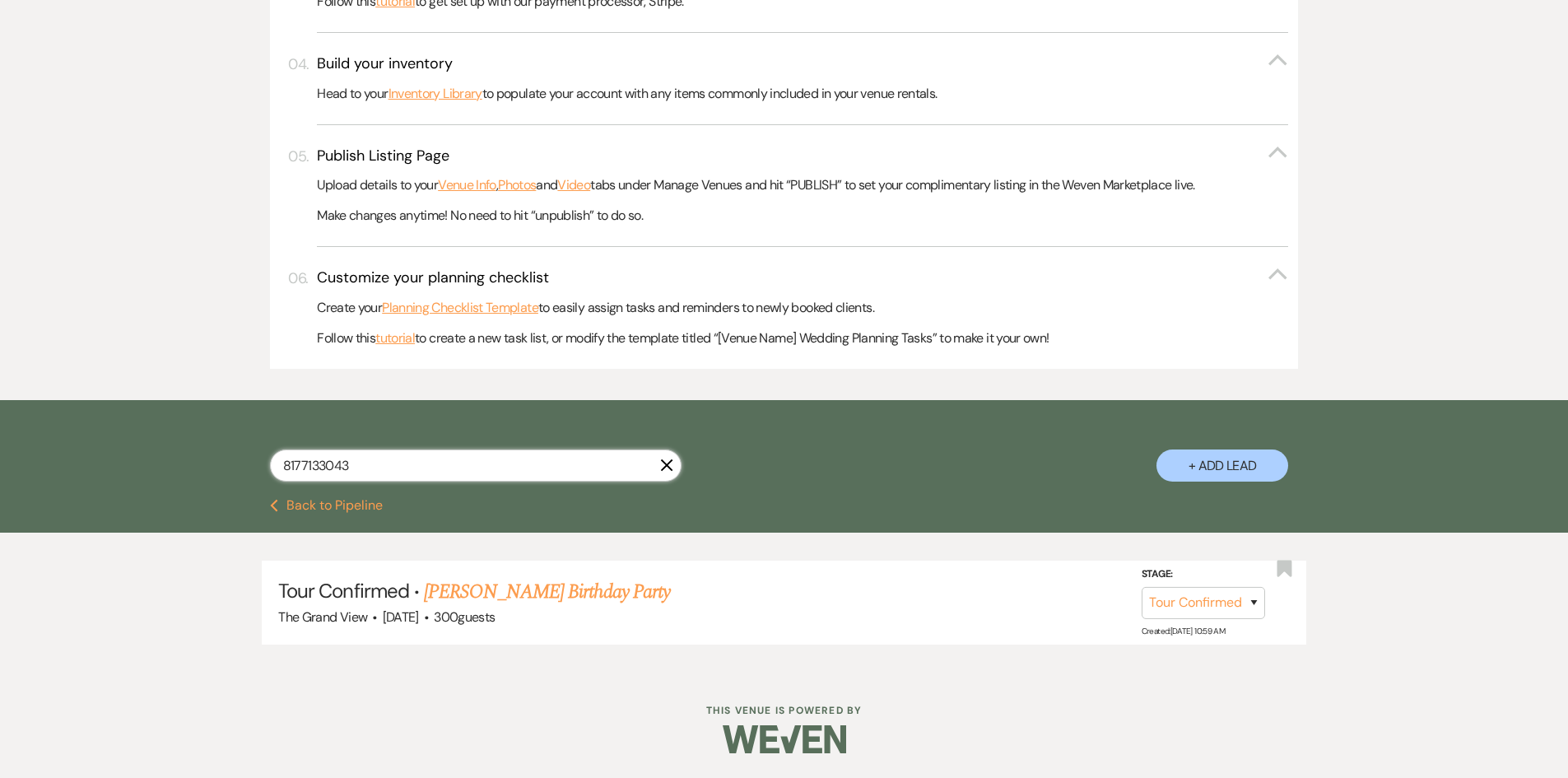
click at [669, 456] on input "8177133043" at bounding box center [476, 466] width 411 height 32
click at [666, 465] on use "button" at bounding box center [667, 465] width 13 height 13
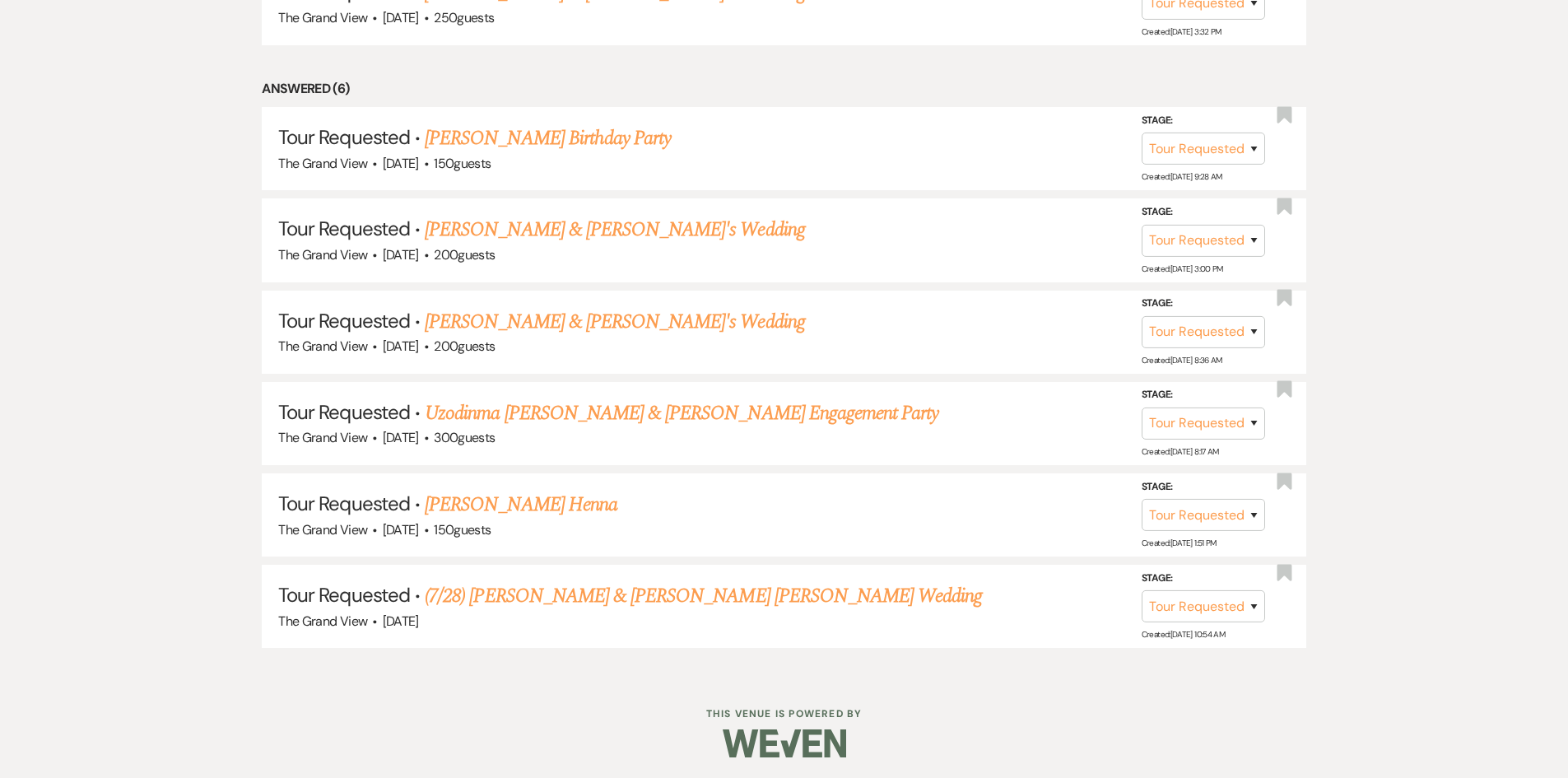
scroll to position [2213, 0]
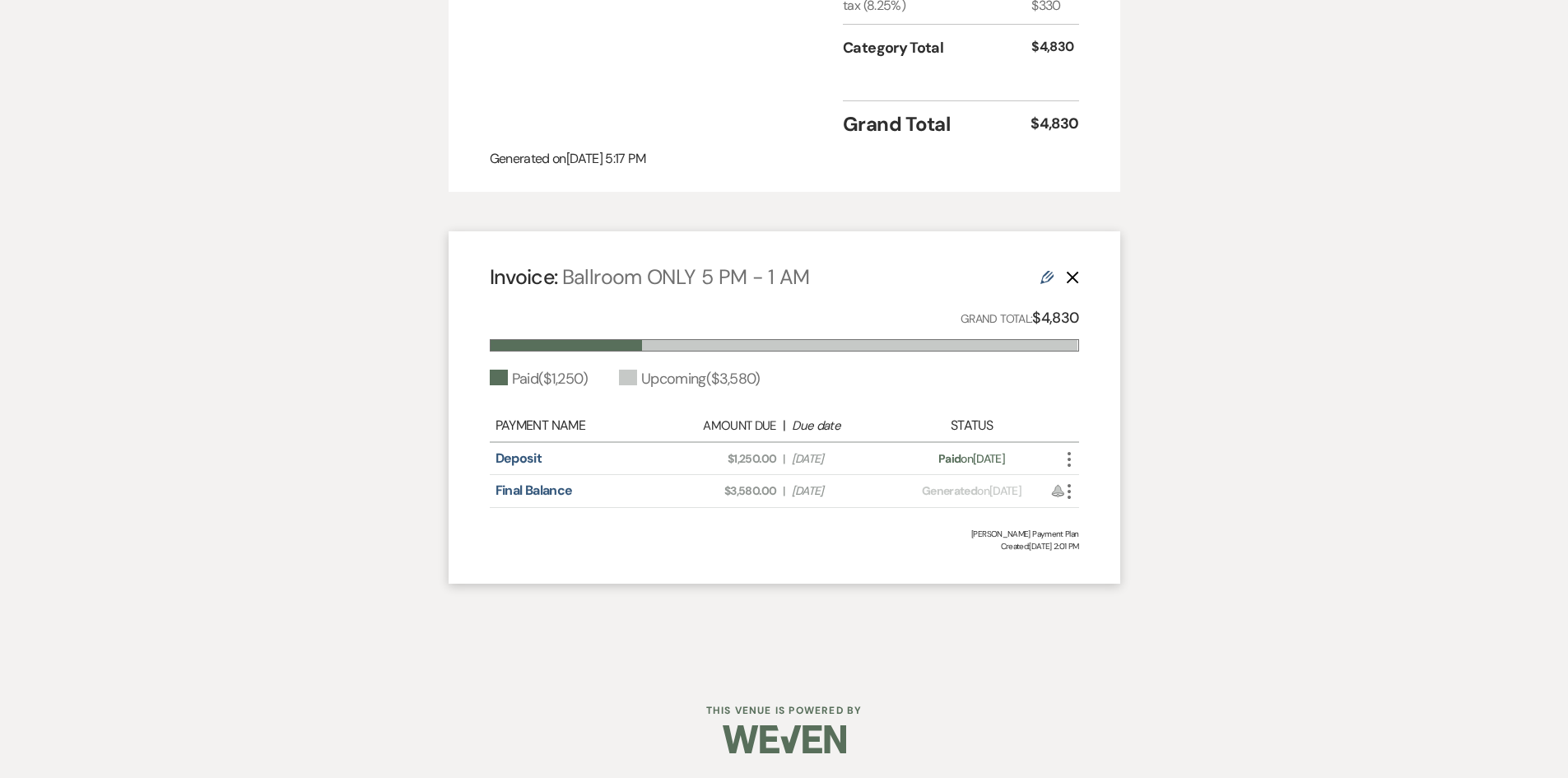
scroll to position [1564, 0]
click at [529, 467] on link "Deposit" at bounding box center [519, 458] width 47 height 18
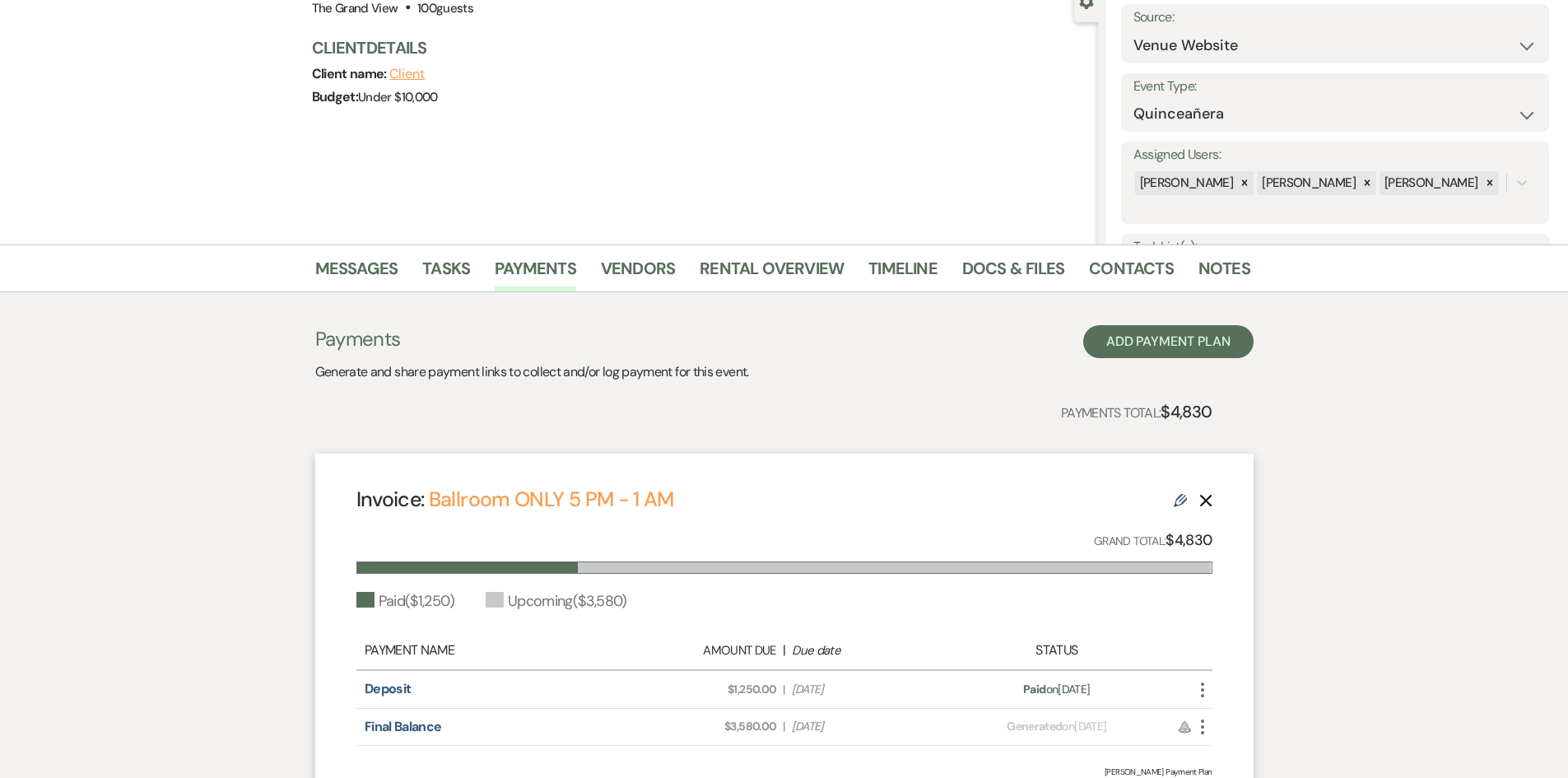
scroll to position [335, 0]
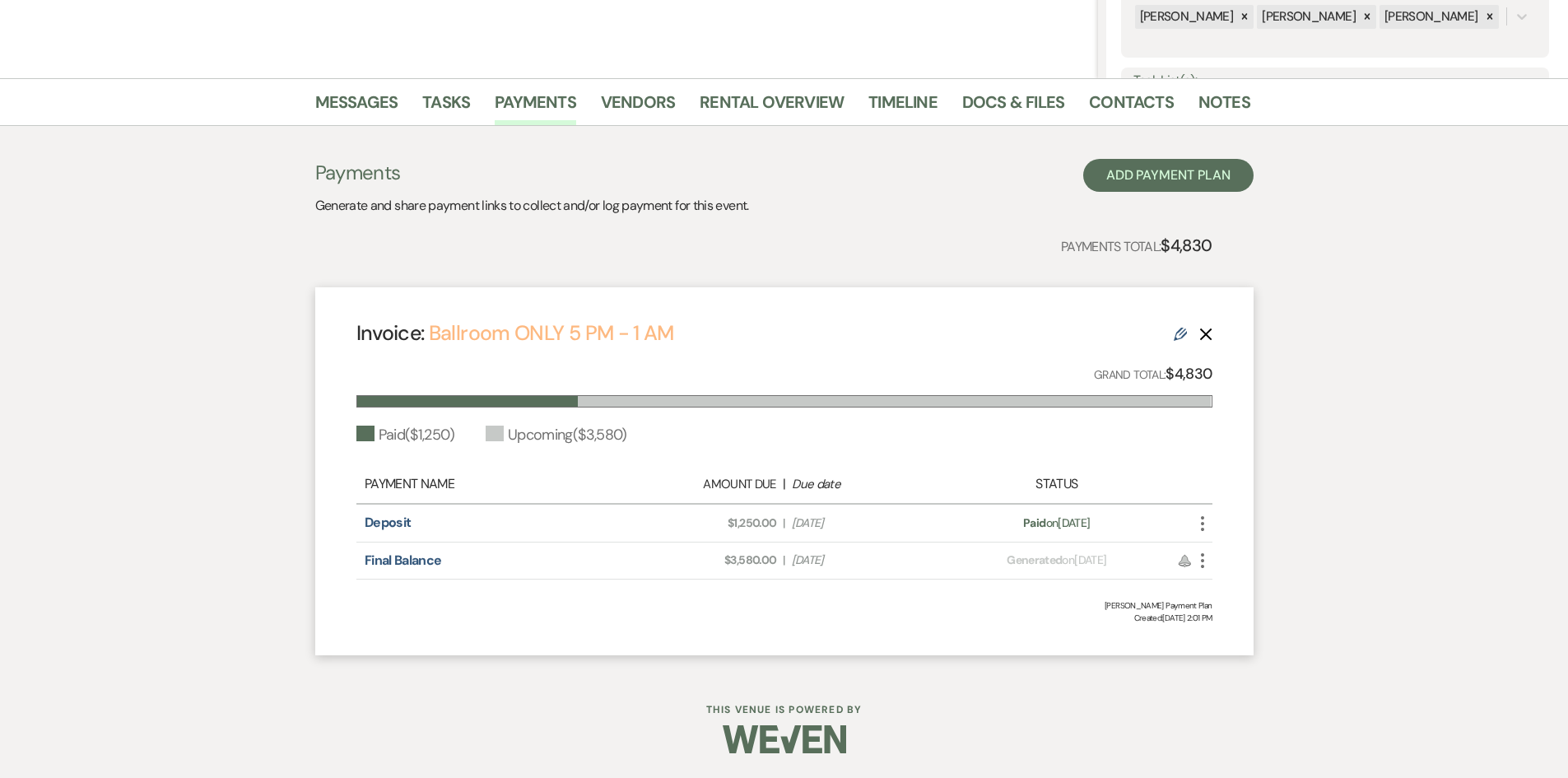
click at [617, 331] on link "Ballroom ONLY 5 PM - 1 AM" at bounding box center [551, 333] width 245 height 27
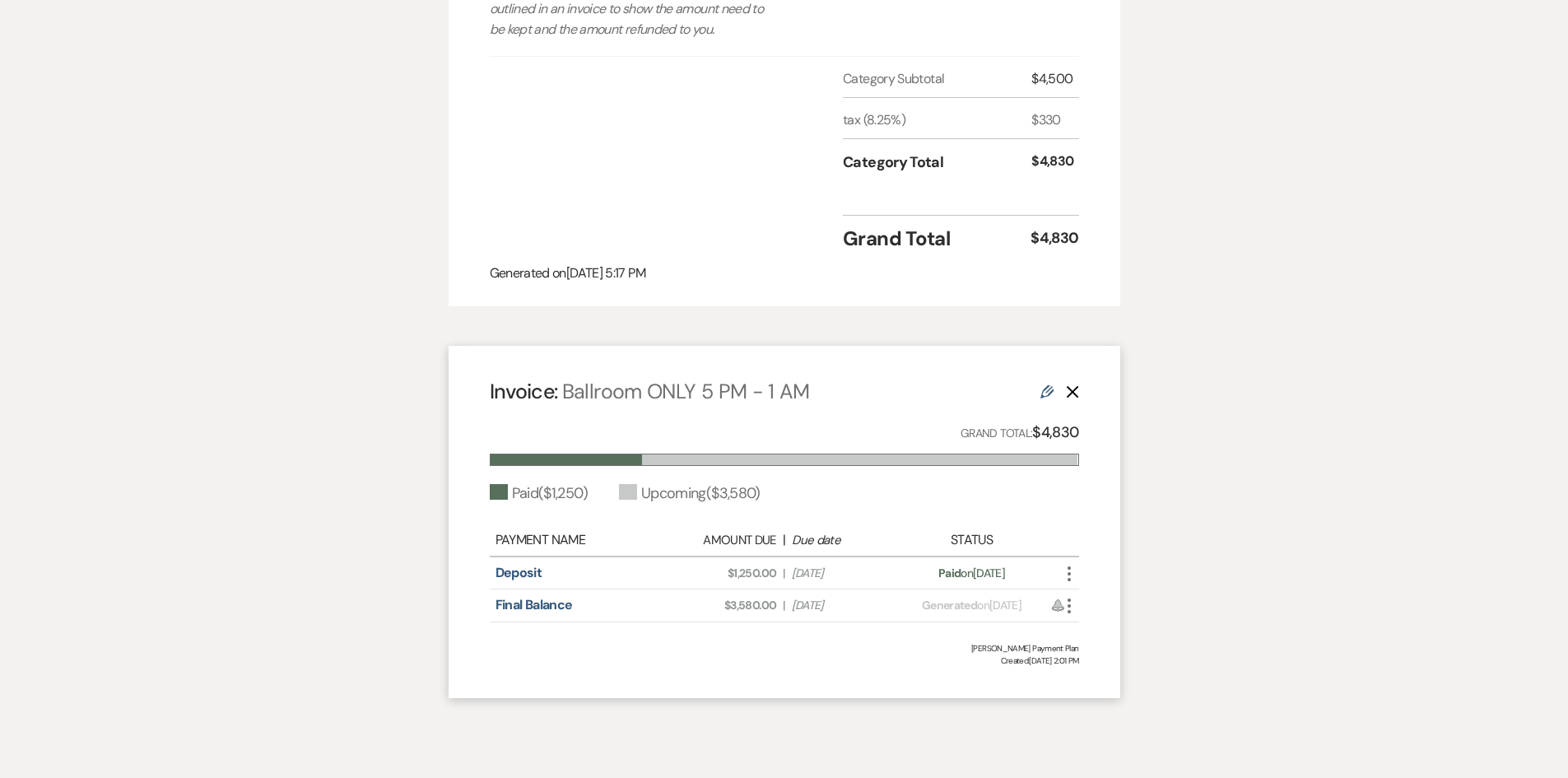
scroll to position [1481, 0]
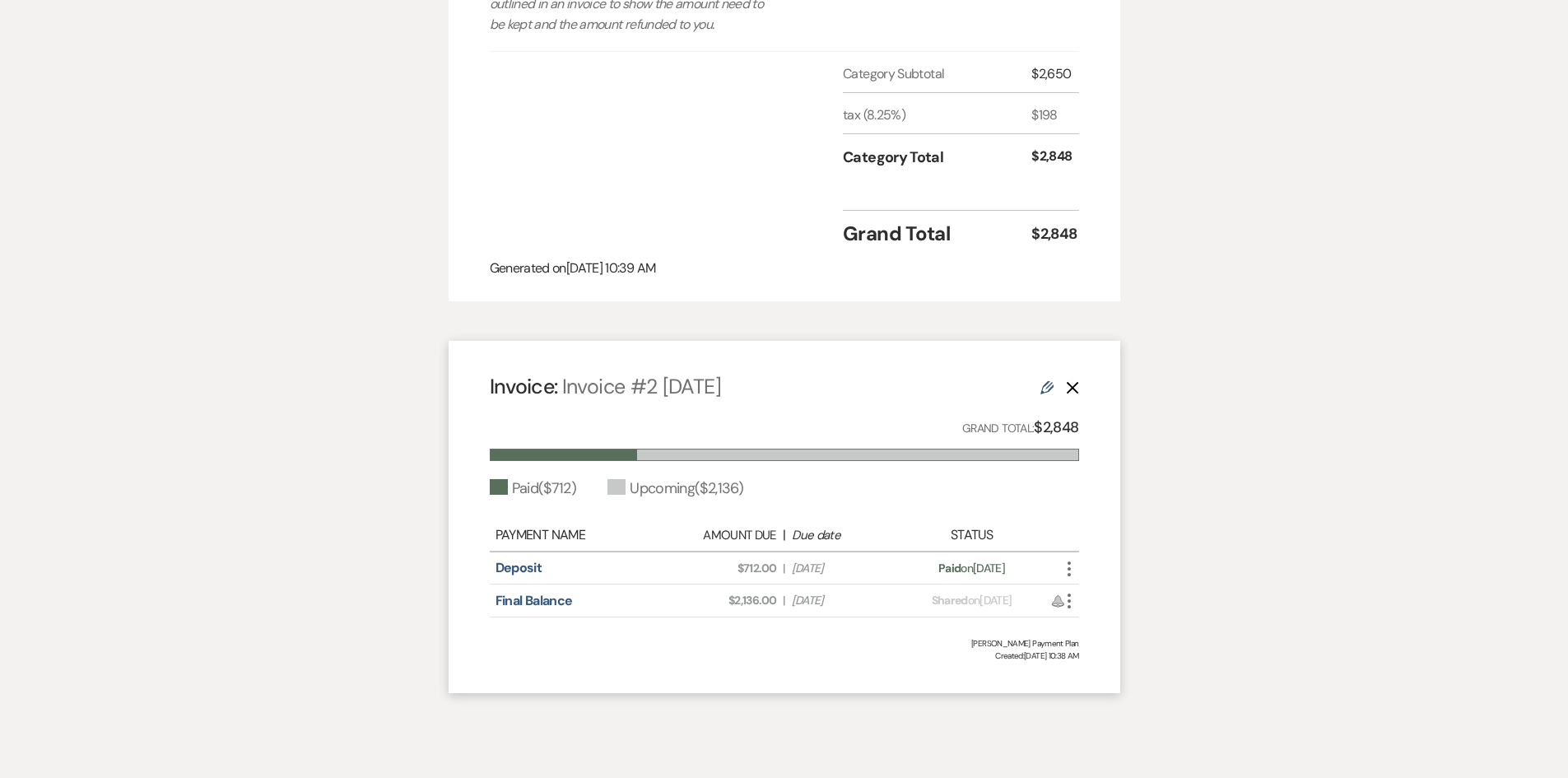
scroll to position [1399, 0]
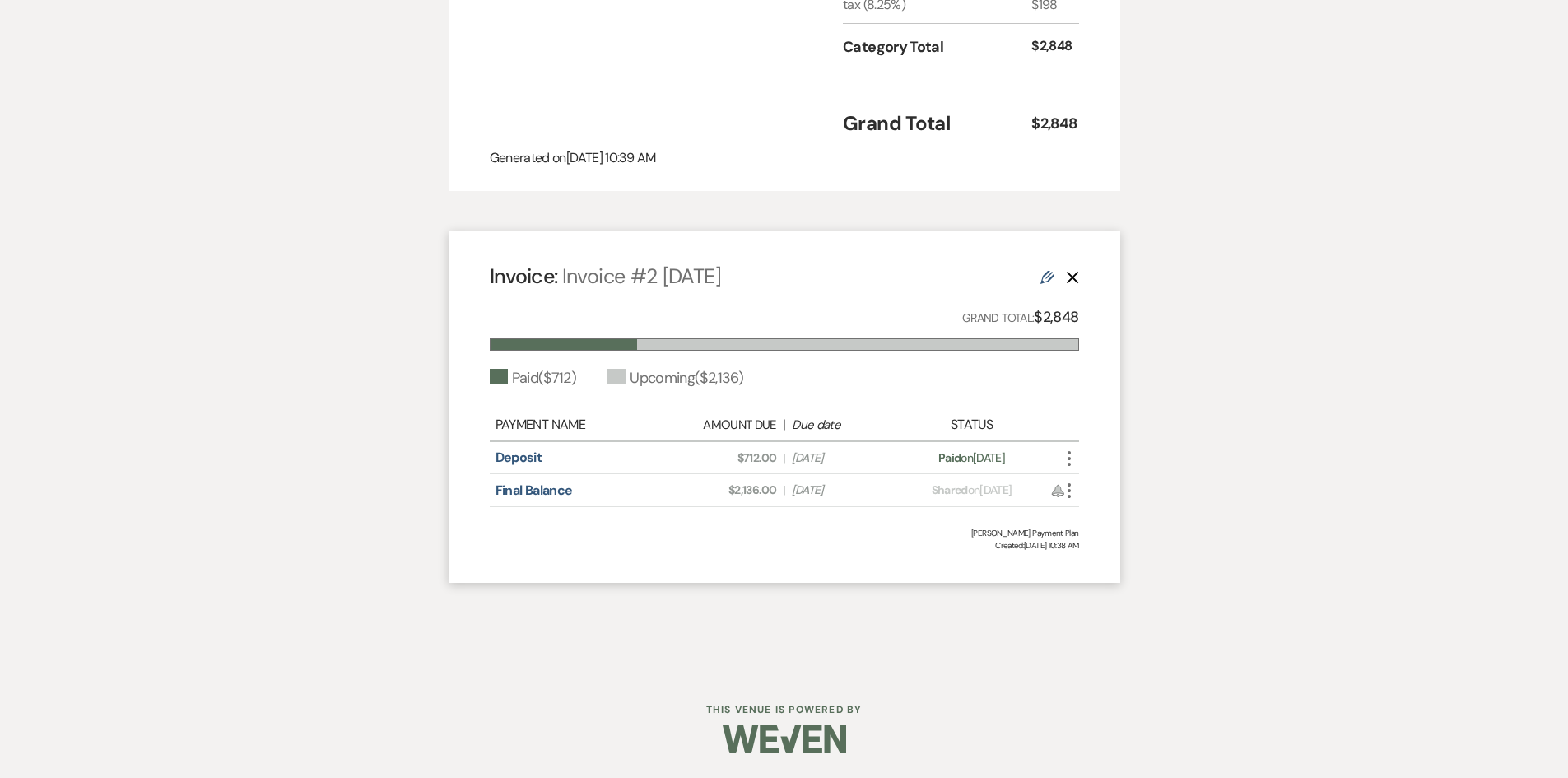
scroll to position [1454, 0]
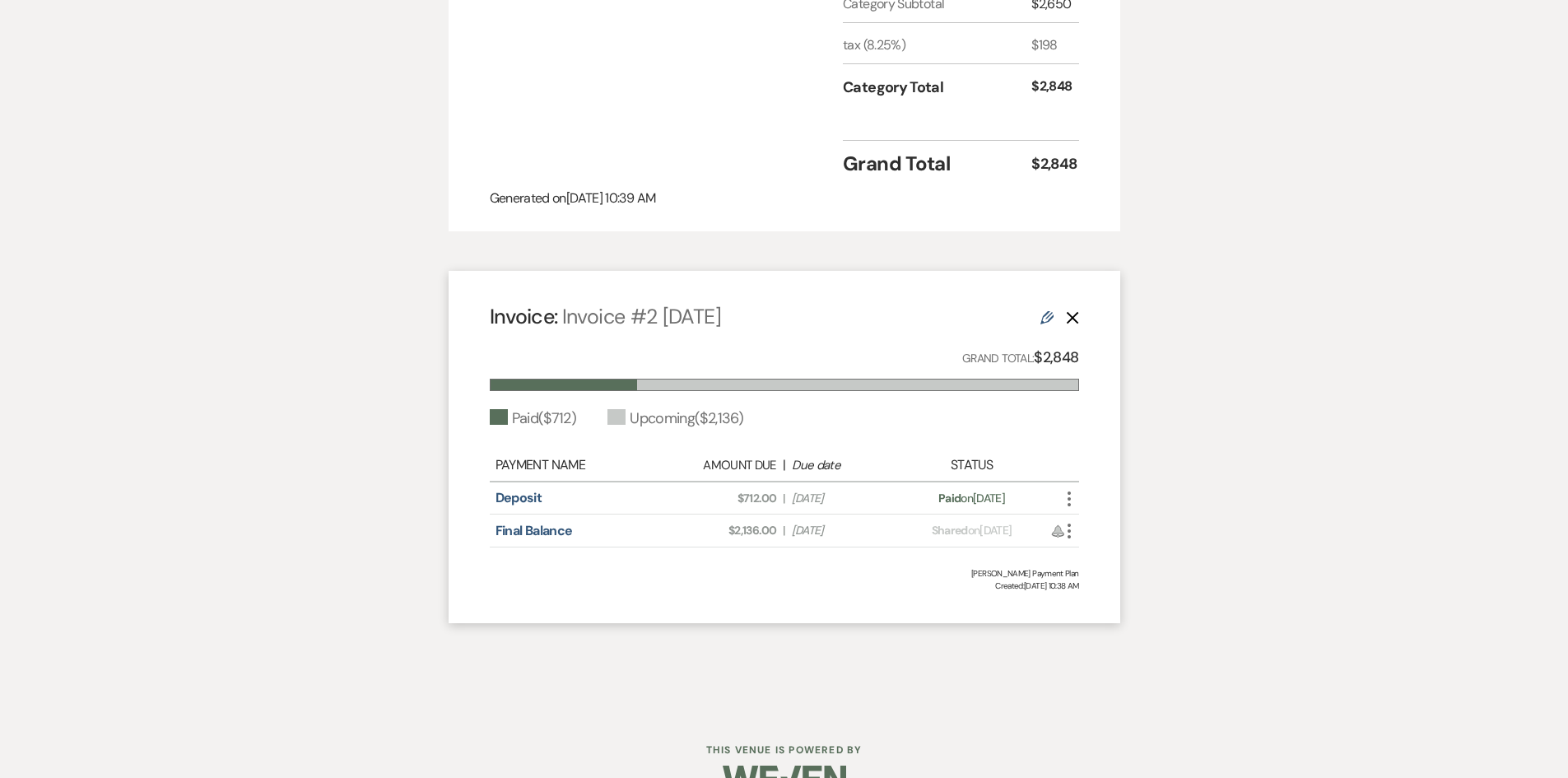
click at [552, 508] on div "Deposit" at bounding box center [582, 499] width 174 height 20
click at [524, 506] on link "Deposit" at bounding box center [519, 498] width 47 height 18
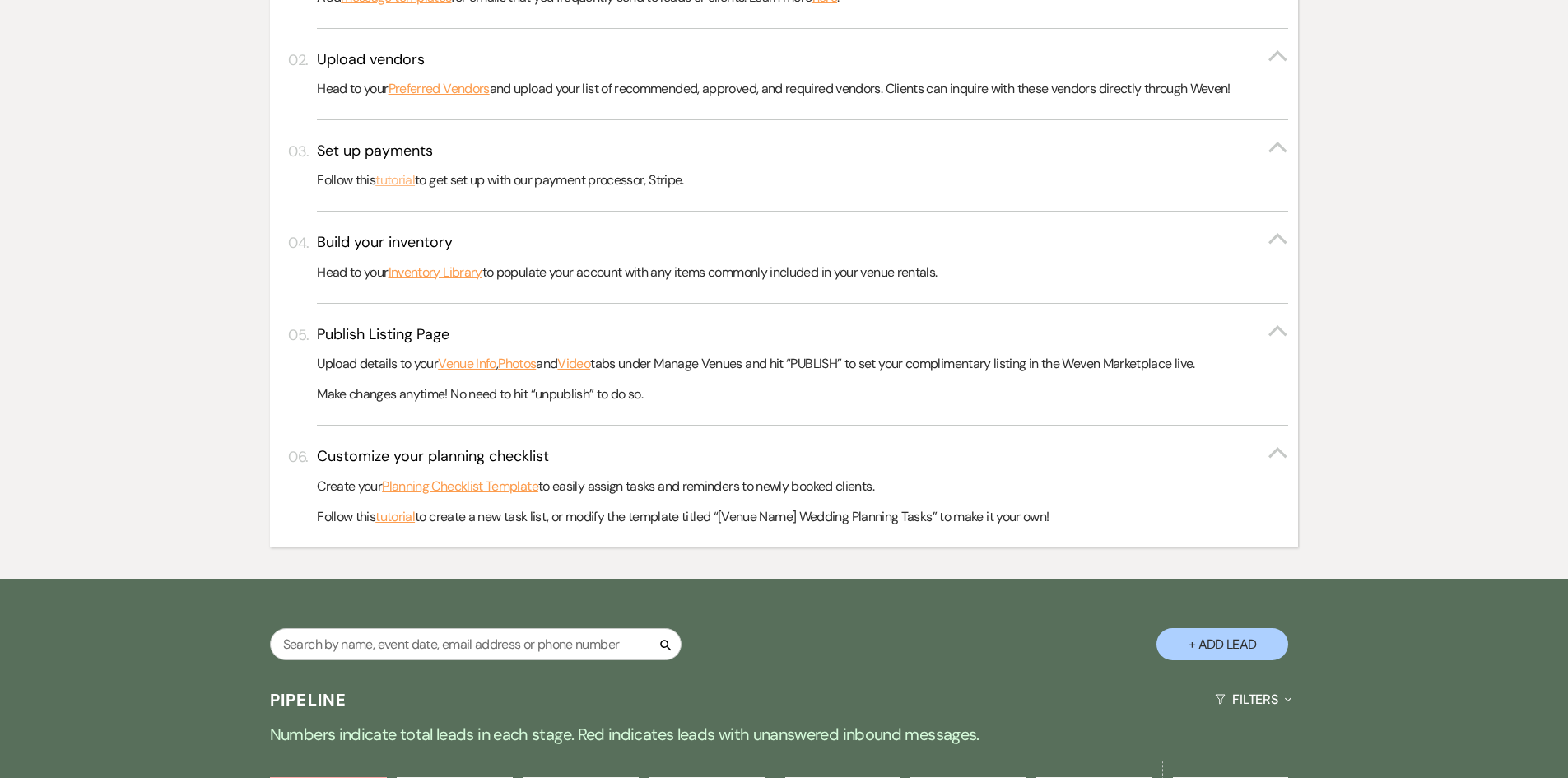
scroll to position [493, 0]
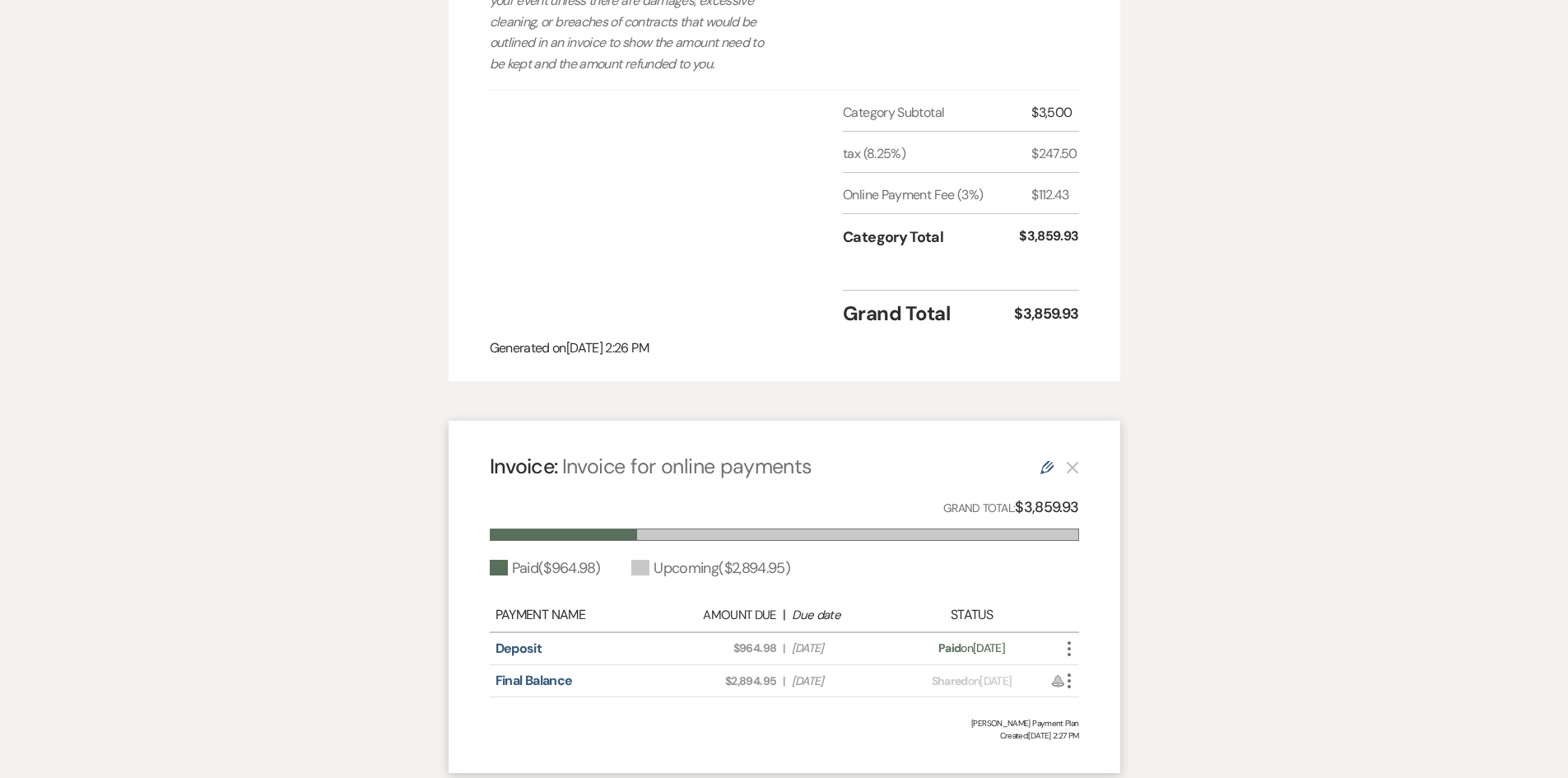
scroll to position [1308, 0]
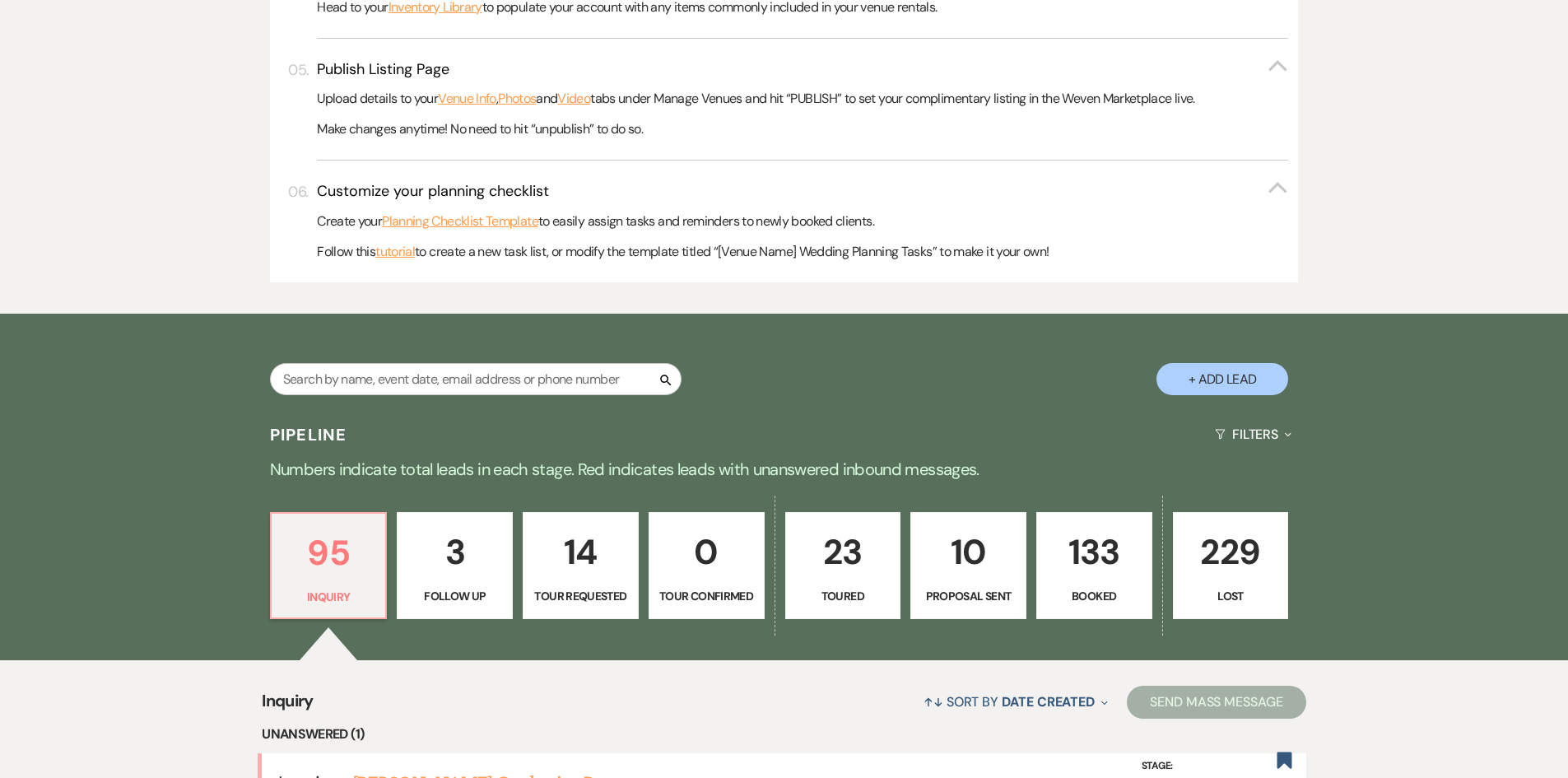
scroll to position [988, 0]
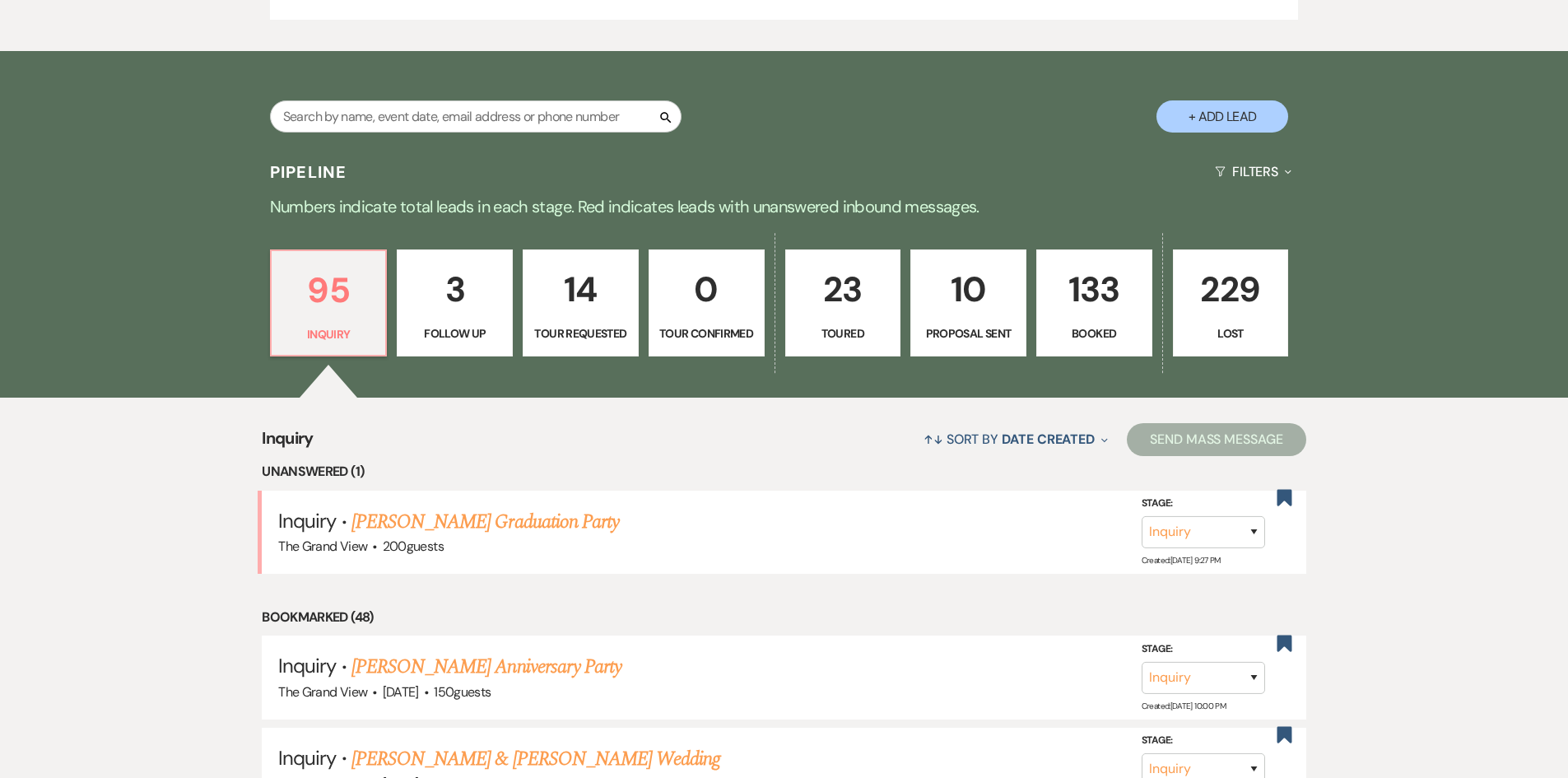
click at [471, 527] on link "[PERSON_NAME] Graduation Party" at bounding box center [485, 521] width 268 height 29
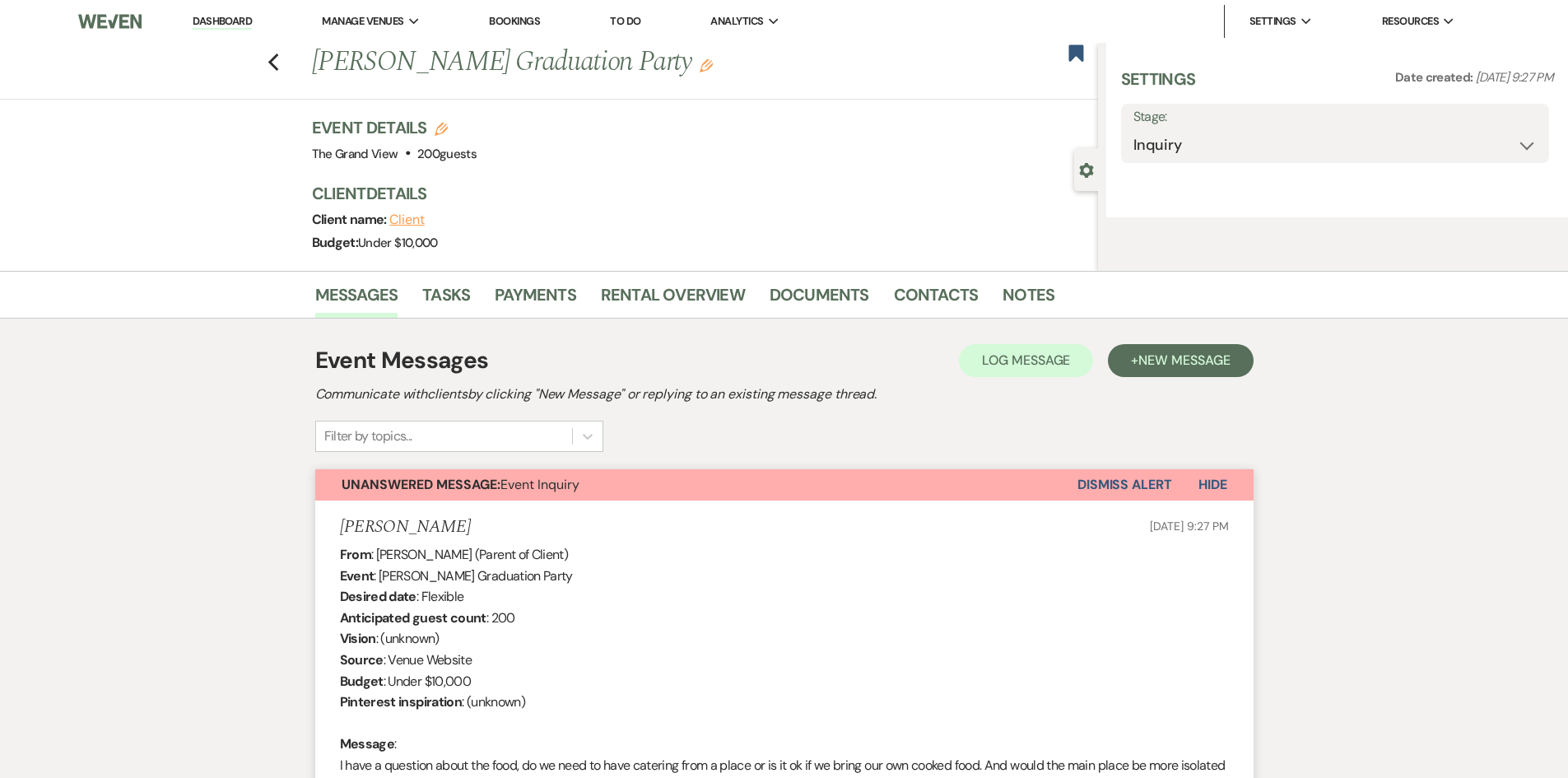
select select "5"
select select "19"
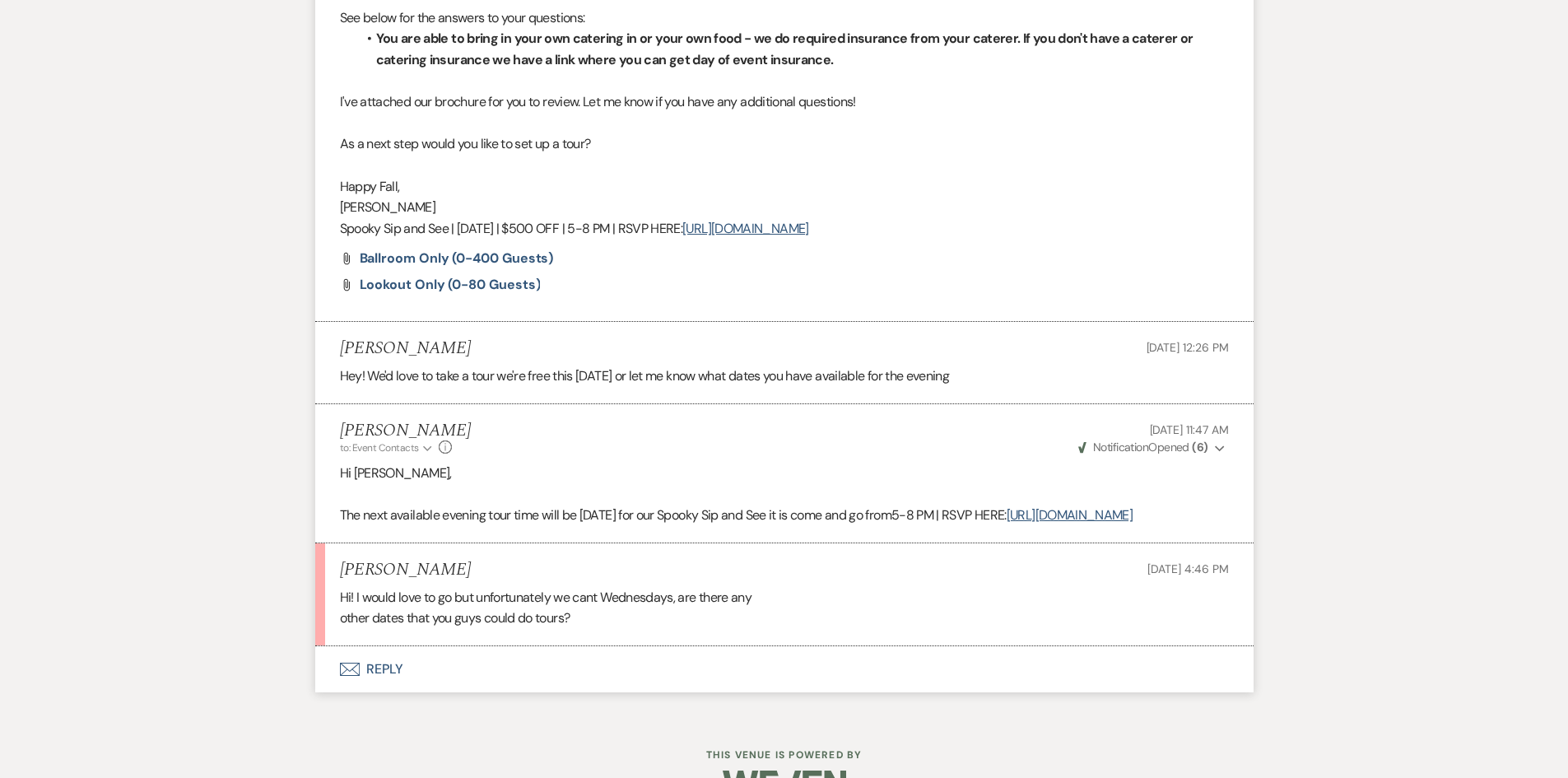
scroll to position [1152, 0]
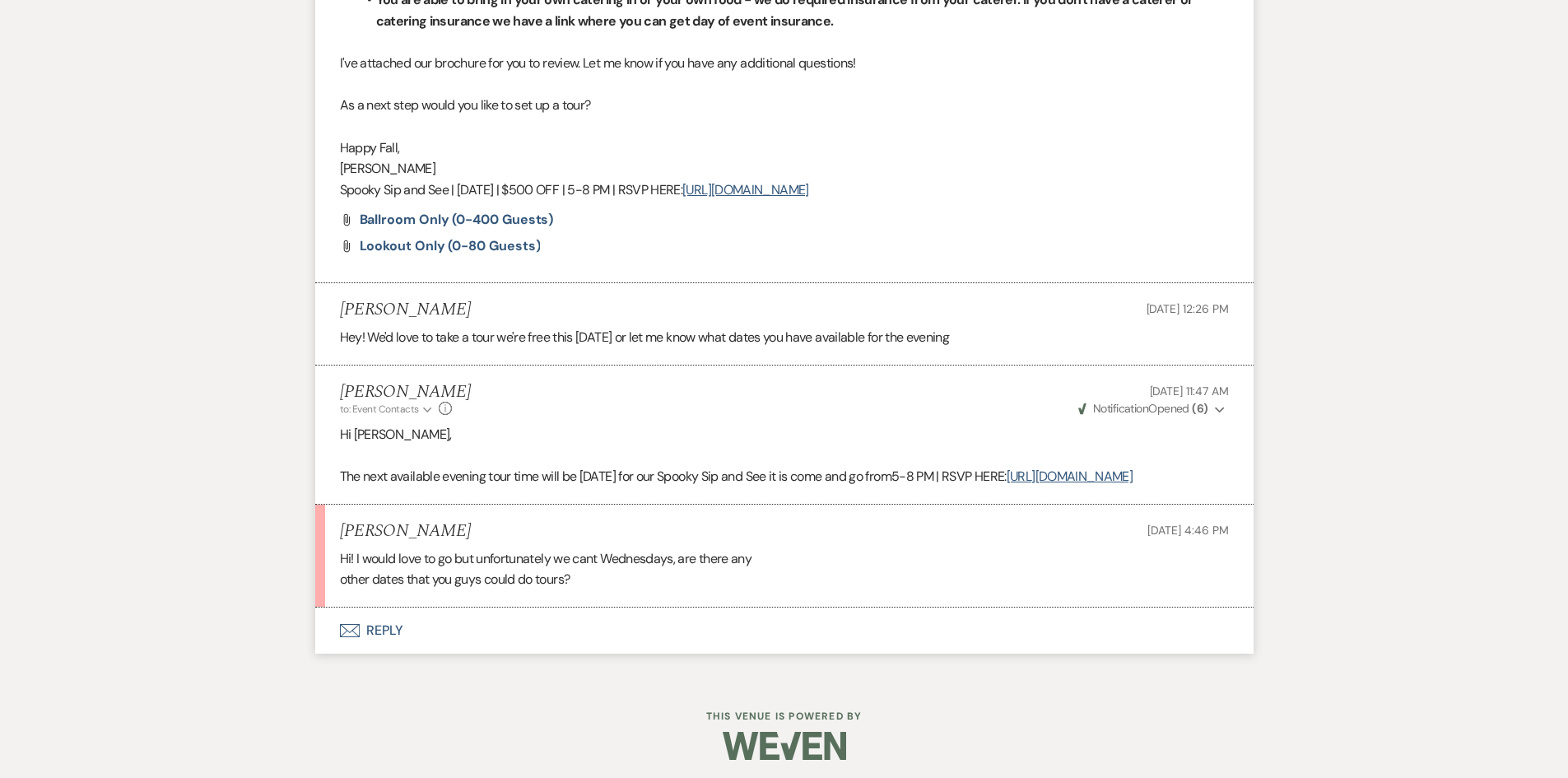
click at [361, 650] on button "Envelope Reply" at bounding box center [785, 630] width 938 height 46
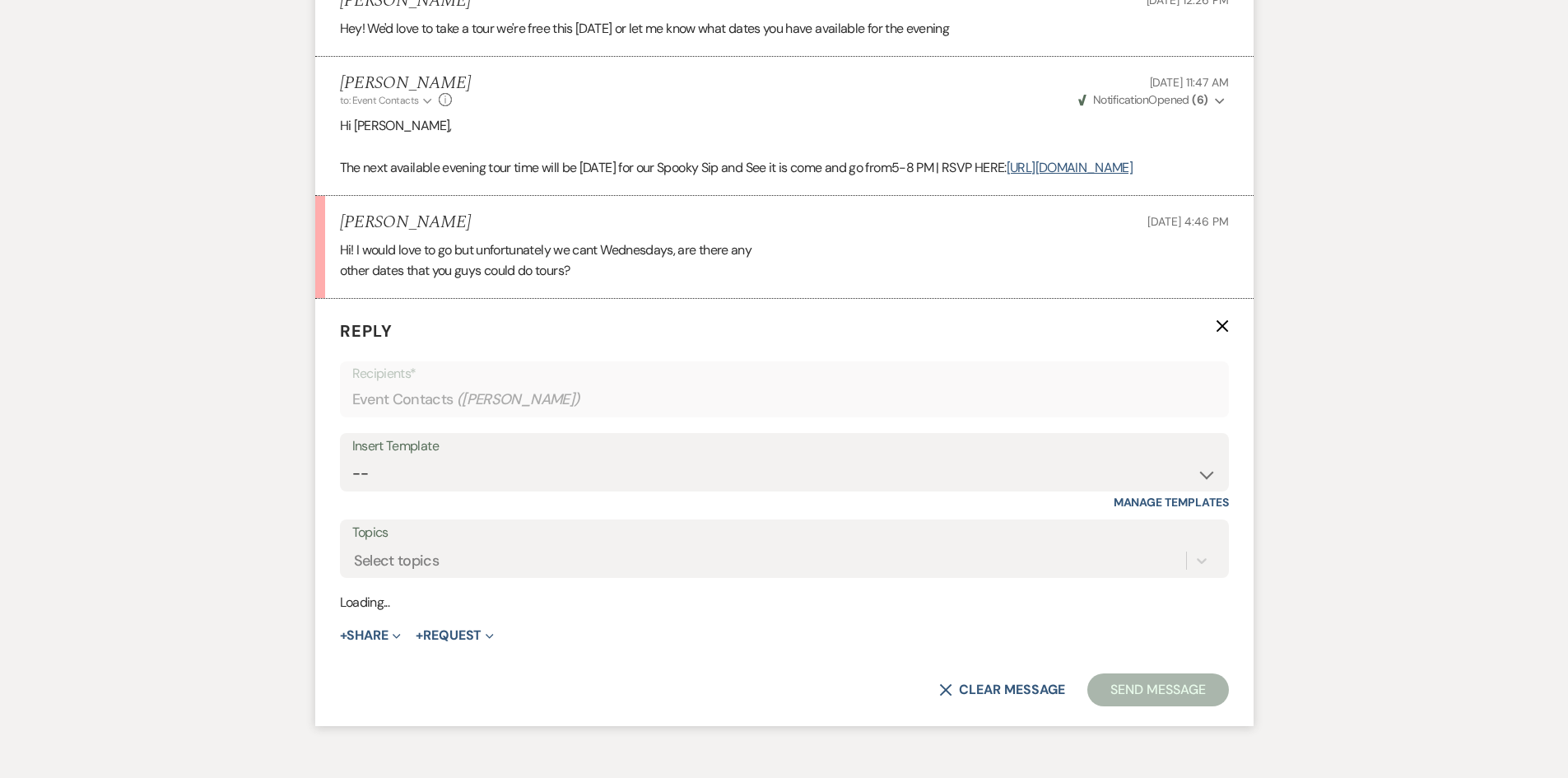
scroll to position [1473, 0]
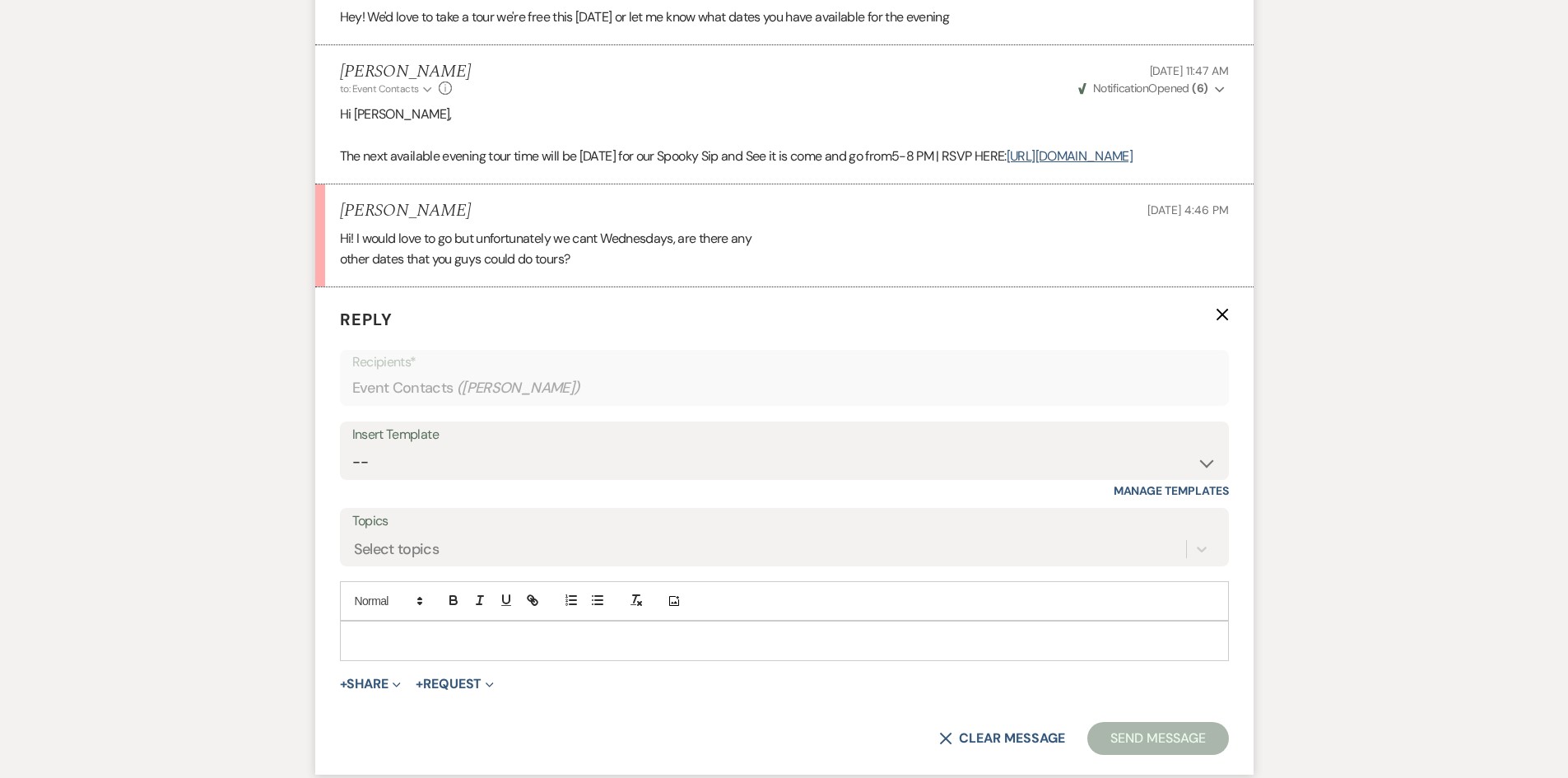
click at [442, 631] on p at bounding box center [785, 640] width 863 height 18
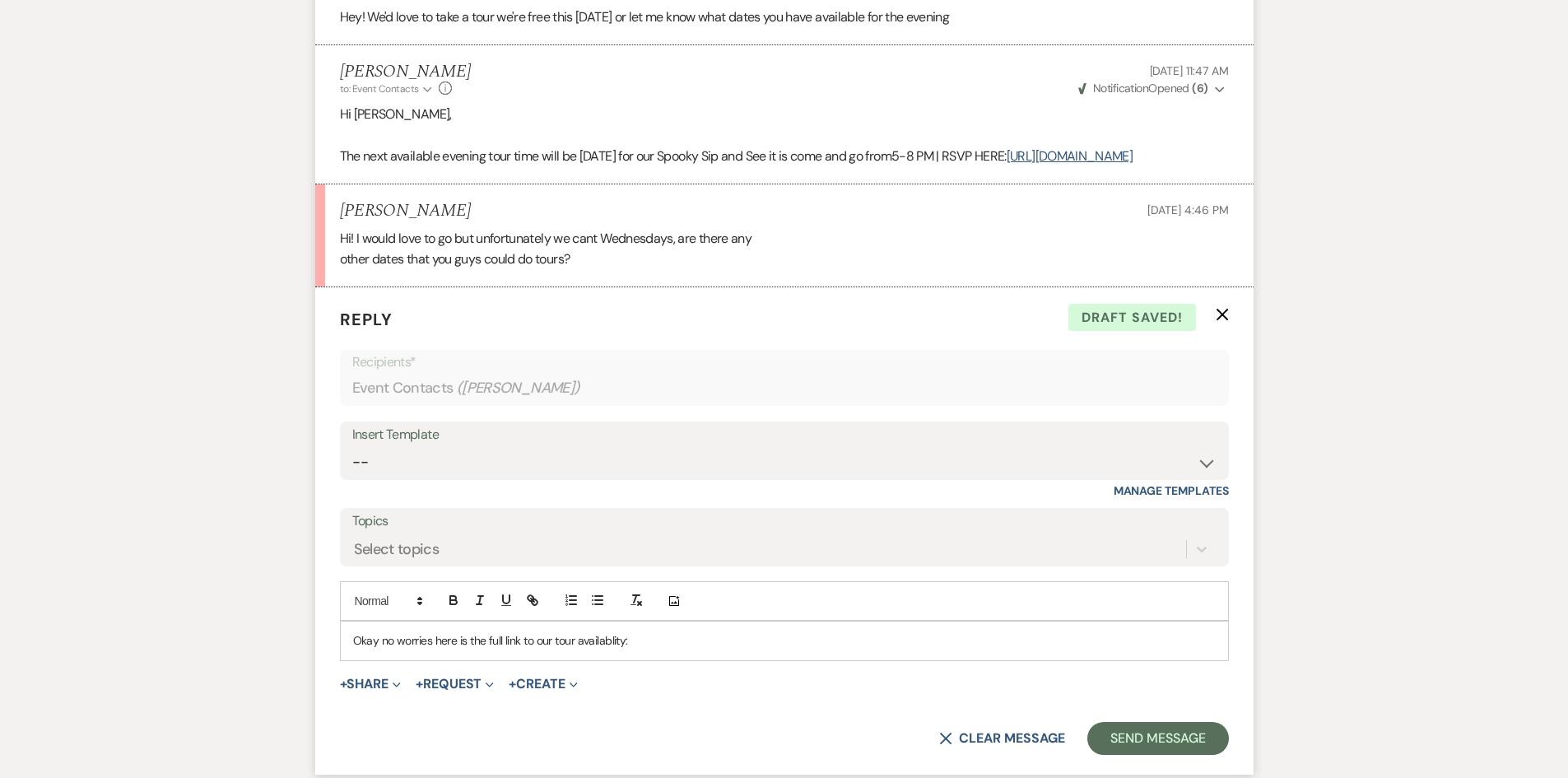
click at [595, 635] on p "Okay no worries here is the full link to our tour availablity:" at bounding box center [785, 640] width 863 height 18
click at [737, 650] on div "Okay no worries here is the full link to our tour availability:" at bounding box center [784, 640] width 887 height 38
click at [1146, 739] on button "Send Message" at bounding box center [1158, 738] width 141 height 33
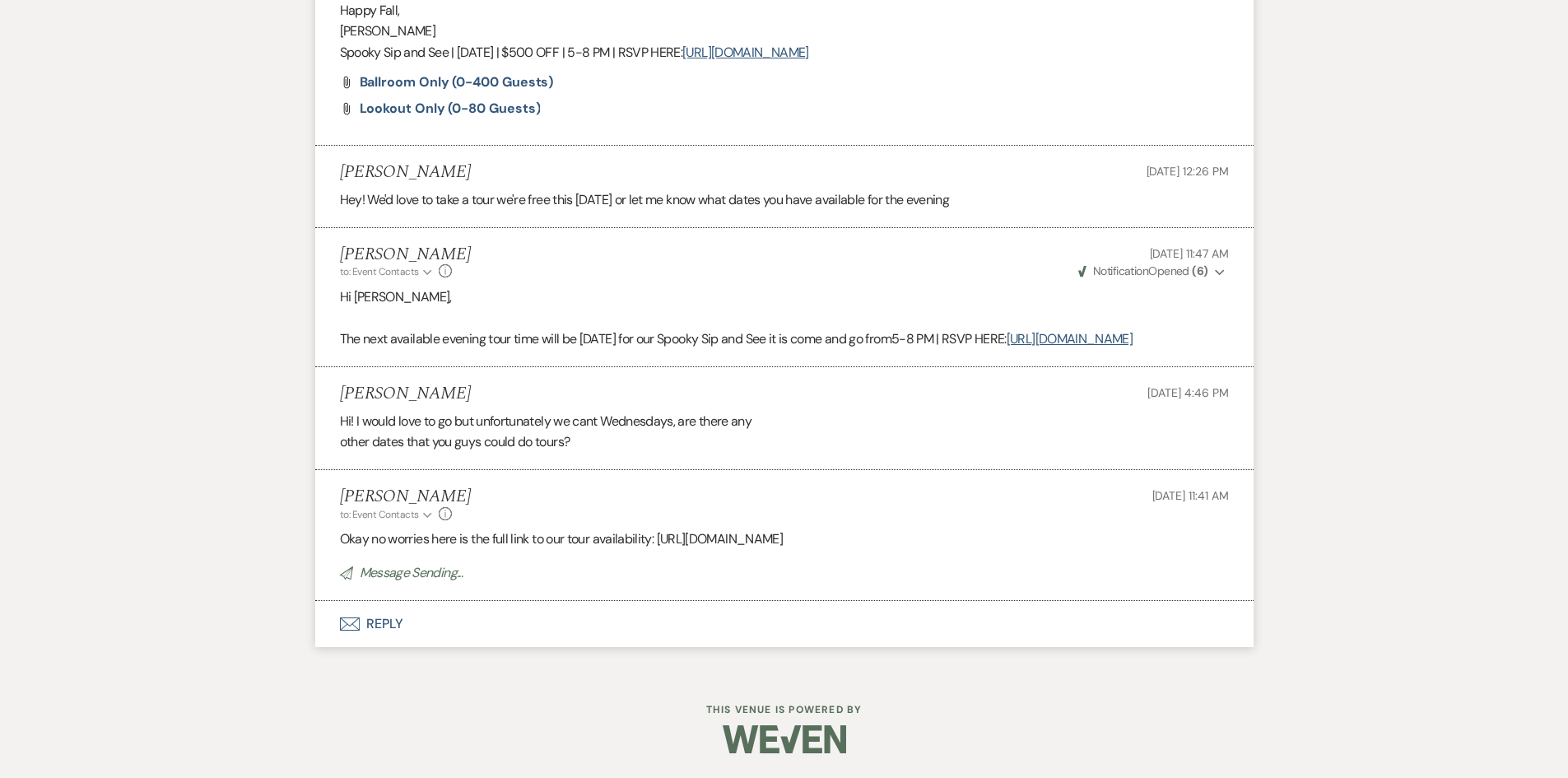
click at [972, 537] on p "Okay no worries here is the full link to our tour availability: [URL][DOMAIN_NA…" at bounding box center [784, 540] width 889 height 22
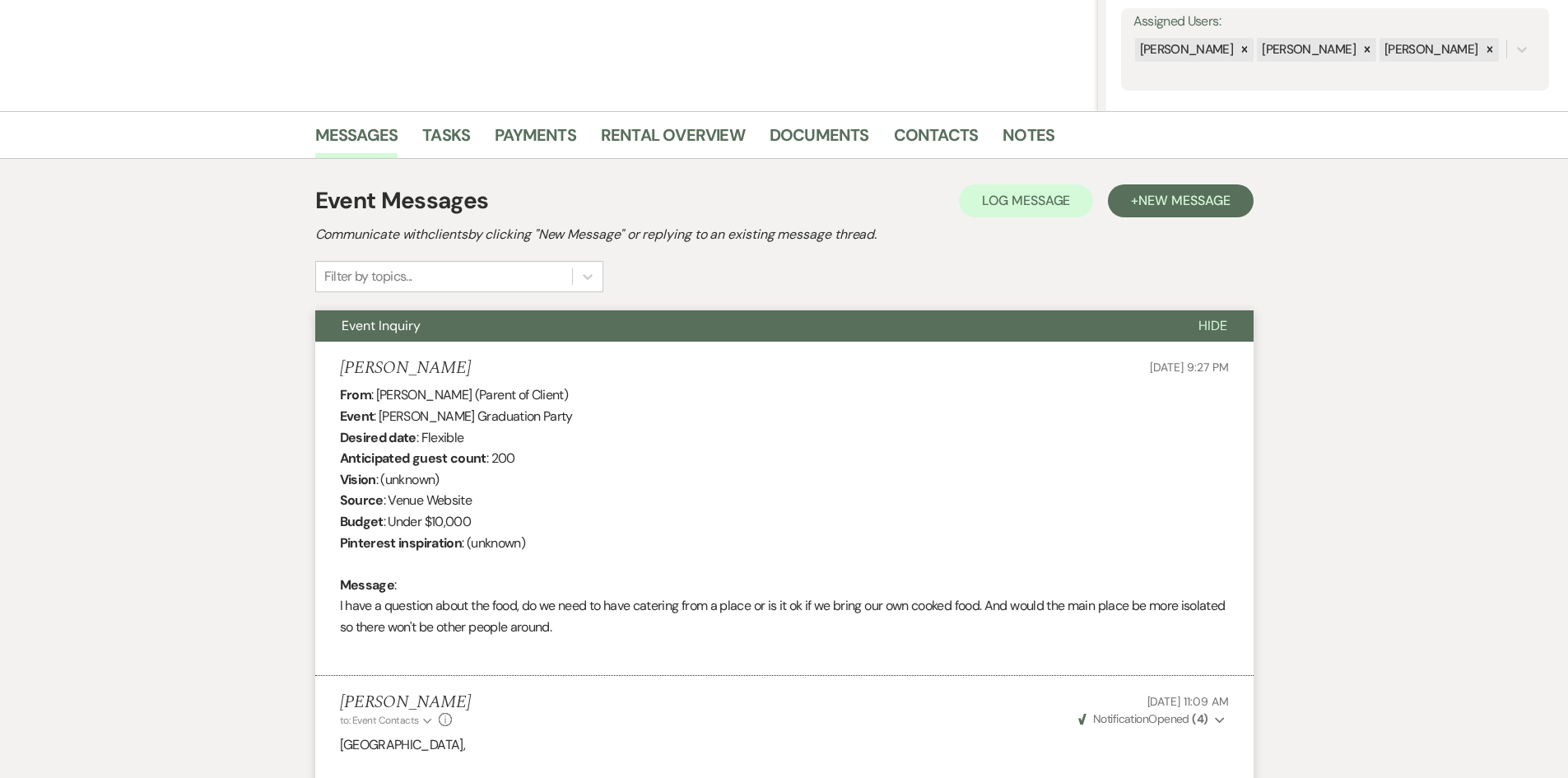
scroll to position [55, 0]
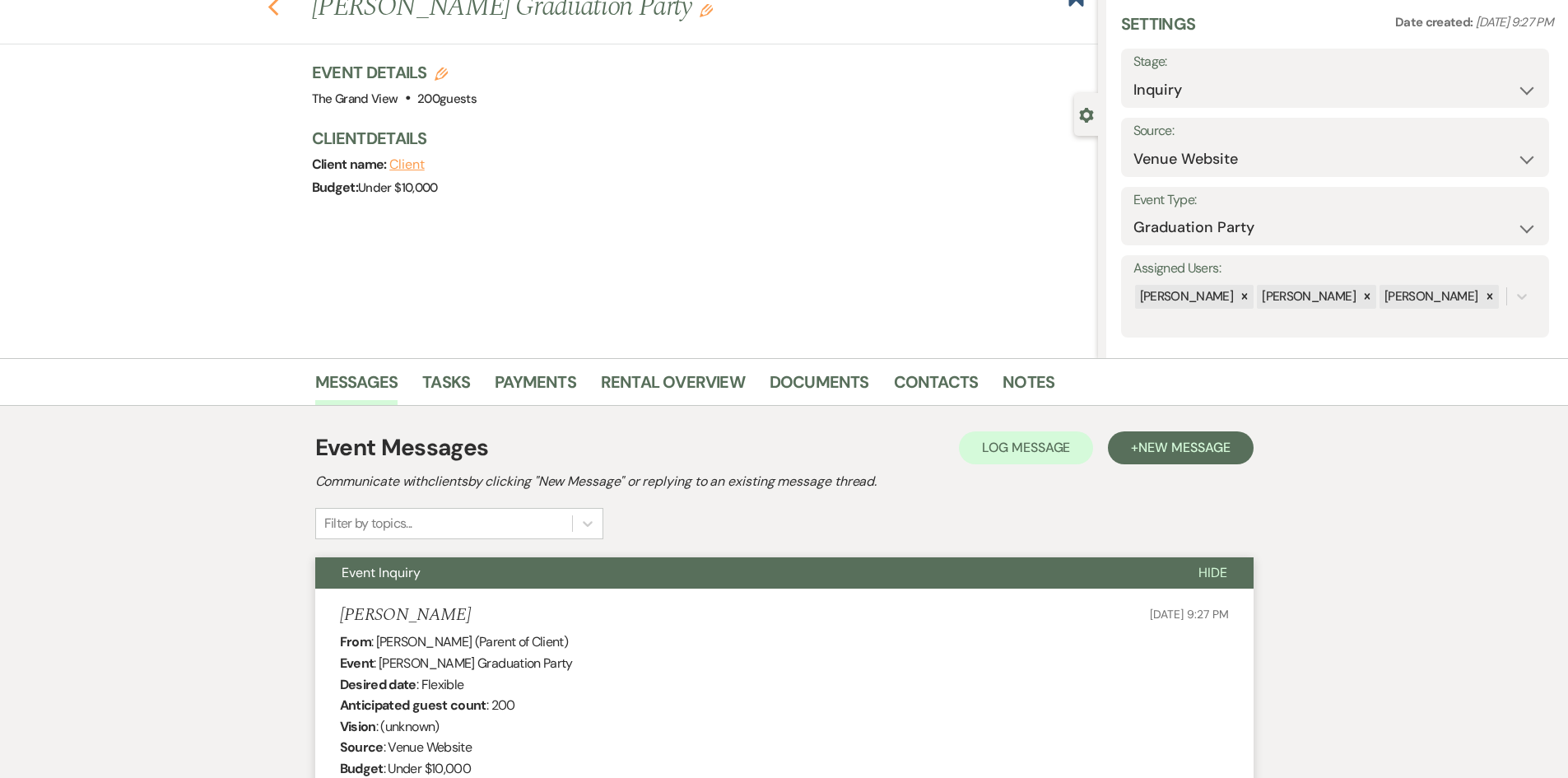
click at [276, 5] on icon "Previous" at bounding box center [274, 8] width 13 height 20
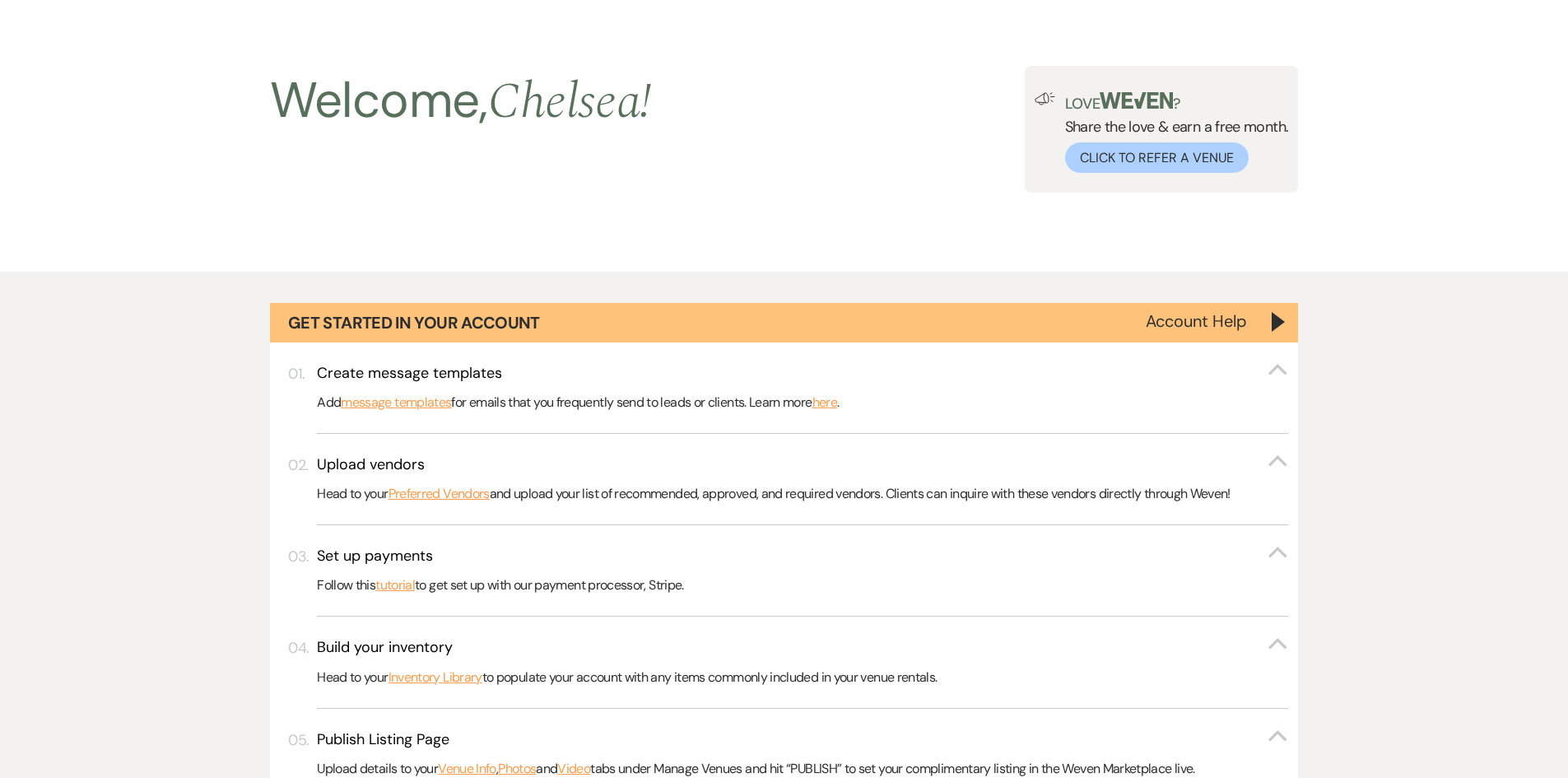
scroll to position [988, 0]
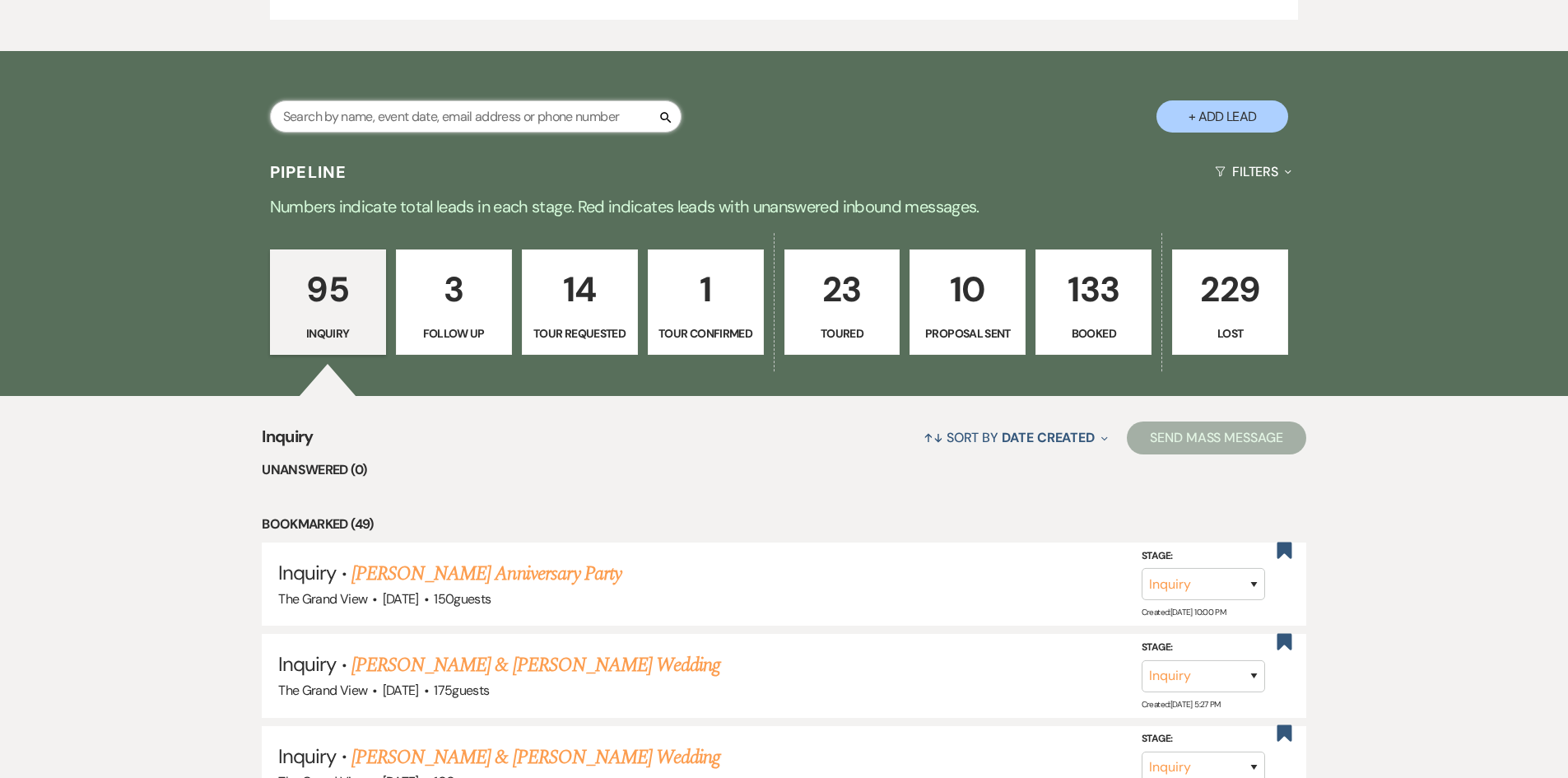
click at [494, 123] on input "text" at bounding box center [476, 117] width 411 height 32
type input "pla"
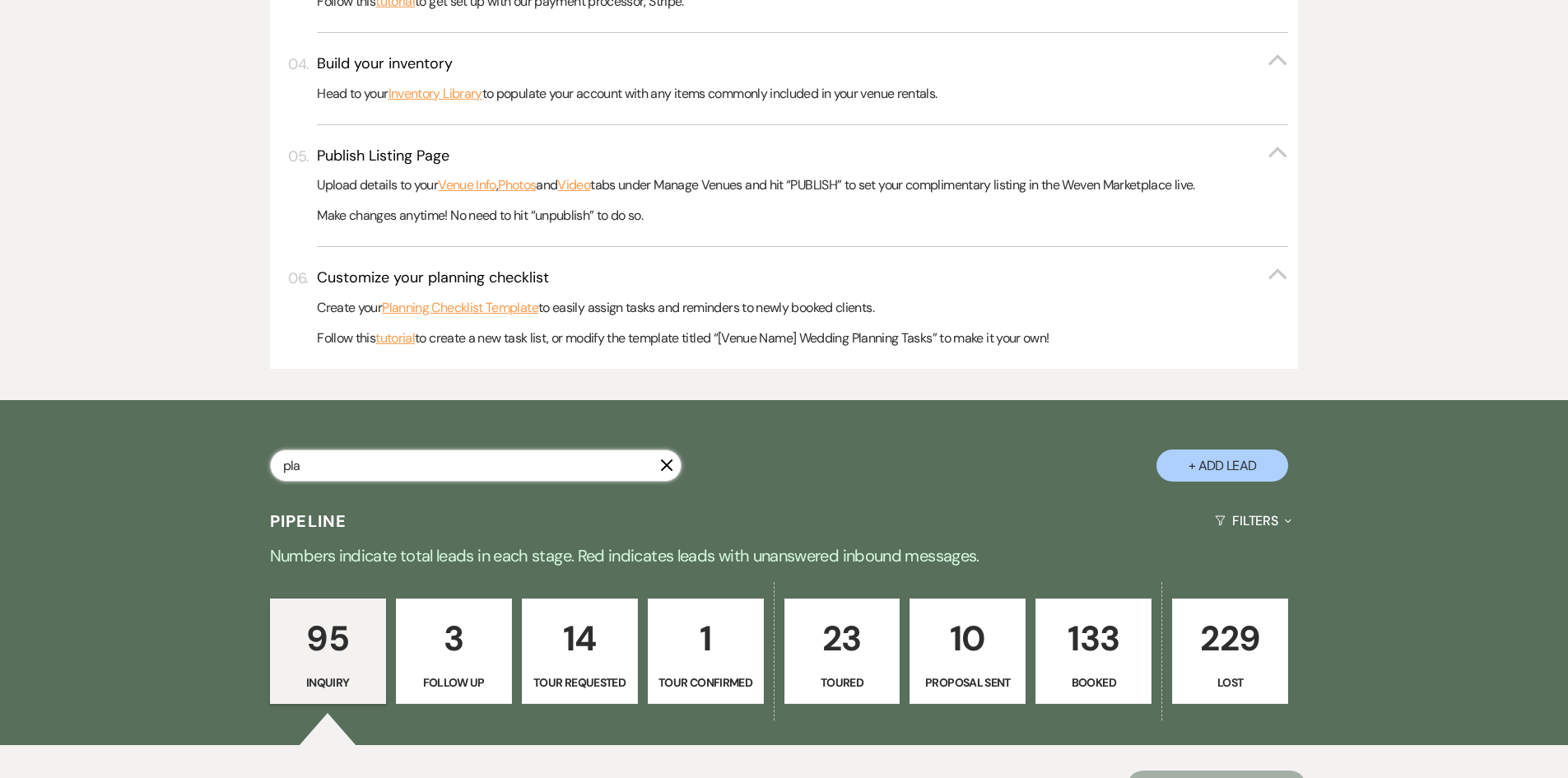
select select "4"
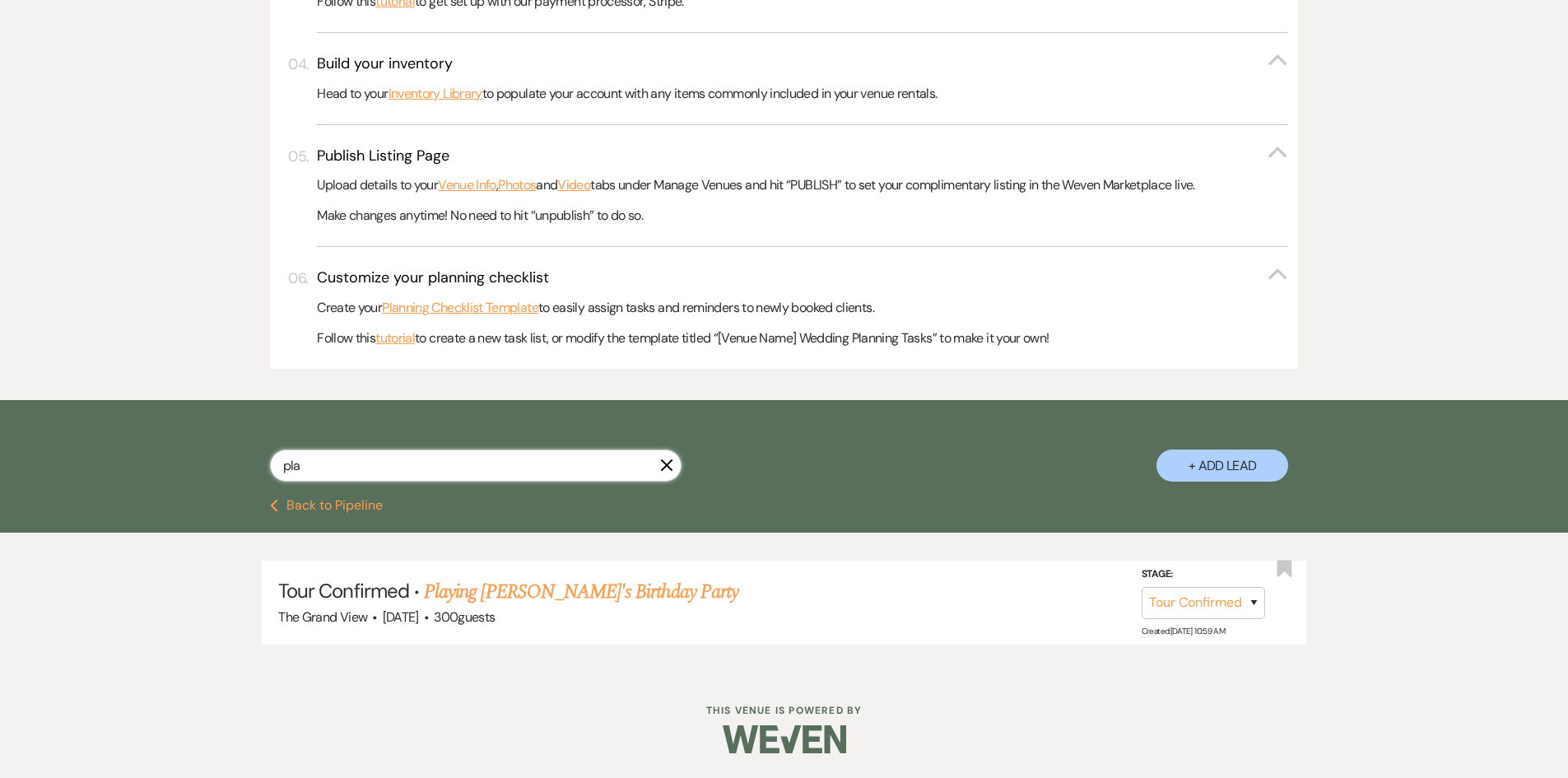
type input "pla"
click at [664, 468] on use "button" at bounding box center [667, 465] width 13 height 13
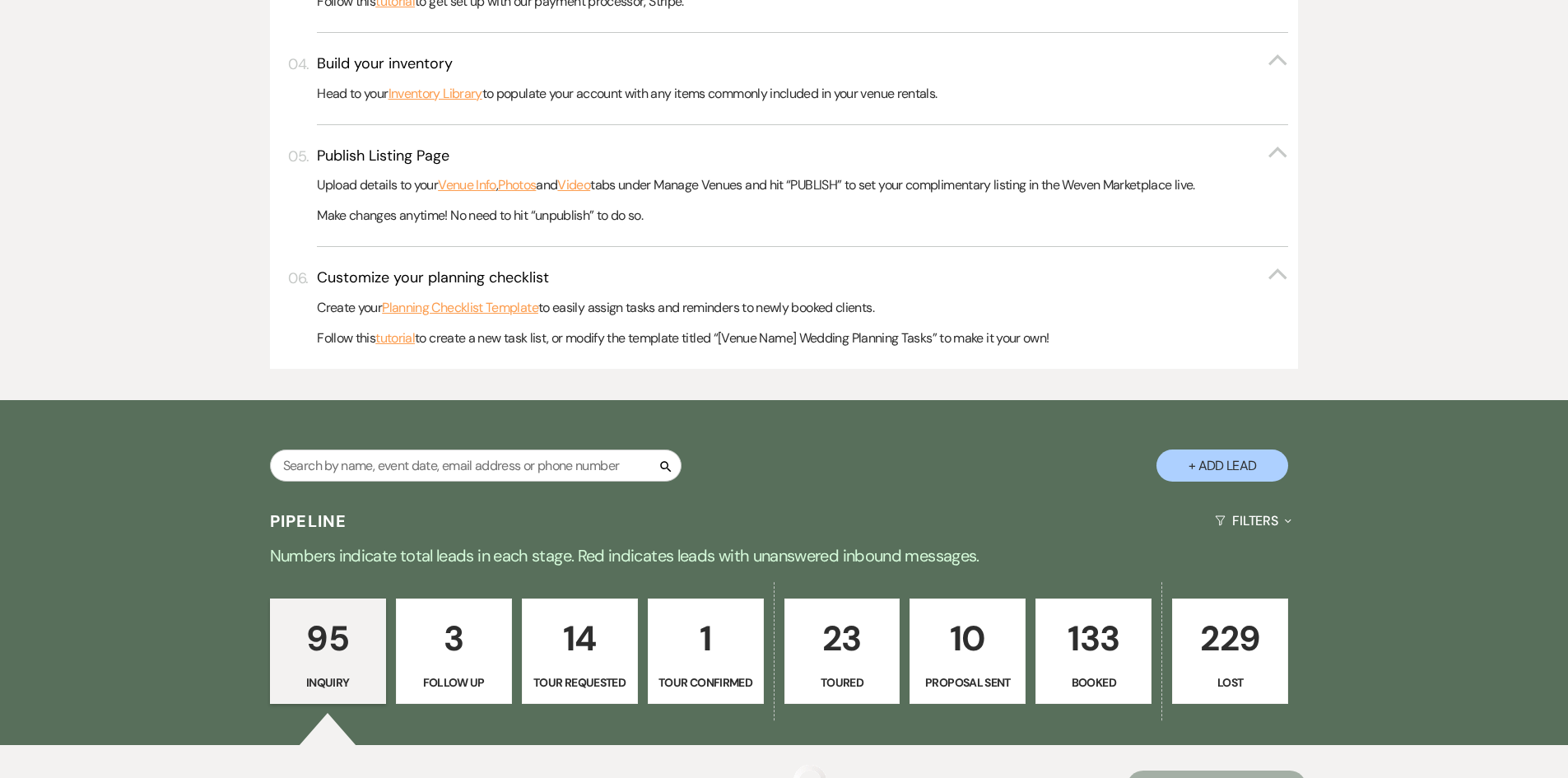
scroll to position [988, 0]
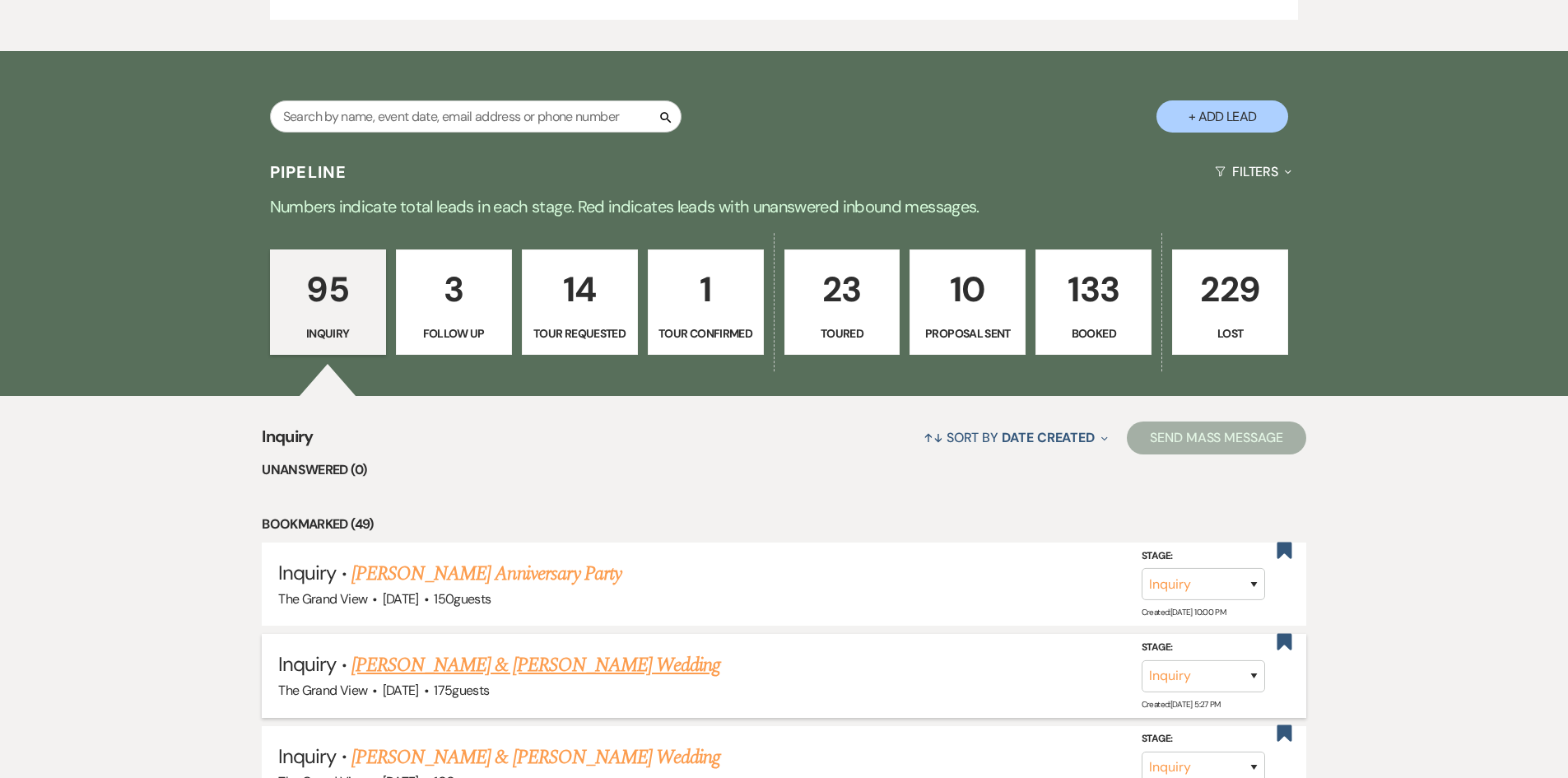
click at [495, 670] on link "[PERSON_NAME] & [PERSON_NAME] Wedding" at bounding box center [536, 665] width 368 height 29
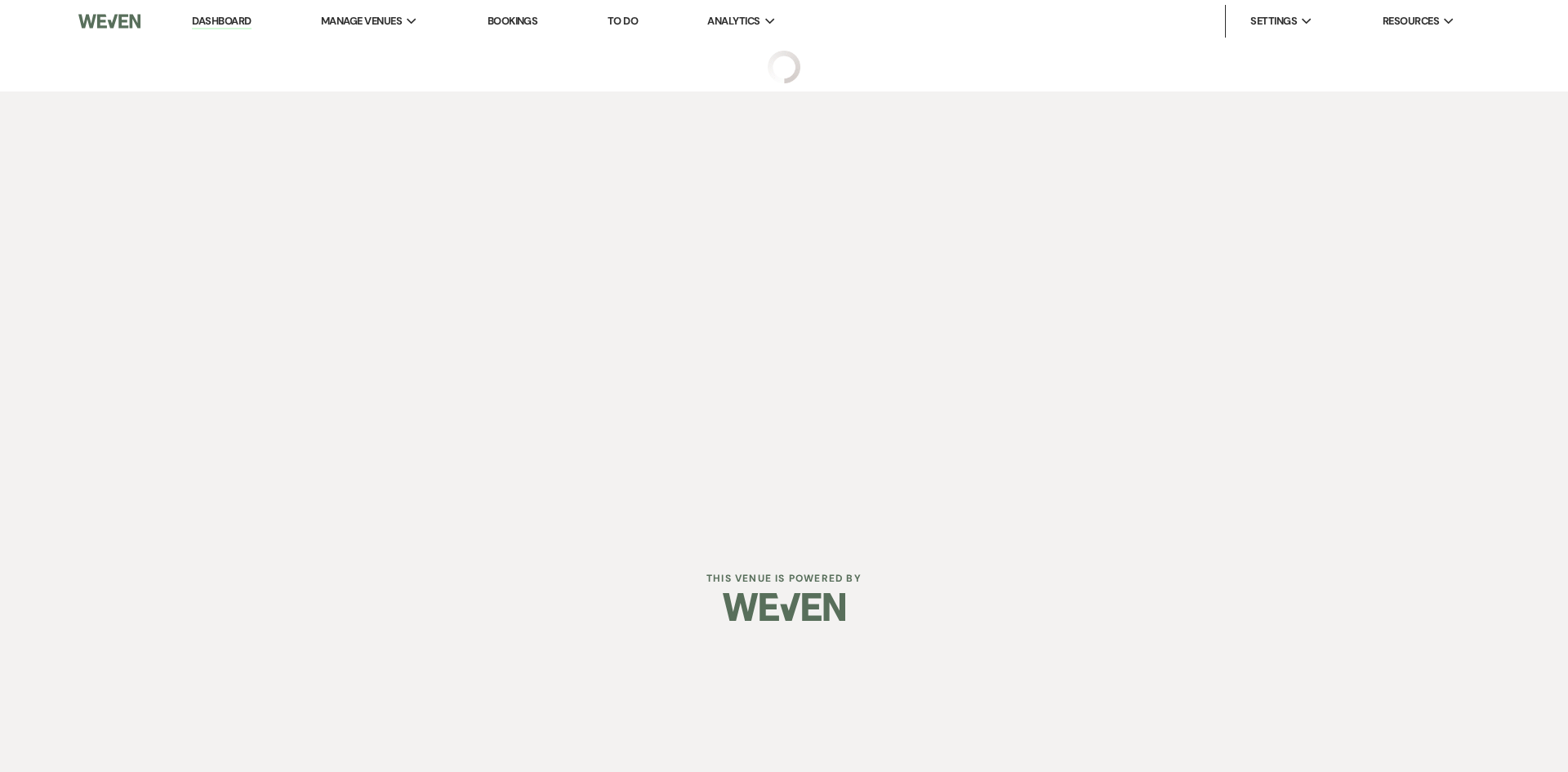
select select "5"
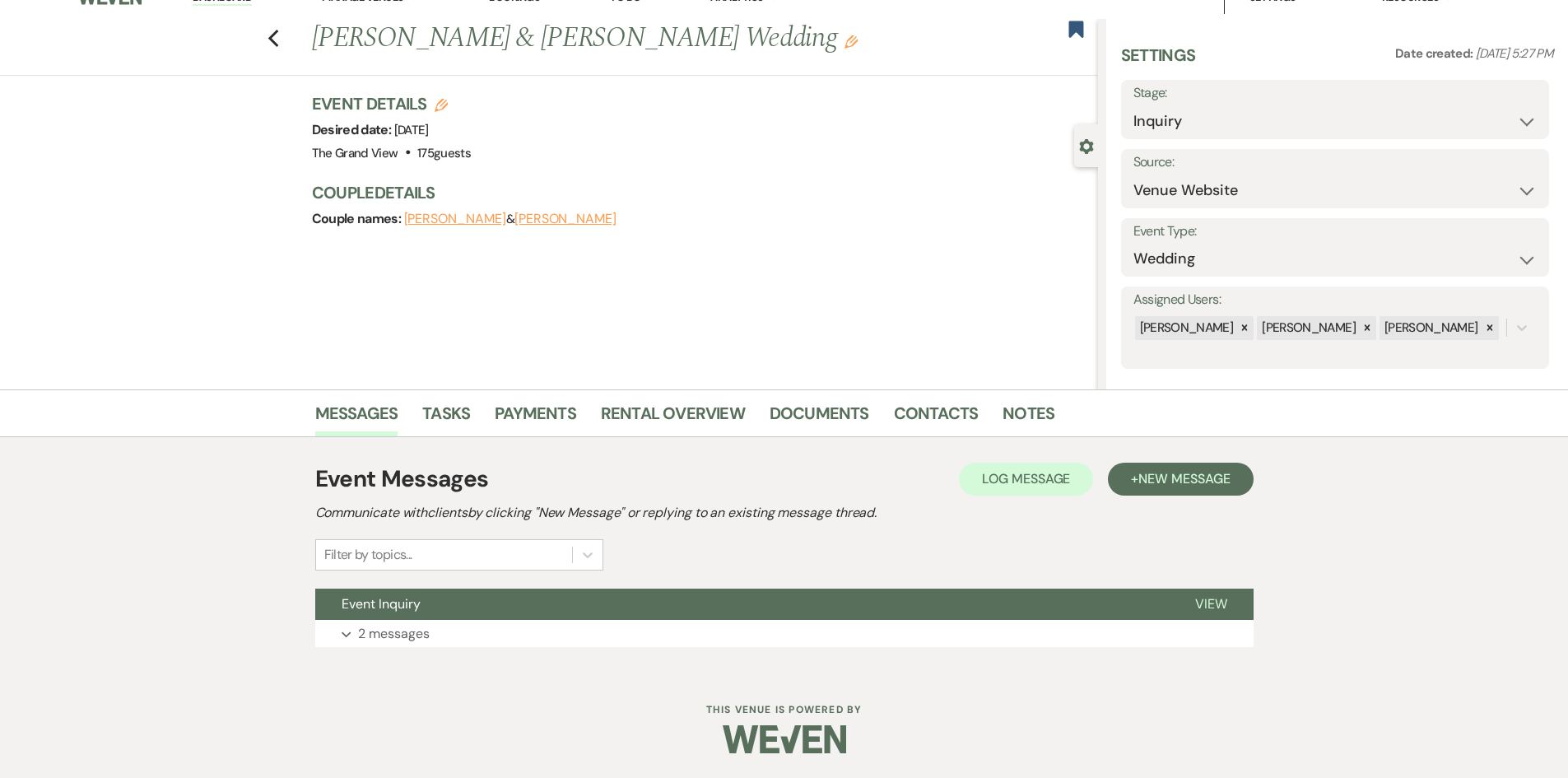
click at [498, 656] on div "Event Messages Log Log Message + New Message Communicate with clients by clicki…" at bounding box center [785, 555] width 938 height 235
click at [495, 634] on button "Expand 2 messages" at bounding box center [785, 634] width 938 height 28
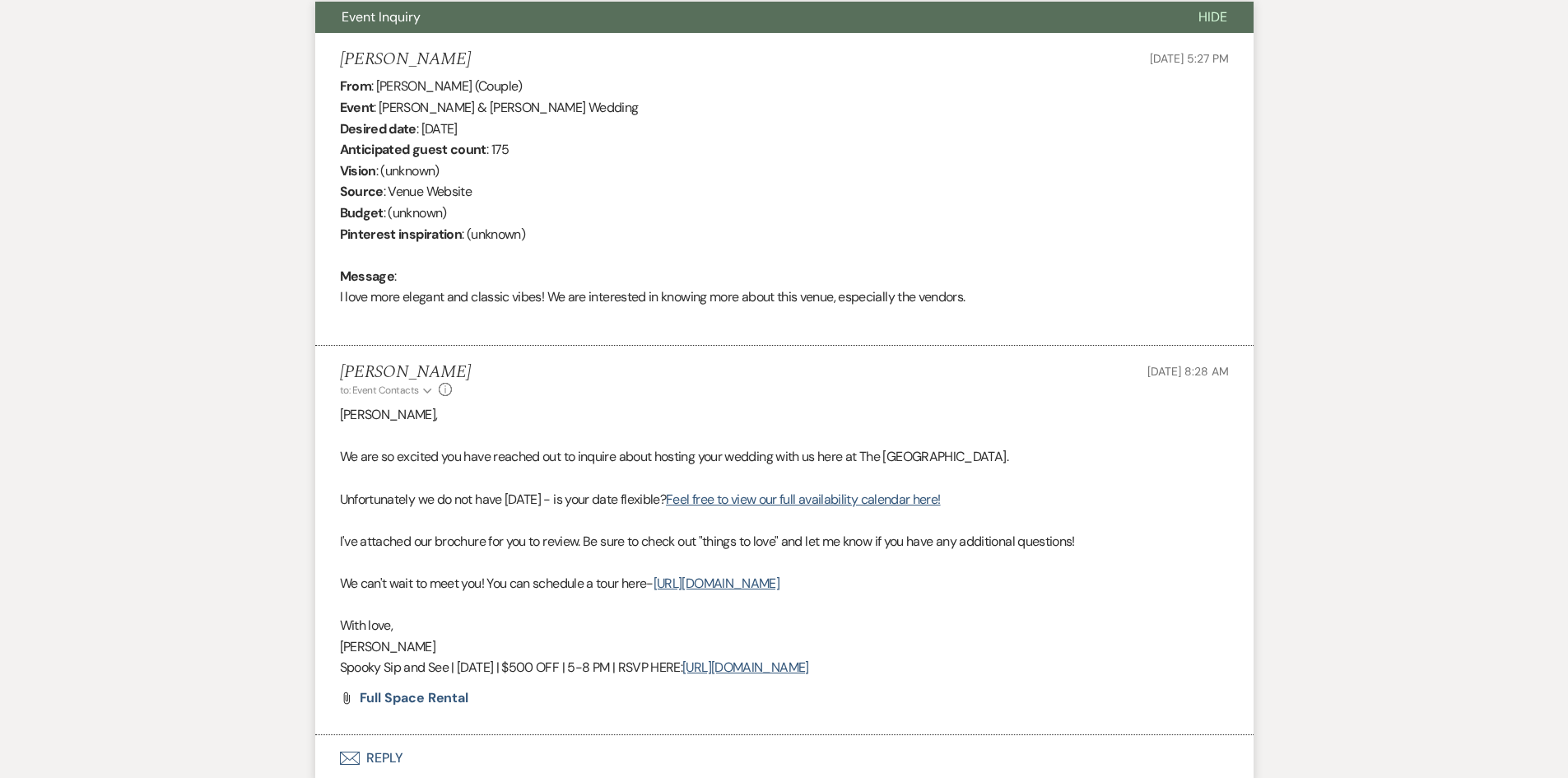
scroll to position [745, 0]
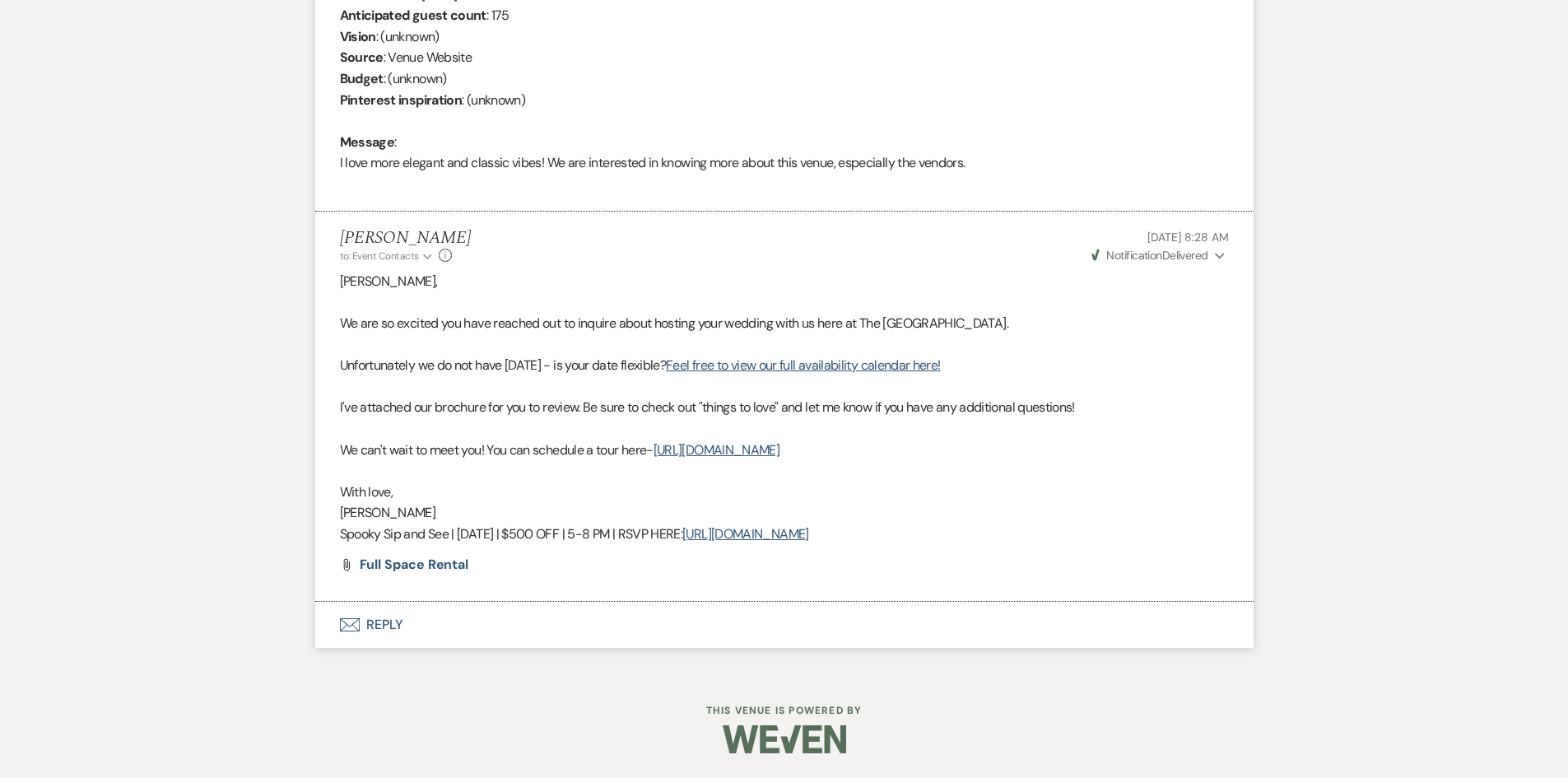
drag, startPoint x: 792, startPoint y: 527, endPoint x: 306, endPoint y: 532, distance: 486.0
click at [306, 532] on div "Messages Tasks Payments Rental Overview Documents Contacts Notes Event Messages…" at bounding box center [784, 170] width 1568 height 1005
copy p "Spooky Sip and See | [DATE] | $500 OFF | 5-8 PM | RSVP HERE: [URL][DOMAIN_NAME]"
